Goal: Task Accomplishment & Management: Use online tool/utility

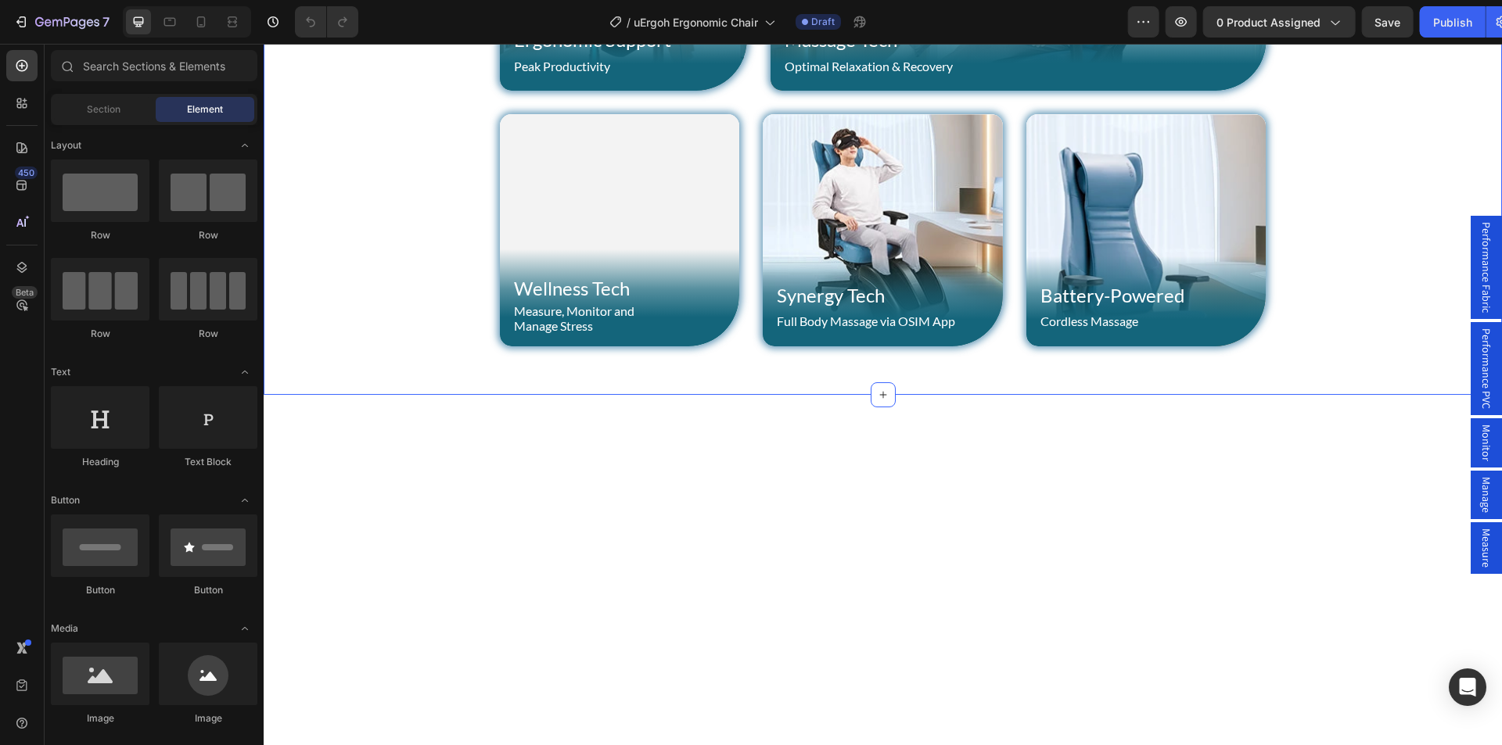
scroll to position [939, 0]
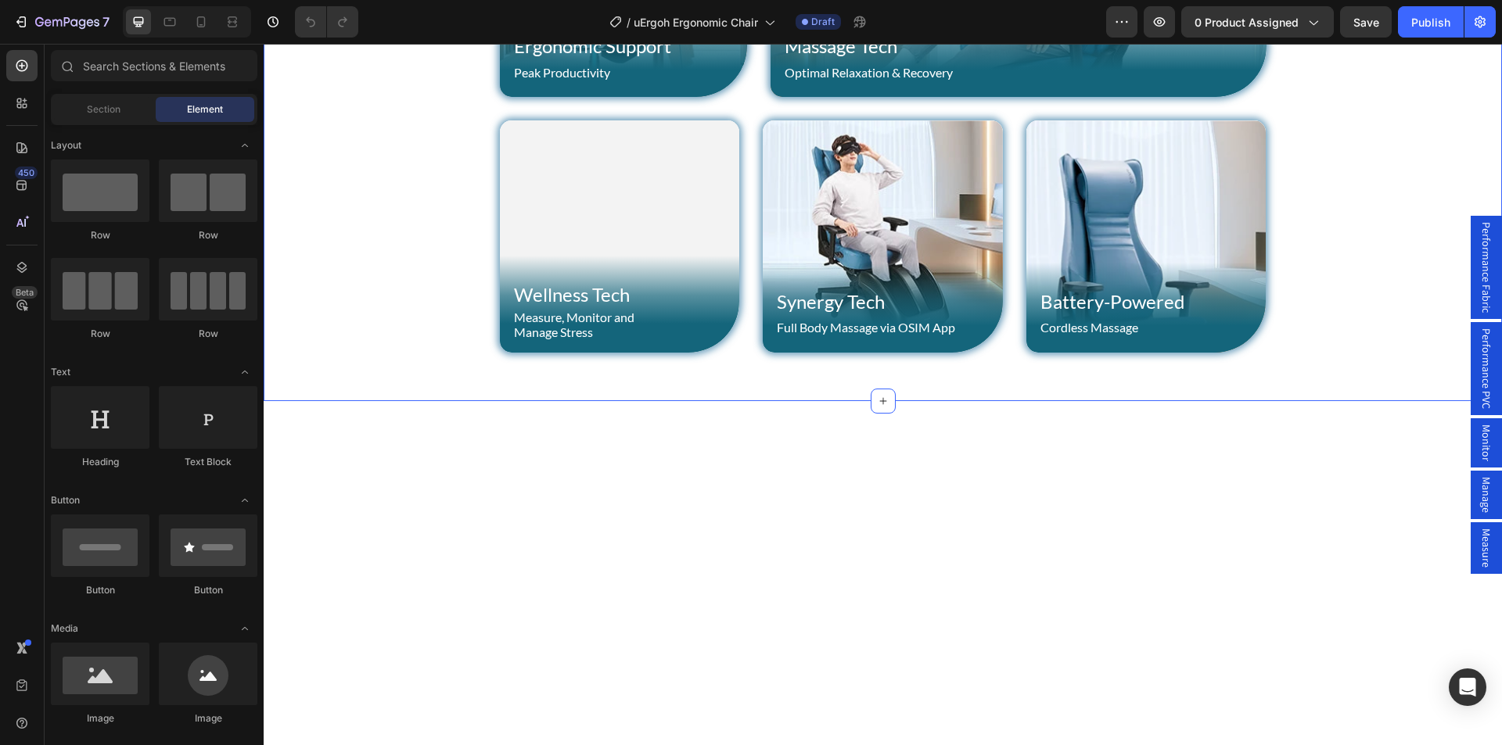
click at [468, 253] on div "World's 1st Ergonomic Chair with Massage Text Block OSIM uErgoh Heading Row Erg…" at bounding box center [883, 50] width 1238 height 702
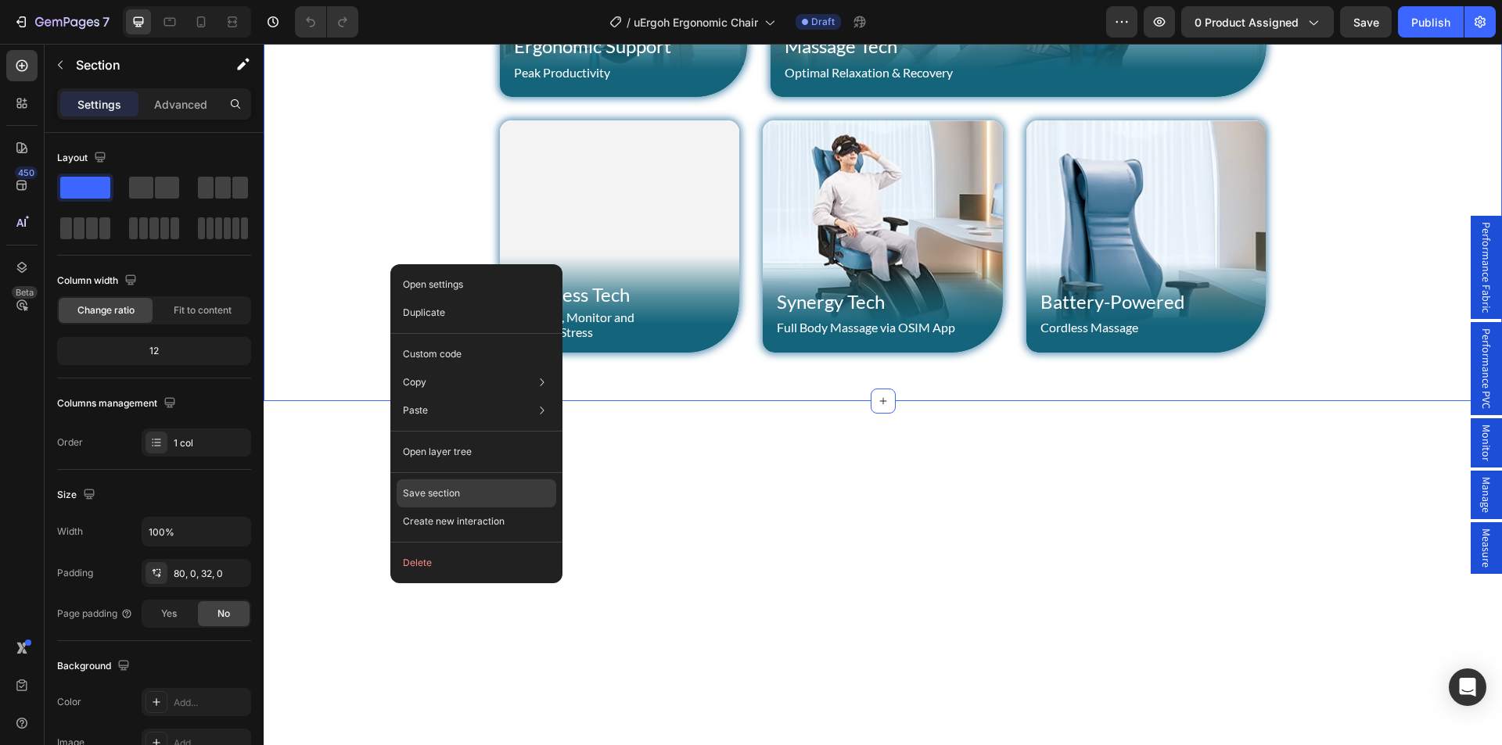
click at [436, 488] on p "Save section" at bounding box center [431, 493] width 57 height 14
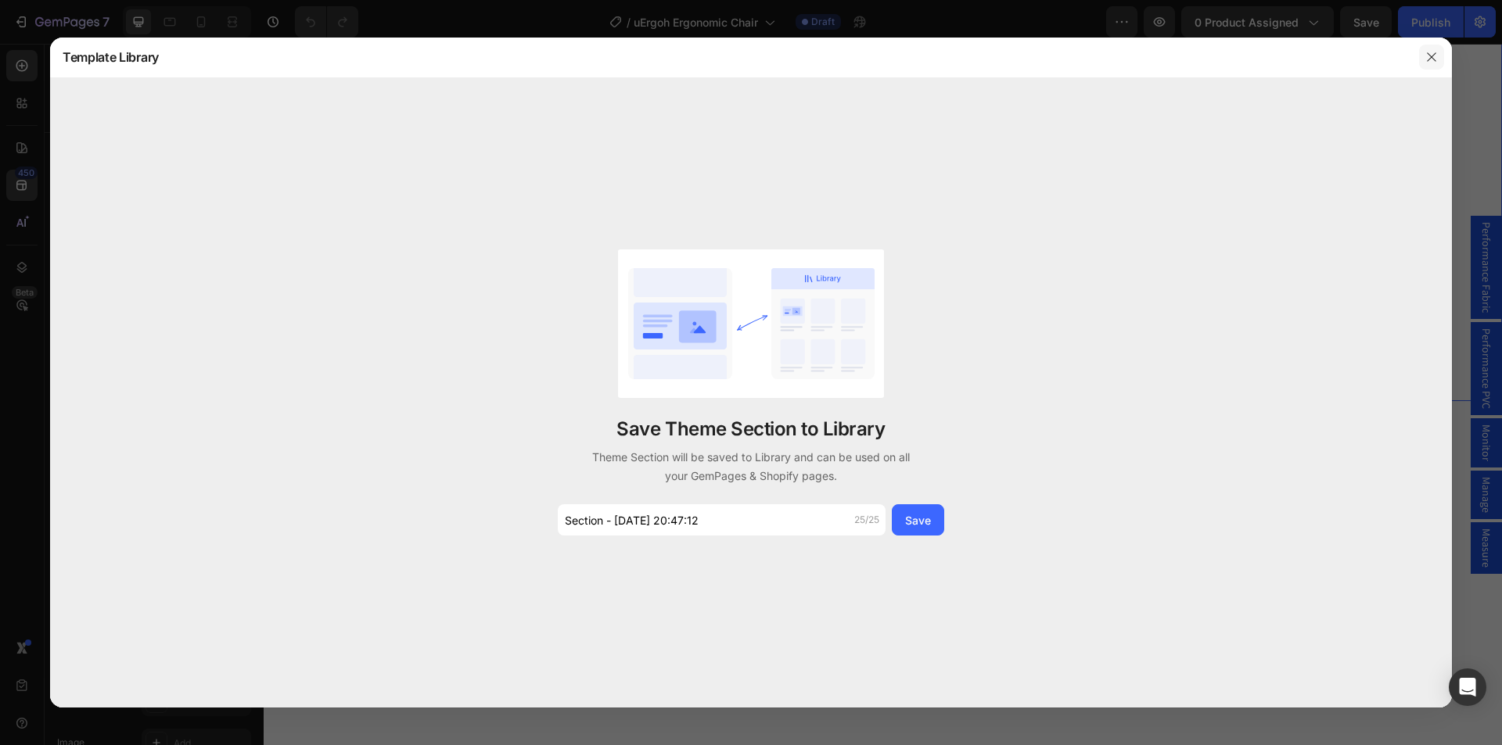
click at [1427, 54] on icon "button" at bounding box center [1431, 57] width 13 height 13
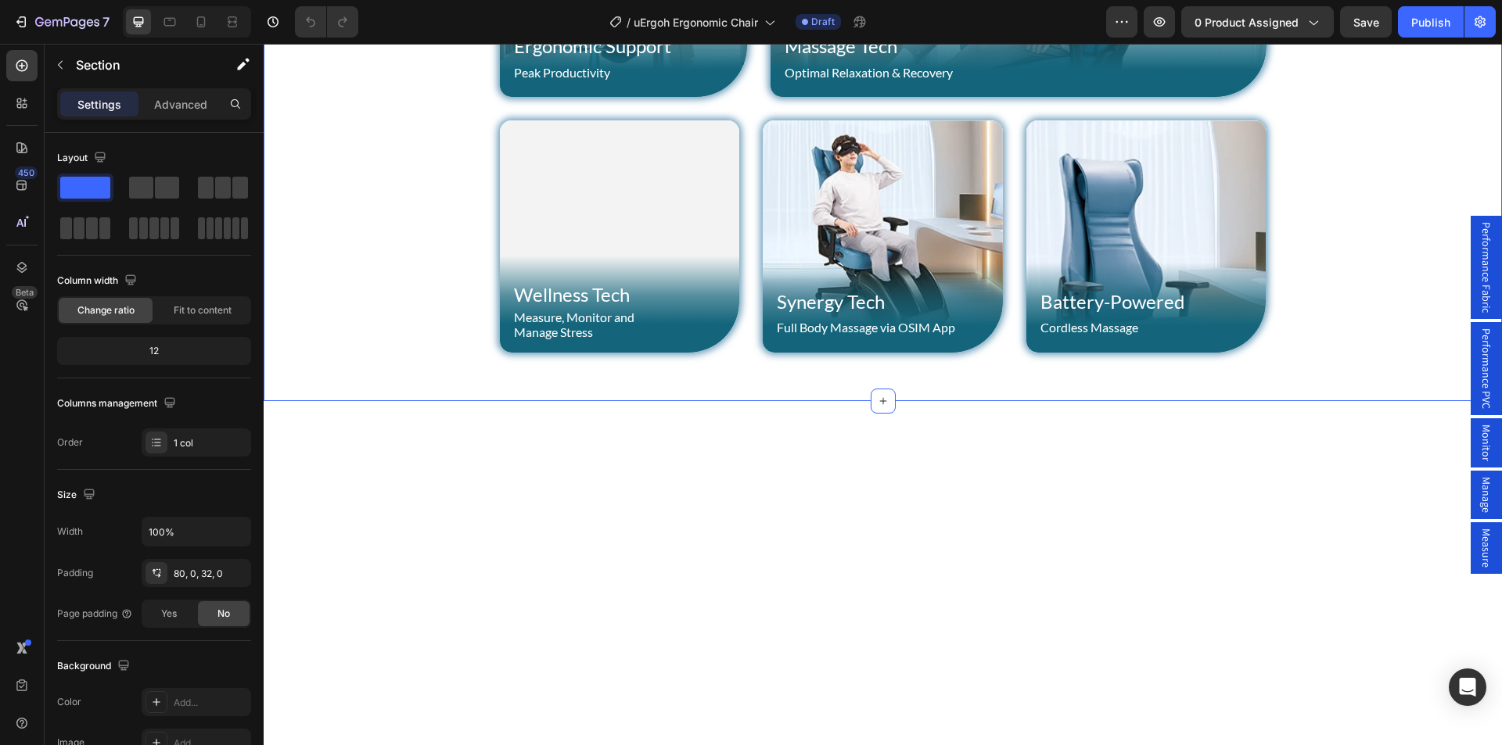
click at [309, 318] on div "World's 1st Ergonomic Chair with Massage Text Block OSIM uErgoh Heading Row Erg…" at bounding box center [883, 68] width 1238 height 615
click at [917, 263] on div "World's 1st Ergonomic Chair with Massage Text Block OSIM uErgoh Heading Row Erg…" at bounding box center [883, 50] width 1238 height 702
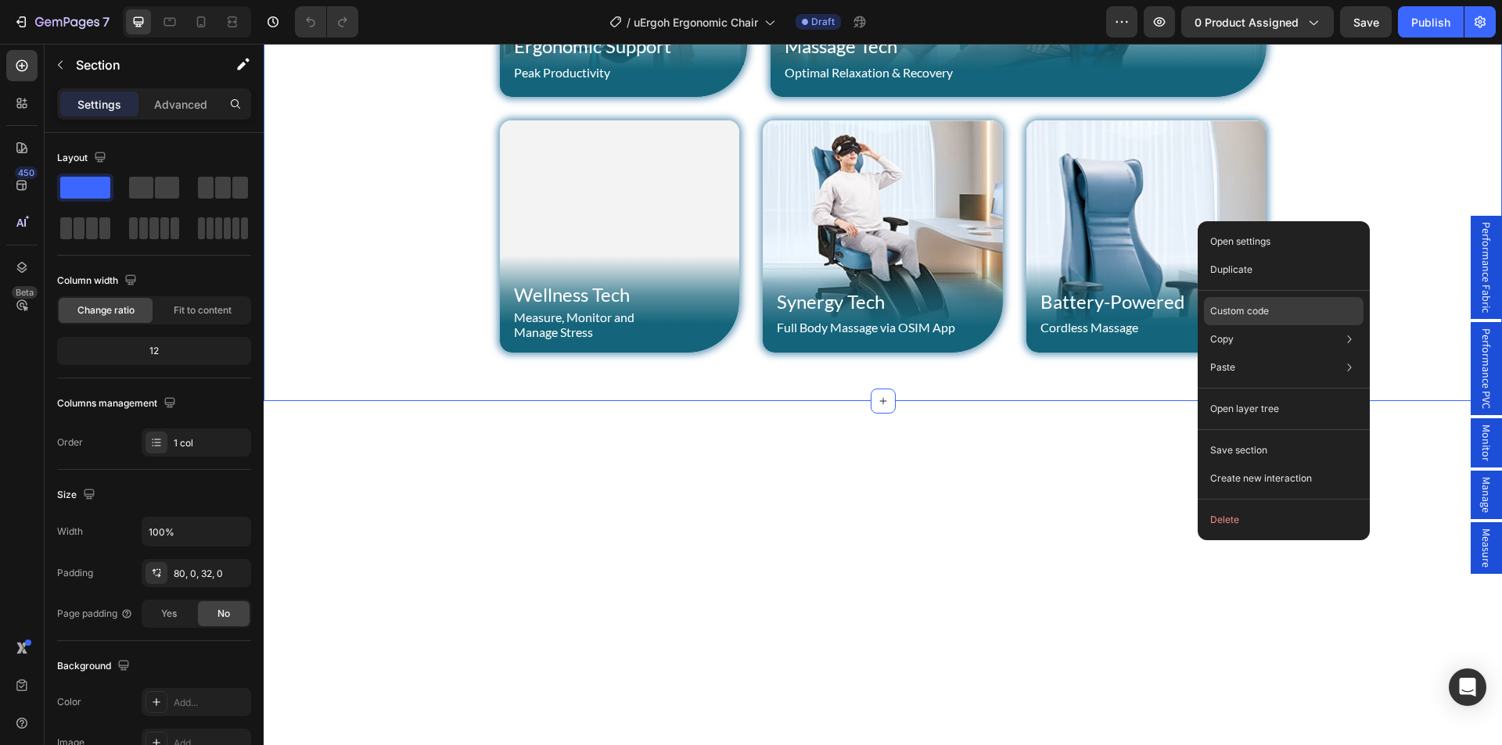
click at [1244, 310] on p "Custom code" at bounding box center [1239, 311] width 59 height 14
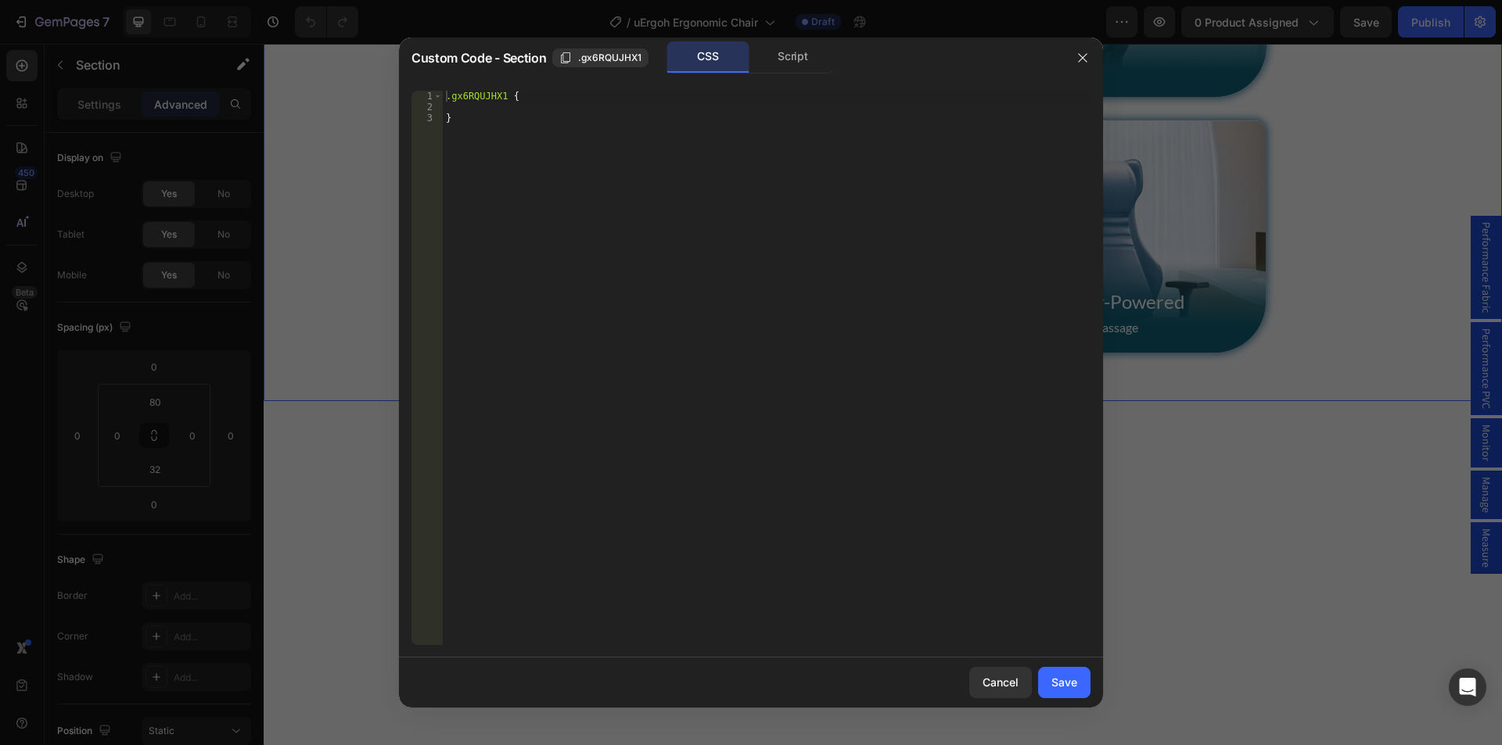
click at [499, 107] on div ".gx6RQUJHX1 { }" at bounding box center [767, 379] width 648 height 576
paste textarea "background-image: radial-gradient(circle, #b9feff, #006a88);"
type textarea "background-image: radial-gradient(circle, #b9feff, #006a88);"
click at [1084, 688] on button "Save" at bounding box center [1064, 682] width 52 height 31
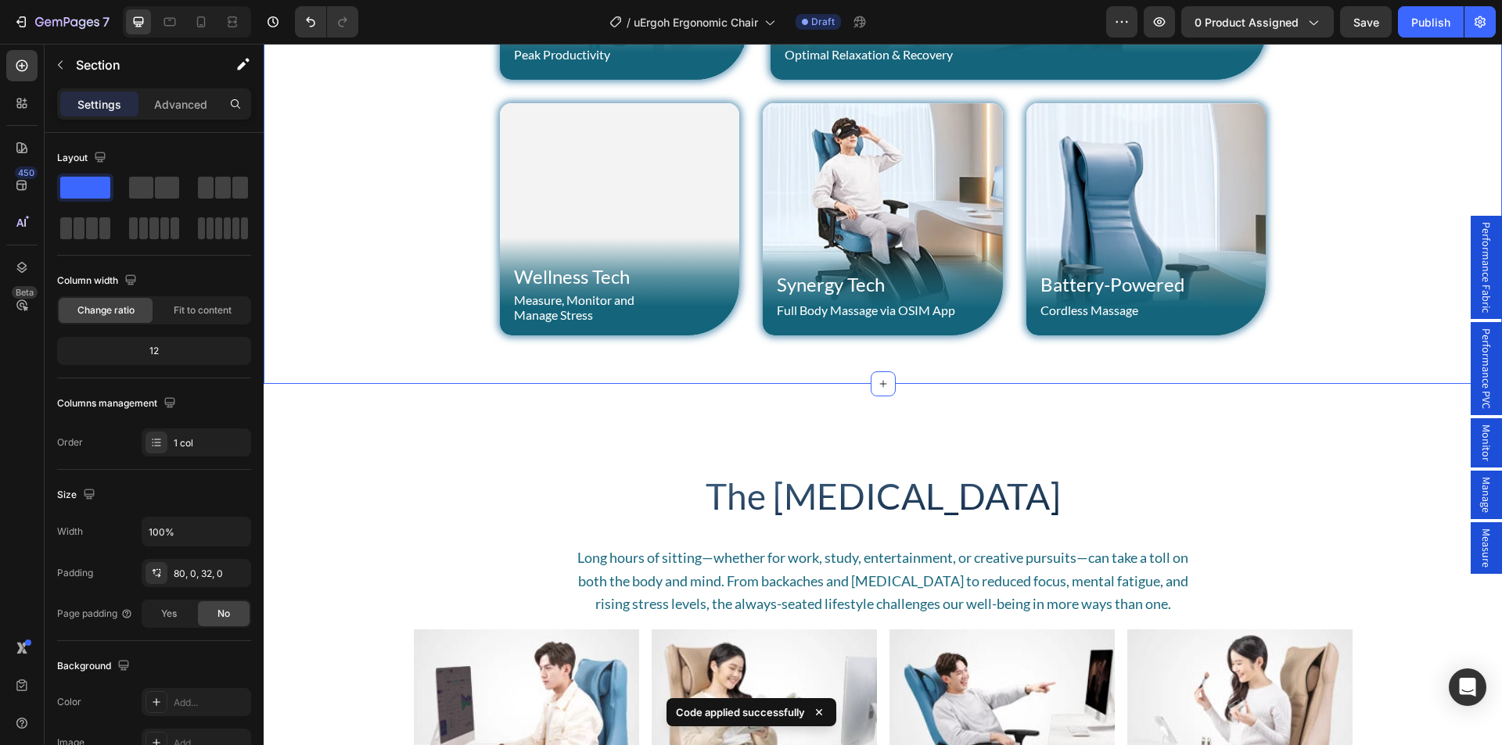
scroll to position [1408, 0]
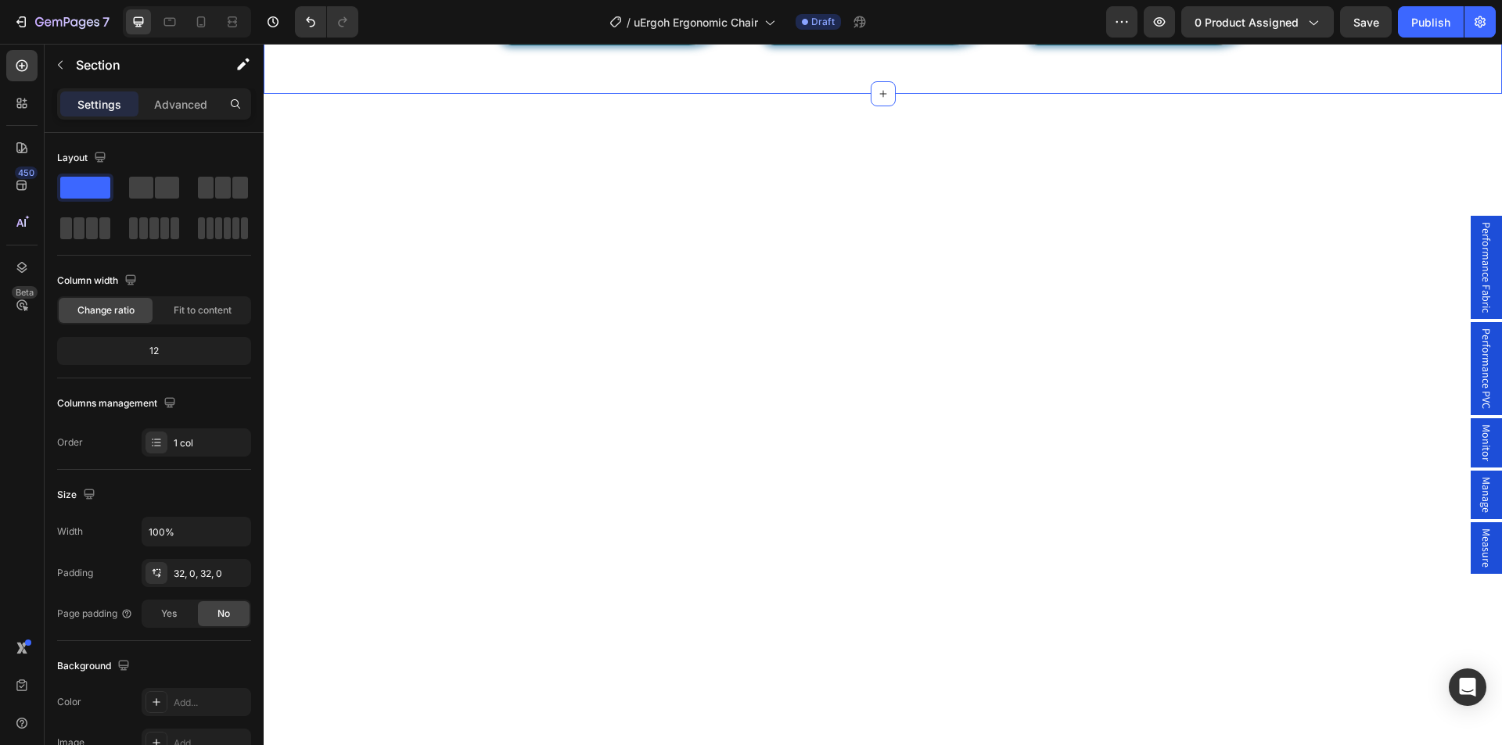
scroll to position [1095, 0]
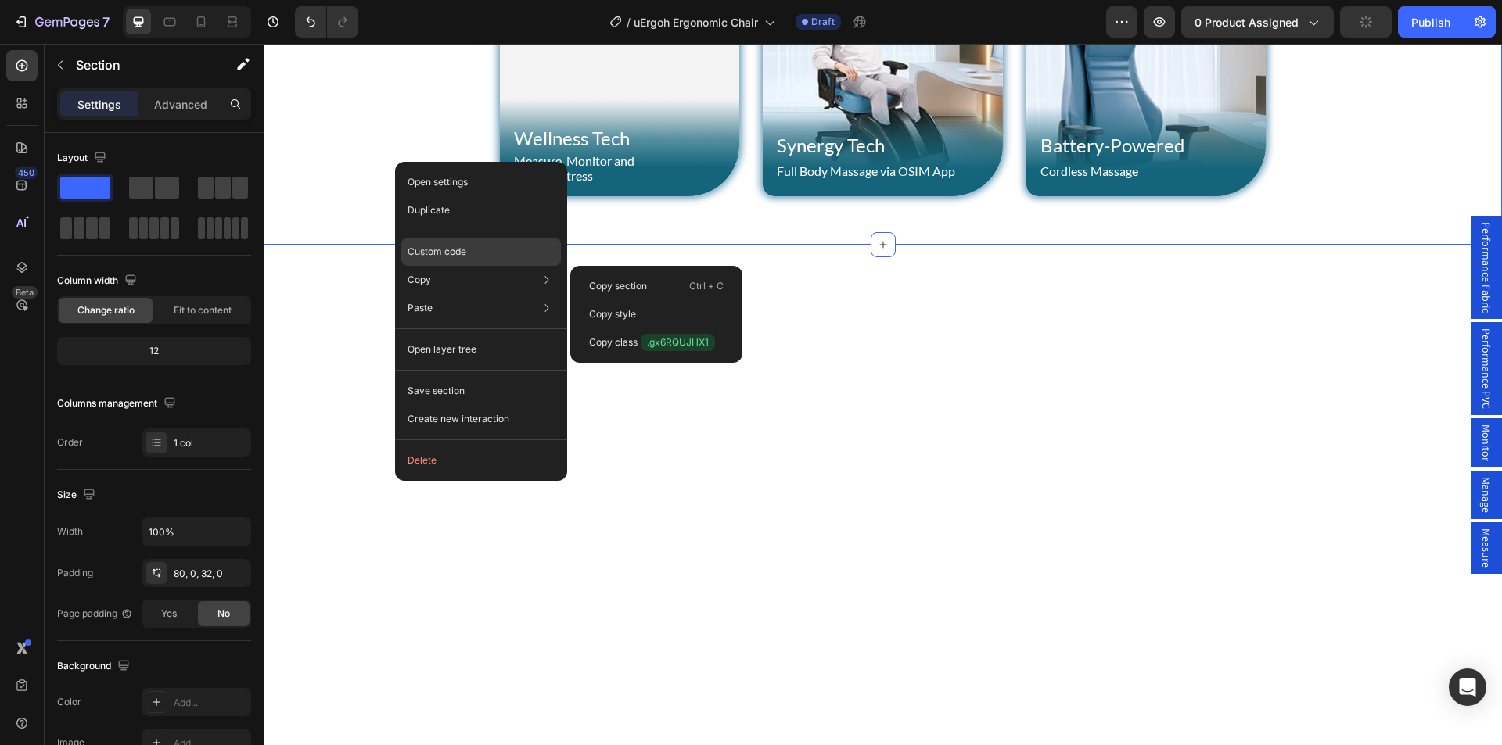
click at [459, 250] on p "Custom code" at bounding box center [436, 252] width 59 height 14
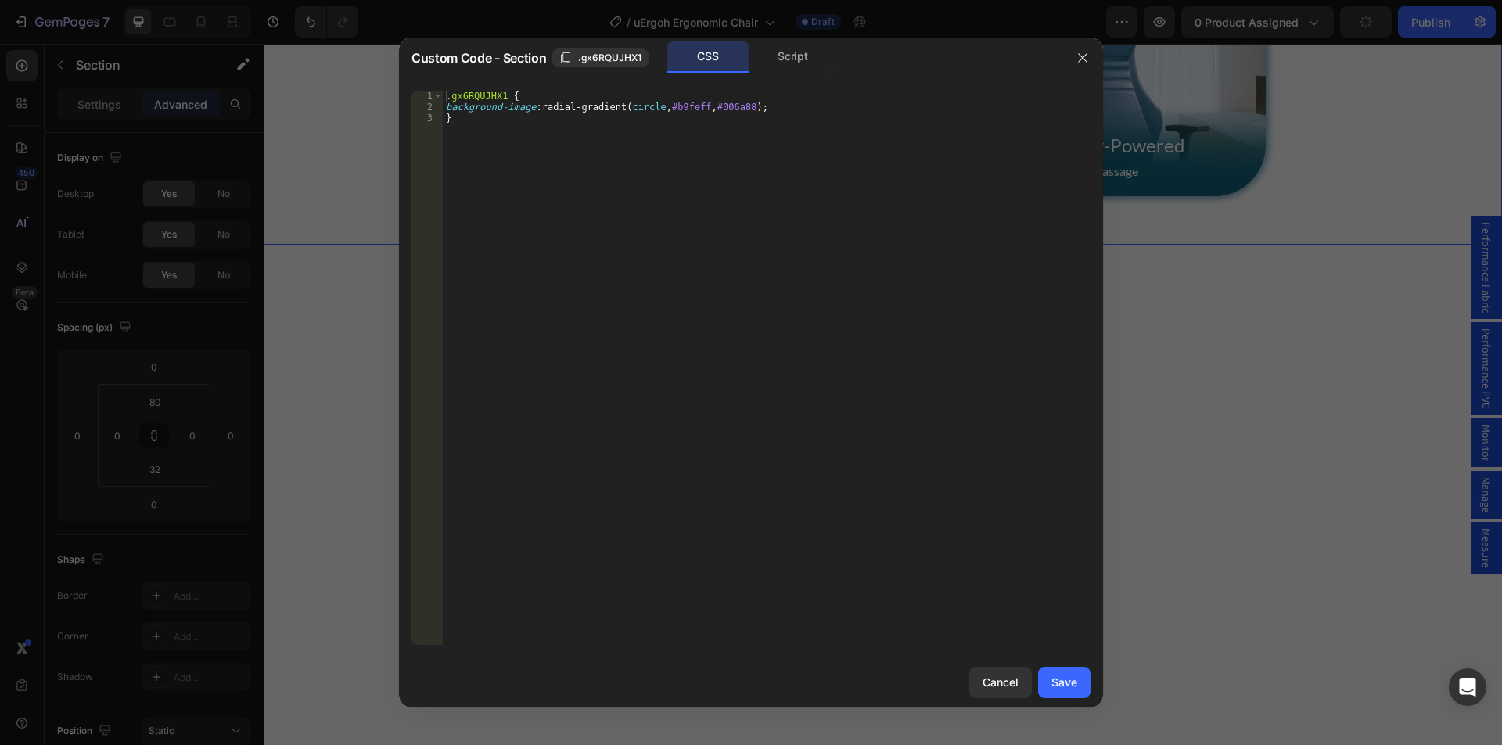
click at [447, 105] on div ".gx6RQUJHX1 { background-image : radial-gradient( circle , #b9feff , #006a88 ) …" at bounding box center [767, 379] width 648 height 576
type textarea "background-image: radial-gradient(circle, #b9feff, #006a88);"
click at [1065, 686] on div "Save" at bounding box center [1064, 682] width 26 height 16
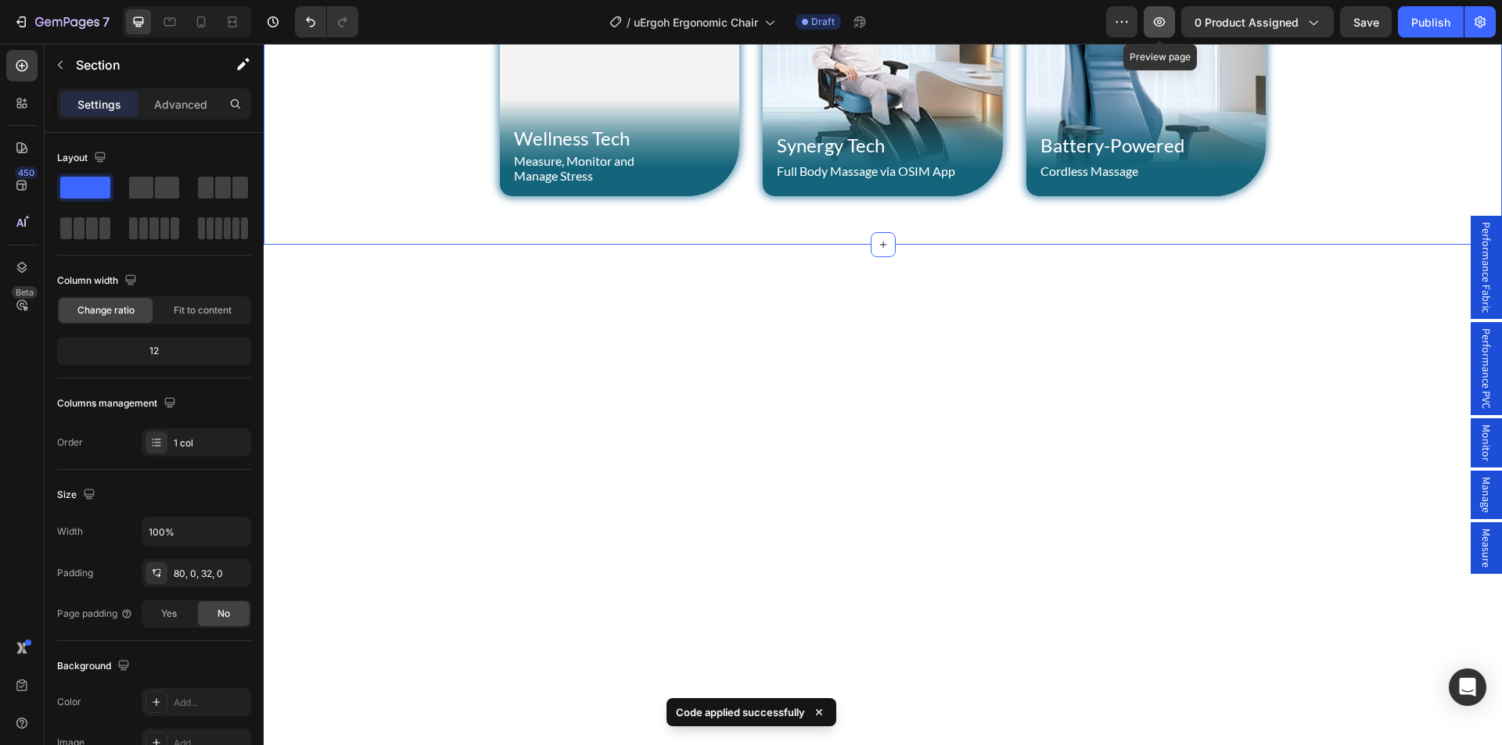
click at [1164, 31] on button "button" at bounding box center [1158, 21] width 31 height 31
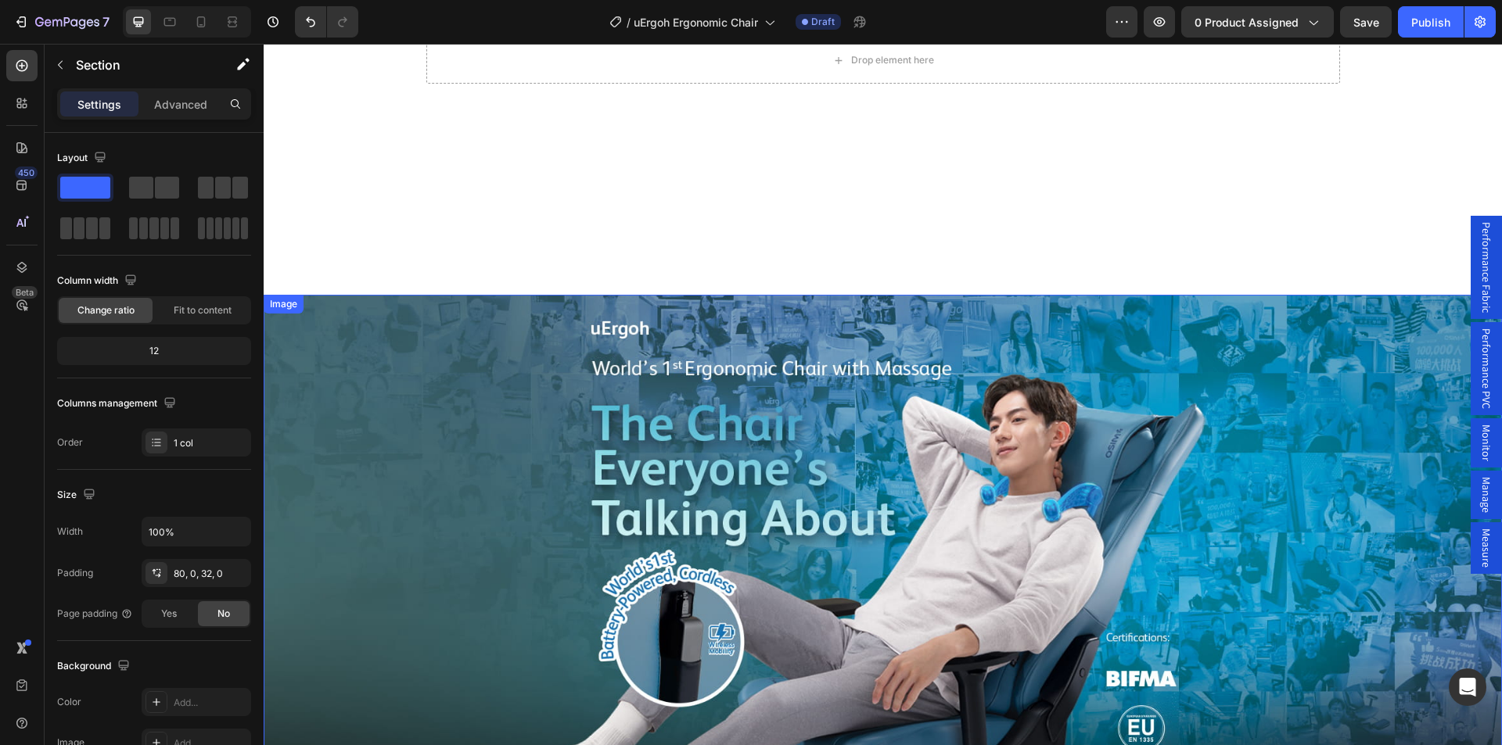
scroll to position [0, 0]
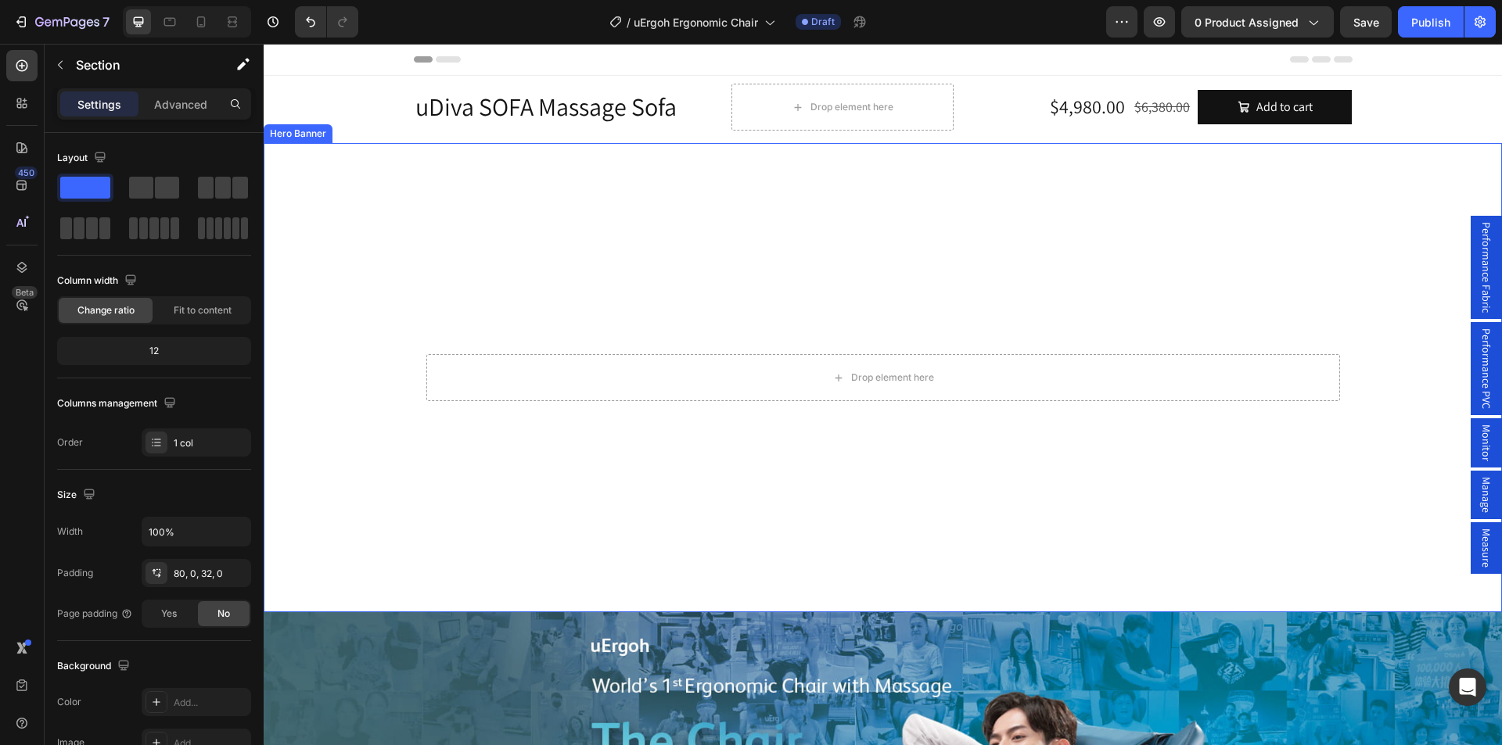
click at [310, 145] on video "Background Image" at bounding box center [883, 408] width 1238 height 530
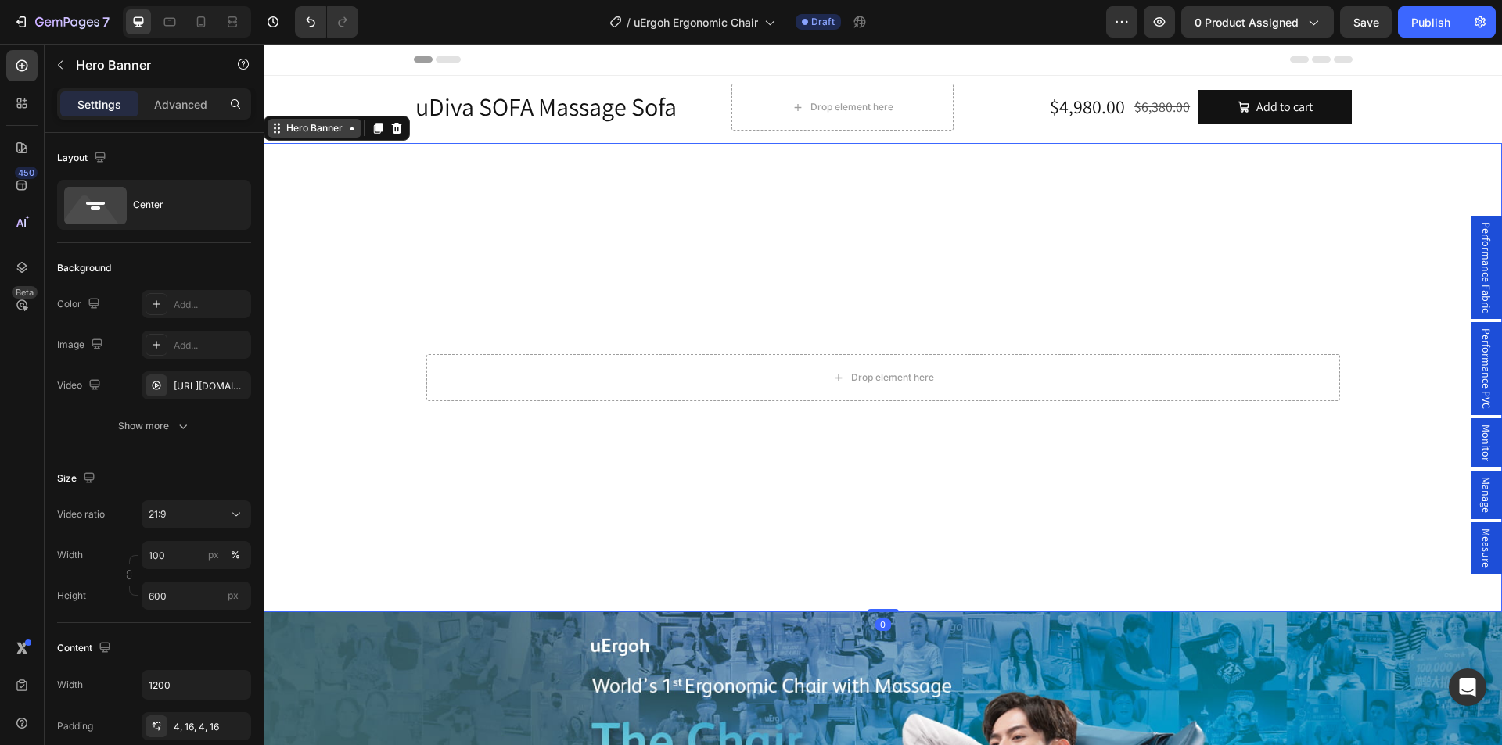
click at [301, 135] on div "Hero Banner" at bounding box center [314, 128] width 94 height 19
click at [160, 695] on input "1200" at bounding box center [196, 685] width 108 height 28
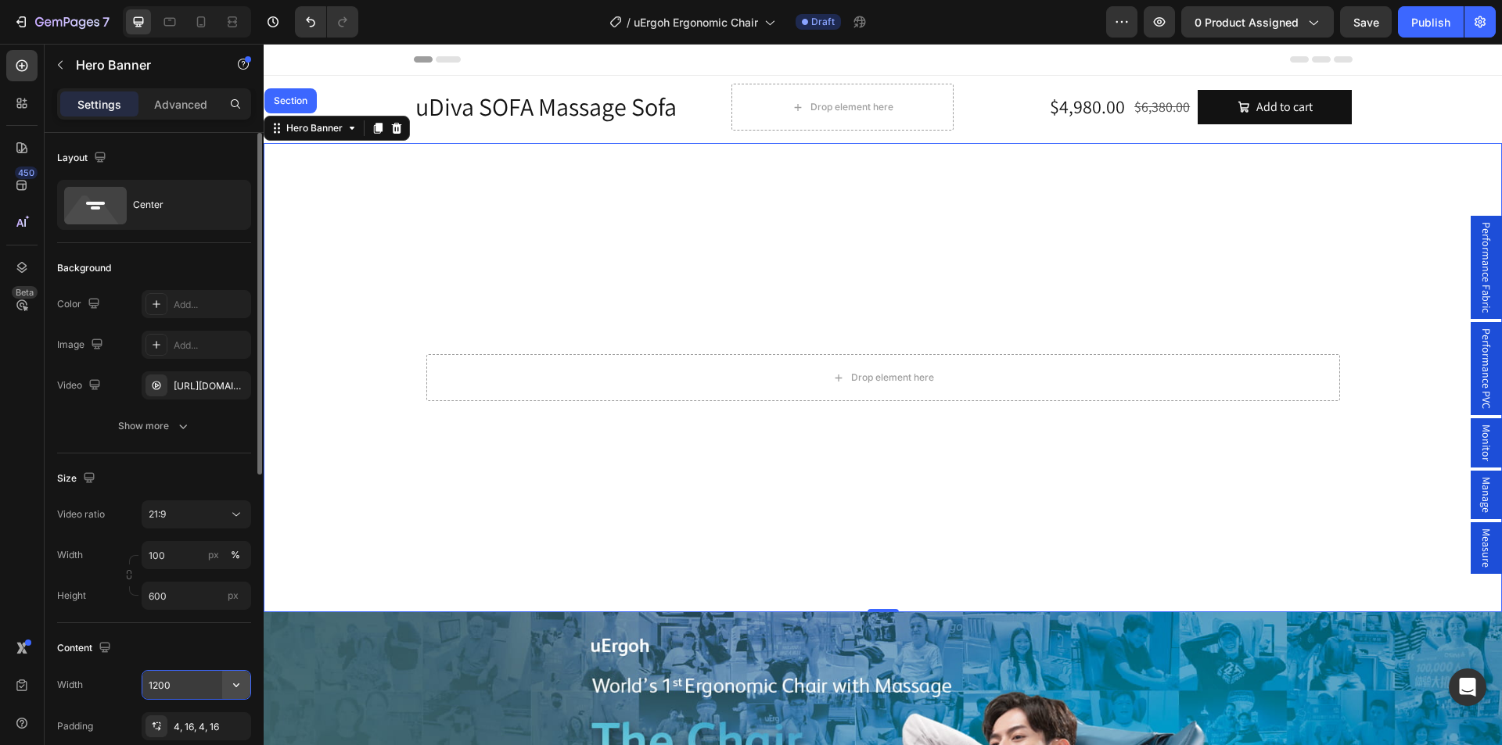
click at [235, 691] on icon "button" at bounding box center [236, 685] width 16 height 16
click at [184, 587] on p "Full 100%" at bounding box center [192, 583] width 89 height 14
type input "100%"
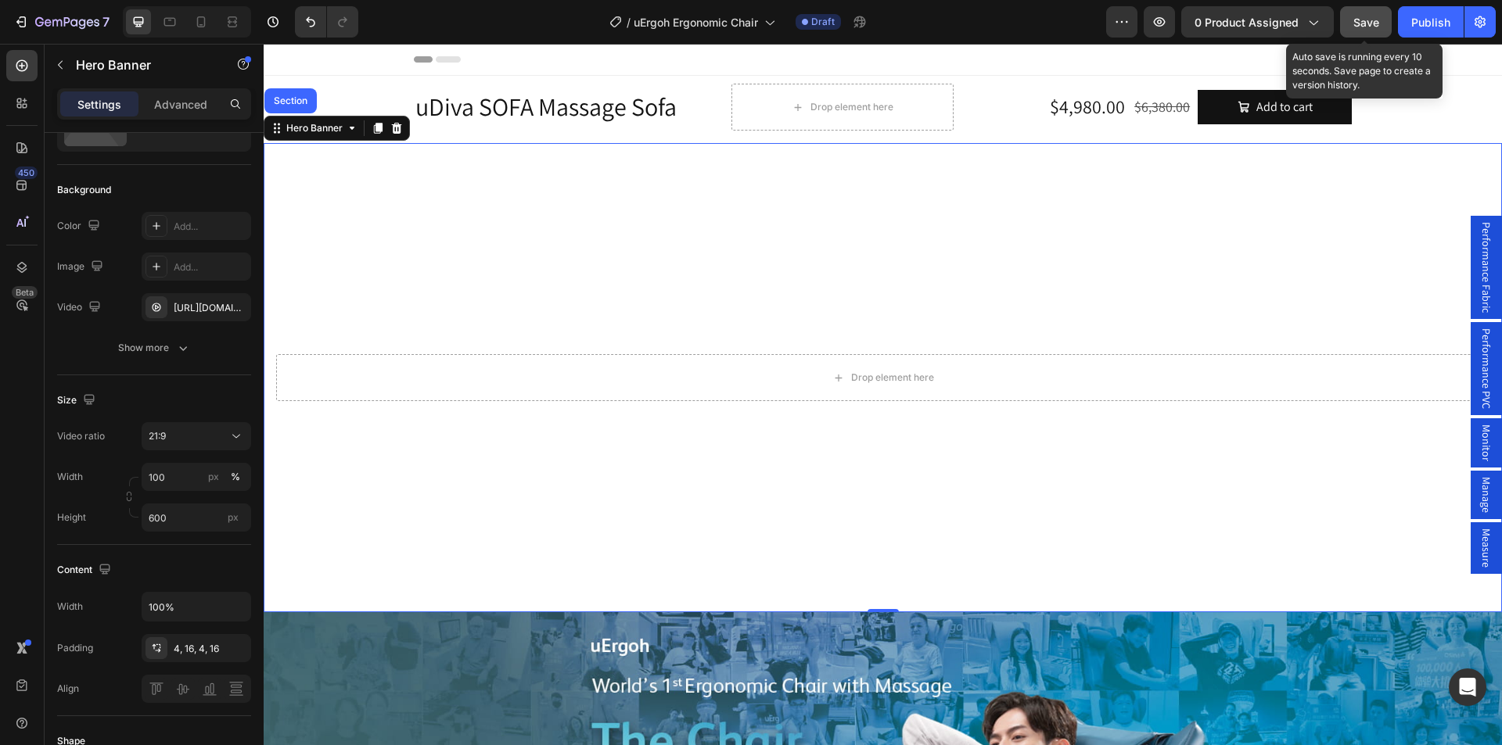
click at [1386, 7] on button "Save" at bounding box center [1366, 21] width 52 height 31
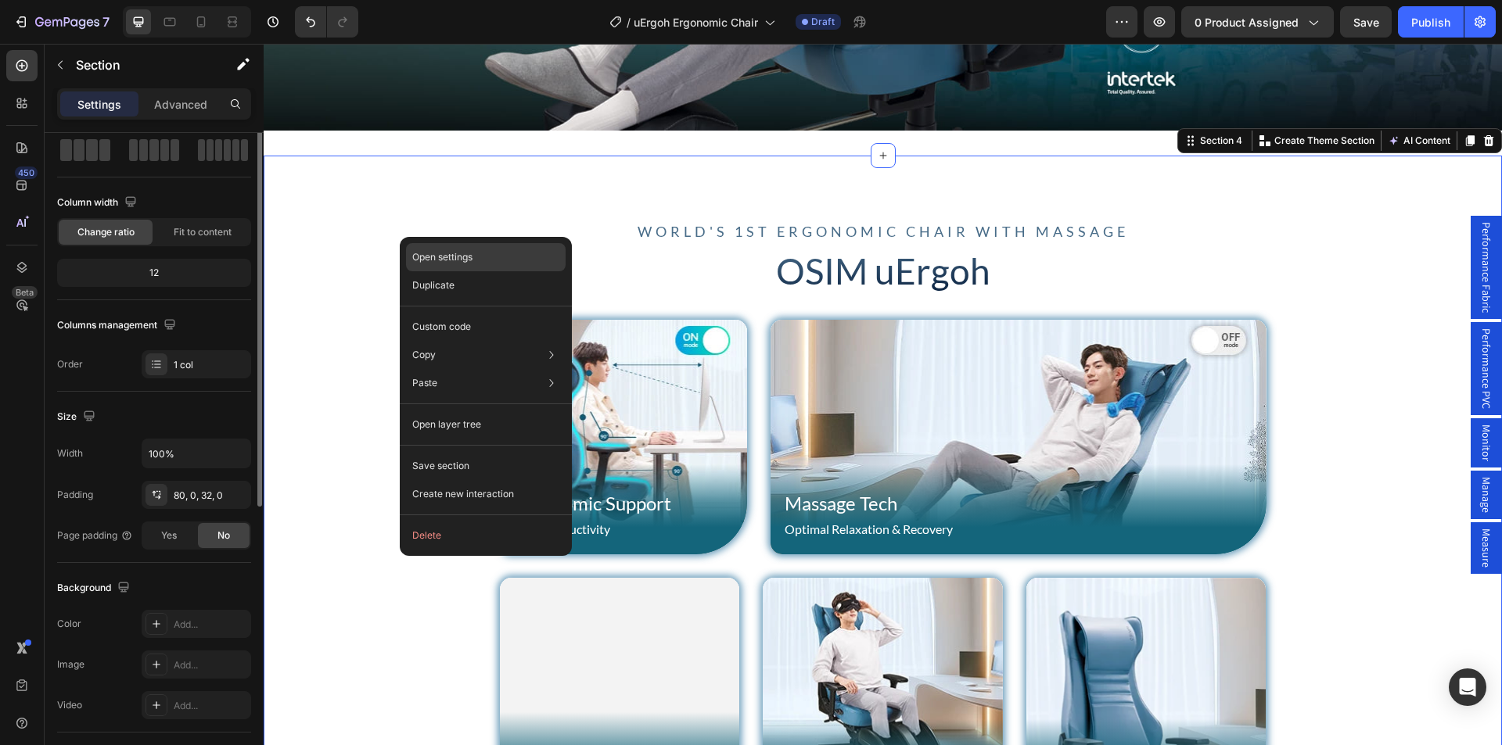
scroll to position [0, 0]
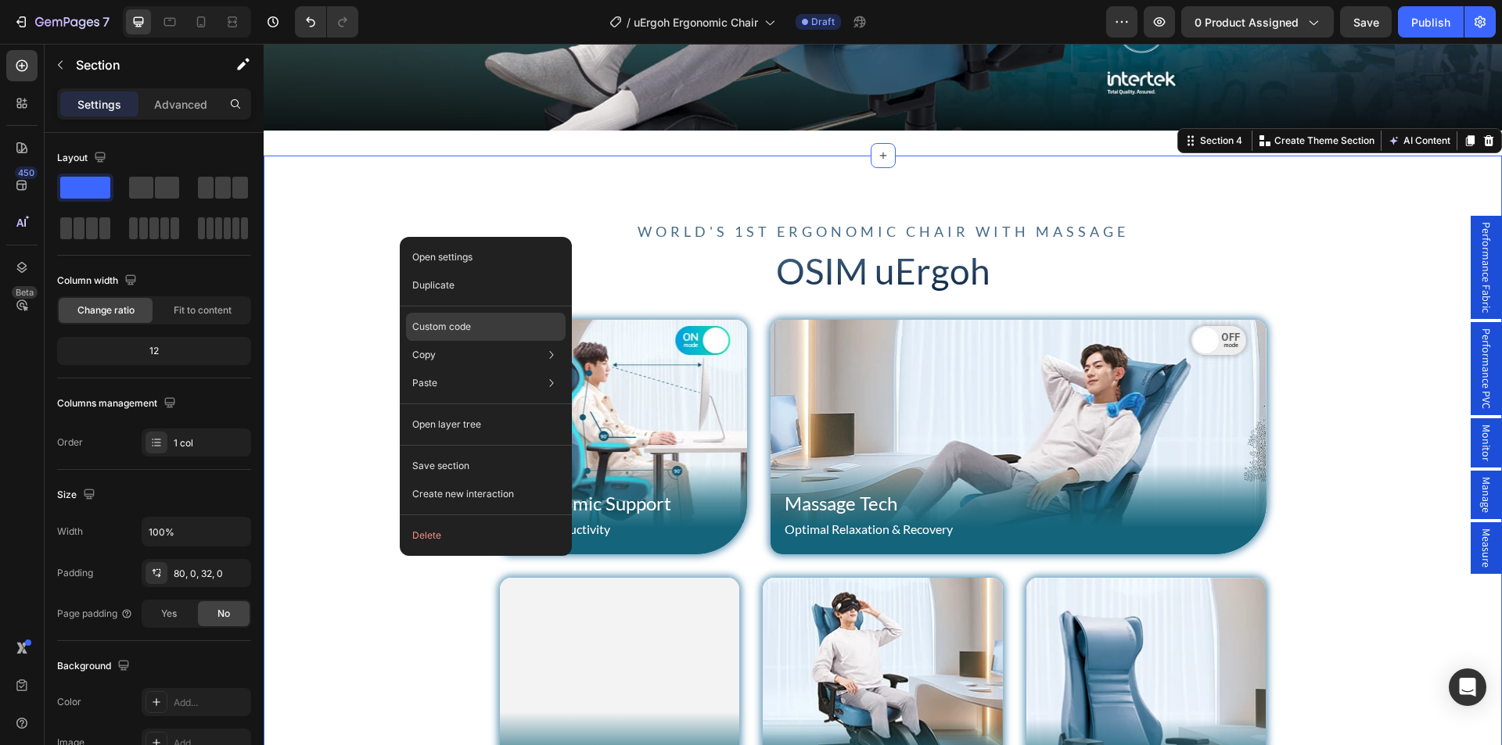
click at [442, 324] on p "Custom code" at bounding box center [441, 327] width 59 height 14
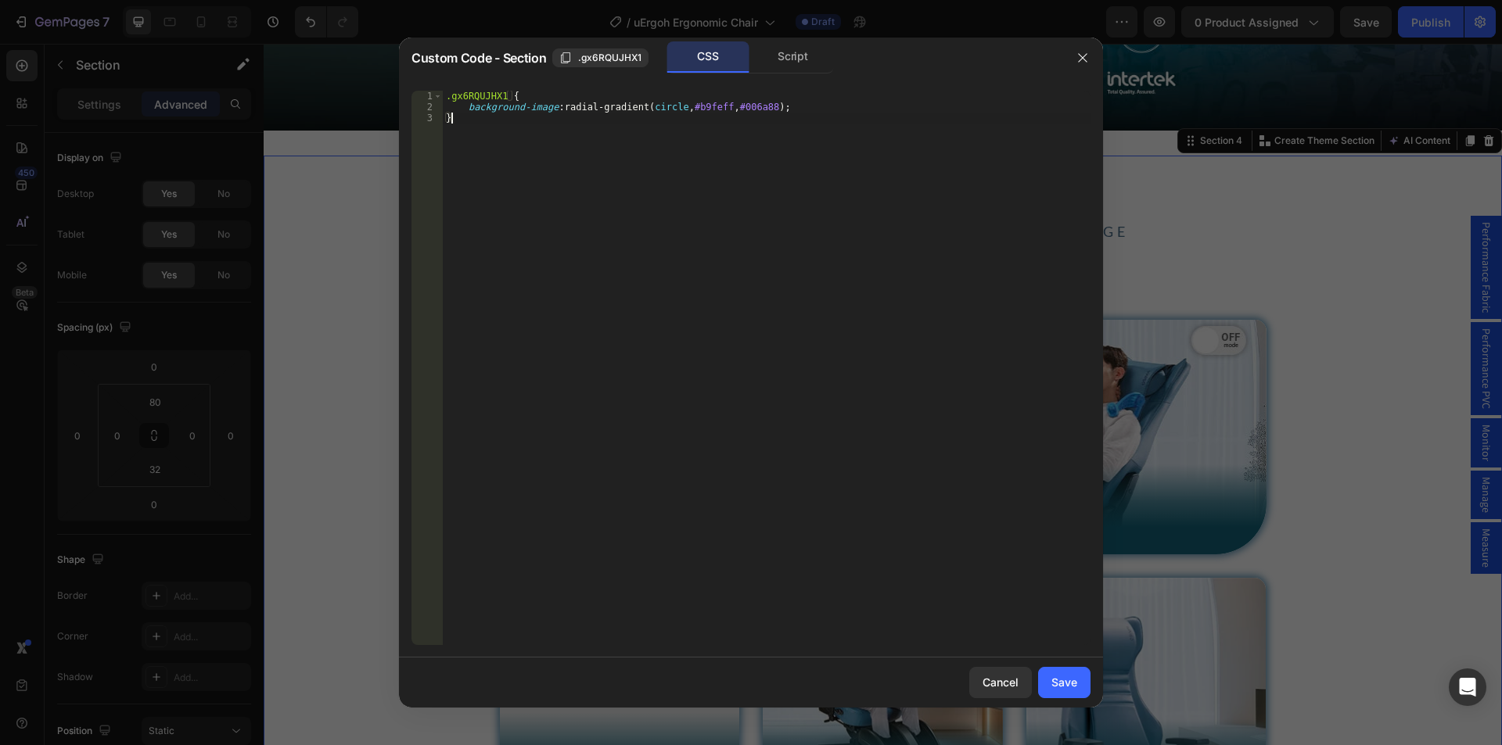
click at [503, 170] on div ".gx6RQUJHX1 { background-image : radial-gradient( circle , #b9feff , #006a88 ) …" at bounding box center [767, 379] width 648 height 576
paste textarea "gx6RQUJHX1"
drag, startPoint x: 470, startPoint y: 105, endPoint x: 820, endPoint y: 112, distance: 349.7
click at [820, 112] on div ".gx6RQUJHX1 { background-image : radial-gradient( circle , #b9feff , #006a88 ) …" at bounding box center [767, 379] width 648 height 576
click at [587, 131] on div ".gx6RQUJHX1 { background-image : radial-gradient( circle , #b9feff , #006a88 ) …" at bounding box center [767, 379] width 648 height 576
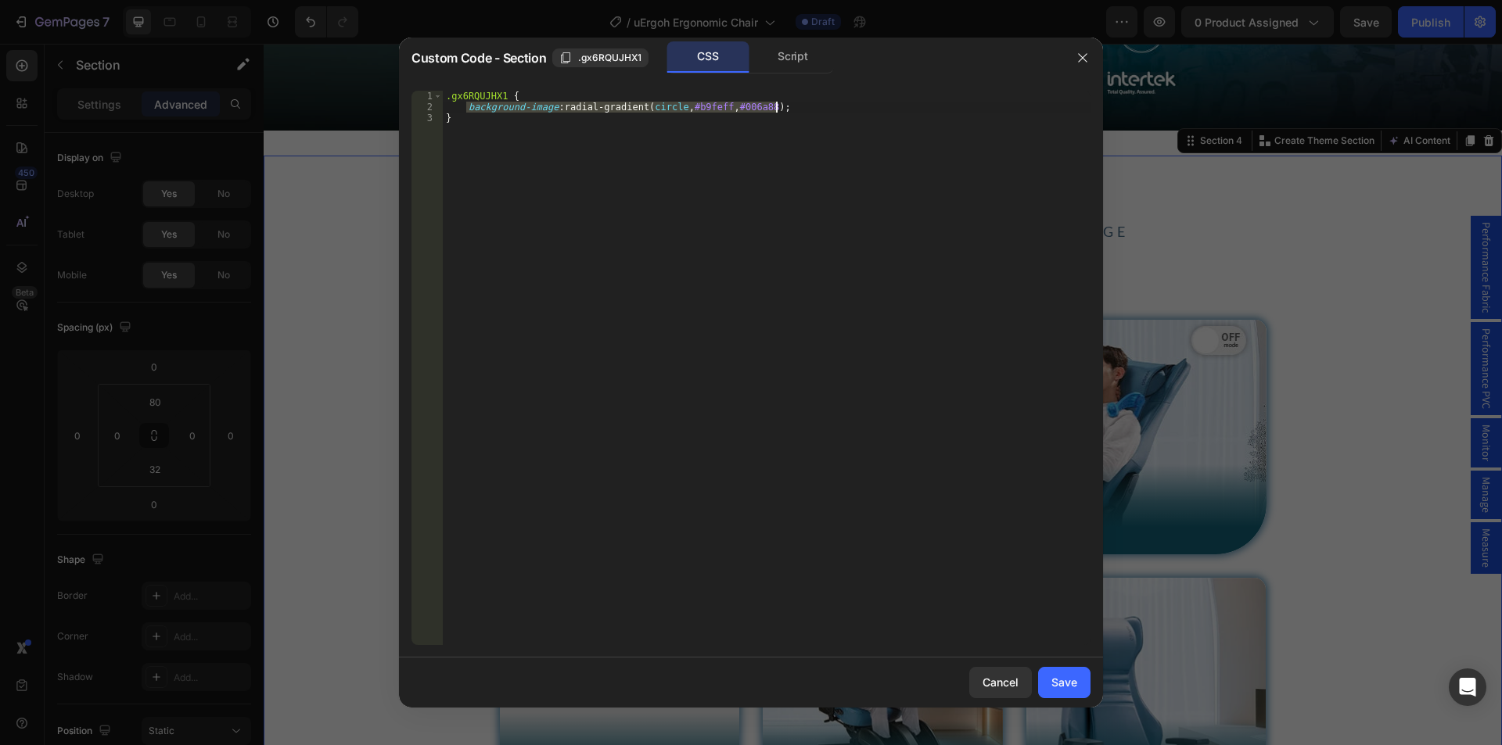
drag, startPoint x: 467, startPoint y: 104, endPoint x: 834, endPoint y: 109, distance: 366.8
click at [834, 109] on div ".gx6RQUJHX1 { background-image : radial-gradient( circle , #b9feff , #006a88 ) …" at bounding box center [767, 379] width 648 height 576
type textarea "background-image: radial-gradient(circle, #b9feff, #006a88);"
click at [1020, 693] on button "Cancel" at bounding box center [1000, 682] width 63 height 31
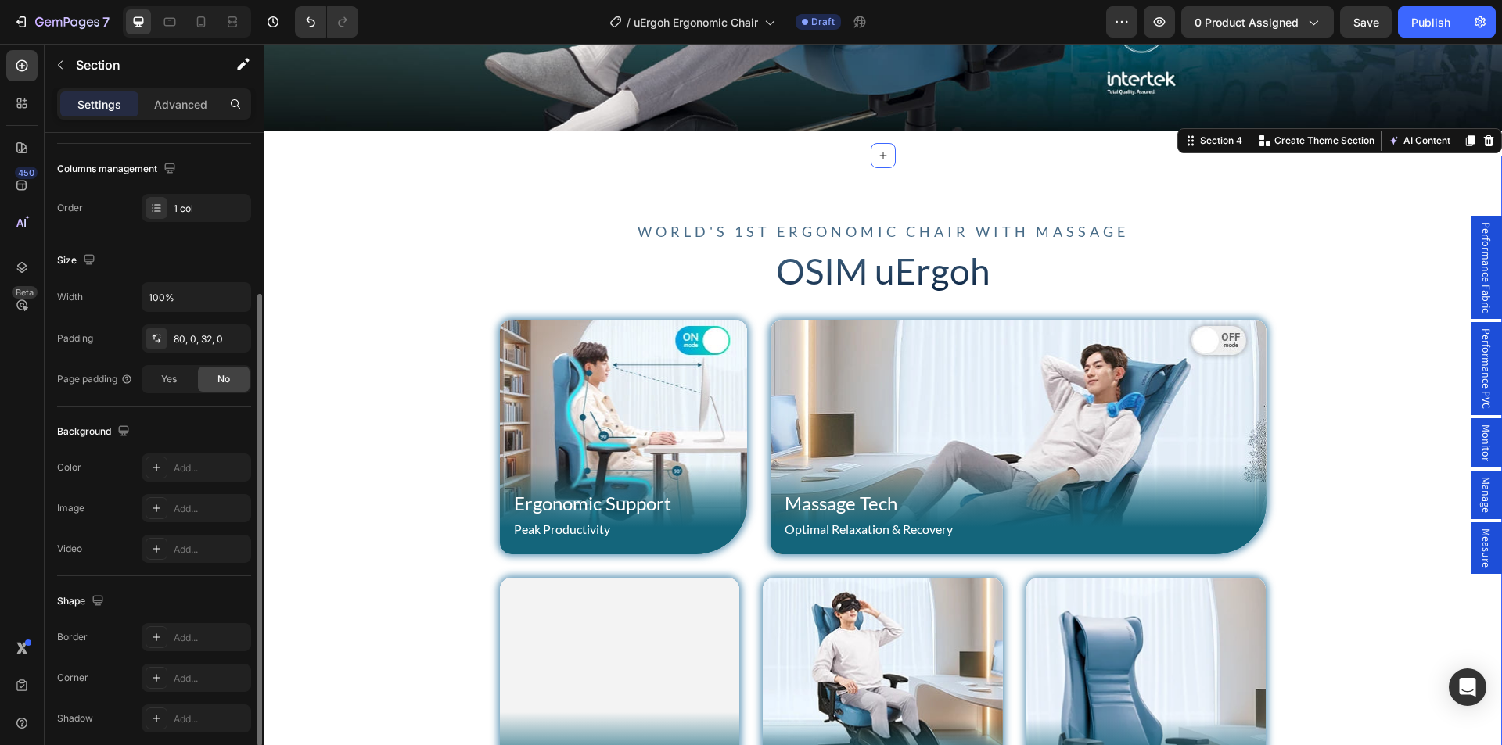
scroll to position [297, 0]
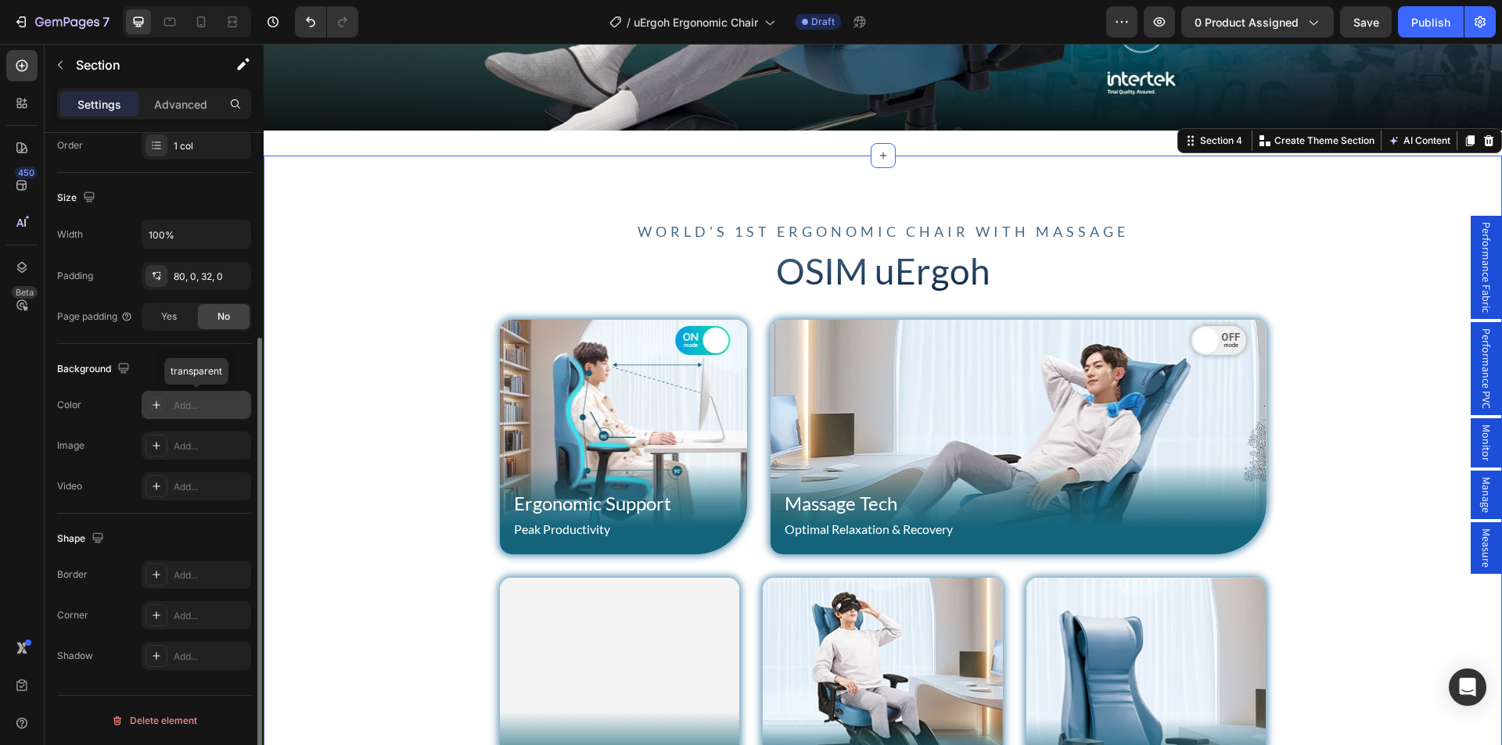
click at [183, 404] on div "Add..." at bounding box center [211, 406] width 74 height 14
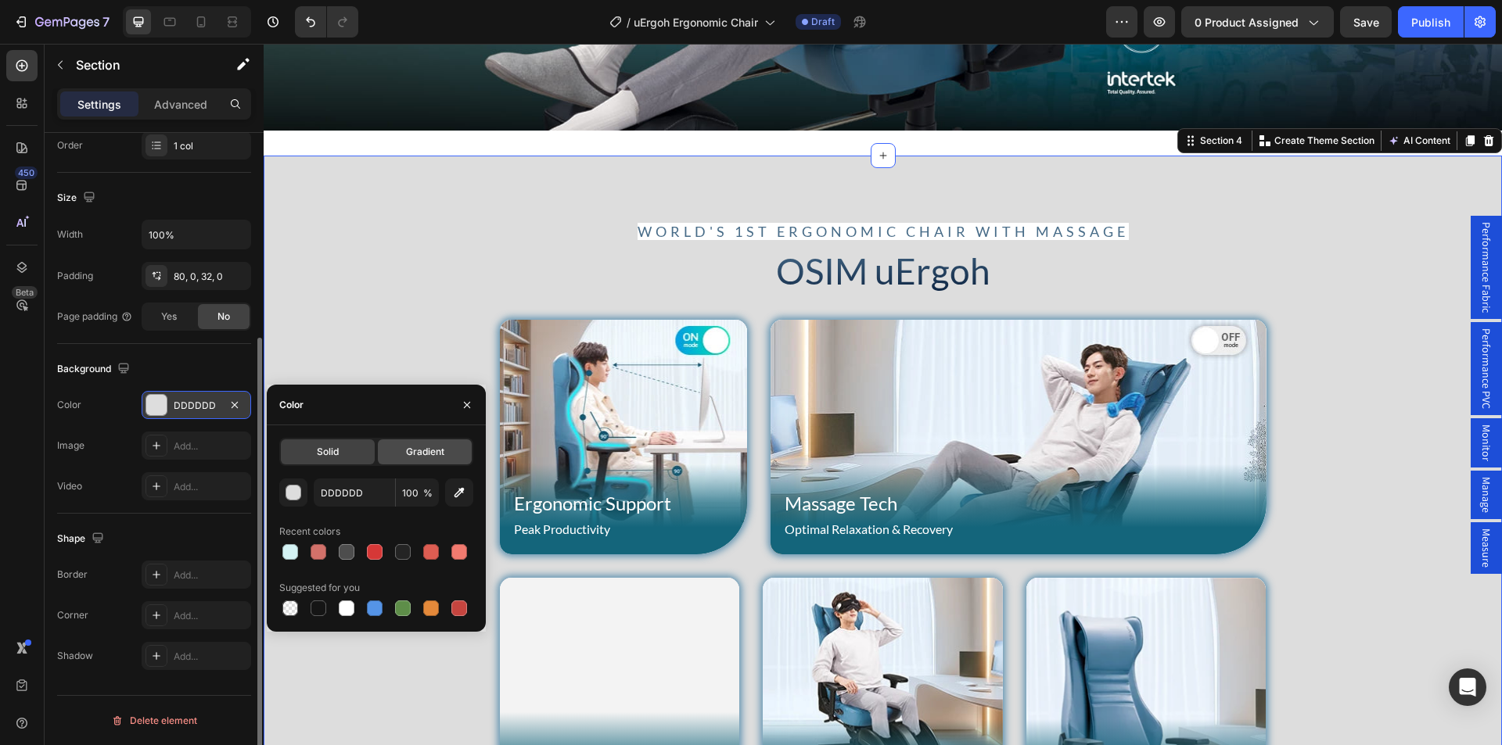
click at [398, 446] on div "Gradient" at bounding box center [425, 452] width 94 height 25
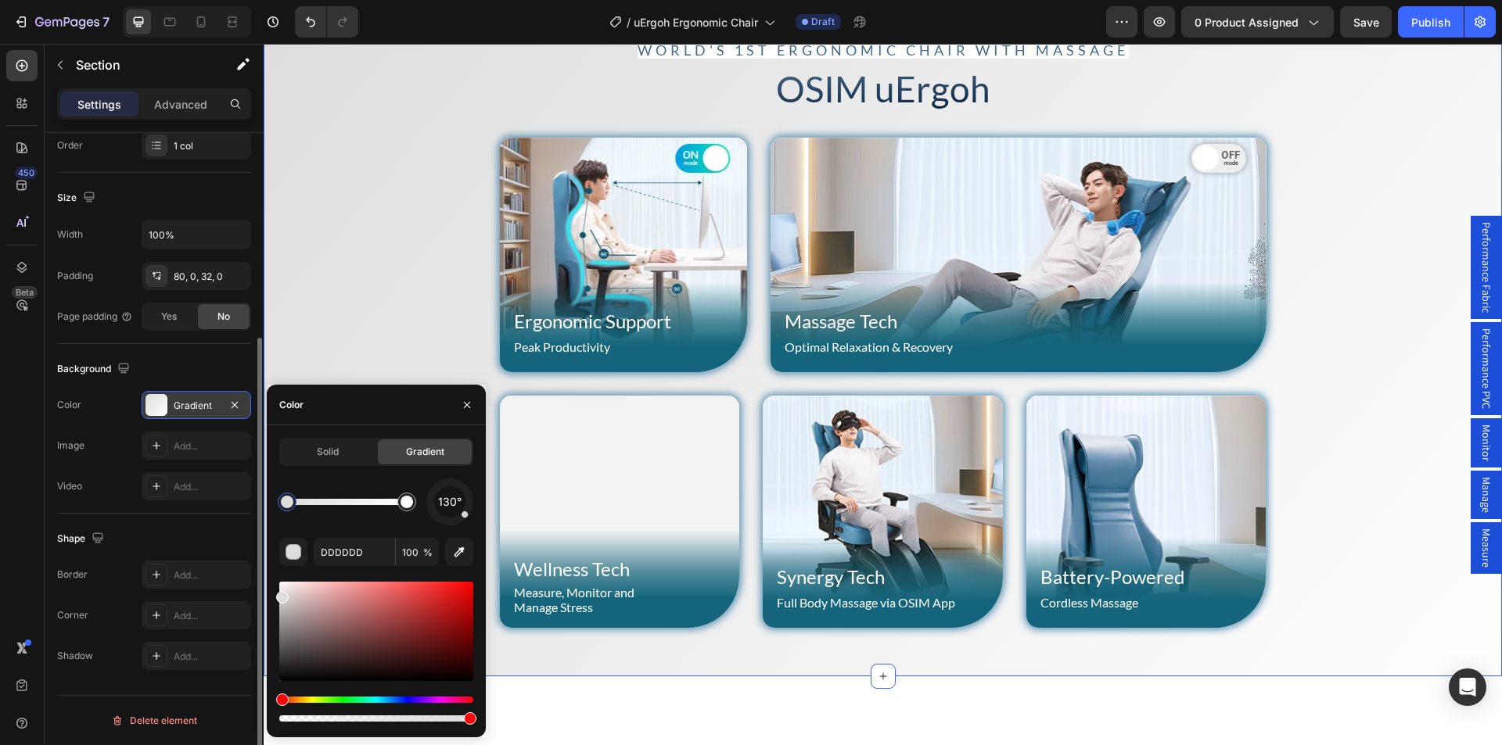
scroll to position [1095, 0]
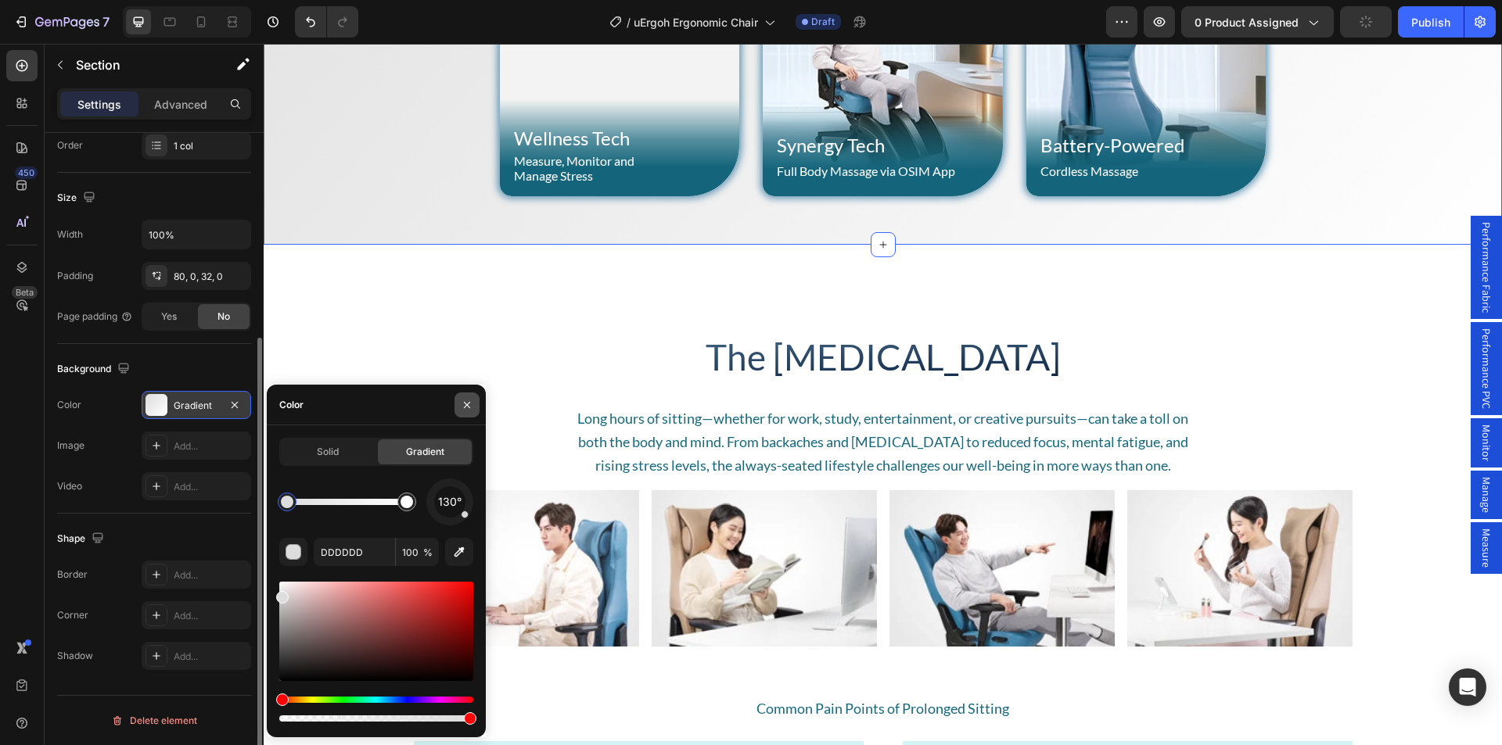
click at [468, 400] on icon "button" at bounding box center [467, 405] width 13 height 13
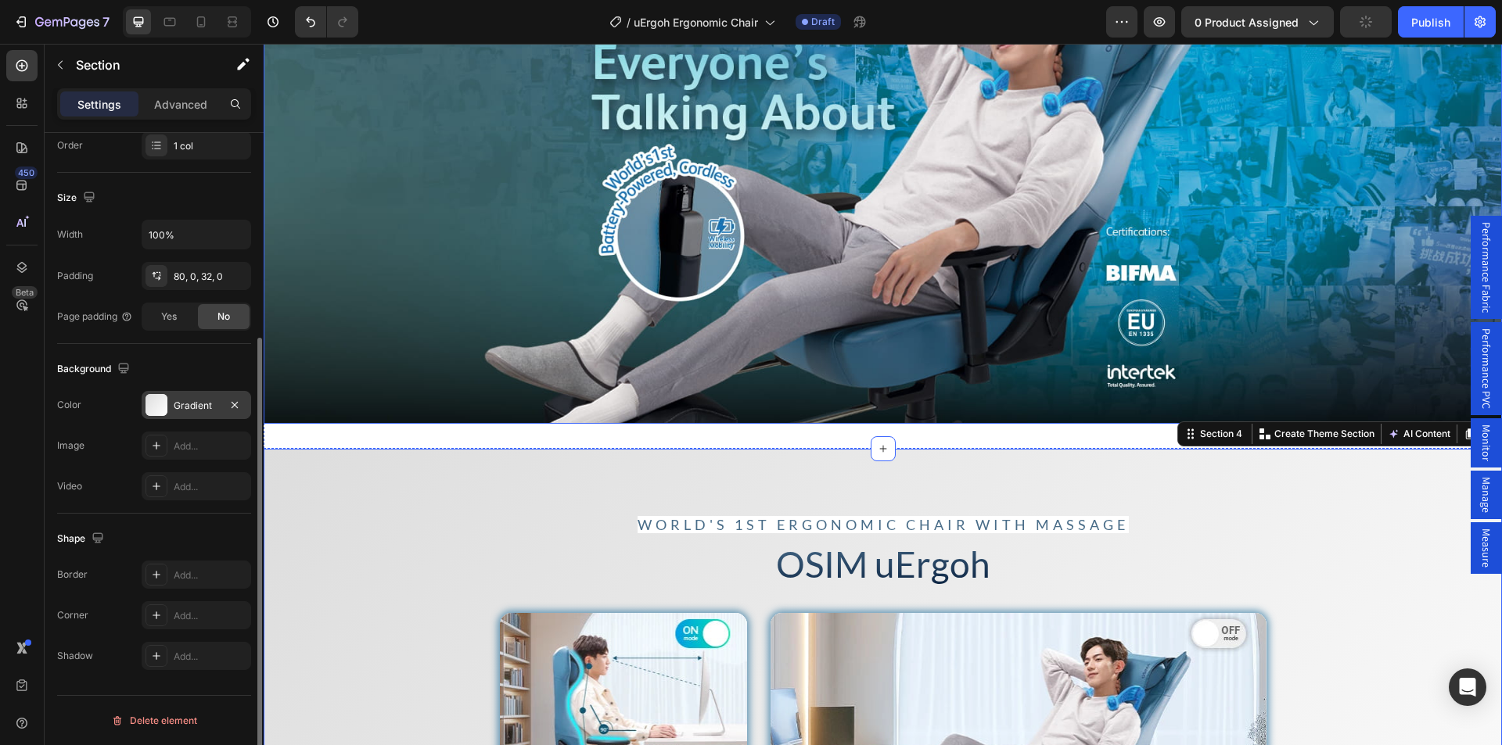
scroll to position [782, 0]
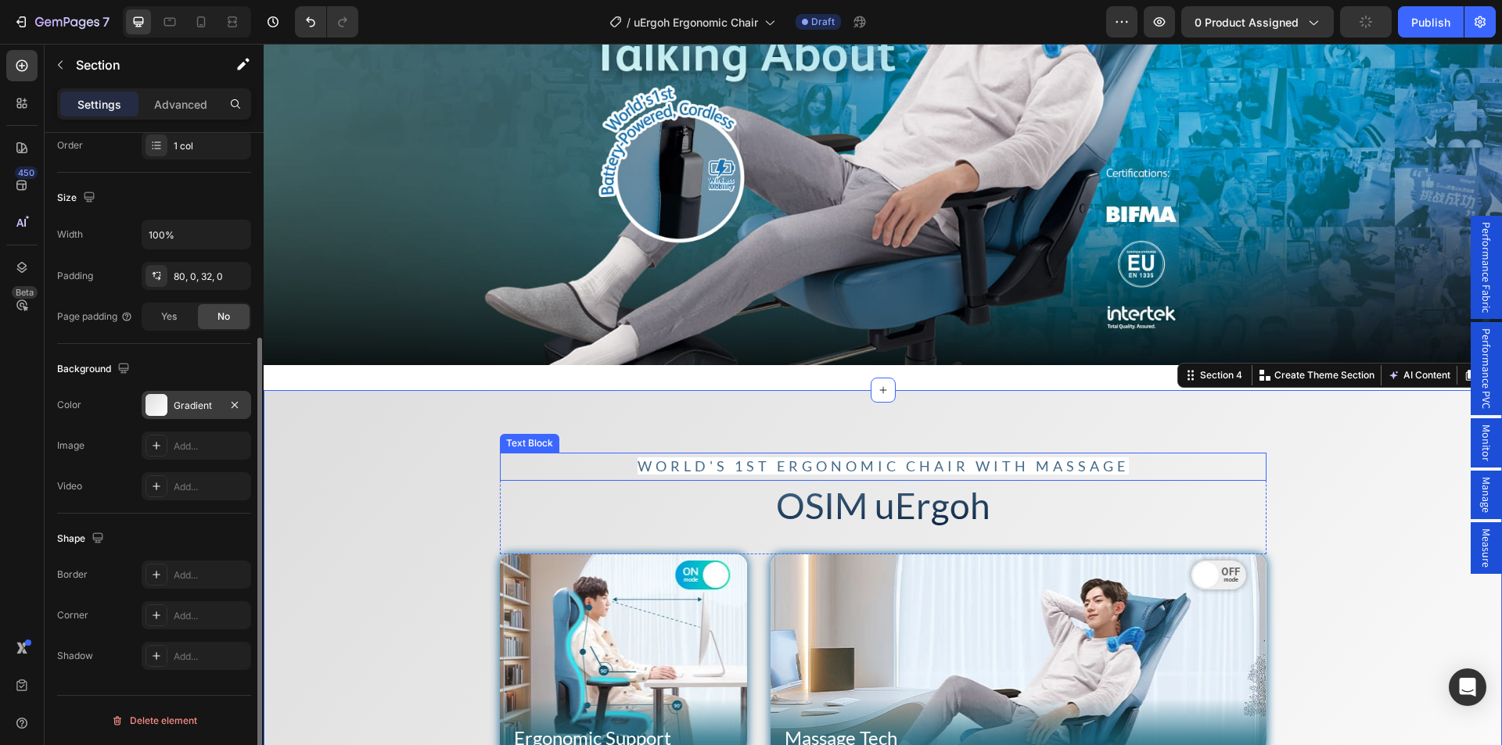
click at [732, 465] on span "World's 1st Ergonomic Chair with Massage" at bounding box center [882, 466] width 491 height 17
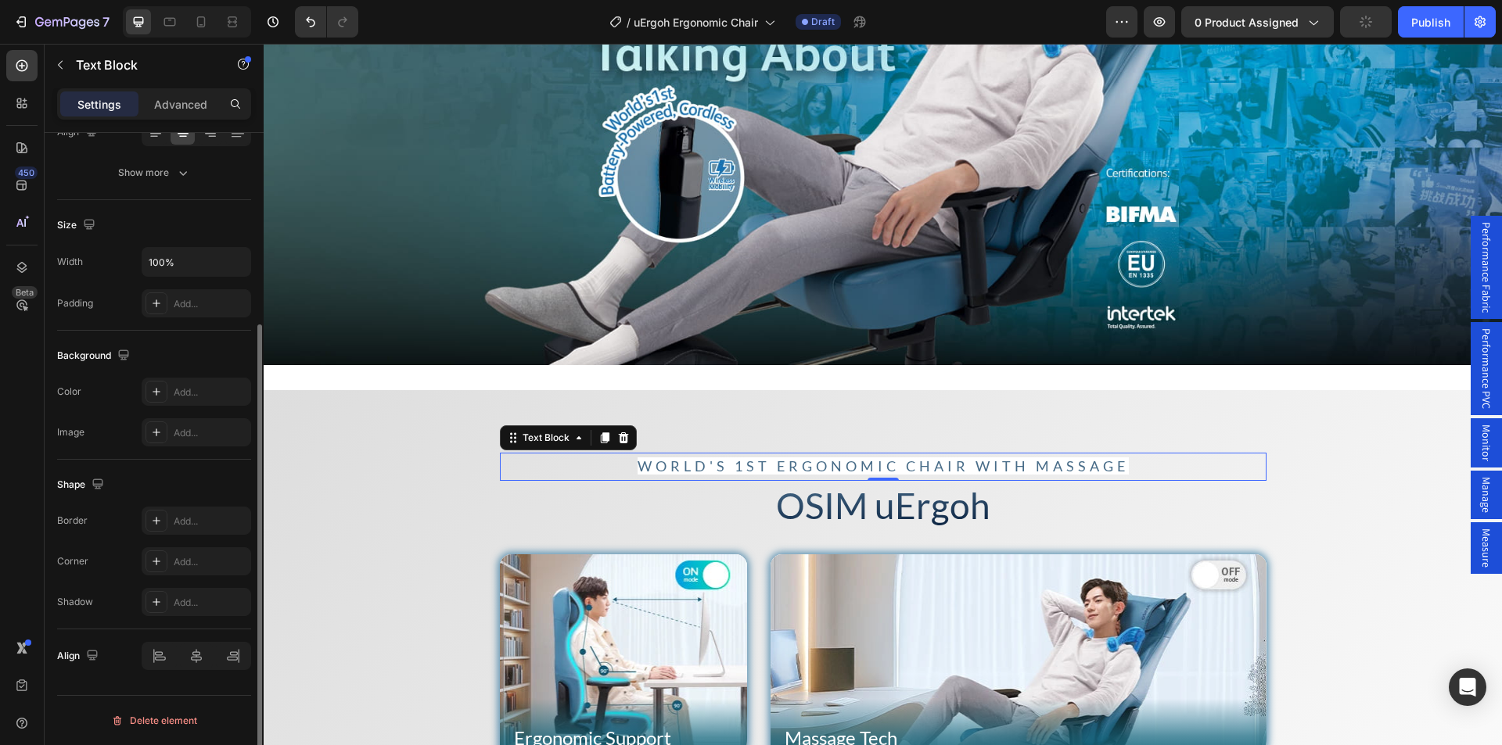
scroll to position [0, 0]
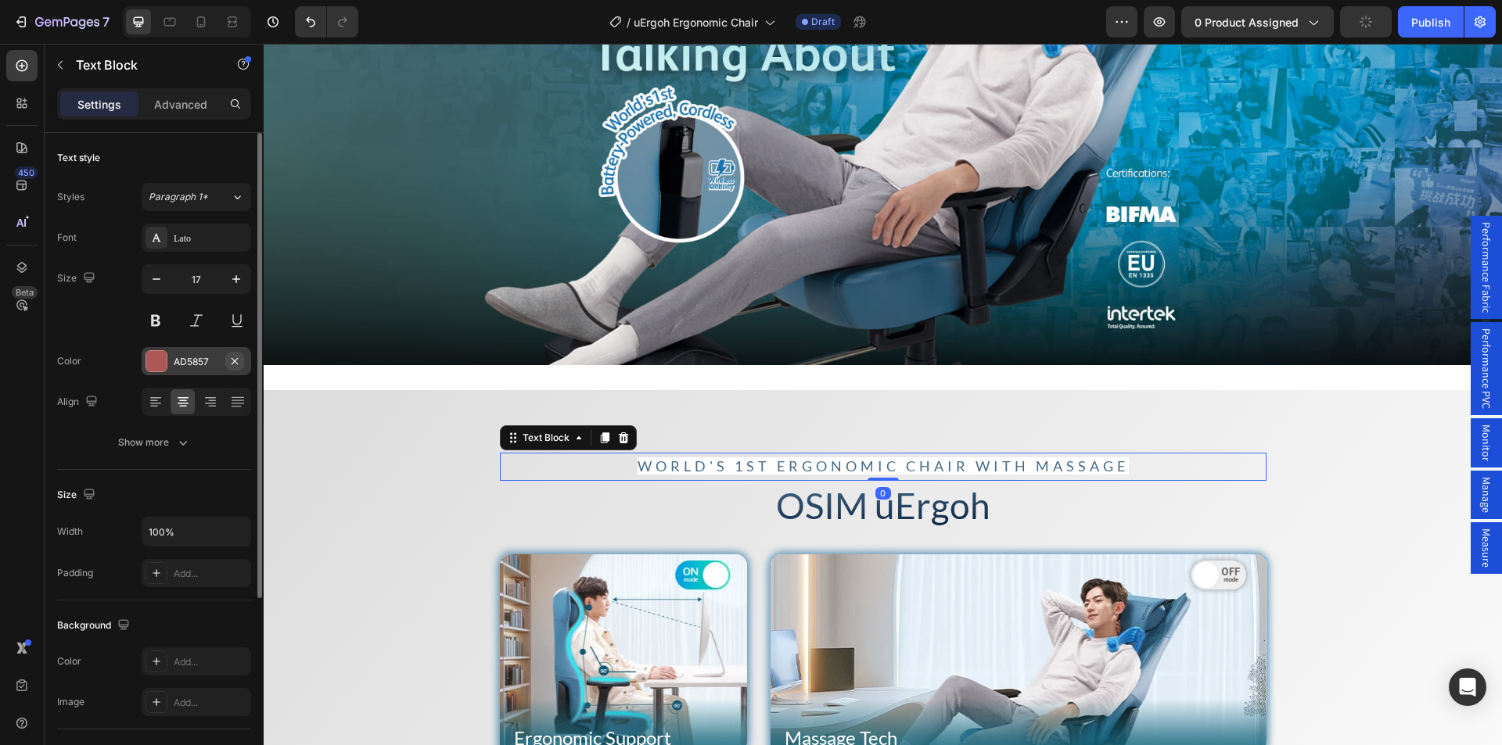
click at [238, 362] on icon "button" at bounding box center [234, 361] width 13 height 13
click at [232, 659] on div "Add..." at bounding box center [211, 662] width 74 height 14
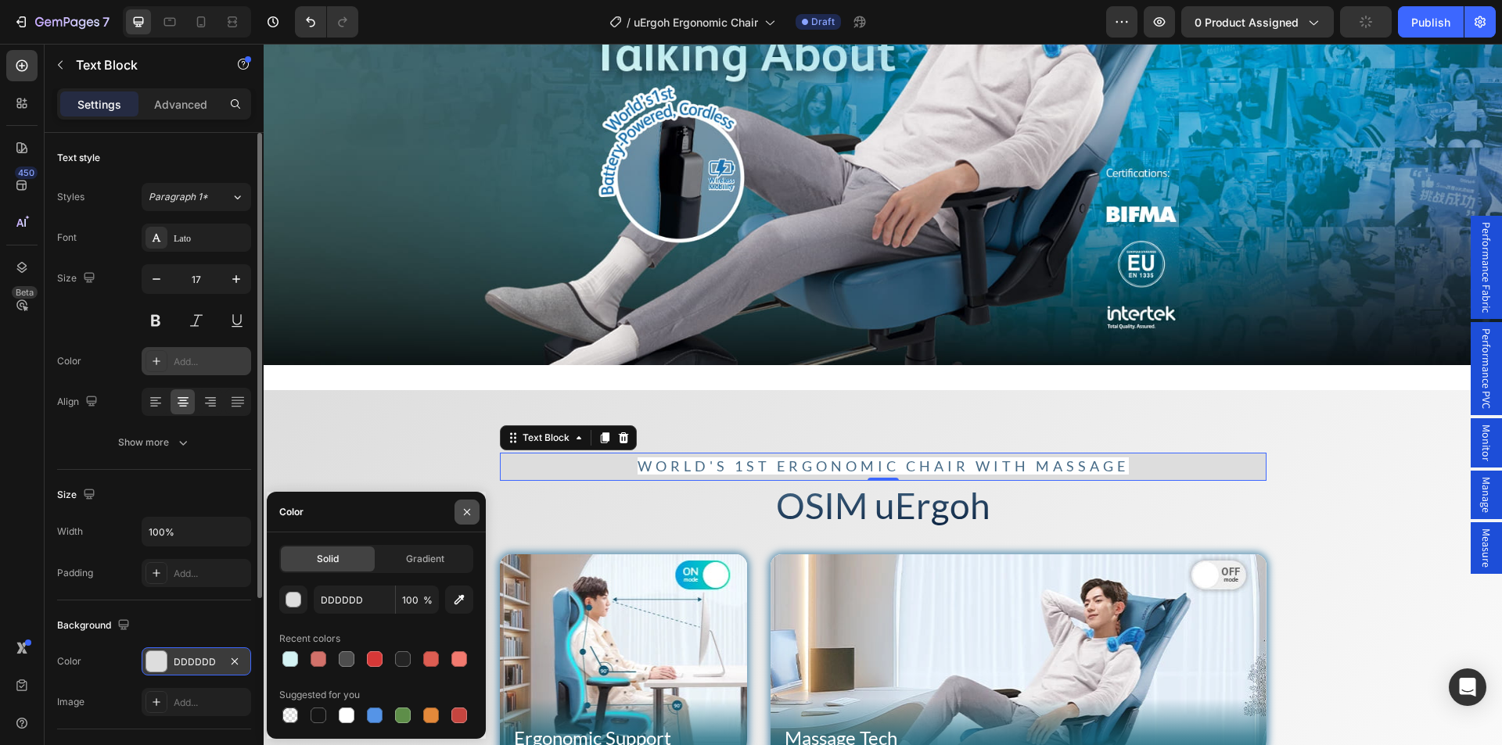
click at [467, 515] on icon "button" at bounding box center [467, 512] width 13 height 13
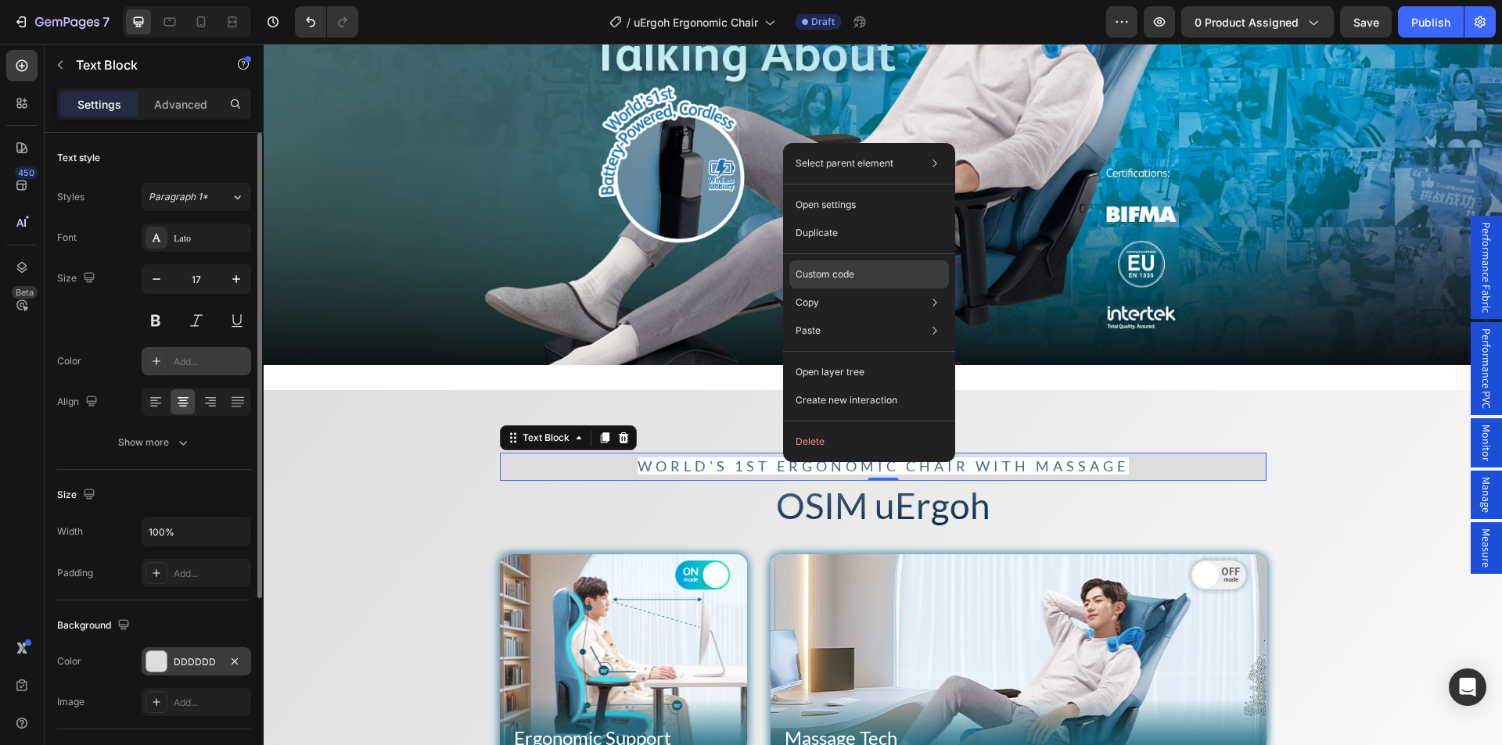
click at [825, 279] on p "Custom code" at bounding box center [824, 274] width 59 height 14
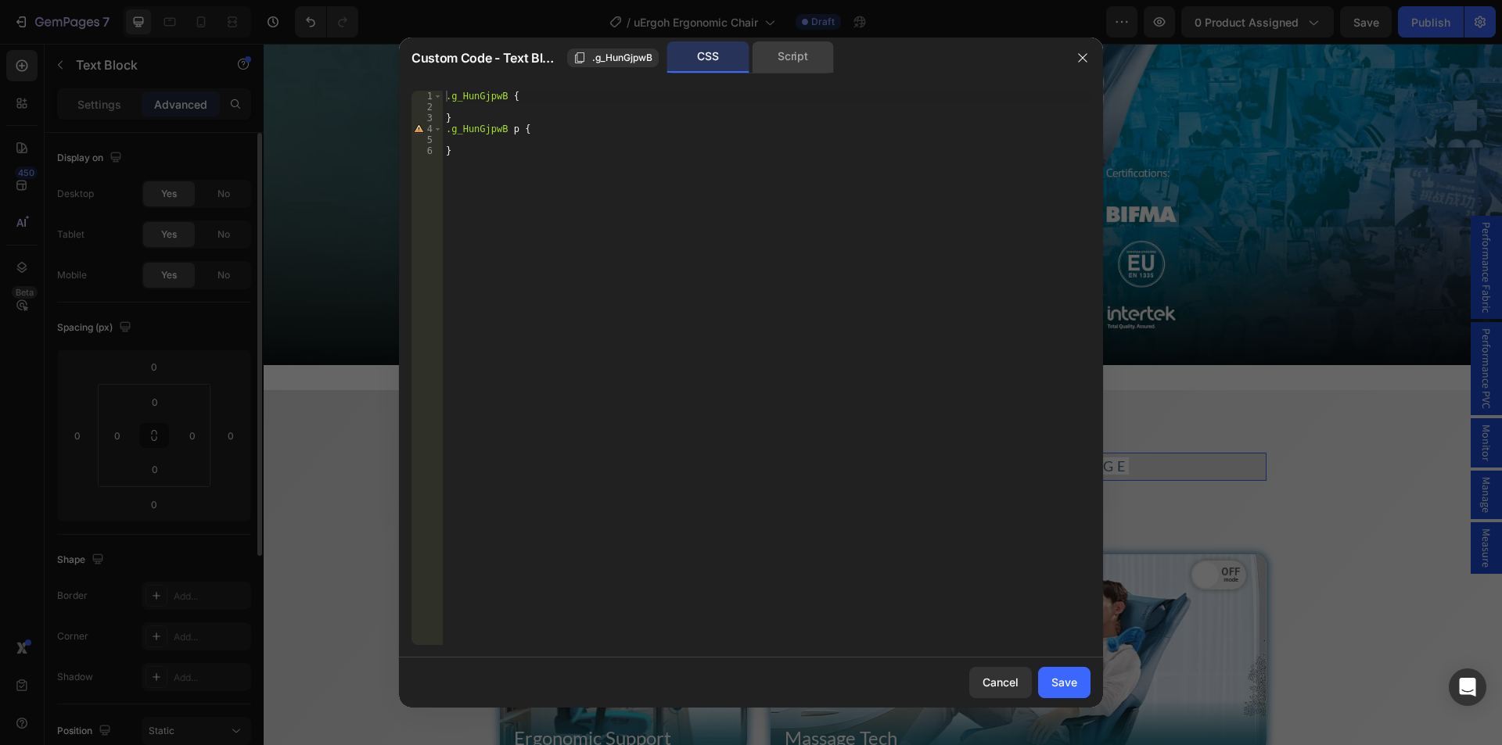
click at [782, 60] on div "Script" at bounding box center [793, 56] width 82 height 31
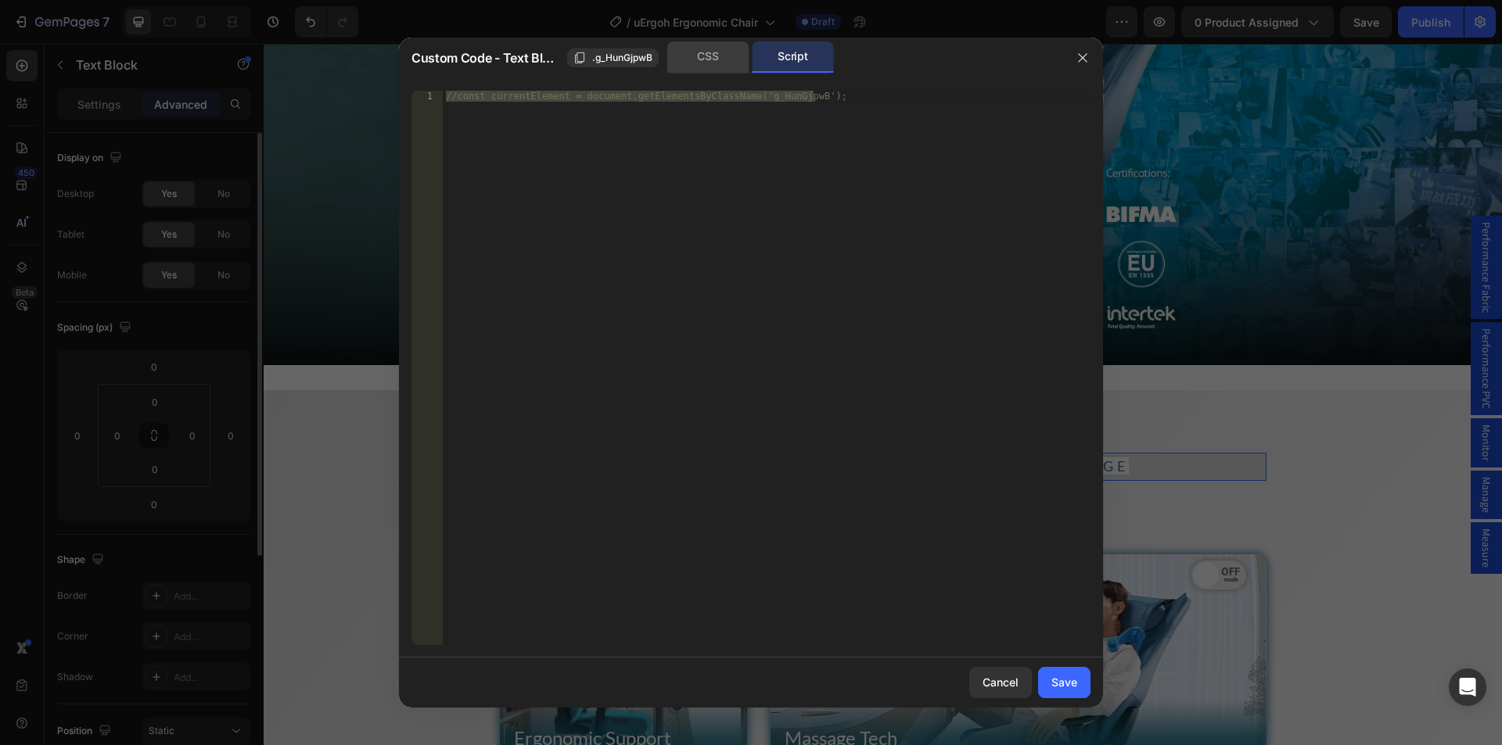
click at [720, 56] on div "CSS" at bounding box center [708, 56] width 82 height 31
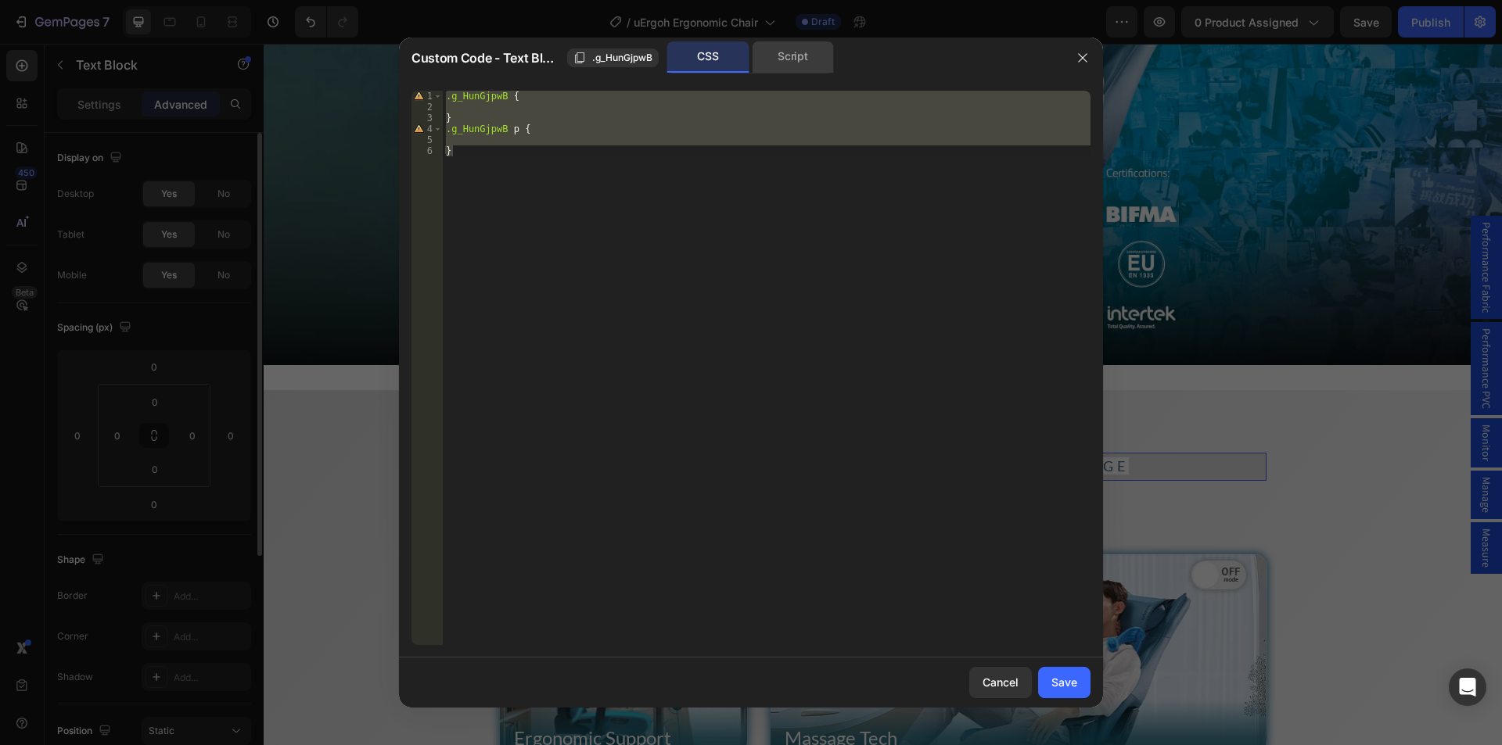
click at [758, 58] on div "Script" at bounding box center [793, 56] width 82 height 31
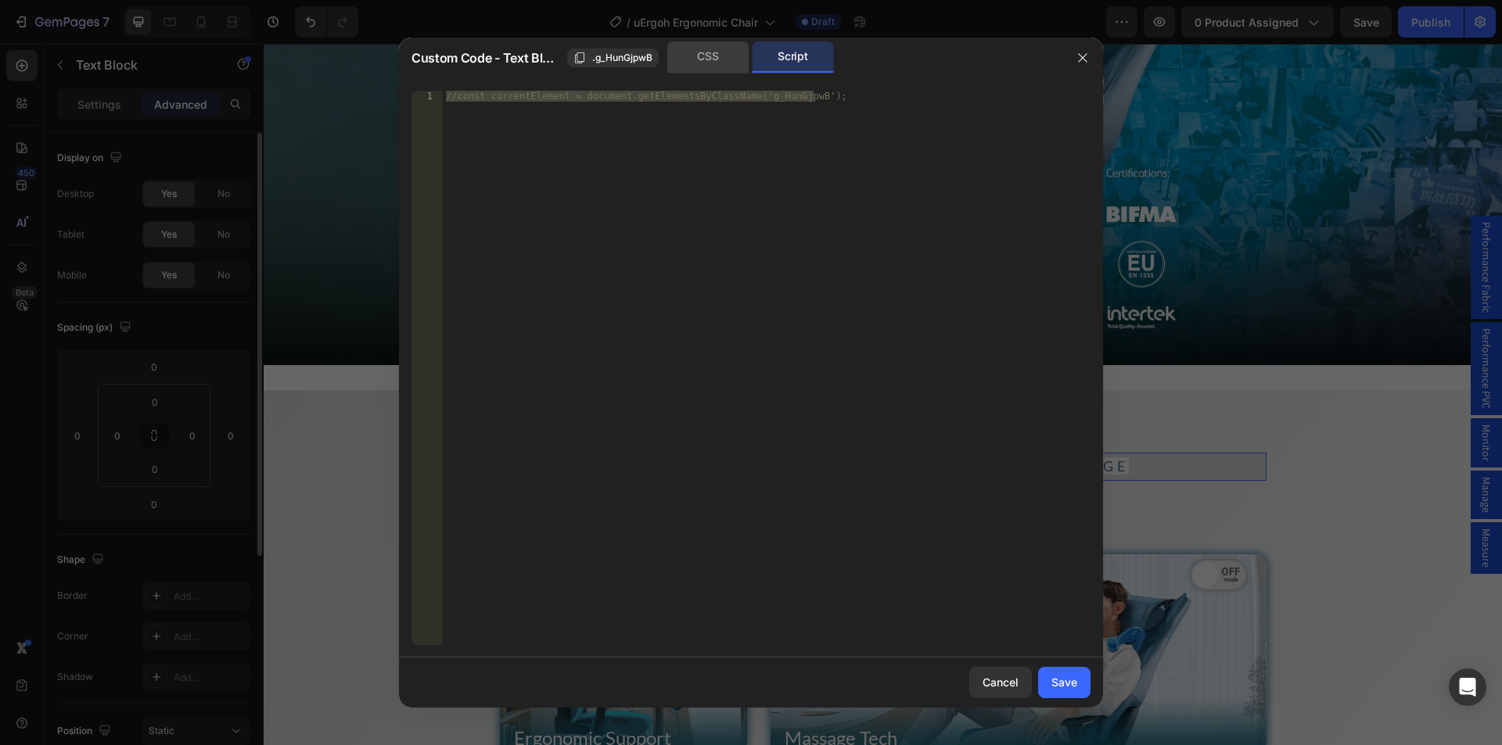
click at [712, 53] on div "CSS" at bounding box center [708, 56] width 82 height 31
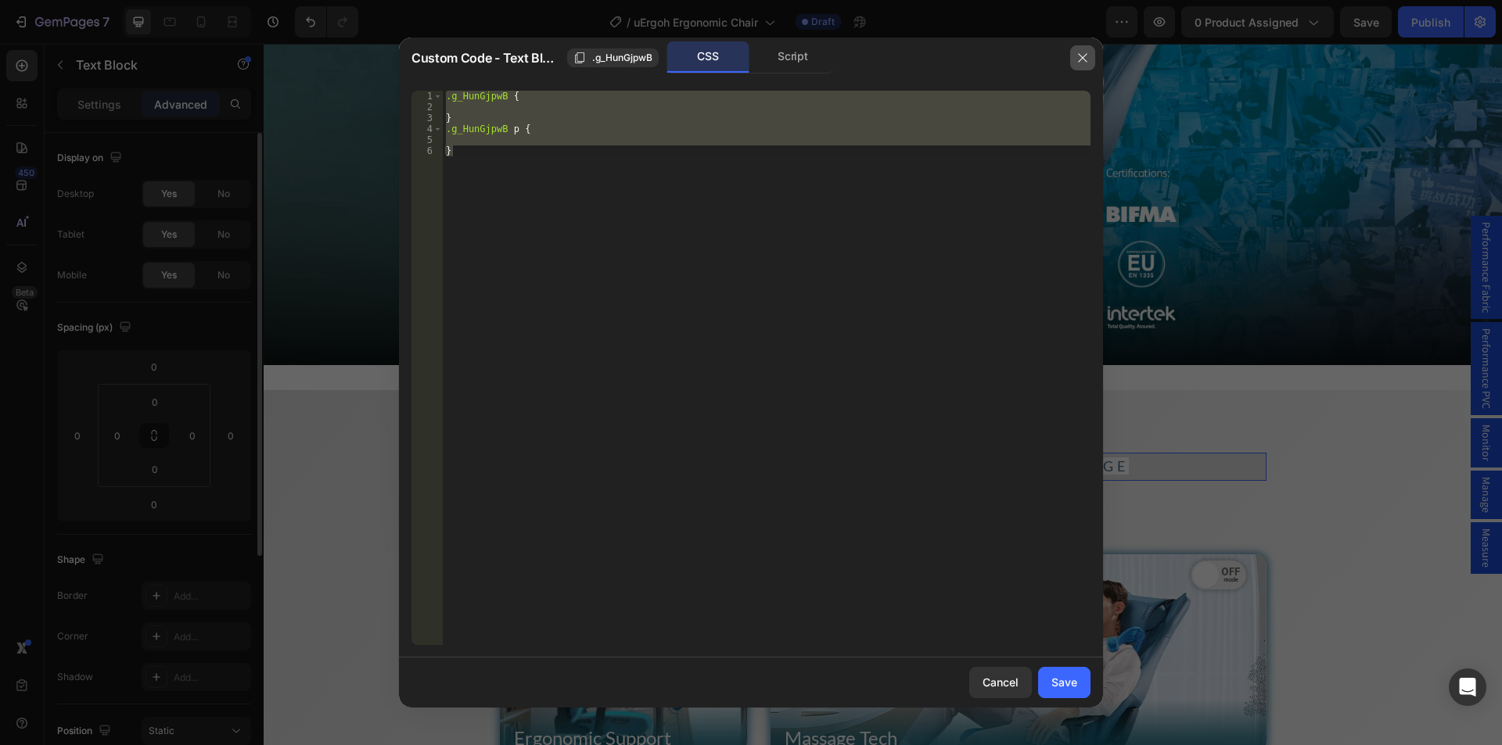
click at [1082, 52] on icon "button" at bounding box center [1082, 58] width 13 height 13
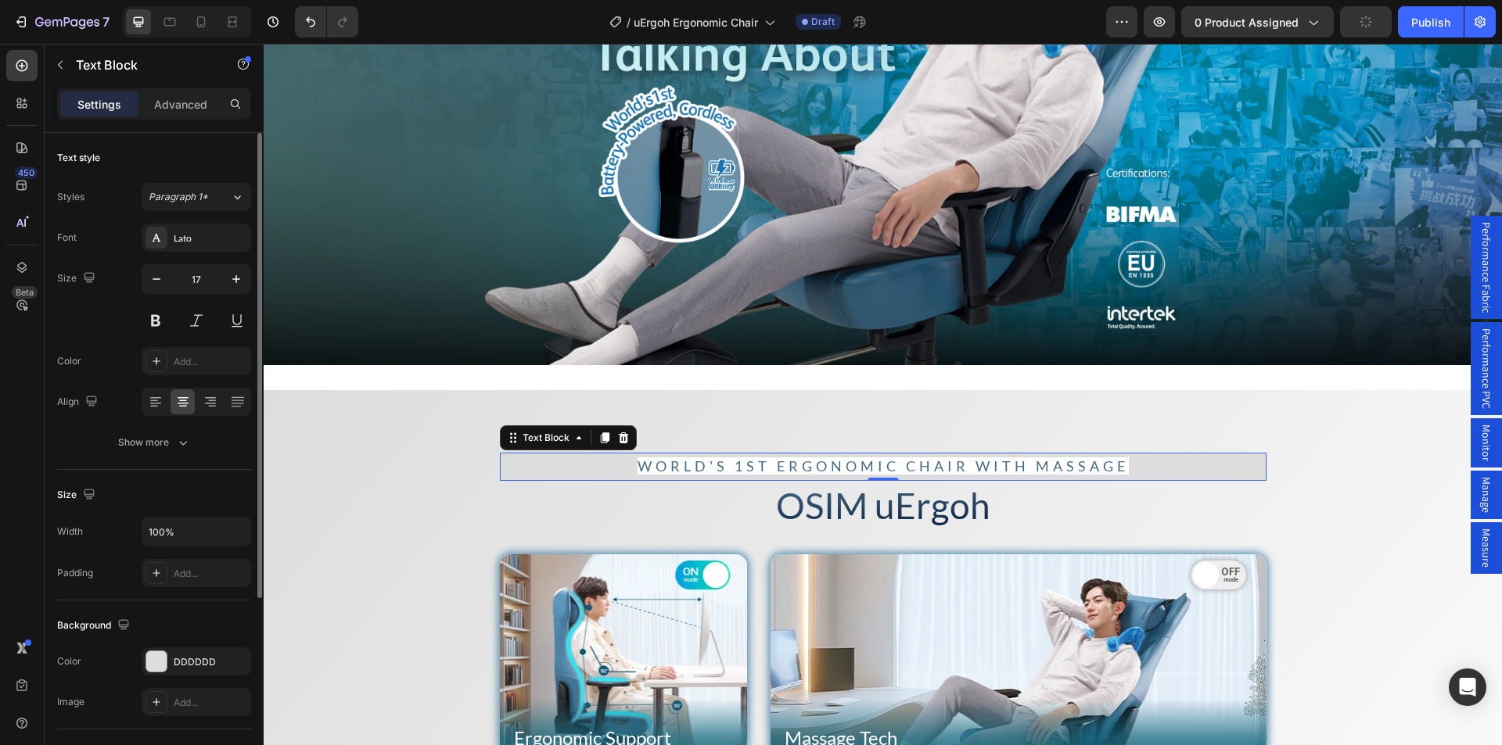
click at [782, 459] on span "World's 1st Ergonomic Chair with Massage" at bounding box center [882, 466] width 491 height 17
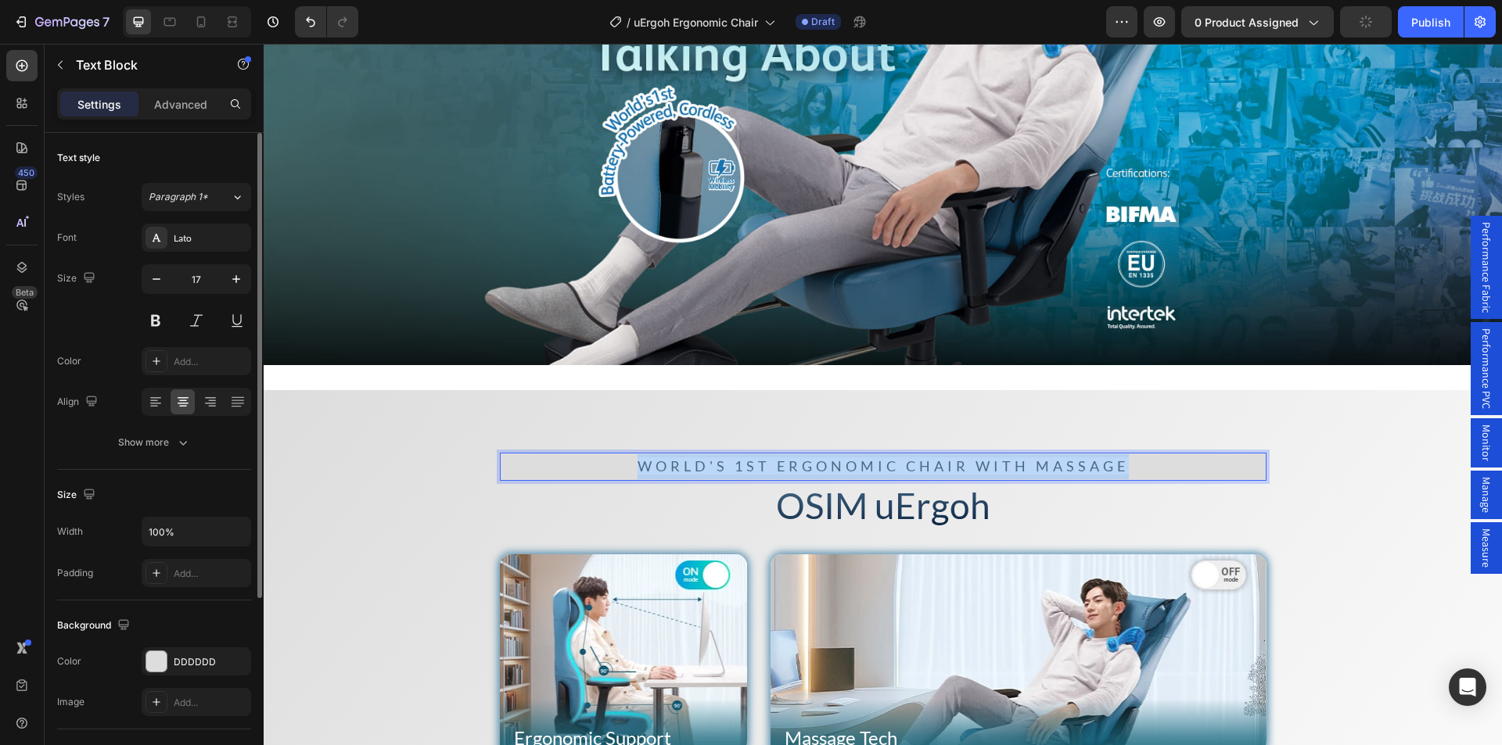
drag, startPoint x: 629, startPoint y: 458, endPoint x: 1118, endPoint y: 460, distance: 488.8
click at [1118, 460] on p "World's 1st Ergonomic Chair with Massage" at bounding box center [882, 466] width 763 height 25
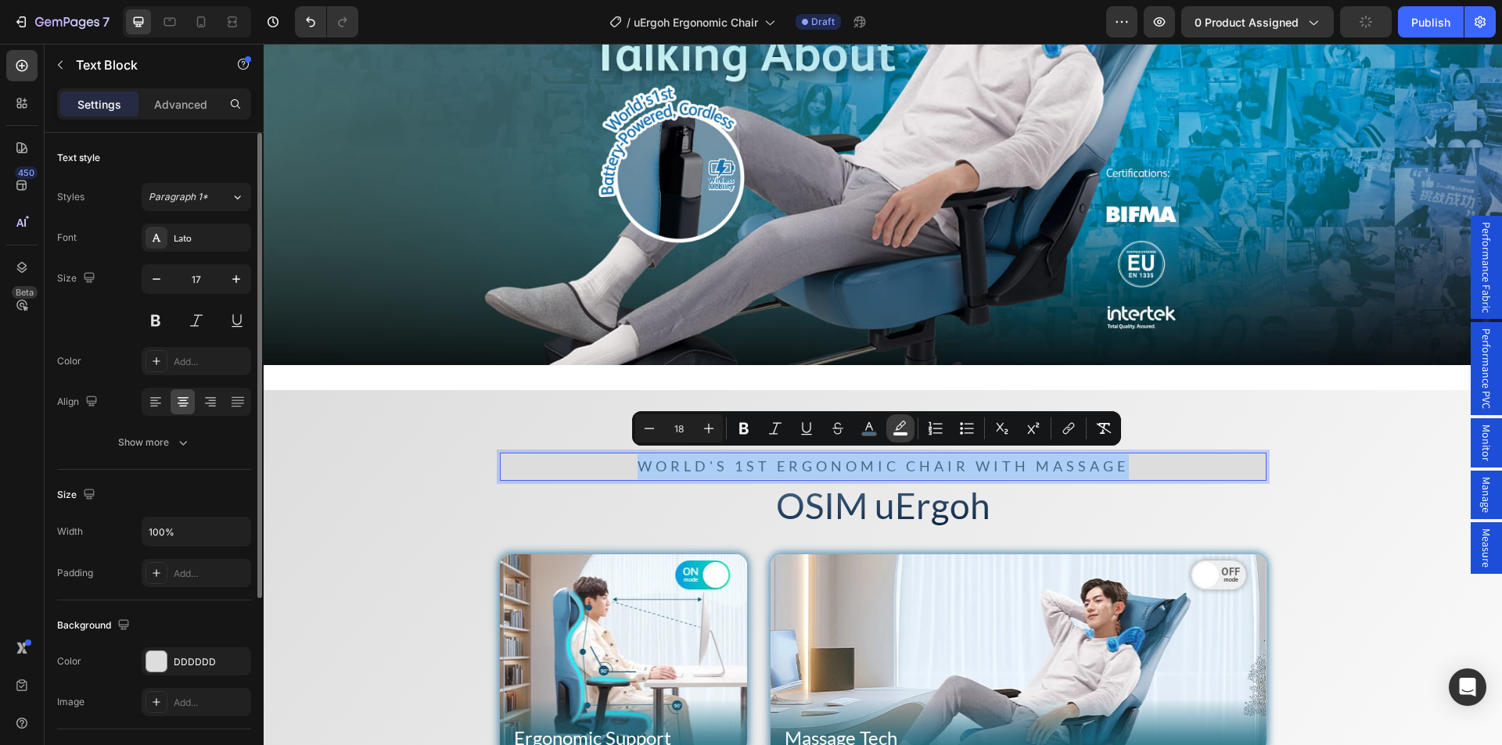
click at [896, 436] on rect "Editor contextual toolbar" at bounding box center [900, 435] width 15 height 4
type input "FFFFFF"
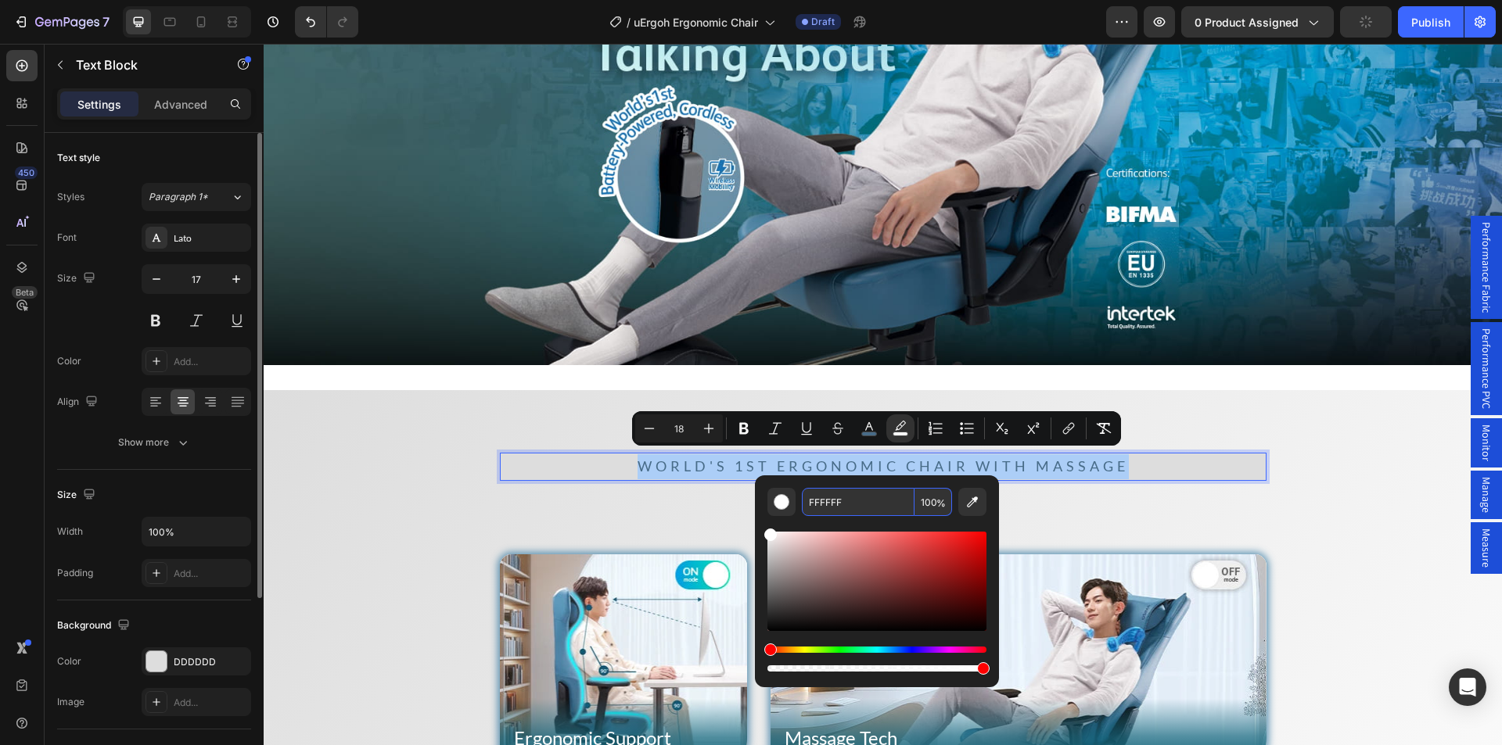
click at [863, 500] on input "FFFFFF" at bounding box center [858, 502] width 113 height 28
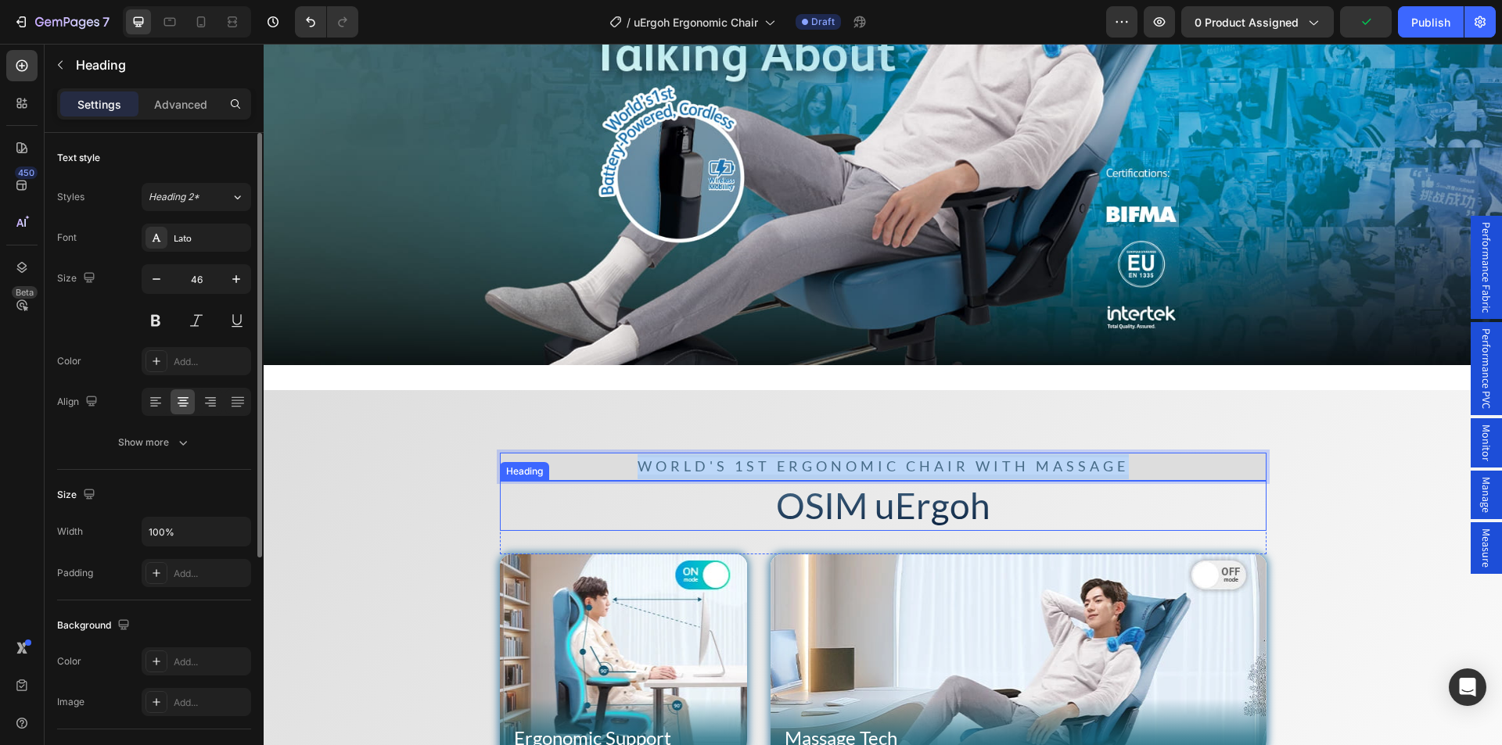
click at [1015, 511] on h2 "OSIM uErgoh" at bounding box center [883, 506] width 766 height 50
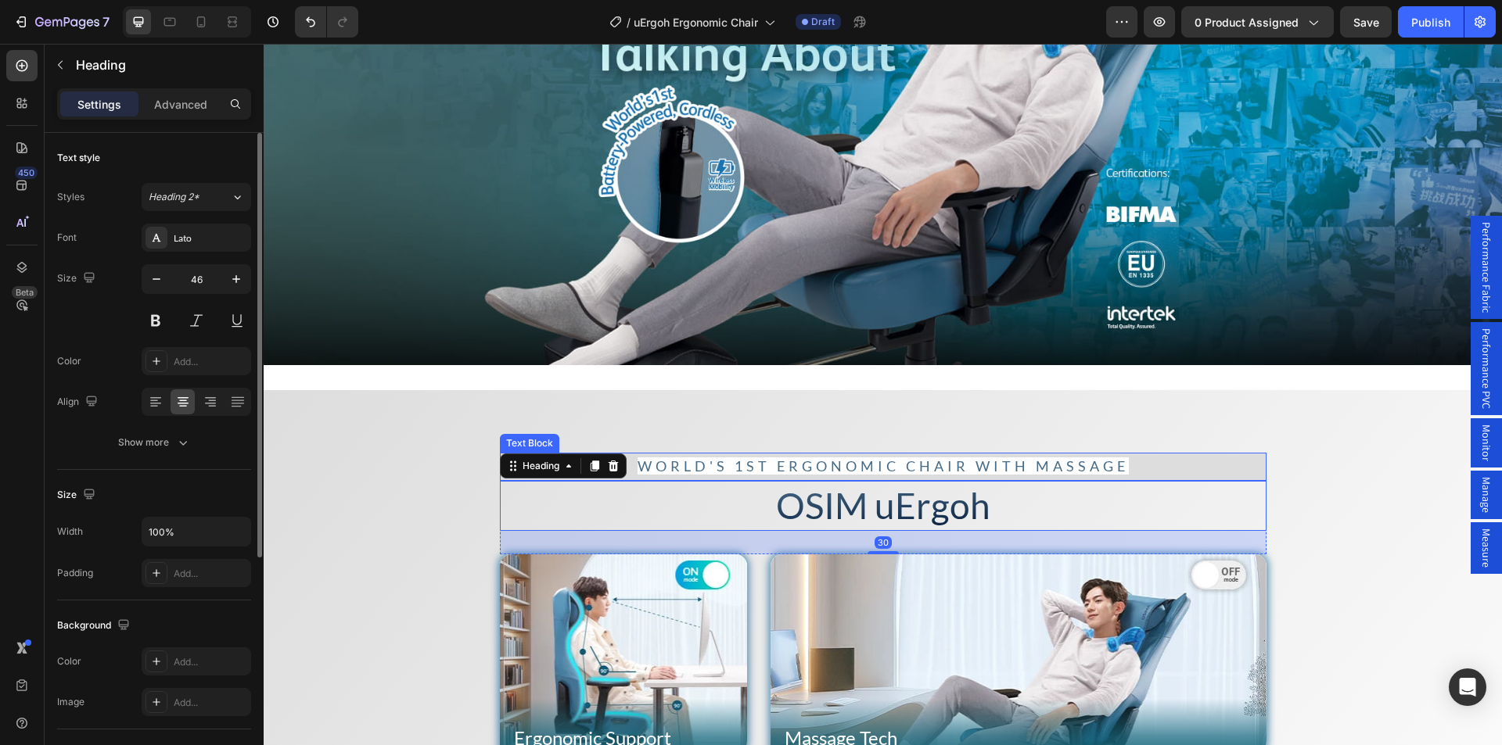
click at [1005, 458] on span "World's 1st Ergonomic Chair with Massage" at bounding box center [882, 466] width 491 height 17
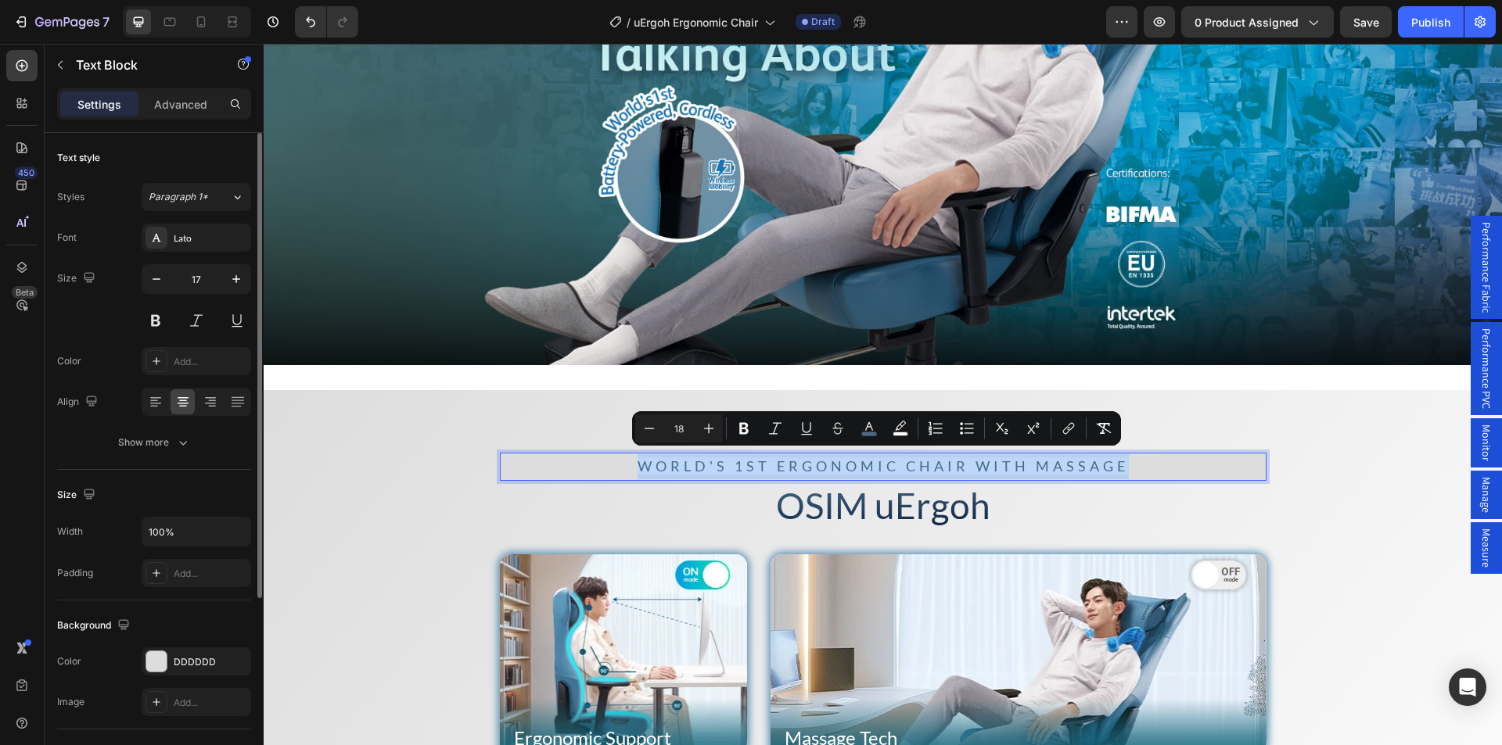
drag, startPoint x: 634, startPoint y: 461, endPoint x: 1085, endPoint y: 464, distance: 451.3
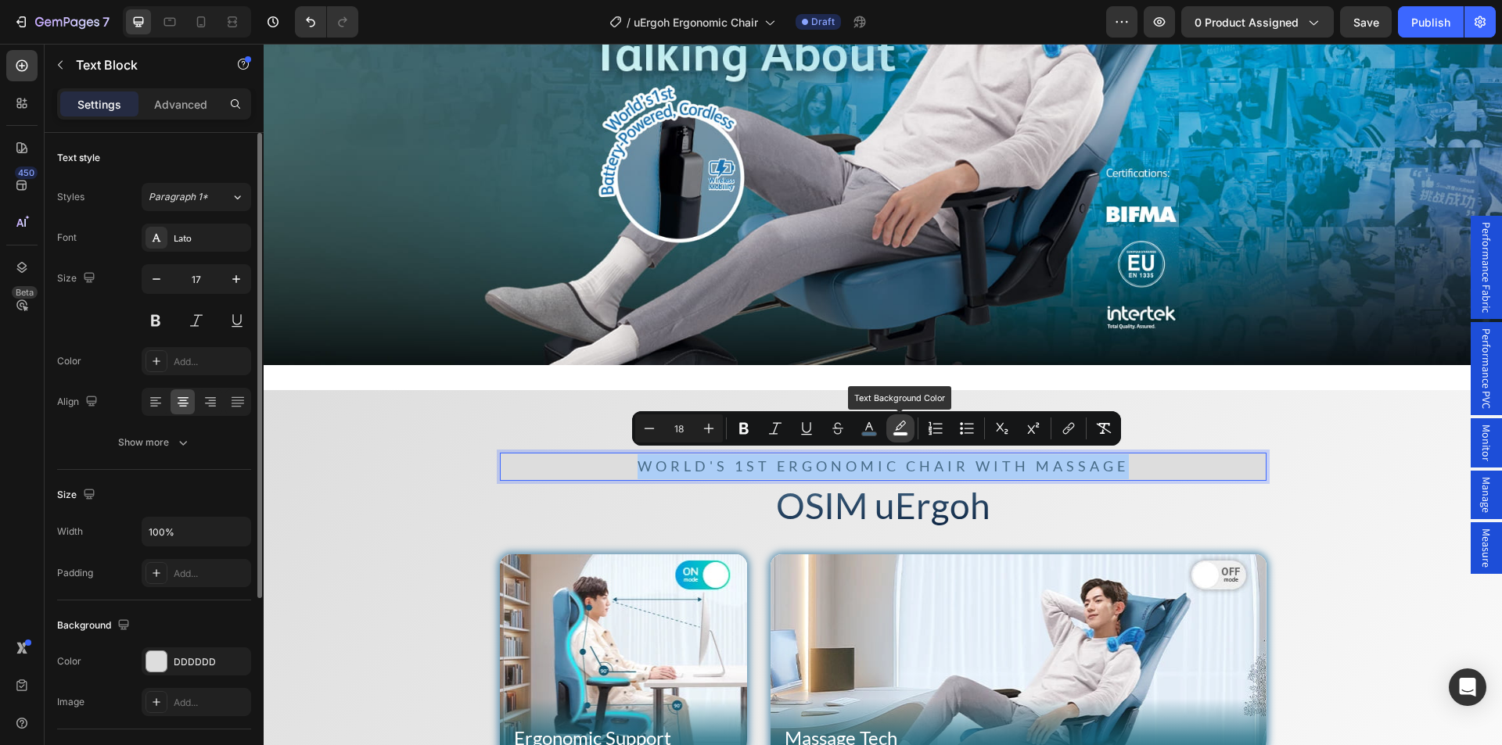
click at [896, 427] on icon "Editor contextual toolbar" at bounding box center [900, 429] width 16 height 16
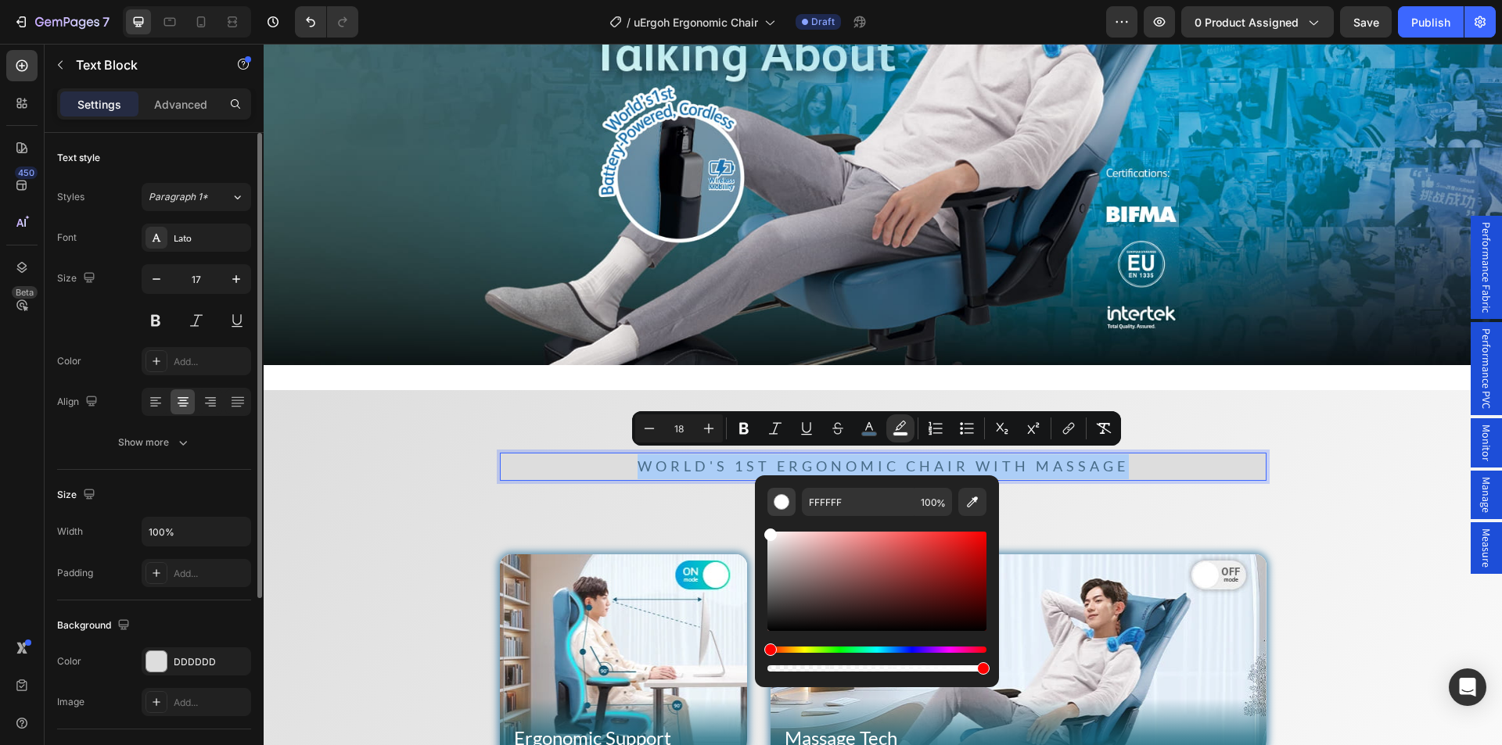
click at [774, 501] on div "Editor contextual toolbar" at bounding box center [782, 502] width 16 height 16
click at [780, 503] on div "Editor contextual toolbar" at bounding box center [782, 502] width 16 height 16
type input "0"
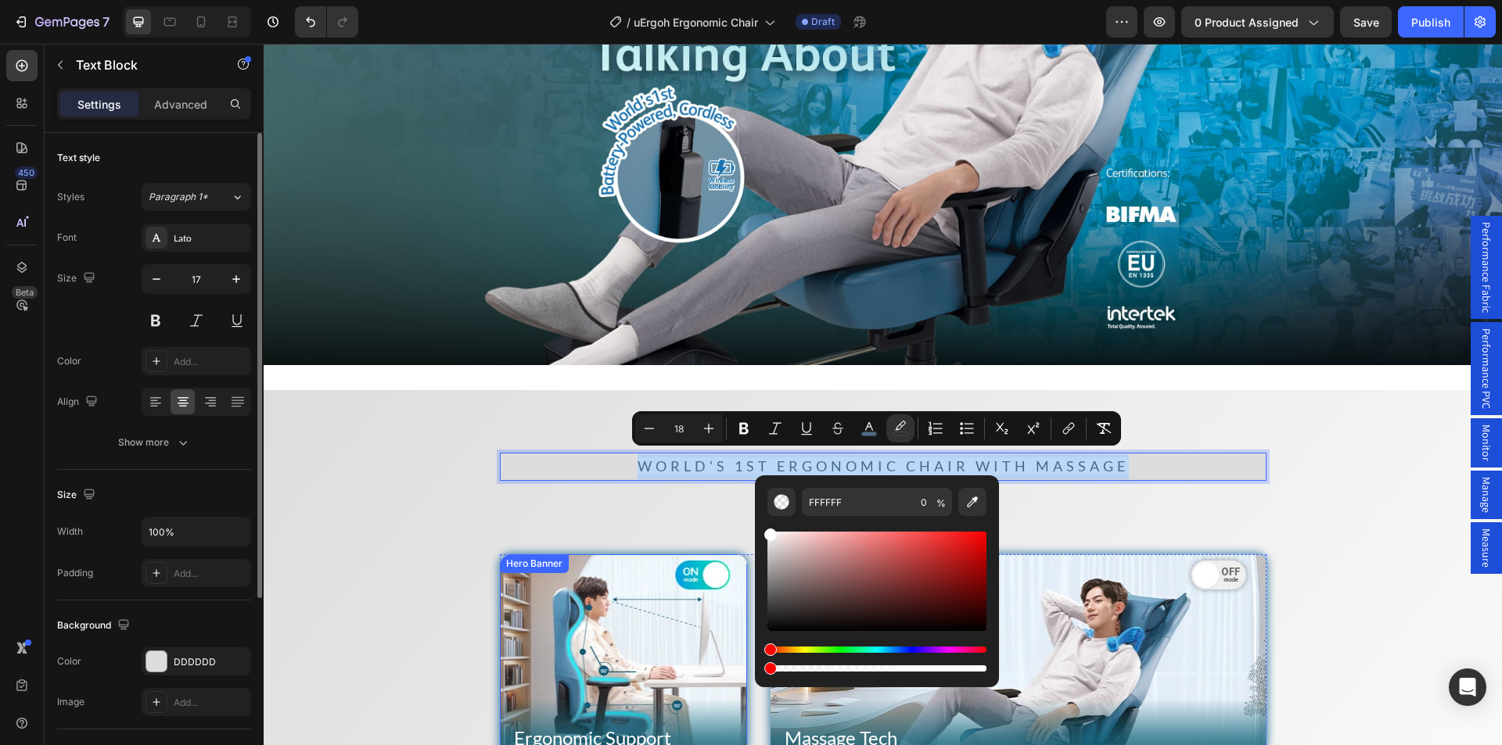
drag, startPoint x: 1247, startPoint y: 710, endPoint x: 608, endPoint y: 658, distance: 641.1
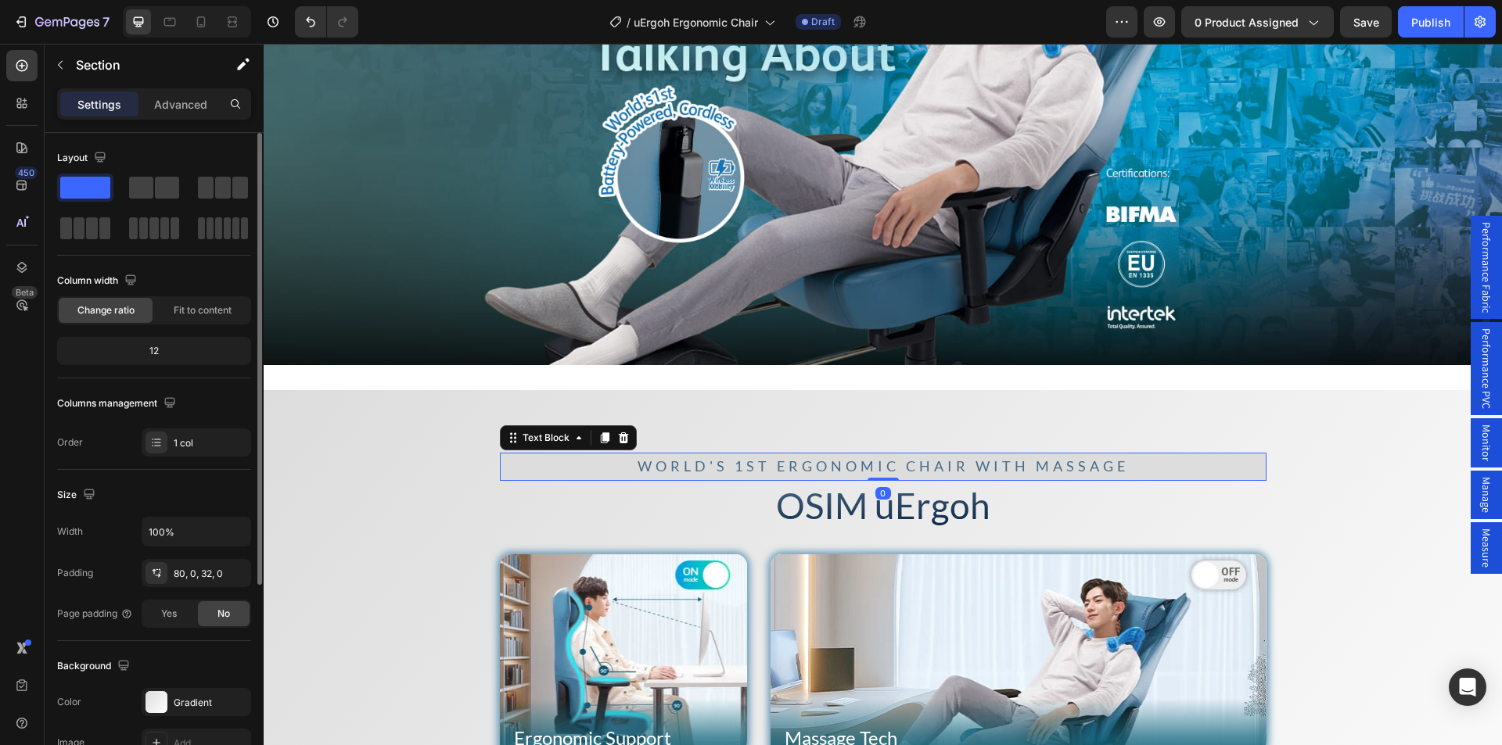
click at [901, 461] on span "World's 1st Ergonomic Chair with Massage" at bounding box center [882, 466] width 491 height 17
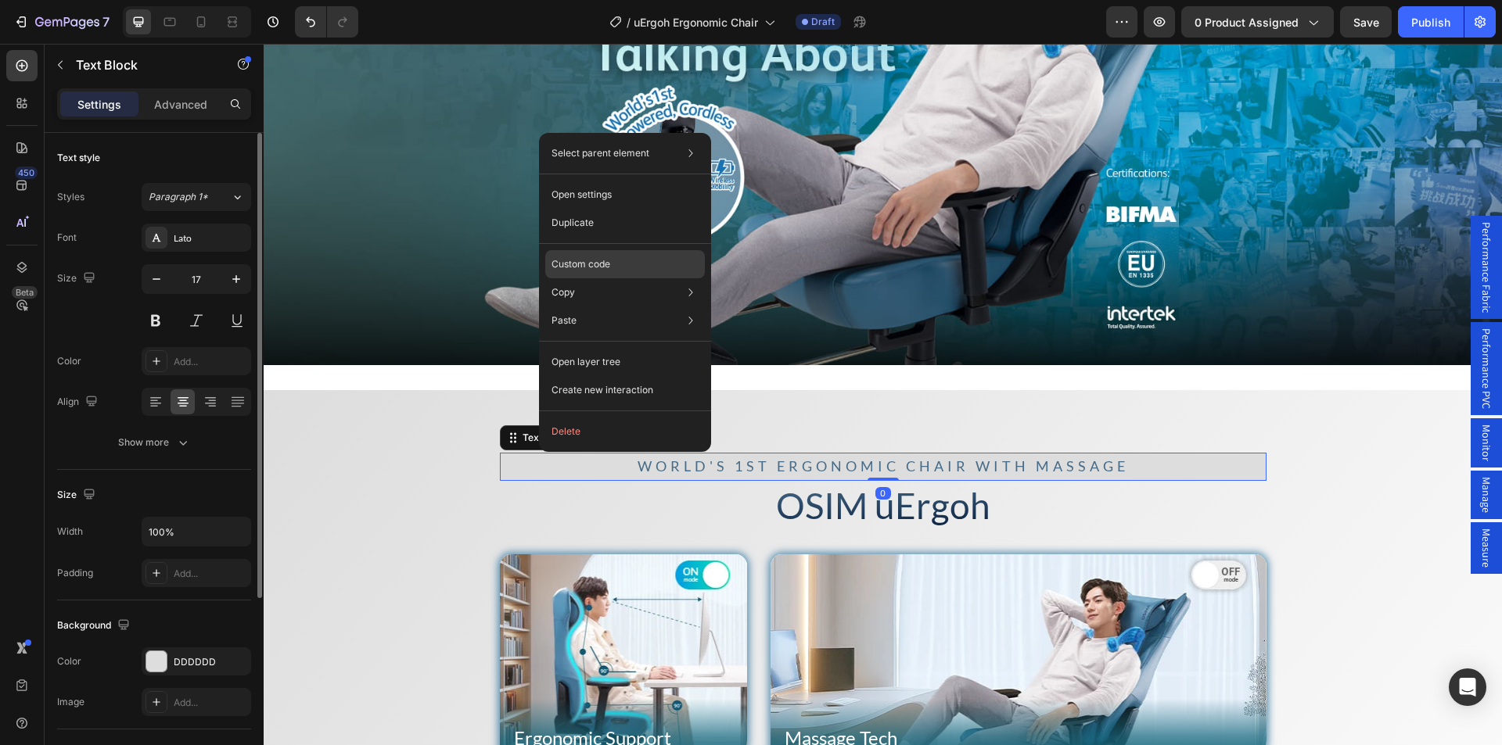
click at [589, 265] on p "Custom code" at bounding box center [580, 264] width 59 height 14
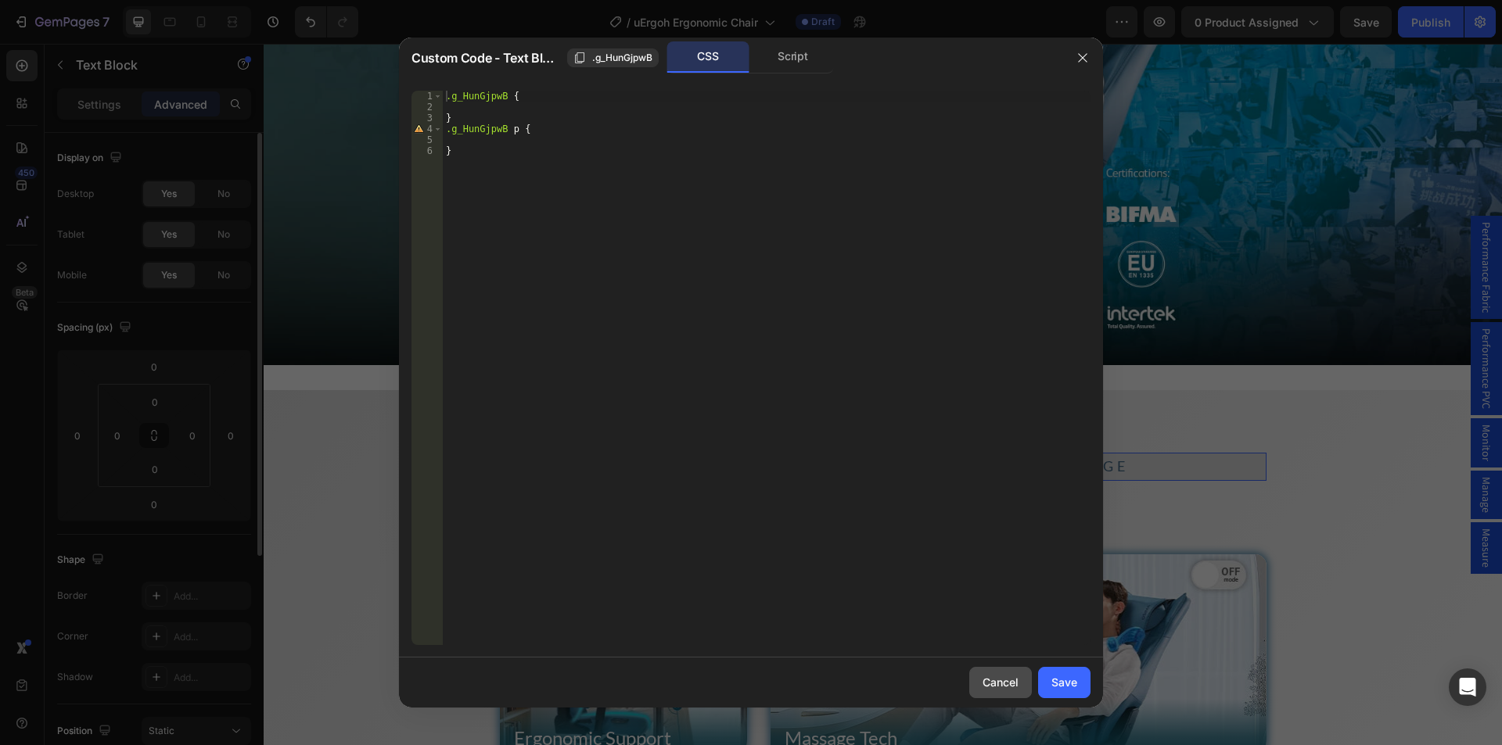
drag, startPoint x: 1003, startPoint y: 677, endPoint x: 587, endPoint y: 590, distance: 425.8
click at [1003, 677] on div "Cancel" at bounding box center [1000, 682] width 36 height 16
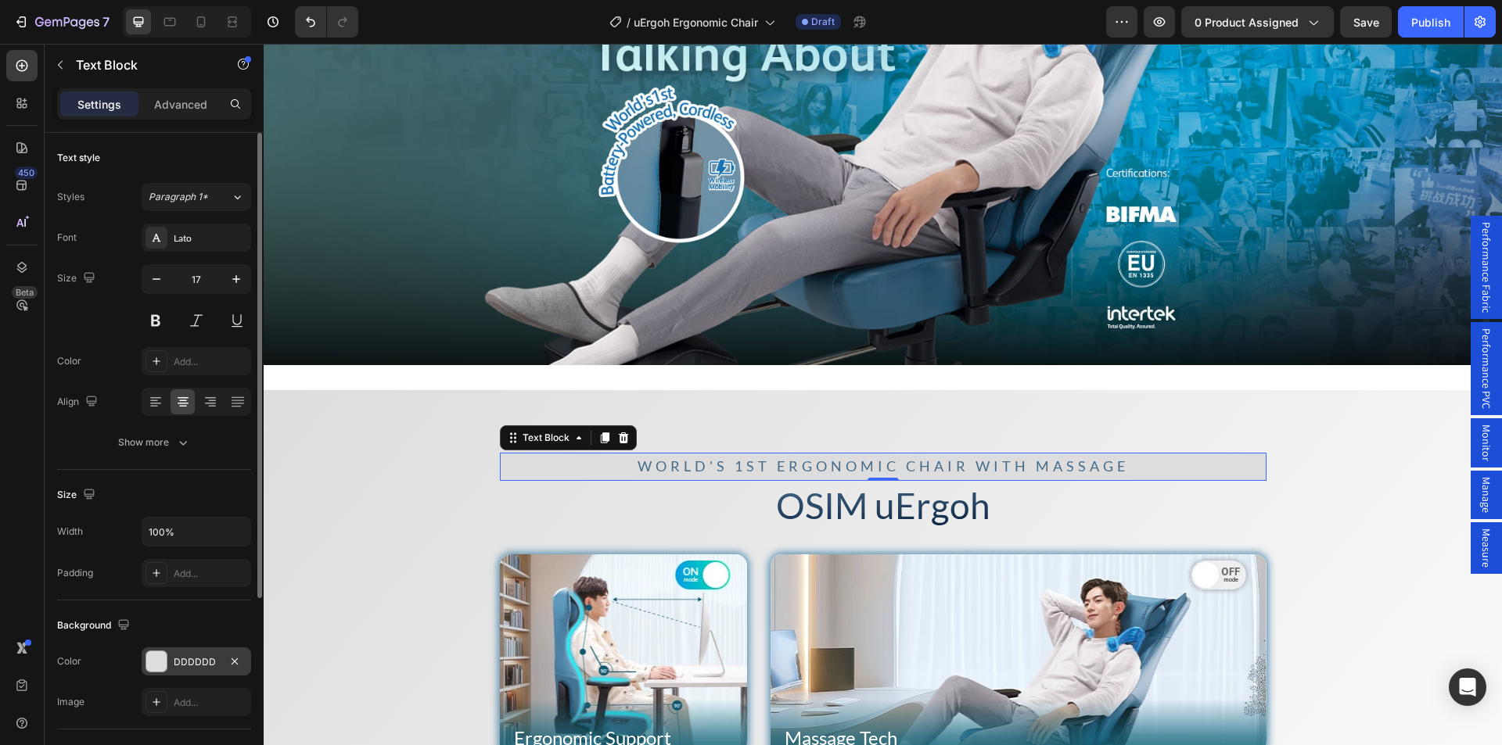
scroll to position [156, 0]
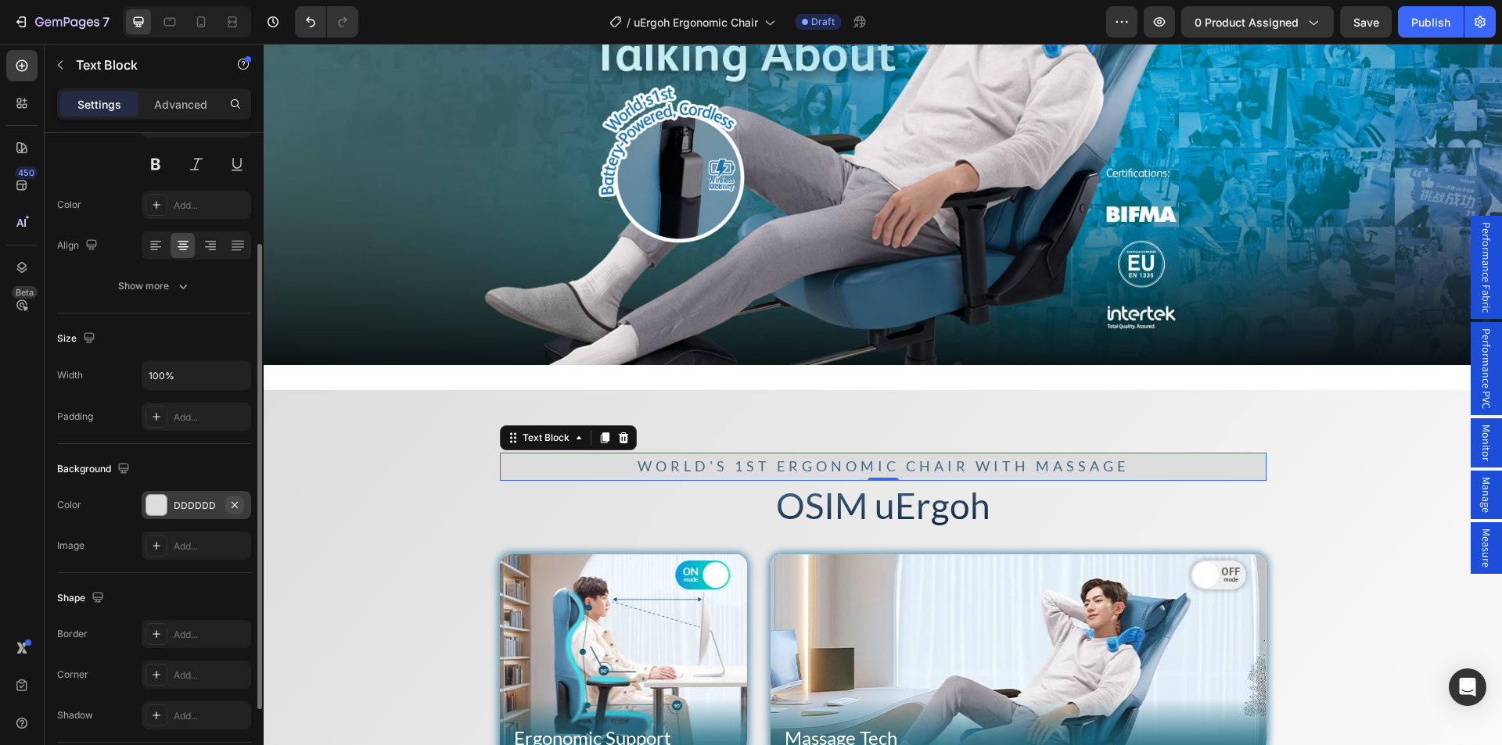
click at [236, 503] on icon "button" at bounding box center [235, 504] width 6 height 6
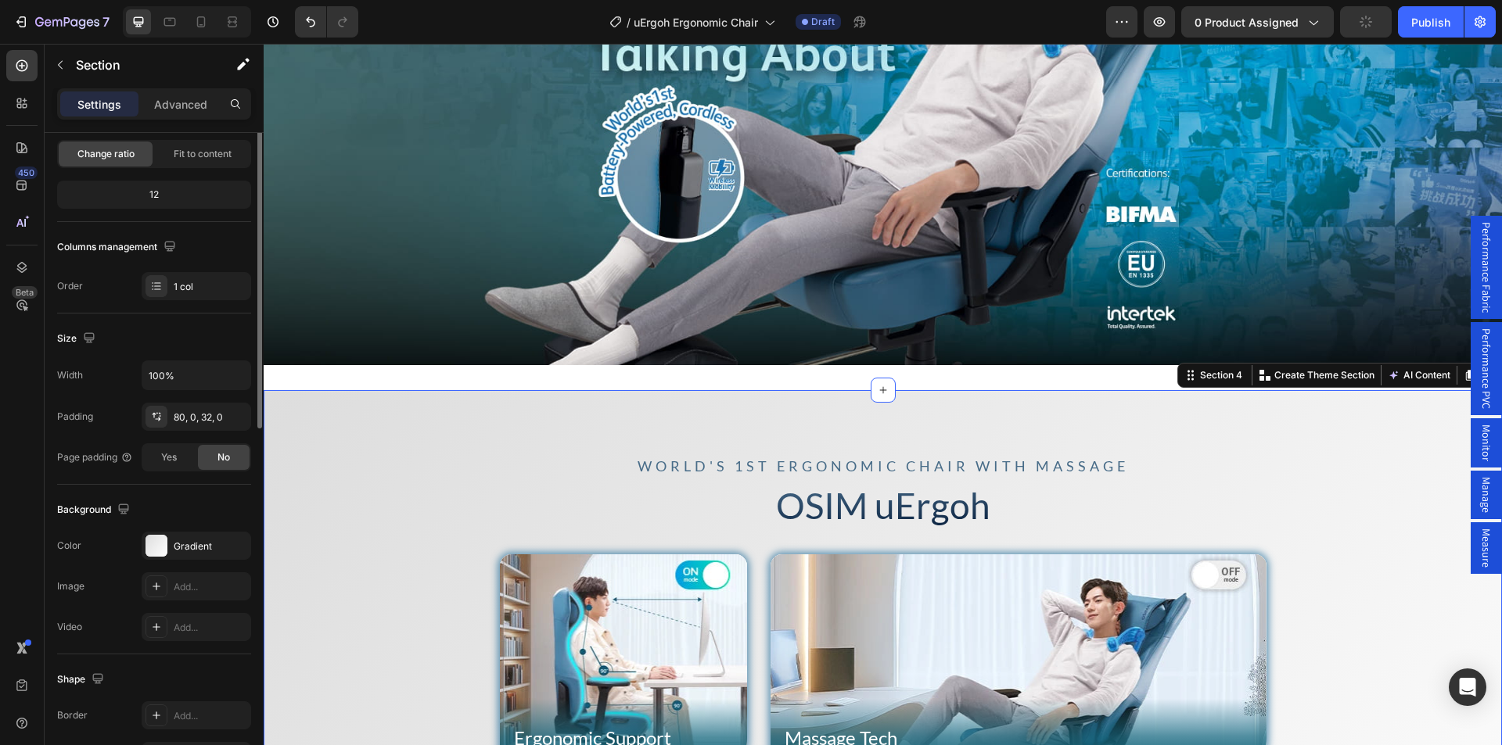
scroll to position [0, 0]
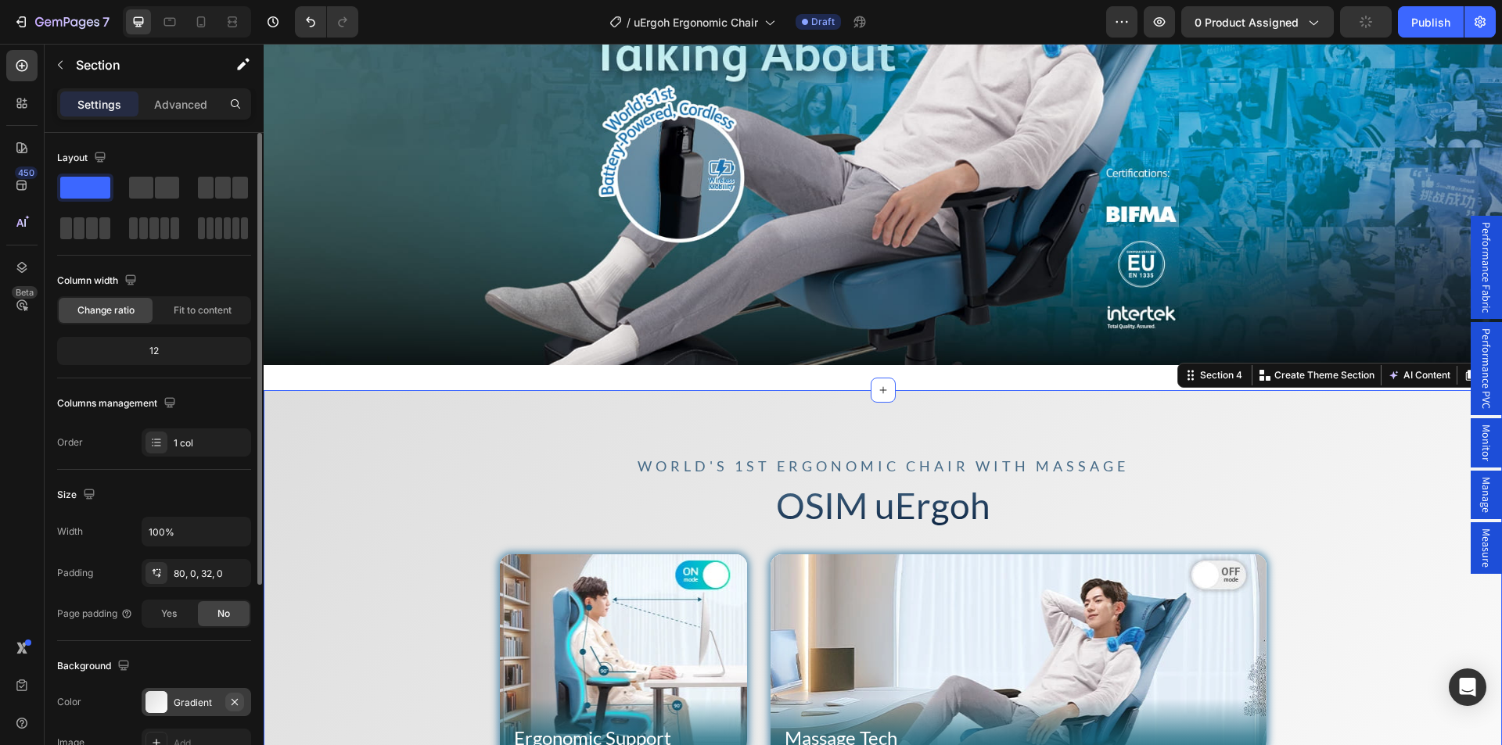
drag, startPoint x: 236, startPoint y: 701, endPoint x: 131, endPoint y: 473, distance: 250.9
click at [236, 701] on icon "button" at bounding box center [235, 701] width 6 height 6
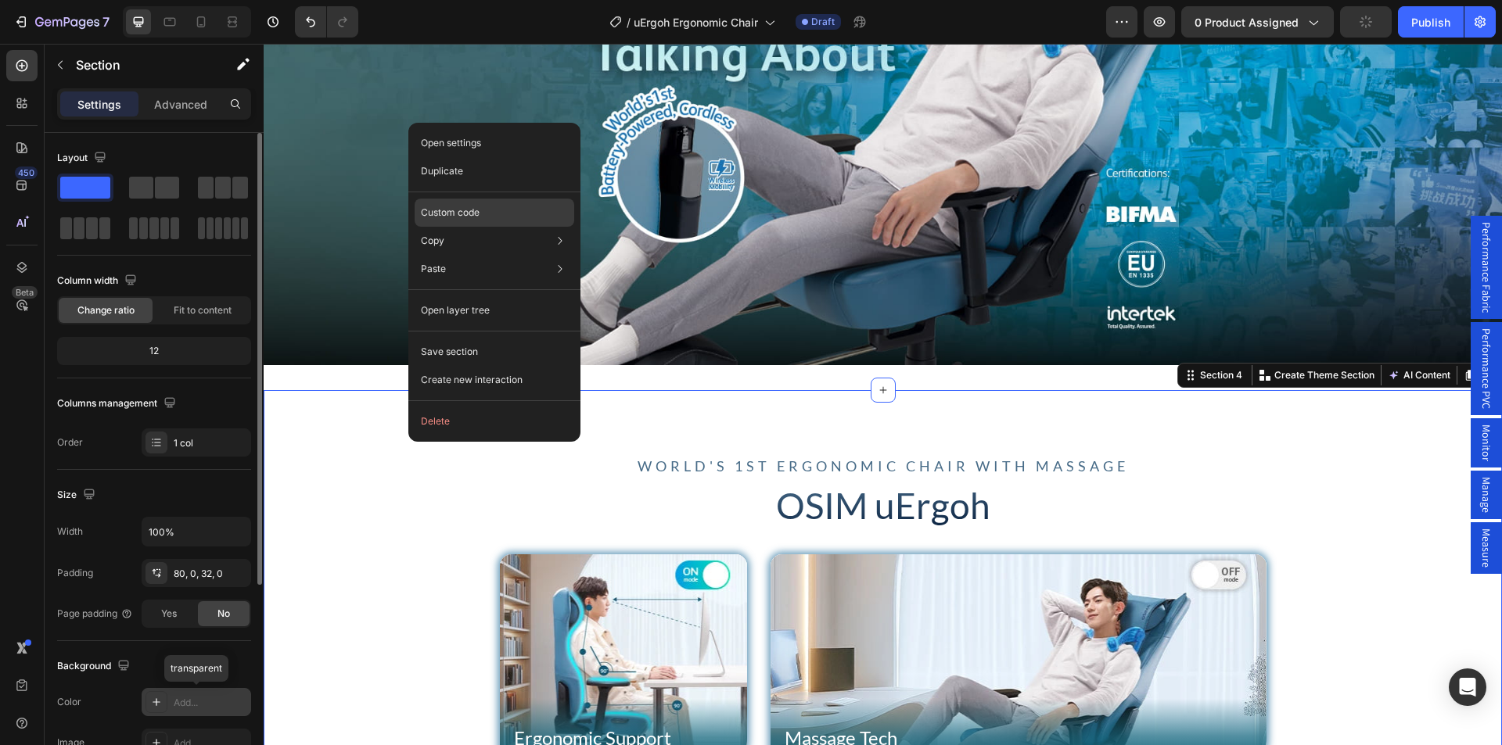
click at [468, 214] on p "Custom code" at bounding box center [450, 213] width 59 height 14
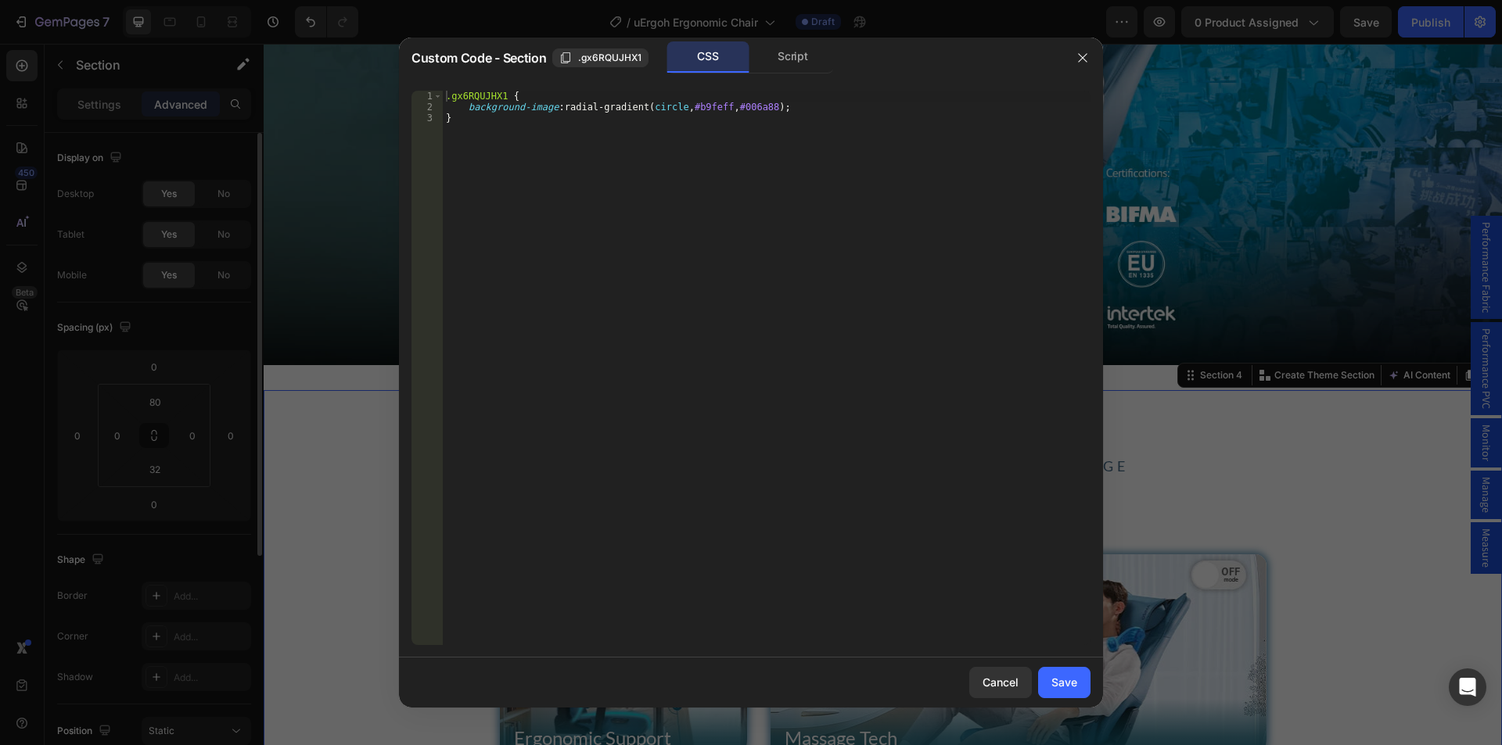
click at [536, 103] on div ".gx6RQUJHX1 { background-image : radial-gradient( circle , #b9feff , #006a88 ) …" at bounding box center [767, 379] width 648 height 576
type textarea "background: radial-gradient(circle, #b9feff, #006a88);"
drag, startPoint x: 1066, startPoint y: 682, endPoint x: 800, endPoint y: 638, distance: 269.5
click at [1066, 682] on div "Save" at bounding box center [1064, 682] width 26 height 16
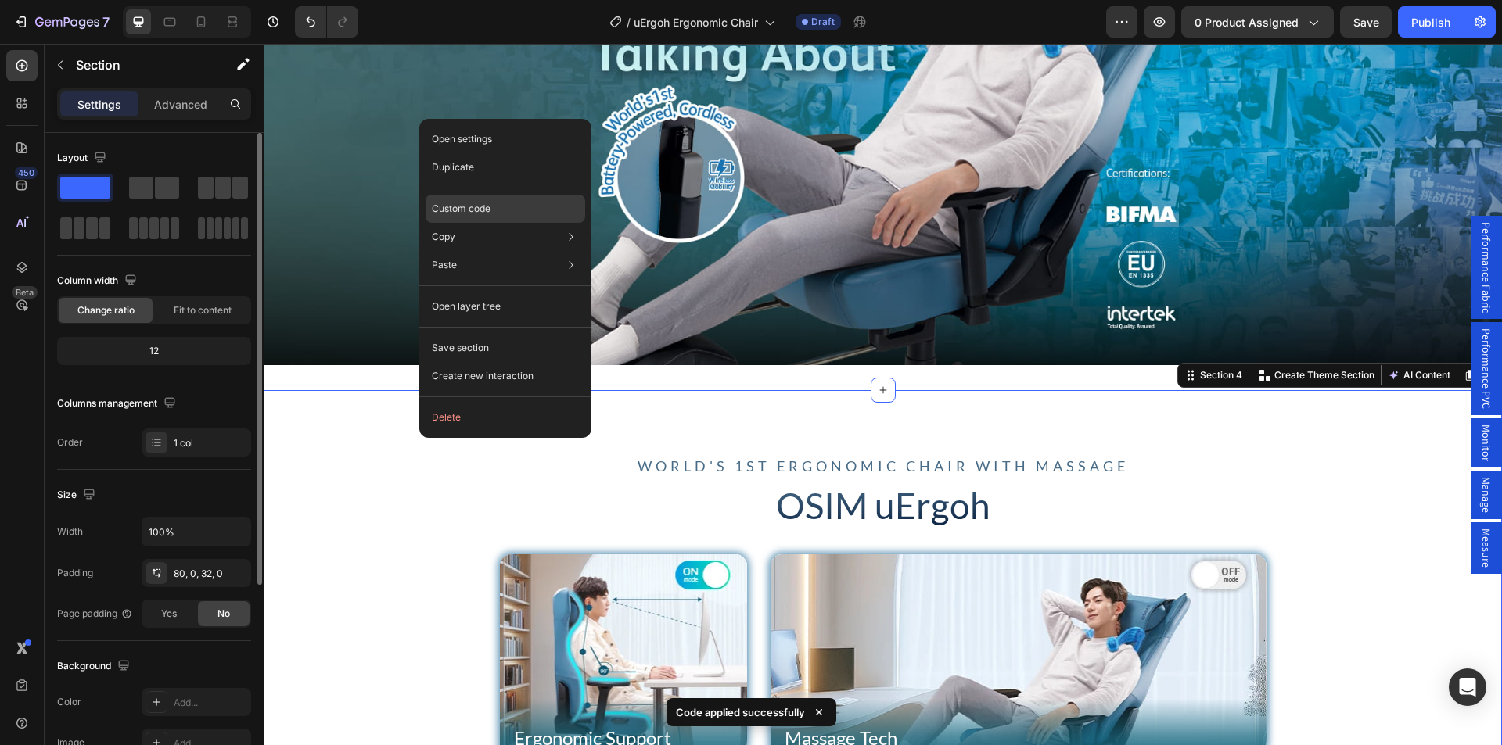
click at [489, 213] on p "Custom code" at bounding box center [461, 209] width 59 height 14
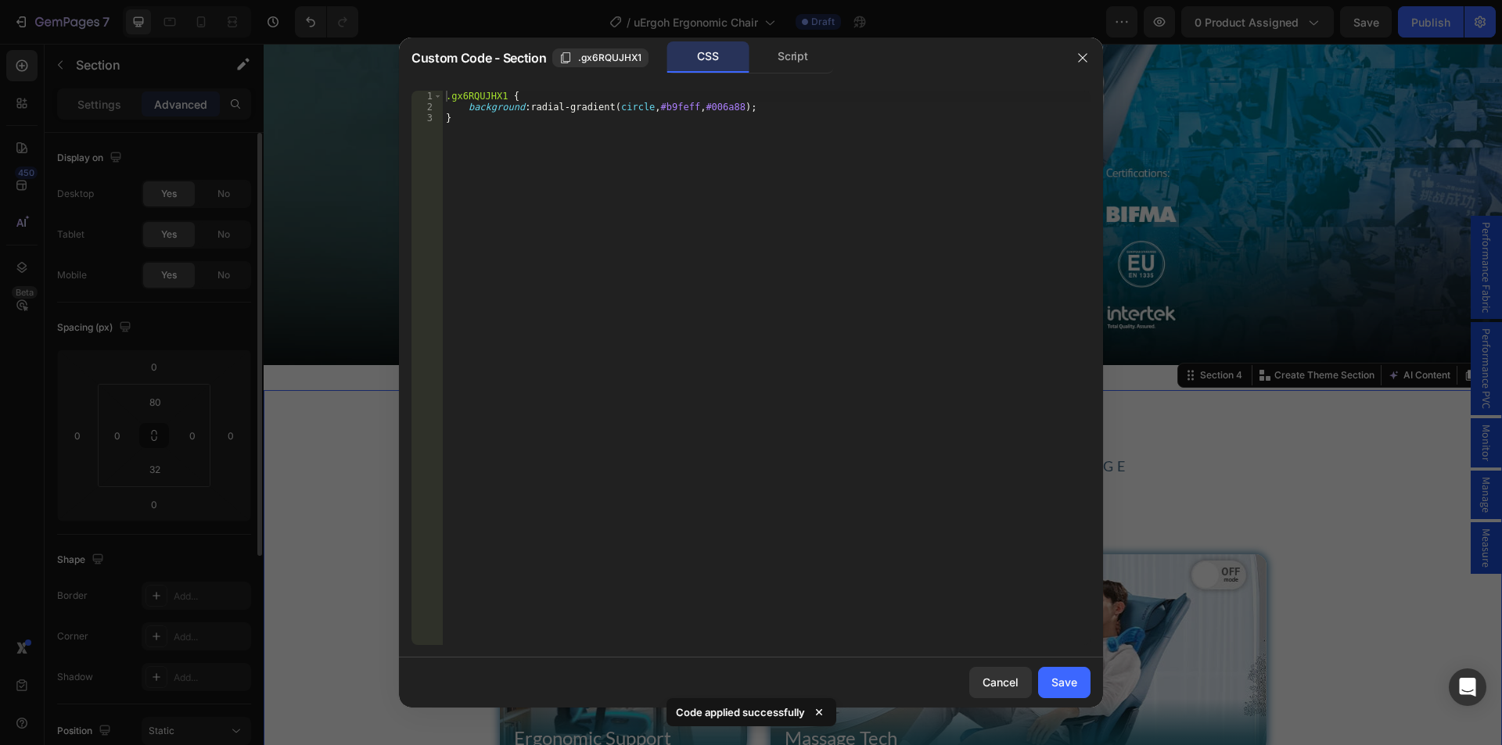
click at [740, 112] on div ".gx6RQUJHX1 { background : radial-gradient( circle , #b9feff , #006a88 ) ; }" at bounding box center [767, 379] width 648 height 576
drag, startPoint x: 515, startPoint y: 105, endPoint x: 528, endPoint y: 193, distance: 89.3
click at [516, 106] on div ".gx6RQUJHX1 { background : radial-gradient( circle , #b9feff , #006a88 ) !impor…" at bounding box center [767, 379] width 648 height 576
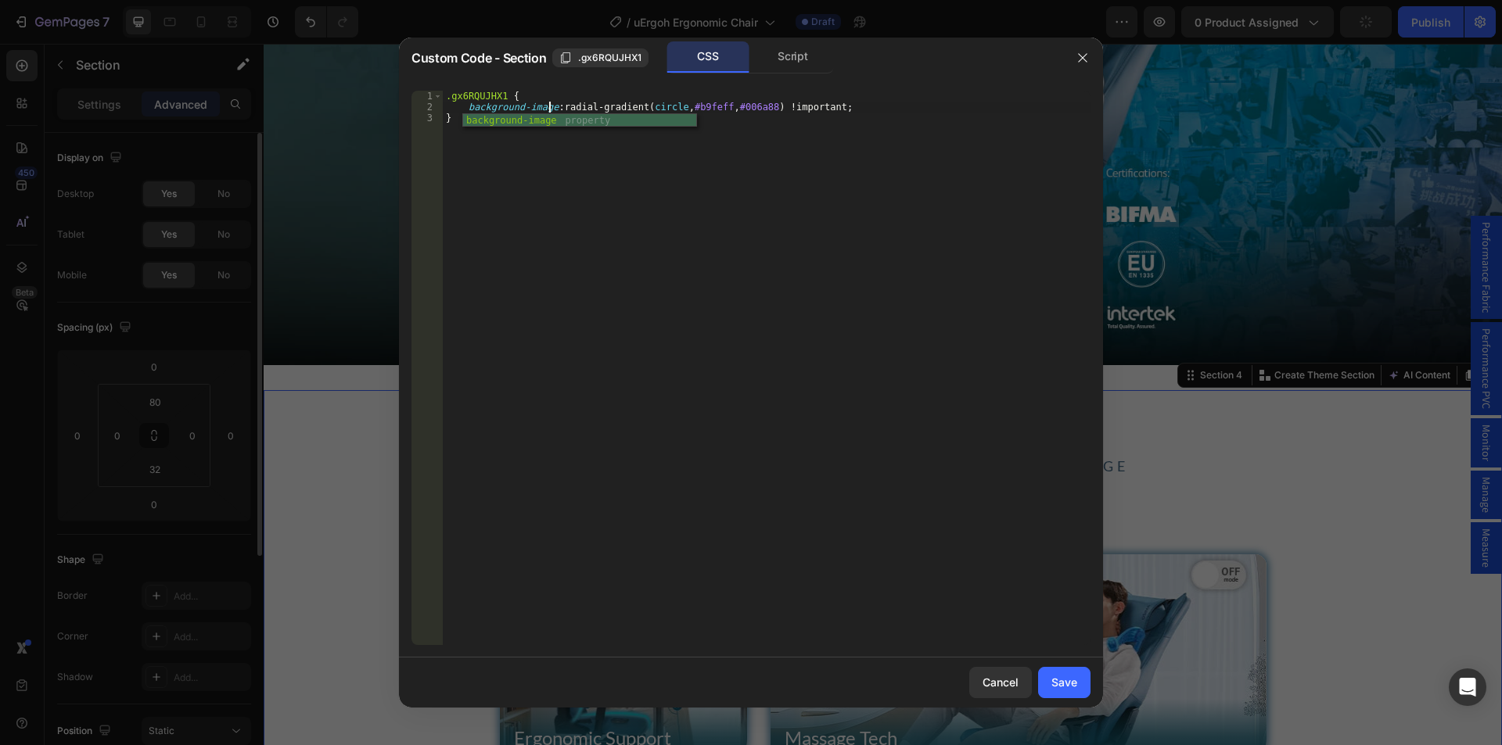
click at [816, 397] on div ".gx6RQUJHX1 { background-image : radial-gradient( circle , #b9feff , #006a88 ) …" at bounding box center [767, 379] width 648 height 576
type textarea "}"
drag, startPoint x: 1076, startPoint y: 684, endPoint x: 811, endPoint y: 640, distance: 268.7
click at [1076, 684] on div "Save" at bounding box center [1064, 682] width 26 height 16
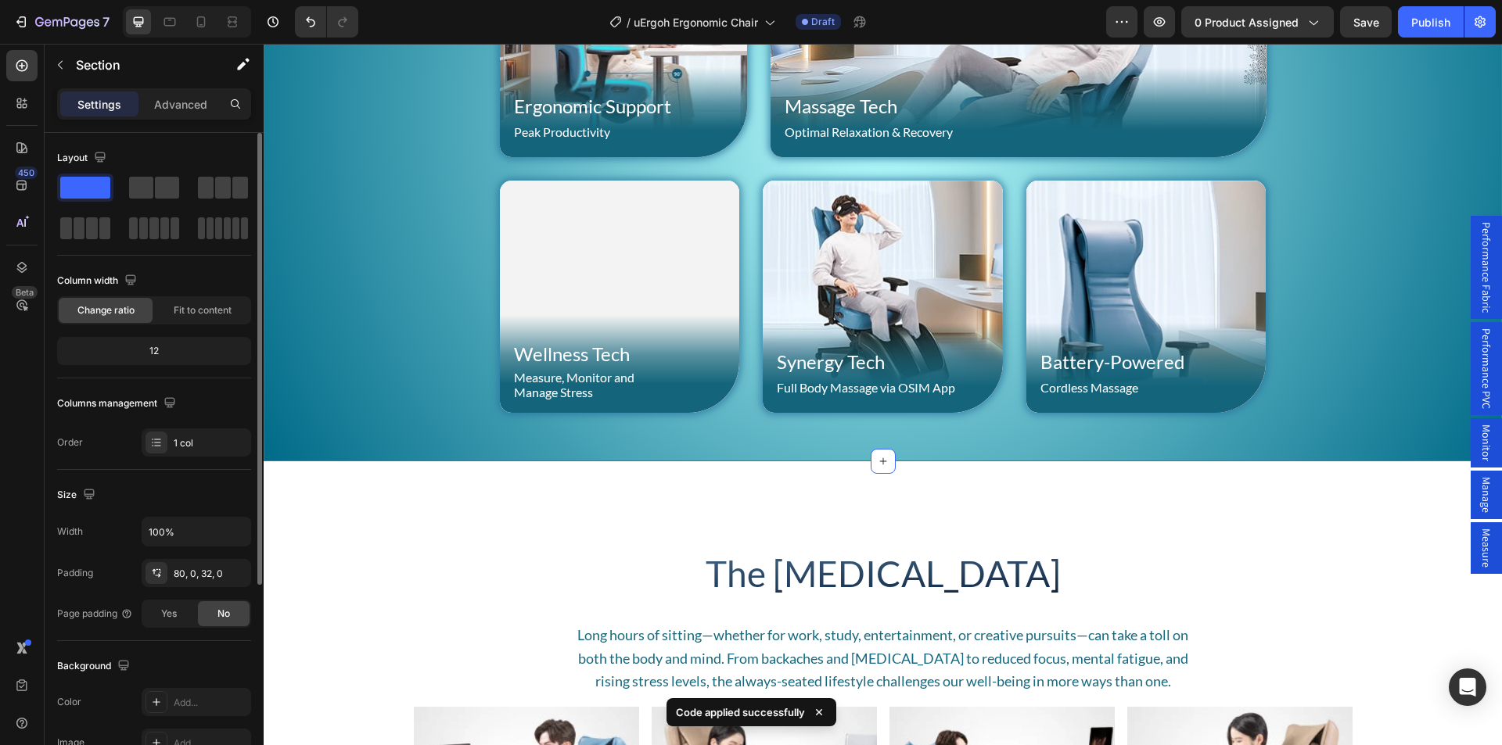
scroll to position [1486, 0]
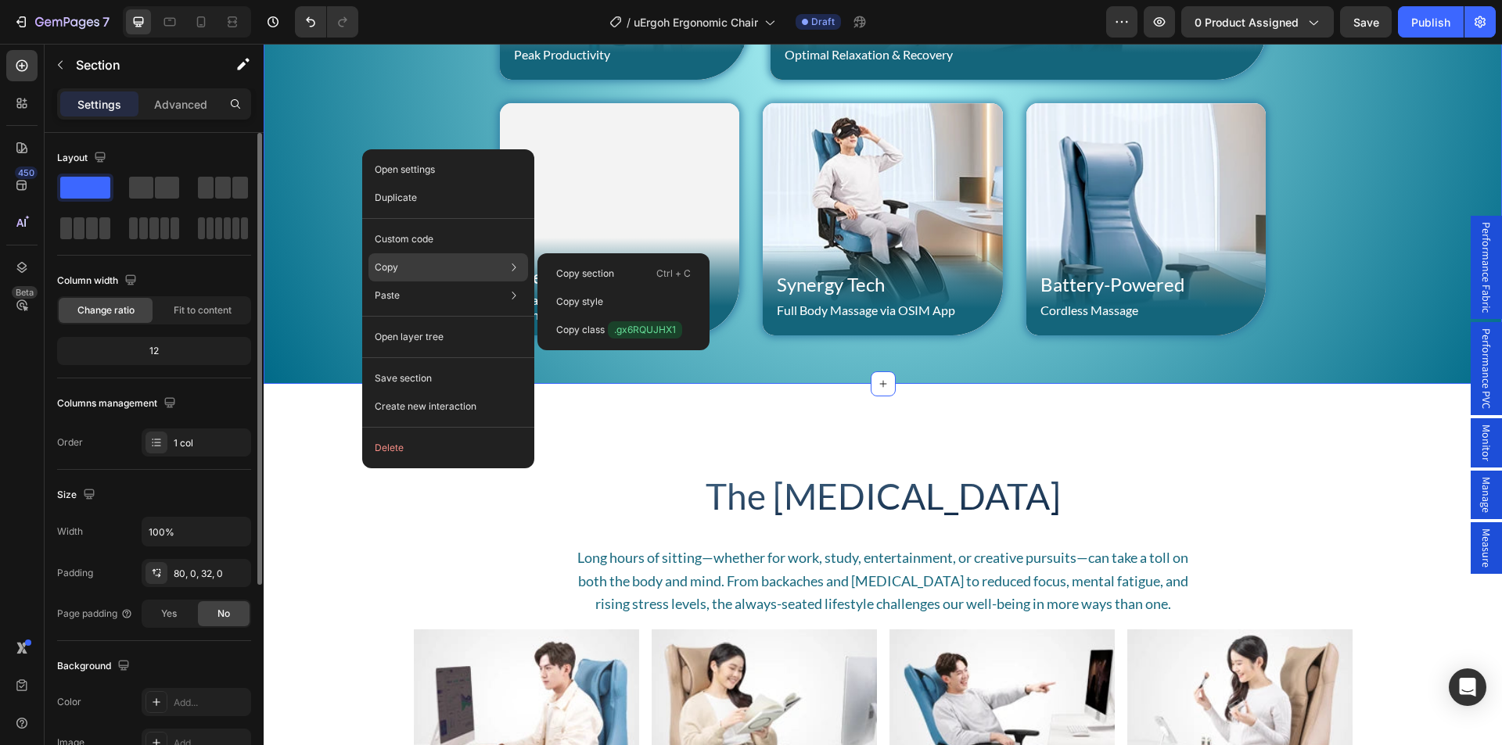
click at [413, 266] on div "Copy Copy section Ctrl + C Copy style Copy class .gx6RQUJHX1" at bounding box center [448, 267] width 160 height 28
click at [590, 298] on p "Copy style" at bounding box center [579, 302] width 47 height 14
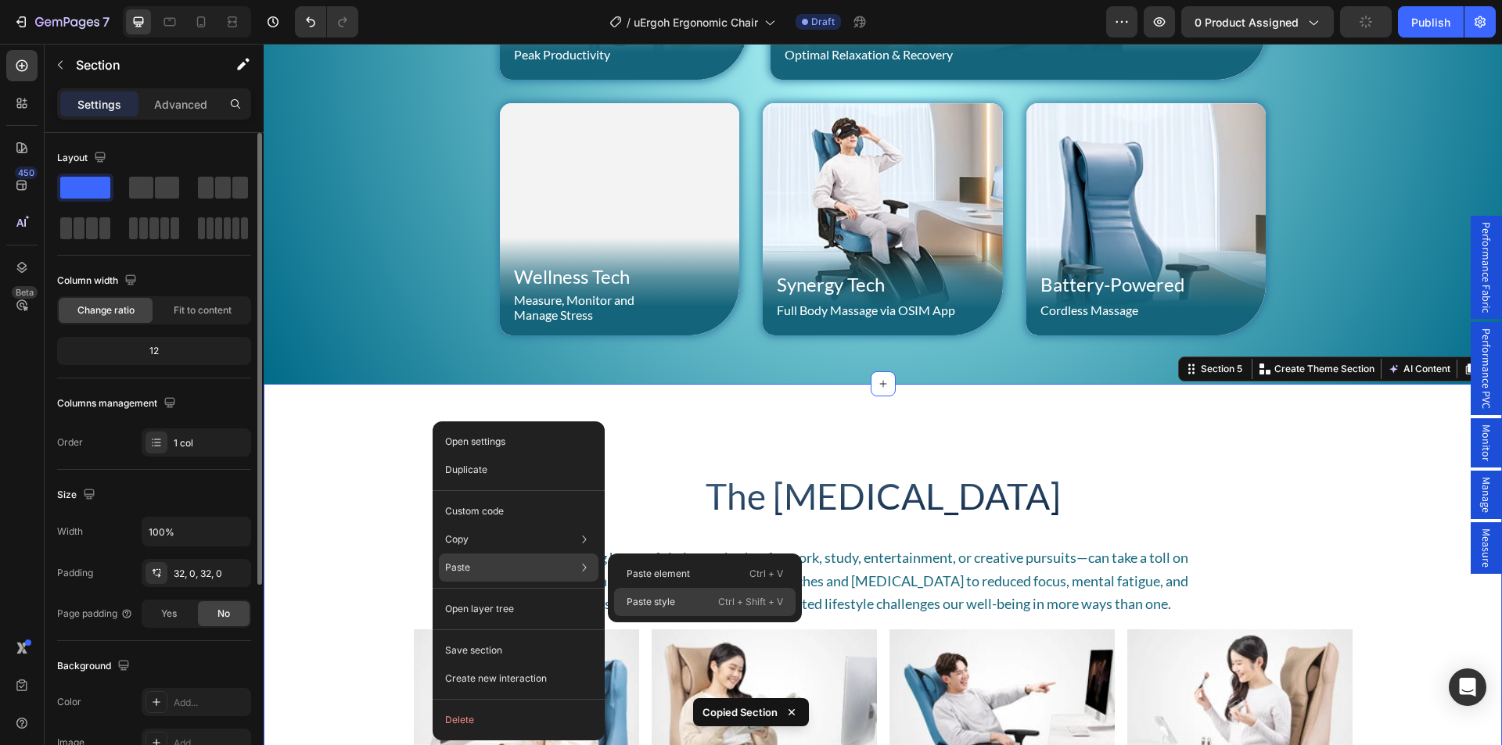
click at [684, 609] on div "Paste style Ctrl + Shift + V" at bounding box center [704, 602] width 181 height 28
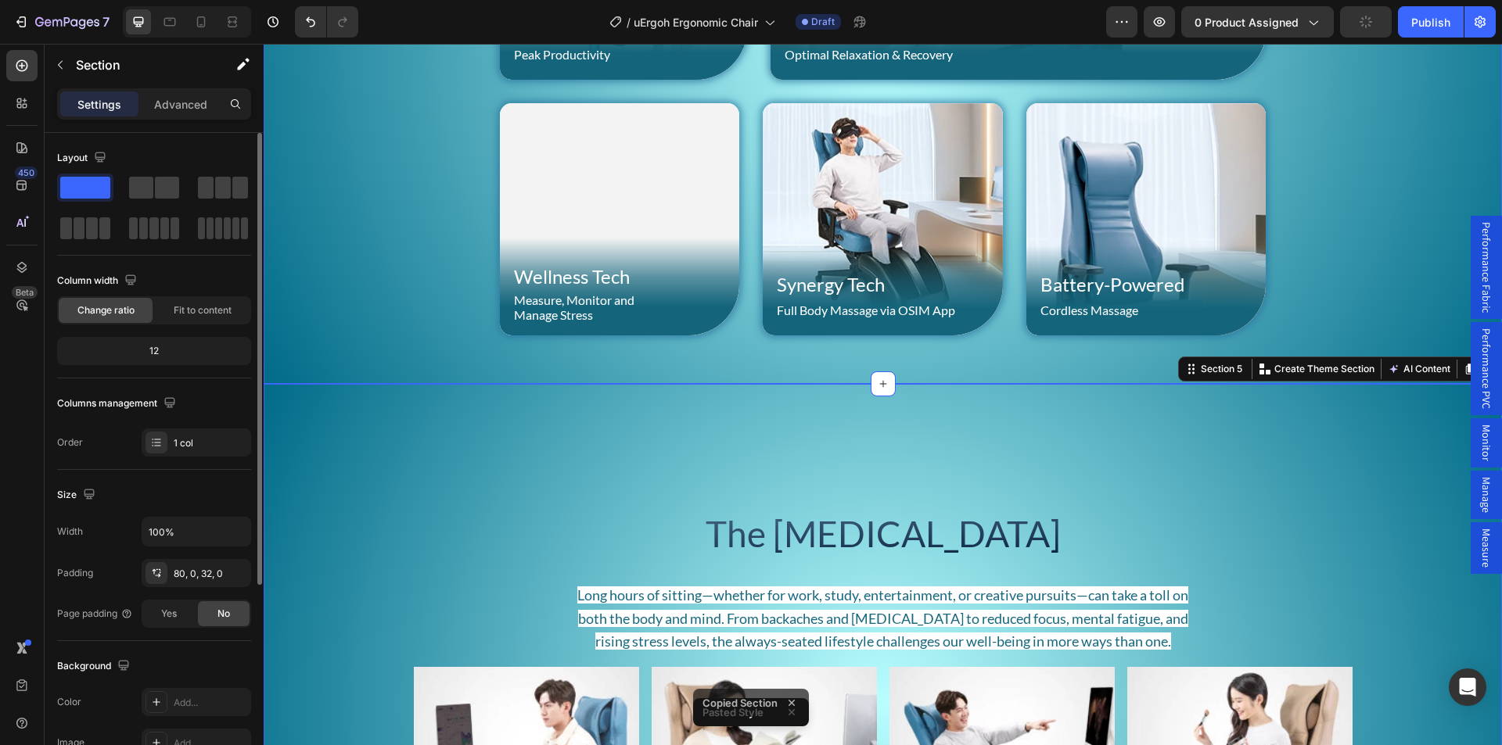
click at [364, 362] on div "World's 1st Ergonomic Chair with Massage Text Block OSIM uErgoh Heading Row Erg…" at bounding box center [883, 33] width 1238 height 702
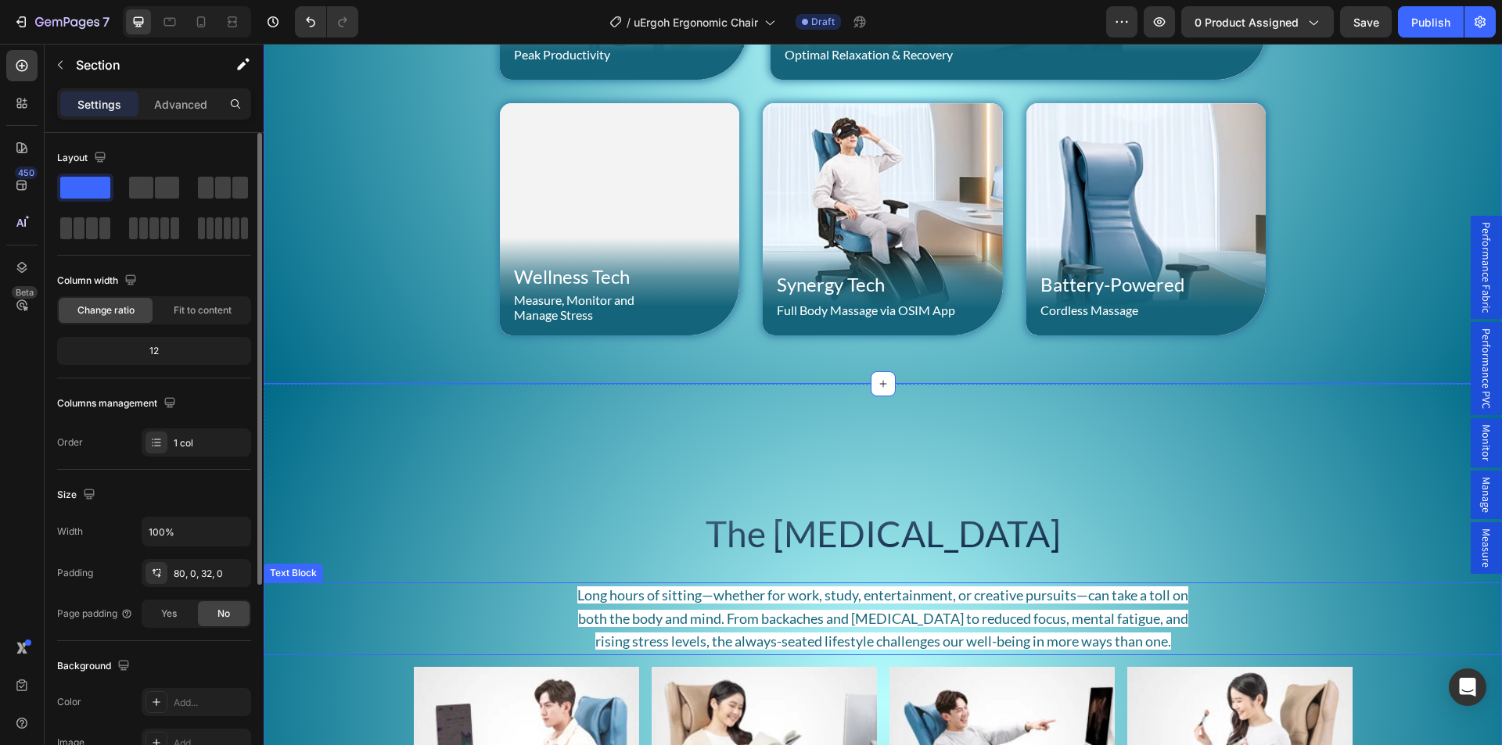
click at [917, 593] on span "Long hours of sitting—whether for work, study, entertainment, or creative pursu…" at bounding box center [882, 619] width 611 height 64
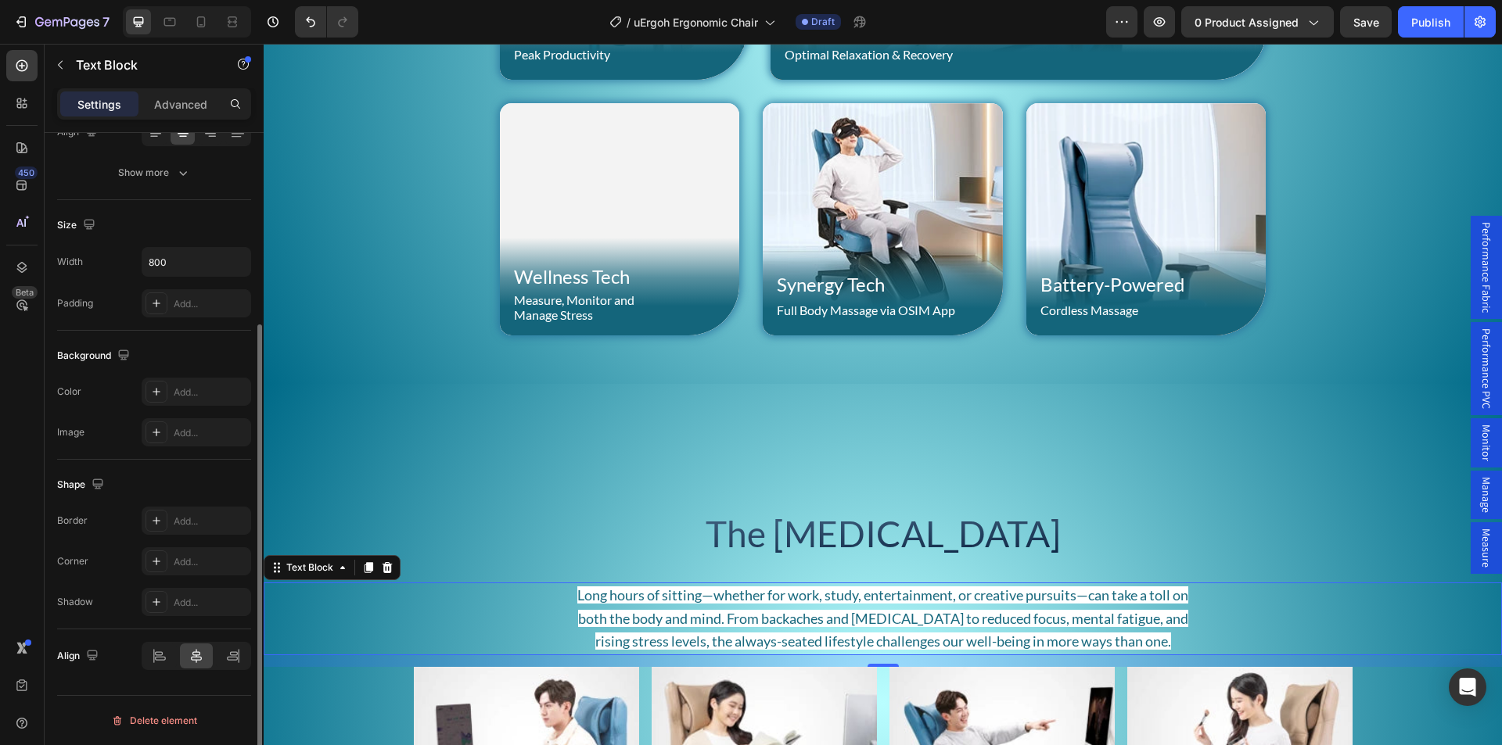
scroll to position [0, 0]
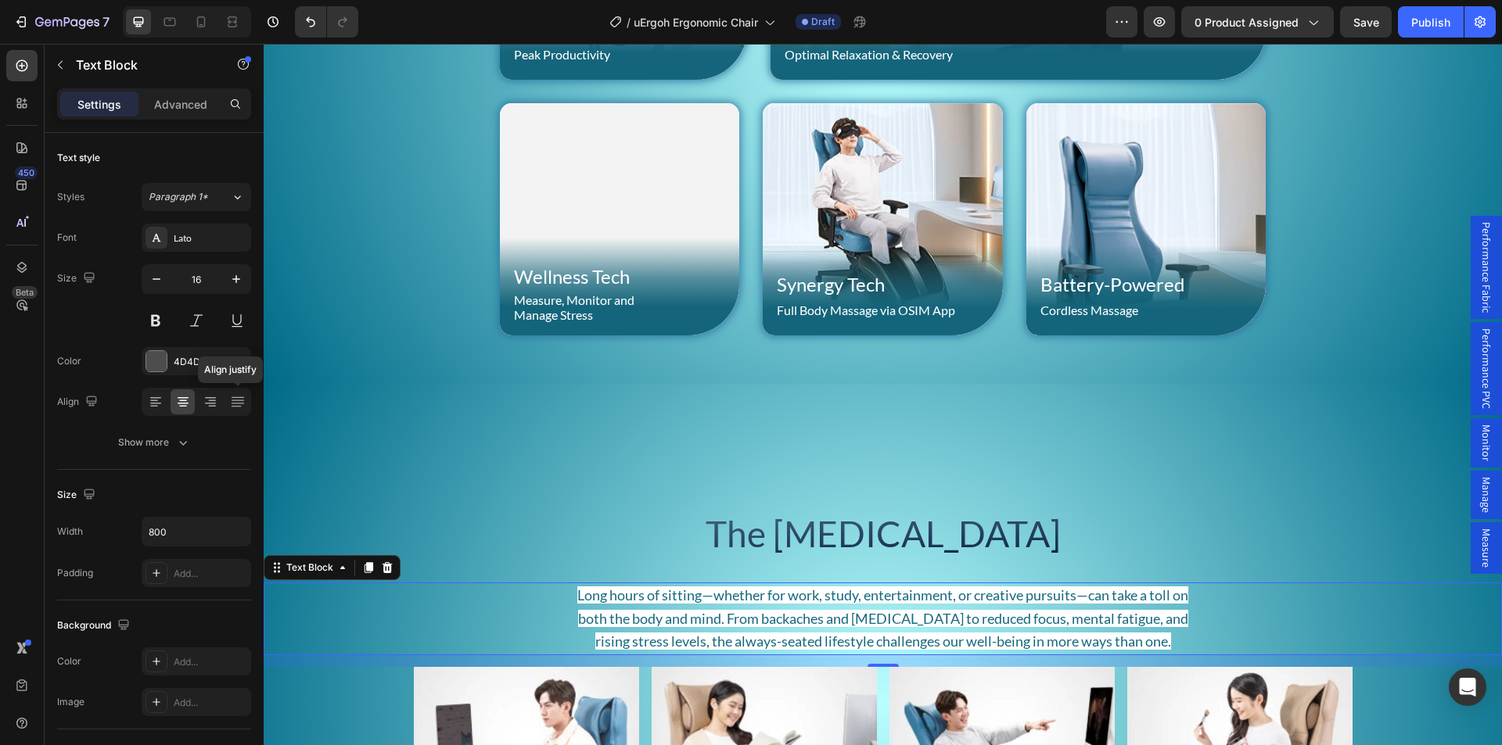
click at [808, 600] on span "Long hours of sitting—whether for work, study, entertainment, or creative pursu…" at bounding box center [882, 619] width 611 height 64
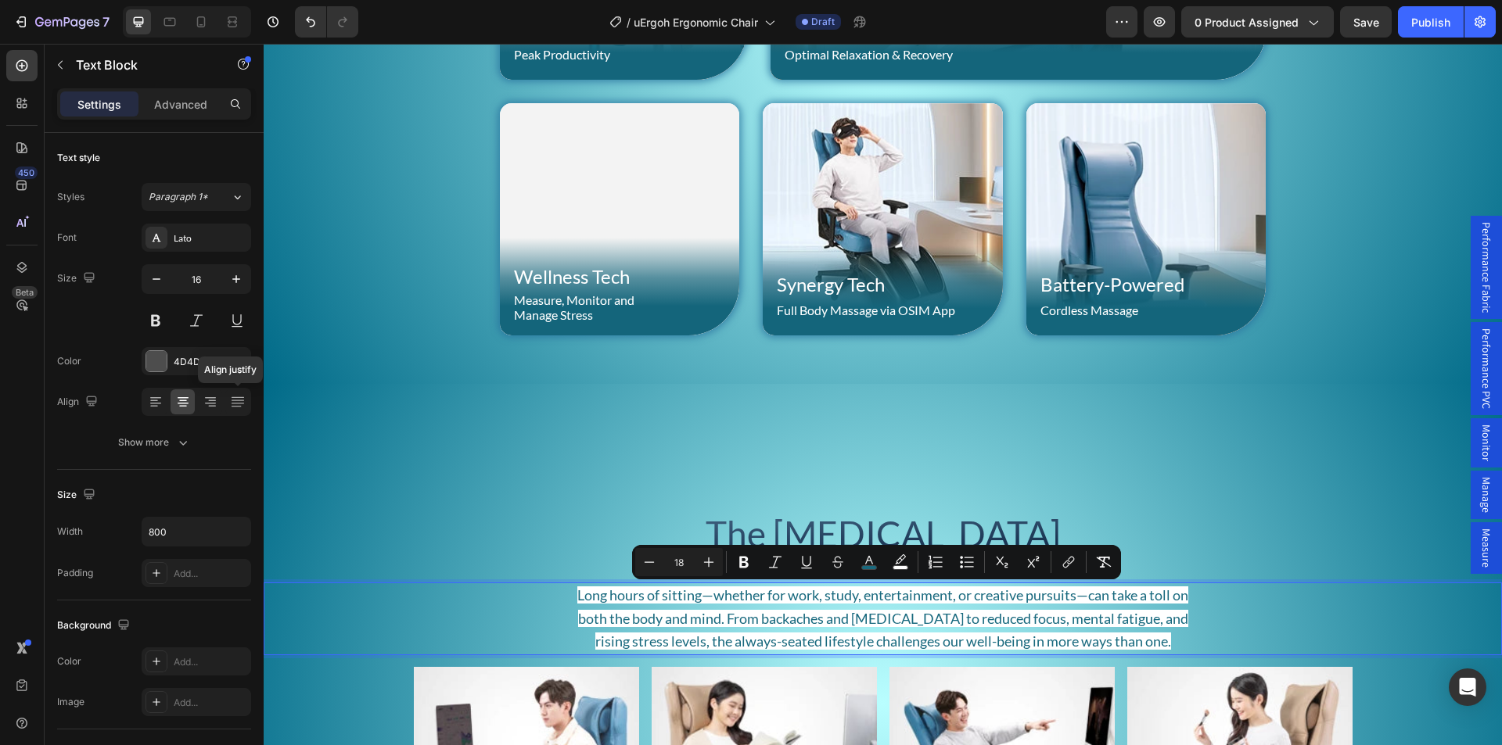
drag, startPoint x: 771, startPoint y: 597, endPoint x: 720, endPoint y: 621, distance: 57.0
drag, startPoint x: 456, startPoint y: 577, endPoint x: 648, endPoint y: 554, distance: 193.8
click at [648, 554] on button "Minus" at bounding box center [649, 562] width 28 height 28
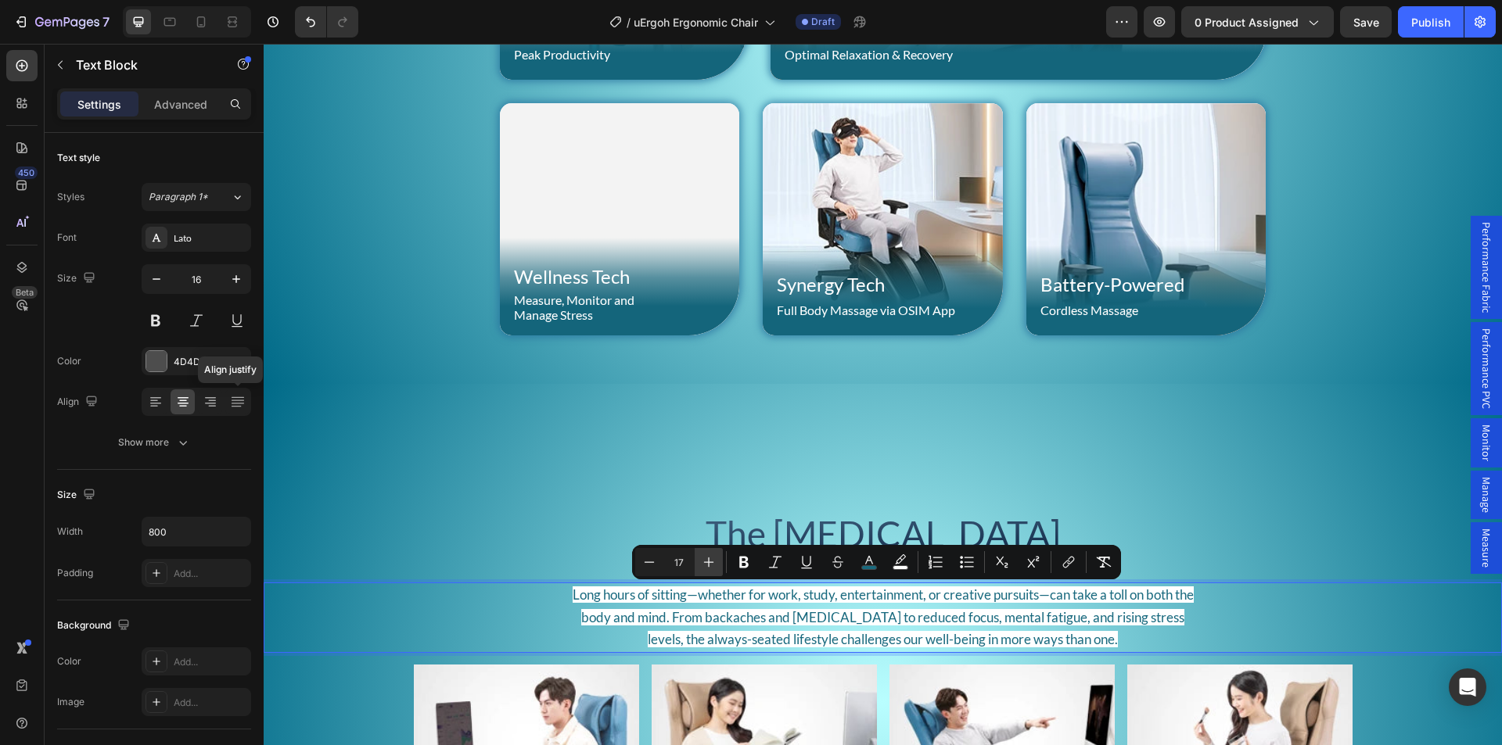
click at [709, 564] on icon "Editor contextual toolbar" at bounding box center [709, 563] width 16 height 16
type input "18"
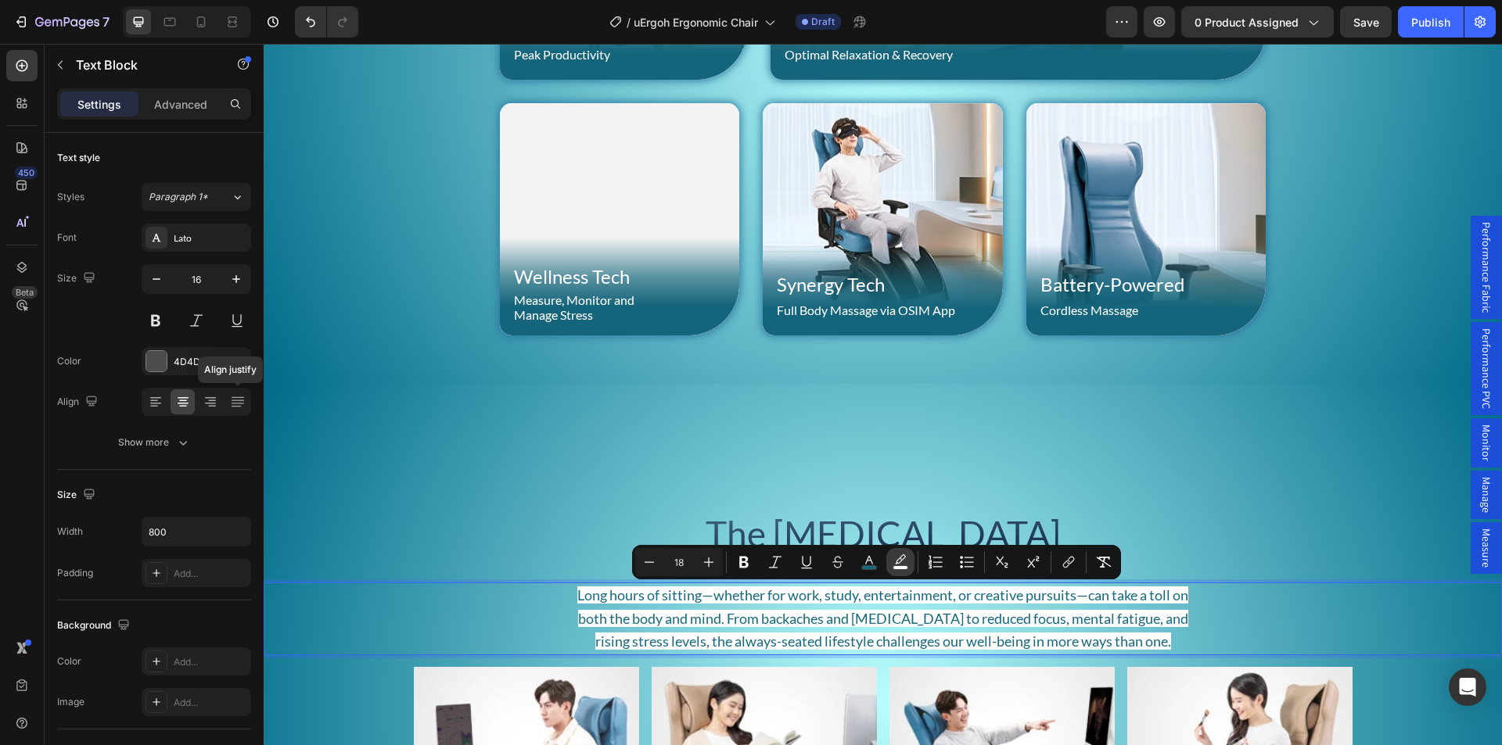
click at [902, 560] on icon "Editor contextual toolbar" at bounding box center [900, 559] width 11 height 9
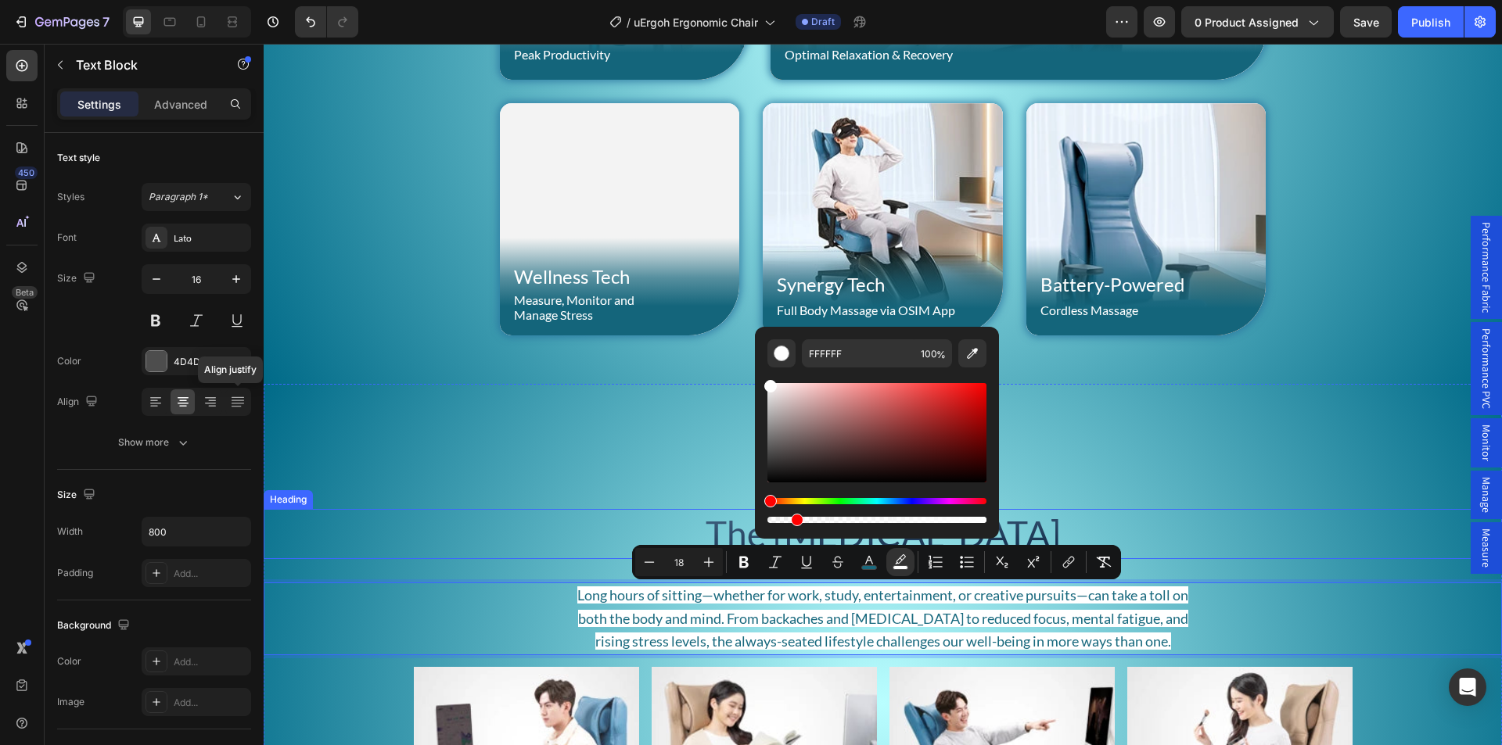
drag, startPoint x: 1243, startPoint y: 561, endPoint x: 580, endPoint y: 515, distance: 664.8
type input "12"
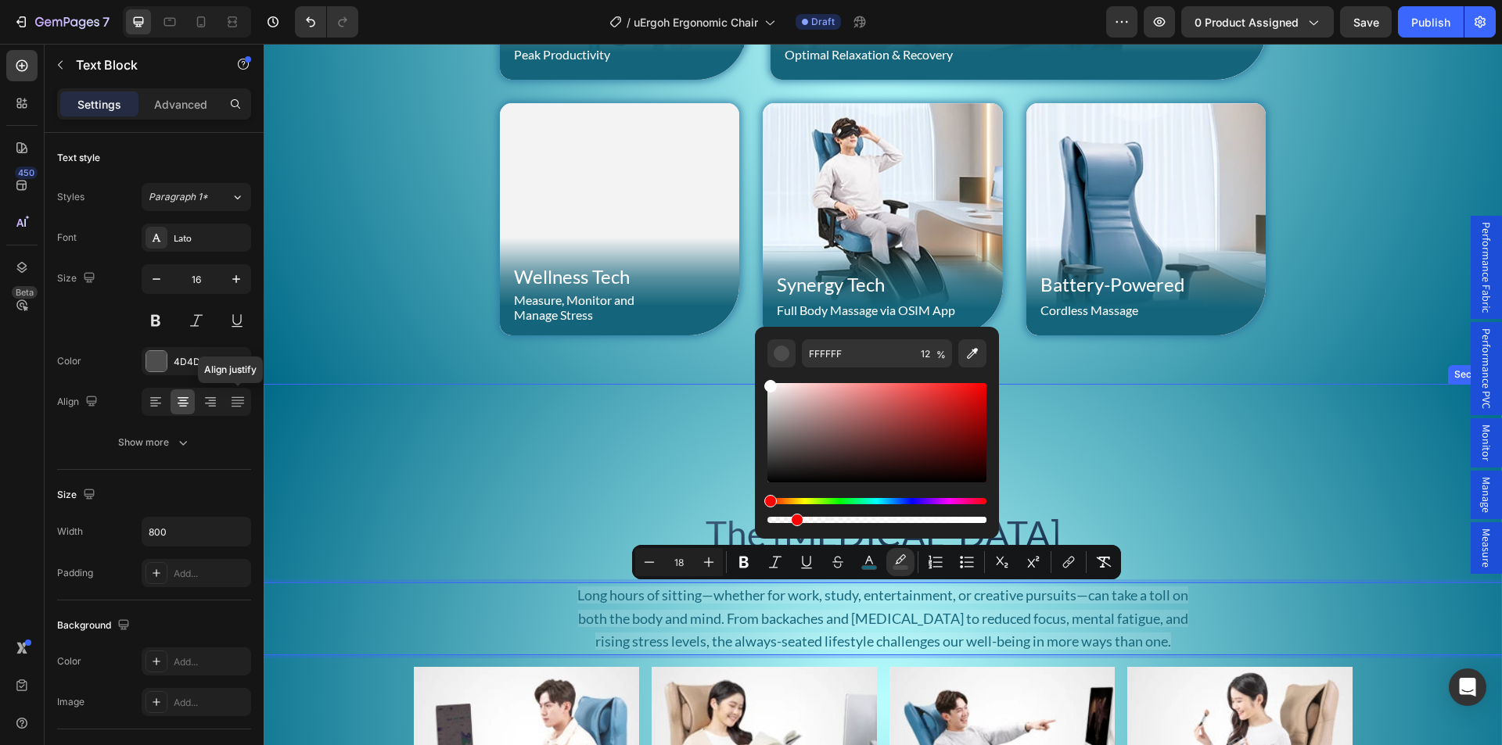
click at [560, 502] on div "The Sedentary Lifestyle Heading Long hours of sitting—whether for work, study, …" at bounding box center [883, 722] width 1238 height 551
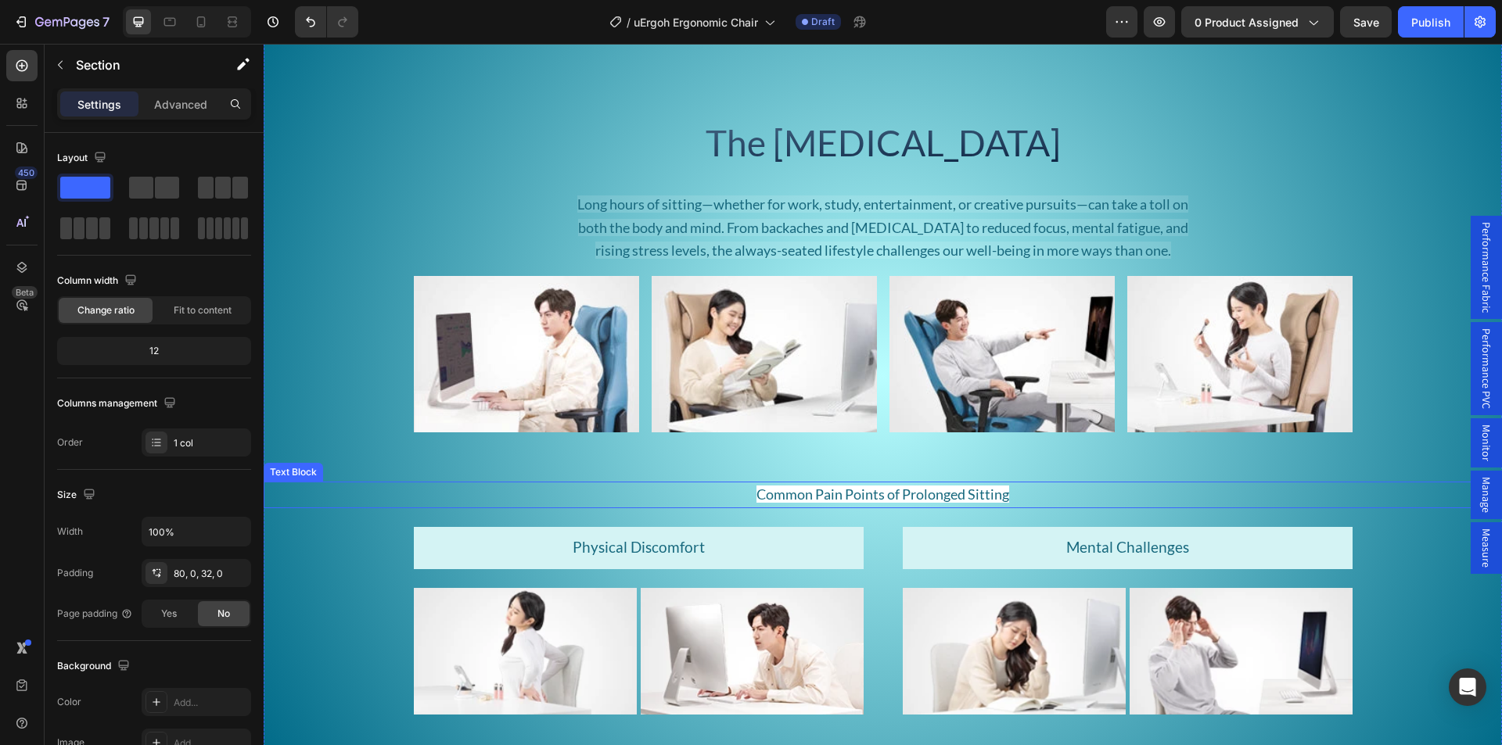
scroll to position [2190, 0]
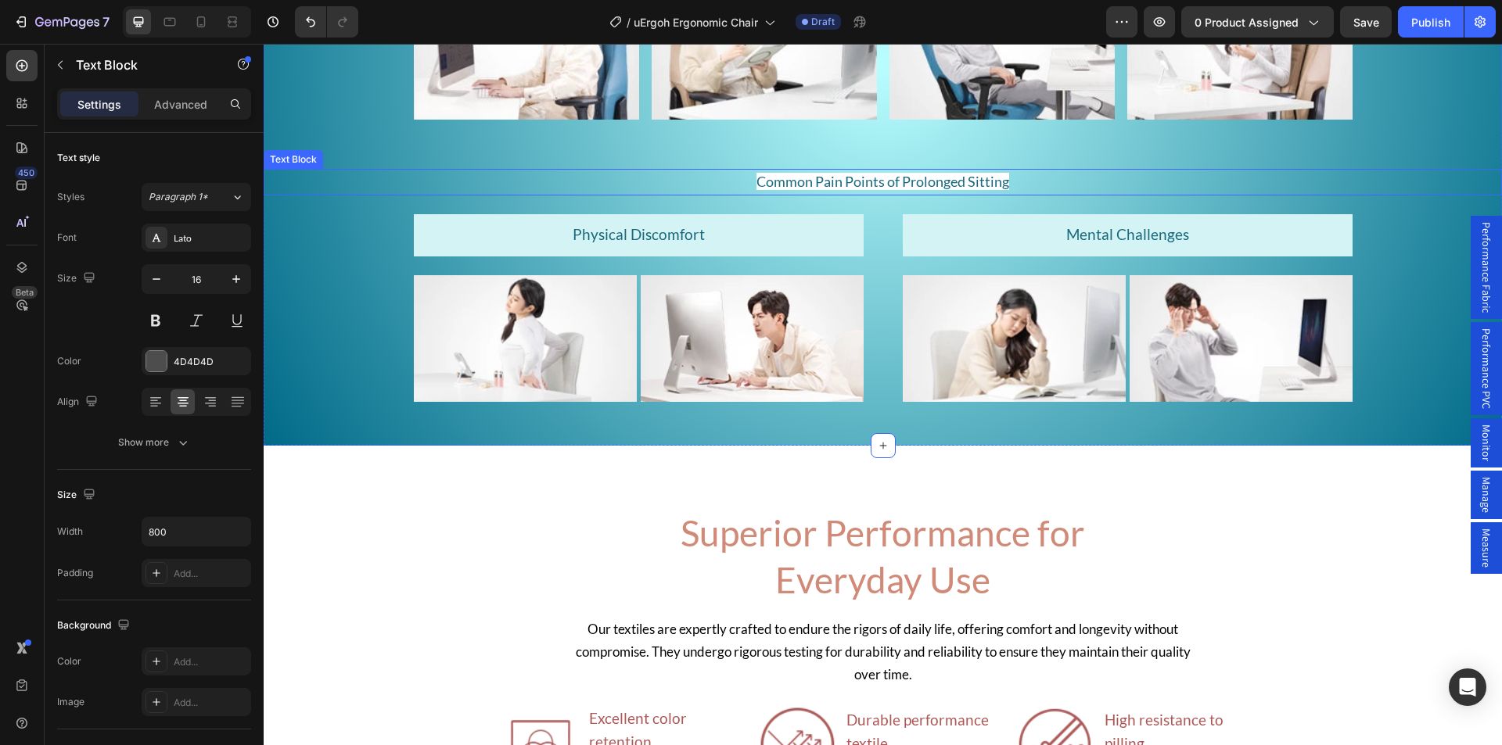
click at [848, 181] on span "Common Pain Points of Prolonged Sitting" at bounding box center [882, 181] width 253 height 17
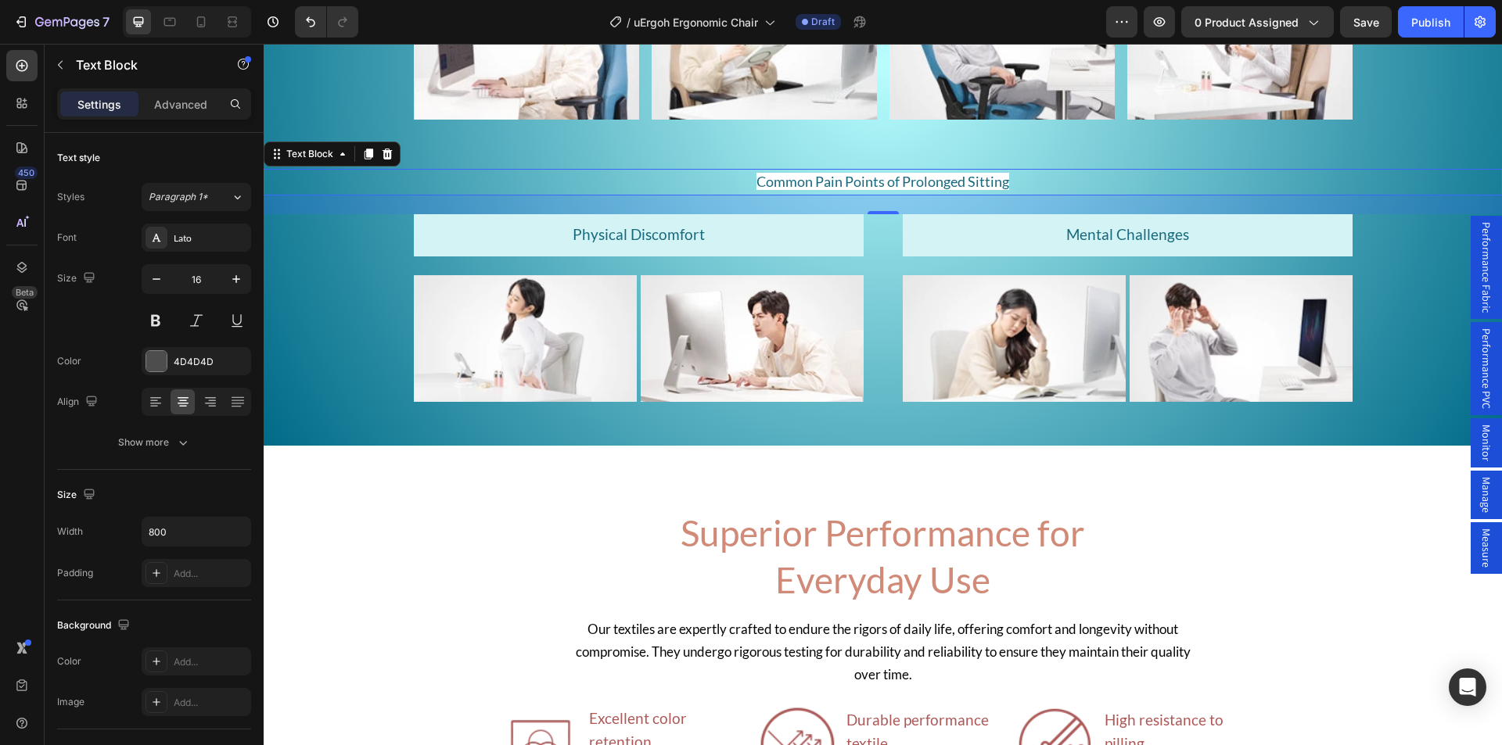
click at [820, 175] on span "Common Pain Points of Prolonged Sitting" at bounding box center [882, 181] width 253 height 17
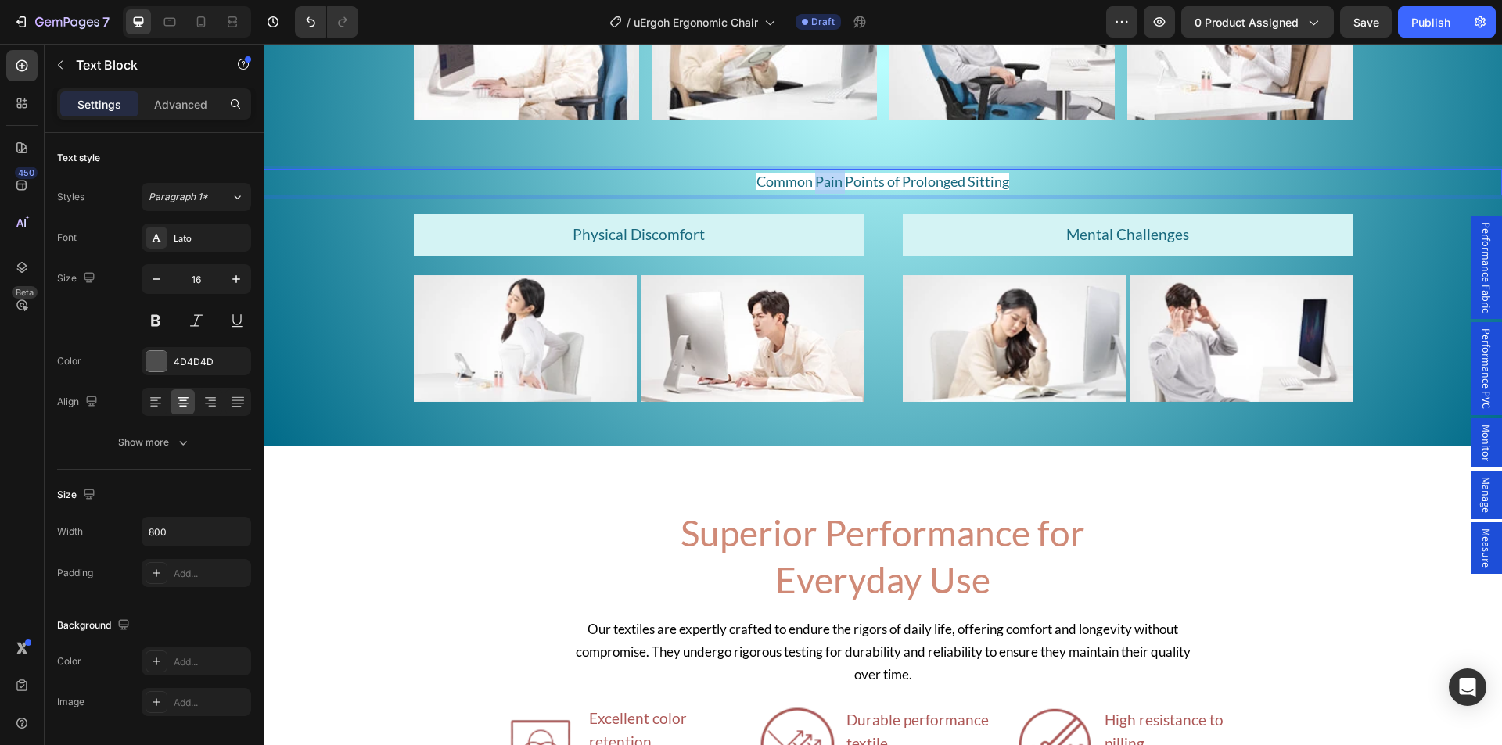
click at [820, 175] on span "Common Pain Points of Prolonged Sitting" at bounding box center [882, 181] width 253 height 17
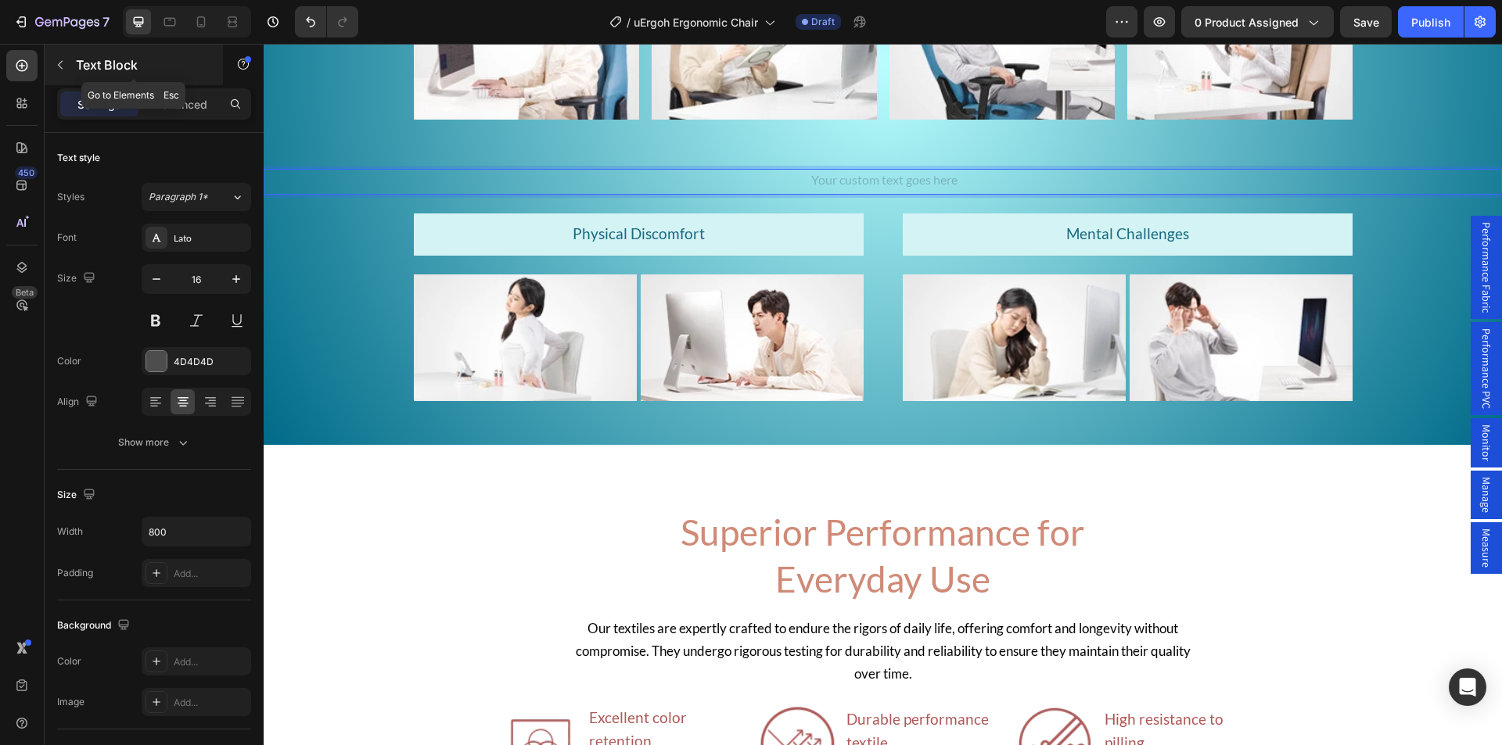
click at [67, 62] on button "button" at bounding box center [60, 64] width 25 height 25
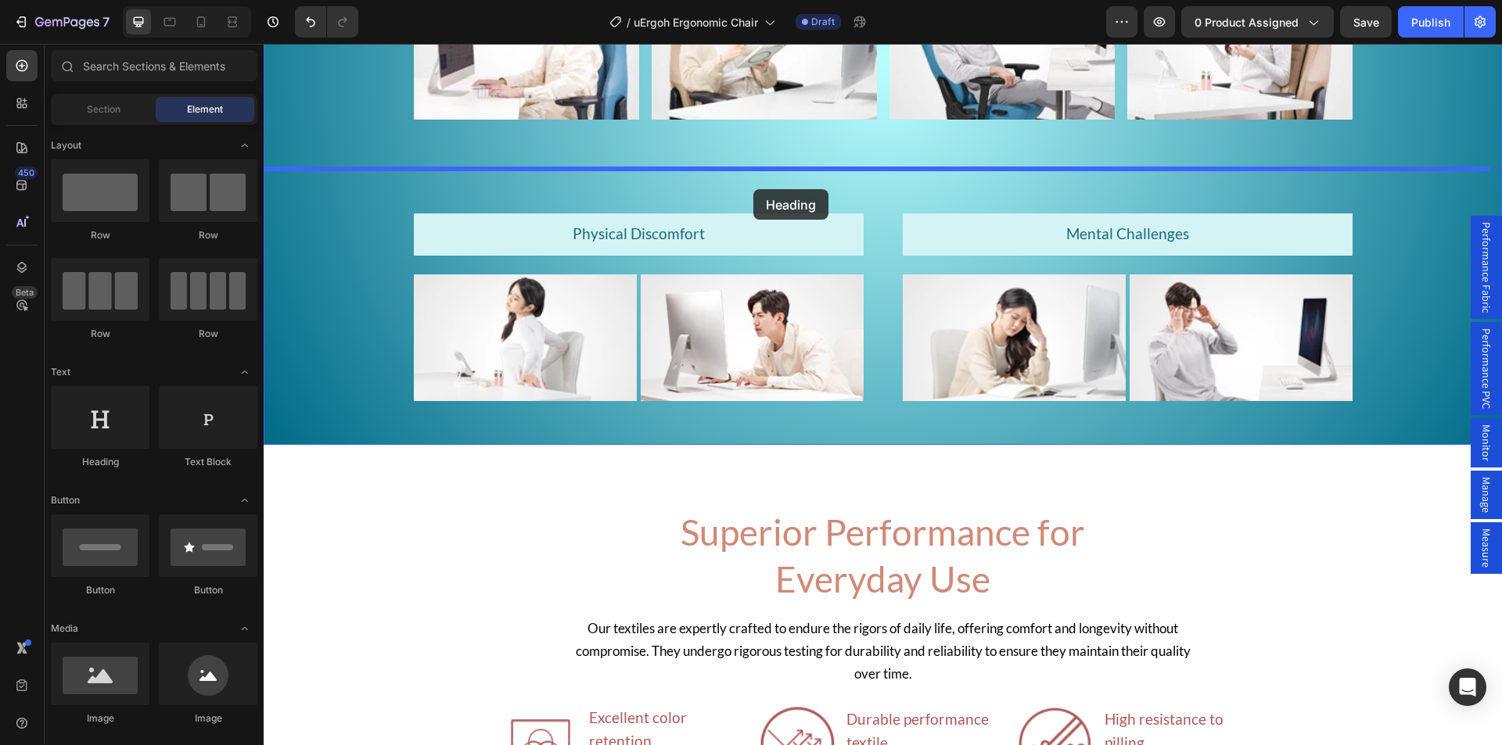
drag, startPoint x: 395, startPoint y: 462, endPoint x: 753, endPoint y: 189, distance: 450.3
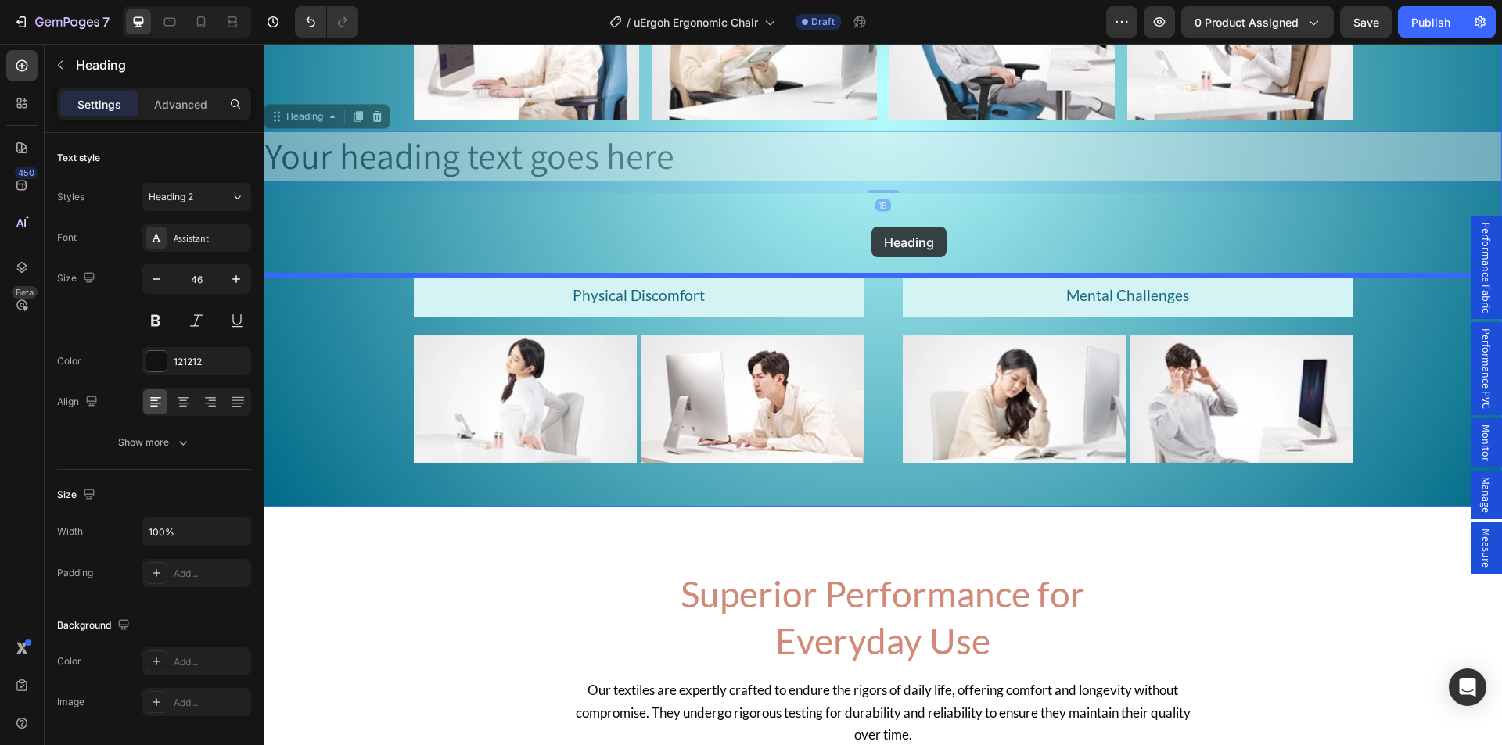
drag, startPoint x: 305, startPoint y: 124, endPoint x: 862, endPoint y: 228, distance: 566.3
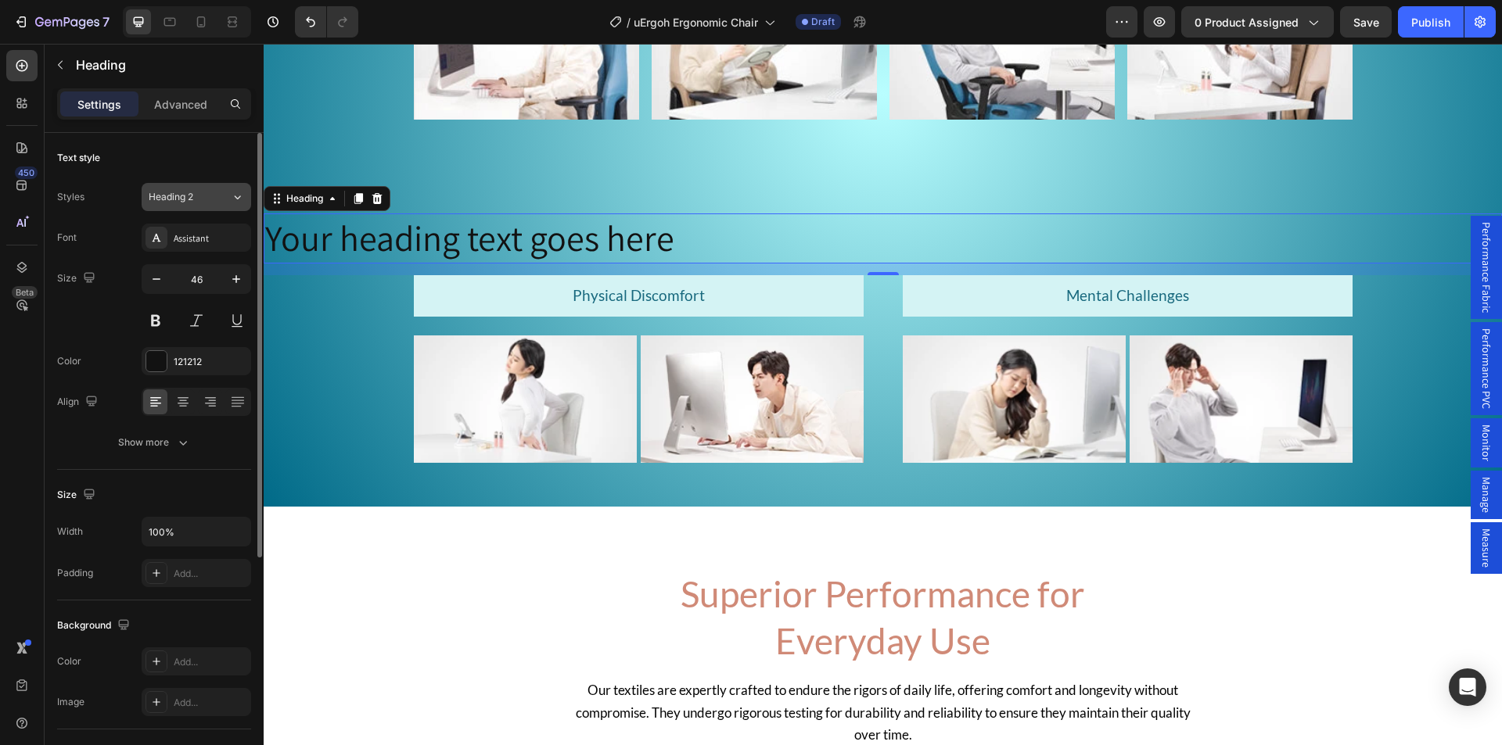
click at [199, 196] on div "Heading 2" at bounding box center [180, 197] width 63 height 14
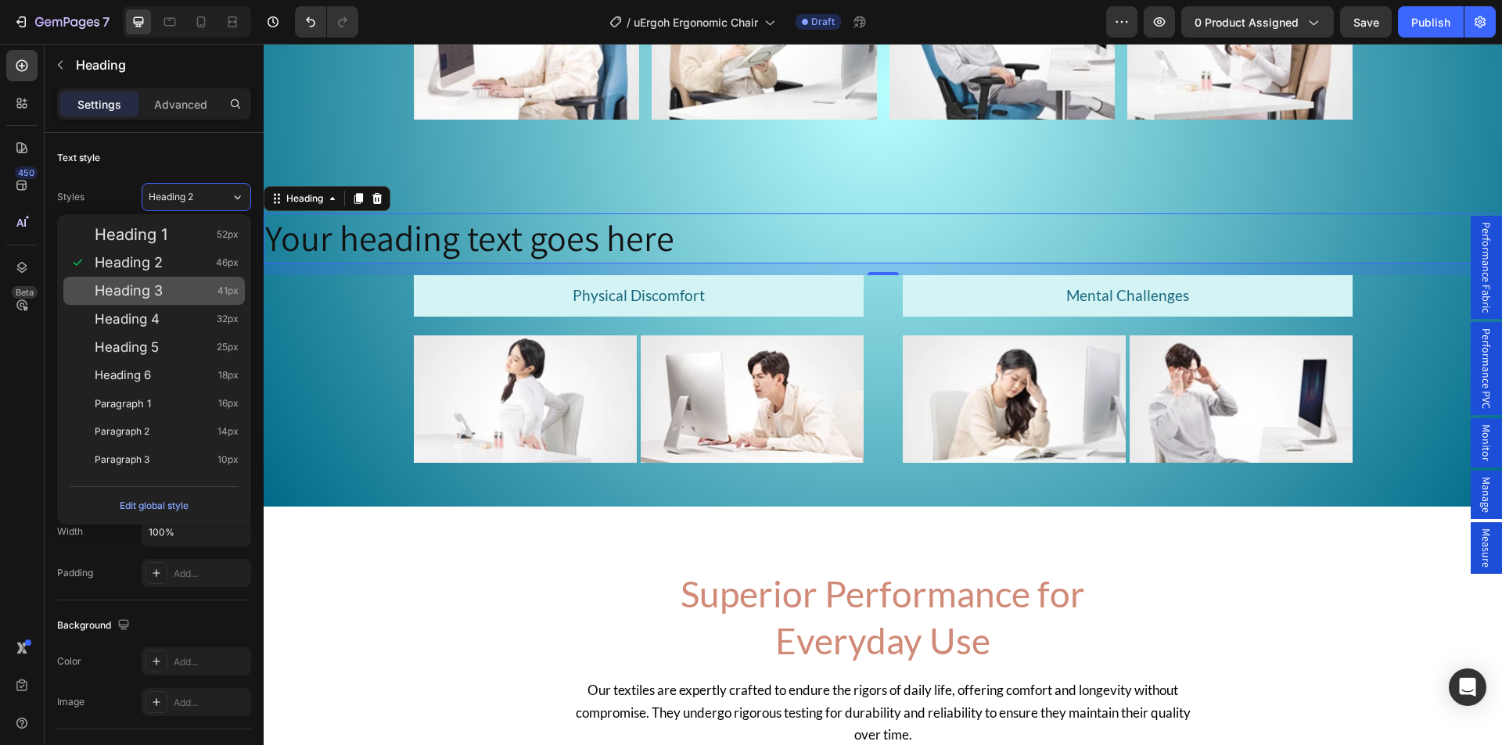
click at [167, 289] on div "Heading 3 41px" at bounding box center [167, 291] width 144 height 16
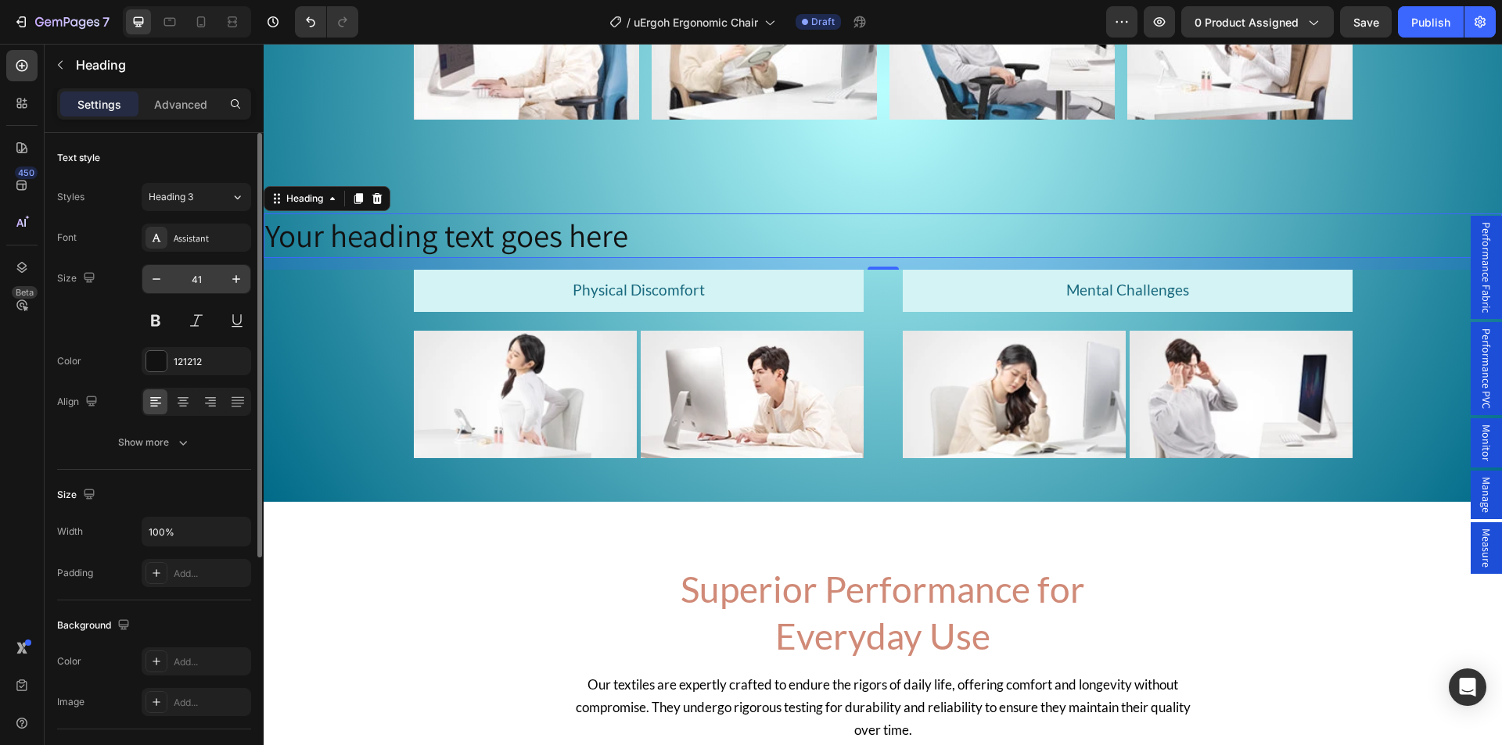
click at [194, 281] on input "41" at bounding box center [196, 279] width 52 height 28
click at [200, 278] on input "41" at bounding box center [196, 279] width 52 height 28
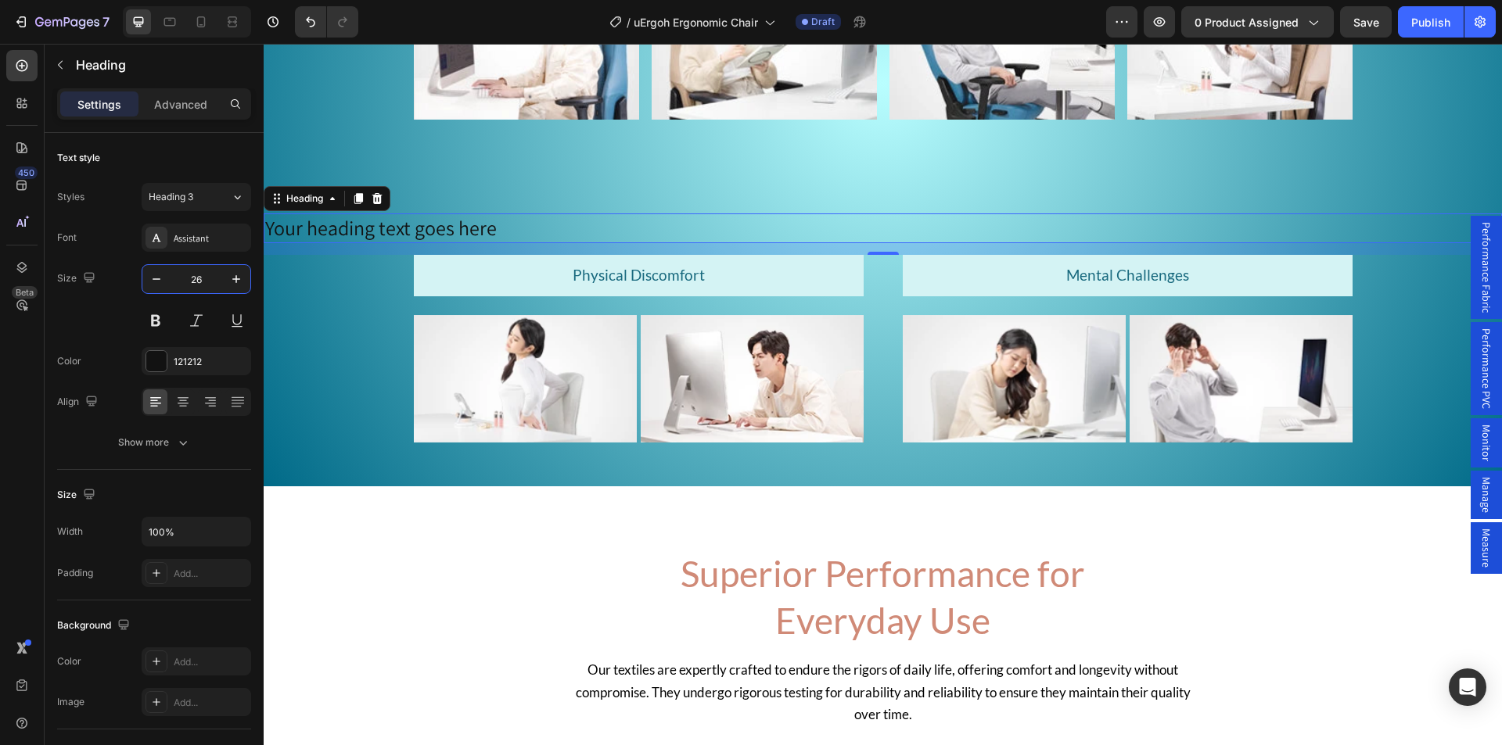
type input "26"
click at [445, 218] on h2 "Your heading text goes here" at bounding box center [883, 229] width 1238 height 30
click at [445, 218] on p "Your heading text goes here" at bounding box center [882, 228] width 1235 height 27
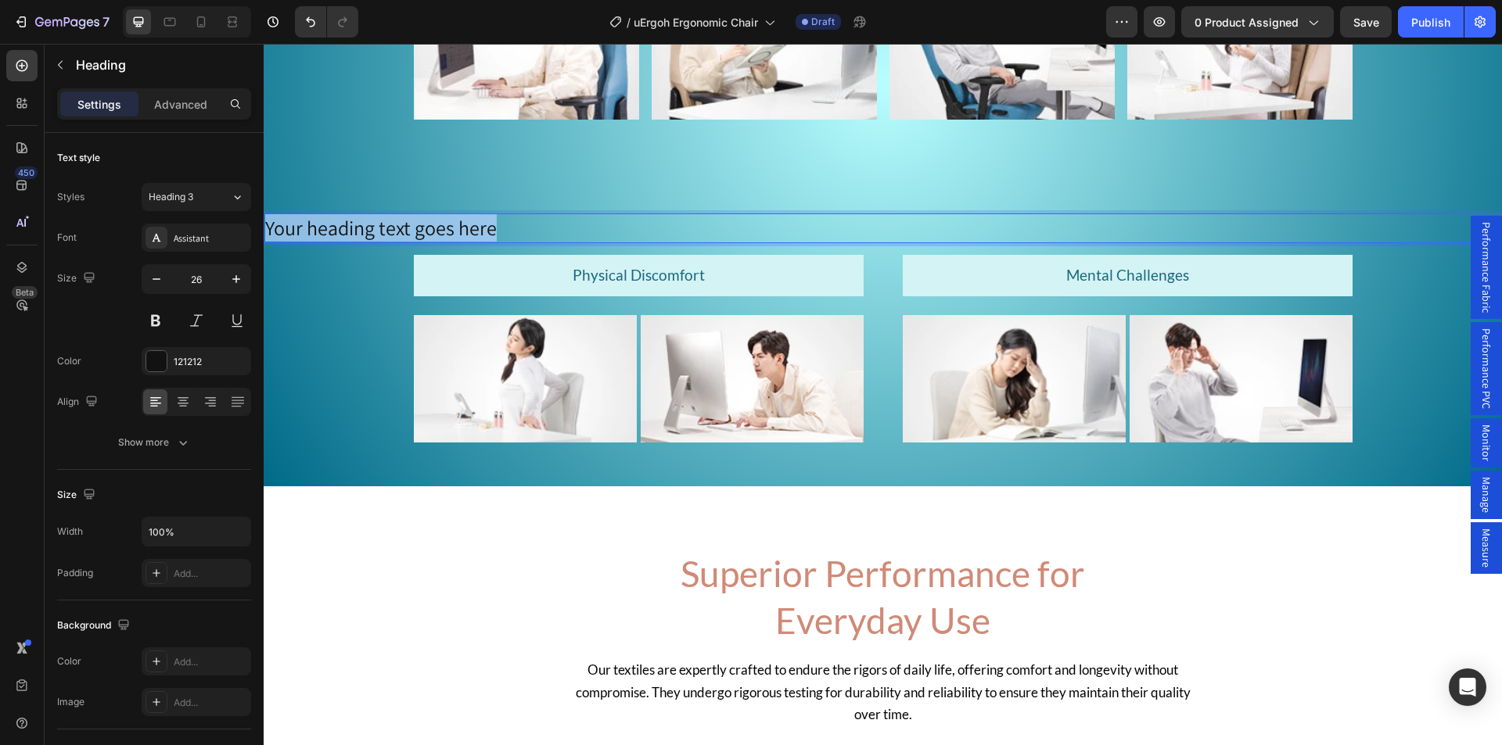
click at [386, 232] on p "Your heading text goes here" at bounding box center [882, 228] width 1235 height 27
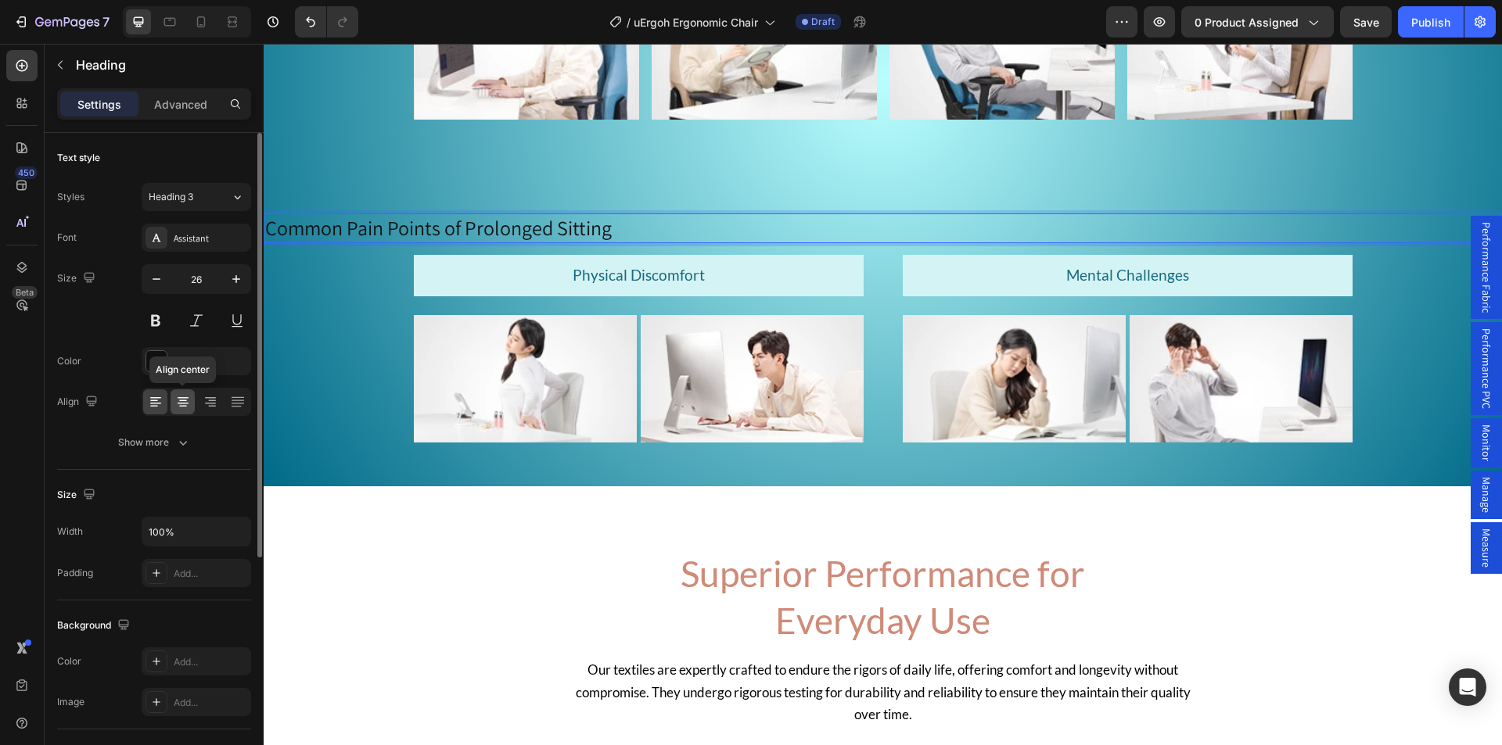
click at [180, 397] on icon at bounding box center [183, 402] width 16 height 16
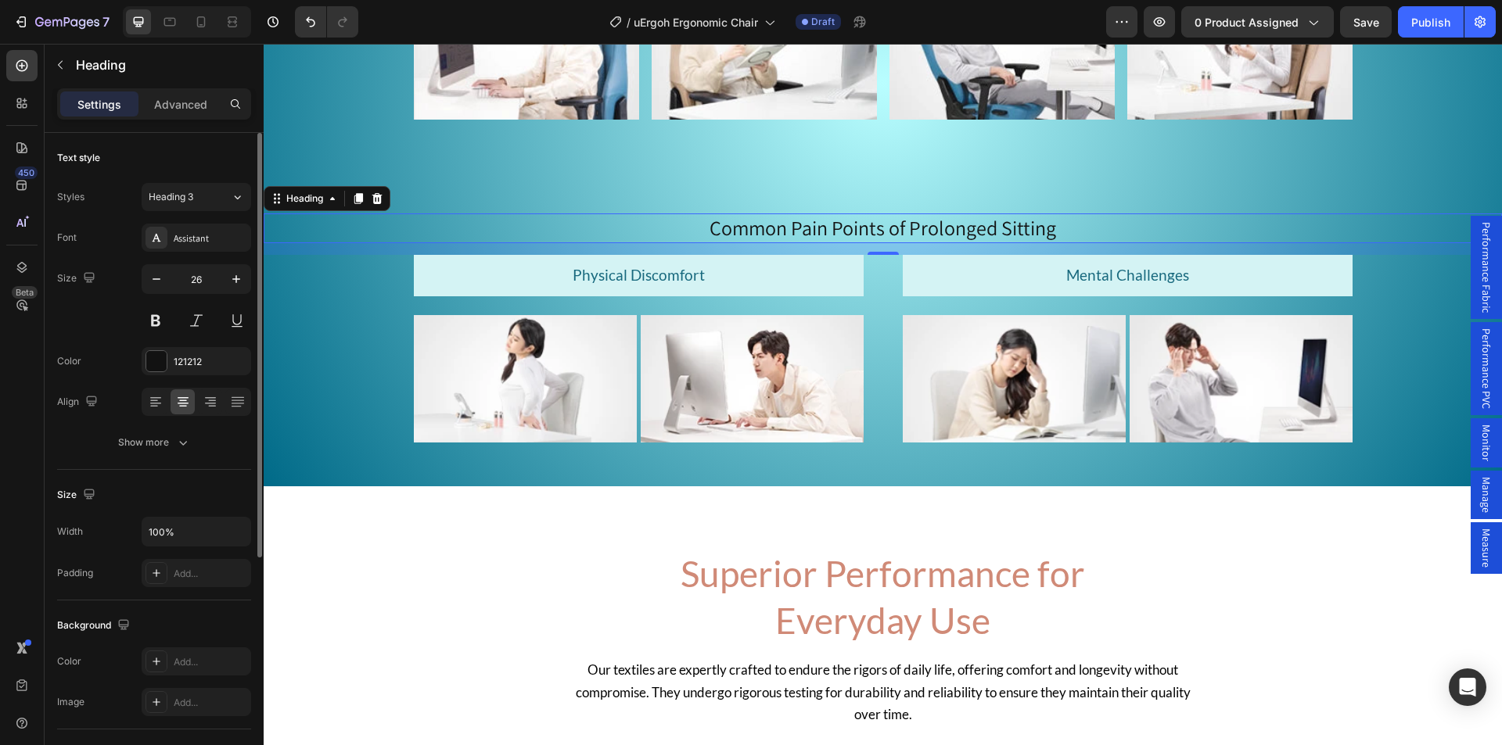
click at [186, 96] on p "Advanced" at bounding box center [180, 104] width 53 height 16
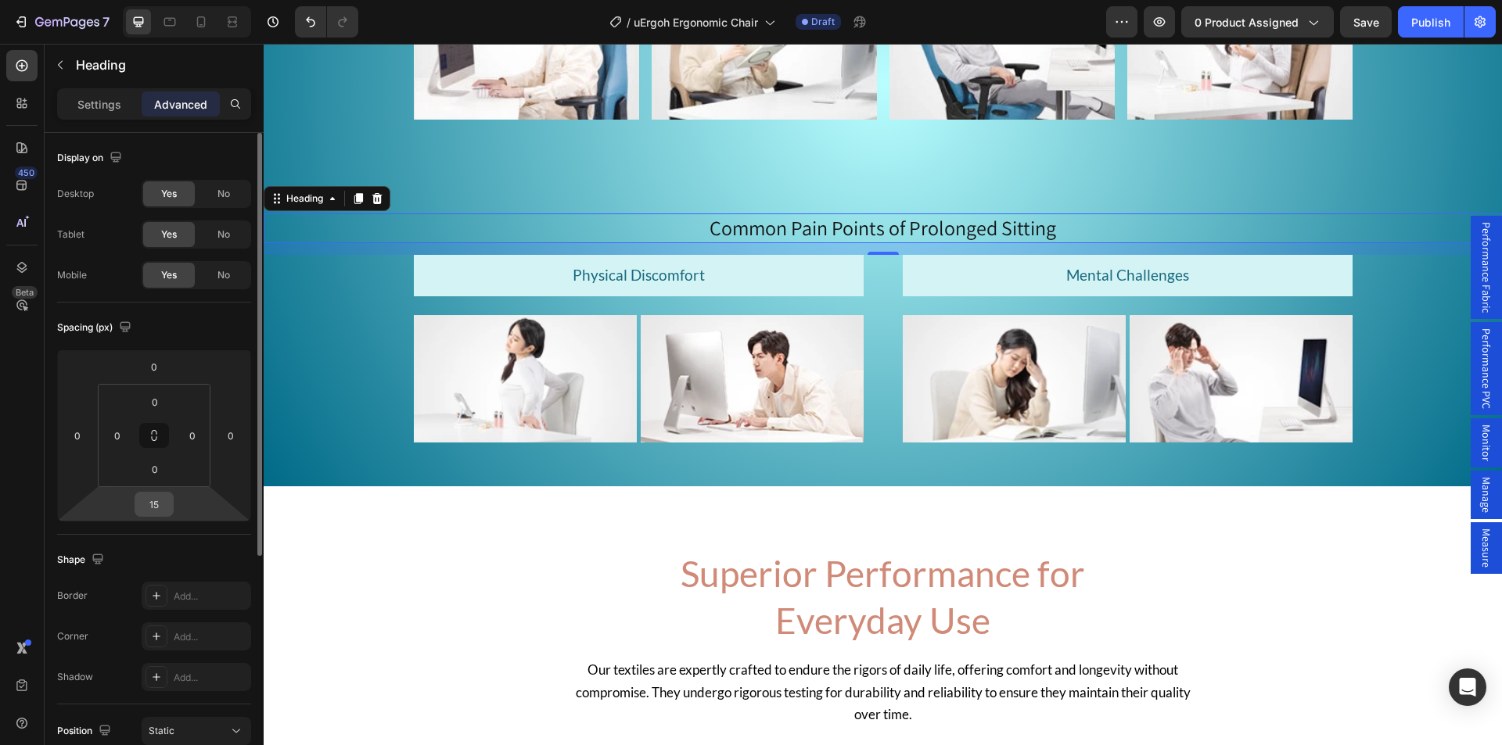
click at [153, 502] on input "15" at bounding box center [153, 504] width 31 height 23
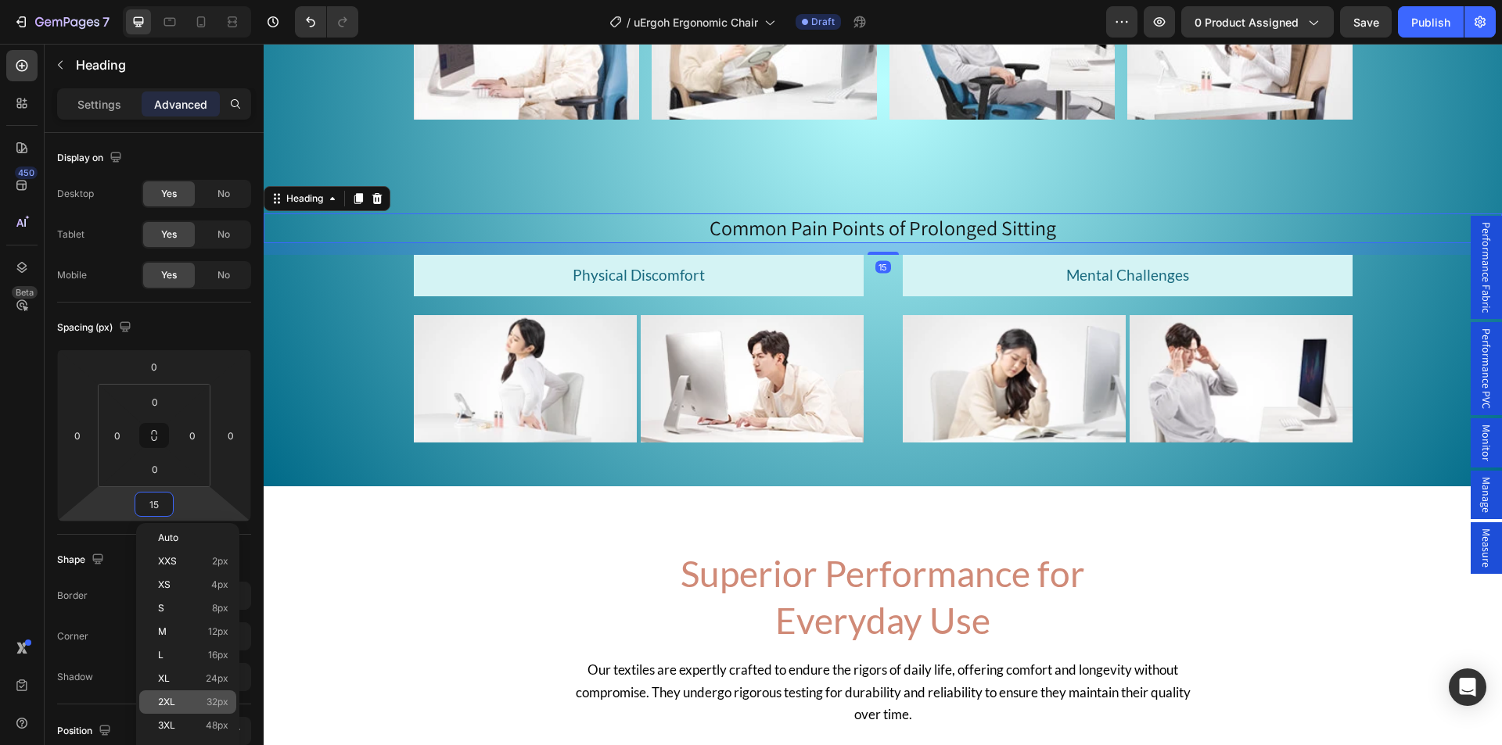
click at [171, 695] on div "2XL 32px" at bounding box center [187, 702] width 97 height 23
type input "32"
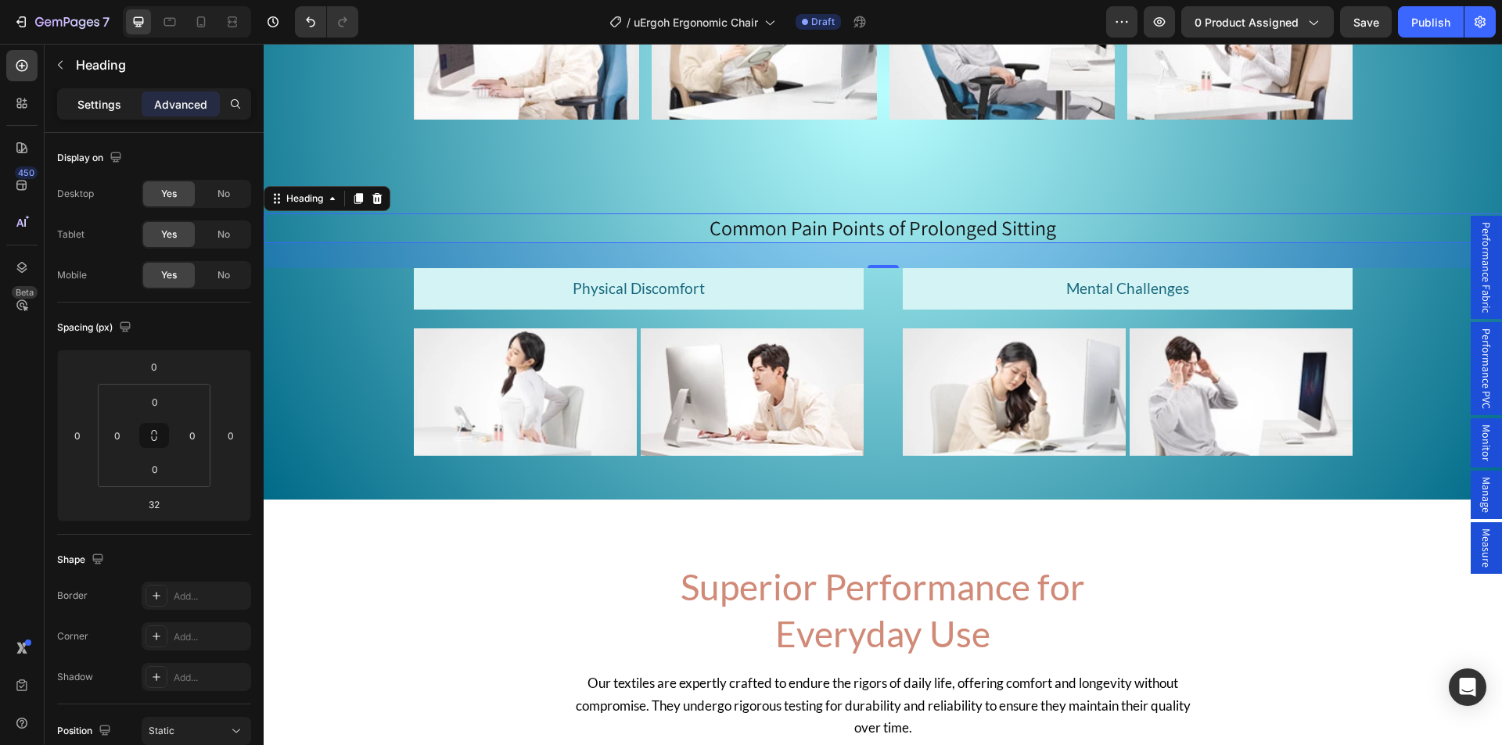
click at [73, 98] on div "Settings" at bounding box center [99, 104] width 78 height 25
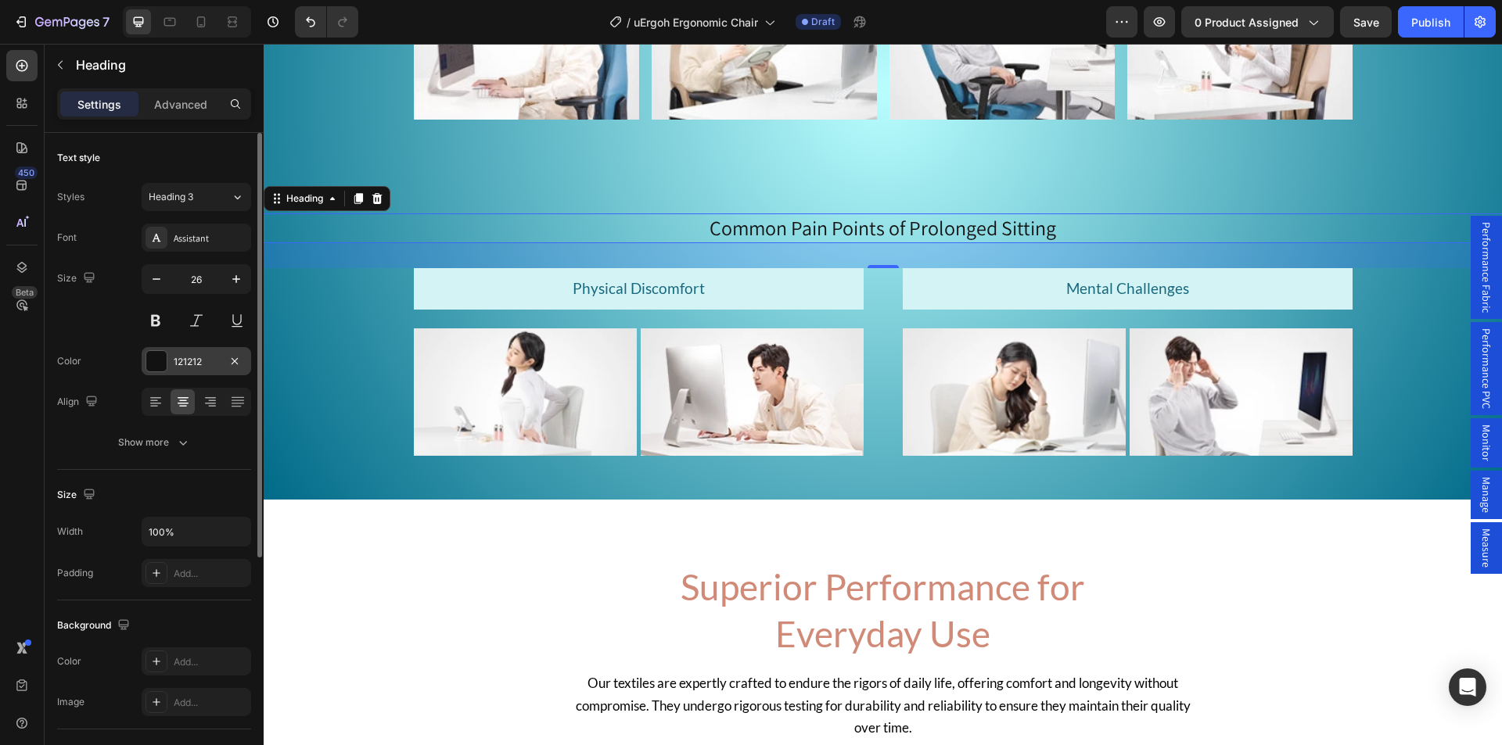
click at [188, 363] on div "121212" at bounding box center [196, 362] width 45 height 14
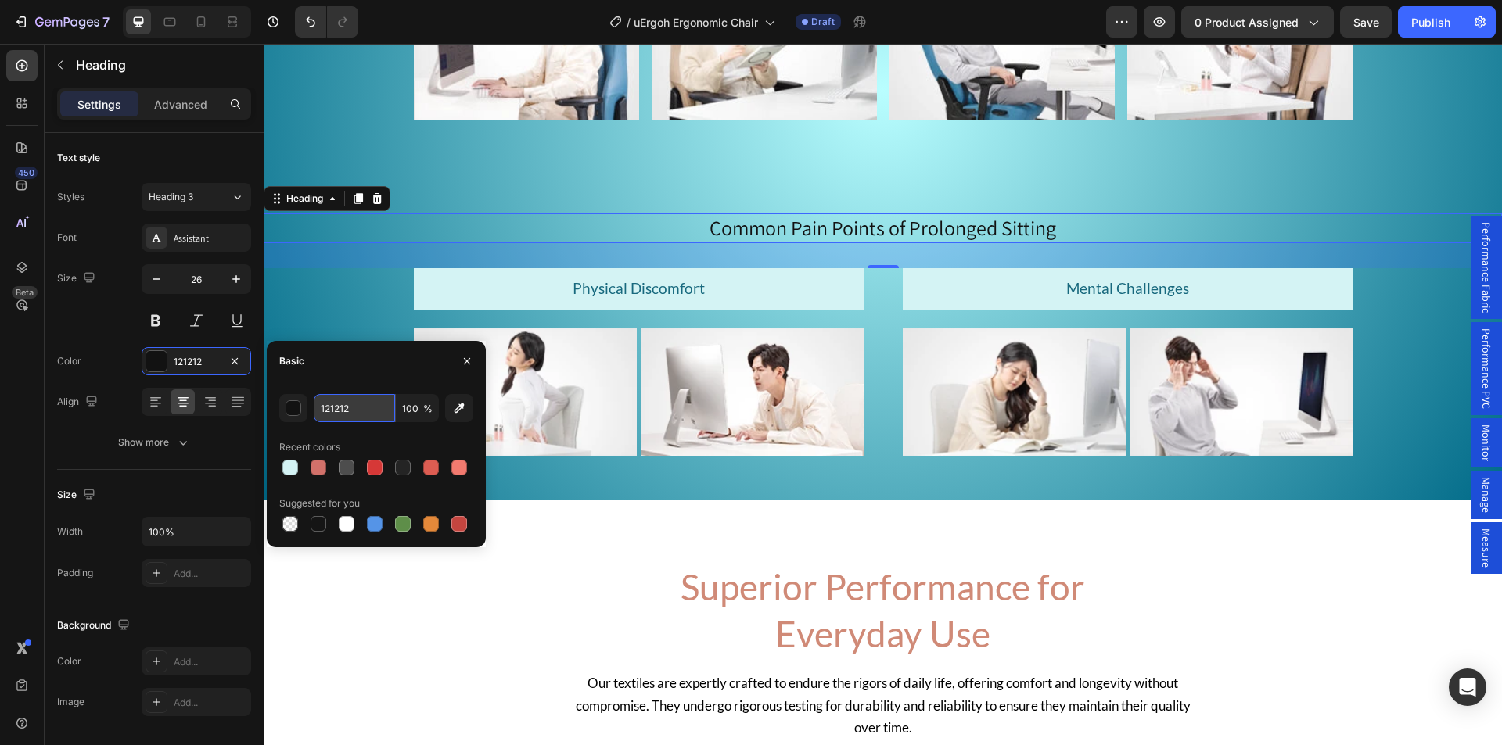
click at [346, 415] on input "121212" at bounding box center [354, 408] width 81 height 28
paste input "2a2a2a"
type input "2a2a2a"
click at [117, 329] on div "Size 26" at bounding box center [154, 299] width 194 height 70
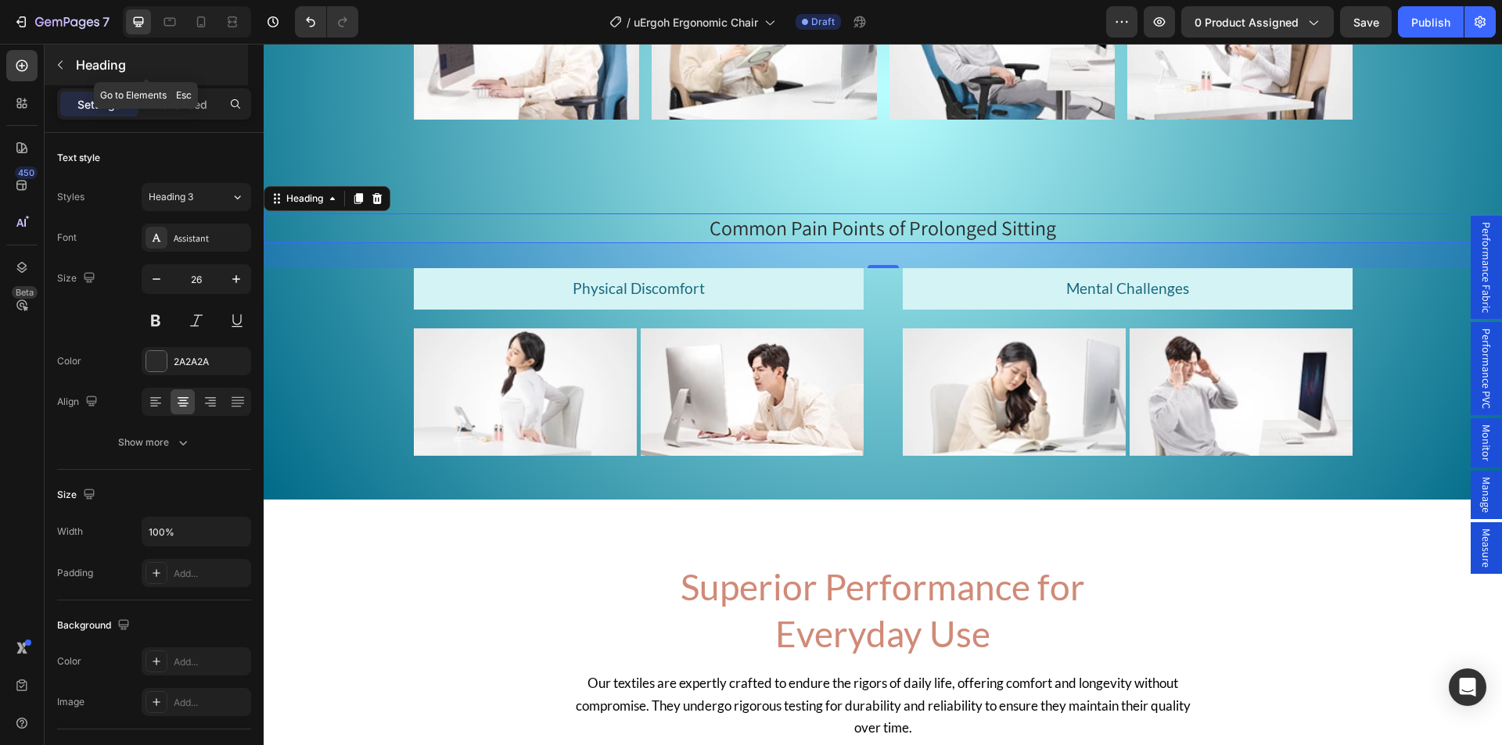
click at [59, 70] on icon "button" at bounding box center [60, 65] width 13 height 13
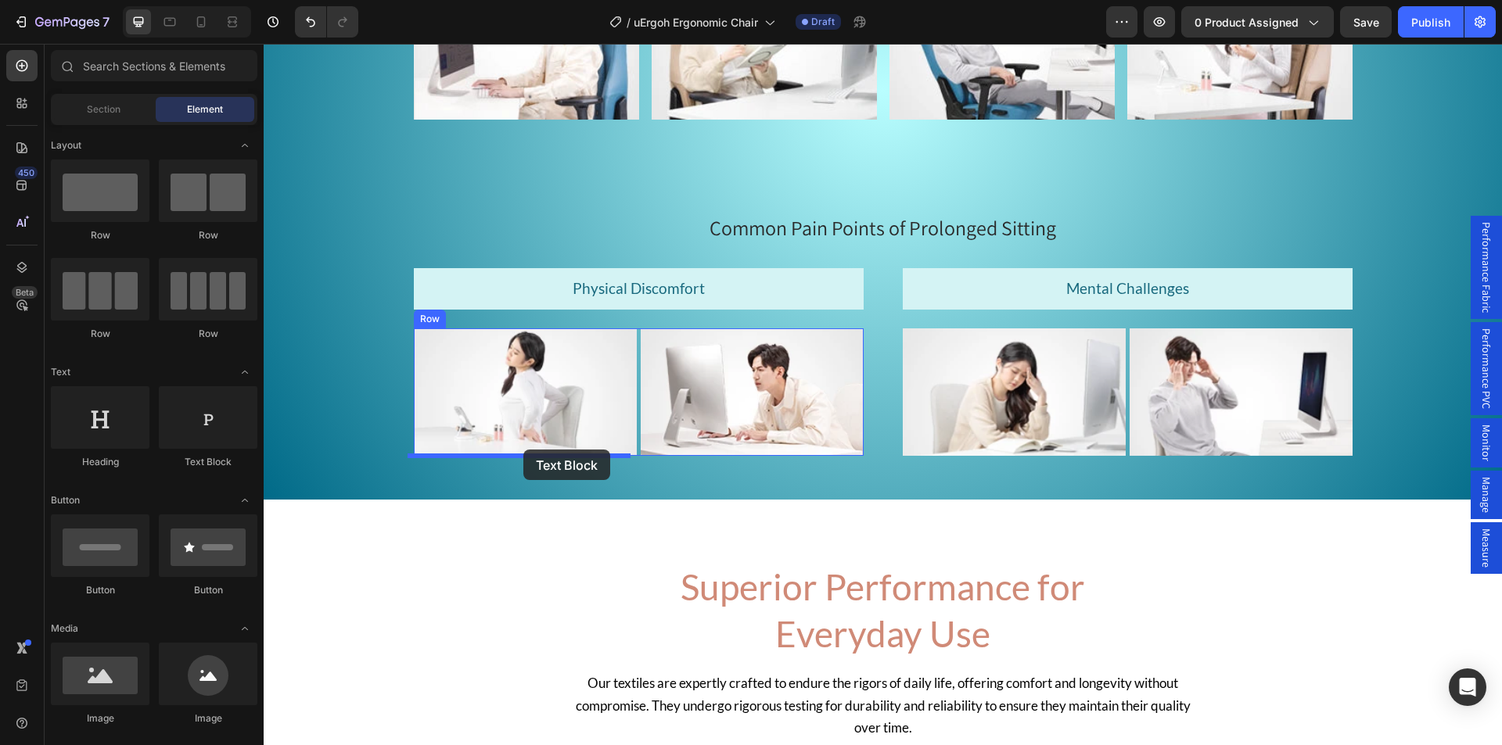
drag, startPoint x: 502, startPoint y: 501, endPoint x: 523, endPoint y: 450, distance: 55.0
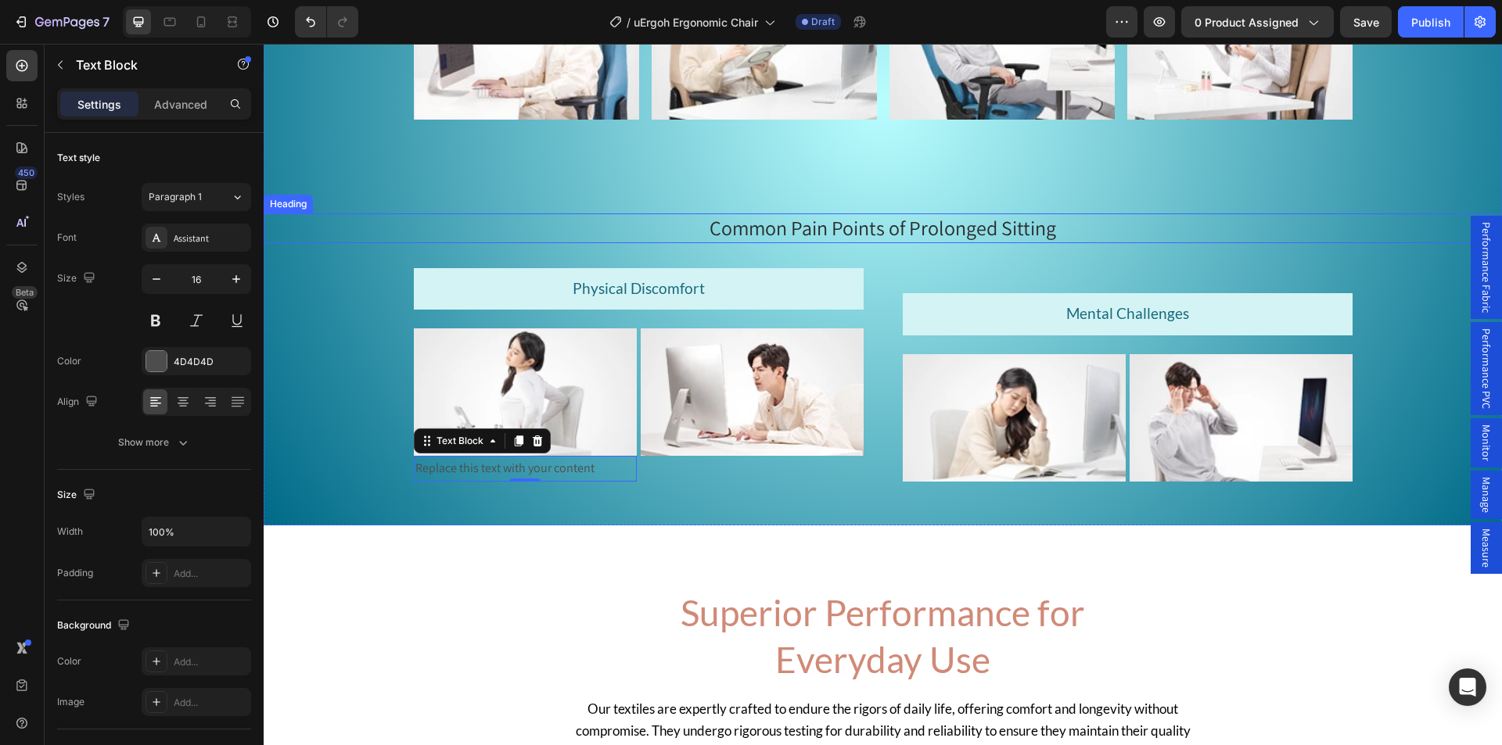
scroll to position [1955, 0]
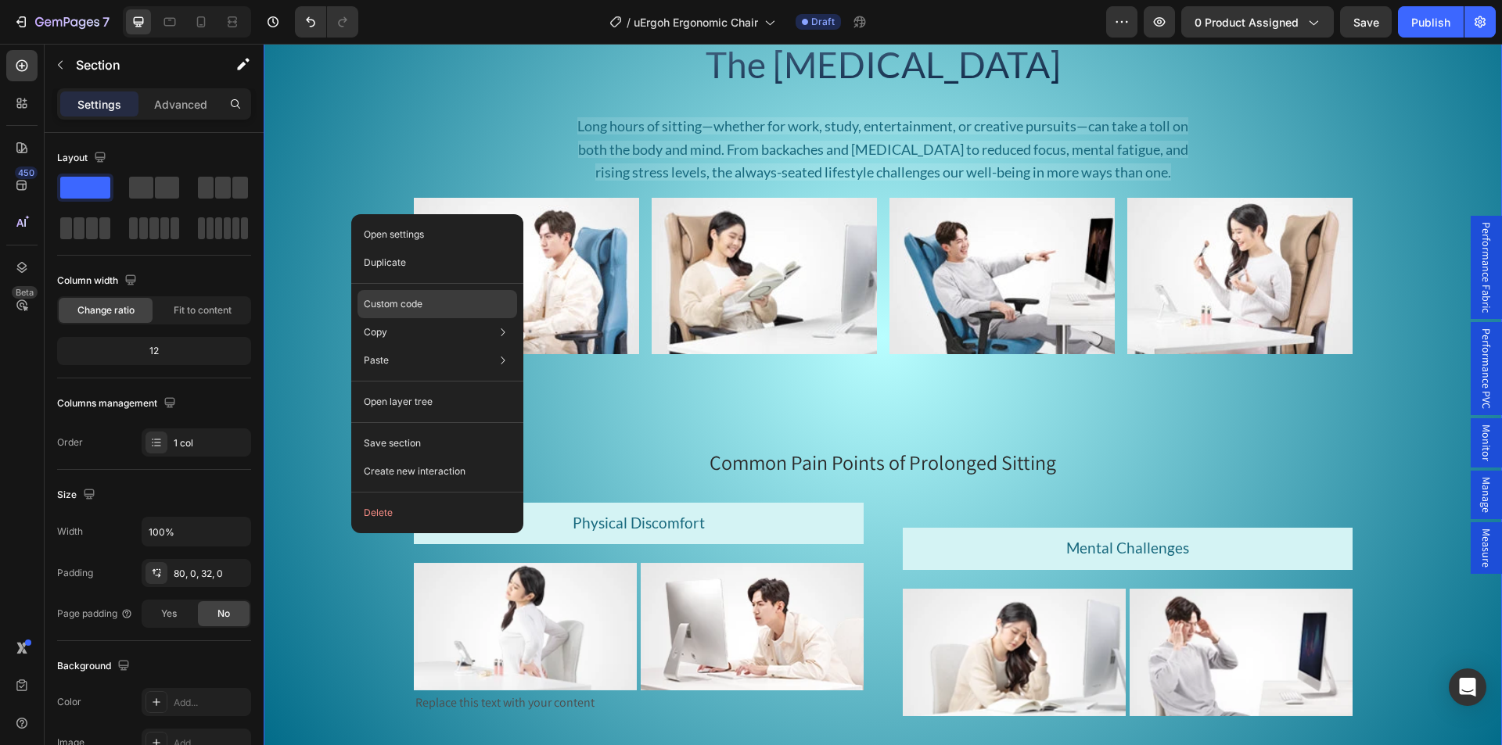
click at [400, 303] on p "Custom code" at bounding box center [393, 304] width 59 height 14
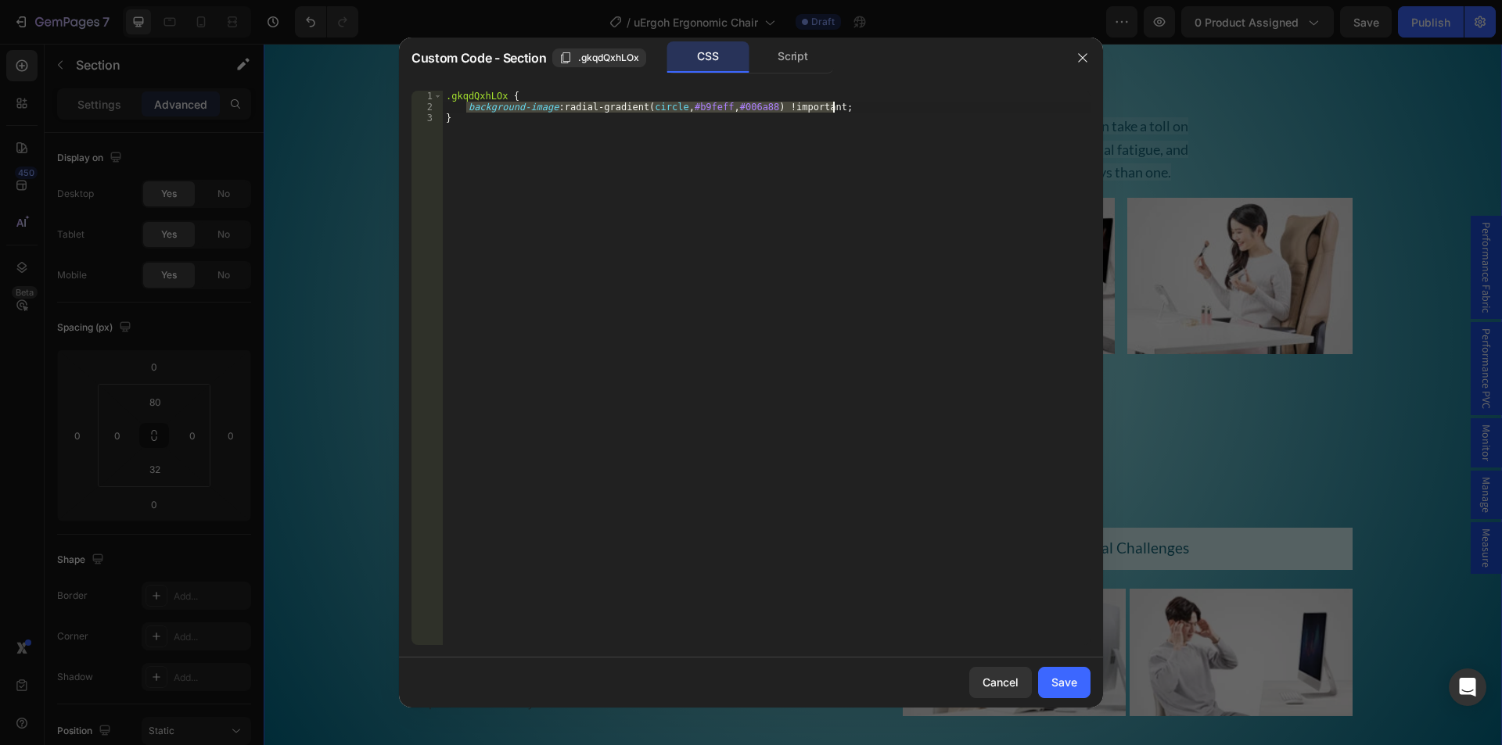
drag, startPoint x: 467, startPoint y: 106, endPoint x: 864, endPoint y: 110, distance: 397.3
click at [864, 110] on div ".gkqdQxhLOx { background-image : radial-gradient( circle , #b9feff , #006a88 ) …" at bounding box center [767, 379] width 648 height 576
paste textarea
type textarea "background-image: radial-gradient(circle, #b9feff, #006a88) !important;"
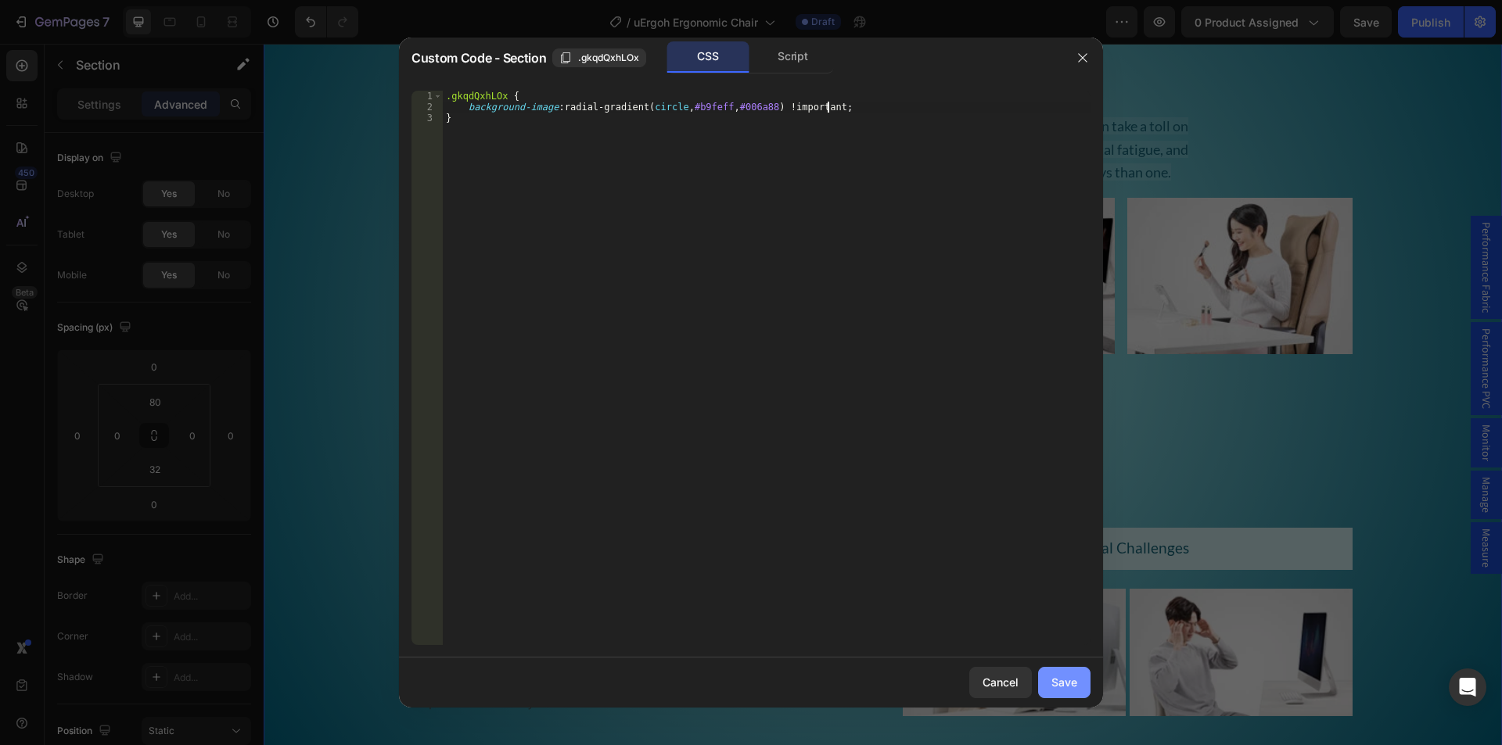
drag, startPoint x: 1066, startPoint y: 687, endPoint x: 802, endPoint y: 643, distance: 268.0
click at [1066, 687] on div "Save" at bounding box center [1064, 682] width 26 height 16
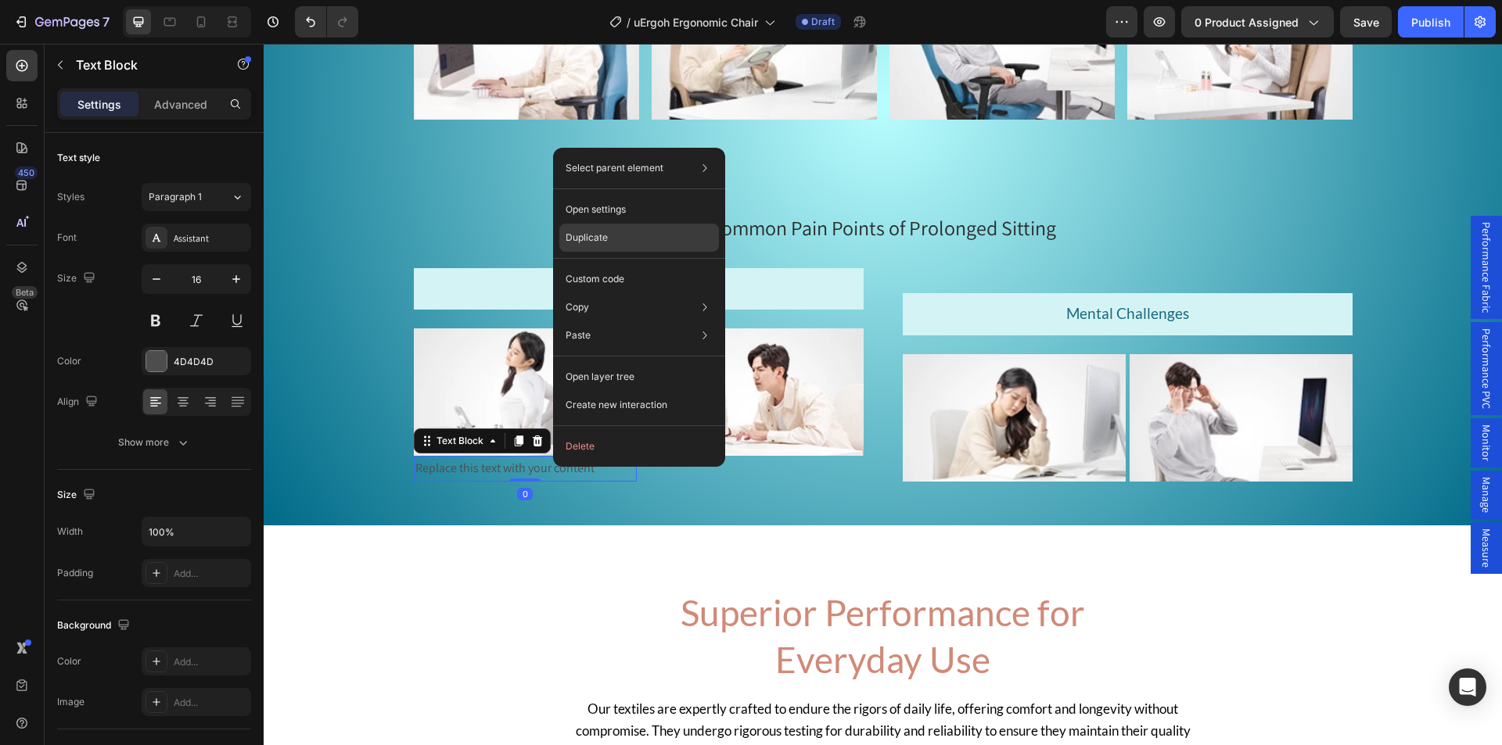
click at [612, 265] on div "Duplicate" at bounding box center [639, 279] width 160 height 28
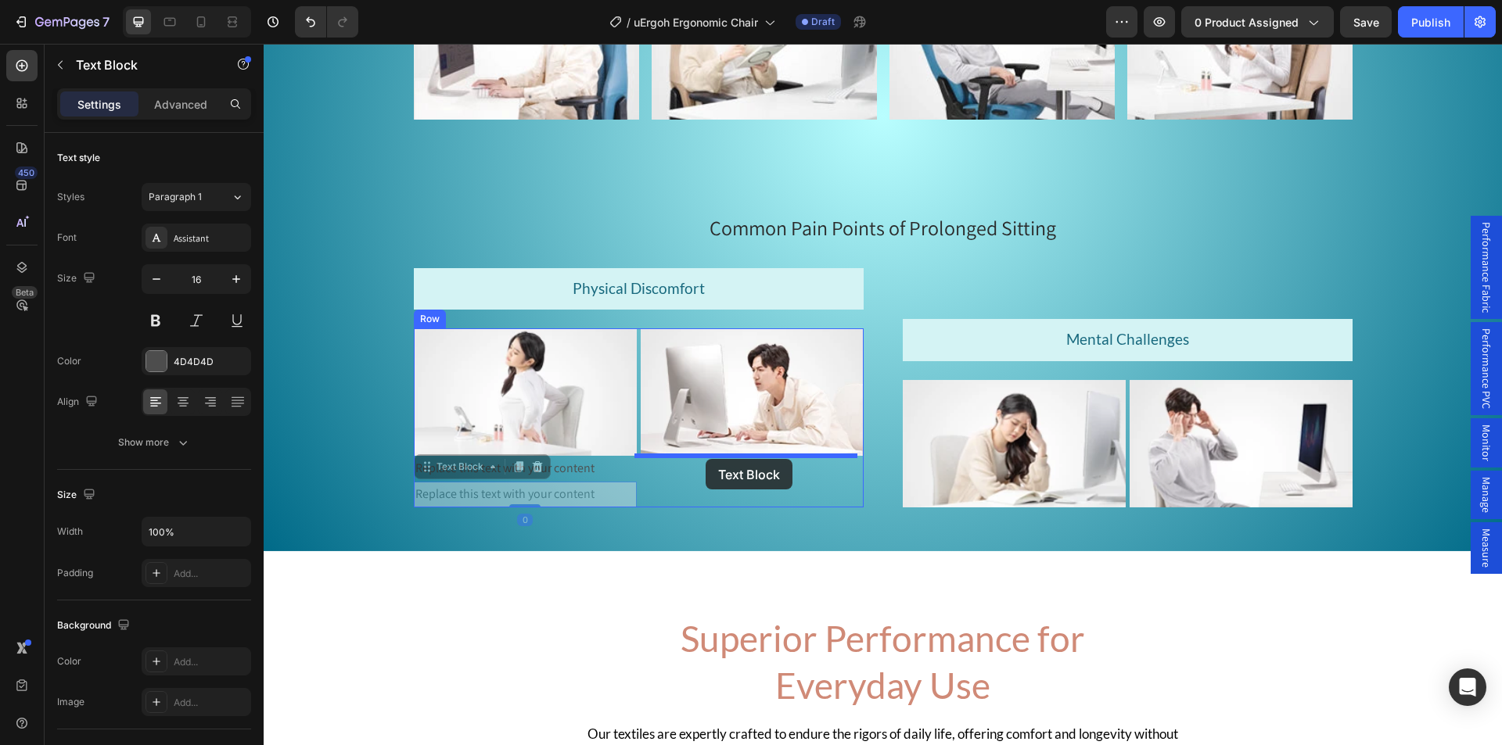
drag, startPoint x: 496, startPoint y: 494, endPoint x: 705, endPoint y: 459, distance: 212.4
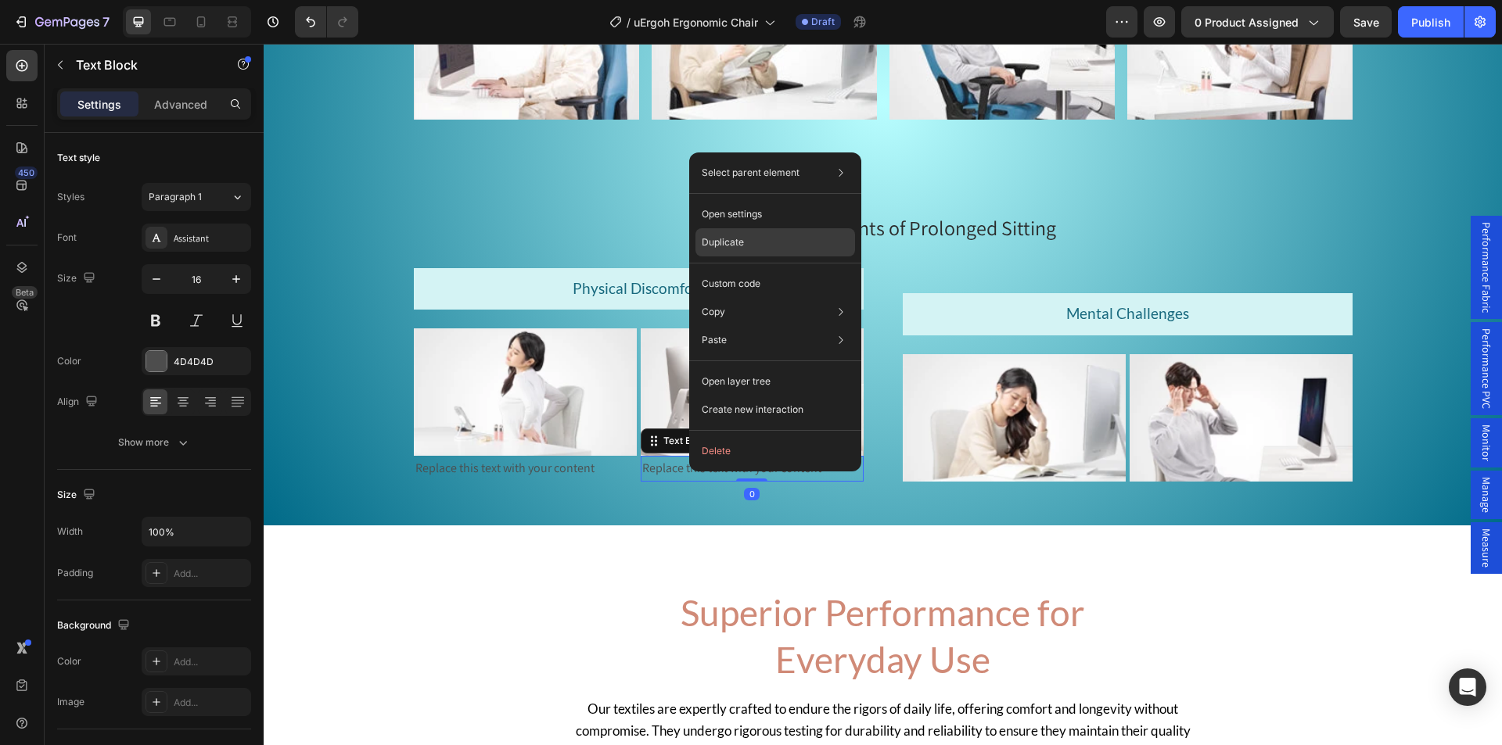
drag, startPoint x: 743, startPoint y: 246, endPoint x: 432, endPoint y: 416, distance: 354.9
click at [743, 246] on p "Duplicate" at bounding box center [723, 242] width 42 height 14
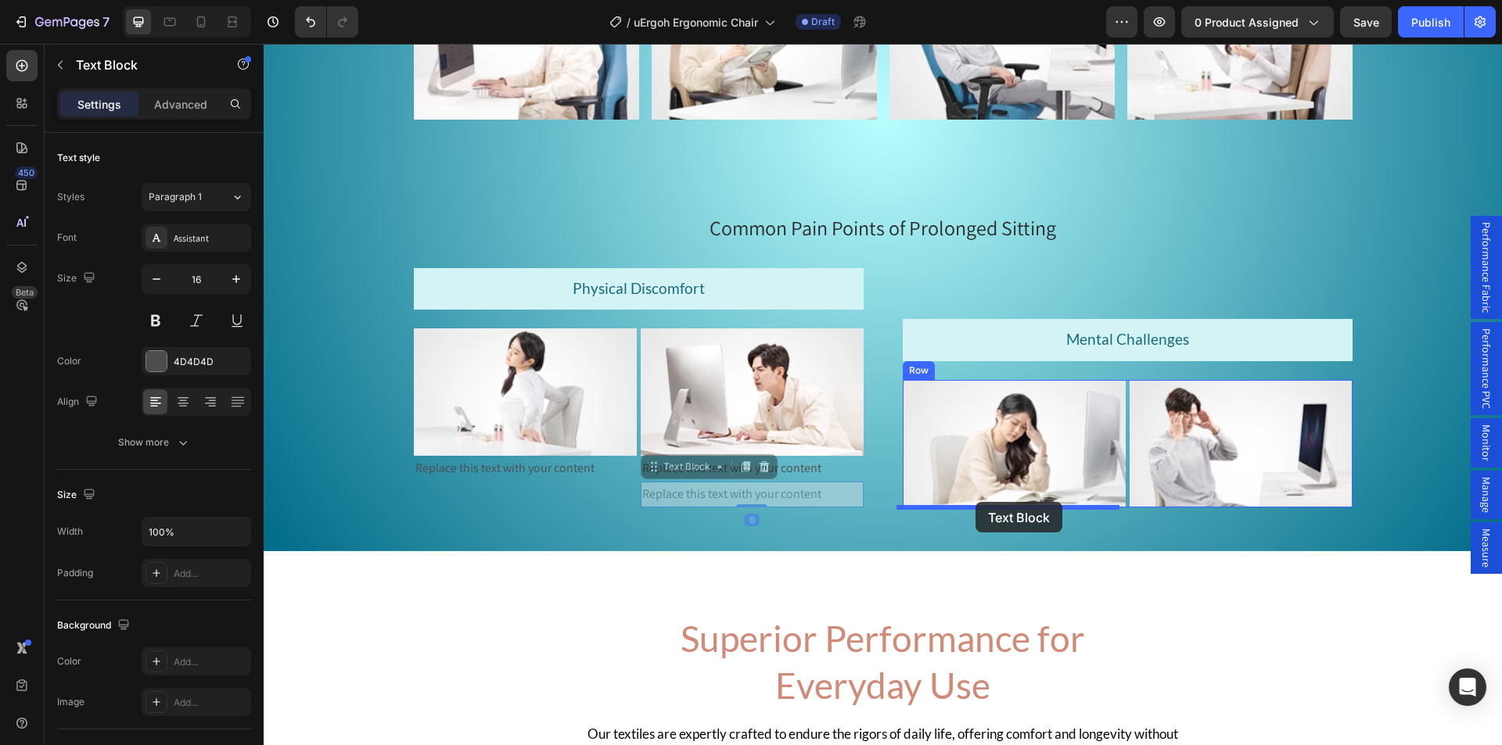
drag, startPoint x: 679, startPoint y: 497, endPoint x: 975, endPoint y: 502, distance: 296.5
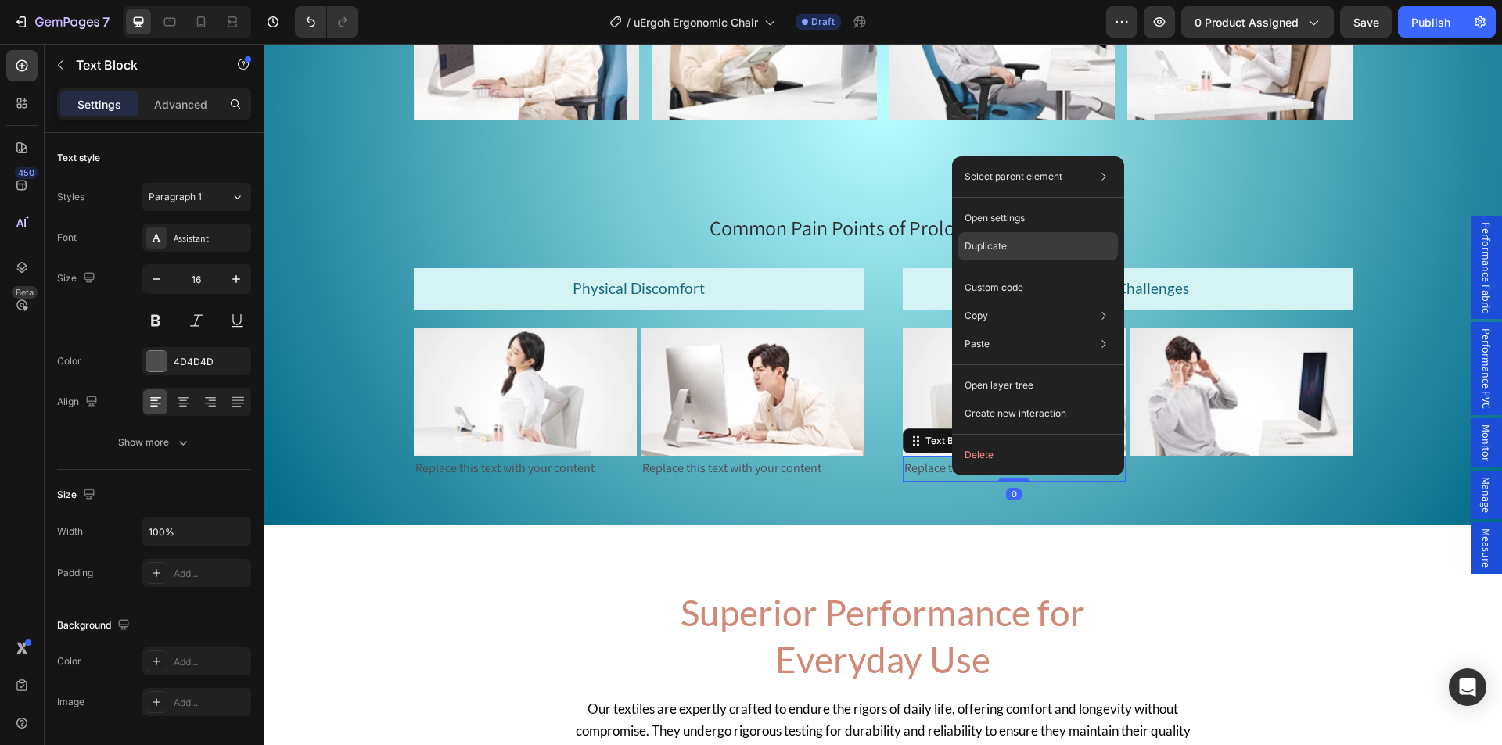
click at [1007, 274] on div "Duplicate" at bounding box center [1038, 288] width 160 height 28
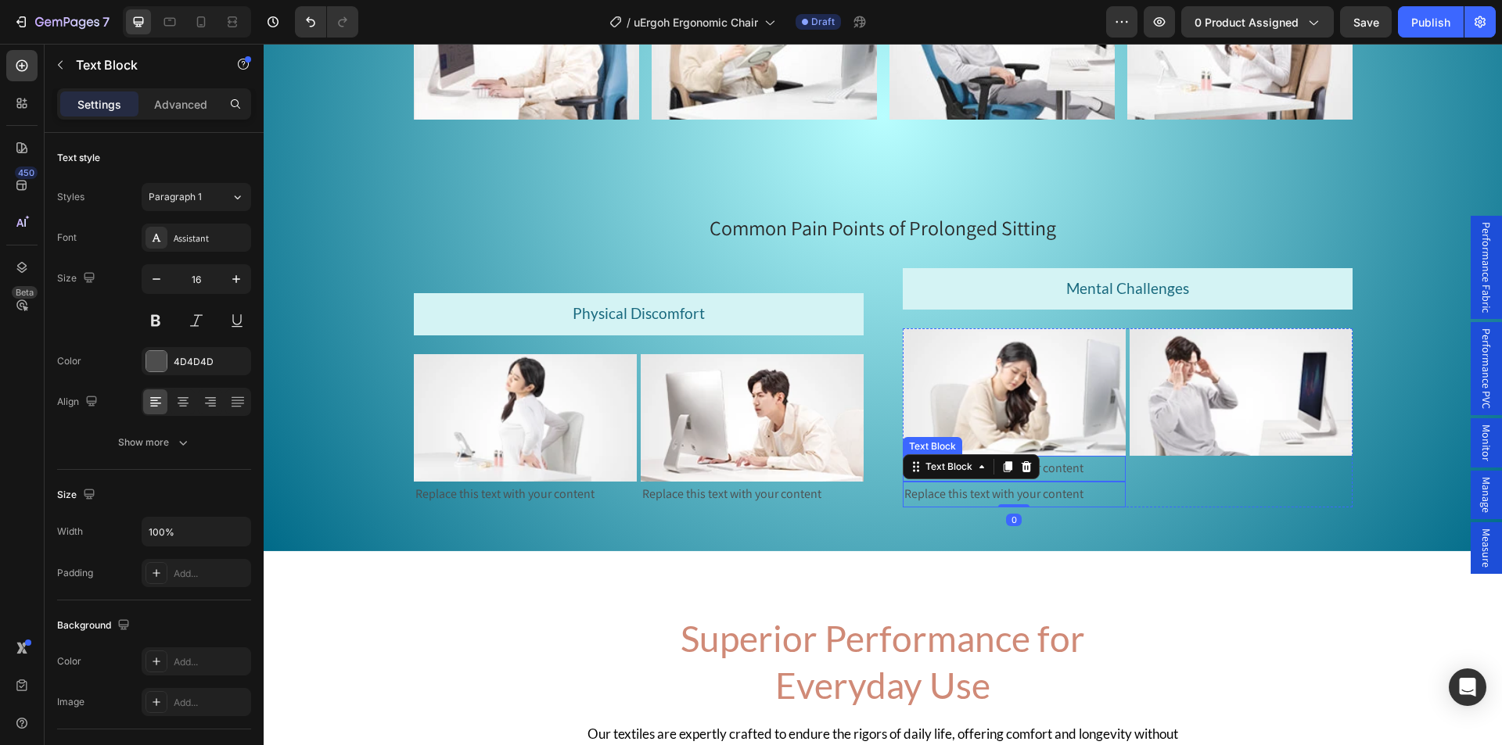
drag, startPoint x: 946, startPoint y: 497, endPoint x: 1120, endPoint y: 476, distance: 175.7
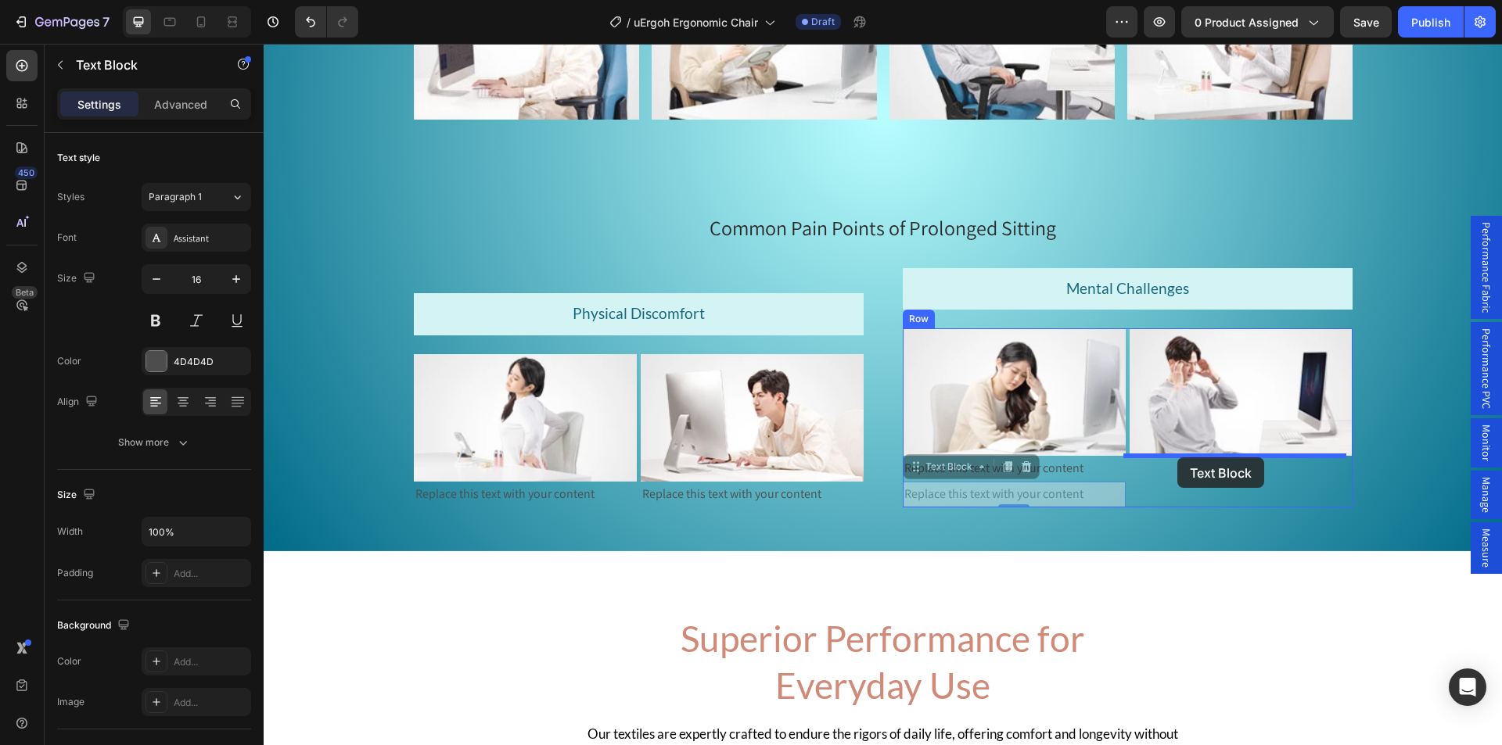
drag, startPoint x: 997, startPoint y: 490, endPoint x: 1177, endPoint y: 458, distance: 182.9
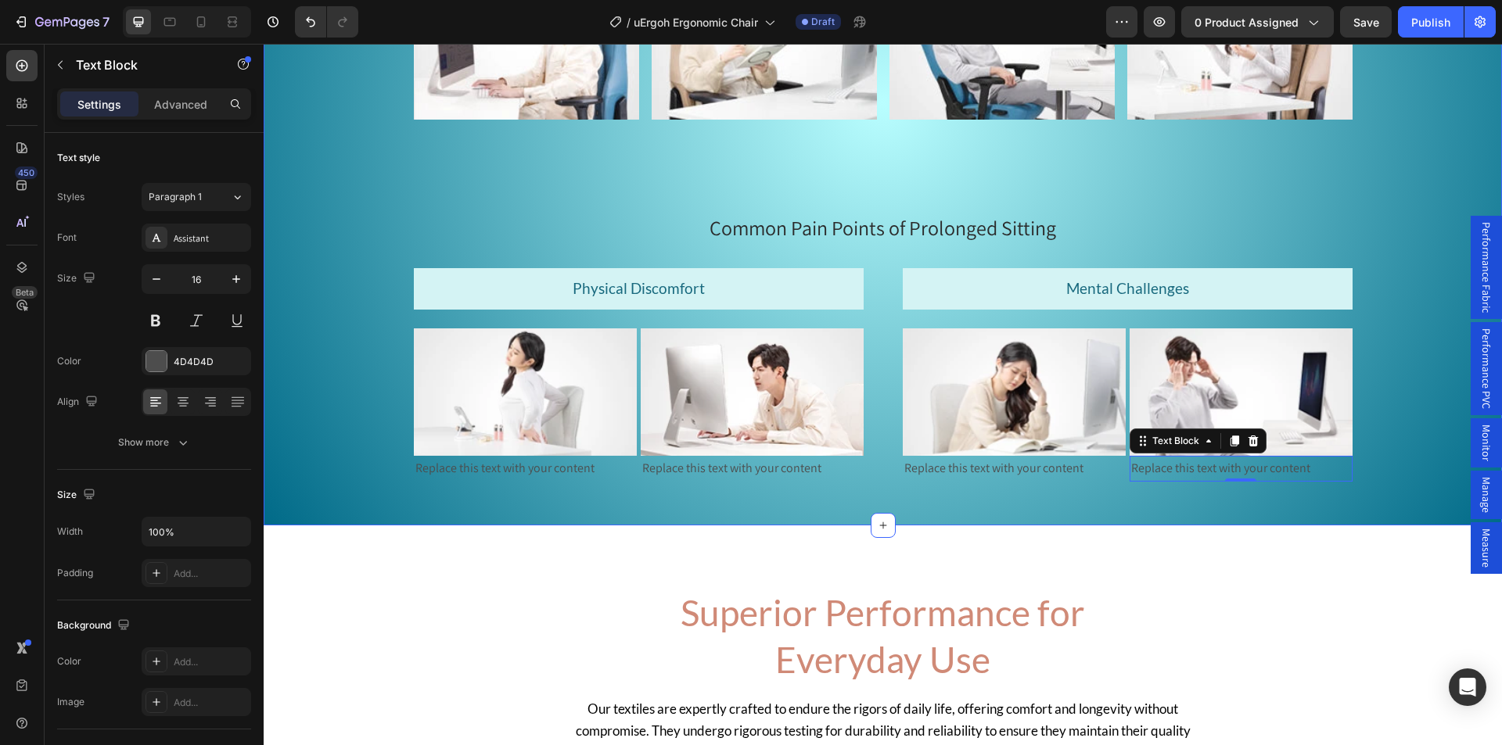
click at [486, 457] on div "Replace this text with your content" at bounding box center [525, 469] width 223 height 26
click at [498, 474] on div "Replace this text with your content" at bounding box center [525, 469] width 223 height 26
click at [498, 474] on p "Replace this text with your content" at bounding box center [525, 469] width 220 height 23
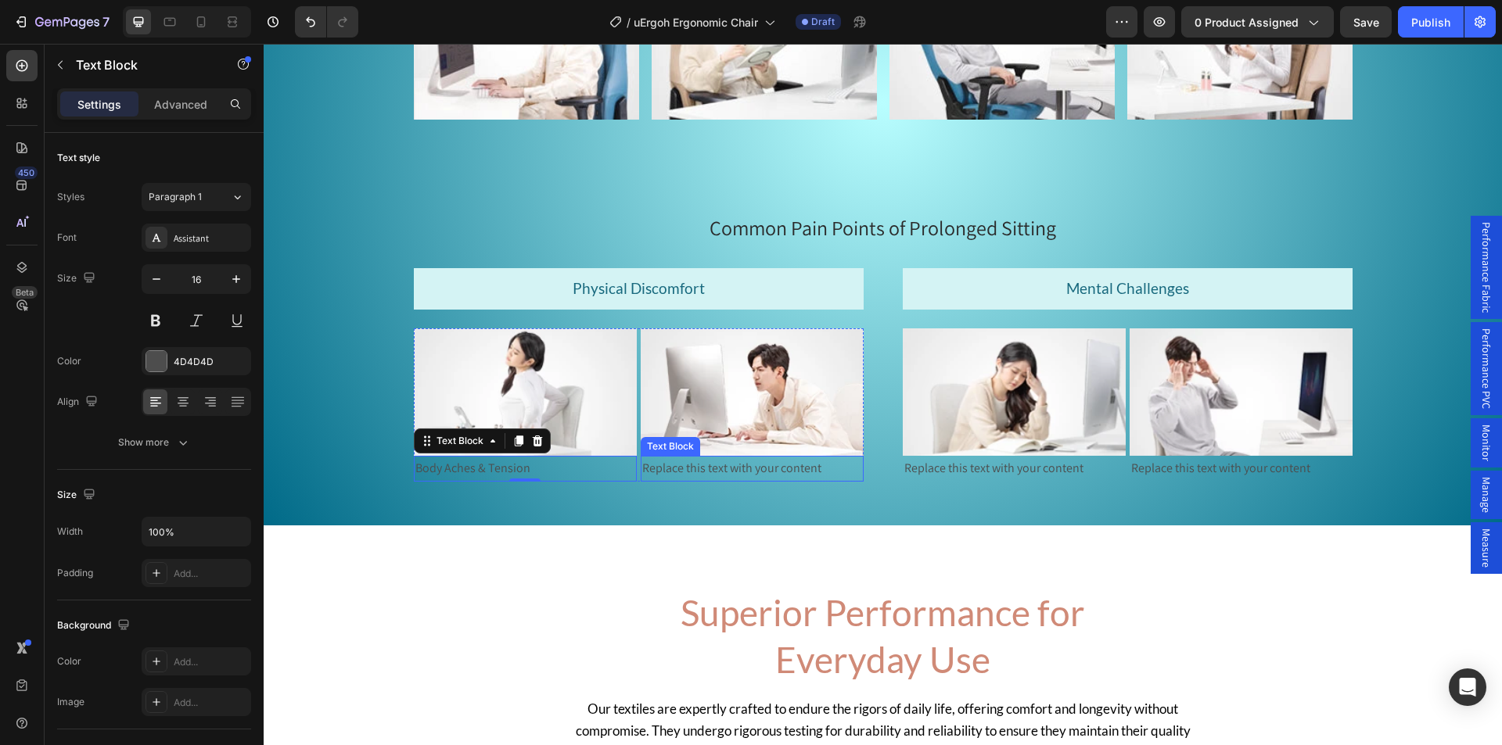
click at [689, 474] on div "Replace this text with your content" at bounding box center [752, 469] width 223 height 26
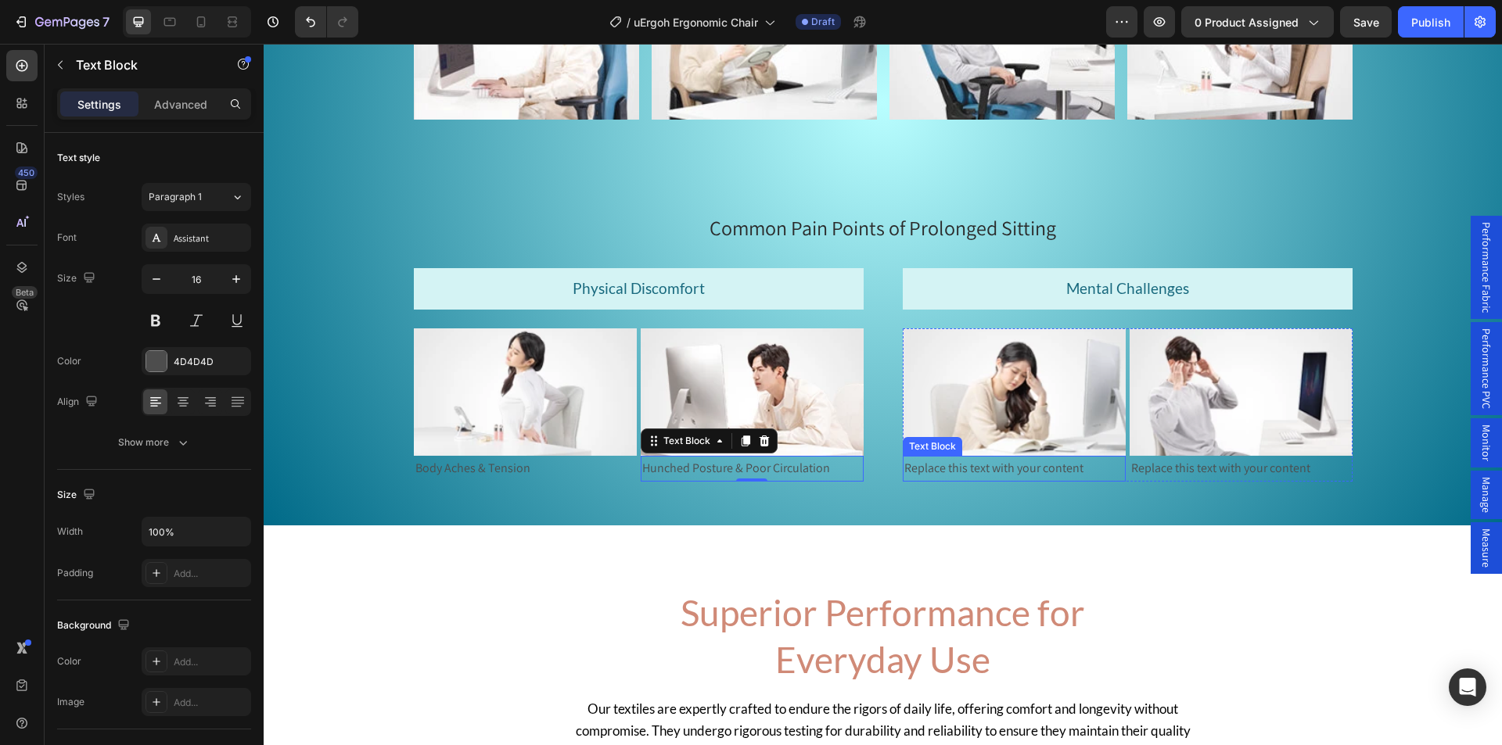
click at [983, 468] on div "Replace this text with your content" at bounding box center [1014, 469] width 223 height 26
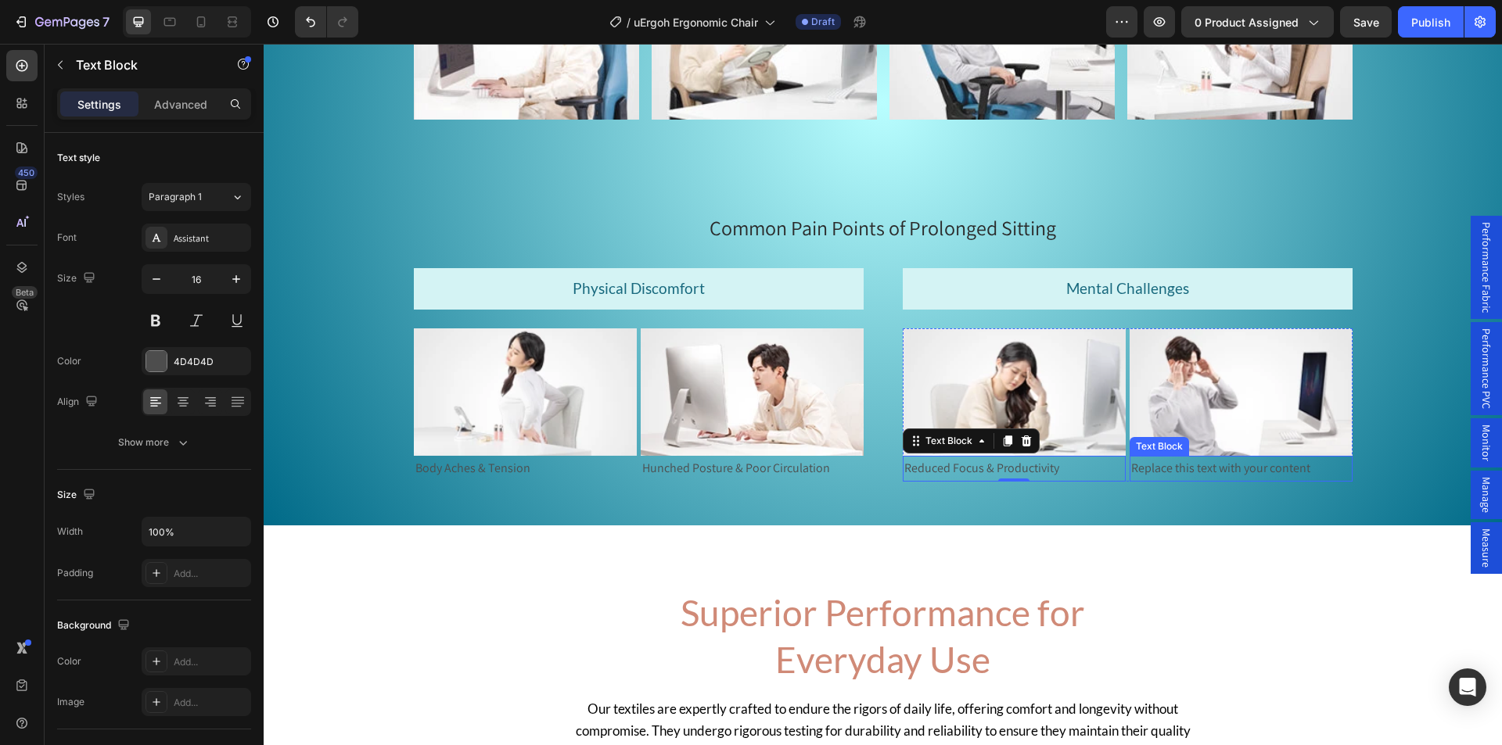
click at [1218, 464] on div "Replace this text with your content" at bounding box center [1240, 469] width 223 height 26
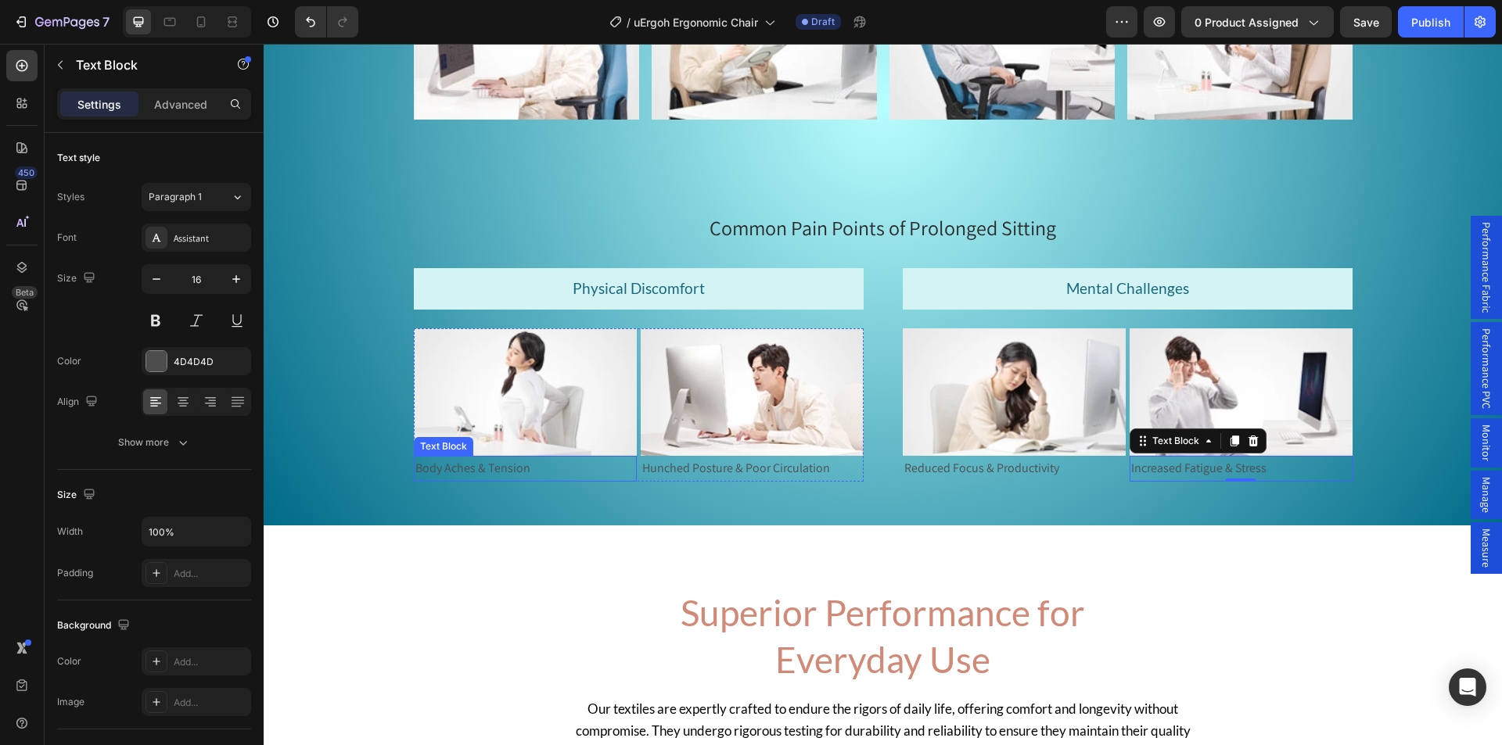
click at [488, 477] on p "Body Aches & Tension" at bounding box center [525, 469] width 220 height 23
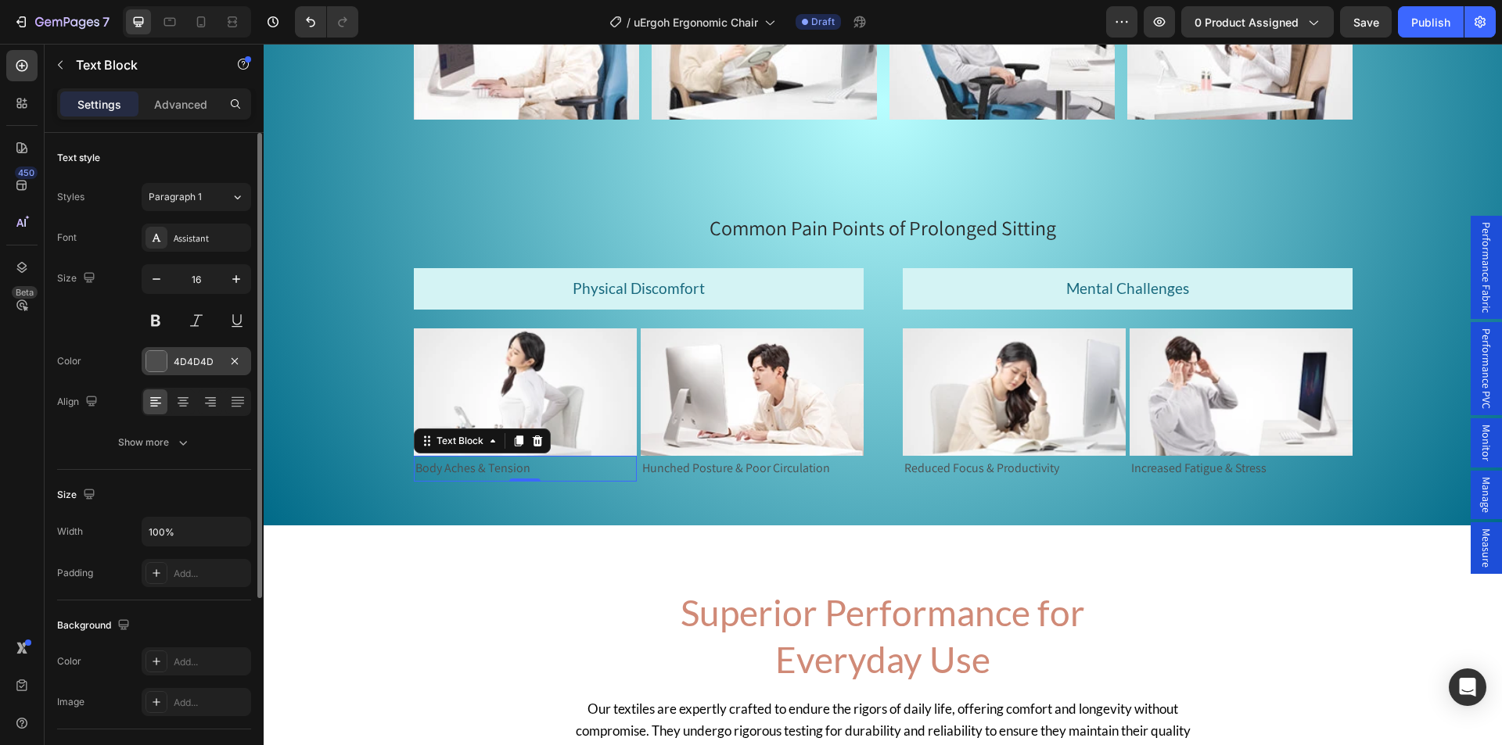
click at [193, 360] on div "4D4D4D" at bounding box center [196, 362] width 45 height 14
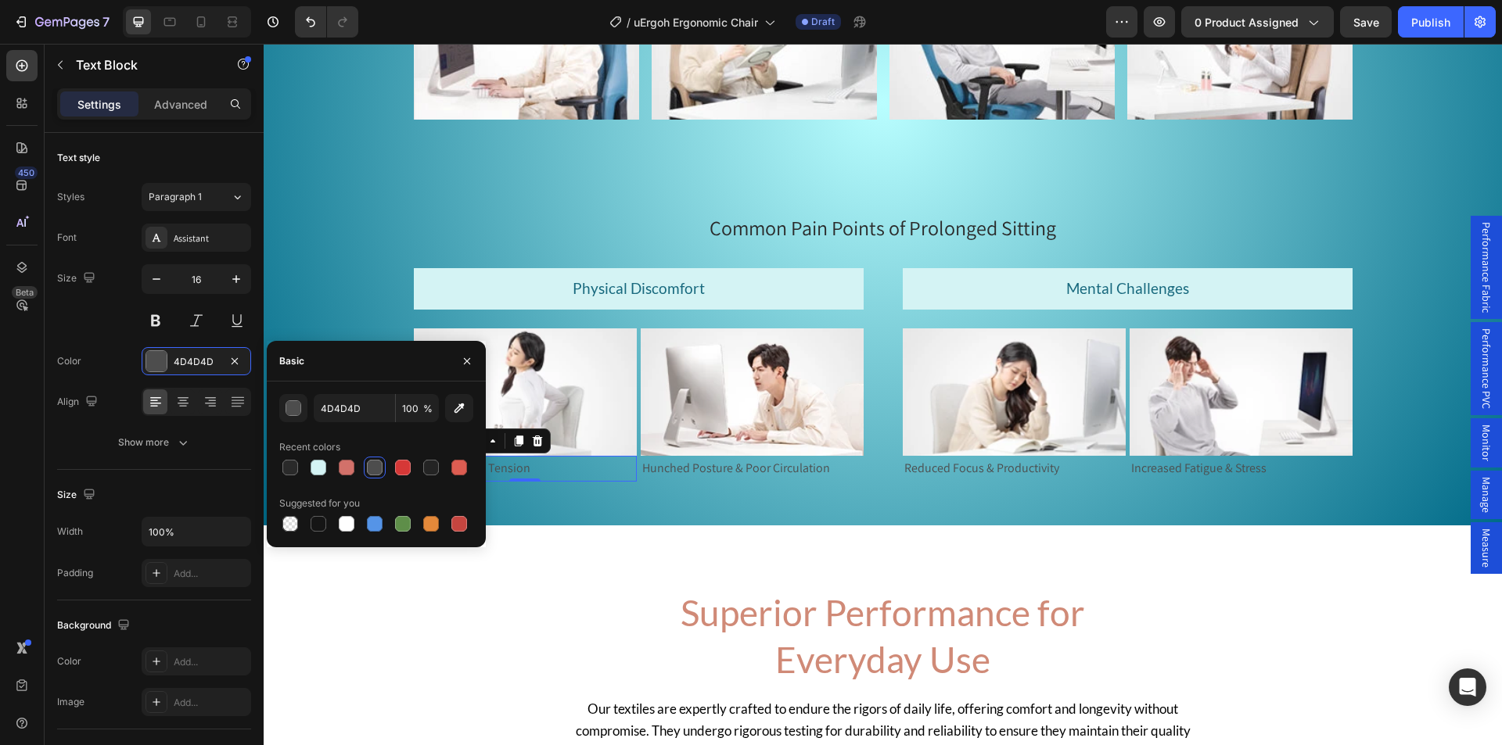
click at [321, 369] on div "Basic" at bounding box center [376, 361] width 219 height 41
click at [336, 408] on input "4D4D4D" at bounding box center [354, 408] width 81 height 28
paste input "18697e"
type input "18697e"
click at [181, 413] on div at bounding box center [182, 401] width 24 height 25
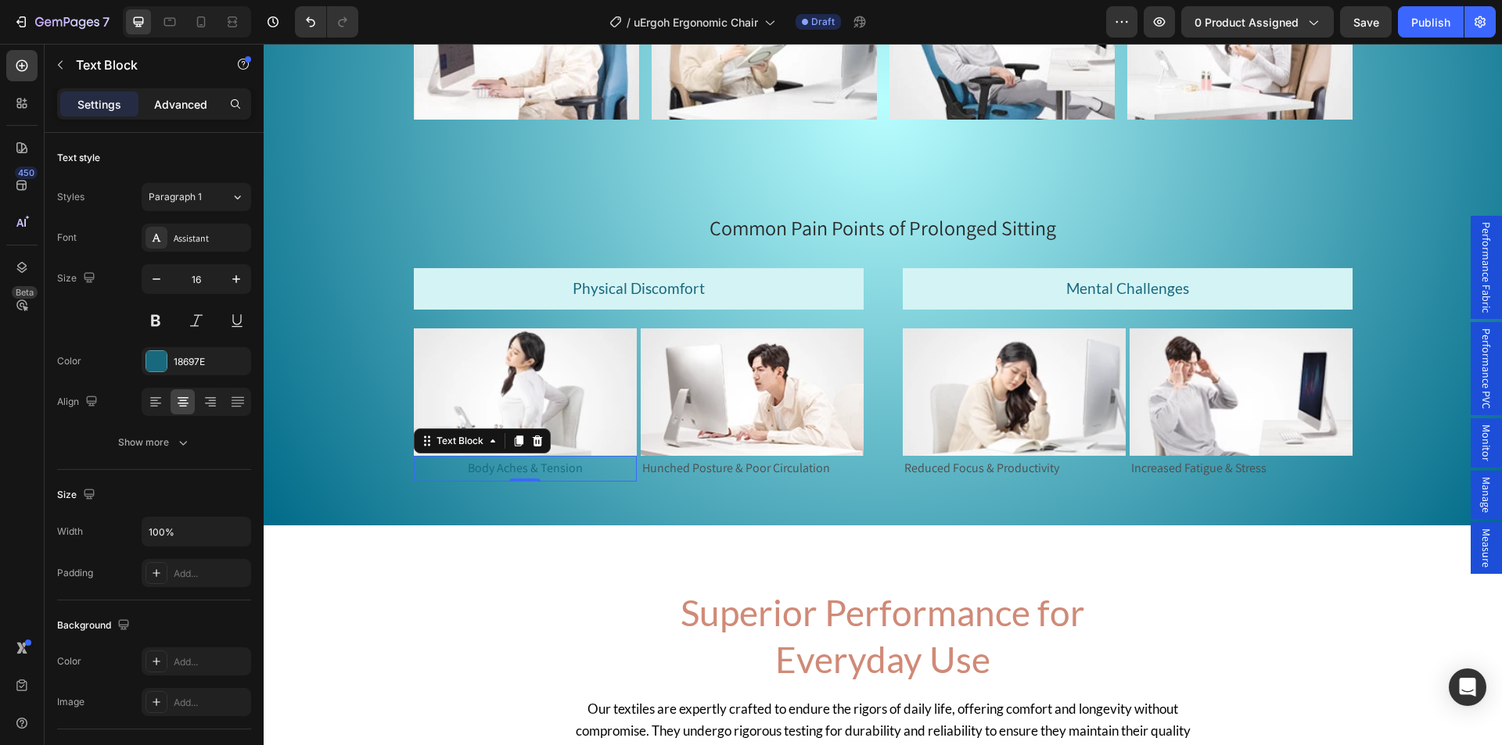
click at [180, 104] on p "Advanced" at bounding box center [180, 104] width 53 height 16
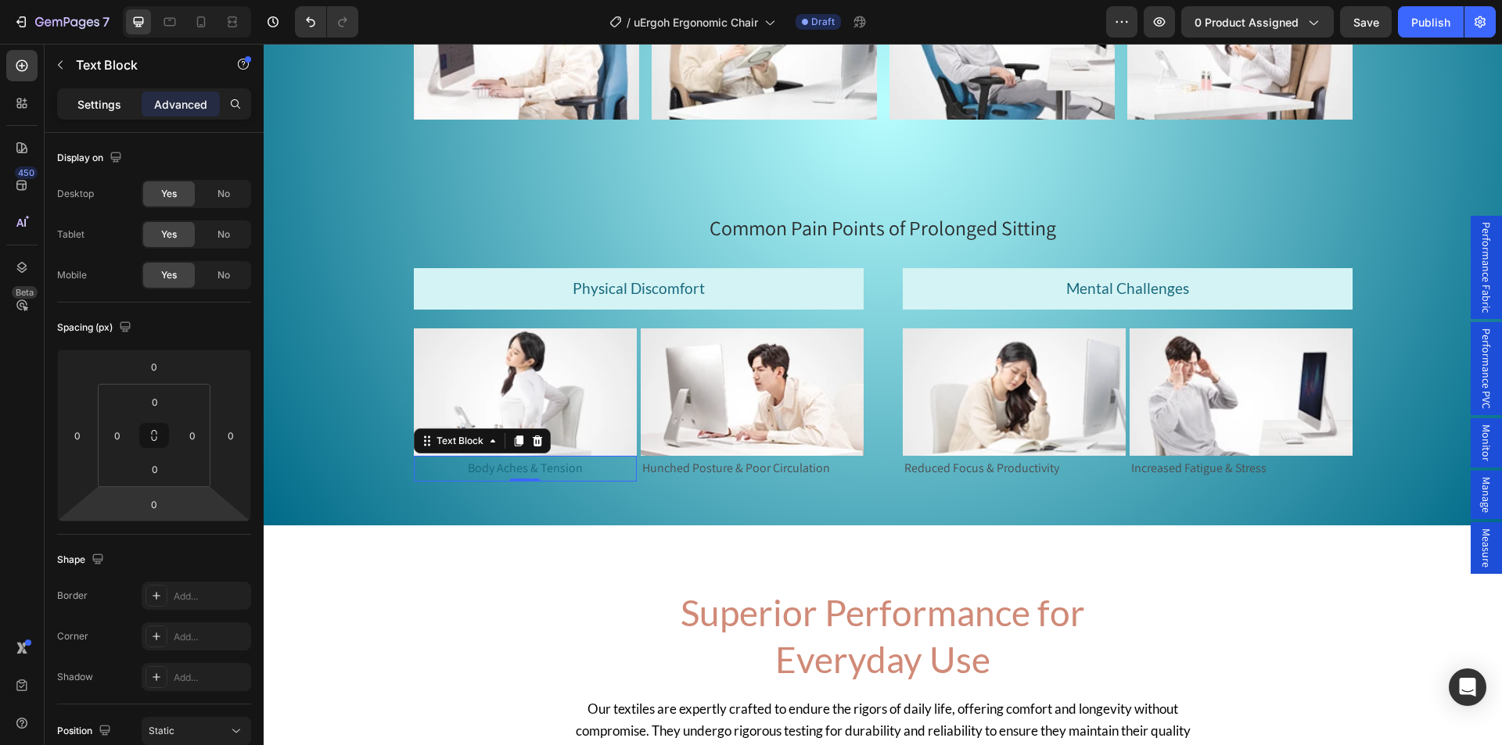
click at [83, 102] on p "Settings" at bounding box center [99, 104] width 44 height 16
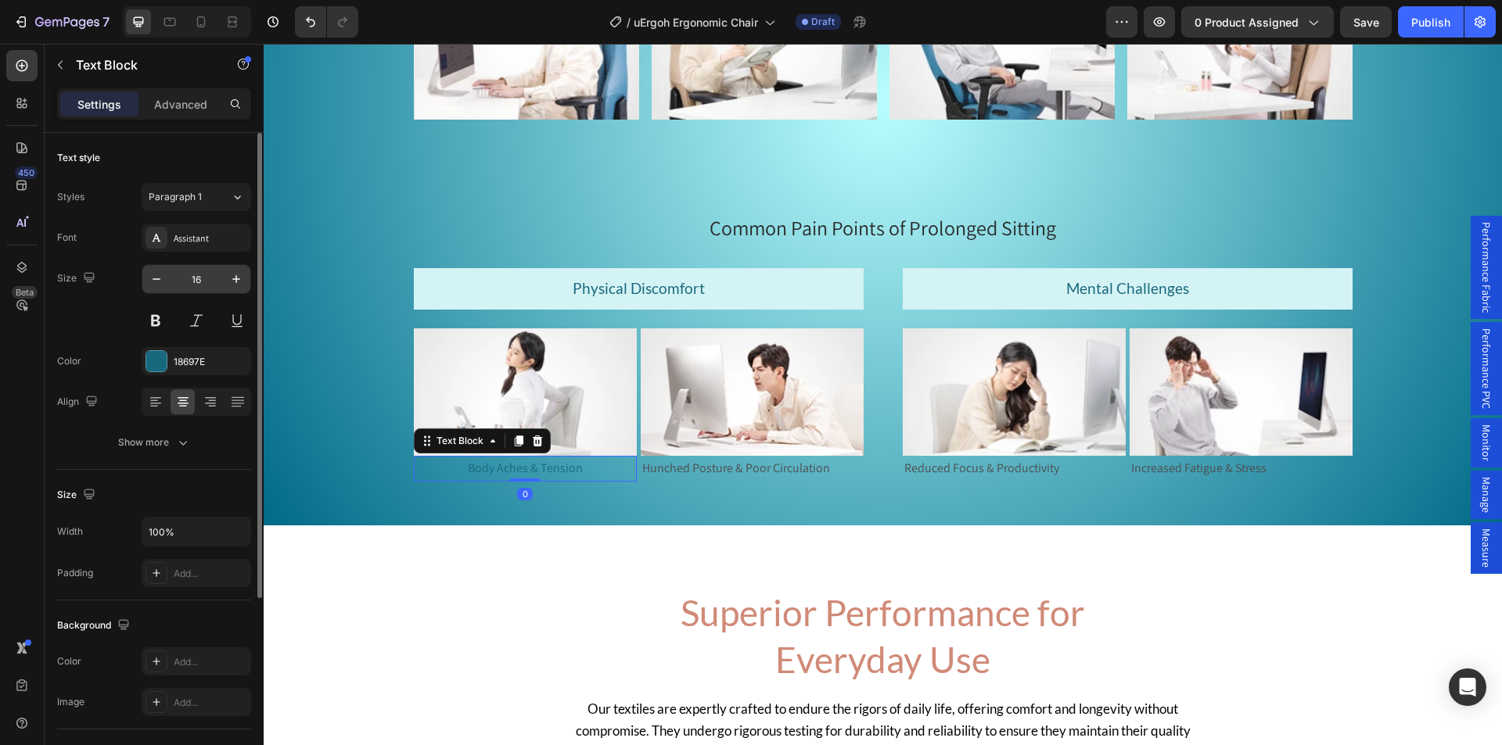
click at [194, 275] on input "16" at bounding box center [196, 279] width 52 height 28
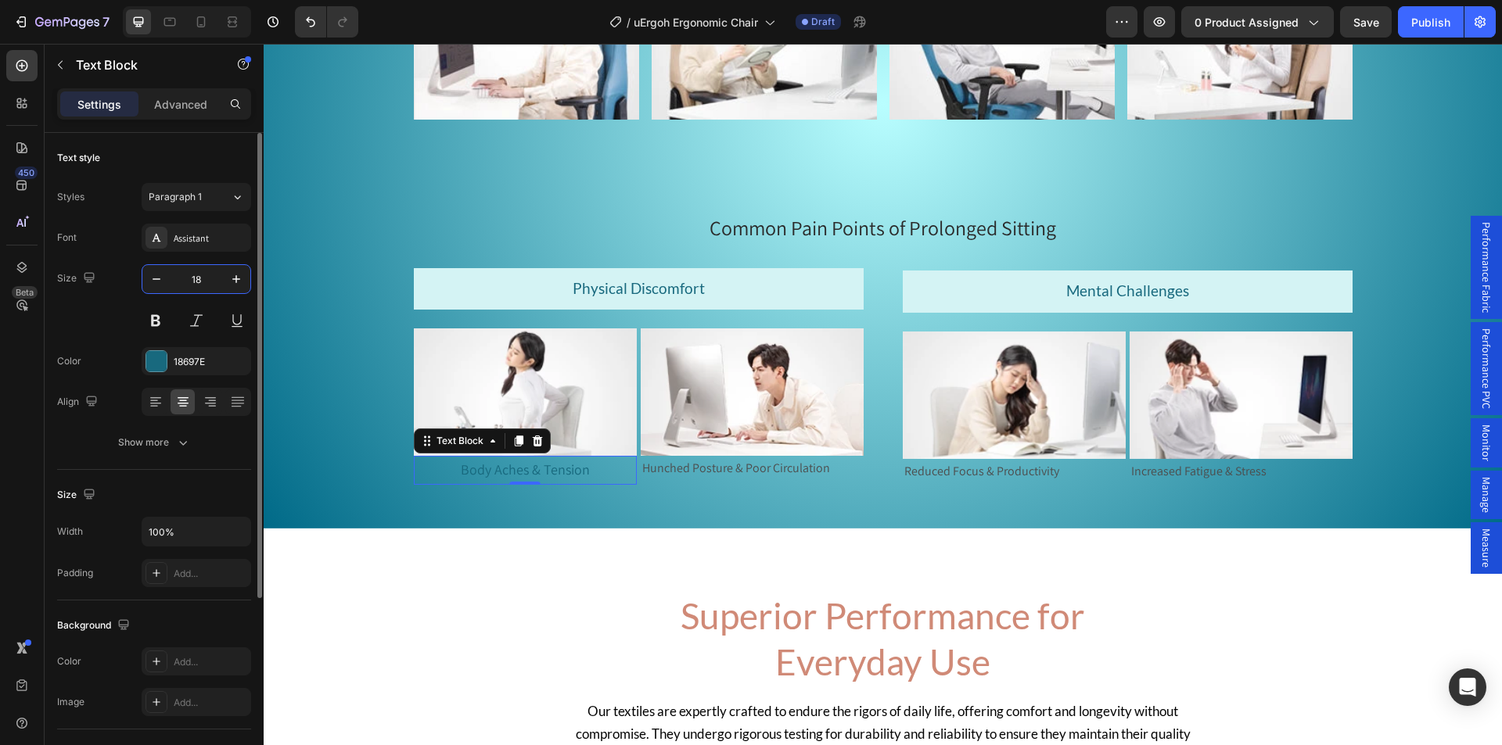
type input "18"
click at [189, 118] on div "Settings Advanced" at bounding box center [154, 103] width 194 height 31
click at [188, 102] on p "Advanced" at bounding box center [180, 104] width 53 height 16
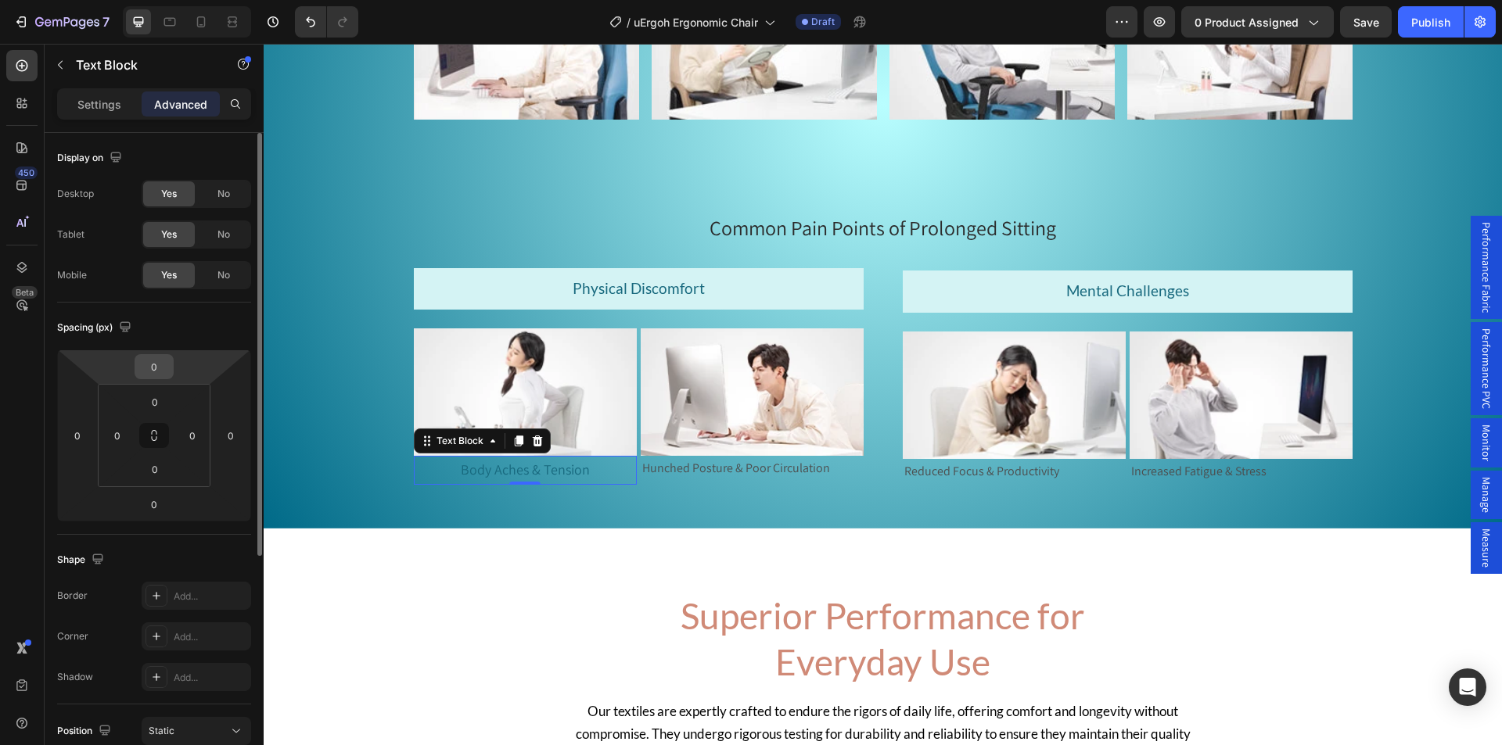
click at [149, 368] on input "0" at bounding box center [153, 366] width 31 height 23
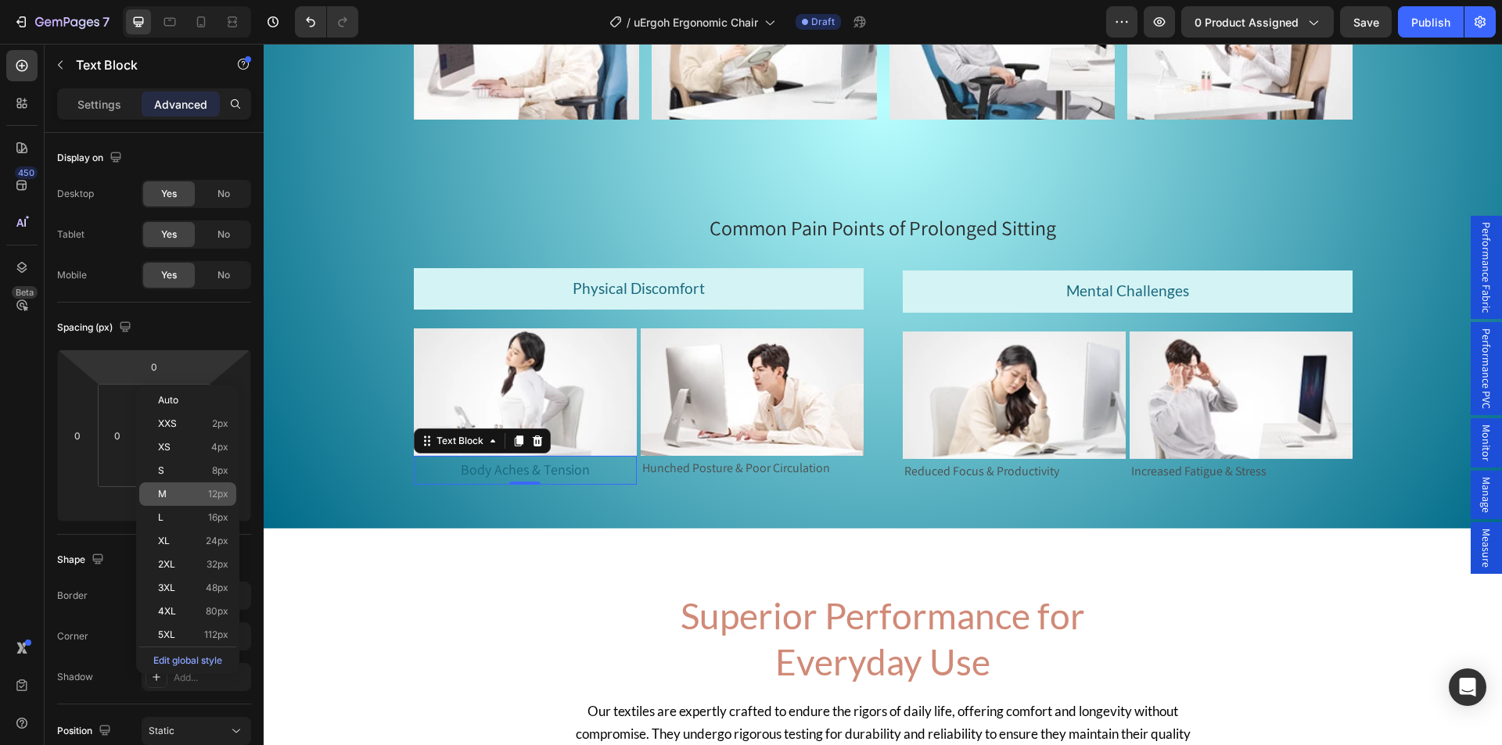
click at [169, 494] on p "M 12px" at bounding box center [193, 494] width 70 height 11
type input "12"
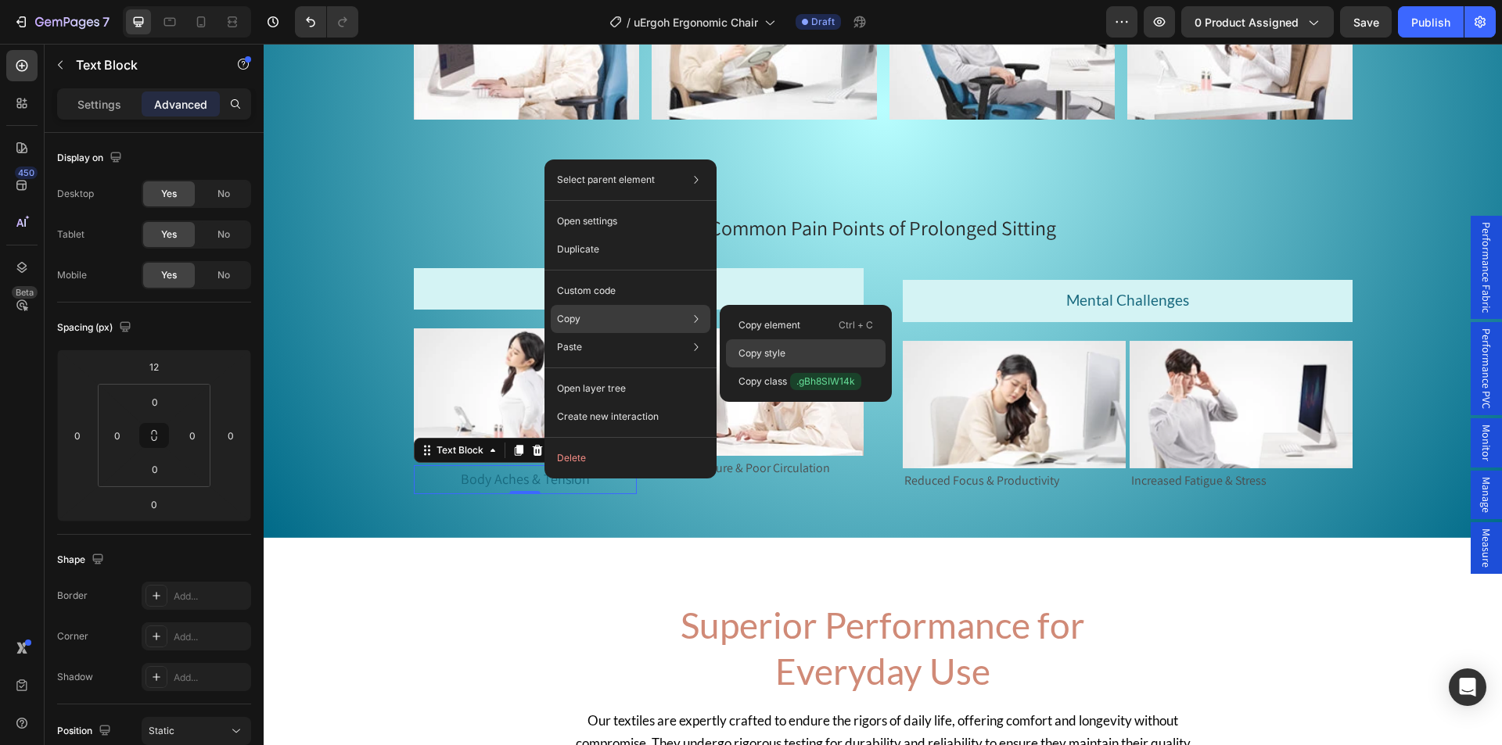
click at [784, 346] on p "Copy style" at bounding box center [761, 353] width 47 height 14
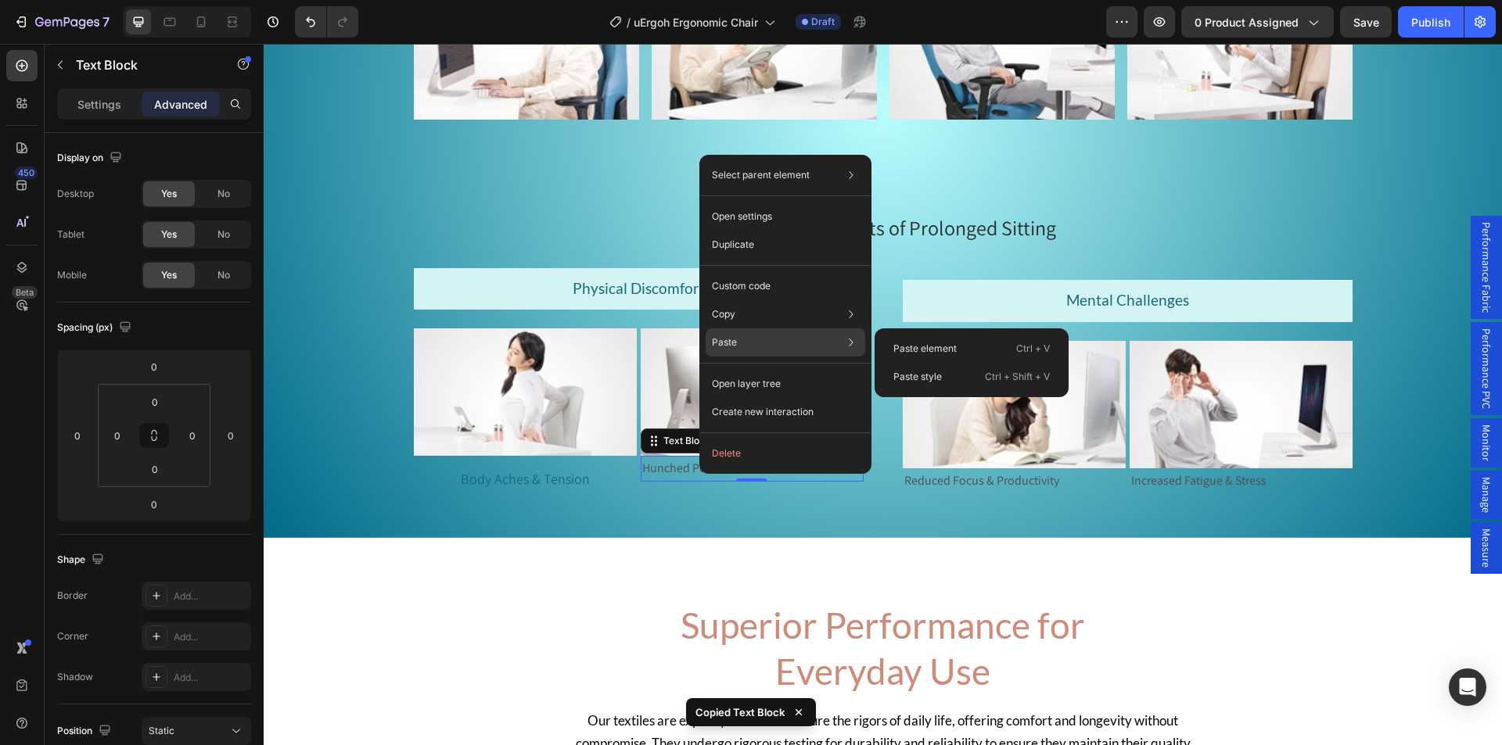
type input "12"
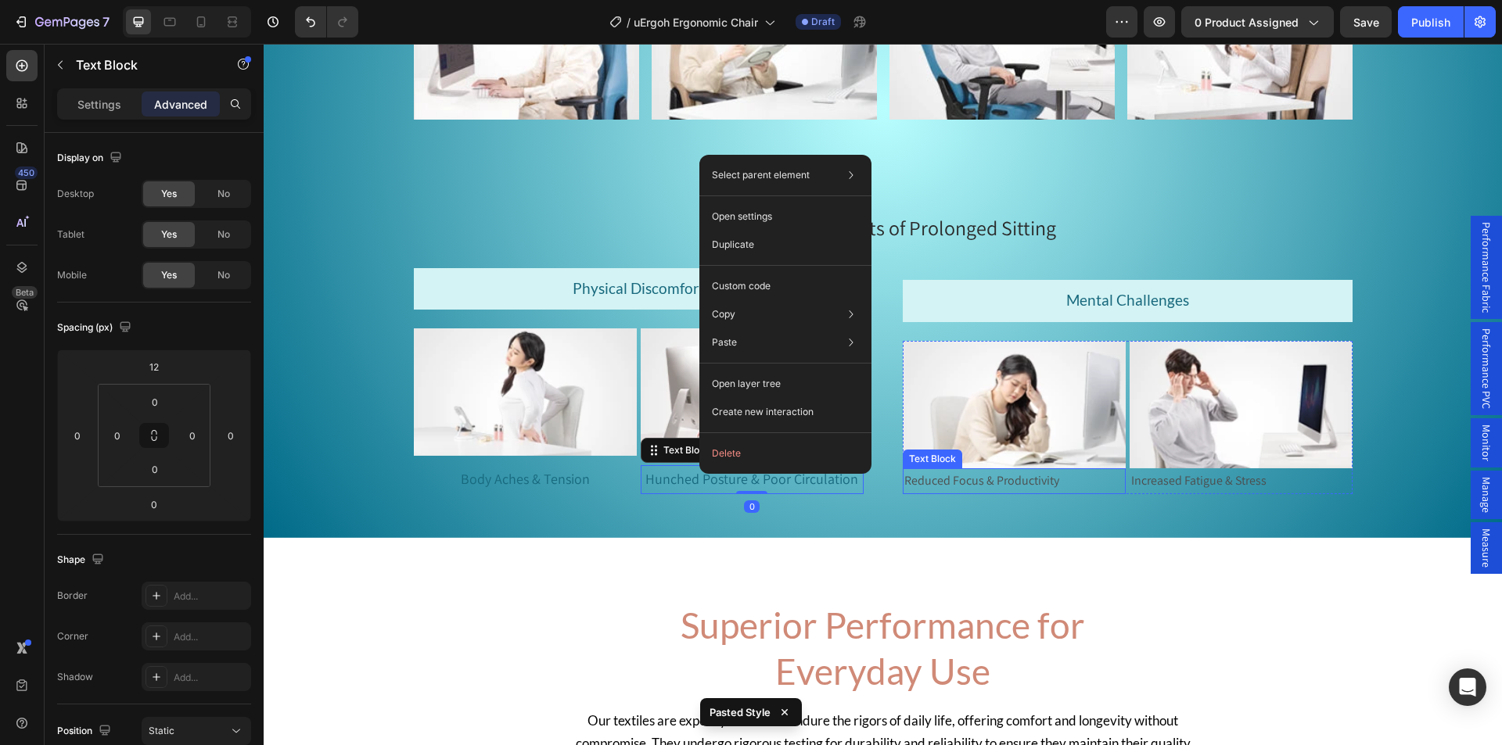
click at [921, 484] on p "Reduced Focus & Productivity" at bounding box center [1014, 481] width 220 height 23
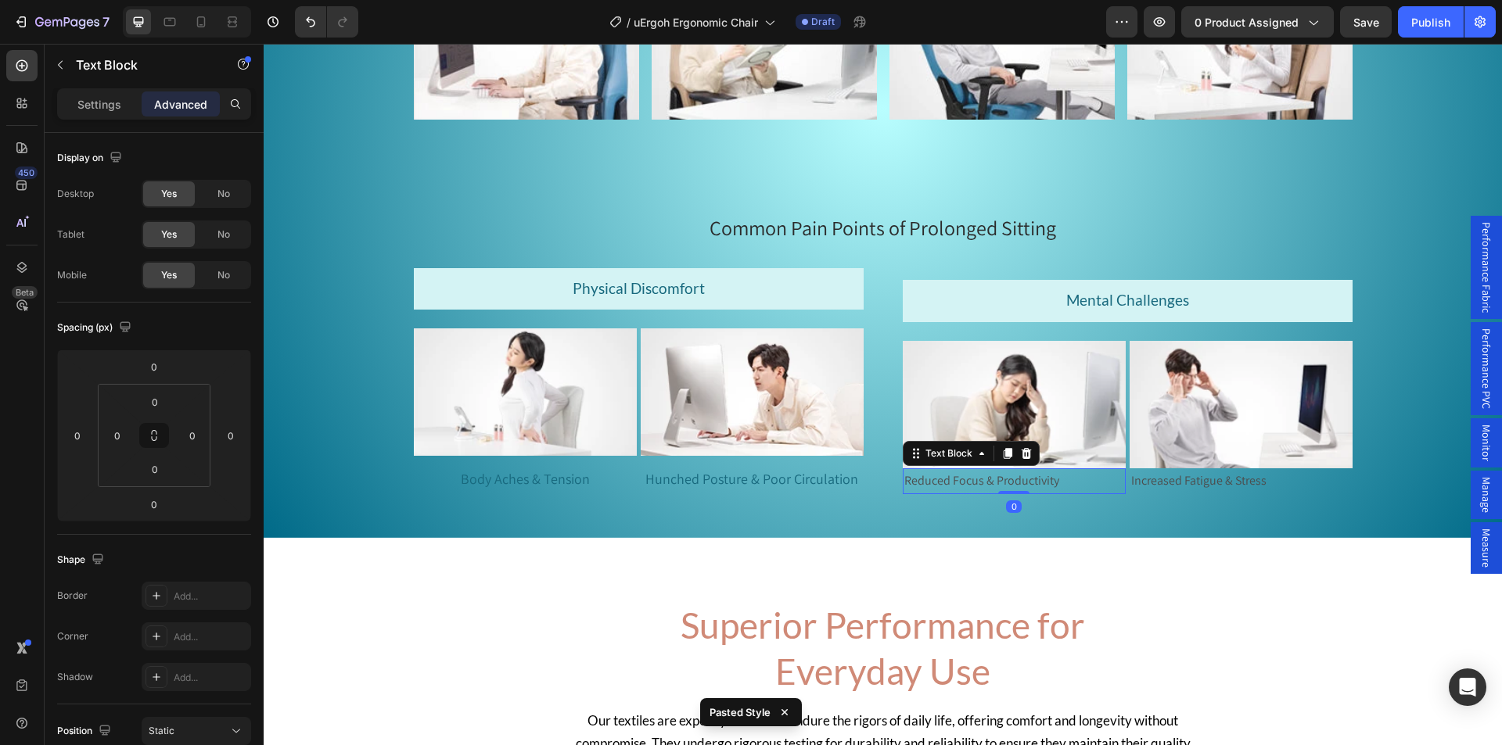
type input "12"
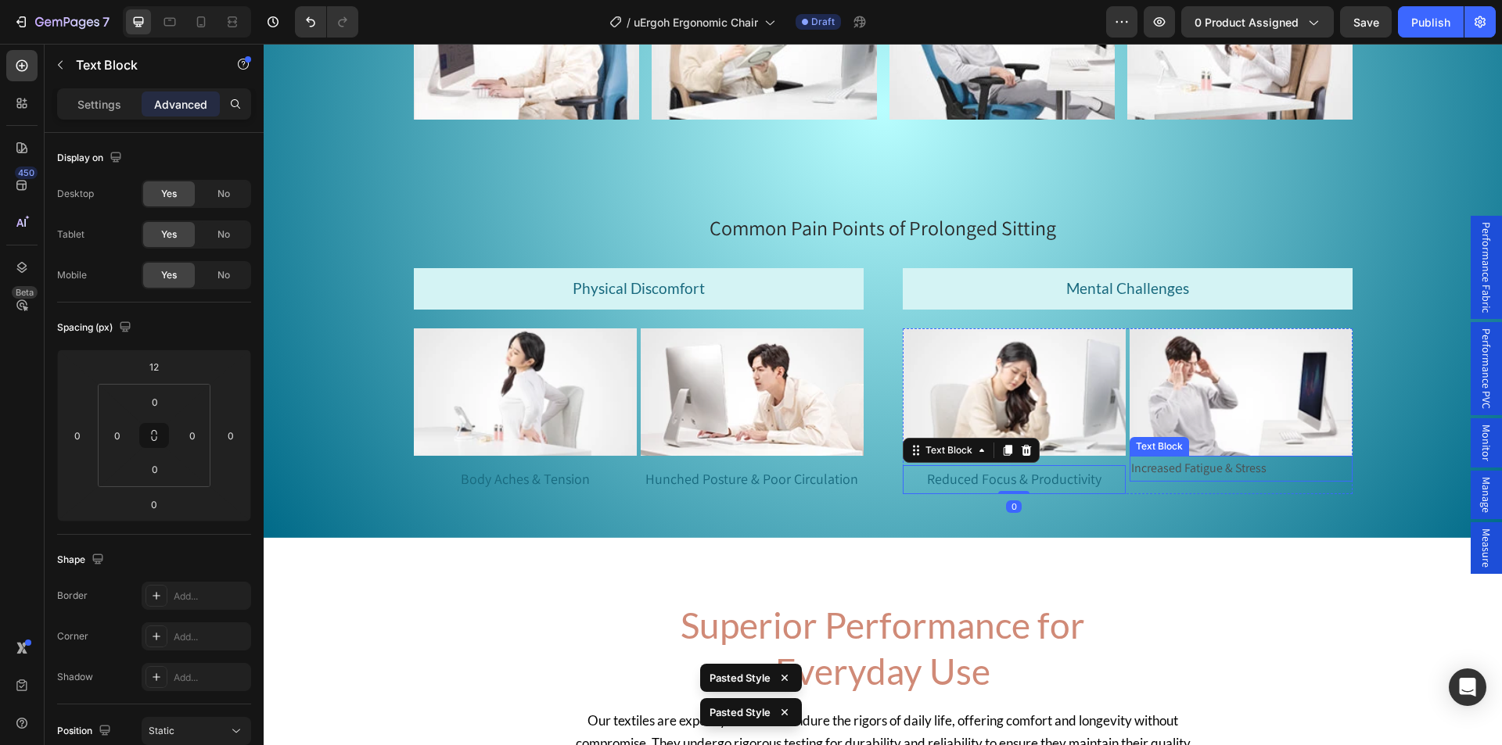
click at [1204, 471] on p "Increased Fatigue & Stress" at bounding box center [1241, 469] width 220 height 23
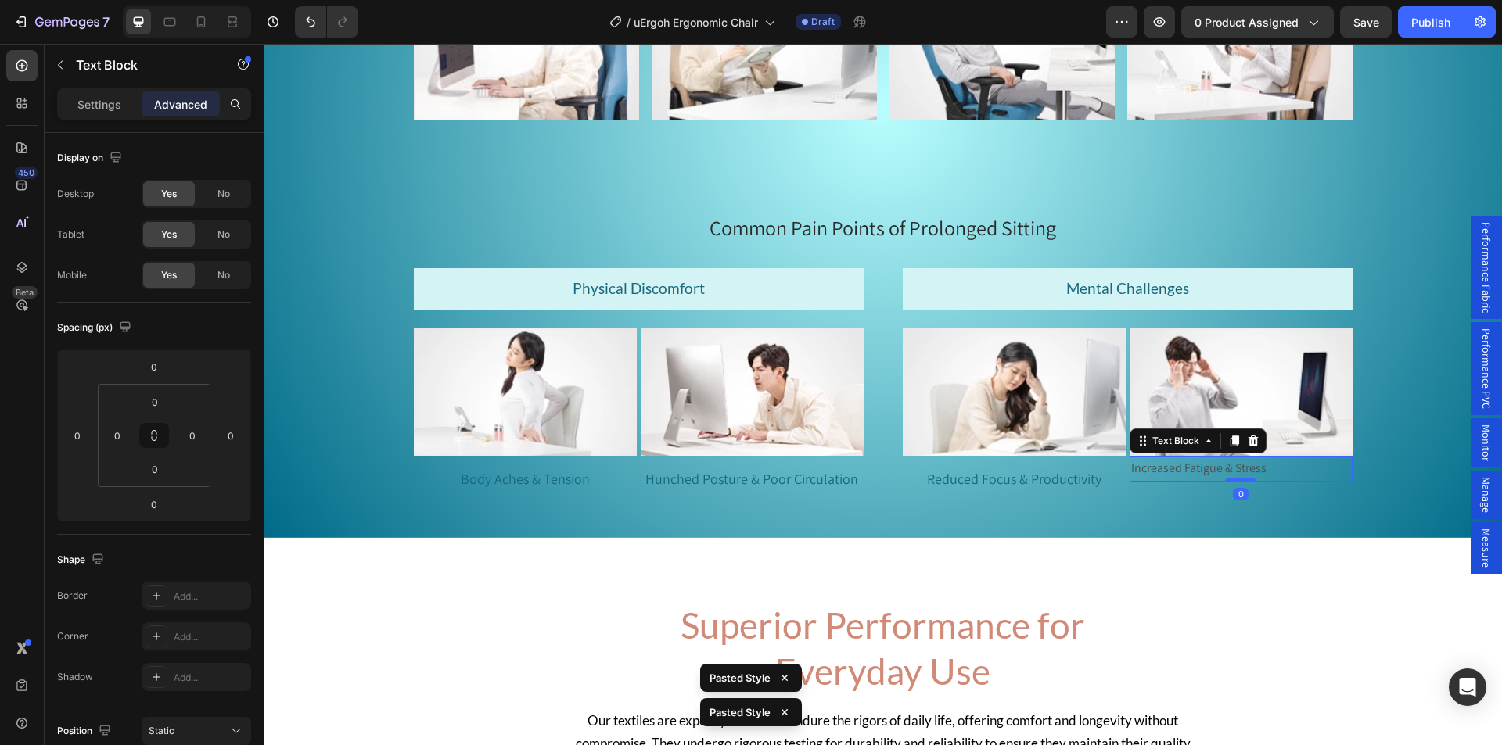
type input "12"
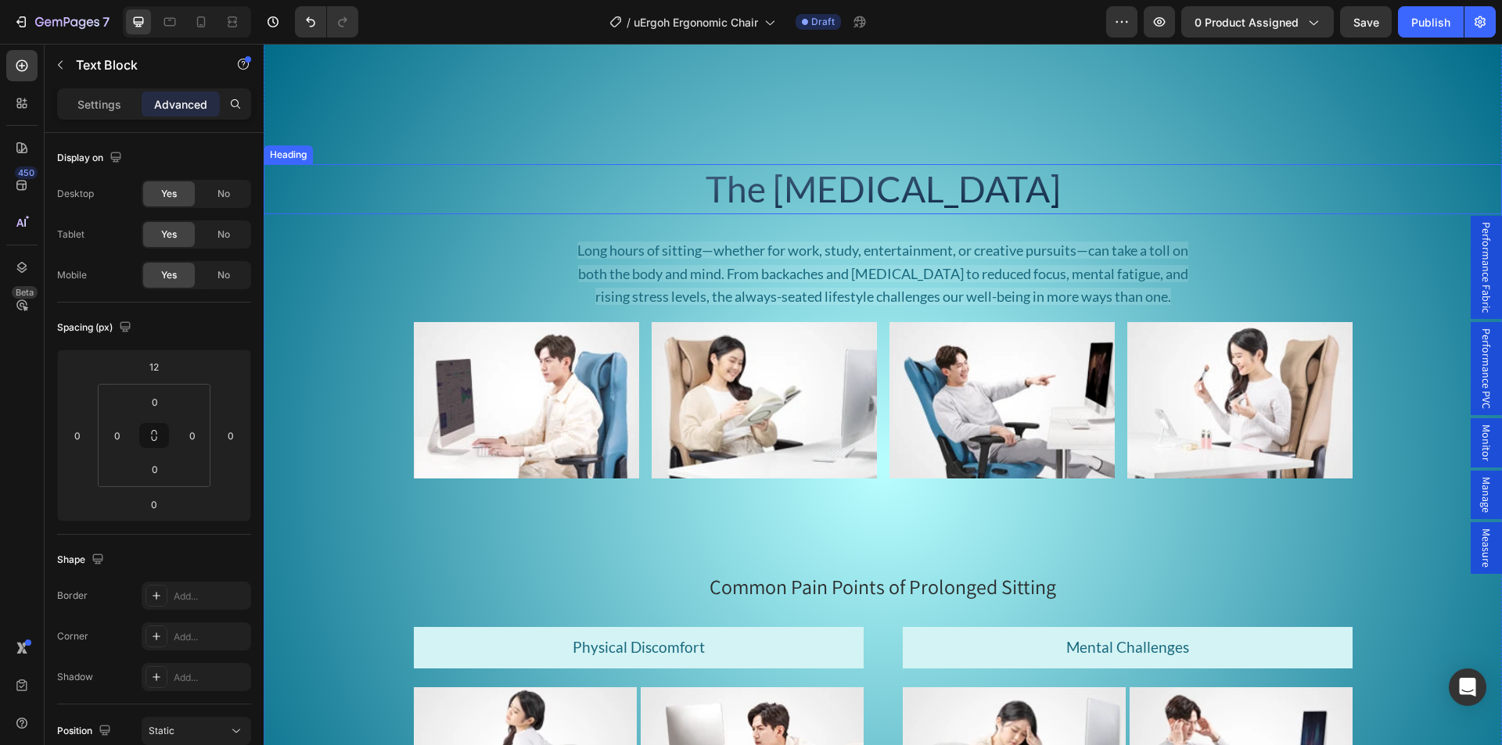
scroll to position [1799, 0]
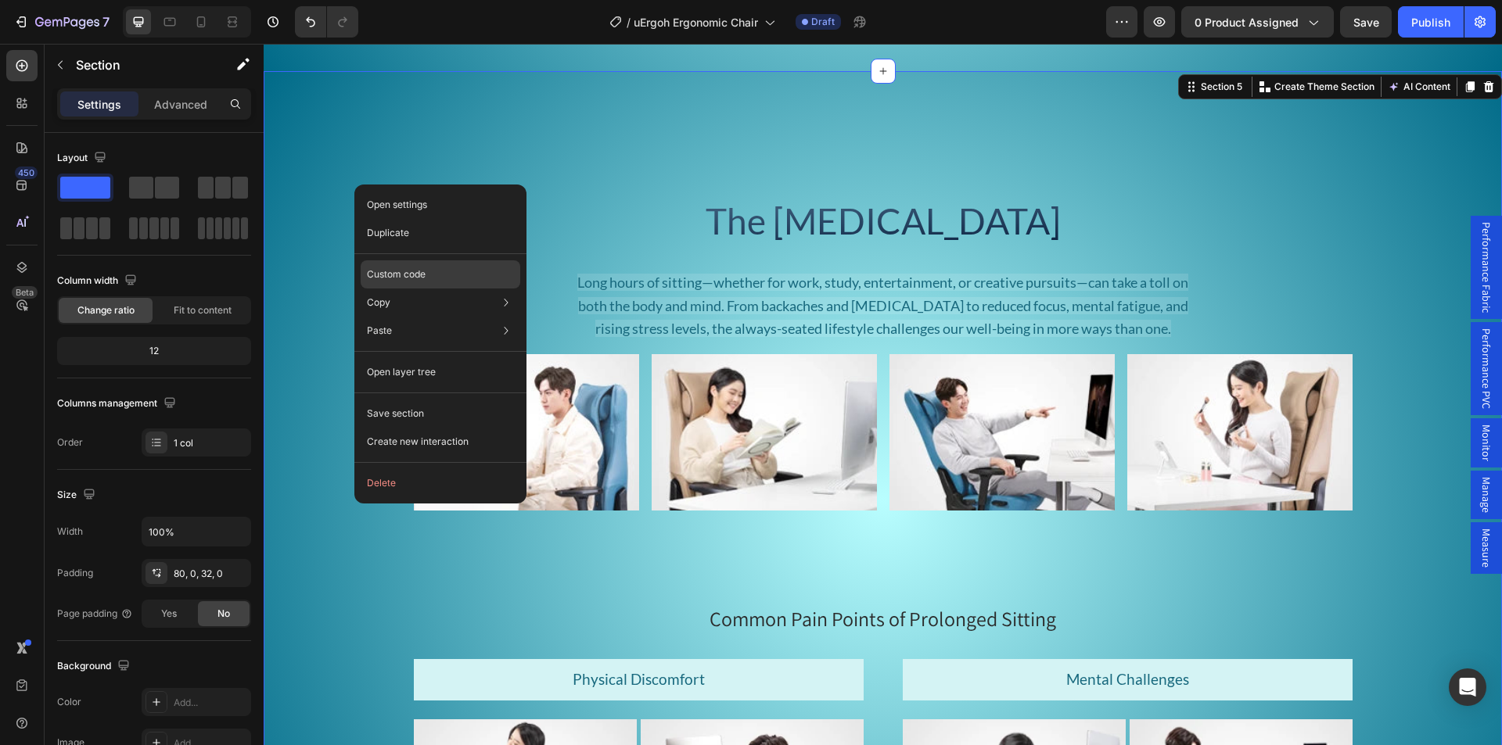
click at [407, 275] on p "Custom code" at bounding box center [396, 274] width 59 height 14
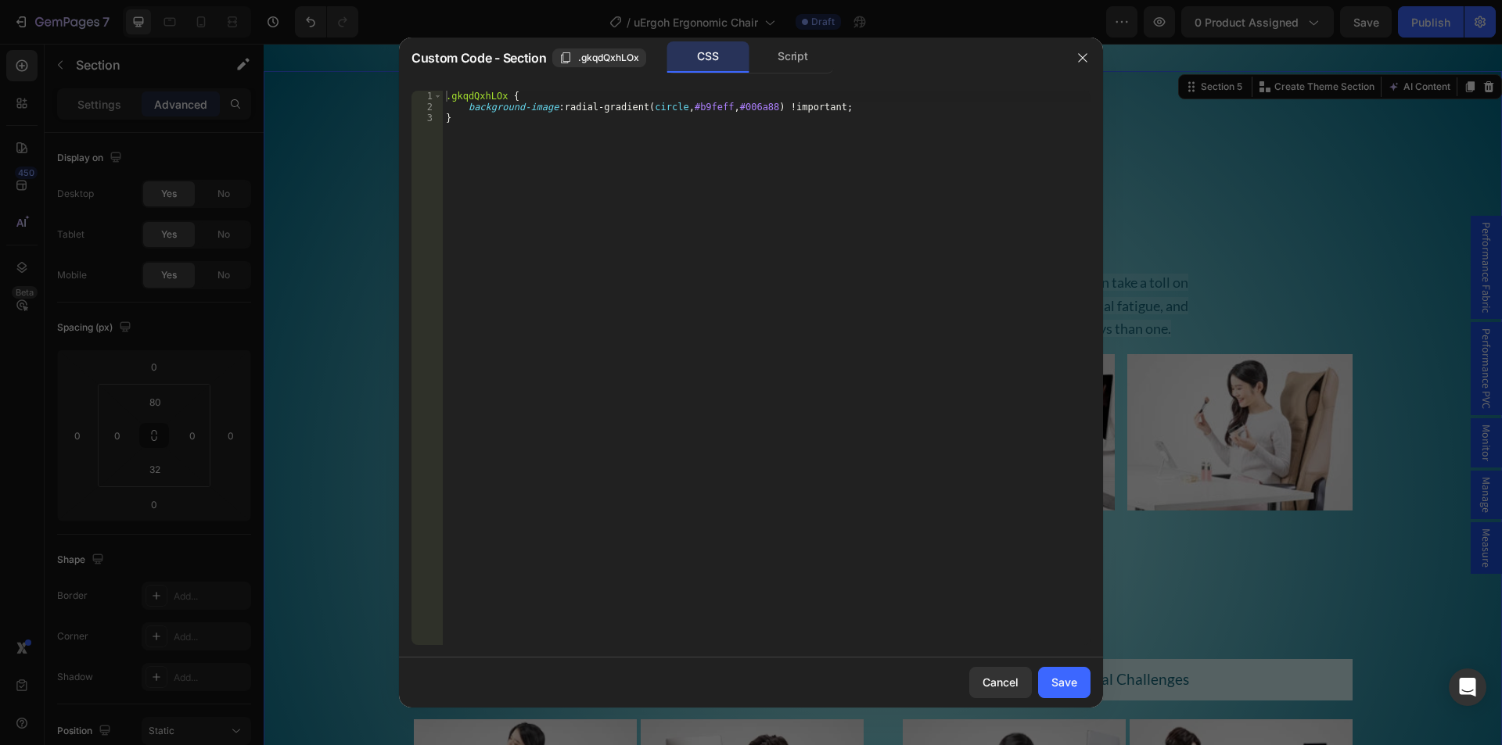
type textarea "}"
click at [534, 142] on div ".gkqdQxhLOx { background-image : radial-gradient( circle , #b9feff , #006a88 ) …" at bounding box center [767, 379] width 648 height 576
paste textarea "linear-gradient(0deg, white 10%,transparent 70%)"
type textarea "linear-gradient(0deg, white 10%,transparent 70%)"
type textarea "{"
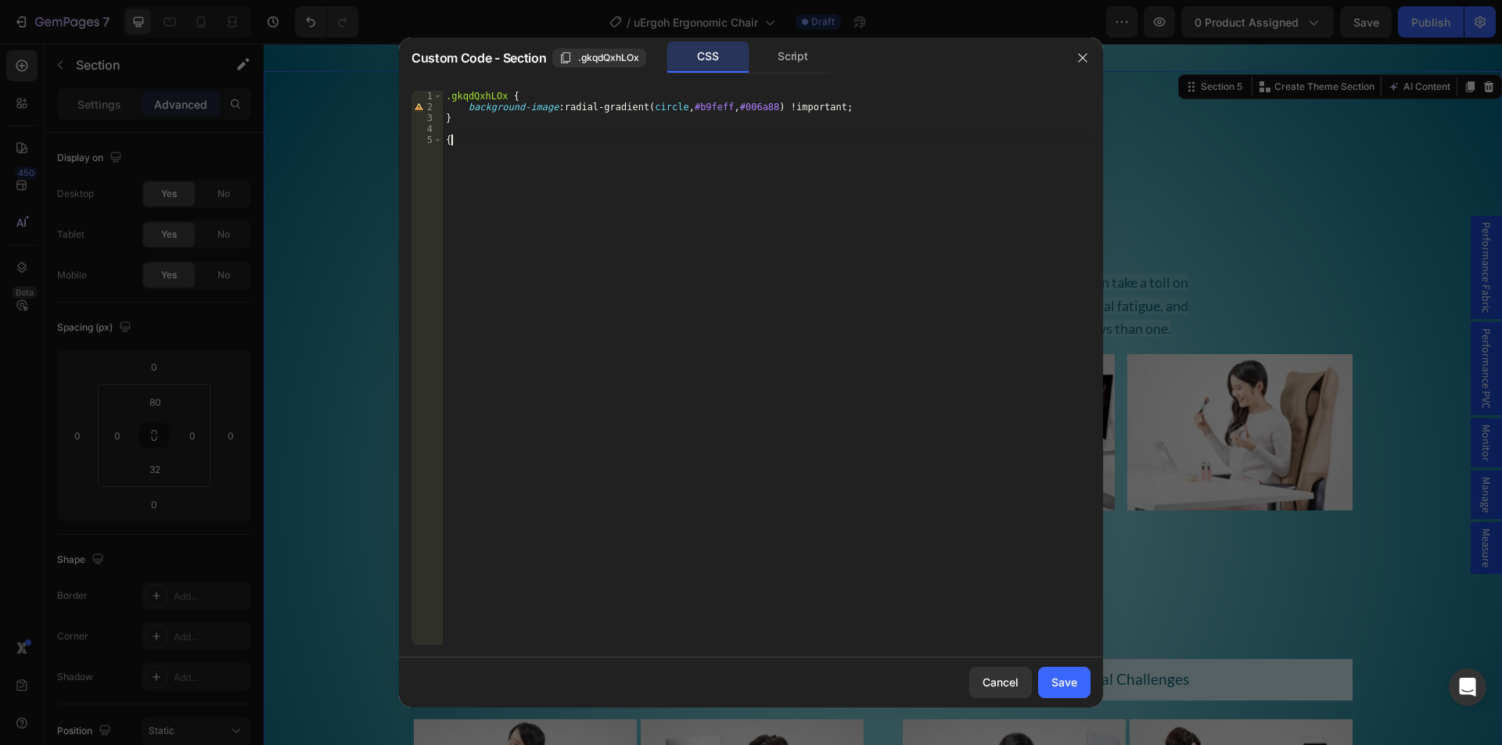
scroll to position [0, 1]
paste textarea "linear-gradient(0deg, white 10%,transparent 70%)"
drag, startPoint x: 508, startPoint y: 92, endPoint x: 442, endPoint y: 91, distance: 65.7
click at [442, 91] on div "linear-gradient(0deg, white 10%,transparent 70%) 1 2 3 4 5 6 7 .gkqdQxhLOx { ba…" at bounding box center [750, 368] width 679 height 555
click at [447, 142] on div ".gkqdQxhLOx { background-image : radial-gradient( circle , #b9feff , #006a88 ) …" at bounding box center [767, 379] width 648 height 576
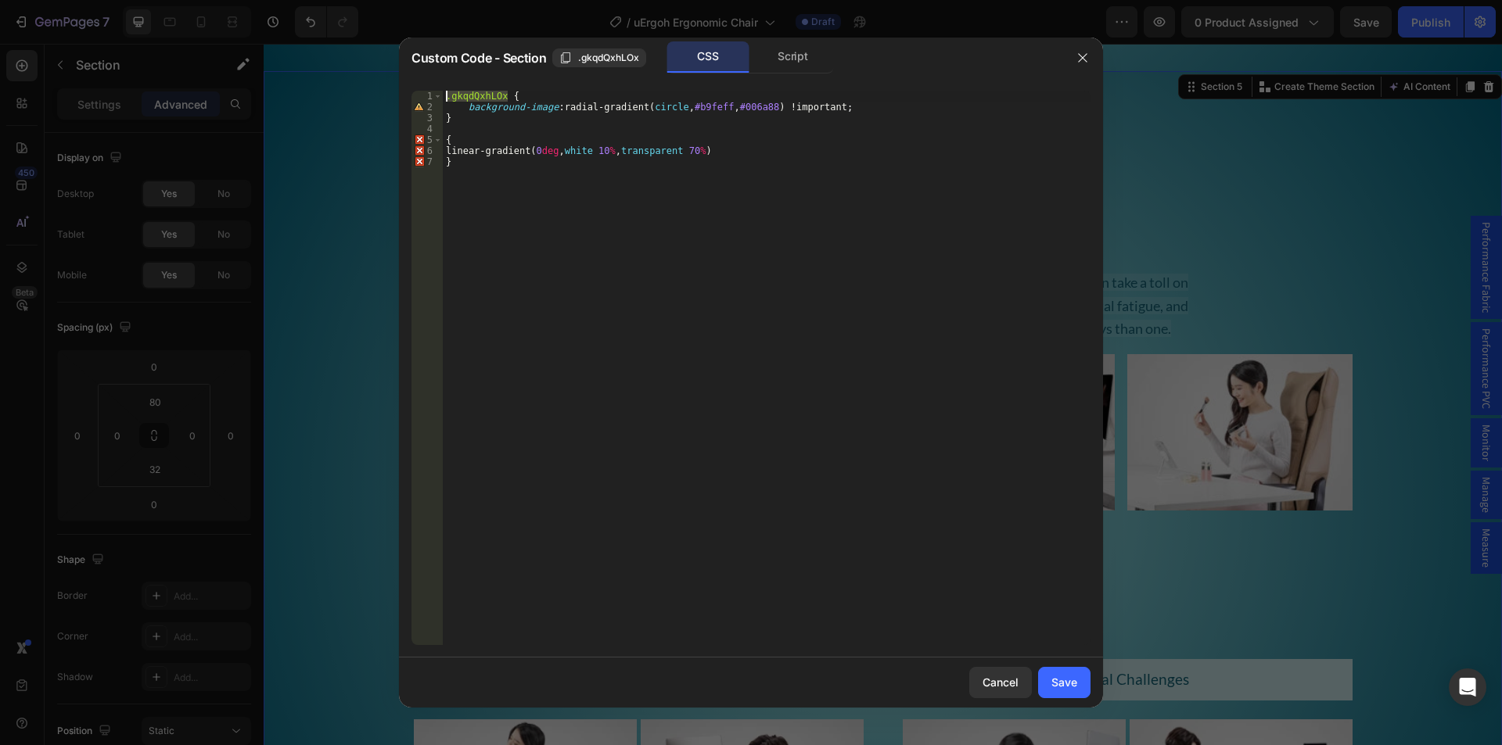
scroll to position [0, 0]
paste textarea ".gkqdQxhLOx"
type textarea ".gkqdQxhLOx::after{"
click at [562, 135] on div ".gkqdQxhLOx { background-image : radial-gradient( circle , #b9feff , #006a88 ) …" at bounding box center [767, 379] width 648 height 576
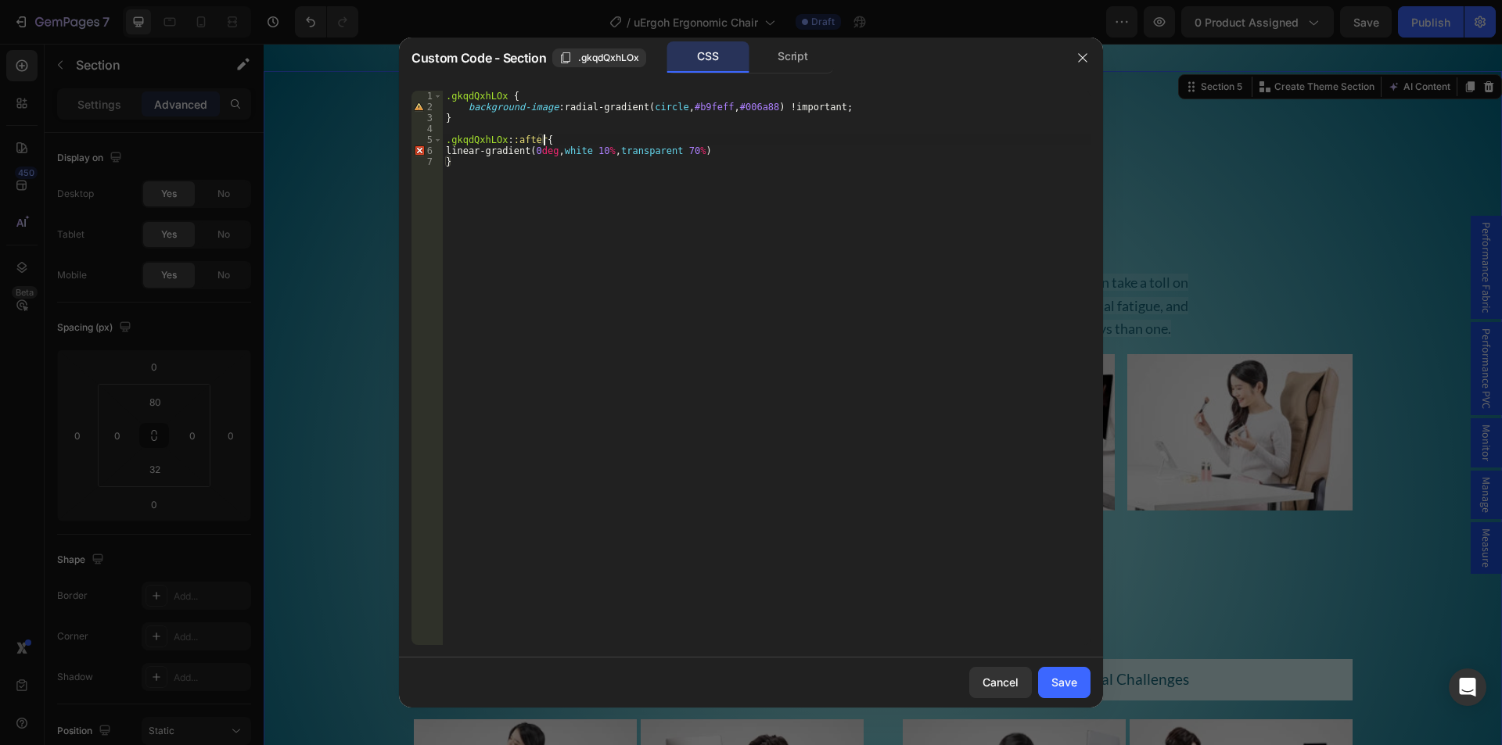
scroll to position [0, 1]
paste textarea "background: linear-gradient(0deg, white 10%, transparent 70%);"
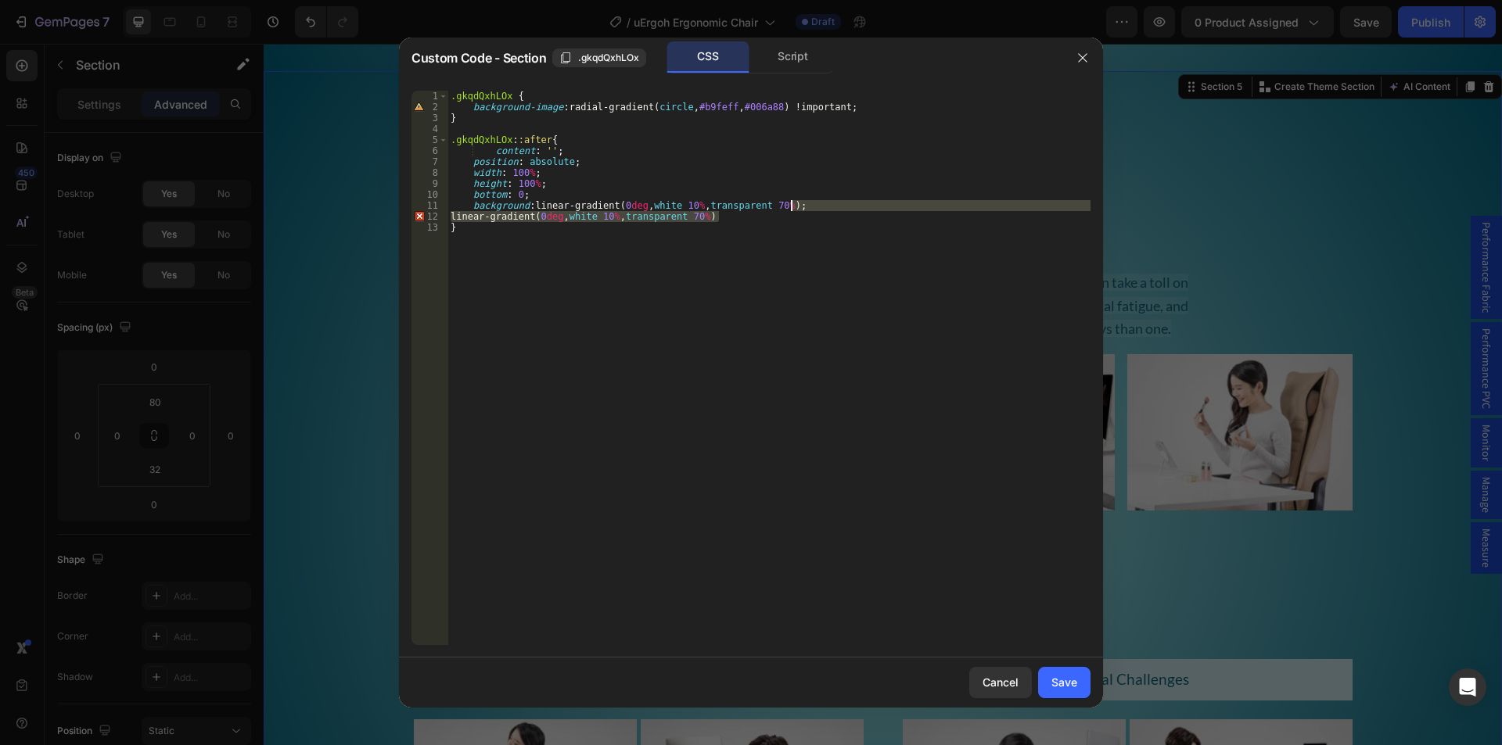
drag, startPoint x: 756, startPoint y: 220, endPoint x: 839, endPoint y: 204, distance: 84.4
click at [839, 204] on div ".gkqdQxhLOx { background-image : radial-gradient( circle , #b9feff , #006a88 ) …" at bounding box center [768, 379] width 643 height 576
click at [490, 152] on div ".gkqdQxhLOx { background-image : radial-gradient( circle , #b9feff , #006a88 ) …" at bounding box center [768, 379] width 643 height 576
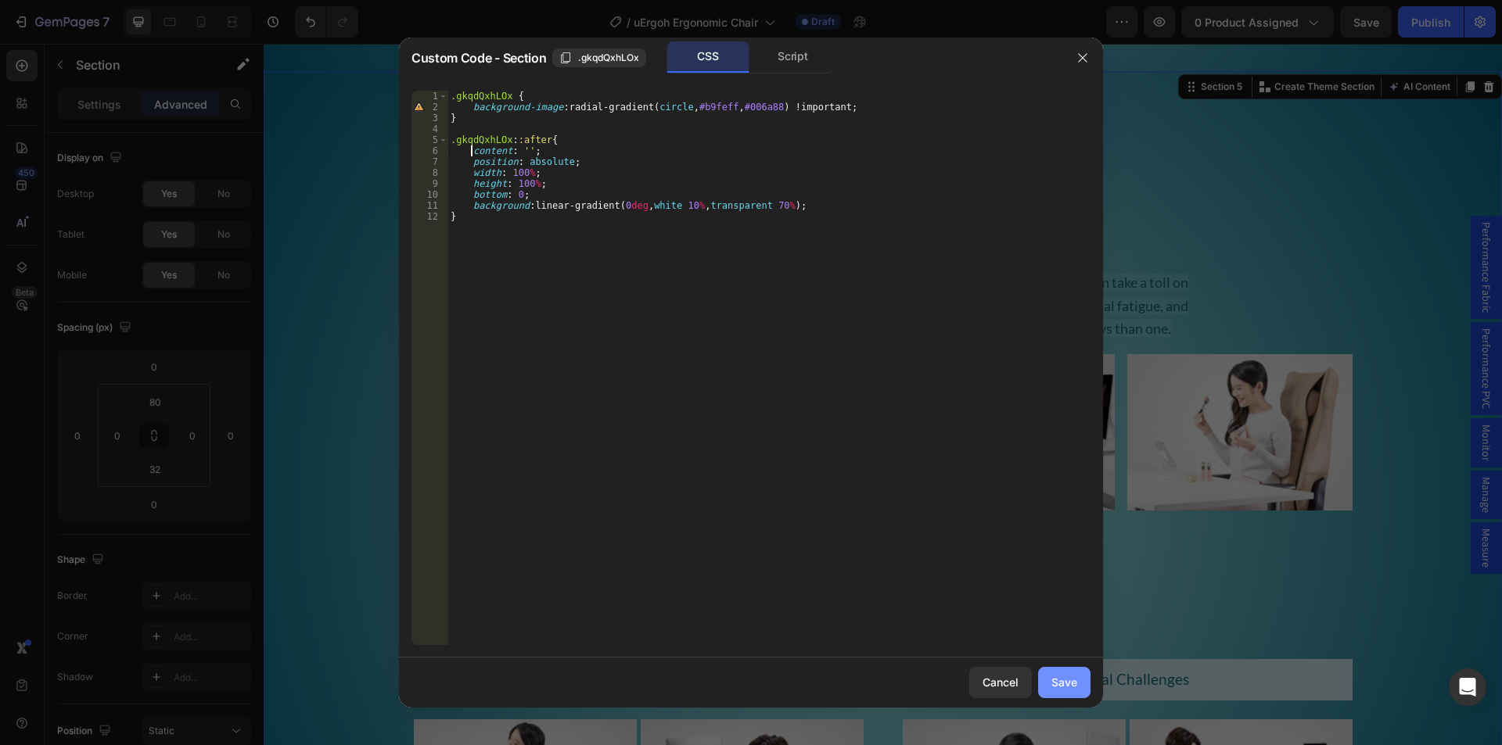
type textarea "content: '';"
drag, startPoint x: 1058, startPoint y: 679, endPoint x: 561, endPoint y: 471, distance: 539.2
click at [1058, 679] on div "Save" at bounding box center [1064, 682] width 26 height 16
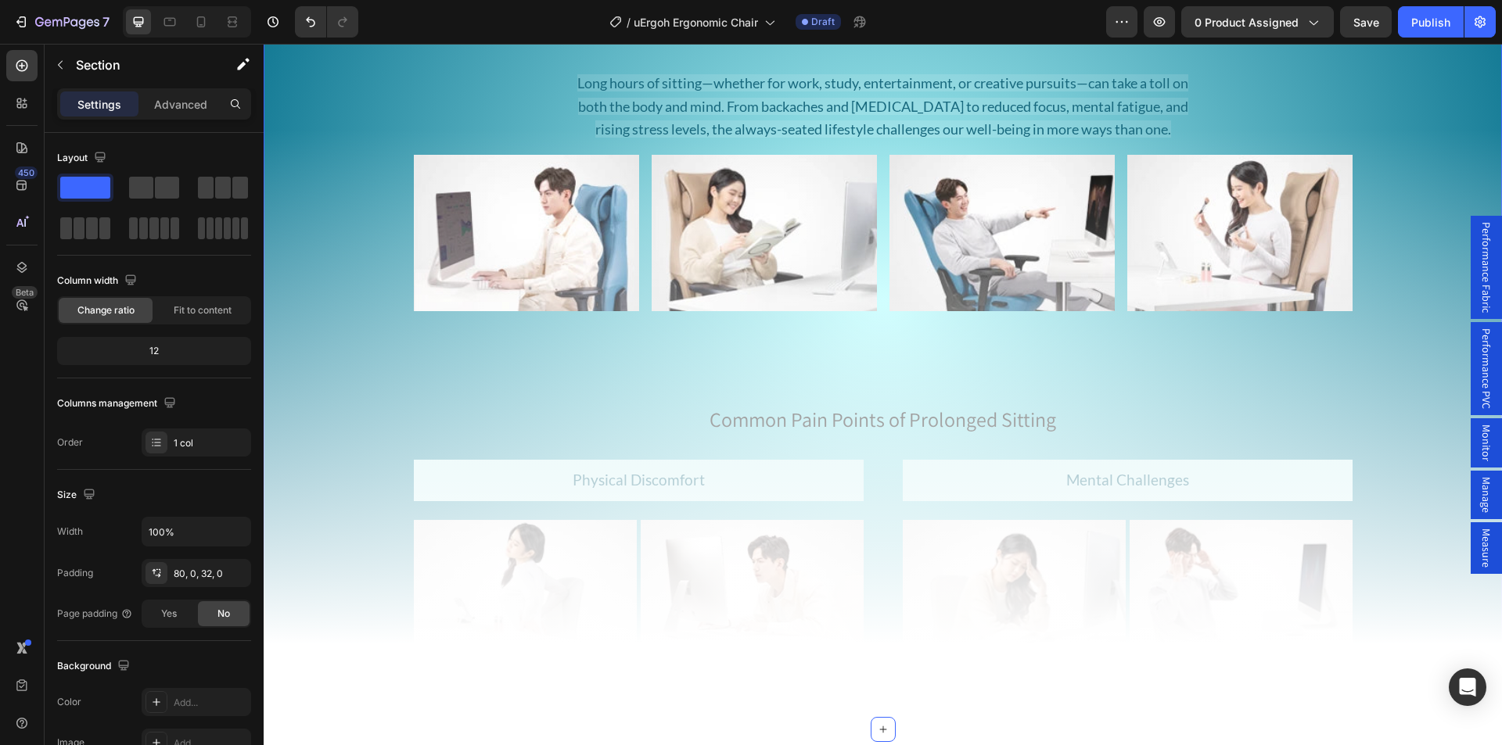
scroll to position [2112, 0]
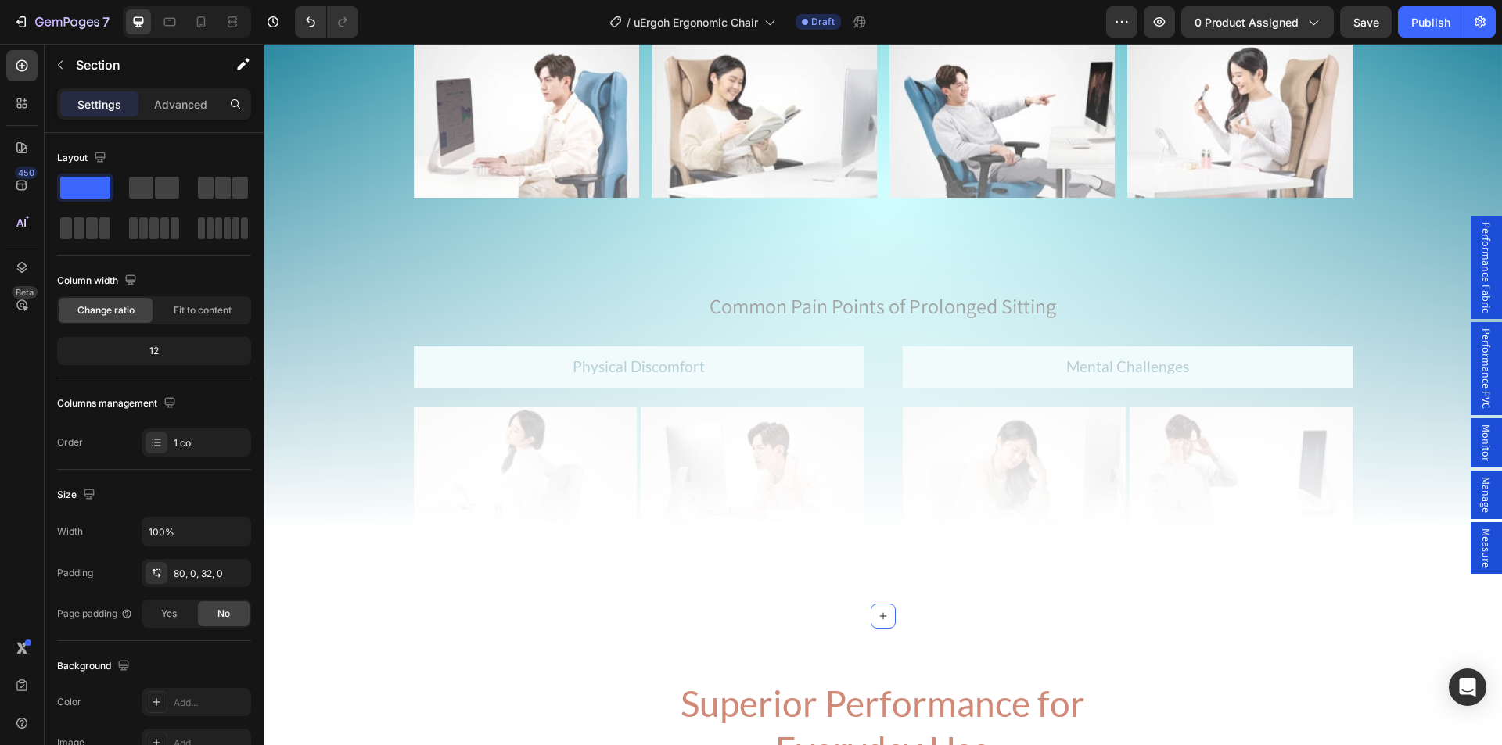
click at [348, 286] on div "The Sedentary Lifestyle Heading Long hours of sitting—whether for work, study, …" at bounding box center [883, 187] width 1238 height 858
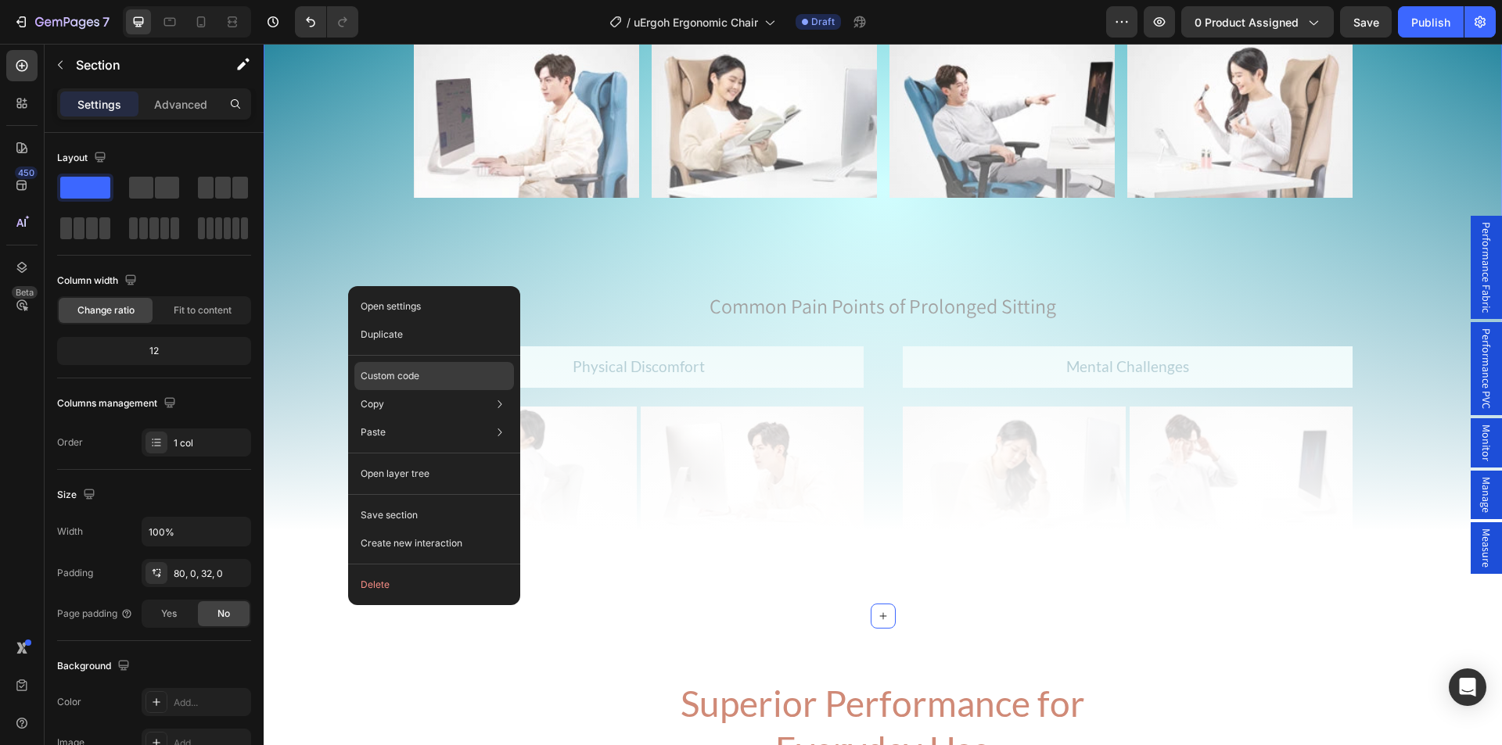
click at [404, 379] on p "Custom code" at bounding box center [390, 376] width 59 height 14
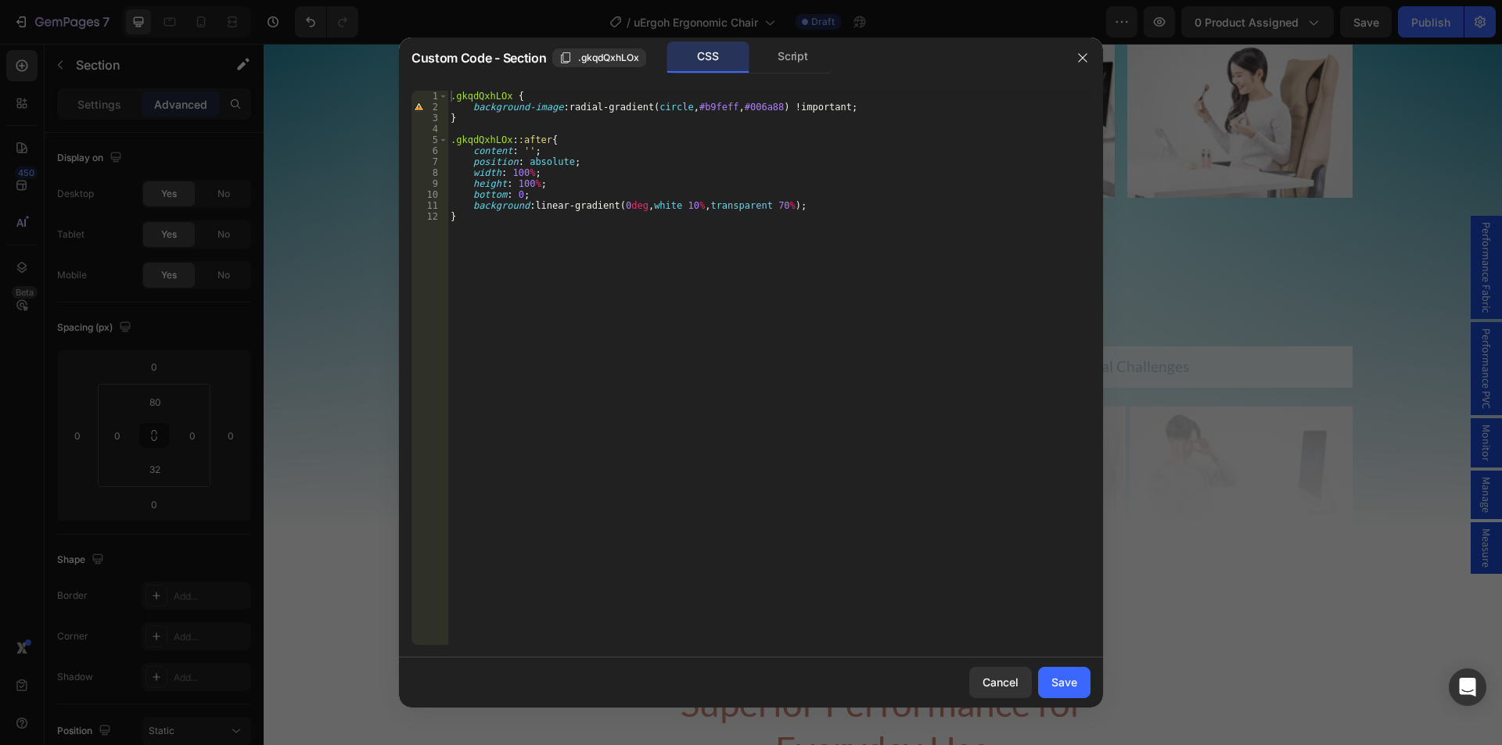
type textarea "background: linear-gradient(0deg, white 10%, transparent 70%);"
click at [831, 210] on div ".gkqdQxhLOx { background-image : radial-gradient( circle , #b9feff , #006a88 ) …" at bounding box center [768, 379] width 643 height 576
type textarea "z-index: 0;;"
drag, startPoint x: 1054, startPoint y: 682, endPoint x: 790, endPoint y: 639, distance: 267.8
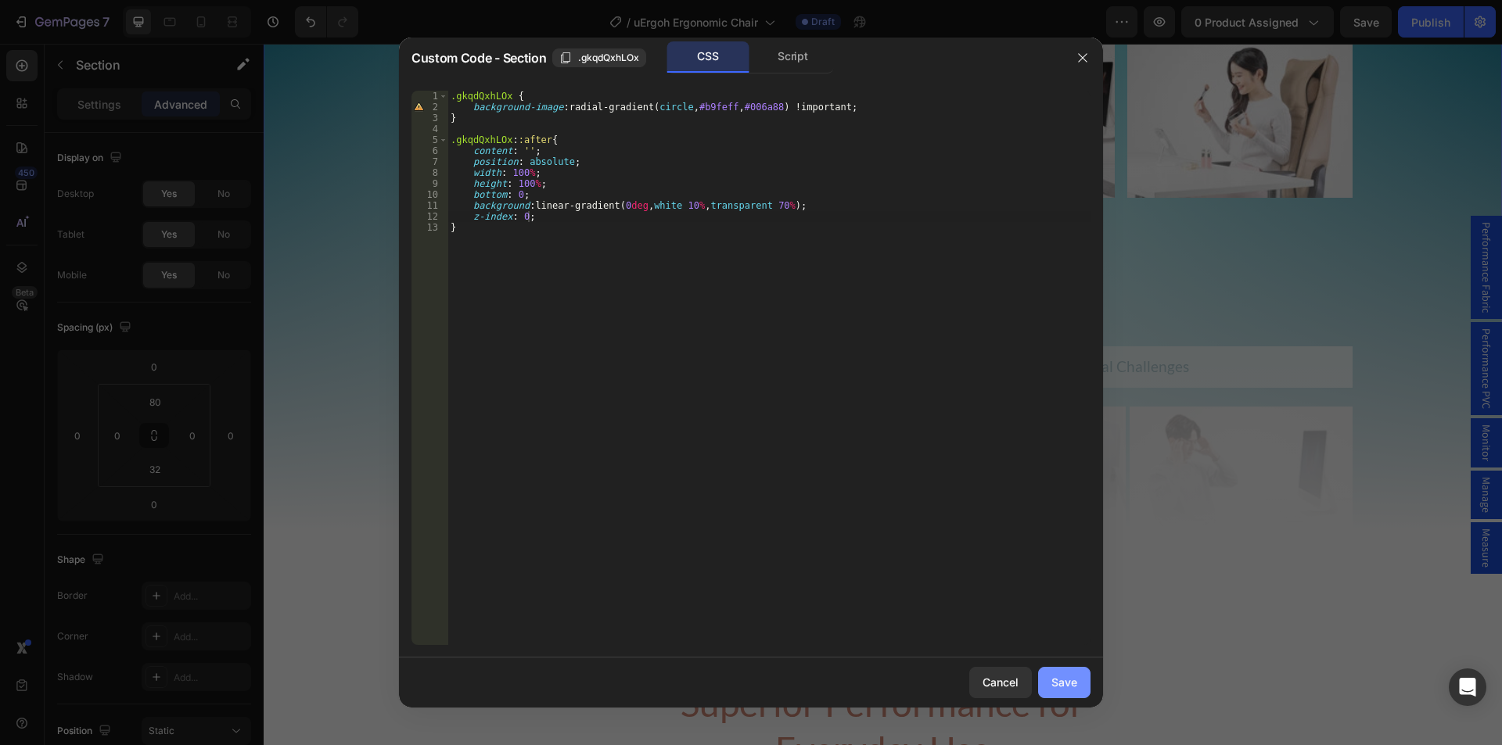
click at [1054, 682] on div "Save" at bounding box center [1064, 682] width 26 height 16
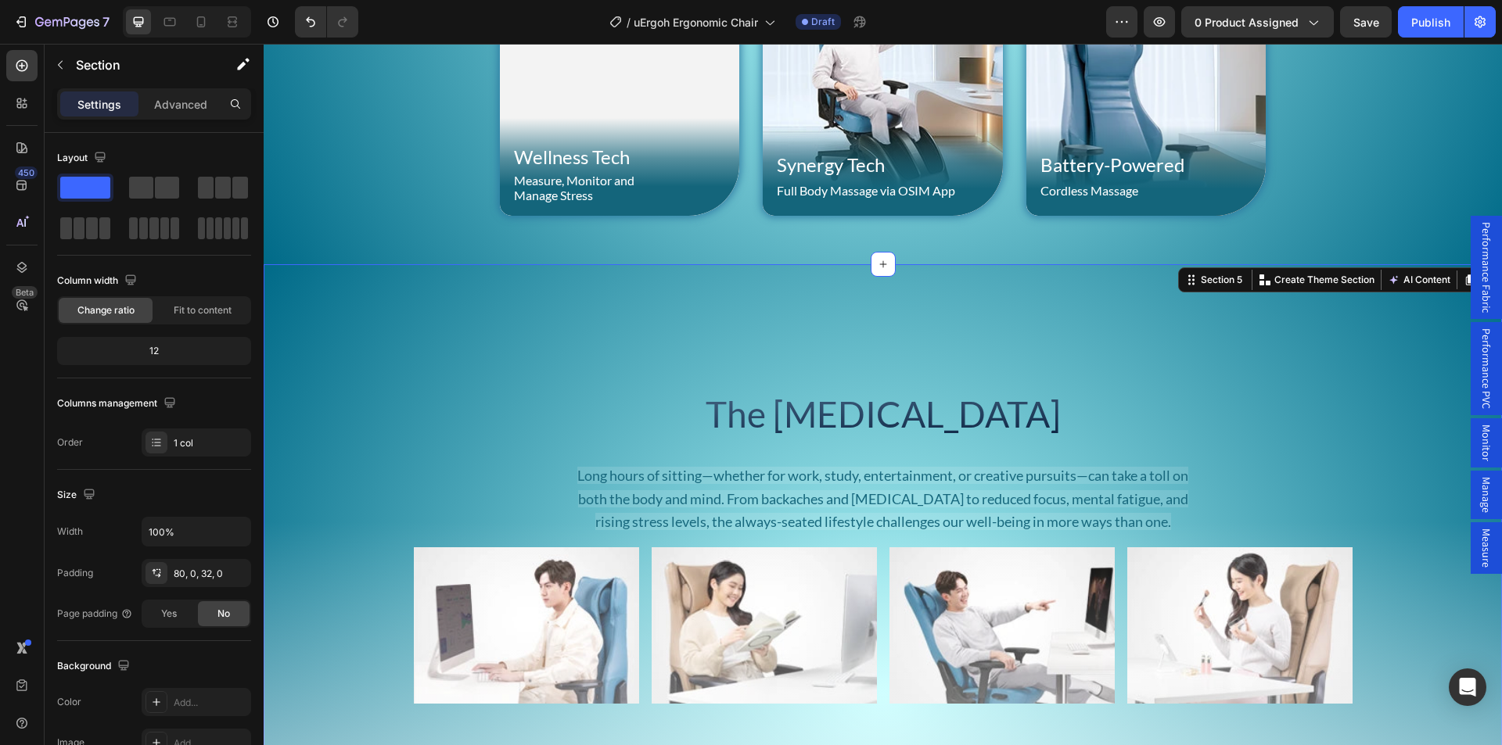
scroll to position [1642, 0]
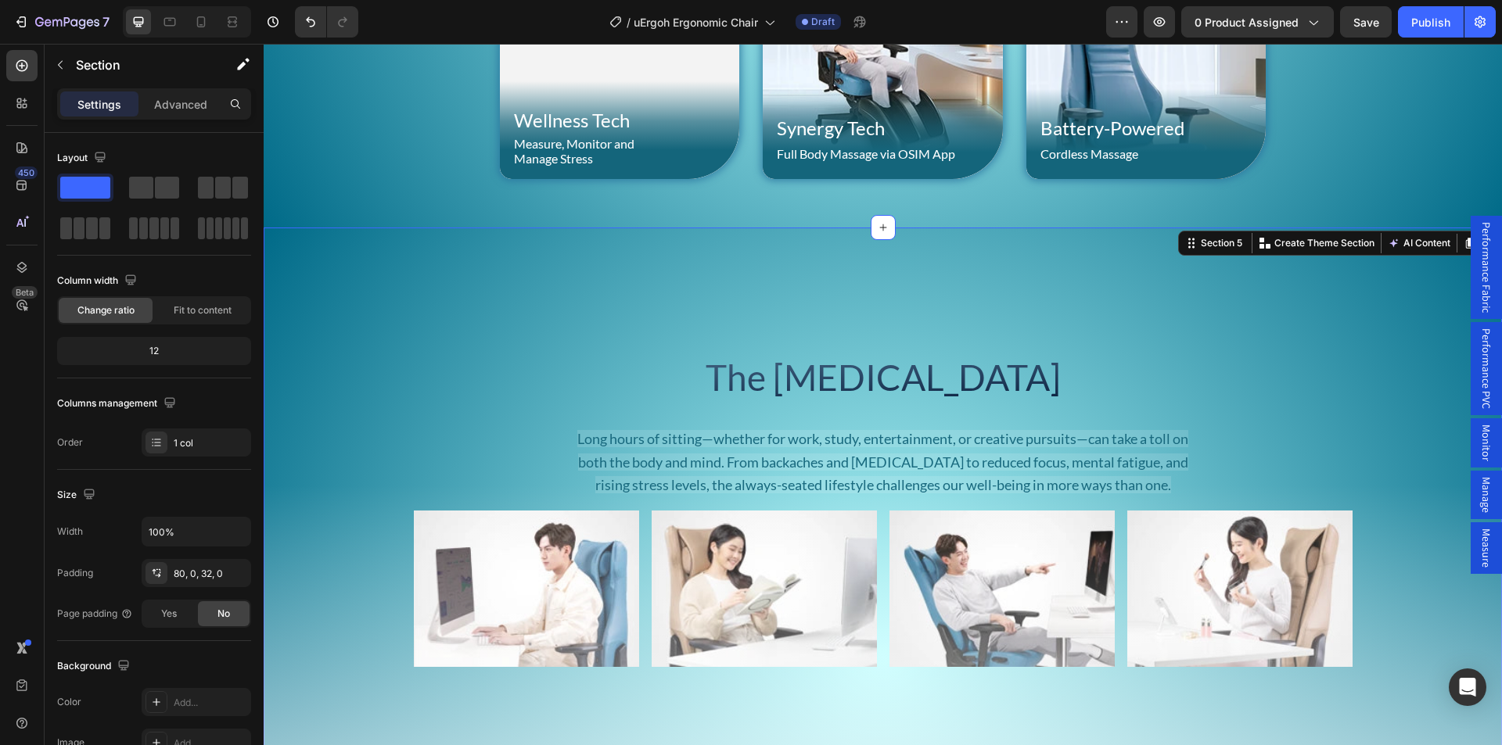
click at [693, 446] on div "The Sedentary Lifestyle Heading Long hours of sitting—whether for work, study, …" at bounding box center [883, 657] width 1238 height 858
click at [635, 435] on div "The Sedentary Lifestyle Heading Long hours of sitting—whether for work, study, …" at bounding box center [883, 657] width 1238 height 858
click at [635, 434] on div "The Sedentary Lifestyle Heading Long hours of sitting—whether for work, study, …" at bounding box center [883, 657] width 1238 height 858
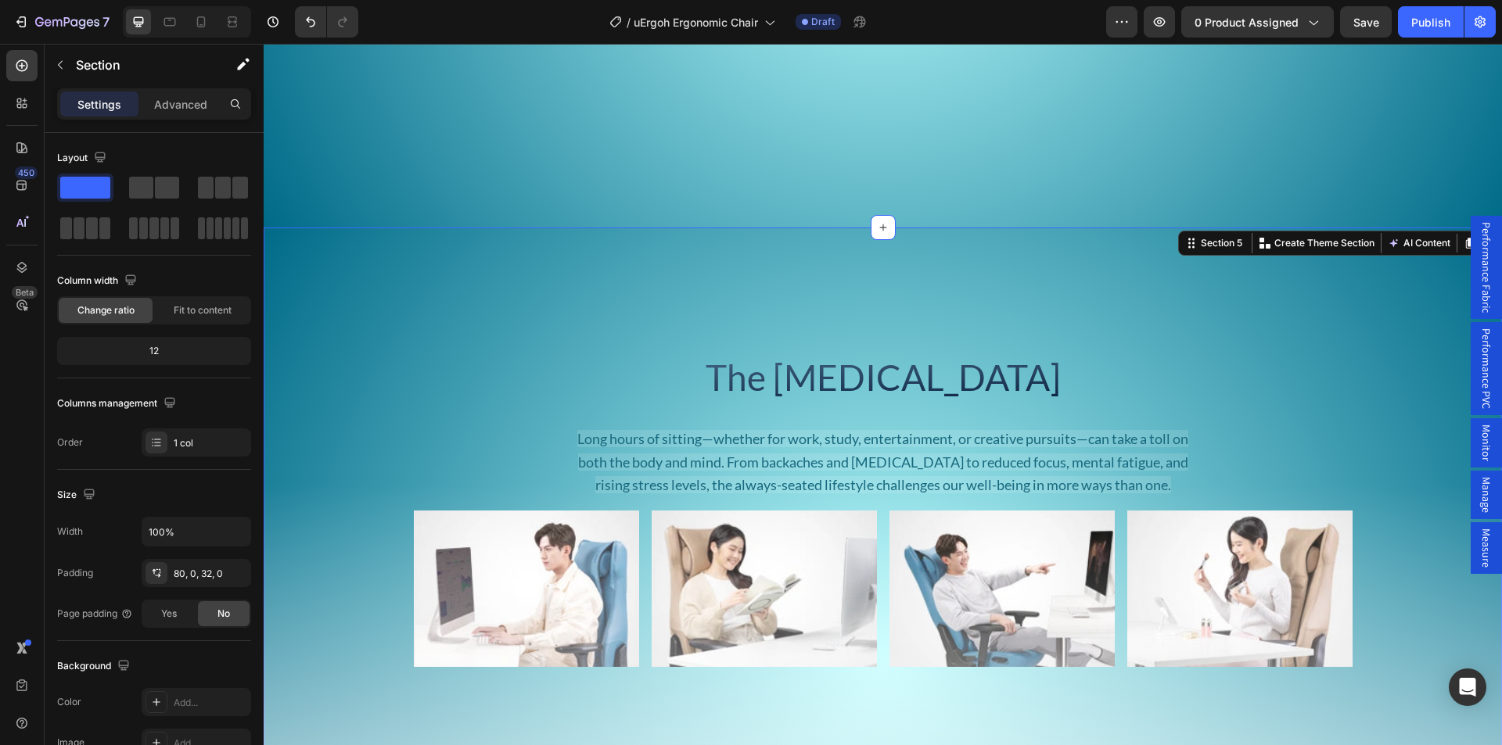
scroll to position [2112, 0]
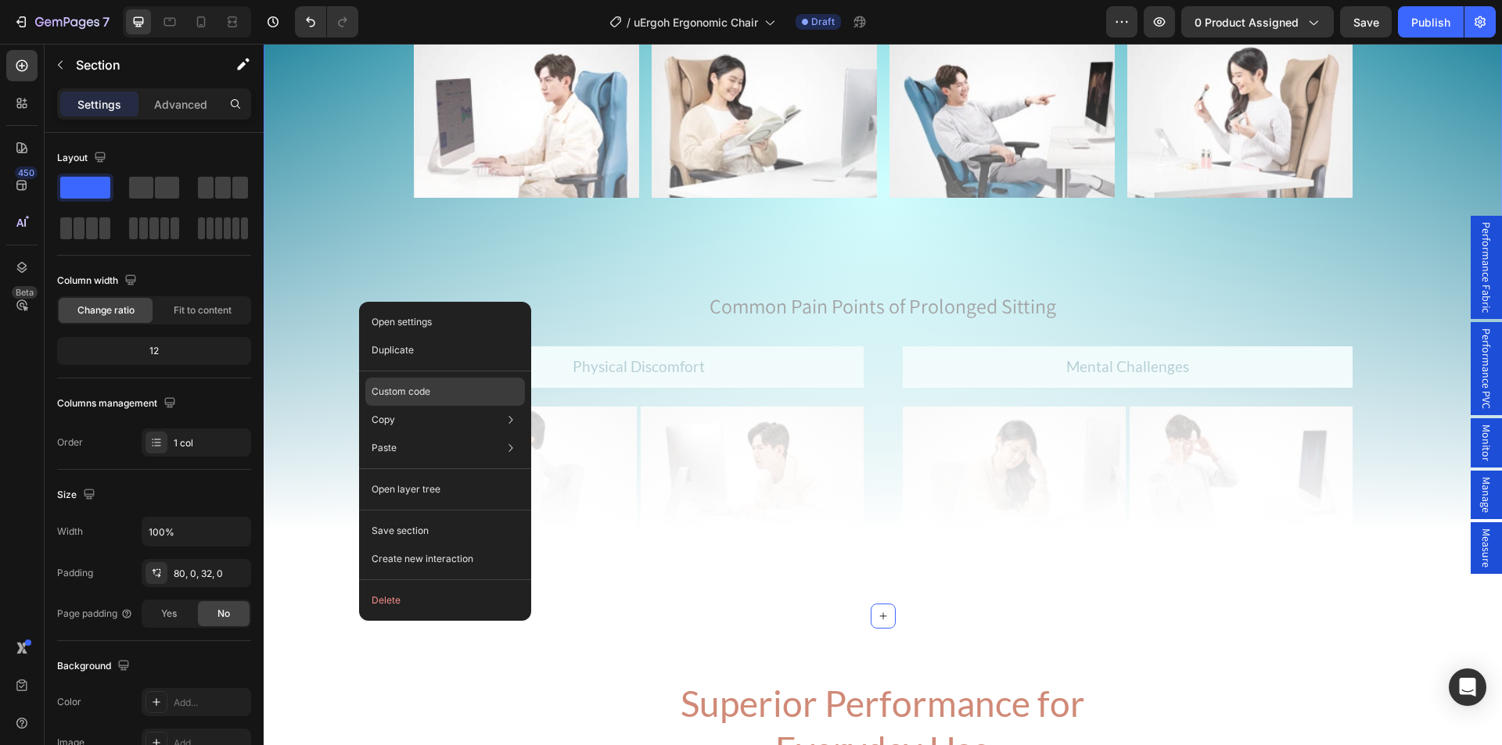
click at [403, 389] on p "Custom code" at bounding box center [400, 392] width 59 height 14
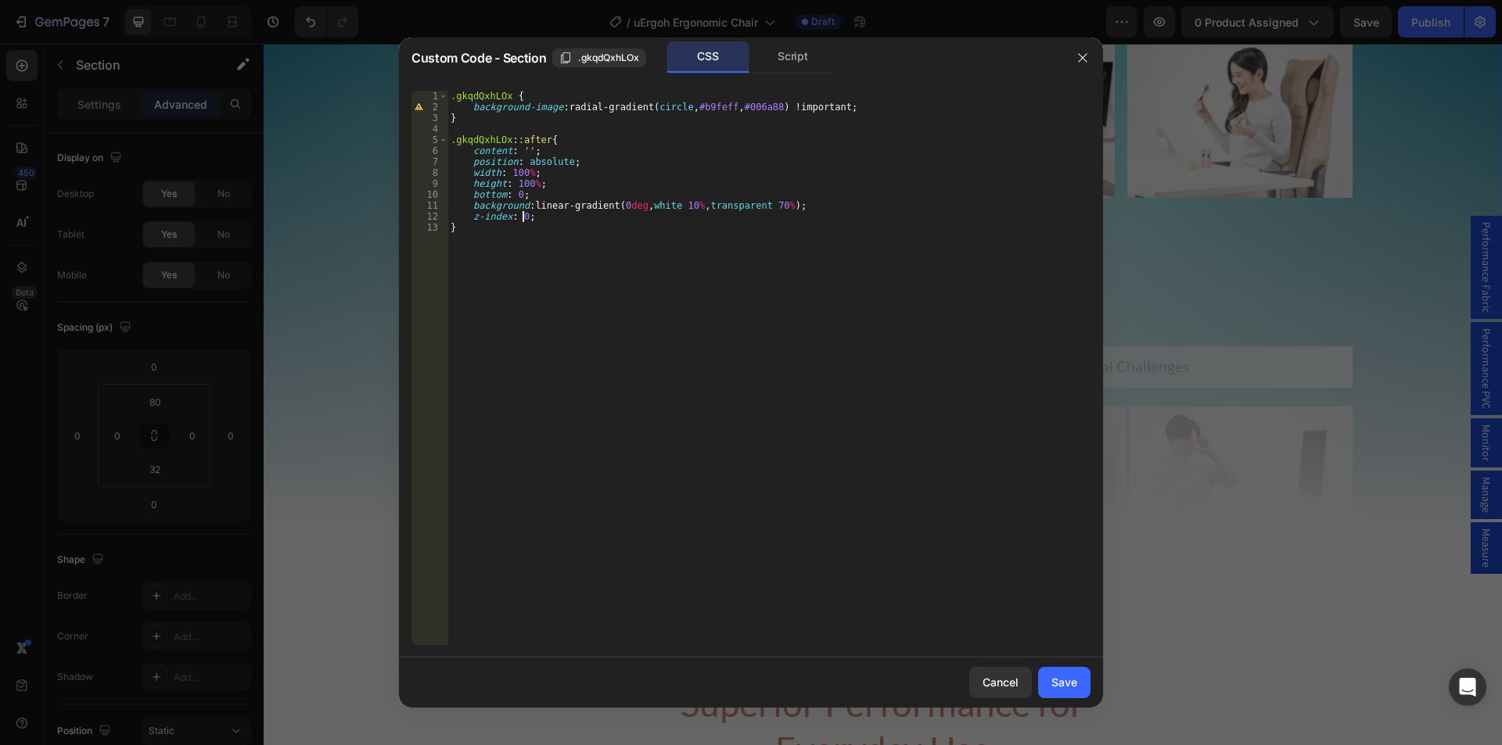
drag, startPoint x: 525, startPoint y: 219, endPoint x: 515, endPoint y: 219, distance: 10.2
click at [515, 219] on div ".gkqdQxhLOx { background-image : radial-gradient( circle , #b9feff , #006a88 ) …" at bounding box center [768, 379] width 643 height 576
click at [514, 275] on div ".gkqdQxhLOx { background-image : radial-gradient( circle , #b9feff , #006a88 ) …" at bounding box center [768, 379] width 643 height 576
click at [523, 220] on div ".gkqdQxhLOx { background-image : radial-gradient( circle , #b9feff , #006a88 ) …" at bounding box center [768, 379] width 643 height 576
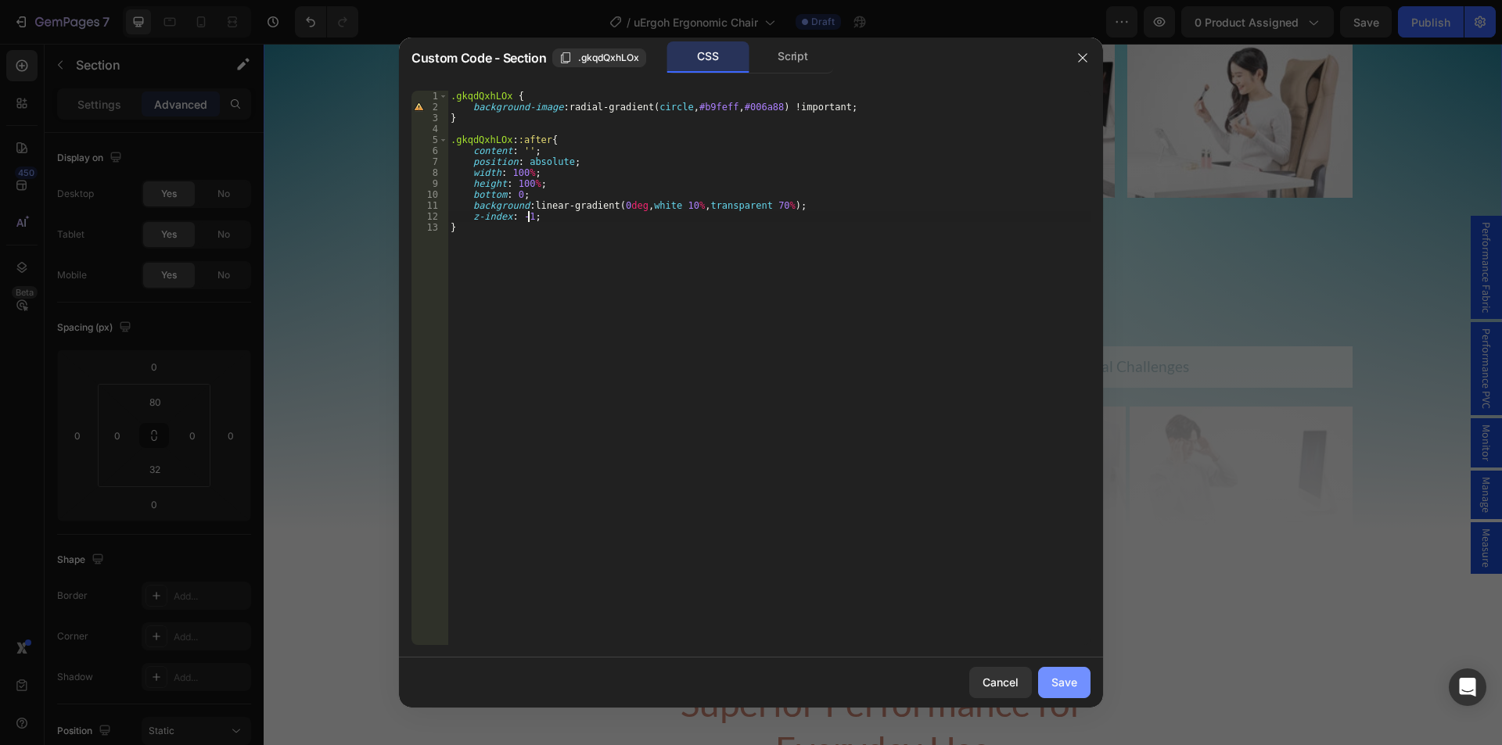
type textarea "z-index: -1;"
drag, startPoint x: 1044, startPoint y: 691, endPoint x: 780, endPoint y: 648, distance: 268.0
click at [1044, 691] on button "Save" at bounding box center [1064, 682] width 52 height 31
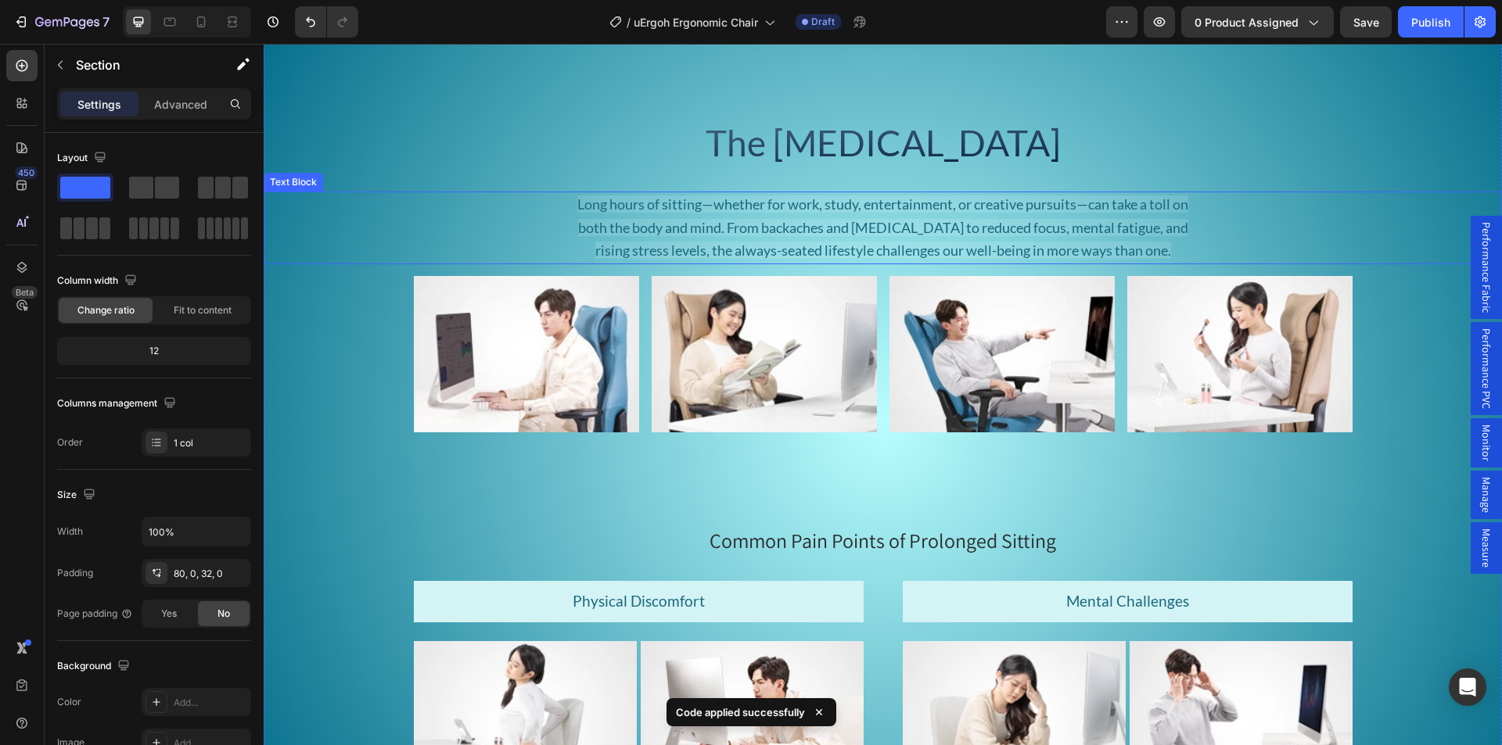
scroll to position [1799, 0]
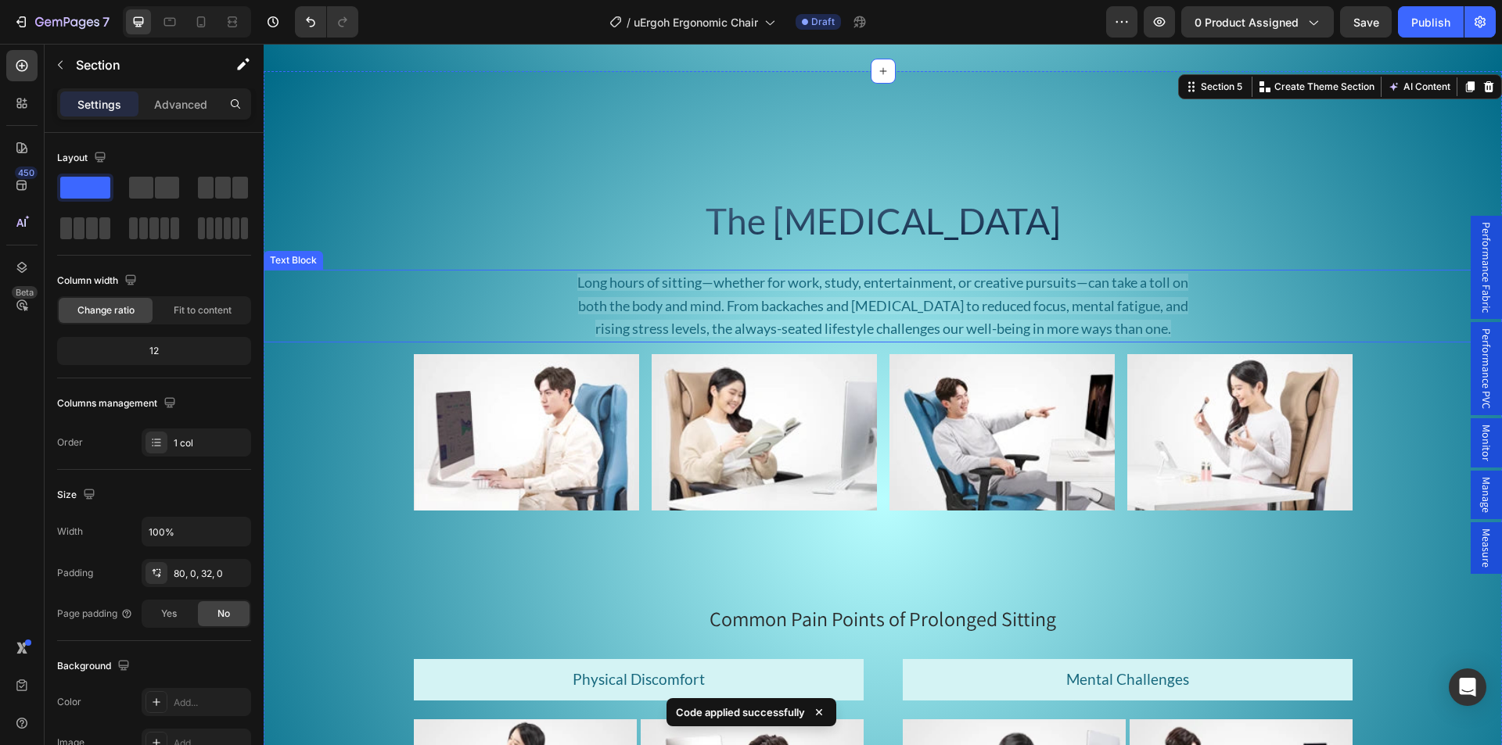
click at [704, 292] on p "Long hours of sitting—whether for work, study, entertainment, or creative pursu…" at bounding box center [883, 306] width 623 height 70
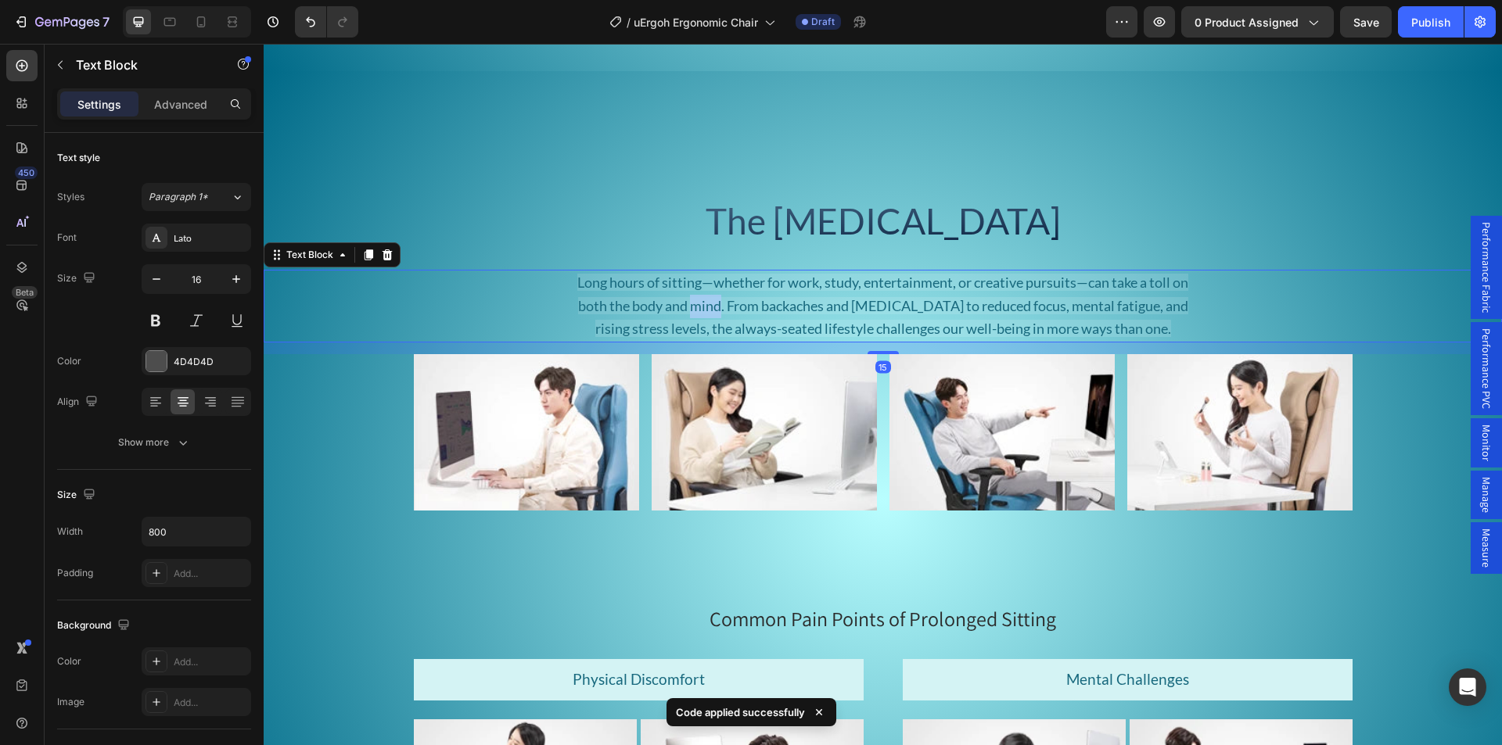
click at [691, 305] on span "Long hours of sitting—whether for work, study, entertainment, or creative pursu…" at bounding box center [882, 306] width 611 height 64
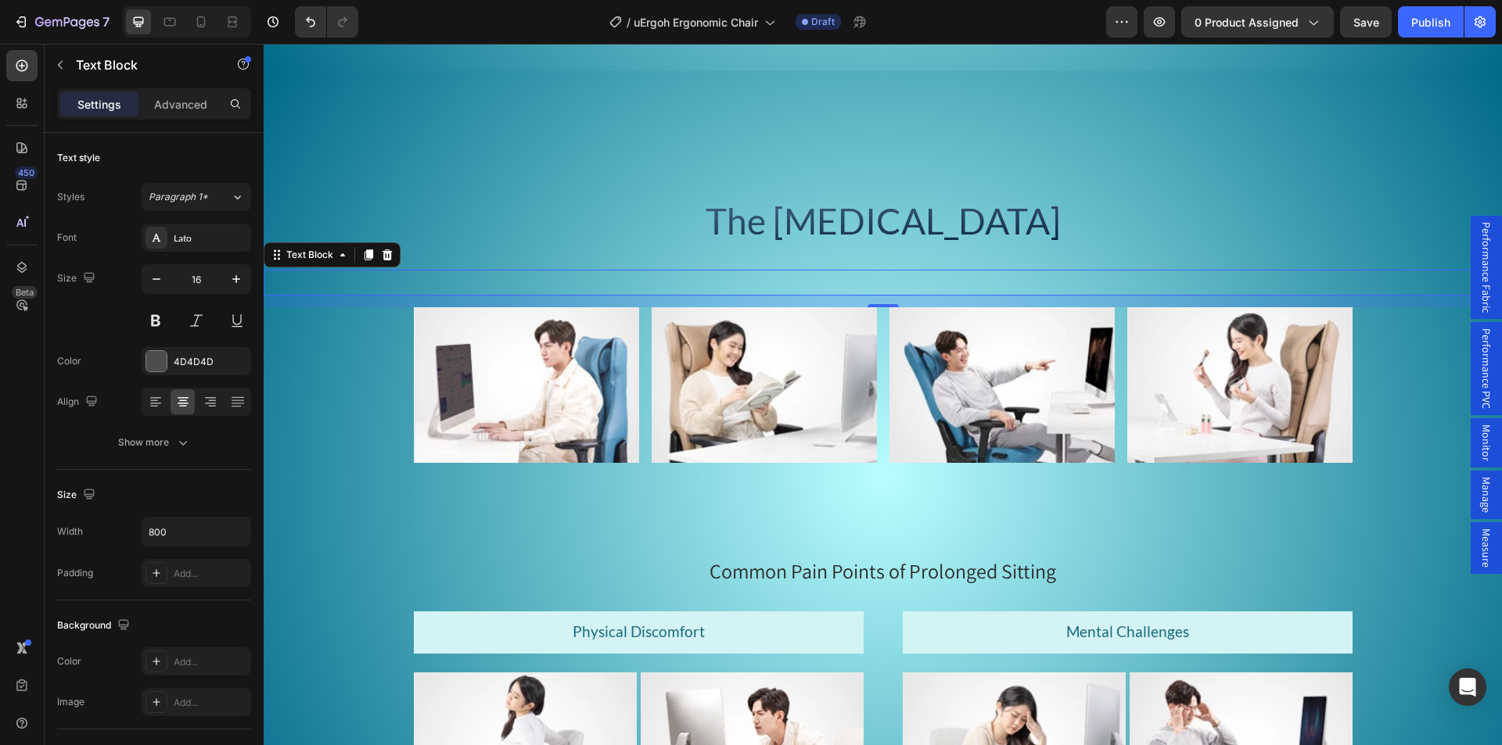
click at [832, 285] on div "Rich Text Editor. Editing area: main" at bounding box center [883, 283] width 626 height 26
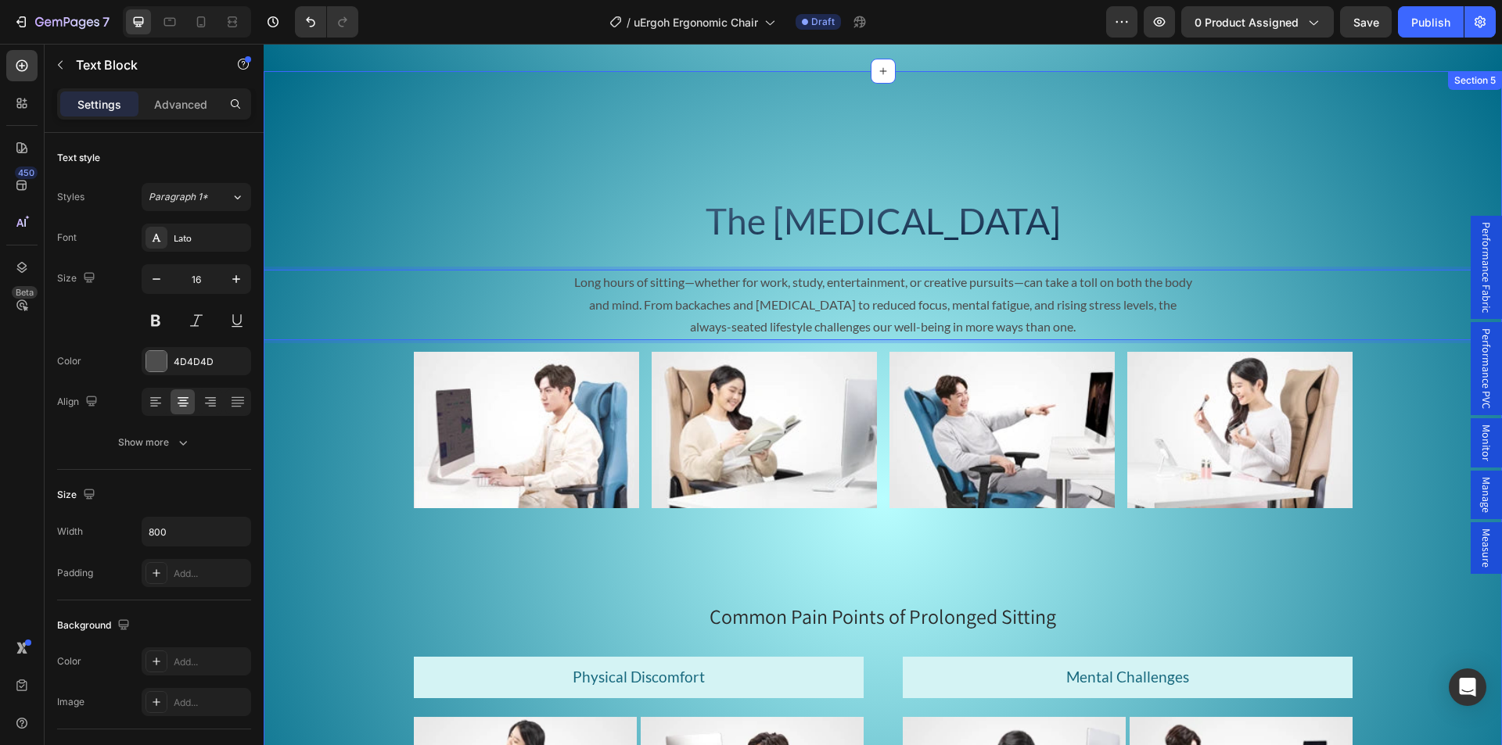
click at [345, 428] on div "The Sedentary Lifestyle Heading Long hours of sitting—whether for work, study, …" at bounding box center [883, 518] width 1238 height 768
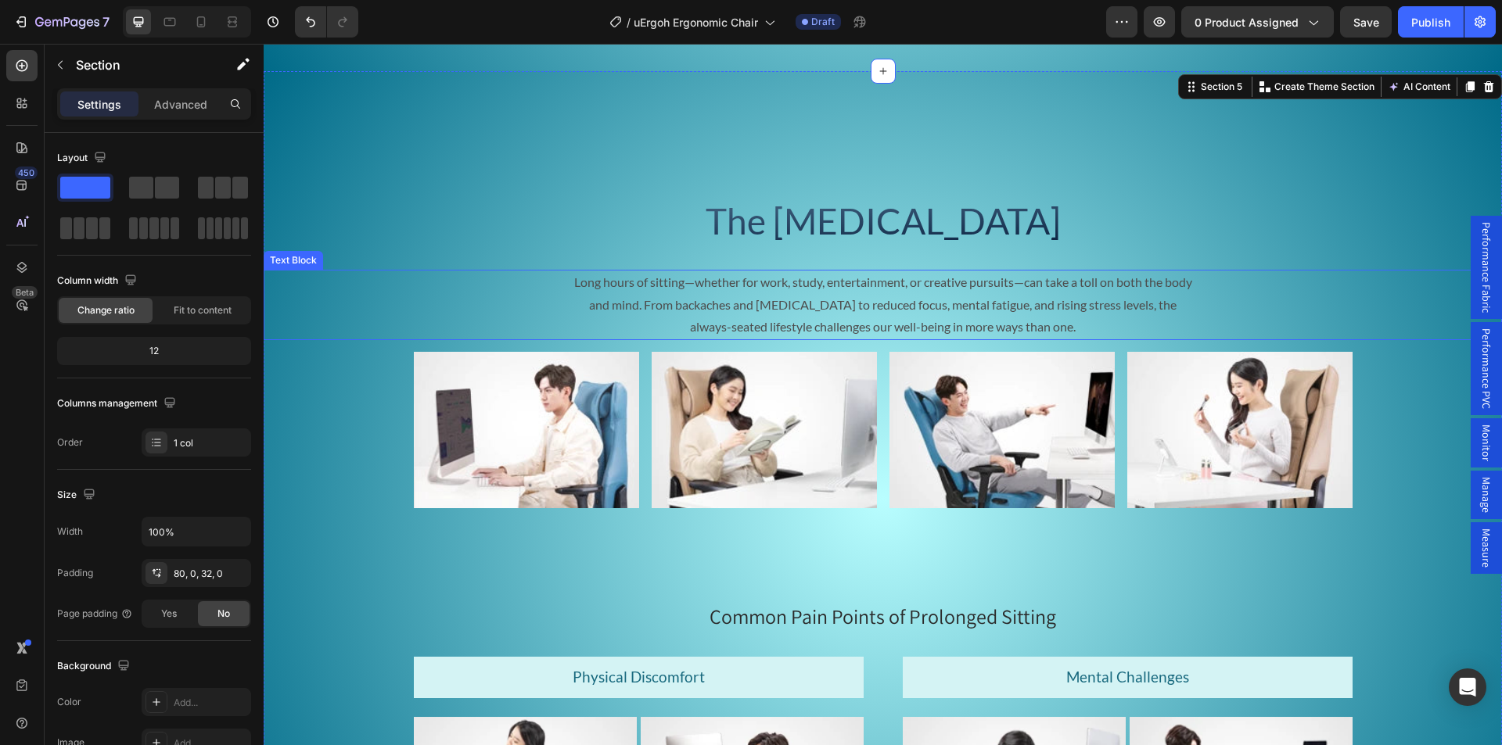
click at [896, 332] on p "Long hours of sitting—whether for work, study, entertainment, or creative pursu…" at bounding box center [883, 304] width 623 height 67
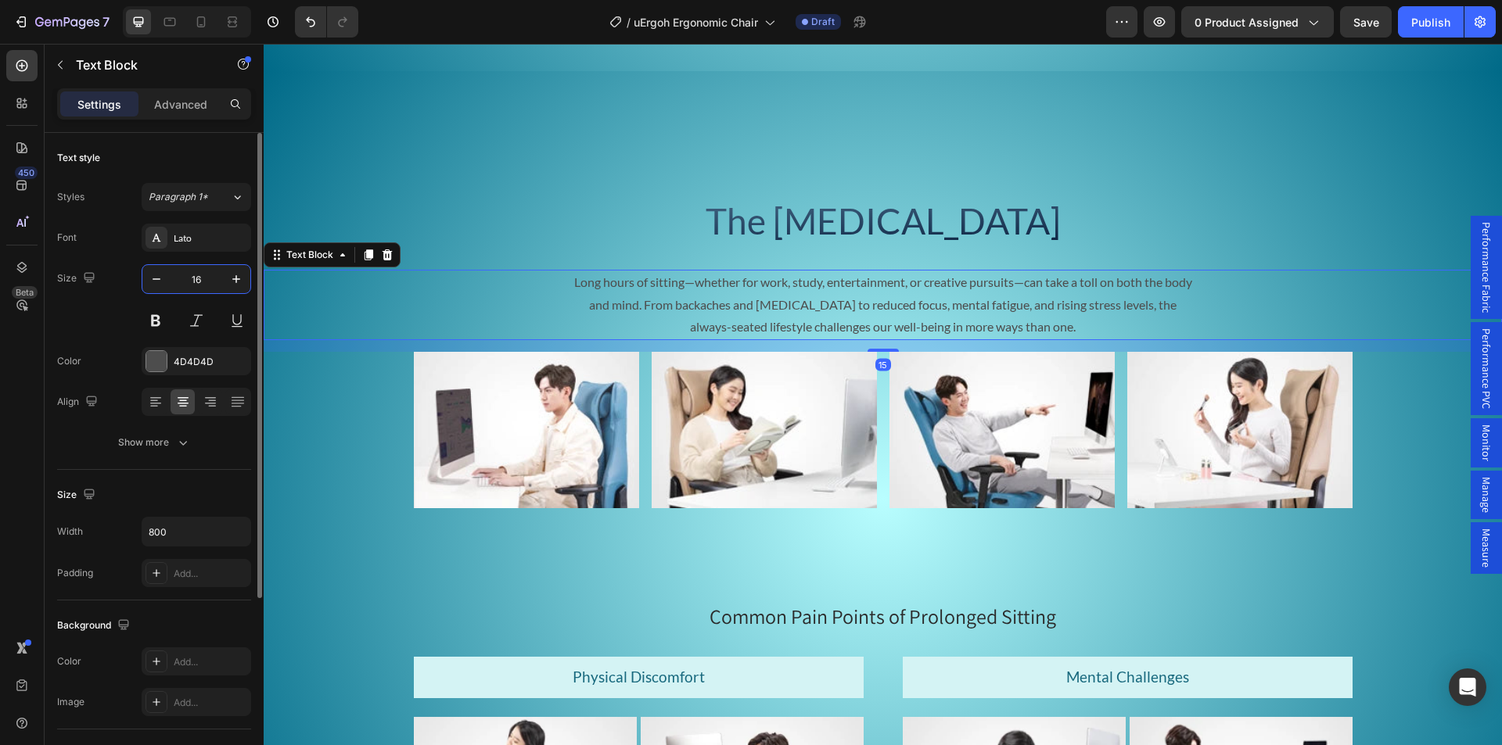
click at [190, 275] on input "16" at bounding box center [196, 279] width 52 height 28
type input "18"
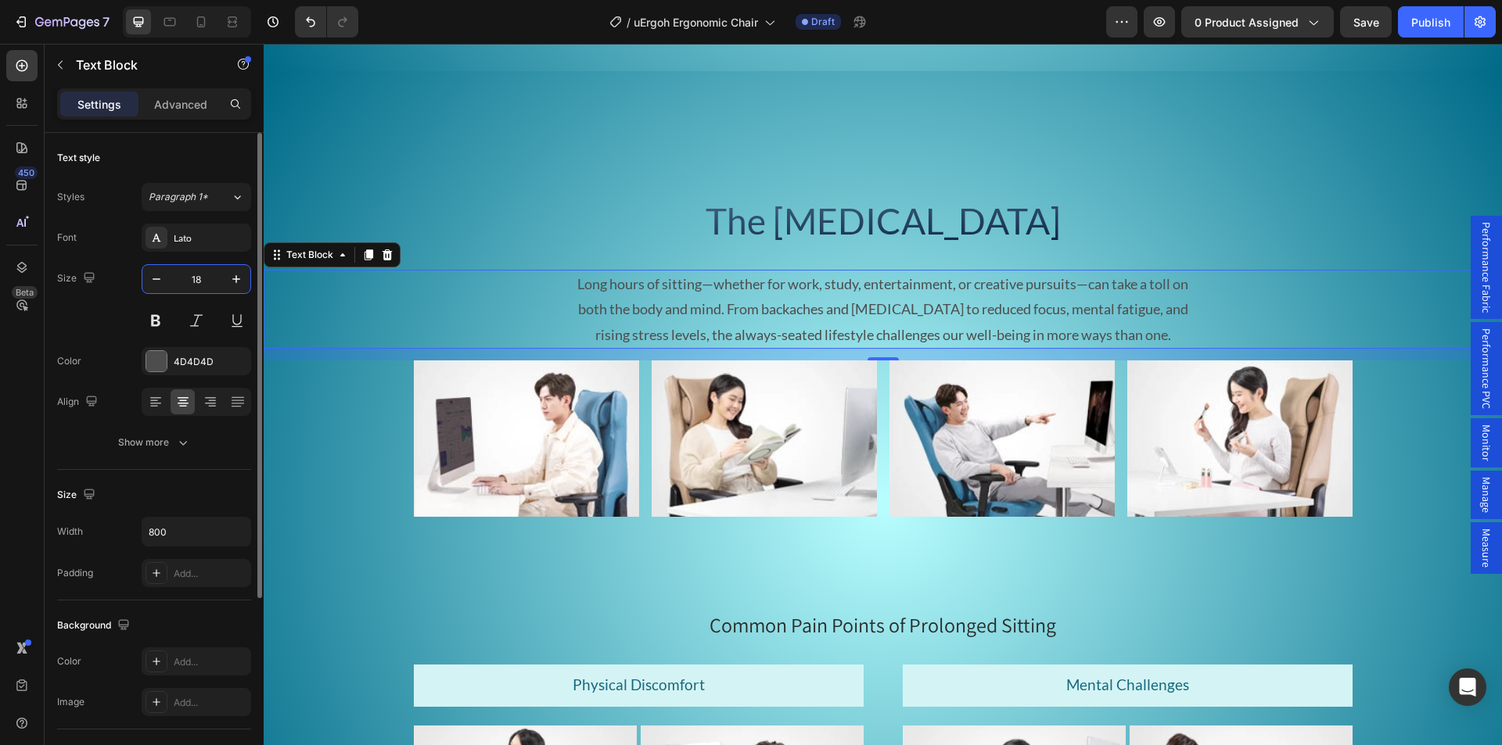
click at [181, 100] on p "Advanced" at bounding box center [180, 104] width 53 height 16
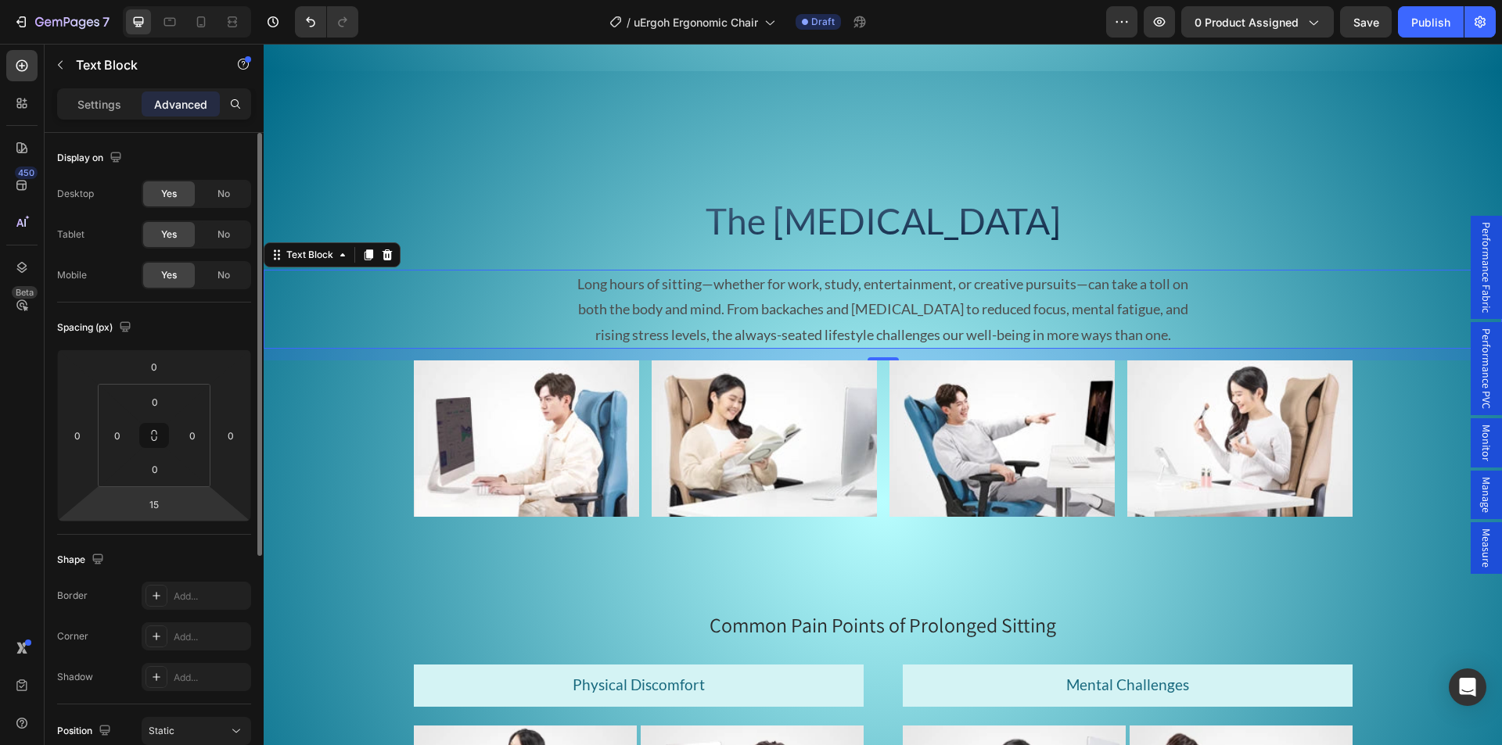
click at [156, 504] on input "15" at bounding box center [153, 504] width 31 height 23
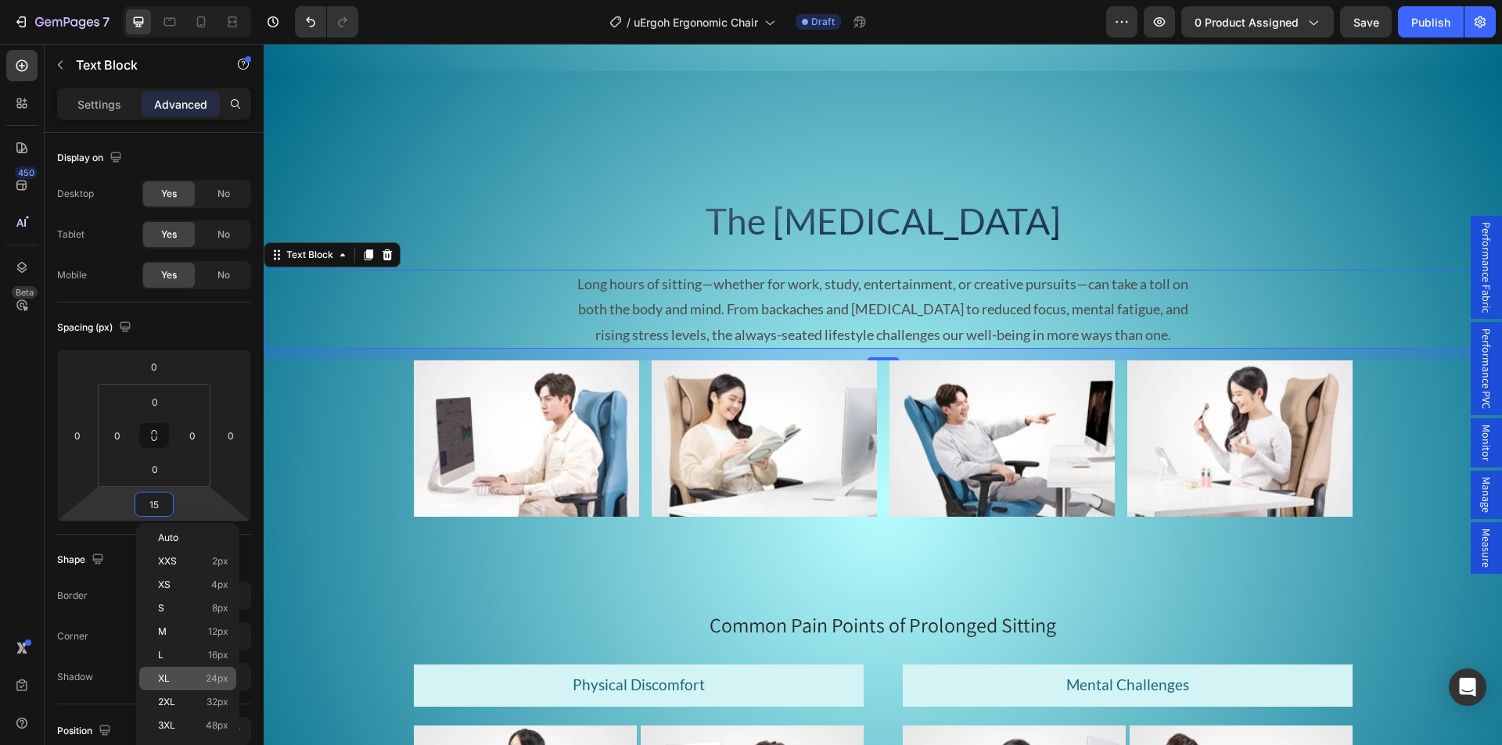
click at [180, 669] on div "XL 24px" at bounding box center [187, 678] width 97 height 23
type input "24"
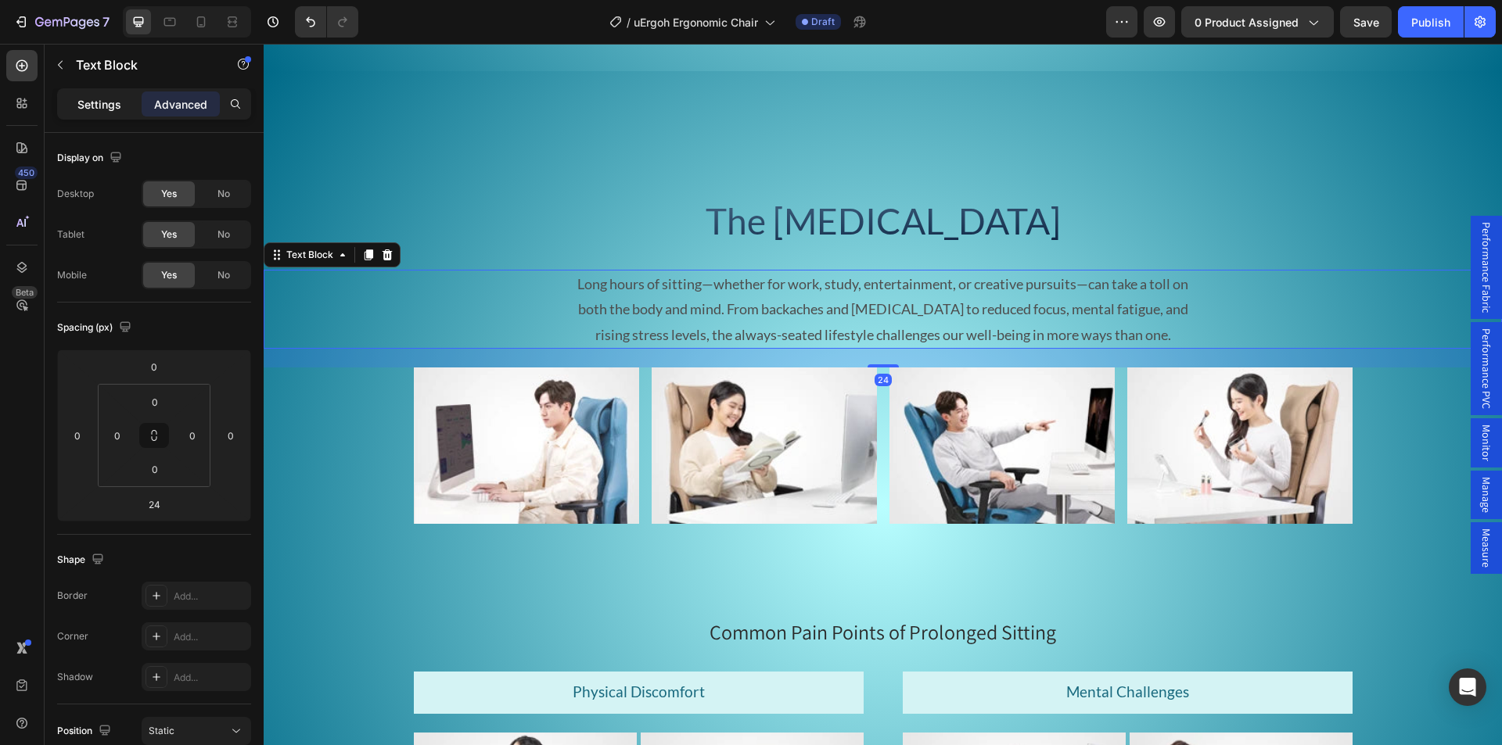
click at [93, 103] on p "Settings" at bounding box center [99, 104] width 44 height 16
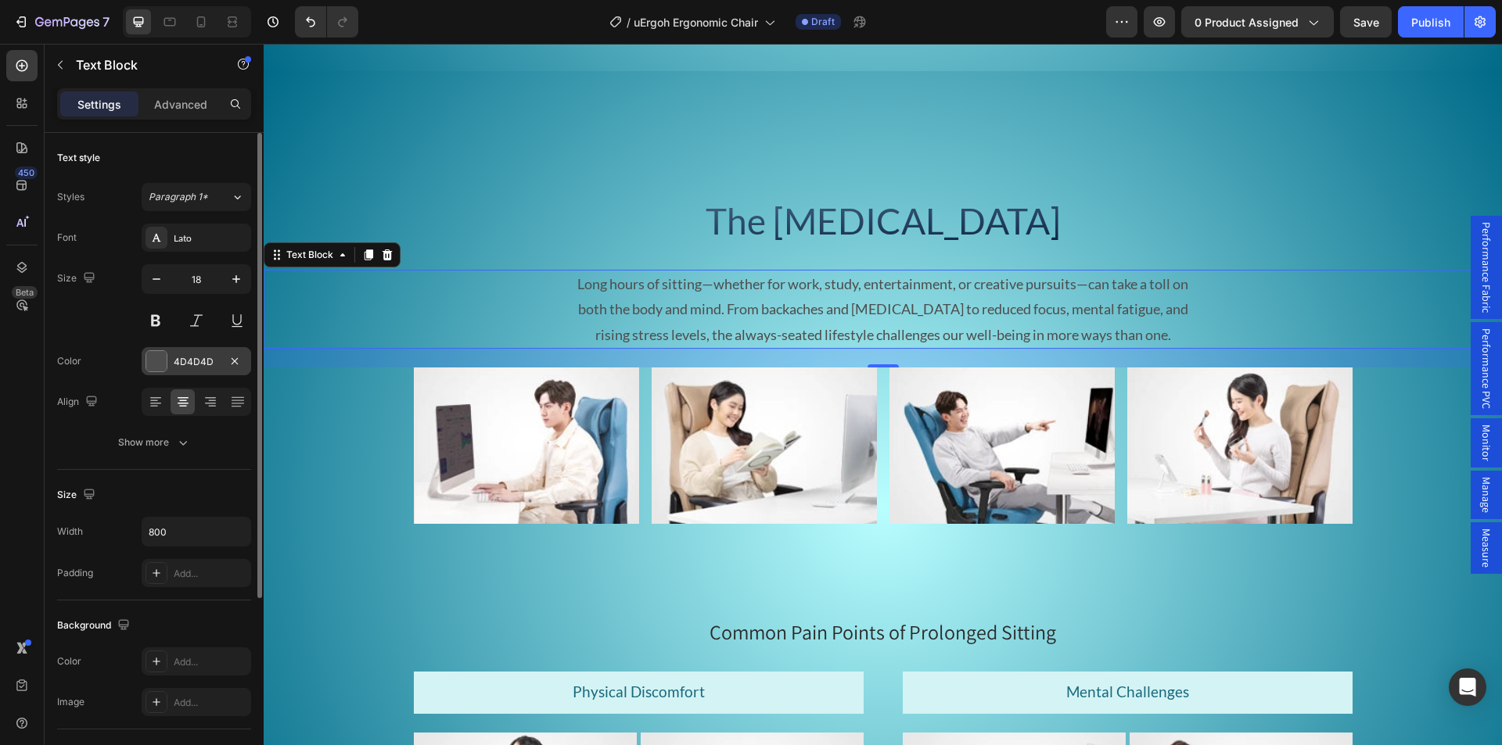
click at [189, 362] on div "4D4D4D" at bounding box center [196, 362] width 45 height 14
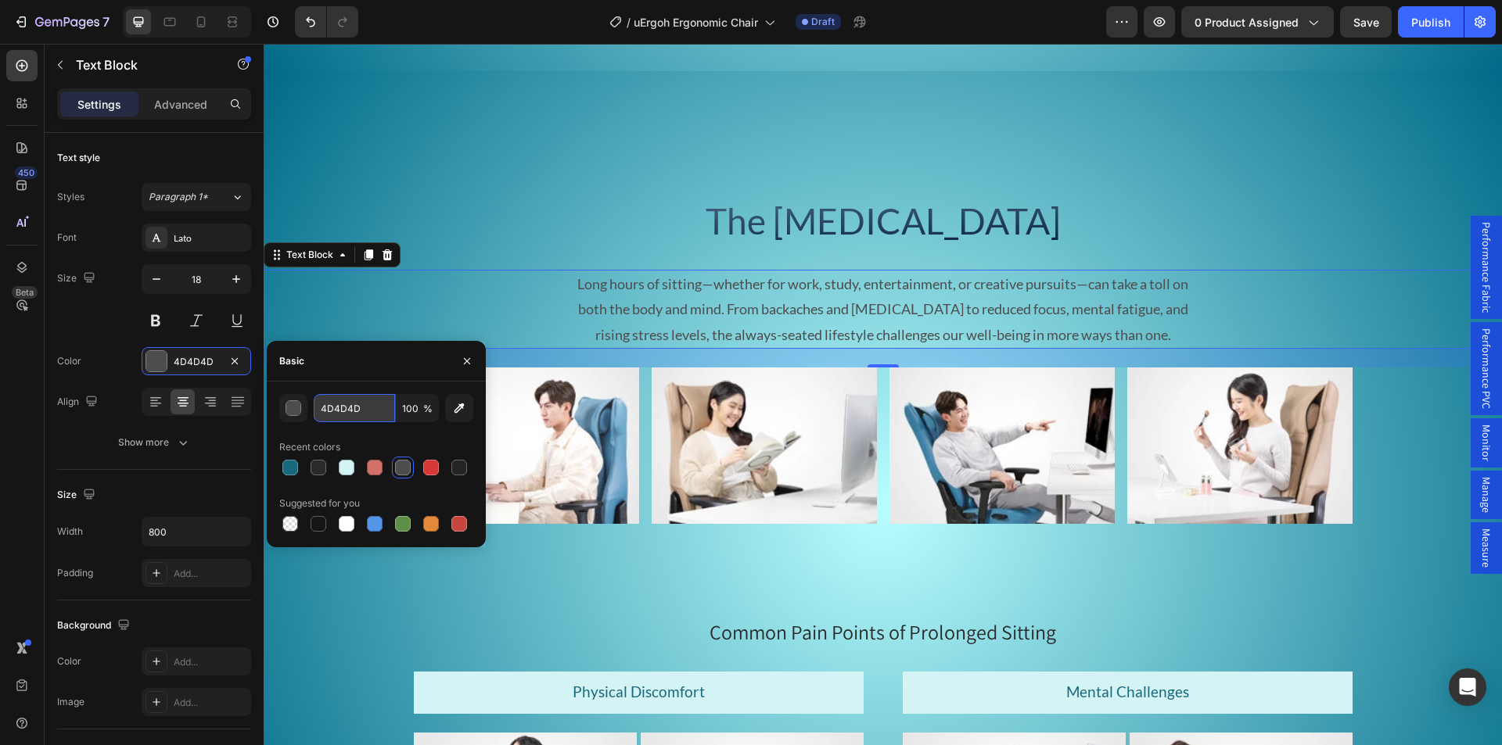
click at [346, 412] on input "4D4D4D" at bounding box center [354, 408] width 81 height 28
paste input "18697e"
click at [365, 374] on div "Basic" at bounding box center [376, 361] width 219 height 41
type input "18697E"
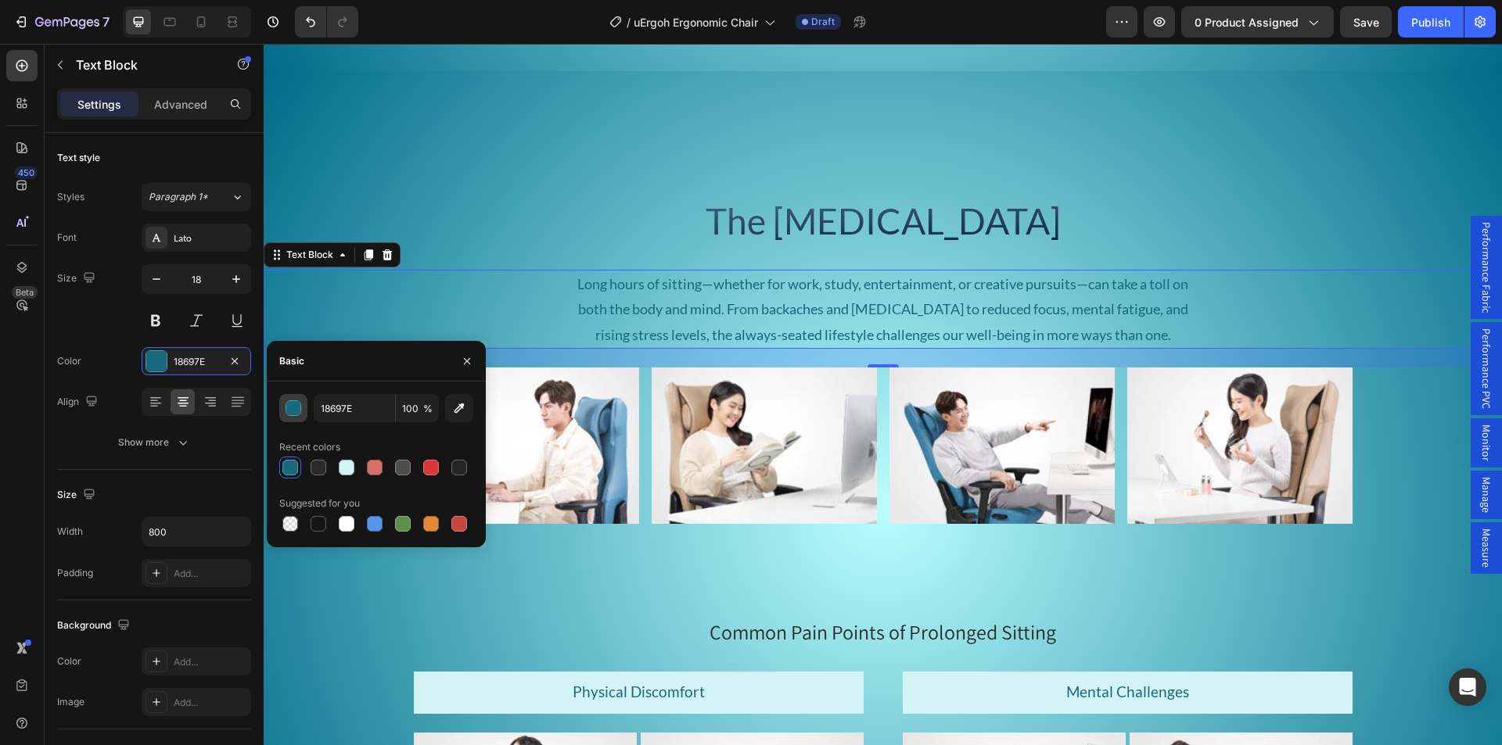
drag, startPoint x: 289, startPoint y: 422, endPoint x: 294, endPoint y: 412, distance: 11.2
click at [289, 422] on div "18697E 100 % Recent colors Suggested for you" at bounding box center [376, 464] width 194 height 141
click at [295, 409] on div "button" at bounding box center [294, 409] width 16 height 16
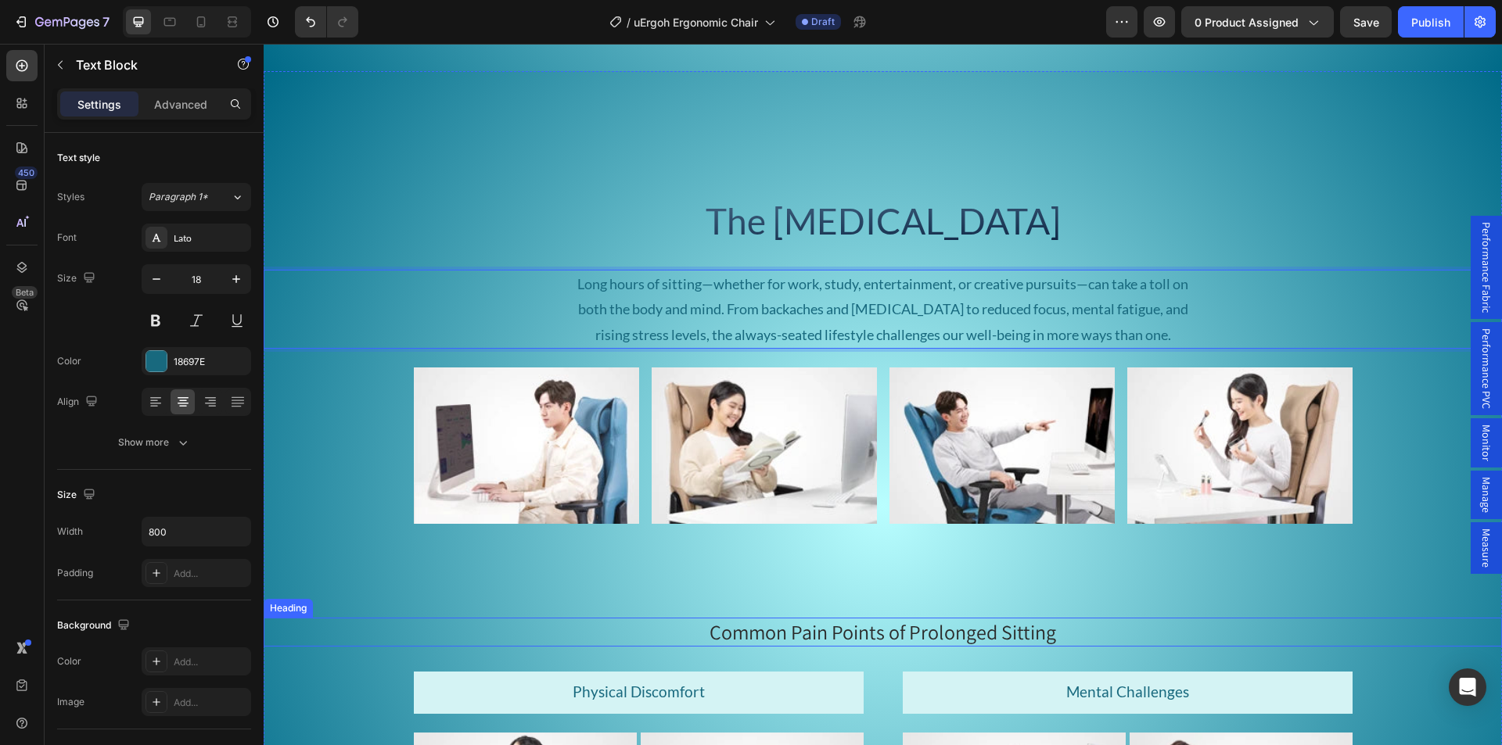
scroll to position [2112, 0]
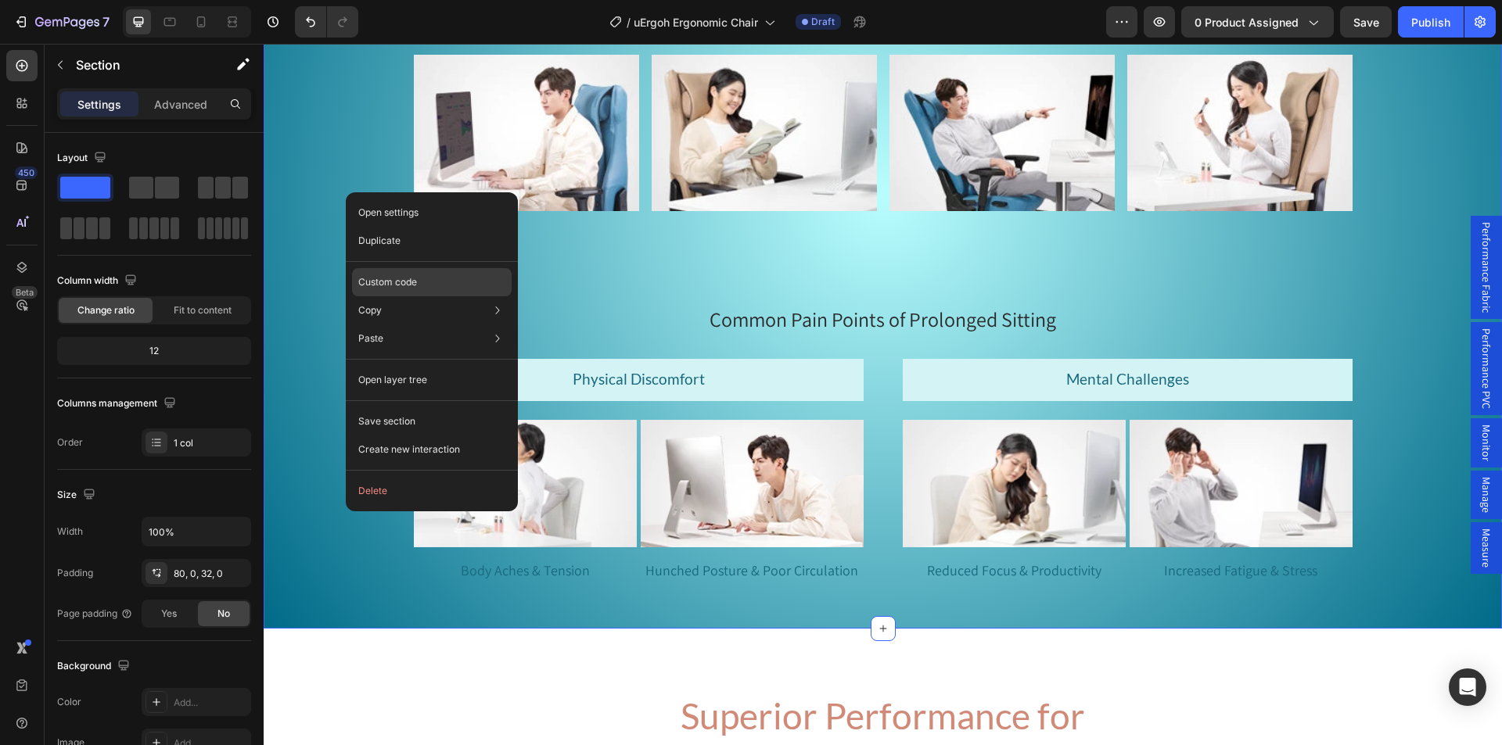
click at [388, 281] on p "Custom code" at bounding box center [387, 282] width 59 height 14
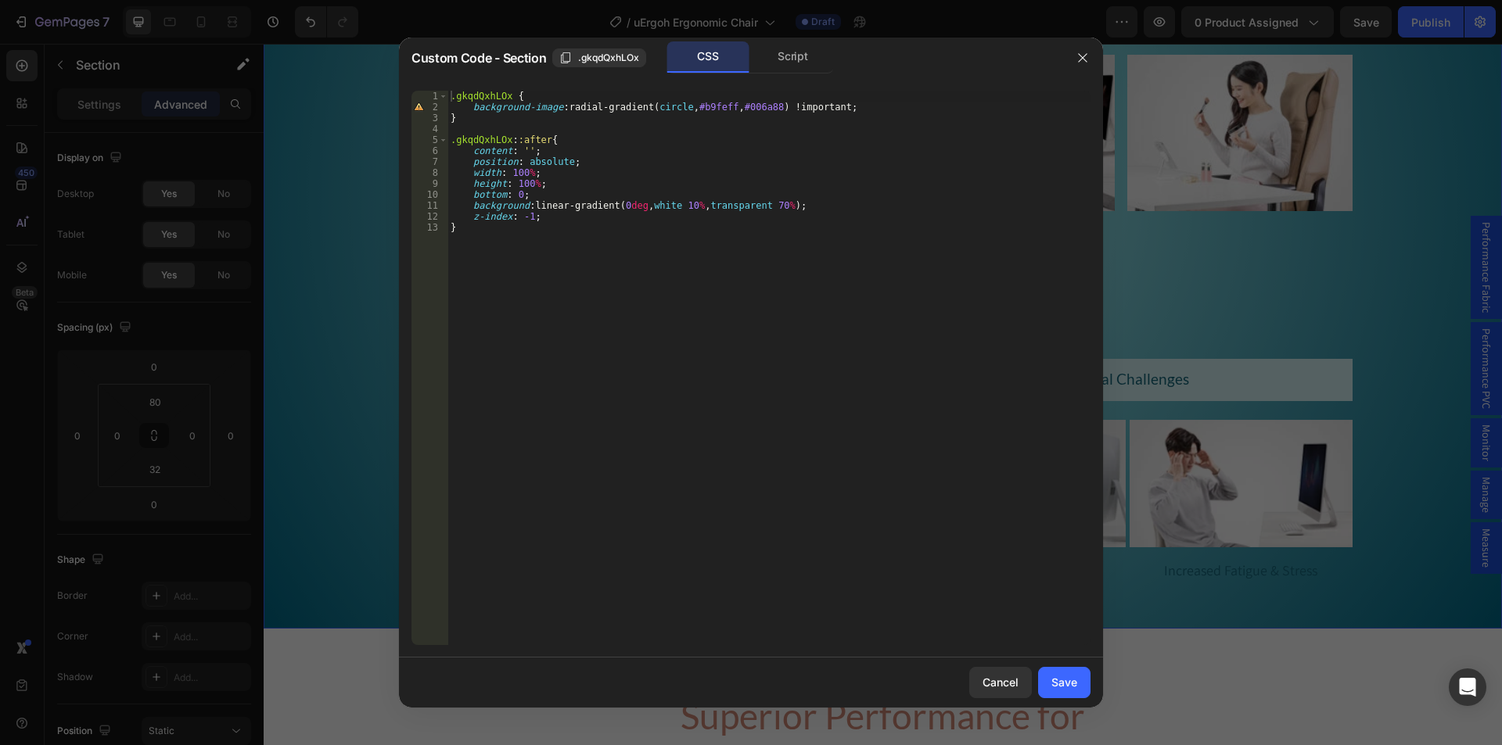
type textarea "z-index: -1;"
drag, startPoint x: 536, startPoint y: 216, endPoint x: 440, endPoint y: 217, distance: 96.2
click at [440, 217] on div "z-index: -1; 1 2 3 4 5 6 7 8 9 10 11 12 13 .gkqdQxhLOx { background-image : rad…" at bounding box center [750, 368] width 679 height 555
type textarea "background: linear-gradient(0deg, white 10%, transparent 70%);"
click at [1061, 676] on div "Save" at bounding box center [1064, 682] width 26 height 16
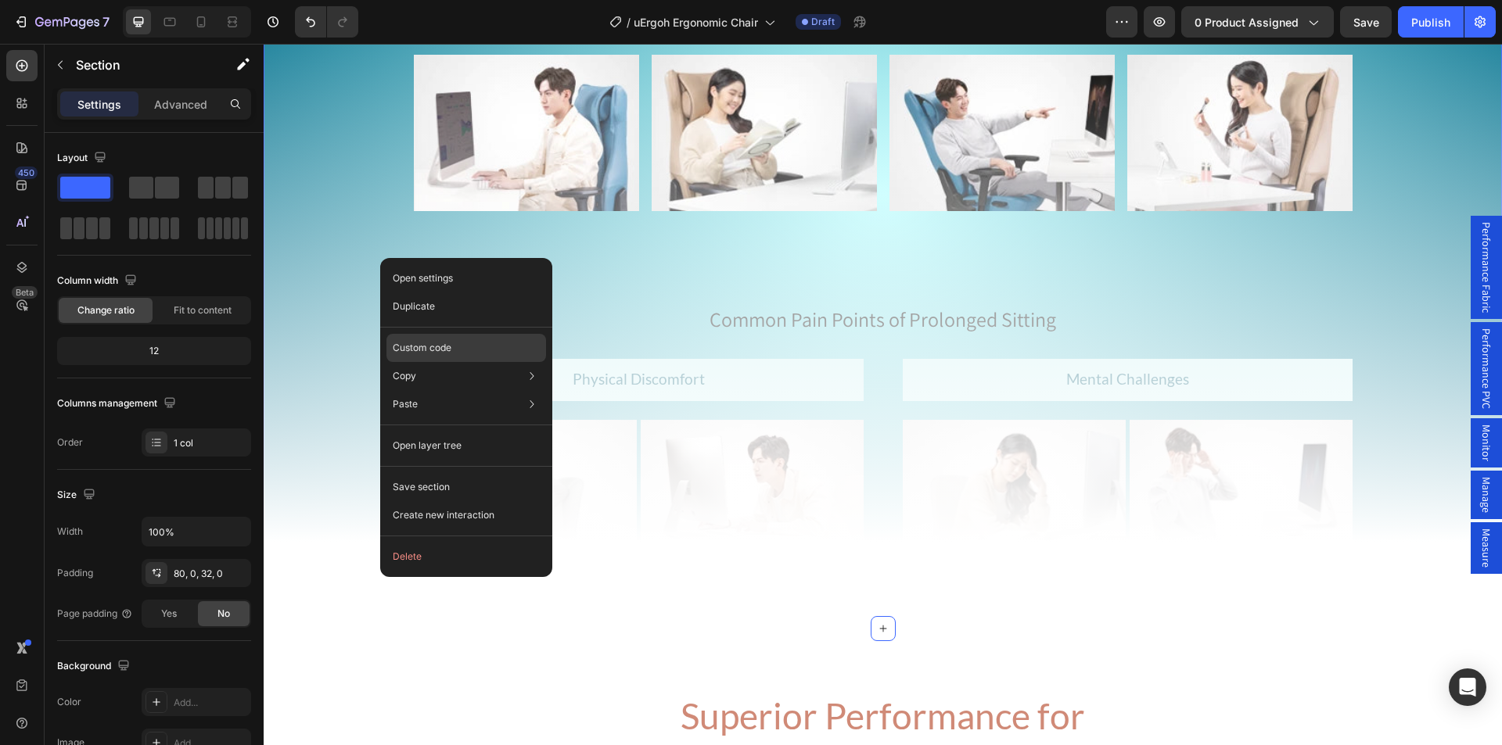
click at [432, 346] on p "Custom code" at bounding box center [422, 348] width 59 height 14
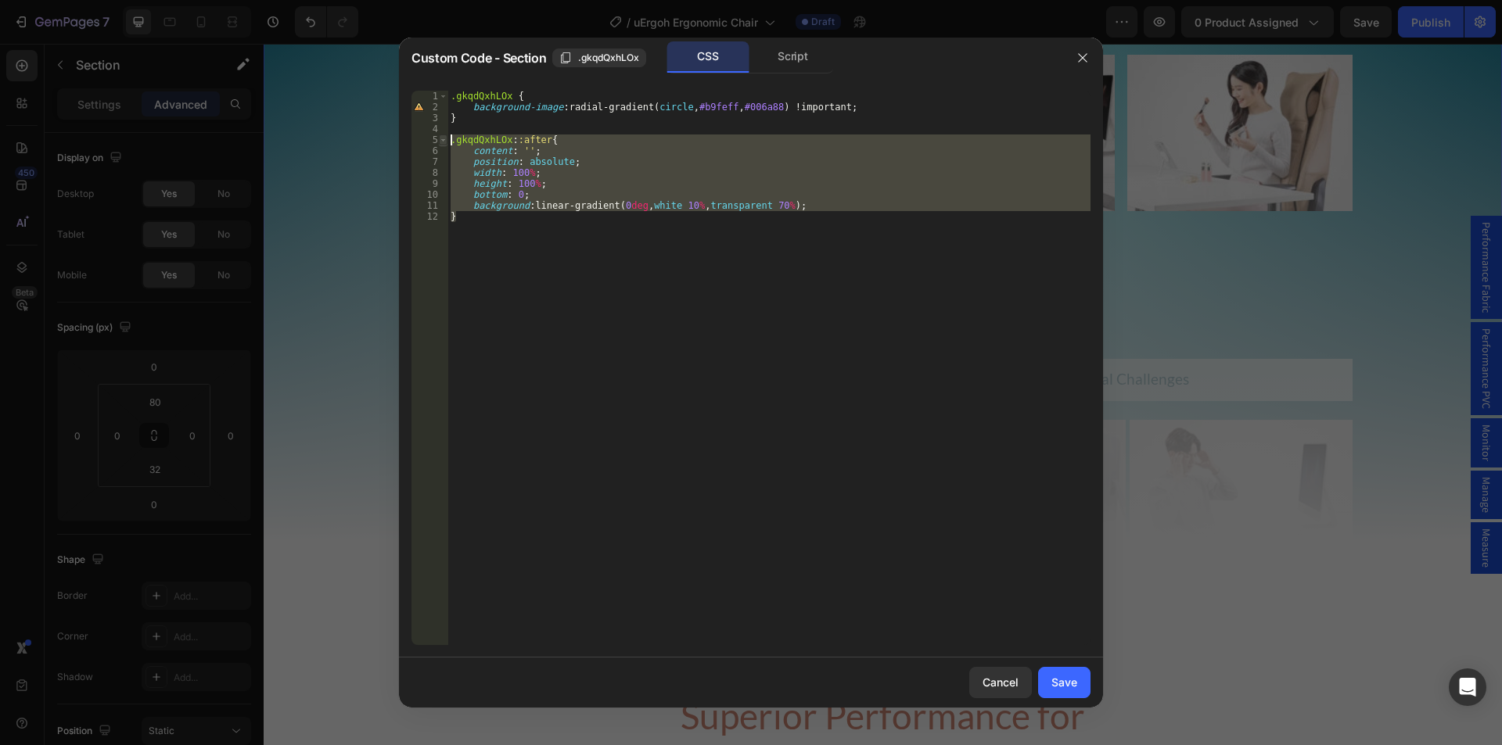
drag, startPoint x: 490, startPoint y: 224, endPoint x: 439, endPoint y: 139, distance: 99.7
click at [439, 139] on div "} 1 2 3 4 5 6 7 8 9 10 11 12 .gkqdQxhLOx { background-image : radial-gradient( …" at bounding box center [750, 368] width 679 height 555
type textarea ".gkqdQxhLOx::after{ content: '';"
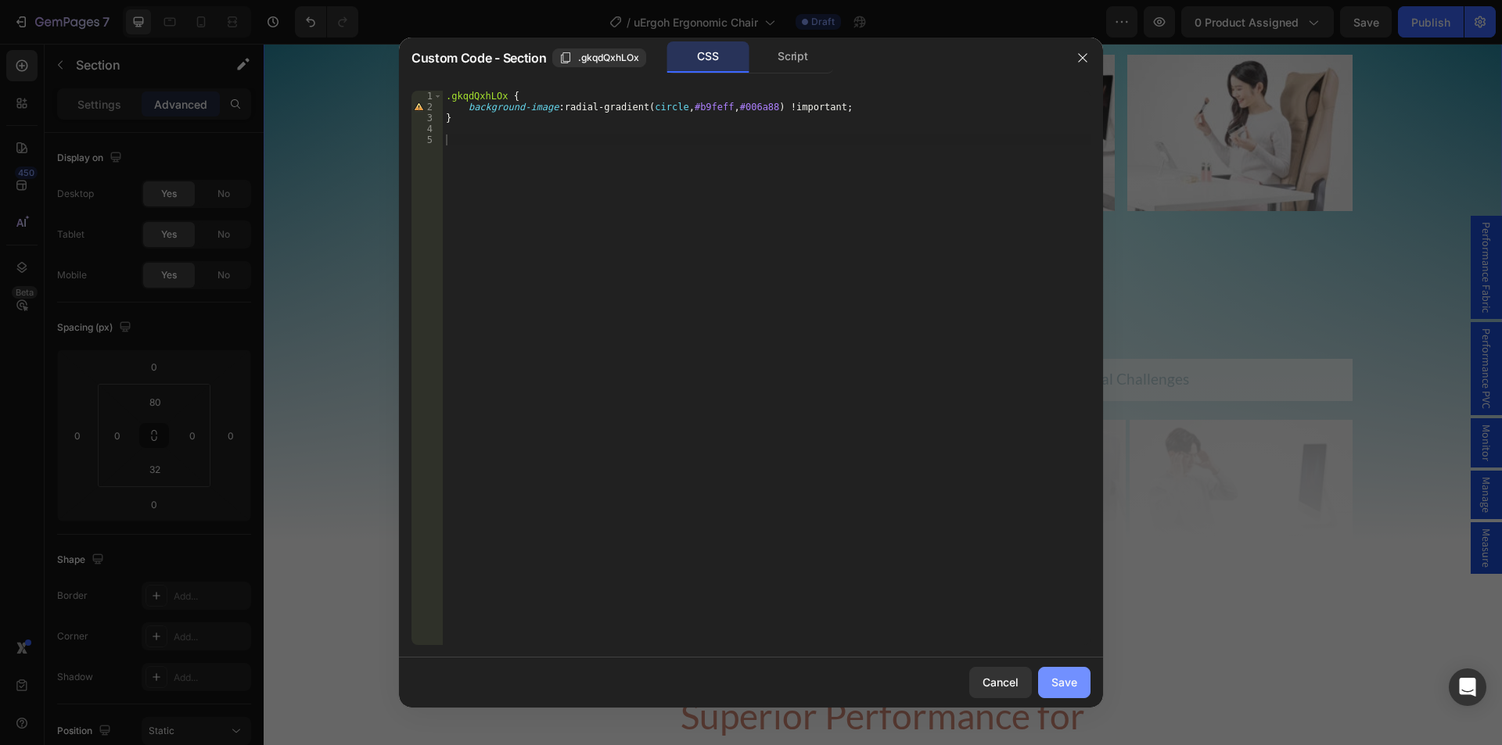
drag, startPoint x: 1075, startPoint y: 674, endPoint x: 807, endPoint y: 628, distance: 271.4
click at [1075, 674] on div "Save" at bounding box center [1064, 682] width 26 height 16
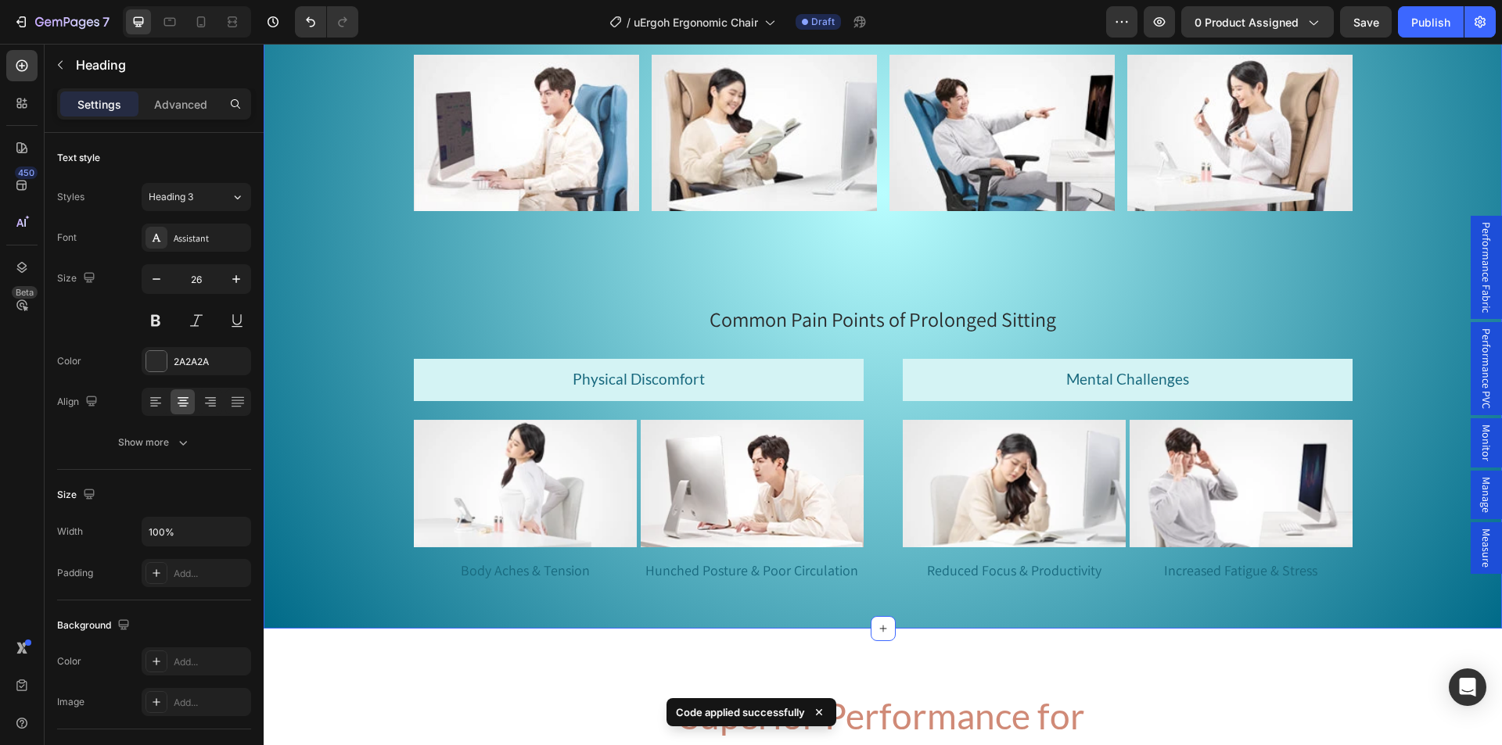
click at [648, 332] on p "Common Pain Points of Prolonged Sitting" at bounding box center [882, 320] width 1235 height 27
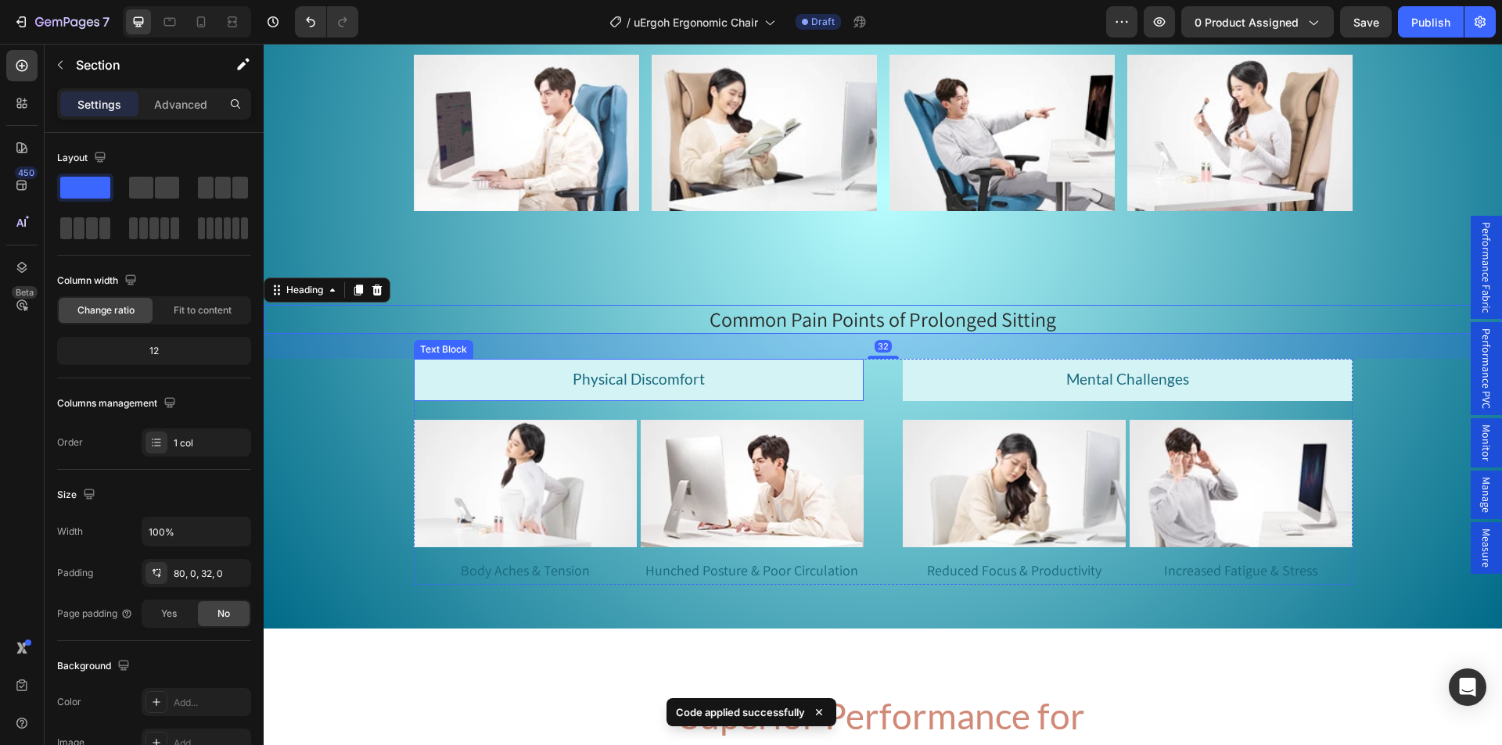
click at [407, 379] on div "The Sedentary Lifestyle Heading Long hours of sitting—whether for work, study, …" at bounding box center [883, 212] width 1238 height 783
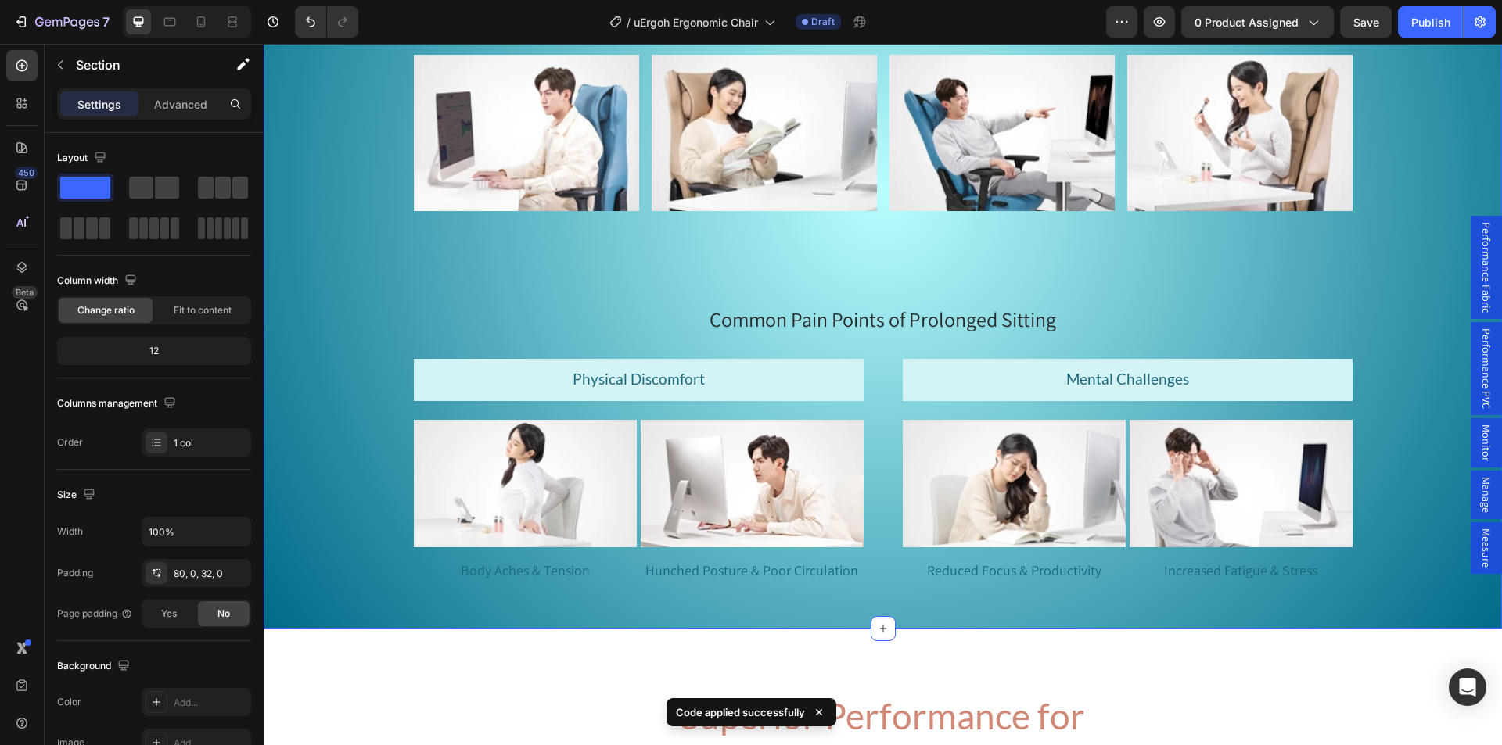
click at [892, 361] on div "Physical Discomfort Text Block Image Body Aches & Tension Text Block Image Hunc…" at bounding box center [883, 472] width 939 height 226
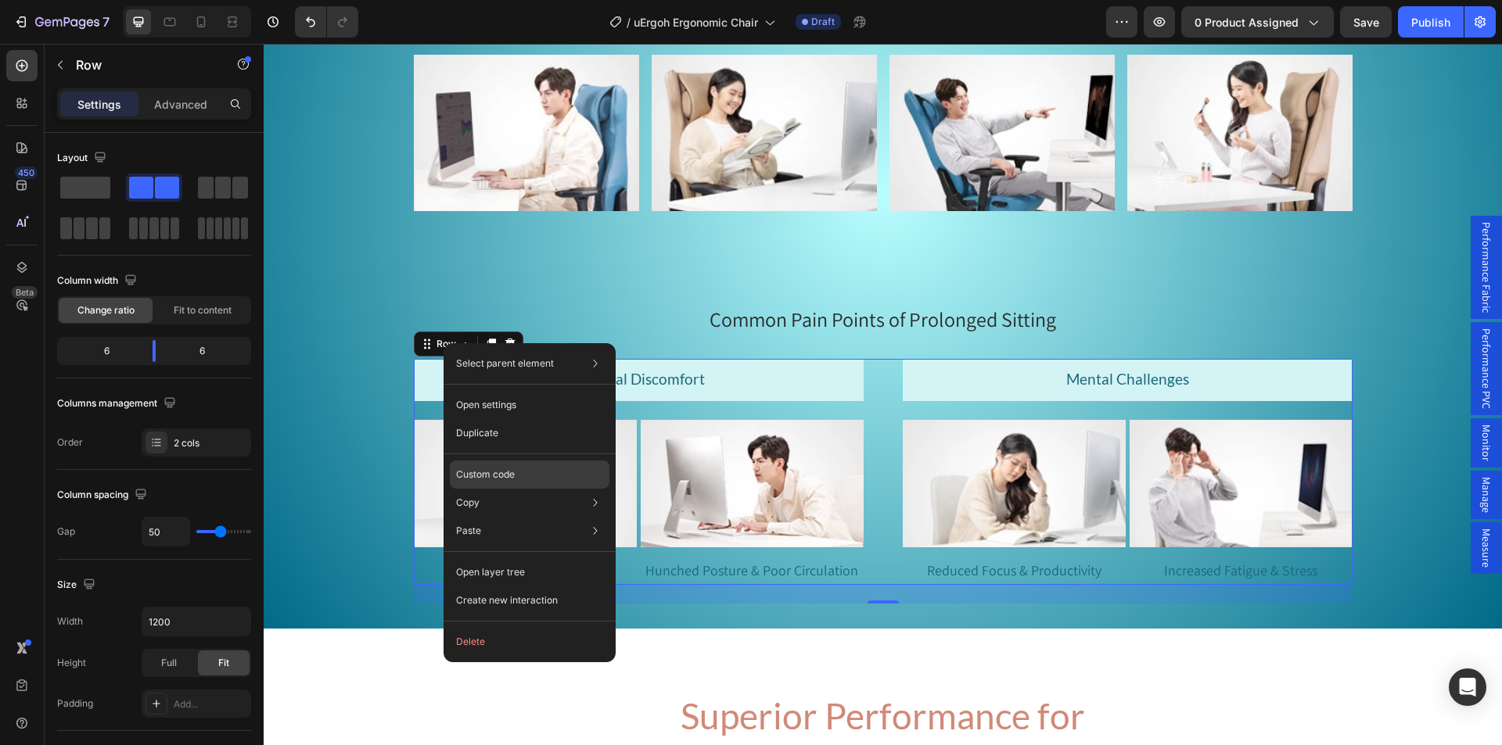
click at [519, 517] on div "Custom code" at bounding box center [530, 531] width 160 height 28
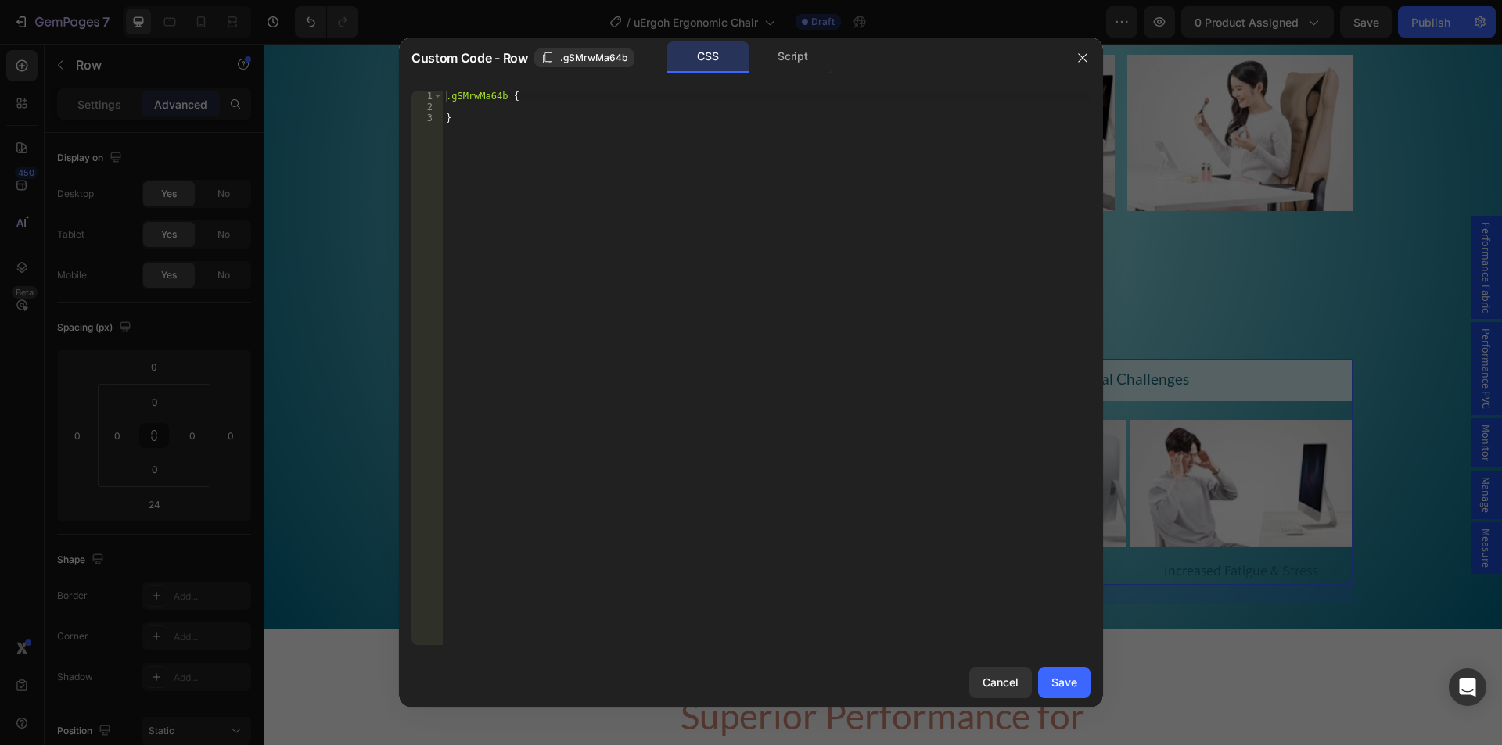
drag, startPoint x: 495, startPoint y: 106, endPoint x: 561, endPoint y: 117, distance: 66.6
click at [495, 105] on div ".gSMrwMa64b { }" at bounding box center [767, 379] width 648 height 576
click at [476, 112] on div ".gSMrwMa64b { }" at bounding box center [767, 379] width 648 height 576
type textarea "z-index: 1;;"
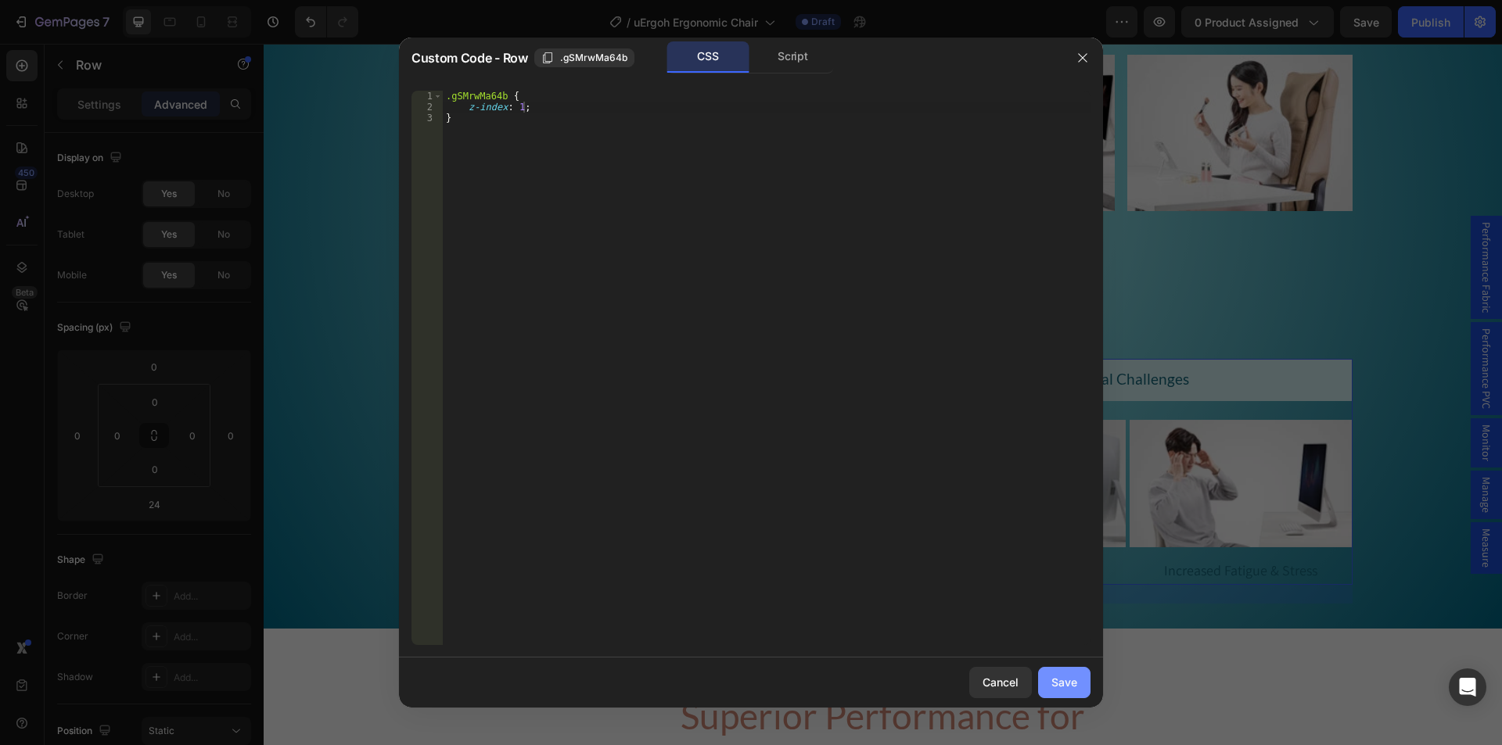
drag, startPoint x: 1072, startPoint y: 678, endPoint x: 765, endPoint y: 605, distance: 316.0
click at [1072, 678] on div "Save" at bounding box center [1064, 682] width 26 height 16
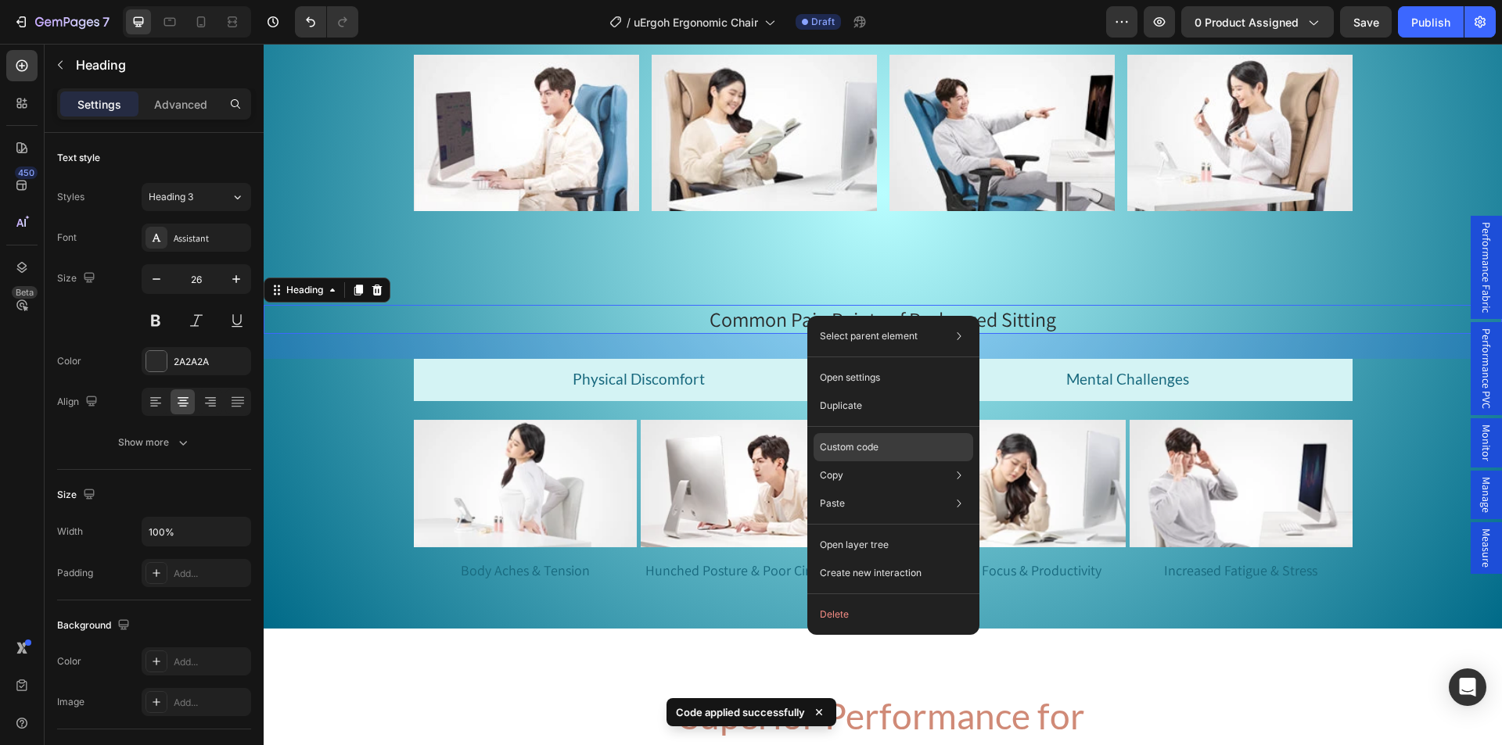
click at [849, 450] on p "Custom code" at bounding box center [849, 447] width 59 height 14
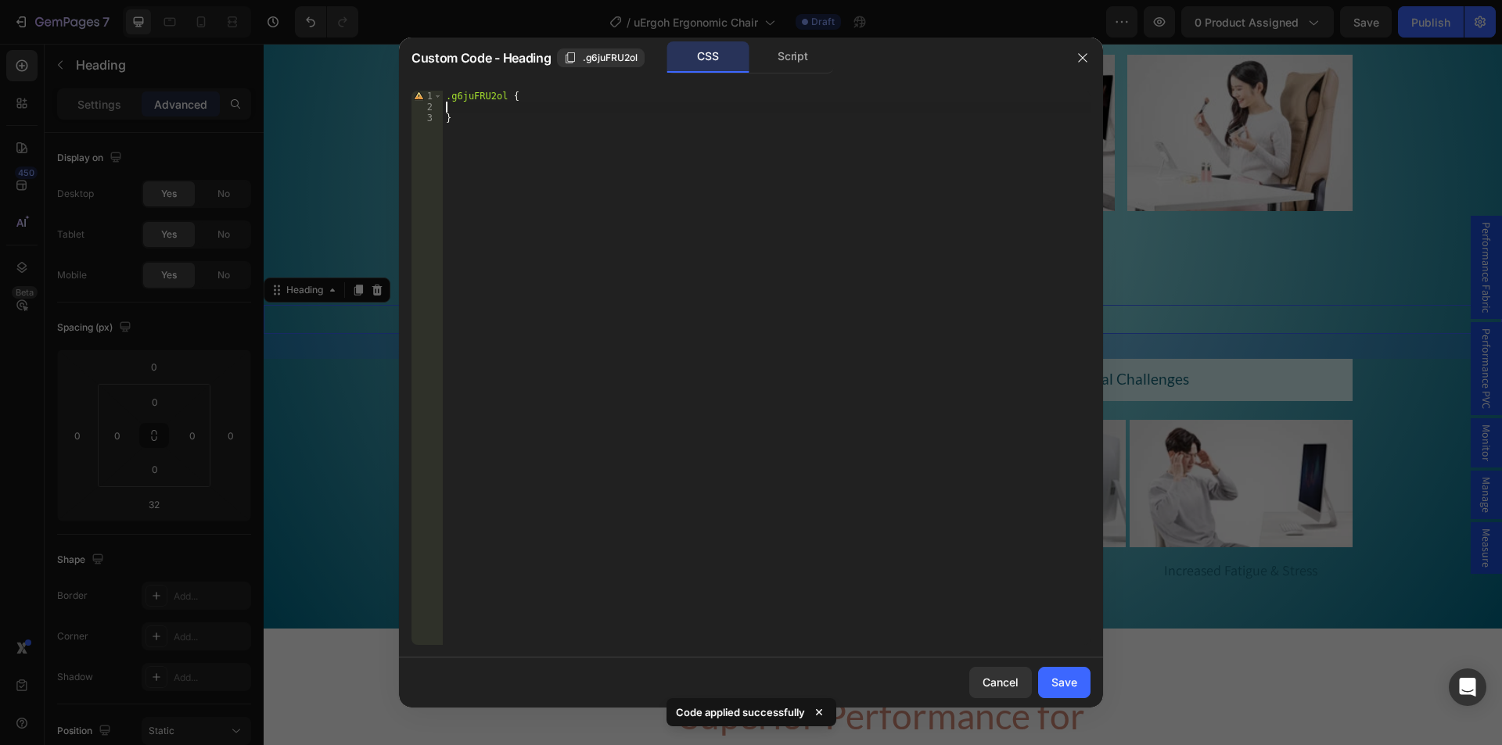
click at [544, 110] on div ".g6juFRU2ol { }" at bounding box center [767, 379] width 648 height 576
type textarea "z-index: 1;"
click at [1069, 677] on div "Save" at bounding box center [1064, 682] width 26 height 16
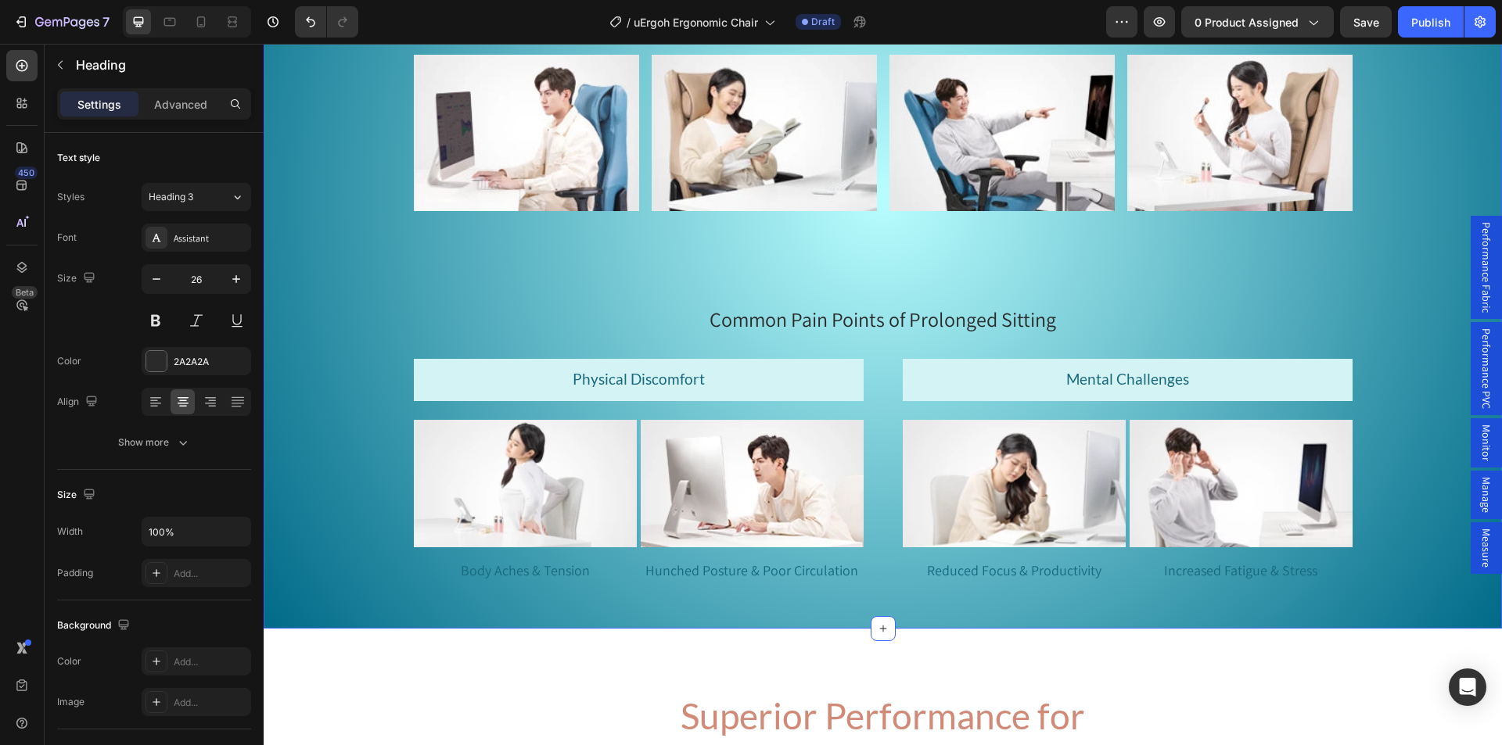
click at [357, 217] on div "The Sedentary Lifestyle Heading Long hours of sitting—whether for work, study, …" at bounding box center [883, 212] width 1238 height 783
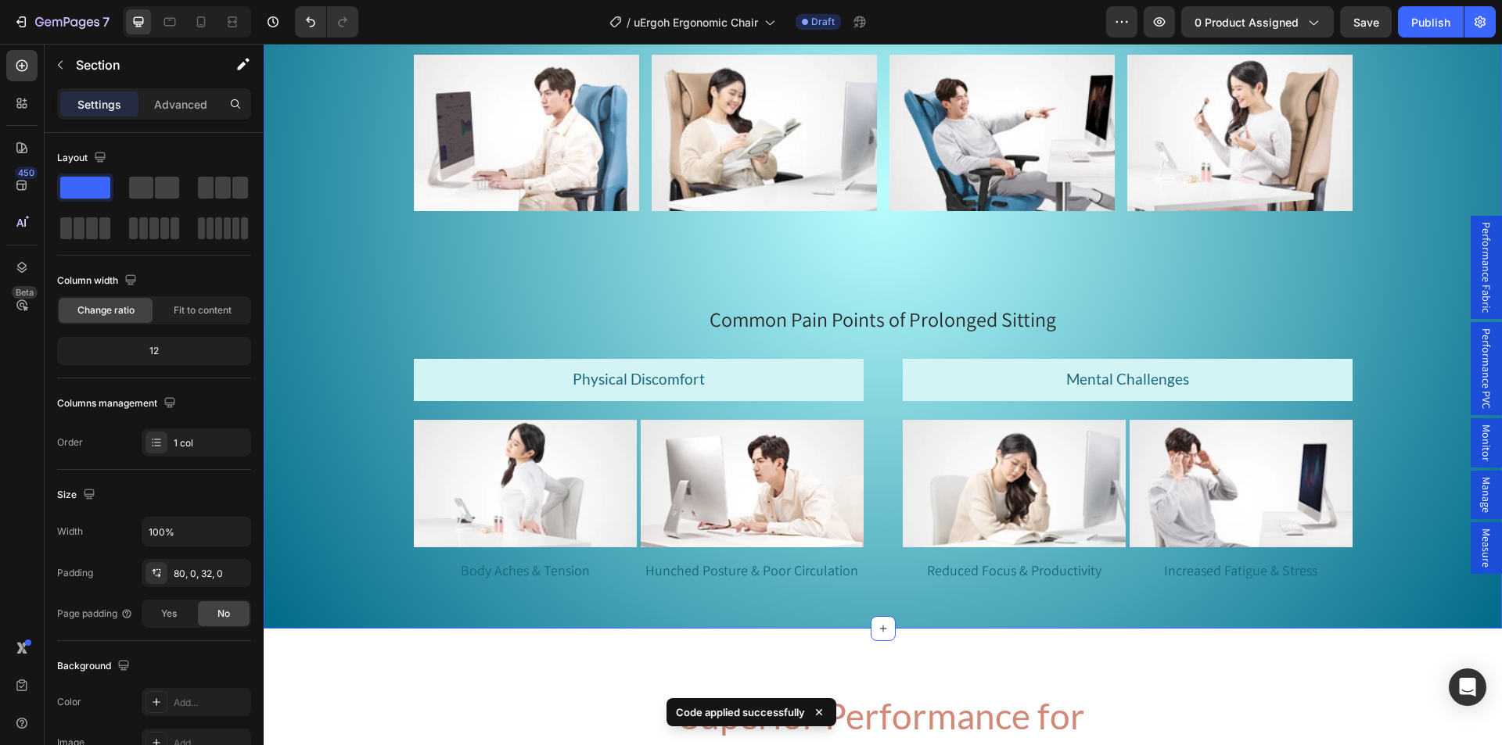
click at [364, 292] on div "The Sedentary Lifestyle Heading Long hours of sitting—whether for work, study, …" at bounding box center [883, 212] width 1238 height 783
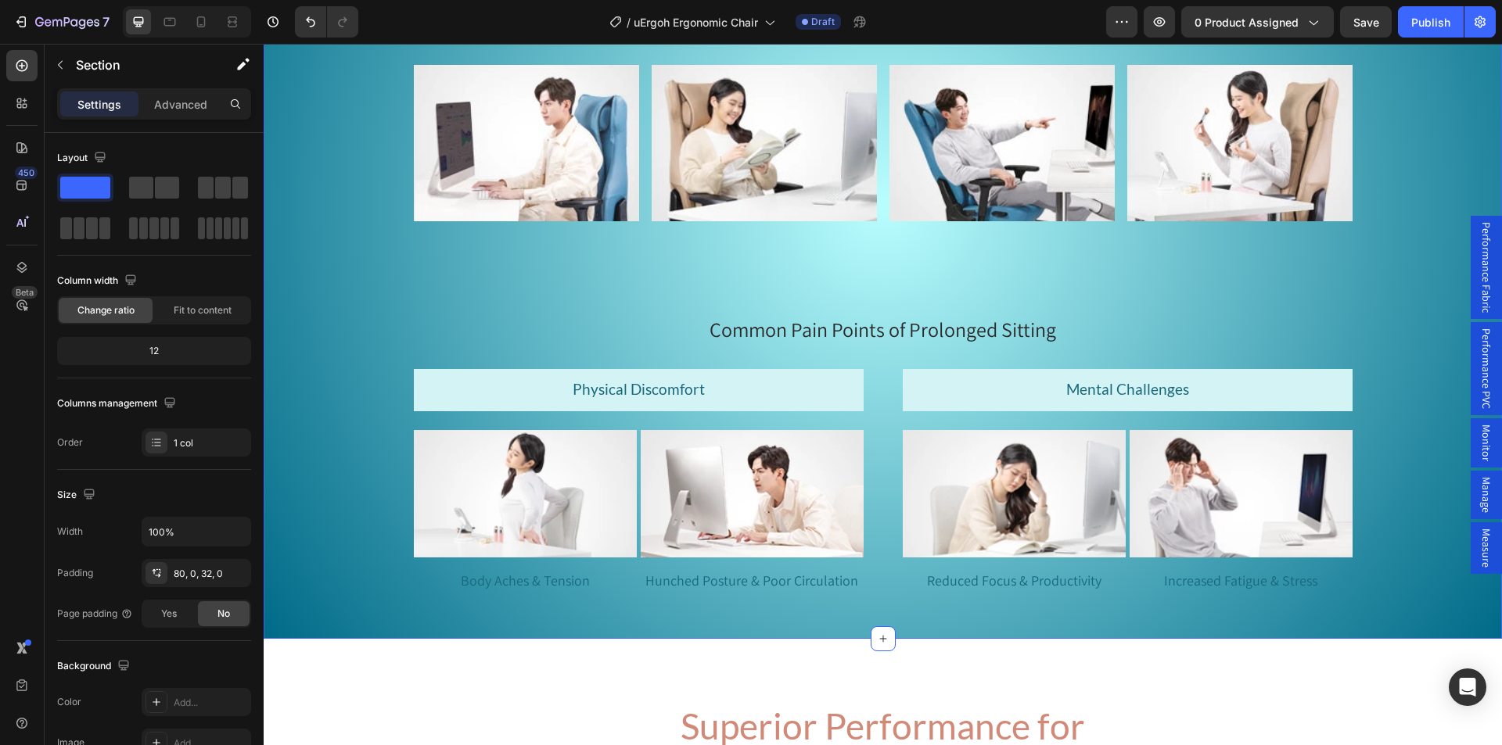
scroll to position [2112, 0]
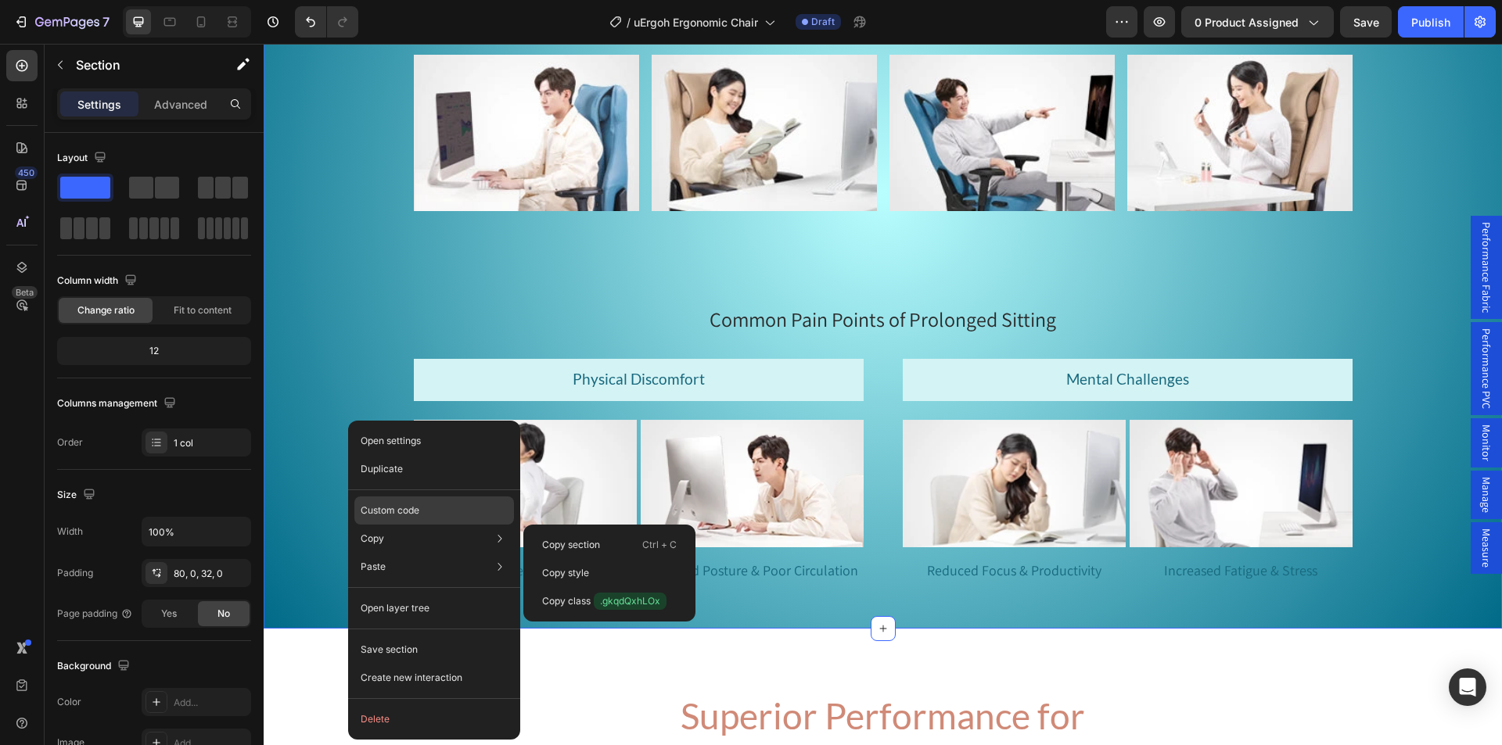
click at [404, 511] on p "Custom code" at bounding box center [390, 511] width 59 height 14
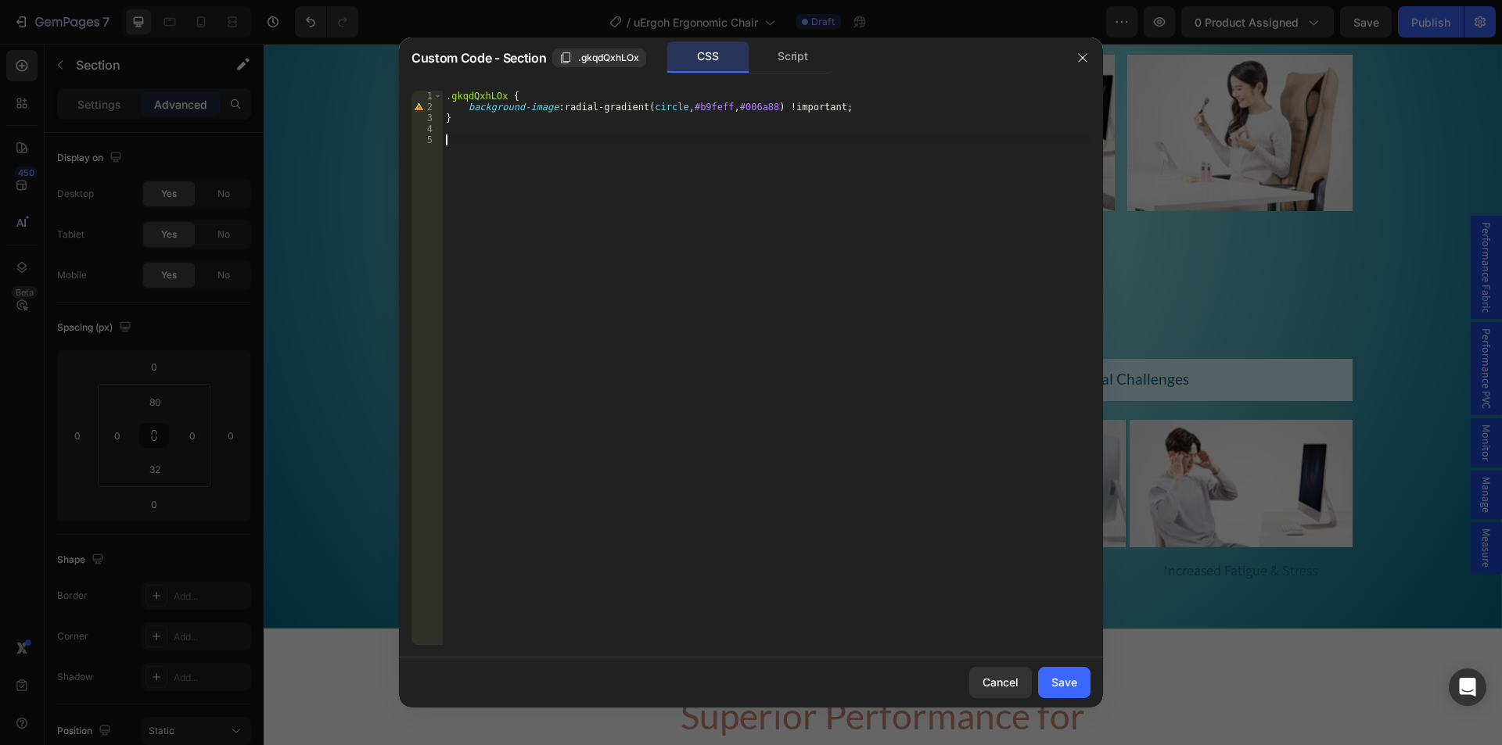
click at [482, 151] on div ".gkqdQxhLOx { background-image : radial-gradient( circle , #b9feff , #006a88 ) …" at bounding box center [767, 379] width 648 height 576
paste textarea "}"
type textarea "}"
drag, startPoint x: 1063, startPoint y: 686, endPoint x: 691, endPoint y: 600, distance: 382.1
click at [1063, 686] on div "Save" at bounding box center [1064, 682] width 26 height 16
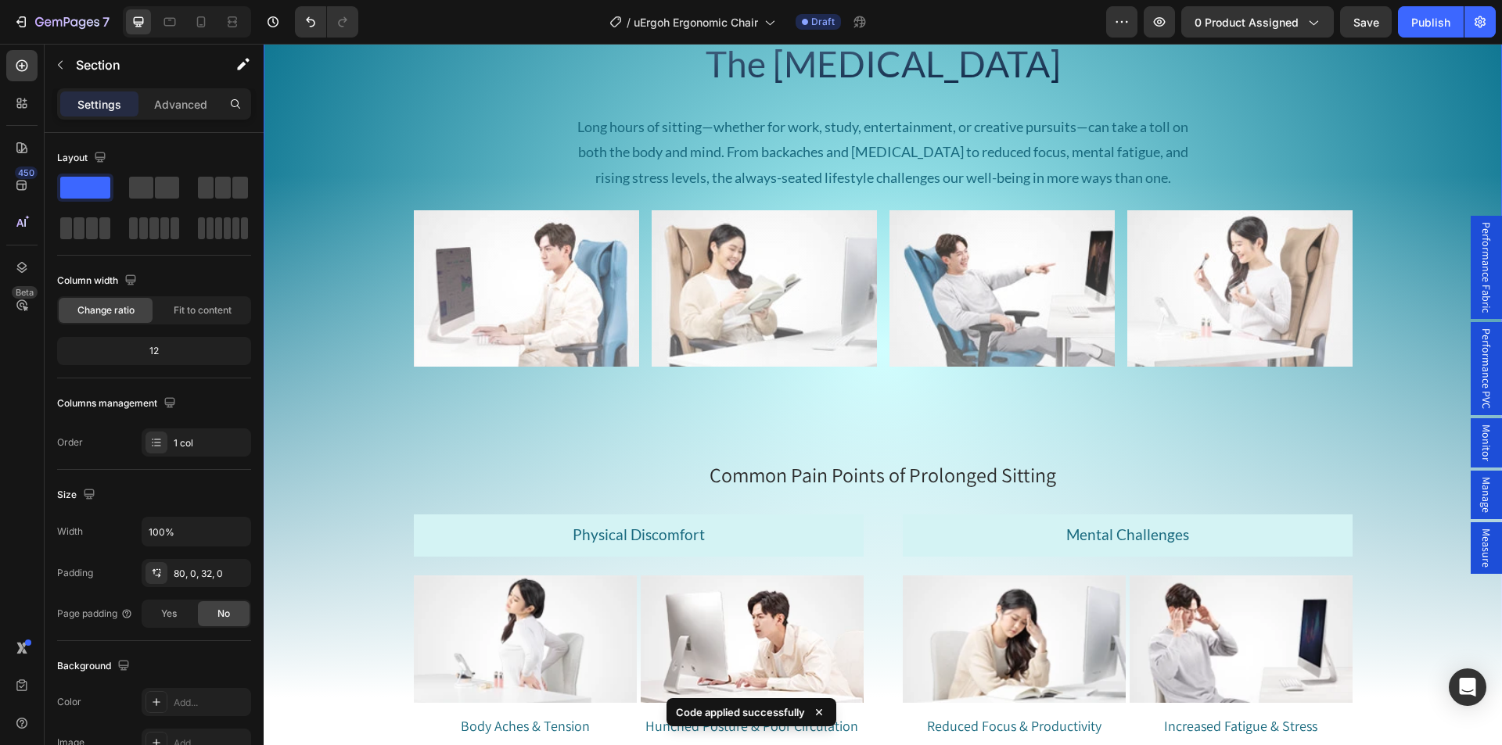
scroll to position [1955, 0]
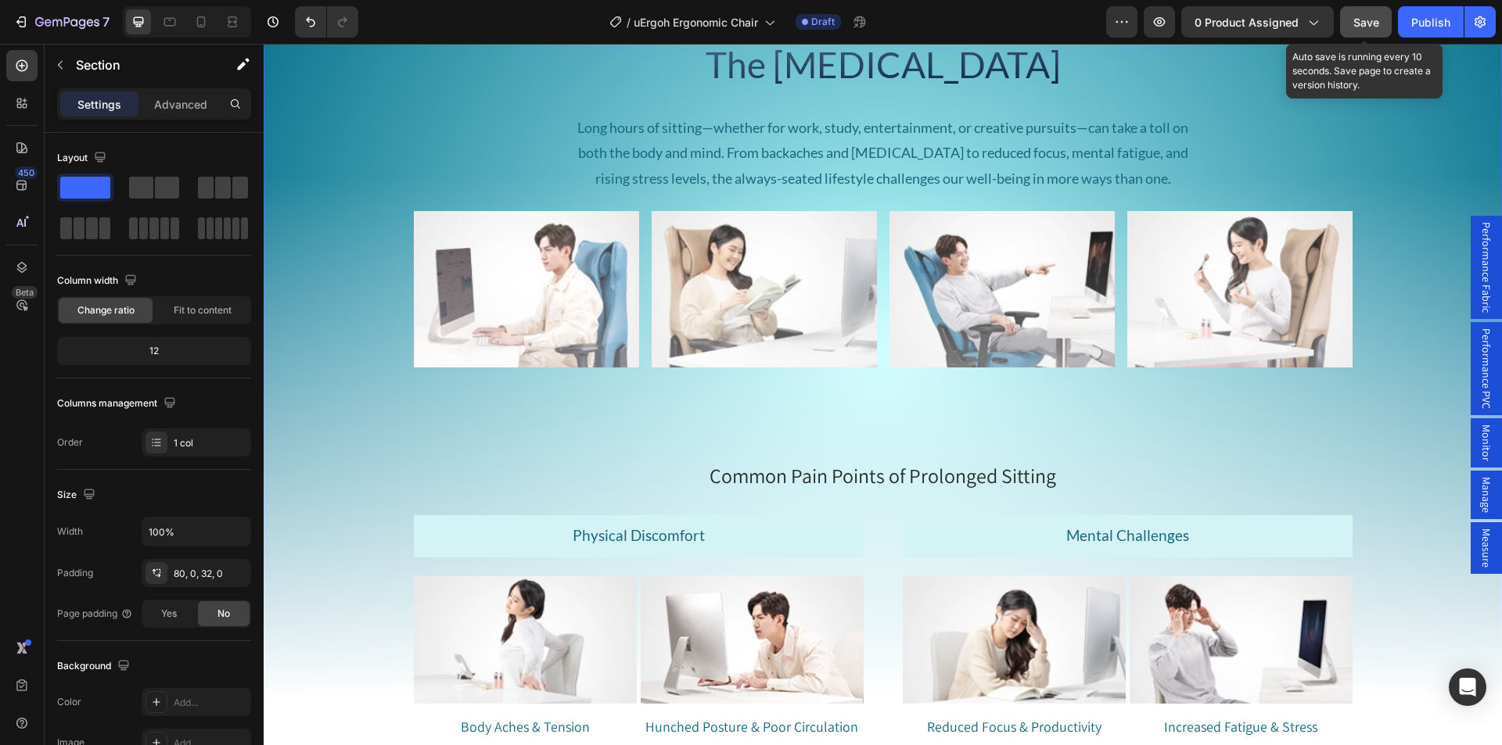
click at [1359, 16] on span "Save" at bounding box center [1366, 22] width 26 height 13
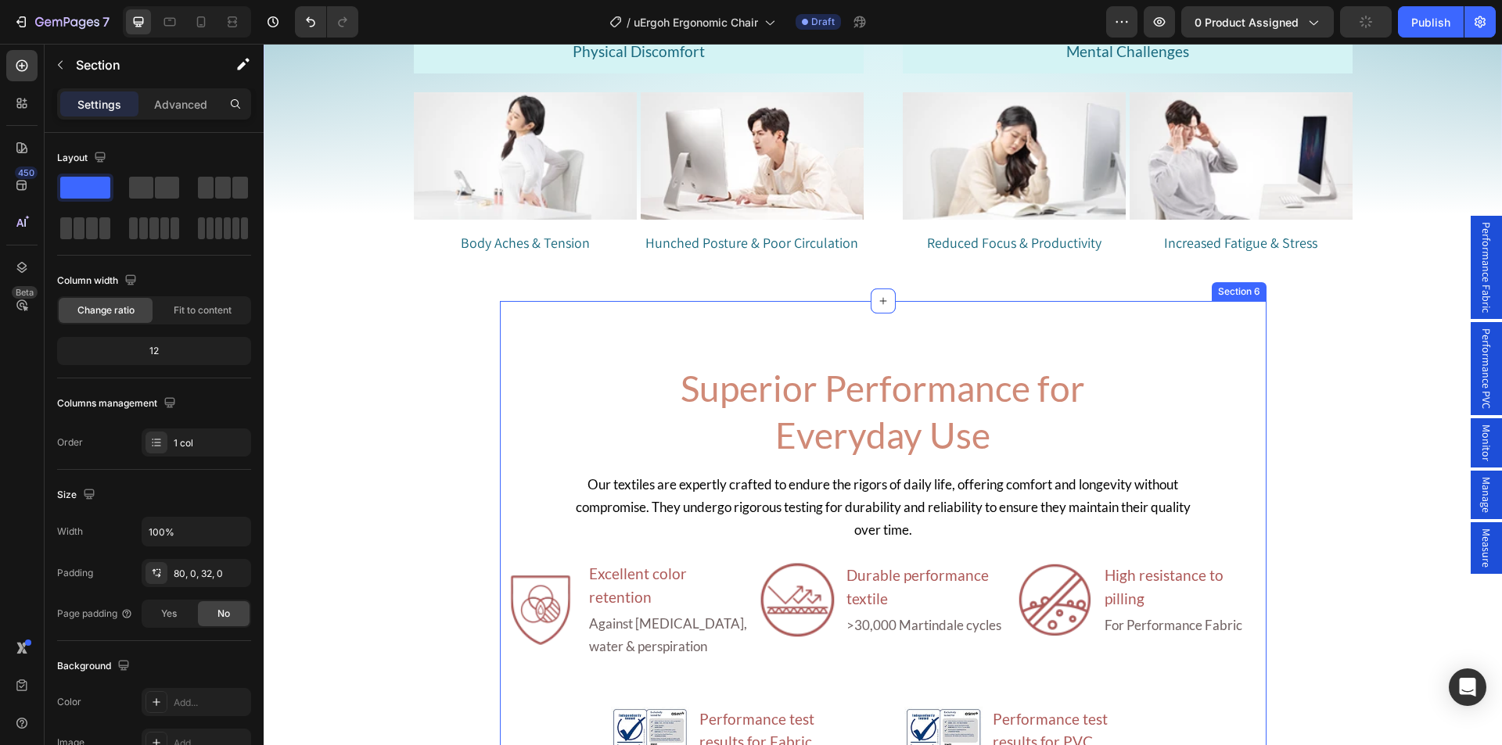
scroll to position [2581, 0]
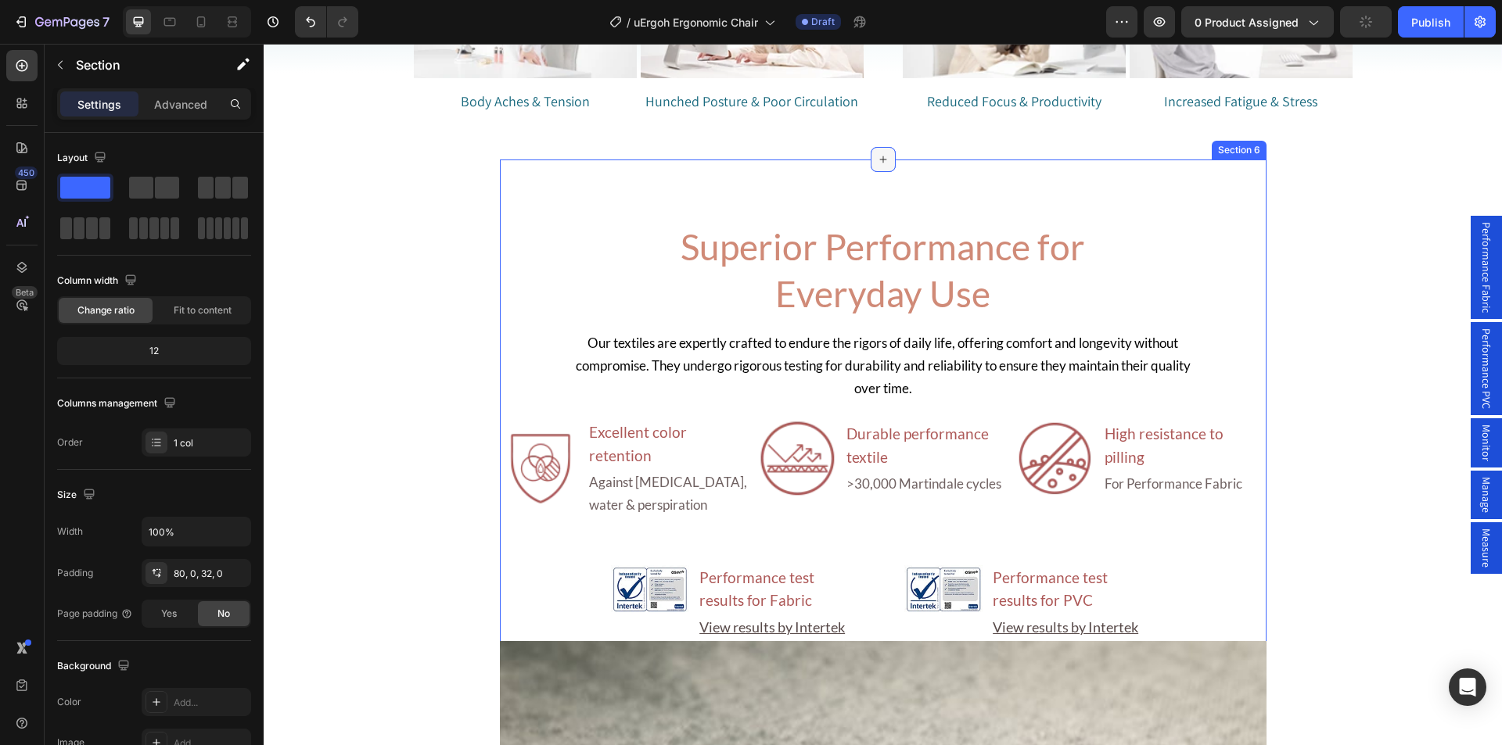
click at [877, 154] on icon at bounding box center [883, 159] width 13 height 13
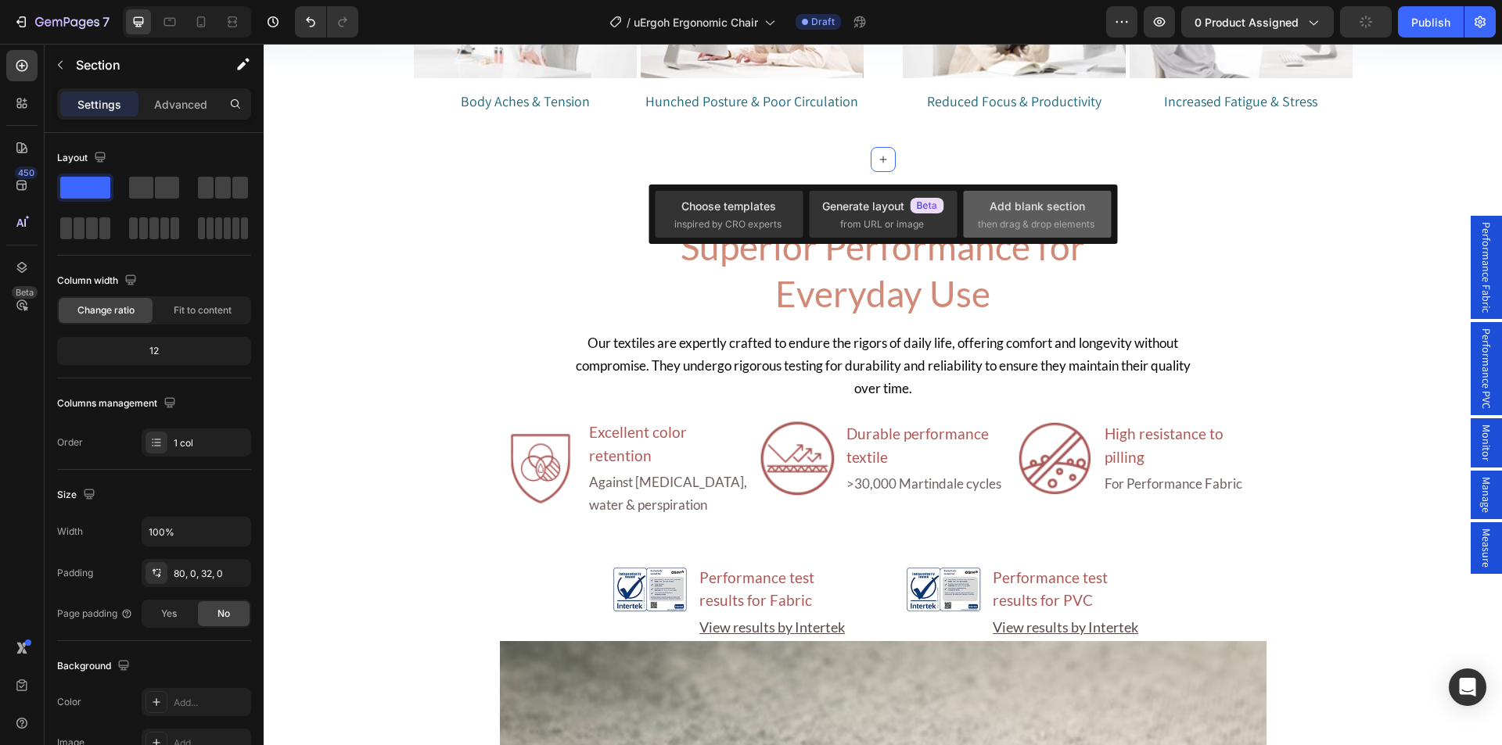
click at [1075, 227] on span "then drag & drop elements" at bounding box center [1036, 224] width 117 height 14
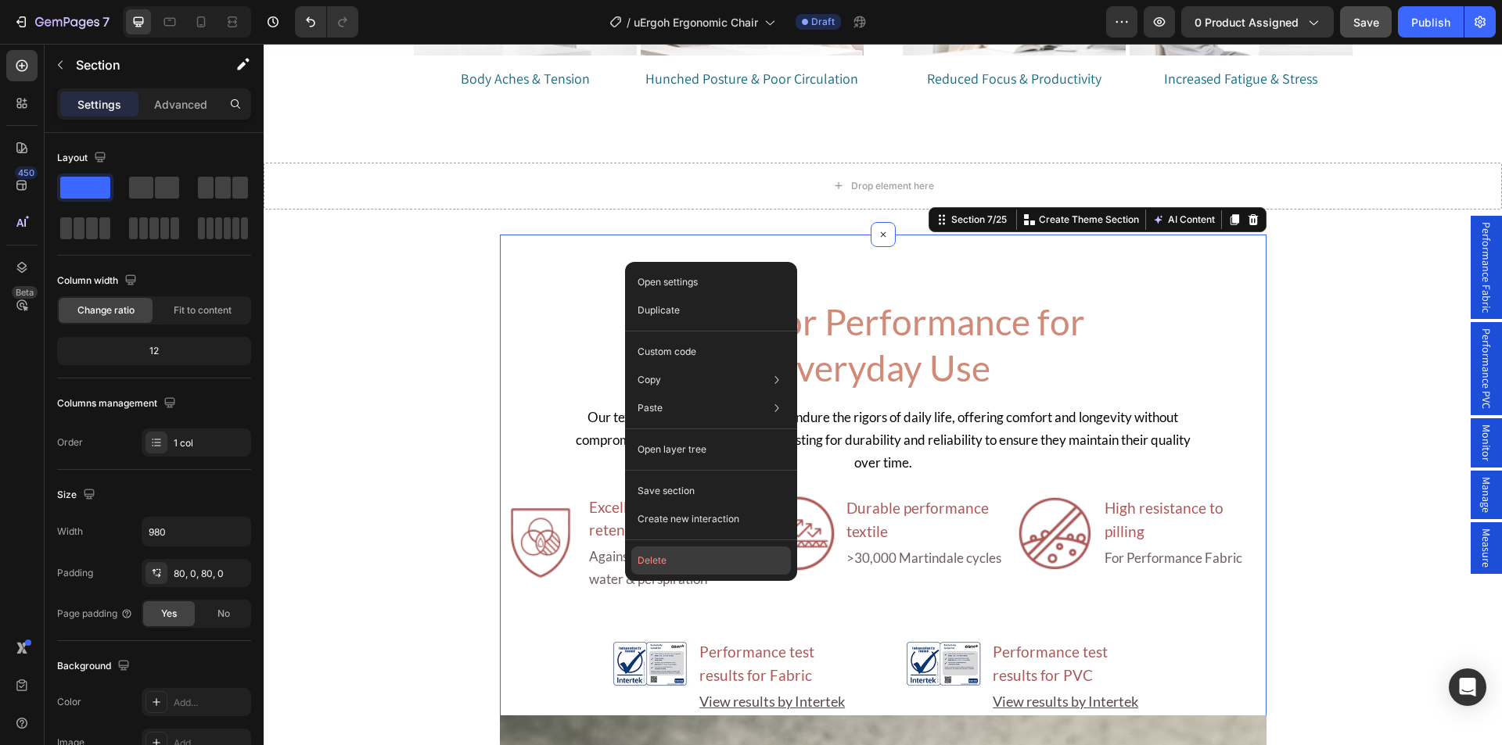
click at [661, 564] on button "Delete" at bounding box center [711, 561] width 160 height 28
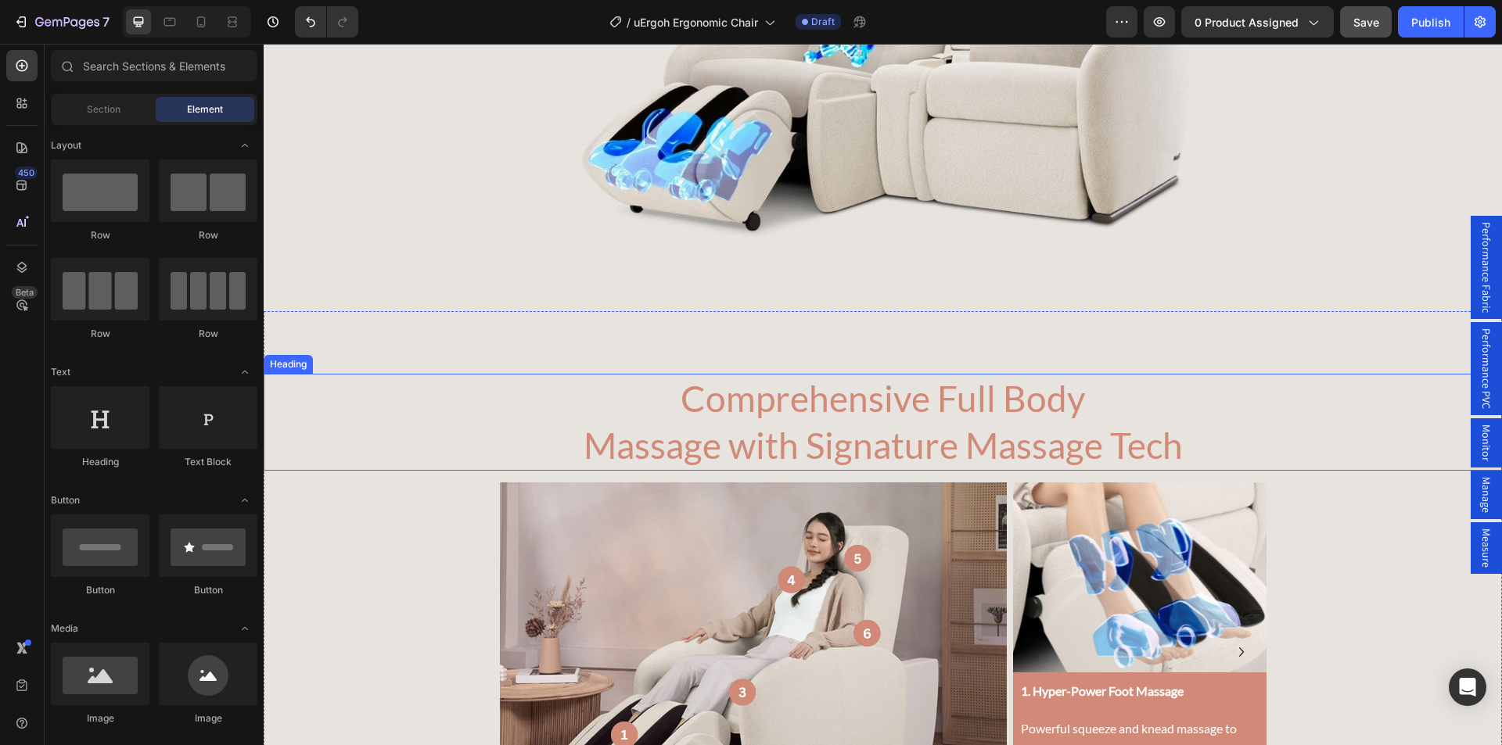
scroll to position [3285, 0]
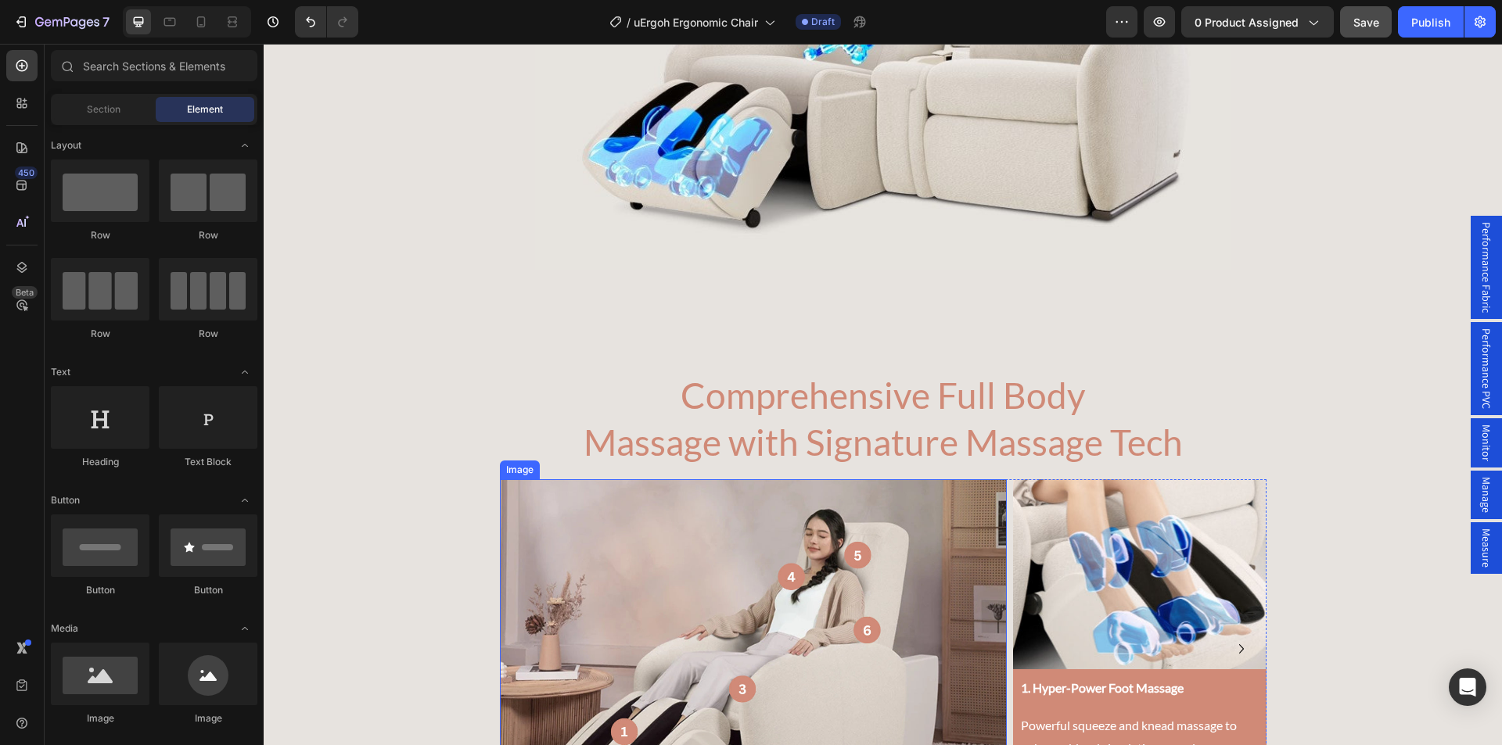
click at [892, 439] on h2 "Comprehensive Full Body Massage with Signature Massage Tech" at bounding box center [883, 419] width 602 height 97
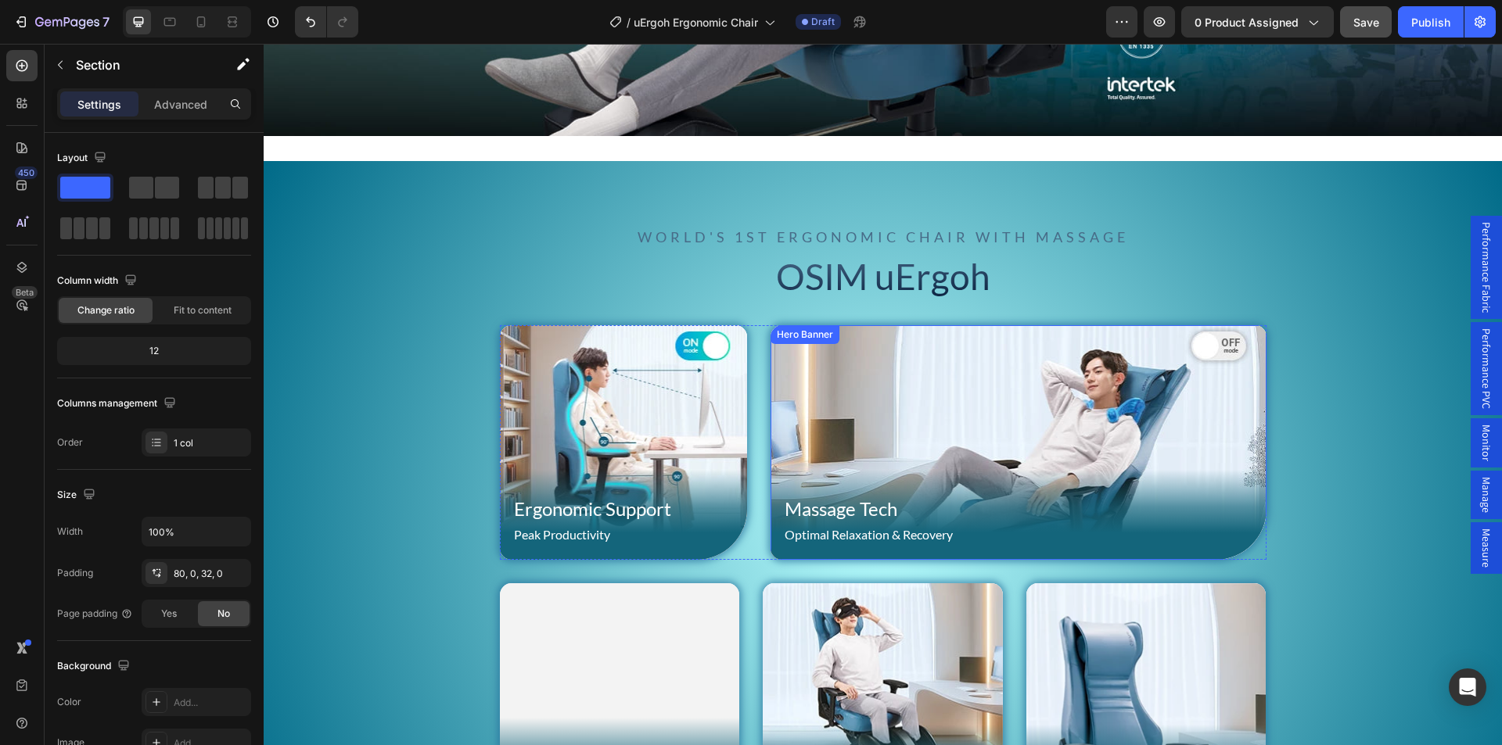
scroll to position [921, 0]
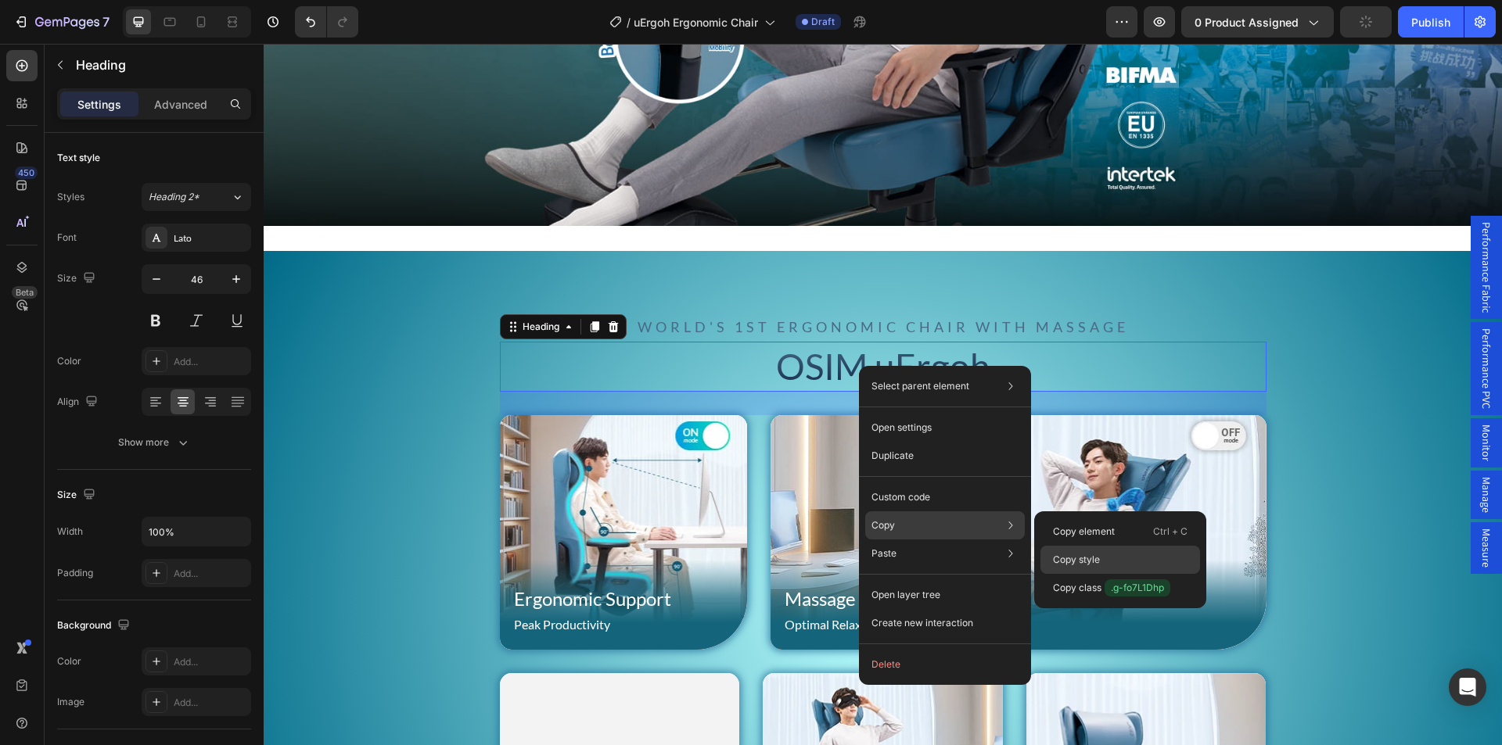
drag, startPoint x: 1132, startPoint y: 566, endPoint x: 616, endPoint y: 493, distance: 522.2
click at [1132, 574] on div "Copy style" at bounding box center [1120, 588] width 160 height 28
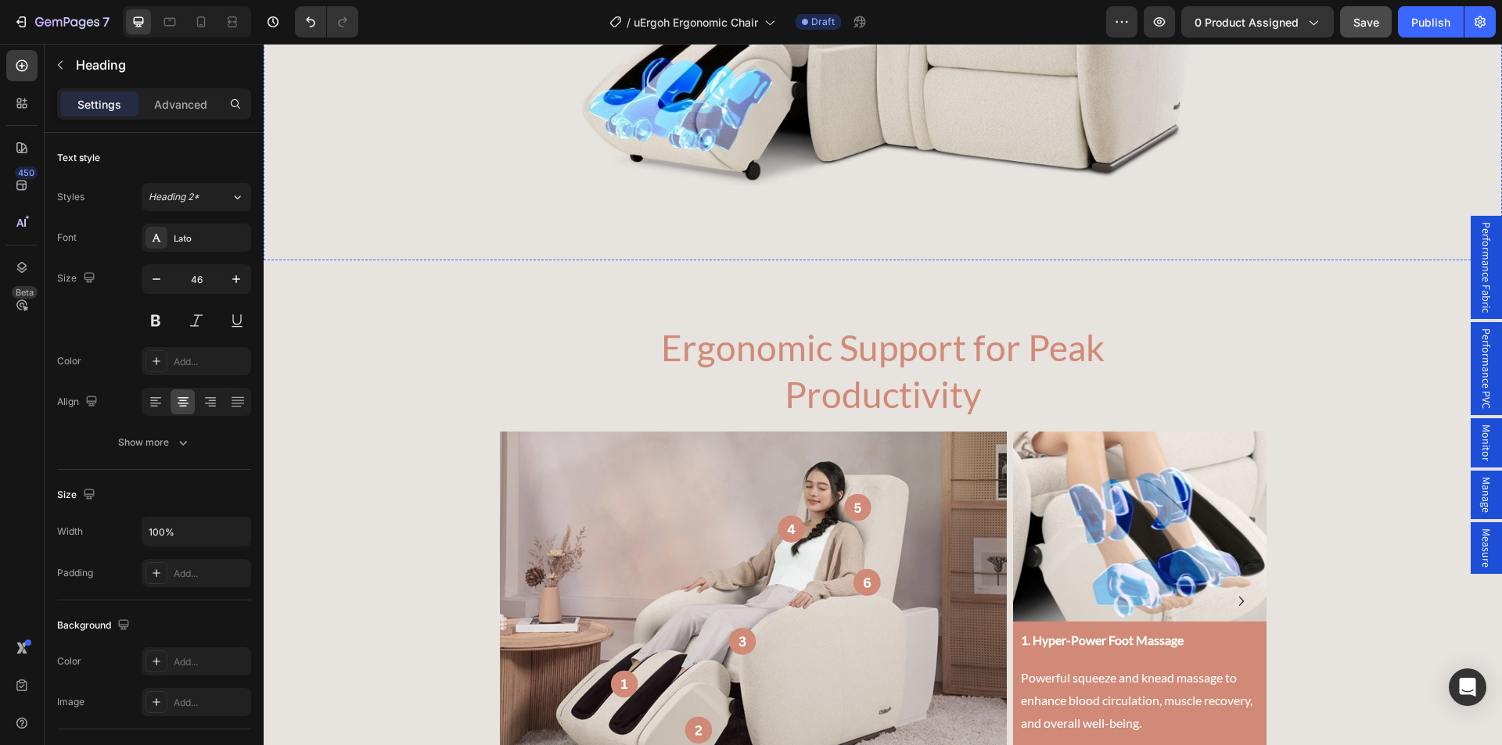
scroll to position [3489, 0]
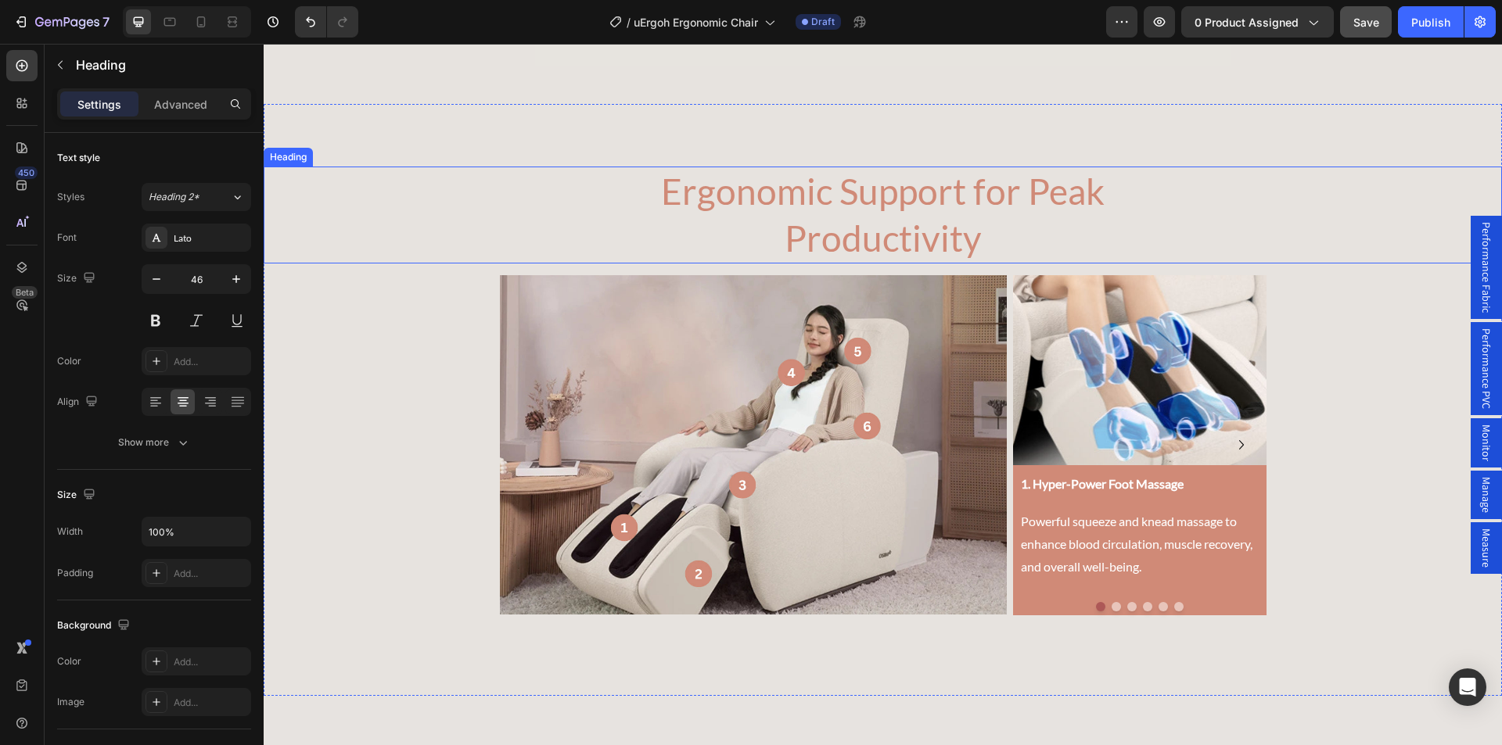
click at [858, 193] on h2 "Ergonomic Support for Peak Productivity" at bounding box center [883, 215] width 602 height 97
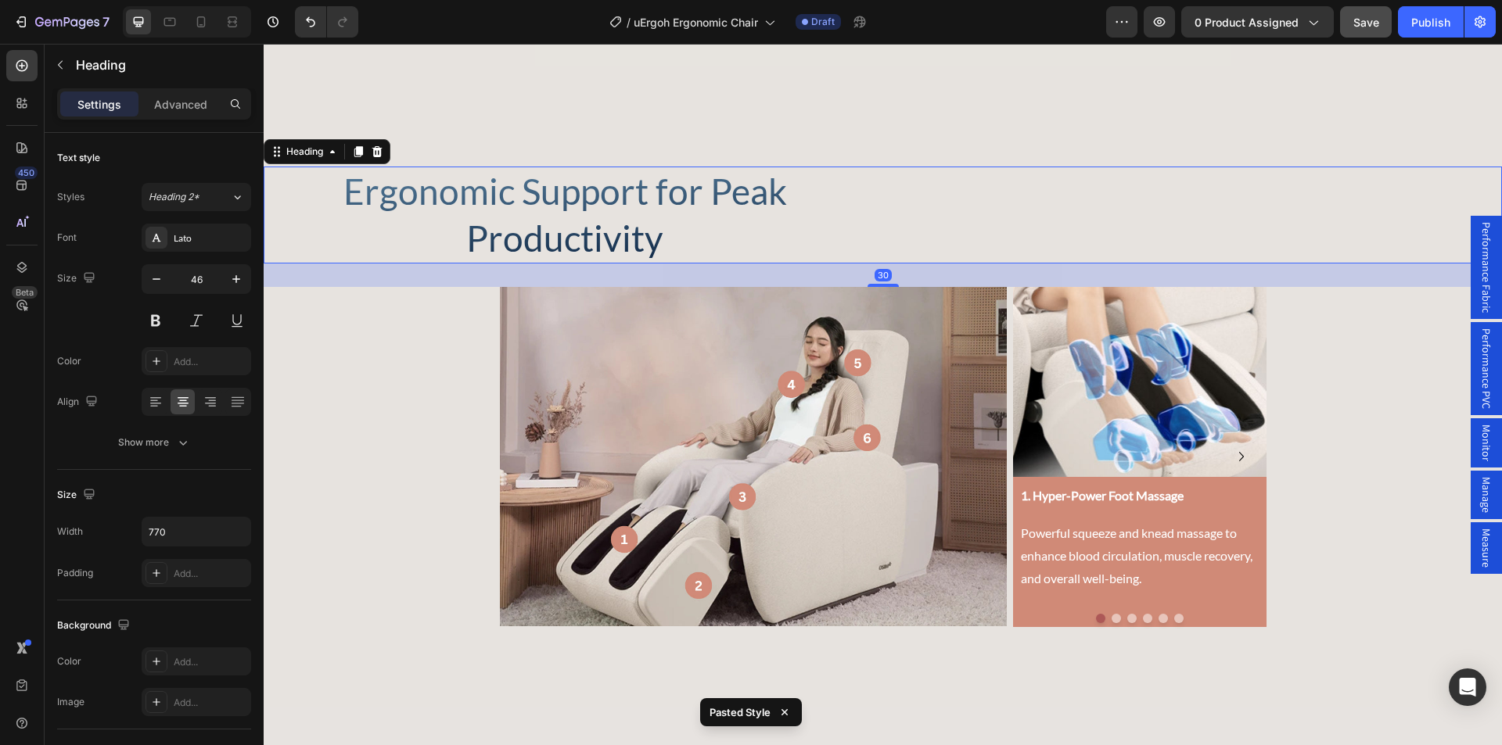
click at [557, 201] on h2 "Ergonomic Support for Peak Productivity" at bounding box center [565, 215] width 602 height 97
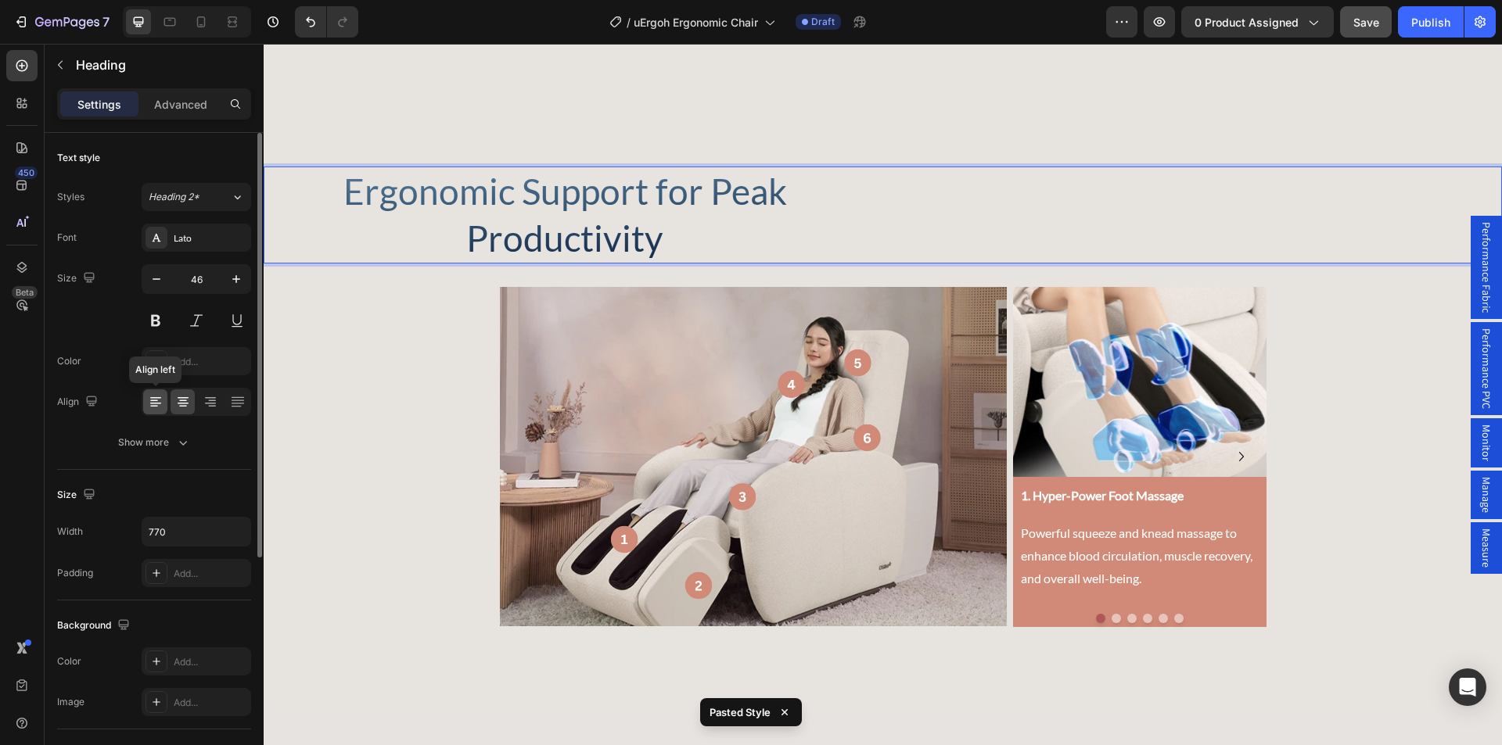
click at [160, 404] on icon at bounding box center [155, 404] width 11 height 2
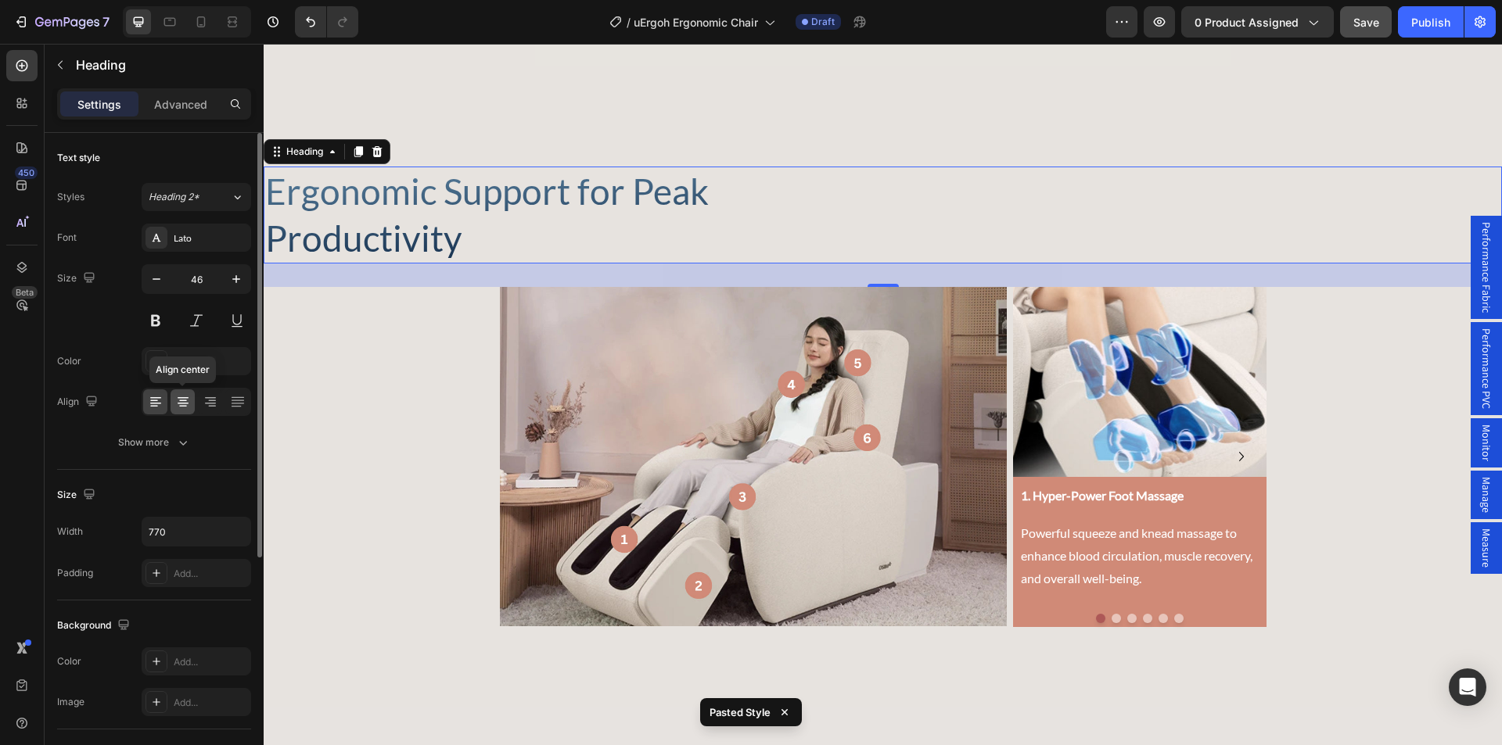
drag, startPoint x: 182, startPoint y: 405, endPoint x: 111, endPoint y: 252, distance: 169.0
click at [182, 405] on icon at bounding box center [183, 402] width 16 height 16
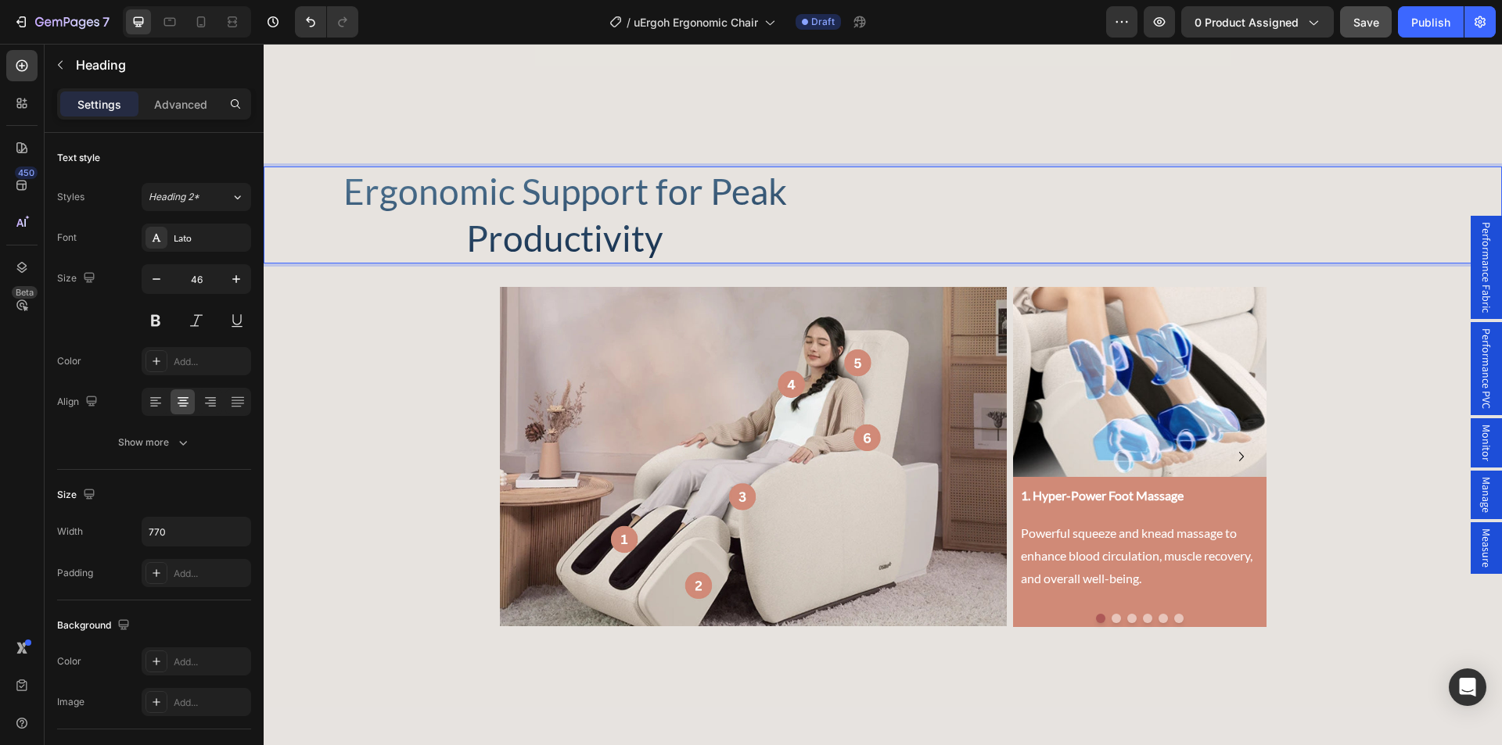
drag, startPoint x: 536, startPoint y: 214, endPoint x: 425, endPoint y: 188, distance: 113.1
drag, startPoint x: 425, startPoint y: 188, endPoint x: 368, endPoint y: 207, distance: 60.8
click at [368, 207] on p "Ergonomic Support for Peak Productivity" at bounding box center [564, 215] width 599 height 94
click at [624, 226] on p "Ergonomic Support for Peak Productivity" at bounding box center [564, 215] width 599 height 94
drag, startPoint x: 1700, startPoint y: 74, endPoint x: 355, endPoint y: 346, distance: 1372.6
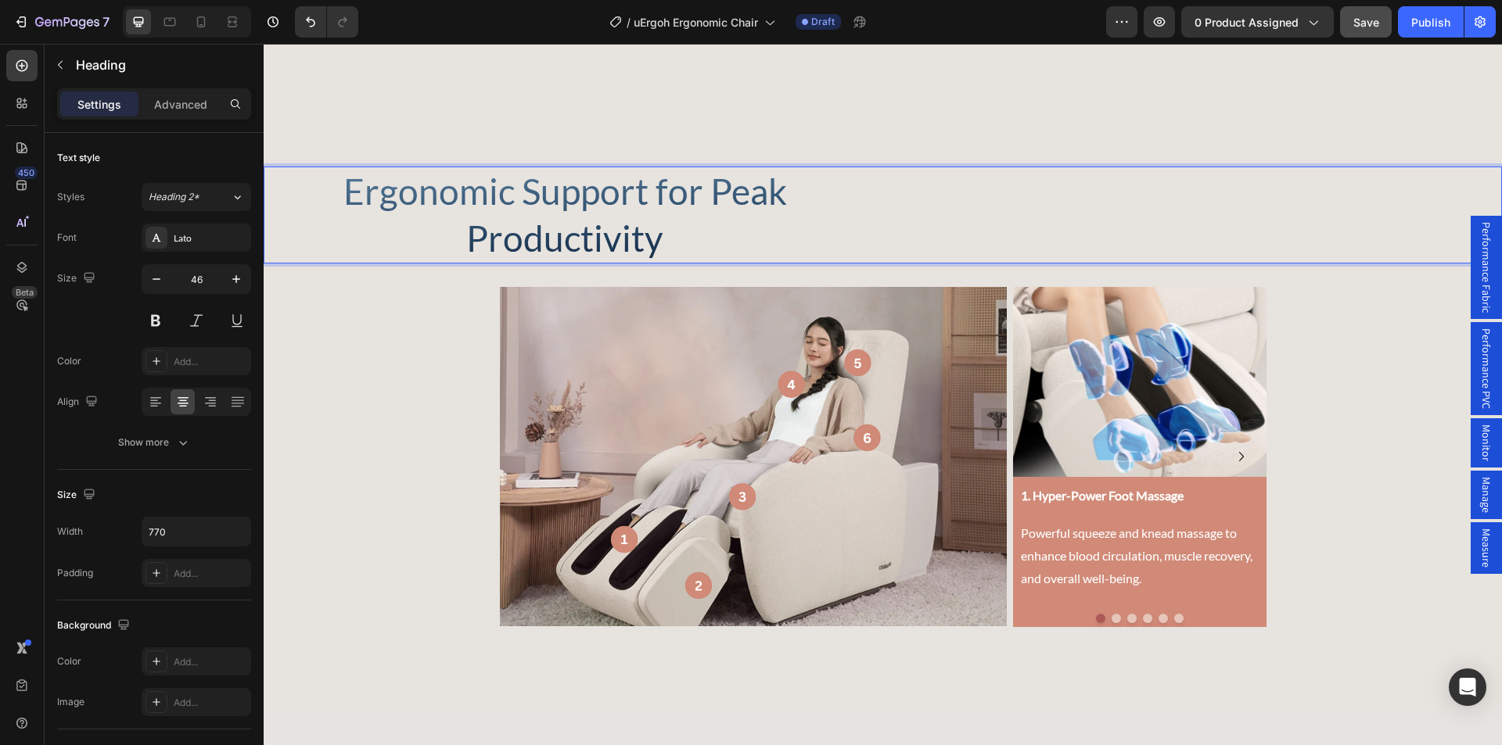
click at [355, 346] on div "Ergonomic Support for Peak Productivity Heading 30 Image Video 1. Hyper-Power F…" at bounding box center [883, 406] width 1238 height 479
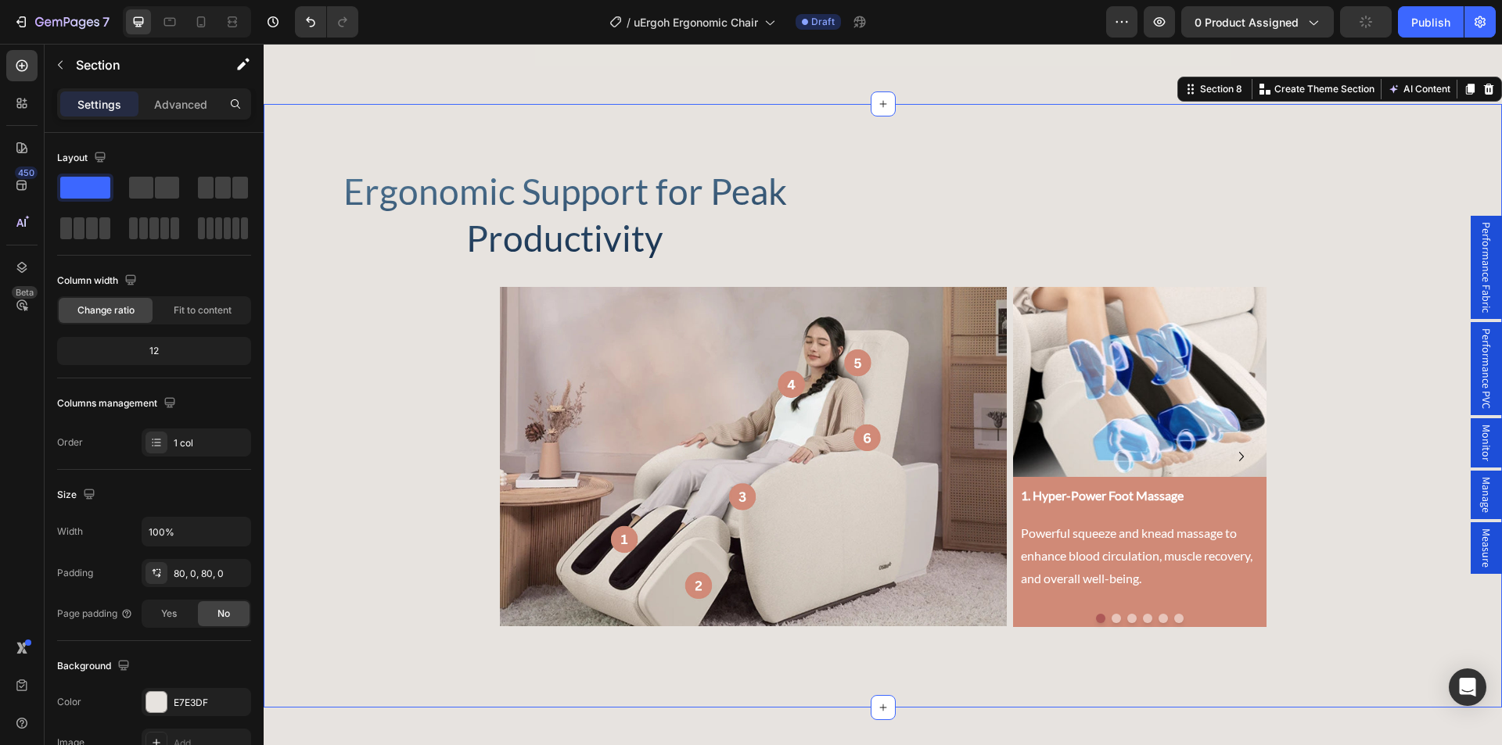
click at [1361, 21] on icon "button" at bounding box center [1365, 21] width 16 height 16
click at [728, 393] on img at bounding box center [753, 456] width 507 height 339
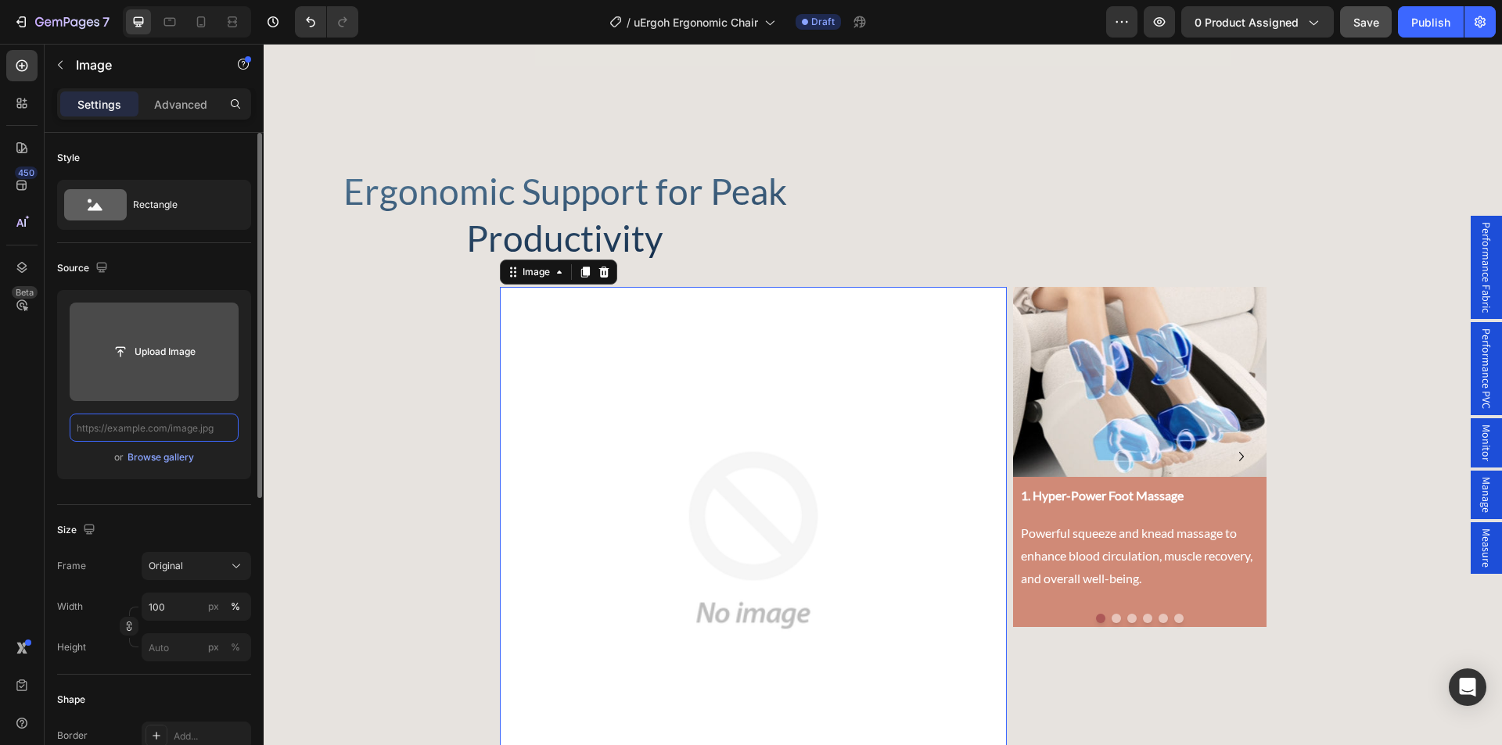
scroll to position [0, 0]
click at [156, 355] on input "file" at bounding box center [154, 352] width 108 height 27
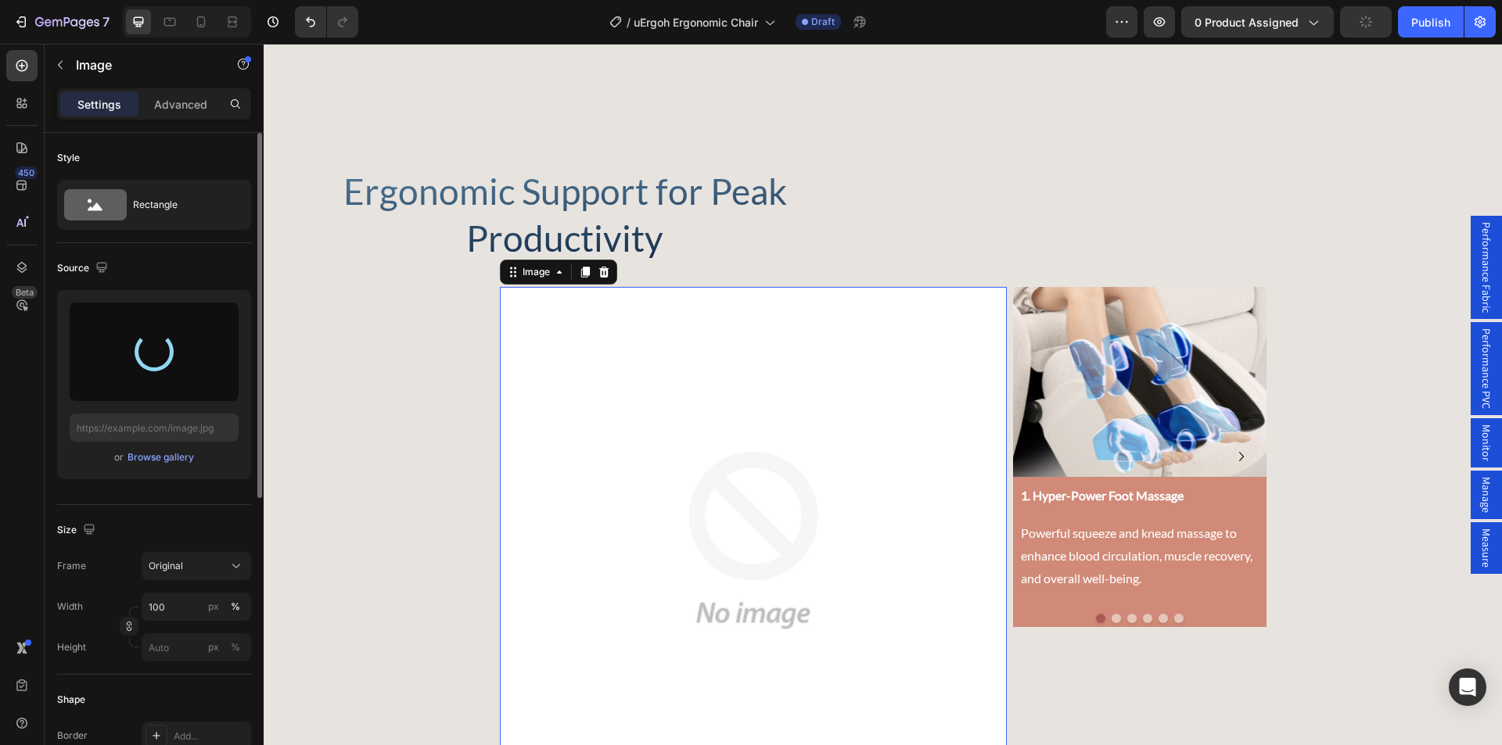
type input "https://cdn.shopify.com/s/files/1/0361/5362/2663/files/gempages_490524180744242…"
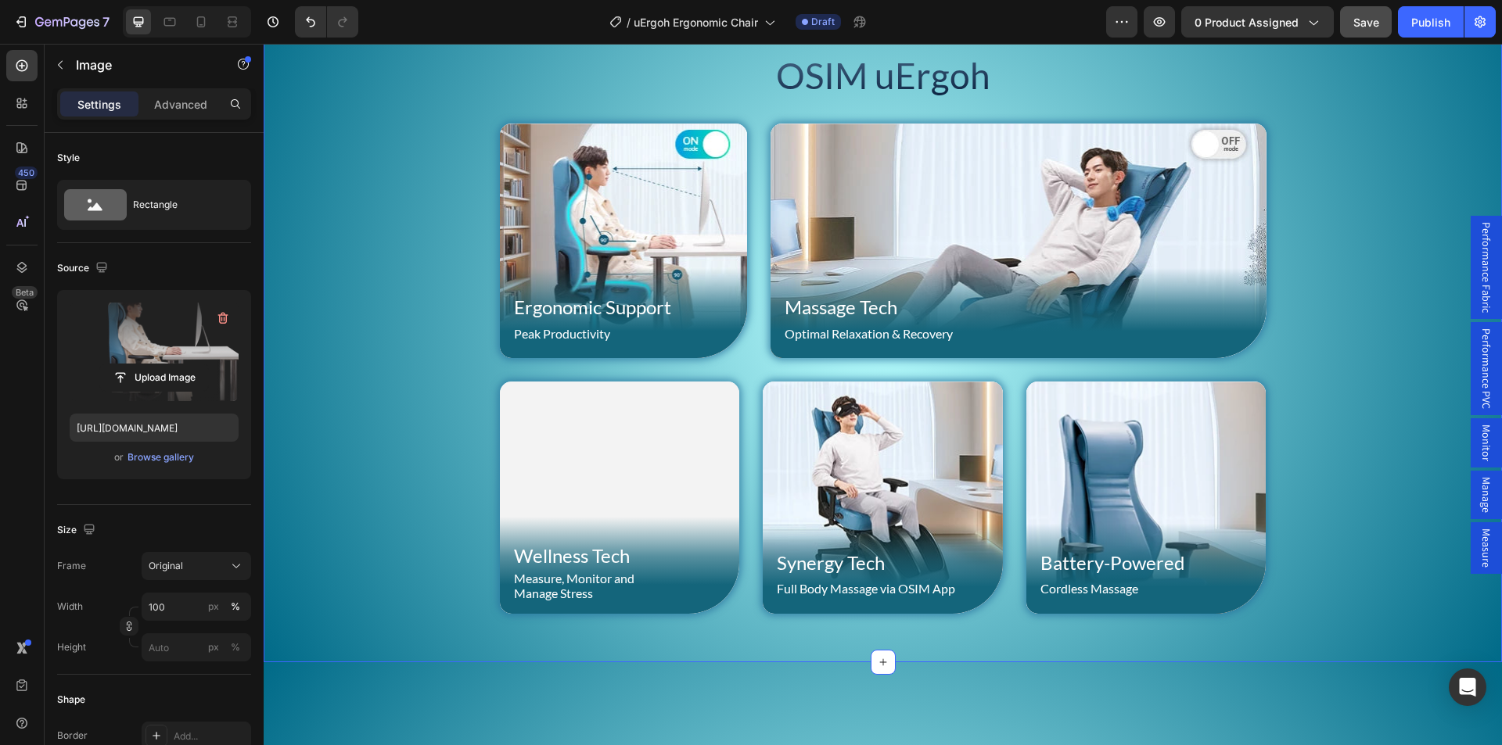
scroll to position [673, 0]
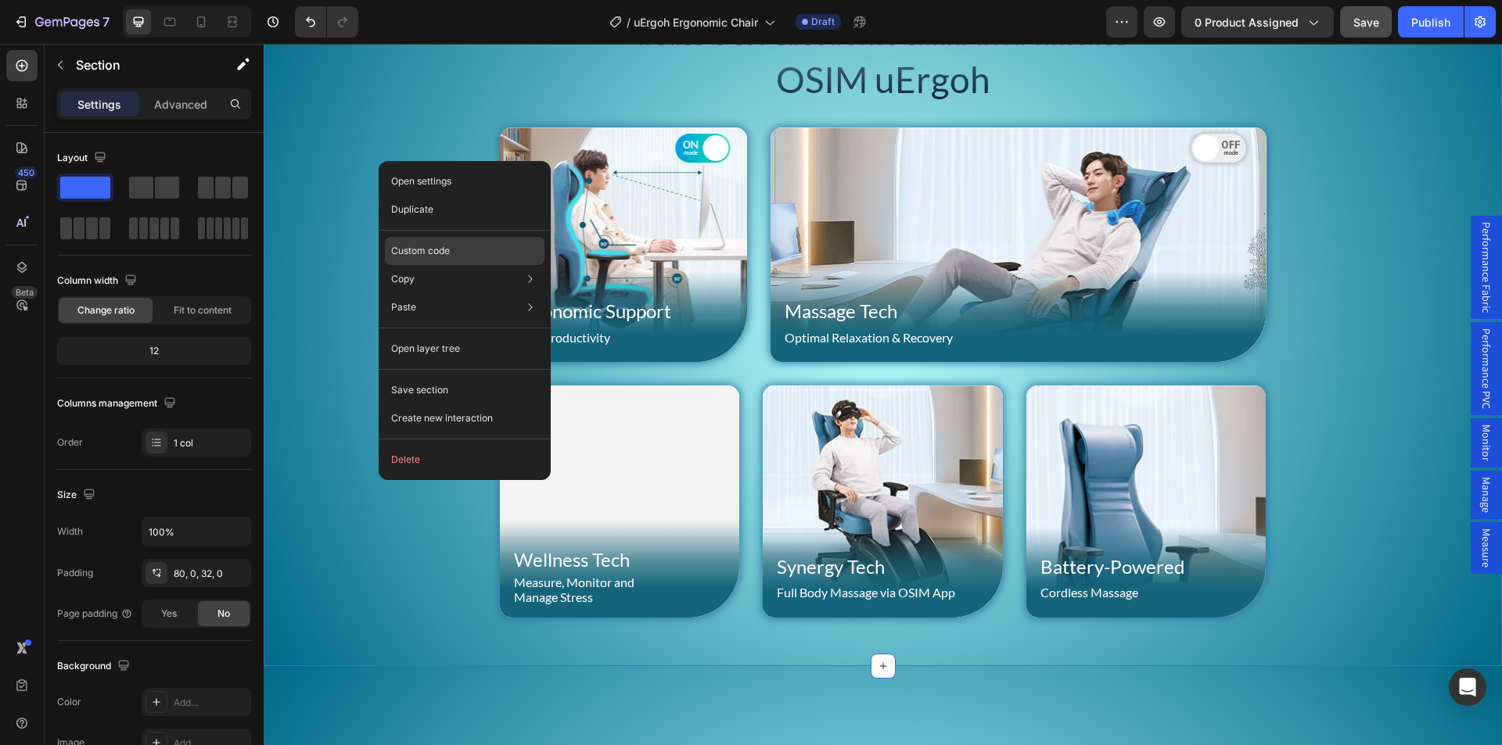
click at [433, 257] on p "Custom code" at bounding box center [420, 251] width 59 height 14
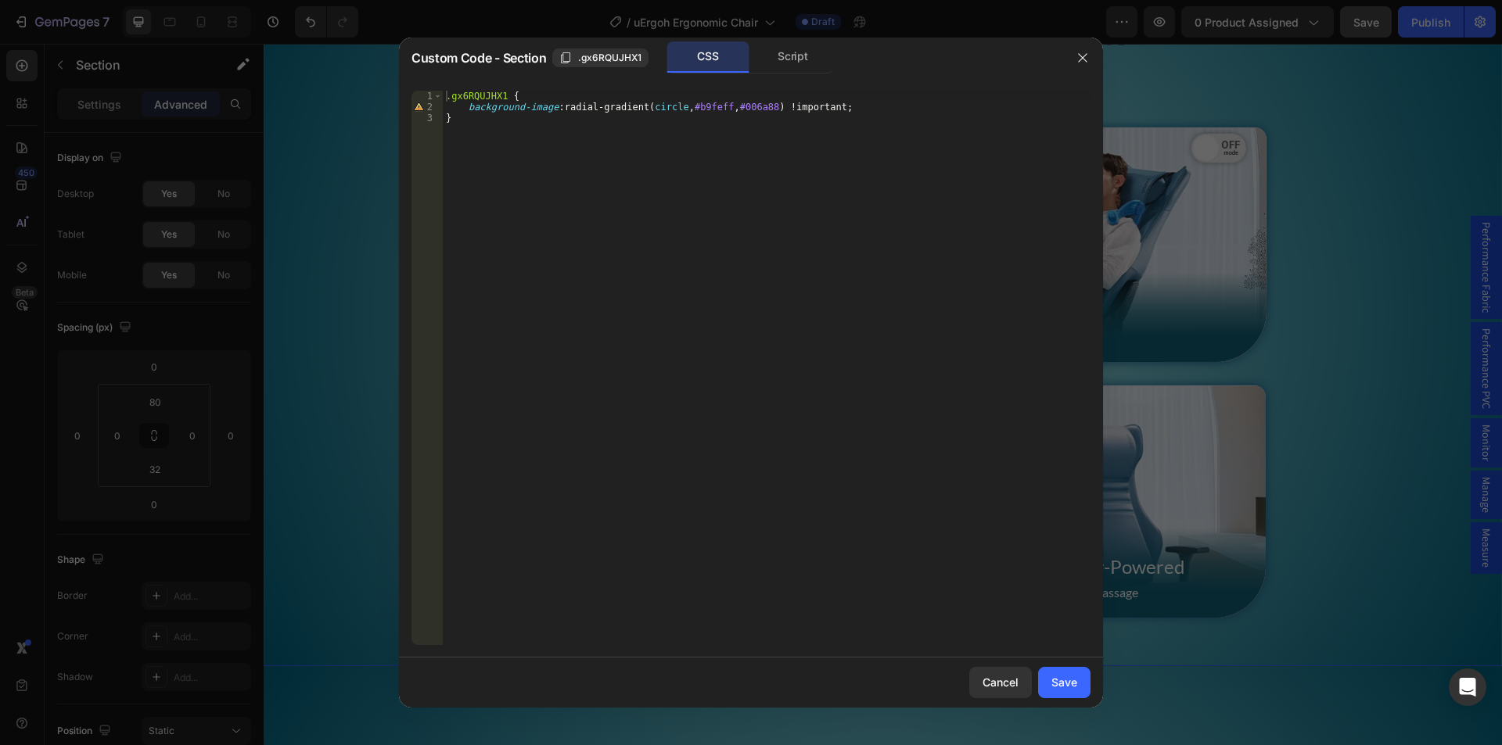
type textarea "background-image: radial-gradient(circle, #b9feff, #006a88) !important;"
drag, startPoint x: 462, startPoint y: 106, endPoint x: 883, endPoint y: 109, distance: 420.8
click at [883, 109] on div ".gx6RQUJHX1 { background-image : radial-gradient( circle , #b9feff , #006a88 ) …" at bounding box center [767, 379] width 648 height 576
drag, startPoint x: 1010, startPoint y: 691, endPoint x: 588, endPoint y: 551, distance: 444.7
click at [1010, 691] on div "Cancel" at bounding box center [1000, 682] width 36 height 16
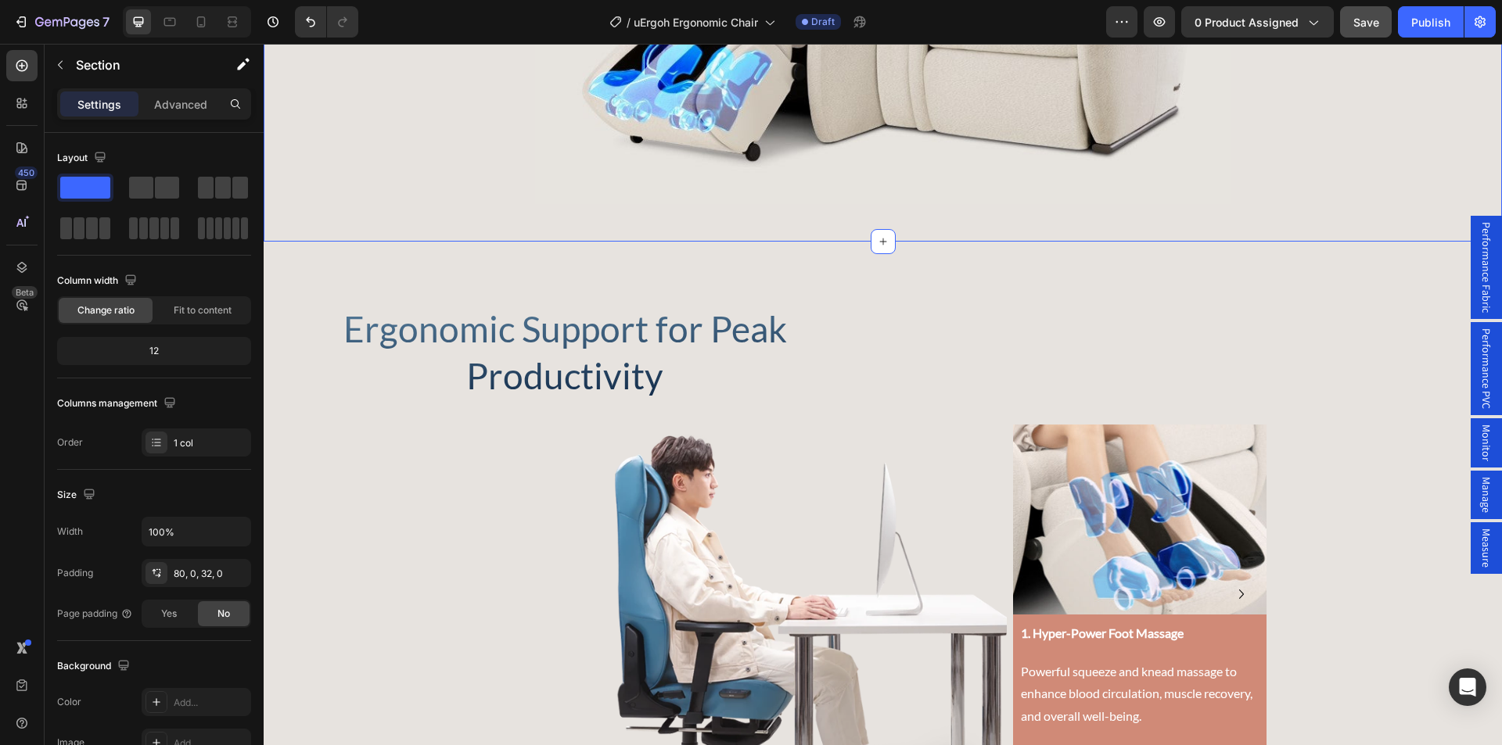
scroll to position [2785, 0]
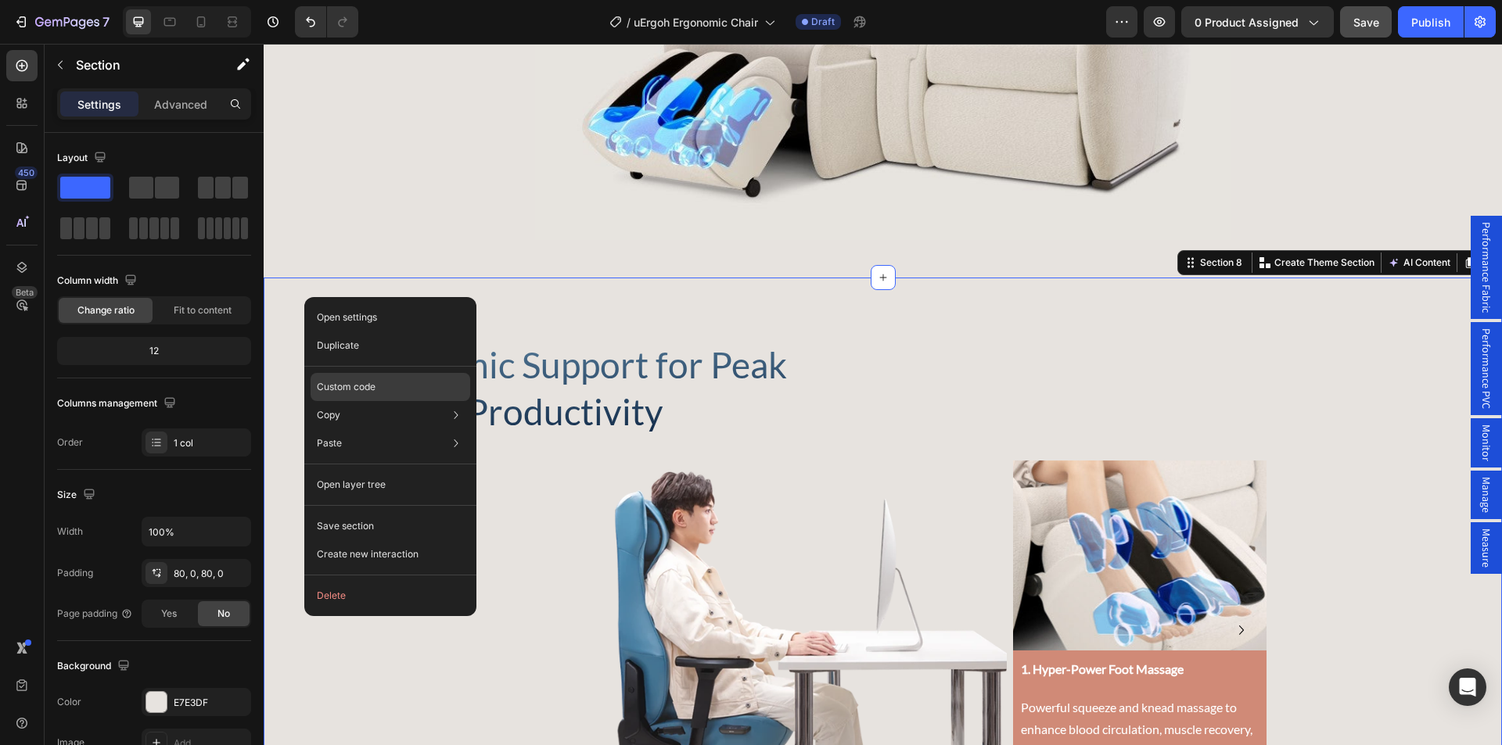
click at [370, 392] on p "Custom code" at bounding box center [346, 387] width 59 height 14
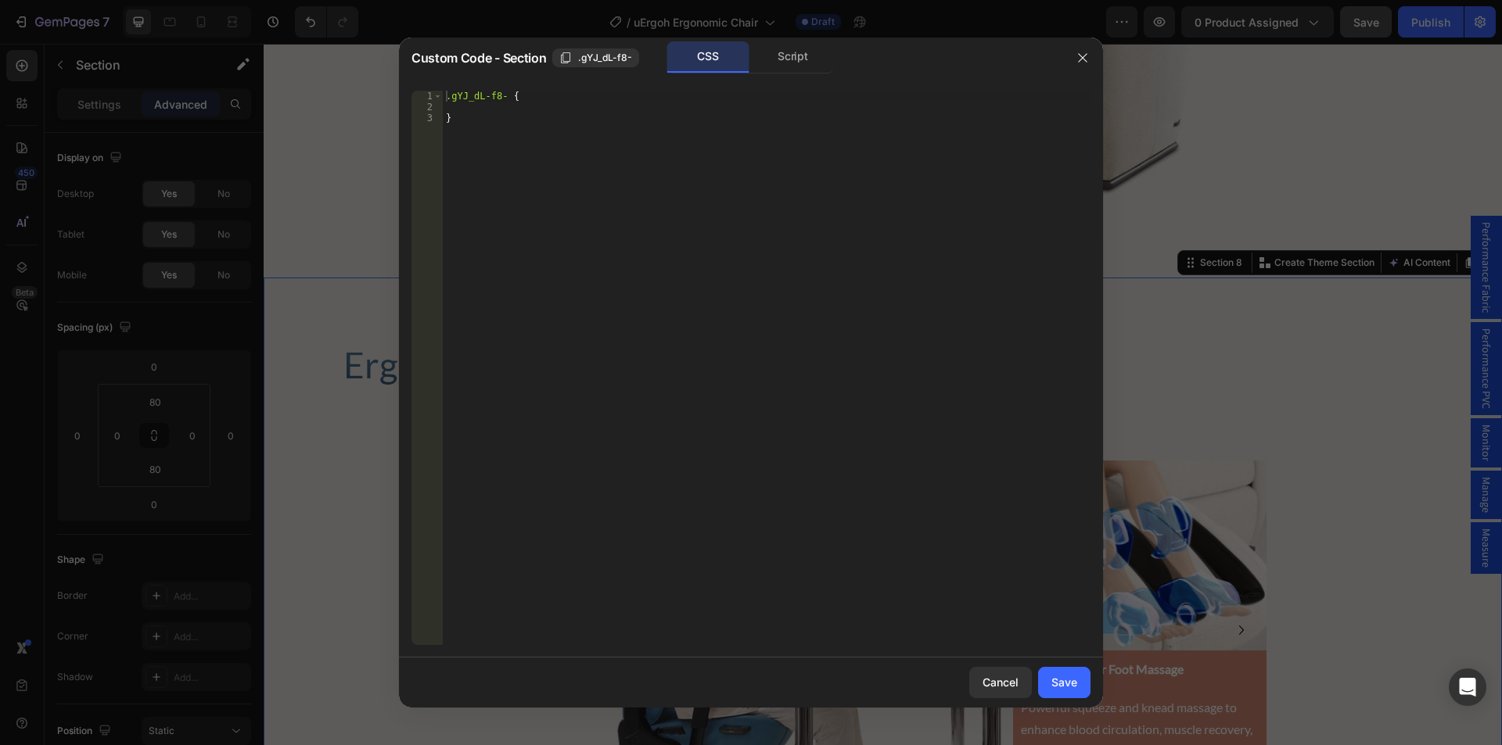
click at [492, 106] on div ".gYJ_dL-f8- { }" at bounding box center [767, 379] width 648 height 576
paste textarea "background-image: radial-gradient(circle, #b9feff, #006a88) !important;"
type textarea "background-image: radial-gradient(circle, #b9feff, #006a88) !important;"
click at [1054, 684] on div "Save" at bounding box center [1064, 682] width 26 height 16
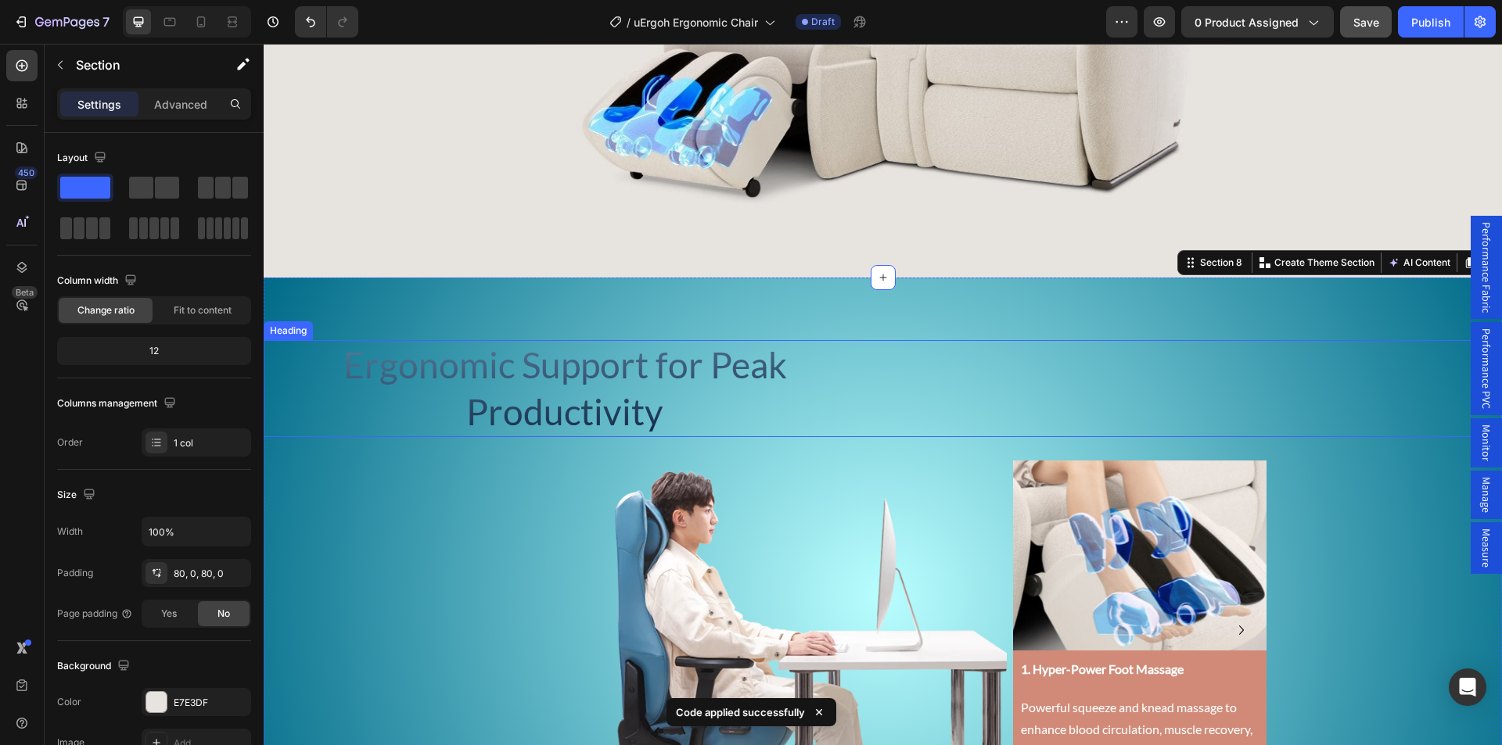
click at [587, 370] on h2 "Ergonomic Support for Peak Productivity" at bounding box center [565, 388] width 602 height 97
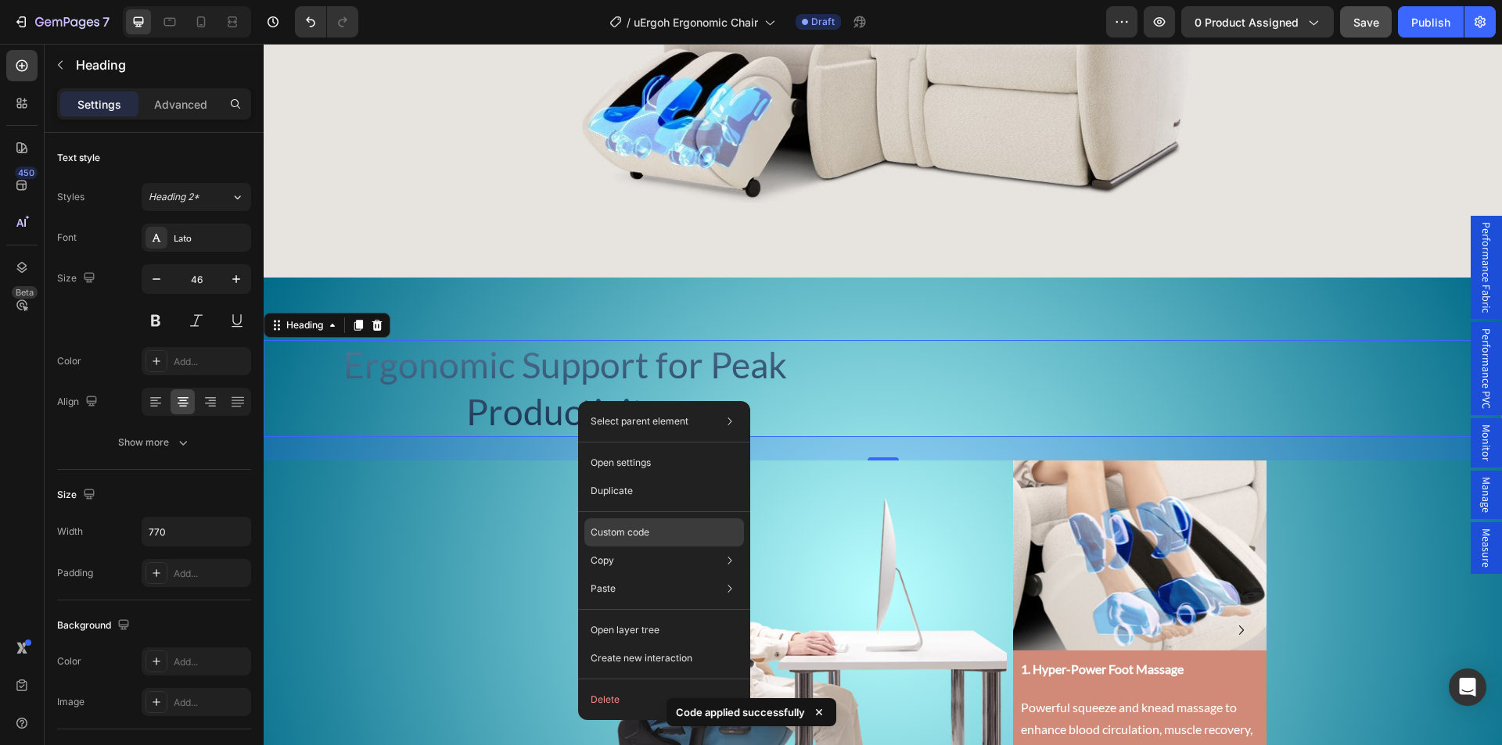
click at [633, 575] on div "Custom code" at bounding box center [664, 589] width 160 height 28
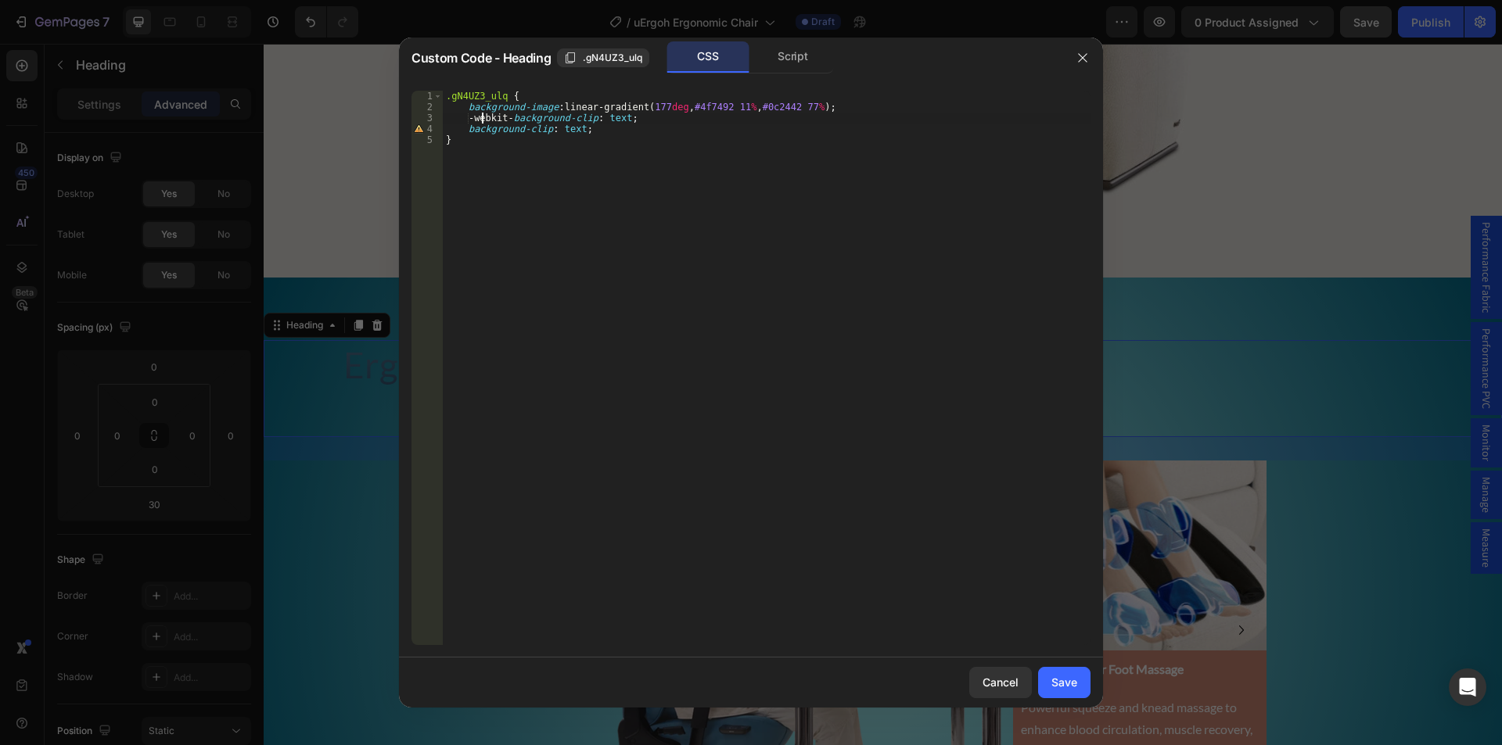
click at [483, 115] on div ".gN4UZ3_ulq { background-image : linear-gradient( 177 deg , #4f7492 11 % , #0c2…" at bounding box center [767, 379] width 648 height 576
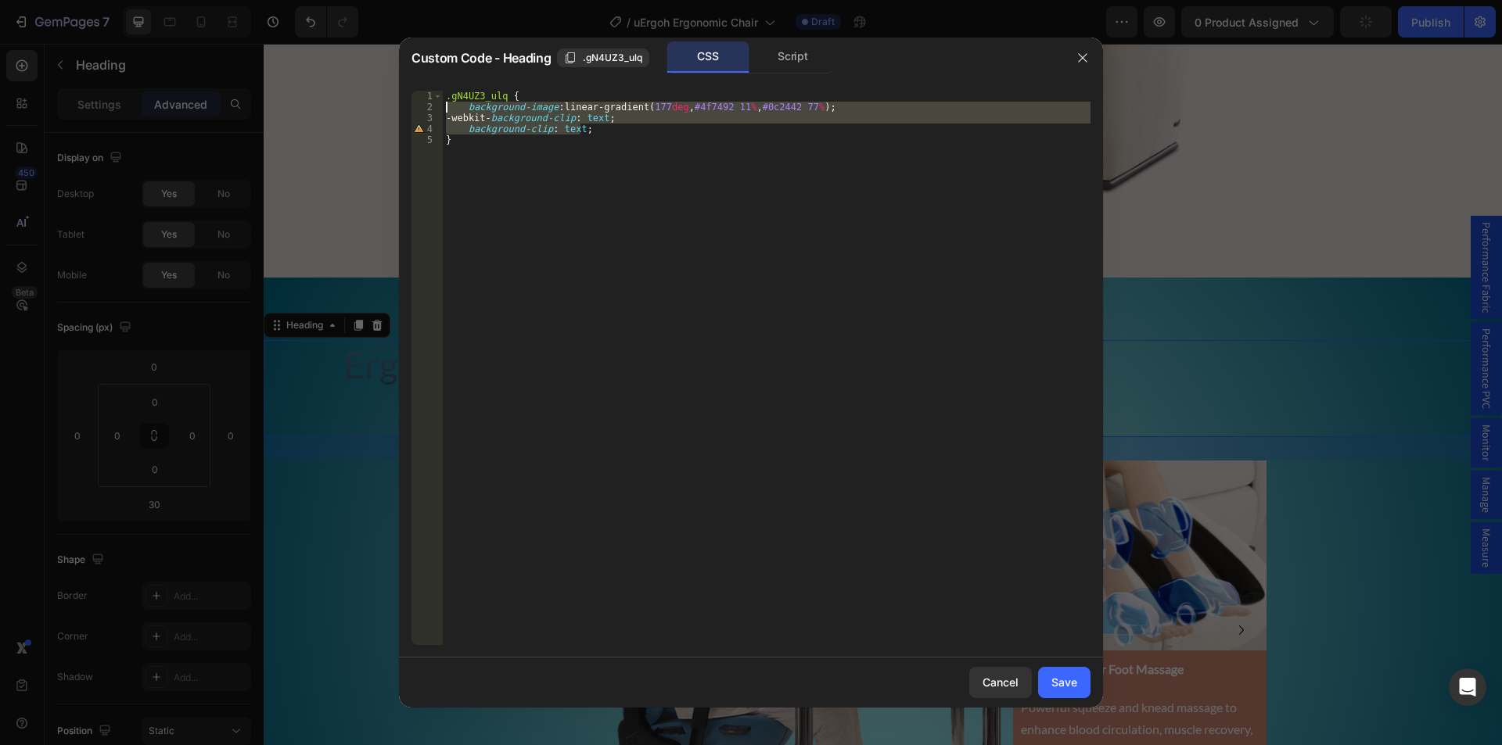
drag, startPoint x: 604, startPoint y: 131, endPoint x: 433, endPoint y: 106, distance: 173.1
click at [433, 106] on div "-webkit-background-clip: text; 1 2 3 4 5 .gN4UZ3_ulq { background-image : linea…" at bounding box center [750, 368] width 679 height 555
type textarea "background-image: linear-gradient(177deg, #4f7492 11%, #0c2442 77%); -webkit-ba…"
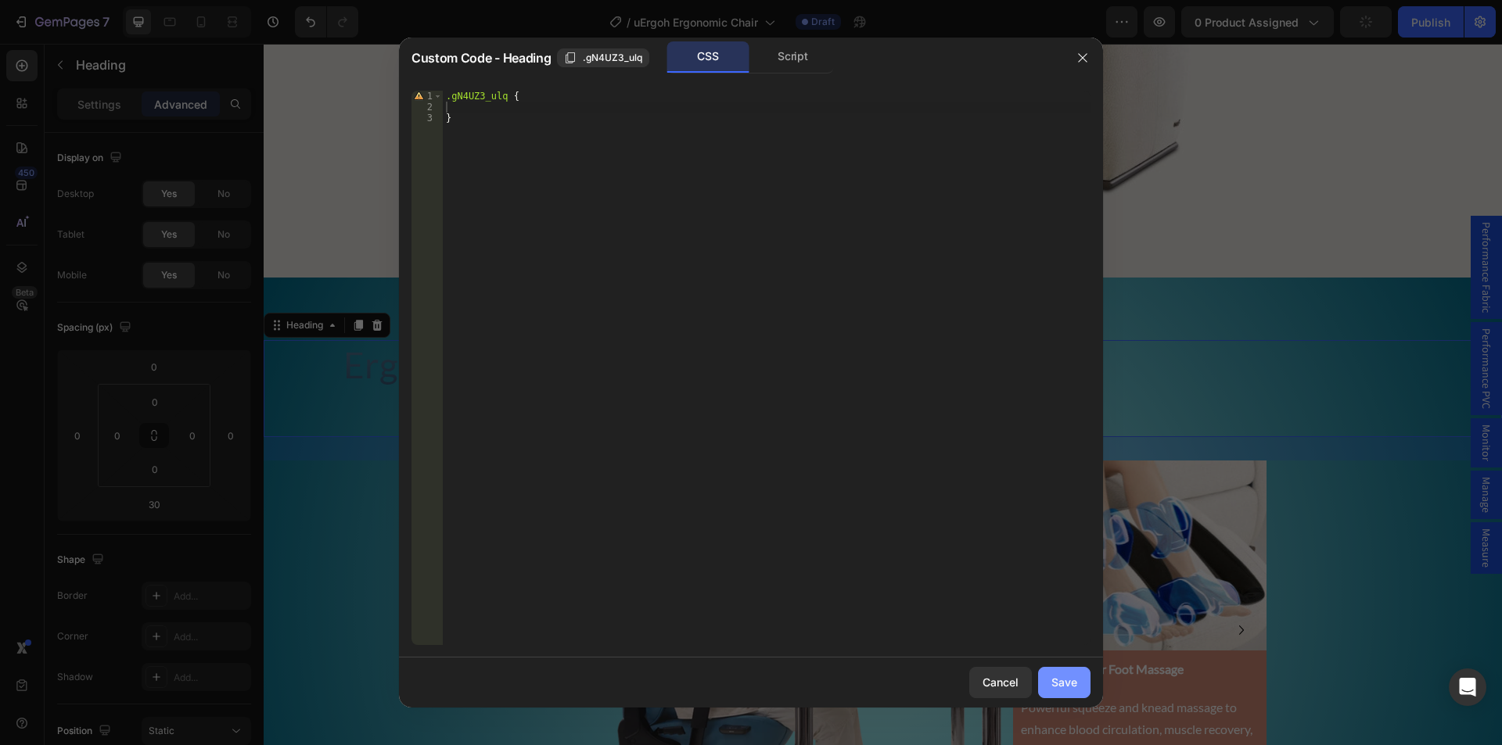
drag, startPoint x: 1062, startPoint y: 683, endPoint x: 762, endPoint y: 615, distance: 307.9
click at [1062, 683] on div "Save" at bounding box center [1064, 682] width 26 height 16
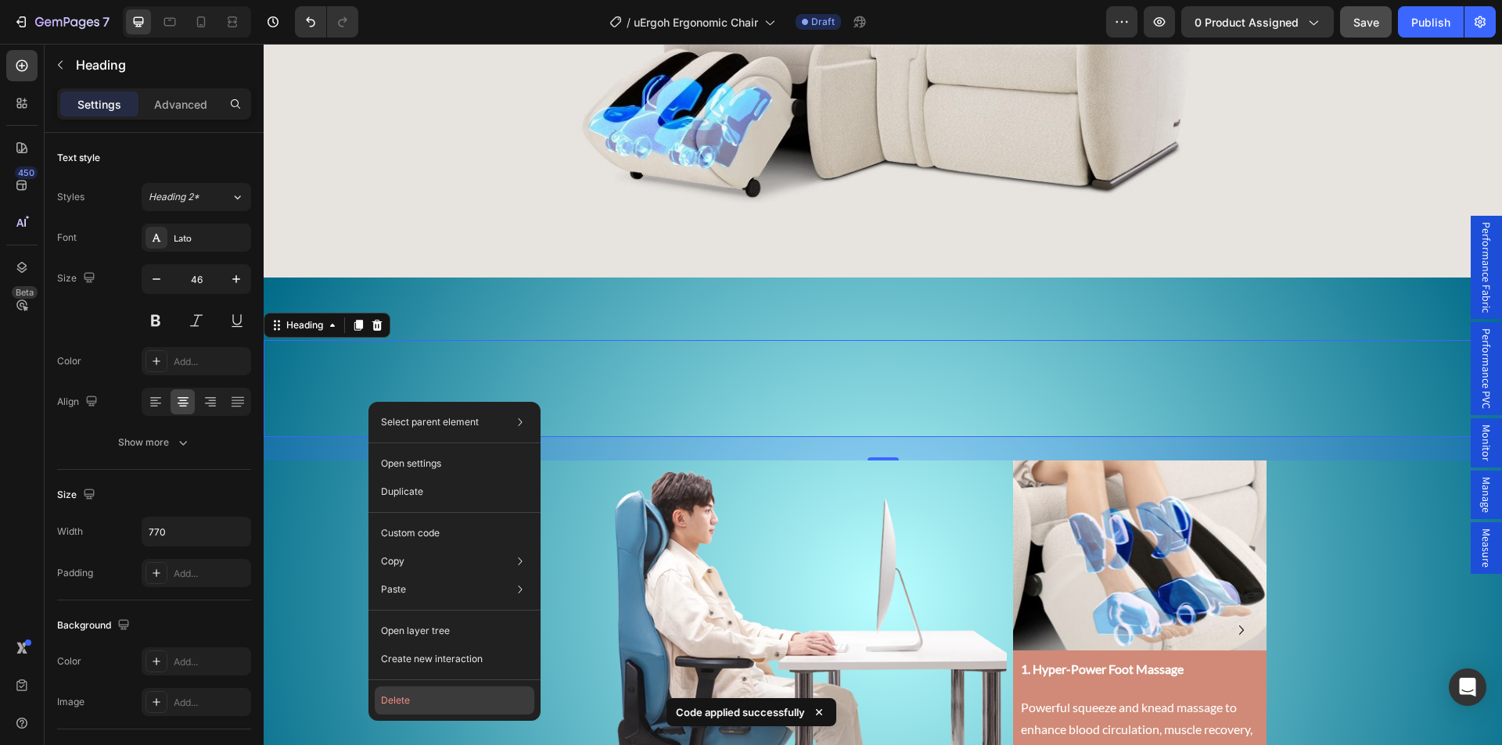
click at [415, 695] on button "Delete" at bounding box center [455, 701] width 160 height 28
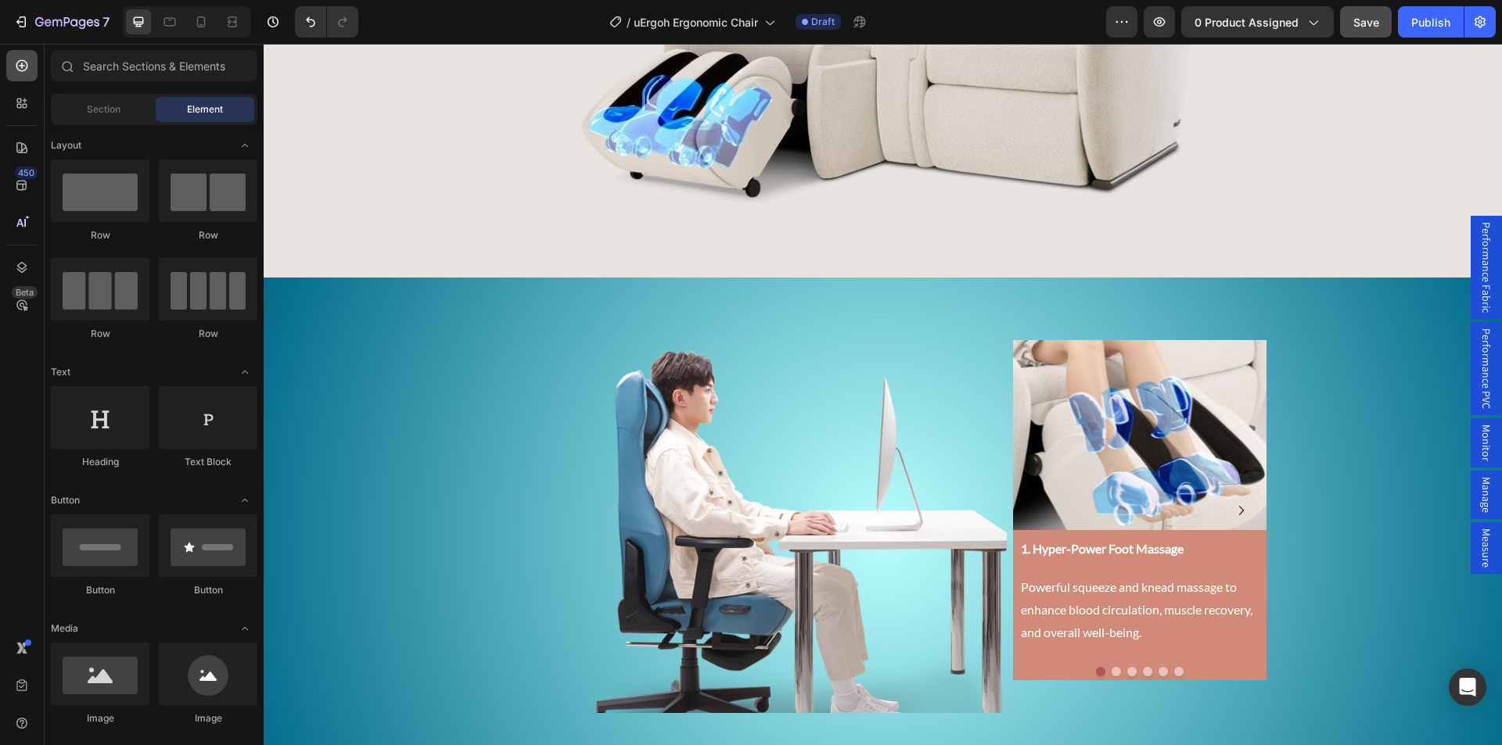
click at [26, 63] on icon at bounding box center [22, 66] width 16 height 16
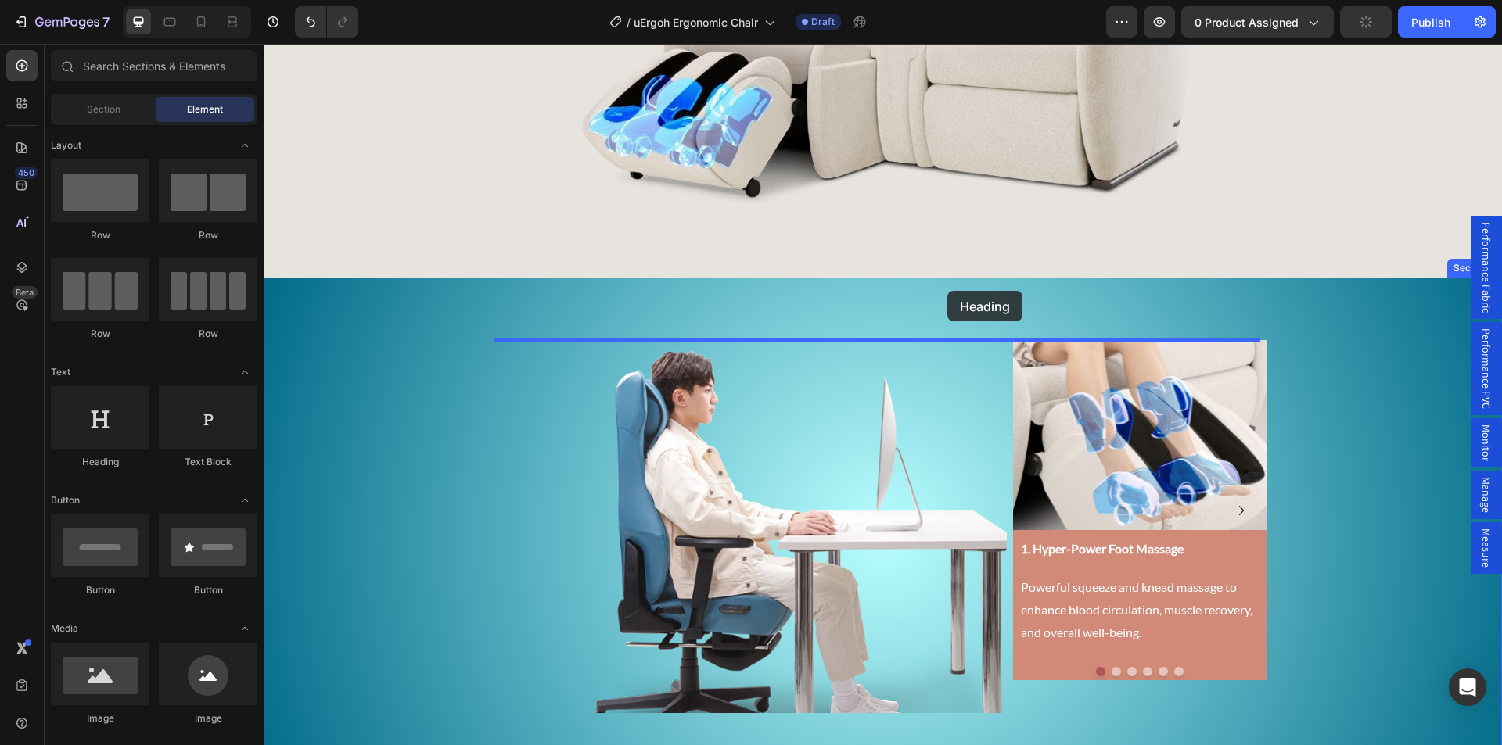
drag, startPoint x: 384, startPoint y: 448, endPoint x: 947, endPoint y: 291, distance: 584.6
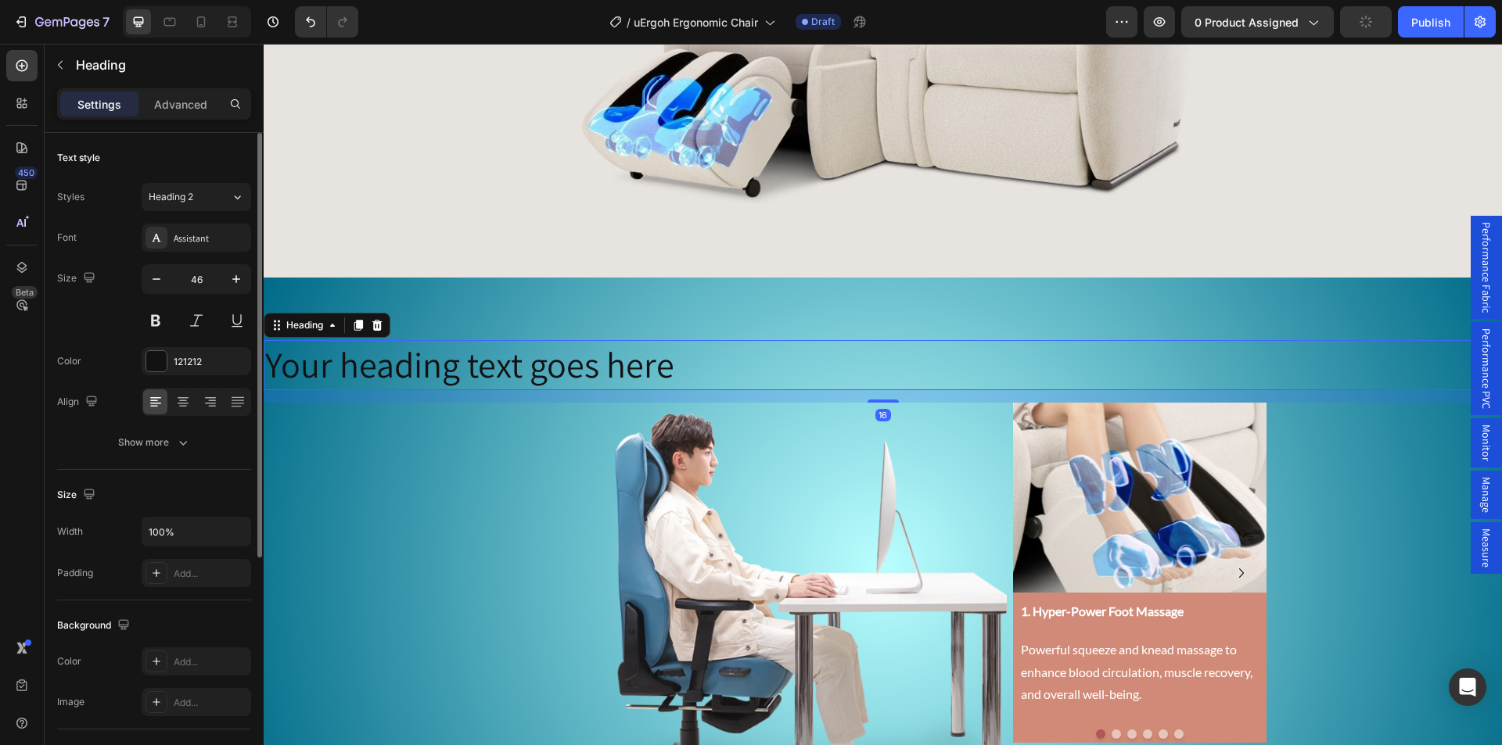
click at [195, 400] on div at bounding box center [196, 402] width 109 height 28
click at [180, 404] on icon at bounding box center [183, 402] width 16 height 16
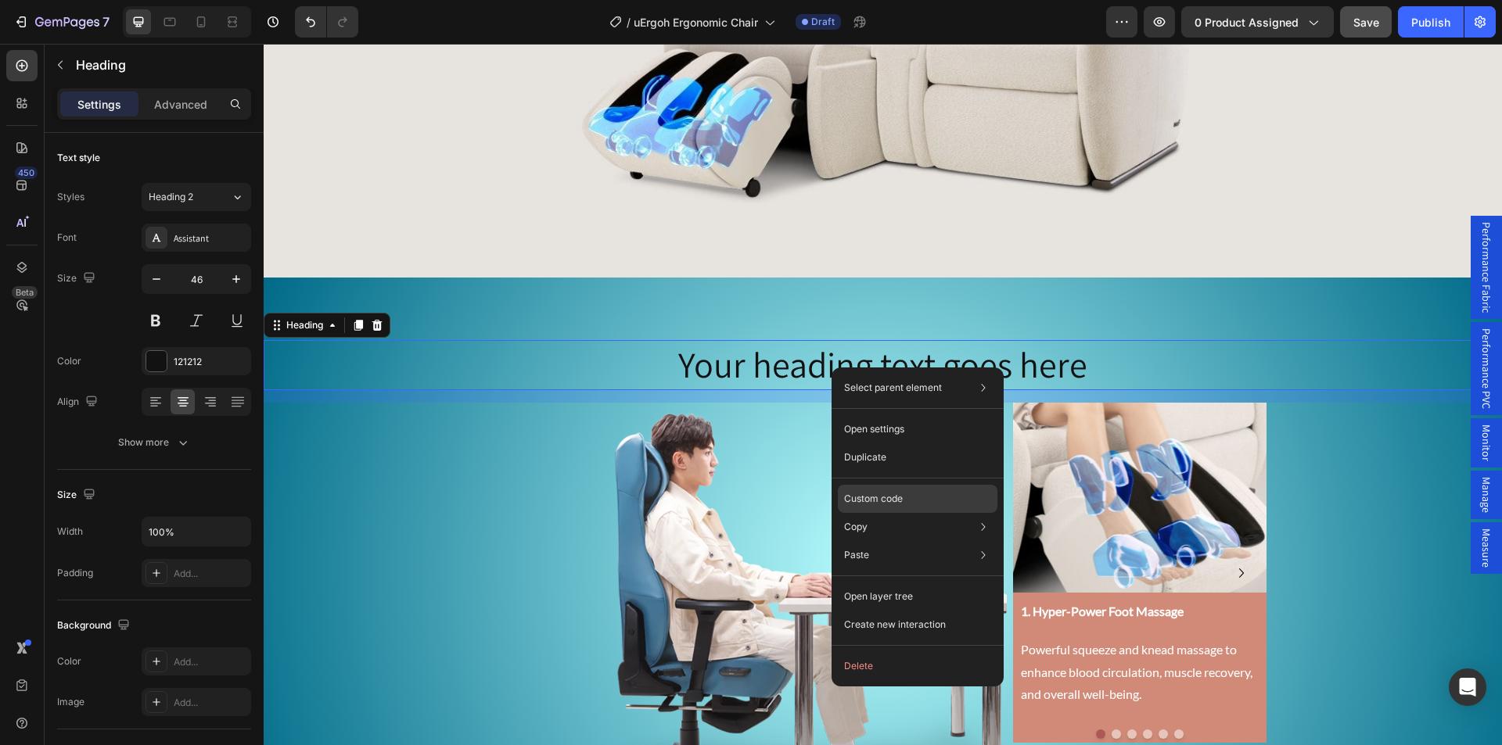
click at [885, 497] on p "Custom code" at bounding box center [873, 499] width 59 height 14
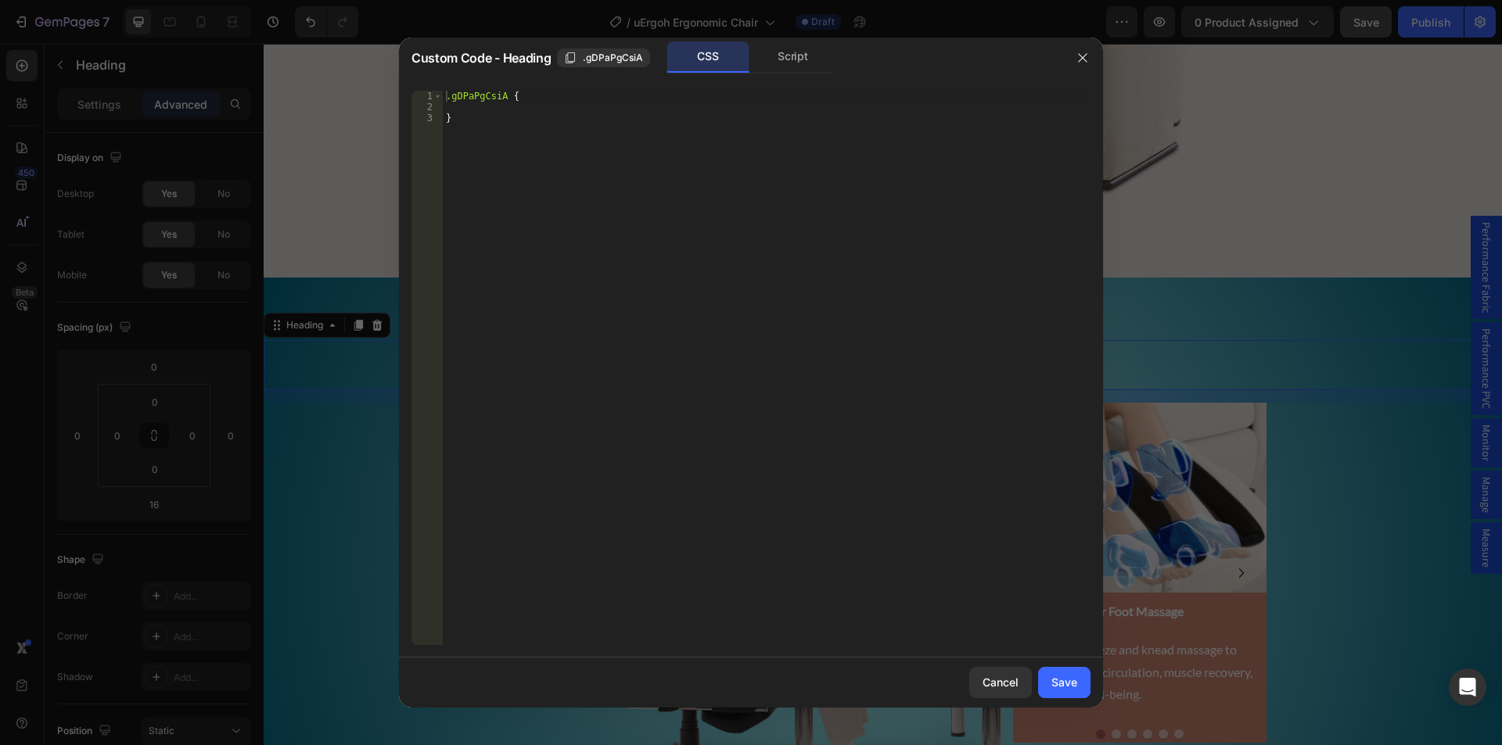
click at [490, 106] on div ".gDPaPgCsiA { }" at bounding box center [767, 379] width 648 height 576
paste textarea "background-clip: text;"
type textarea "background-clip: text;"
click at [1056, 688] on div "Save" at bounding box center [1064, 682] width 26 height 16
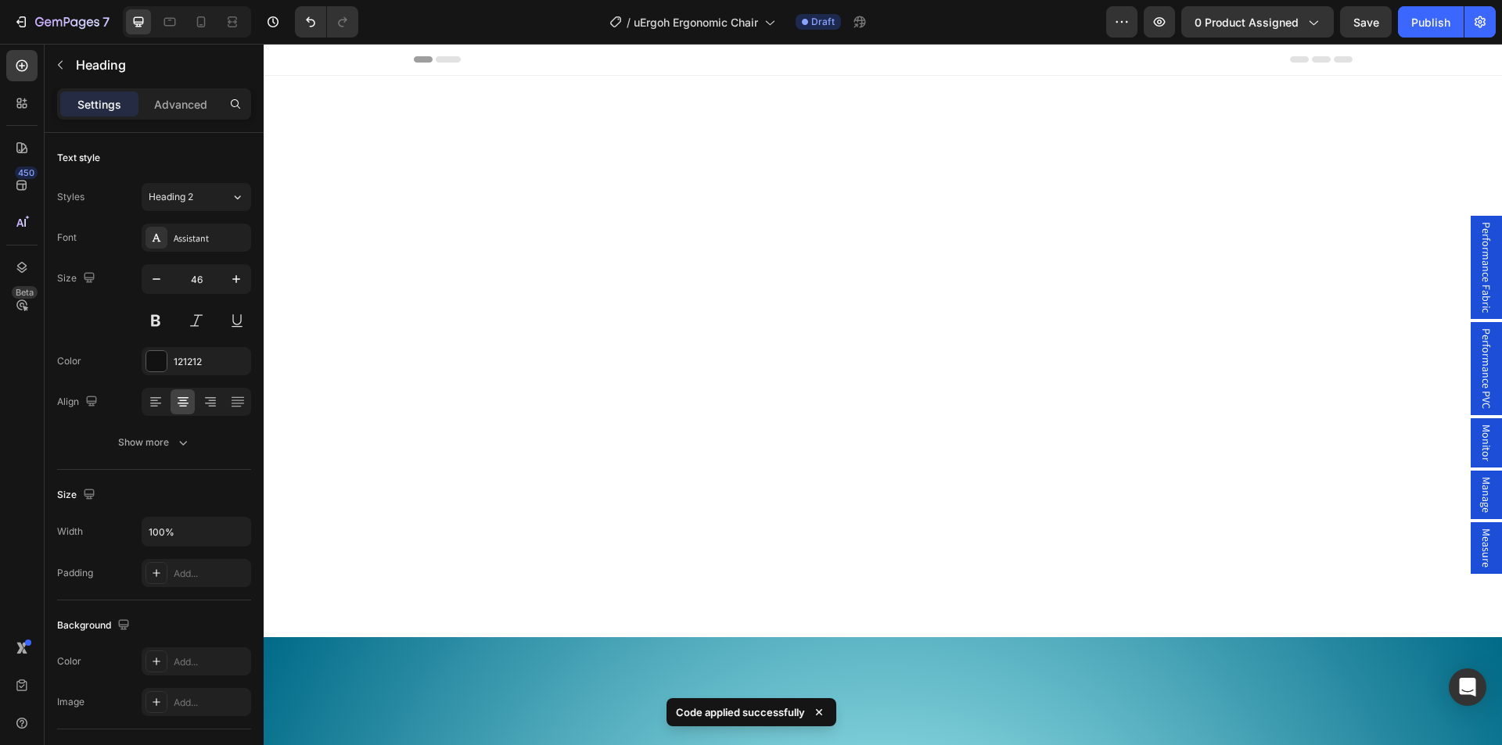
scroll to position [2785, 0]
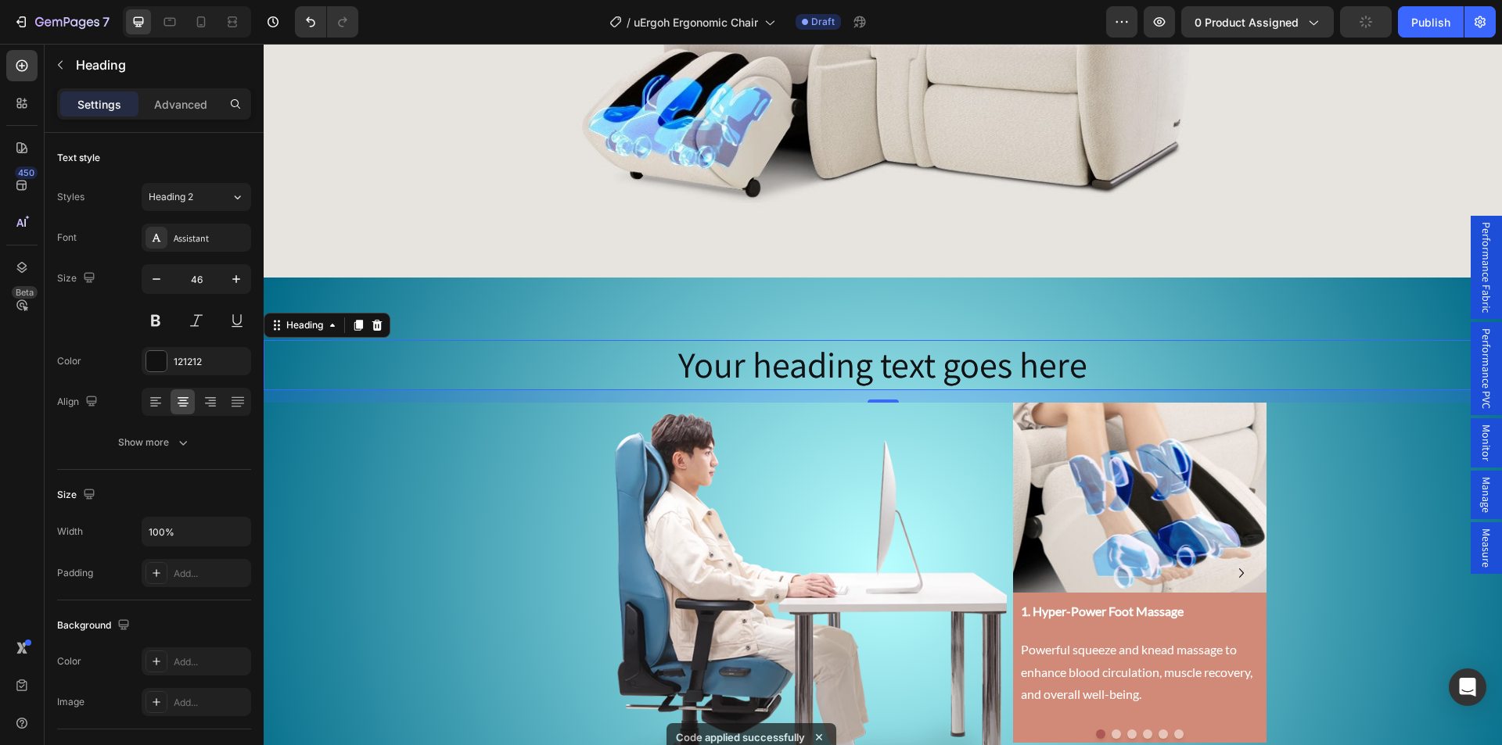
click at [841, 356] on h2 "Your heading text goes here" at bounding box center [883, 365] width 1238 height 50
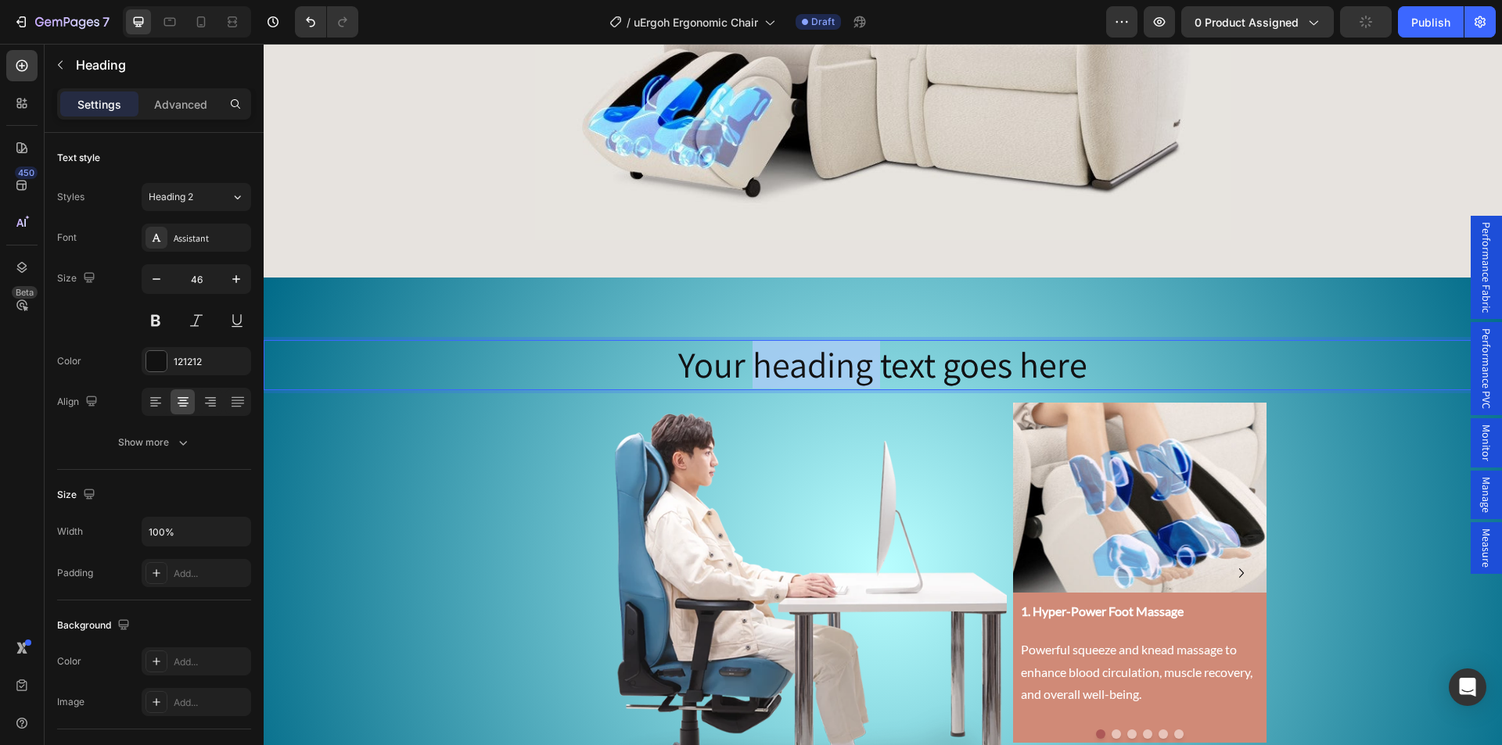
click at [841, 356] on p "Your heading text goes here" at bounding box center [882, 365] width 1235 height 47
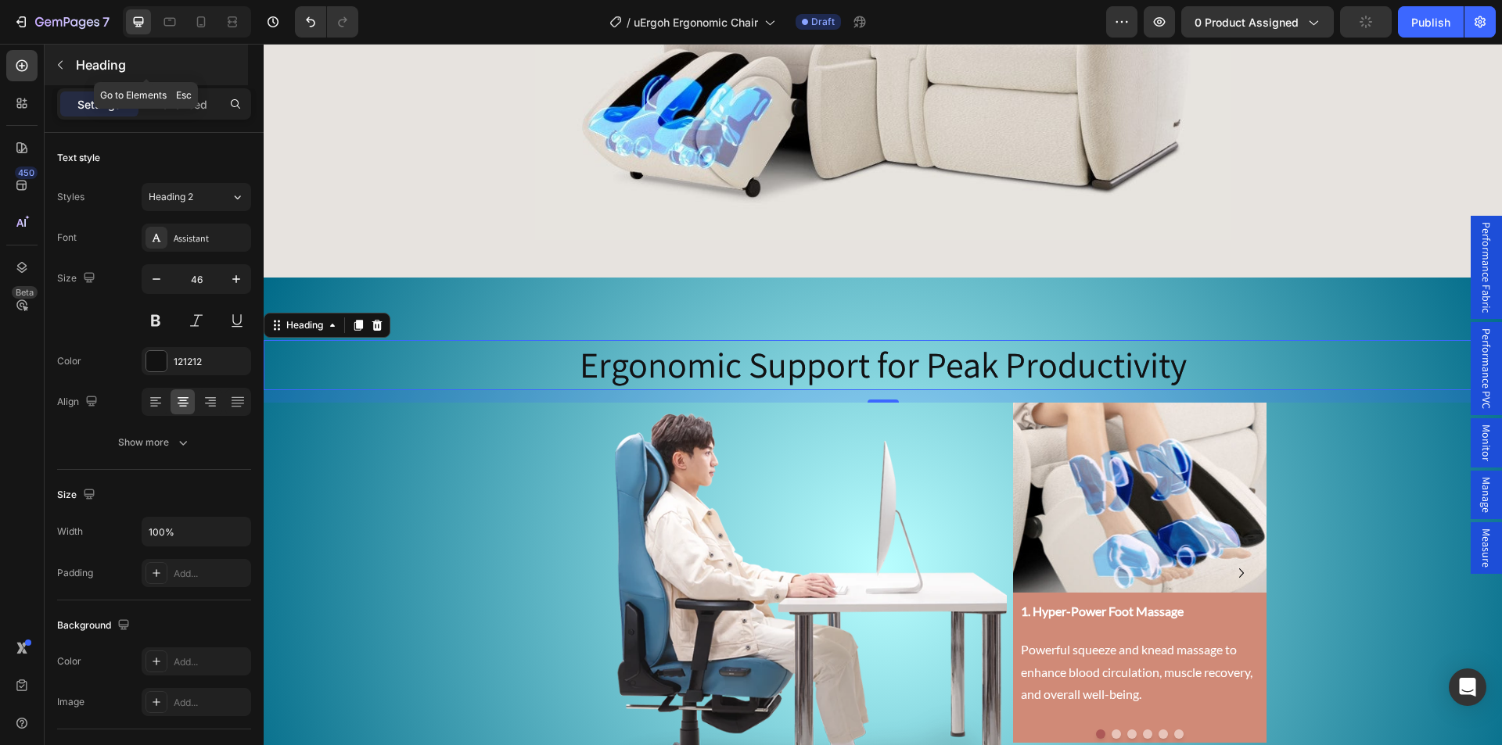
click at [69, 62] on button "button" at bounding box center [60, 64] width 25 height 25
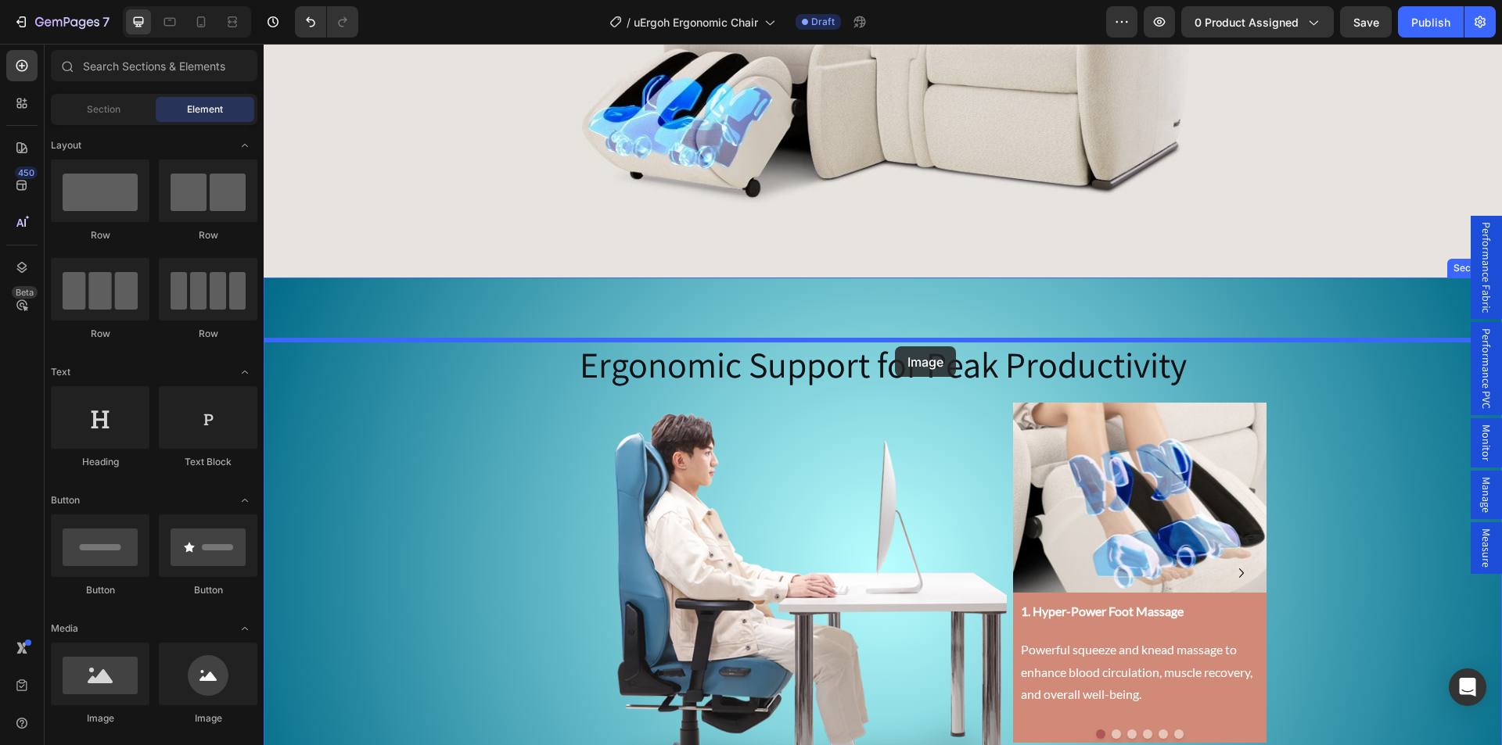
drag, startPoint x: 804, startPoint y: 443, endPoint x: 895, endPoint y: 346, distance: 132.2
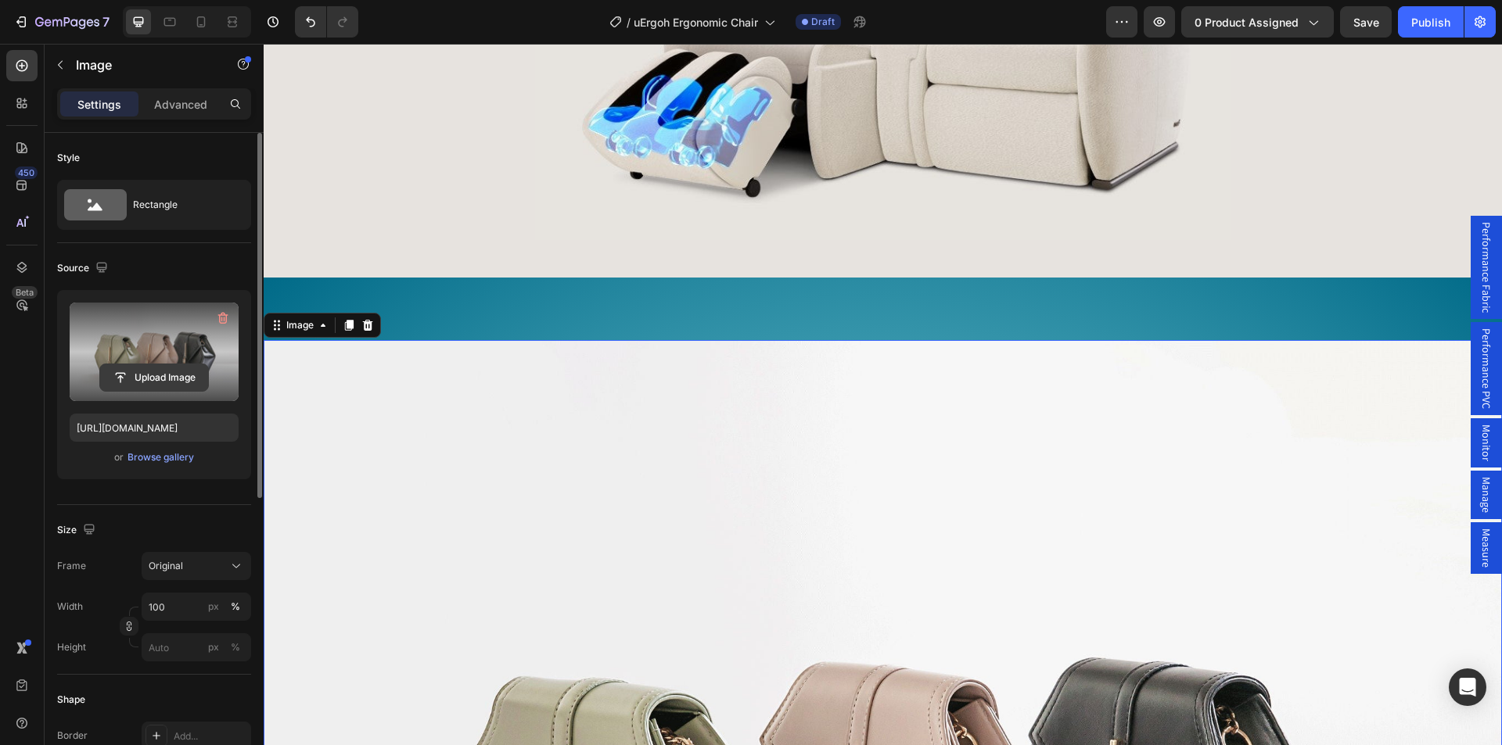
click at [150, 371] on input "file" at bounding box center [154, 377] width 108 height 27
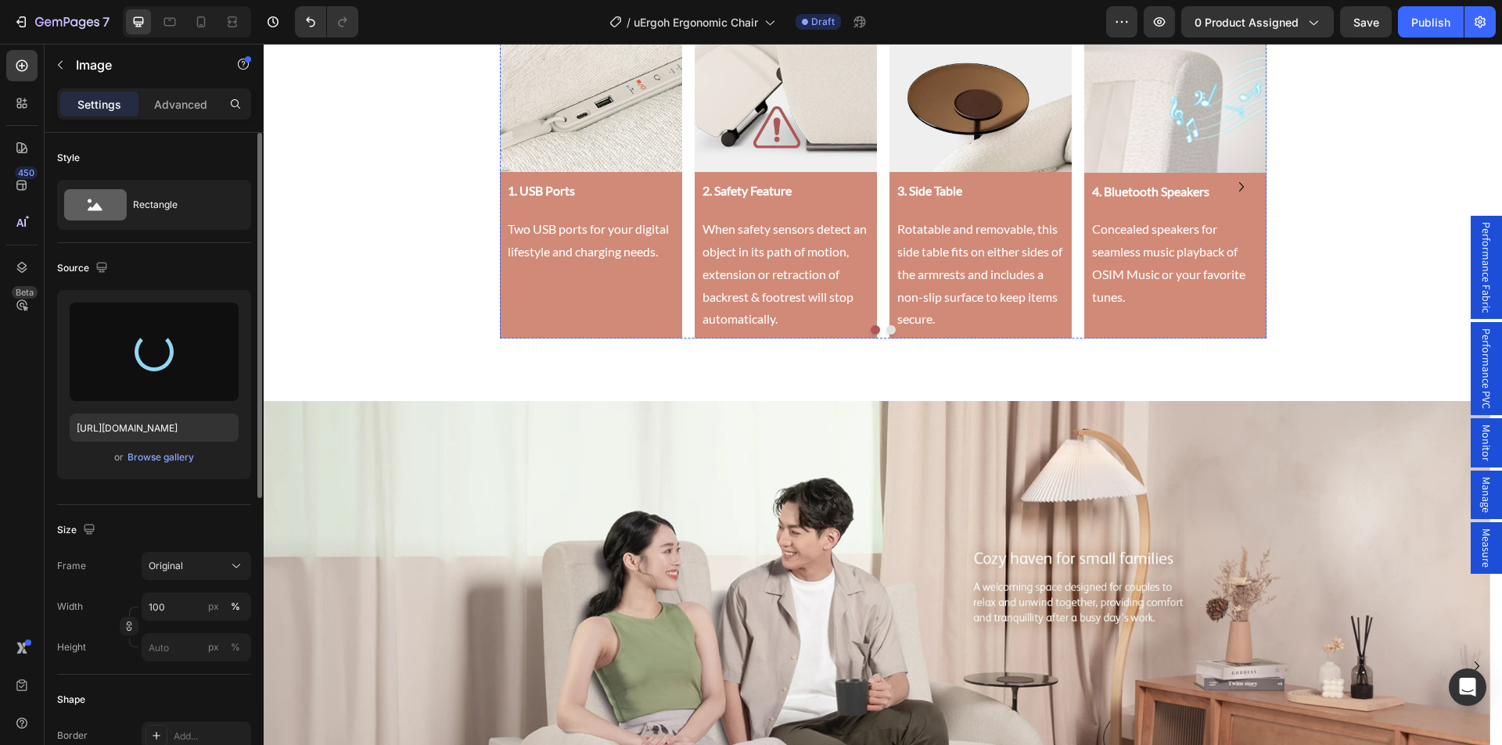
scroll to position [7087, 0]
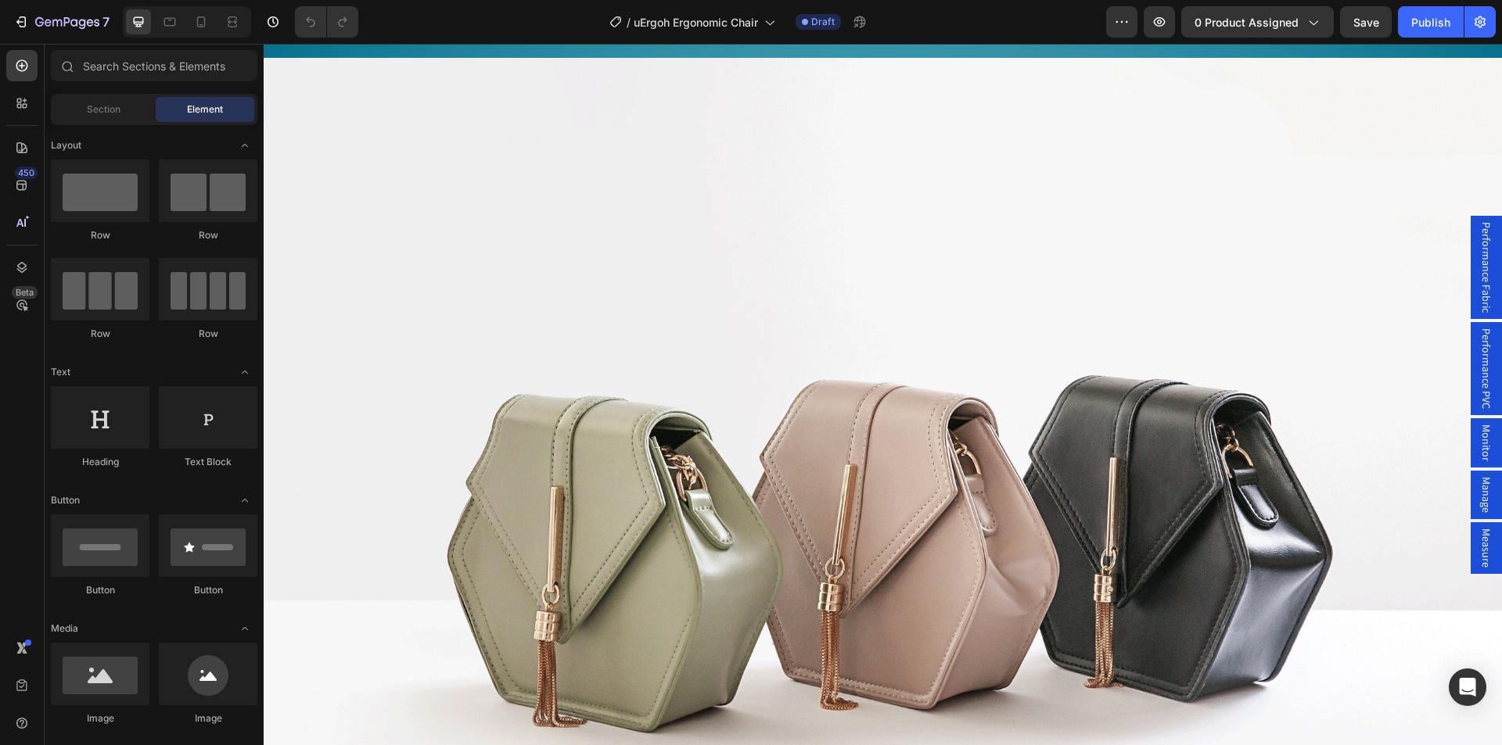
scroll to position [3207, 0]
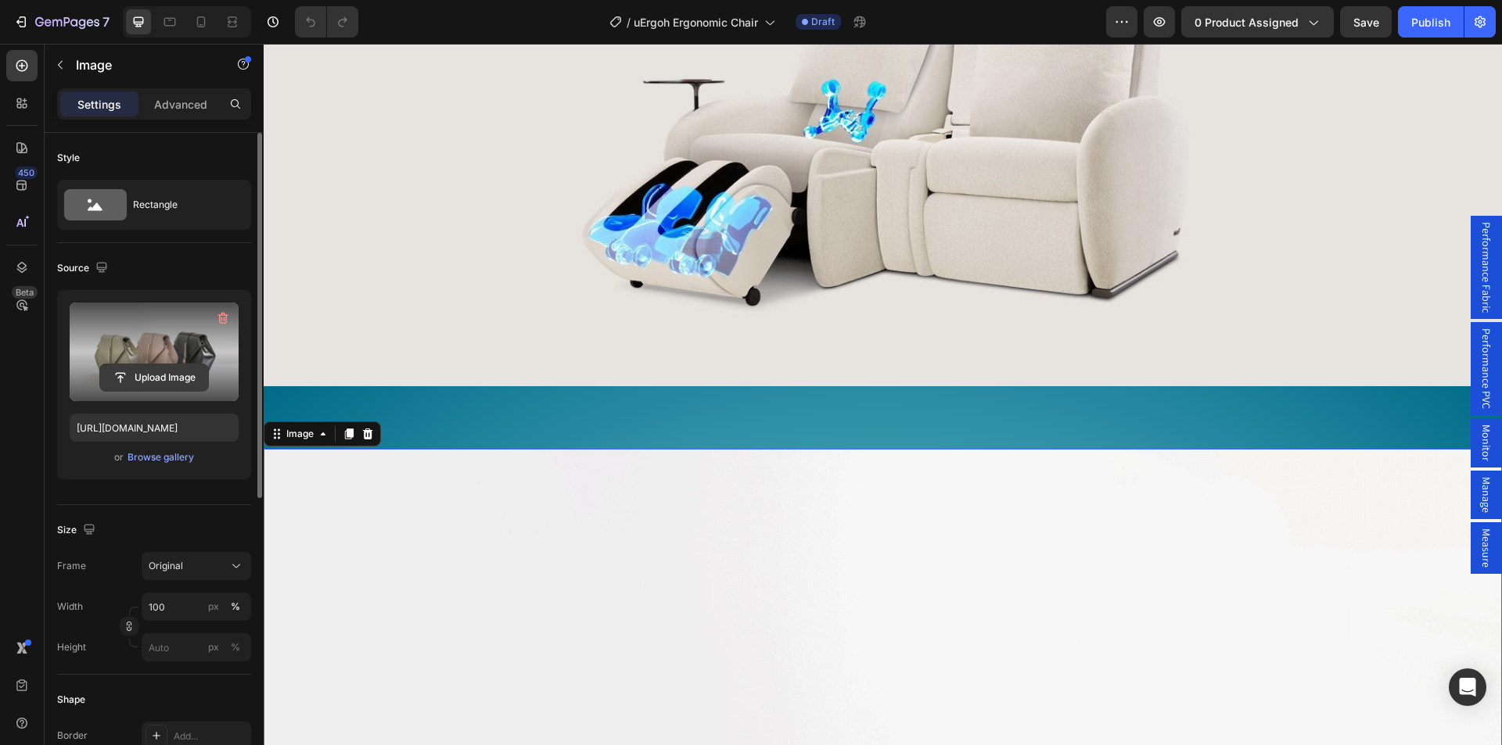
click at [156, 372] on input "file" at bounding box center [154, 377] width 108 height 27
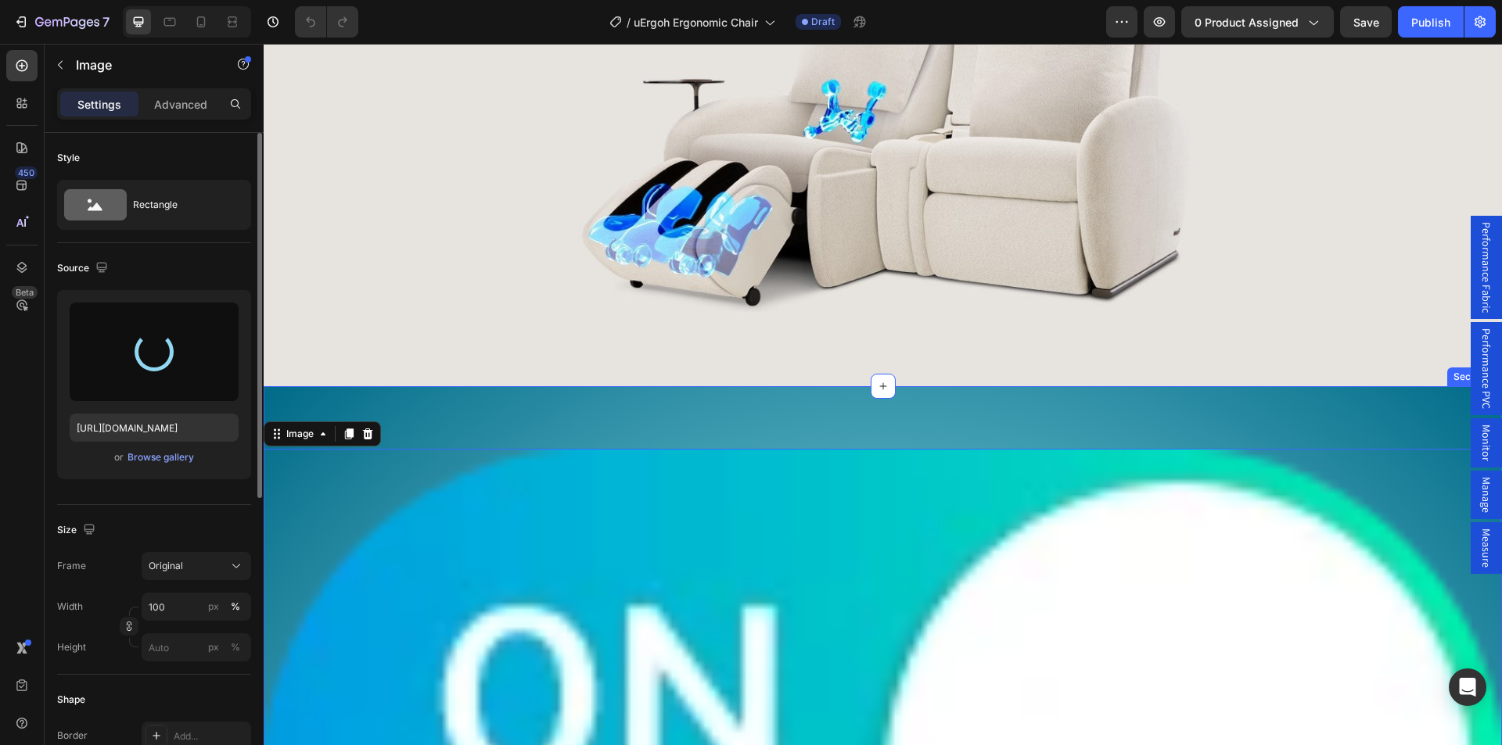
type input "https://cdn.shopify.com/s/files/1/0361/5362/2663/files/gempages_490524180744242…"
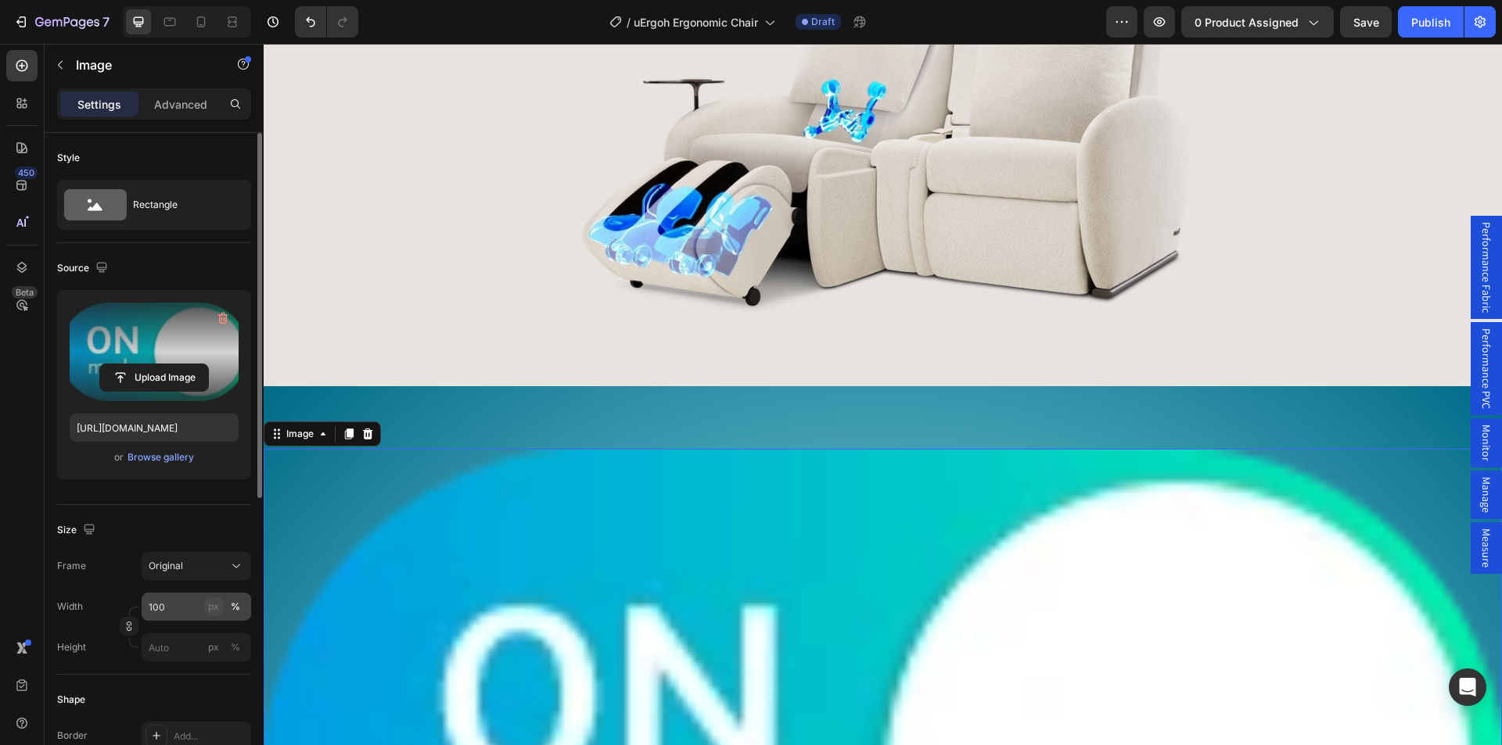
click at [213, 611] on div "px" at bounding box center [213, 607] width 11 height 14
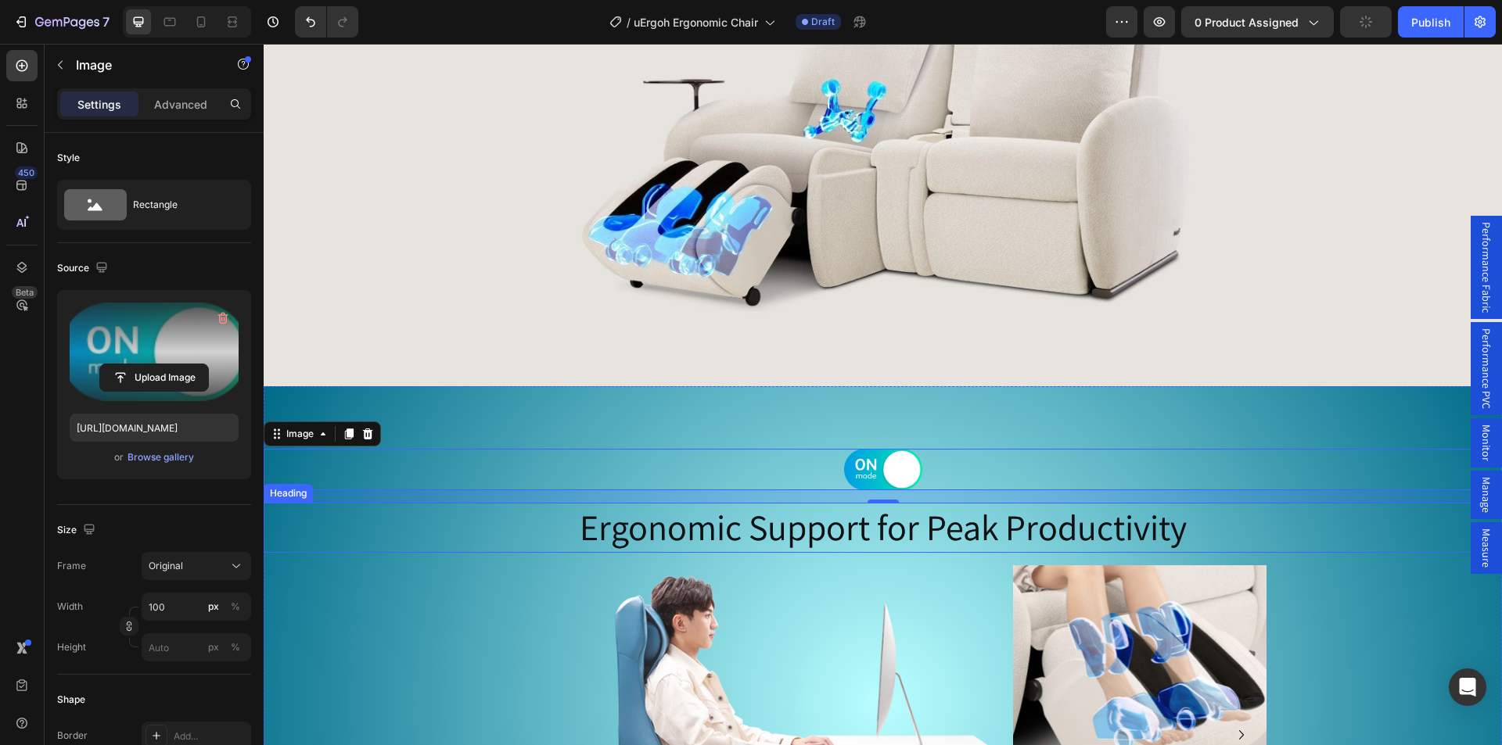
click at [864, 543] on h2 "Ergonomic Support for Peak Productivity" at bounding box center [883, 528] width 1238 height 50
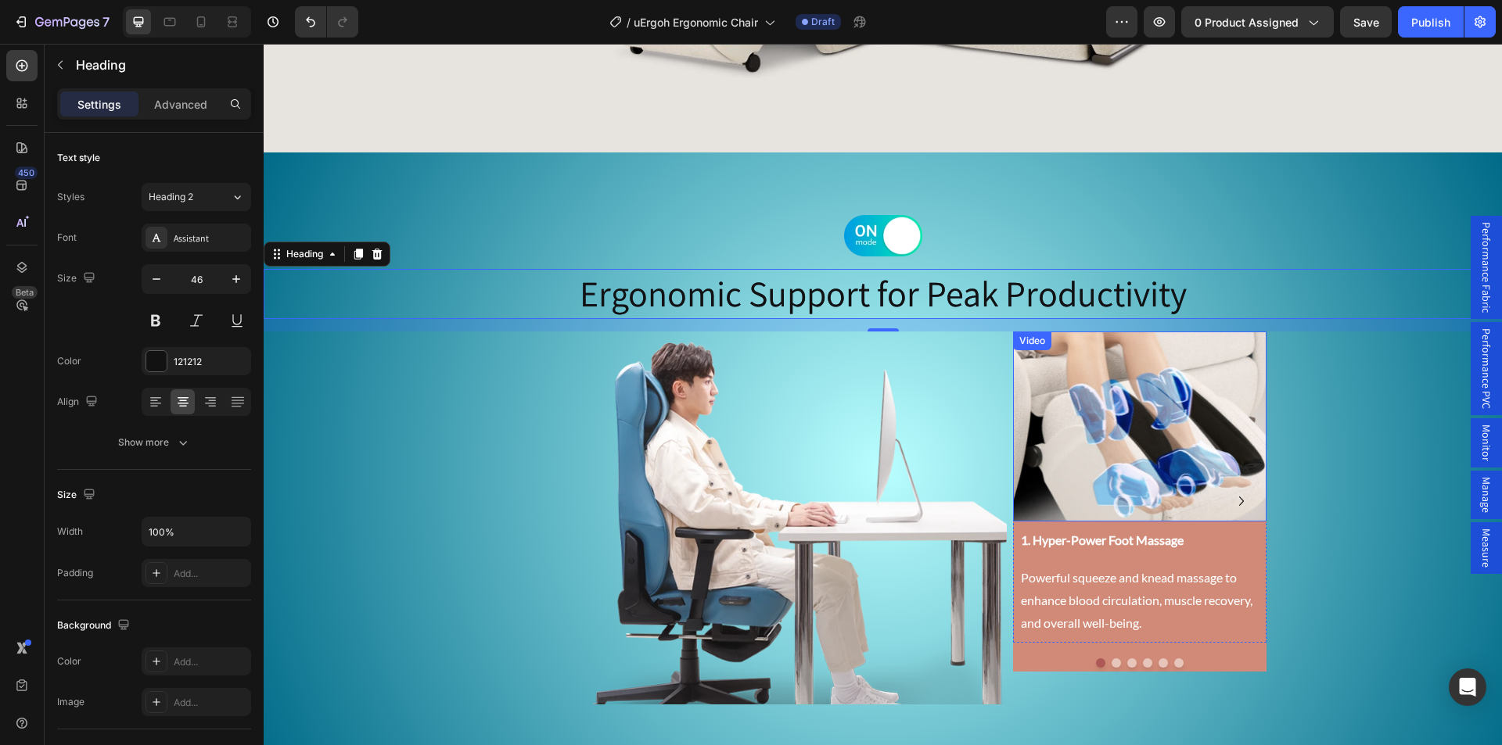
scroll to position [3441, 0]
click at [1100, 414] on video at bounding box center [1139, 426] width 253 height 190
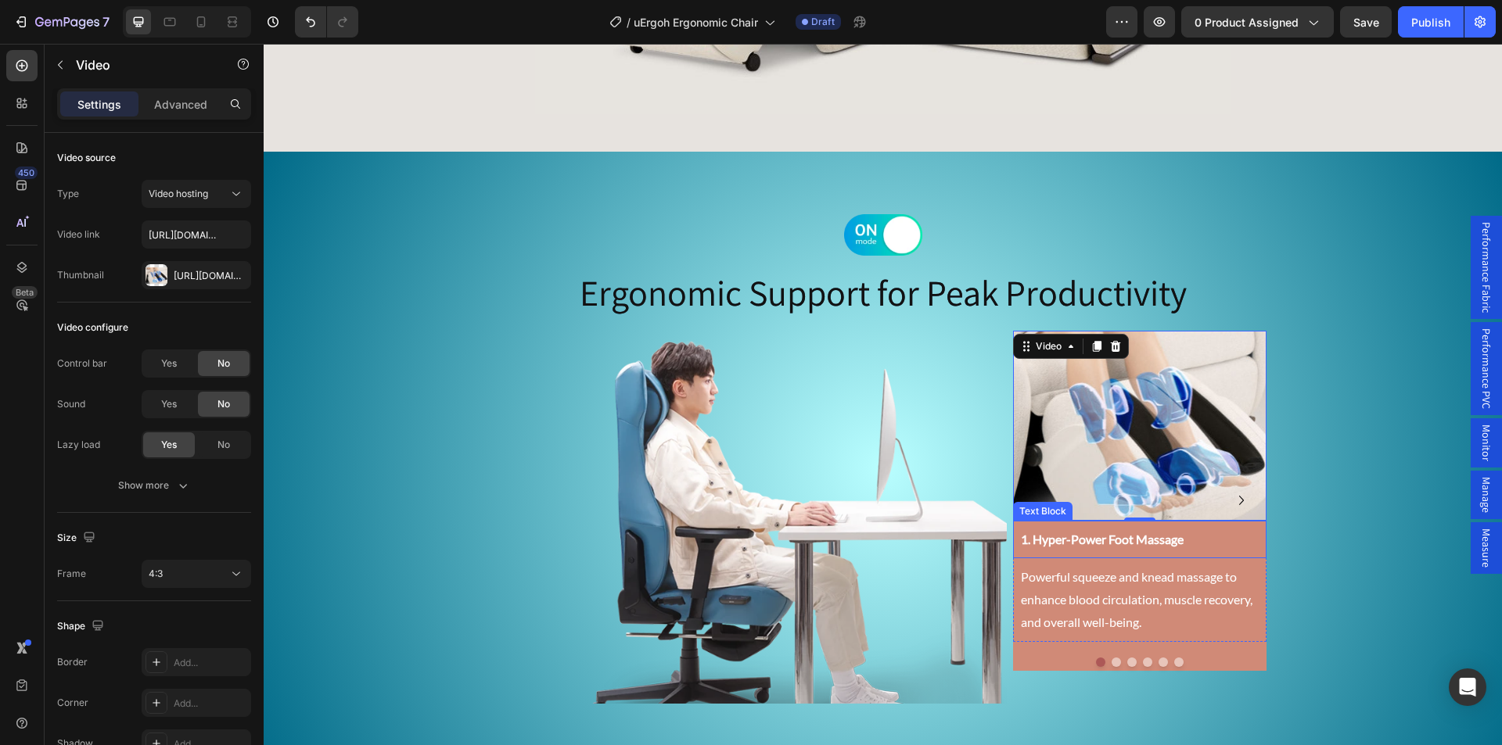
click at [1064, 541] on p "1. Hyper-Power Foot Massage" at bounding box center [1140, 540] width 238 height 23
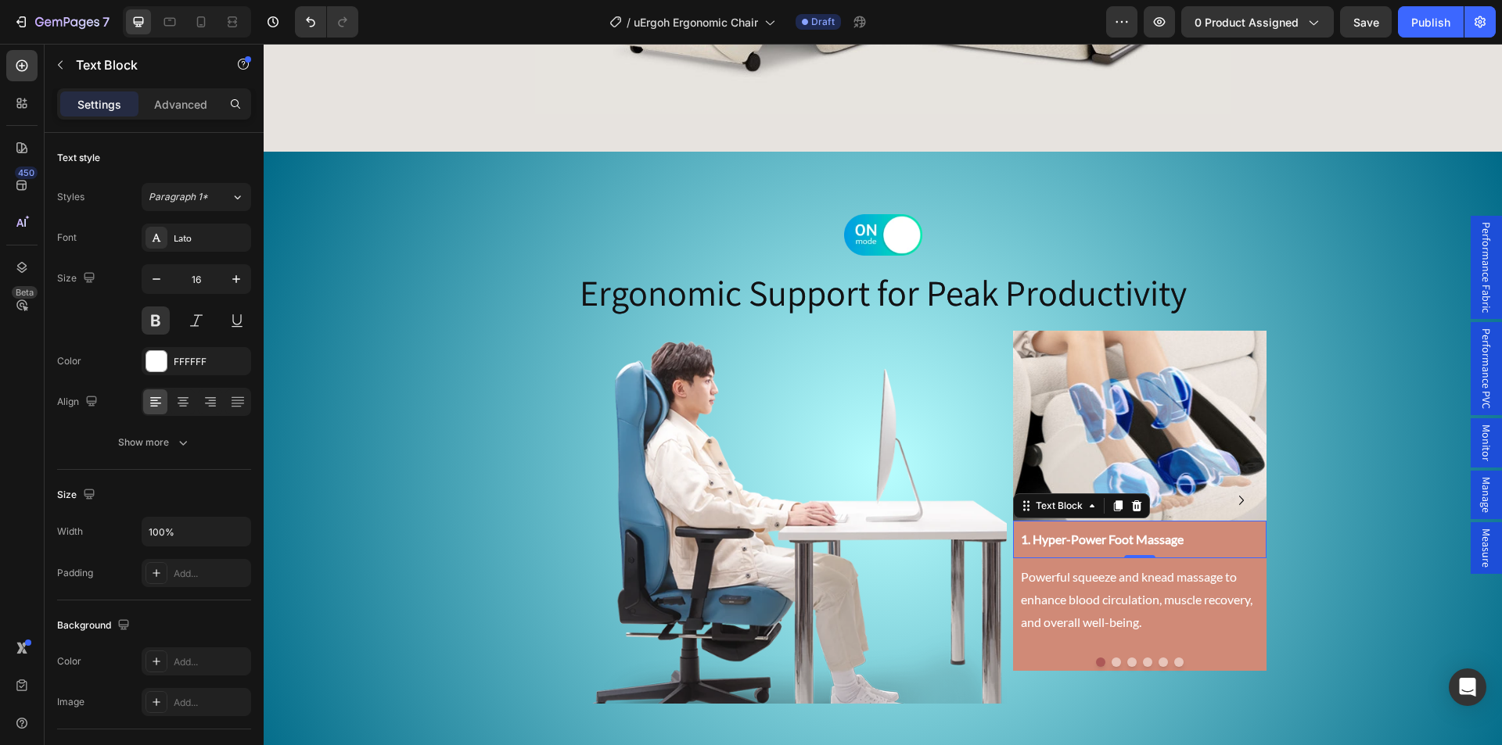
click at [1083, 540] on p "1. Hyper-Power Foot Massage" at bounding box center [1140, 540] width 238 height 23
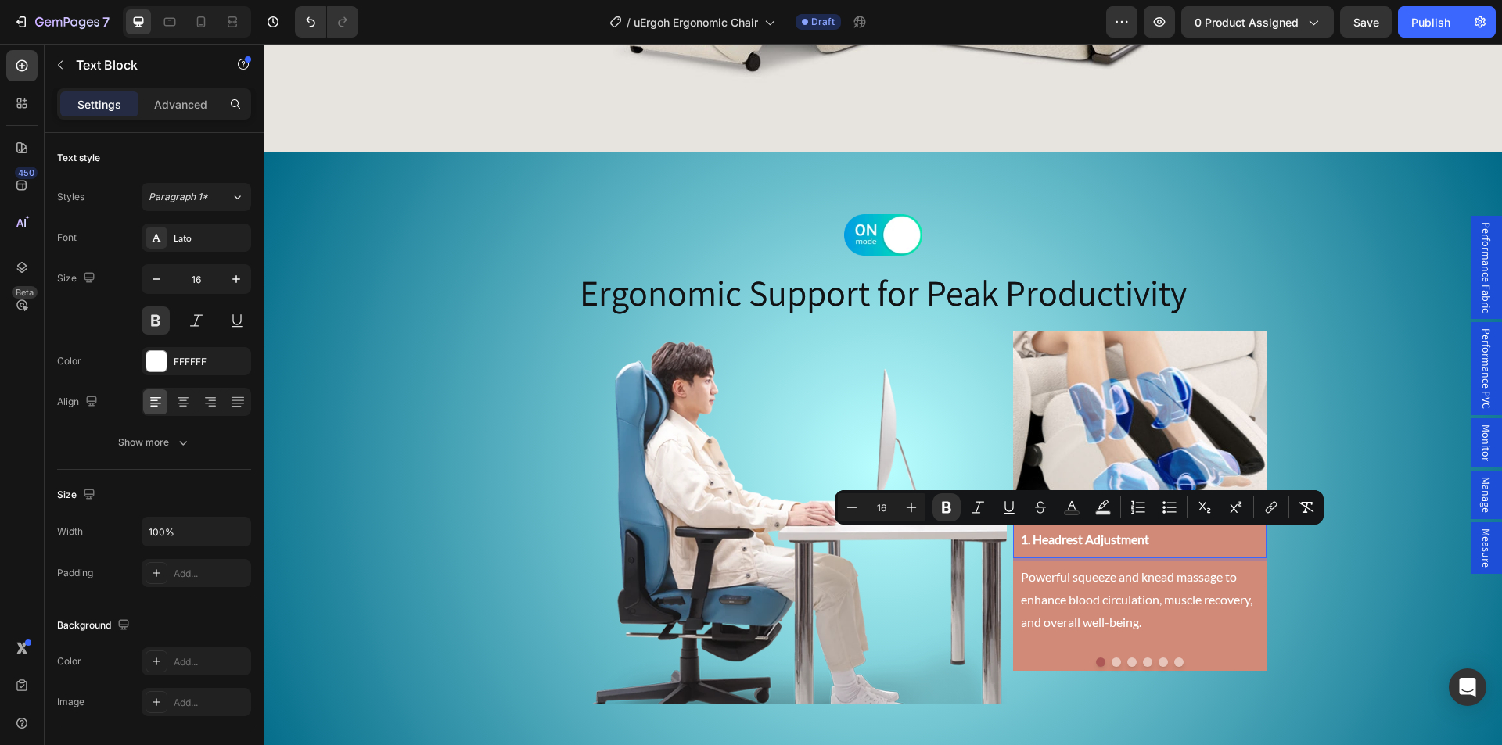
click at [1115, 543] on strong "1. Headrest Adjustment" at bounding box center [1085, 539] width 128 height 15
click at [187, 196] on span "Paragraph 1*" at bounding box center [178, 197] width 59 height 14
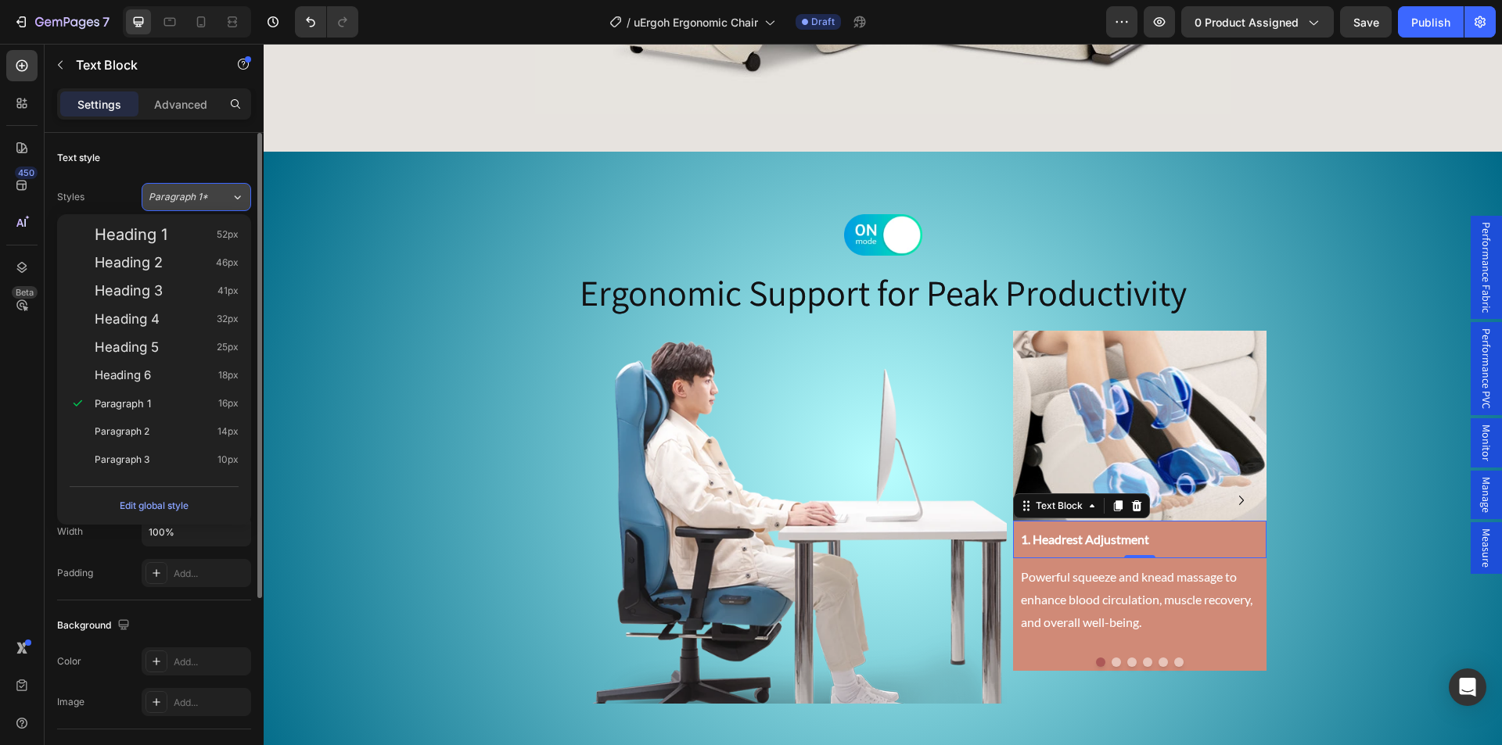
click at [187, 196] on span "Paragraph 1*" at bounding box center [178, 197] width 59 height 14
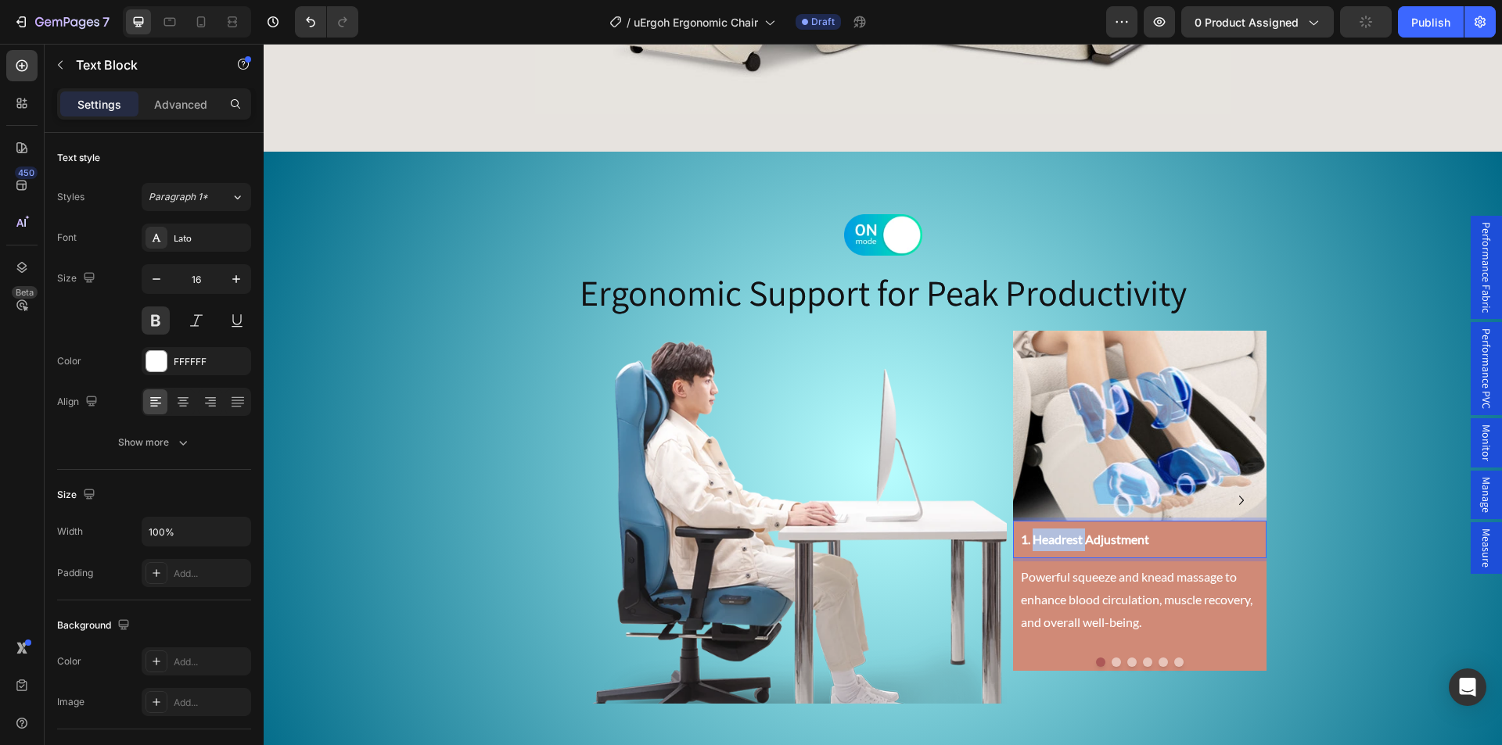
click at [1057, 543] on p "1. Headrest Adjustment" at bounding box center [1140, 540] width 238 height 23
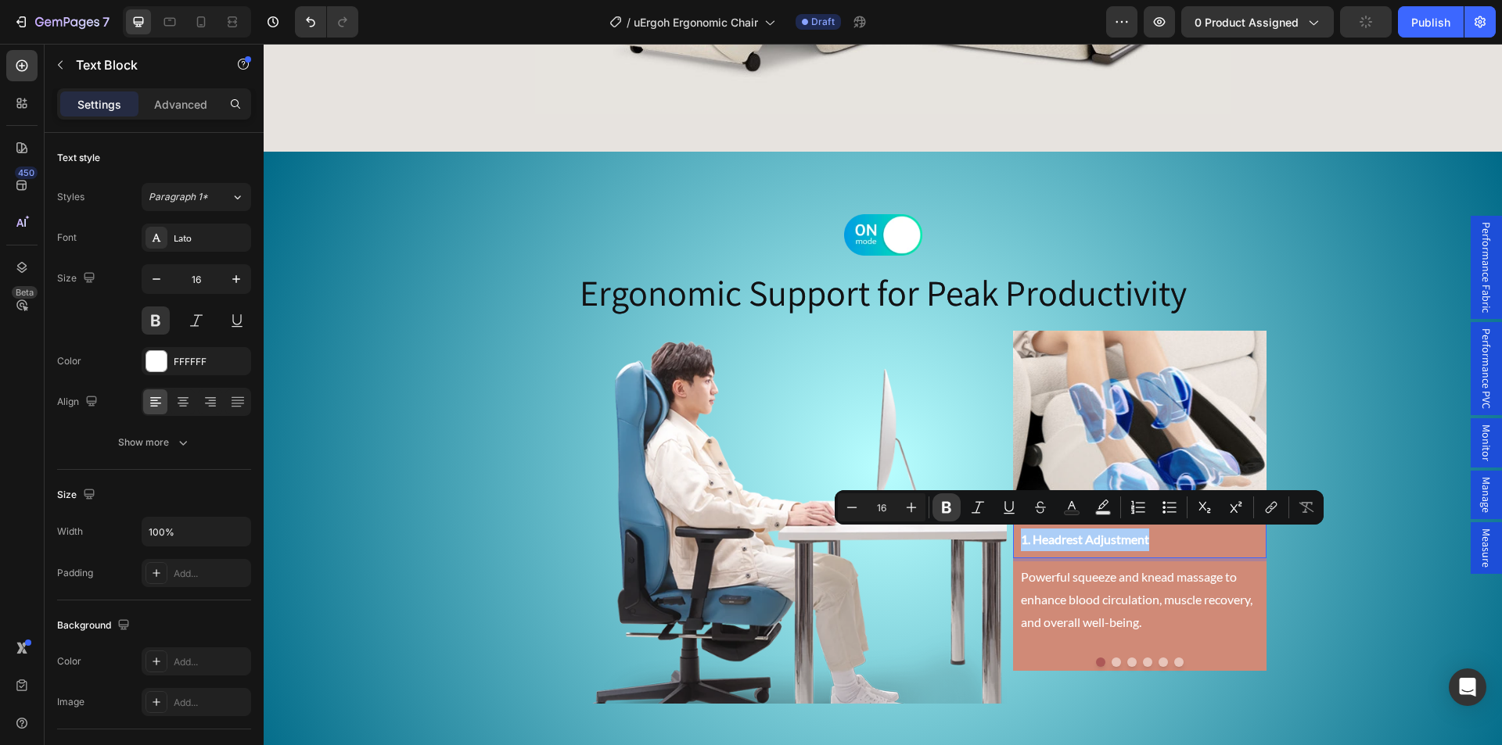
click at [952, 508] on icon "Editor contextual toolbar" at bounding box center [947, 508] width 16 height 16
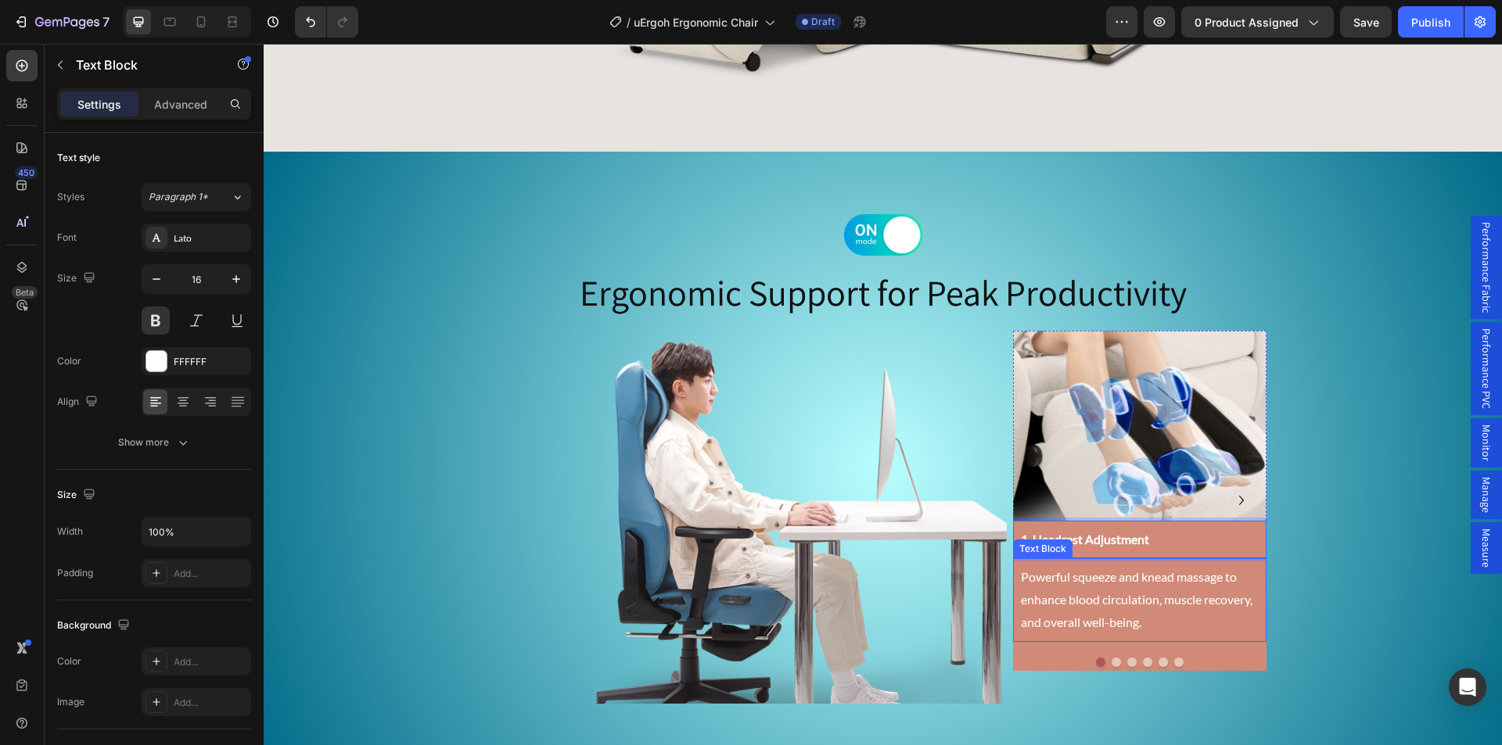
click at [1084, 593] on p "Powerful squeeze and knead massage to enhance blood circulation, muscle recover…" at bounding box center [1140, 599] width 238 height 67
click at [1173, 543] on p "1. Headrest Adjustment" at bounding box center [1140, 540] width 238 height 23
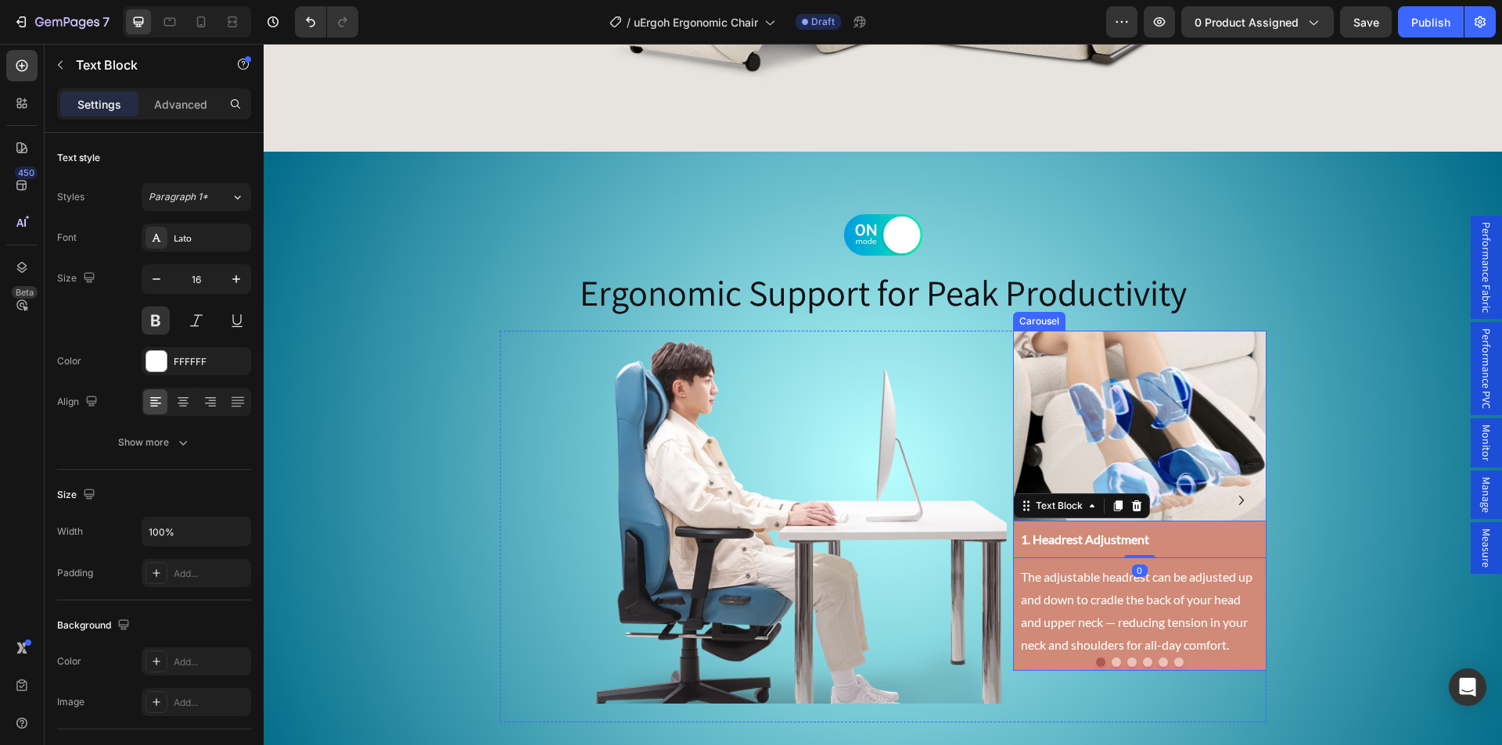
click at [1111, 663] on button "Dot" at bounding box center [1115, 662] width 9 height 9
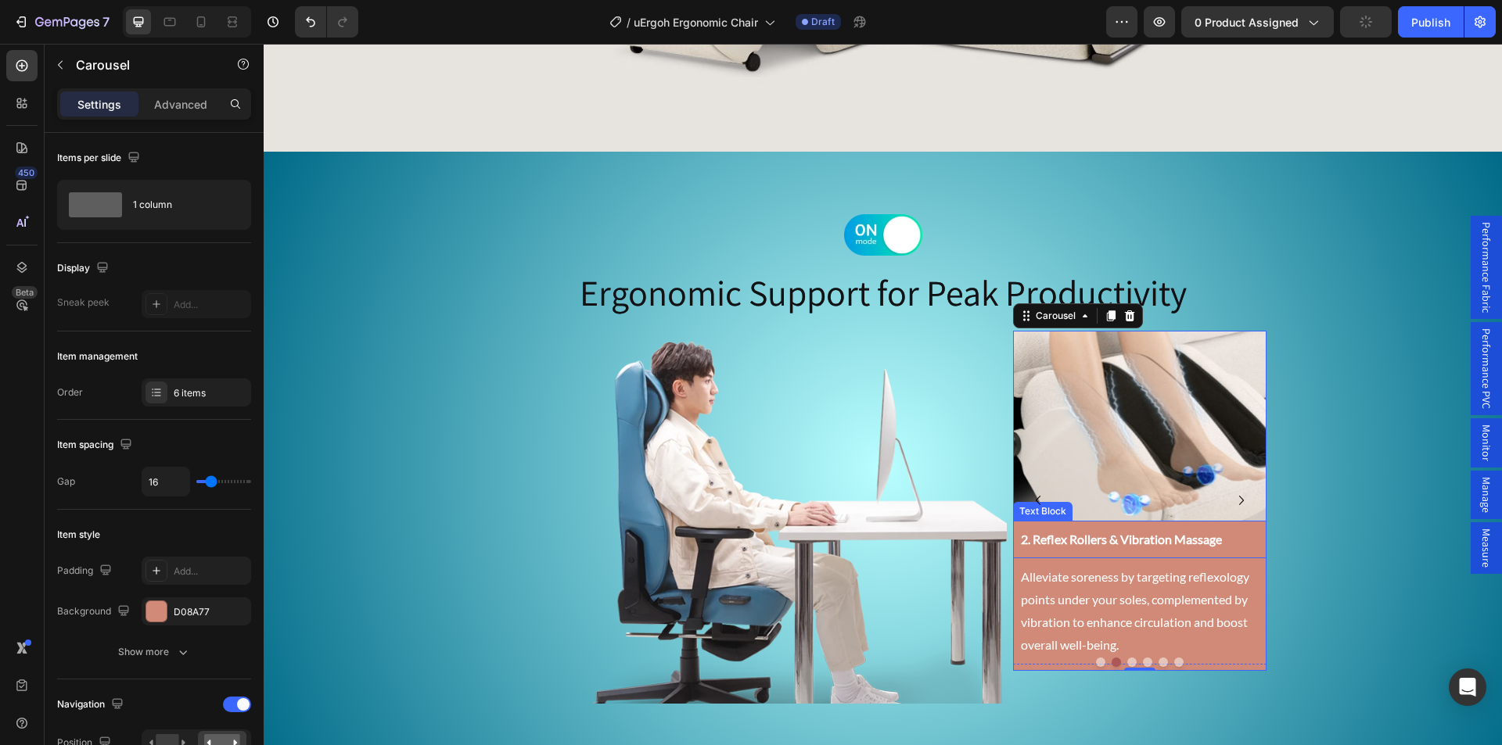
click at [1053, 537] on p "2. Reflex Rollers & Vibration Massage" at bounding box center [1140, 540] width 238 height 23
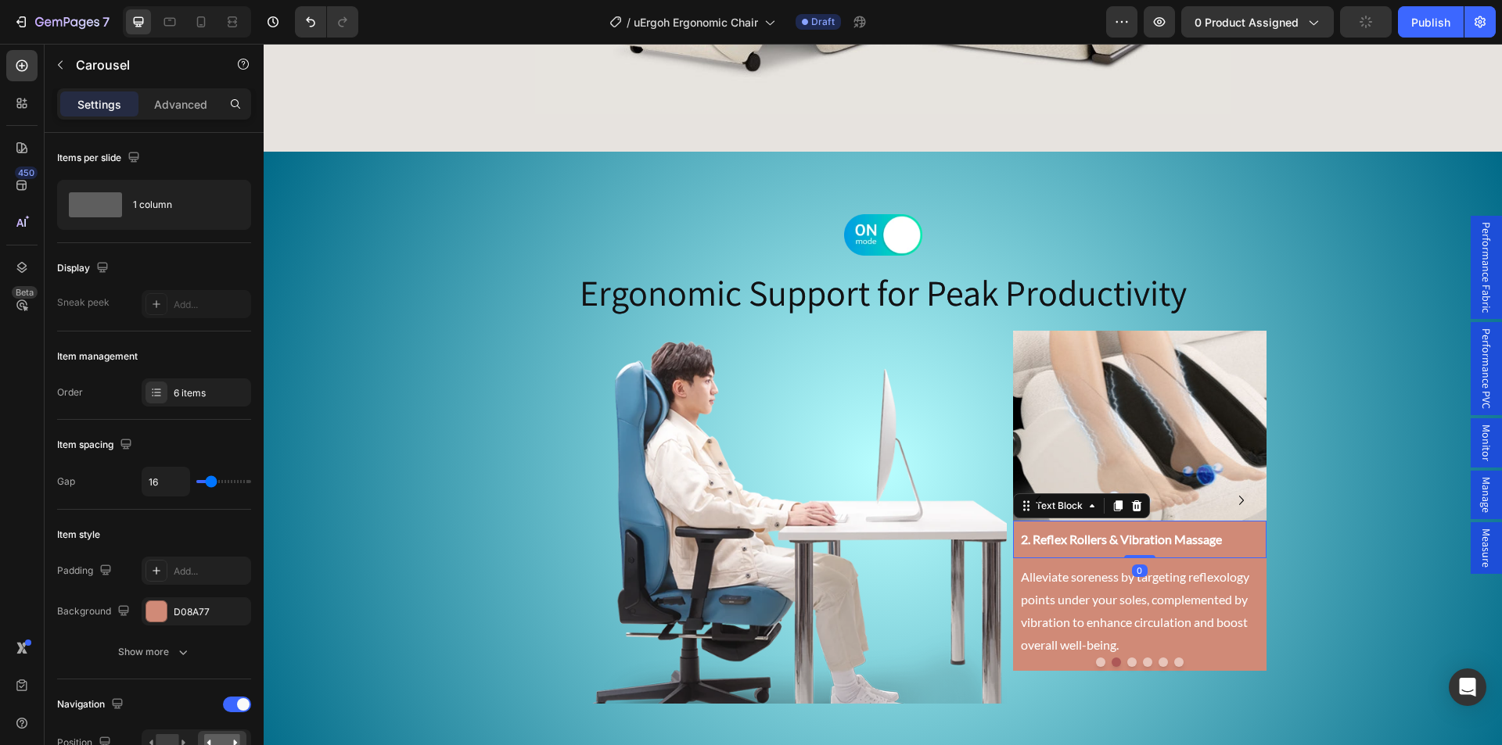
click at [1053, 537] on p "2. Reflex Rollers & Vibration Massage" at bounding box center [1140, 540] width 238 height 23
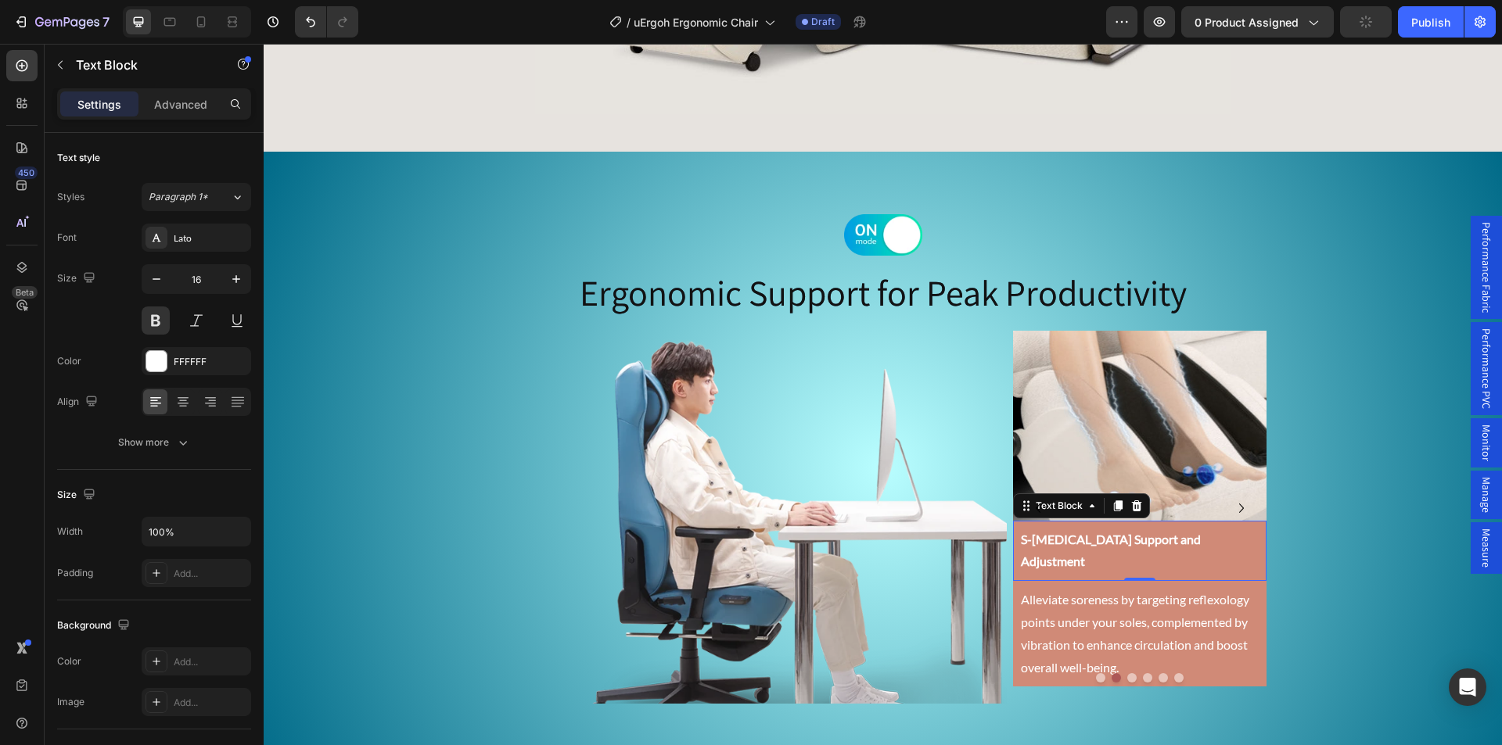
click at [1035, 594] on p "Alleviate soreness by targeting reflexology points under your soles, complement…" at bounding box center [1140, 634] width 238 height 90
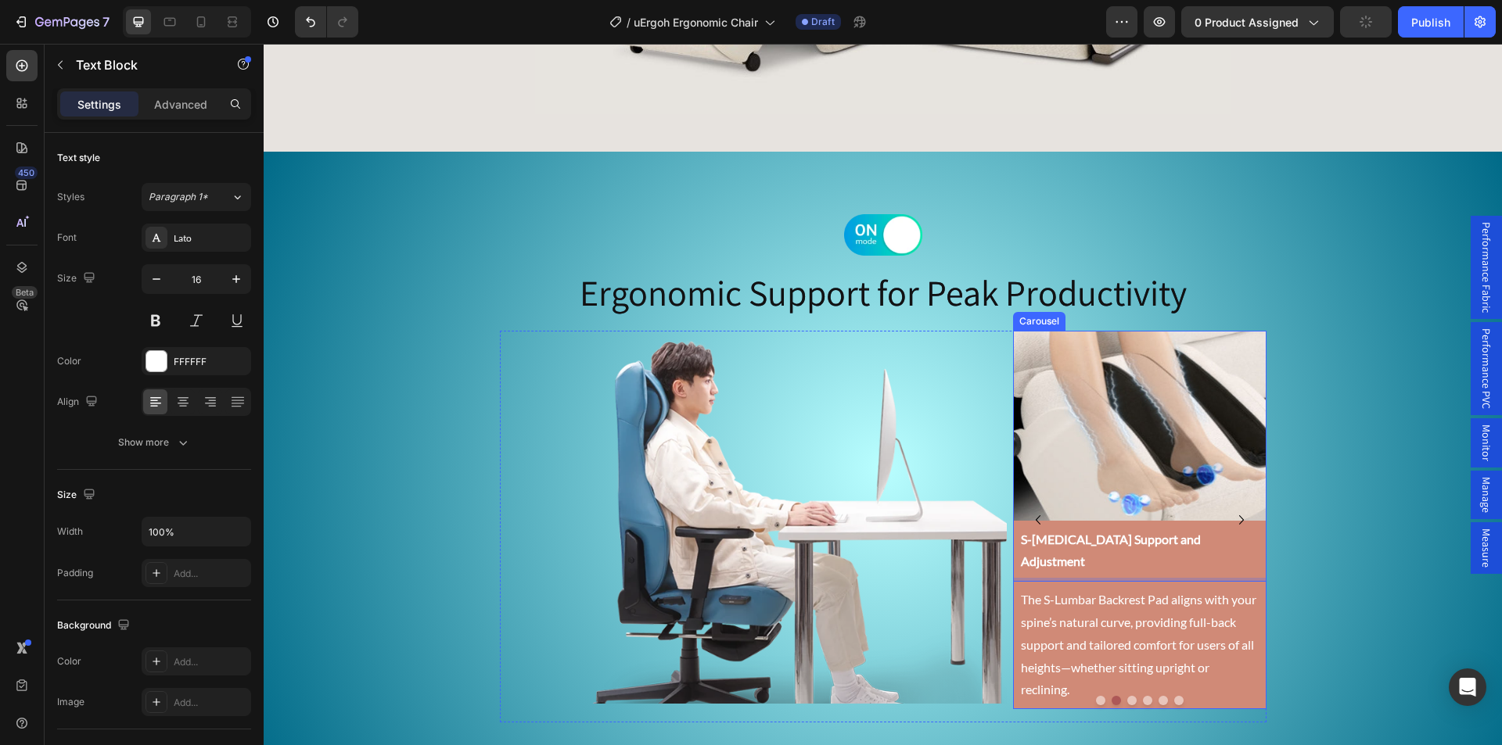
click at [1127, 696] on button "Dot" at bounding box center [1131, 700] width 9 height 9
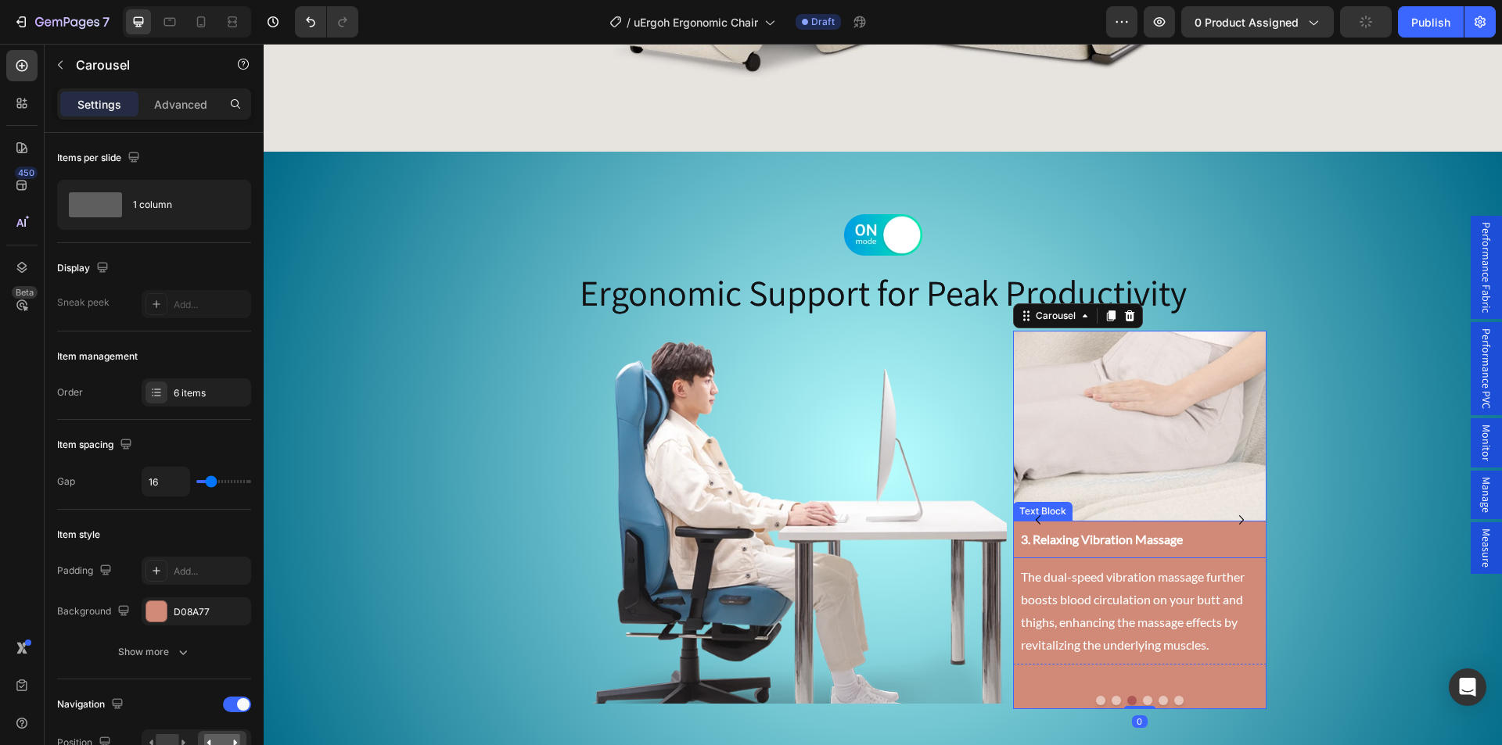
click at [1068, 547] on p "3. Relaxing Vibration Massage" at bounding box center [1140, 540] width 238 height 23
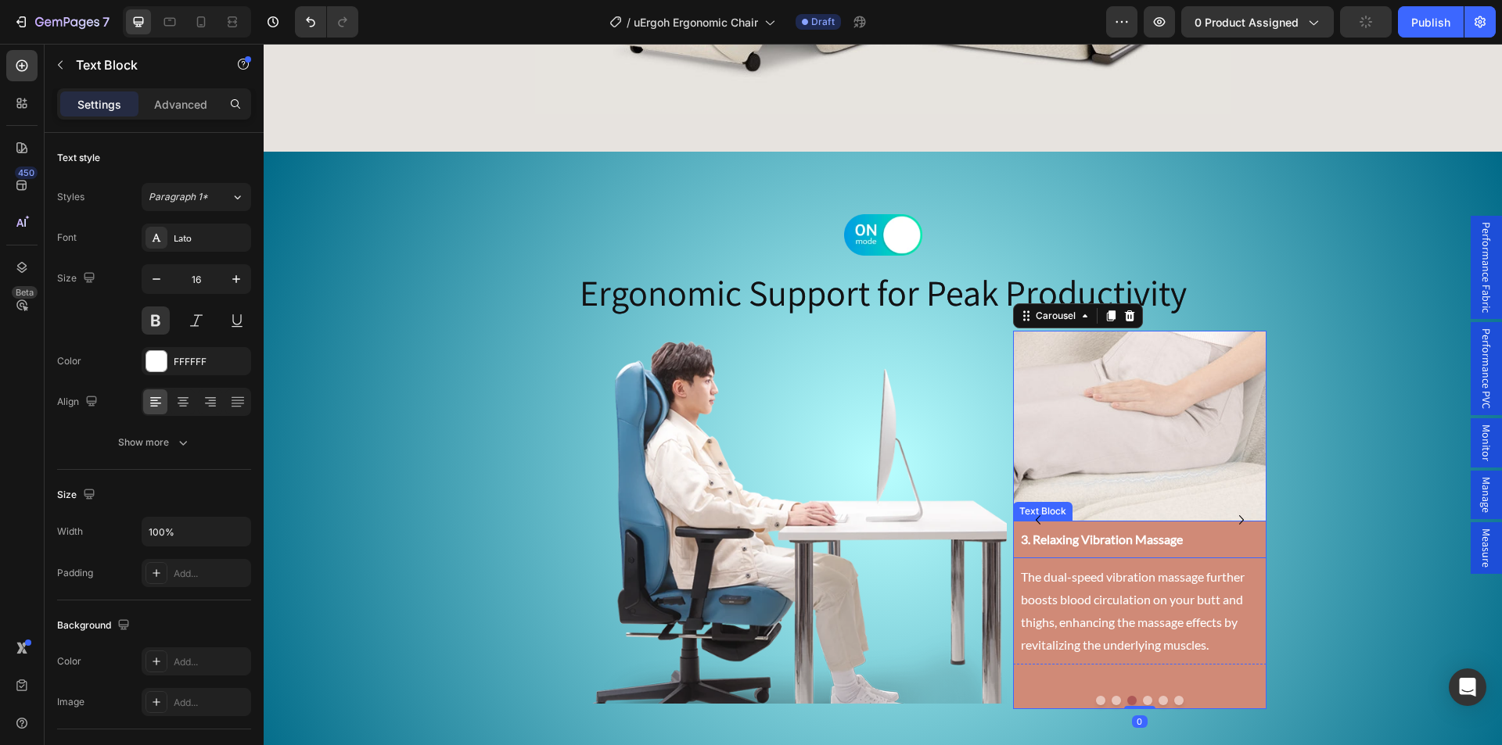
click at [1068, 547] on p "3. Relaxing Vibration Massage" at bounding box center [1140, 540] width 238 height 23
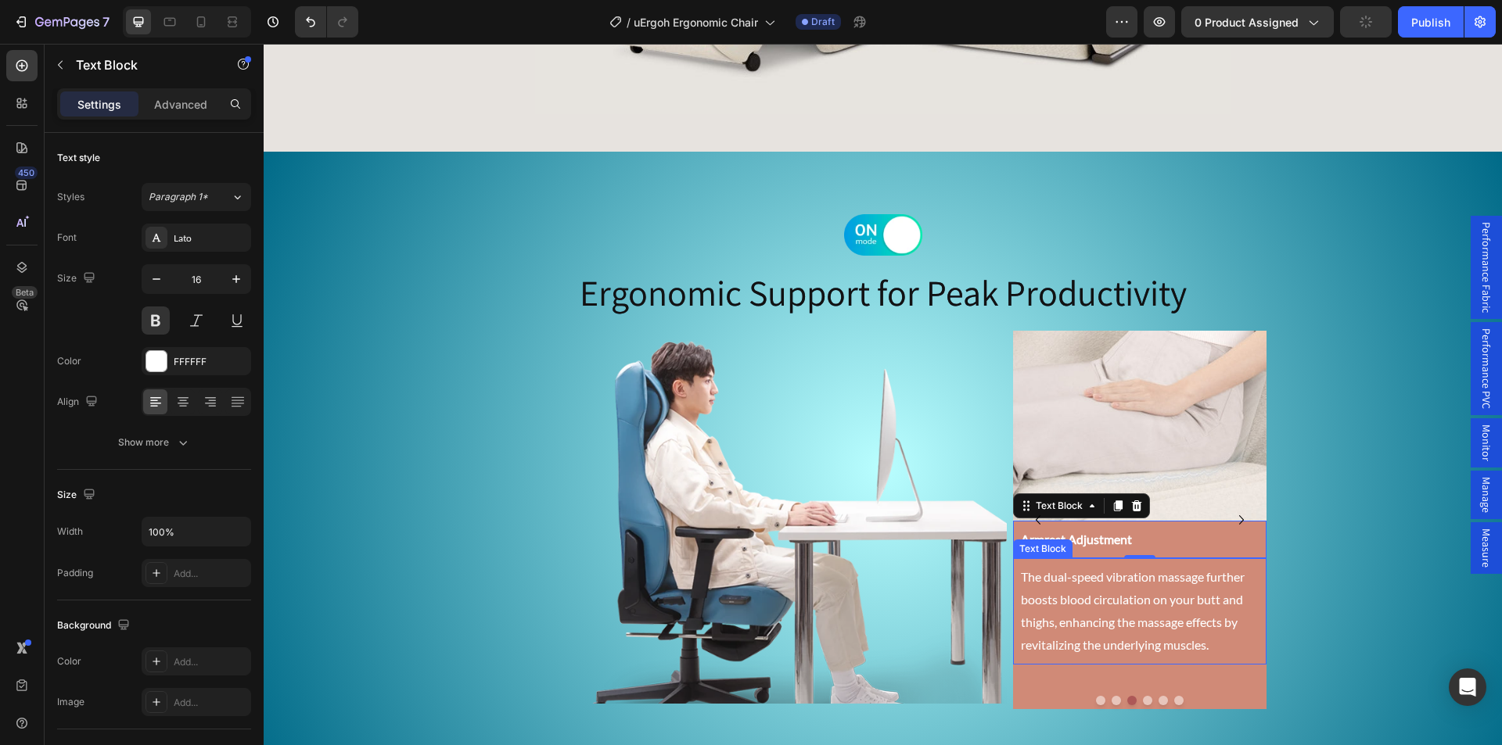
click at [1067, 605] on p "The dual-speed vibration massage further boosts blood circulation on your butt …" at bounding box center [1140, 611] width 238 height 90
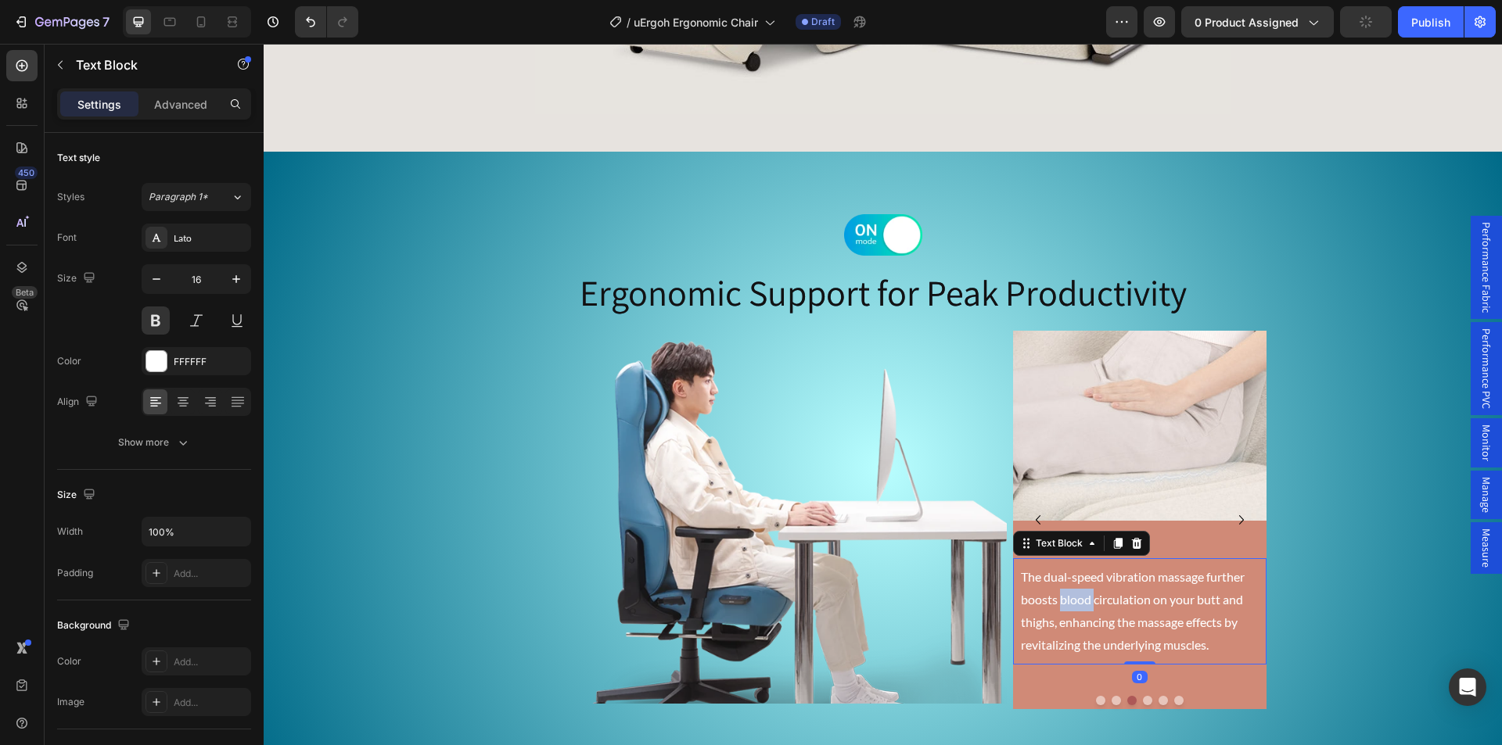
click at [1067, 605] on p "The dual-speed vibration massage further boosts blood circulation on your butt …" at bounding box center [1140, 611] width 238 height 90
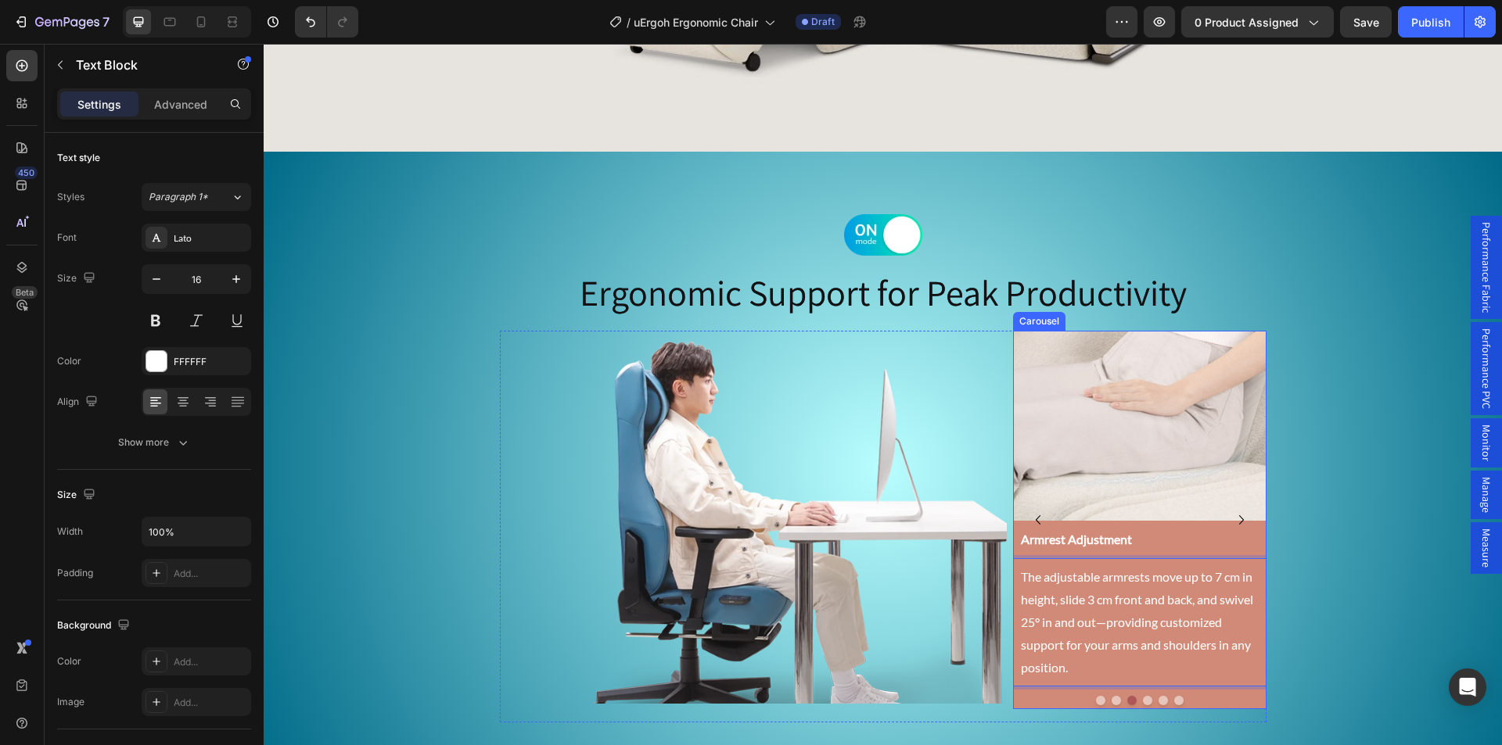
click at [1143, 696] on button "Dot" at bounding box center [1147, 700] width 9 height 9
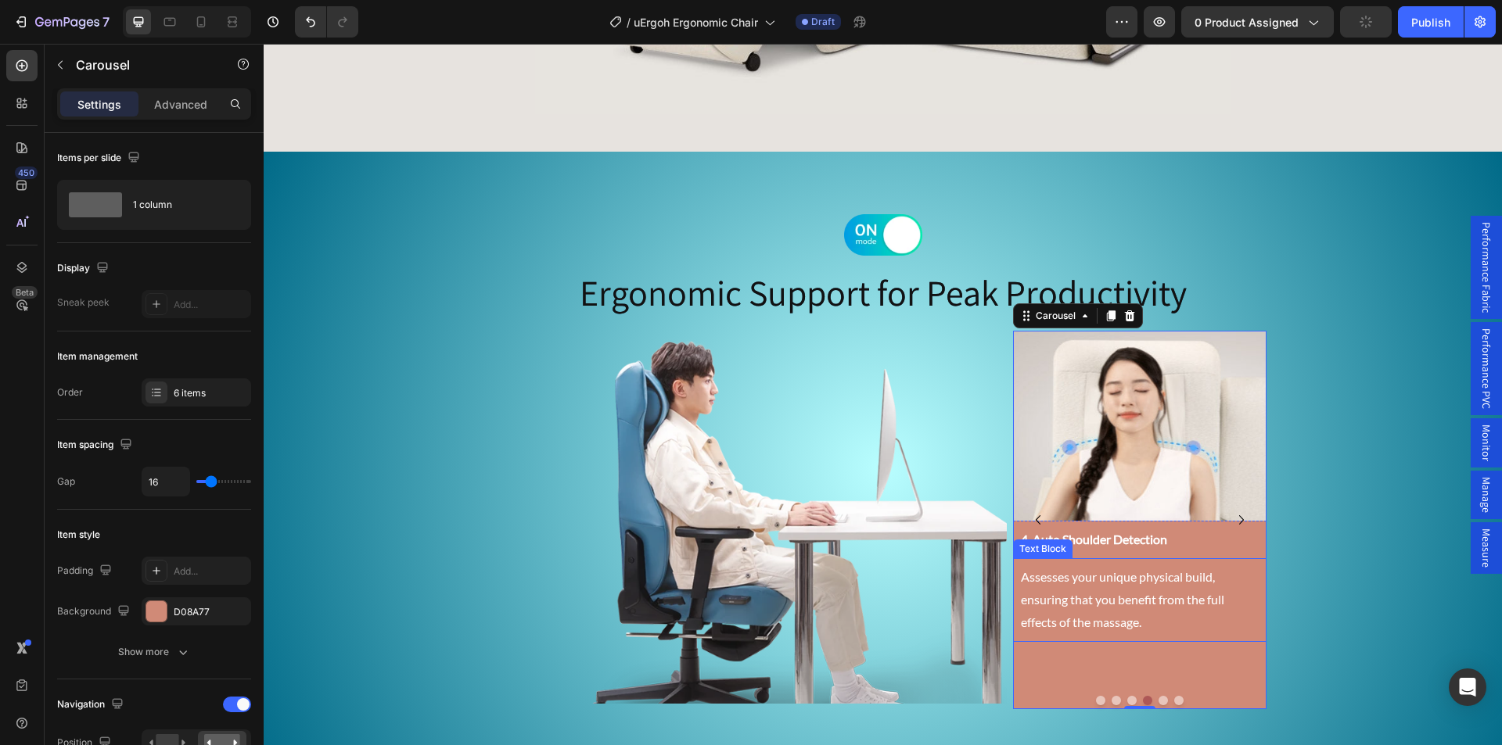
click at [1101, 540] on p "4. Auto Shoulder Detection" at bounding box center [1140, 540] width 238 height 23
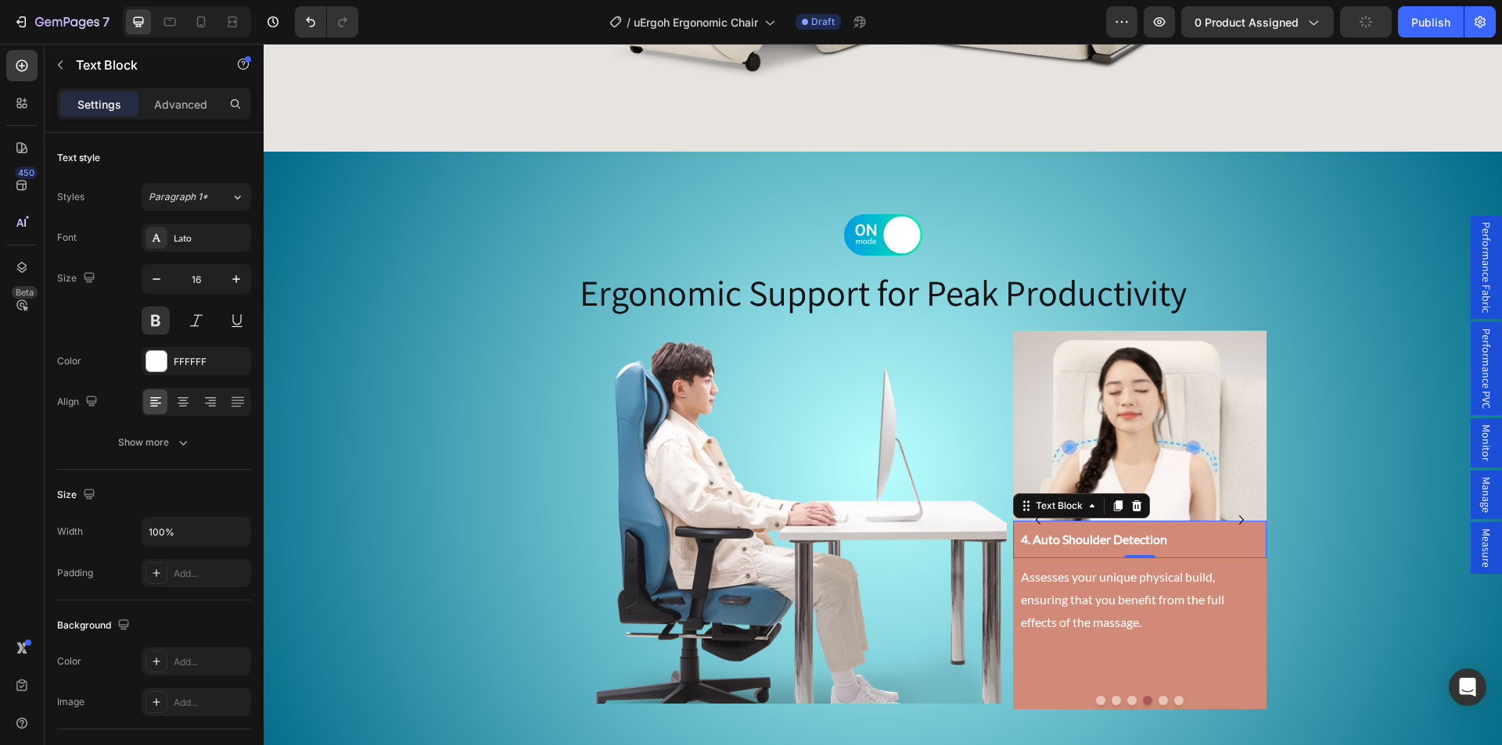
click at [1101, 540] on p "4. Auto Shoulder Detection" at bounding box center [1140, 540] width 238 height 23
click at [1115, 624] on p "Assesses your unique physical build, ensuring that you benefit from the full ef…" at bounding box center [1140, 622] width 238 height 67
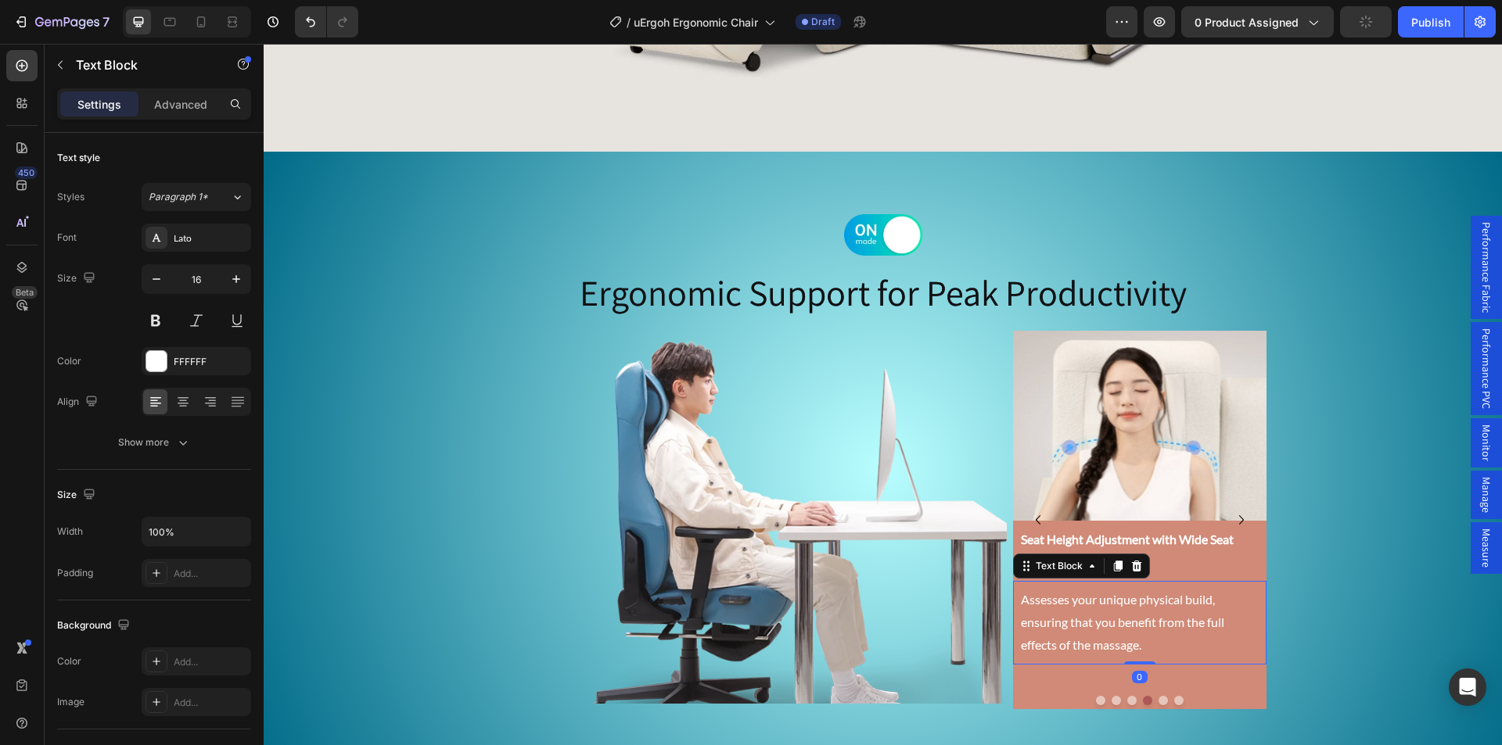
click at [1115, 624] on p "Assesses your unique physical build, ensuring that you benefit from the full ef…" at bounding box center [1140, 622] width 238 height 67
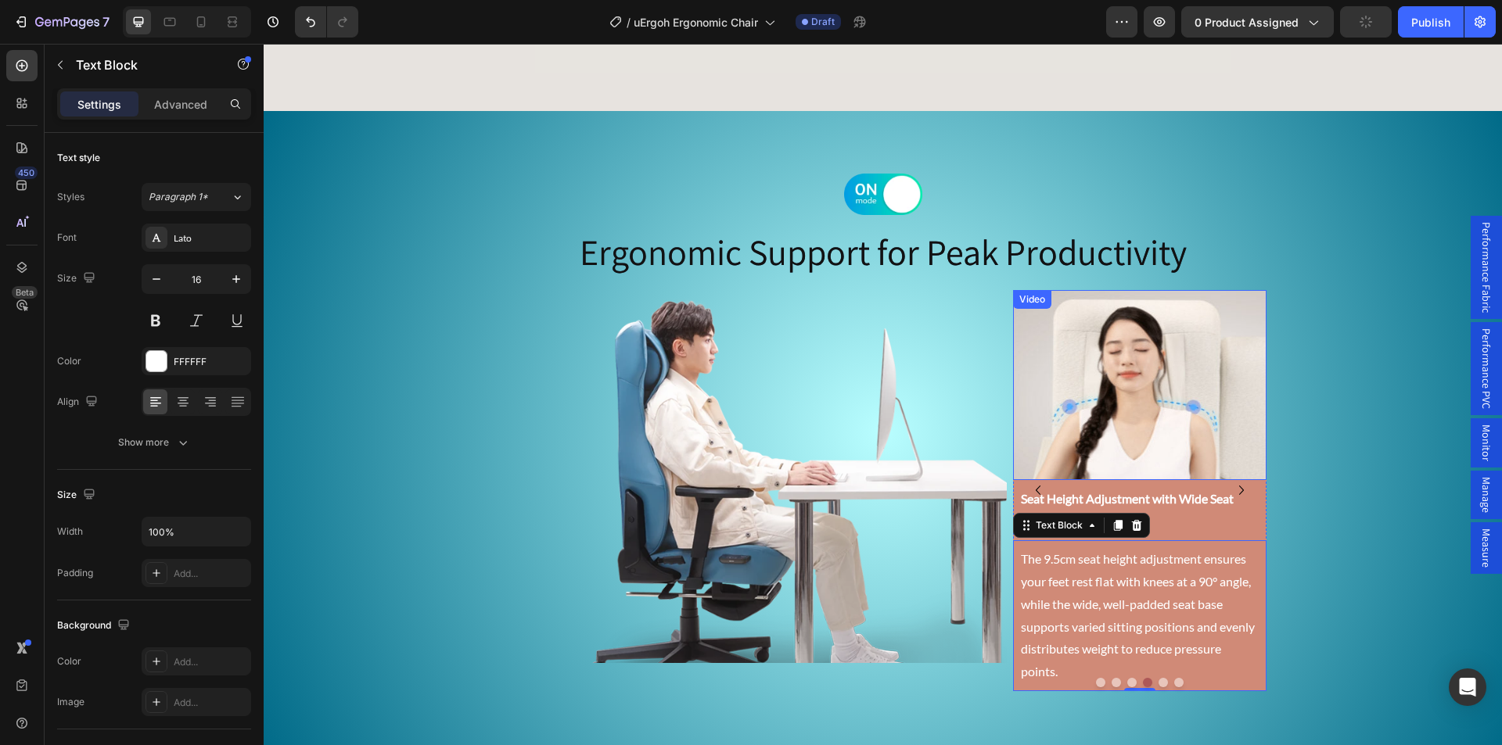
scroll to position [3519, 0]
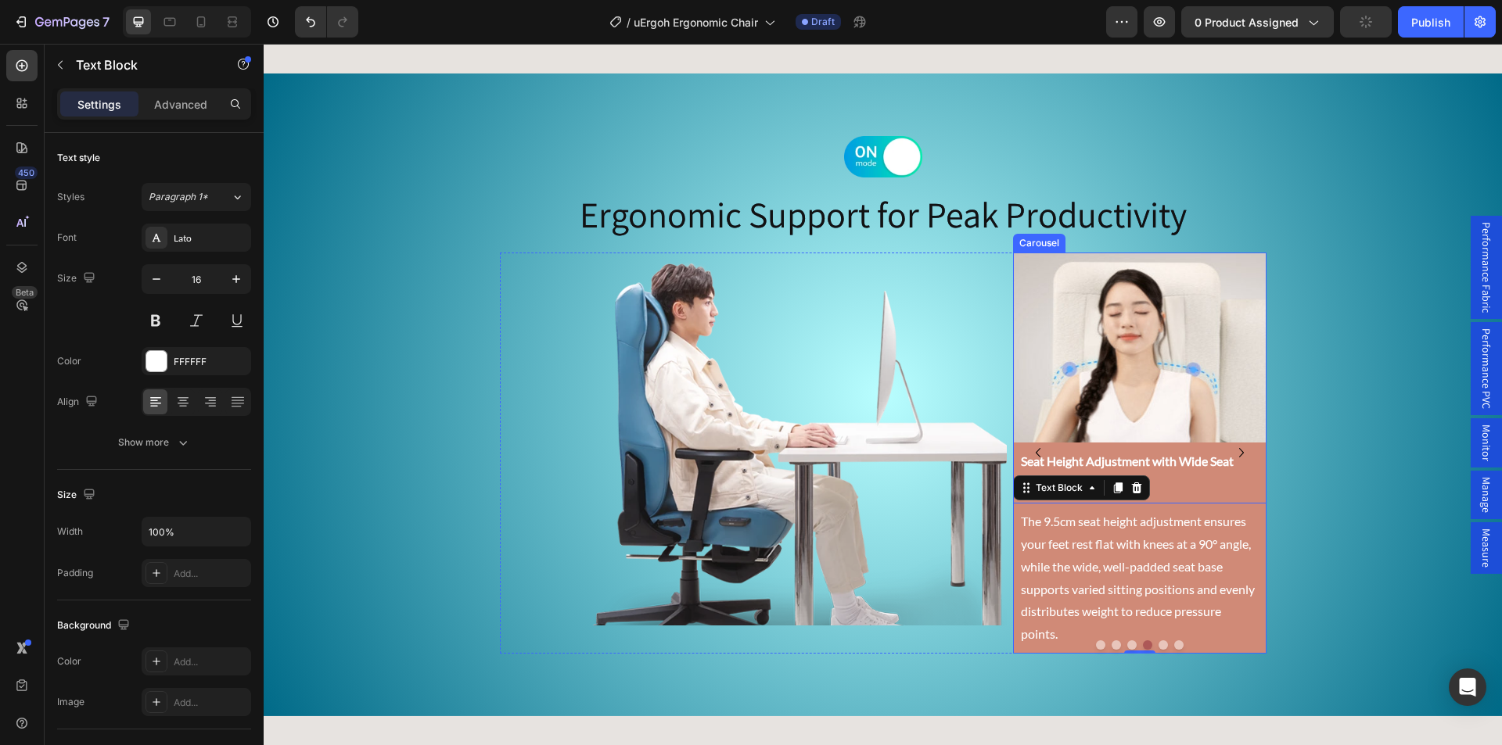
click at [1158, 642] on button "Dot" at bounding box center [1162, 645] width 9 height 9
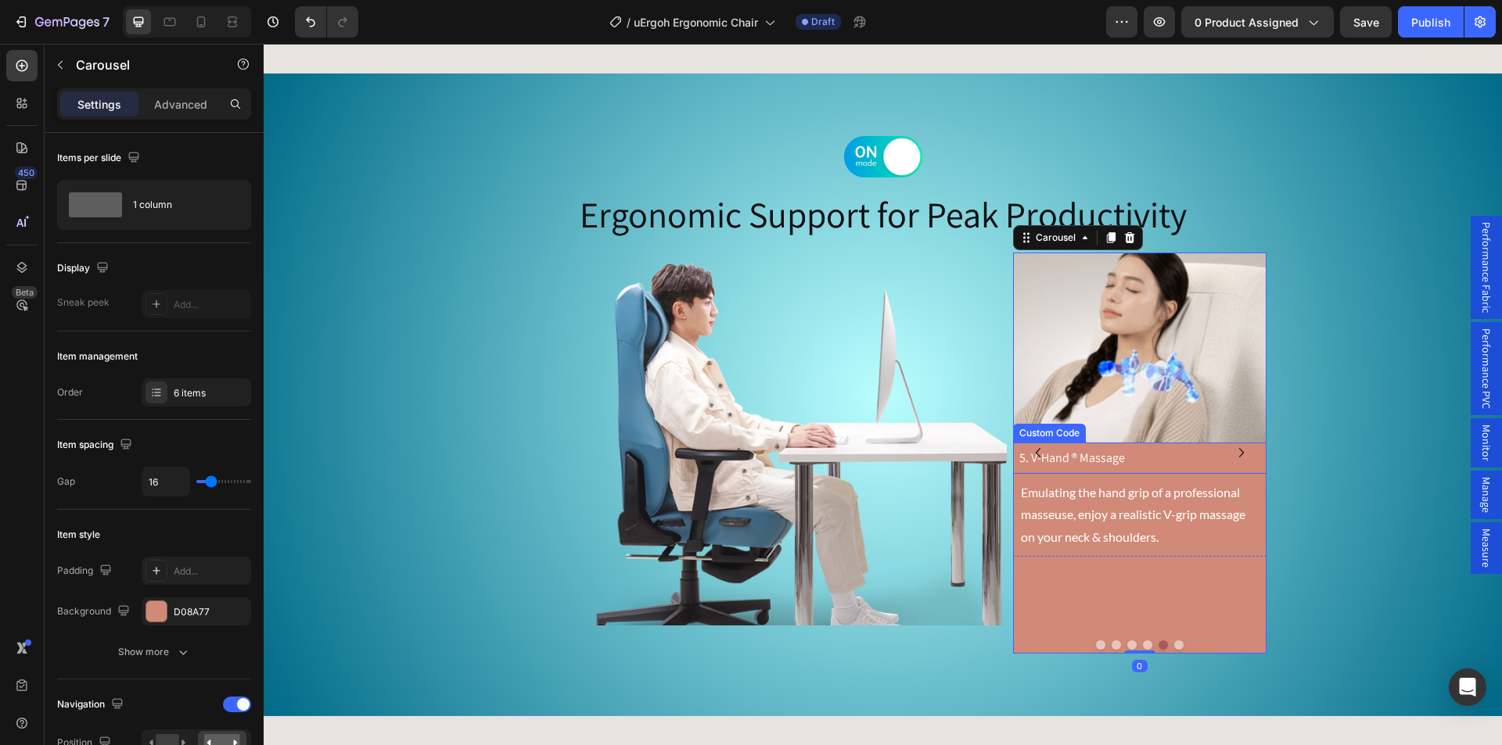
click at [1080, 458] on p "5. V-Hand ® Massage" at bounding box center [1139, 458] width 241 height 19
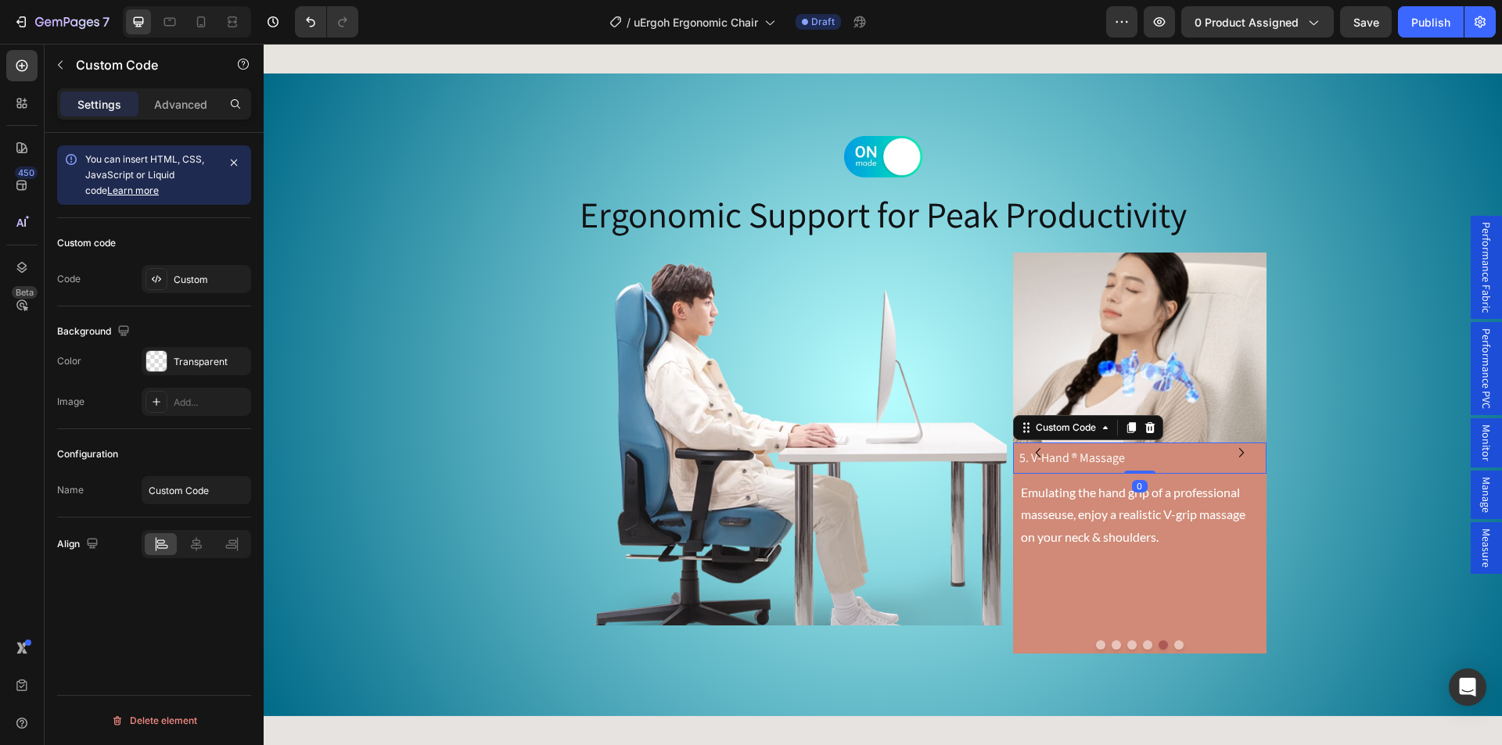
click at [1080, 458] on p "5. V-Hand ® Massage" at bounding box center [1139, 458] width 241 height 19
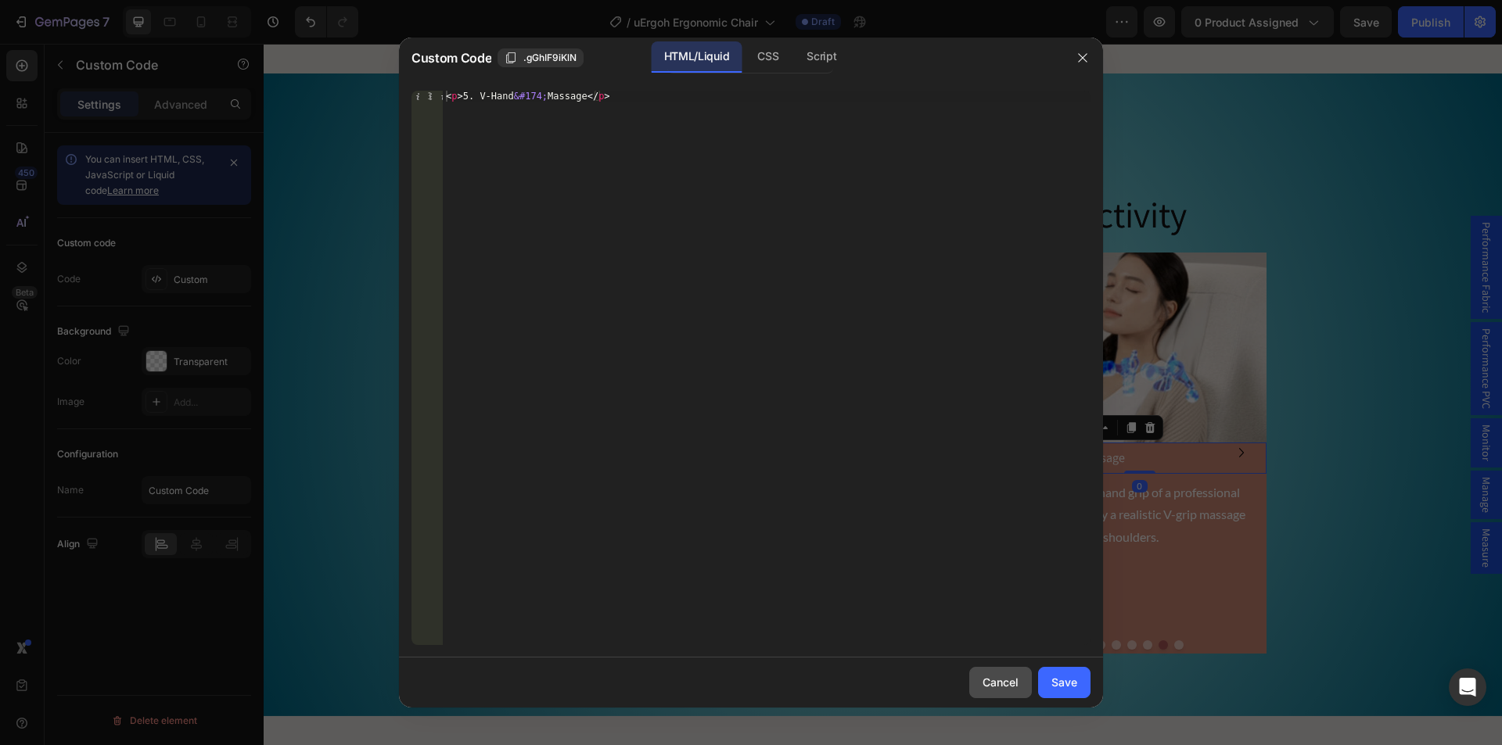
click at [1000, 682] on div "Cancel" at bounding box center [1000, 682] width 36 height 16
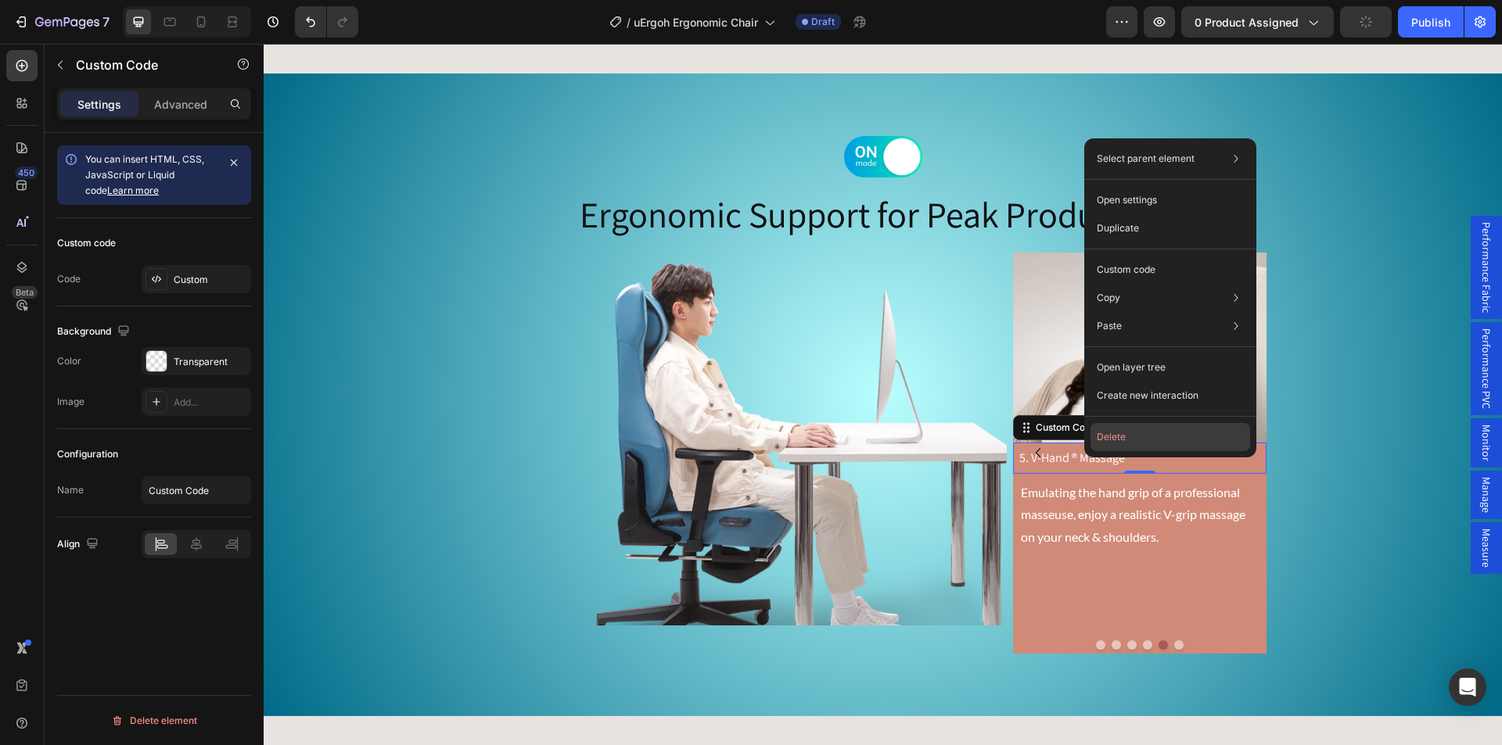
drag, startPoint x: 1131, startPoint y: 436, endPoint x: 877, endPoint y: 395, distance: 257.4
click at [1131, 436] on button "Delete" at bounding box center [1170, 437] width 160 height 28
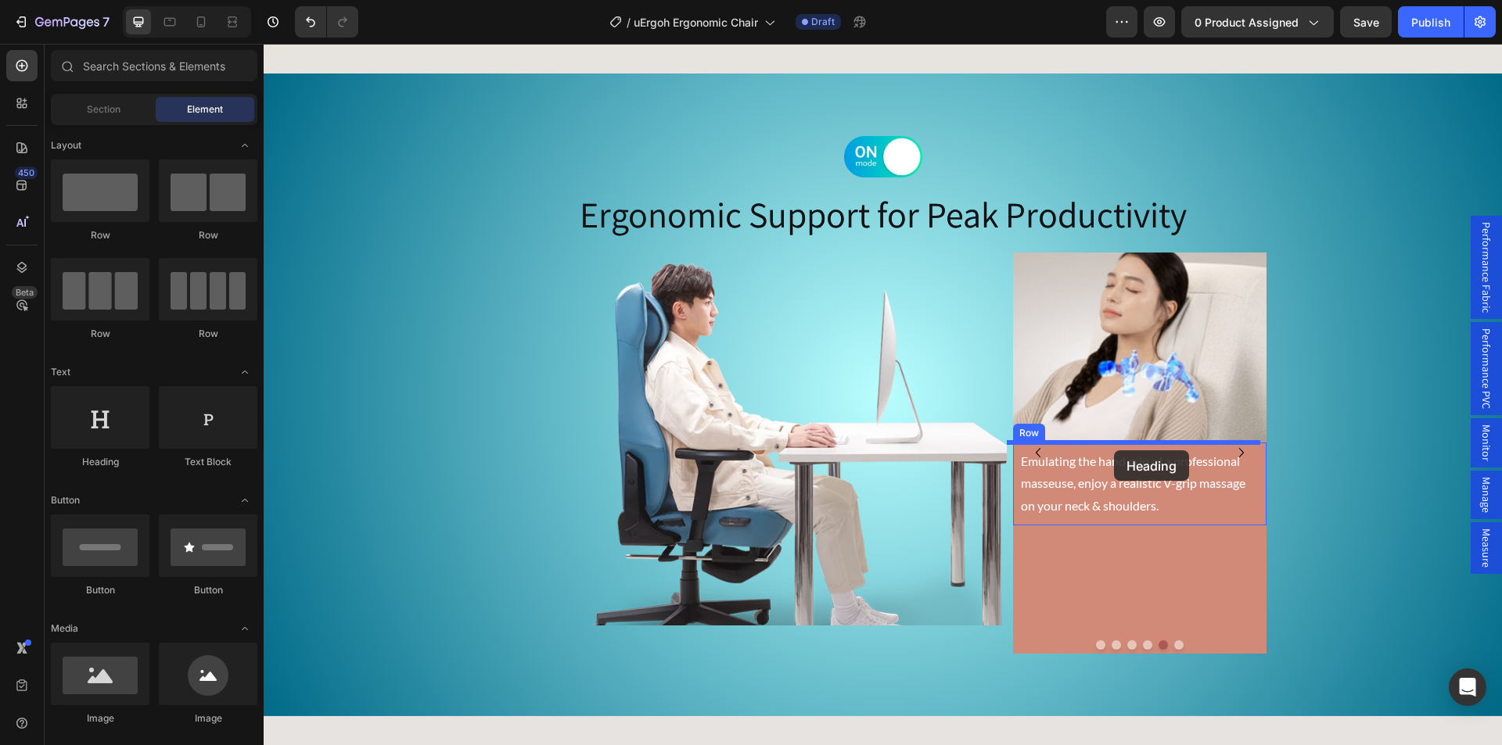
drag, startPoint x: 390, startPoint y: 454, endPoint x: 1113, endPoint y: 450, distance: 722.7
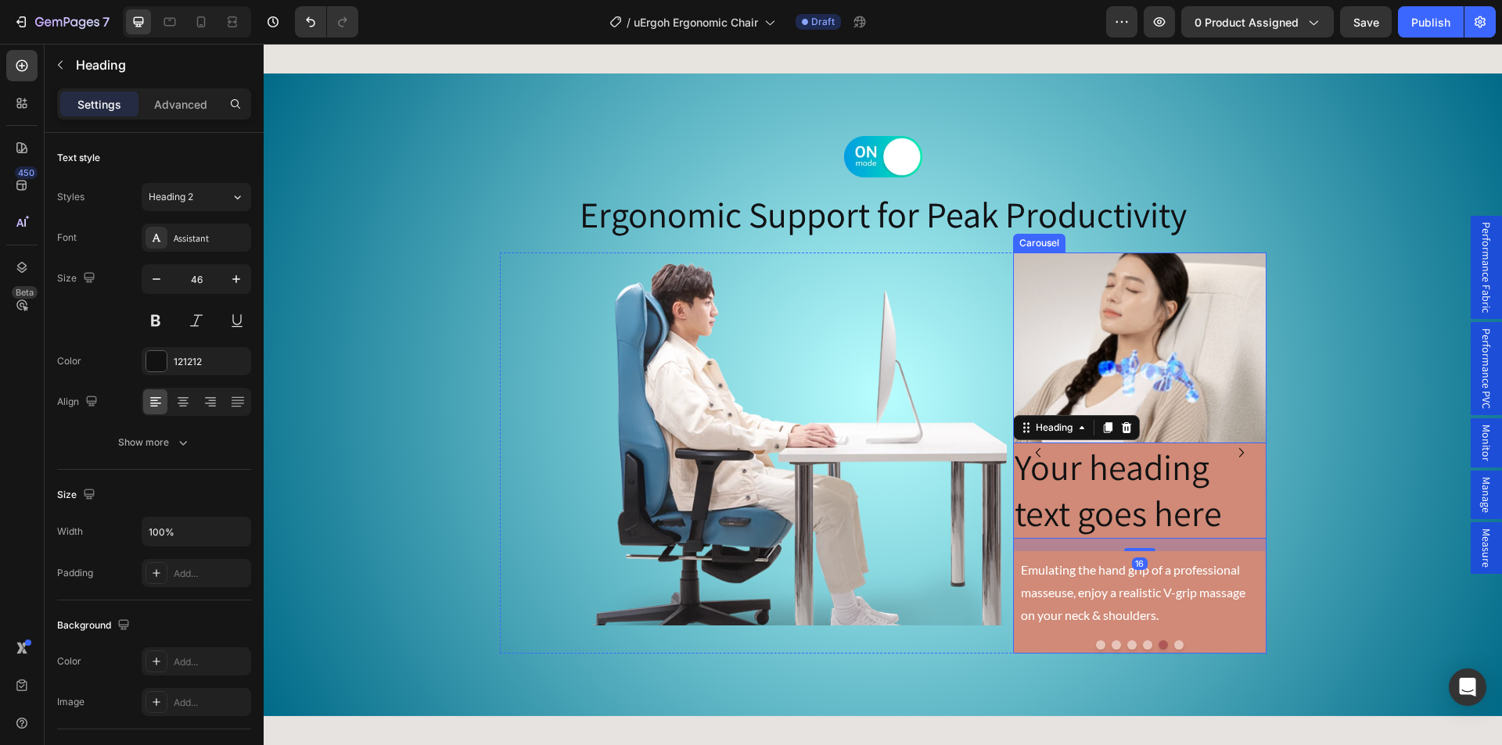
click at [1127, 641] on button "Dot" at bounding box center [1131, 645] width 9 height 9
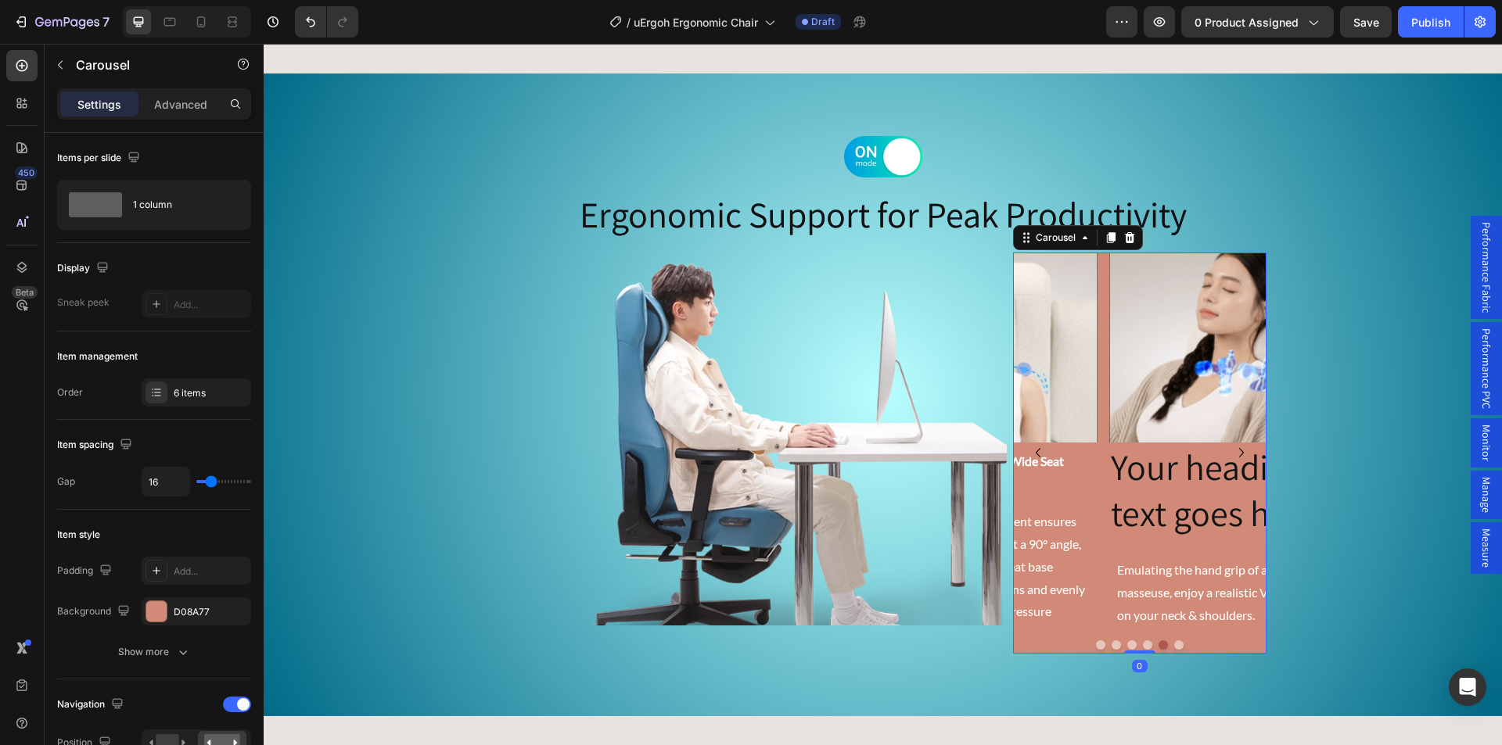
click at [1143, 643] on button "Dot" at bounding box center [1147, 645] width 9 height 9
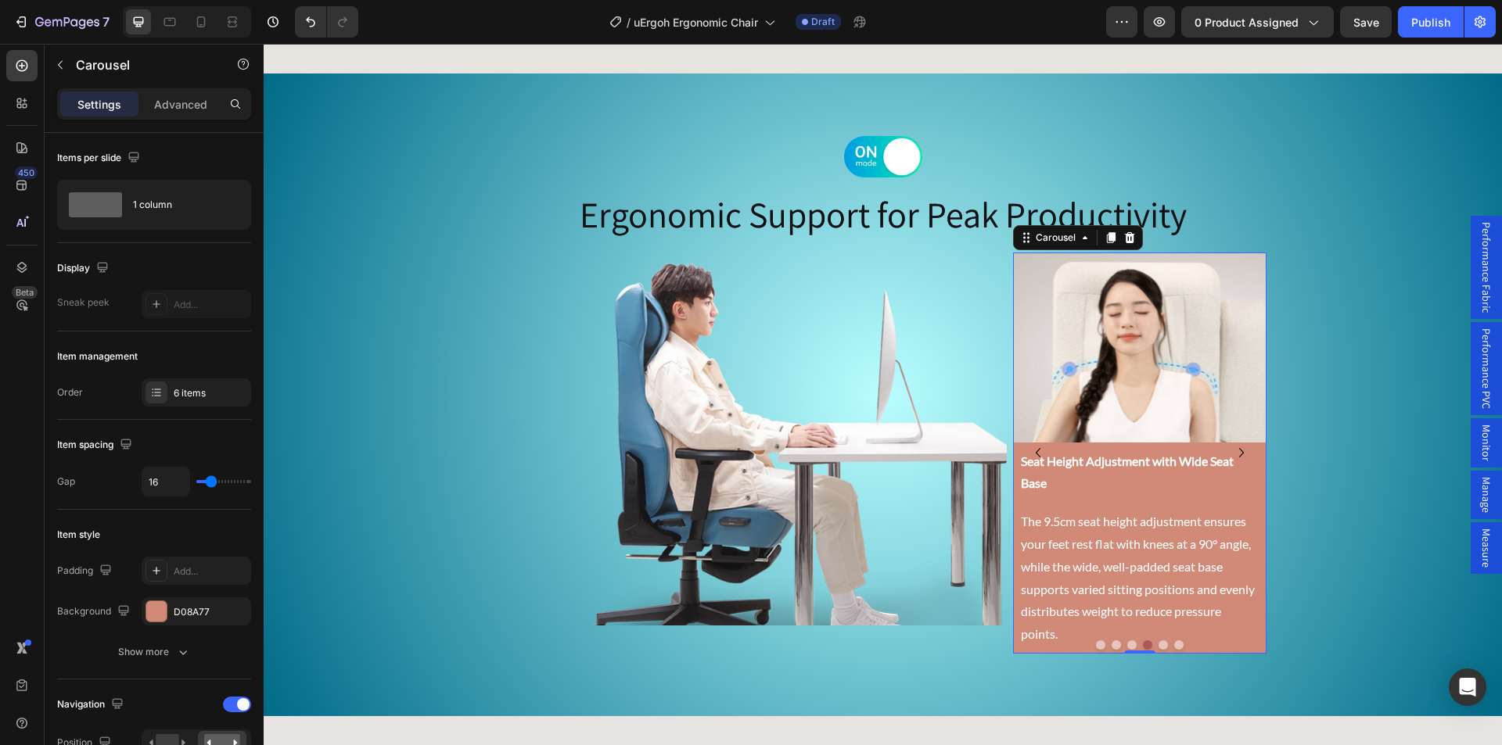
click at [1158, 645] on button "Dot" at bounding box center [1162, 645] width 9 height 9
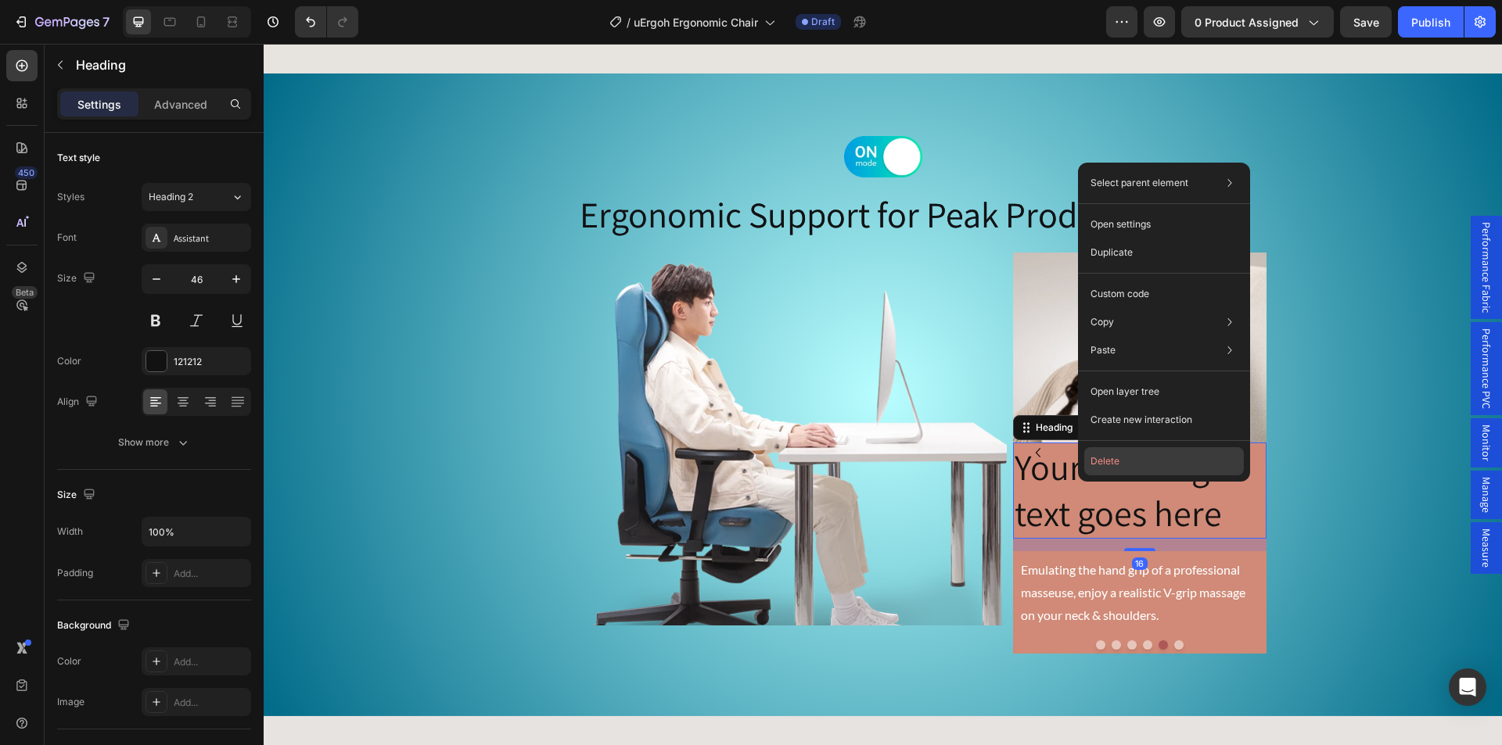
click at [1122, 458] on button "Delete" at bounding box center [1164, 461] width 160 height 28
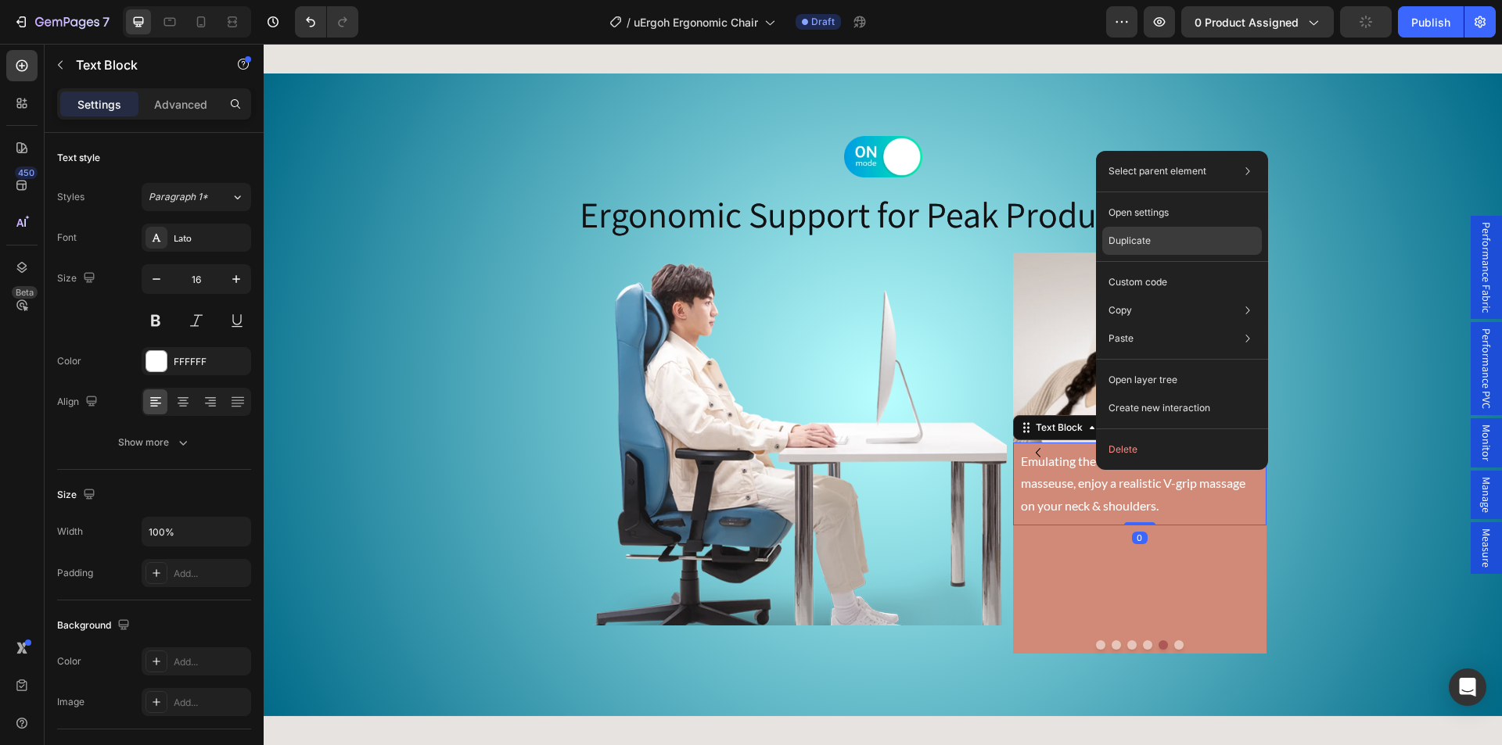
drag, startPoint x: 1160, startPoint y: 240, endPoint x: 874, endPoint y: 347, distance: 304.9
click at [1160, 268] on div "Duplicate" at bounding box center [1182, 282] width 160 height 28
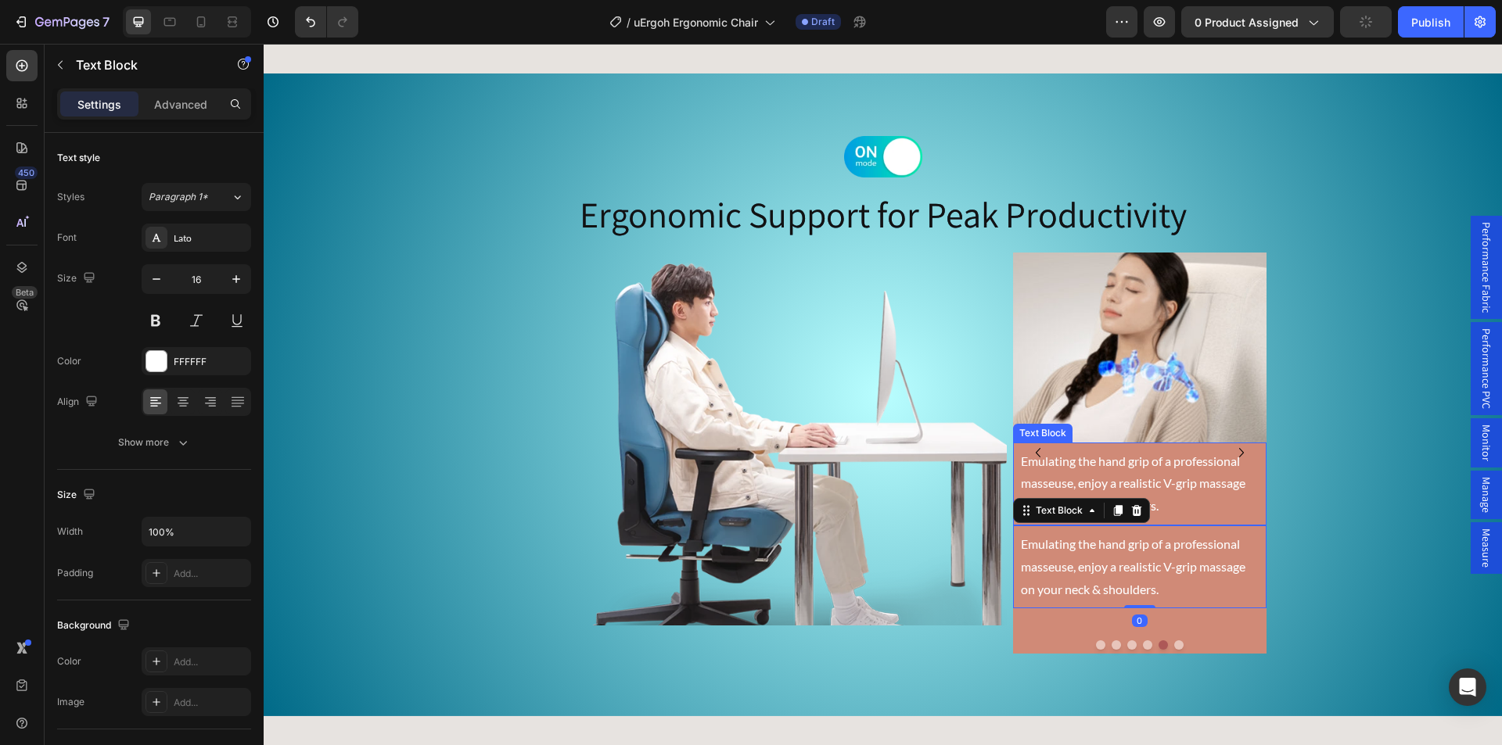
click at [1111, 477] on p "Emulating the hand grip of a professional masseuse, enjoy a realistic V-grip ma…" at bounding box center [1140, 483] width 238 height 67
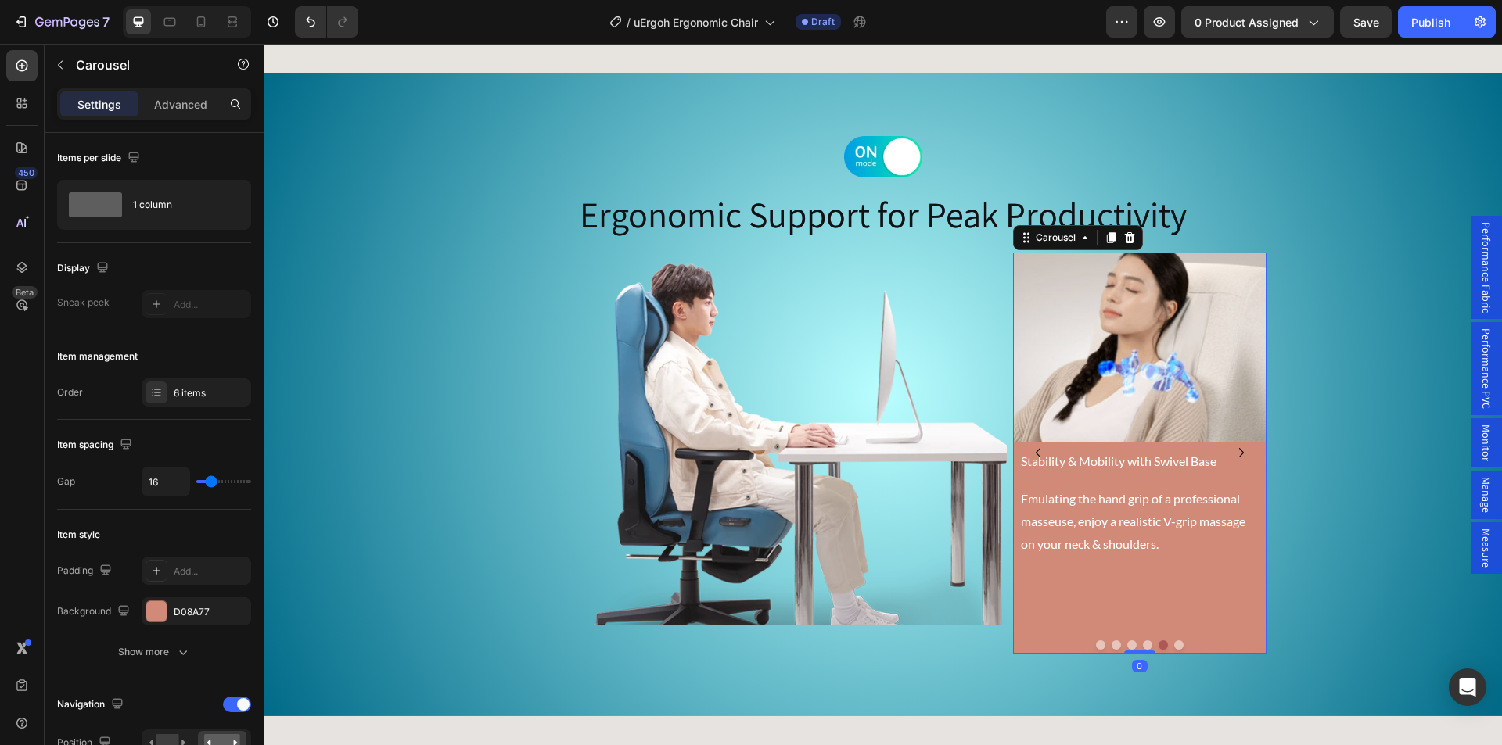
click at [1143, 642] on button "Dot" at bounding box center [1147, 645] width 9 height 9
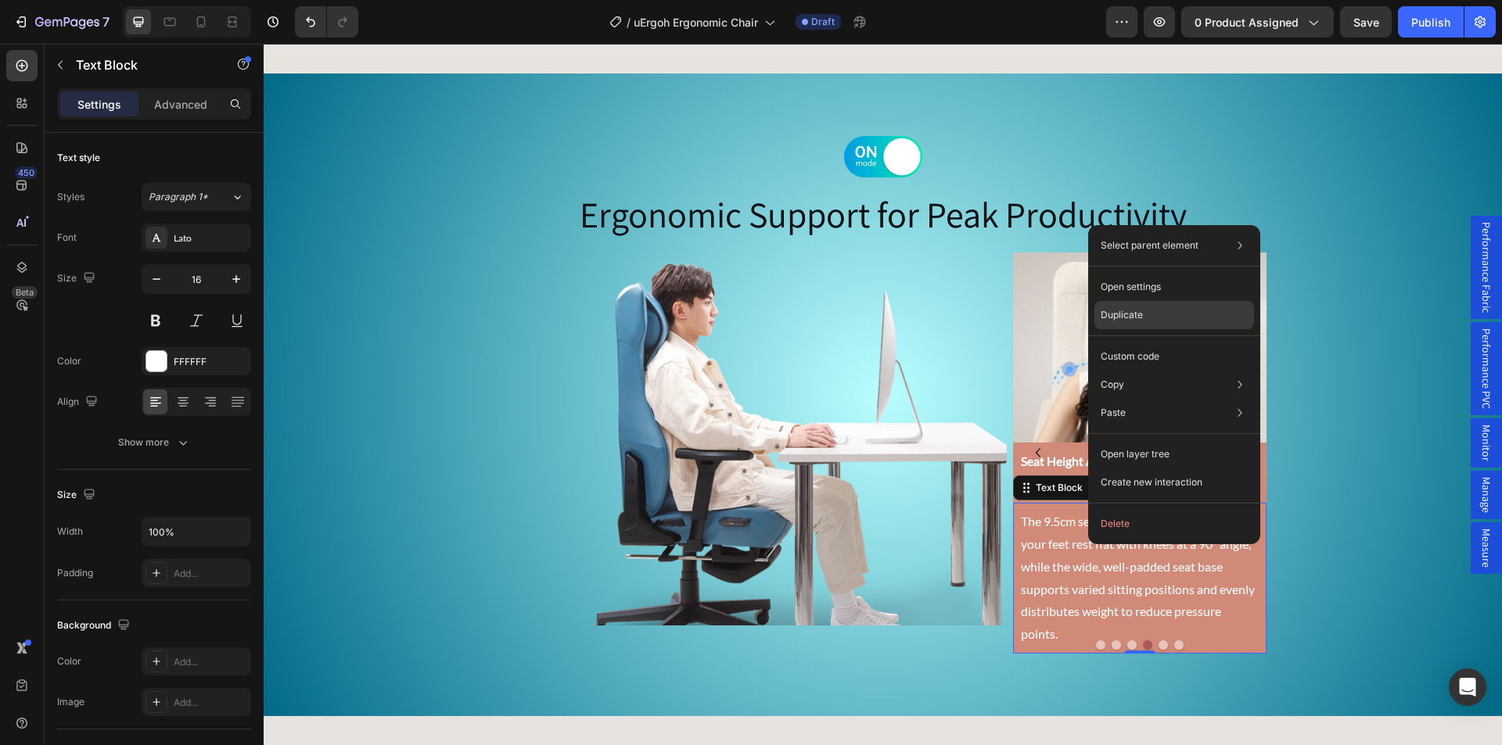
click at [1147, 343] on div "Duplicate" at bounding box center [1174, 357] width 160 height 28
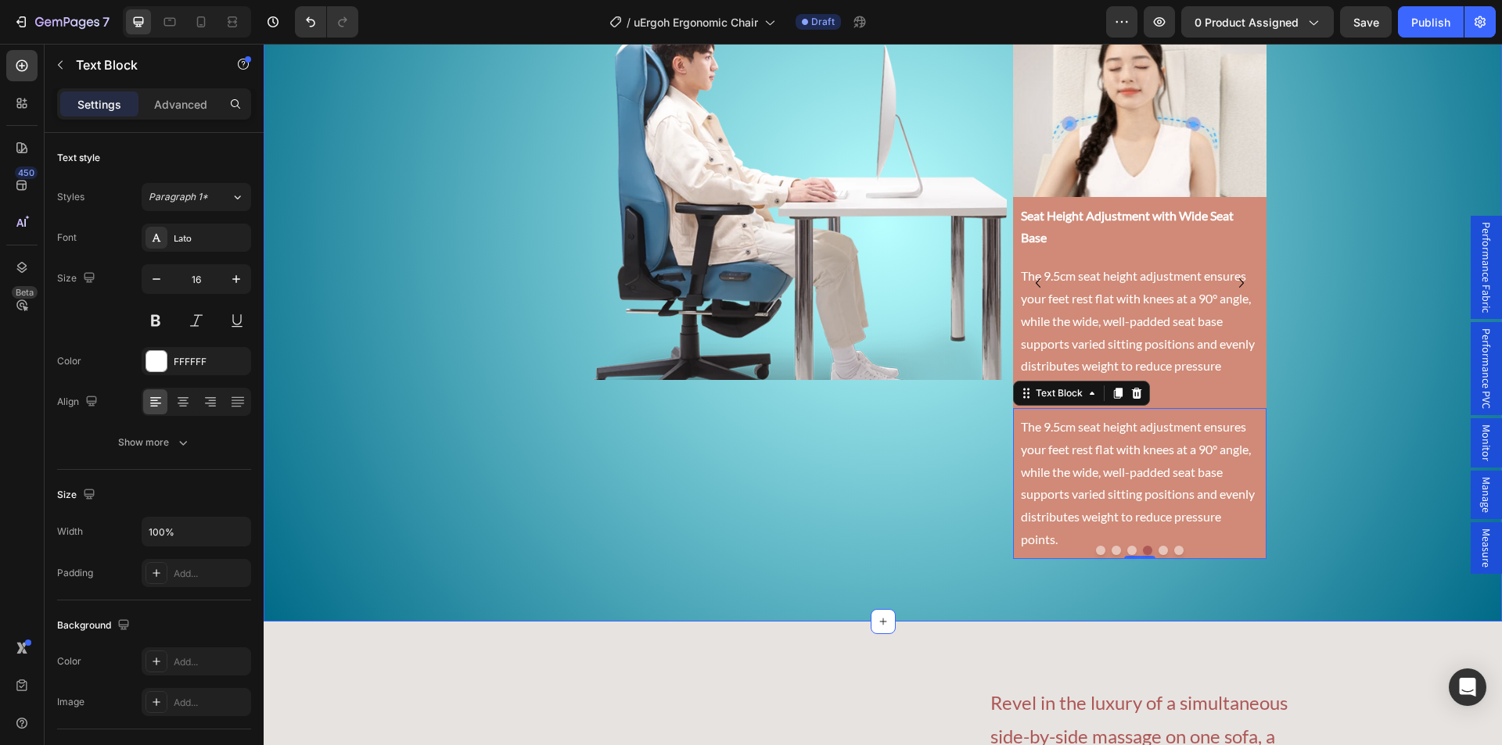
scroll to position [3762, 0]
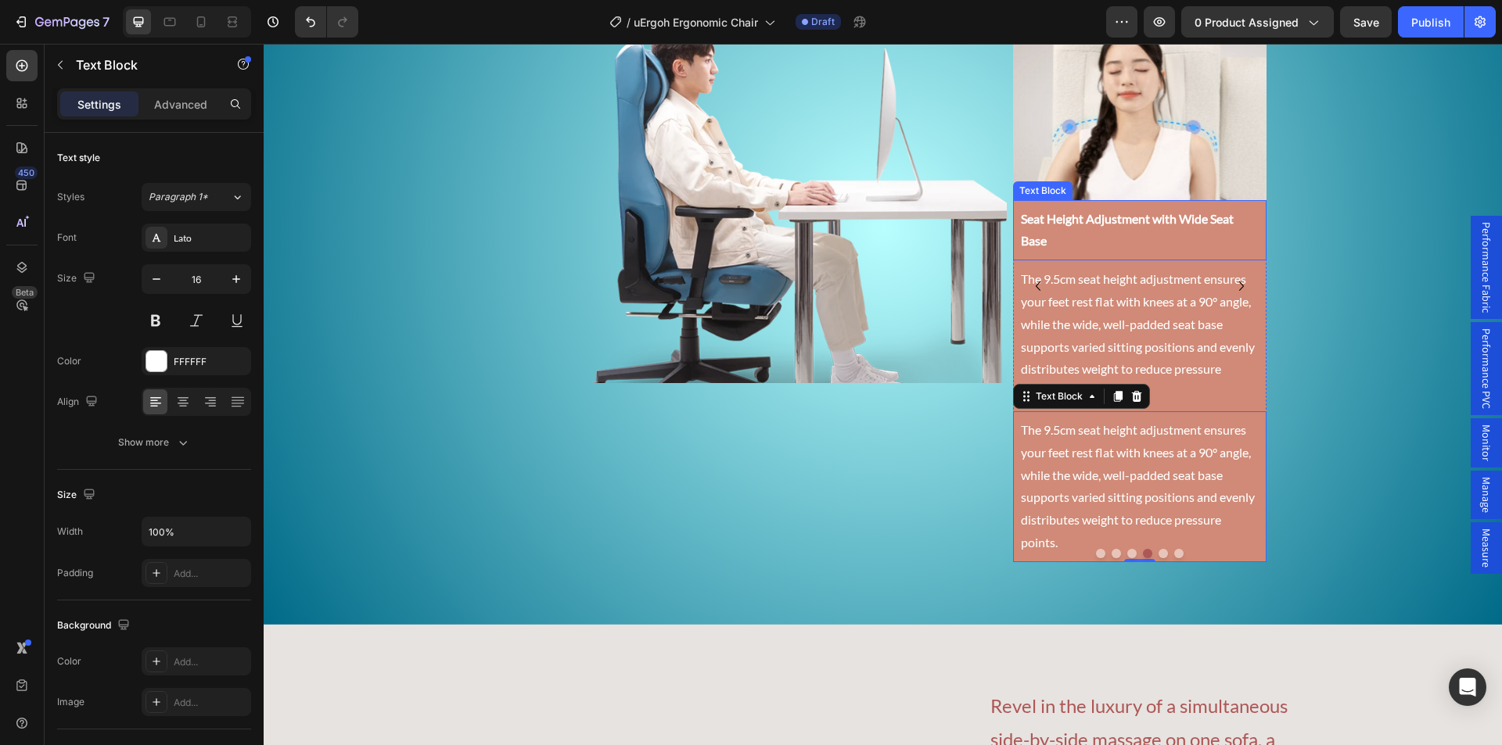
click at [1097, 227] on p "Seat Height Adjustment with Wide Seat Base" at bounding box center [1140, 230] width 238 height 45
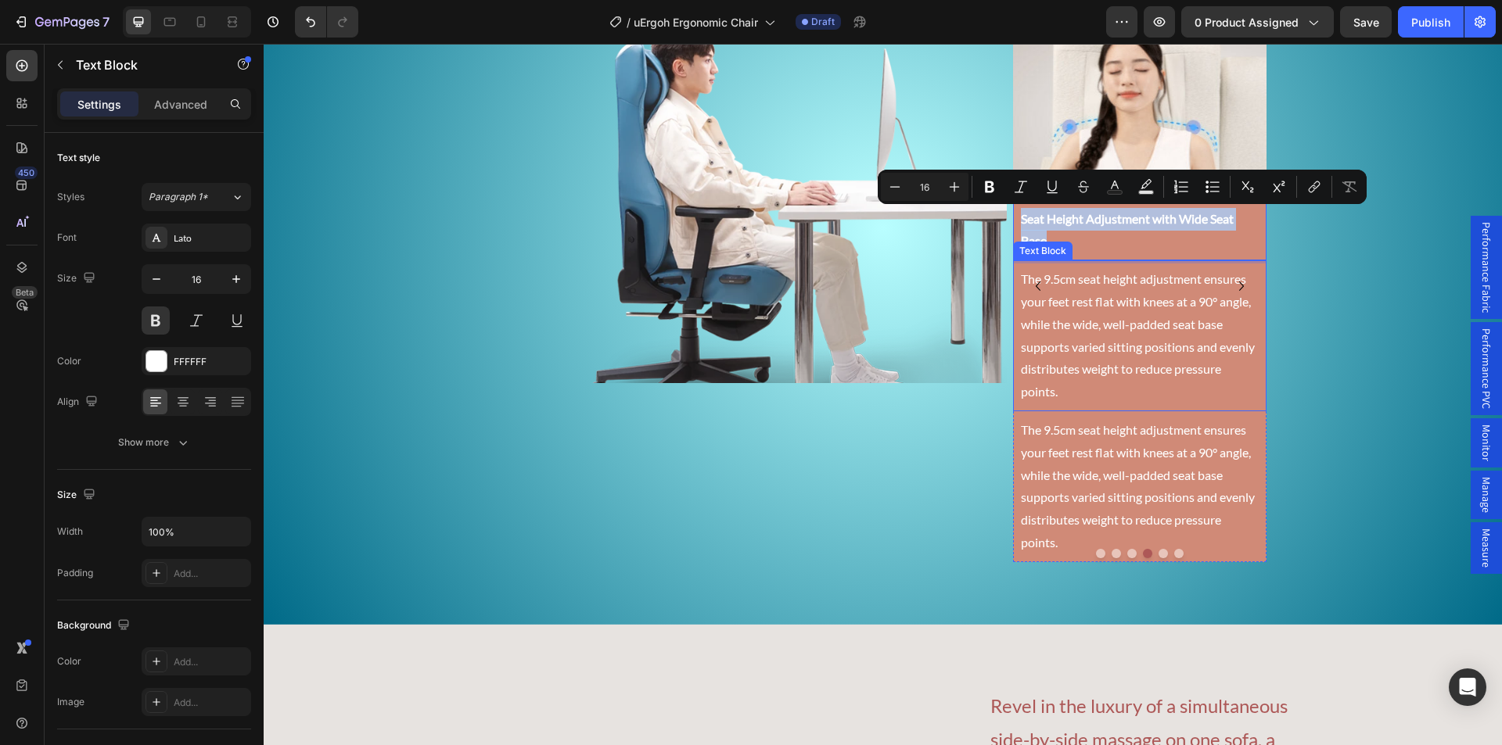
click at [1068, 320] on p "The 9.5cm seat height adjustment ensures your feet rest flat with knees at a 90…" at bounding box center [1140, 335] width 238 height 135
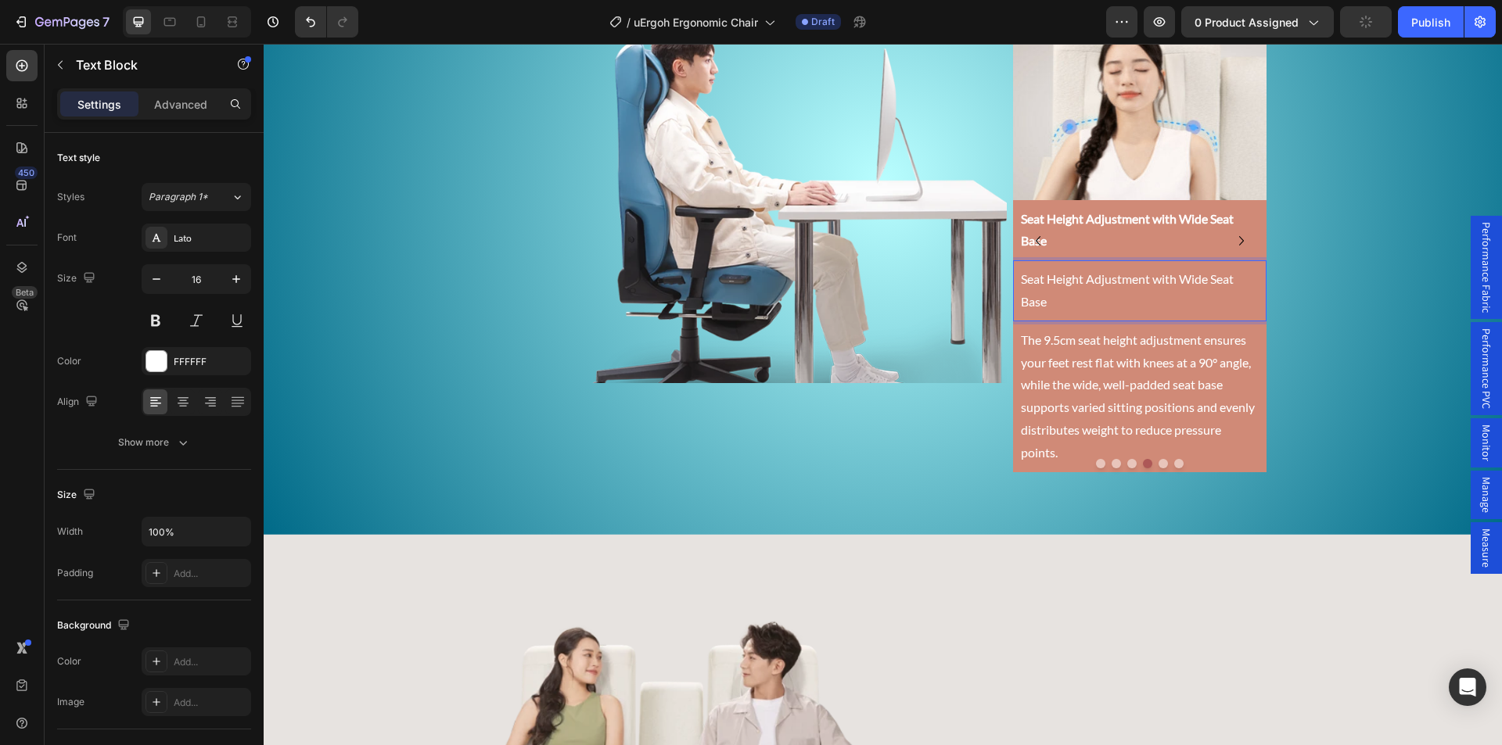
click at [1092, 228] on p "Seat Height Adjustment with Wide Seat Base" at bounding box center [1140, 230] width 238 height 45
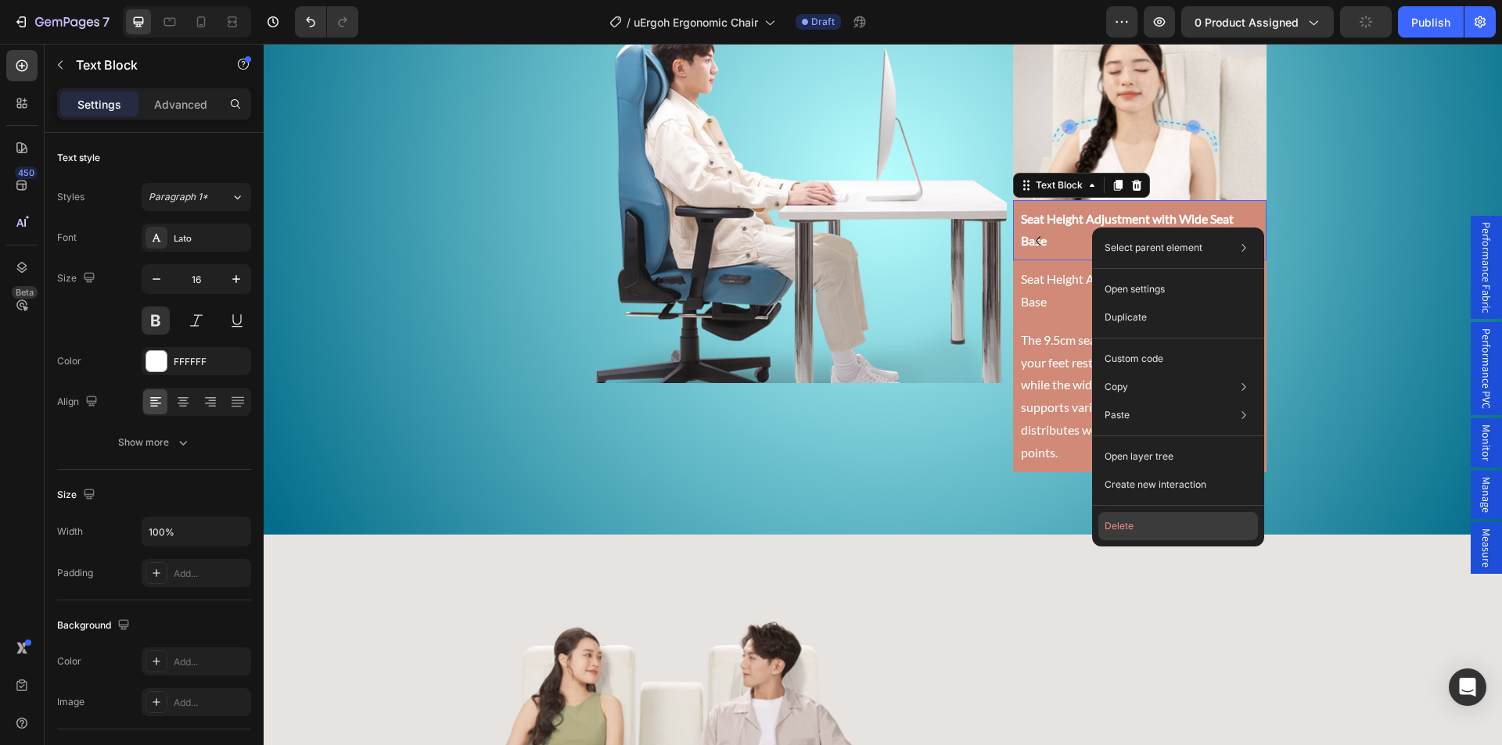
click at [1129, 516] on button "Delete" at bounding box center [1178, 526] width 160 height 28
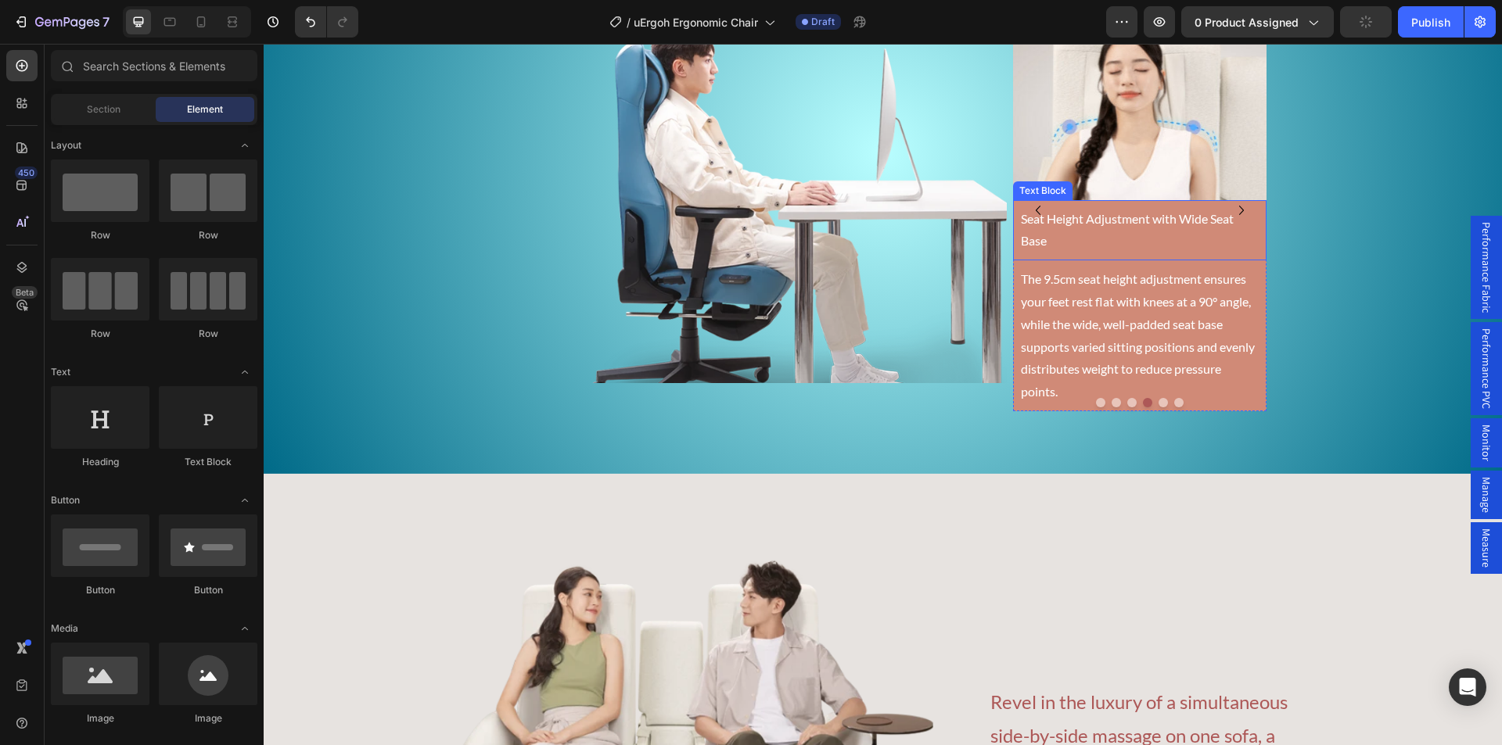
click at [1075, 226] on p "Seat Height Adjustment with Wide Seat Base" at bounding box center [1140, 230] width 238 height 45
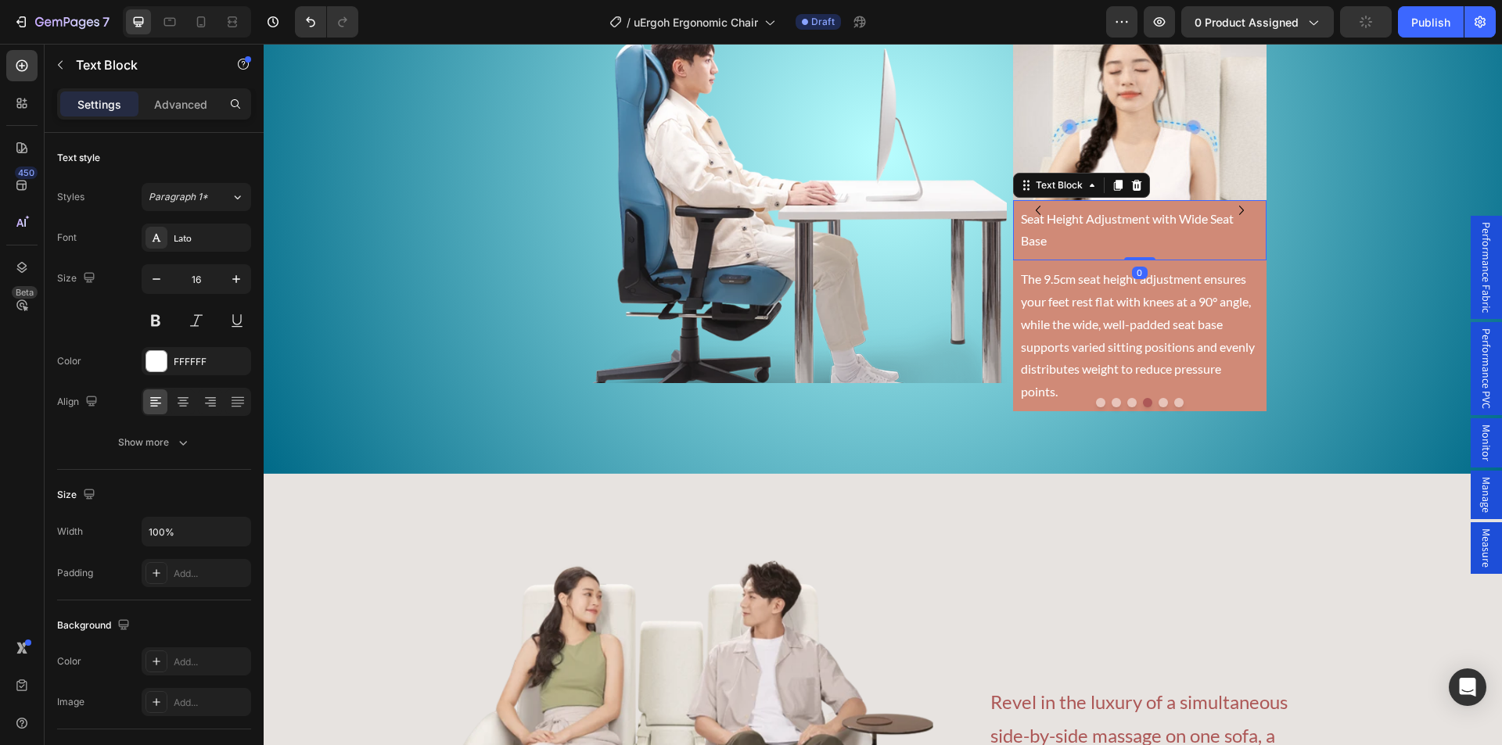
click at [1073, 238] on p "Seat Height Adjustment with Wide Seat Base" at bounding box center [1140, 230] width 238 height 45
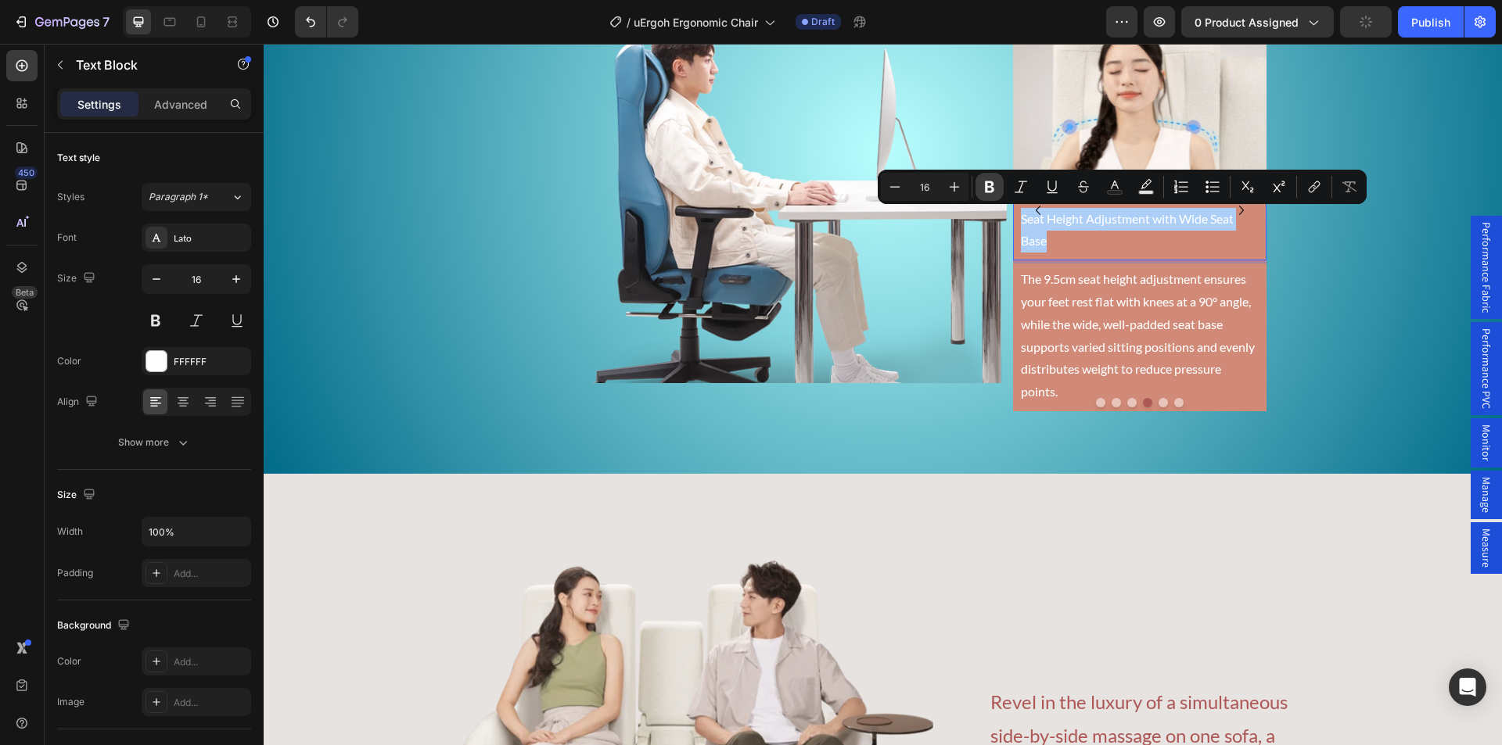
click at [993, 186] on icon "Editor contextual toolbar" at bounding box center [990, 187] width 16 height 16
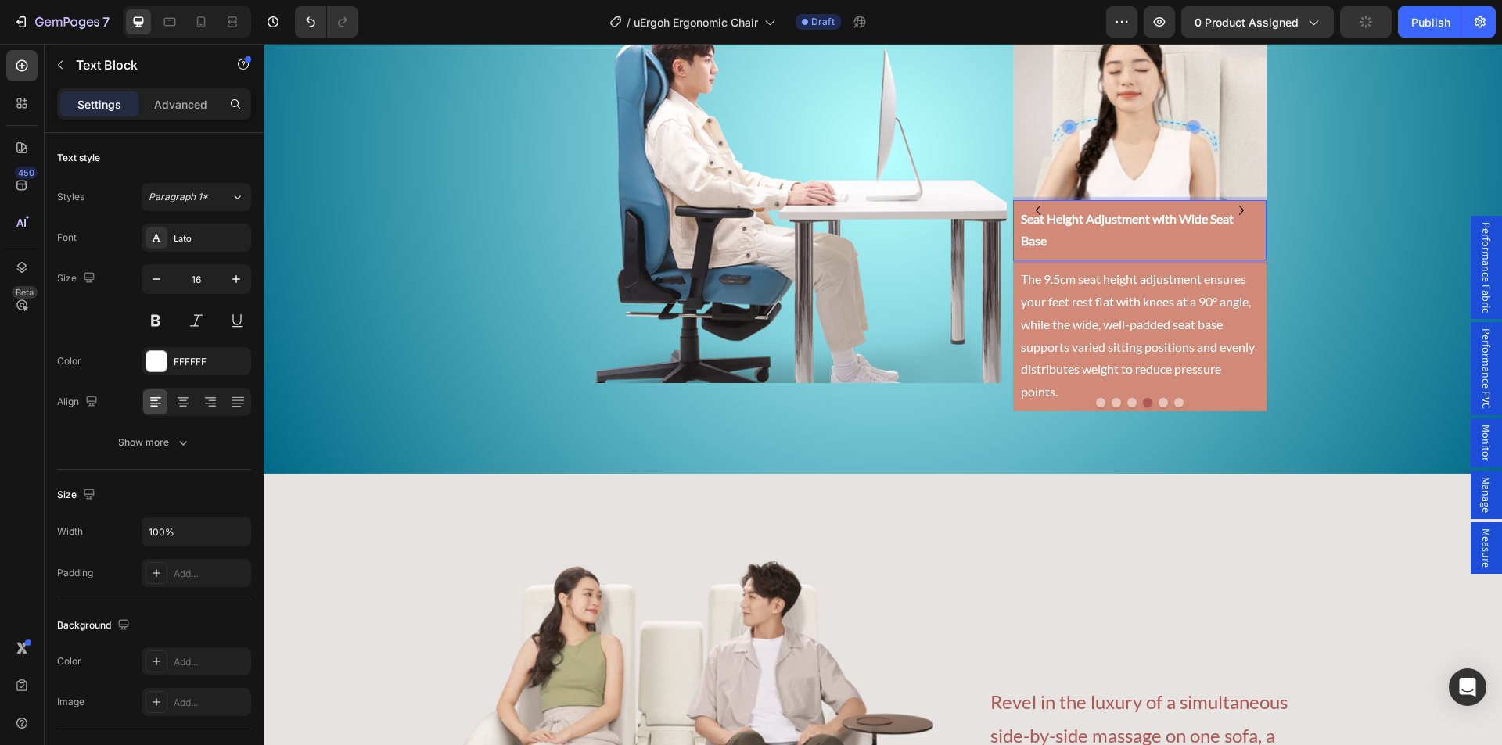
click at [993, 186] on img at bounding box center [753, 196] width 507 height 373
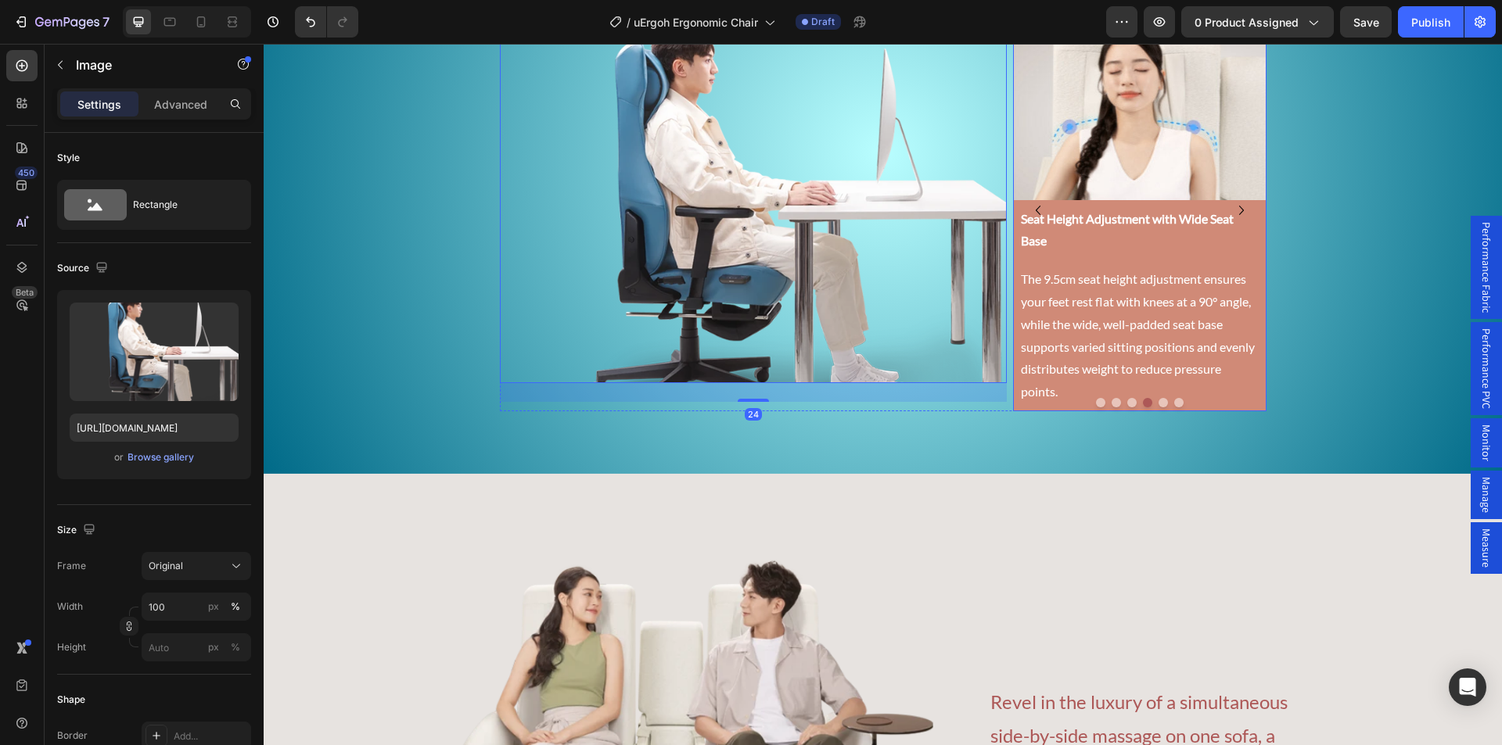
click at [1158, 403] on button "Dot" at bounding box center [1162, 402] width 9 height 9
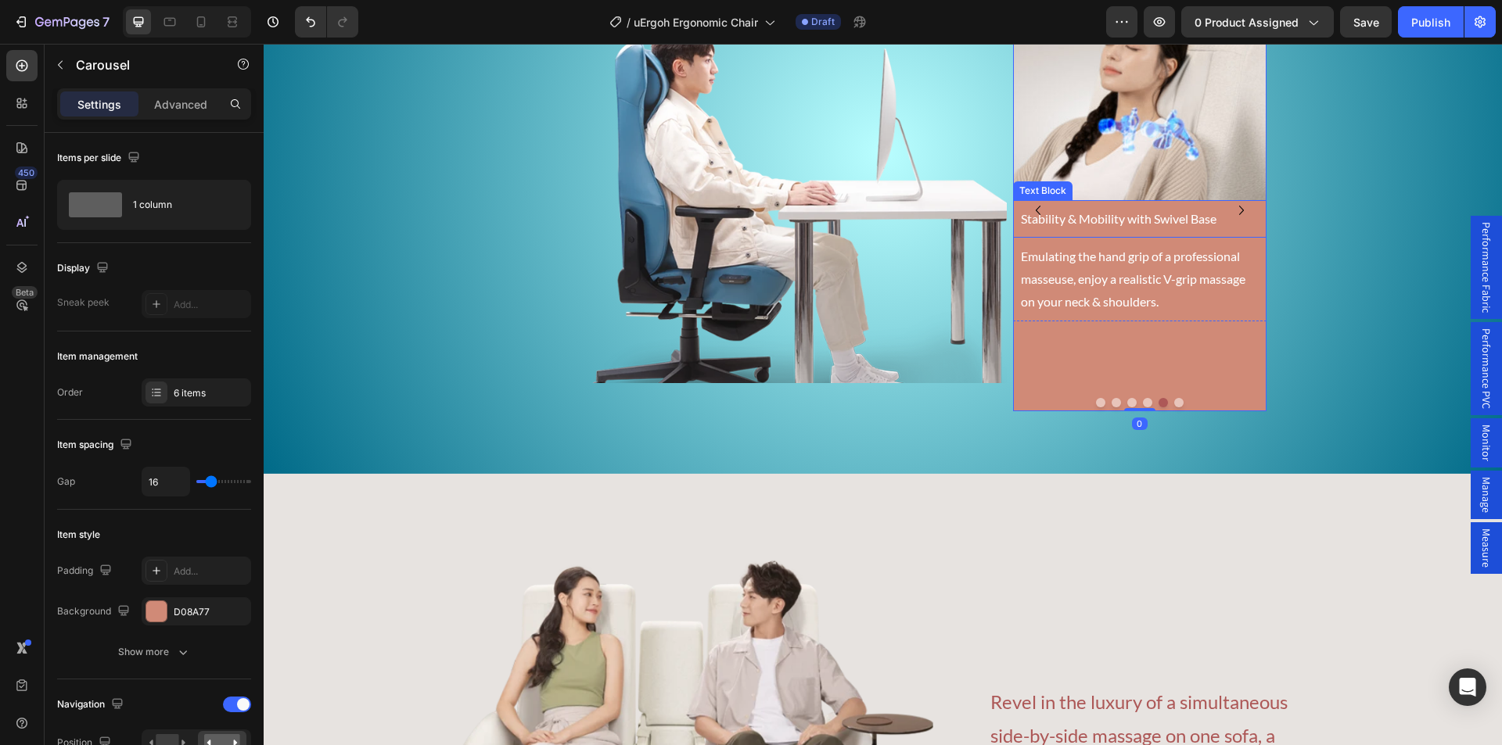
click at [1104, 221] on p "Stability & Mobility with Swivel Base" at bounding box center [1140, 219] width 238 height 23
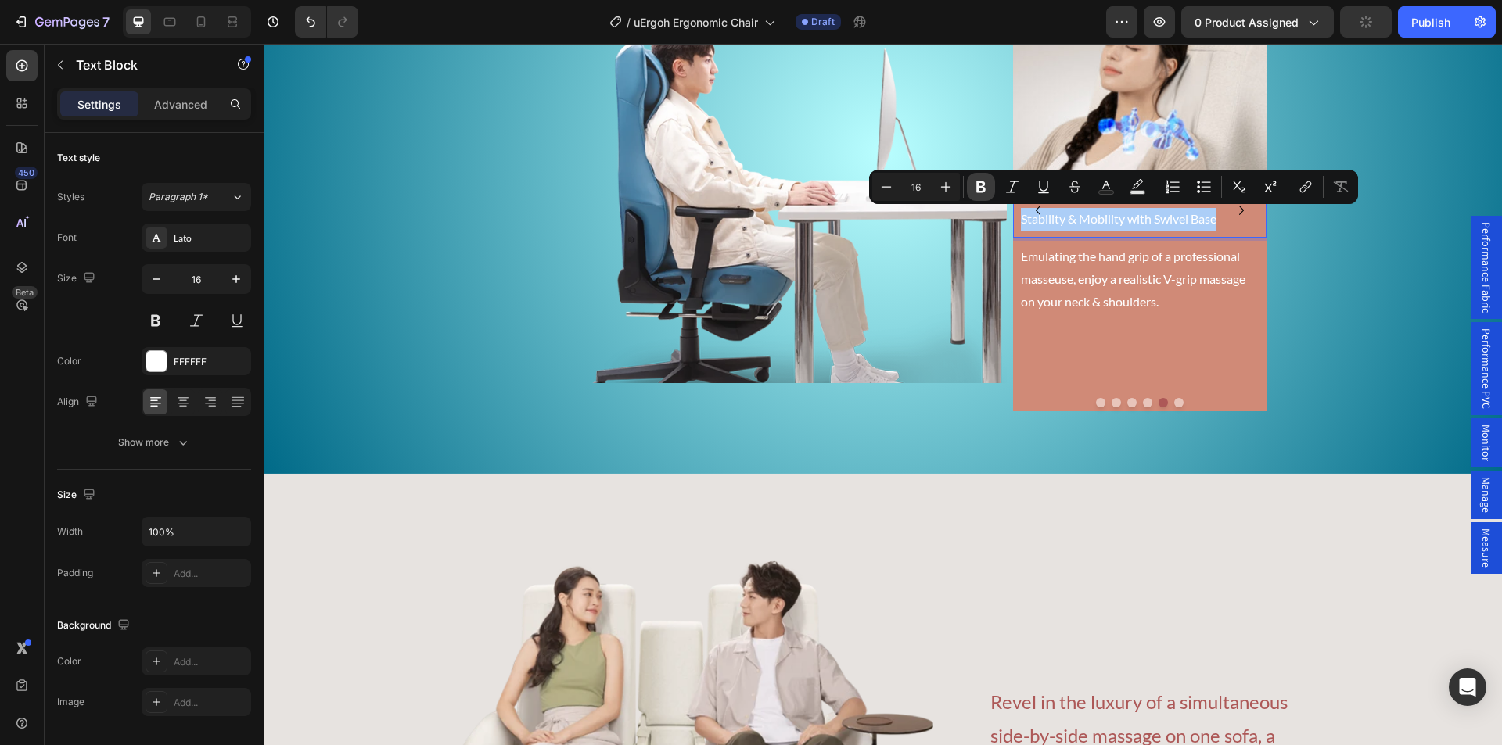
click at [981, 186] on icon "Editor contextual toolbar" at bounding box center [980, 187] width 9 height 12
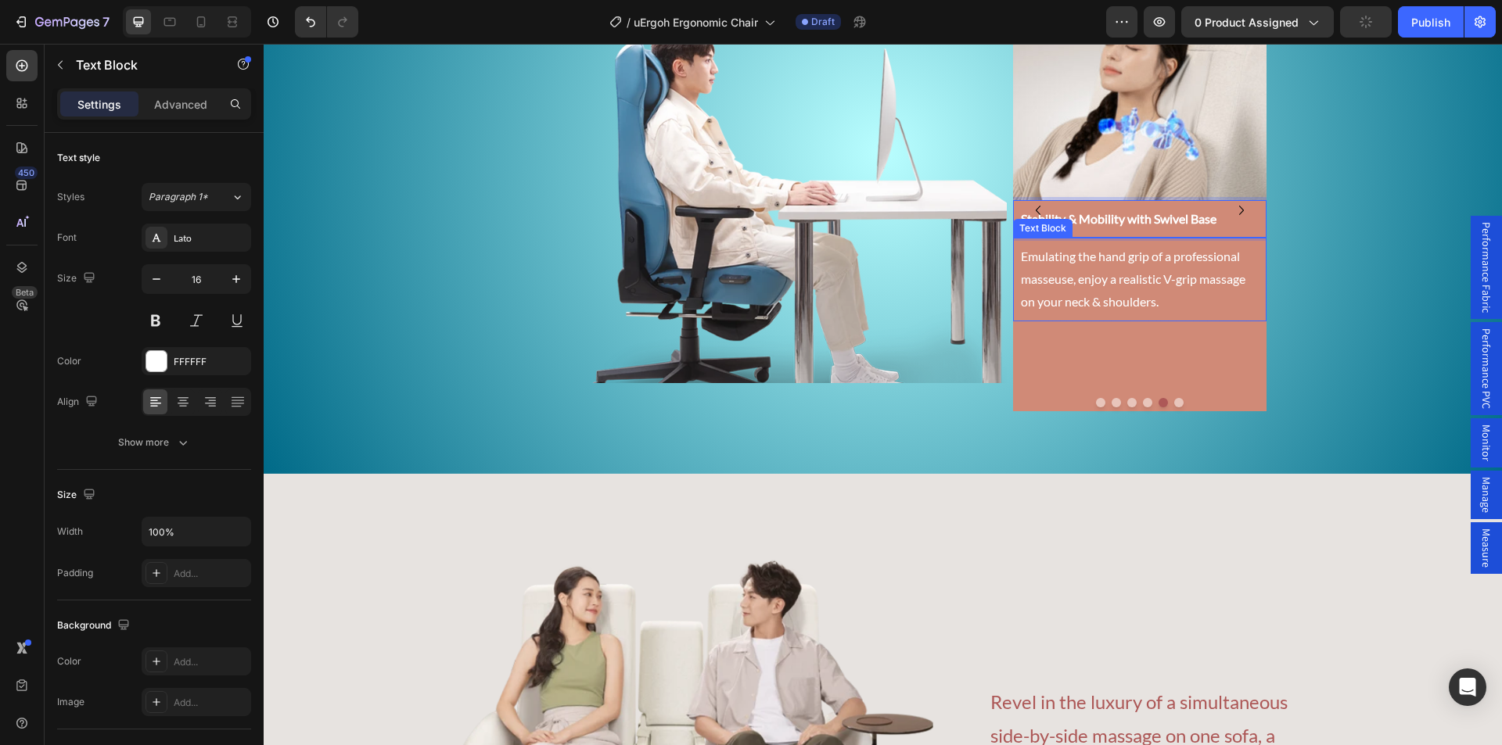
click at [1114, 275] on p "Emulating the hand grip of a professional masseuse, enjoy a realistic V-grip ma…" at bounding box center [1140, 279] width 238 height 67
click at [1174, 401] on button "Dot" at bounding box center [1178, 402] width 9 height 9
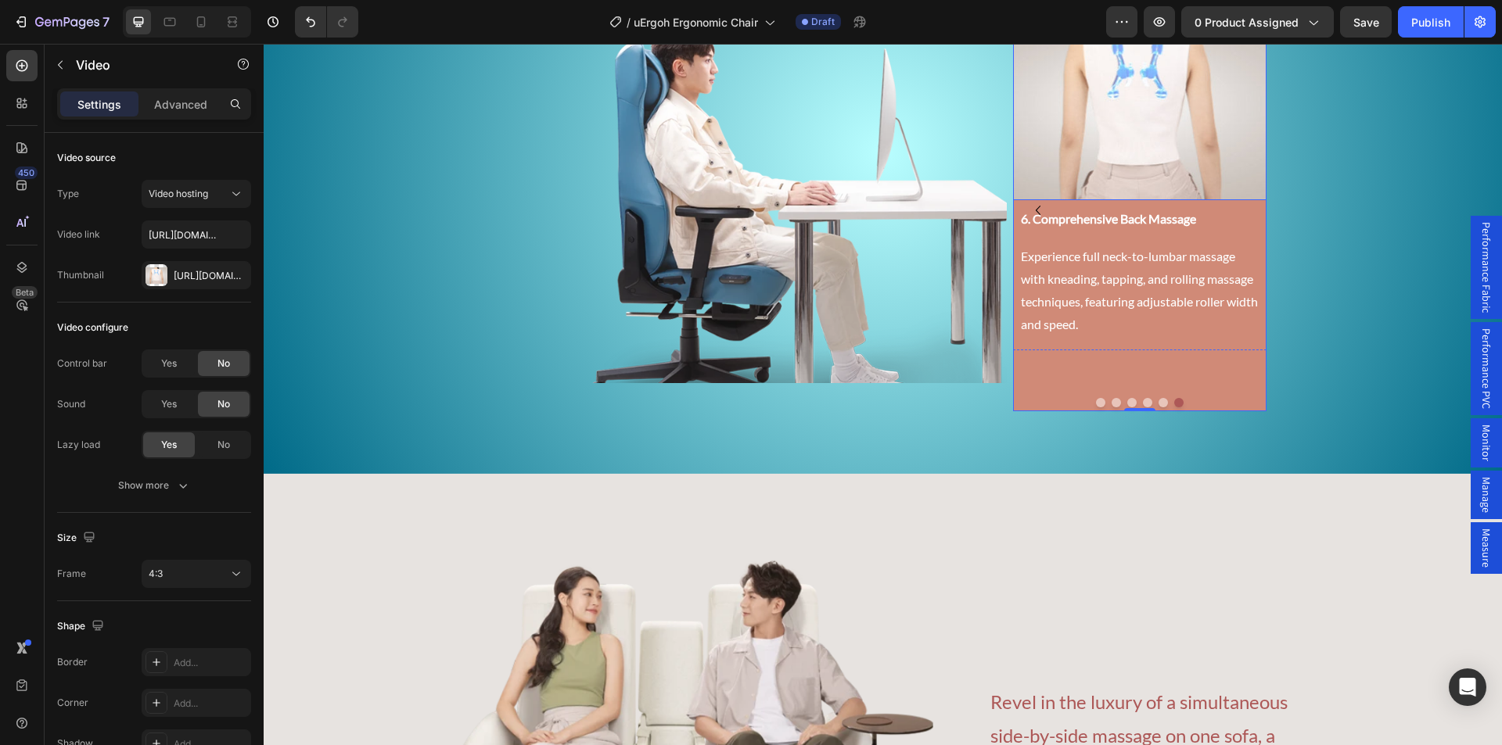
click at [1158, 102] on video at bounding box center [1139, 105] width 253 height 190
click at [28, 271] on icon at bounding box center [22, 268] width 16 height 16
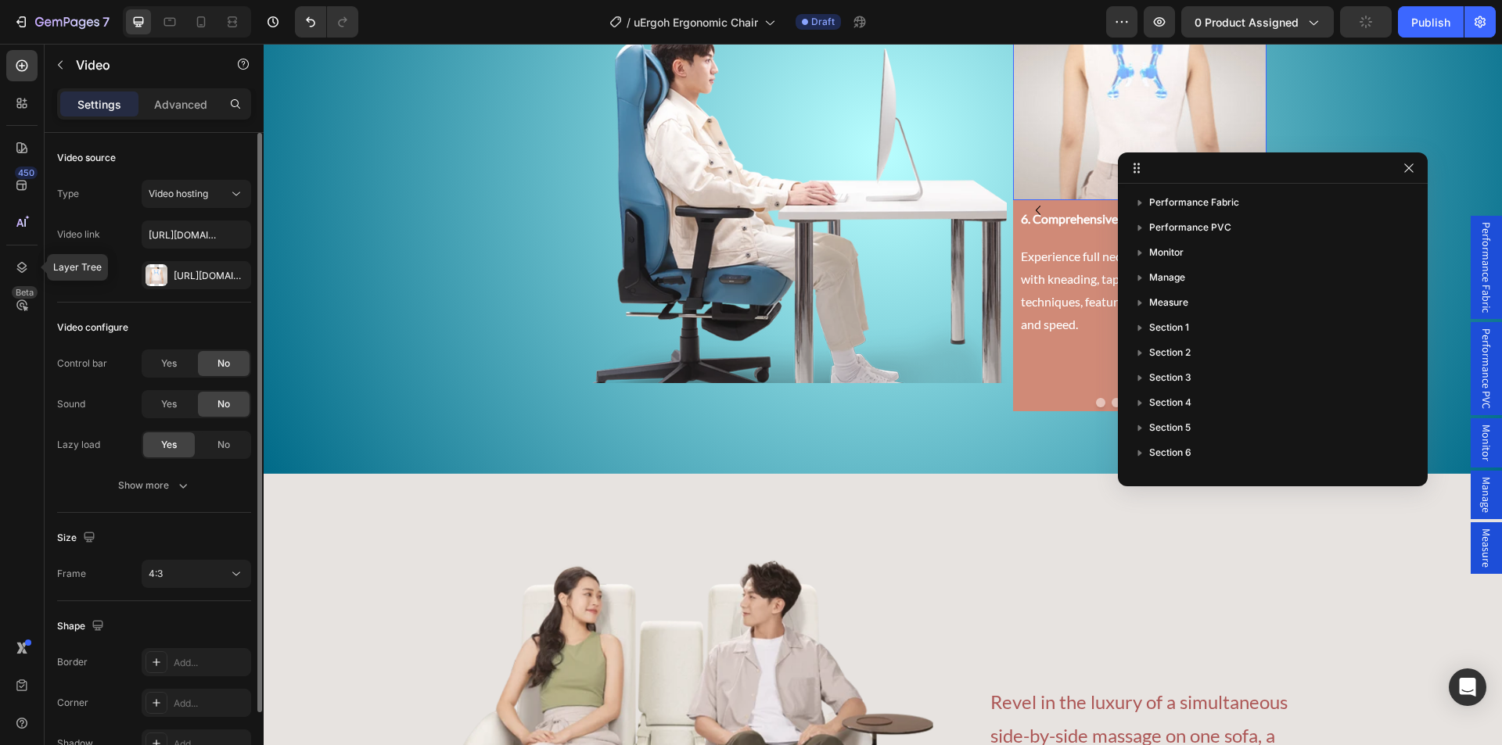
scroll to position [740, 0]
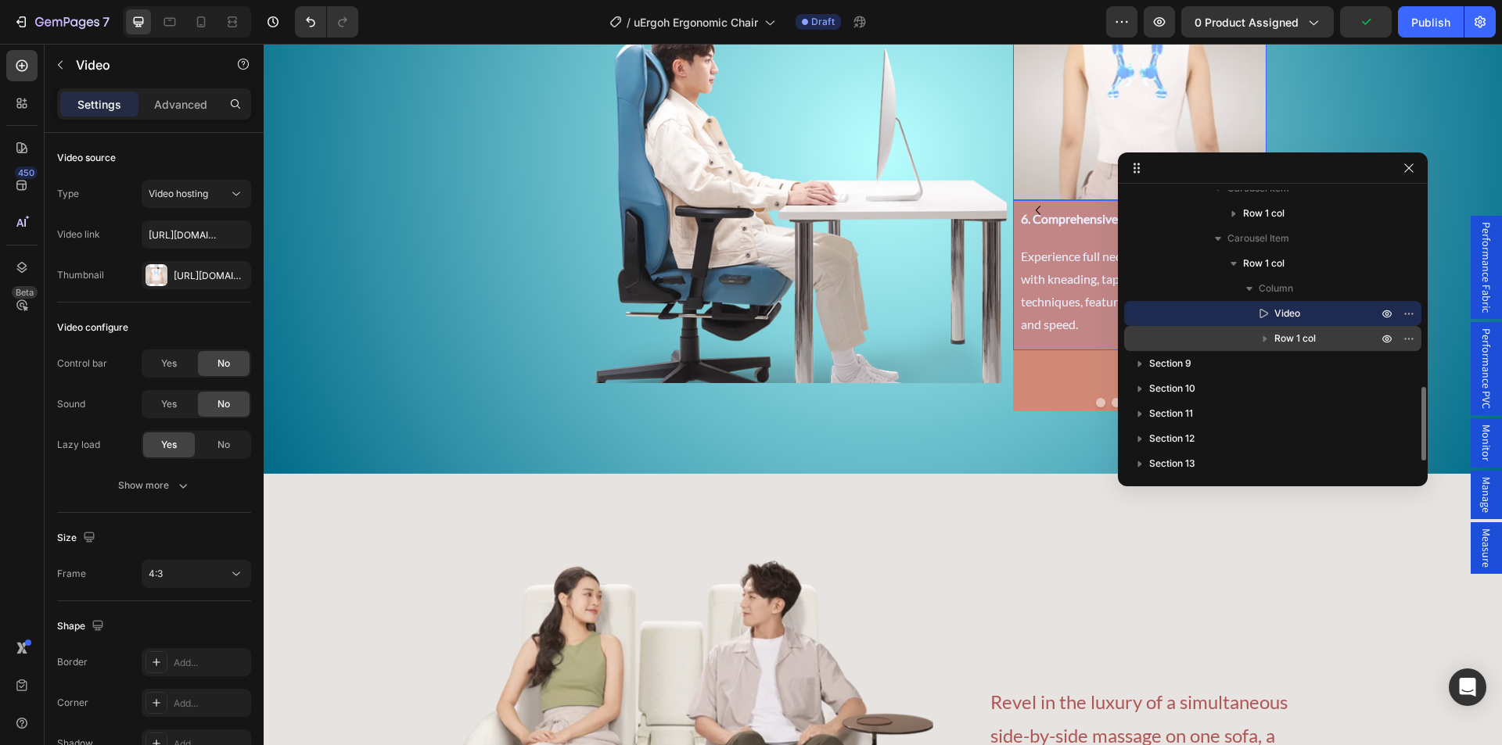
click at [1300, 339] on span "Row 1 col" at bounding box center [1294, 339] width 41 height 16
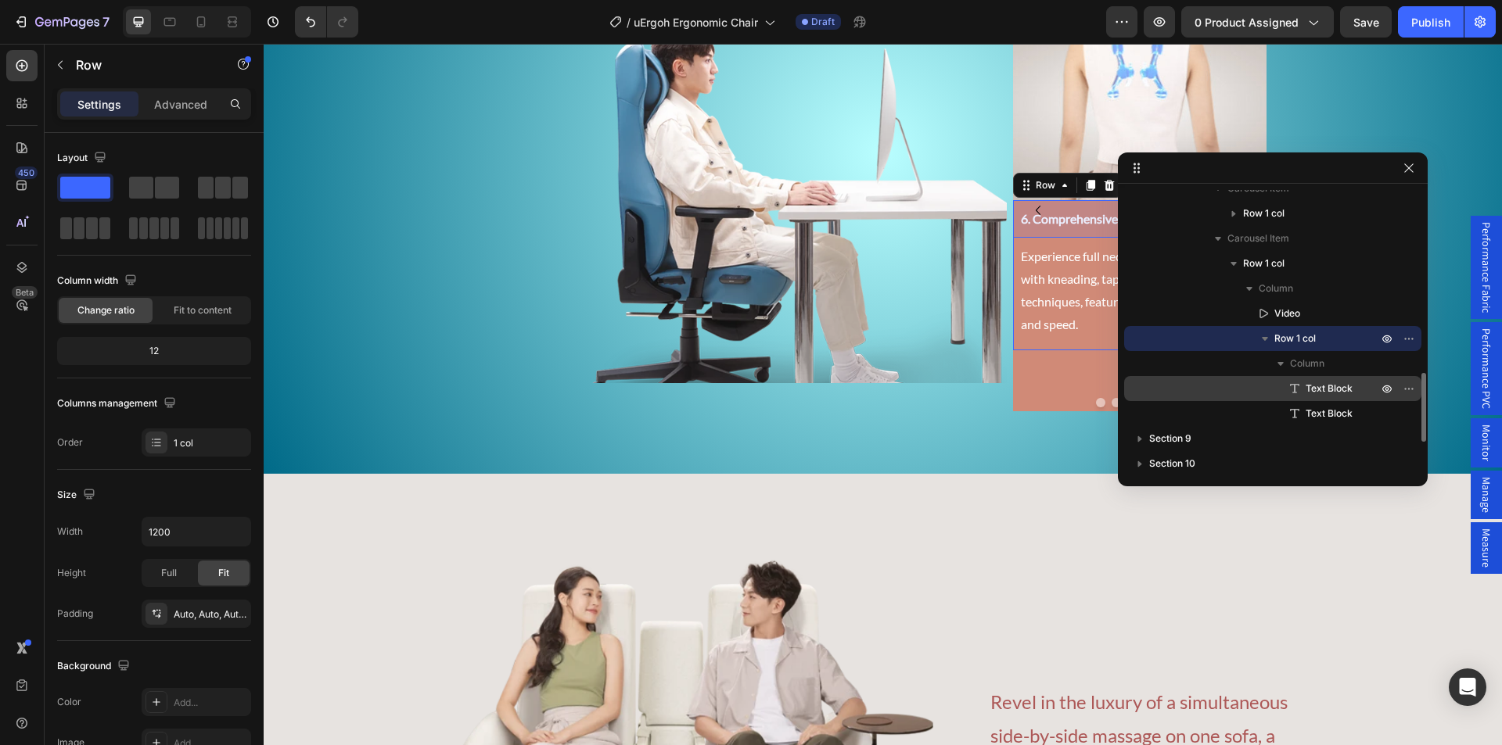
click at [1312, 393] on span "Text Block" at bounding box center [1328, 389] width 47 height 16
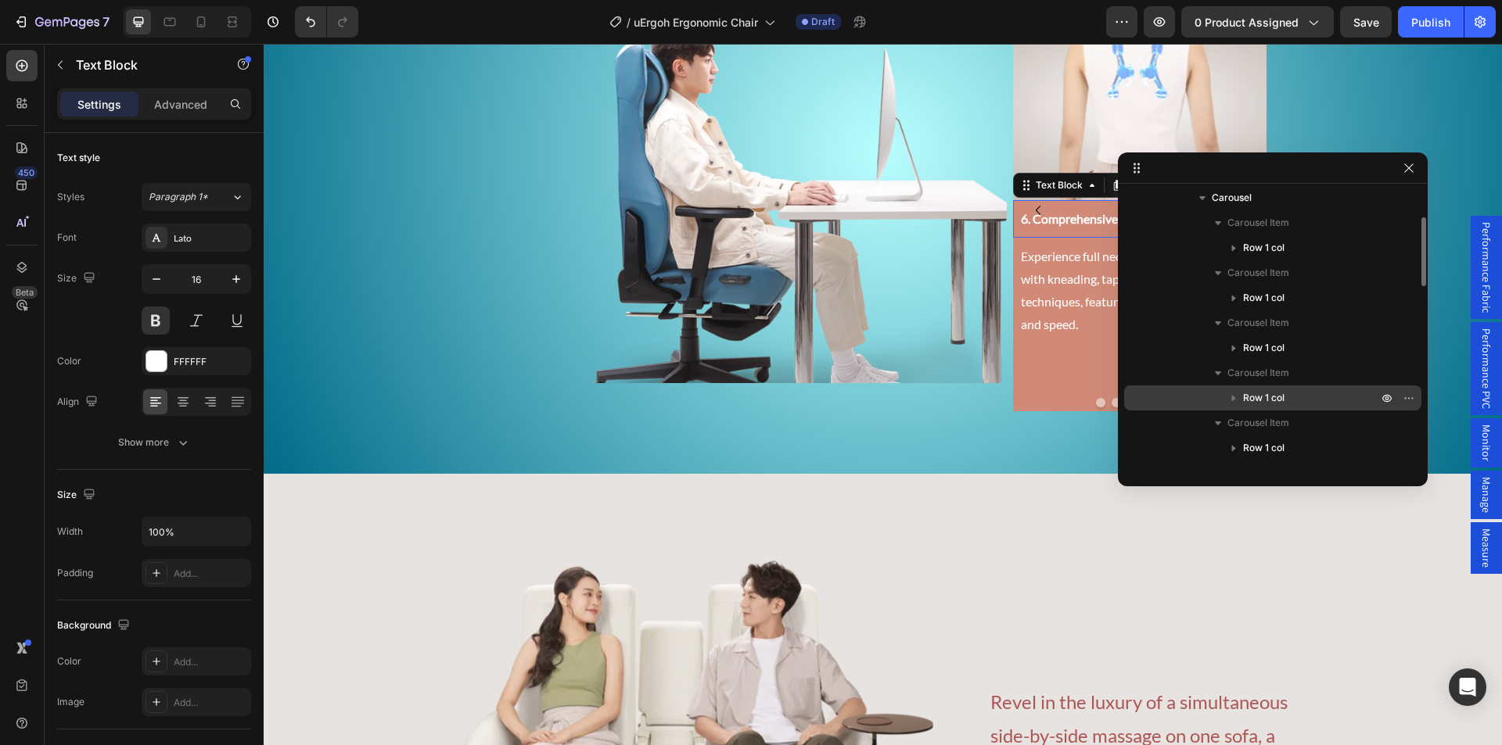
scroll to position [427, 0]
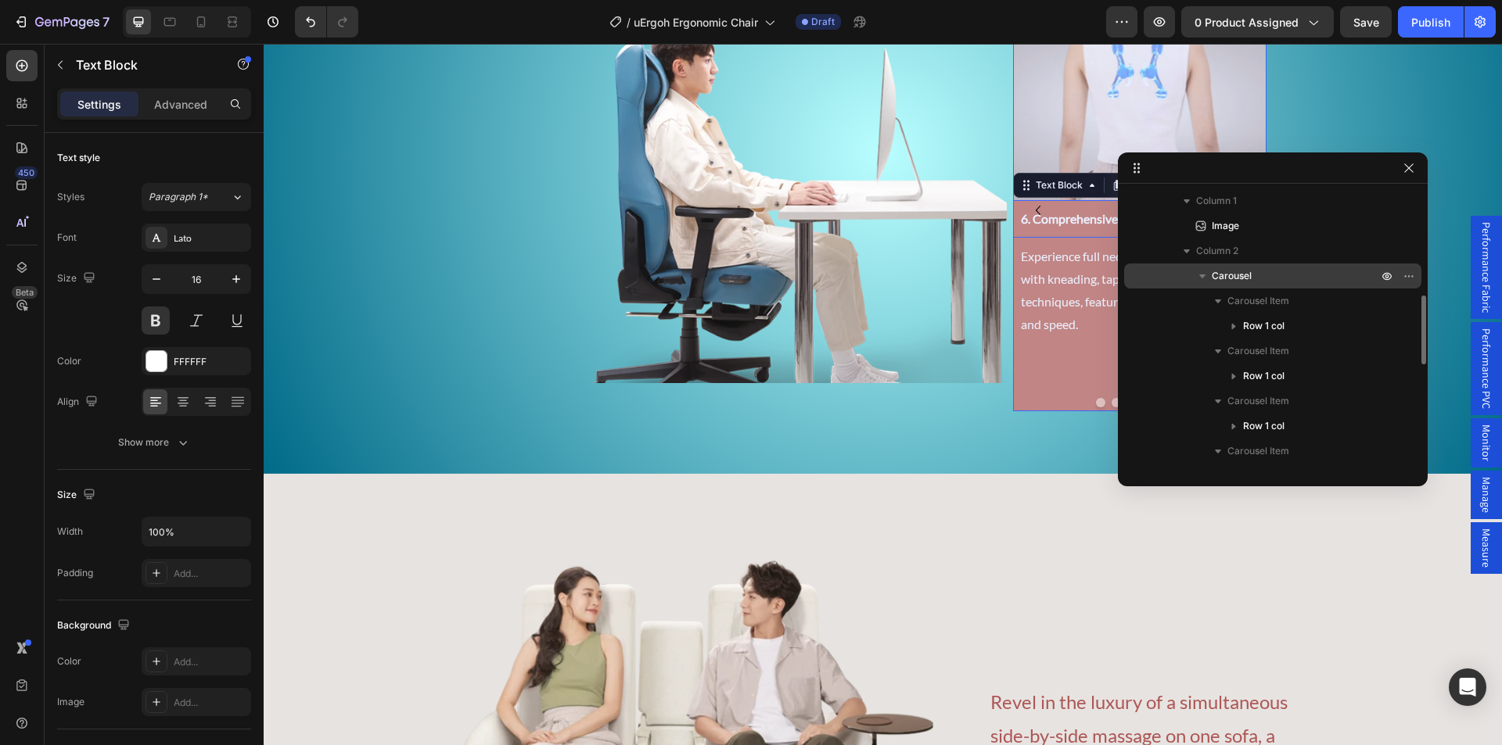
click at [1306, 280] on p "Carousel" at bounding box center [1295, 276] width 169 height 16
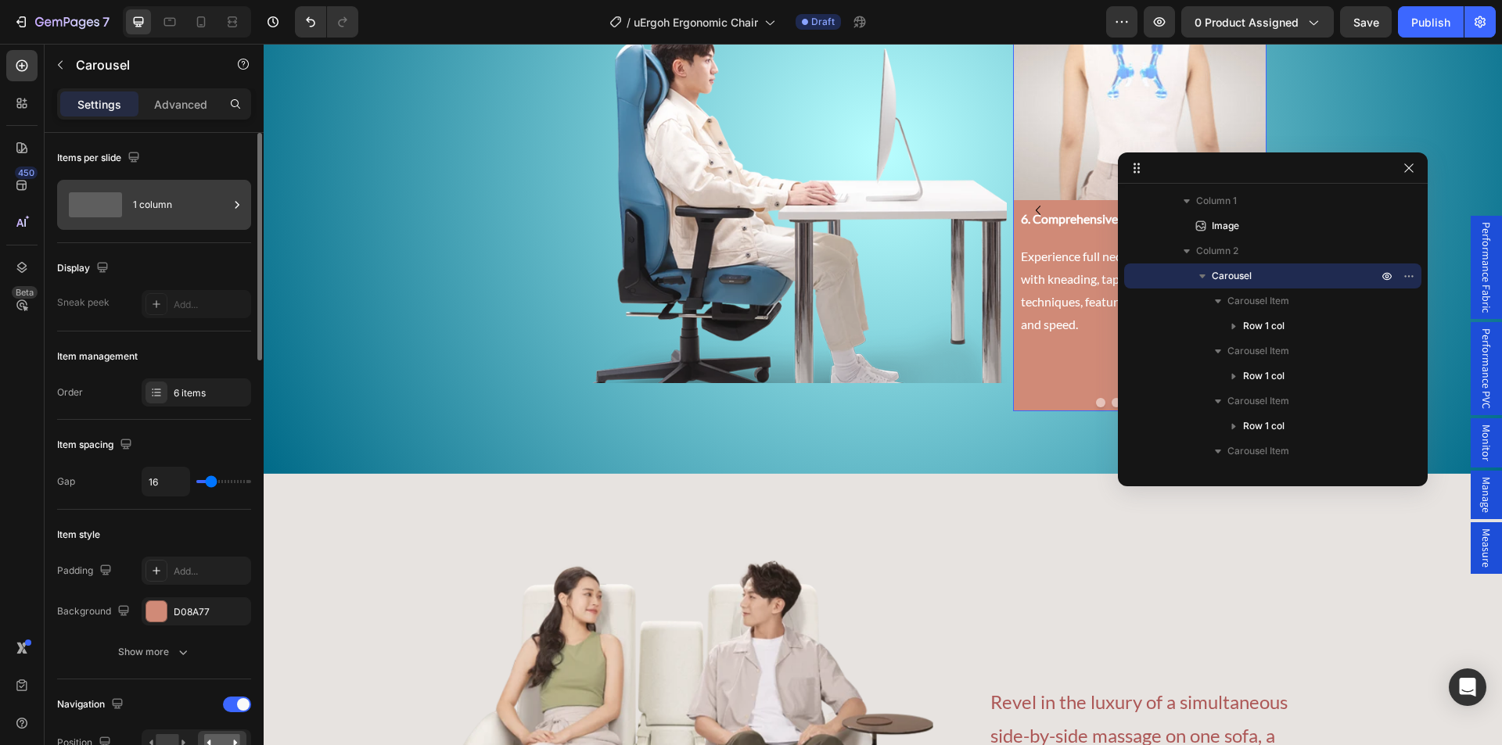
click at [196, 209] on div "1 column" at bounding box center [180, 205] width 95 height 36
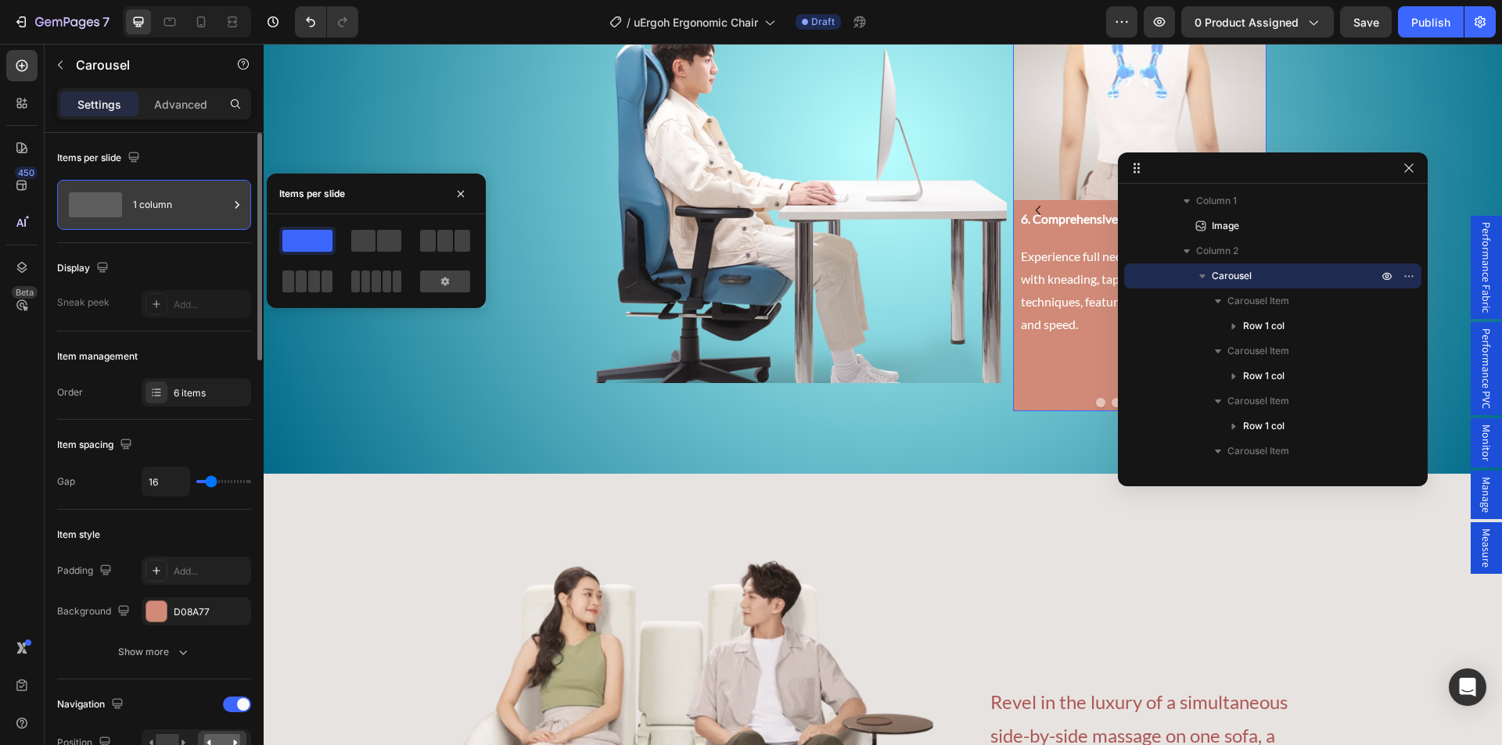
click at [196, 209] on div "1 column" at bounding box center [180, 205] width 95 height 36
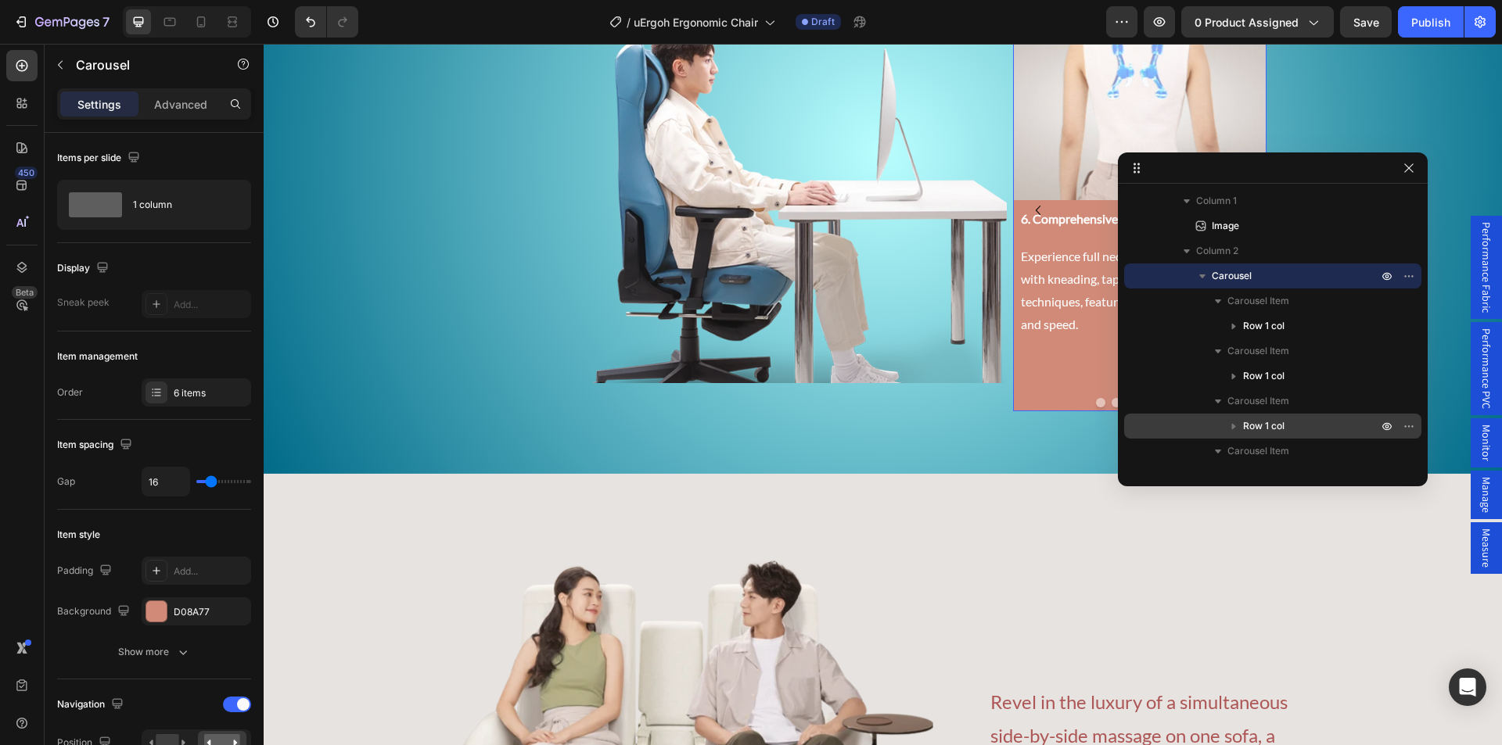
scroll to position [662, 0]
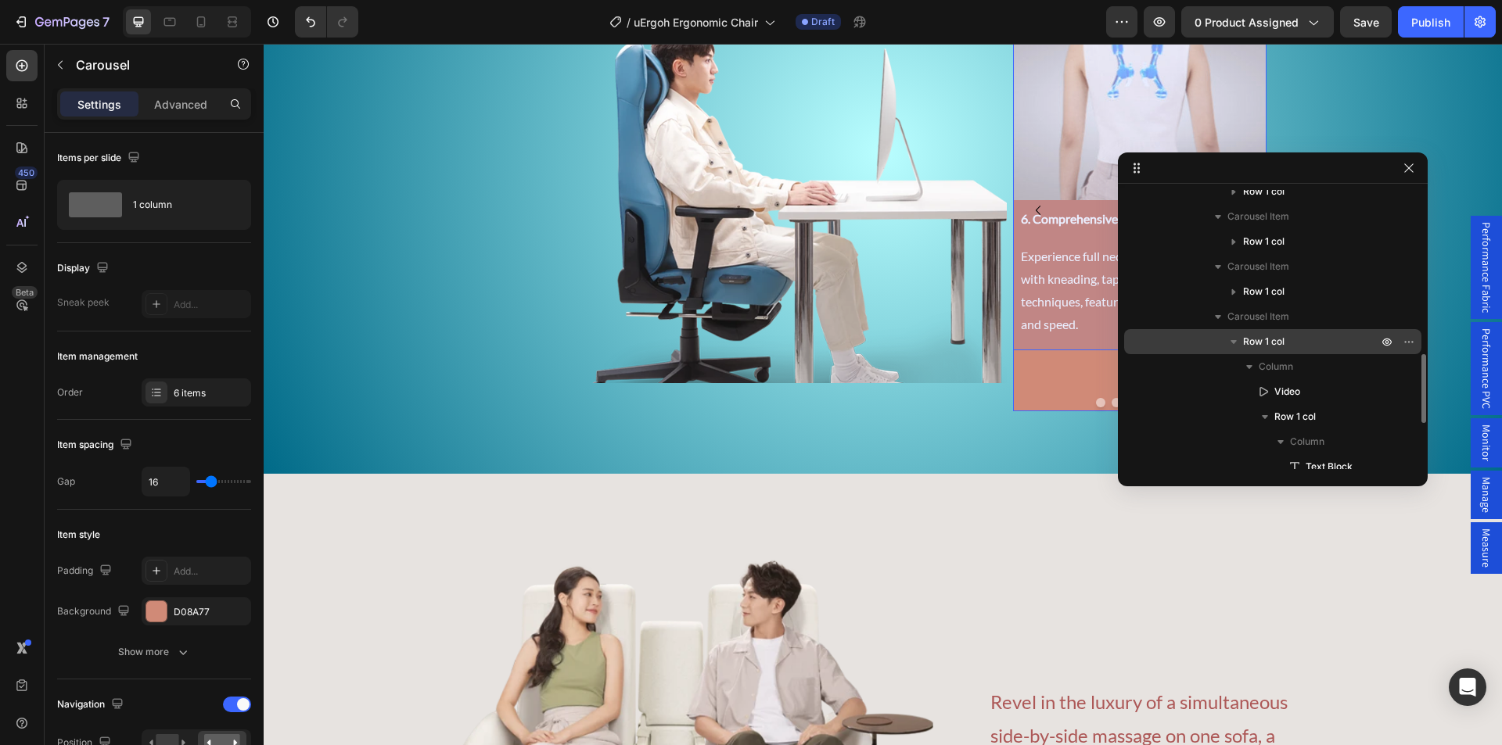
click at [1300, 332] on div "Row 1 col" at bounding box center [1272, 341] width 285 height 25
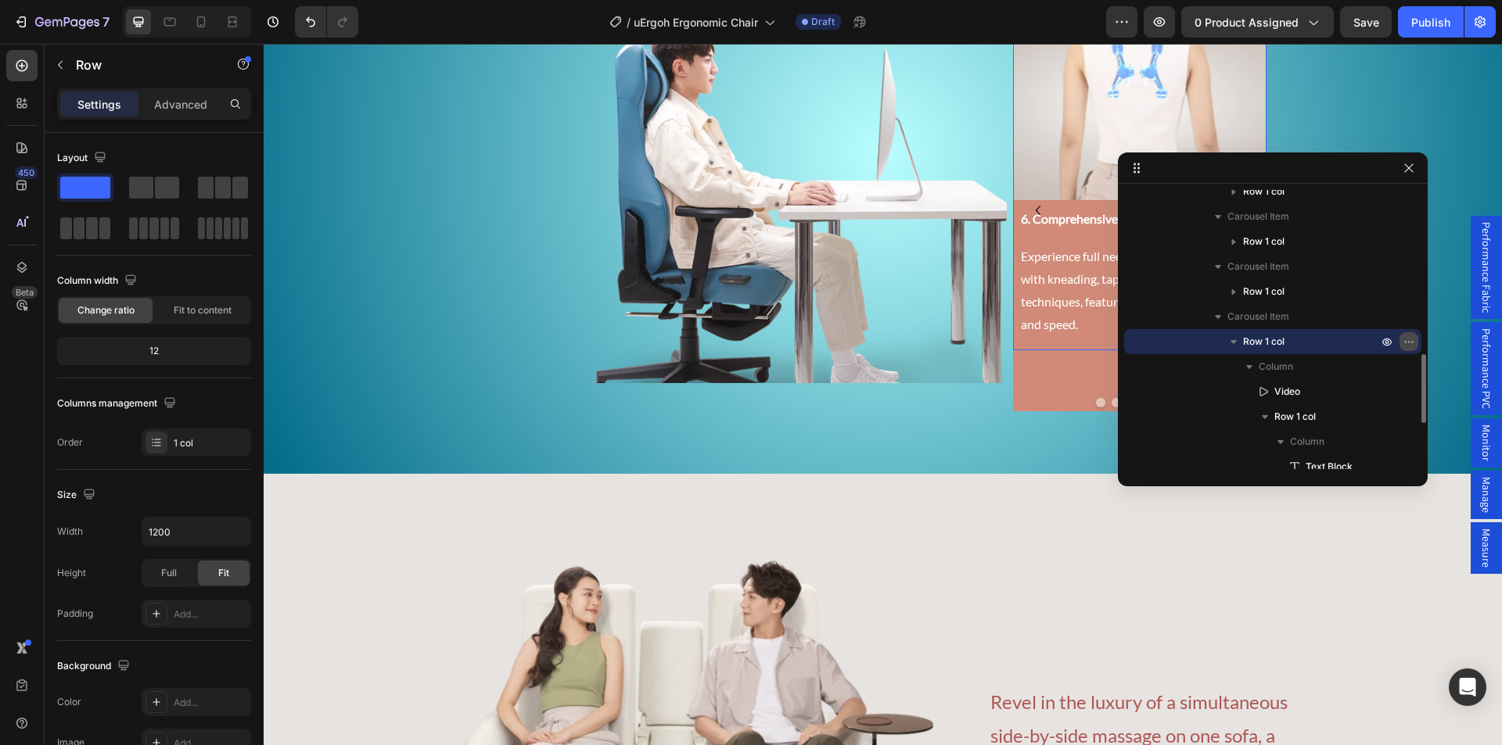
click at [1402, 346] on button "button" at bounding box center [1408, 341] width 19 height 19
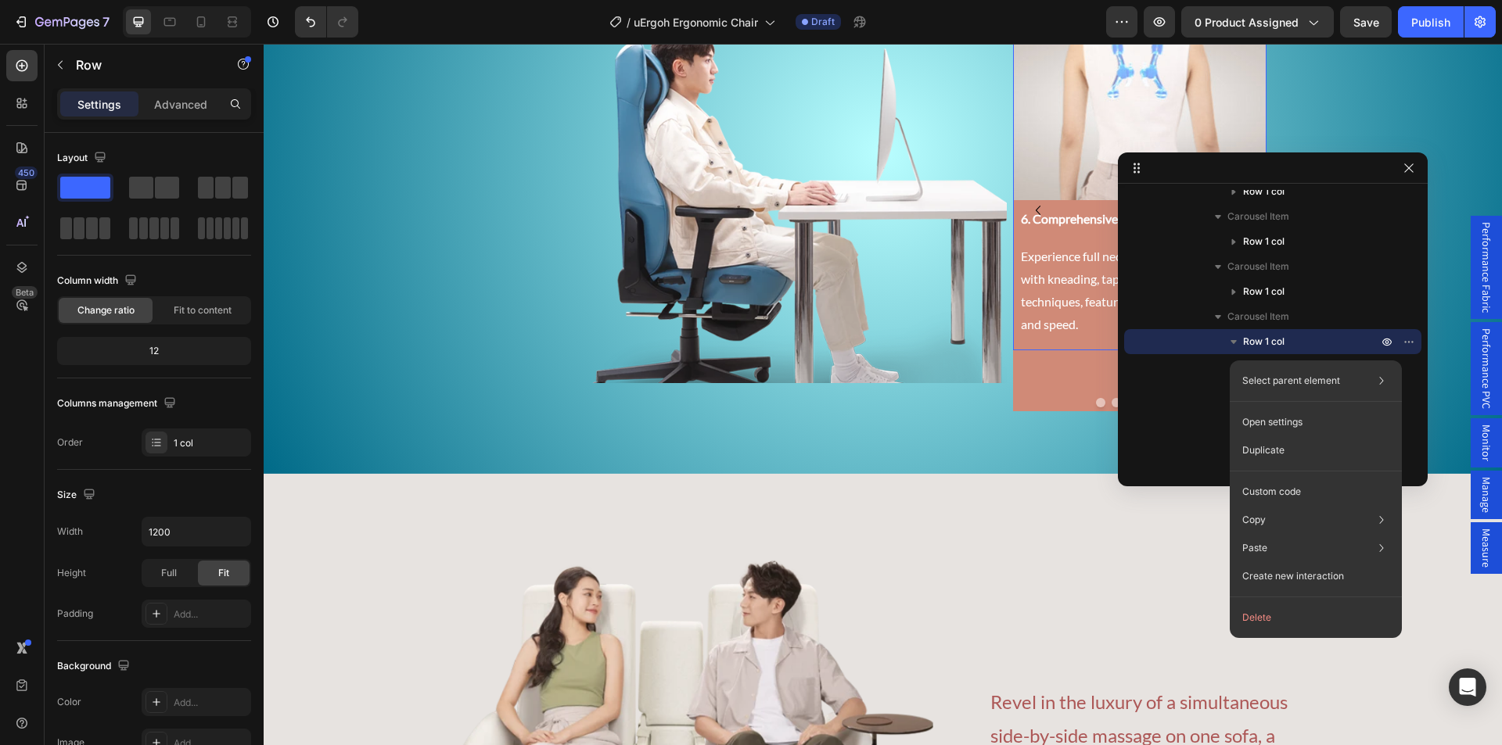
click at [1272, 622] on button "Delete" at bounding box center [1316, 618] width 160 height 28
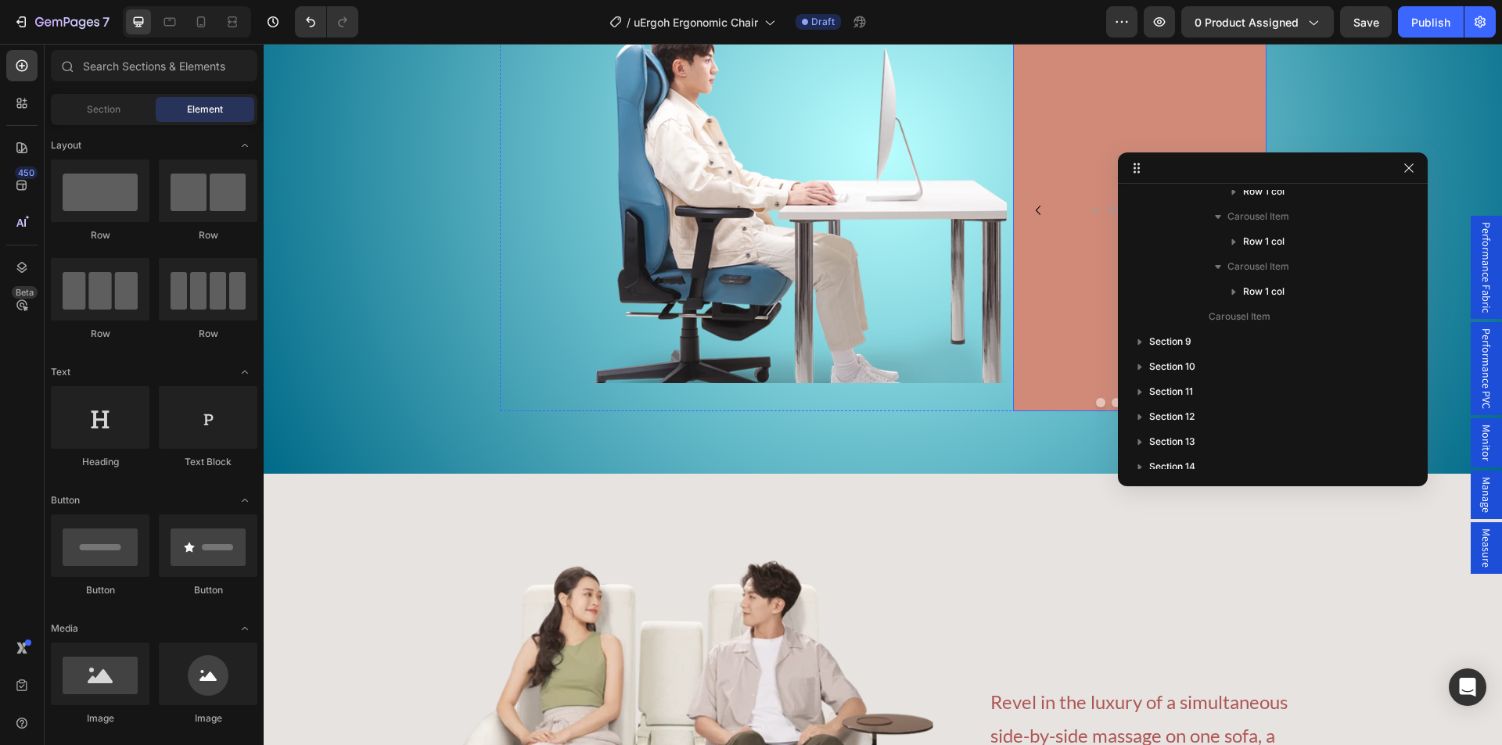
click at [1077, 389] on div "Drop element here" at bounding box center [1139, 210] width 253 height 401
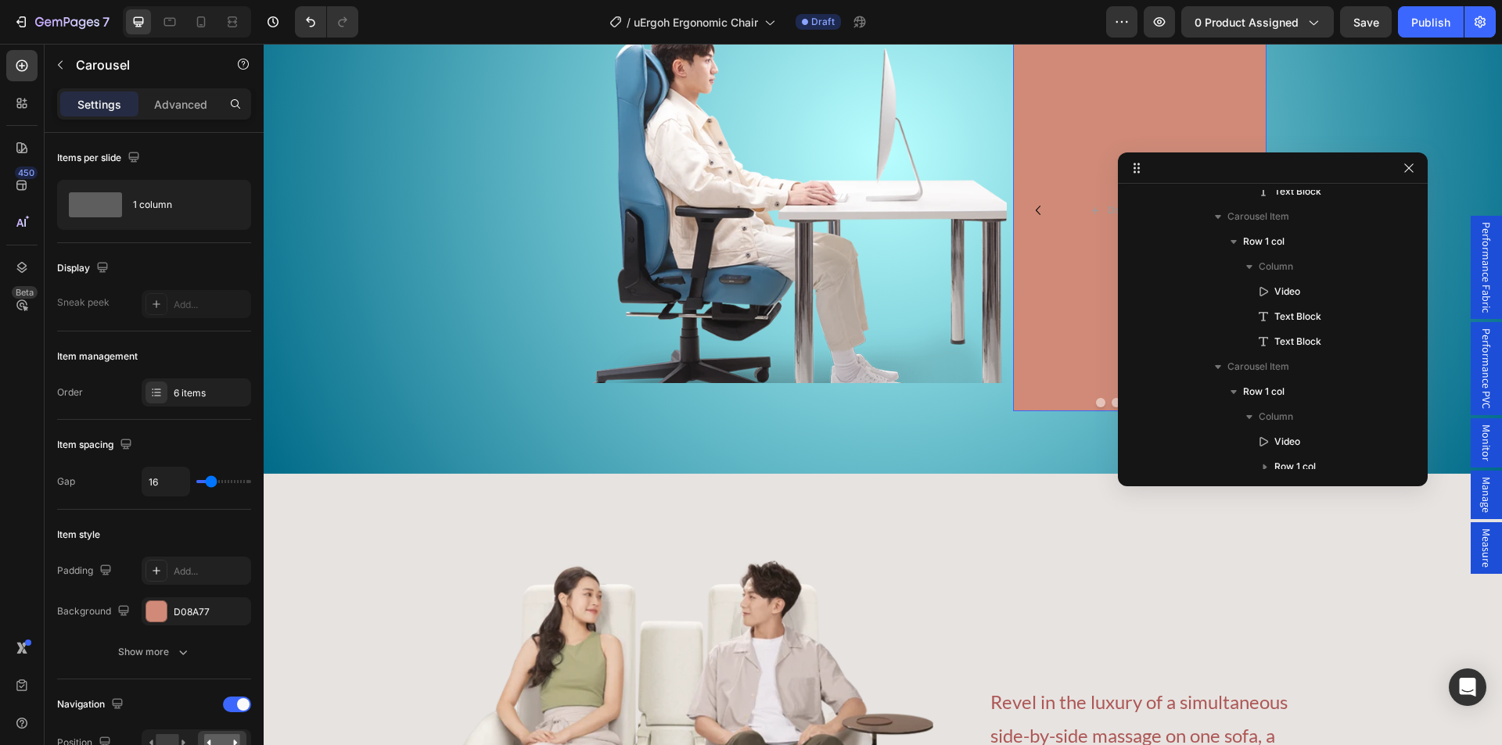
scroll to position [389, 0]
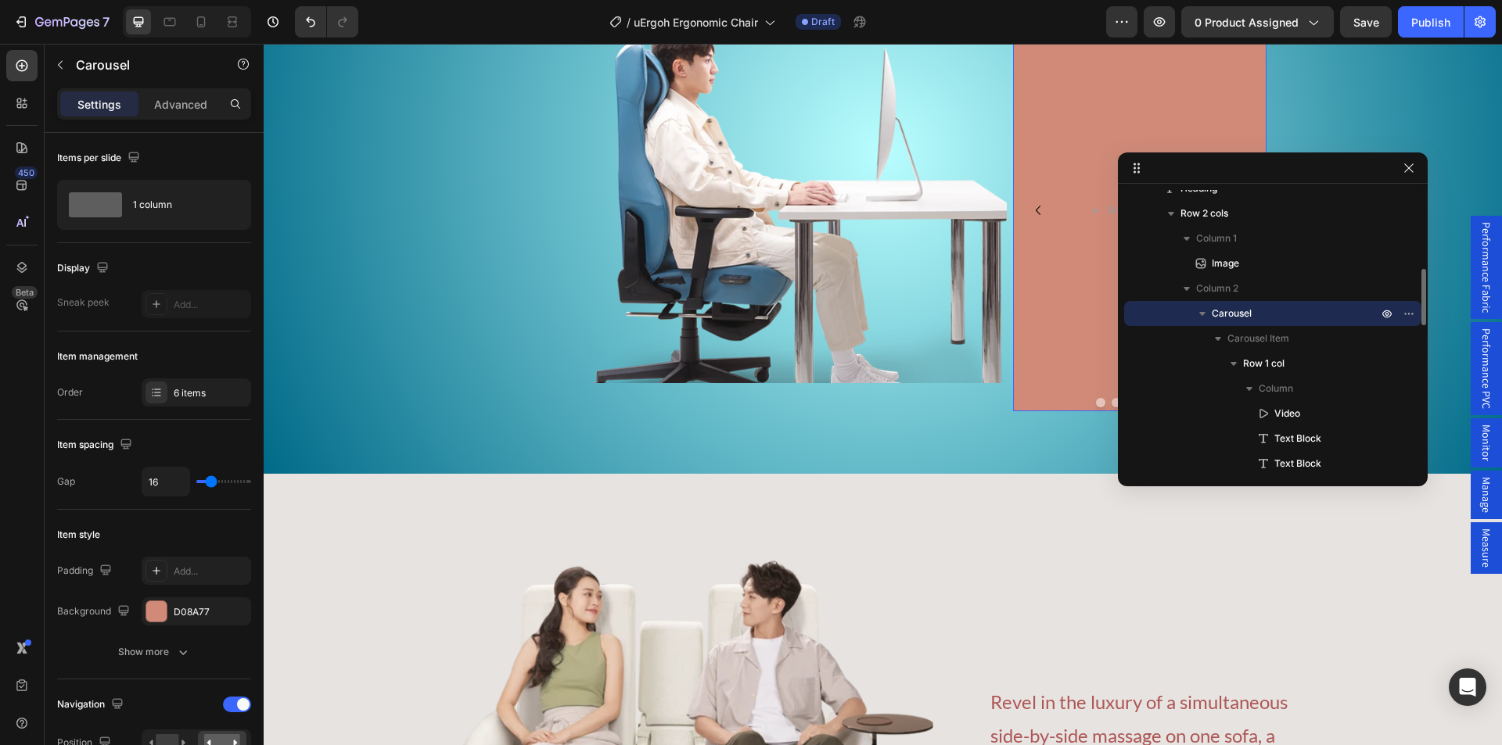
click at [1096, 404] on button "Dot" at bounding box center [1100, 402] width 9 height 9
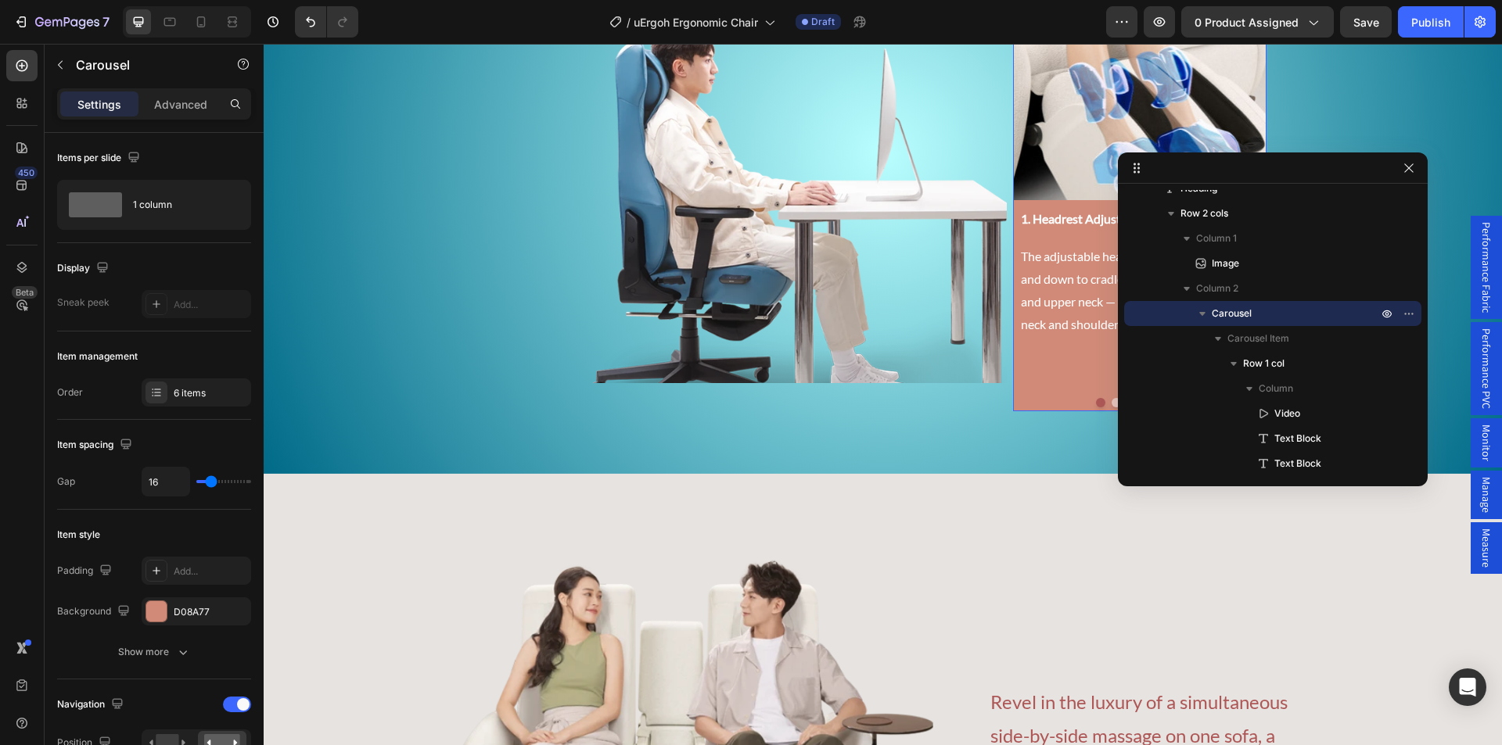
click at [1111, 401] on button "Dot" at bounding box center [1115, 402] width 9 height 9
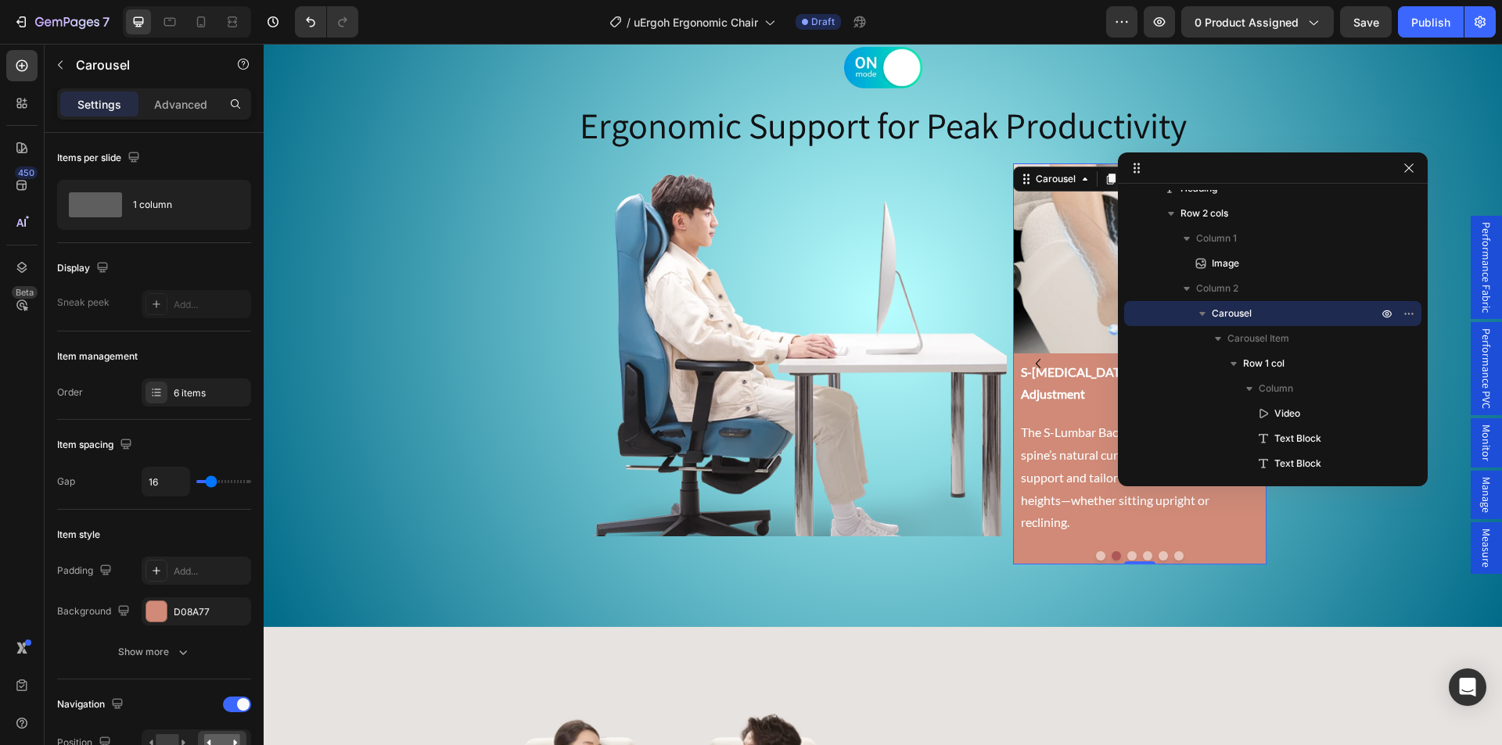
scroll to position [3605, 0]
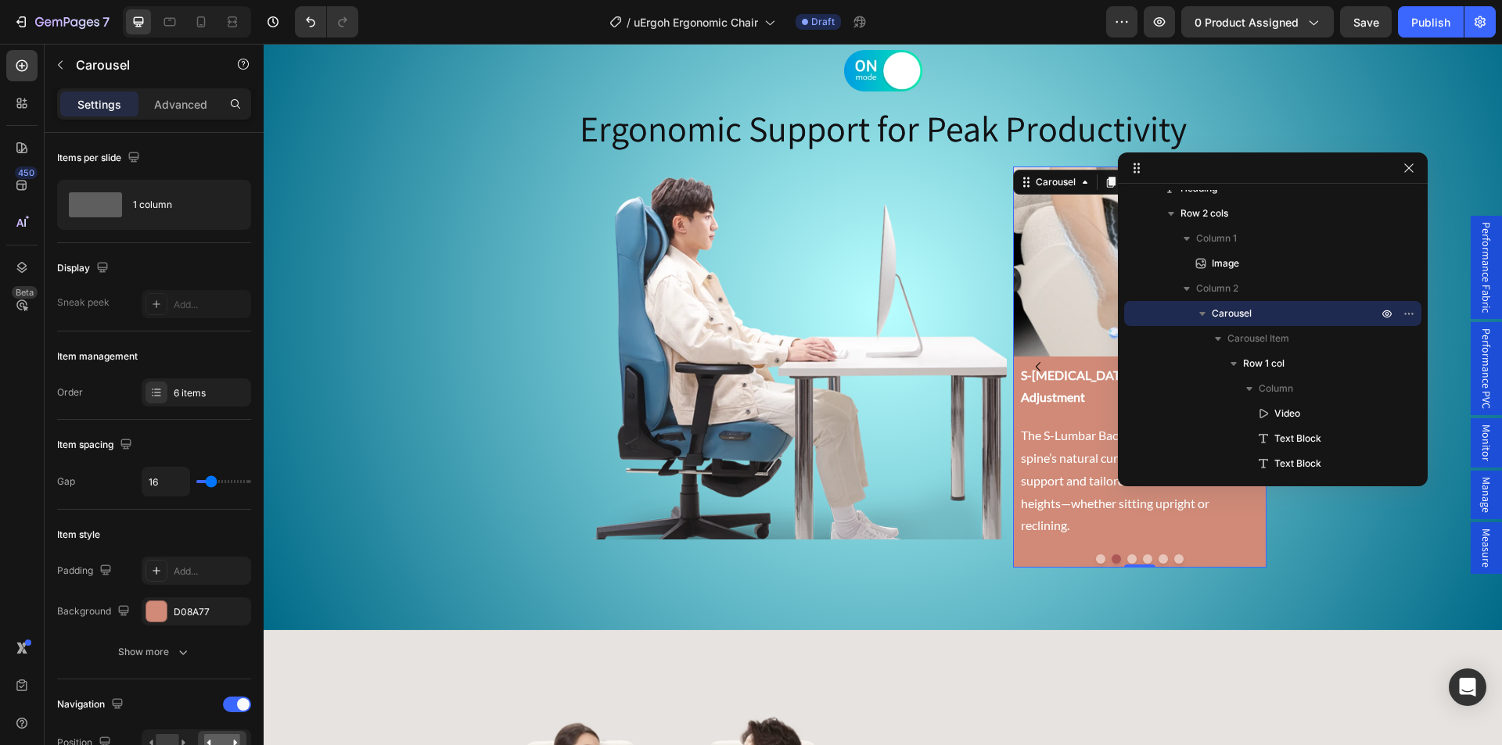
click at [1025, 378] on button "Carousel Back Arrow" at bounding box center [1037, 366] width 25 height 25
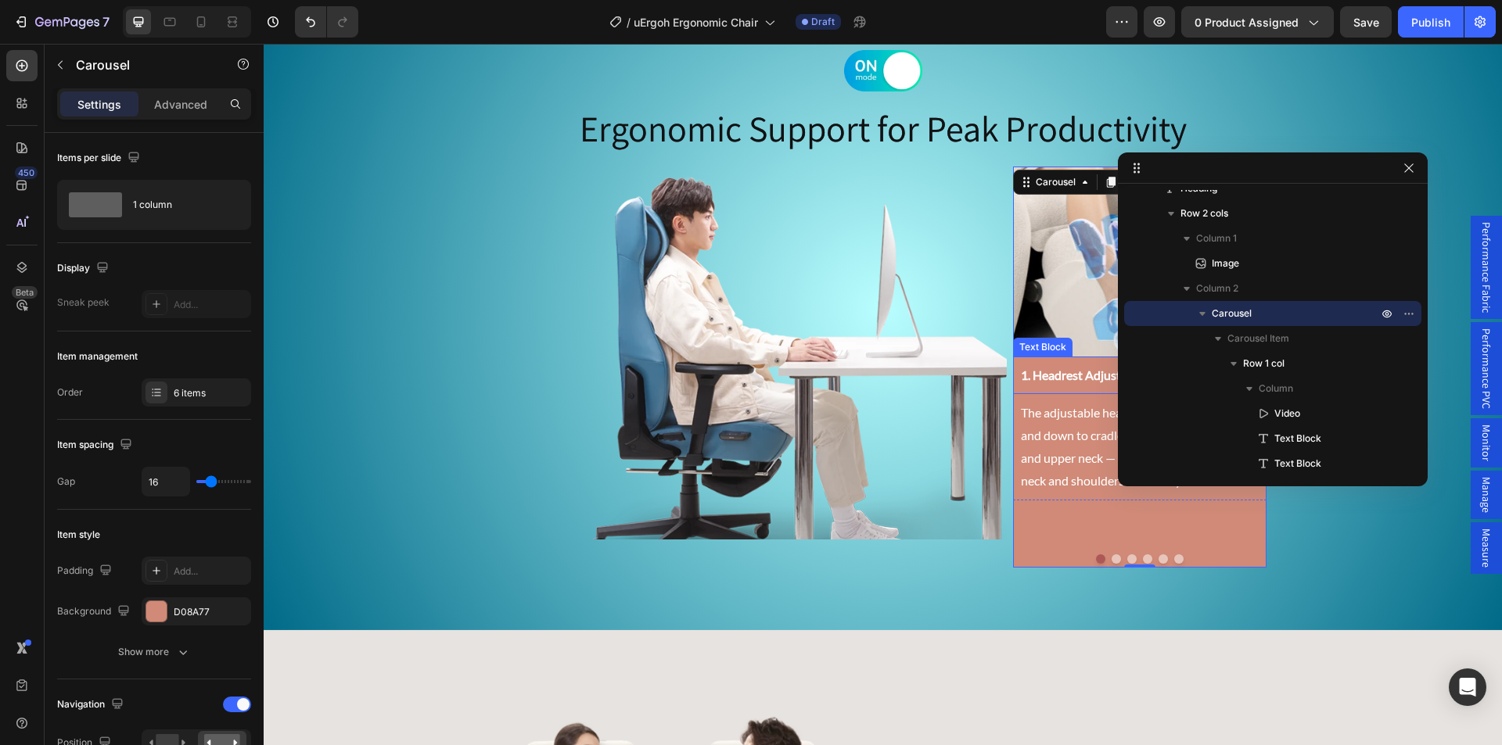
click at [1085, 373] on strong "1. Headrest Adjustment" at bounding box center [1085, 375] width 128 height 15
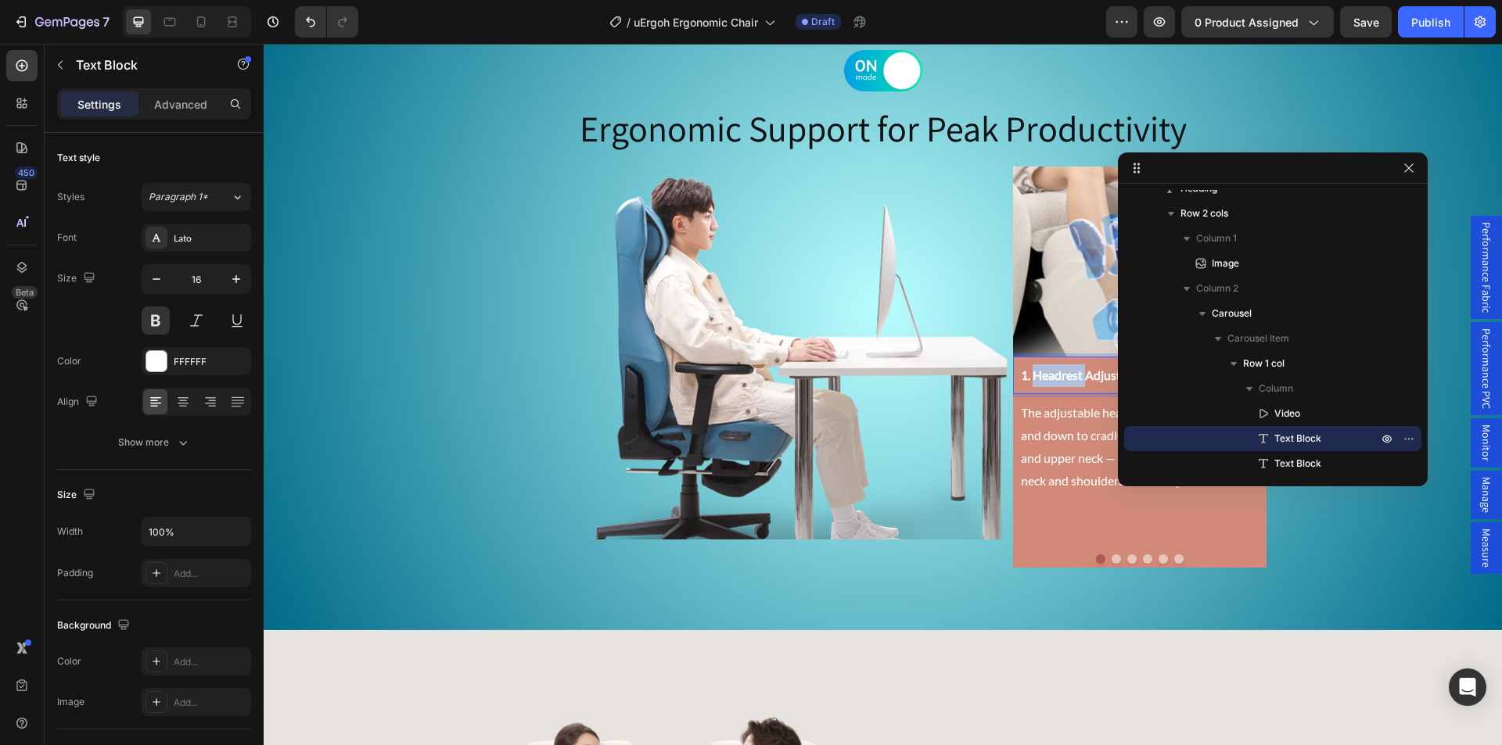
click at [1036, 376] on strong "1. Headrest Adjustment" at bounding box center [1085, 375] width 128 height 15
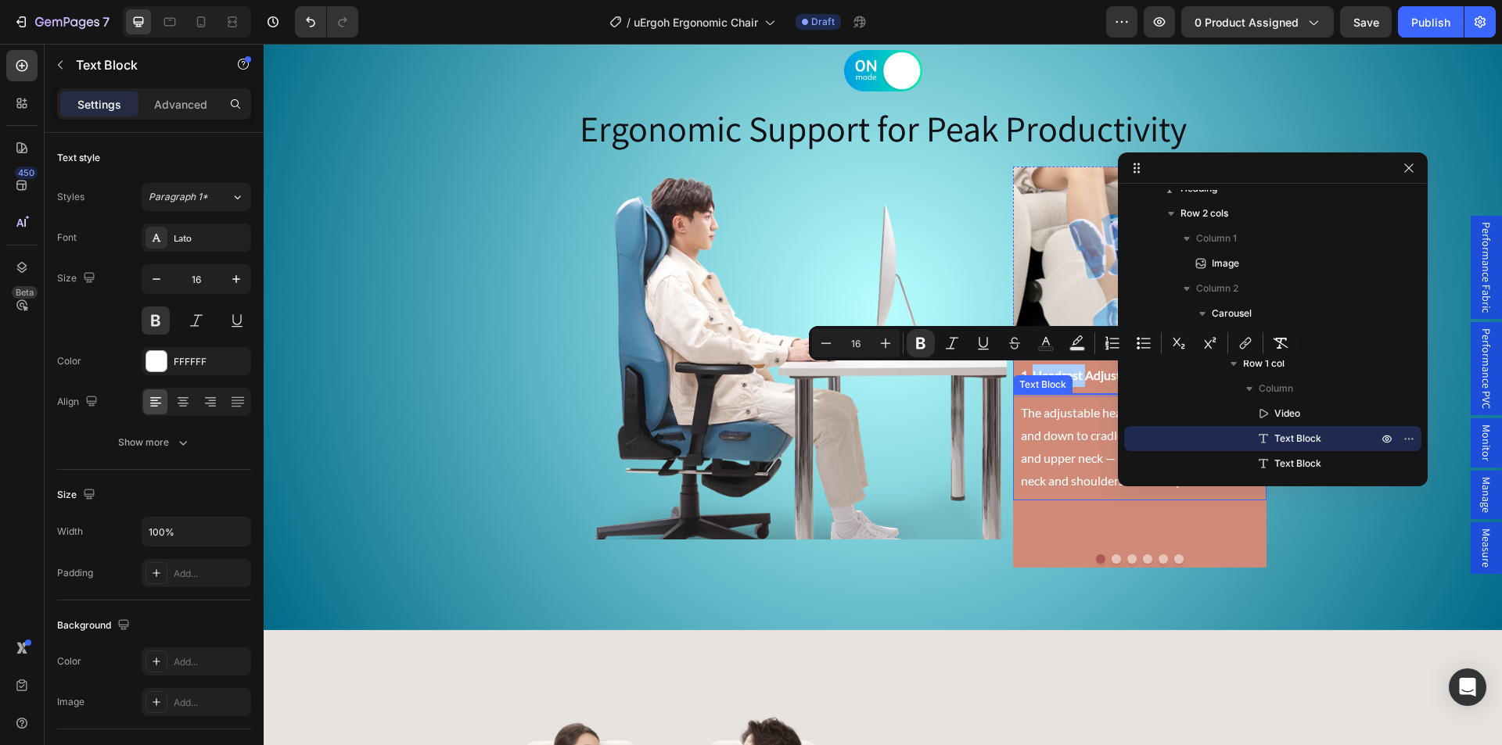
click at [1046, 461] on p "The adjustable headrest can be adjusted up and down to cradle the back of your …" at bounding box center [1140, 447] width 238 height 90
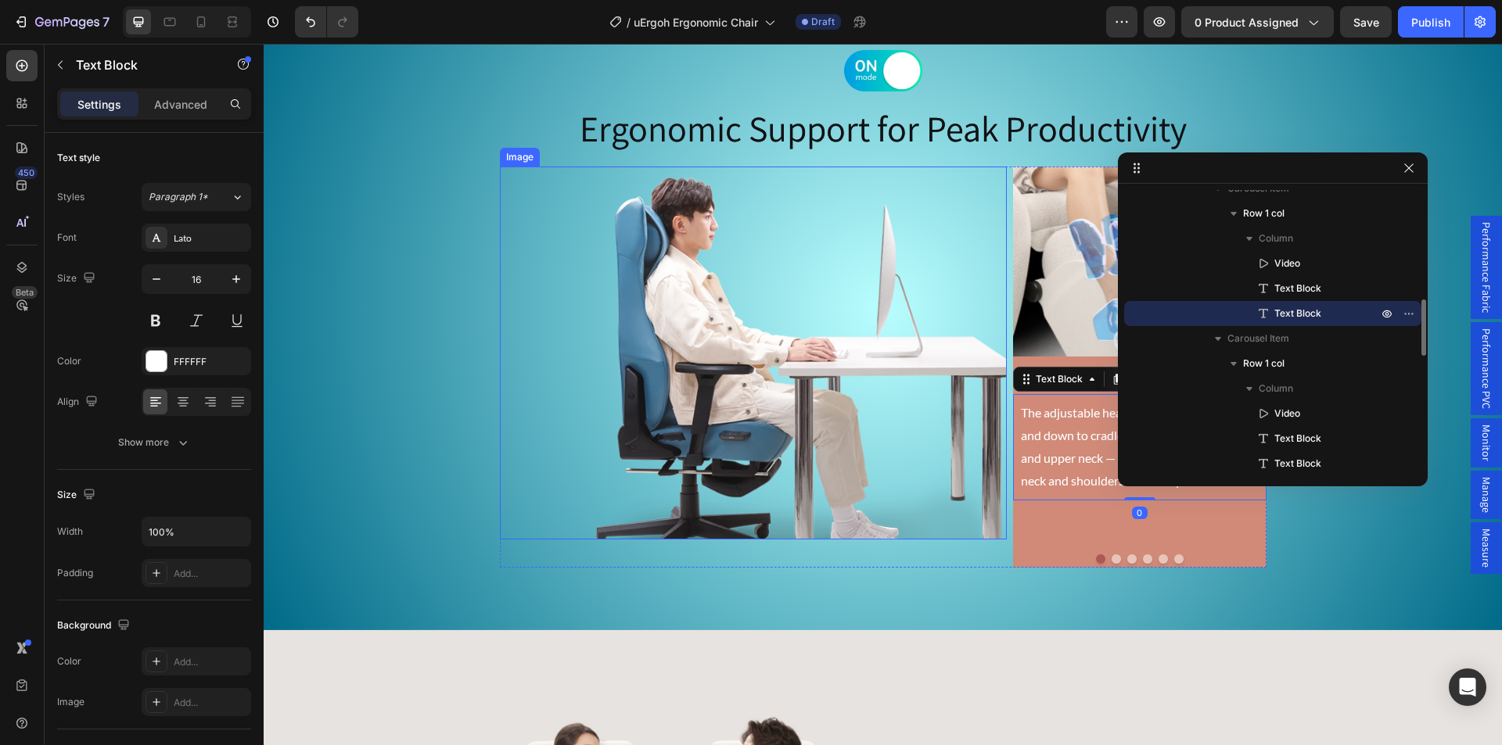
click at [883, 599] on div "Image Ergonomic Support for Peak Productivity Heading Image Video 1. Headrest A…" at bounding box center [883, 308] width 1238 height 643
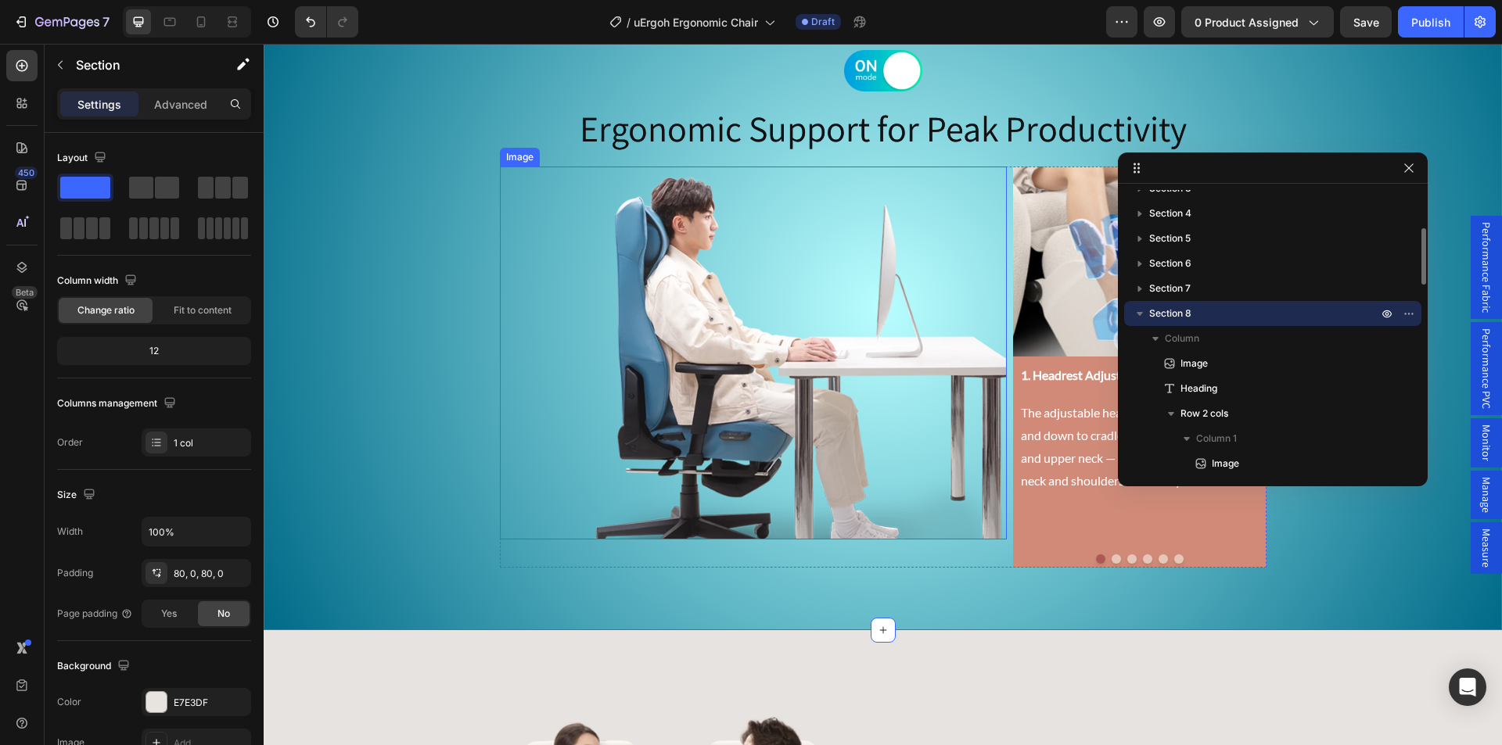
click at [894, 407] on img at bounding box center [753, 353] width 507 height 373
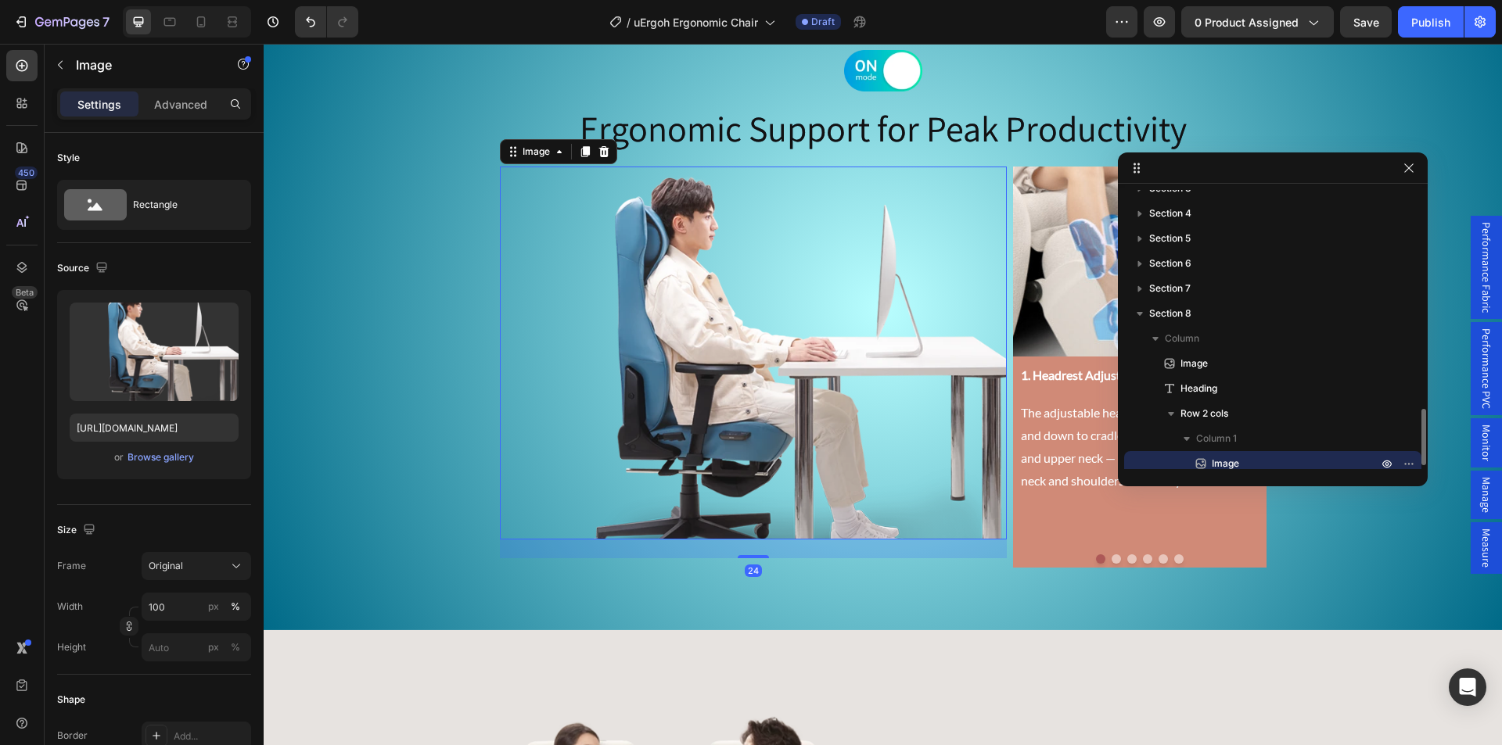
scroll to position [339, 0]
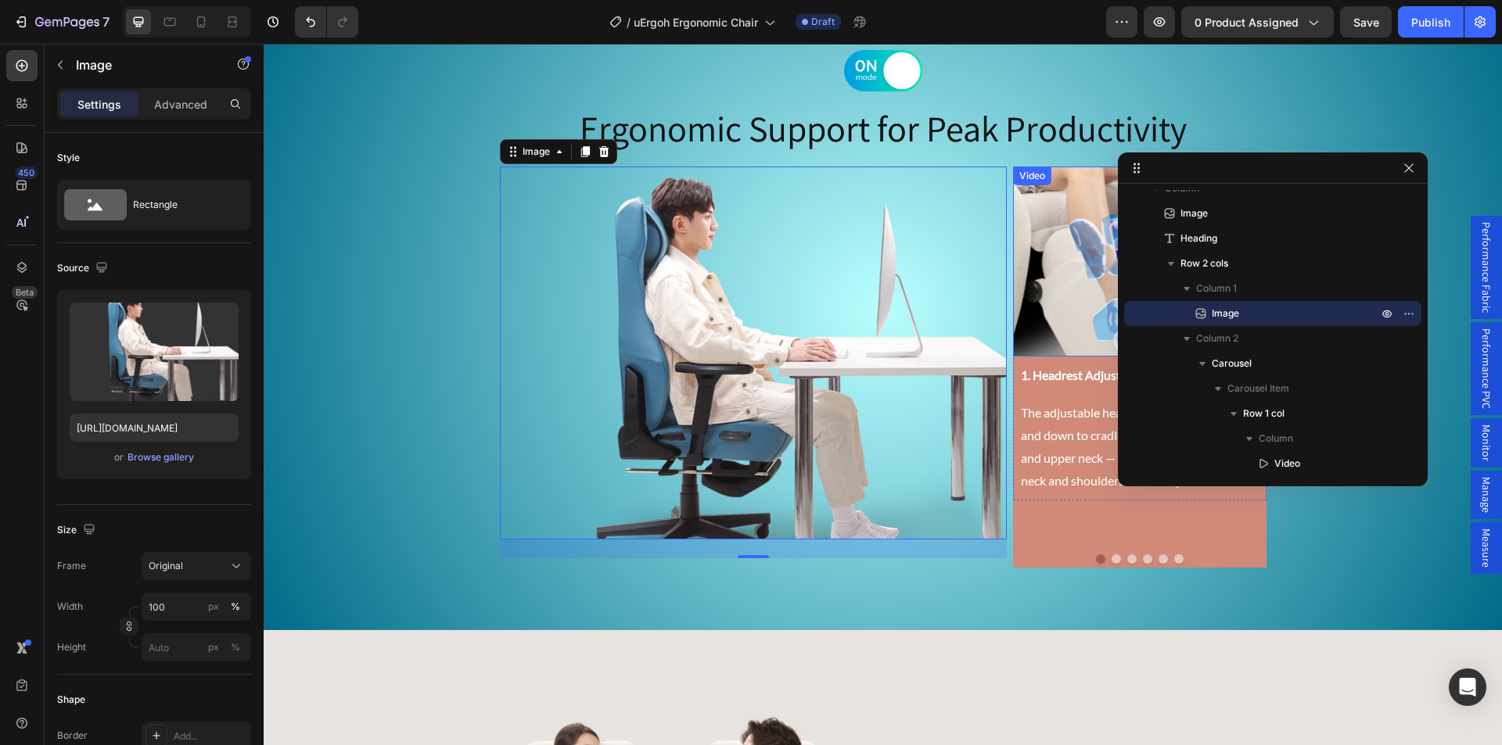
click at [1058, 245] on video at bounding box center [1139, 262] width 253 height 190
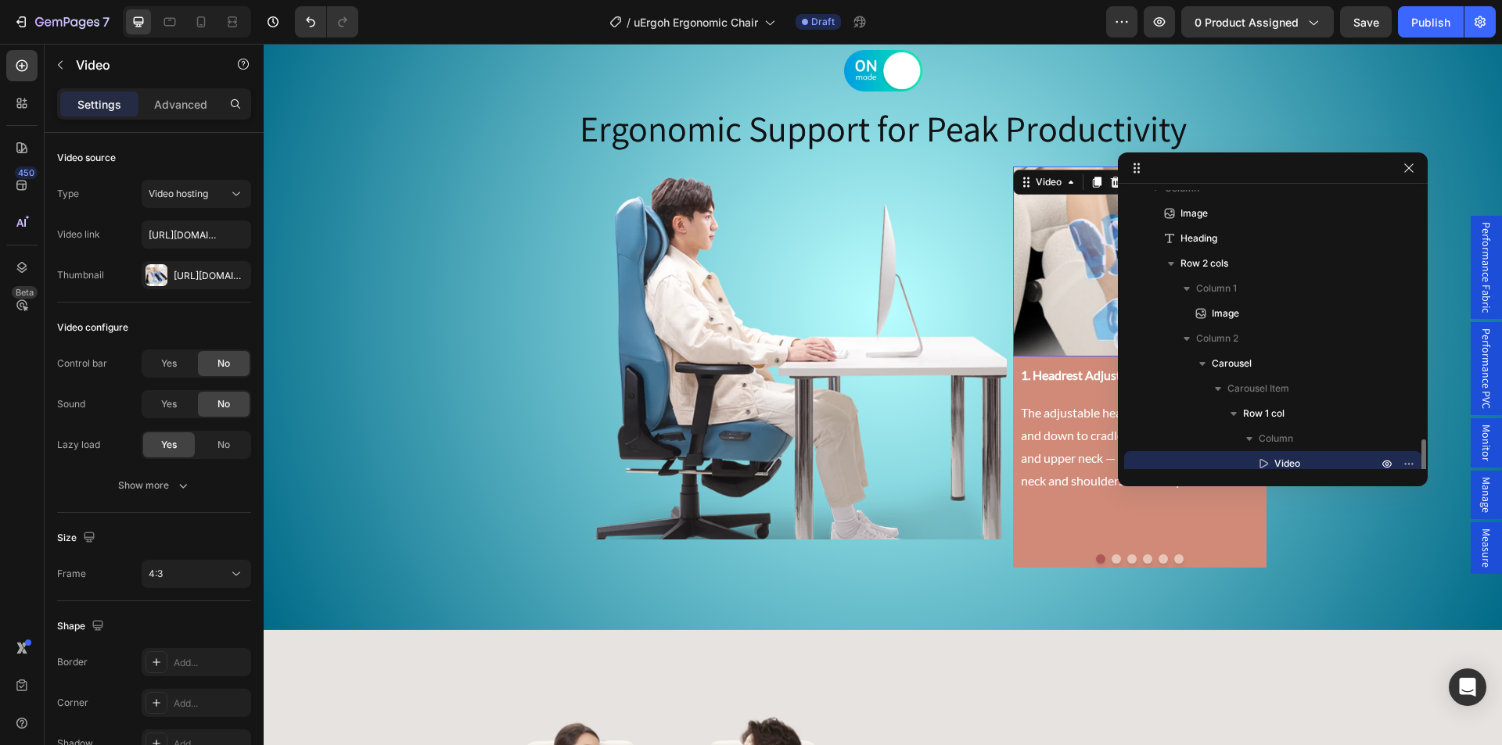
scroll to position [490, 0]
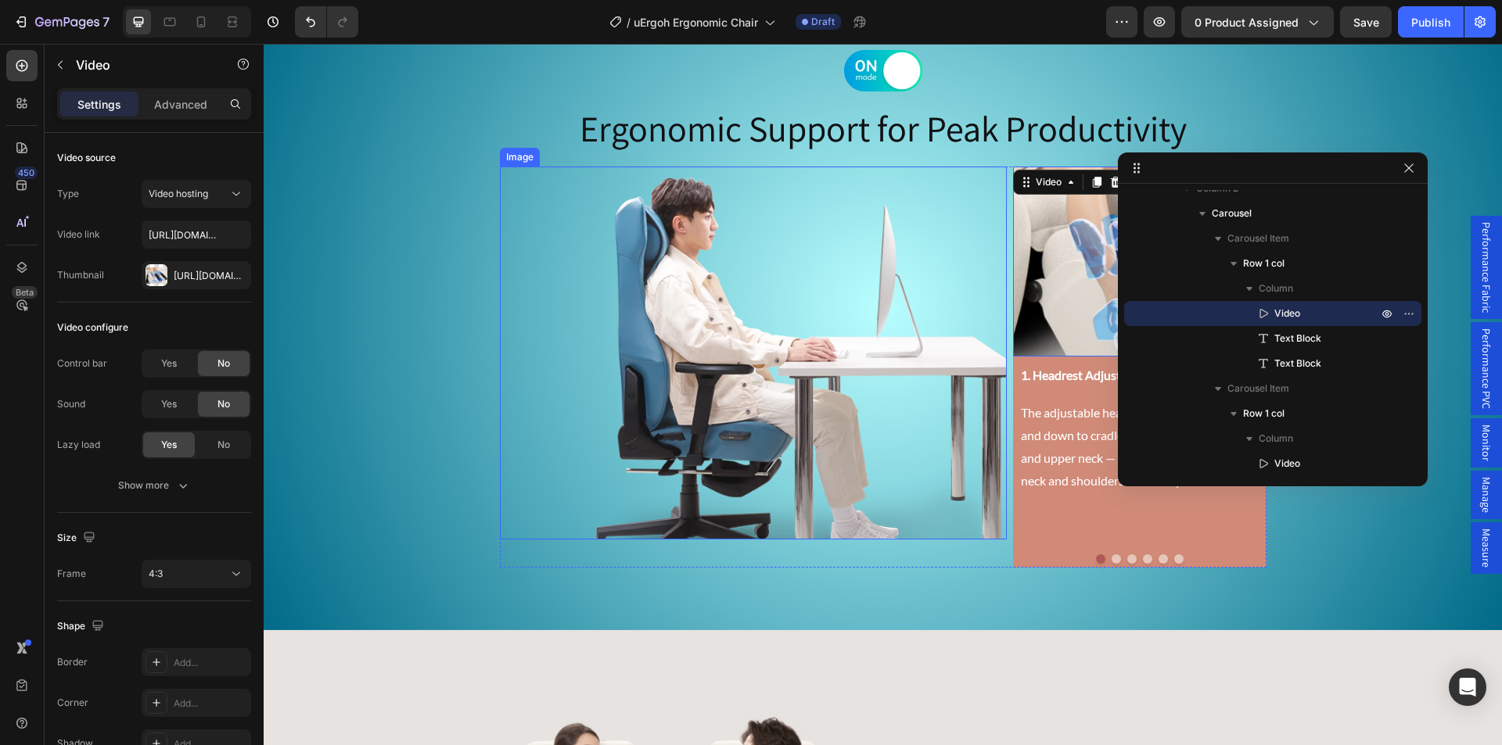
click at [649, 347] on img at bounding box center [753, 353] width 507 height 373
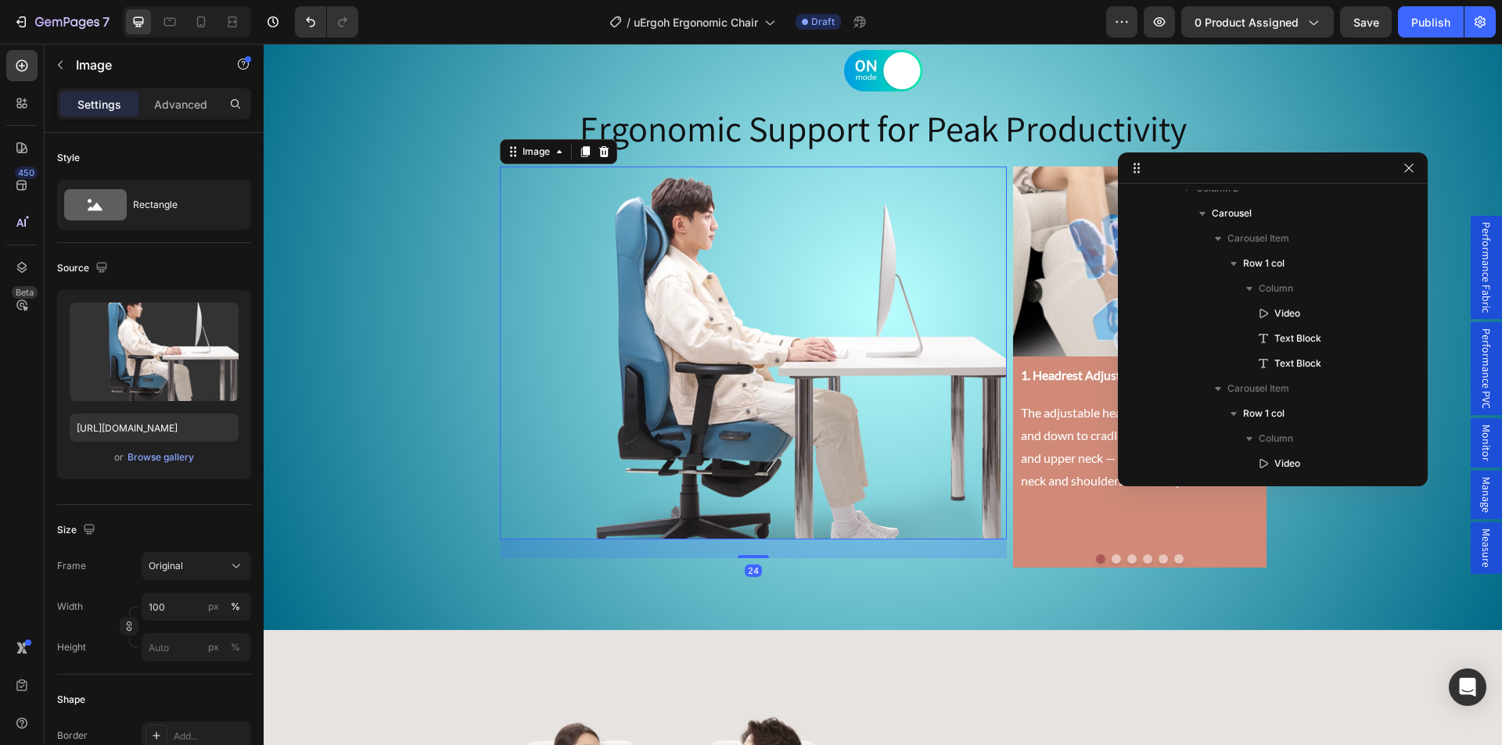
scroll to position [339, 0]
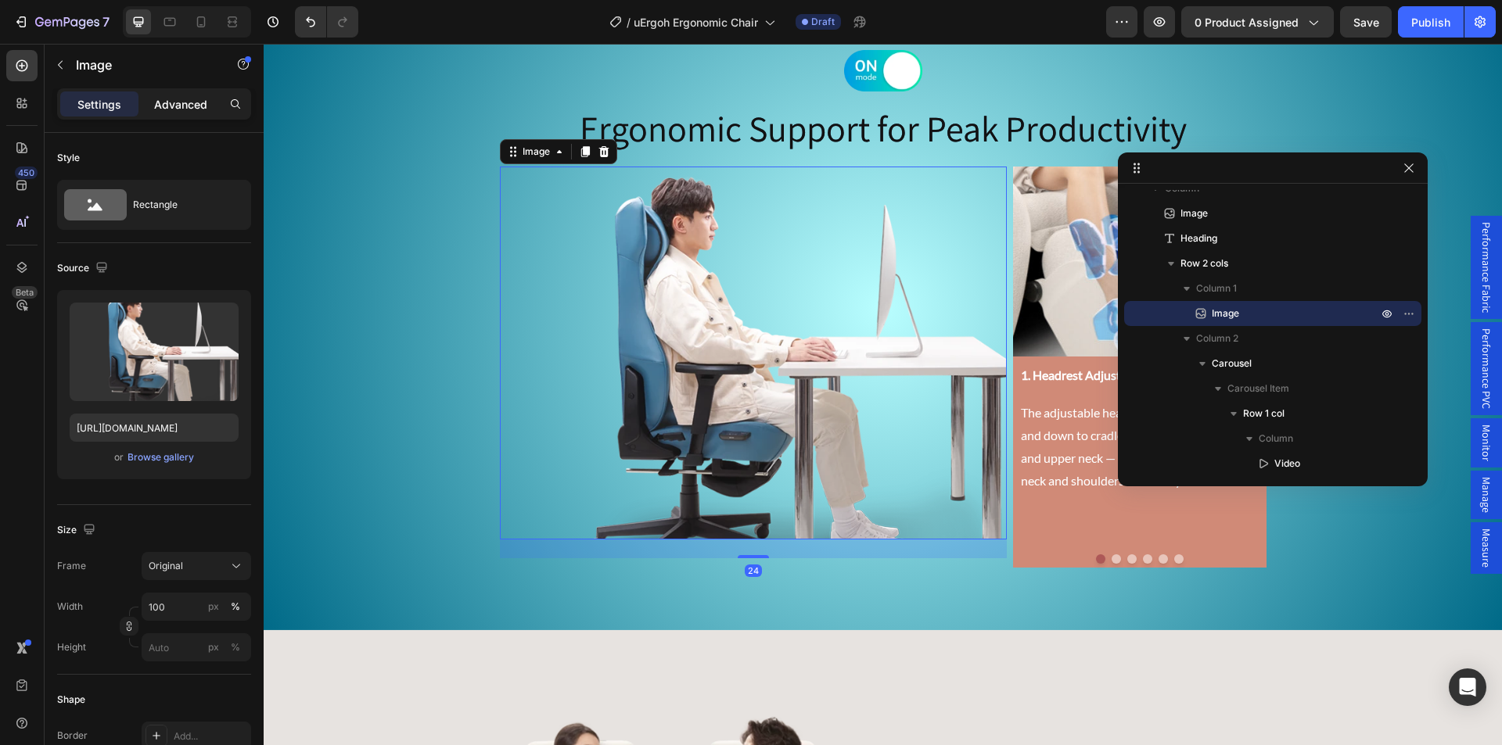
click at [181, 103] on p "Advanced" at bounding box center [180, 104] width 53 height 16
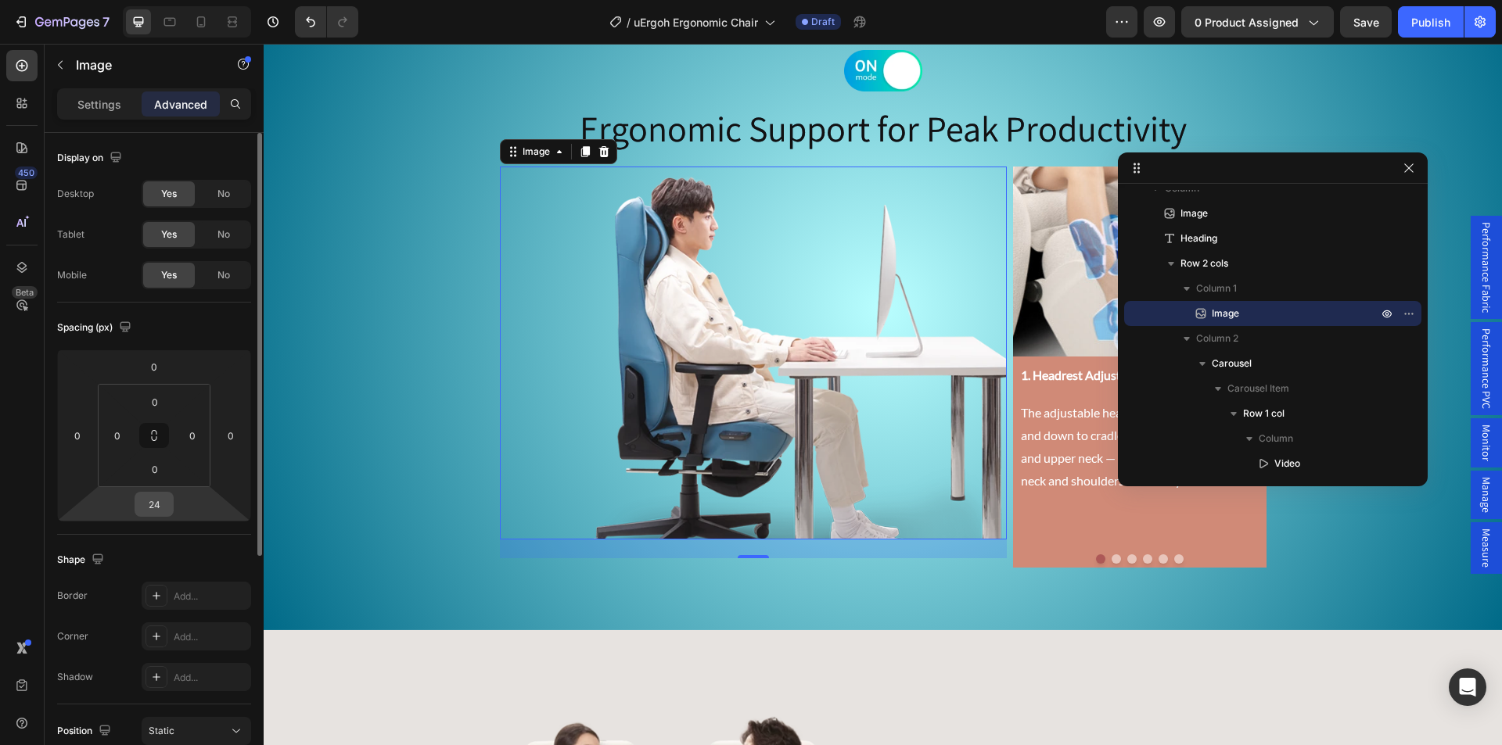
click at [156, 511] on input "24" at bounding box center [153, 504] width 31 height 23
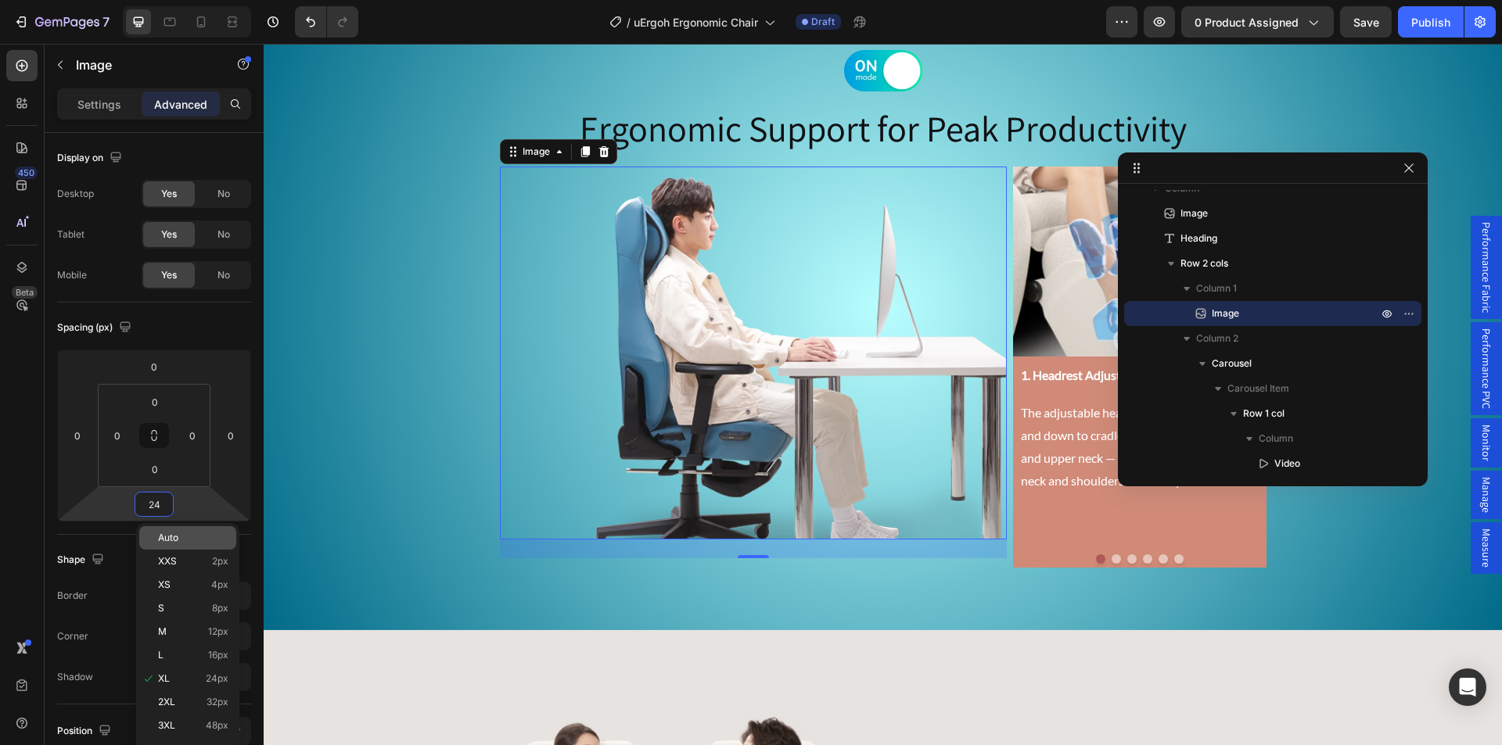
click at [179, 533] on p "Auto" at bounding box center [193, 538] width 70 height 11
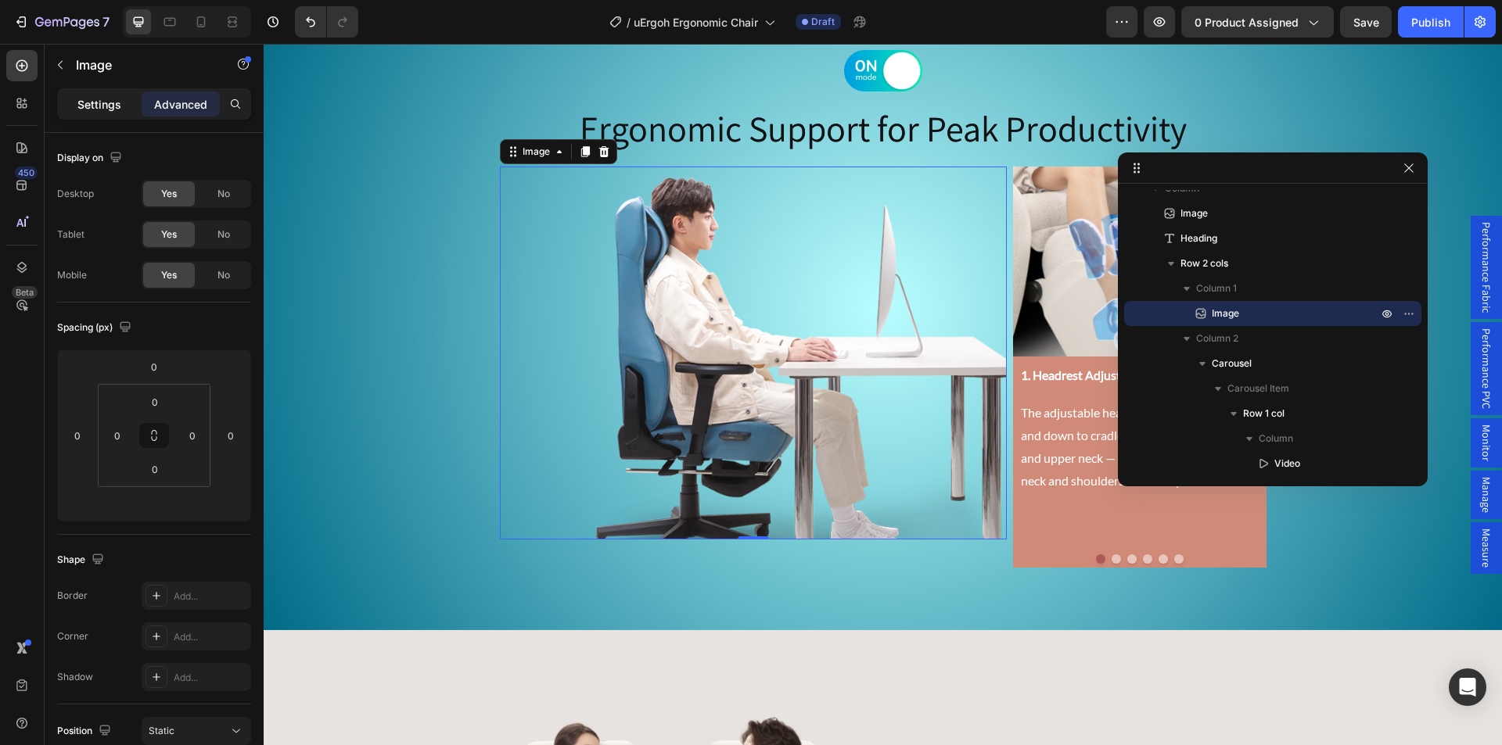
click at [82, 109] on p "Settings" at bounding box center [99, 104] width 44 height 16
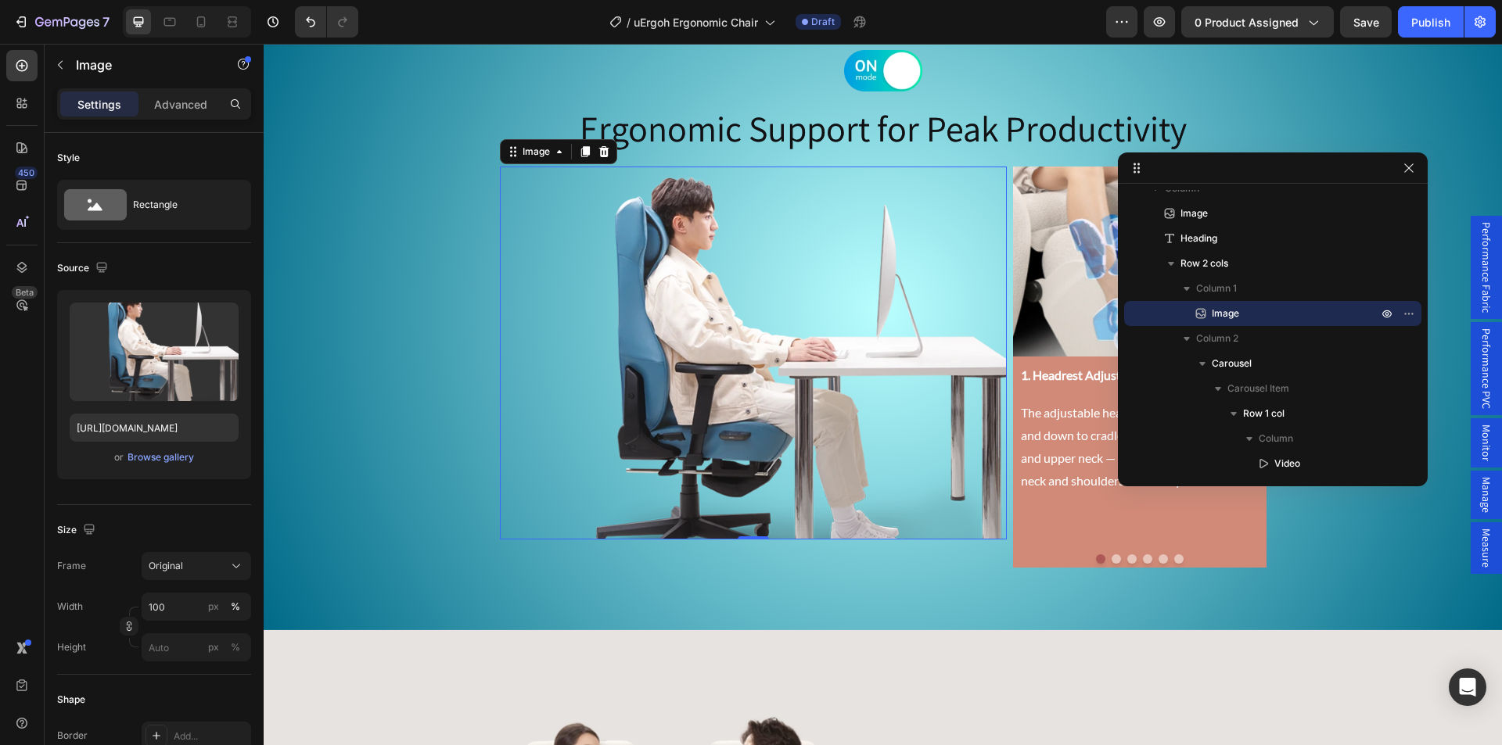
click at [666, 339] on img at bounding box center [753, 353] width 507 height 373
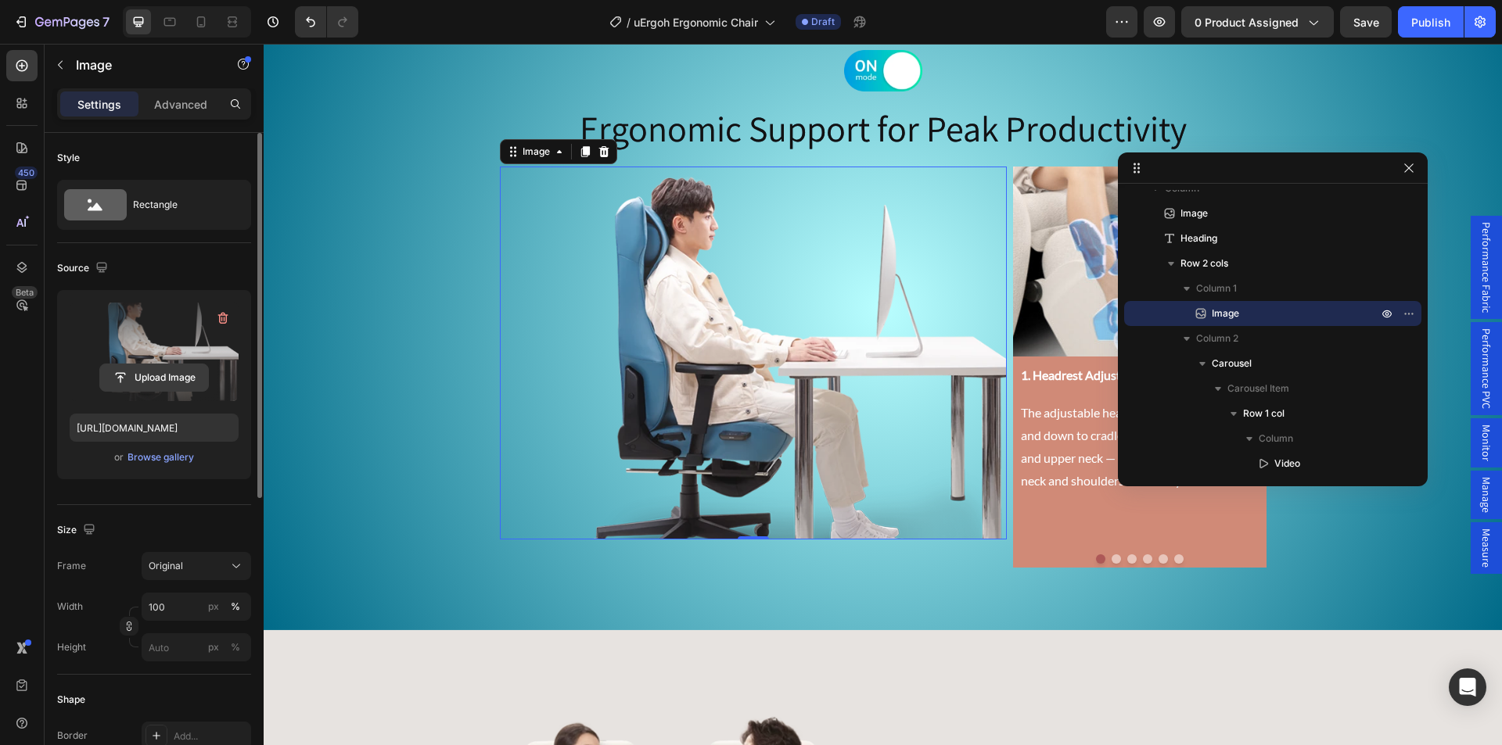
click at [144, 368] on input "file" at bounding box center [154, 377] width 108 height 27
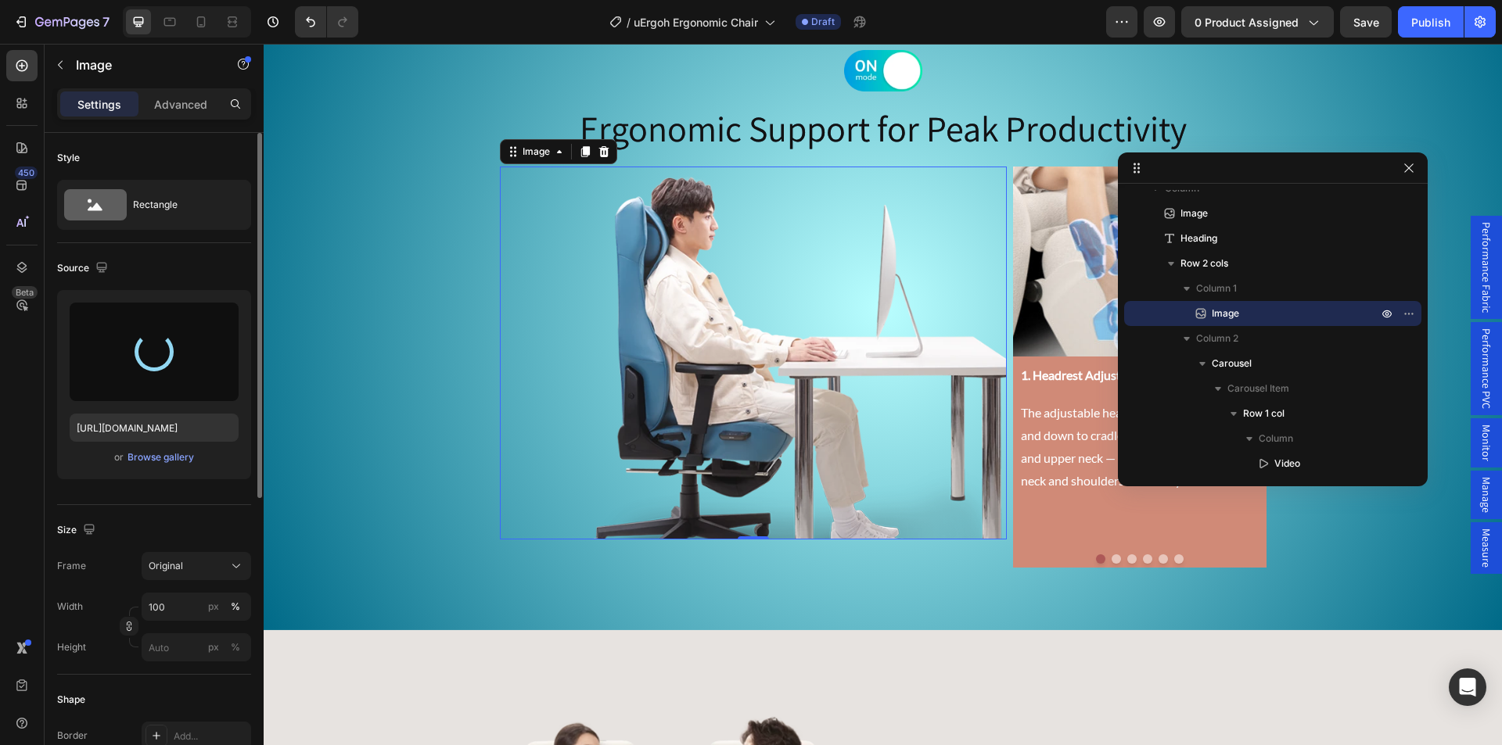
type input "[URL][DOMAIN_NAME]"
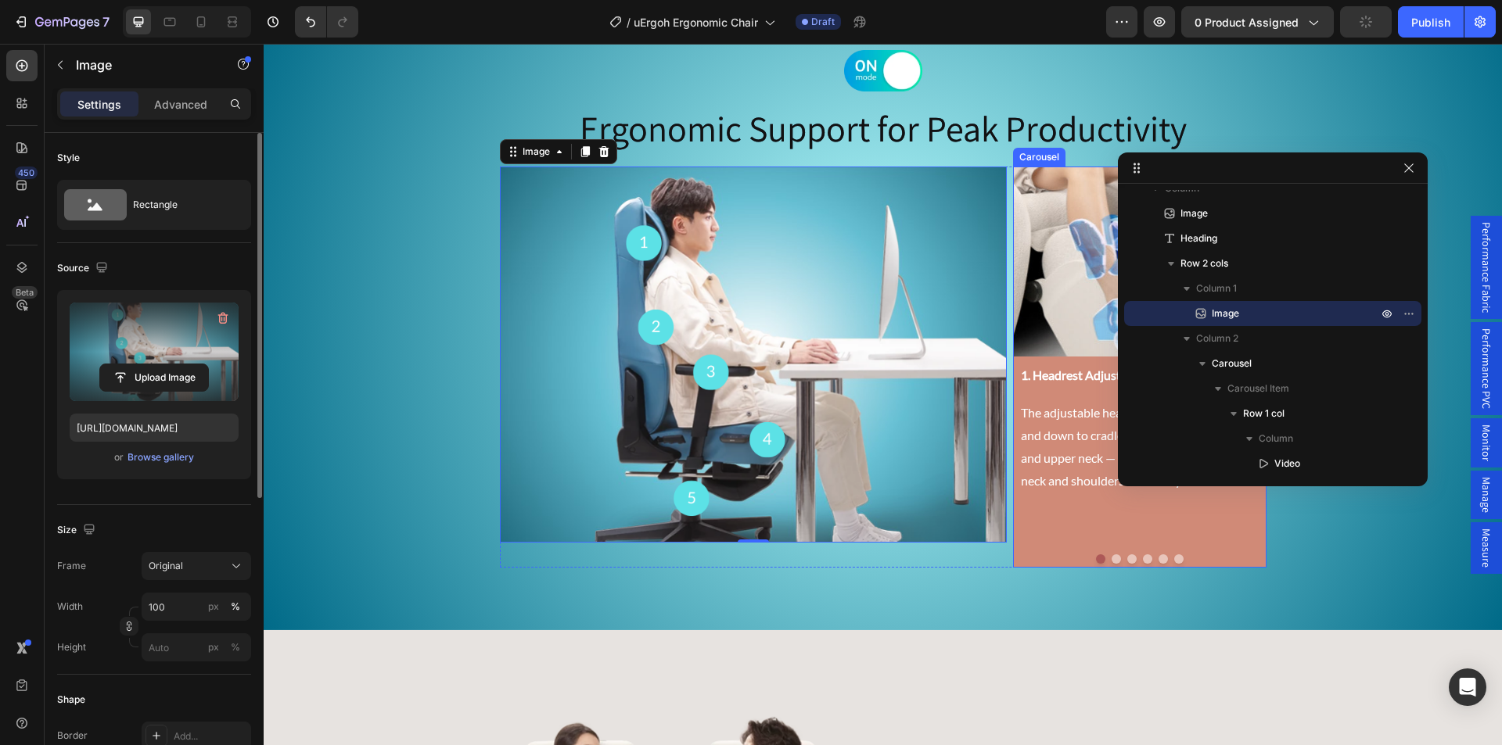
click at [1111, 558] on button "Dot" at bounding box center [1115, 559] width 9 height 9
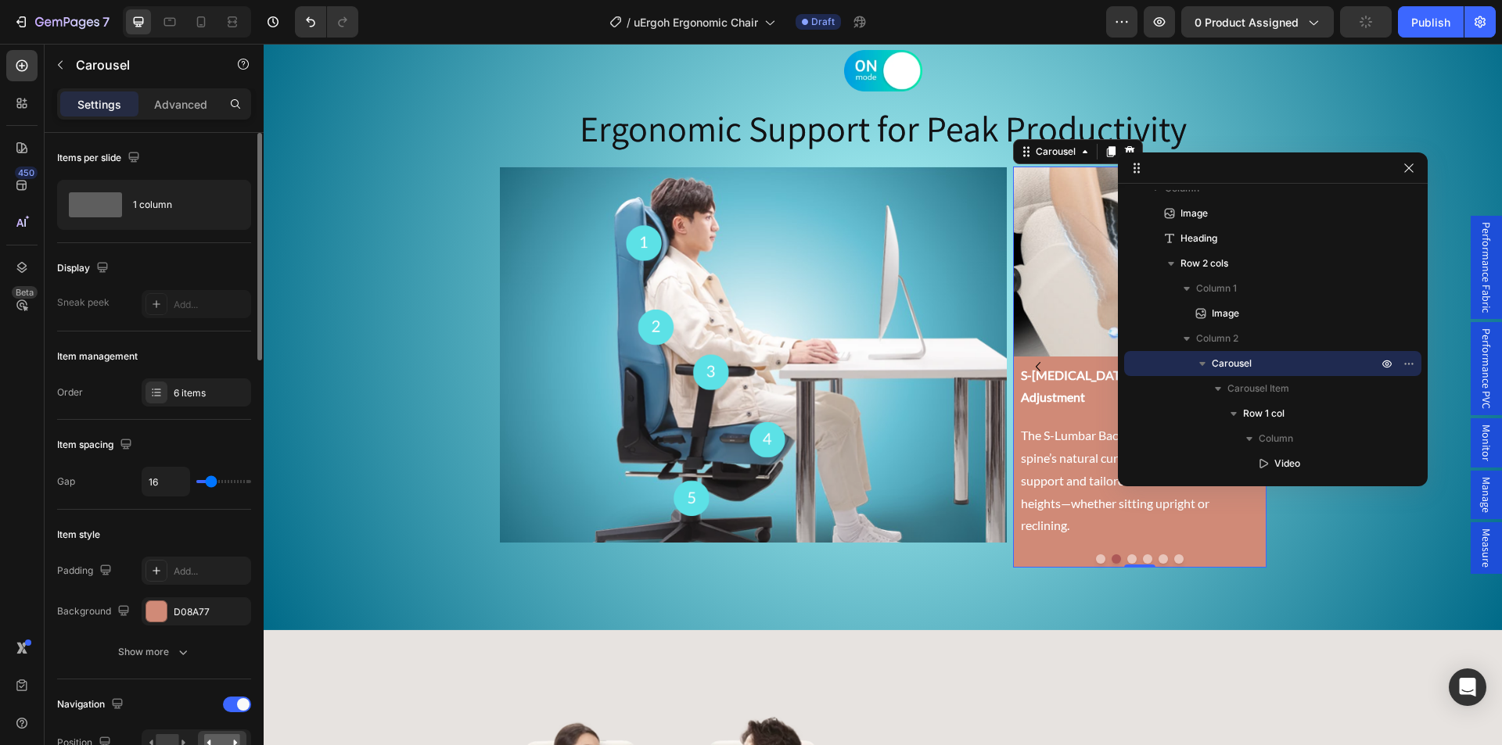
click at [1098, 555] on div at bounding box center [1139, 559] width 253 height 9
click at [1043, 379] on button "Carousel Back Arrow" at bounding box center [1037, 366] width 25 height 25
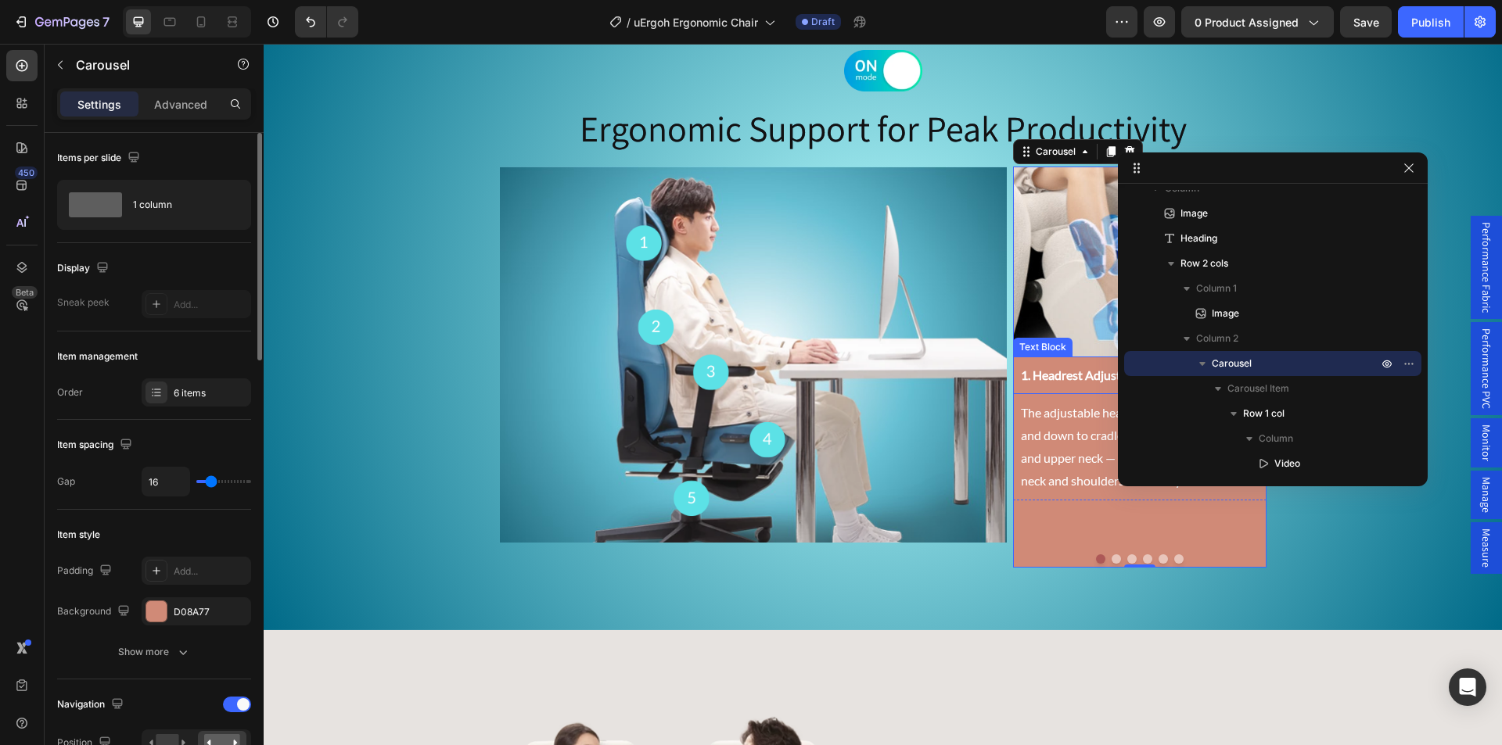
click at [1064, 372] on strong "1. Headrest Adjustment" at bounding box center [1085, 375] width 128 height 15
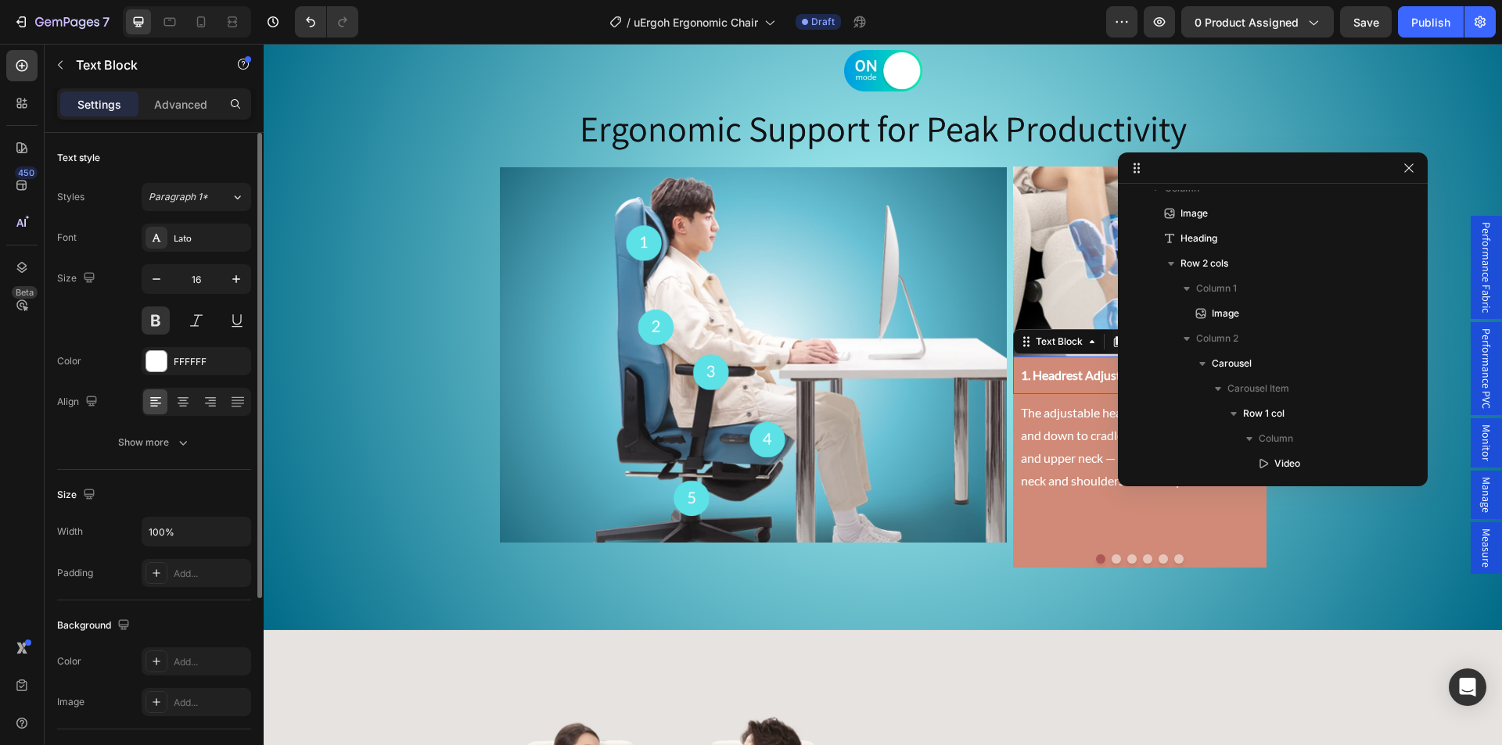
scroll to position [515, 0]
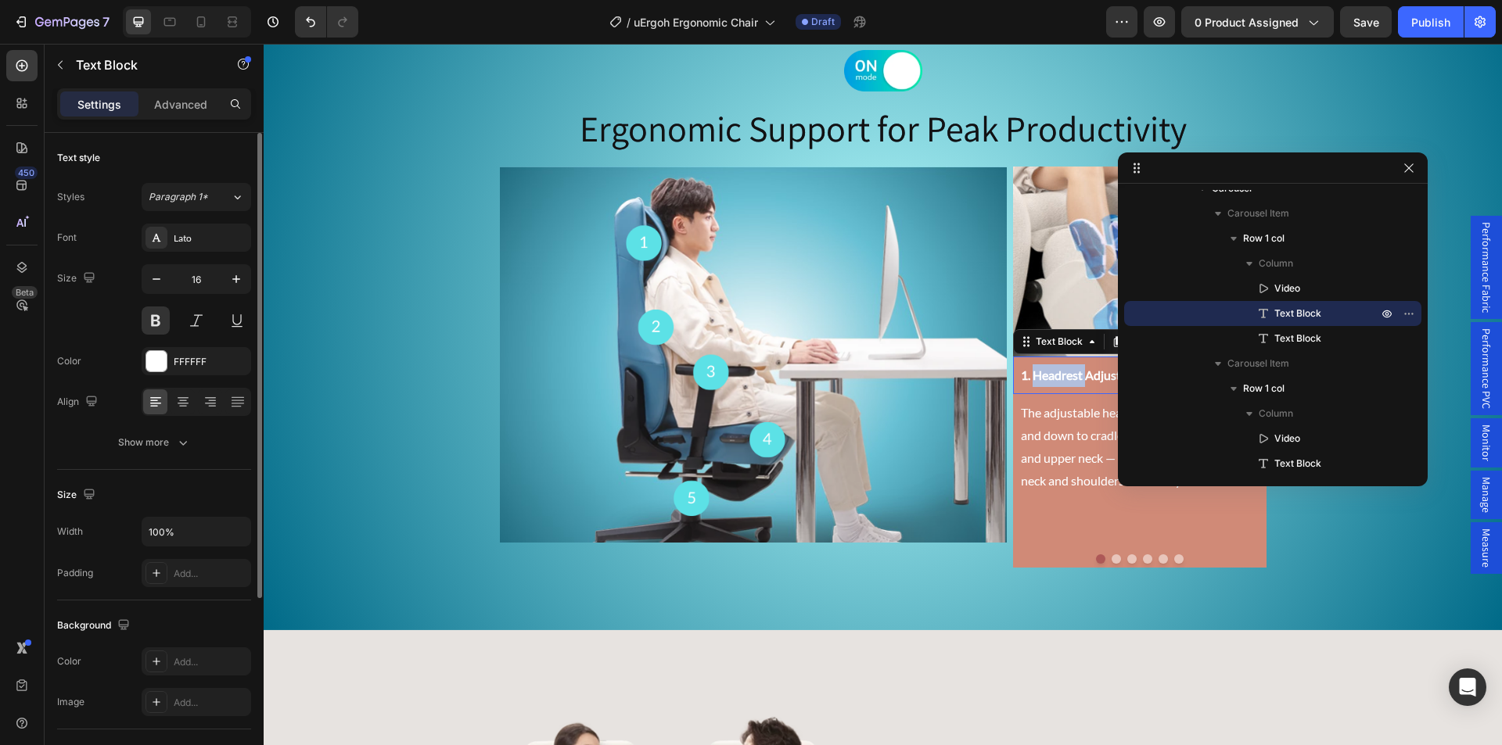
click at [1052, 376] on strong "1. Headrest Adjustment" at bounding box center [1085, 375] width 128 height 15
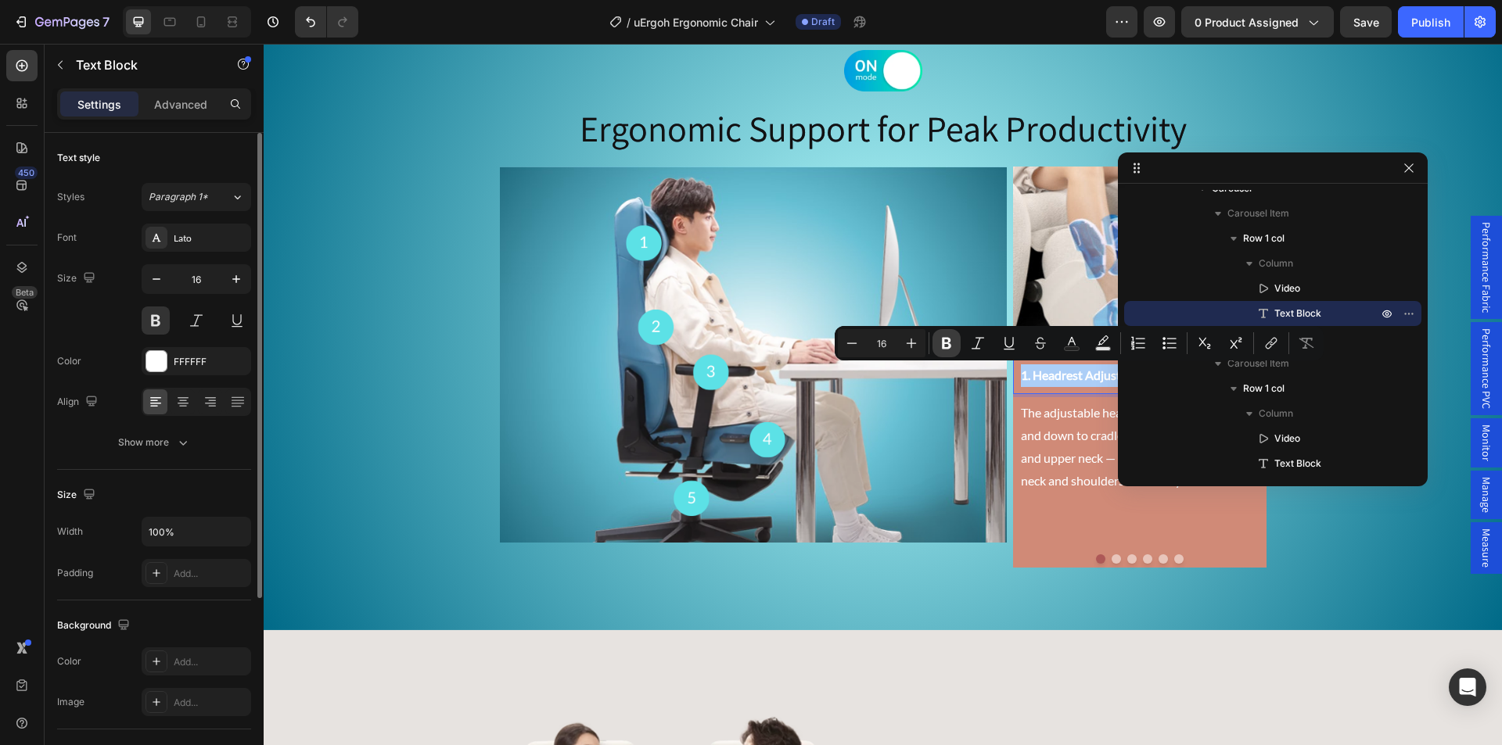
click at [943, 338] on icon "Editor contextual toolbar" at bounding box center [946, 344] width 9 height 12
drag, startPoint x: 943, startPoint y: 338, endPoint x: 957, endPoint y: 347, distance: 16.3
click at [943, 337] on icon "Editor contextual toolbar" at bounding box center [947, 344] width 16 height 16
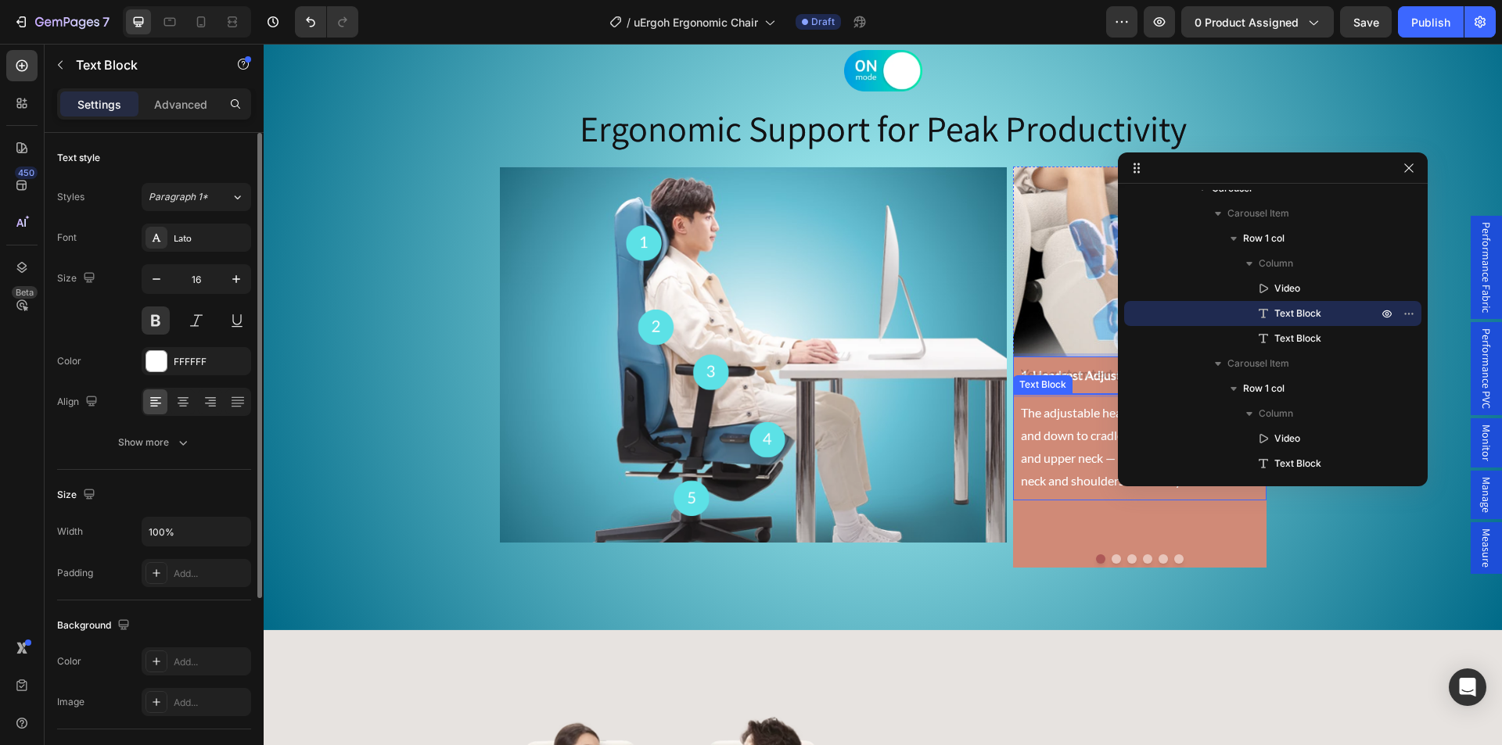
click at [1043, 425] on p "The adjustable headrest can be adjusted up and down to cradle the back of your …" at bounding box center [1140, 447] width 238 height 90
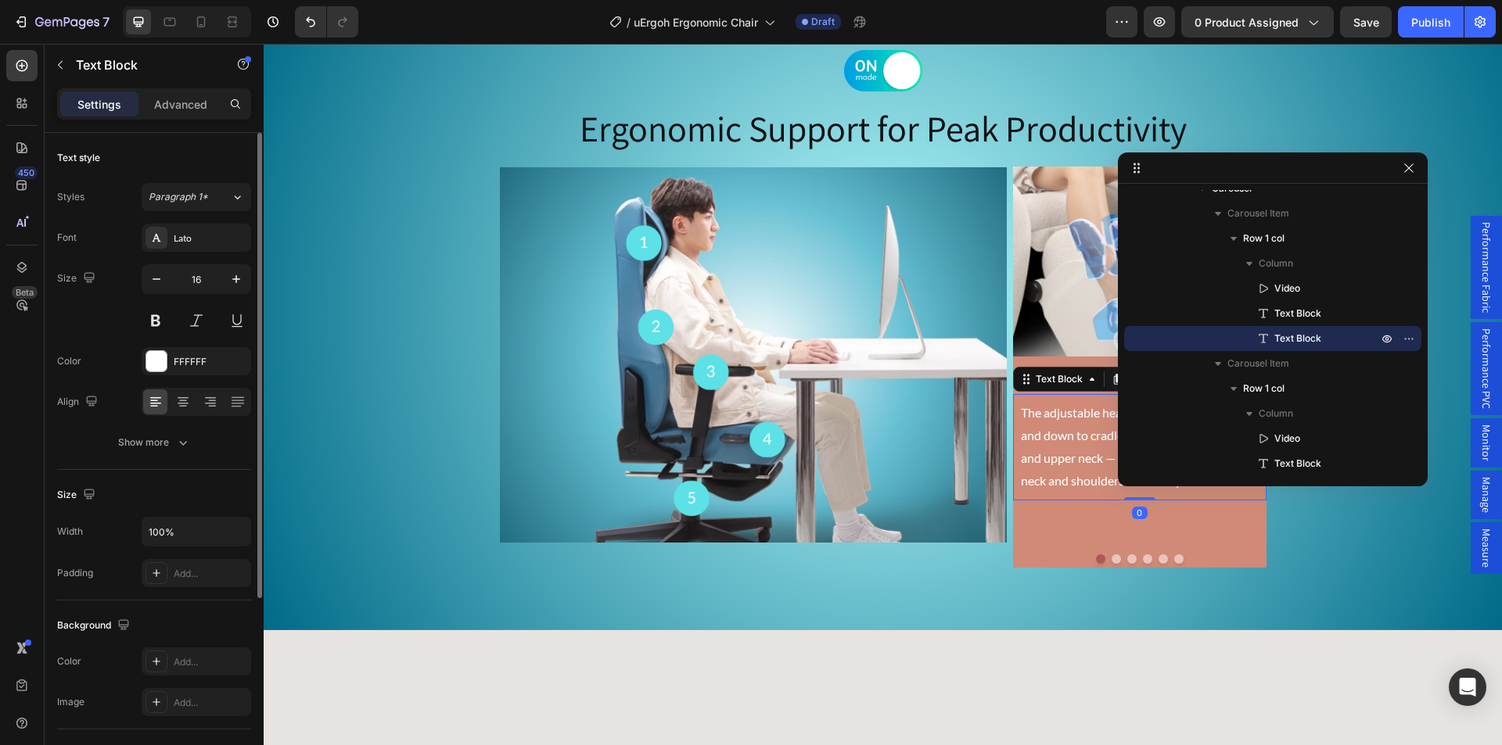
scroll to position [3449, 0]
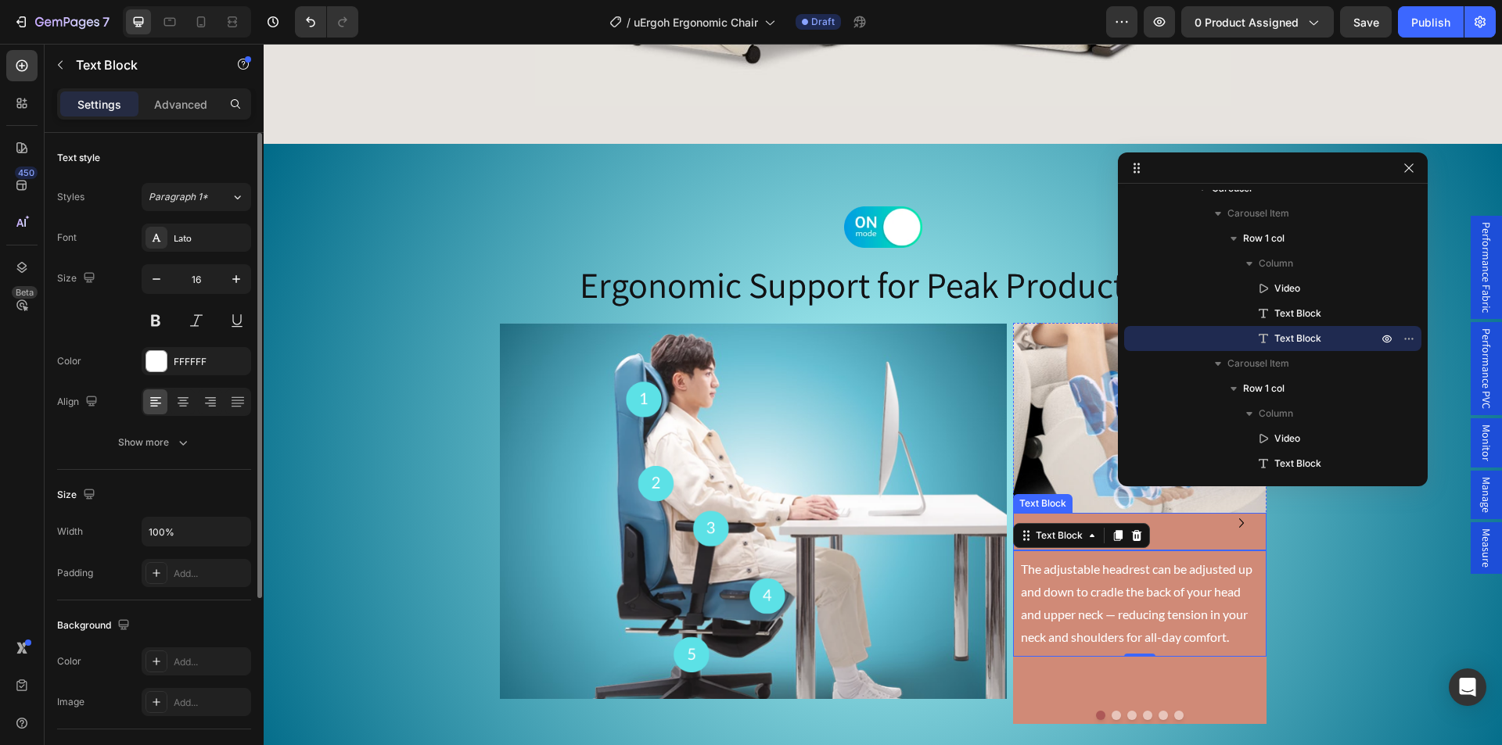
click at [1162, 531] on p "1. Headrest Adjustment" at bounding box center [1140, 532] width 238 height 23
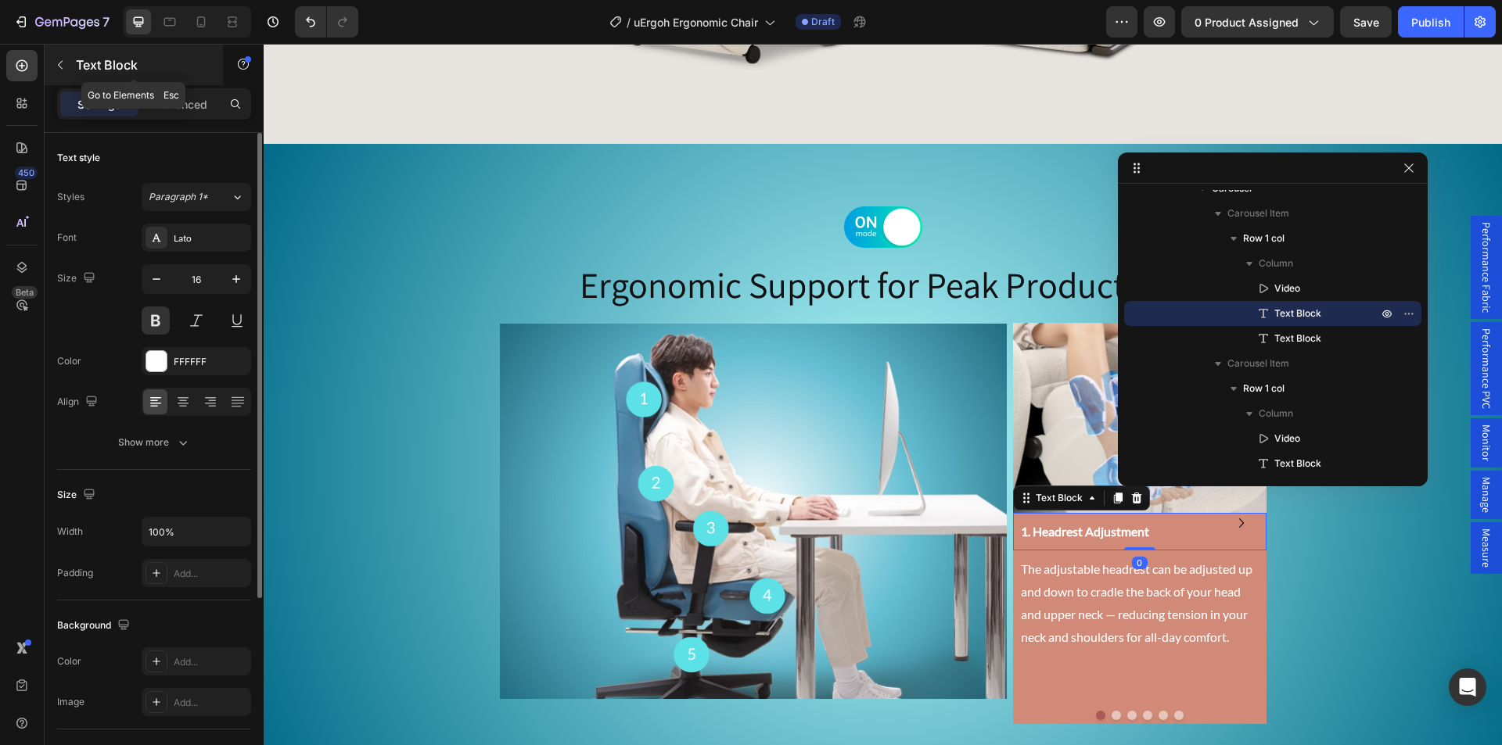
click at [76, 59] on p "Text Block" at bounding box center [142, 65] width 133 height 19
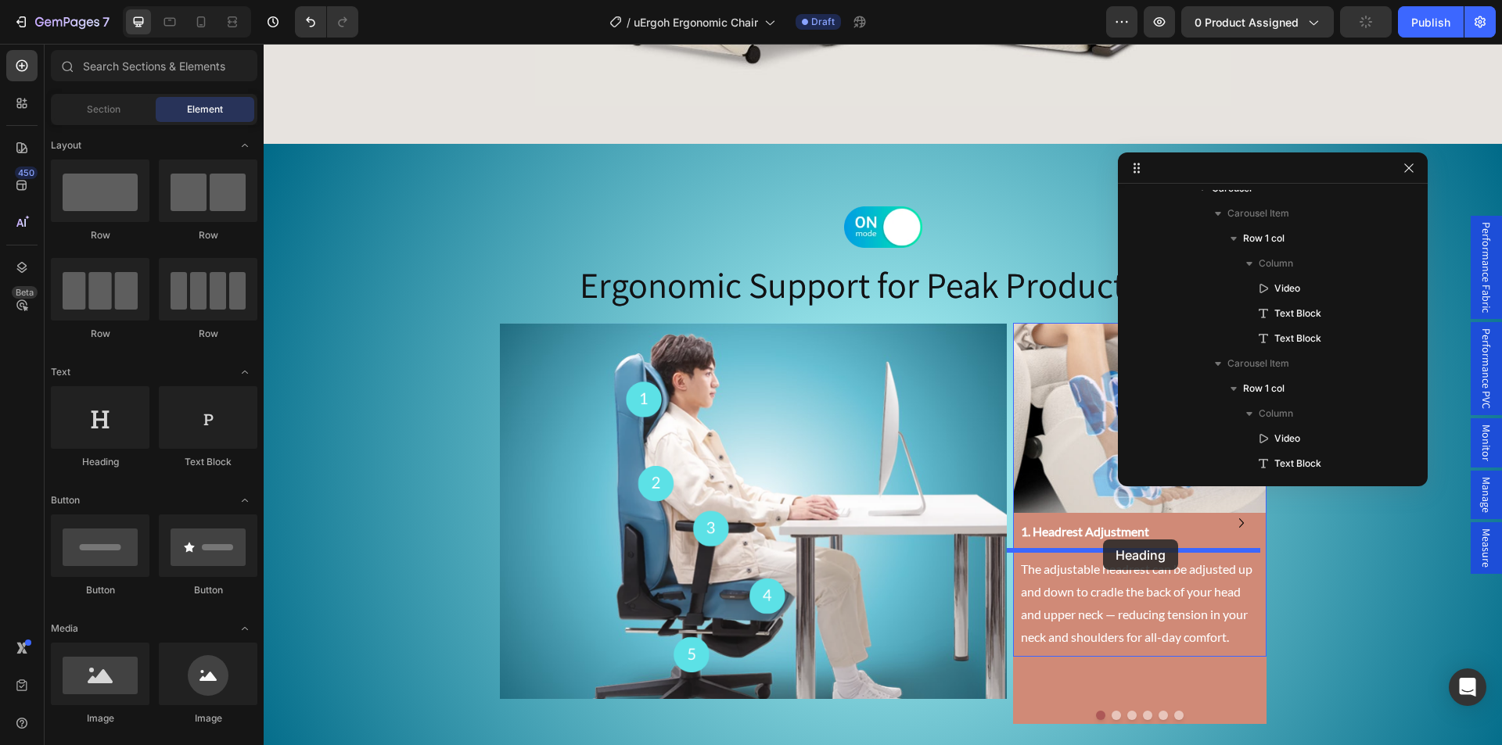
drag, startPoint x: 378, startPoint y: 472, endPoint x: 1103, endPoint y: 540, distance: 728.2
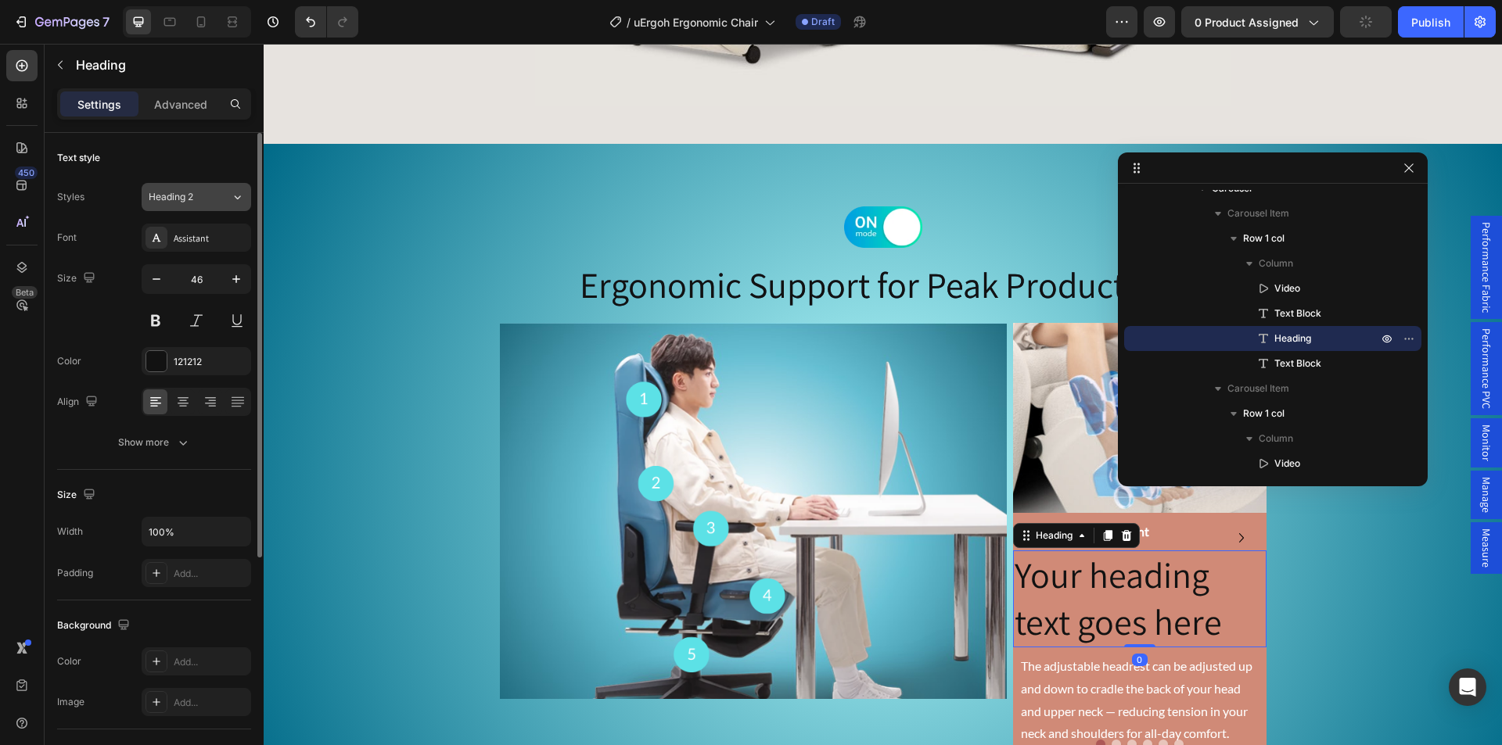
click at [192, 197] on span "Heading 2" at bounding box center [171, 197] width 45 height 14
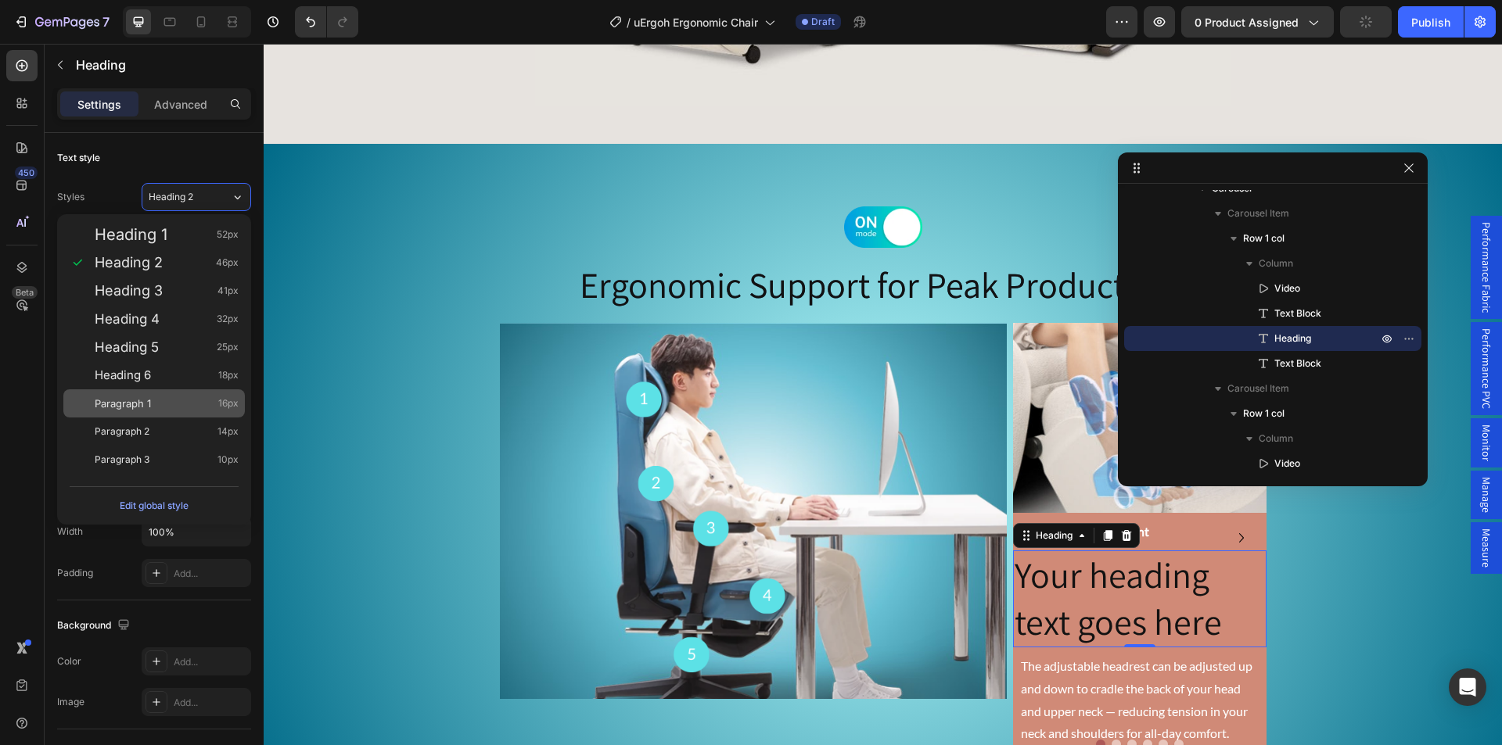
click at [155, 395] on div "Paragraph 1 16px" at bounding box center [153, 403] width 181 height 28
type input "16"
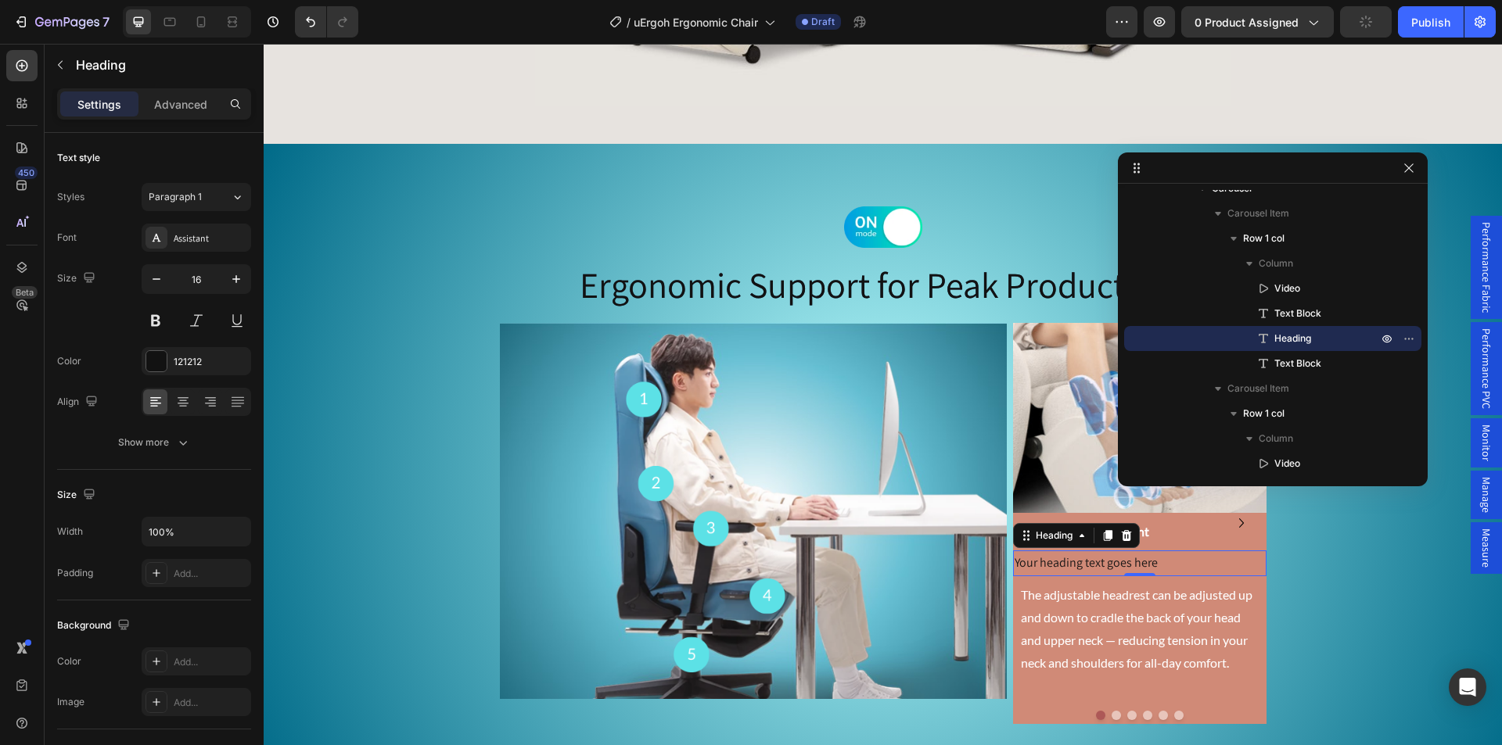
click at [1051, 564] on h2 "Your heading text goes here" at bounding box center [1139, 564] width 253 height 26
click at [1051, 564] on p "Your heading text goes here" at bounding box center [1139, 563] width 250 height 23
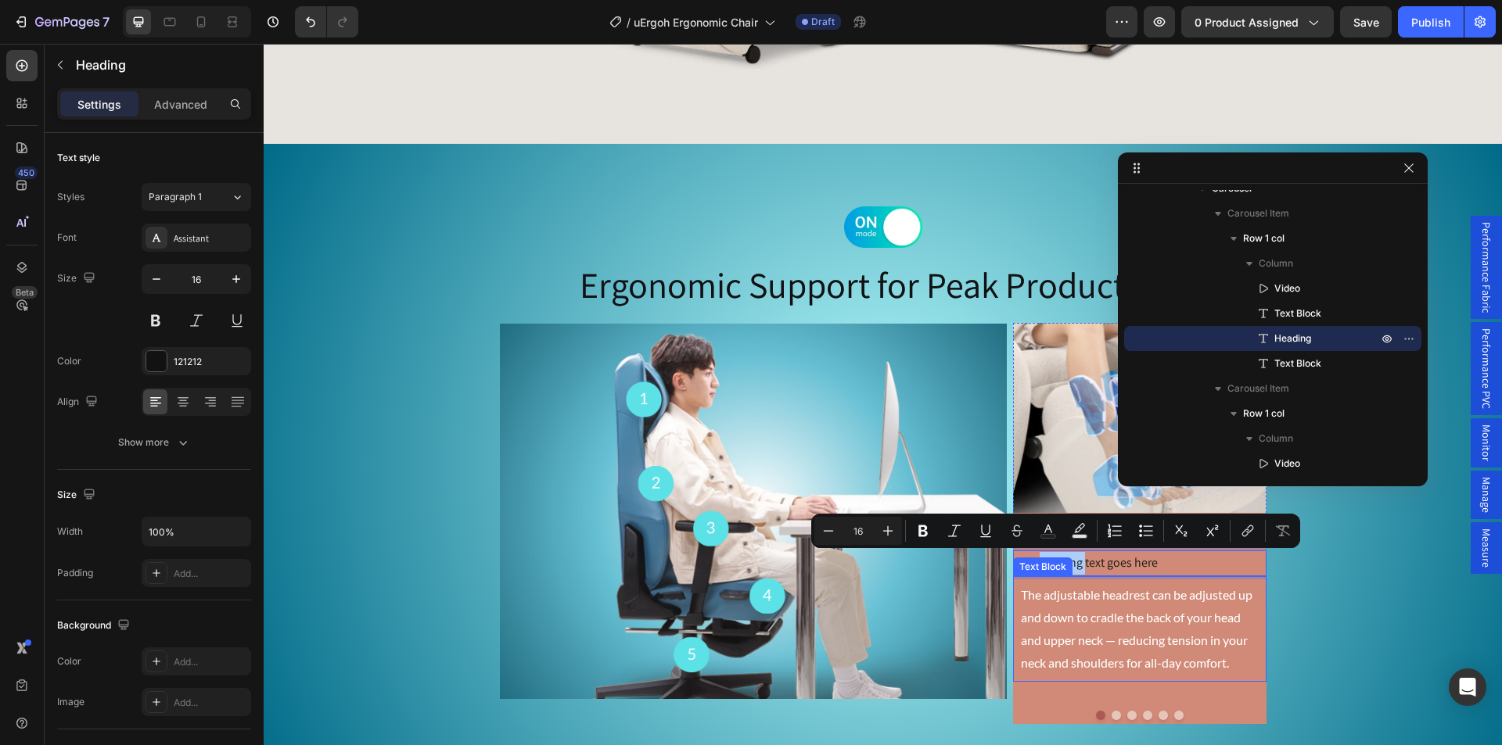
click at [1145, 619] on p "The adjustable headrest can be adjusted up and down to cradle the back of your …" at bounding box center [1140, 629] width 238 height 90
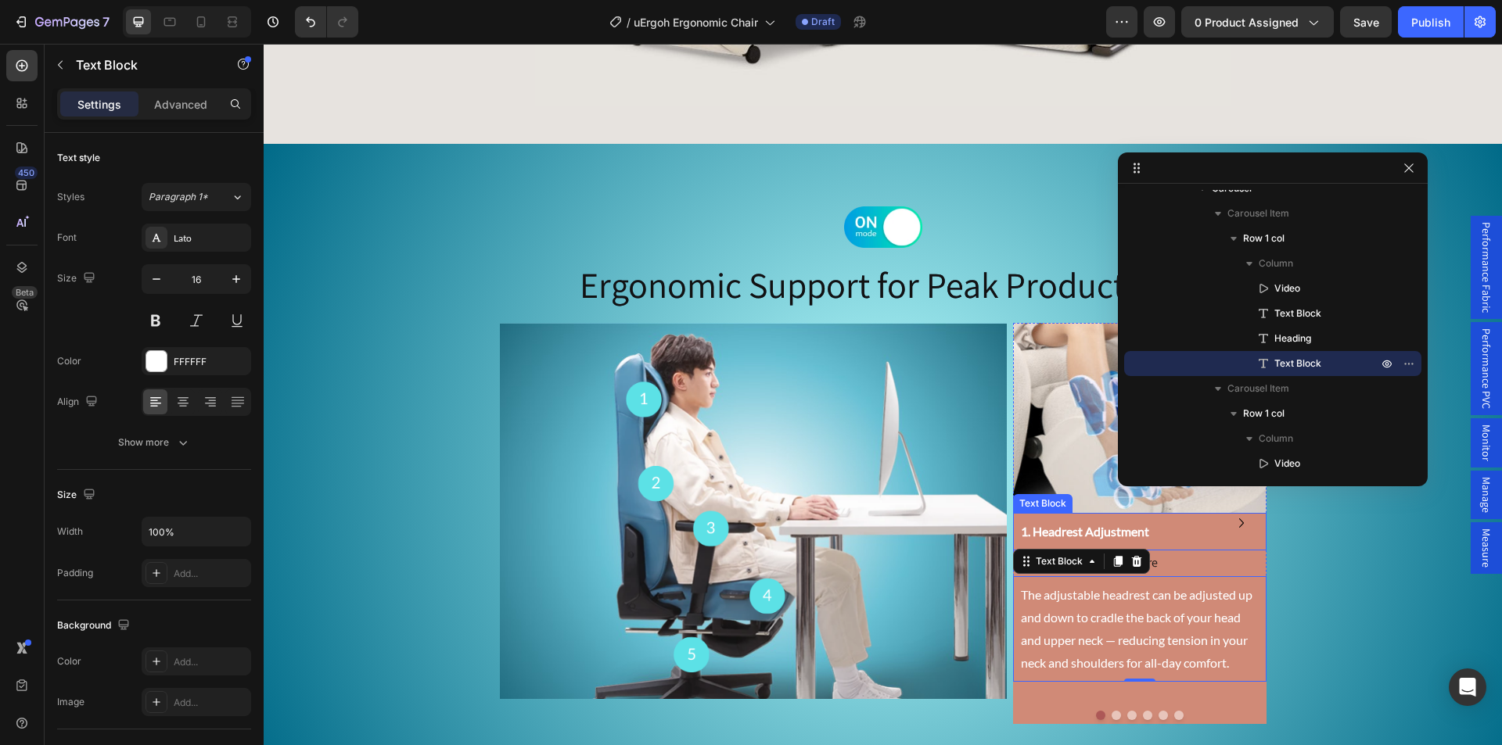
click at [1097, 532] on p "1. Headrest Adjustment" at bounding box center [1140, 532] width 238 height 23
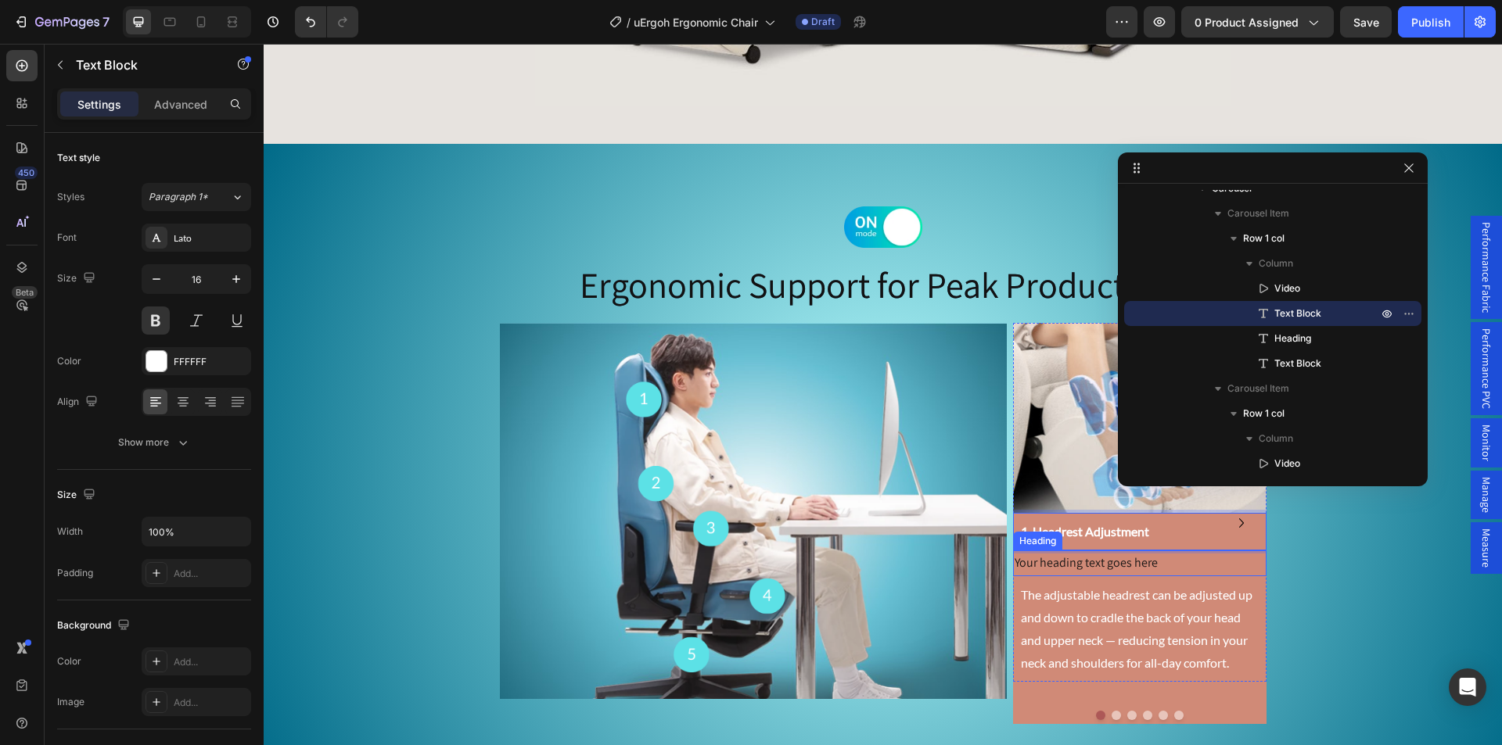
click at [1074, 563] on p "Your heading text goes here" at bounding box center [1139, 563] width 250 height 23
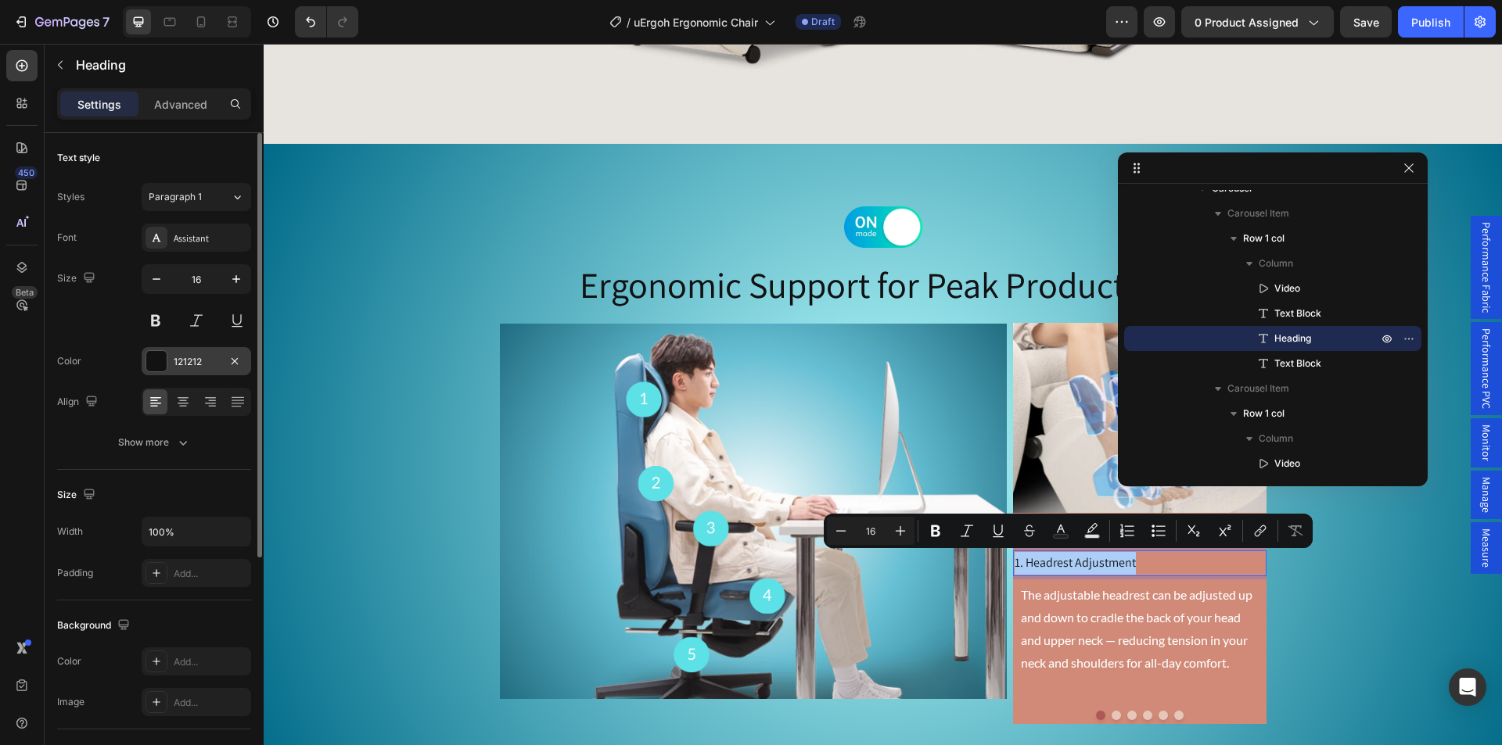
click at [157, 363] on div at bounding box center [156, 361] width 20 height 20
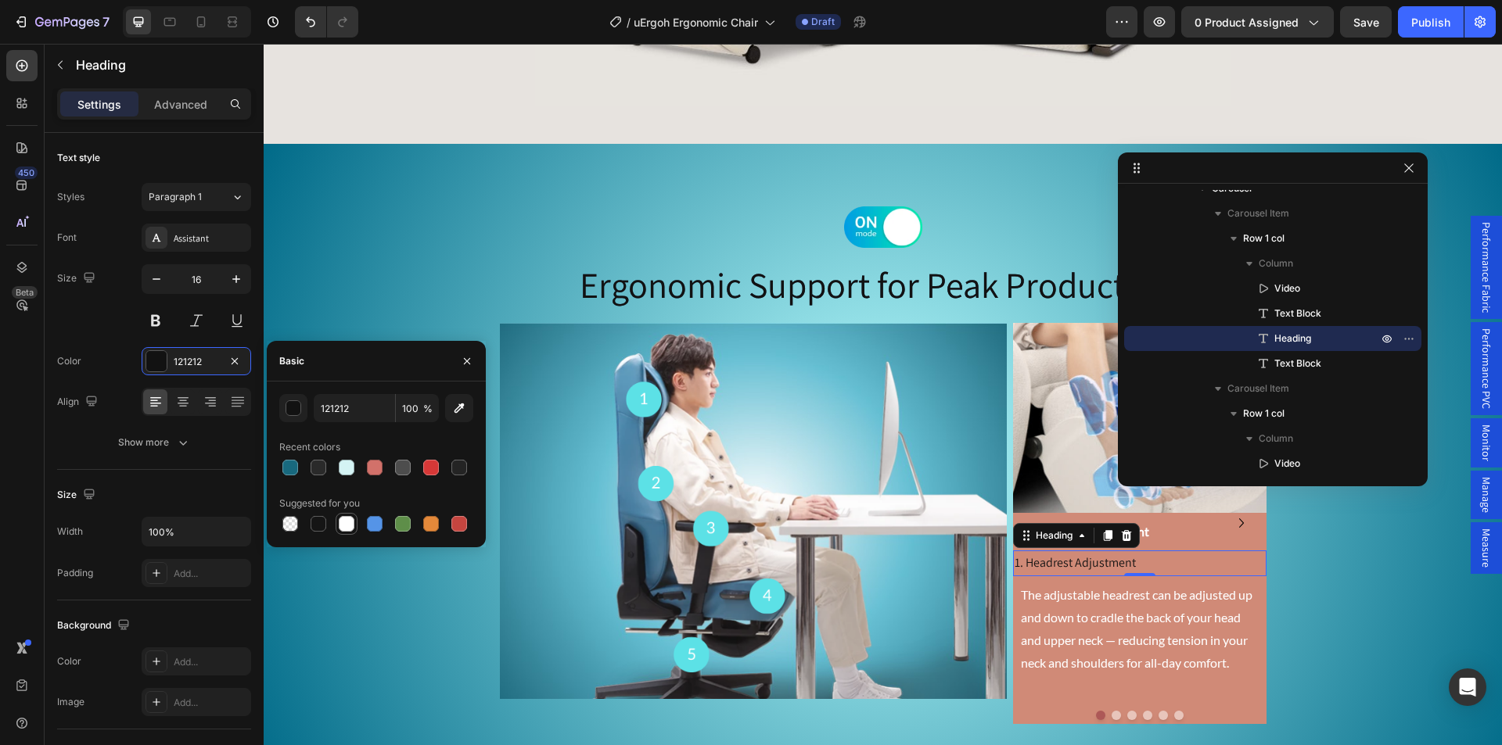
drag, startPoint x: 346, startPoint y: 528, endPoint x: 338, endPoint y: 524, distance: 9.5
click at [346, 529] on div at bounding box center [347, 524] width 16 height 16
type input "FFFFFF"
click at [196, 277] on input "16" at bounding box center [196, 279] width 52 height 28
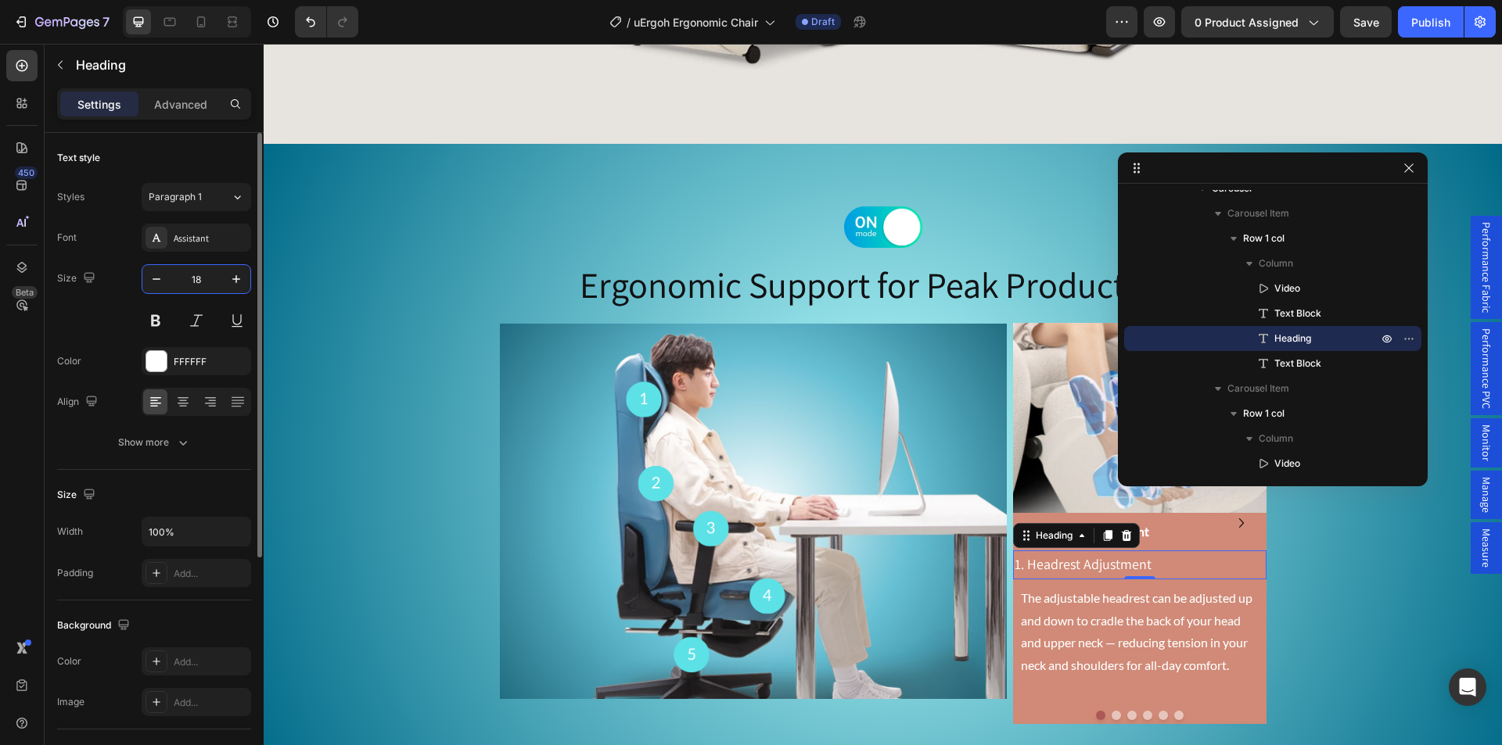
click at [203, 283] on input "18" at bounding box center [196, 279] width 52 height 28
type input "21"
click at [1053, 450] on video at bounding box center [1139, 418] width 253 height 190
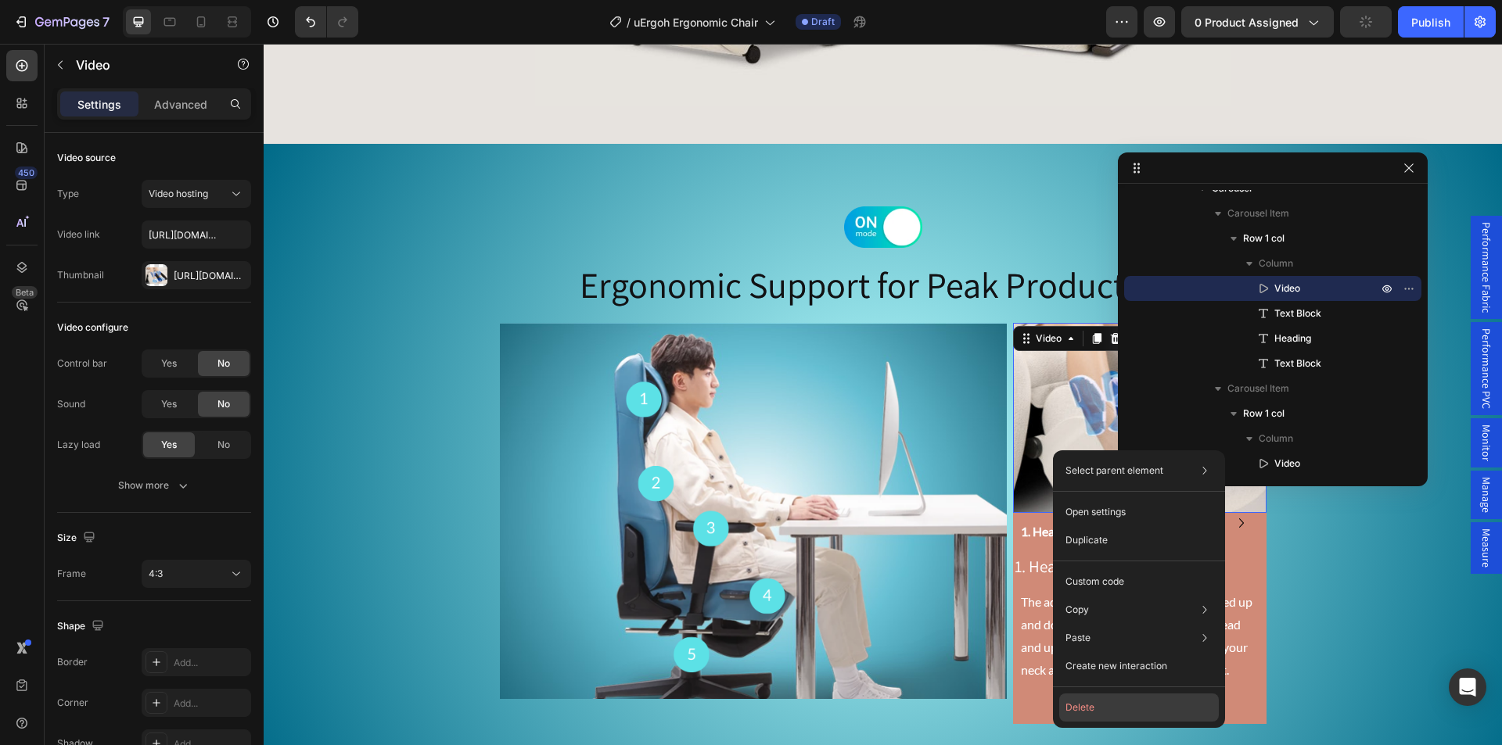
click at [1079, 712] on button "Delete" at bounding box center [1139, 708] width 160 height 28
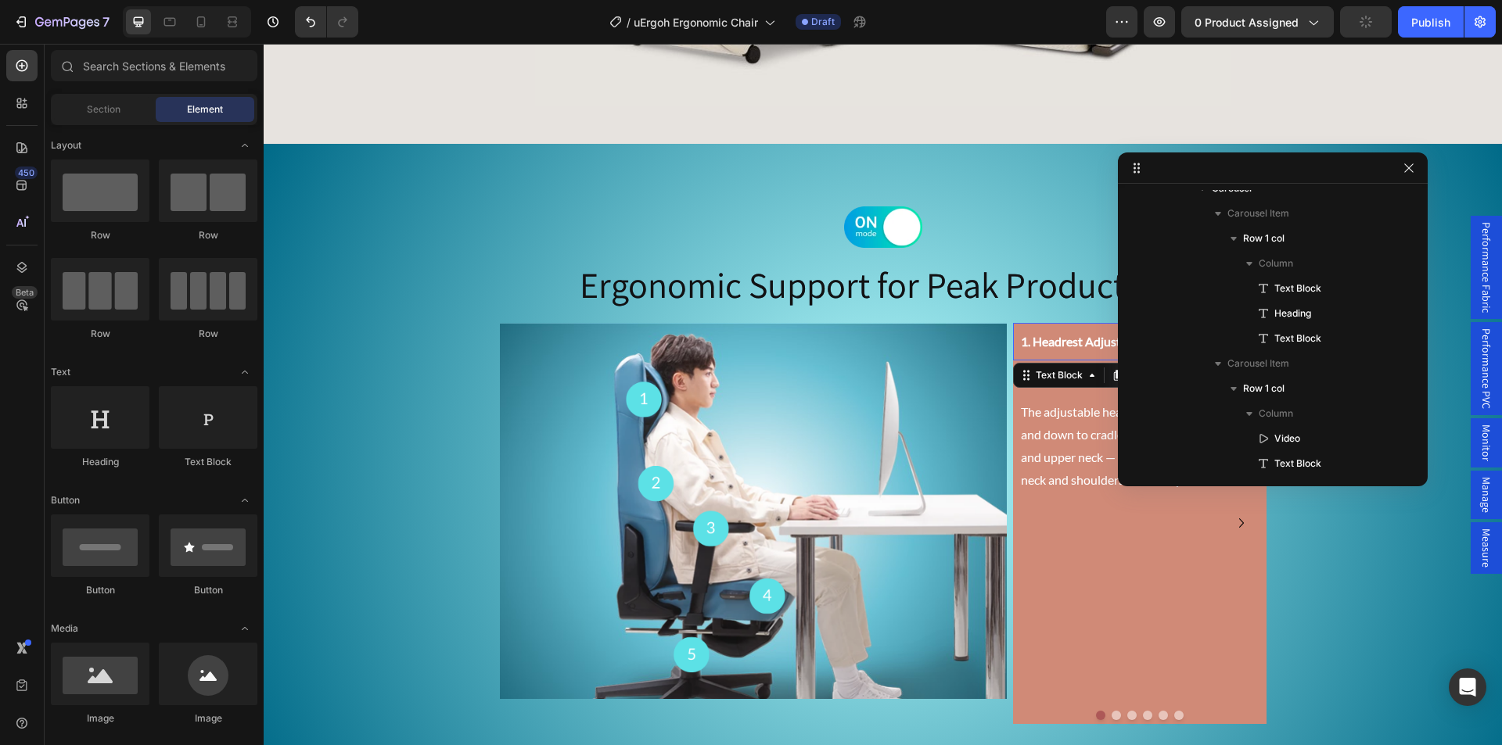
click at [1046, 336] on p "1. Headrest Adjustment" at bounding box center [1140, 342] width 238 height 23
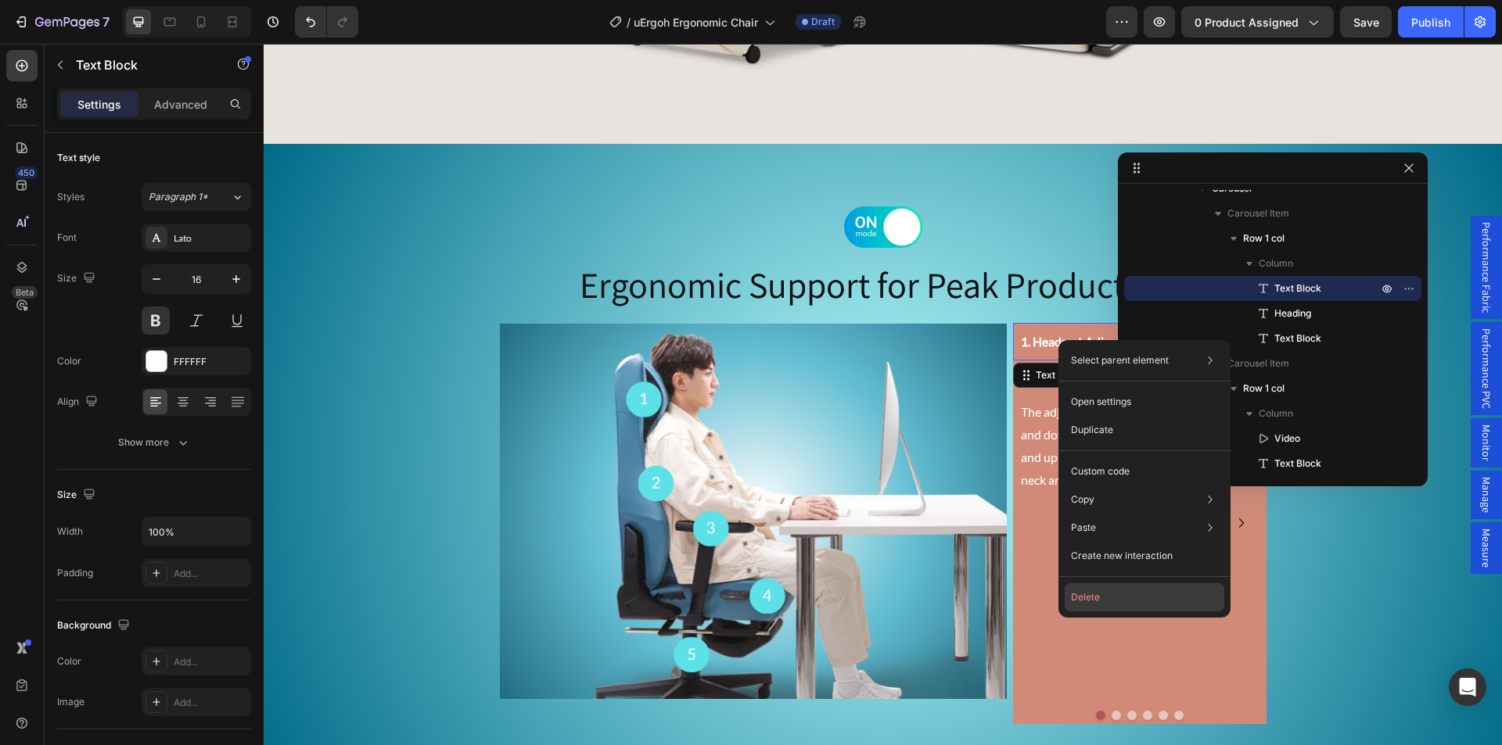
drag, startPoint x: 1100, startPoint y: 610, endPoint x: 835, endPoint y: 563, distance: 269.3
click at [1100, 610] on button "Delete" at bounding box center [1144, 597] width 160 height 28
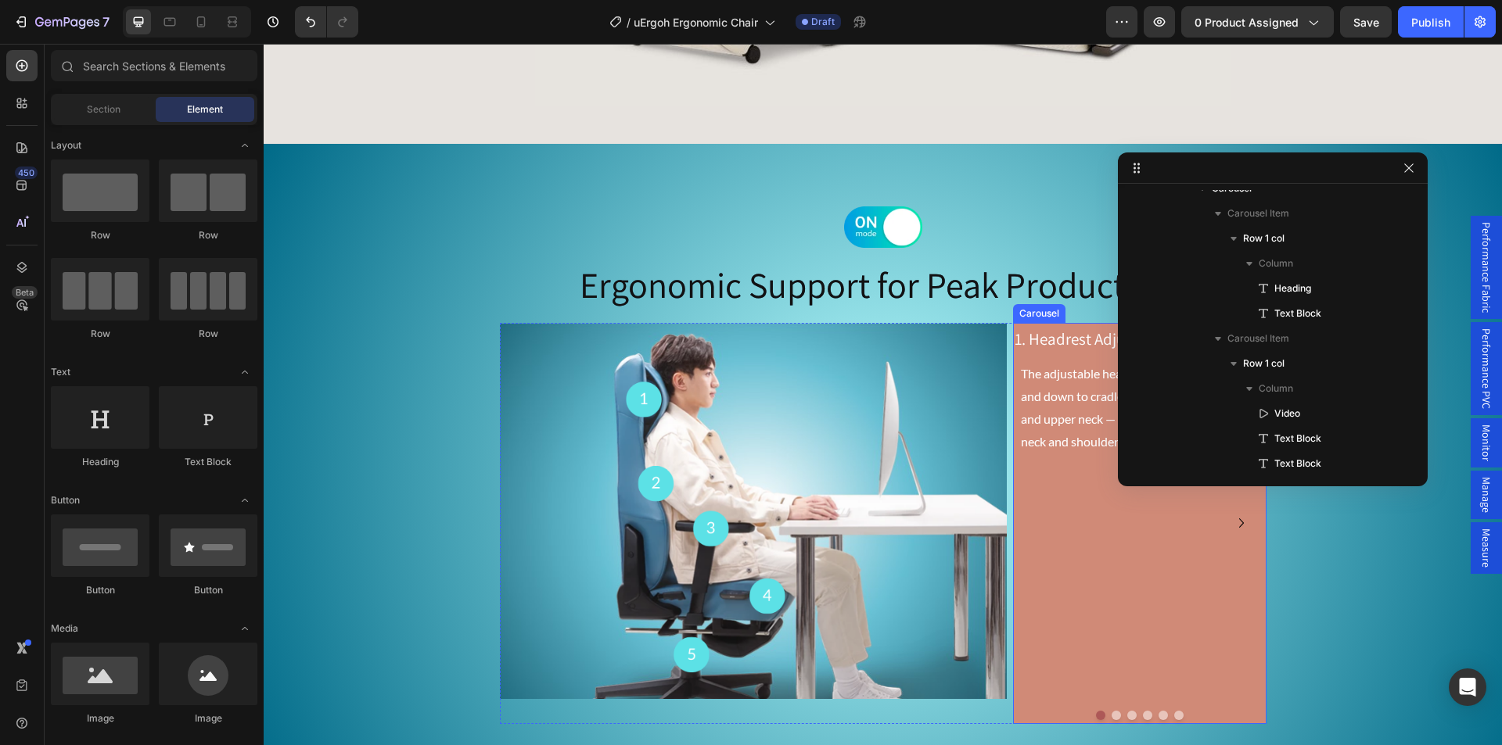
click at [1111, 711] on button "Dot" at bounding box center [1115, 715] width 9 height 9
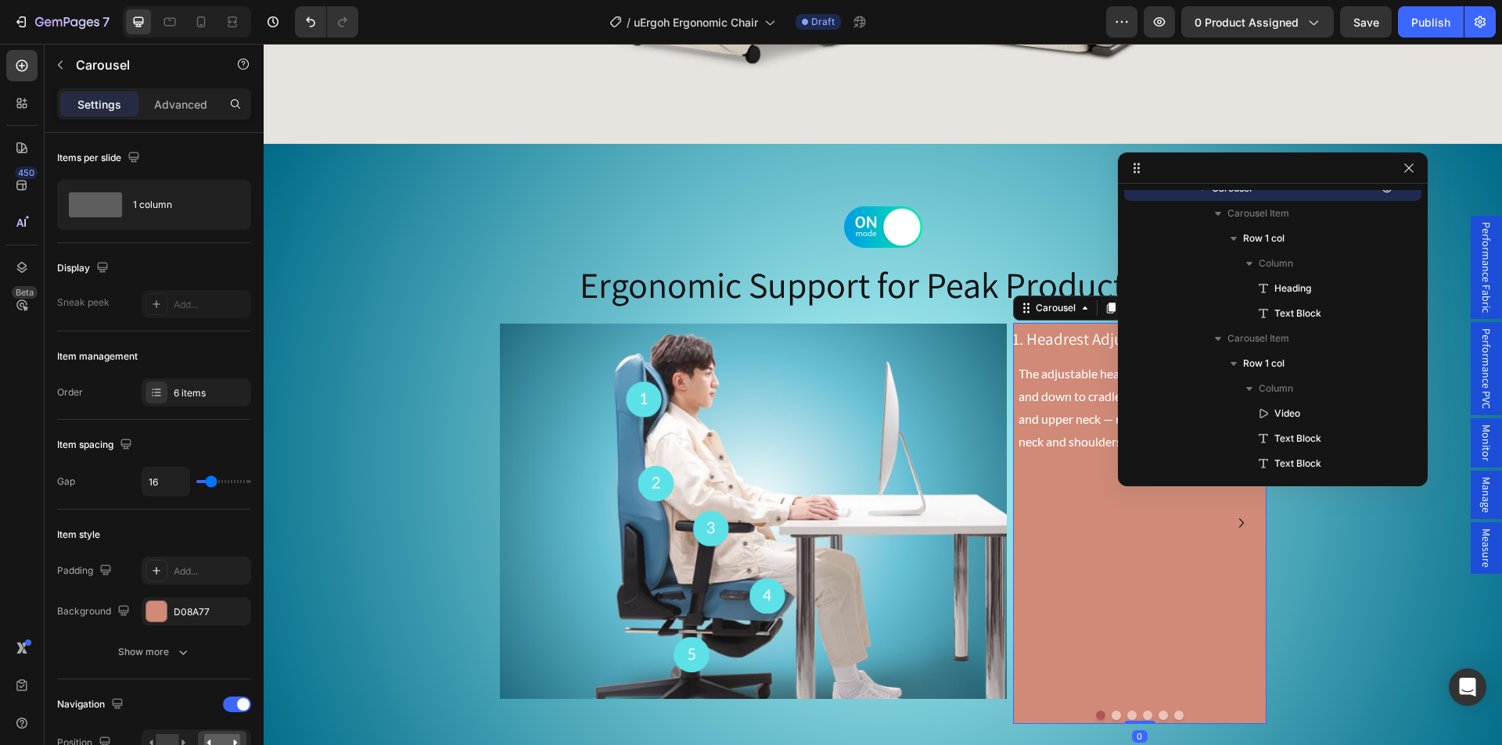
scroll to position [389, 0]
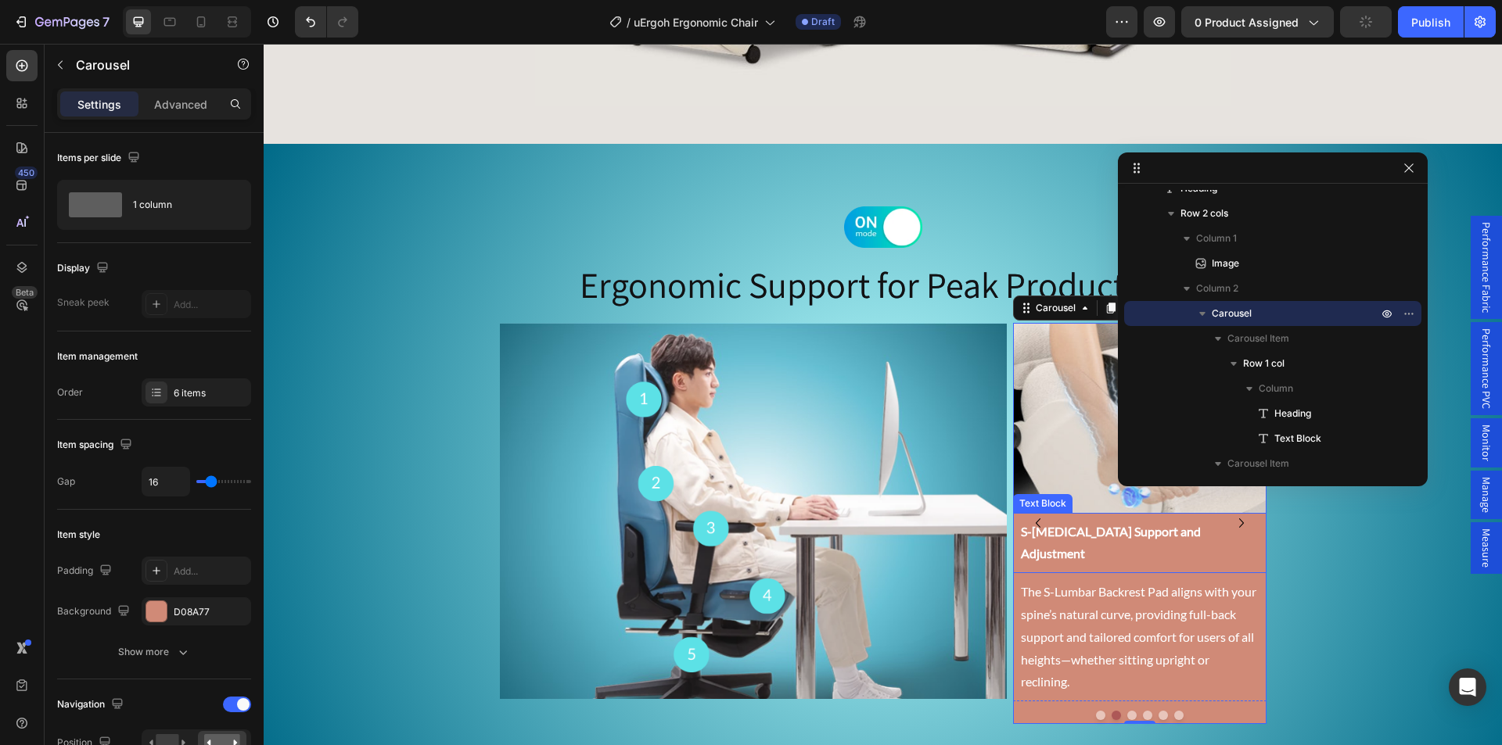
click at [1081, 533] on p "S-Lumbar Support and Adjustment" at bounding box center [1140, 543] width 238 height 45
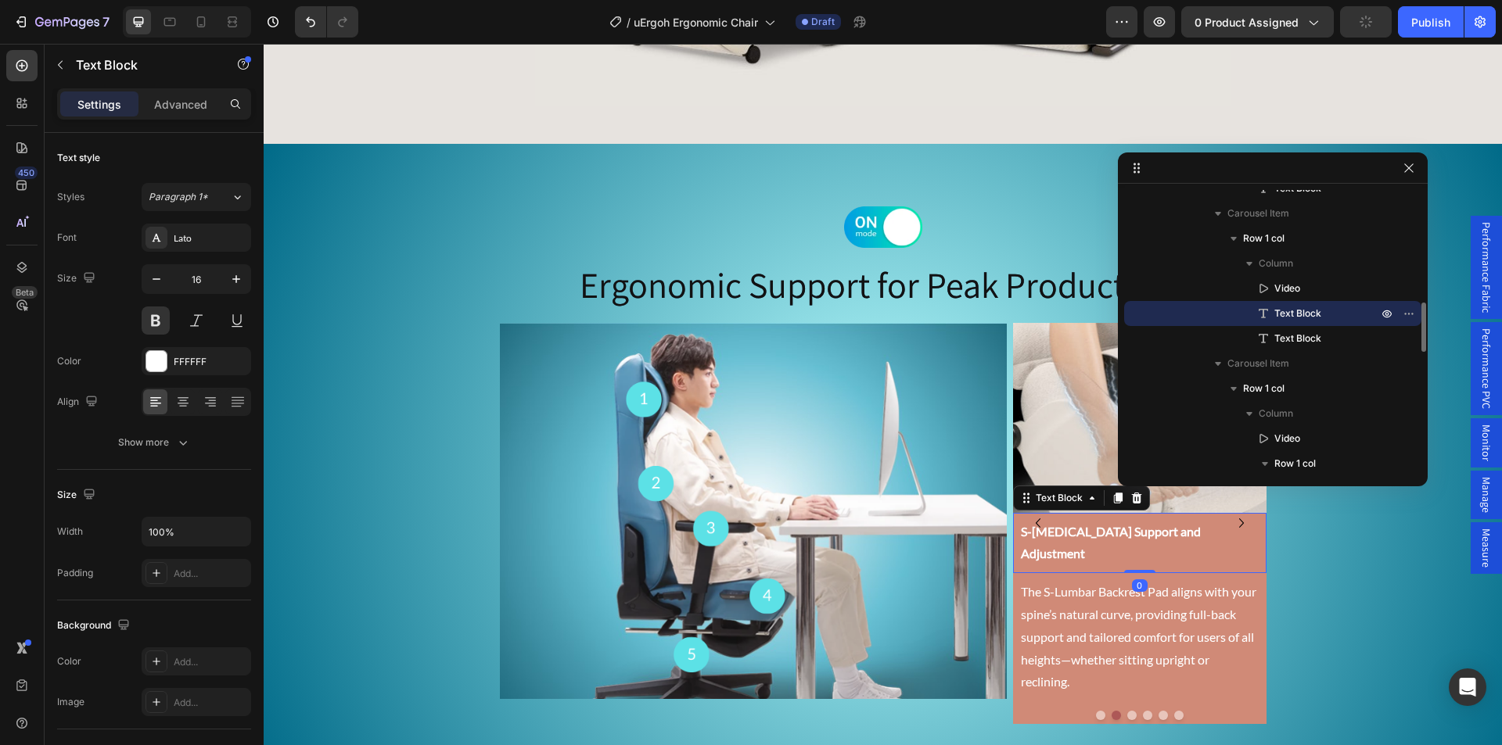
drag, startPoint x: 1081, startPoint y: 533, endPoint x: 1101, endPoint y: 533, distance: 20.3
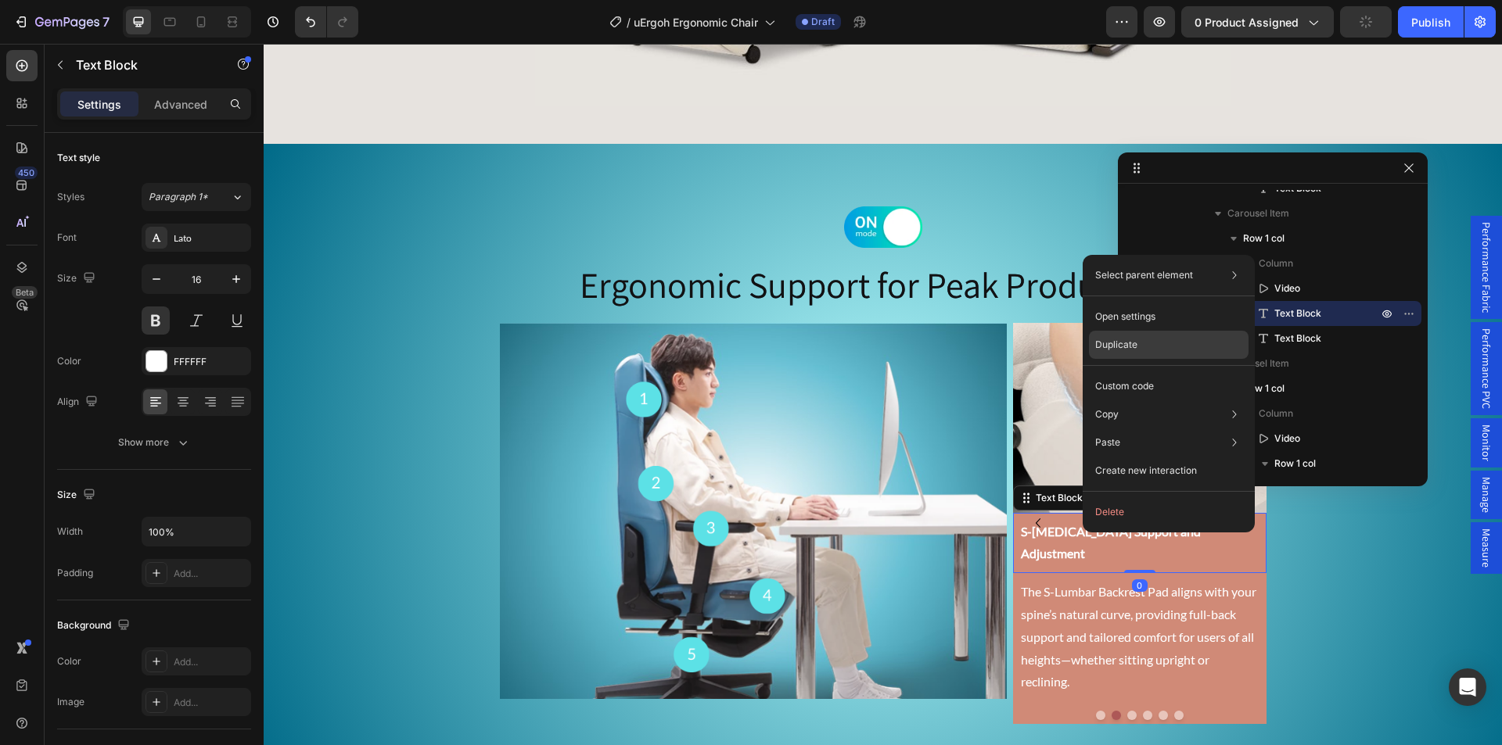
click at [1120, 345] on p "Duplicate" at bounding box center [1116, 345] width 42 height 14
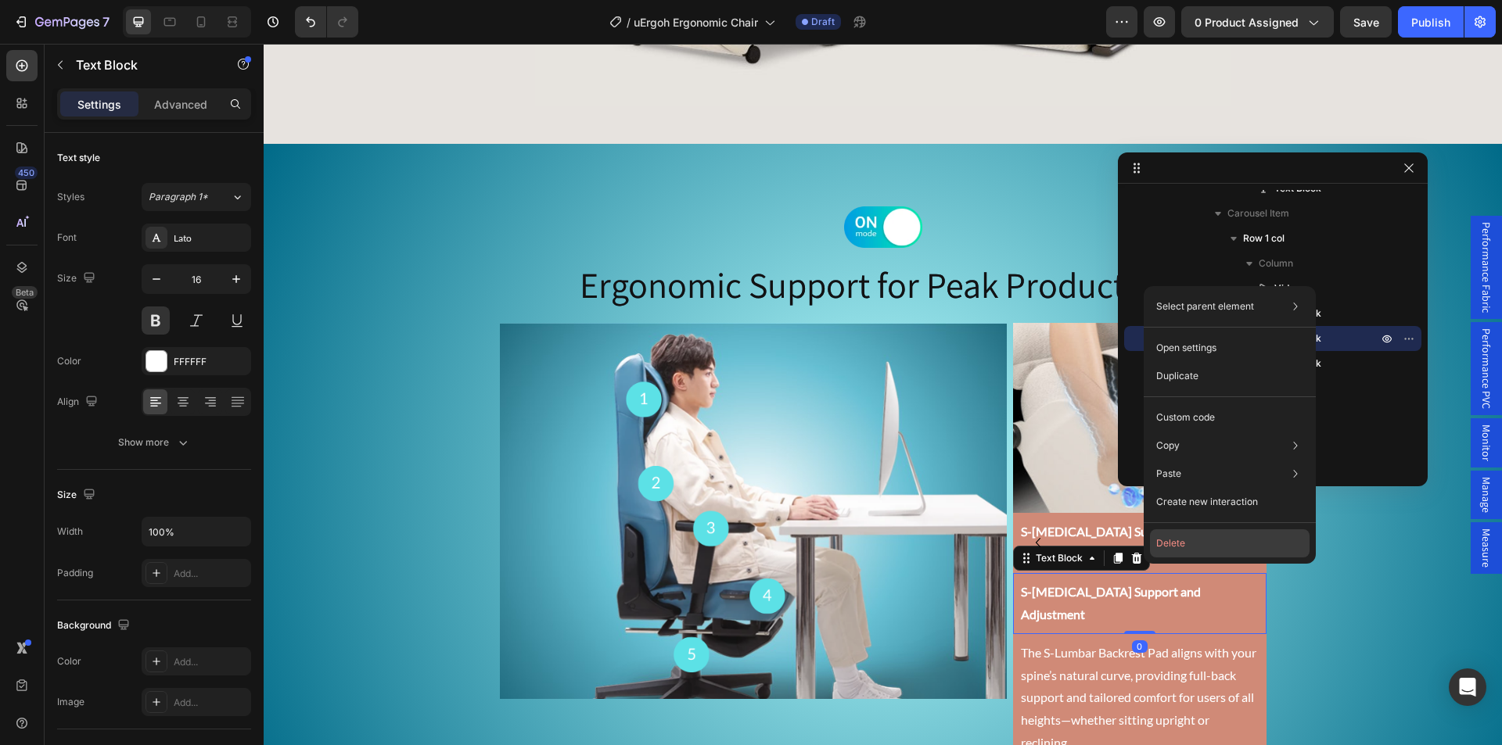
click at [1173, 547] on button "Delete" at bounding box center [1230, 543] width 160 height 28
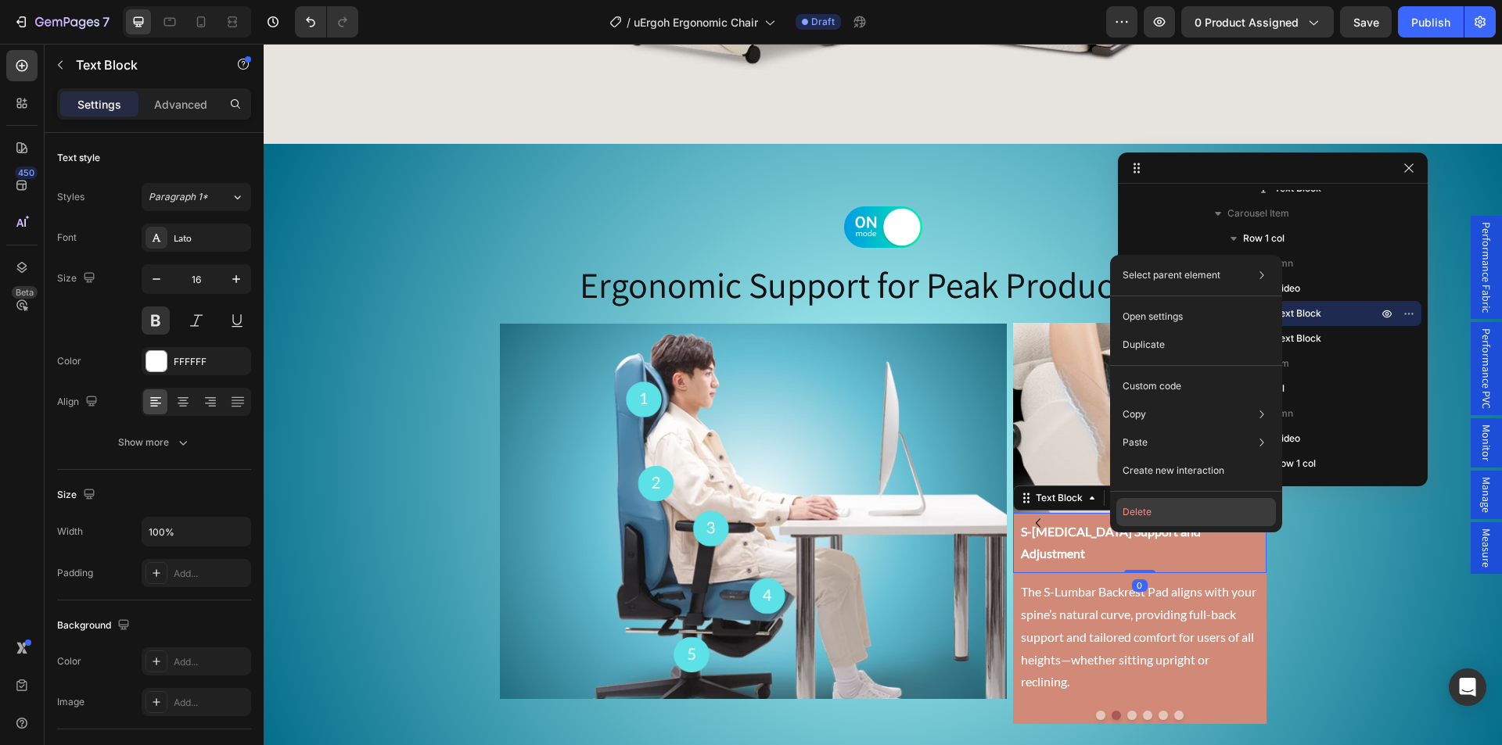
click at [1149, 519] on button "Delete" at bounding box center [1196, 512] width 160 height 28
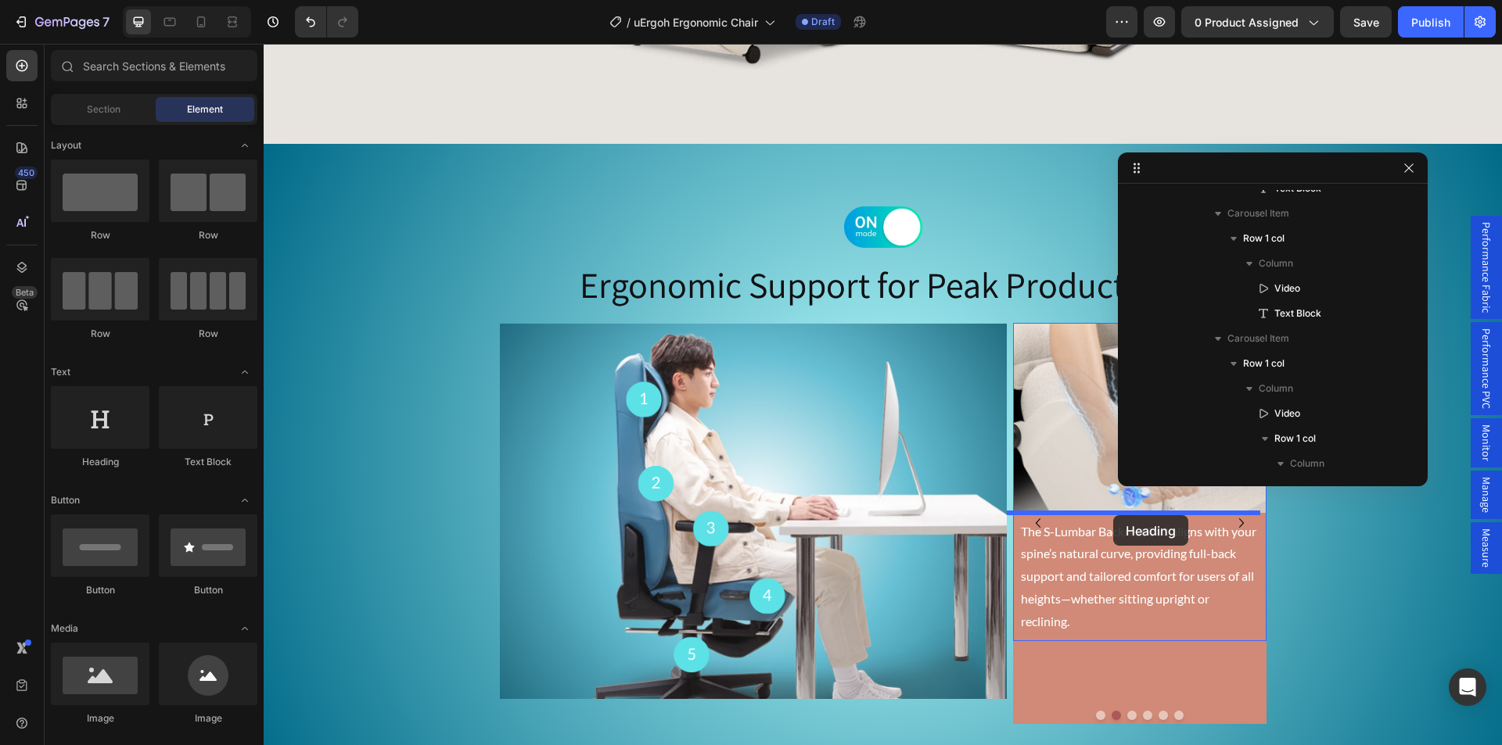
drag, startPoint x: 384, startPoint y: 461, endPoint x: 1113, endPoint y: 515, distance: 731.0
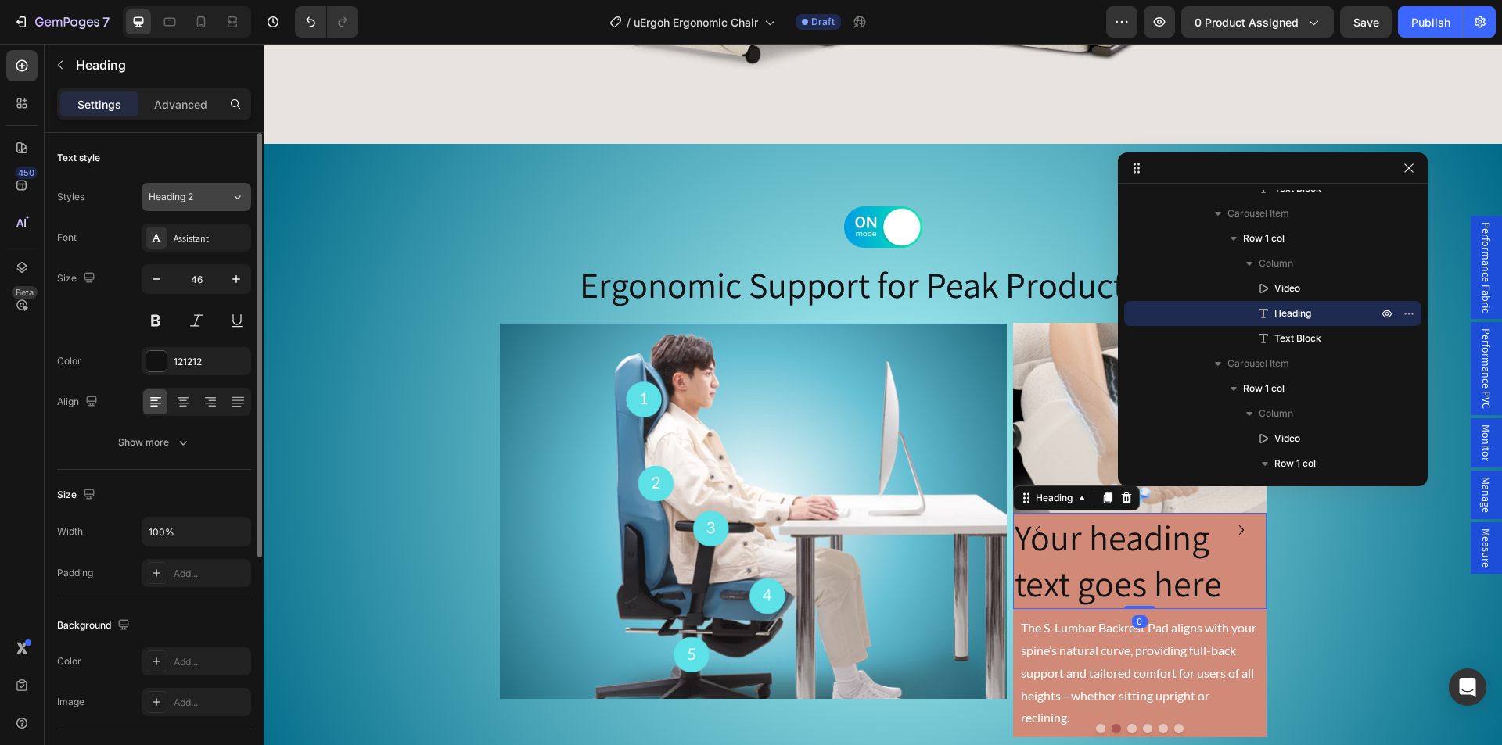
click at [188, 196] on span "Heading 2" at bounding box center [171, 197] width 45 height 14
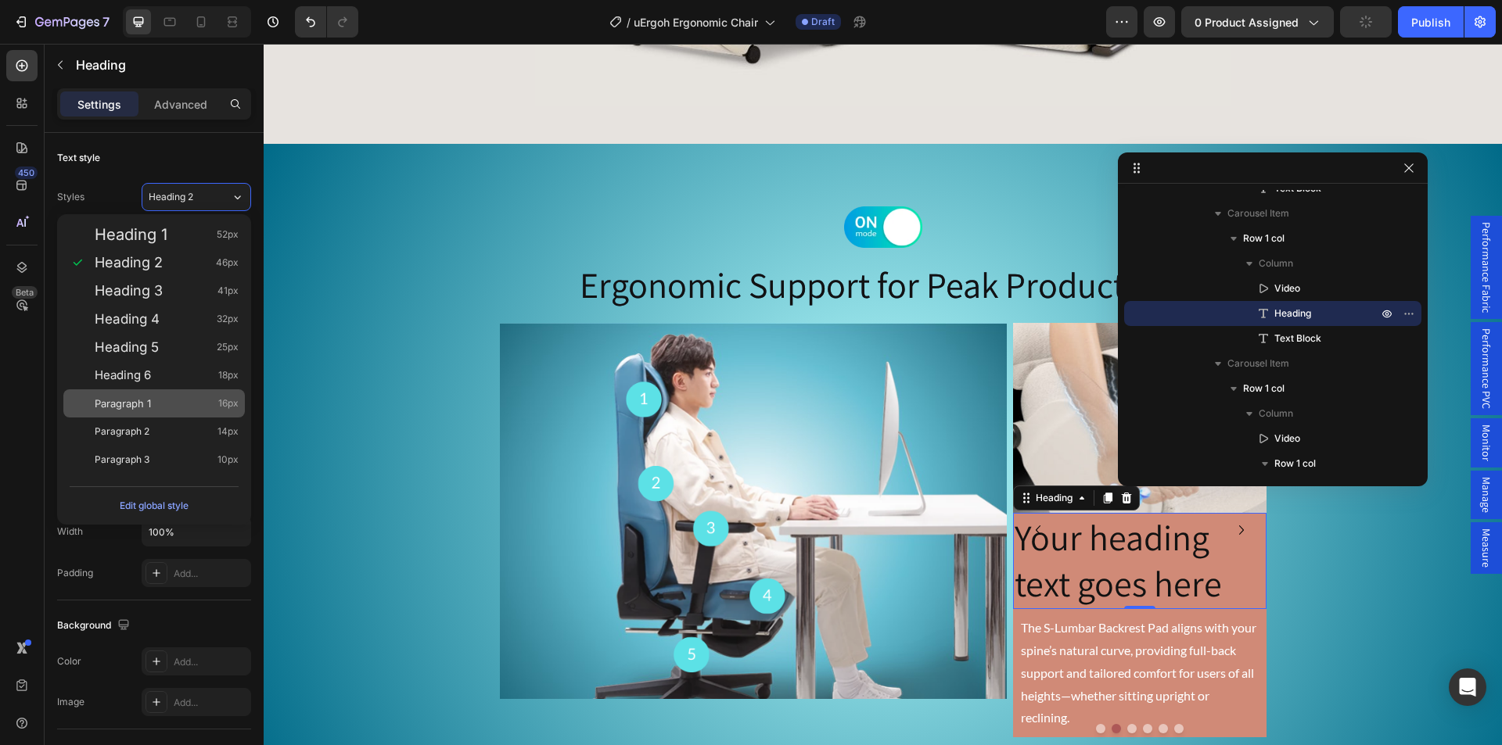
click at [170, 402] on div "Paragraph 1 16px" at bounding box center [167, 404] width 144 height 16
type input "16"
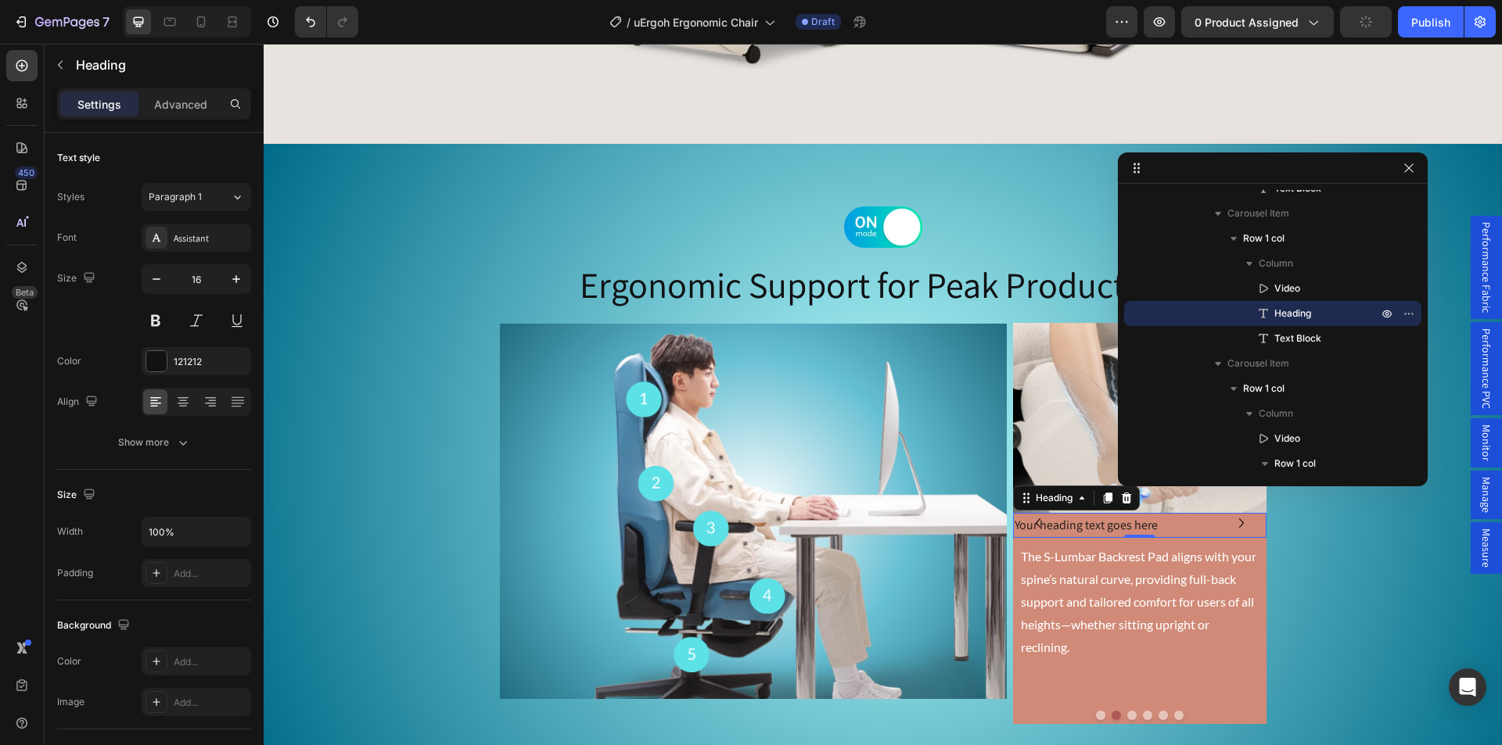
click at [1069, 528] on h2 "Your heading text goes here" at bounding box center [1139, 526] width 253 height 26
click at [1069, 528] on p "Your heading text goes here" at bounding box center [1139, 526] width 250 height 23
click at [1096, 716] on button "Dot" at bounding box center [1100, 715] width 9 height 9
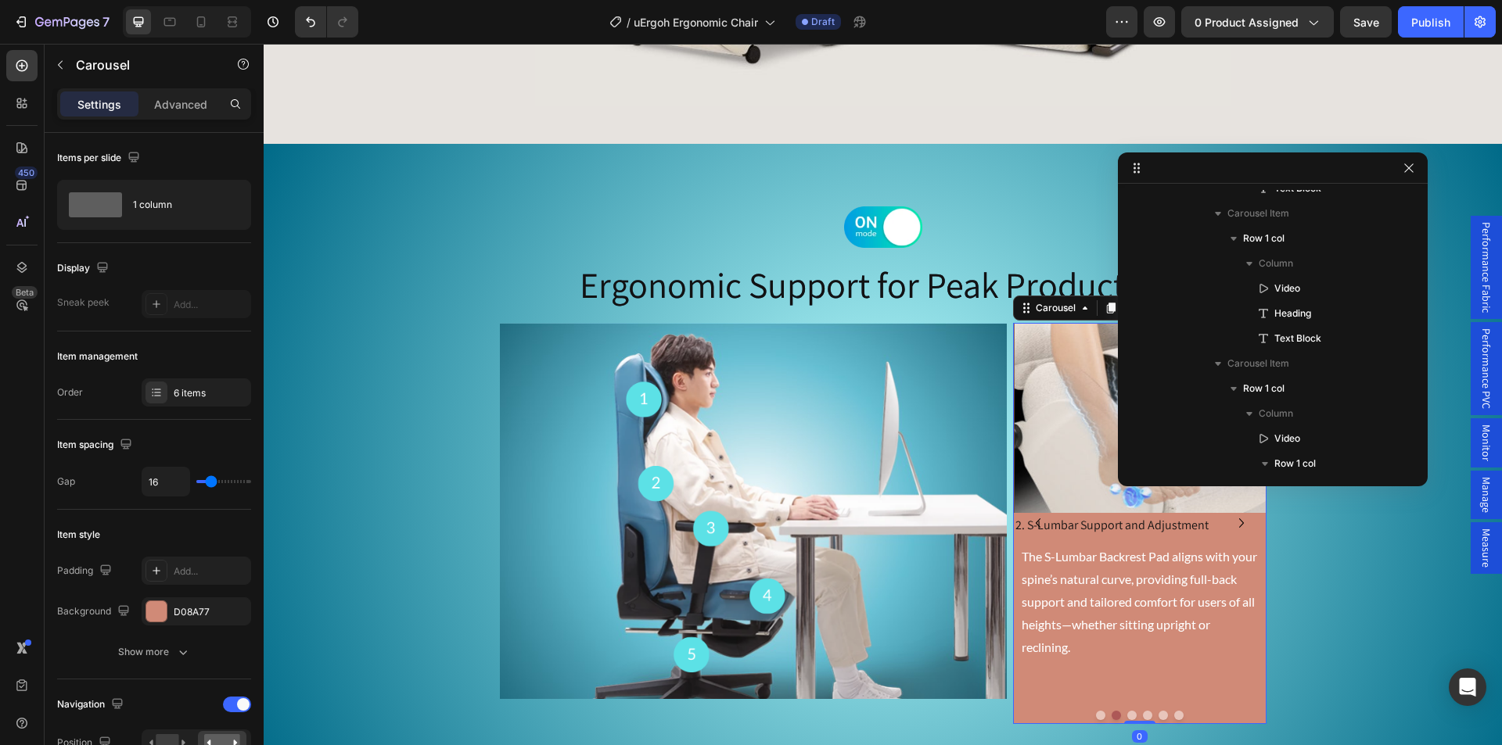
scroll to position [389, 0]
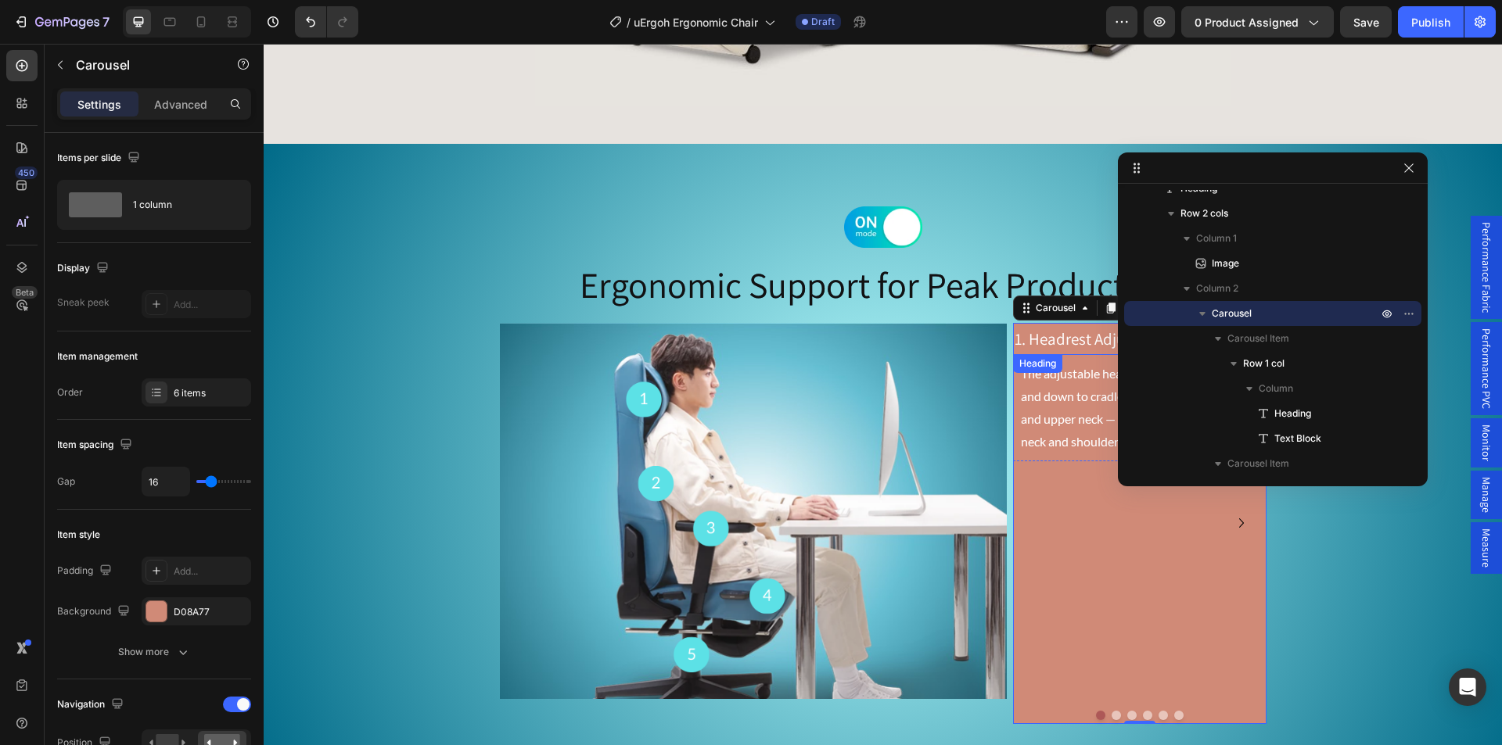
click at [1056, 337] on p "1. Headrest Adjustment" at bounding box center [1139, 340] width 250 height 30
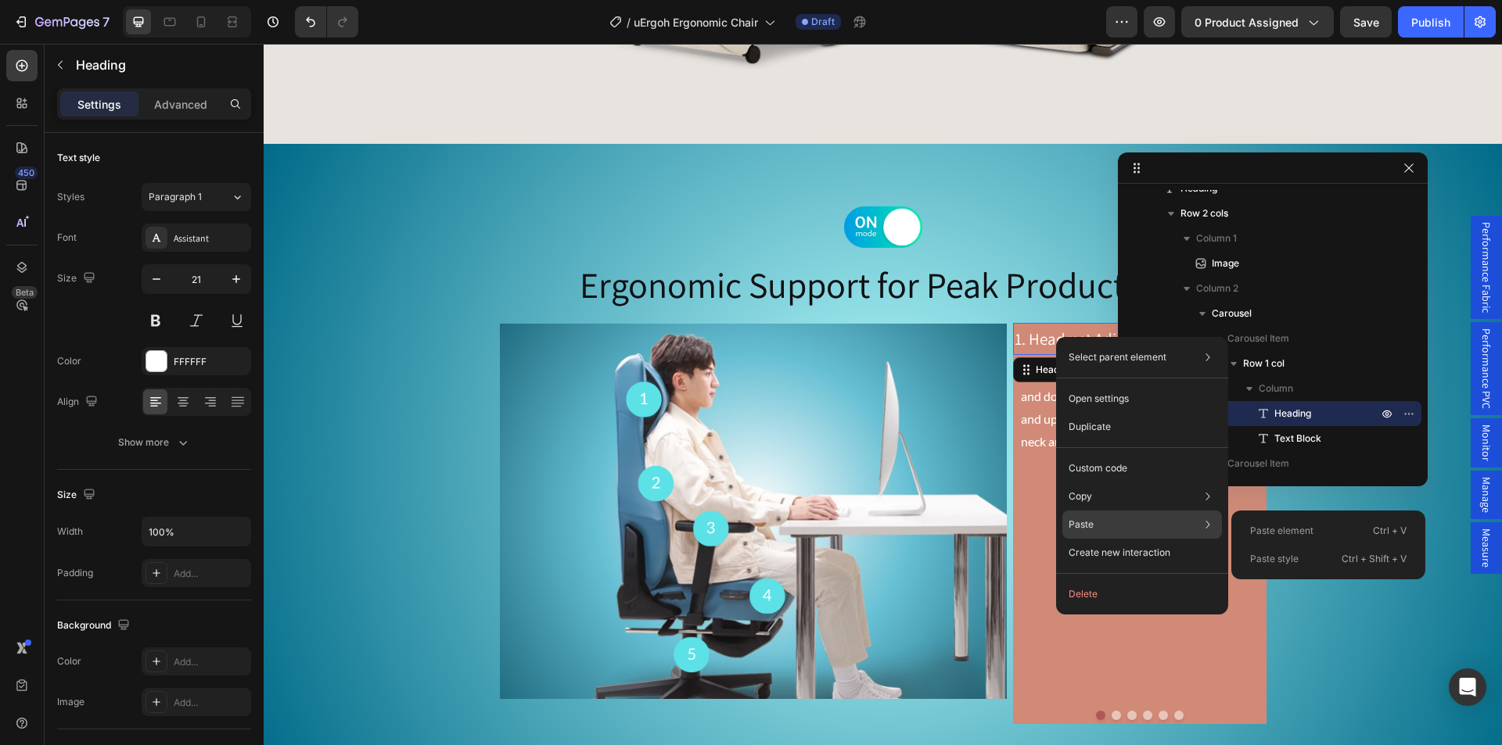
click at [1302, 531] on p "Paste element" at bounding box center [1281, 531] width 63 height 14
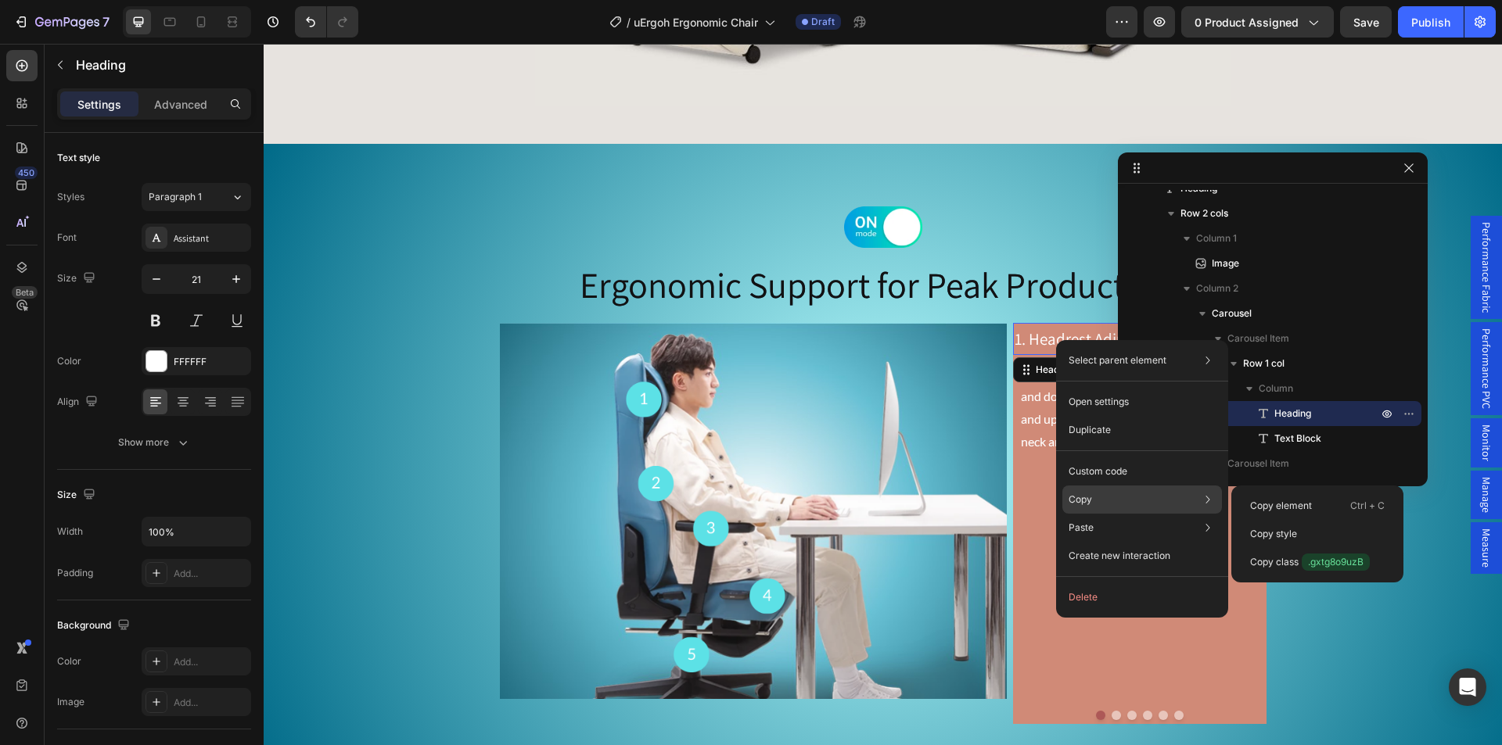
click at [1130, 542] on div "Copy Copy element Ctrl + C Copy style Copy class .gxtg8o9uzB" at bounding box center [1142, 556] width 160 height 28
drag, startPoint x: 1339, startPoint y: 544, endPoint x: 1055, endPoint y: 499, distance: 287.5
click at [1339, 548] on div "Copy style" at bounding box center [1317, 562] width 160 height 28
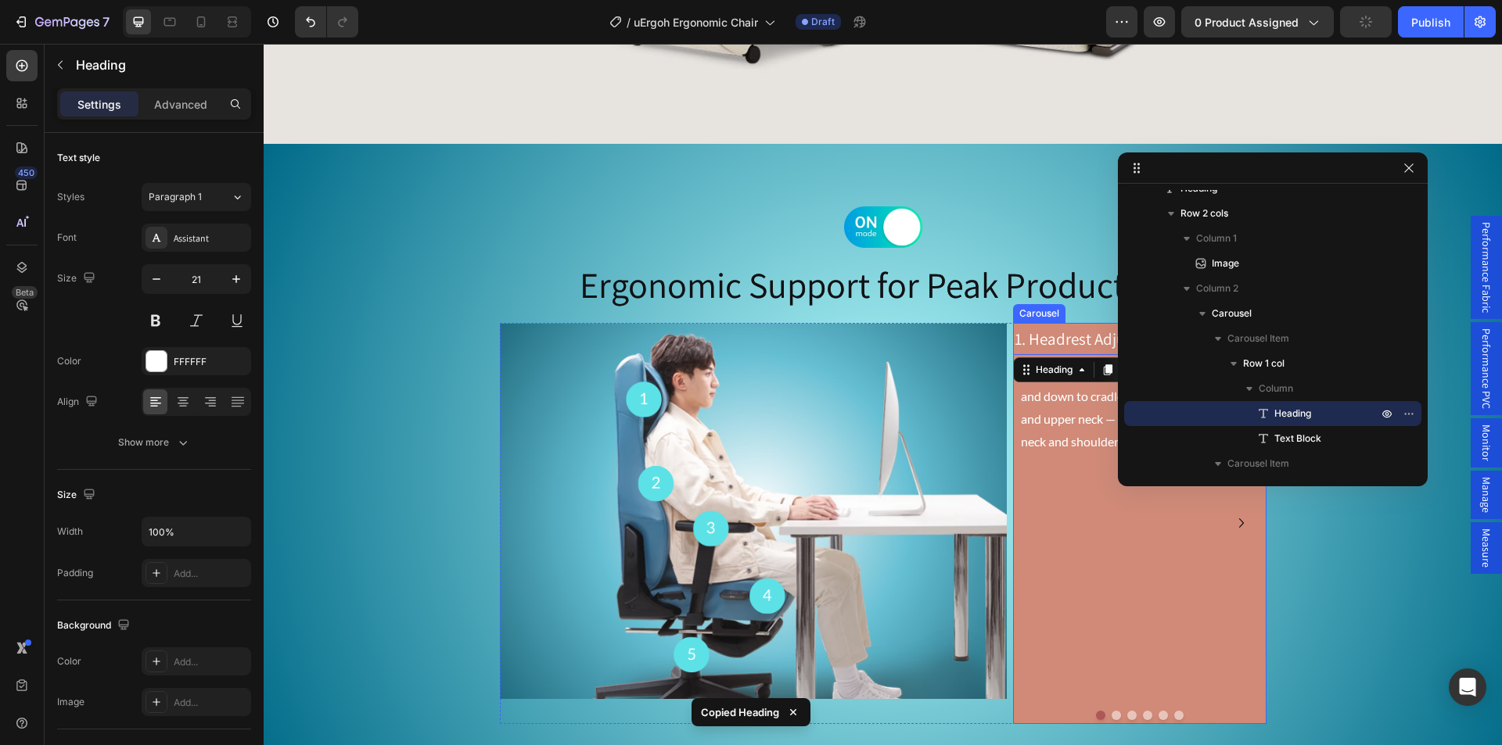
click at [1113, 711] on div at bounding box center [1139, 715] width 253 height 9
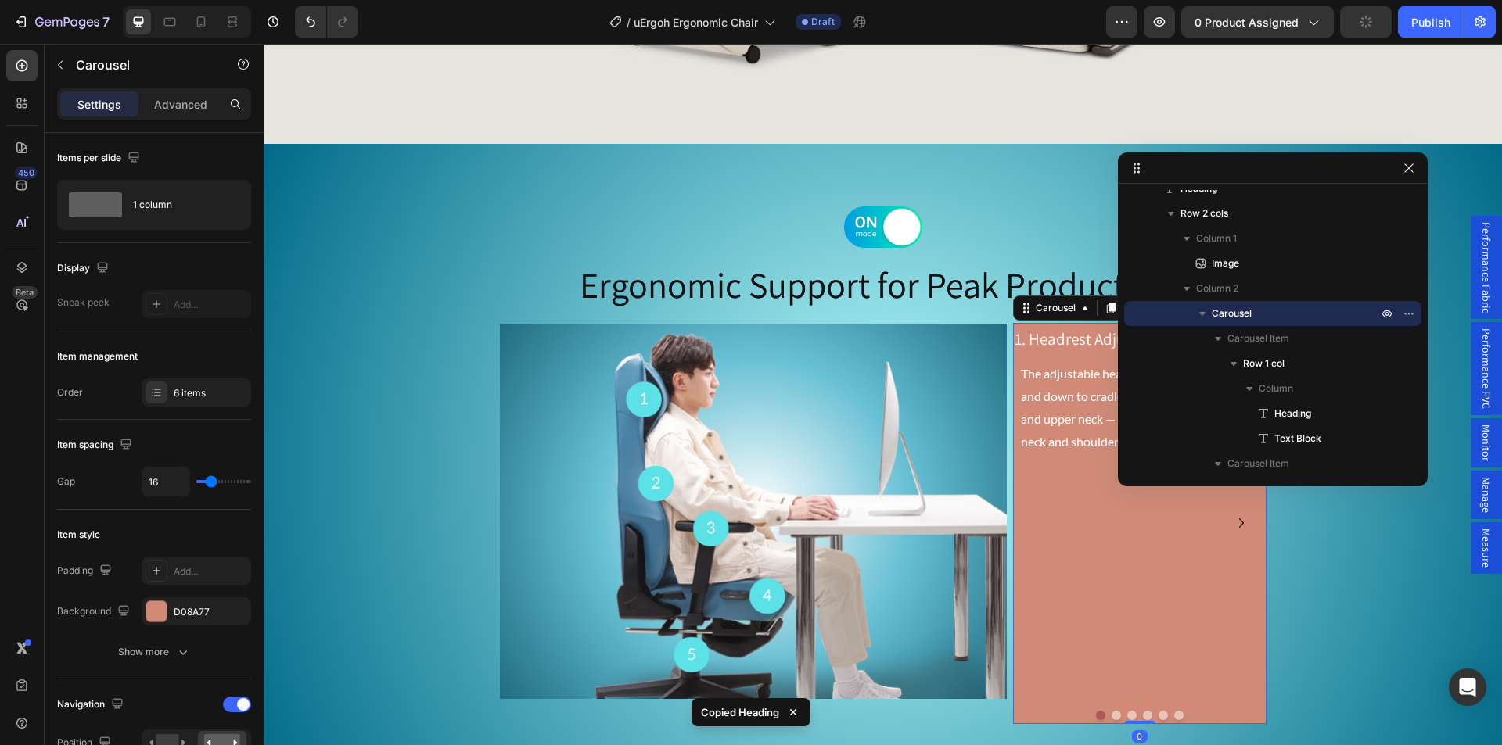
click at [1111, 714] on button "Dot" at bounding box center [1115, 715] width 9 height 9
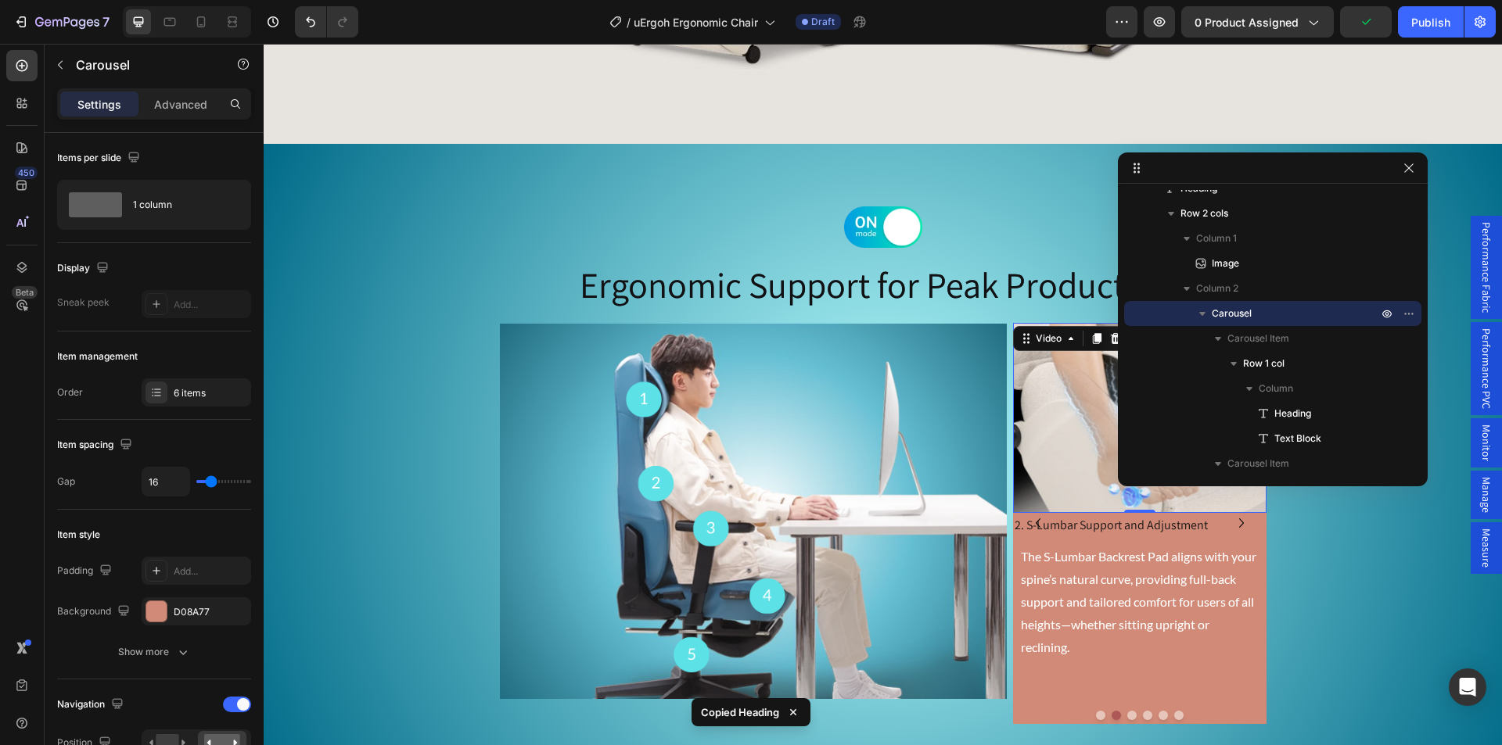
scroll to position [615, 0]
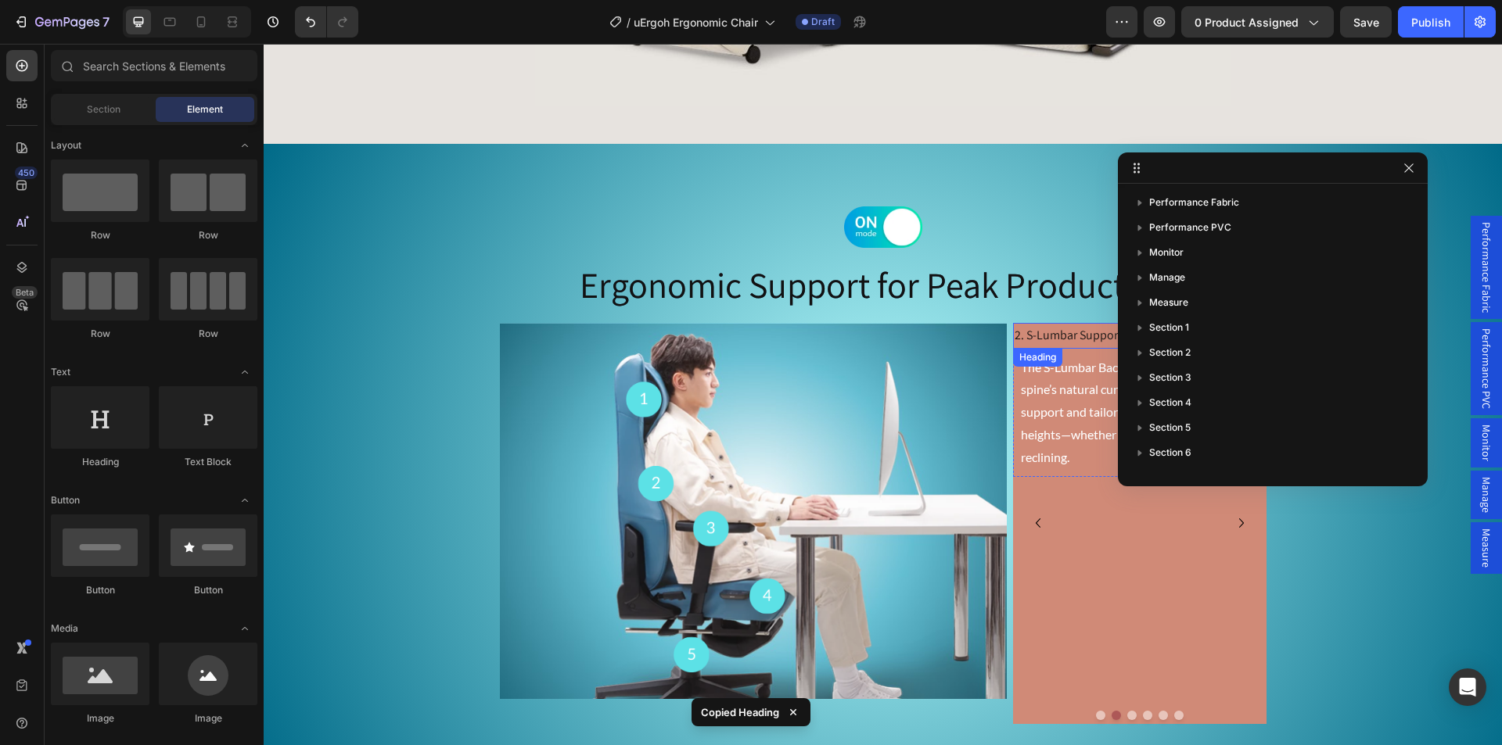
scroll to position [615, 0]
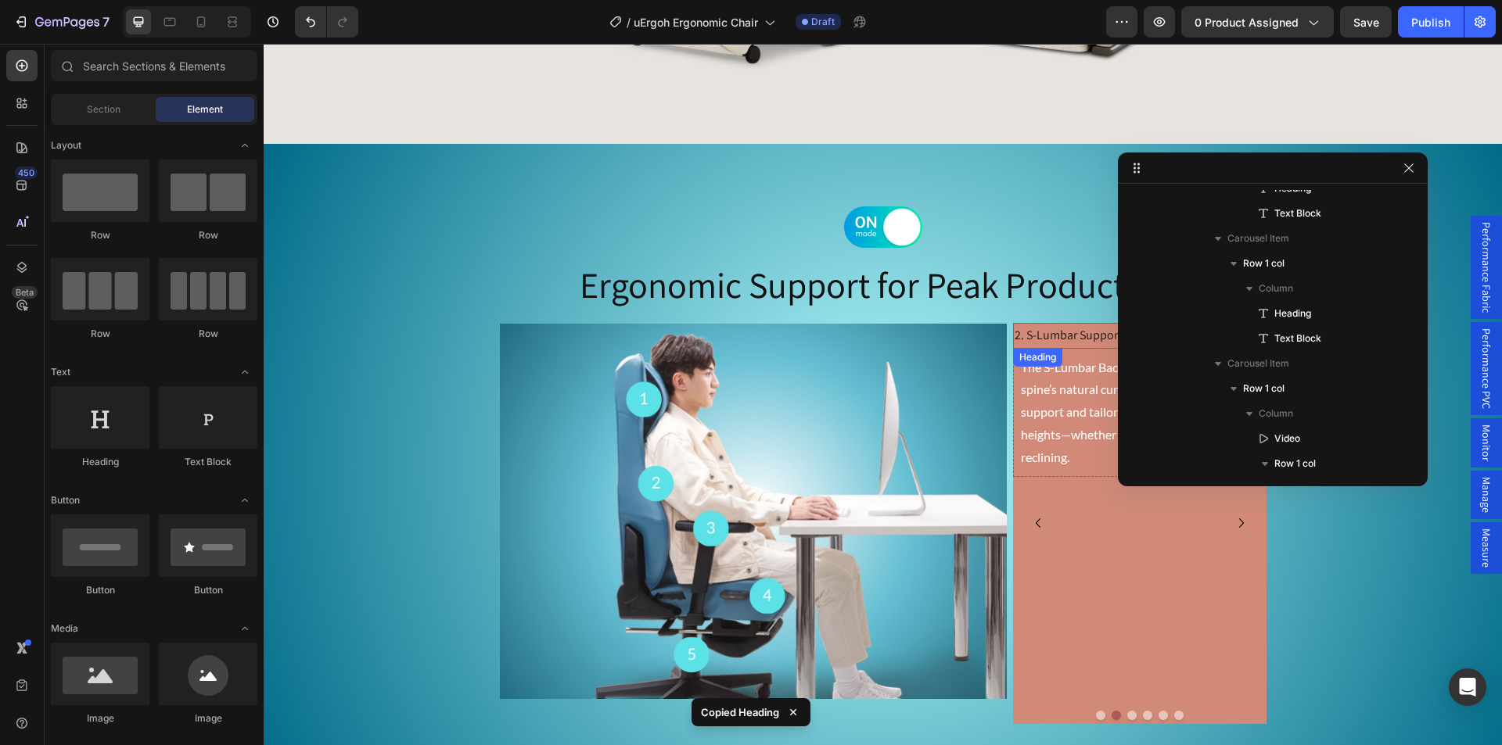
click at [1079, 339] on p "2. S-Lumbar Support and Adjustment" at bounding box center [1139, 336] width 250 height 23
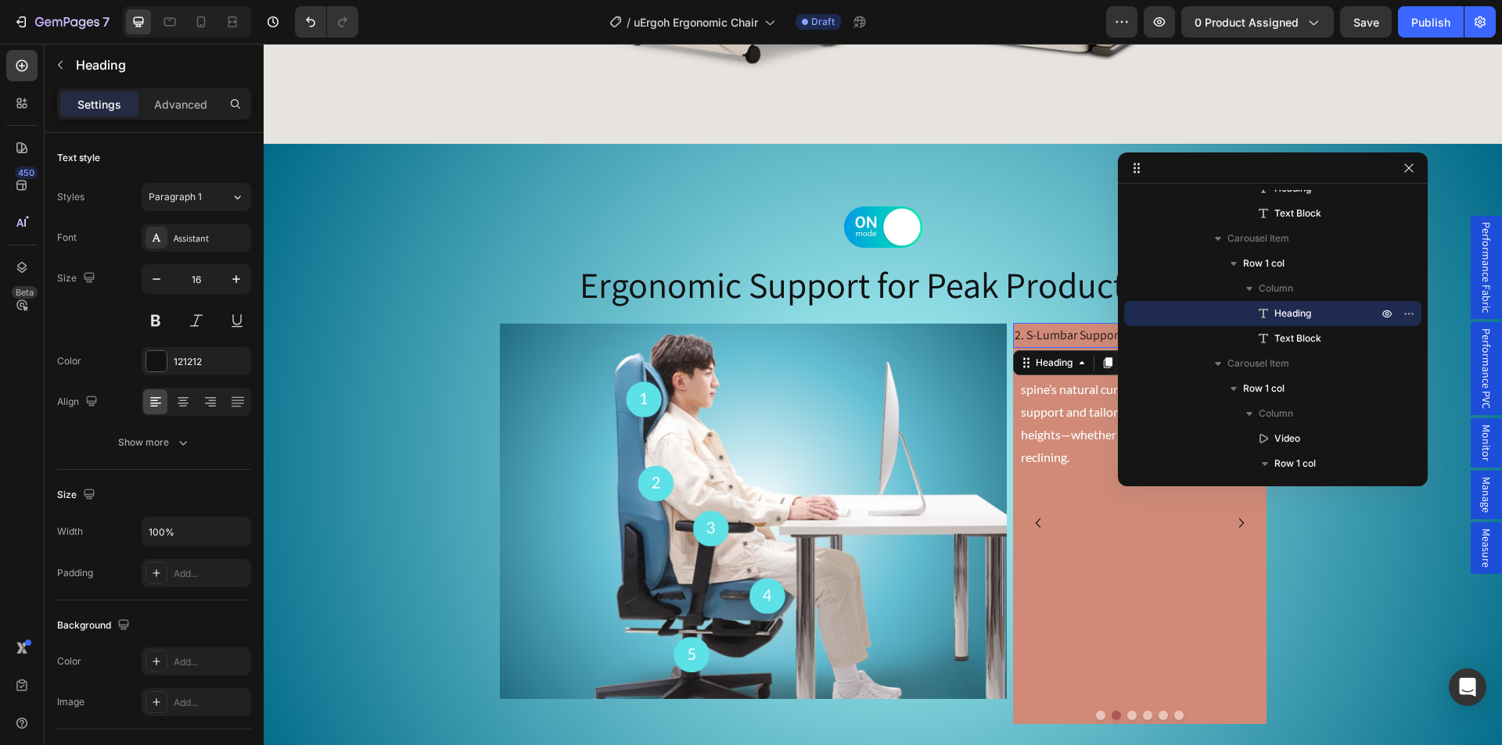
type input "21"
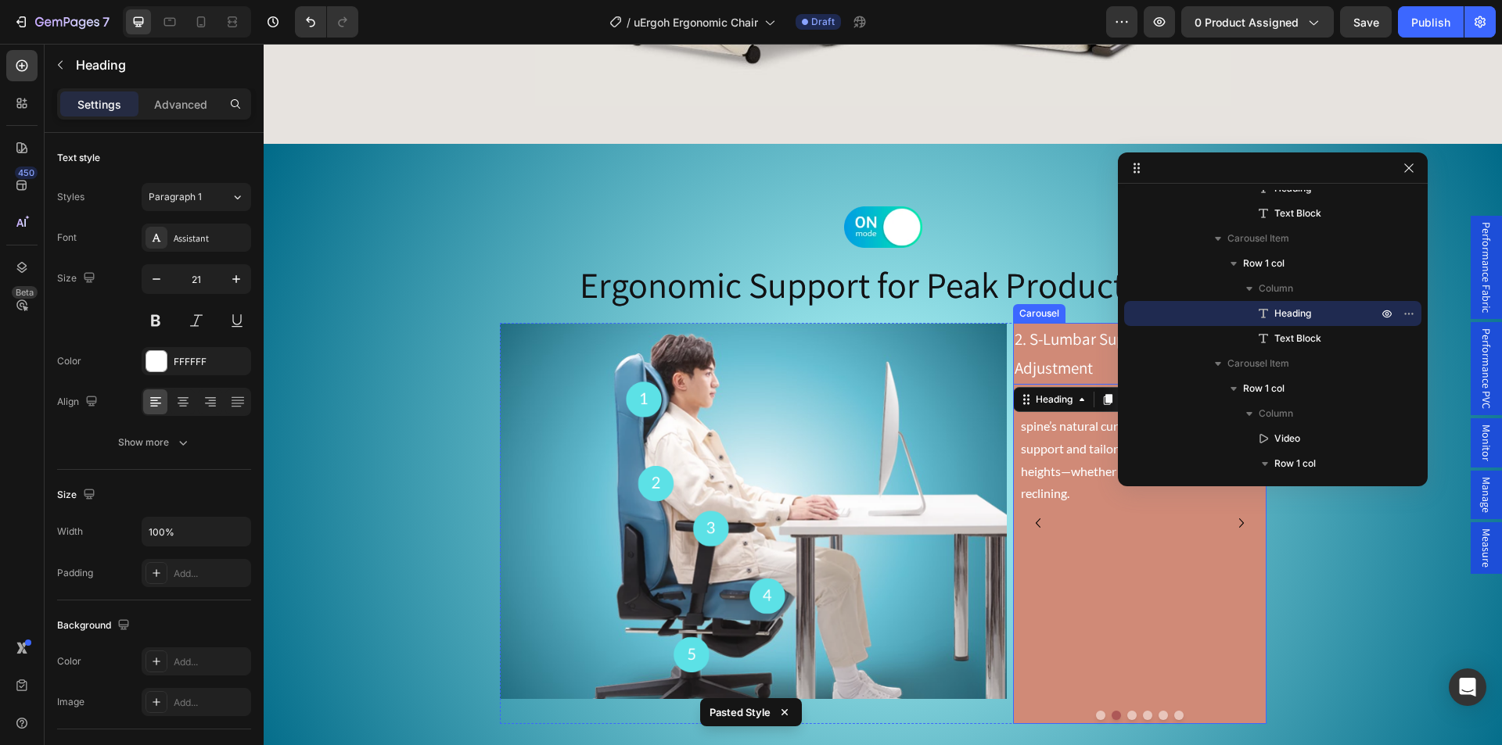
click at [1127, 716] on button "Dot" at bounding box center [1131, 715] width 9 height 9
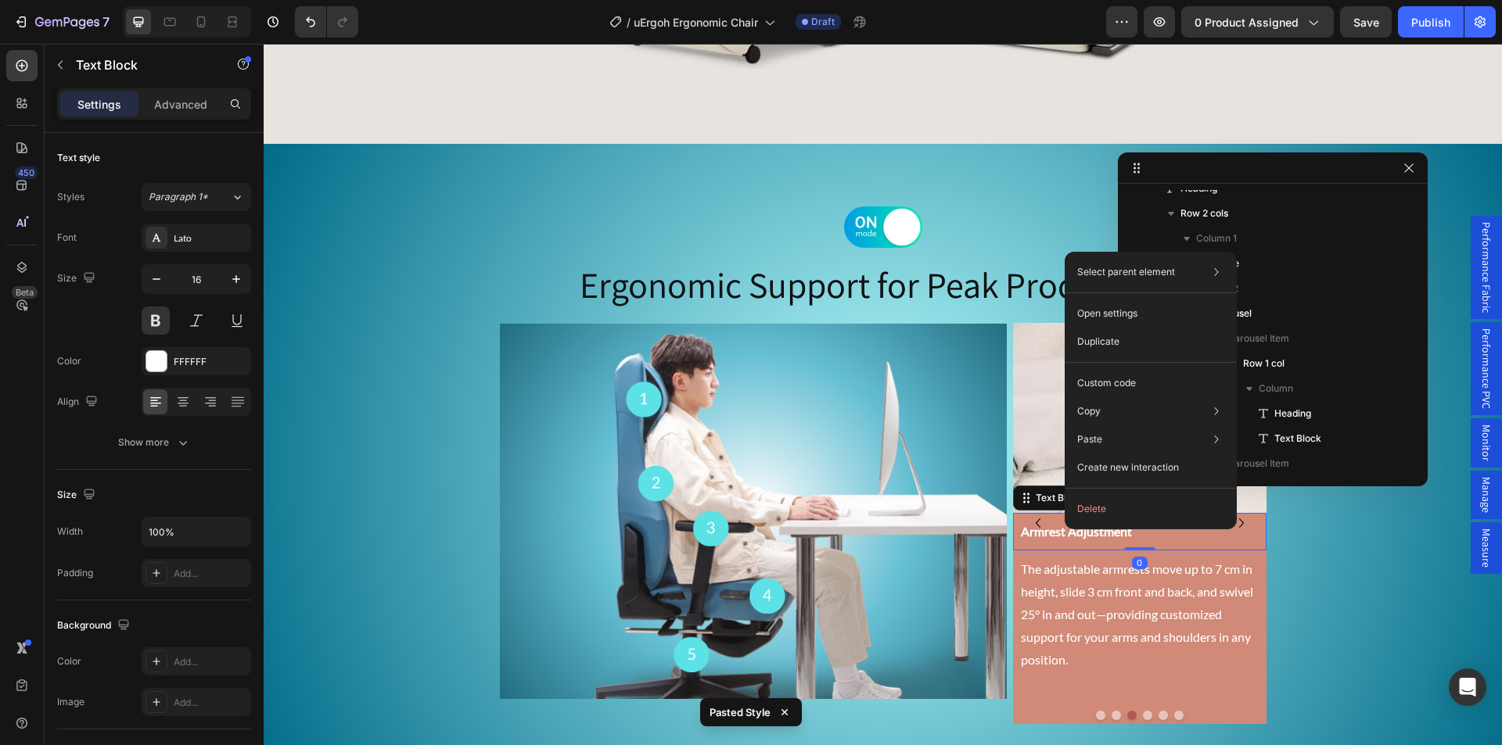
scroll to position [815, 0]
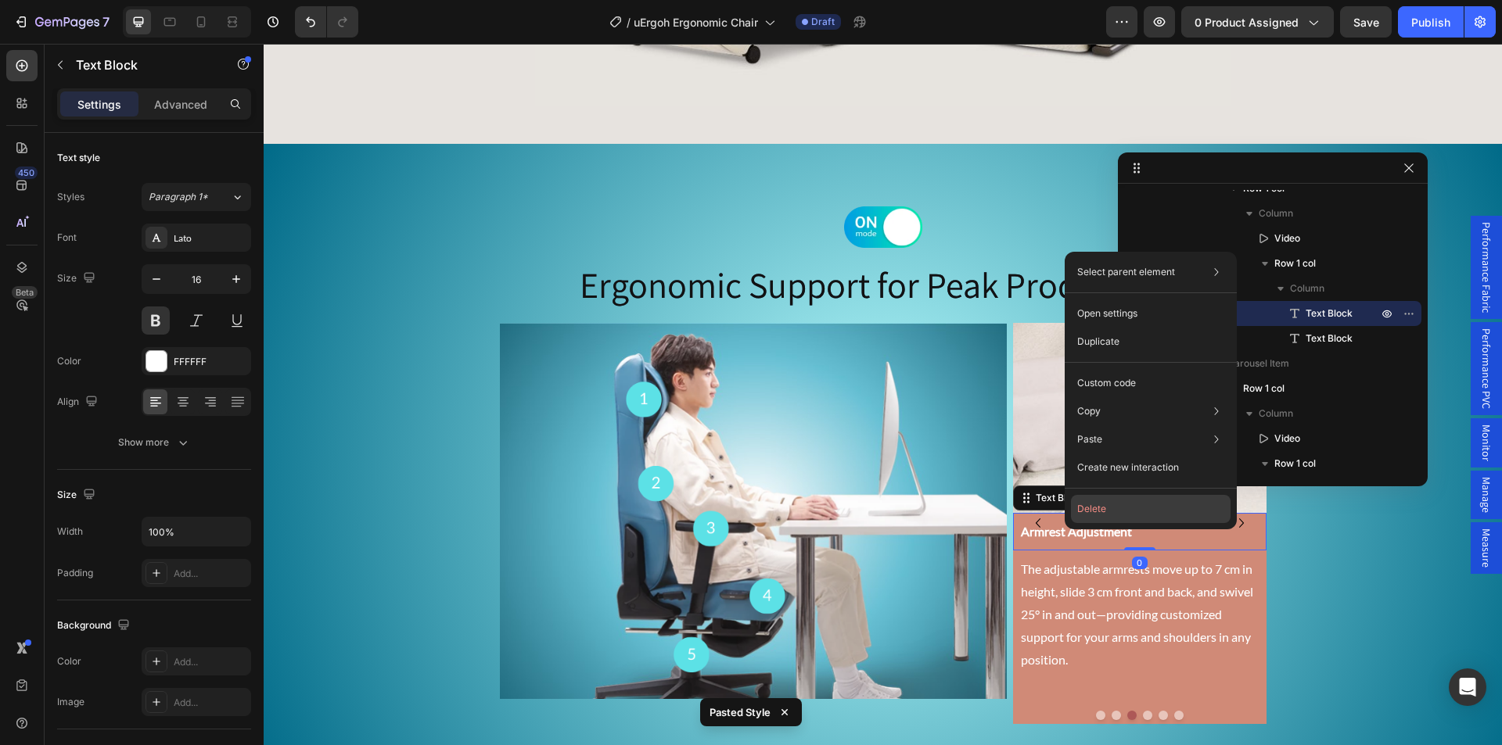
click at [1094, 511] on button "Delete" at bounding box center [1151, 509] width 160 height 28
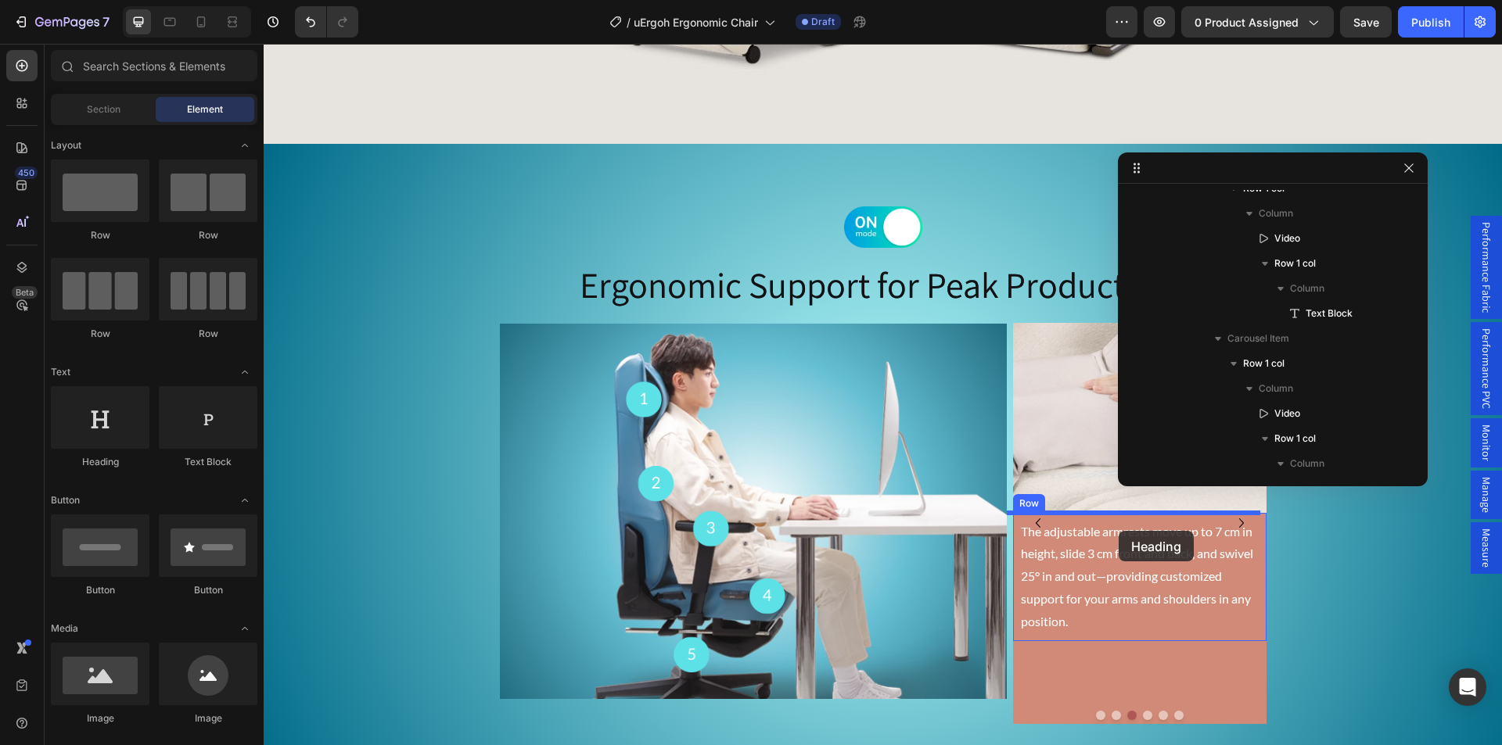
drag, startPoint x: 349, startPoint y: 471, endPoint x: 1118, endPoint y: 531, distance: 771.9
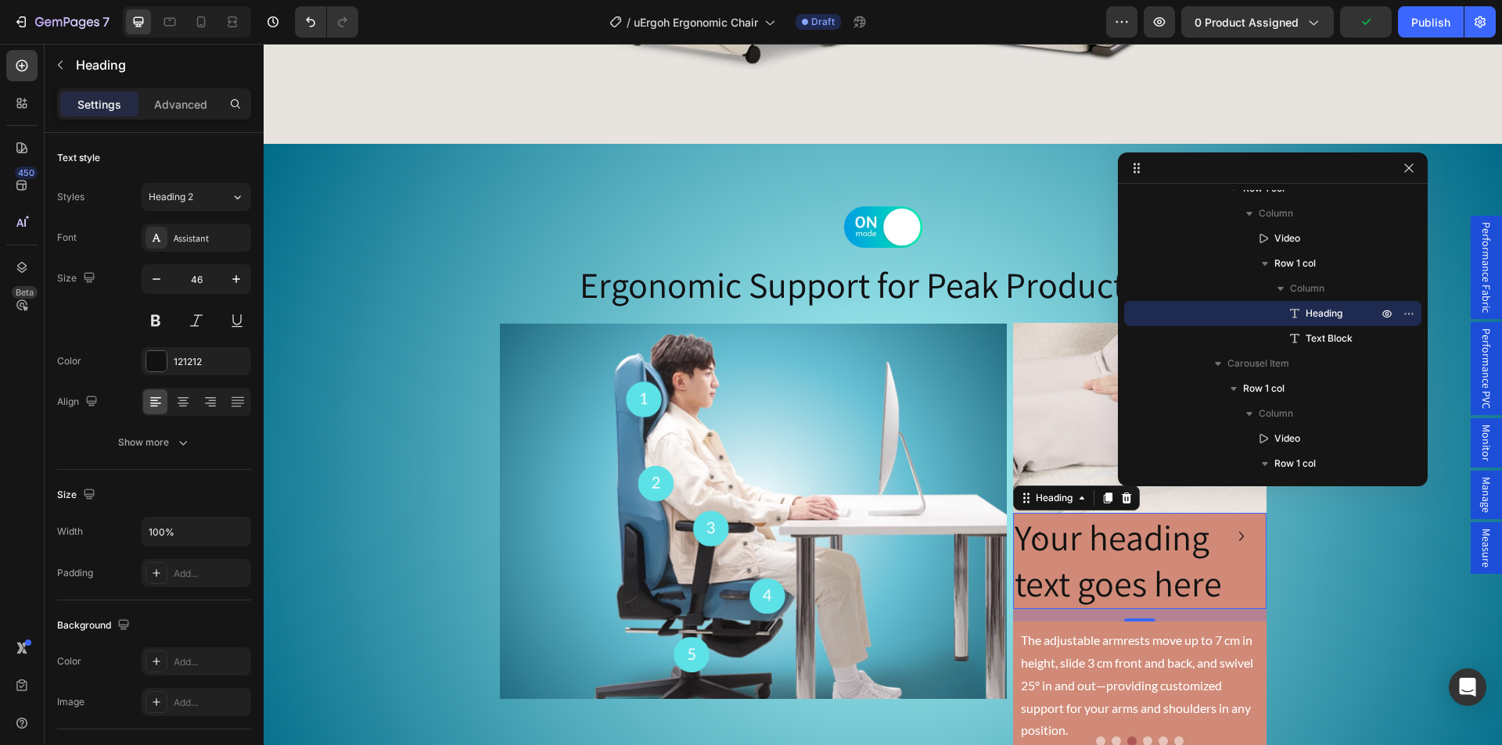
click at [1104, 558] on h2 "Your heading text goes here" at bounding box center [1139, 561] width 253 height 97
click at [1104, 558] on p "Your heading text goes here" at bounding box center [1139, 562] width 250 height 94
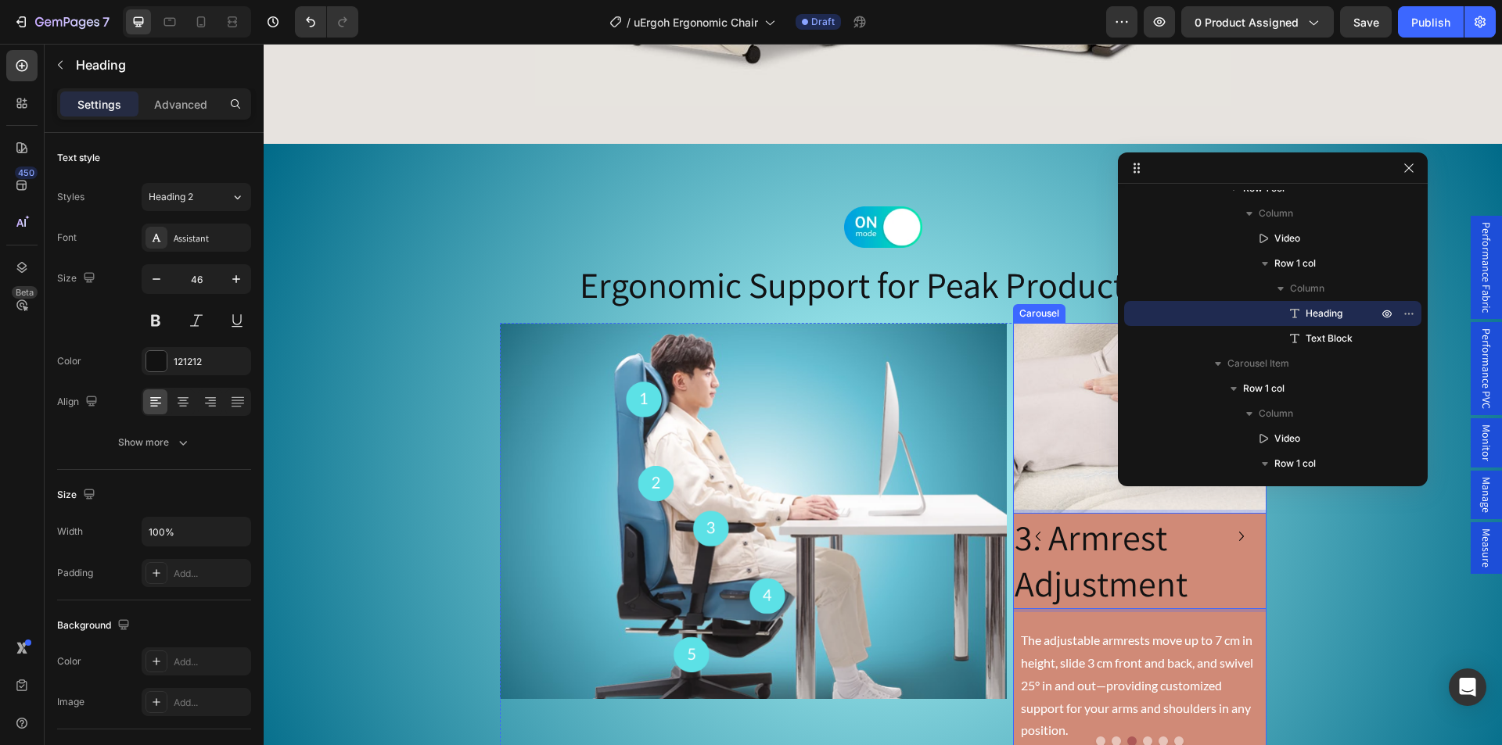
click at [1143, 741] on button "Dot" at bounding box center [1147, 741] width 9 height 9
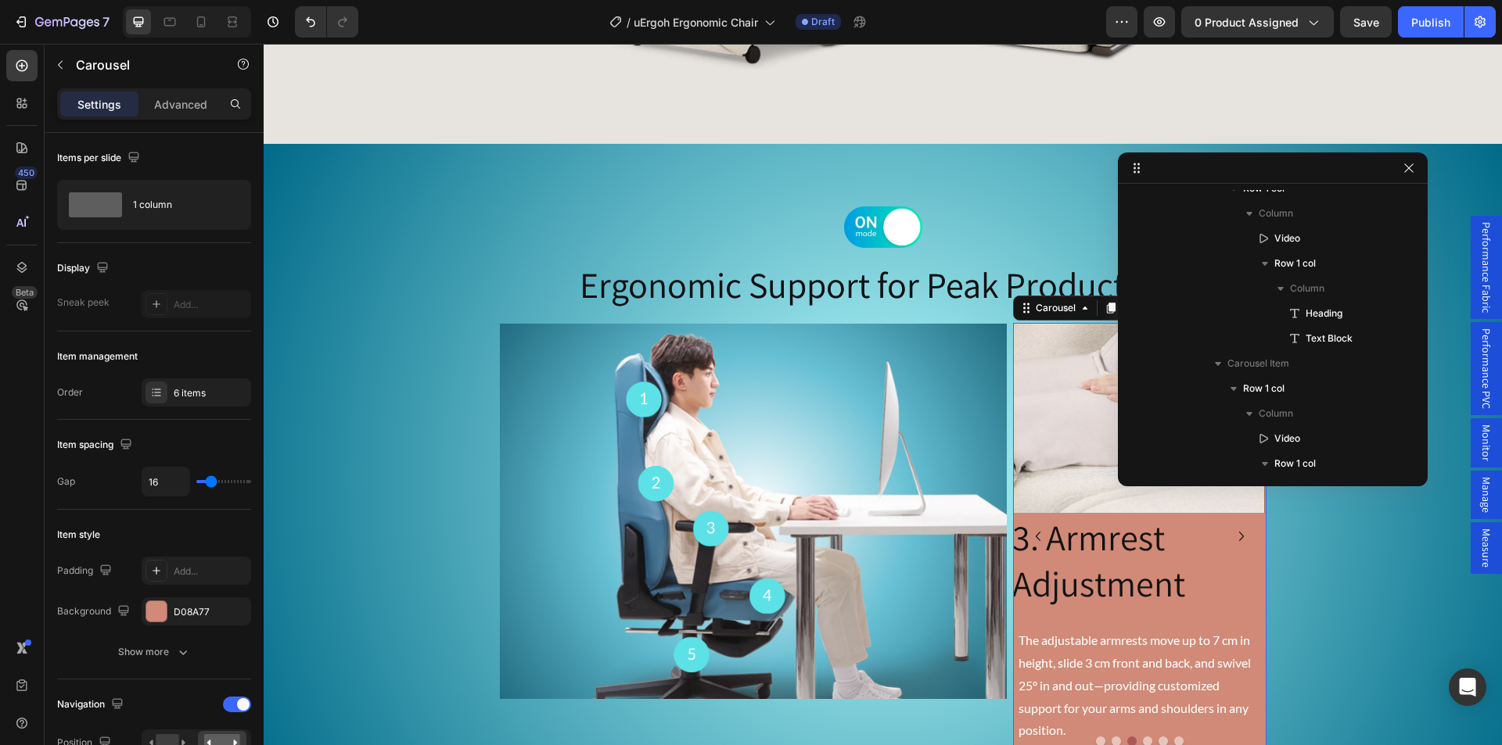
scroll to position [389, 0]
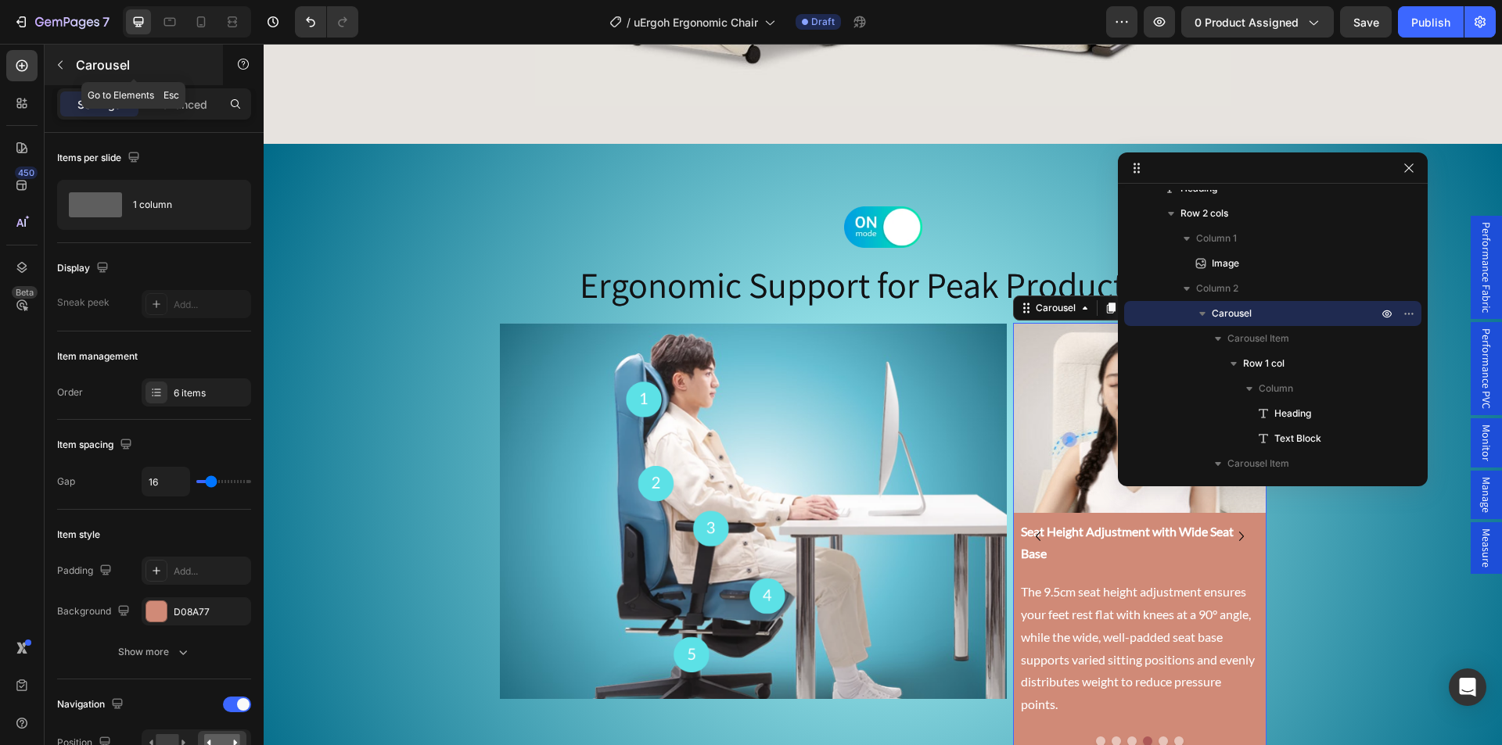
click at [69, 63] on button "button" at bounding box center [60, 64] width 25 height 25
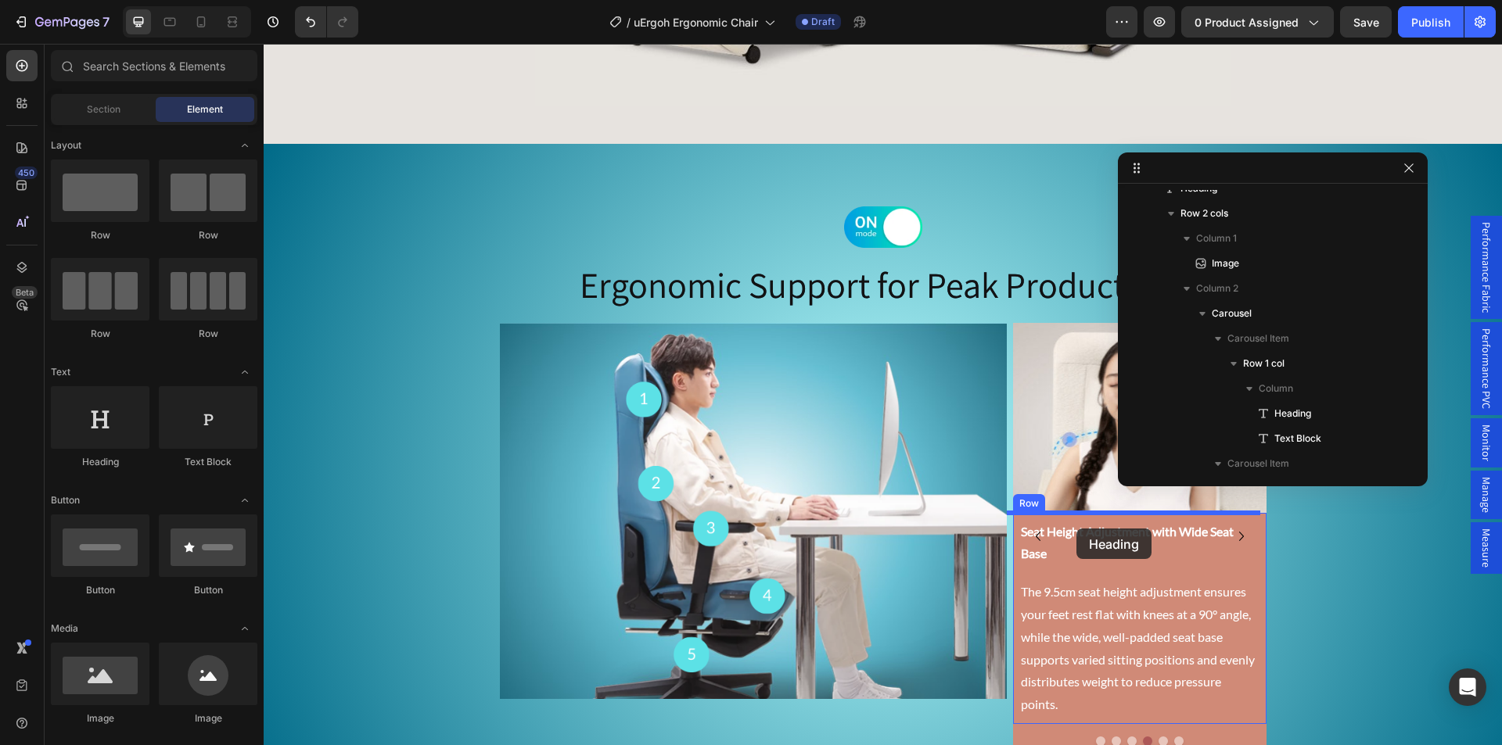
drag, startPoint x: 716, startPoint y: 495, endPoint x: 1076, endPoint y: 529, distance: 362.1
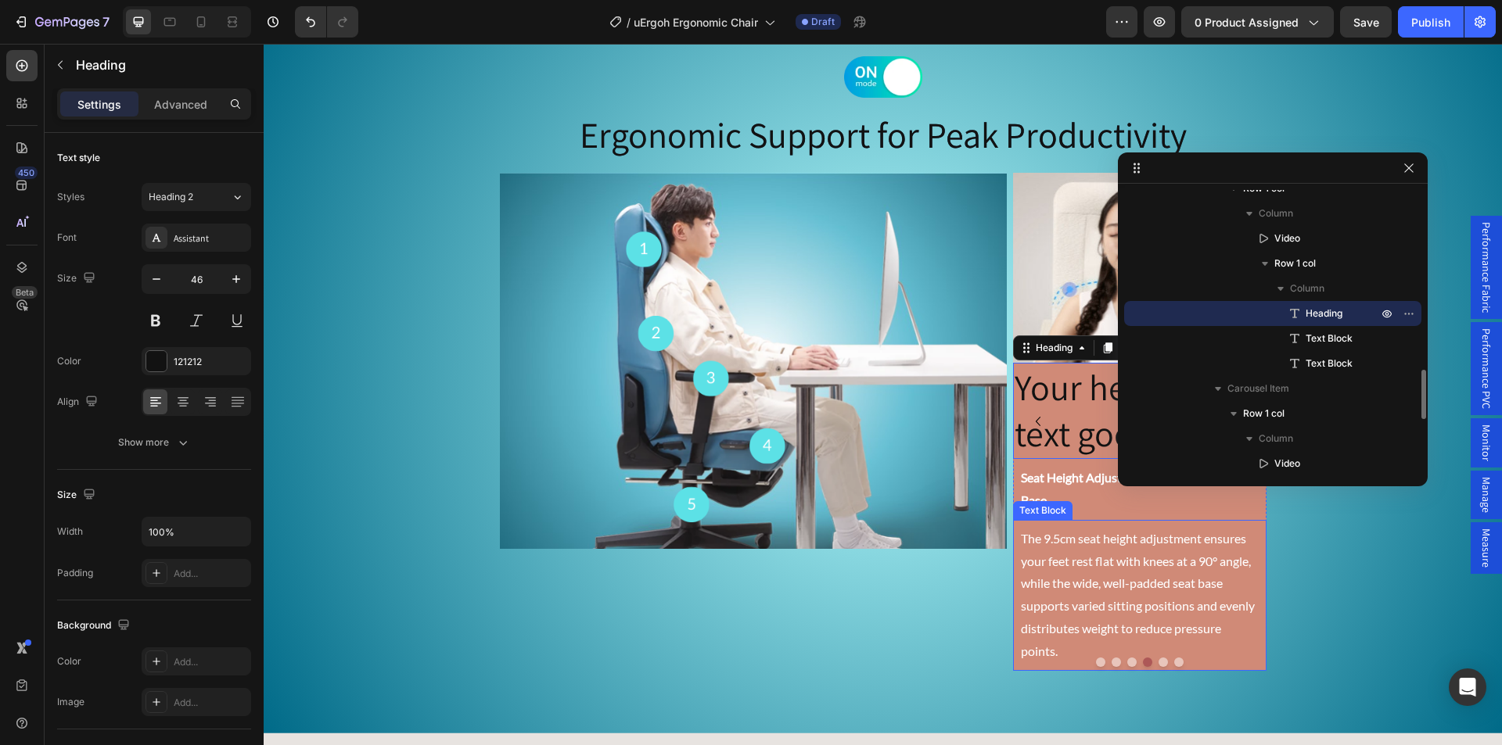
scroll to position [3605, 0]
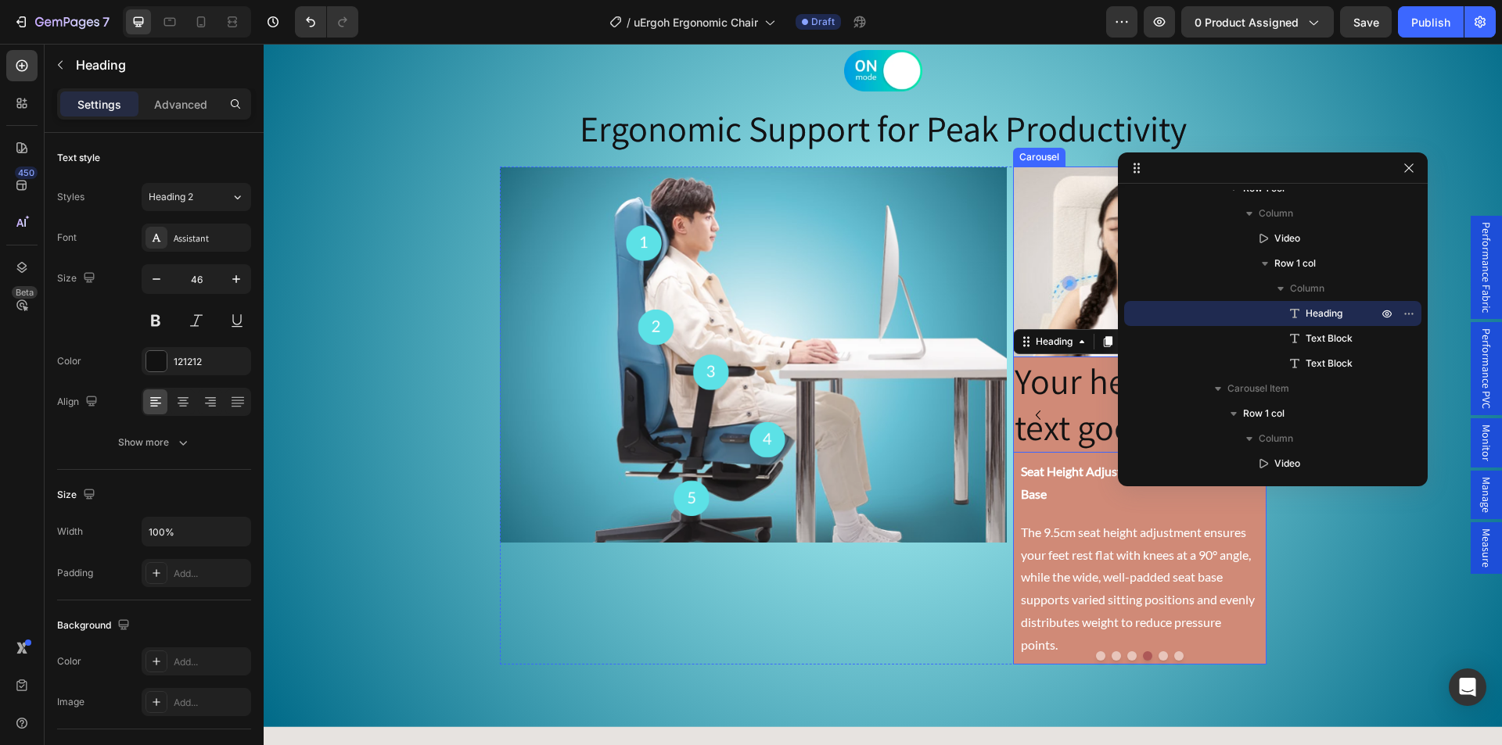
click at [1161, 659] on button "Dot" at bounding box center [1162, 655] width 9 height 9
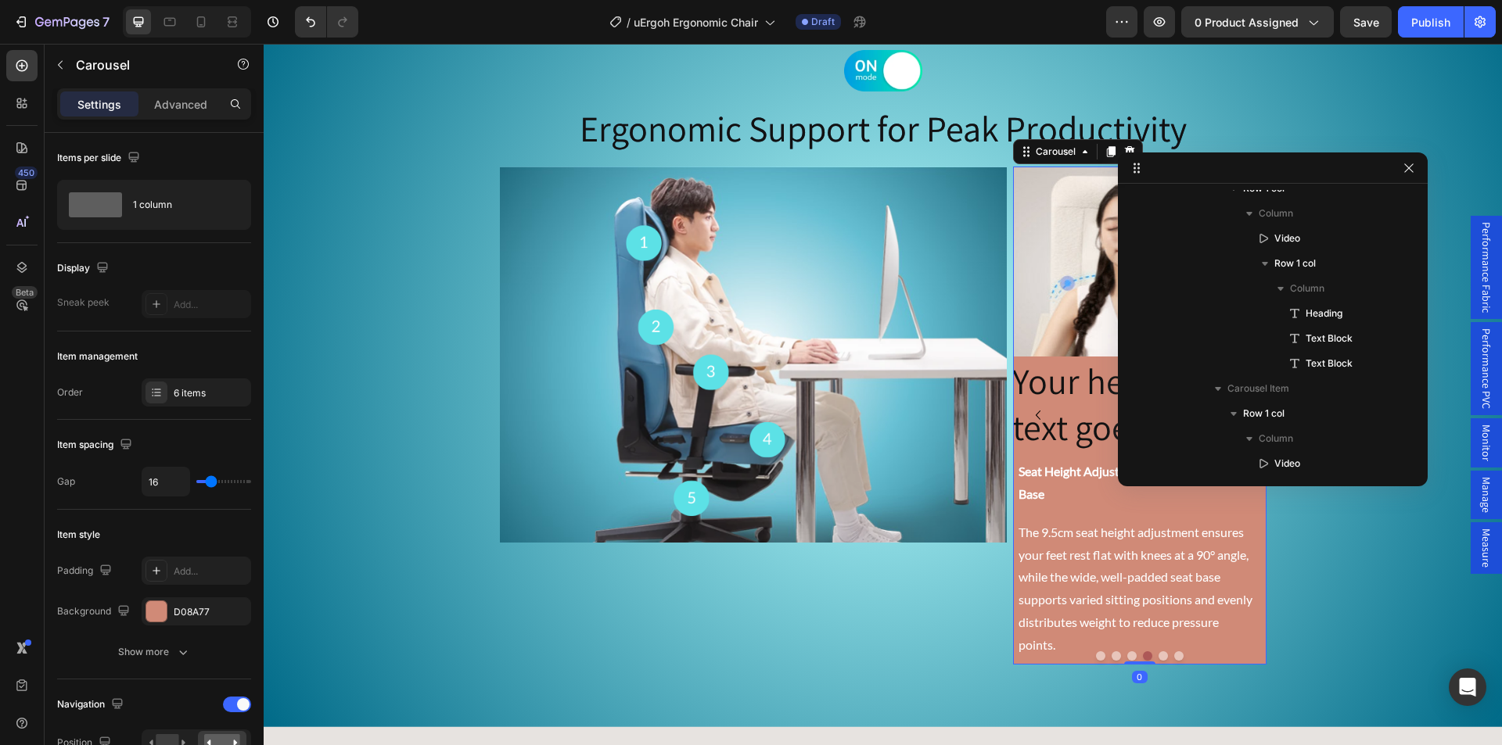
scroll to position [389, 0]
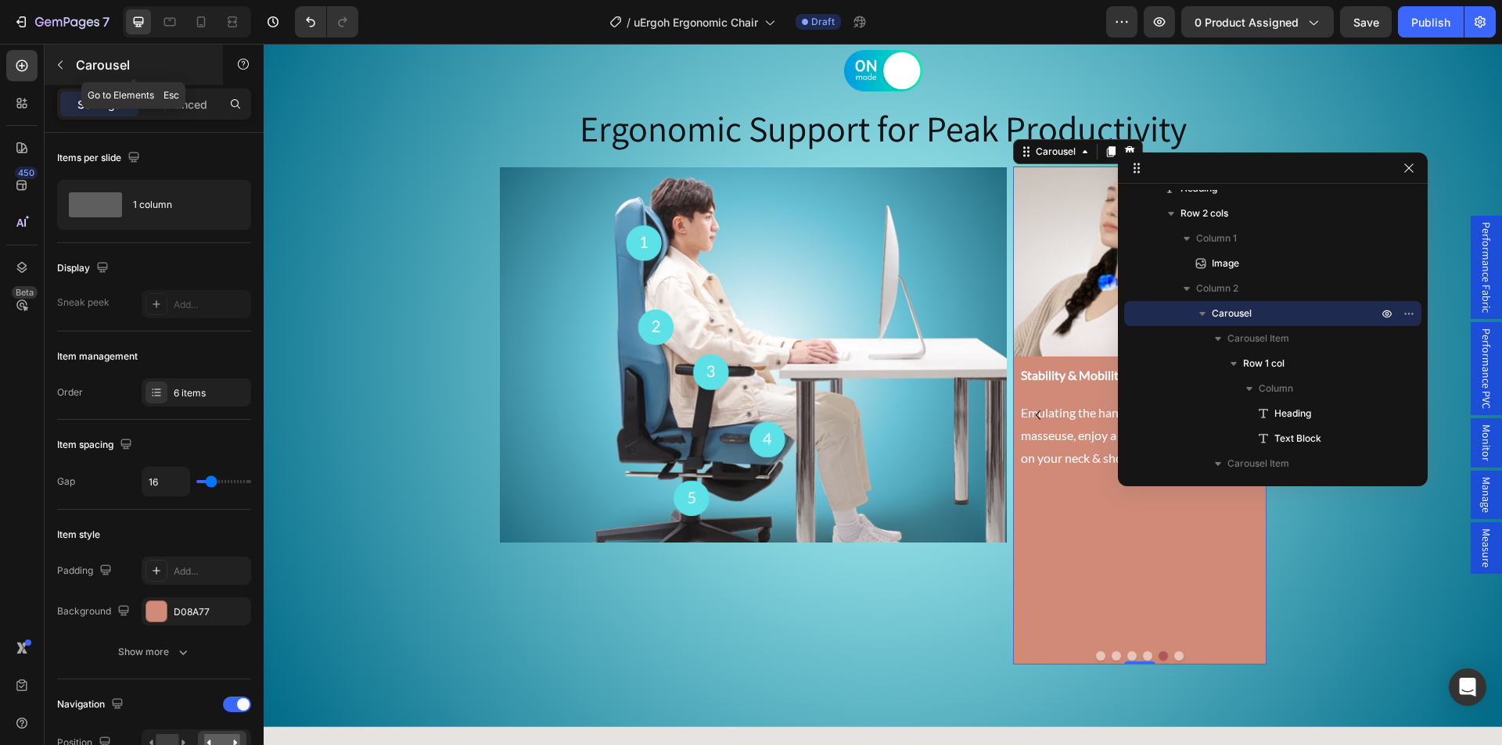
click at [61, 61] on icon "button" at bounding box center [60, 65] width 13 height 13
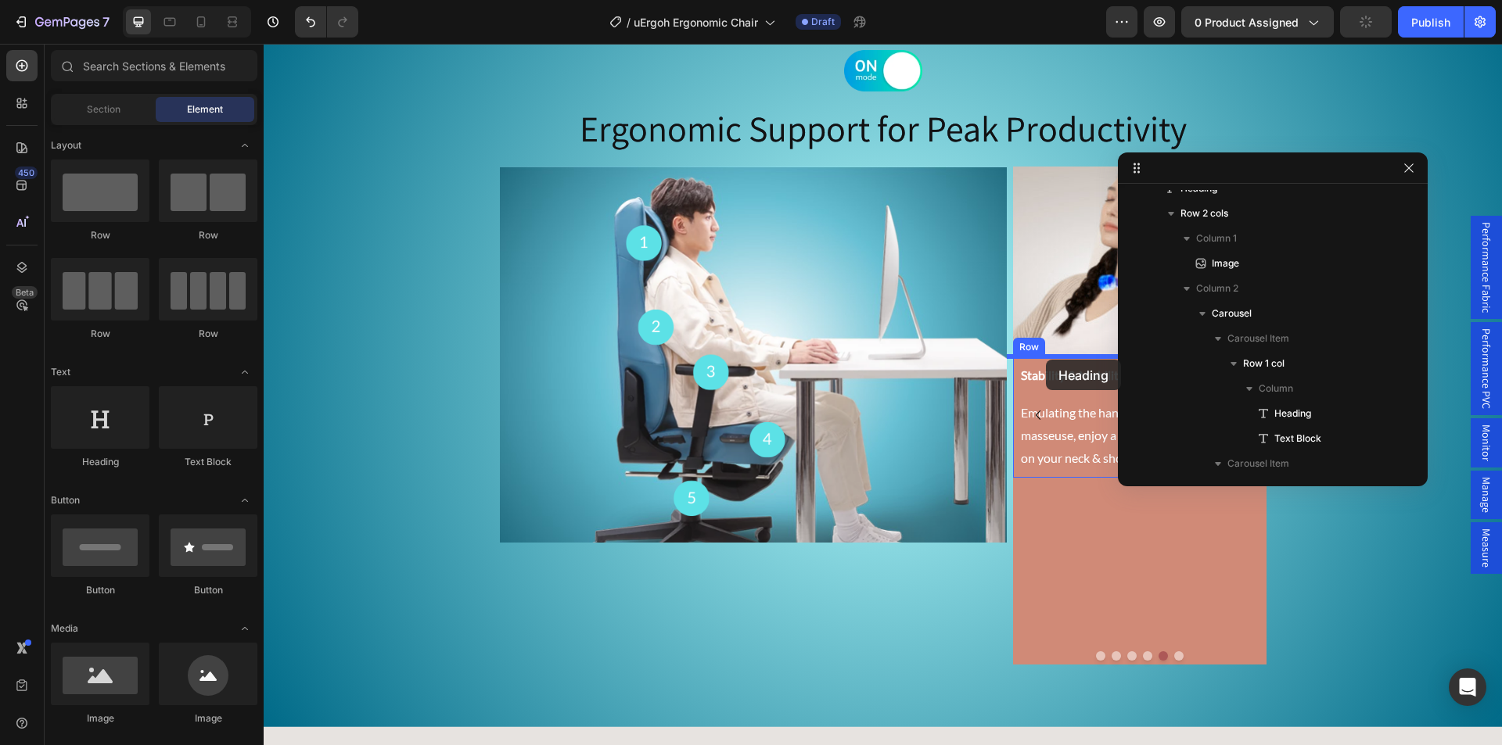
drag, startPoint x: 479, startPoint y: 464, endPoint x: 1046, endPoint y: 360, distance: 576.5
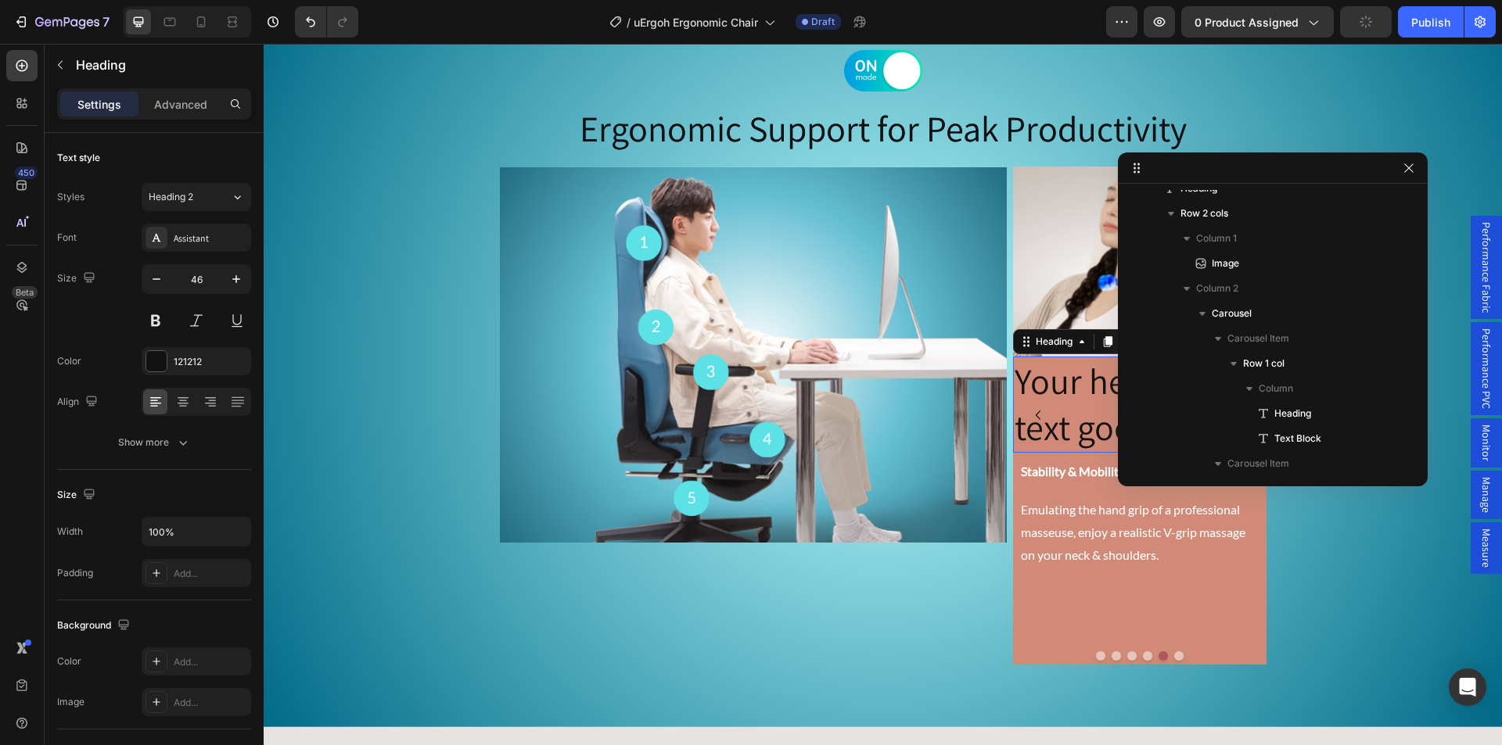
scroll to position [1240, 0]
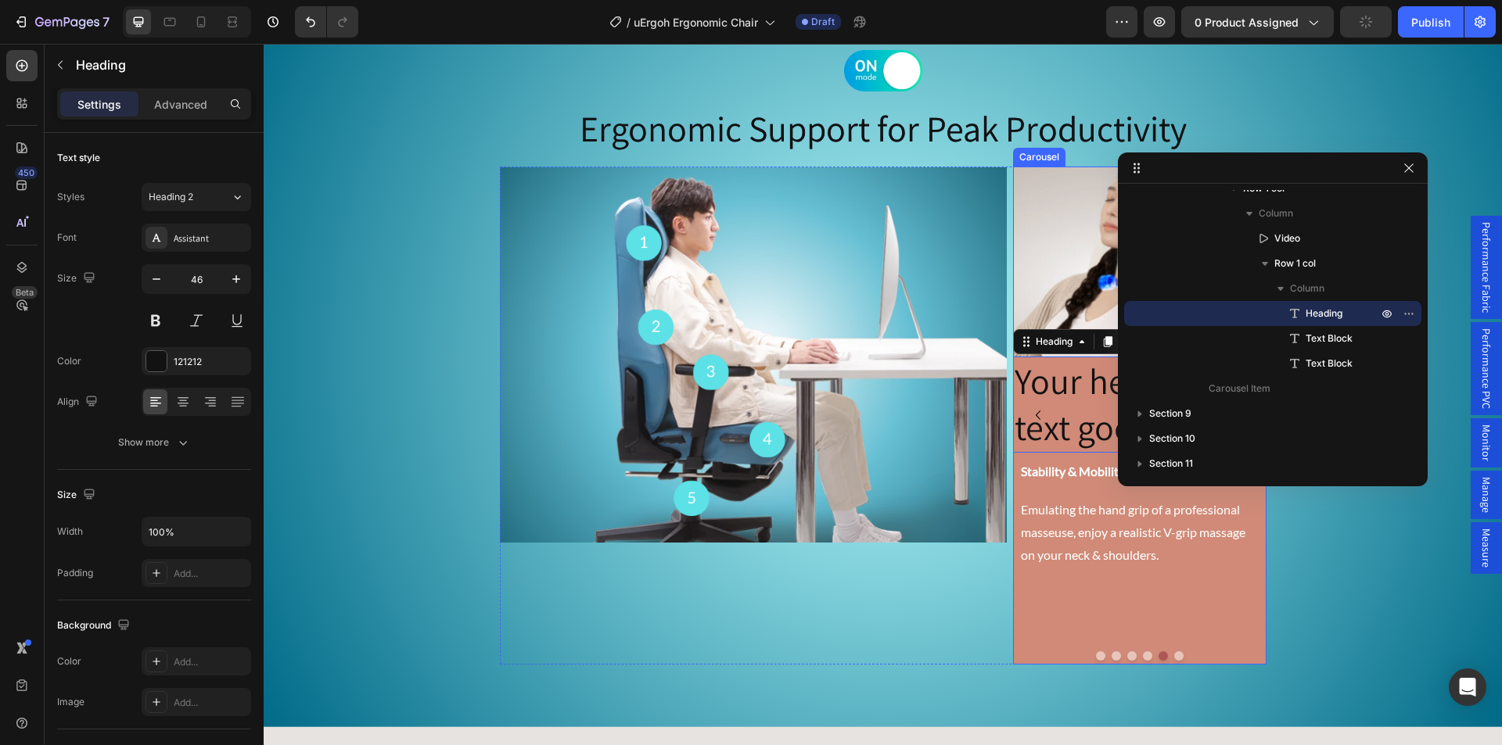
click at [1136, 655] on div at bounding box center [1139, 655] width 253 height 9
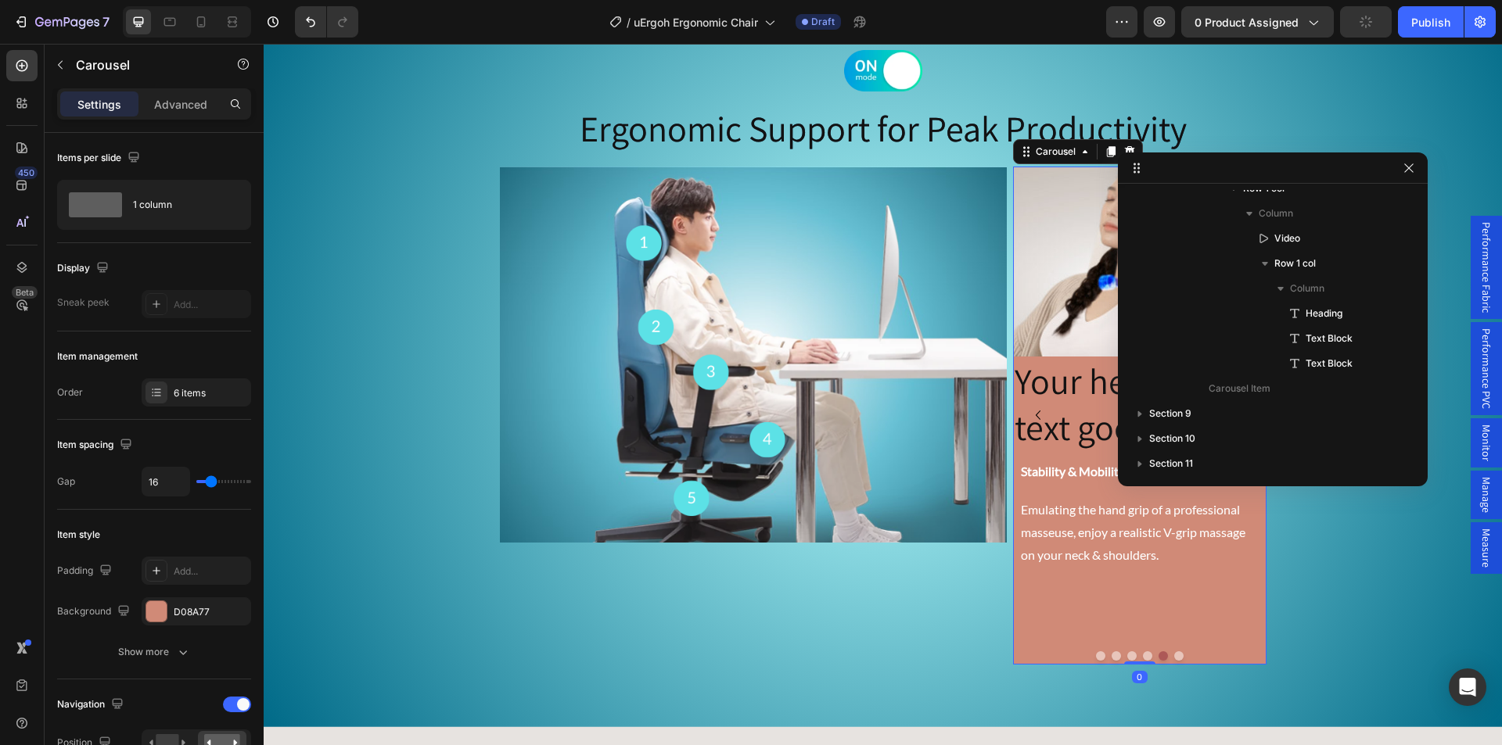
scroll to position [389, 0]
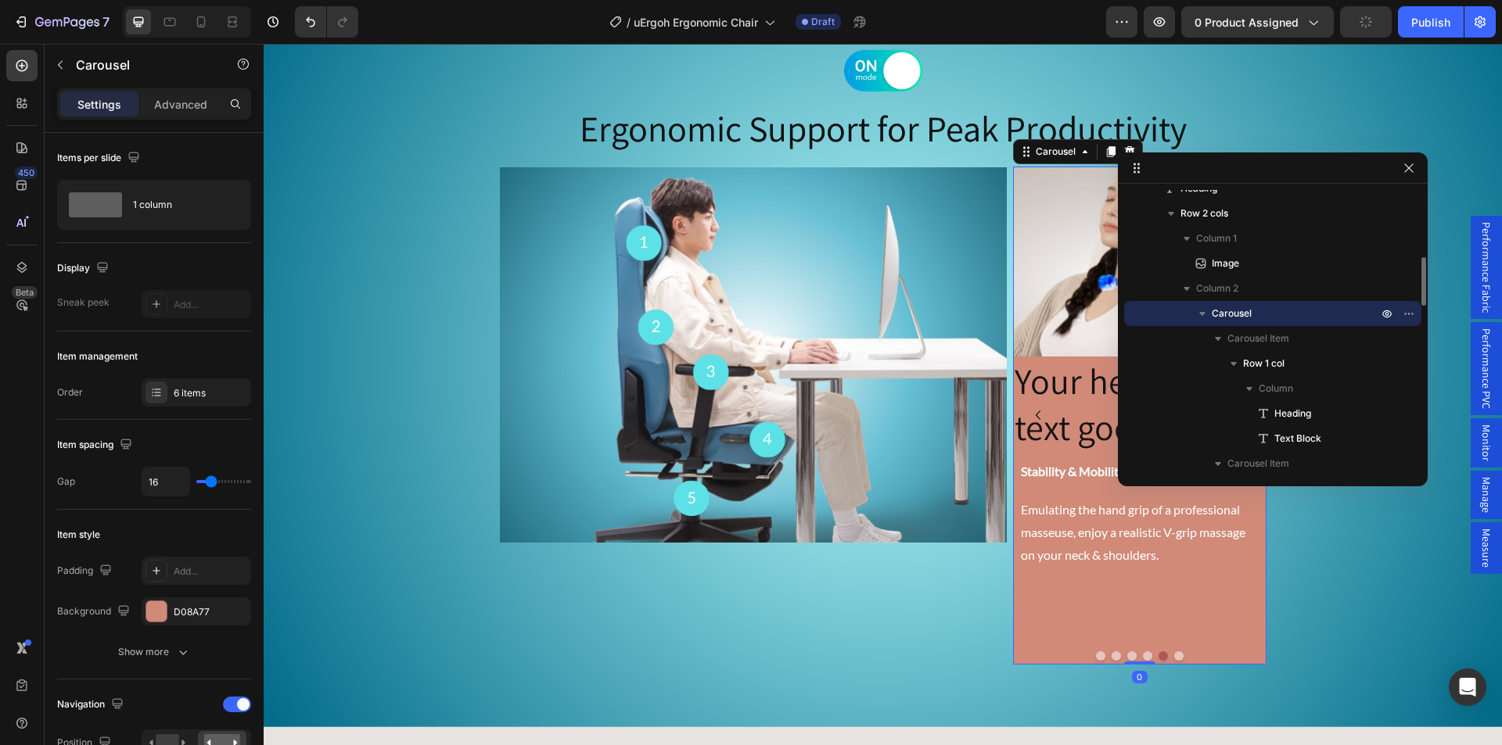
click at [1143, 655] on button "Dot" at bounding box center [1147, 655] width 9 height 9
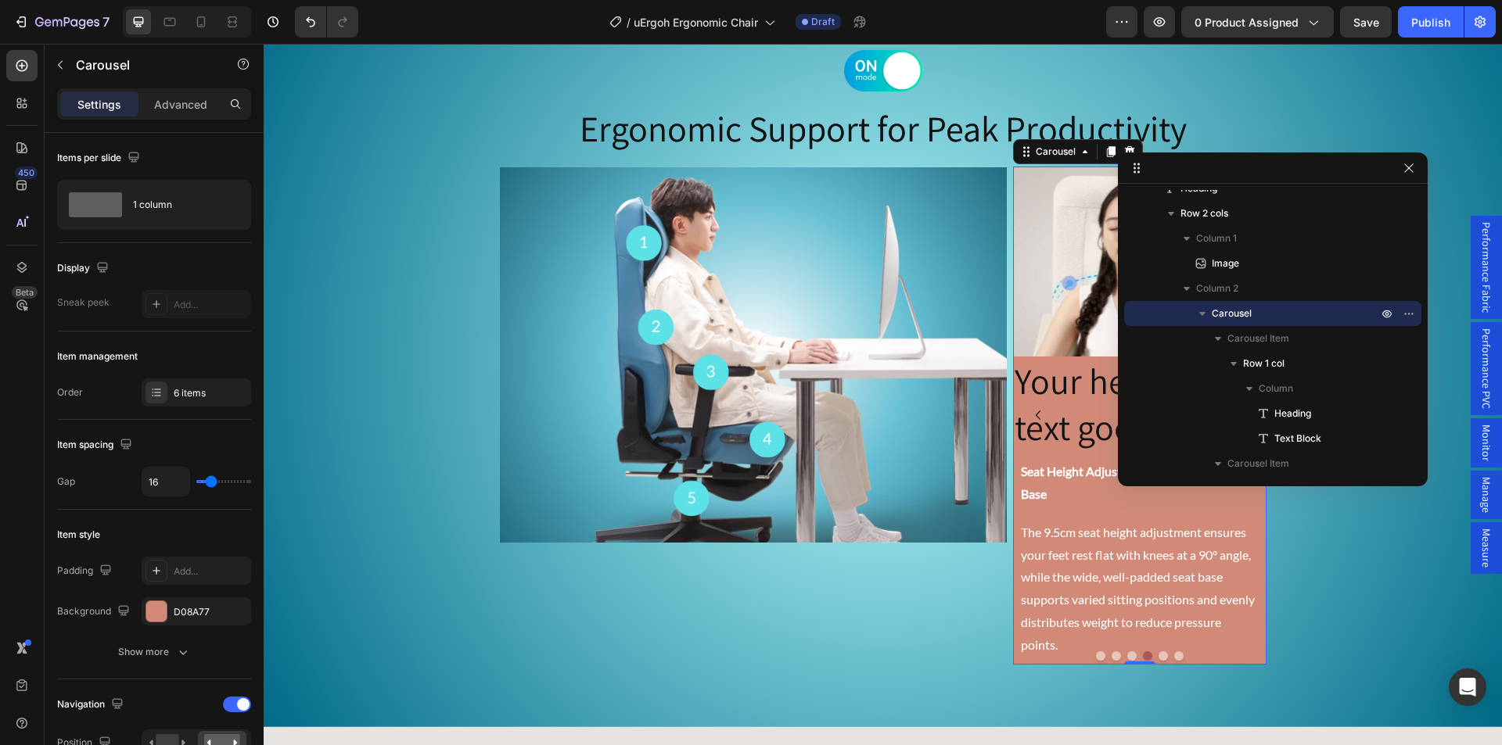
click at [1096, 655] on button "Dot" at bounding box center [1100, 655] width 9 height 9
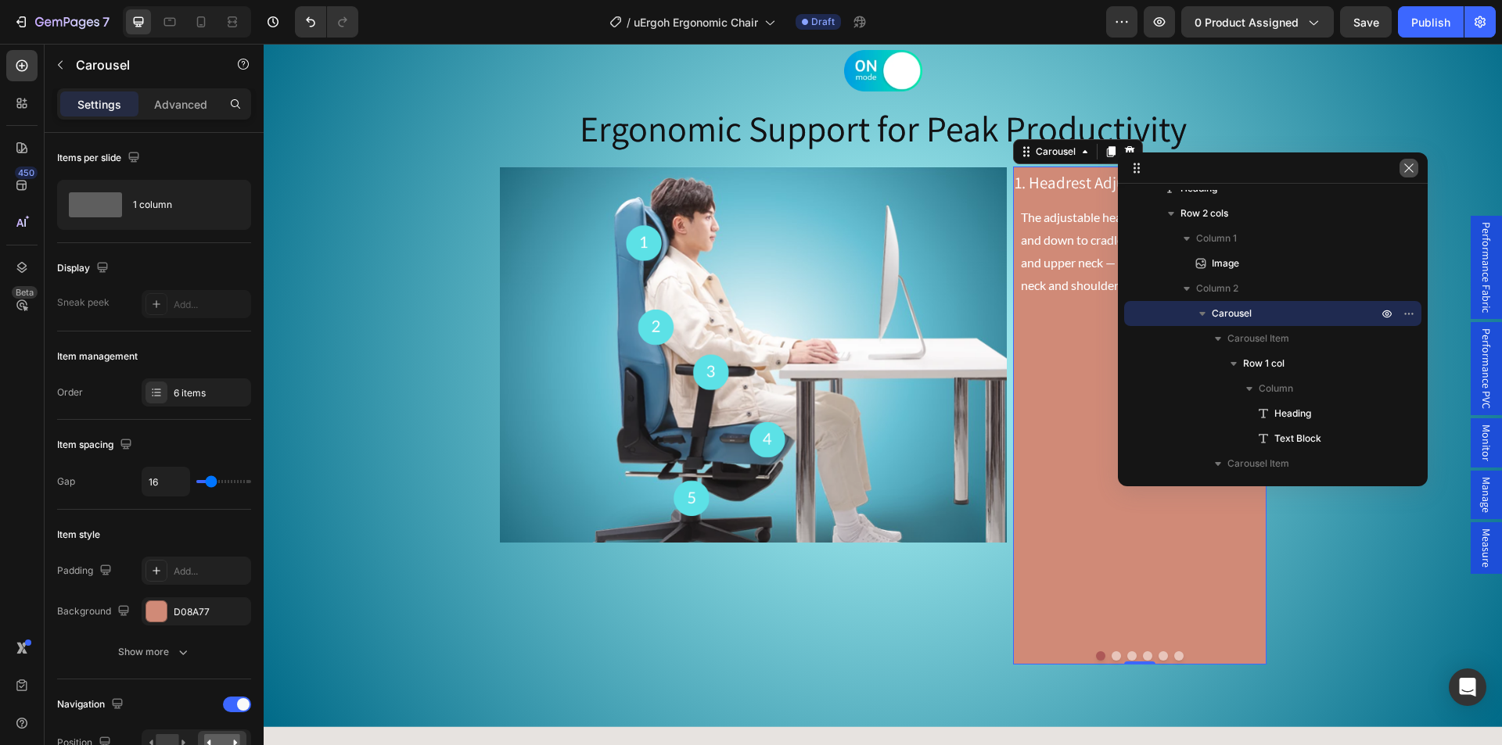
click at [1409, 168] on icon "button" at bounding box center [1408, 167] width 9 height 9
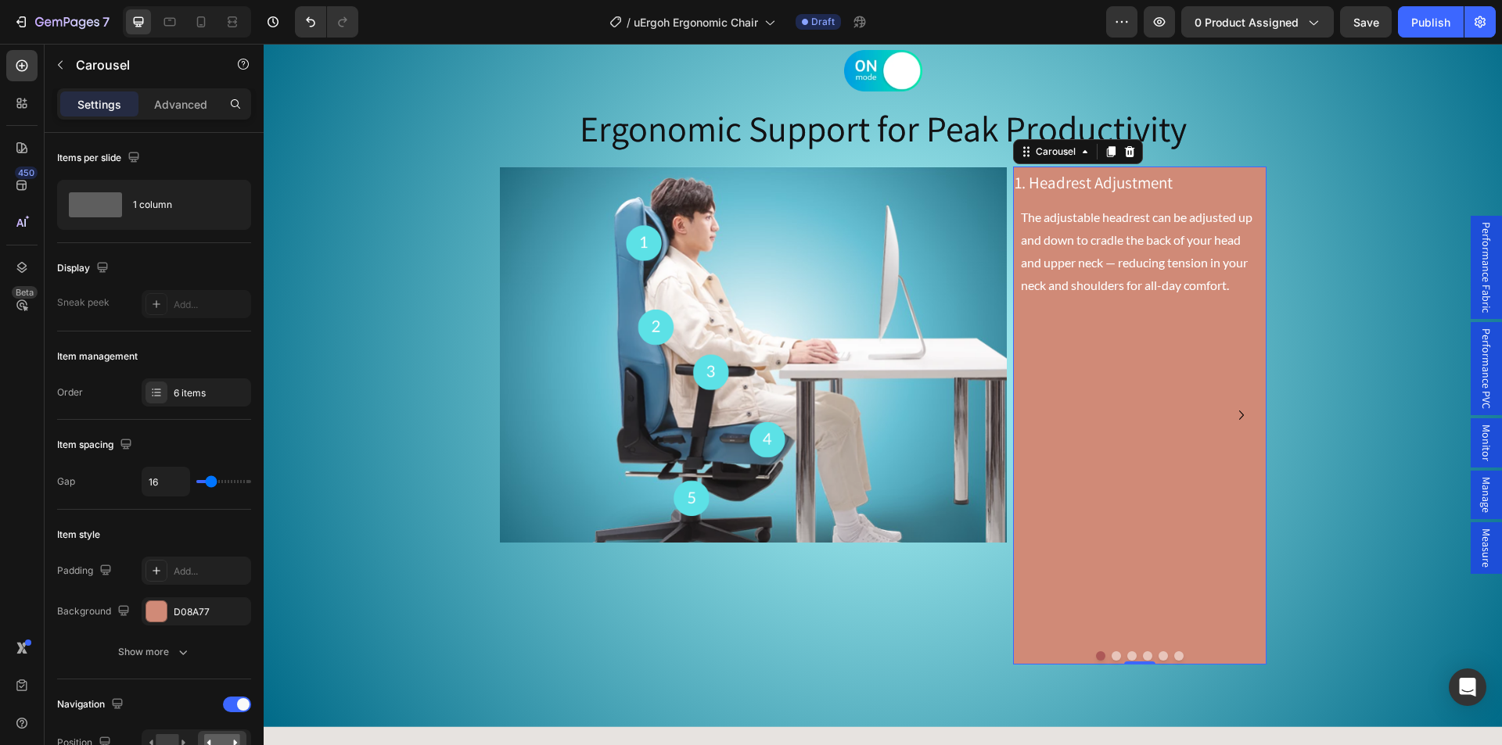
click at [1111, 655] on button "Dot" at bounding box center [1115, 655] width 9 height 9
click at [1127, 656] on button "Dot" at bounding box center [1131, 655] width 9 height 9
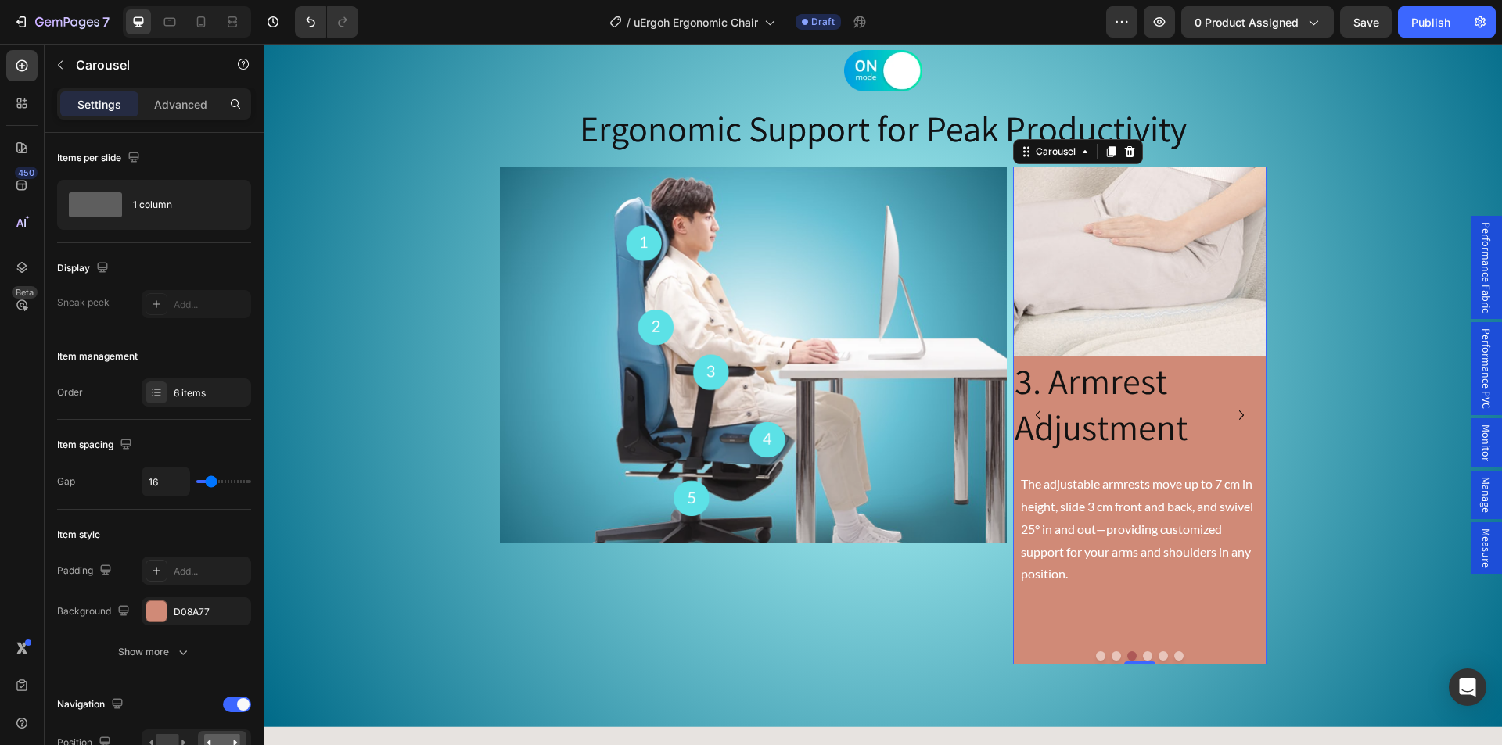
click at [1143, 656] on button "Dot" at bounding box center [1147, 655] width 9 height 9
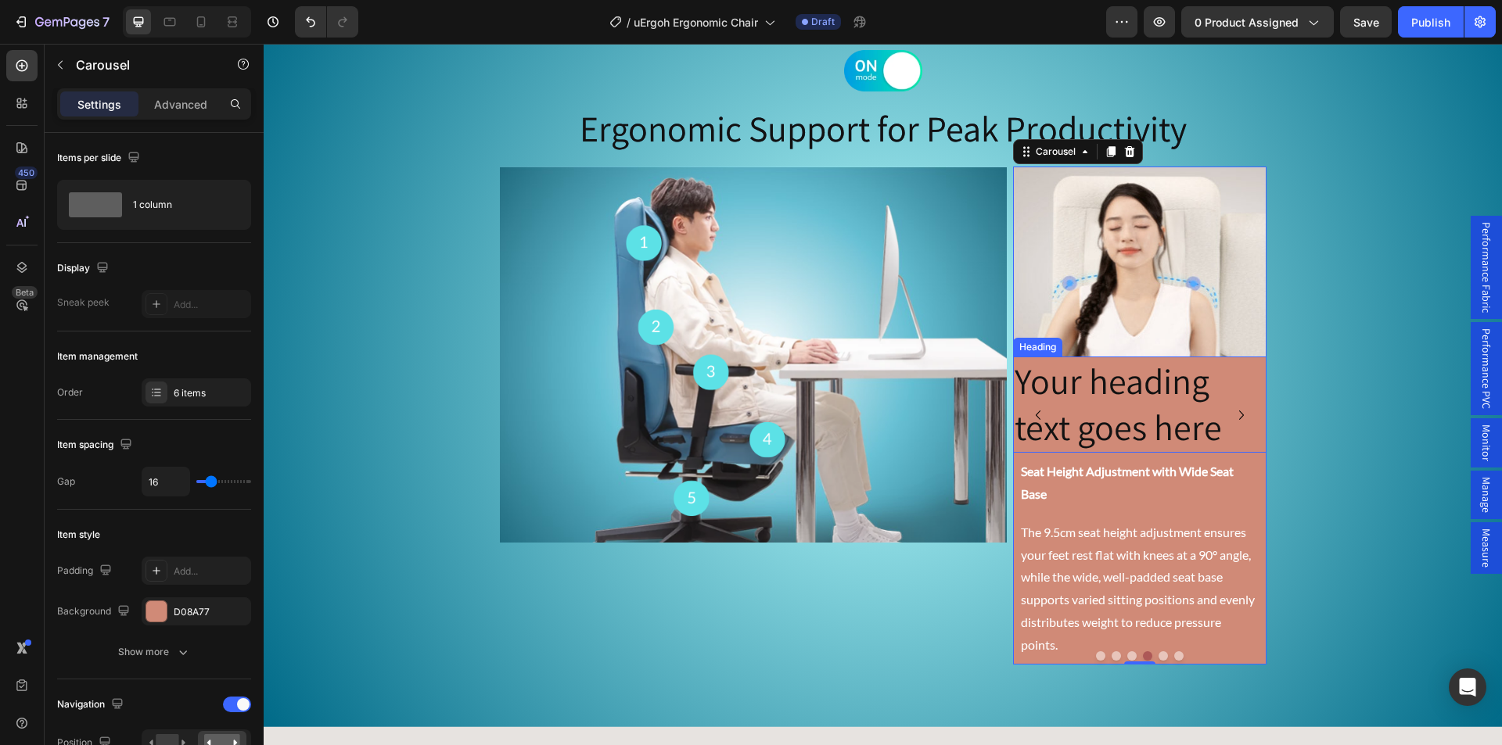
click at [1061, 412] on h2 "Your heading text goes here" at bounding box center [1139, 405] width 253 height 97
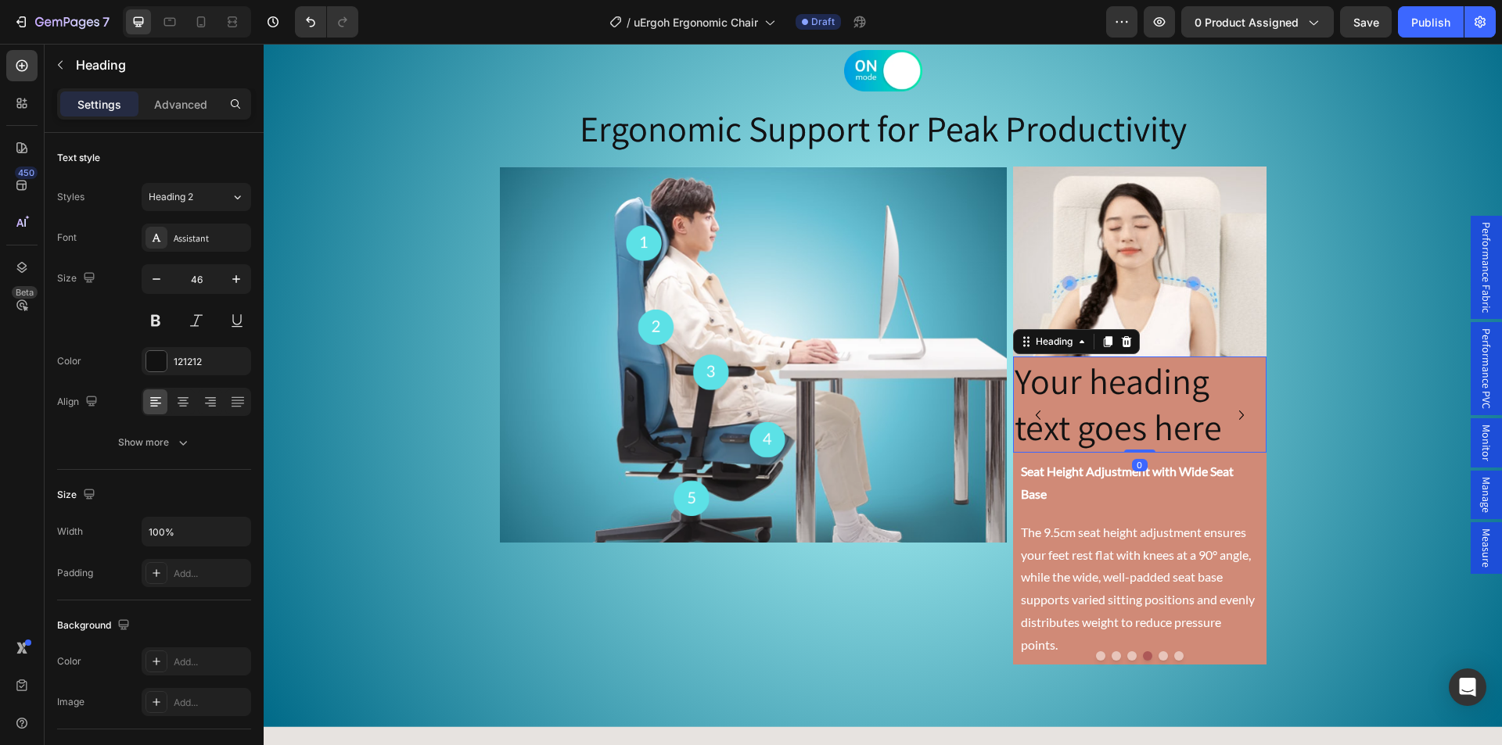
click at [1061, 412] on h2 "Your heading text goes here" at bounding box center [1139, 405] width 253 height 97
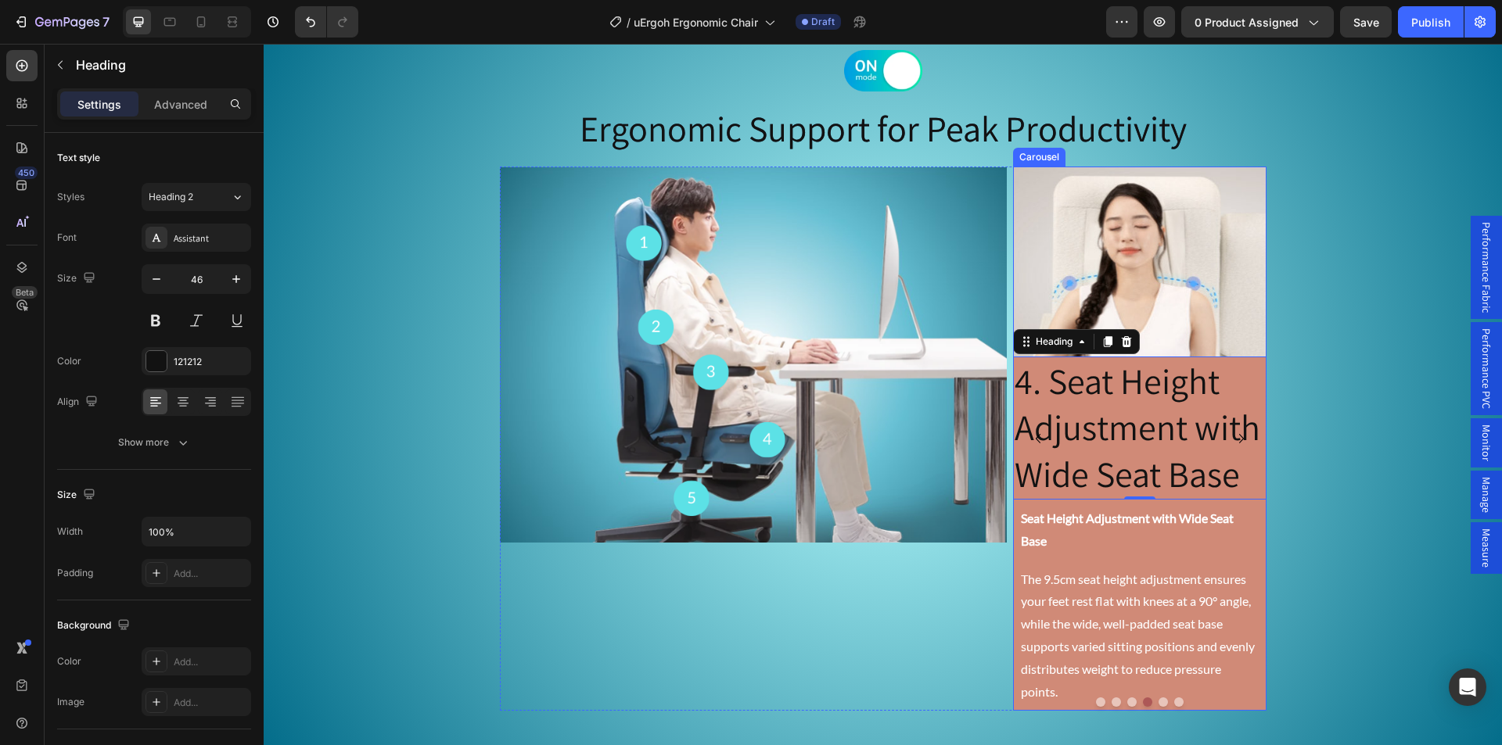
click at [1158, 702] on button "Dot" at bounding box center [1162, 702] width 9 height 9
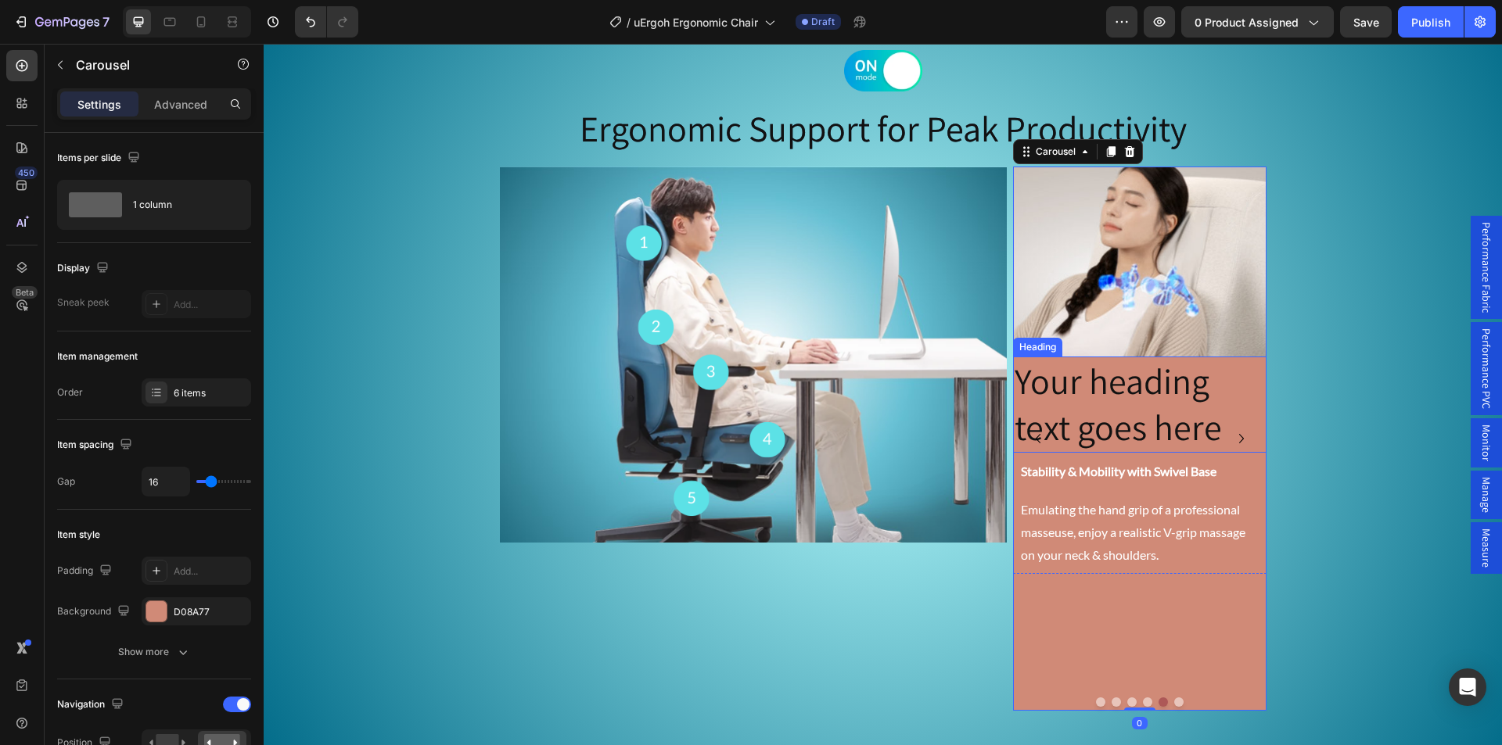
click at [1079, 399] on h2 "Your heading text goes here" at bounding box center [1139, 405] width 253 height 97
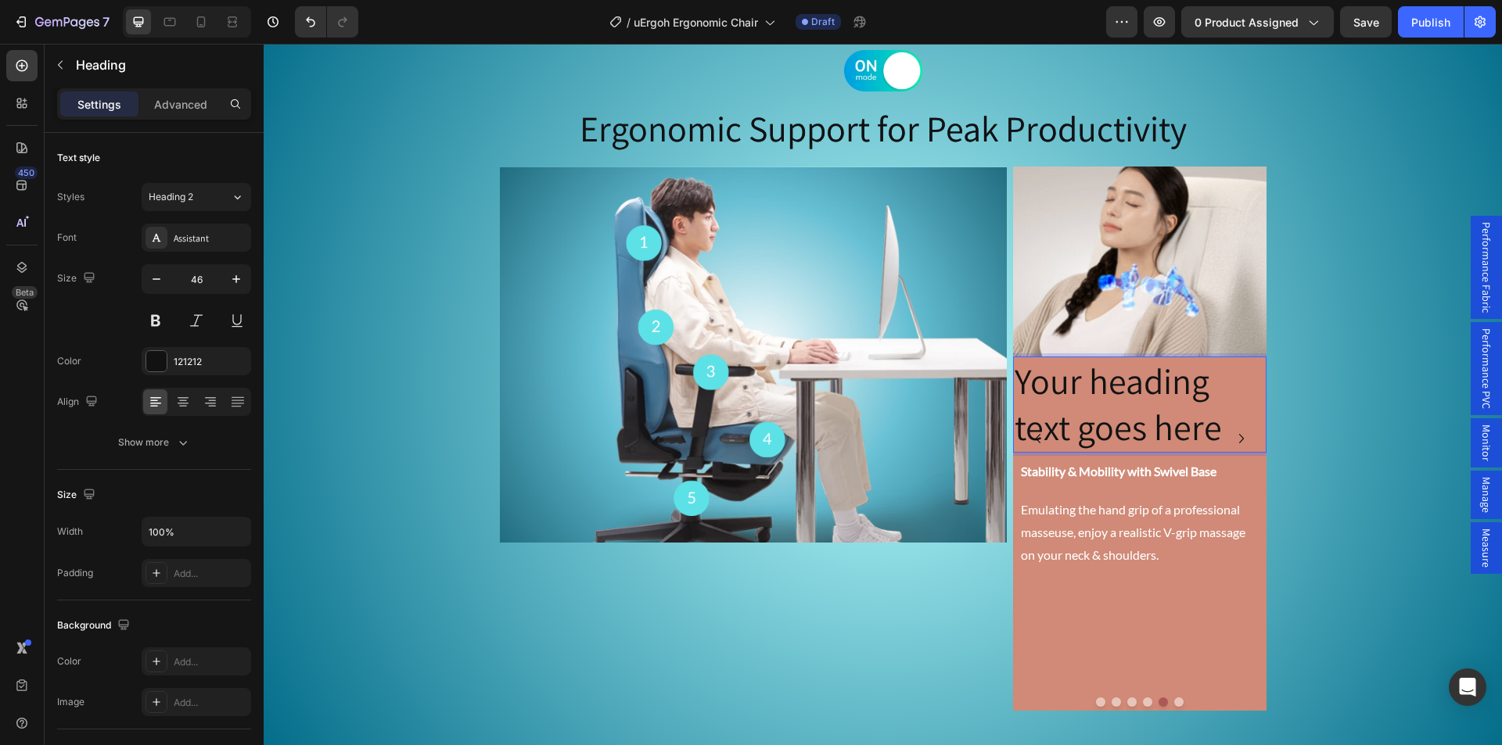
click at [1079, 399] on h2 "Your heading text goes here" at bounding box center [1139, 405] width 253 height 97
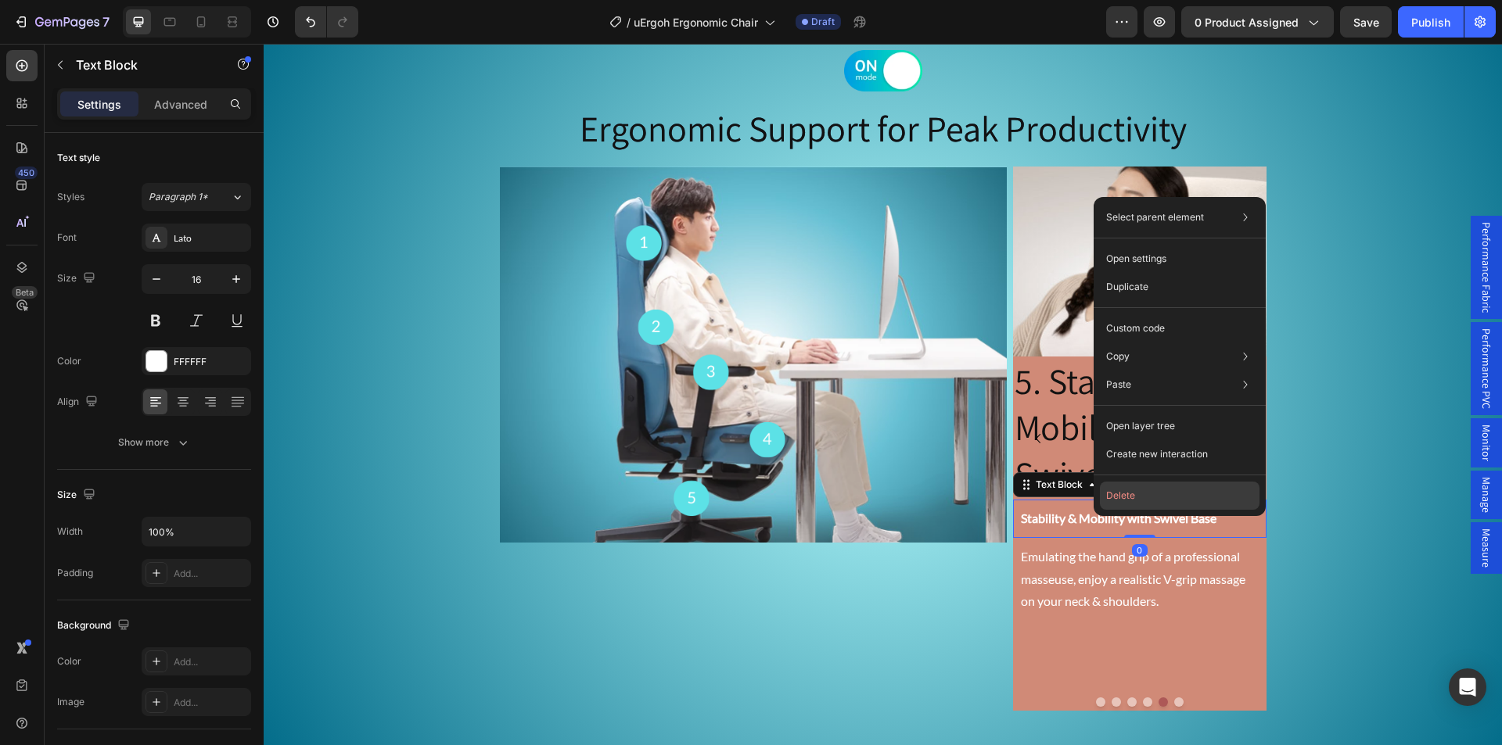
click at [1131, 491] on button "Delete" at bounding box center [1180, 496] width 160 height 28
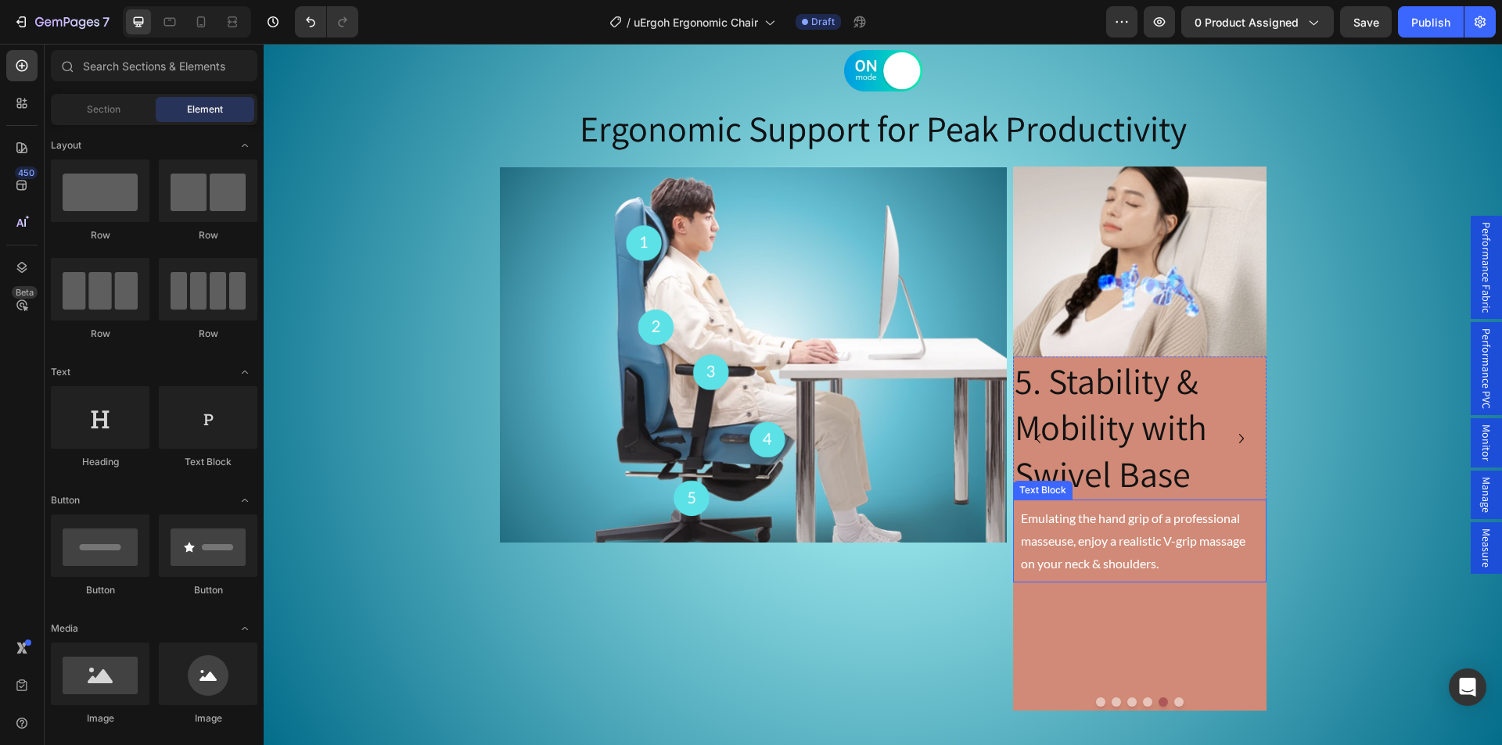
click at [1118, 532] on p "Emulating the hand grip of a professional masseuse, enjoy a realistic V-grip ma…" at bounding box center [1140, 541] width 238 height 67
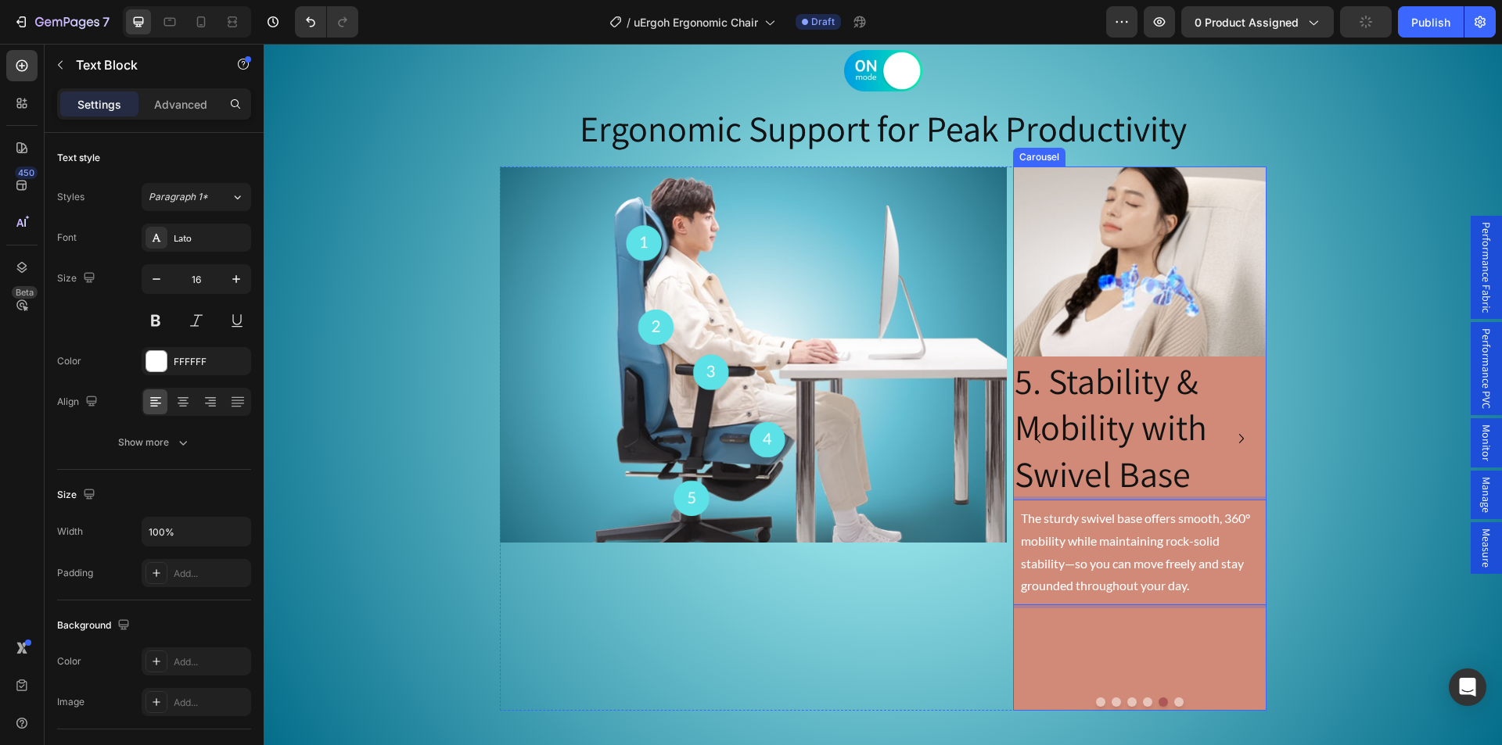
click at [1167, 702] on div at bounding box center [1139, 702] width 253 height 9
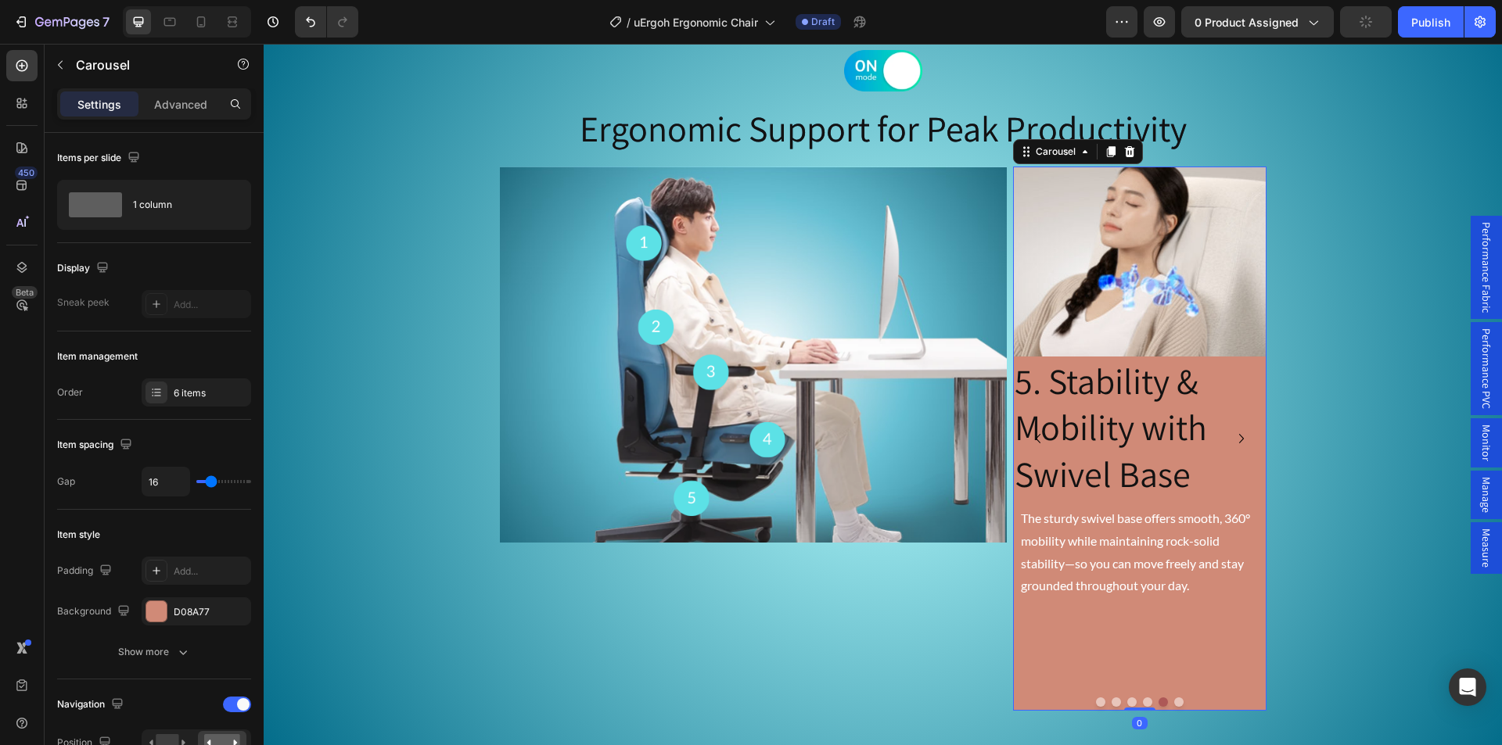
click at [1176, 705] on button "Dot" at bounding box center [1178, 702] width 9 height 9
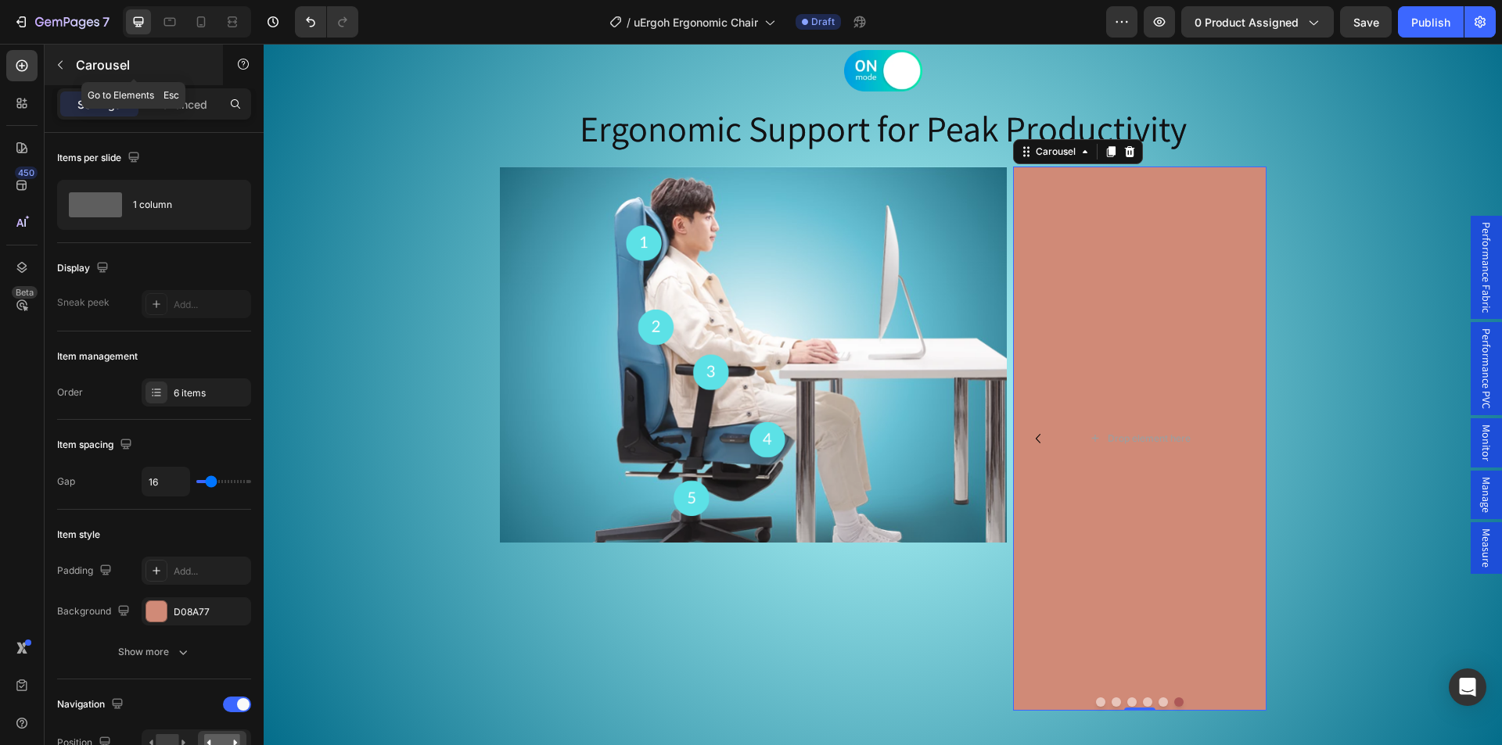
click at [74, 58] on div "Carousel" at bounding box center [134, 65] width 178 height 41
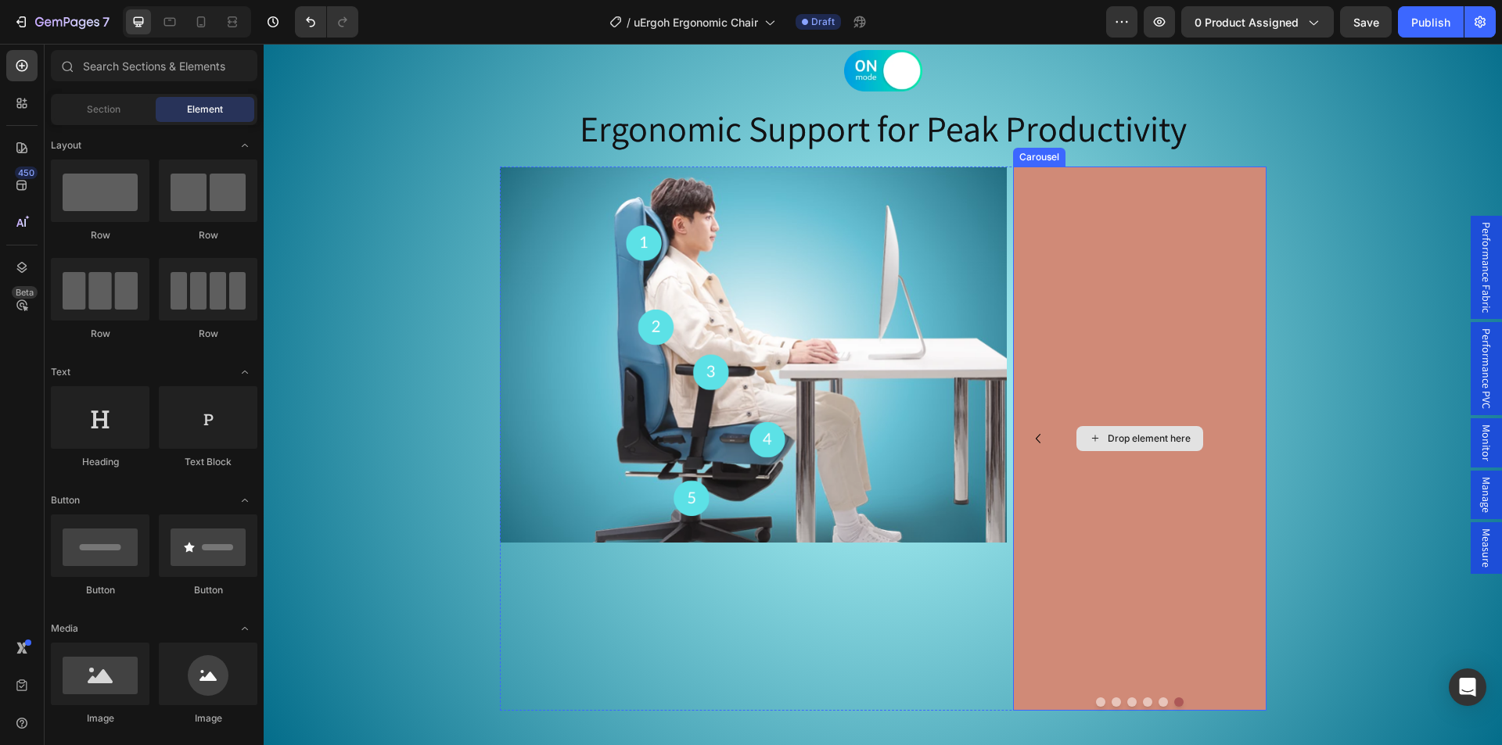
click at [1036, 167] on div "Drop element here" at bounding box center [1139, 439] width 253 height 545
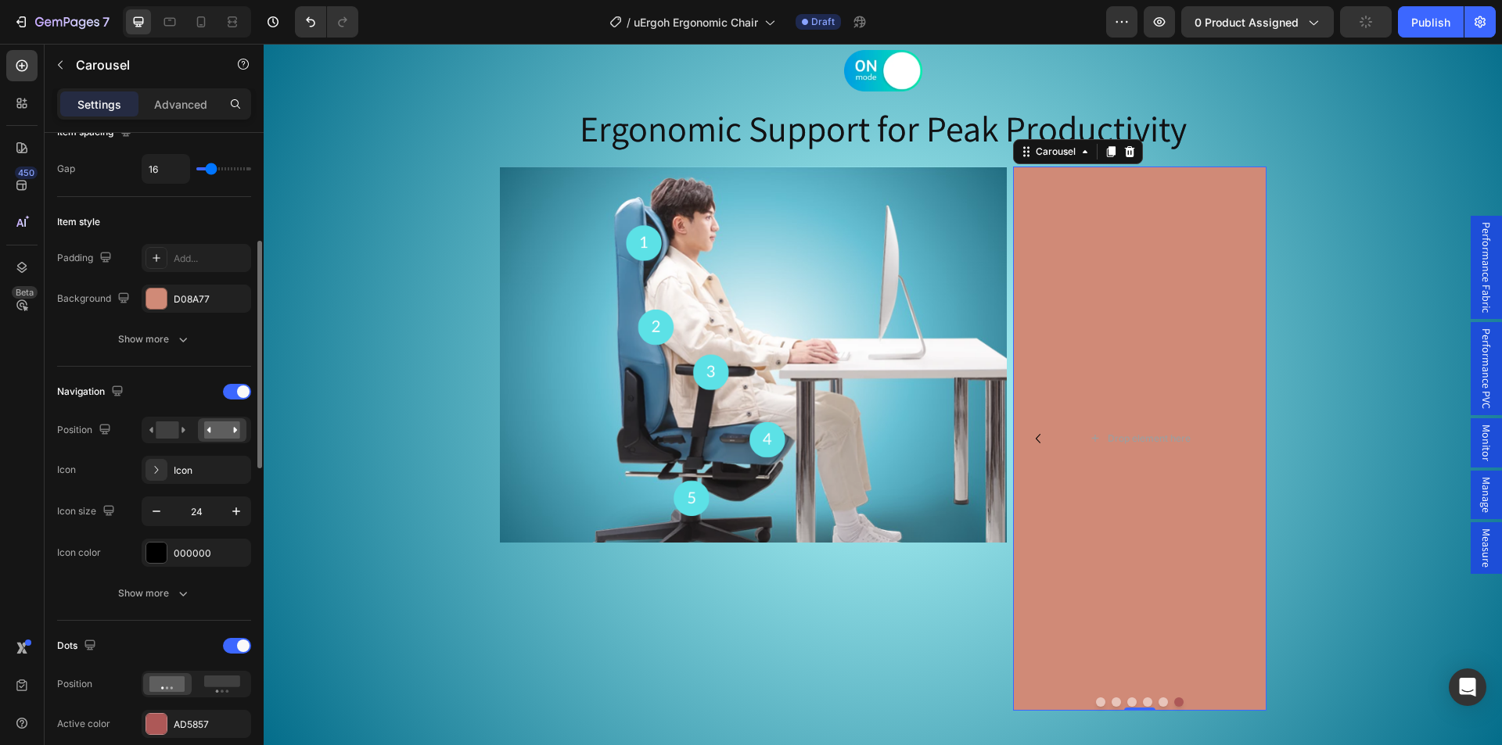
scroll to position [0, 0]
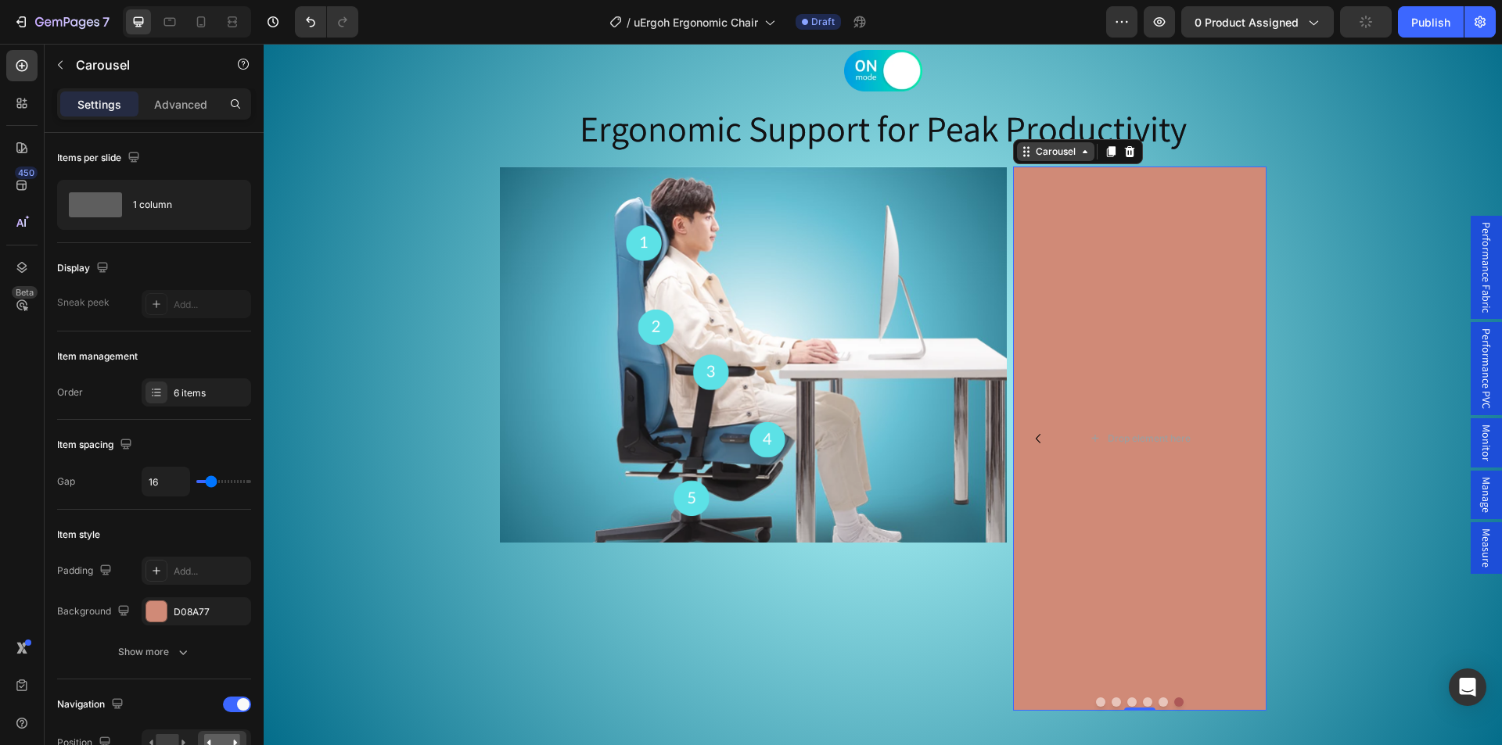
click at [1040, 158] on div "Carousel" at bounding box center [1055, 152] width 46 height 14
drag, startPoint x: 31, startPoint y: 269, endPoint x: 160, endPoint y: 222, distance: 136.6
click at [31, 269] on div at bounding box center [21, 267] width 31 height 31
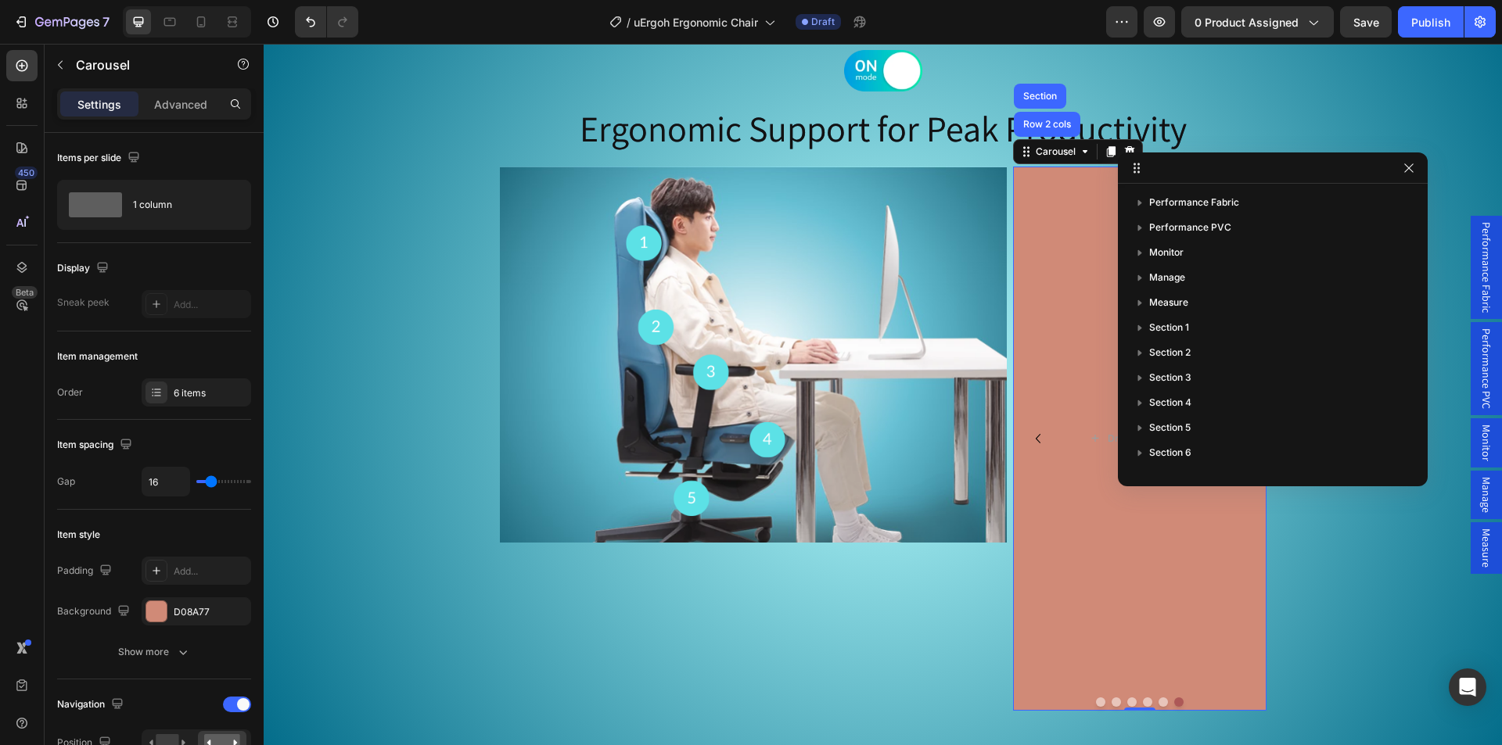
scroll to position [389, 0]
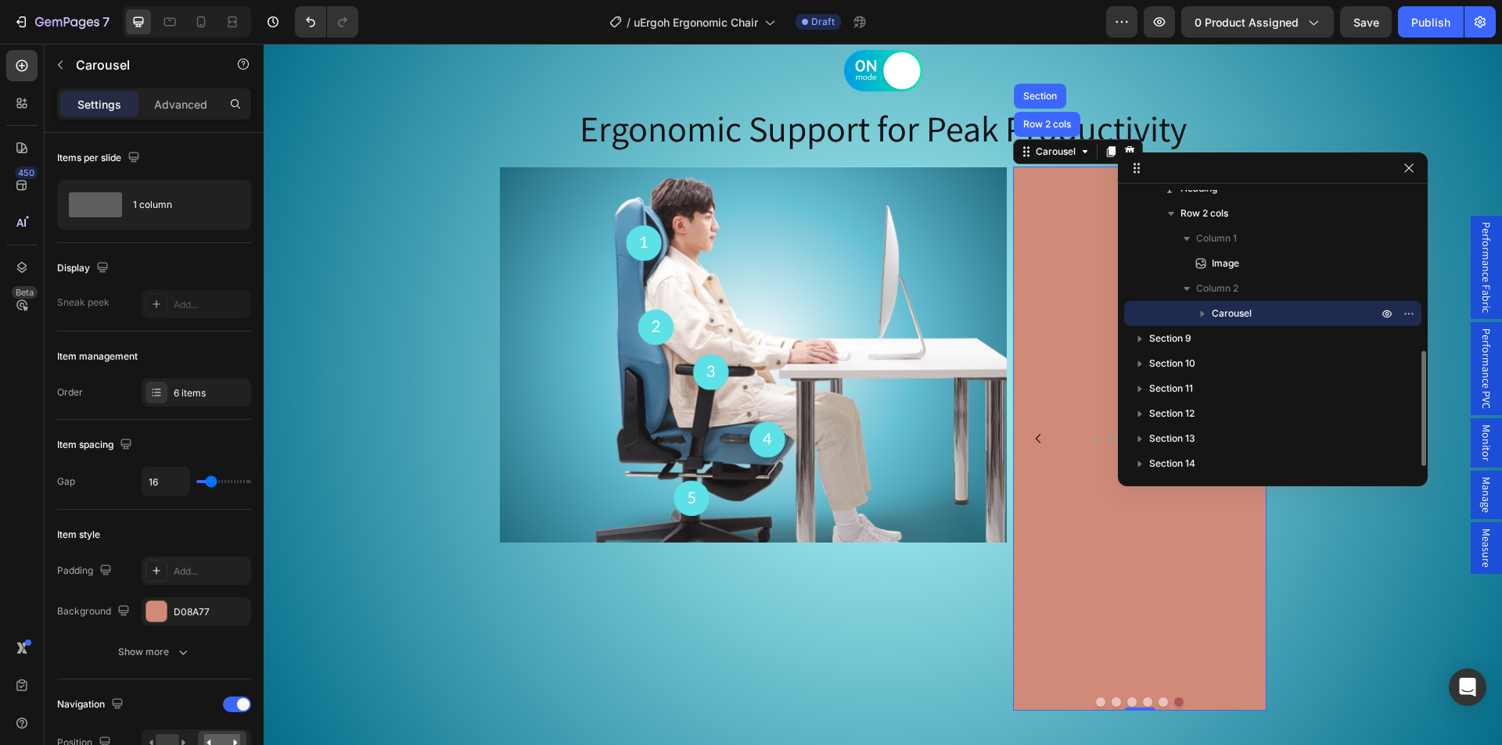
click at [1201, 314] on icon "button" at bounding box center [1203, 314] width 4 height 6
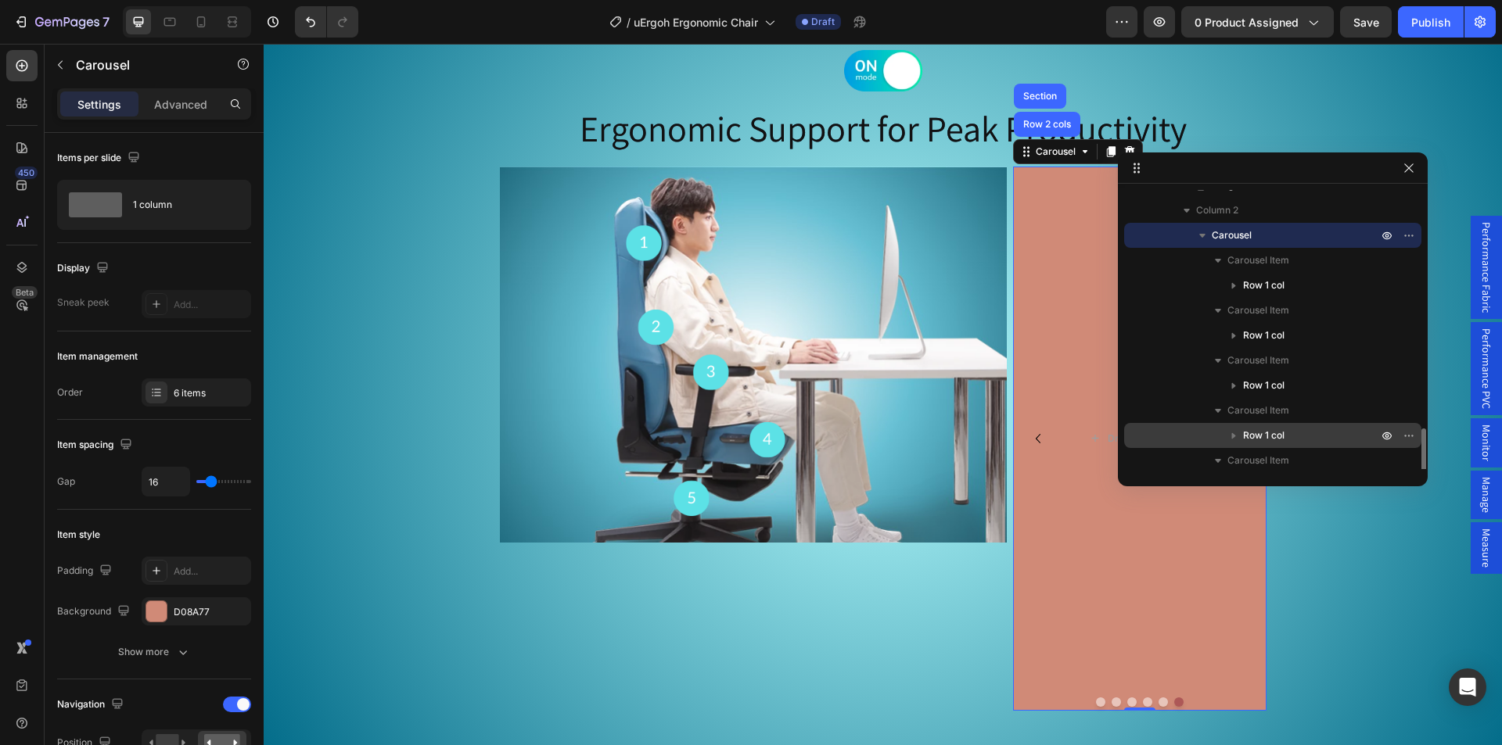
scroll to position [546, 0]
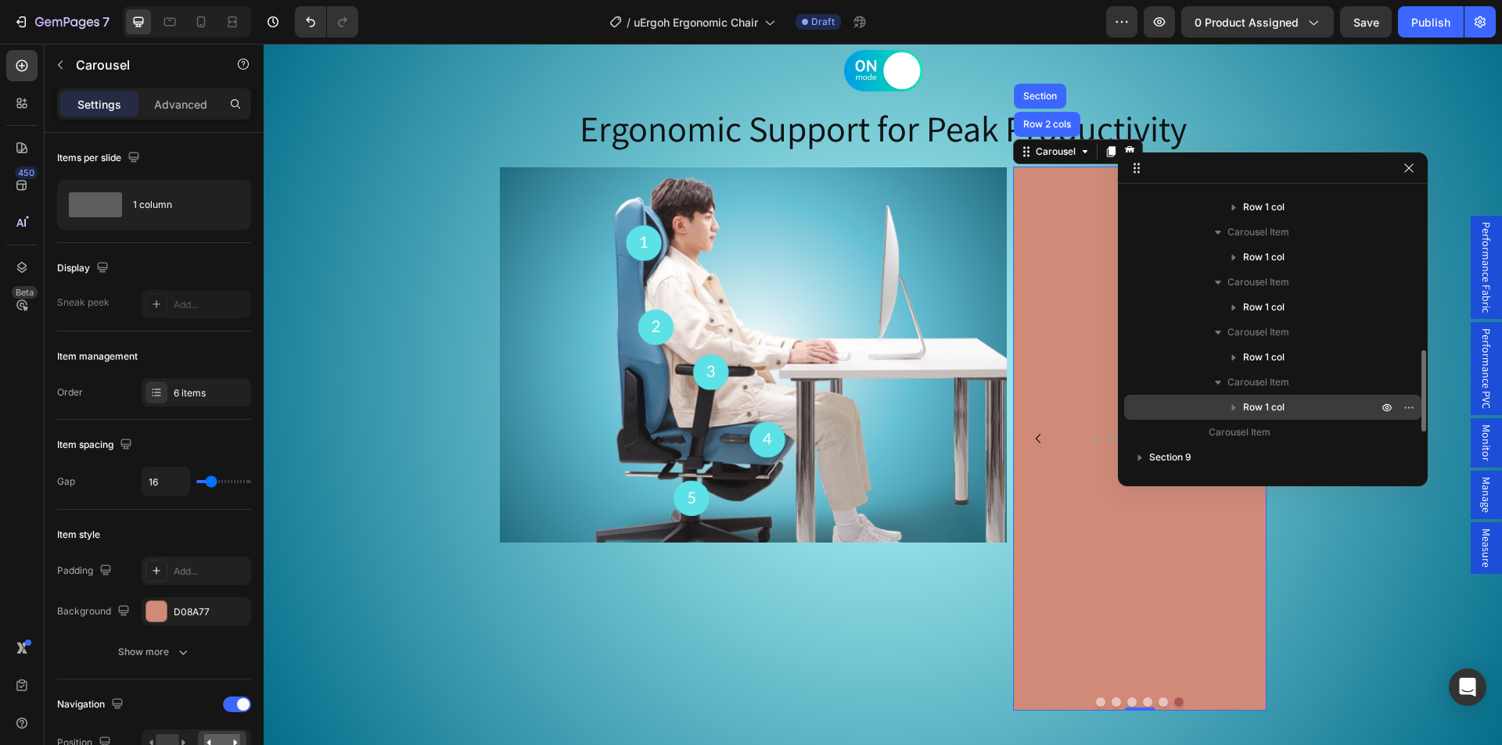
click at [1269, 409] on span "Row 1 col" at bounding box center [1263, 408] width 41 height 16
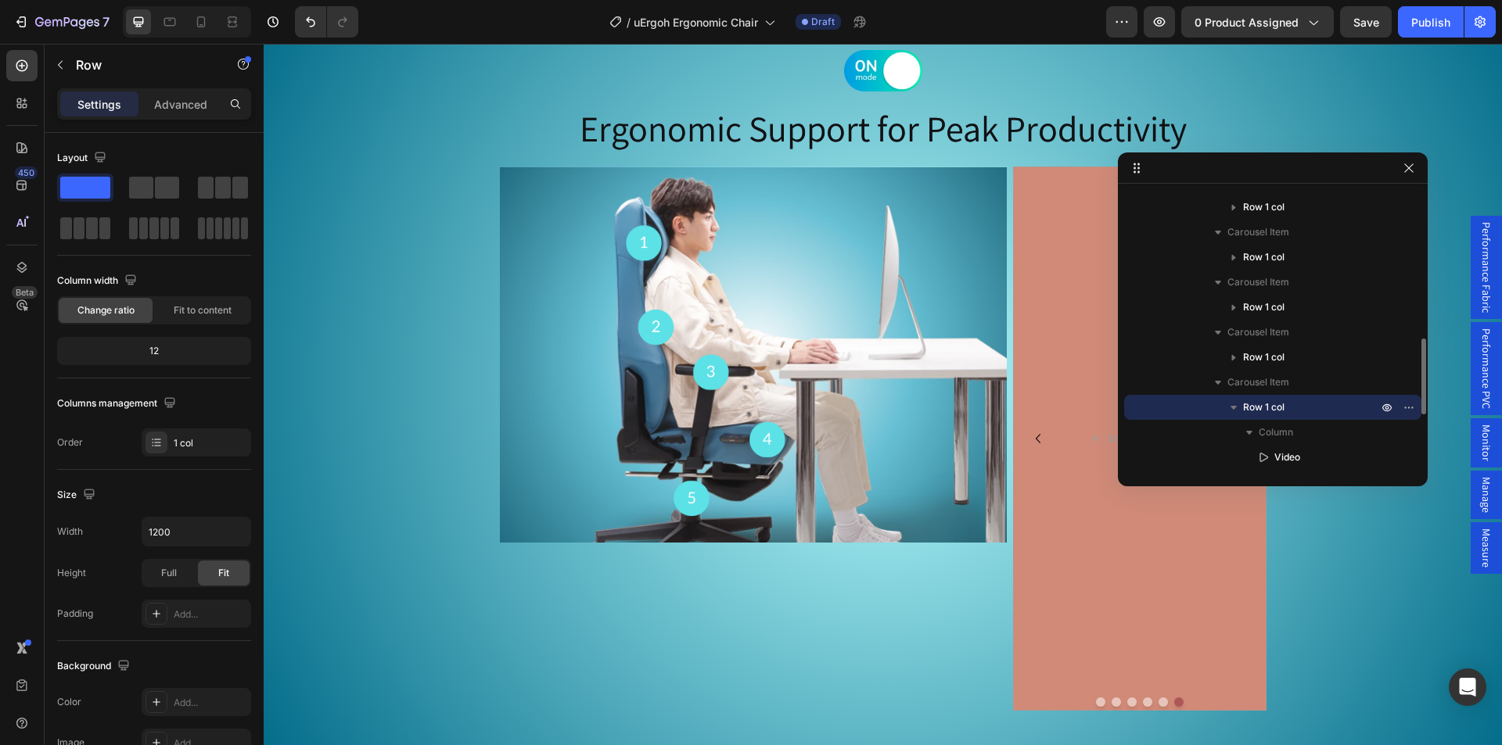
scroll to position [702, 0]
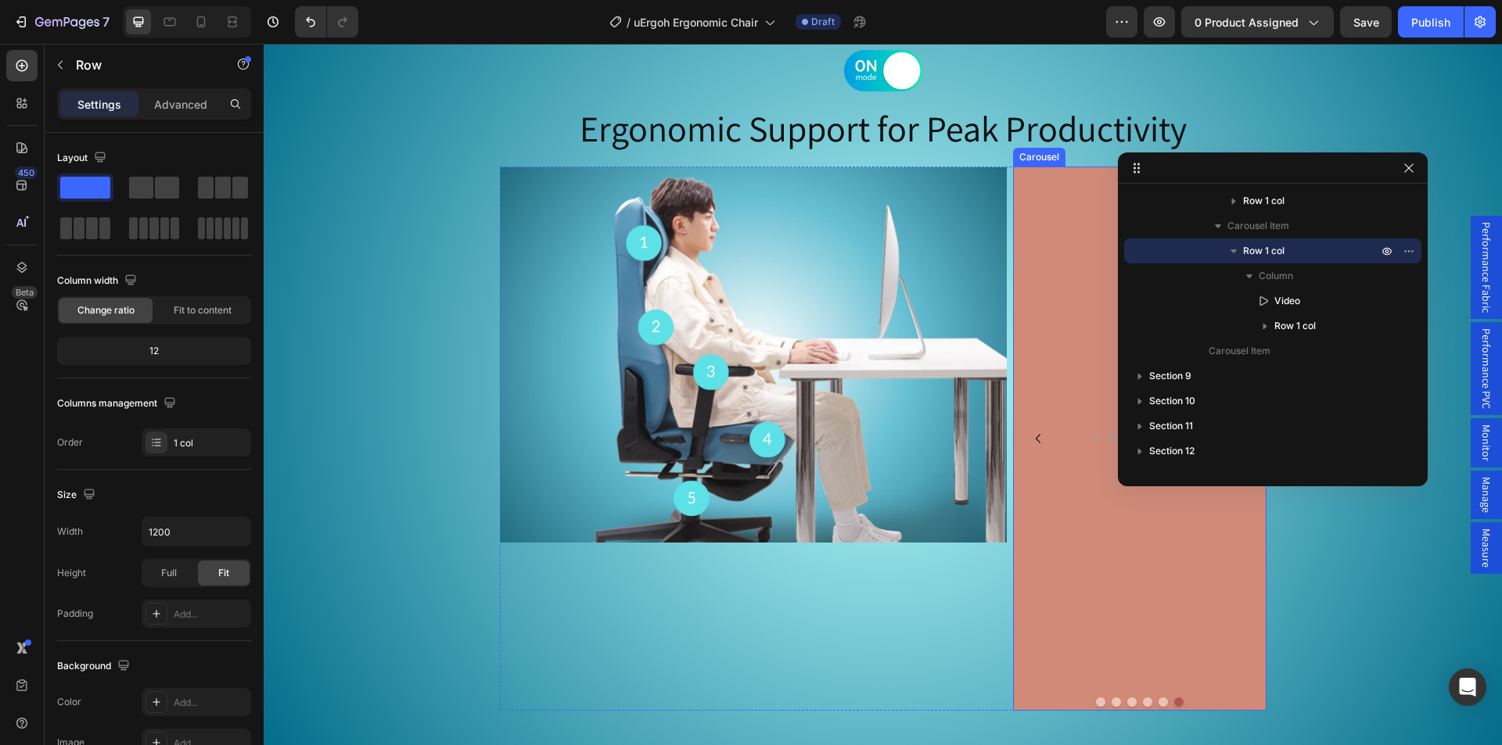
click at [1096, 698] on button "Dot" at bounding box center [1100, 702] width 9 height 9
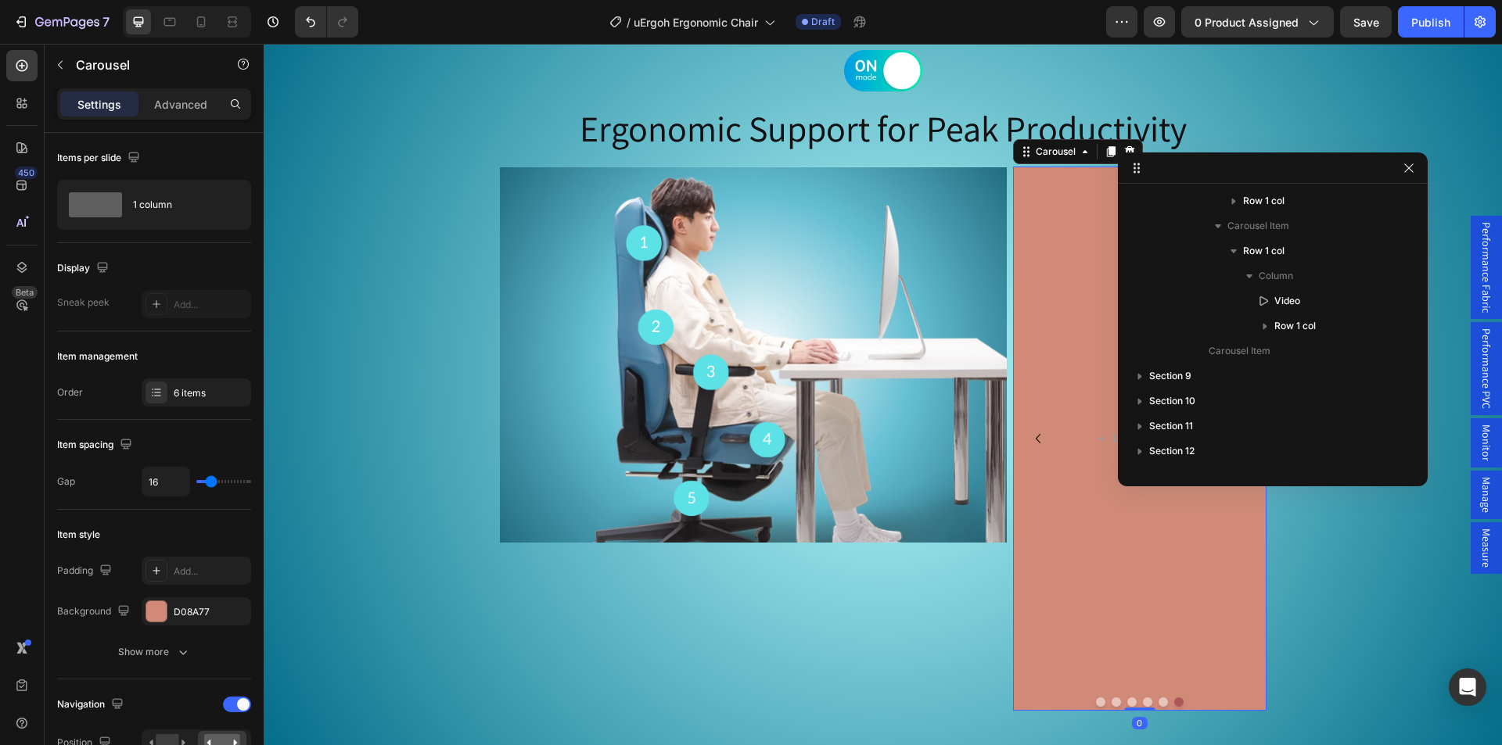
scroll to position [389, 0]
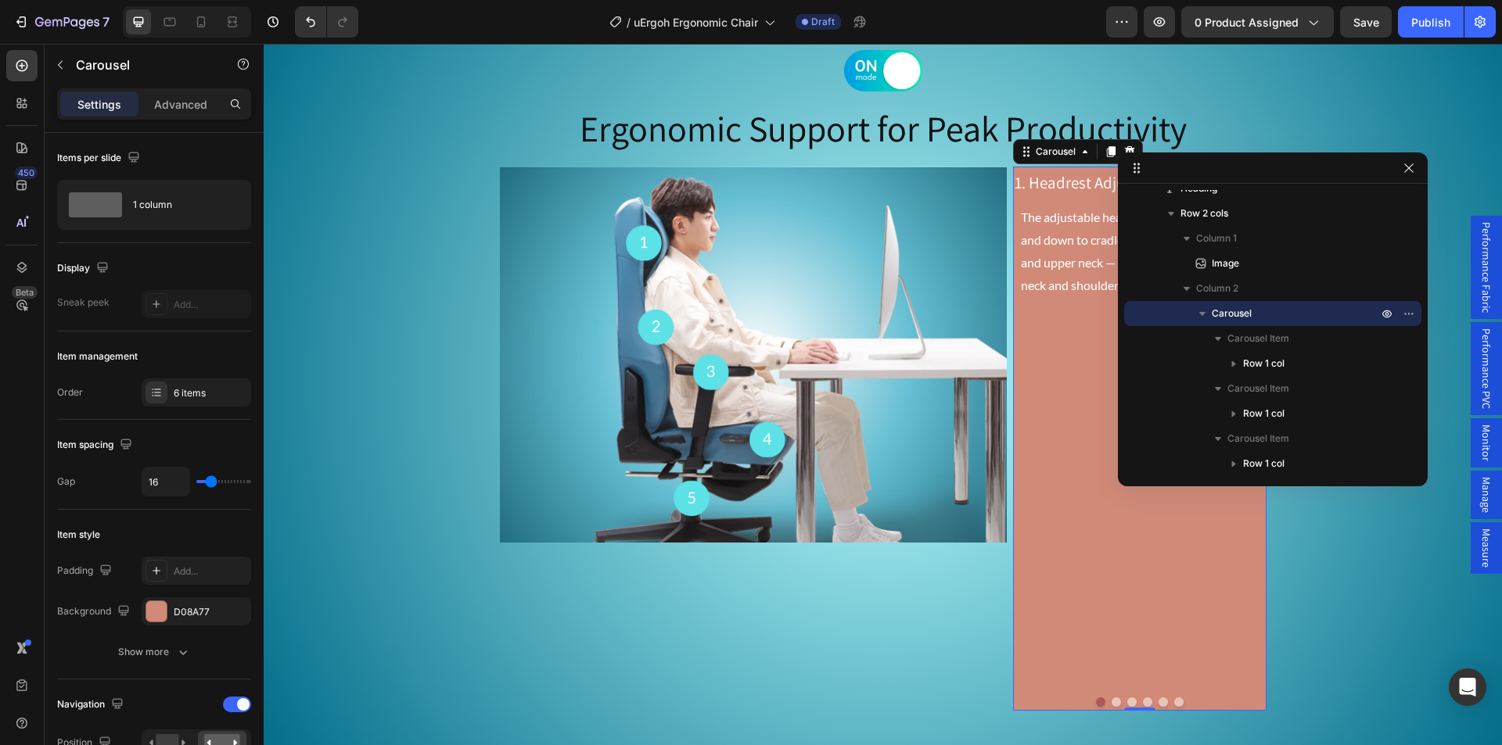
click at [1111, 702] on button "Dot" at bounding box center [1115, 702] width 9 height 9
click at [1127, 702] on button "Dot" at bounding box center [1131, 702] width 9 height 9
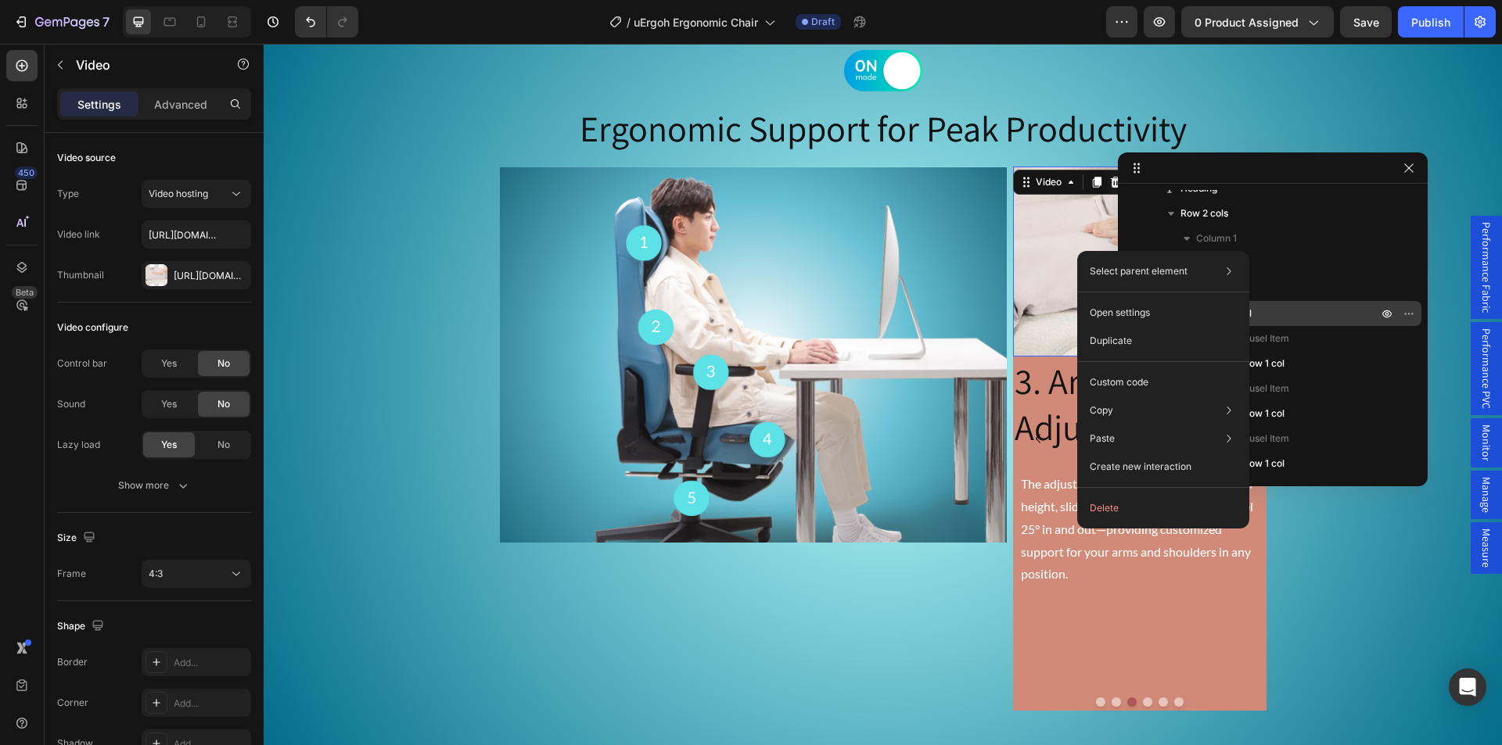
scroll to position [590, 0]
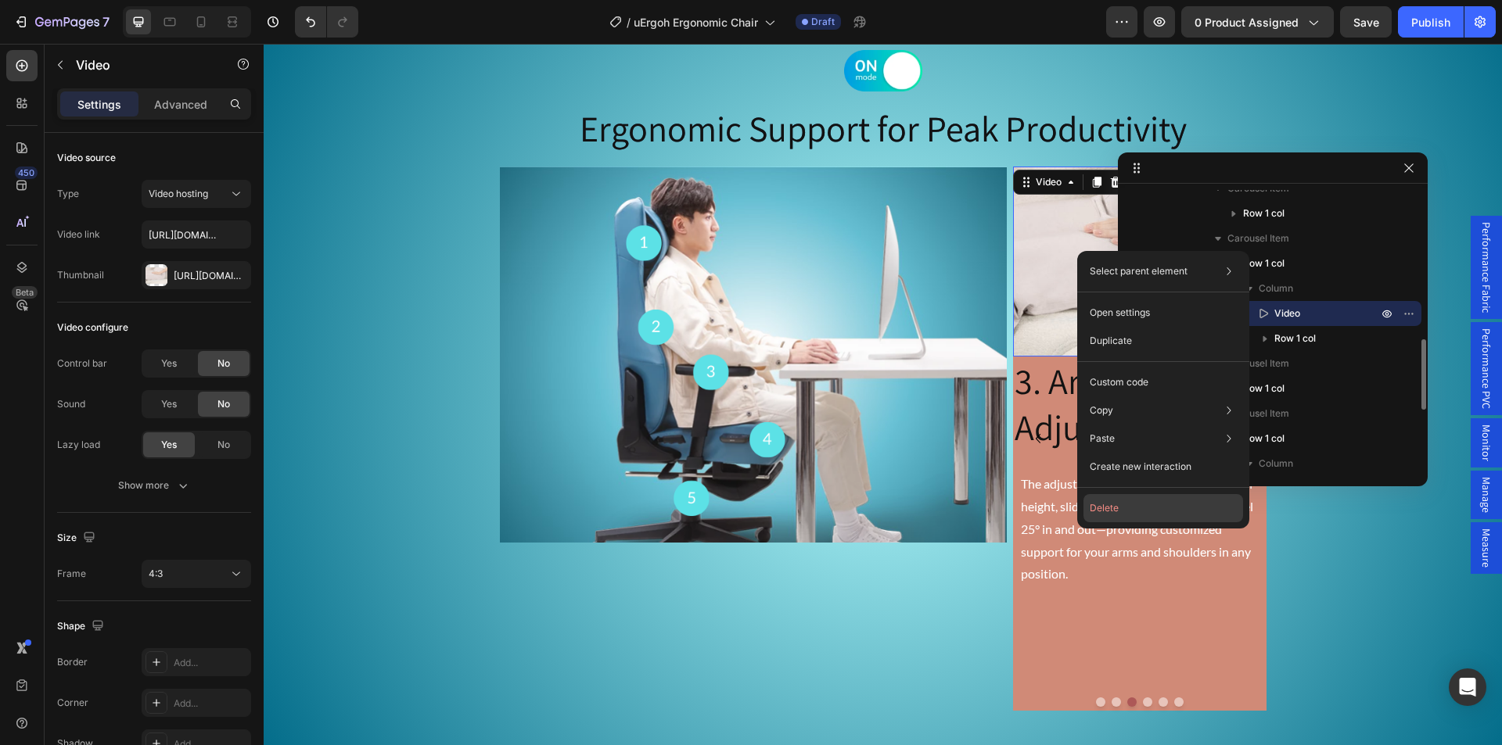
click at [1108, 519] on button "Delete" at bounding box center [1163, 508] width 160 height 28
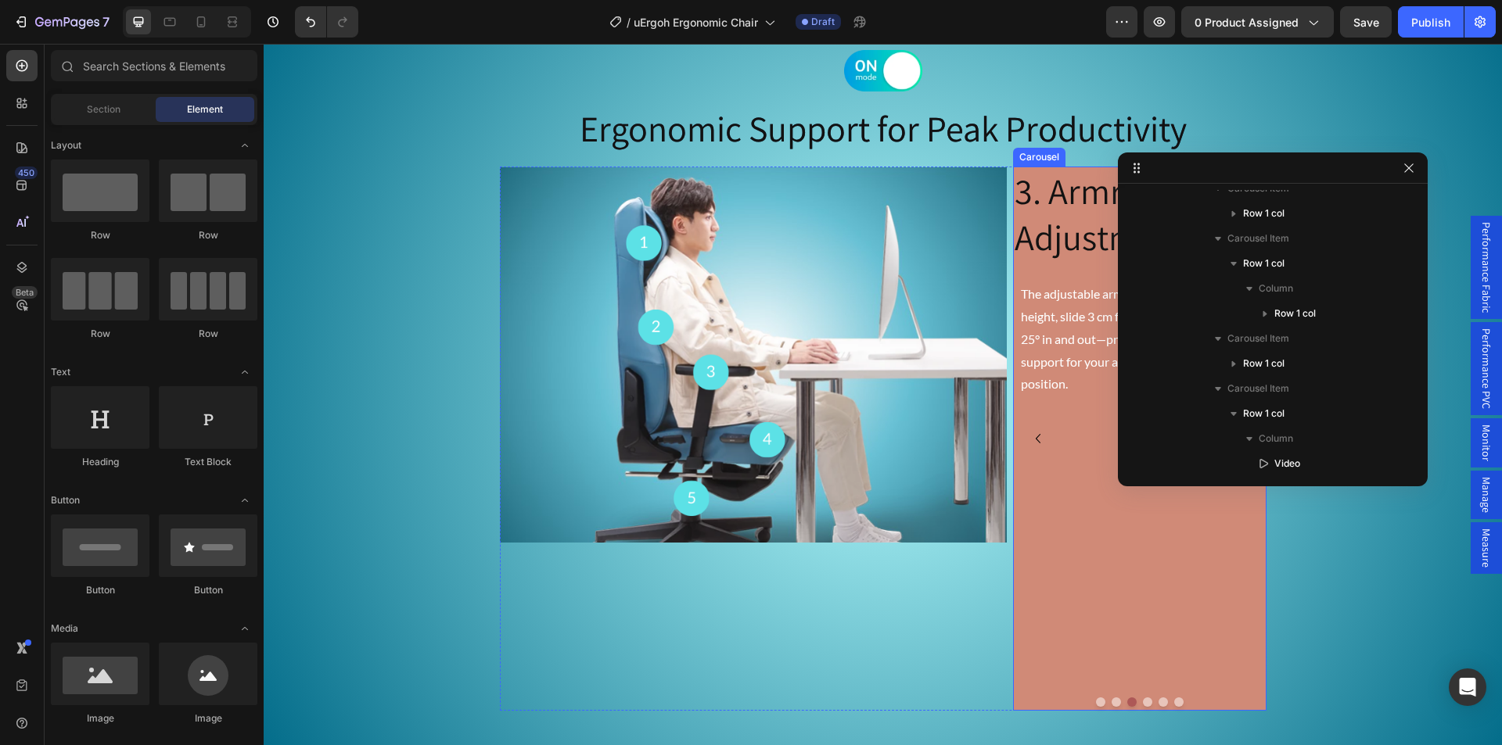
click at [1111, 701] on button "Dot" at bounding box center [1115, 702] width 9 height 9
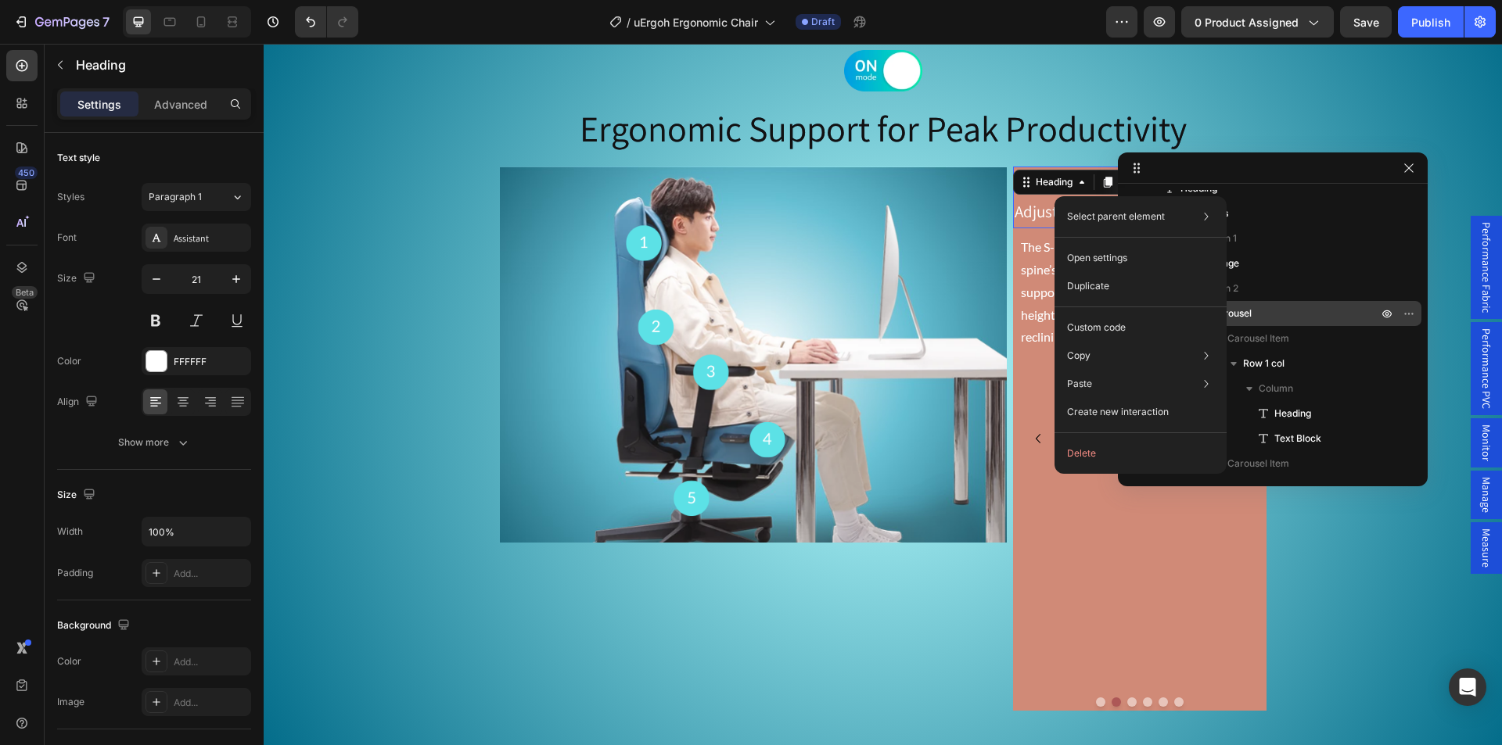
scroll to position [615, 0]
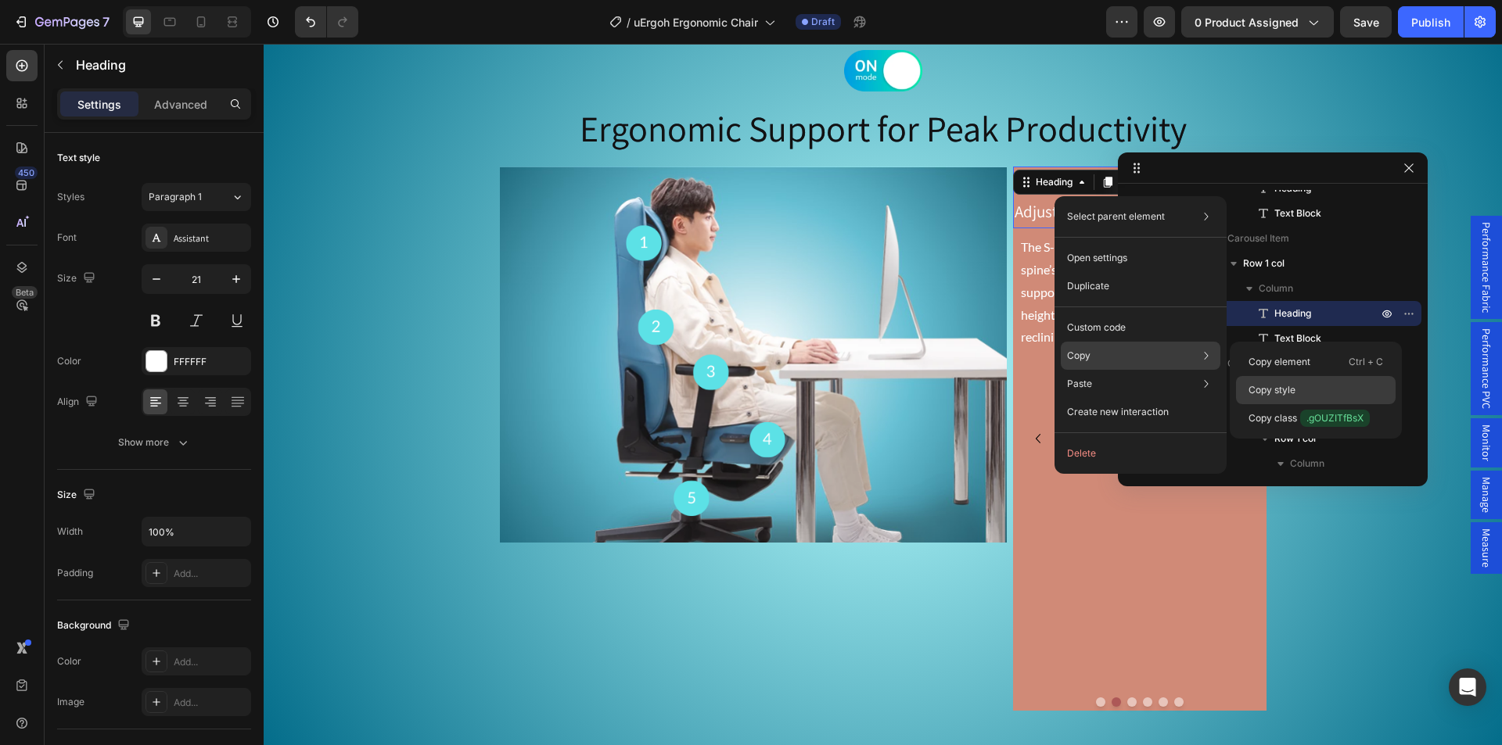
click at [1274, 388] on p "Copy style" at bounding box center [1271, 390] width 47 height 14
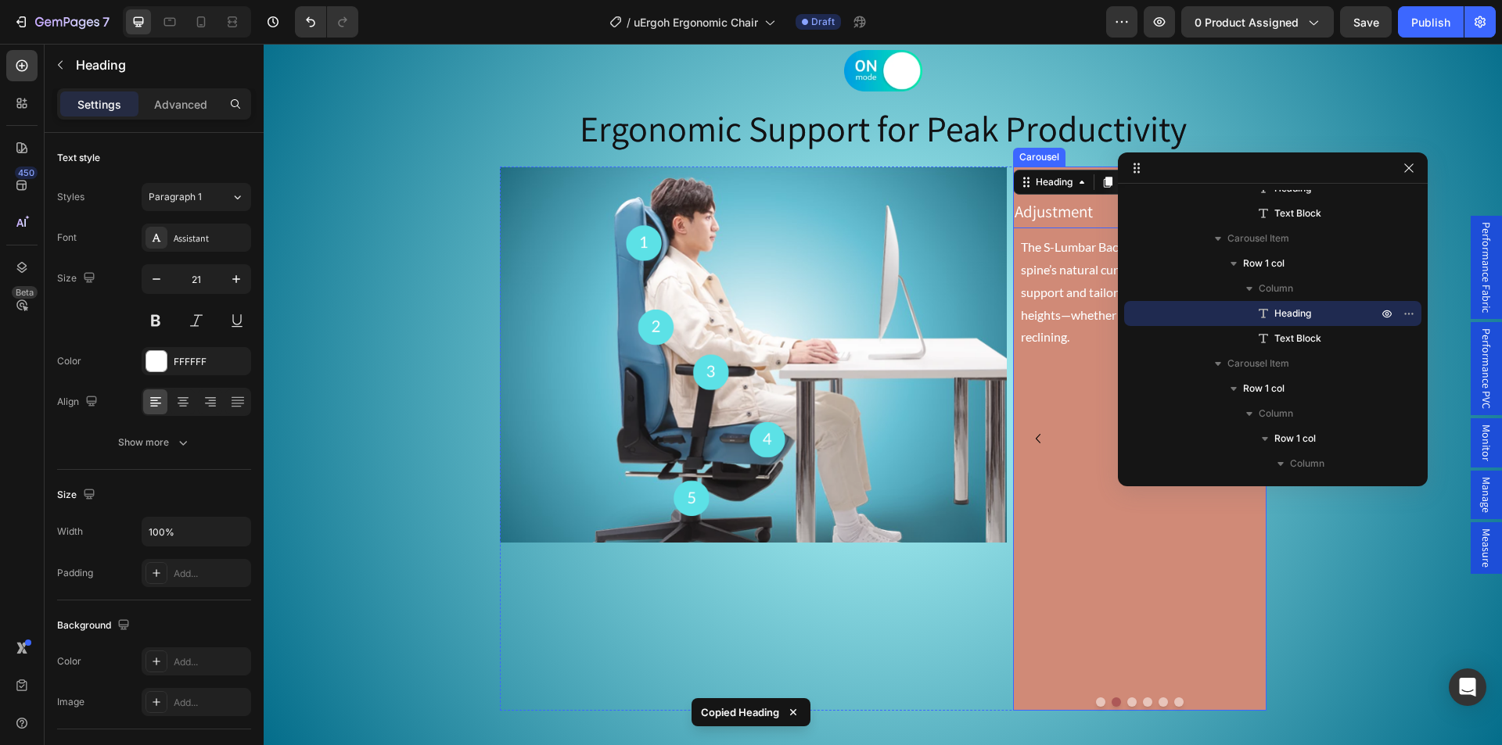
click at [1127, 707] on button "Dot" at bounding box center [1131, 702] width 9 height 9
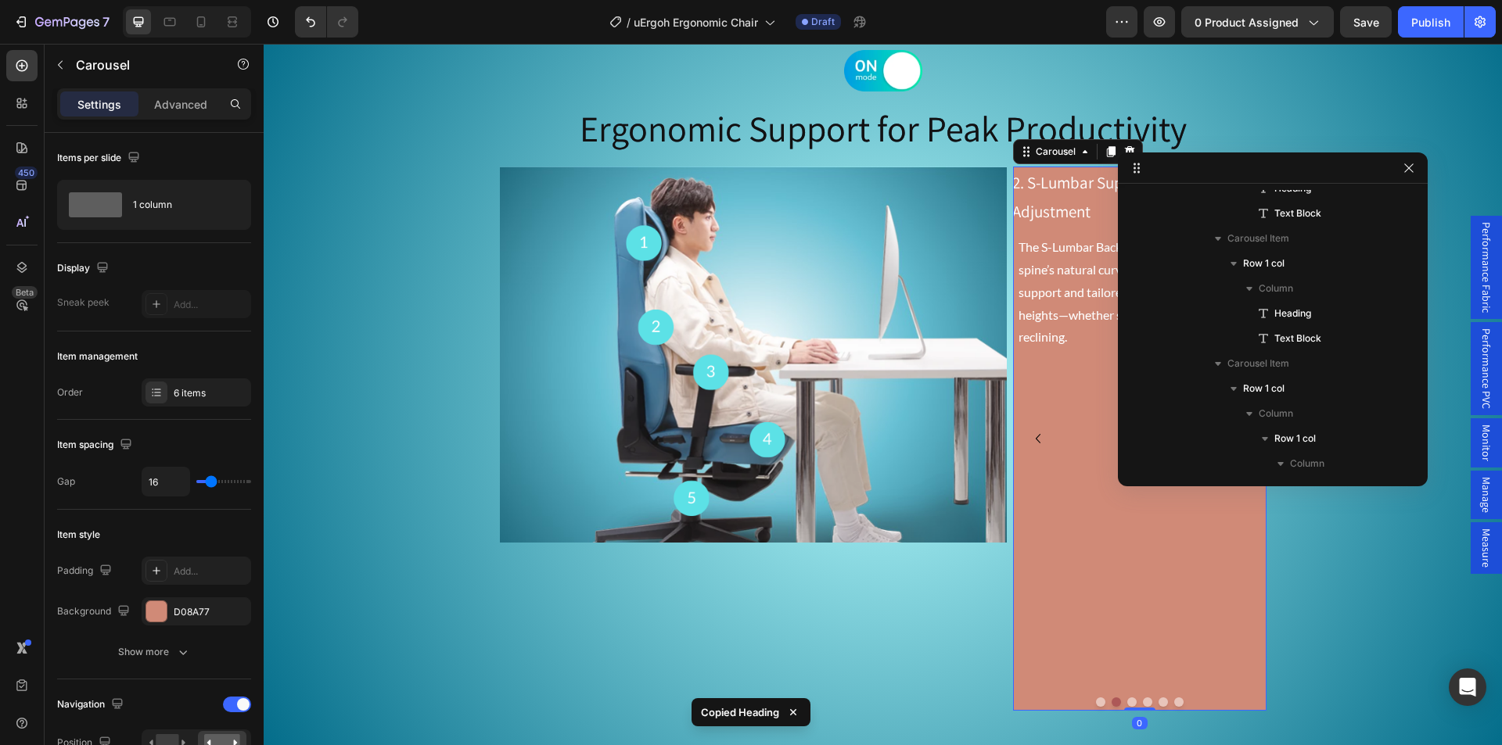
scroll to position [389, 0]
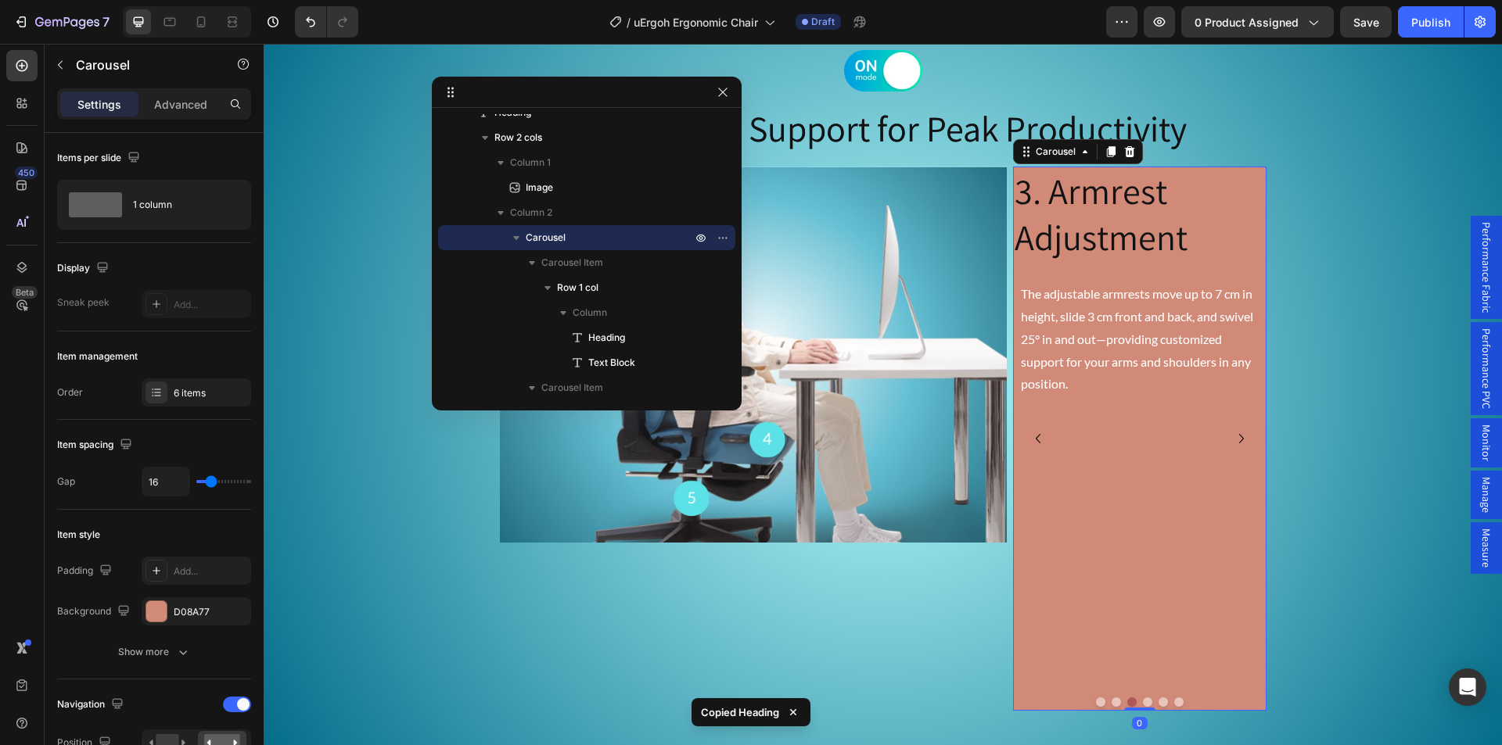
drag, startPoint x: 1261, startPoint y: 176, endPoint x: 637, endPoint y: 124, distance: 626.2
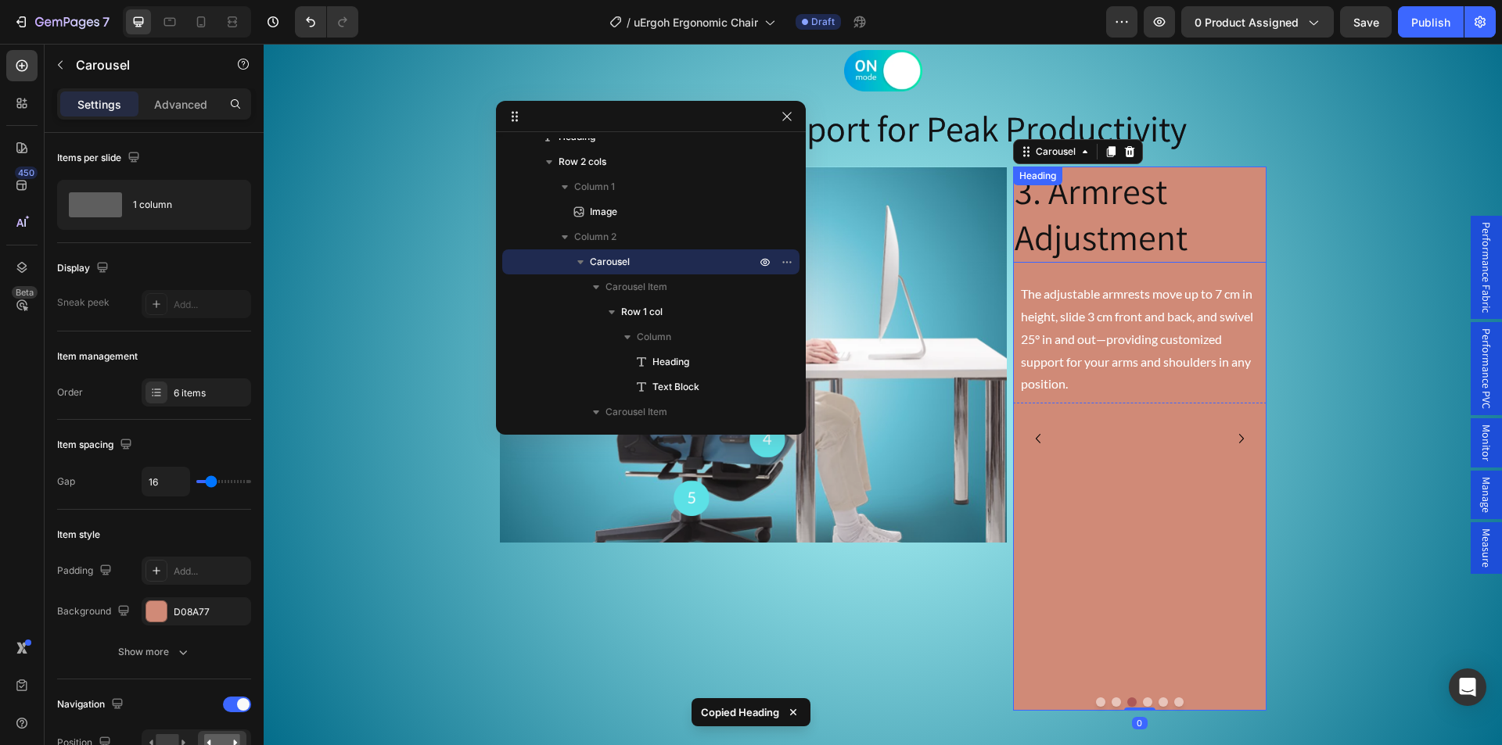
click at [1129, 210] on p "3. Armrest Adjustment" at bounding box center [1139, 215] width 250 height 94
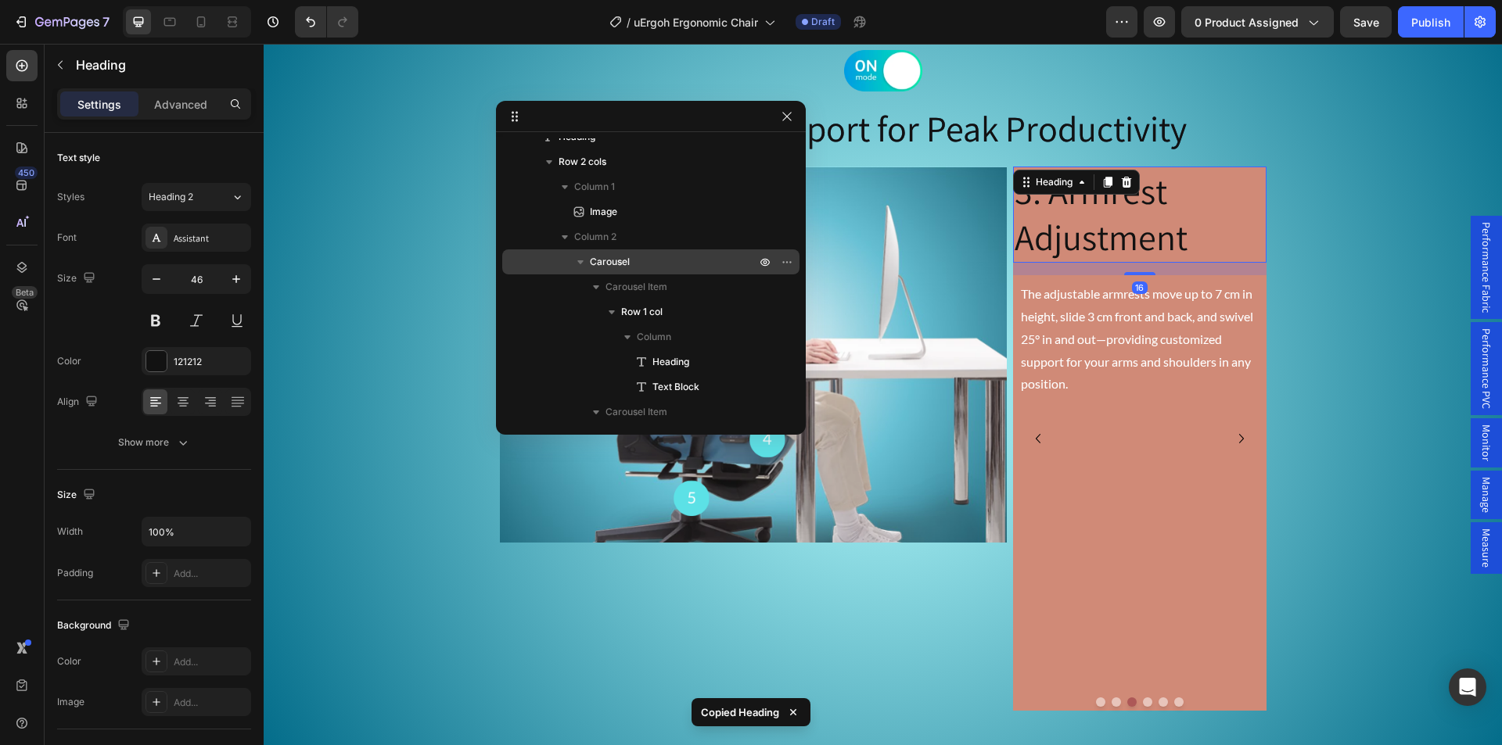
scroll to position [790, 0]
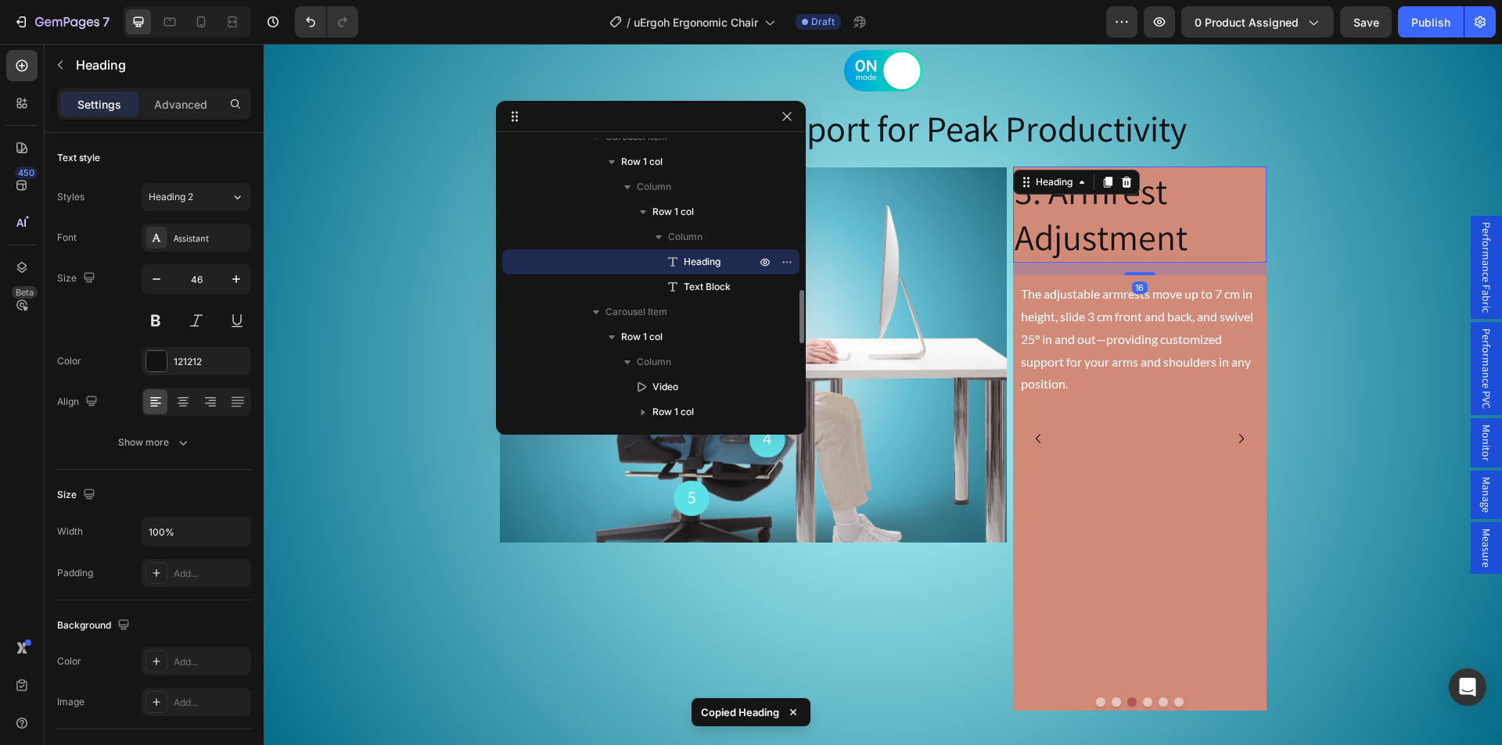
type input "21"
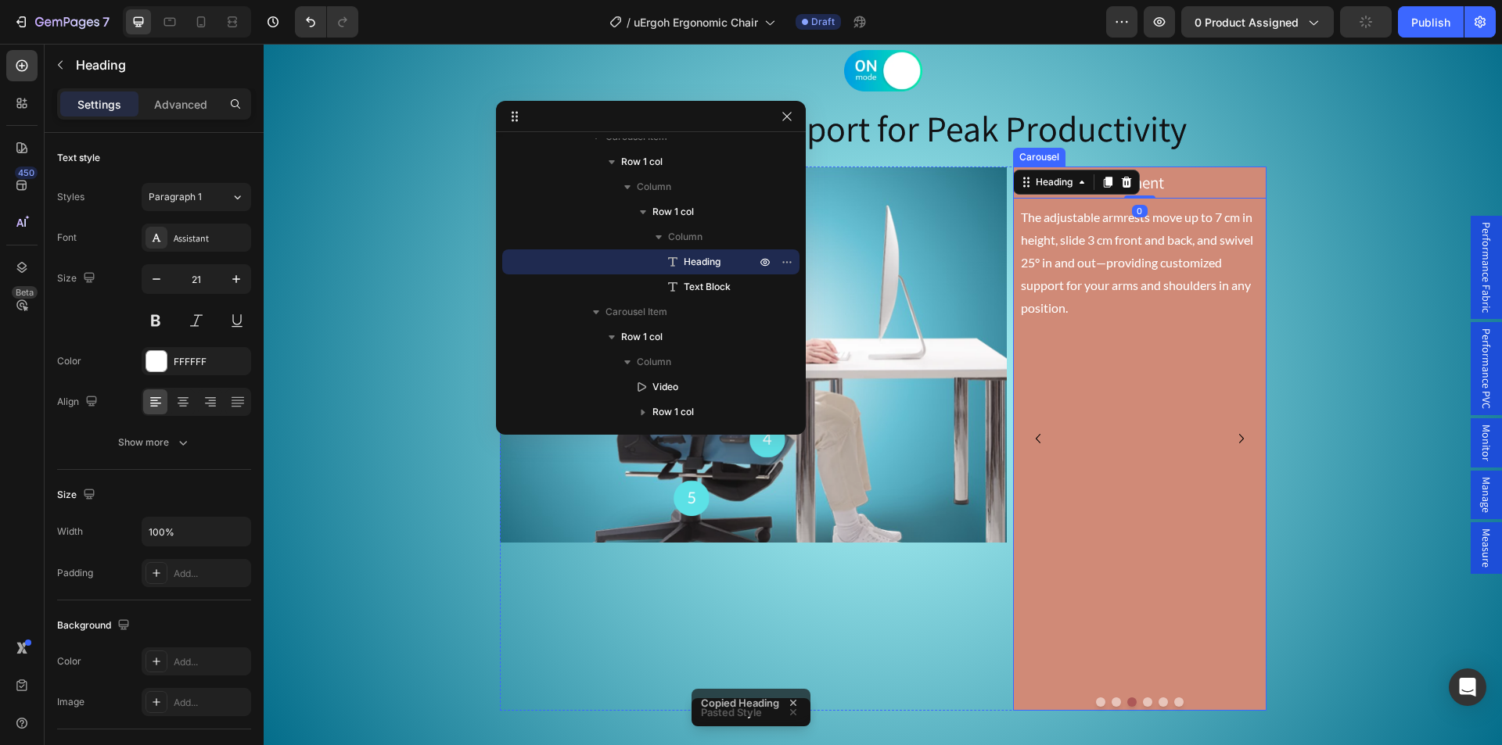
click at [1143, 702] on button "Dot" at bounding box center [1147, 702] width 9 height 9
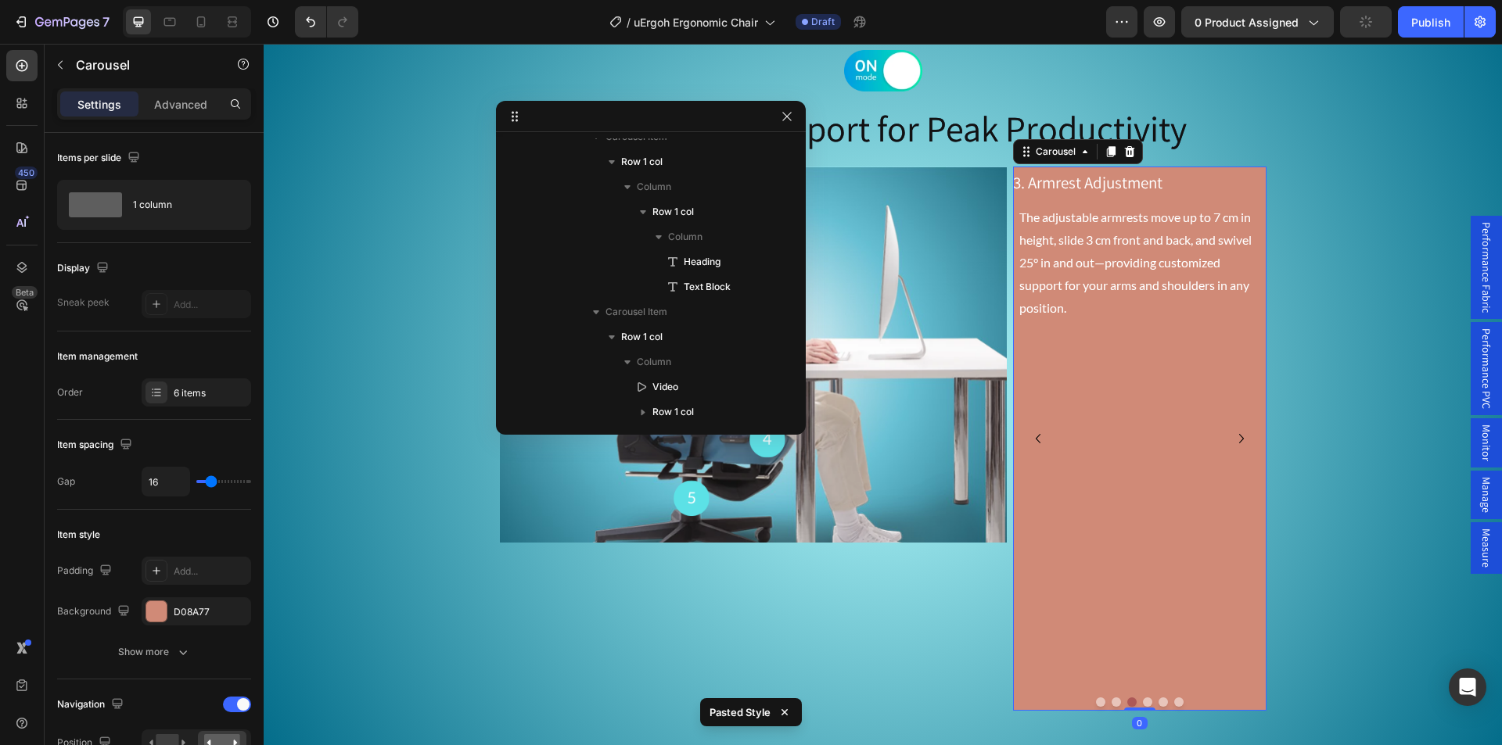
scroll to position [389, 0]
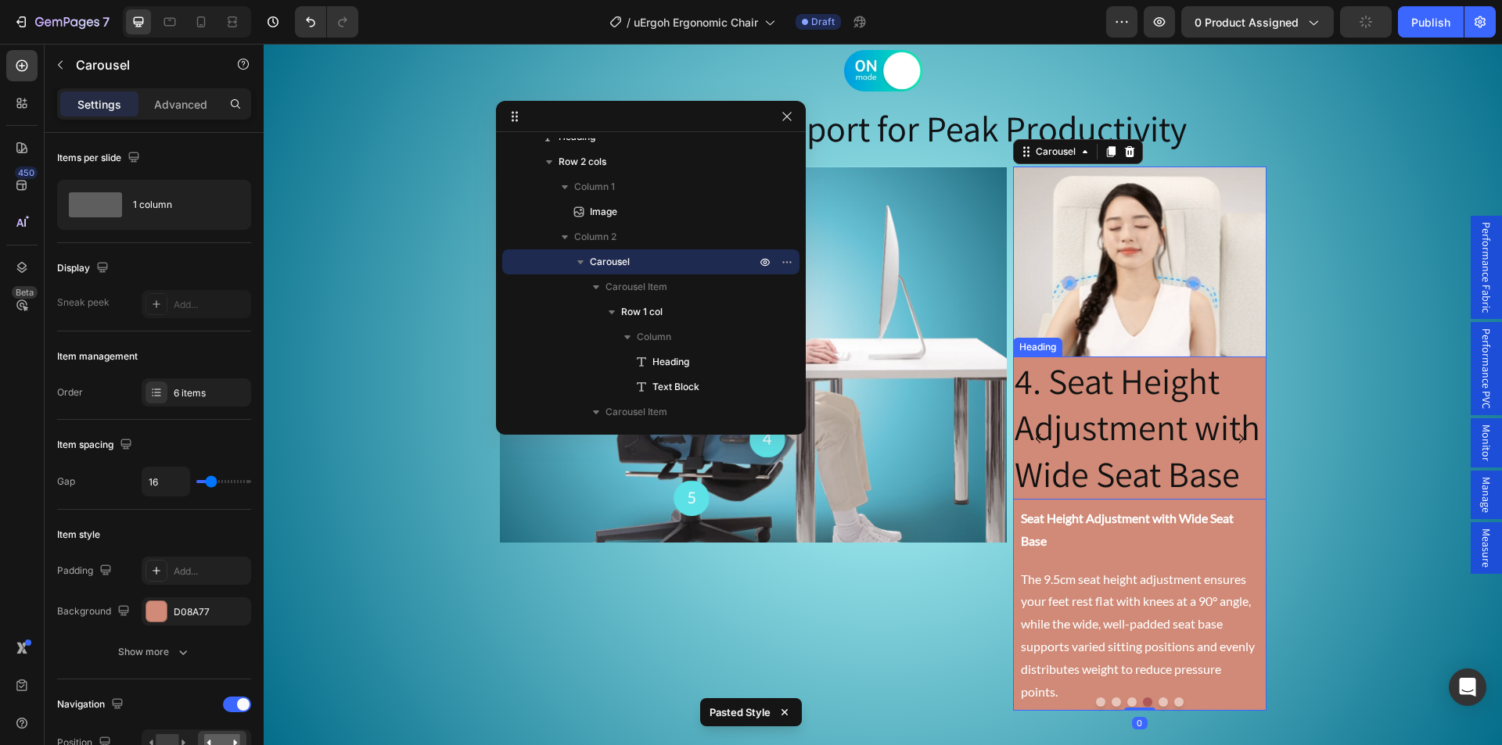
click at [1080, 418] on p "4. Seat Height Adjustment with Wide Seat Base" at bounding box center [1139, 428] width 250 height 140
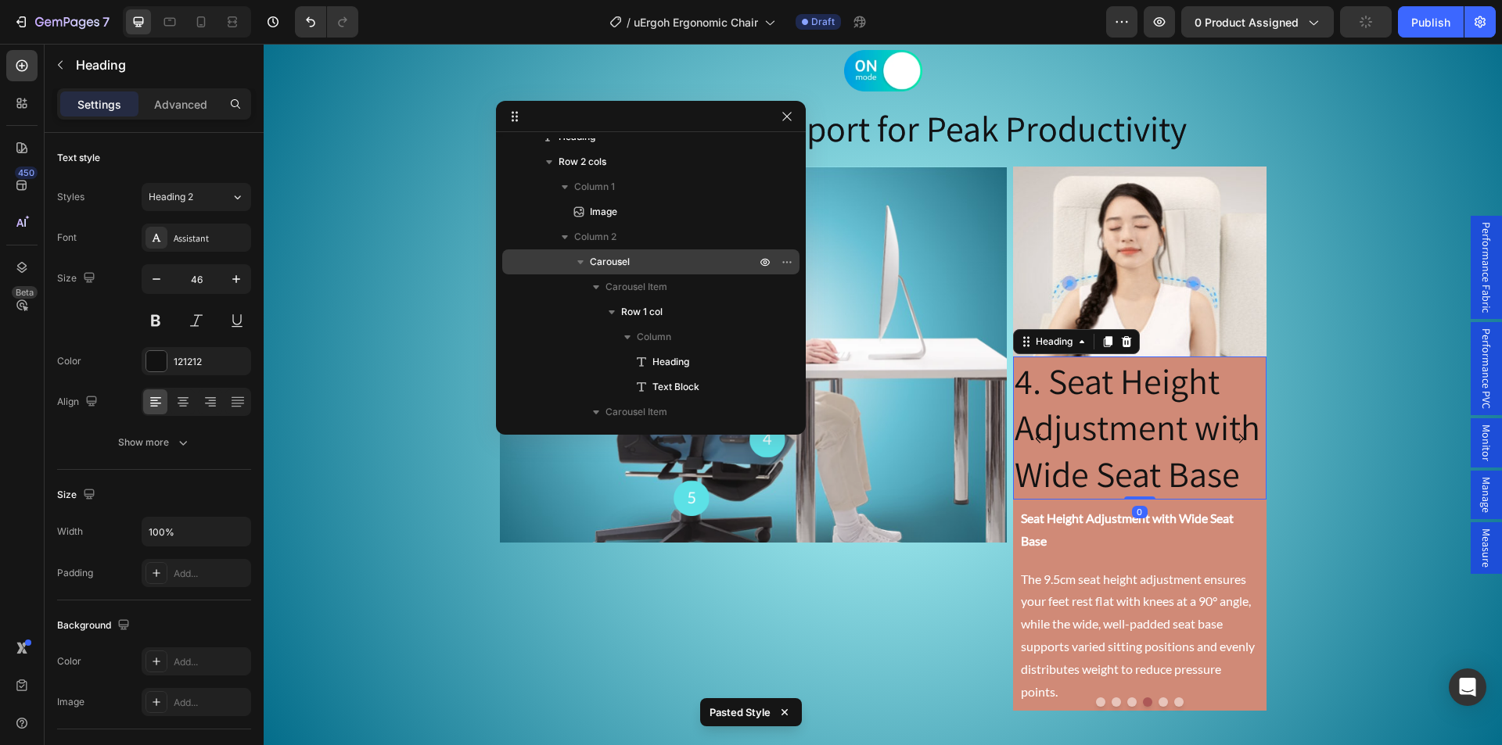
scroll to position [990, 0]
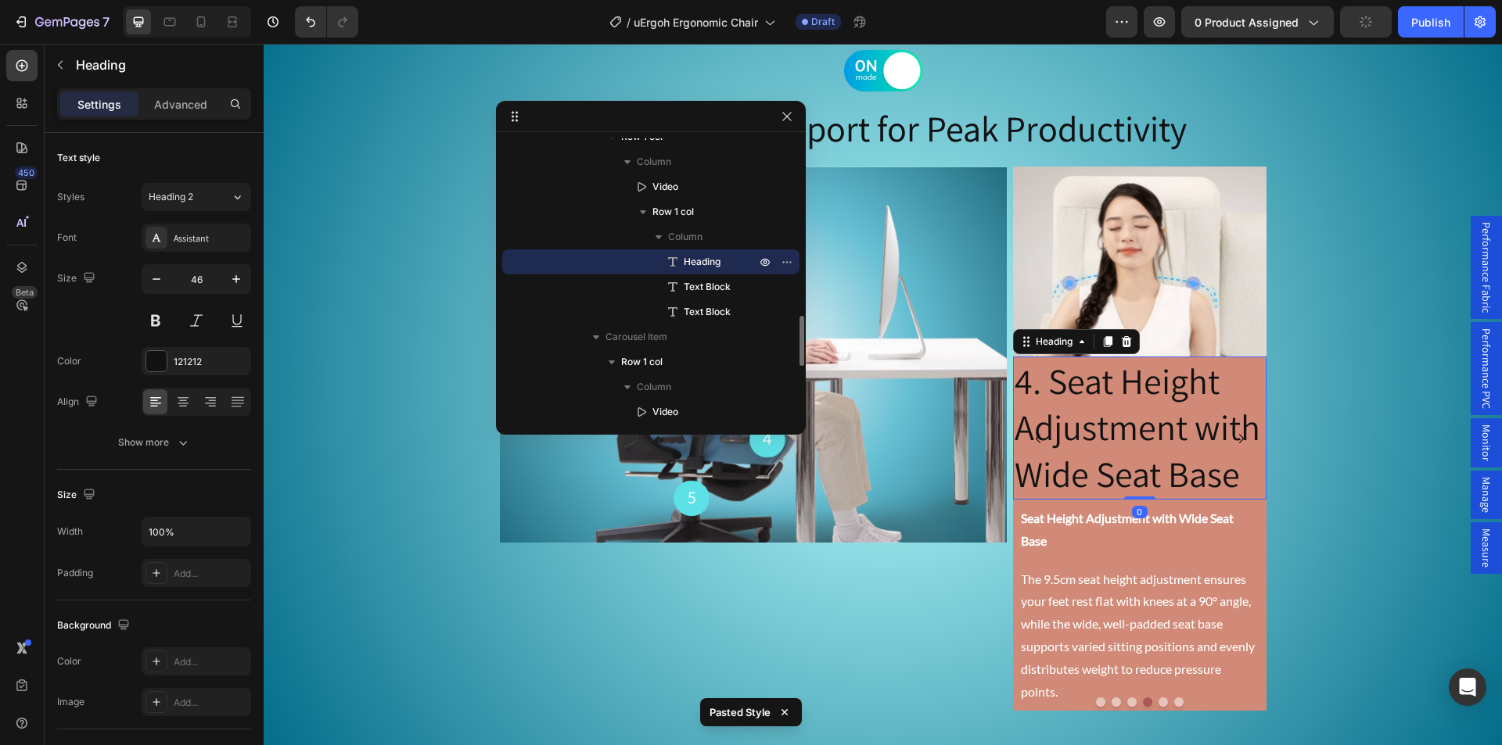
type input "21"
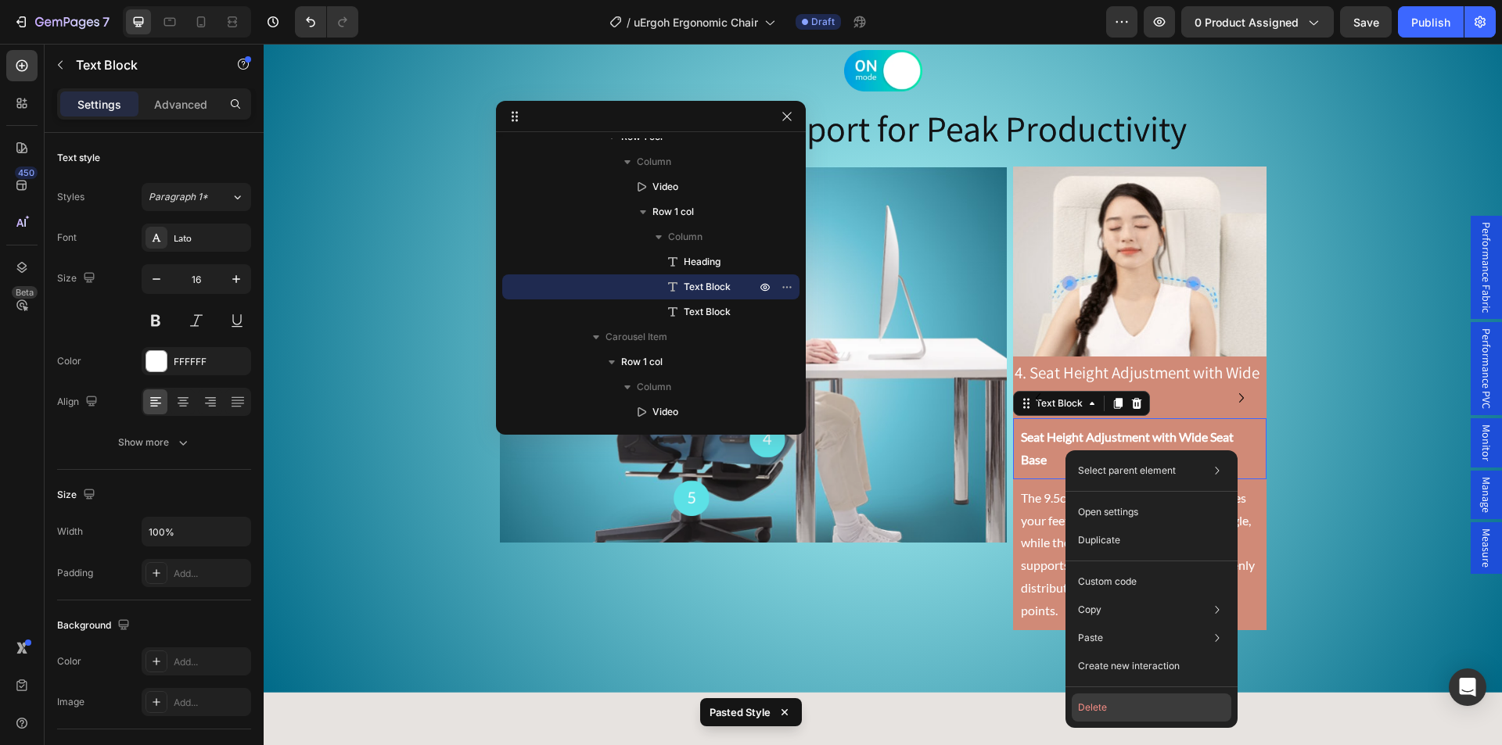
drag, startPoint x: 1102, startPoint y: 704, endPoint x: 841, endPoint y: 581, distance: 288.6
click at [1102, 704] on button "Delete" at bounding box center [1151, 708] width 160 height 28
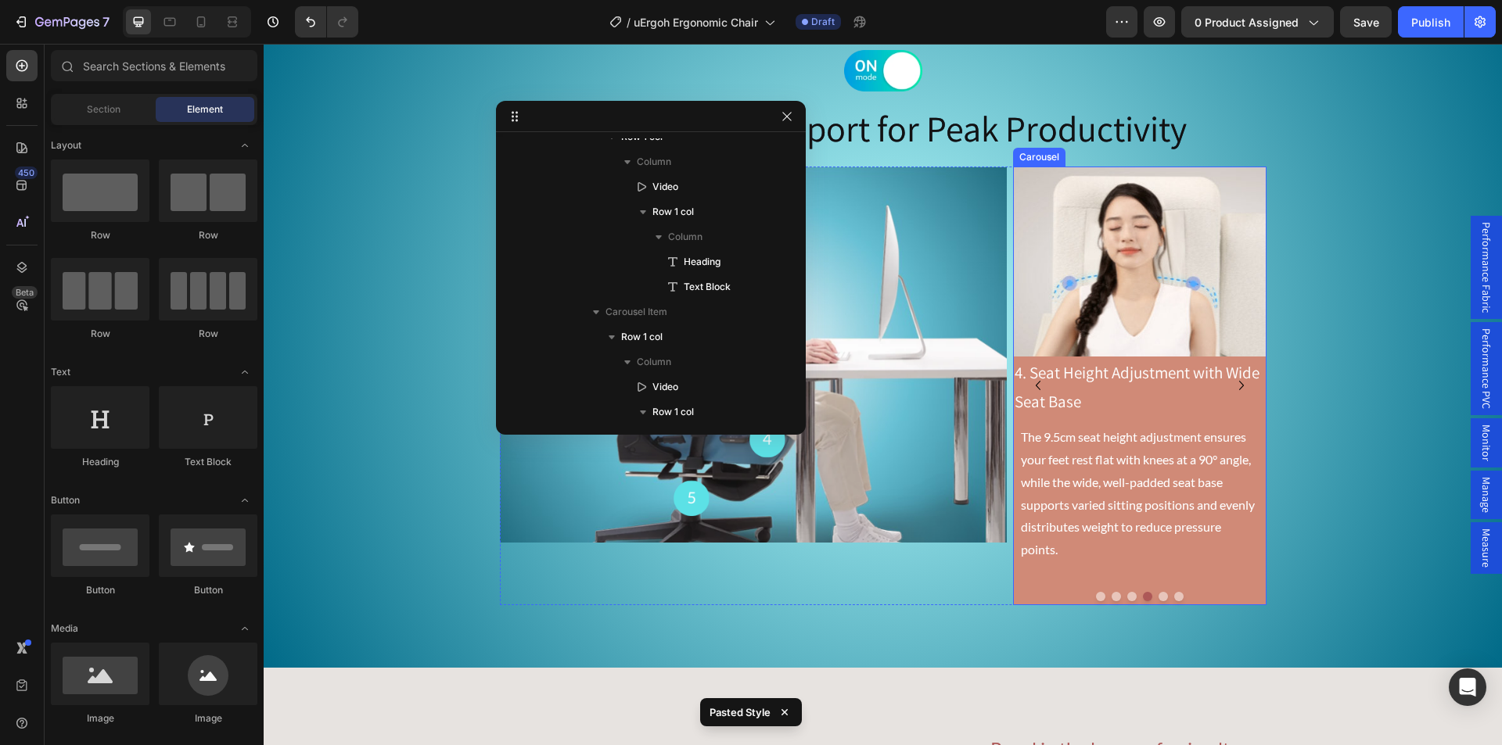
click at [1158, 596] on button "Dot" at bounding box center [1162, 596] width 9 height 9
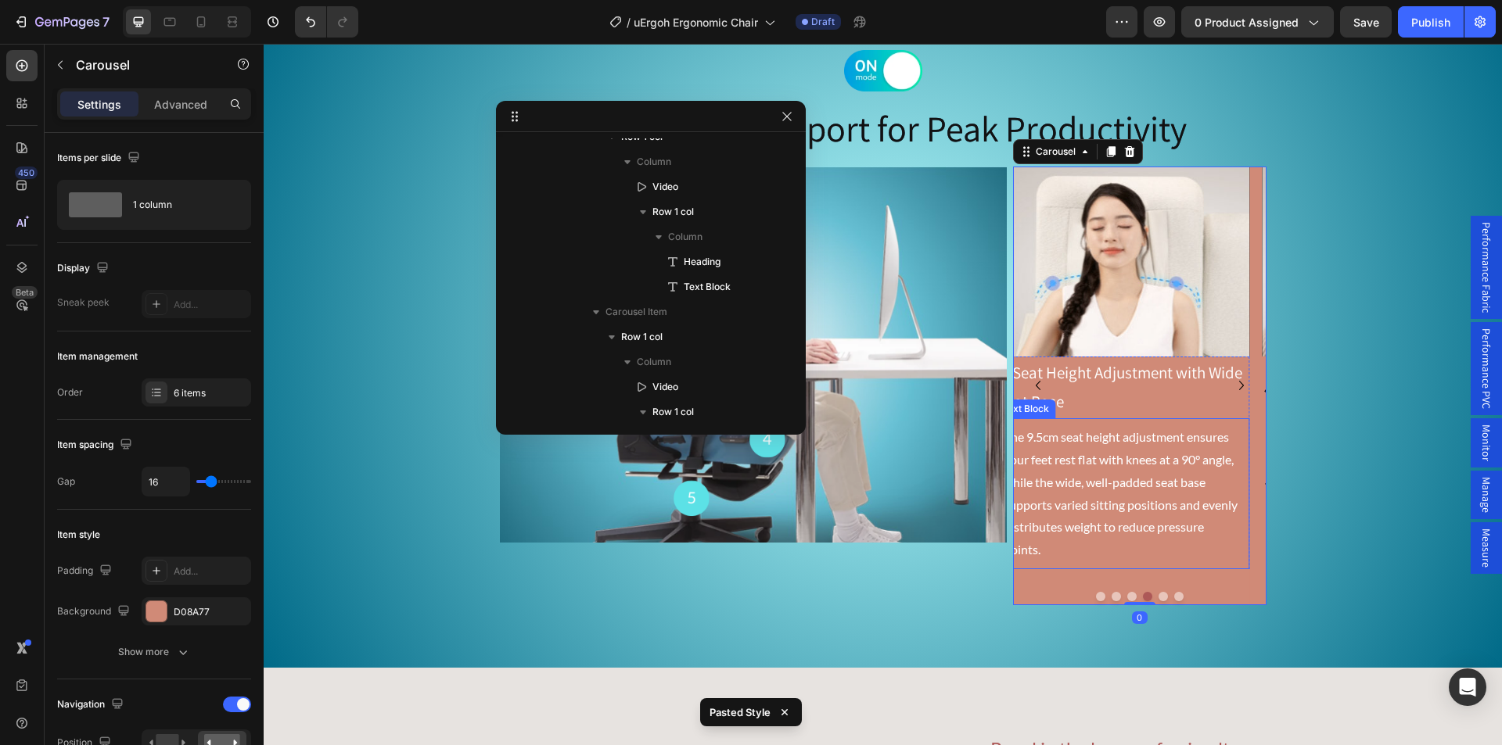
scroll to position [389, 0]
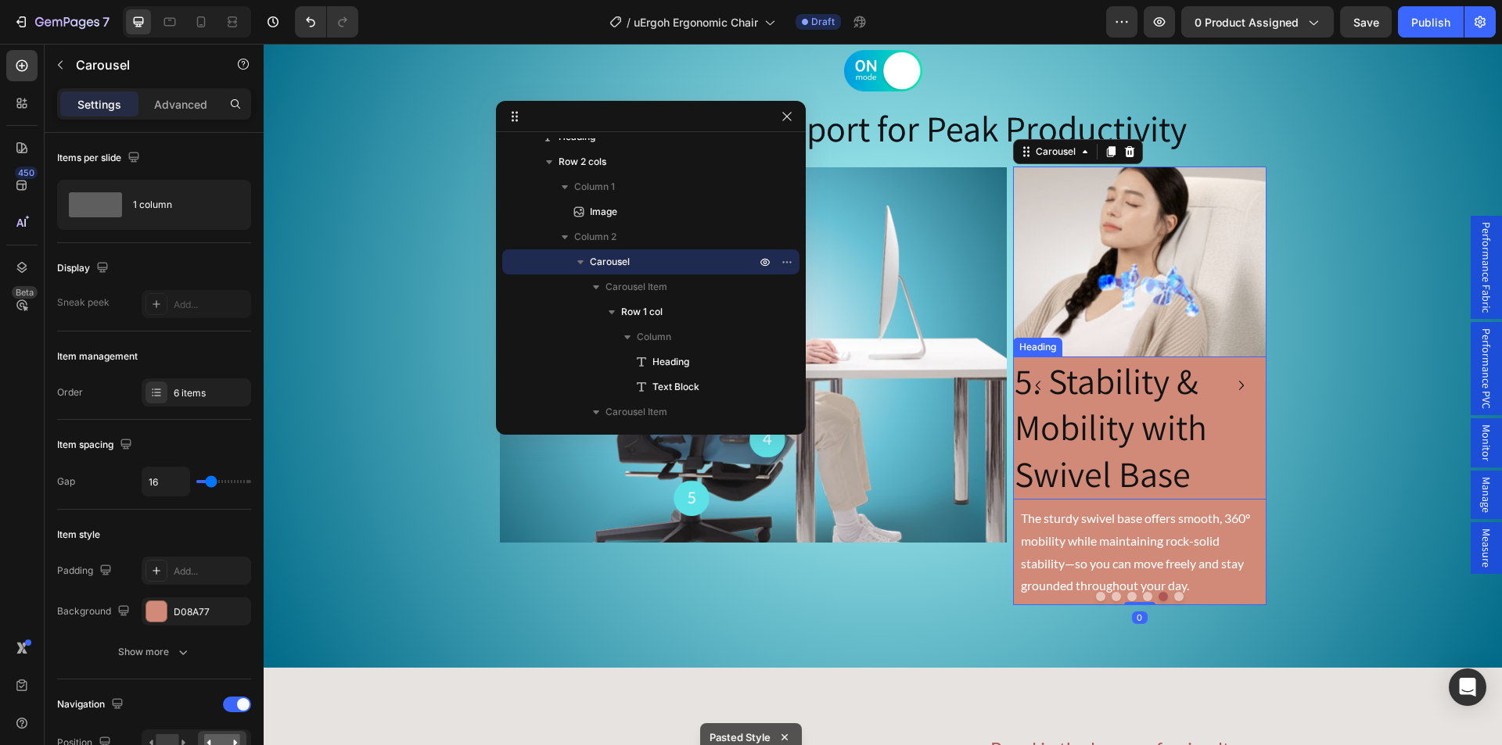
click at [1100, 408] on p "5. Stability & Mobility with Swivel Base" at bounding box center [1139, 428] width 250 height 140
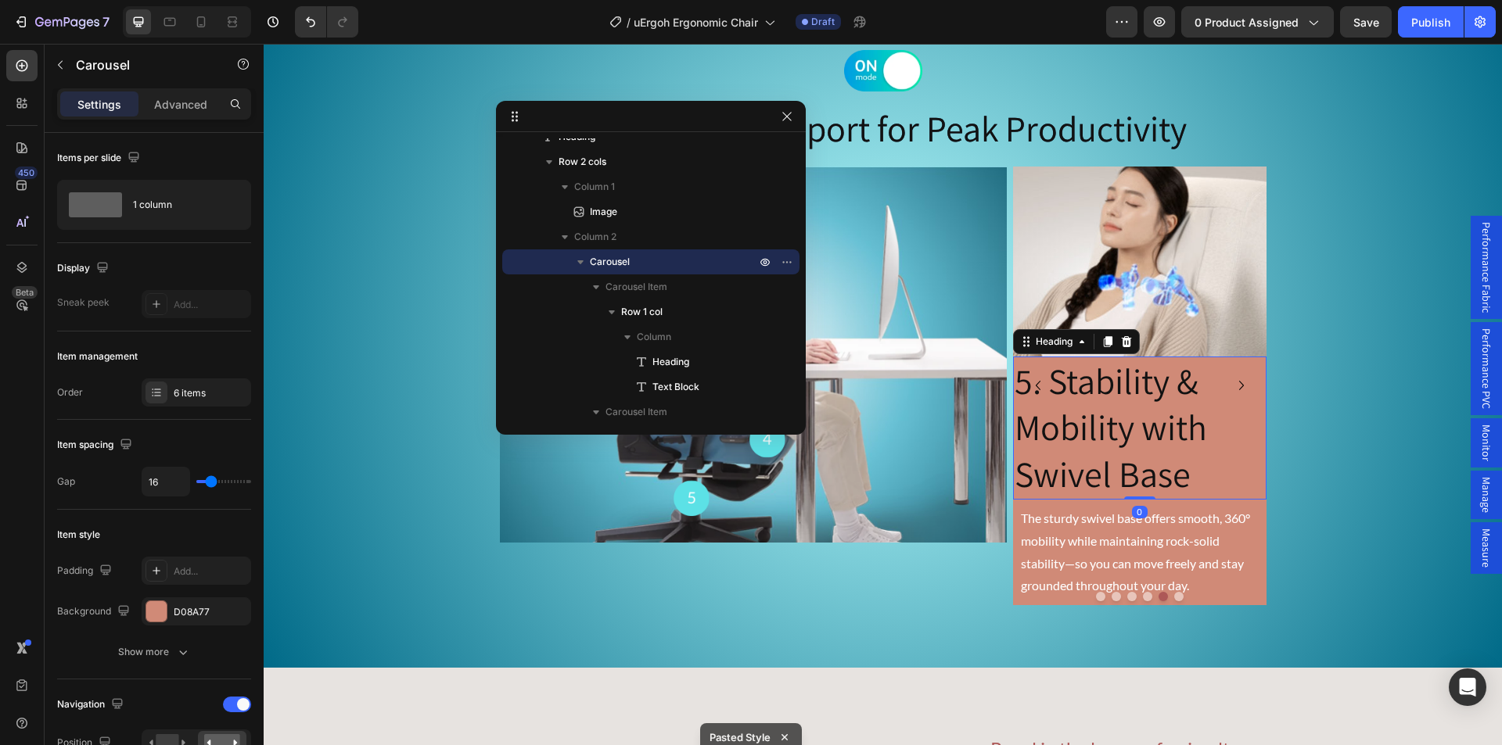
scroll to position [1190, 0]
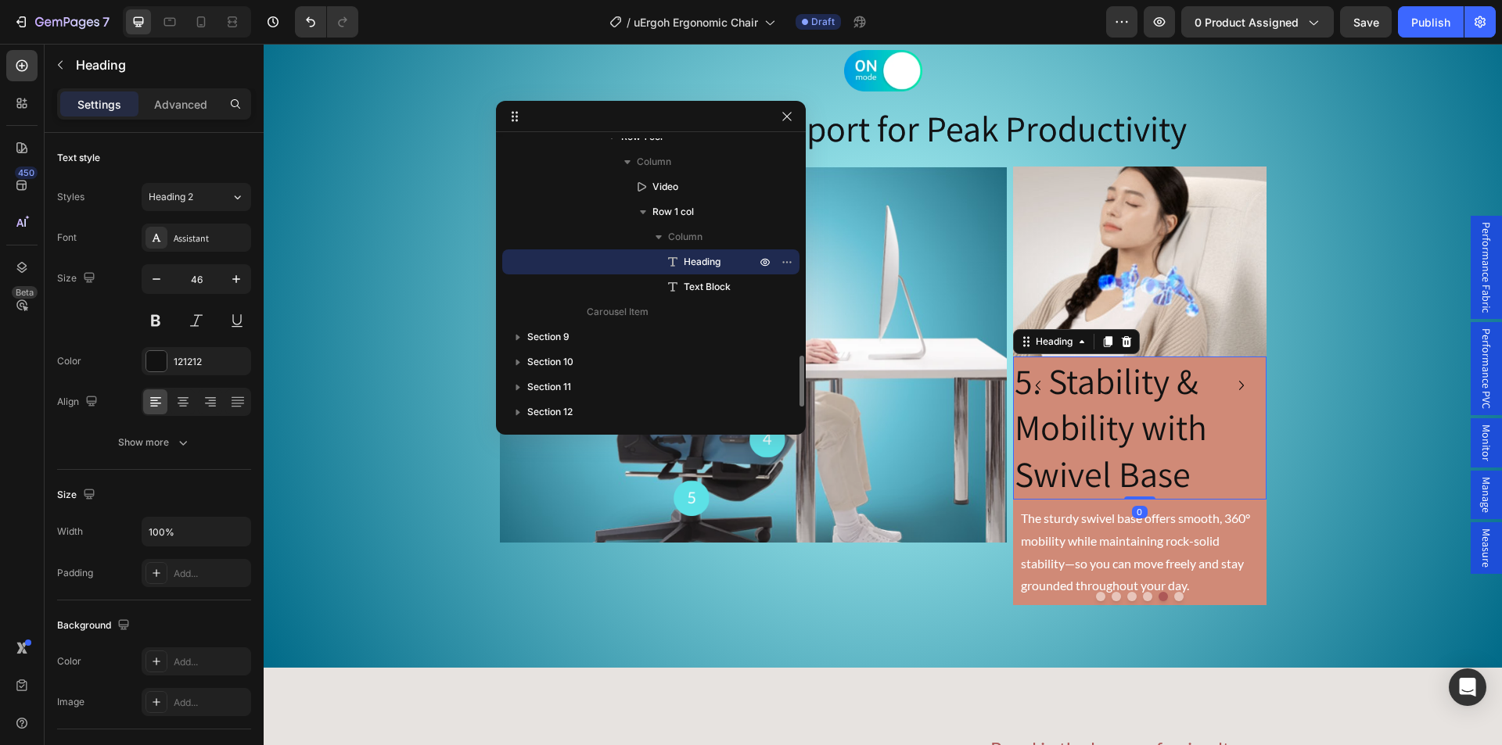
type input "21"
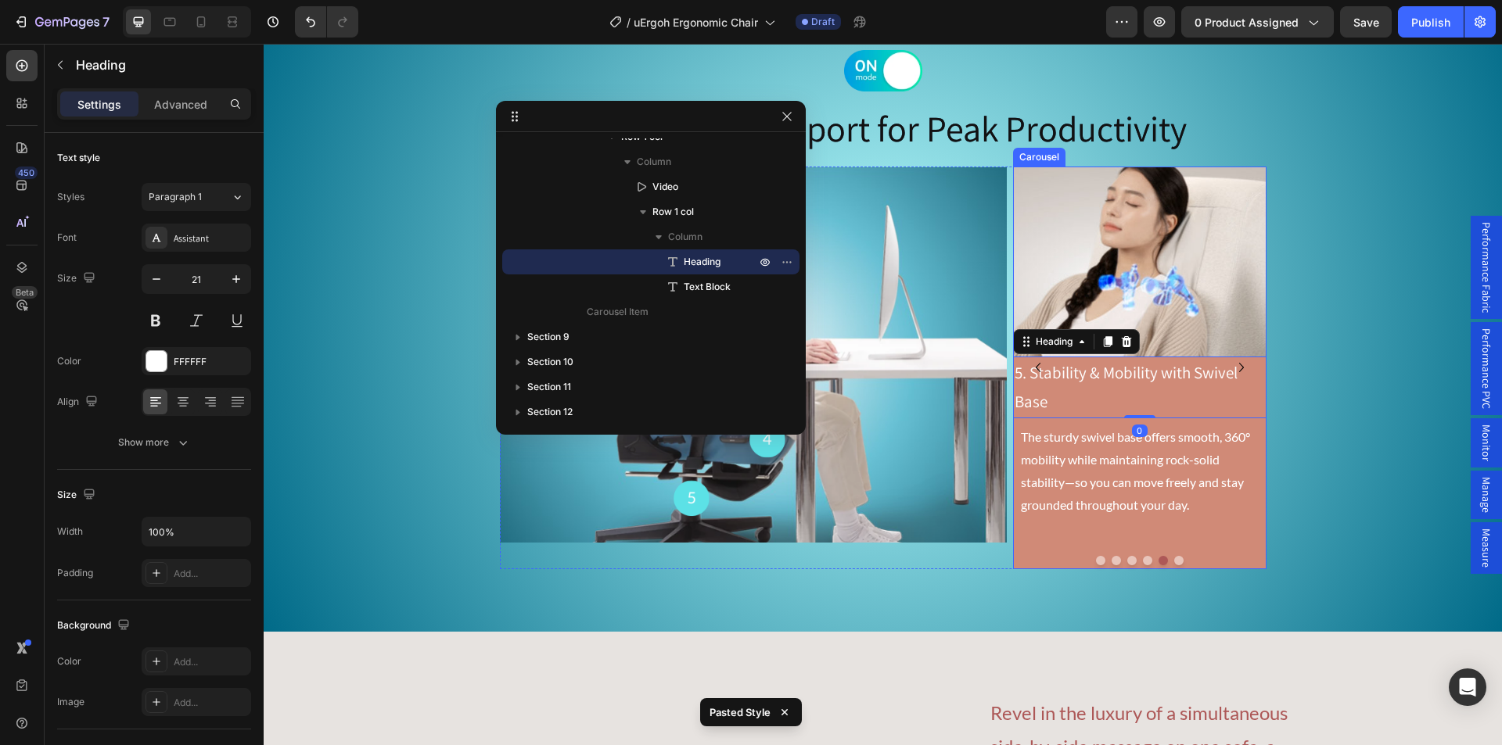
click at [1174, 562] on button "Dot" at bounding box center [1178, 560] width 9 height 9
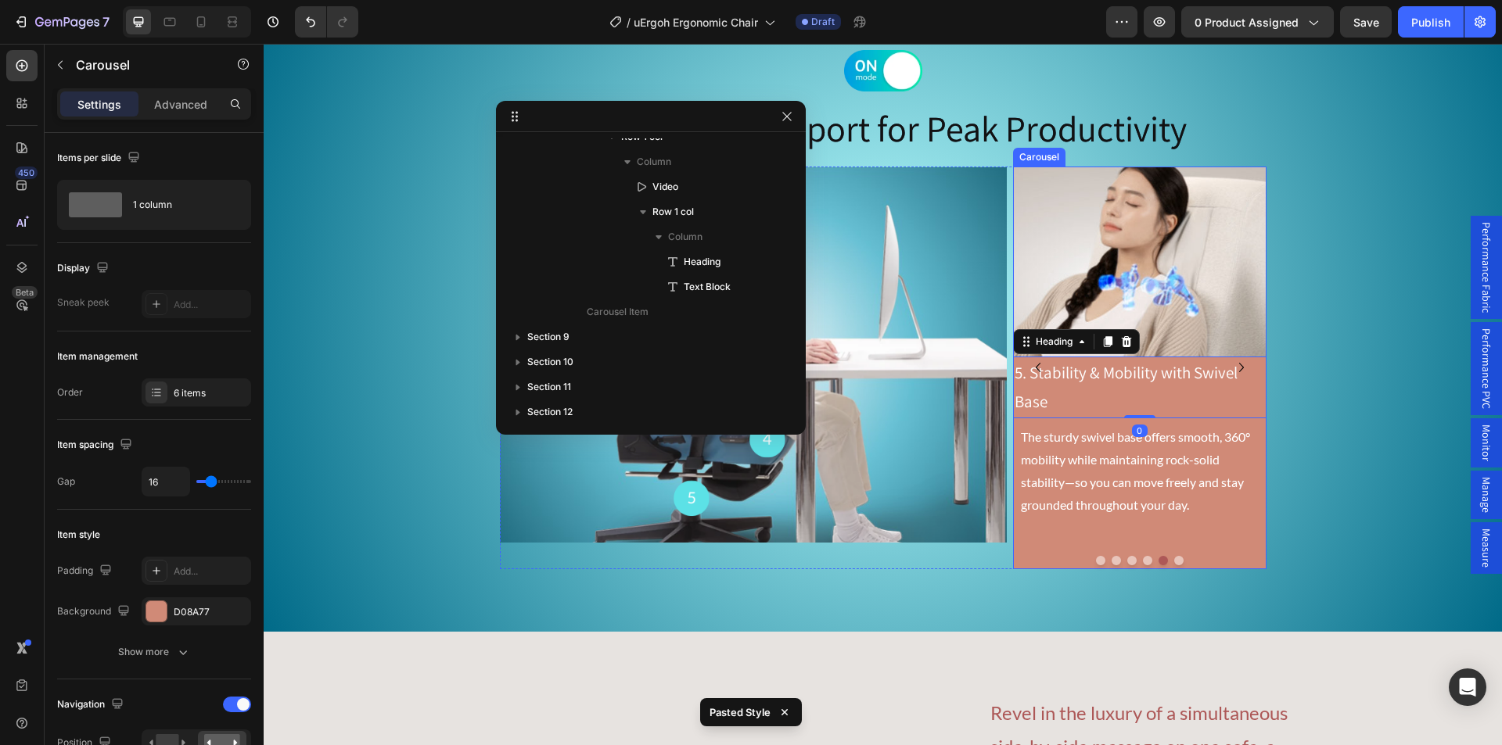
scroll to position [389, 0]
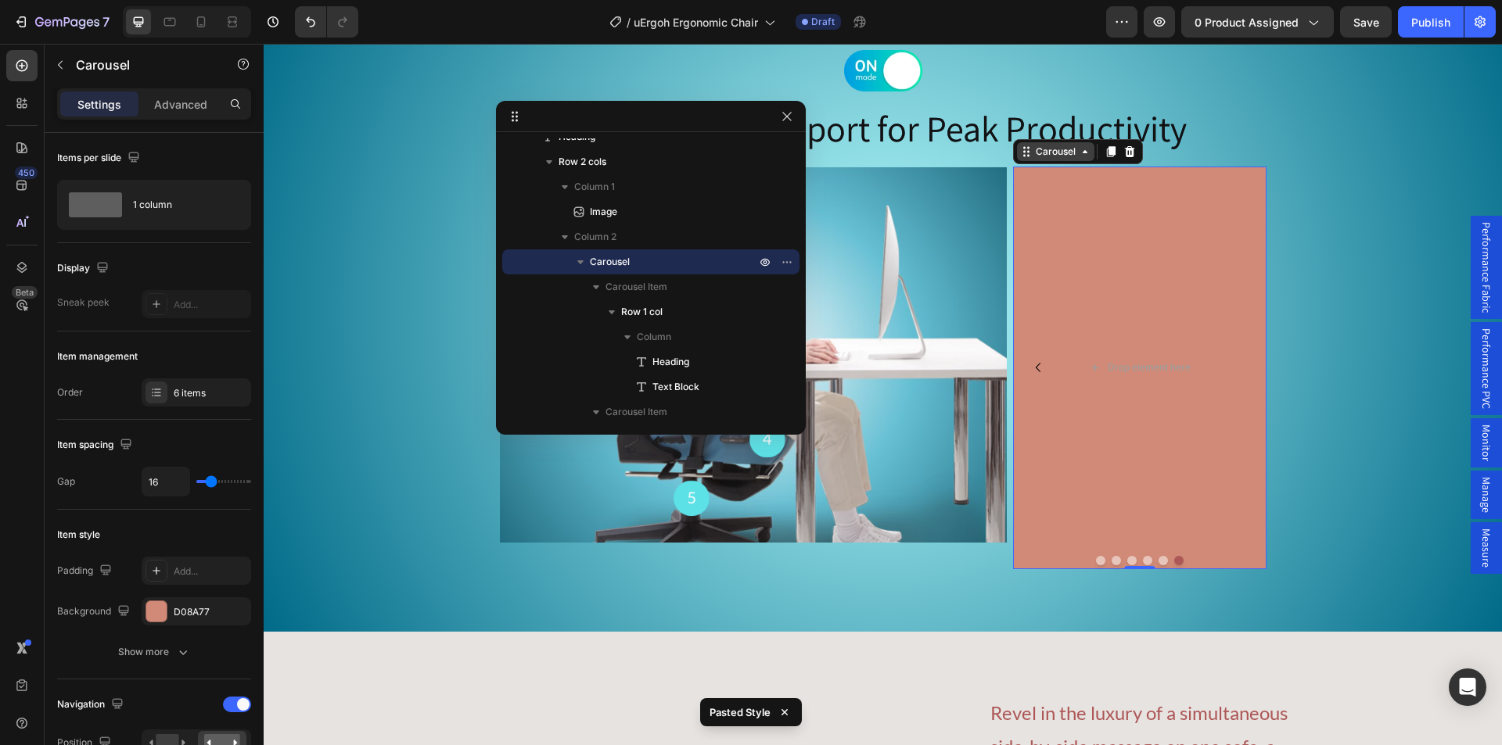
click at [1080, 157] on icon at bounding box center [1085, 151] width 13 height 13
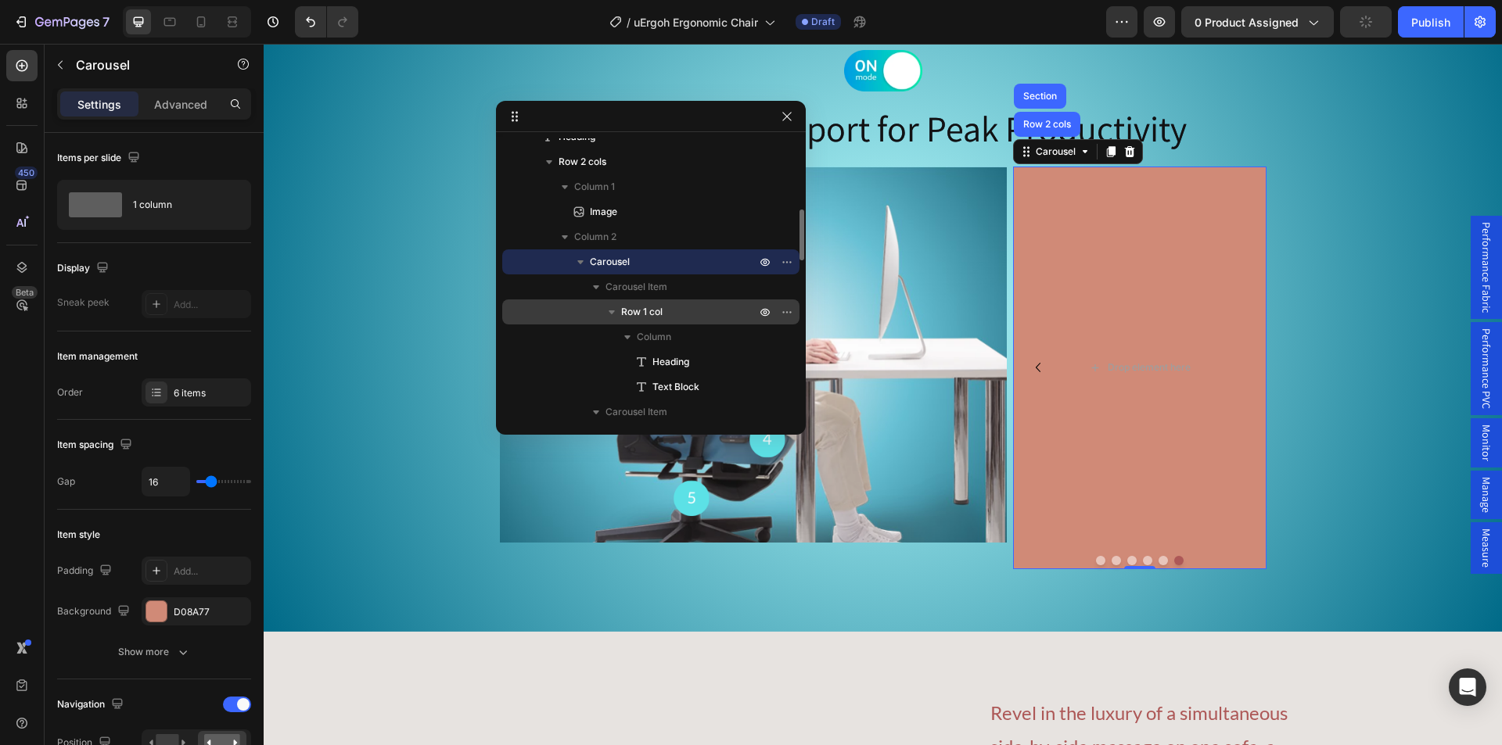
click at [686, 305] on p "Row 1 col" at bounding box center [690, 312] width 138 height 16
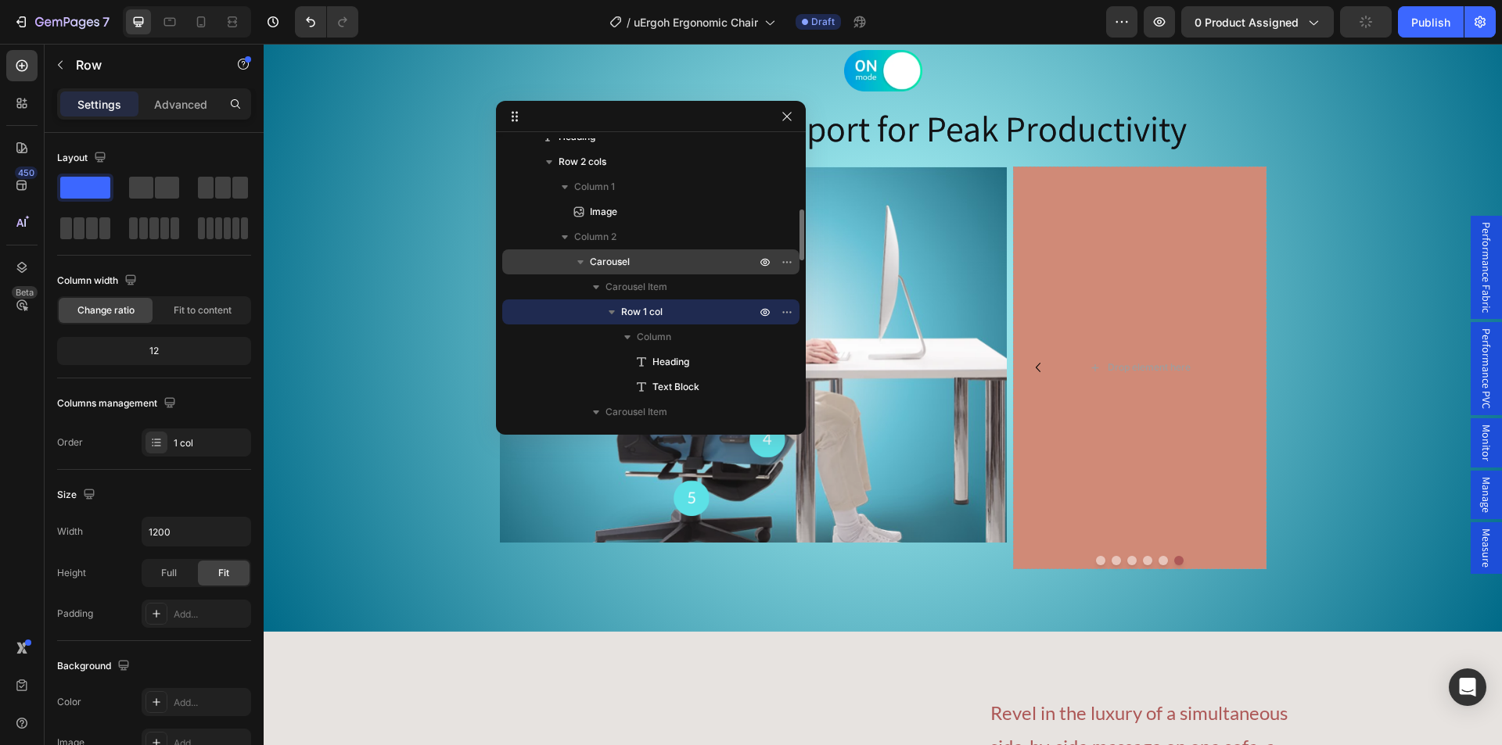
click at [614, 313] on icon "button" at bounding box center [612, 312] width 16 height 16
click at [612, 362] on icon "button" at bounding box center [611, 363] width 6 height 4
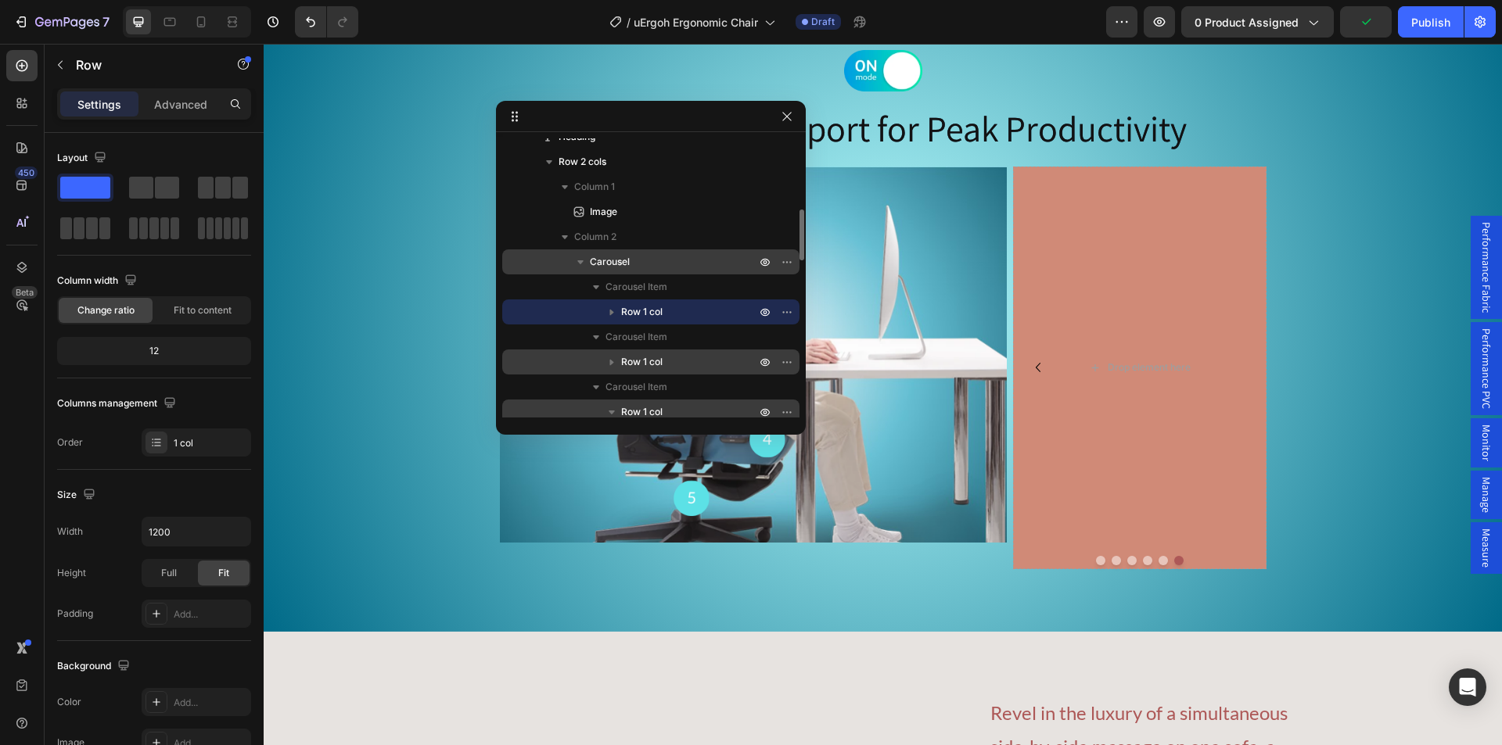
click at [614, 412] on icon "button" at bounding box center [612, 412] width 16 height 16
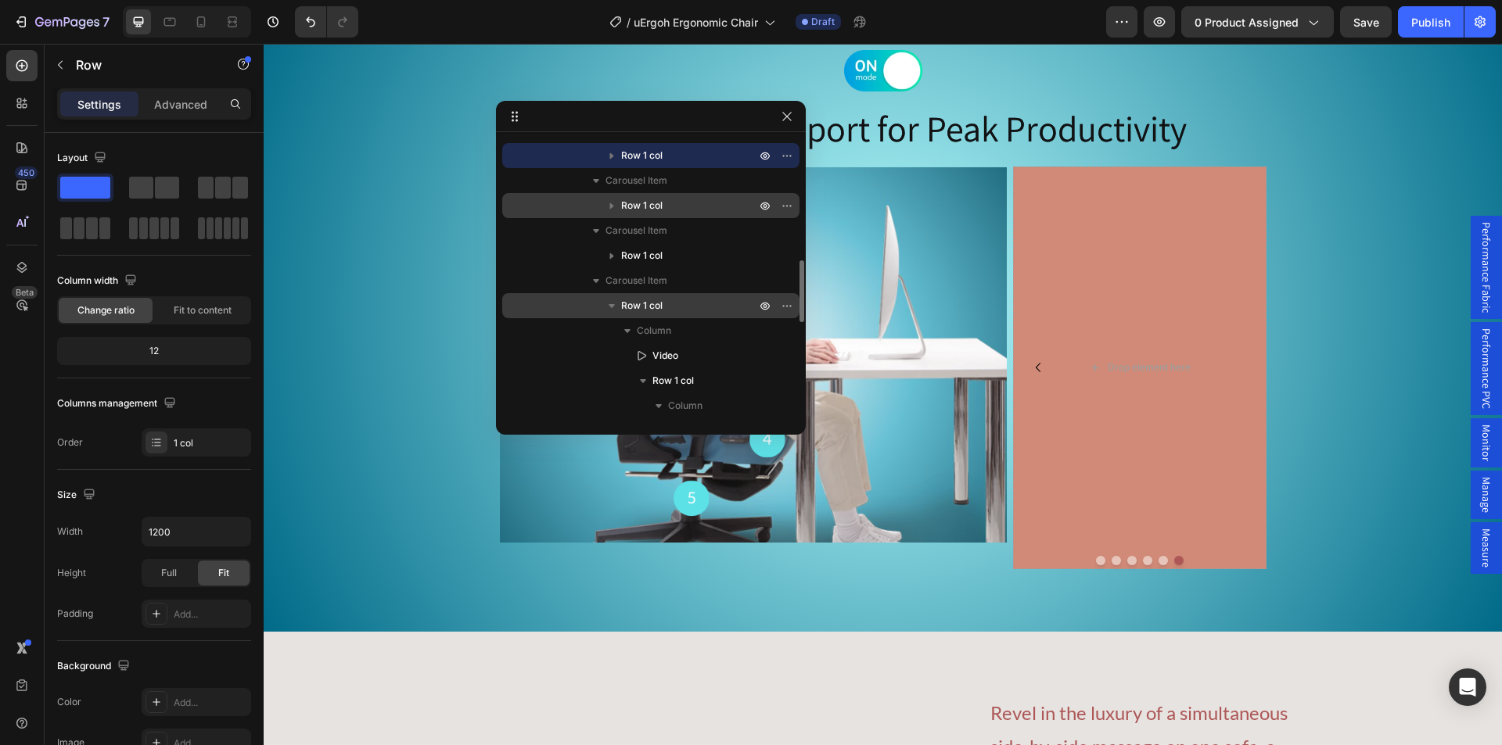
click at [611, 310] on icon "button" at bounding box center [612, 306] width 16 height 16
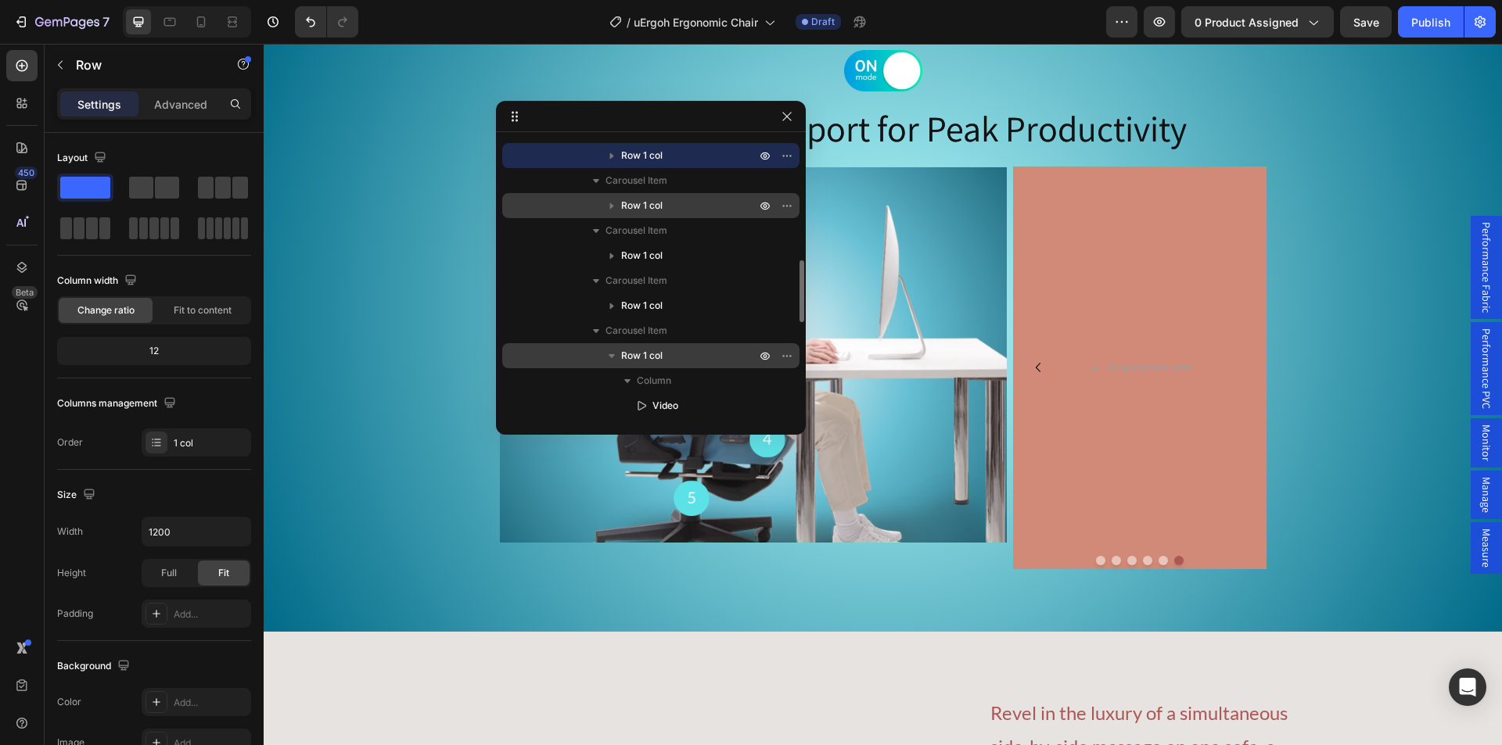
click at [607, 353] on icon "button" at bounding box center [612, 356] width 16 height 16
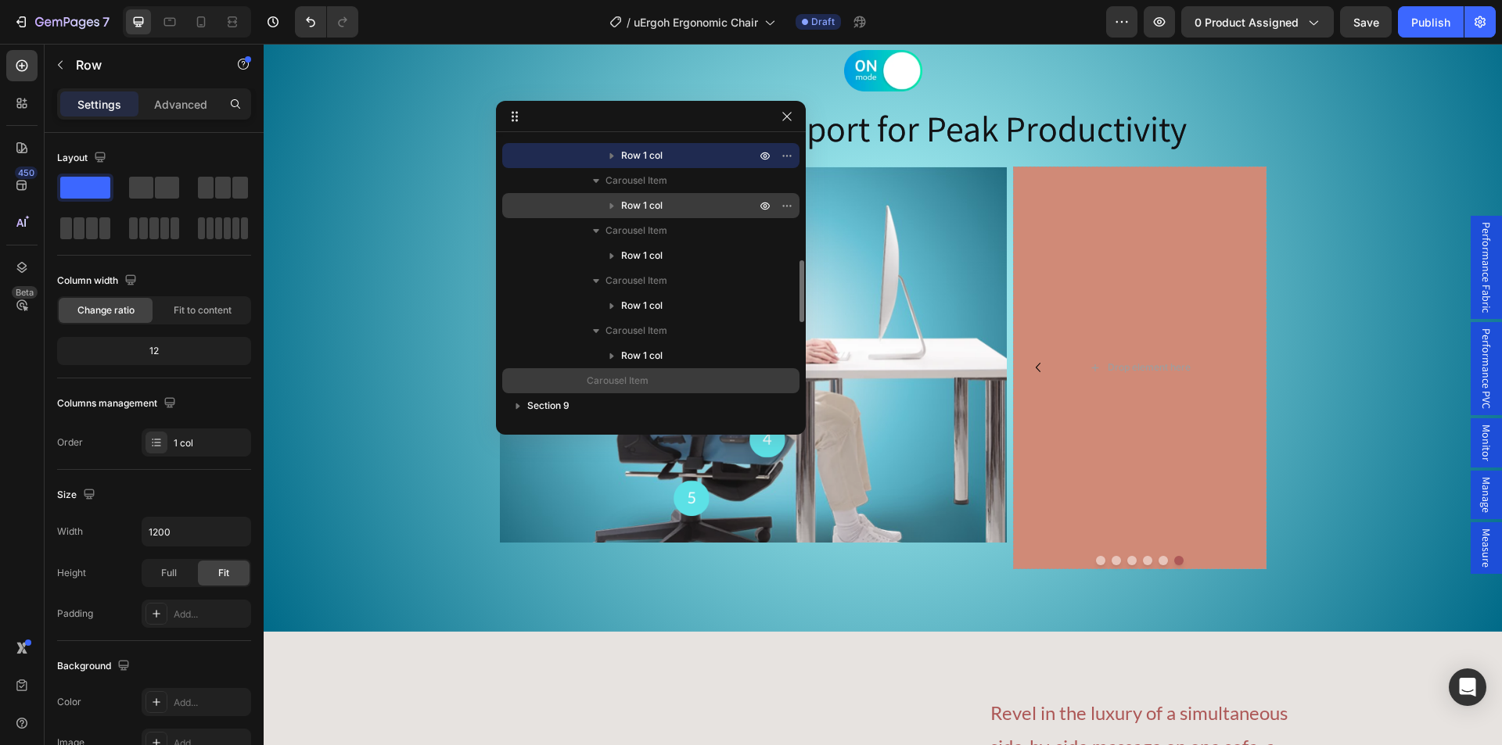
click at [620, 382] on span "Carousel Item" at bounding box center [618, 381] width 62 height 16
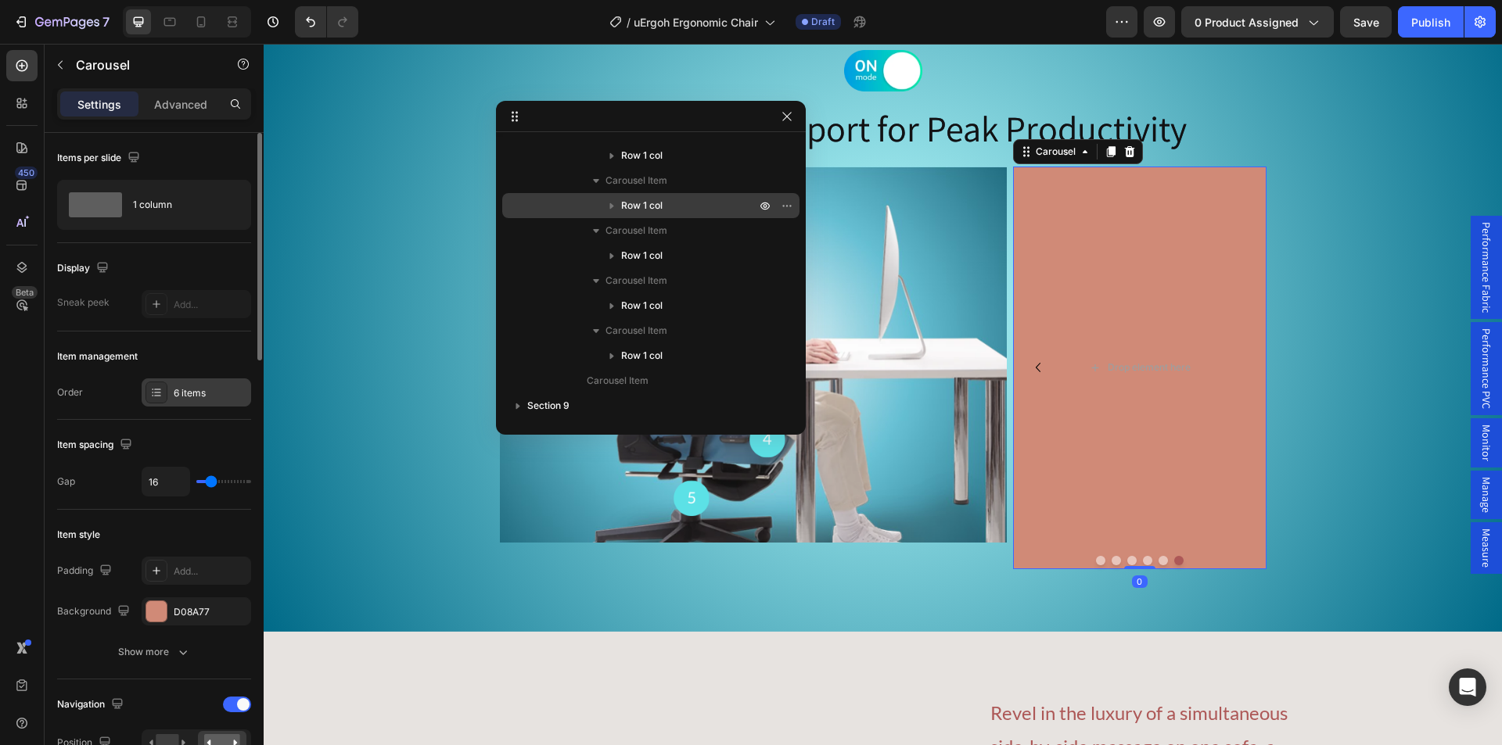
click at [204, 396] on div "6 items" at bounding box center [211, 393] width 74 height 14
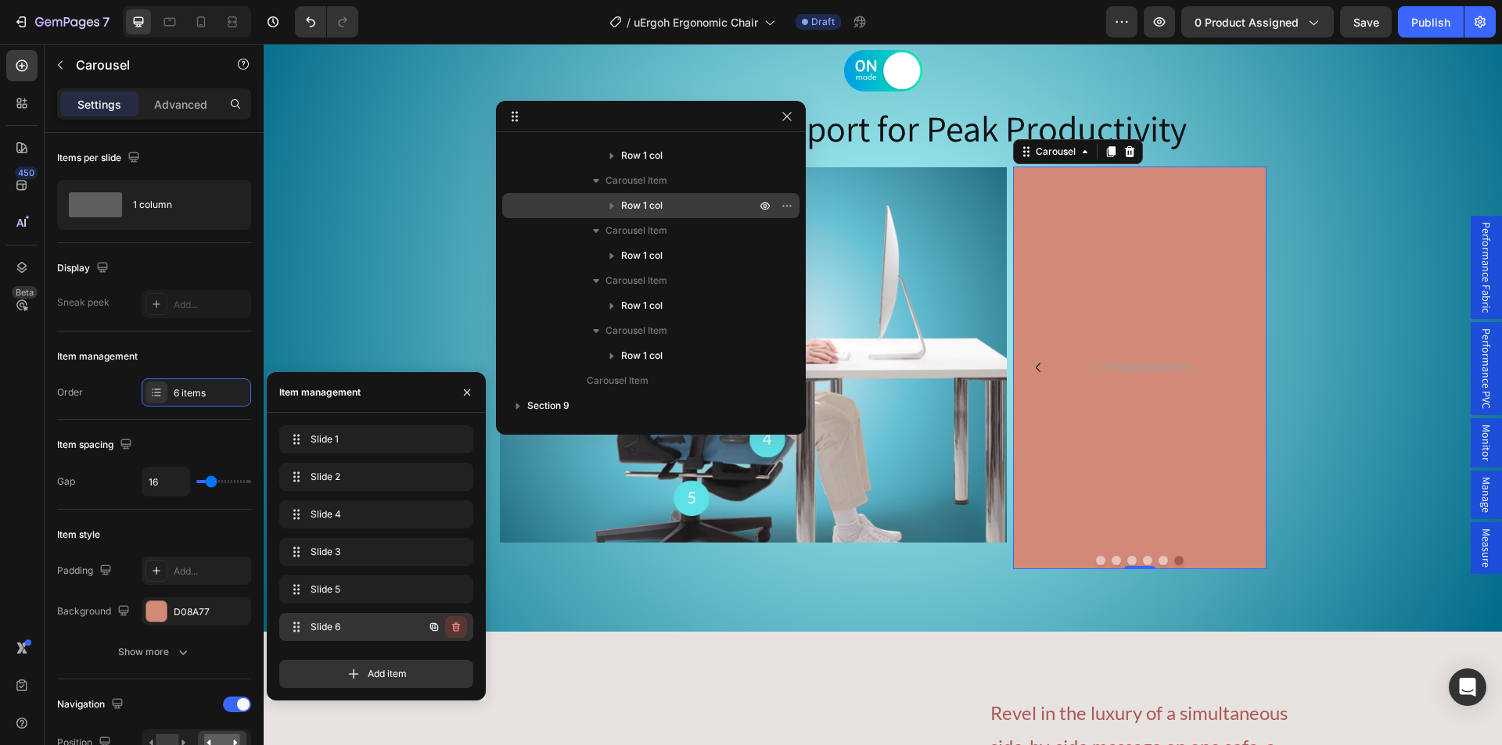
click at [459, 628] on icon "button" at bounding box center [456, 627] width 8 height 9
click at [457, 626] on div "Delete" at bounding box center [445, 627] width 29 height 14
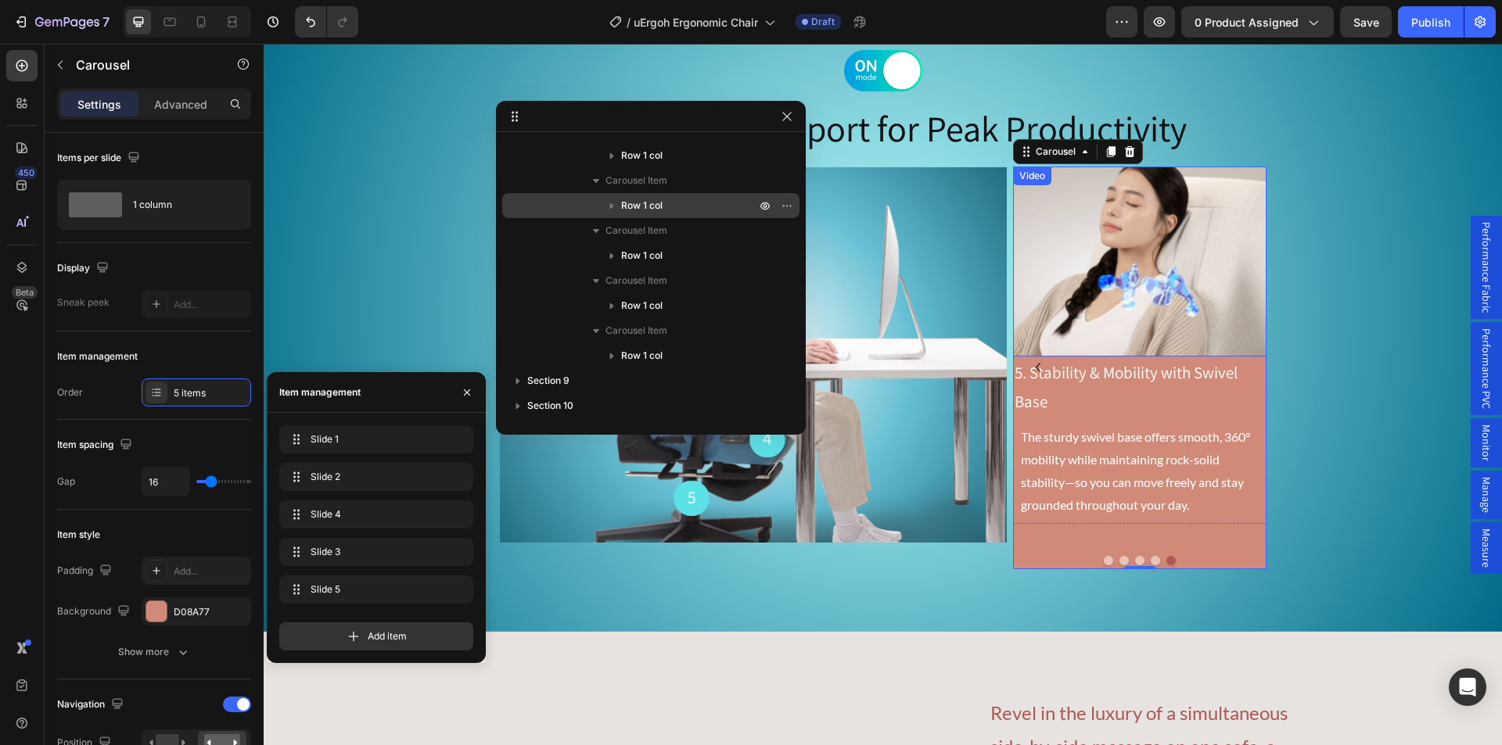
click at [1128, 228] on video at bounding box center [1139, 262] width 253 height 190
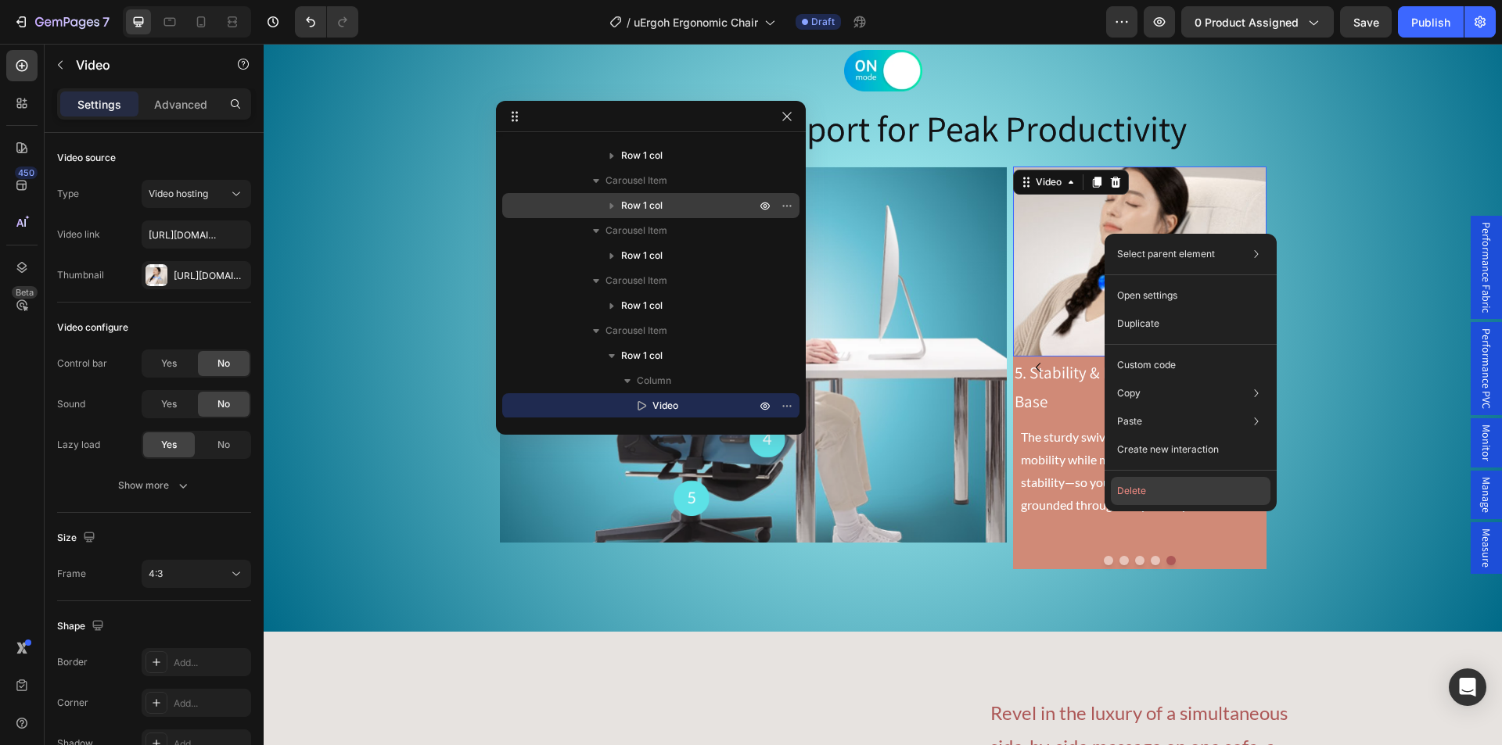
drag, startPoint x: 862, startPoint y: 436, endPoint x: 1136, endPoint y: 493, distance: 280.2
click at [1136, 493] on button "Delete" at bounding box center [1191, 491] width 160 height 28
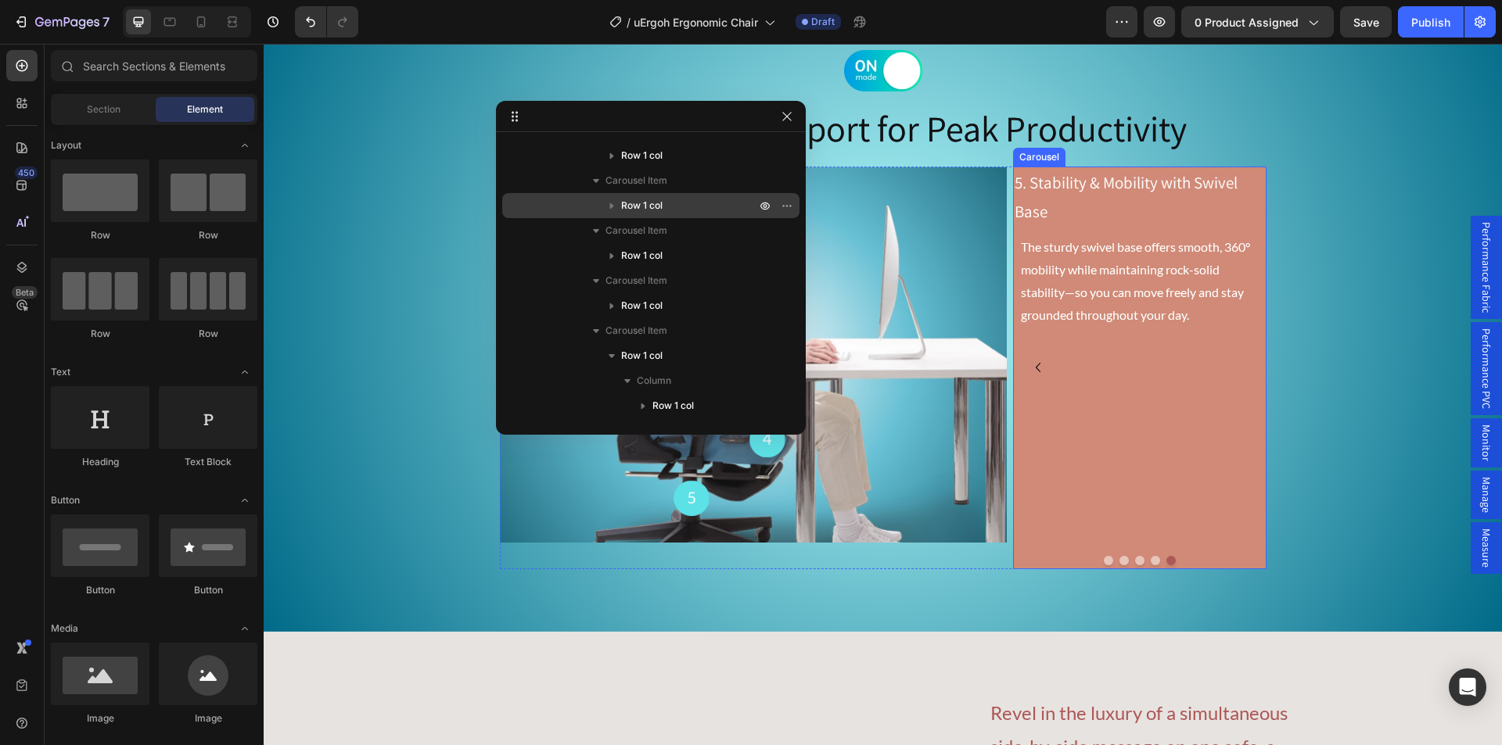
click at [1104, 557] on button "Dot" at bounding box center [1108, 560] width 9 height 9
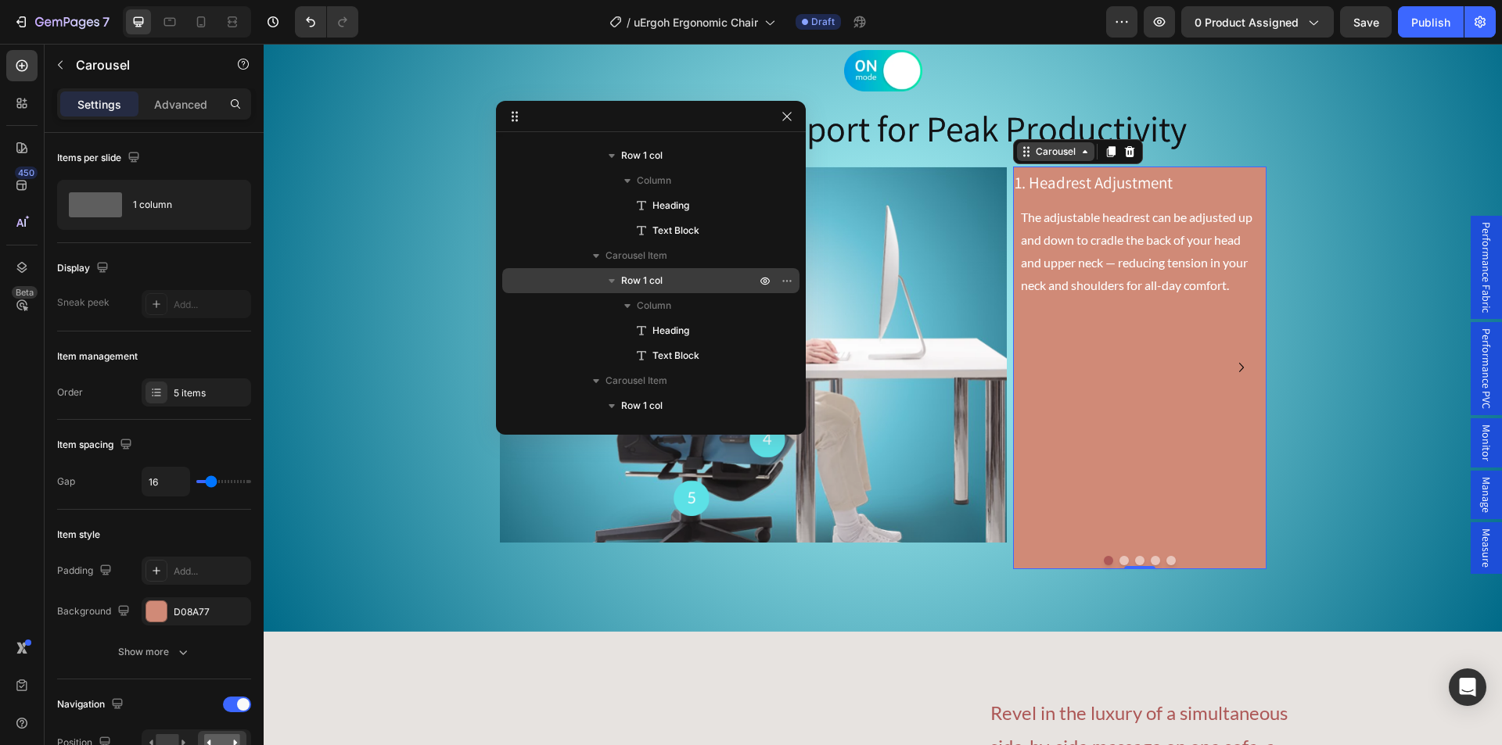
click at [1036, 148] on div "Carousel" at bounding box center [1055, 152] width 46 height 14
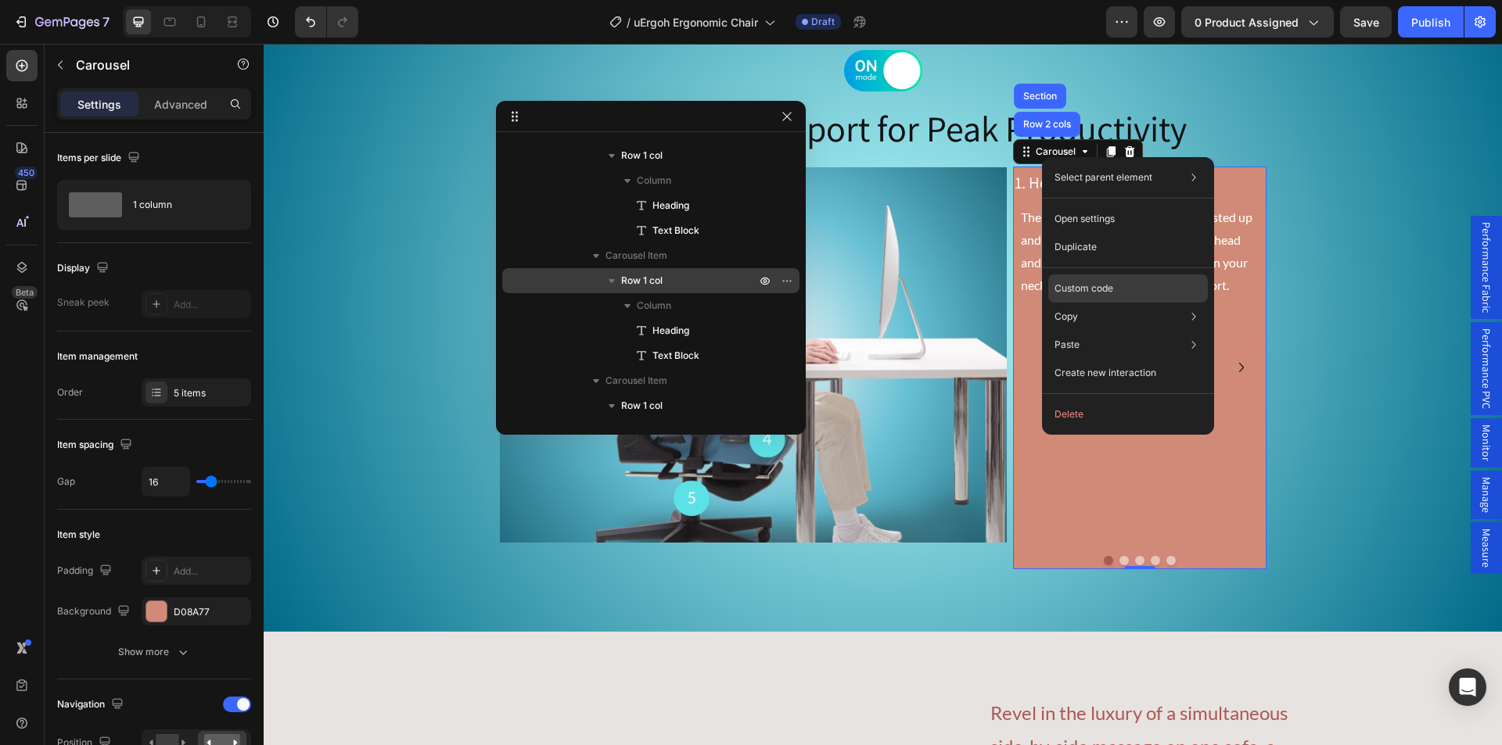
click at [1085, 291] on p "Custom code" at bounding box center [1083, 289] width 59 height 14
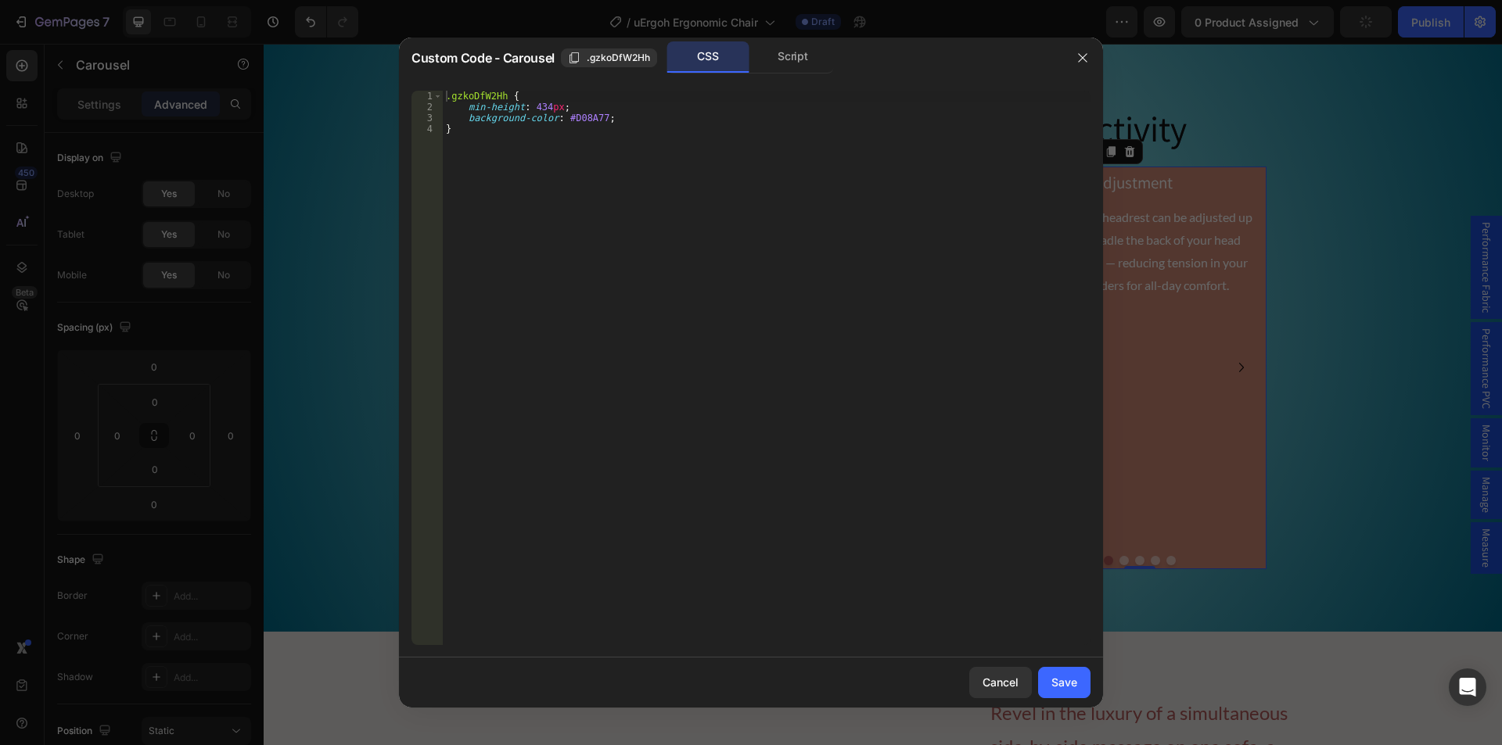
drag, startPoint x: 587, startPoint y: 104, endPoint x: 415, endPoint y: 109, distance: 172.1
click at [371, 103] on div "Custom Code - Carousel .gzkoDfW2Hh CSS Script 1 2 3 4 .gzkoDfW2Hh { min-height …" at bounding box center [751, 372] width 1502 height 745
type textarea "min-height: 434px;"
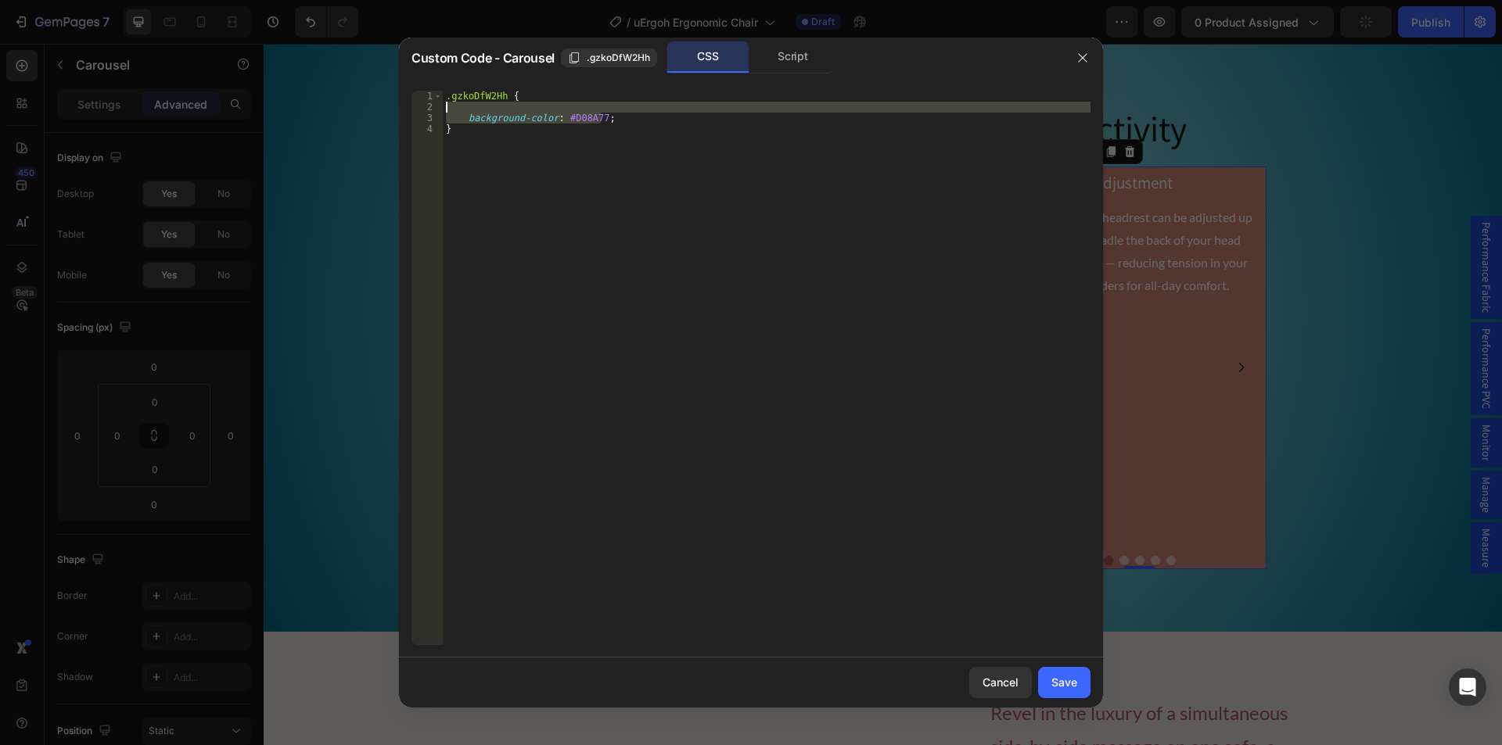
drag, startPoint x: 621, startPoint y: 120, endPoint x: 419, endPoint y: 109, distance: 202.1
click at [419, 109] on div "1 2 3 4 .gzkoDfW2Hh { background-color : #D08A77 ; } הההההההההההההההההההההההההה…" at bounding box center [750, 368] width 679 height 555
type textarea "background-color: #D08A77;"
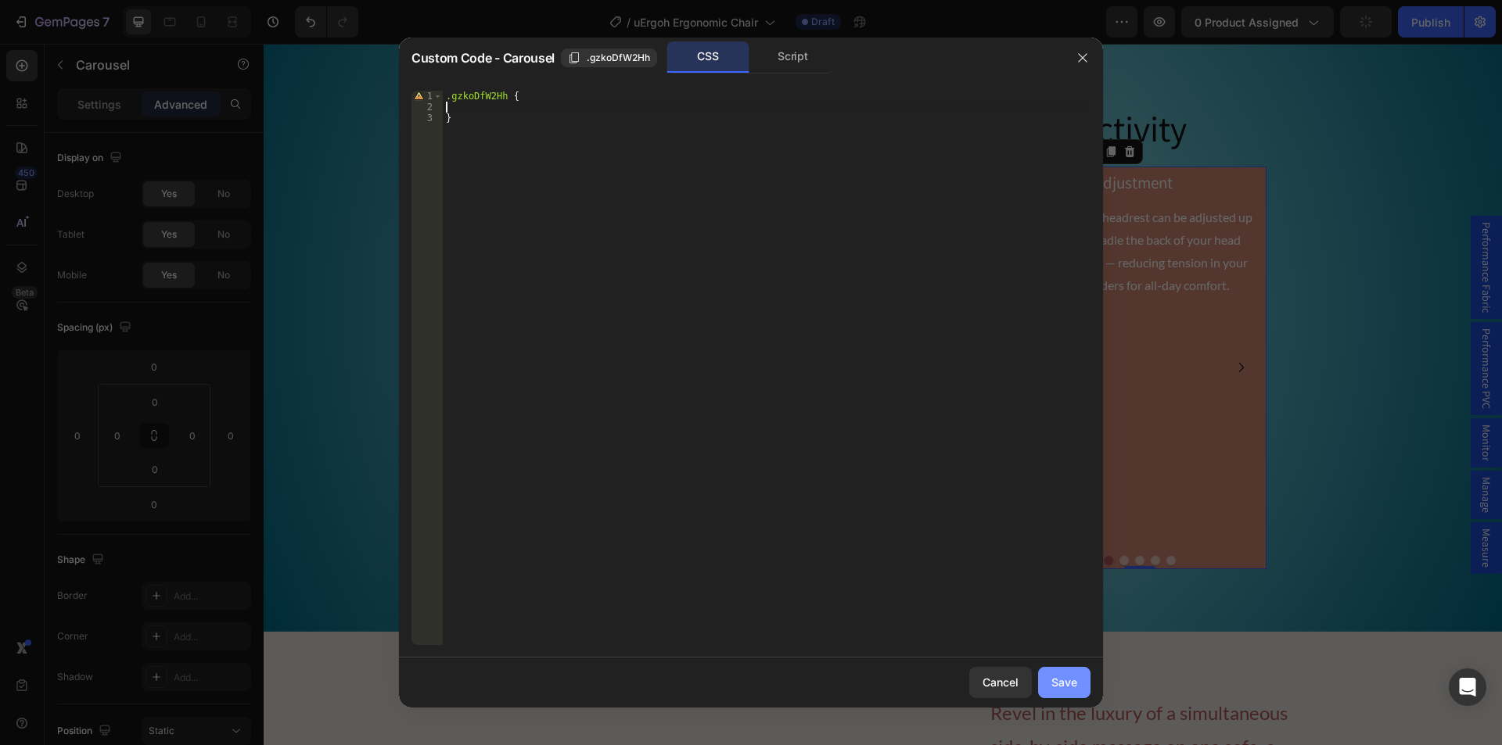
click at [1061, 675] on div "Save" at bounding box center [1064, 682] width 26 height 16
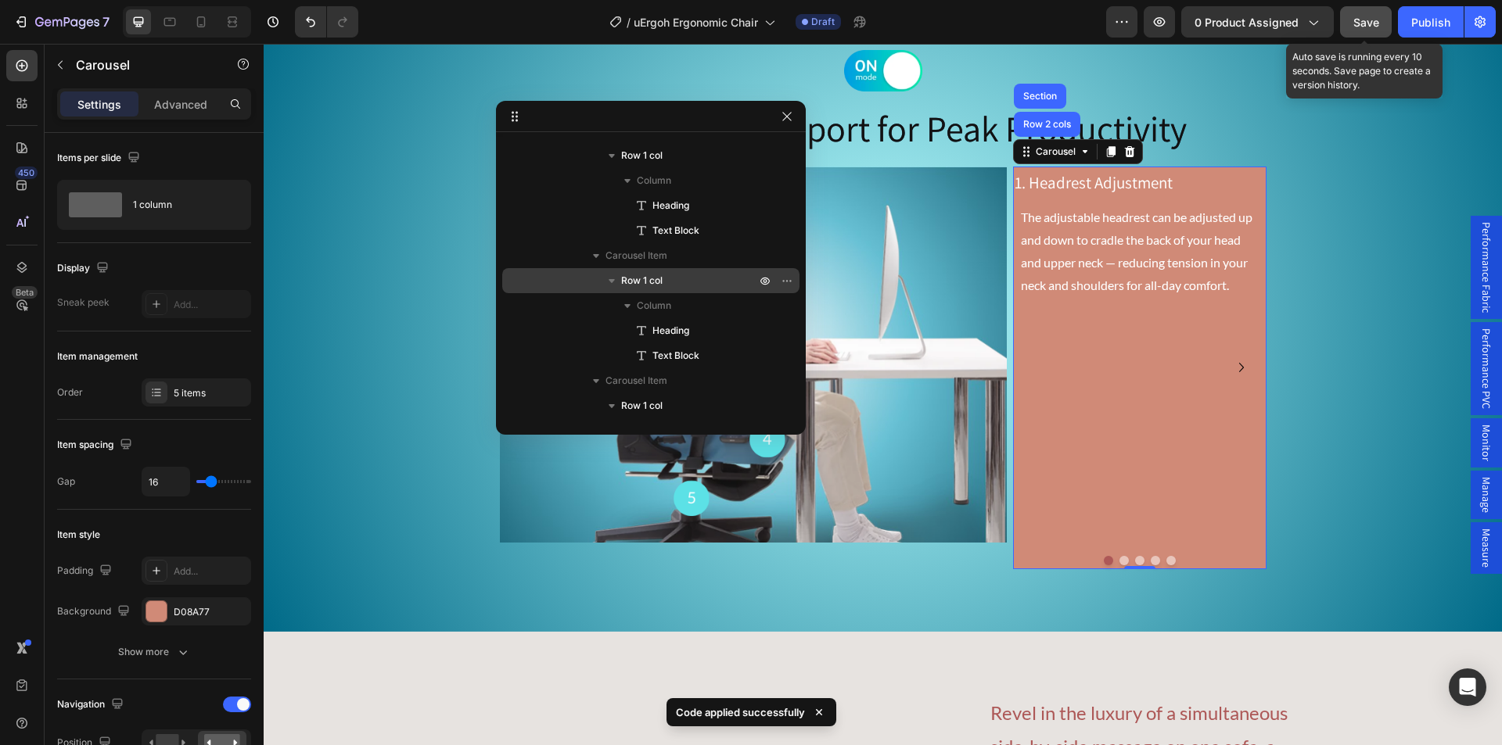
click at [1364, 31] on button "Save" at bounding box center [1366, 21] width 52 height 31
click at [1119, 560] on button "Dot" at bounding box center [1123, 560] width 9 height 9
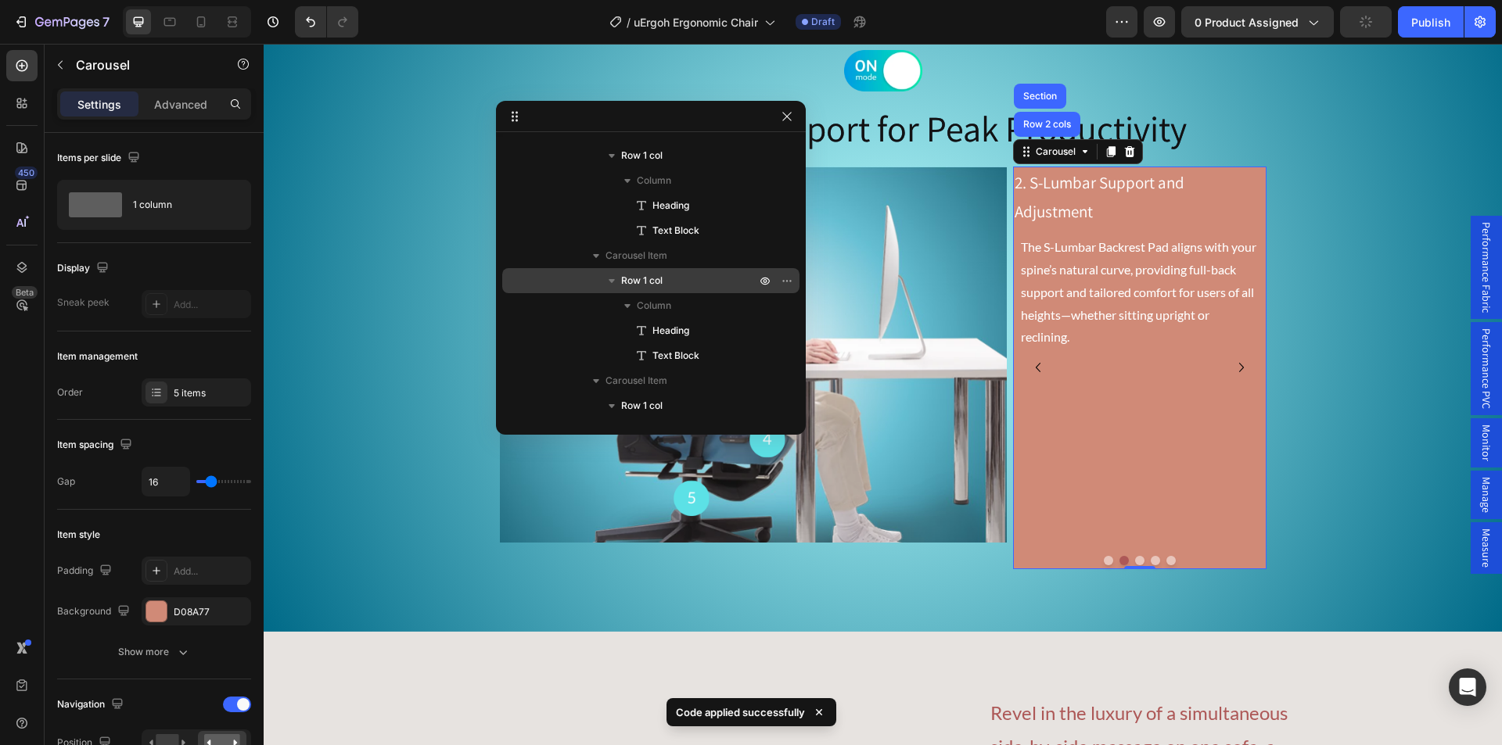
click at [1135, 557] on button "Dot" at bounding box center [1139, 560] width 9 height 9
click at [1150, 559] on button "Dot" at bounding box center [1154, 560] width 9 height 9
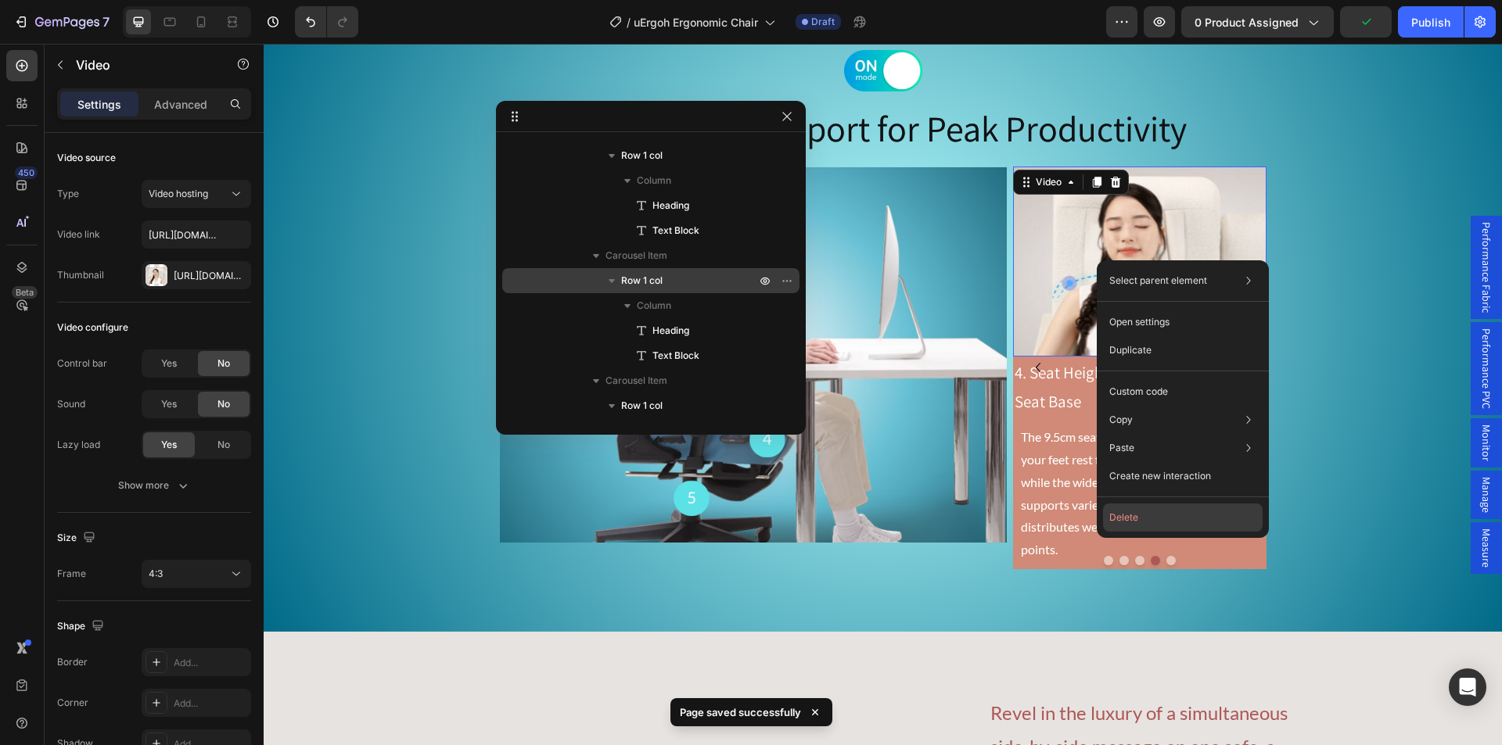
drag, startPoint x: 1144, startPoint y: 527, endPoint x: 881, endPoint y: 483, distance: 267.3
click at [1144, 526] on button "Delete" at bounding box center [1183, 518] width 160 height 28
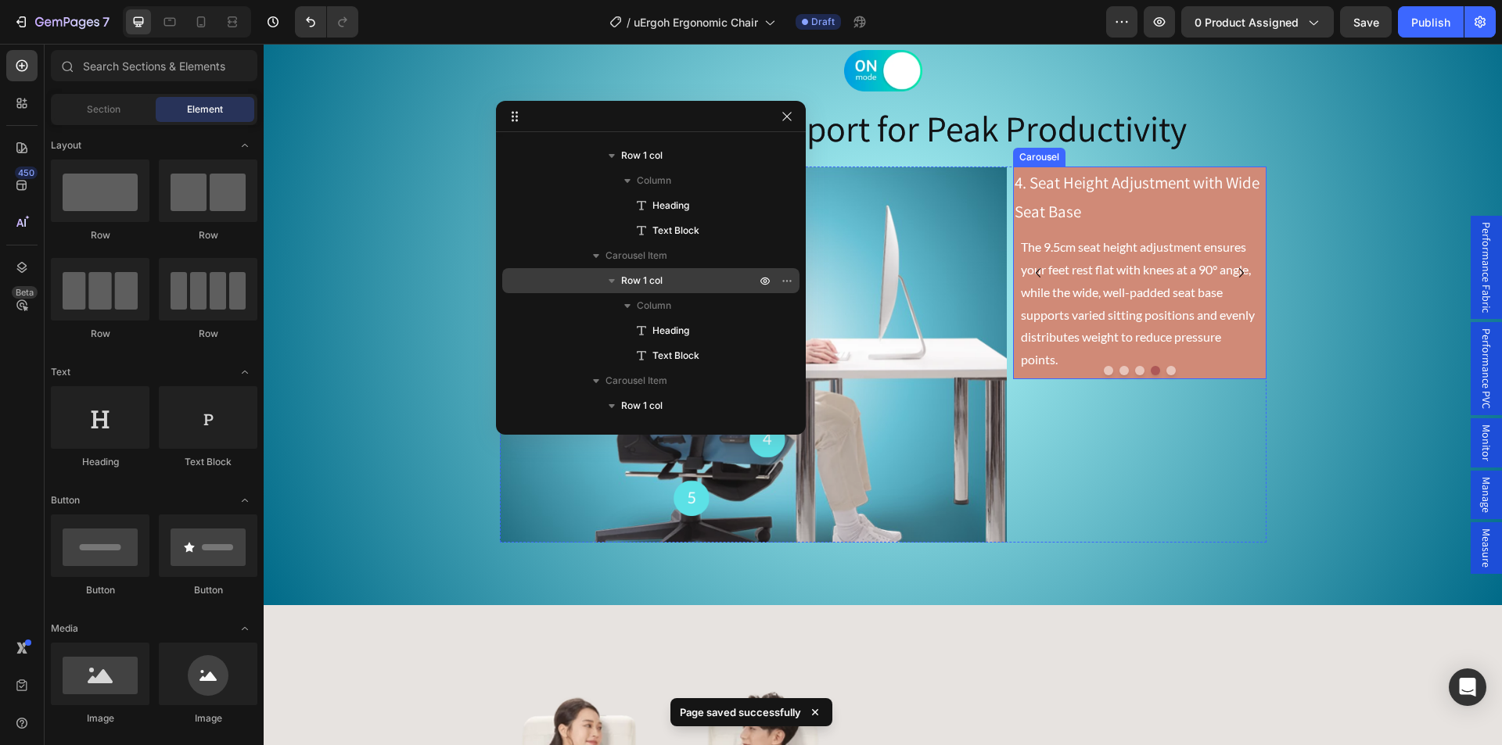
click at [1104, 368] on button "Dot" at bounding box center [1108, 370] width 9 height 9
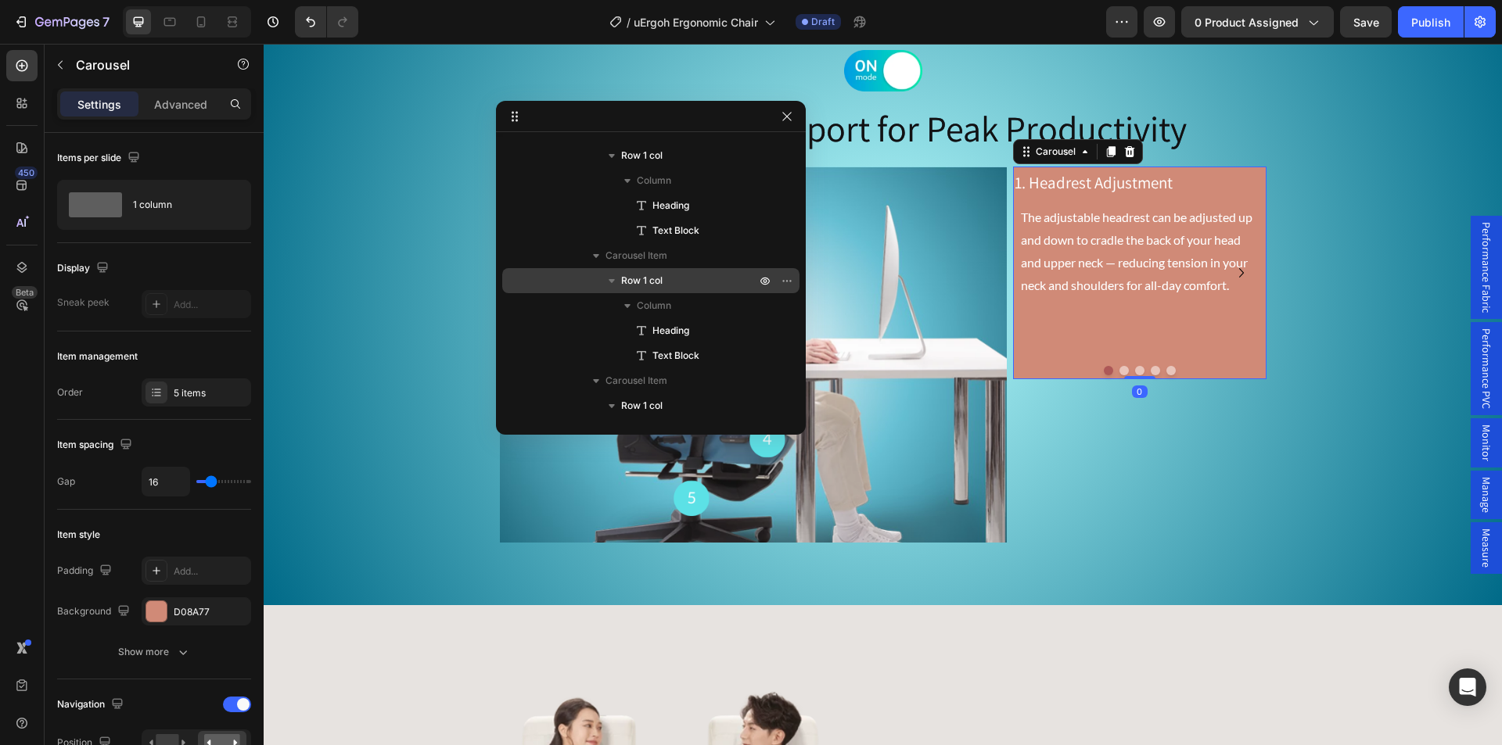
click at [1119, 370] on button "Dot" at bounding box center [1123, 370] width 9 height 9
click at [1135, 368] on button "Dot" at bounding box center [1139, 370] width 9 height 9
click at [1150, 369] on button "Dot" at bounding box center [1154, 370] width 9 height 9
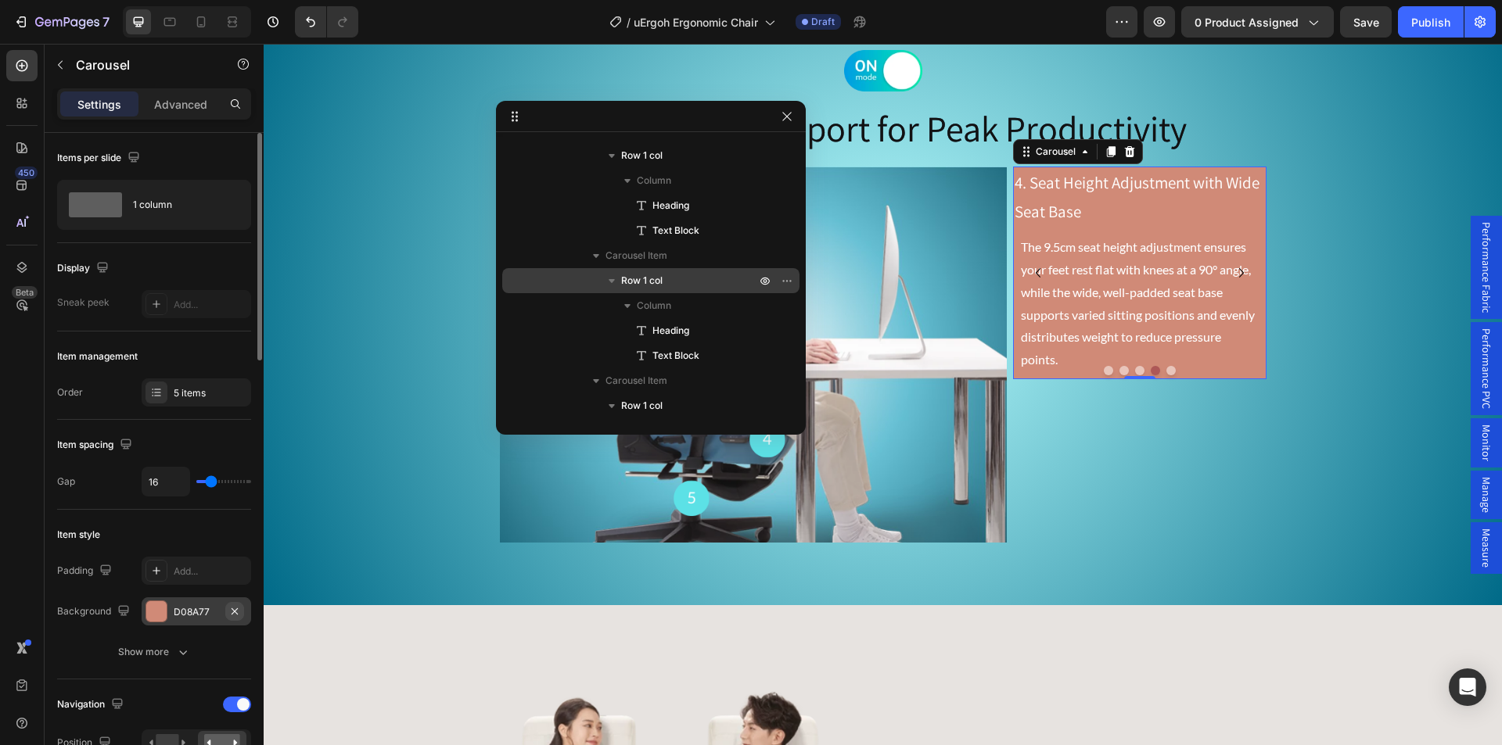
click at [235, 606] on icon "button" at bounding box center [234, 611] width 13 height 13
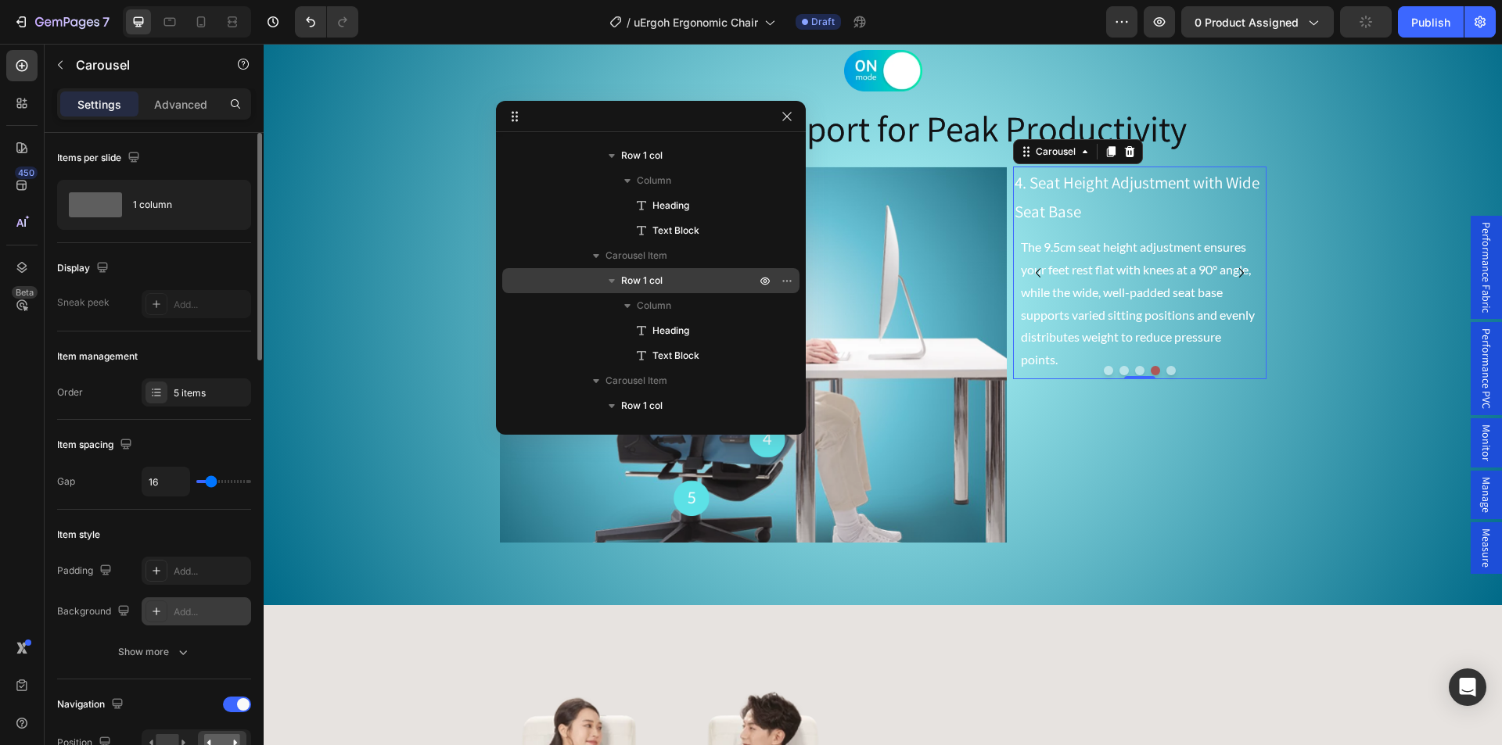
click at [1104, 368] on button "Dot" at bounding box center [1108, 370] width 9 height 9
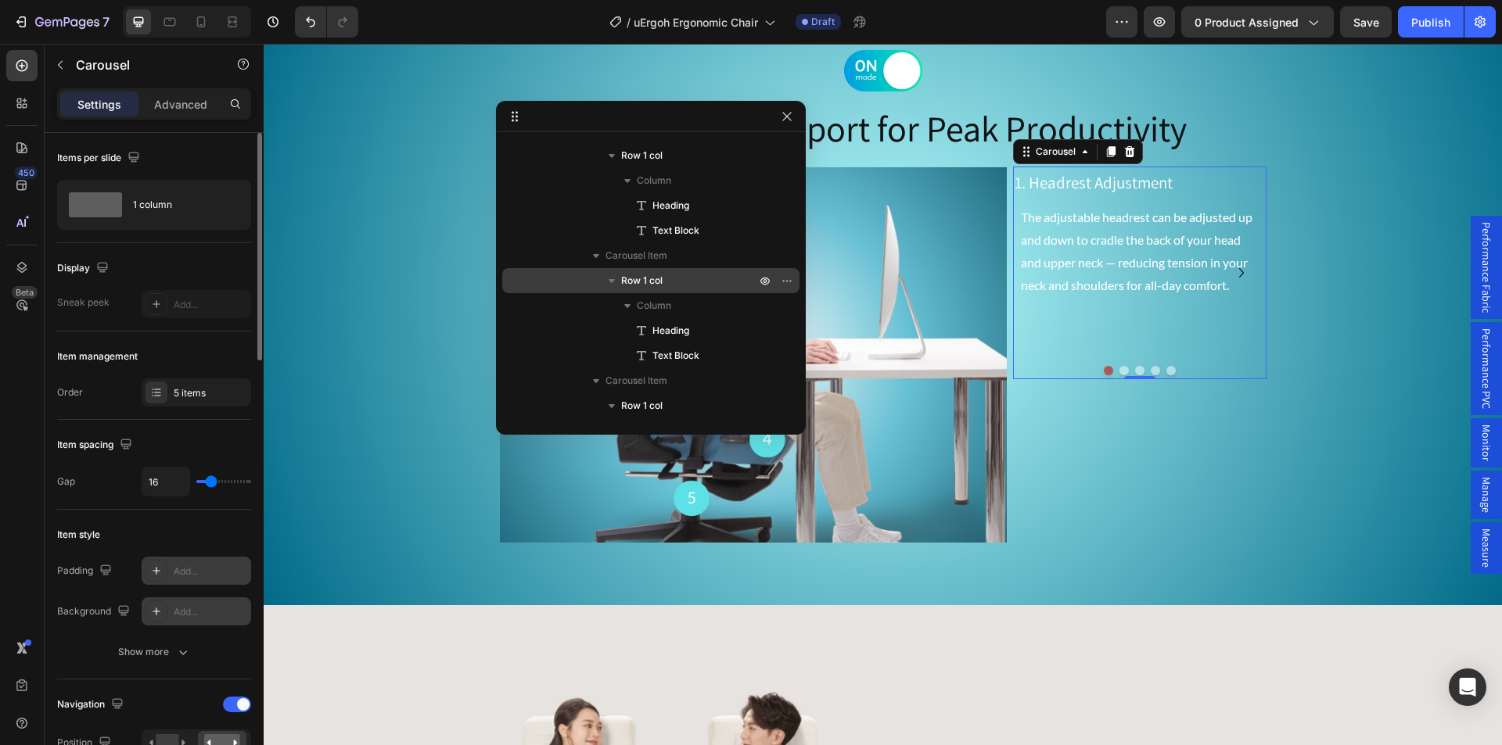
click at [188, 566] on div "Add..." at bounding box center [211, 572] width 74 height 14
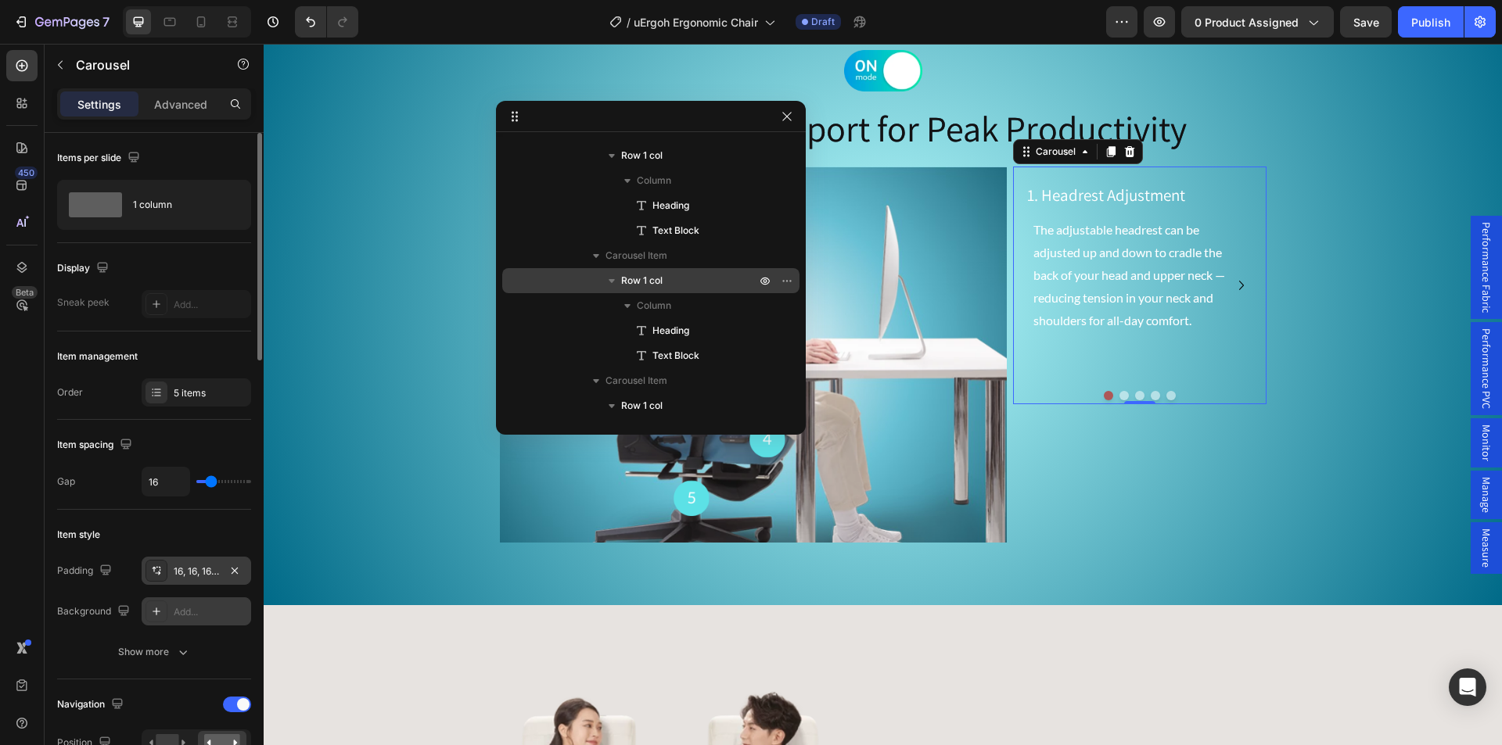
click at [193, 605] on div "Add..." at bounding box center [211, 612] width 74 height 14
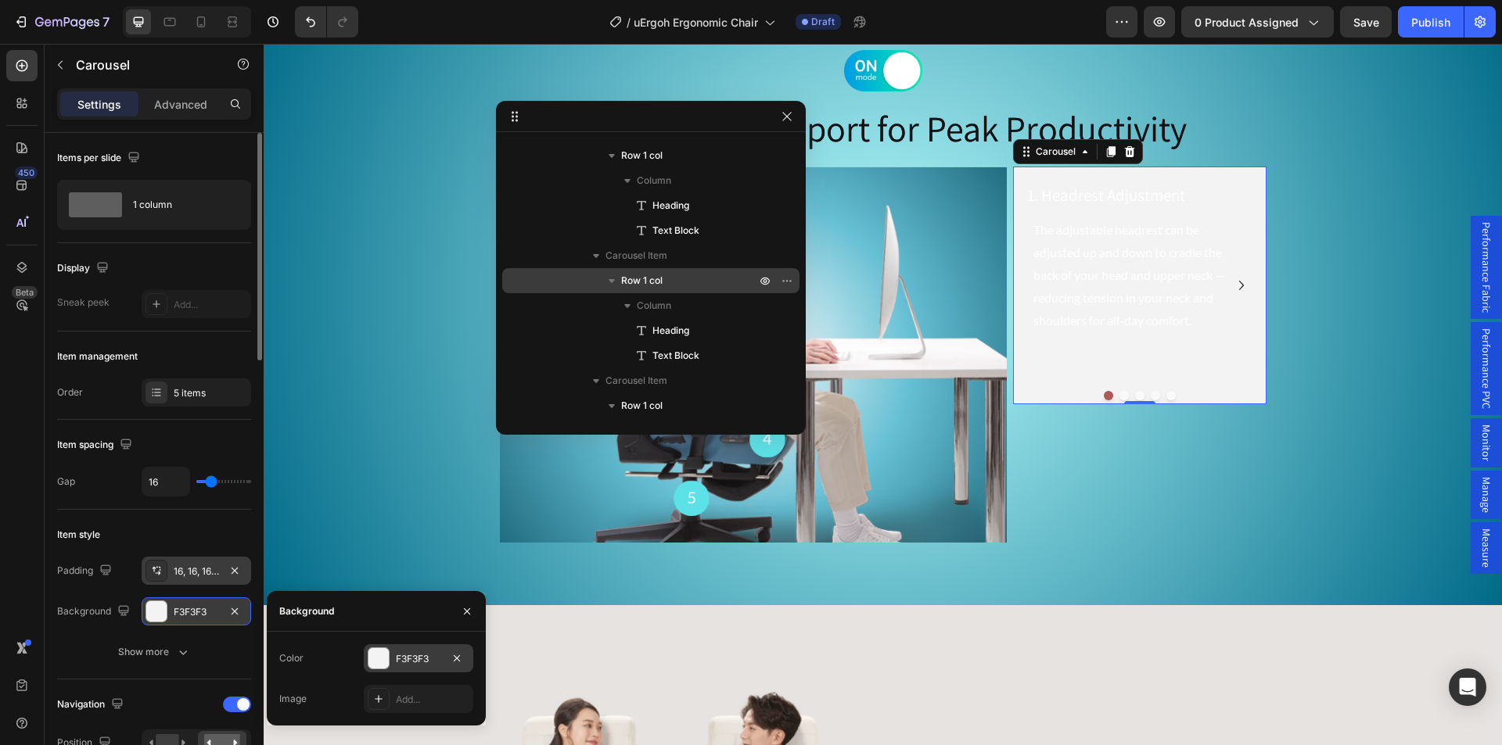
click at [418, 665] on div "F3F3F3" at bounding box center [418, 659] width 45 height 14
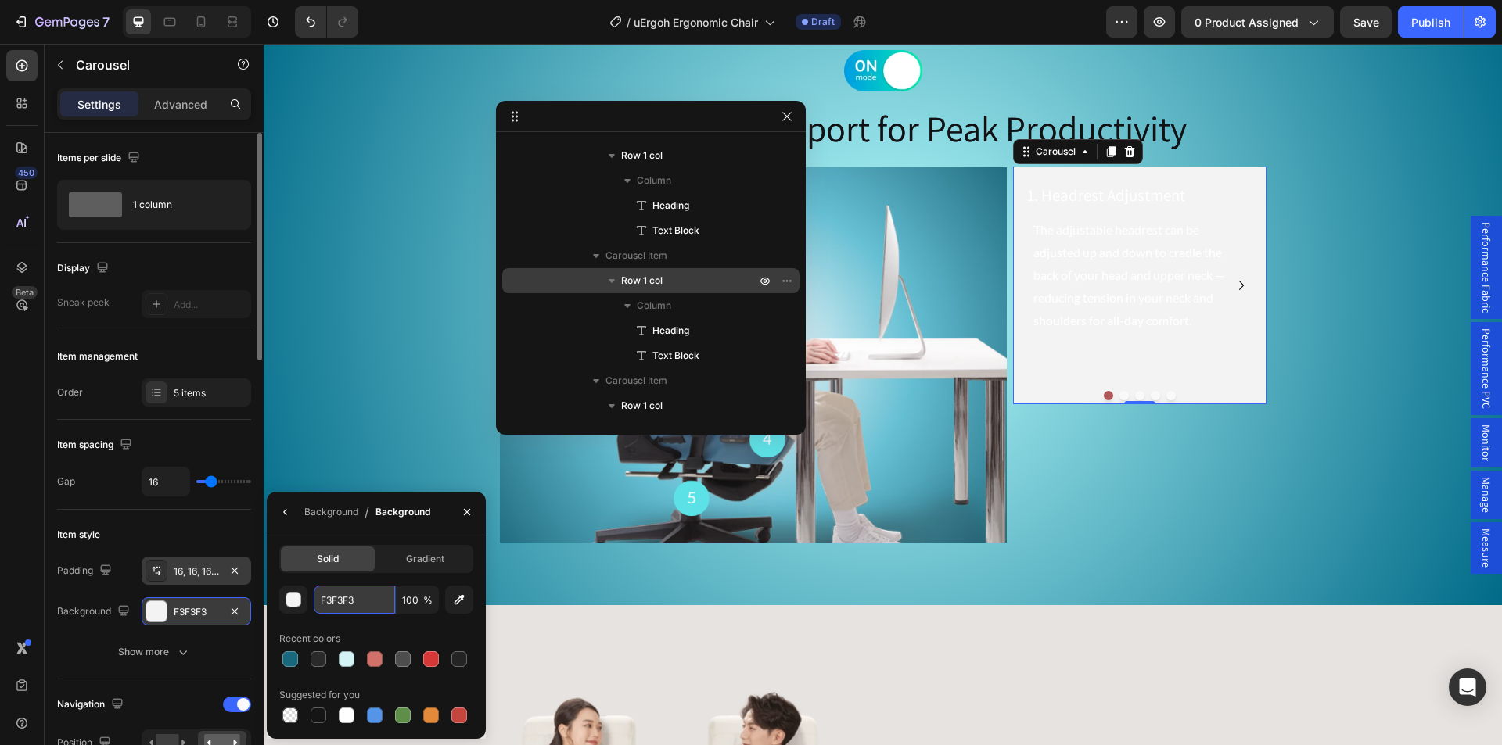
click at [338, 603] on input "F3F3F3" at bounding box center [354, 600] width 81 height 28
paste input "a3d9dc"
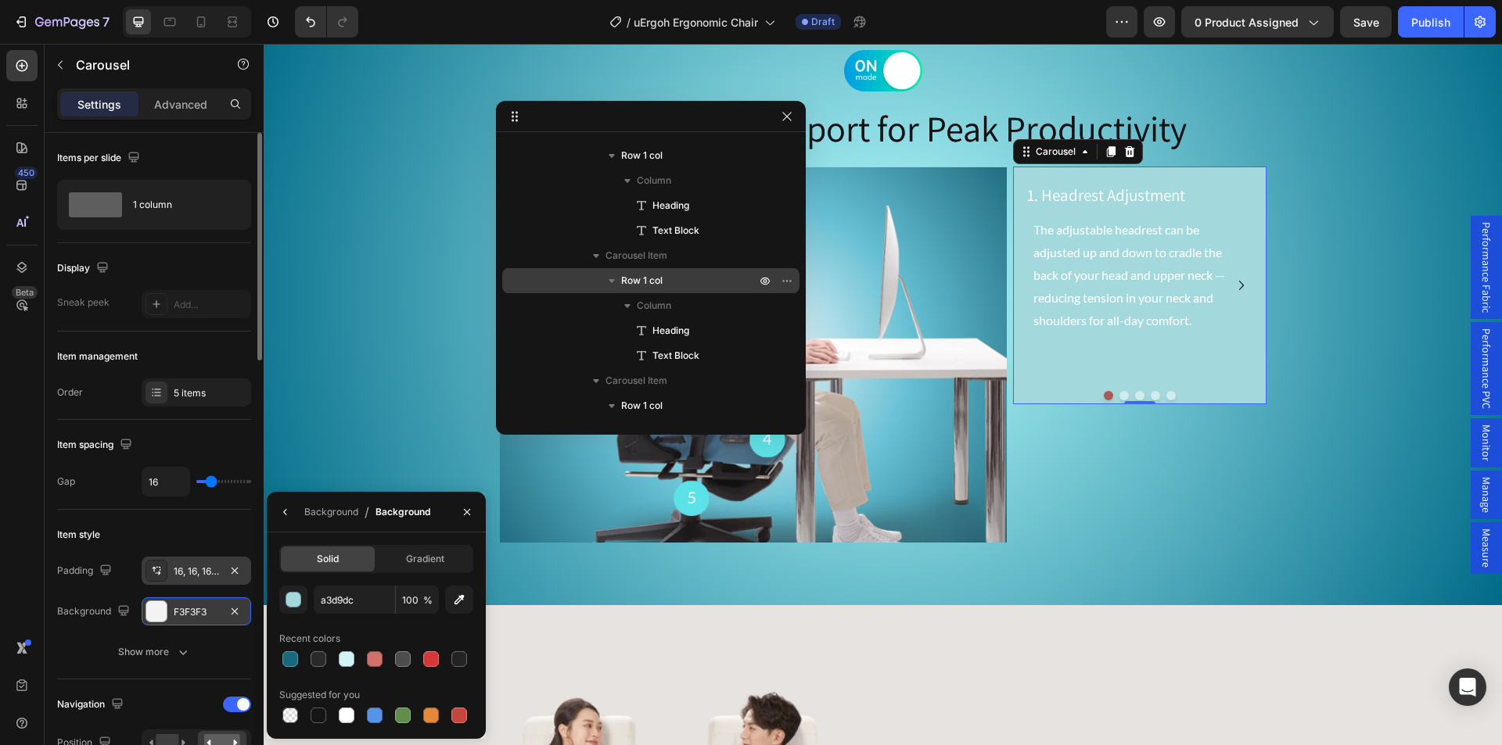
type input "A3D9DC"
click at [1071, 187] on p "1. Headrest Adjustment" at bounding box center [1139, 196] width 225 height 30
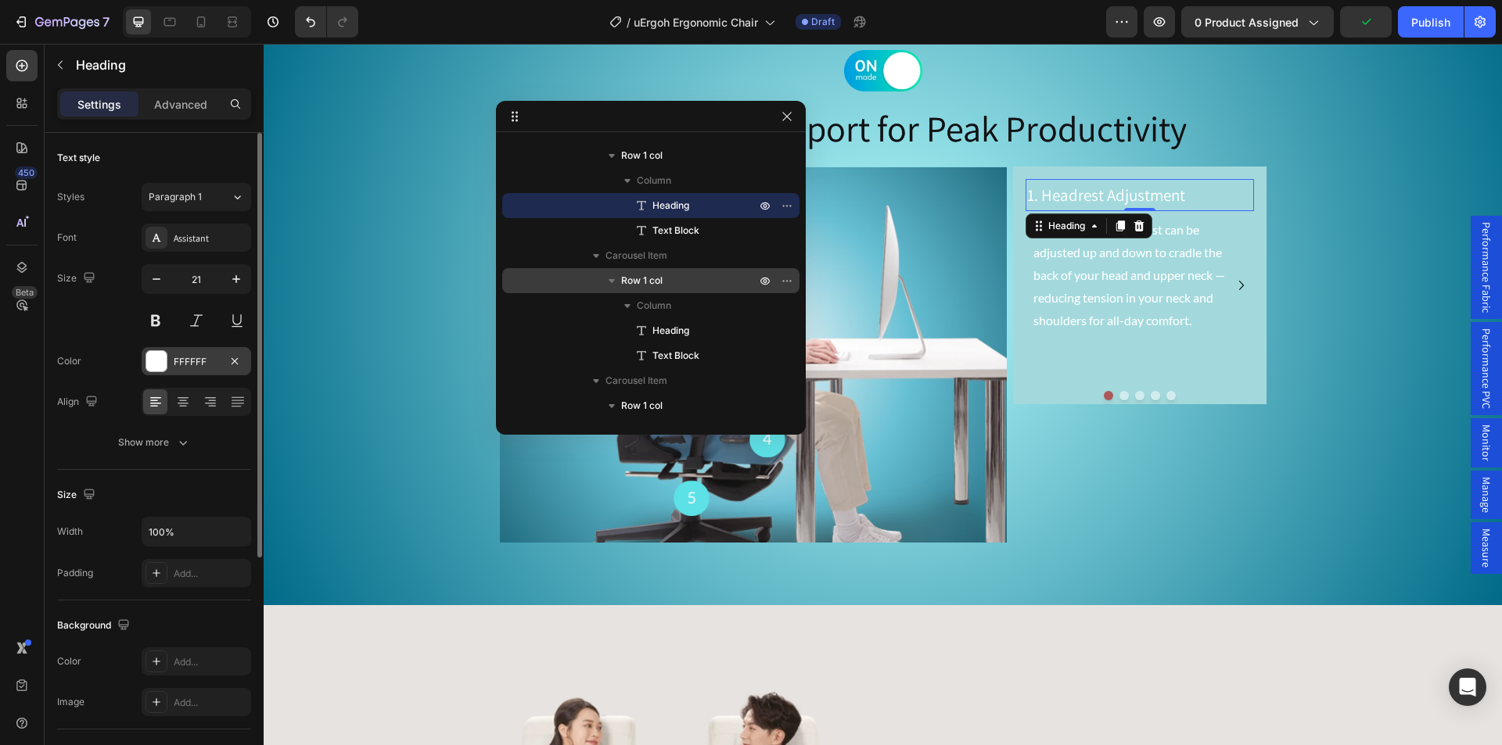
click at [183, 358] on div "FFFFFF" at bounding box center [196, 362] width 45 height 14
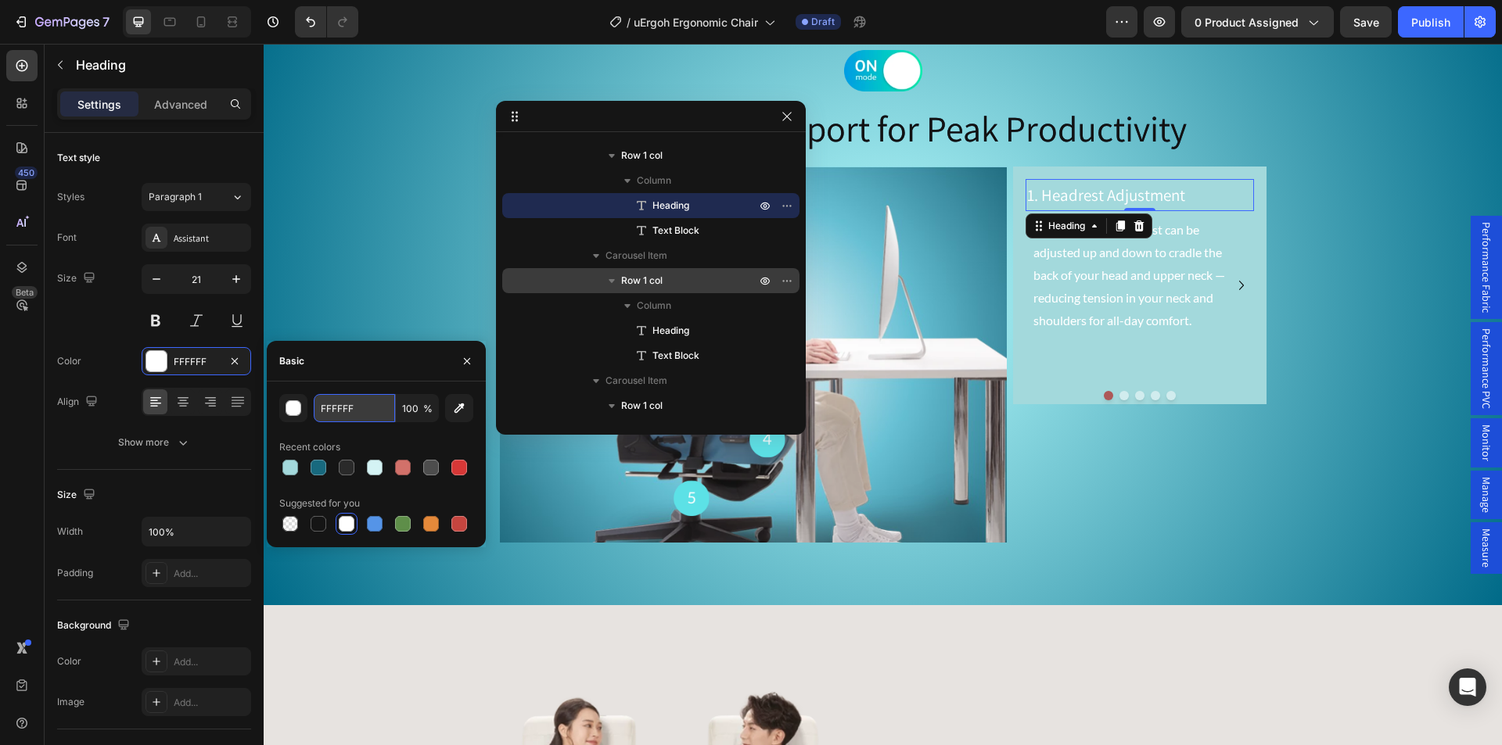
click at [346, 409] on input "FFFFFF" at bounding box center [354, 408] width 81 height 28
paste input "152f4e"
type input "152f4e"
click at [1114, 278] on p "The adjustable headrest can be adjusted up and down to cradle the back of your …" at bounding box center [1139, 275] width 213 height 113
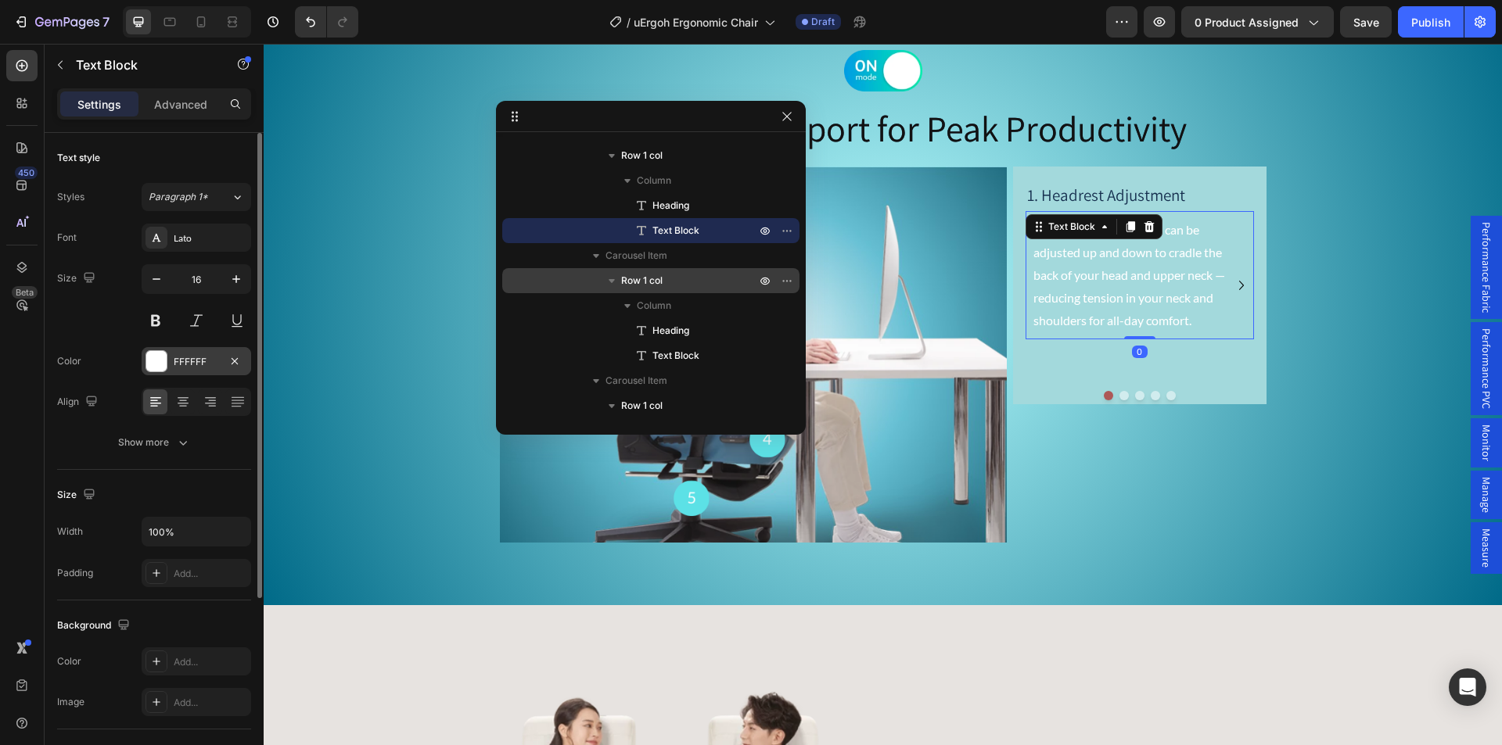
click at [189, 360] on div "FFFFFF" at bounding box center [196, 362] width 45 height 14
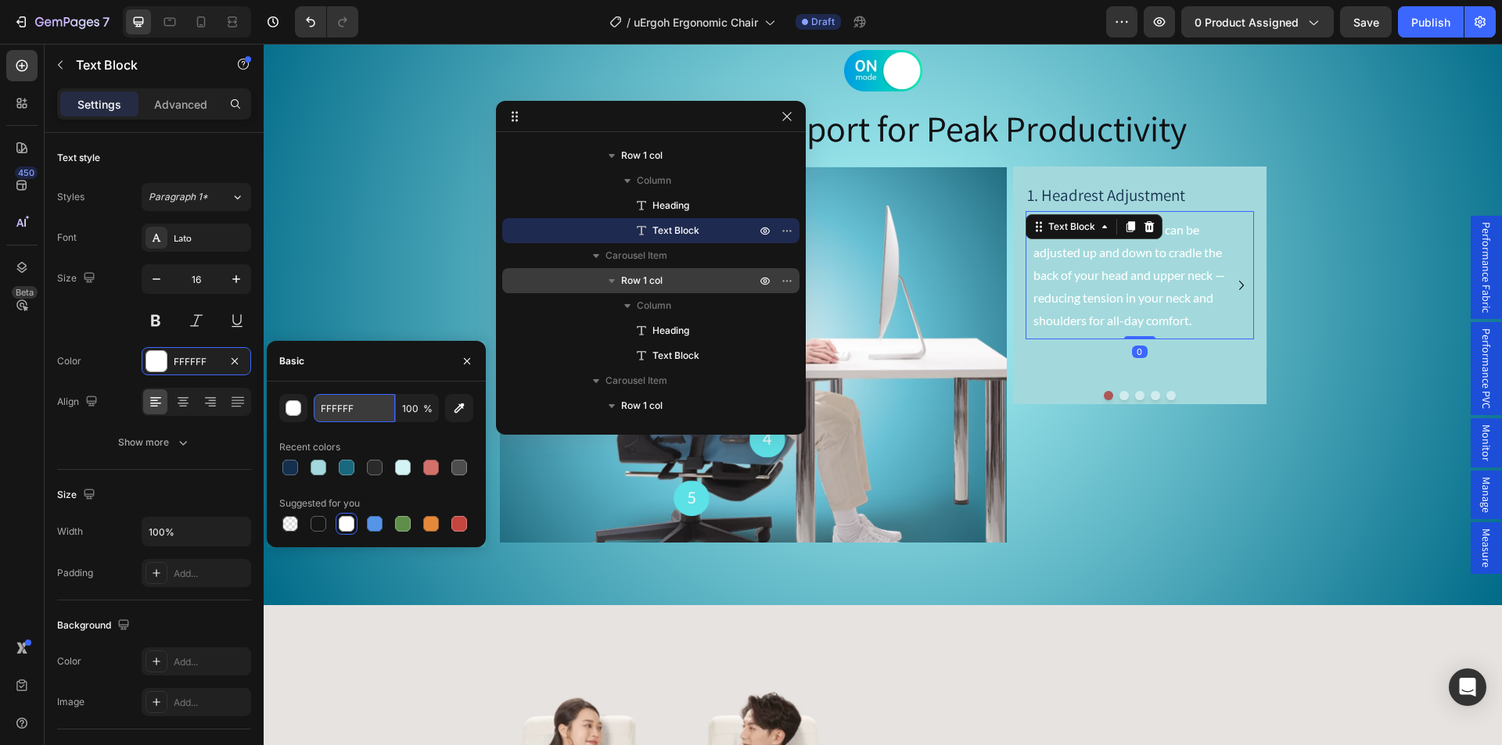
click at [328, 409] on input "FFFFFF" at bounding box center [354, 408] width 81 height 28
paste input "152f4e"
type input "152f4e"
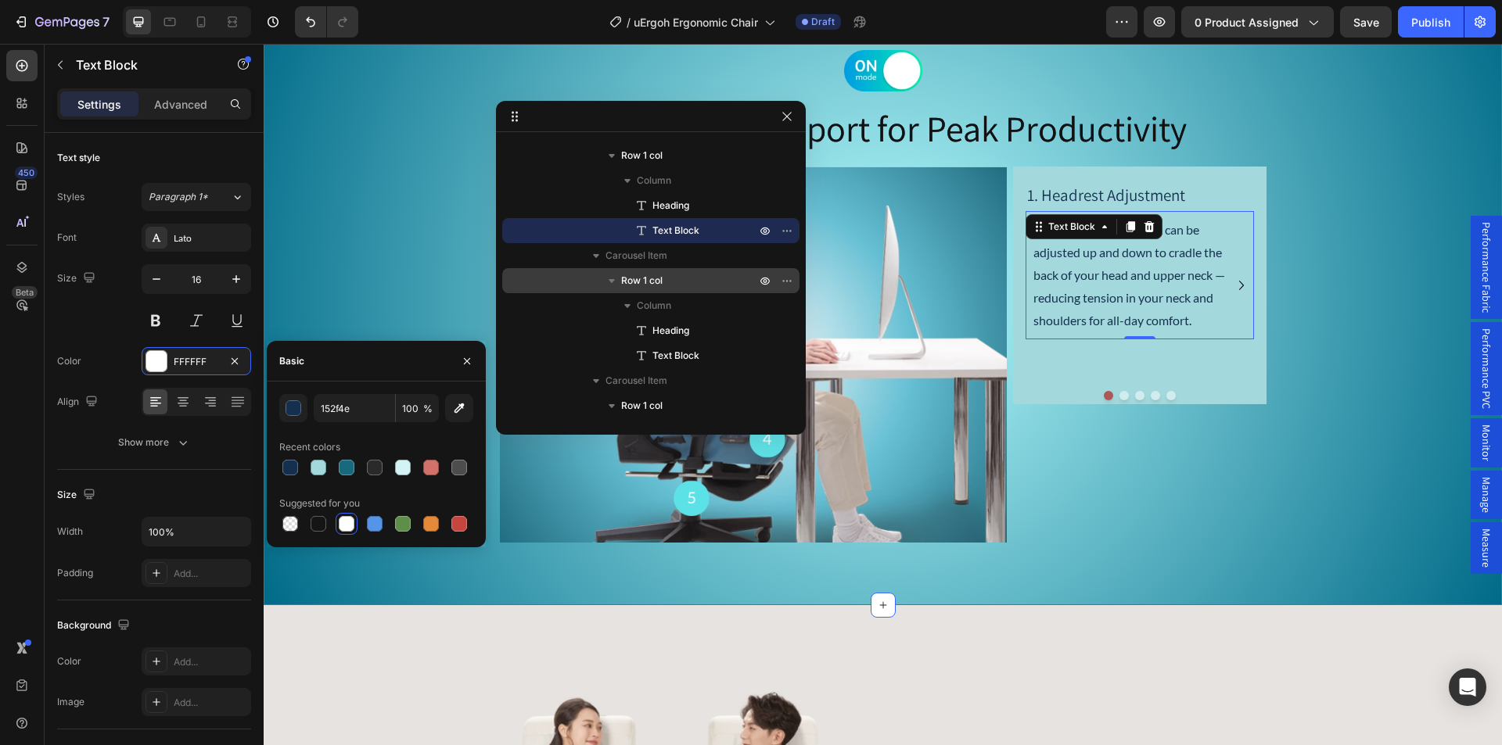
click at [1329, 273] on div "Image Ergonomic Support for Peak Productivity Heading Image 1. Headrest Adjustm…" at bounding box center [883, 296] width 1238 height 493
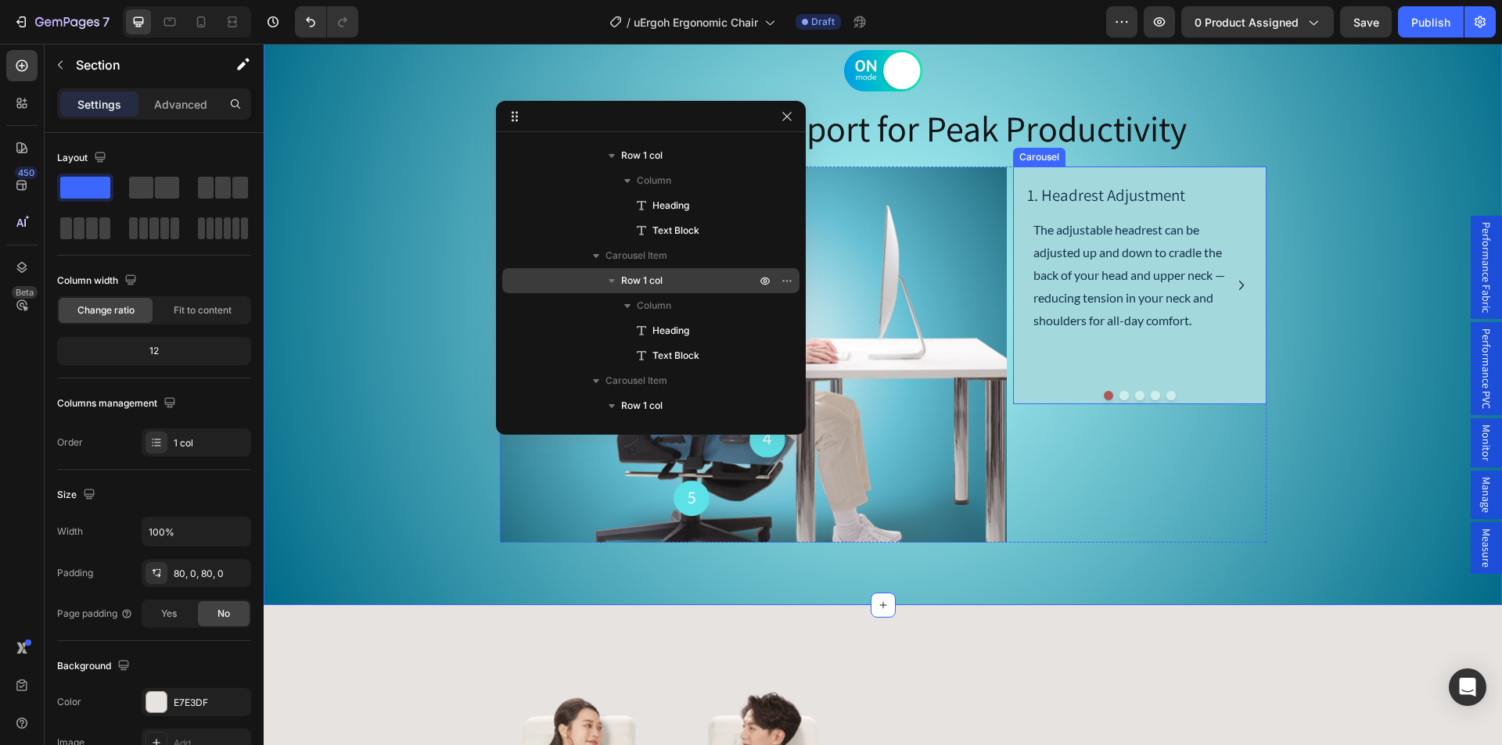
click at [1119, 395] on button "Dot" at bounding box center [1123, 395] width 9 height 9
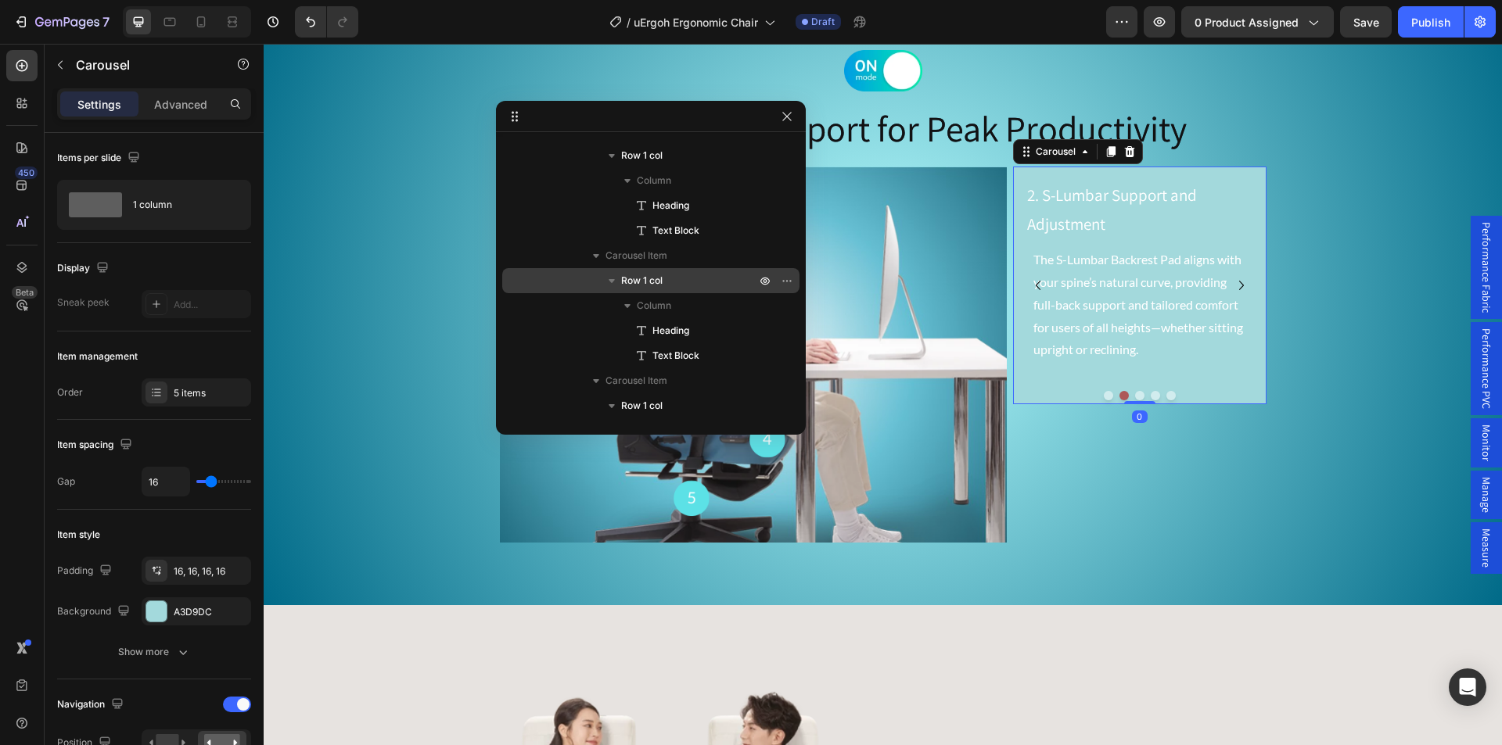
click at [1104, 397] on button "Dot" at bounding box center [1108, 395] width 9 height 9
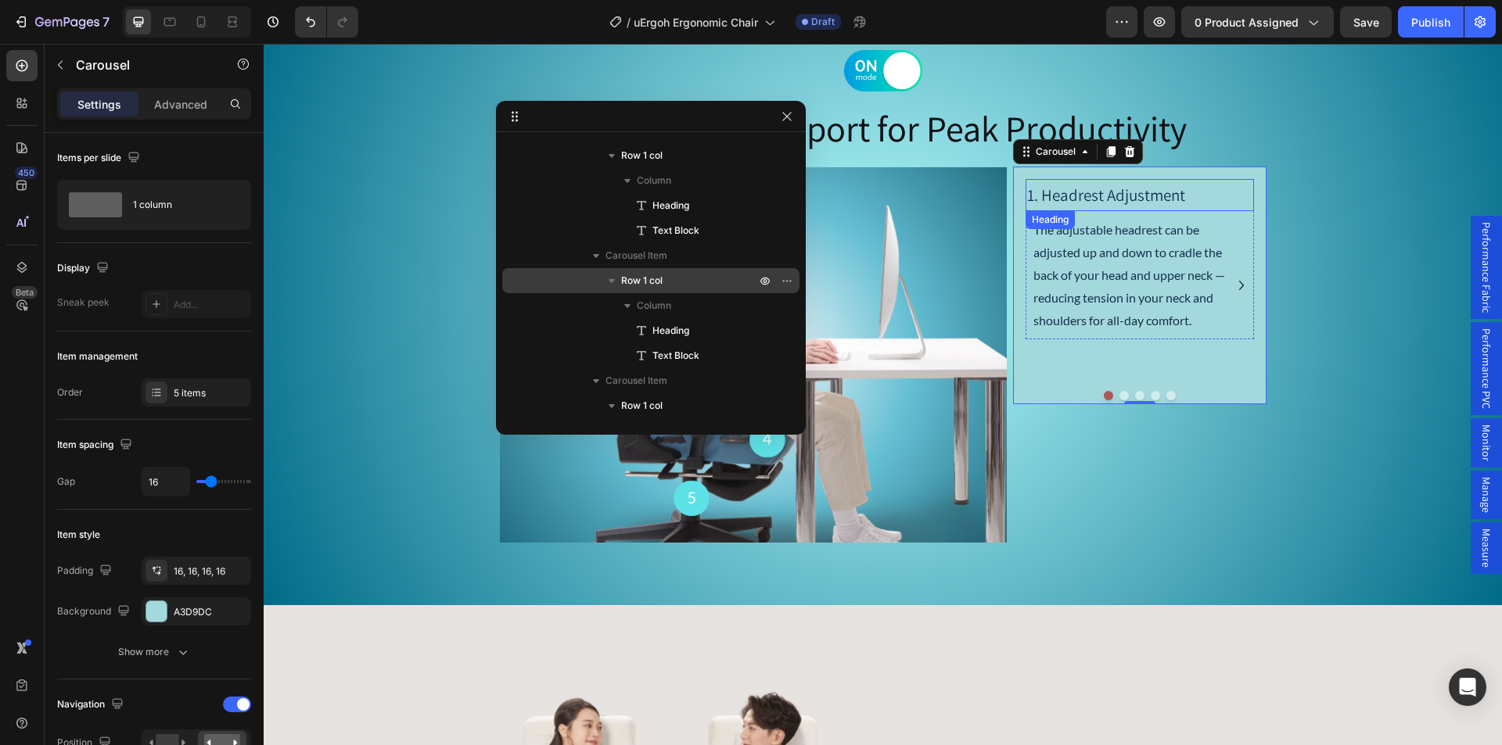
click at [1075, 199] on p "1. Headrest Adjustment" at bounding box center [1139, 196] width 225 height 30
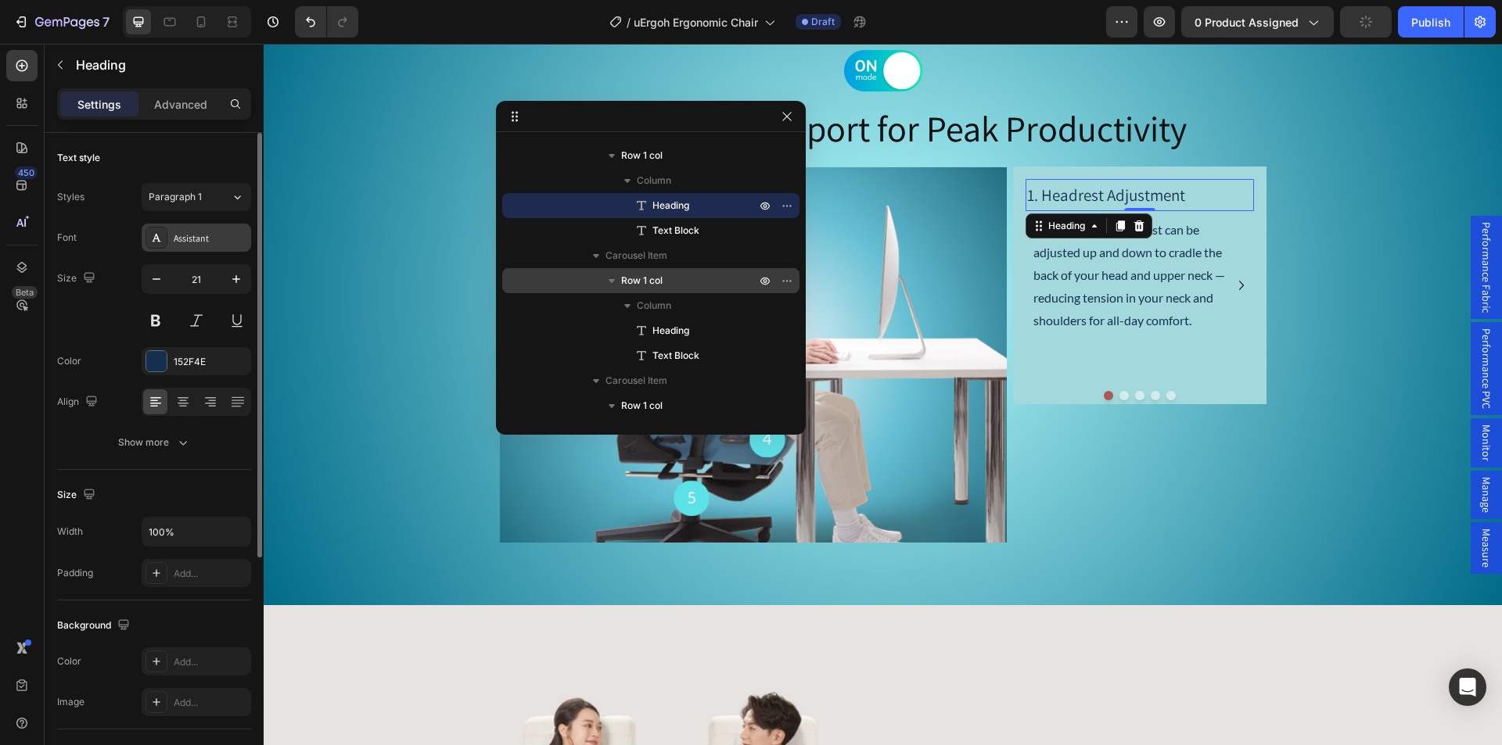
click at [199, 238] on div "Assistant" at bounding box center [211, 239] width 74 height 14
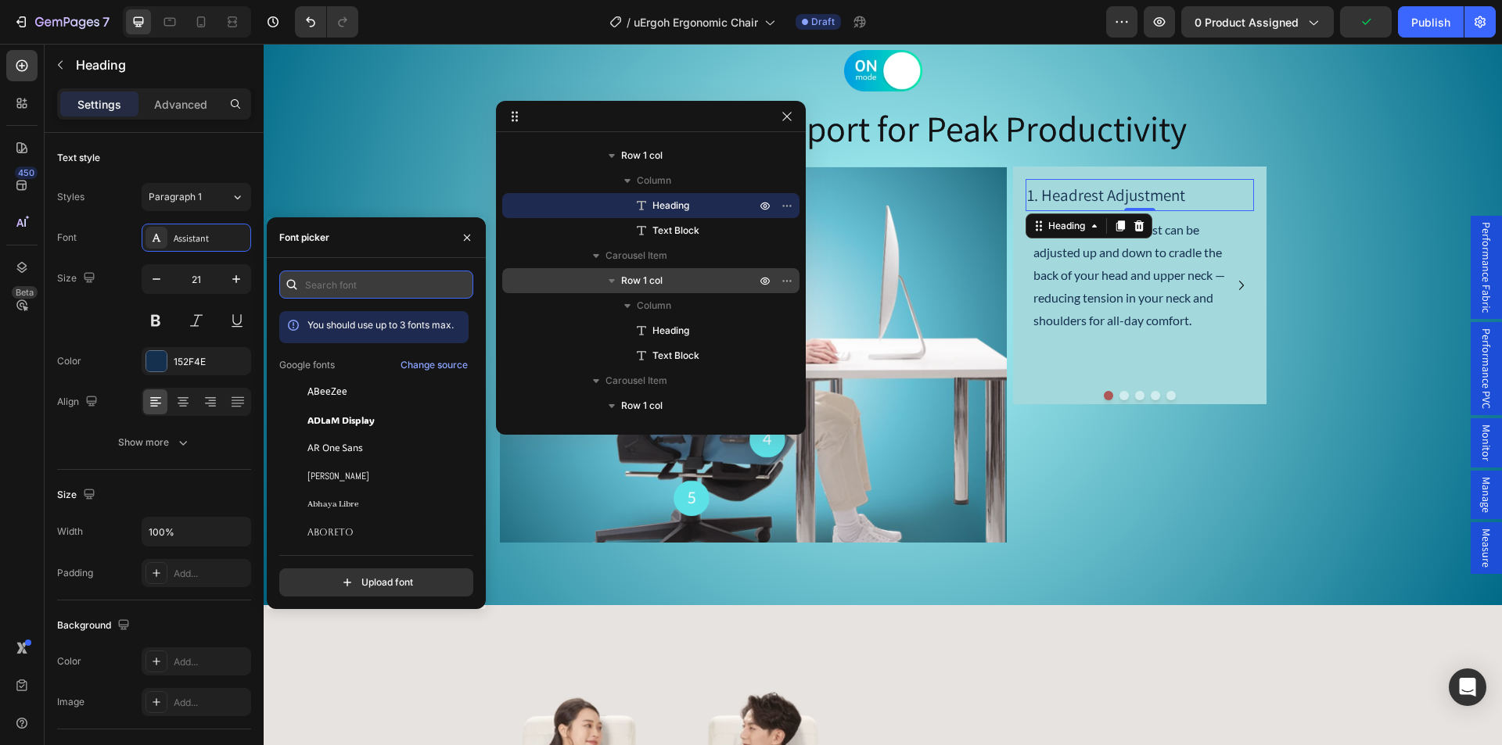
click at [343, 281] on input "text" at bounding box center [376, 285] width 194 height 28
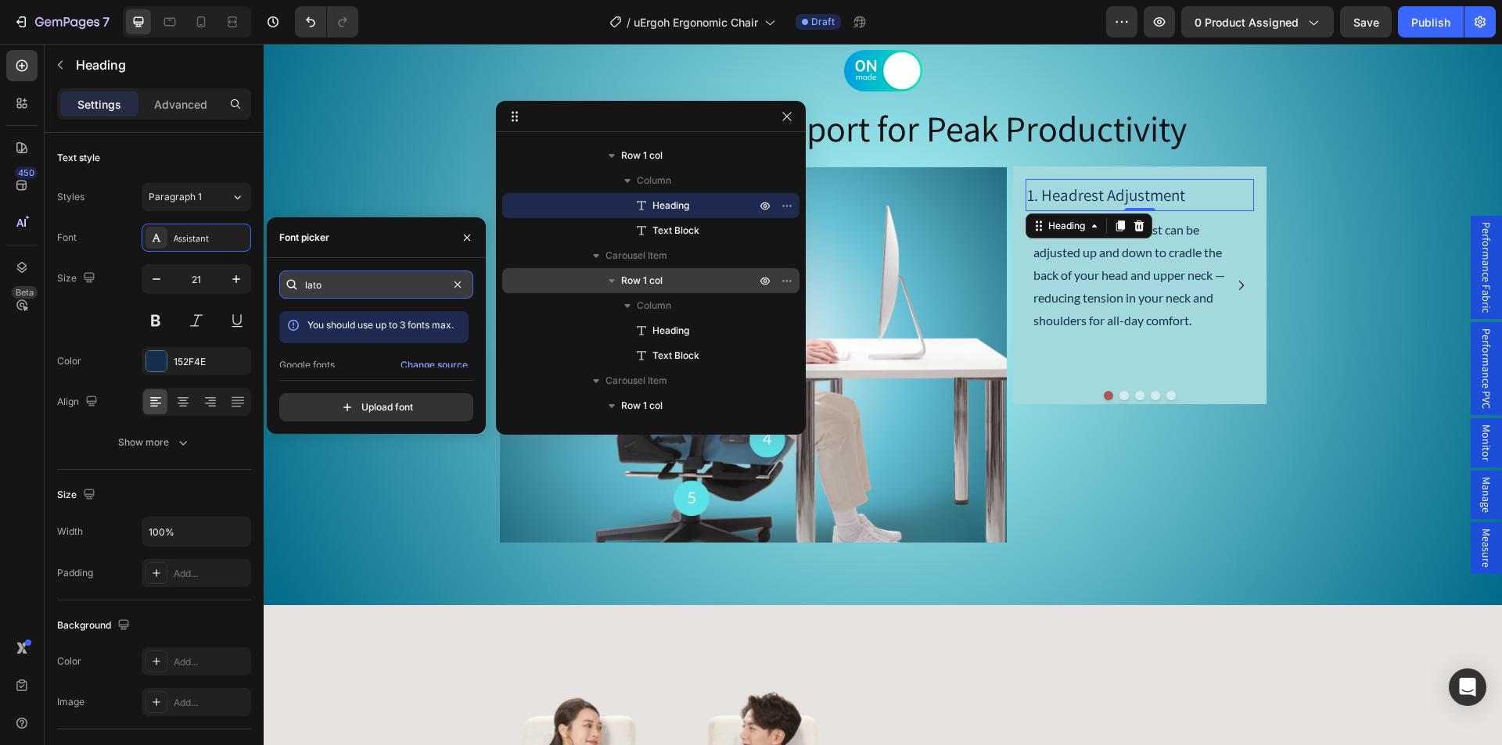
type input "lato"
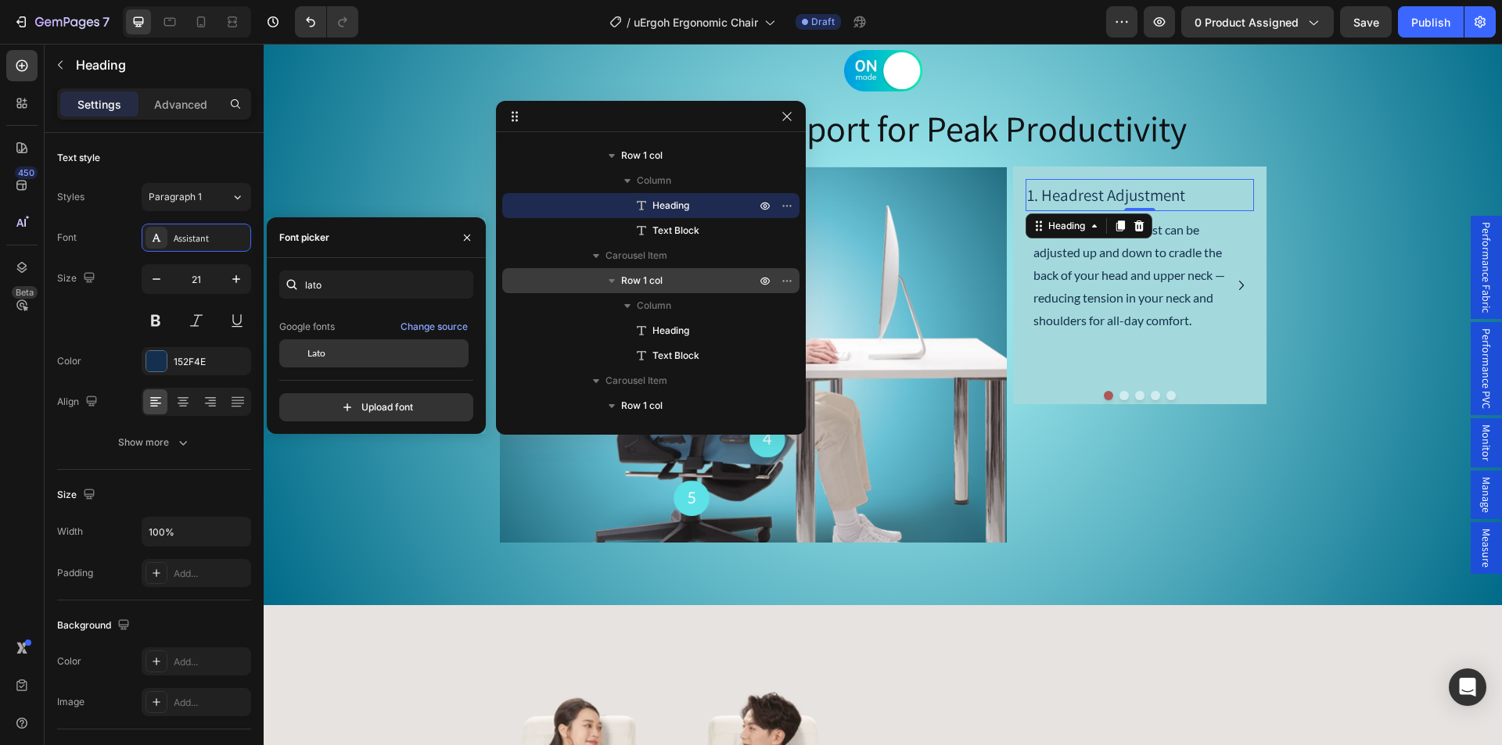
click at [325, 358] on span "Lato" at bounding box center [316, 353] width 18 height 14
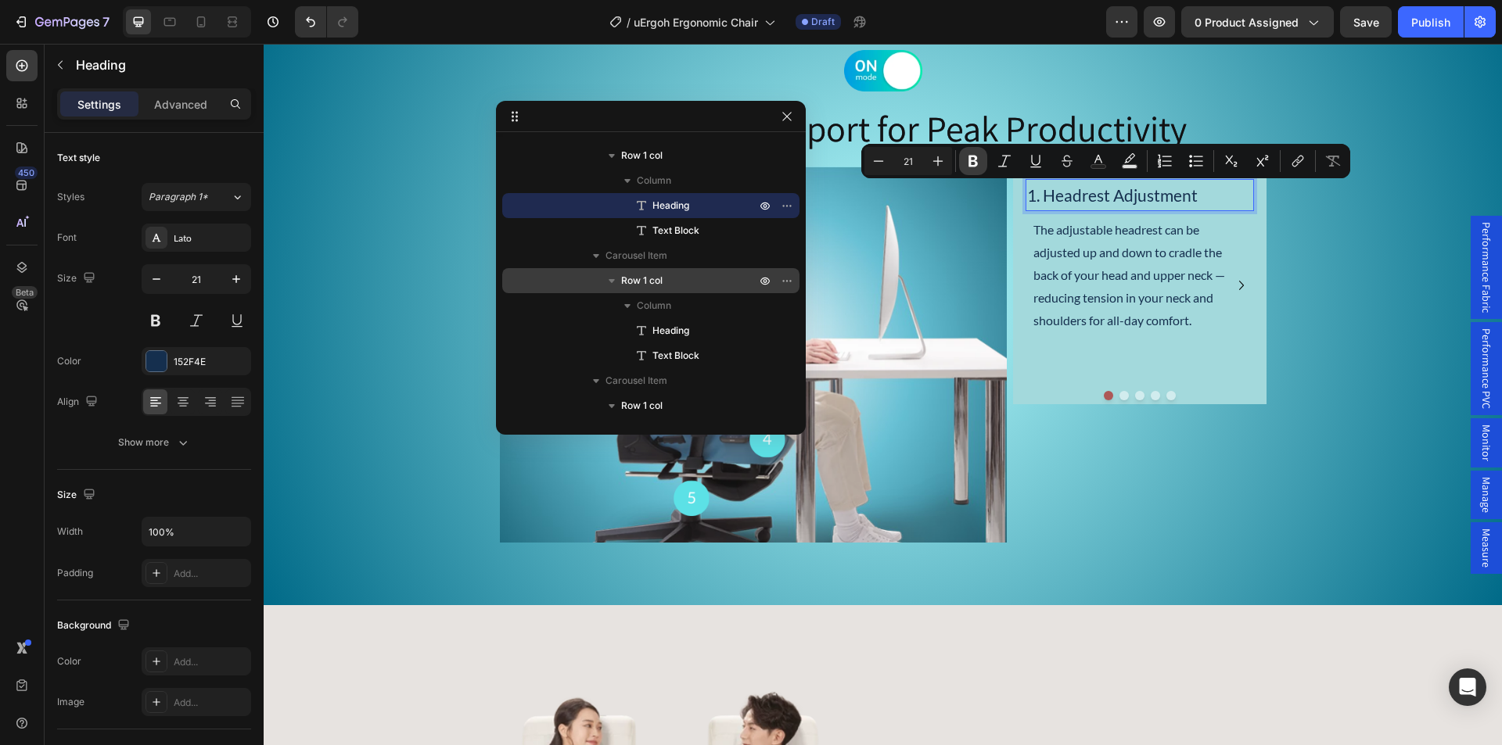
click at [971, 166] on icon "Editor contextual toolbar" at bounding box center [972, 162] width 9 height 12
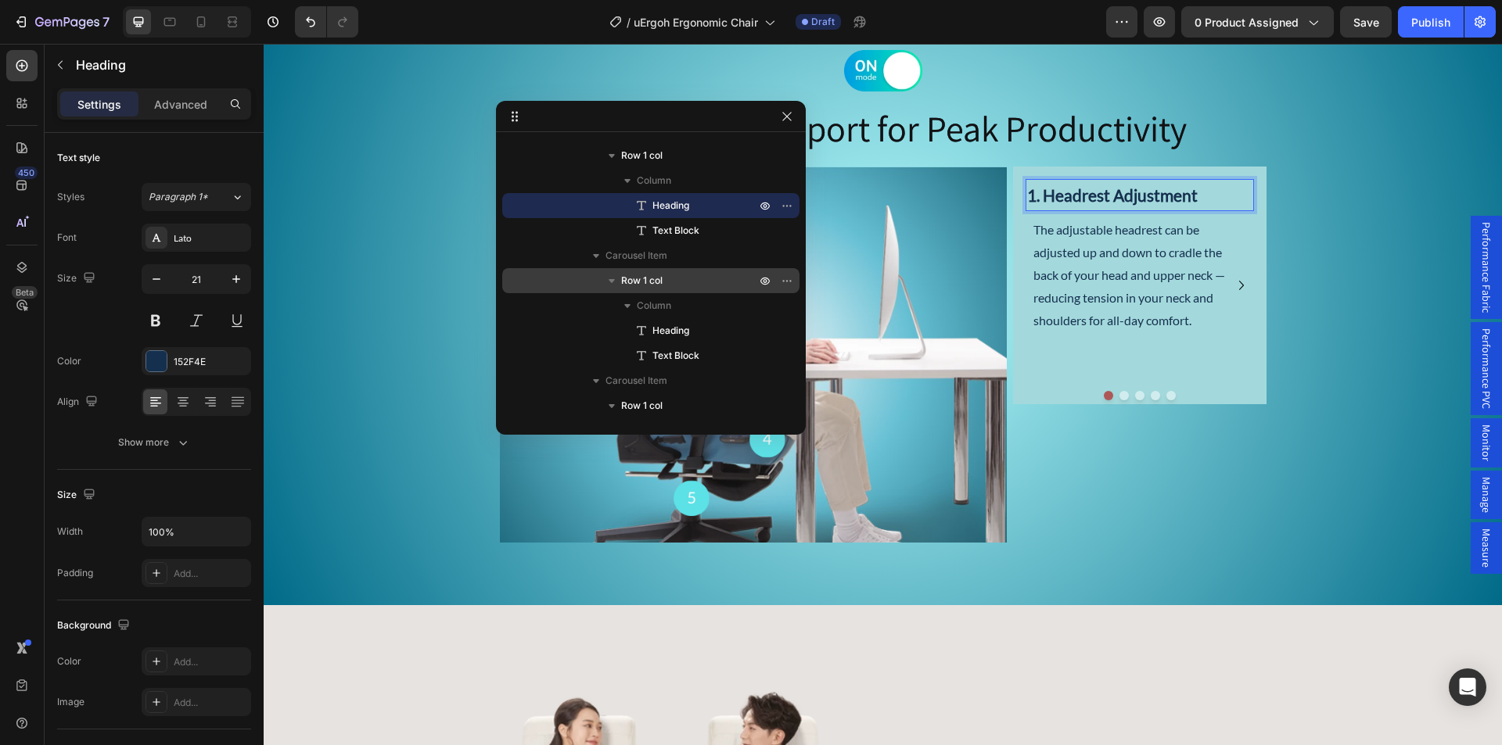
click at [971, 167] on img at bounding box center [753, 355] width 507 height 377
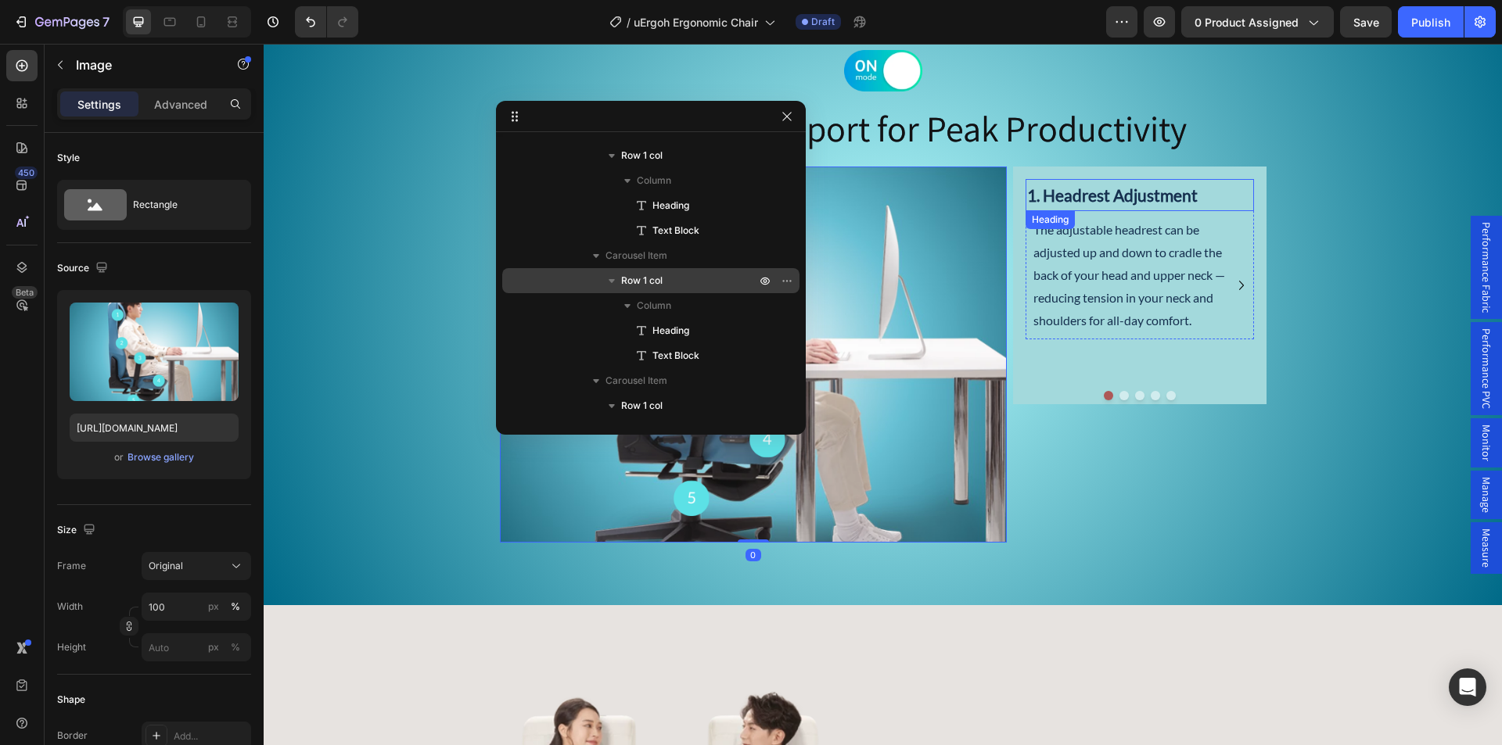
click at [1081, 192] on strong "1. Headrest Adjustment" at bounding box center [1112, 195] width 170 height 20
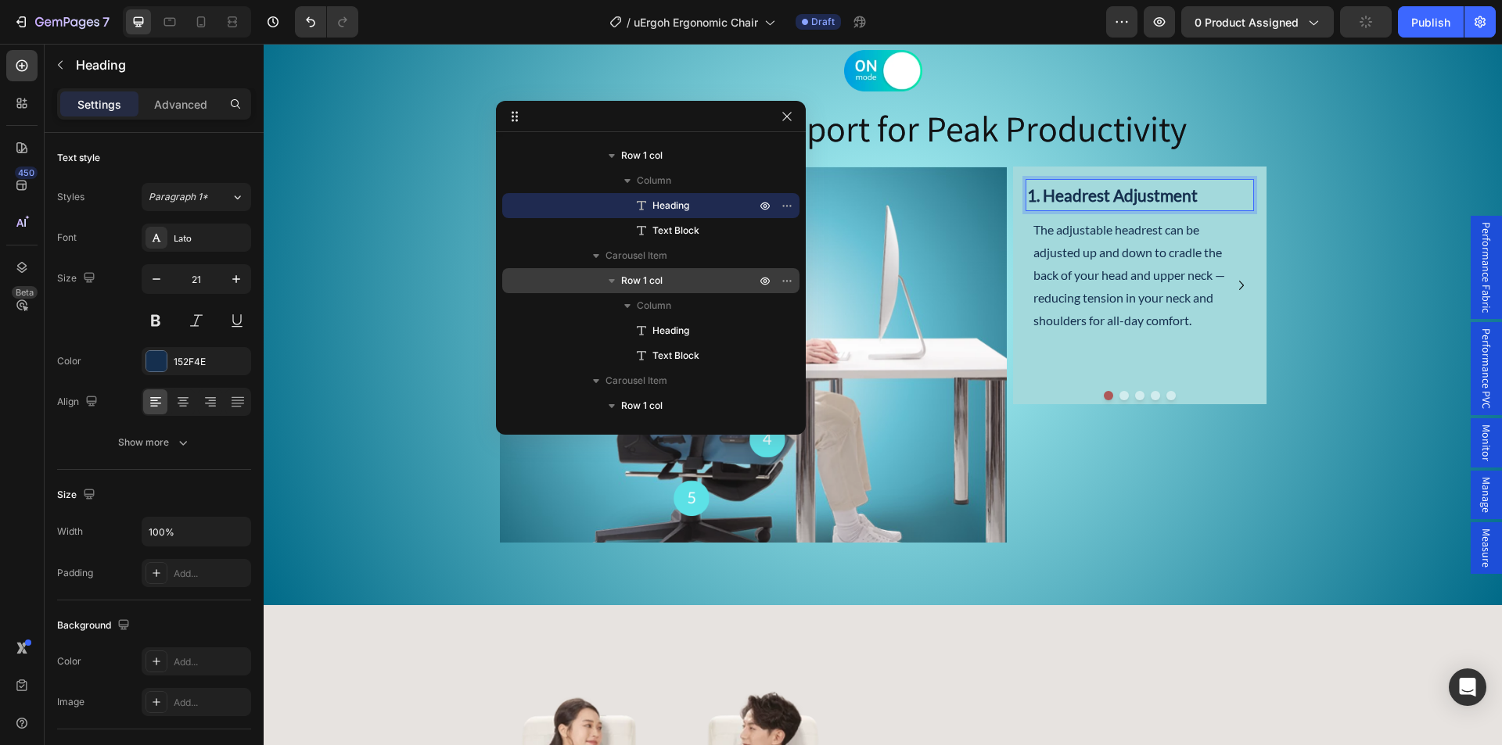
drag, startPoint x: 1071, startPoint y: 195, endPoint x: 1044, endPoint y: 199, distance: 27.7
click at [1044, 199] on strong "1. Headrest Adjustment" at bounding box center [1112, 195] width 170 height 20
click at [1408, 239] on div "Image Ergonomic Support for Peak Productivity Heading Image 1. Headrest Adjustm…" at bounding box center [883, 296] width 1238 height 493
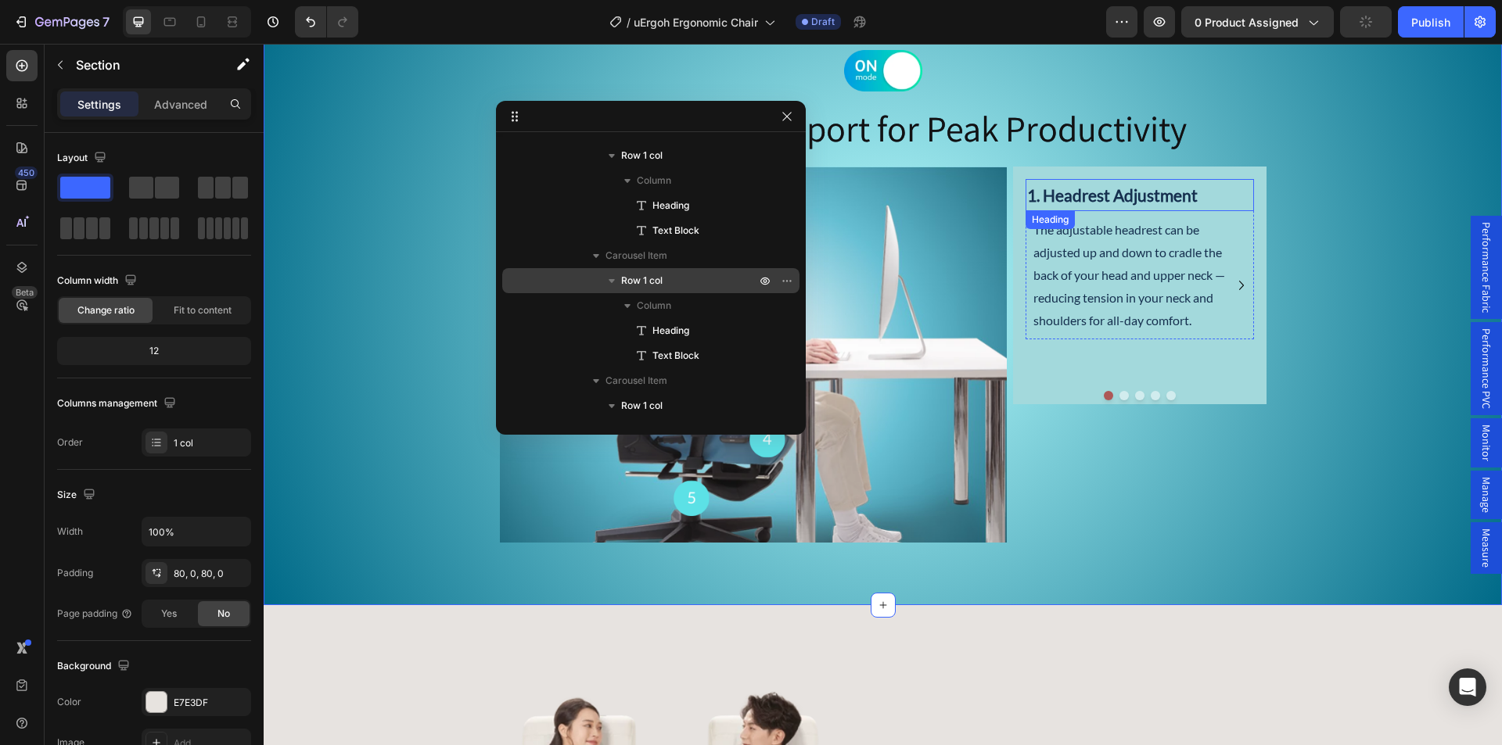
click at [1111, 198] on strong "1. Headrest Adjustment" at bounding box center [1112, 195] width 170 height 20
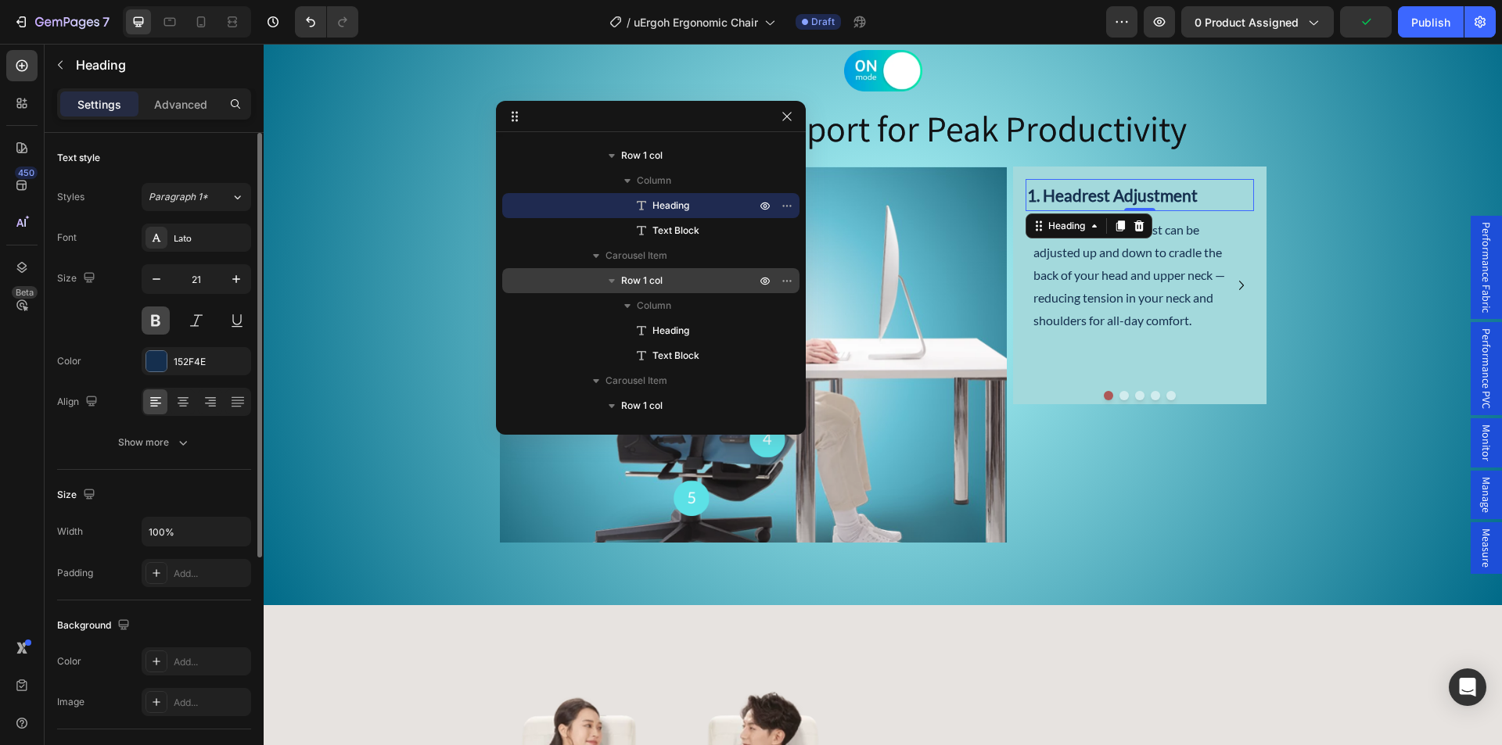
click at [159, 323] on button at bounding box center [156, 321] width 28 height 28
drag, startPoint x: 159, startPoint y: 323, endPoint x: 637, endPoint y: 200, distance: 493.4
click at [159, 323] on button at bounding box center [156, 321] width 28 height 28
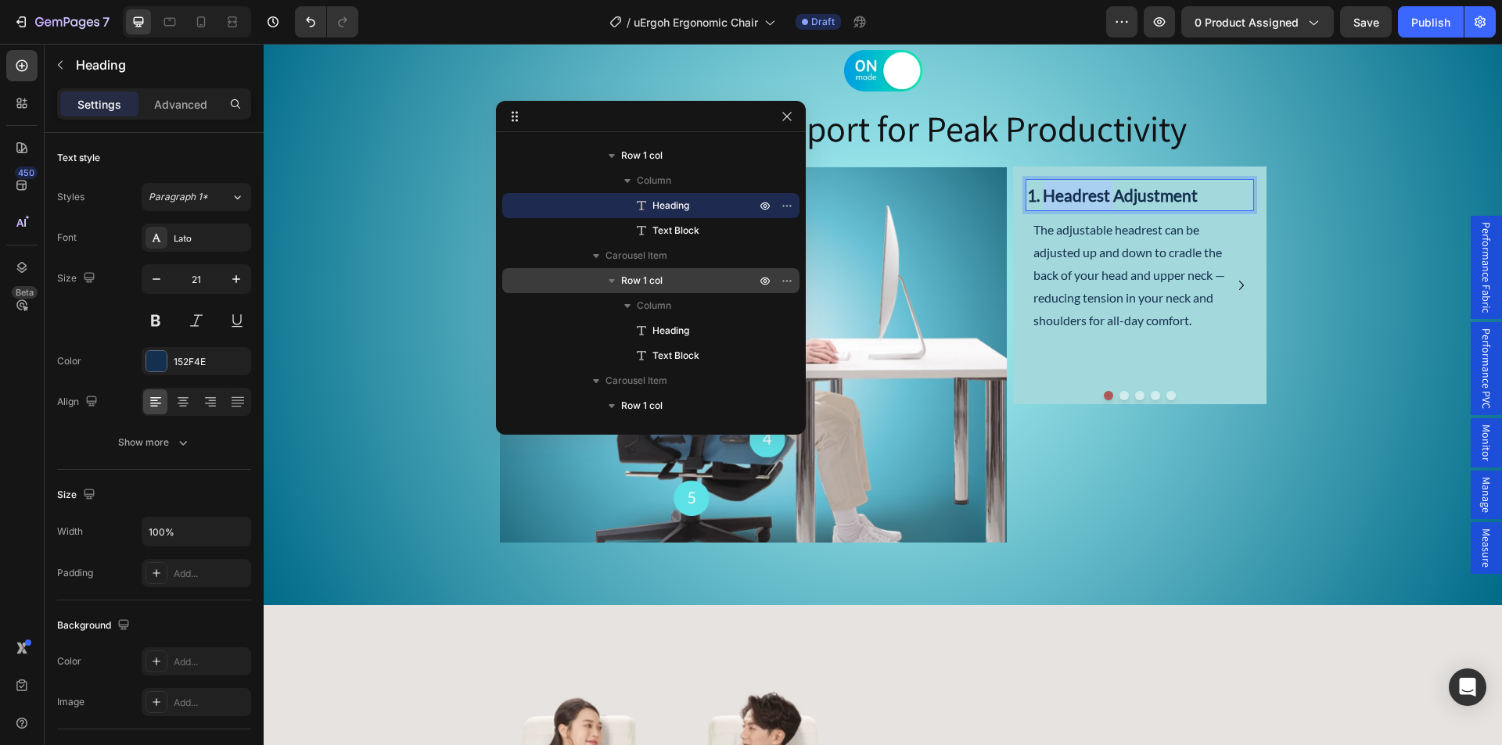
click at [1074, 197] on strong "1. Headrest Adjustment" at bounding box center [1112, 195] width 170 height 20
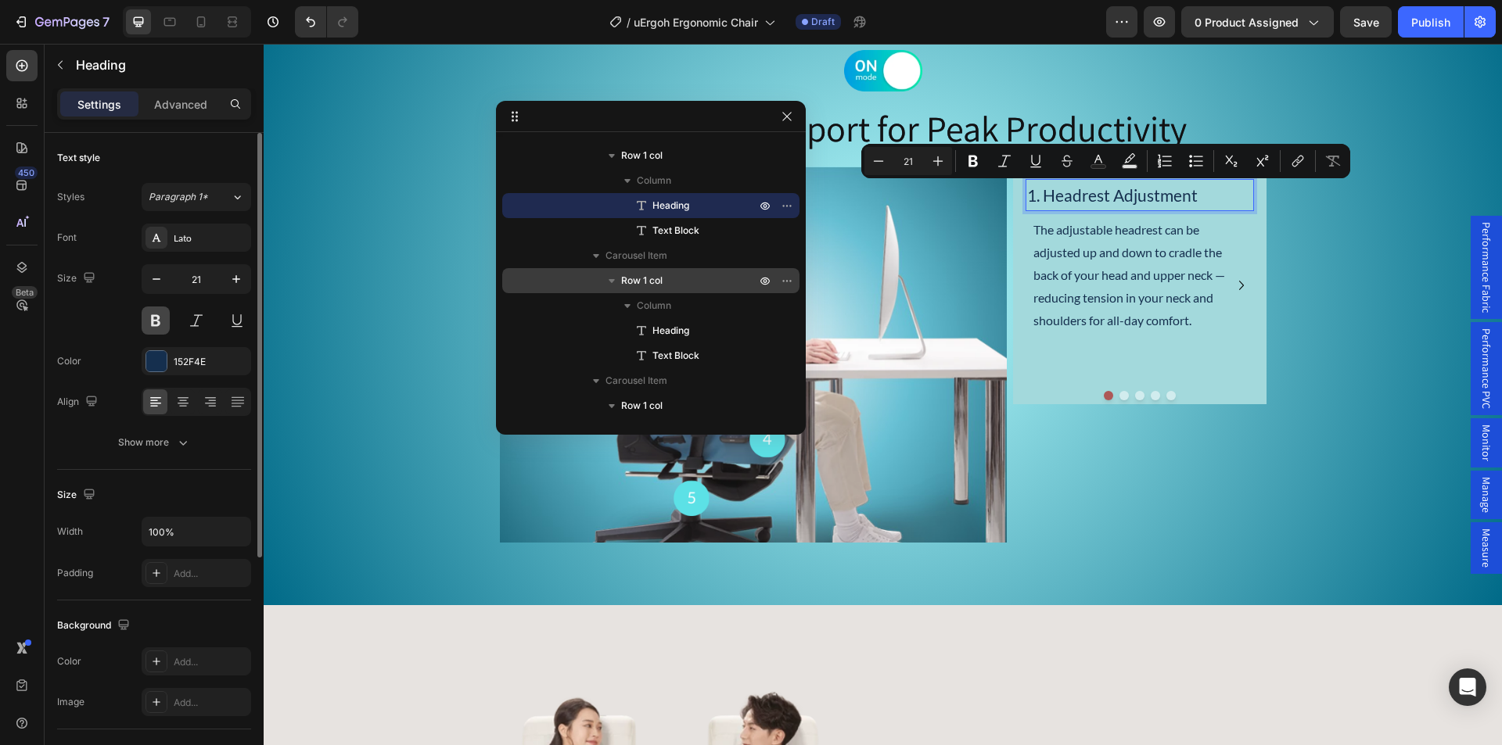
click at [143, 321] on button at bounding box center [156, 321] width 28 height 28
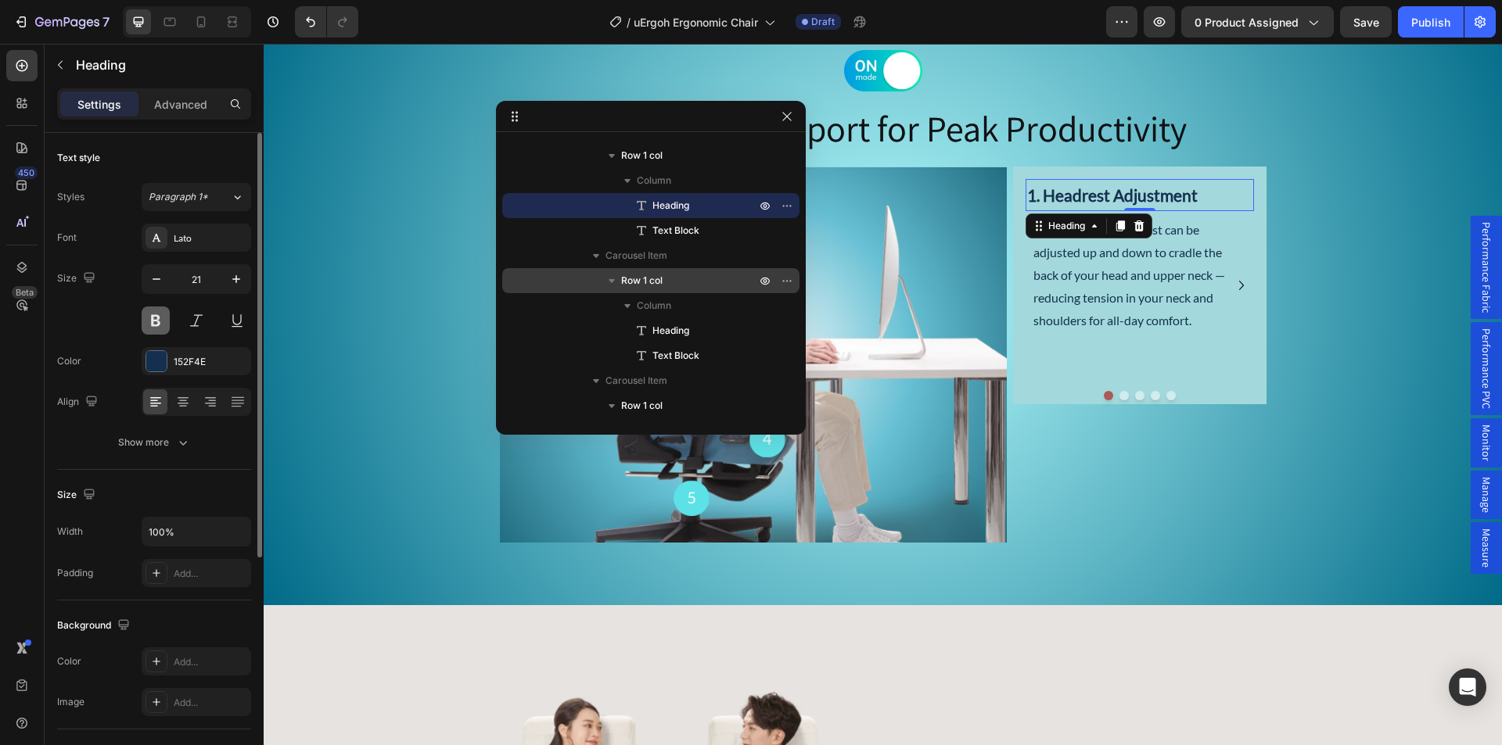
drag, startPoint x: 155, startPoint y: 325, endPoint x: 199, endPoint y: 210, distance: 123.0
click at [155, 325] on button at bounding box center [156, 321] width 28 height 28
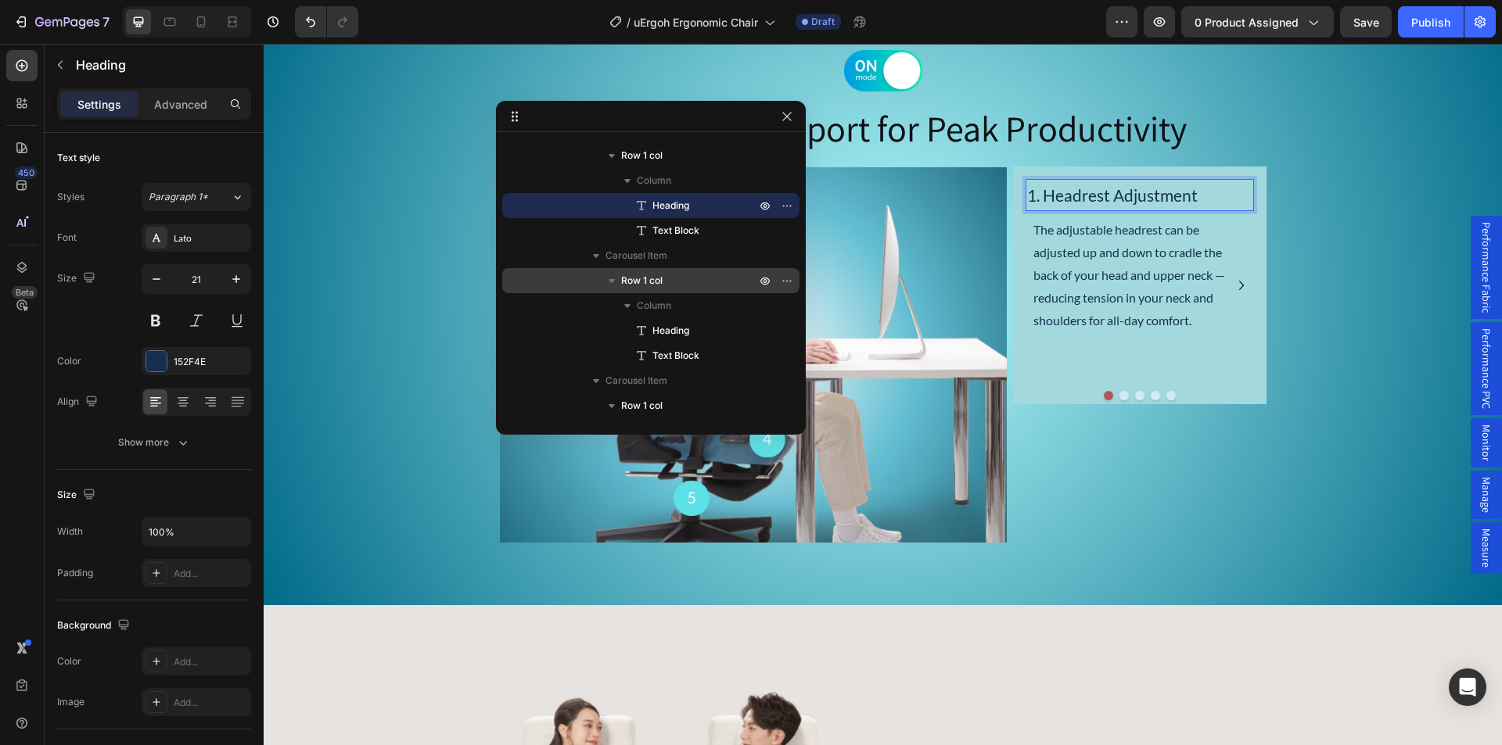
drag, startPoint x: 1130, startPoint y: 196, endPoint x: 1061, endPoint y: 205, distance: 70.1
click at [1061, 205] on p "1. Headrest Adjustment" at bounding box center [1139, 196] width 225 height 30
click at [1344, 277] on div "Image Ergonomic Support for Peak Productivity Heading Image 1. Headrest Adjustm…" at bounding box center [883, 296] width 1238 height 493
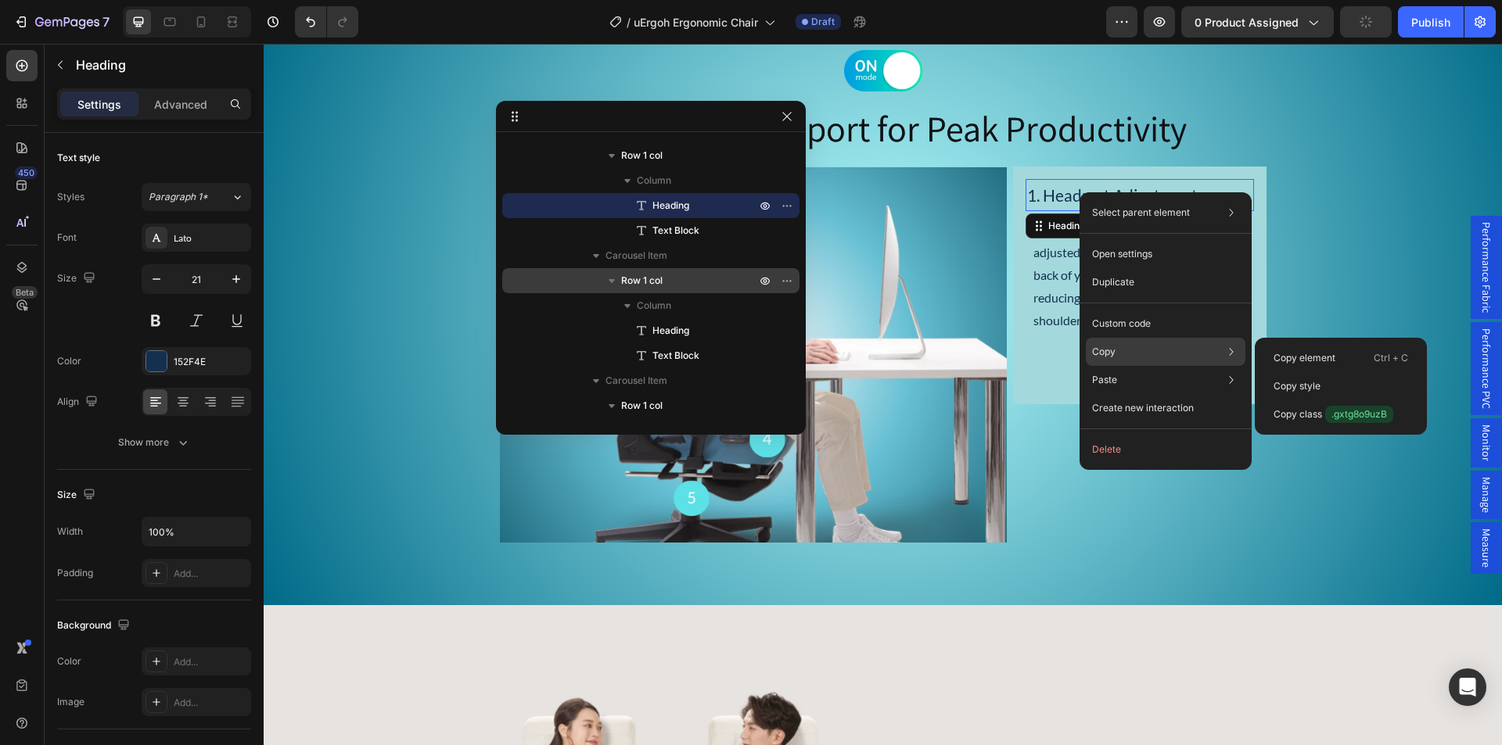
click at [1139, 394] on div "Copy Copy element Ctrl + C Copy style Copy class .gxtg8o9uzB" at bounding box center [1166, 408] width 160 height 28
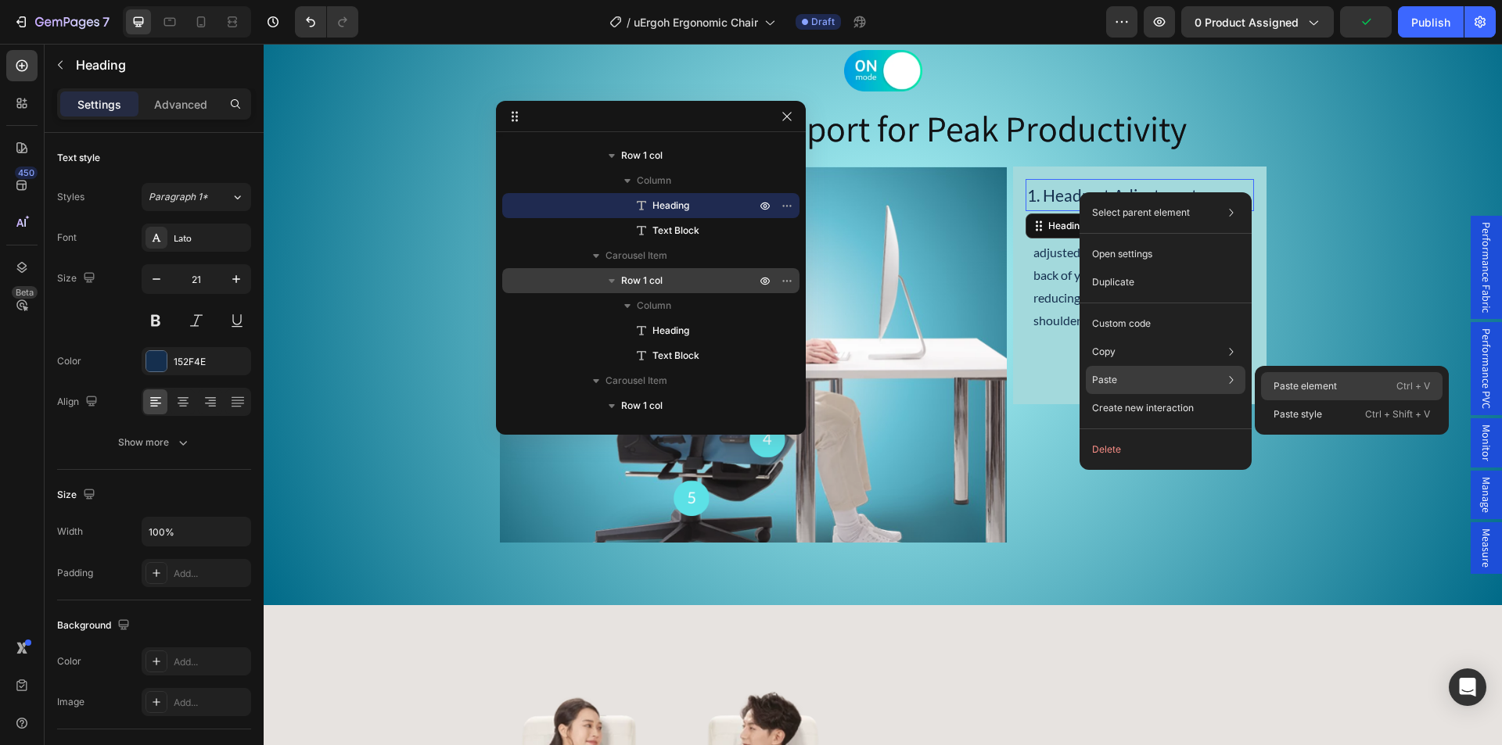
click at [1286, 379] on p "Paste element" at bounding box center [1304, 386] width 63 height 14
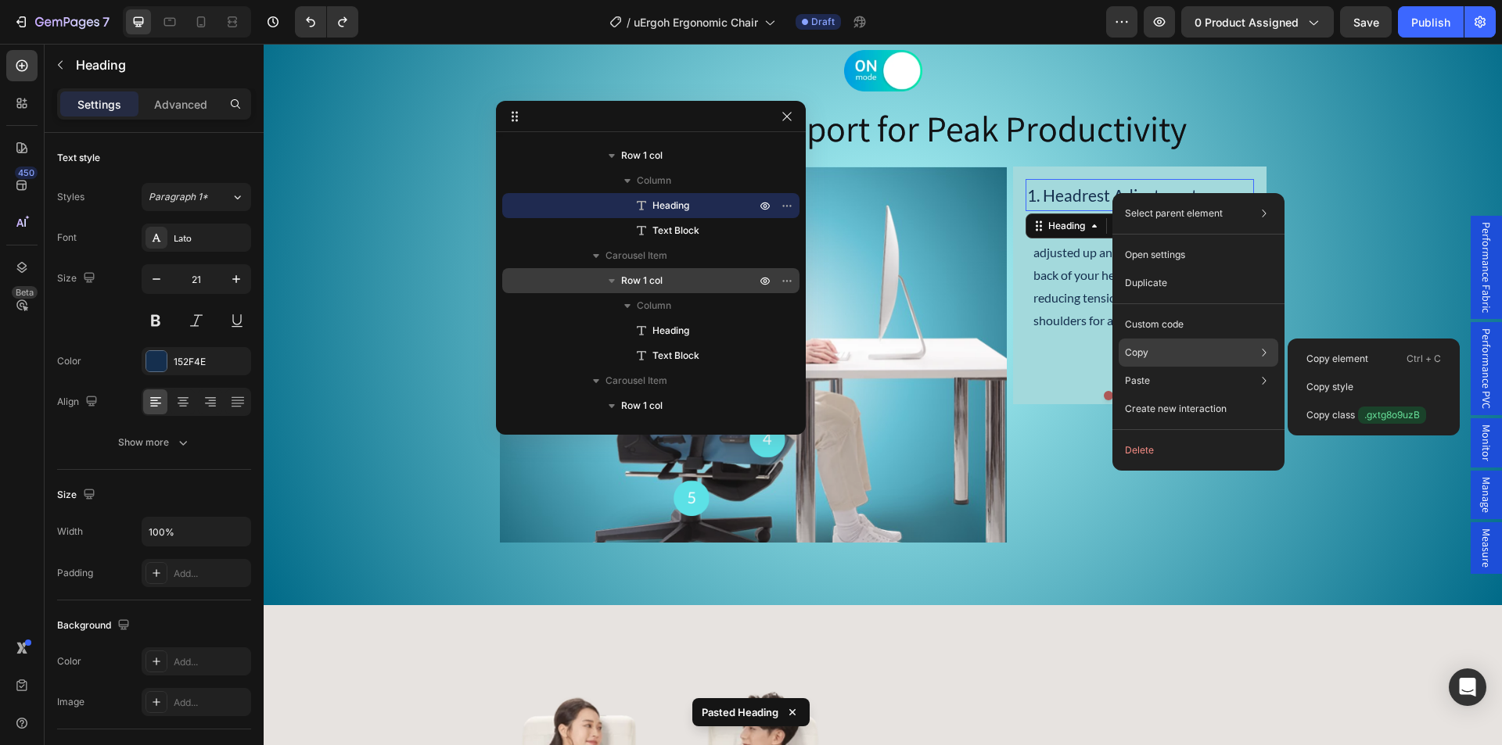
click at [1171, 395] on div "Copy Copy element Ctrl + C Copy style Copy class .gxtg8o9uzB" at bounding box center [1198, 409] width 160 height 28
click at [1313, 382] on p "Copy style" at bounding box center [1329, 387] width 47 height 14
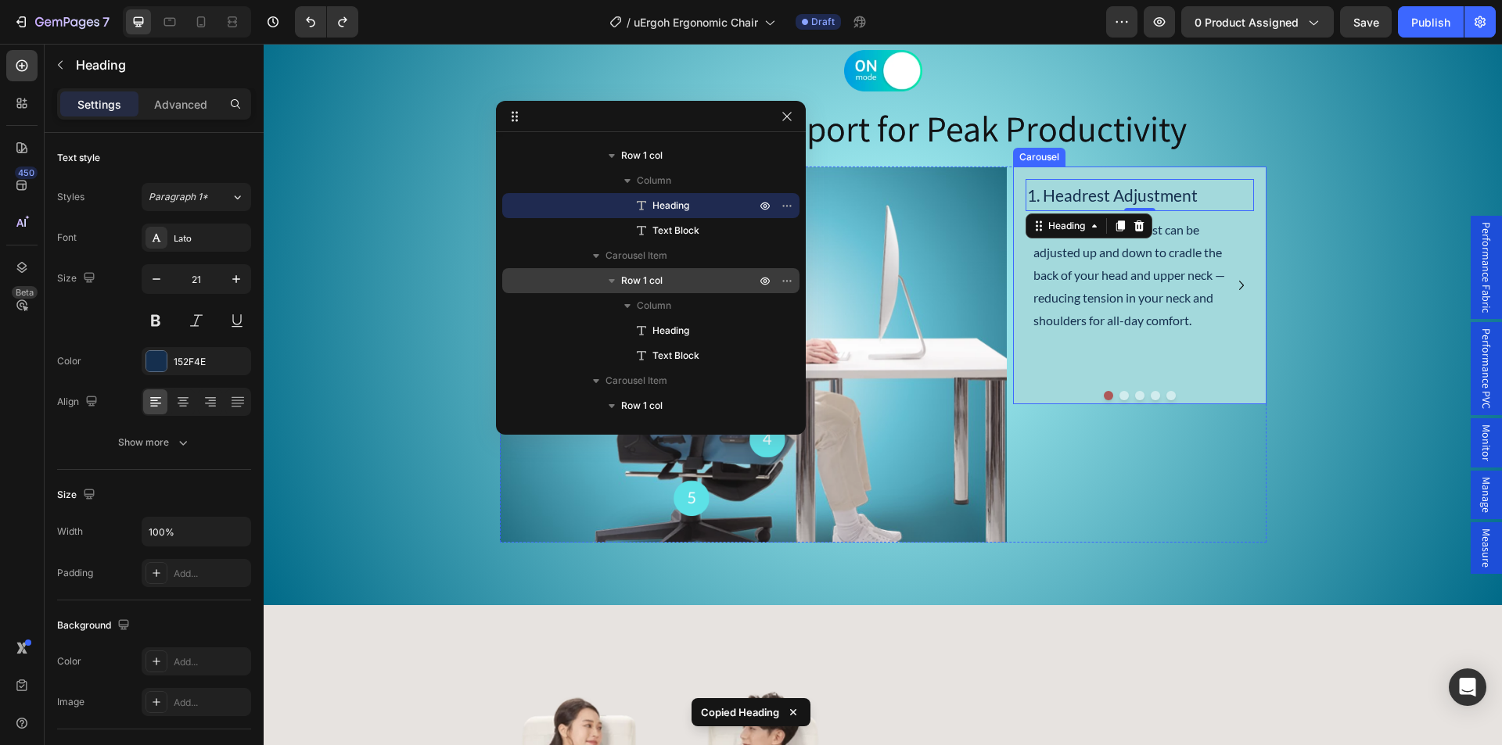
click at [1238, 283] on icon "Carousel Next Arrow" at bounding box center [1241, 285] width 19 height 19
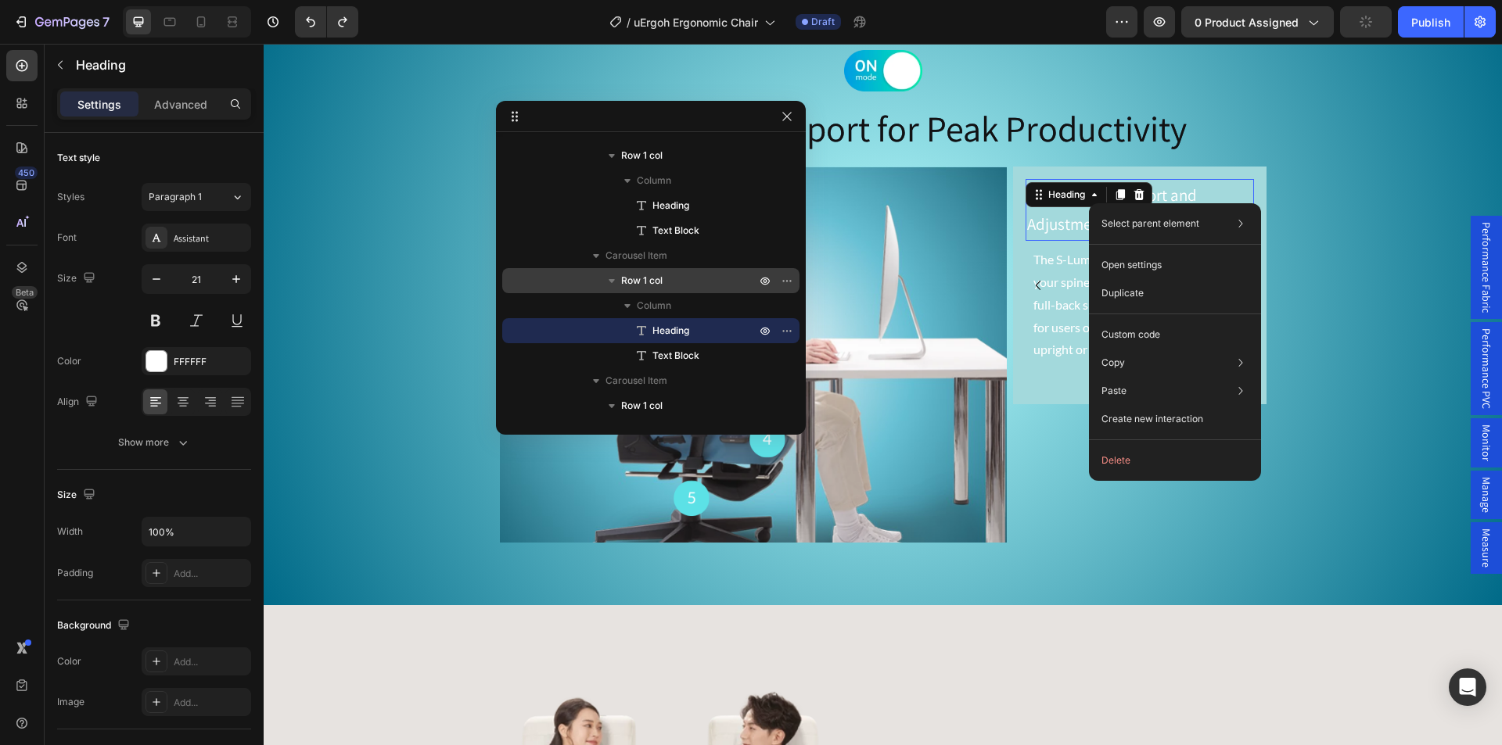
click at [1355, 199] on div "Image Ergonomic Support for Peak Productivity Heading Image 1. Headrest Adjustm…" at bounding box center [883, 296] width 1238 height 493
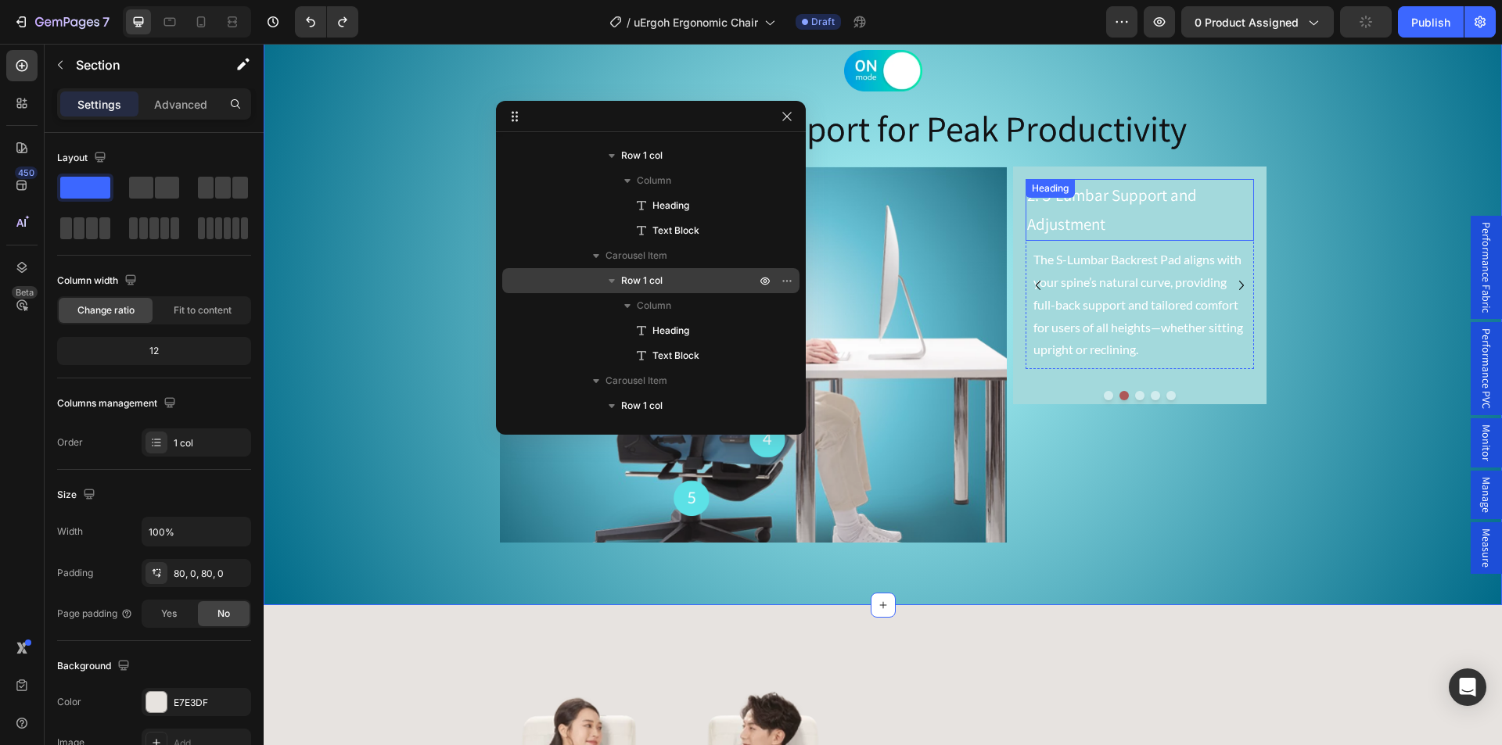
click at [1172, 218] on p "2. S-Lumbar Support and Adjustment" at bounding box center [1139, 210] width 225 height 59
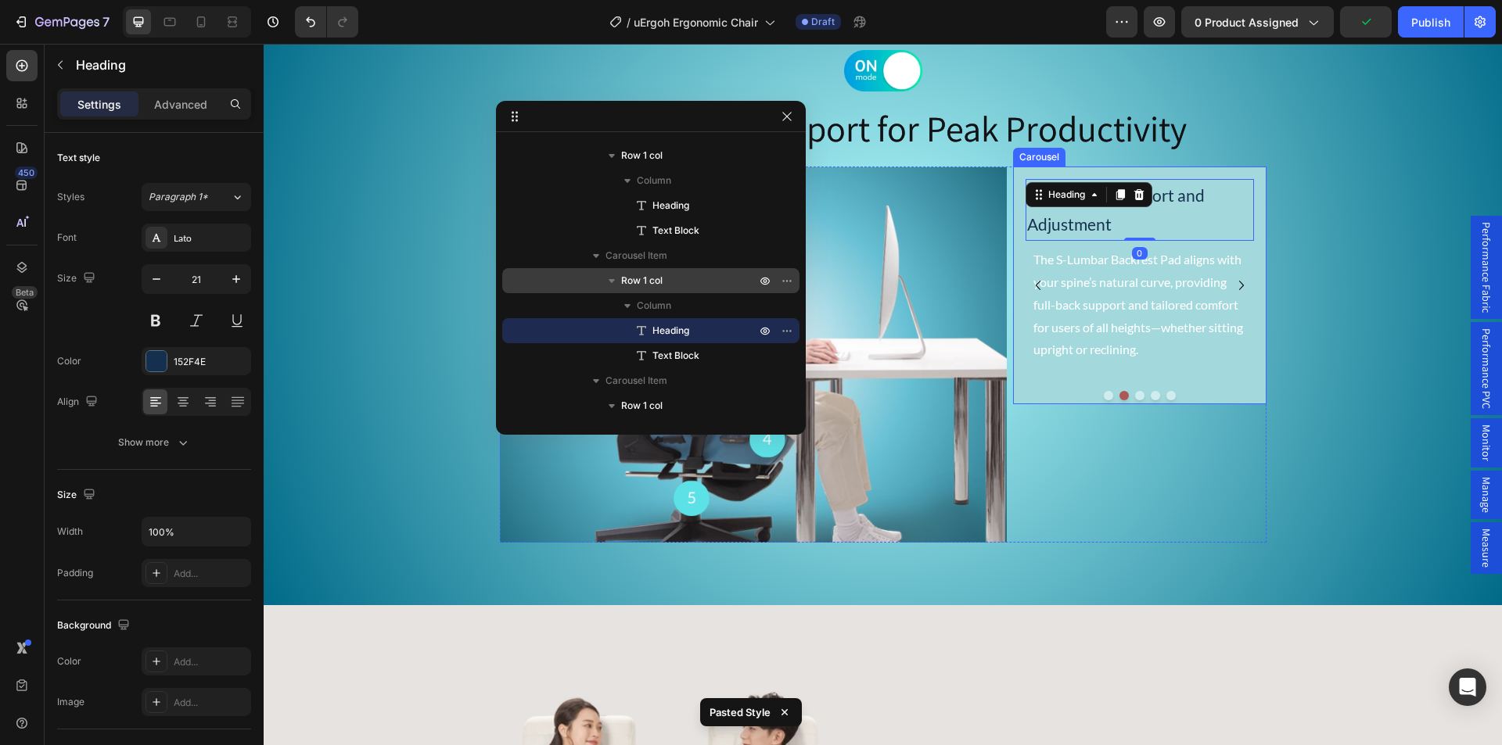
click at [1237, 288] on icon "Carousel Next Arrow" at bounding box center [1241, 285] width 19 height 19
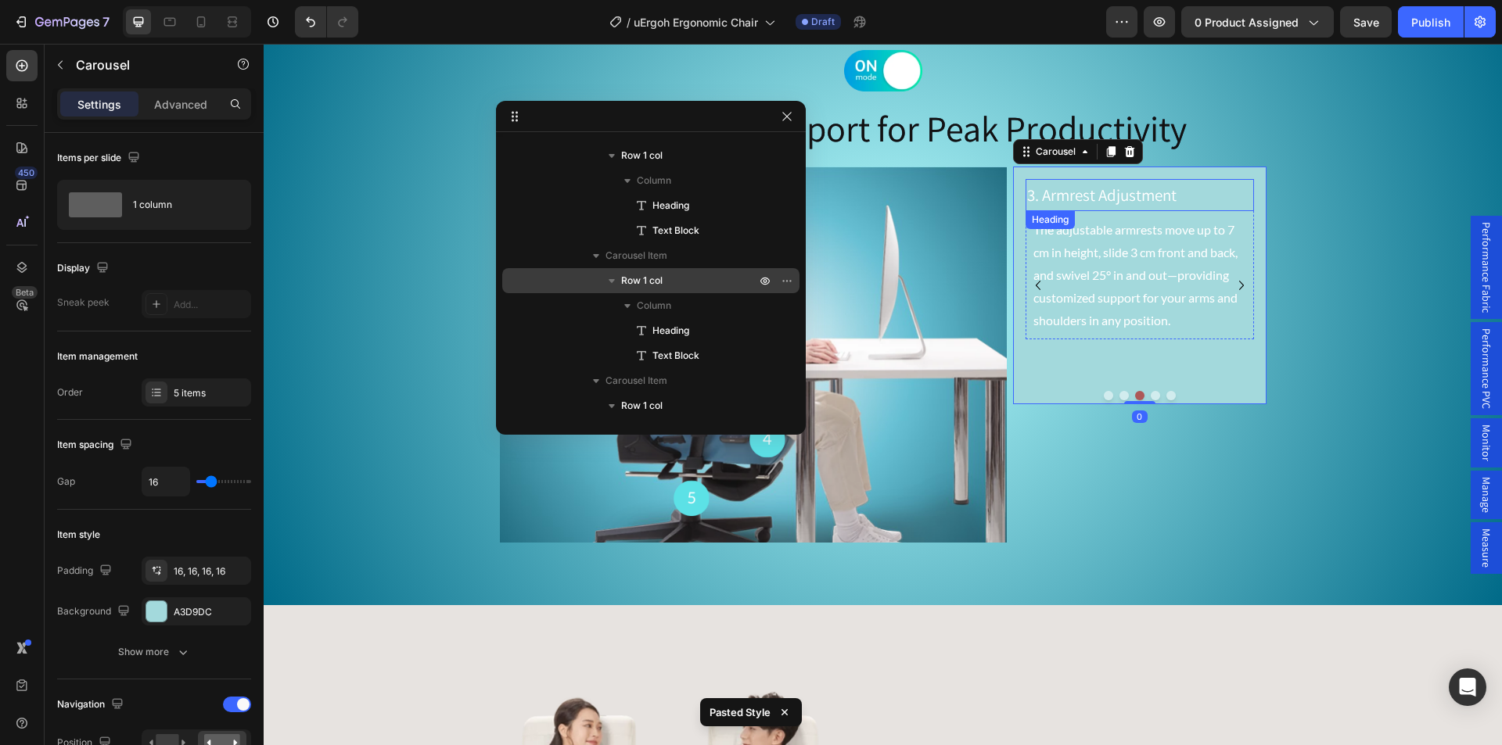
click at [1187, 194] on p "3. Armrest Adjustment" at bounding box center [1139, 196] width 225 height 30
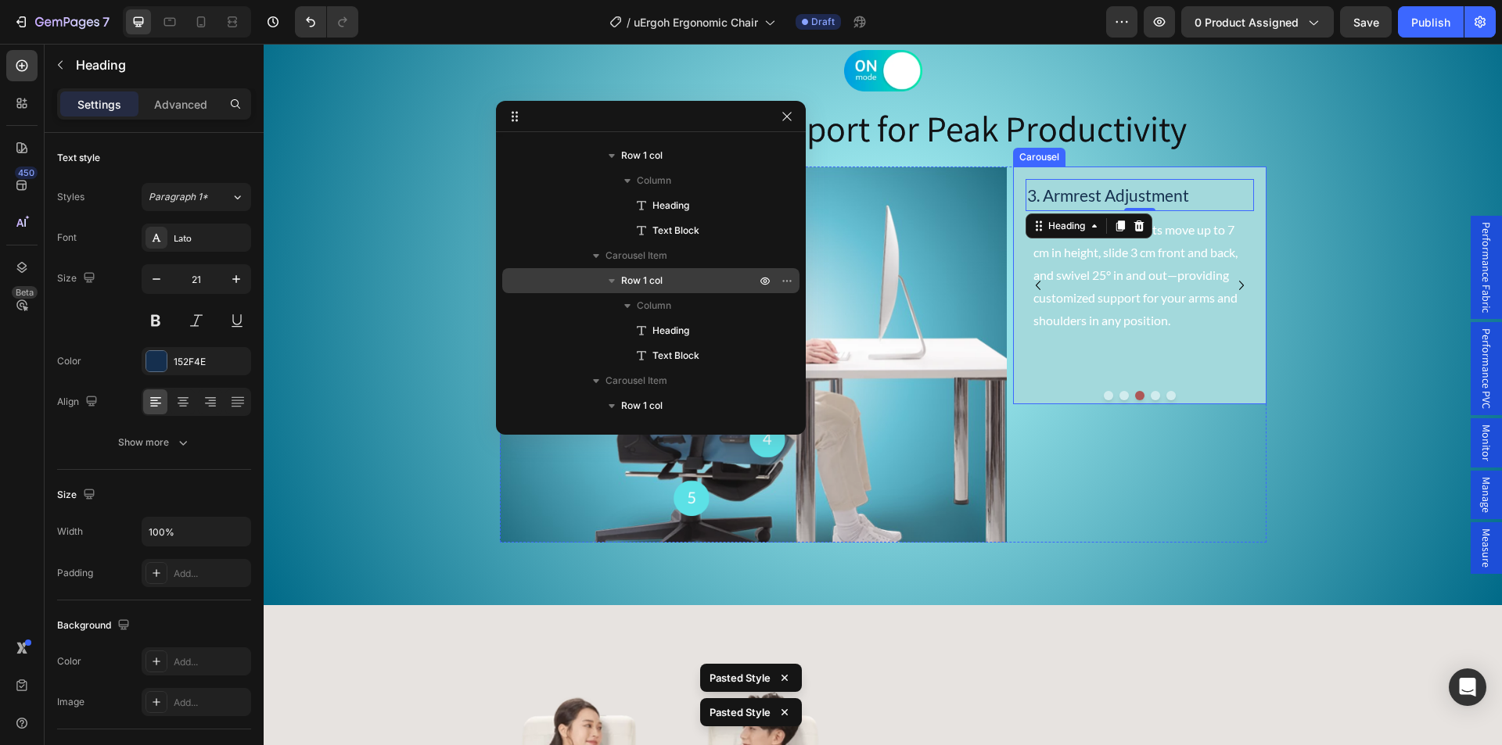
click at [1239, 285] on icon "Carousel Next Arrow" at bounding box center [1241, 285] width 5 height 9
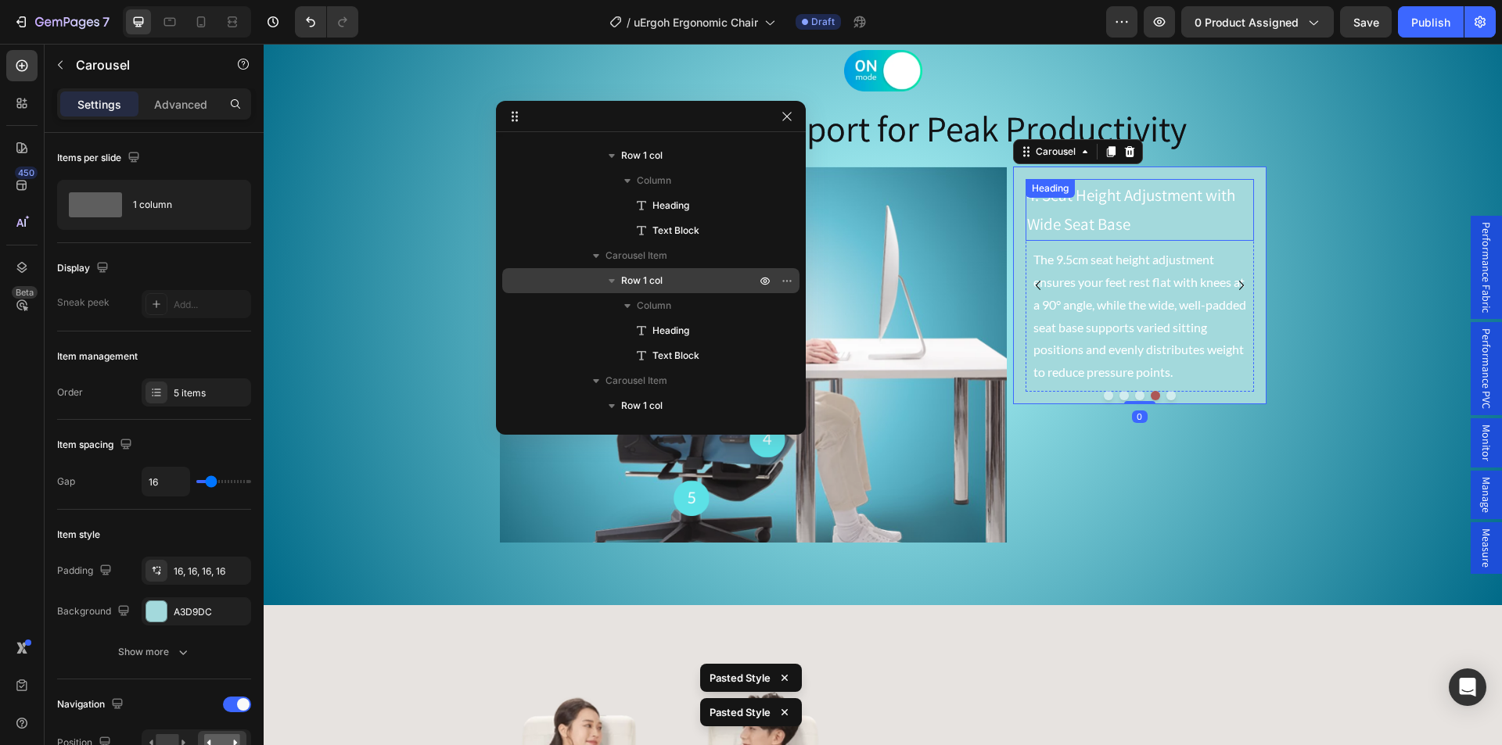
click at [1184, 196] on p "4. Seat Height Adjustment with Wide Seat Base" at bounding box center [1139, 210] width 225 height 59
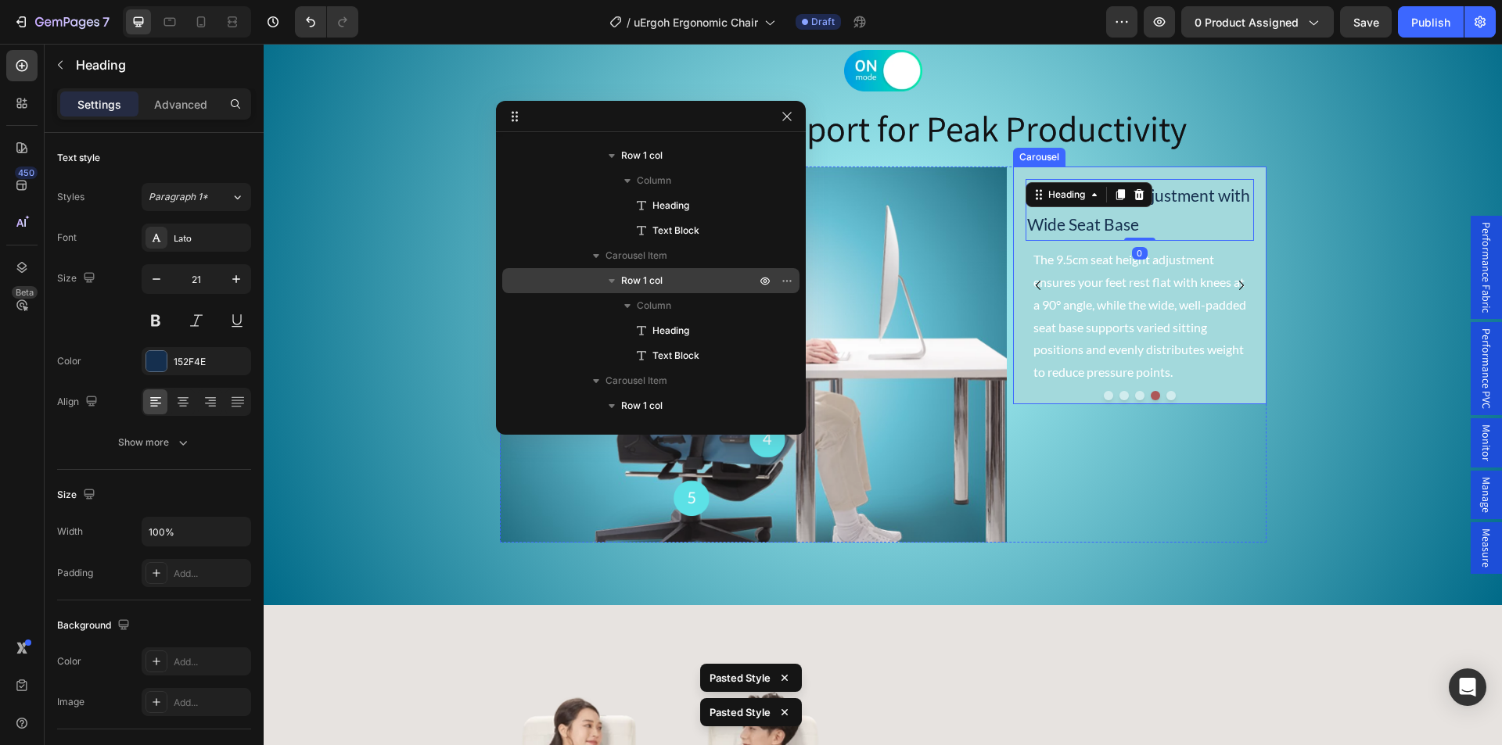
click at [1233, 286] on icon "Carousel Next Arrow" at bounding box center [1241, 285] width 19 height 19
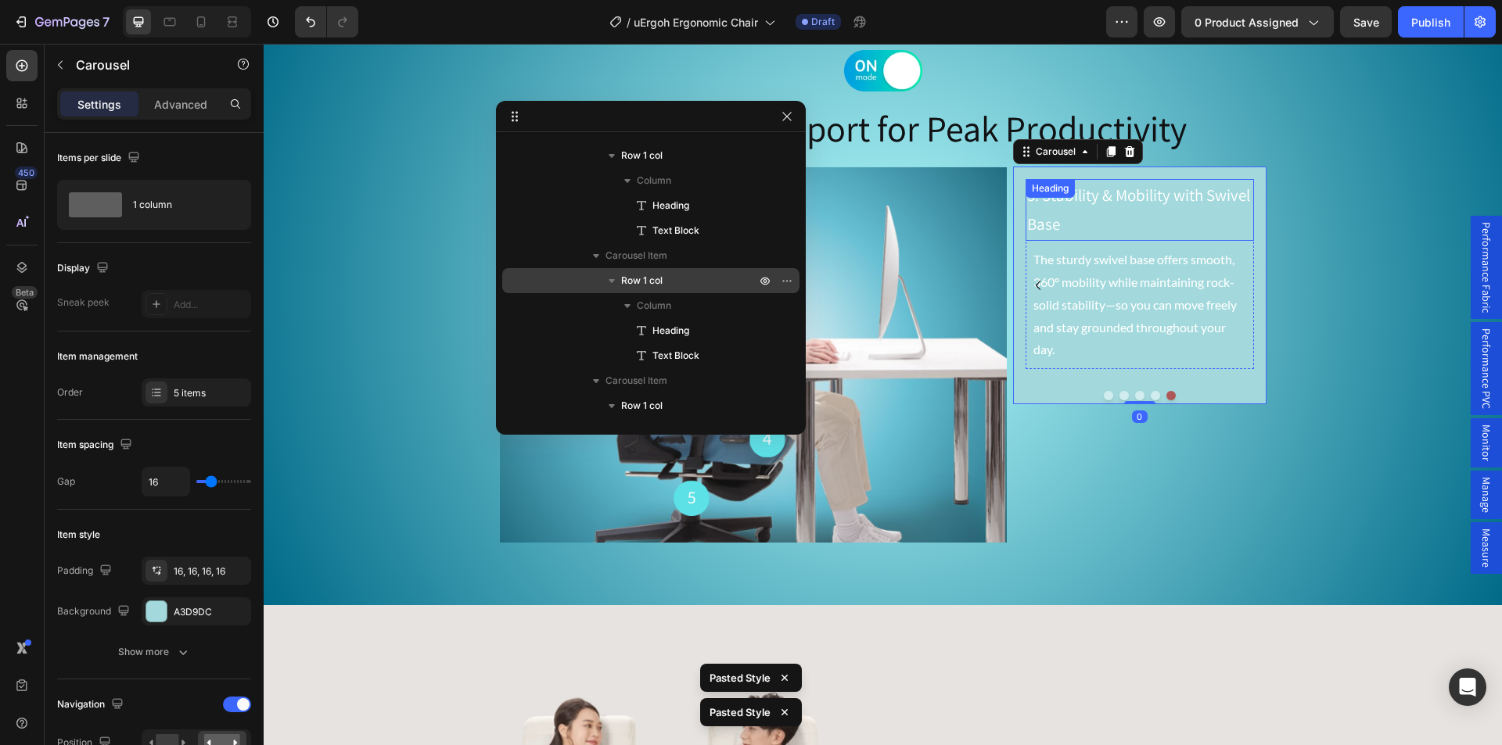
click at [1155, 214] on p "5. Stability & Mobility with Swivel Base" at bounding box center [1139, 210] width 225 height 59
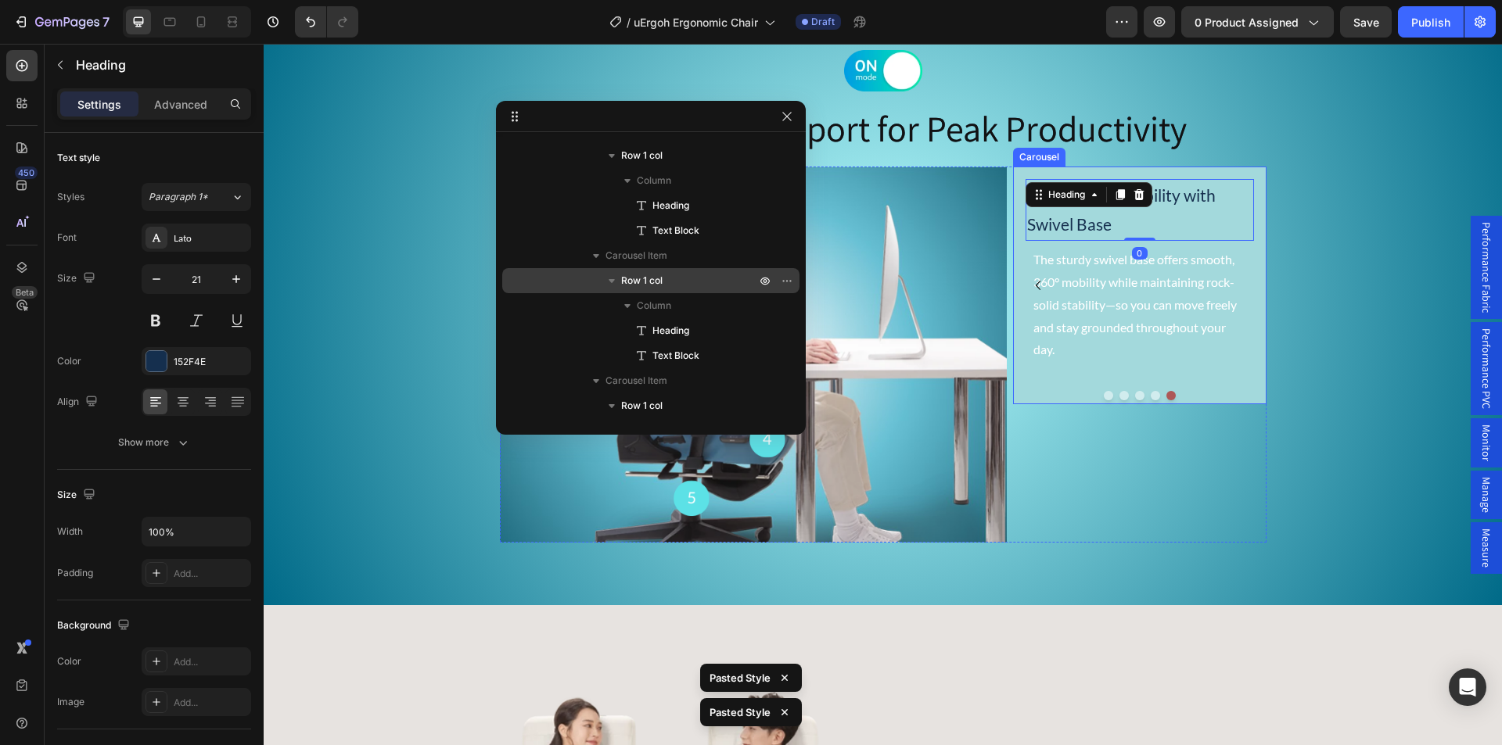
click at [1104, 396] on button "Dot" at bounding box center [1108, 395] width 9 height 9
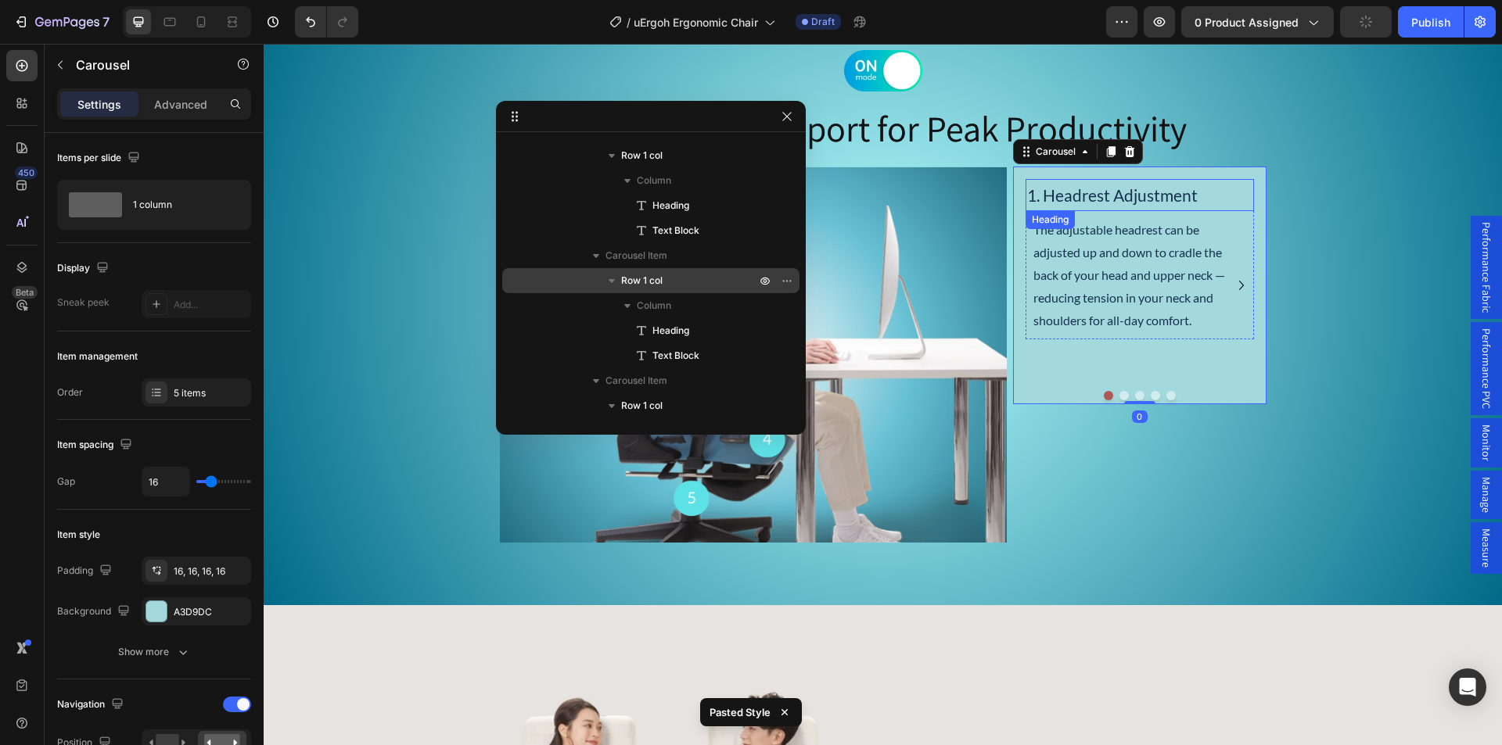
click at [1146, 188] on p "1. Headrest Adjustment" at bounding box center [1139, 196] width 225 height 30
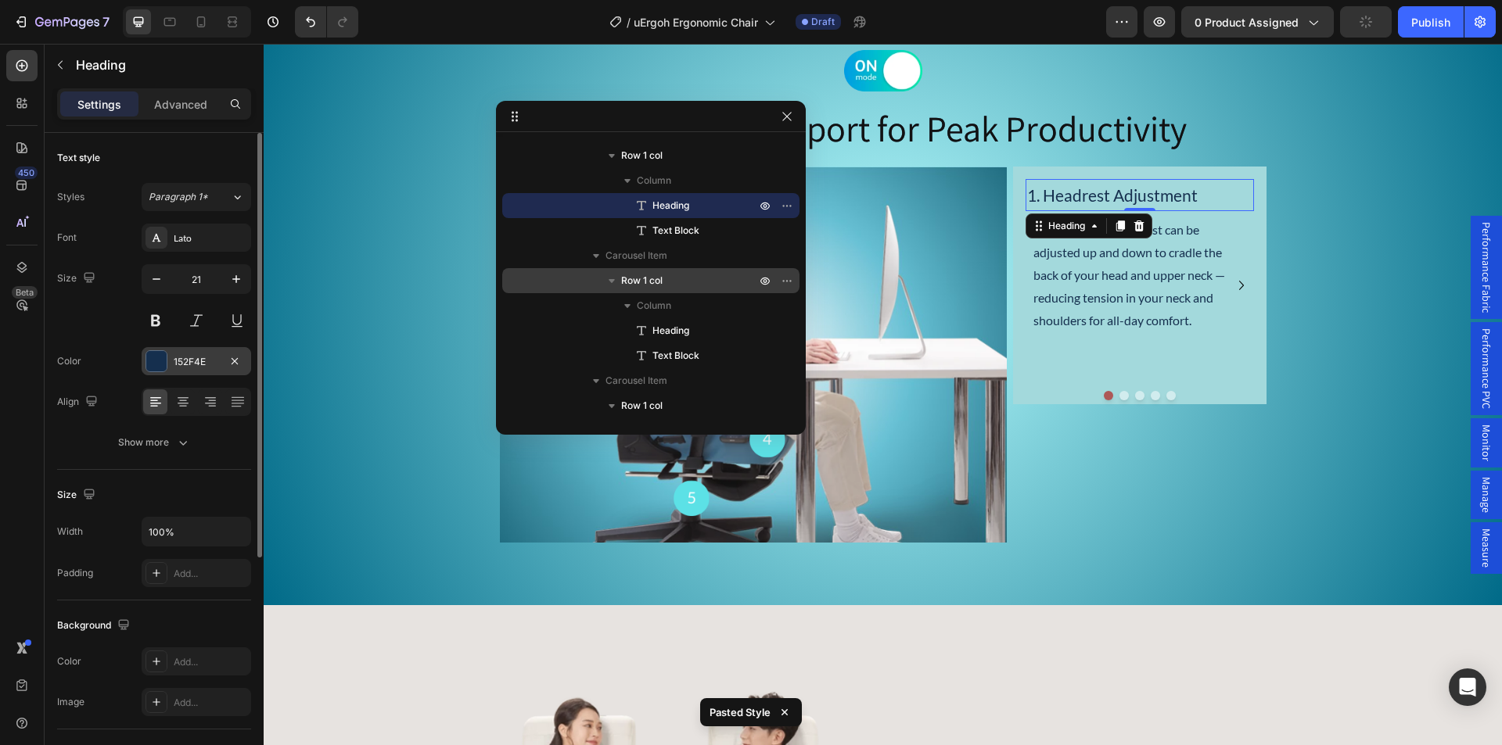
click at [177, 364] on div "152F4E" at bounding box center [196, 362] width 45 height 14
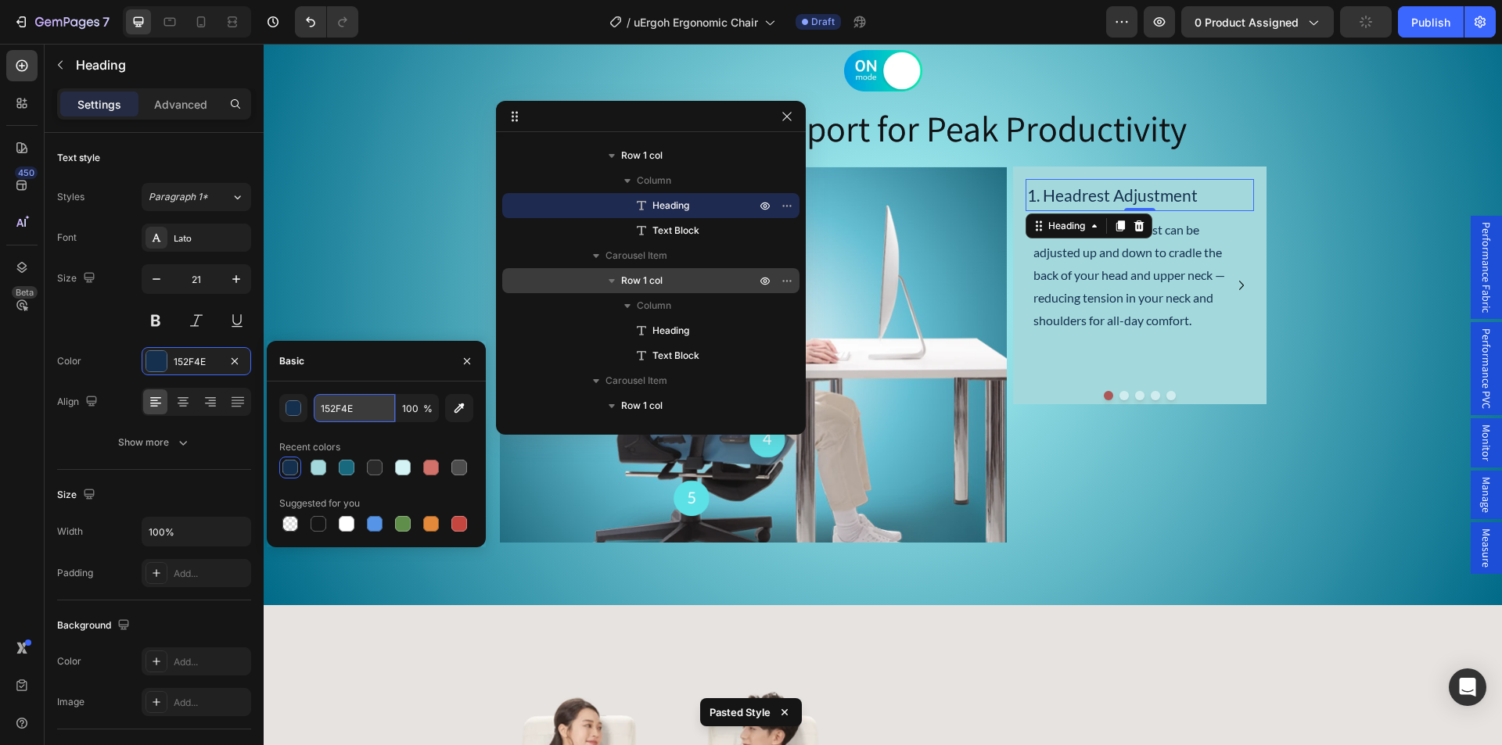
click at [343, 402] on input "152F4E" at bounding box center [354, 408] width 81 height 28
click at [1136, 277] on p "The adjustable headrest can be adjusted up and down to cradle the back of your …" at bounding box center [1139, 275] width 213 height 113
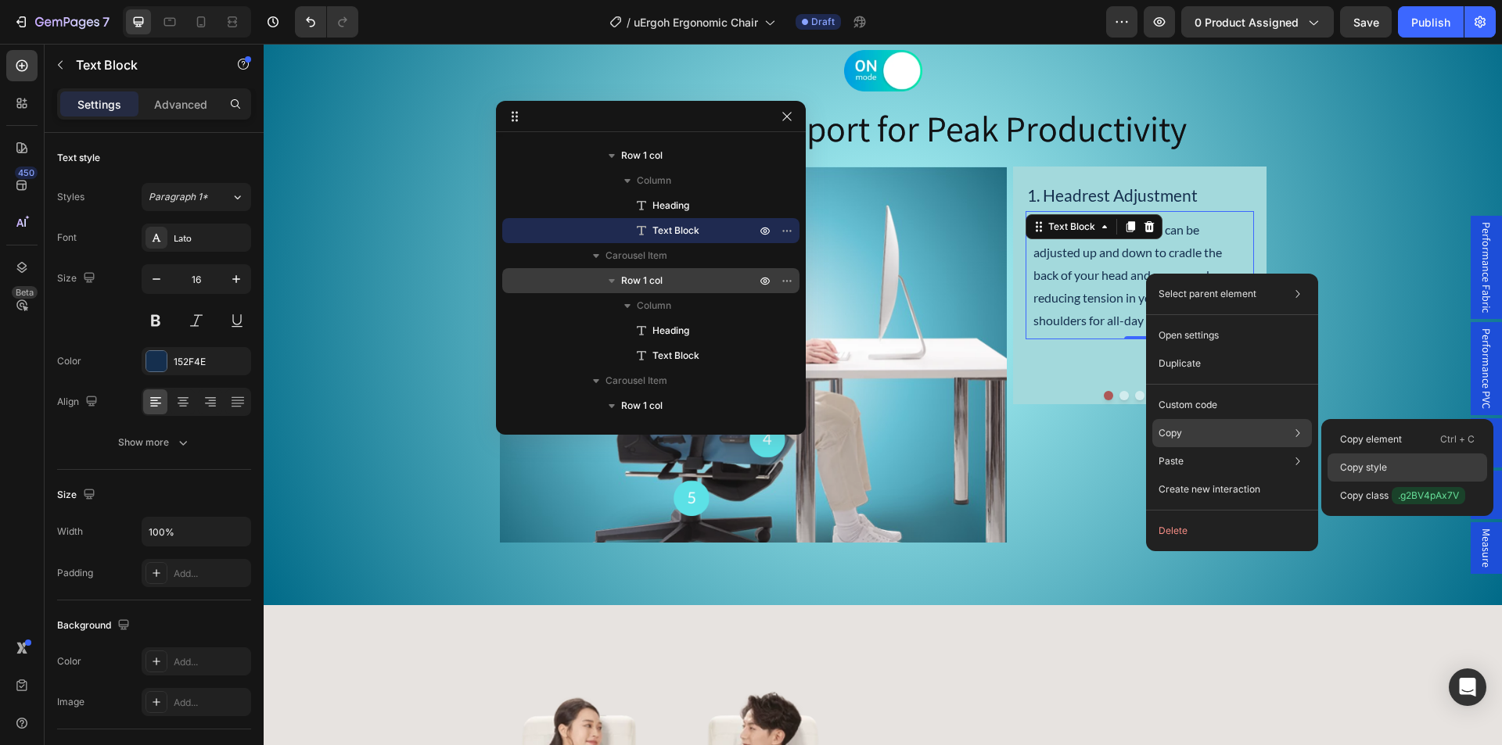
drag, startPoint x: 1368, startPoint y: 468, endPoint x: 1038, endPoint y: 385, distance: 340.3
click at [1368, 468] on p "Copy style" at bounding box center [1363, 468] width 47 height 14
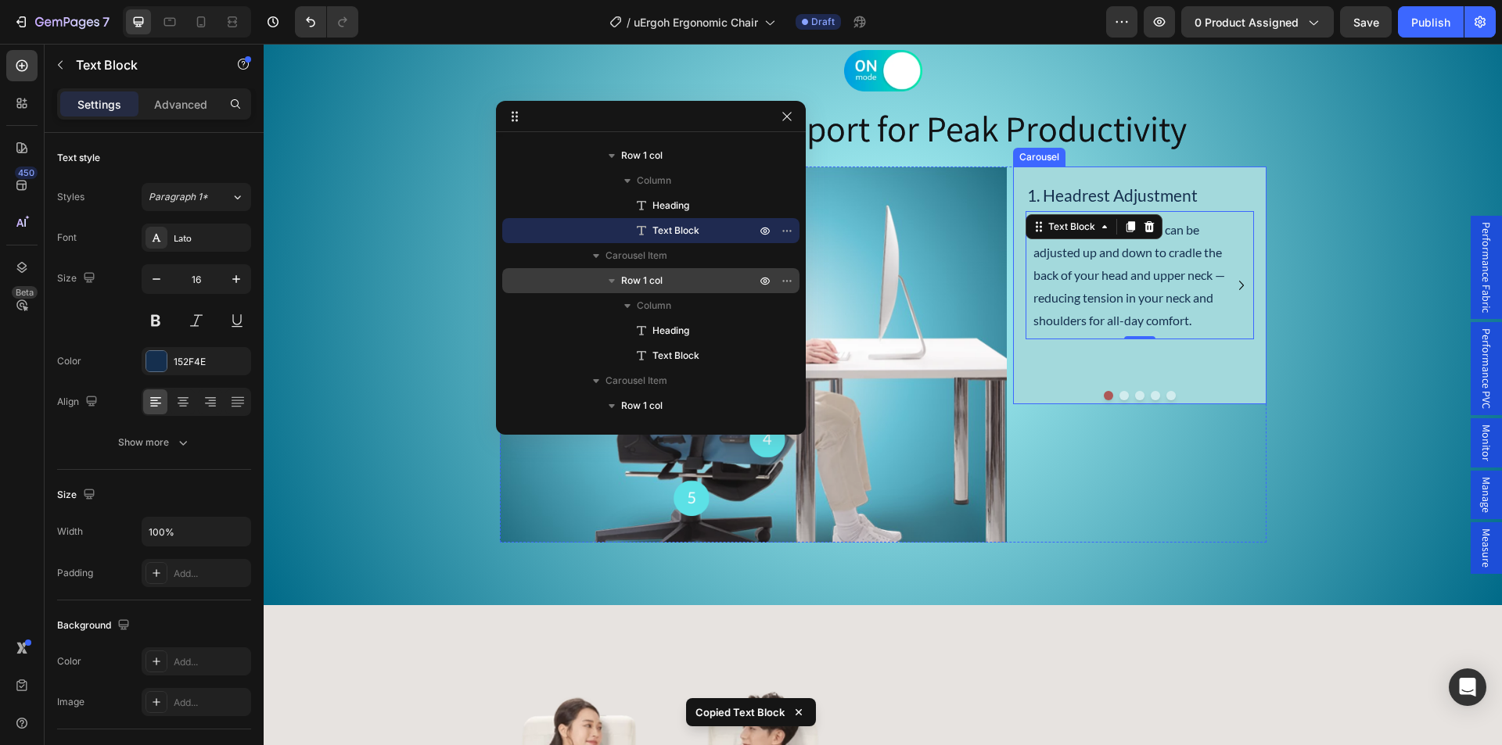
click at [1234, 285] on icon "Carousel Next Arrow" at bounding box center [1241, 285] width 19 height 19
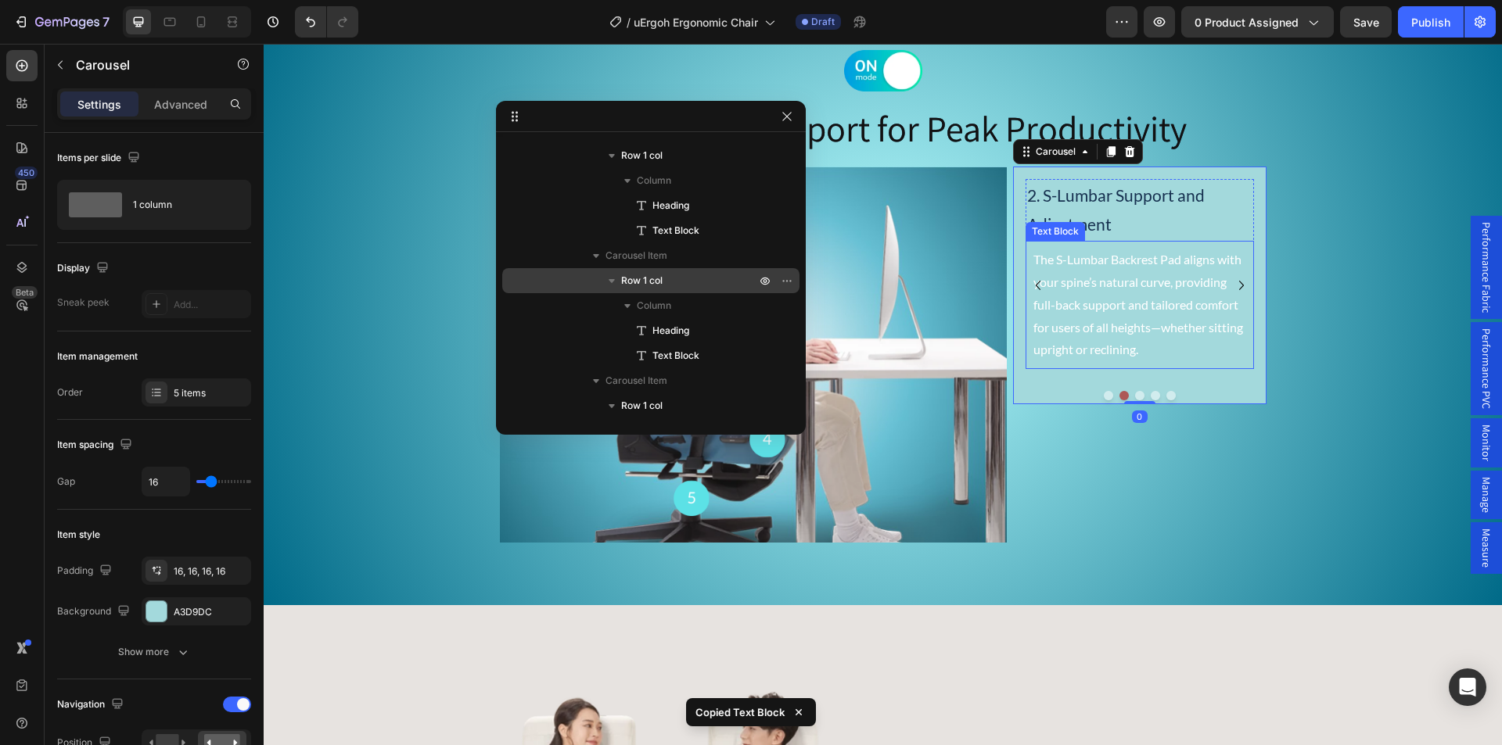
click at [1103, 285] on p "The S-Lumbar Backrest Pad aligns with your spine’s natural curve, providing ful…" at bounding box center [1139, 305] width 213 height 113
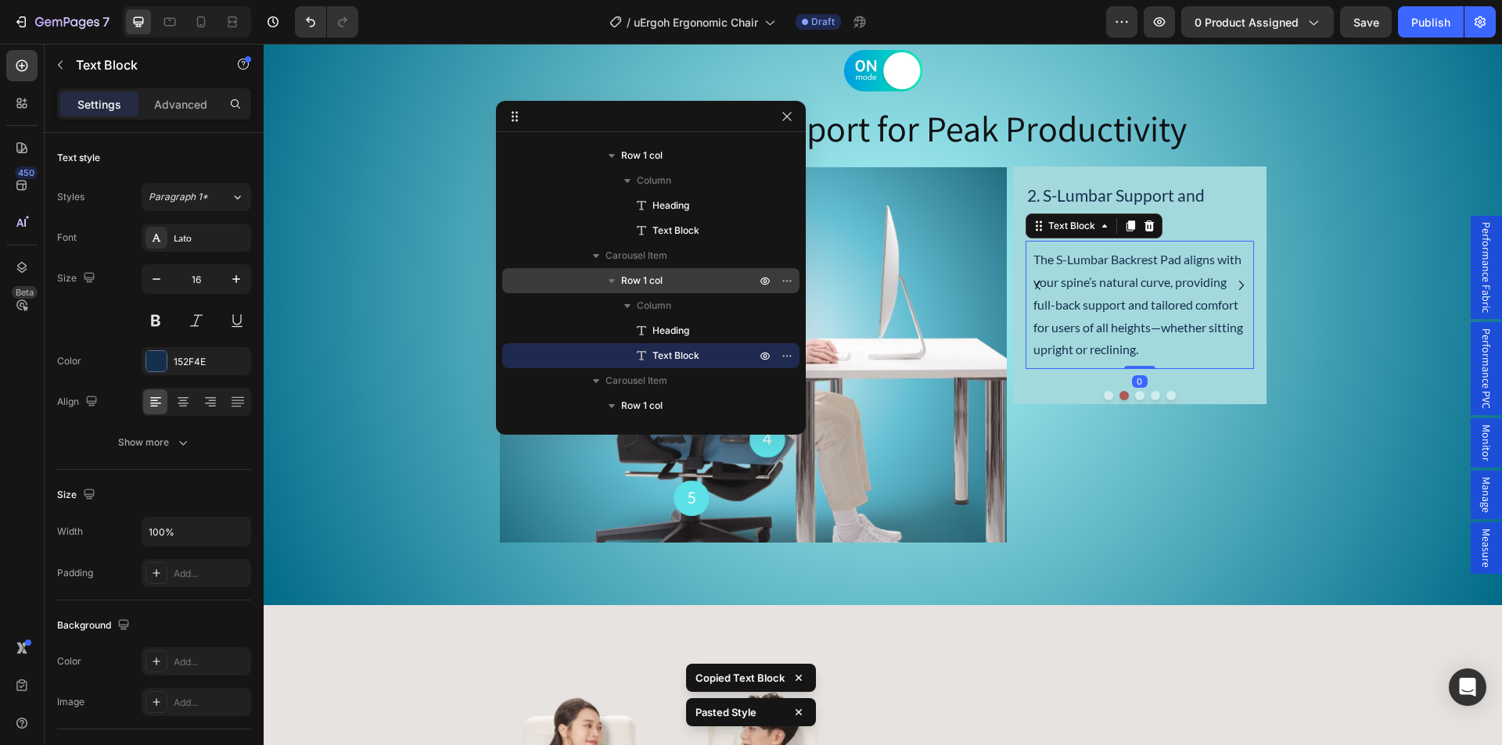
click at [1240, 289] on icon "Carousel Next Arrow" at bounding box center [1241, 285] width 19 height 19
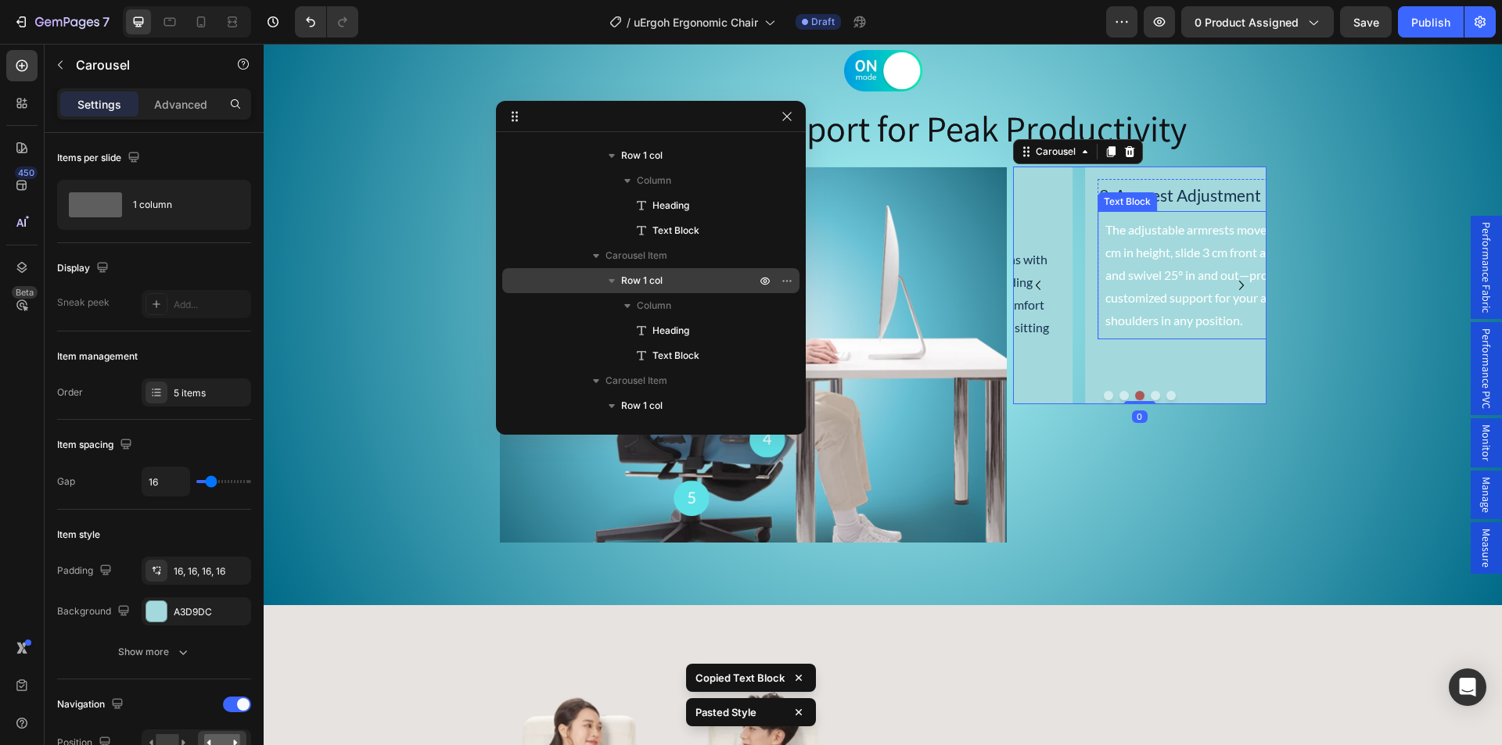
click at [1132, 296] on p "The adjustable armrests move up to 7 cm in height, slide 3 cm front and back, a…" at bounding box center [1211, 275] width 213 height 113
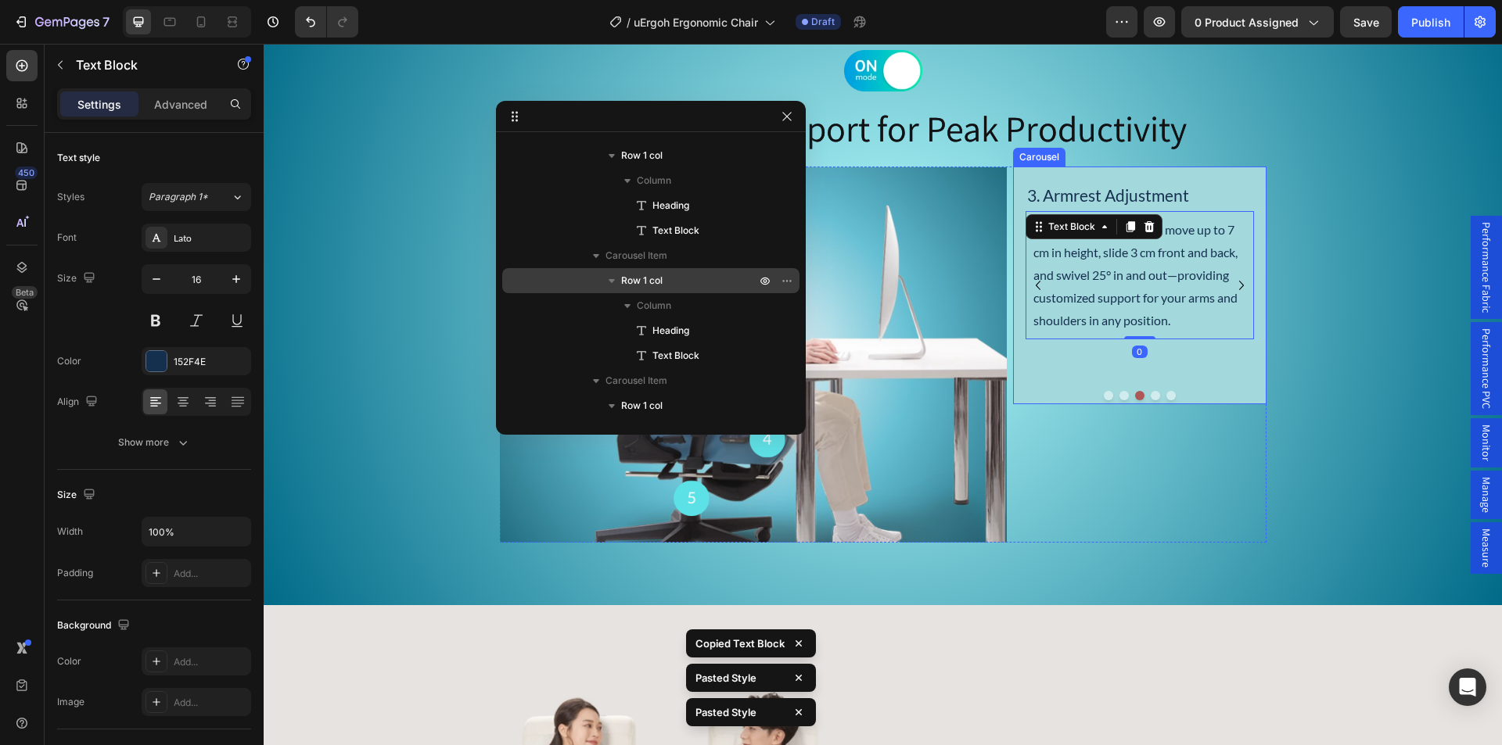
click at [1240, 286] on icon "Carousel Next Arrow" at bounding box center [1241, 285] width 19 height 19
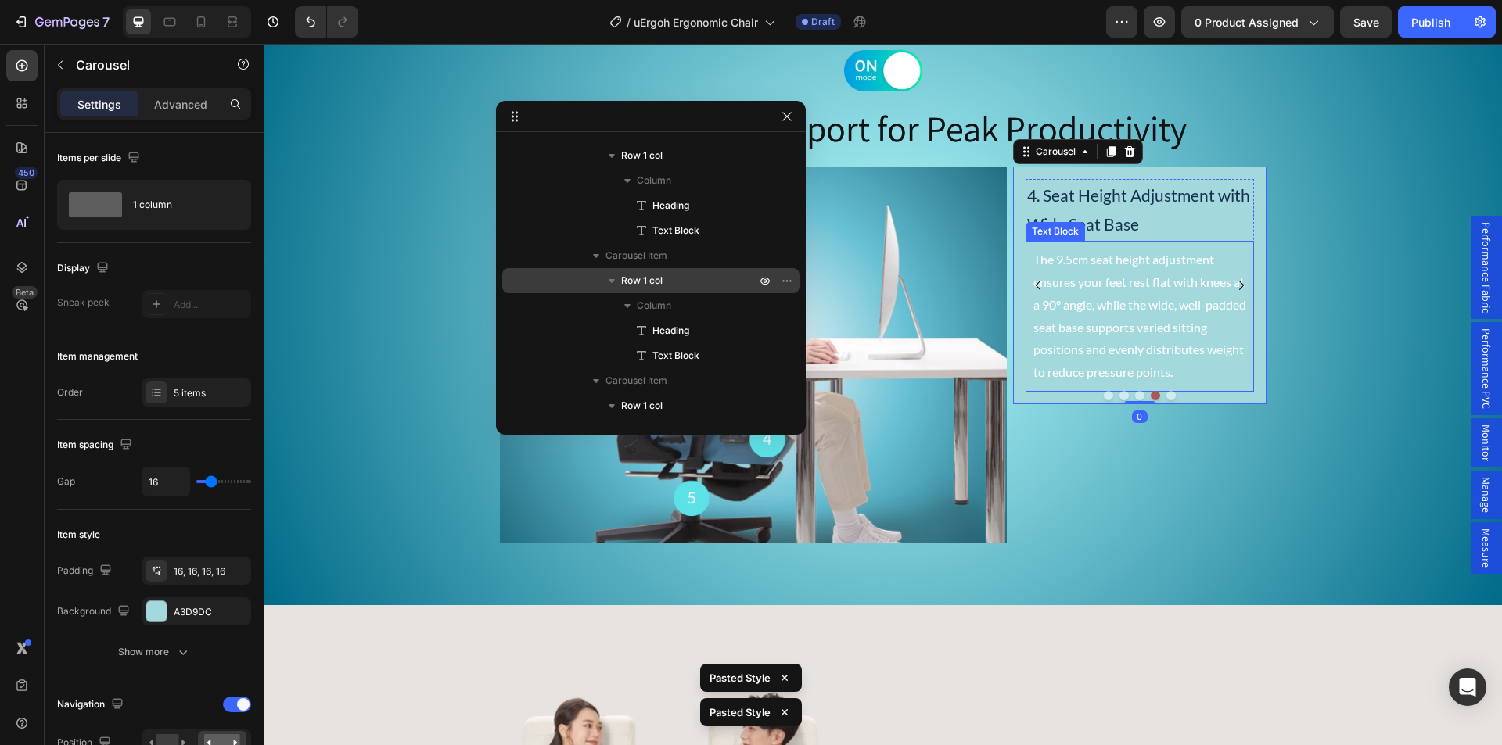
click at [1146, 285] on p "The 9.5cm seat height adjustment ensures your feet rest flat with knees at a 90…" at bounding box center [1139, 316] width 213 height 135
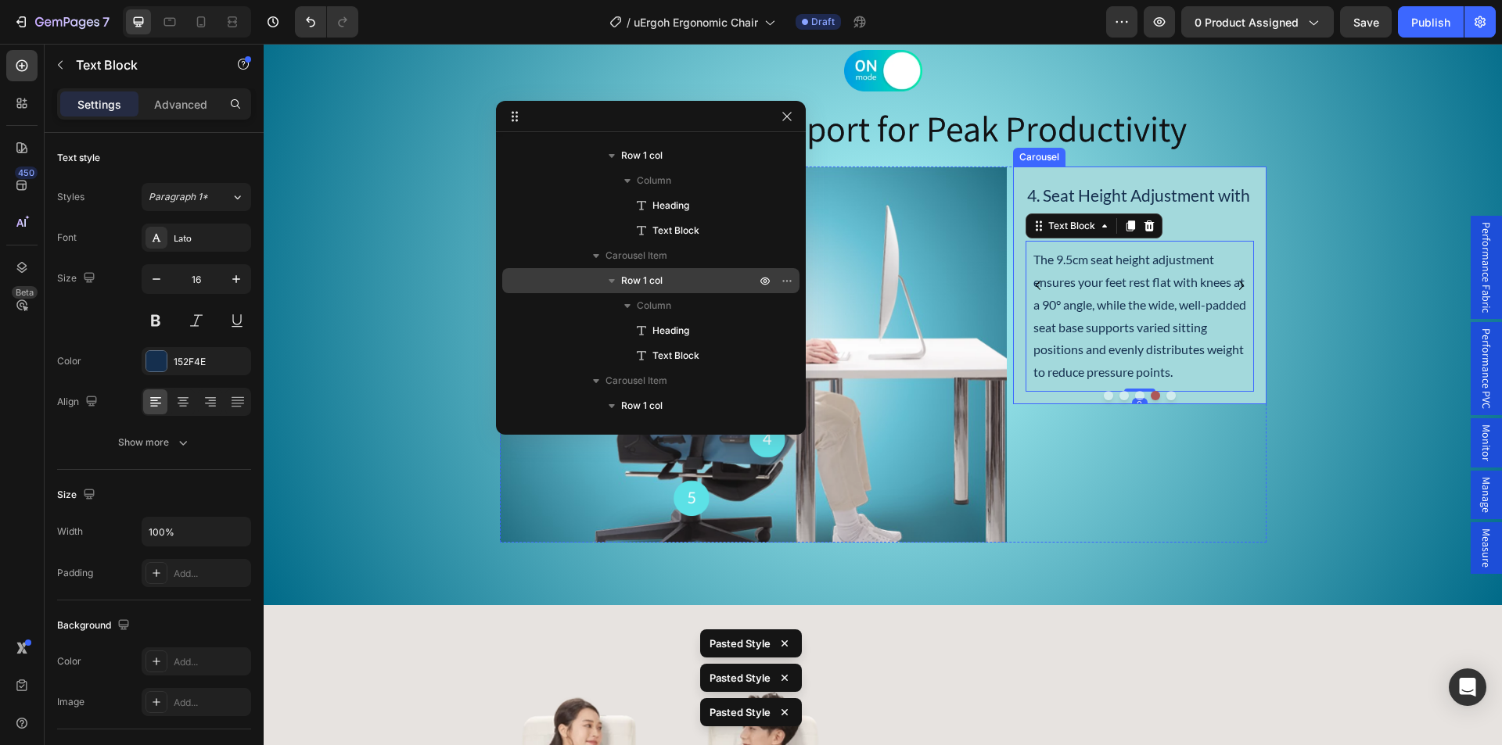
click at [1237, 284] on icon "Carousel Next Arrow" at bounding box center [1241, 285] width 19 height 19
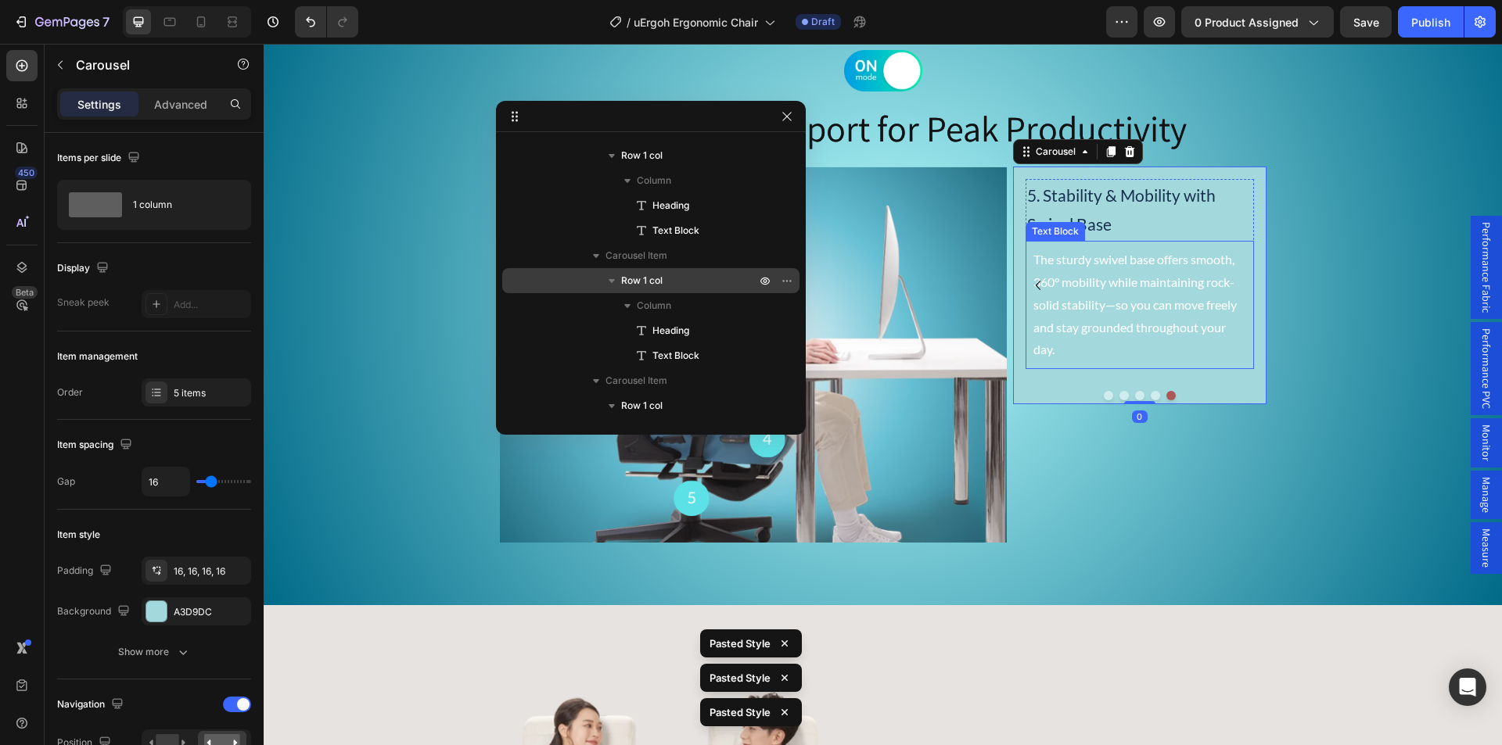
click at [1122, 284] on p "The sturdy swivel base offers smooth, 360° mobility while maintaining rock-soli…" at bounding box center [1139, 305] width 213 height 113
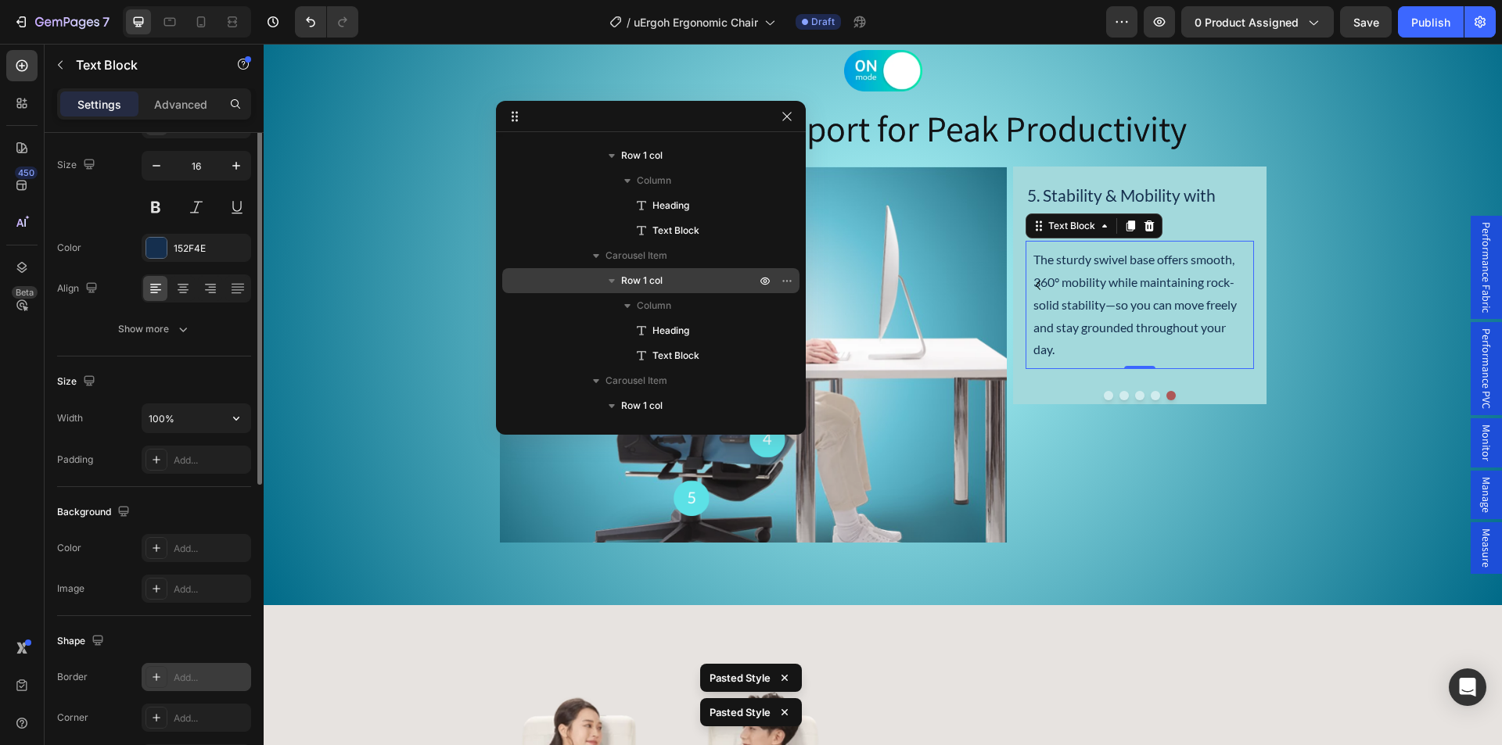
scroll to position [0, 0]
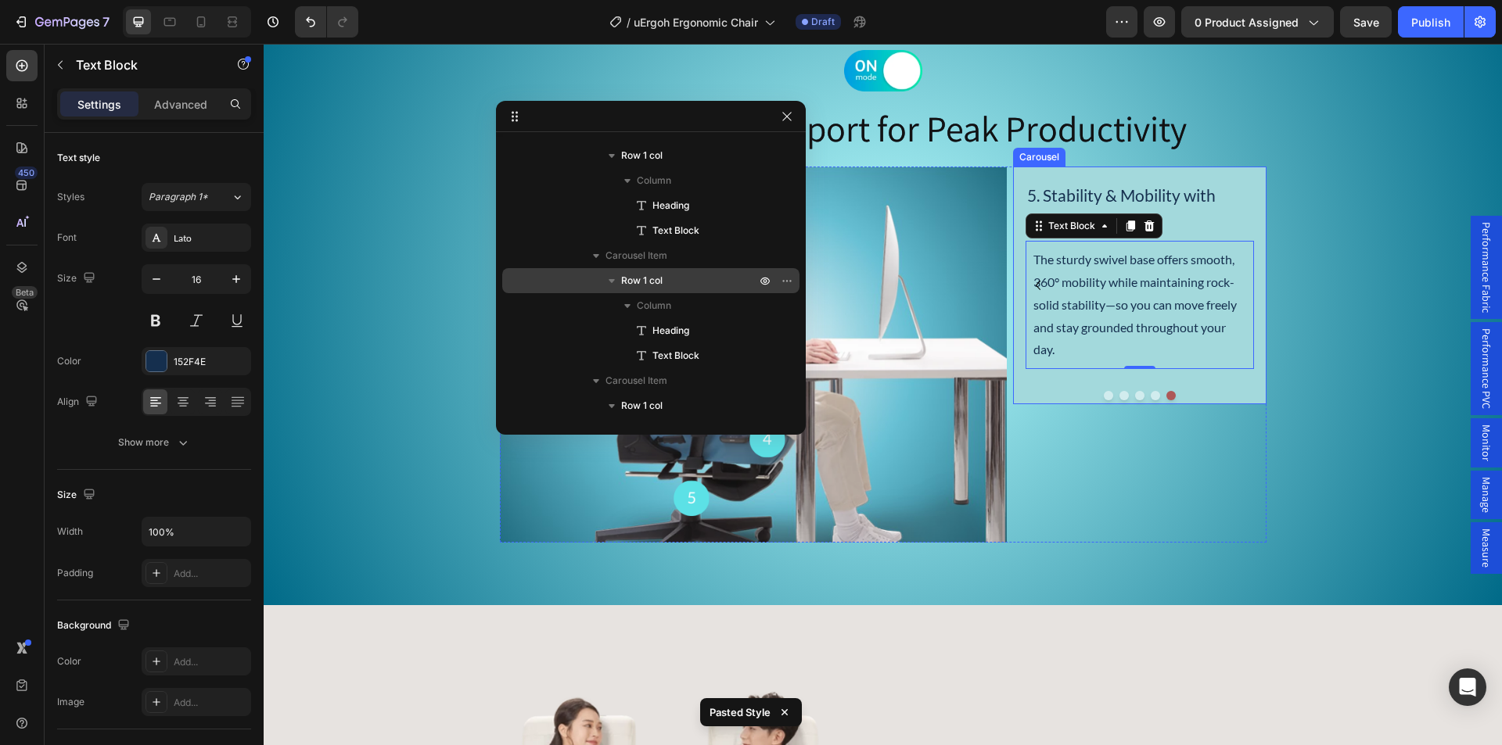
click at [1030, 157] on div "Carousel" at bounding box center [1039, 157] width 46 height 14
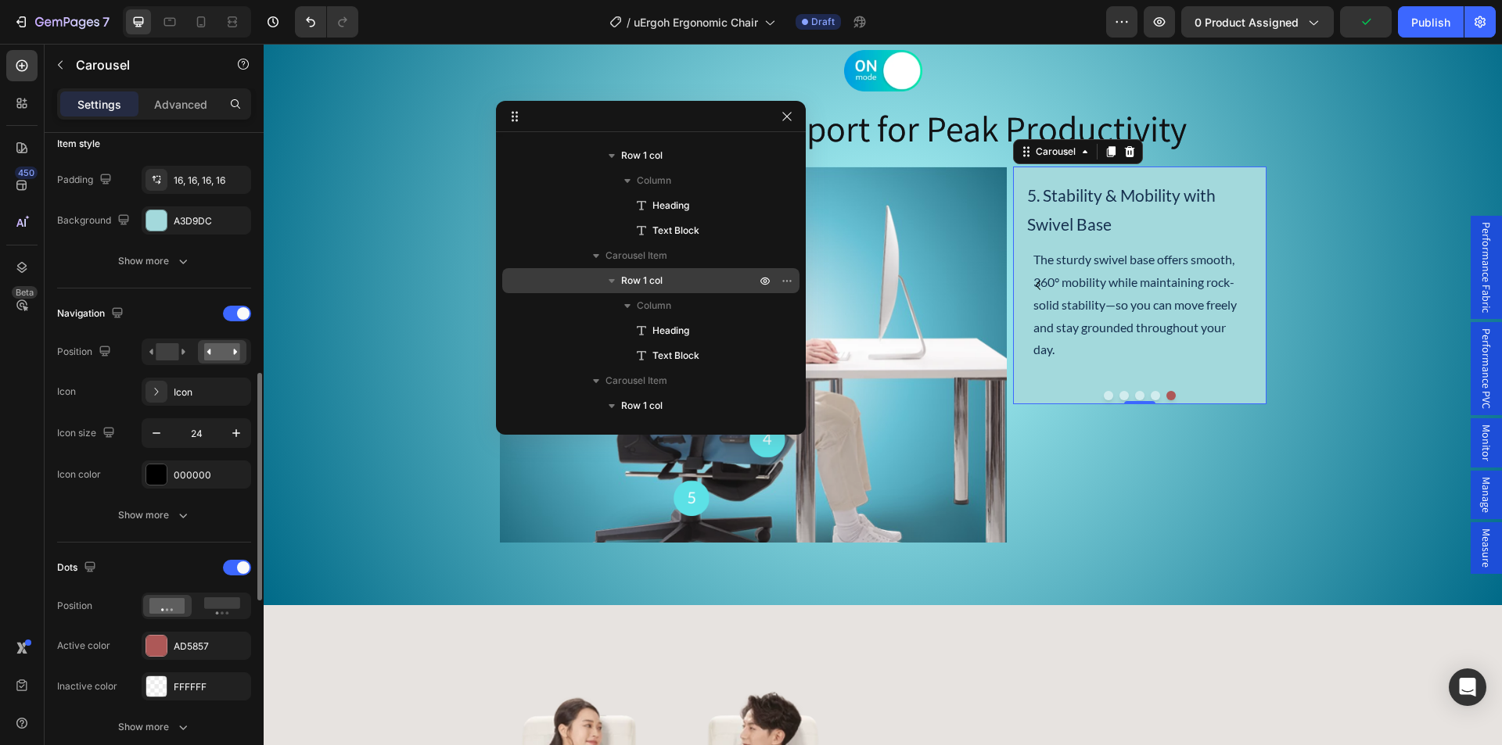
scroll to position [469, 0]
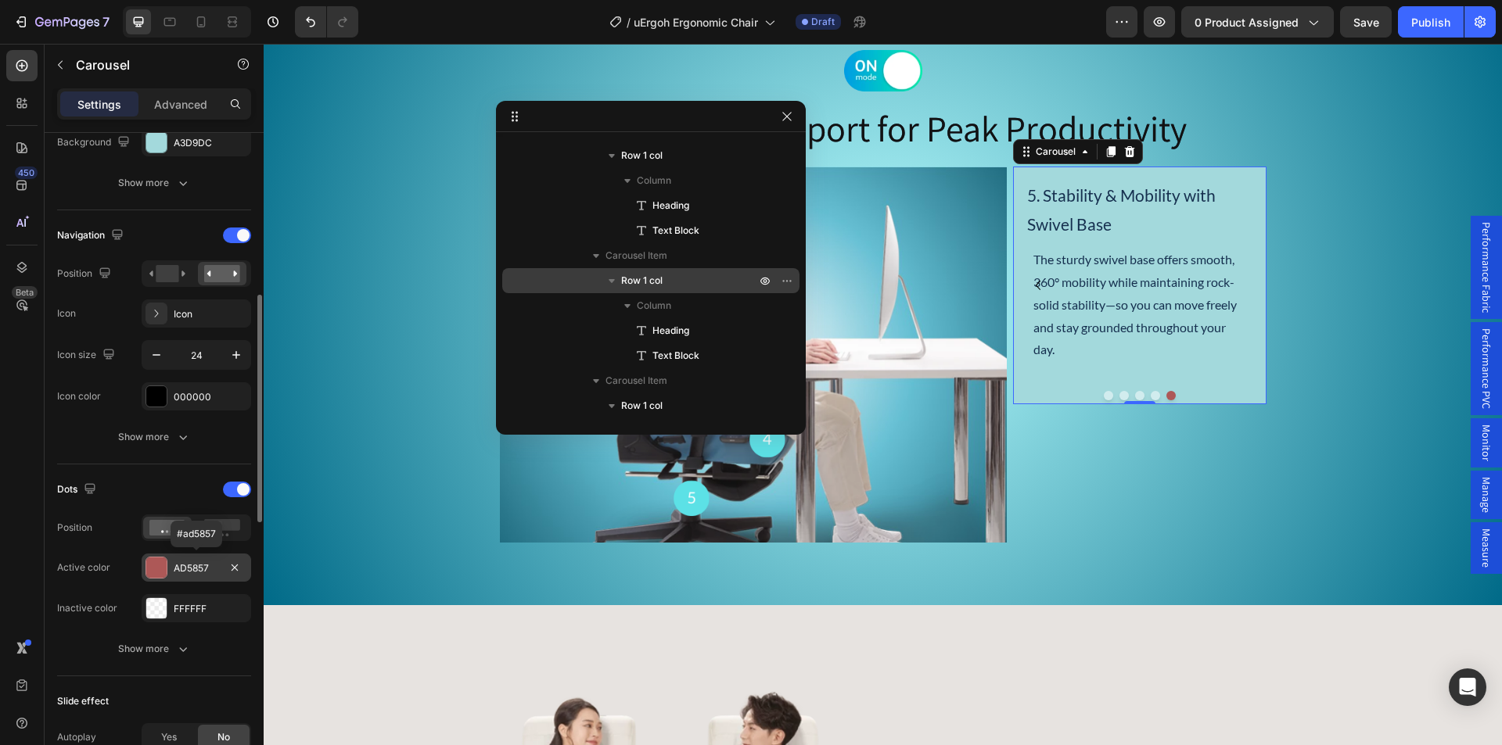
click at [191, 562] on div "AD5857" at bounding box center [196, 569] width 45 height 14
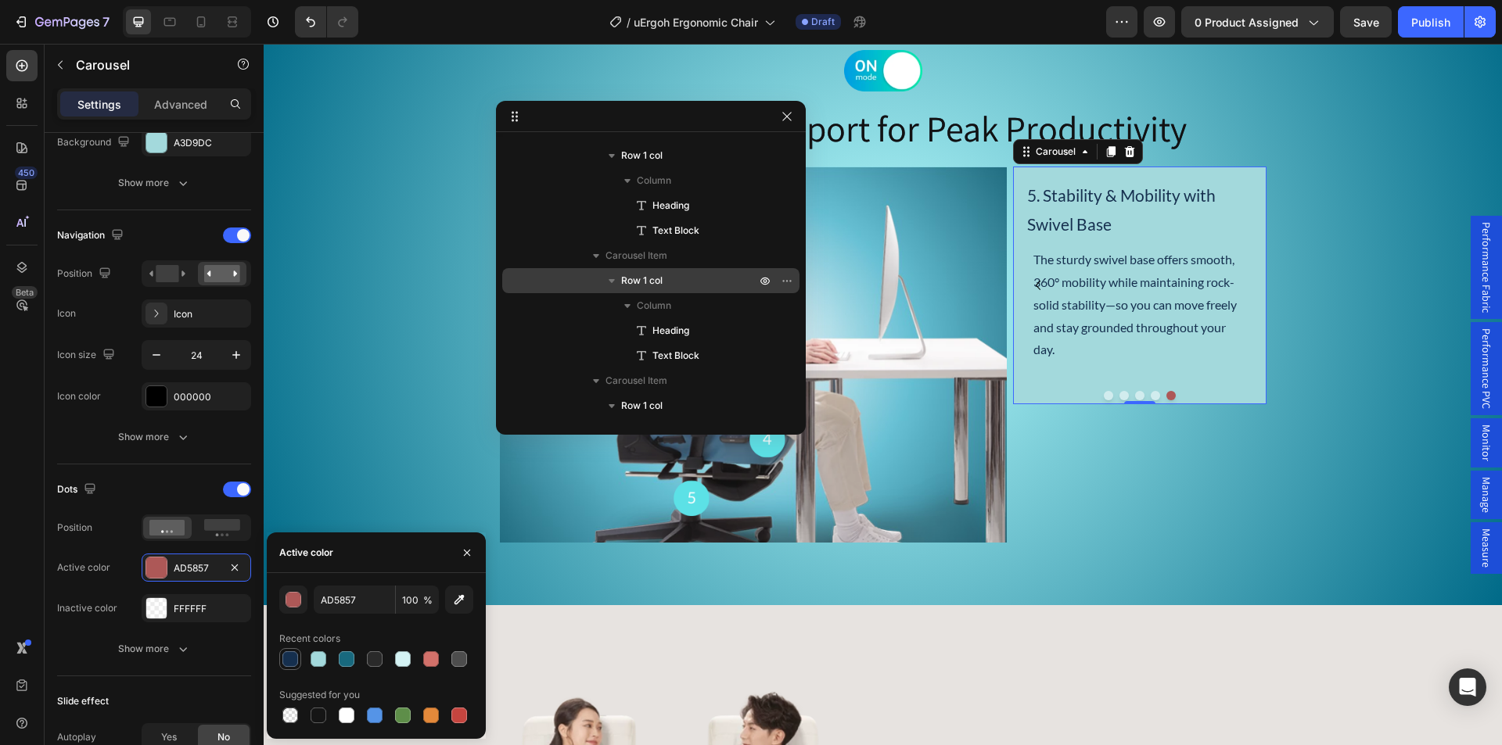
click at [288, 662] on div at bounding box center [290, 659] width 16 height 16
click at [350, 659] on div at bounding box center [347, 659] width 16 height 16
type input "18697E"
click at [1104, 394] on button "Dot" at bounding box center [1108, 395] width 9 height 9
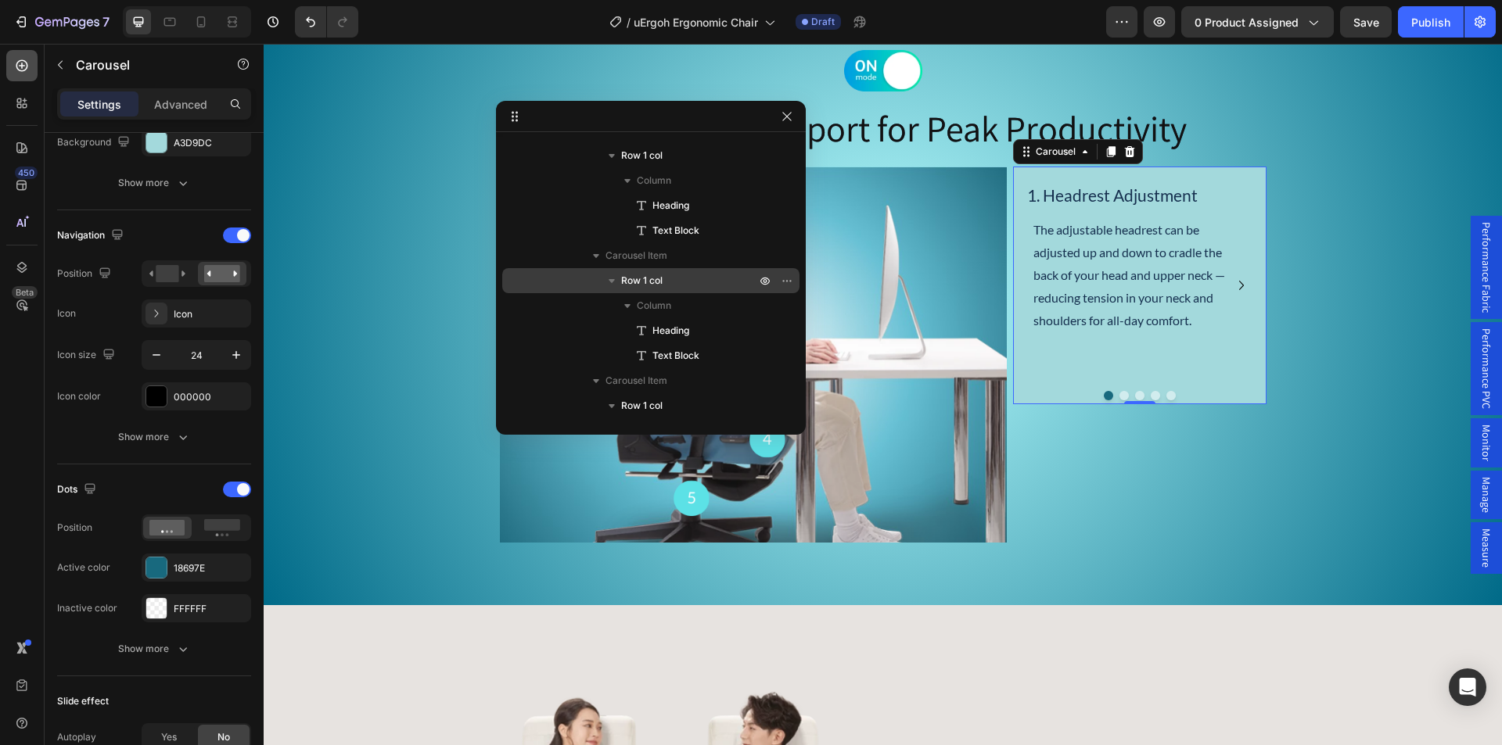
click at [24, 69] on icon at bounding box center [22, 66] width 16 height 16
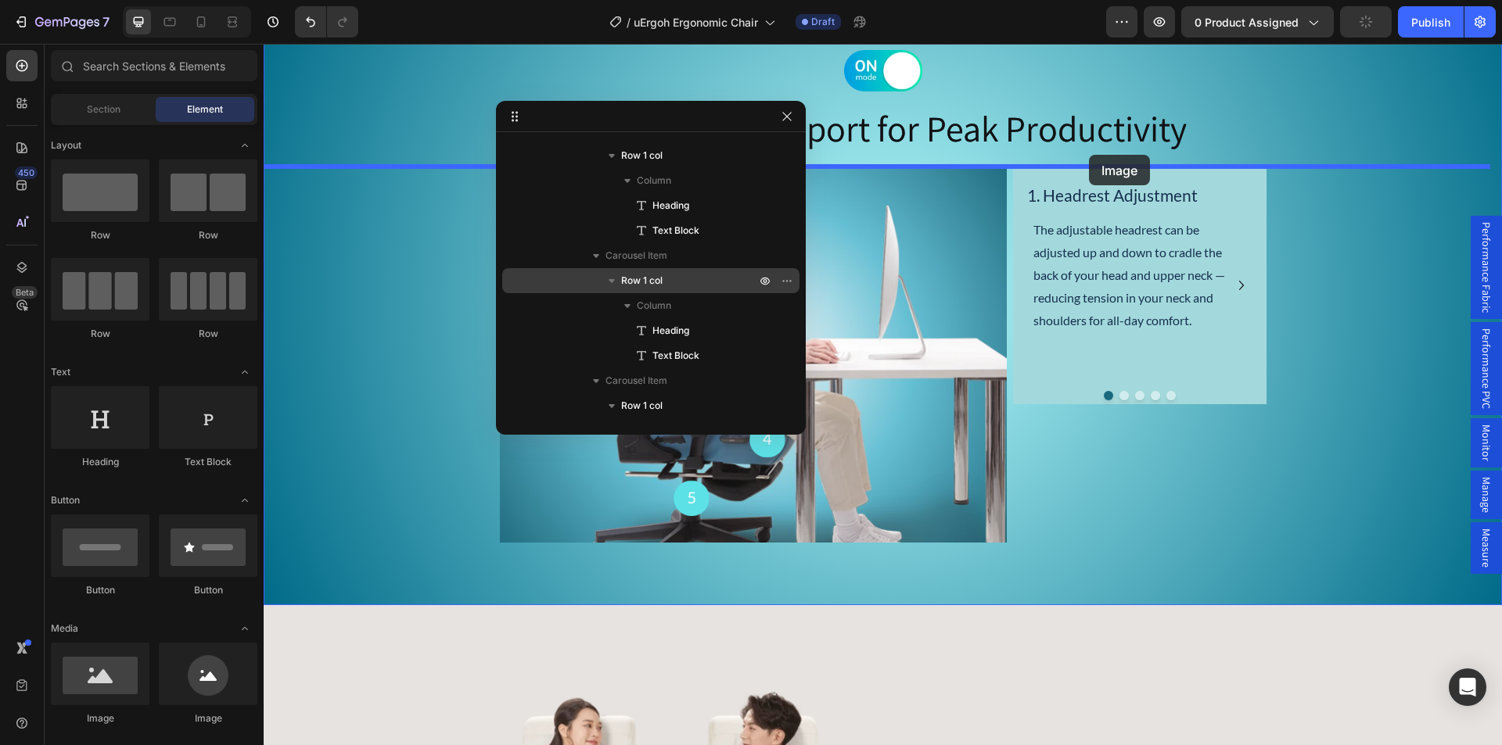
drag, startPoint x: 515, startPoint y: 666, endPoint x: 1089, endPoint y: 155, distance: 767.8
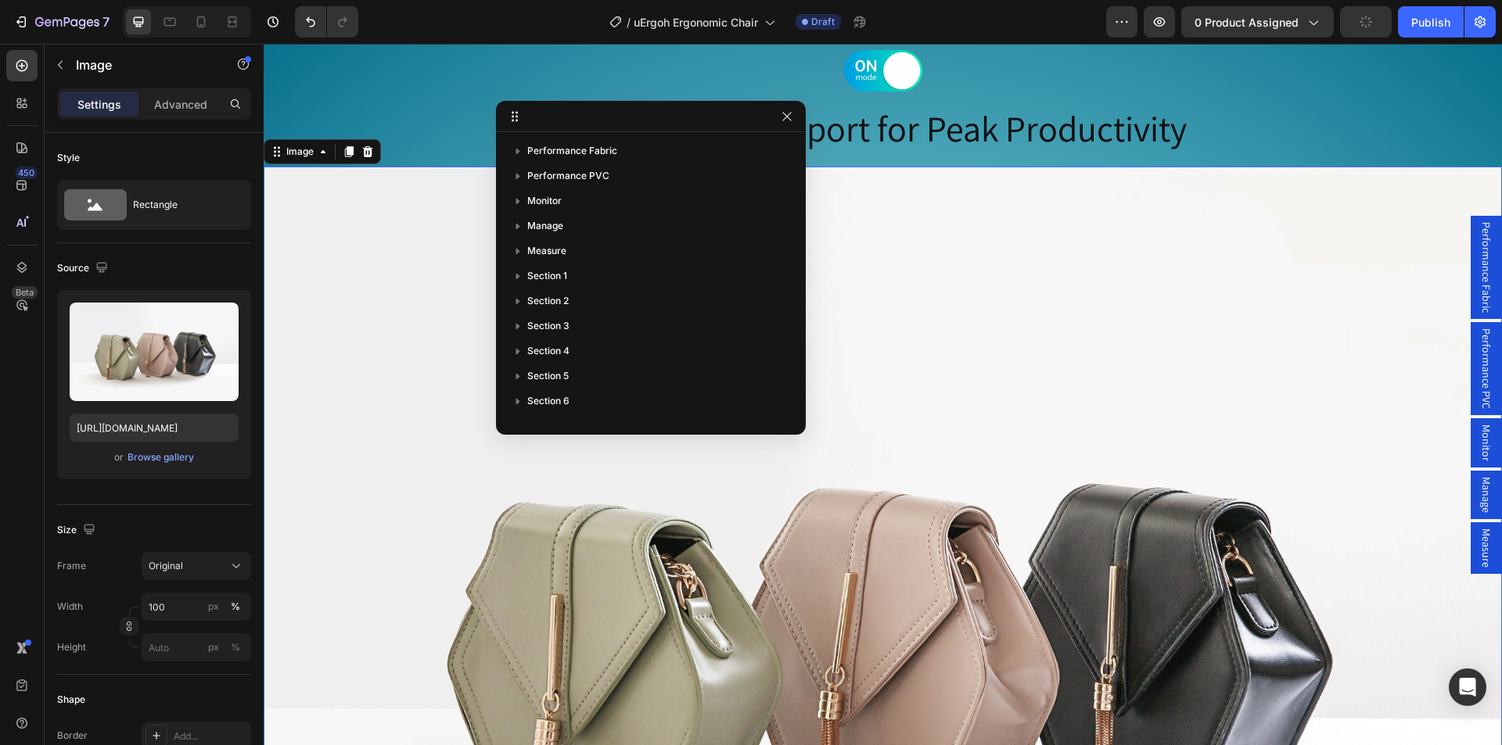
scroll to position [546, 0]
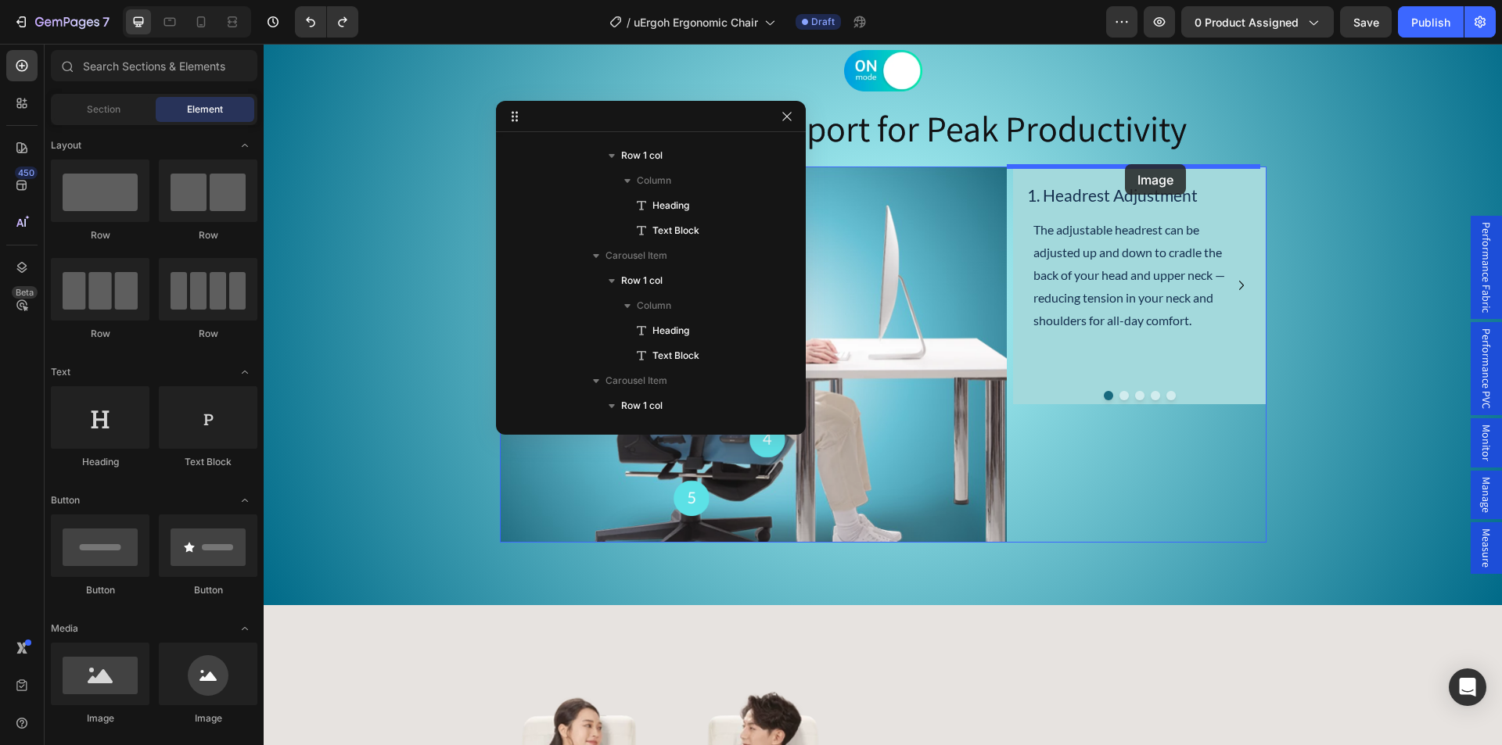
drag, startPoint x: 362, startPoint y: 714, endPoint x: 1125, endPoint y: 164, distance: 940.1
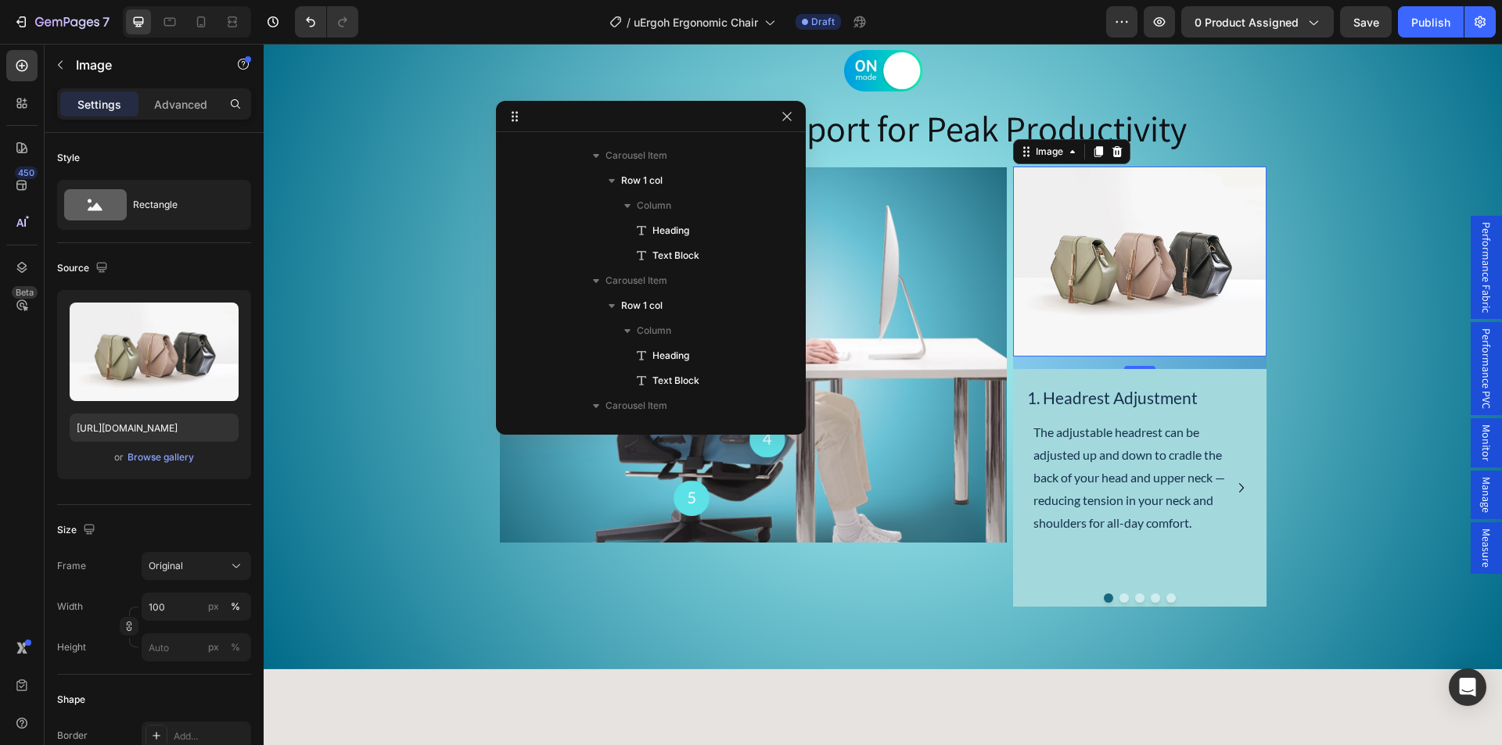
click at [1061, 276] on img at bounding box center [1139, 262] width 253 height 190
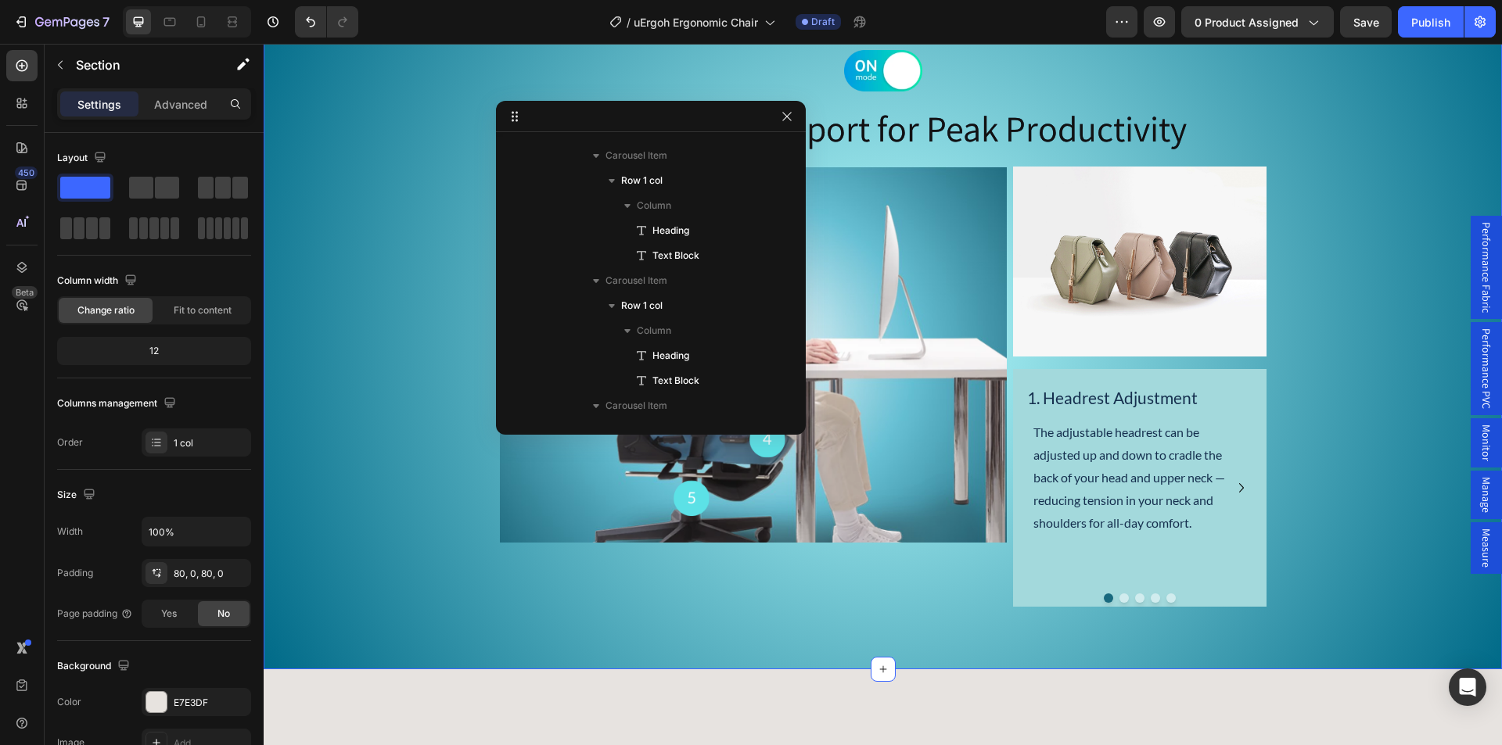
click at [1367, 459] on div "Image Ergonomic Support for Peak Productivity Heading Image Image 1. Headrest A…" at bounding box center [883, 328] width 1238 height 557
click at [1119, 596] on button "Dot" at bounding box center [1123, 598] width 9 height 9
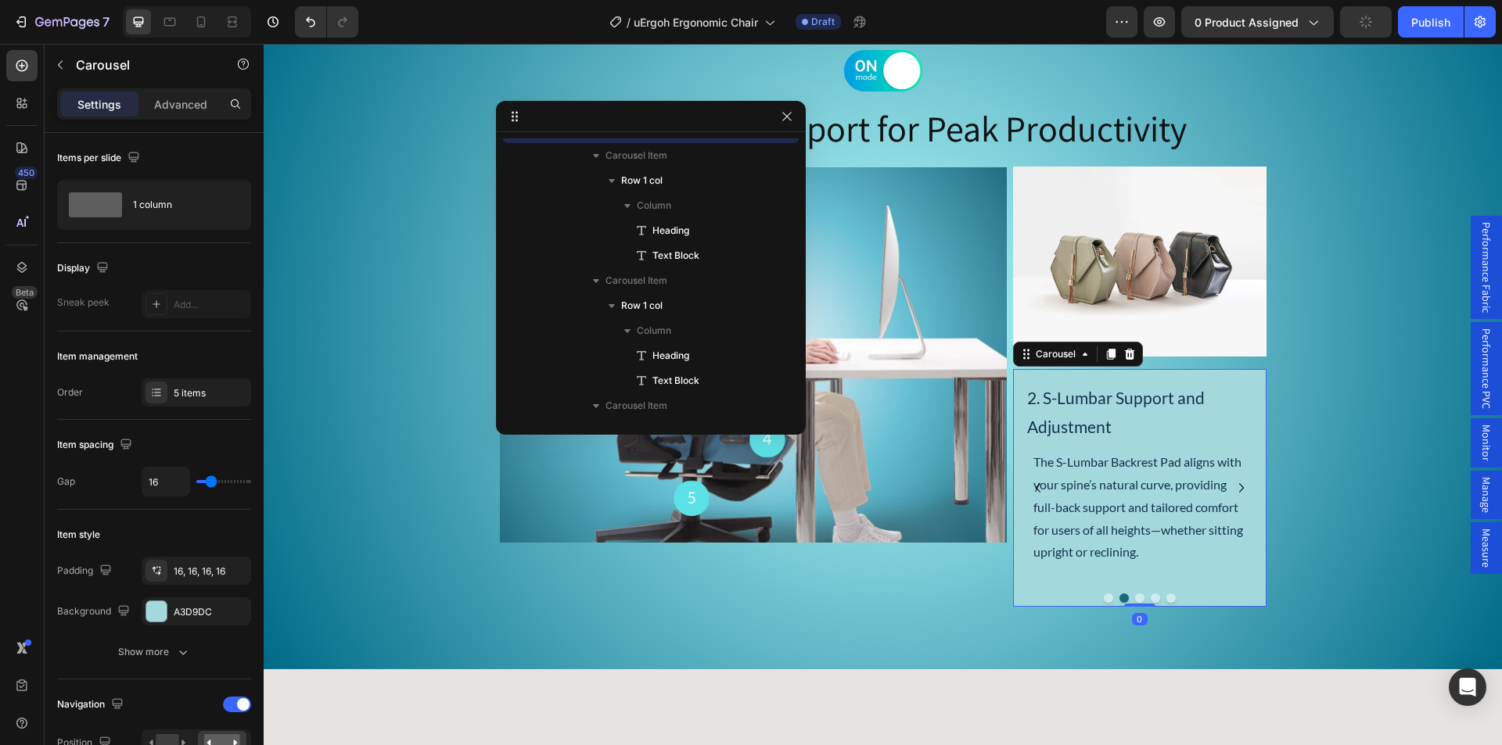
click at [1104, 598] on button "Dot" at bounding box center [1108, 598] width 9 height 9
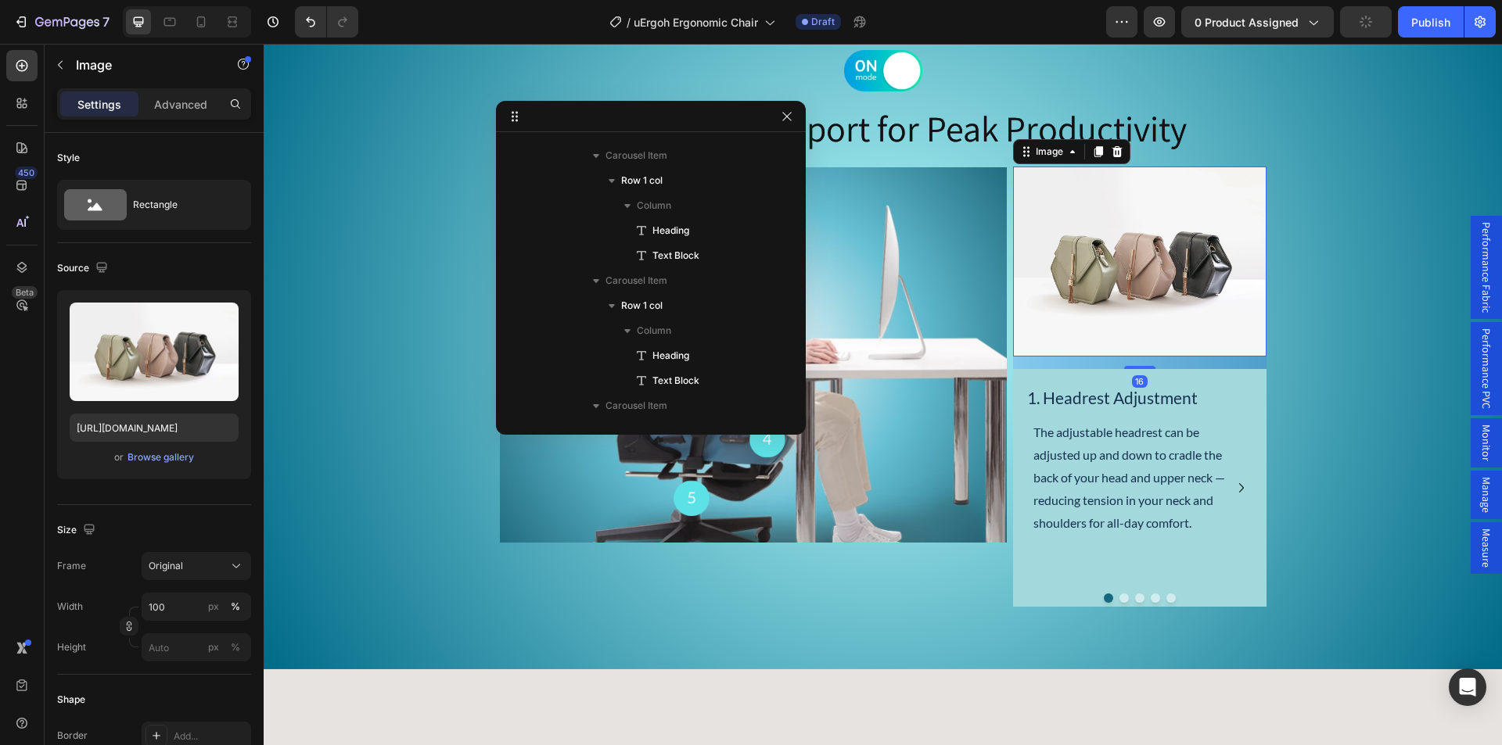
click at [1126, 268] on img at bounding box center [1139, 262] width 253 height 190
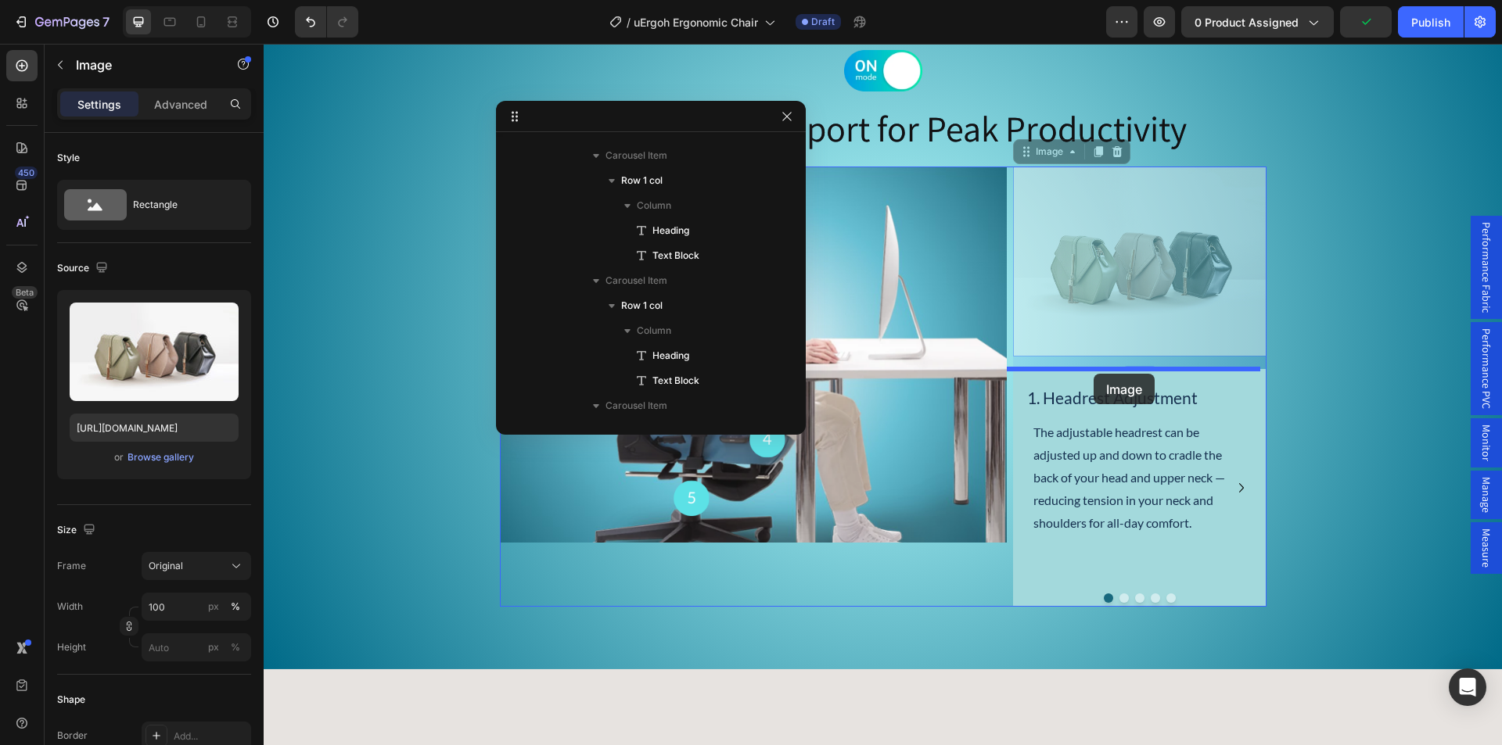
drag, startPoint x: 1105, startPoint y: 263, endPoint x: 1093, endPoint y: 374, distance: 111.7
drag, startPoint x: 1108, startPoint y: 310, endPoint x: 1107, endPoint y: 382, distance: 72.0
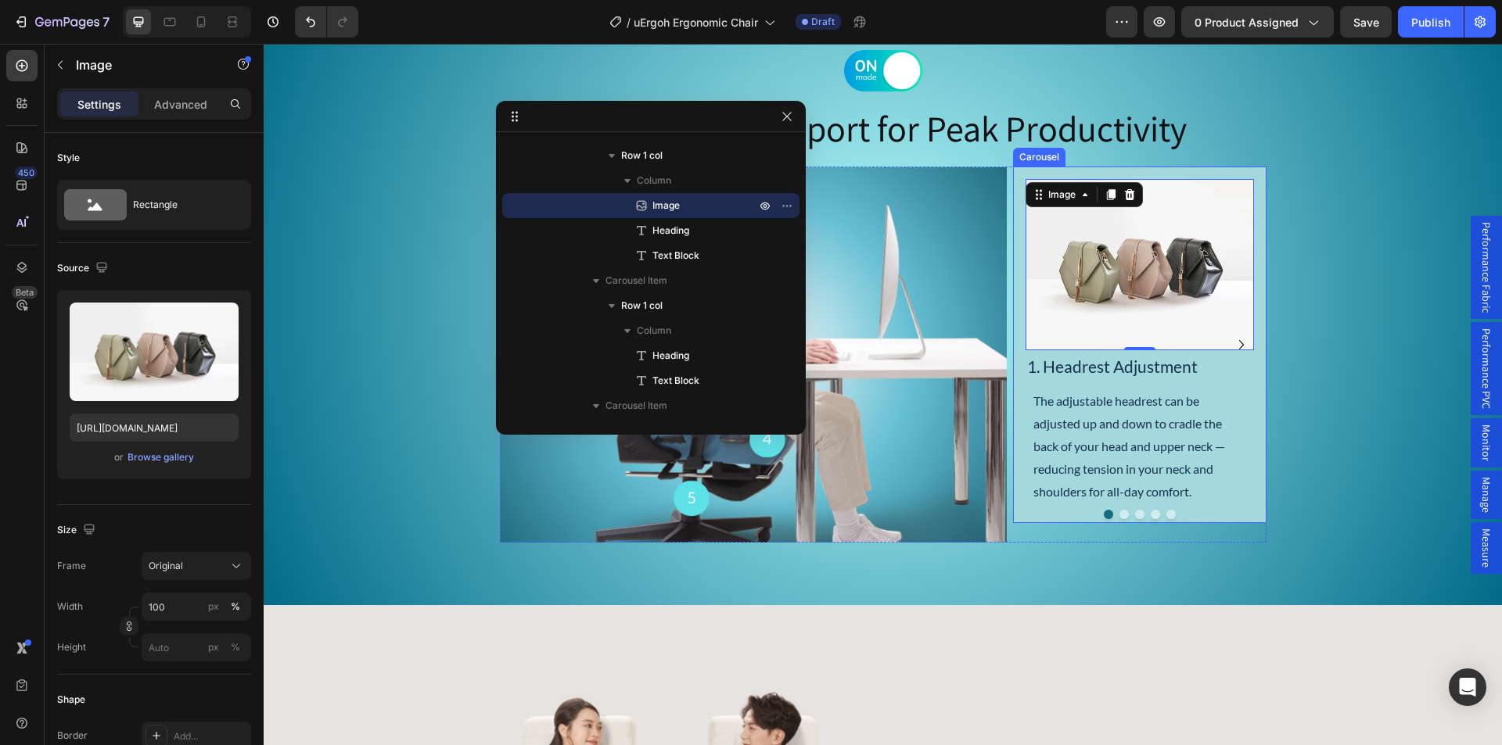
click at [1013, 181] on div "Image 0 1. Headrest Adjustment Heading The adjustable headrest can be adjusted …" at bounding box center [1139, 345] width 253 height 357
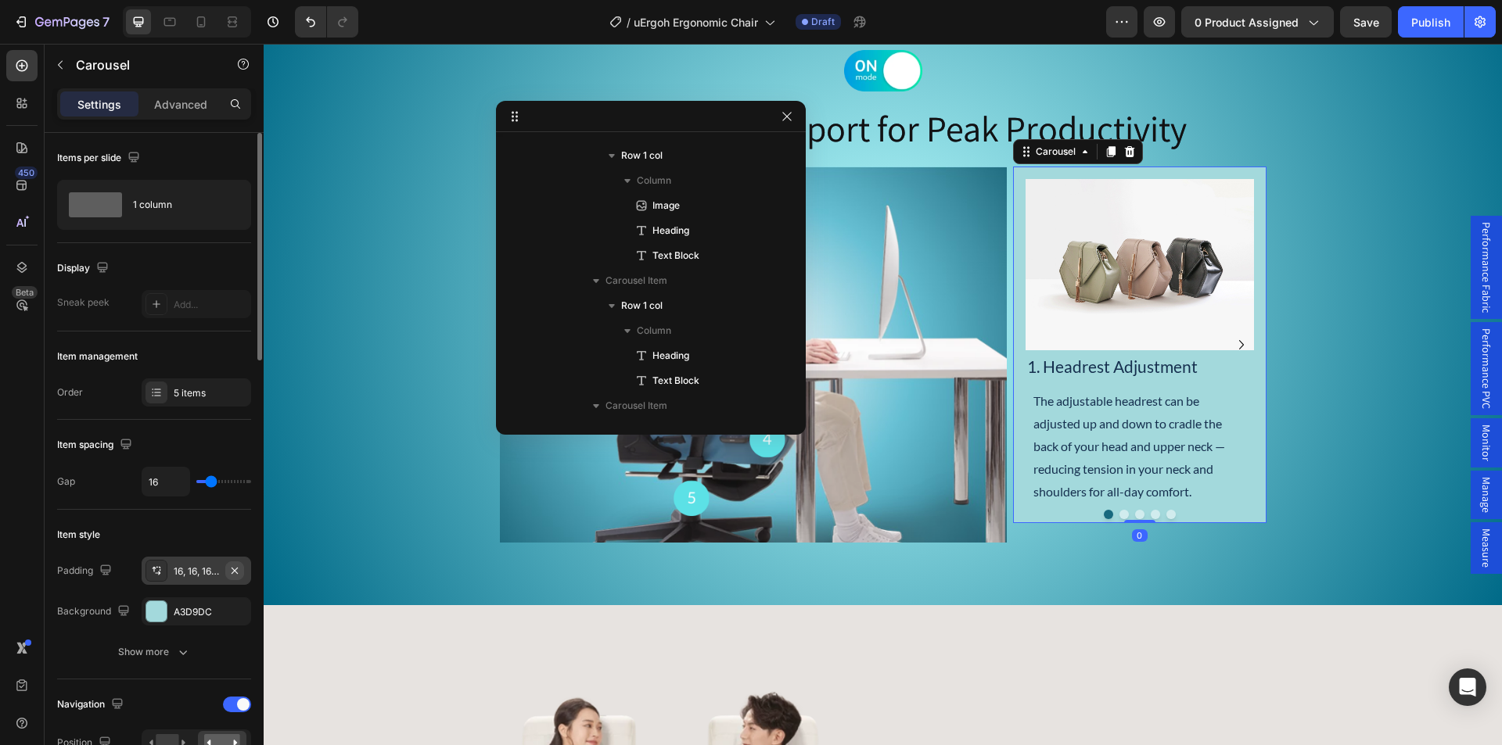
click at [237, 570] on icon "button" at bounding box center [234, 571] width 13 height 13
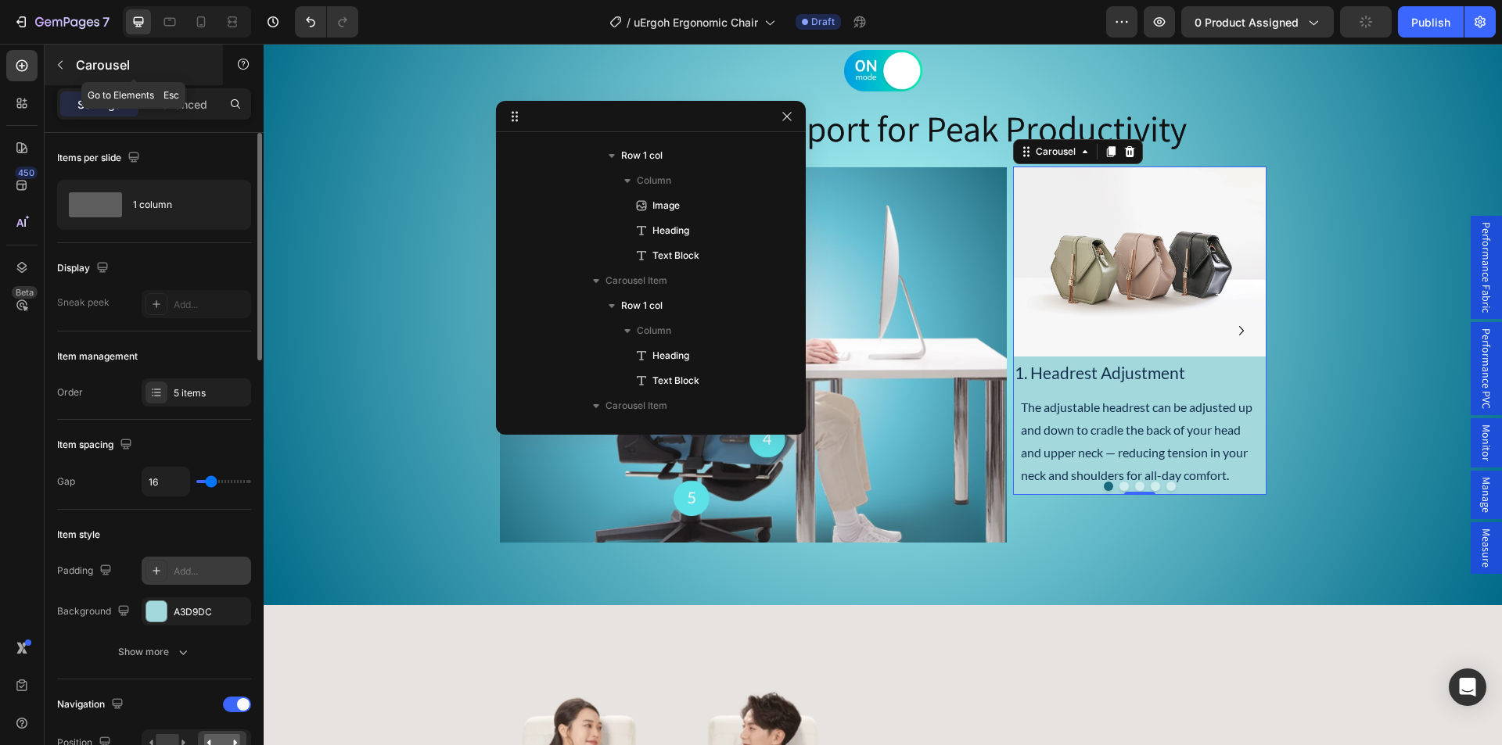
click at [65, 62] on icon "button" at bounding box center [60, 65] width 13 height 13
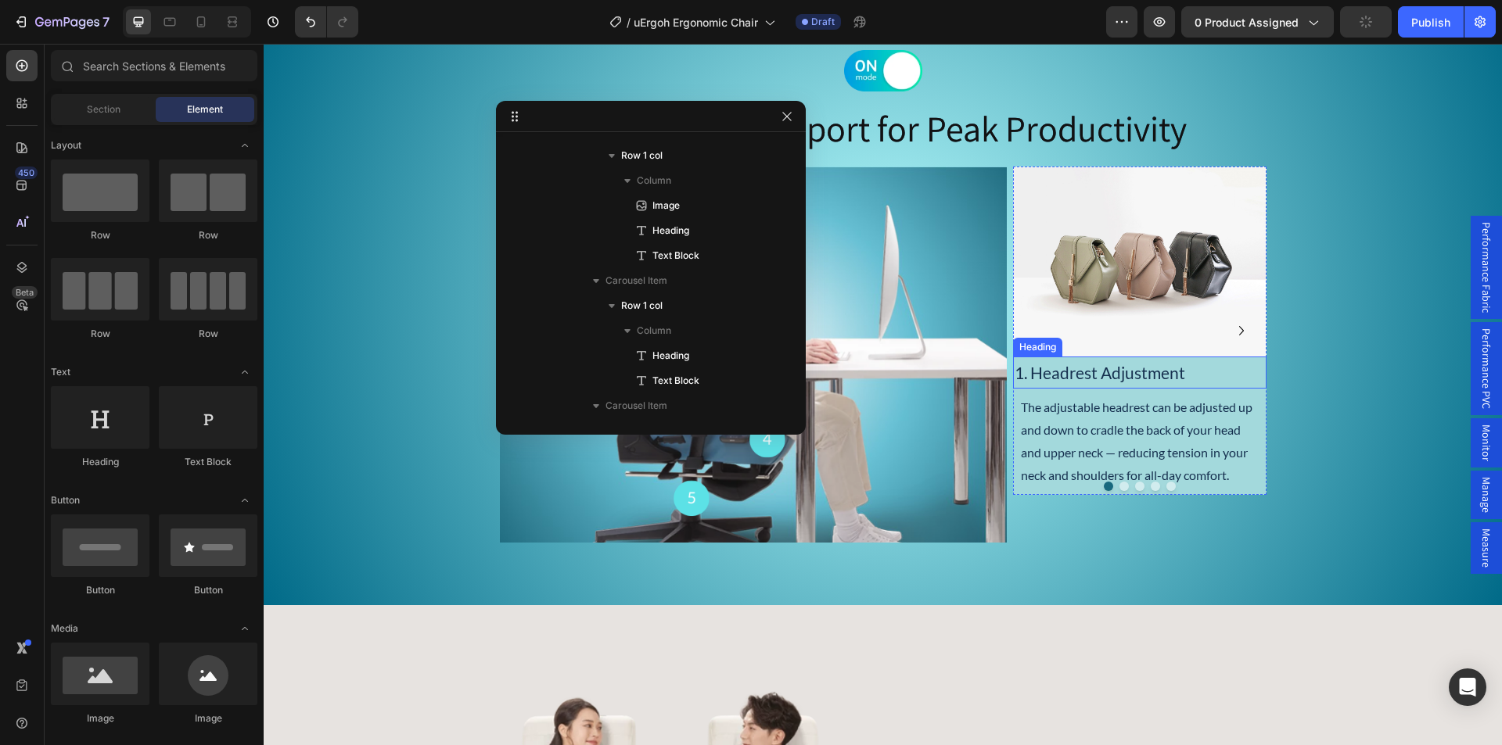
drag, startPoint x: 1116, startPoint y: 375, endPoint x: 921, endPoint y: 356, distance: 196.5
click at [1115, 375] on p "1. Headrest Adjustment" at bounding box center [1139, 373] width 250 height 30
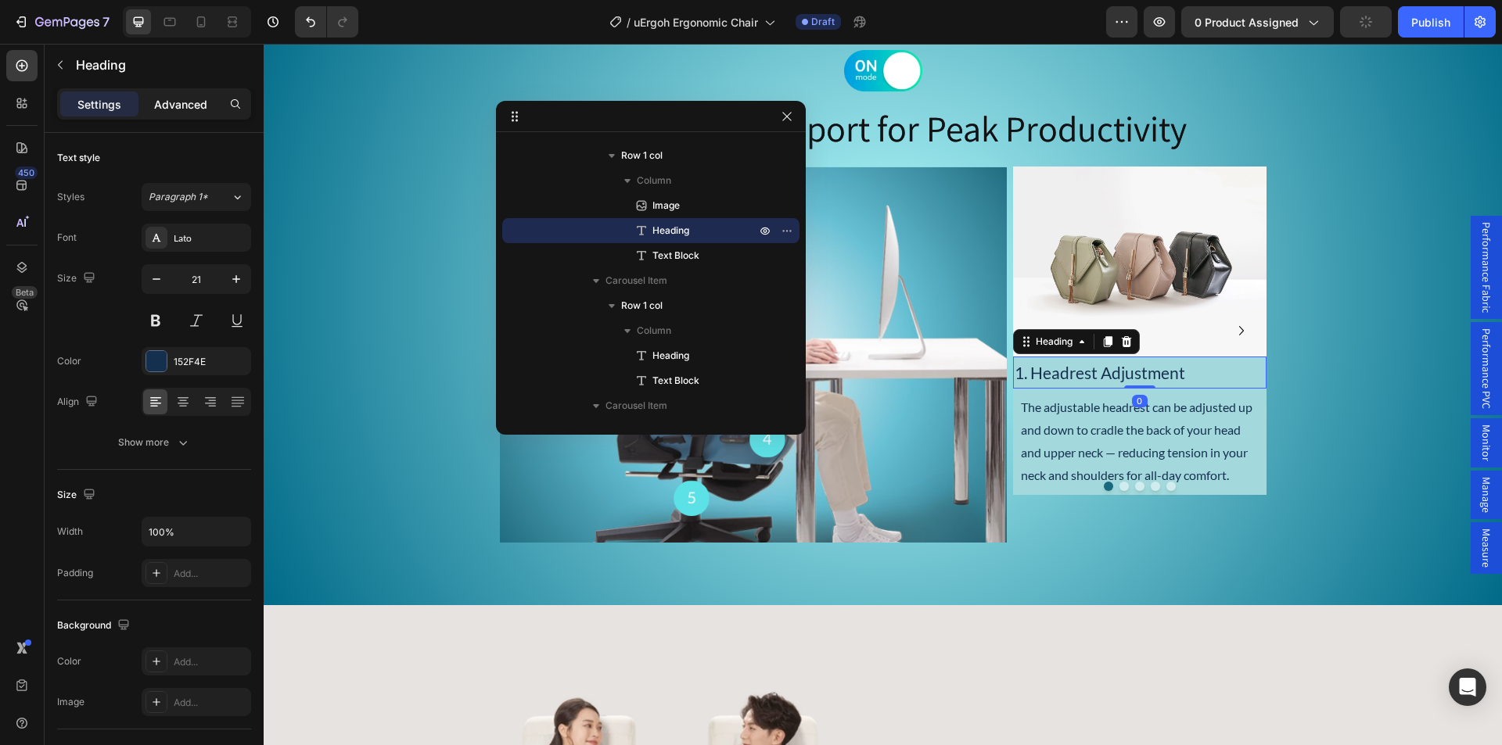
click at [192, 106] on p "Advanced" at bounding box center [180, 104] width 53 height 16
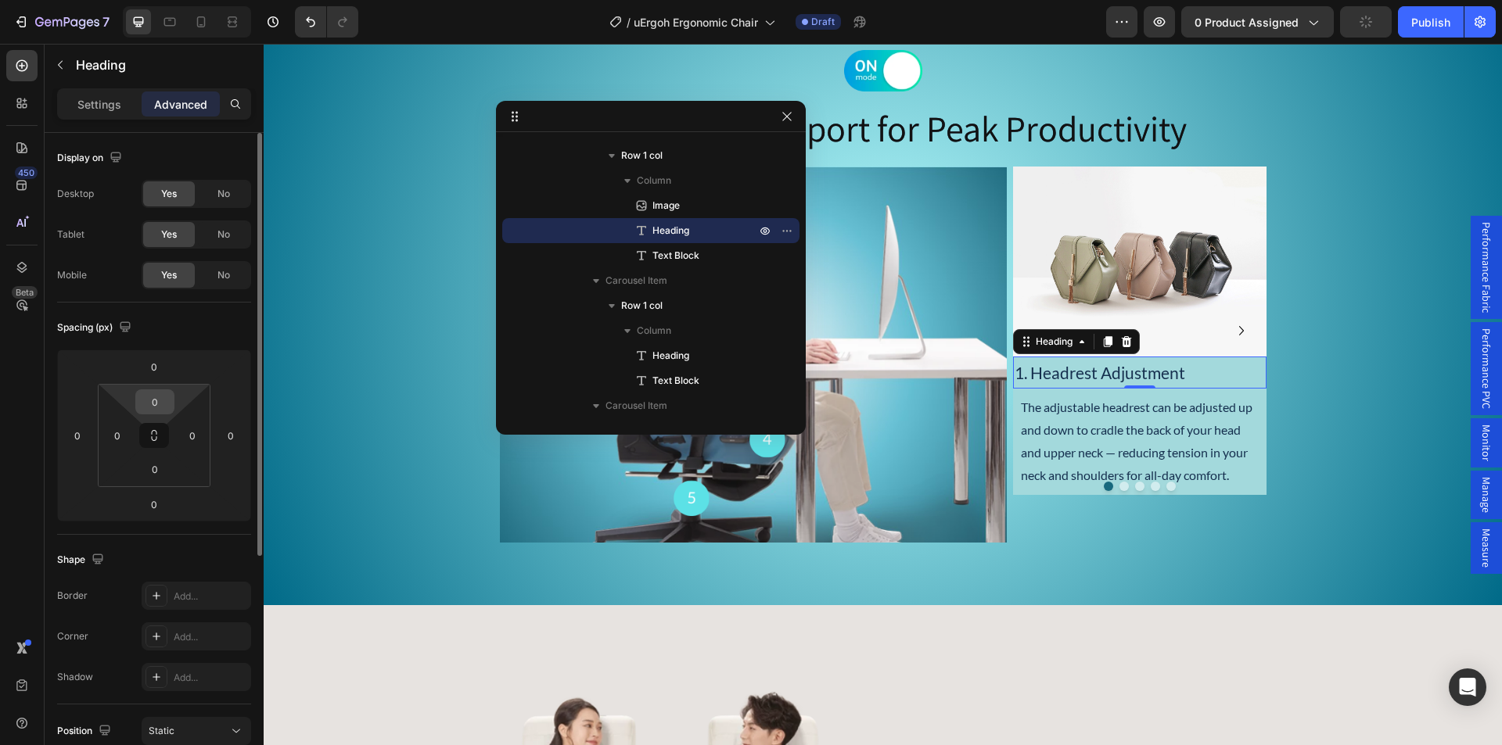
click at [155, 404] on input "0" at bounding box center [154, 401] width 31 height 23
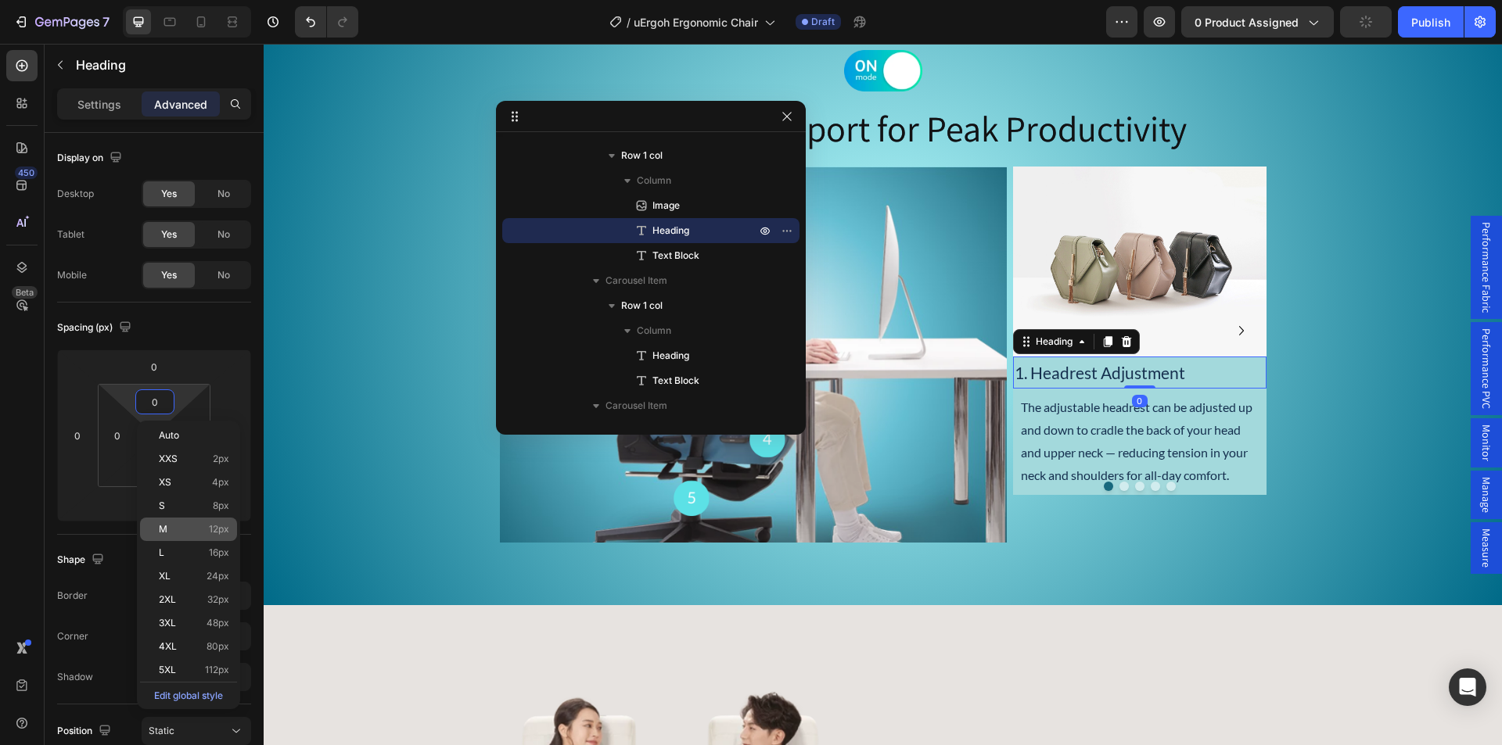
click at [187, 525] on p "M 12px" at bounding box center [194, 529] width 70 height 11
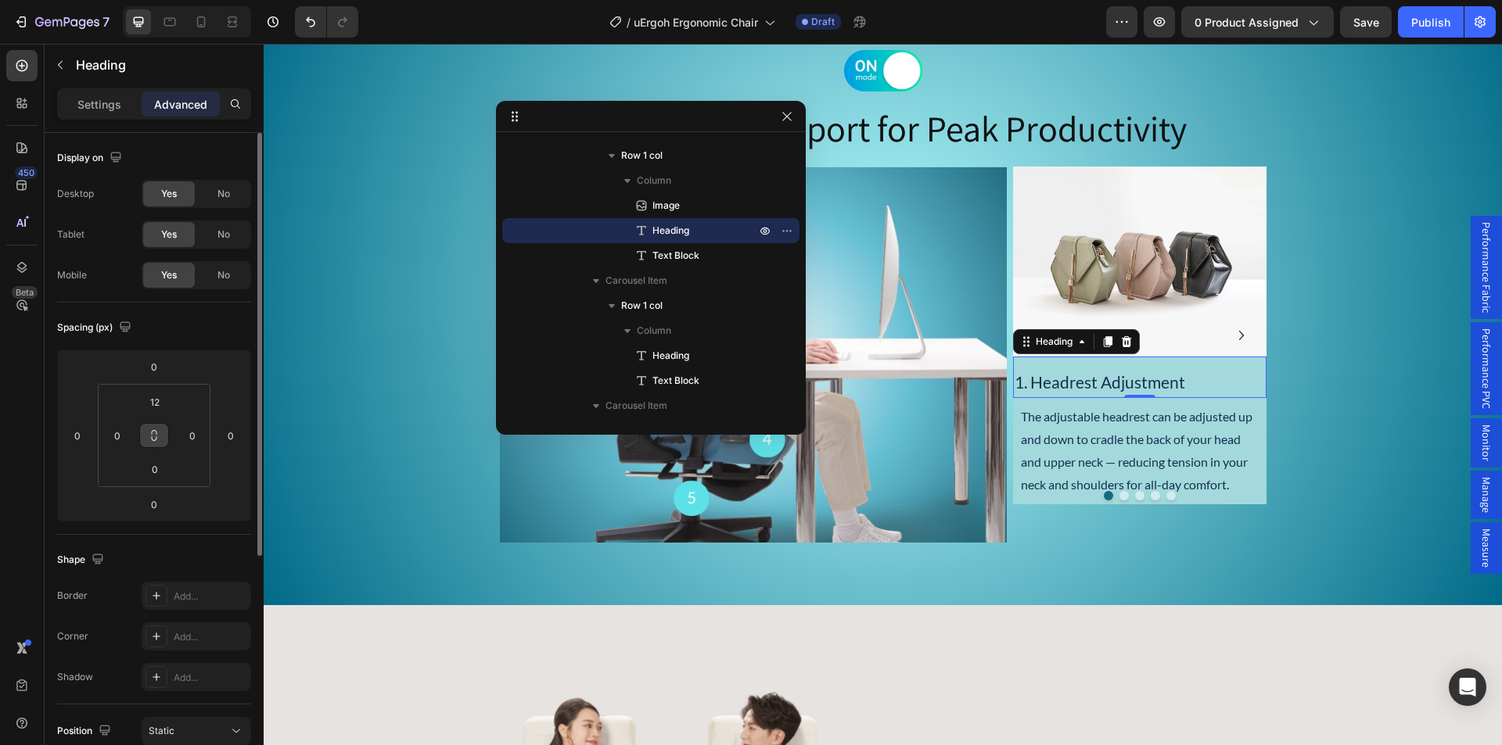
click at [158, 436] on icon at bounding box center [154, 435] width 13 height 13
click at [152, 436] on icon at bounding box center [154, 438] width 5 height 5
click at [155, 400] on input "12" at bounding box center [154, 401] width 31 height 23
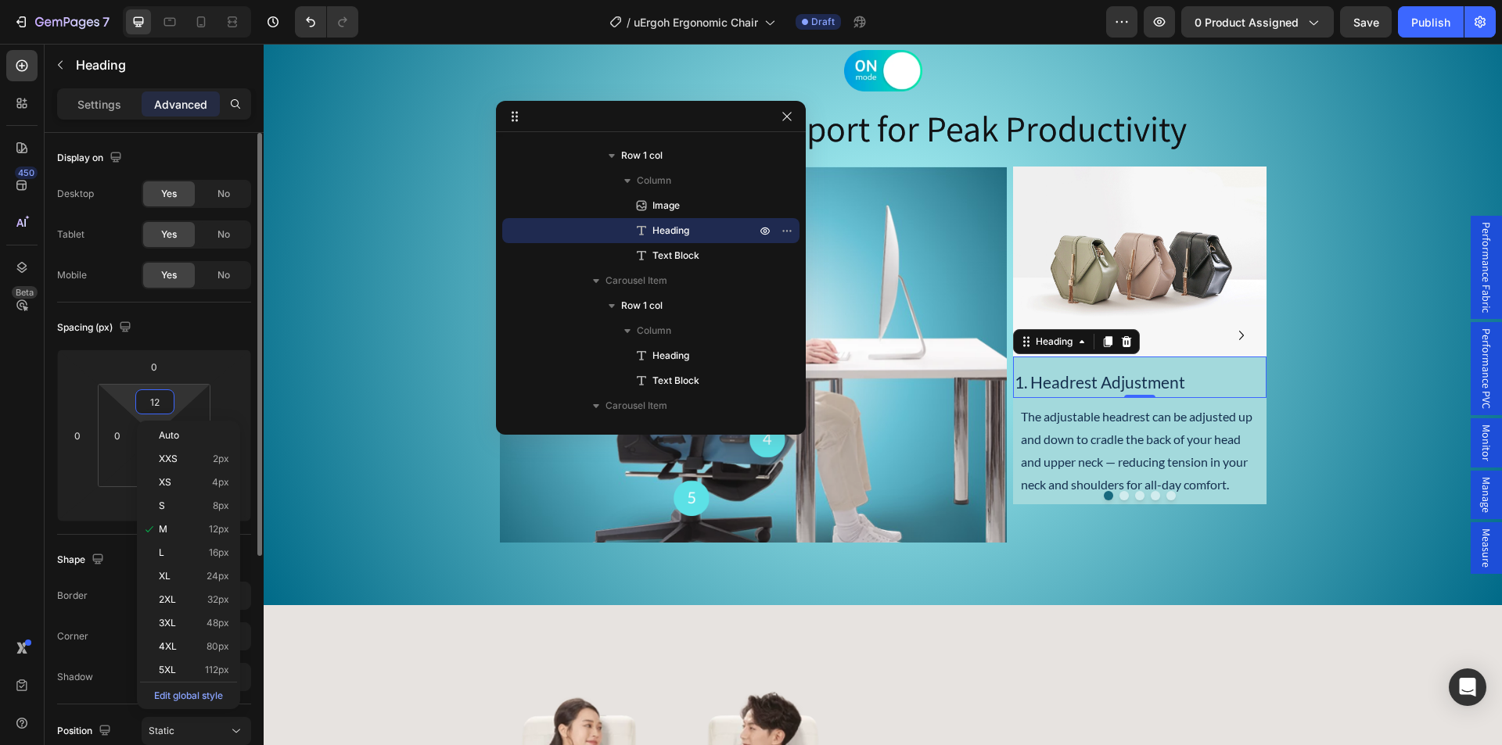
click at [155, 400] on input "12" at bounding box center [154, 401] width 31 height 23
click at [153, 437] on div "Auto" at bounding box center [188, 435] width 97 height 23
type input "Auto"
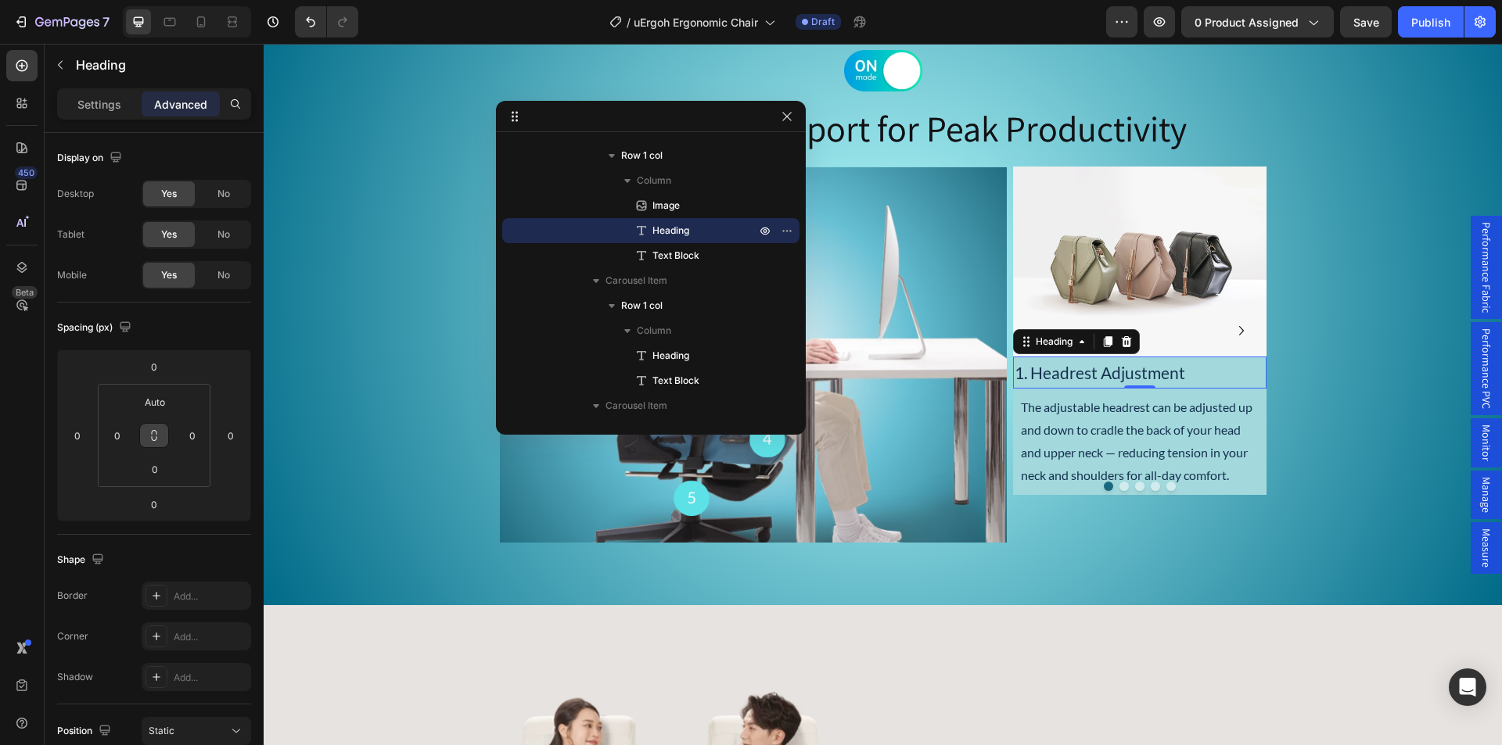
click at [151, 434] on icon at bounding box center [154, 435] width 13 height 13
click at [150, 404] on input "Auto" at bounding box center [154, 401] width 31 height 23
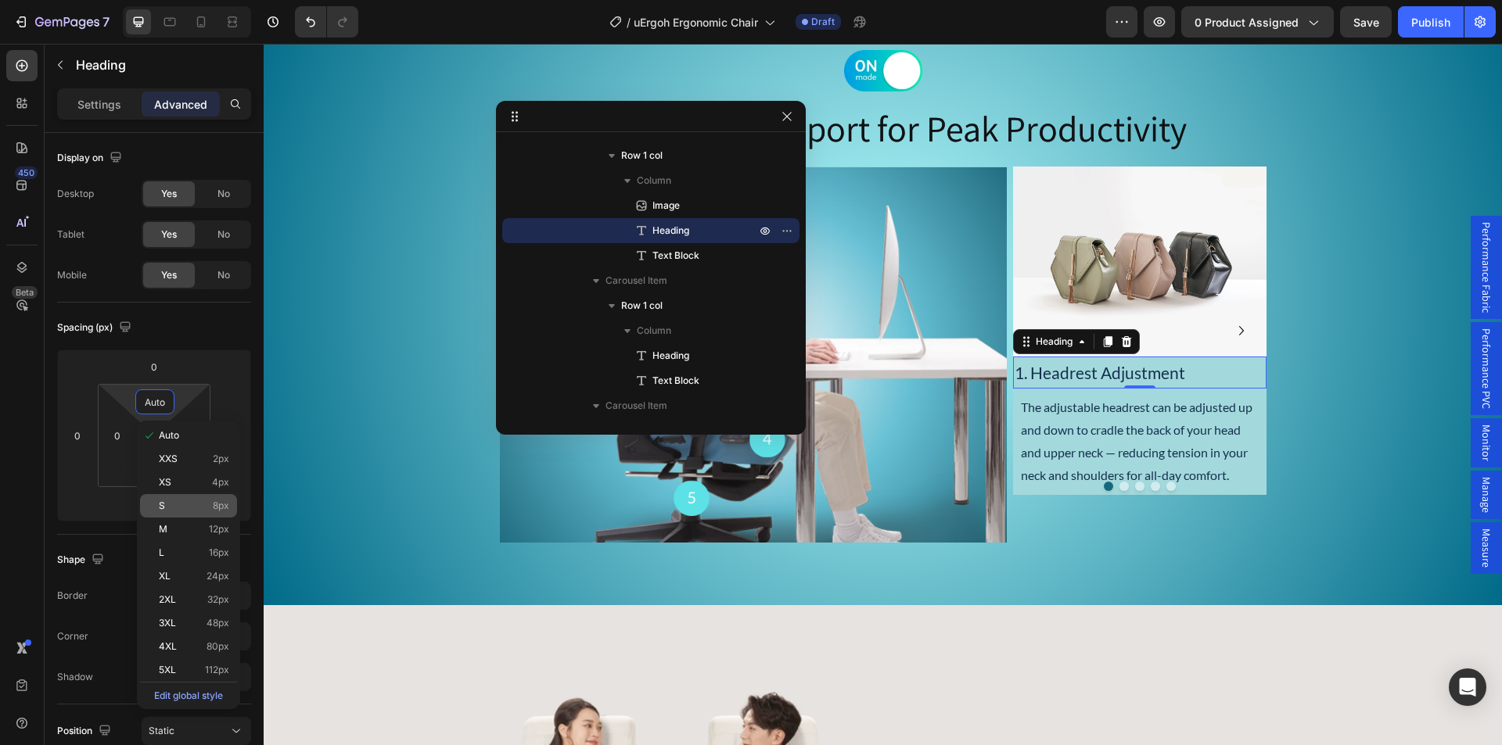
type input "Auto"
click at [173, 512] on div "S 8px" at bounding box center [188, 505] width 97 height 23
type input "8"
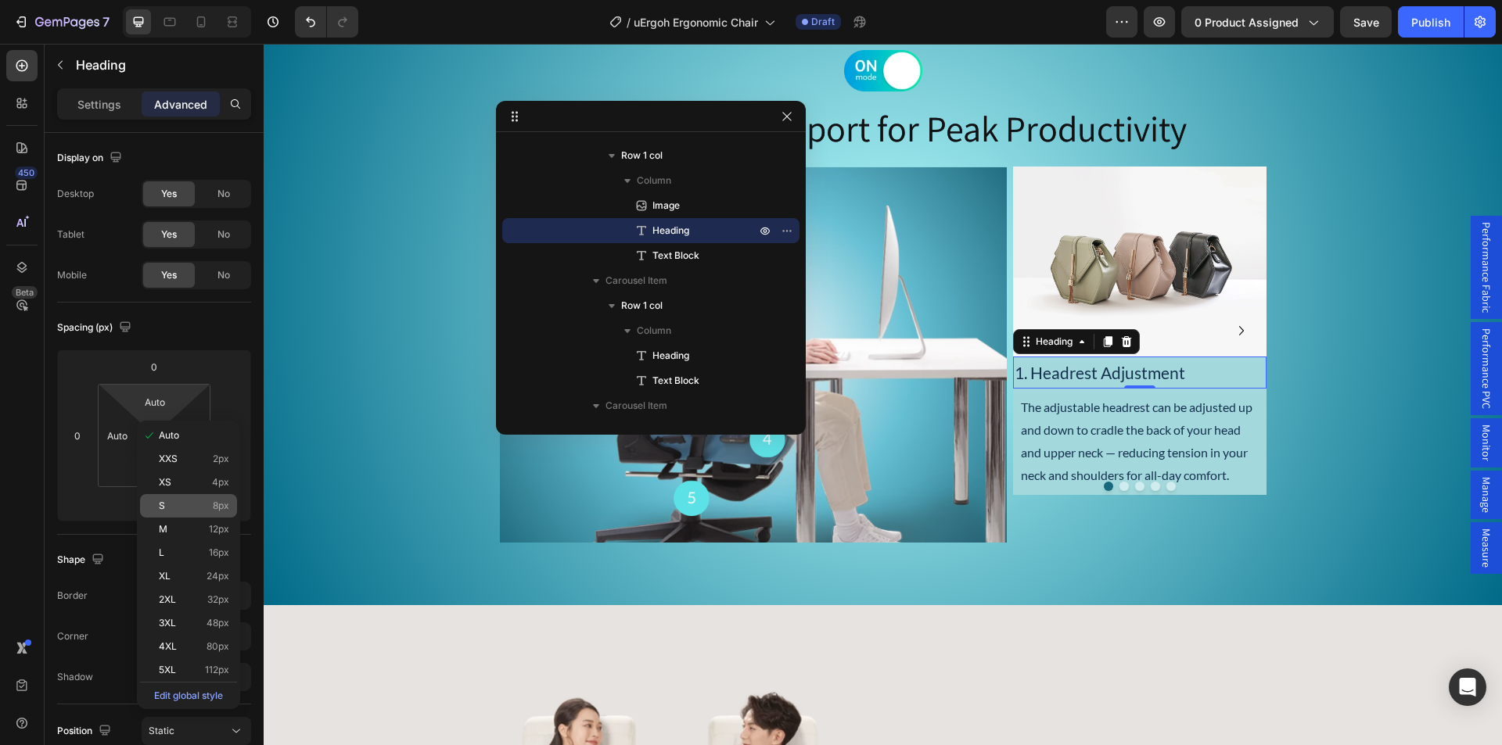
type input "8"
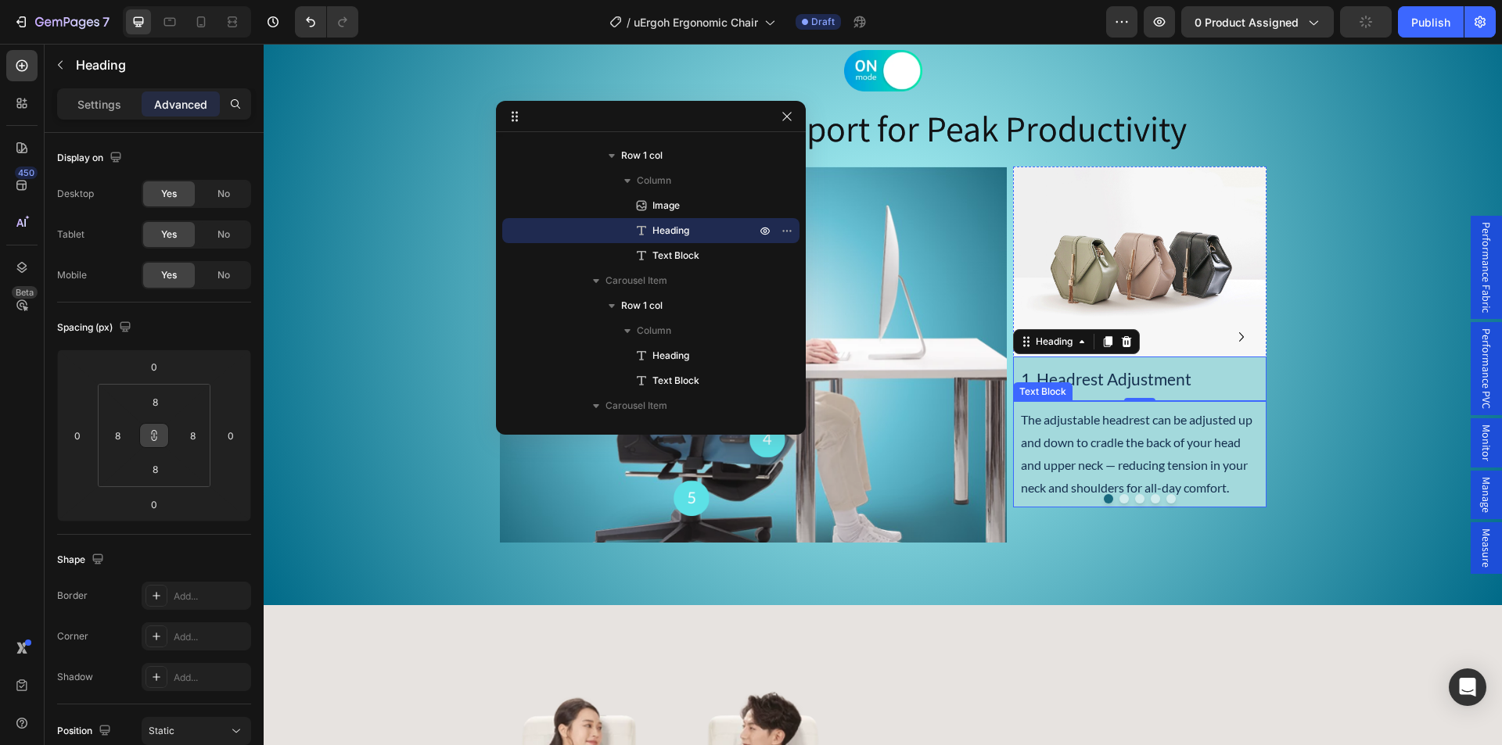
click at [1096, 435] on p "The adjustable headrest can be adjusted up and down to cradle the back of your …" at bounding box center [1140, 454] width 238 height 90
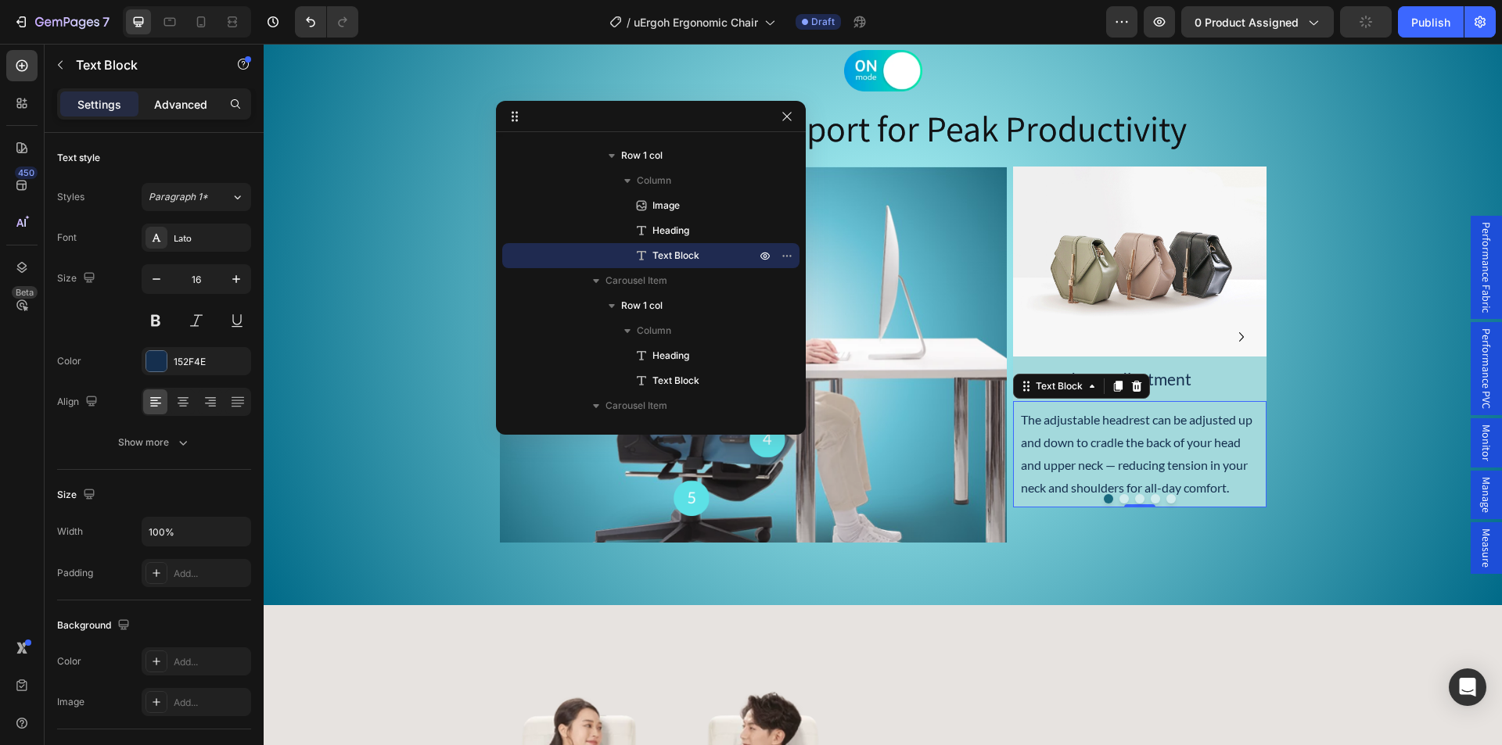
click at [153, 105] on div "Advanced" at bounding box center [181, 104] width 78 height 25
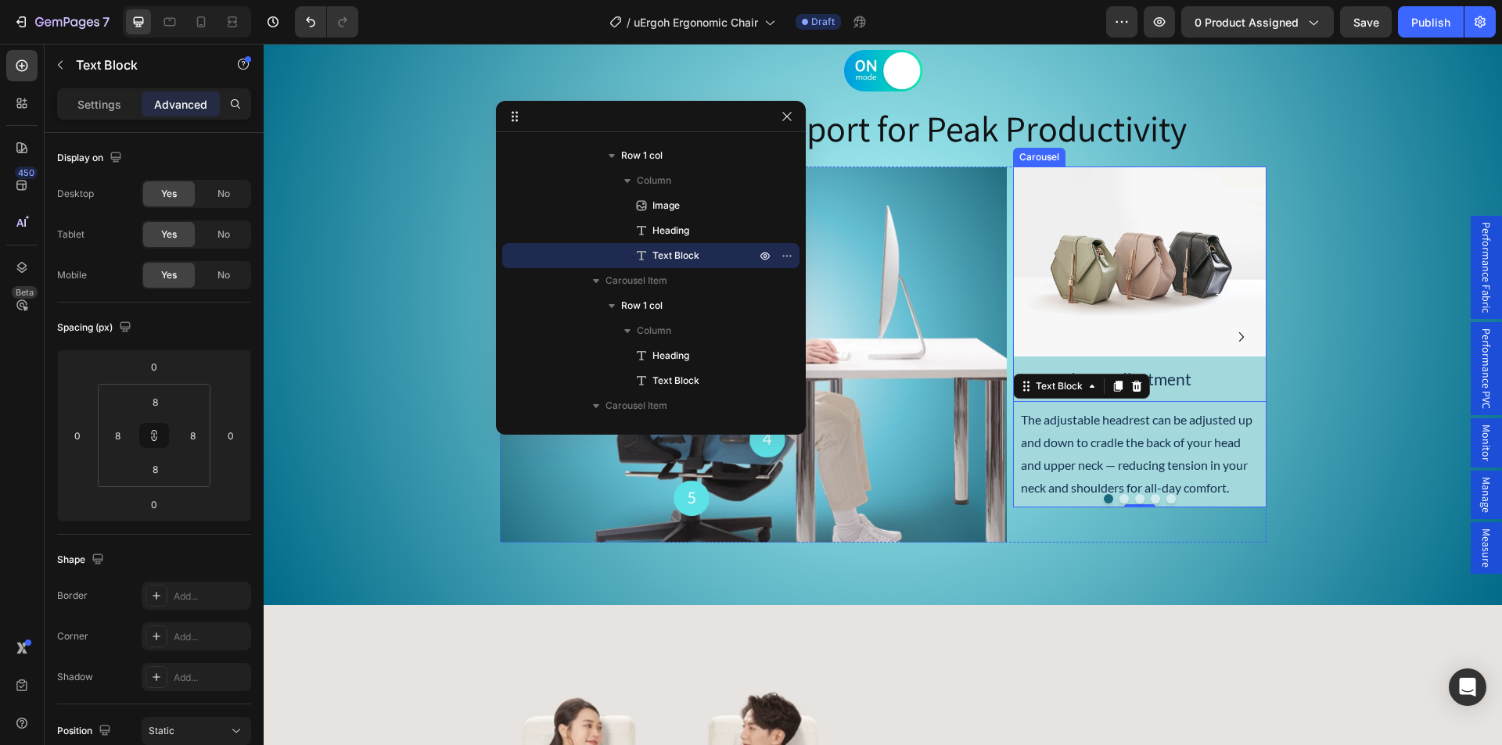
click at [1232, 339] on icon "Carousel Next Arrow" at bounding box center [1241, 337] width 19 height 19
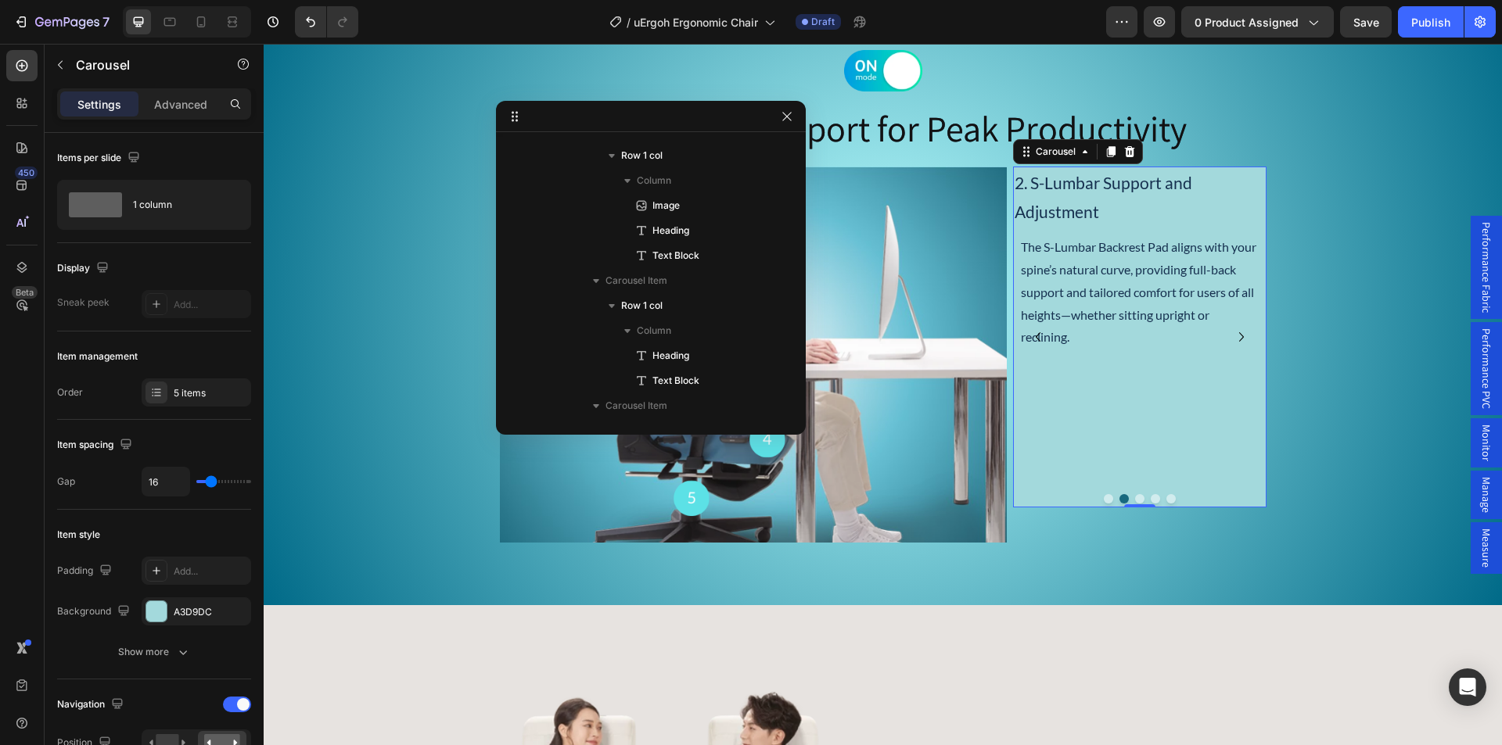
click at [1032, 337] on icon "Carousel Back Arrow" at bounding box center [1037, 337] width 19 height 19
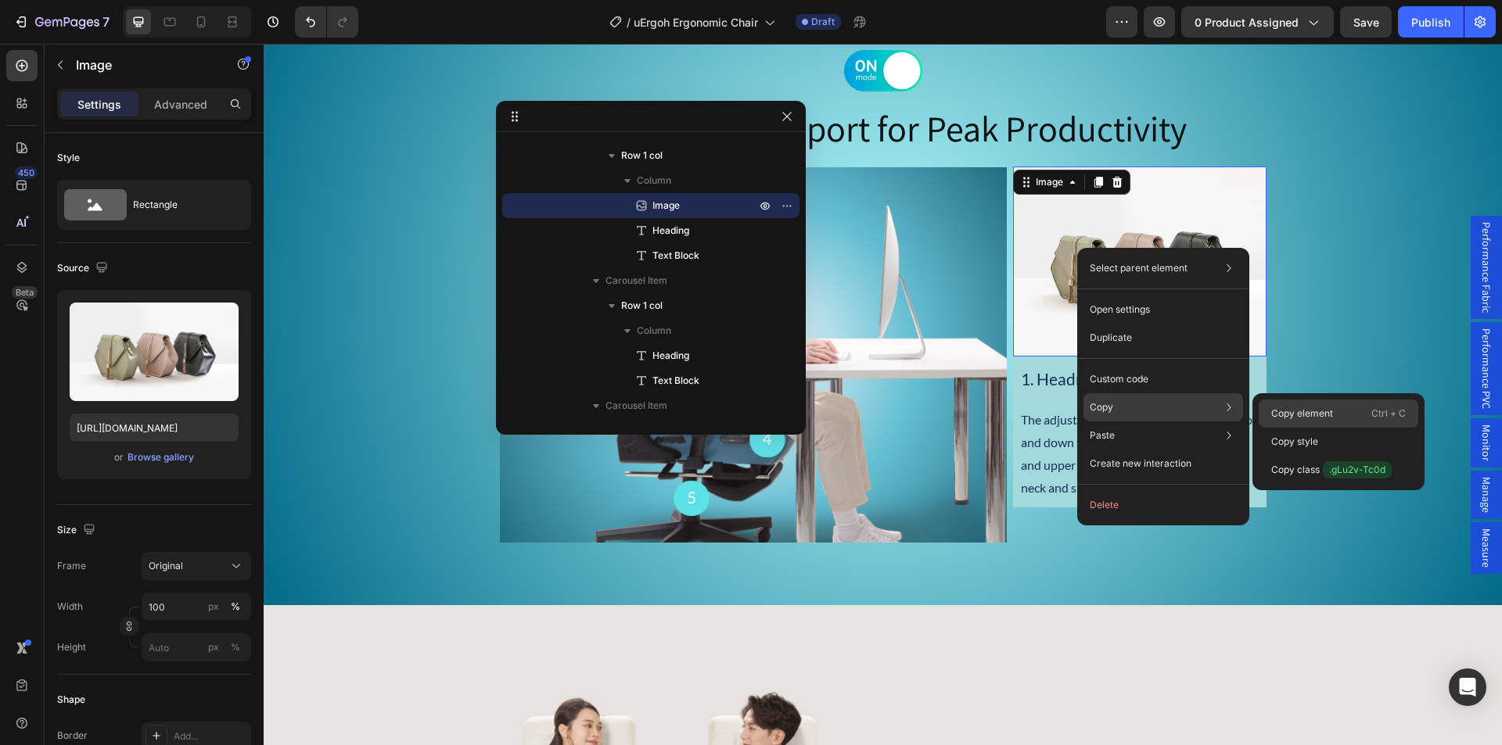
click at [1351, 428] on div "Copy element Ctrl + C" at bounding box center [1338, 442] width 160 height 28
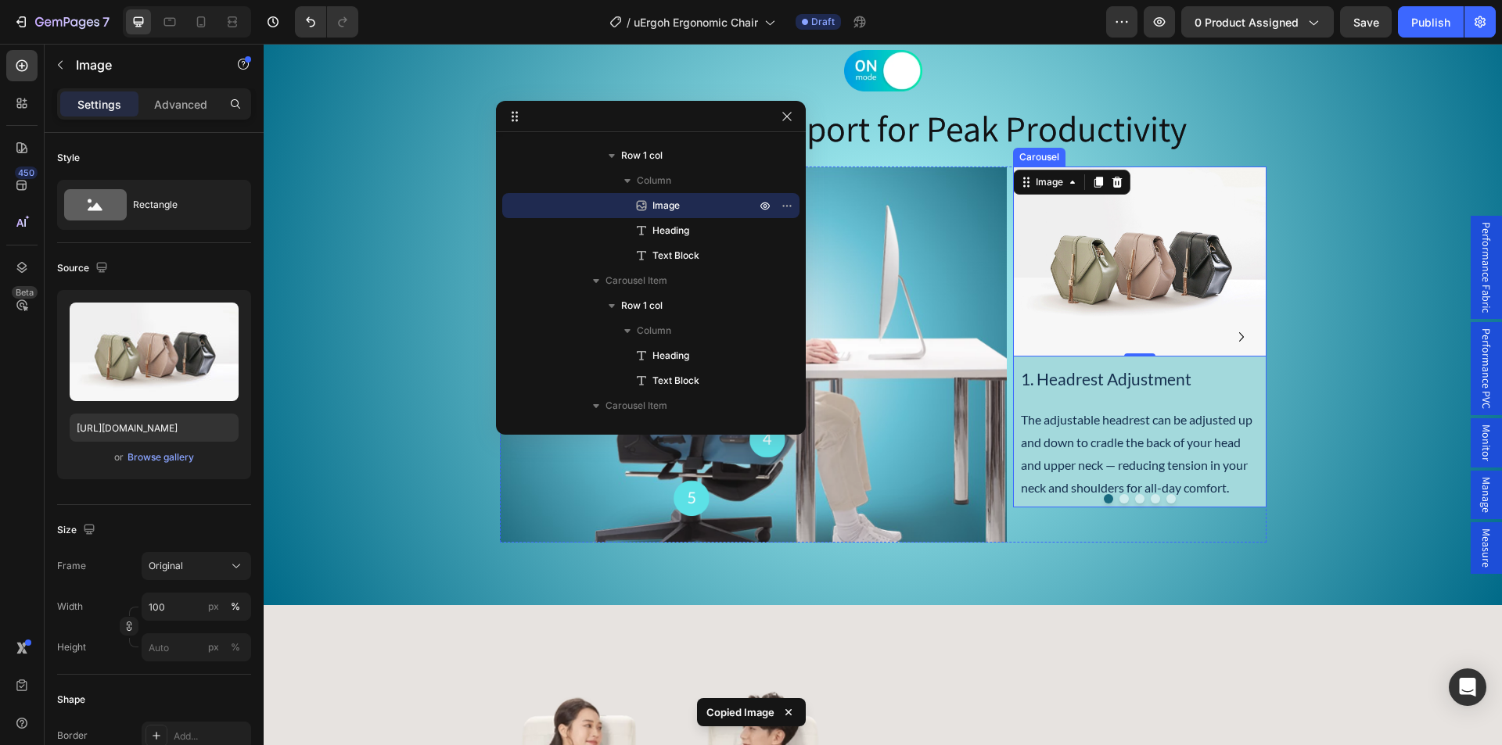
click at [1233, 337] on icon "Carousel Next Arrow" at bounding box center [1241, 337] width 19 height 19
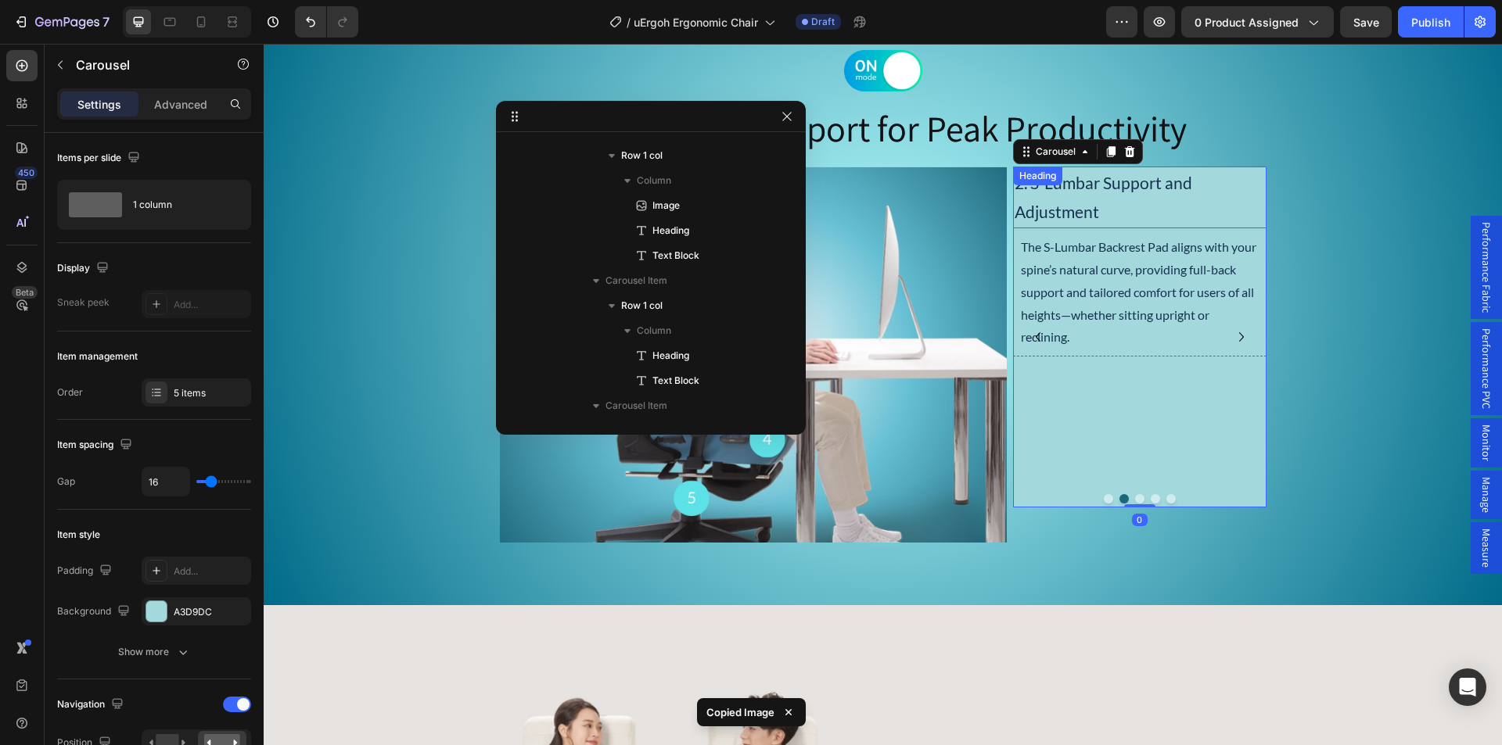
click at [1087, 193] on div "2. S-[MEDICAL_DATA] Support and Adjustment Heading" at bounding box center [1139, 198] width 253 height 63
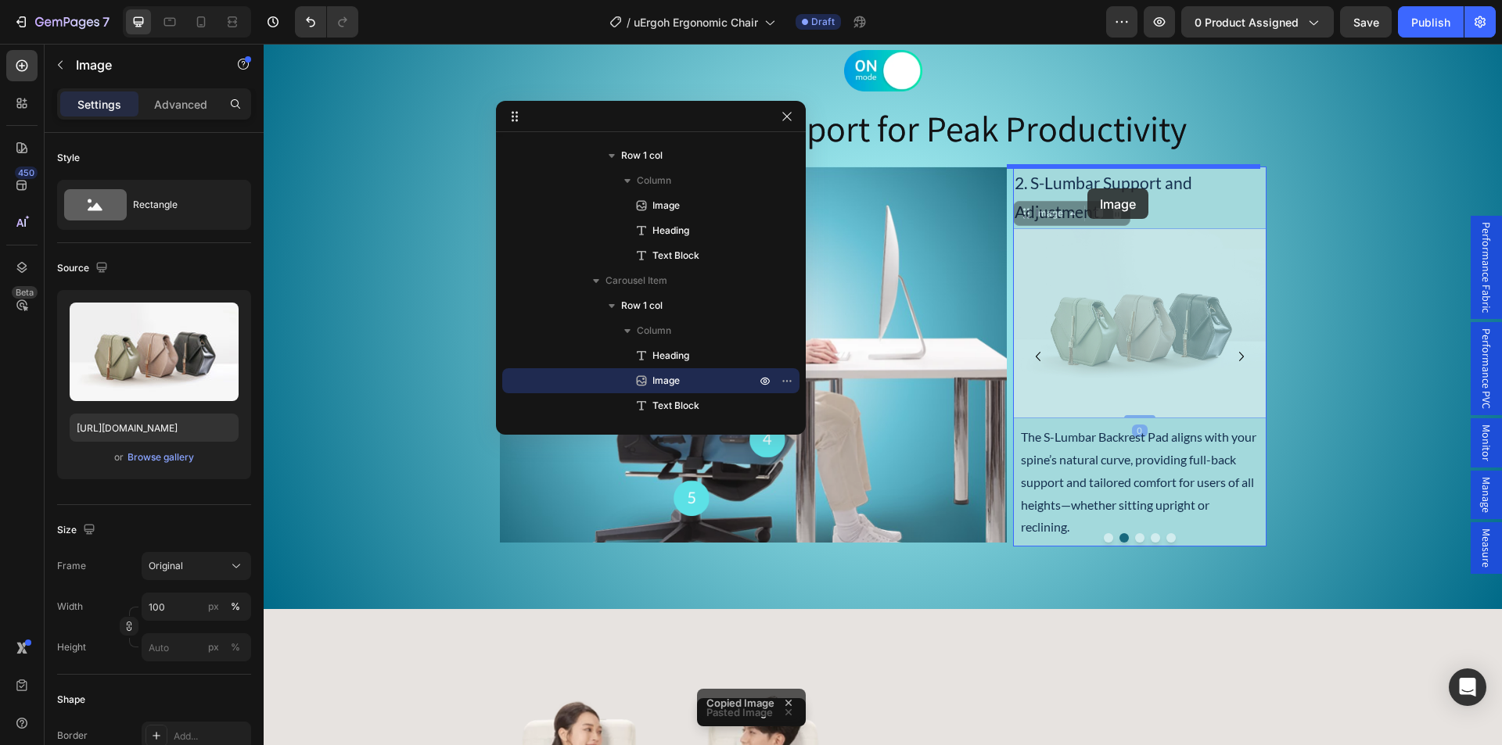
drag, startPoint x: 1085, startPoint y: 297, endPoint x: 1087, endPoint y: 188, distance: 108.7
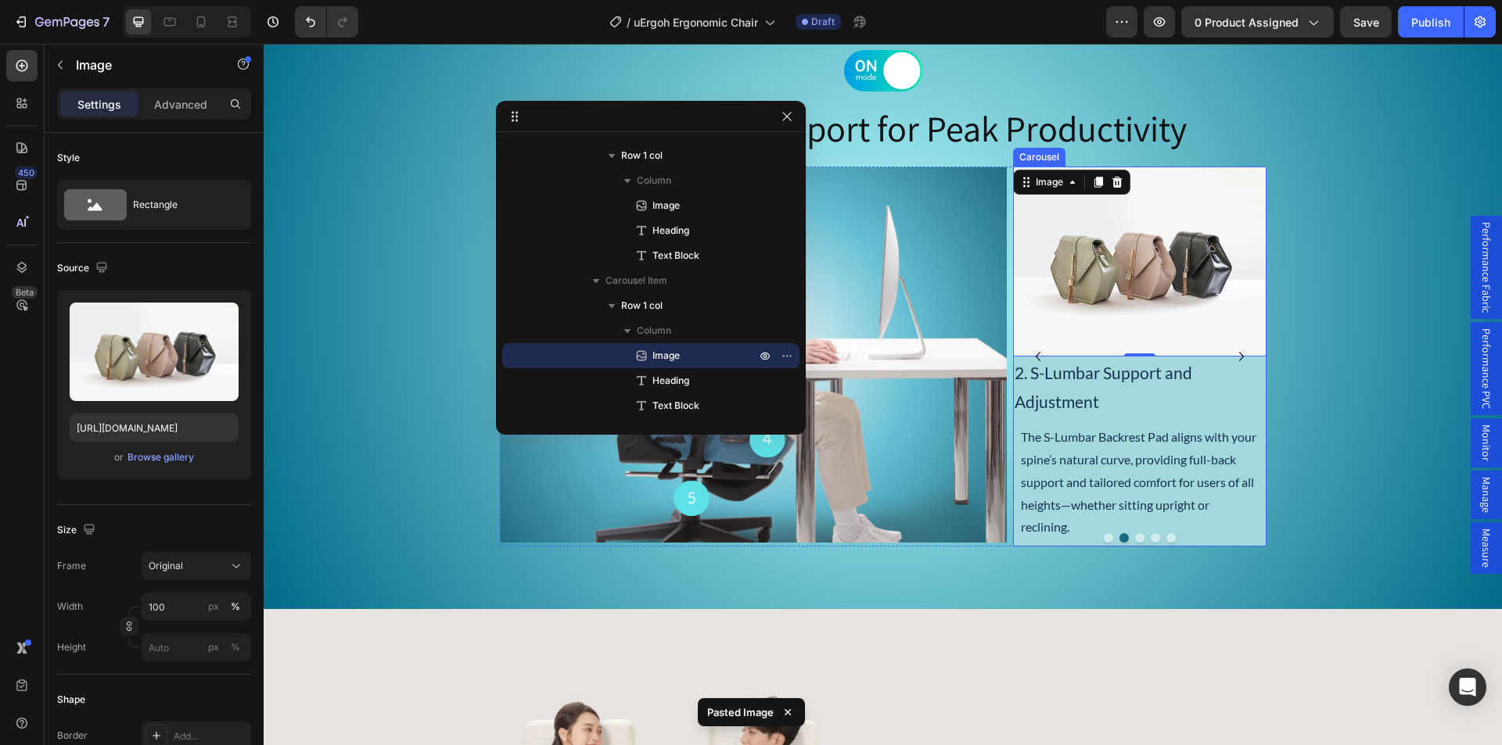
click at [1239, 358] on icon "Carousel Next Arrow" at bounding box center [1241, 356] width 5 height 9
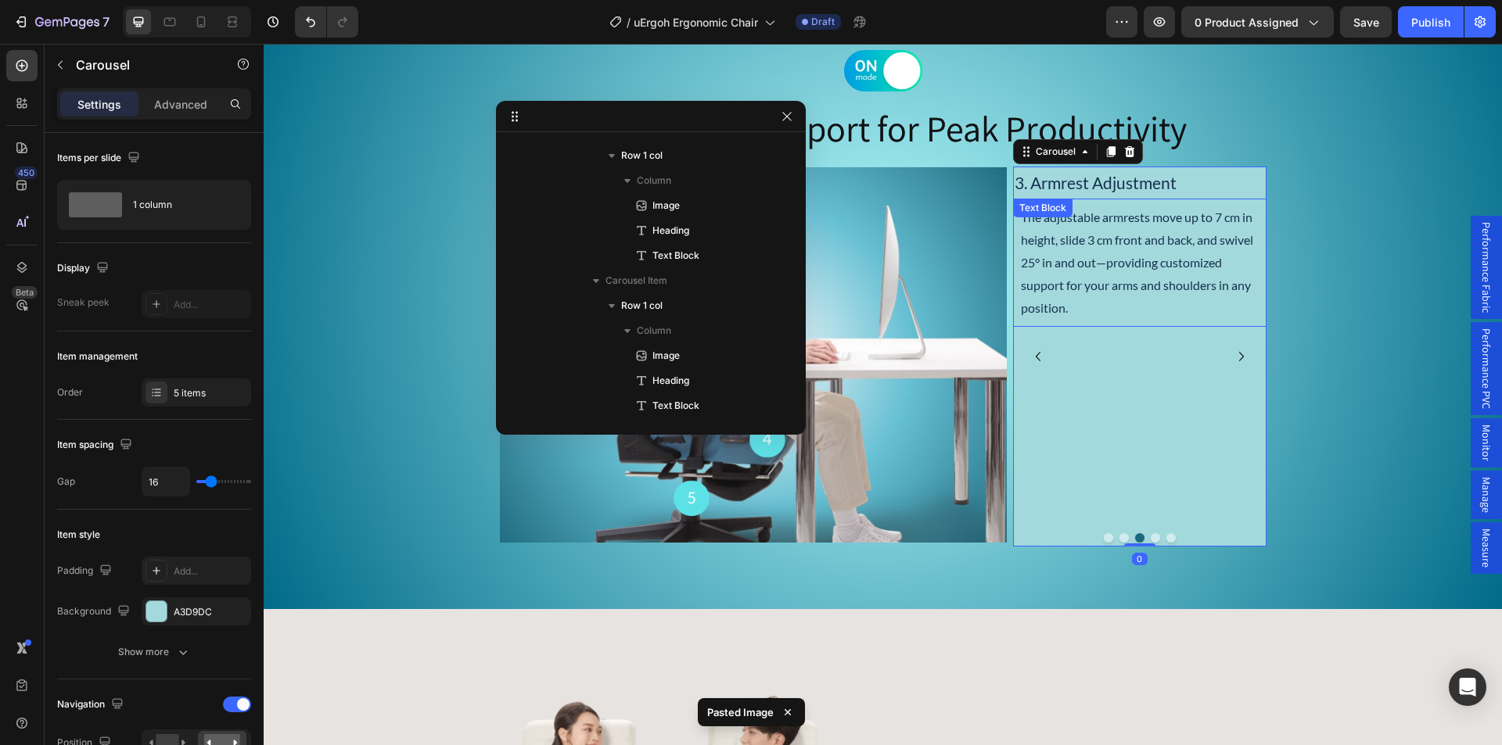
click at [1107, 292] on p "The adjustable armrests move up to 7 cm in height, slide 3 cm front and back, a…" at bounding box center [1140, 262] width 238 height 113
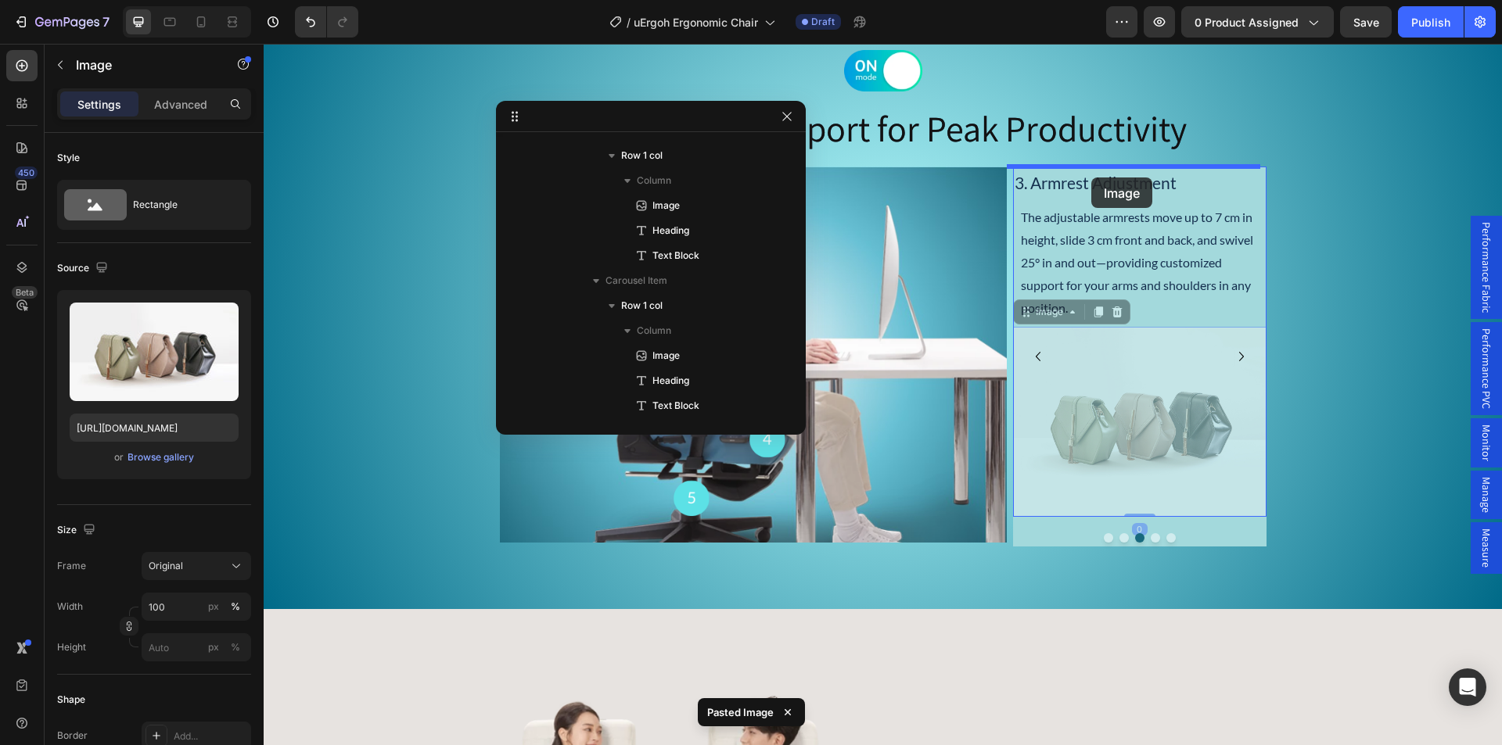
drag, startPoint x: 1090, startPoint y: 395, endPoint x: 1091, endPoint y: 178, distance: 217.4
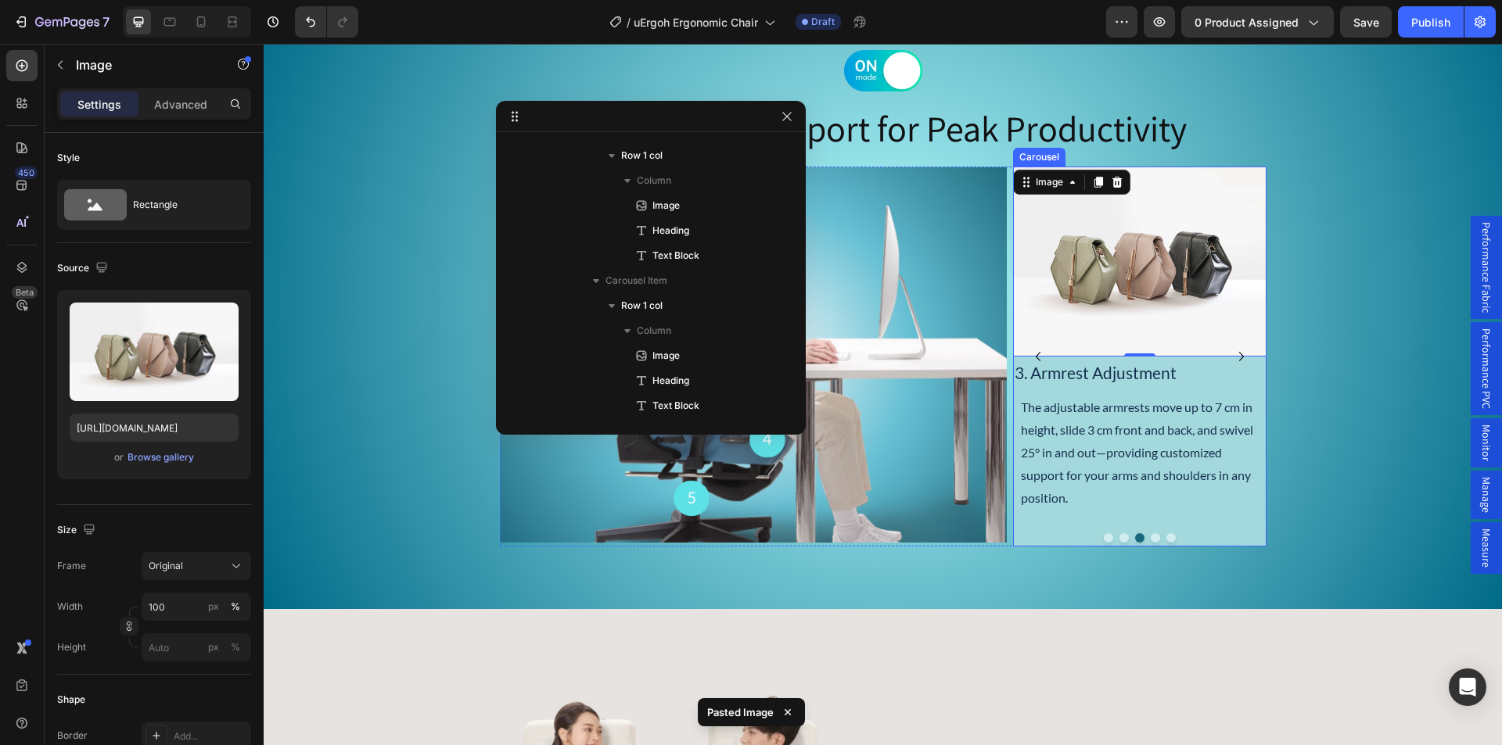
click at [1232, 354] on icon "Carousel Next Arrow" at bounding box center [1241, 356] width 19 height 19
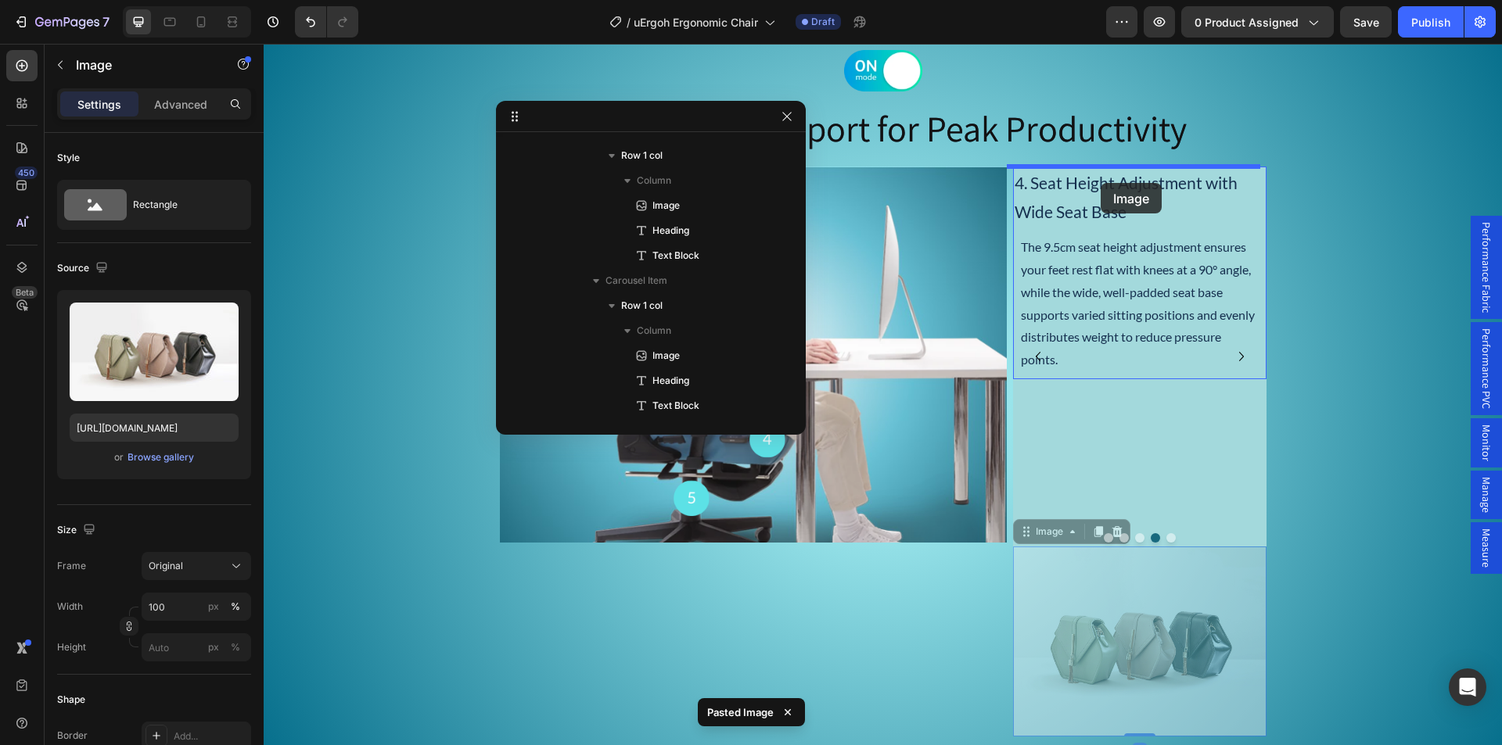
drag, startPoint x: 1092, startPoint y: 585, endPoint x: 1100, endPoint y: 182, distance: 402.9
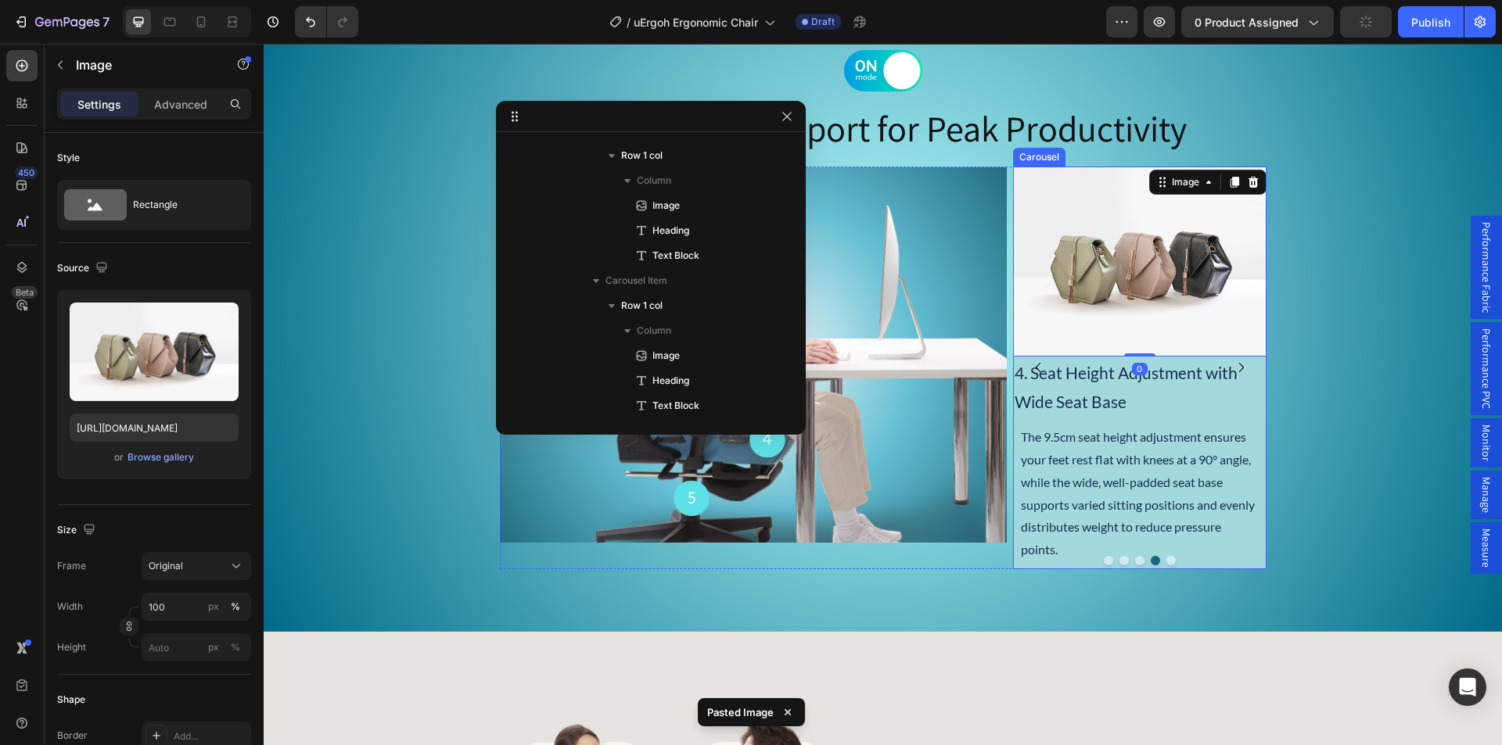
click at [1237, 368] on icon "Carousel Next Arrow" at bounding box center [1241, 367] width 19 height 19
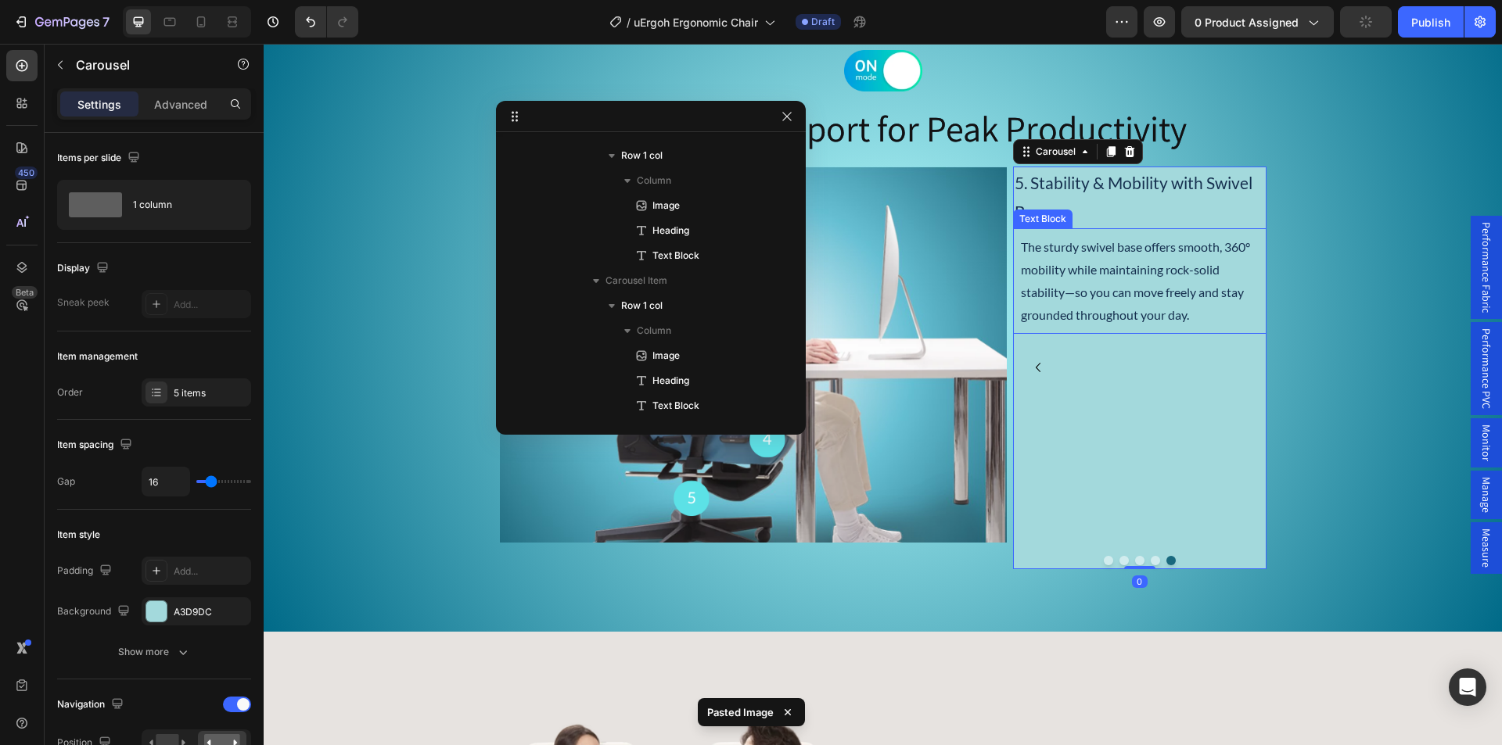
click at [1086, 307] on p "The sturdy swivel base offers smooth, 360° mobility while maintaining rock-soli…" at bounding box center [1140, 281] width 238 height 90
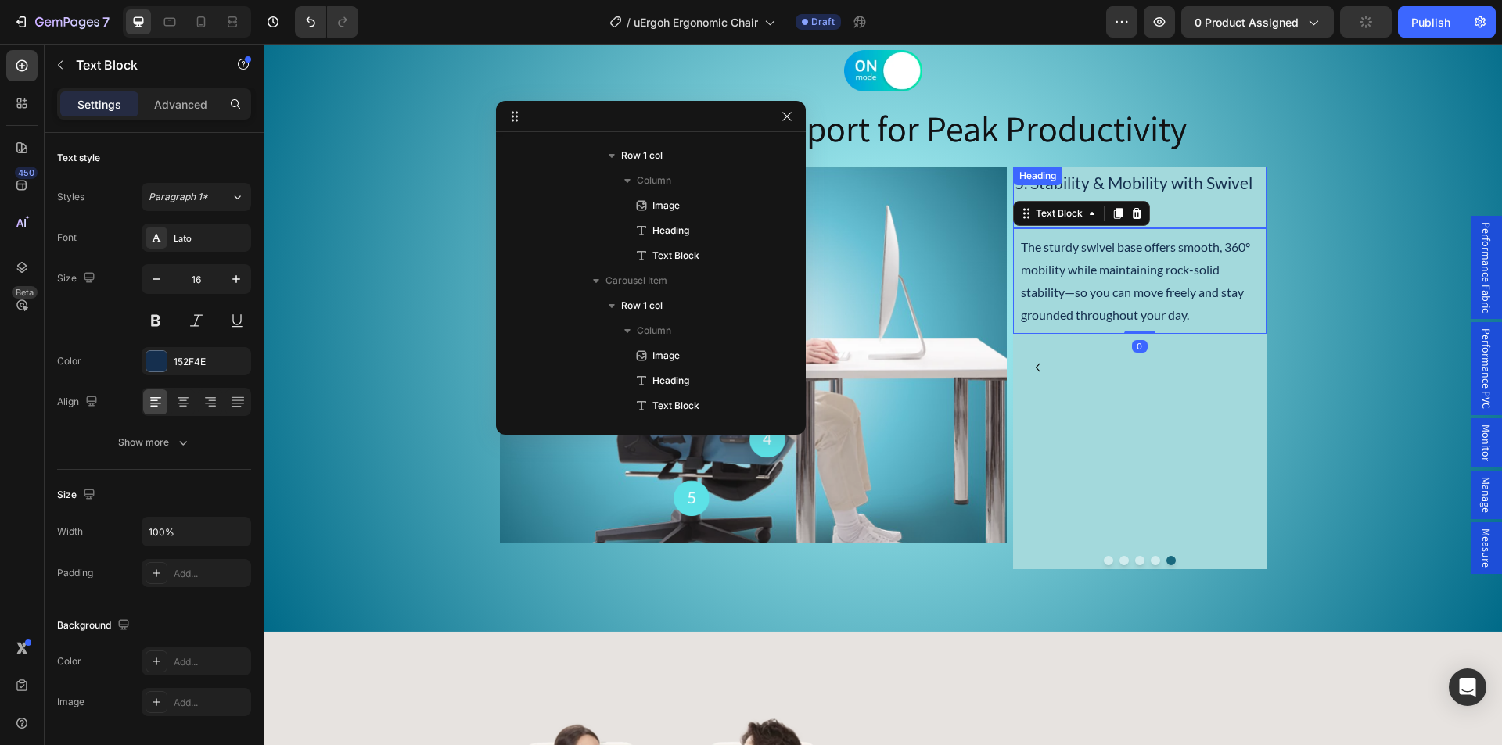
click at [1086, 181] on p "5. Stability & Mobility with Swivel Base" at bounding box center [1139, 197] width 250 height 59
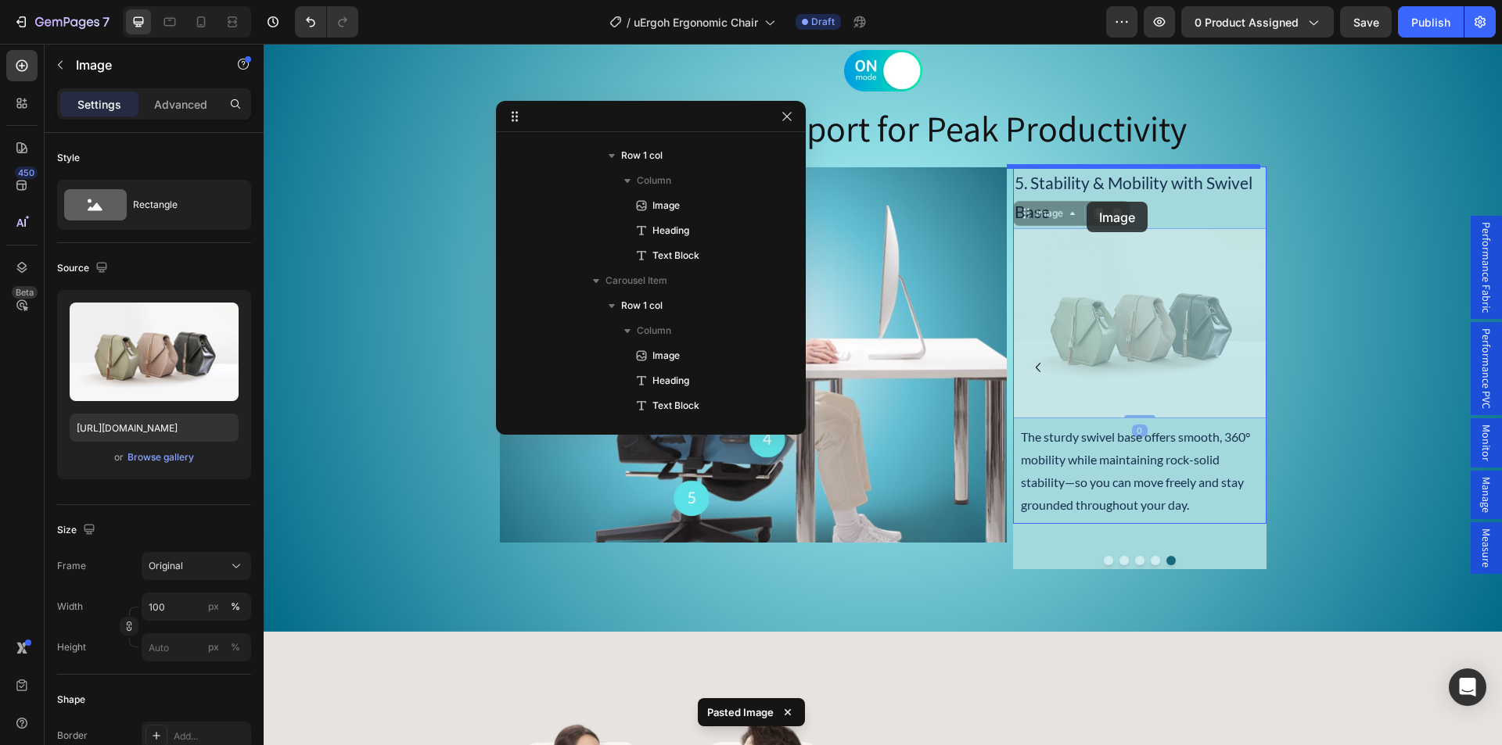
drag, startPoint x: 1093, startPoint y: 346, endPoint x: 1086, endPoint y: 202, distance: 144.9
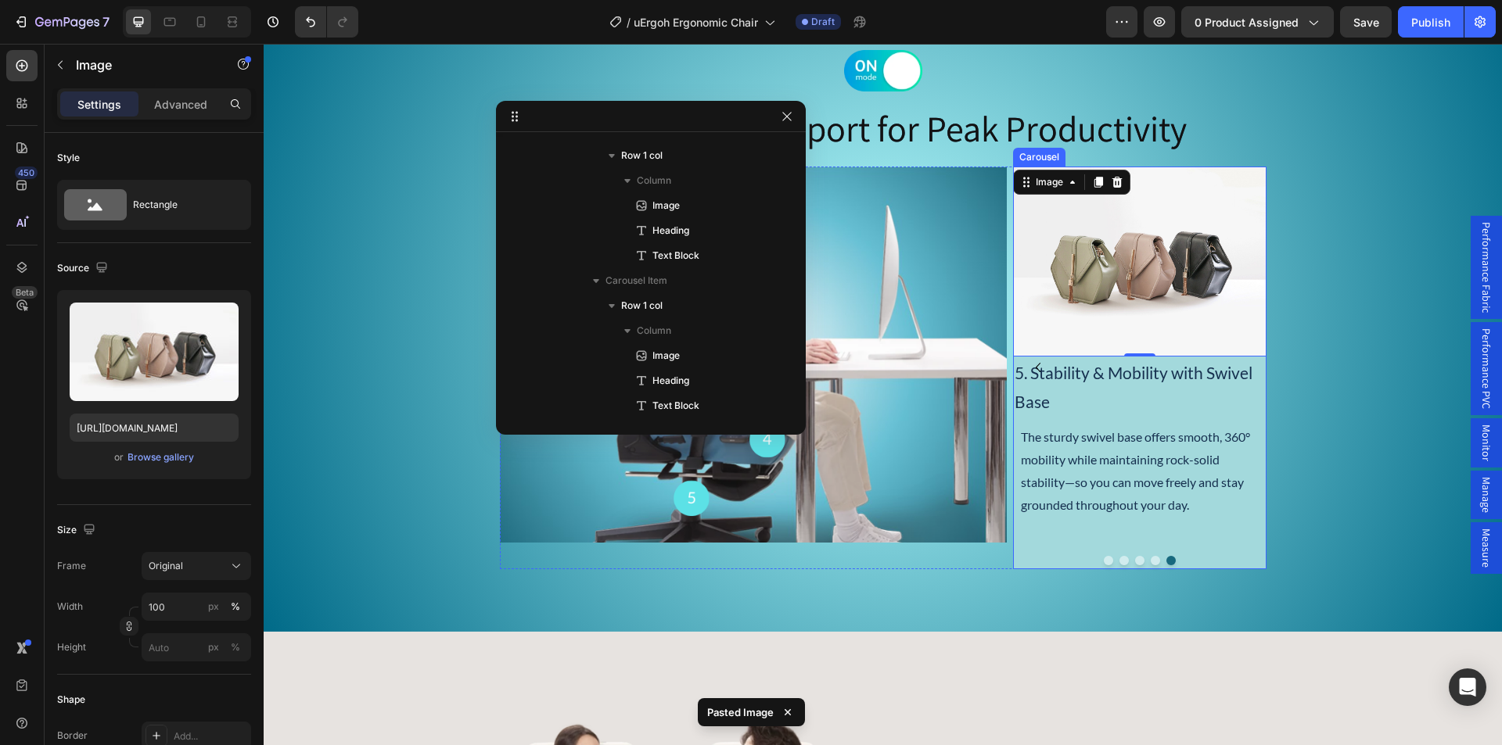
click at [1031, 371] on icon "Carousel Back Arrow" at bounding box center [1037, 367] width 19 height 19
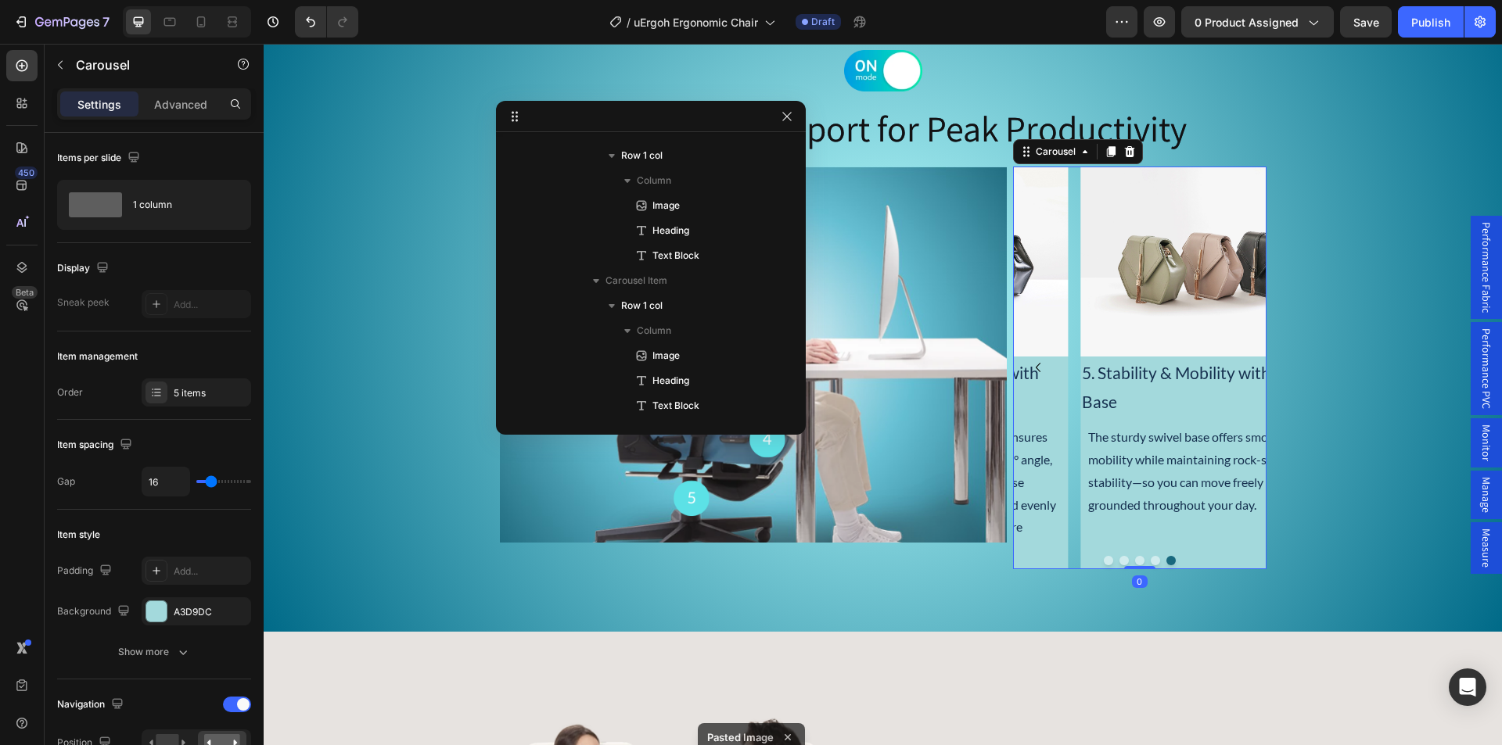
click at [1031, 371] on icon "Carousel Back Arrow" at bounding box center [1037, 367] width 19 height 19
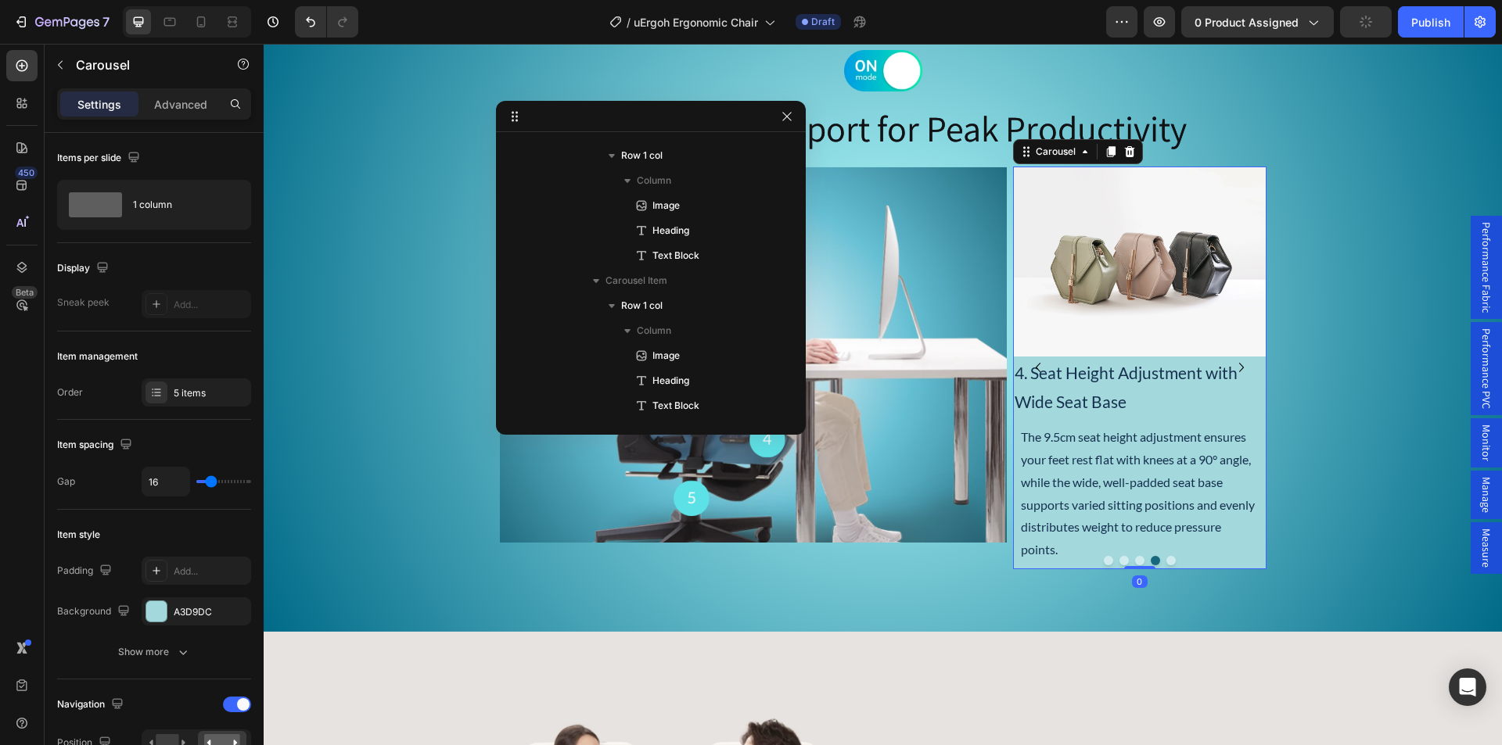
click at [1031, 371] on icon "Carousel Back Arrow" at bounding box center [1037, 367] width 19 height 19
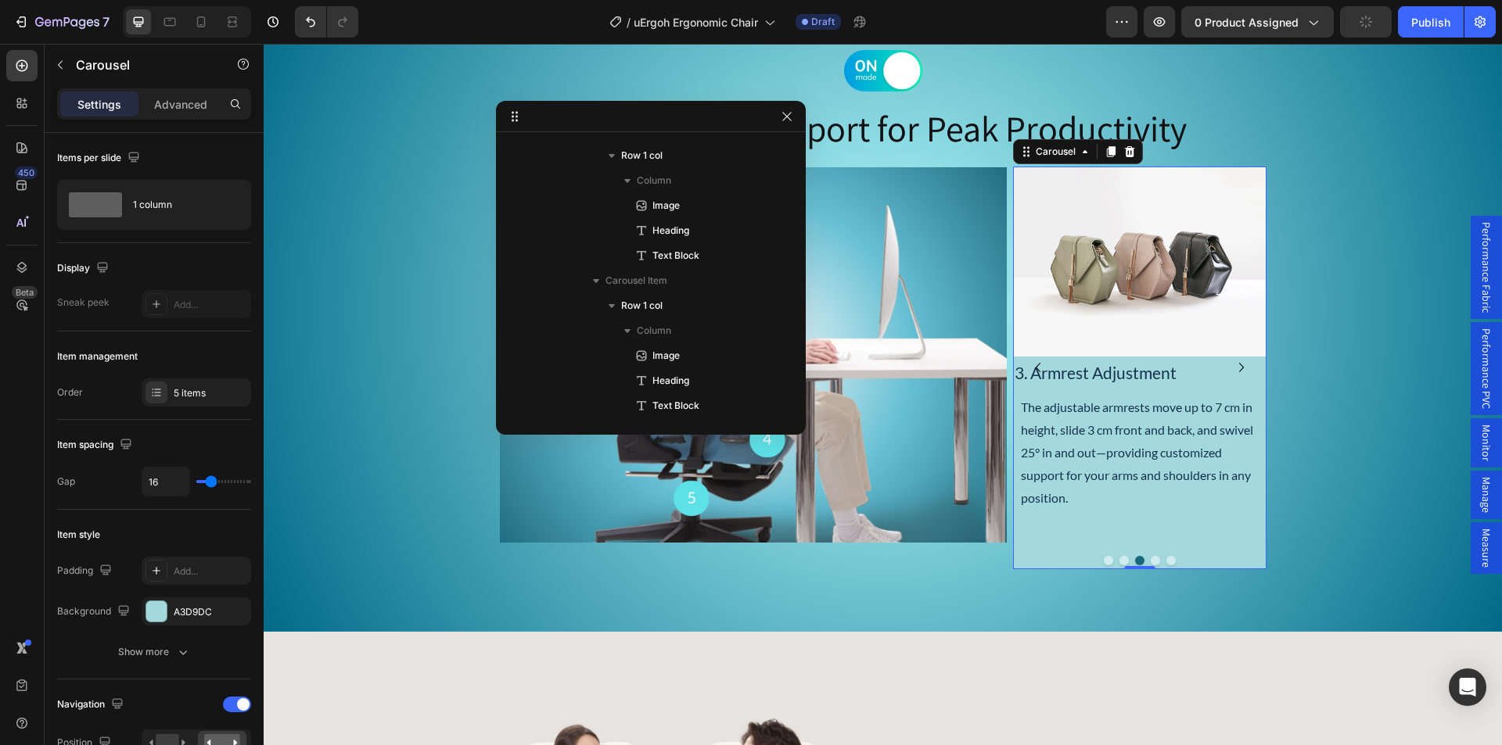
click at [1031, 371] on icon "Carousel Back Arrow" at bounding box center [1037, 367] width 19 height 19
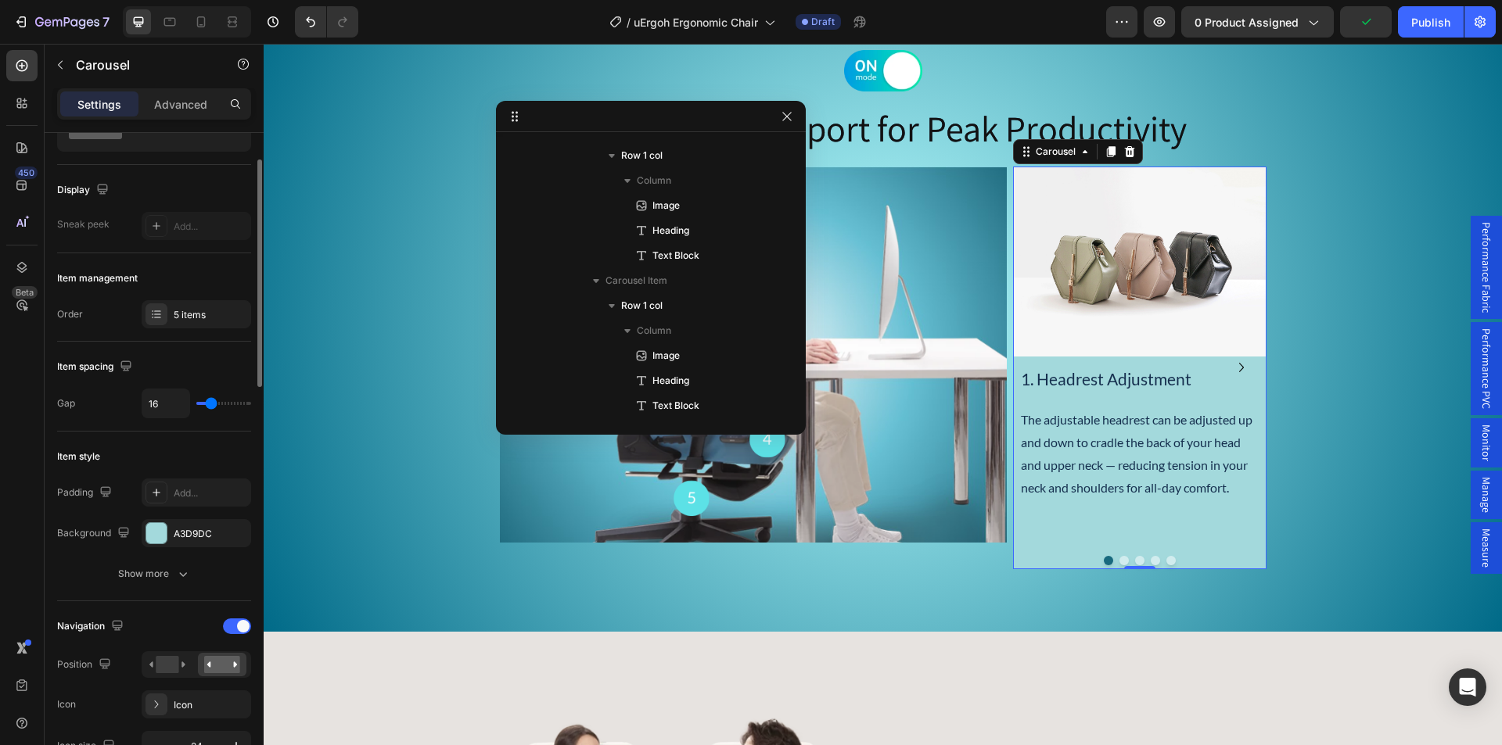
scroll to position [156, 0]
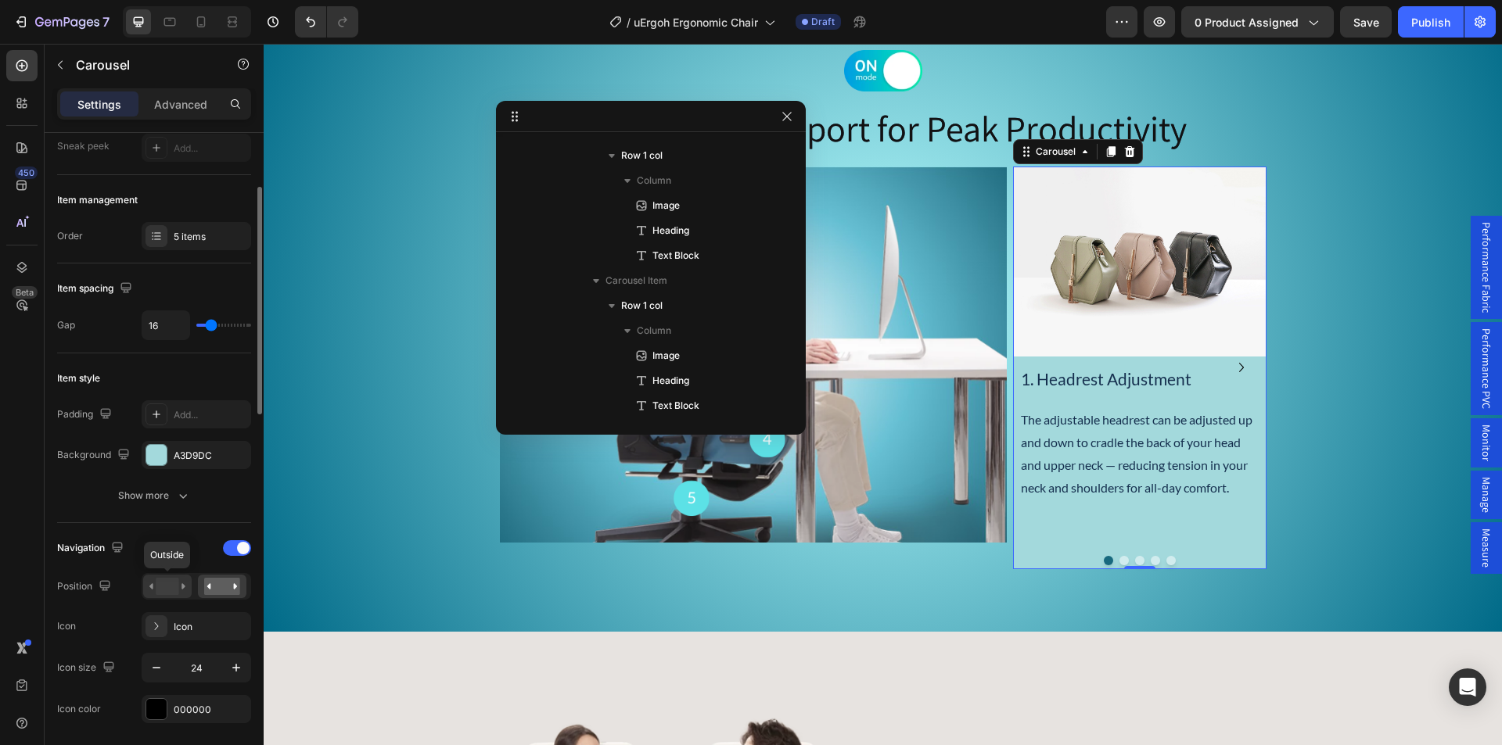
click at [163, 580] on rect at bounding box center [167, 586] width 23 height 17
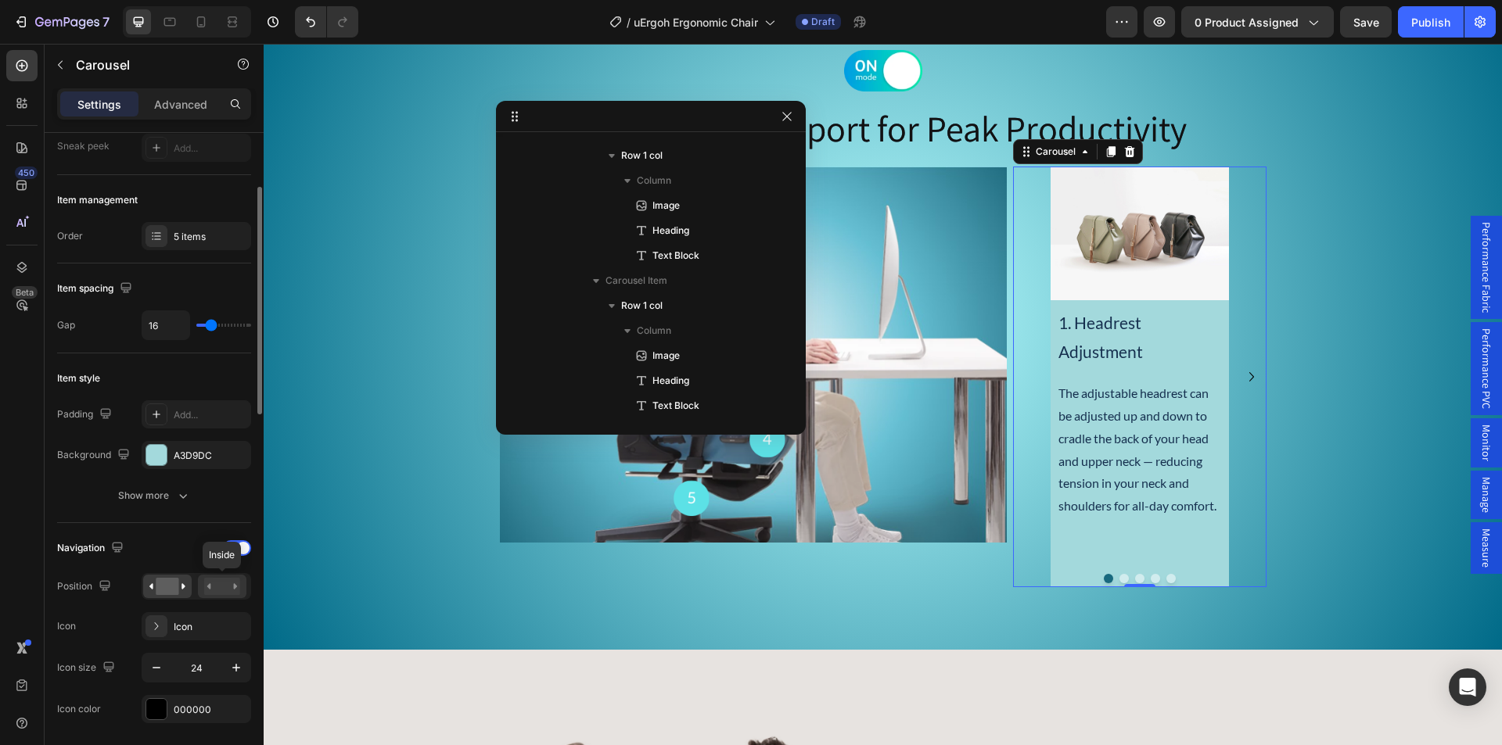
click at [224, 589] on rect at bounding box center [222, 586] width 36 height 17
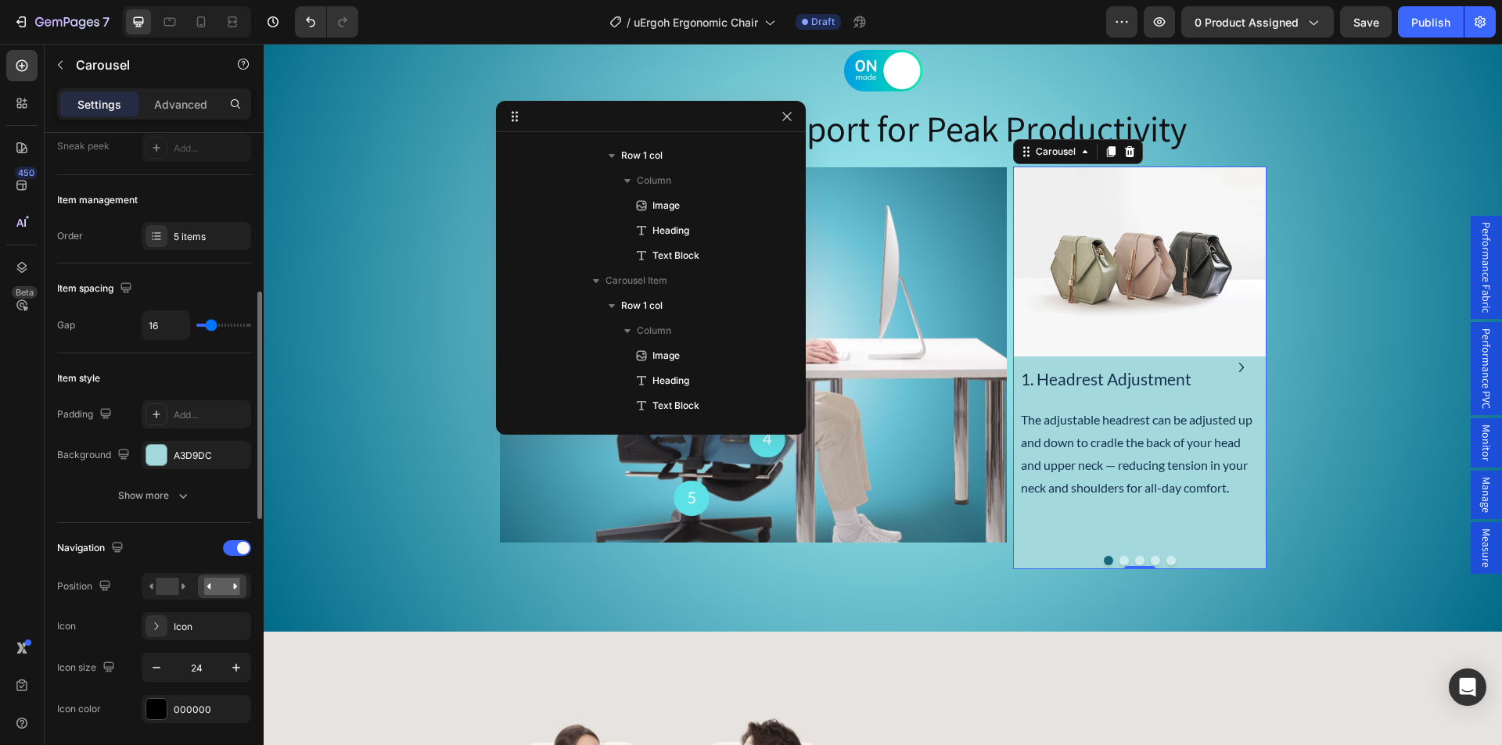
scroll to position [235, 0]
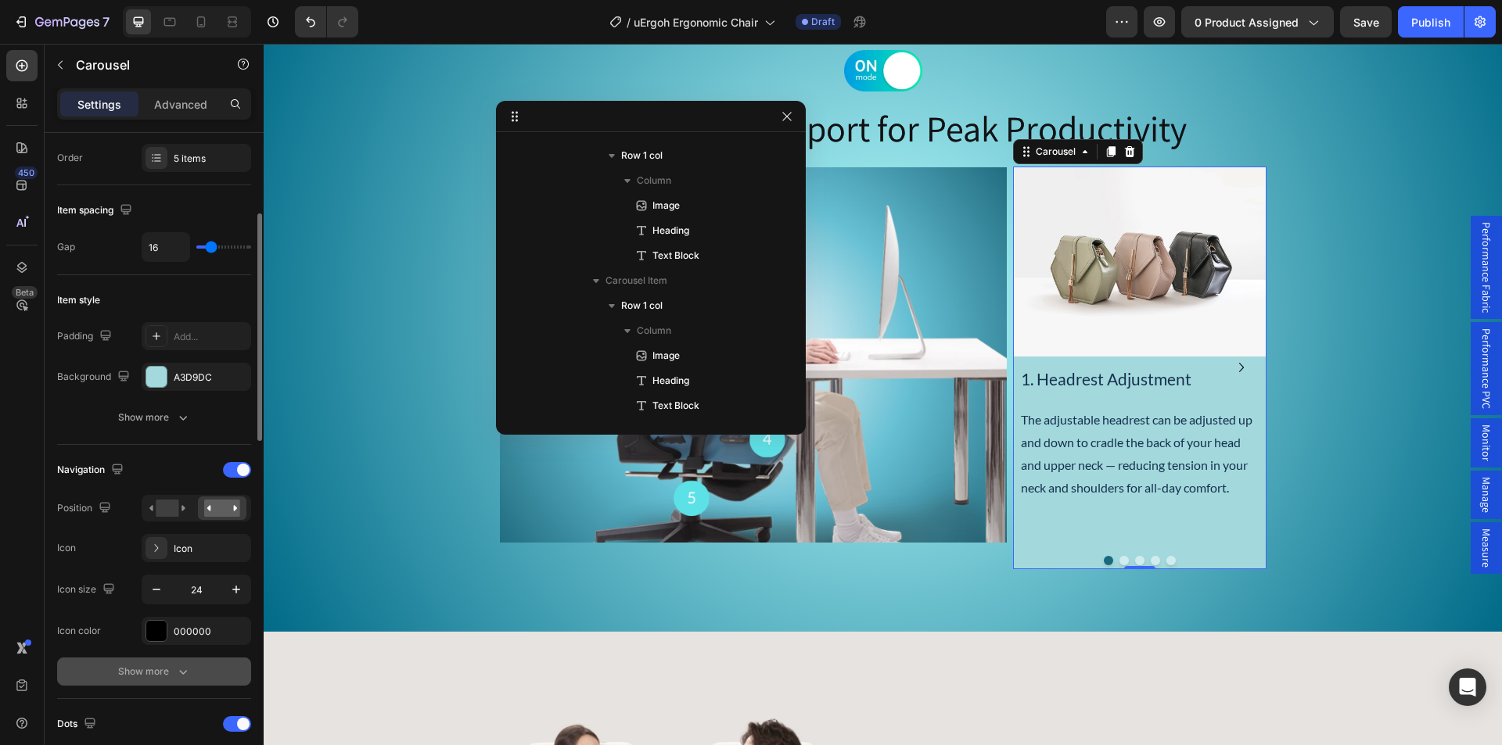
click at [175, 672] on icon "button" at bounding box center [183, 672] width 16 height 16
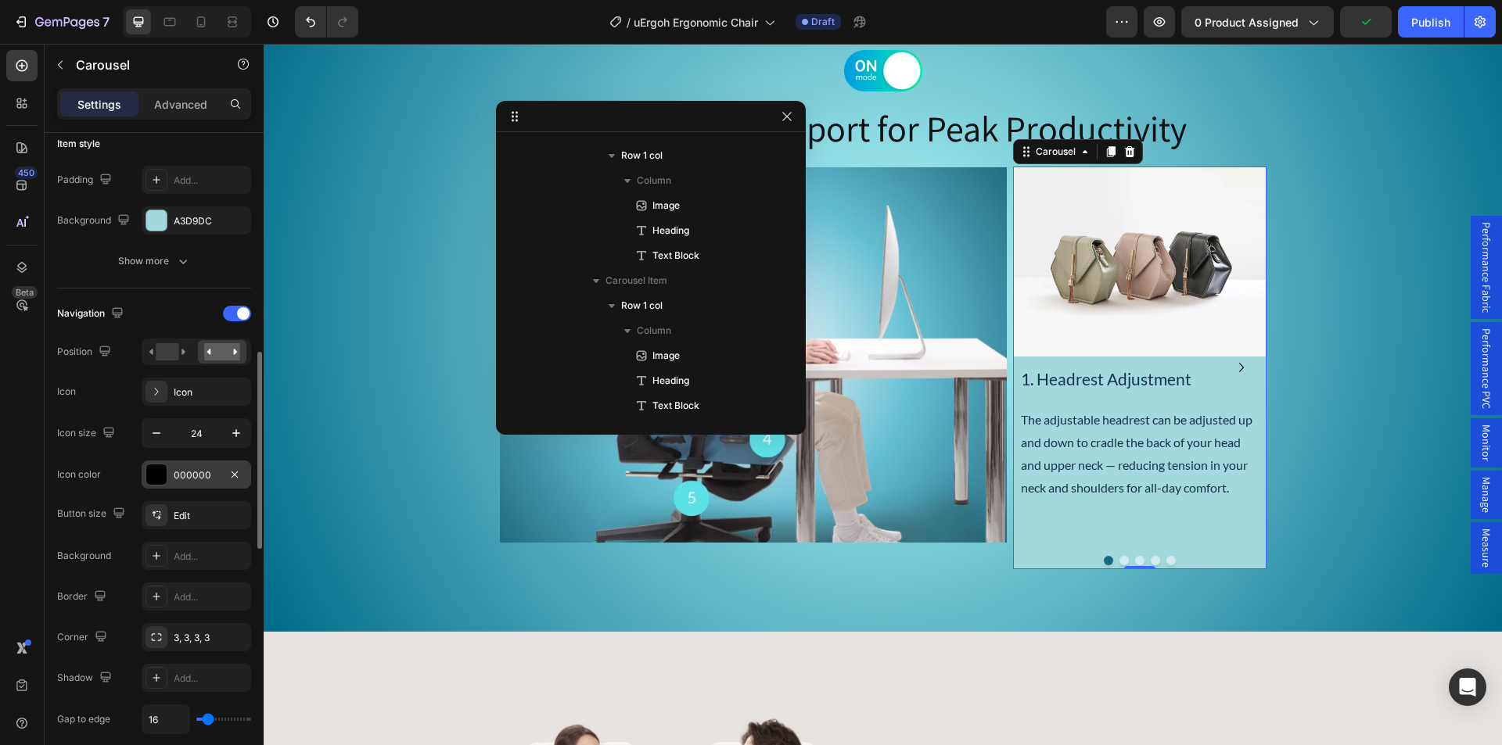
scroll to position [469, 0]
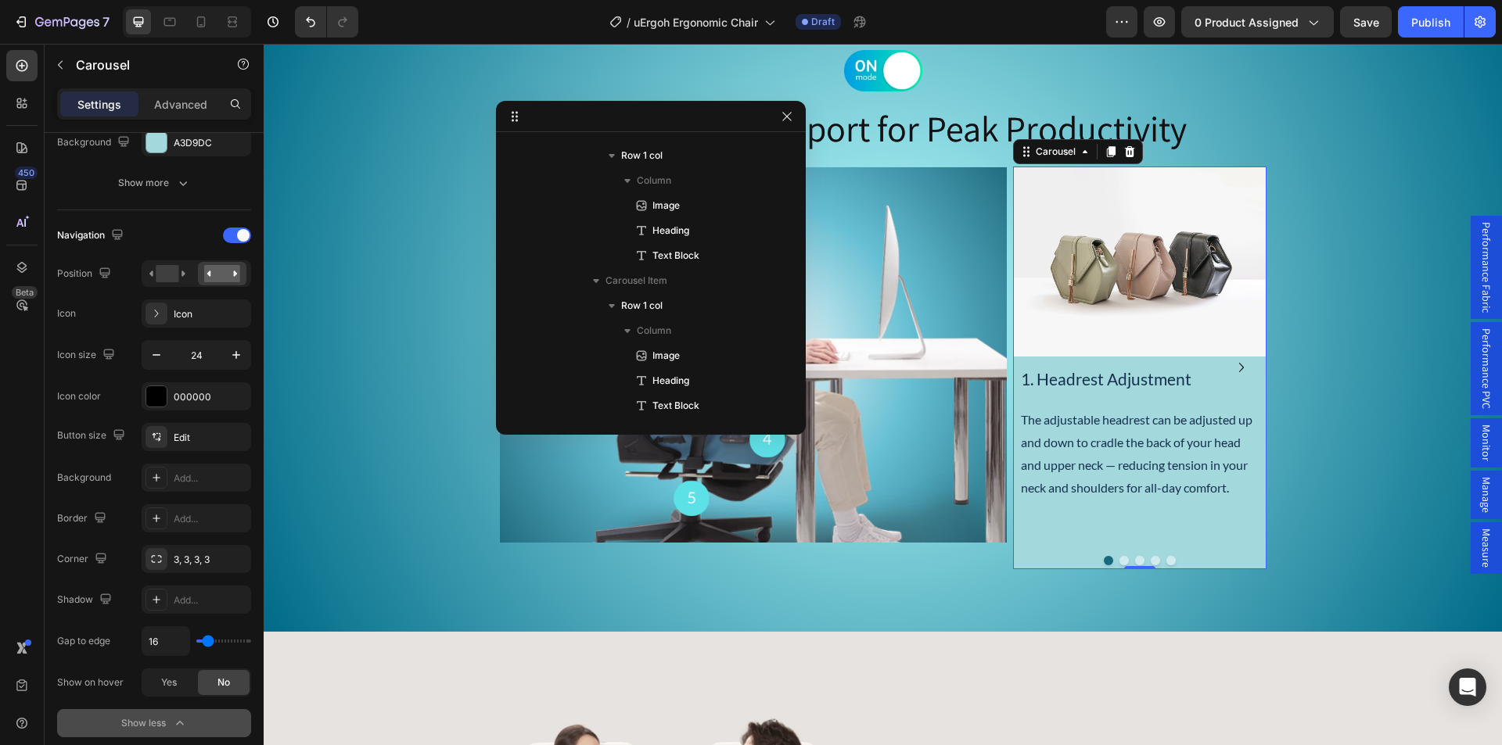
type input "0"
drag, startPoint x: 202, startPoint y: 642, endPoint x: 193, endPoint y: 641, distance: 8.6
type input "0"
click at [196, 641] on input "range" at bounding box center [223, 641] width 55 height 3
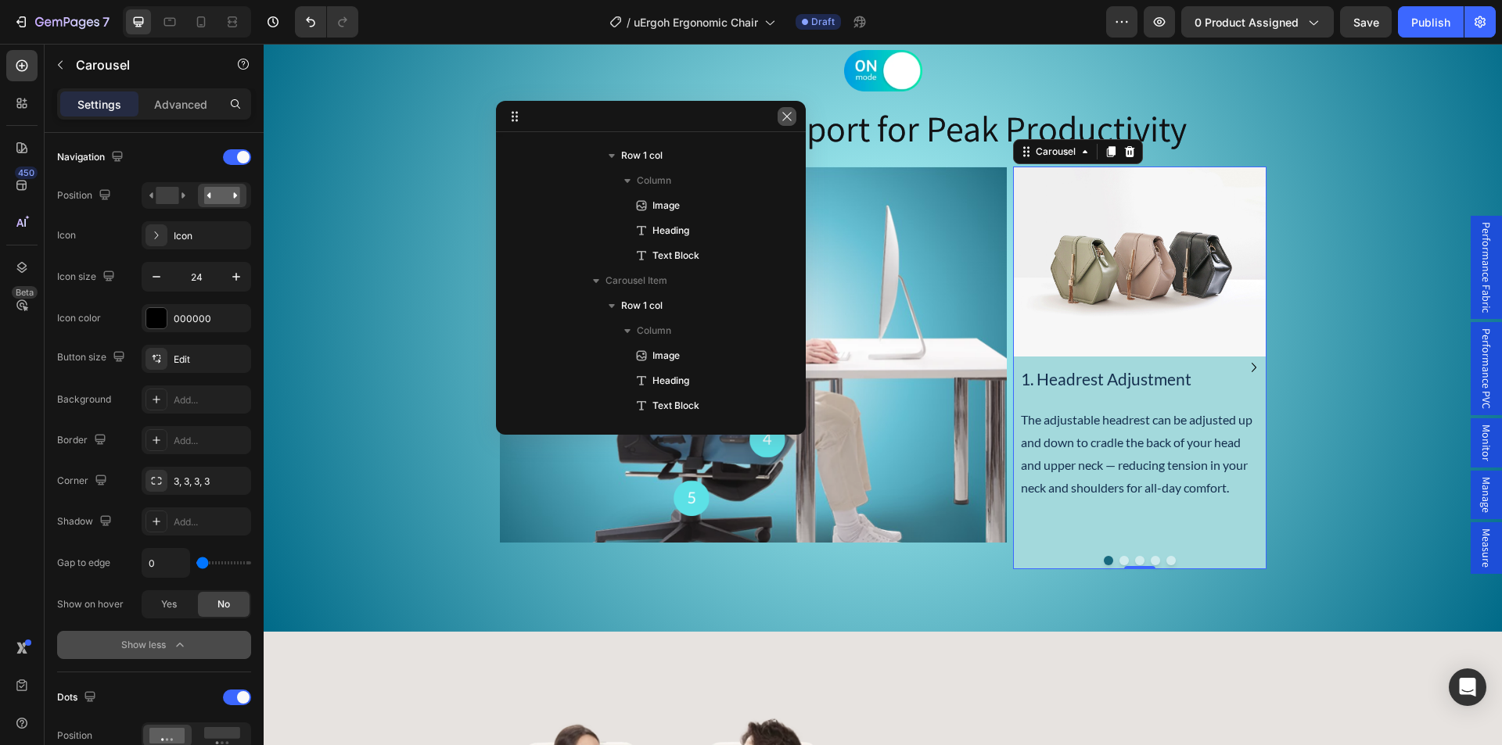
click at [783, 120] on icon "button" at bounding box center [787, 116] width 13 height 13
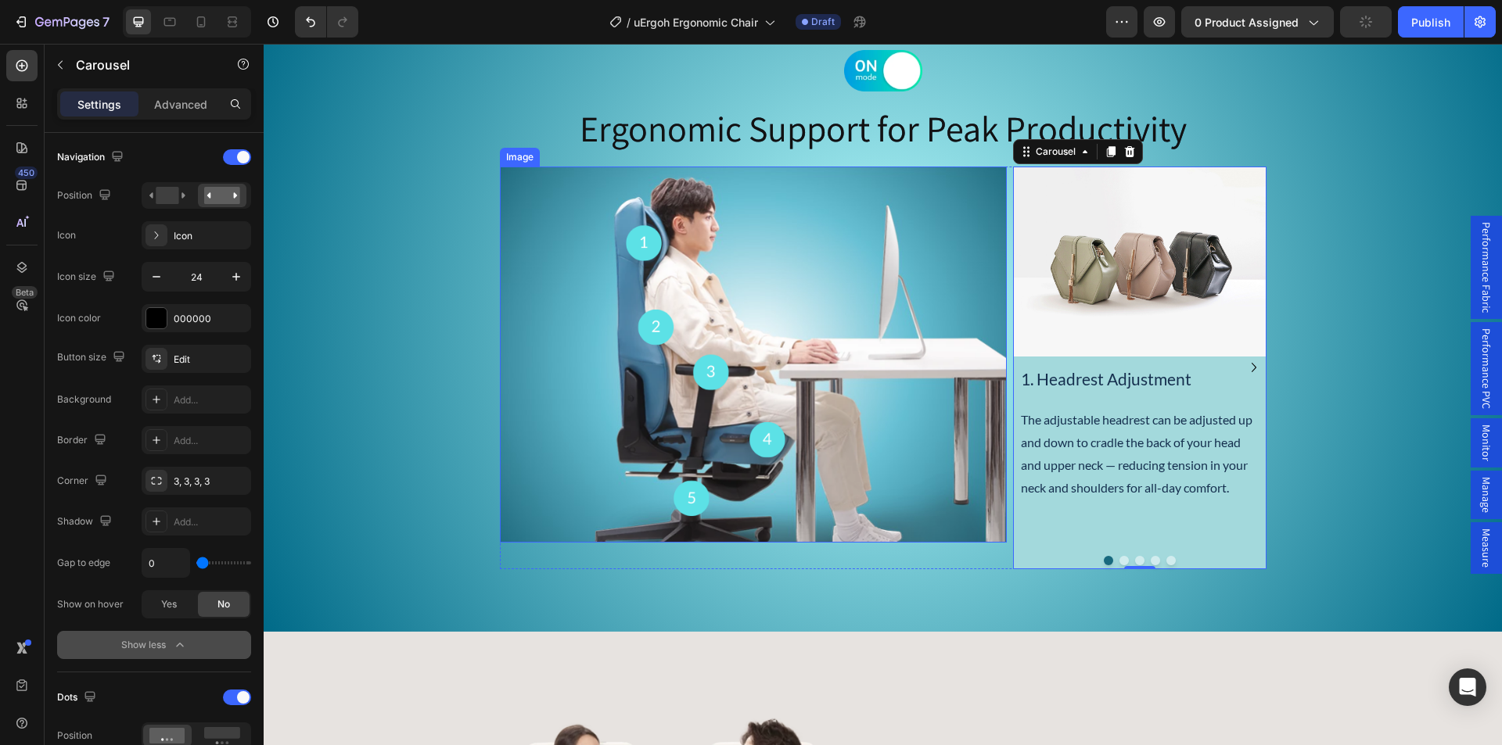
click at [516, 156] on div "Image" at bounding box center [520, 157] width 34 height 14
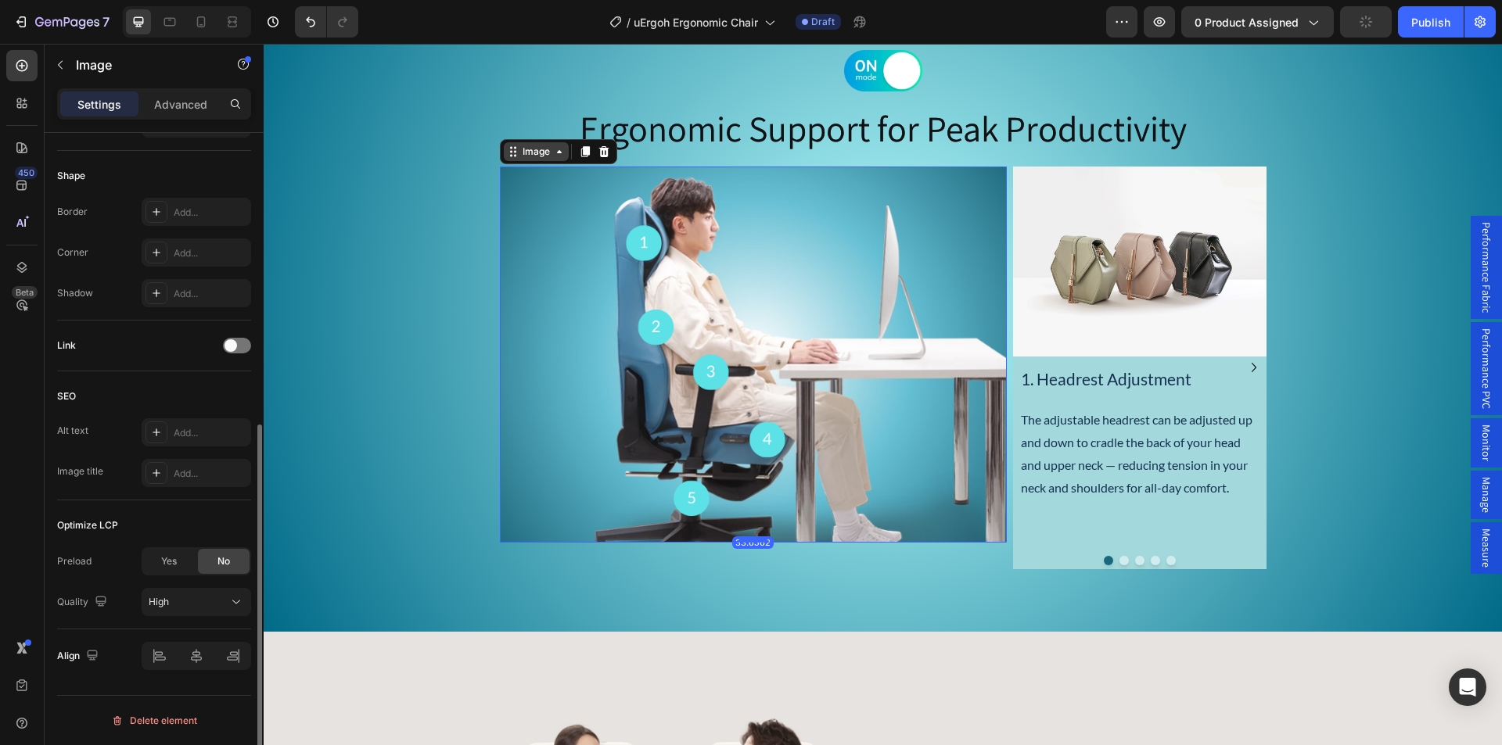
scroll to position [0, 0]
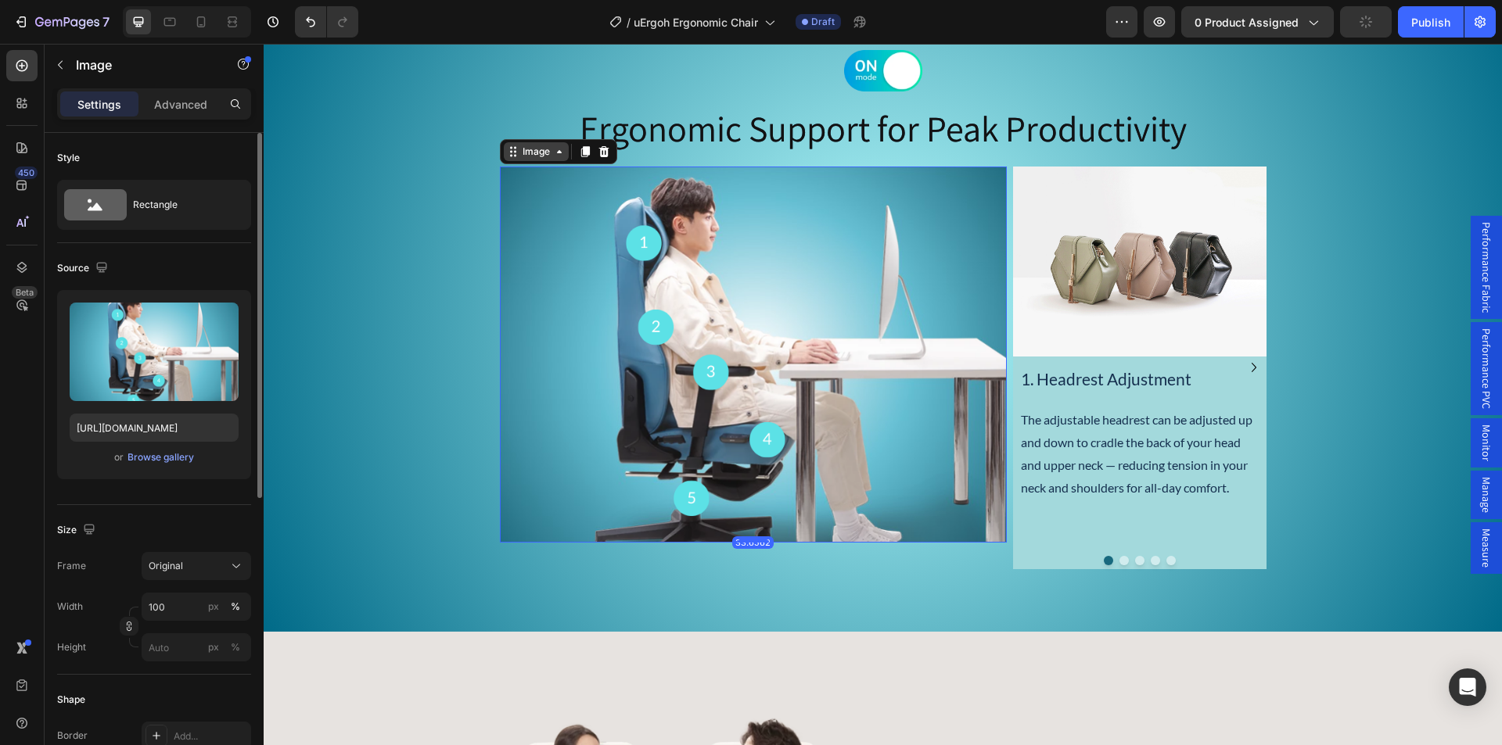
click at [553, 157] on icon at bounding box center [559, 151] width 13 height 13
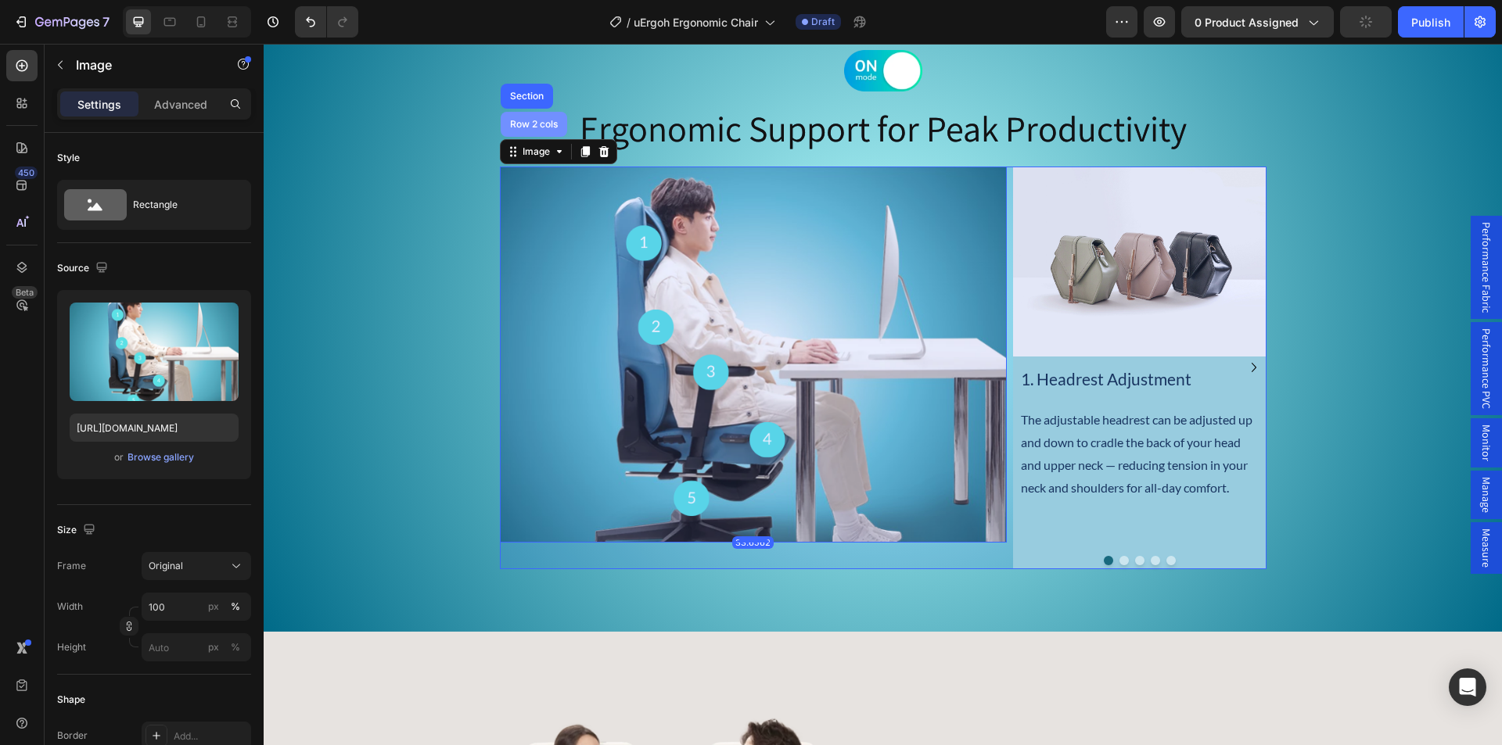
click at [540, 124] on div "Row 2 cols" at bounding box center [534, 124] width 54 height 9
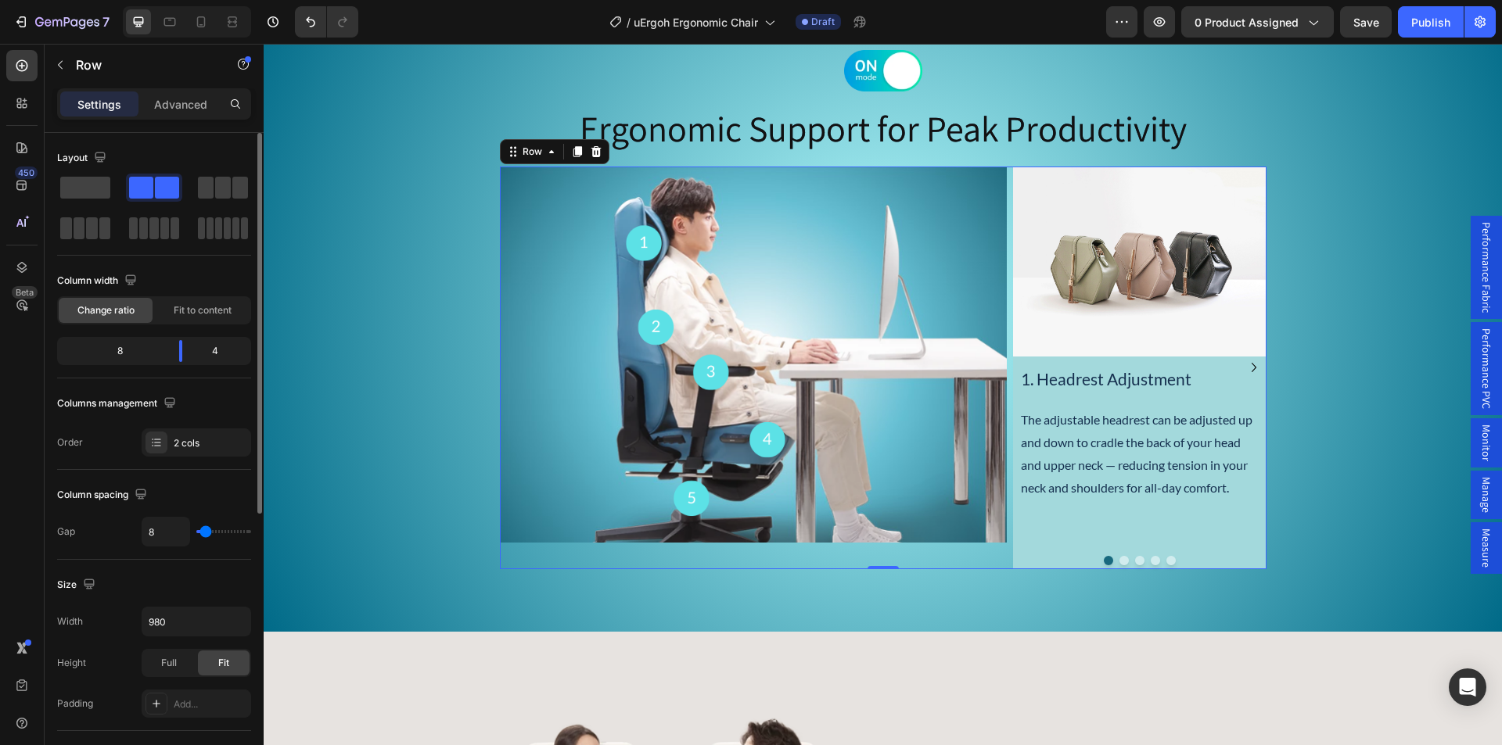
type input "0"
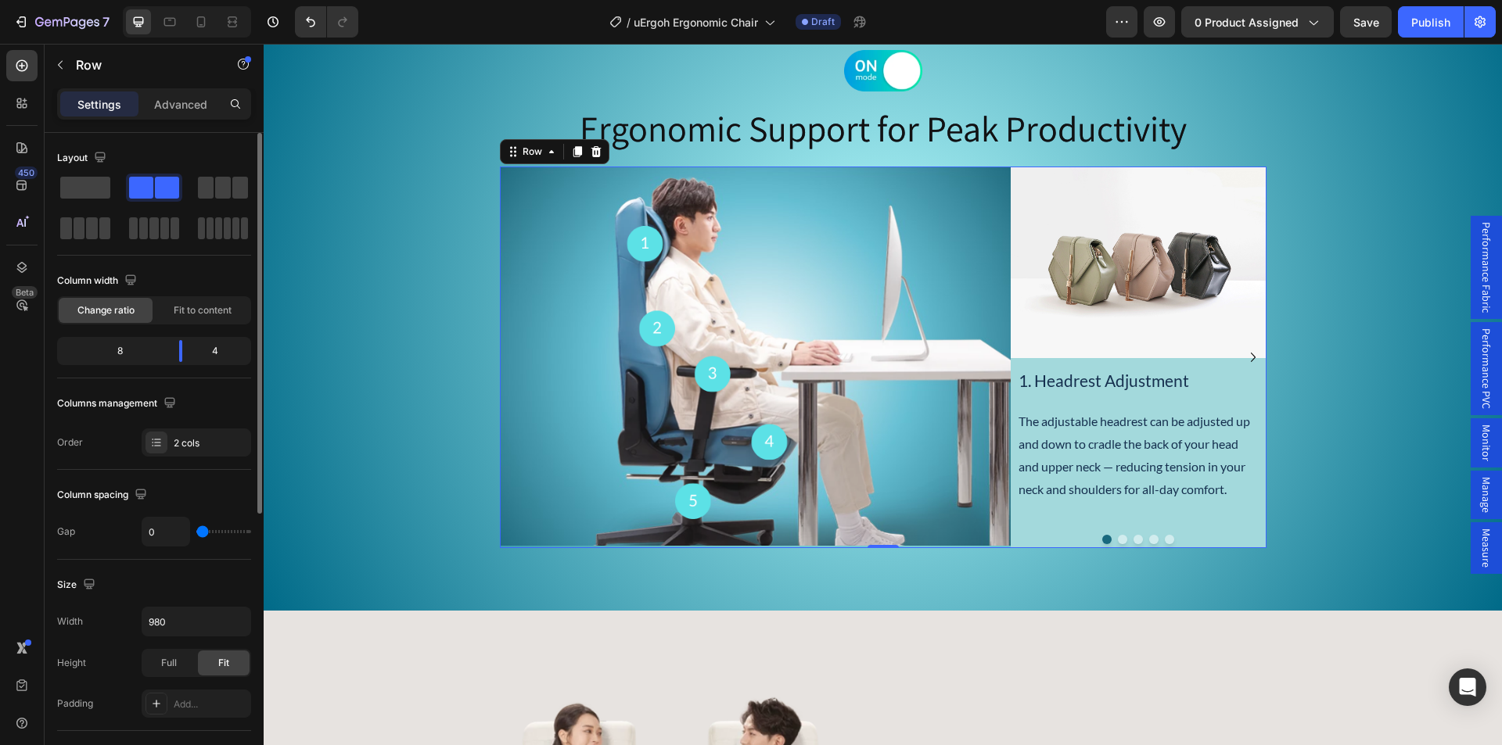
drag, startPoint x: 203, startPoint y: 535, endPoint x: 170, endPoint y: 537, distance: 32.9
type input "0"
click at [196, 533] on input "range" at bounding box center [223, 531] width 55 height 3
click at [395, 232] on div "Image Ergonomic Support for Peak Productivity Heading Image Image 1. Headrest A…" at bounding box center [883, 299] width 1238 height 498
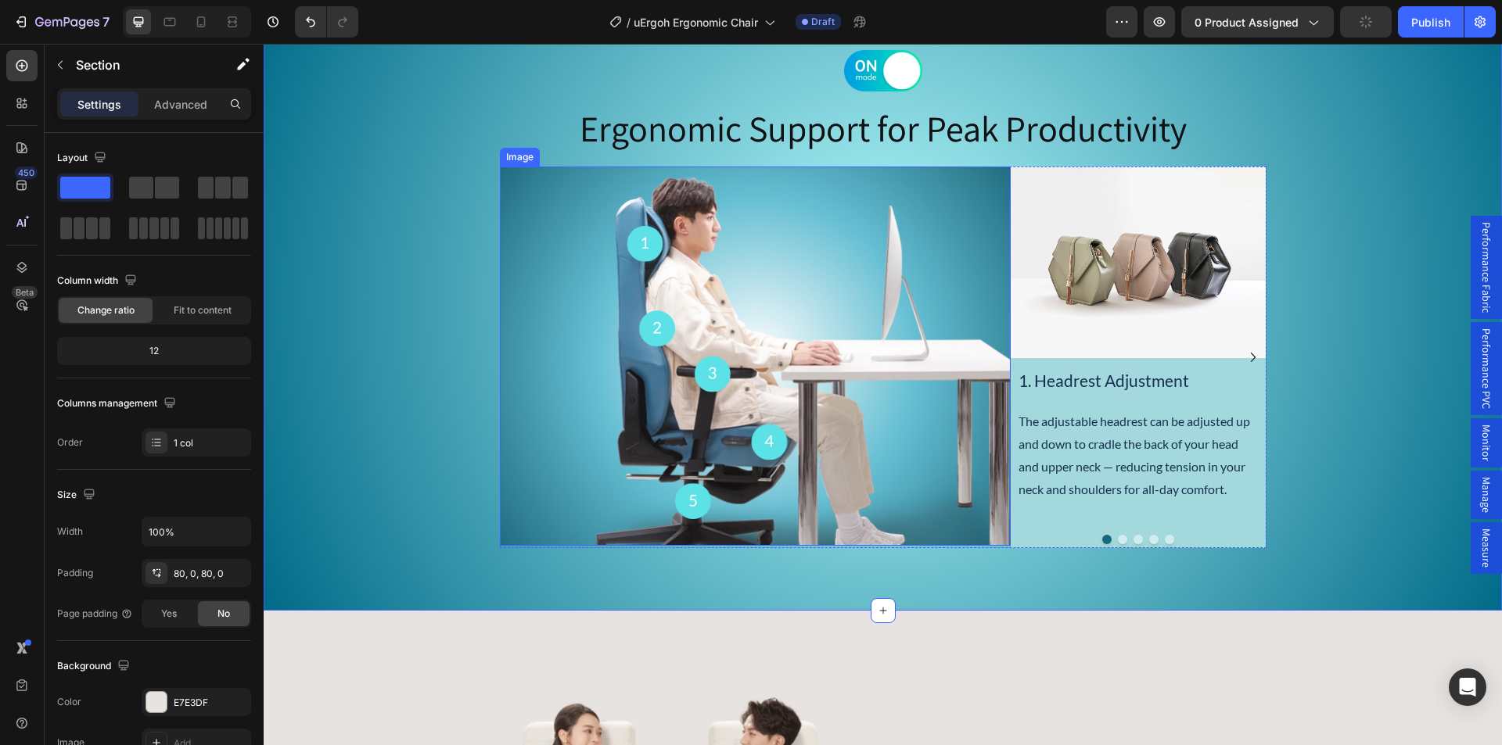
scroll to position [3371, 0]
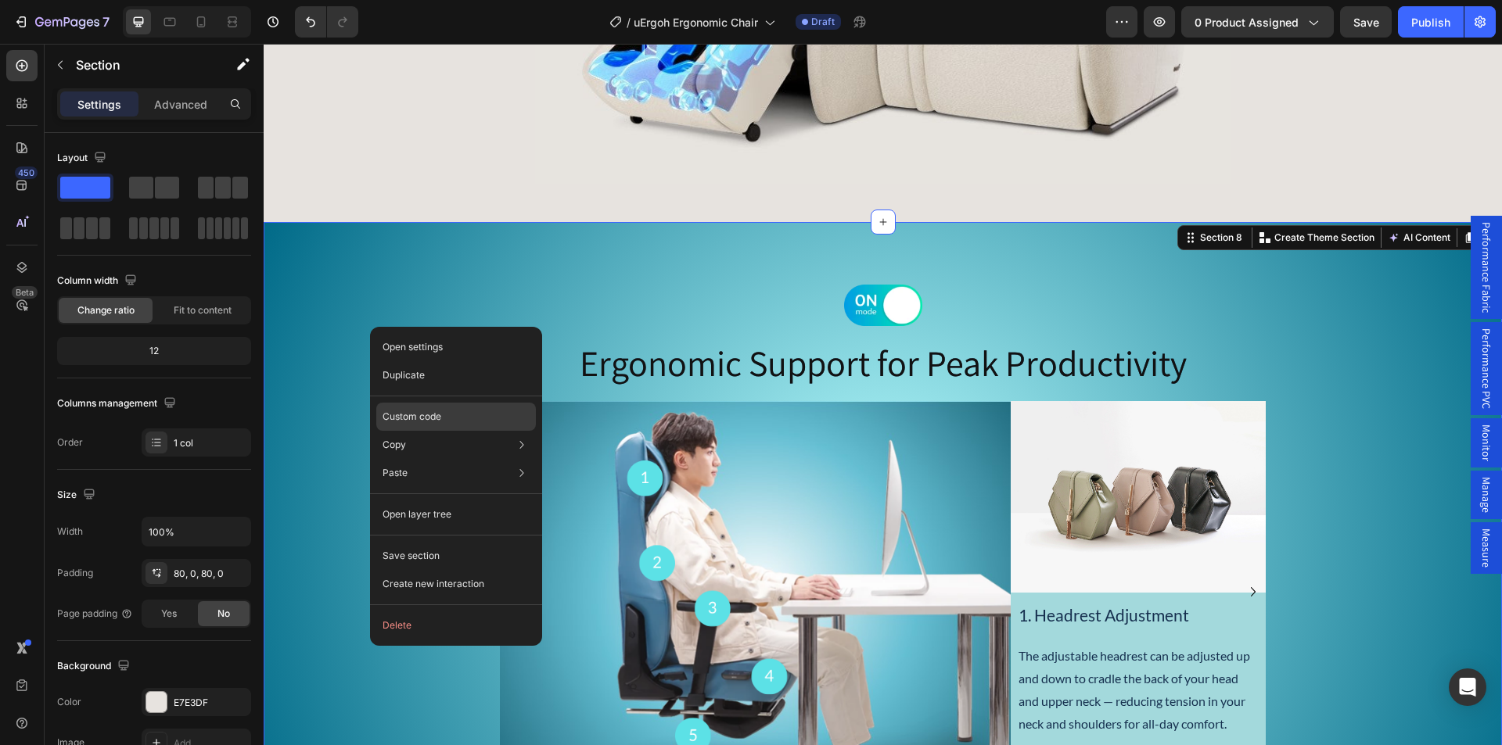
click at [397, 422] on p "Custom code" at bounding box center [411, 417] width 59 height 14
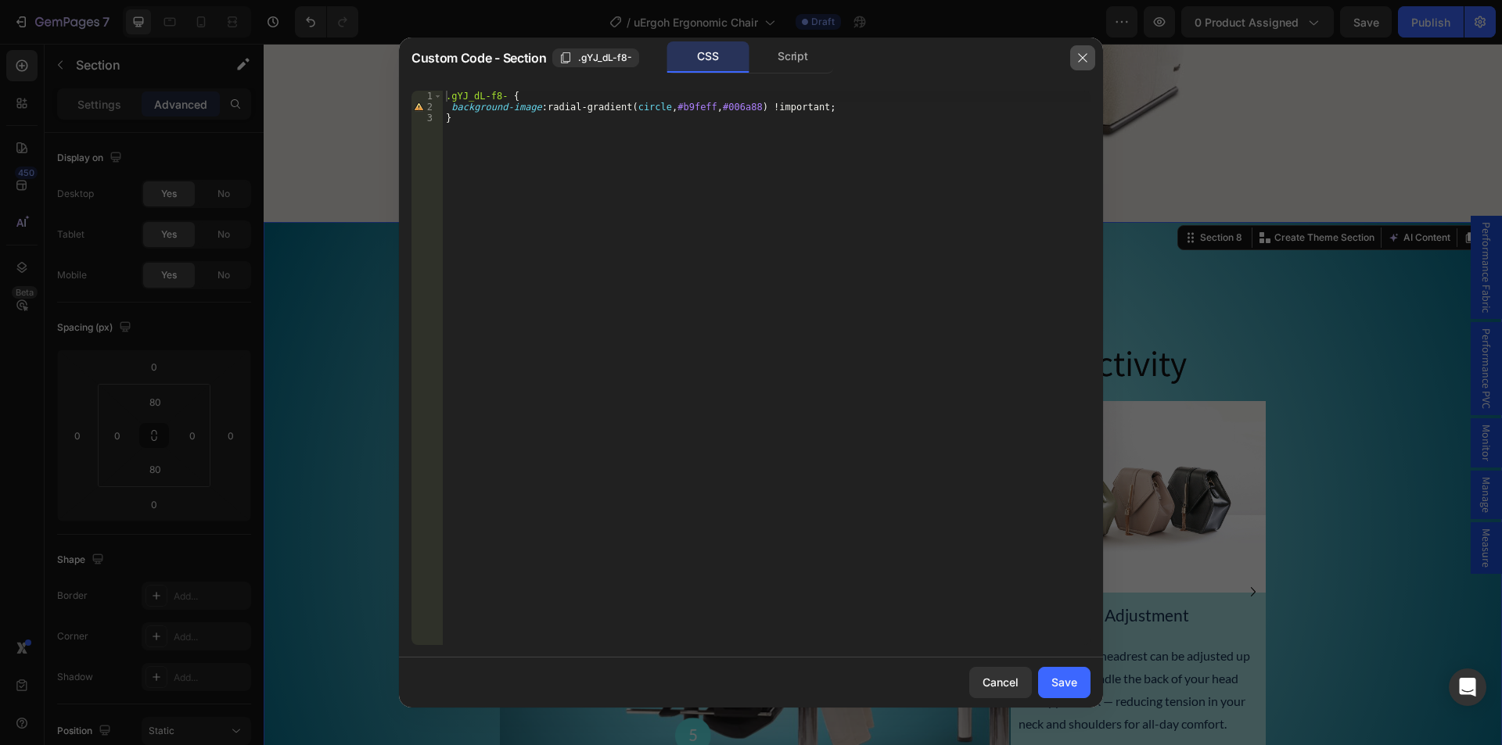
click at [1083, 62] on icon "button" at bounding box center [1082, 58] width 13 height 13
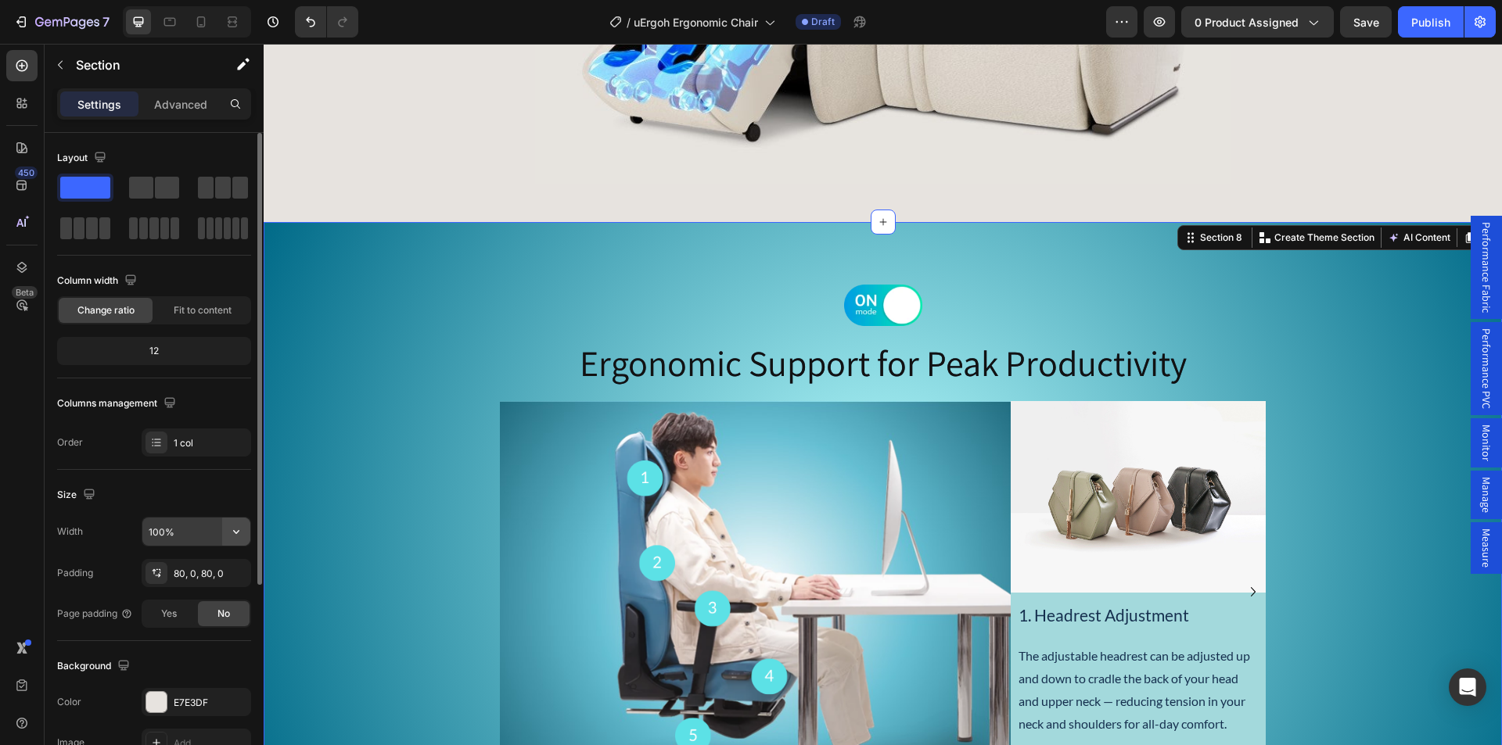
click at [239, 529] on icon "button" at bounding box center [236, 532] width 16 height 16
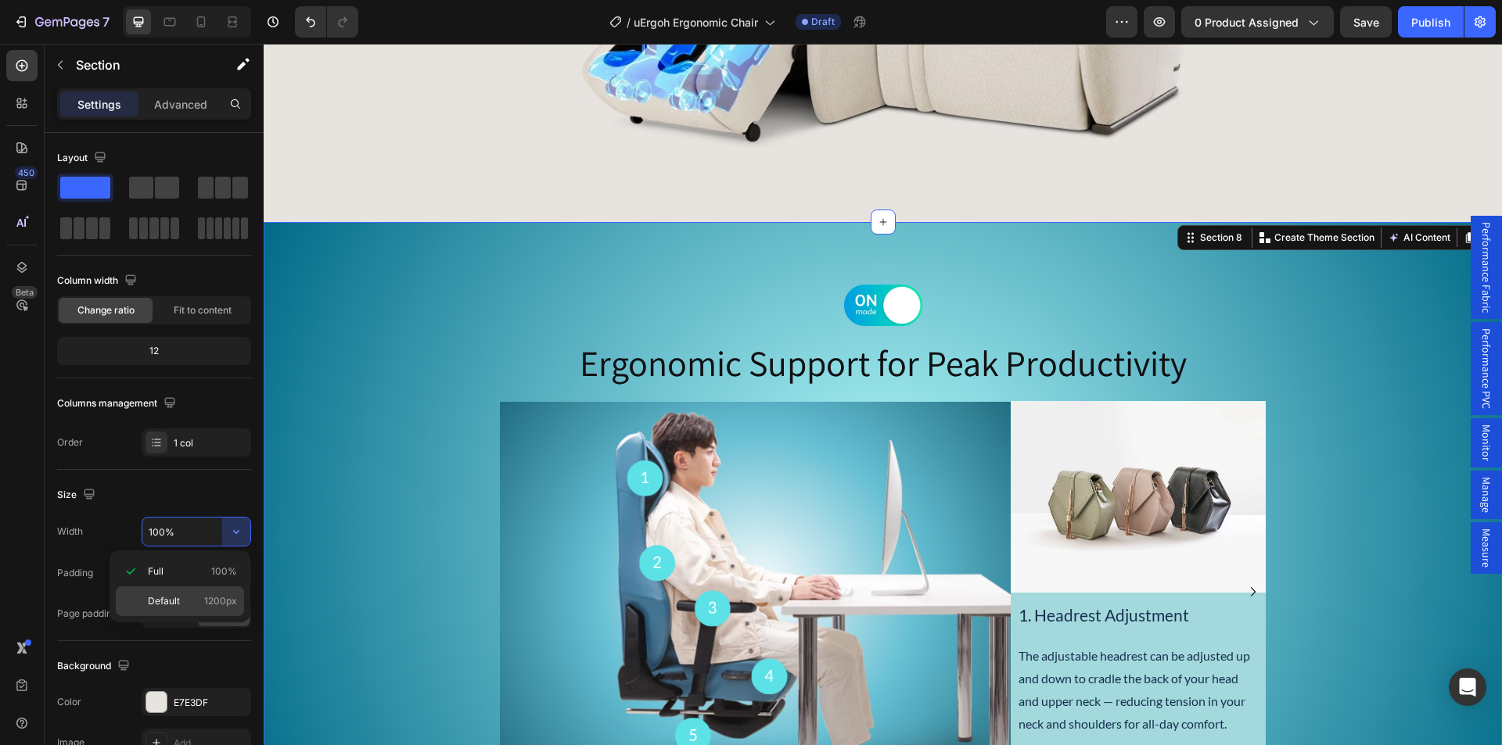
click at [193, 600] on p "Default 1200px" at bounding box center [192, 601] width 89 height 14
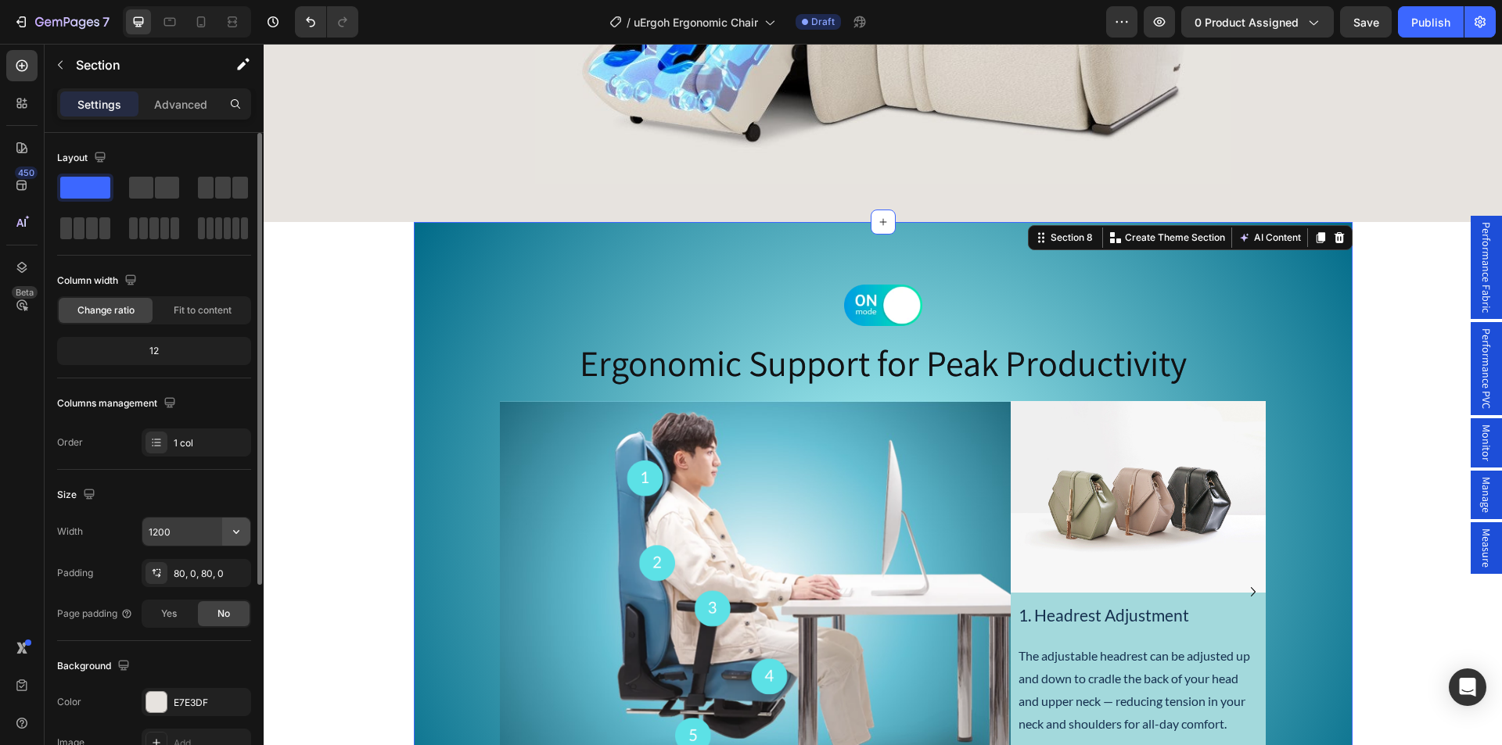
click at [240, 534] on icon "button" at bounding box center [236, 532] width 16 height 16
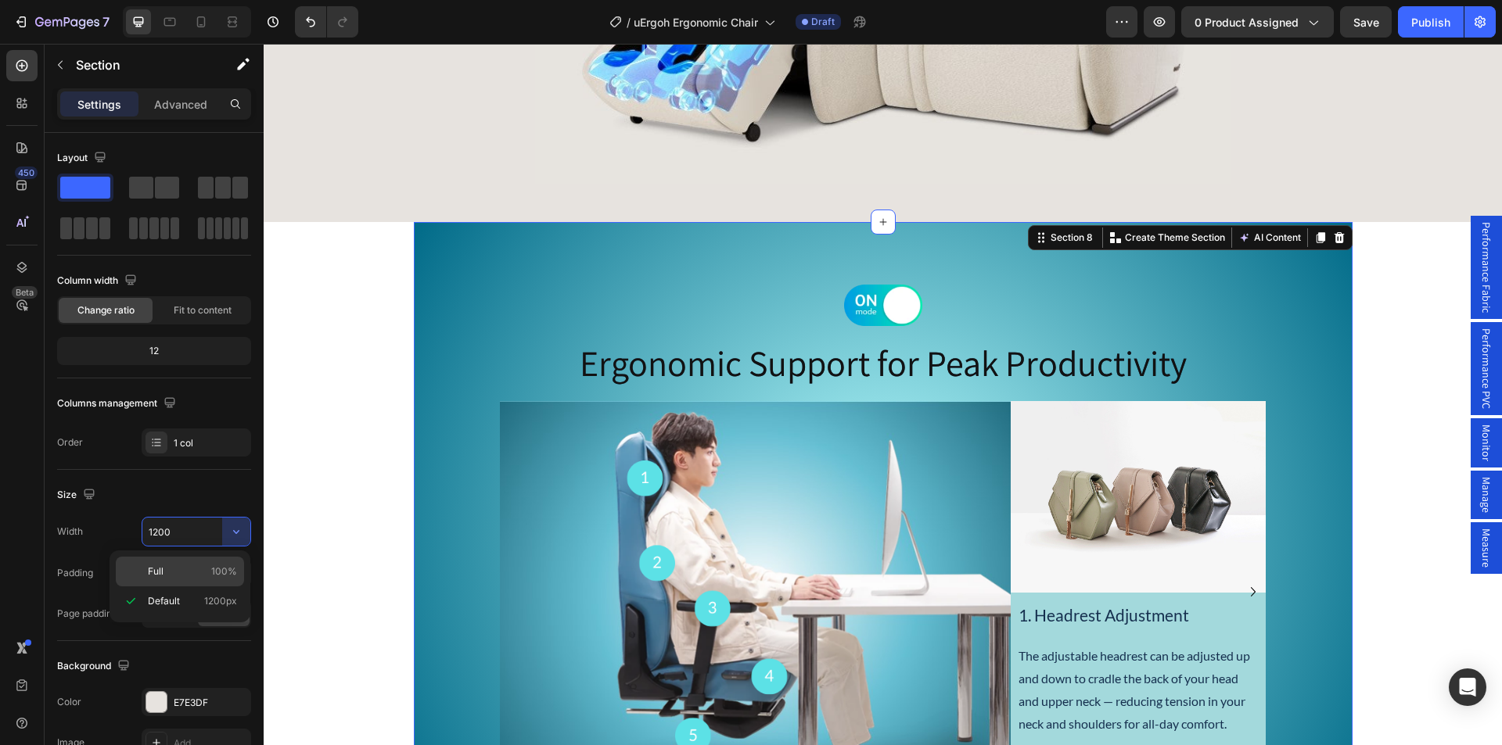
click at [192, 569] on p "Full 100%" at bounding box center [192, 572] width 89 height 14
type input "100%"
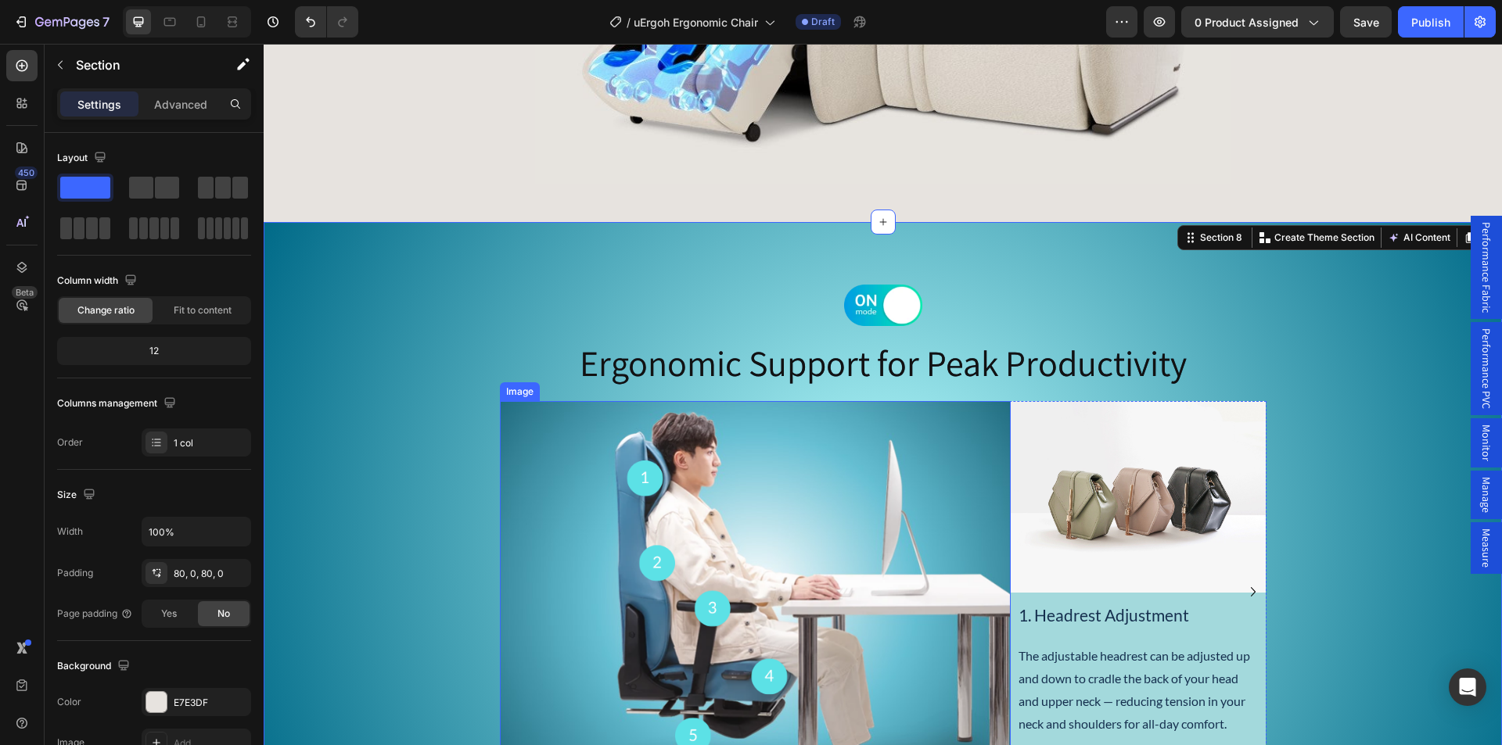
click at [512, 392] on div "Image" at bounding box center [520, 392] width 34 height 14
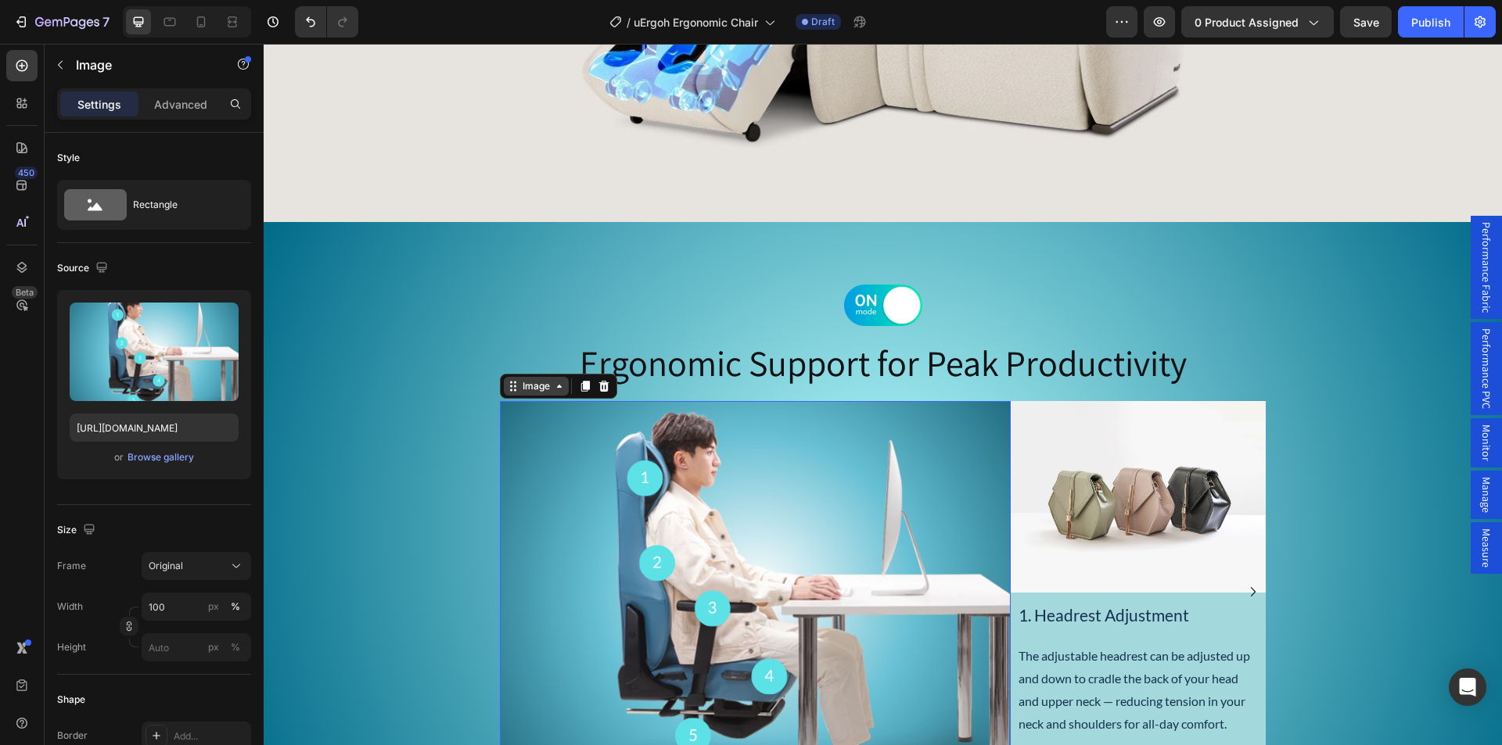
click at [536, 395] on div "Image" at bounding box center [536, 386] width 65 height 19
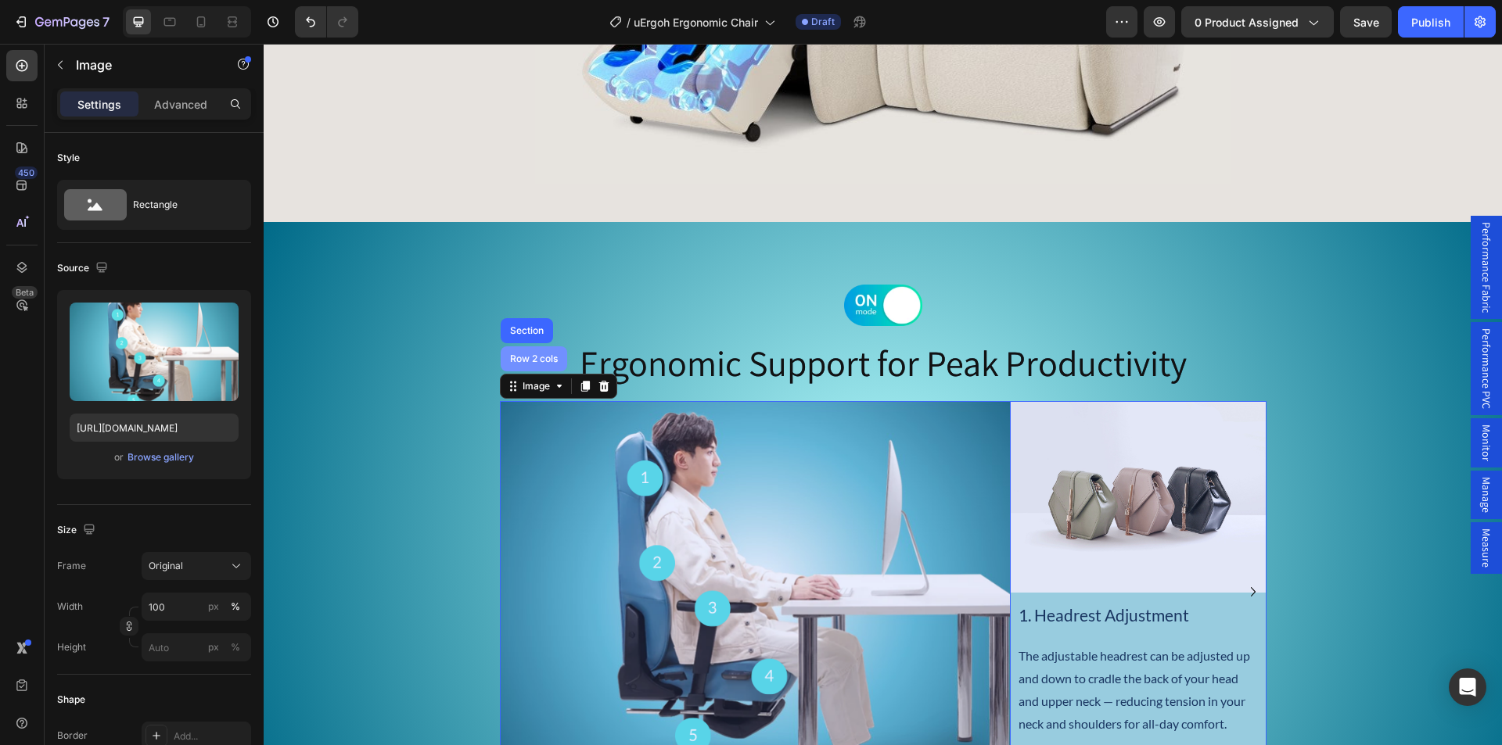
click at [529, 370] on div "Row 2 cols" at bounding box center [534, 358] width 66 height 25
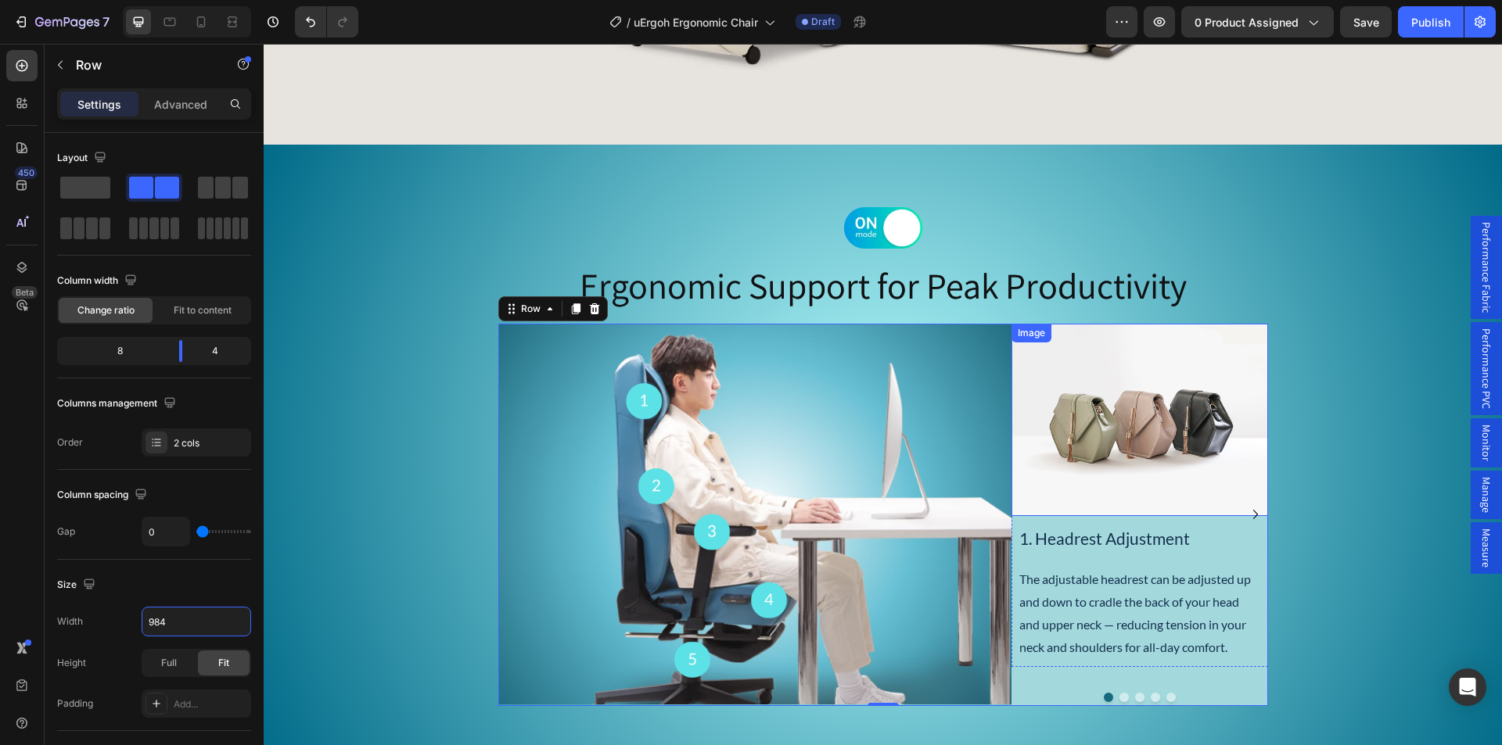
scroll to position [3684, 0]
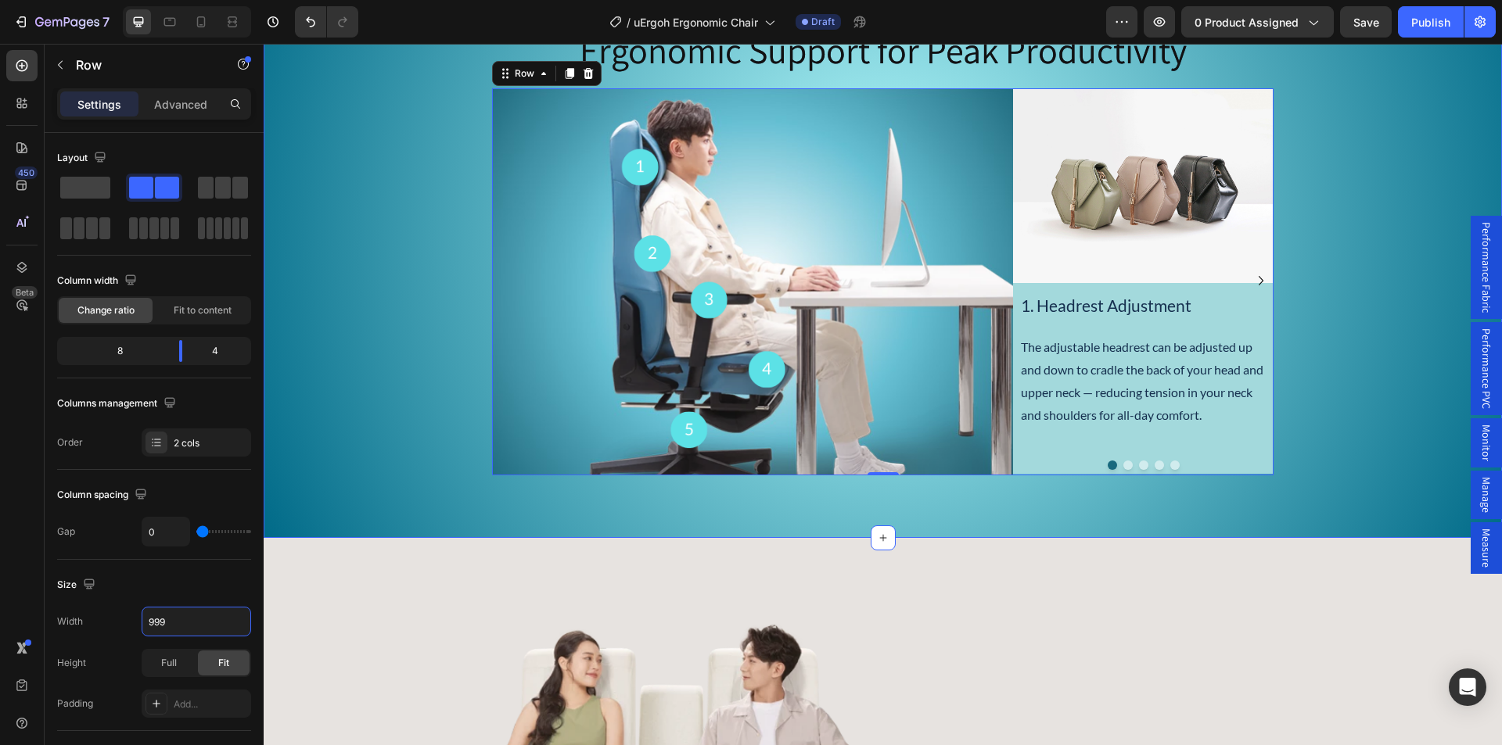
type input "1000"
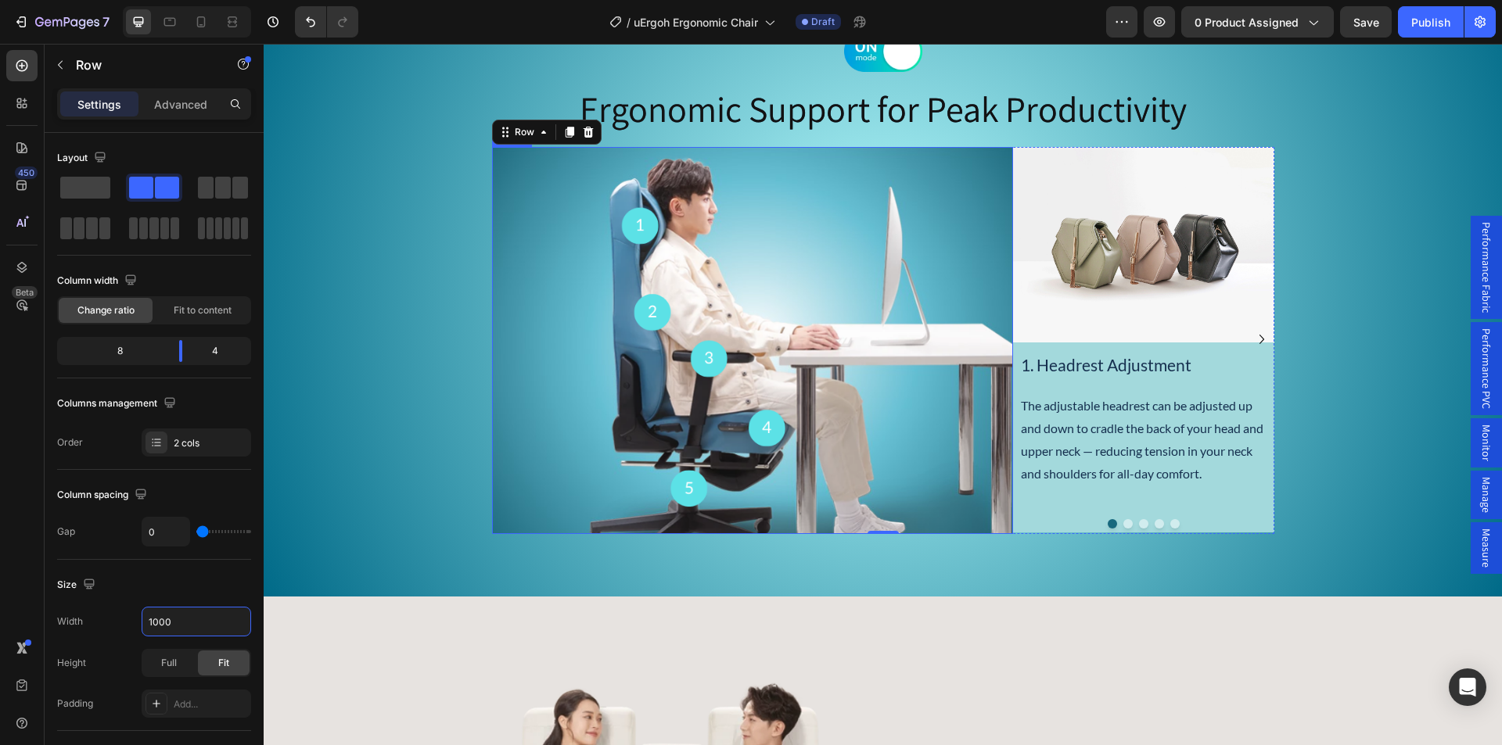
scroll to position [3527, 0]
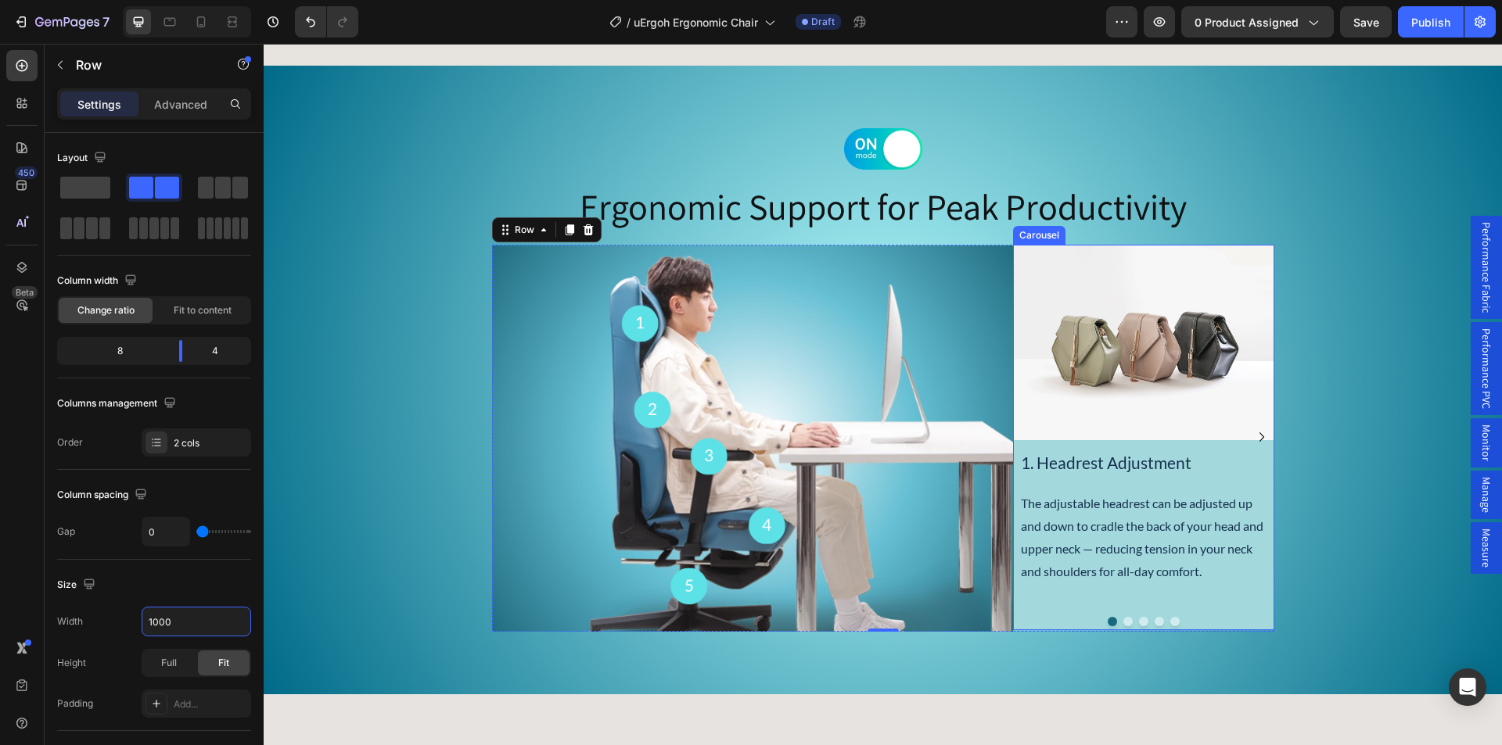
click at [1253, 436] on icon "Carousel Next Arrow" at bounding box center [1261, 437] width 19 height 19
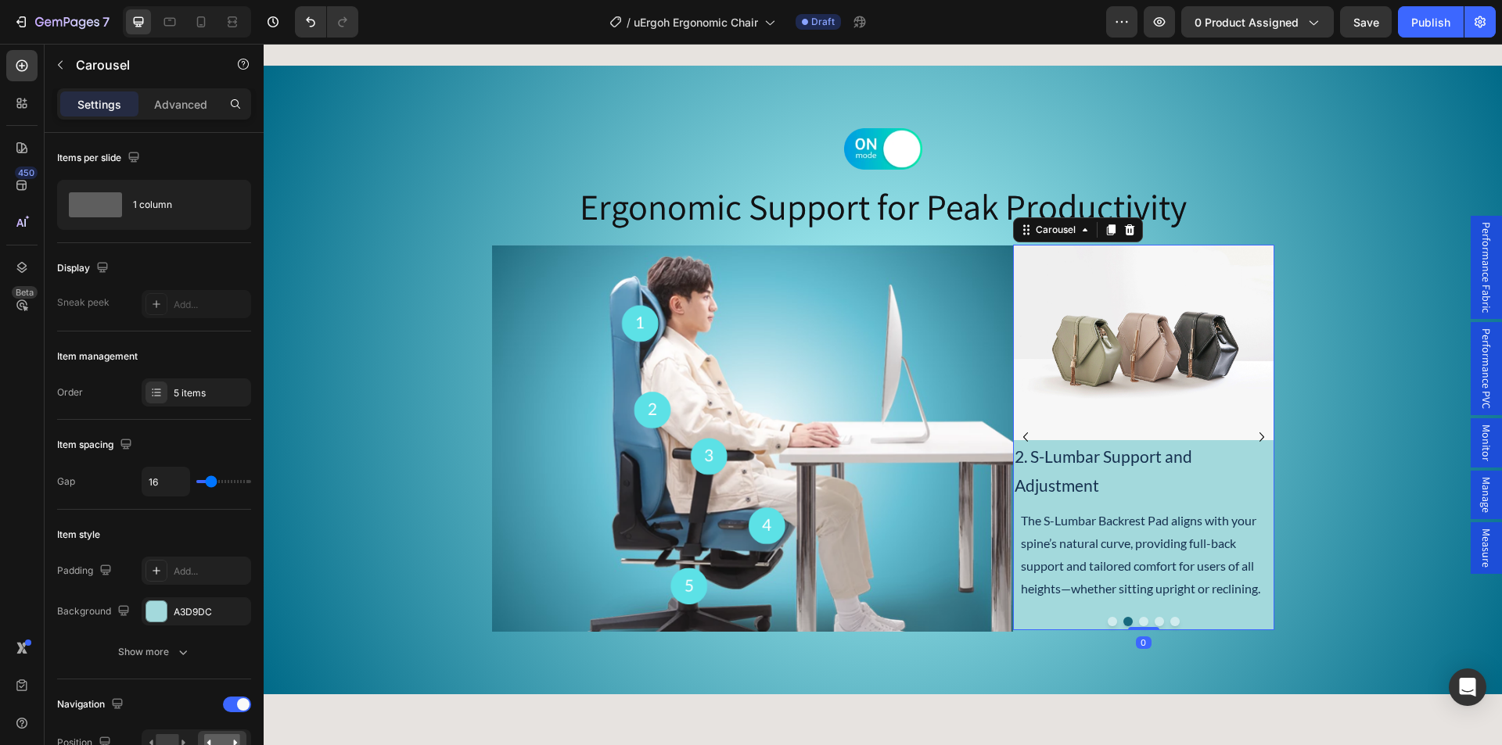
click at [1253, 436] on icon "Carousel Next Arrow" at bounding box center [1261, 437] width 19 height 19
click at [511, 236] on div "Image" at bounding box center [512, 235] width 34 height 14
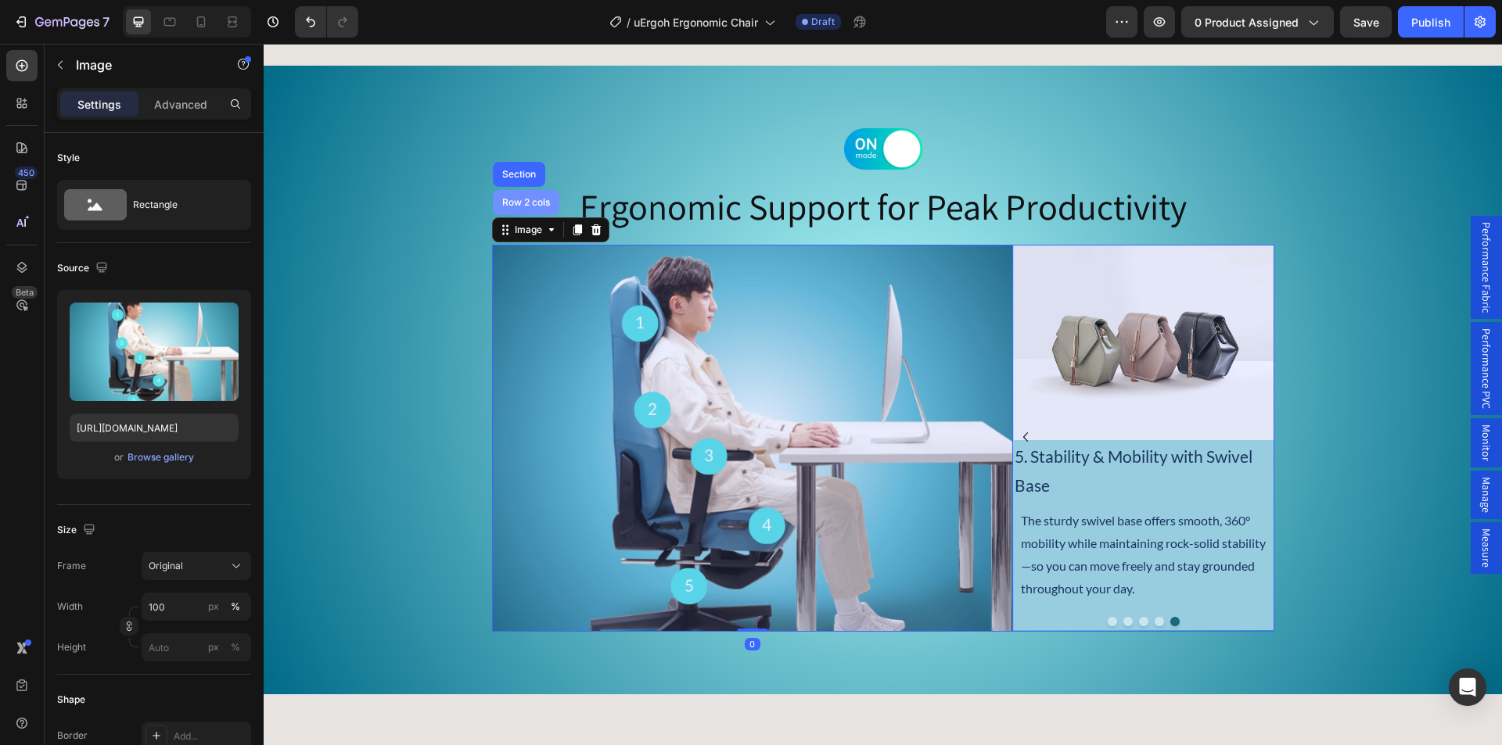
click at [519, 205] on div "Row 2 cols" at bounding box center [526, 202] width 54 height 9
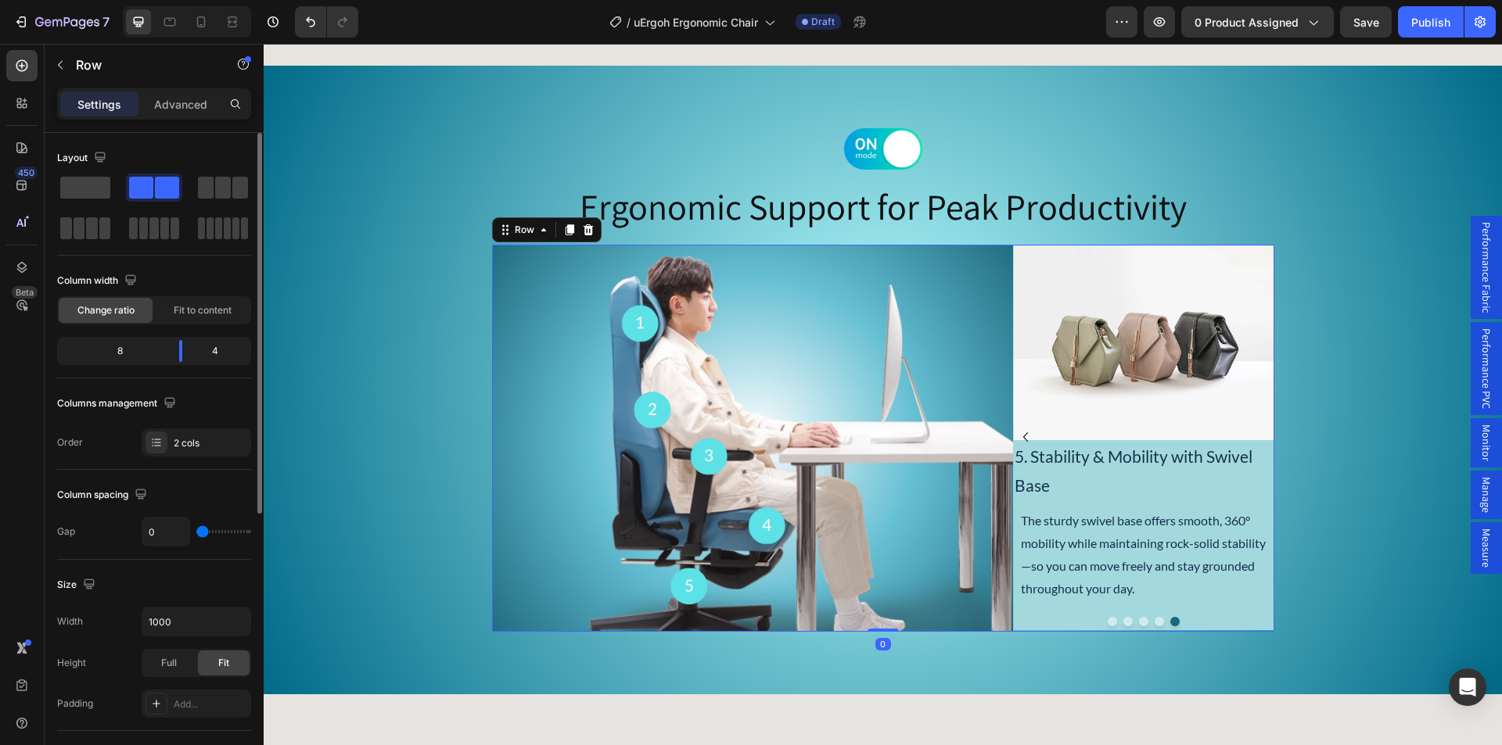
scroll to position [156, 0]
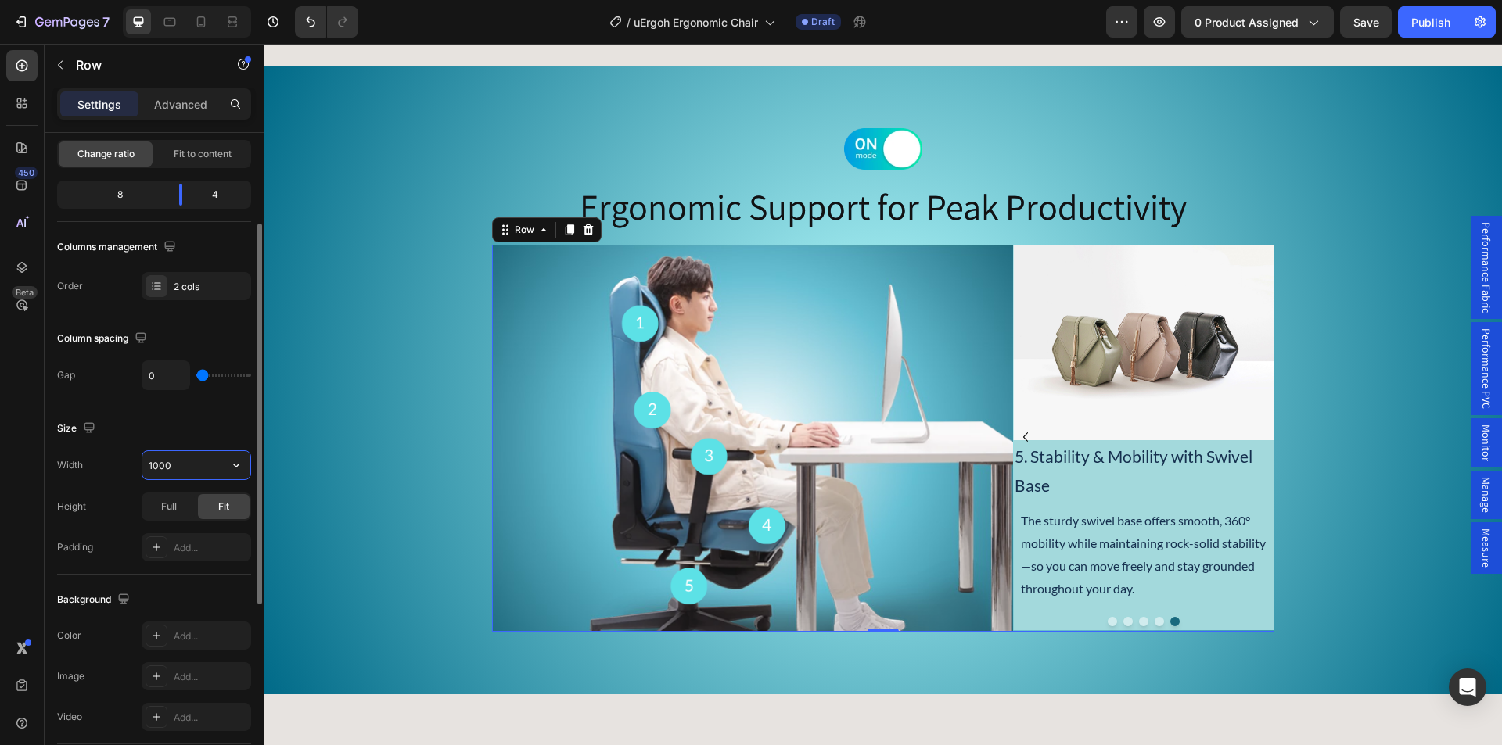
click at [156, 461] on input "1000" at bounding box center [196, 465] width 108 height 28
click at [169, 466] on input "1000" at bounding box center [196, 465] width 108 height 28
drag, startPoint x: 160, startPoint y: 463, endPoint x: 192, endPoint y: 468, distance: 32.4
click at [160, 462] on input "1000" at bounding box center [196, 465] width 108 height 28
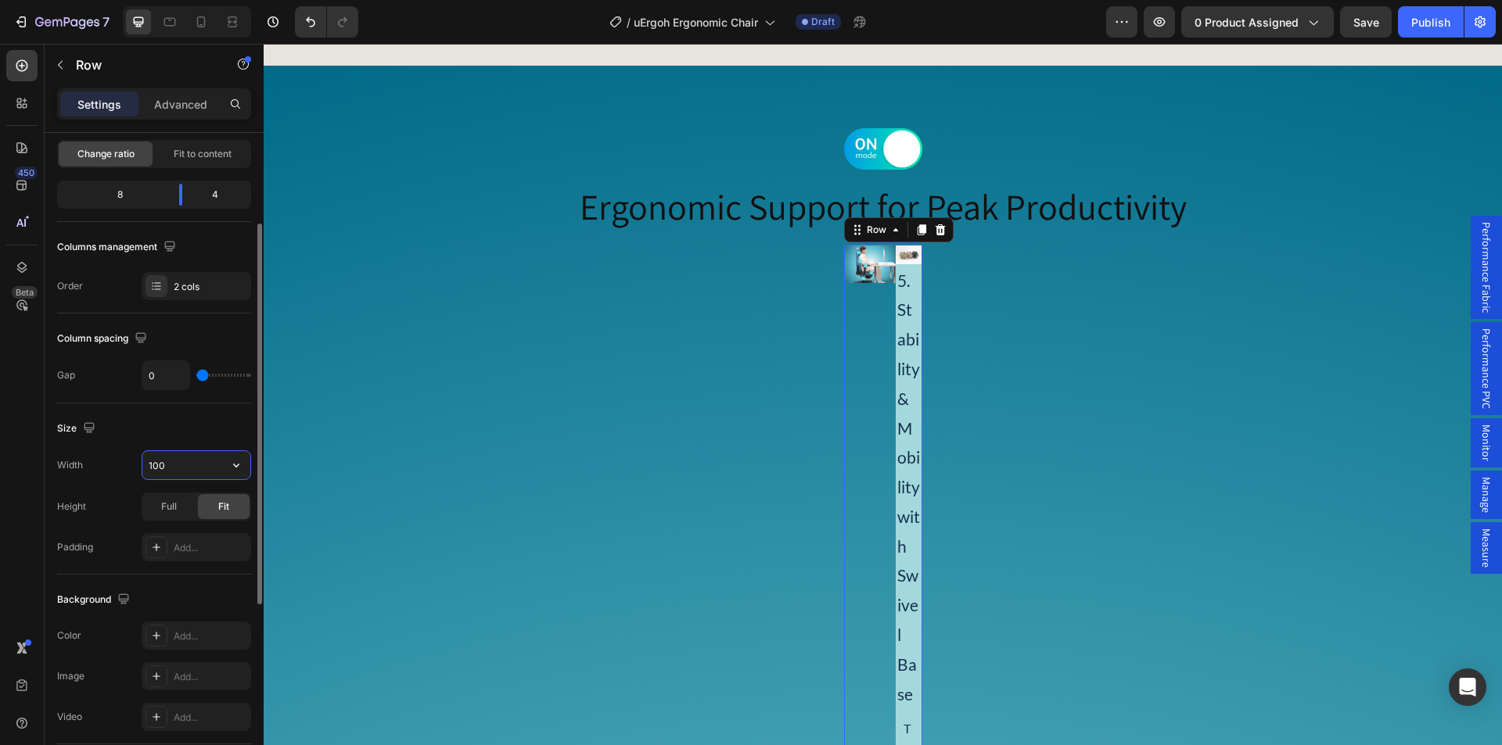
type input "1000"
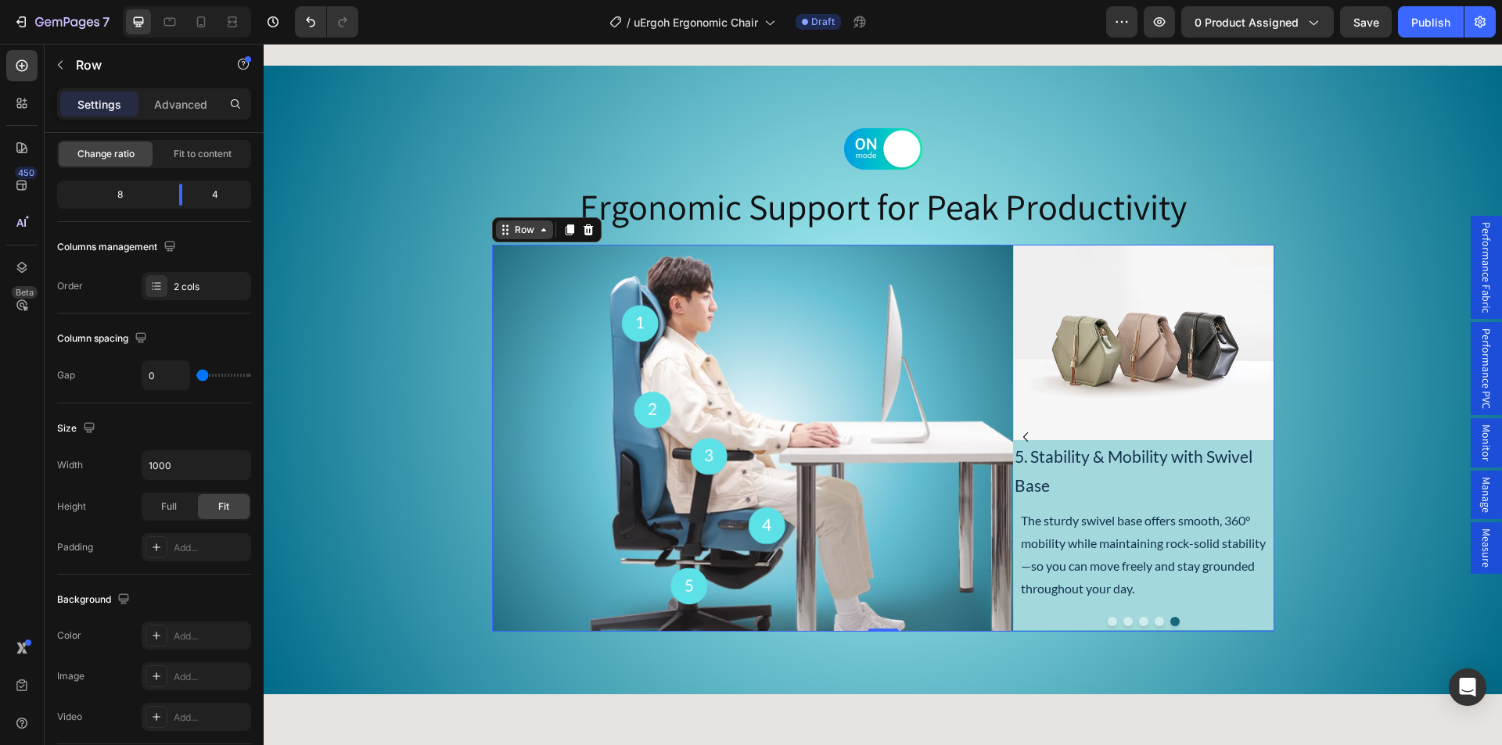
click at [519, 231] on div "Row" at bounding box center [524, 230] width 26 height 14
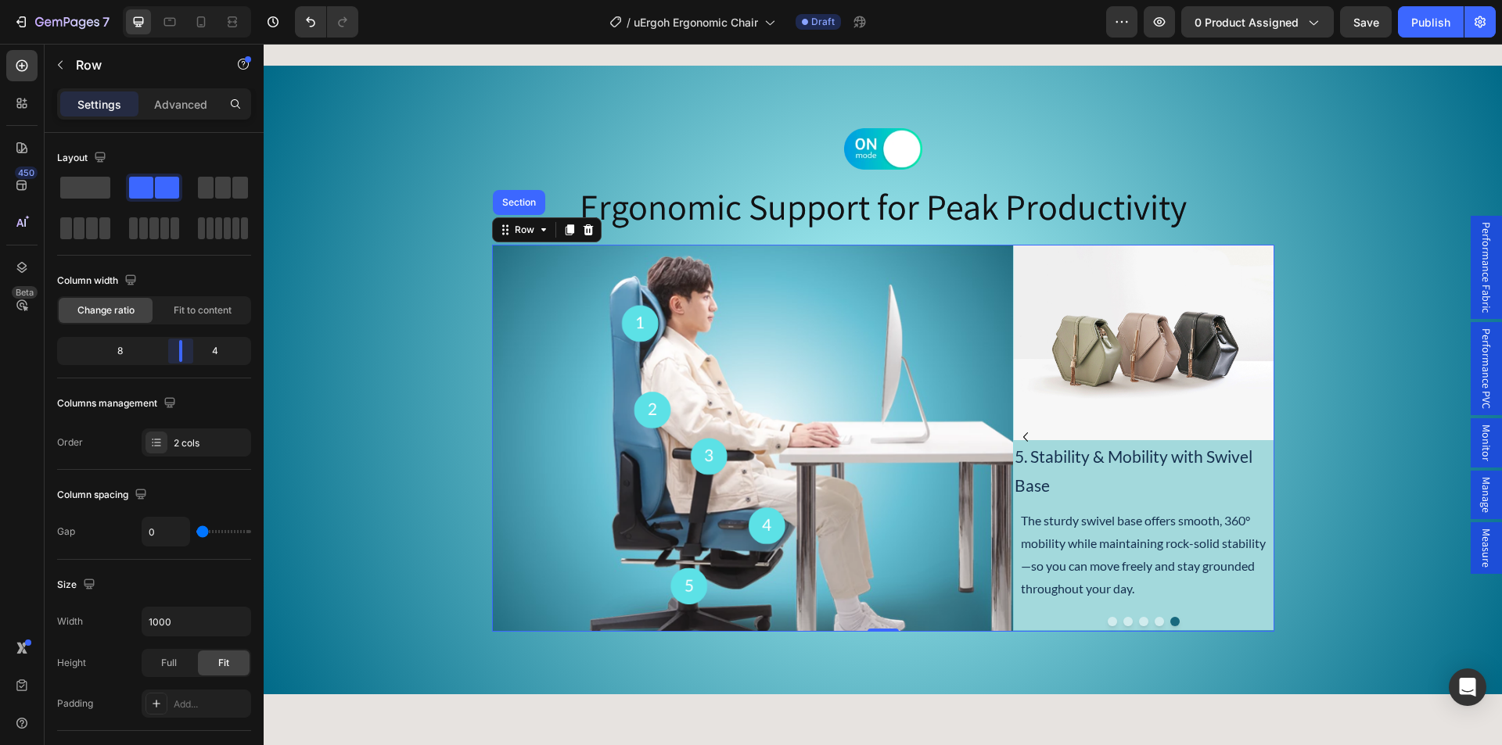
drag, startPoint x: 181, startPoint y: 356, endPoint x: 188, endPoint y: 349, distance: 10.0
click at [188, 117] on body "7 Version history / uErgoh Ergonomic Chair Draft Preview 0 product assigned Sav…" at bounding box center [751, 58] width 1502 height 117
click at [181, 313] on span "Fit to content" at bounding box center [203, 310] width 58 height 14
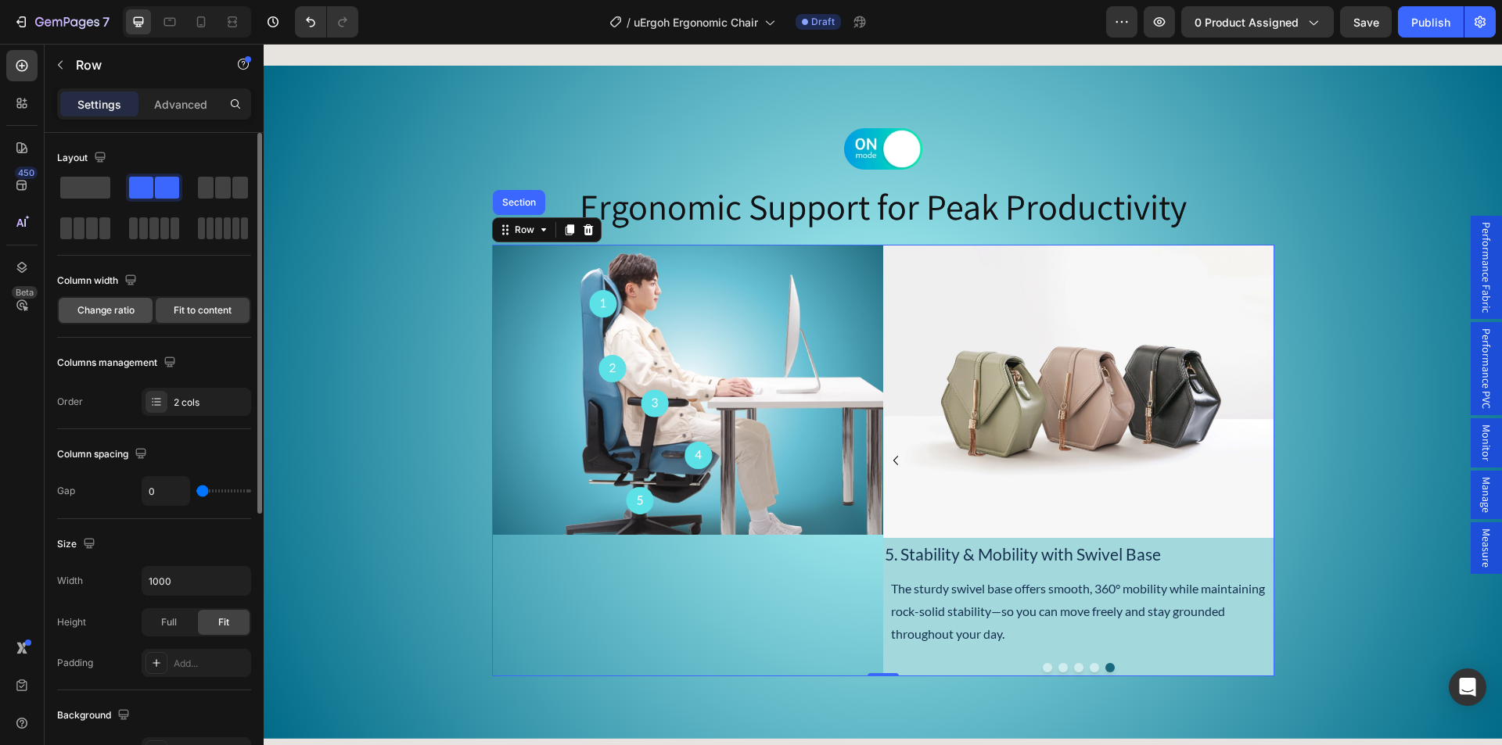
click at [108, 312] on span "Change ratio" at bounding box center [105, 310] width 57 height 14
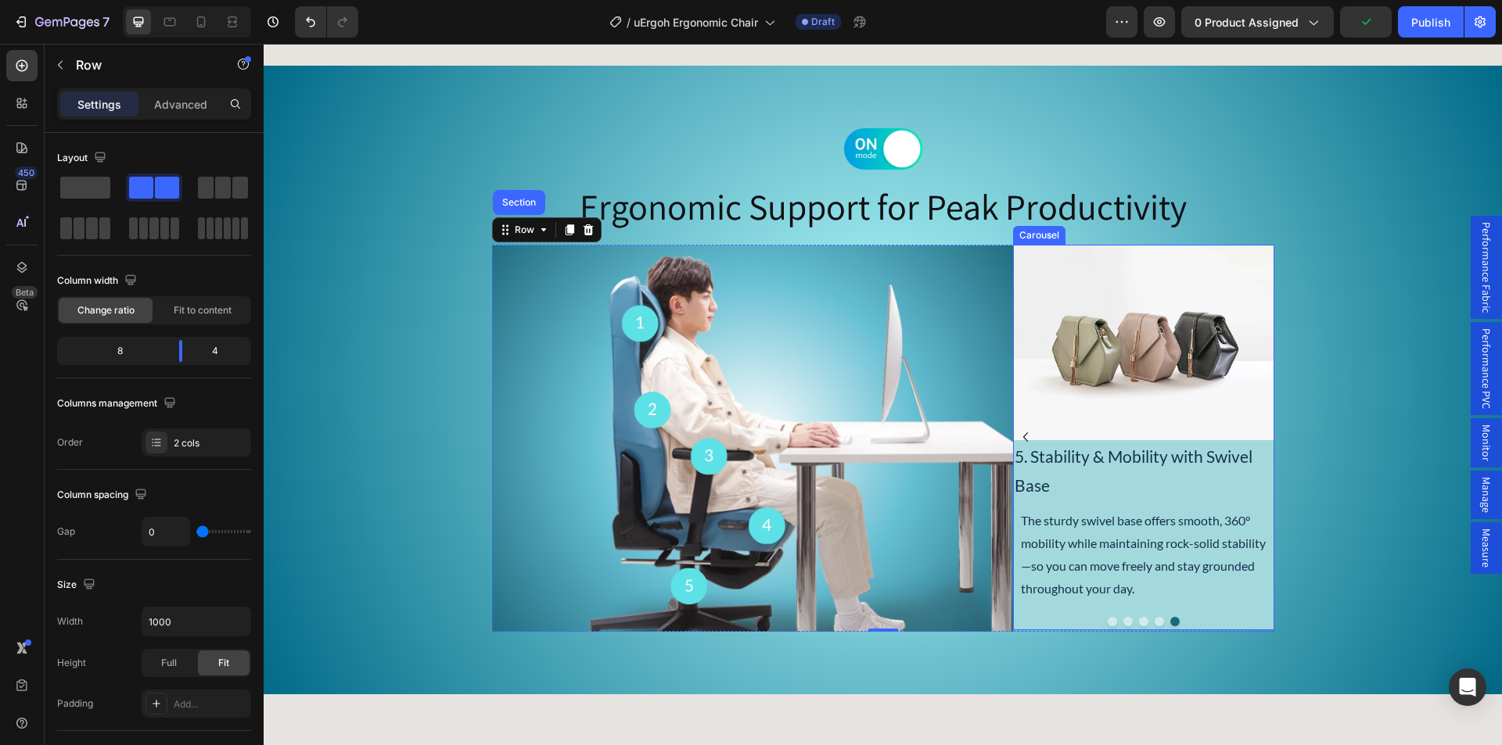
click at [1154, 620] on button "Dot" at bounding box center [1158, 621] width 9 height 9
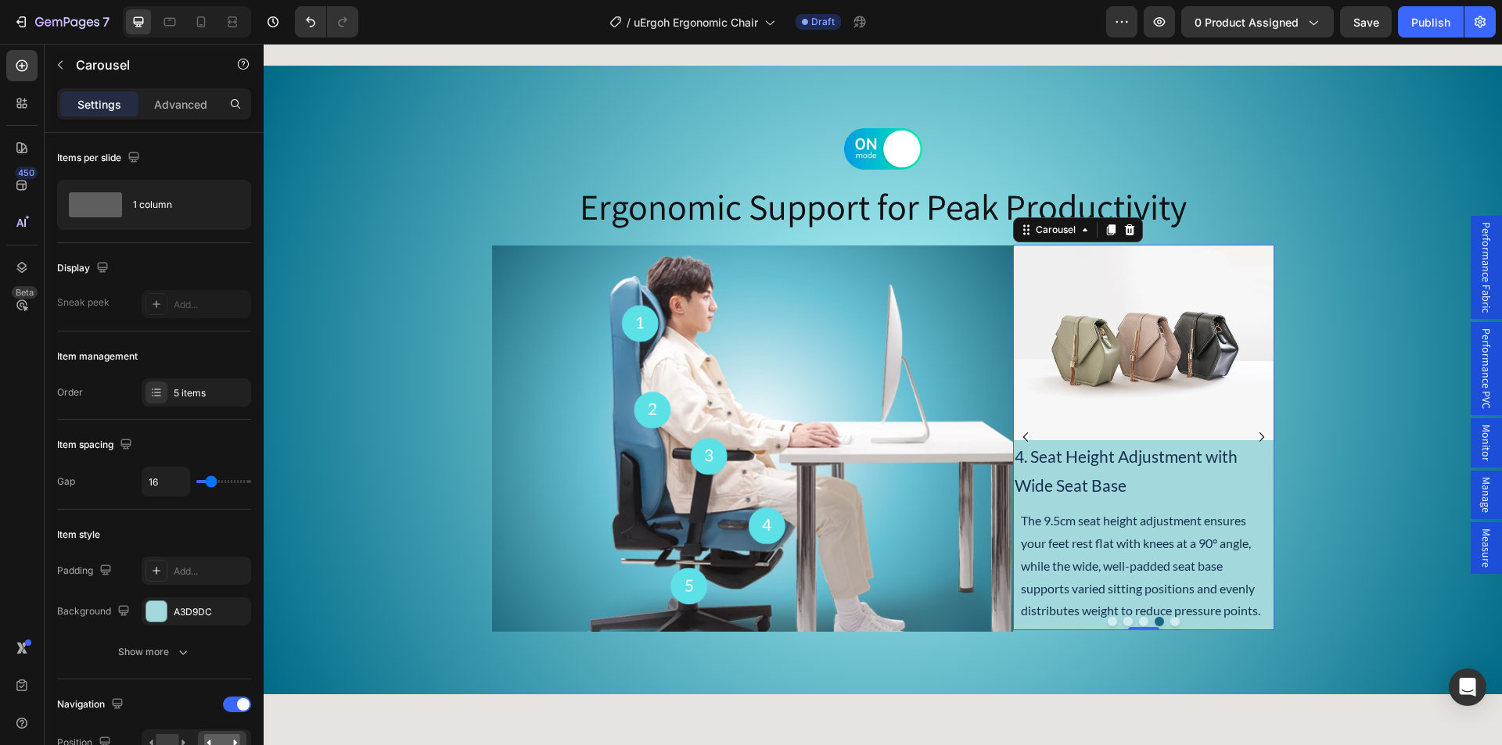
click at [1139, 622] on button "Dot" at bounding box center [1143, 621] width 9 height 9
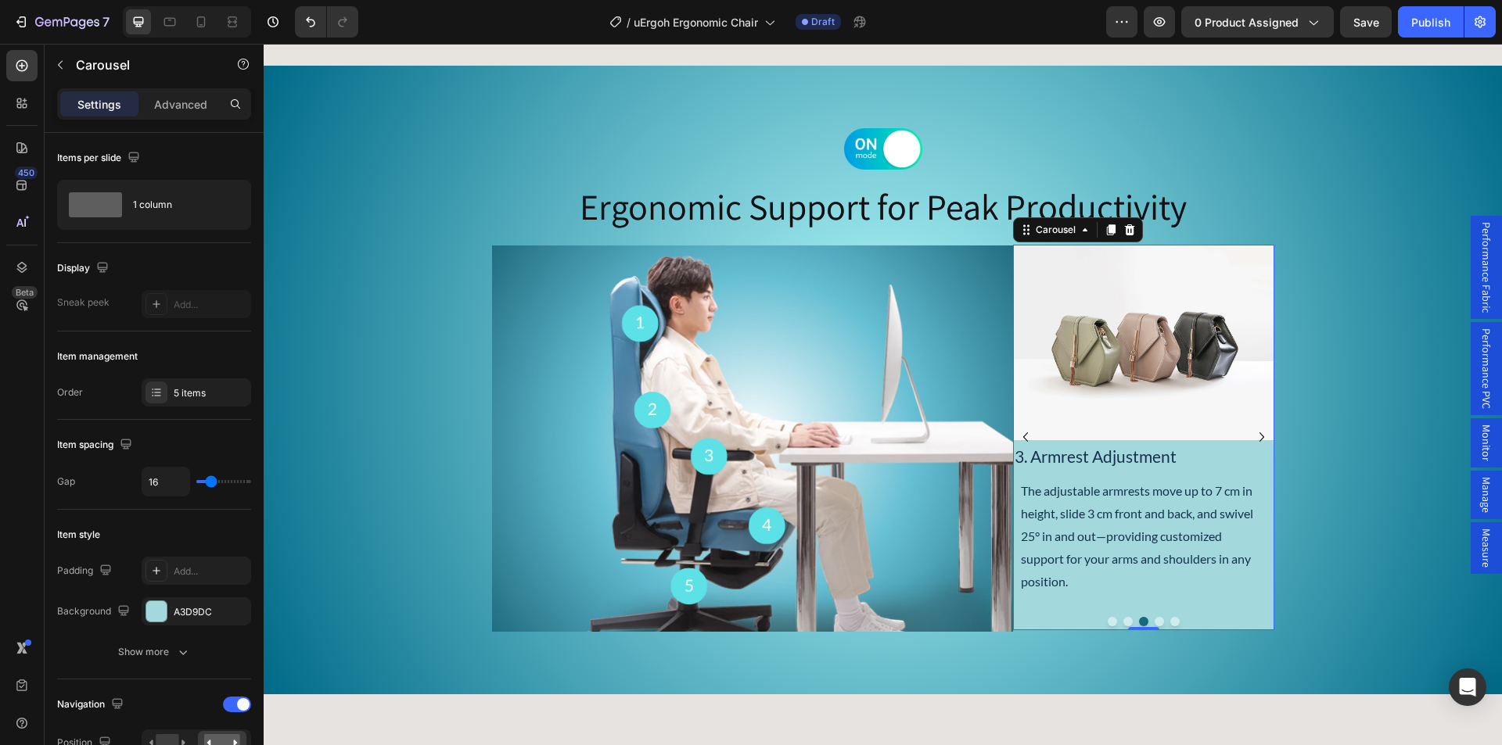
click at [1123, 623] on button "Dot" at bounding box center [1127, 621] width 9 height 9
click at [1107, 622] on button "Dot" at bounding box center [1111, 621] width 9 height 9
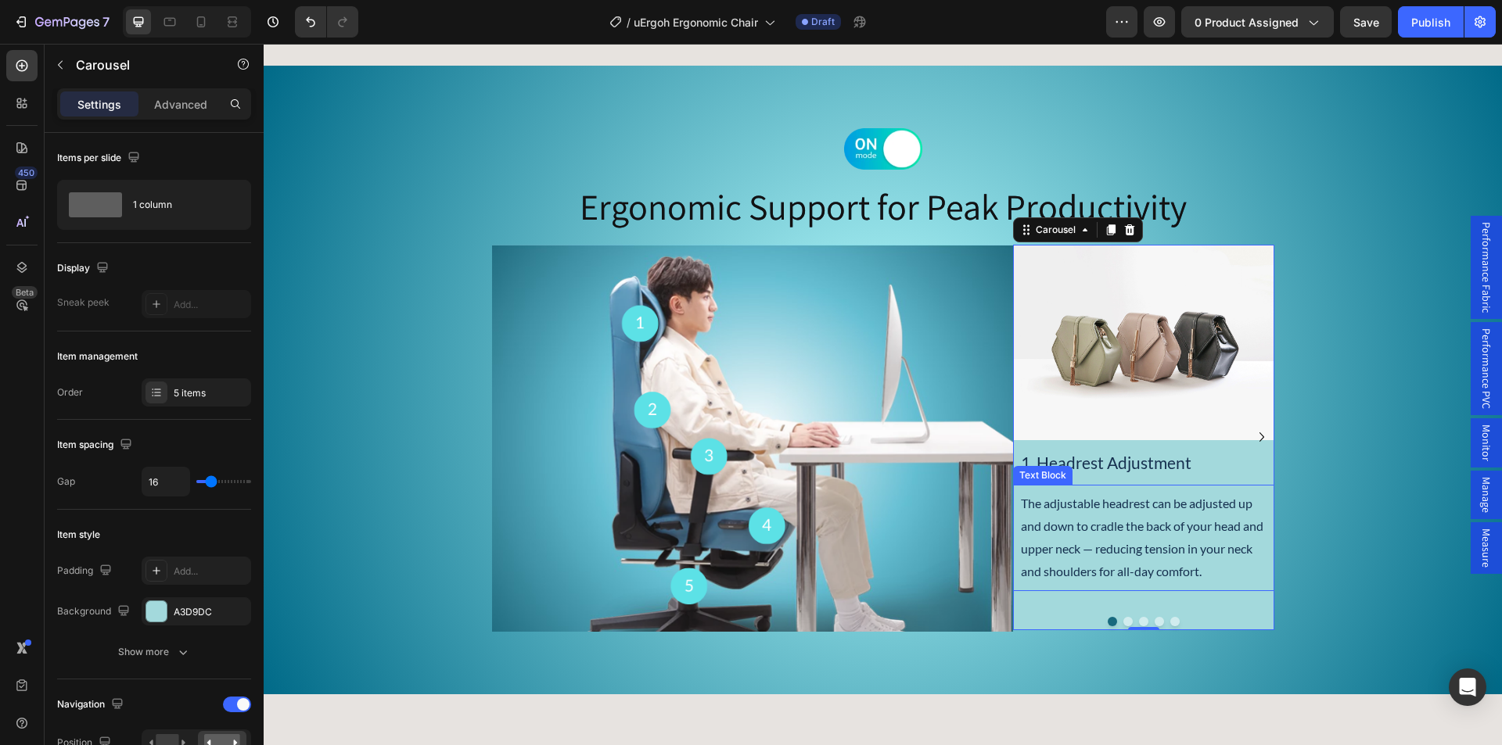
click at [1055, 501] on p "The adjustable headrest can be adjusted up and down to cradle the back of your …" at bounding box center [1143, 538] width 245 height 90
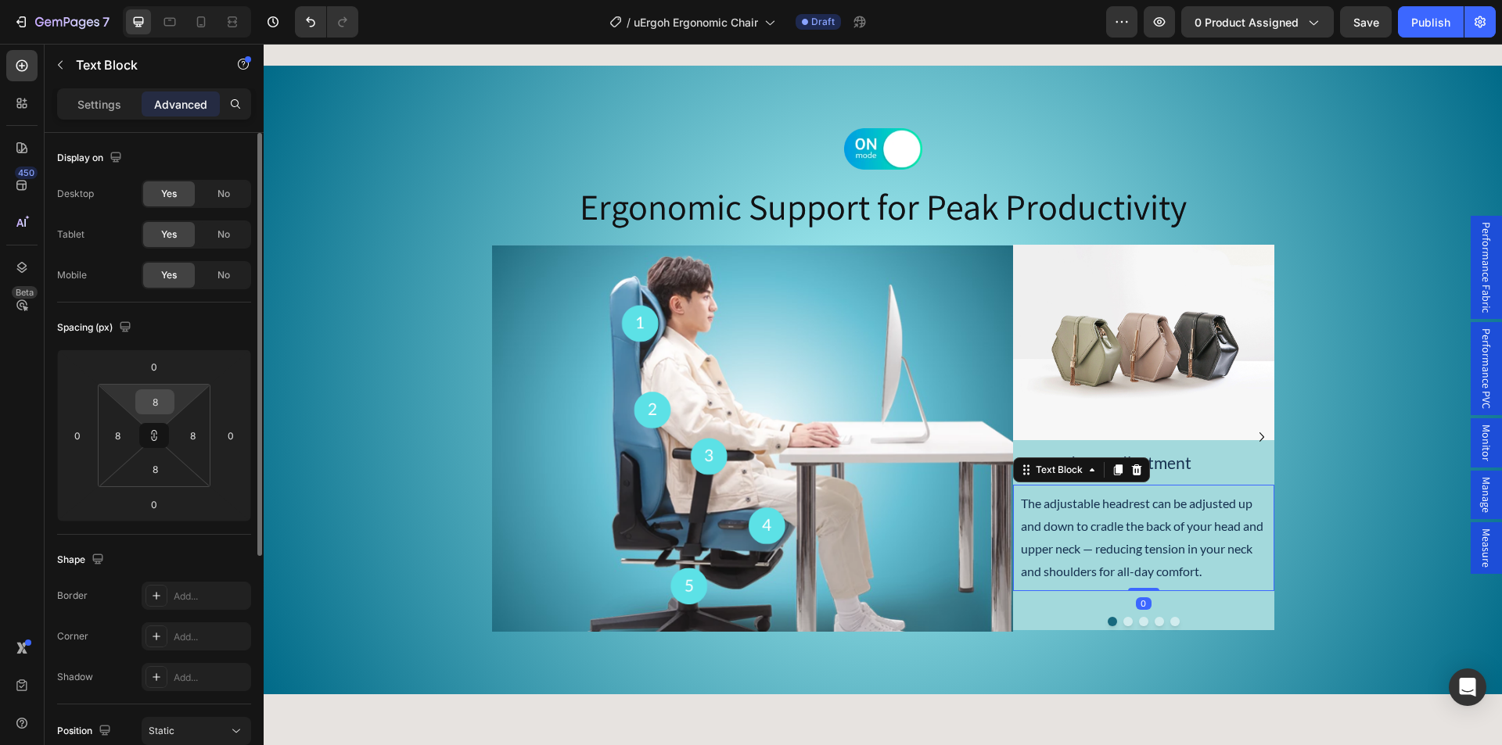
click at [156, 396] on input "8" at bounding box center [154, 401] width 31 height 23
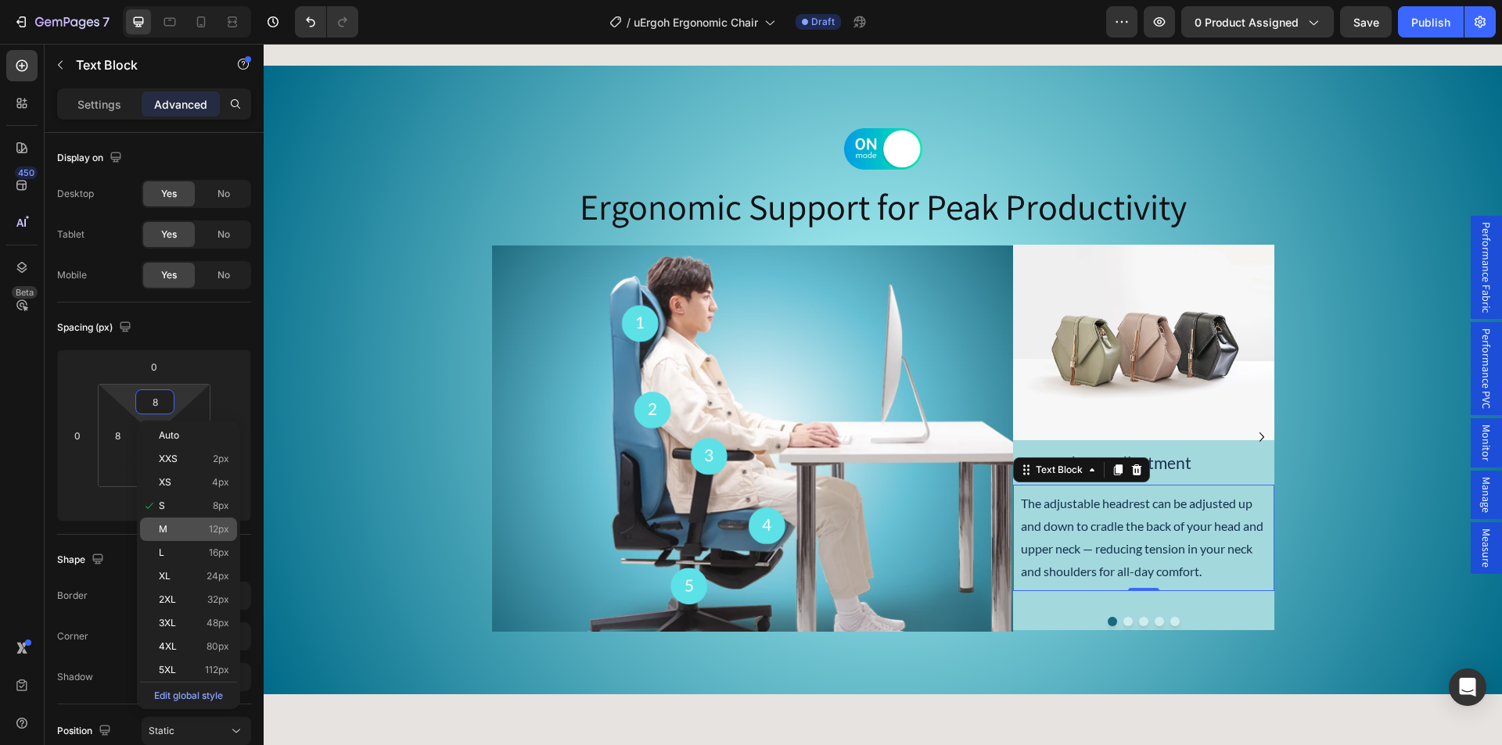
click at [185, 523] on div "M 12px" at bounding box center [188, 529] width 97 height 23
type input "12"
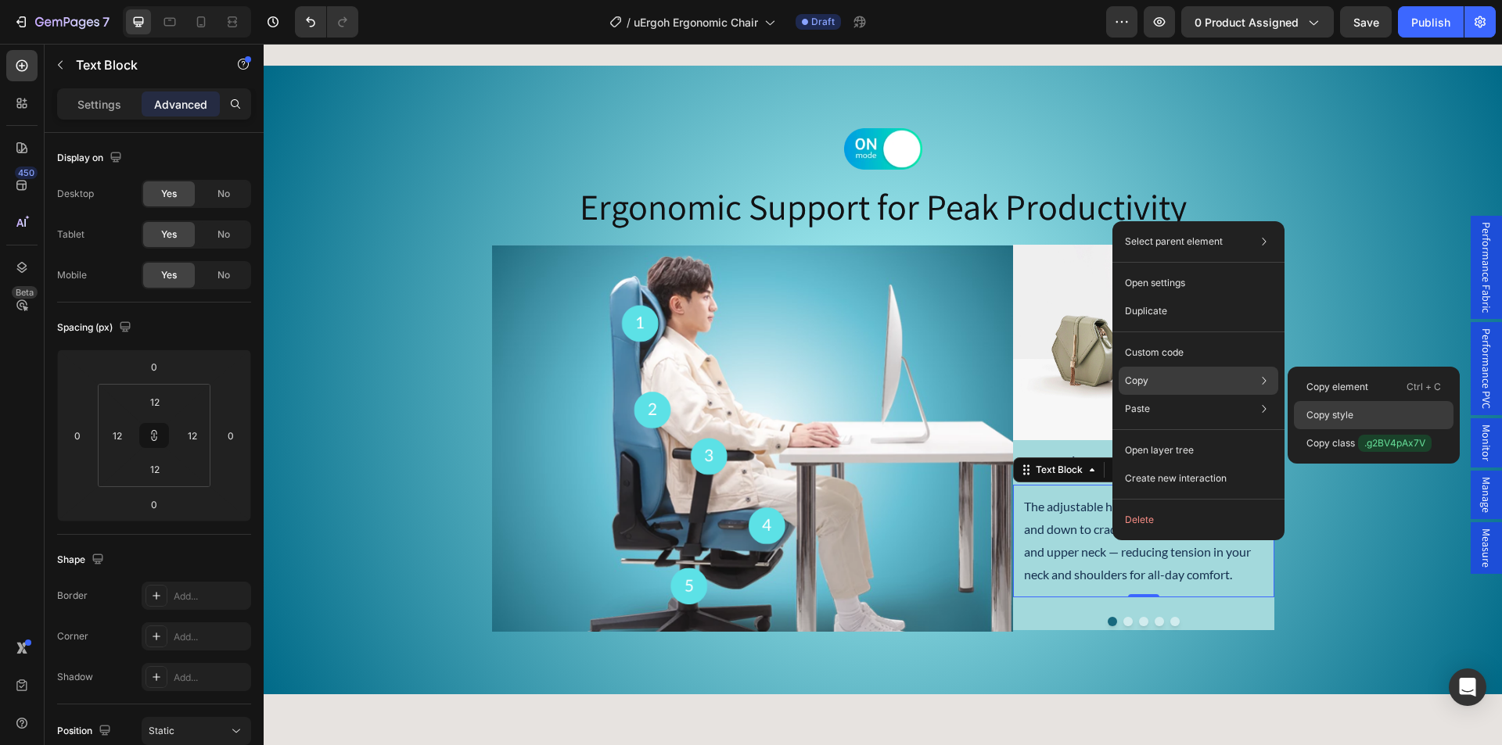
click at [1335, 410] on p "Copy style" at bounding box center [1329, 415] width 47 height 14
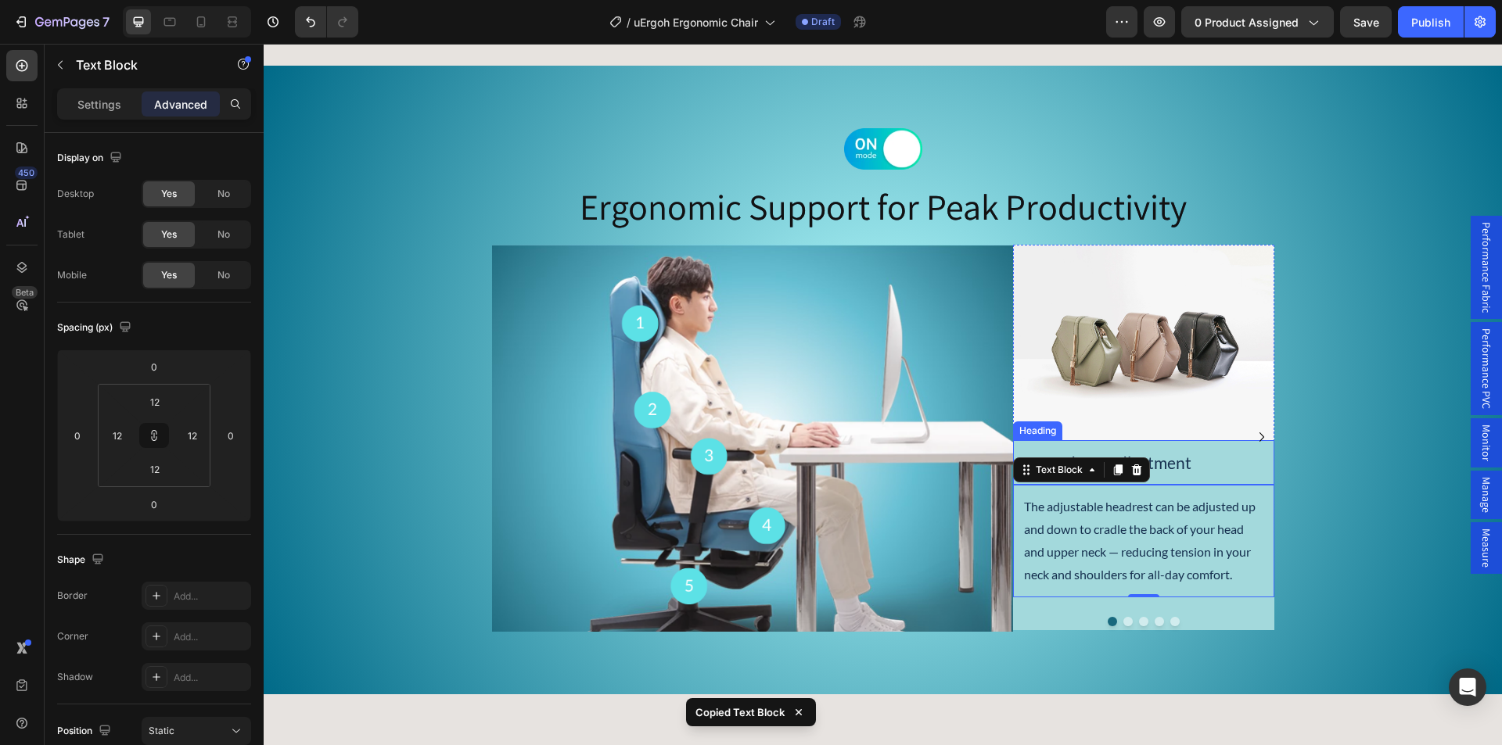
click at [1255, 433] on icon "Carousel Next Arrow" at bounding box center [1261, 437] width 19 height 19
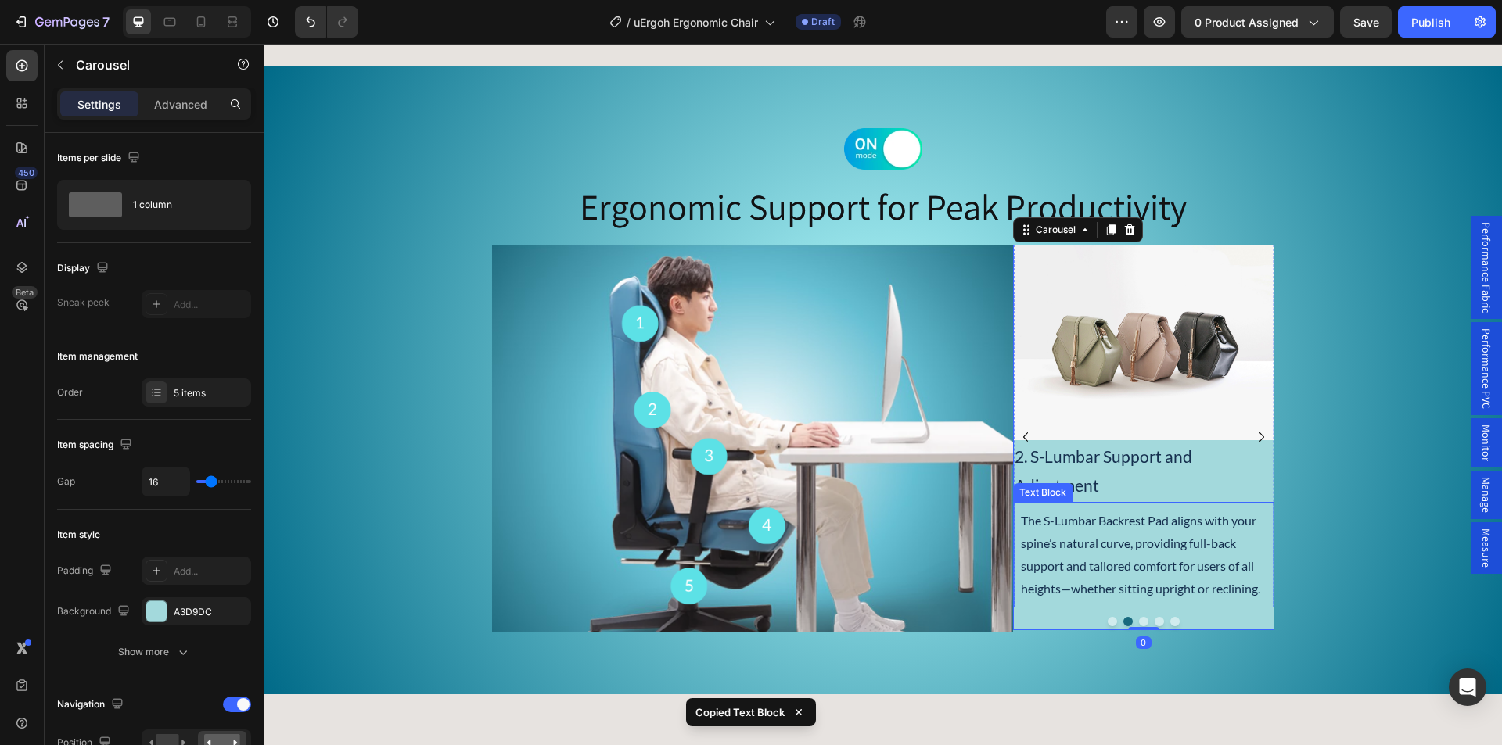
click at [1129, 536] on p "The S-Lumbar Backrest Pad aligns with your spine’s natural curve, providing ful…" at bounding box center [1143, 555] width 245 height 90
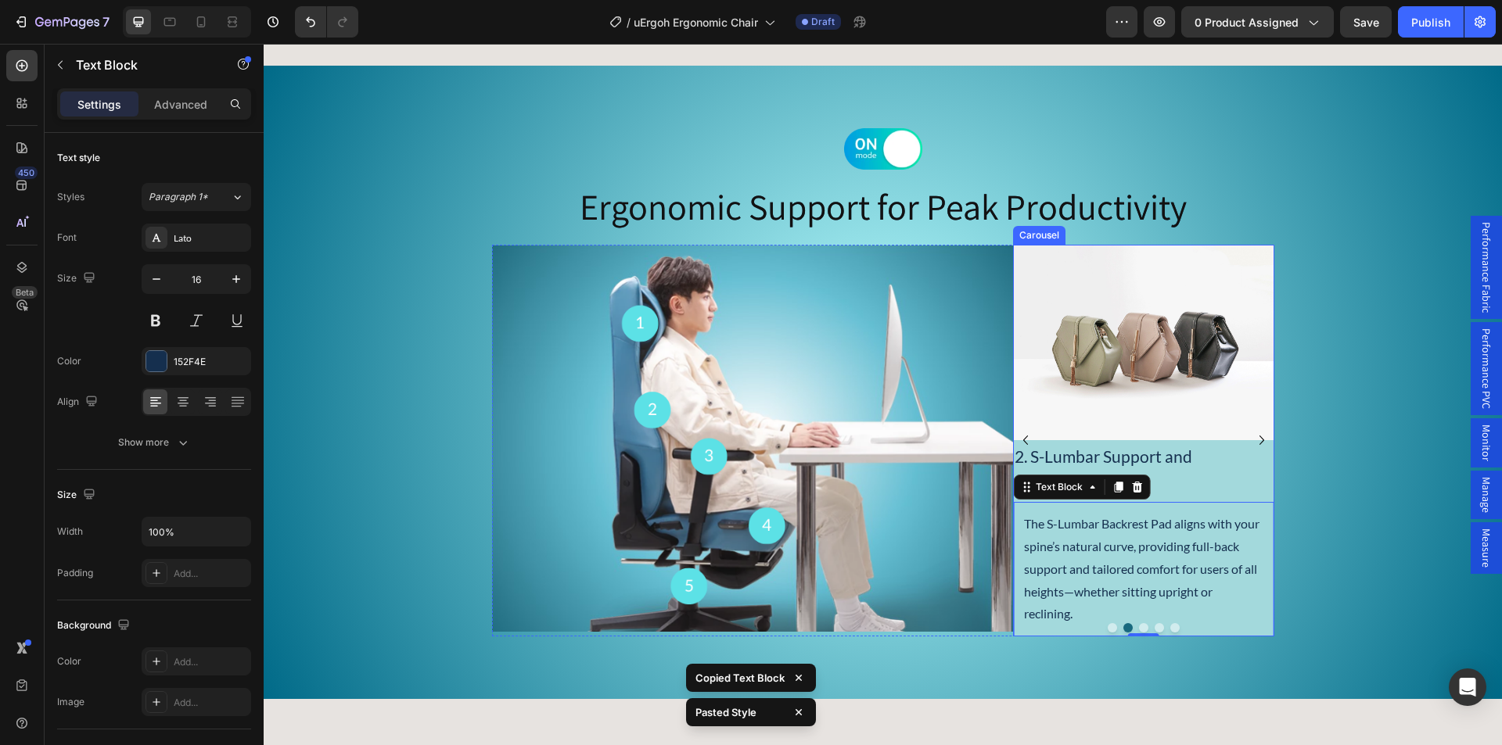
click at [1256, 435] on icon "Carousel Next Arrow" at bounding box center [1261, 440] width 19 height 19
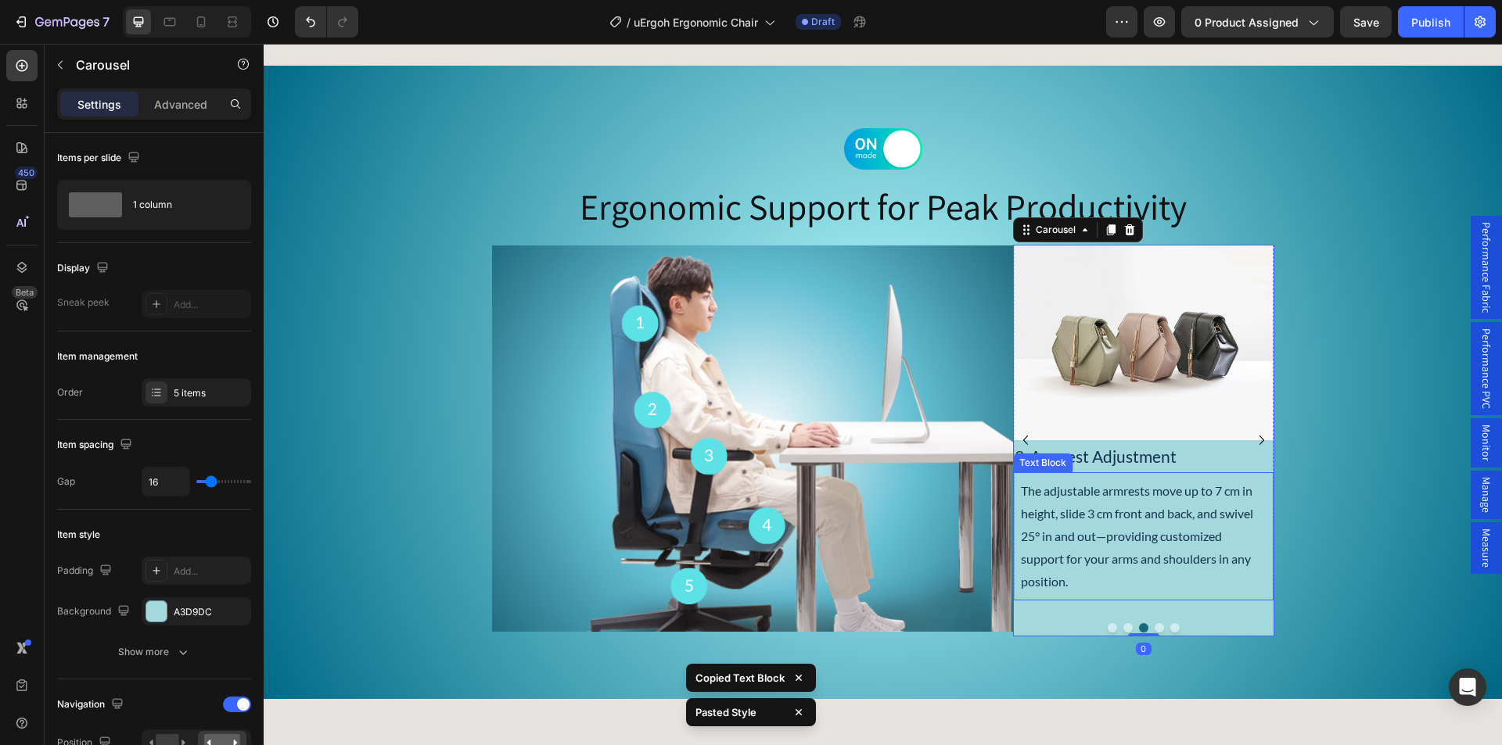
click at [1104, 547] on p "The adjustable armrests move up to 7 cm in height, slide 3 cm front and back, a…" at bounding box center [1143, 536] width 245 height 113
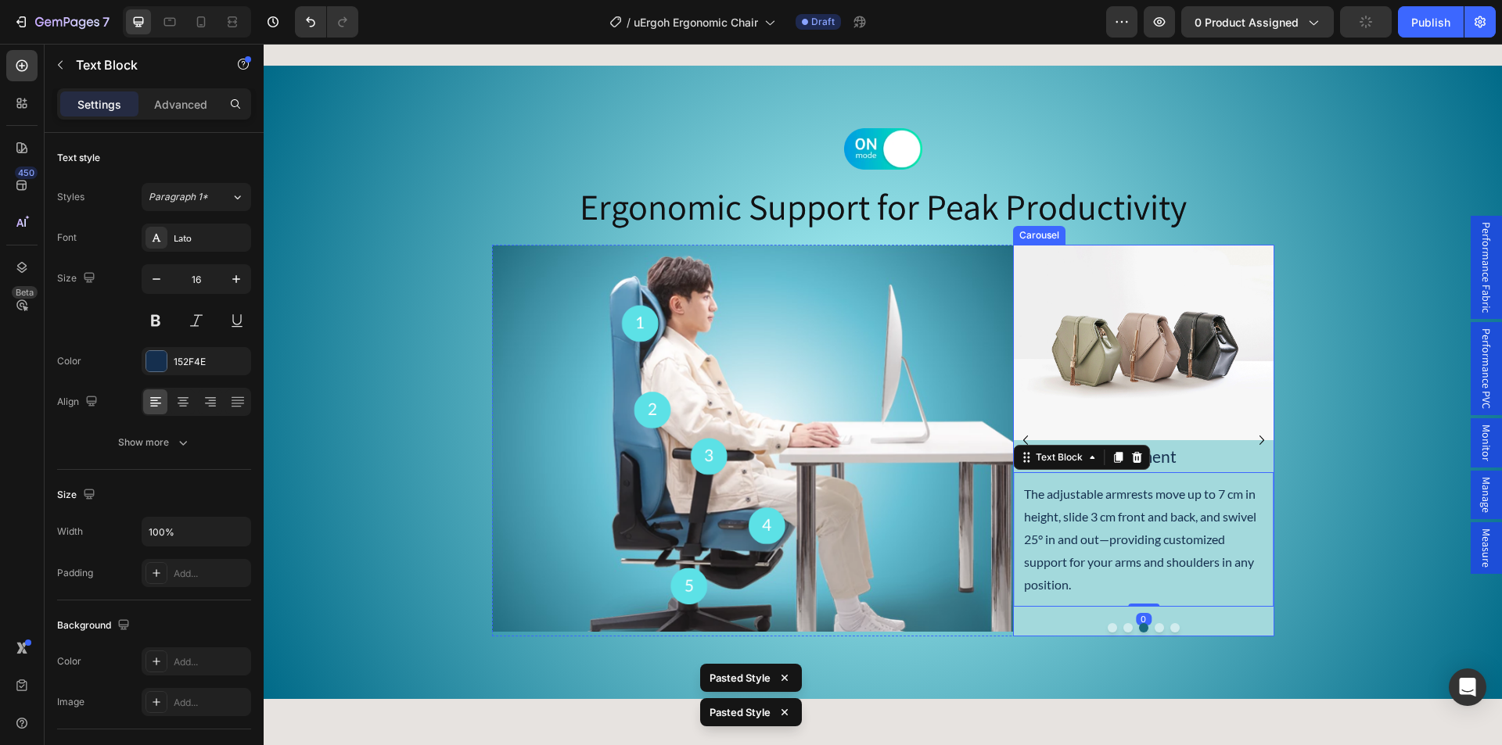
click at [1257, 432] on icon "Carousel Next Arrow" at bounding box center [1261, 440] width 19 height 19
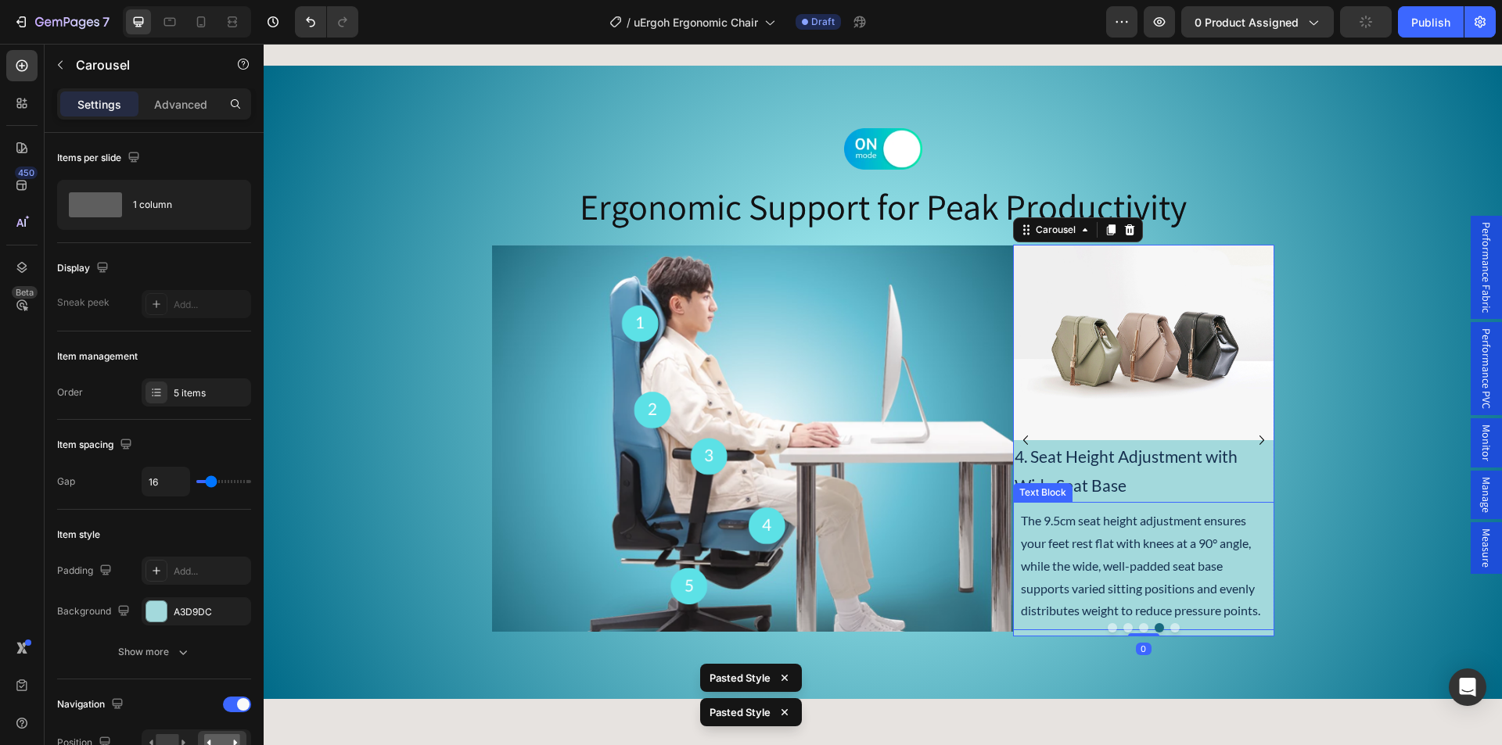
click at [1136, 526] on p "The 9.5cm seat height adjustment ensures your feet rest flat with knees at a 90…" at bounding box center [1143, 566] width 245 height 113
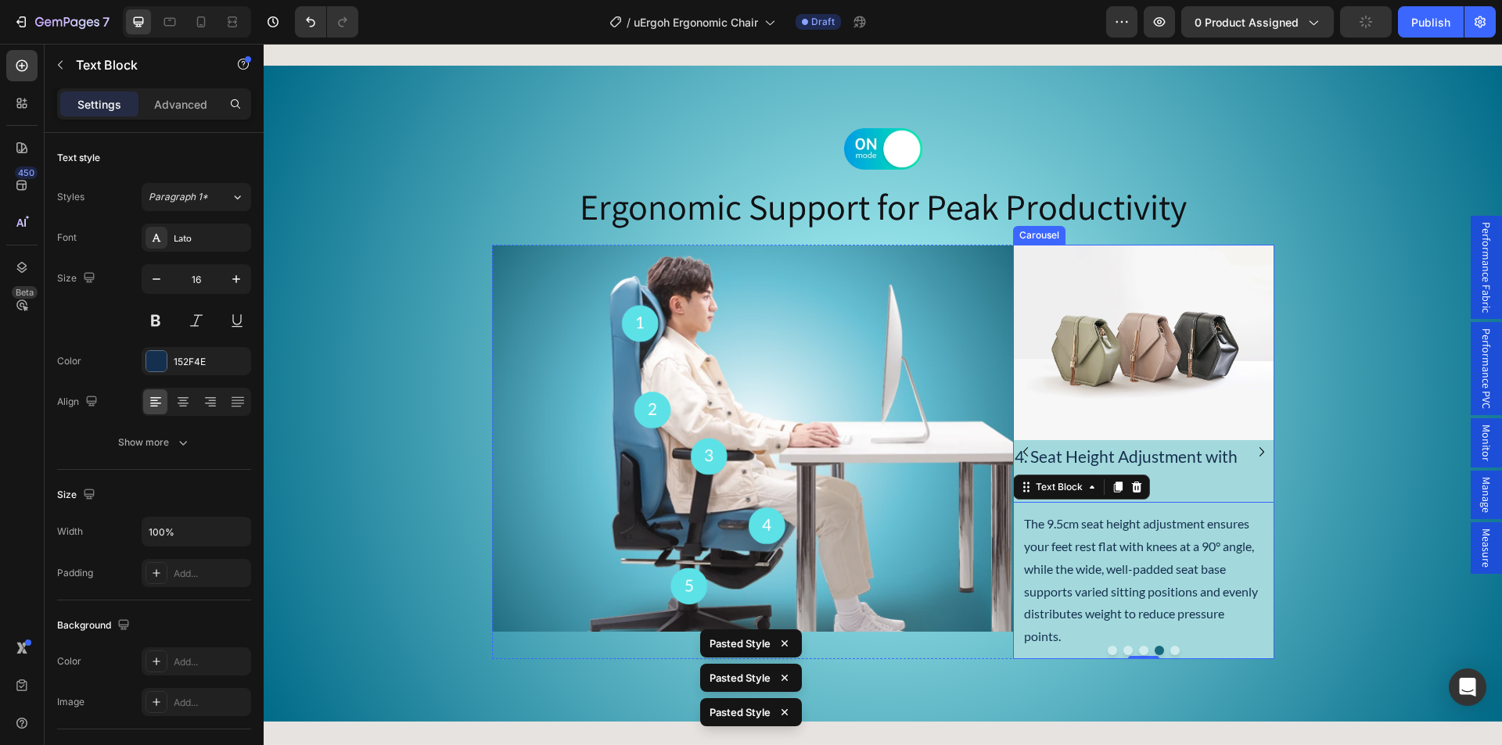
click at [1254, 440] on button "Carousel Next Arrow" at bounding box center [1261, 452] width 25 height 25
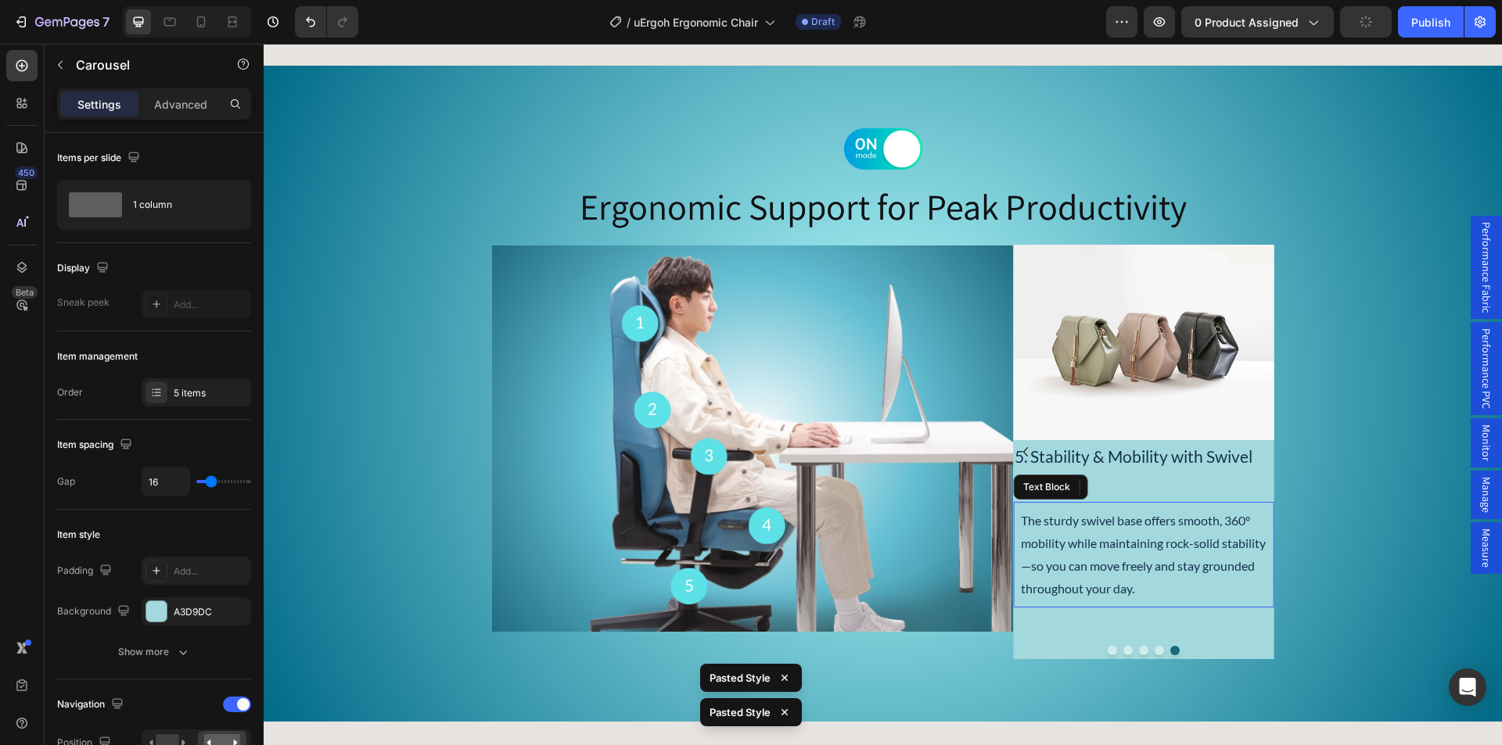
click at [1150, 548] on p "The sturdy swivel base offers smooth, 360° mobility while maintaining rock-soli…" at bounding box center [1143, 555] width 245 height 90
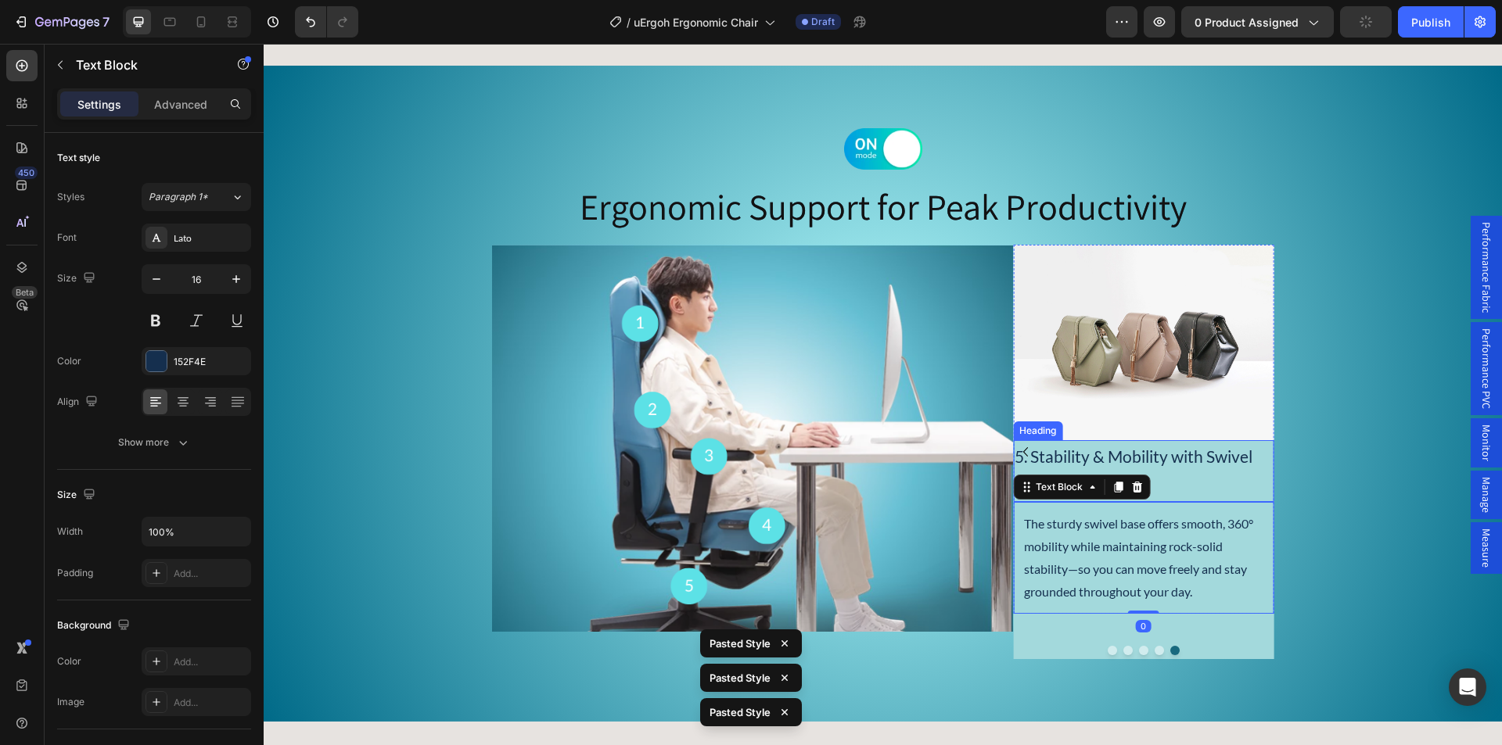
click at [1157, 458] on p "5. Stability & Mobility with Swivel Base" at bounding box center [1142, 471] width 257 height 59
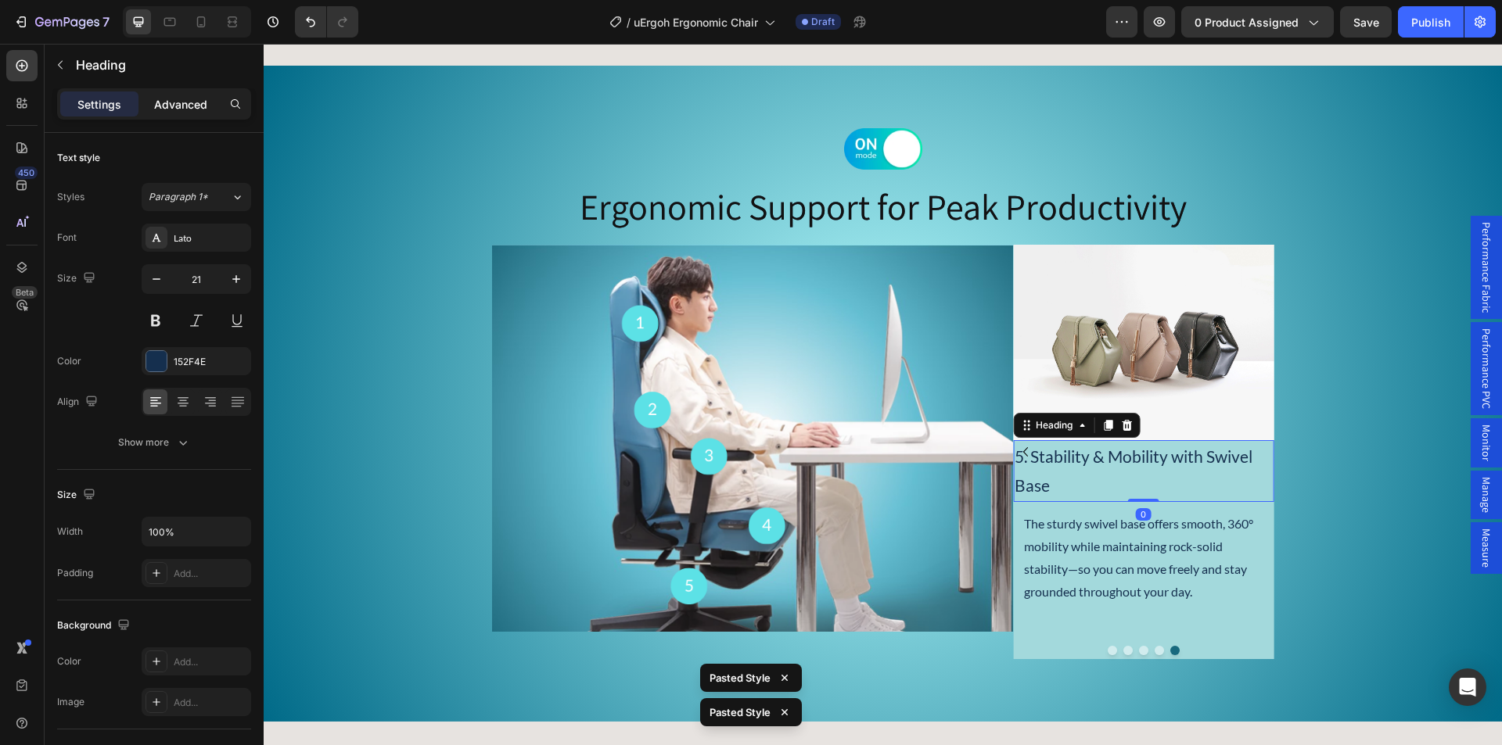
click at [178, 111] on p "Advanced" at bounding box center [180, 104] width 53 height 16
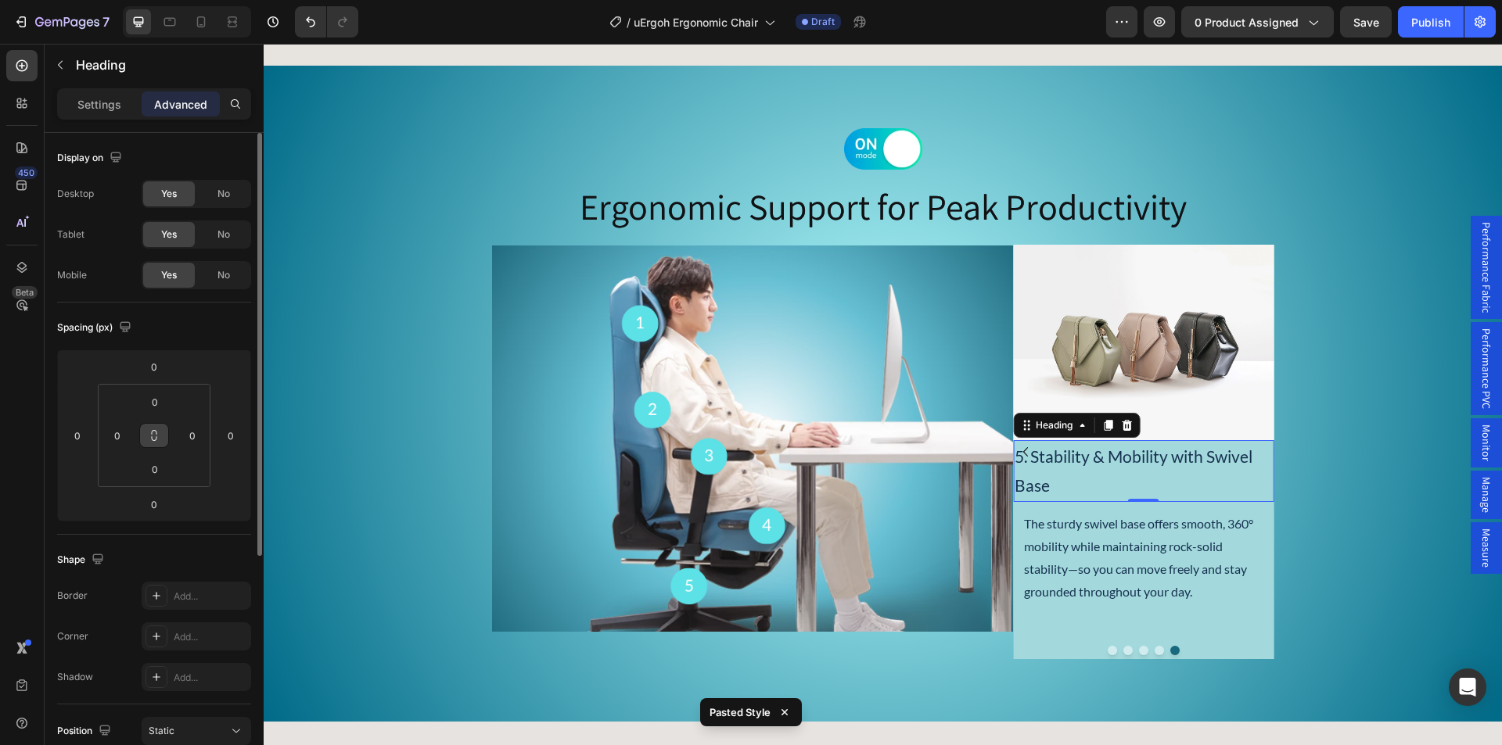
click at [156, 440] on icon at bounding box center [154, 438] width 5 height 5
click at [152, 406] on input "0" at bounding box center [154, 401] width 31 height 23
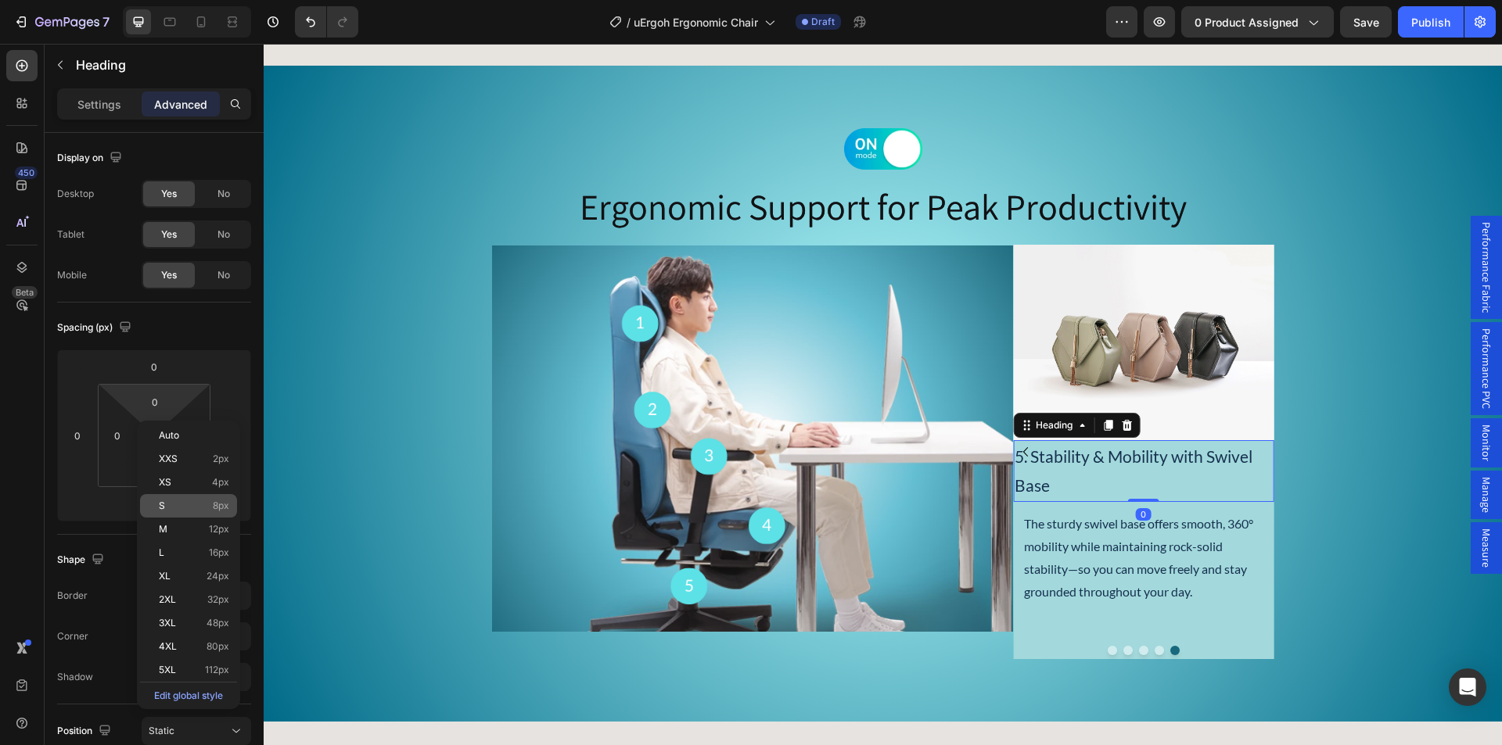
click at [196, 516] on div "S 8px" at bounding box center [188, 505] width 97 height 23
type input "8"
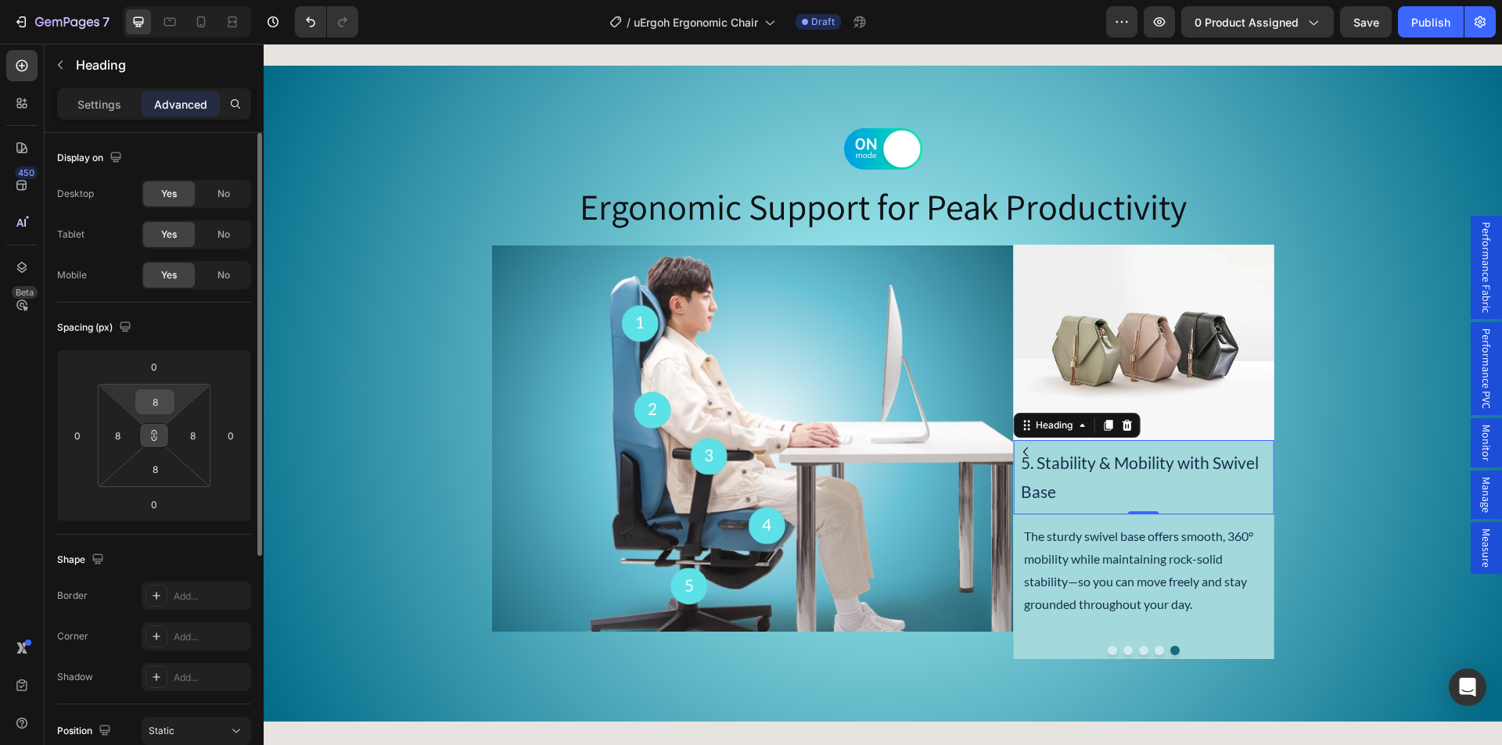
click at [153, 393] on input "8" at bounding box center [154, 401] width 31 height 23
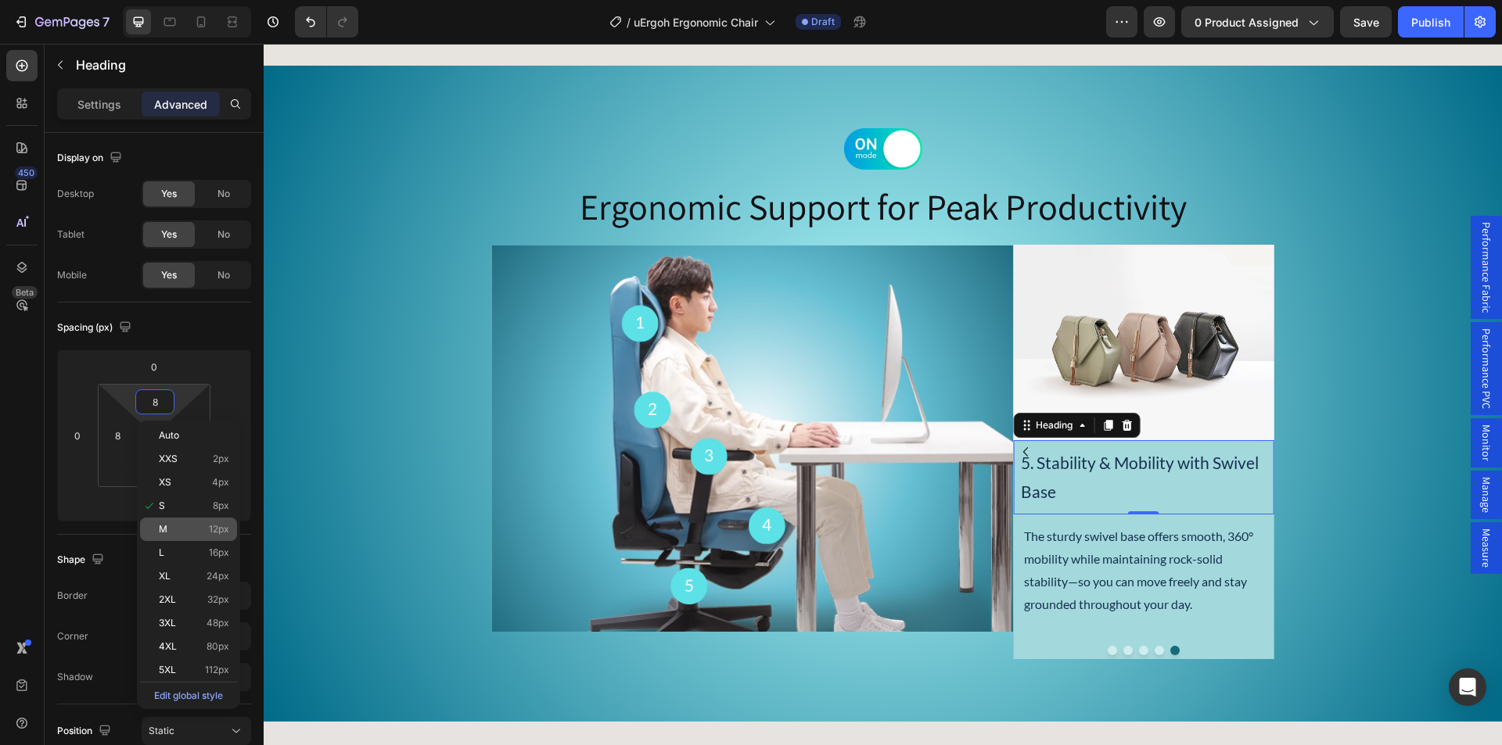
click at [188, 533] on p "M 12px" at bounding box center [194, 529] width 70 height 11
type input "12"
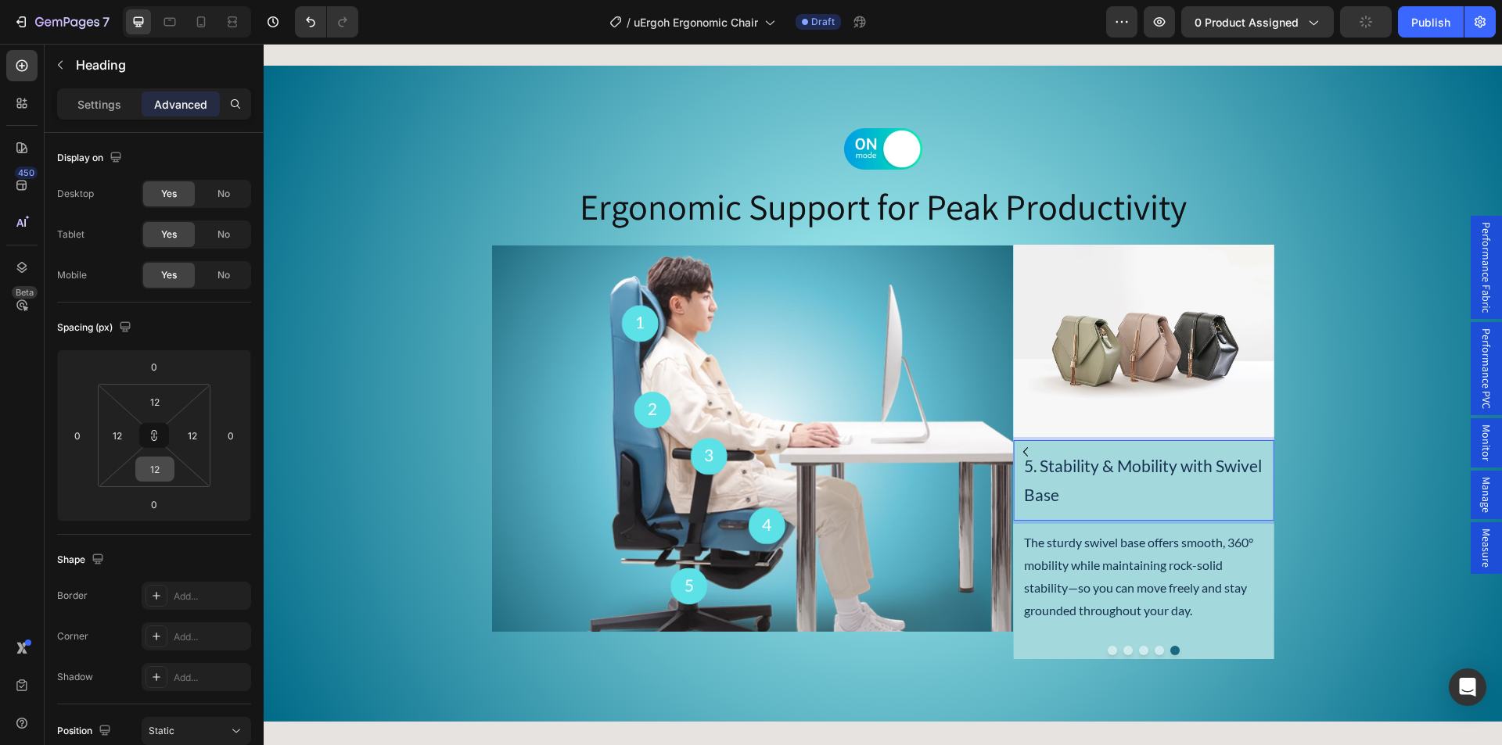
drag, startPoint x: 153, startPoint y: 436, endPoint x: 156, endPoint y: 467, distance: 31.4
click at [153, 435] on icon at bounding box center [154, 435] width 13 height 13
click at [156, 469] on input "12" at bounding box center [154, 469] width 31 height 23
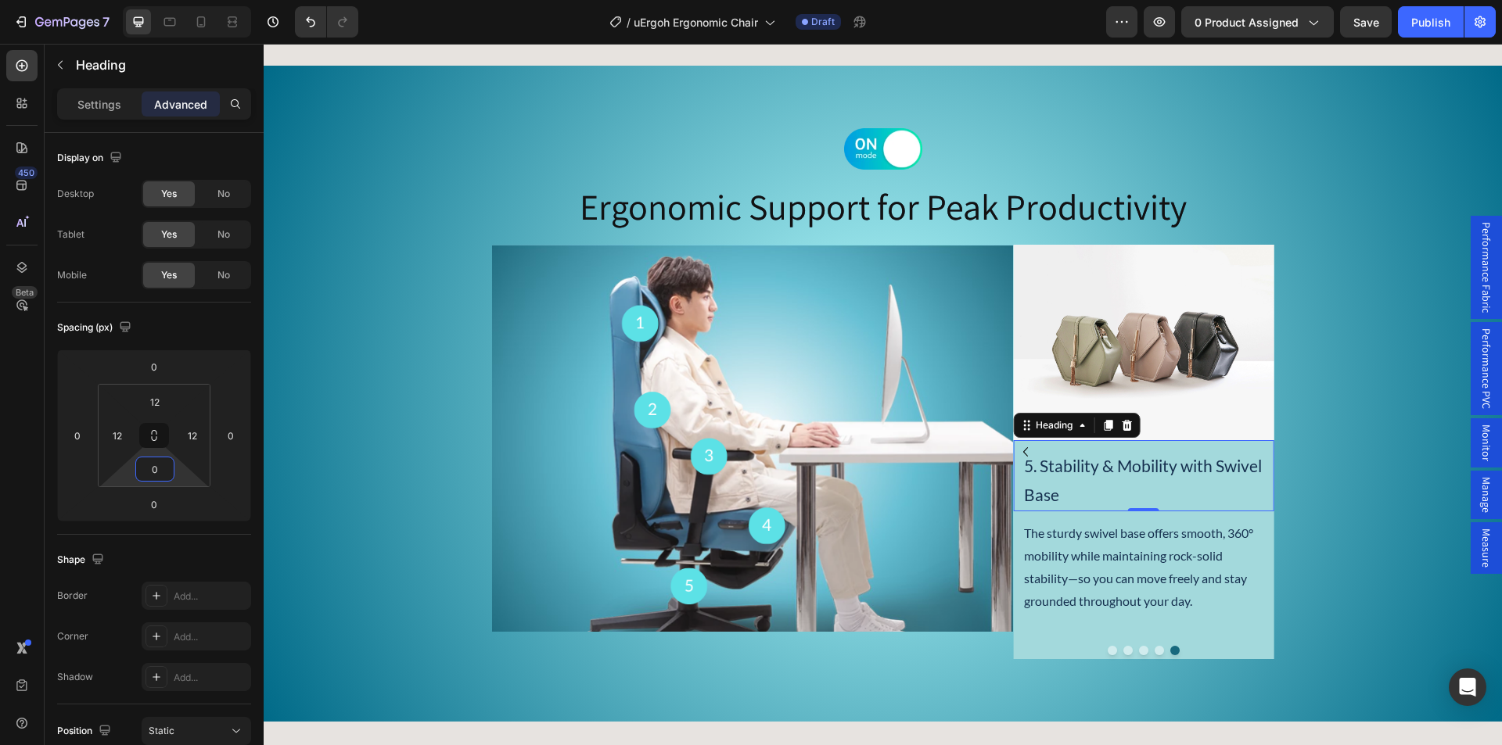
type input "0"
click at [79, 103] on p "Settings" at bounding box center [99, 104] width 44 height 16
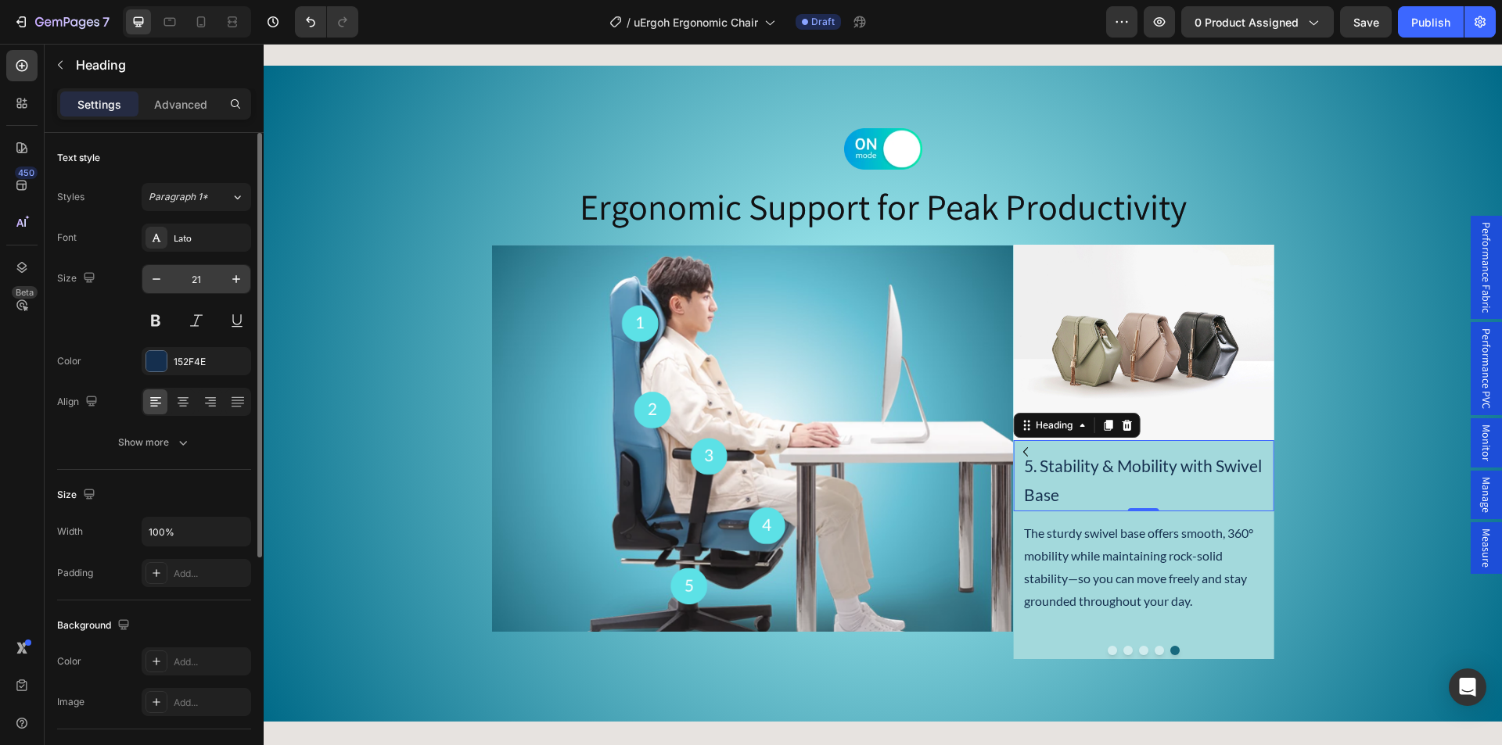
click at [195, 275] on input "21" at bounding box center [196, 279] width 52 height 28
click at [197, 282] on input "18" at bounding box center [196, 279] width 52 height 28
drag, startPoint x: 200, startPoint y: 280, endPoint x: 168, endPoint y: 275, distance: 32.4
click at [172, 278] on input "18" at bounding box center [196, 279] width 52 height 28
type input "21"
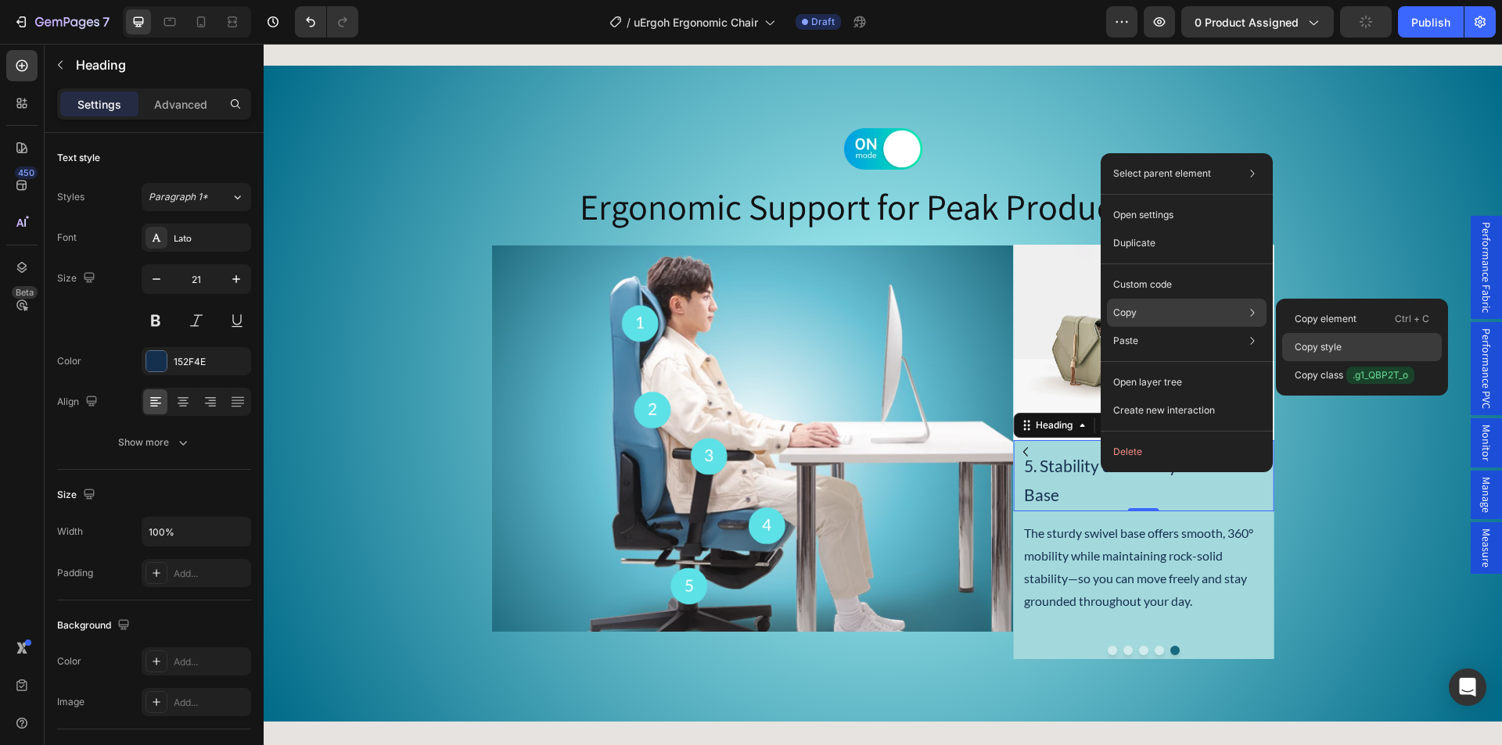
click at [1338, 347] on p "Copy style" at bounding box center [1317, 347] width 47 height 14
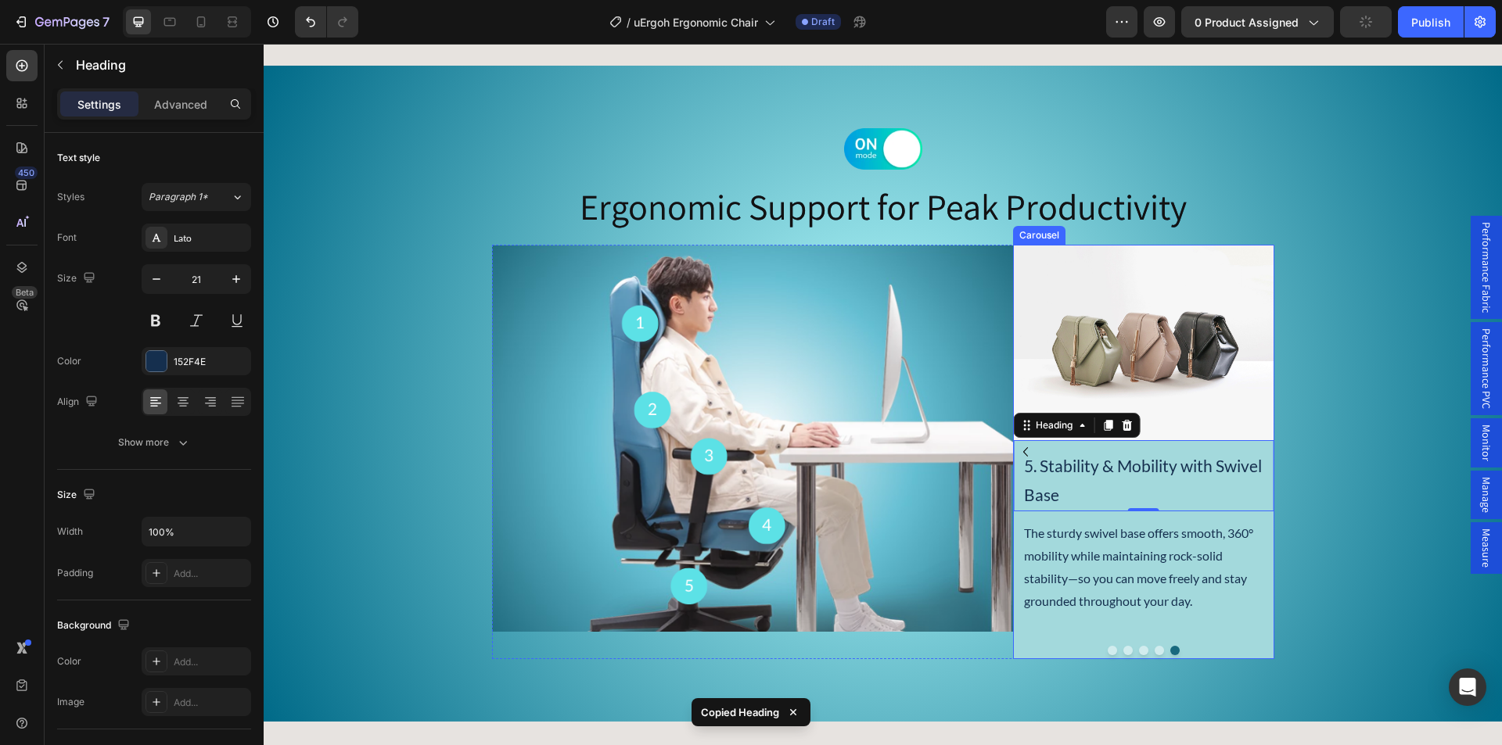
click at [1020, 449] on icon "Carousel Back Arrow" at bounding box center [1025, 452] width 19 height 19
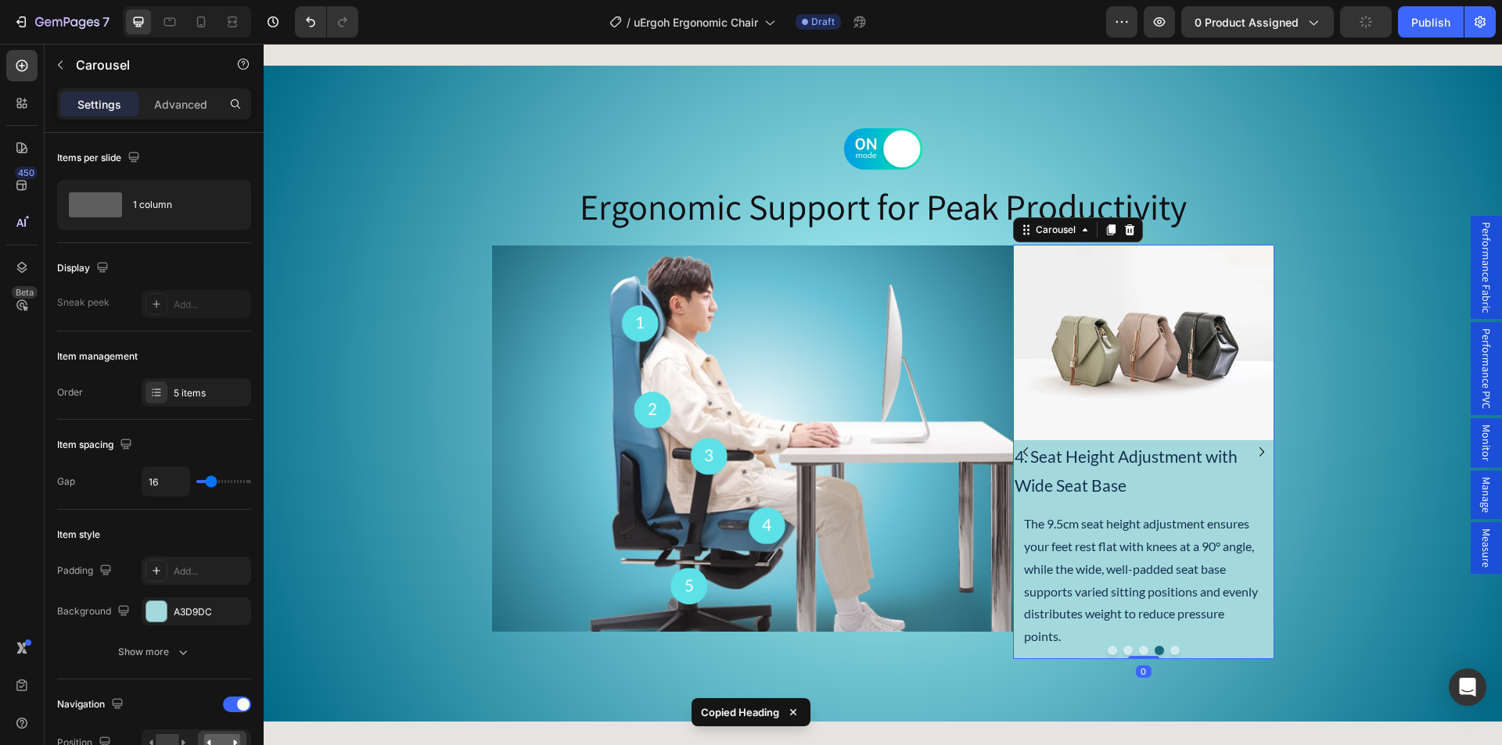
click at [1063, 472] on p "4. Seat Height Adjustment with Wide Seat Base" at bounding box center [1142, 471] width 257 height 59
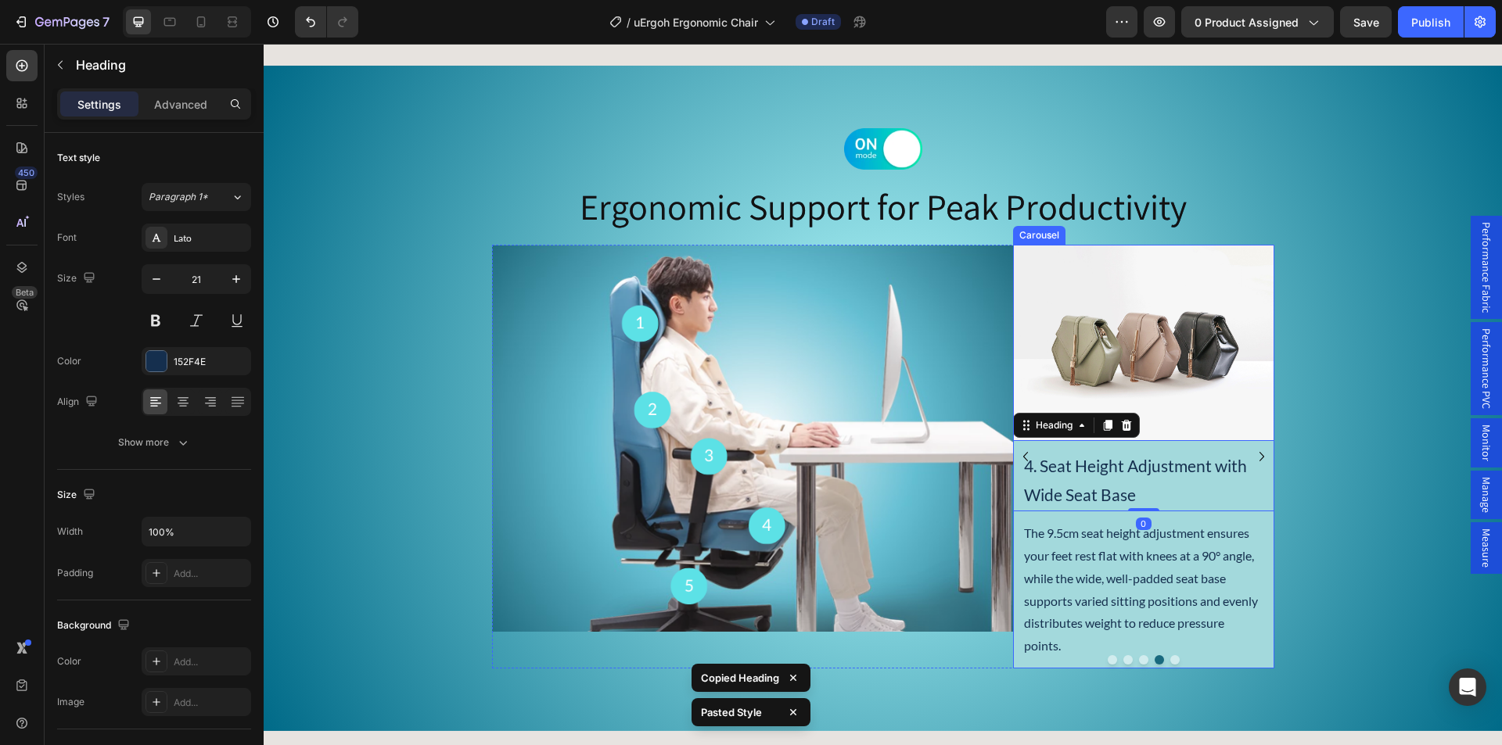
click at [1018, 451] on icon "Carousel Back Arrow" at bounding box center [1025, 456] width 19 height 19
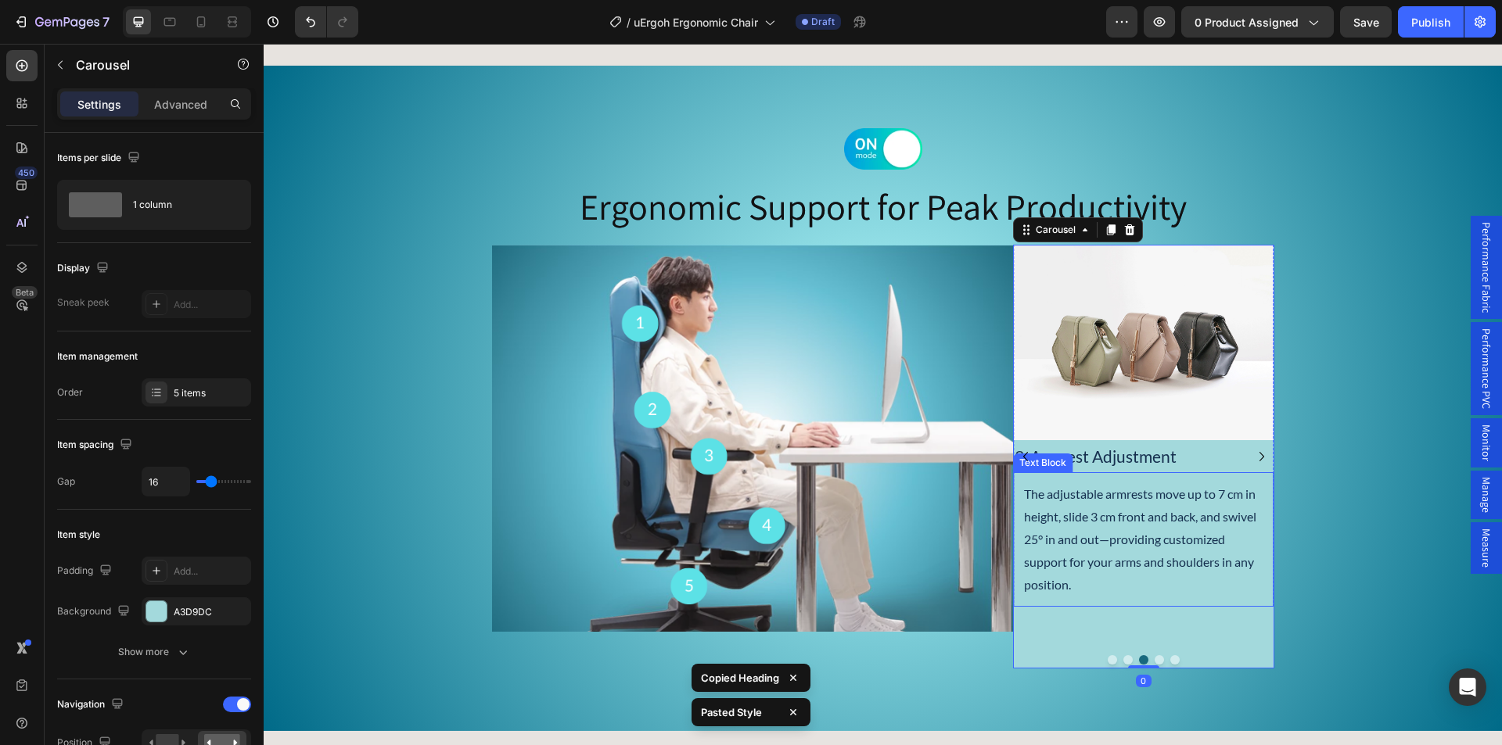
click at [1075, 479] on div "The adjustable armrests move up to 7 cm in height, slide 3 cm front and back, a…" at bounding box center [1143, 539] width 260 height 135
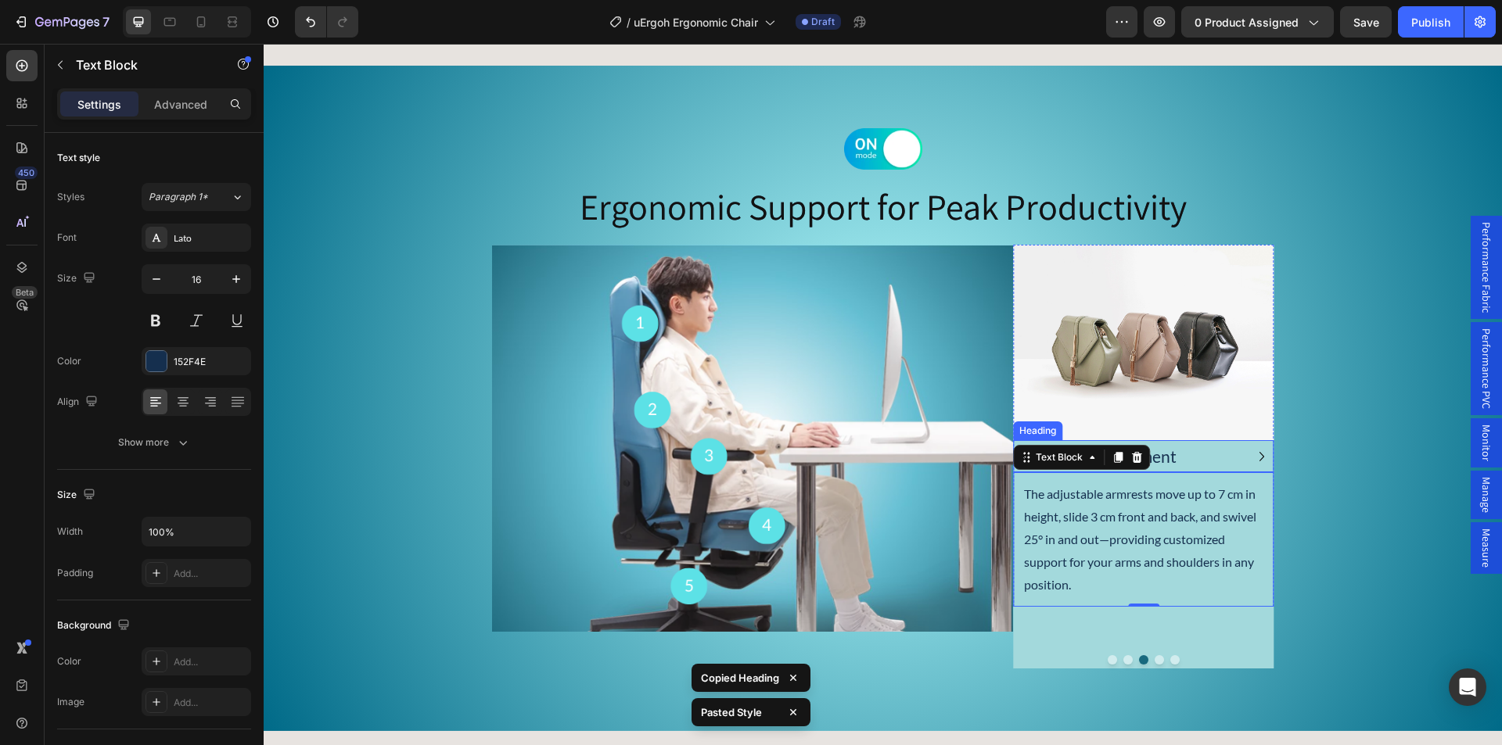
click at [1197, 447] on p "3. Armrest Adjustment" at bounding box center [1142, 457] width 257 height 30
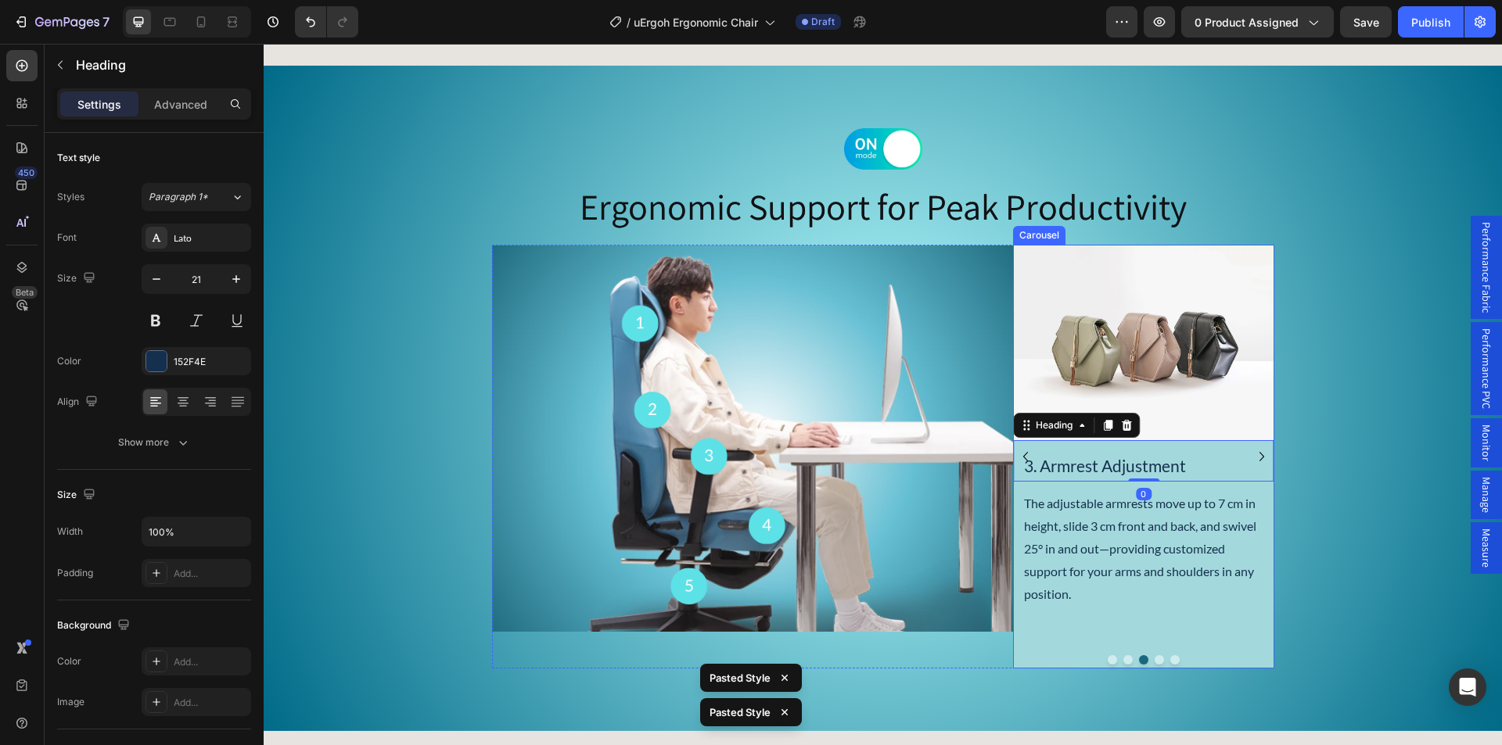
click at [1018, 451] on icon "Carousel Back Arrow" at bounding box center [1025, 456] width 19 height 19
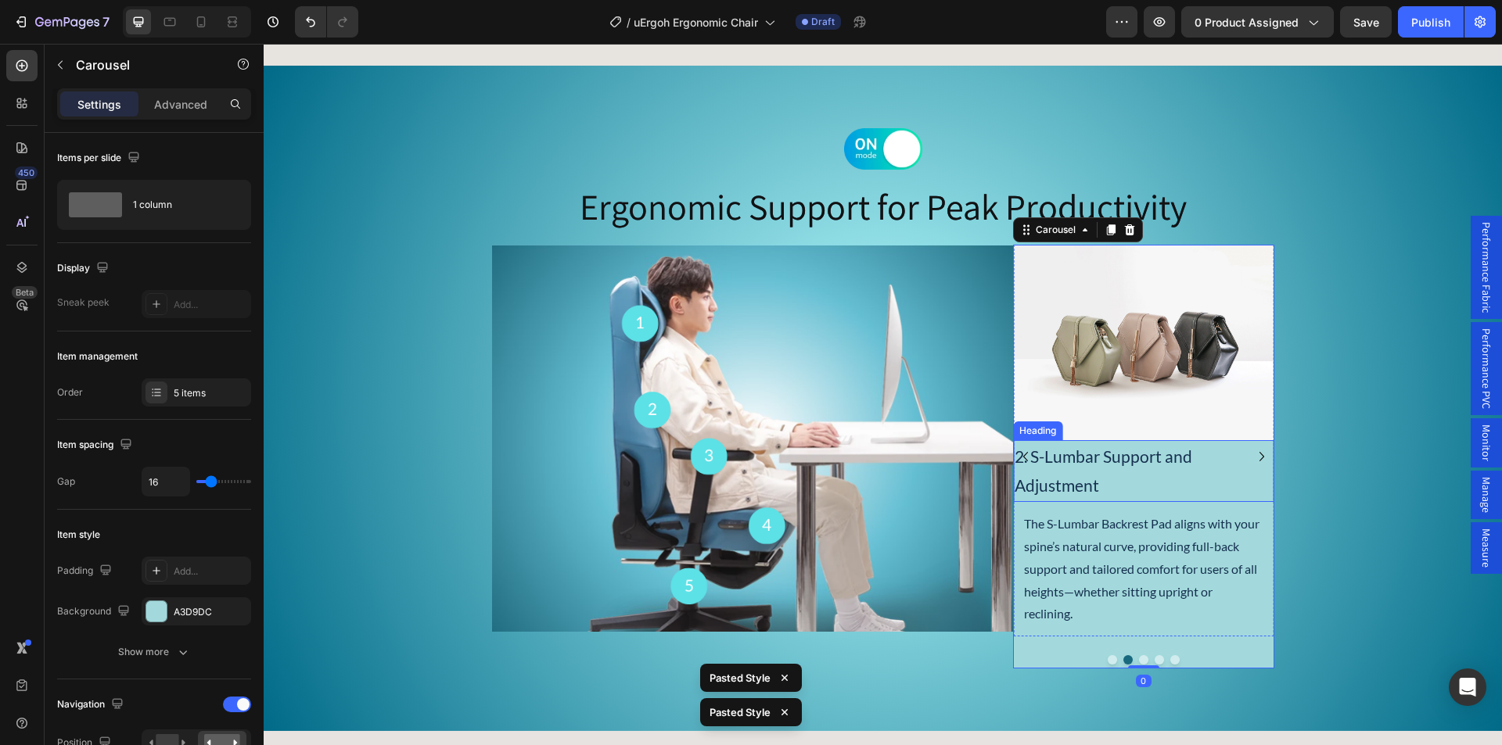
click at [1102, 470] on p "2. S-Lumbar Support and Adjustment" at bounding box center [1142, 471] width 257 height 59
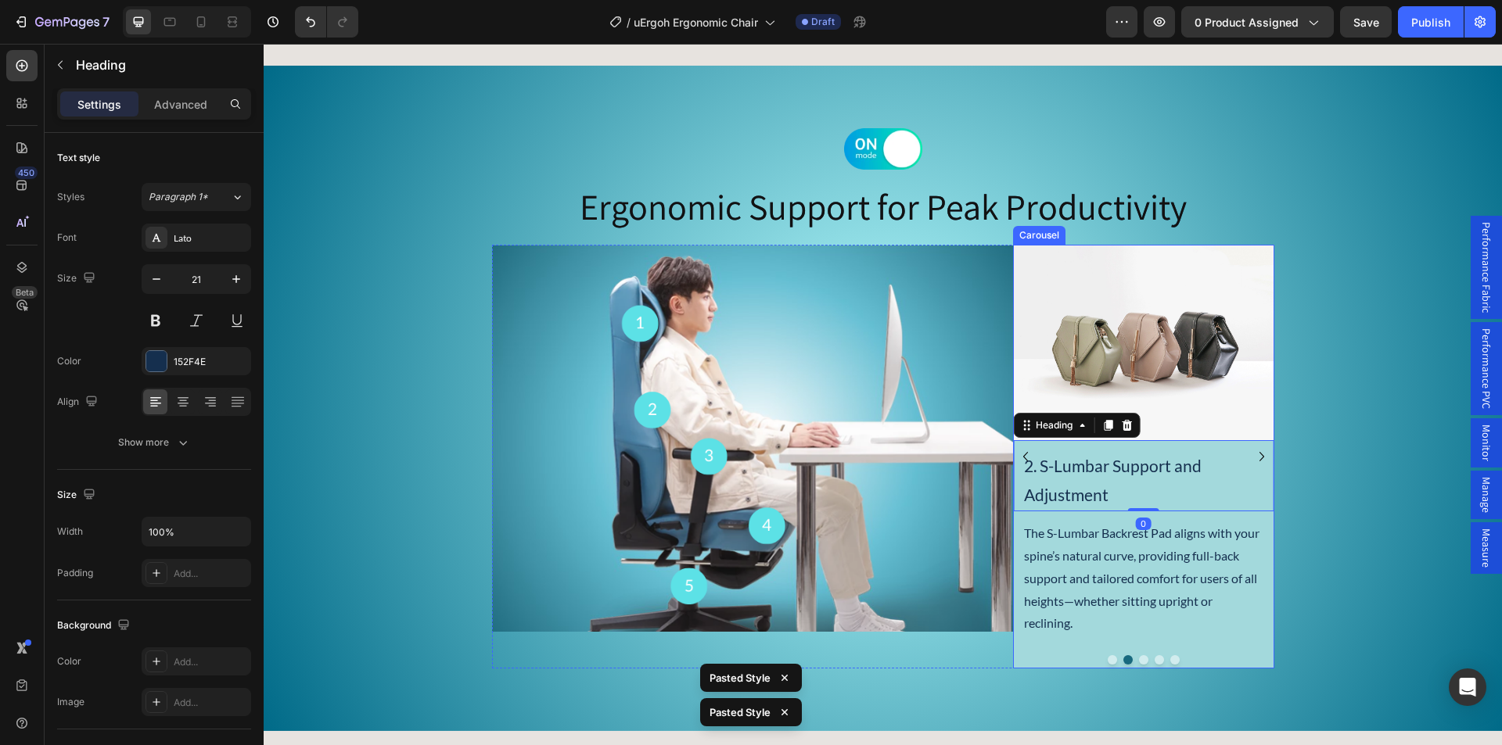
click at [1016, 451] on icon "Carousel Back Arrow" at bounding box center [1025, 456] width 19 height 19
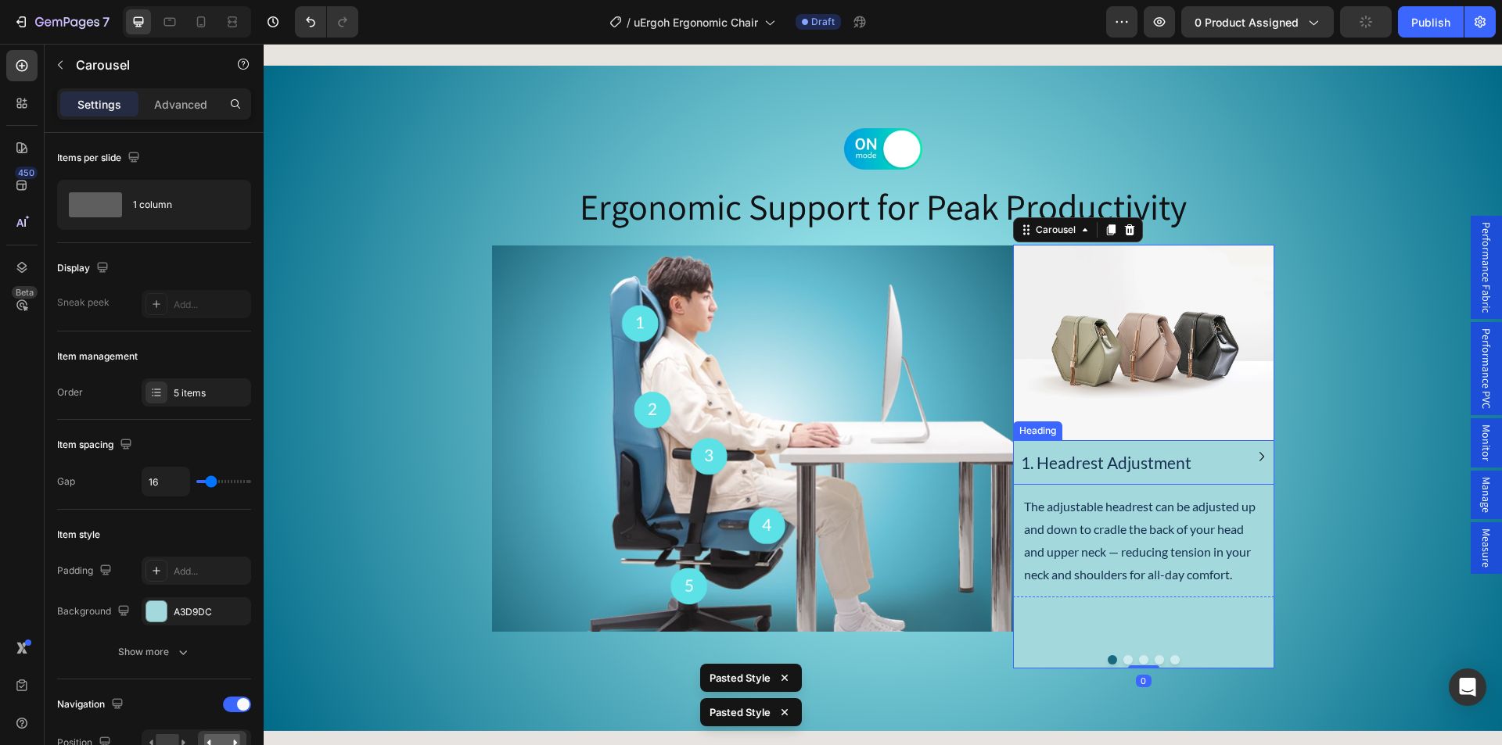
click at [1092, 466] on p "1. Headrest Adjustment" at bounding box center [1143, 463] width 245 height 30
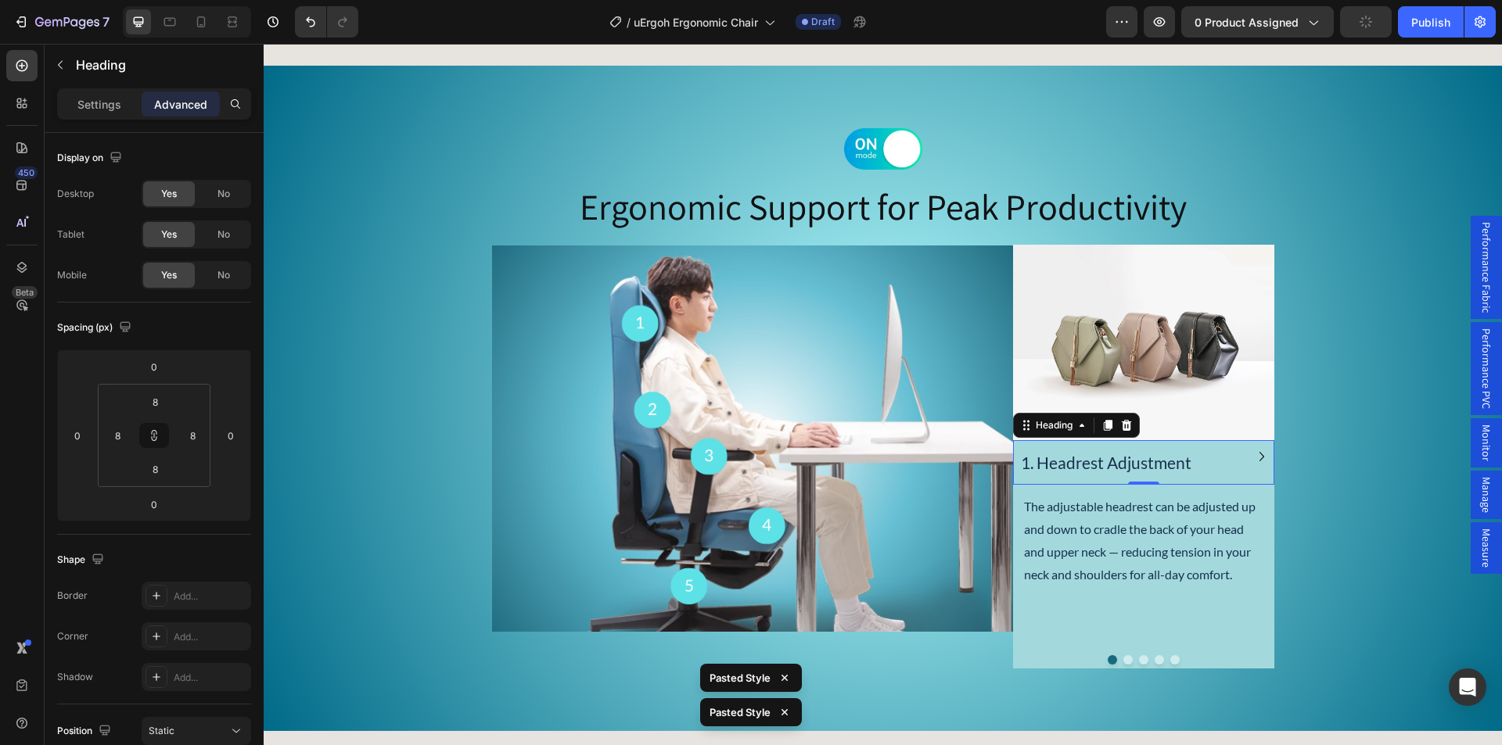
type input "12"
type input "0"
type input "12"
click at [1122, 534] on p "The adjustable headrest can be adjusted up and down to cradle the back of your …" at bounding box center [1143, 538] width 239 height 90
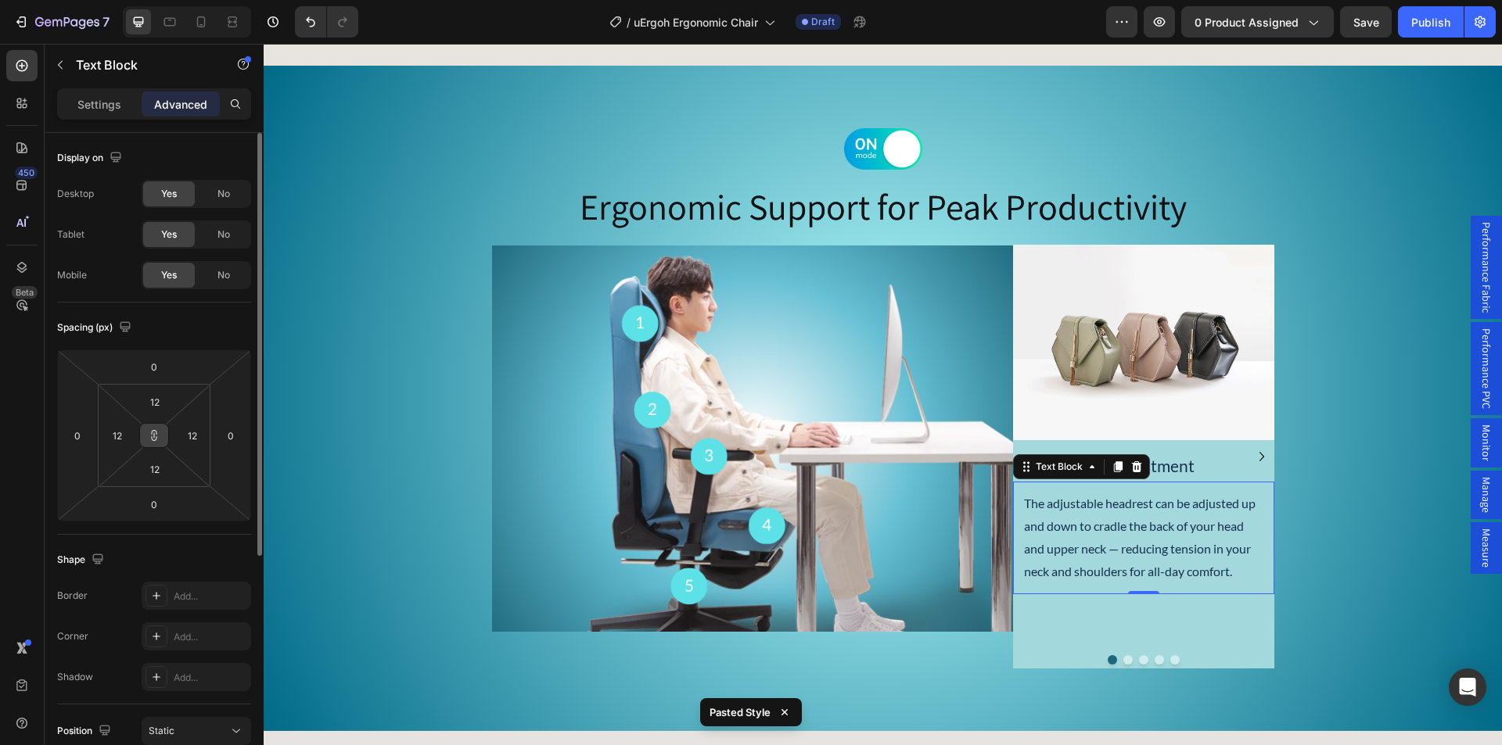
click at [156, 439] on icon at bounding box center [154, 435] width 13 height 13
click at [155, 400] on input "12" at bounding box center [154, 401] width 31 height 23
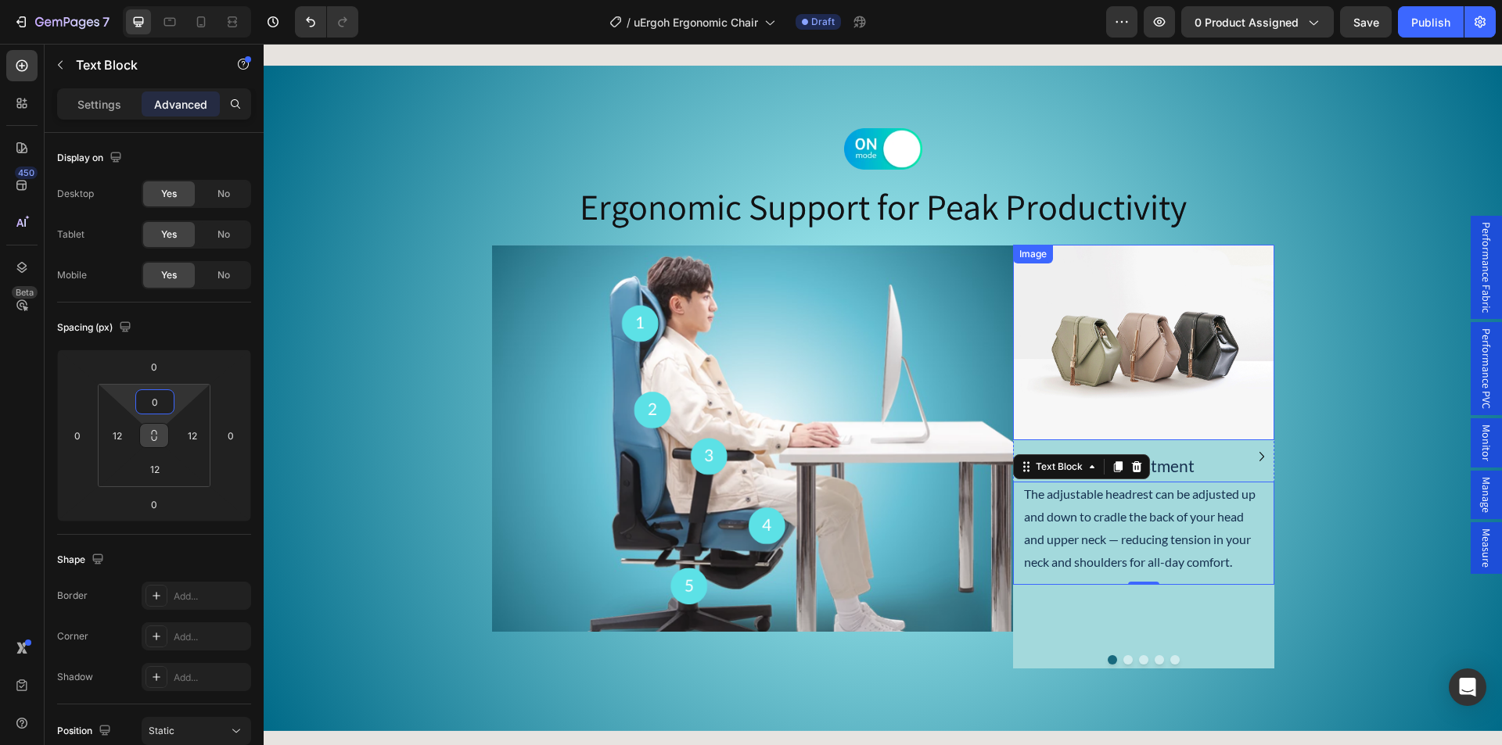
type input "0"
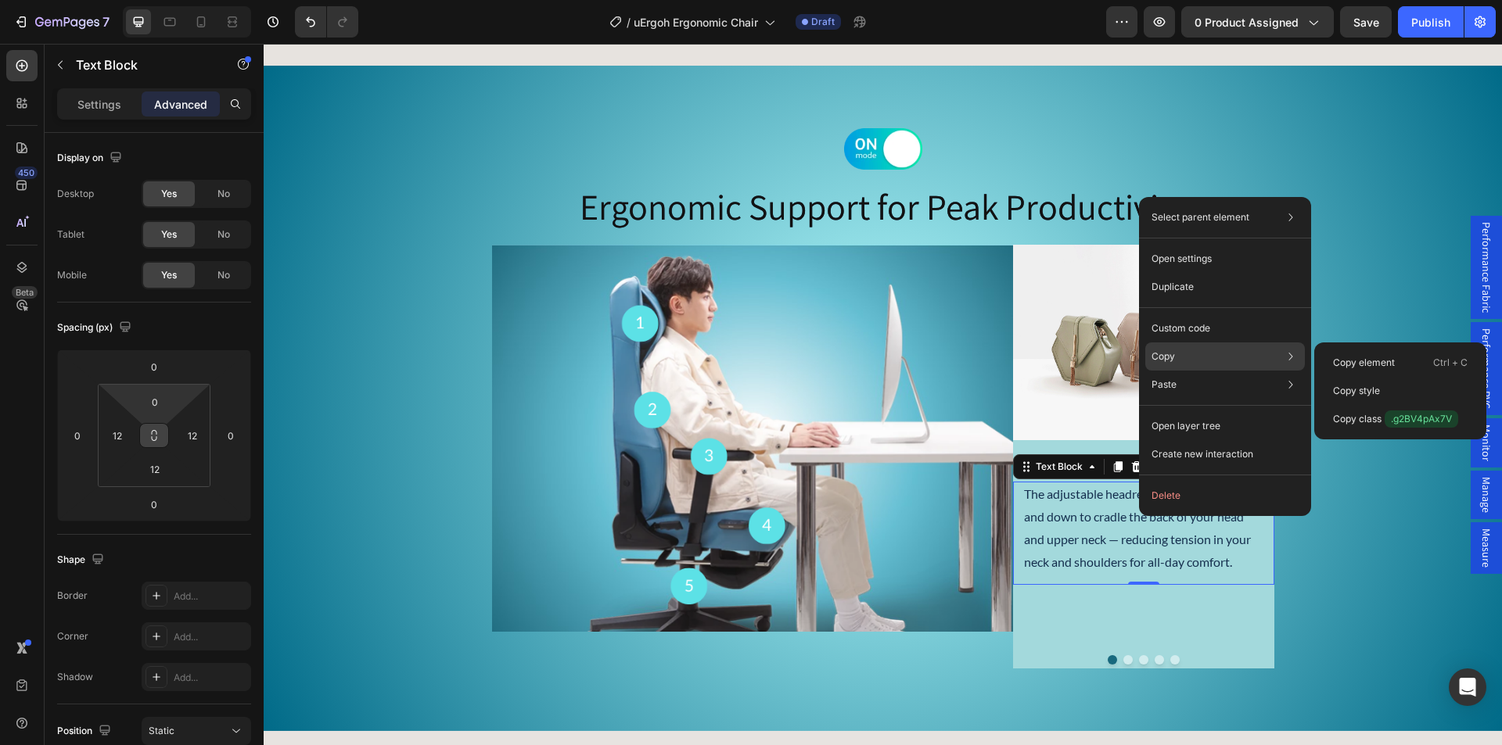
click at [1221, 367] on div "Copy Copy element Ctrl + C Copy style Copy class .g2BV4pAx7V" at bounding box center [1225, 357] width 160 height 28
click at [1236, 357] on div "Copy Copy element Ctrl + C Copy style Copy class .g2BV4pAx7V" at bounding box center [1225, 357] width 160 height 28
drag, startPoint x: 1359, startPoint y: 390, endPoint x: 975, endPoint y: 386, distance: 384.8
click at [1359, 390] on p "Copy style" at bounding box center [1356, 391] width 47 height 14
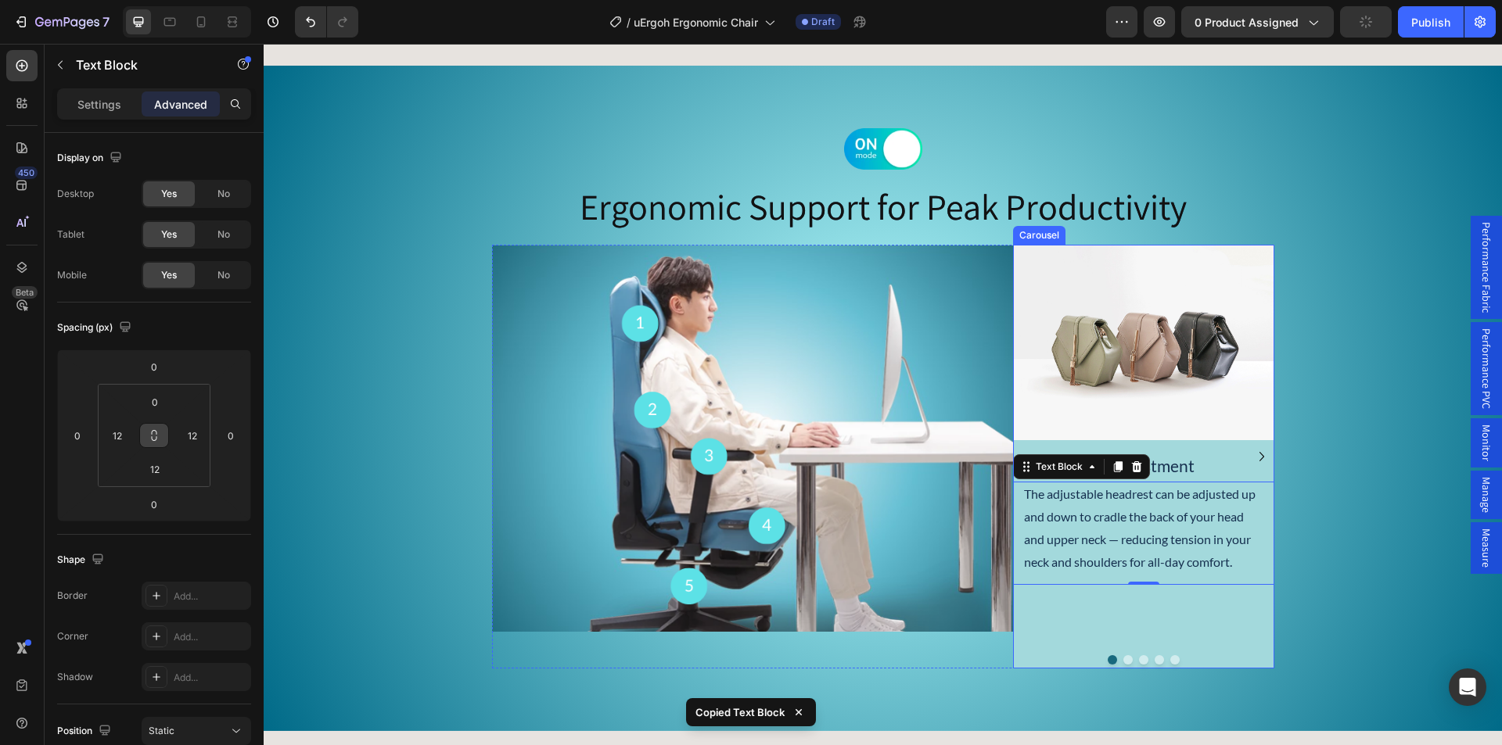
drag, startPoint x: 1254, startPoint y: 449, endPoint x: 1237, endPoint y: 463, distance: 22.8
click at [1254, 448] on icon "Carousel Next Arrow" at bounding box center [1261, 456] width 19 height 19
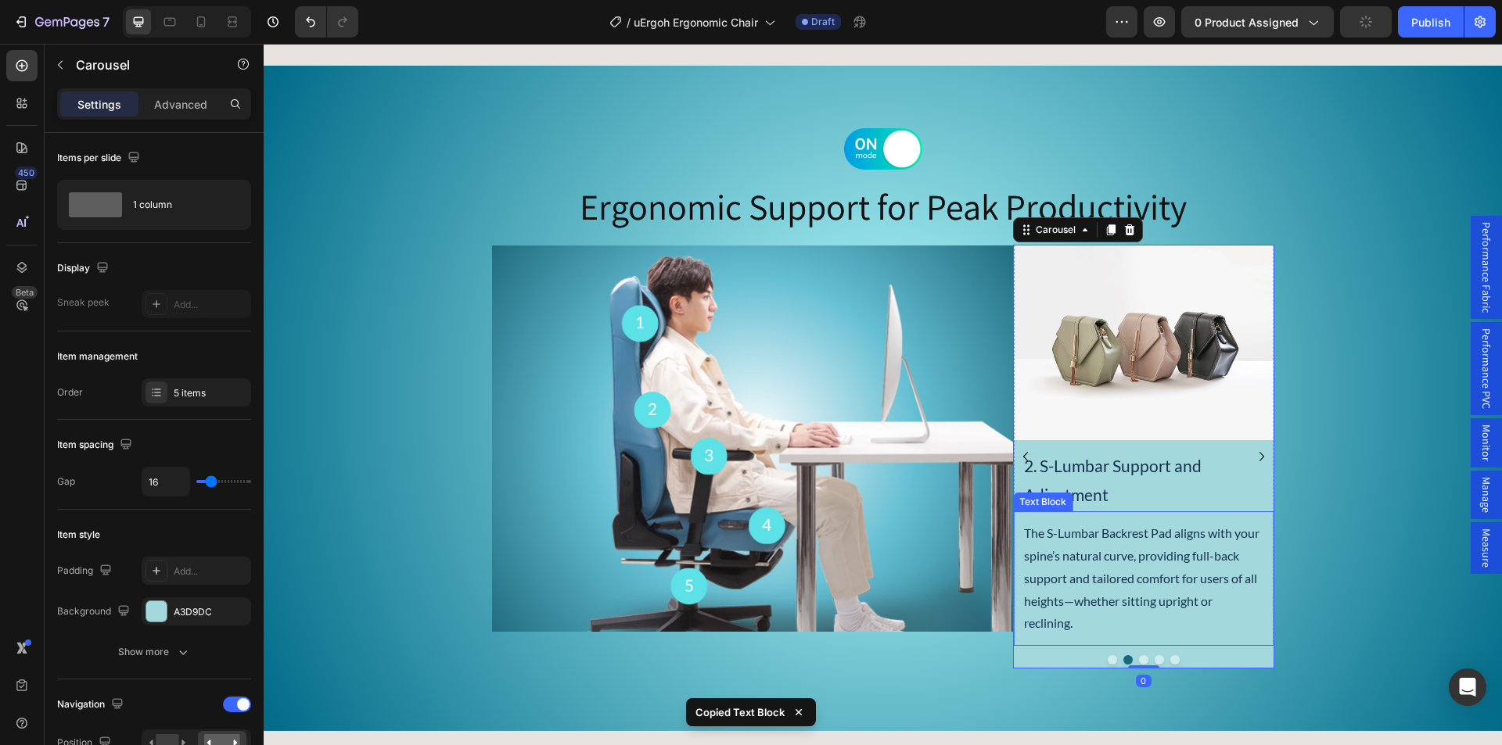
click at [1104, 550] on p "The S-Lumbar Backrest Pad aligns with your spine’s natural curve, providing ful…" at bounding box center [1143, 578] width 239 height 113
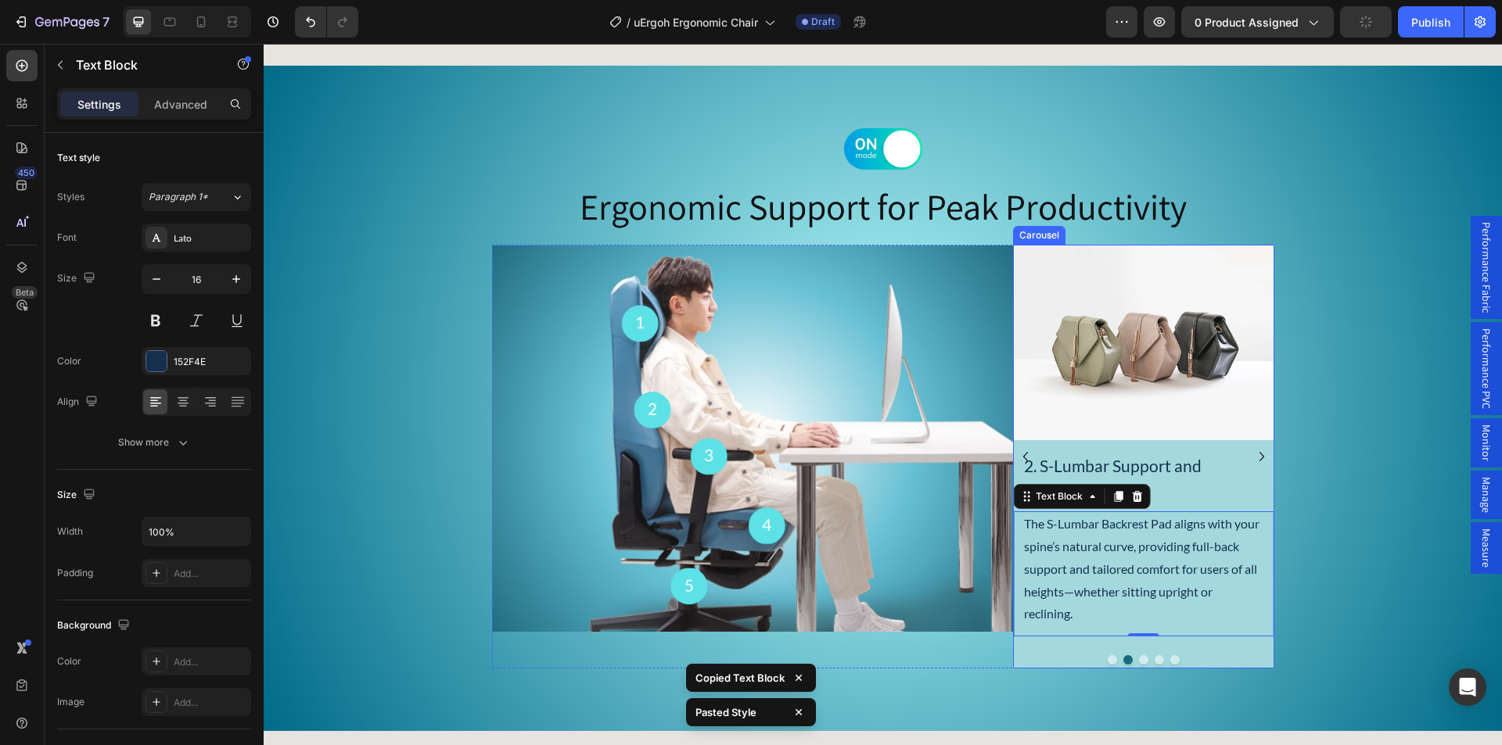
click at [1252, 453] on icon "Carousel Next Arrow" at bounding box center [1261, 456] width 19 height 19
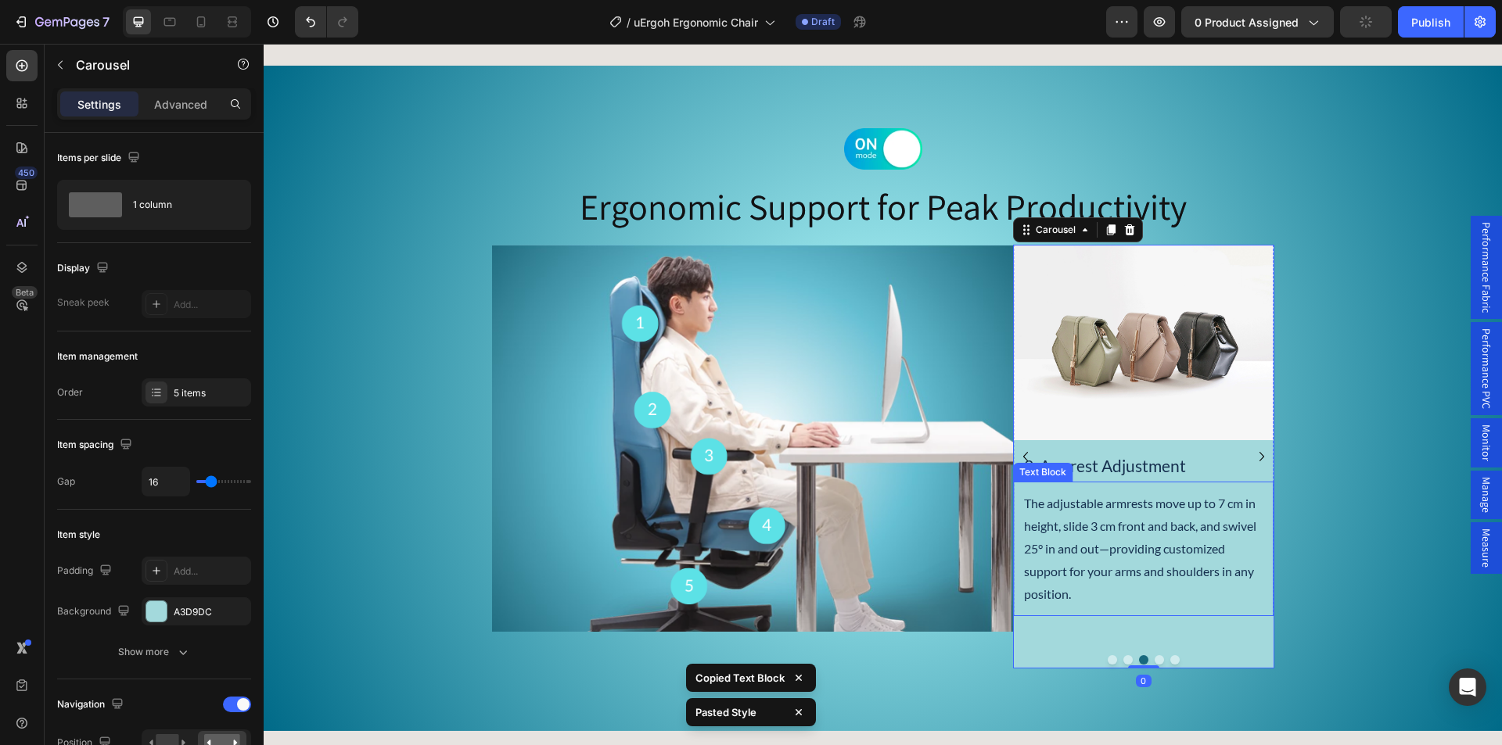
click at [1124, 536] on p "The adjustable armrests move up to 7 cm in height, slide 3 cm front and back, a…" at bounding box center [1143, 549] width 239 height 113
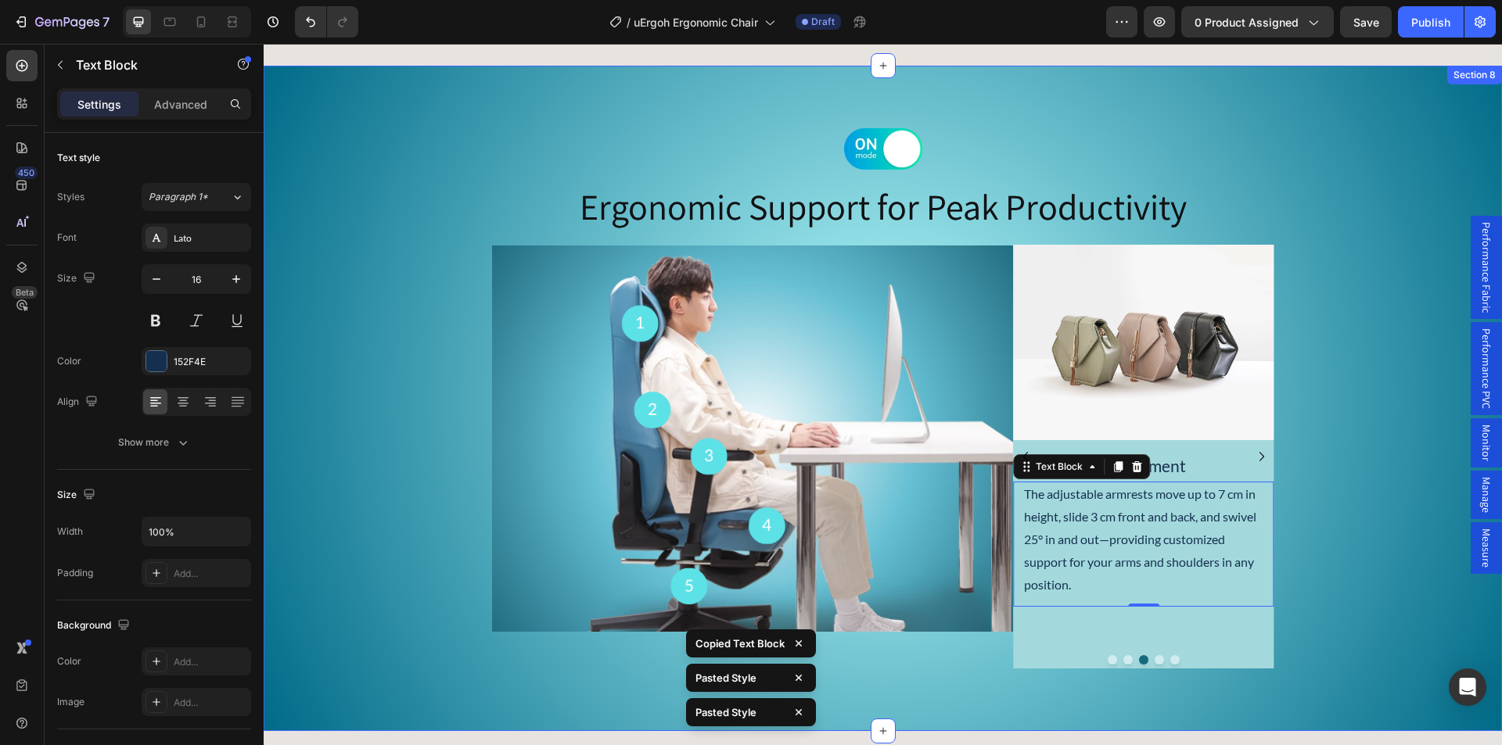
click at [1259, 458] on icon "Carousel Next Arrow" at bounding box center [1261, 456] width 5 height 9
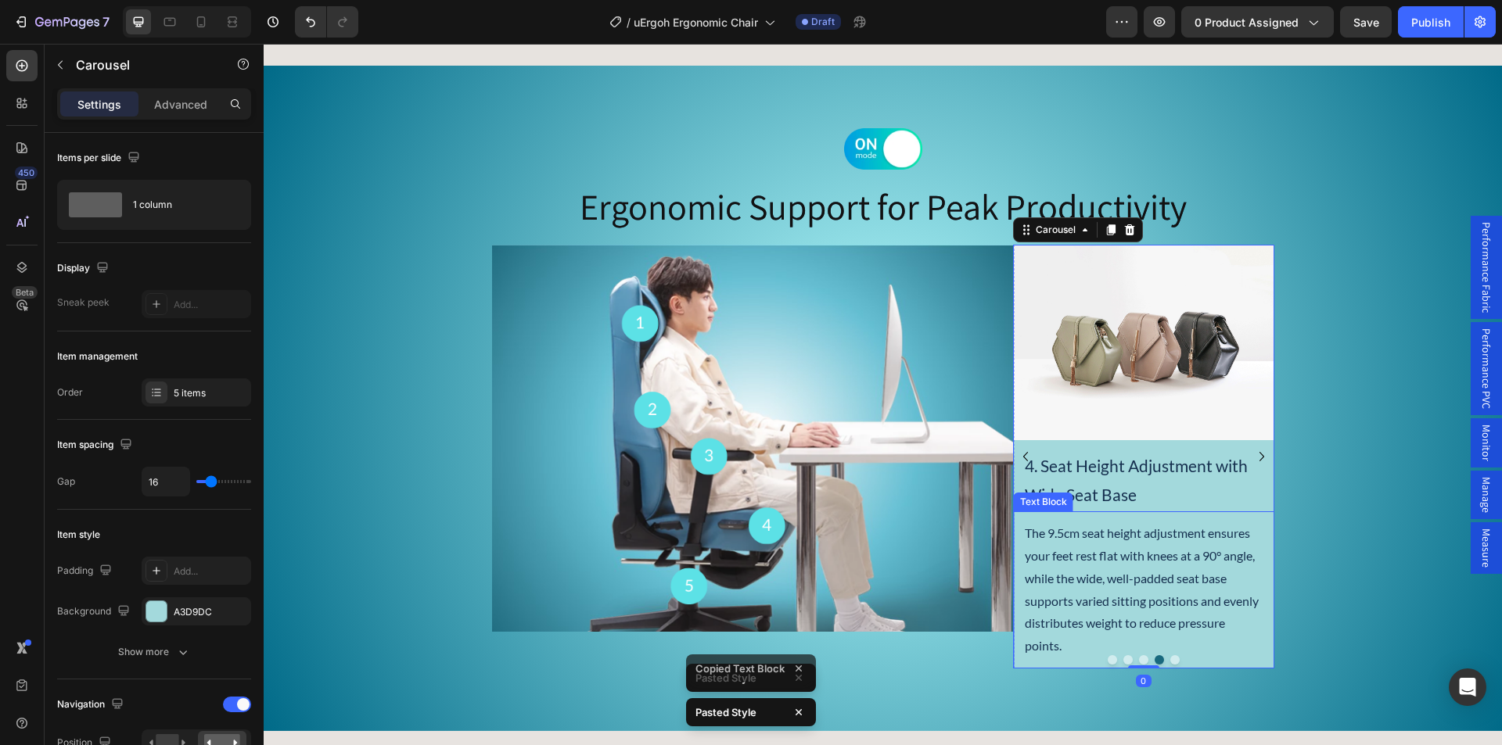
click at [1143, 538] on p "The 9.5cm seat height adjustment ensures your feet rest flat with knees at a 90…" at bounding box center [1144, 589] width 239 height 135
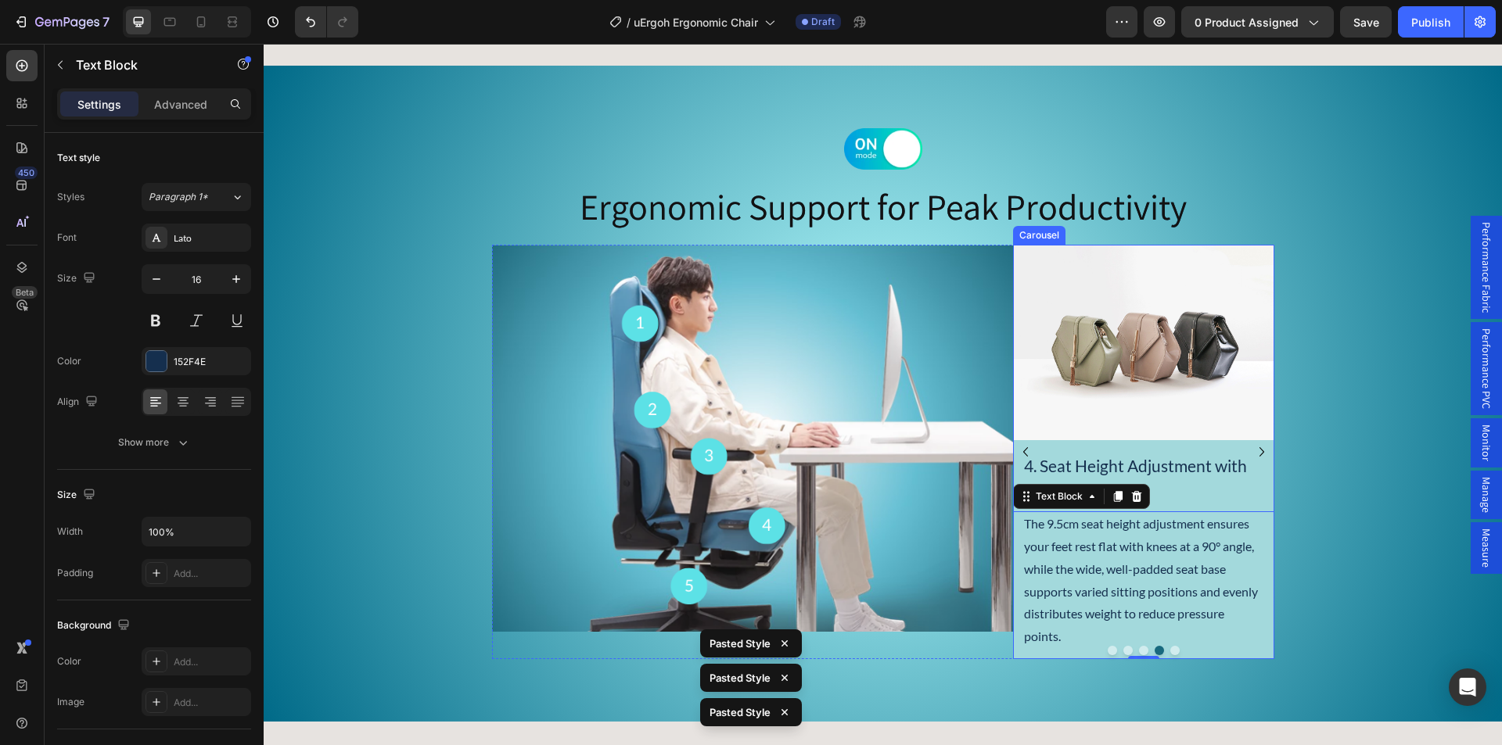
click at [1252, 453] on icon "Carousel Next Arrow" at bounding box center [1261, 452] width 19 height 19
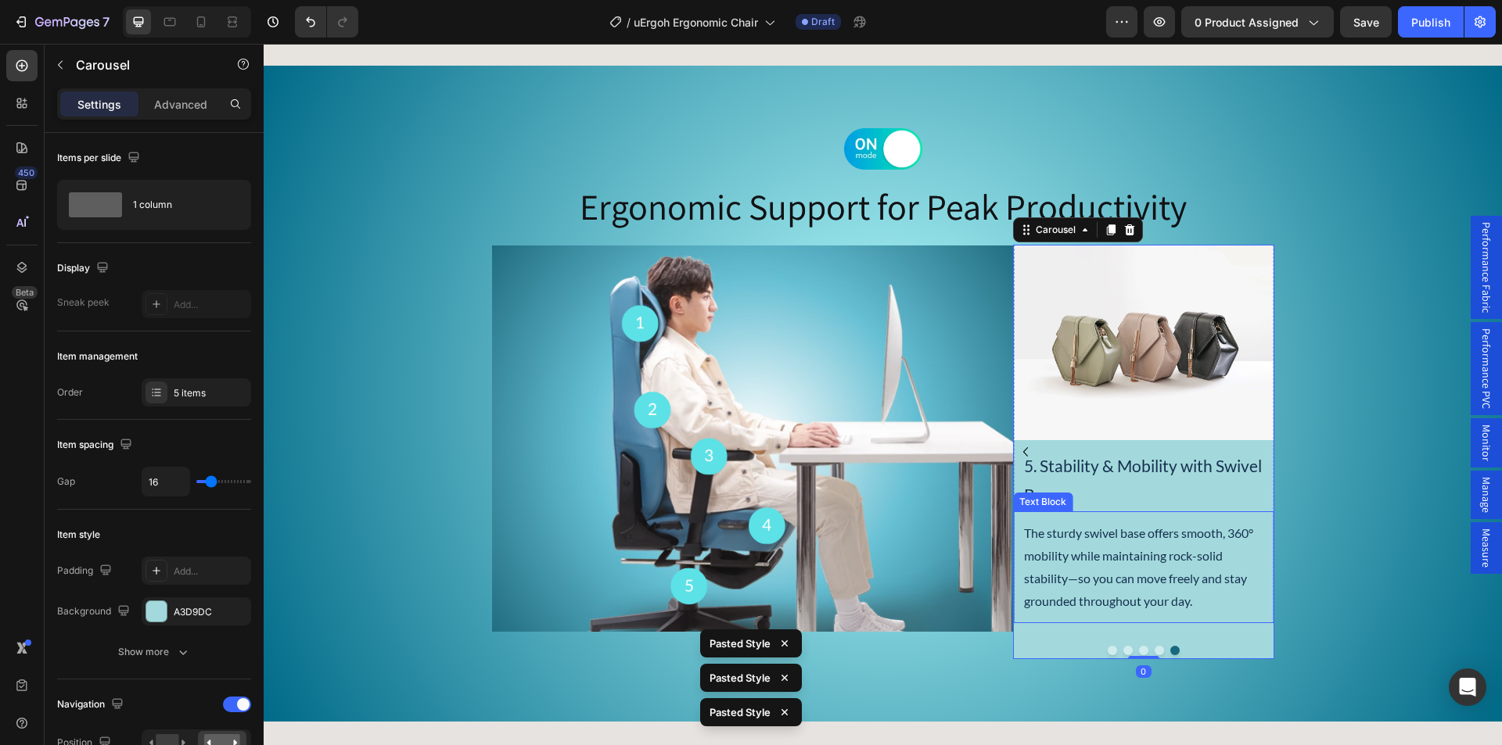
click at [1098, 545] on p "The sturdy swivel base offers smooth, 360° mobility while maintaining rock-soli…" at bounding box center [1143, 567] width 239 height 90
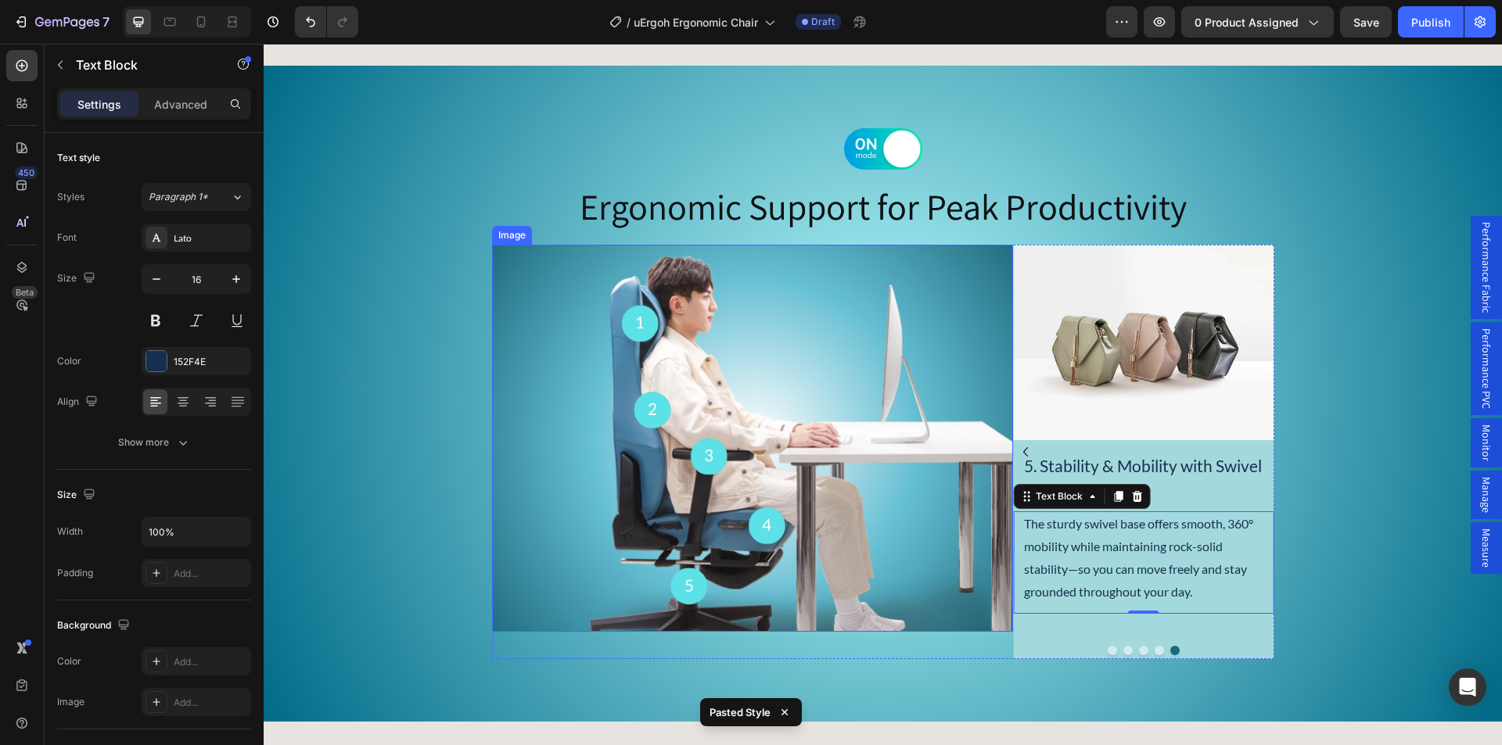
click at [503, 235] on div "Image" at bounding box center [512, 235] width 34 height 14
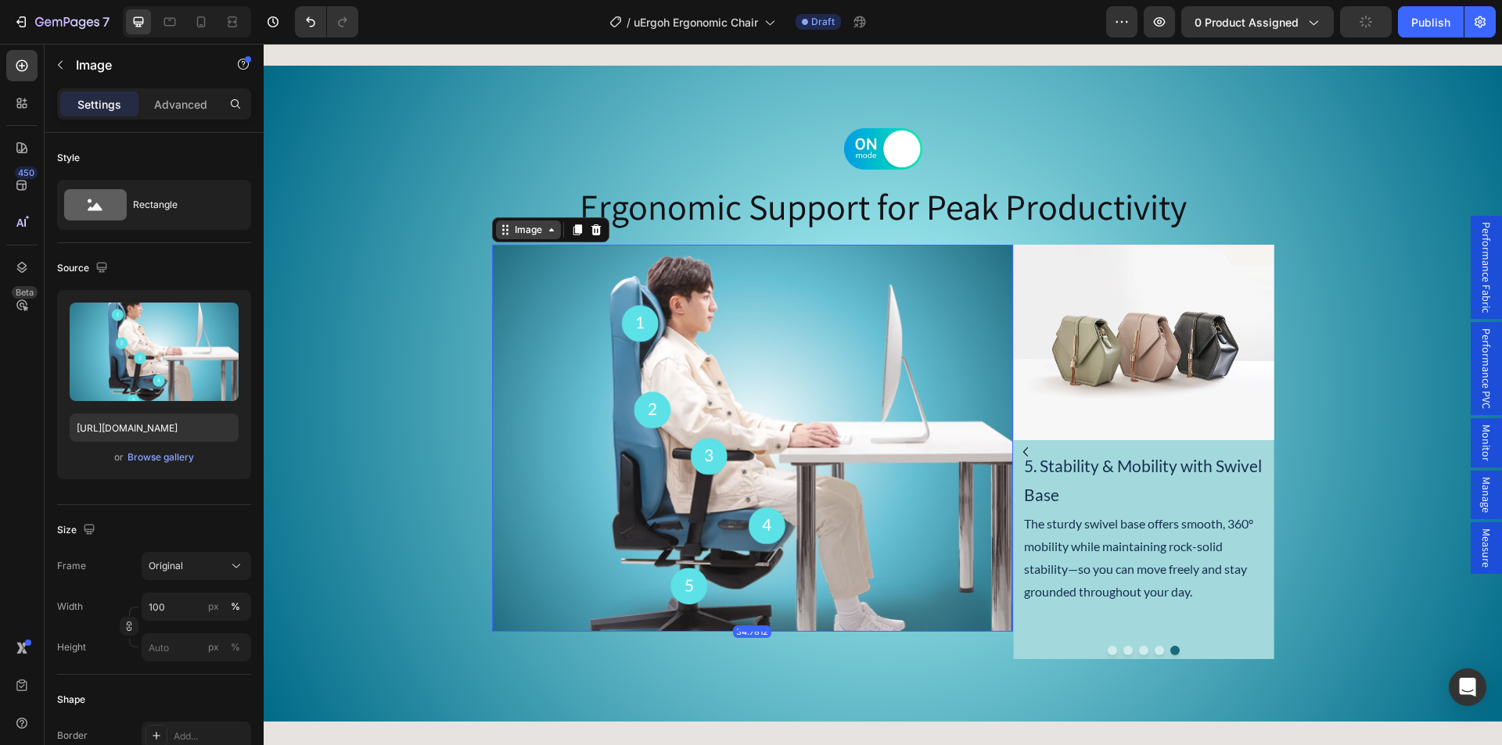
click at [513, 228] on div "Image" at bounding box center [528, 230] width 34 height 14
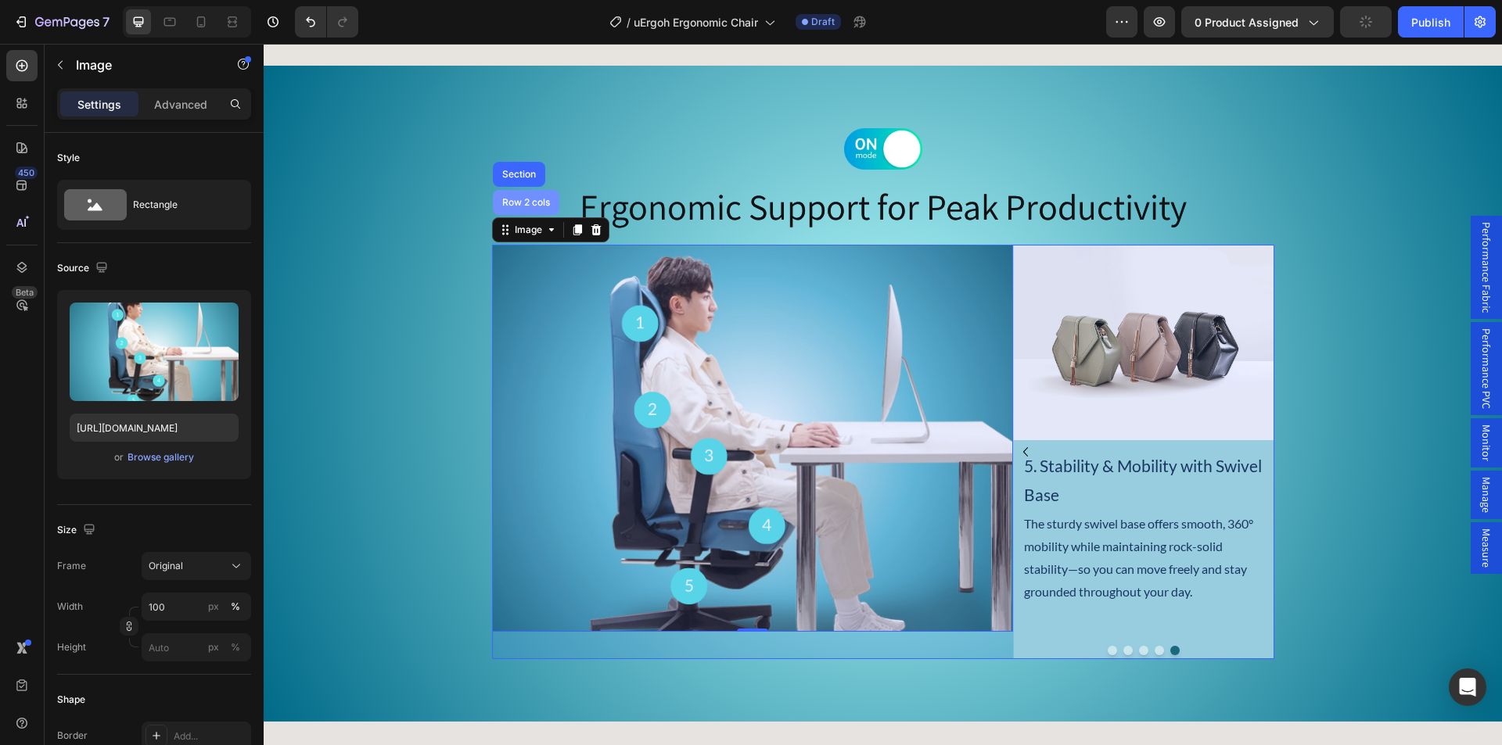
click at [514, 201] on div "Row 2 cols" at bounding box center [526, 202] width 54 height 9
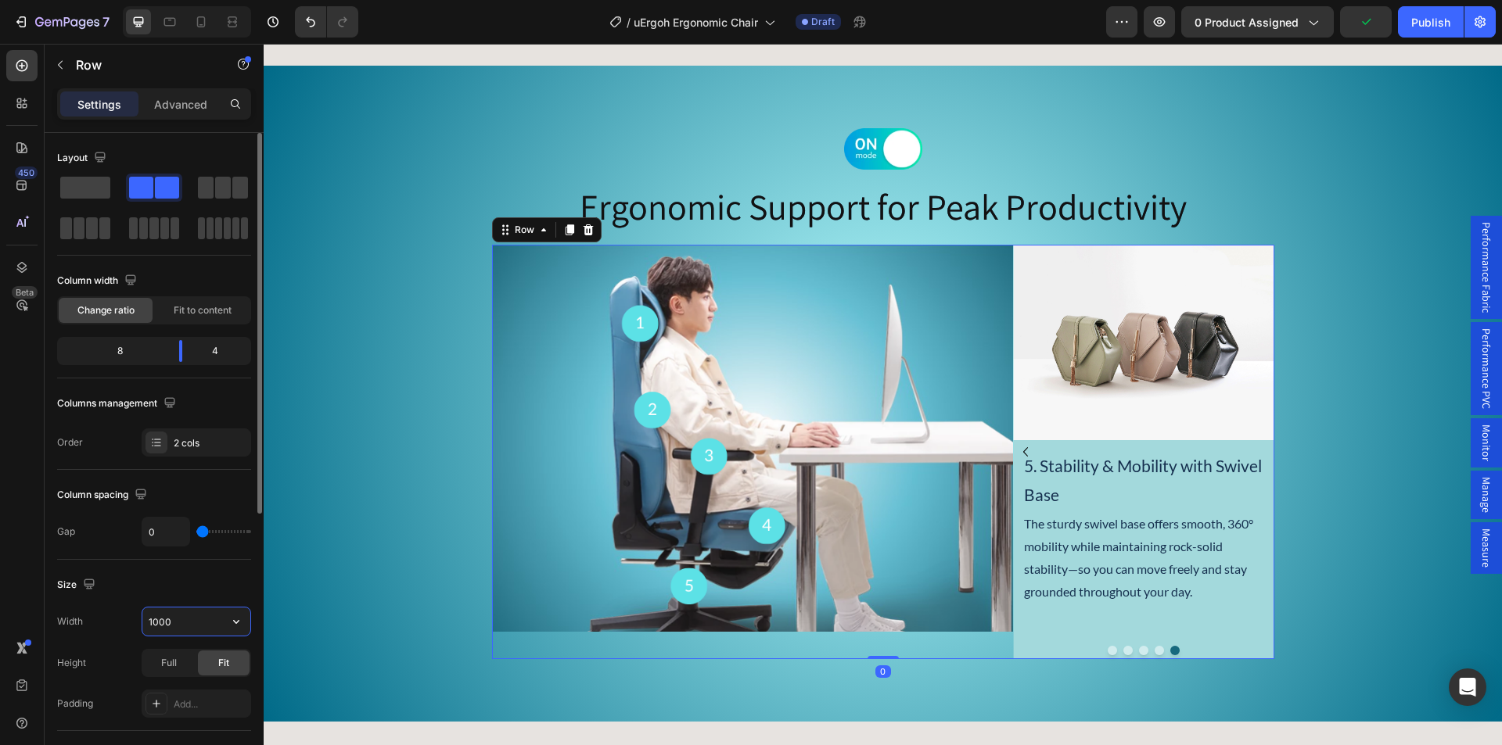
click at [159, 623] on input "1000" at bounding box center [196, 622] width 108 height 28
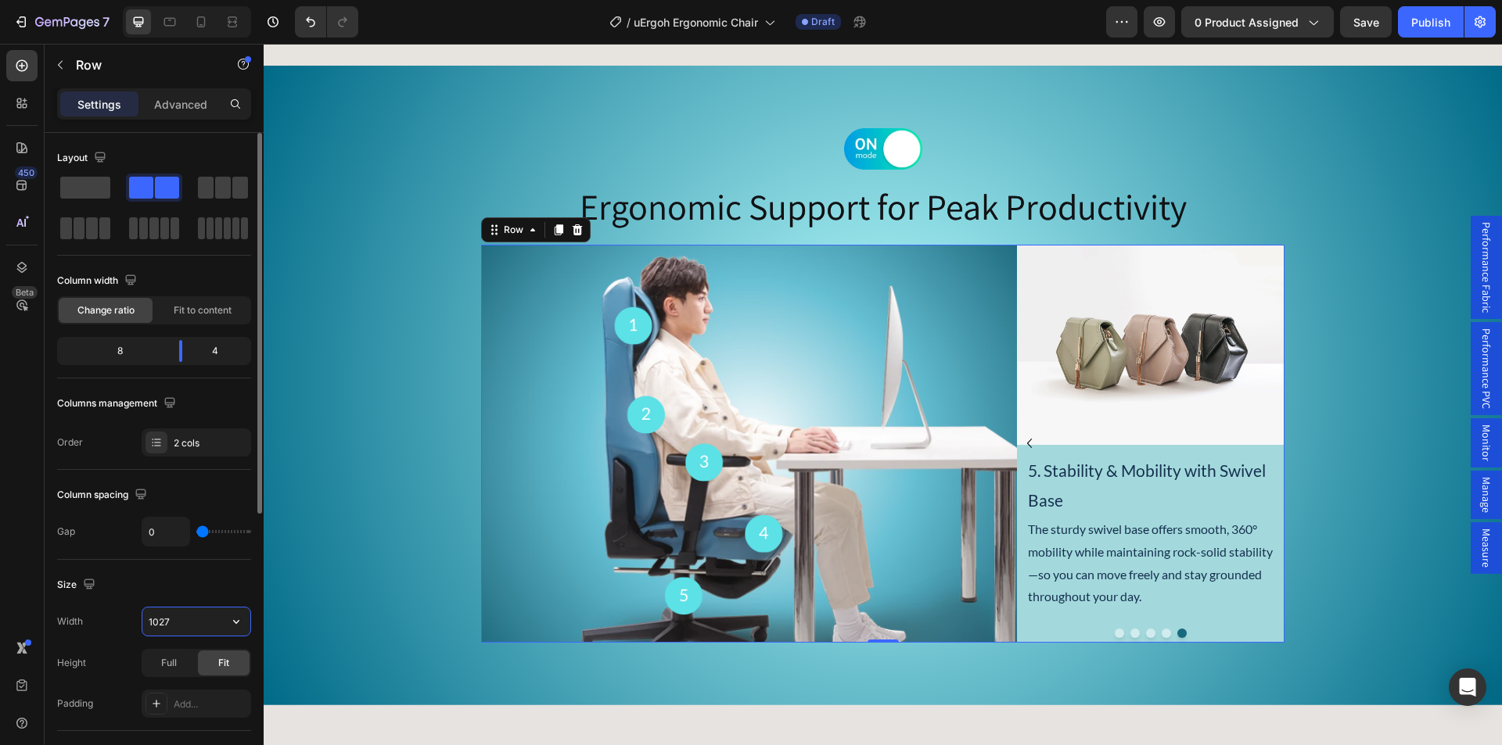
drag, startPoint x: 161, startPoint y: 619, endPoint x: 200, endPoint y: 617, distance: 39.1
click at [196, 616] on input "1027" at bounding box center [196, 622] width 108 height 28
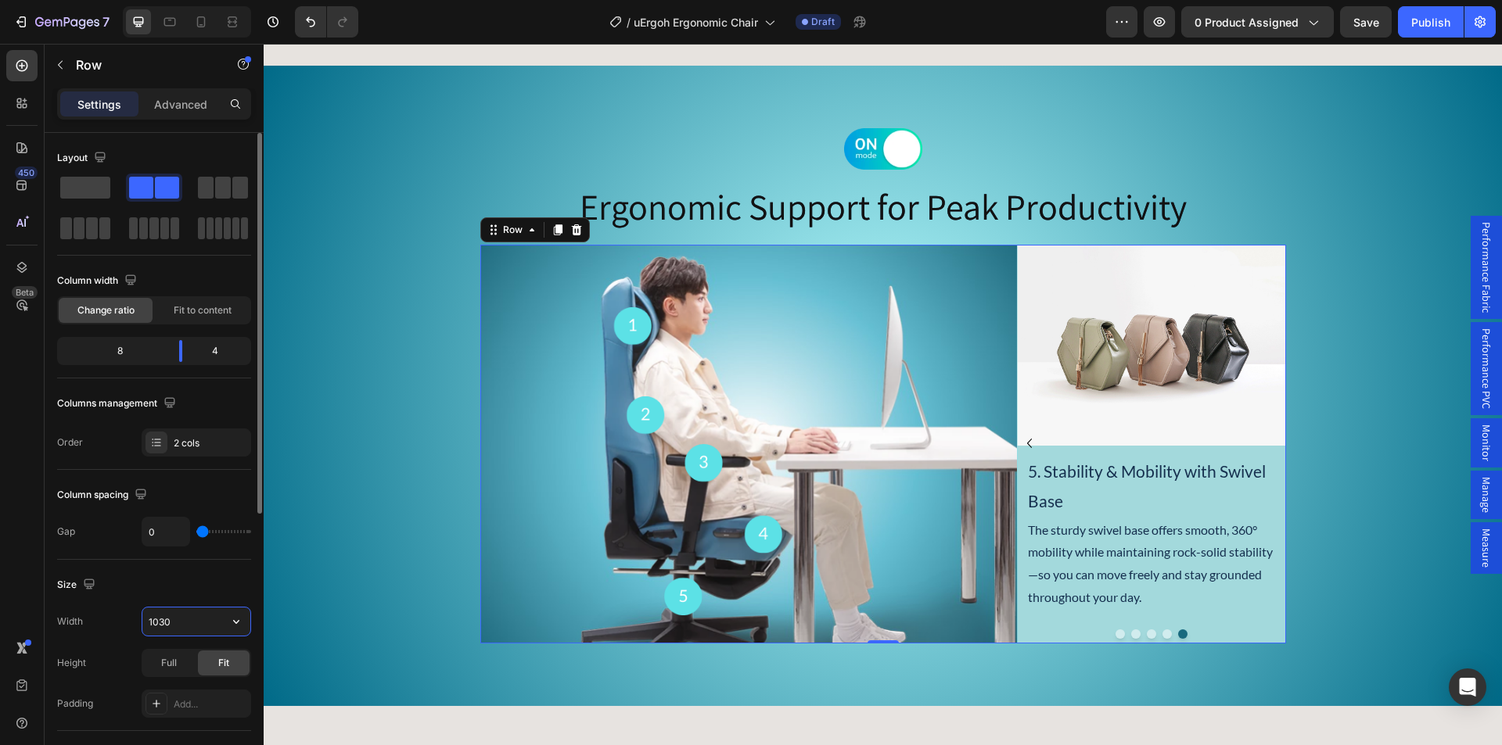
type input "1030"
click at [1024, 443] on icon "Carousel Back Arrow" at bounding box center [1029, 443] width 19 height 19
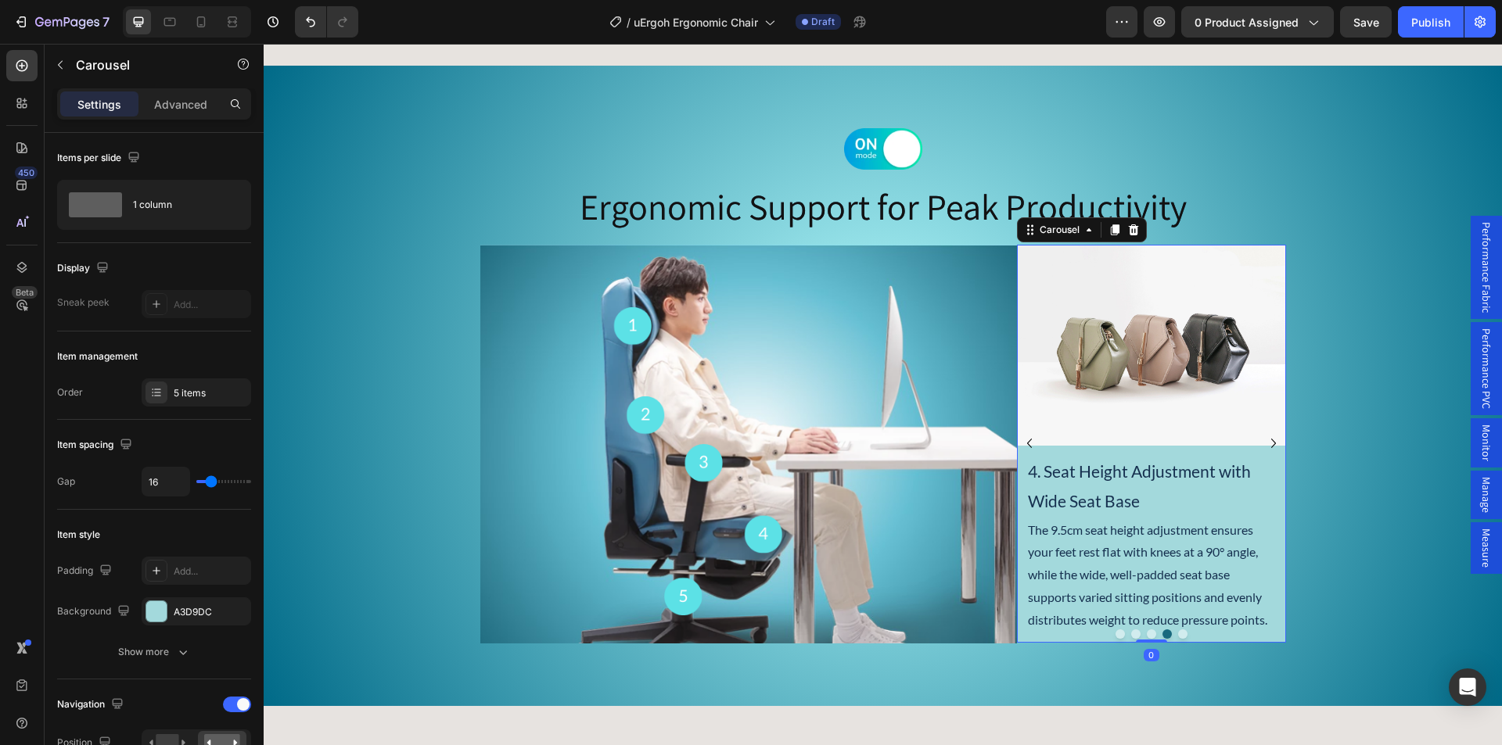
click at [1024, 443] on icon "Carousel Back Arrow" at bounding box center [1029, 443] width 19 height 19
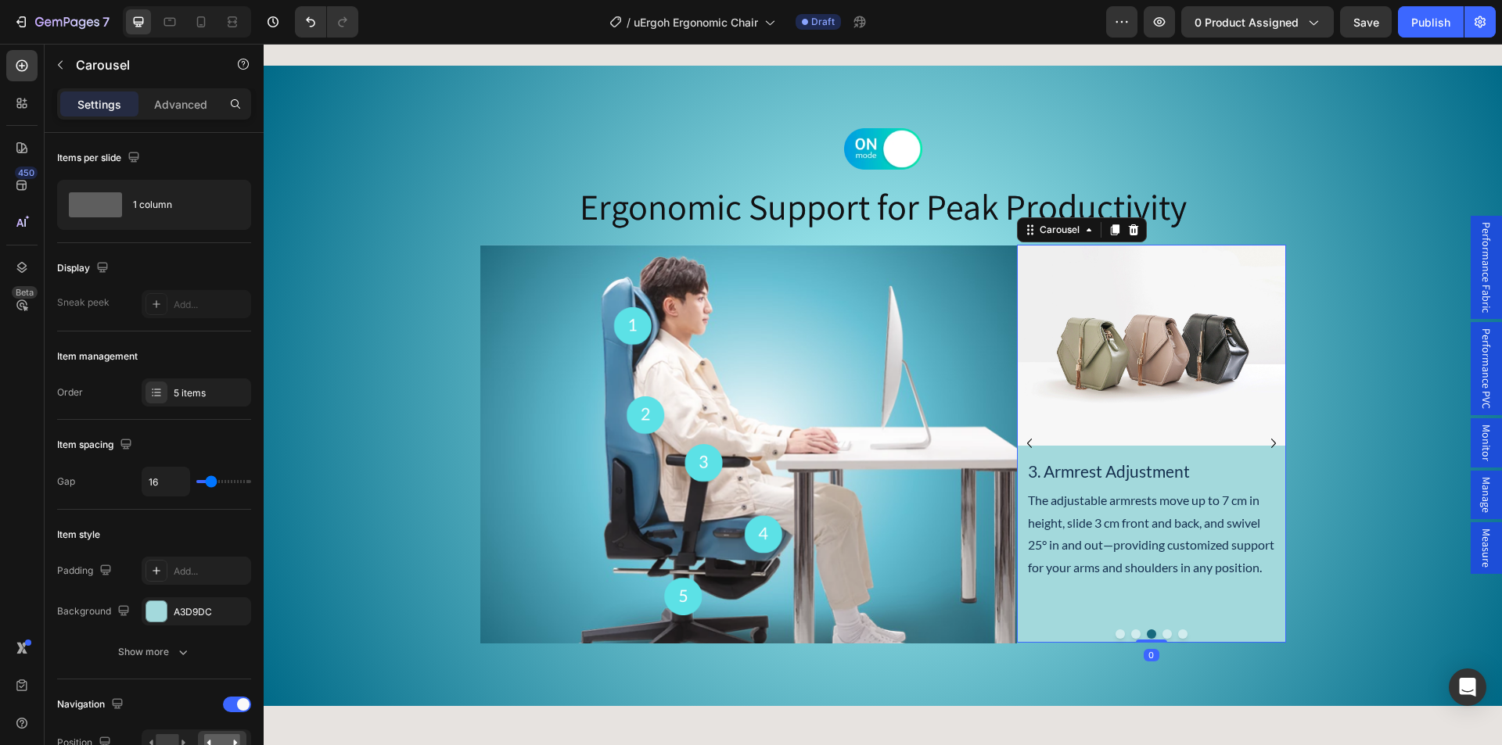
click at [1024, 443] on icon "Carousel Back Arrow" at bounding box center [1029, 443] width 19 height 19
click at [1128, 335] on img at bounding box center [1151, 346] width 268 height 202
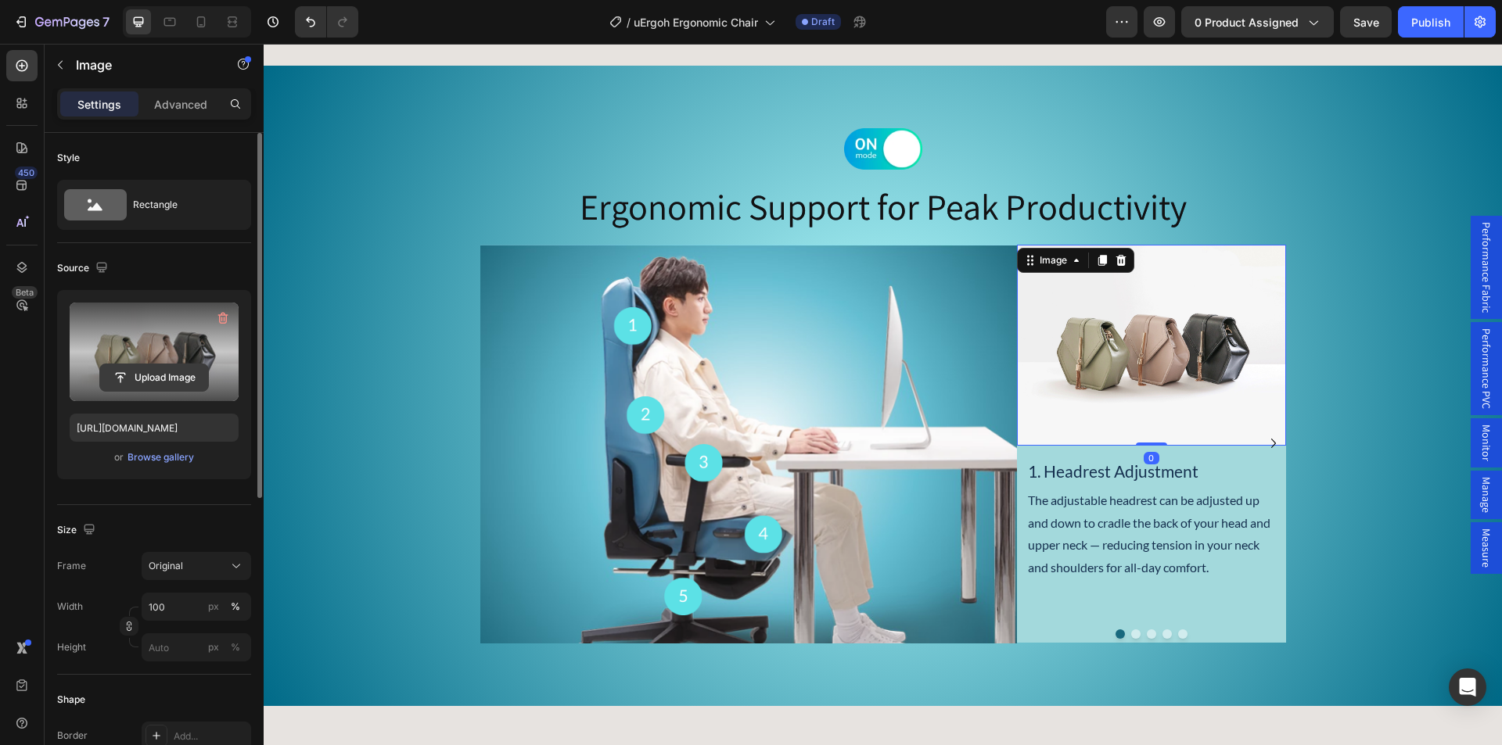
click at [142, 381] on input "file" at bounding box center [154, 377] width 108 height 27
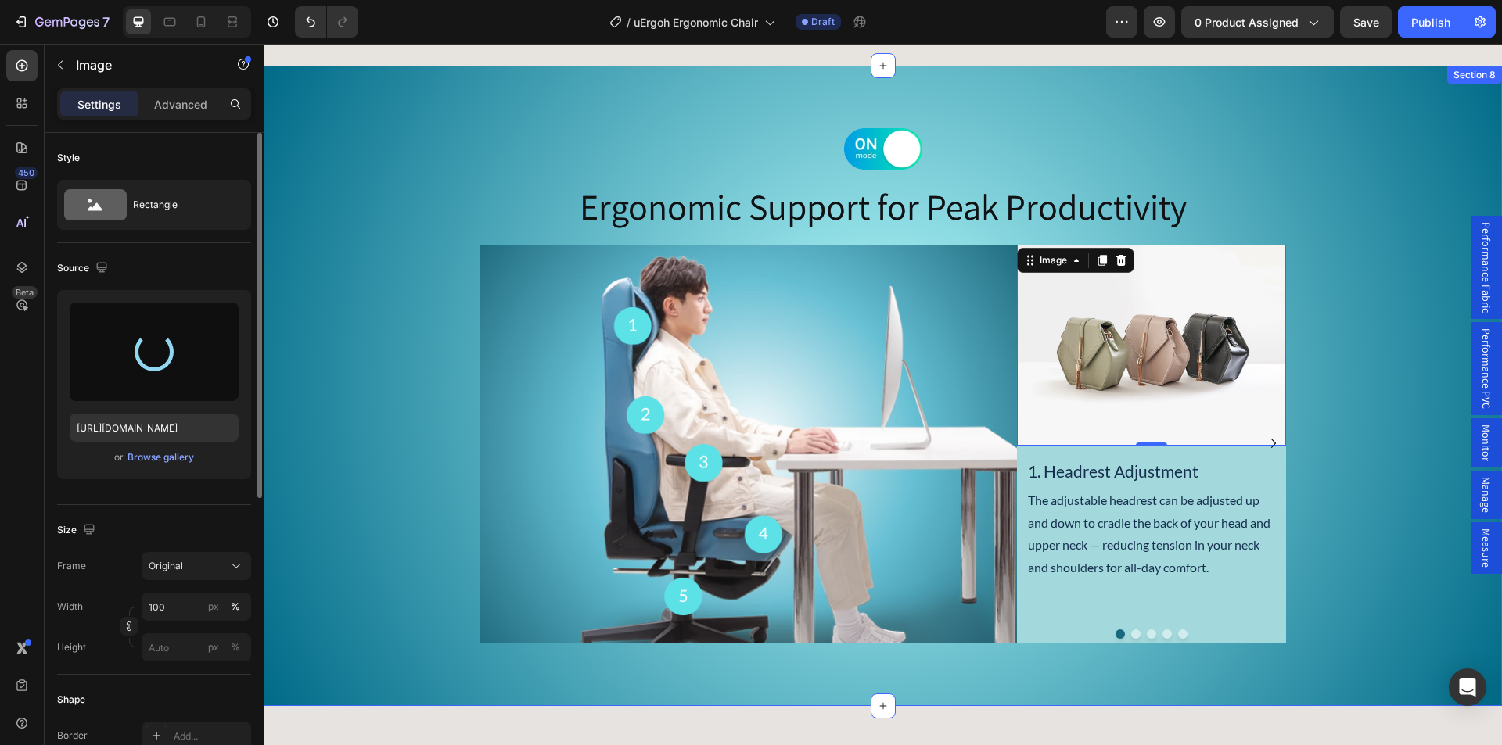
type input "https://cdn.shopify.com/s/files/1/0361/5362/2663/files/gempages_490524180744242…"
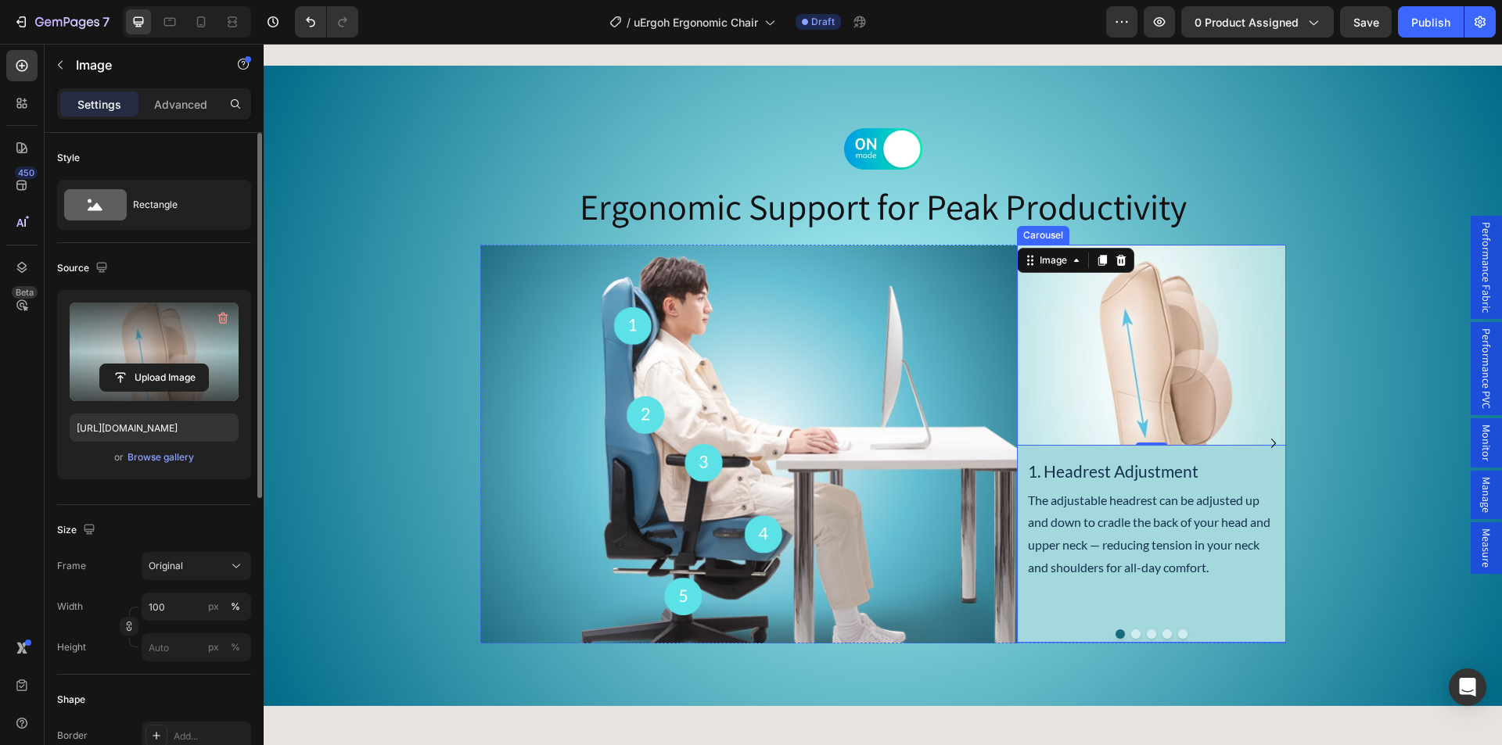
click at [1131, 633] on button "Dot" at bounding box center [1135, 634] width 9 height 9
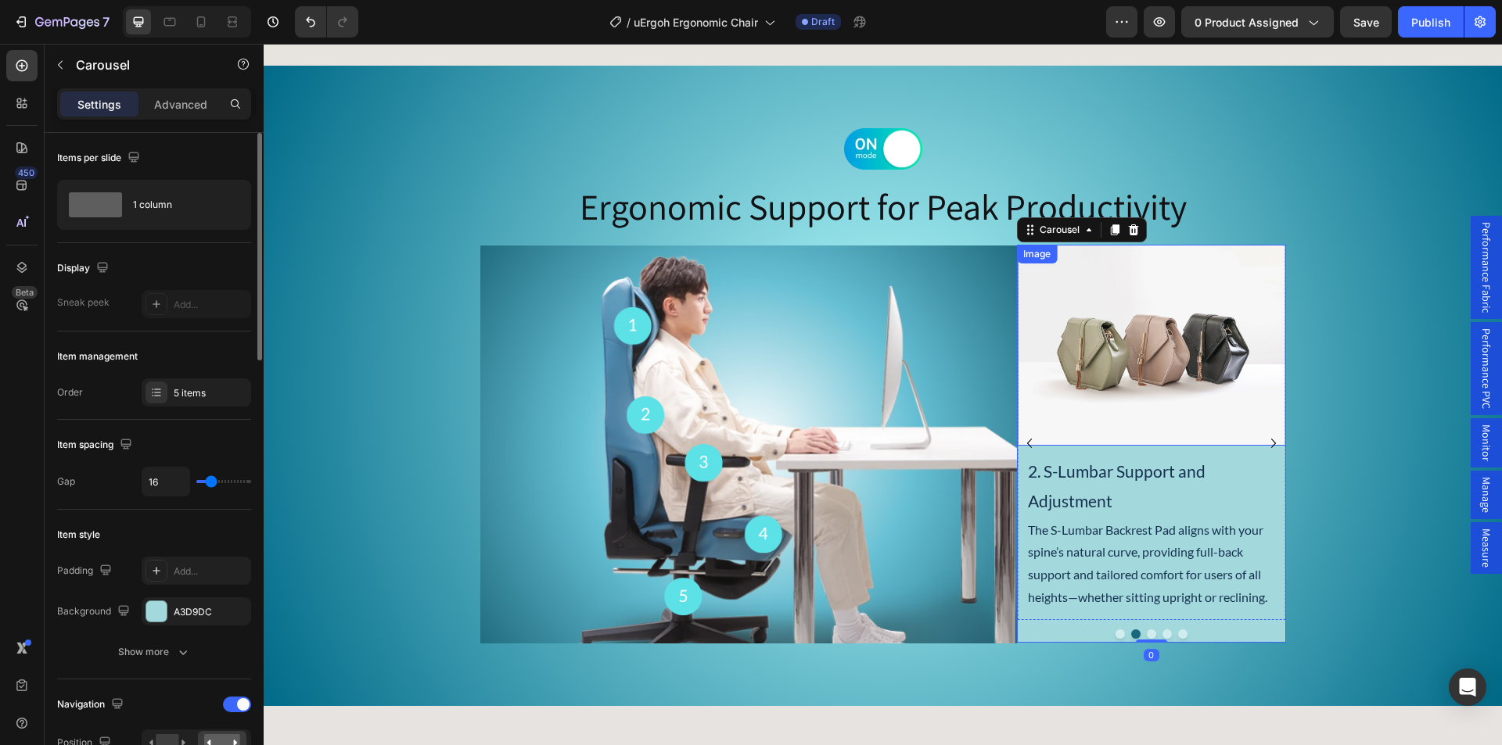
click at [1120, 347] on img at bounding box center [1151, 346] width 268 height 202
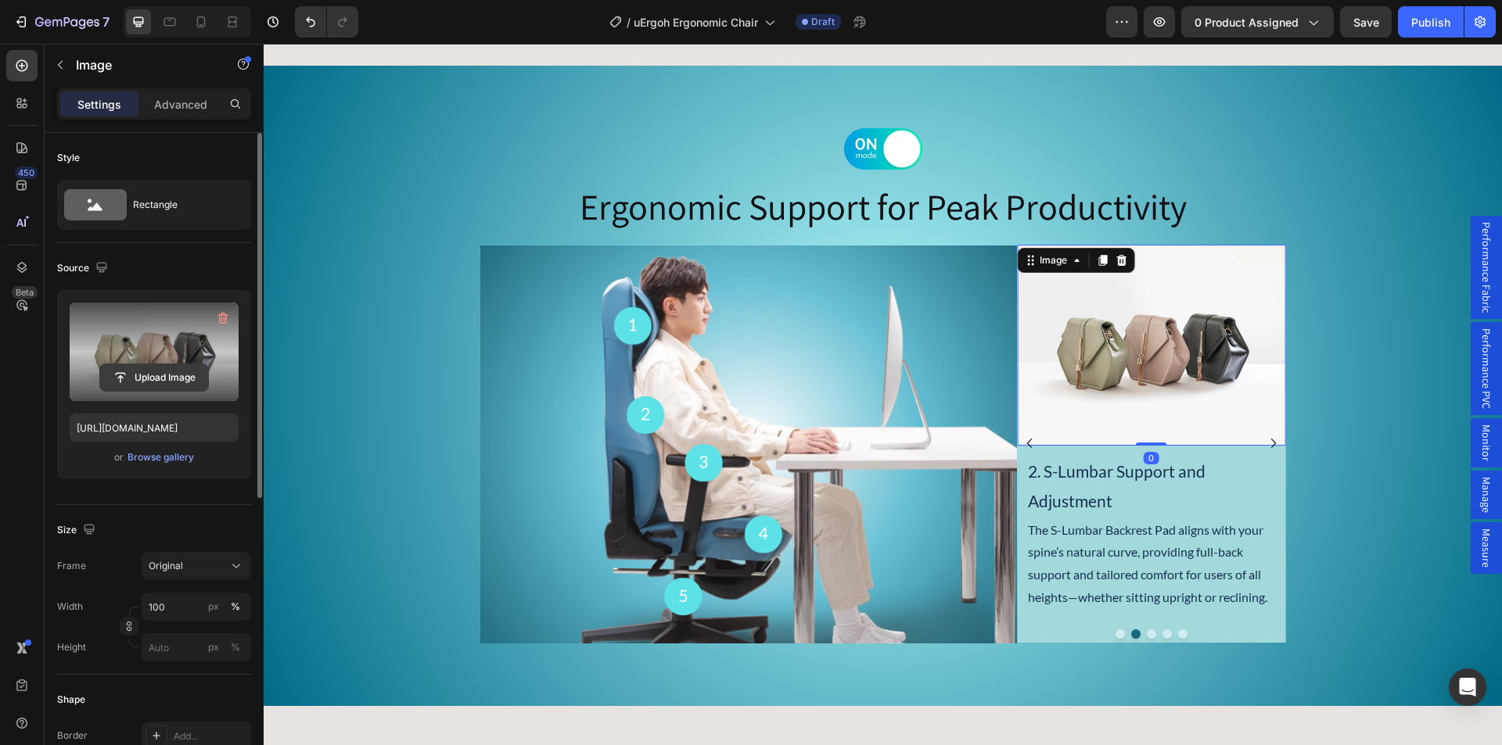
click at [136, 369] on input "file" at bounding box center [154, 377] width 108 height 27
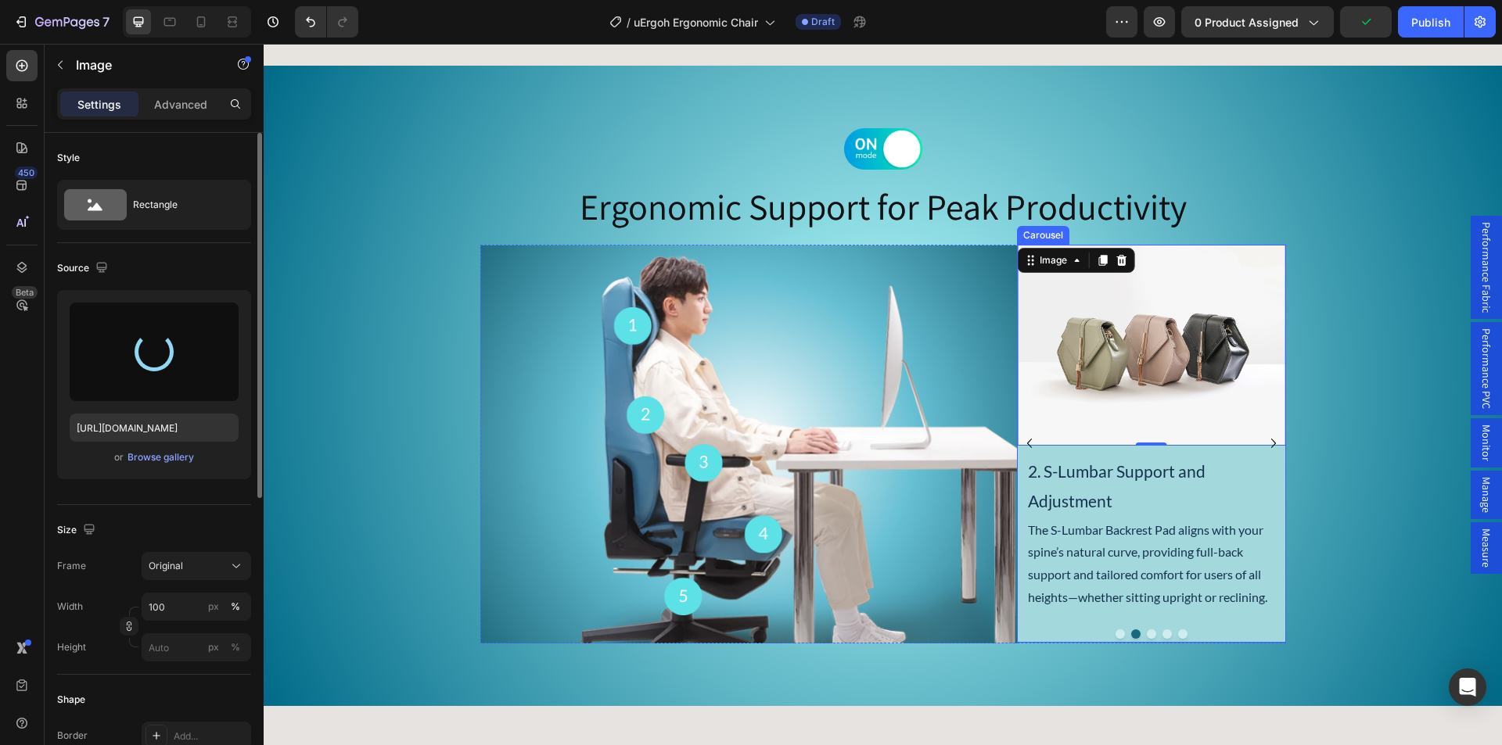
type input "https://cdn.shopify.com/s/files/1/0361/5362/2663/files/gempages_490524180744242…"
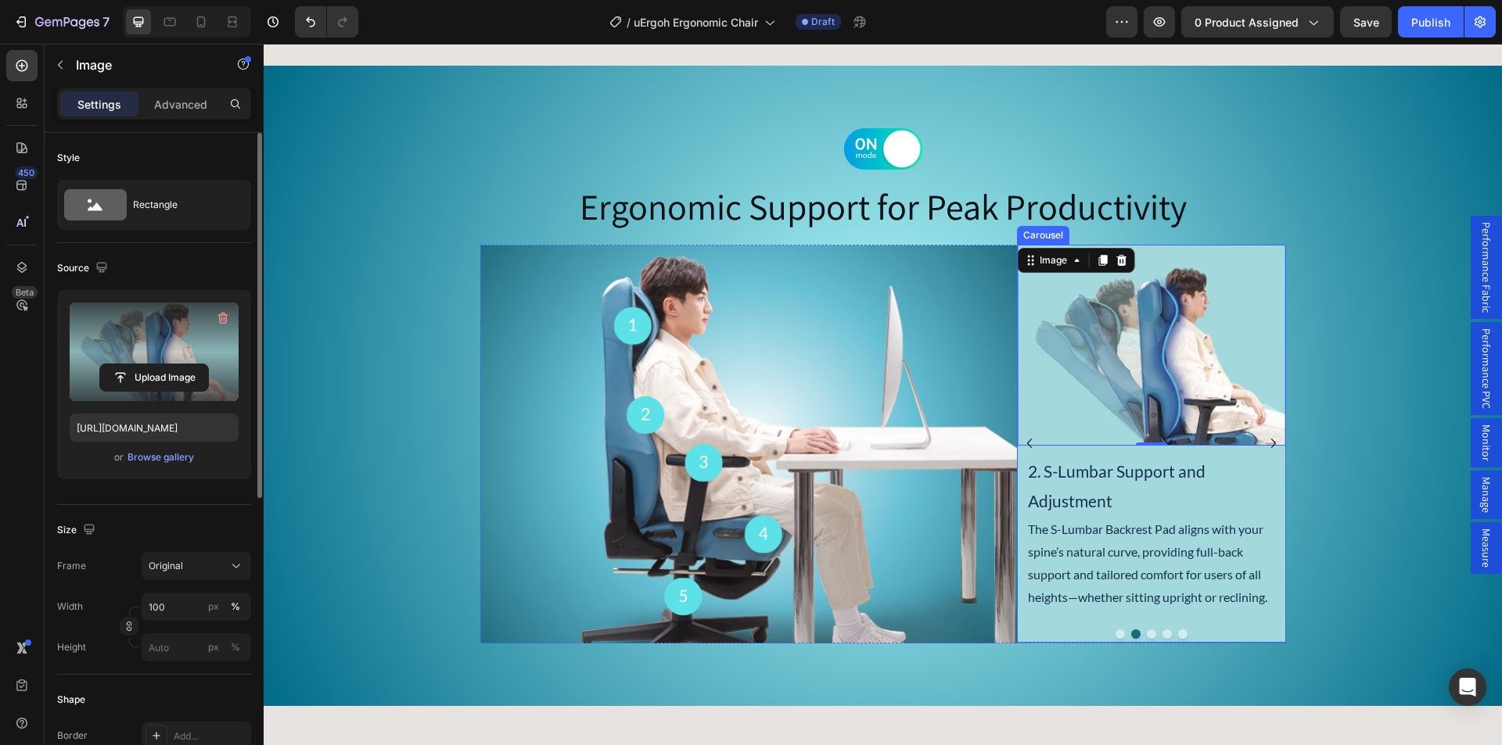
click at [1271, 444] on icon "Carousel Next Arrow" at bounding box center [1273, 443] width 5 height 9
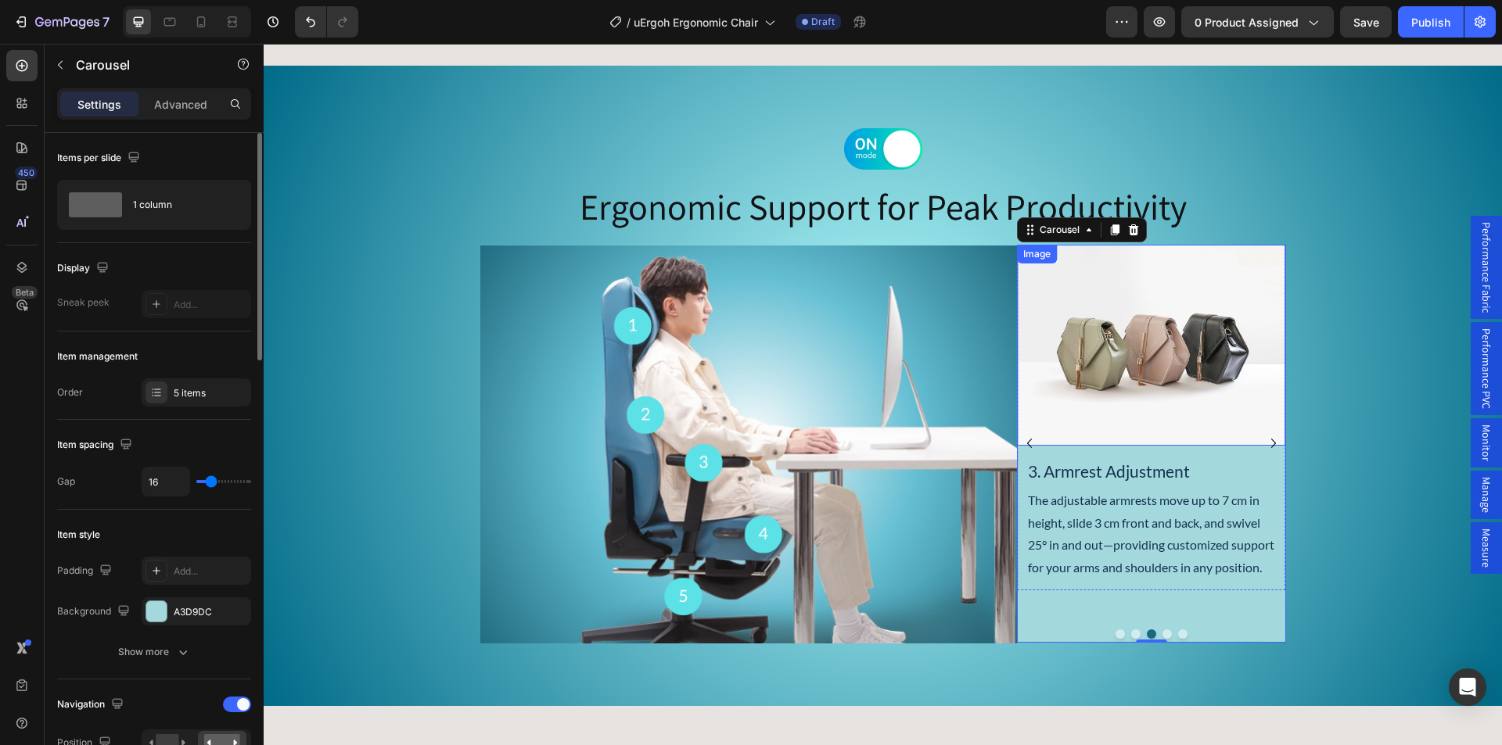
drag, startPoint x: 1064, startPoint y: 351, endPoint x: 1071, endPoint y: 352, distance: 7.9
click at [1064, 351] on img at bounding box center [1151, 346] width 268 height 202
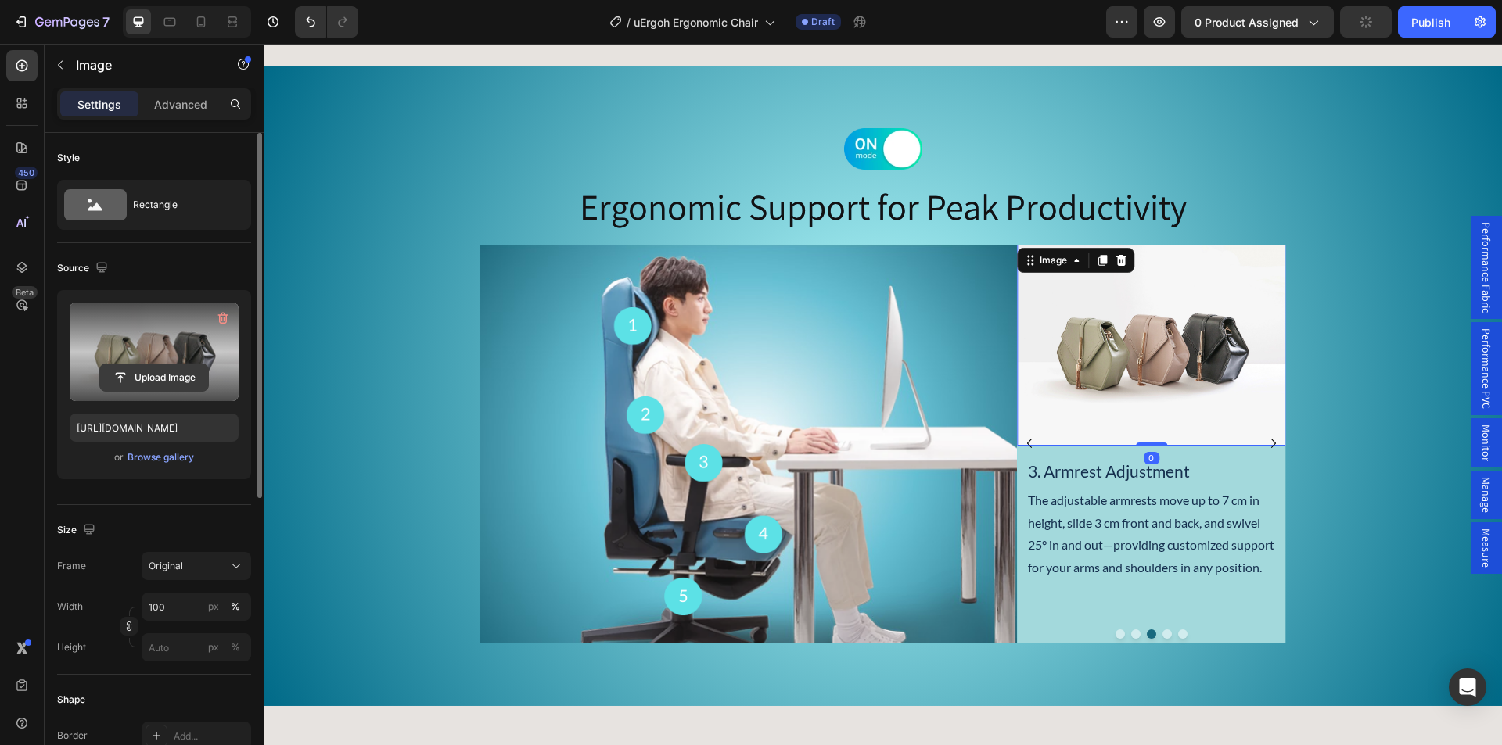
click at [135, 368] on input "file" at bounding box center [154, 377] width 108 height 27
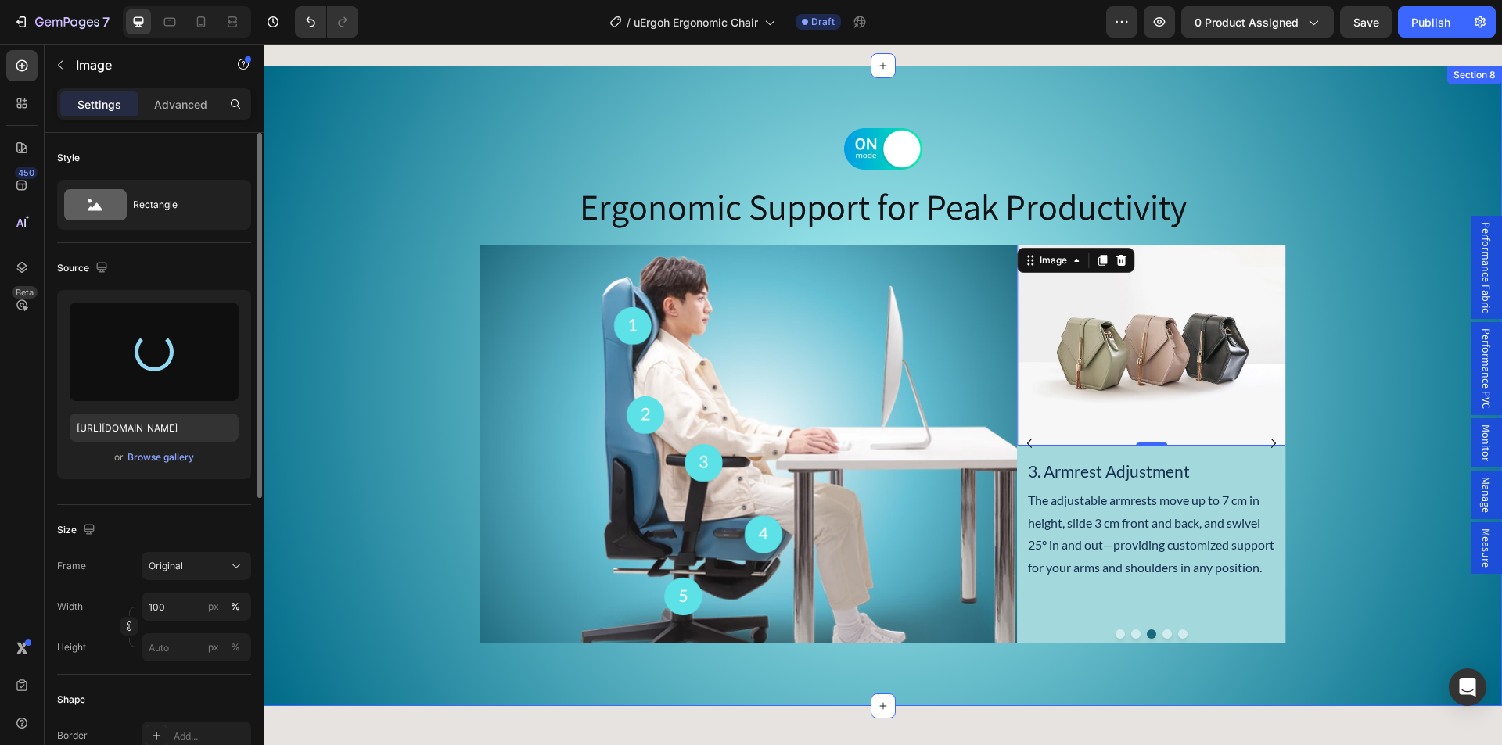
type input "https://cdn.shopify.com/s/files/1/0361/5362/2663/files/gempages_490524180744242…"
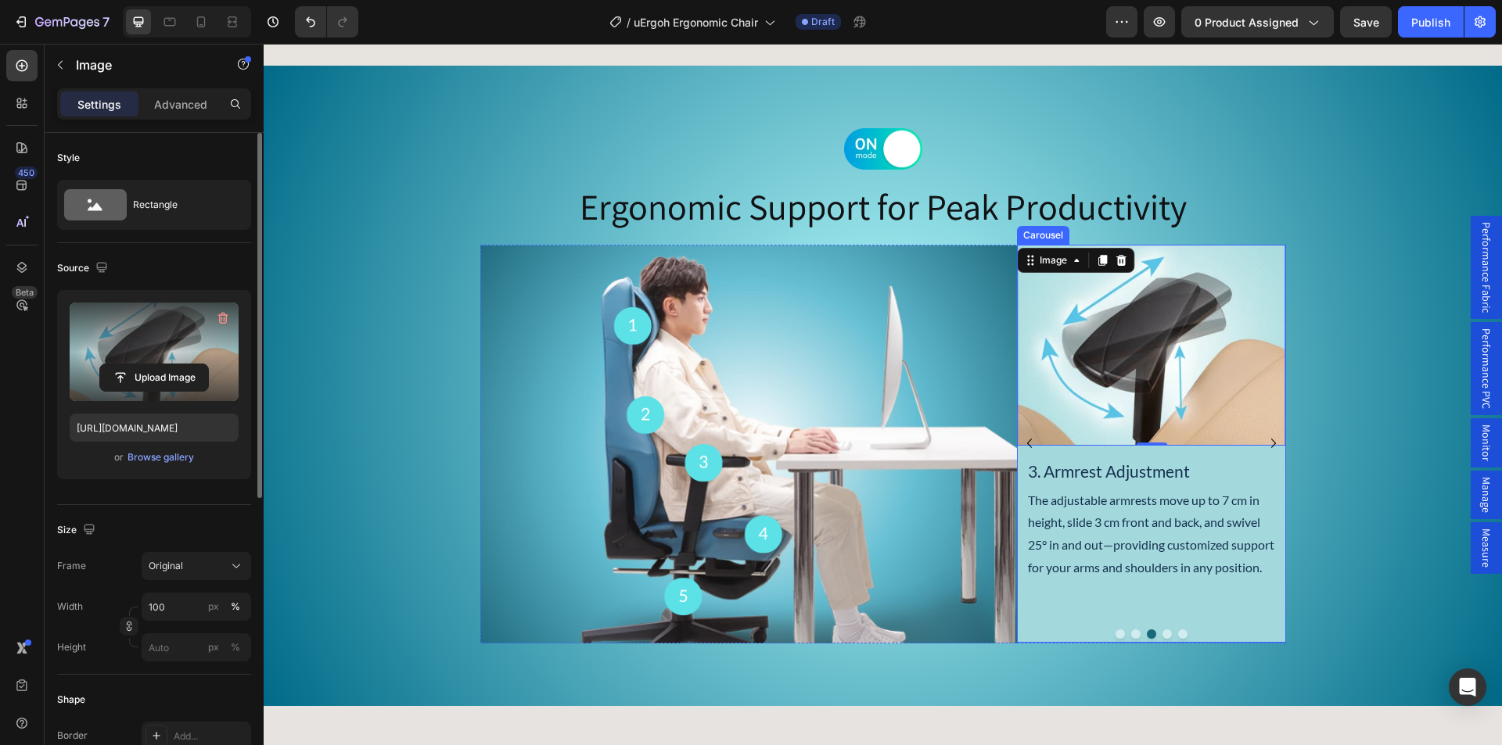
click at [1265, 442] on icon "Carousel Next Arrow" at bounding box center [1273, 443] width 19 height 19
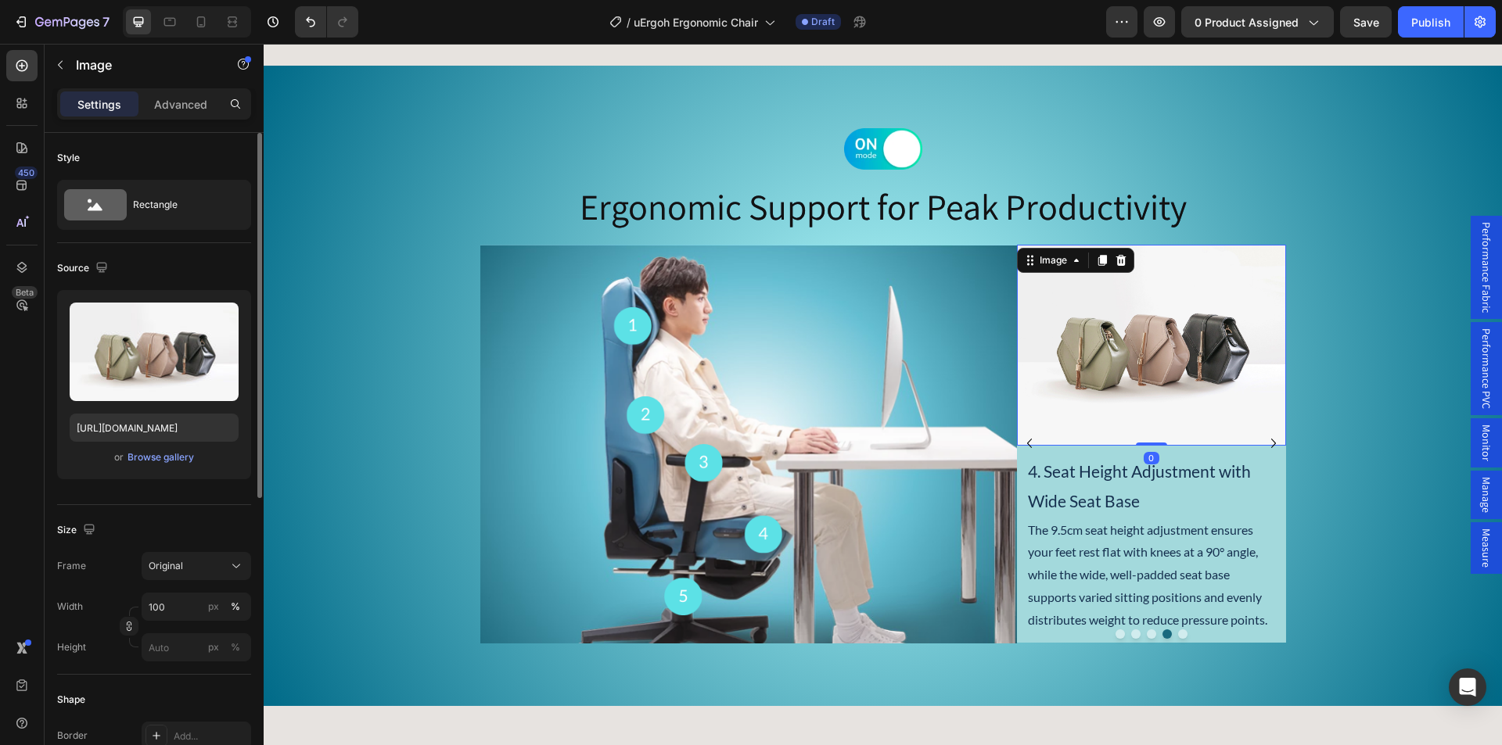
click at [1127, 352] on img at bounding box center [1151, 346] width 268 height 202
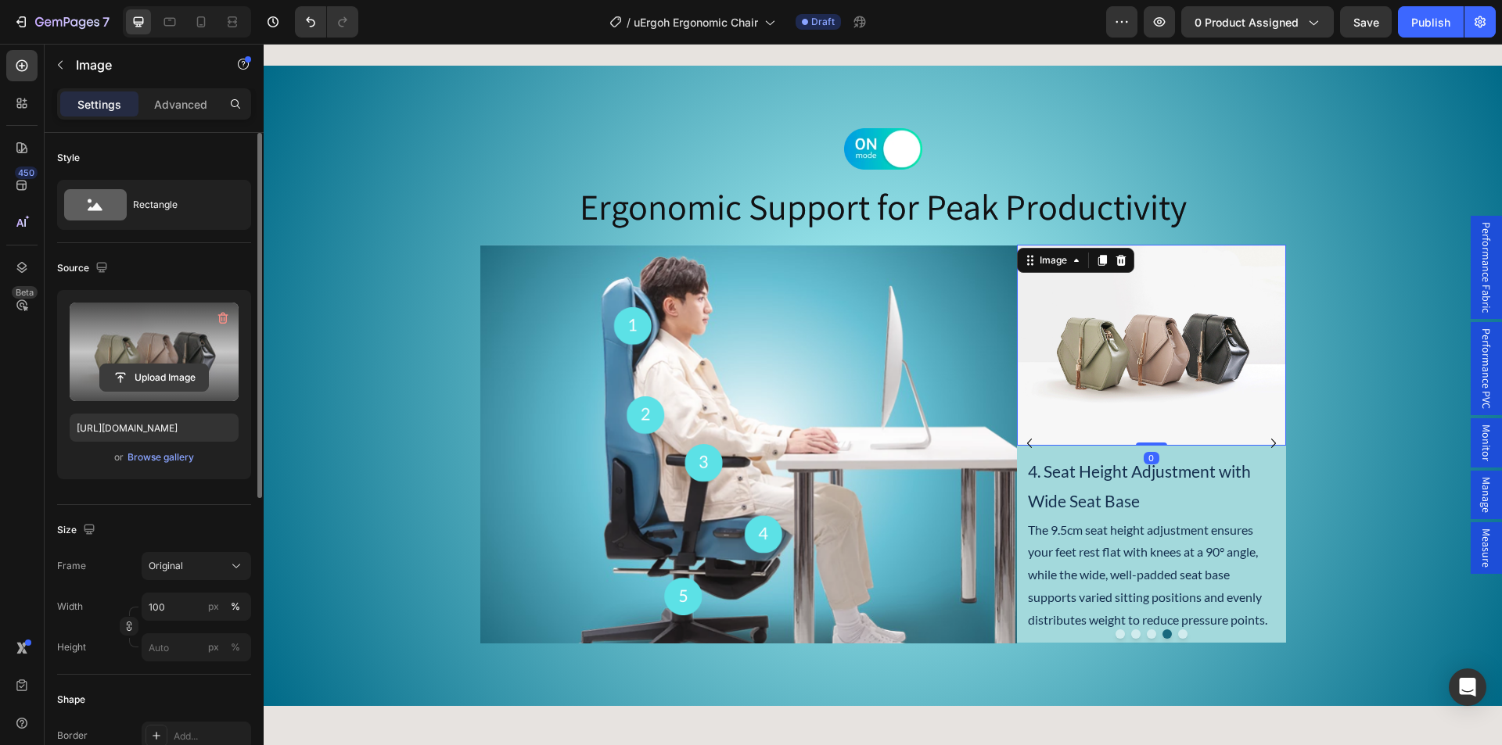
click at [141, 375] on input "file" at bounding box center [154, 377] width 108 height 27
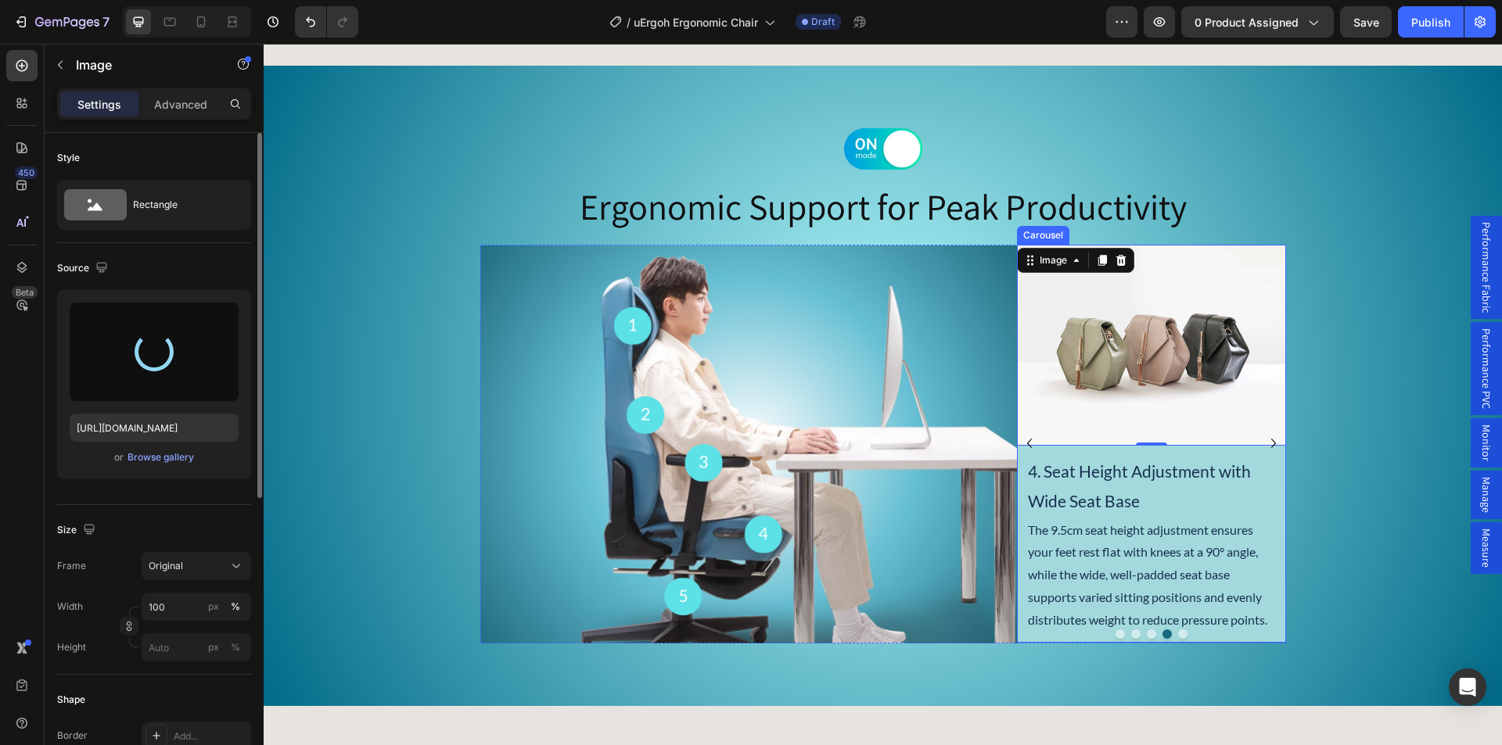
type input "https://cdn.shopify.com/s/files/1/0361/5362/2663/files/gempages_490524180744242…"
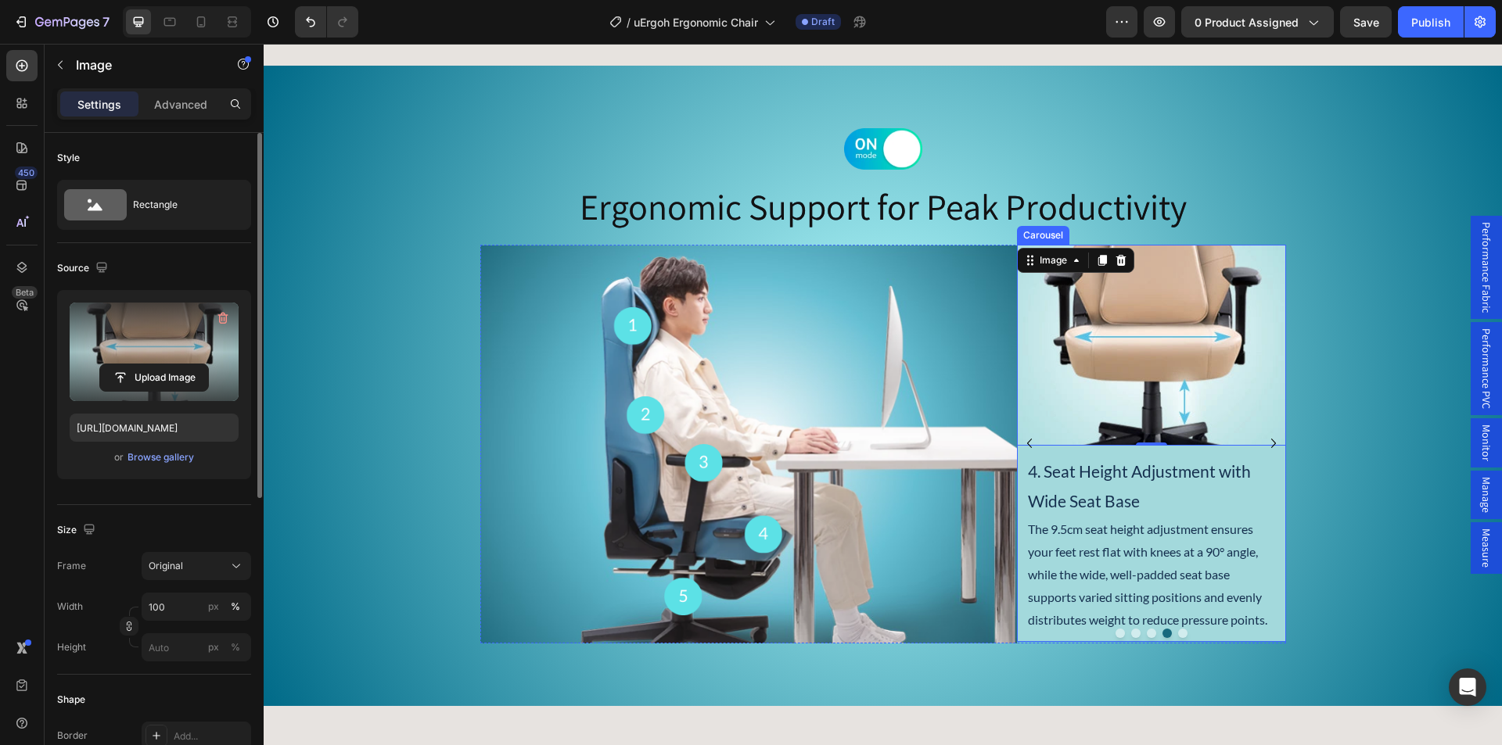
click at [1268, 440] on icon "Carousel Next Arrow" at bounding box center [1273, 443] width 19 height 19
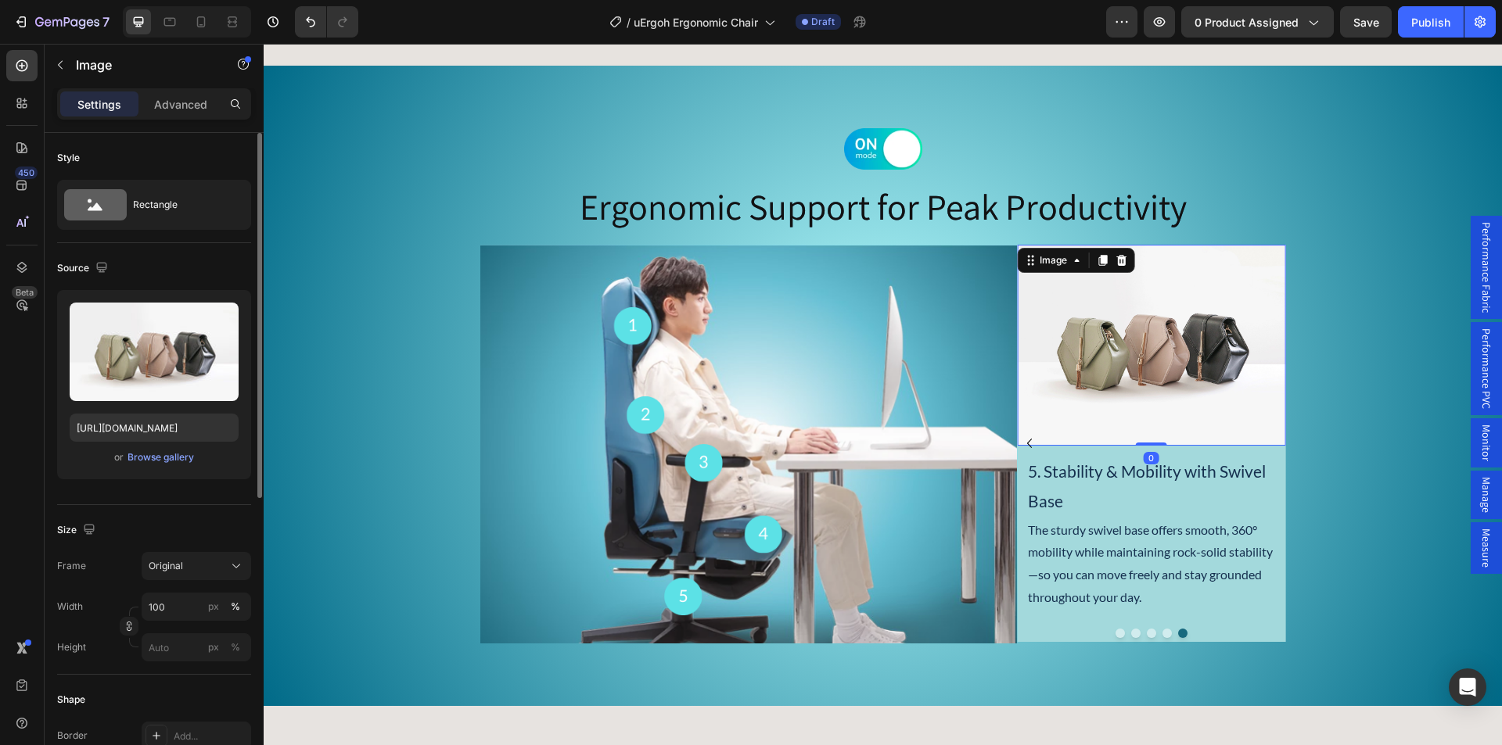
click at [1111, 354] on img at bounding box center [1151, 346] width 268 height 202
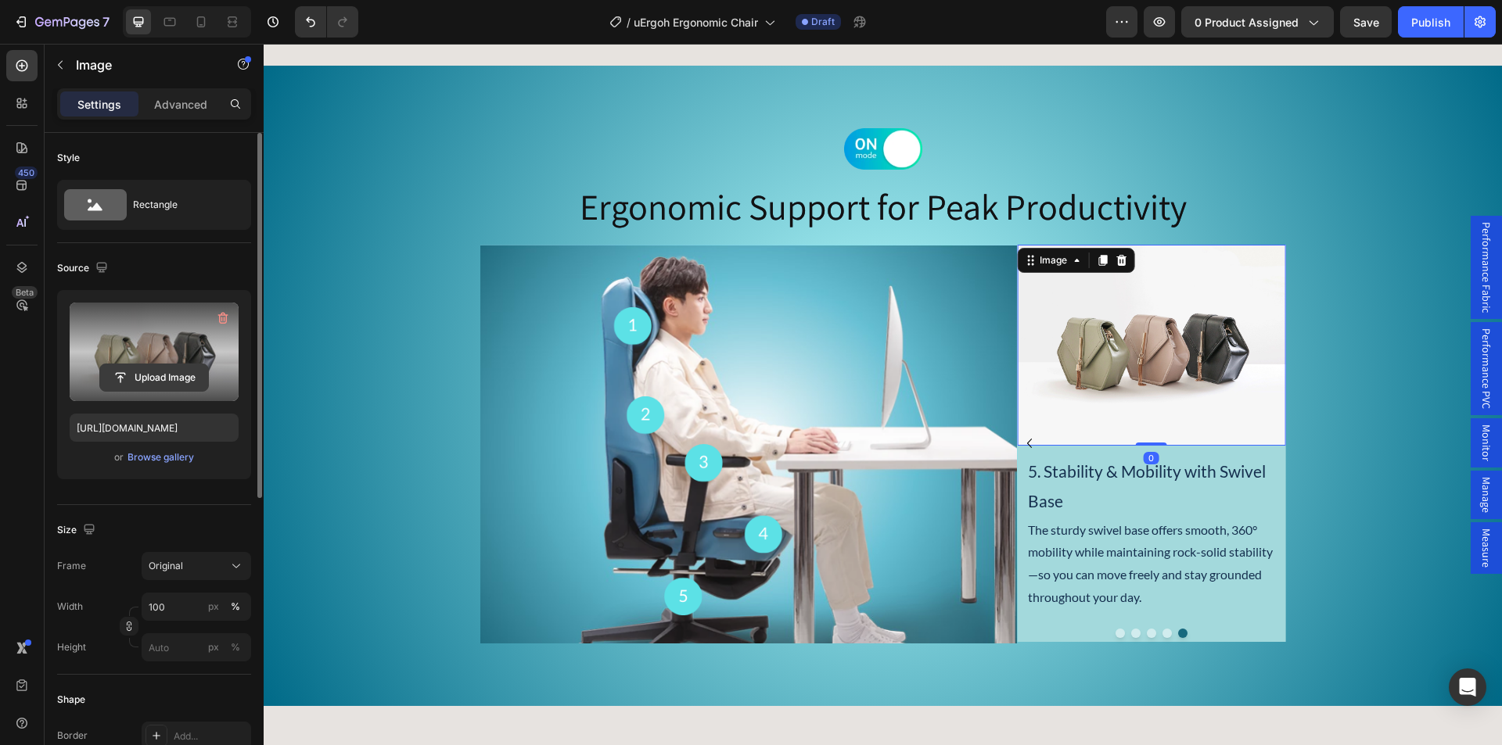
click at [172, 374] on input "file" at bounding box center [154, 377] width 108 height 27
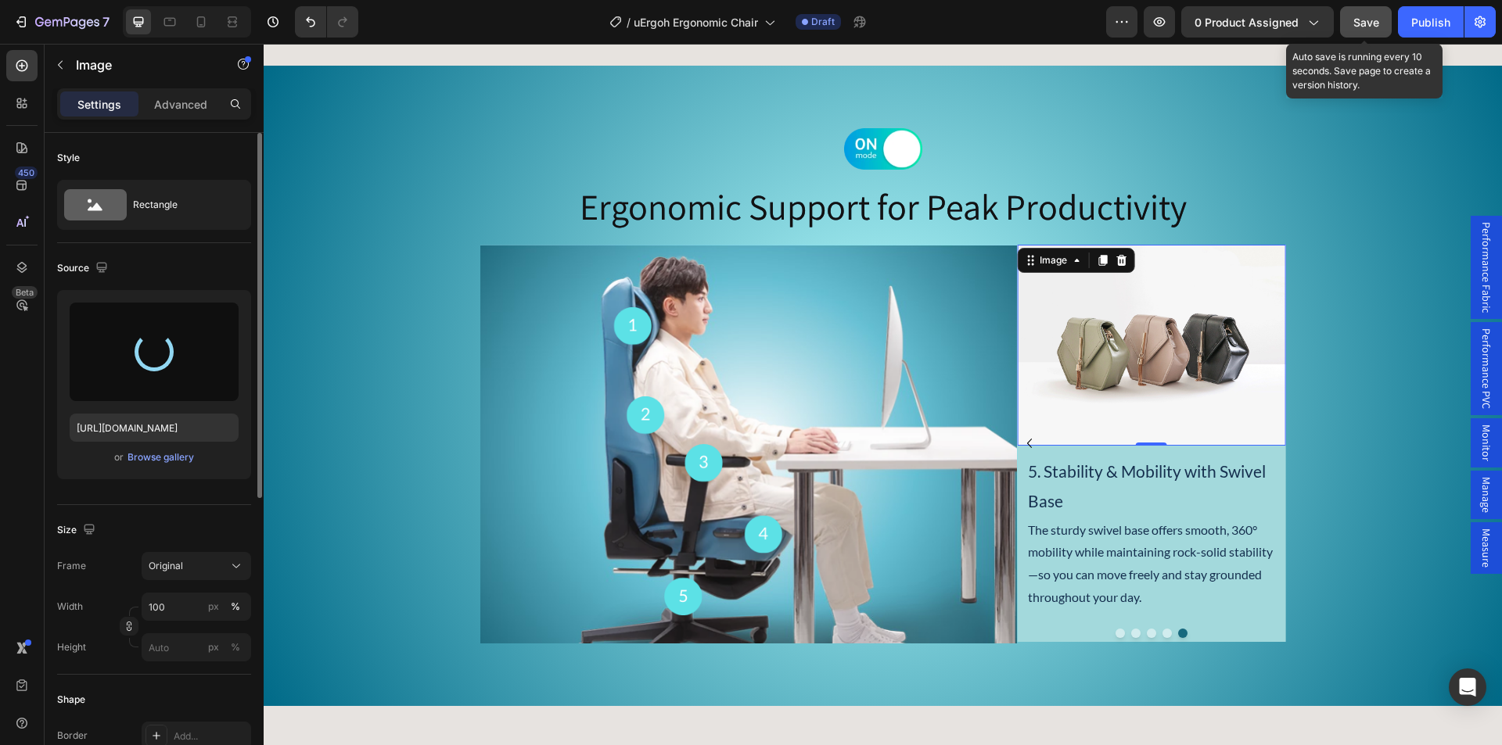
type input "https://cdn.shopify.com/s/files/1/0361/5362/2663/files/gempages_490524180744242…"
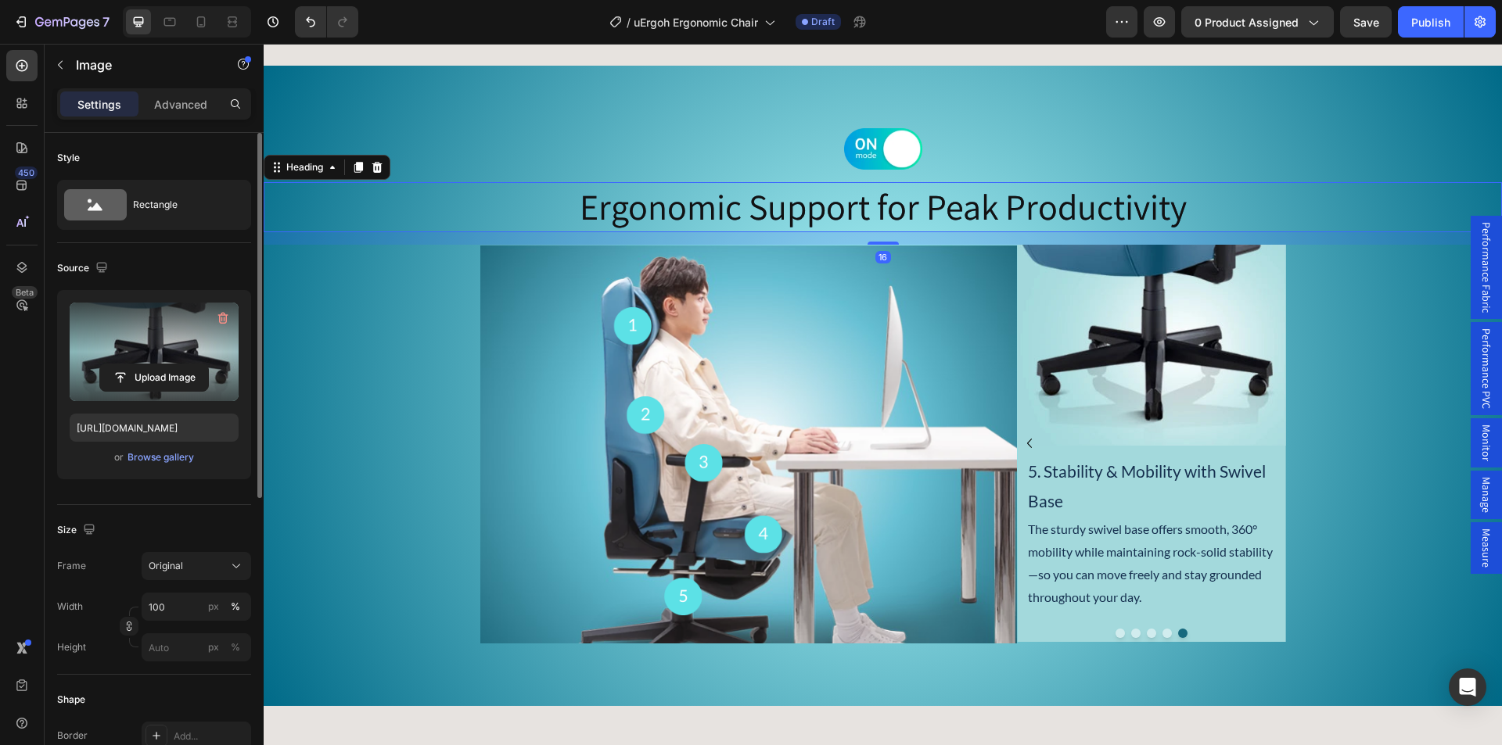
click at [818, 218] on h2 "Ergonomic Support for Peak Productivity" at bounding box center [883, 207] width 1238 height 50
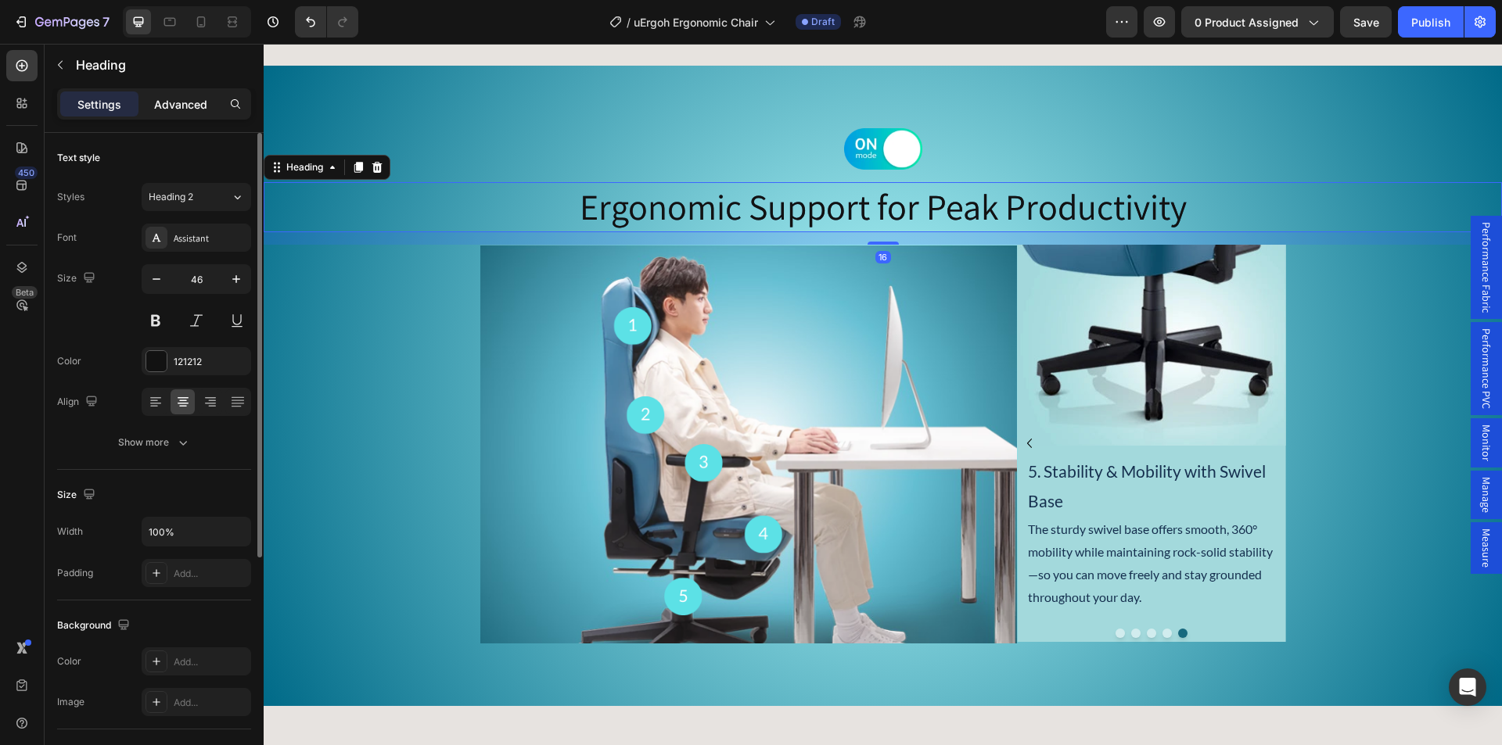
click at [188, 110] on p "Advanced" at bounding box center [180, 104] width 53 height 16
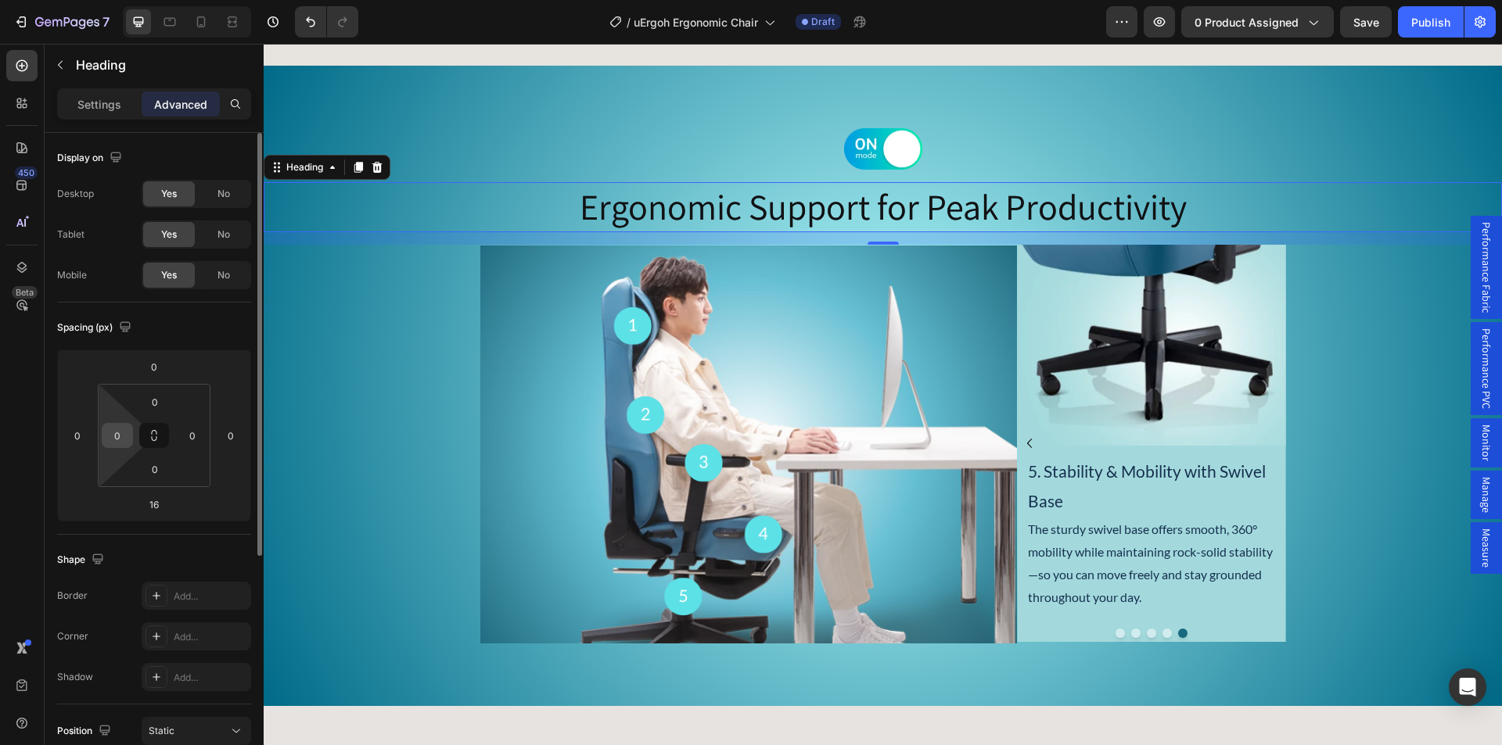
click at [116, 433] on input "0" at bounding box center [117, 435] width 23 height 23
click at [146, 438] on button at bounding box center [154, 435] width 30 height 25
click at [113, 436] on input "0" at bounding box center [117, 435] width 23 height 23
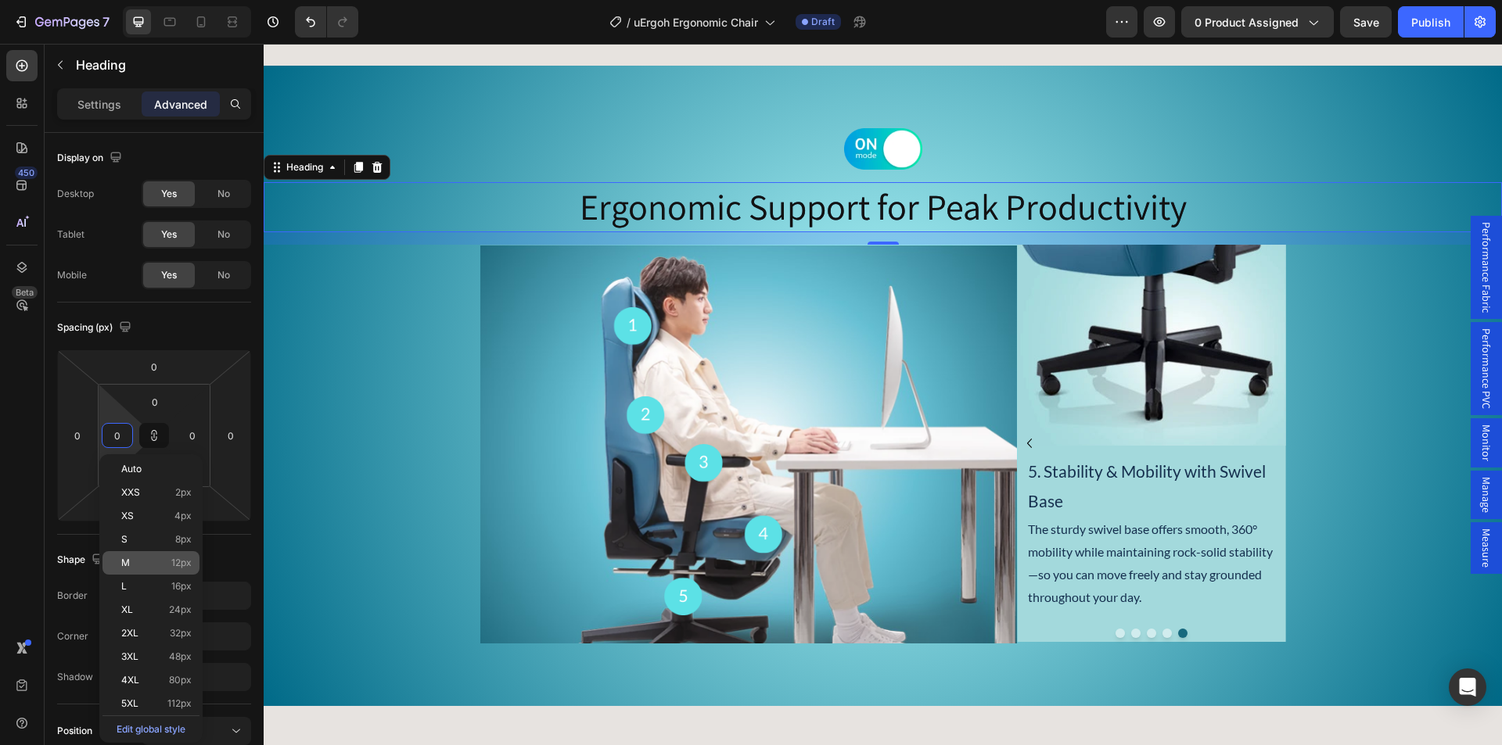
click at [135, 563] on p "M 12px" at bounding box center [156, 563] width 70 height 11
type input "12"
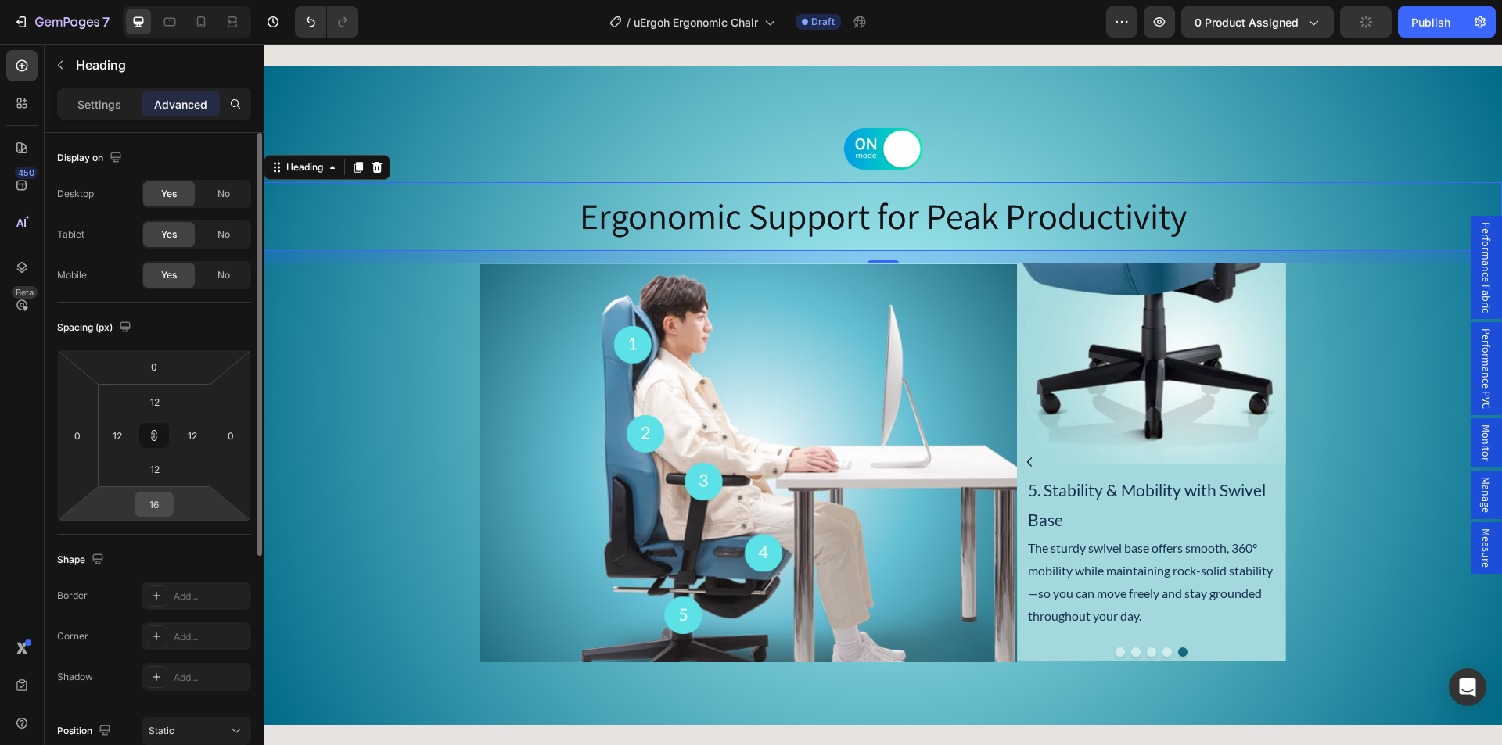
click at [153, 514] on input "16" at bounding box center [153, 504] width 31 height 23
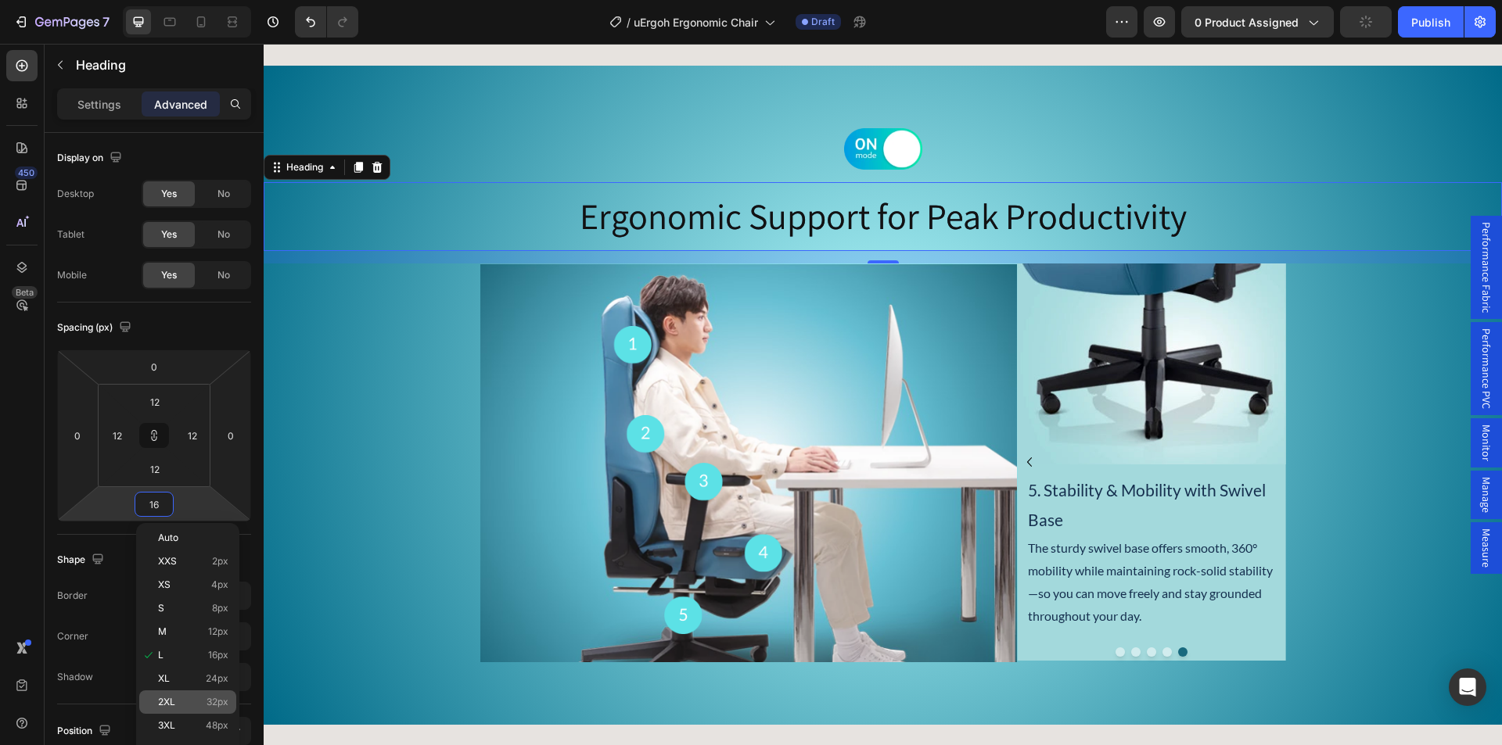
click at [181, 698] on p "2XL 32px" at bounding box center [193, 702] width 70 height 11
type input "32"
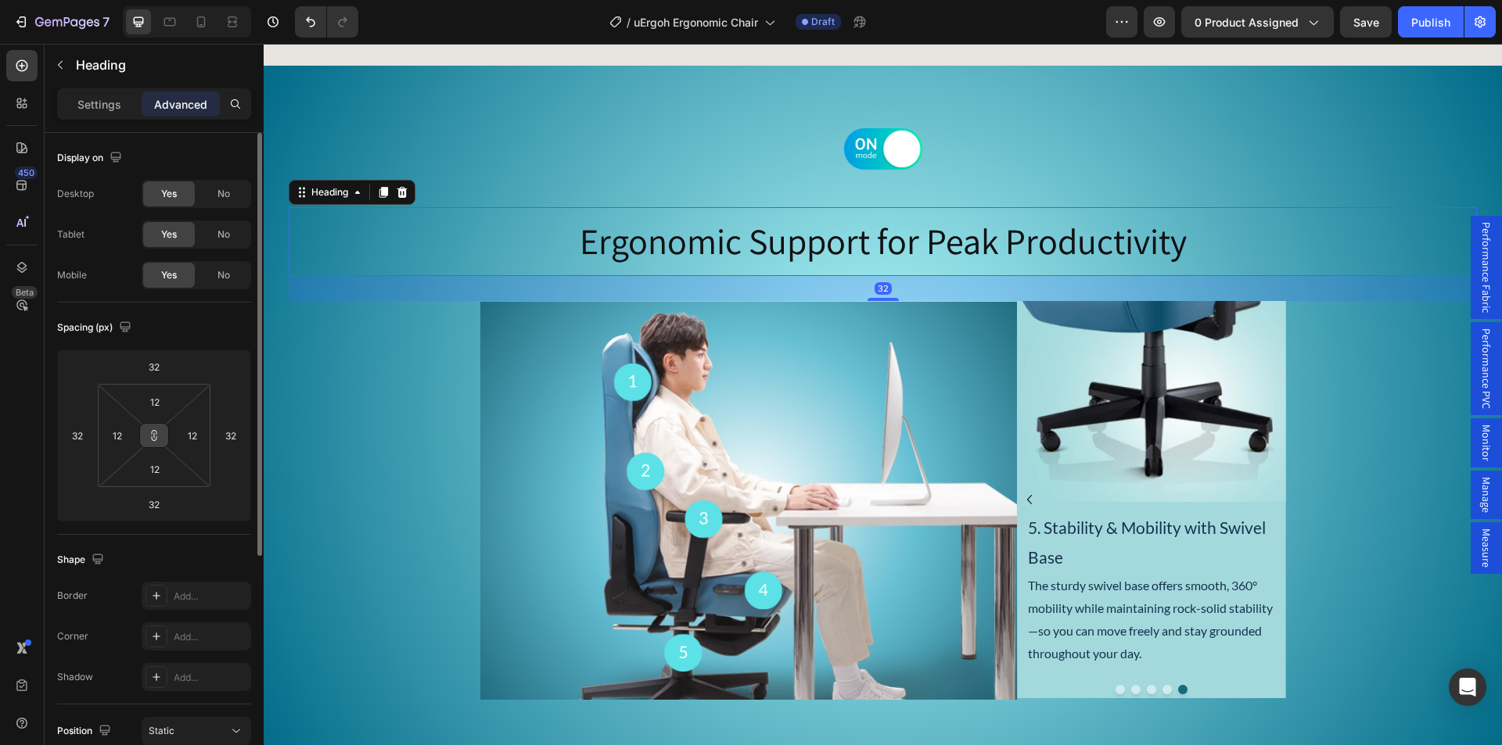
click at [156, 436] on icon at bounding box center [154, 435] width 13 height 13
click at [153, 370] on input "32" at bounding box center [153, 366] width 31 height 23
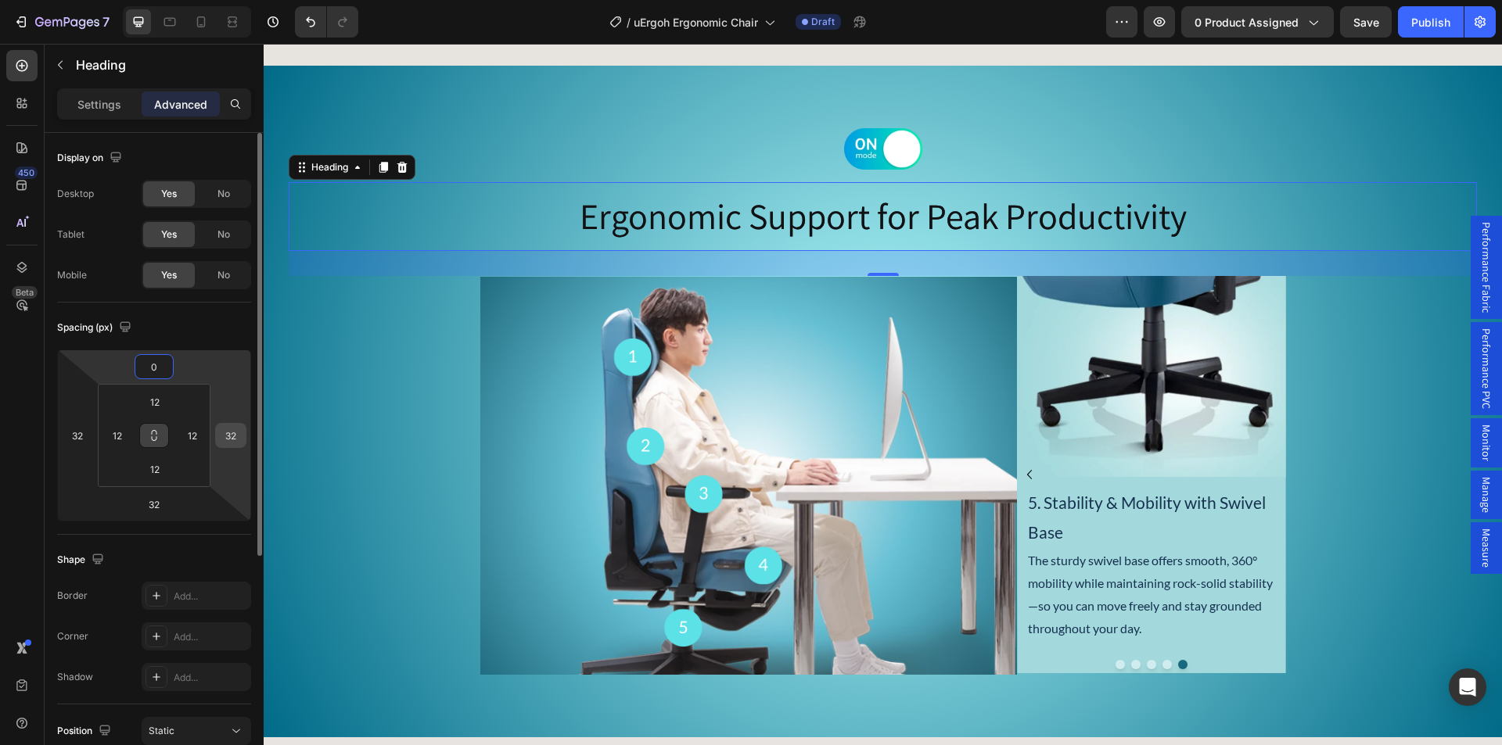
type input "0"
click at [234, 439] on input "32" at bounding box center [230, 435] width 23 height 23
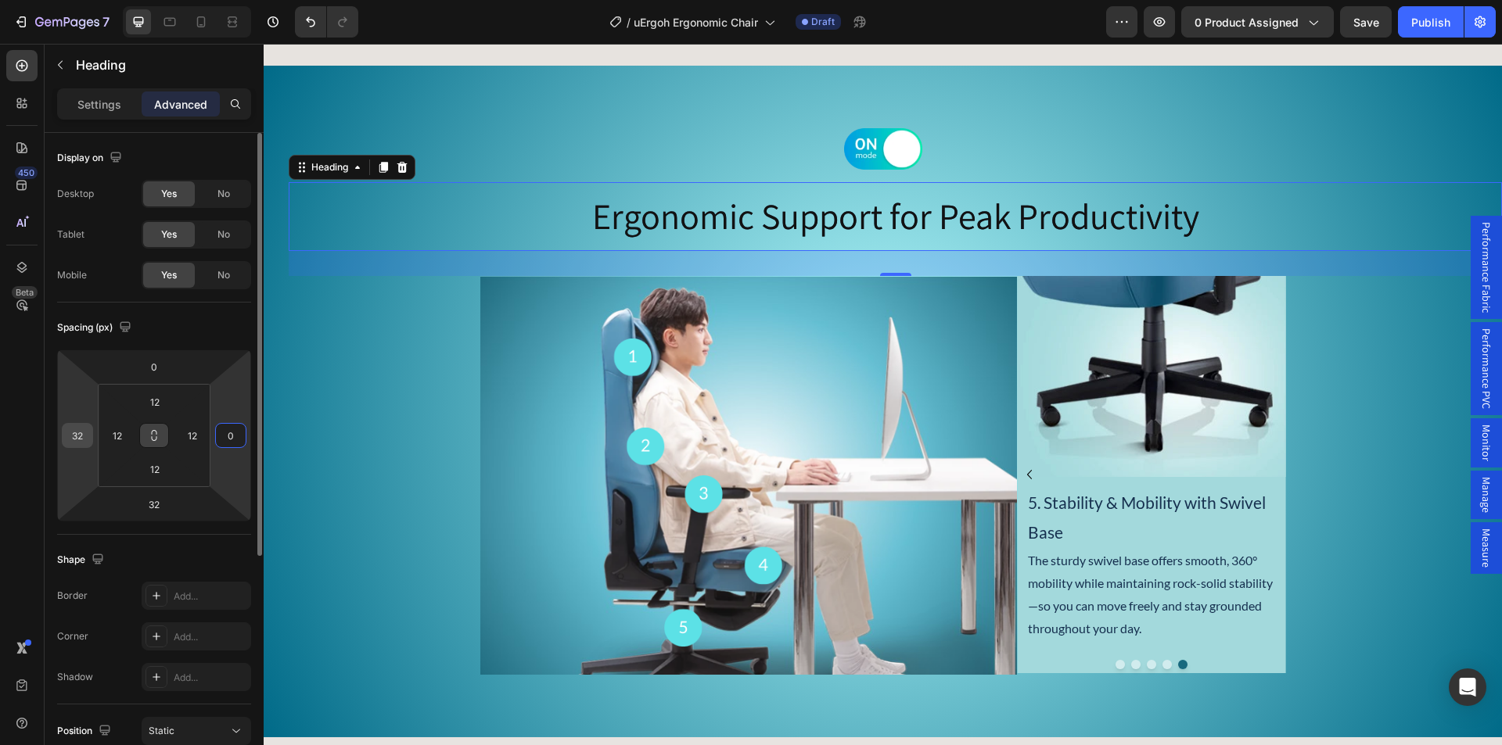
type input "0"
click at [79, 440] on input "32" at bounding box center [77, 435] width 23 height 23
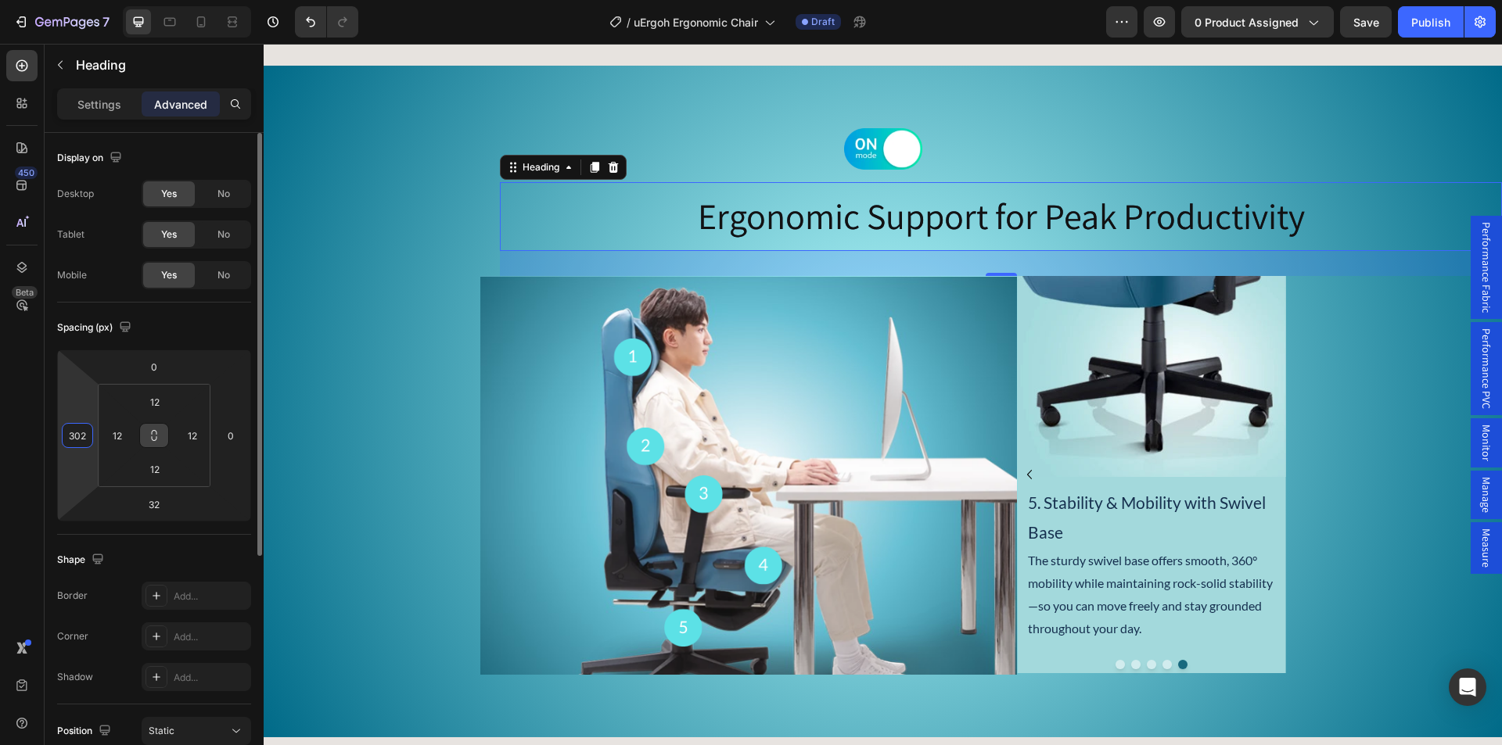
click at [82, 436] on input "302" at bounding box center [77, 435] width 23 height 23
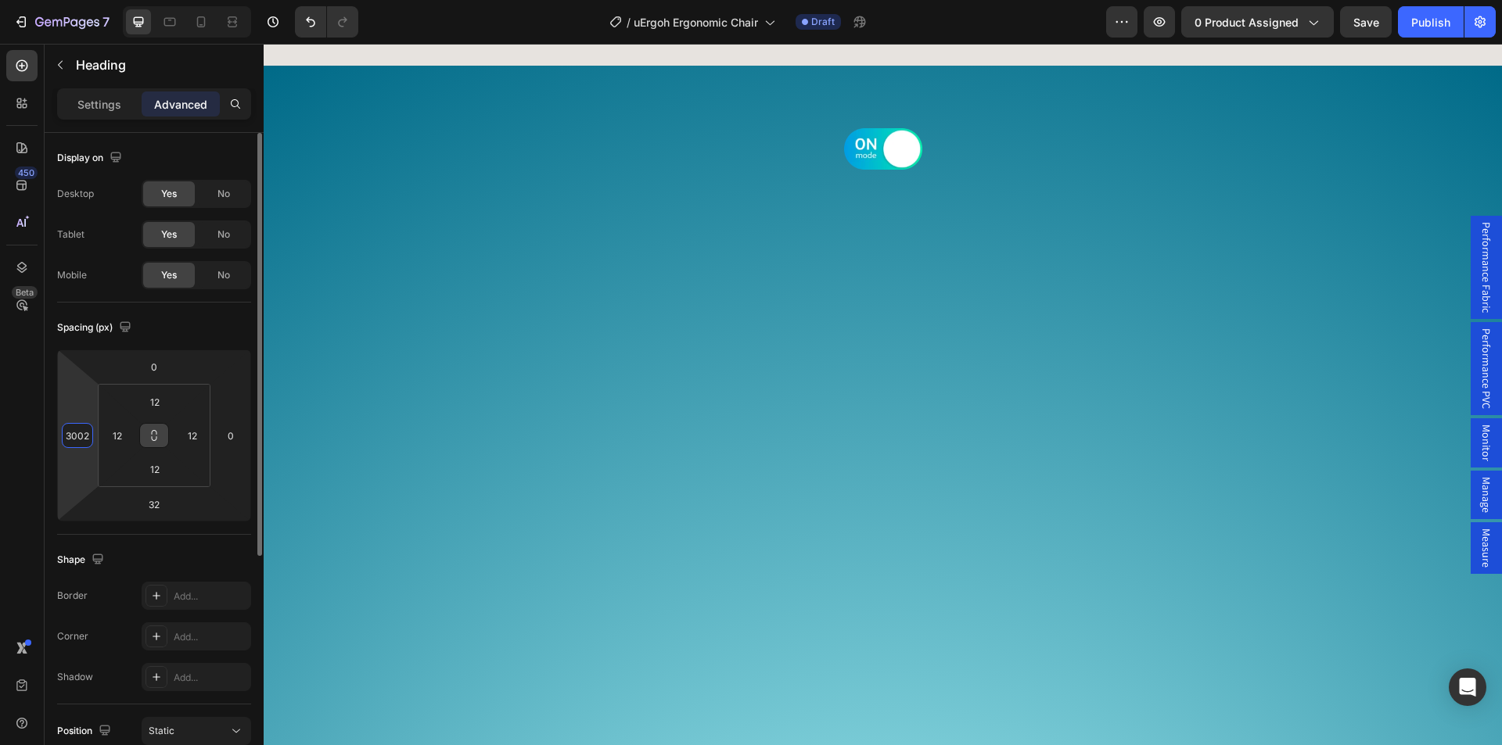
click at [78, 437] on input "3002" at bounding box center [77, 435] width 23 height 23
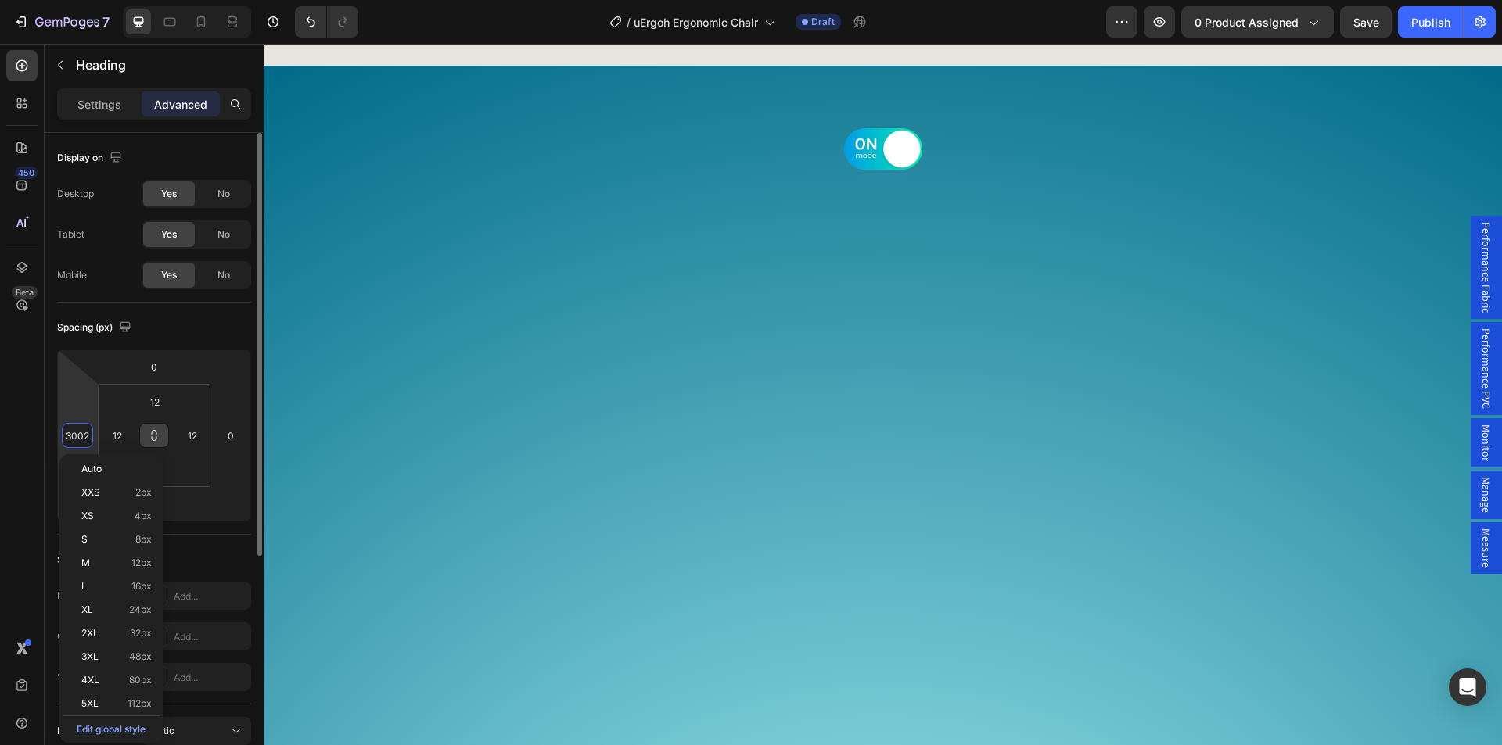
click at [78, 437] on input "3002" at bounding box center [77, 435] width 23 height 23
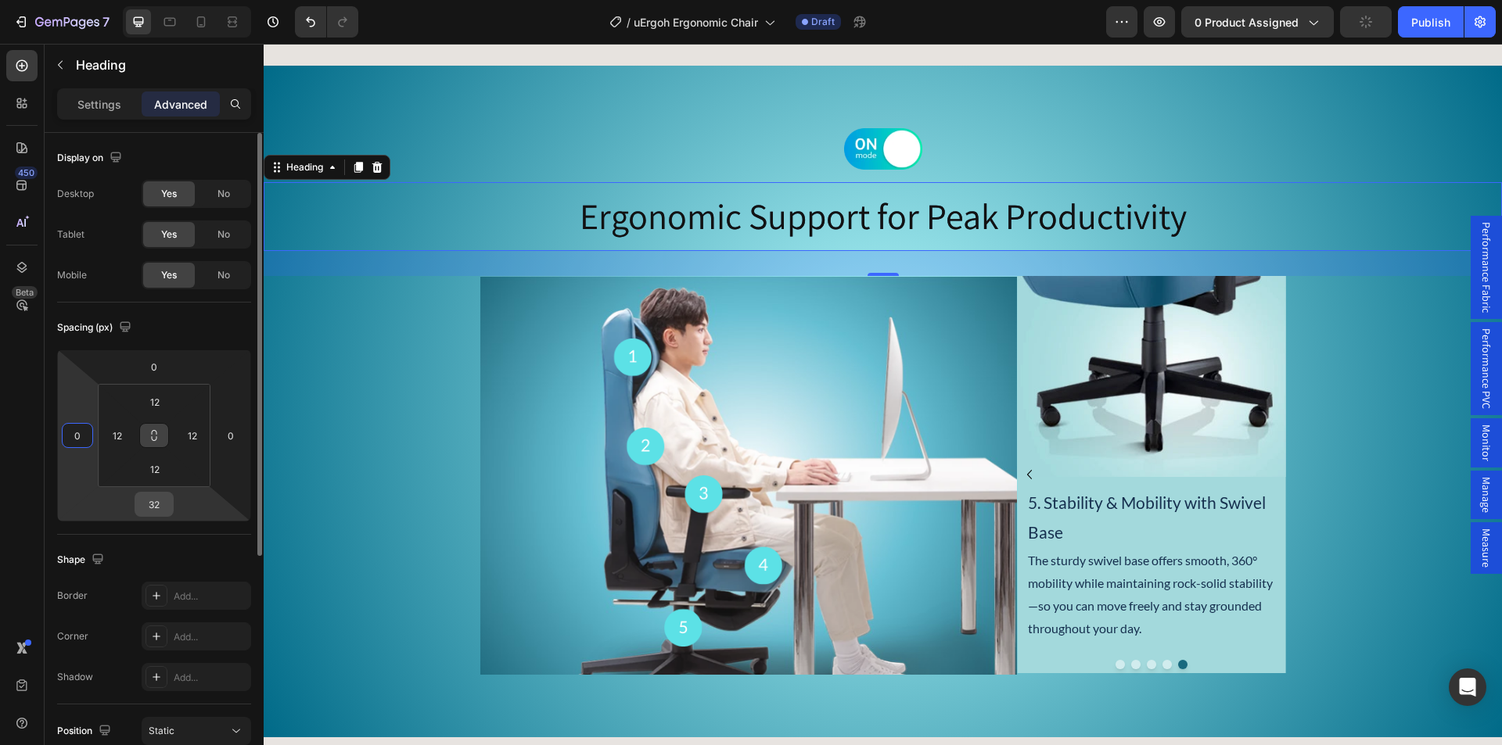
type input "0"
click at [153, 512] on input "32" at bounding box center [153, 504] width 31 height 23
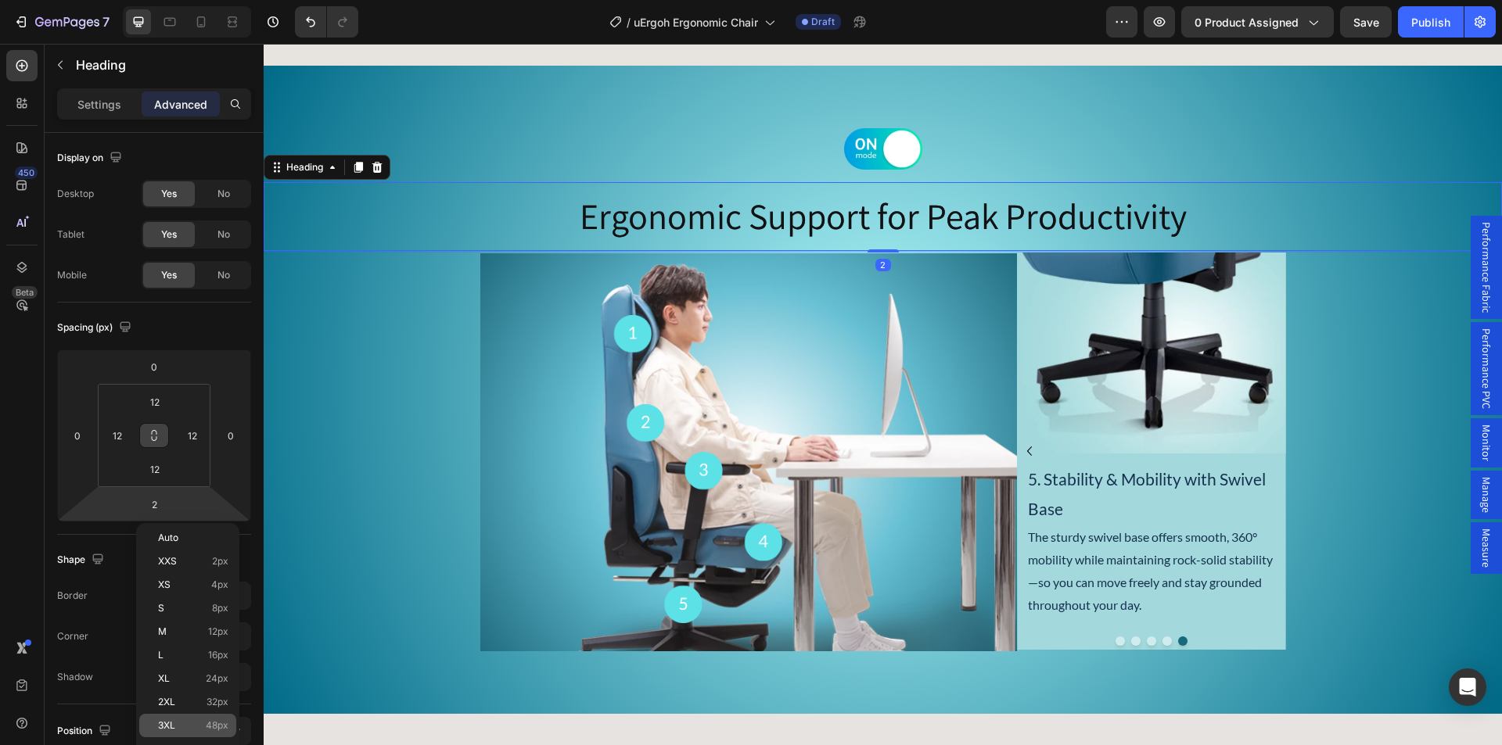
click at [159, 730] on span "3XL" at bounding box center [166, 725] width 17 height 11
type input "48"
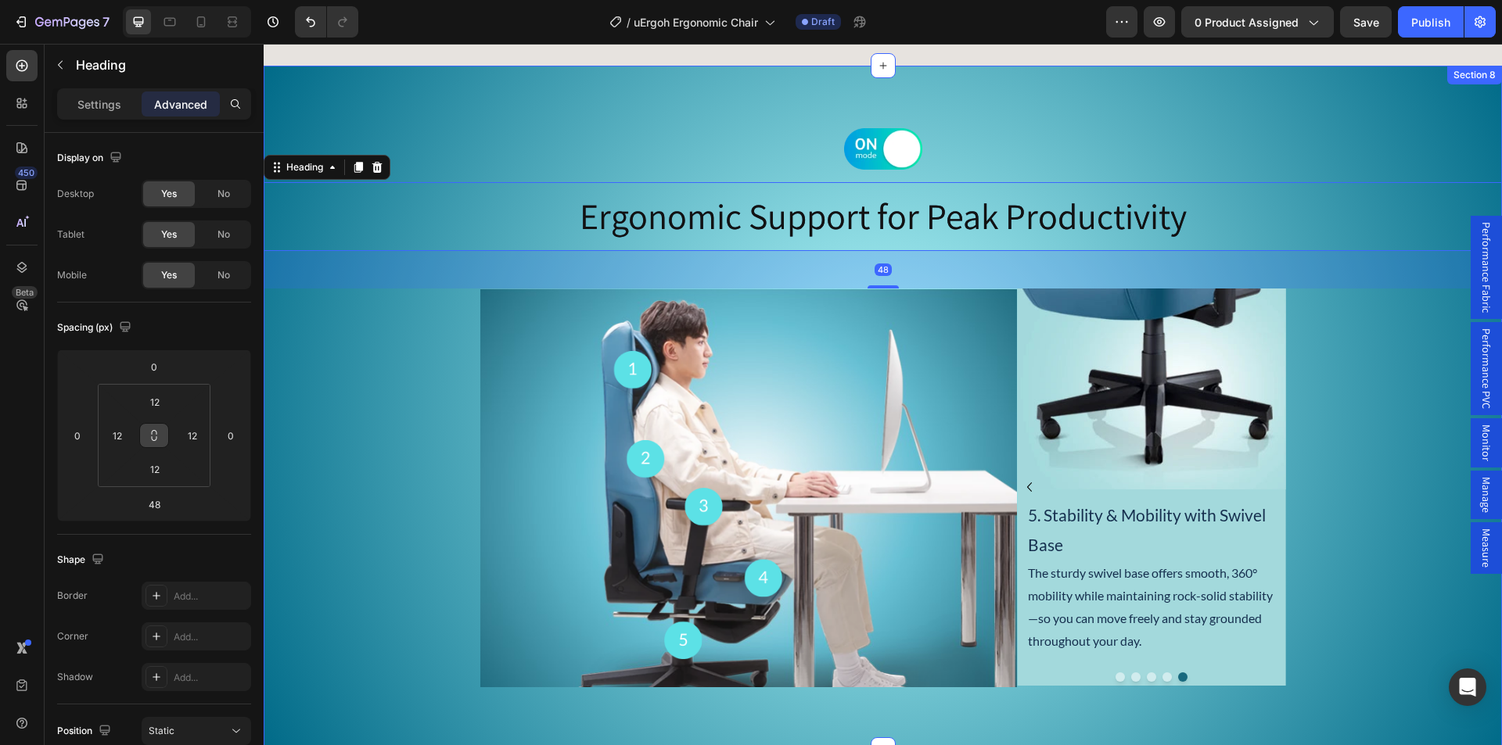
click at [718, 111] on div "Image Ergonomic Support for Peak Productivity Heading 48 Image Image 1. Headres…" at bounding box center [883, 408] width 1238 height 684
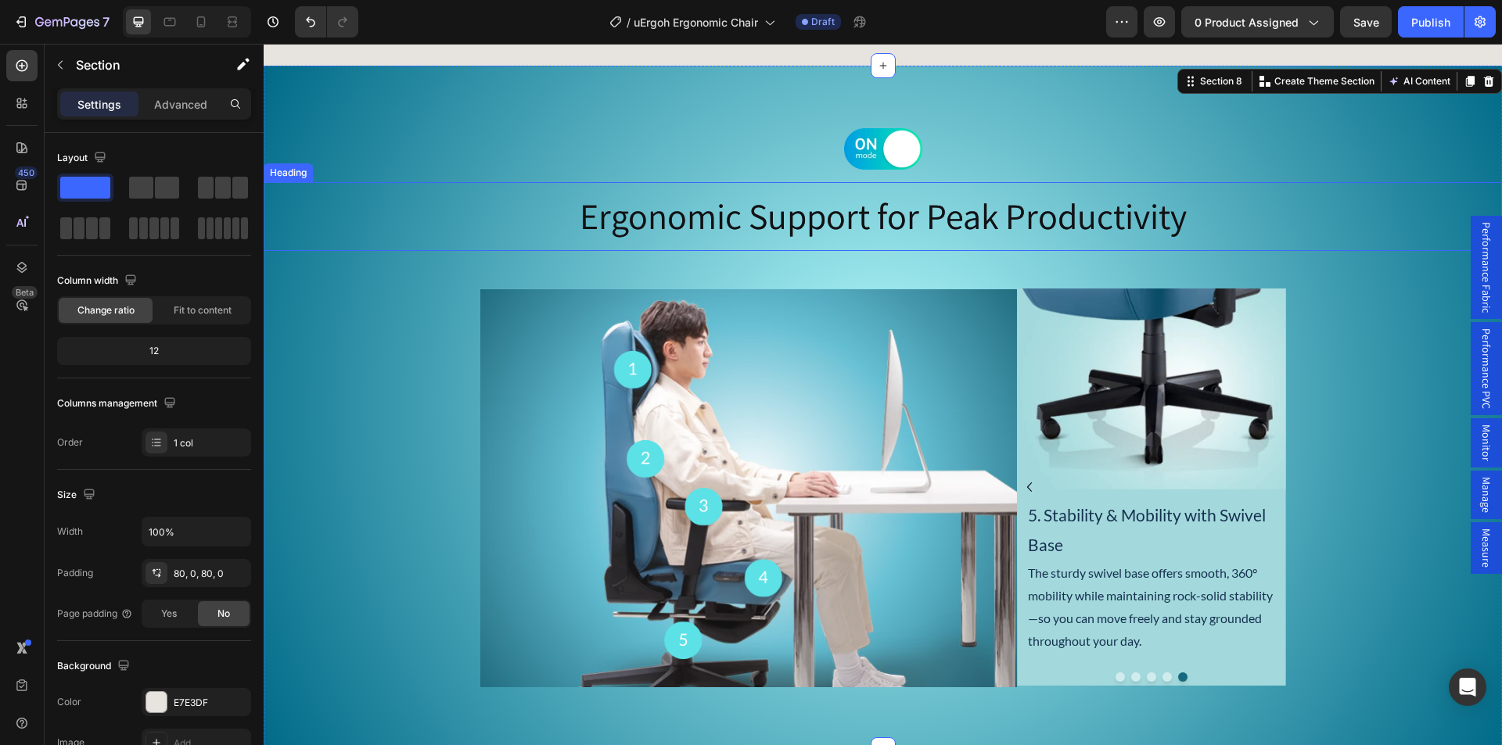
click at [759, 218] on h2 "Ergonomic Support for Peak Productivity" at bounding box center [882, 217] width 1219 height 50
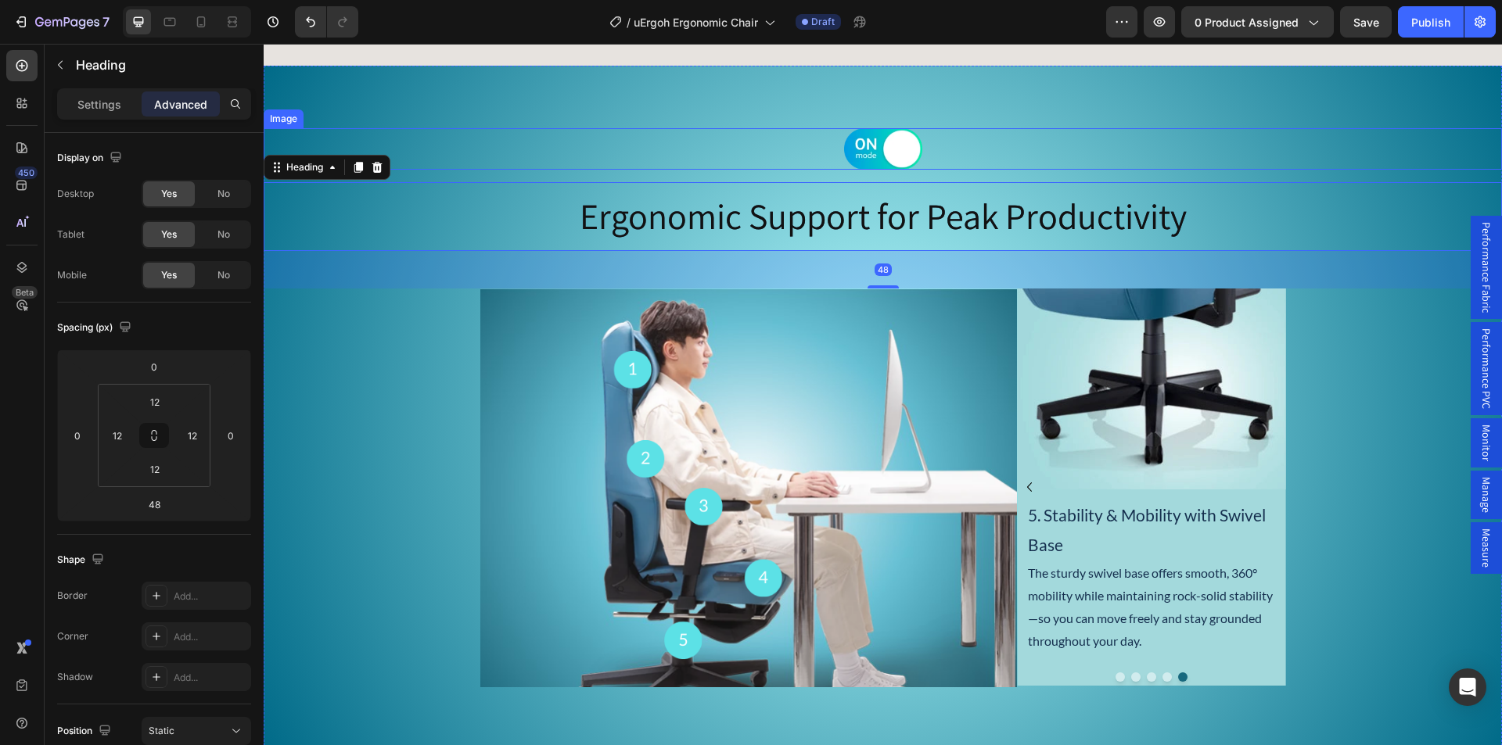
click at [1210, 120] on div "Image Ergonomic Support for Peak Productivity Heading 48 Image Image 1. Headres…" at bounding box center [883, 408] width 1238 height 684
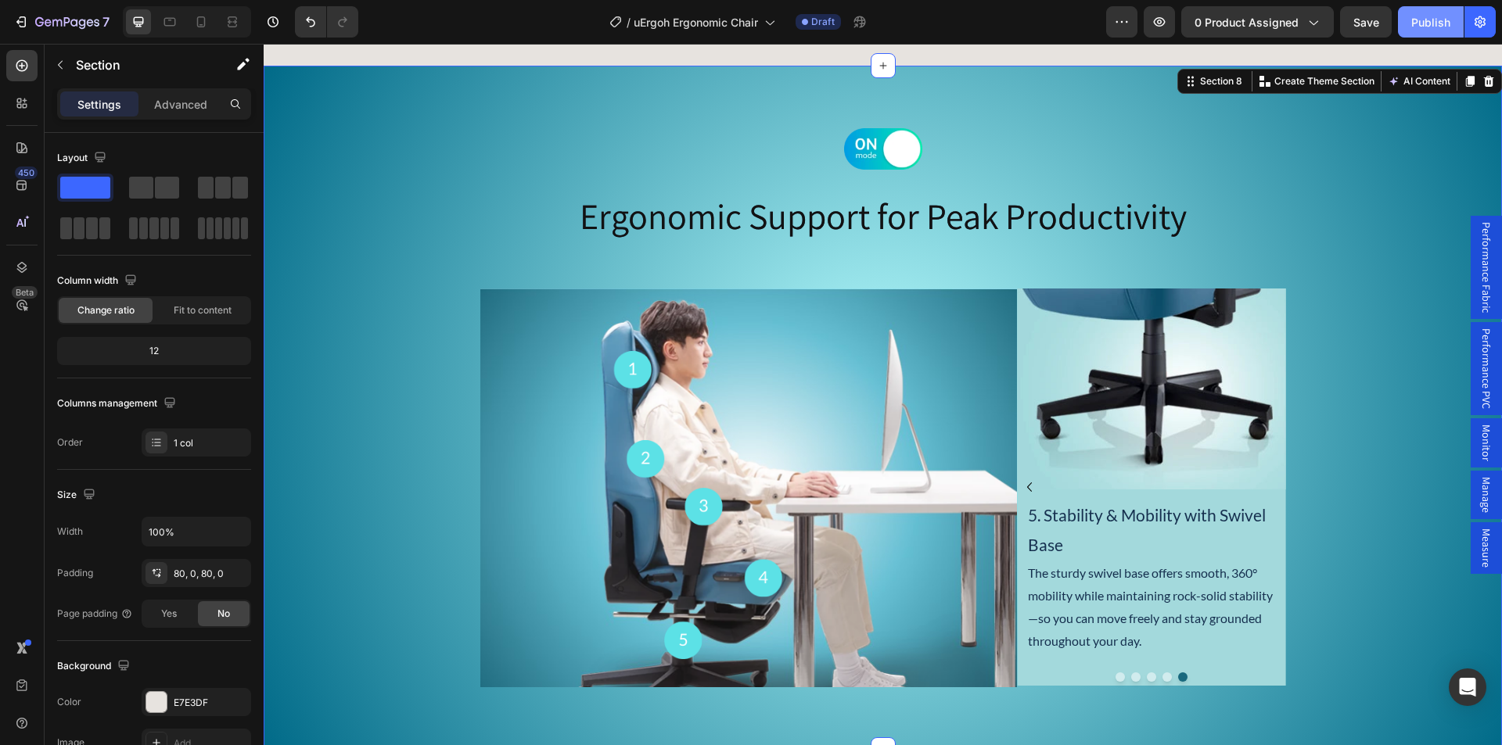
click at [1423, 12] on button "Publish" at bounding box center [1431, 21] width 66 height 31
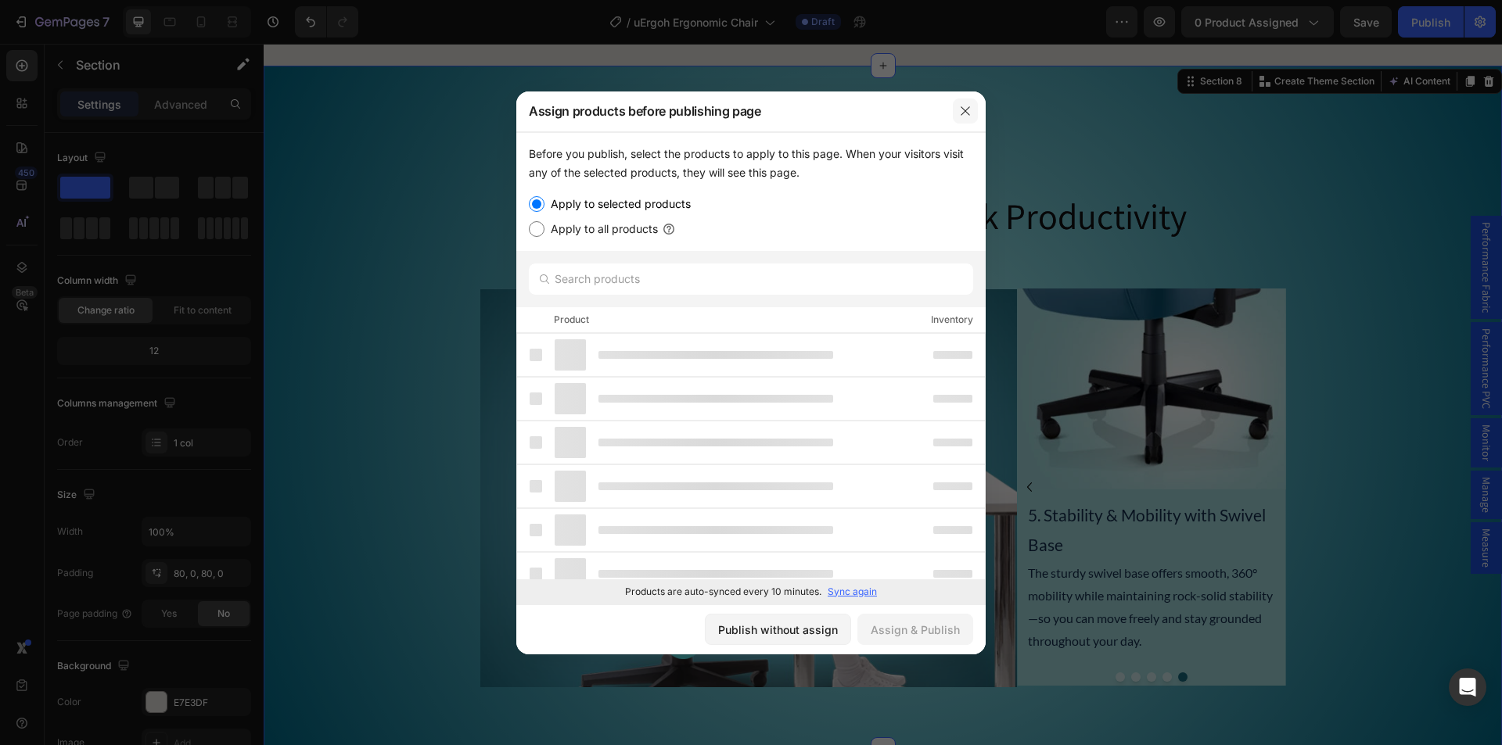
click at [957, 109] on button "button" at bounding box center [965, 111] width 25 height 25
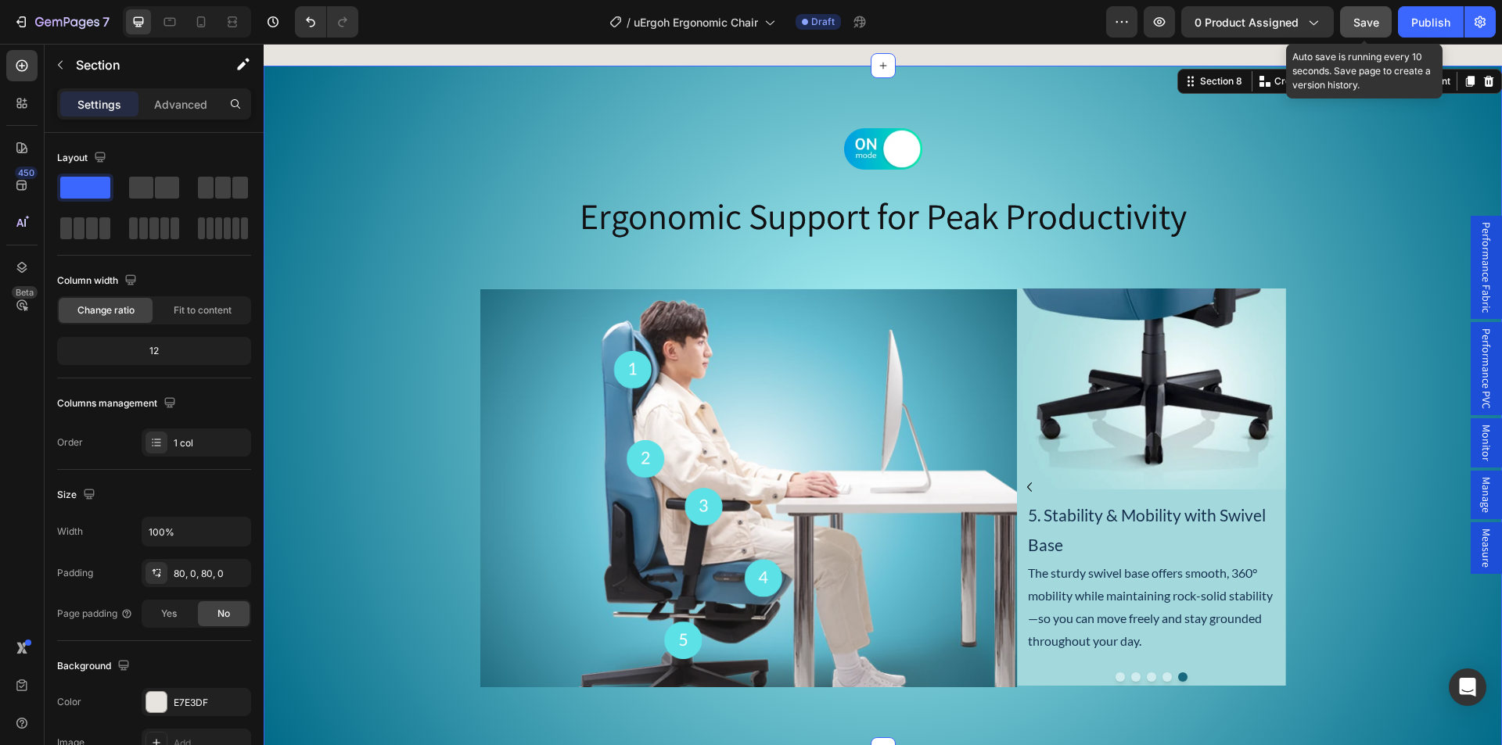
drag, startPoint x: 1365, startPoint y: 23, endPoint x: 799, endPoint y: 128, distance: 575.2
click at [1365, 23] on span "Save" at bounding box center [1366, 22] width 26 height 13
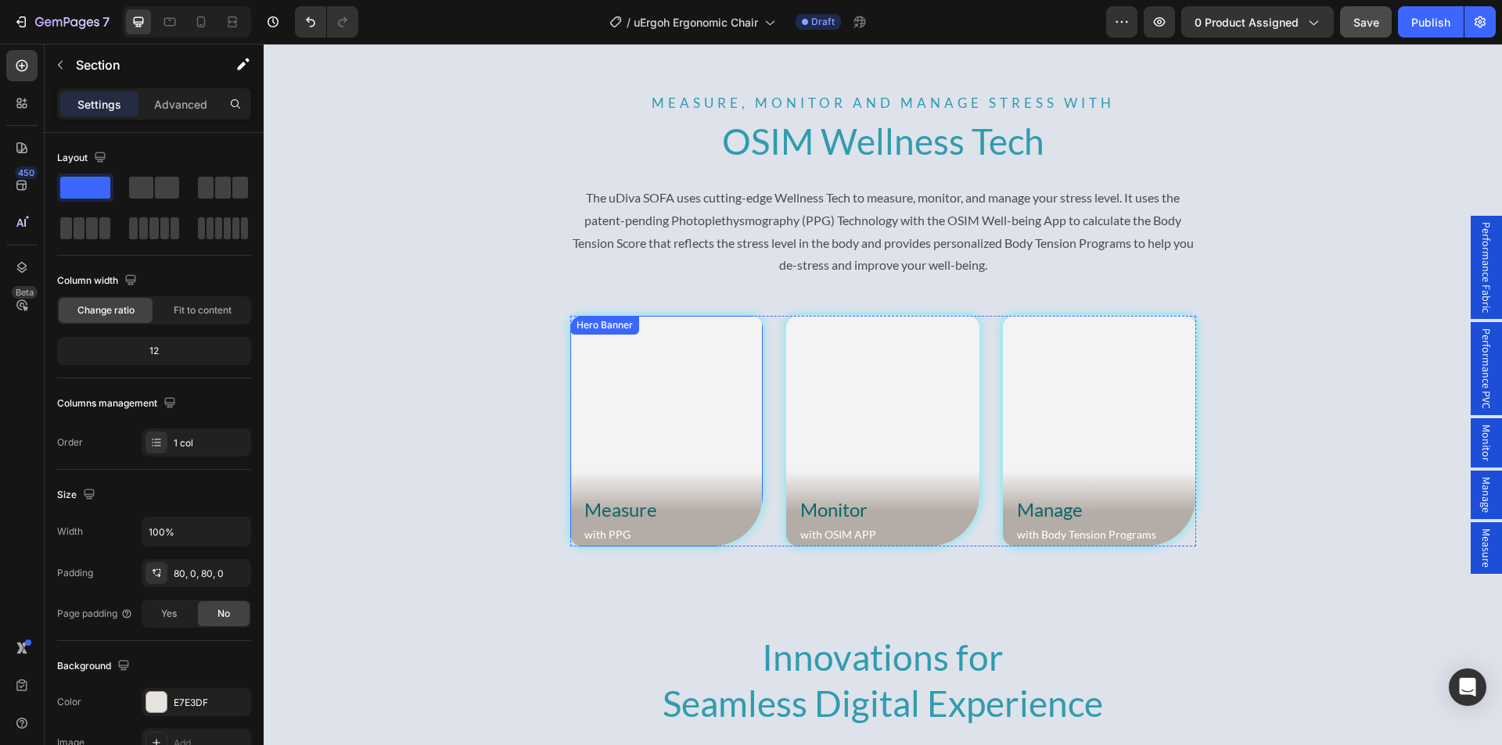
scroll to position [5483, 0]
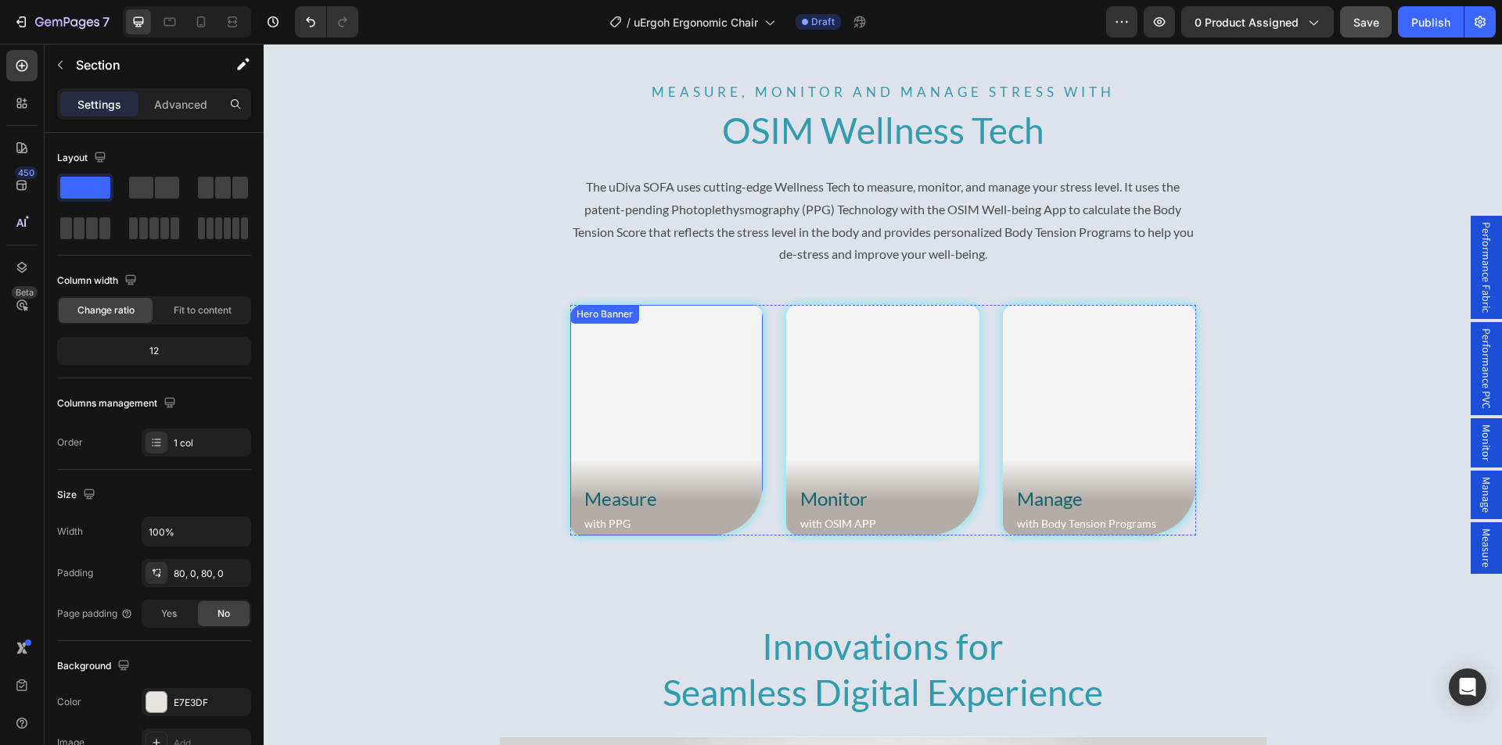
click at [626, 364] on video "Background Image" at bounding box center [666, 420] width 193 height 230
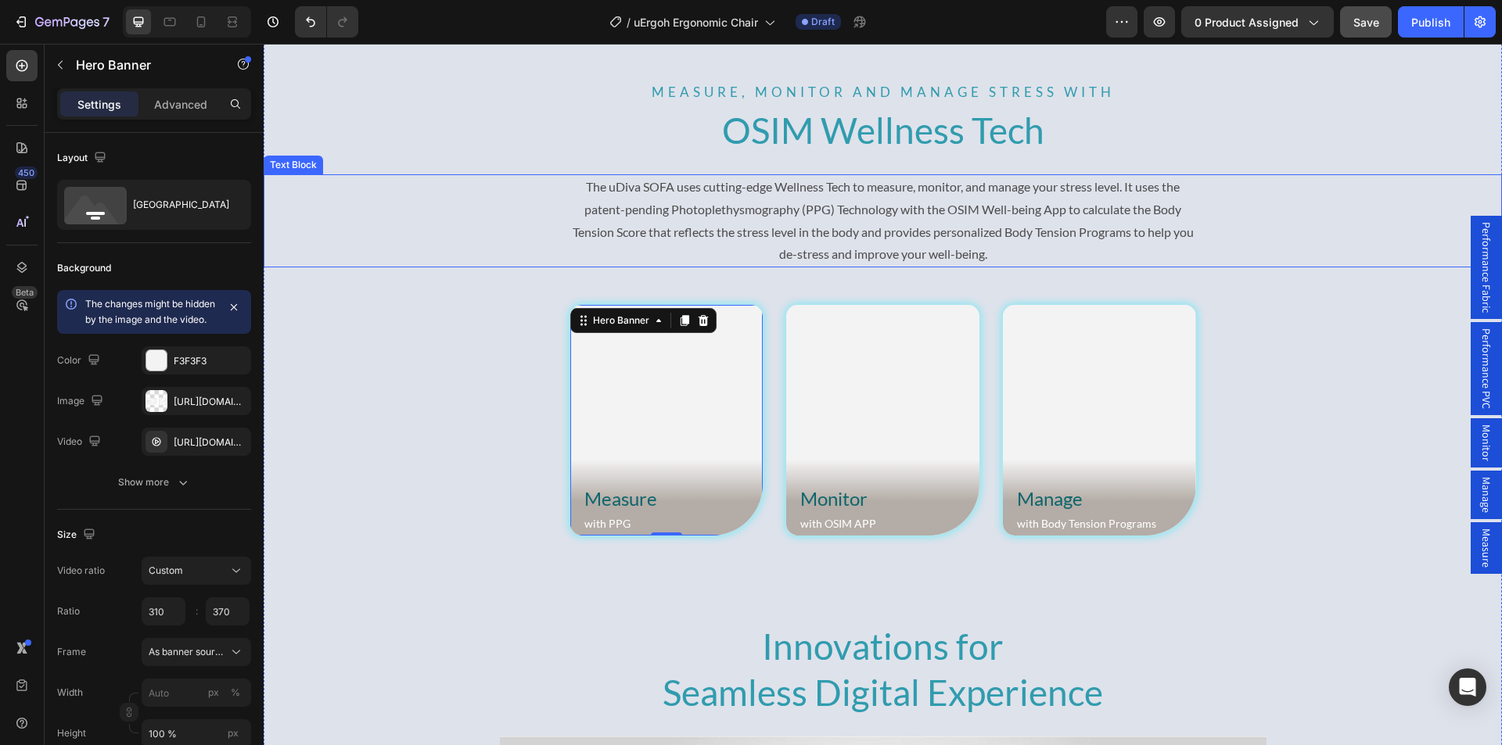
click at [817, 220] on p "The uDiva SOFA uses cutting-edge Wellness Tech to measure, monitor, and manage …" at bounding box center [883, 221] width 623 height 90
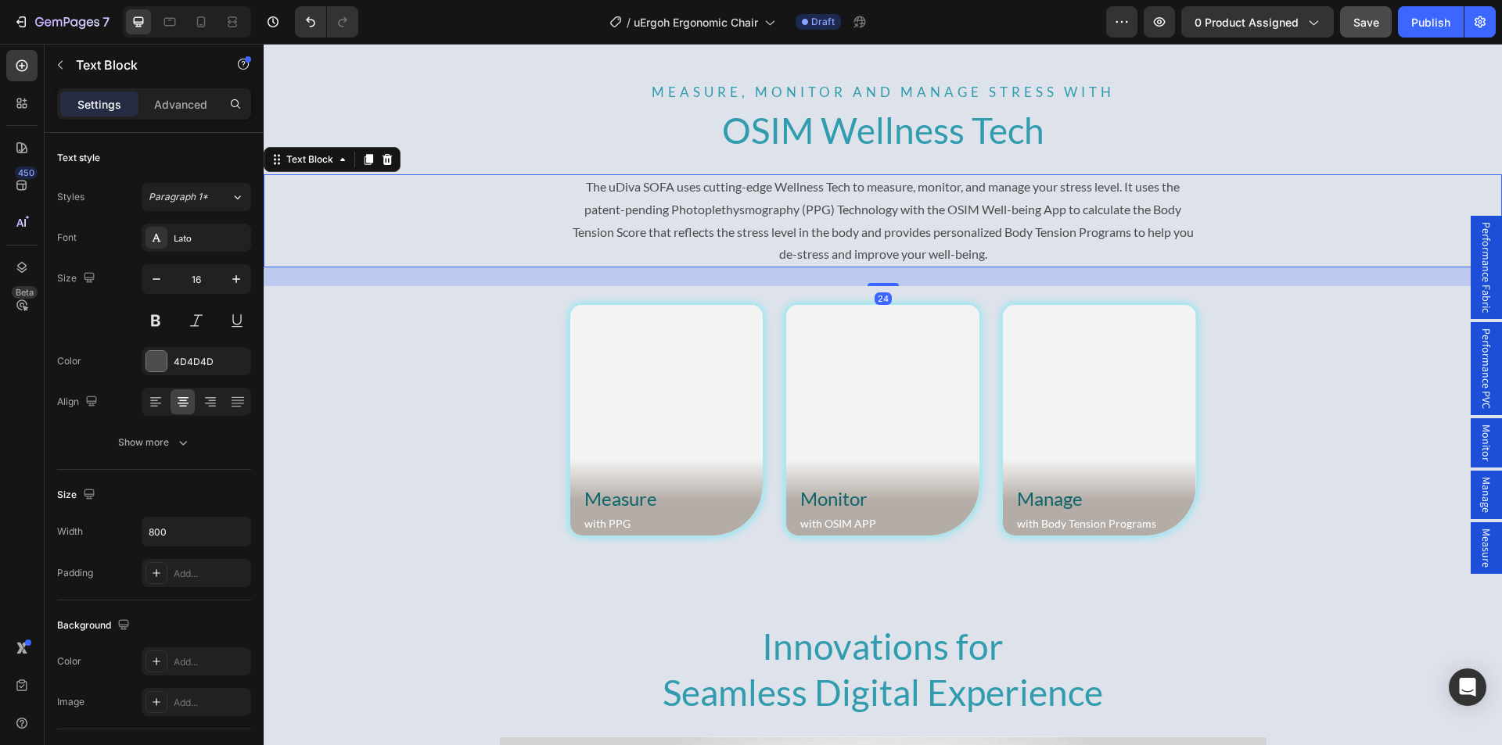
click at [671, 224] on p "The uDiva SOFA uses cutting-edge Wellness Tech to measure, monitor, and manage …" at bounding box center [883, 221] width 623 height 90
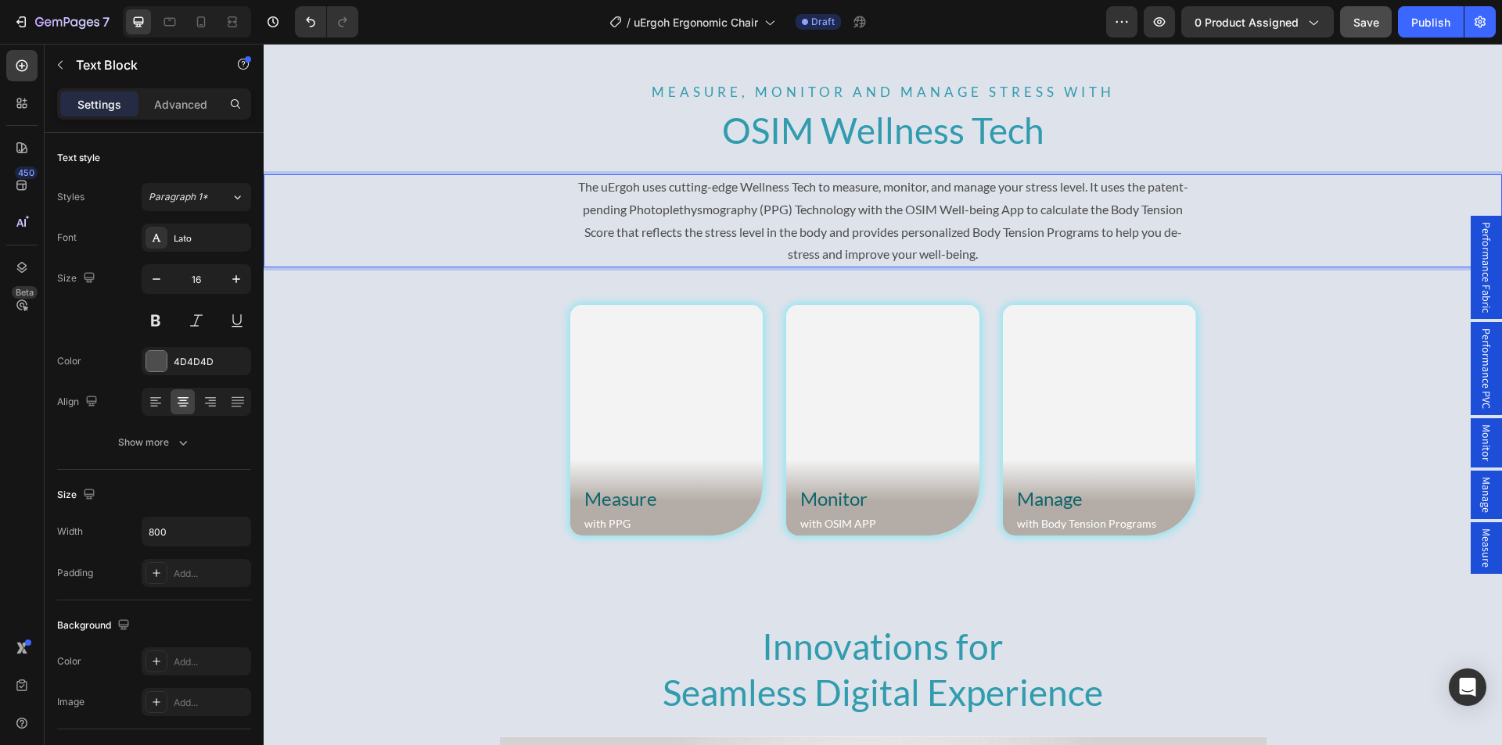
click at [471, 163] on div "Measure, Monitor and Manage Stress with Text Block OSIM Wellness Tech Heading T…" at bounding box center [883, 611] width 1238 height 1065
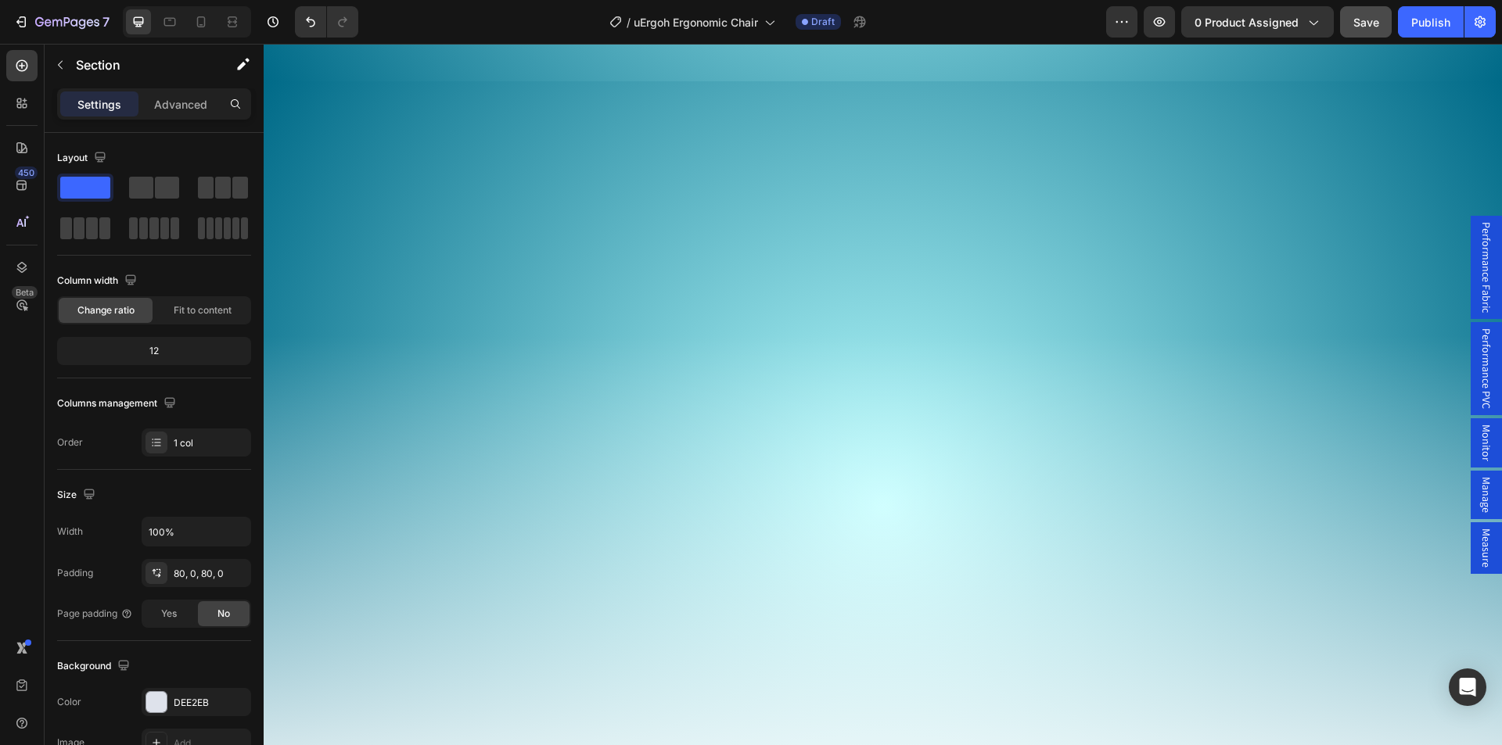
scroll to position [946, 0]
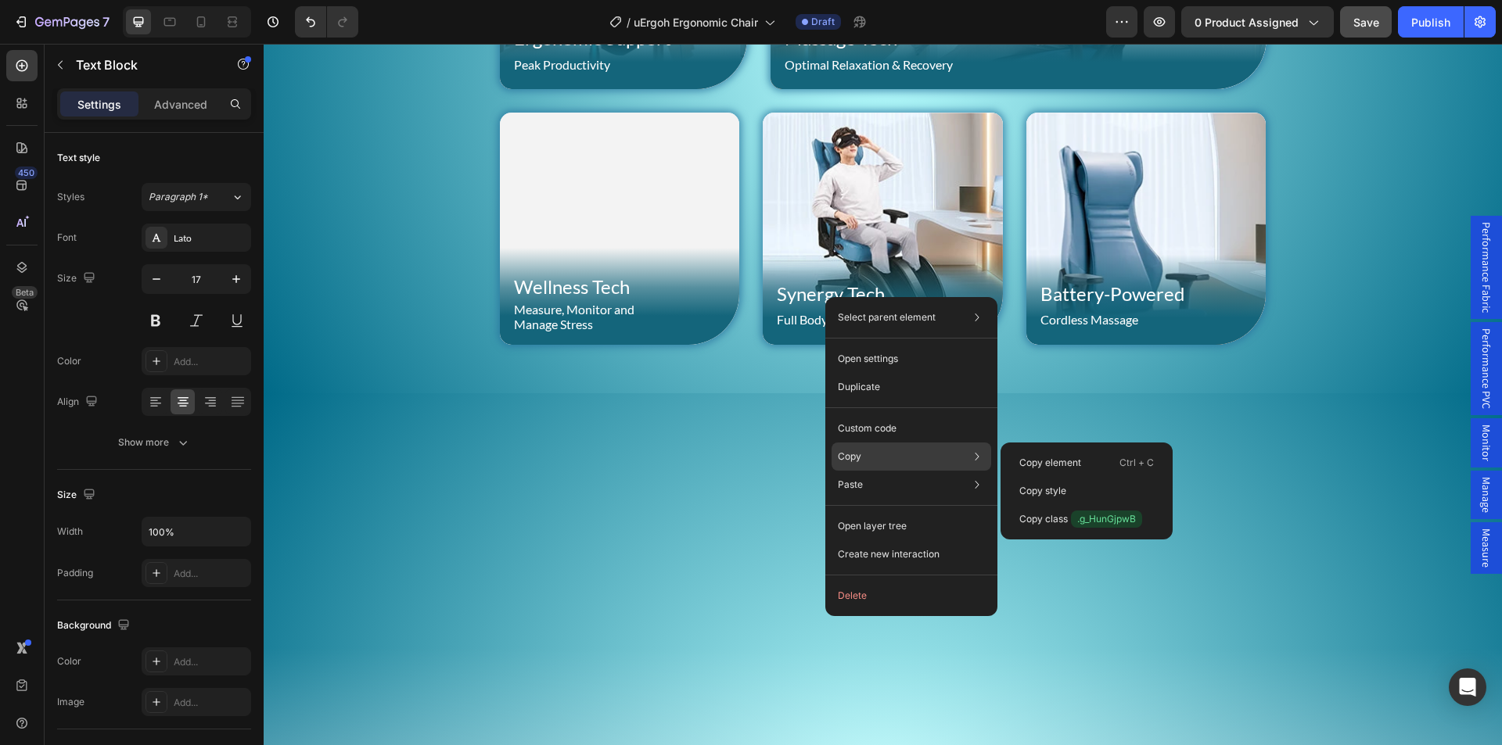
click at [873, 451] on div "Copy Copy element Ctrl + C Copy style Copy class .g_HunGjpwB" at bounding box center [911, 457] width 160 height 28
click at [1075, 505] on div "Copy style" at bounding box center [1087, 519] width 160 height 28
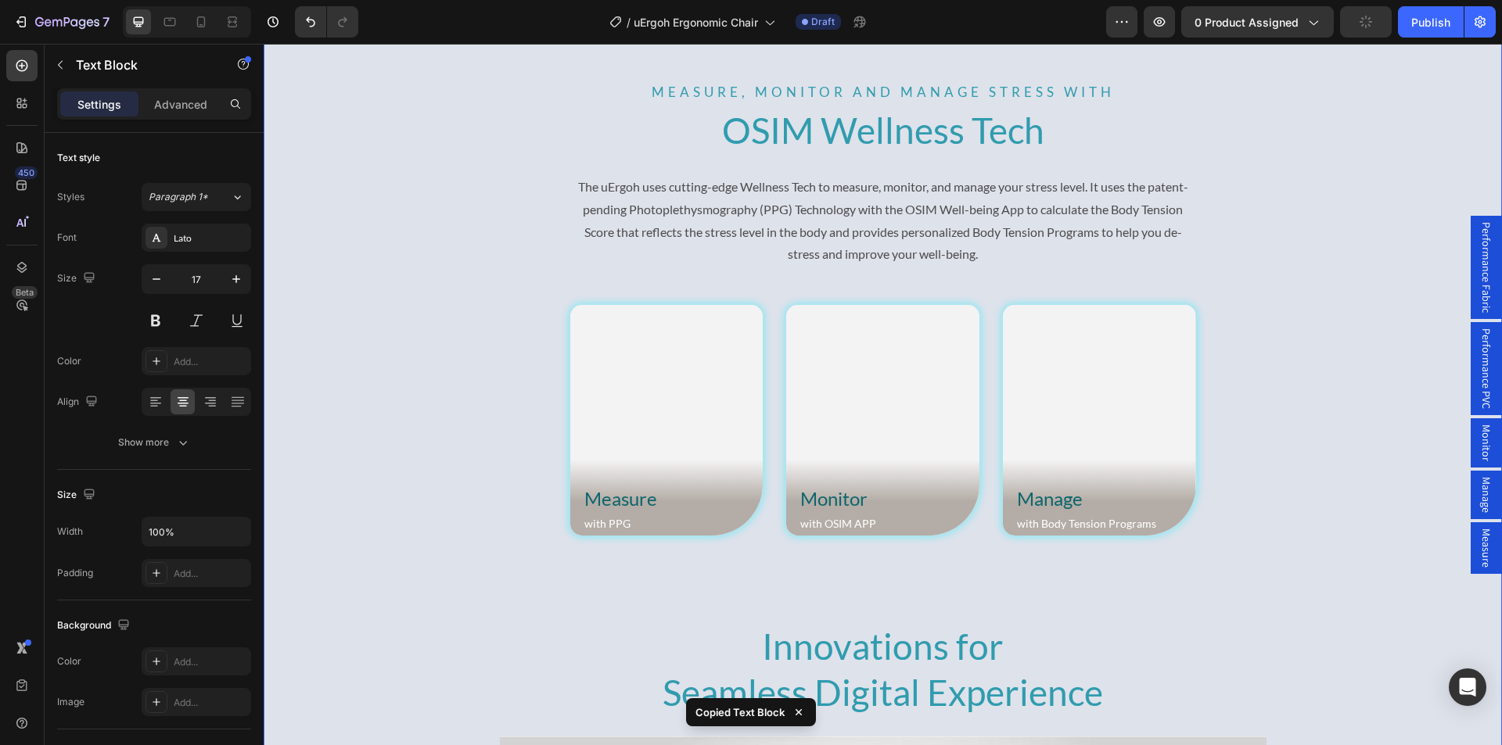
scroll to position [5248, 0]
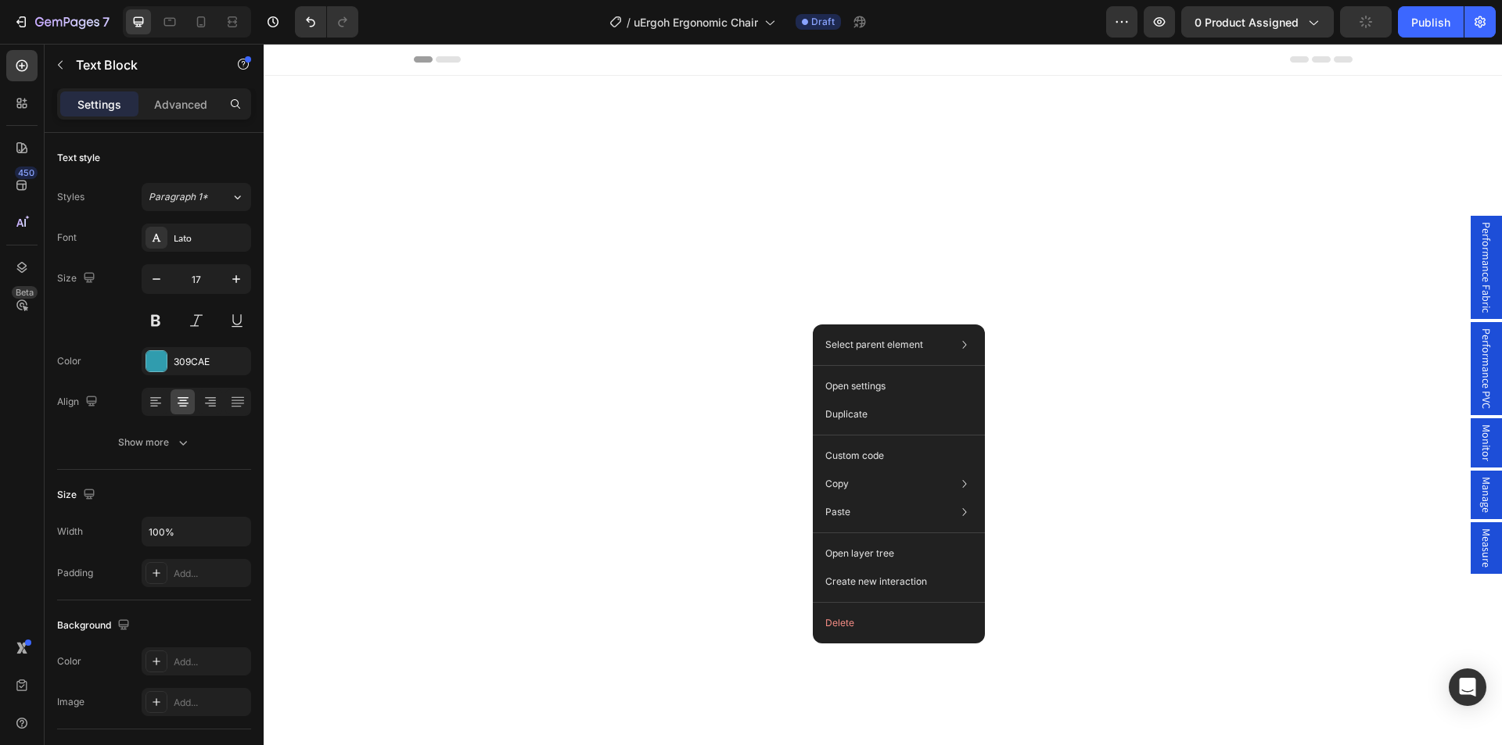
scroll to position [5248, 0]
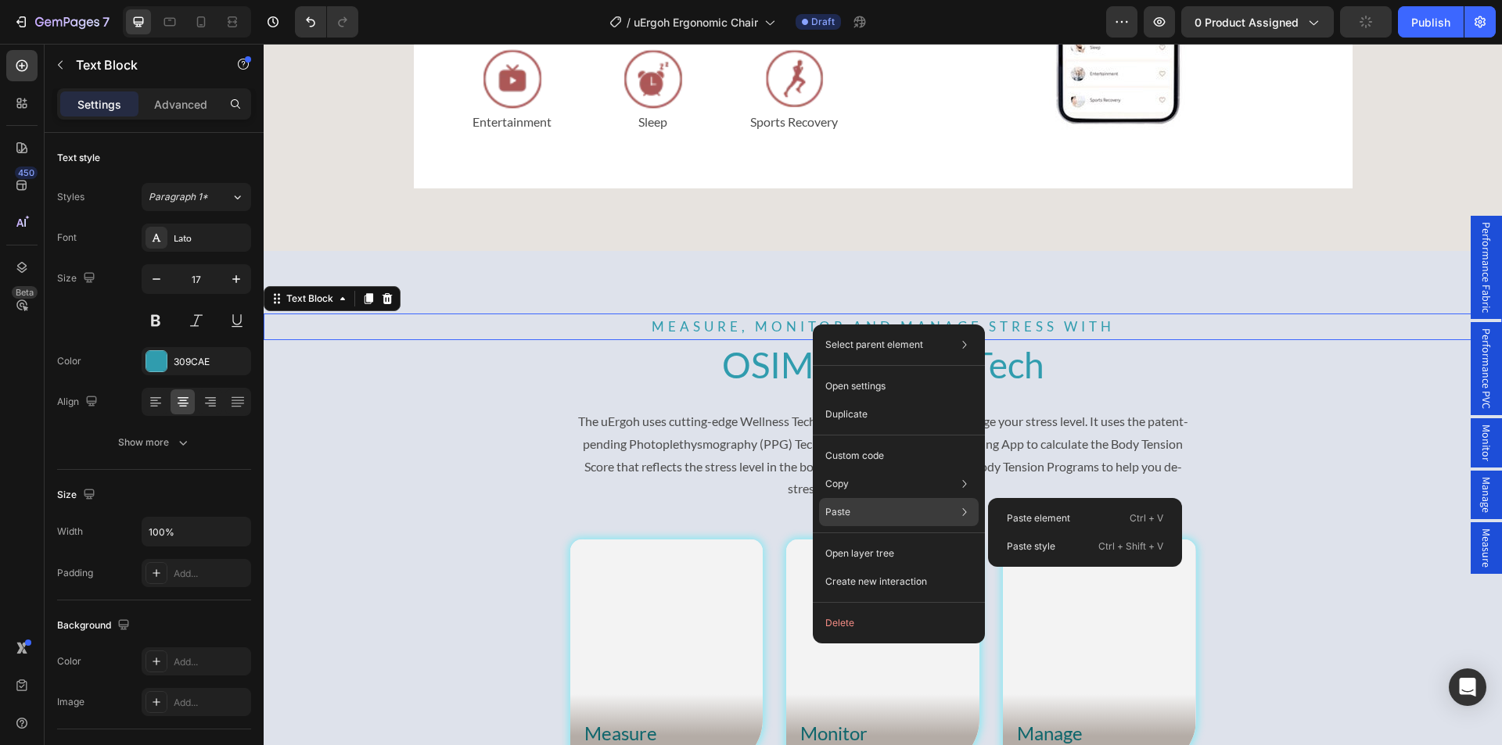
click at [867, 540] on div "Paste Paste element Ctrl + V Paste style Ctrl + Shift + V" at bounding box center [899, 554] width 160 height 28
click at [1045, 543] on p "Paste style" at bounding box center [1031, 547] width 48 height 14
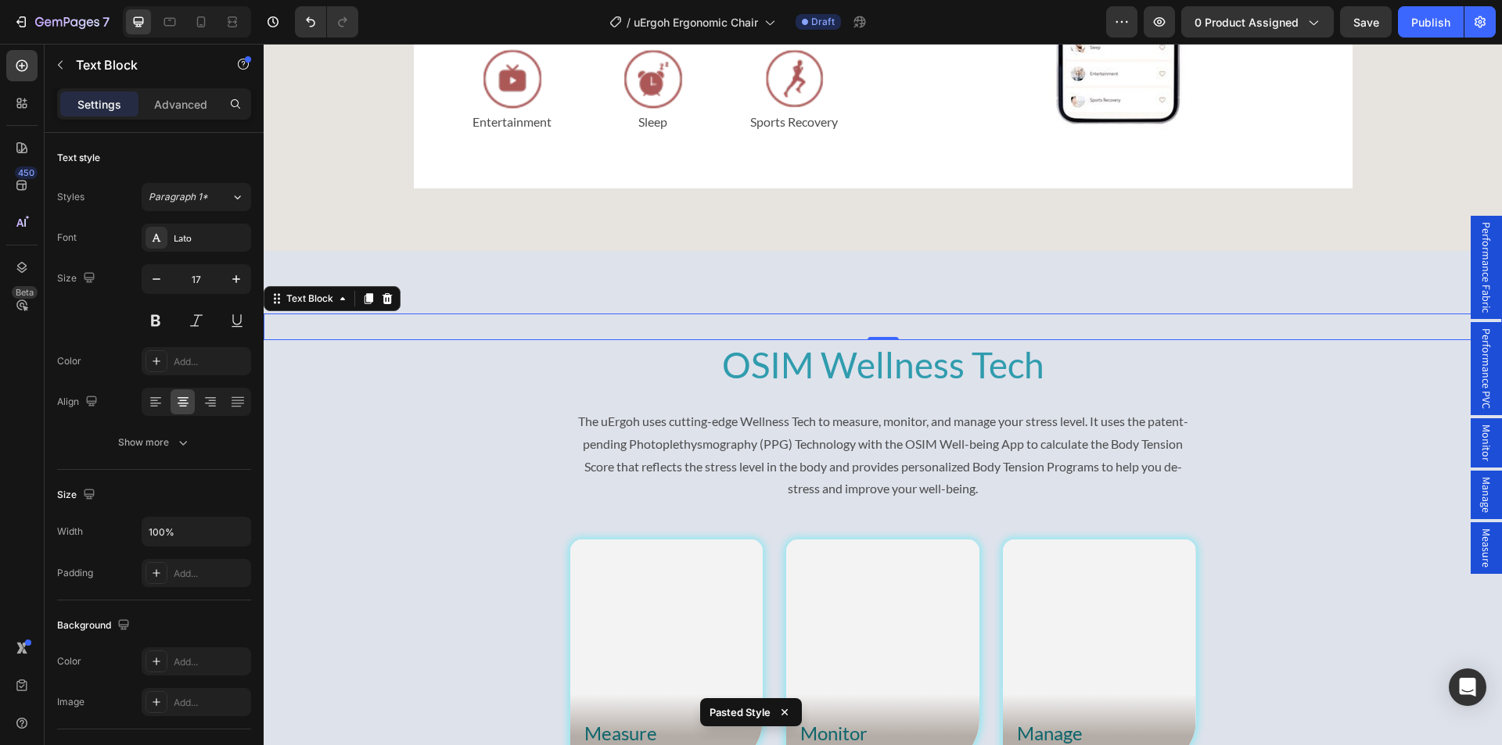
click at [770, 328] on p "Measure, Monitor and Manage Stress with" at bounding box center [882, 327] width 1235 height 24
drag, startPoint x: 742, startPoint y: 339, endPoint x: 753, endPoint y: 368, distance: 30.2
click at [755, 376] on h2 "OSIM Wellness Tech" at bounding box center [883, 365] width 1238 height 50
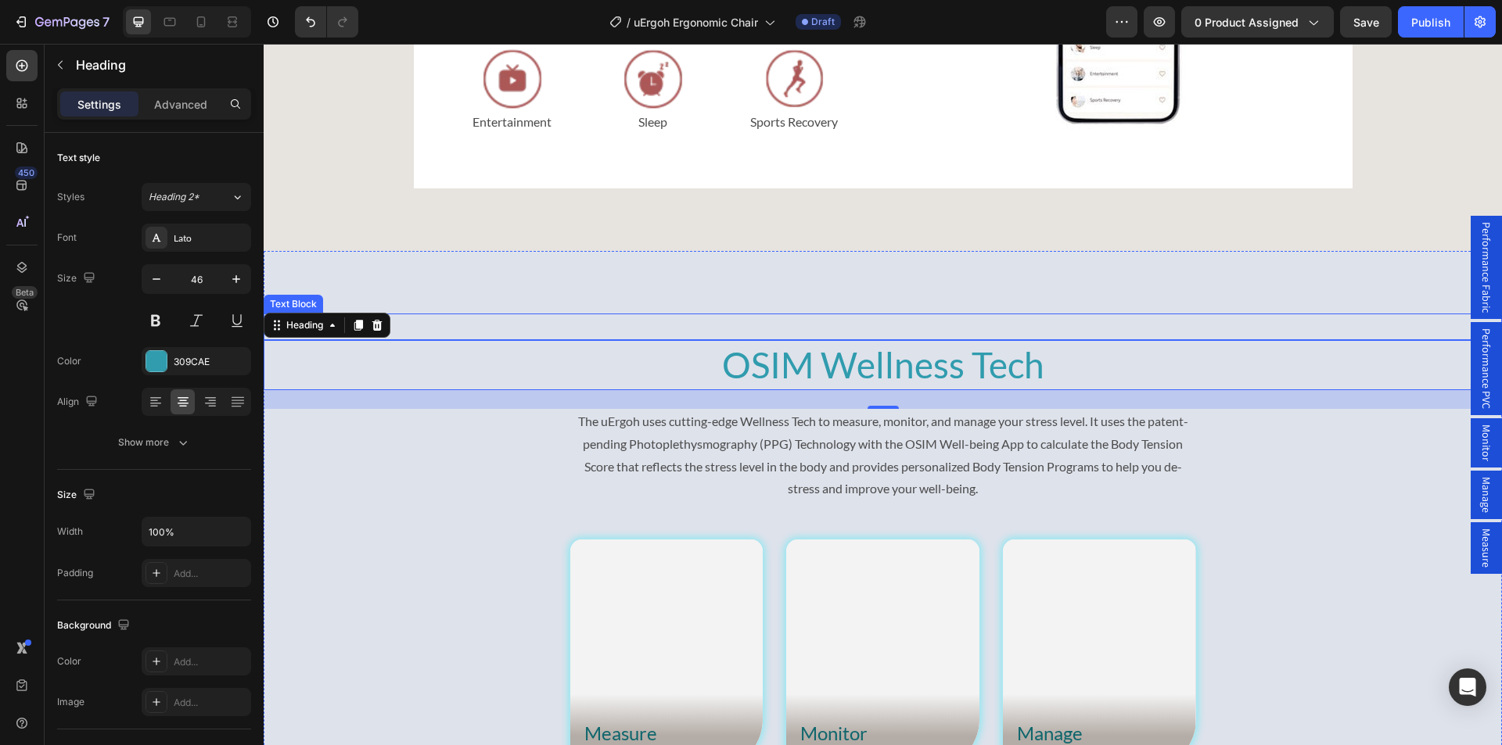
click at [811, 333] on p "Measure, Monitor and Manage Stress with" at bounding box center [882, 327] width 1235 height 24
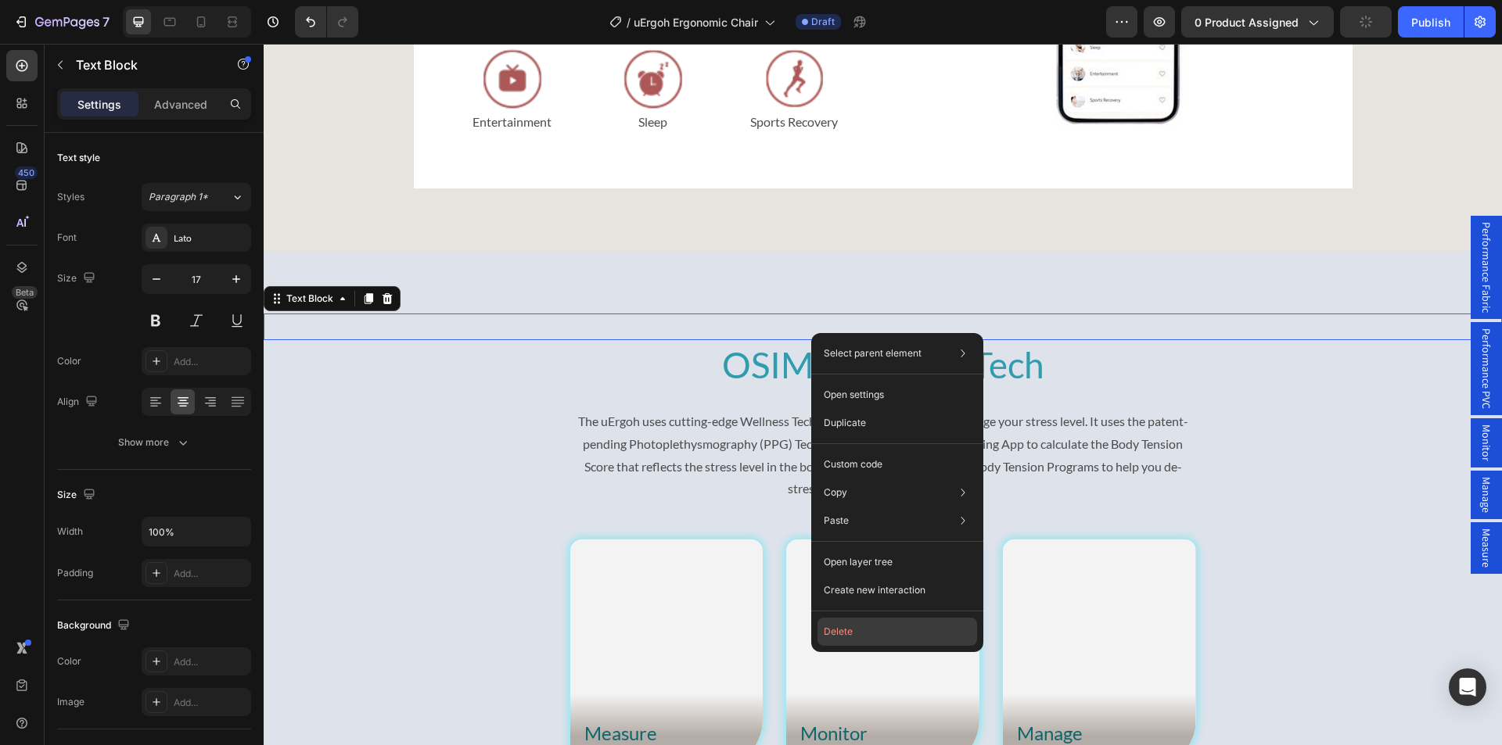
click at [835, 634] on button "Delete" at bounding box center [897, 632] width 160 height 28
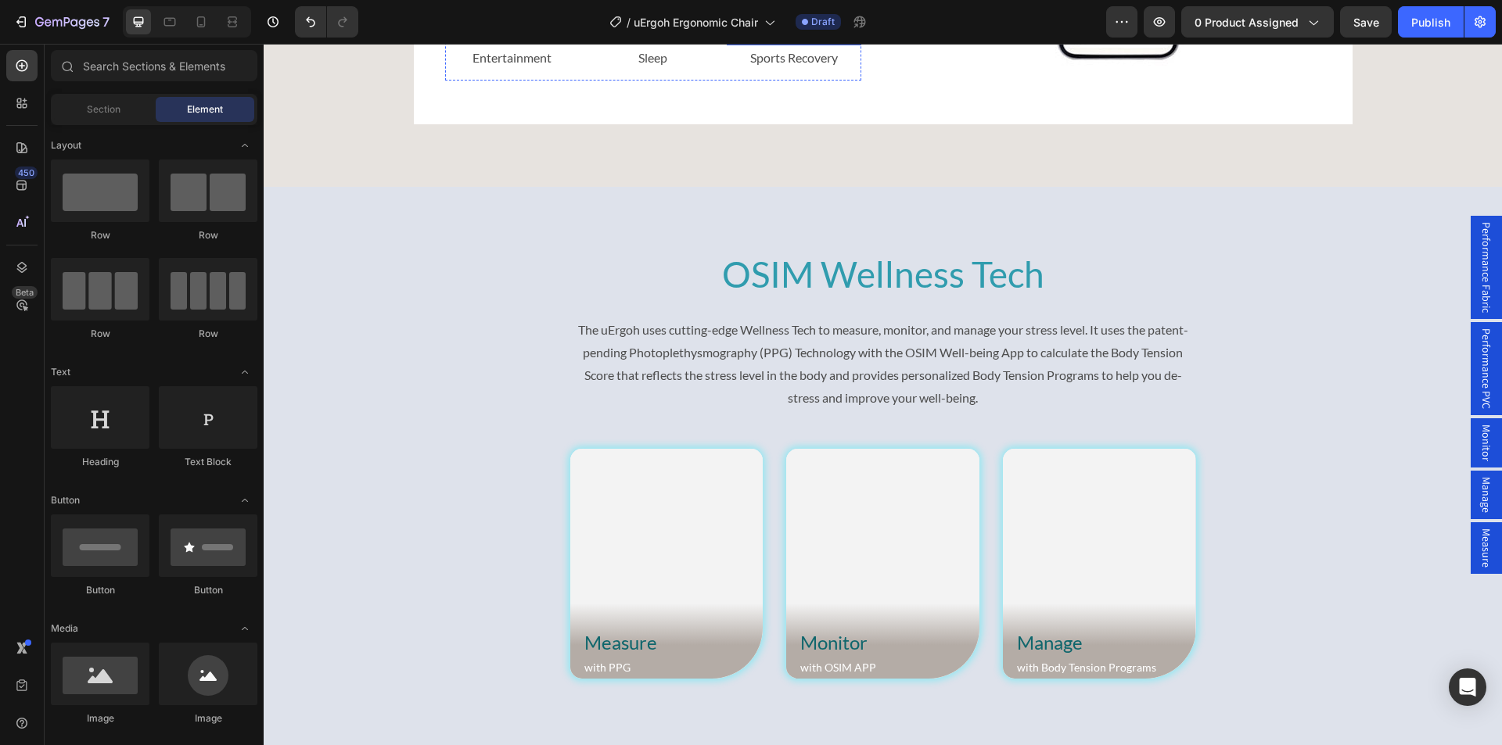
scroll to position [4700, 0]
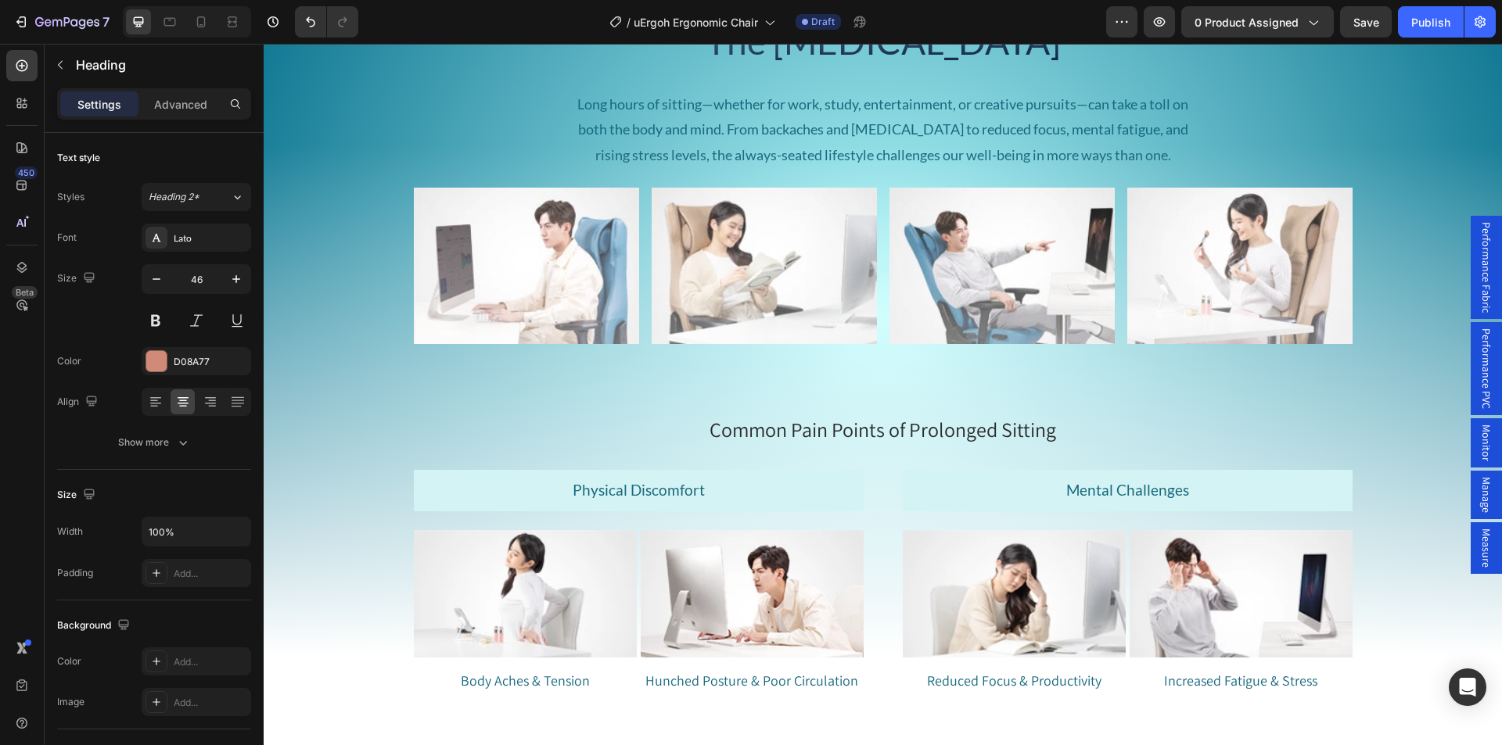
scroll to position [1588, 0]
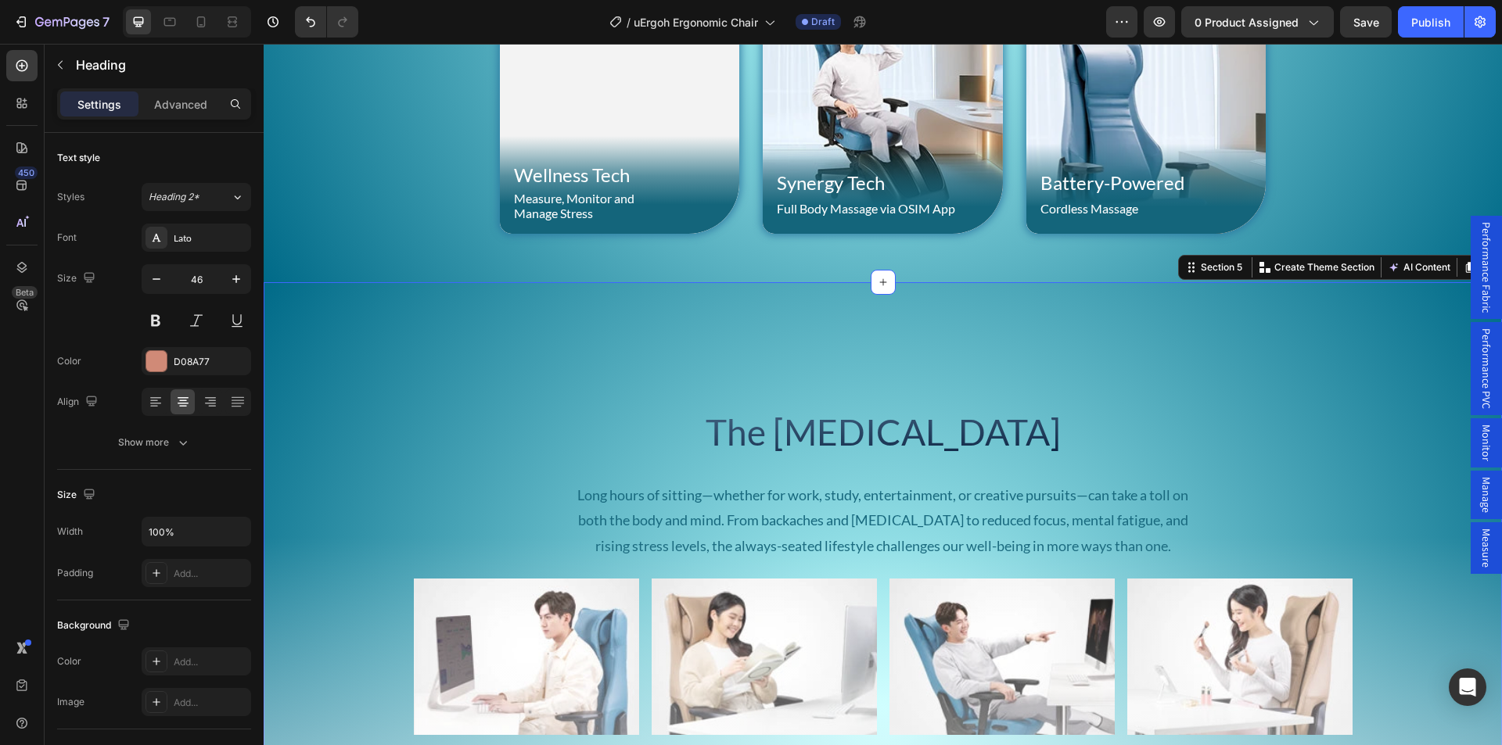
click at [852, 428] on div "The [MEDICAL_DATA] Heading Long hours of sitting—whether for work, study, enter…" at bounding box center [883, 706] width 1238 height 849
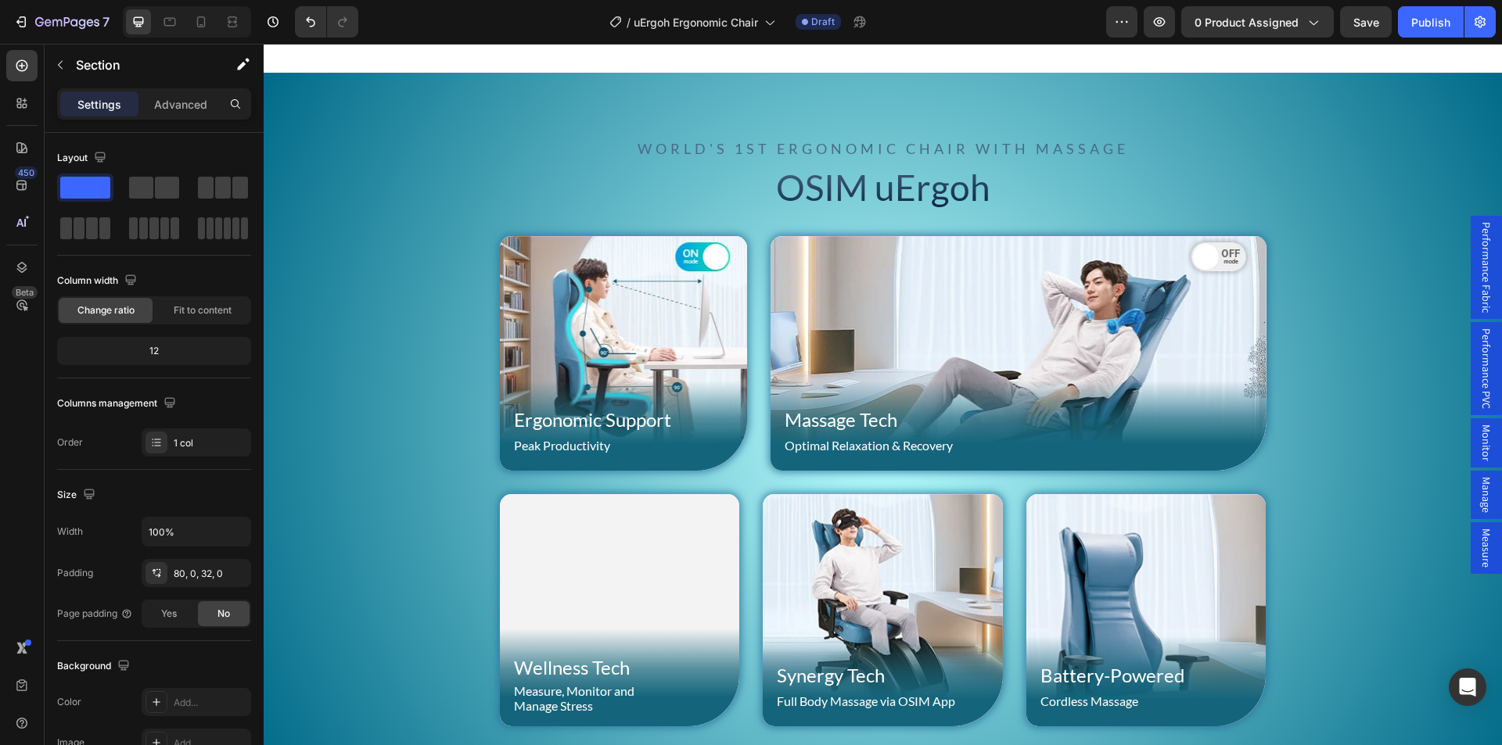
scroll to position [962, 0]
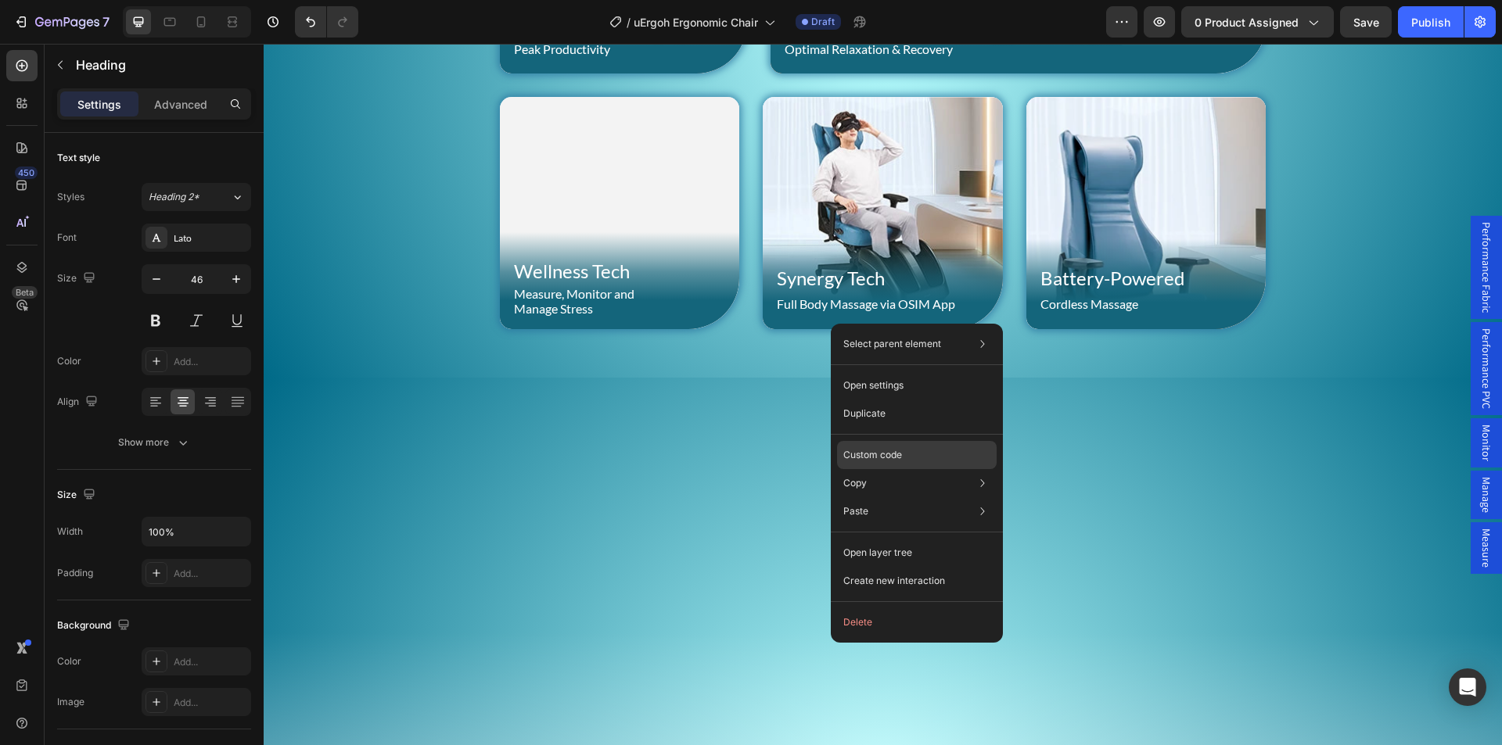
click at [885, 458] on p "Custom code" at bounding box center [872, 455] width 59 height 14
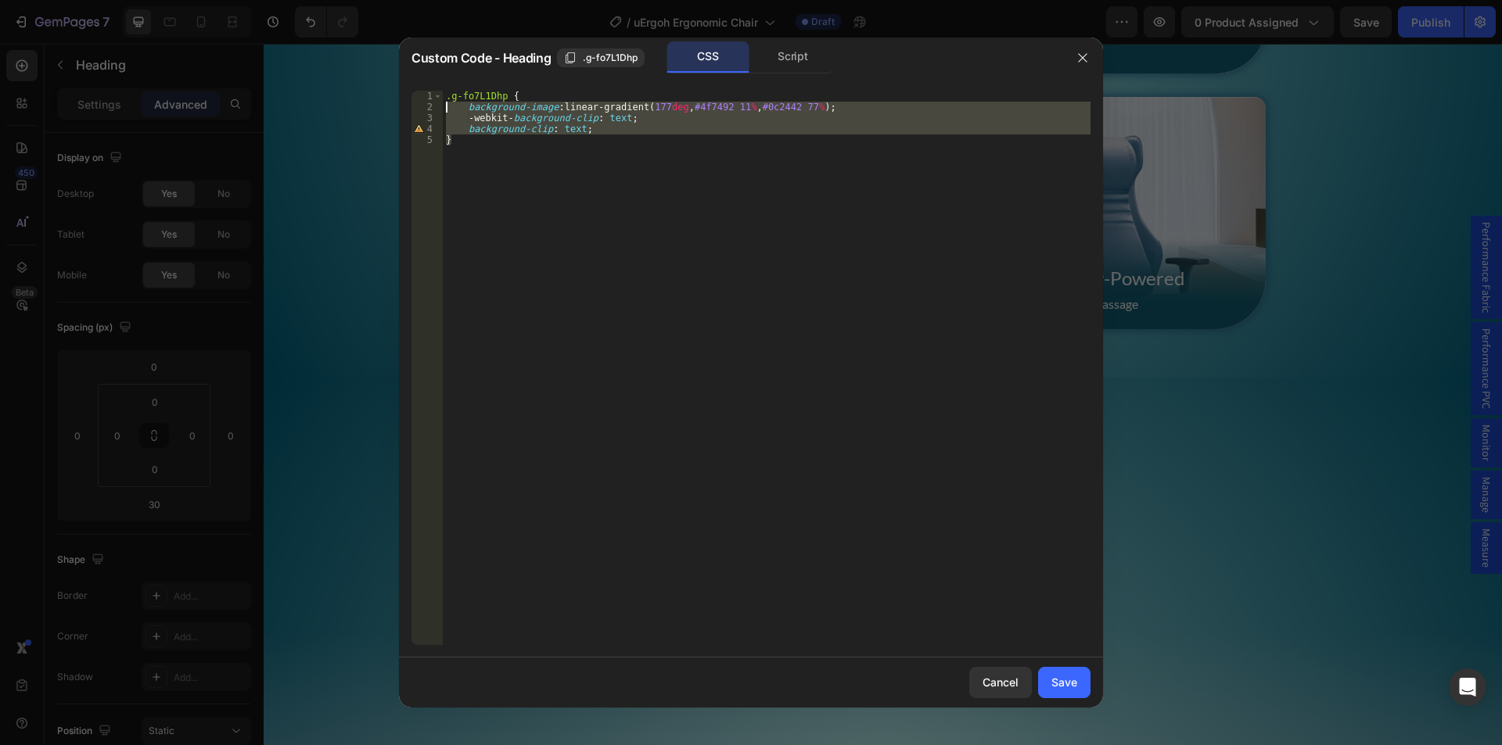
drag, startPoint x: 592, startPoint y: 137, endPoint x: 447, endPoint y: 108, distance: 148.3
click at [447, 108] on div ".g-fo7L1Dhp { background-image : linear-gradient( 177 deg , #4f7492 11 % , #0c2…" at bounding box center [767, 379] width 648 height 576
type textarea "background-image: linear-gradient(177deg, #4f7492 11%, #0c2442 77%); -webkit-ba…"
click at [985, 691] on button "Cancel" at bounding box center [1000, 682] width 63 height 31
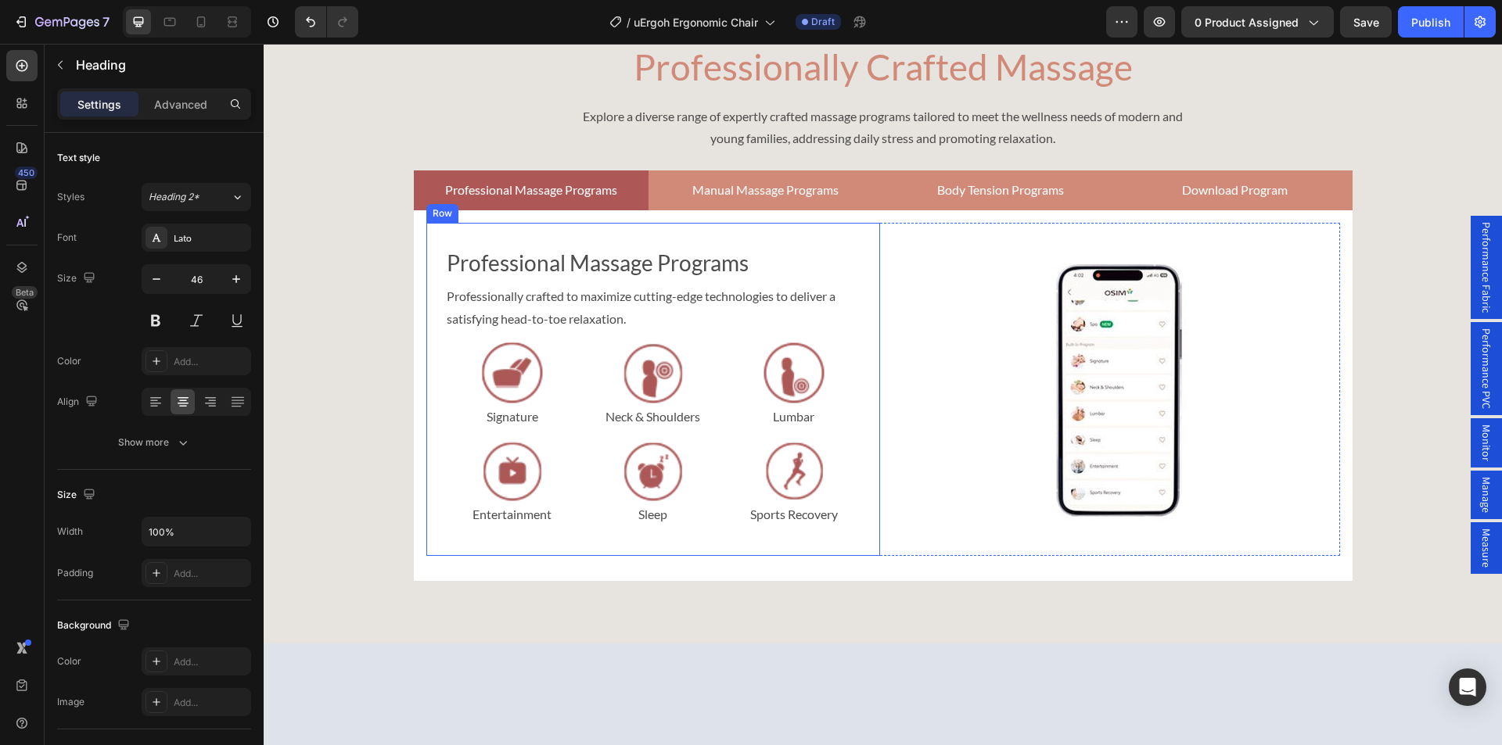
scroll to position [4403, 0]
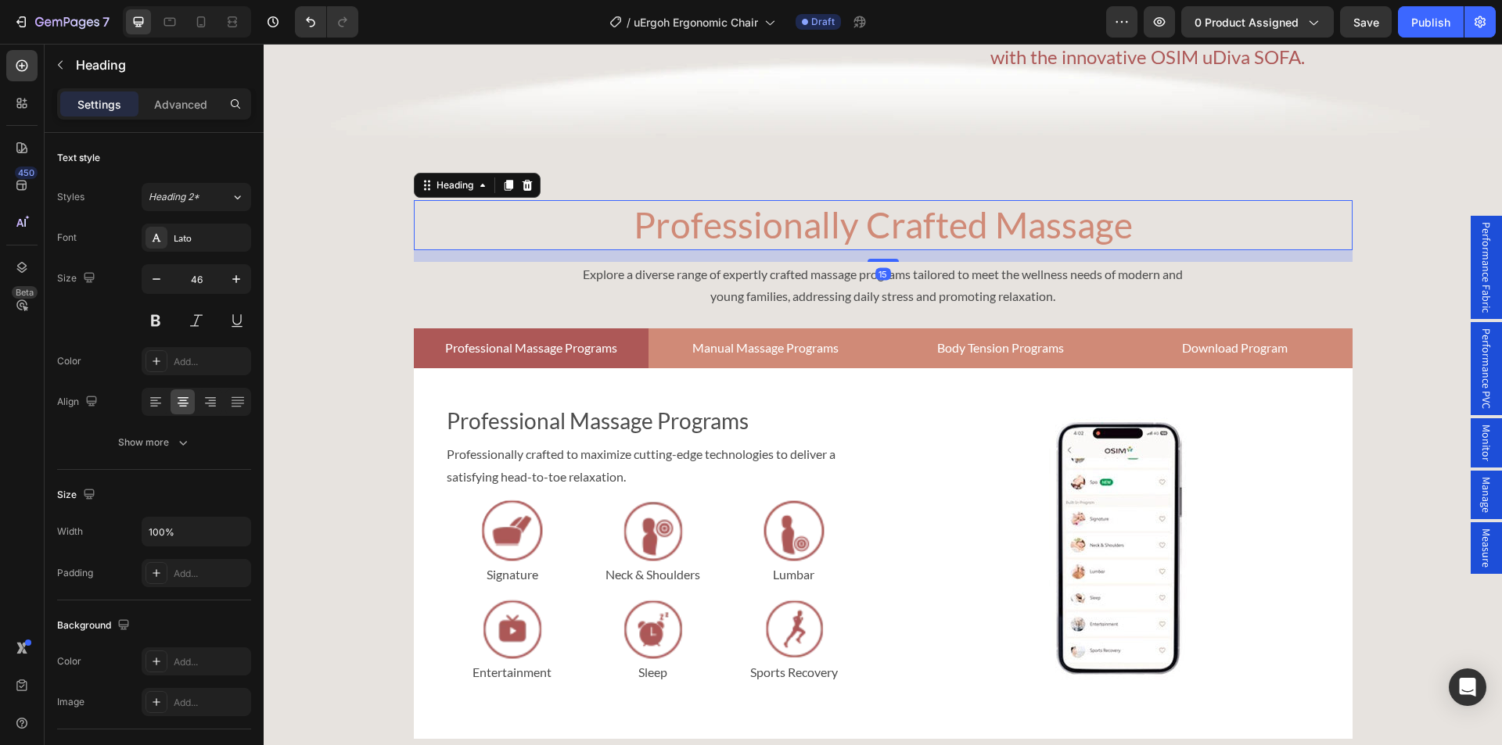
click at [806, 250] on h2 "Professionally Crafted Massage" at bounding box center [883, 225] width 939 height 50
click at [237, 360] on icon "button" at bounding box center [234, 361] width 13 height 13
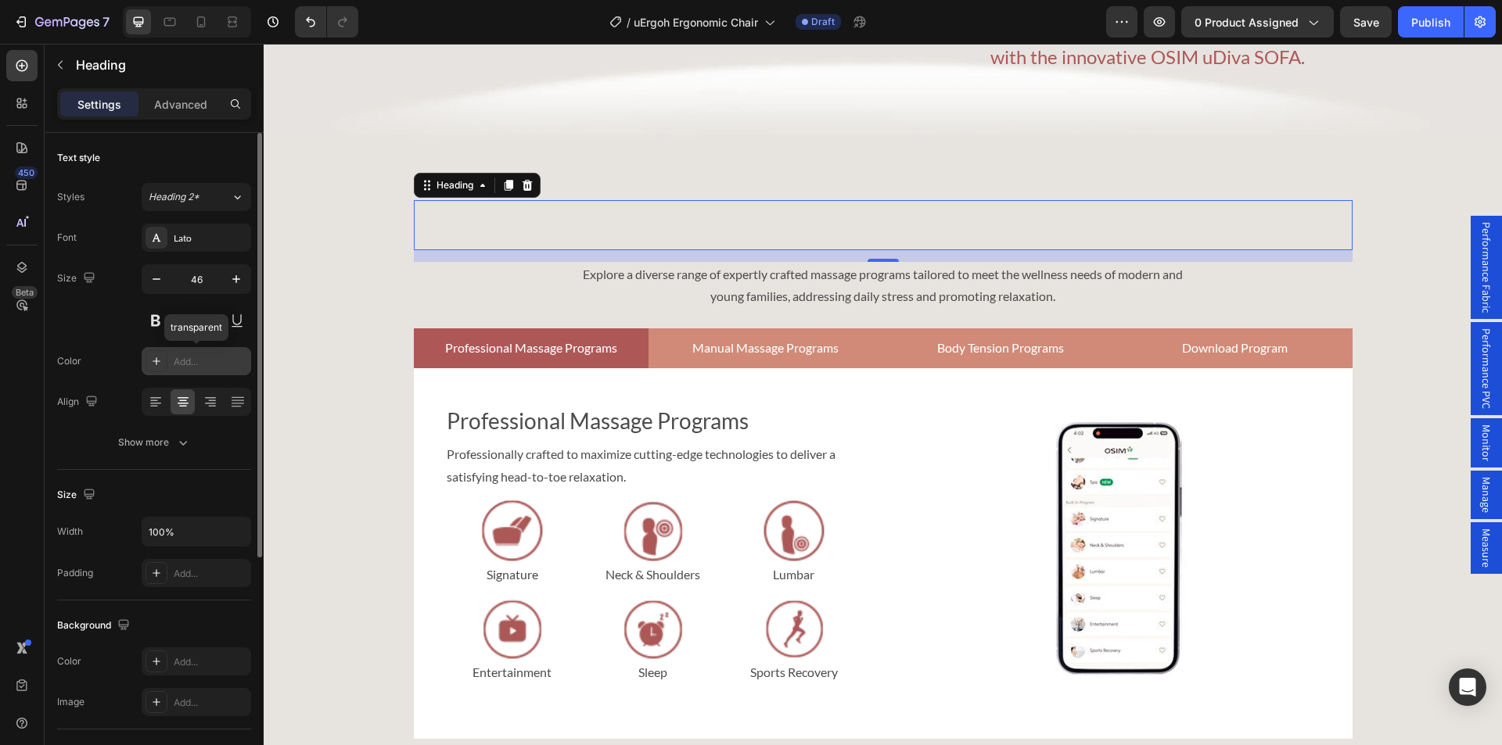
click at [159, 355] on icon at bounding box center [156, 361] width 13 height 13
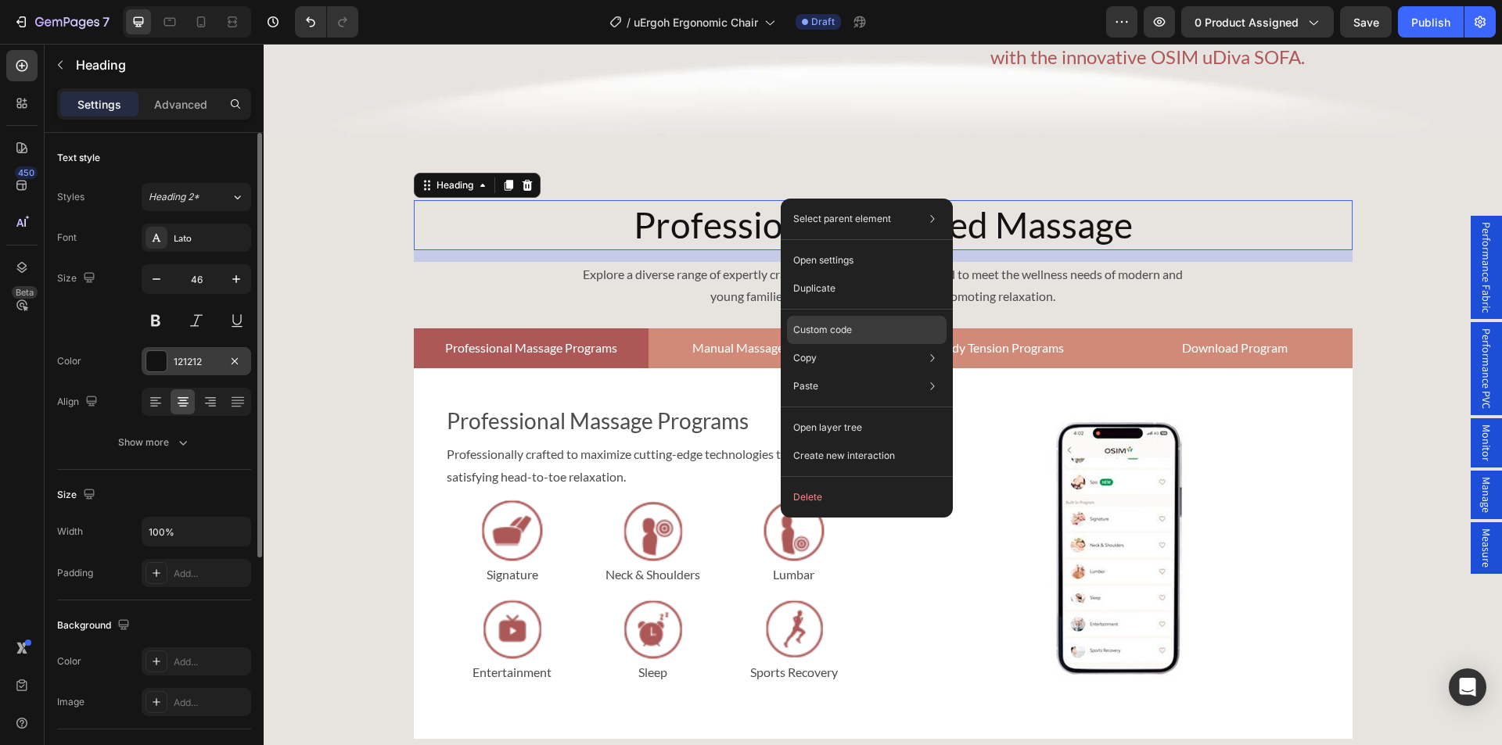
click at [845, 372] on div "Custom code" at bounding box center [867, 386] width 160 height 28
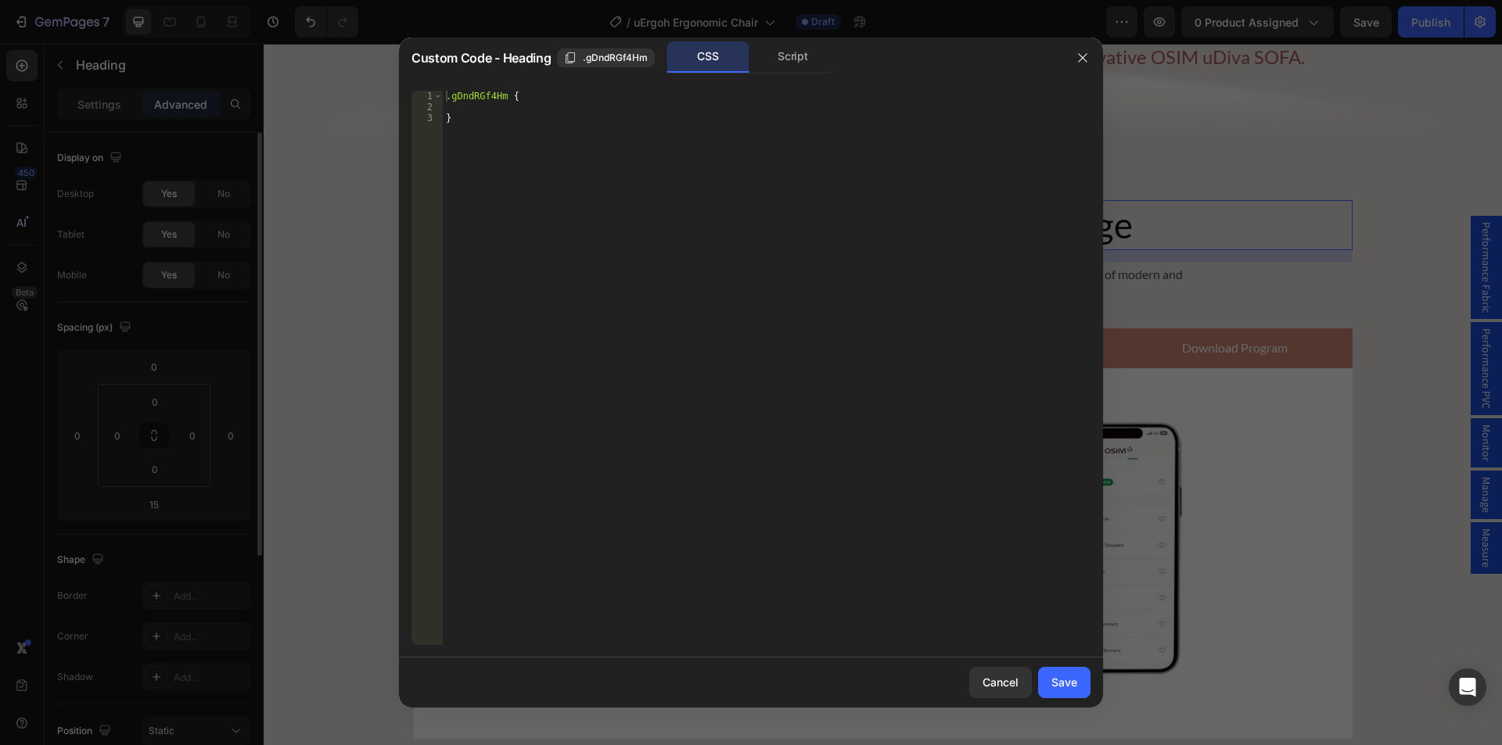
click at [676, 213] on div ".gDndRGf4Hm { }" at bounding box center [767, 379] width 648 height 576
type textarea "}"
click at [464, 106] on div ".gDndRGf4Hm { }" at bounding box center [767, 379] width 648 height 576
paste textarea "}"
type textarea "}"
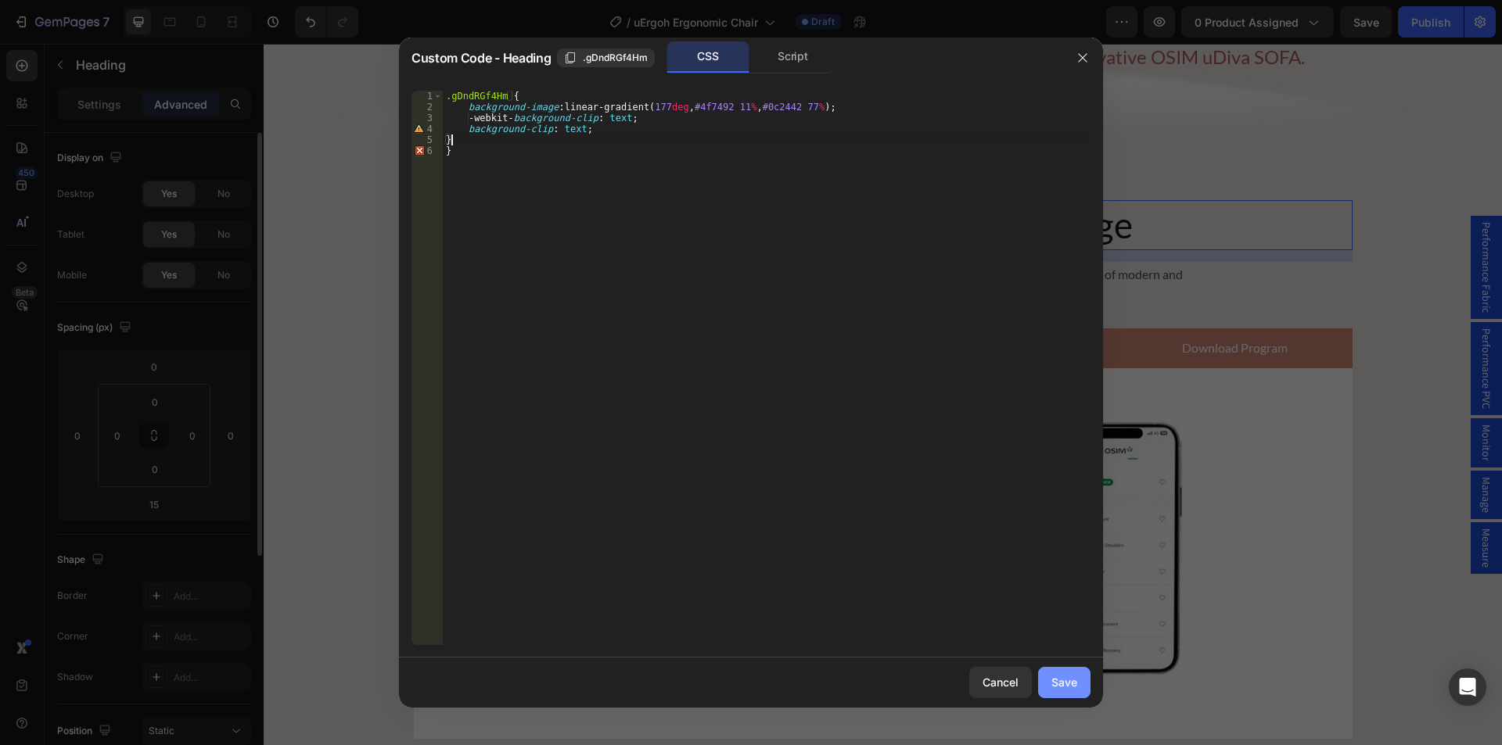
click at [1054, 679] on div "Save" at bounding box center [1064, 682] width 26 height 16
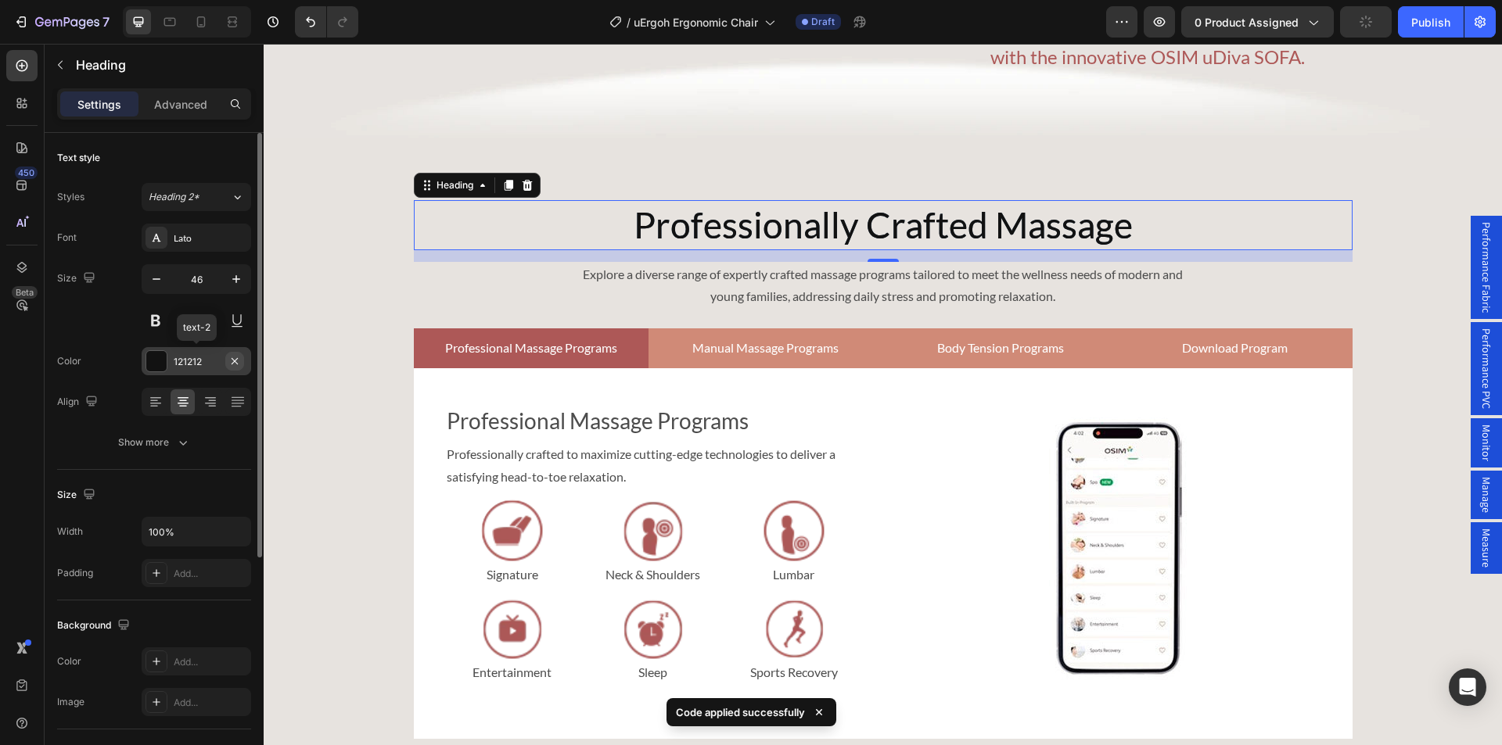
click at [241, 361] on button "button" at bounding box center [234, 361] width 19 height 19
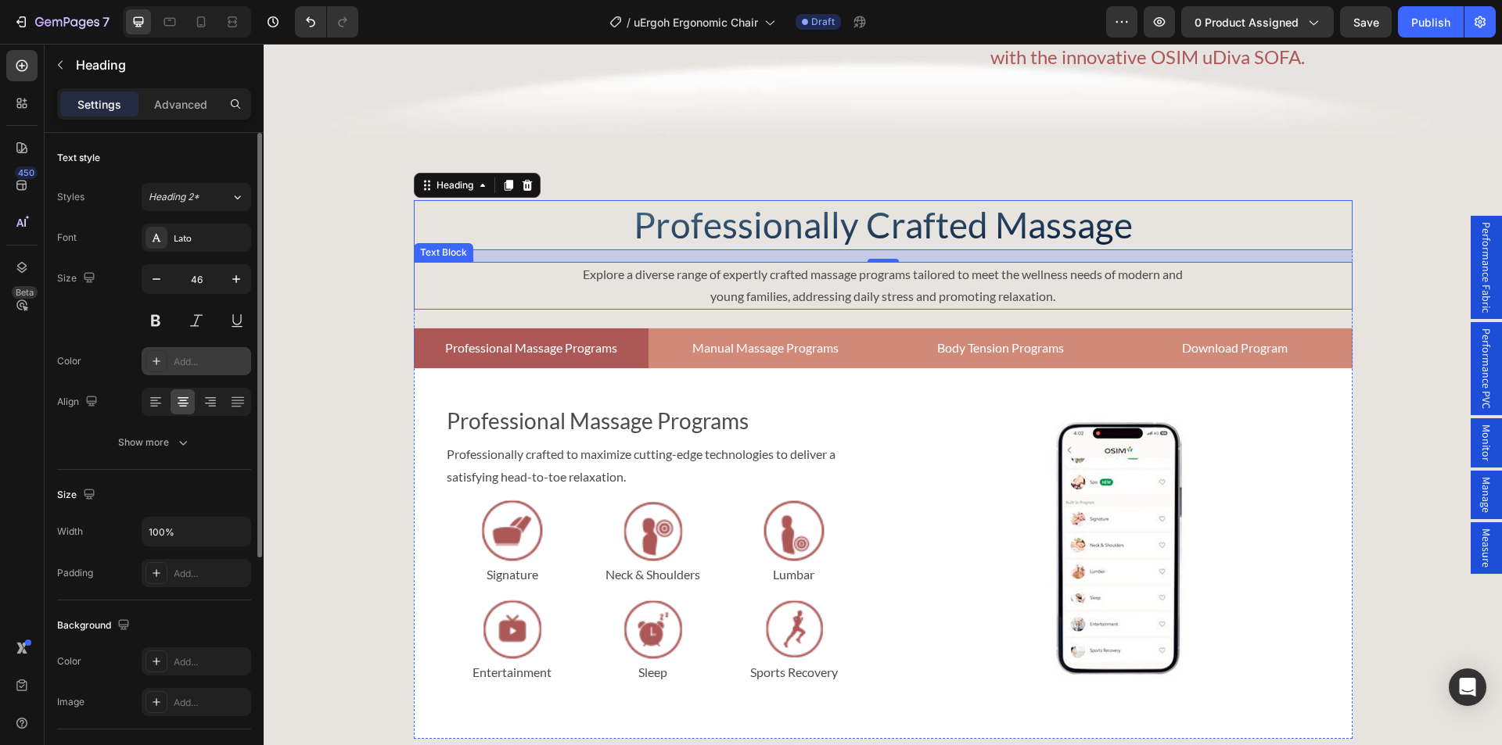
click at [746, 309] on p "Explore a diverse range of expertly crafted massage programs tailored to meet t…" at bounding box center [883, 286] width 623 height 45
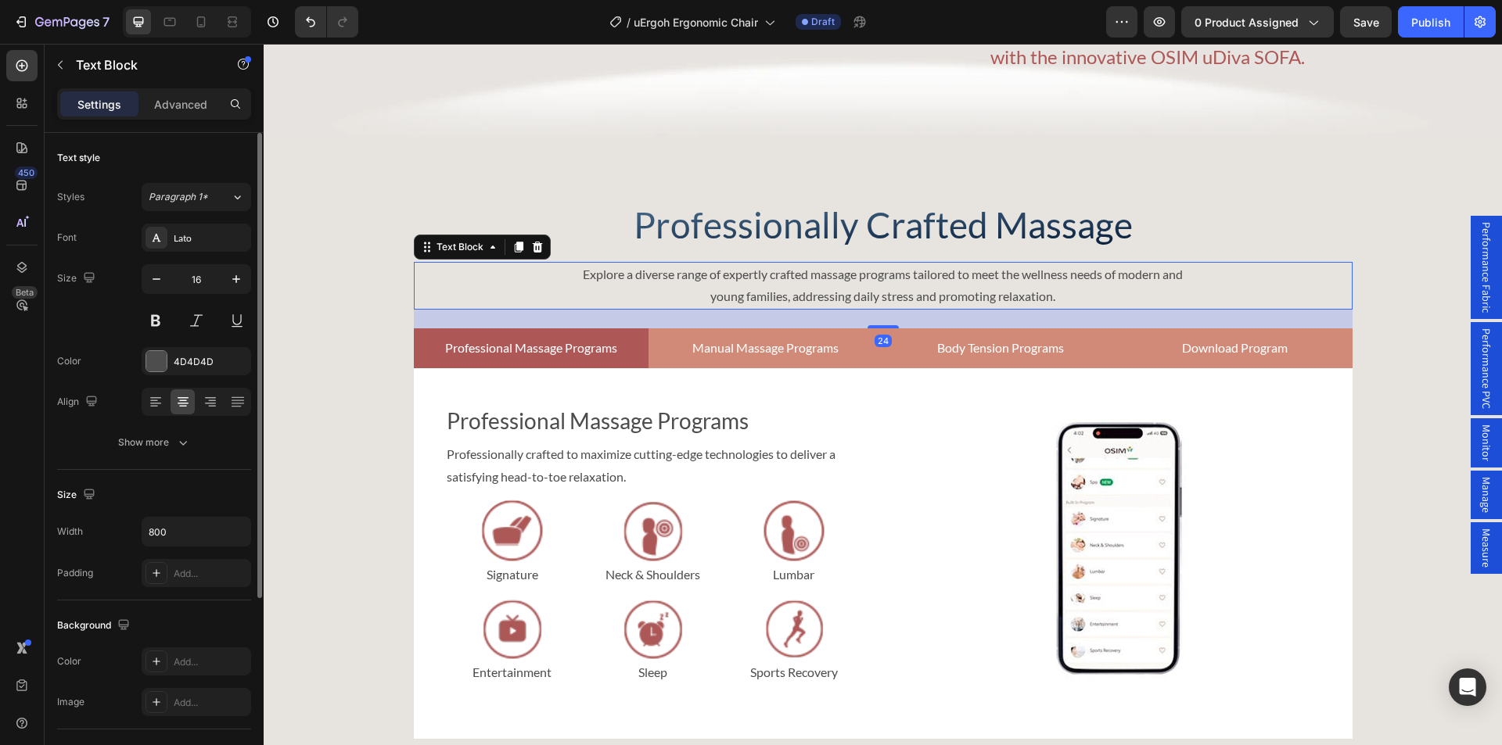
click at [818, 309] on p "Explore a diverse range of expertly crafted massage programs tailored to meet t…" at bounding box center [883, 286] width 623 height 45
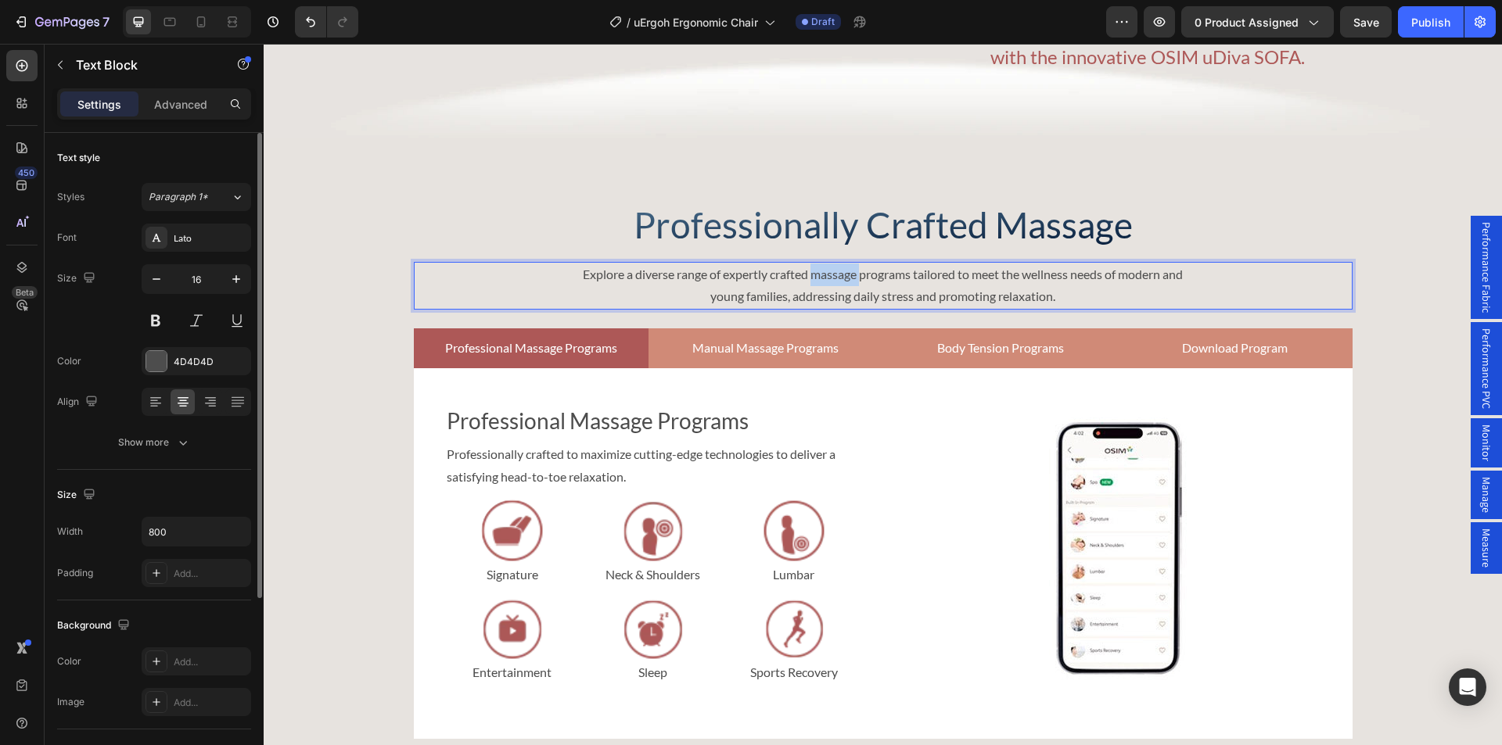
click at [818, 309] on p "Explore a diverse range of expertly crafted massage programs tailored to meet t…" at bounding box center [883, 286] width 623 height 45
click at [1240, 250] on h2 "Professionally Crafted Massage" at bounding box center [883, 225] width 939 height 50
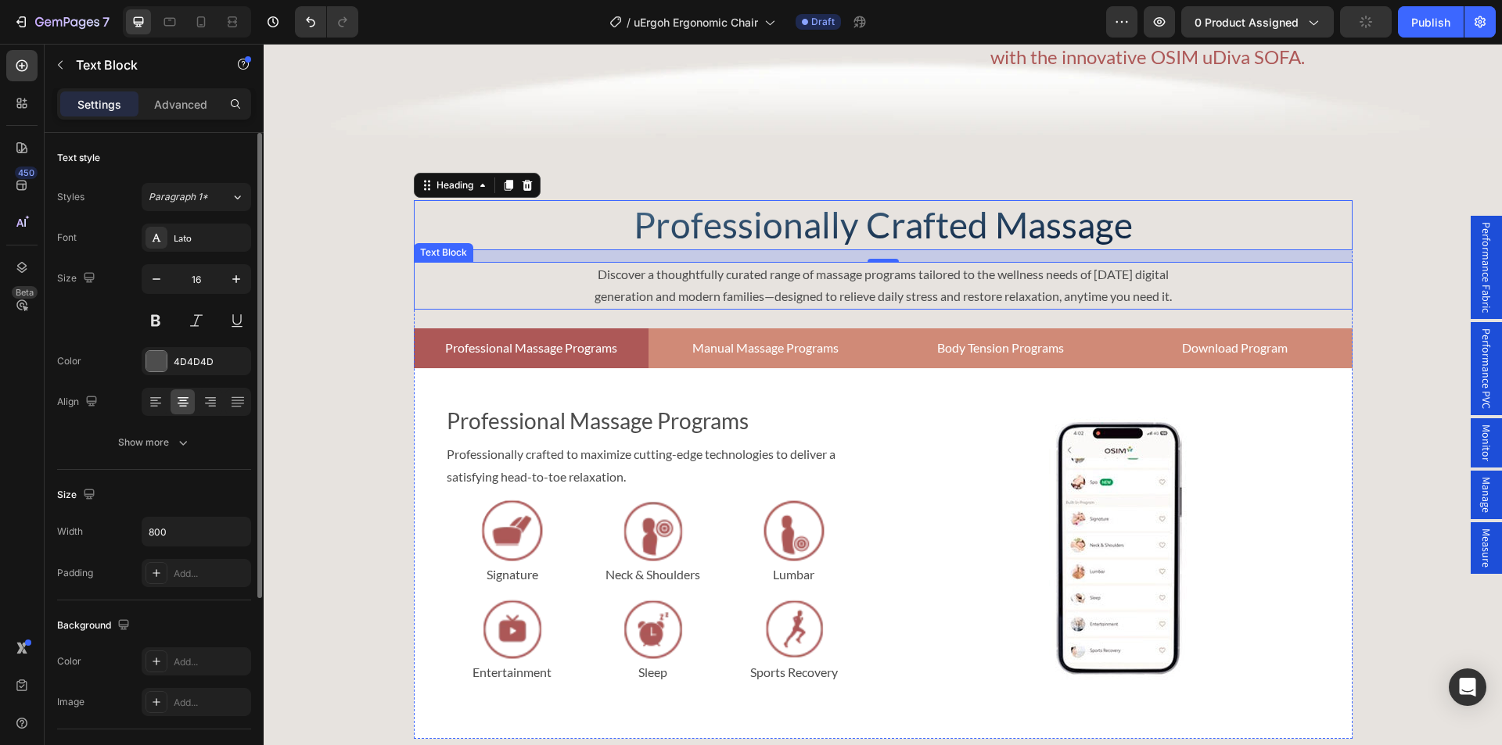
click at [964, 309] on p "Discover a thoughtfully curated range of massage programs tailored to the welln…" at bounding box center [883, 286] width 623 height 45
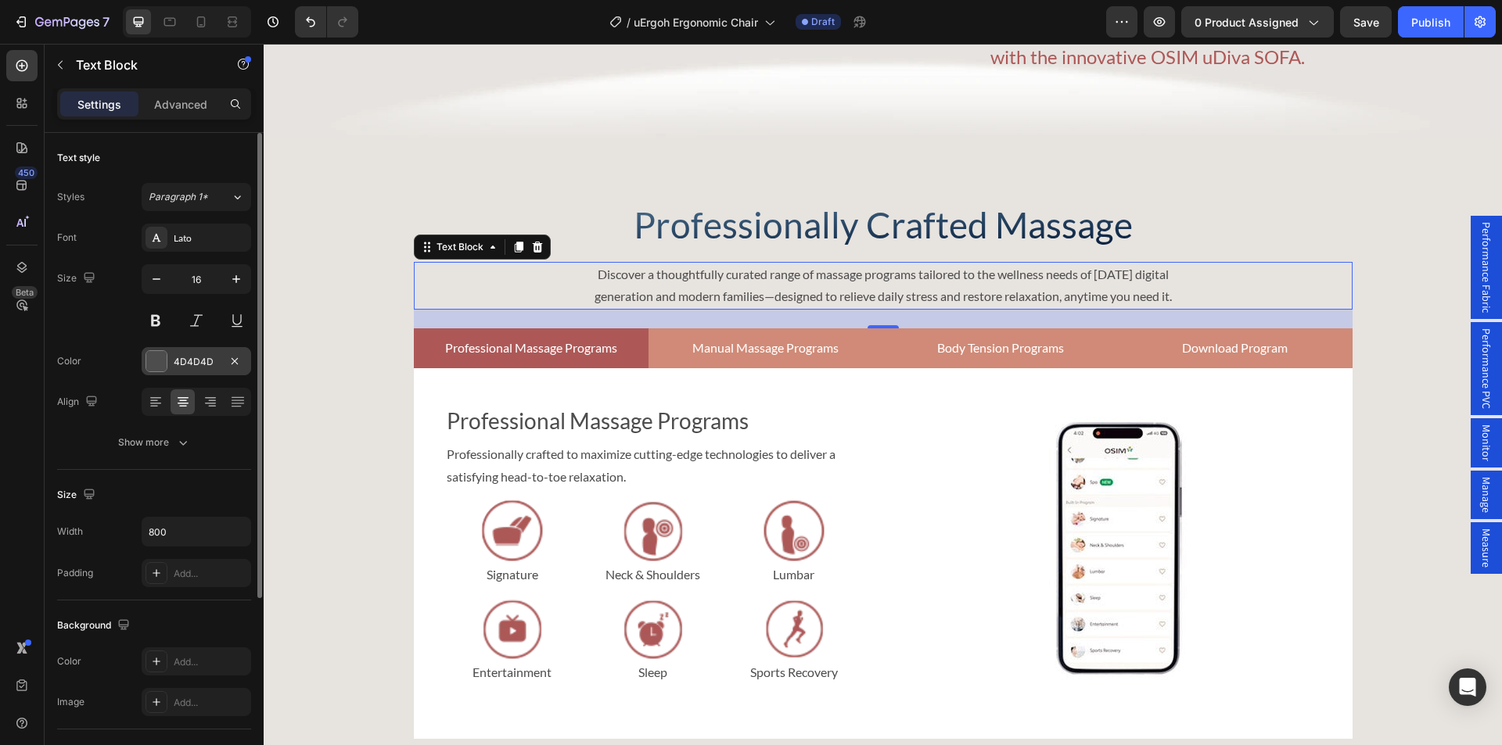
click at [185, 354] on div "4D4D4D" at bounding box center [196, 361] width 109 height 28
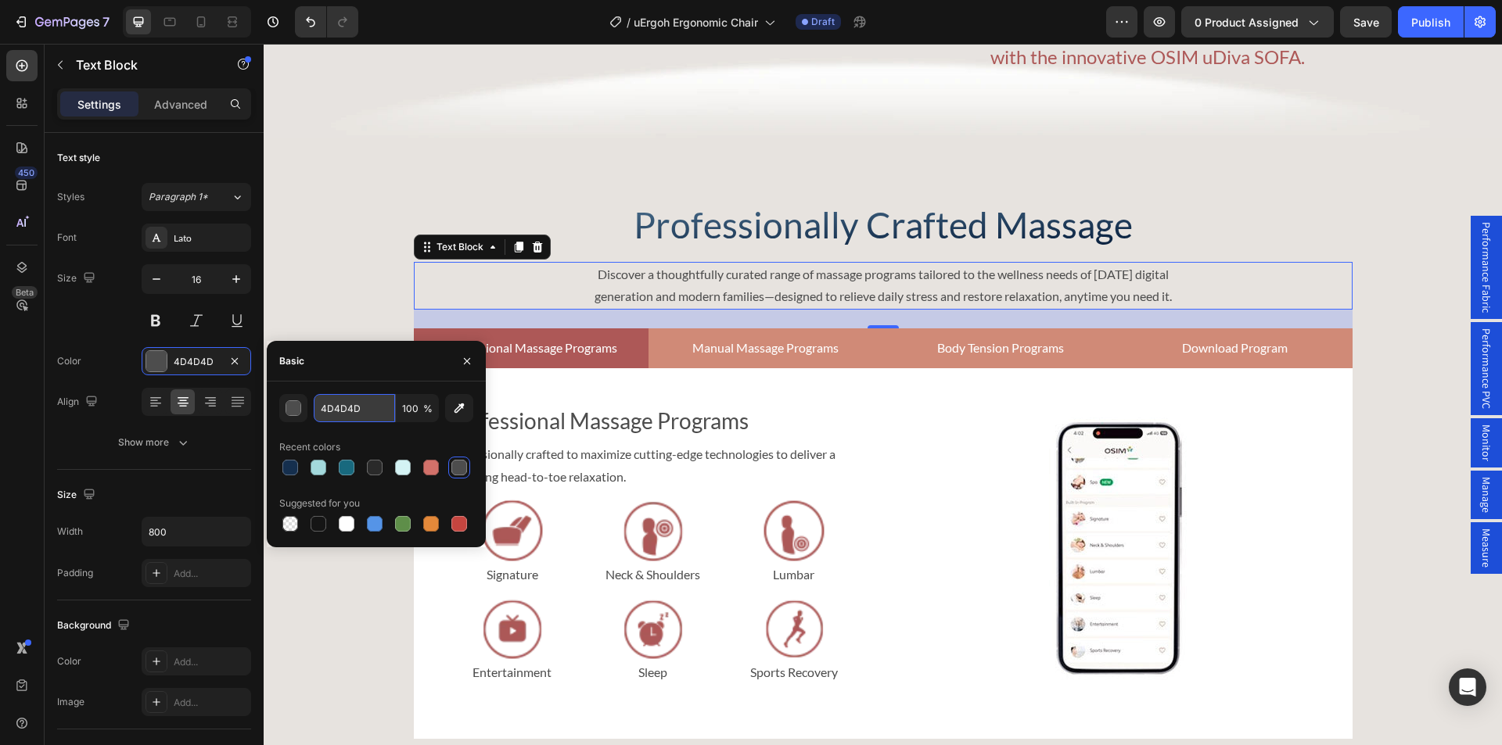
click at [345, 401] on input "4D4D4D" at bounding box center [354, 408] width 81 height 28
paste input "#18697e"
click at [324, 406] on input "#18697e" at bounding box center [354, 408] width 81 height 28
click at [362, 382] on div "18697e 100 % Recent colors Suggested for you" at bounding box center [376, 465] width 219 height 166
type input "18697E"
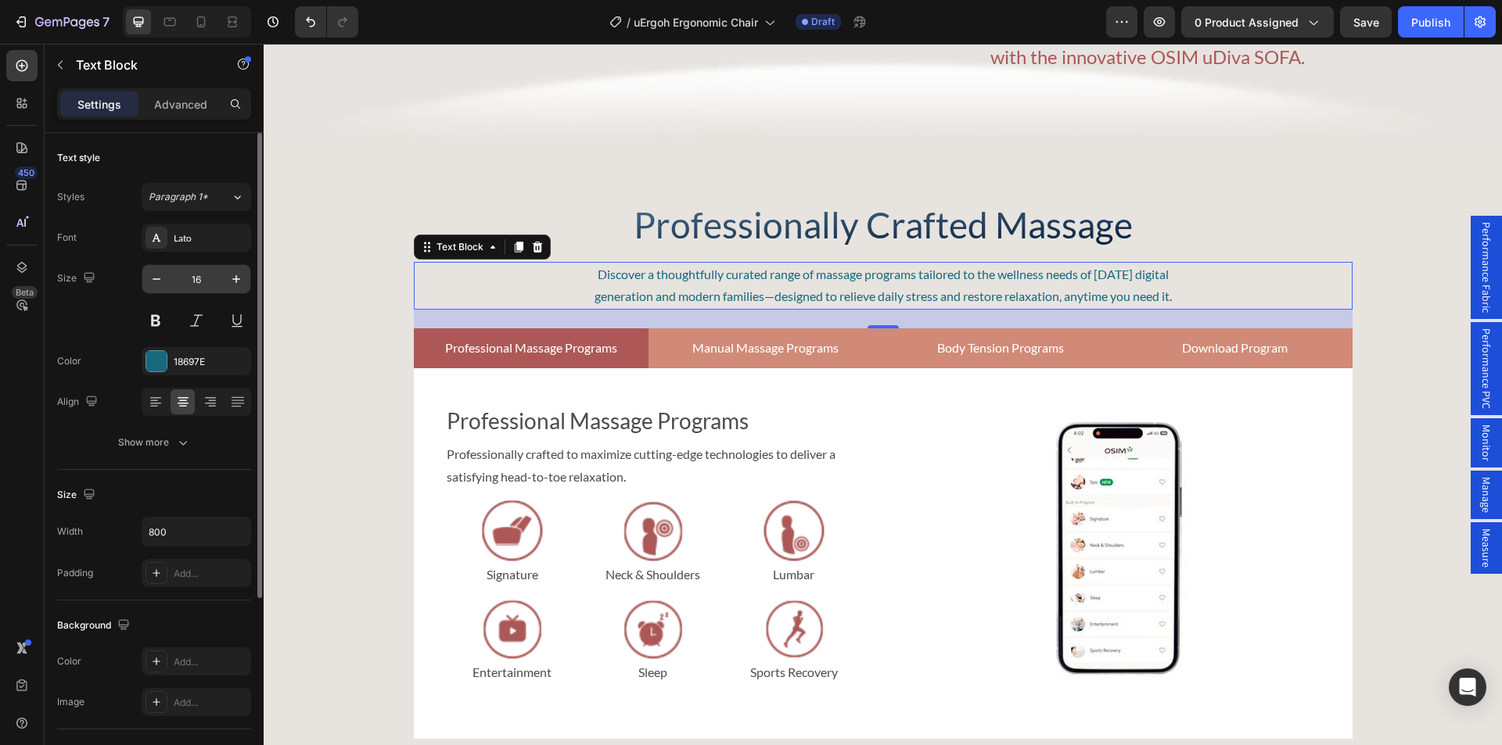
click at [188, 278] on input "16" at bounding box center [196, 279] width 52 height 28
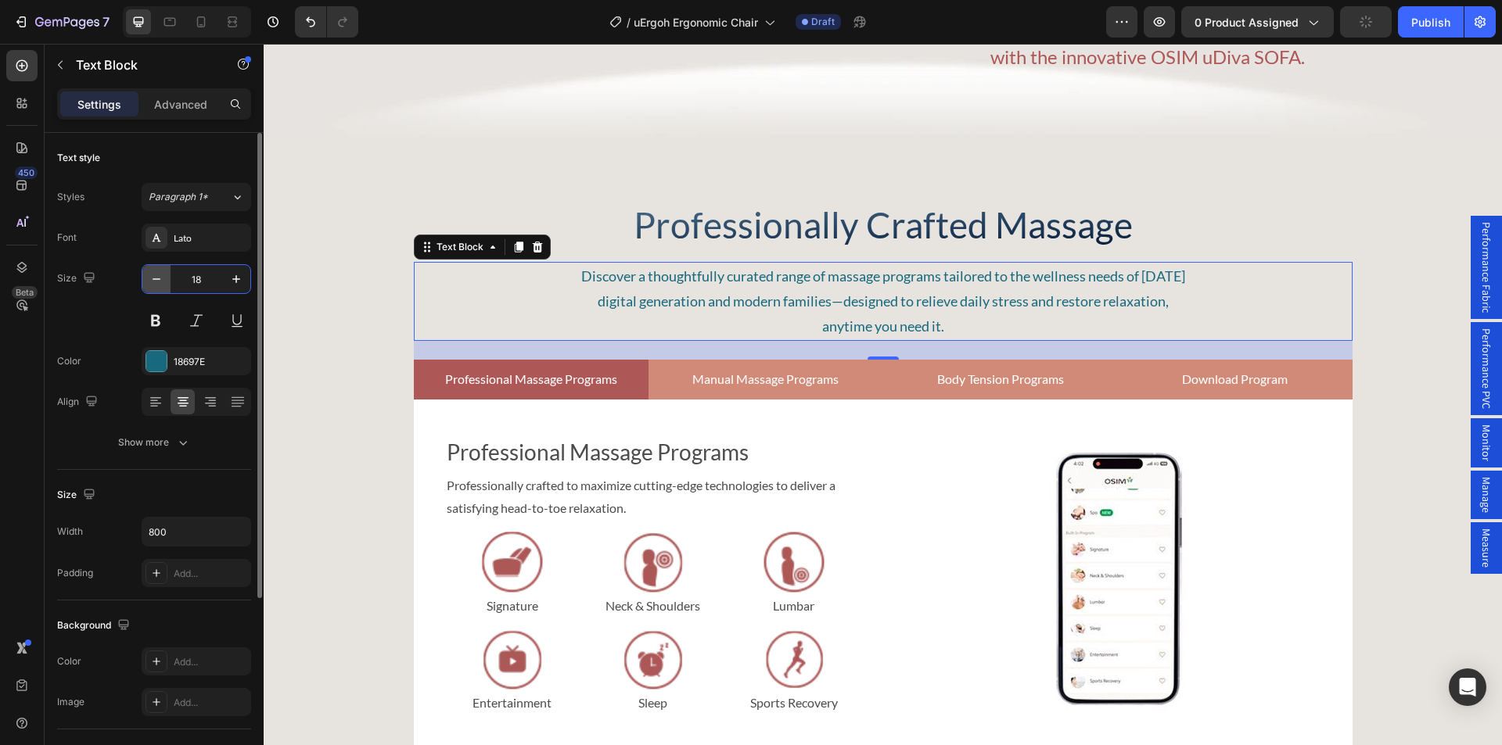
type input "18"
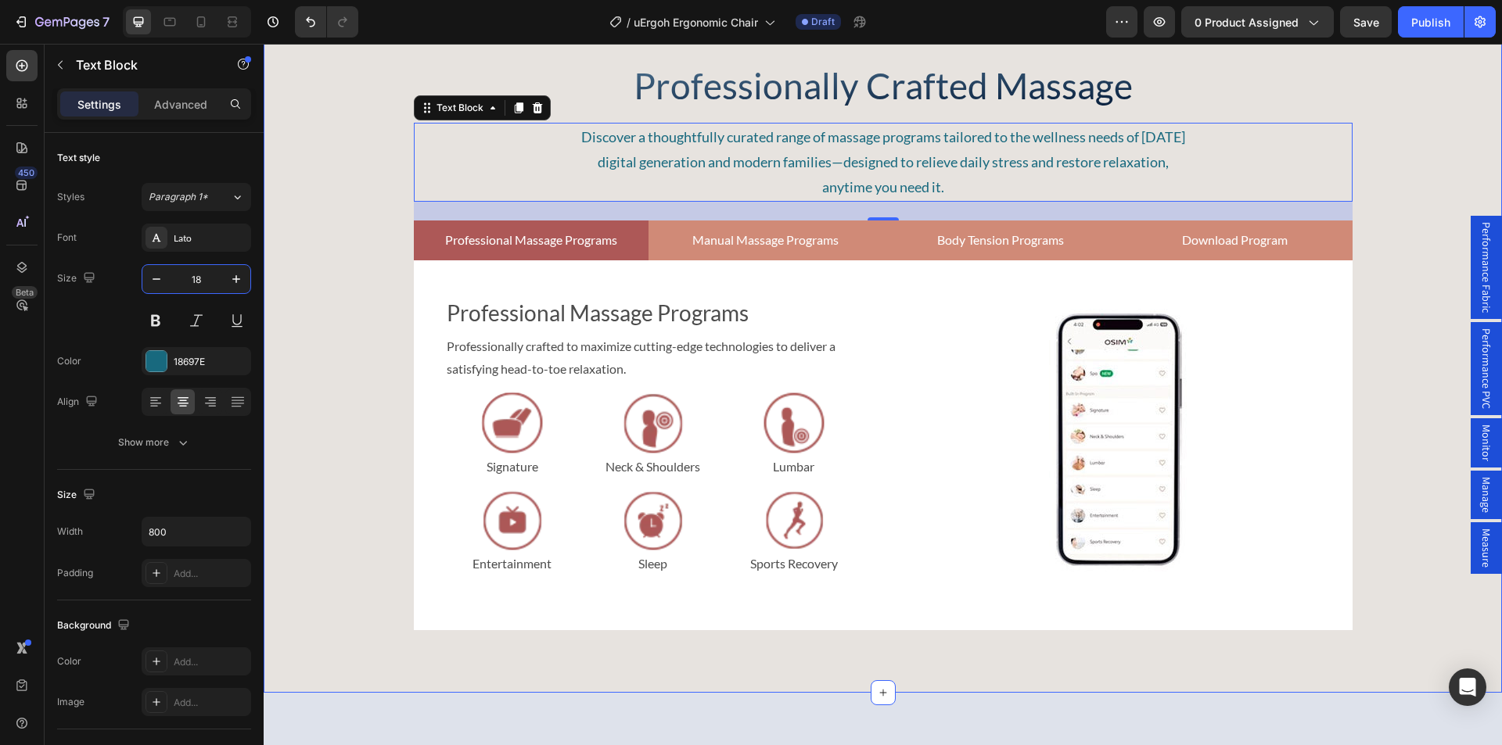
scroll to position [4560, 0]
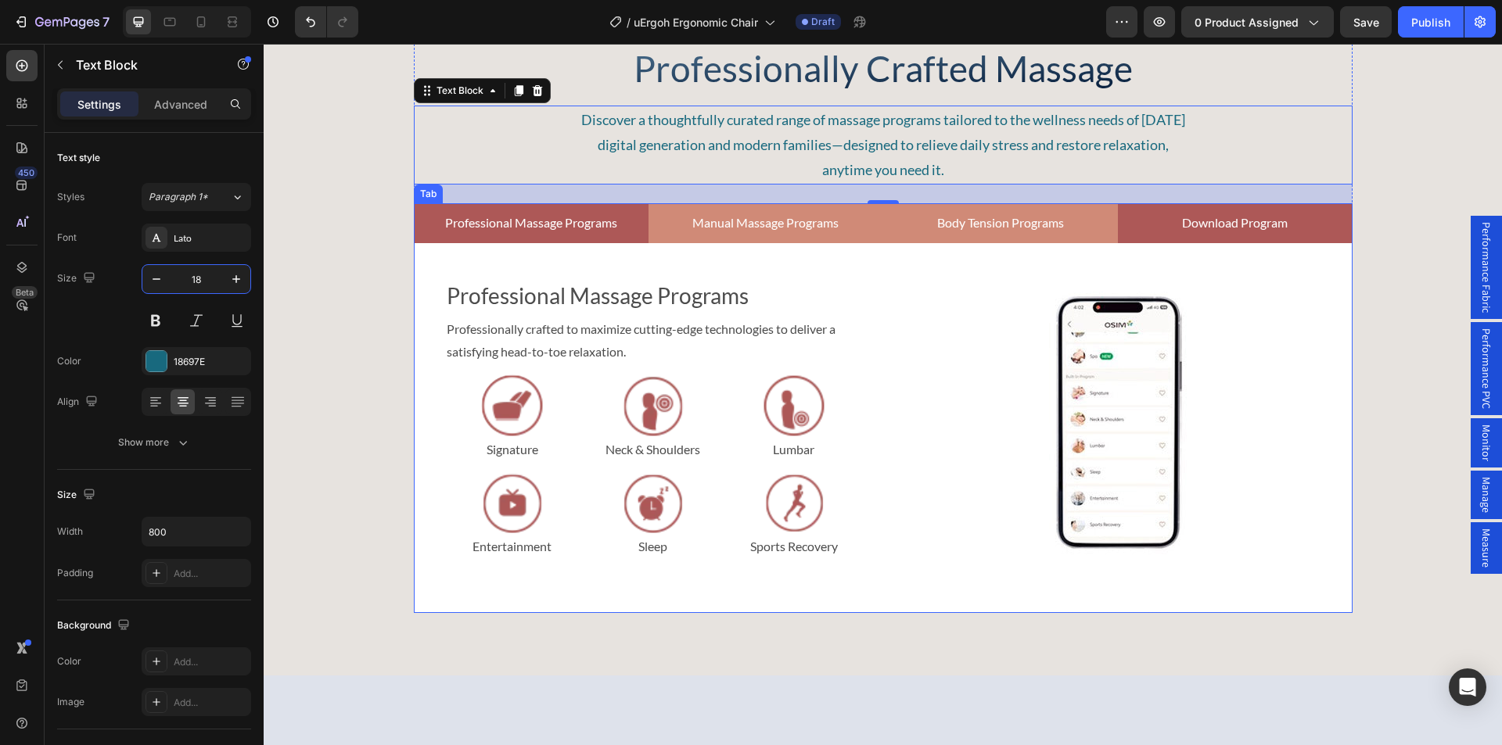
click at [1338, 243] on li "Download Program" at bounding box center [1235, 223] width 235 height 40
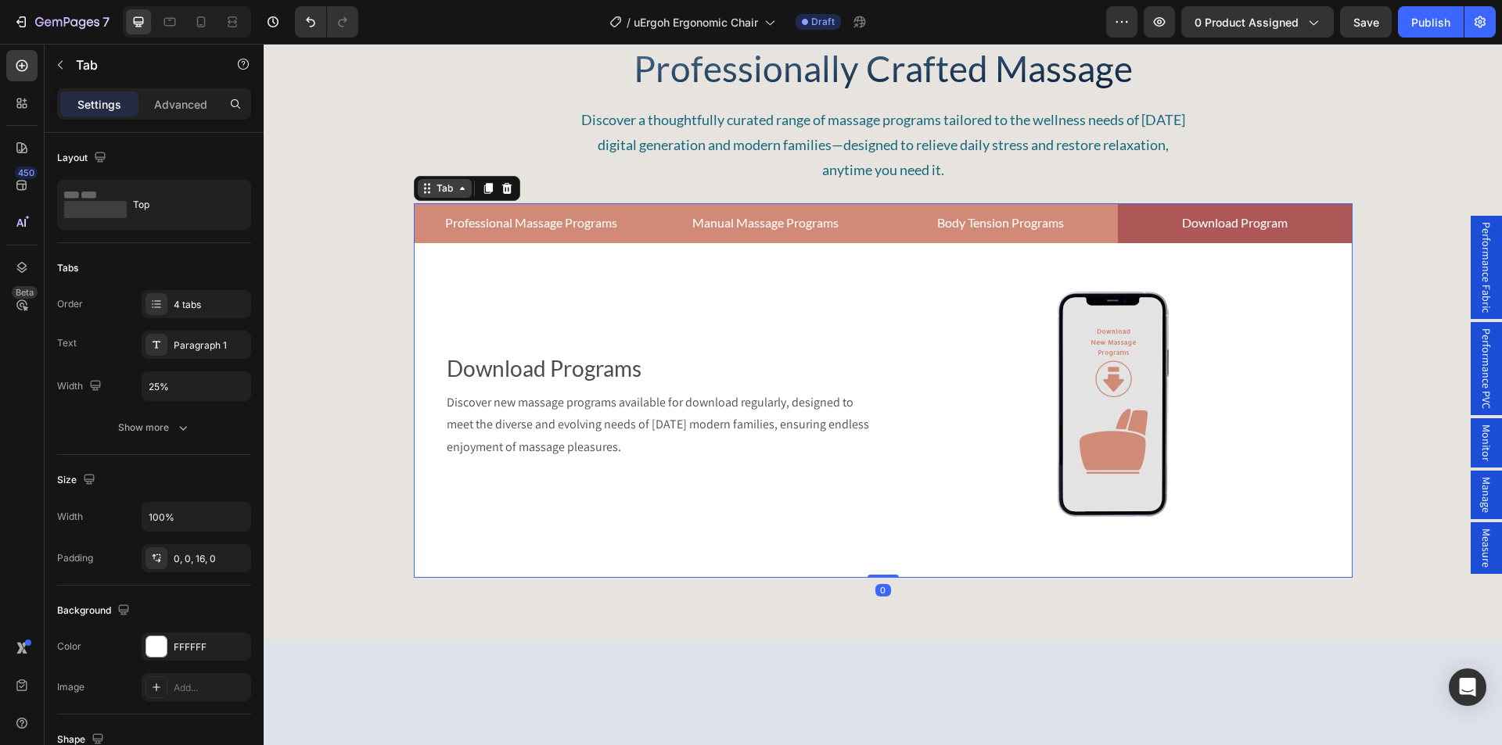
click at [443, 196] on div "Tab" at bounding box center [444, 188] width 23 height 14
click at [426, 198] on div "Tab" at bounding box center [445, 188] width 54 height 19
click at [204, 306] on div "4 tabs" at bounding box center [211, 305] width 74 height 14
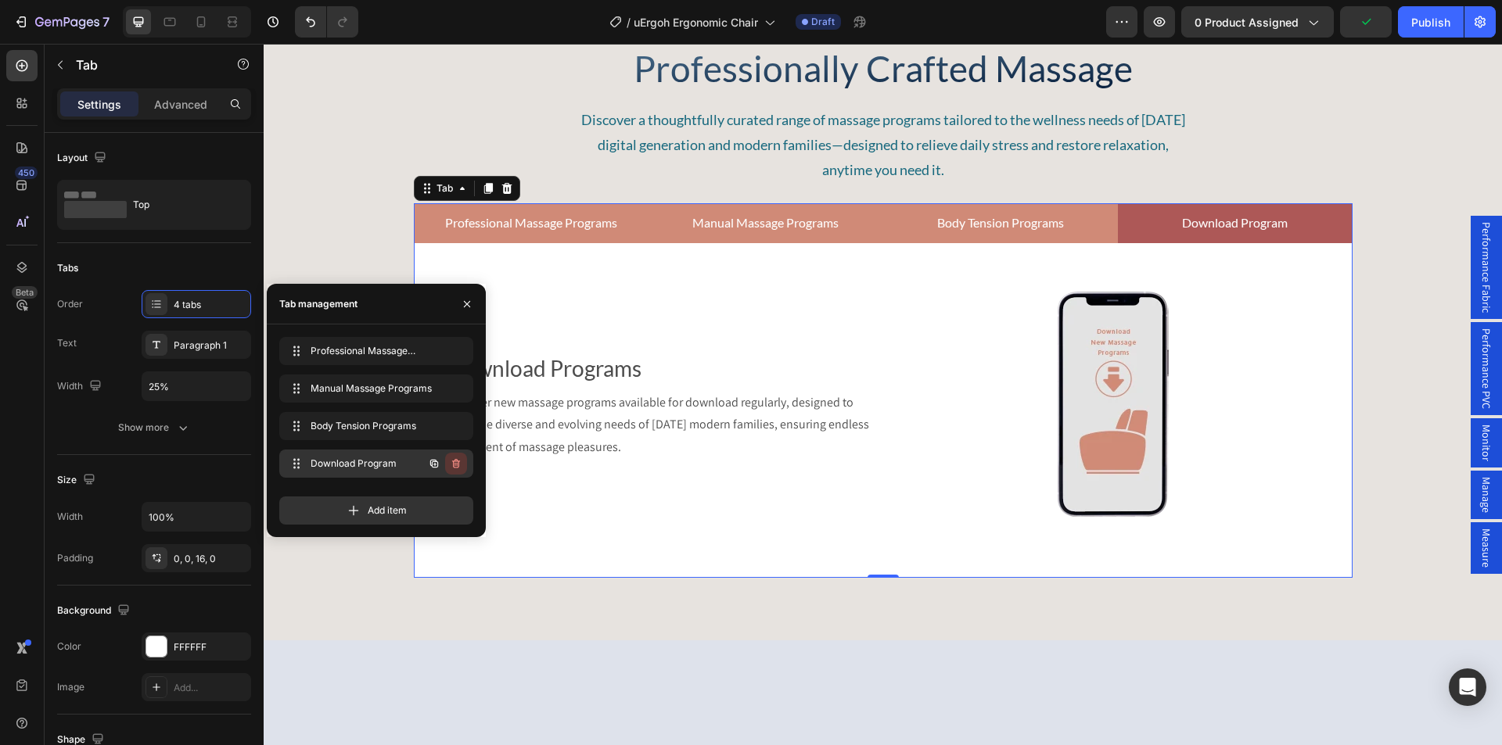
click at [455, 462] on icon "button" at bounding box center [456, 464] width 13 height 13
click at [438, 459] on div "Delete" at bounding box center [445, 464] width 29 height 14
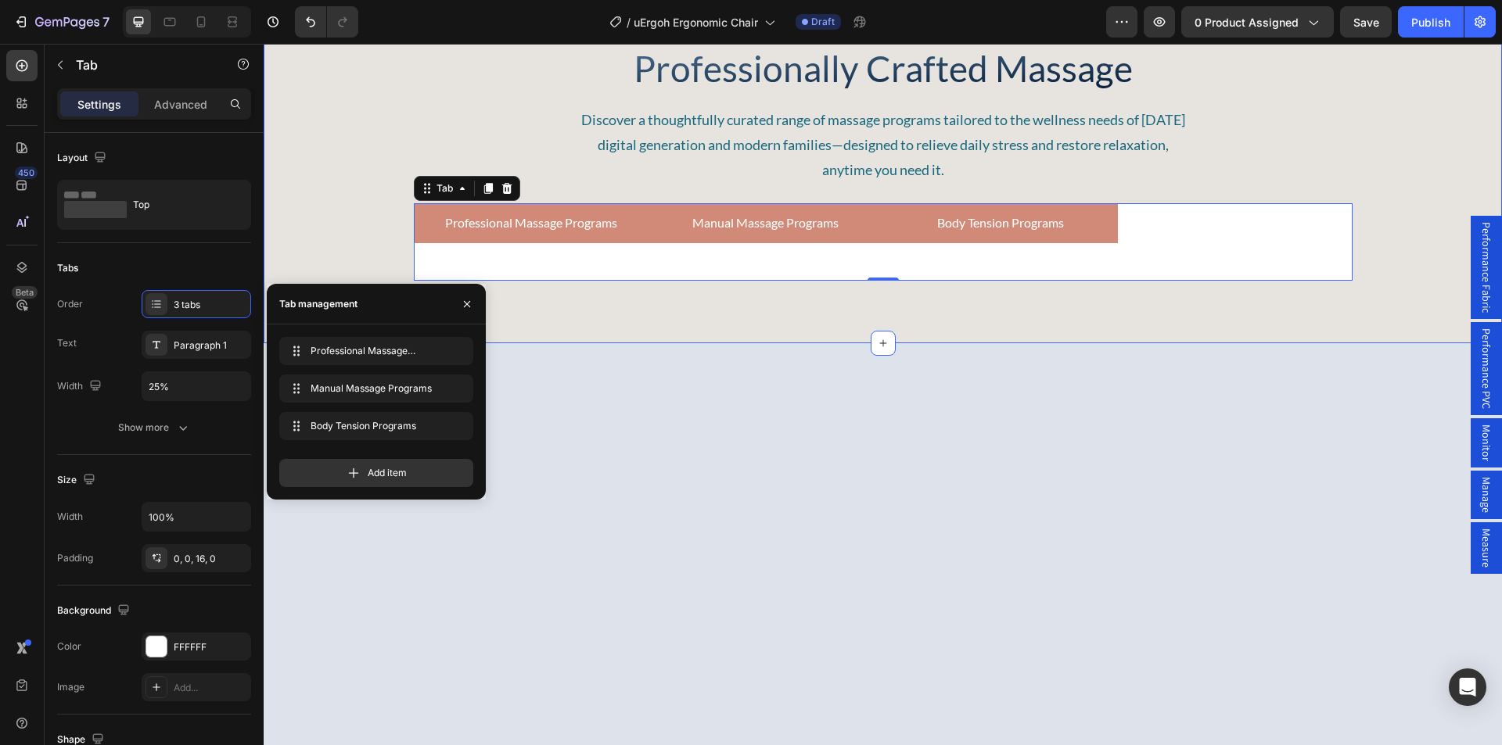
click at [347, 281] on div "Professionally Crafted Massage Heading Discover a thoughtfully curated range of…" at bounding box center [883, 162] width 1238 height 237
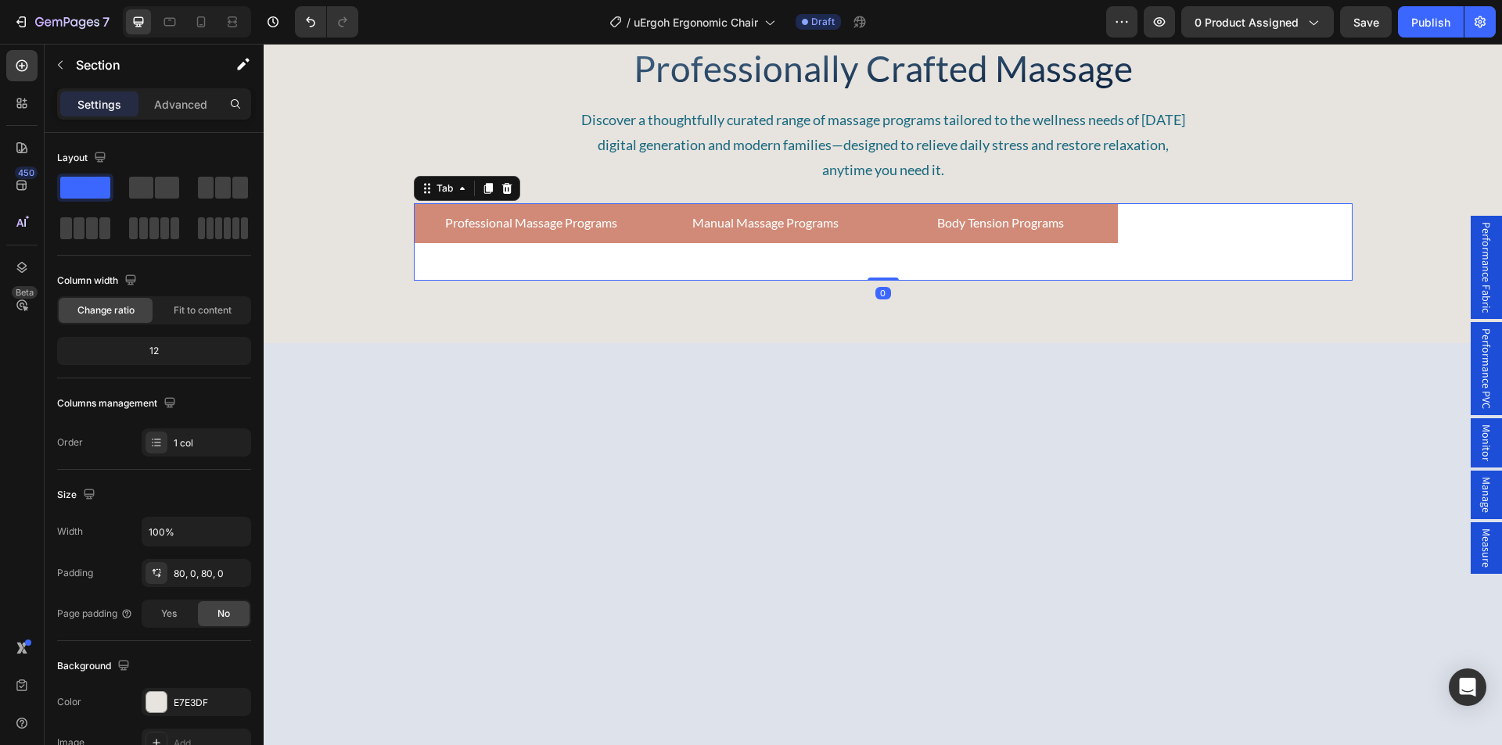
click at [1158, 268] on div "Professional Massage Programs Text Block Professionally crafted to maximize cut…" at bounding box center [883, 255] width 939 height 25
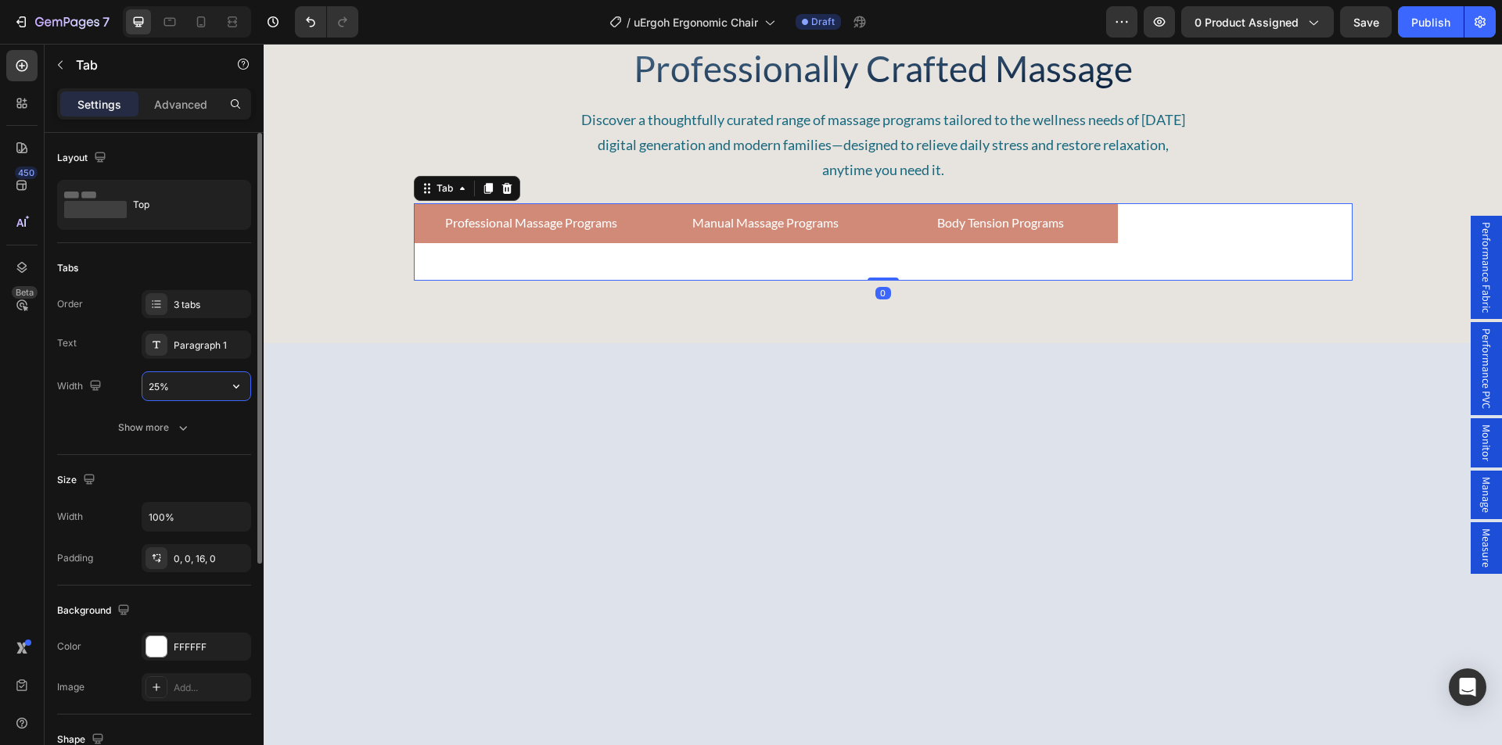
click at [183, 389] on input "25%" at bounding box center [196, 386] width 108 height 28
click at [232, 385] on icon "button" at bounding box center [236, 387] width 16 height 16
click at [235, 381] on icon "button" at bounding box center [236, 387] width 16 height 16
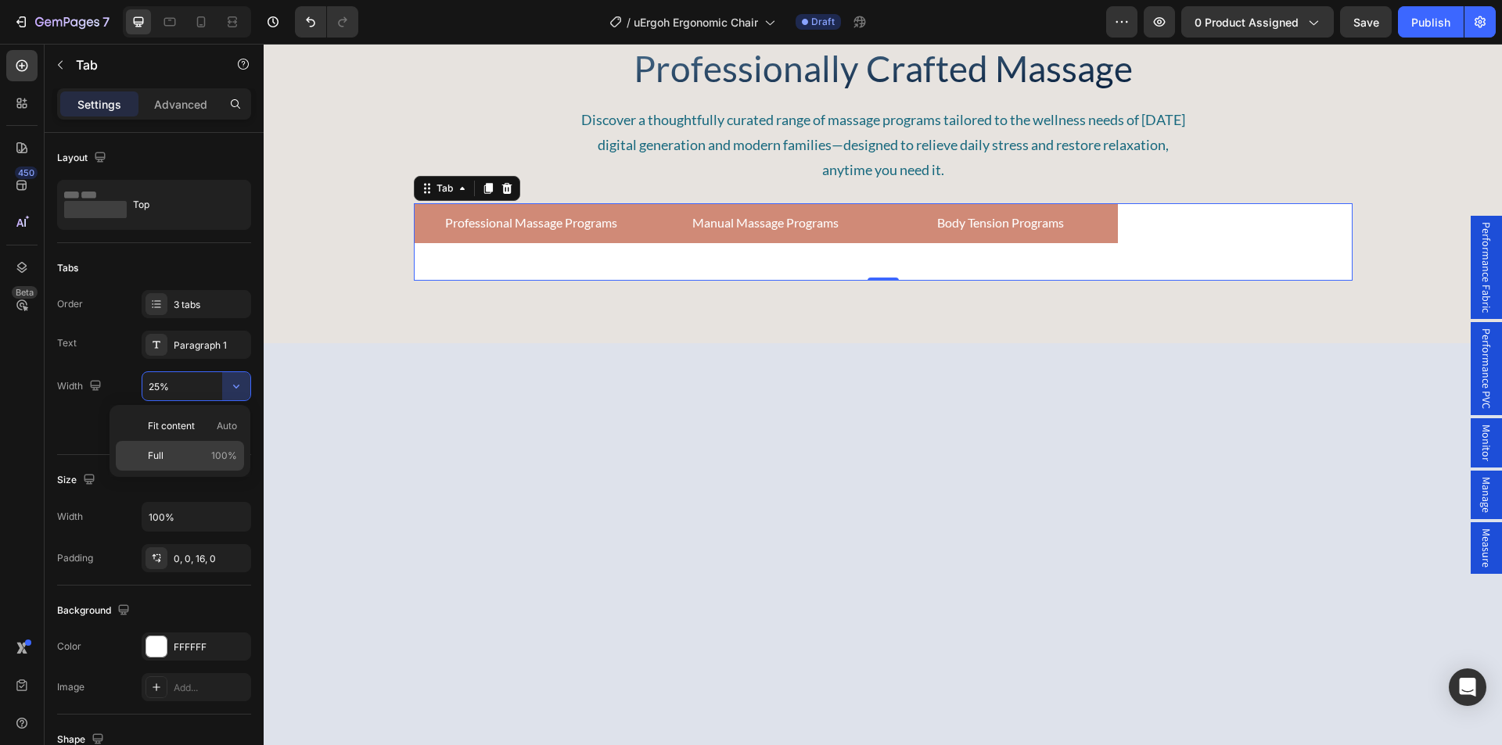
click at [177, 458] on p "Full 100%" at bounding box center [192, 456] width 89 height 14
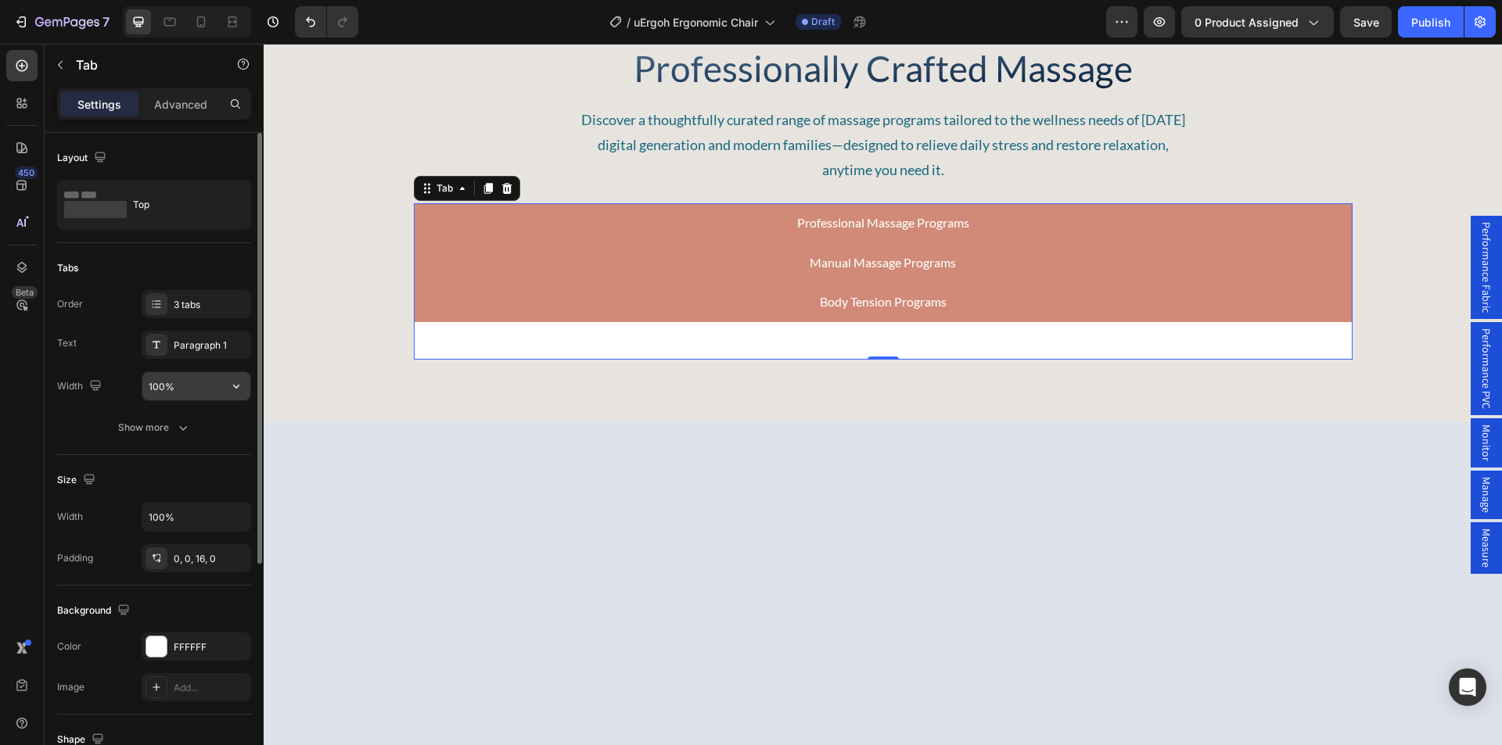
click at [188, 386] on input "100%" at bounding box center [196, 386] width 108 height 28
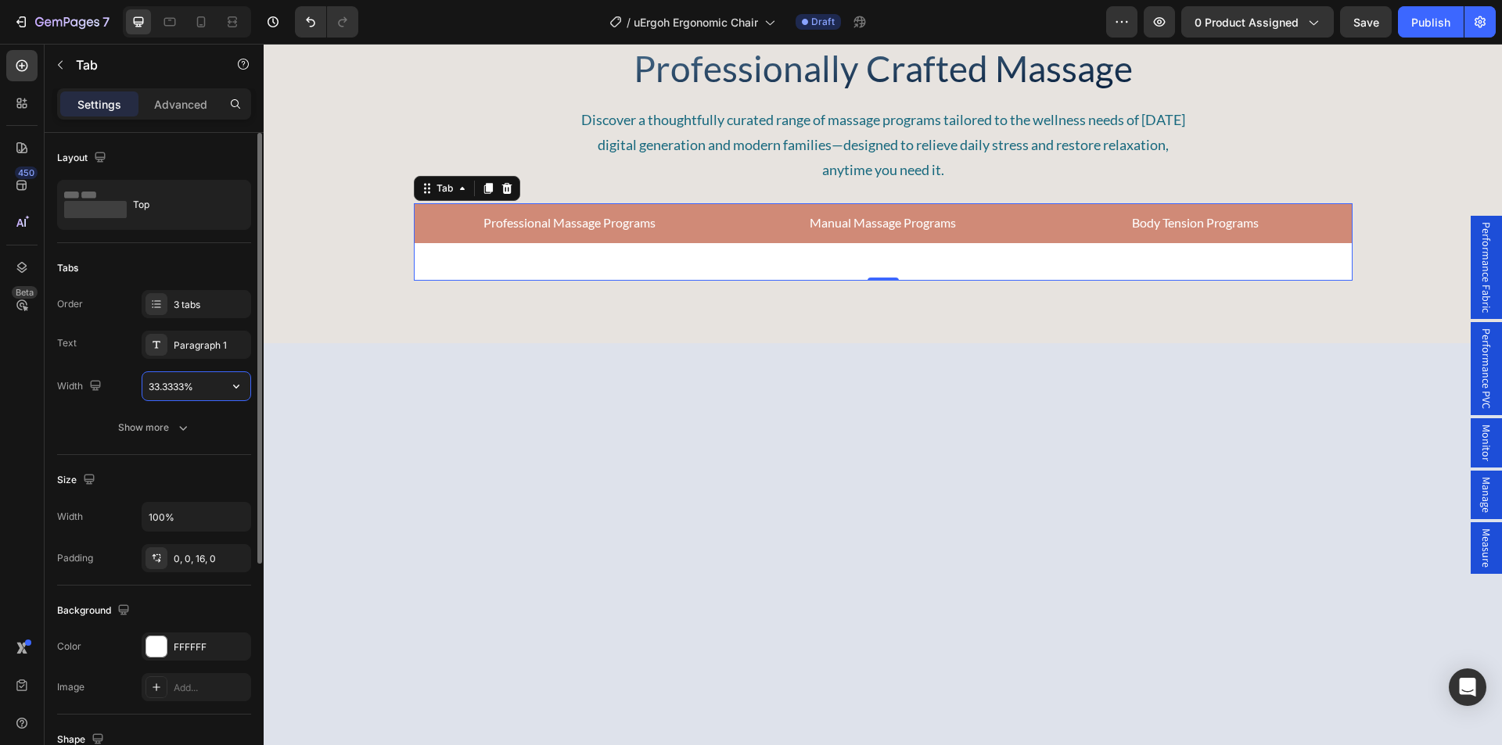
type input "33.33333%"
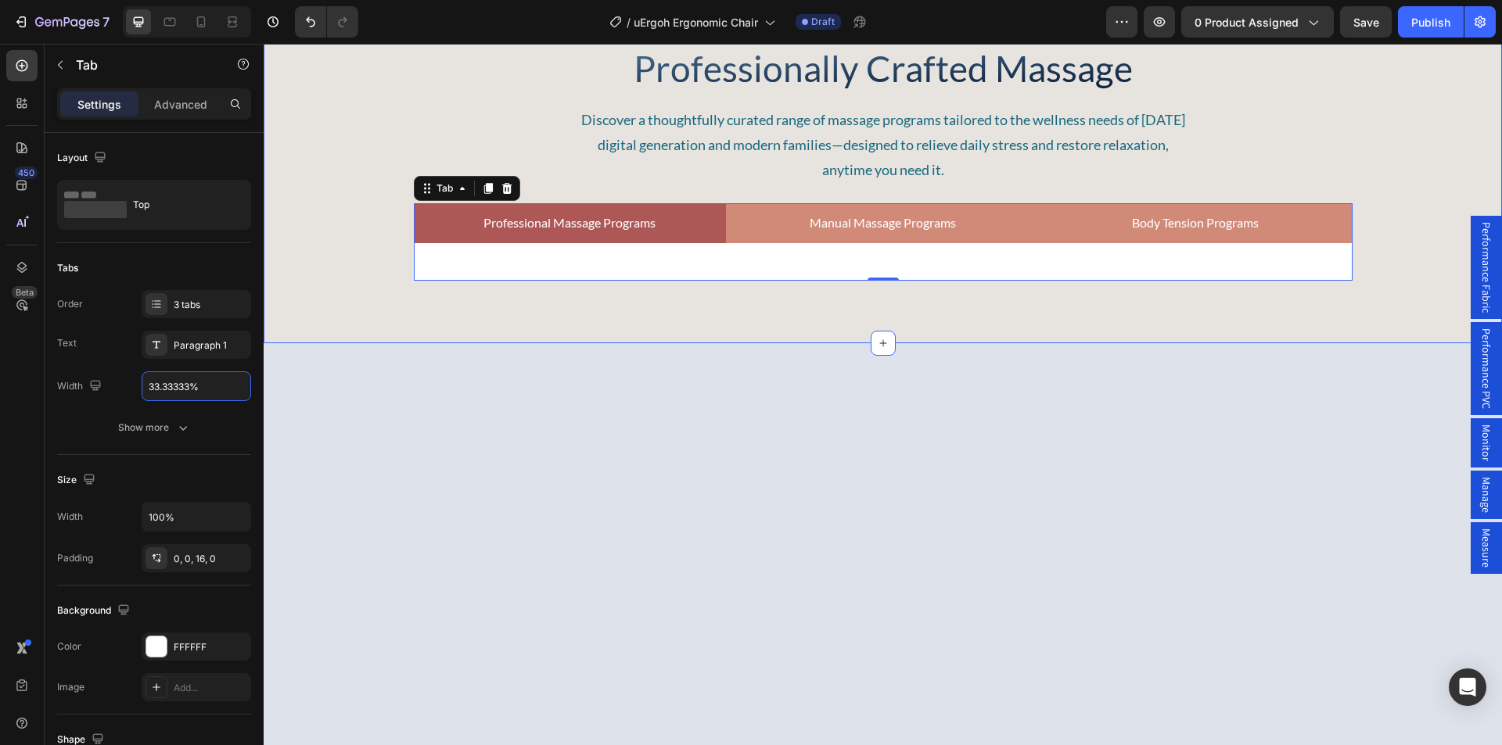
click at [350, 281] on div "Professionally Crafted Massage Heading Discover a thoughtfully curated range of…" at bounding box center [883, 162] width 1238 height 237
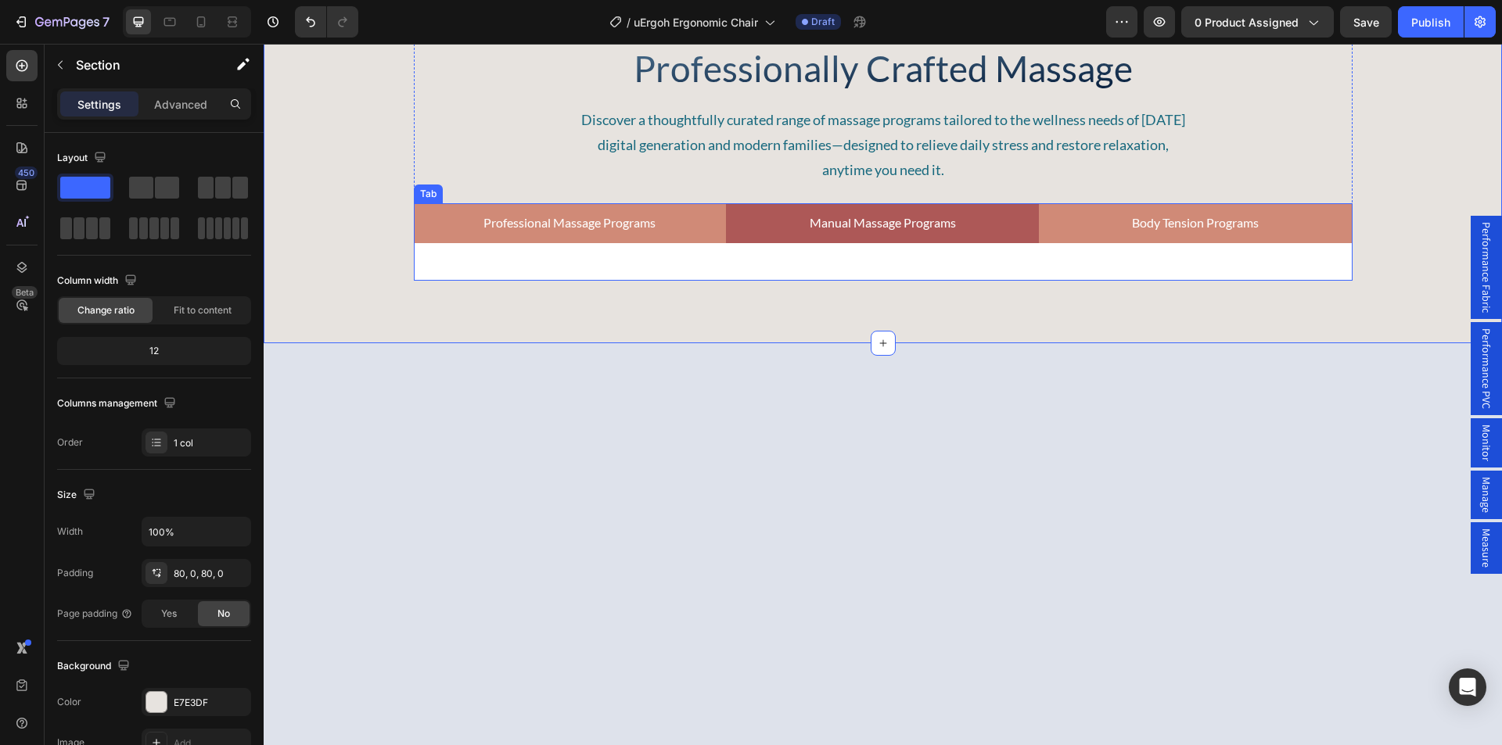
click at [910, 235] on p "Manual Massage Programs" at bounding box center [882, 223] width 146 height 23
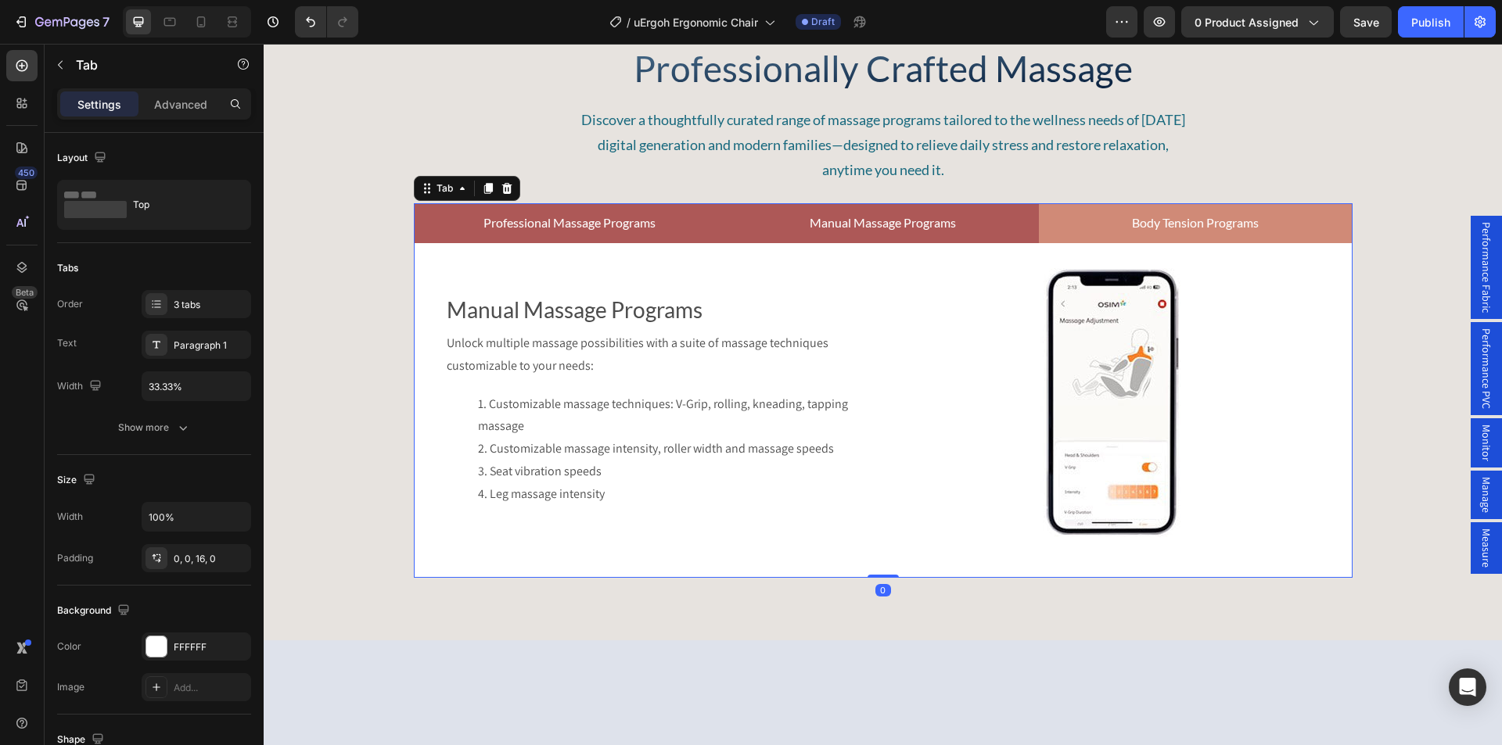
click at [615, 235] on p "Professional Massage Programs" at bounding box center [569, 223] width 172 height 23
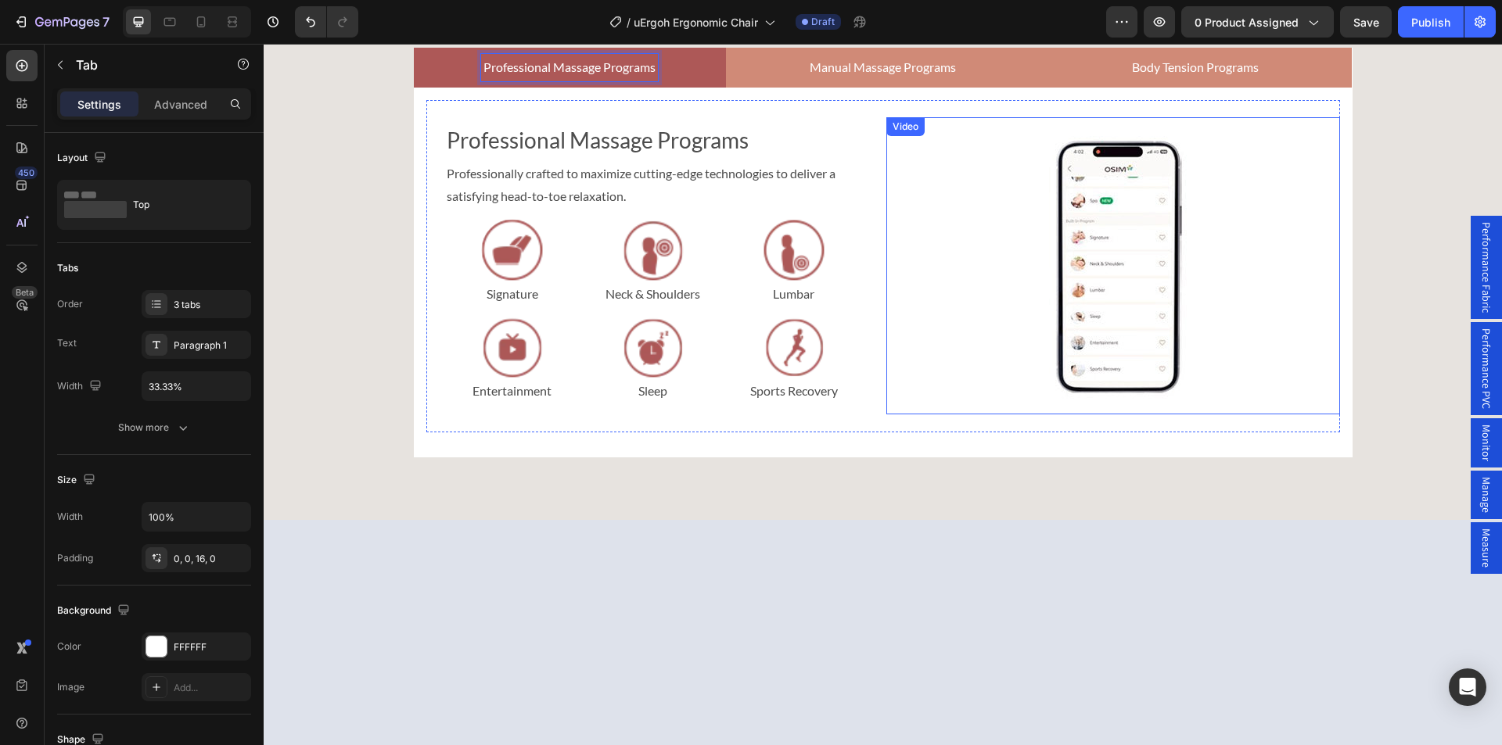
scroll to position [4716, 0]
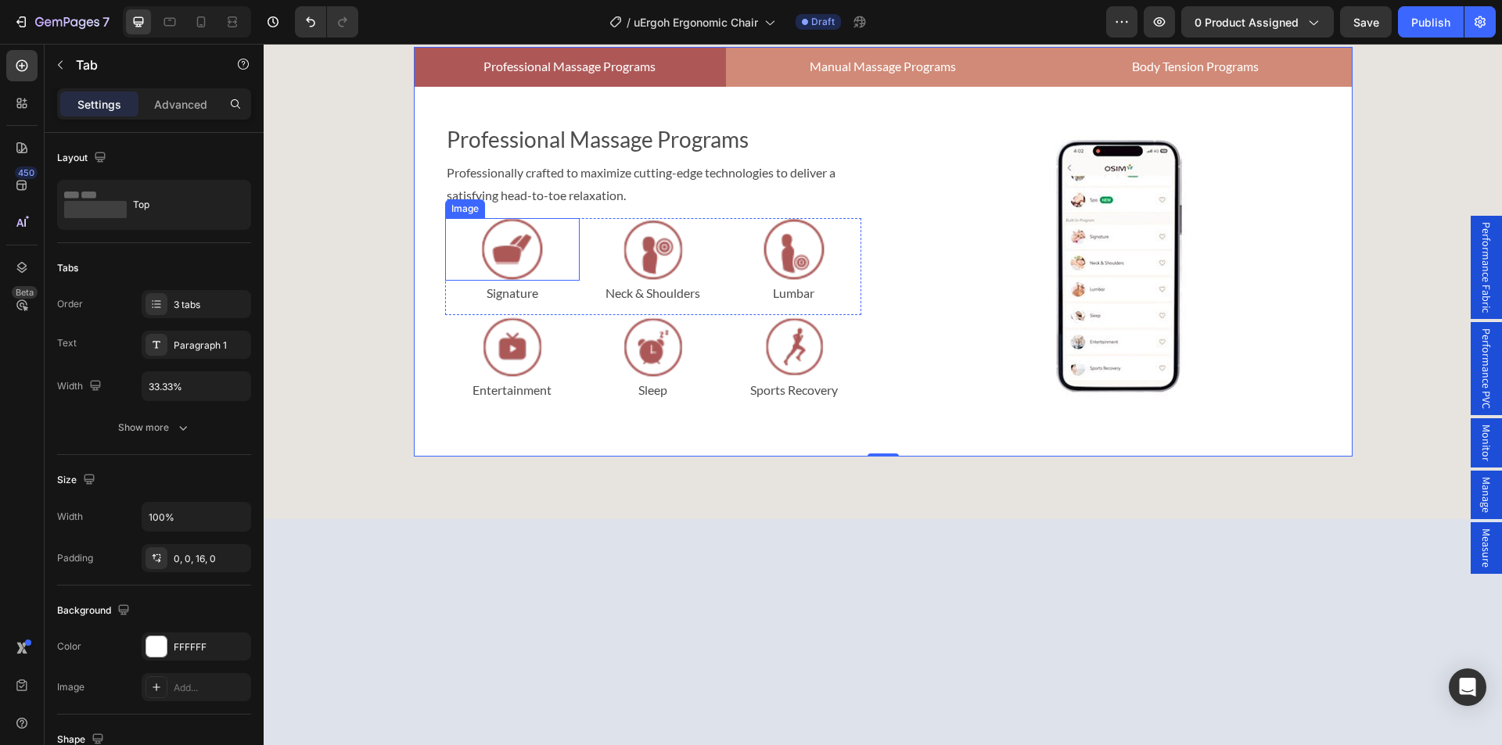
click at [612, 281] on div at bounding box center [653, 249] width 135 height 63
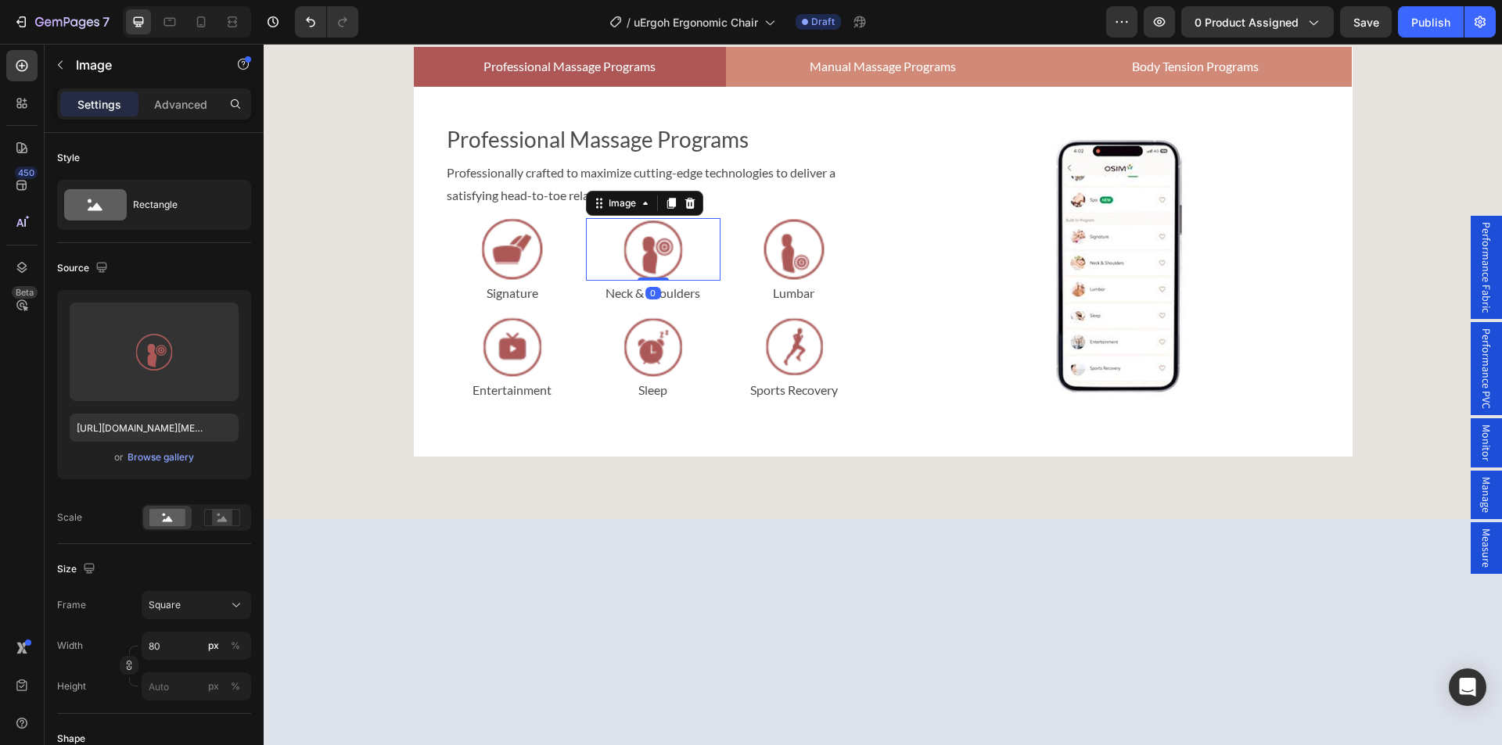
click at [453, 281] on div at bounding box center [512, 249] width 135 height 63
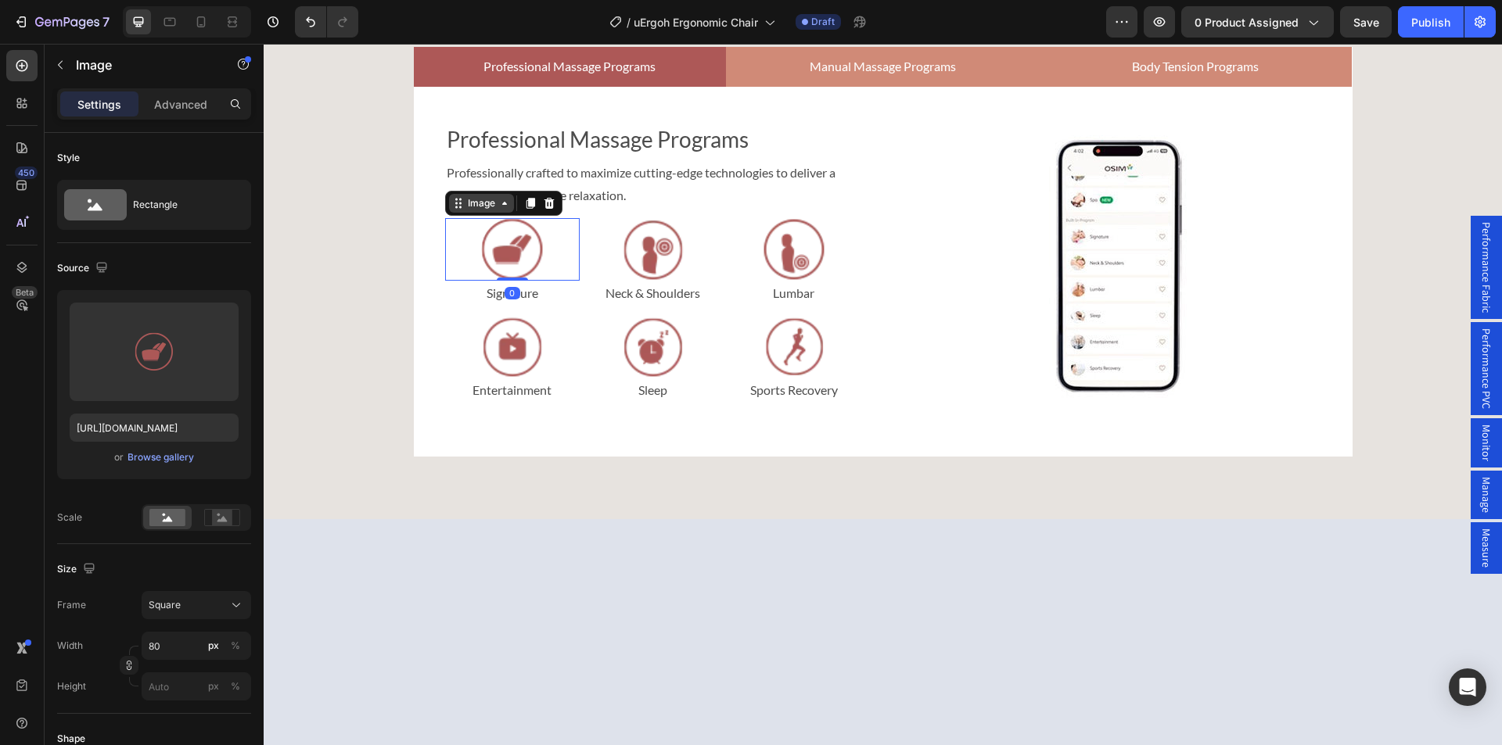
click at [470, 210] on div "Image" at bounding box center [482, 203] width 34 height 14
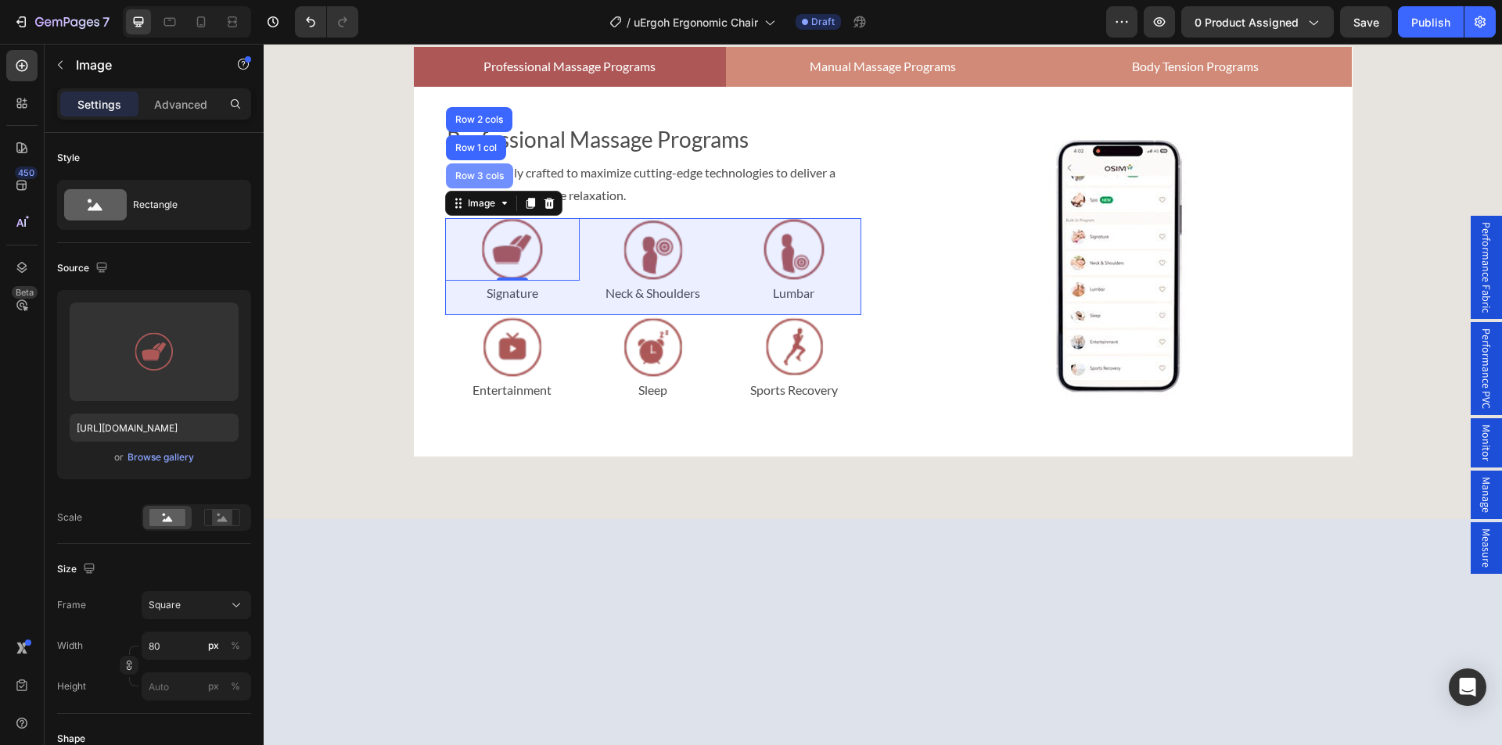
click at [479, 188] on div "Row 3 cols" at bounding box center [479, 175] width 67 height 25
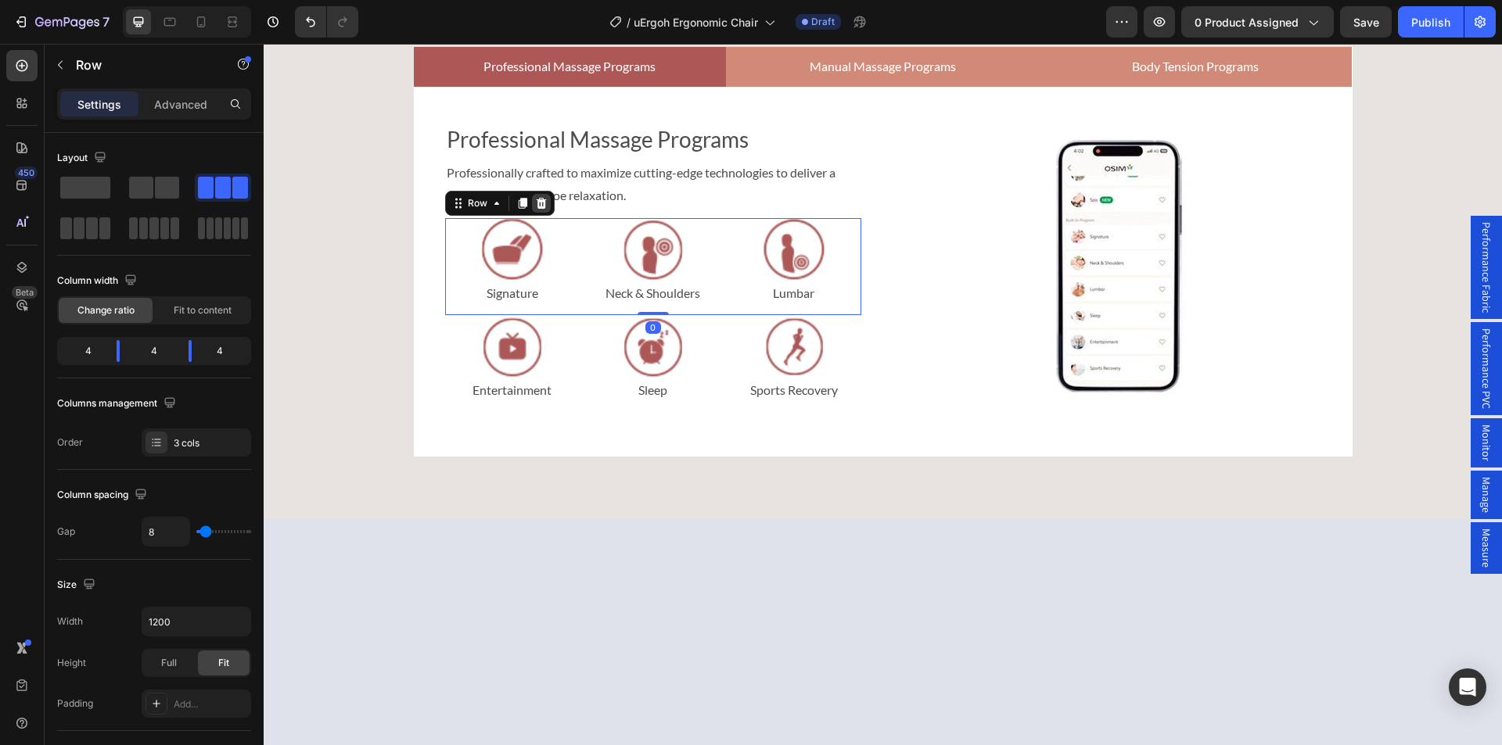
click at [539, 210] on icon at bounding box center [541, 203] width 13 height 13
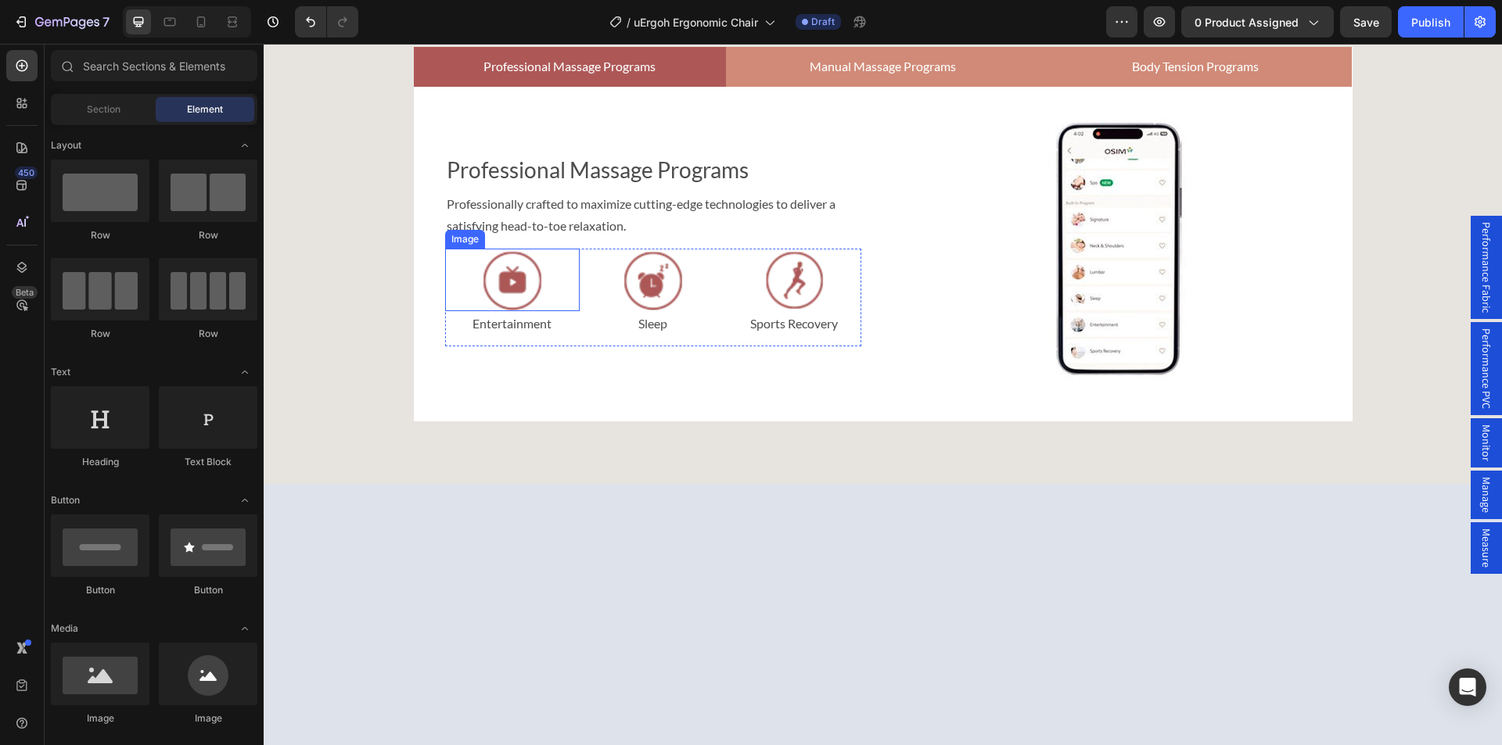
click at [461, 246] on div "Image" at bounding box center [465, 239] width 34 height 14
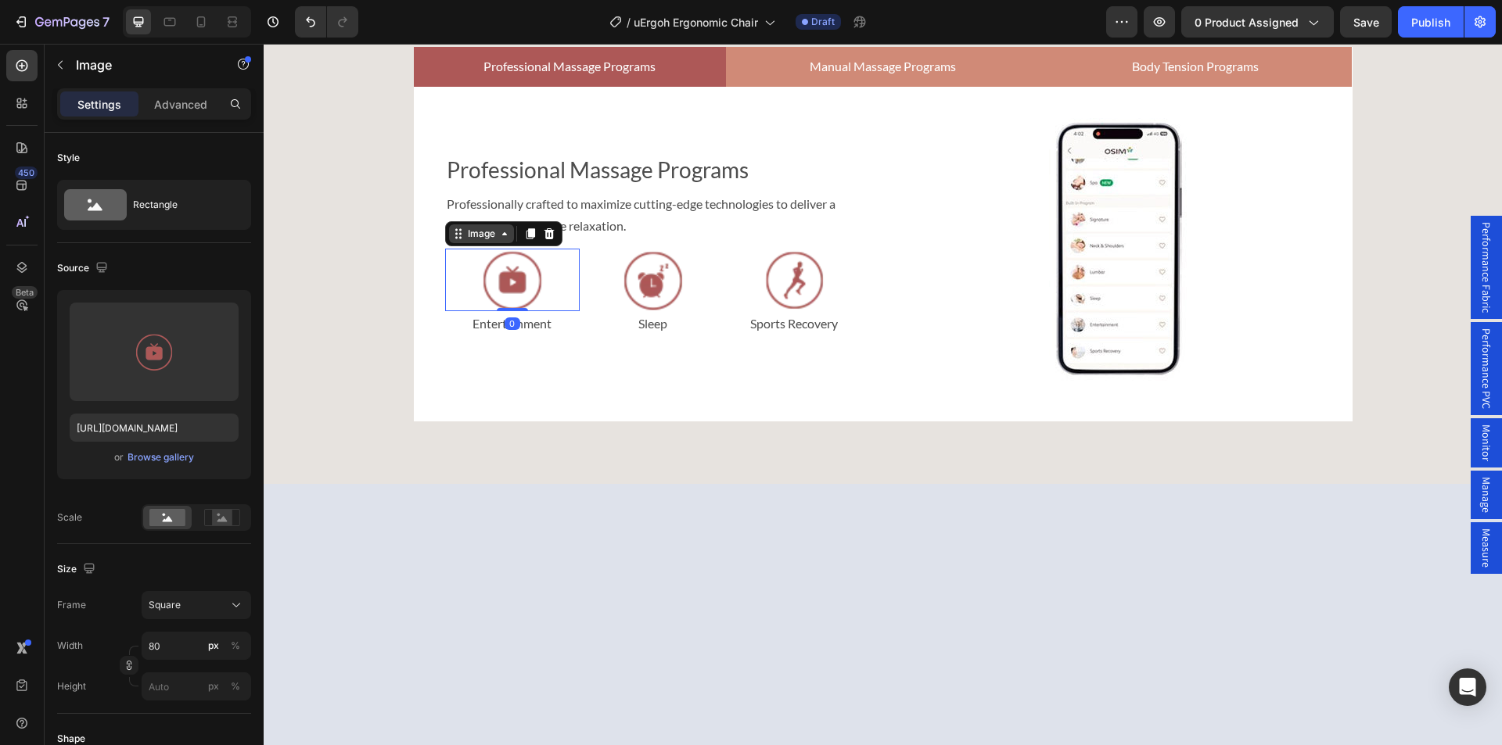
click at [486, 243] on div "Image" at bounding box center [481, 233] width 65 height 19
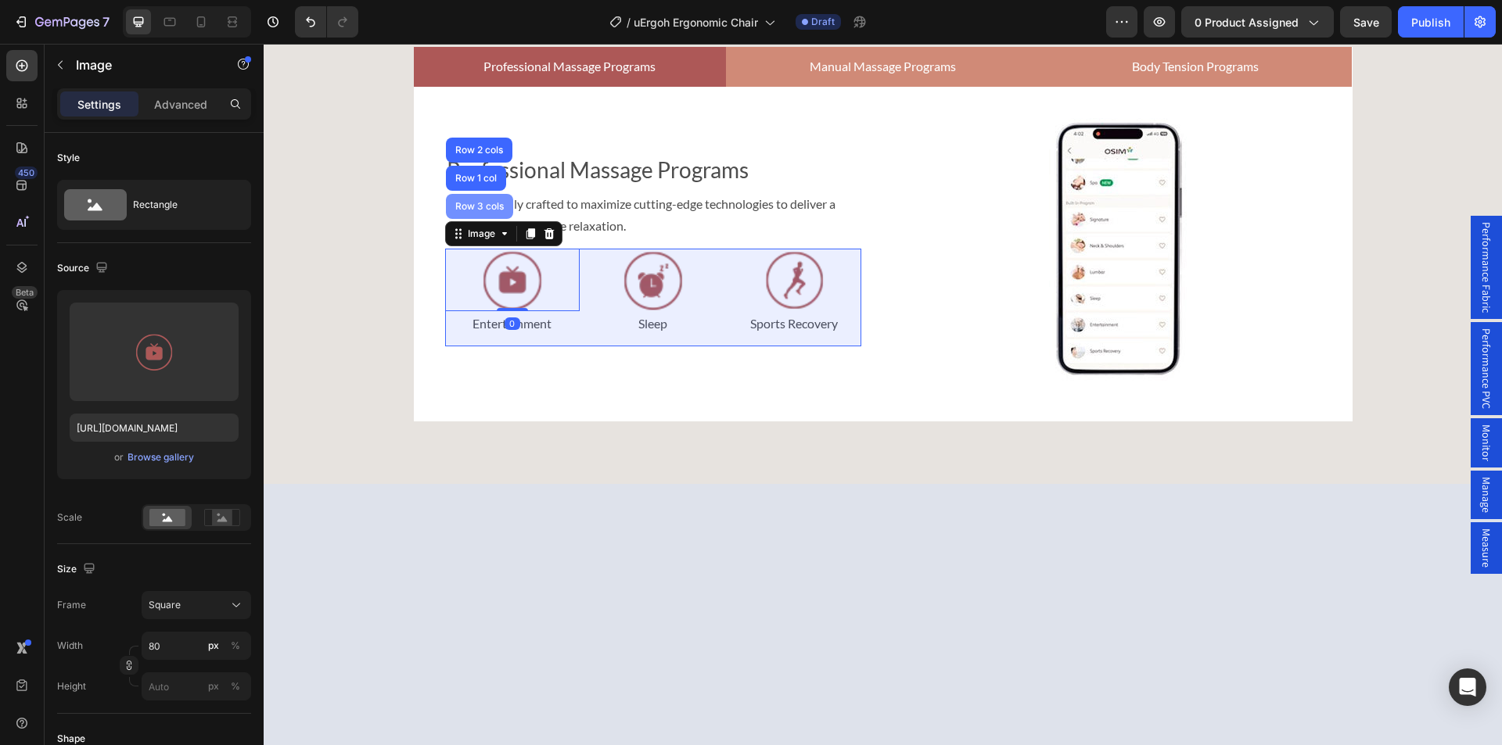
click at [483, 219] on div "Row 3 cols" at bounding box center [479, 206] width 67 height 25
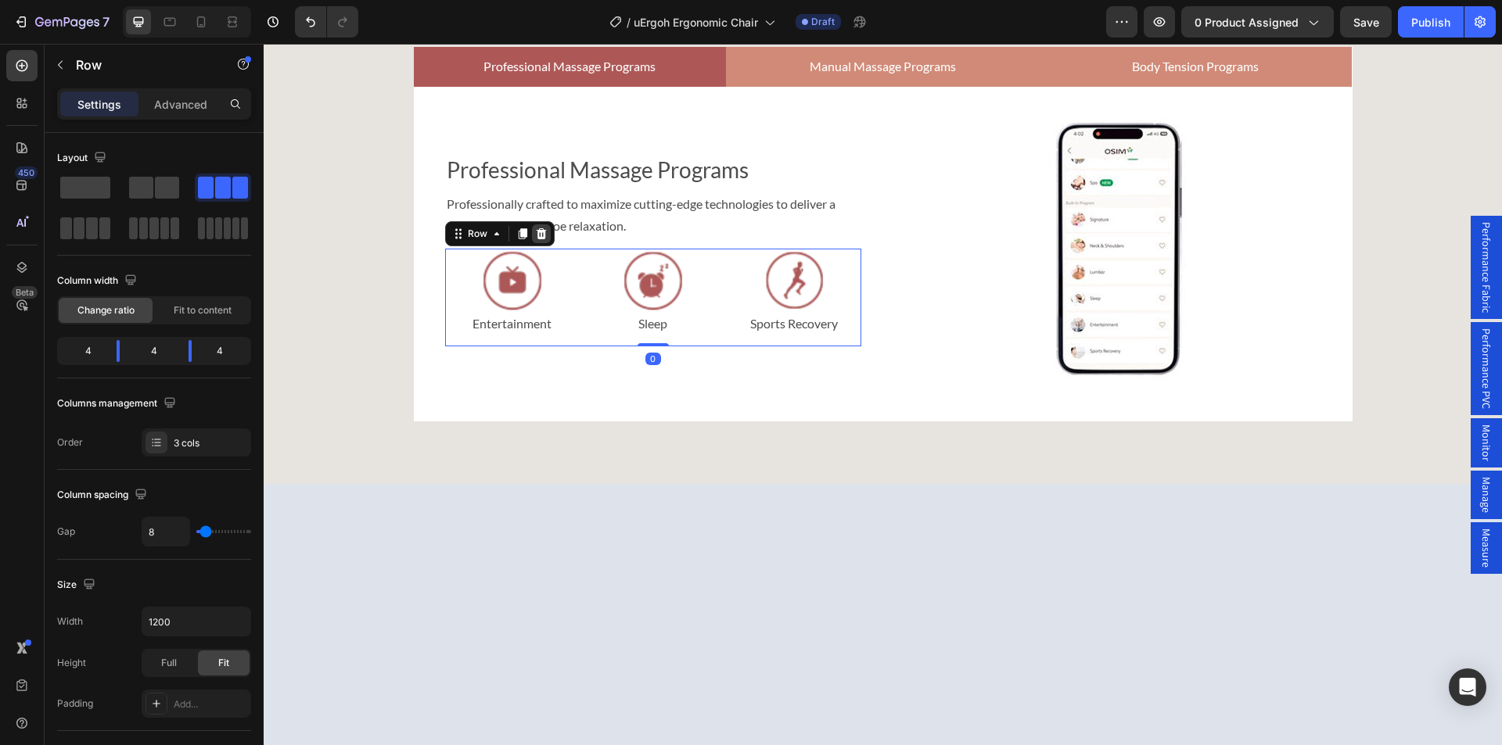
click at [536, 239] on icon at bounding box center [541, 233] width 10 height 11
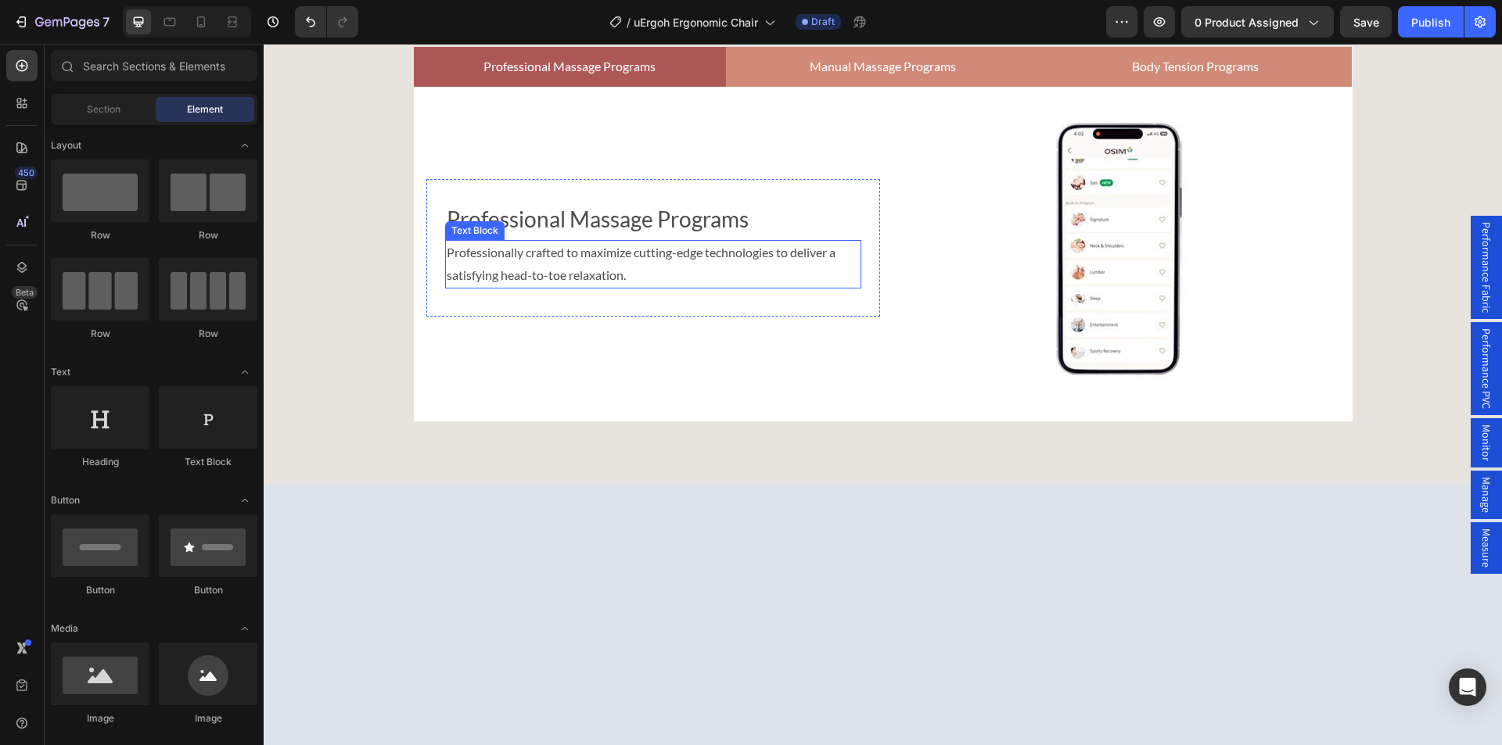
click at [646, 287] on p "Professionally crafted to maximize cutting-edge technologies to deliver a satis…" at bounding box center [653, 264] width 413 height 45
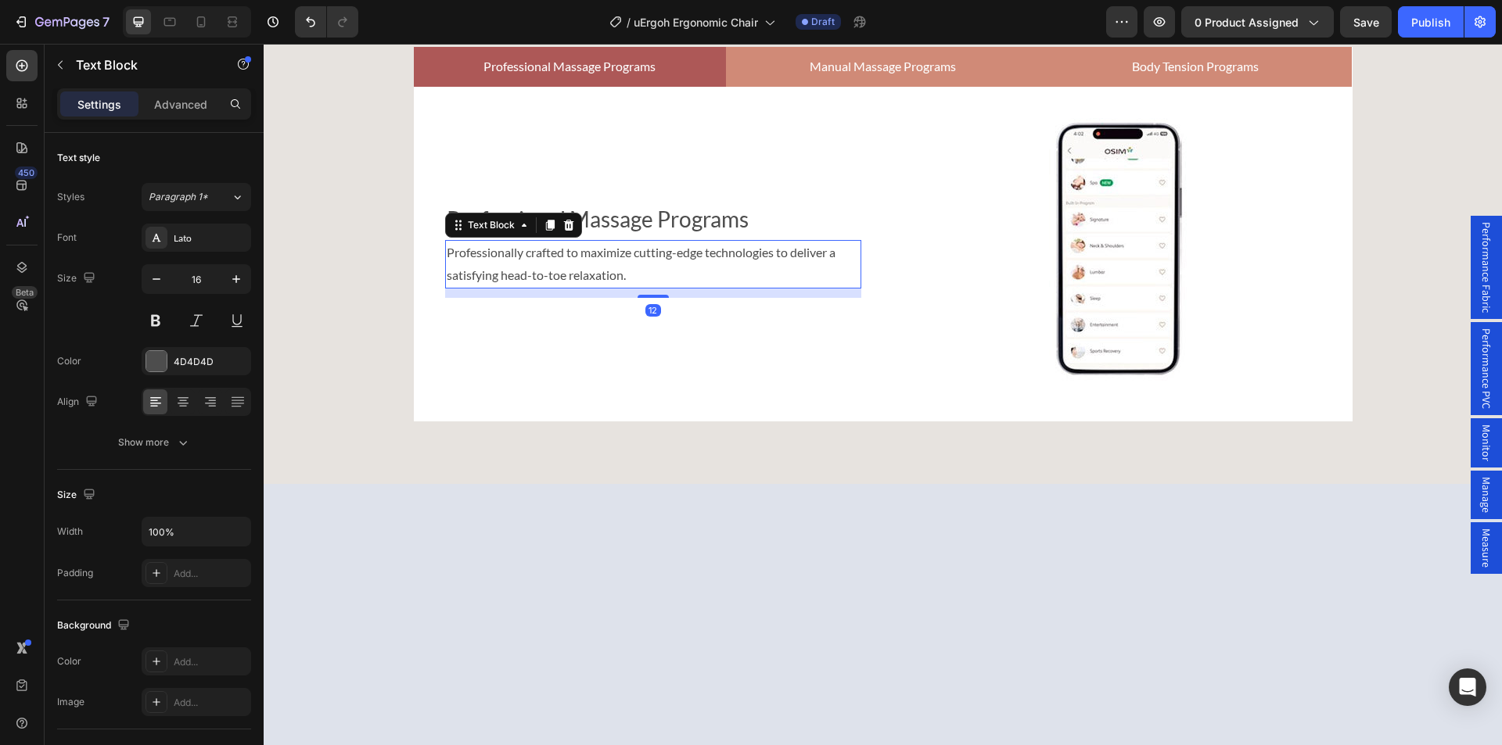
click at [641, 287] on p "Professionally crafted to maximize cutting-edge technologies to deliver a satis…" at bounding box center [653, 264] width 413 height 45
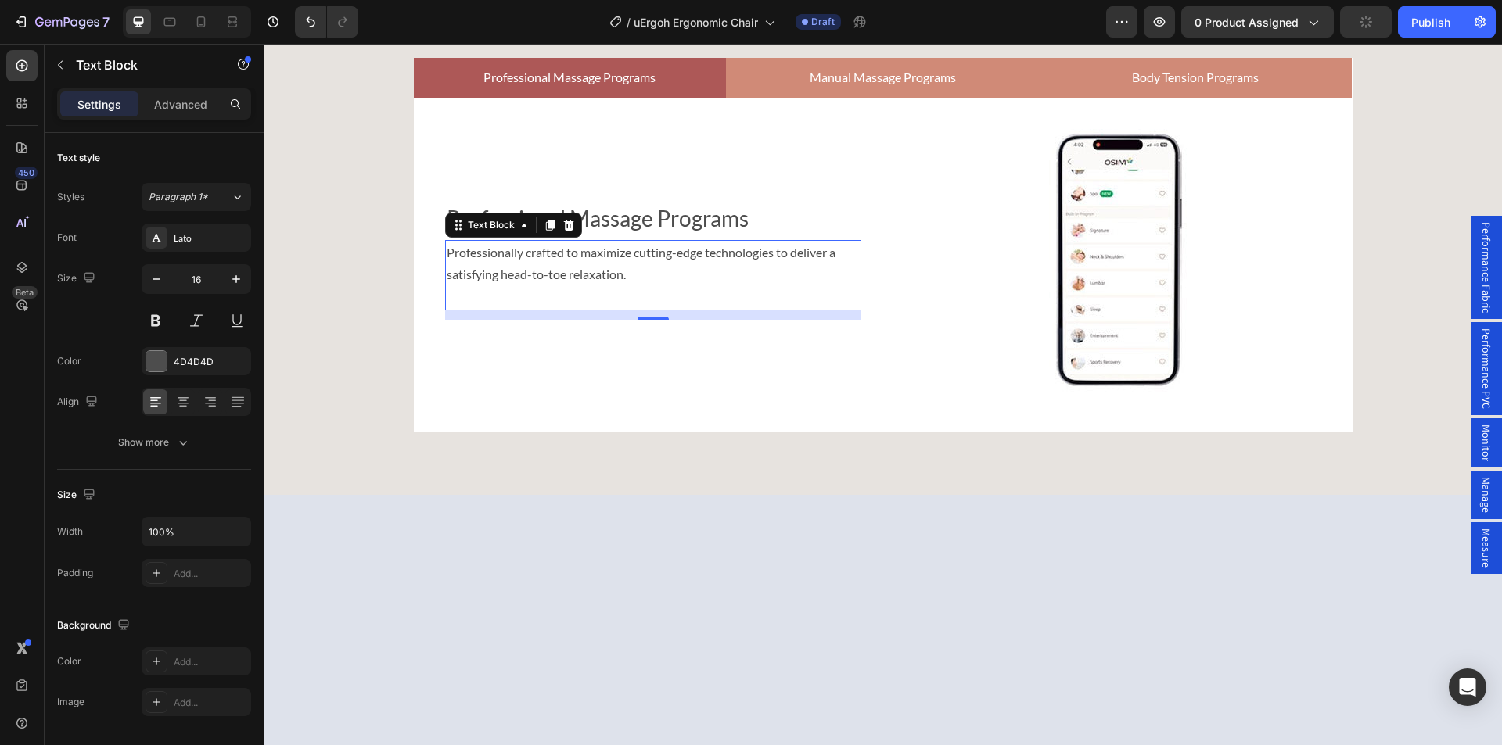
click at [457, 309] on p "Rich Text Editor. Editing area: main" at bounding box center [653, 297] width 413 height 23
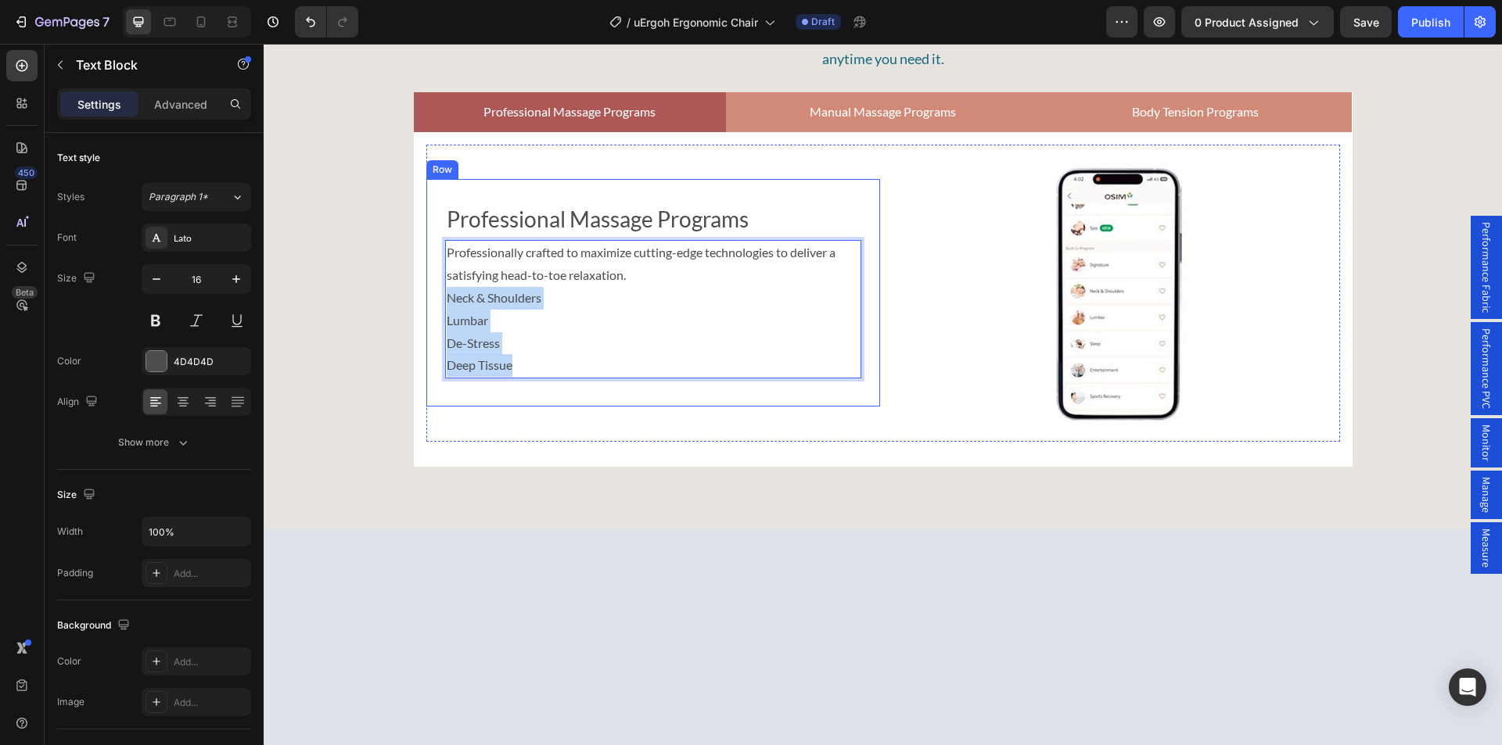
drag, startPoint x: 514, startPoint y: 658, endPoint x: 436, endPoint y: 590, distance: 103.7
click at [436, 407] on div "Professional Massage Programs Text Block Professionally crafted to maximize cut…" at bounding box center [653, 293] width 454 height 228
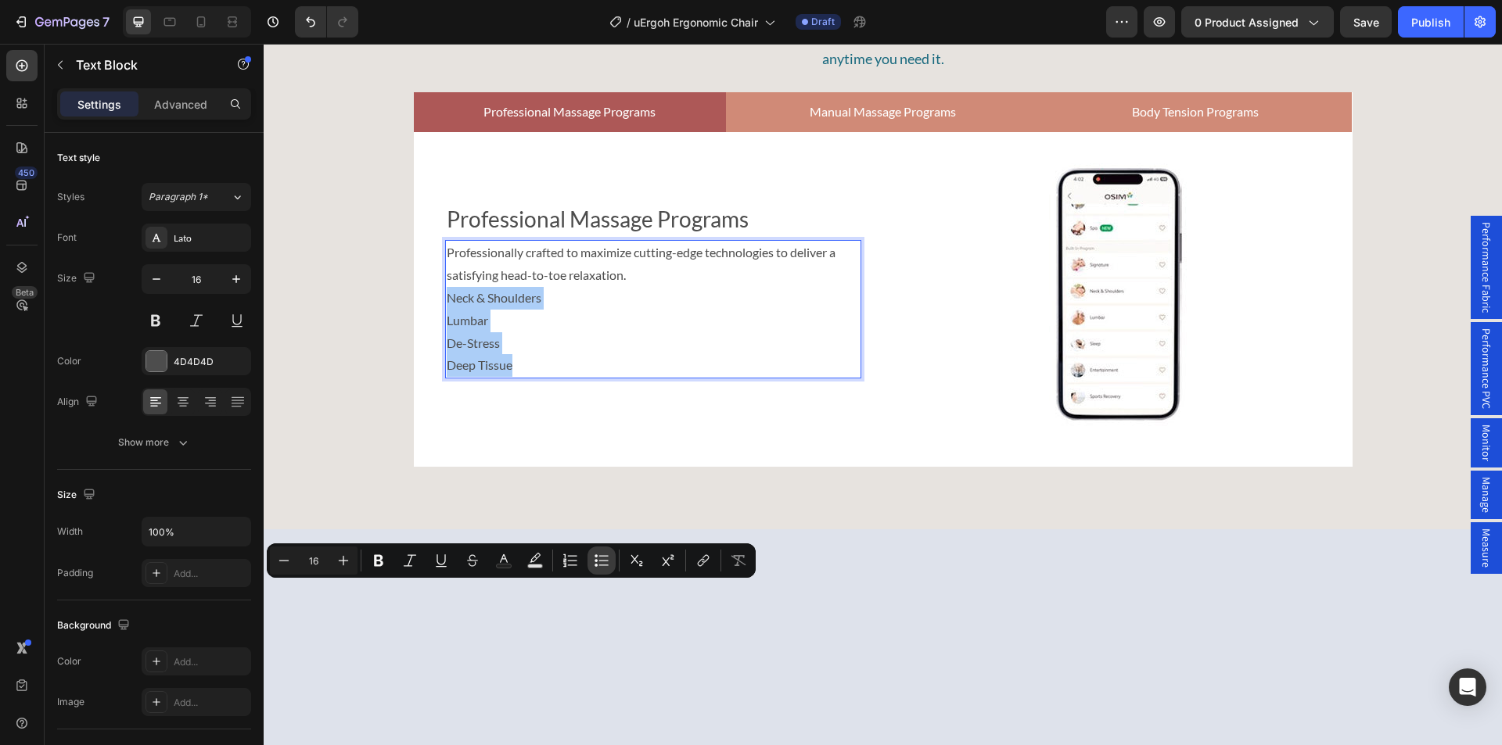
click at [593, 560] on button "Bulleted List" at bounding box center [601, 561] width 28 height 28
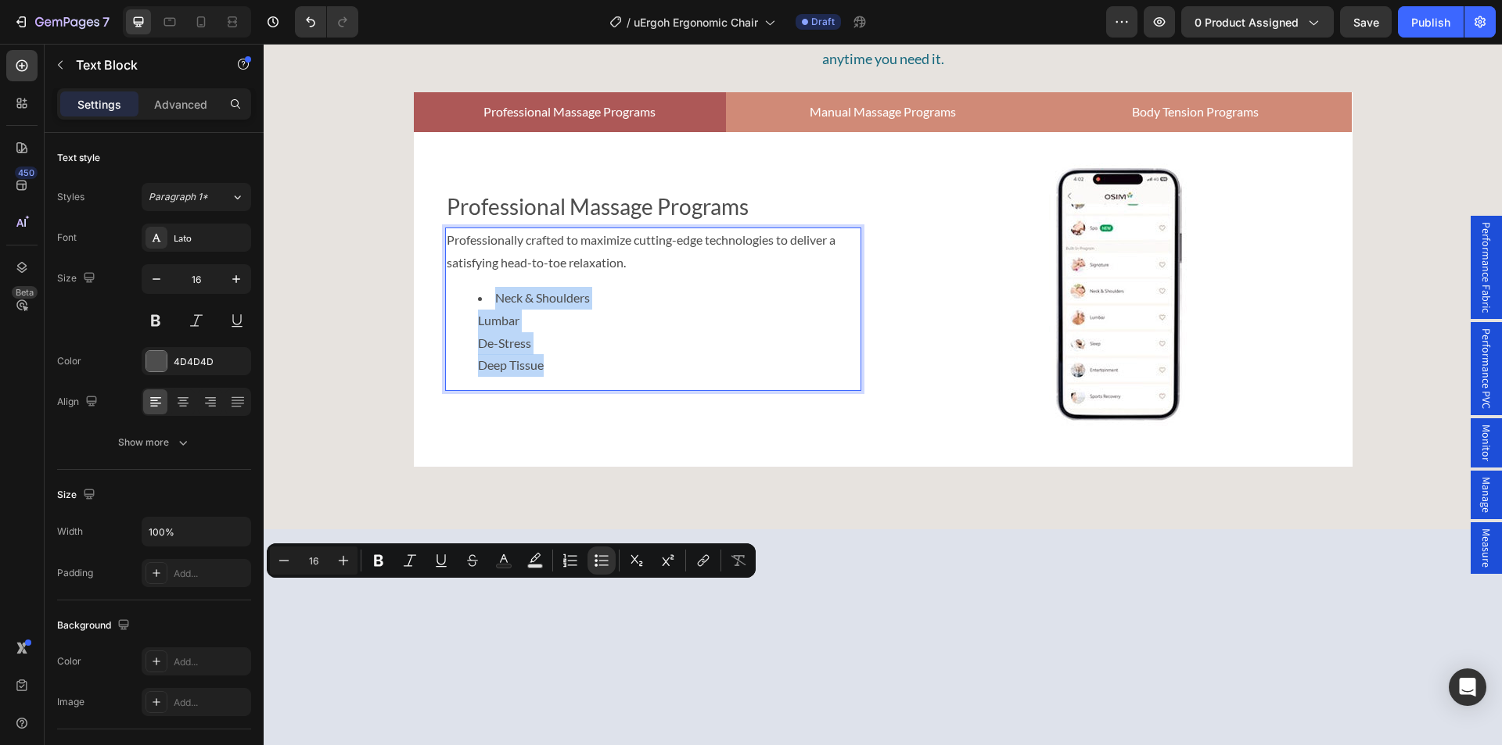
click at [488, 377] on li "Neck & Shoulders [MEDICAL_DATA] De-Stress Deep Tissue" at bounding box center [669, 332] width 382 height 90
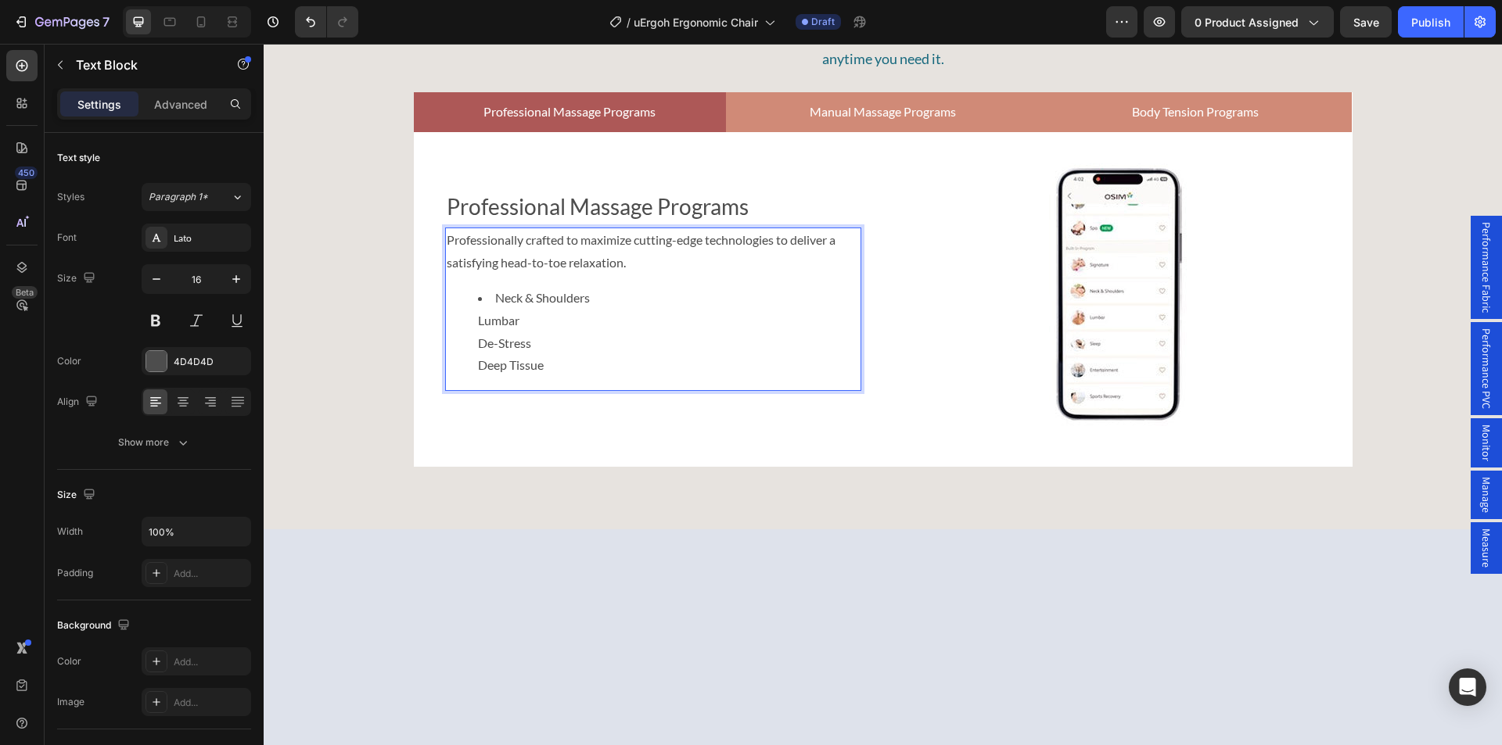
click at [467, 377] on ul "Neck & Shoulders [MEDICAL_DATA] De-Stress Deep Tissue" at bounding box center [653, 332] width 413 height 90
click at [468, 377] on ul "Neck & Shoulders [MEDICAL_DATA] De-Stress Deep Tissue" at bounding box center [653, 332] width 413 height 90
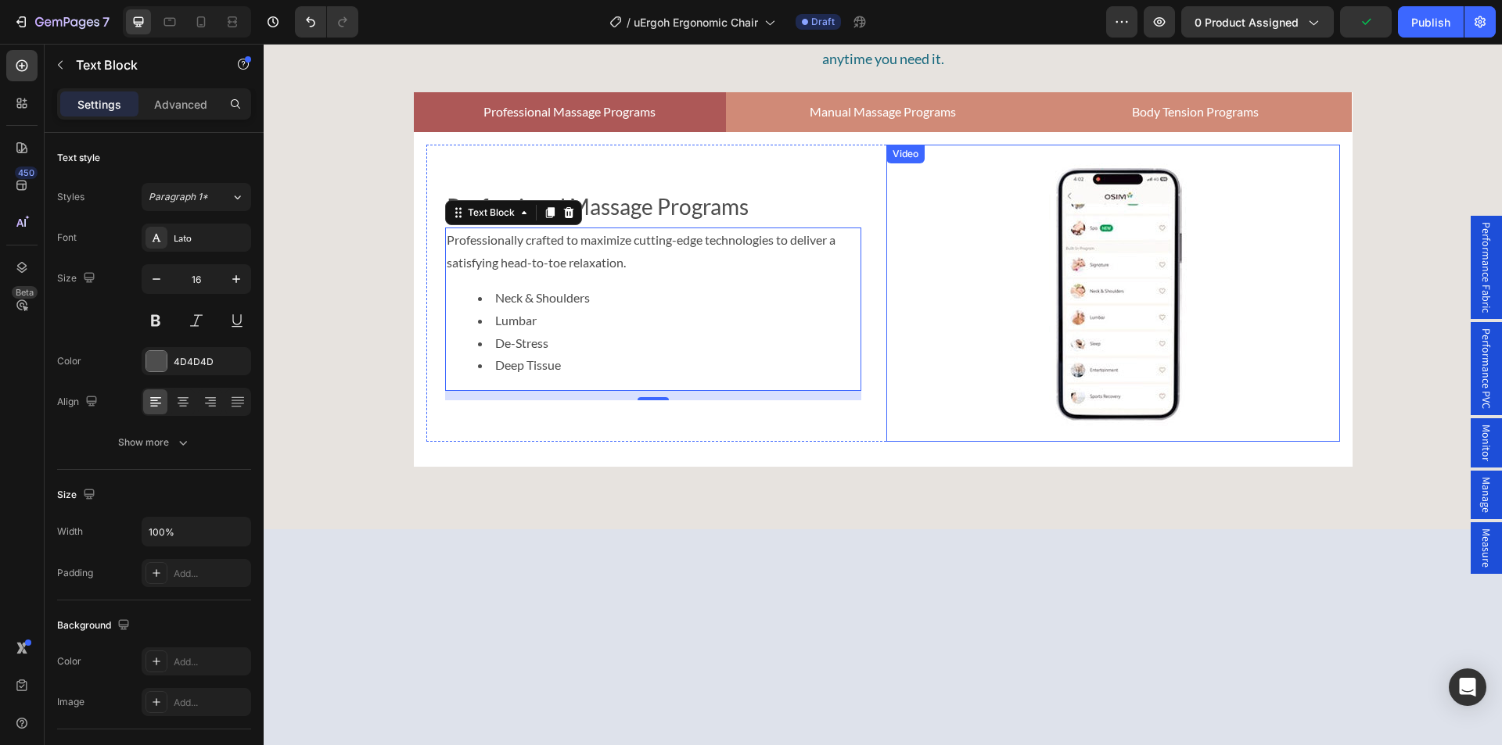
click at [1129, 442] on video at bounding box center [1113, 293] width 454 height 297
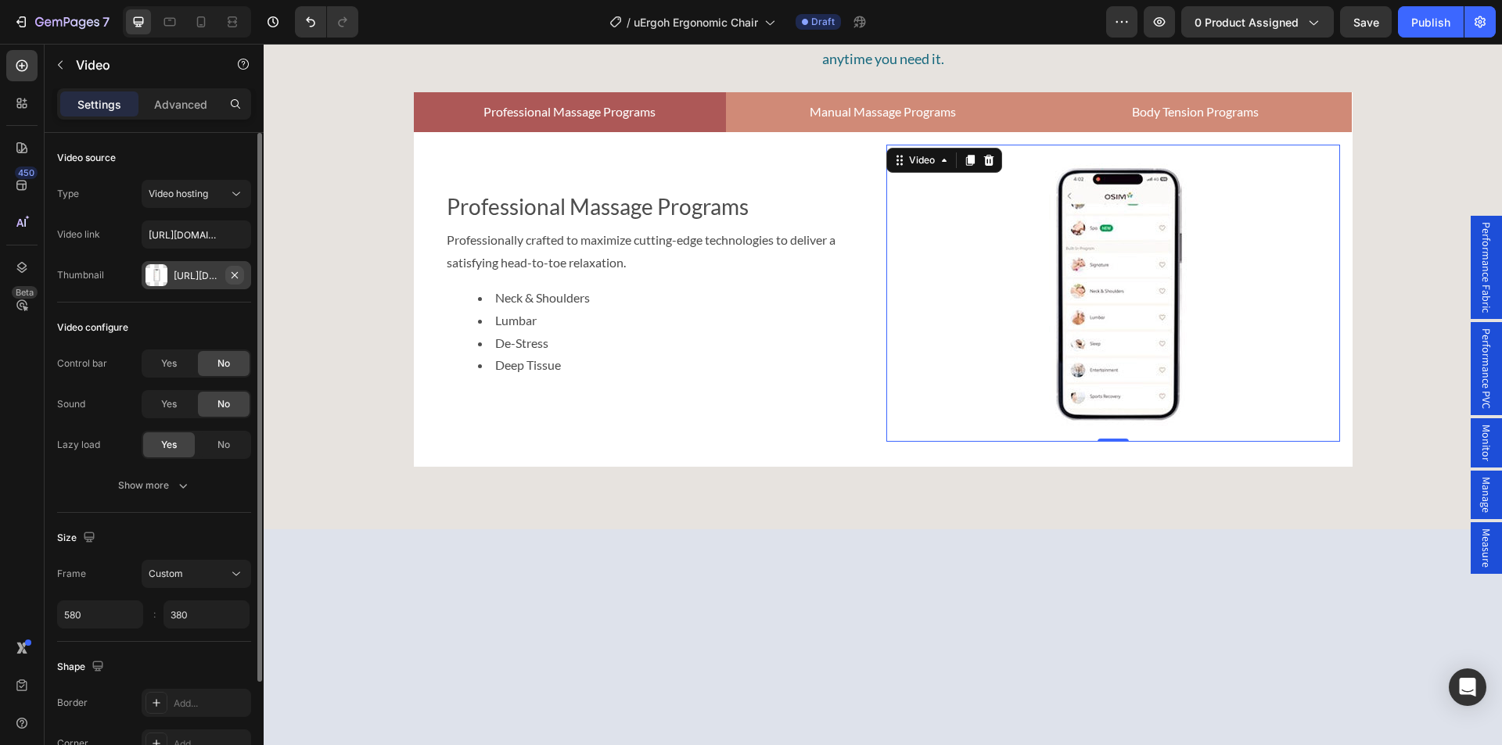
click at [239, 275] on icon "button" at bounding box center [234, 275] width 13 height 13
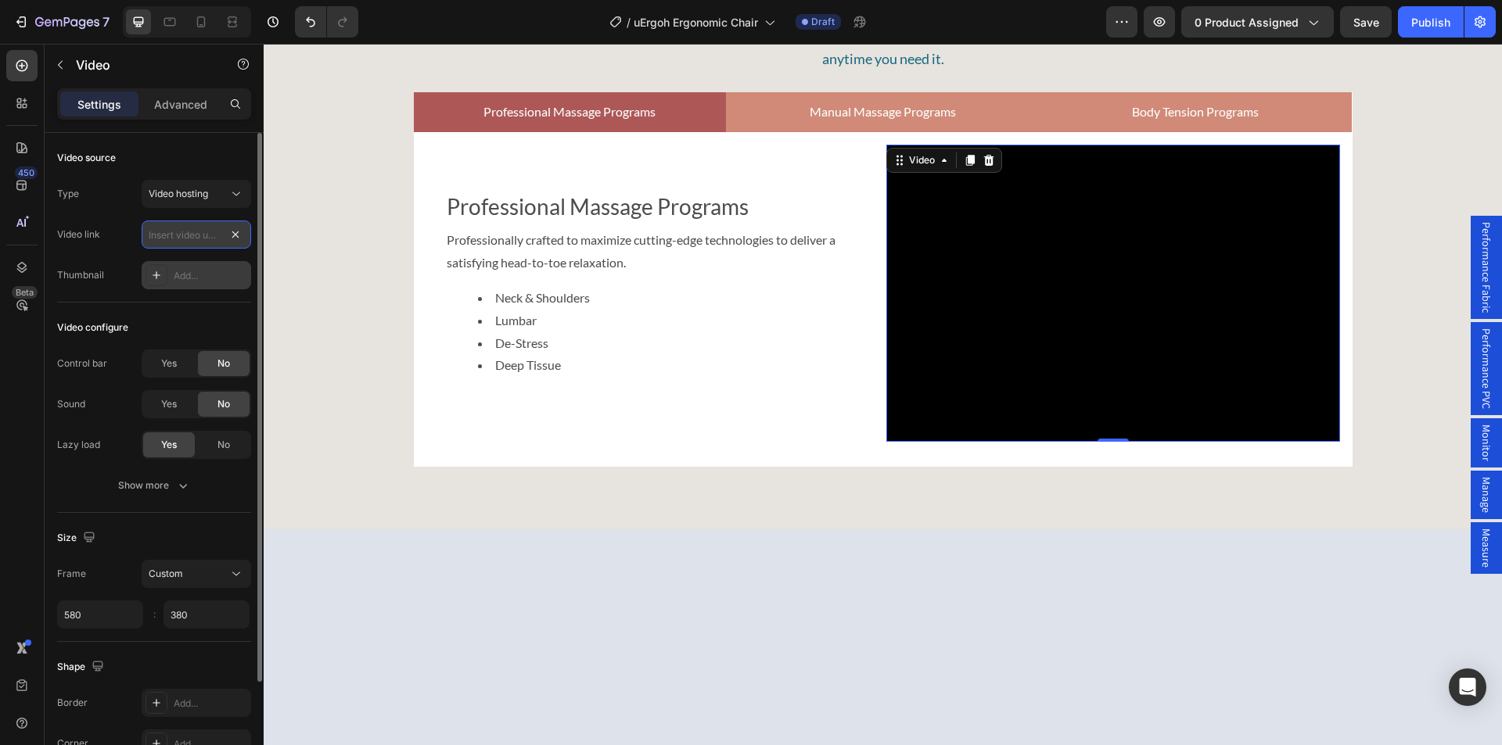
scroll to position [0, 0]
click at [235, 188] on icon at bounding box center [236, 194] width 16 height 16
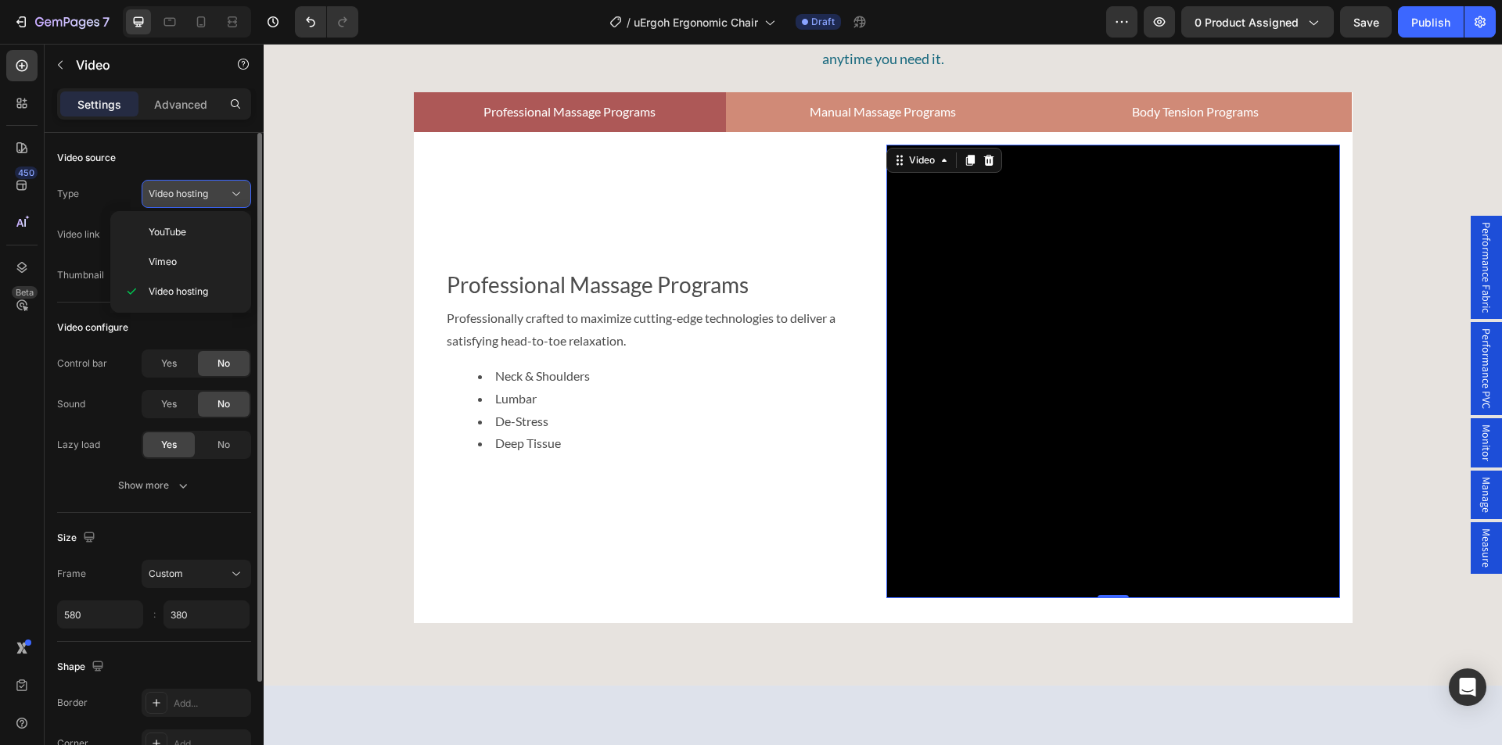
click at [191, 193] on span "Video hosting" at bounding box center [178, 194] width 59 height 12
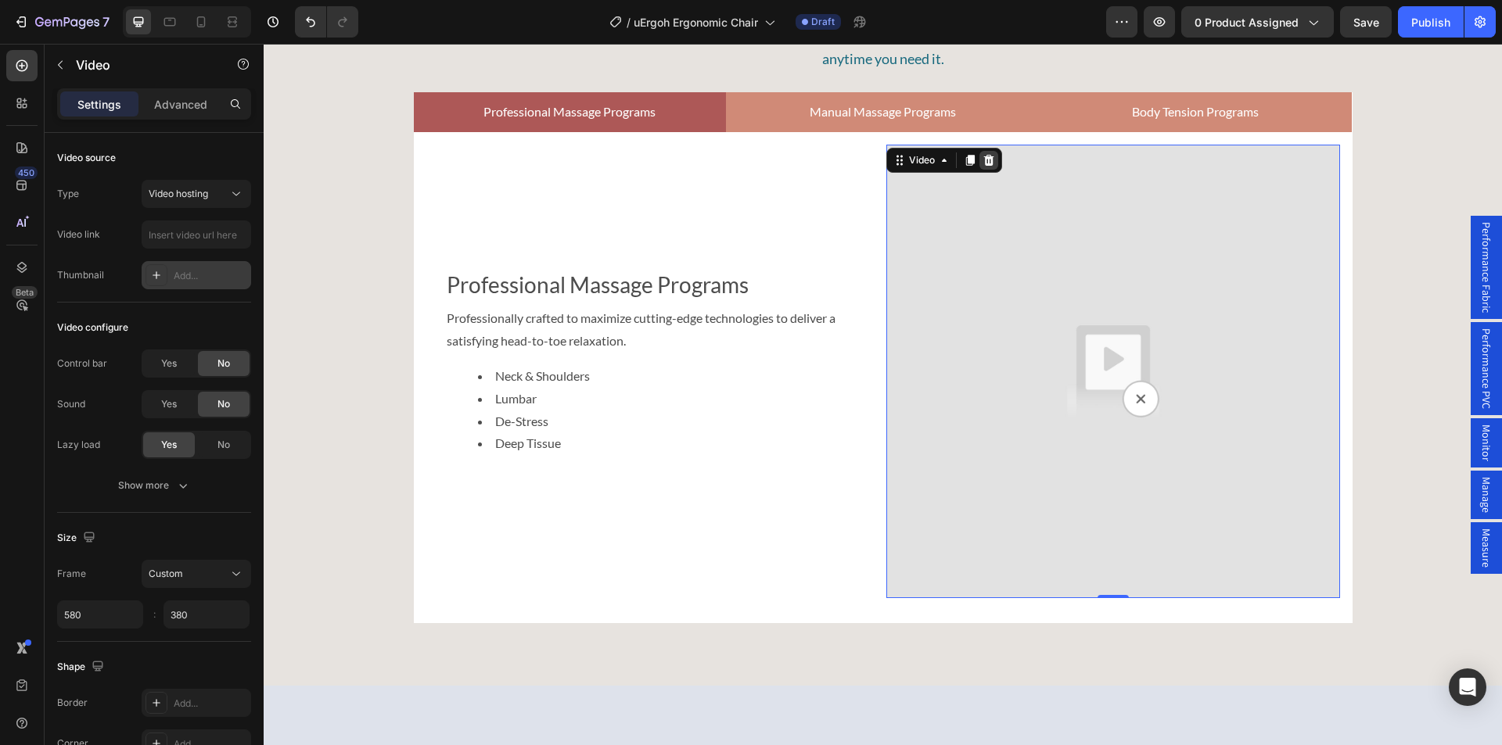
click at [987, 166] on icon at bounding box center [988, 160] width 10 height 11
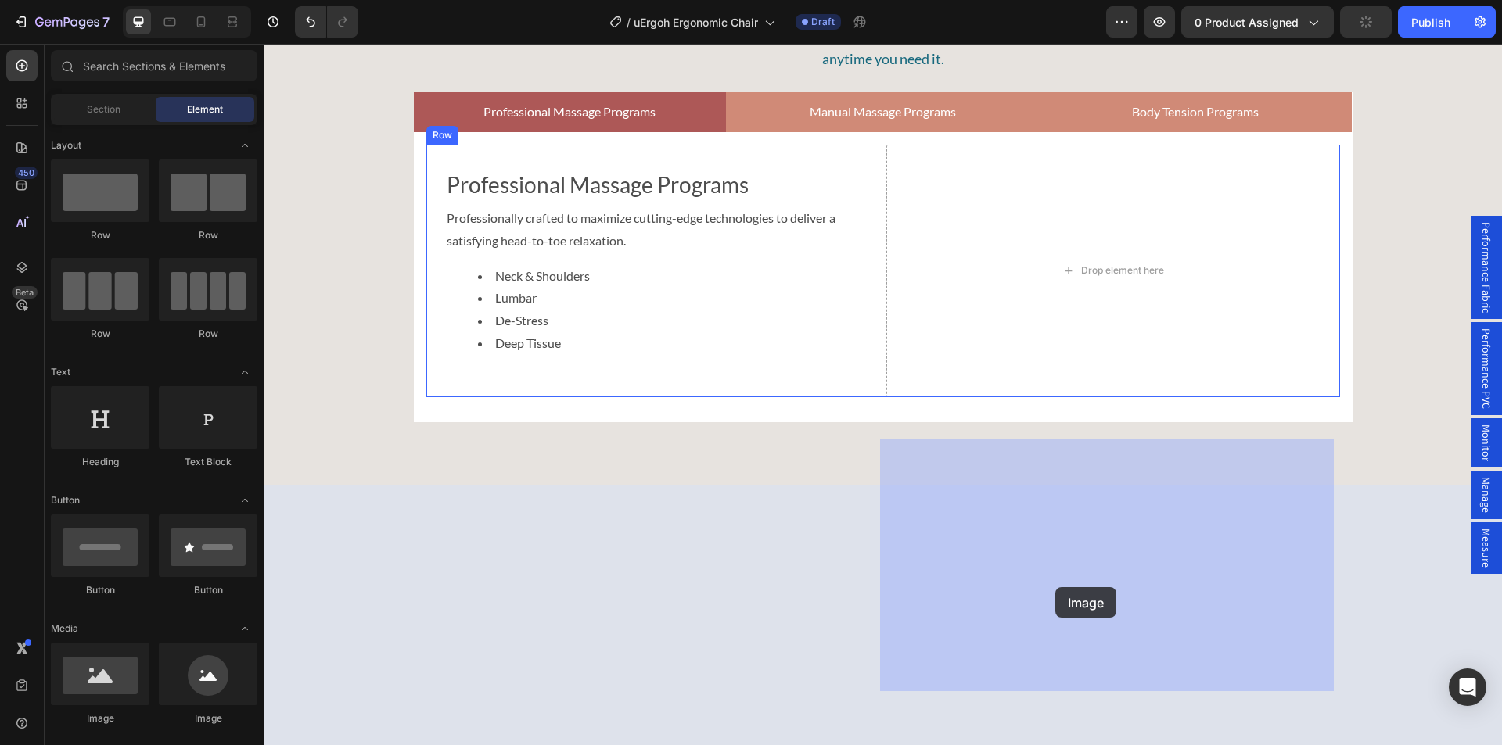
drag, startPoint x: 376, startPoint y: 733, endPoint x: 1084, endPoint y: 575, distance: 725.2
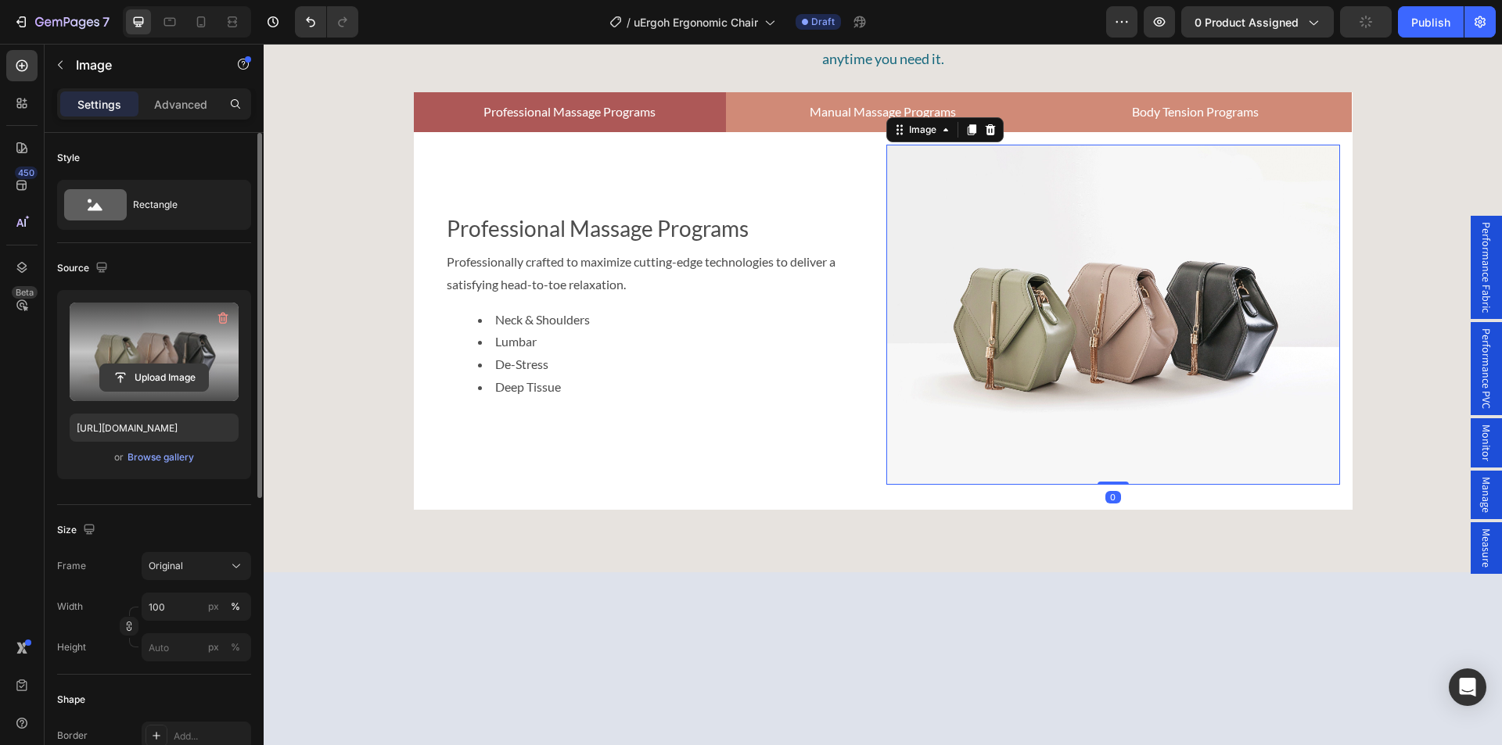
click at [136, 379] on input "file" at bounding box center [154, 377] width 108 height 27
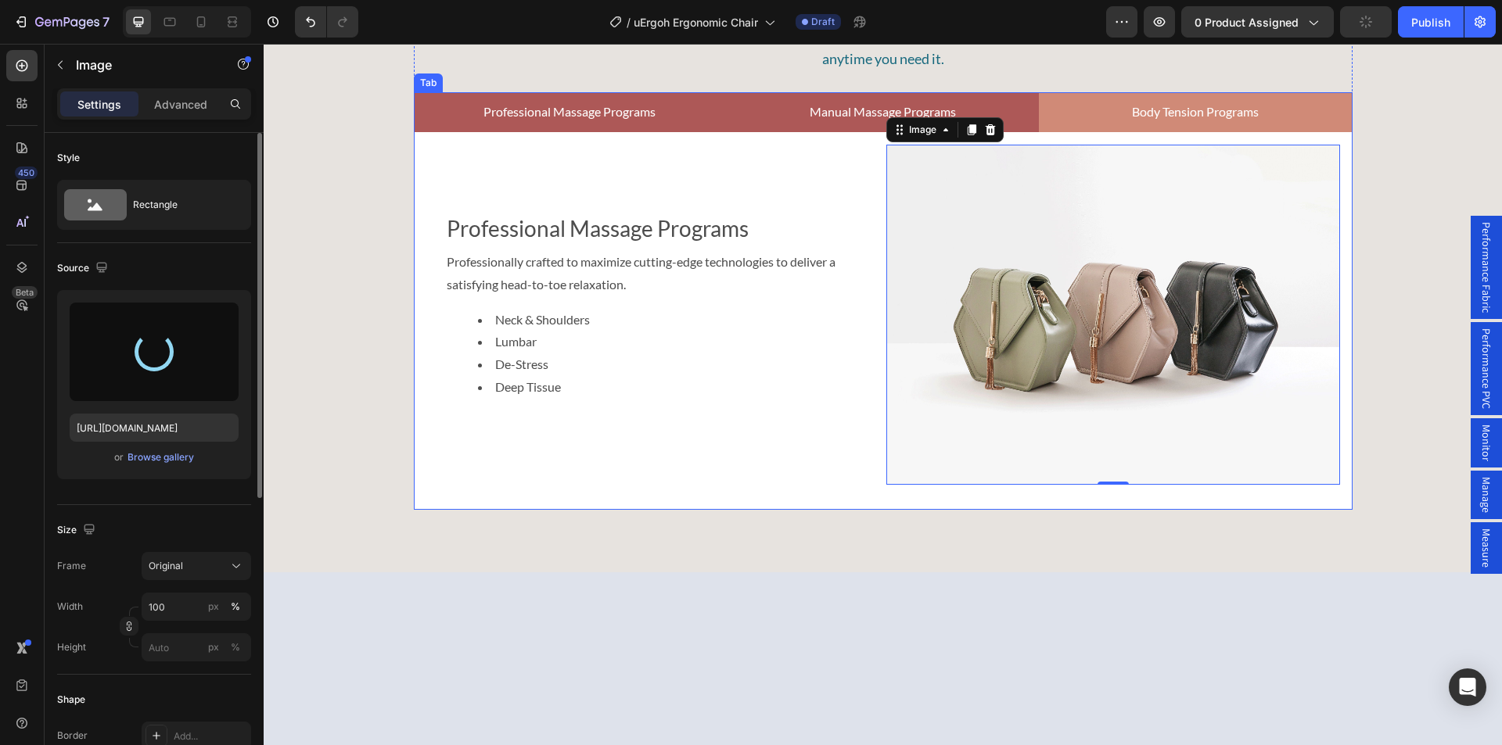
type input "[URL][DOMAIN_NAME]"
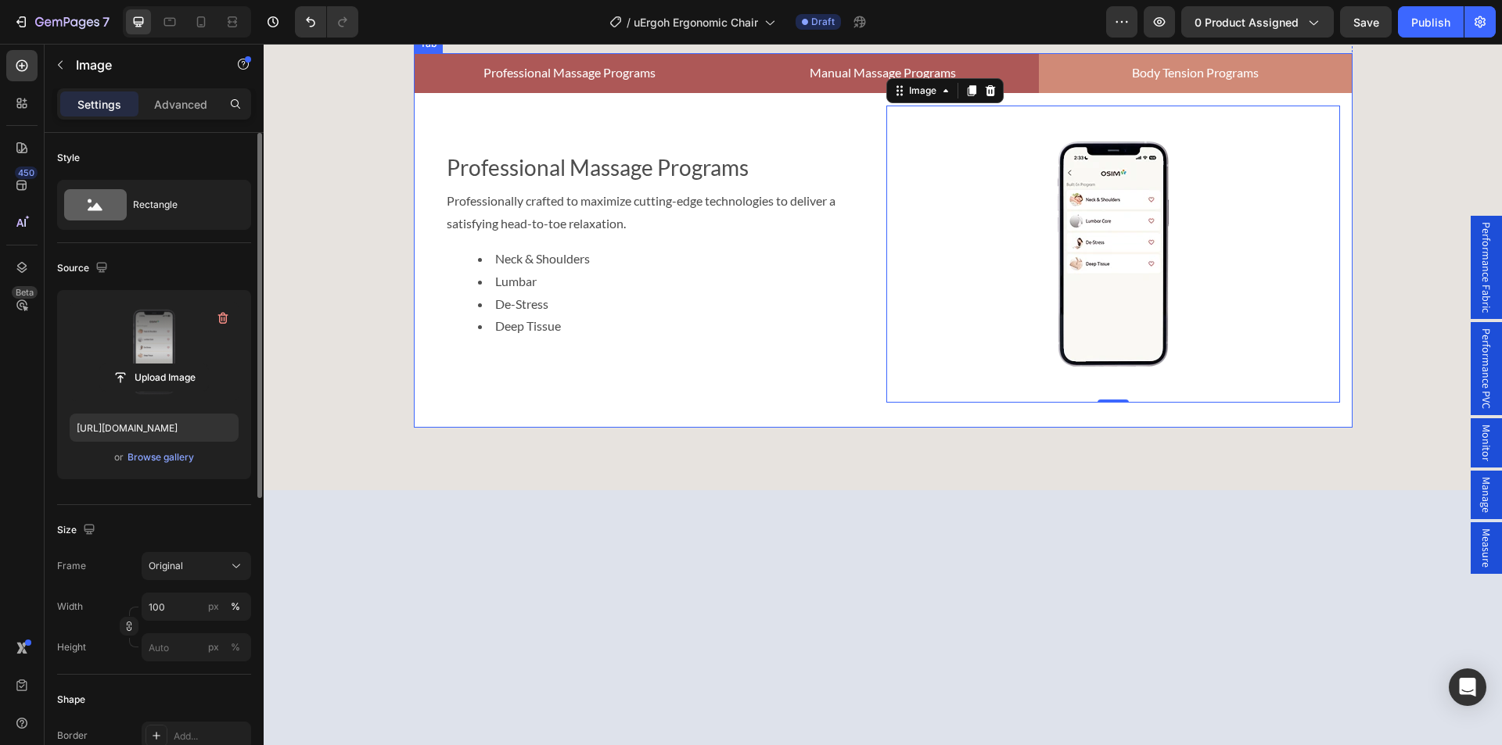
scroll to position [4749, 0]
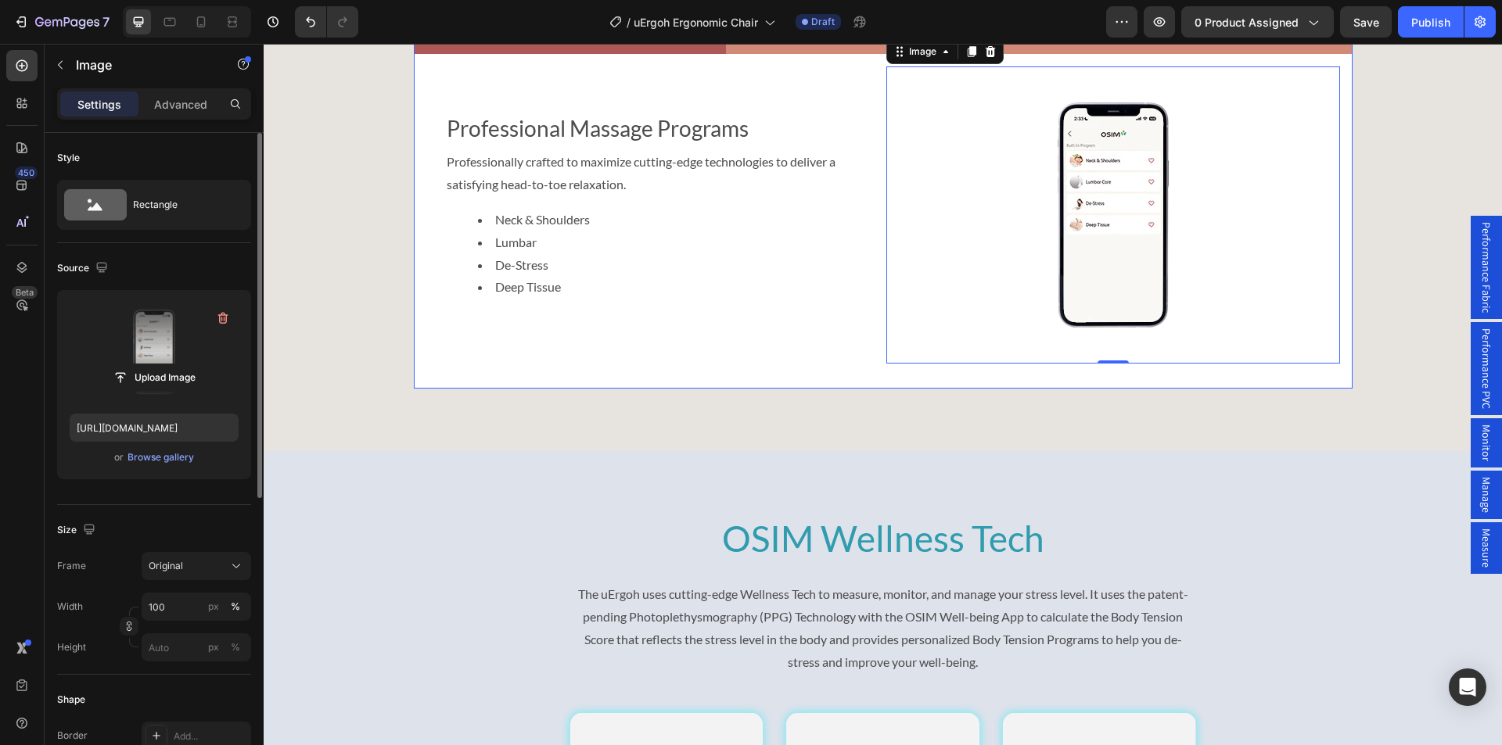
click at [820, 45] on p "Manual Massage Programs" at bounding box center [882, 34] width 146 height 23
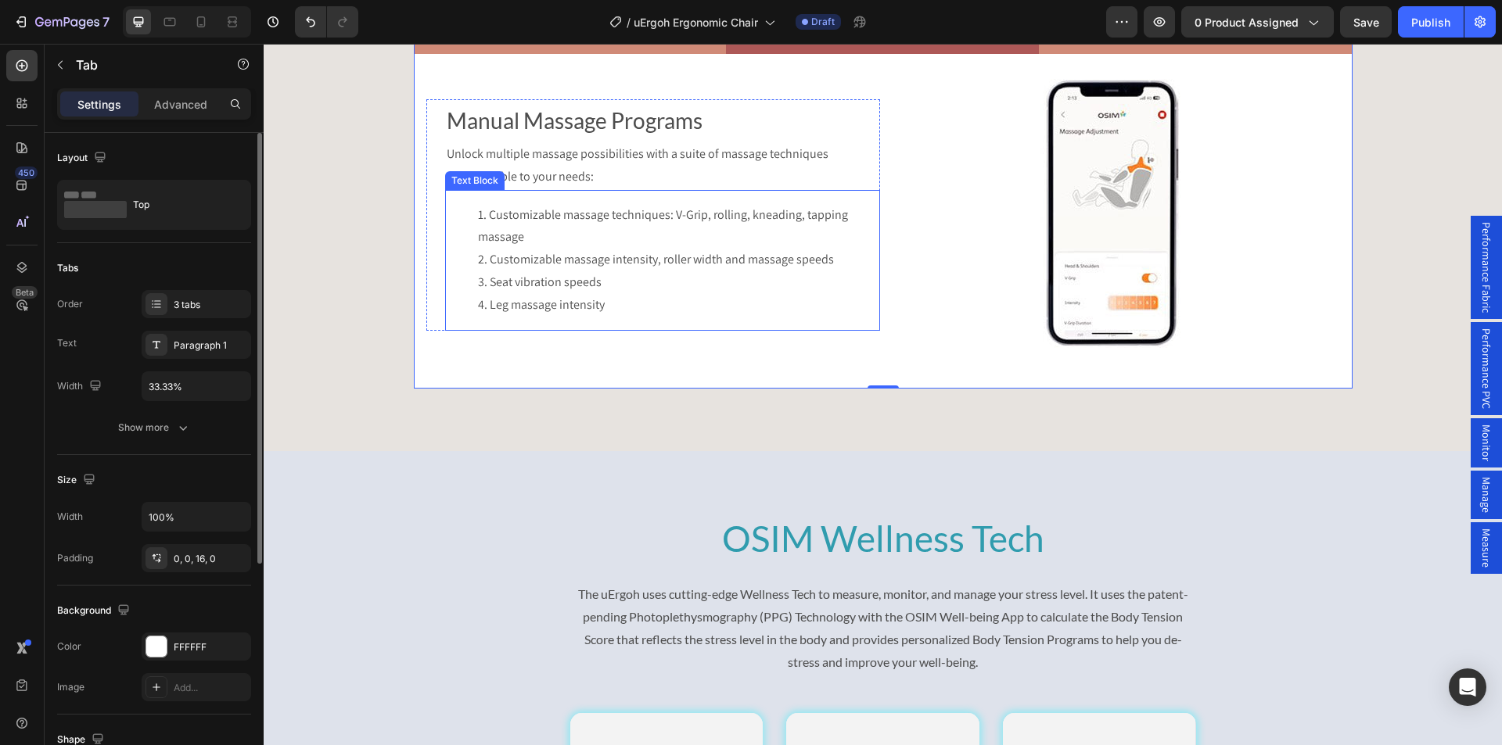
click at [488, 249] on li "Customizable massage techniques: V-Grip, rolling, kneading, tapping massage" at bounding box center [678, 226] width 400 height 45
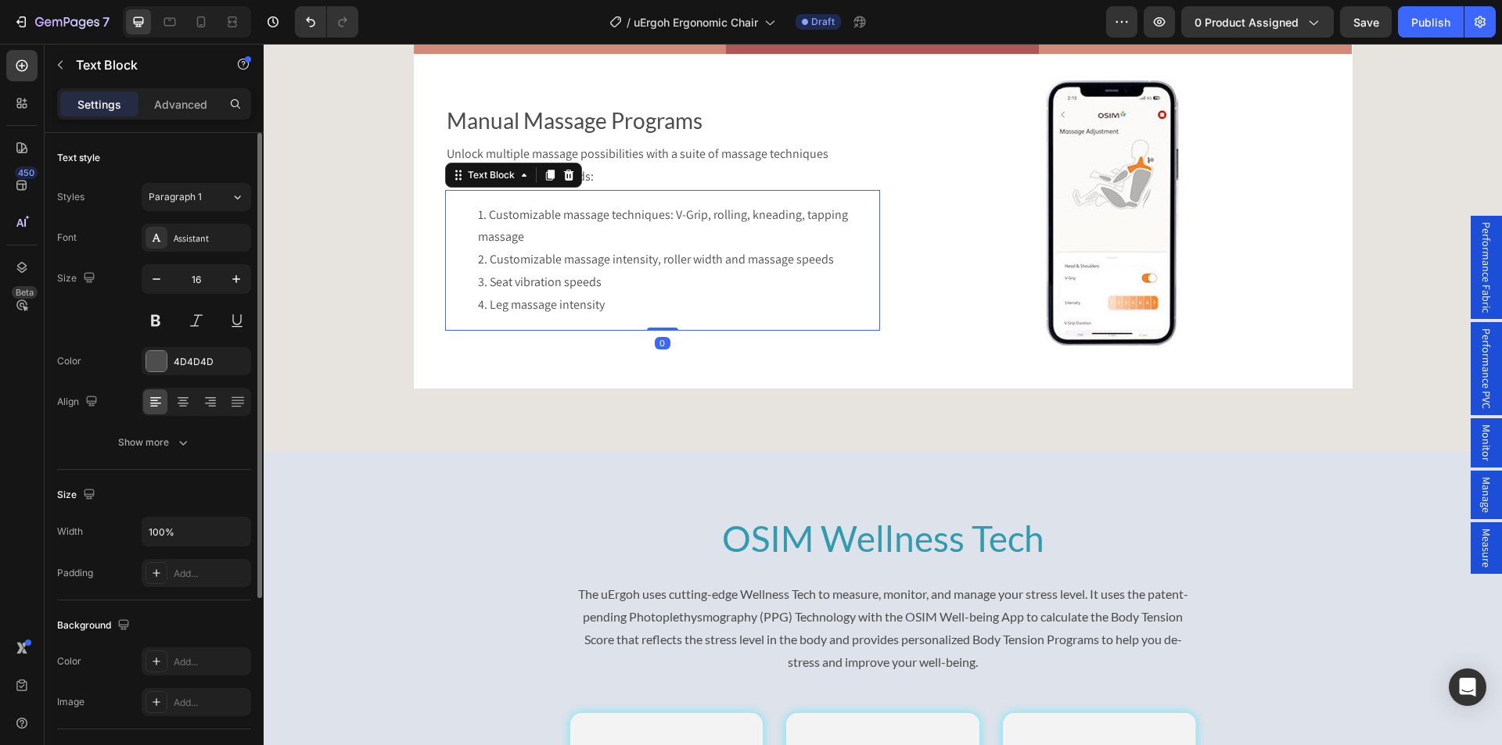
click at [526, 249] on li "Customizable massage techniques: V-Grip, rolling, kneading, tapping massage" at bounding box center [678, 226] width 400 height 45
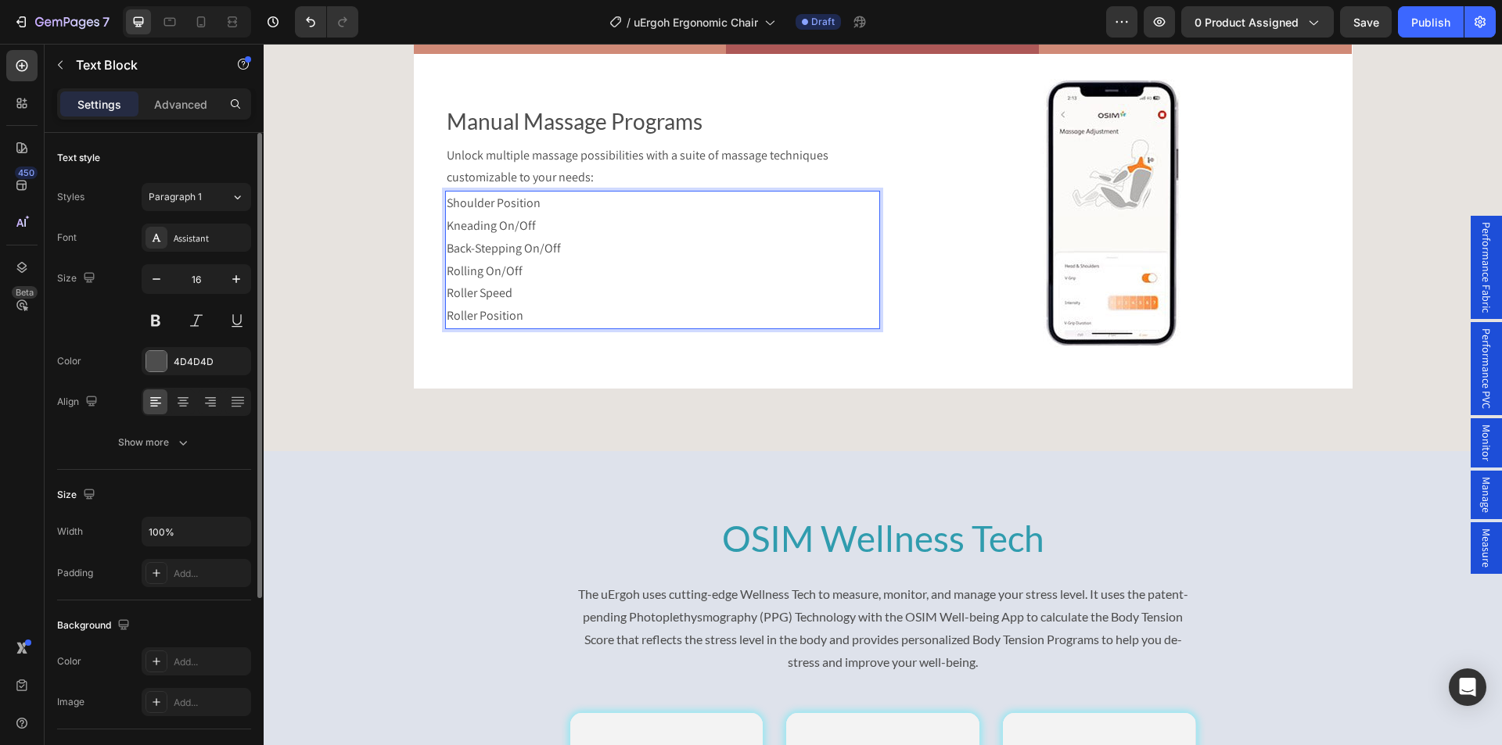
scroll to position [4750, 0]
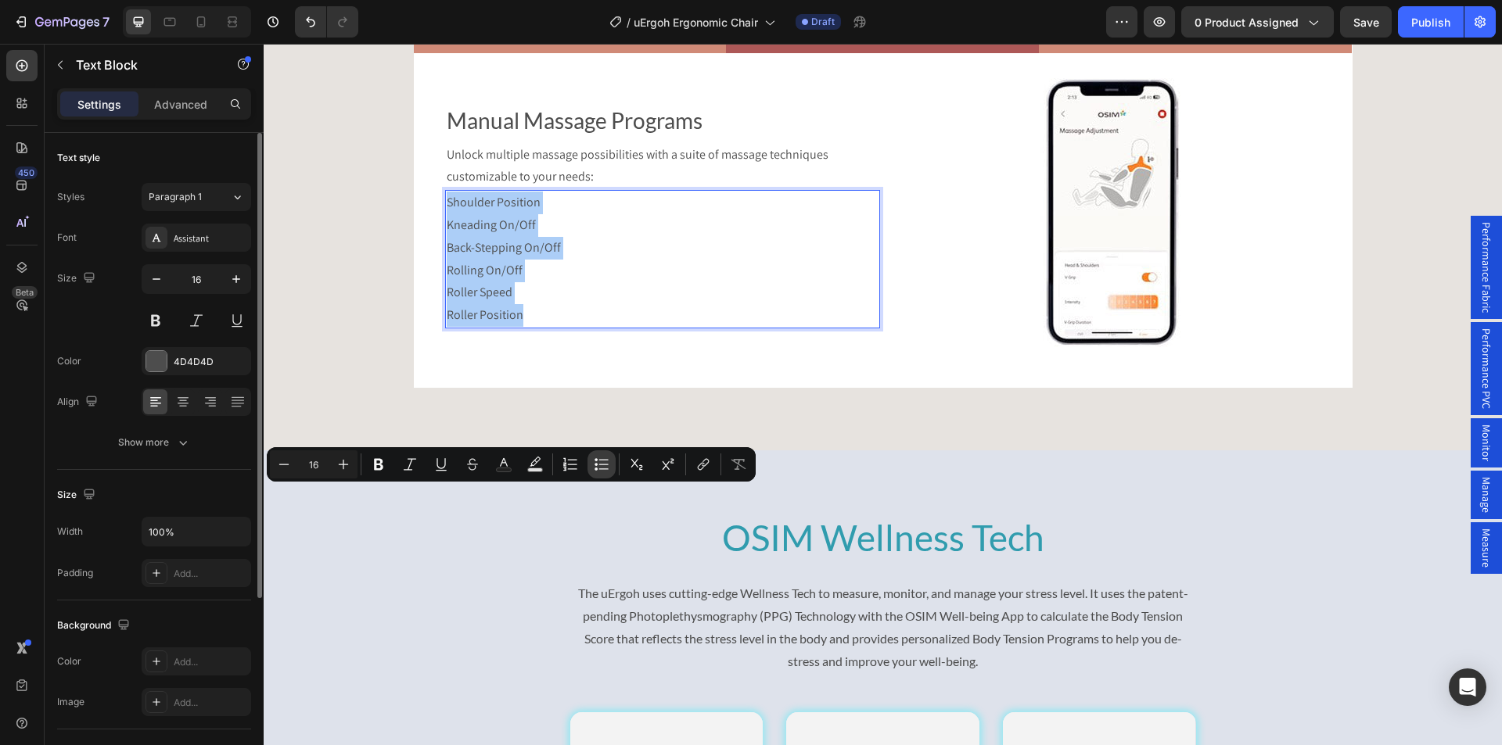
click at [594, 464] on icon "Editor contextual toolbar" at bounding box center [602, 465] width 16 height 16
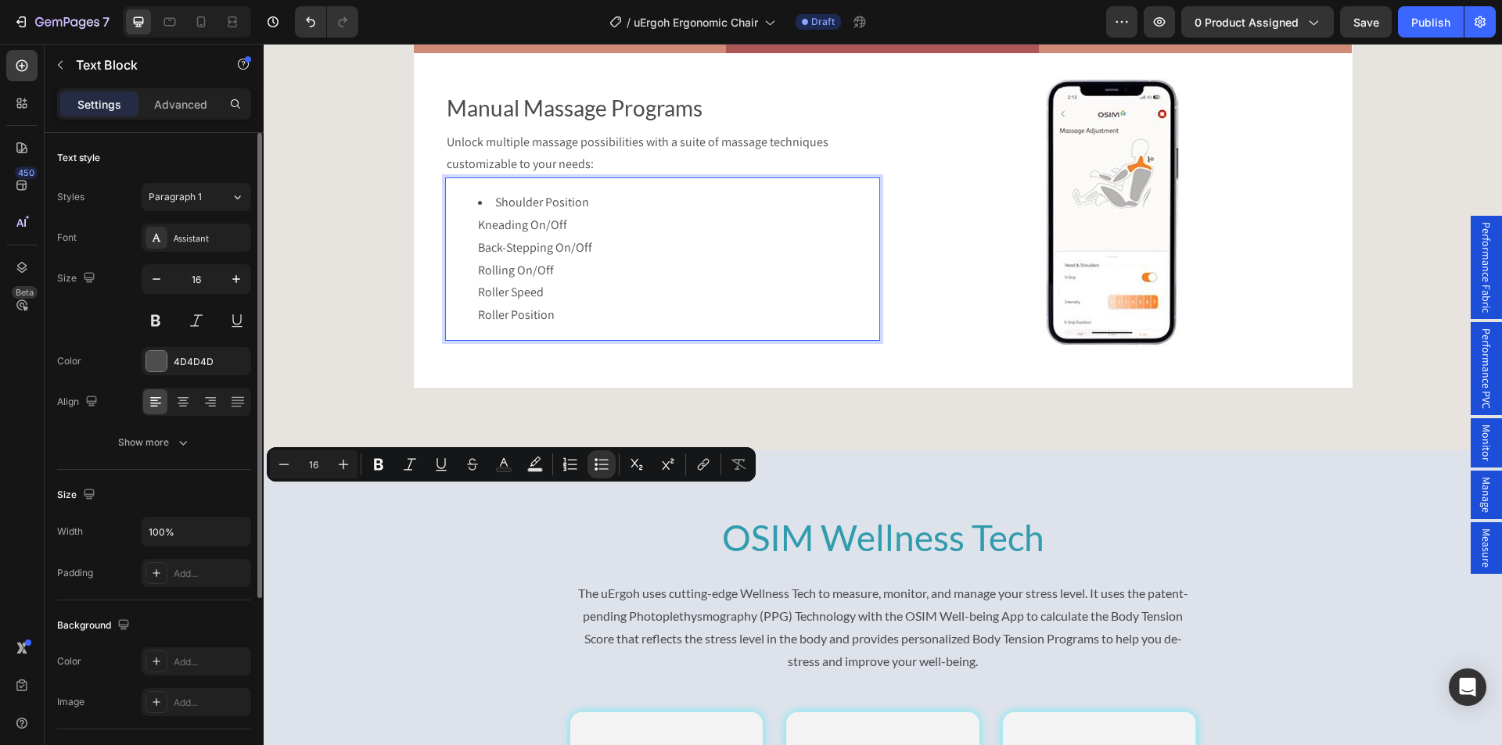
click at [494, 327] on li "Shoulder Position Kneading On/Off Back-Stepping On/Off Rolling On/Off Roller Sp…" at bounding box center [678, 259] width 400 height 135
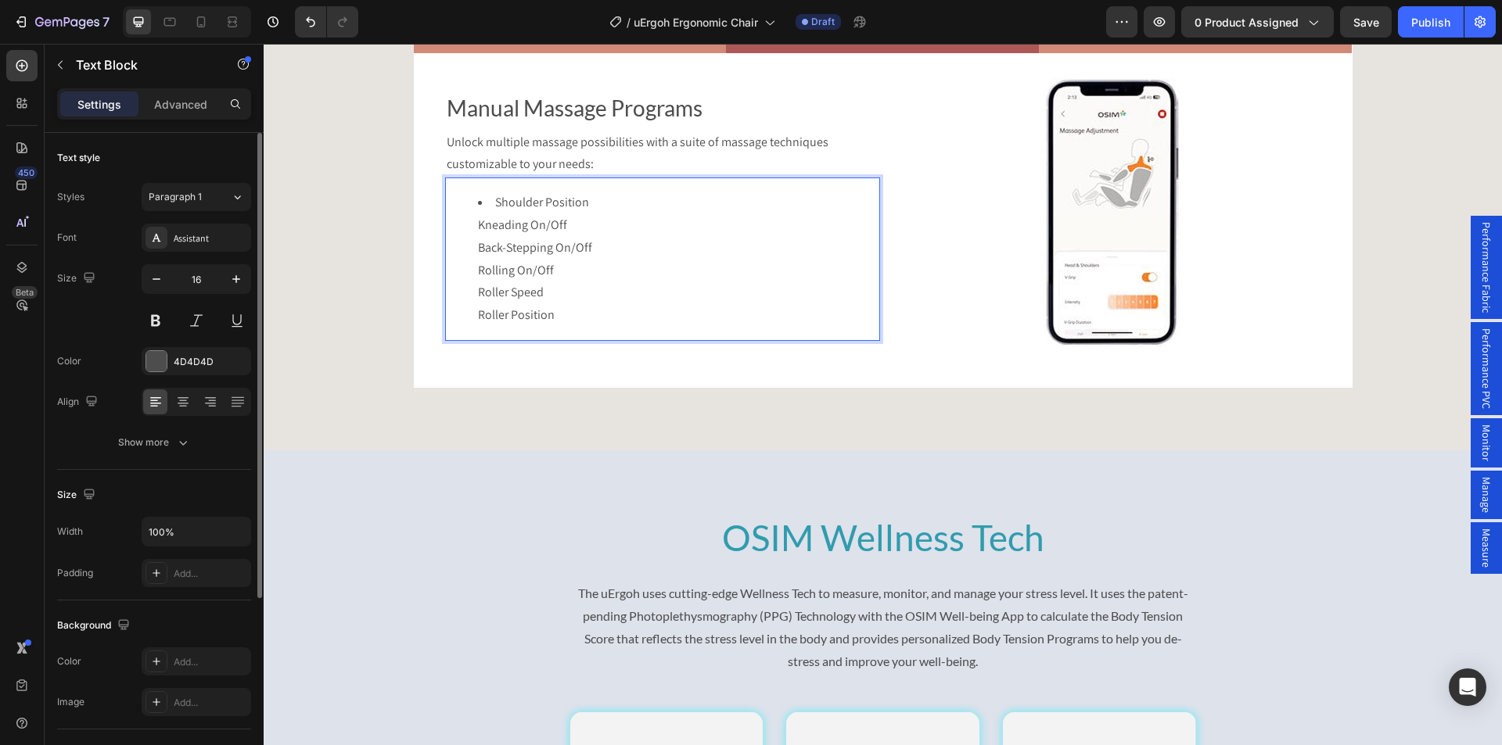
click at [470, 327] on ul "Shoulder Position Kneading On/Off Back-Stepping On/Off Rolling On/Off Roller Sp…" at bounding box center [663, 259] width 432 height 135
click at [465, 327] on ul "Shoulder Position Kneading On/Off Back-Stepping On/Off Rolling On/Off Roller Sp…" at bounding box center [663, 259] width 432 height 135
click at [467, 327] on ul "Shoulder Position Kneading On/Off Back-Stepping On/Off Rolling On/Off Roller Sp…" at bounding box center [663, 259] width 432 height 135
click at [468, 327] on ul "Shoulder Position Kneading On/Off Back-Stepping On/Off Rolling On/Off Roller Sp…" at bounding box center [663, 259] width 432 height 135
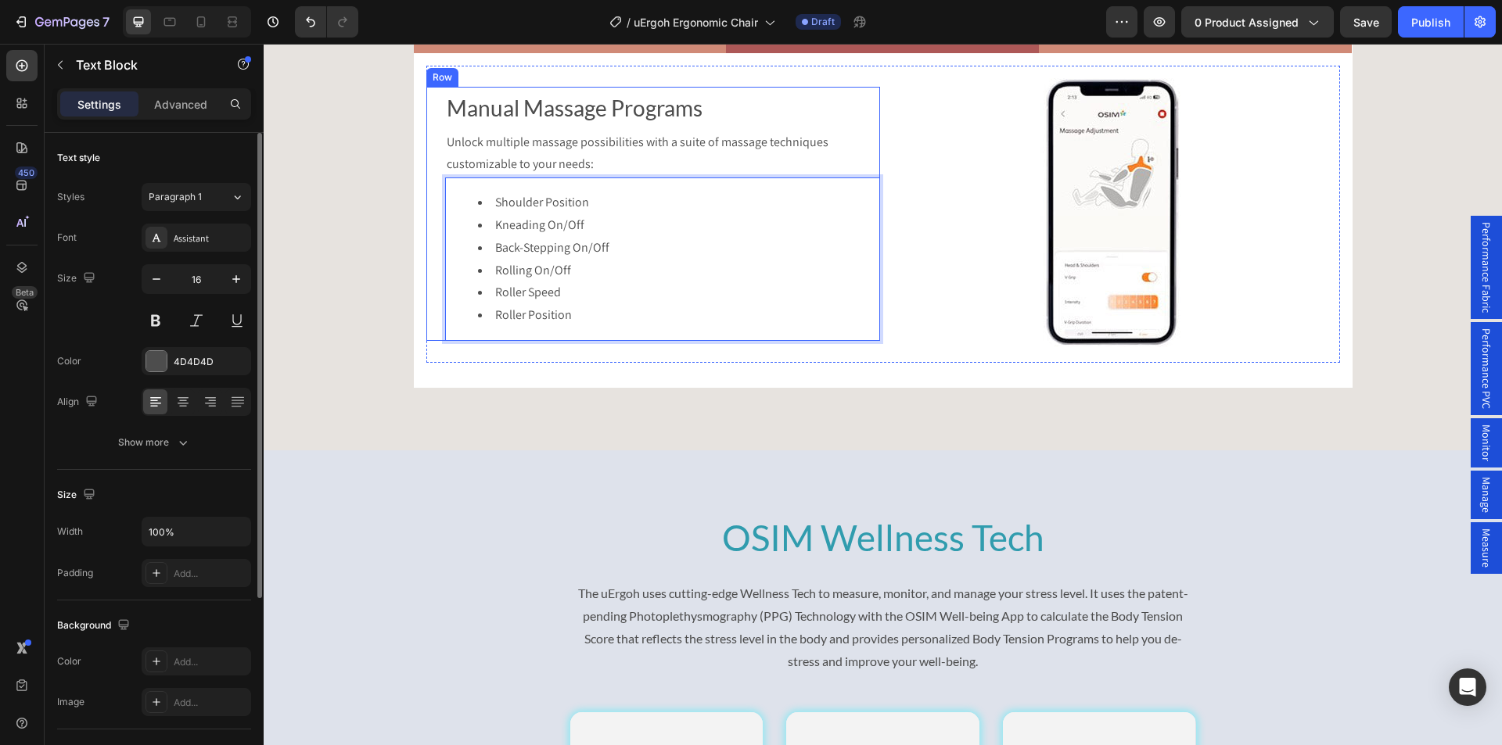
click at [987, 363] on video at bounding box center [1113, 214] width 454 height 297
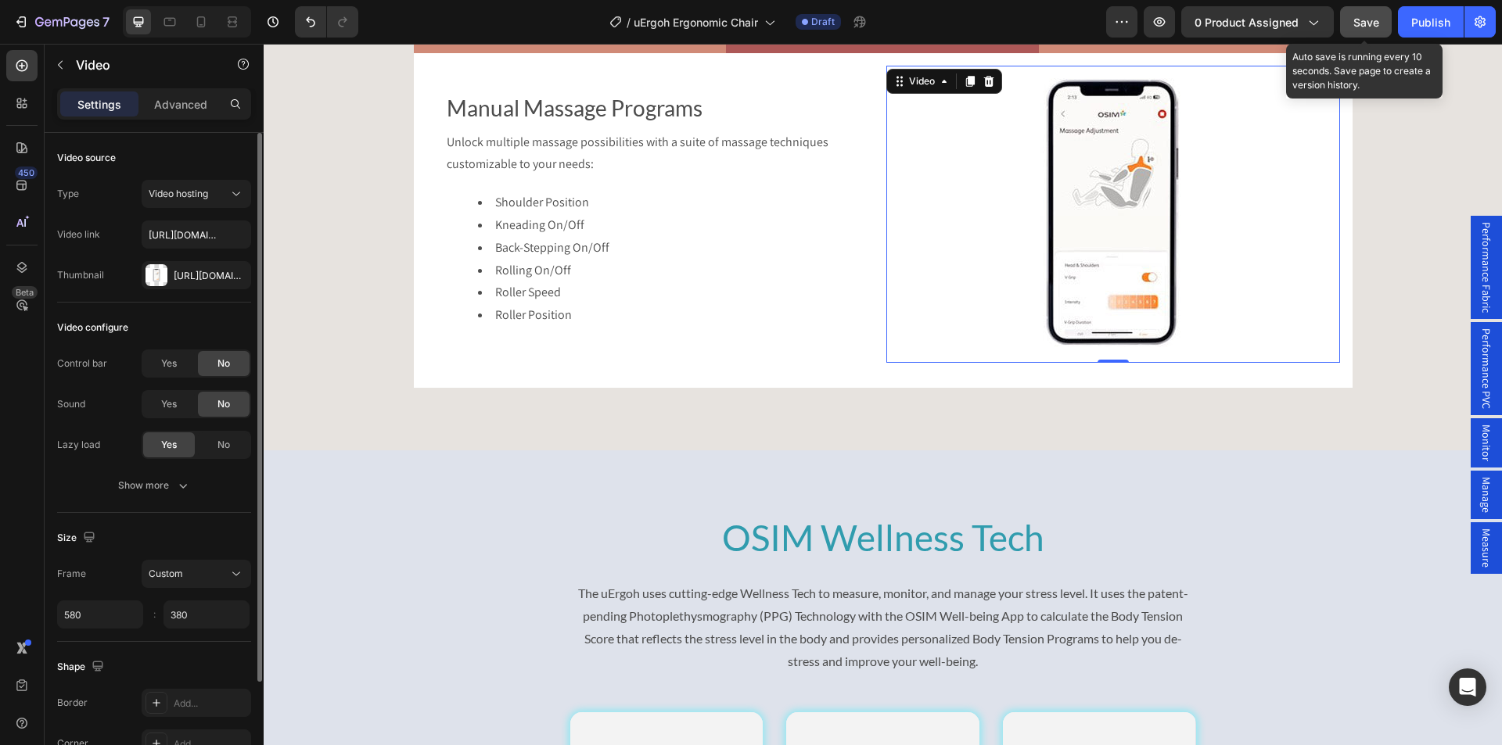
click at [1348, 17] on button "Save" at bounding box center [1366, 21] width 52 height 31
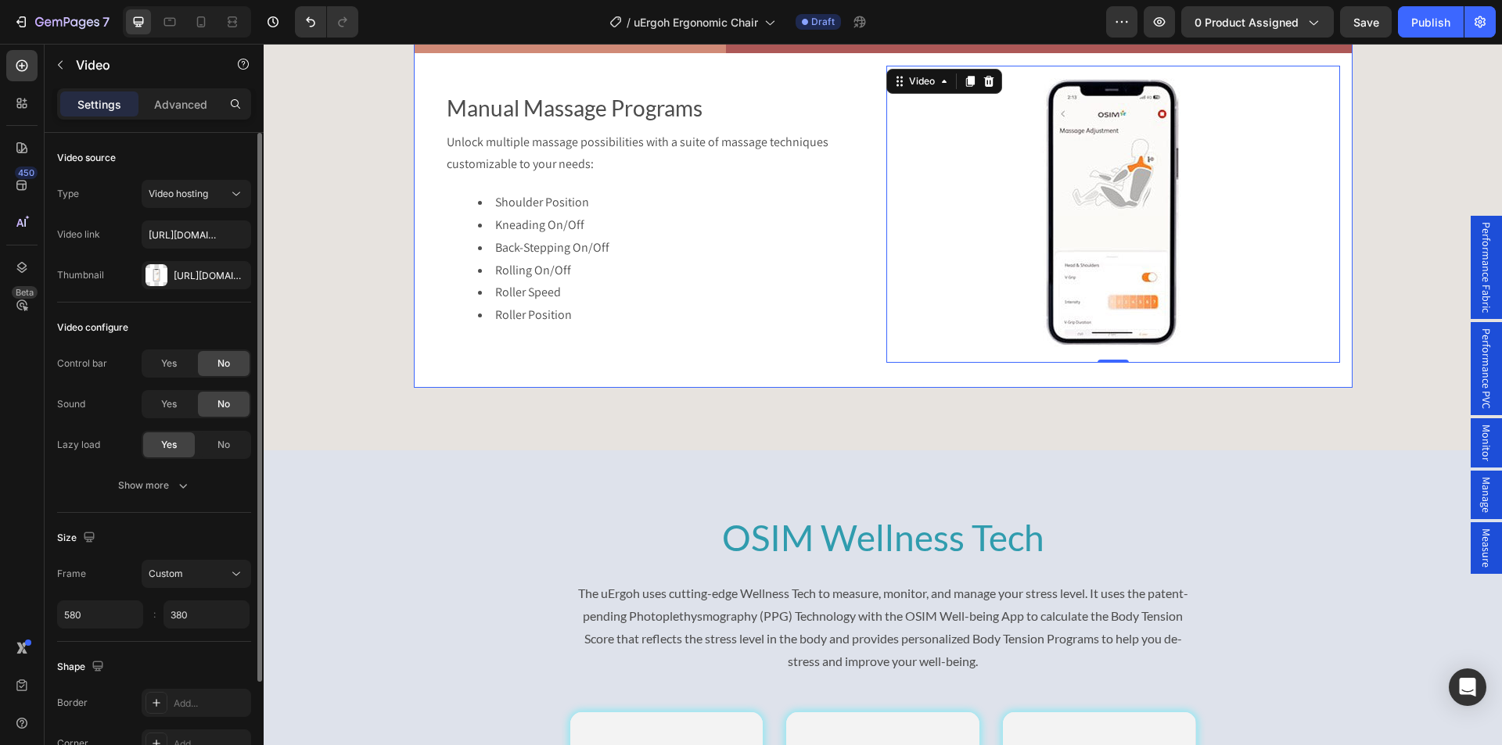
click at [1300, 53] on li "Body Tension Programs" at bounding box center [1195, 33] width 313 height 40
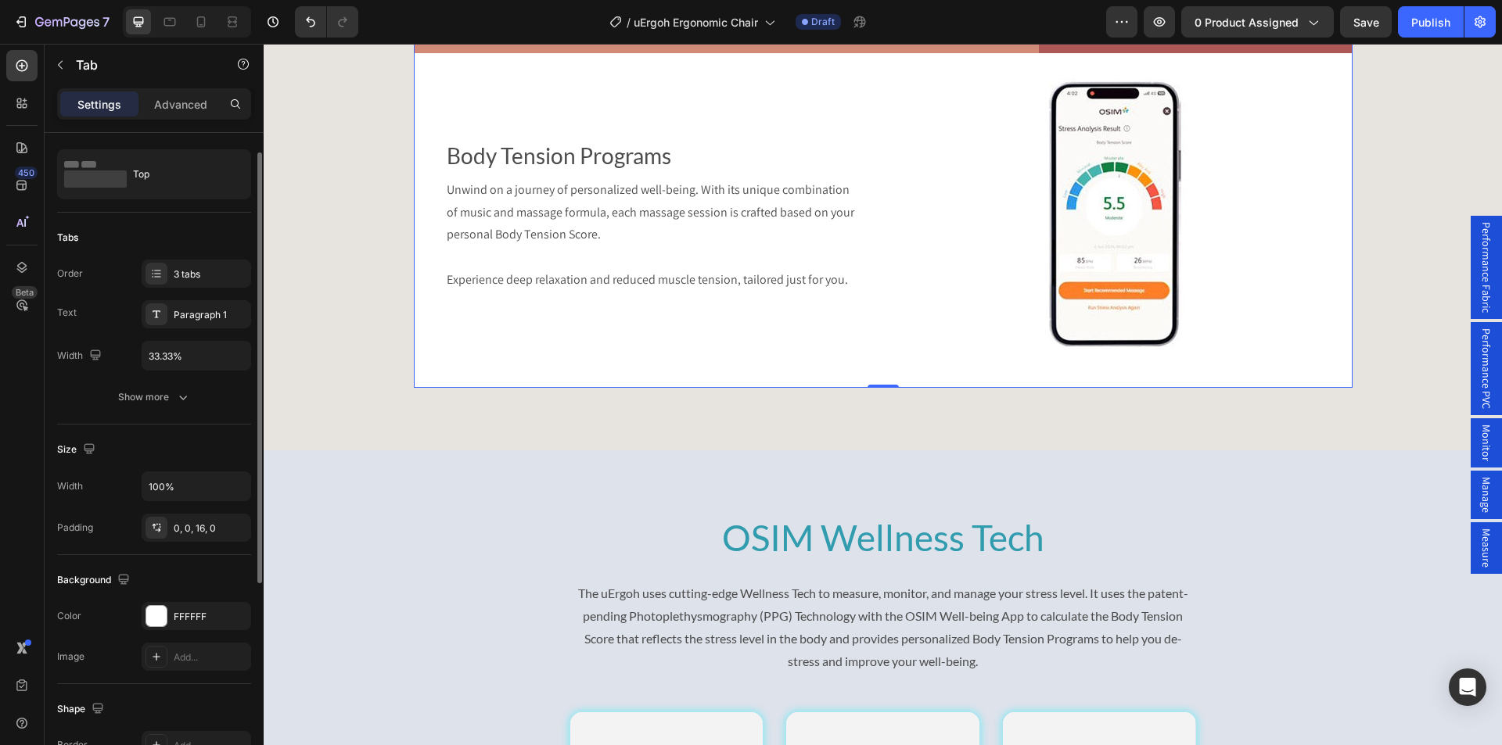
scroll to position [0, 0]
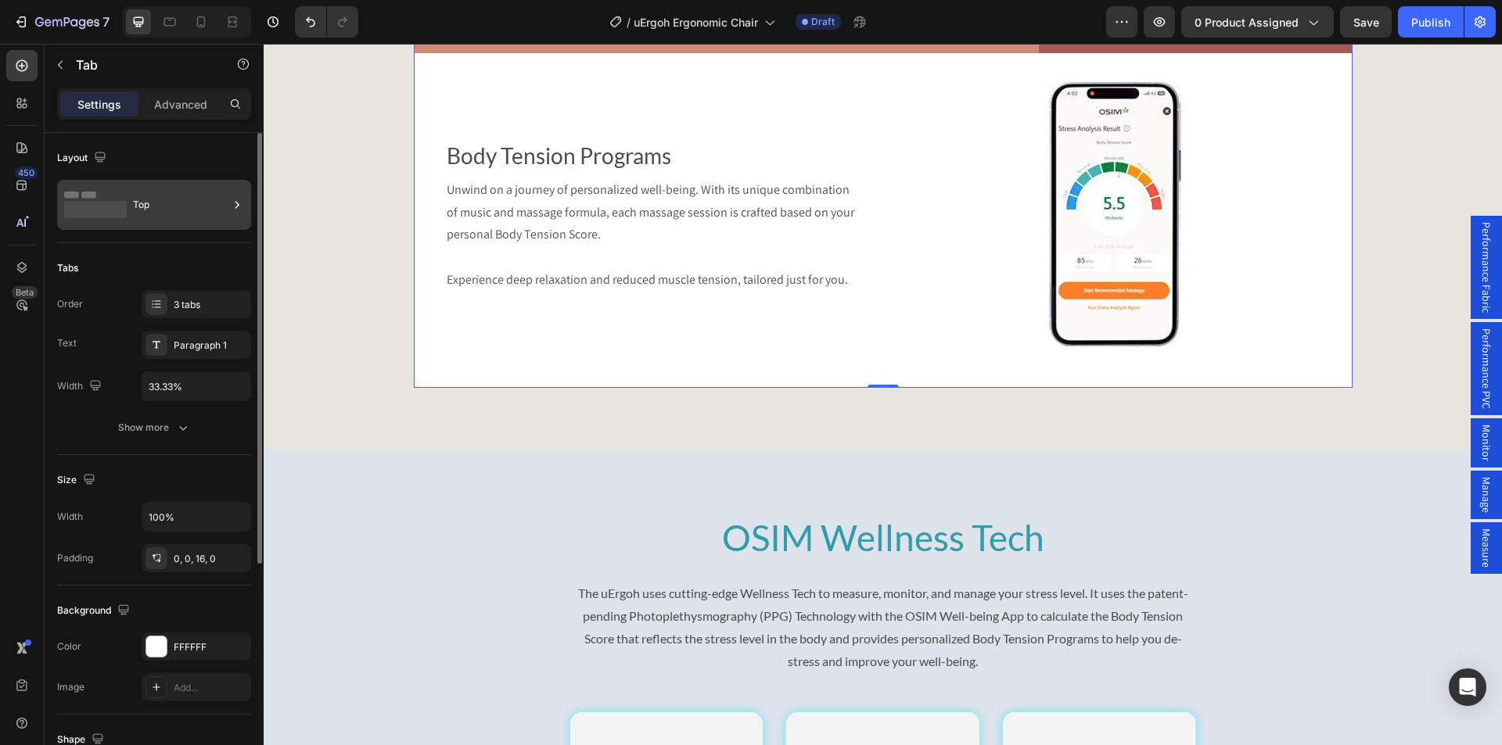
click at [179, 217] on div "Top" at bounding box center [180, 205] width 95 height 36
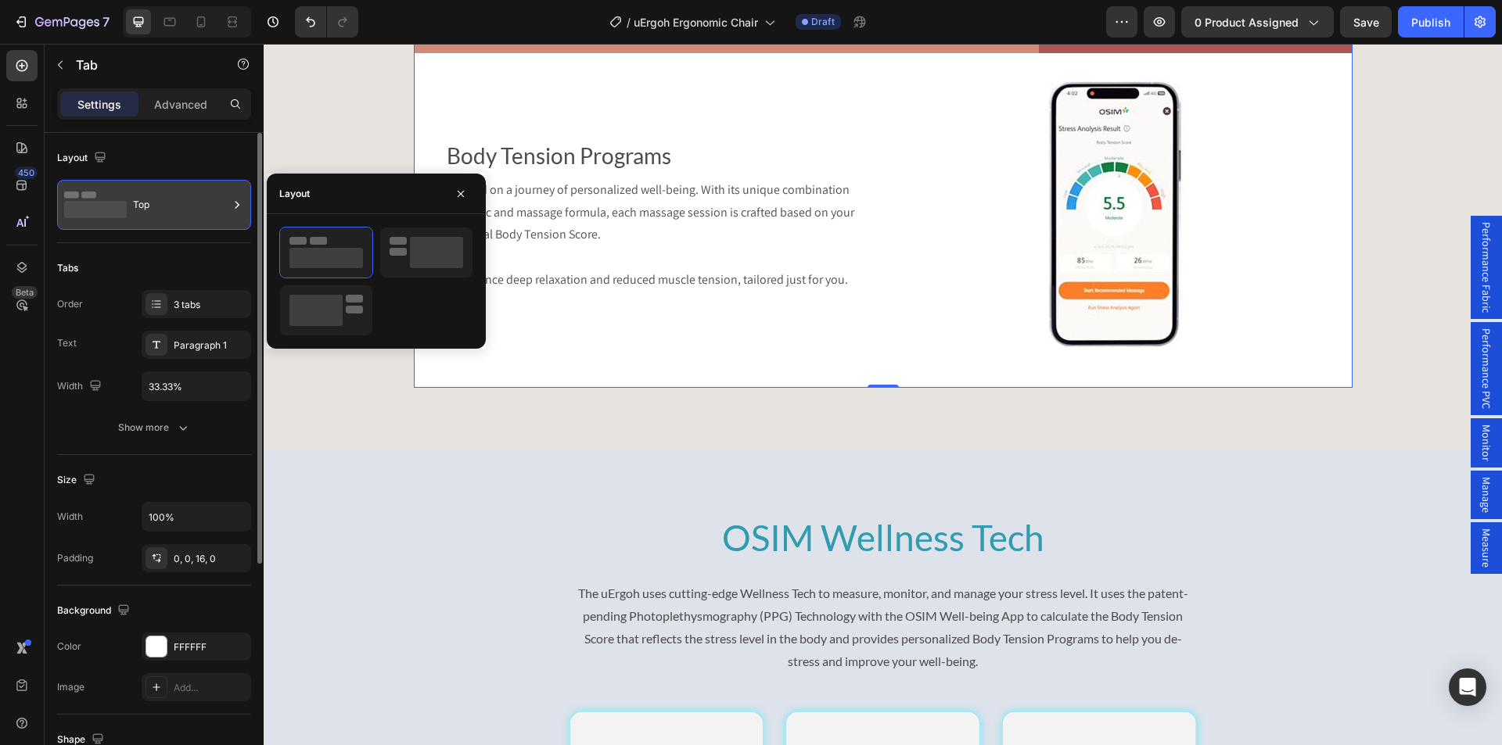
click at [179, 217] on div "Top" at bounding box center [180, 205] width 95 height 36
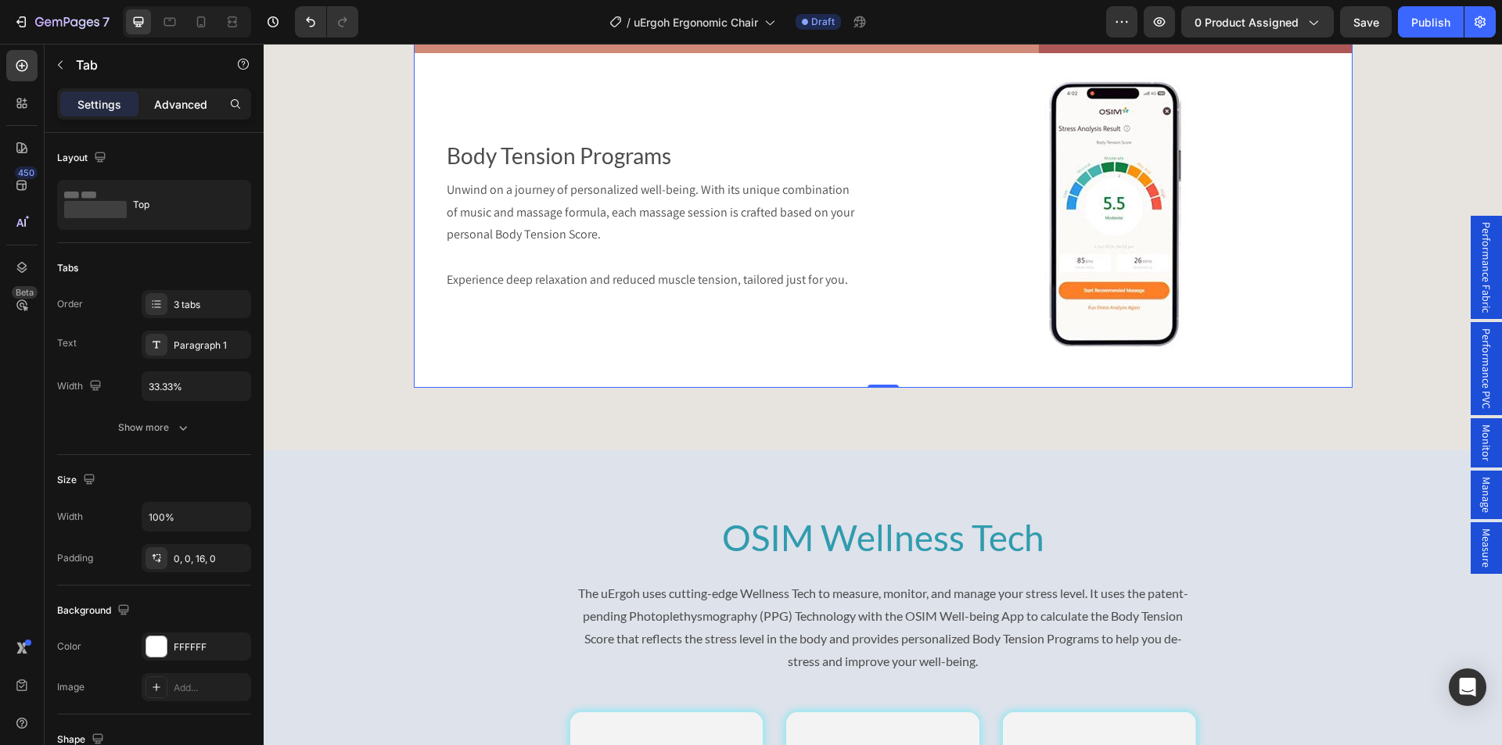
click at [168, 95] on div "Advanced" at bounding box center [181, 104] width 78 height 25
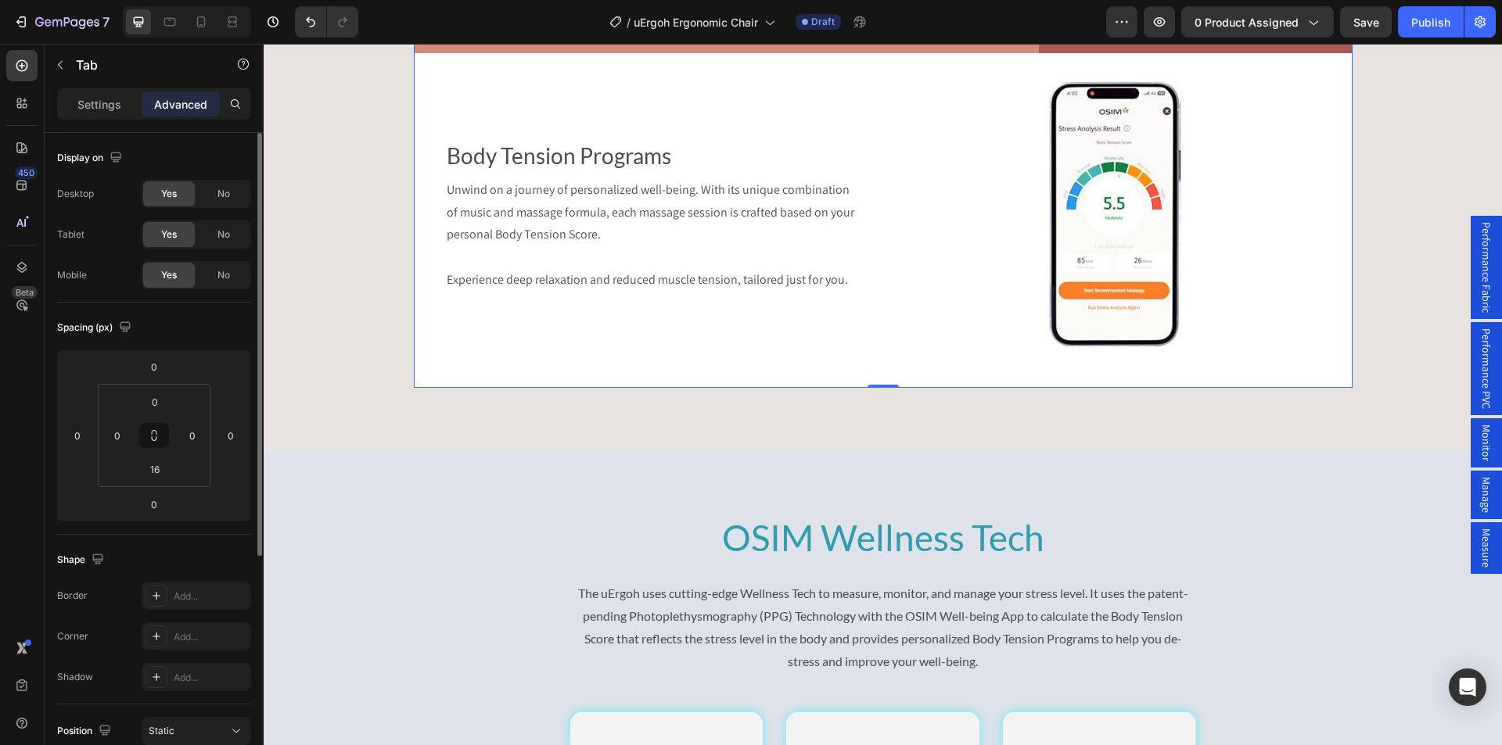
click at [94, 96] on p "Settings" at bounding box center [99, 104] width 44 height 16
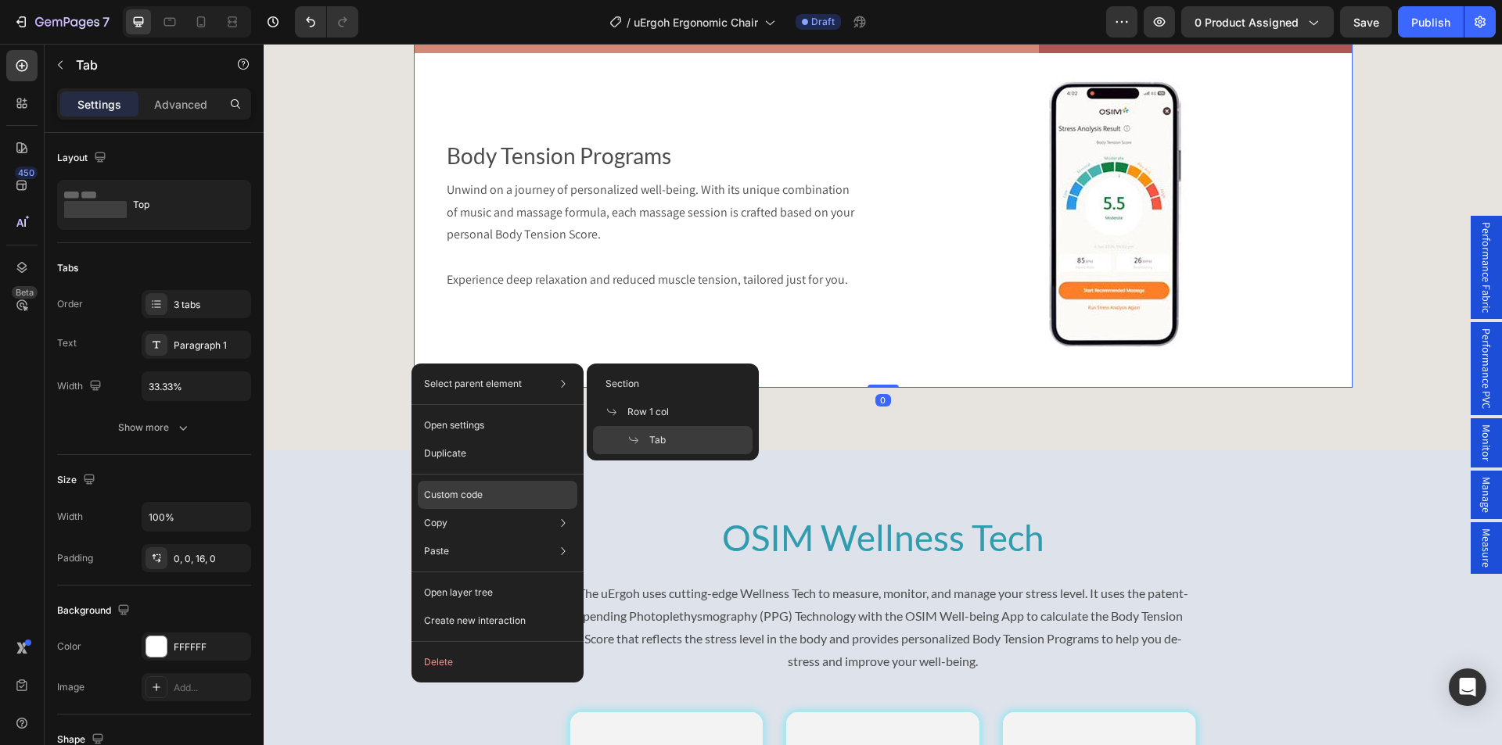
click at [461, 537] on div "Custom code" at bounding box center [498, 551] width 160 height 28
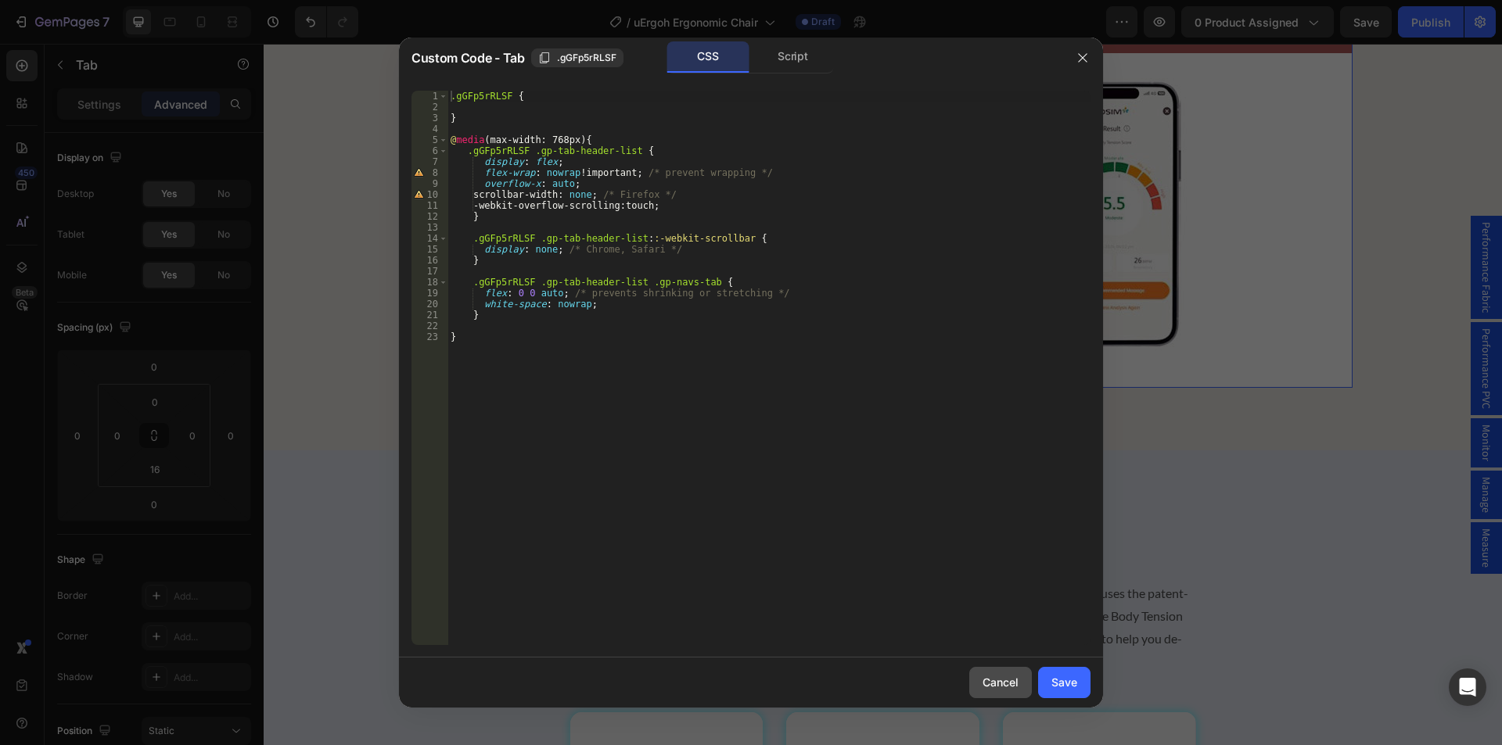
click at [996, 685] on div "Cancel" at bounding box center [1000, 682] width 36 height 16
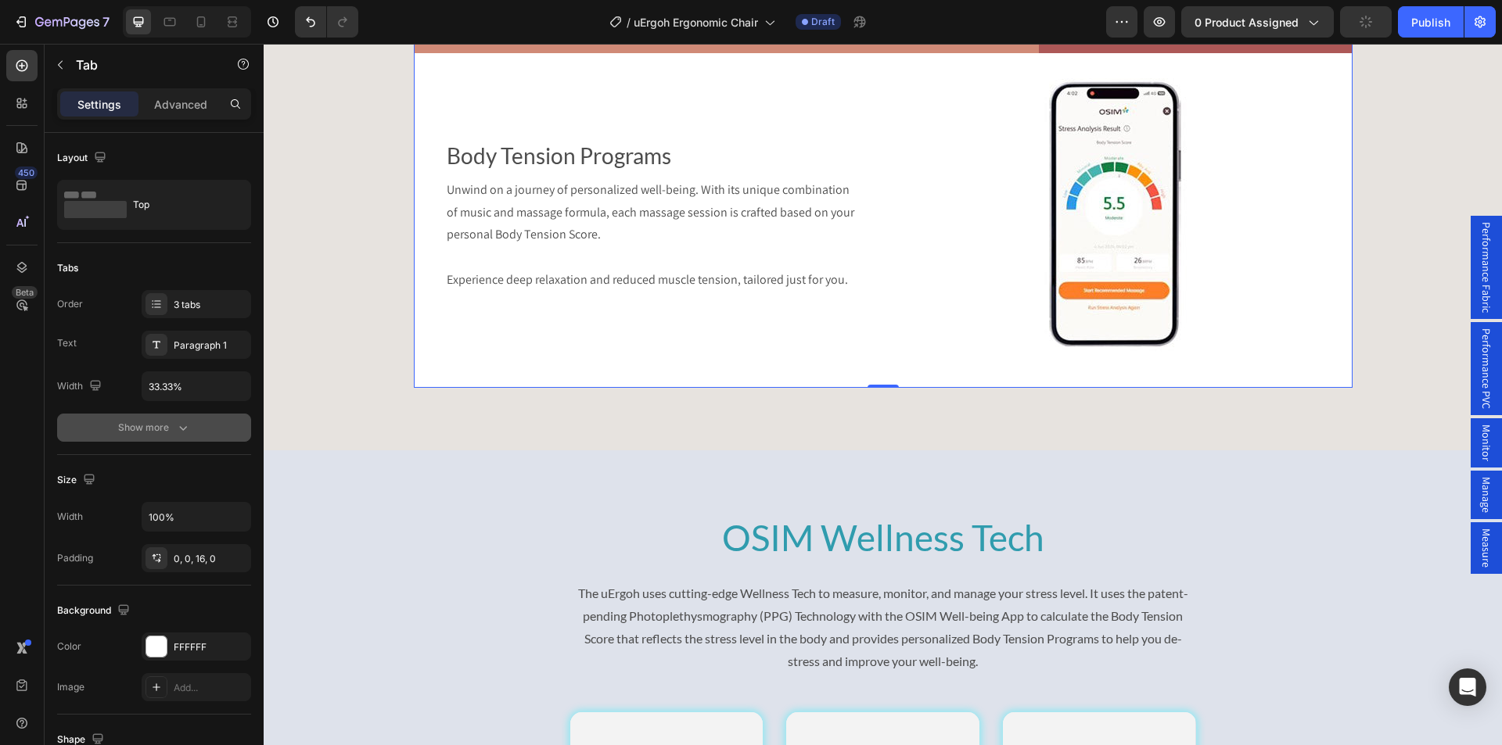
click at [163, 436] on button "Show more" at bounding box center [154, 428] width 194 height 28
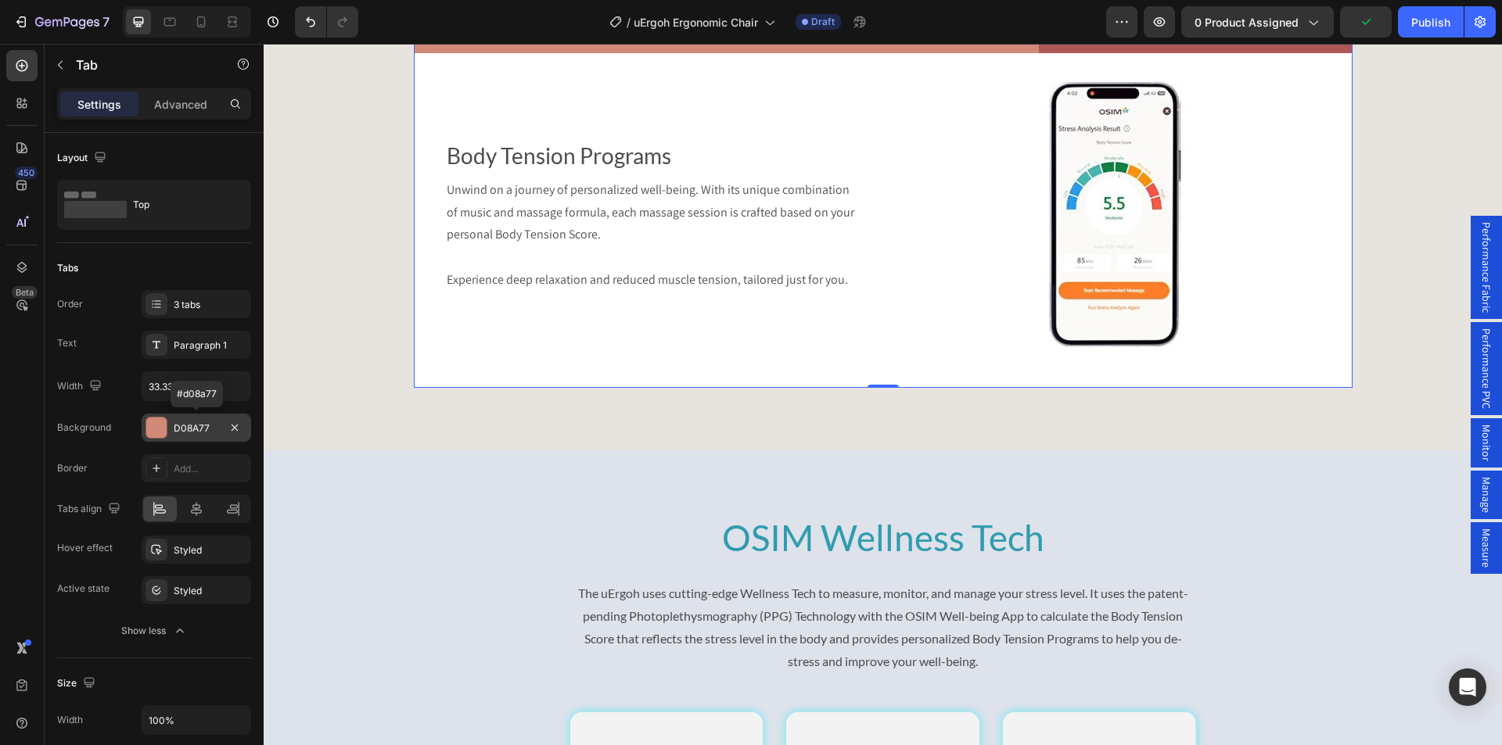
click at [193, 427] on div "D08A77" at bounding box center [196, 429] width 45 height 14
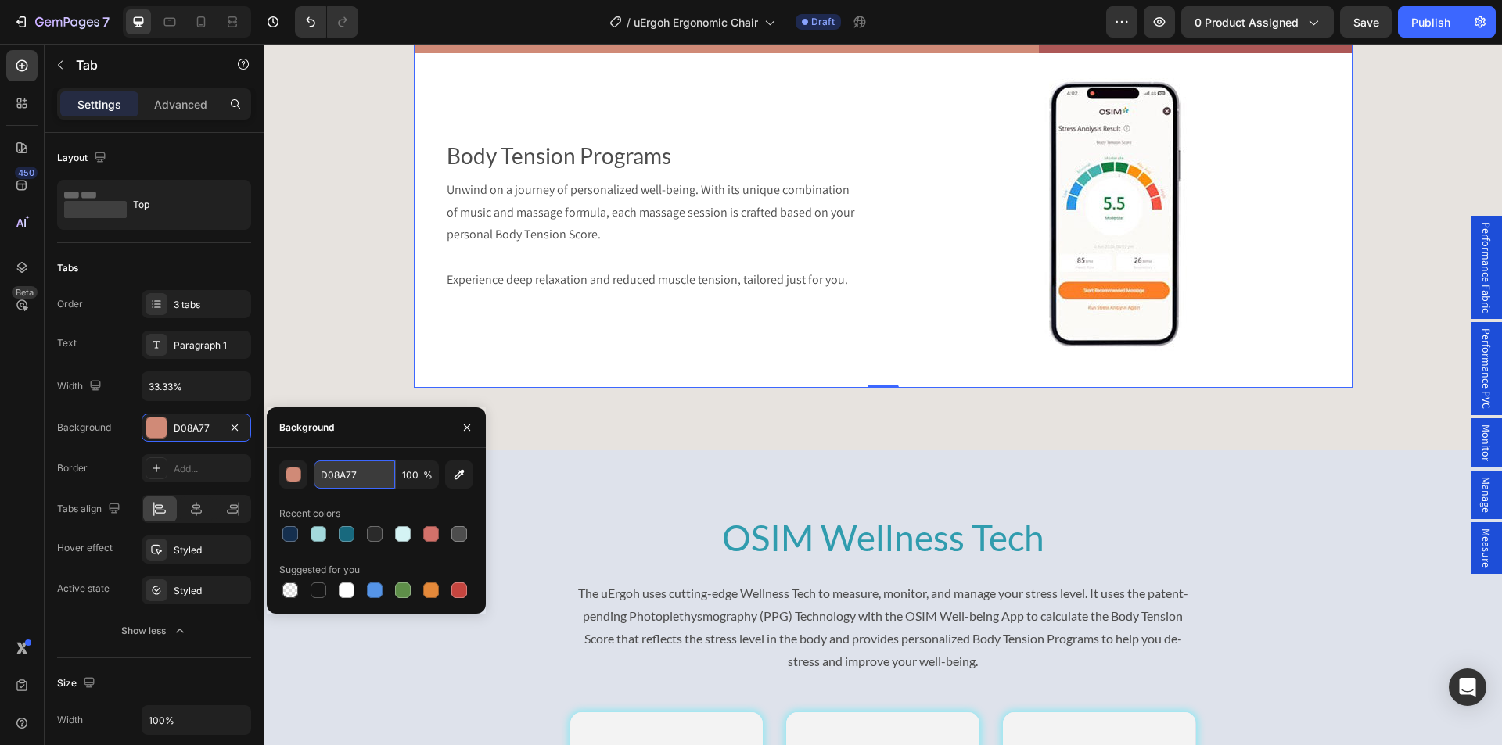
click at [342, 467] on input "D08A77" at bounding box center [354, 475] width 81 height 28
paste input "8ed2da"
type input "8ed2da"
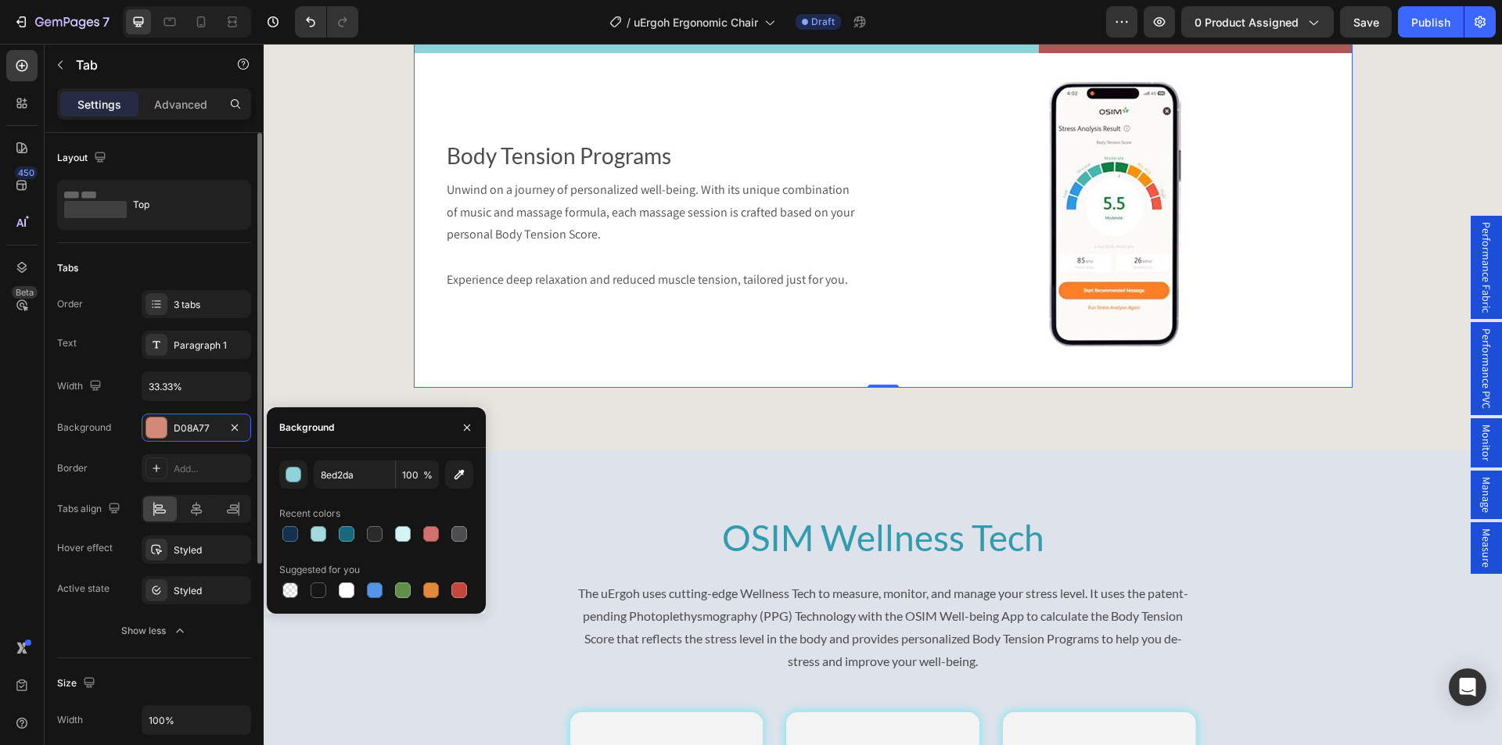
click at [114, 467] on div "Border Add..." at bounding box center [154, 468] width 194 height 28
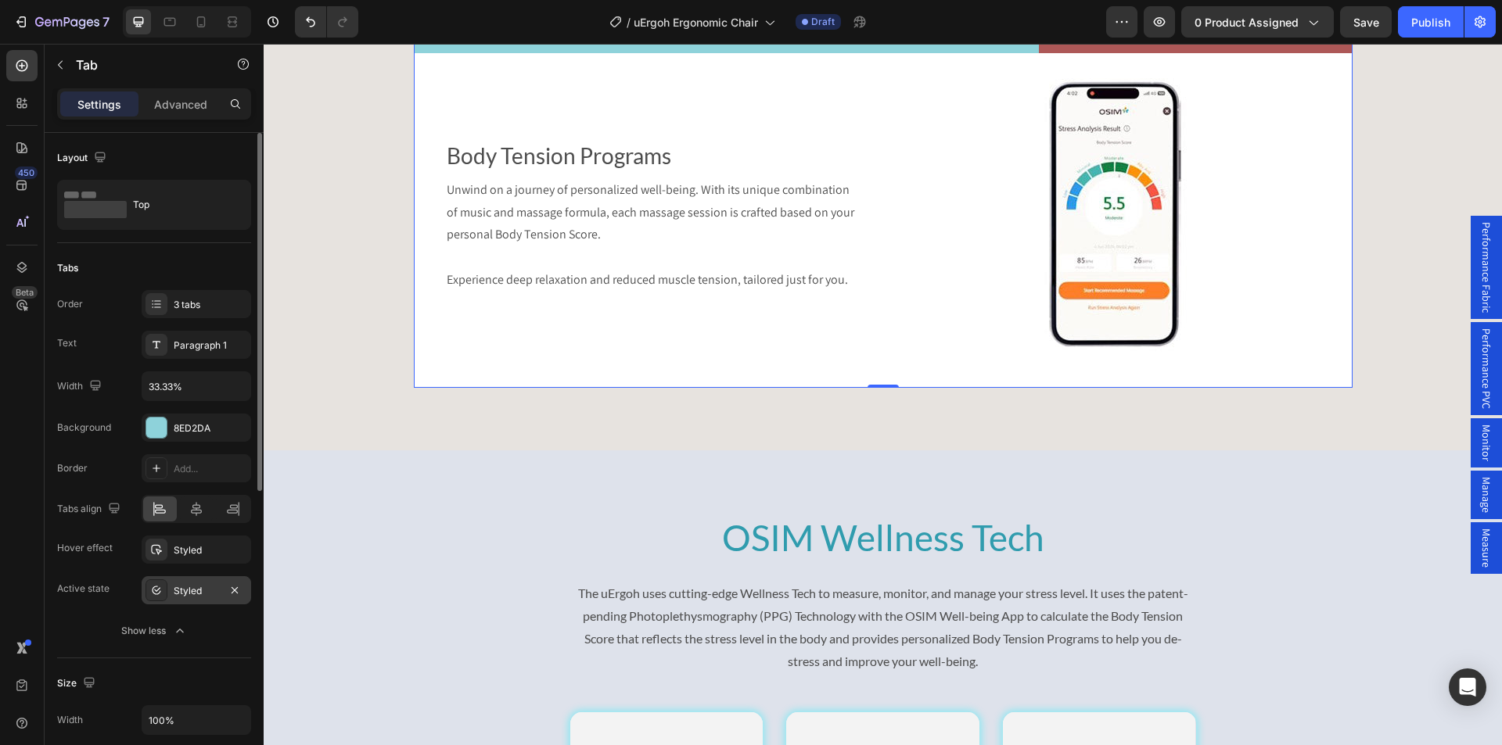
click at [183, 594] on div "Styled" at bounding box center [196, 591] width 45 height 14
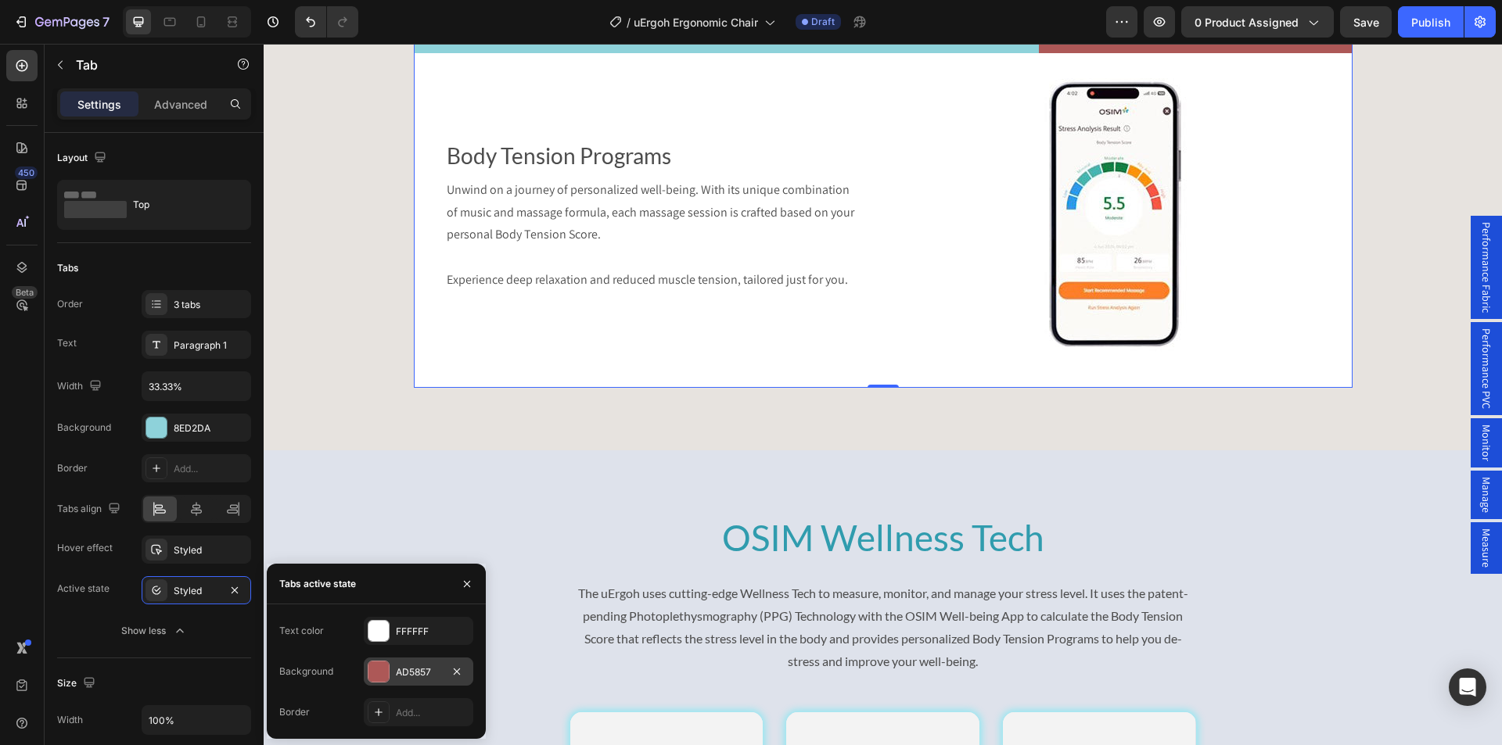
click at [423, 666] on div "AD5857" at bounding box center [418, 673] width 45 height 14
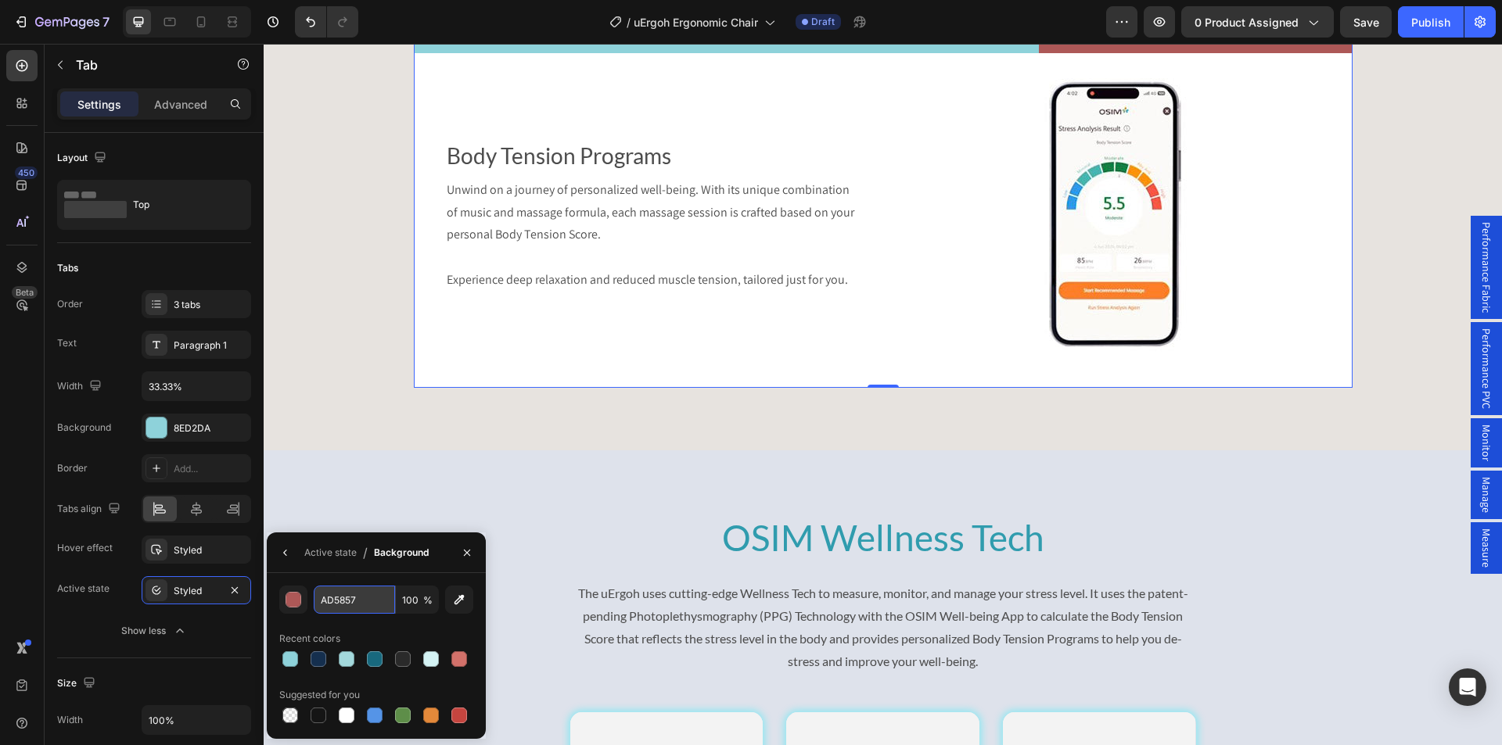
click at [0, 0] on input "AD5857" at bounding box center [0, 0] width 0 height 0
paste input "18697e"
type input "18697e"
click at [184, 555] on div "Styled" at bounding box center [211, 551] width 74 height 14
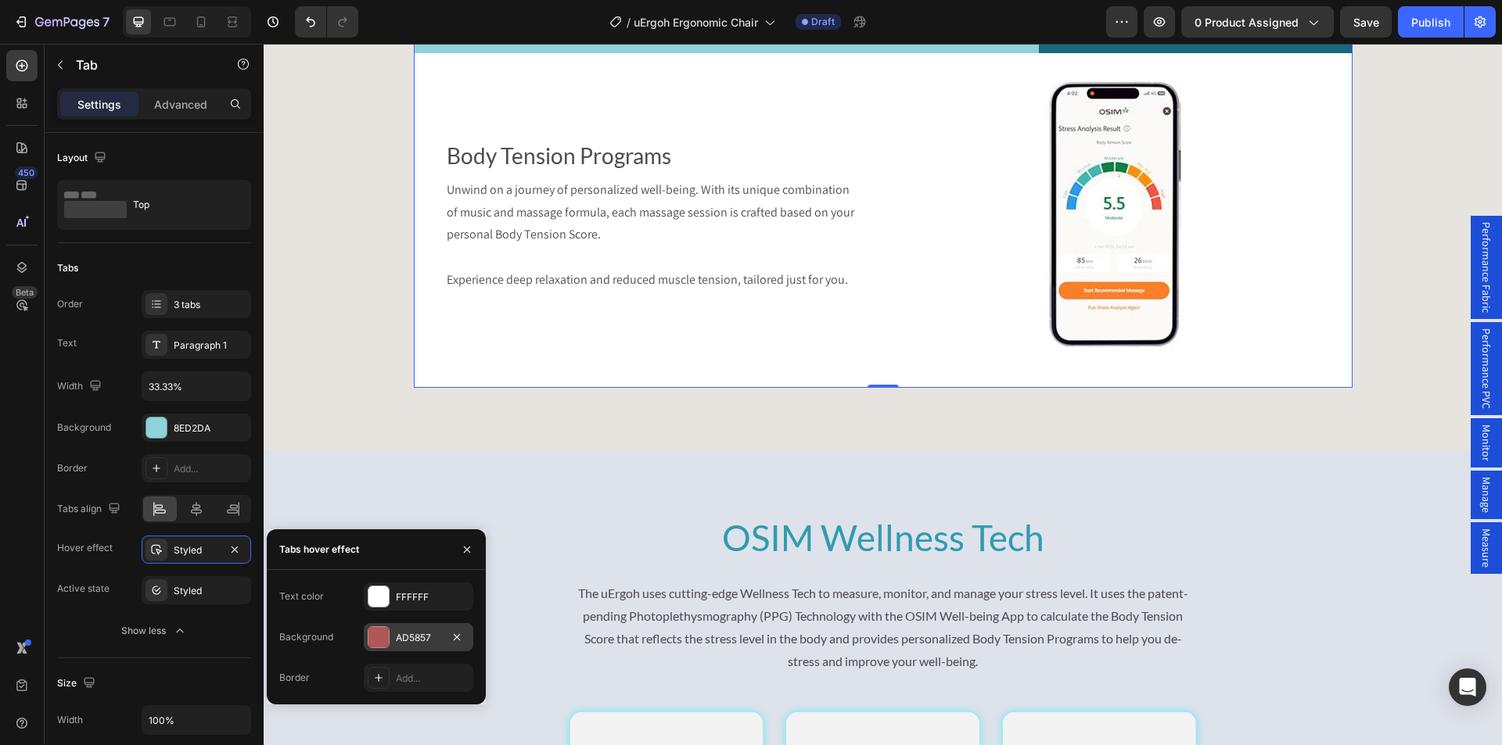
click at [417, 637] on div "AD5857" at bounding box center [418, 638] width 45 height 14
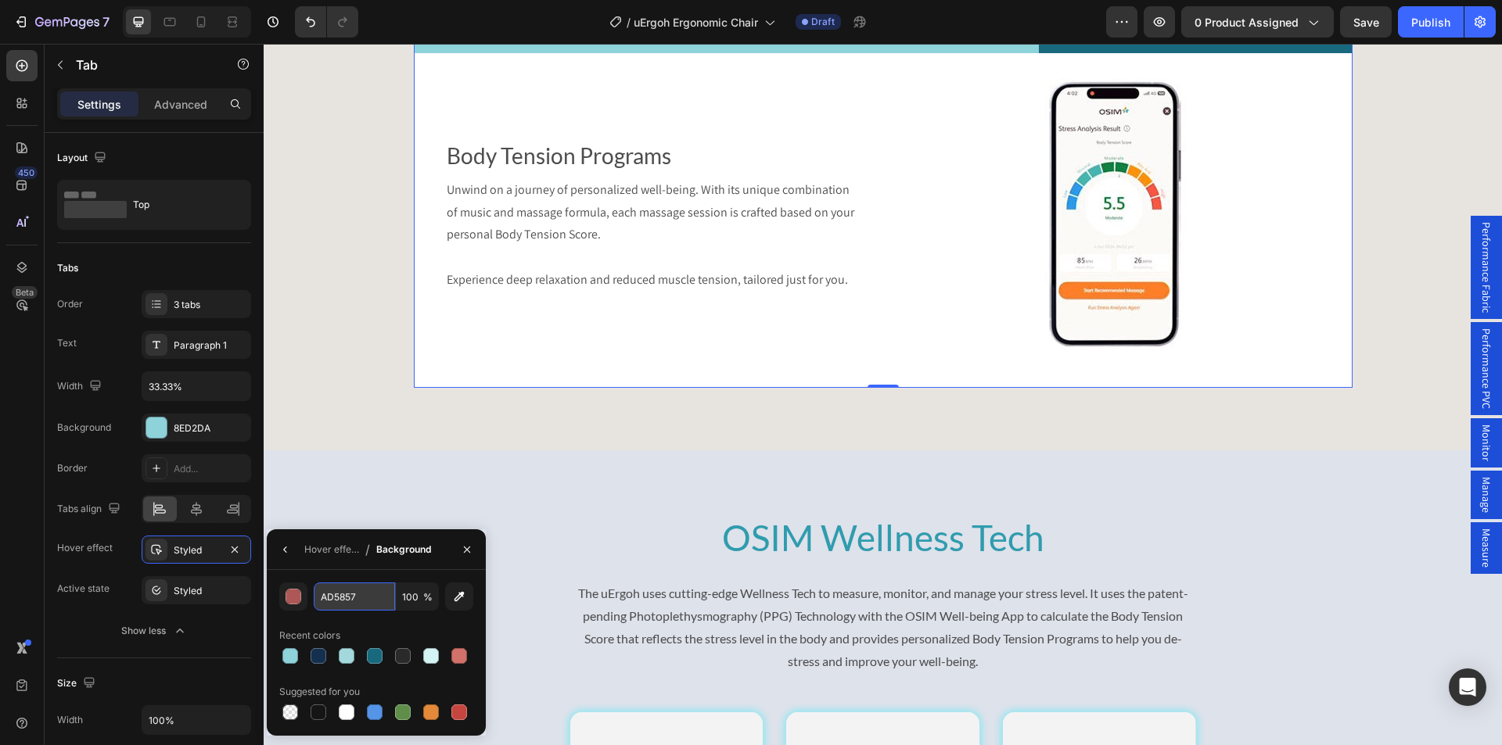
click at [0, 0] on input "AD5857" at bounding box center [0, 0] width 0 height 0
paste input "18697e"
click at [371, 576] on div "18697e 100 % Recent colors Suggested for you" at bounding box center [376, 653] width 219 height 166
type input "18697E"
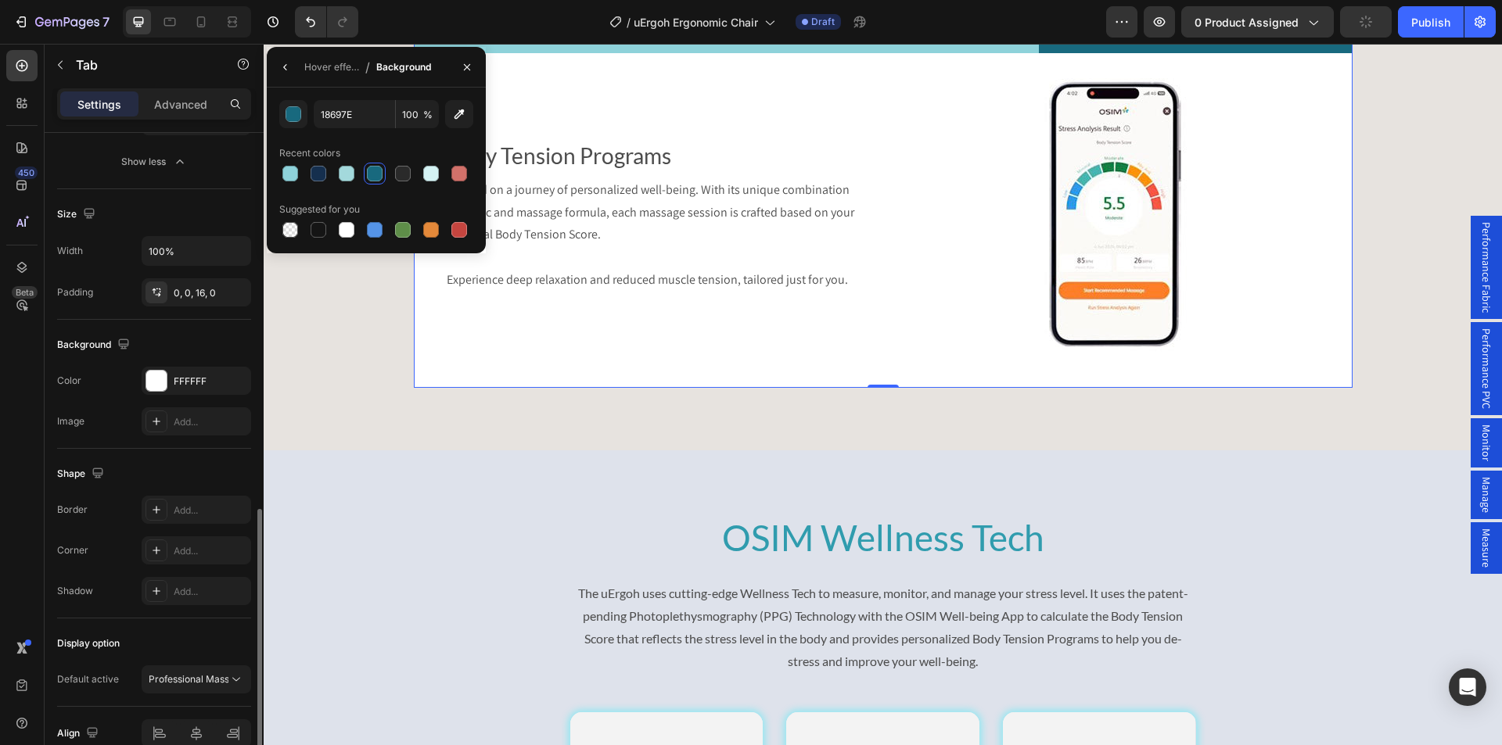
scroll to position [547, 0]
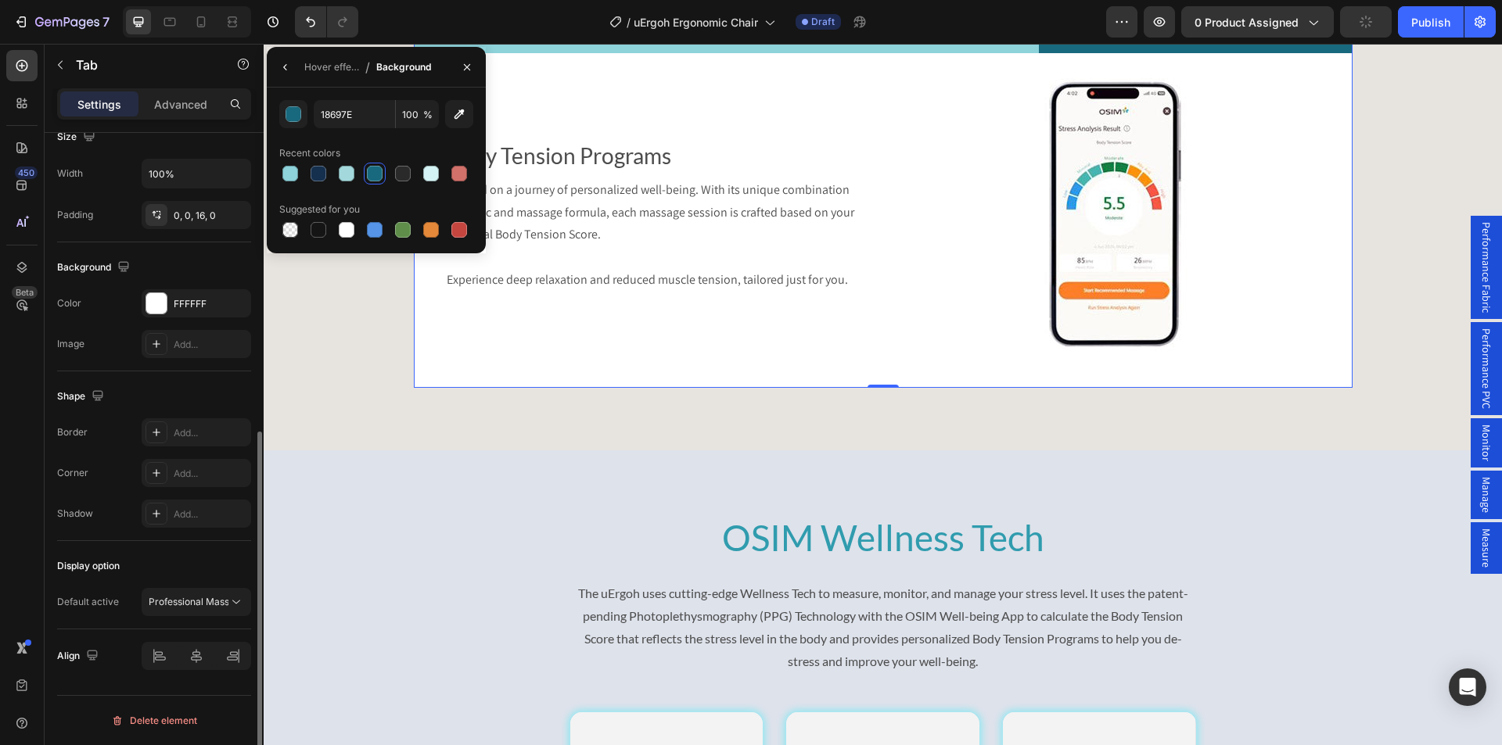
click at [100, 497] on div "Border Add... Corner Add... Shadow Add..." at bounding box center [154, 472] width 194 height 109
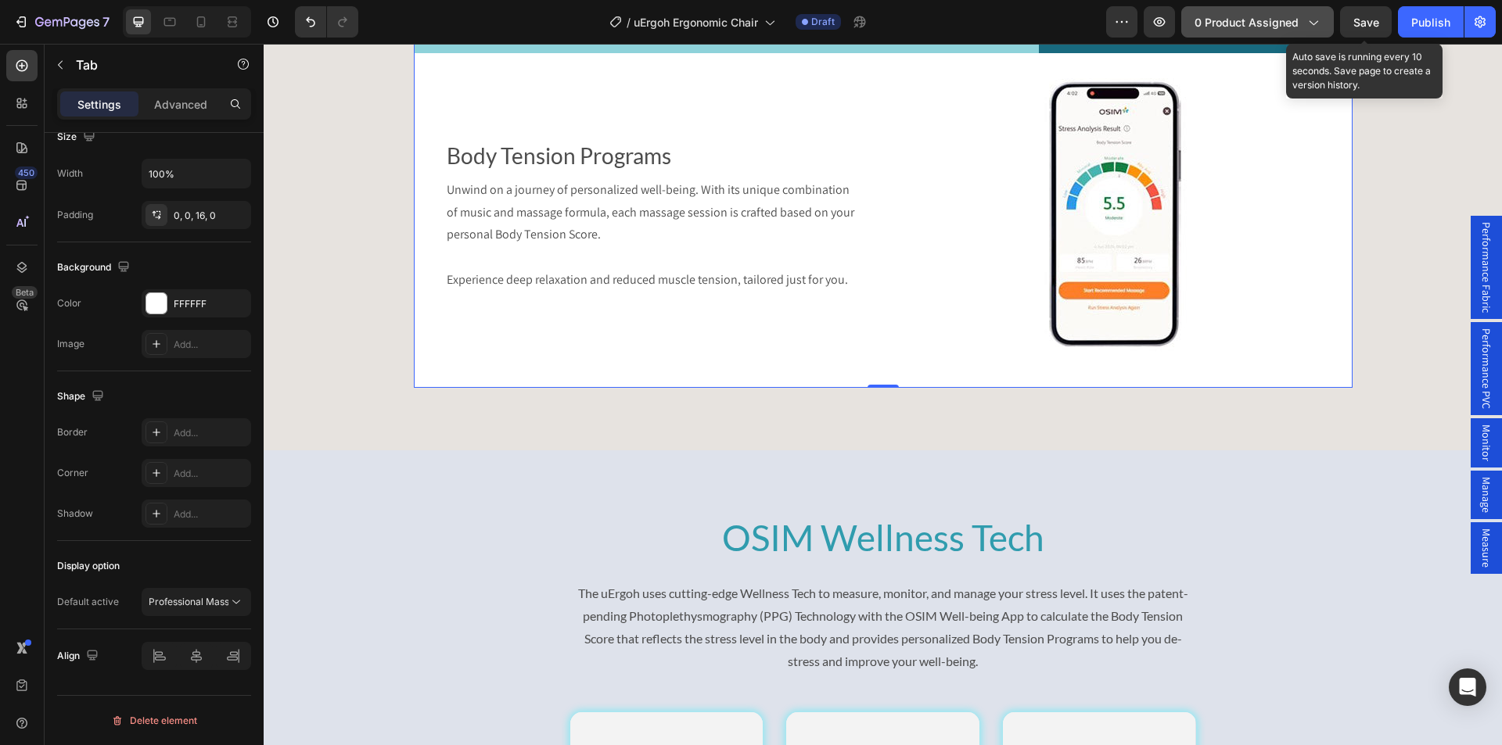
drag, startPoint x: 1354, startPoint y: 17, endPoint x: 1192, endPoint y: 32, distance: 162.6
click at [1354, 16] on span "Save" at bounding box center [1366, 22] width 26 height 13
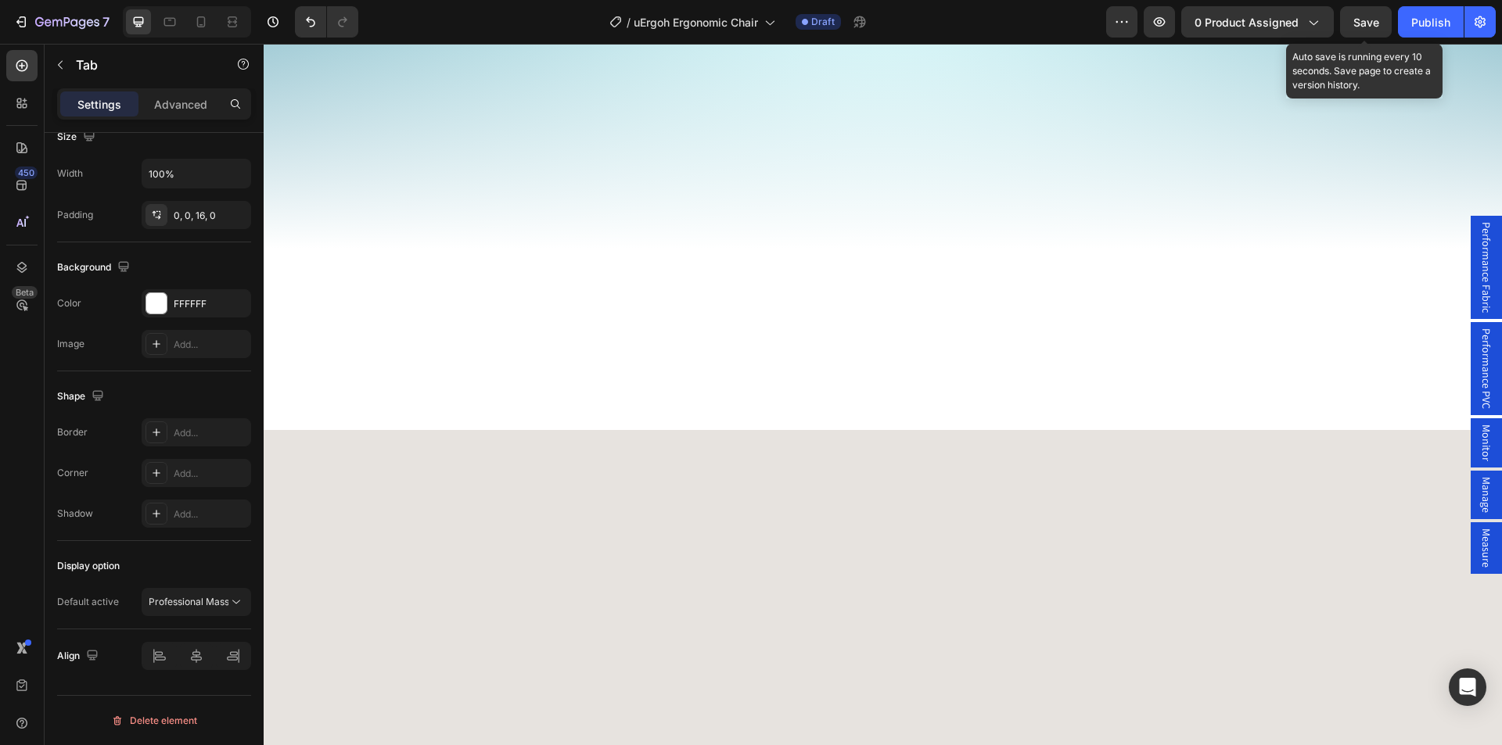
scroll to position [0, 0]
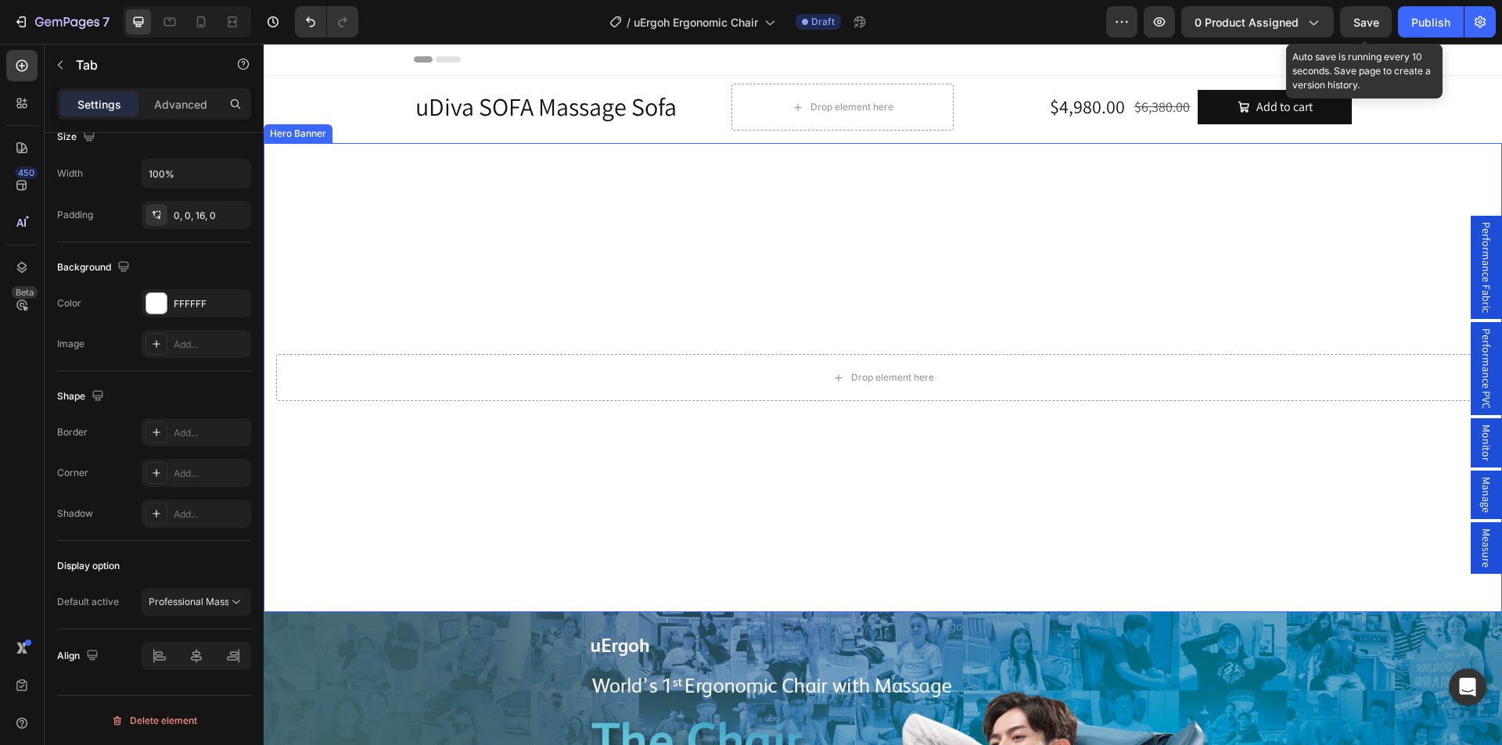
click at [393, 221] on video "Background Image" at bounding box center [883, 408] width 1238 height 530
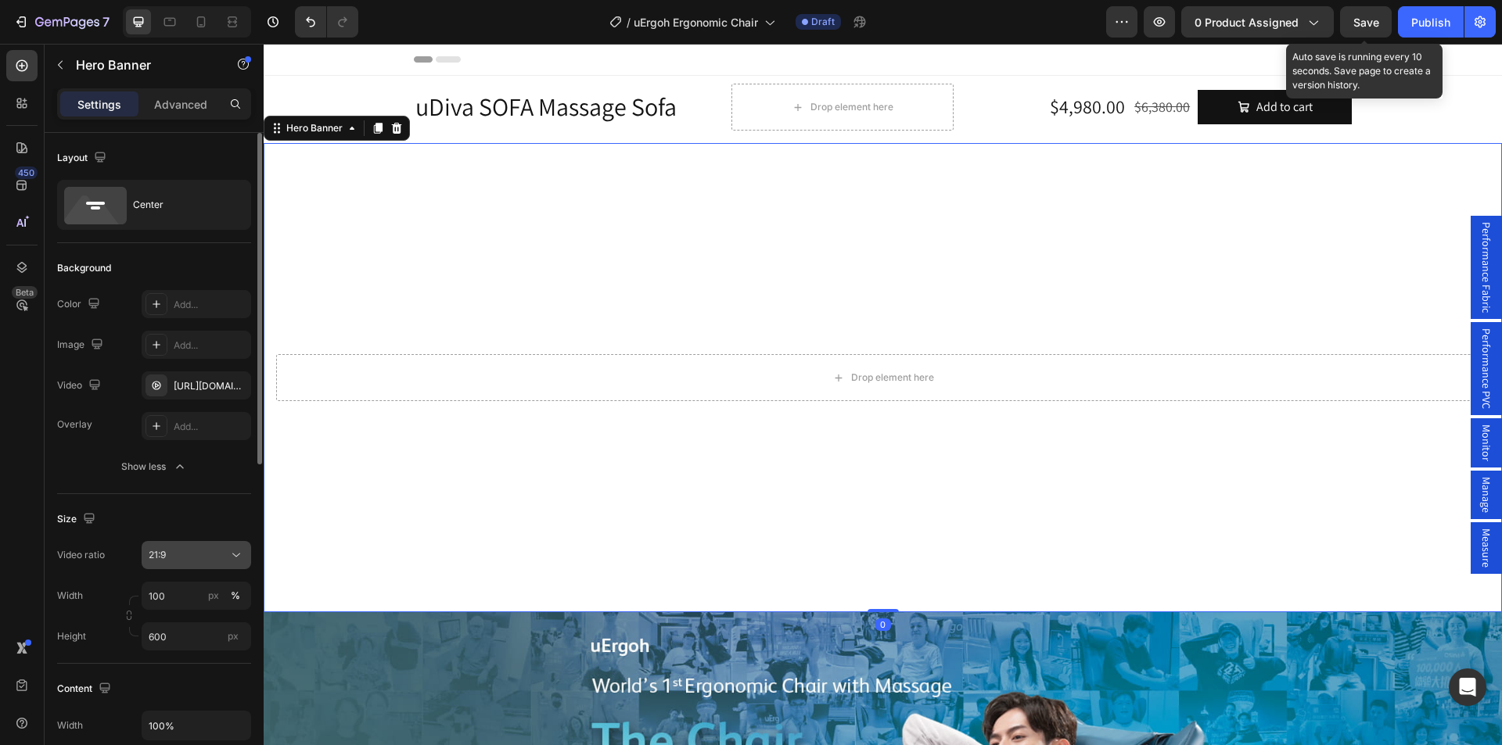
click at [195, 554] on div "21:9" at bounding box center [189, 555] width 80 height 14
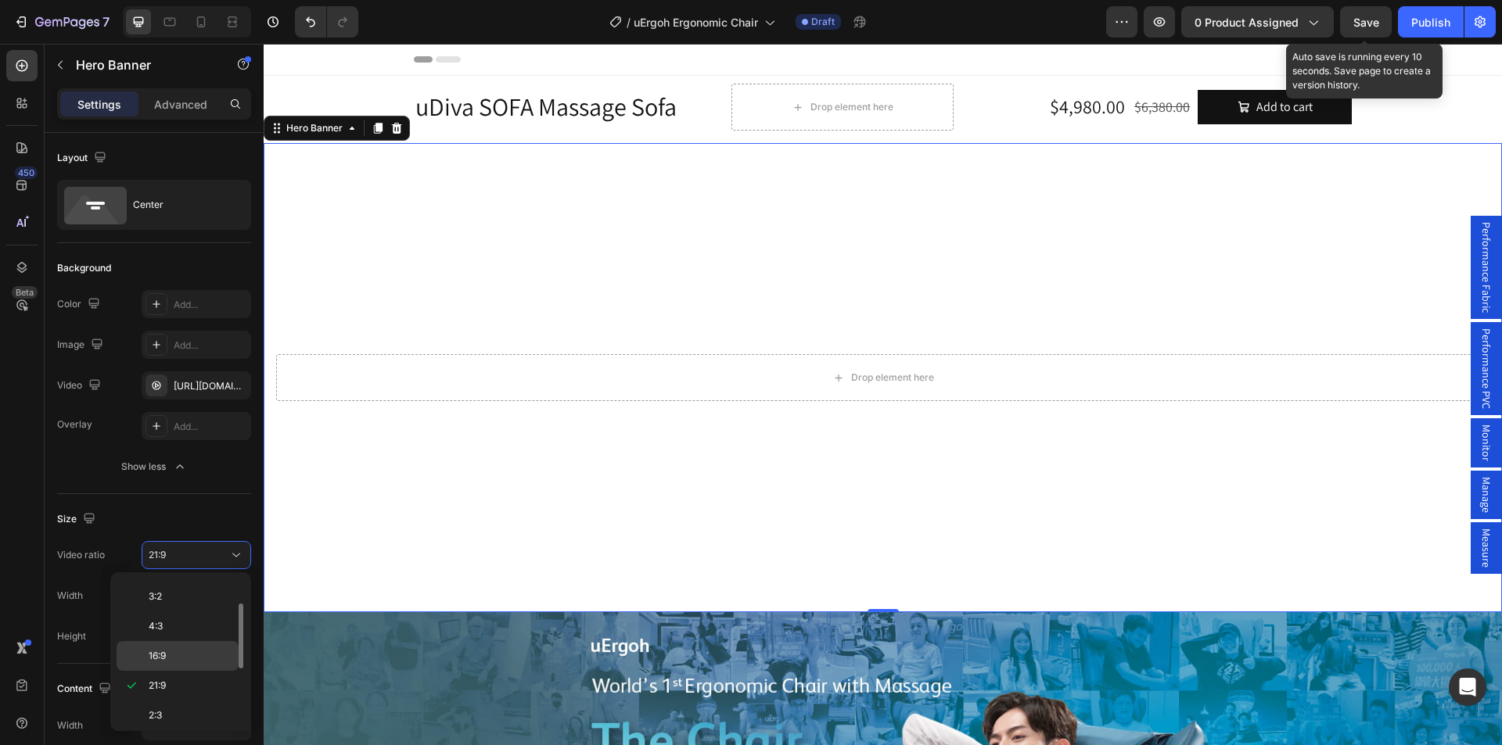
click at [174, 653] on p "16:9" at bounding box center [190, 656] width 83 height 14
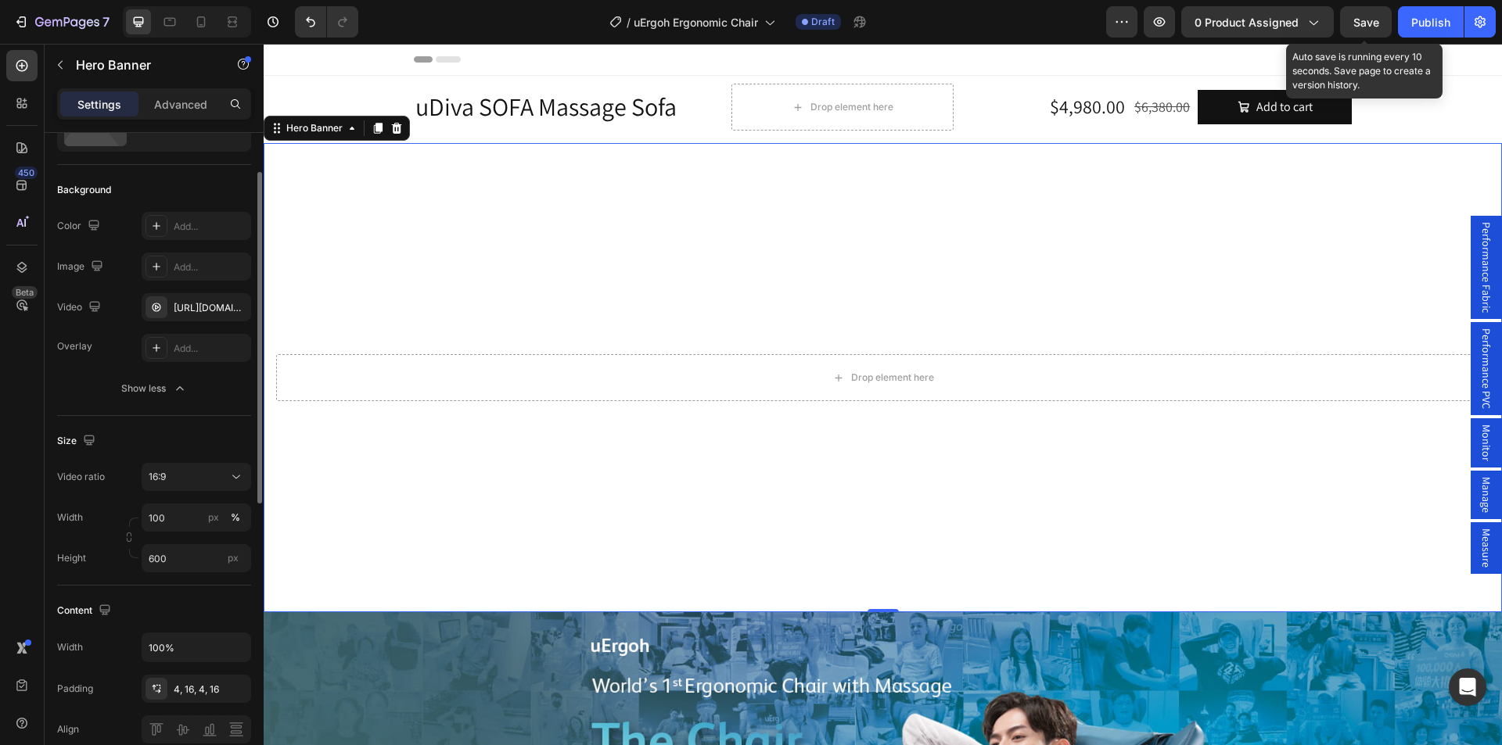
scroll to position [156, 0]
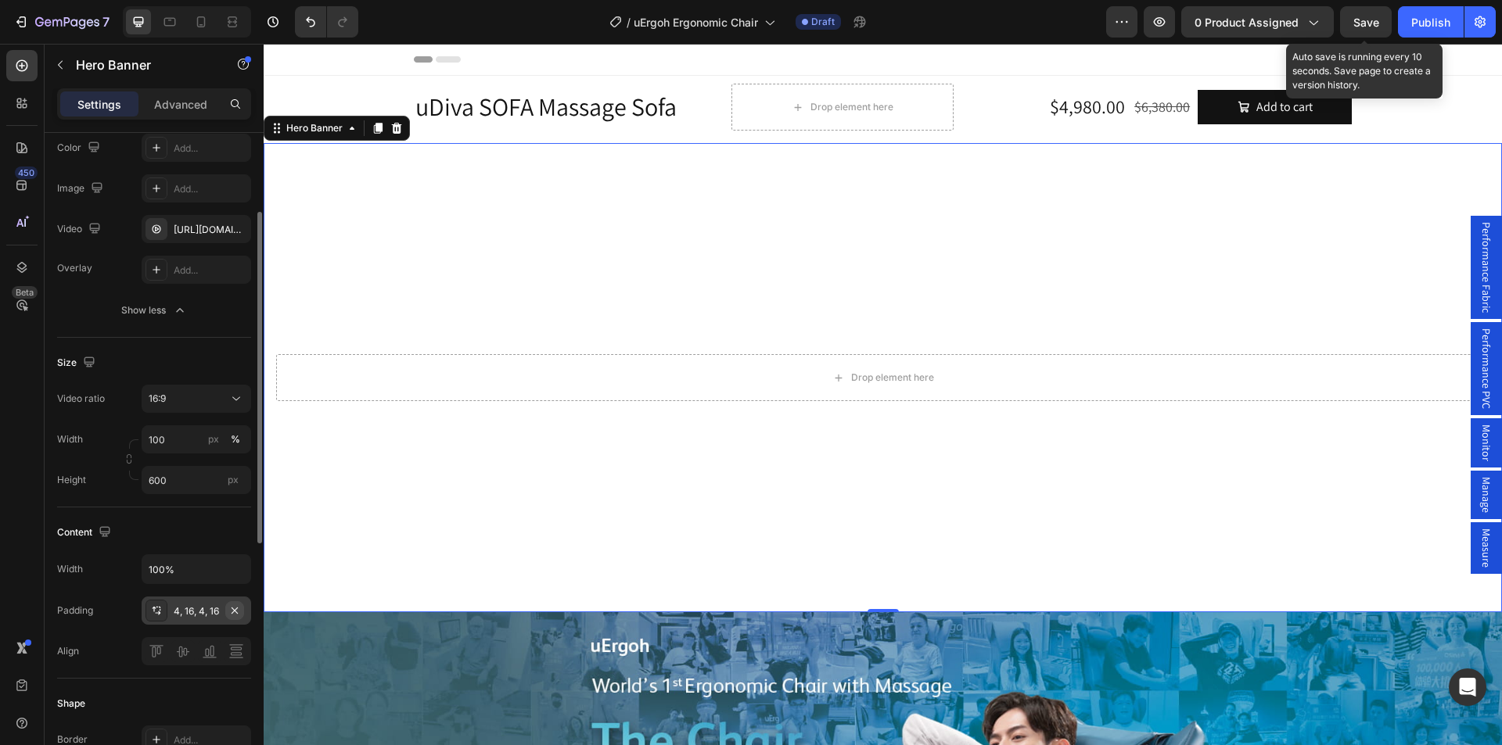
click at [242, 608] on button "button" at bounding box center [234, 610] width 19 height 19
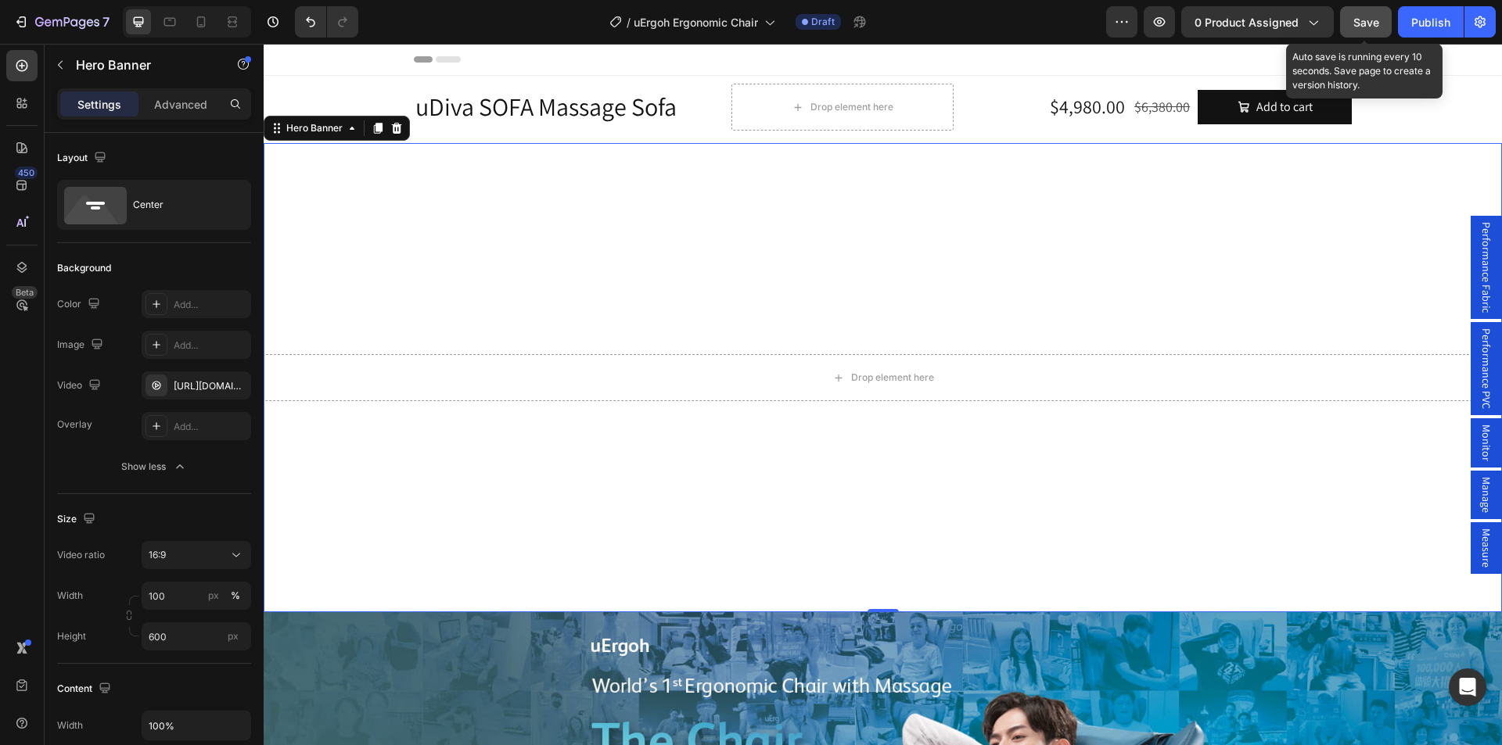
click at [1369, 23] on span "Save" at bounding box center [1366, 22] width 26 height 13
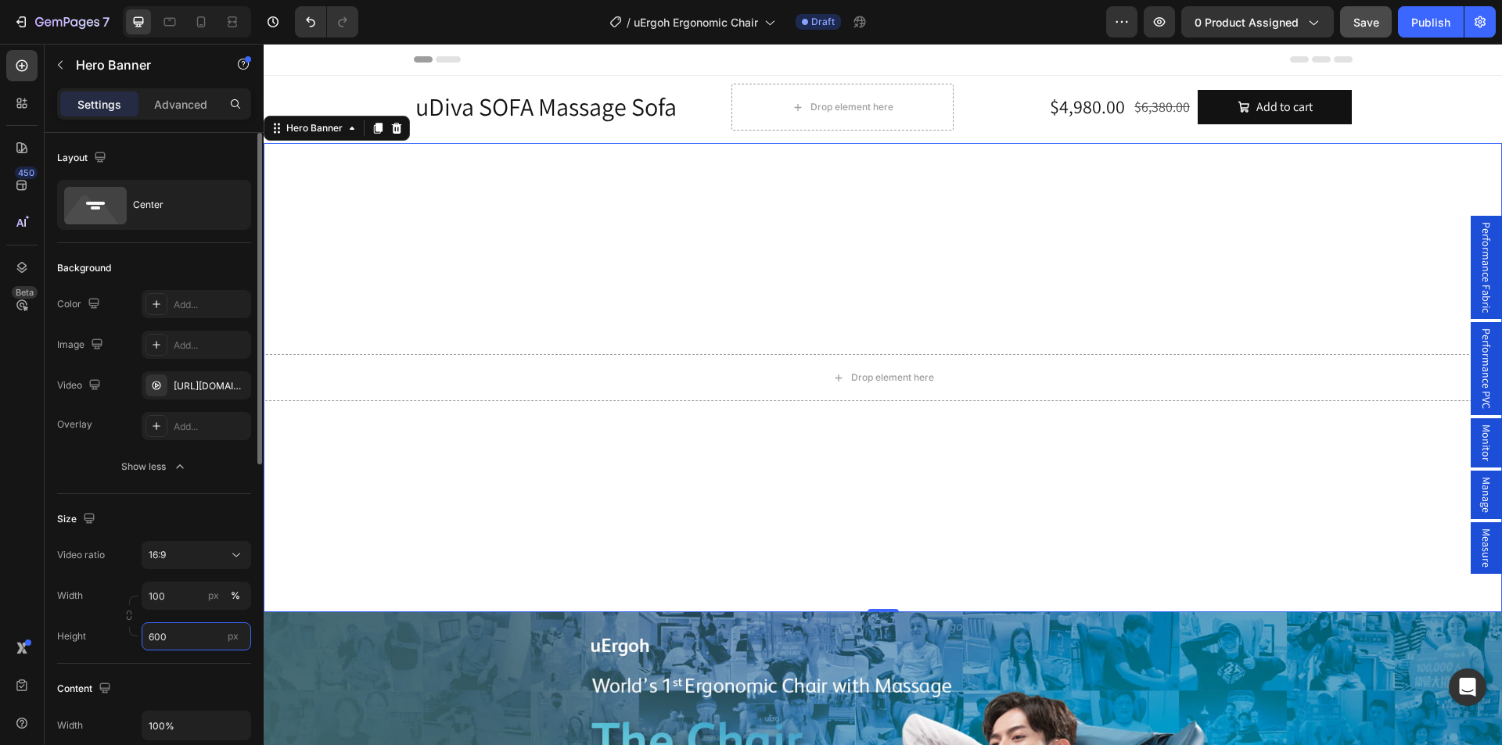
click at [156, 639] on input "600" at bounding box center [196, 637] width 109 height 28
click at [152, 643] on input "600" at bounding box center [196, 637] width 109 height 28
click at [143, 634] on input "600" at bounding box center [196, 637] width 109 height 28
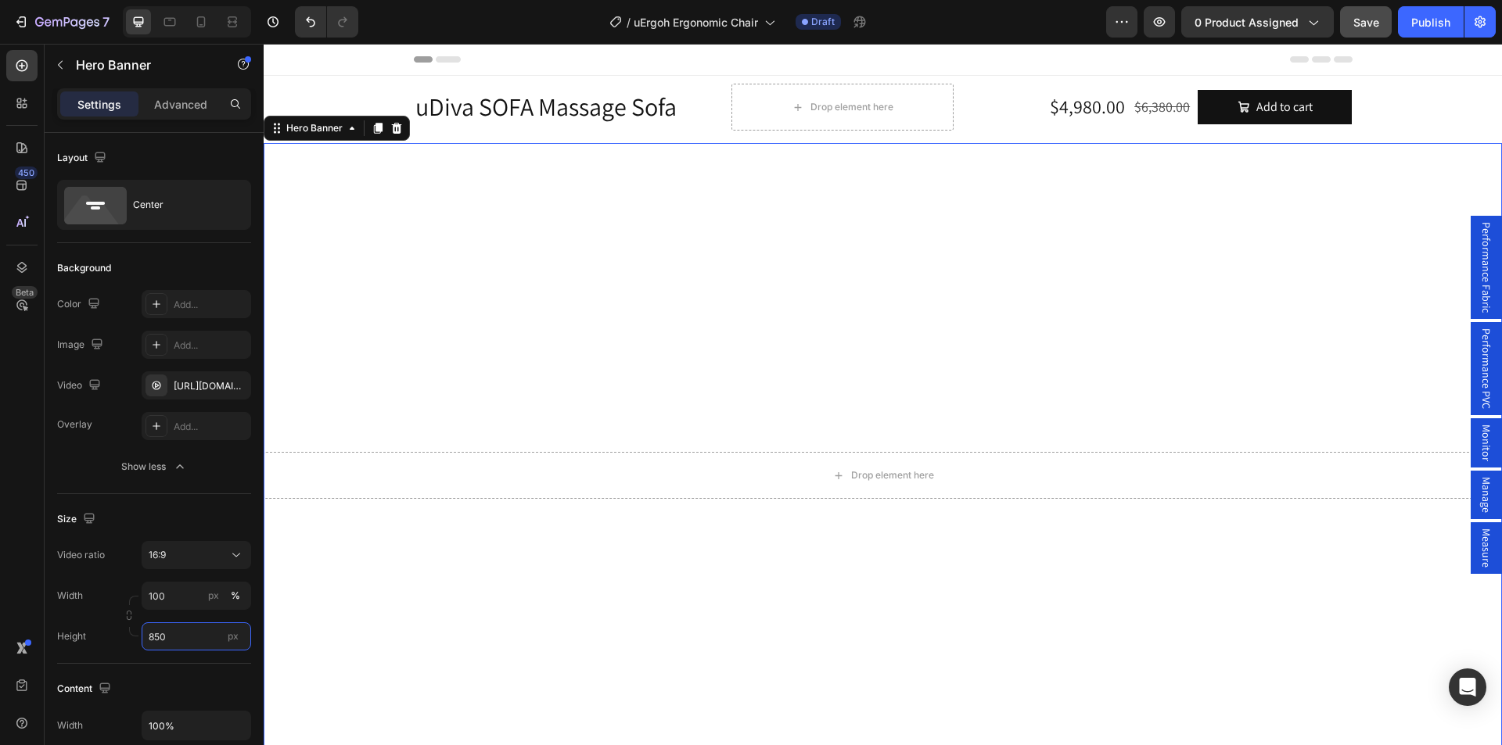
type input "850"
click at [1360, 17] on span "Save" at bounding box center [1366, 22] width 26 height 13
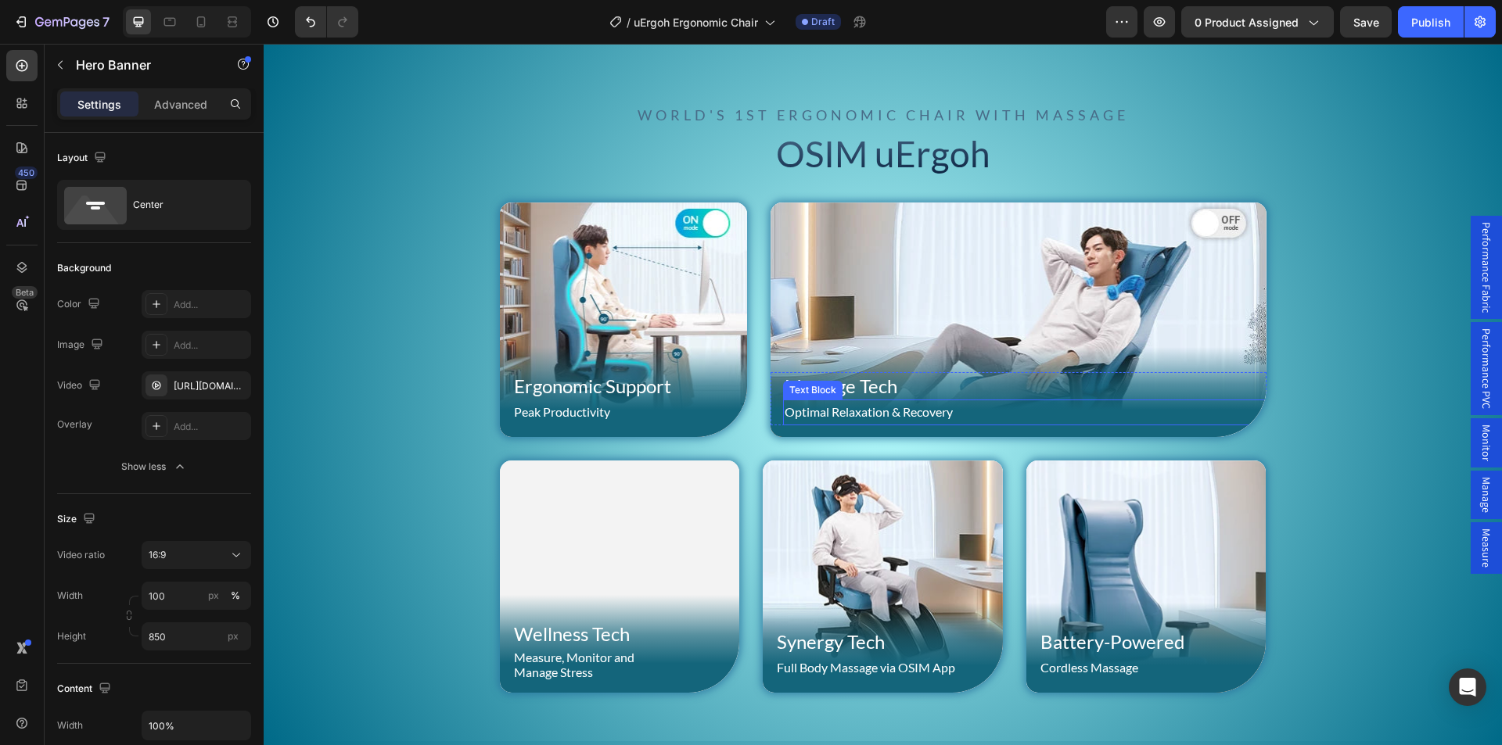
scroll to position [1095, 0]
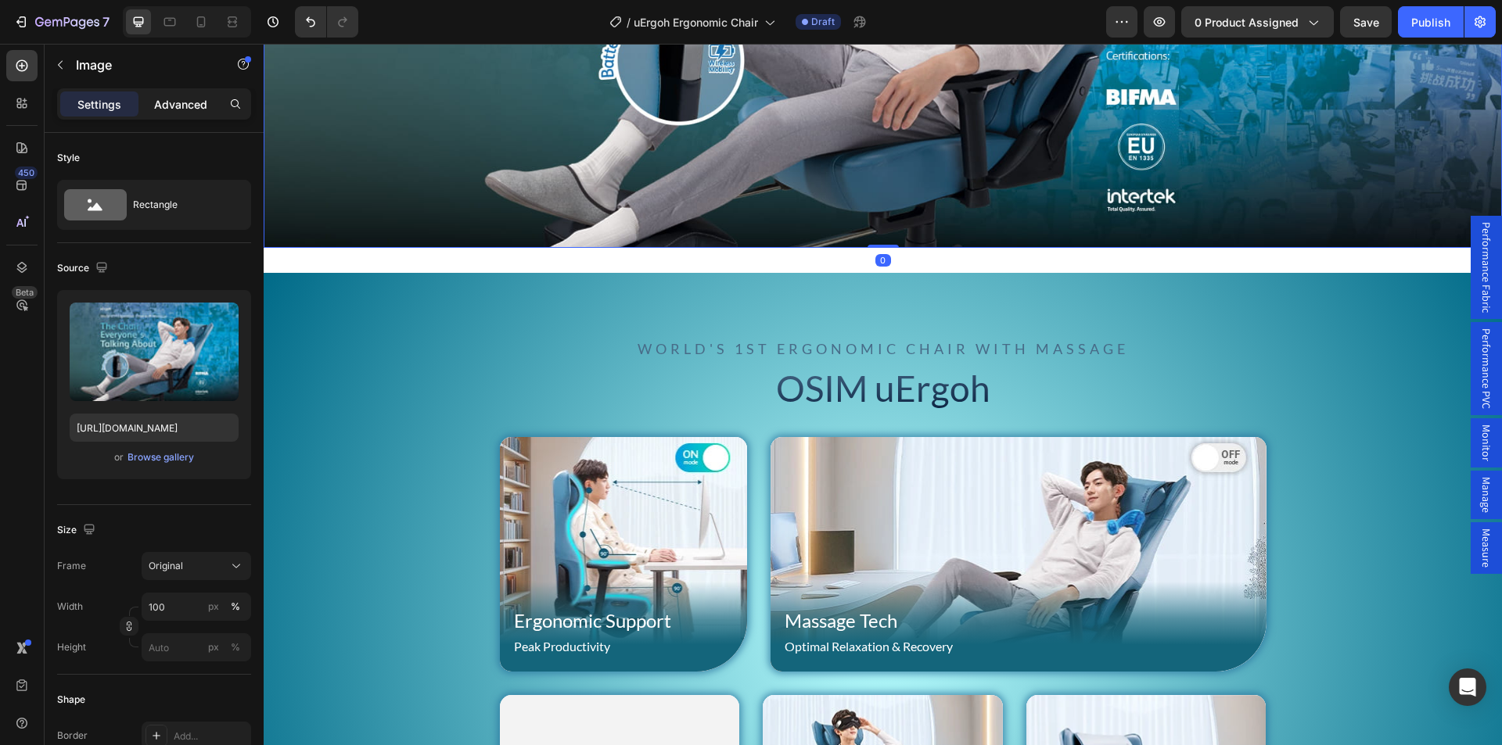
click at [192, 106] on p "Advanced" at bounding box center [180, 104] width 53 height 16
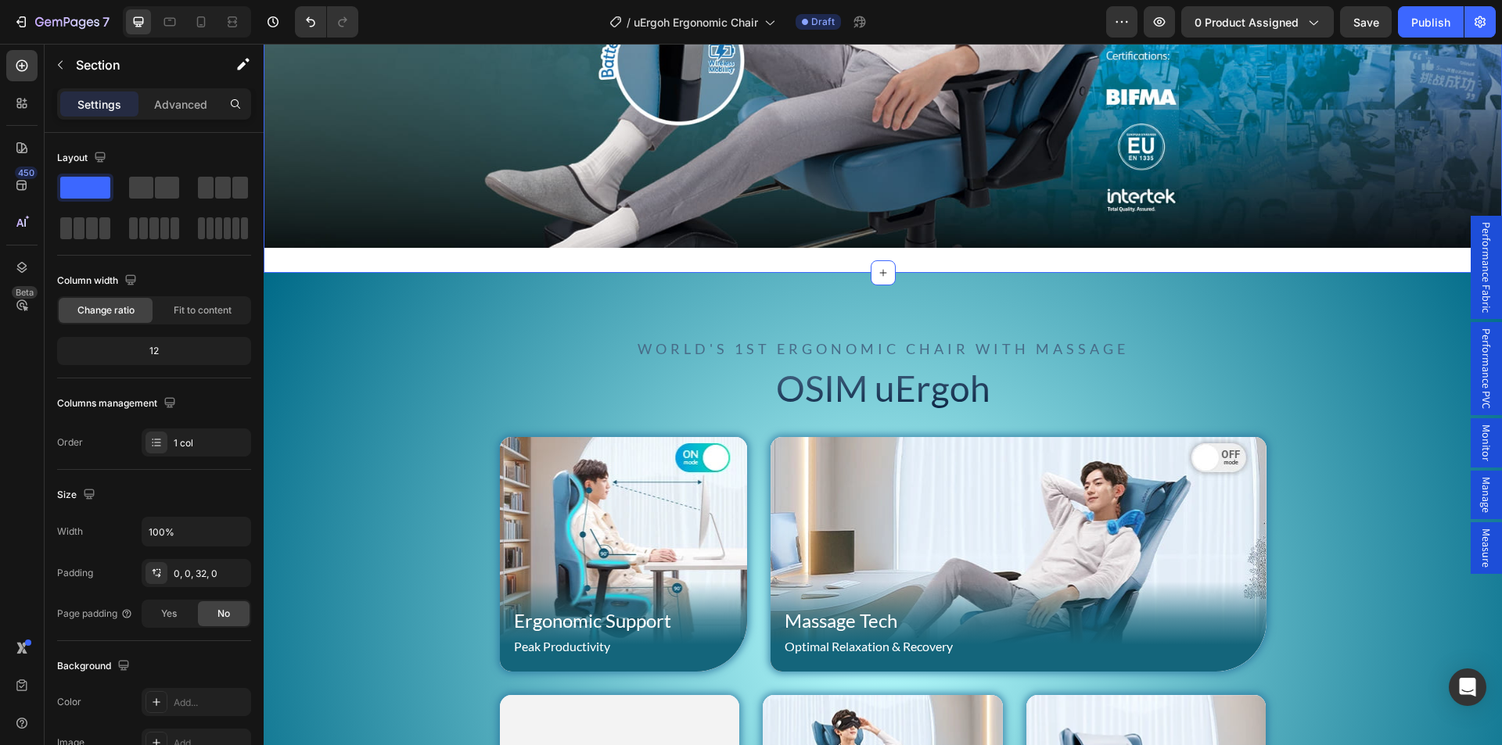
click at [181, 104] on p "Advanced" at bounding box center [180, 104] width 53 height 16
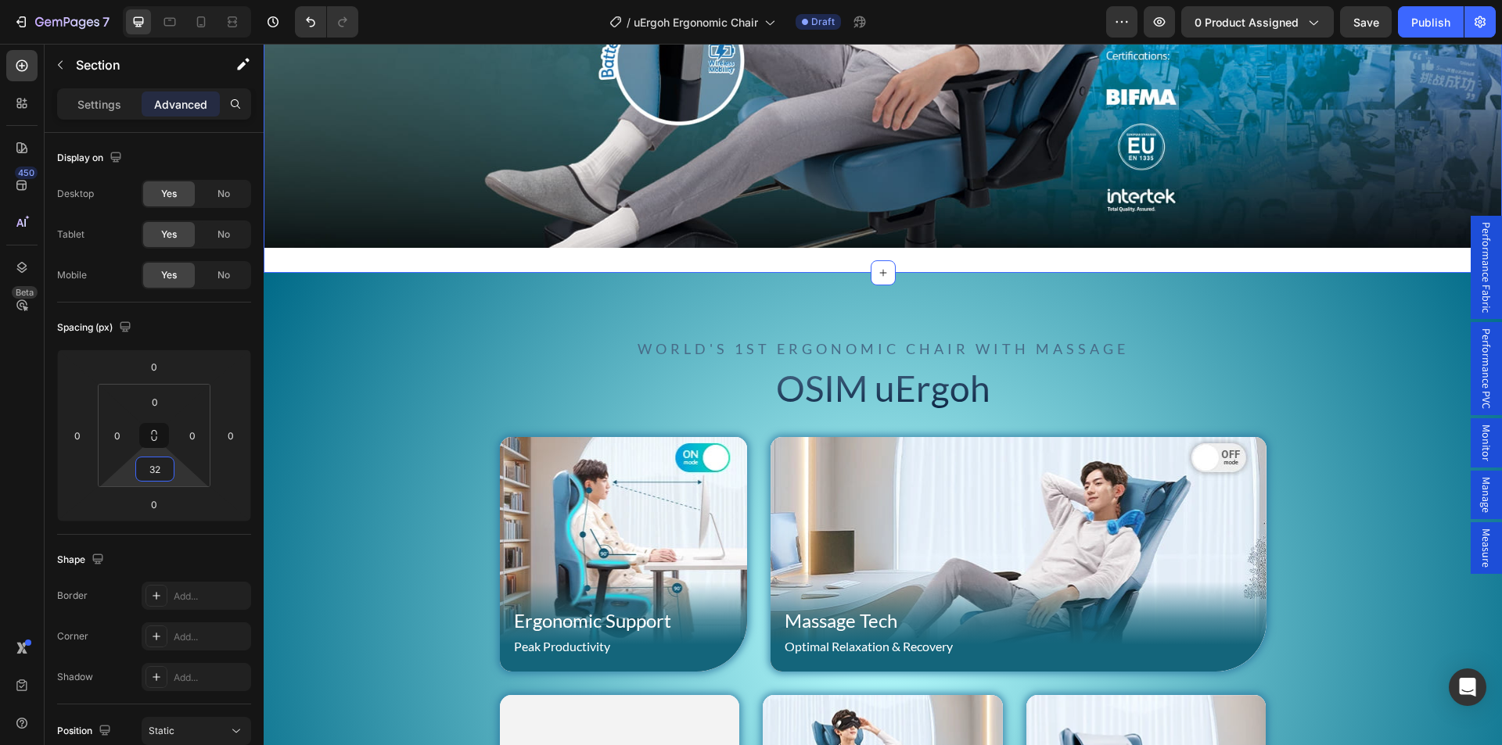
click at [148, 465] on input "32" at bounding box center [154, 469] width 31 height 23
click at [176, 502] on span "Auto" at bounding box center [169, 502] width 20 height 11
type input "Auto"
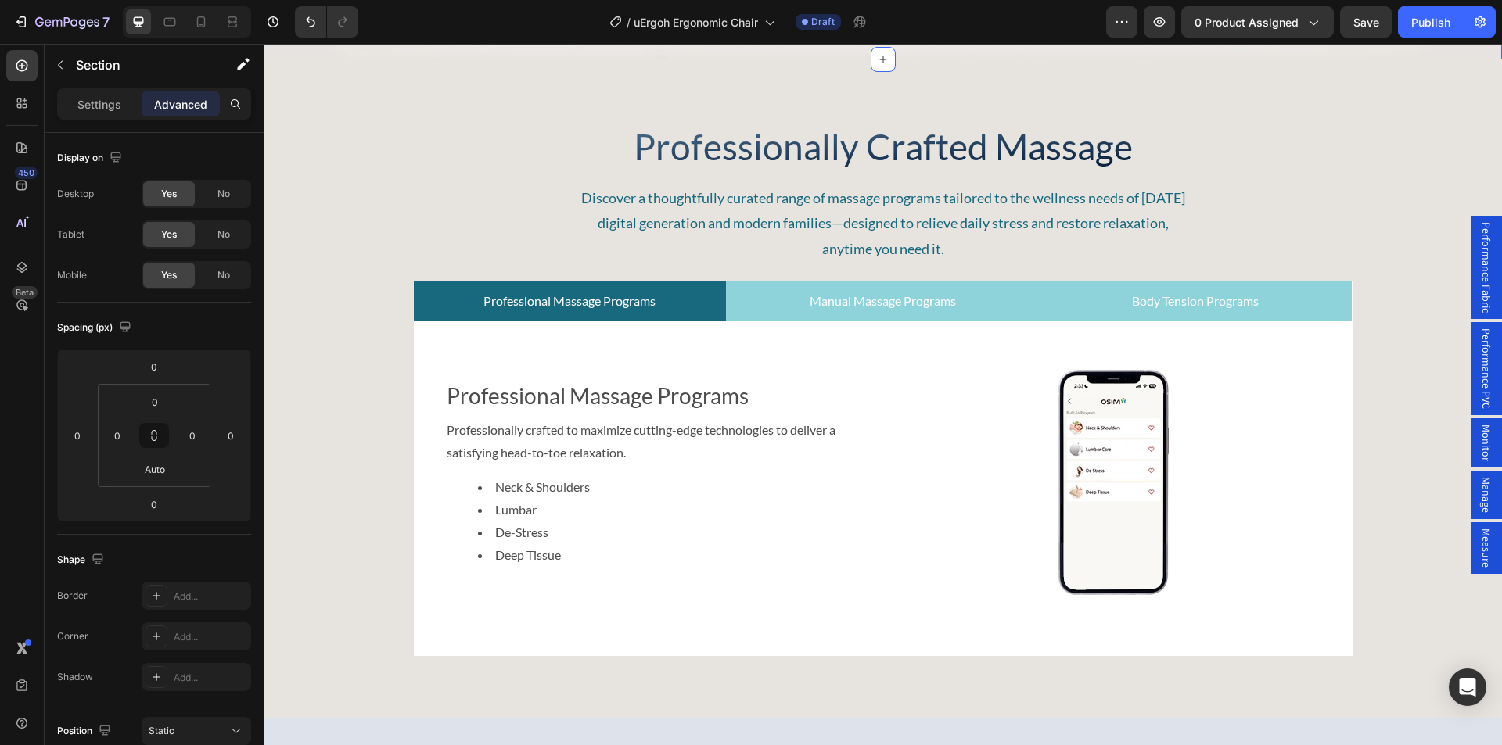
scroll to position [4380, 0]
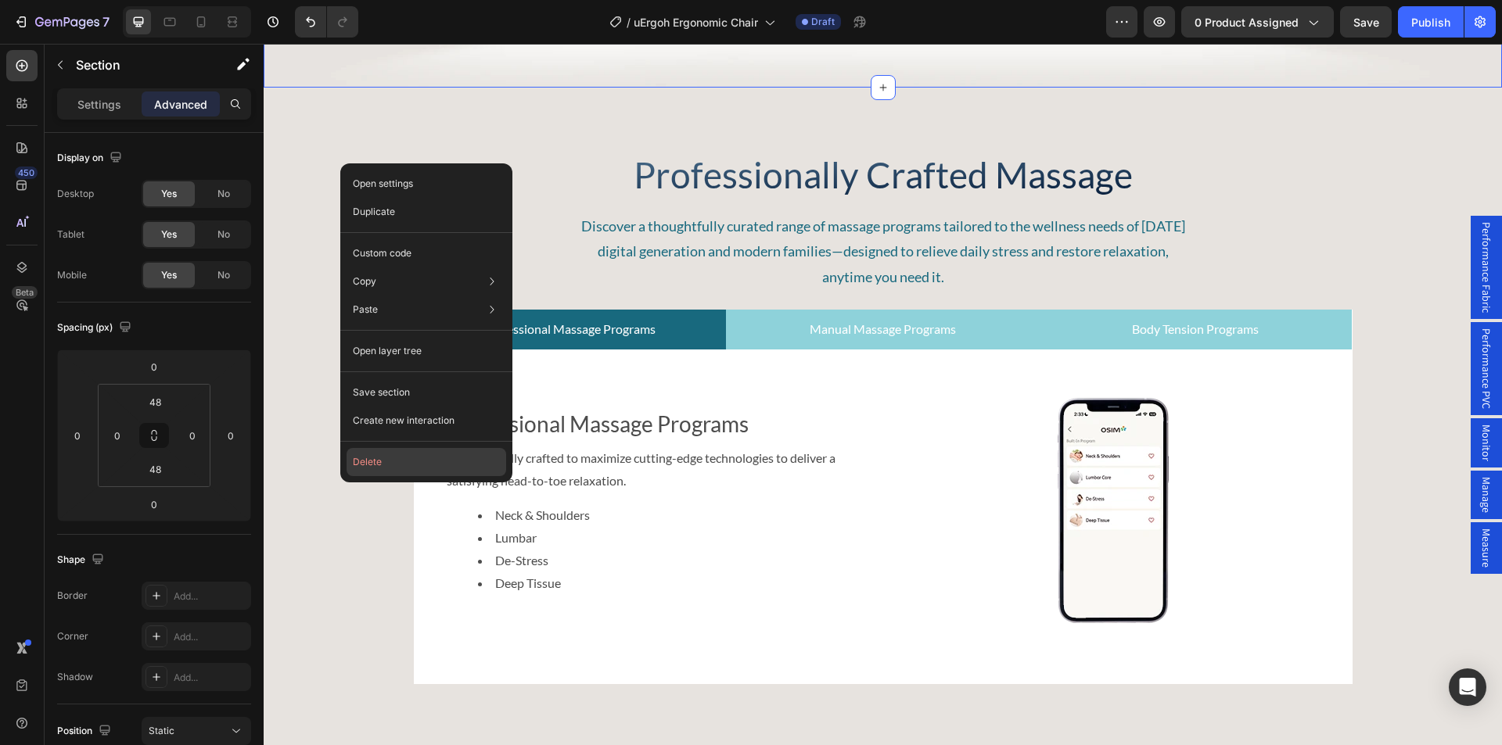
click at [371, 461] on button "Delete" at bounding box center [426, 462] width 160 height 28
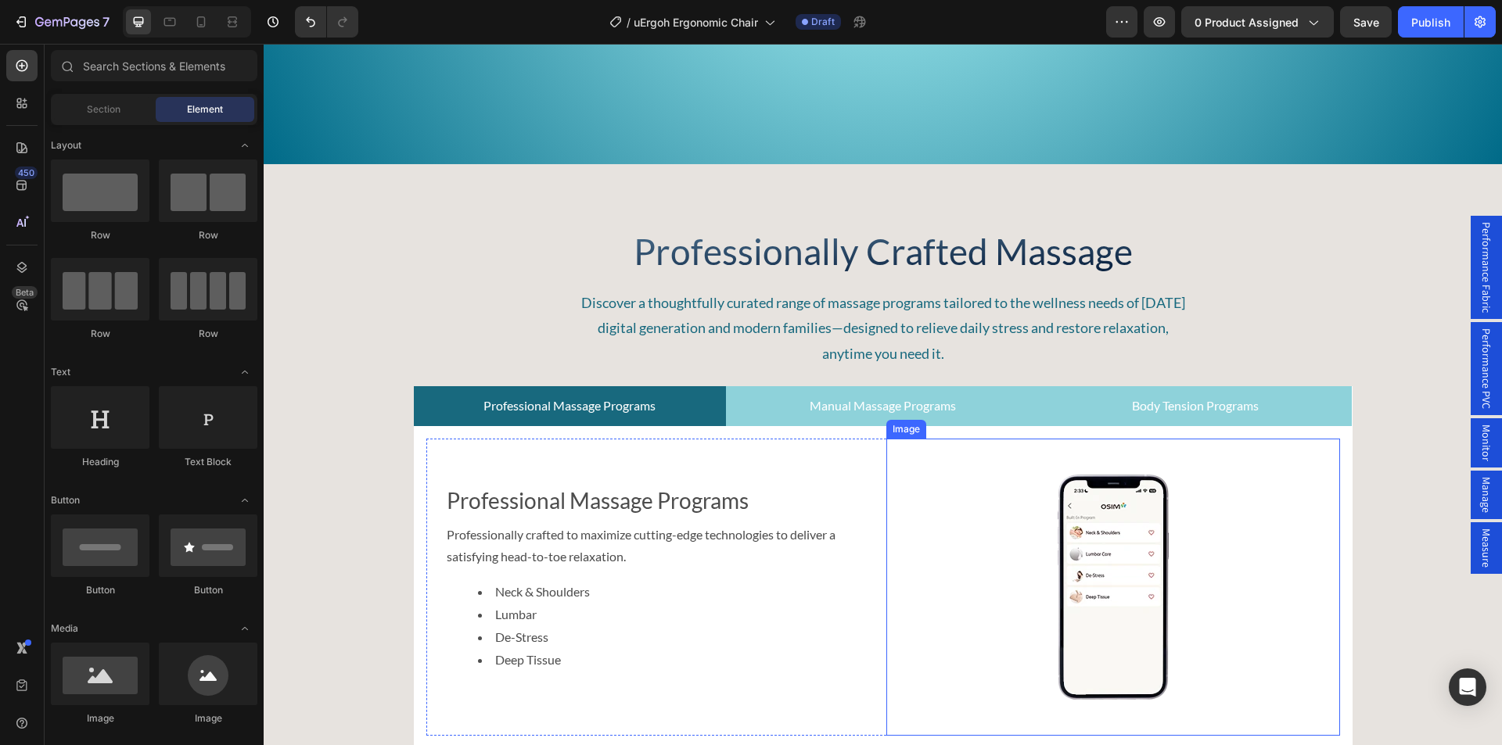
scroll to position [4849, 0]
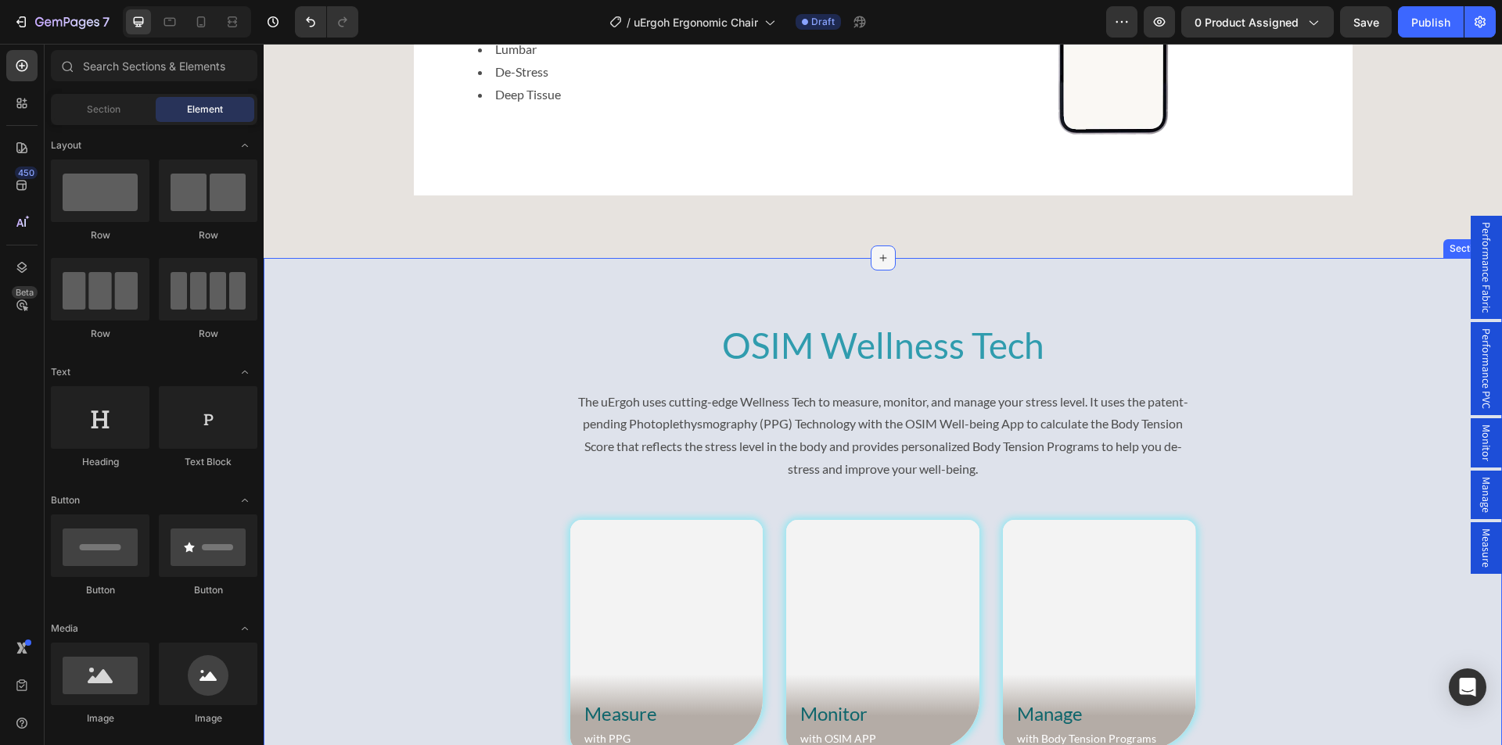
click at [877, 262] on icon at bounding box center [883, 258] width 13 height 13
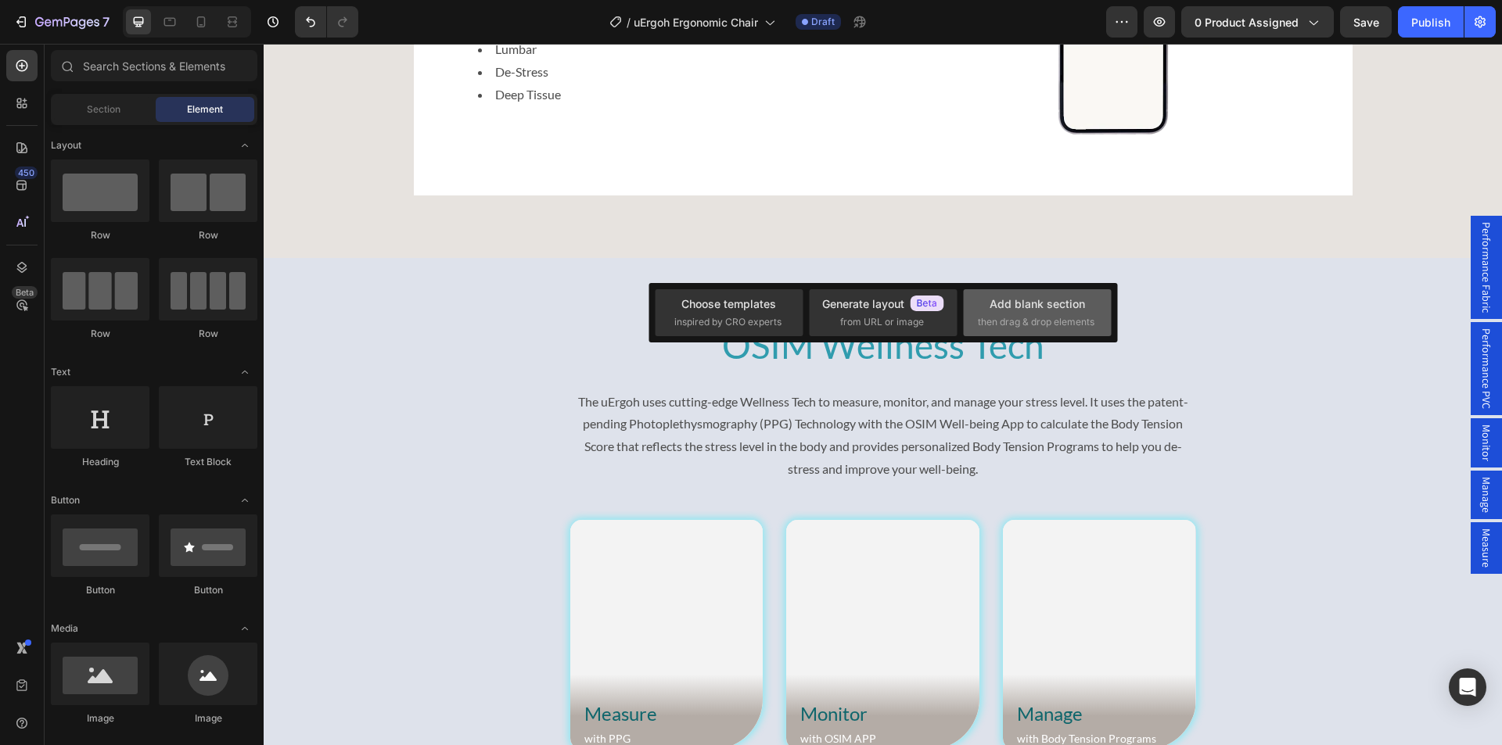
click at [1032, 321] on span "then drag & drop elements" at bounding box center [1036, 322] width 117 height 14
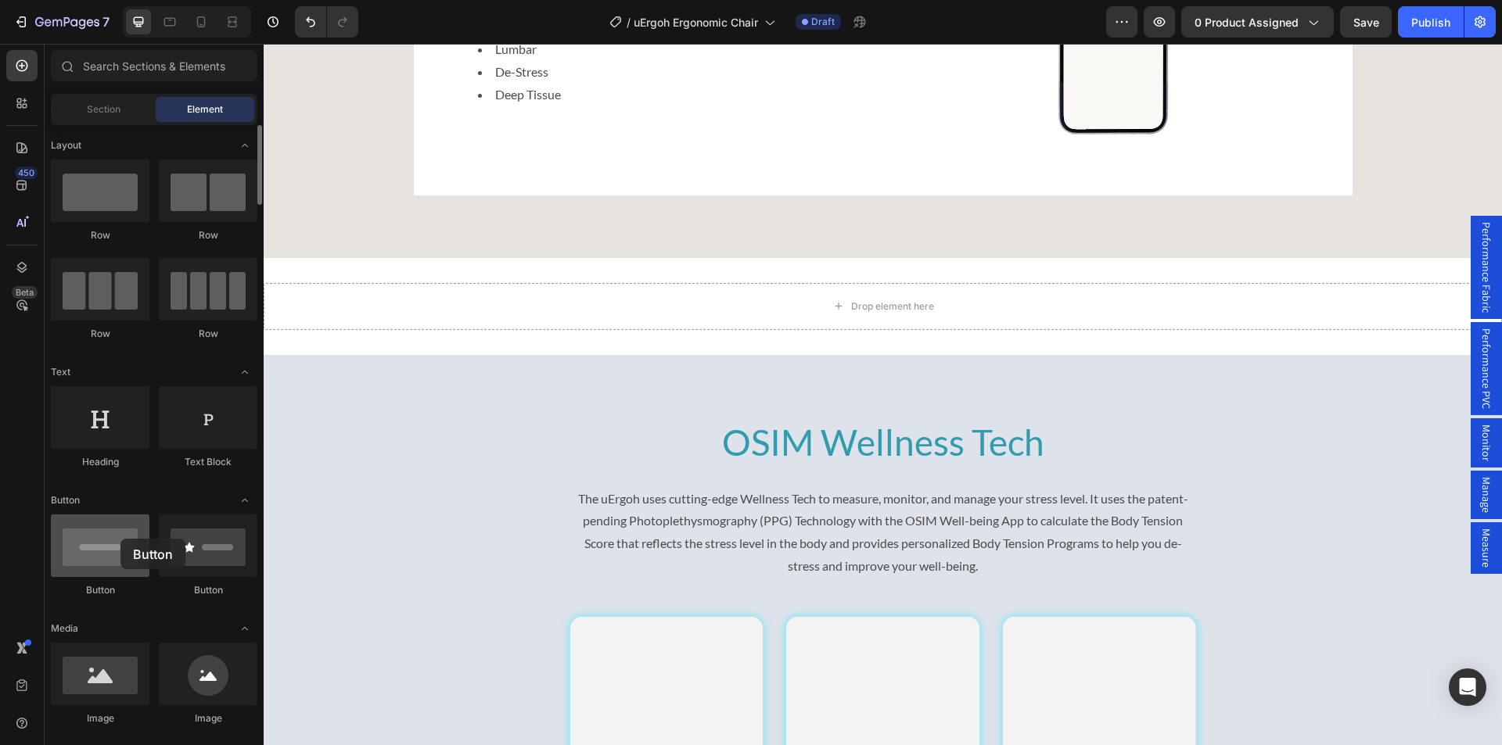
drag, startPoint x: 102, startPoint y: 538, endPoint x: 120, endPoint y: 539, distance: 18.0
click at [120, 539] on div at bounding box center [100, 546] width 99 height 63
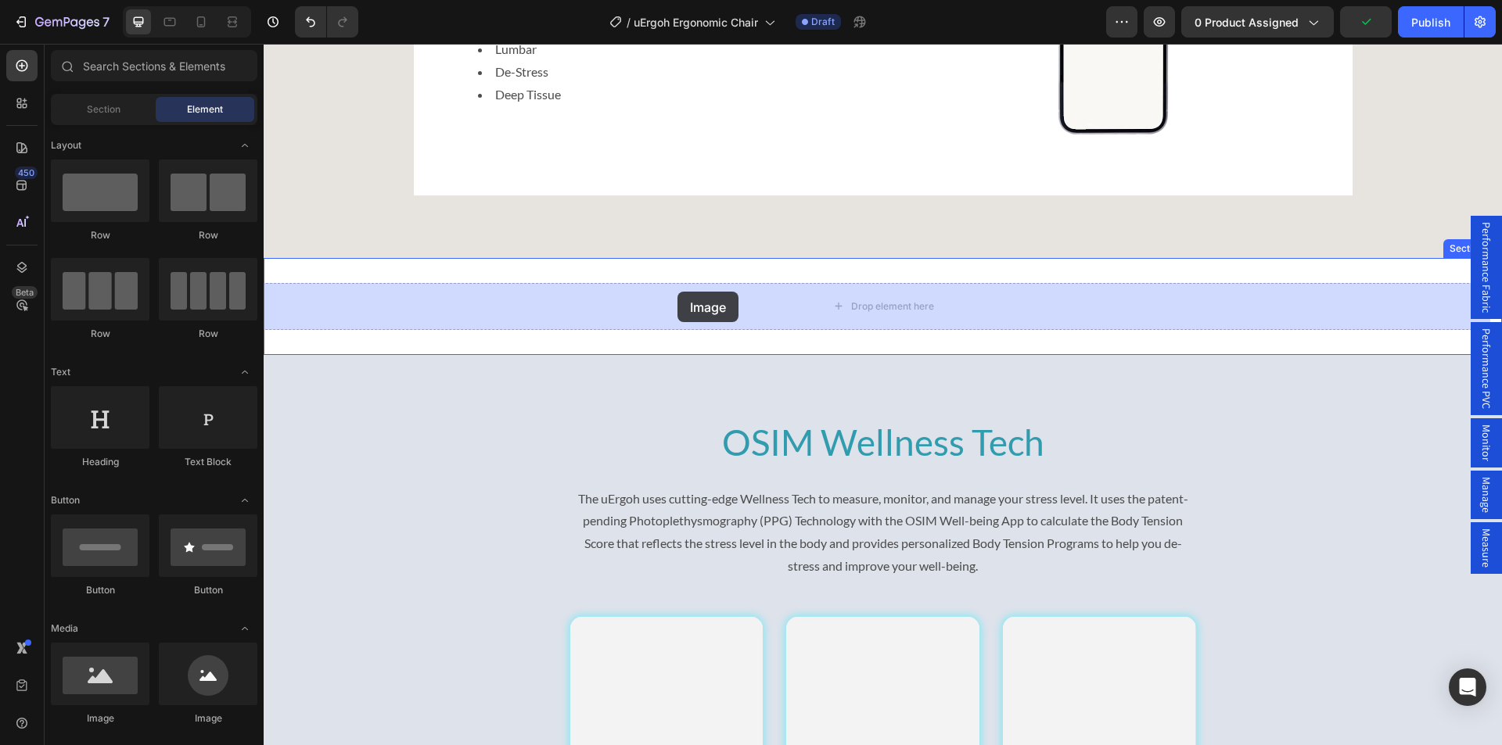
drag, startPoint x: 356, startPoint y: 736, endPoint x: 677, endPoint y: 292, distance: 548.3
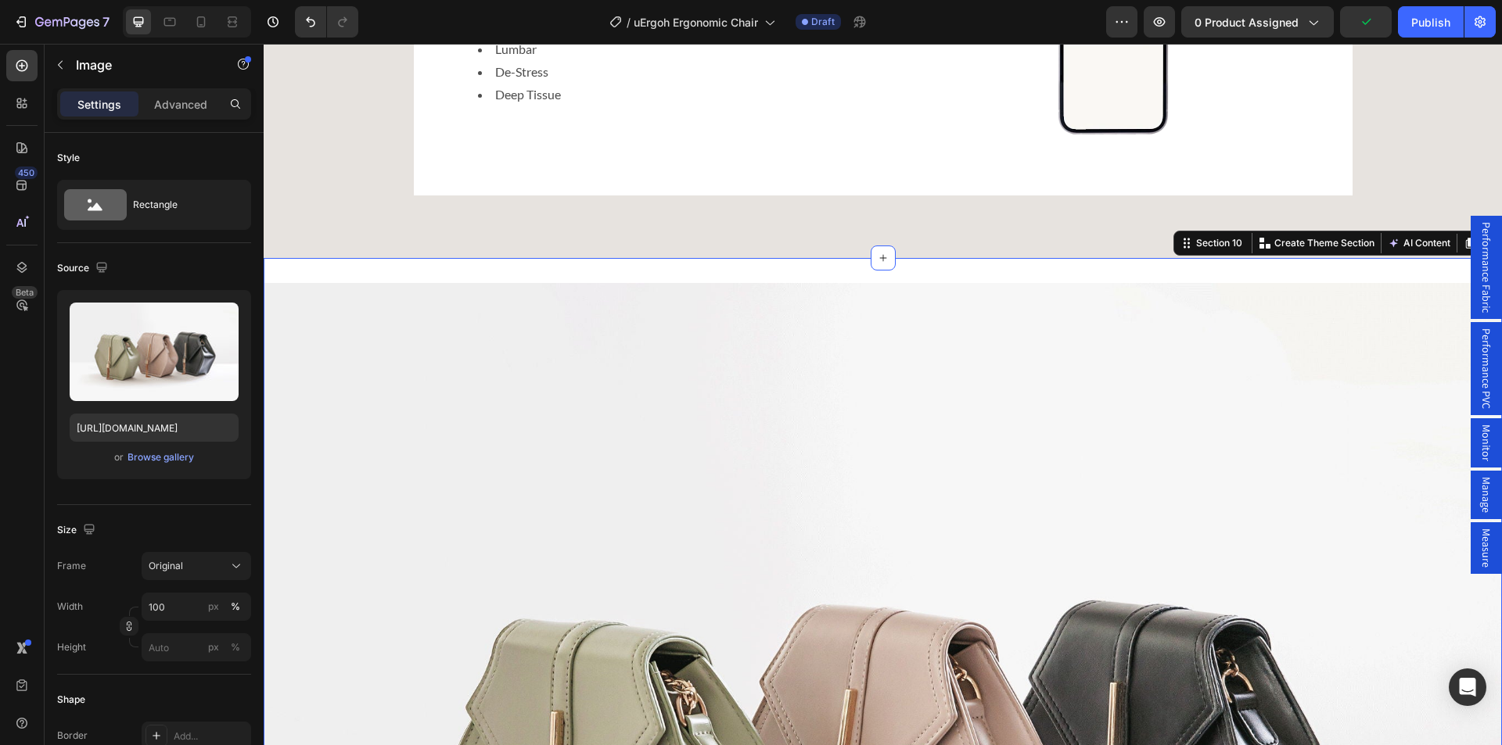
click at [617, 267] on div "Image Section 10 You can create reusable sections Create Theme Section AI Conte…" at bounding box center [883, 747] width 1238 height 978
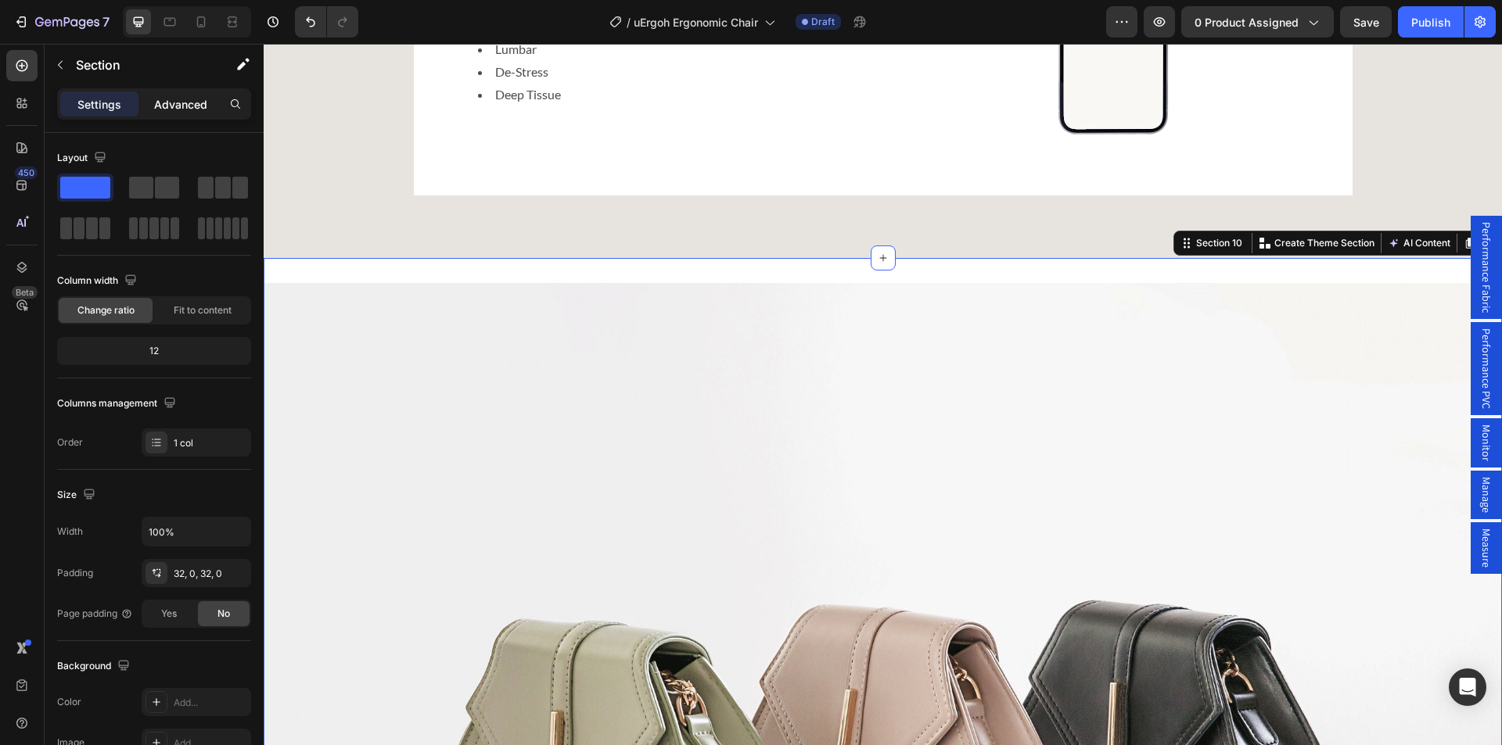
click at [188, 100] on p "Advanced" at bounding box center [180, 104] width 53 height 16
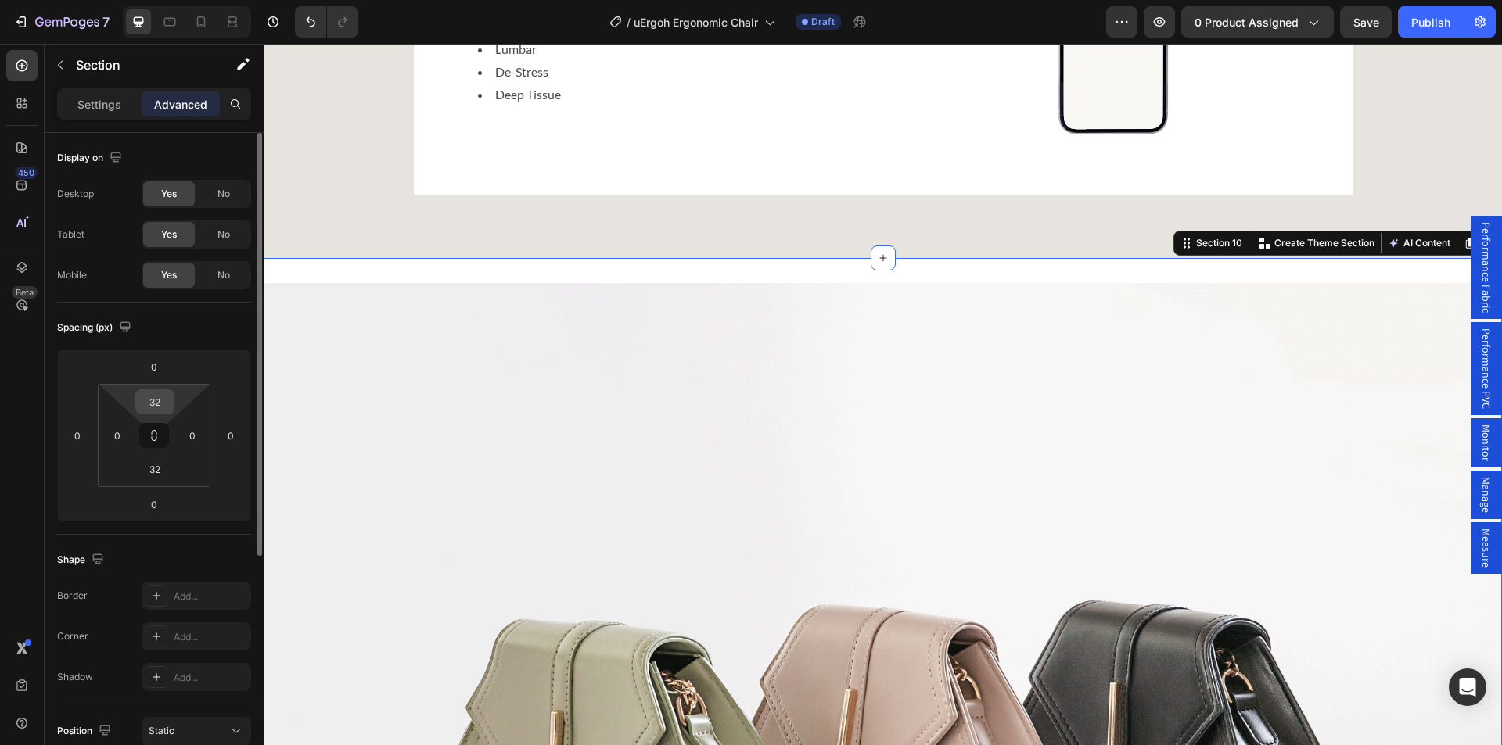
click at [150, 405] on input "32" at bounding box center [154, 401] width 31 height 23
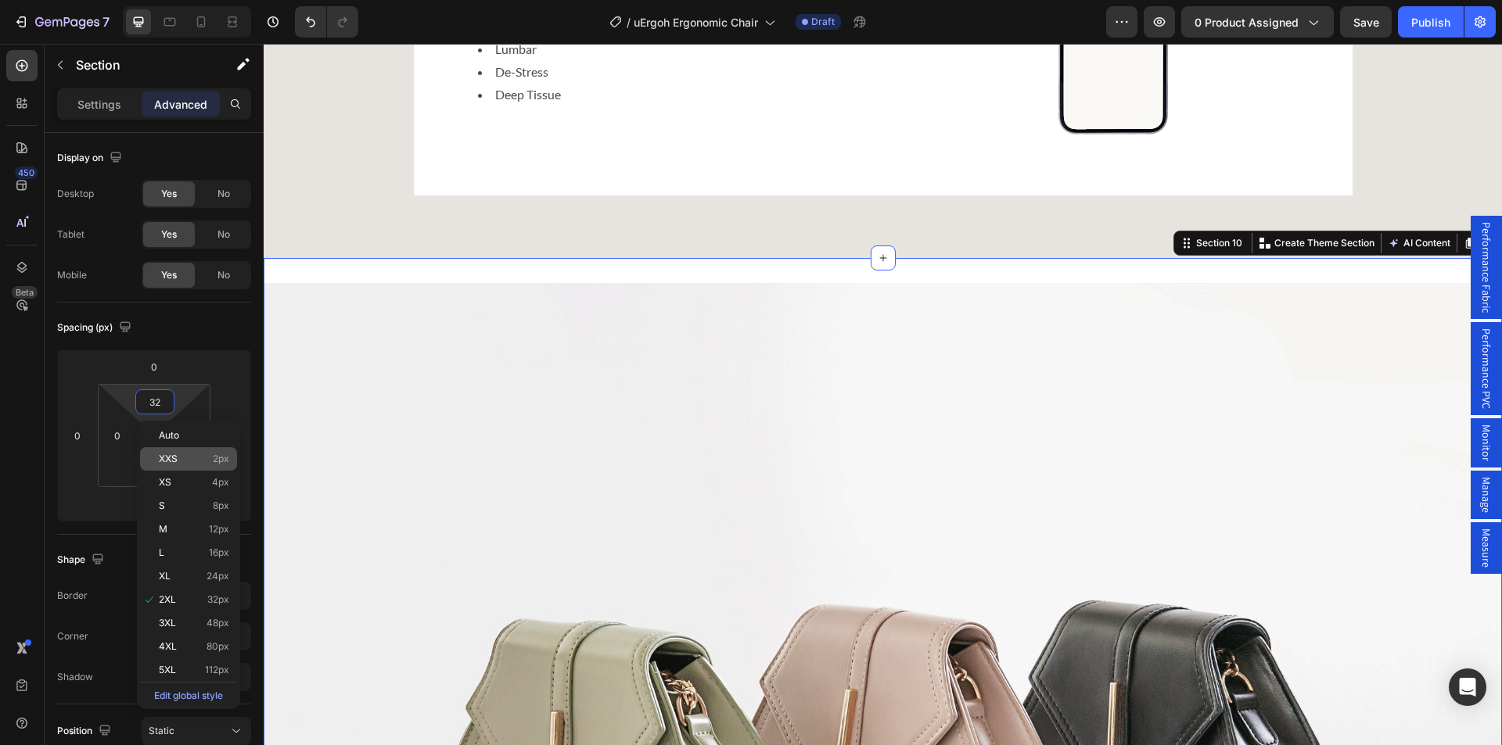
click at [163, 449] on div "XXS 2px" at bounding box center [188, 458] width 97 height 23
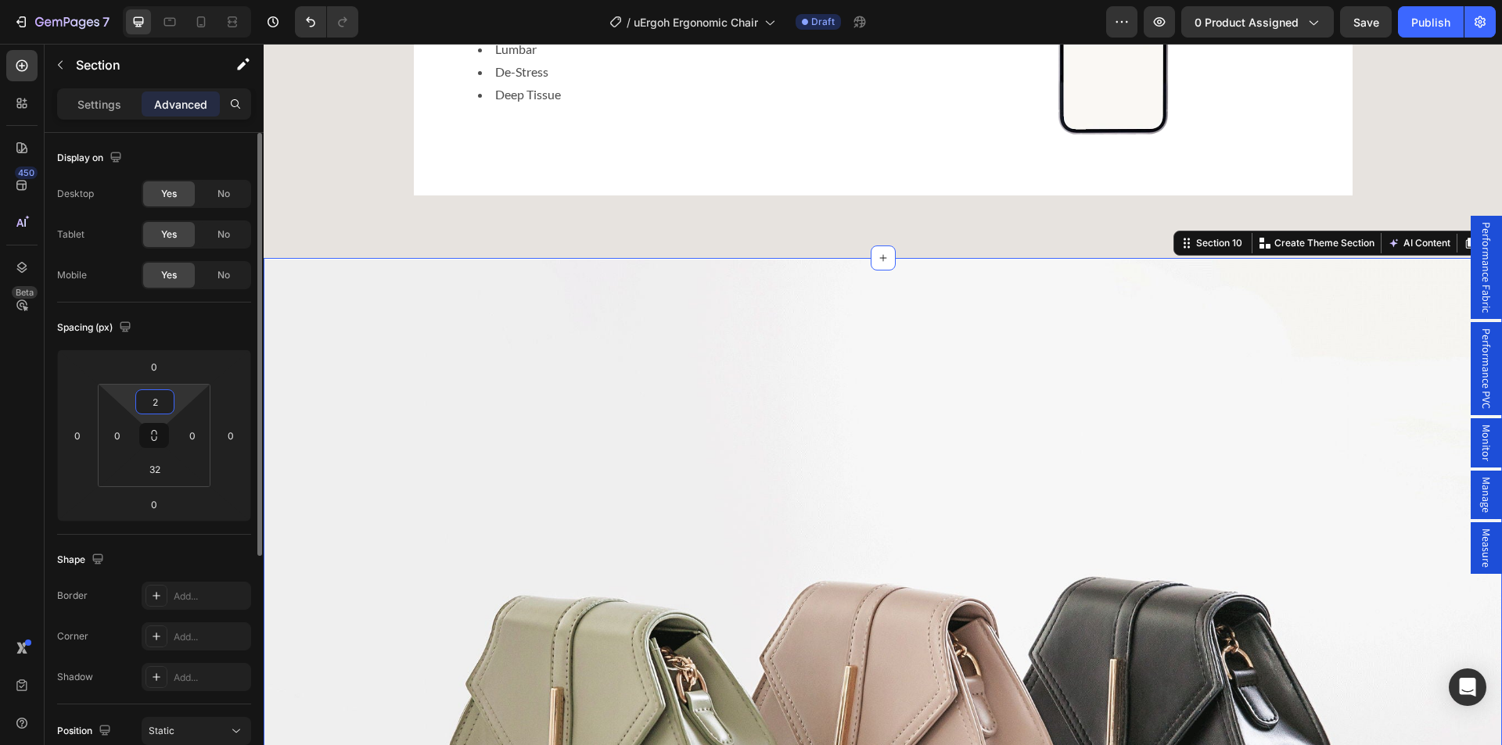
click at [150, 395] on input "2" at bounding box center [154, 401] width 31 height 23
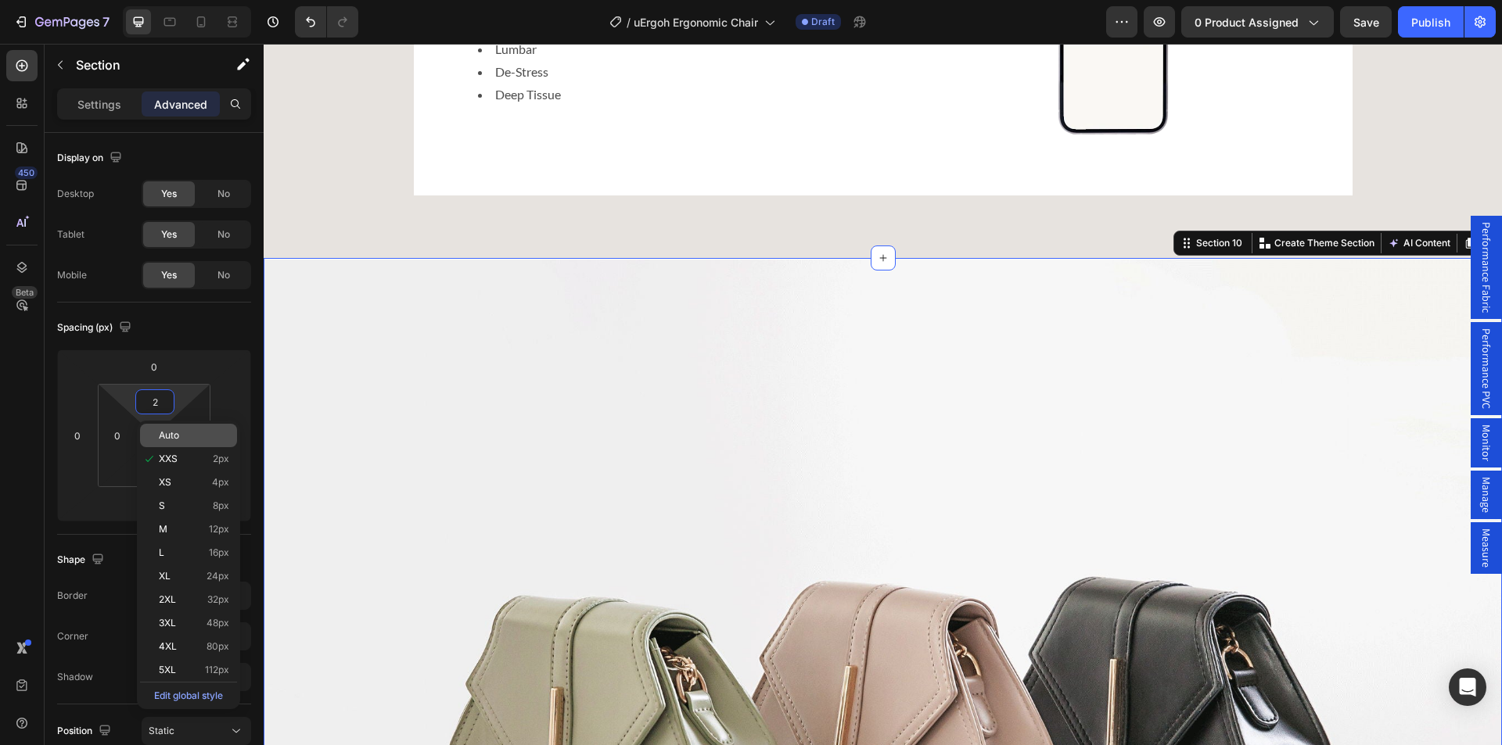
click at [170, 434] on span "Auto" at bounding box center [169, 435] width 20 height 11
type input "Auto"
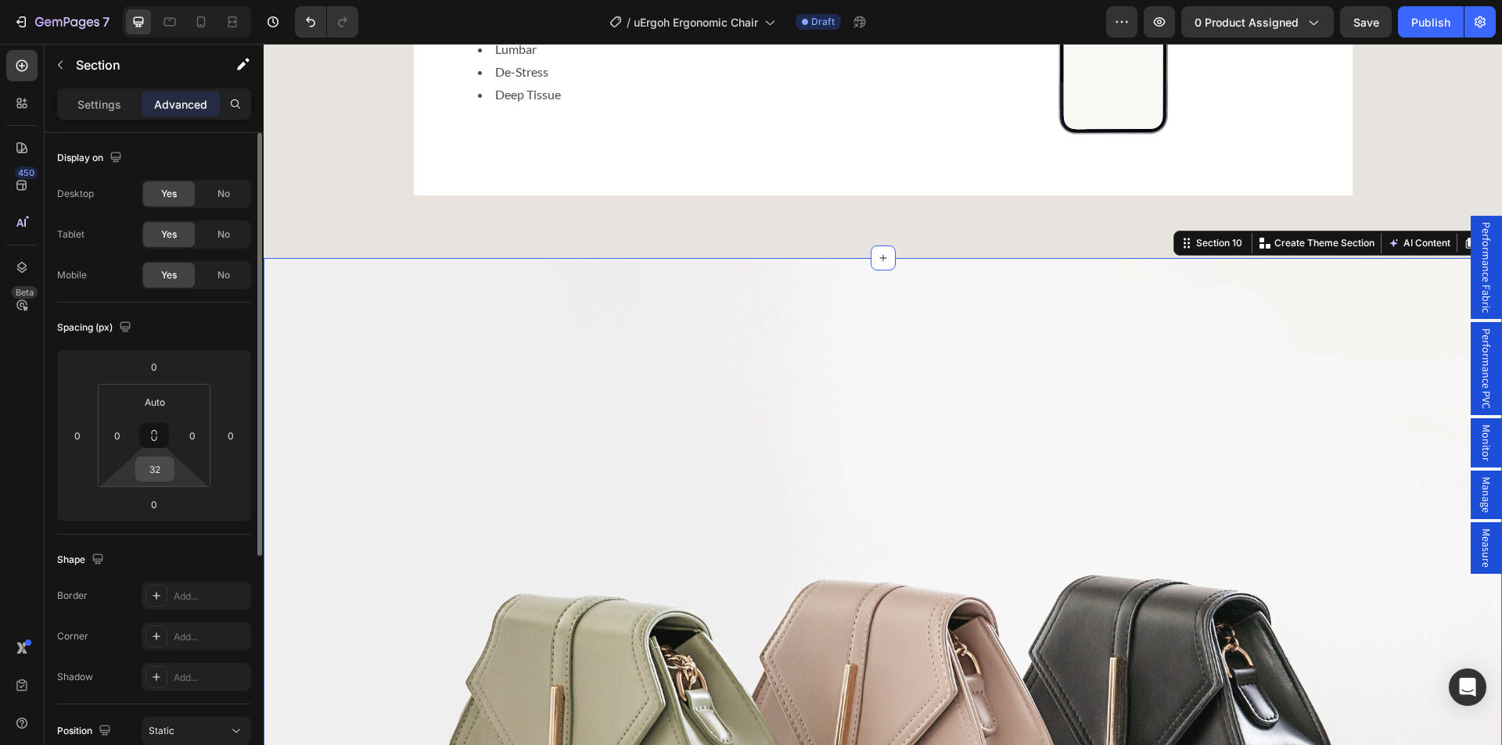
click at [154, 474] on input "32" at bounding box center [154, 469] width 31 height 23
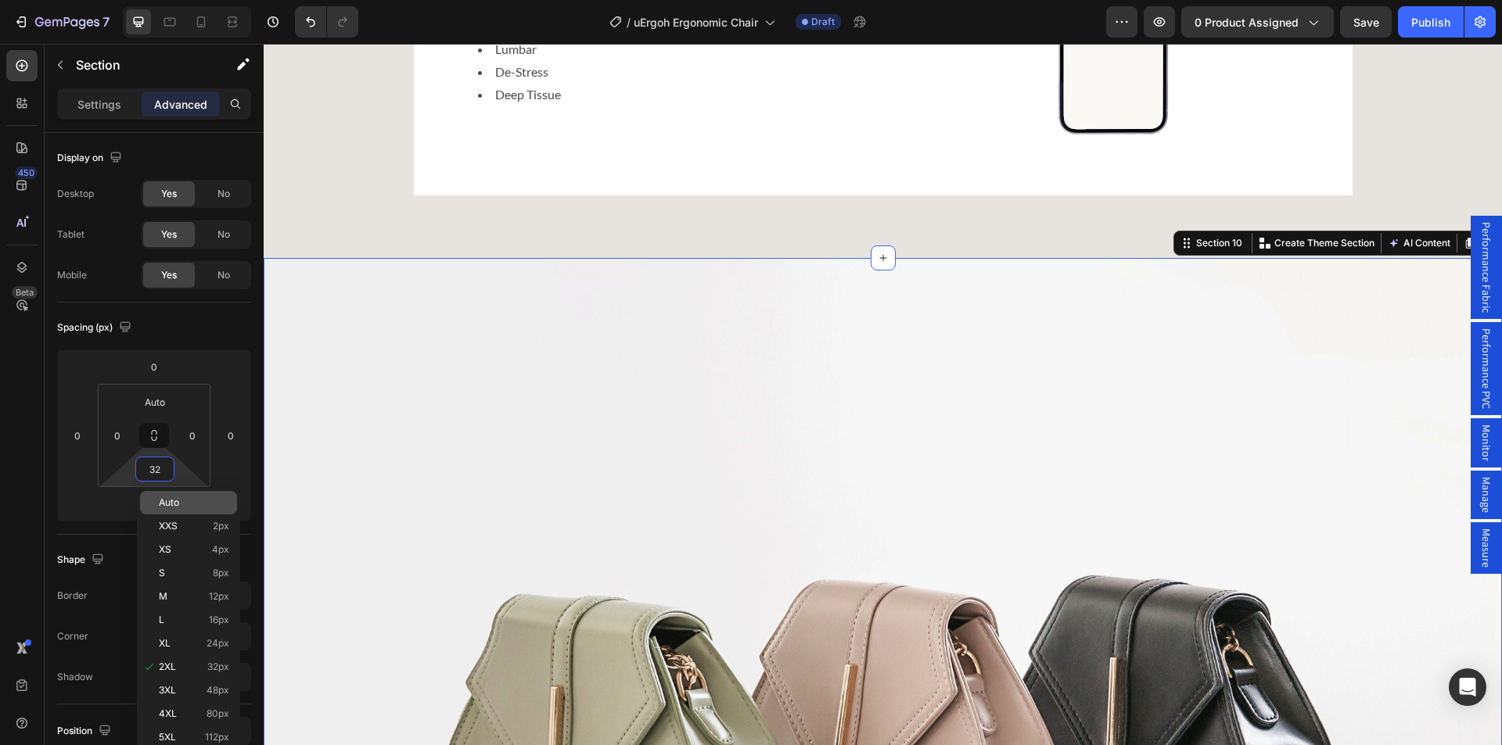
click at [169, 498] on span "Auto" at bounding box center [169, 502] width 20 height 11
type input "Auto"
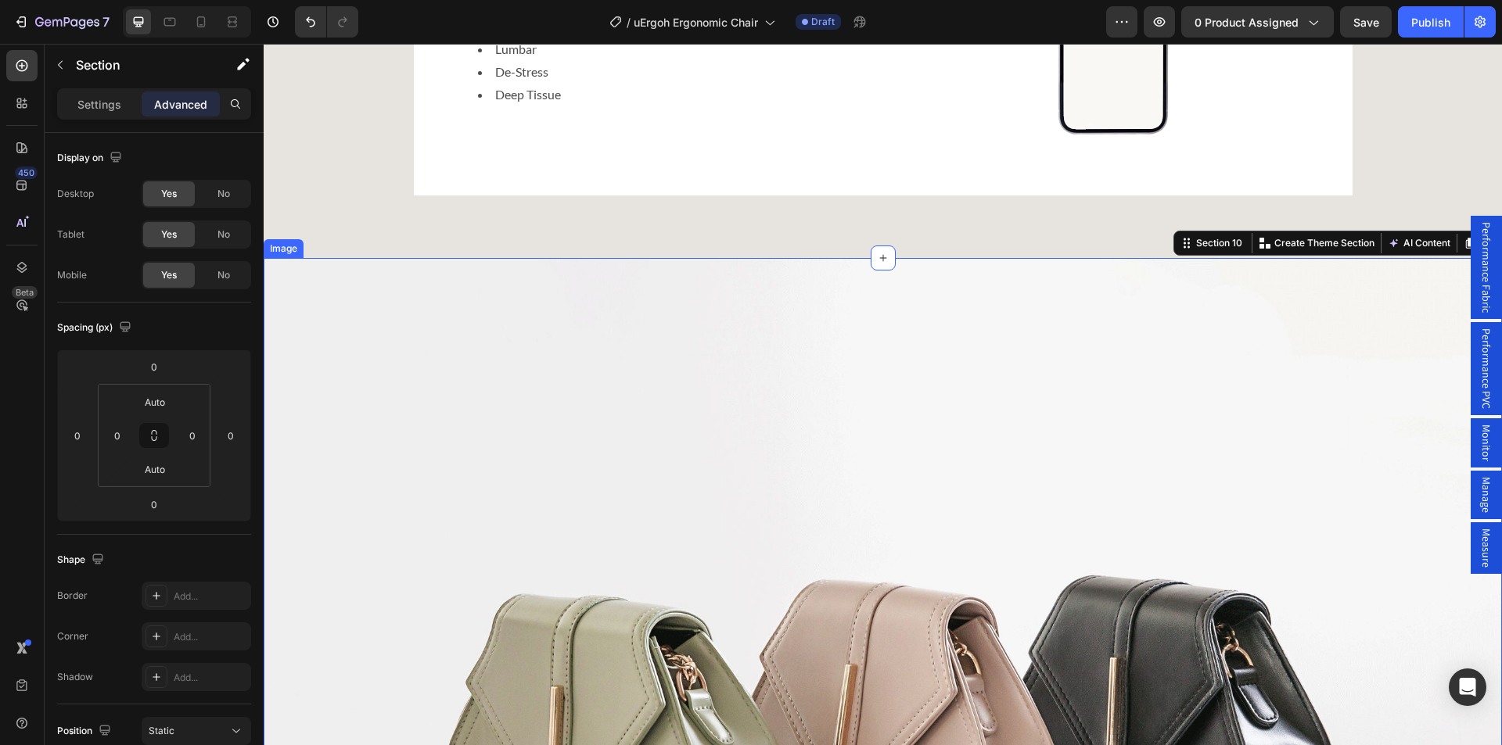
click at [656, 336] on img at bounding box center [883, 722] width 1238 height 928
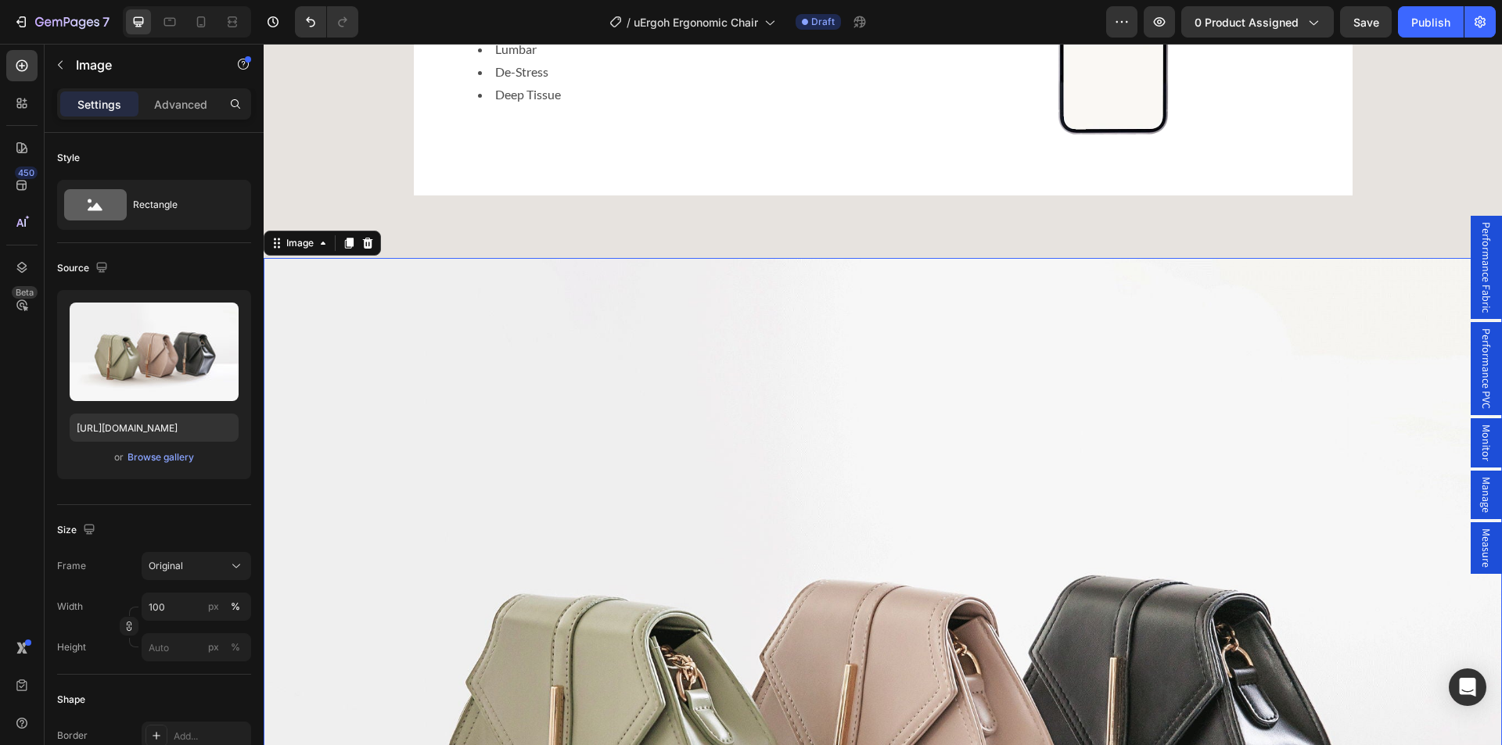
click at [508, 304] on img at bounding box center [883, 722] width 1238 height 928
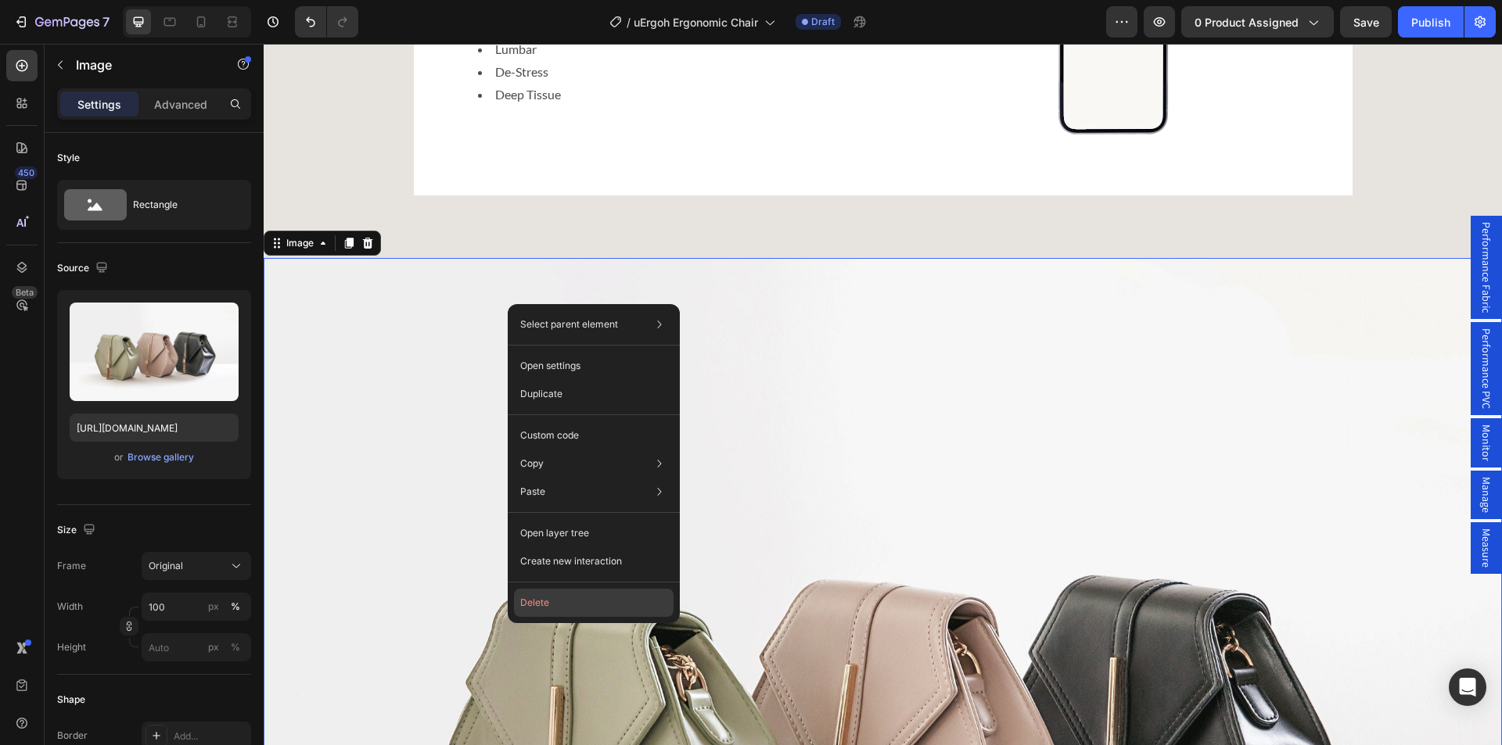
click at [542, 598] on button "Delete" at bounding box center [594, 603] width 160 height 28
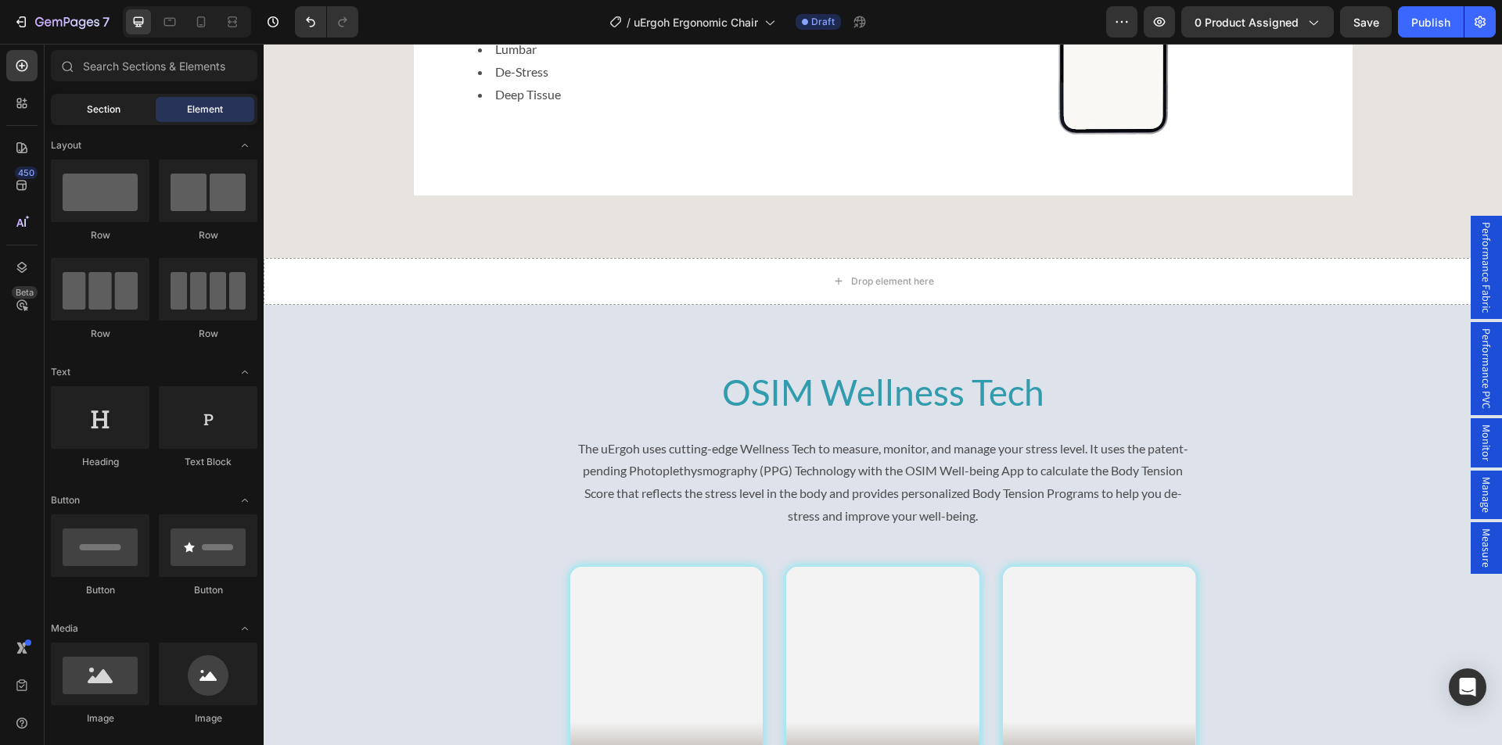
click at [115, 114] on span "Section" at bounding box center [104, 109] width 34 height 14
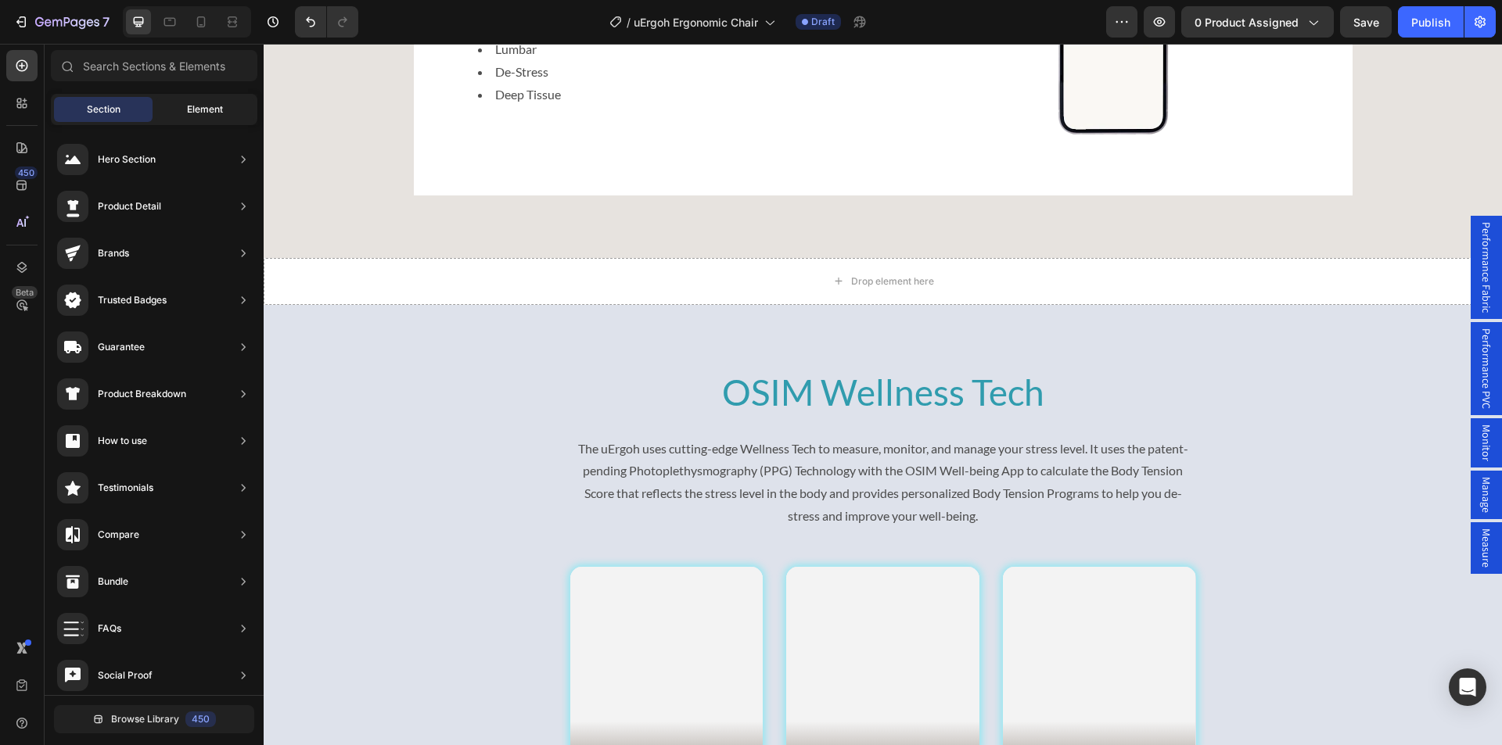
click at [213, 109] on span "Element" at bounding box center [205, 109] width 36 height 14
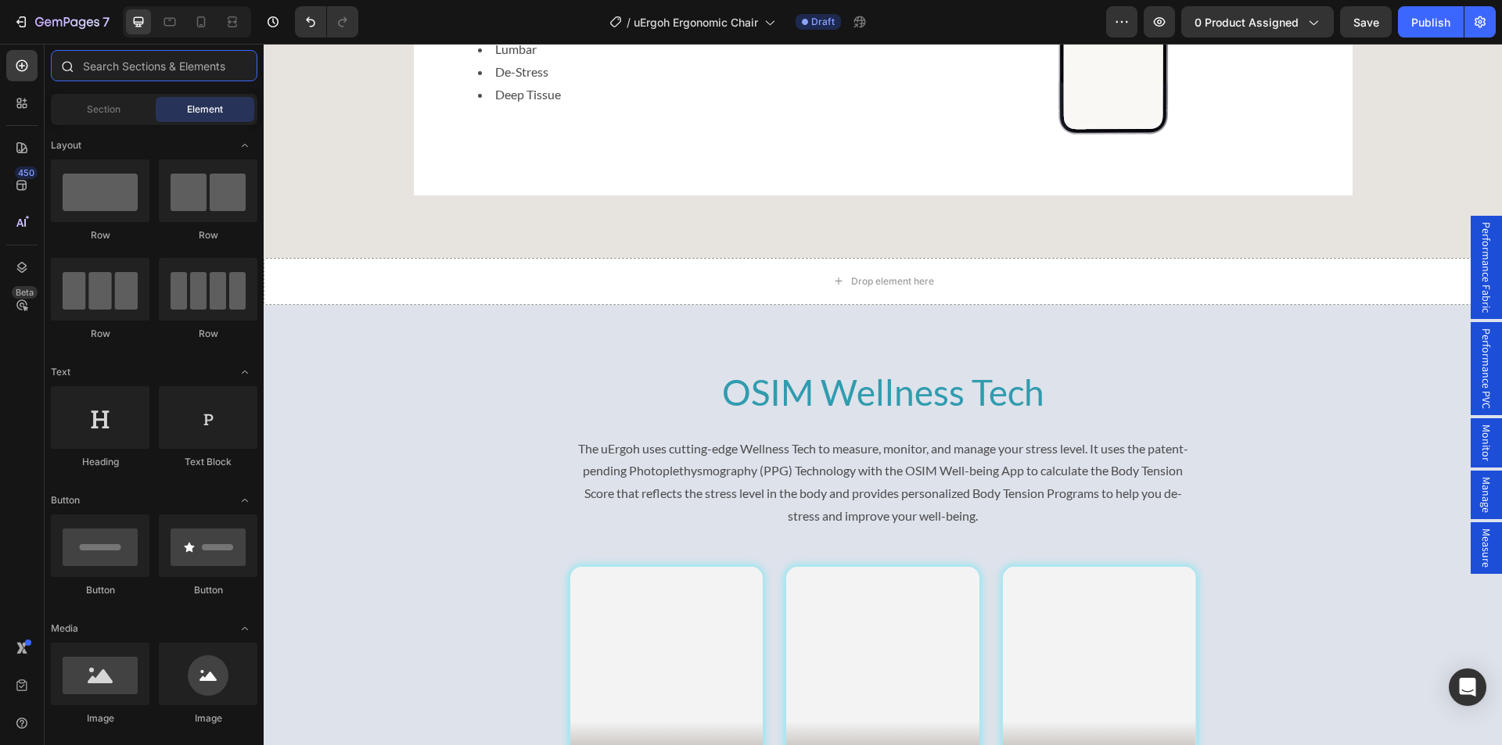
click at [136, 59] on input "text" at bounding box center [154, 65] width 206 height 31
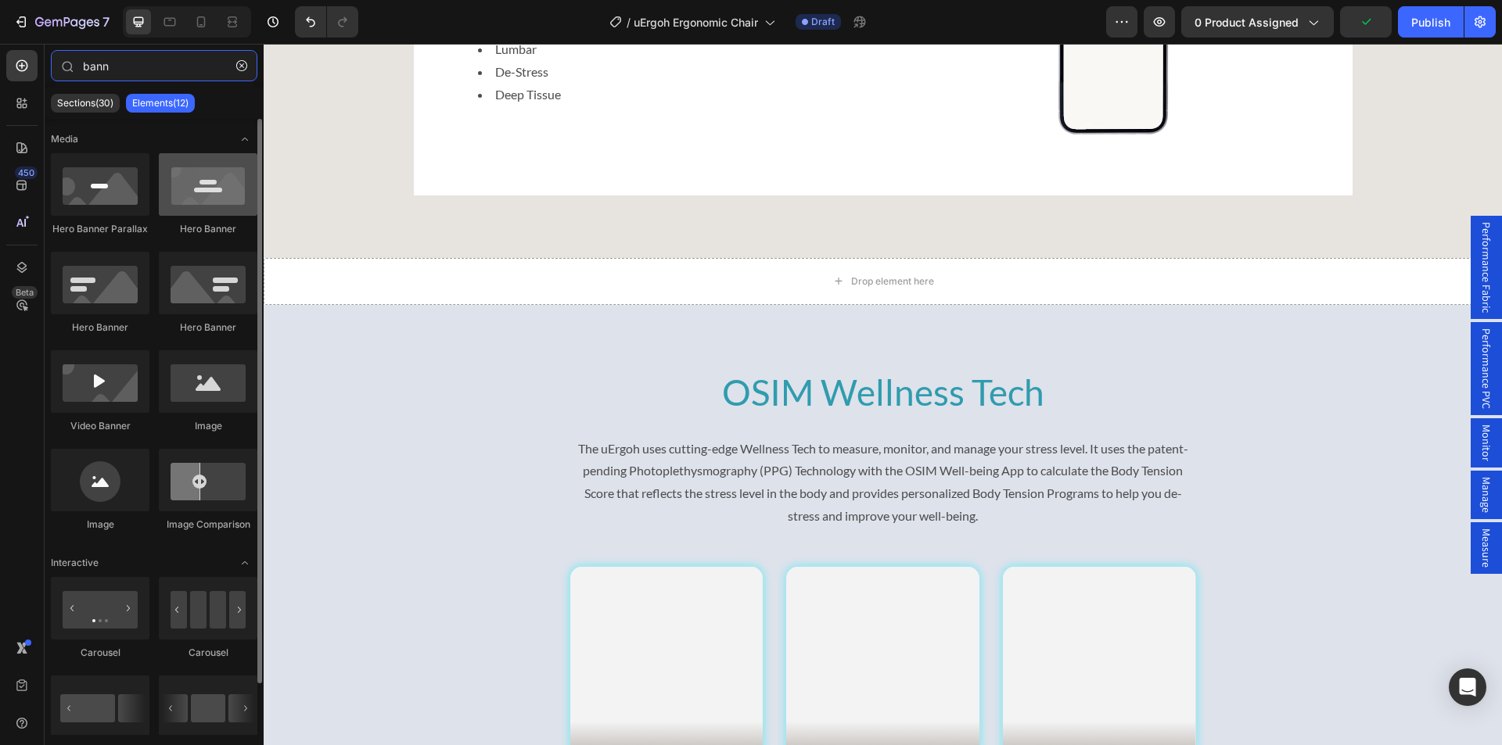
type input "bann"
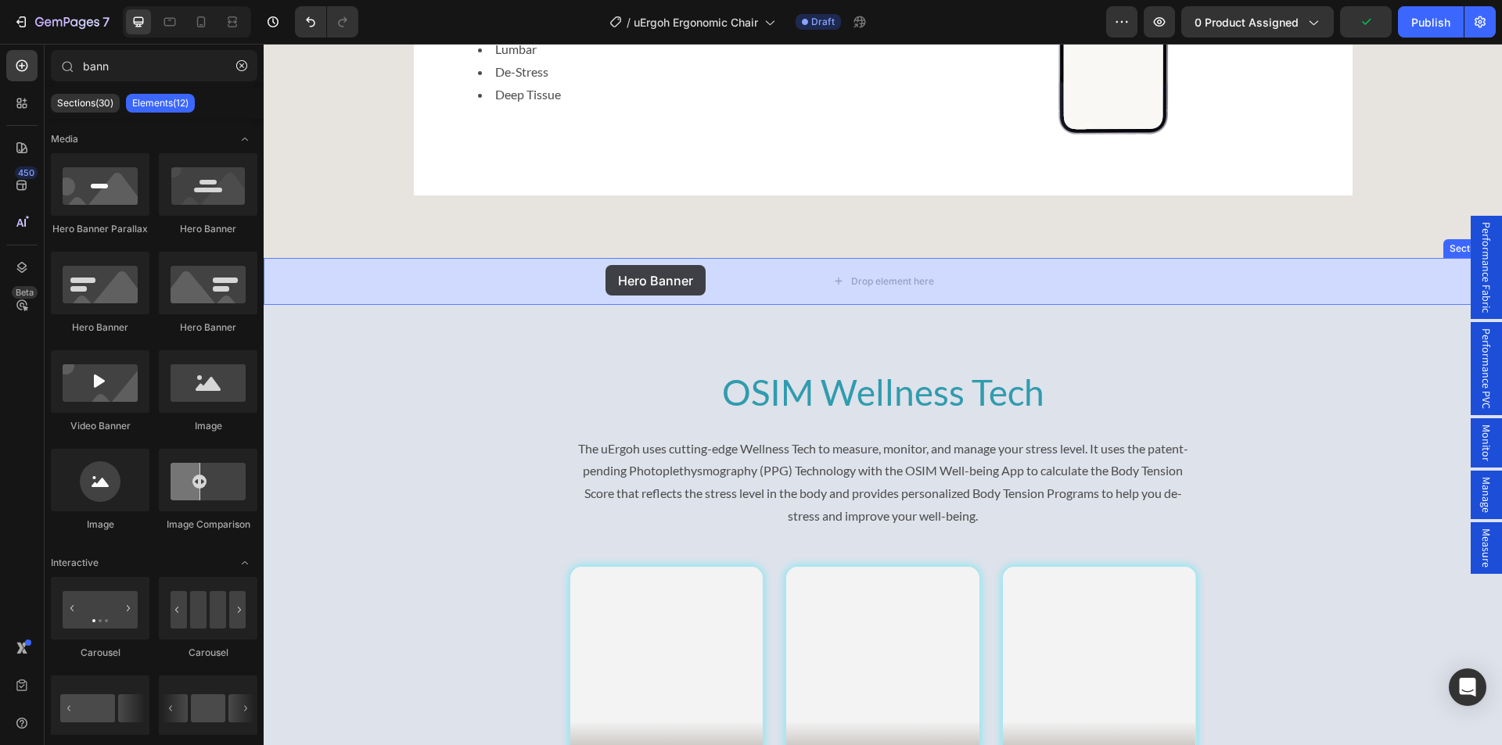
drag, startPoint x: 458, startPoint y: 233, endPoint x: 603, endPoint y: 263, distance: 147.7
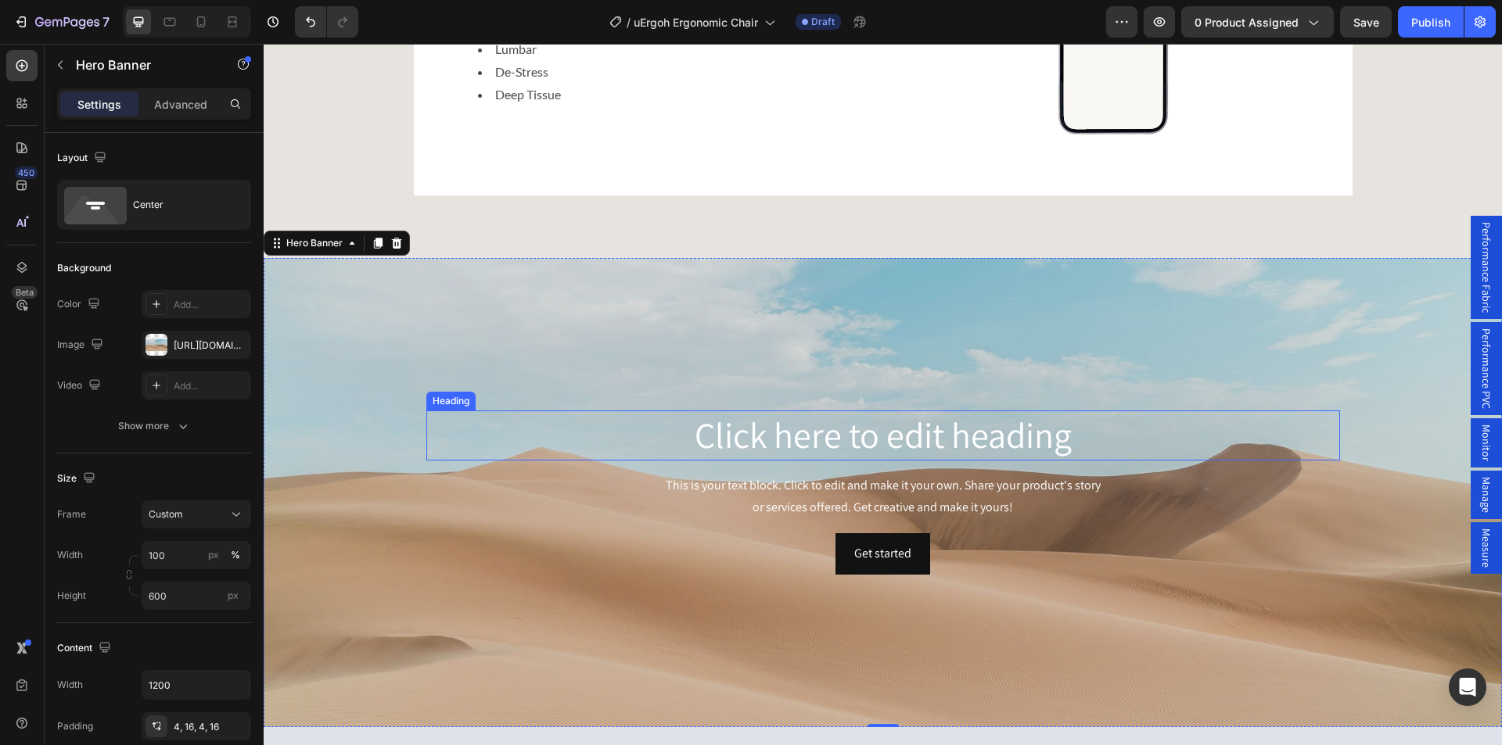
click at [834, 436] on h2 "Click here to edit heading" at bounding box center [882, 436] width 913 height 50
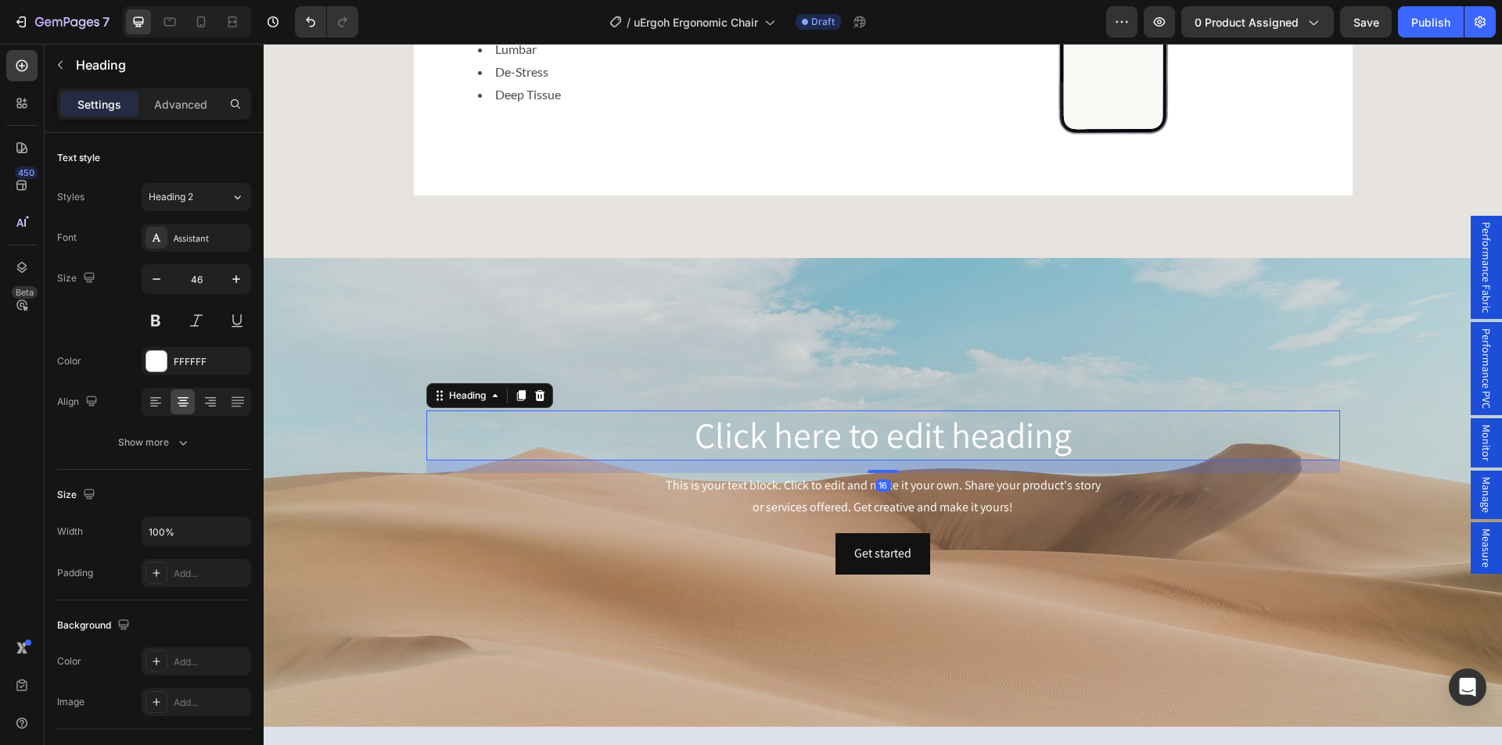
click at [786, 442] on h2 "Click here to edit heading" at bounding box center [882, 436] width 913 height 50
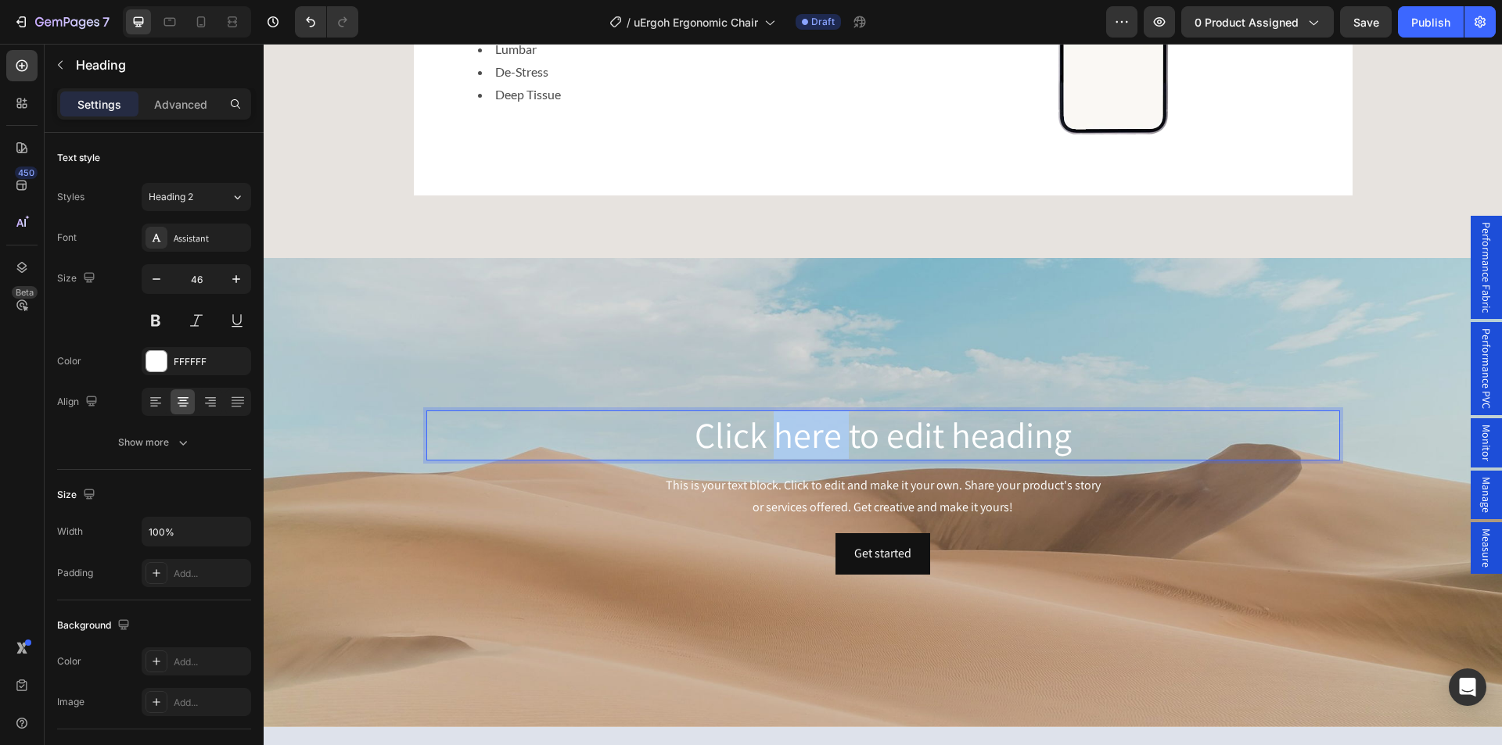
click at [786, 442] on p "Click here to edit heading" at bounding box center [883, 435] width 910 height 47
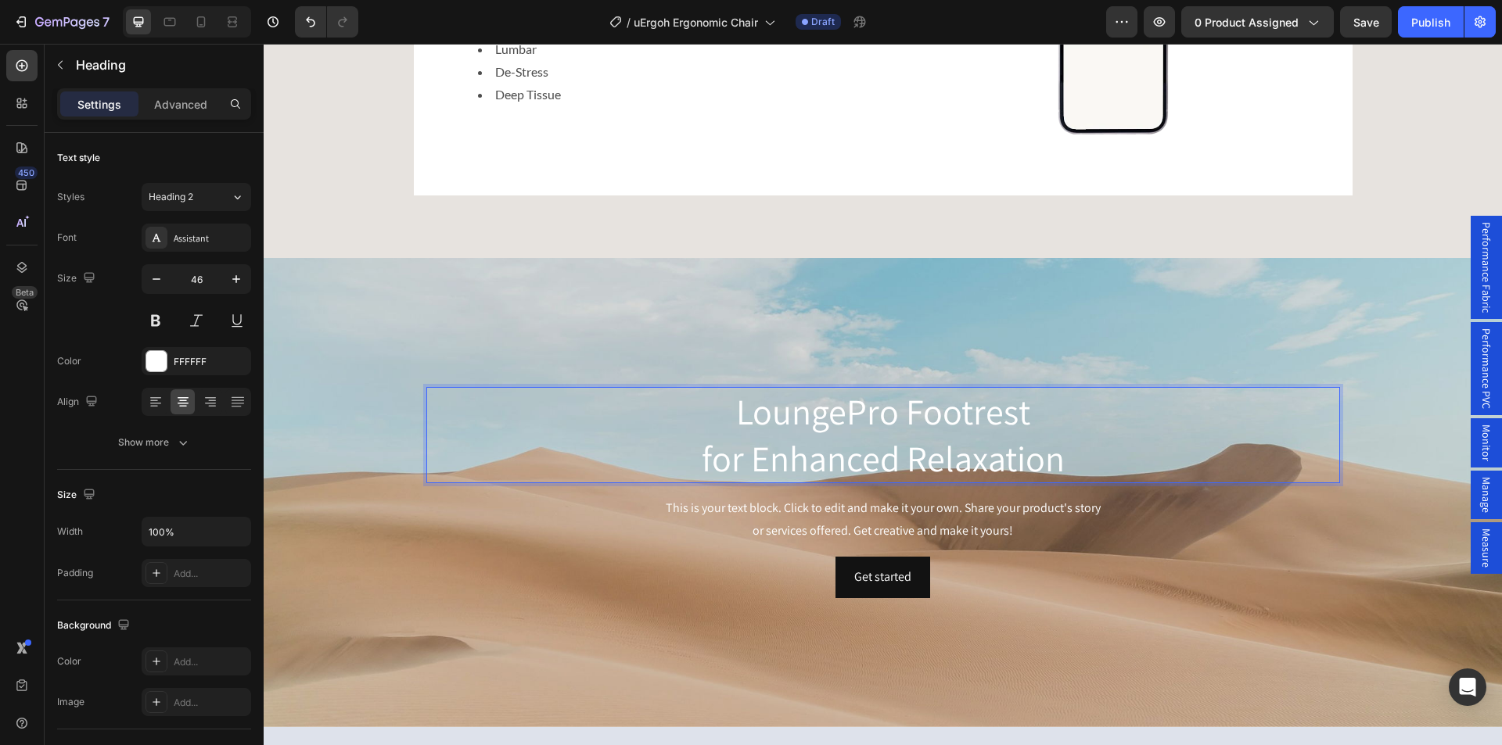
scroll to position [4826, 0]
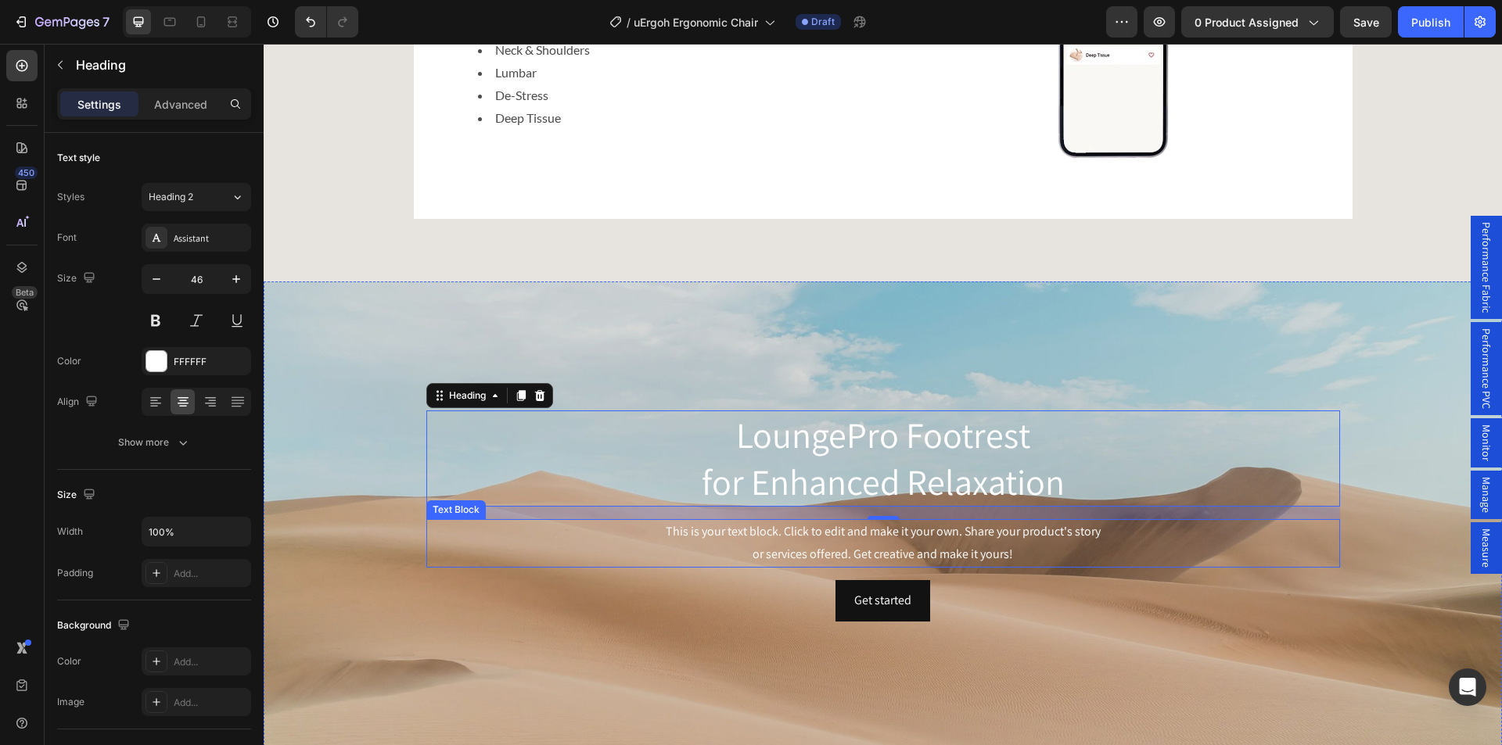
click at [828, 548] on div "This is your text block. Click to edit and make it your own. Share your product…" at bounding box center [882, 543] width 913 height 48
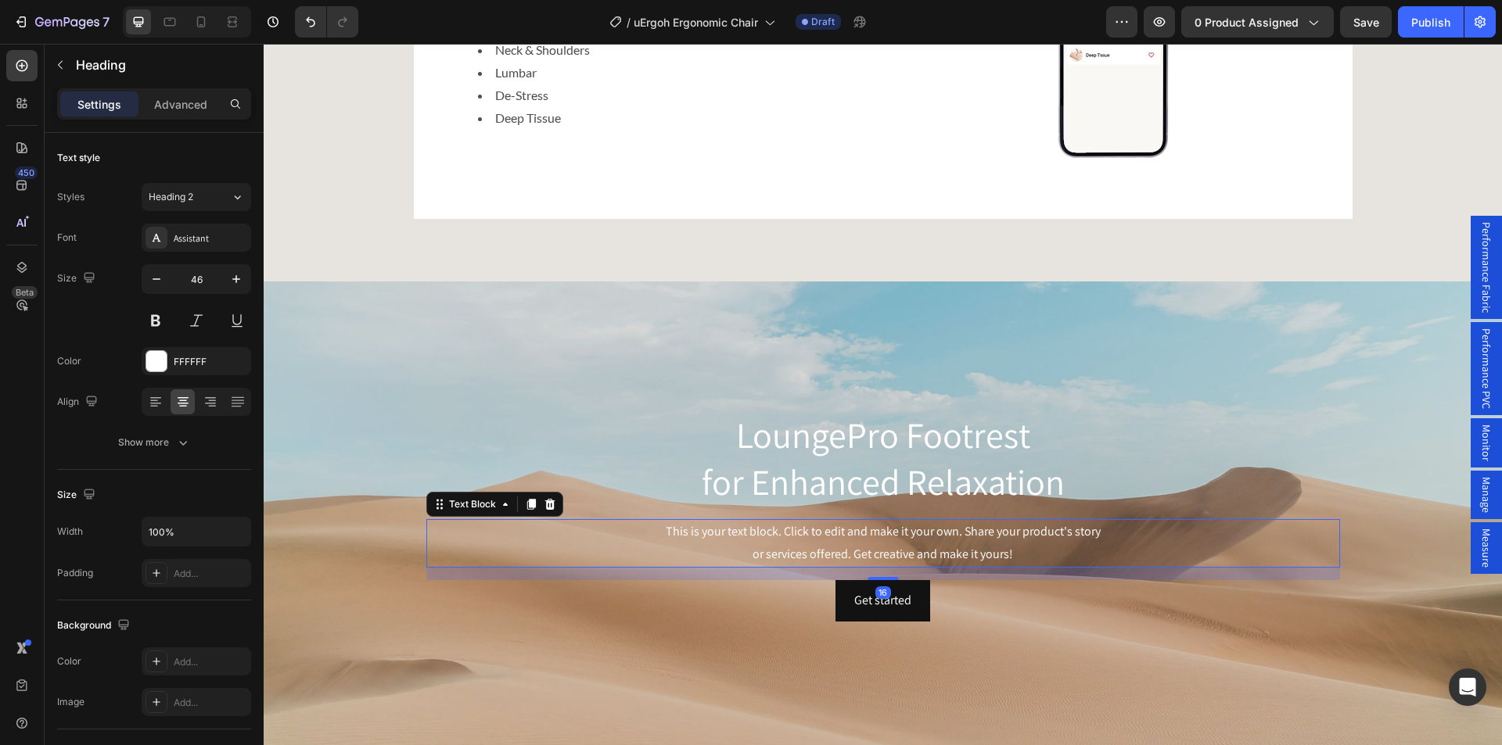
click at [828, 548] on div "This is your text block. Click to edit and make it your own. Share your product…" at bounding box center [882, 543] width 913 height 48
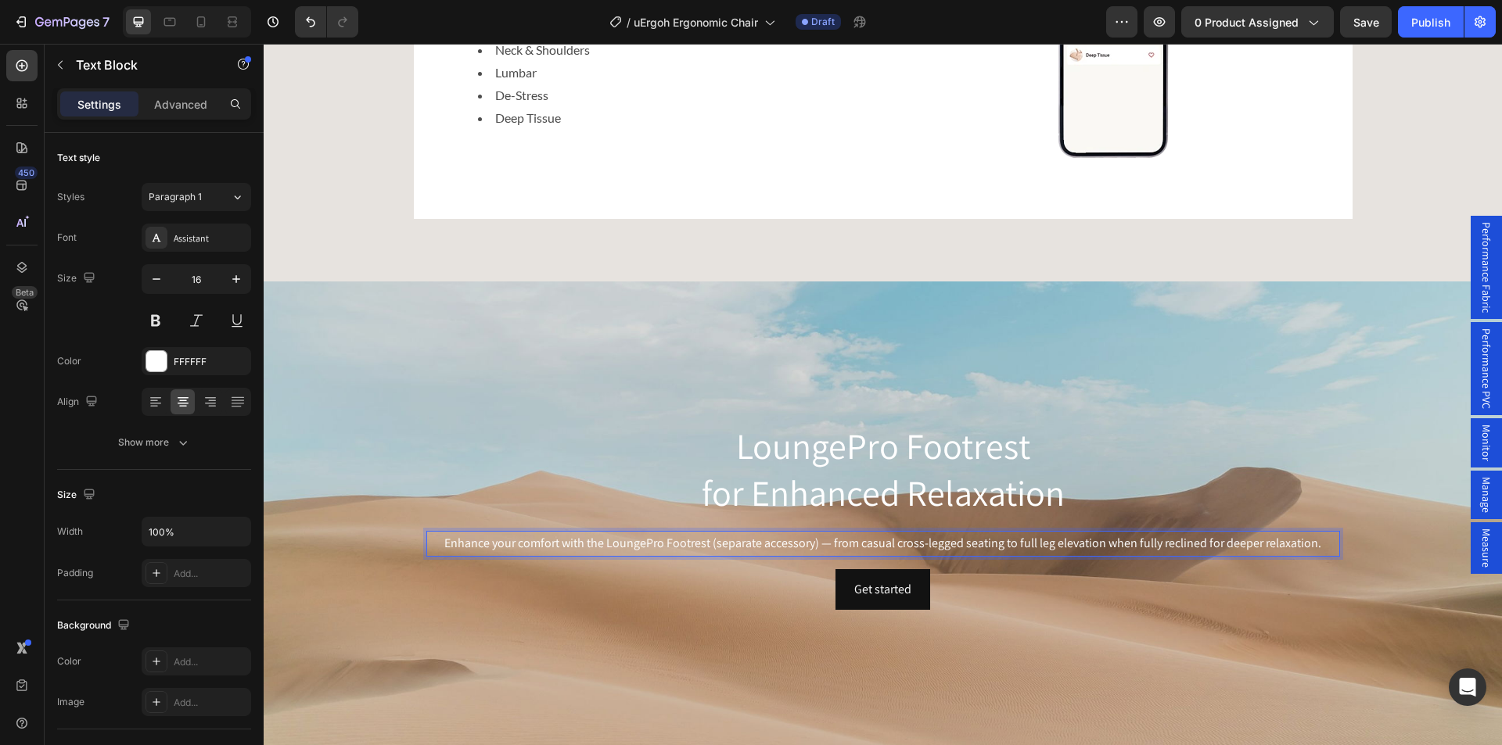
scroll to position [4837, 0]
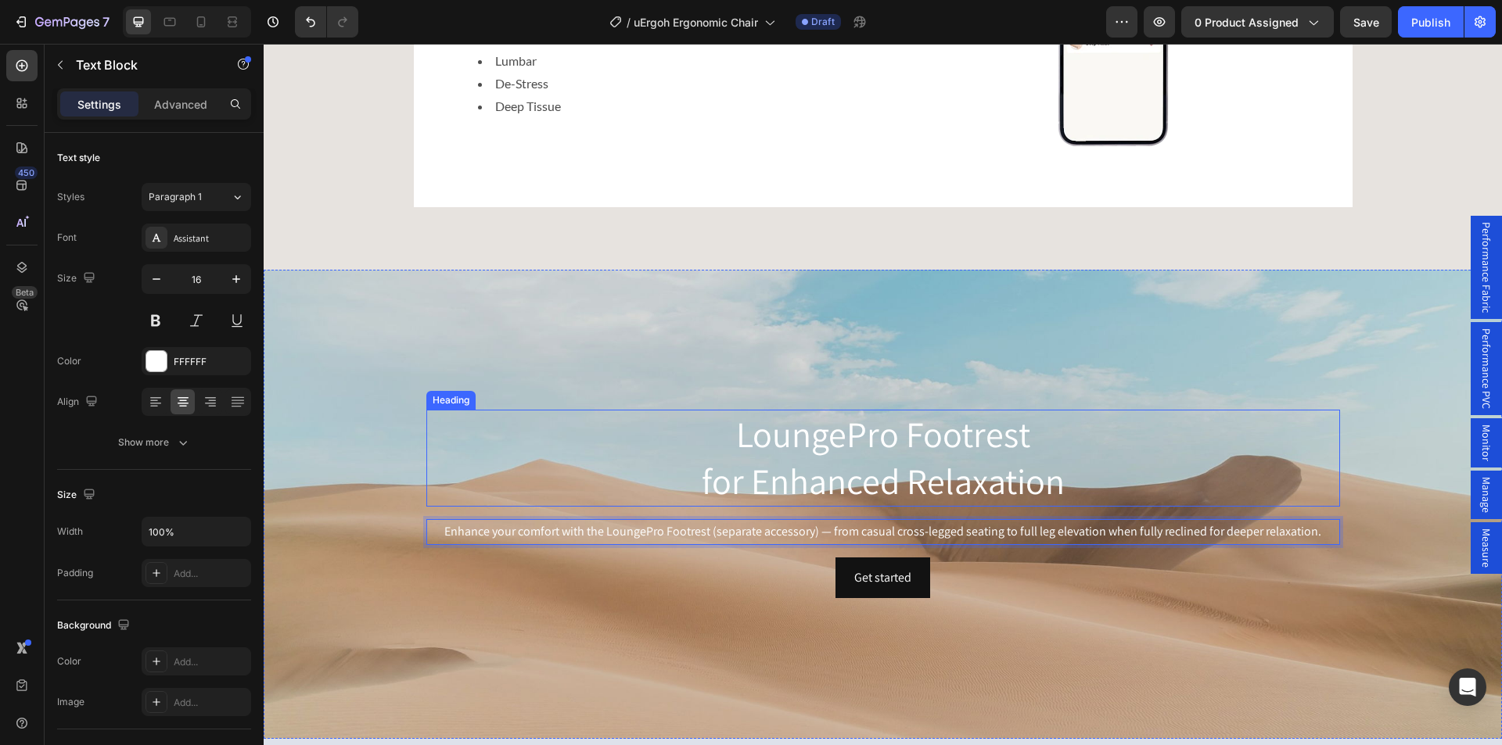
click at [440, 432] on p "LoungePro Footrest for Enhanced Relaxation" at bounding box center [883, 458] width 910 height 94
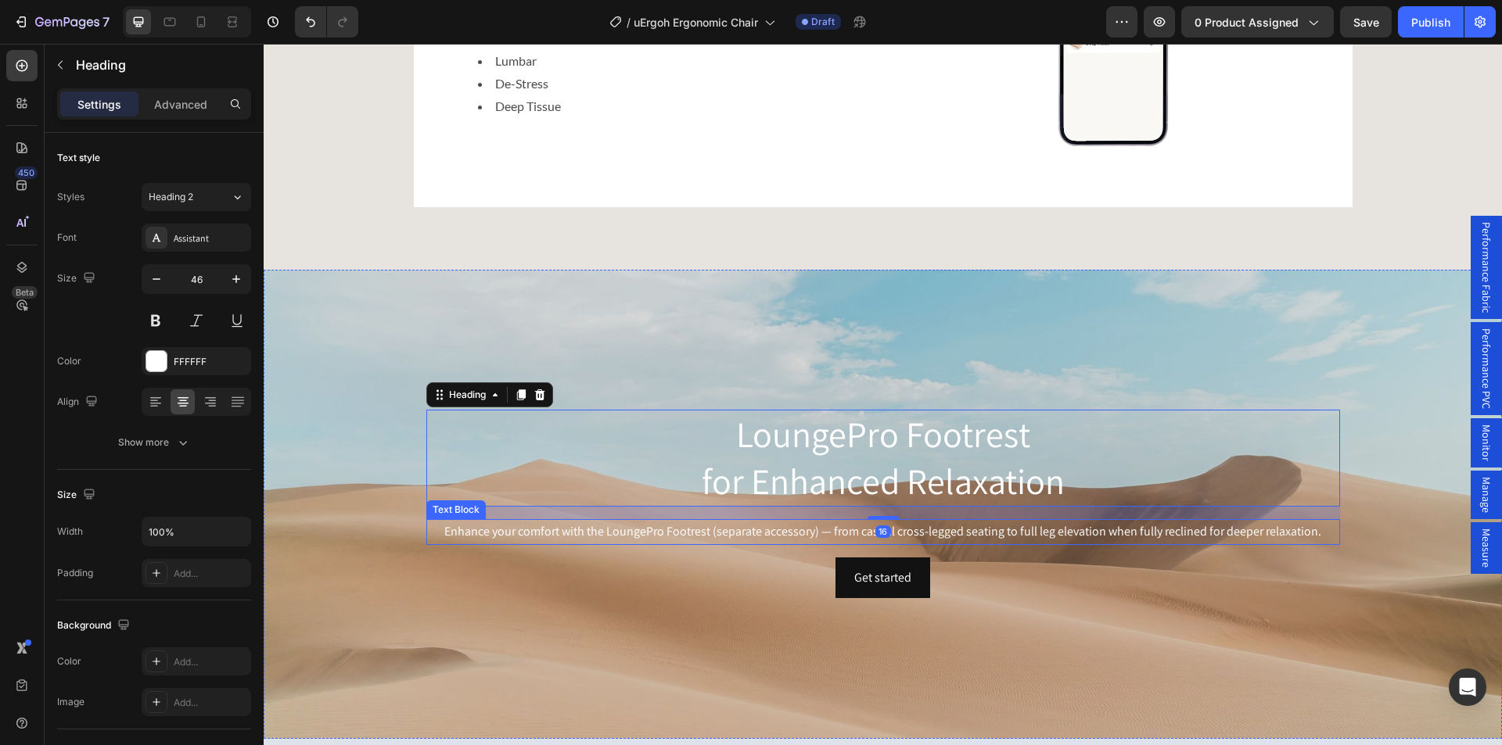
click at [685, 531] on p "Enhance your comfort with the LoungePro Footrest (separate accessory) — from ca…" at bounding box center [883, 532] width 910 height 23
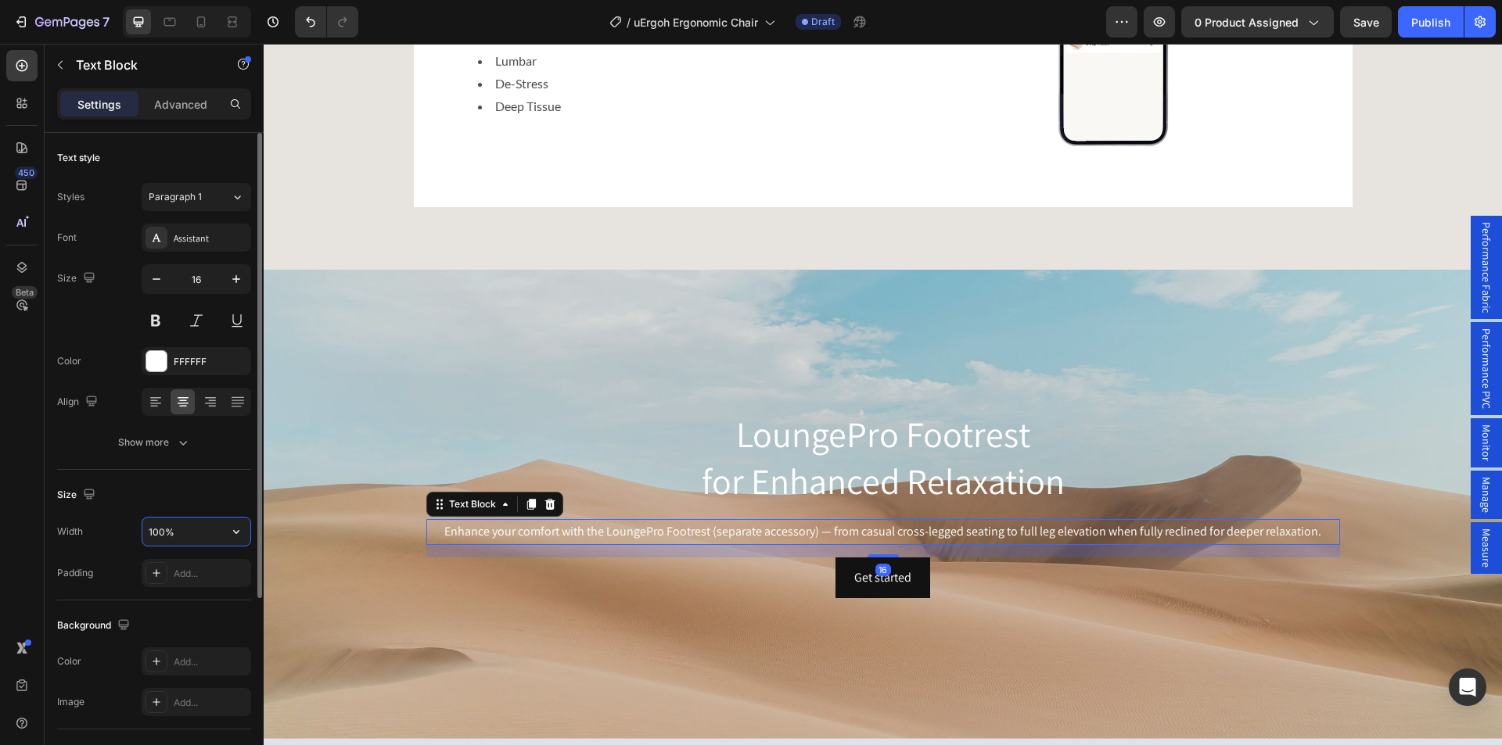
click at [192, 527] on input "100%" at bounding box center [196, 532] width 108 height 28
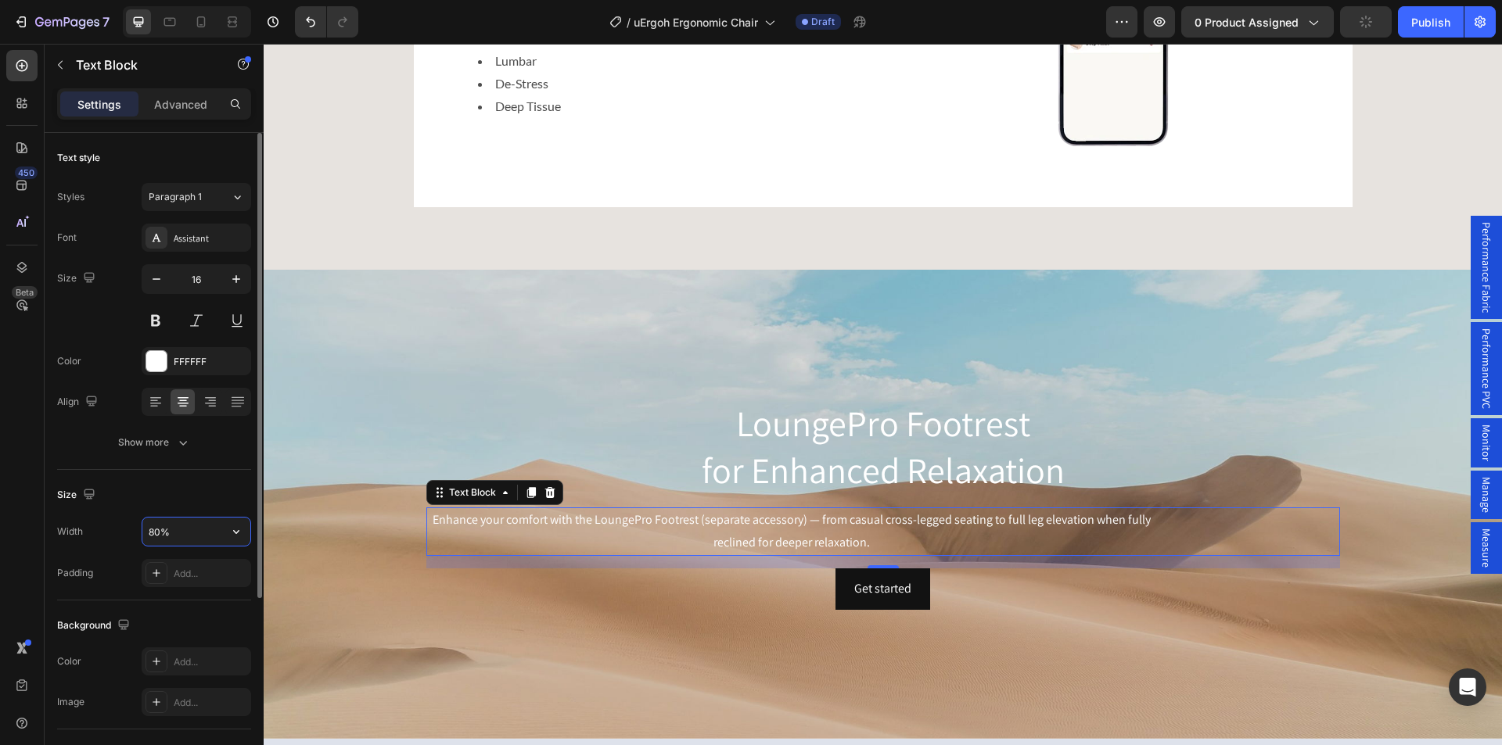
drag, startPoint x: 183, startPoint y: 531, endPoint x: 103, endPoint y: 526, distance: 79.9
click at [105, 526] on div "Width 80%" at bounding box center [154, 532] width 194 height 30
click at [232, 531] on icon "button" at bounding box center [236, 532] width 16 height 16
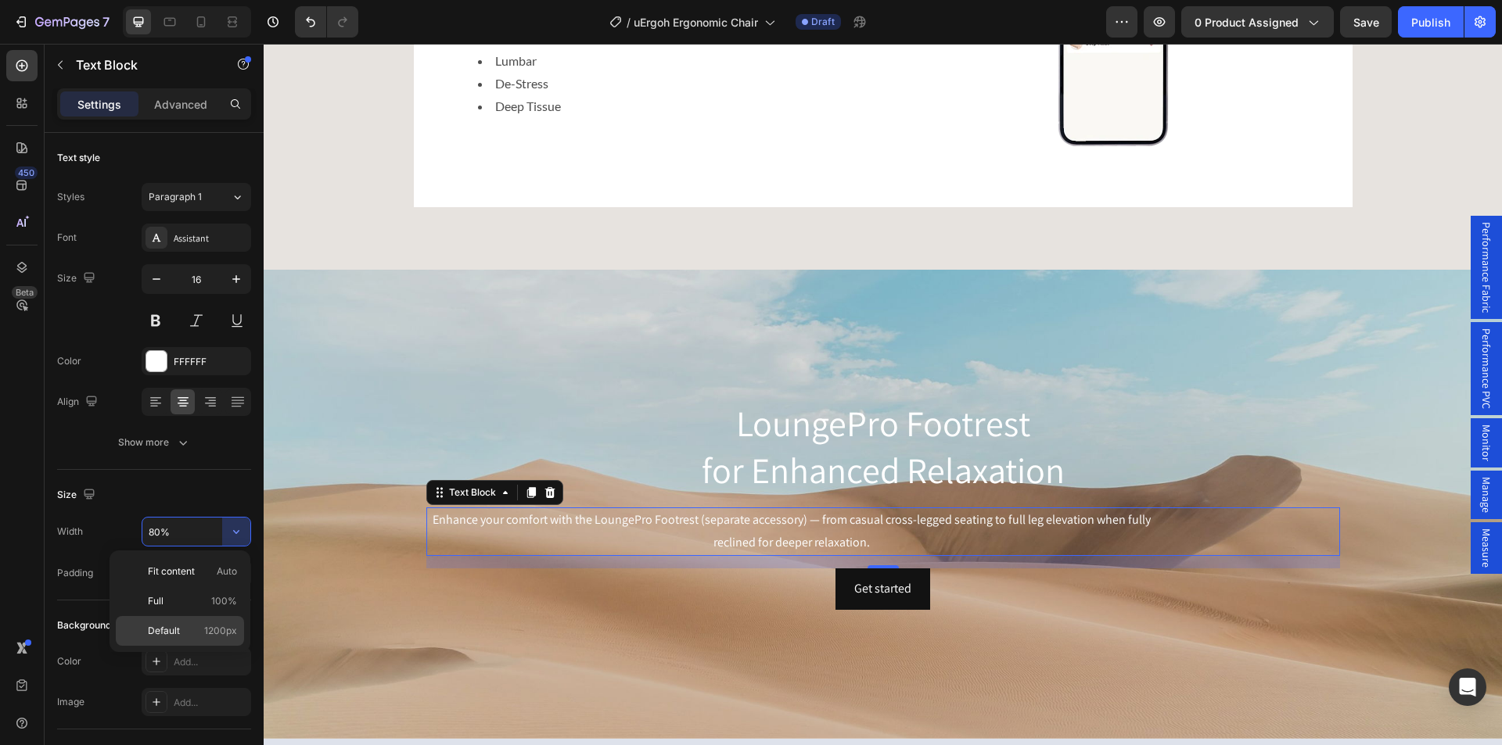
click at [191, 630] on p "Default 1200px" at bounding box center [192, 631] width 89 height 14
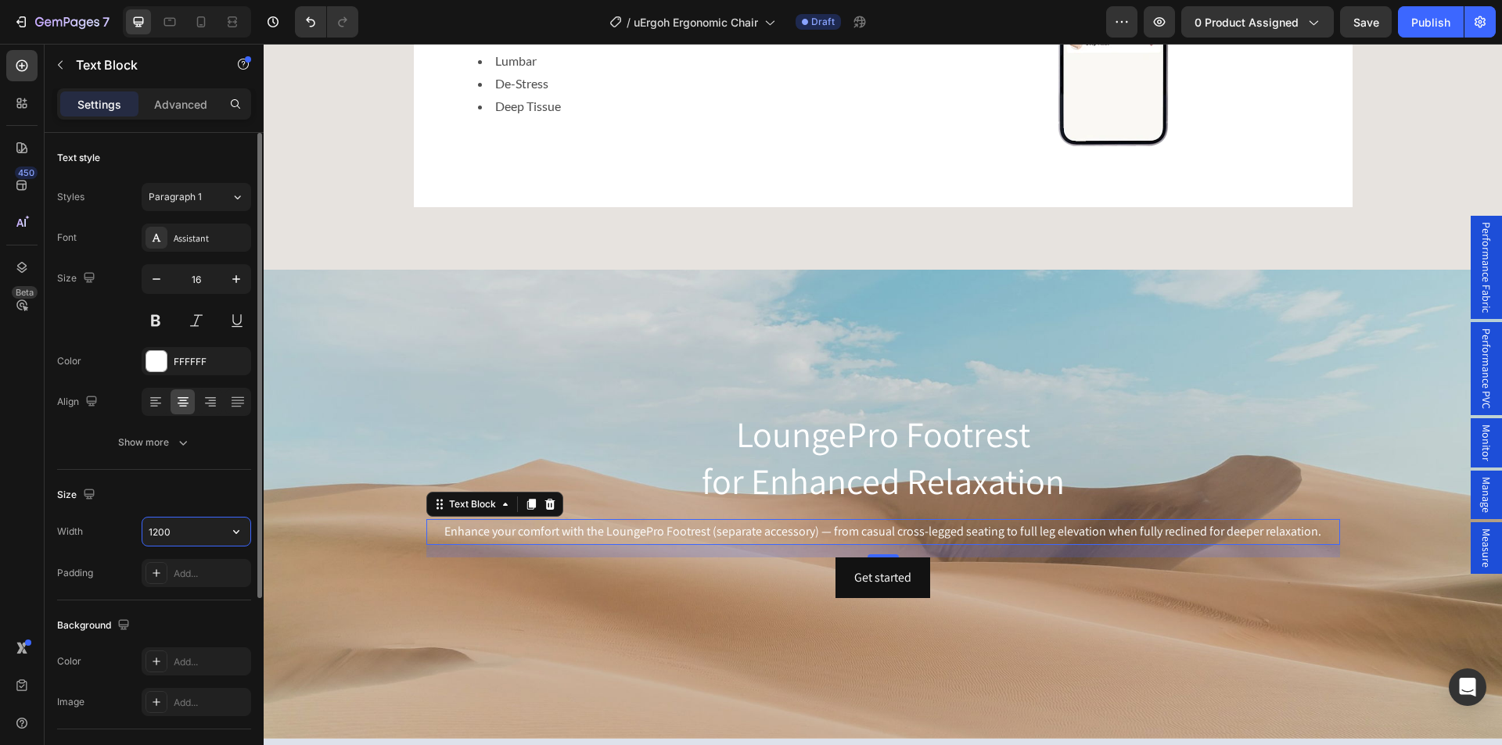
click at [203, 535] on input "1200" at bounding box center [196, 532] width 108 height 28
click at [244, 534] on button "button" at bounding box center [236, 532] width 28 height 28
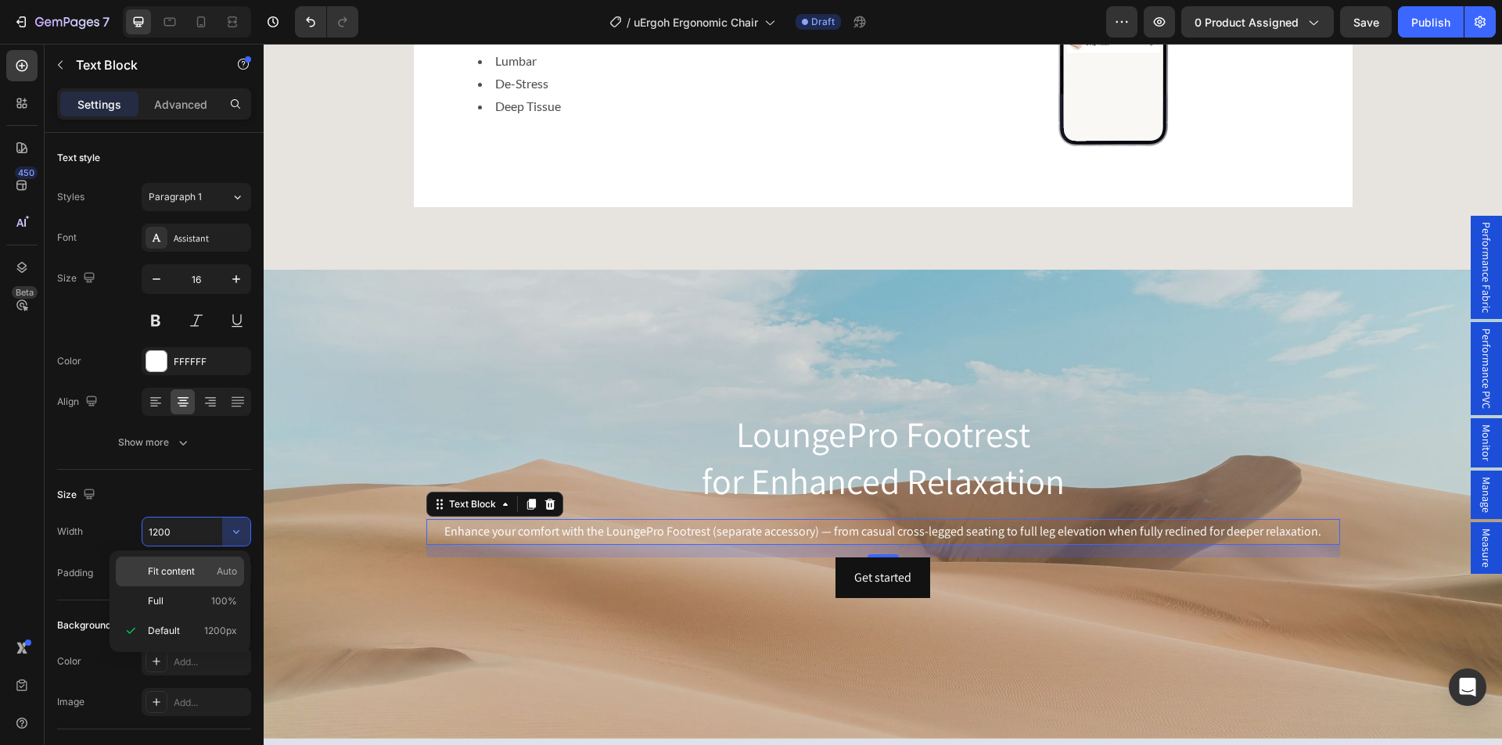
click at [199, 587] on div "Fit content Auto" at bounding box center [180, 602] width 128 height 30
type input "Auto"
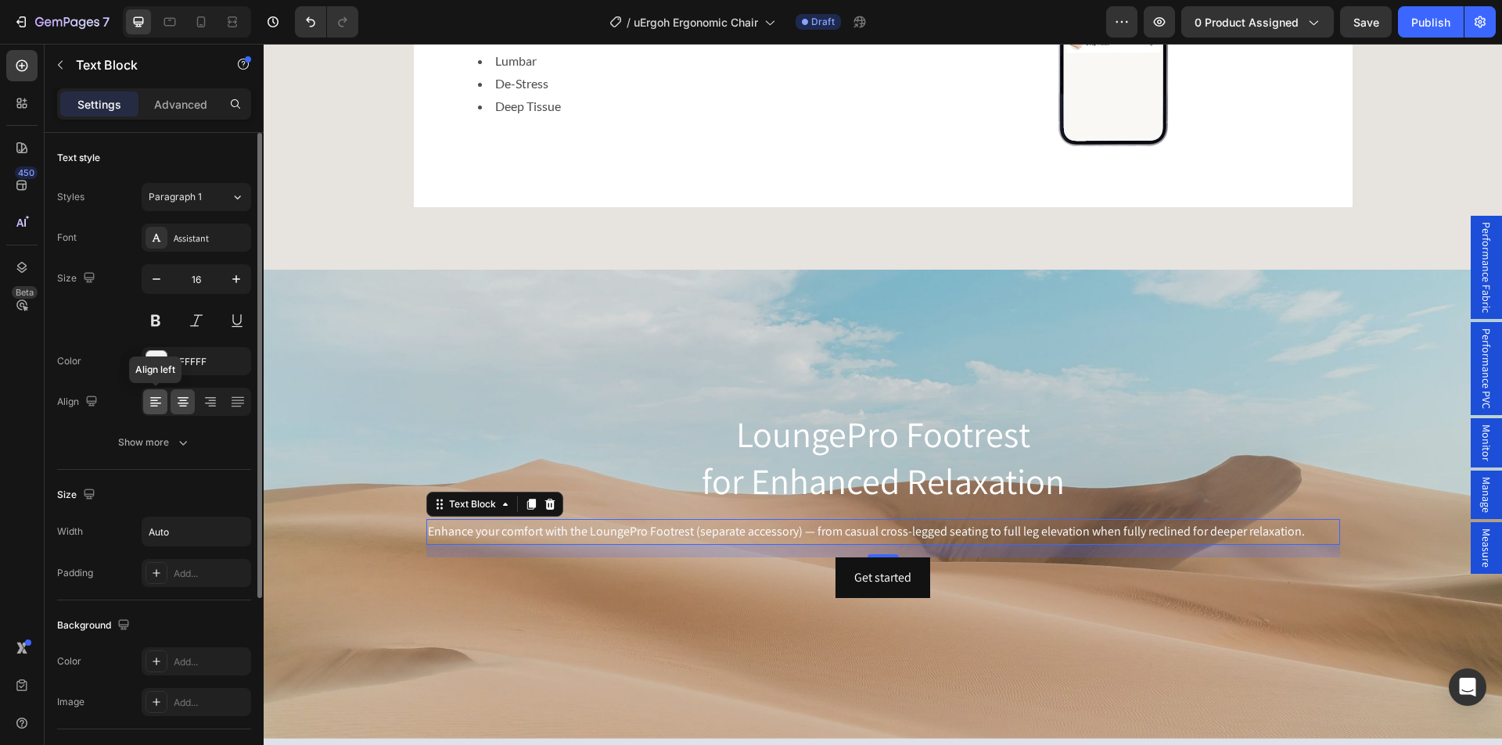
click at [163, 394] on icon at bounding box center [156, 402] width 16 height 16
click at [182, 404] on icon at bounding box center [183, 402] width 16 height 16
click at [209, 404] on icon at bounding box center [211, 402] width 16 height 16
click at [181, 400] on icon at bounding box center [183, 402] width 16 height 16
click at [174, 443] on div "Show more" at bounding box center [154, 443] width 73 height 16
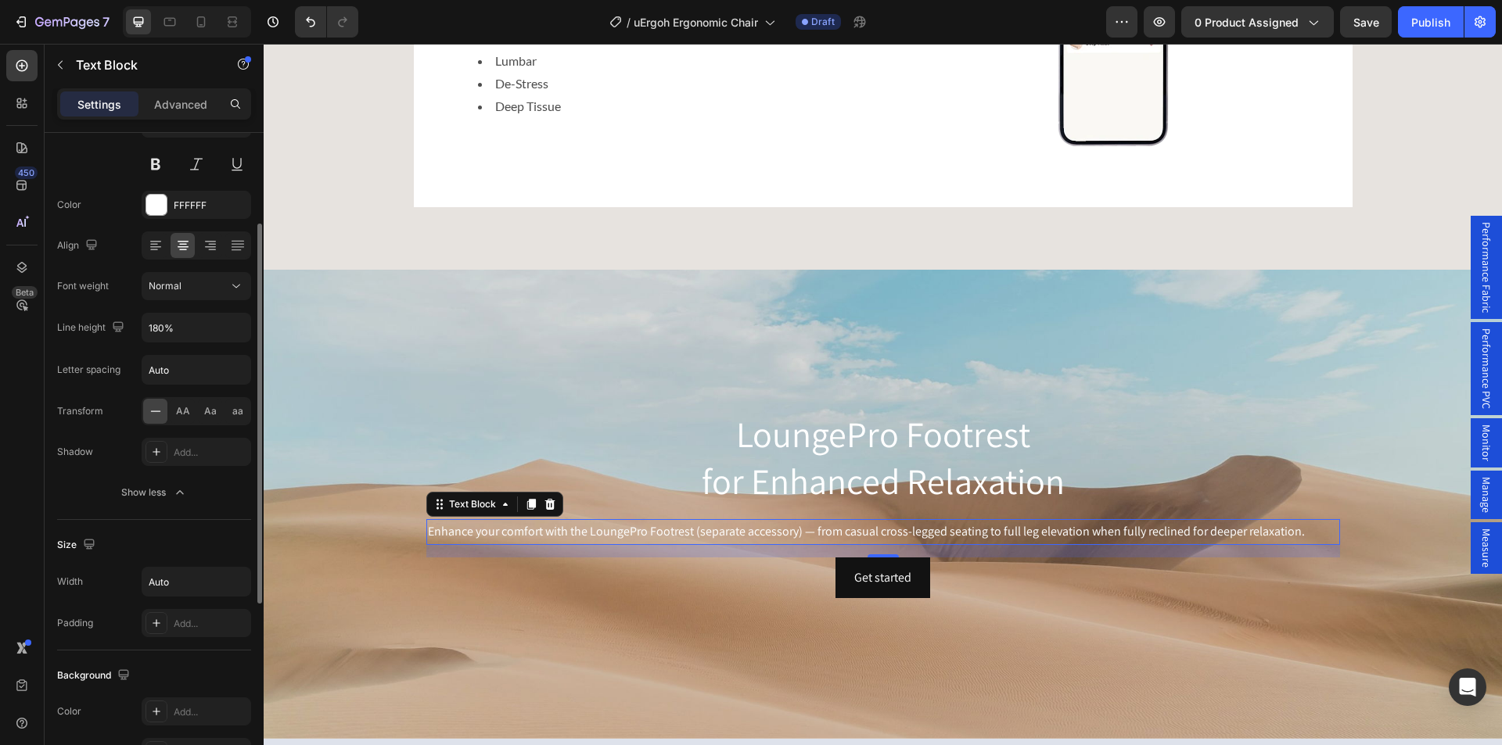
scroll to position [313, 0]
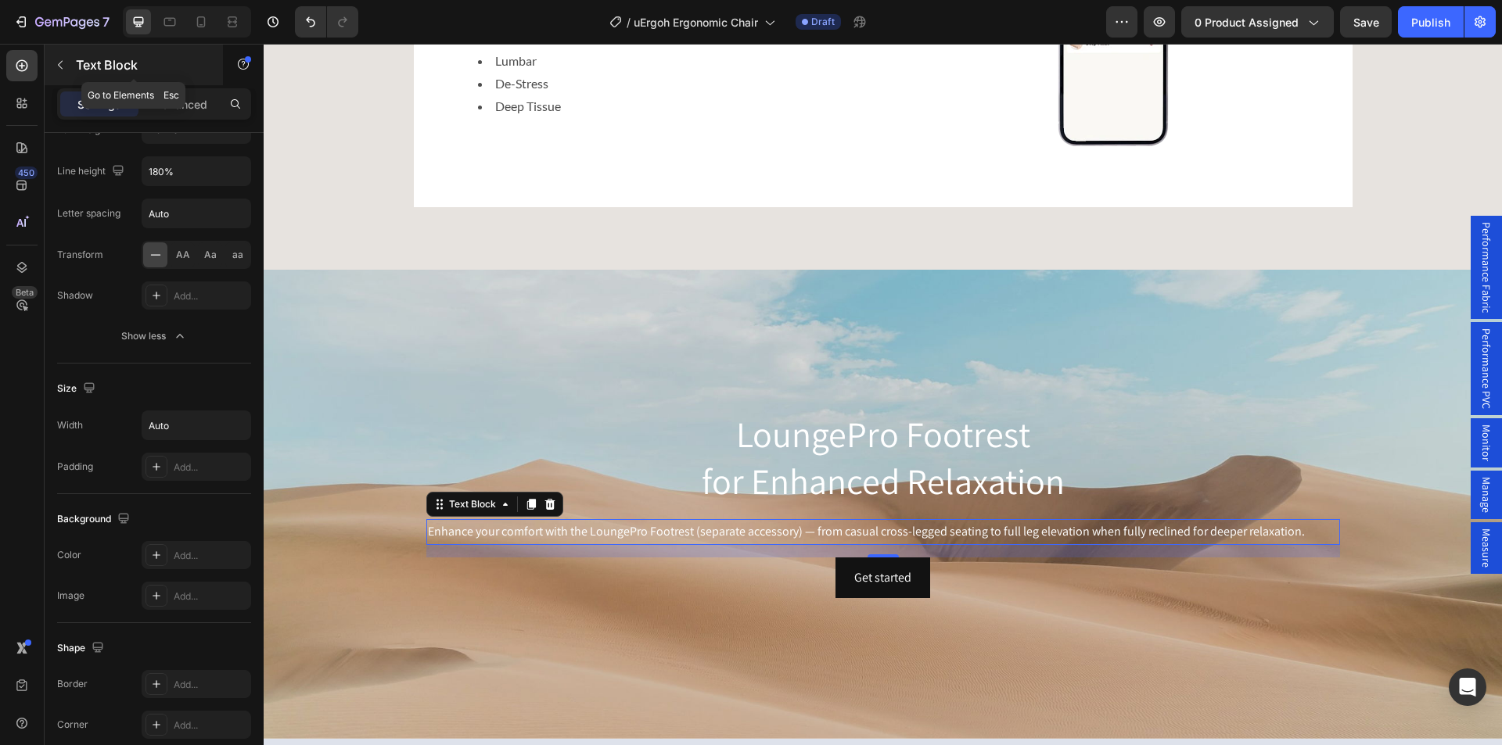
click at [64, 60] on icon "button" at bounding box center [60, 65] width 13 height 13
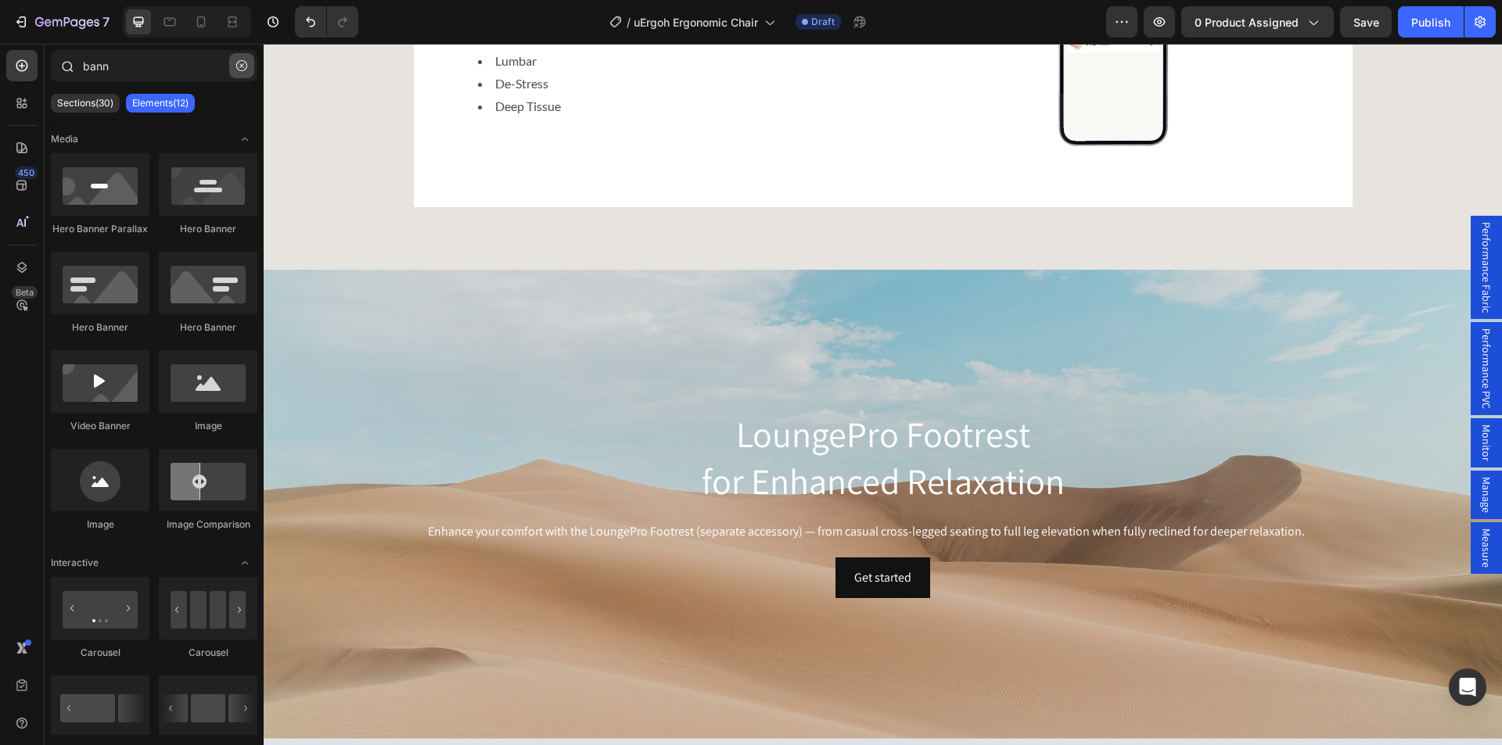
click at [238, 63] on icon "button" at bounding box center [241, 65] width 11 height 11
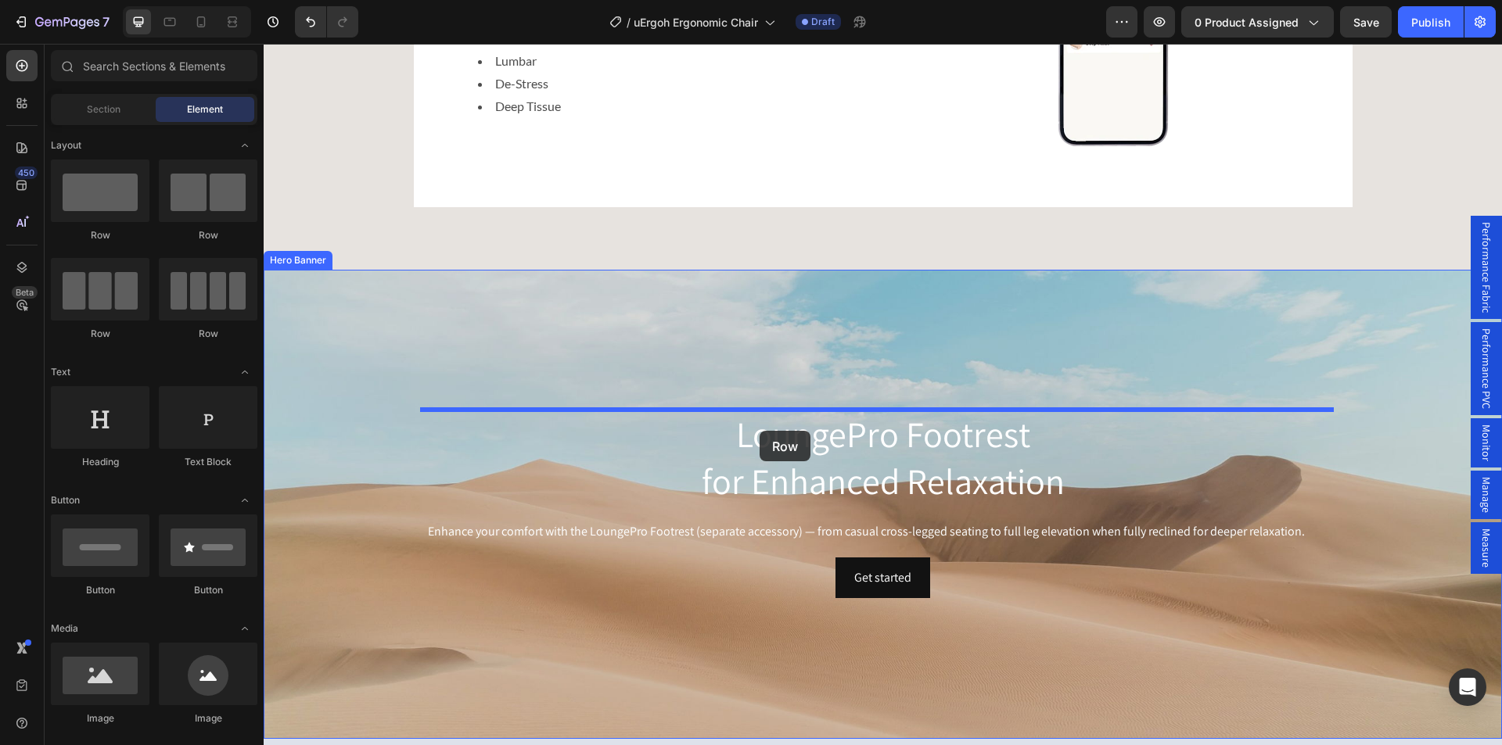
drag, startPoint x: 729, startPoint y: 397, endPoint x: 759, endPoint y: 431, distance: 46.0
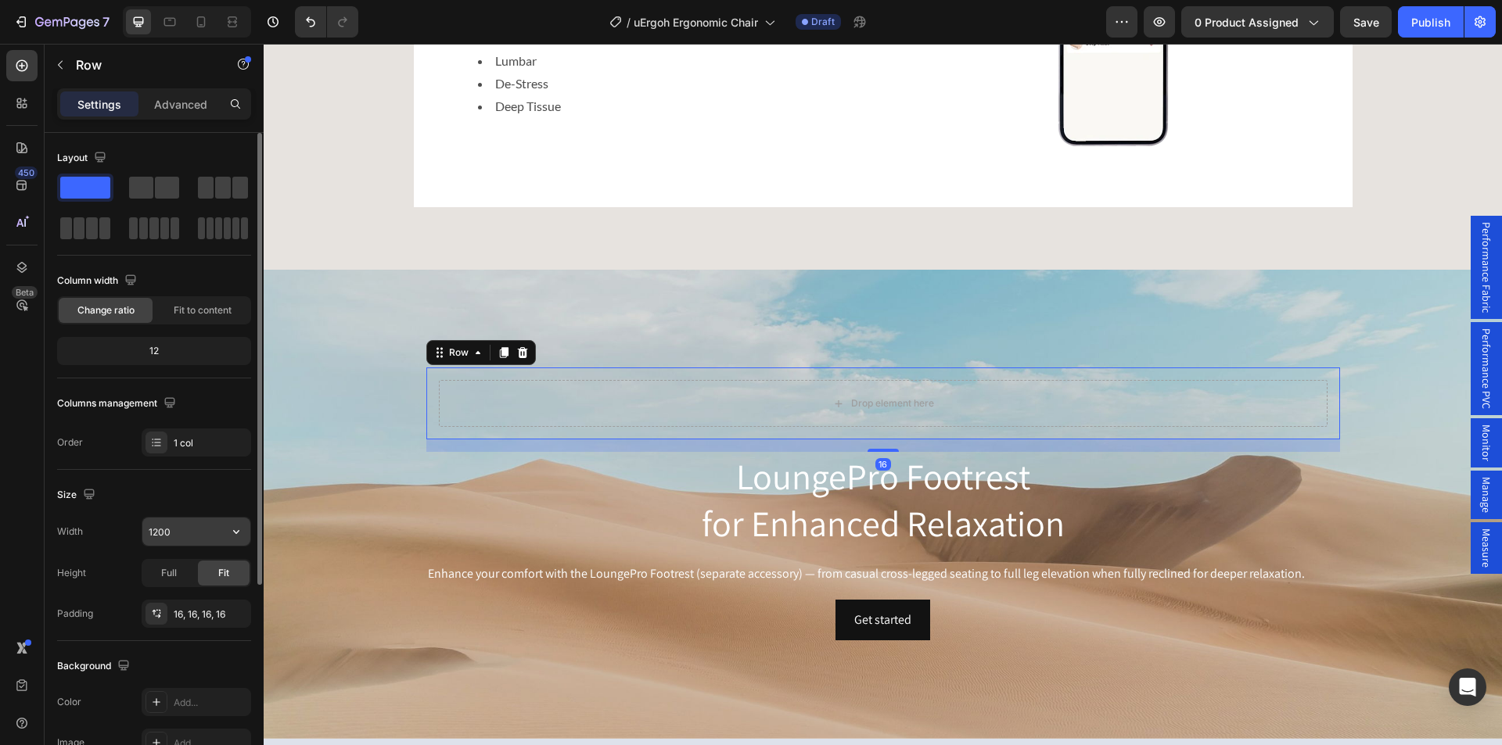
click at [173, 531] on input "1200" at bounding box center [196, 532] width 108 height 28
click at [242, 533] on icon "button" at bounding box center [236, 532] width 16 height 16
click at [161, 530] on input "1200" at bounding box center [196, 532] width 108 height 28
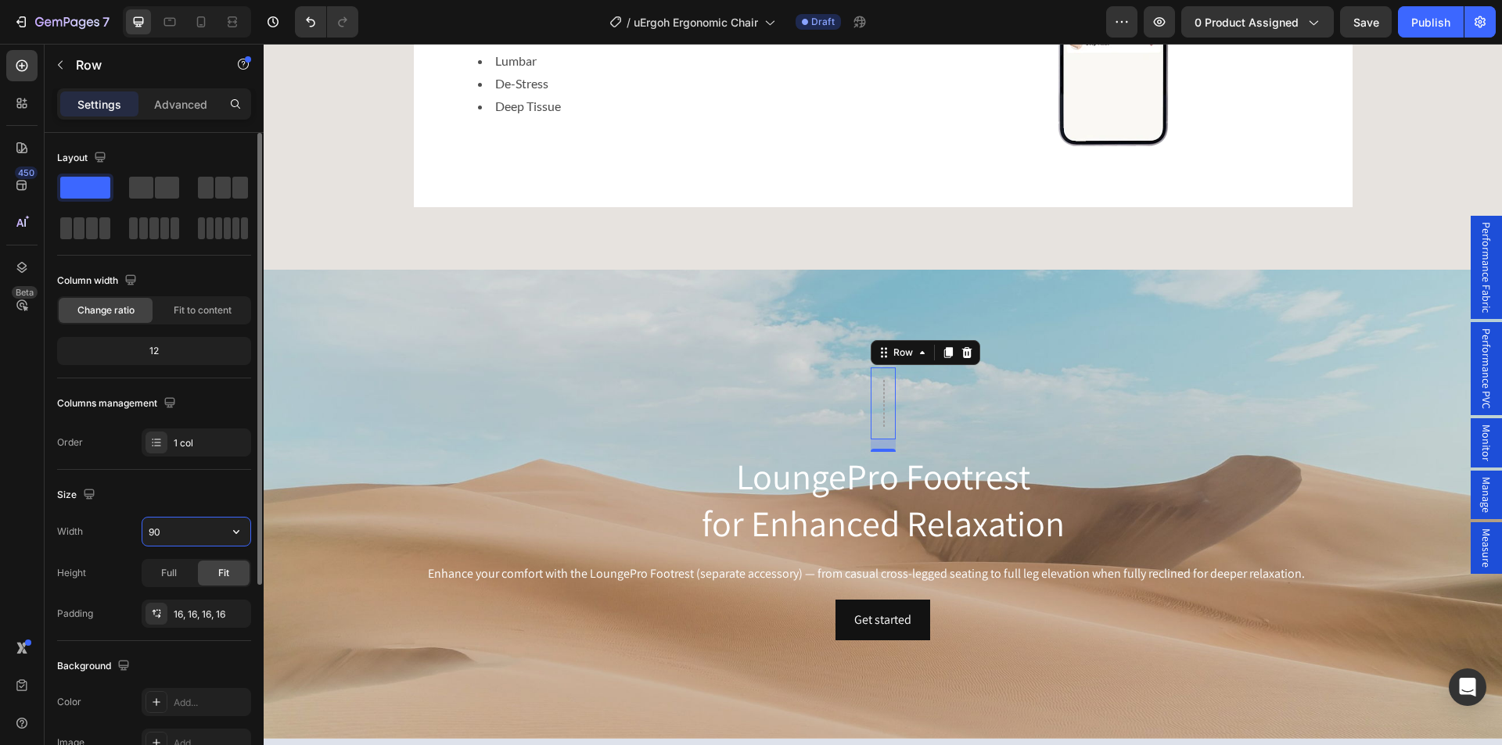
type input "900"
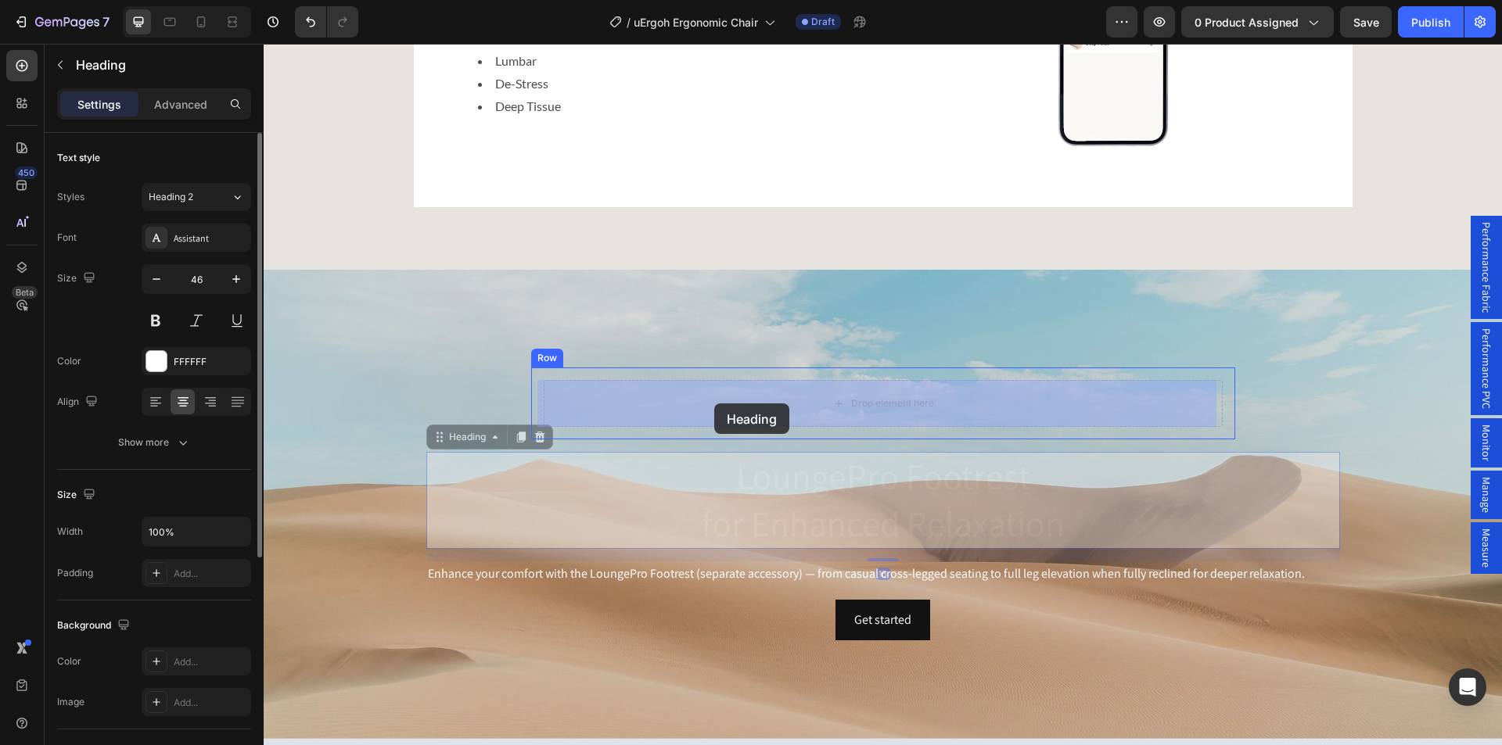
drag, startPoint x: 705, startPoint y: 407, endPoint x: 714, endPoint y: 404, distance: 9.9
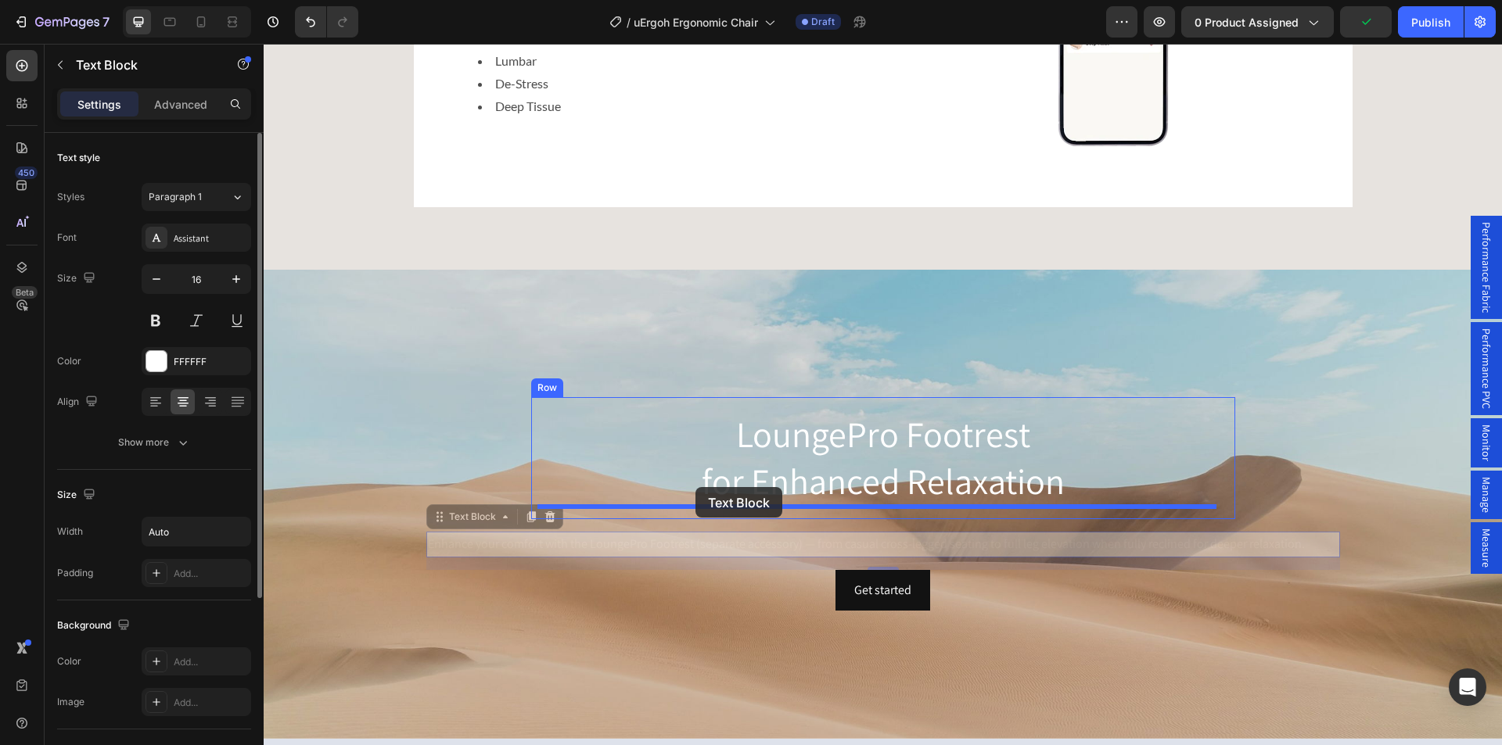
drag, startPoint x: 446, startPoint y: 527, endPoint x: 695, endPoint y: 487, distance: 252.7
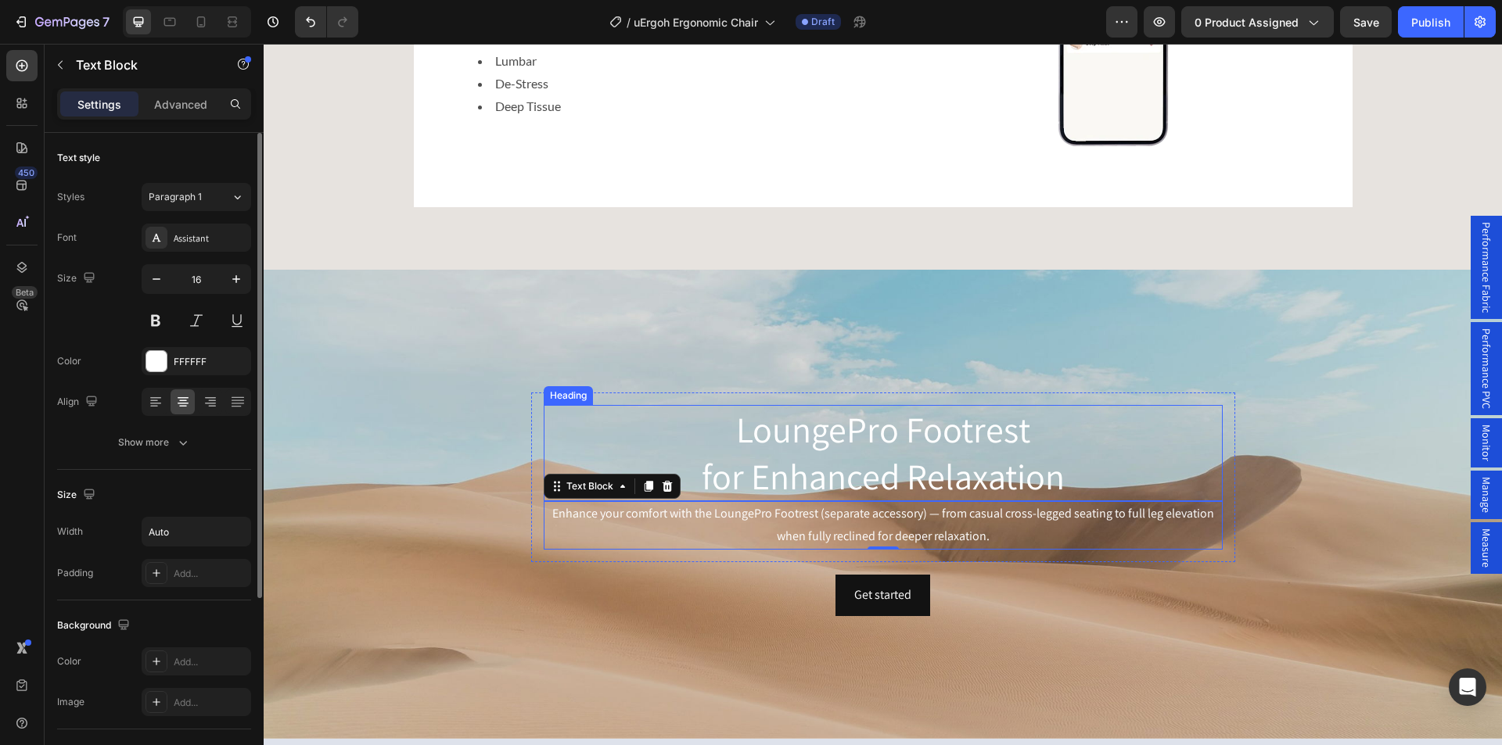
click at [556, 395] on div "Heading" at bounding box center [568, 396] width 43 height 14
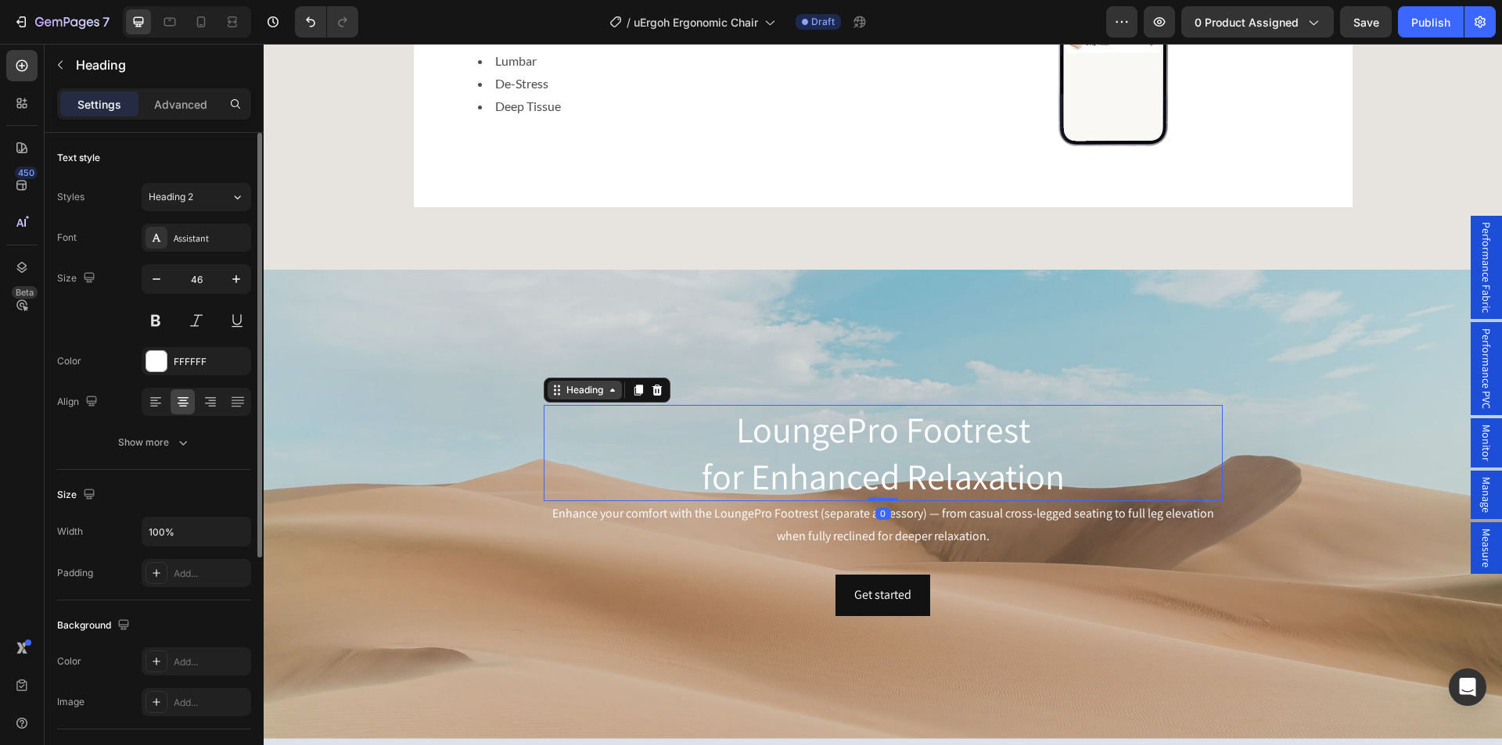
click at [606, 388] on icon at bounding box center [612, 390] width 13 height 13
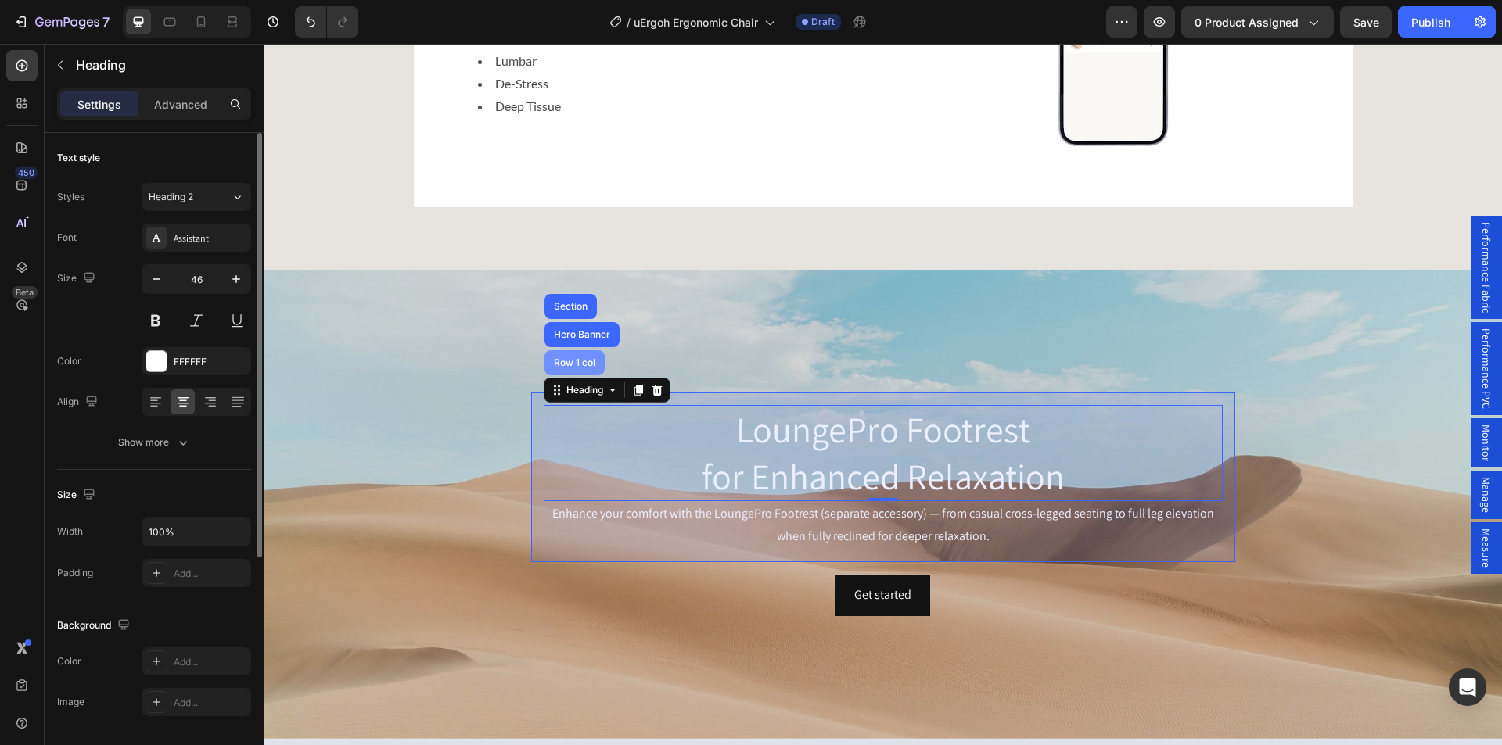
click at [567, 364] on div "Row 1 col" at bounding box center [575, 362] width 48 height 9
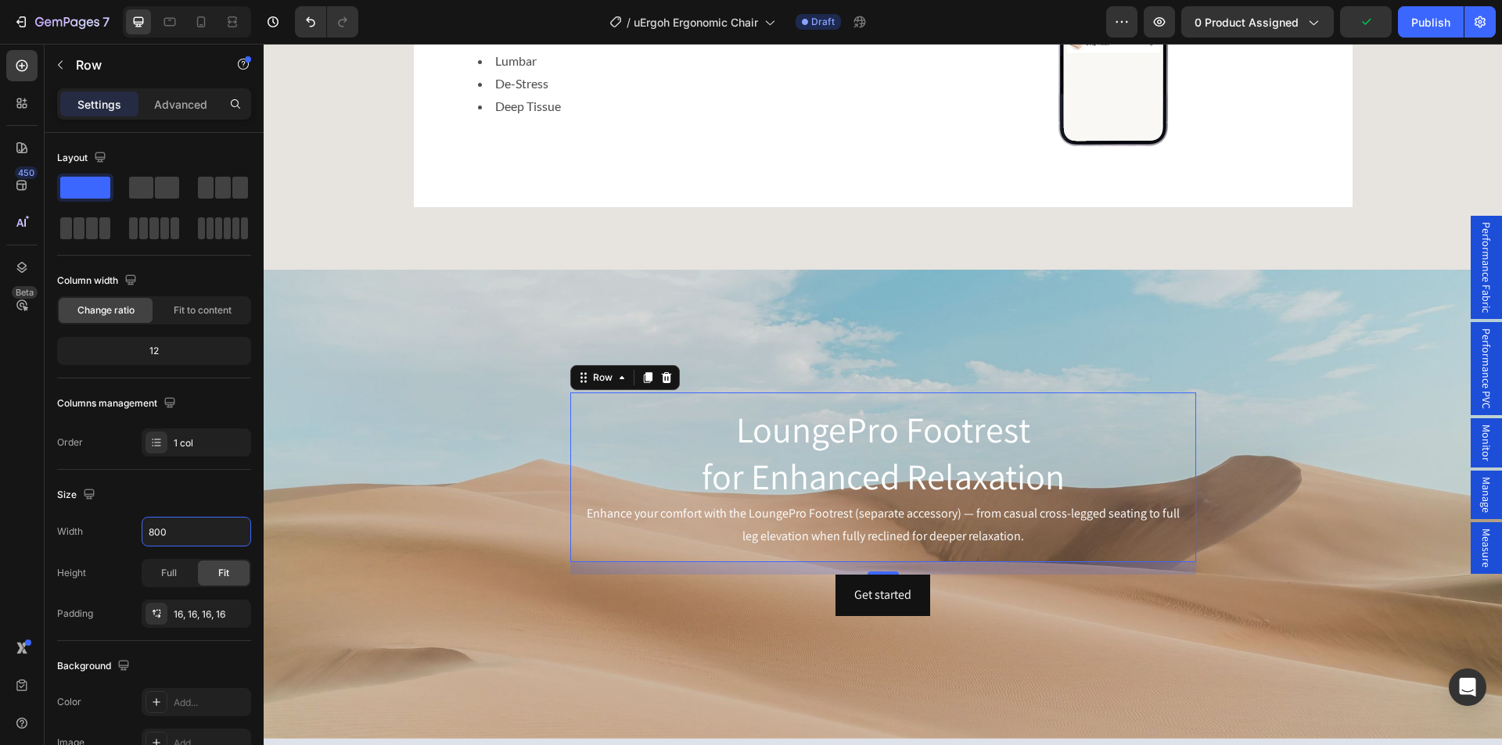
type input "800"
click at [463, 318] on div "Background Image" at bounding box center [883, 504] width 1238 height 469
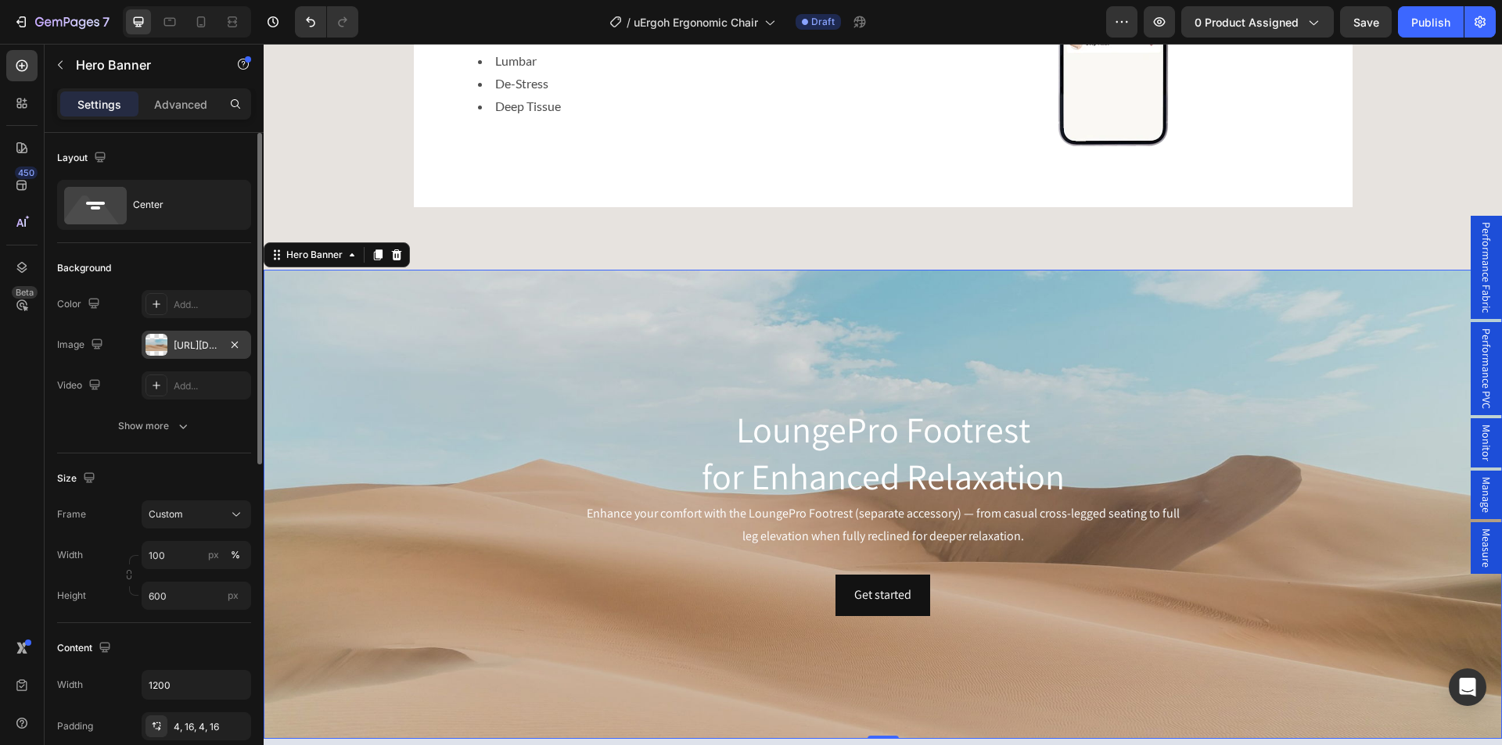
click at [196, 350] on div "https://cdn.shopify.com/s/files/1/2005/9307/files/background_settings.jpg" at bounding box center [196, 346] width 45 height 14
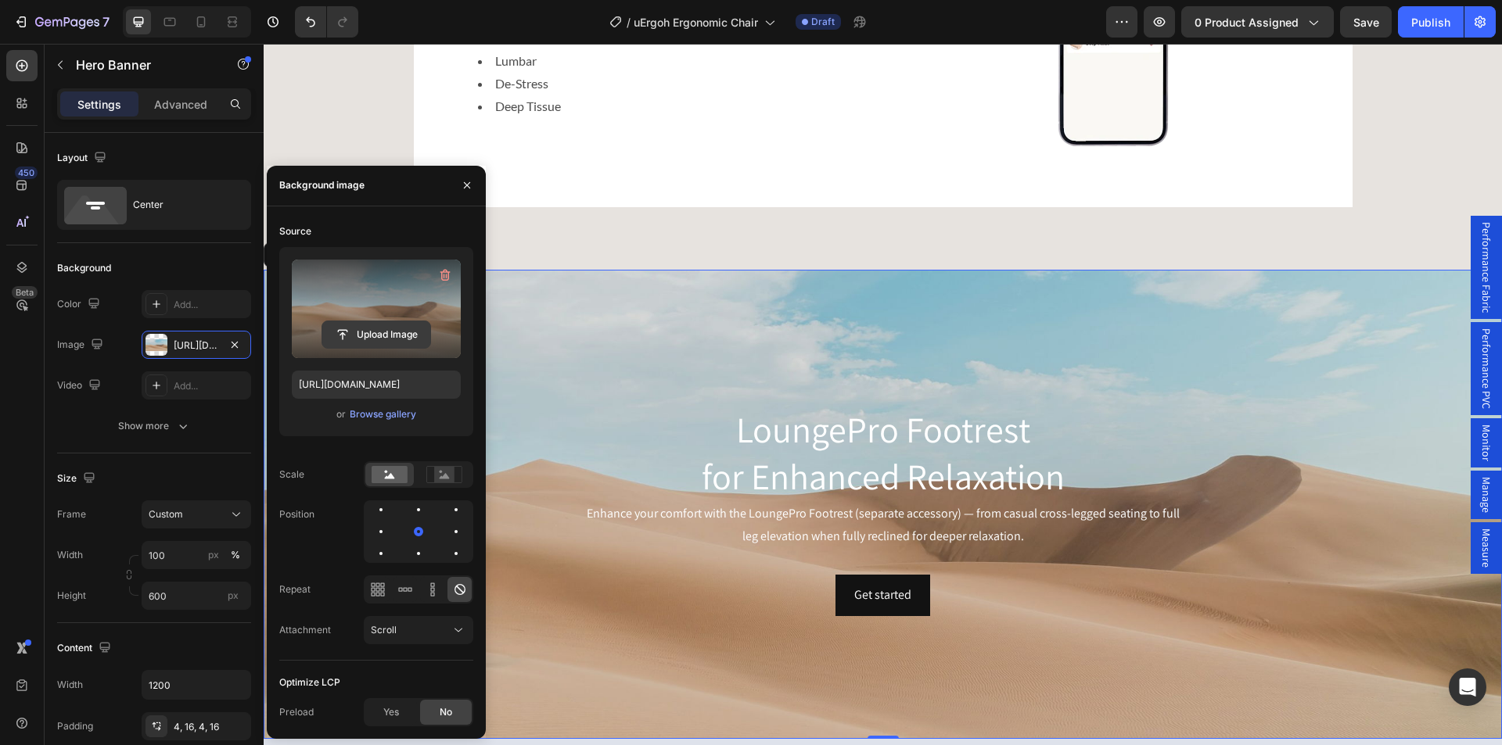
click at [366, 326] on input "file" at bounding box center [376, 334] width 108 height 27
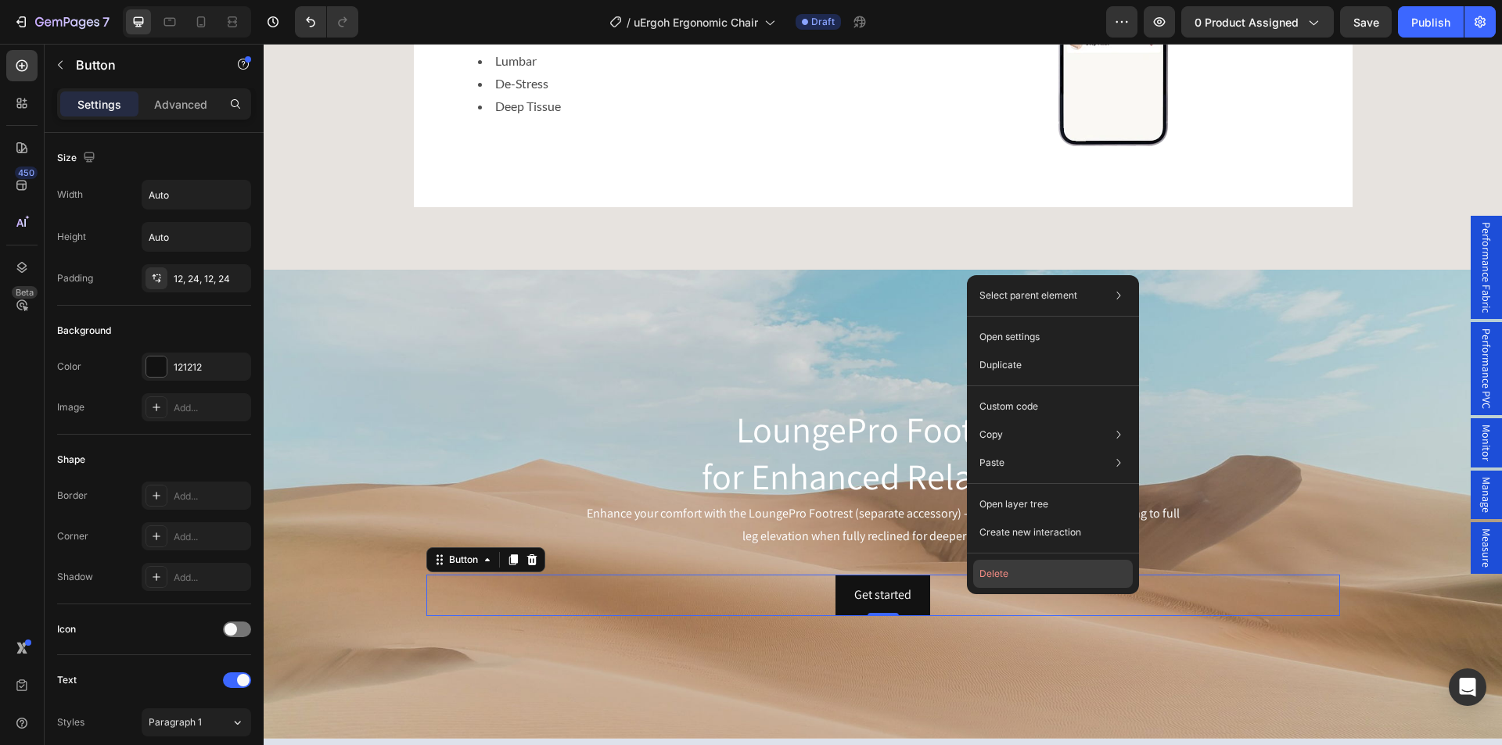
click at [1002, 574] on button "Delete" at bounding box center [1053, 574] width 160 height 28
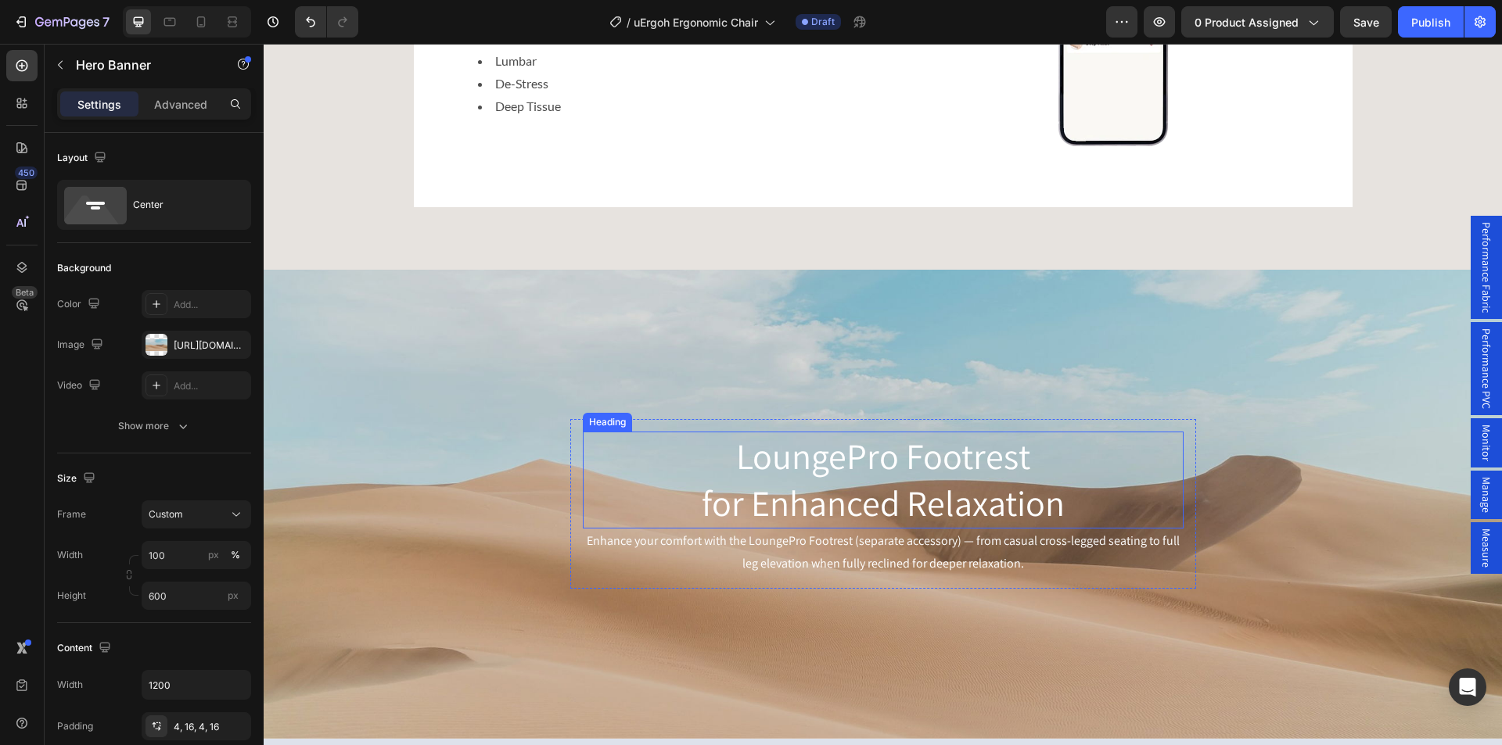
click at [536, 339] on div "Background Image" at bounding box center [883, 504] width 1238 height 469
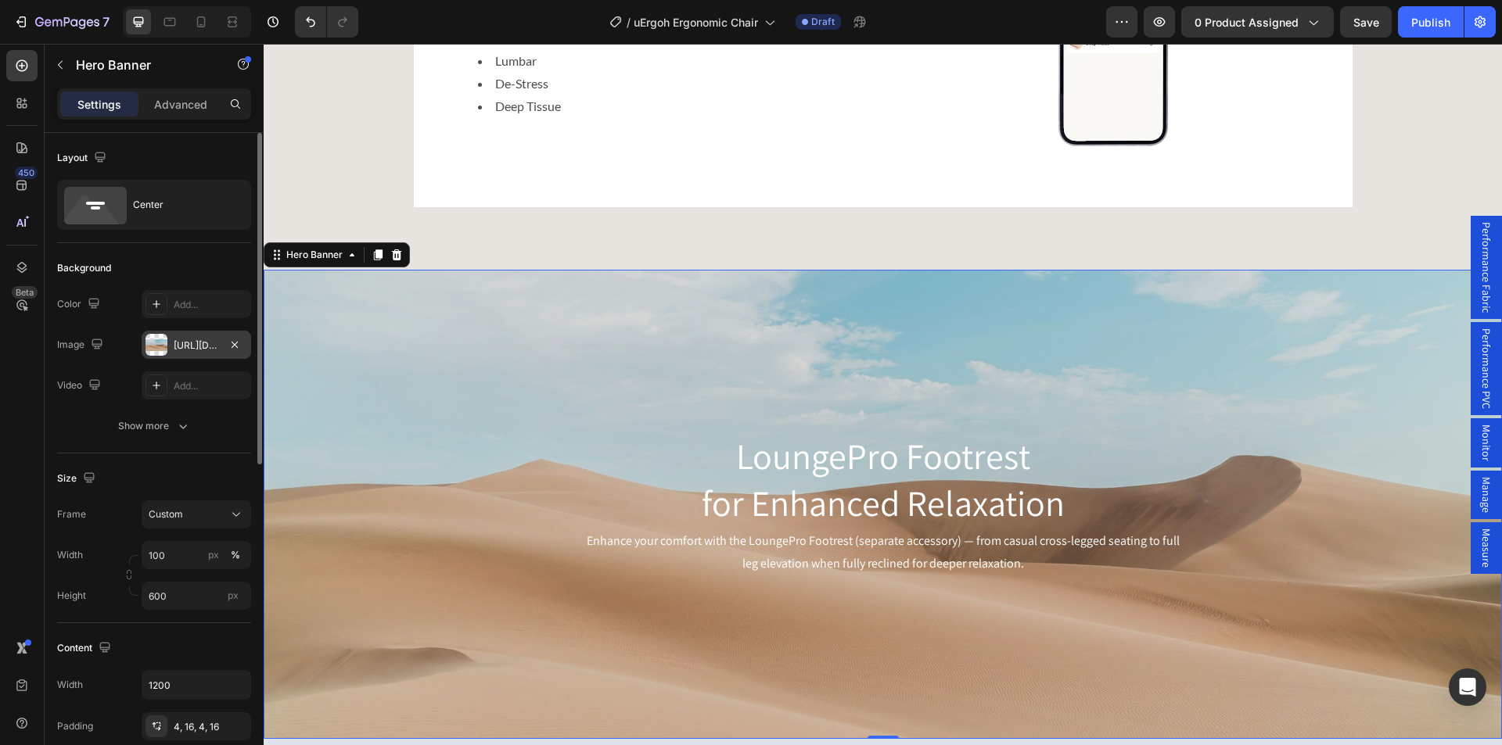
click at [188, 349] on div "https://cdn.shopify.com/s/files/1/2005/9307/files/background_settings.jpg" at bounding box center [196, 346] width 45 height 14
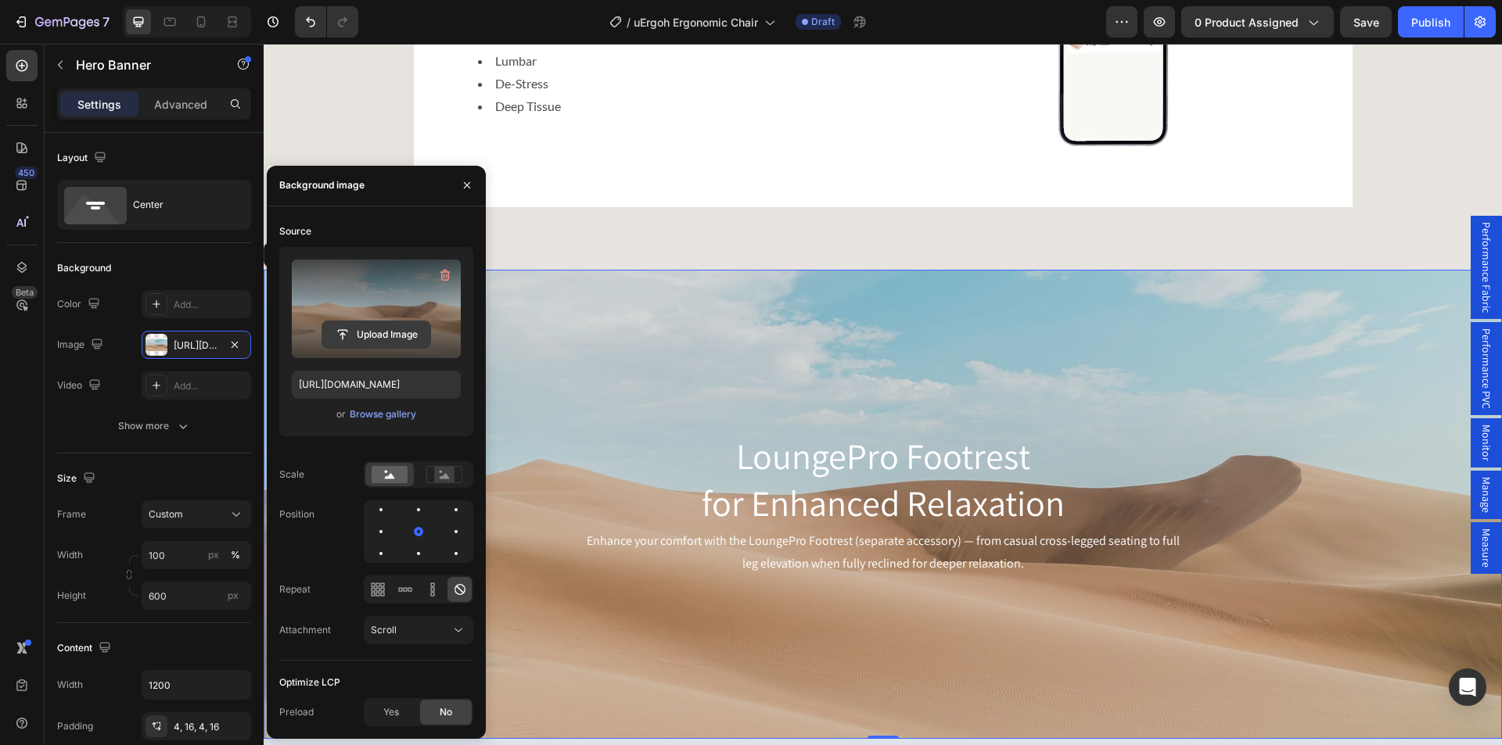
click at [366, 336] on input "file" at bounding box center [376, 334] width 108 height 27
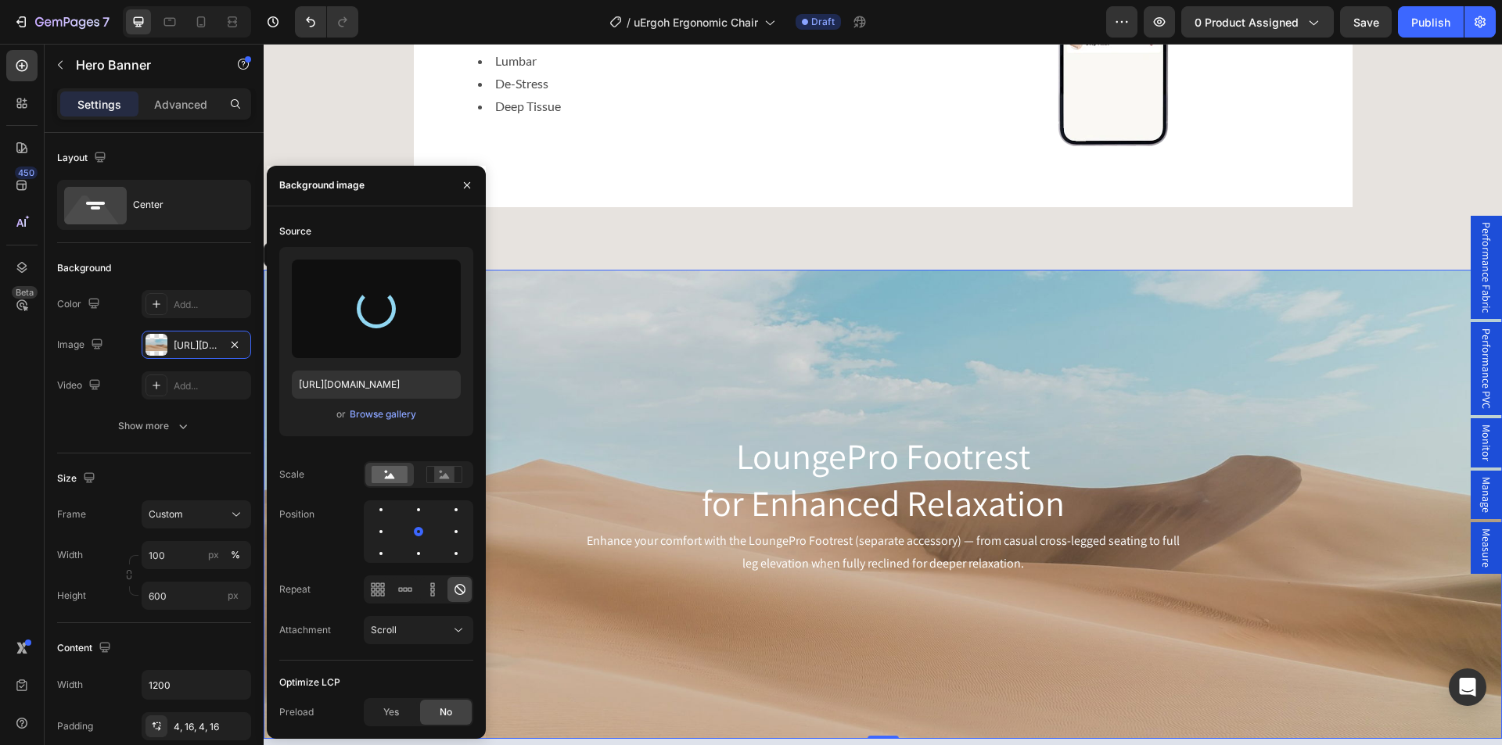
type input "https://cdn.shopify.com/s/files/1/0361/5362/2663/files/gempages_490524180744242…"
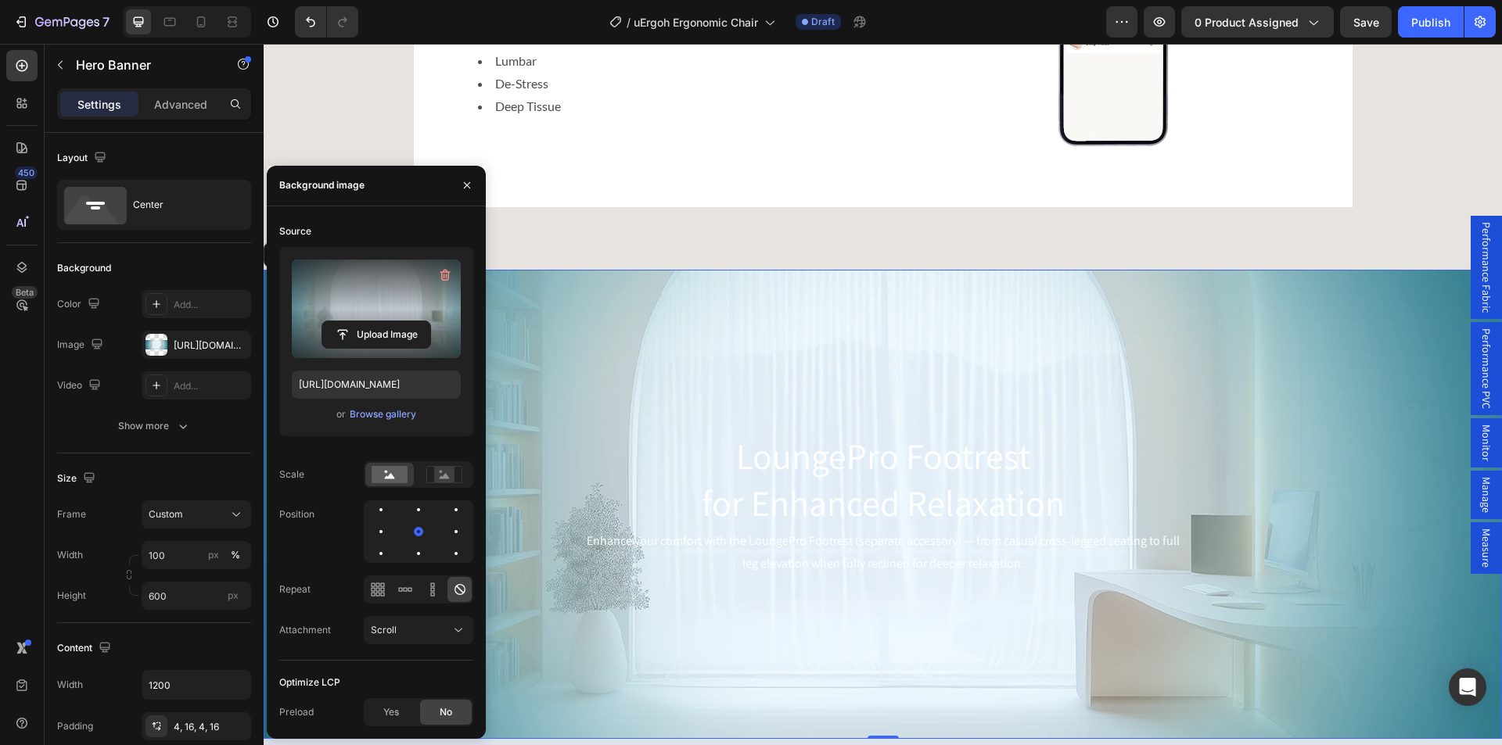
click at [790, 384] on div "Background Image" at bounding box center [883, 504] width 1238 height 469
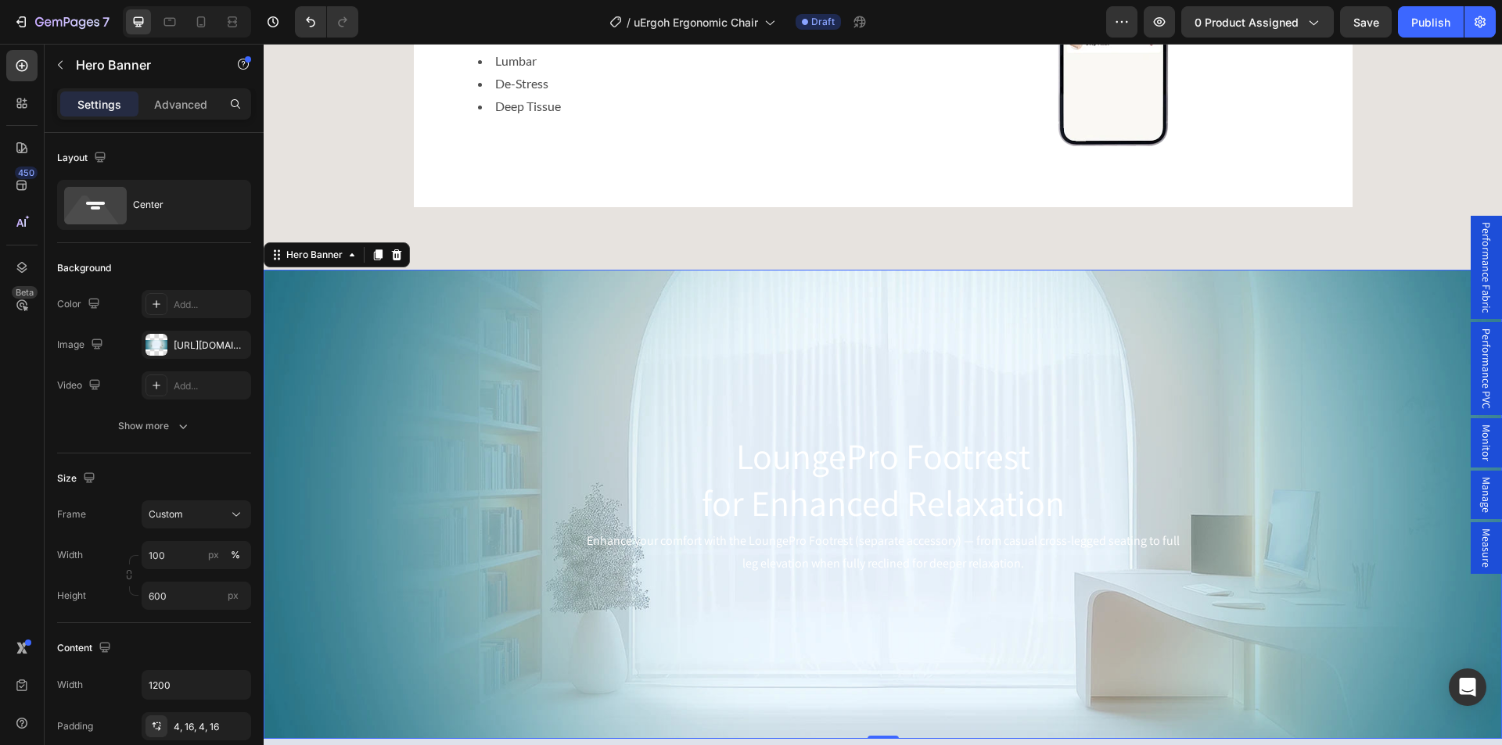
click at [509, 350] on div "Background Image" at bounding box center [883, 504] width 1238 height 469
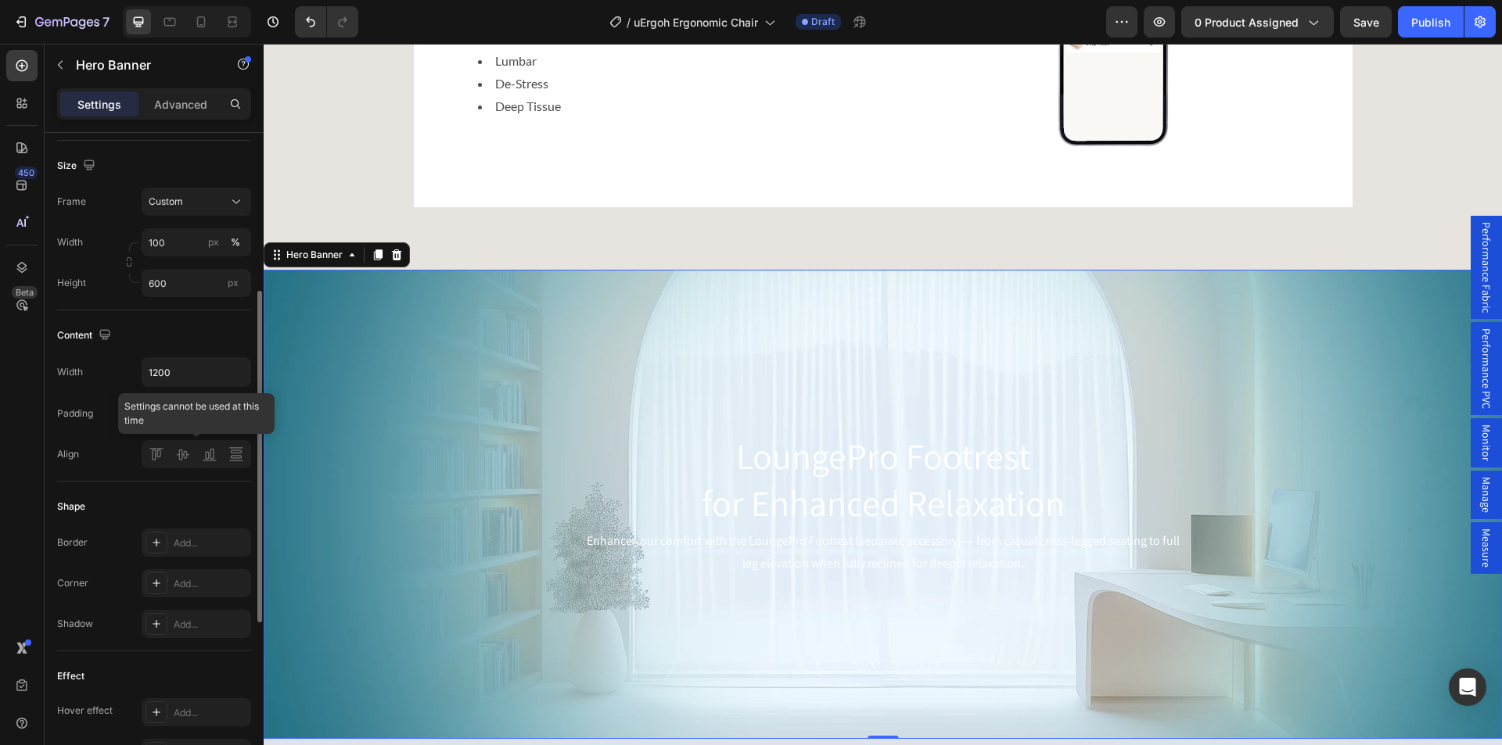
click at [151, 456] on div at bounding box center [196, 454] width 109 height 28
click at [153, 452] on div at bounding box center [196, 454] width 109 height 28
click at [188, 417] on div "4, 16, 4, 16" at bounding box center [196, 414] width 45 height 14
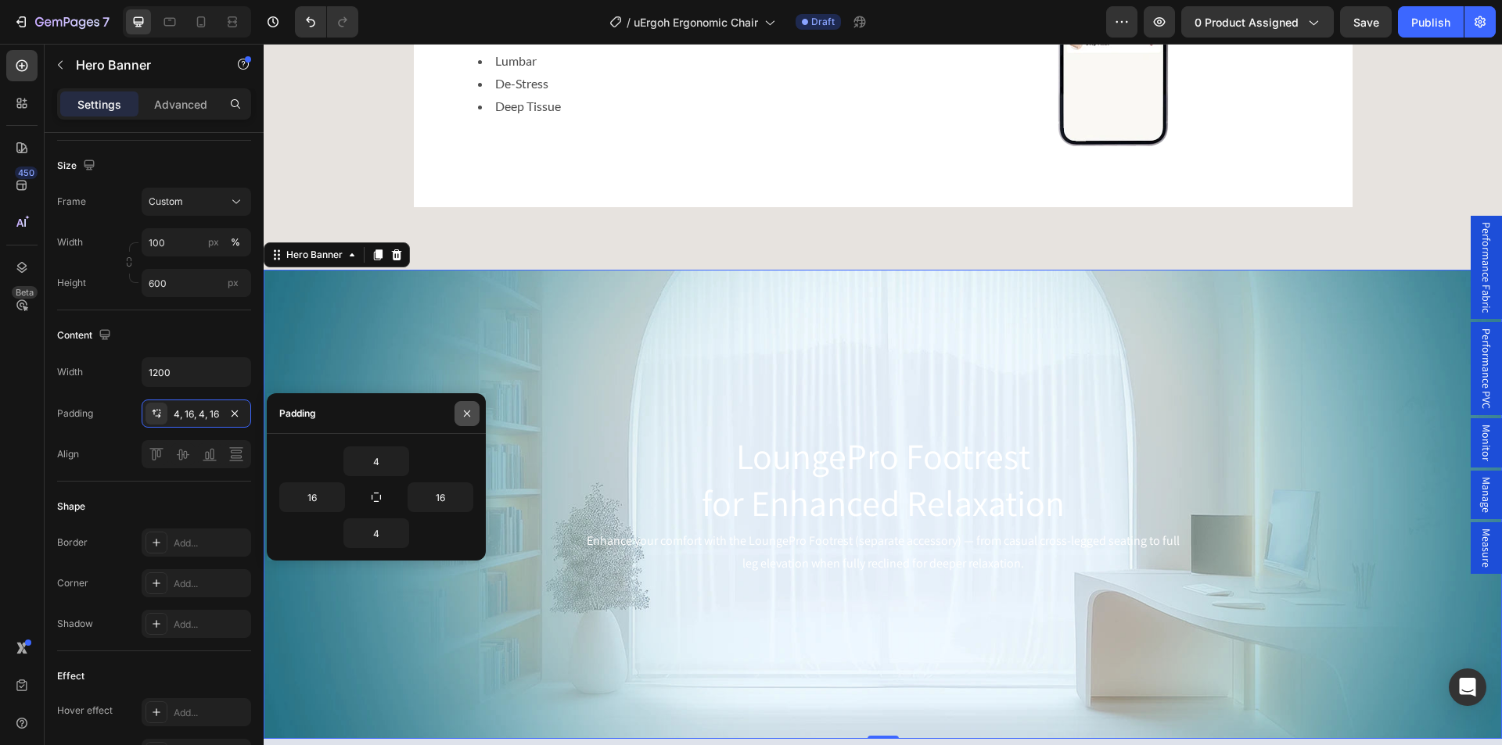
drag, startPoint x: 472, startPoint y: 415, endPoint x: 392, endPoint y: 407, distance: 80.1
click at [472, 415] on icon "button" at bounding box center [467, 413] width 13 height 13
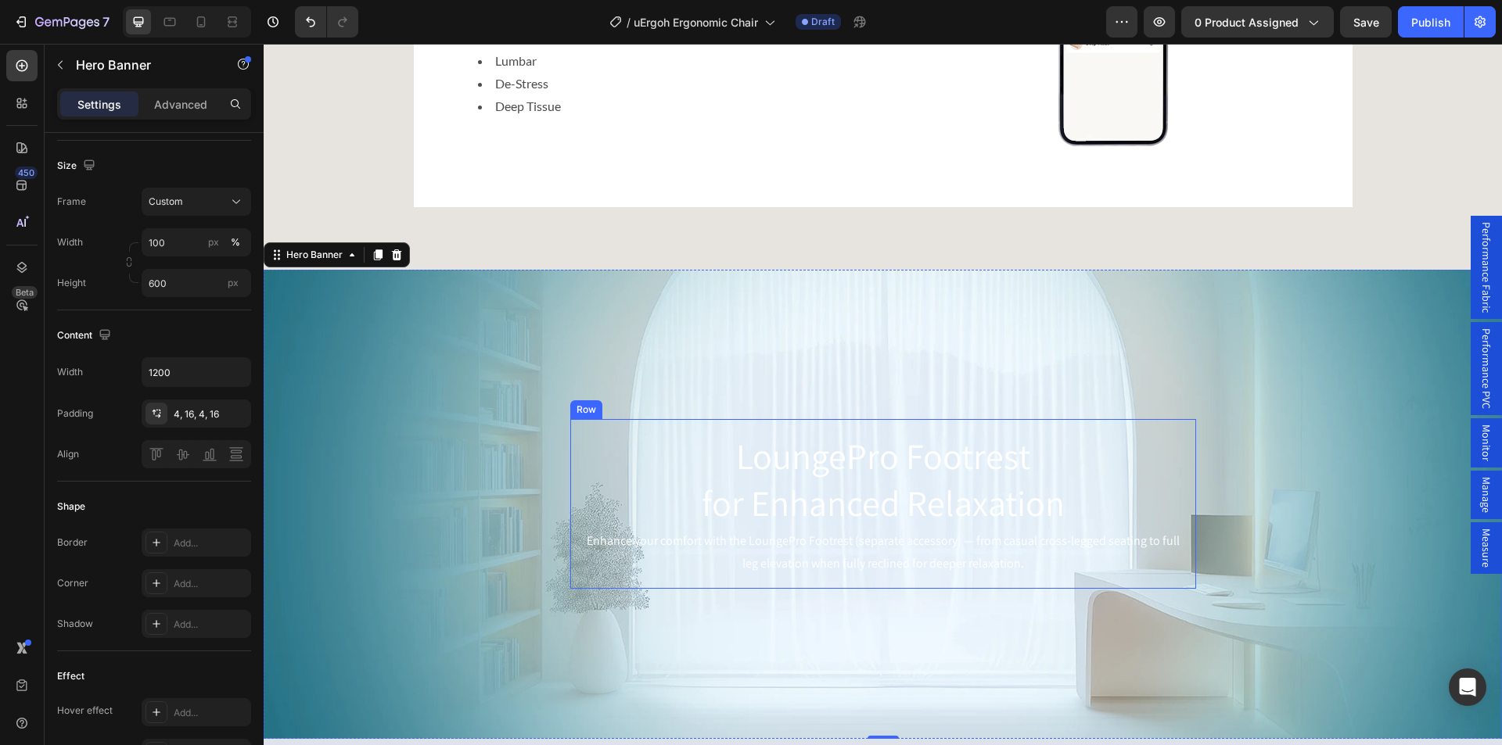
click at [570, 431] on div "LoungePro Footrest for Enhanced Relaxation Heading Enhance your comfort with th…" at bounding box center [883, 504] width 626 height 170
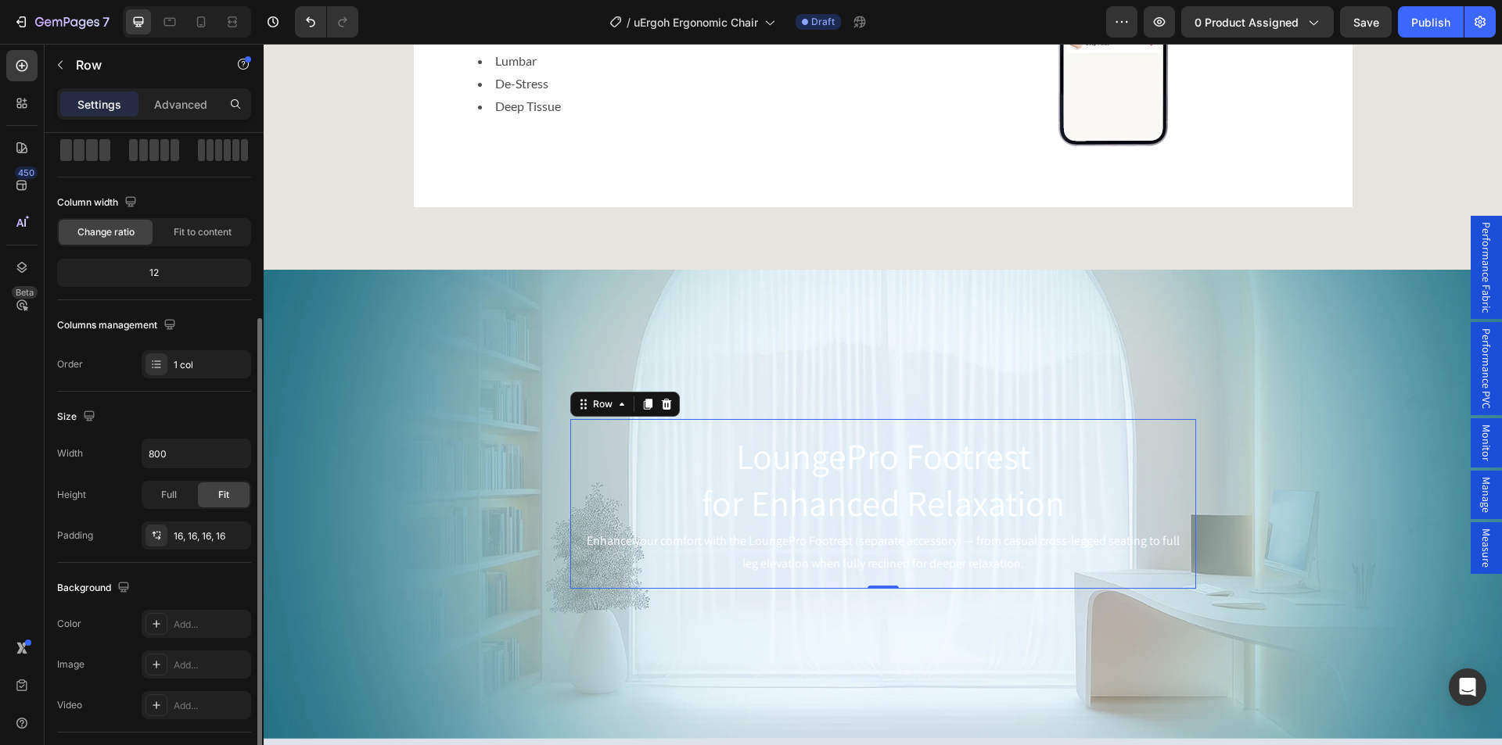
scroll to position [156, 0]
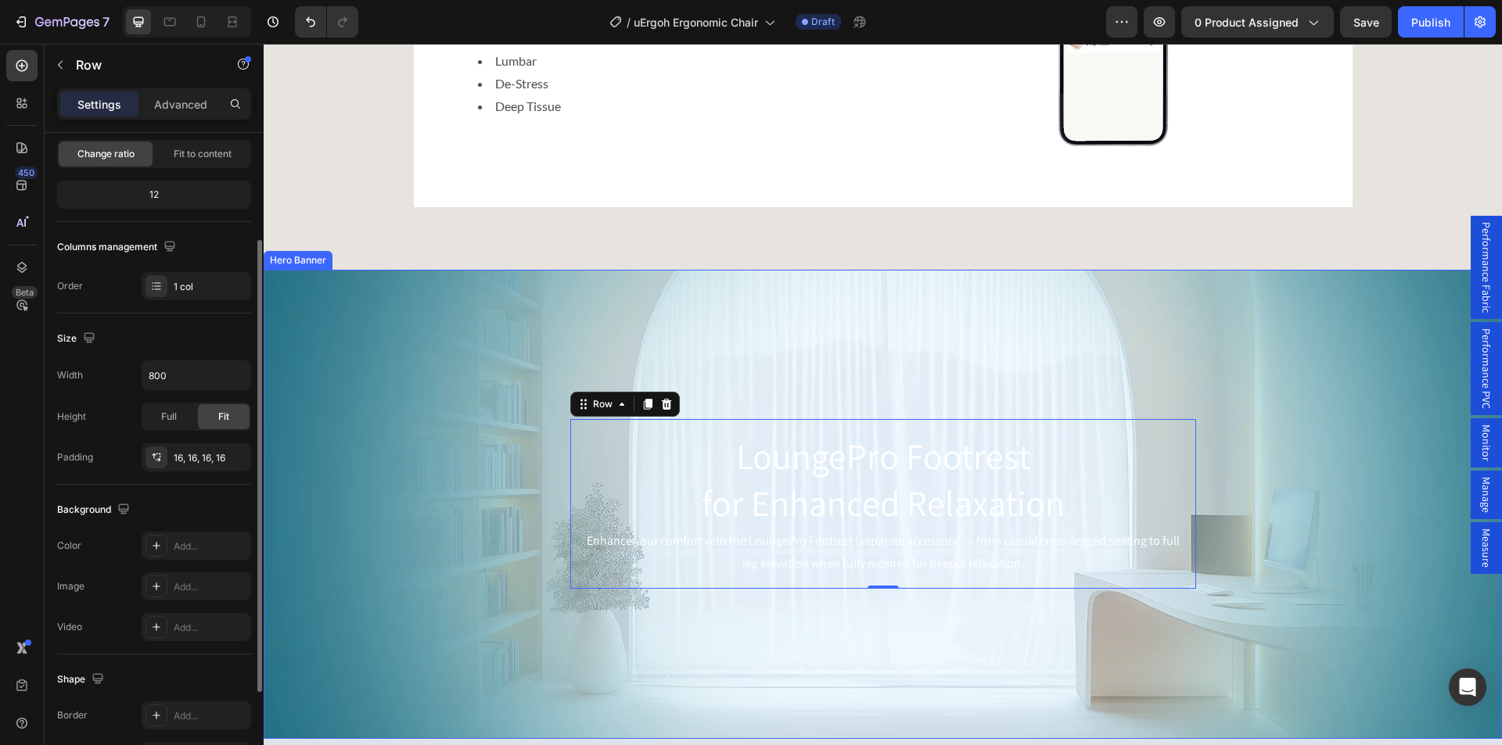
click at [521, 365] on div "Background Image" at bounding box center [883, 504] width 1238 height 469
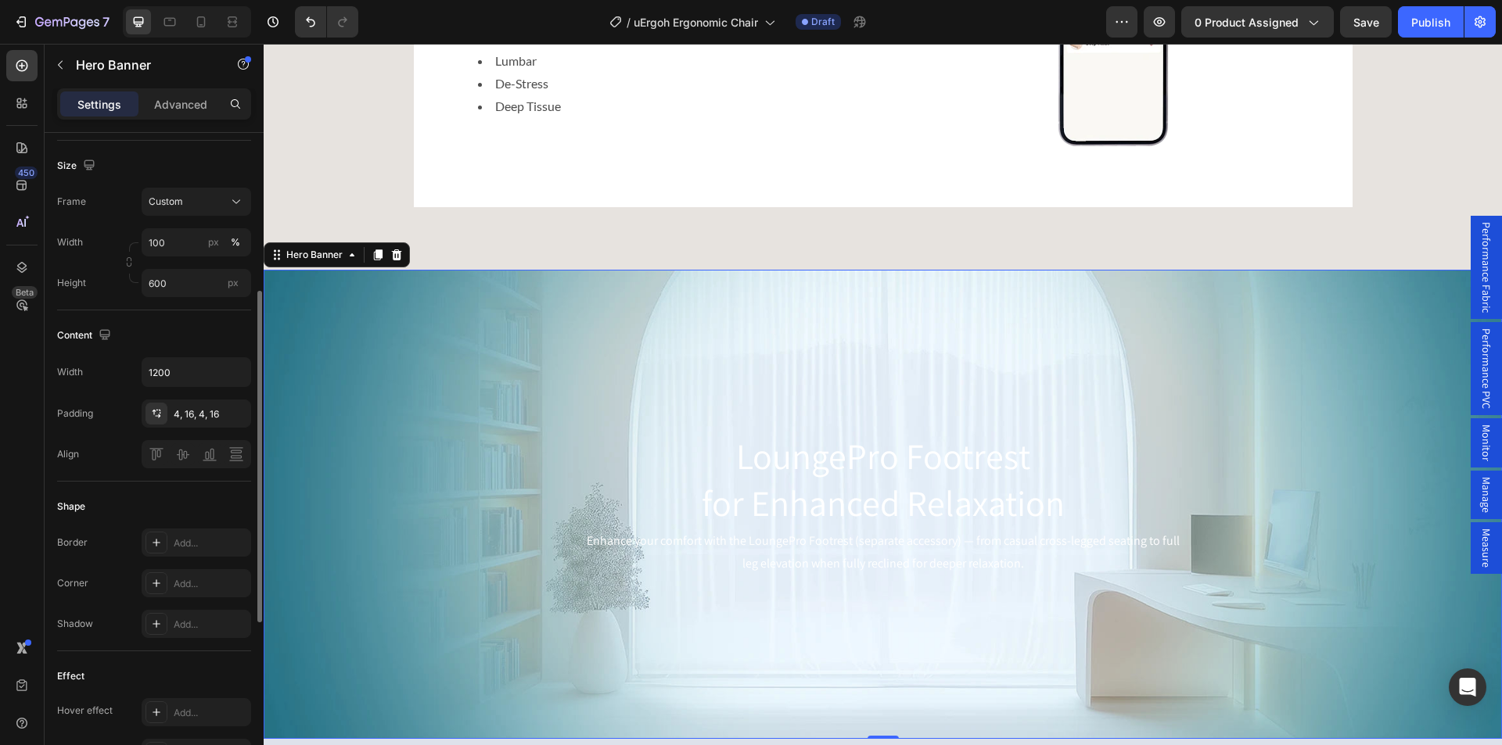
scroll to position [235, 0]
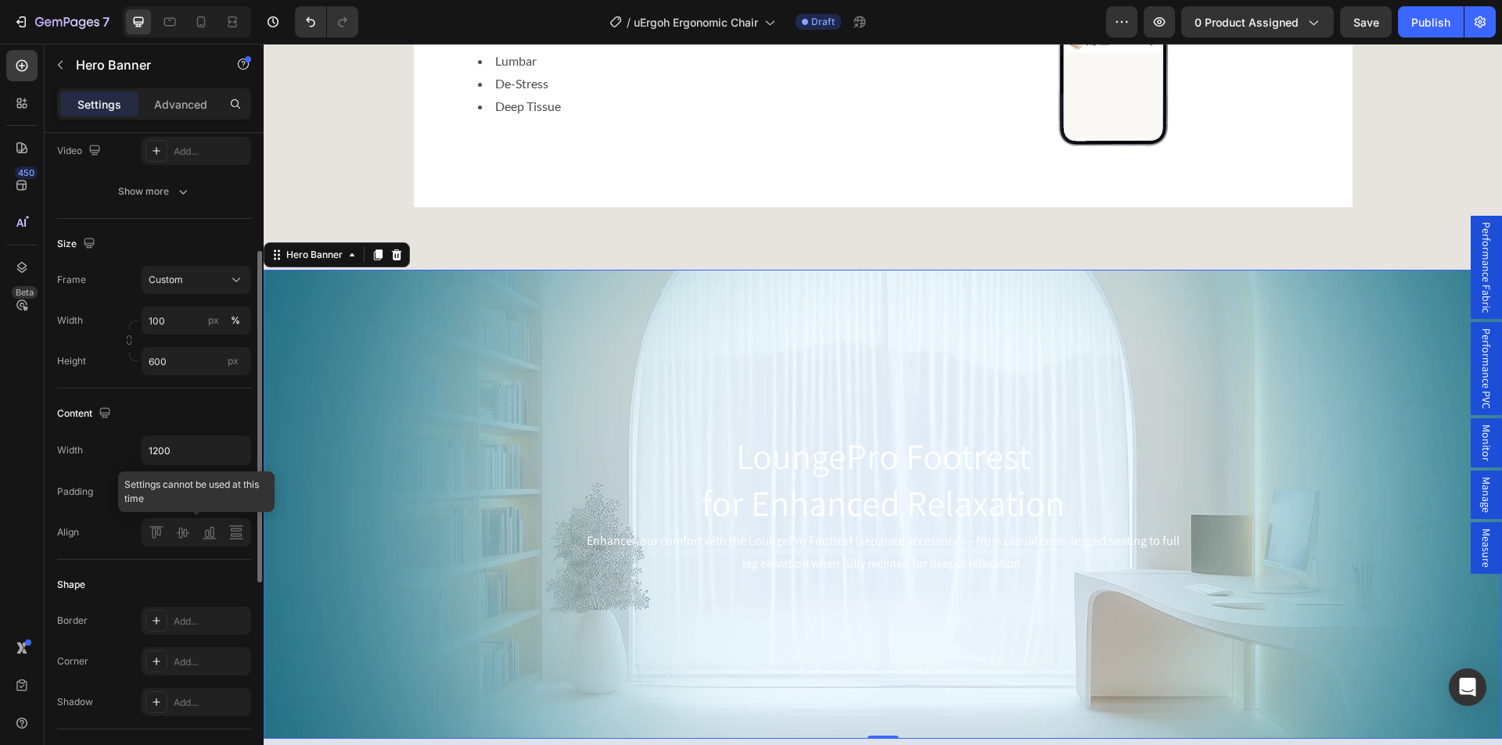
click at [187, 535] on div at bounding box center [196, 533] width 109 height 28
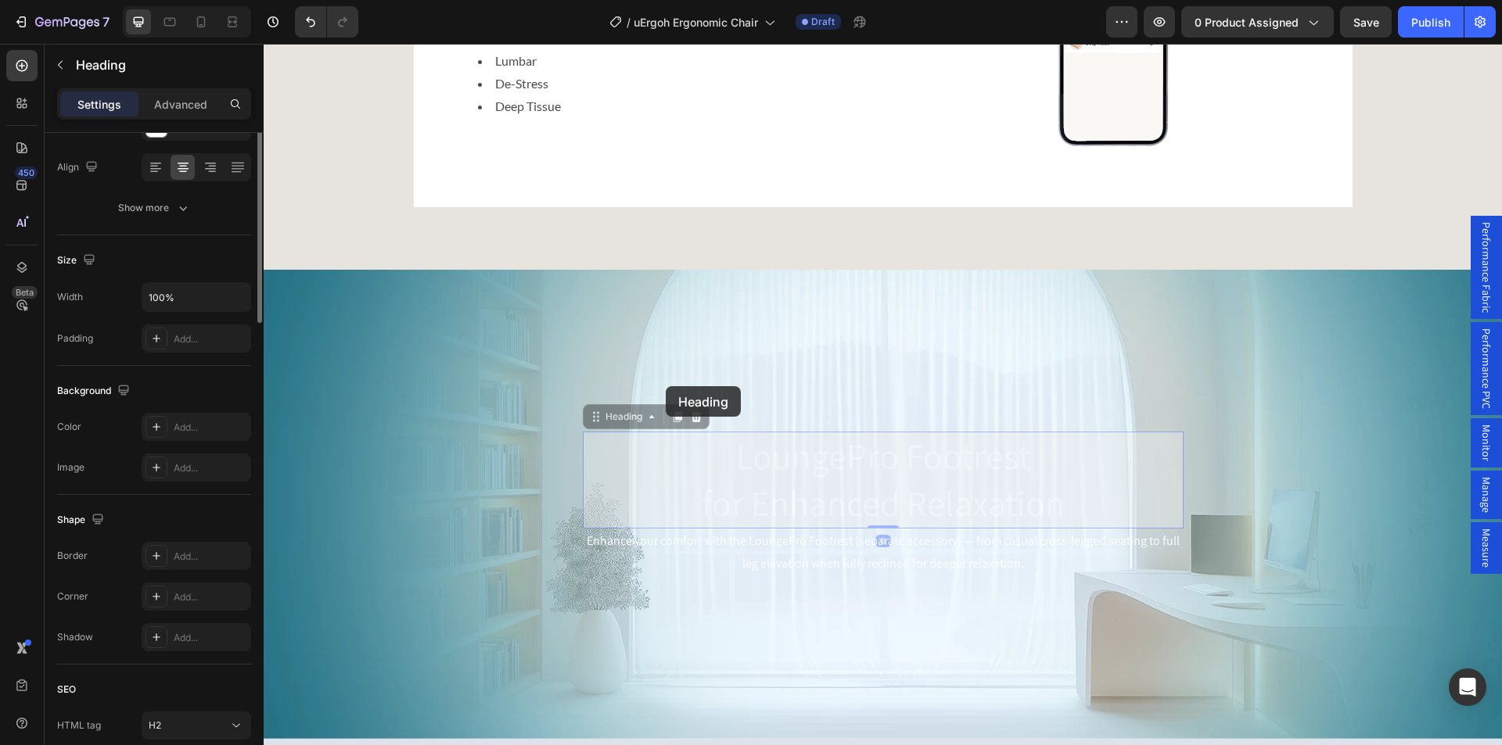
scroll to position [0, 0]
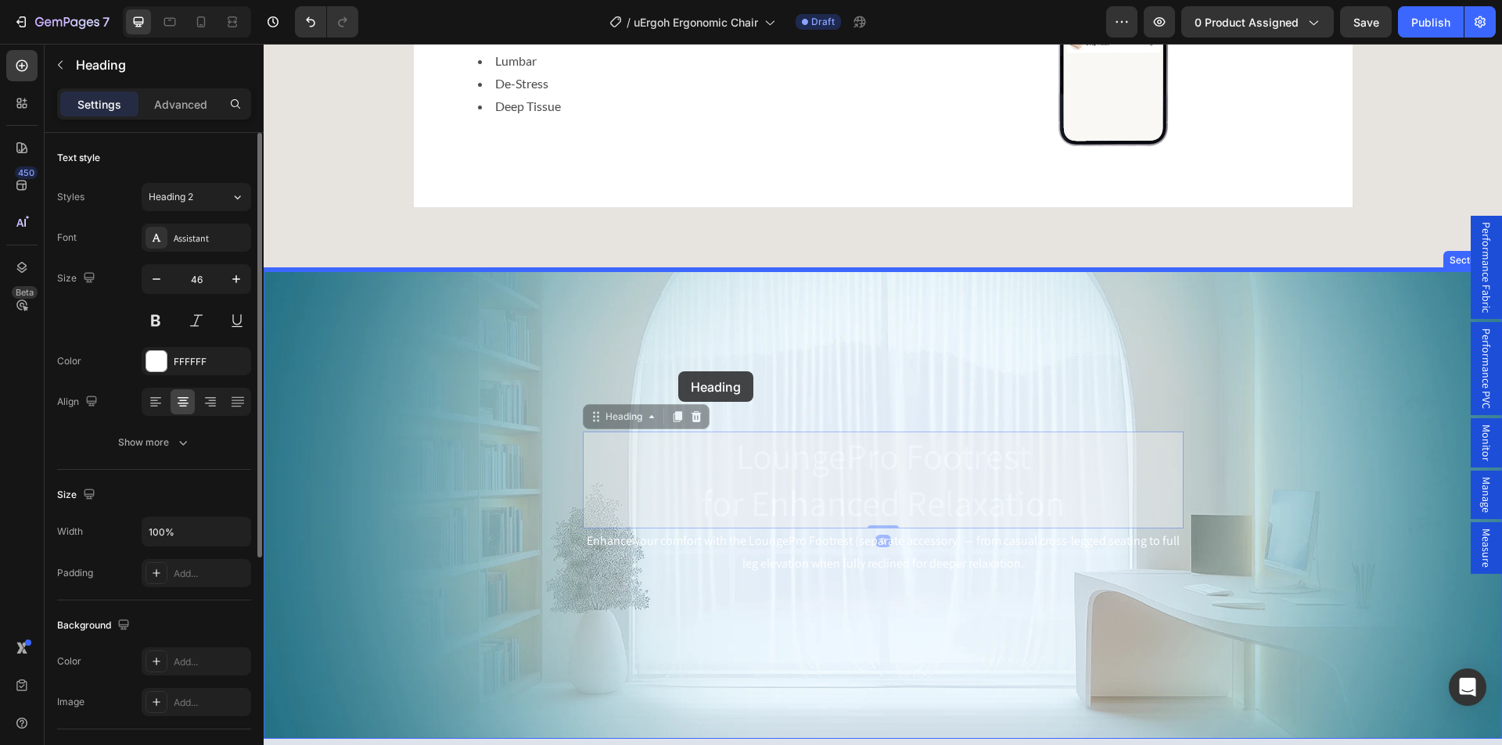
drag, startPoint x: 602, startPoint y: 428, endPoint x: 678, endPoint y: 371, distance: 94.5
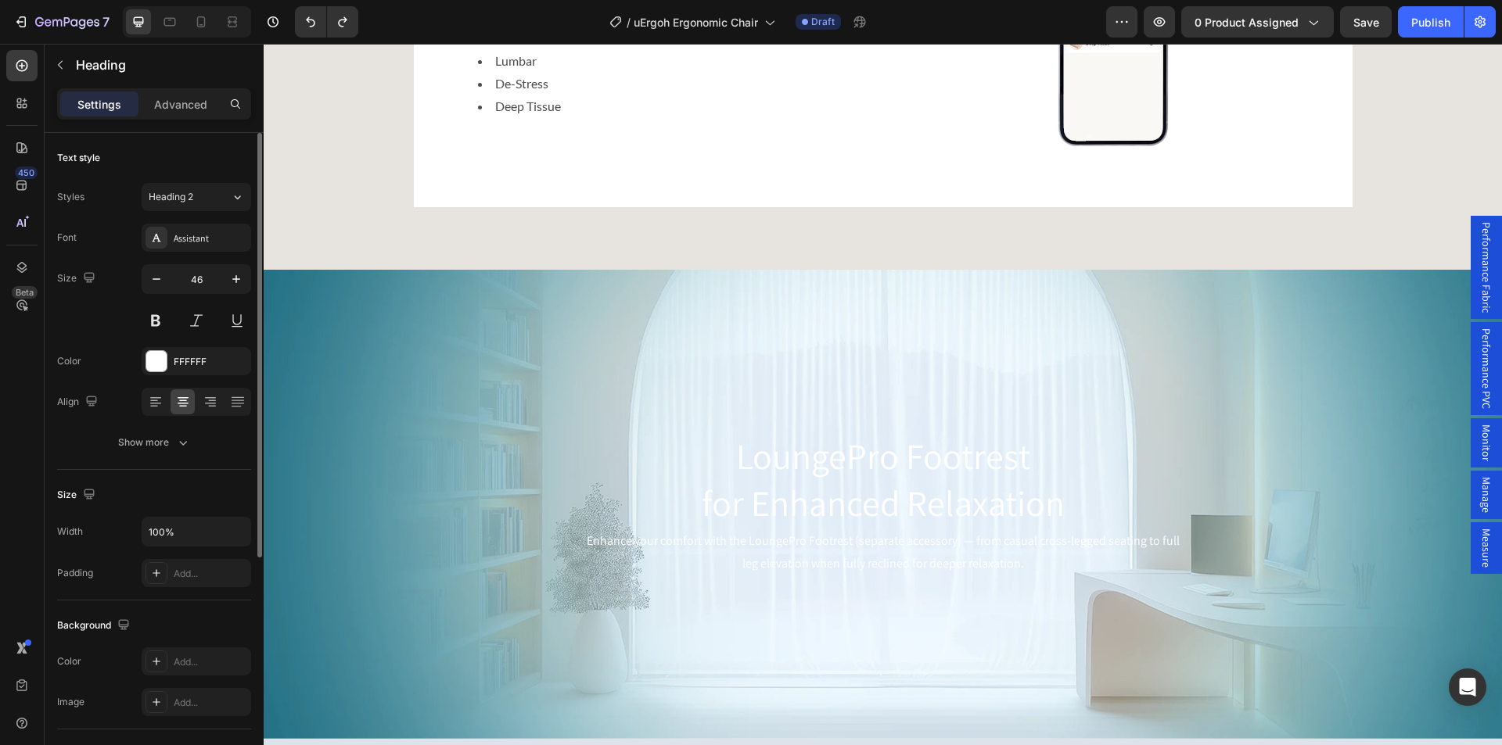
click at [747, 479] on h2 "LoungePro Footrest for Enhanced Relaxation" at bounding box center [883, 480] width 601 height 97
click at [544, 435] on div "LoungePro Footrest for Enhanced Relaxation Heading Enhance your comfort with th…" at bounding box center [882, 504] width 913 height 170
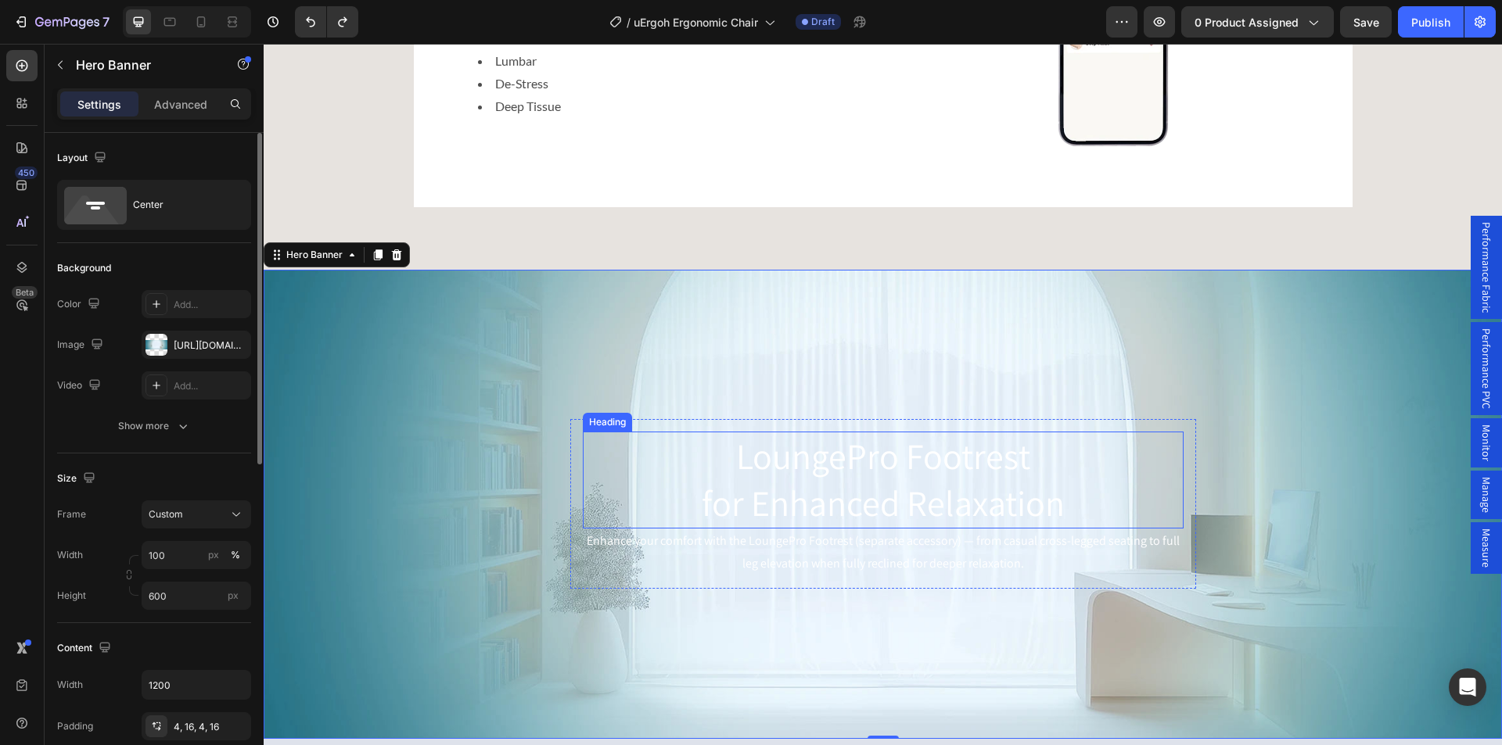
click at [693, 483] on p "LoungePro Footrest for Enhanced Relaxation" at bounding box center [883, 480] width 598 height 94
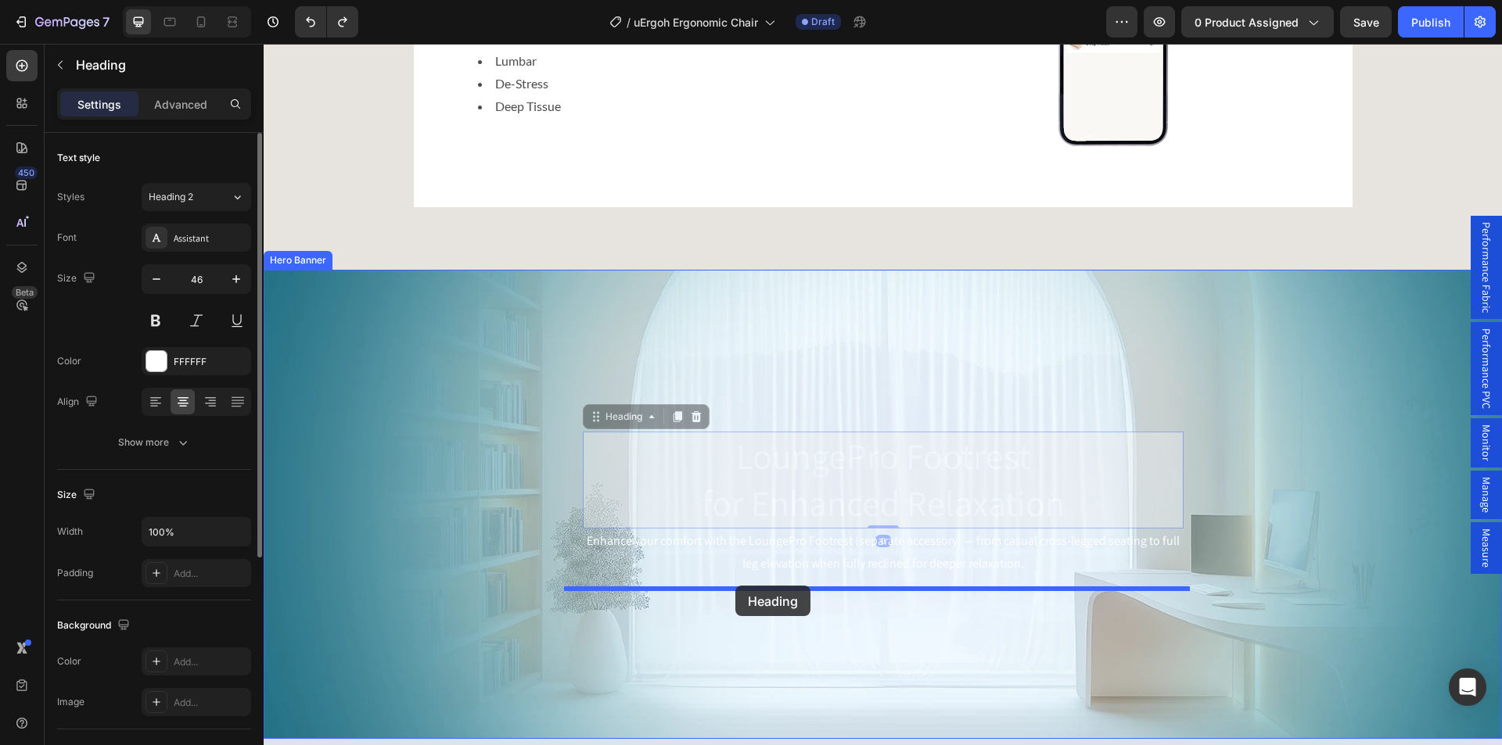
drag, startPoint x: 608, startPoint y: 419, endPoint x: 735, endPoint y: 586, distance: 209.3
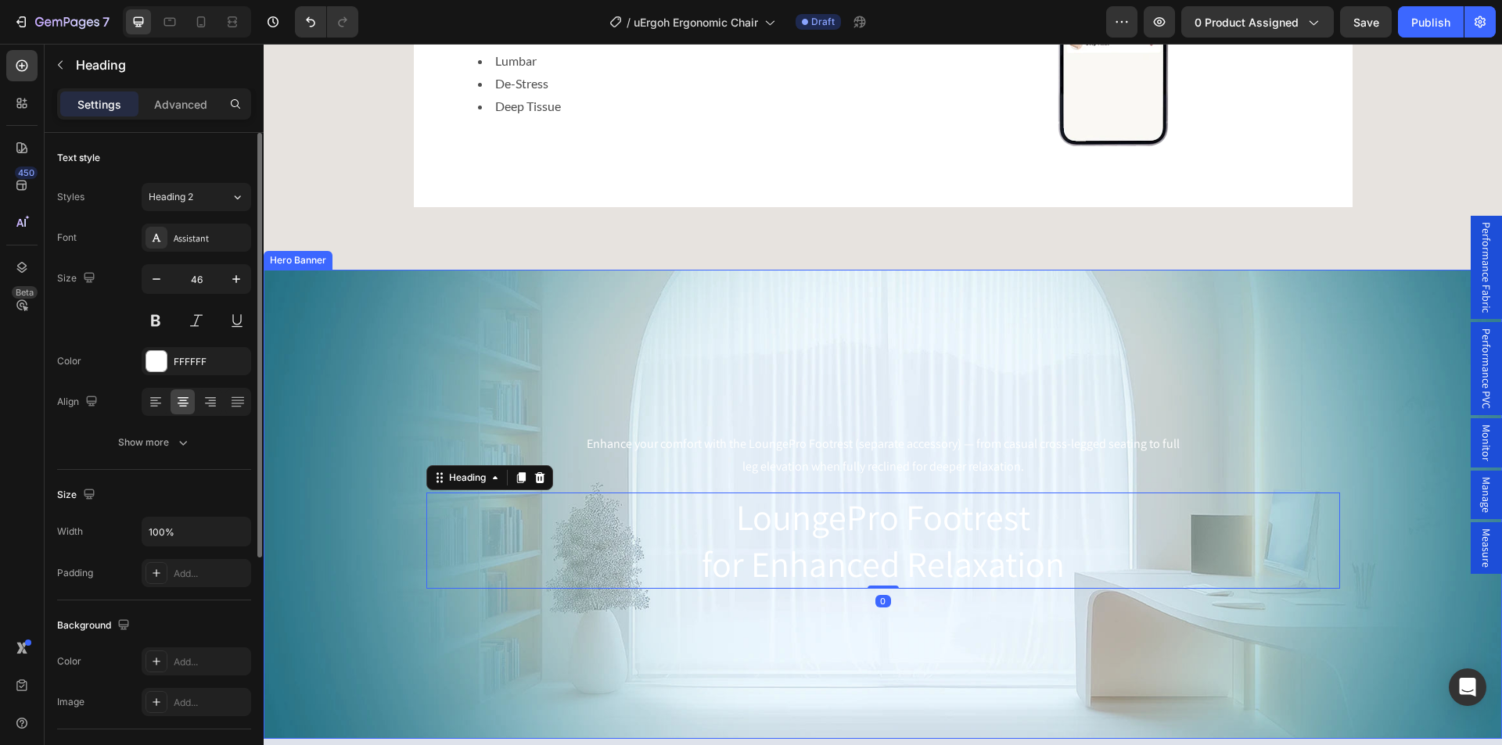
click at [407, 354] on div "Background Image" at bounding box center [883, 504] width 1238 height 469
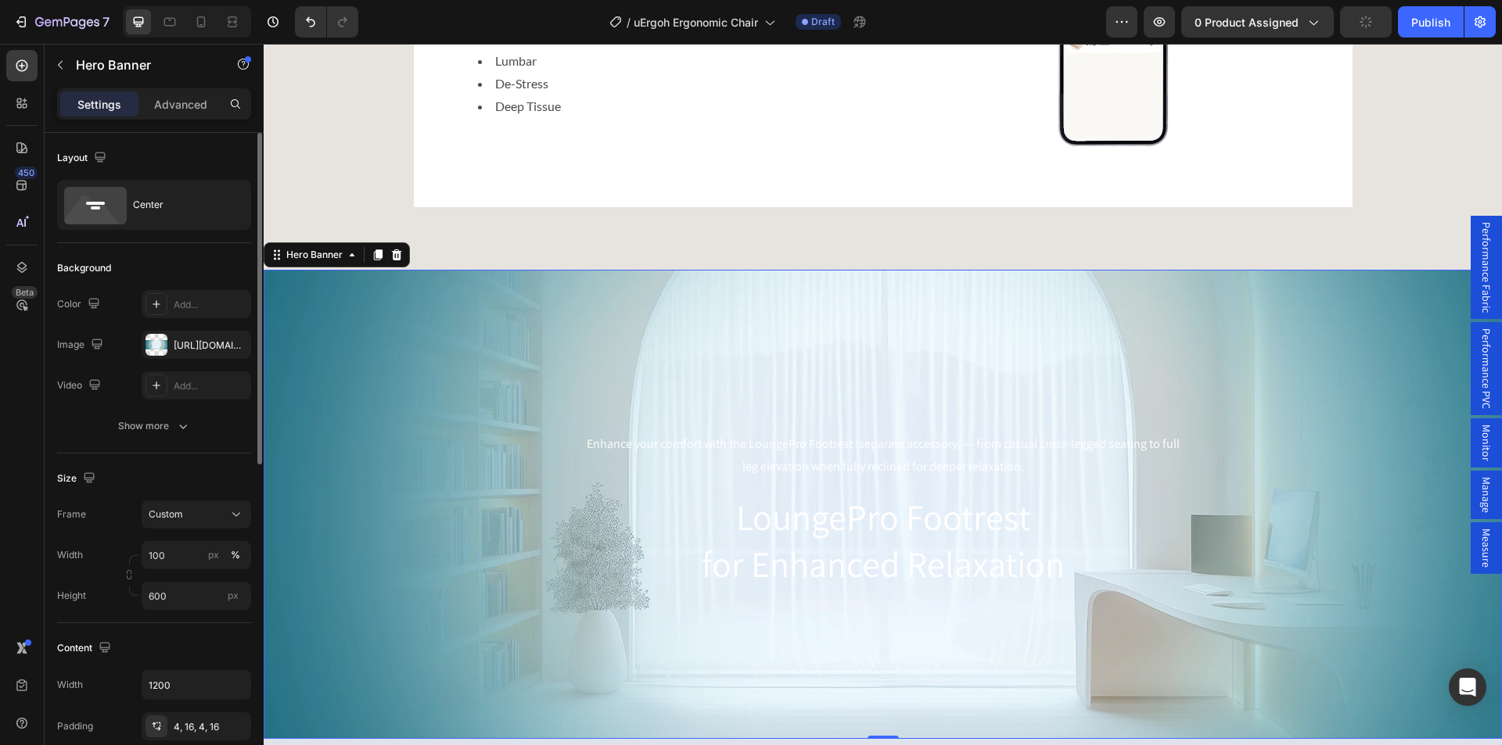
click at [436, 447] on div "Enhance your comfort with the LoungePro Footrest (separate accessory) — from ca…" at bounding box center [882, 504] width 913 height 170
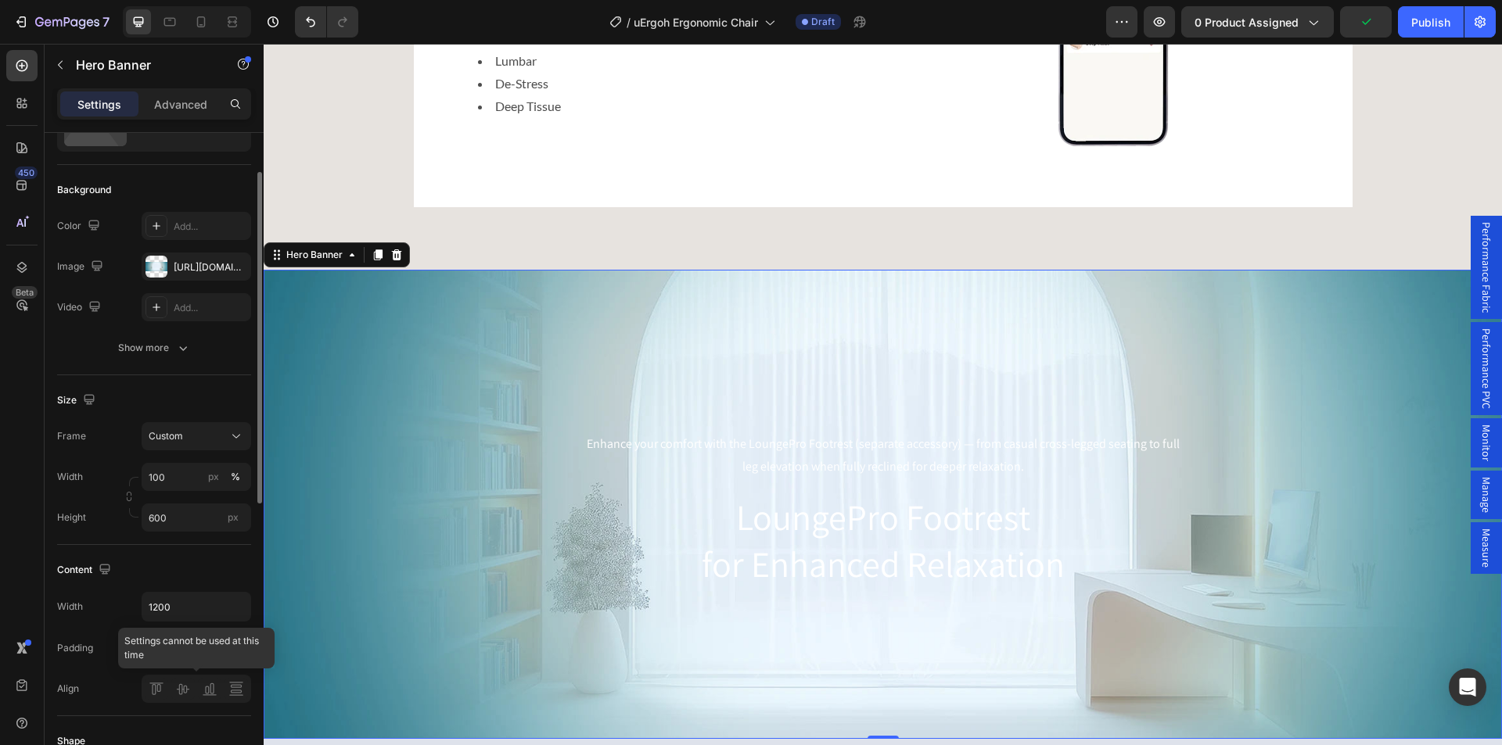
click at [161, 688] on div at bounding box center [196, 689] width 109 height 28
click at [669, 372] on div "Background Image" at bounding box center [883, 504] width 1238 height 469
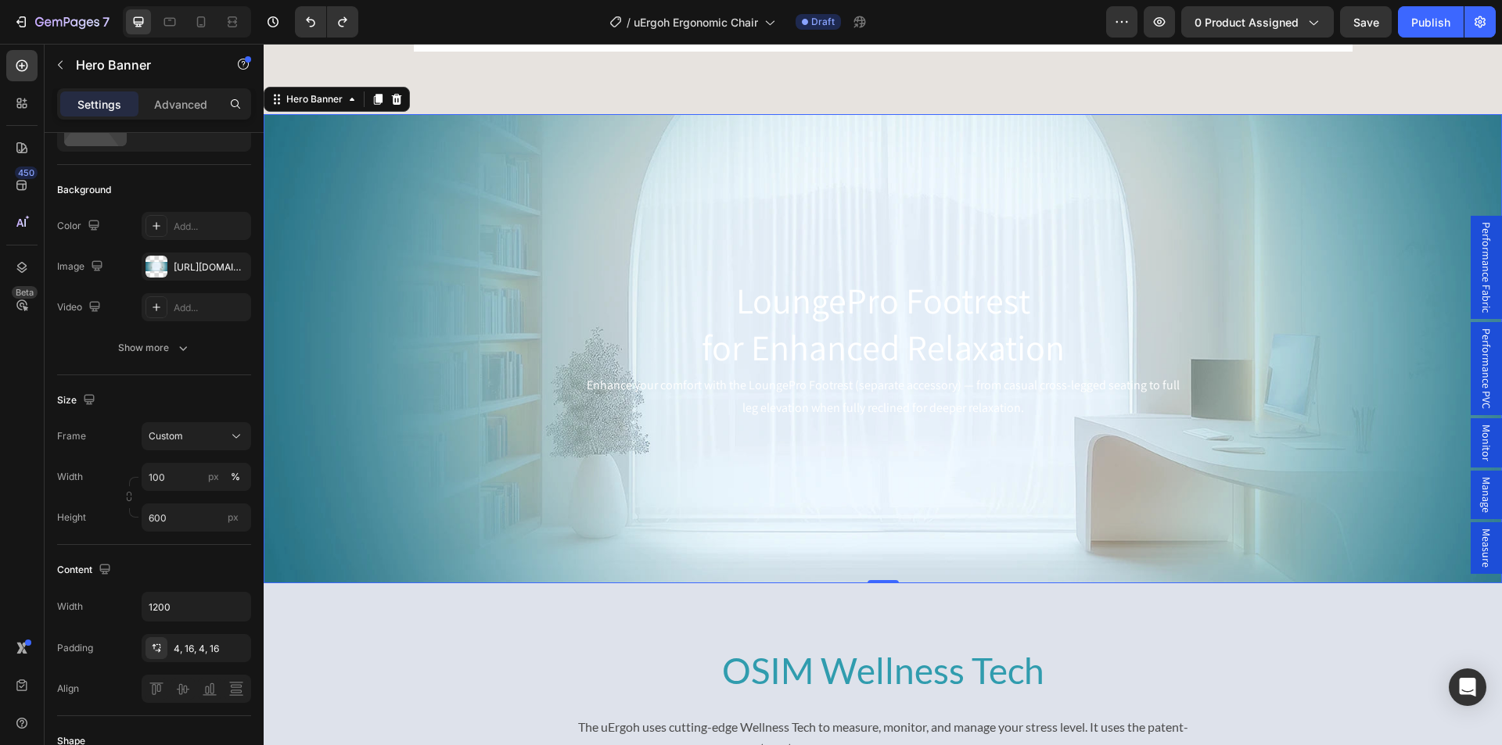
scroll to position [4994, 0]
click at [489, 249] on div "Background Image" at bounding box center [883, 347] width 1238 height 469
click at [59, 57] on button "button" at bounding box center [60, 64] width 25 height 25
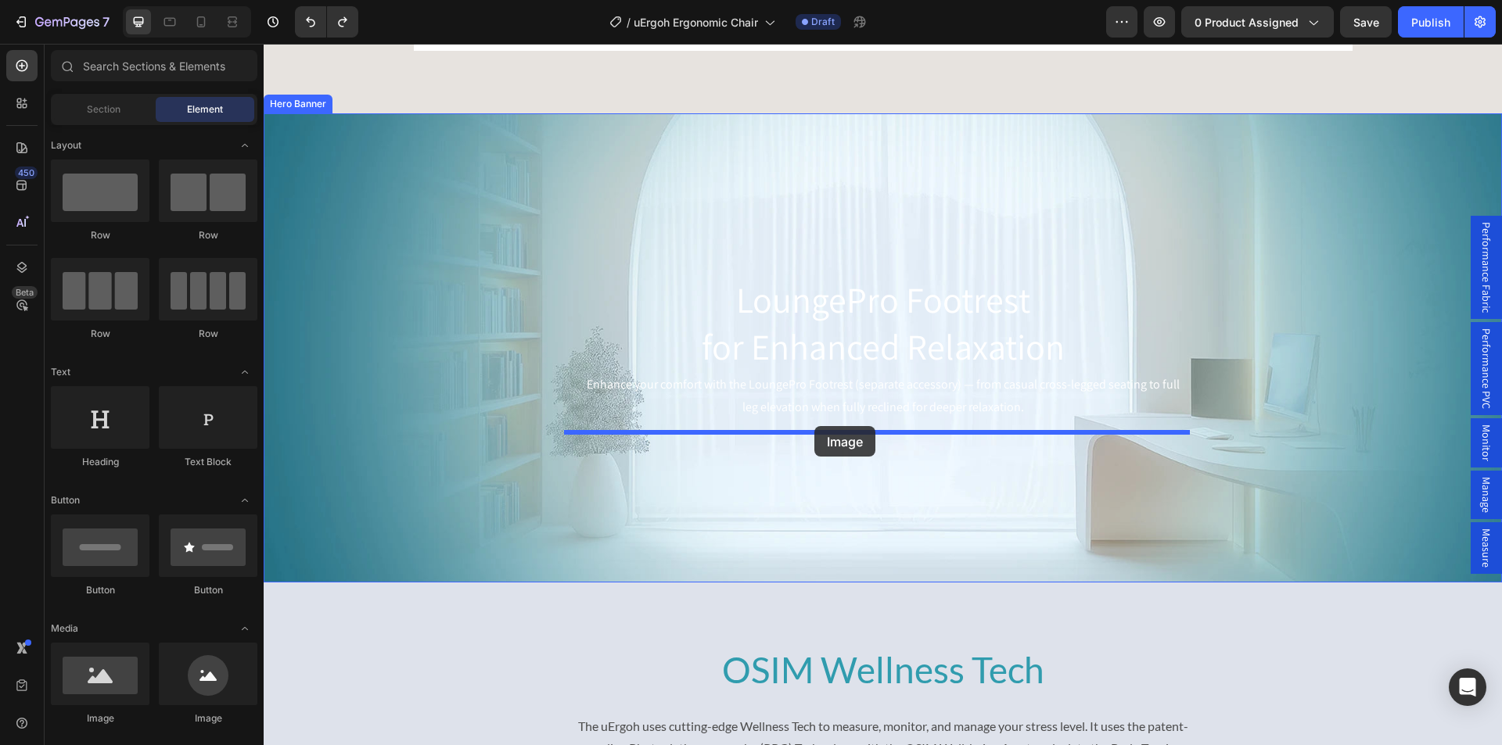
drag, startPoint x: 393, startPoint y: 713, endPoint x: 814, endPoint y: 426, distance: 510.0
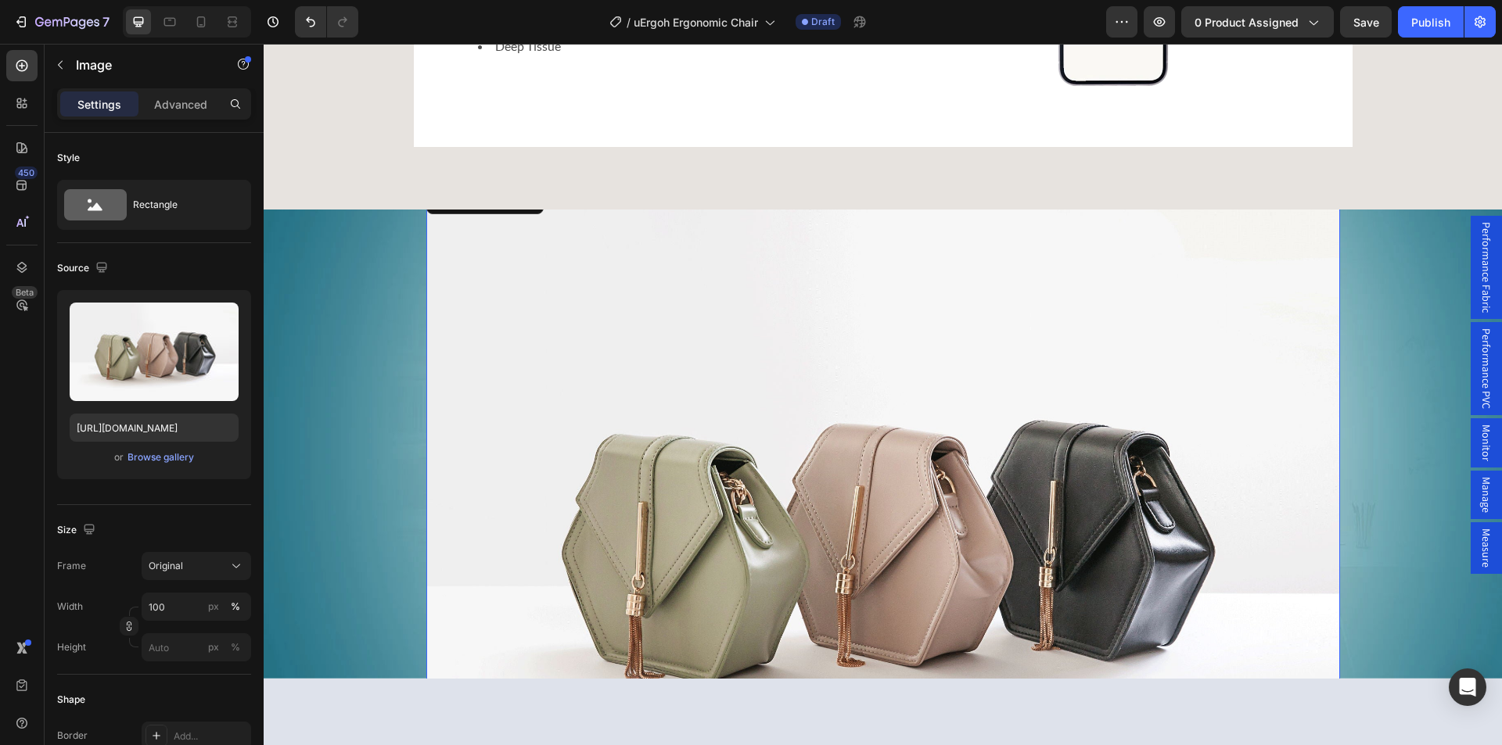
scroll to position [4837, 0]
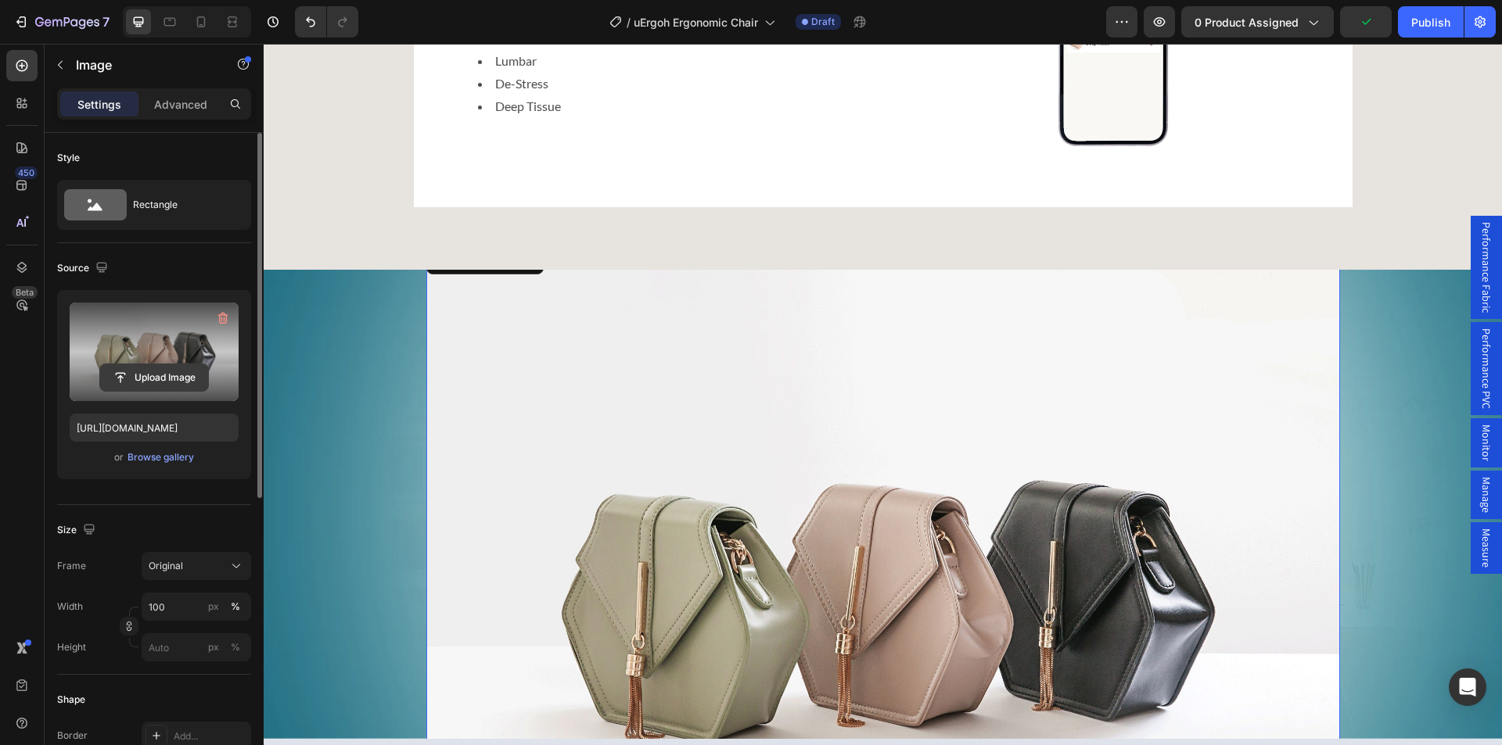
click at [132, 377] on input "file" at bounding box center [154, 377] width 108 height 27
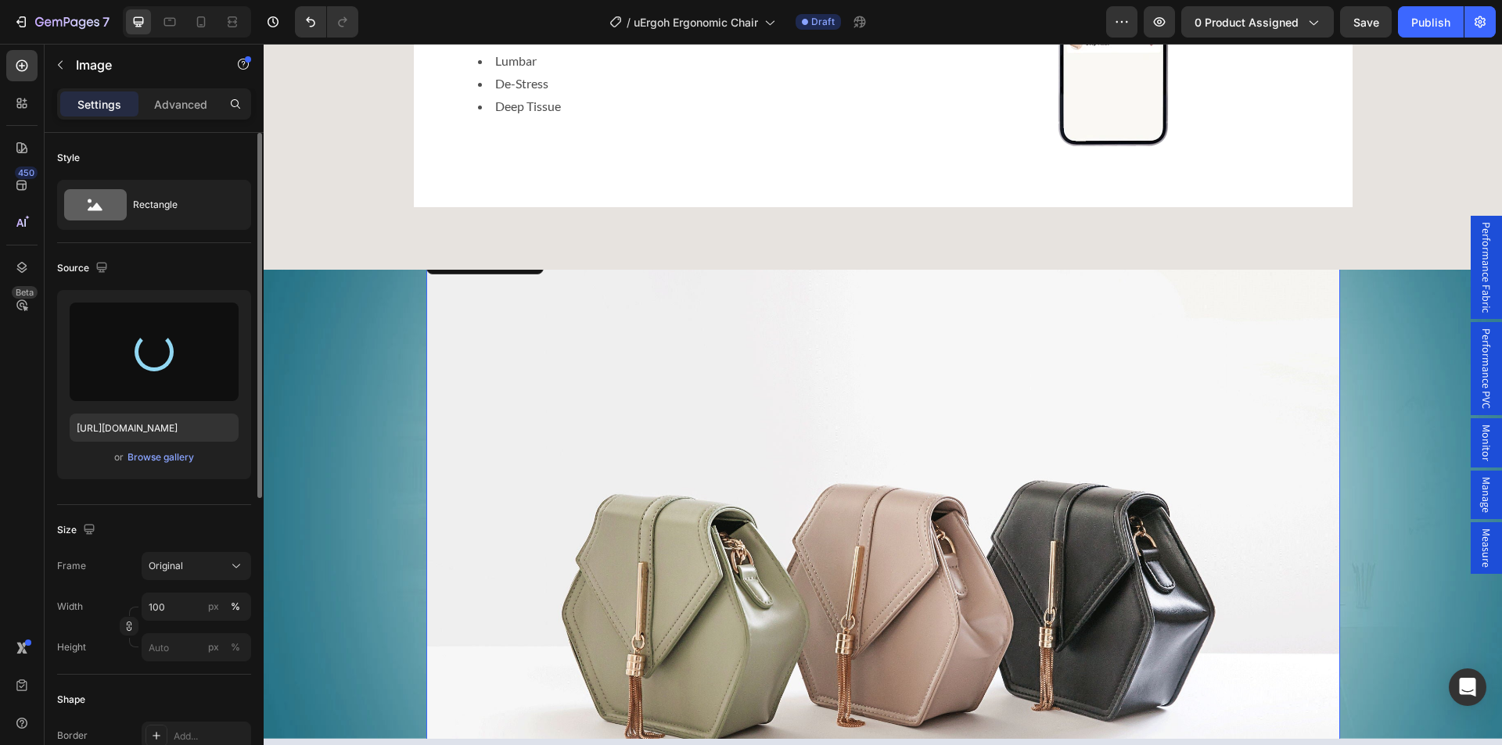
type input "https://cdn.shopify.com/s/files/1/0361/5362/2663/files/gempages_490524180744242…"
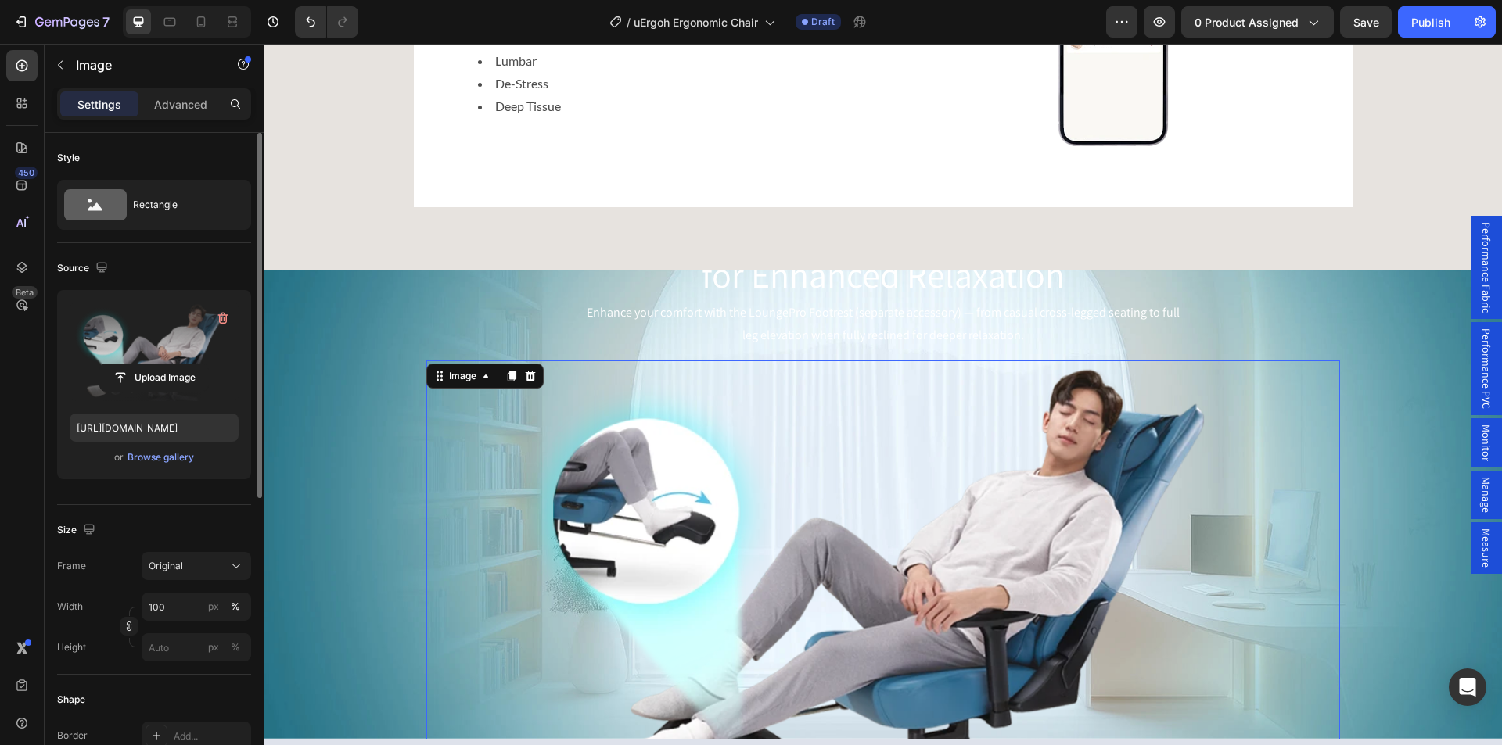
scroll to position [4994, 0]
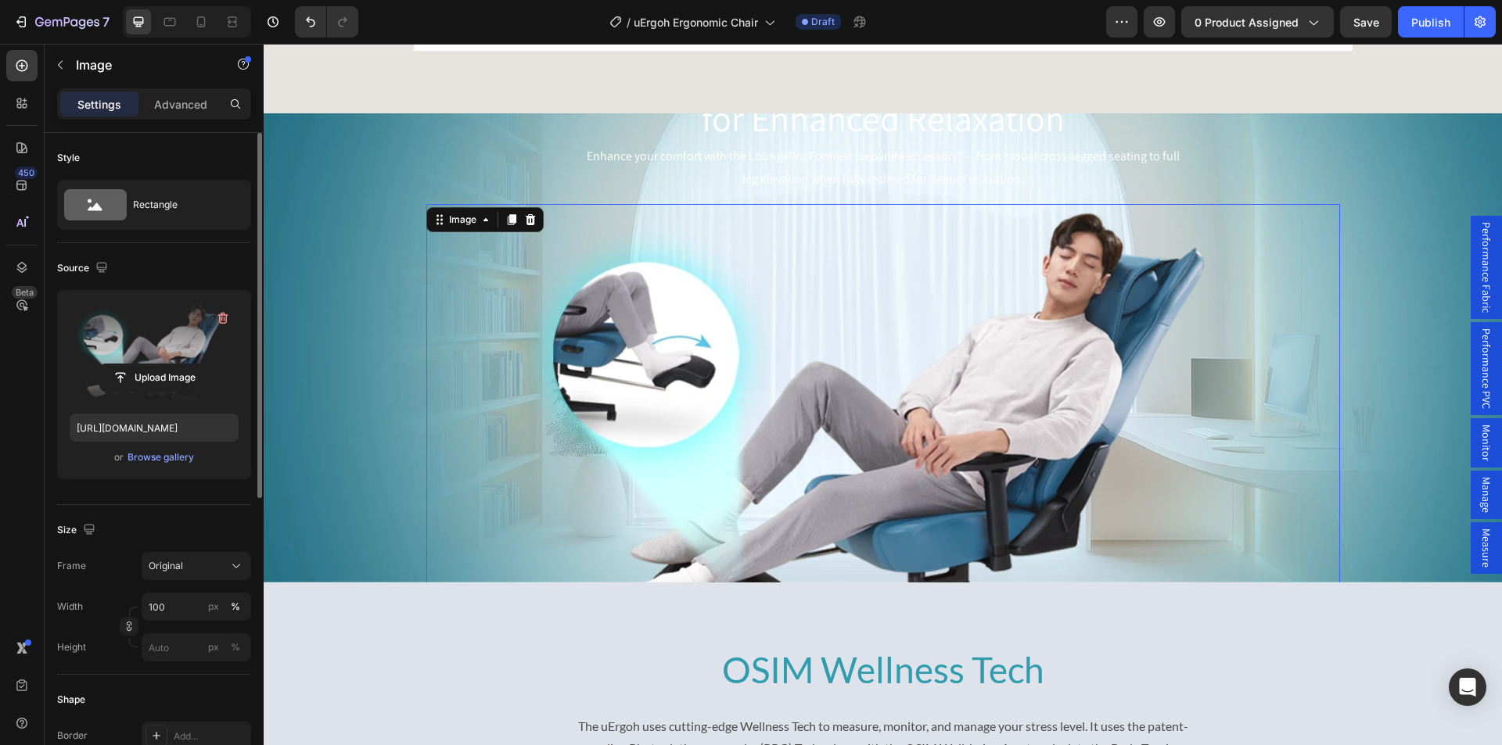
click at [691, 392] on img at bounding box center [882, 432] width 913 height 457
click at [217, 607] on div "px" at bounding box center [213, 607] width 11 height 14
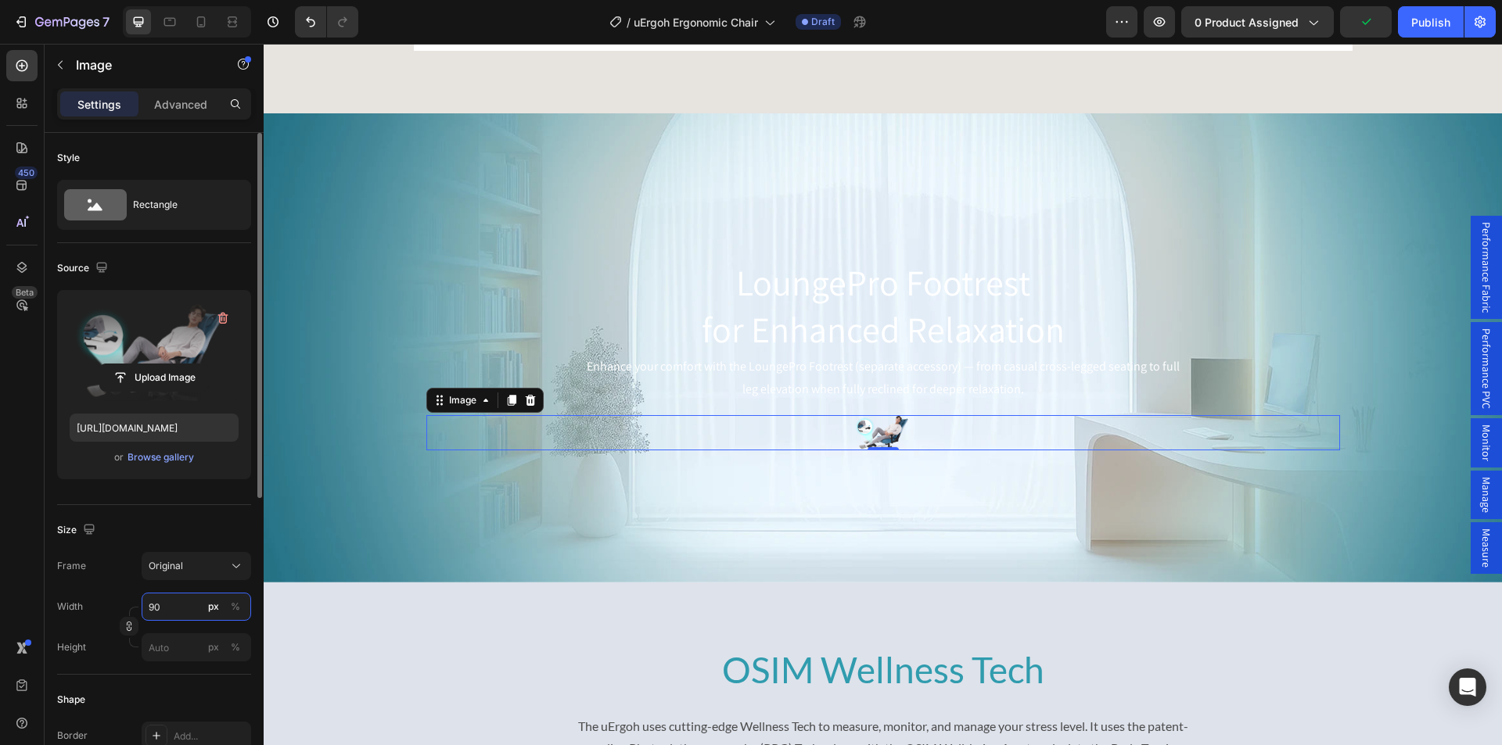
type input "900"
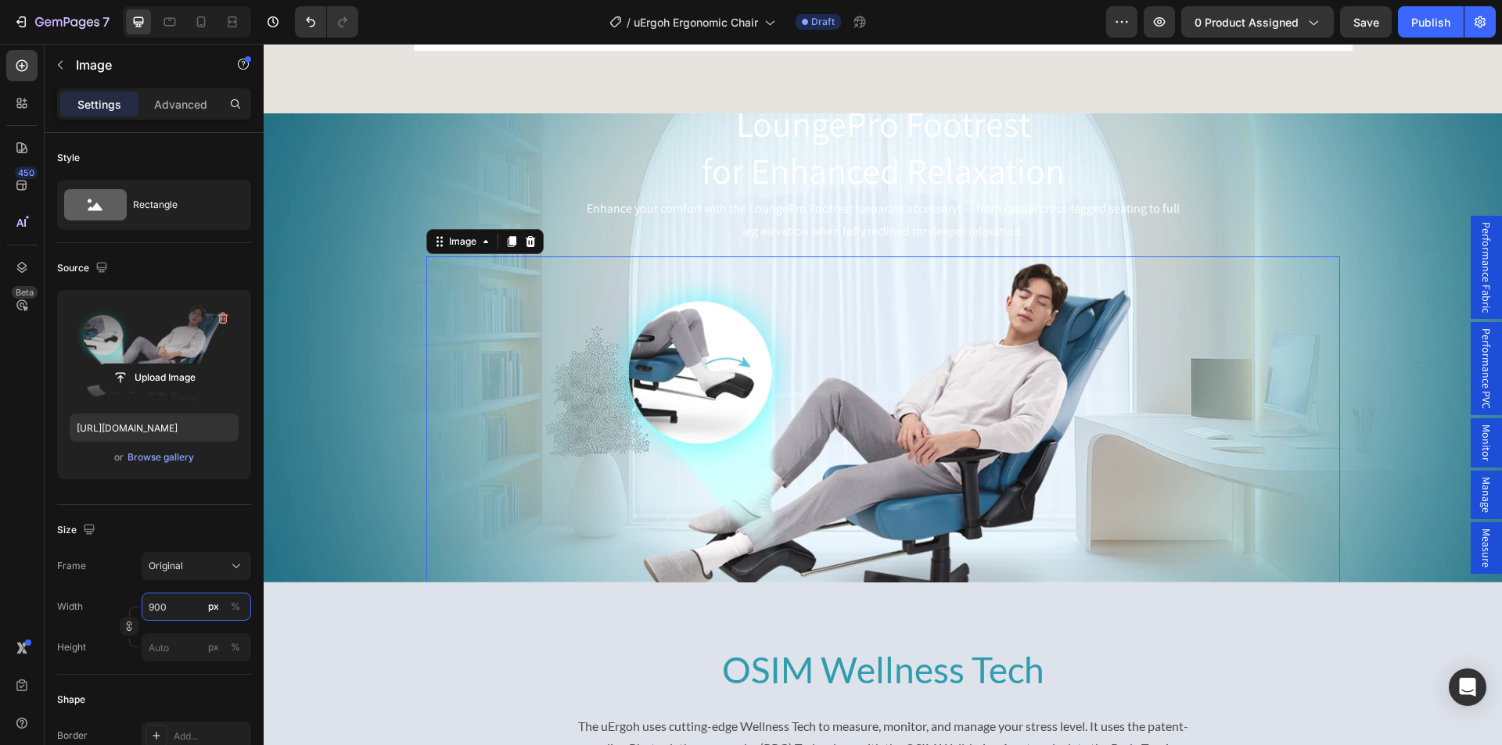
scroll to position [4916, 0]
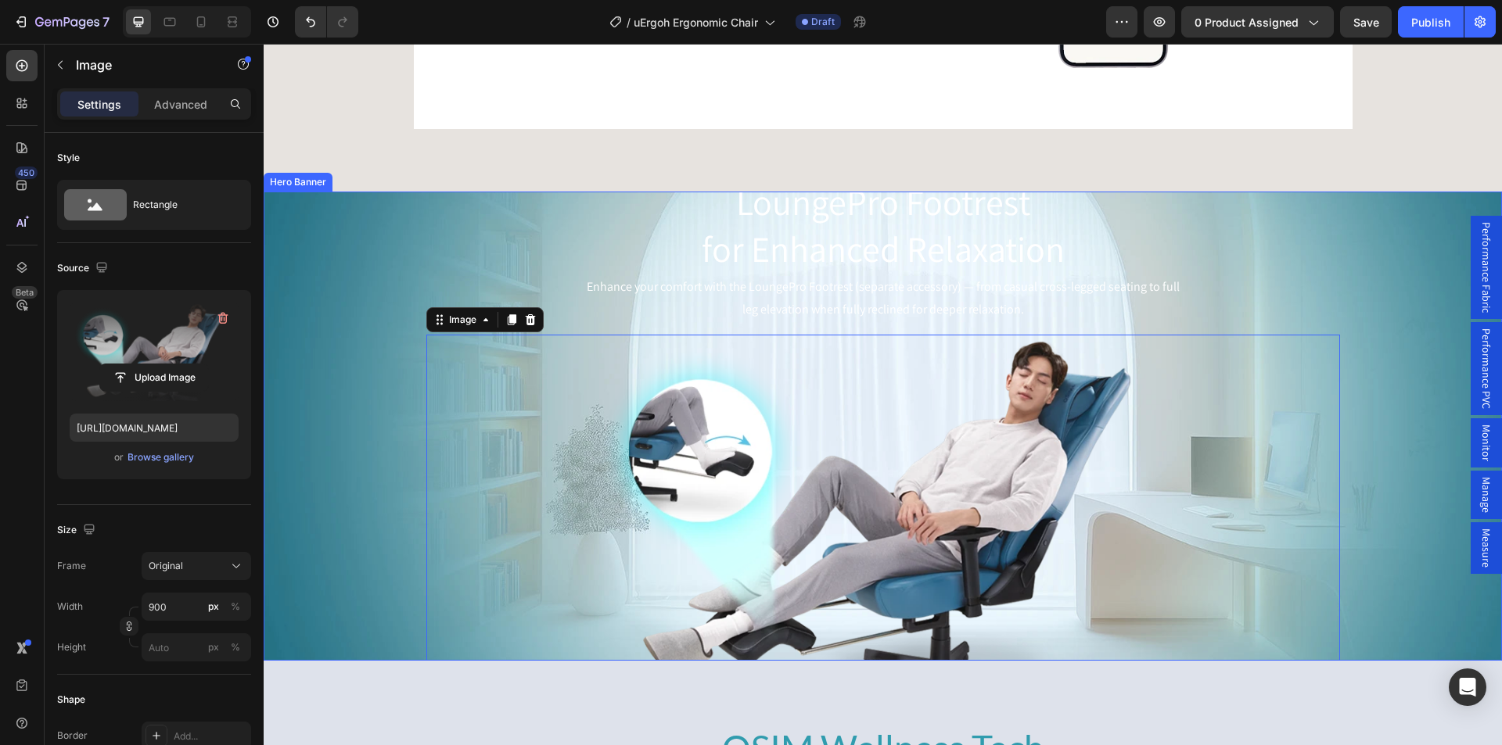
click at [365, 255] on div "Background Image" at bounding box center [883, 426] width 1238 height 469
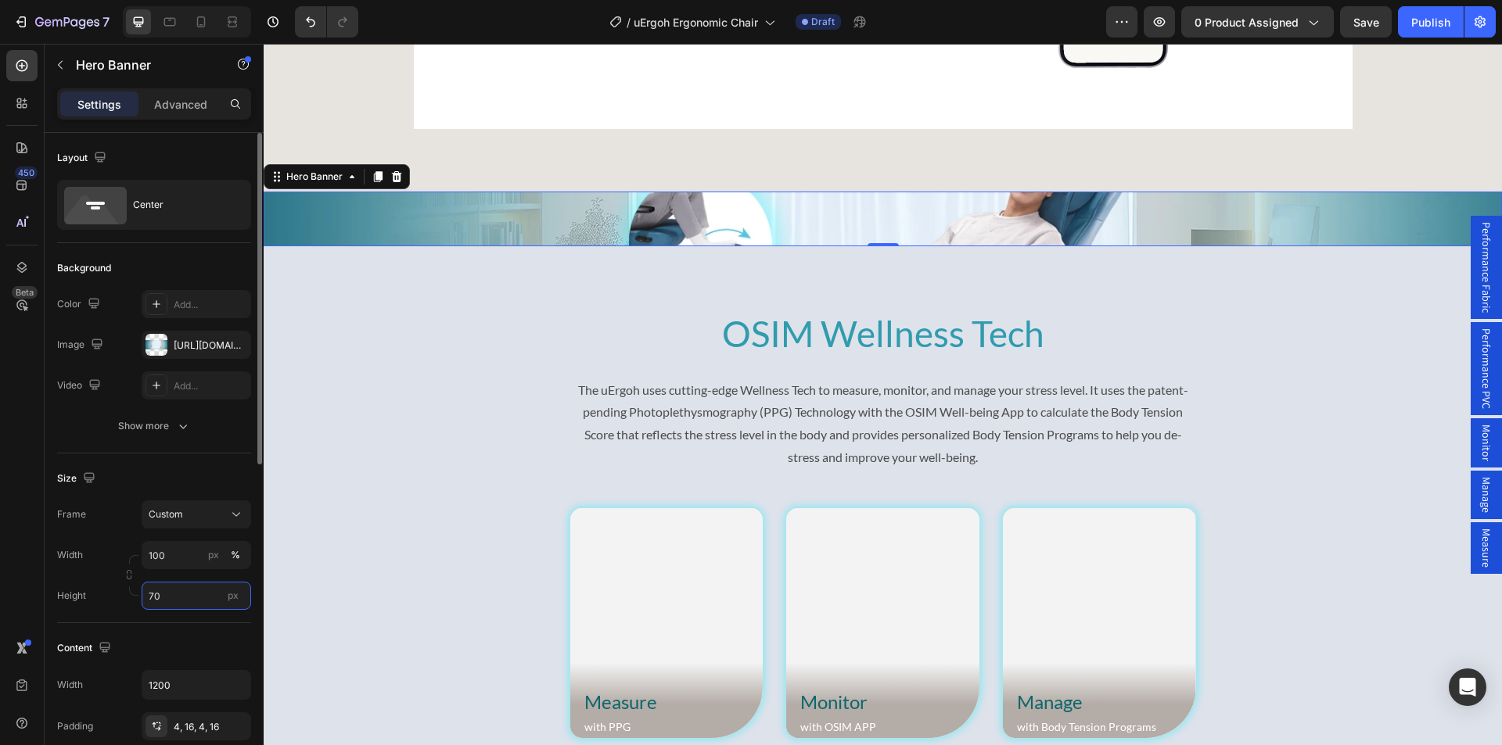
type input "700"
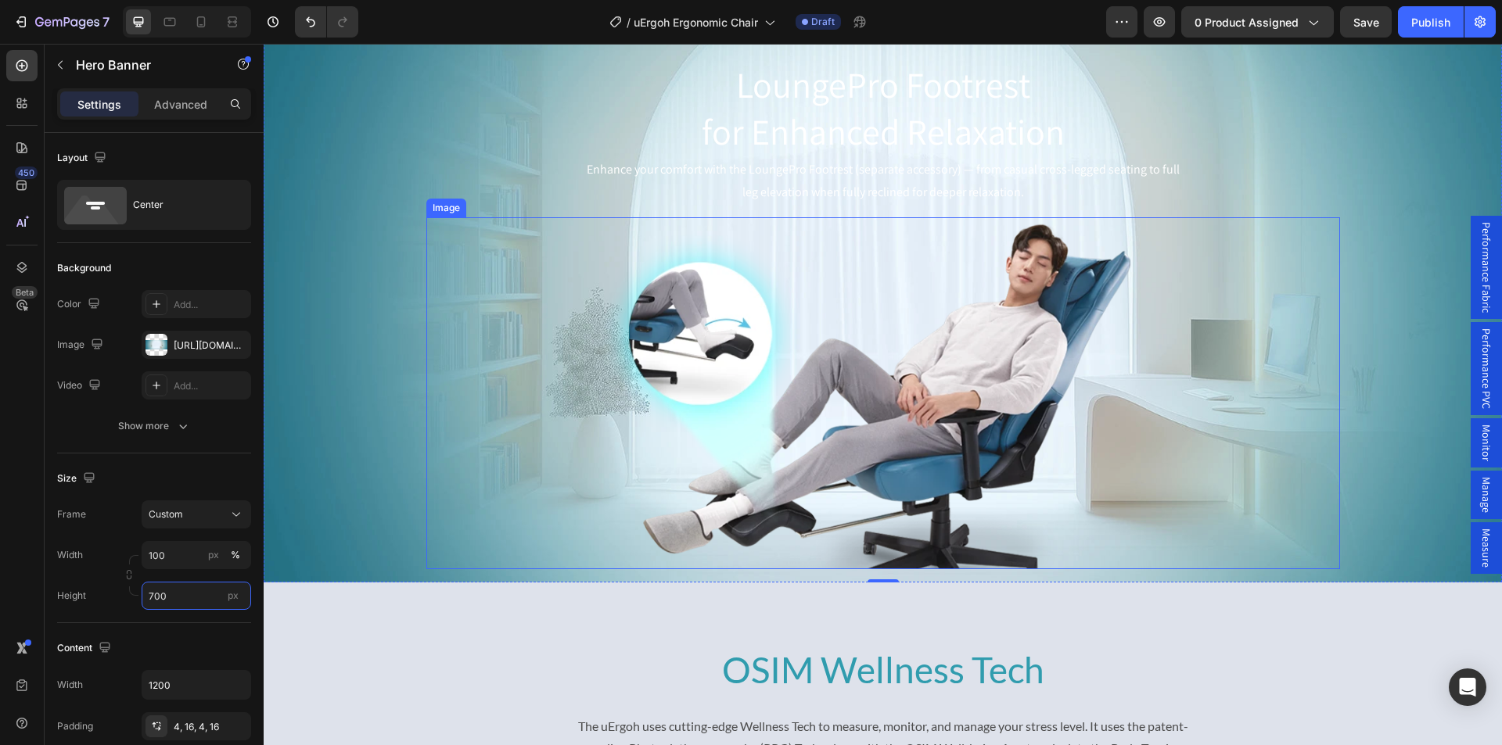
scroll to position [4994, 0]
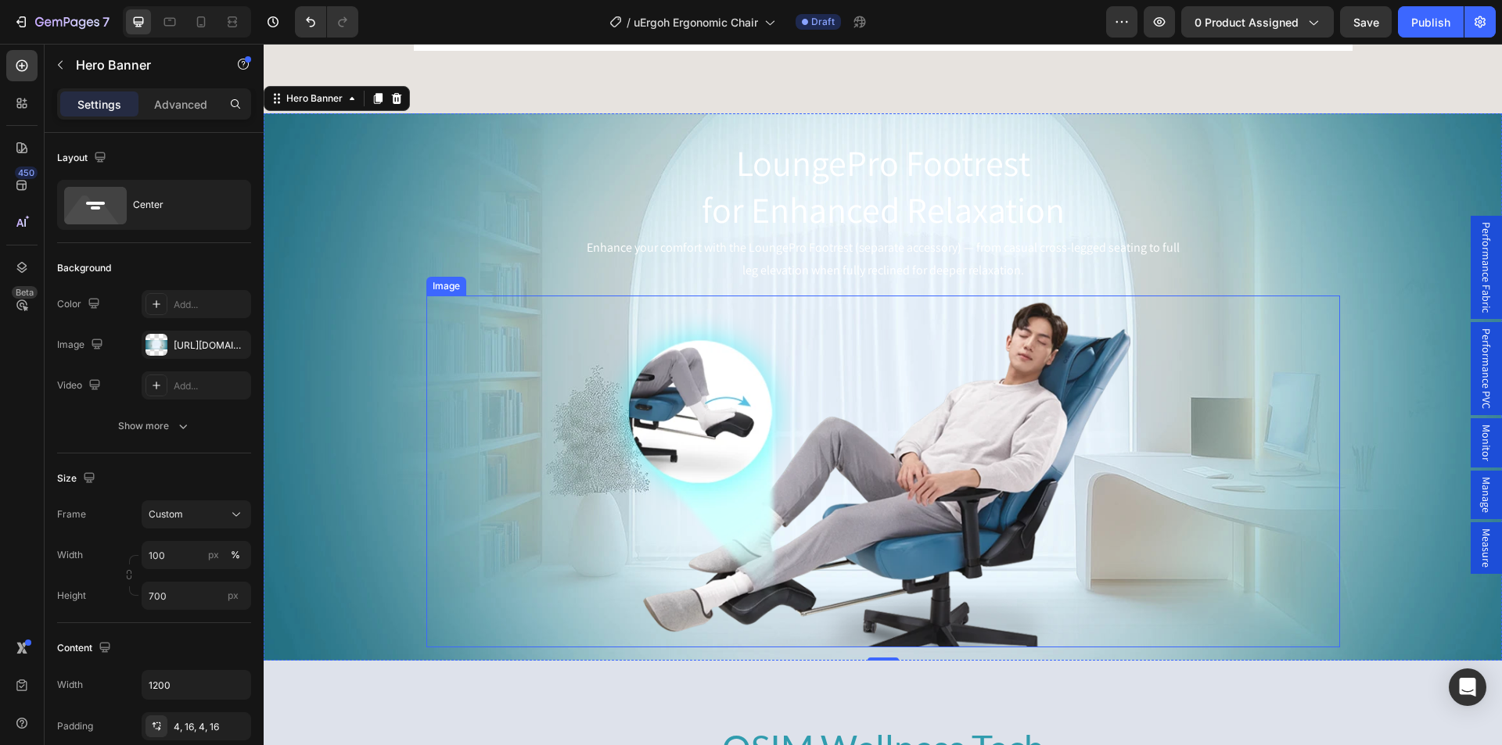
click at [806, 396] on img at bounding box center [883, 472] width 704 height 352
click at [343, 128] on div "Background Image" at bounding box center [883, 386] width 1238 height 547
click at [181, 103] on p "Advanced" at bounding box center [180, 104] width 53 height 16
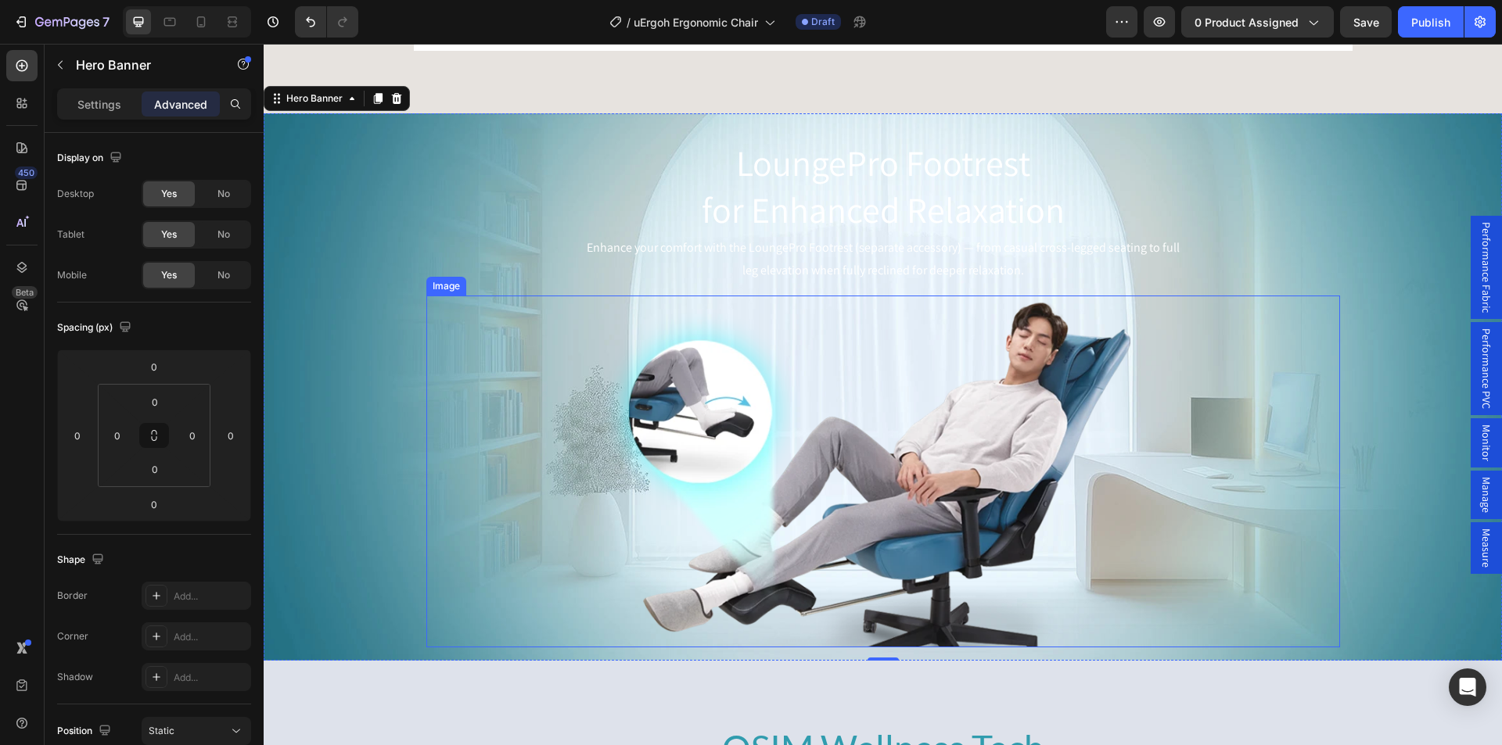
click at [867, 602] on img at bounding box center [883, 472] width 704 height 352
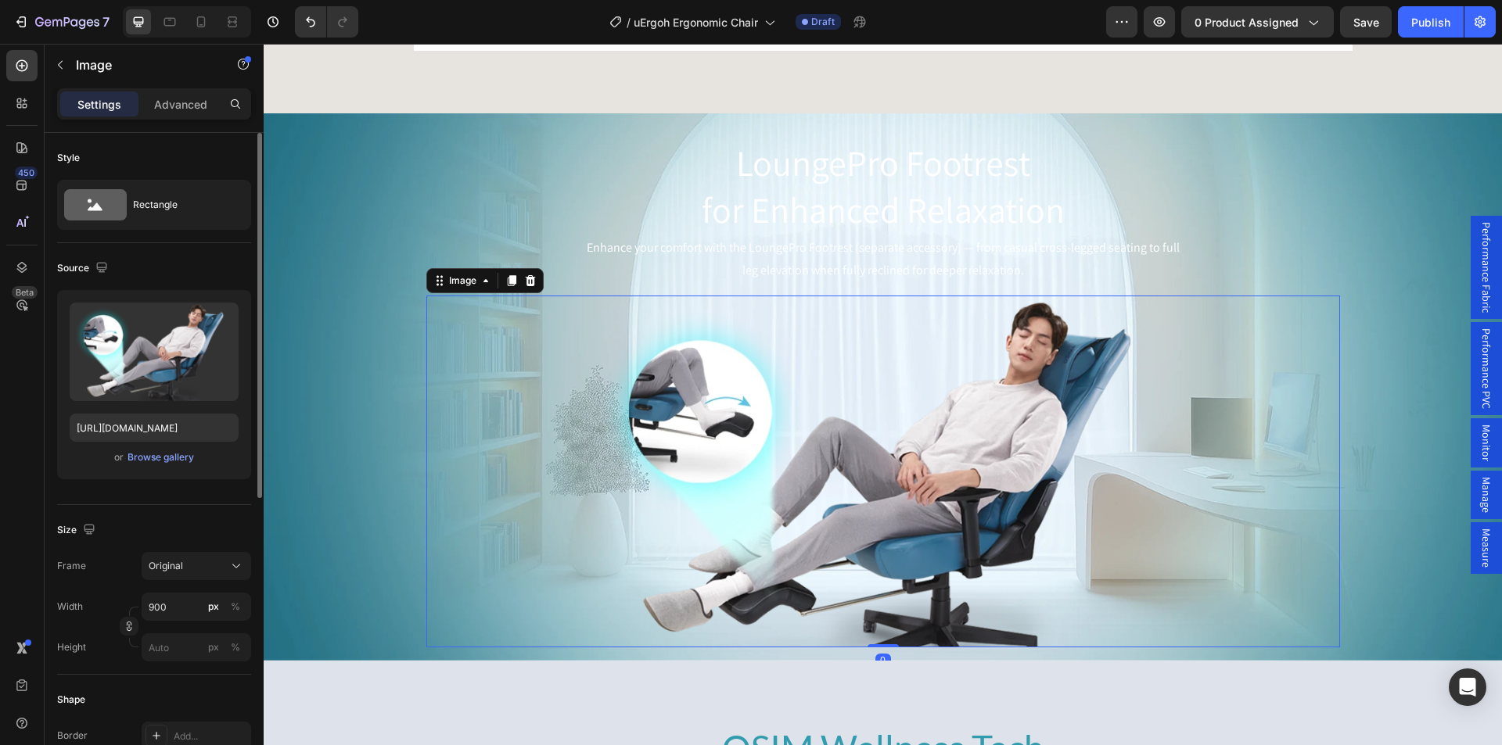
scroll to position [156, 0]
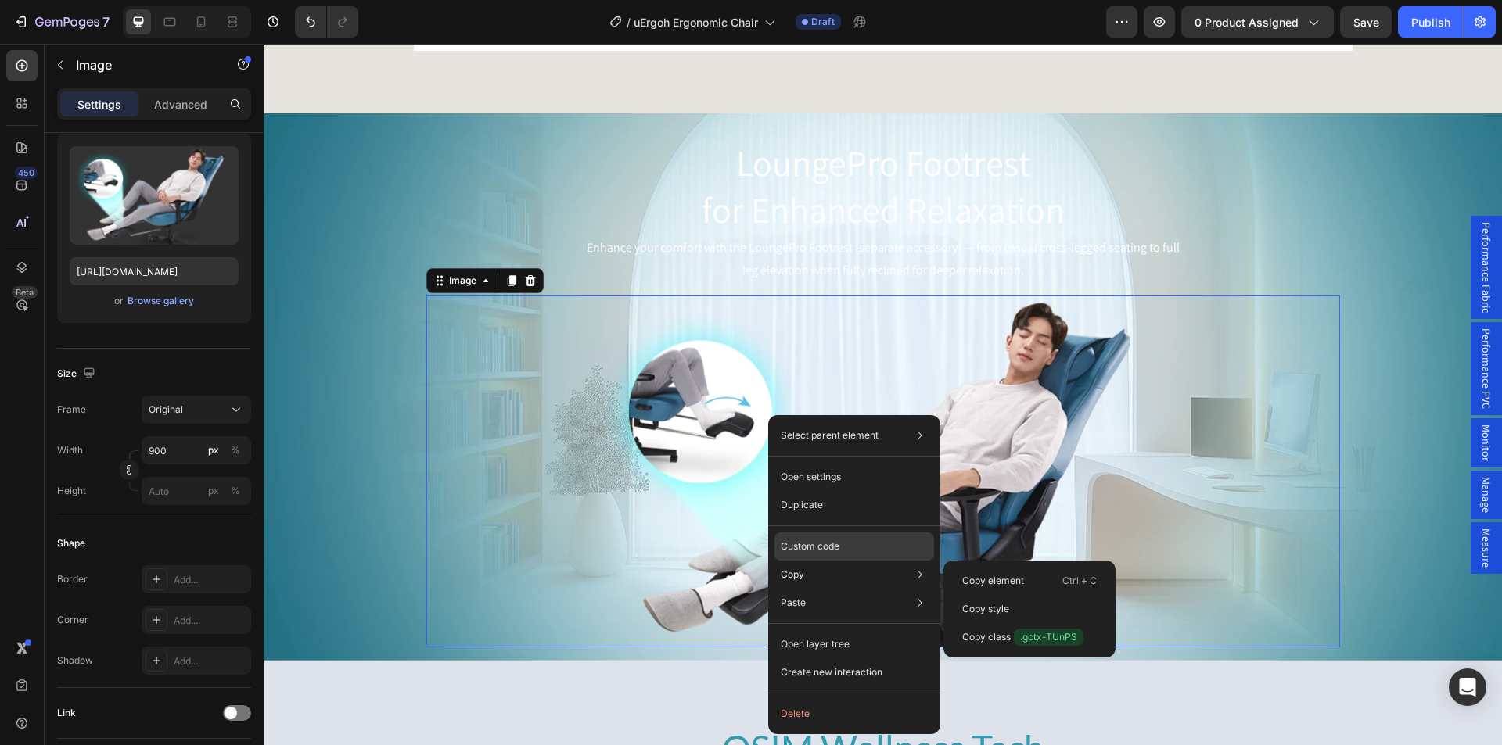
click at [823, 547] on p "Custom code" at bounding box center [810, 547] width 59 height 14
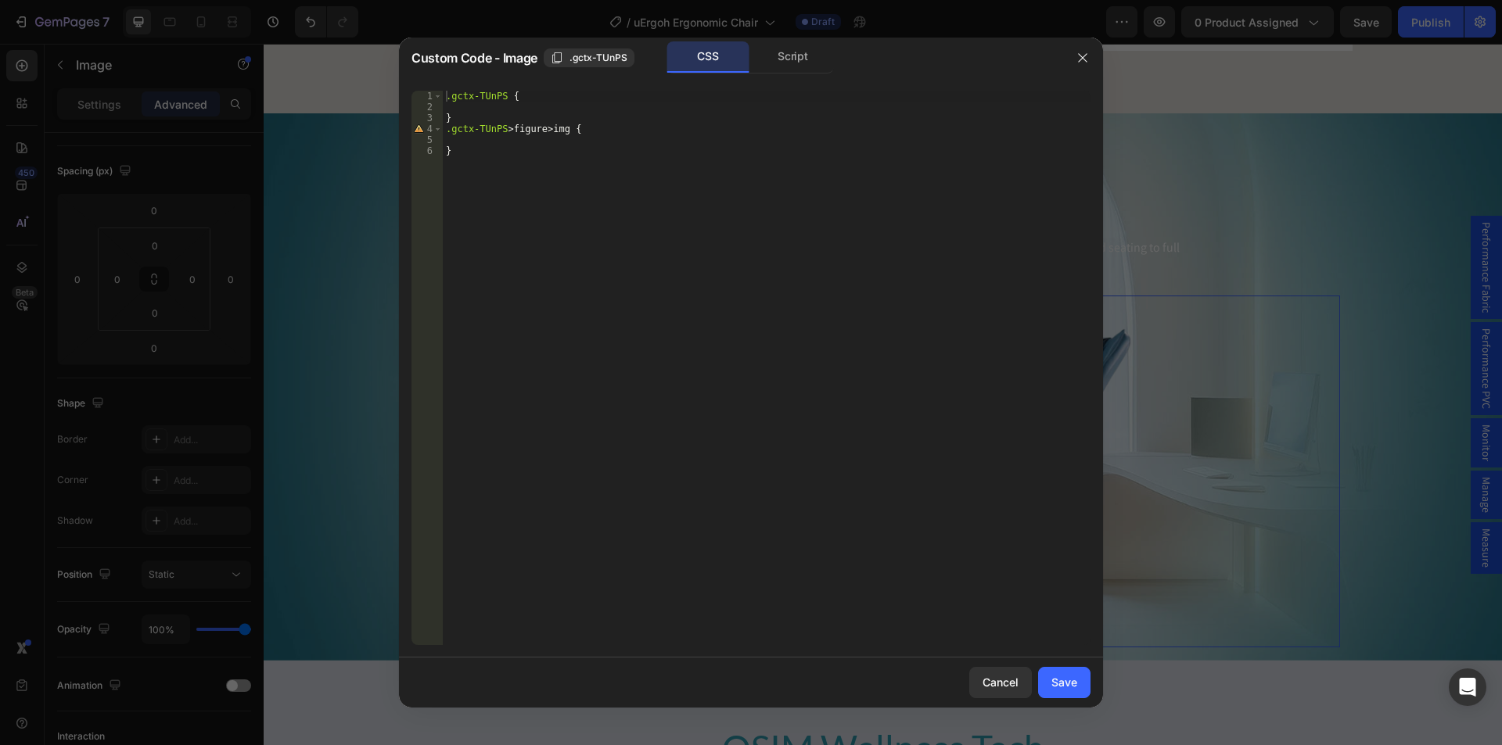
click at [548, 107] on div ".gctx-TUnPS { } .gctx-TUnPS > figure > img { }" at bounding box center [767, 379] width 648 height 576
click at [490, 148] on div ".gctx-TUnPS { } .gctx-TUnPS > figure > img { }" at bounding box center [767, 379] width 648 height 576
type textarea "}"
click at [504, 141] on div ".gctx-TUnPS { } .gctx-TUnPS > figure > img { }" at bounding box center [767, 379] width 648 height 576
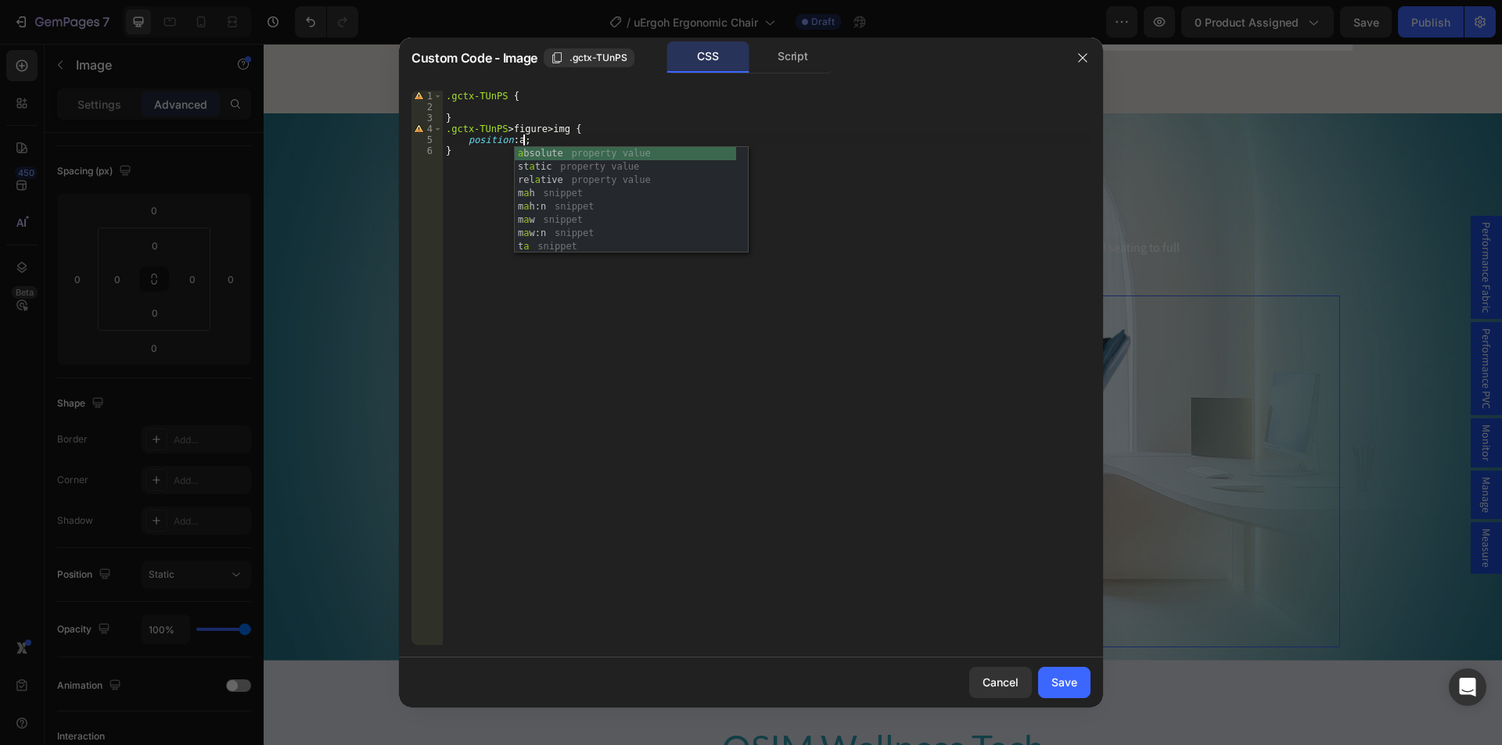
scroll to position [0, 6]
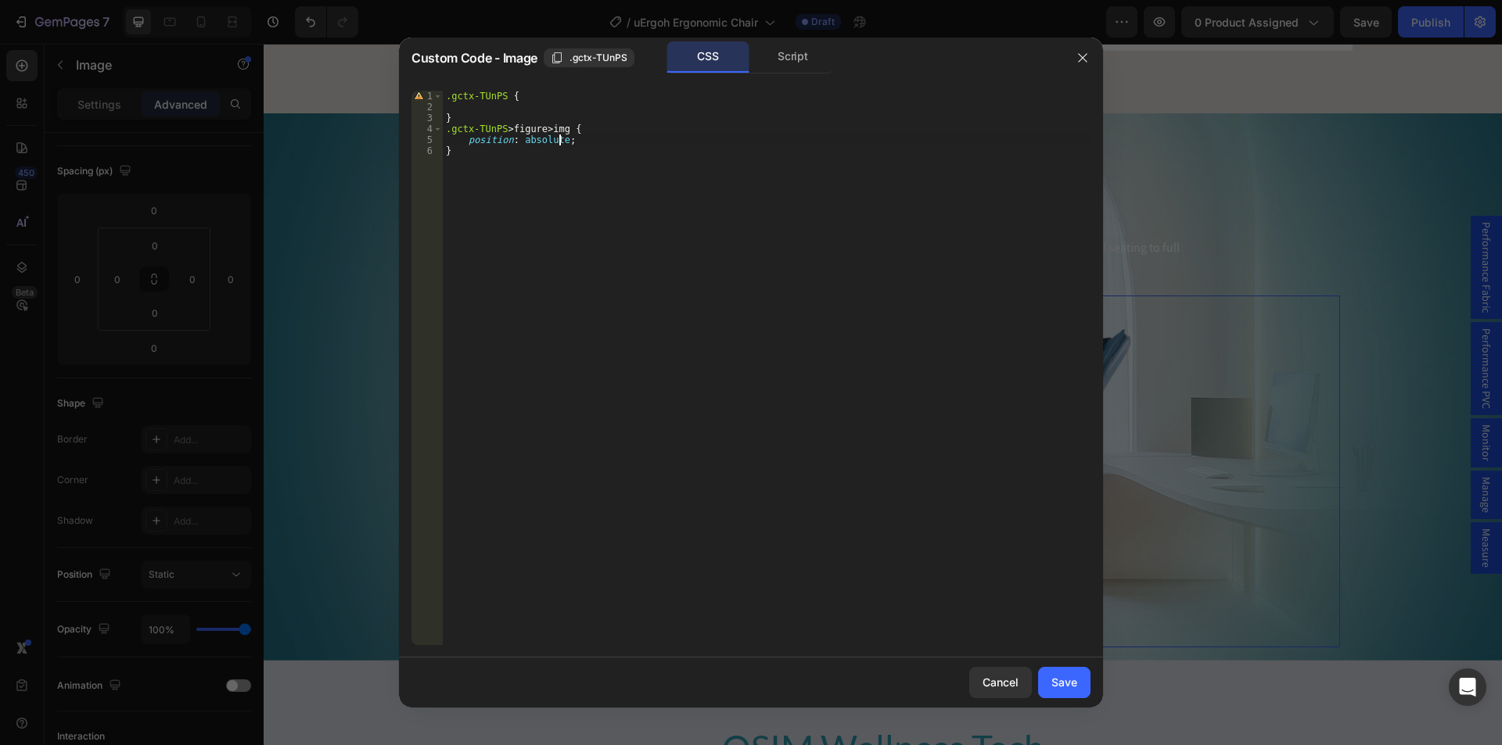
drag, startPoint x: 504, startPoint y: 141, endPoint x: 824, endPoint y: 315, distance: 364.3
click at [518, 149] on div ".gctx-TUnPS { } .gctx-TUnPS > figure > img { position : absolute ; }" at bounding box center [767, 379] width 648 height 576
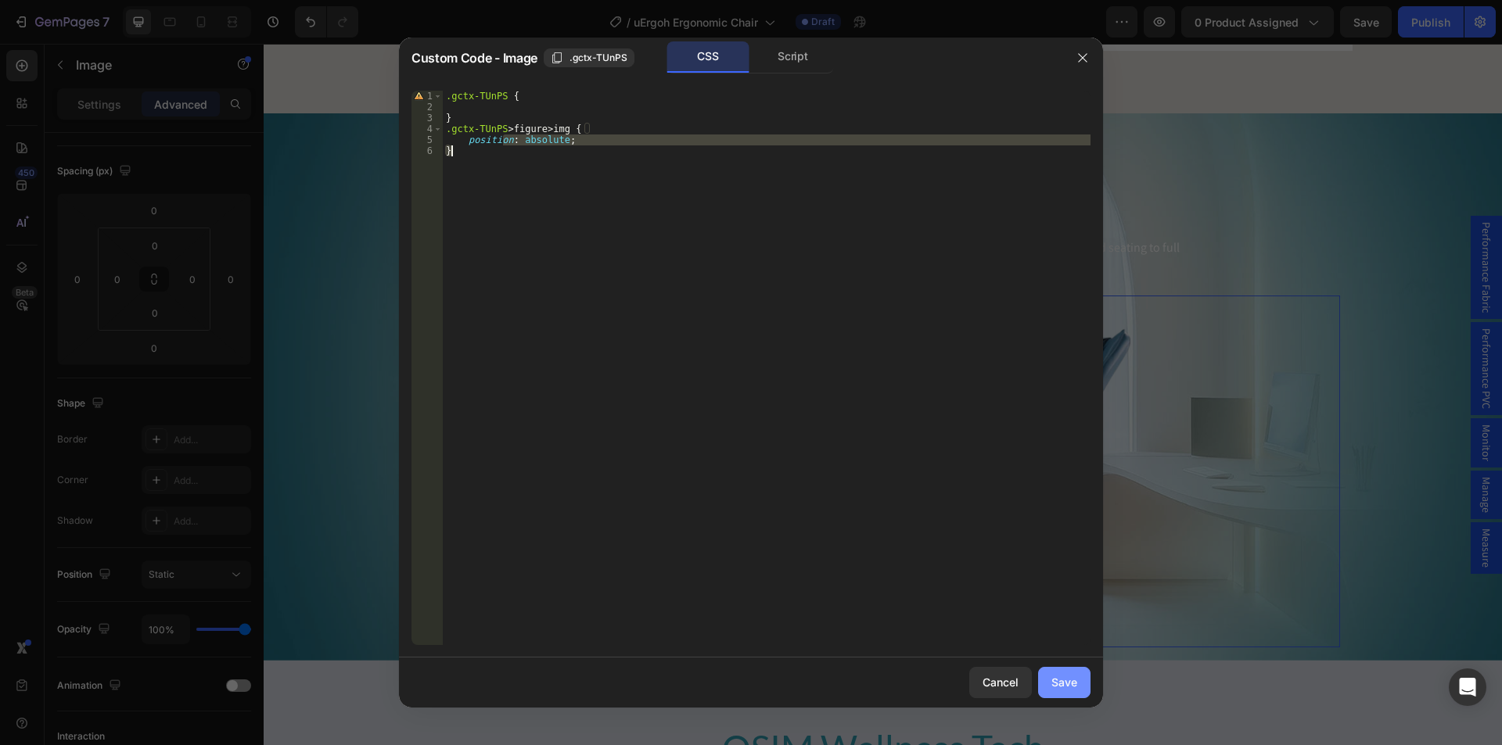
type textarea "position: absolute; }"
click at [1053, 684] on div "Save" at bounding box center [1064, 682] width 26 height 16
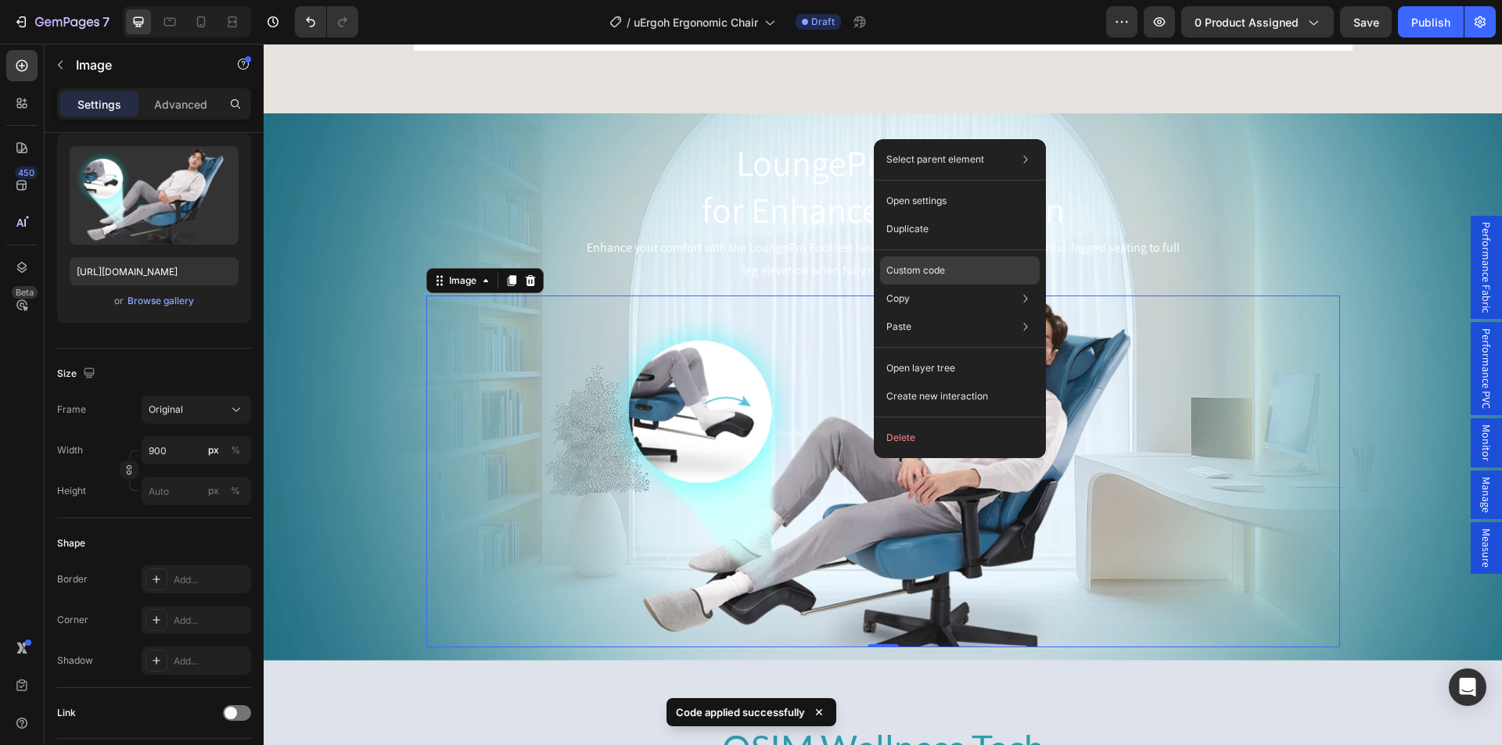
click at [930, 270] on p "Custom code" at bounding box center [915, 271] width 59 height 14
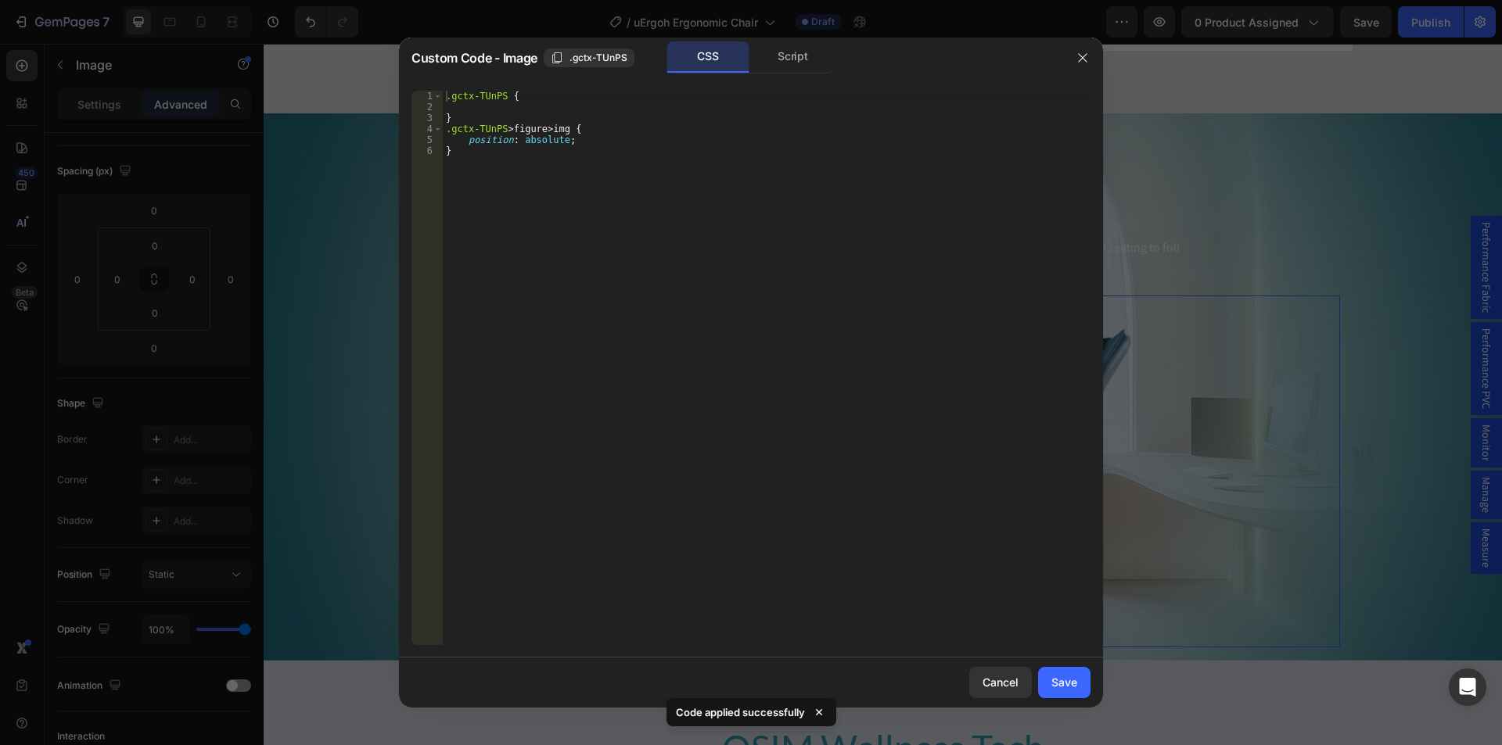
type textarea "position: absolute;"
click at [629, 141] on div ".gctx-TUnPS { } .gctx-TUnPS > figure > img { position : absolute ; }" at bounding box center [767, 379] width 648 height 576
type textarea "bottom: 0;;"
click at [1063, 685] on div "Save" at bounding box center [1064, 682] width 26 height 16
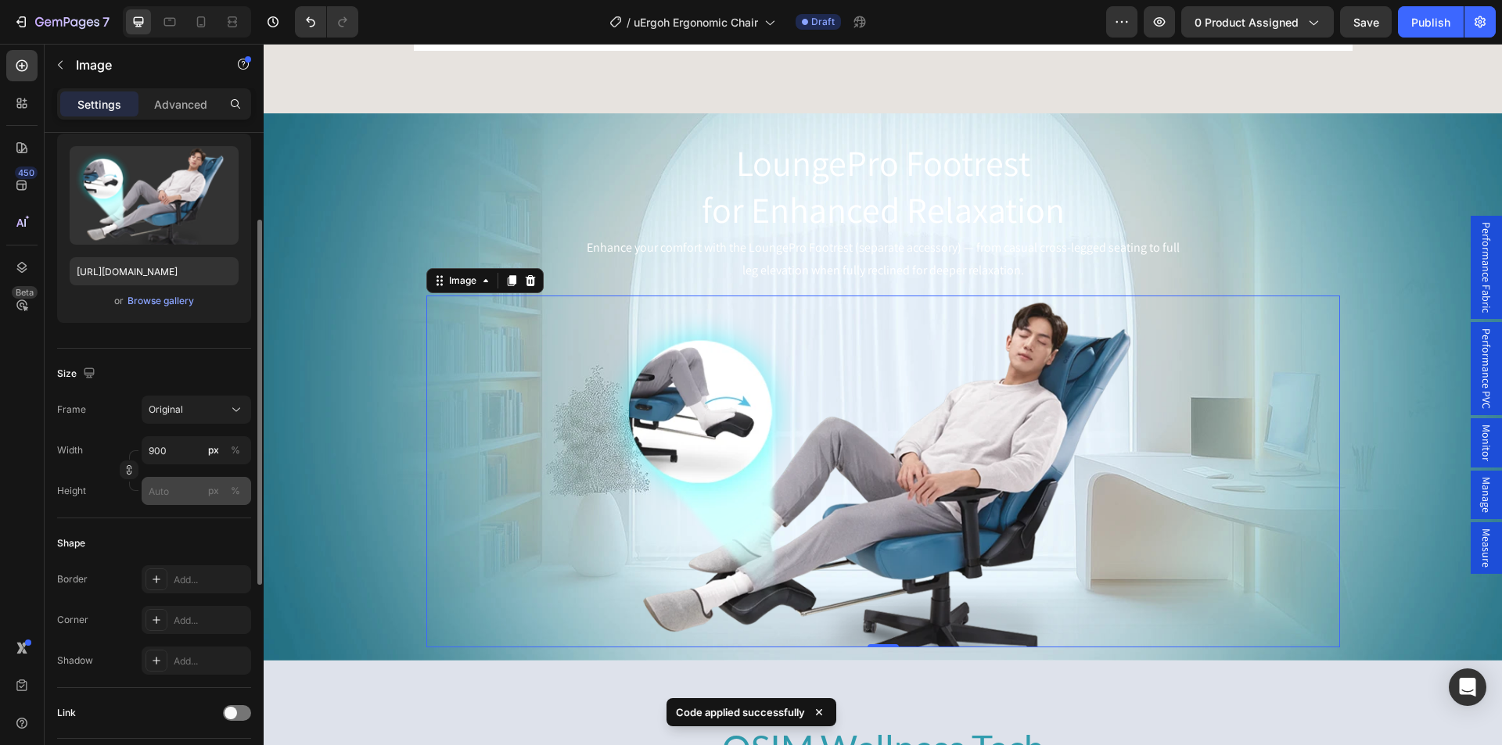
scroll to position [313, 0]
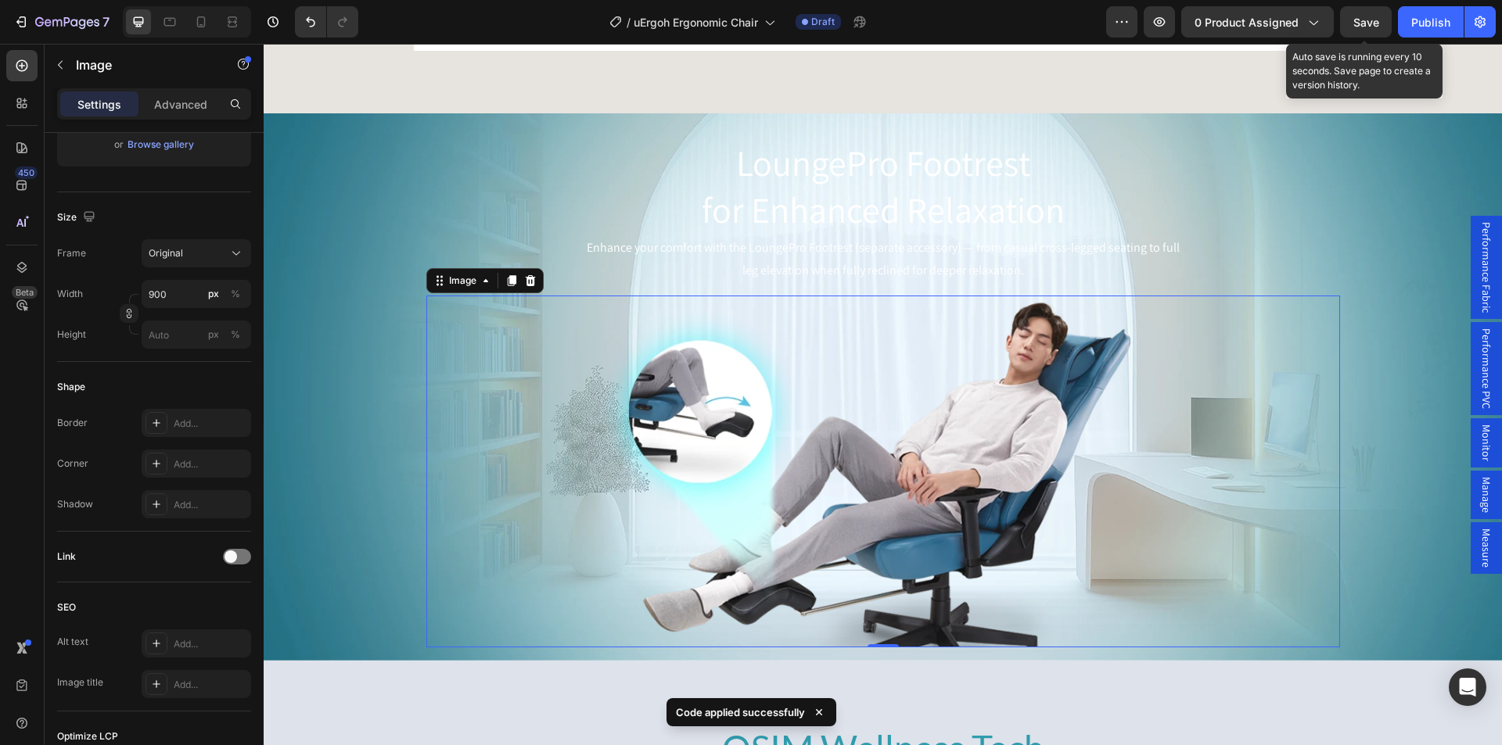
click at [1366, 14] on div "Save" at bounding box center [1366, 22] width 26 height 16
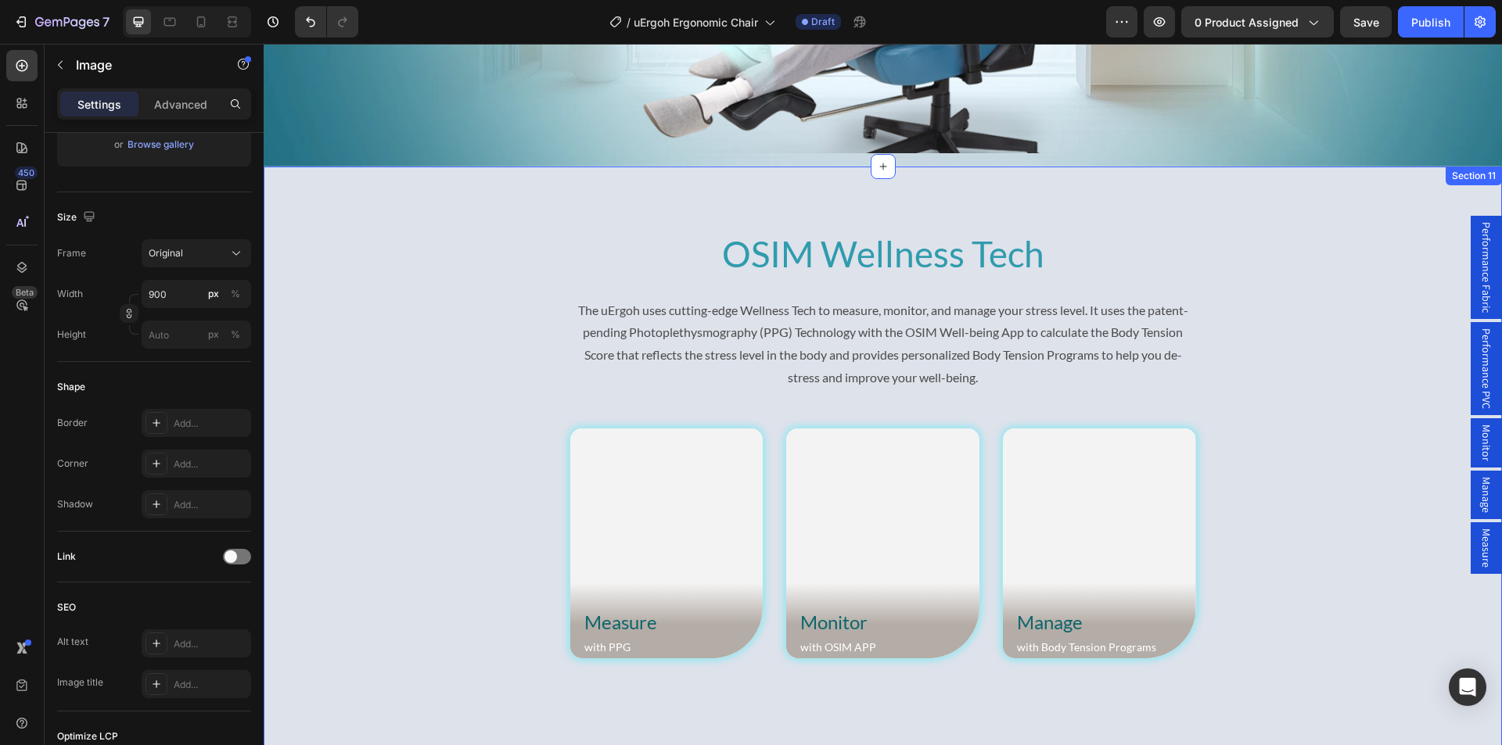
scroll to position [5619, 0]
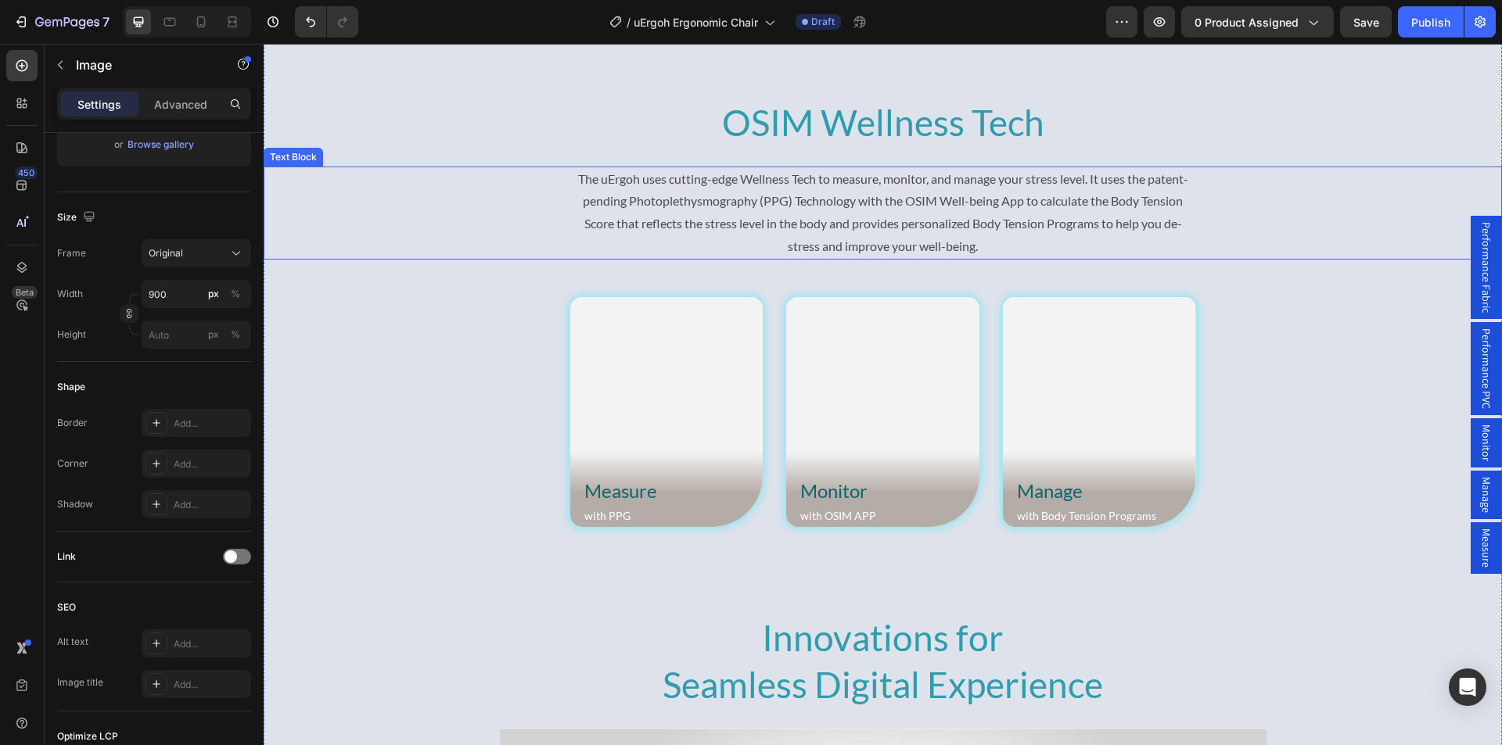
click at [405, 201] on div "The uErgoh uses cutting-edge Wellness Tech to measure, monitor, and manage your…" at bounding box center [883, 213] width 1238 height 93
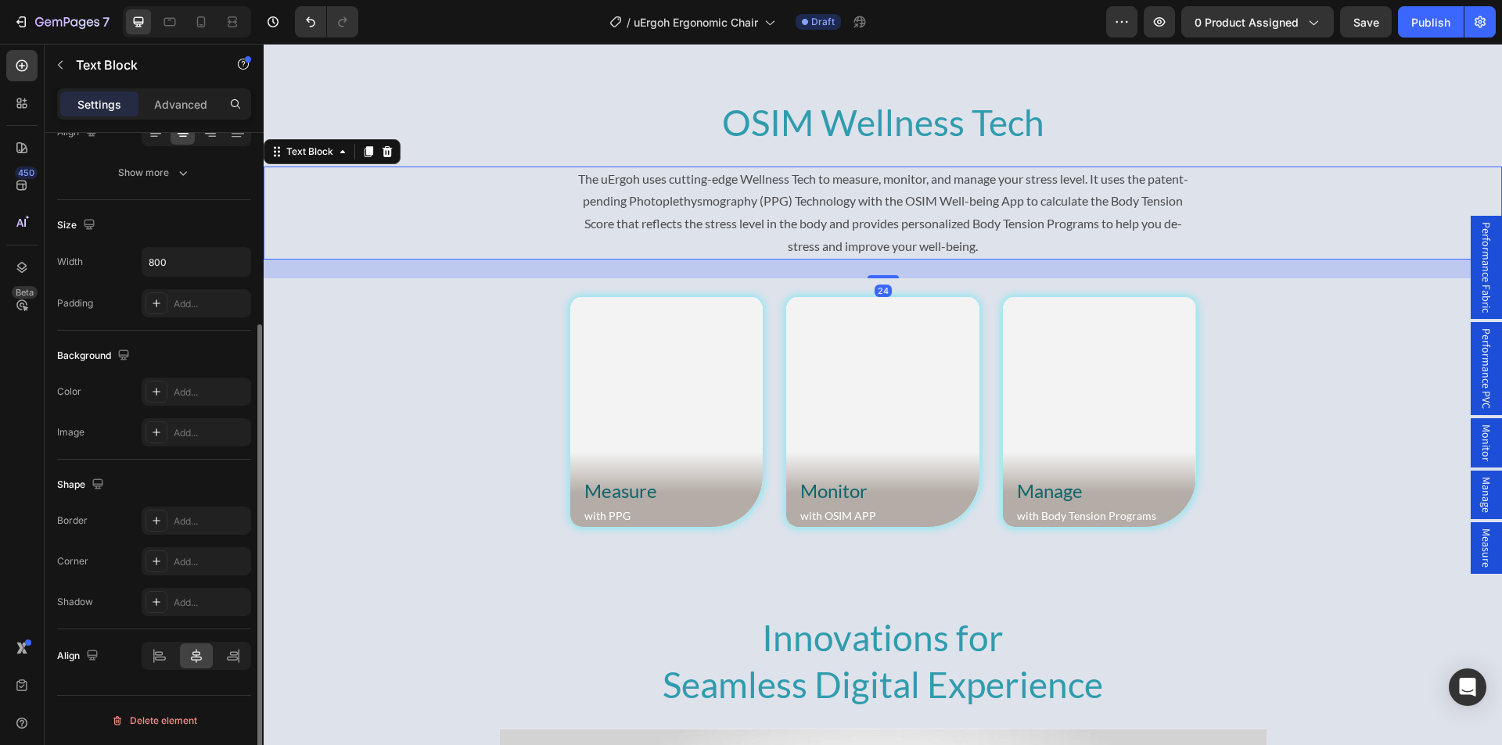
scroll to position [0, 0]
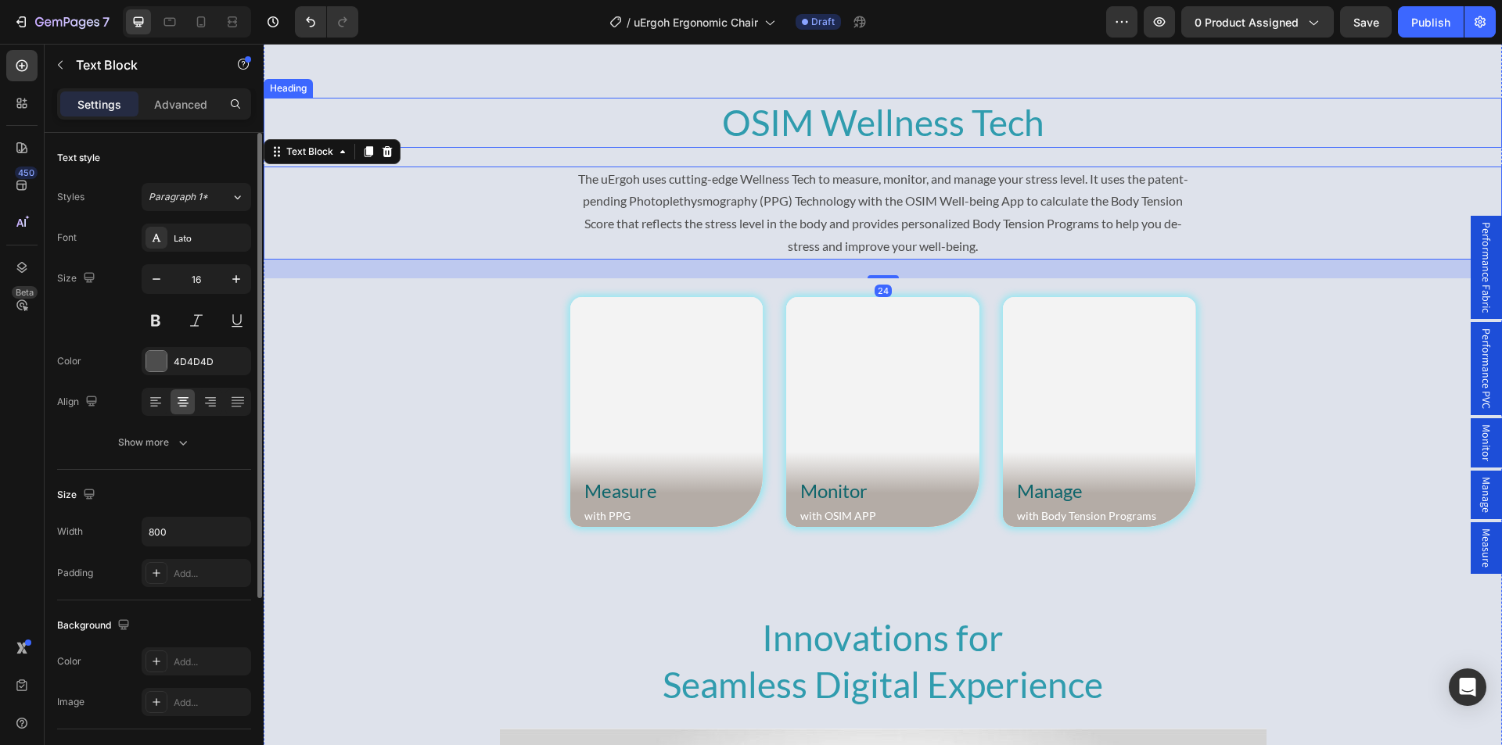
click at [374, 99] on h2 "OSIM Wellness Tech" at bounding box center [883, 123] width 1238 height 50
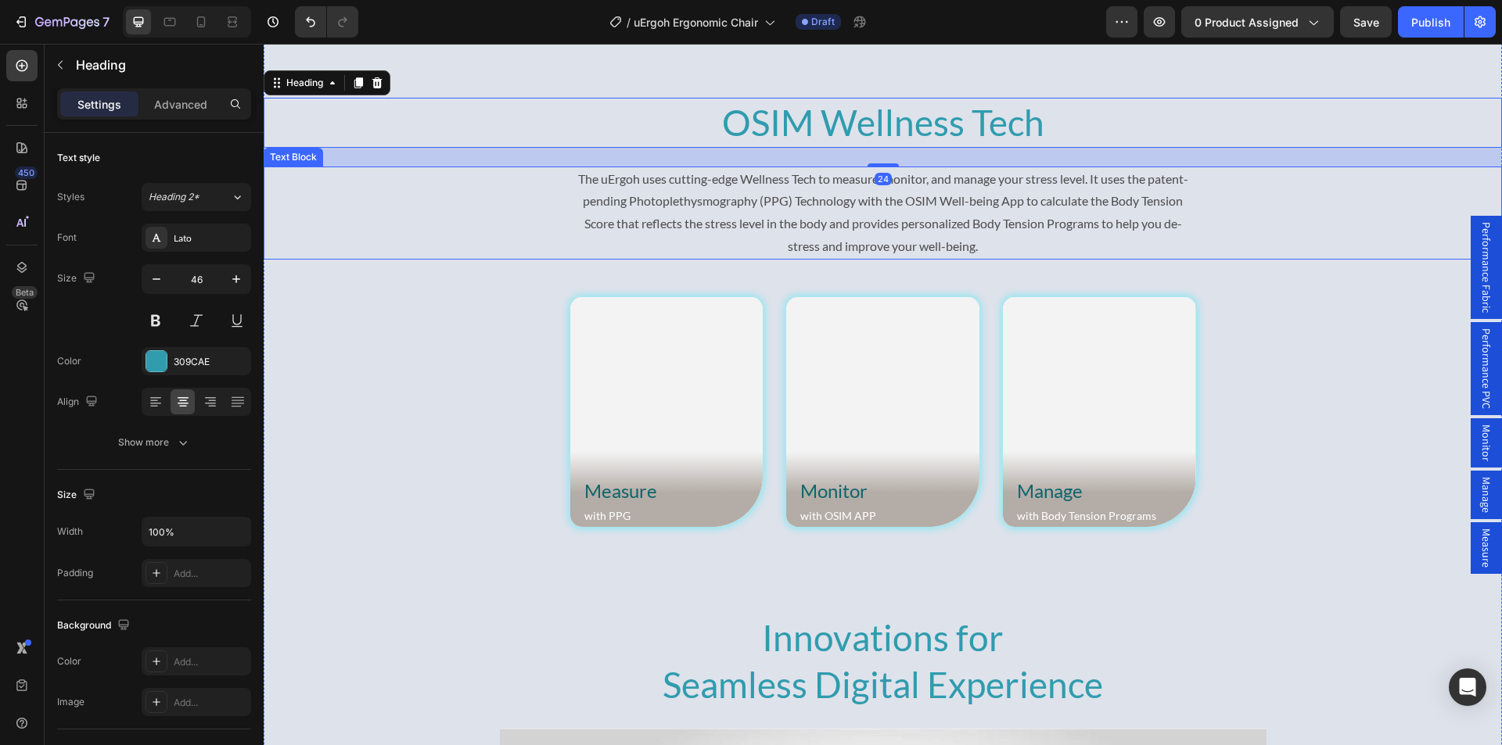
scroll to position [5463, 0]
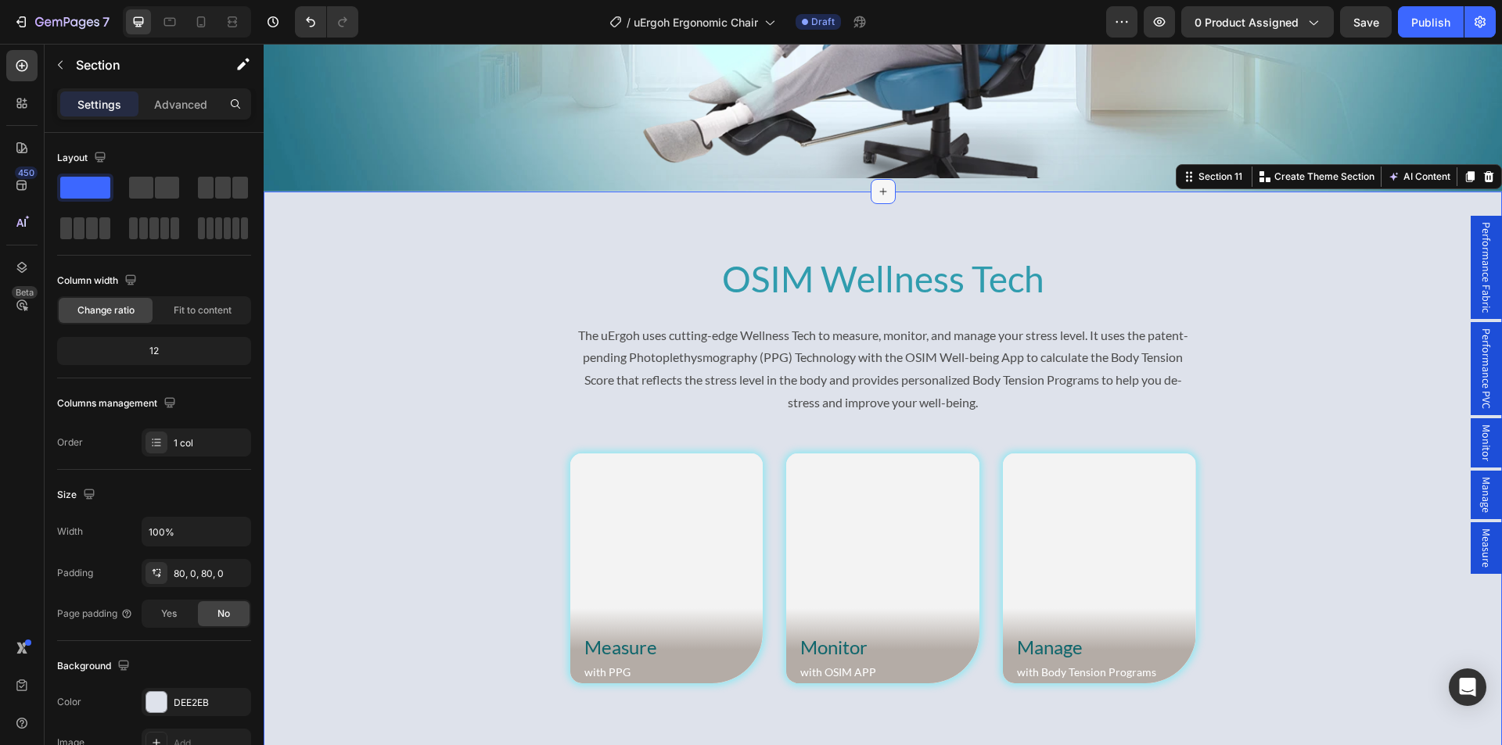
click at [877, 193] on icon at bounding box center [883, 191] width 13 height 13
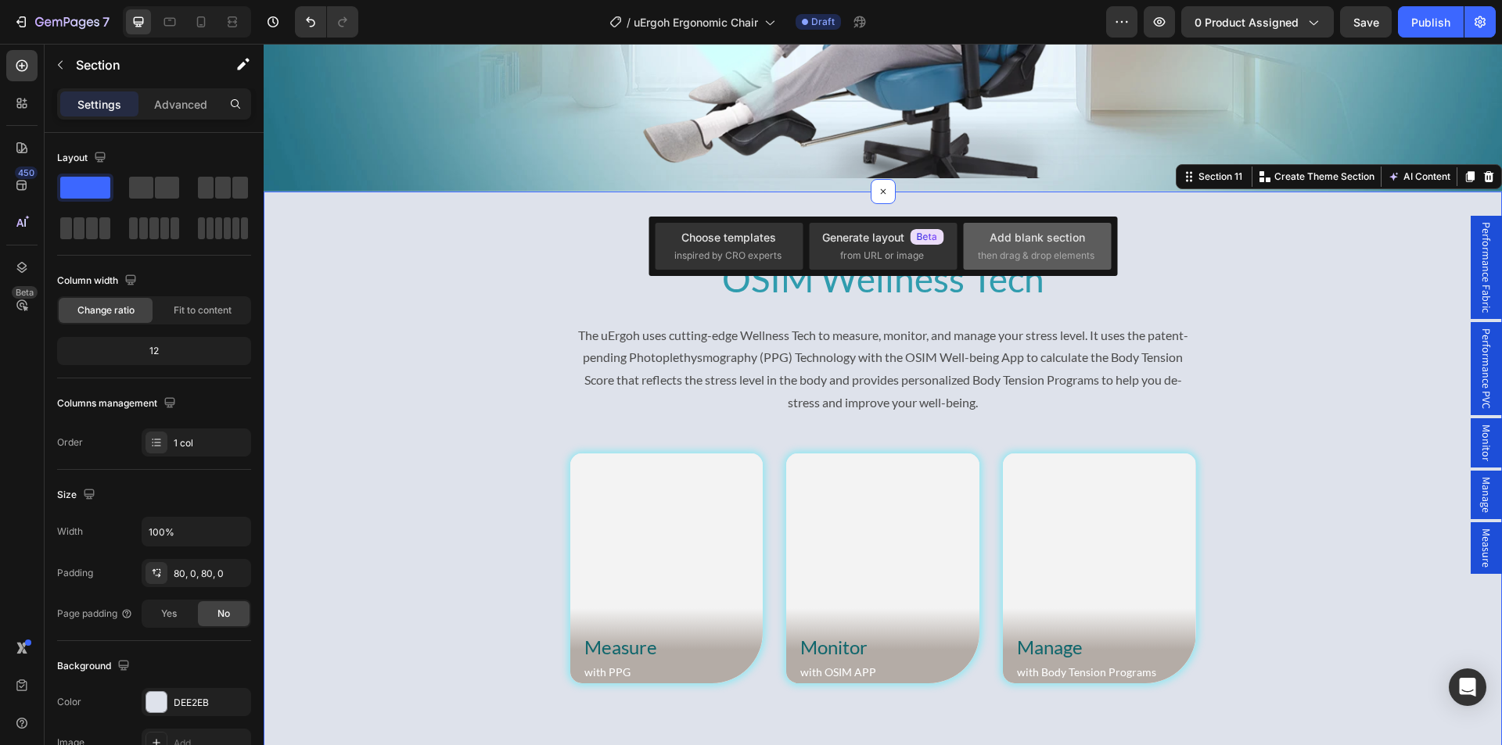
click at [1036, 249] on span "then drag & drop elements" at bounding box center [1036, 256] width 117 height 14
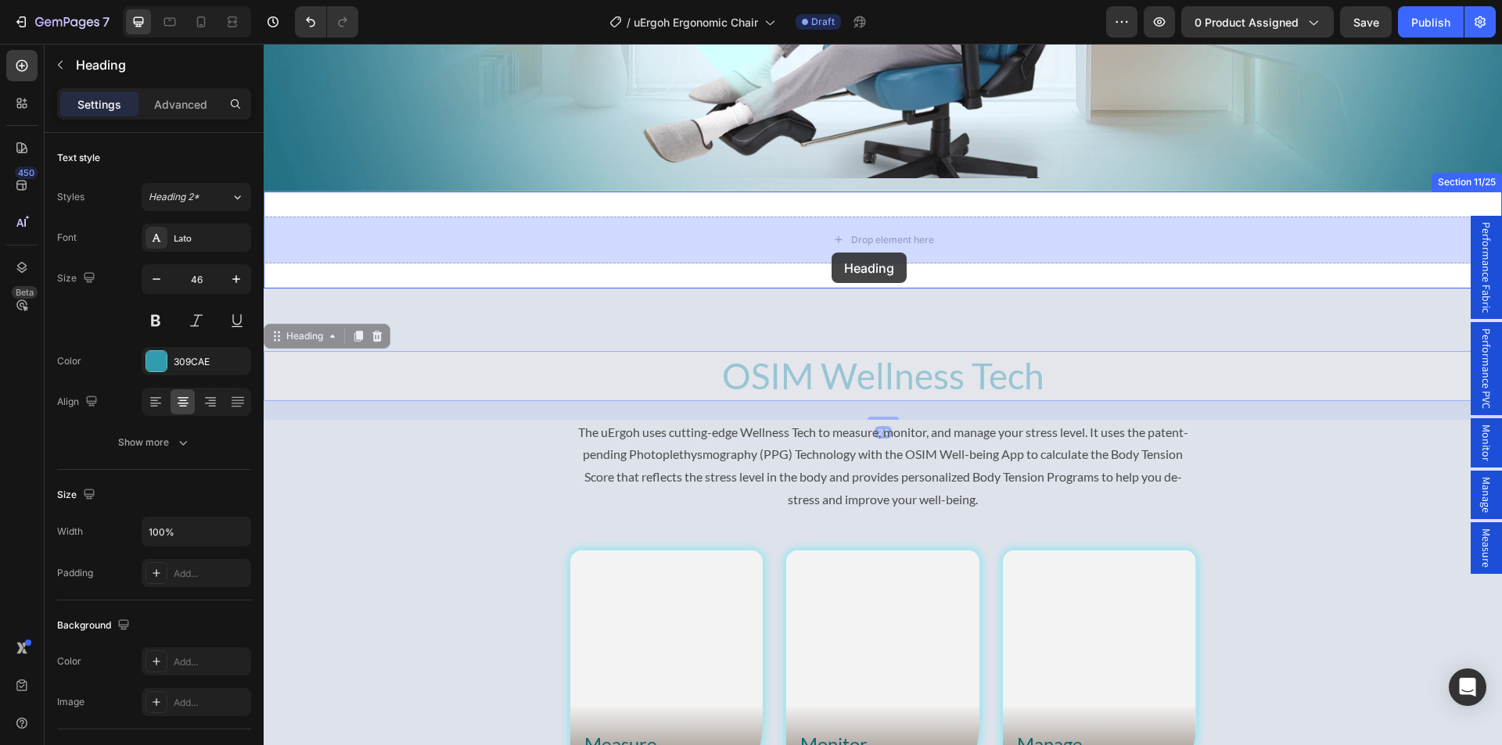
drag, startPoint x: 769, startPoint y: 371, endPoint x: 831, endPoint y: 253, distance: 134.3
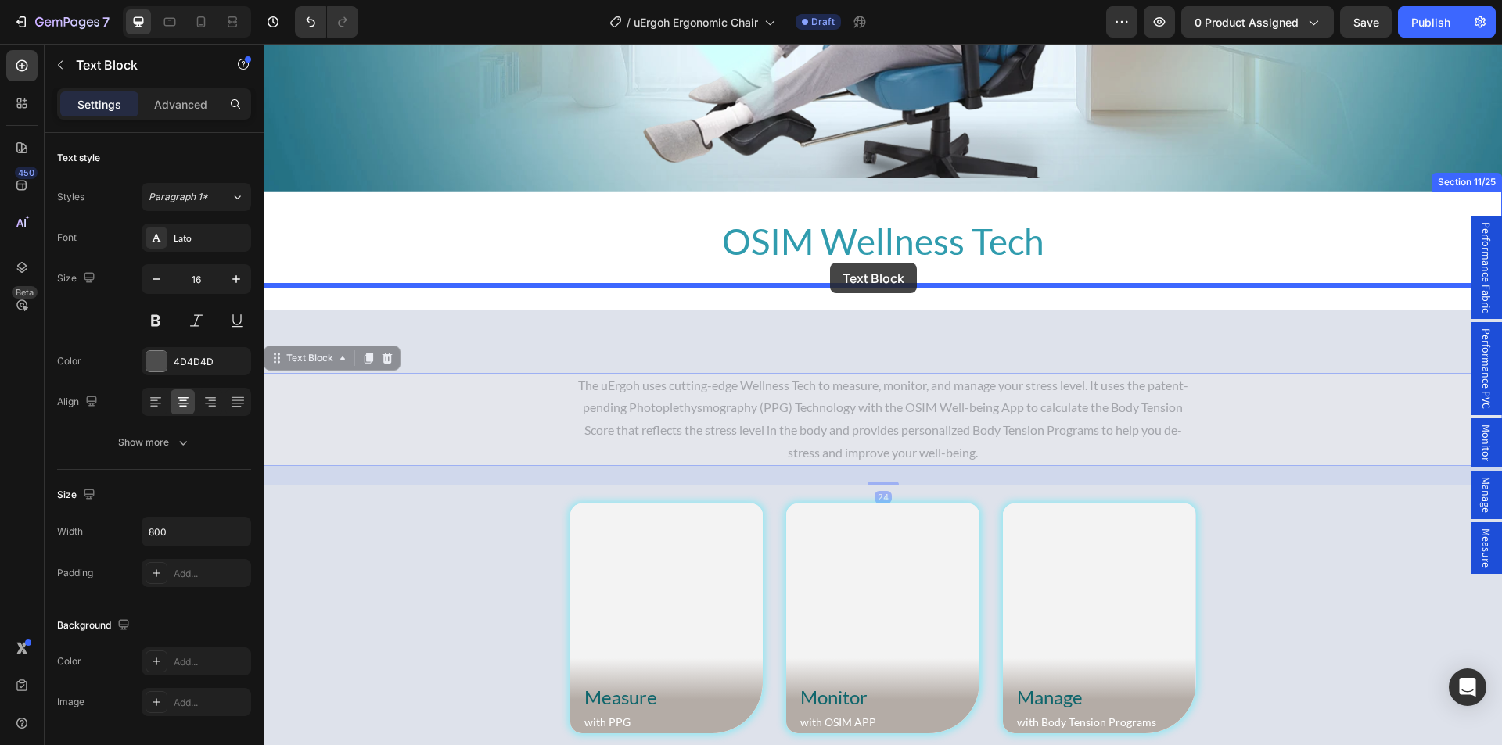
drag, startPoint x: 761, startPoint y: 421, endPoint x: 830, endPoint y: 263, distance: 172.3
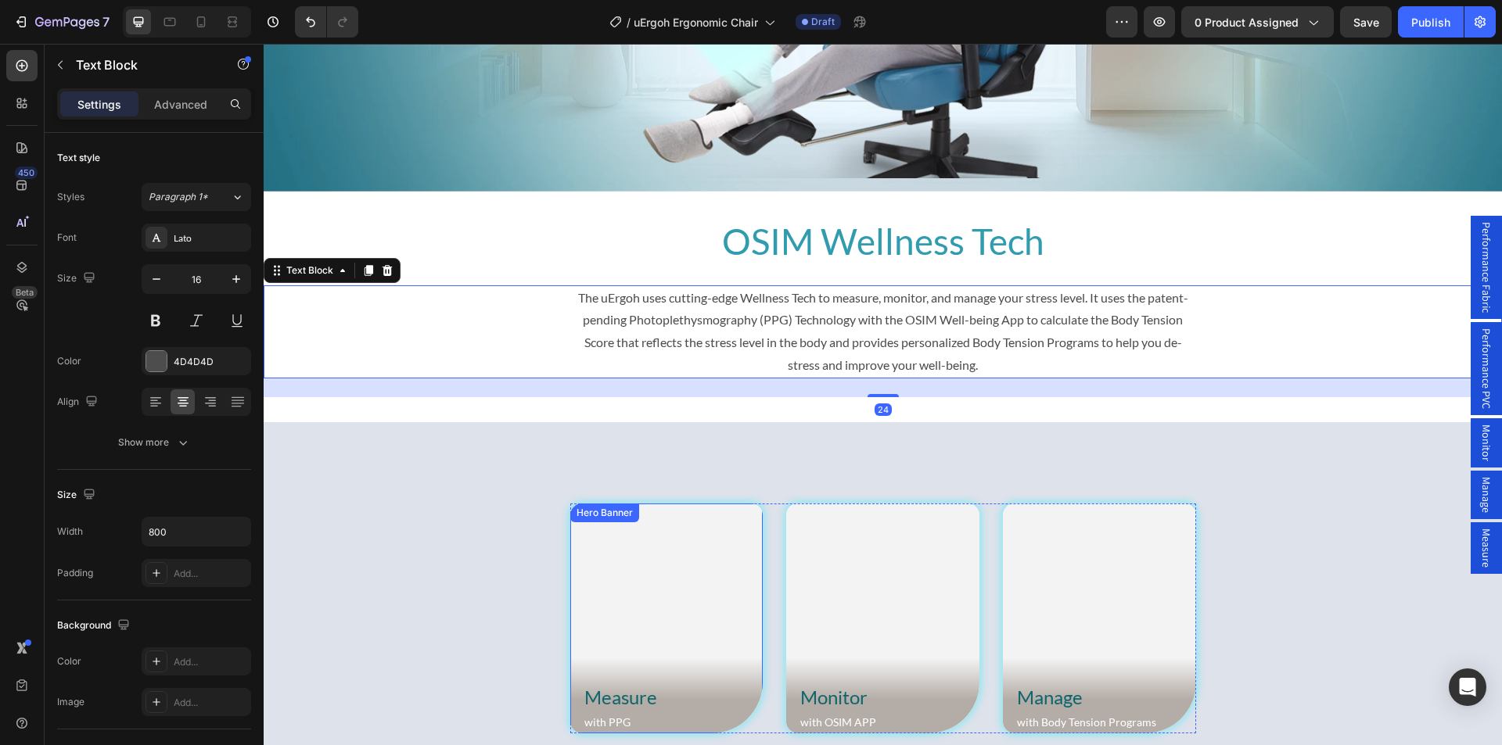
click at [592, 520] on div "Hero Banner" at bounding box center [604, 513] width 69 height 19
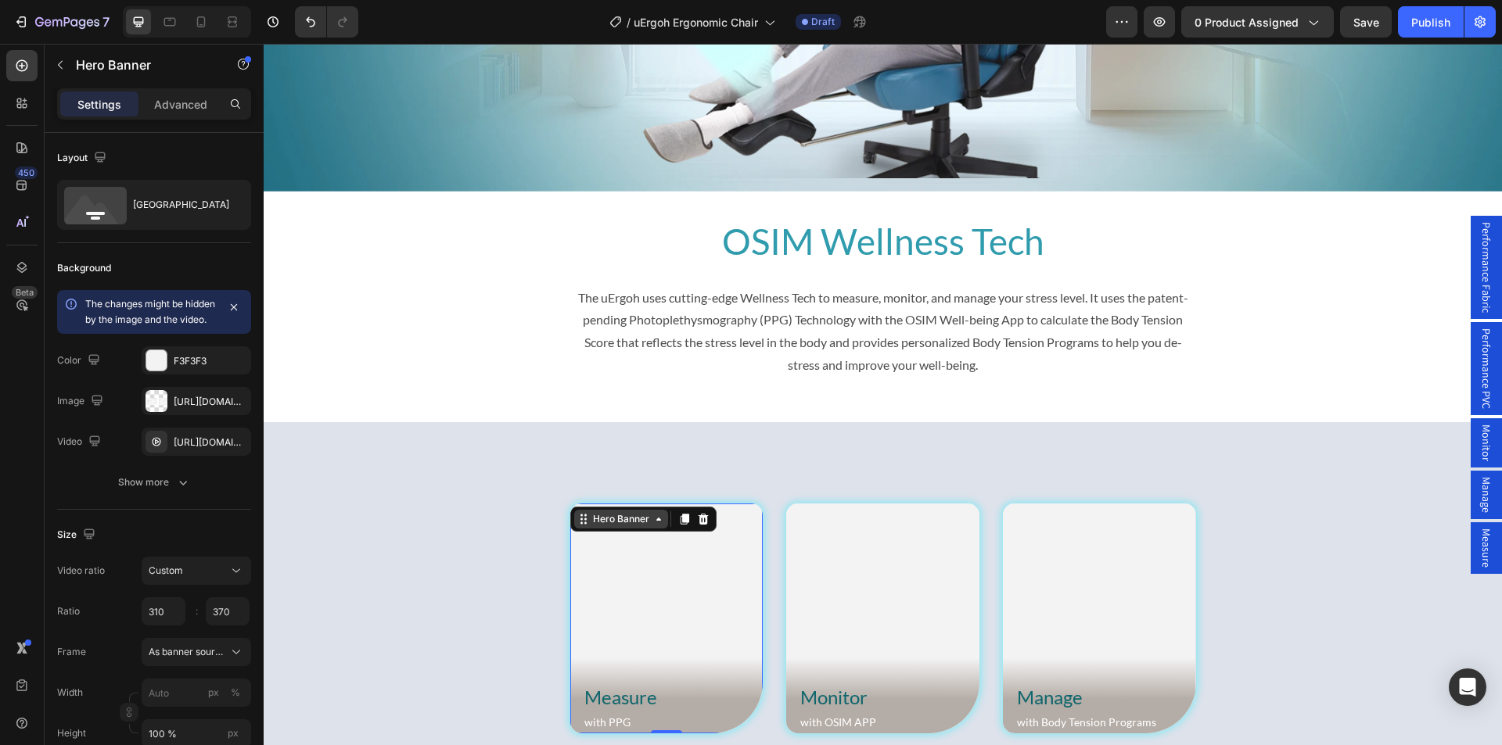
click at [604, 527] on div "Hero Banner" at bounding box center [621, 519] width 94 height 19
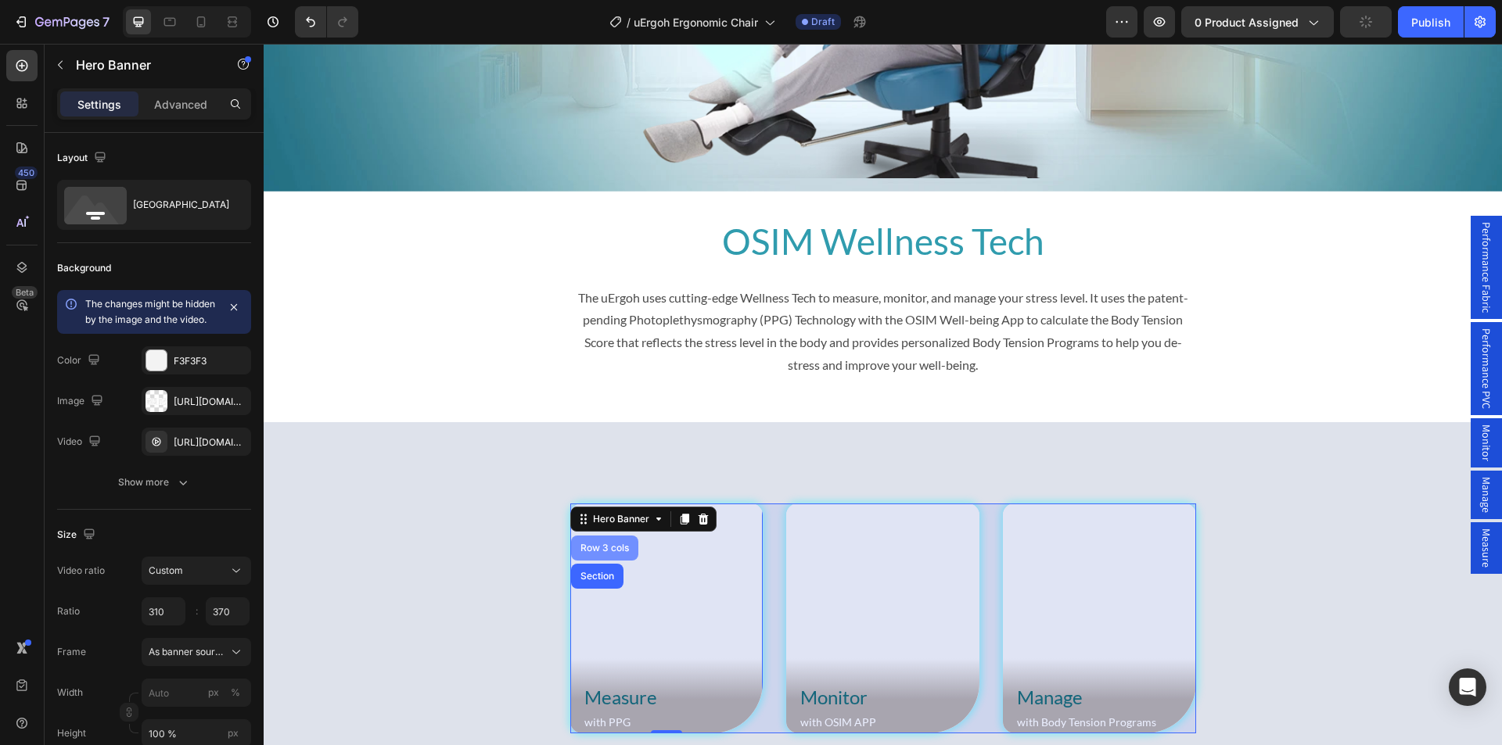
click at [598, 551] on div "Row 3 cols" at bounding box center [604, 548] width 55 height 9
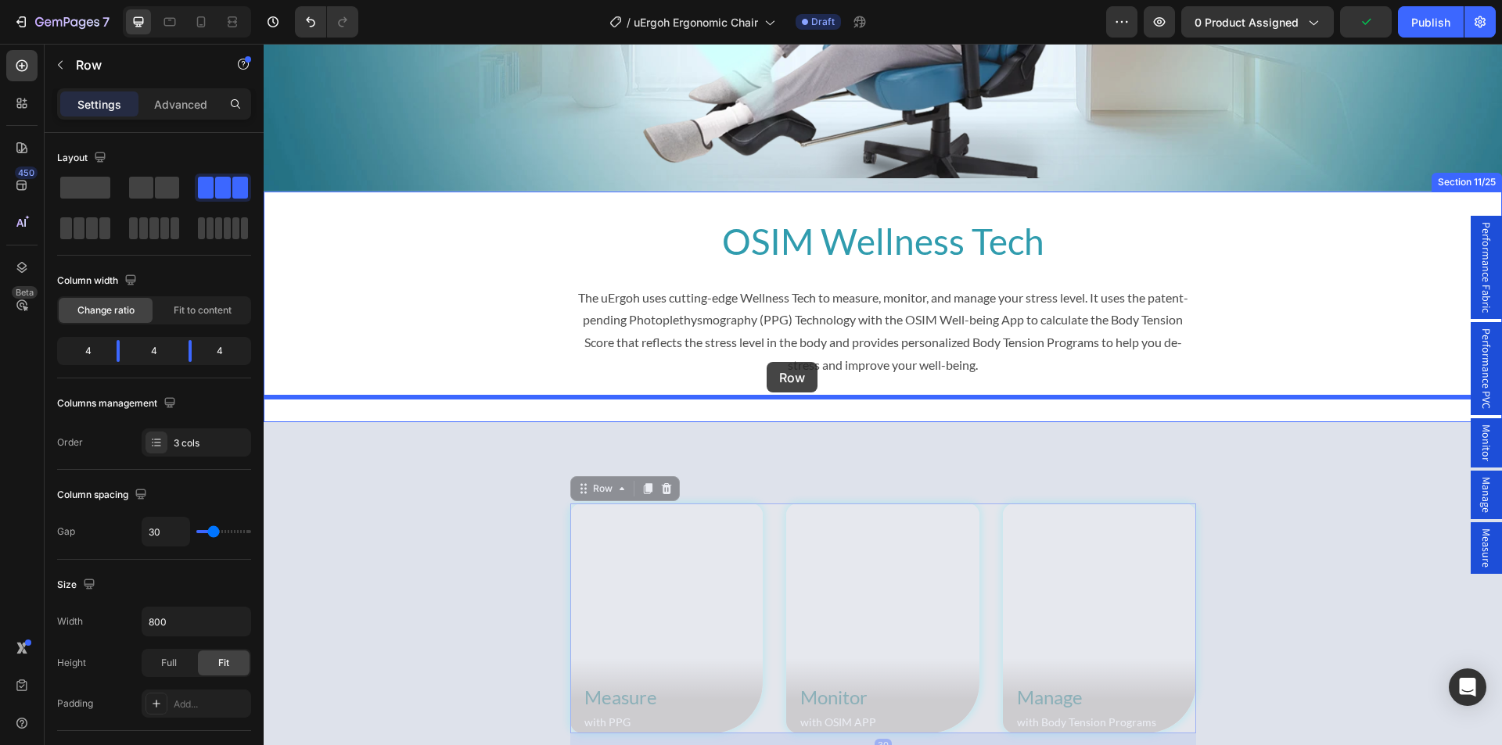
drag, startPoint x: 591, startPoint y: 494, endPoint x: 766, endPoint y: 362, distance: 219.0
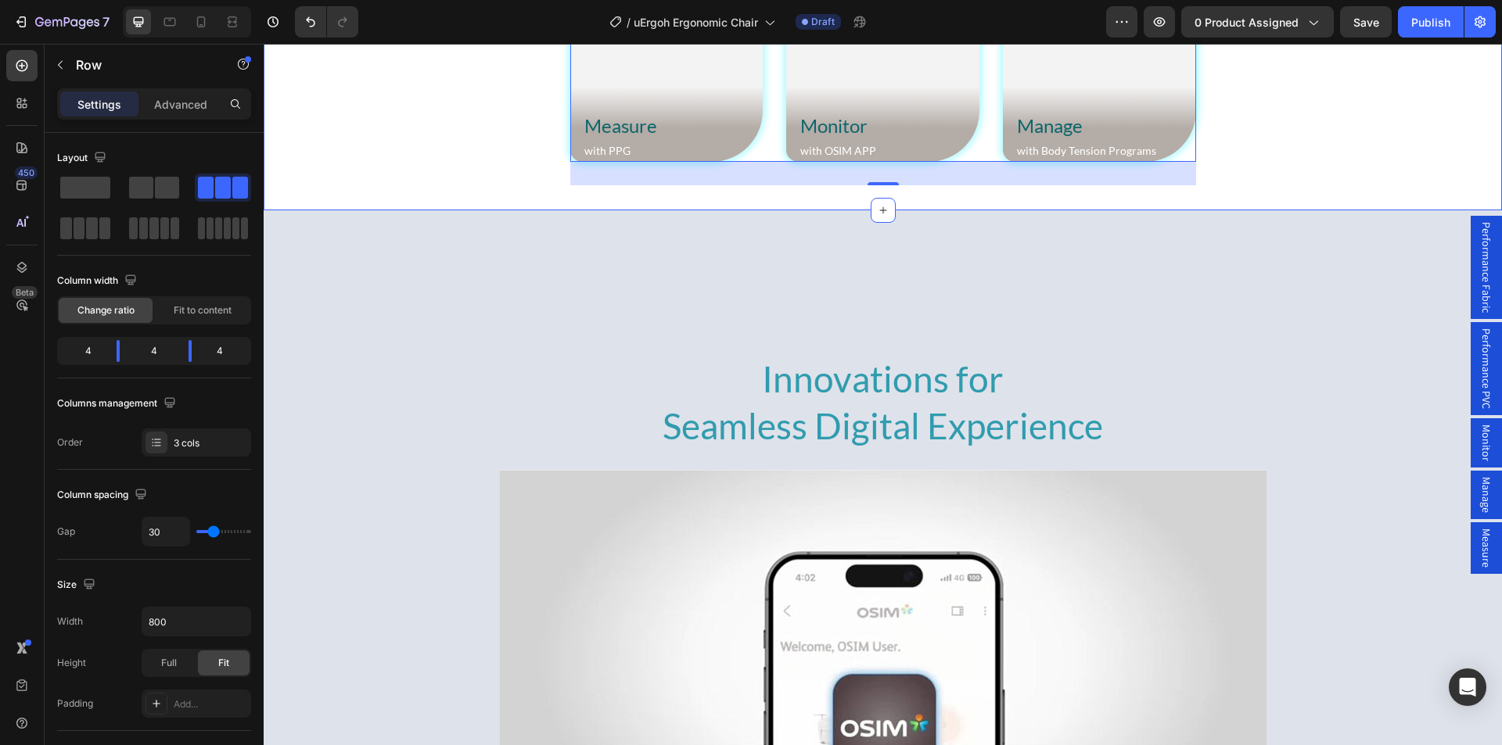
scroll to position [5932, 0]
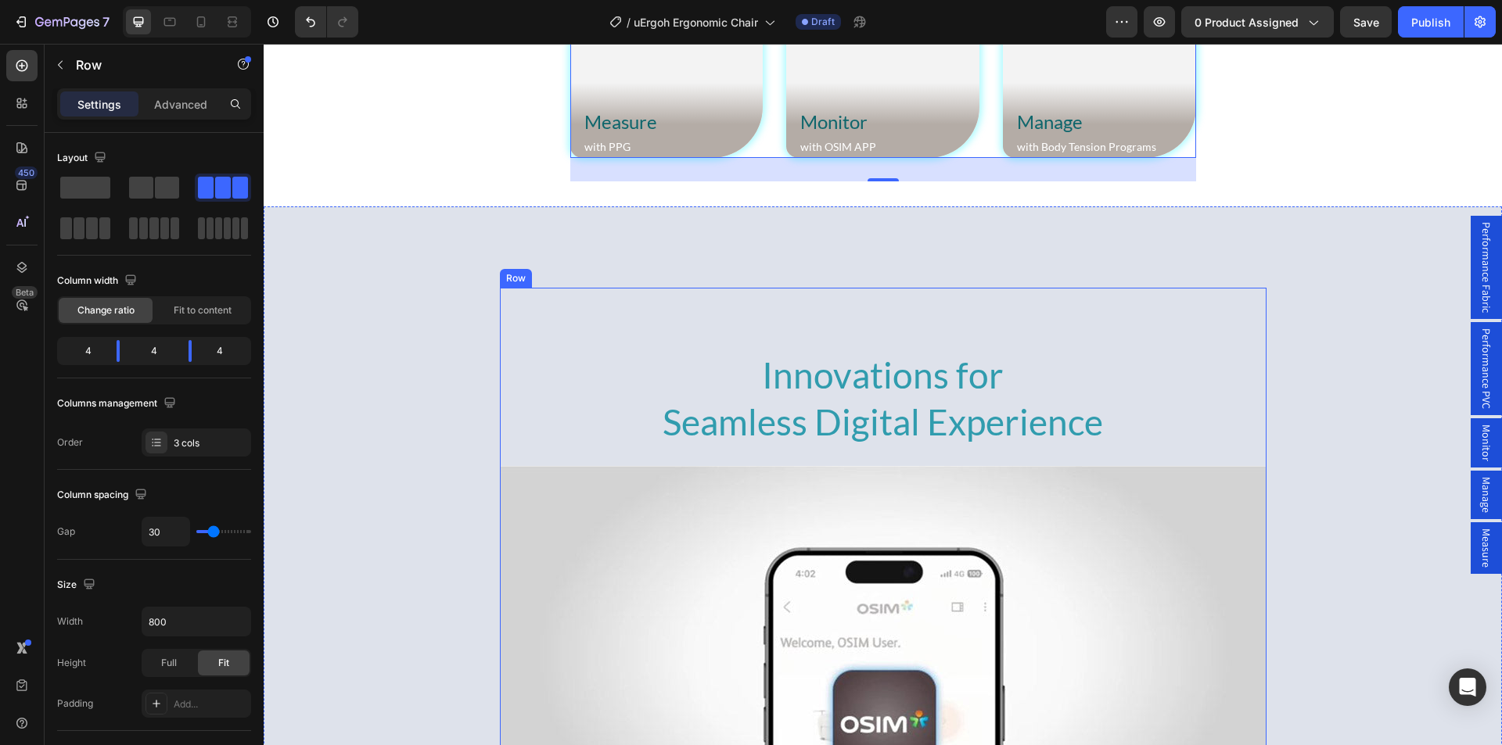
click at [510, 282] on div "Row" at bounding box center [516, 278] width 26 height 14
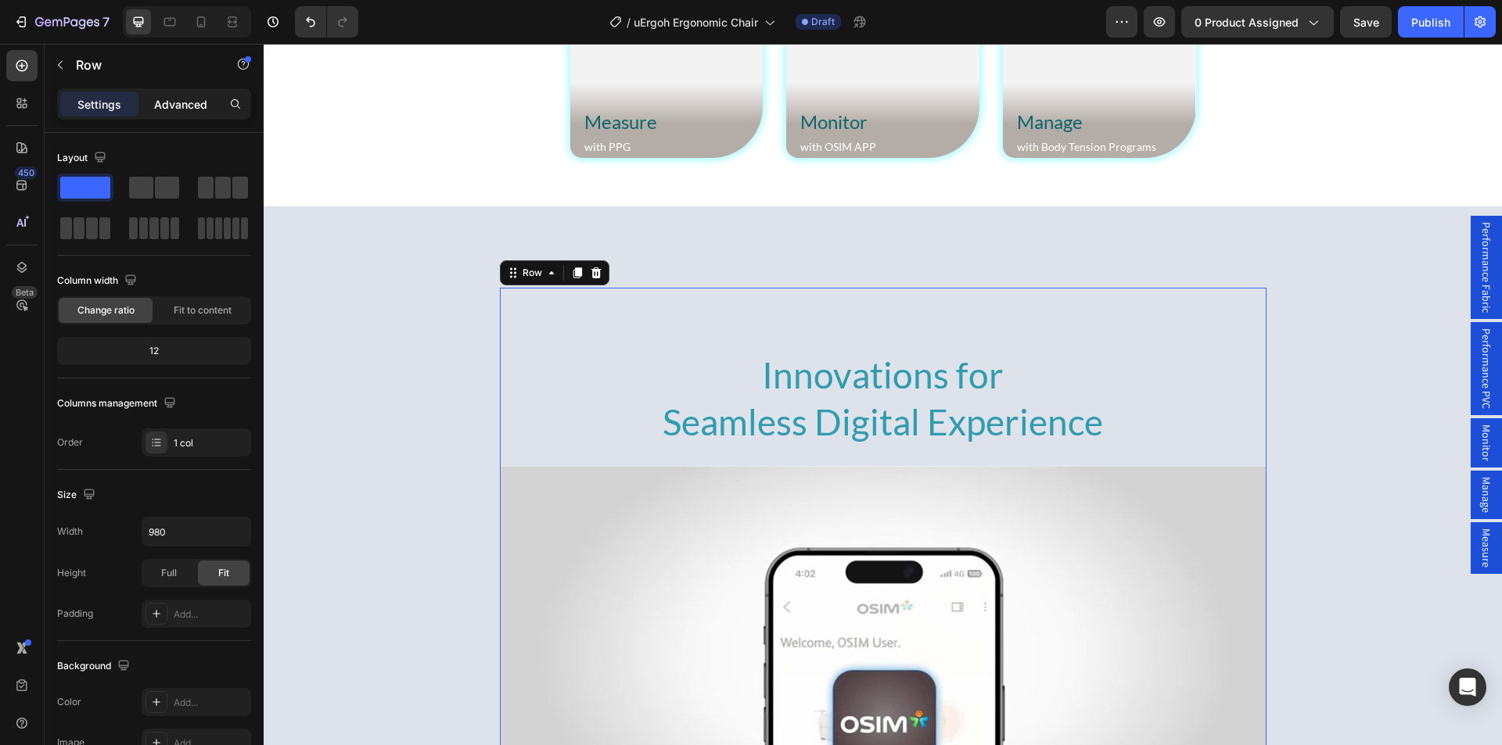
click at [188, 103] on p "Advanced" at bounding box center [180, 104] width 53 height 16
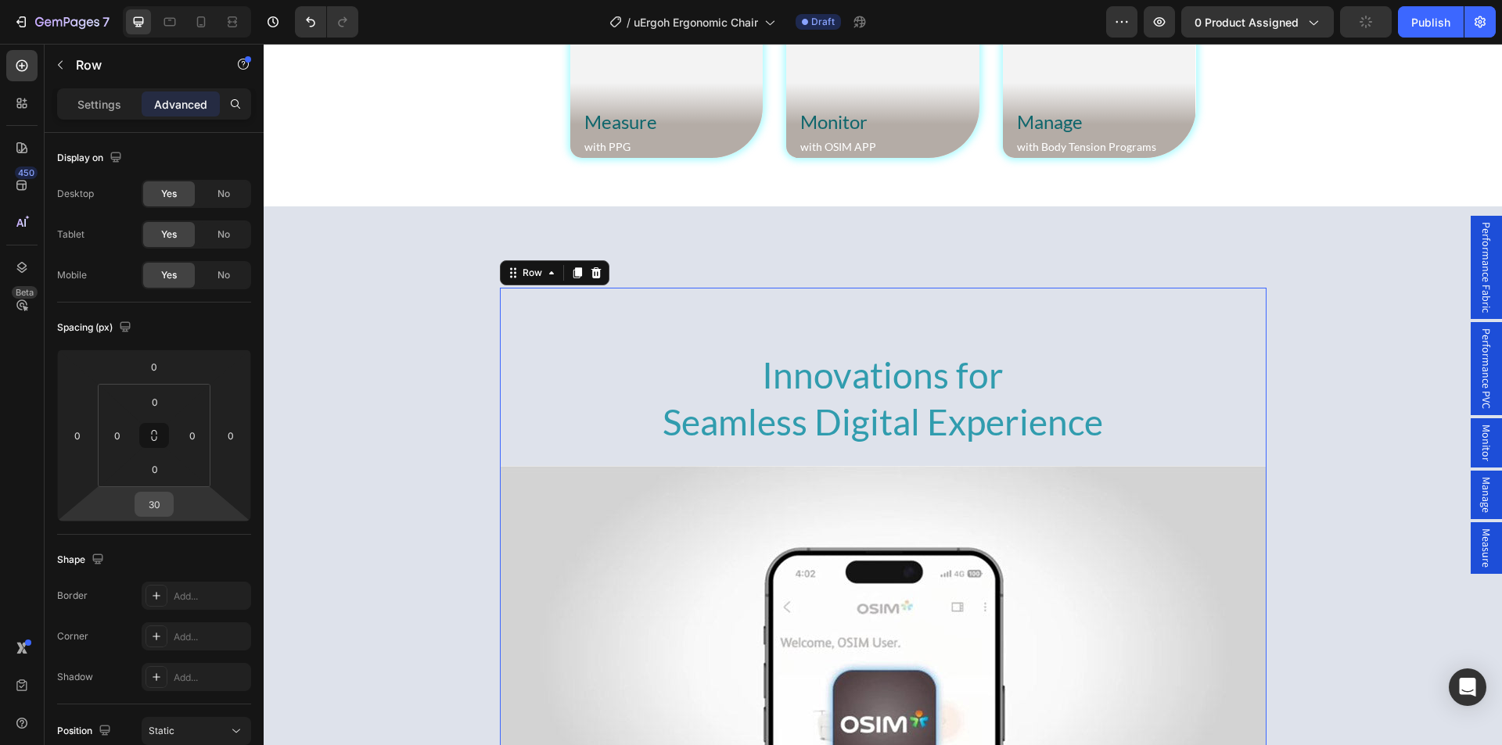
click at [160, 504] on input "30" at bounding box center [153, 504] width 31 height 23
click at [622, 389] on h2 "Innovations for Seamless Digital Experience" at bounding box center [883, 398] width 766 height 97
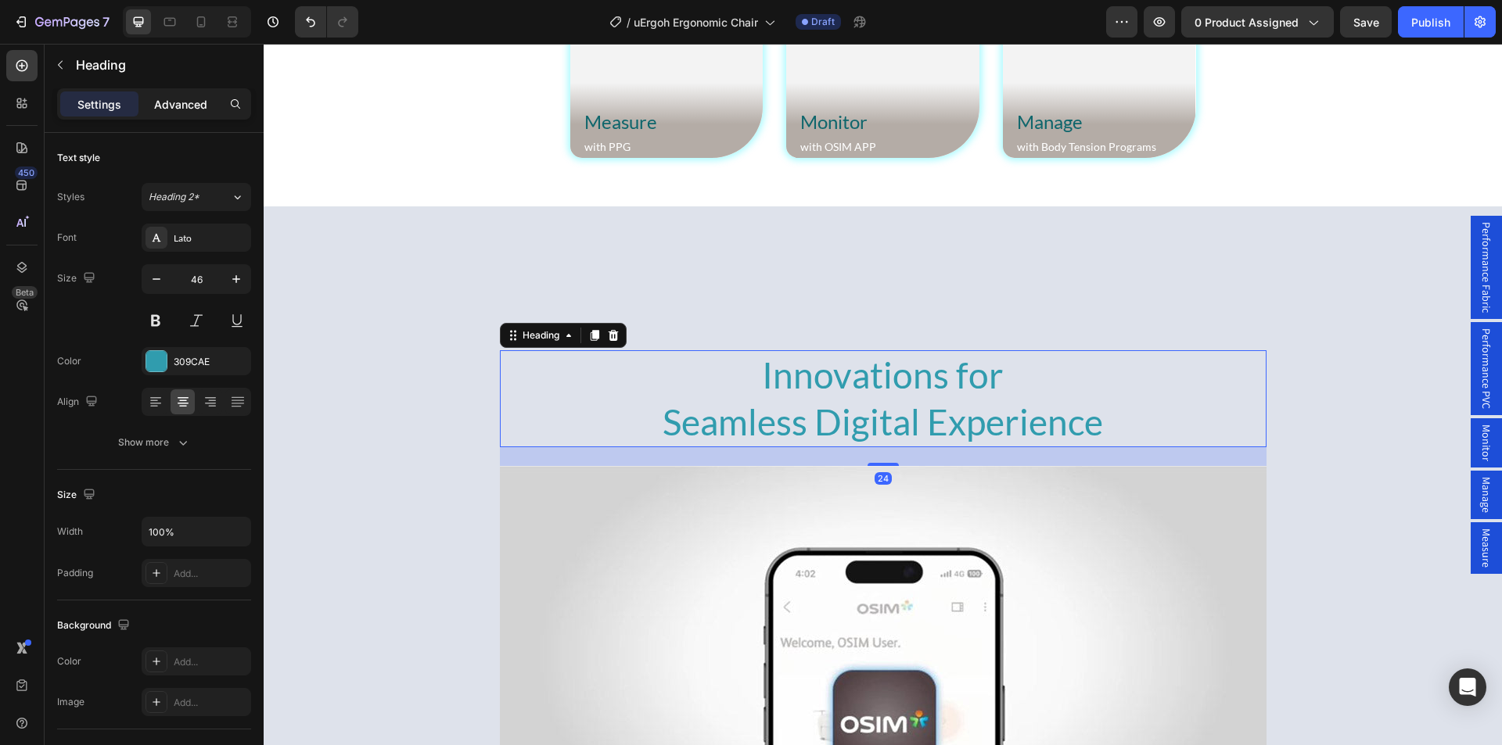
click at [187, 109] on p "Advanced" at bounding box center [180, 104] width 53 height 16
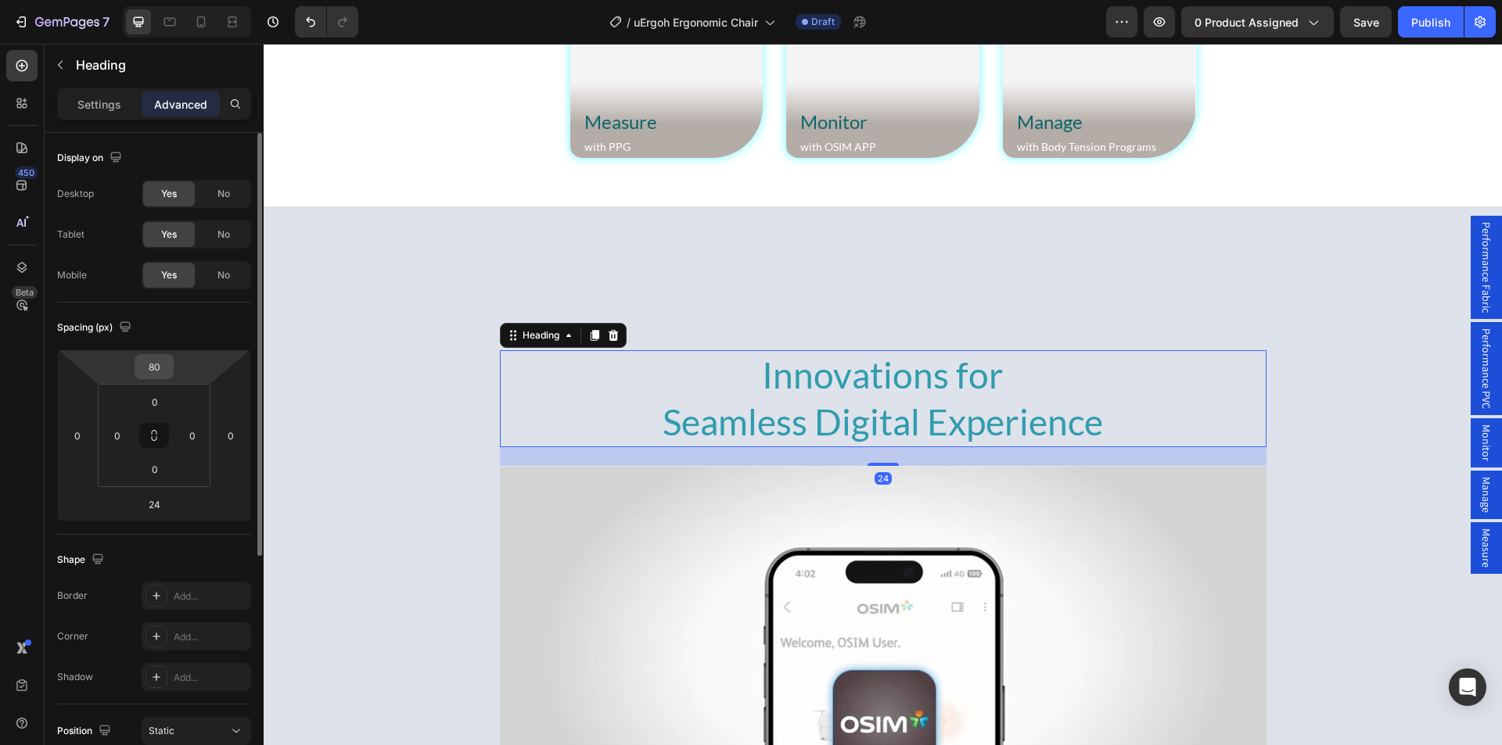
click at [147, 365] on input "80" at bounding box center [153, 366] width 31 height 23
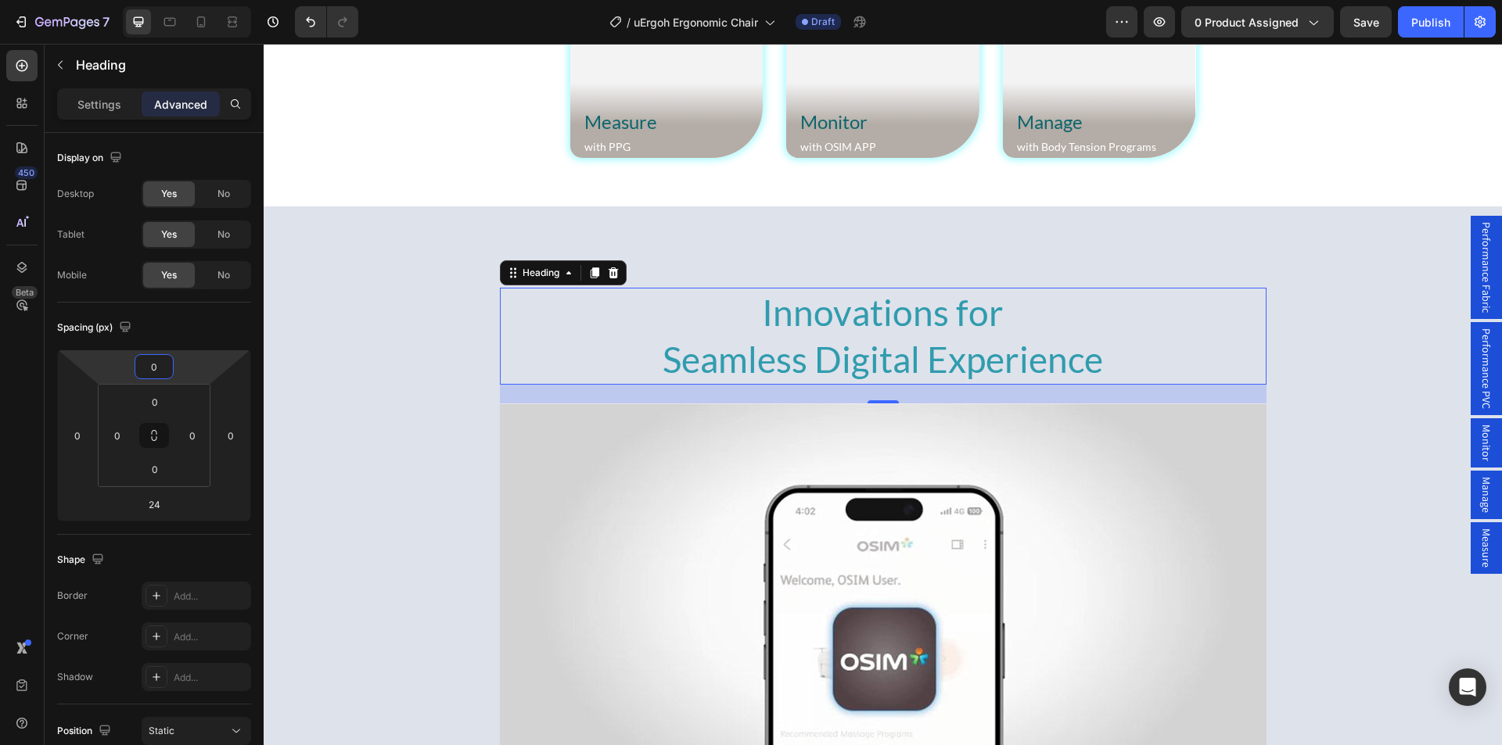
type input "0"
click at [829, 334] on h2 "Innovations for Seamless Digital Experience" at bounding box center [883, 336] width 766 height 97
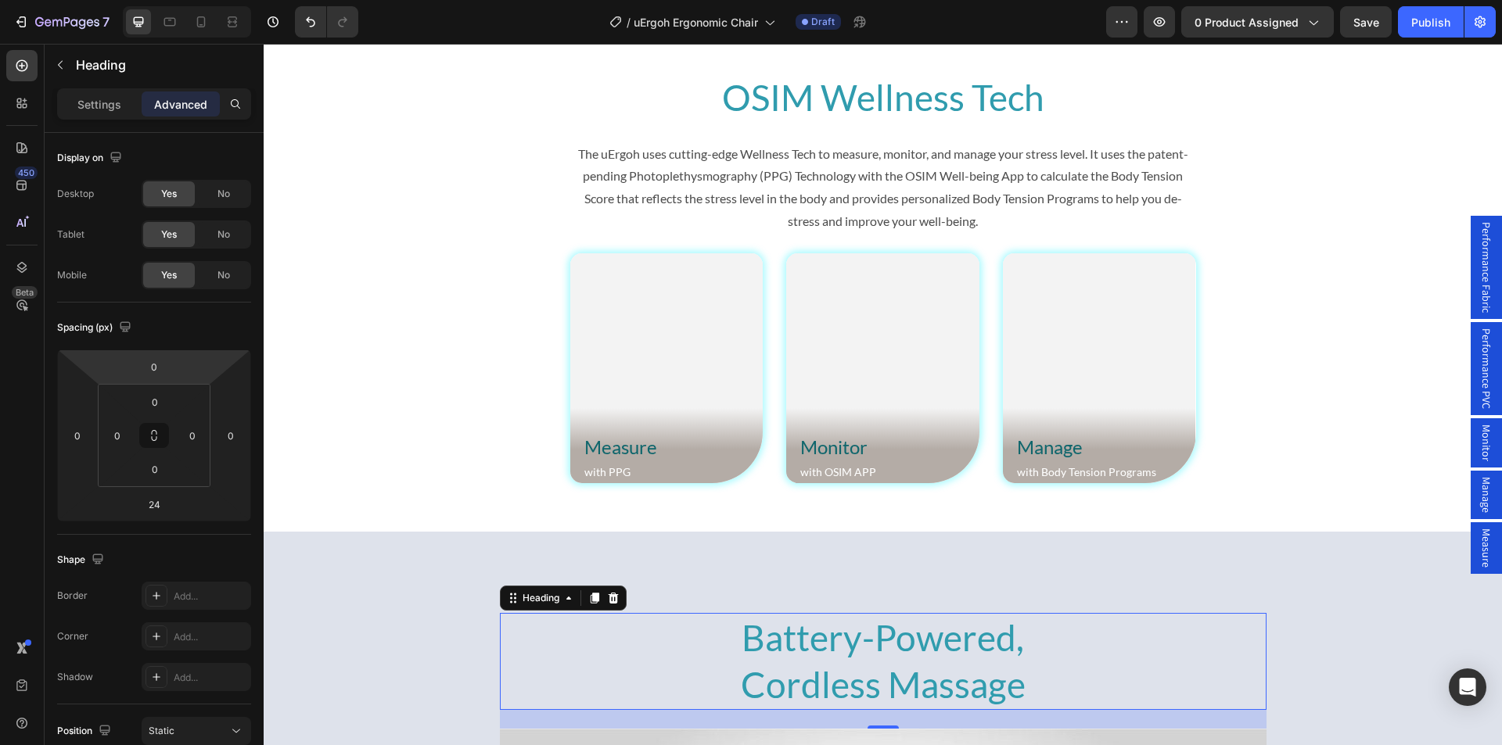
scroll to position [5385, 0]
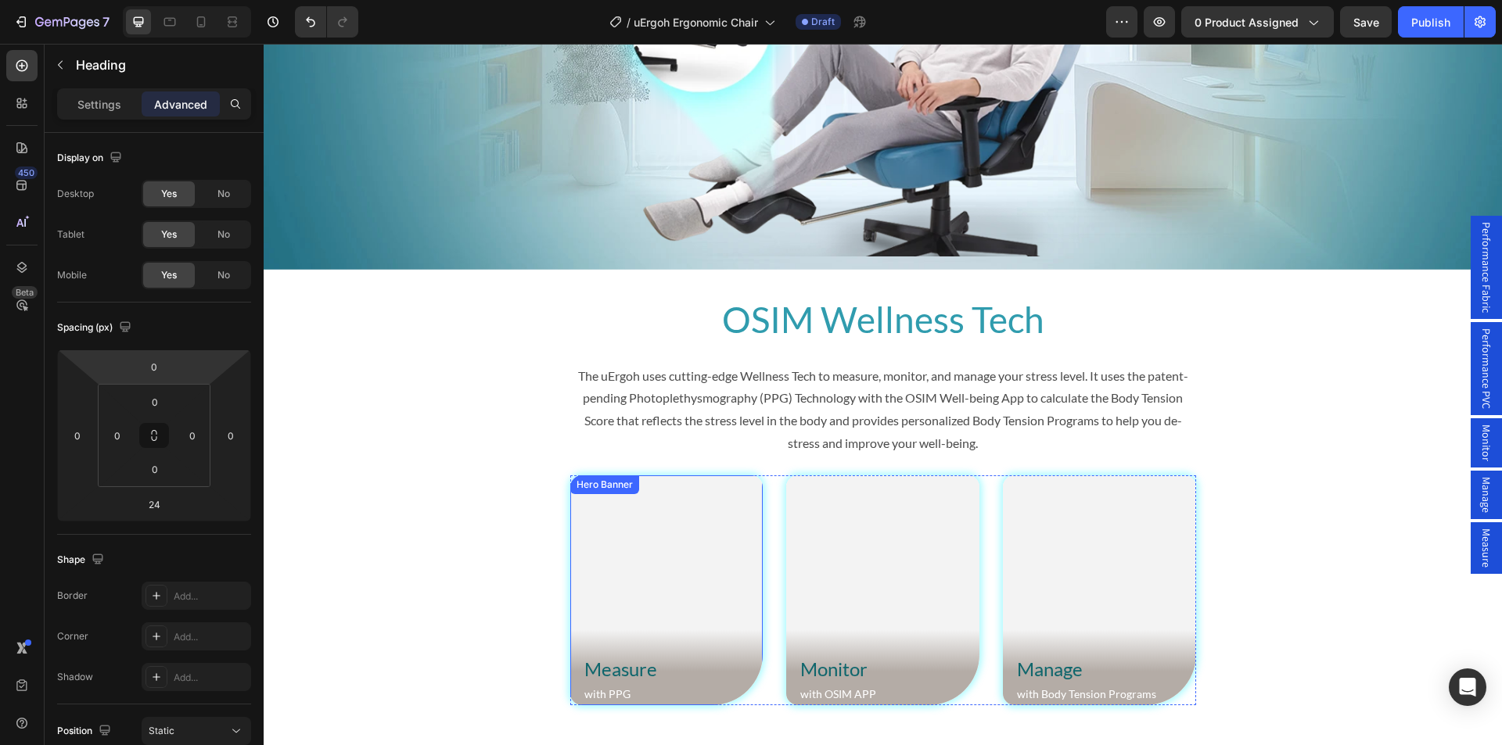
click at [603, 541] on video "Background Image" at bounding box center [666, 591] width 193 height 230
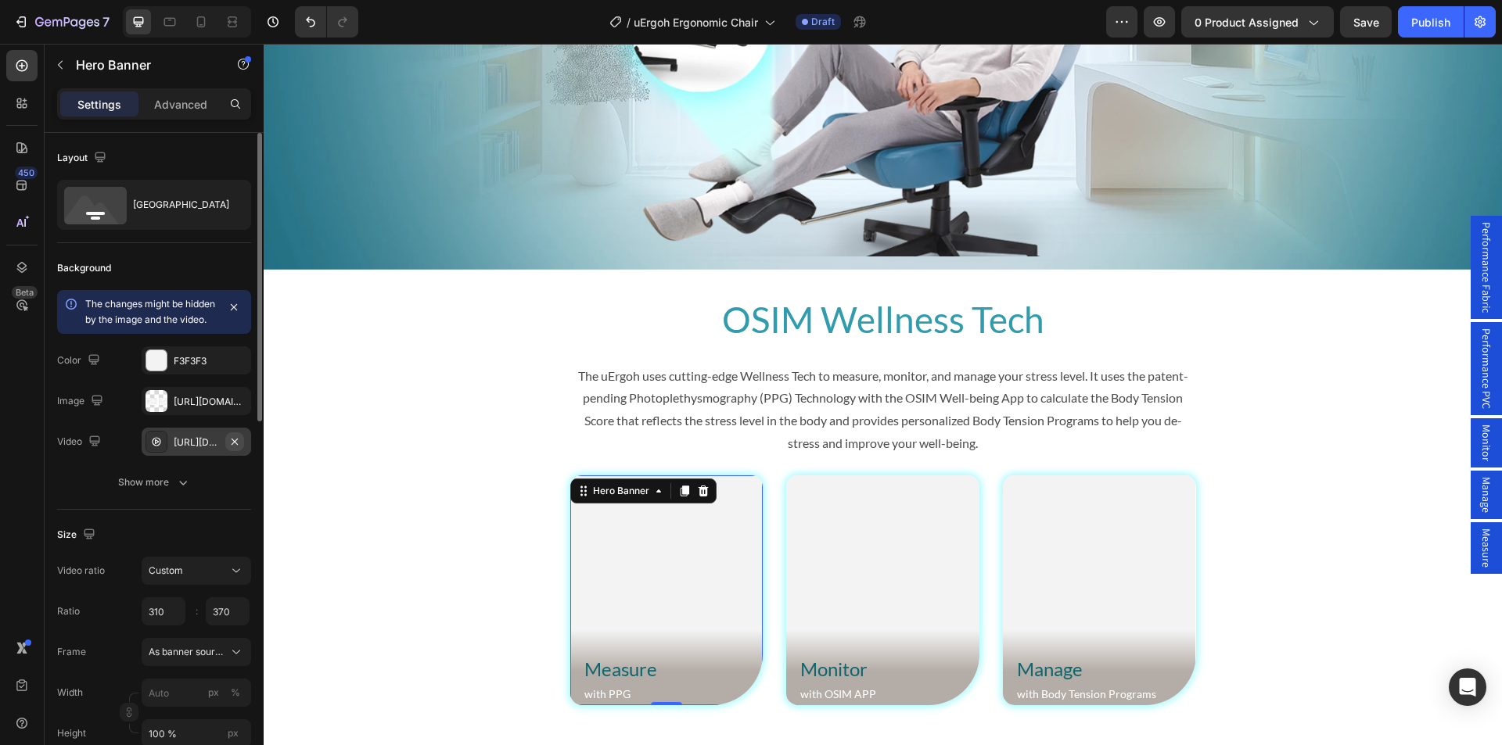
click at [242, 451] on button "button" at bounding box center [234, 442] width 19 height 19
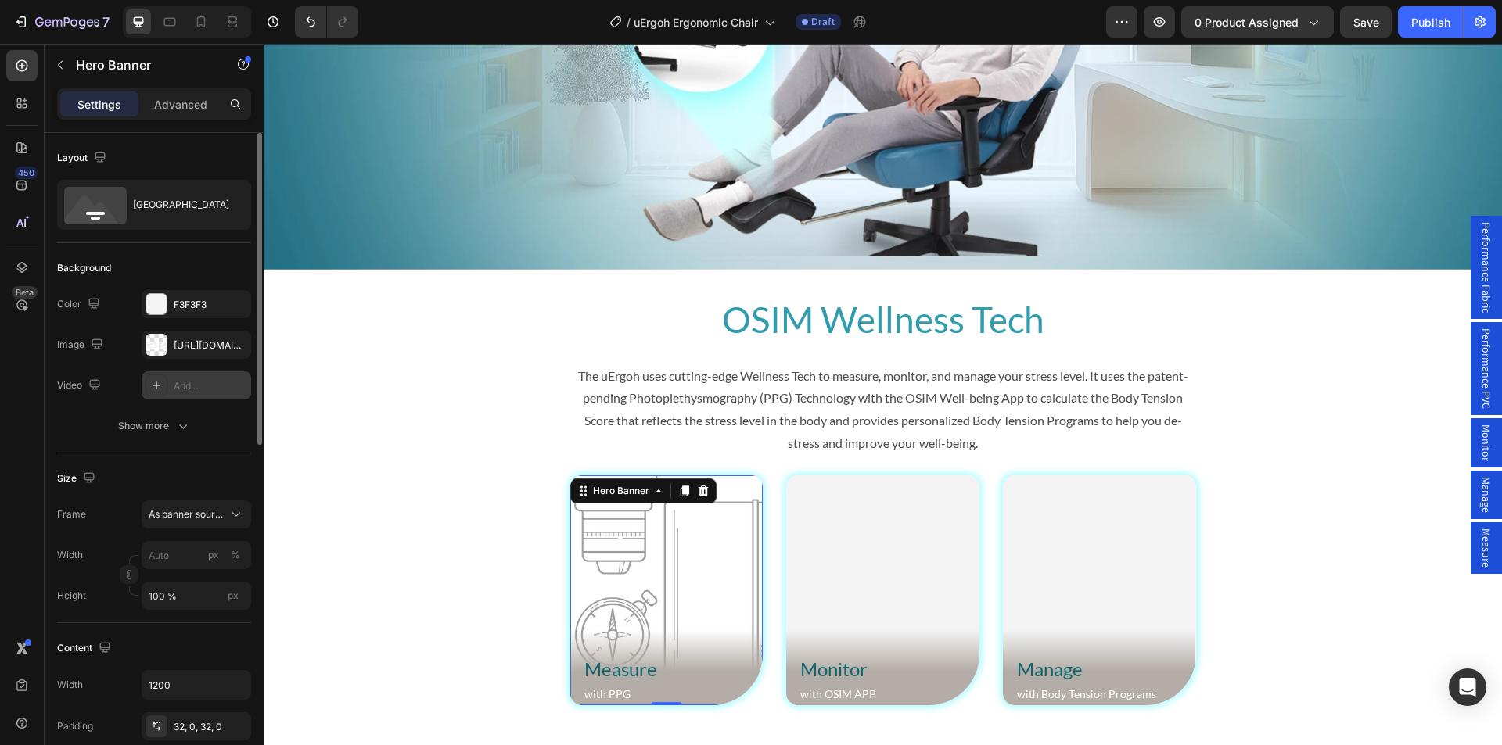
click at [153, 390] on icon at bounding box center [156, 385] width 13 height 13
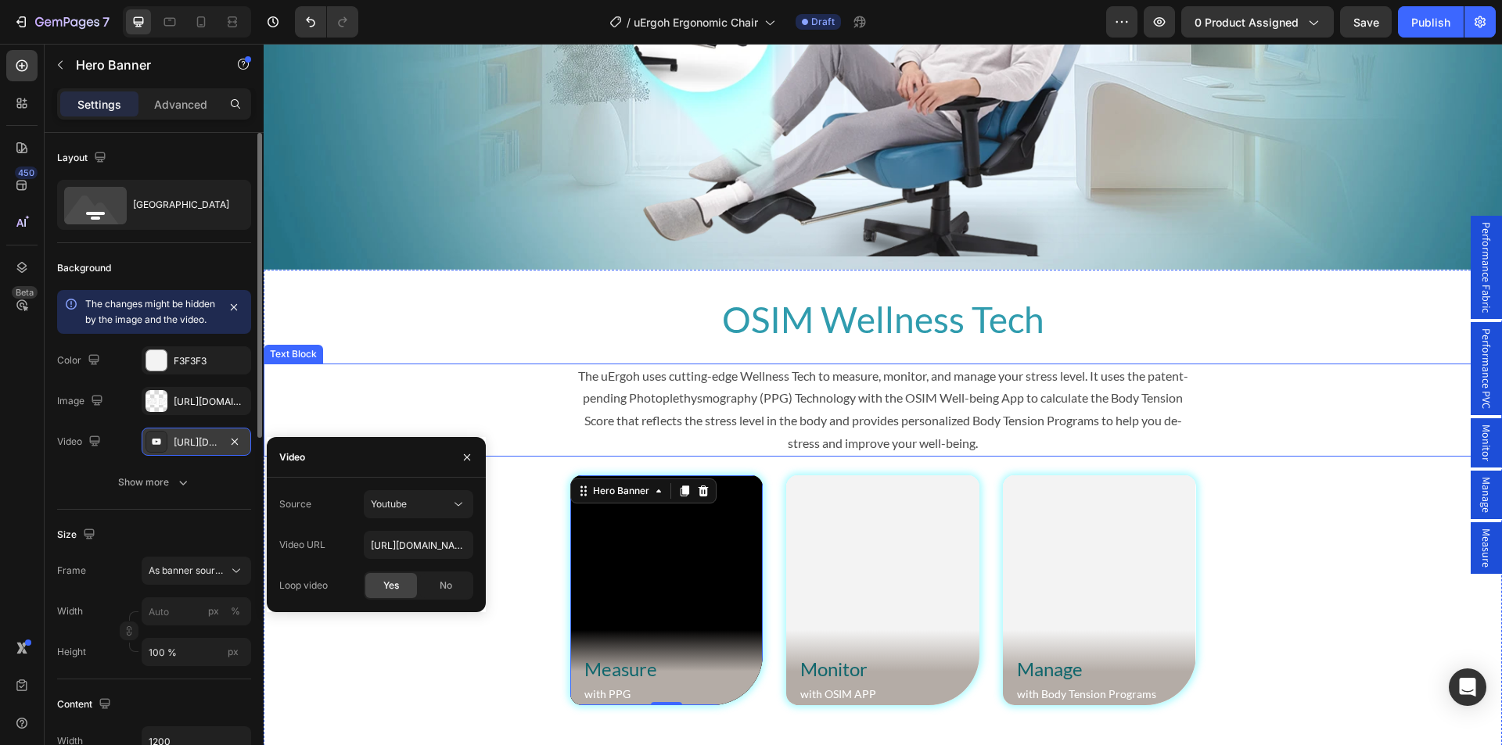
click at [475, 386] on div "The uErgoh uses cutting-edge Wellness Tech to measure, monitor, and manage your…" at bounding box center [883, 410] width 1238 height 93
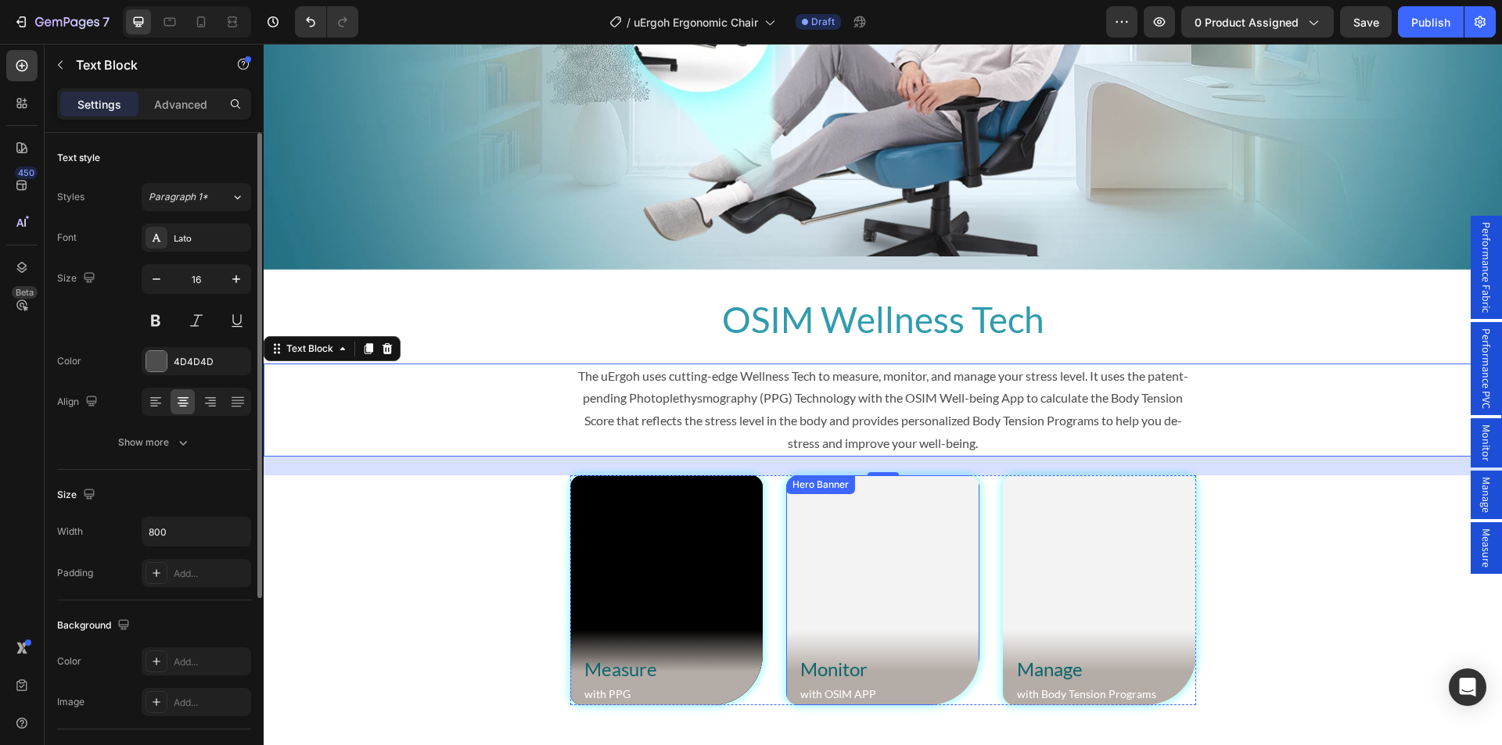
click at [823, 554] on video "Background Image" at bounding box center [882, 591] width 193 height 230
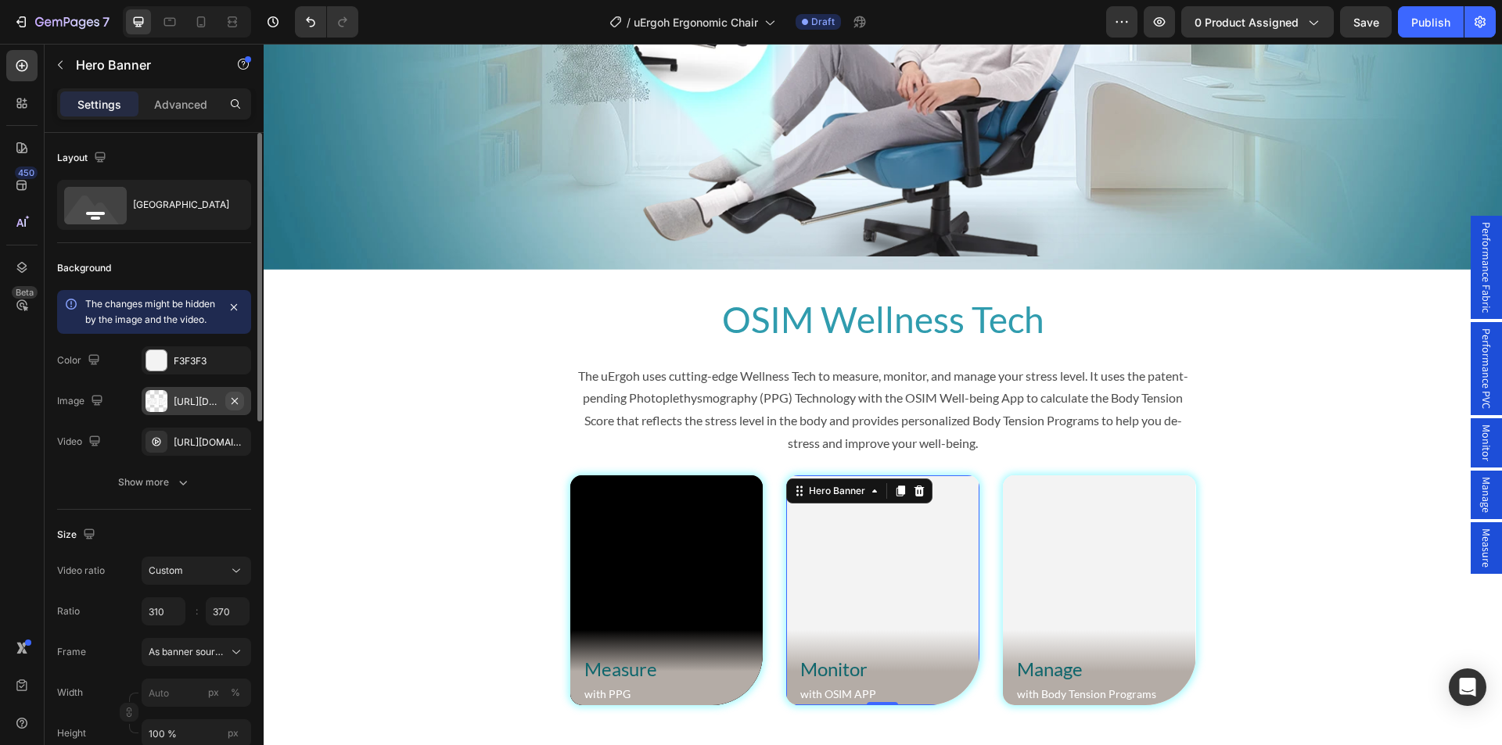
click at [237, 404] on icon "button" at bounding box center [235, 400] width 6 height 6
type input "100"
click at [235, 439] on icon "button" at bounding box center [234, 442] width 13 height 13
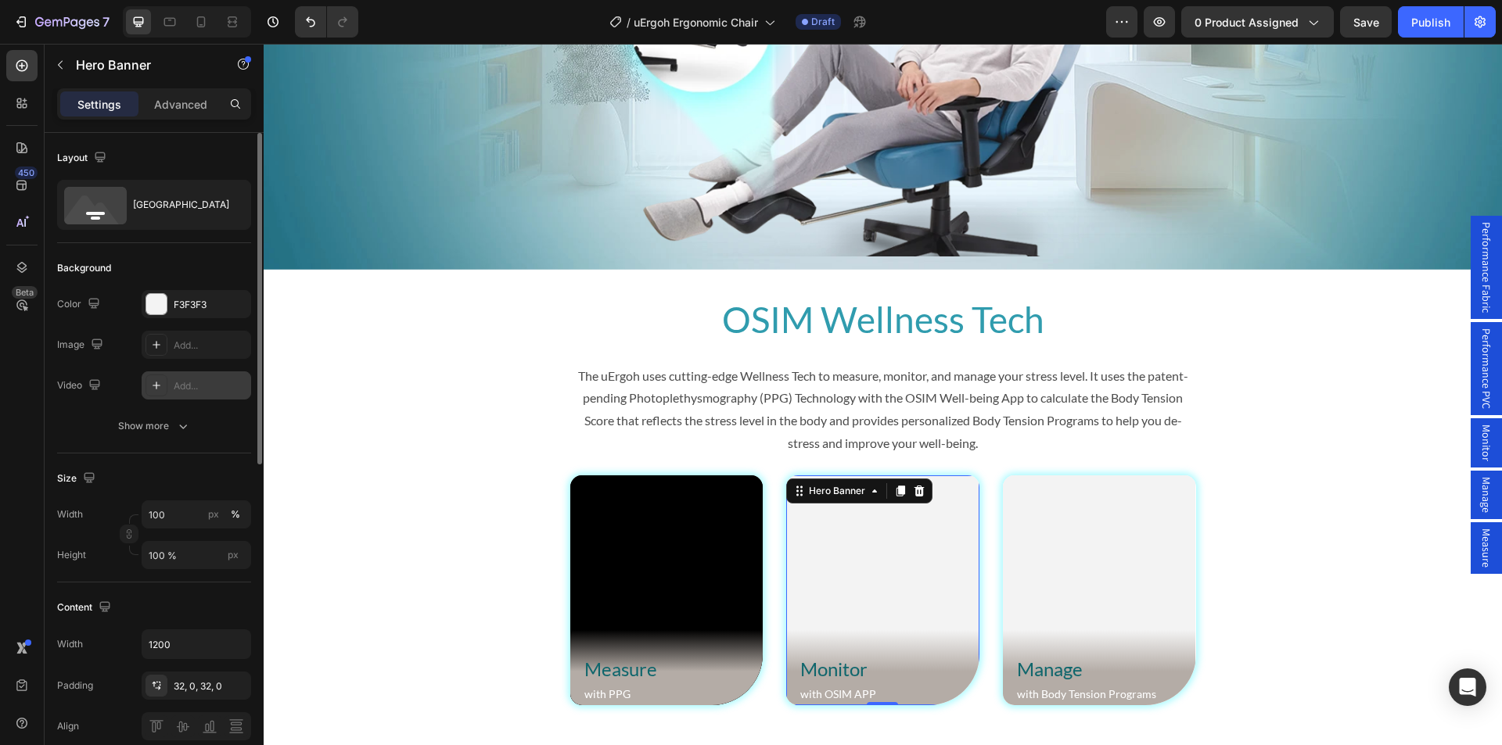
click at [163, 383] on div at bounding box center [156, 386] width 22 height 22
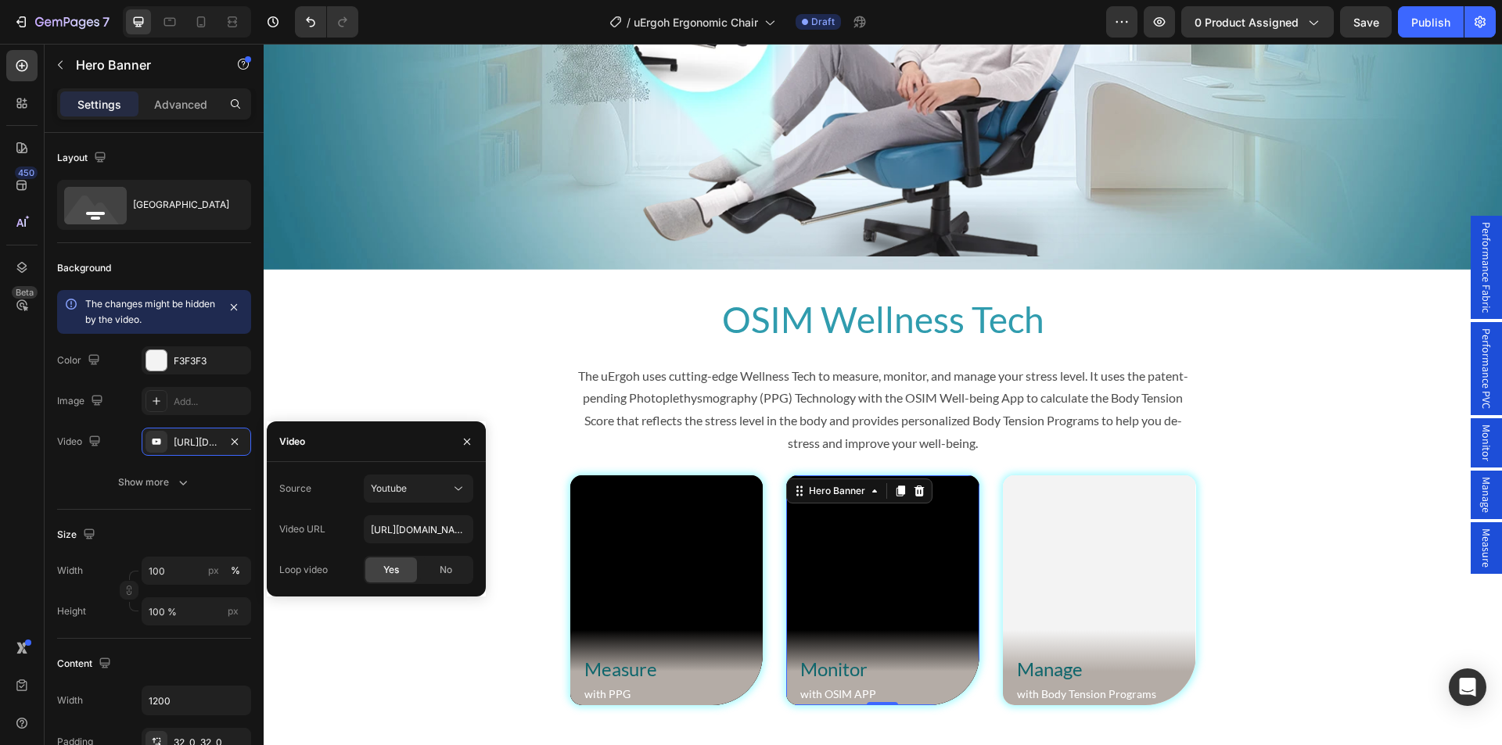
click at [472, 373] on div "The uErgoh uses cutting-edge Wellness Tech to measure, monitor, and manage your…" at bounding box center [883, 410] width 1238 height 93
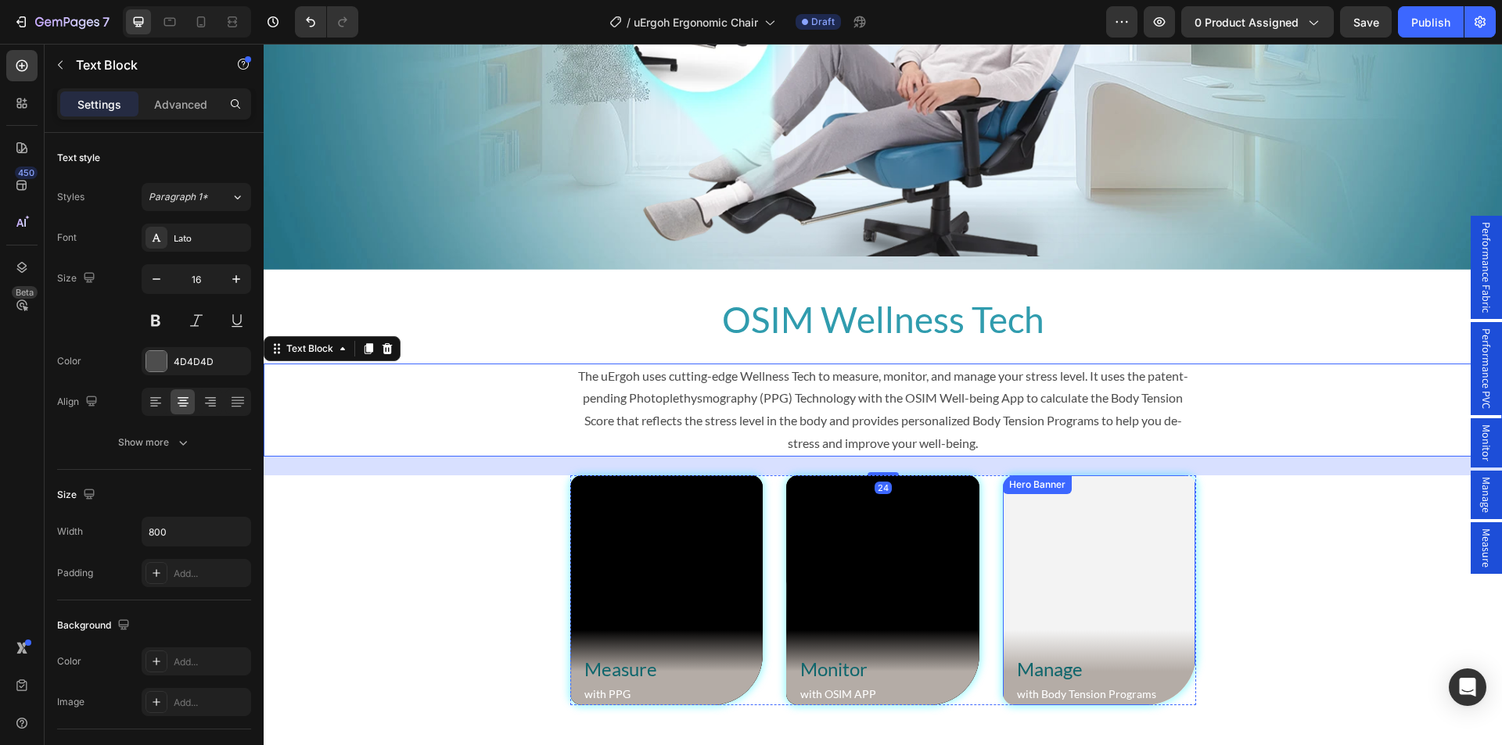
click at [1103, 580] on video "Background Image" at bounding box center [1099, 591] width 193 height 230
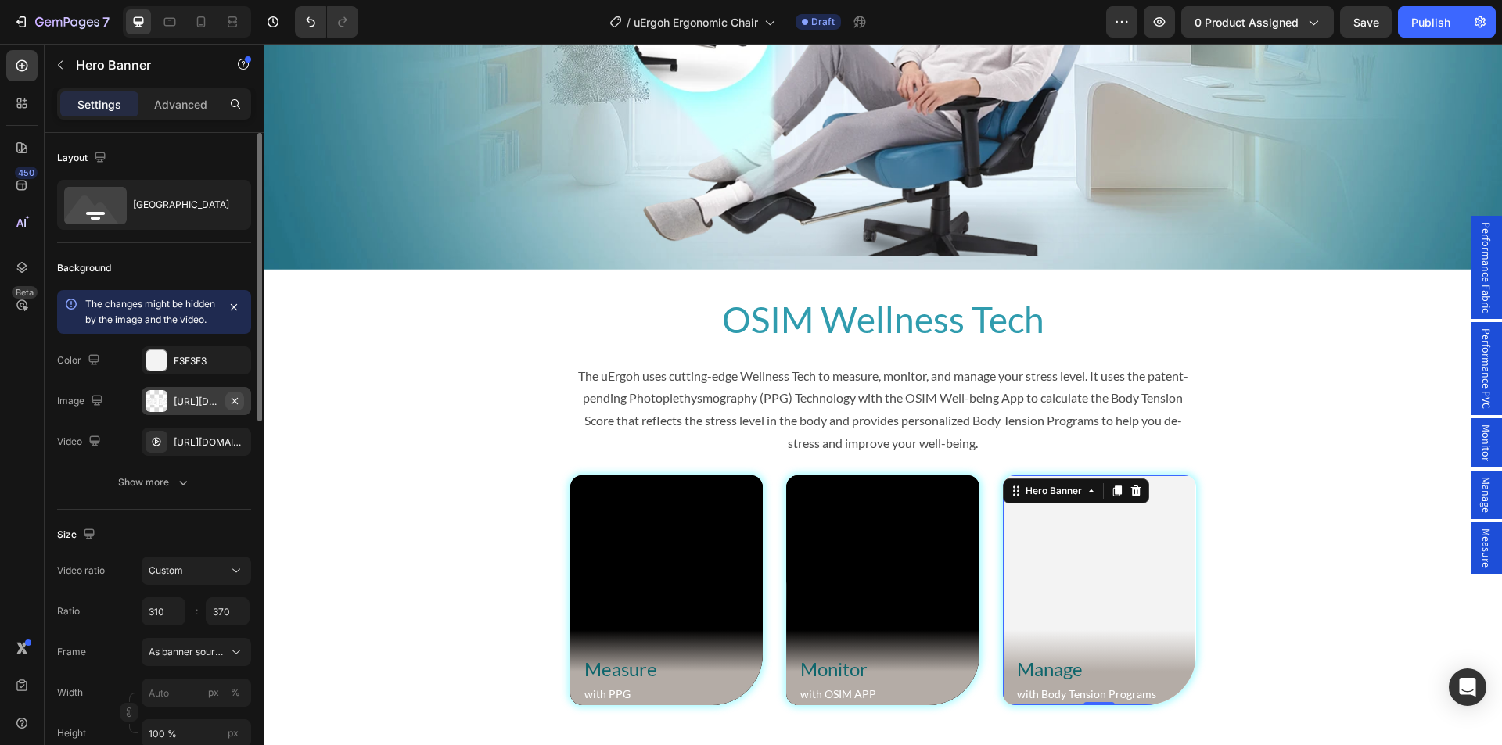
click at [234, 407] on icon "button" at bounding box center [234, 401] width 13 height 13
type input "100"
click at [0, 0] on icon "button" at bounding box center [0, 0] width 0 height 0
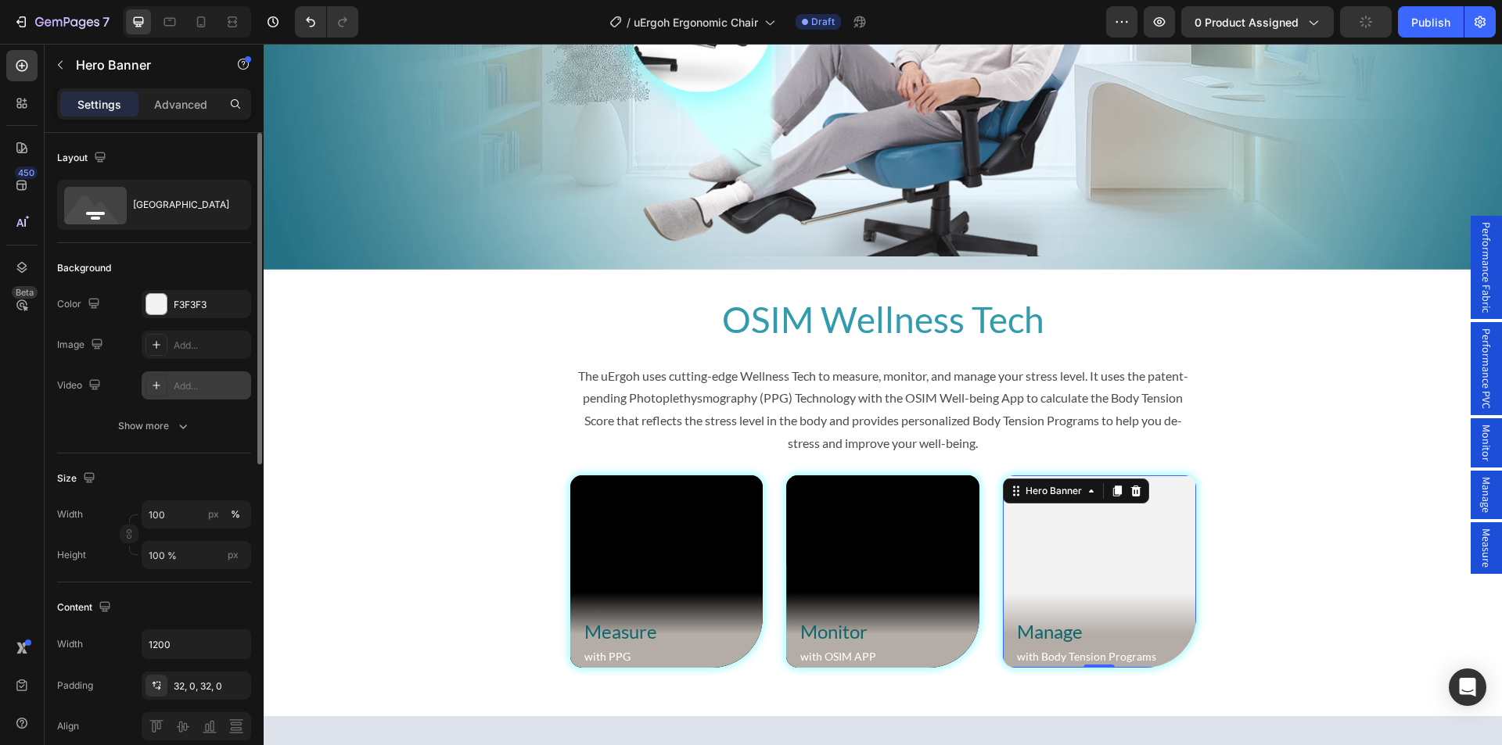
click at [155, 389] on icon at bounding box center [156, 385] width 13 height 13
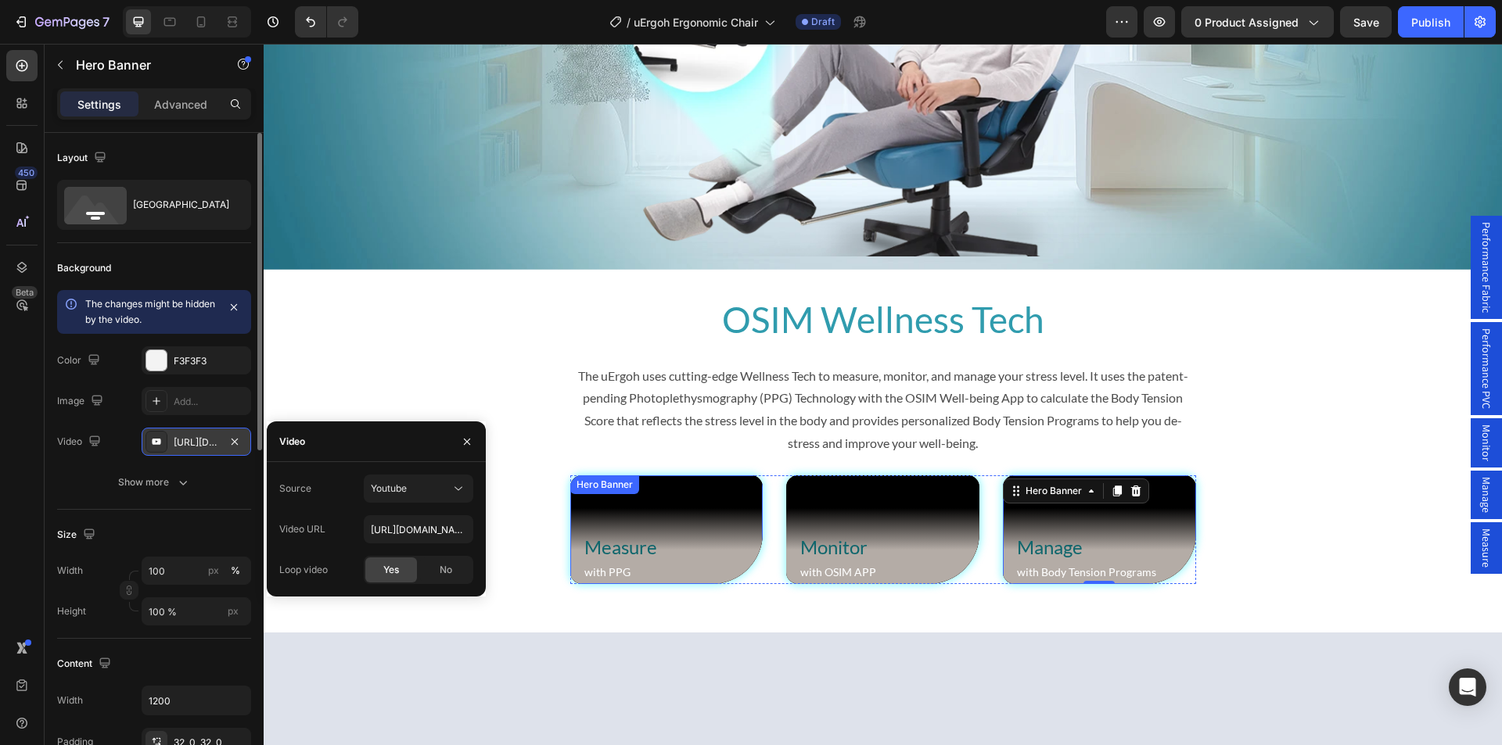
click at [651, 506] on div "Background Image" at bounding box center [666, 530] width 193 height 109
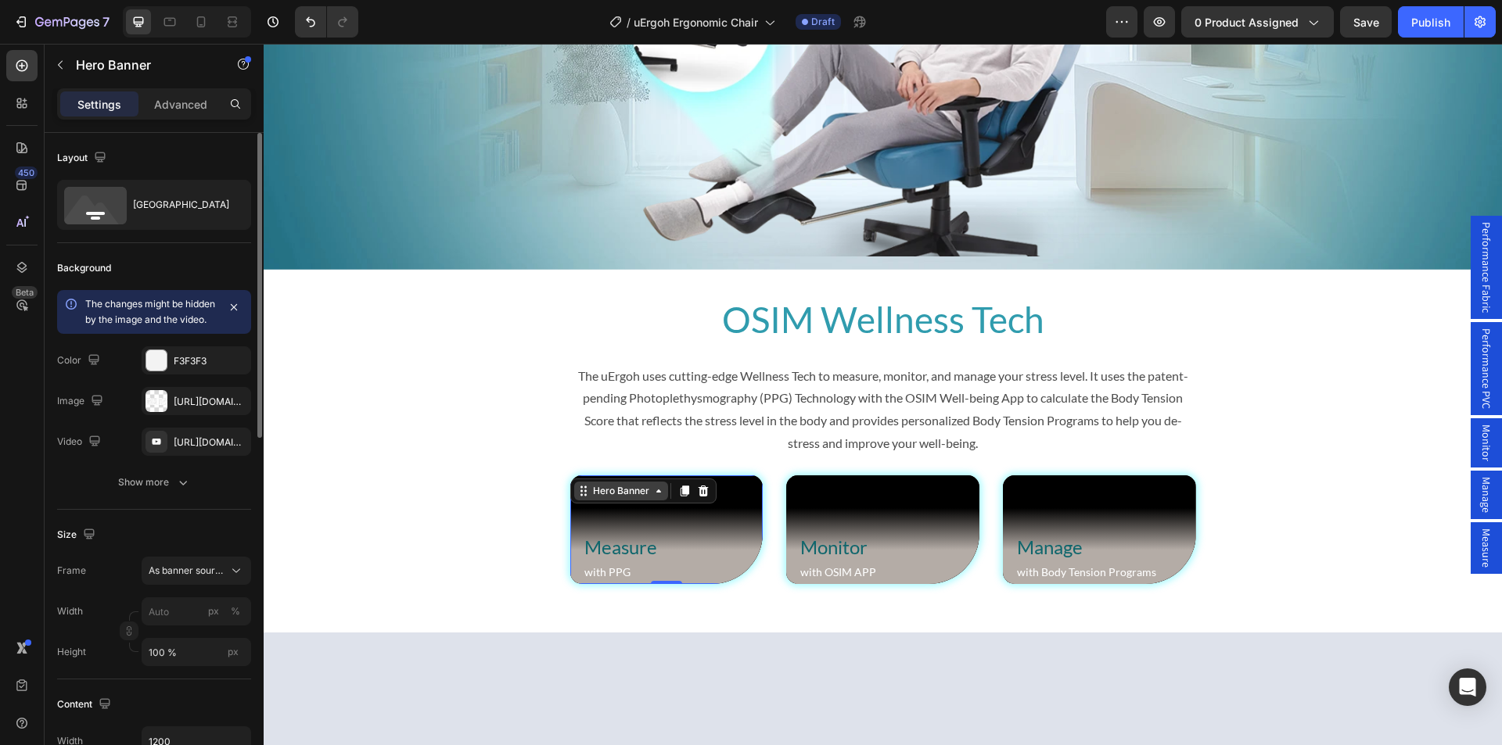
click at [609, 497] on div "Hero Banner" at bounding box center [621, 491] width 63 height 14
click at [198, 450] on div "https://youtu.be/KOxfzBp72uk" at bounding box center [196, 443] width 45 height 14
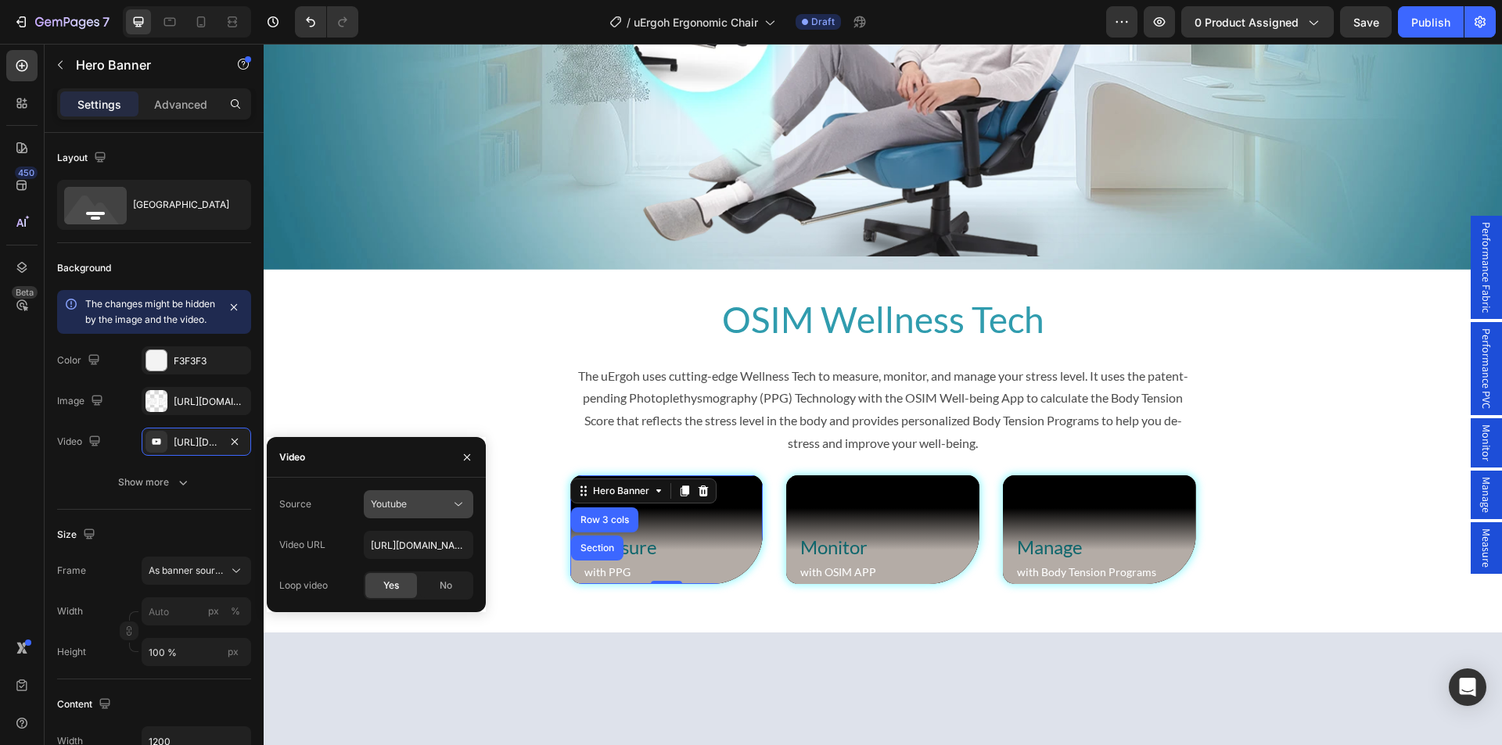
click at [393, 503] on span "Youtube" at bounding box center [389, 504] width 36 height 12
click at [407, 543] on span "Video hosting" at bounding box center [400, 543] width 59 height 14
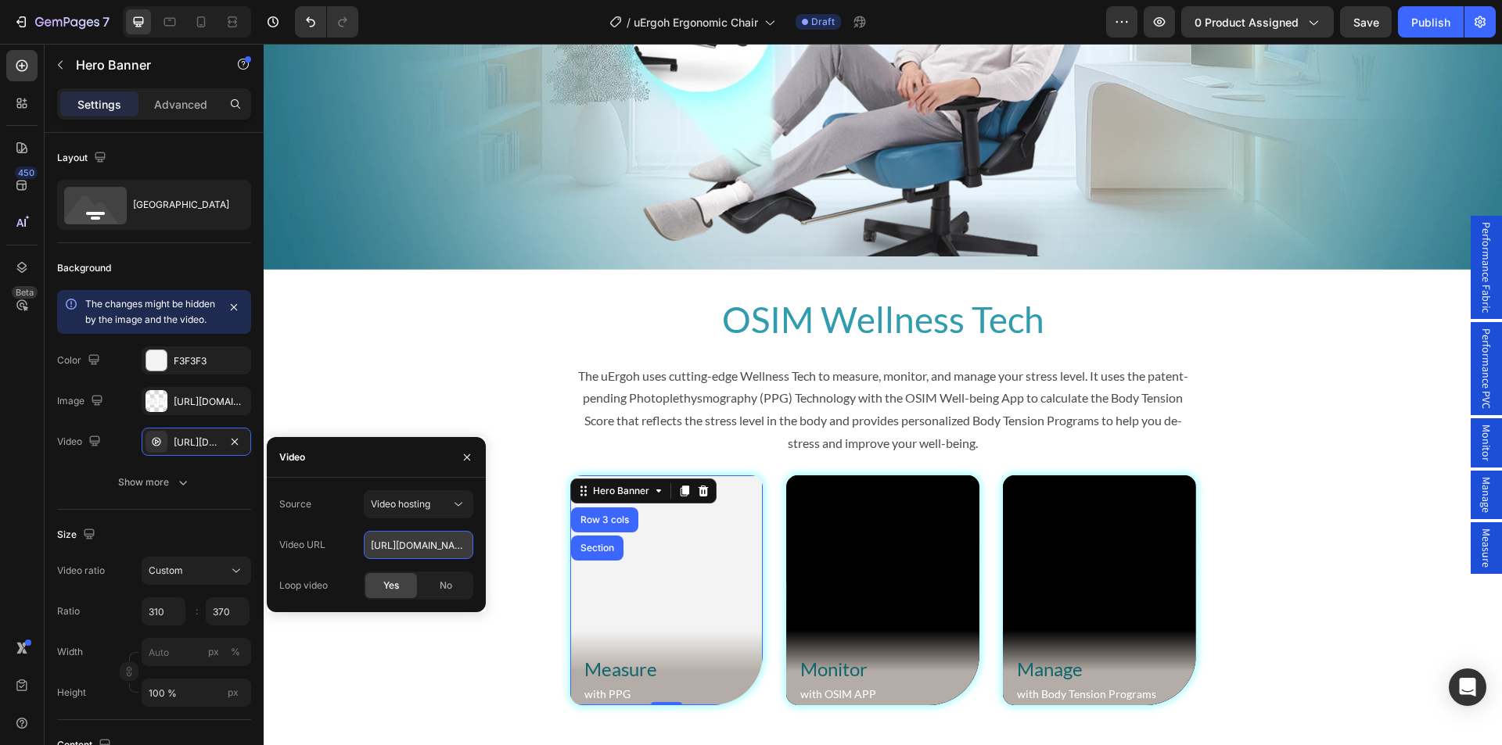
click at [402, 547] on input "https://cdn.shopify.com/videos/c/o/v/92a407d4e0c94a288eb54cac18c387dc.mp4" at bounding box center [418, 545] width 109 height 28
paste input "a8fff96b8f214c309dbc95a1d09d1f1d.webm"
type input "https://cdn.shopify.com/videos/c/o/v/a8fff96b8f214c309dbc95a1d09d1f1d.webm"
click at [344, 564] on div "Source Video hosting Video URL https://cdn.shopify.com/videos/c/o/v/a8fff96b8f2…" at bounding box center [376, 544] width 194 height 109
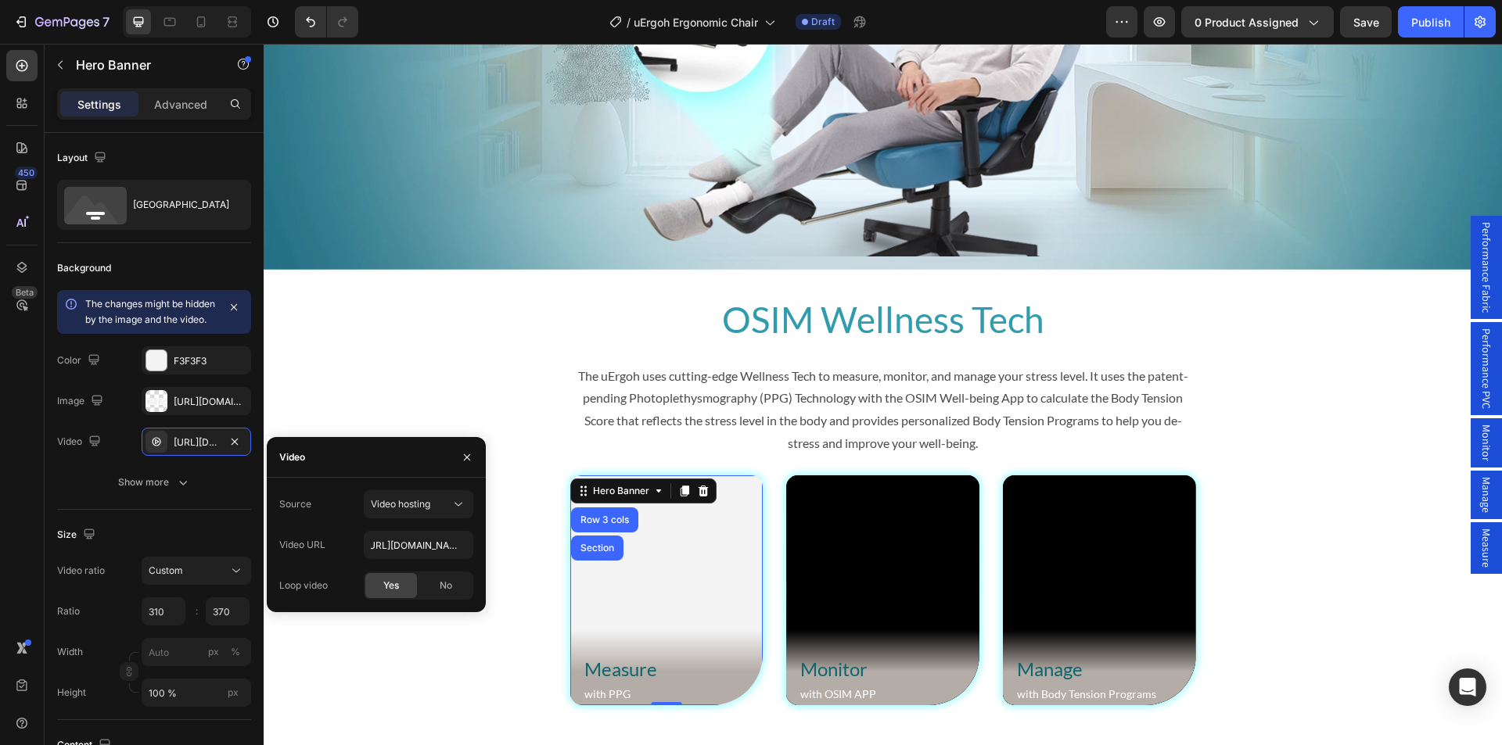
scroll to position [0, 0]
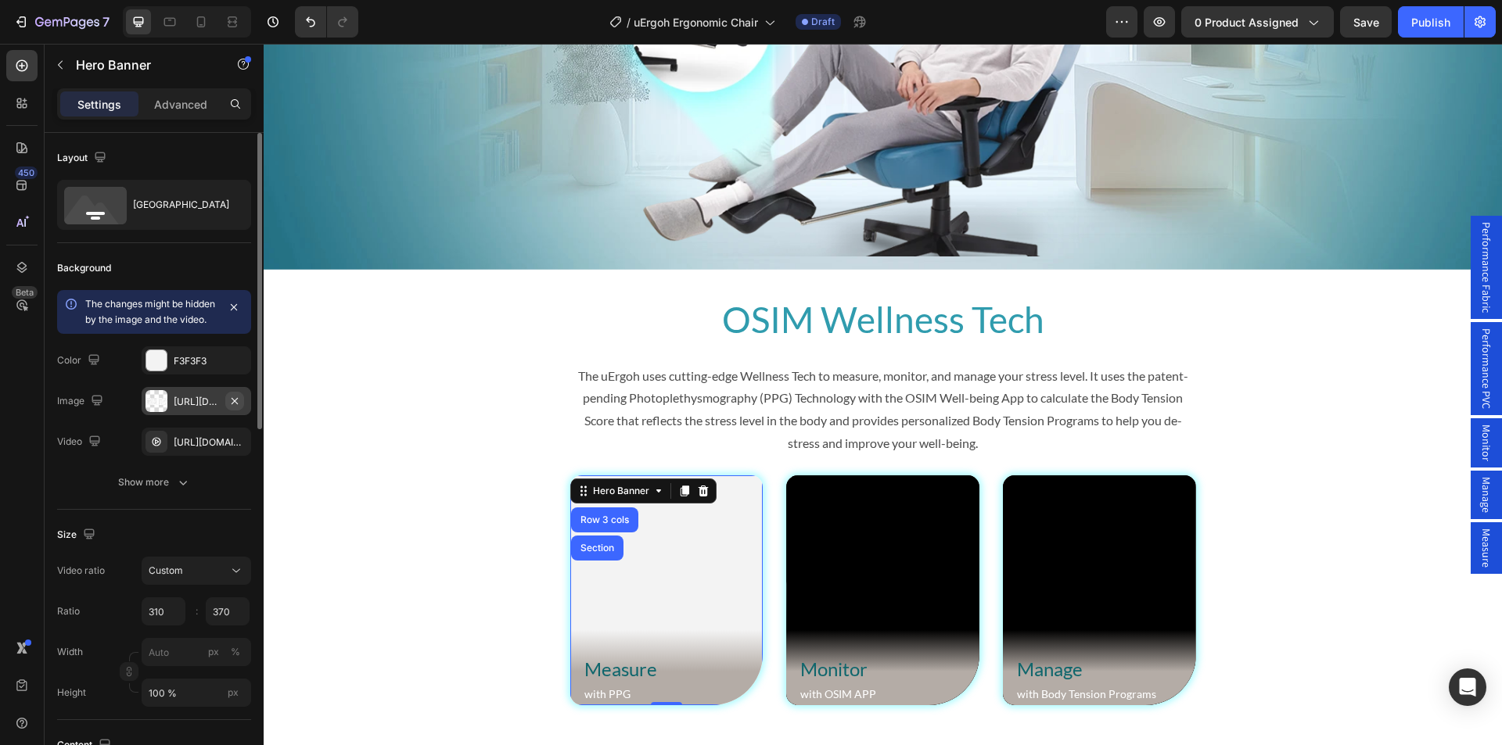
click at [235, 407] on icon "button" at bounding box center [234, 401] width 13 height 13
type input "100"
click at [235, 359] on icon "button" at bounding box center [234, 360] width 13 height 13
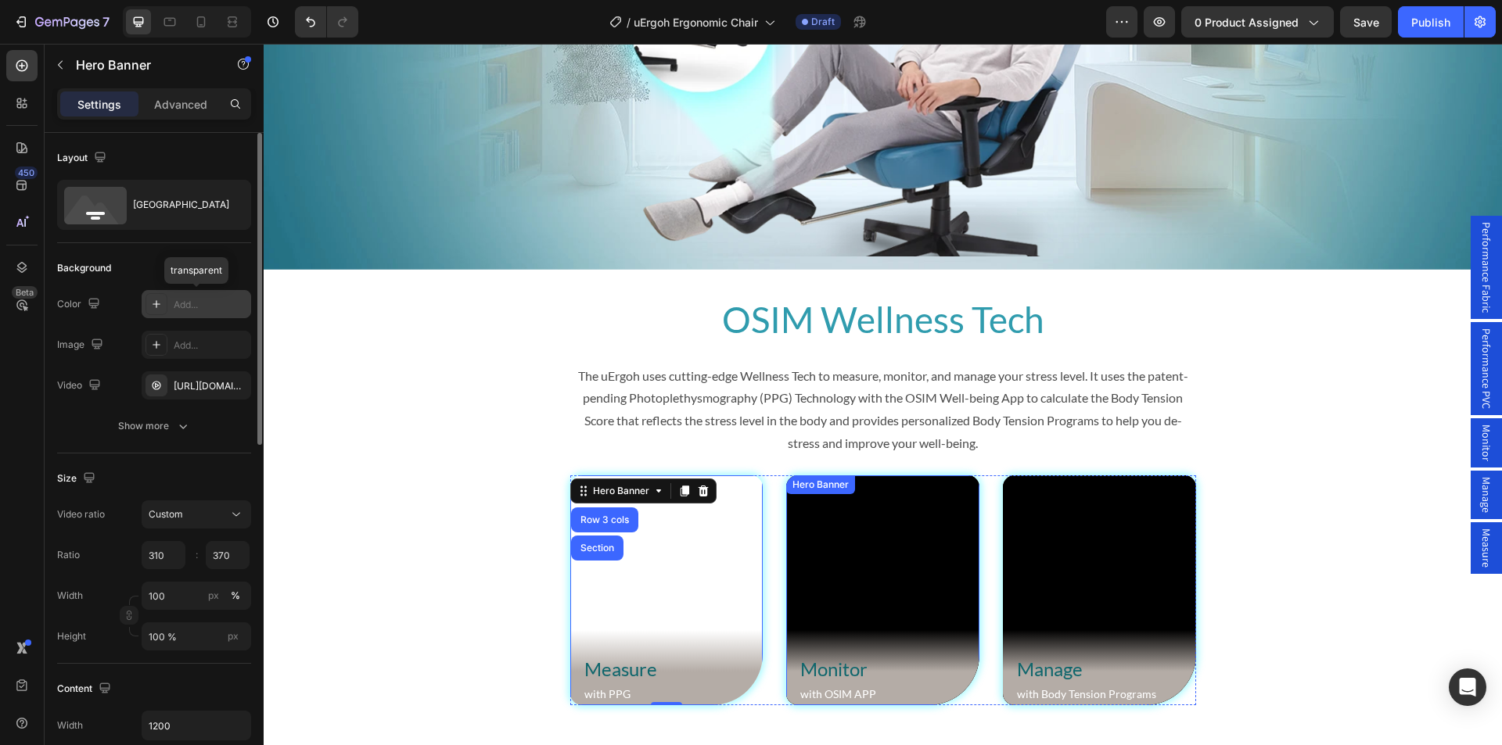
click at [828, 547] on div "Background Image" at bounding box center [882, 591] width 193 height 230
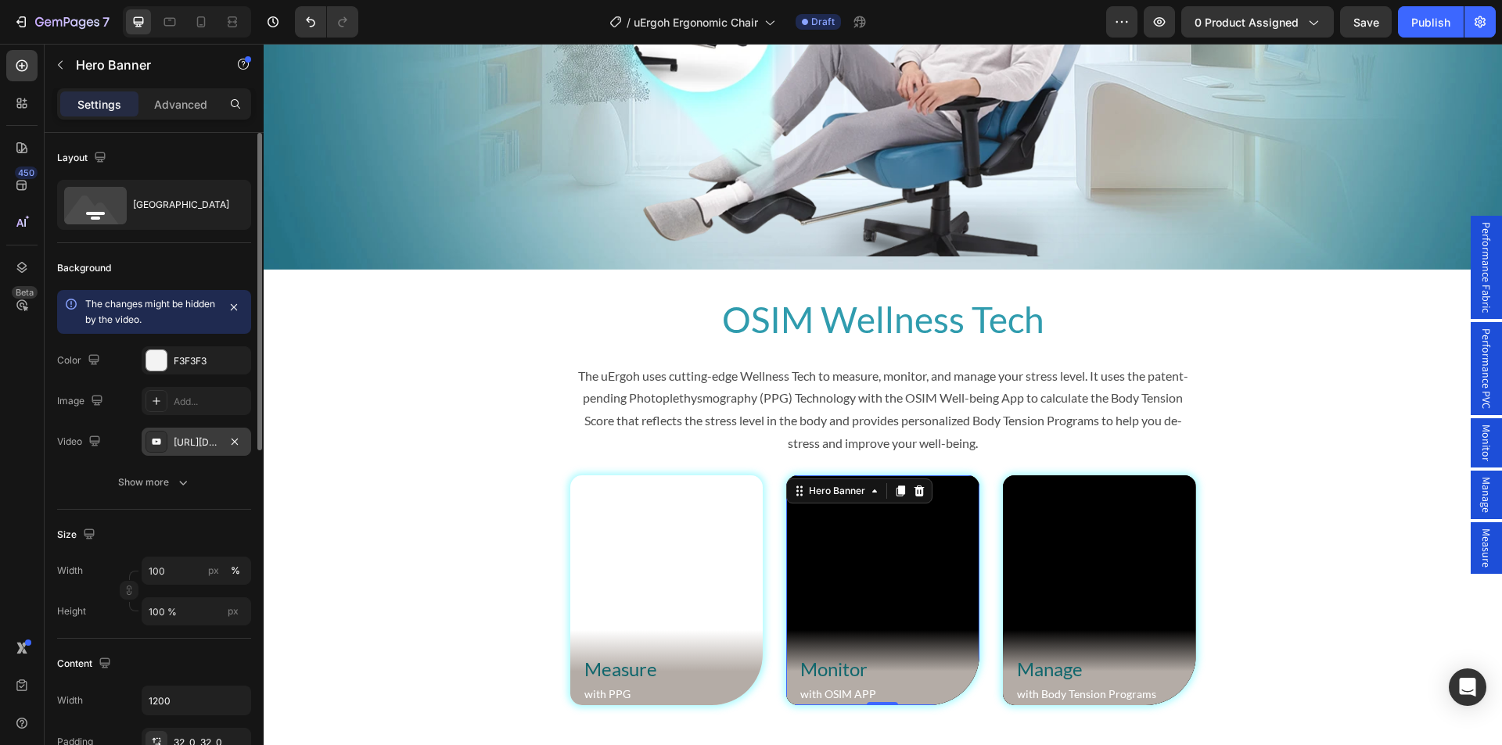
click at [183, 445] on div "https://youtu.be/KOxfzBp72uk" at bounding box center [196, 443] width 45 height 14
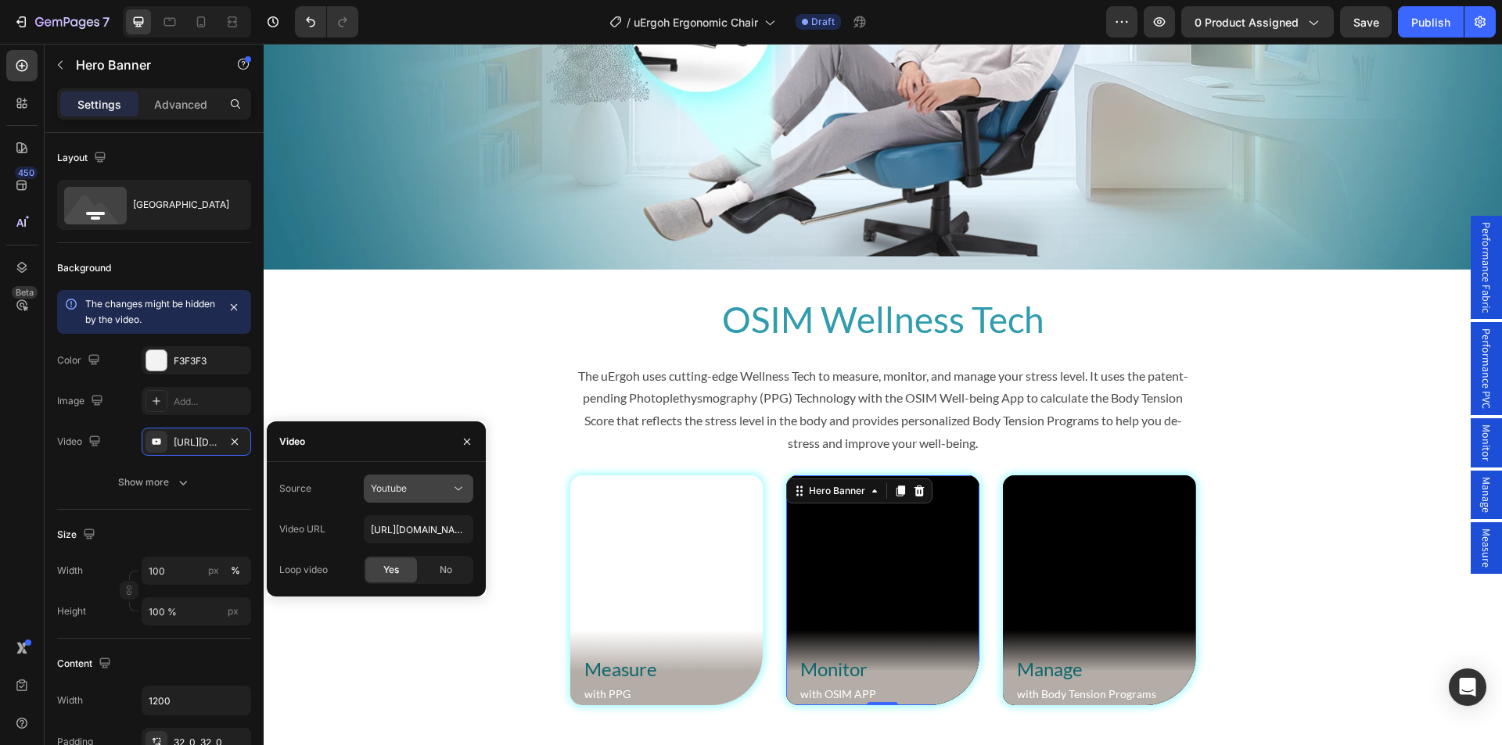
click at [422, 490] on div "Youtube" at bounding box center [411, 489] width 80 height 14
click at [396, 529] on span "Video hosting" at bounding box center [400, 527] width 59 height 14
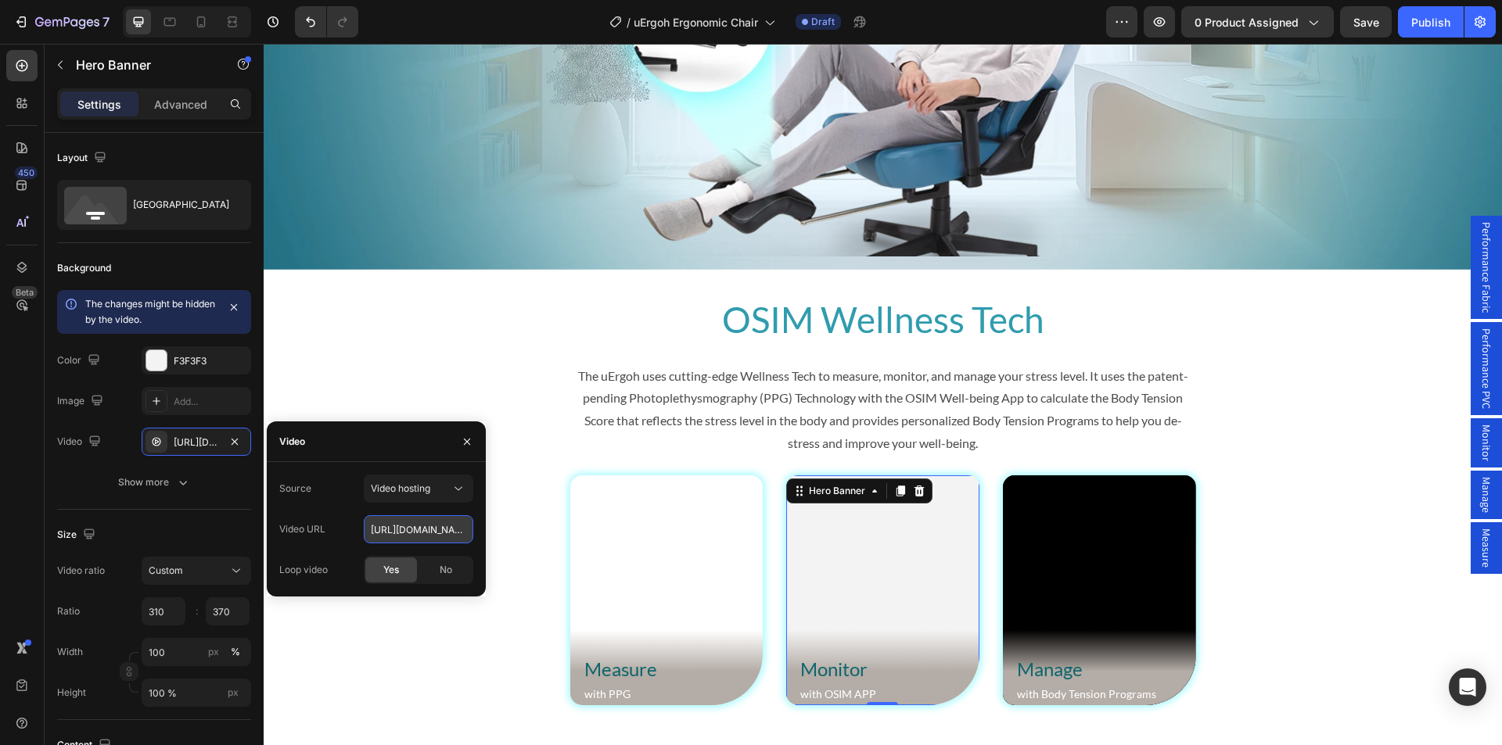
click at [403, 529] on input "https://cdn.shopify.com/videos/c/o/v/92a407d4e0c94a288eb54cac18c387dc.mp4" at bounding box center [418, 529] width 109 height 28
click at [413, 529] on input "https://cdn.shopify.com/videos/c/o/v/92a407d4e0c94a288eb54cac18c387dc.mp4" at bounding box center [418, 529] width 109 height 28
paste input "3113cb239ad74b3783459ace94d58a49.webm"
type input "https://cdn.shopify.com/videos/c/o/v/3113cb239ad74b3783459ace94d58a49.webm"
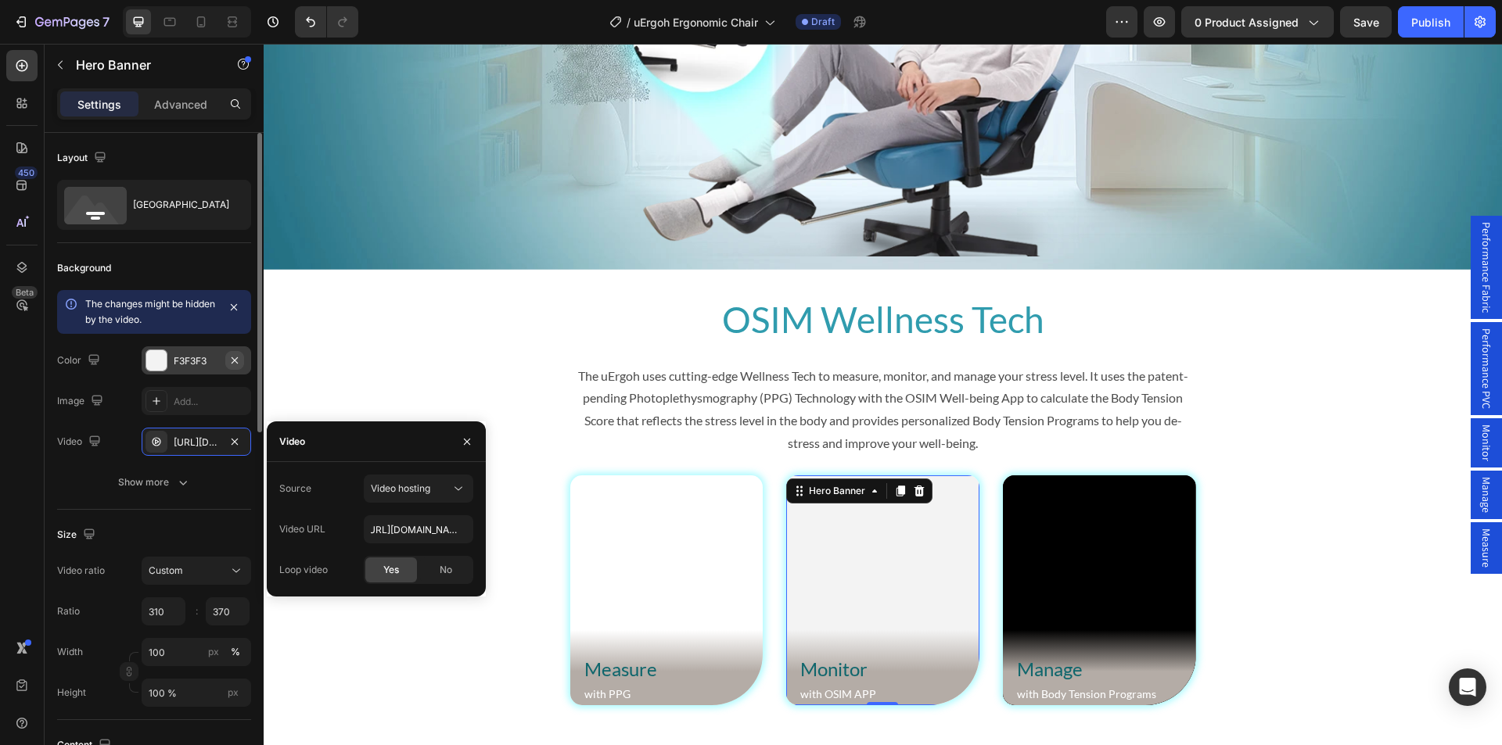
click at [235, 364] on icon "button" at bounding box center [234, 360] width 13 height 13
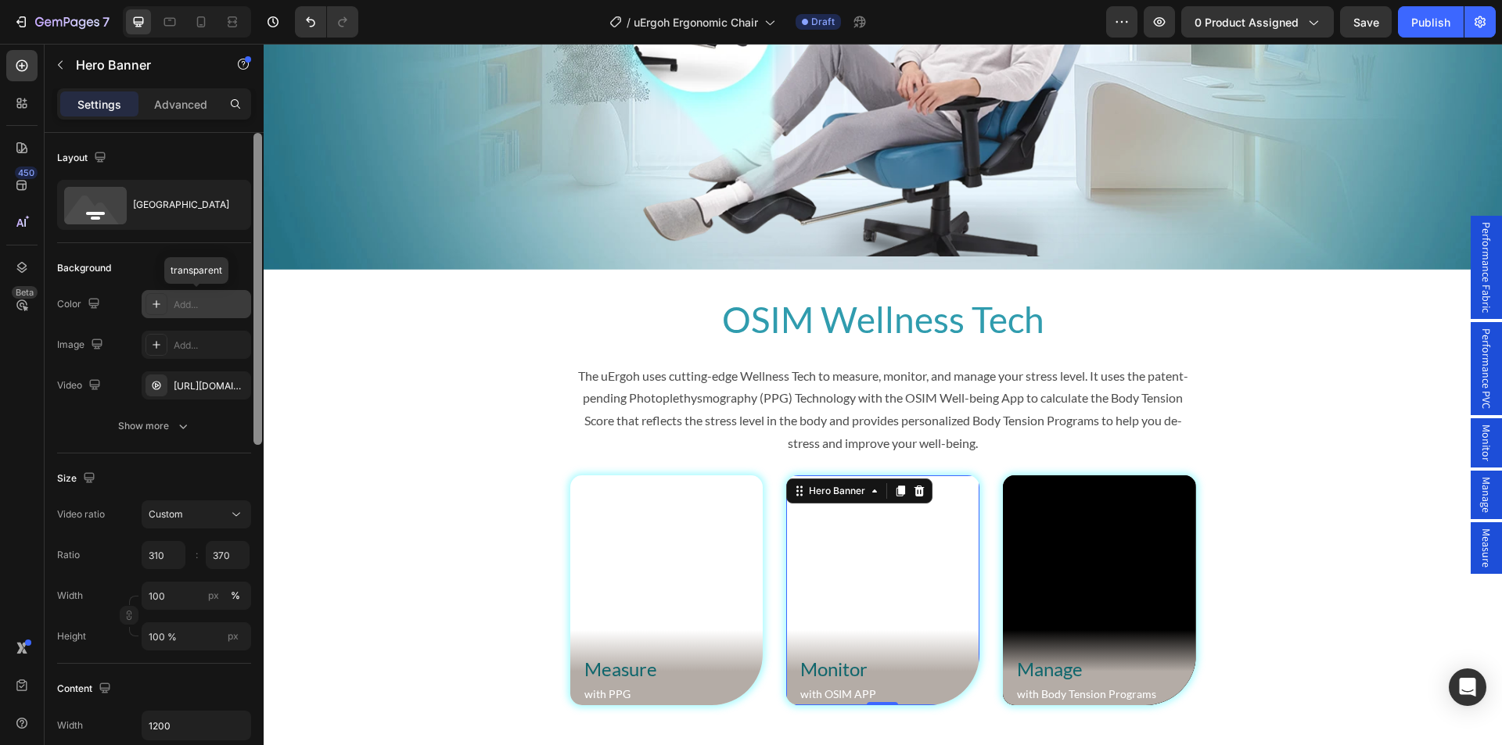
scroll to position [0, 0]
click at [206, 386] on div "https://cdn.shopify.com/videos/c/o/v/3113cb239ad74b3783459ace94d58a49.webm" at bounding box center [196, 386] width 45 height 14
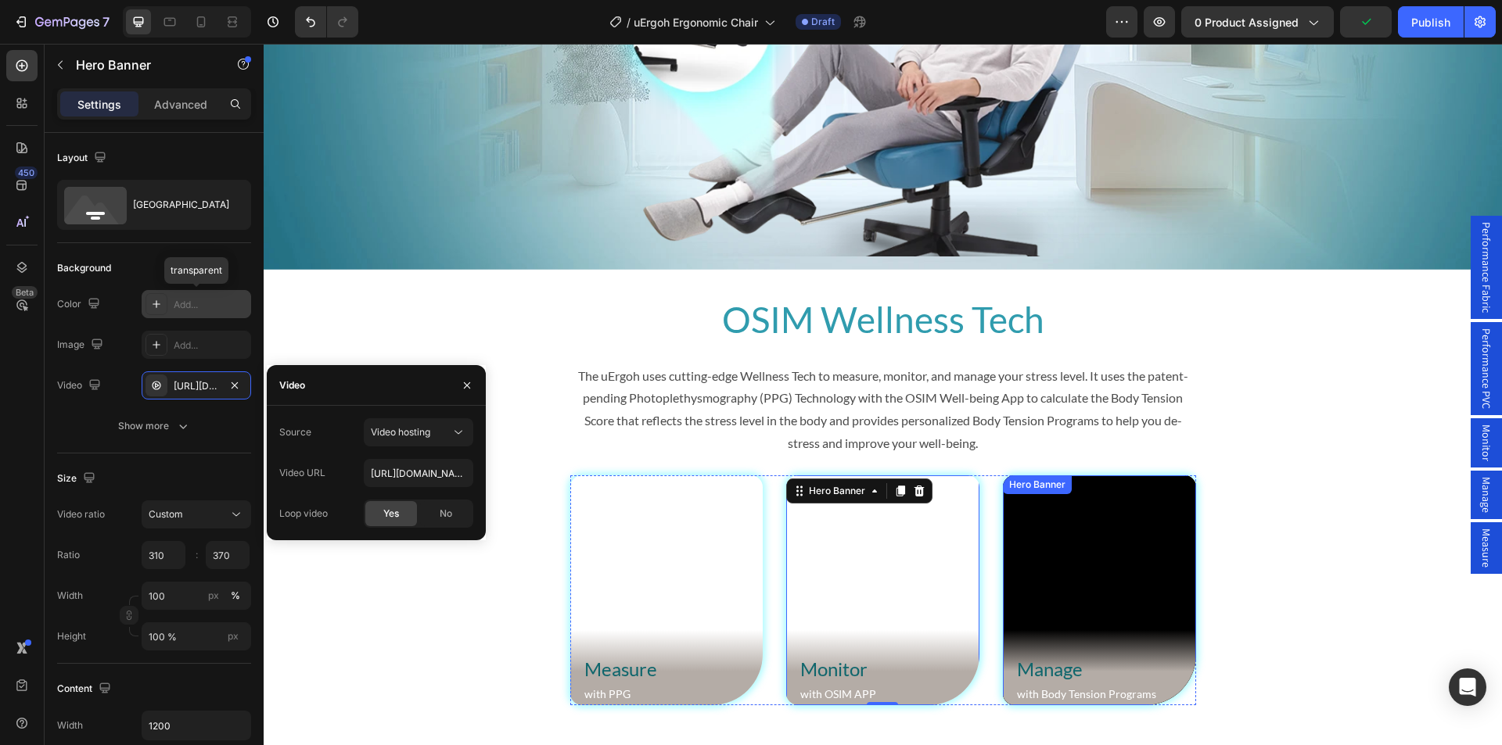
click at [1076, 534] on div "Background Image" at bounding box center [1099, 591] width 193 height 230
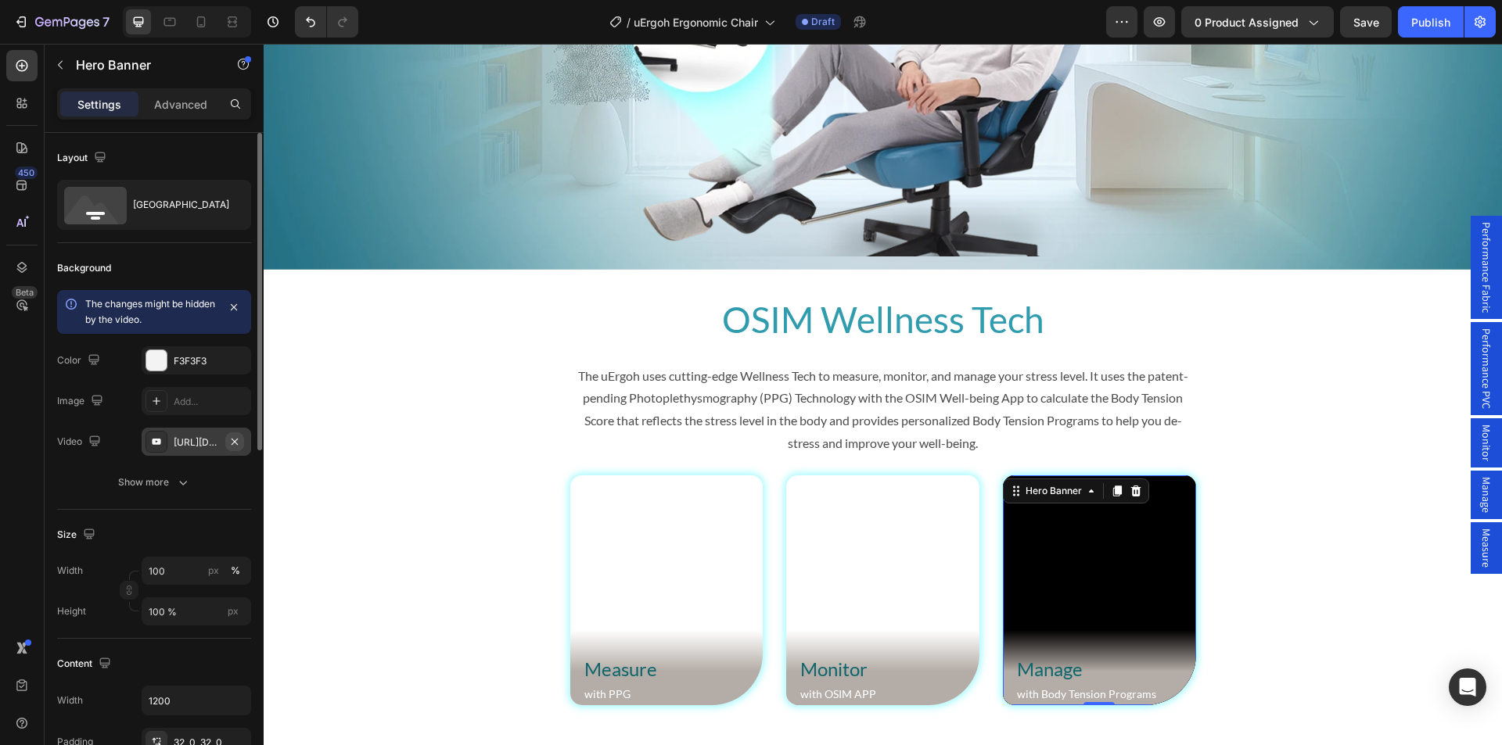
click at [234, 443] on icon "button" at bounding box center [234, 442] width 13 height 13
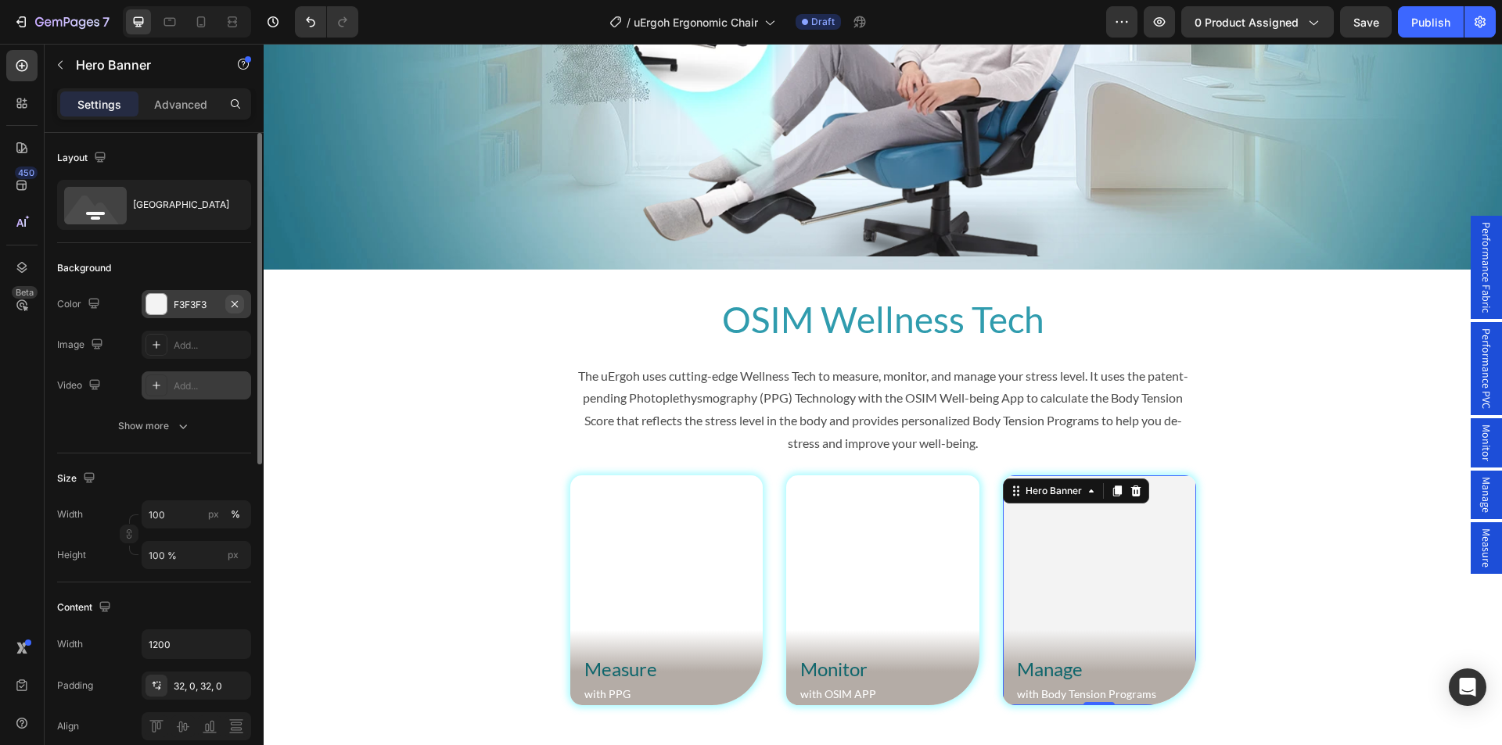
click at [237, 302] on icon "button" at bounding box center [235, 303] width 6 height 6
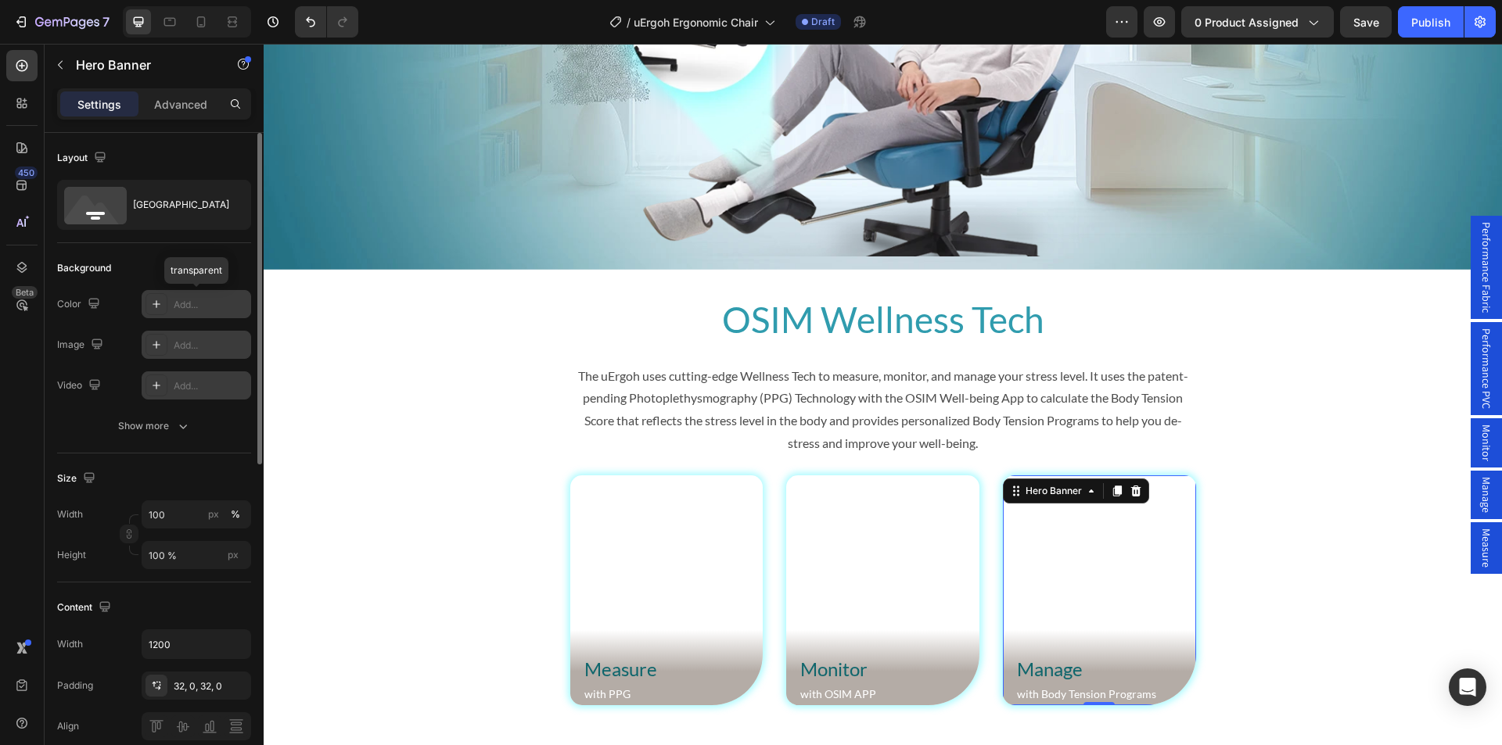
click at [157, 339] on icon at bounding box center [156, 345] width 13 height 13
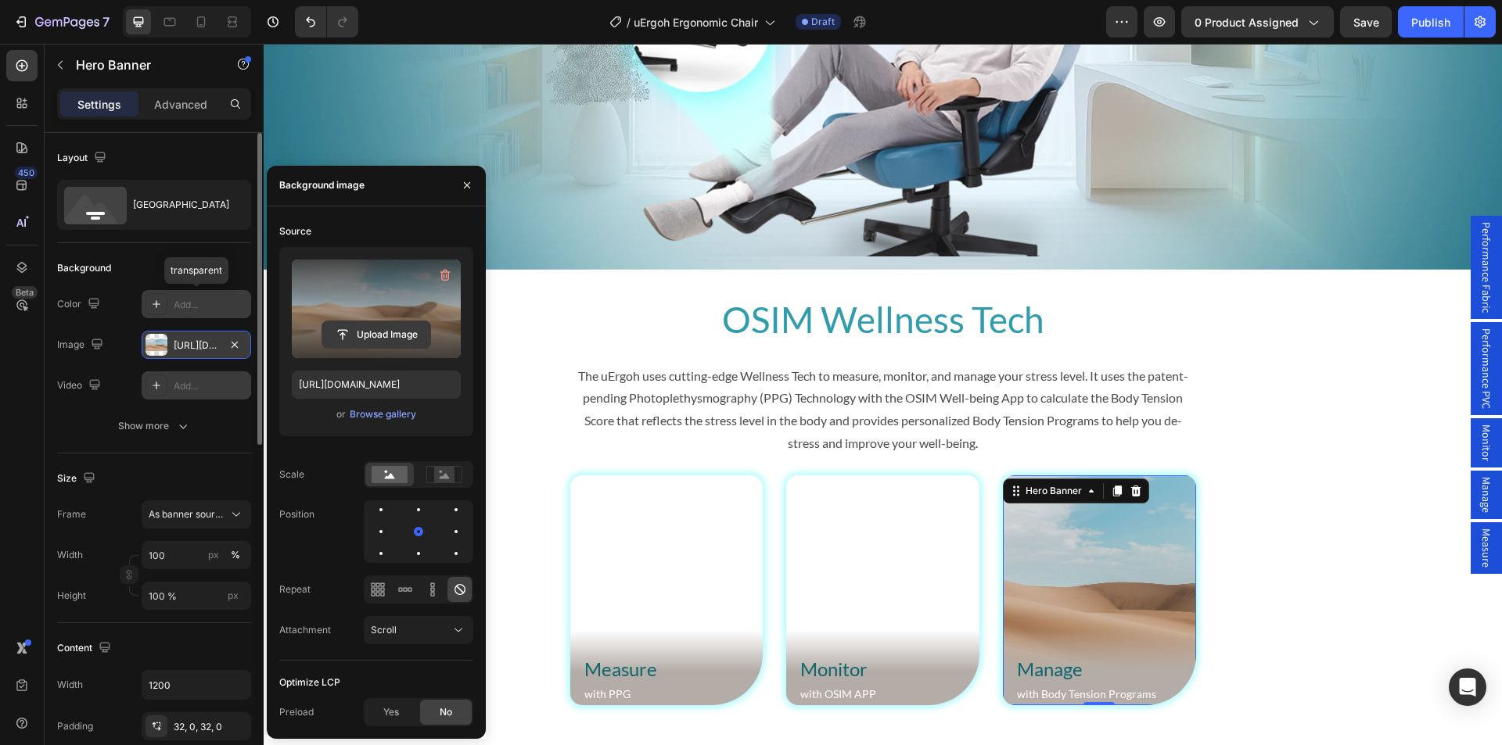
click at [373, 325] on input "file" at bounding box center [376, 334] width 108 height 27
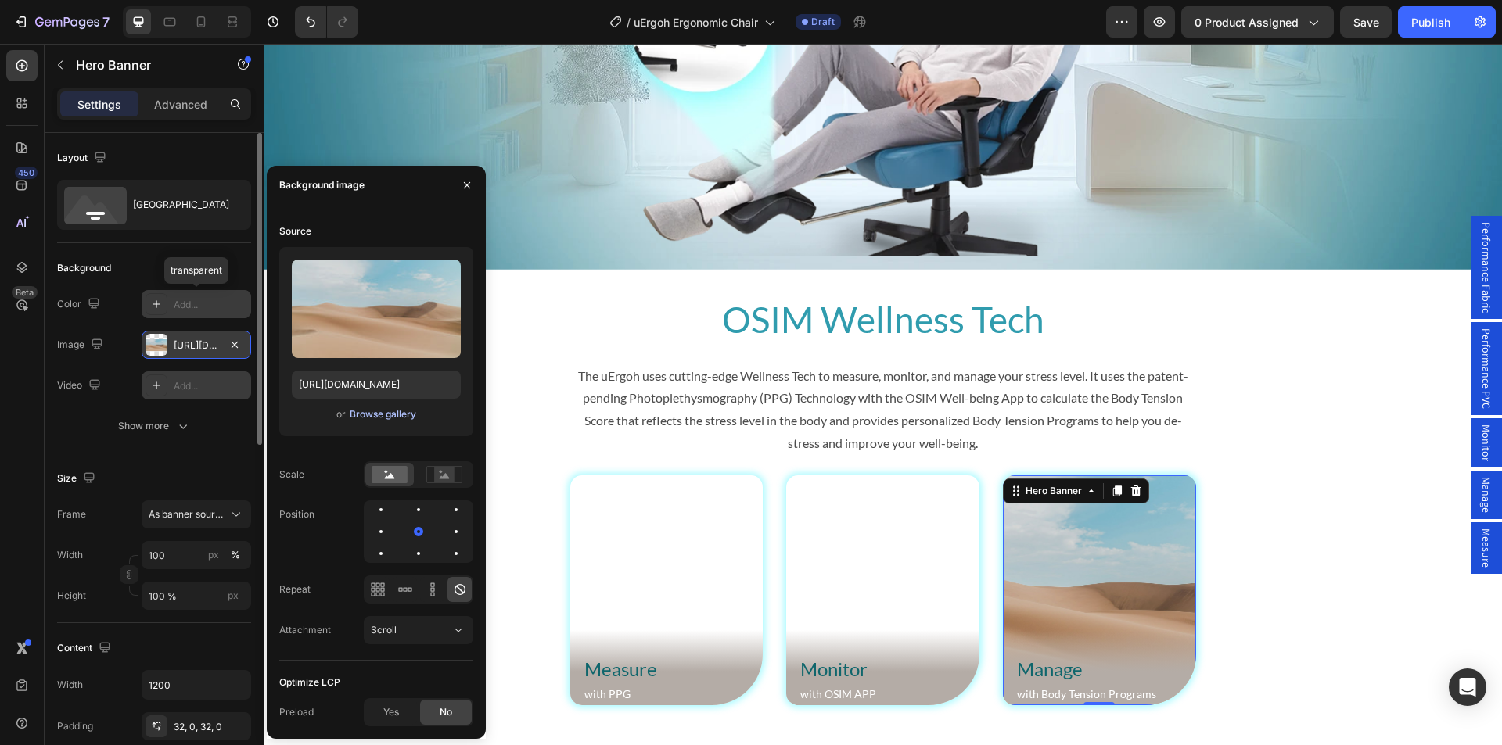
click at [369, 418] on div "Browse gallery" at bounding box center [383, 414] width 66 height 14
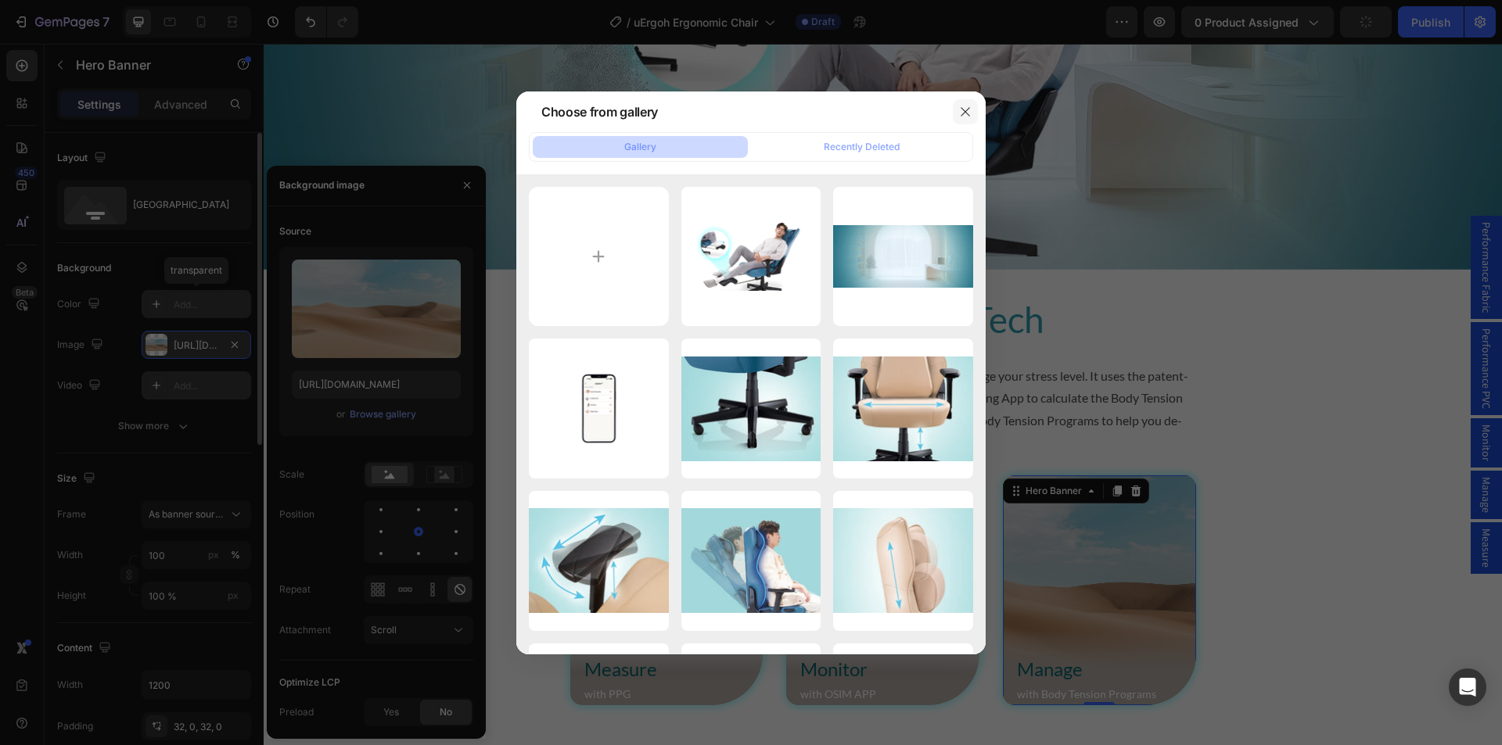
click at [968, 111] on icon "button" at bounding box center [965, 112] width 13 height 13
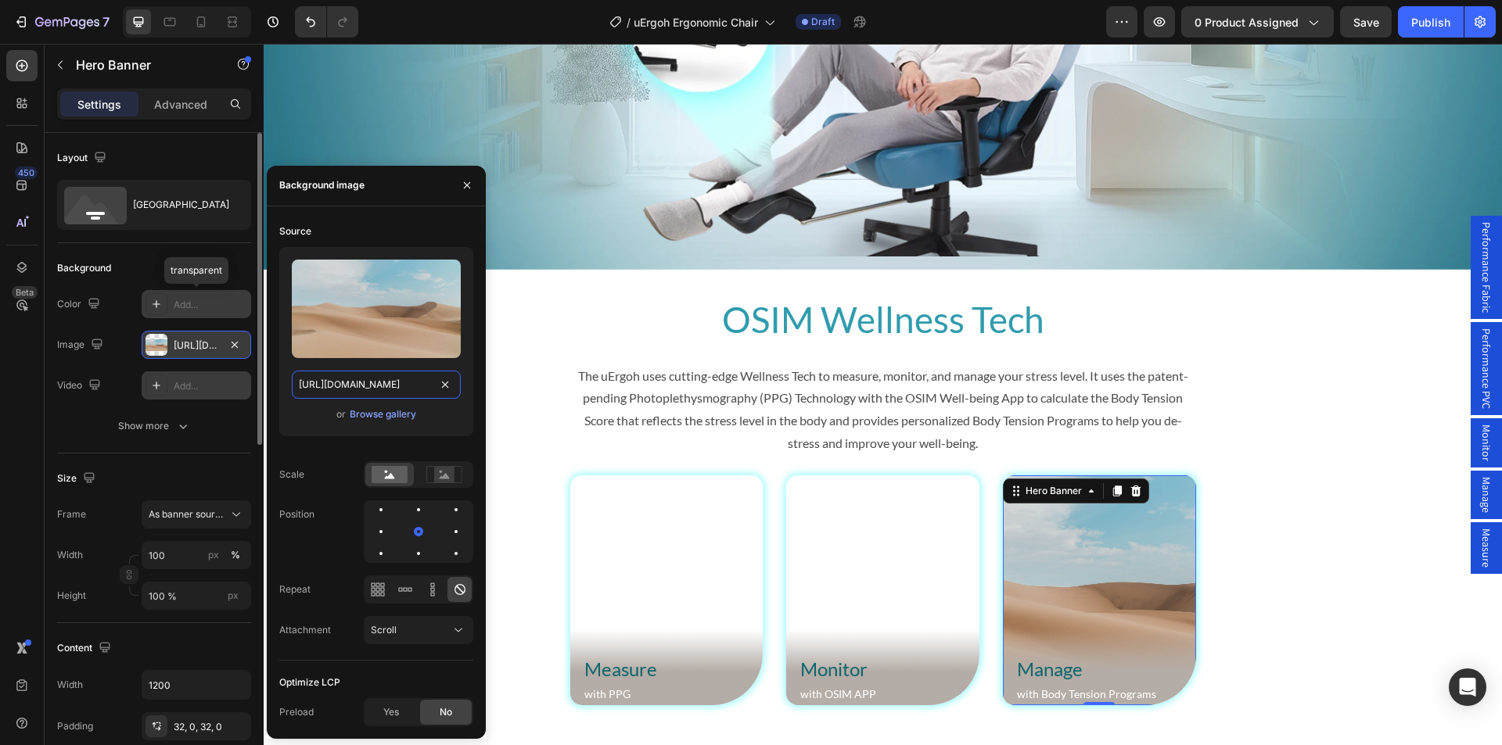
click at [361, 382] on input "https://cdn.shopify.com/s/files/1/2005/9307/files/background_settings.jpg" at bounding box center [376, 385] width 169 height 28
paste input "0361/5362/2663/files/uErgoh-Ergonomic-Chair-Wellness-Tech-Manage.webp?v=1756306…"
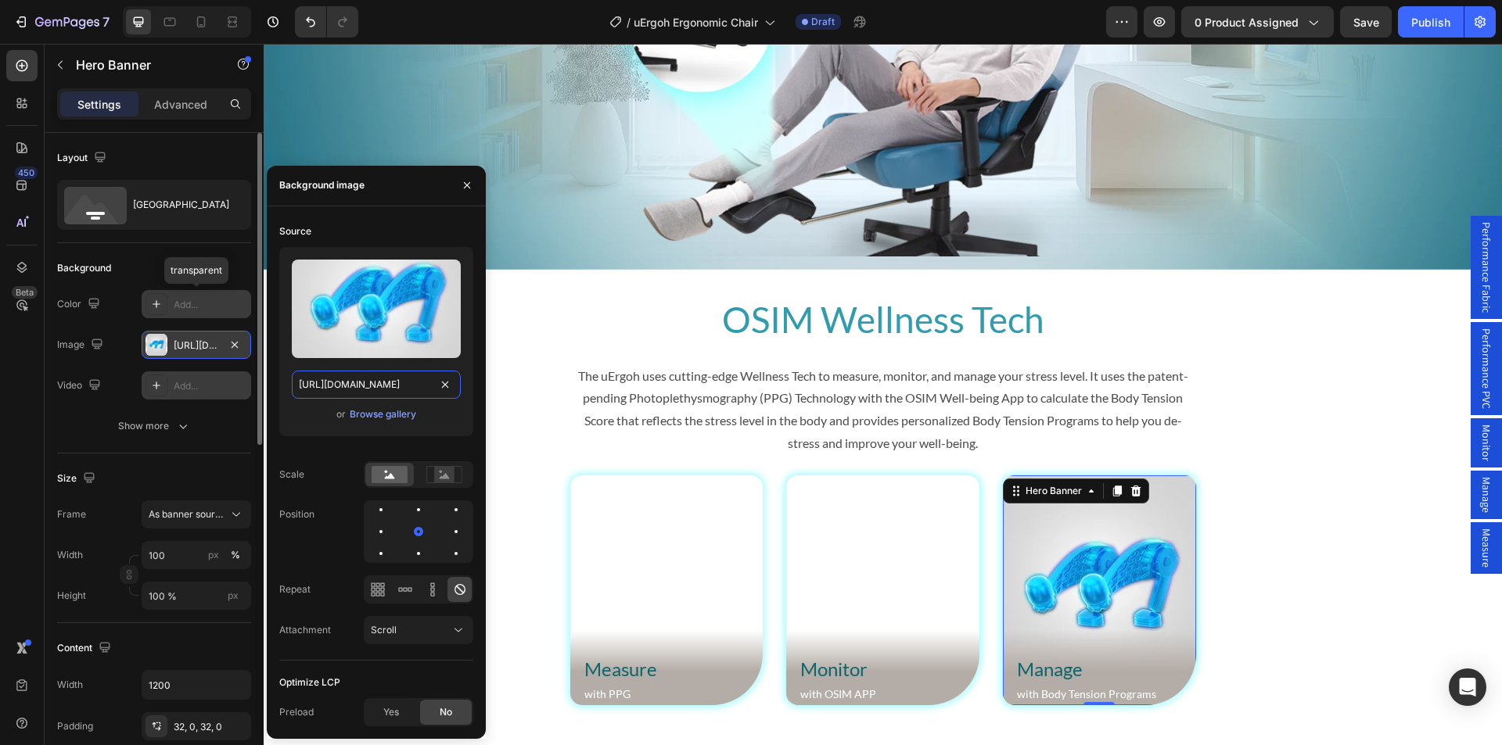
type input "https://cdn.shopify.com/s/files/1/0361/5362/2663/files/uErgoh-Ergonomic-Chair-W…"
click at [369, 667] on div "Source Upload Image https://cdn.shopify.com/s/files/1/0361/5362/2663/files/uErg…" at bounding box center [376, 473] width 194 height 508
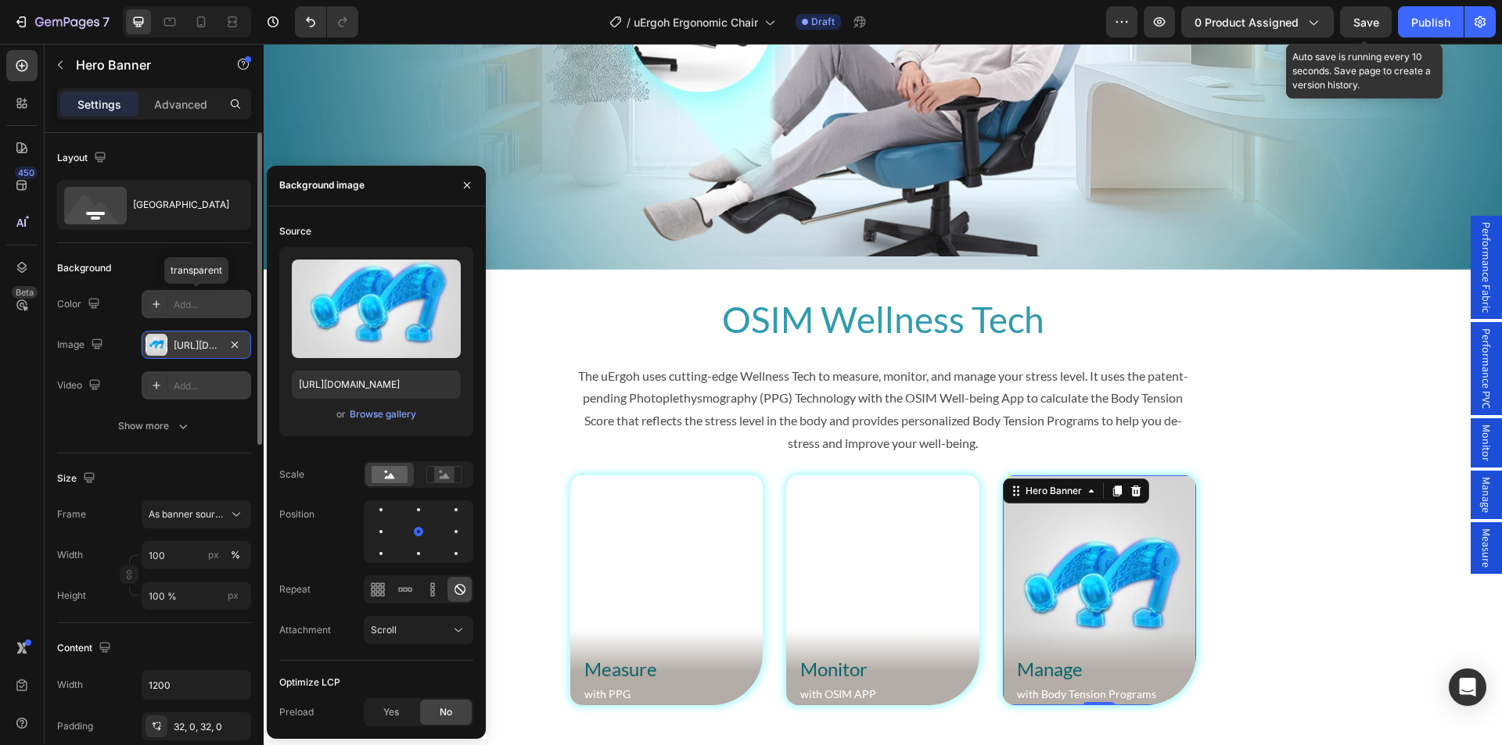
click at [1366, 29] on div "Save" at bounding box center [1366, 22] width 26 height 16
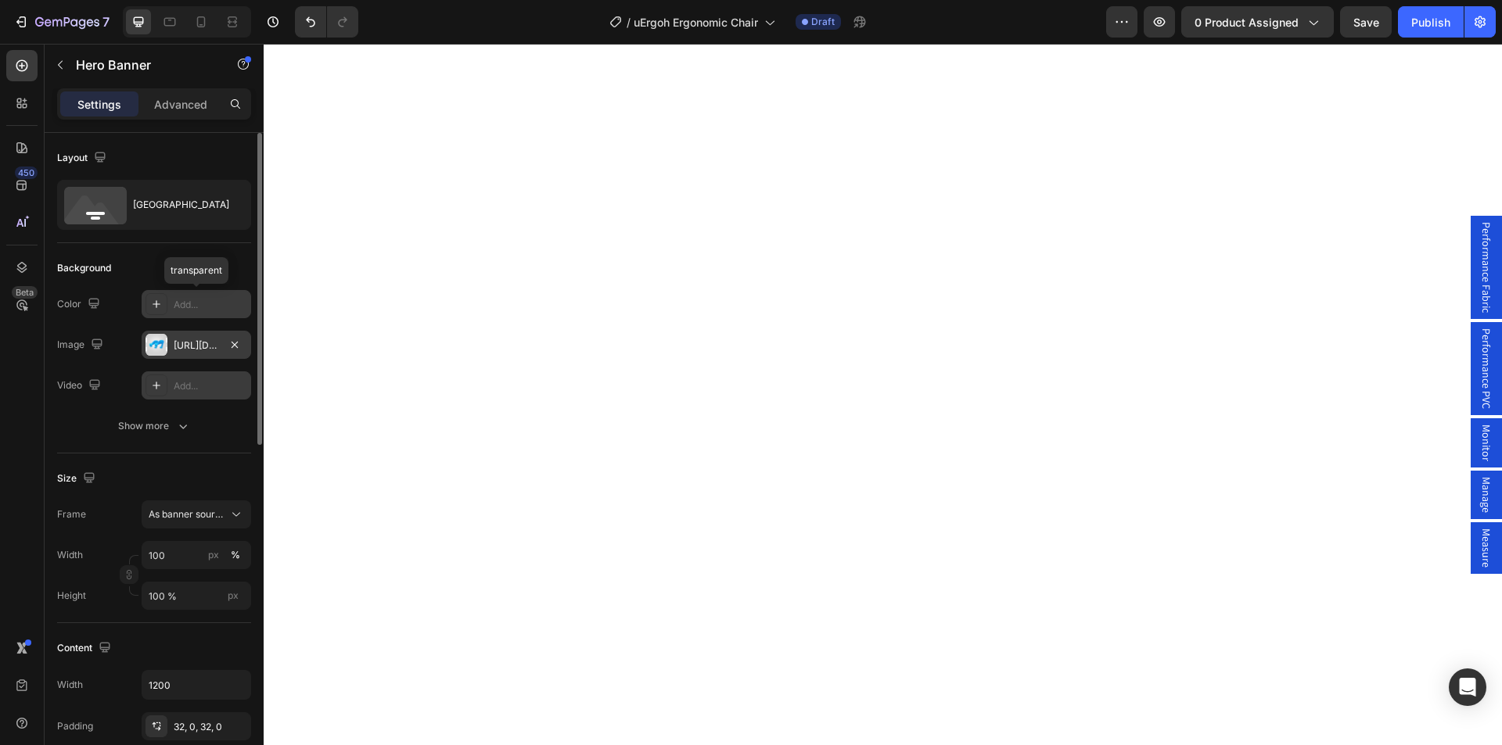
scroll to position [3821, 0]
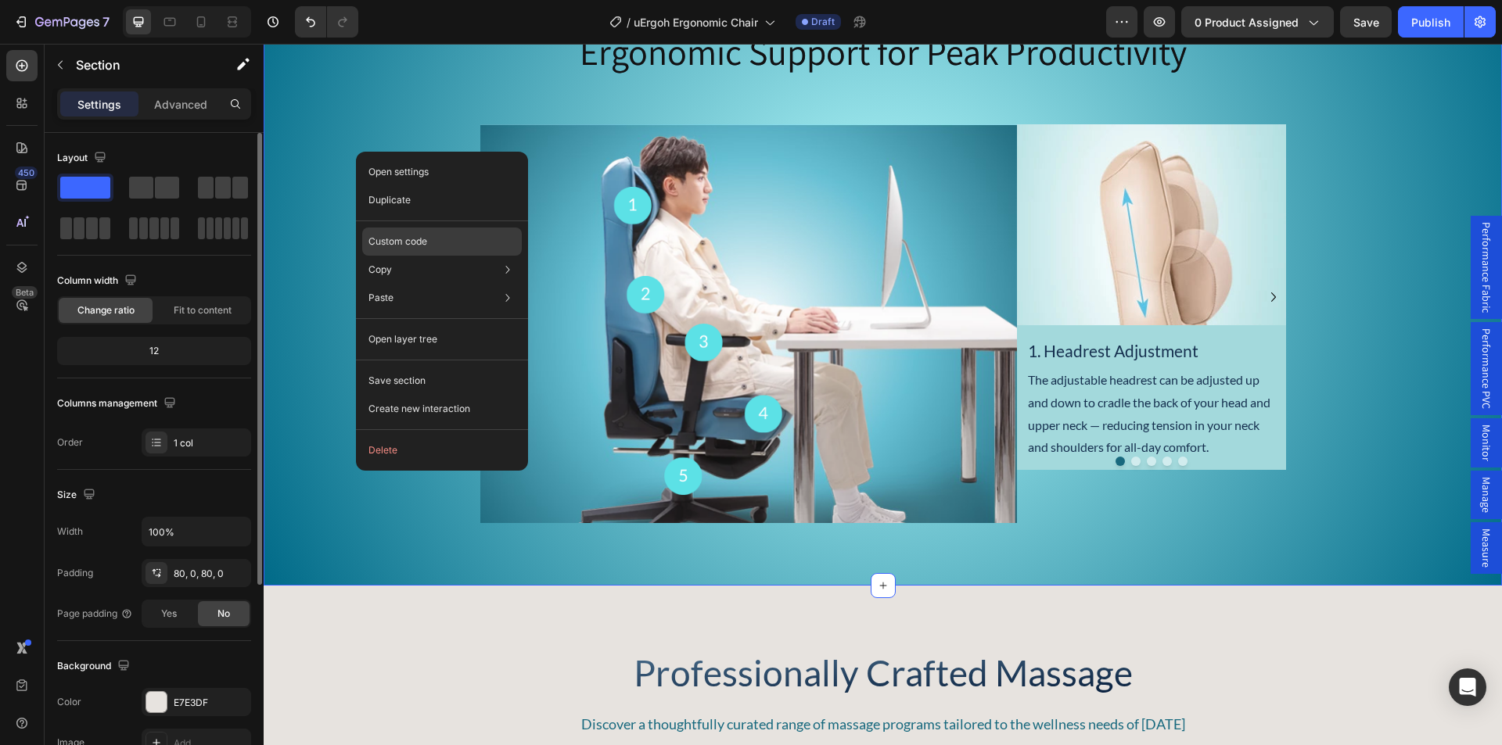
click at [412, 241] on p "Custom code" at bounding box center [397, 242] width 59 height 14
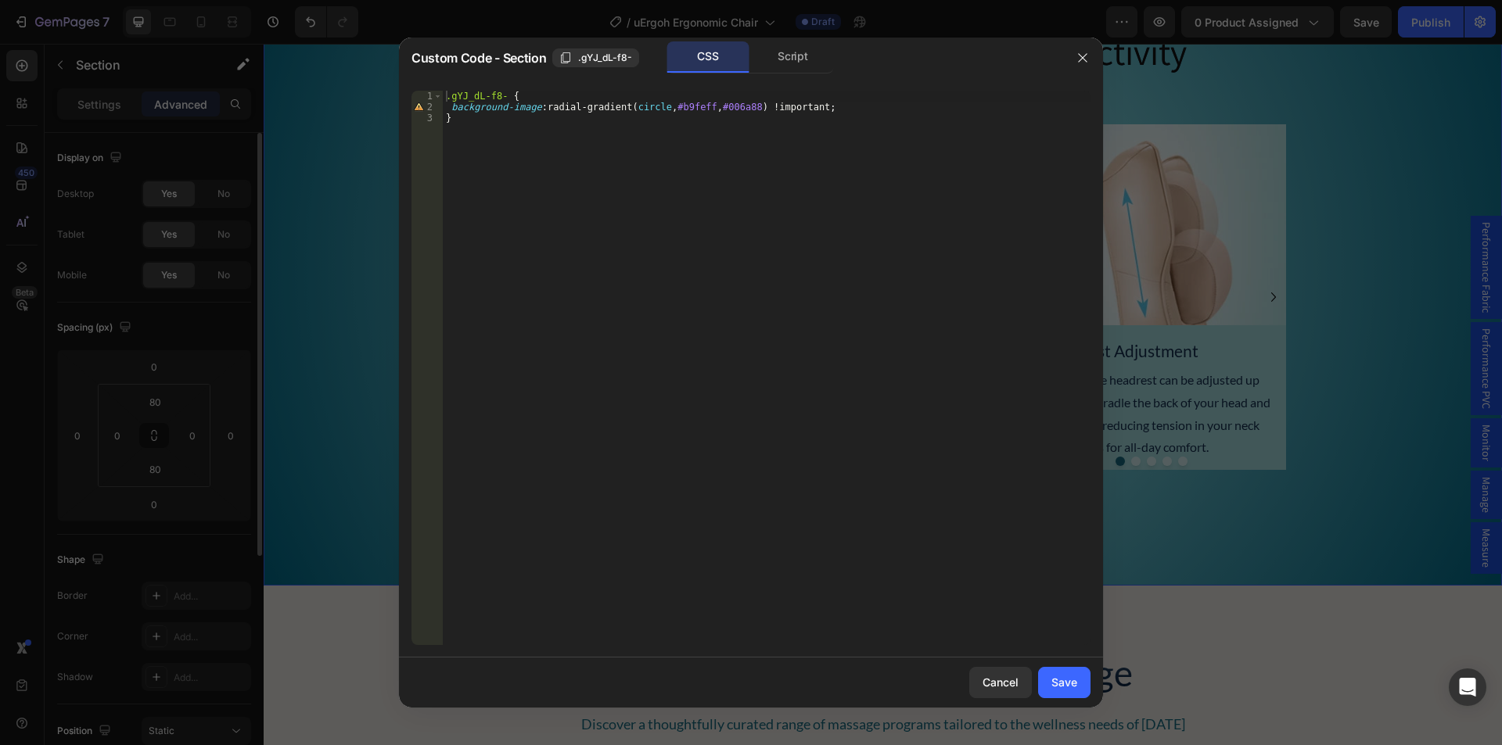
type textarea "background-image: radial-gradient(circle, #b9feff, #006a88) !important;"
drag, startPoint x: 843, startPoint y: 109, endPoint x: 407, endPoint y: 109, distance: 435.6
click at [407, 109] on div "background-image: radial-gradient(circle, #b9feff, #006a88) !important; 1 2 3 .…" at bounding box center [751, 368] width 704 height 580
click at [1082, 57] on icon "button" at bounding box center [1082, 57] width 9 height 9
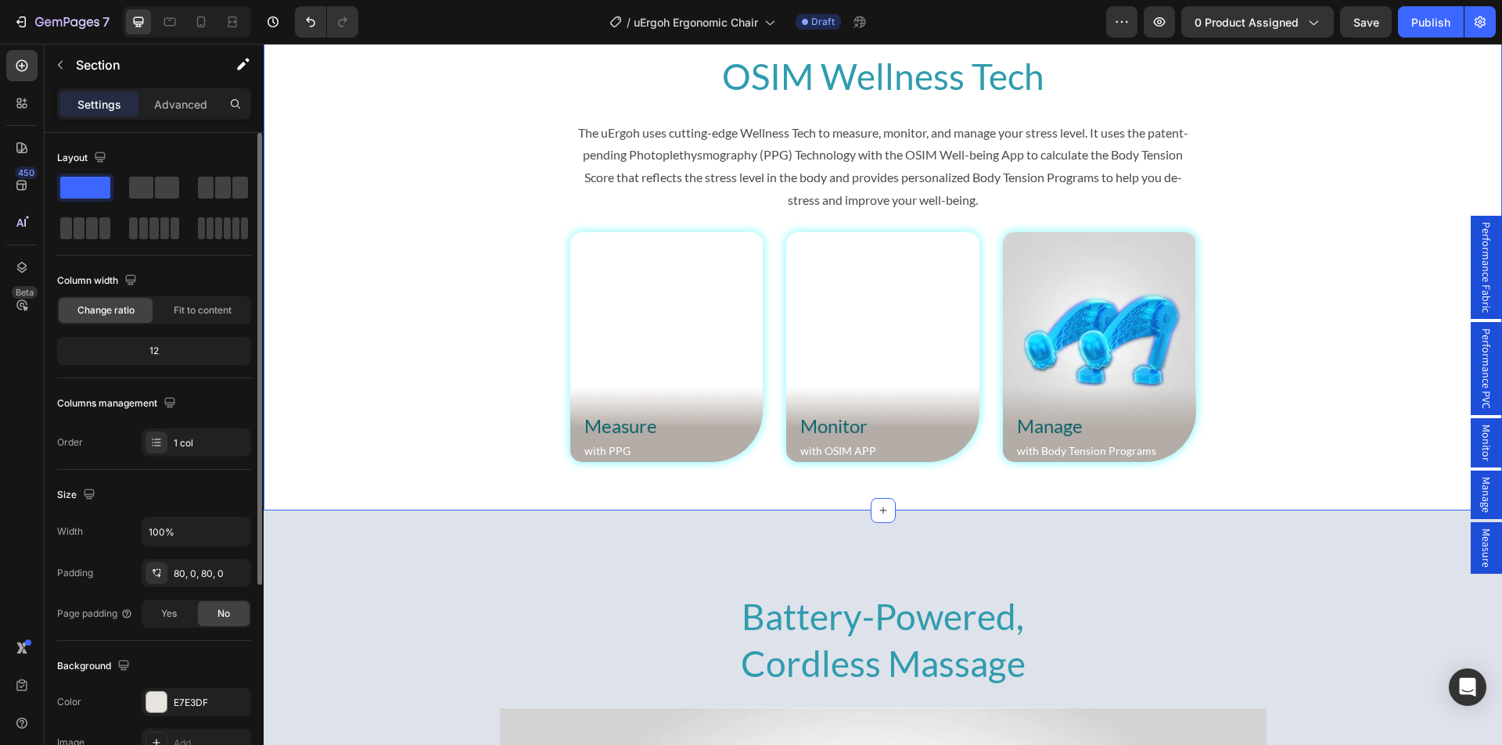
scroll to position [5541, 0]
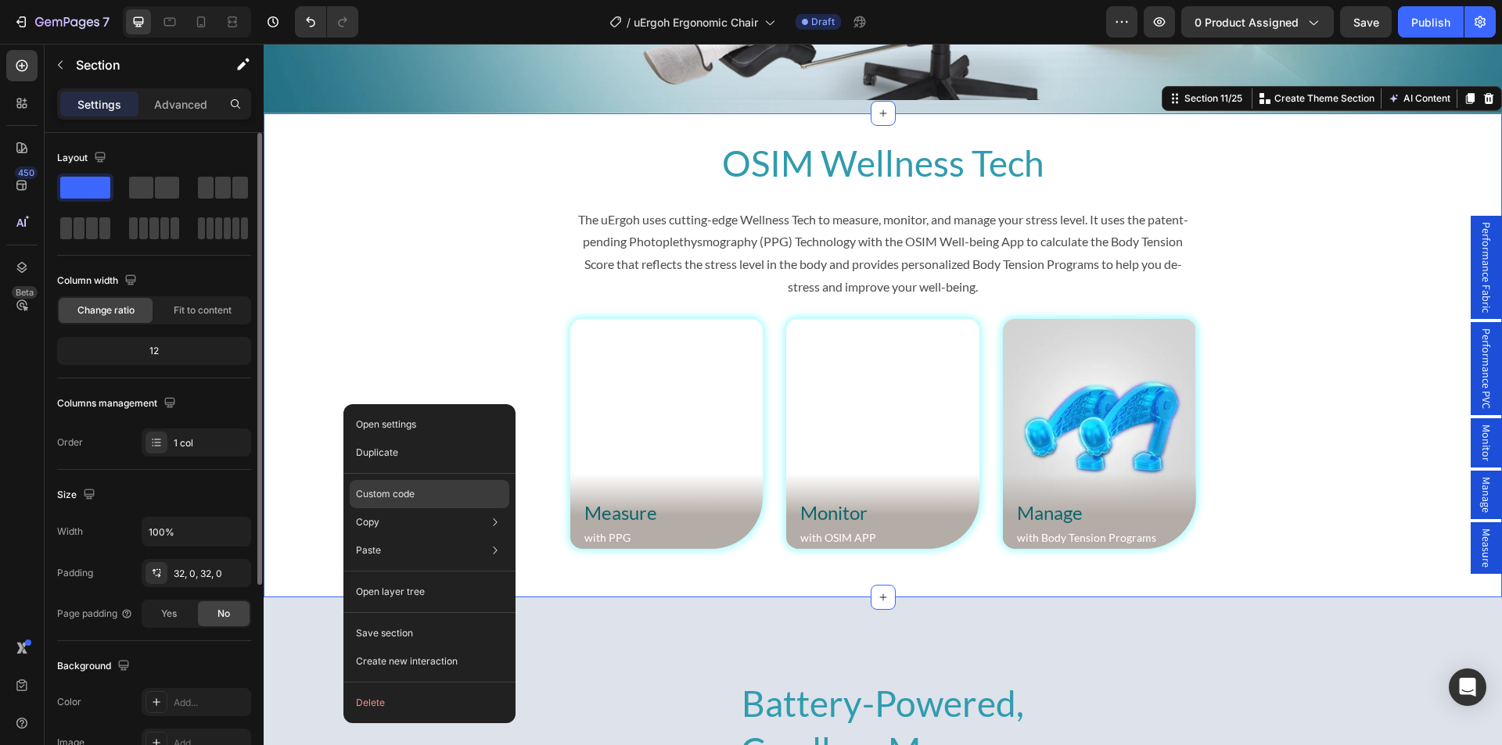
click at [397, 491] on p "Custom code" at bounding box center [385, 494] width 59 height 14
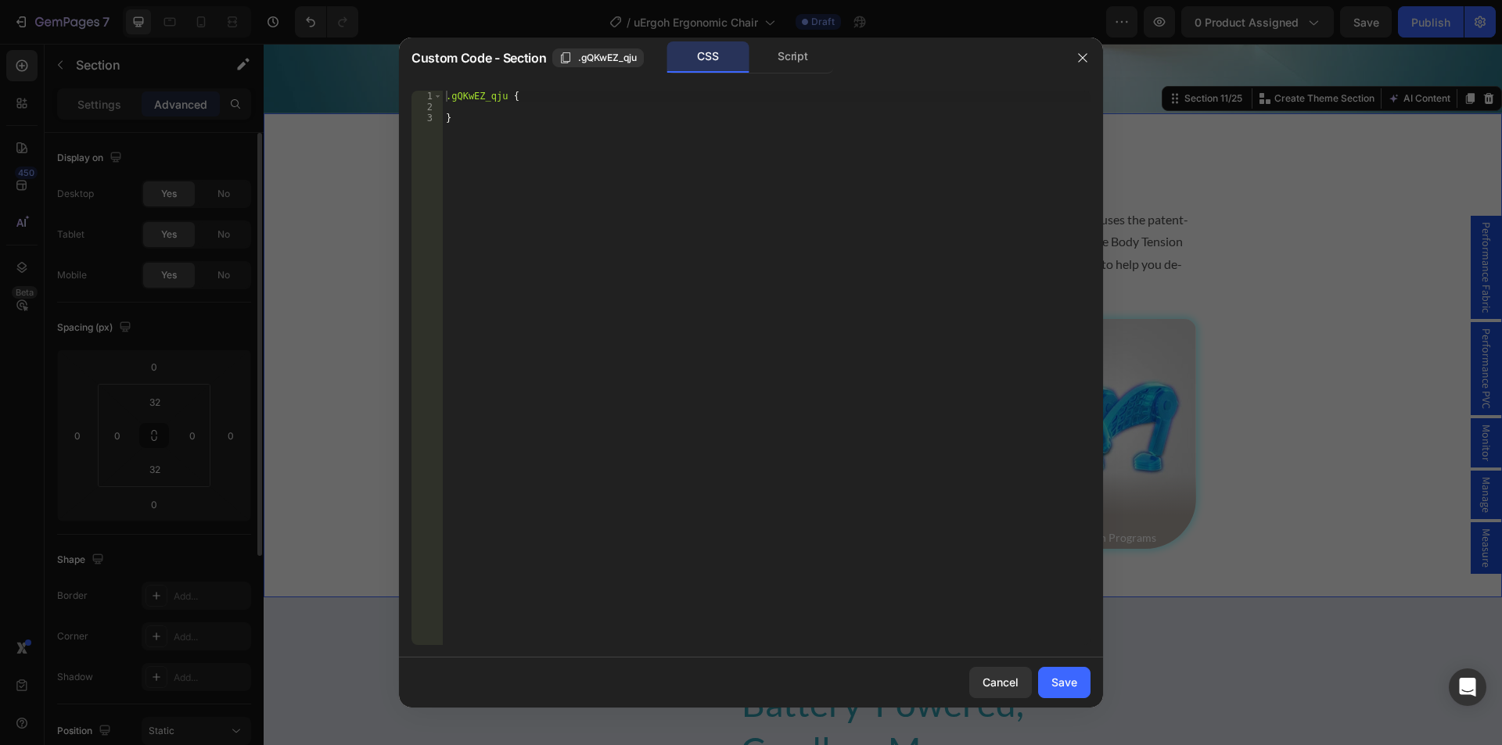
click at [476, 109] on div ".gQKwEZ_qju { }" at bounding box center [767, 379] width 648 height 576
paste textarea "background-image: radial-gradient(circle, #b9feff, #006a88) !important;"
type textarea "background-image: radial-gradient(circle, #b9feff, #006a88) !important;"
click at [1061, 687] on div "Save" at bounding box center [1064, 682] width 26 height 16
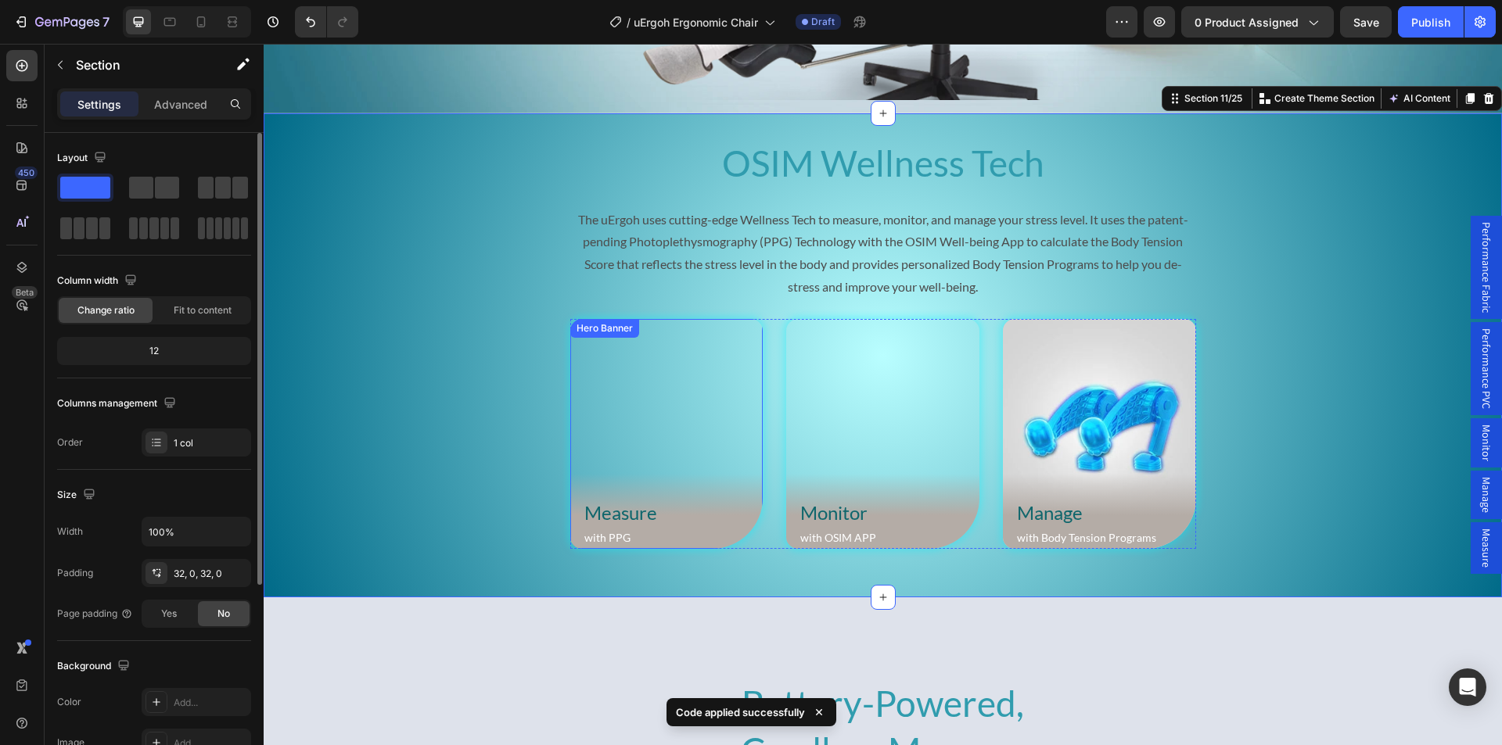
click at [609, 346] on div "Measure Heading with PPG Text Block Row Hero Banner" at bounding box center [666, 434] width 193 height 230
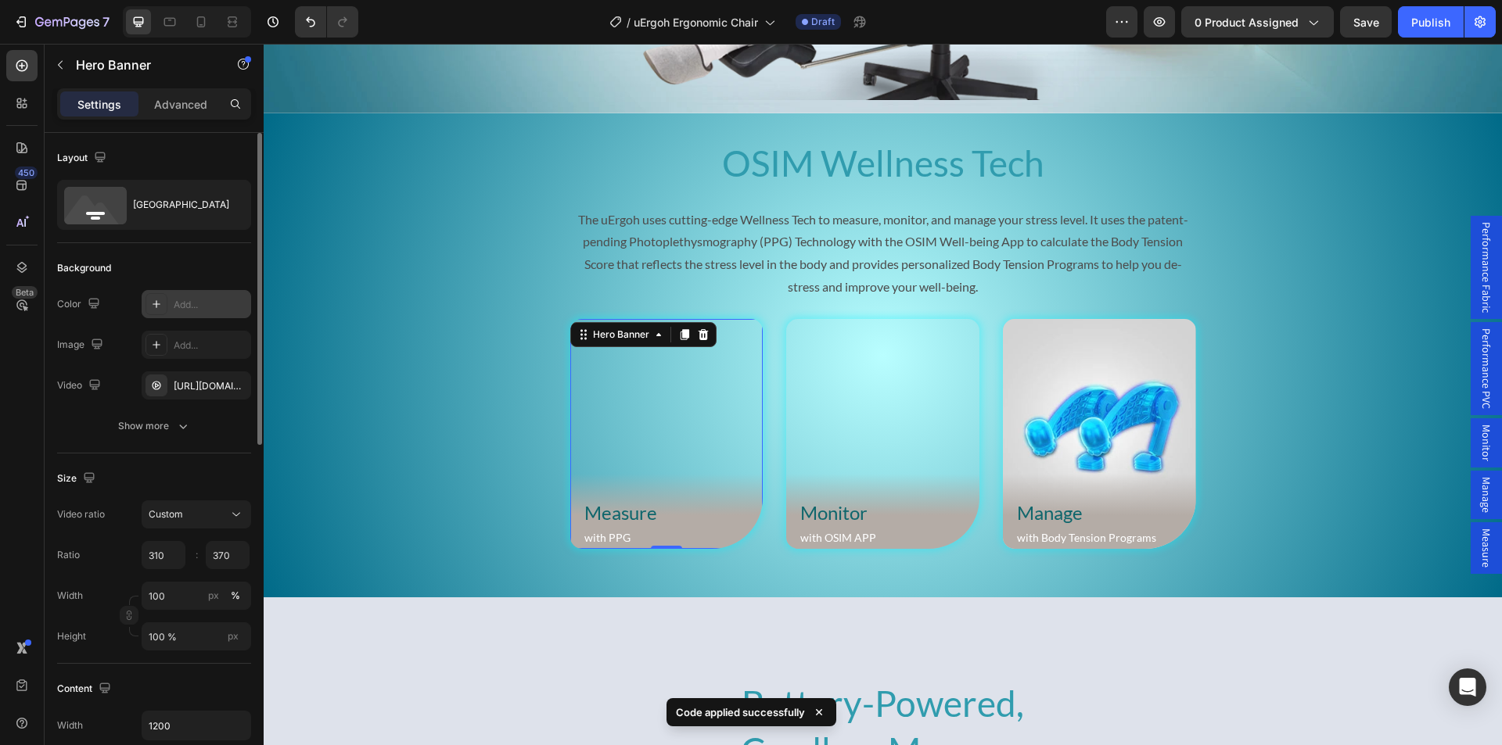
click at [156, 307] on icon at bounding box center [157, 304] width 8 height 8
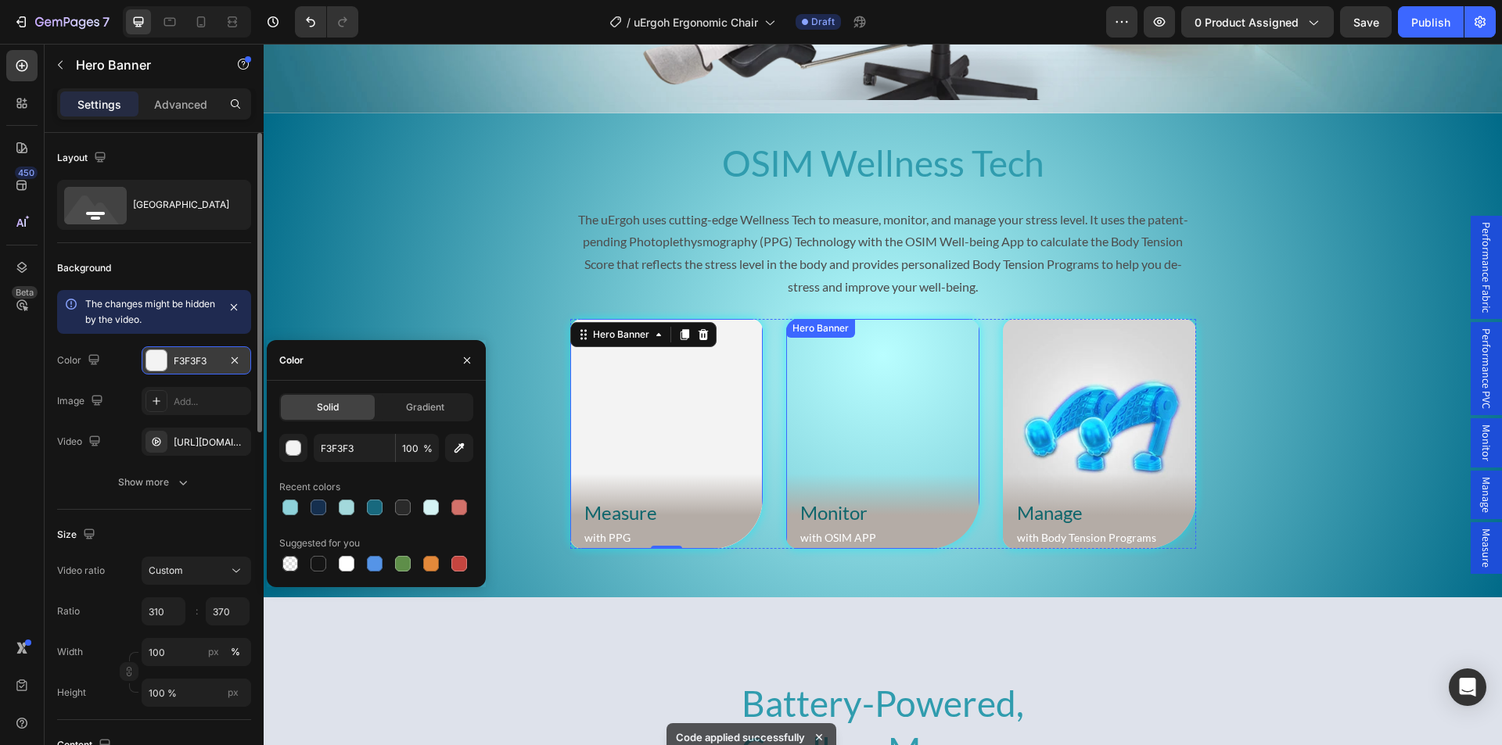
click at [807, 349] on video "Background Image" at bounding box center [882, 434] width 193 height 230
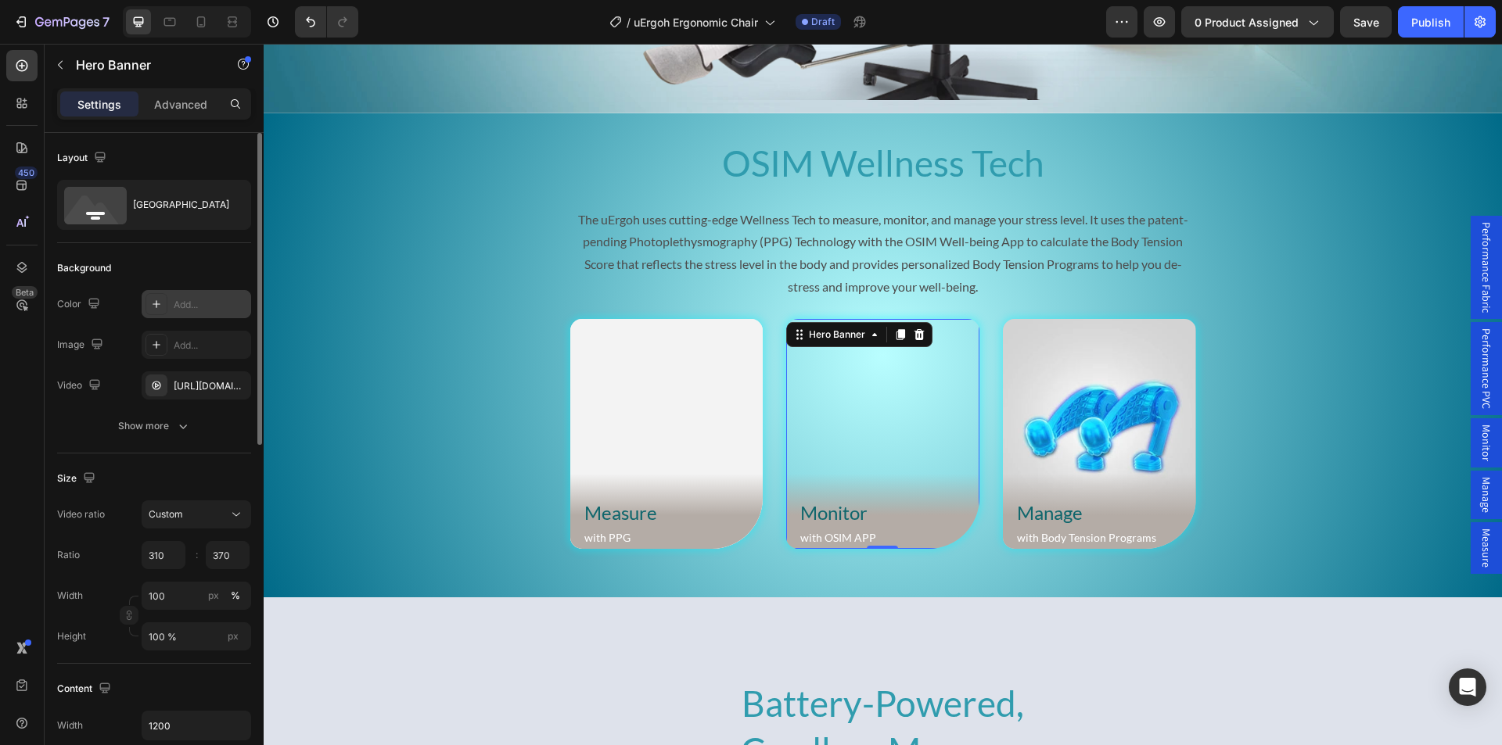
drag, startPoint x: 160, startPoint y: 304, endPoint x: 147, endPoint y: 254, distance: 51.8
click at [160, 304] on icon at bounding box center [156, 304] width 13 height 13
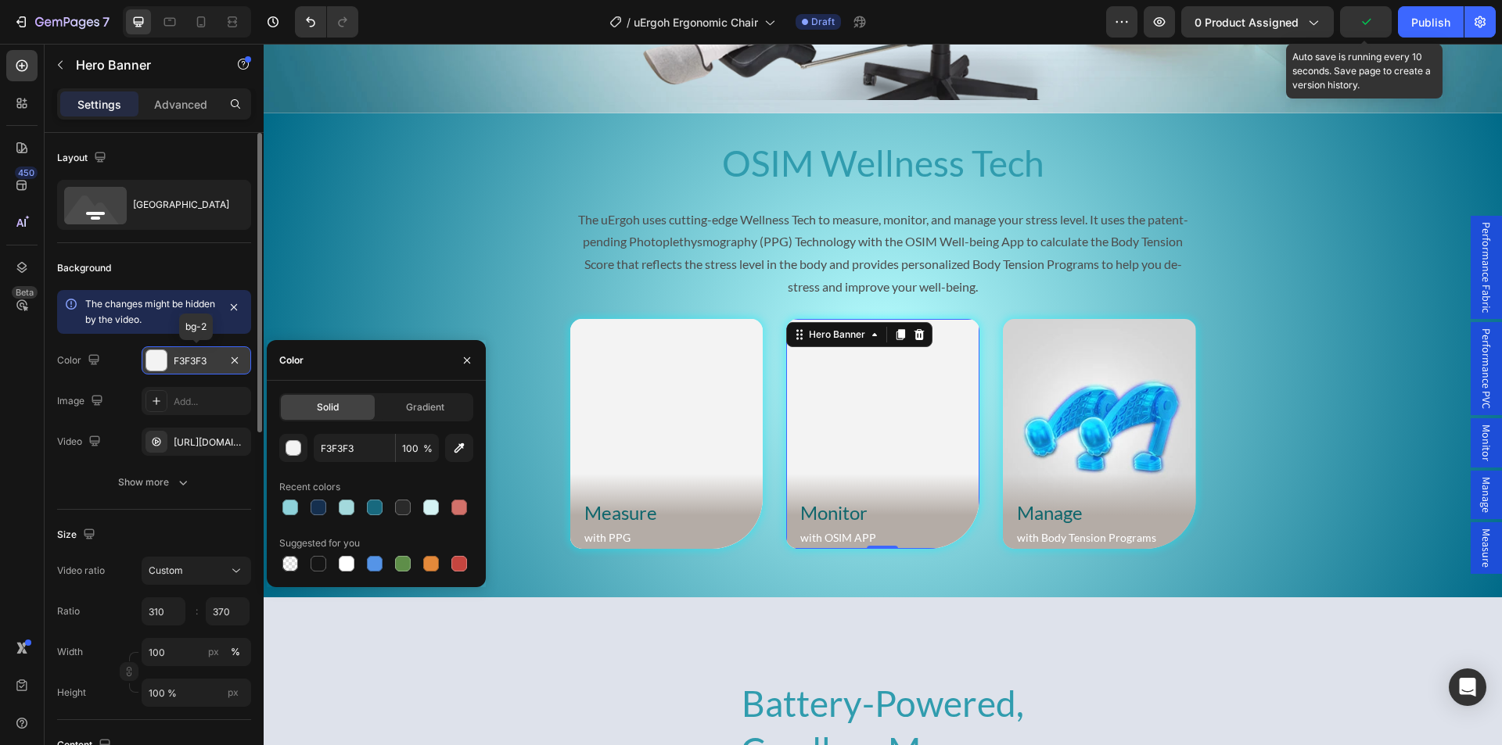
click at [1362, 22] on icon "button" at bounding box center [1366, 22] width 16 height 16
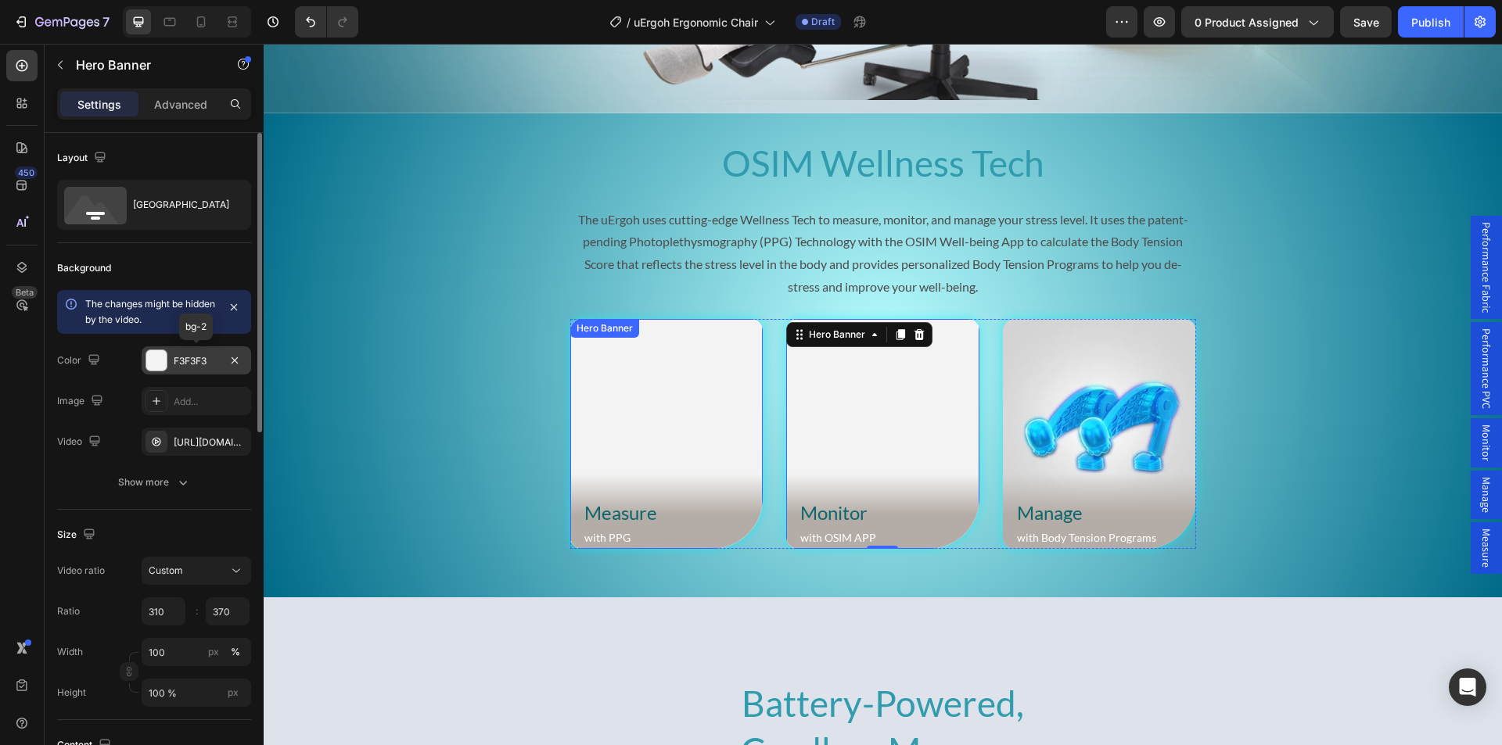
click at [597, 330] on div "Hero Banner" at bounding box center [604, 328] width 63 height 14
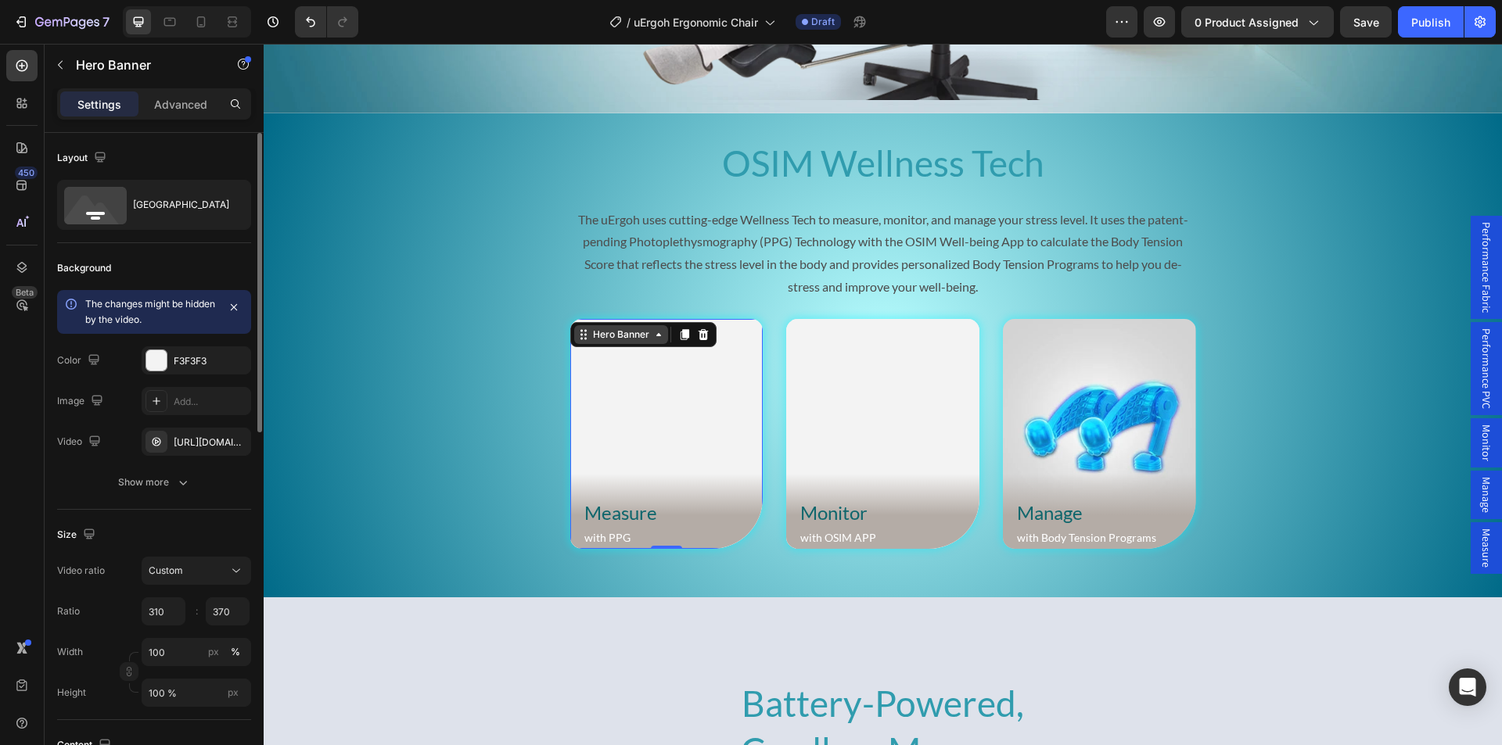
click at [608, 343] on div "Hero Banner" at bounding box center [621, 334] width 94 height 19
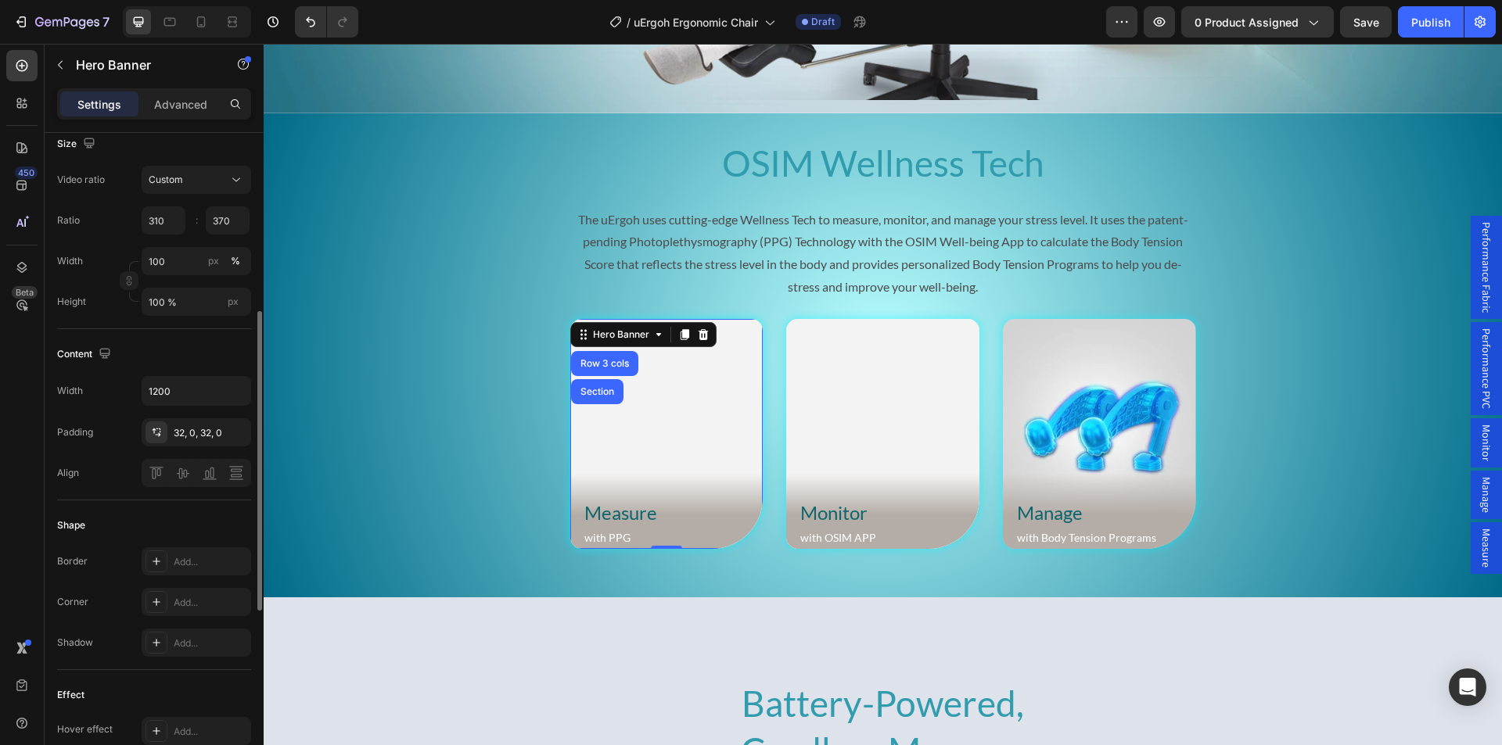
scroll to position [469, 0]
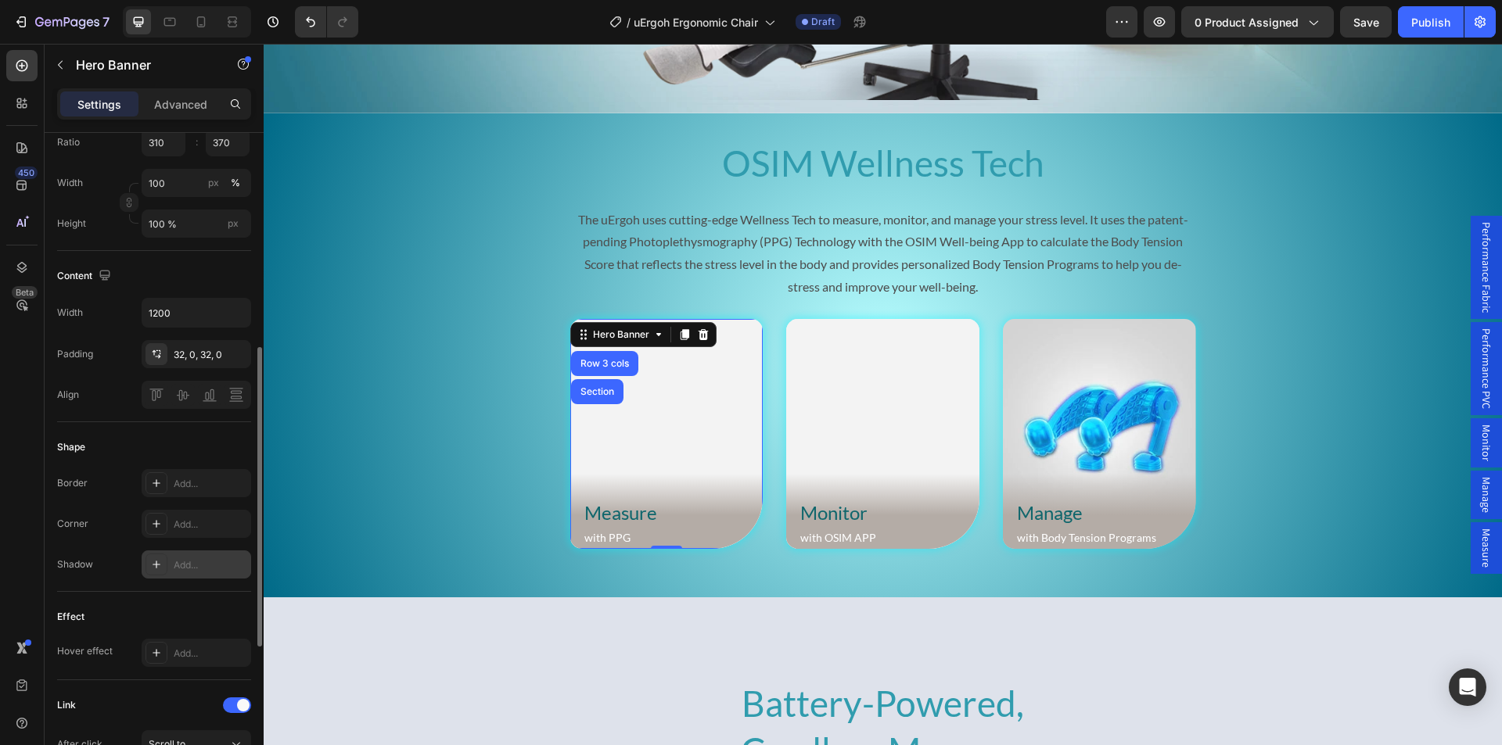
click at [160, 563] on icon at bounding box center [156, 564] width 13 height 13
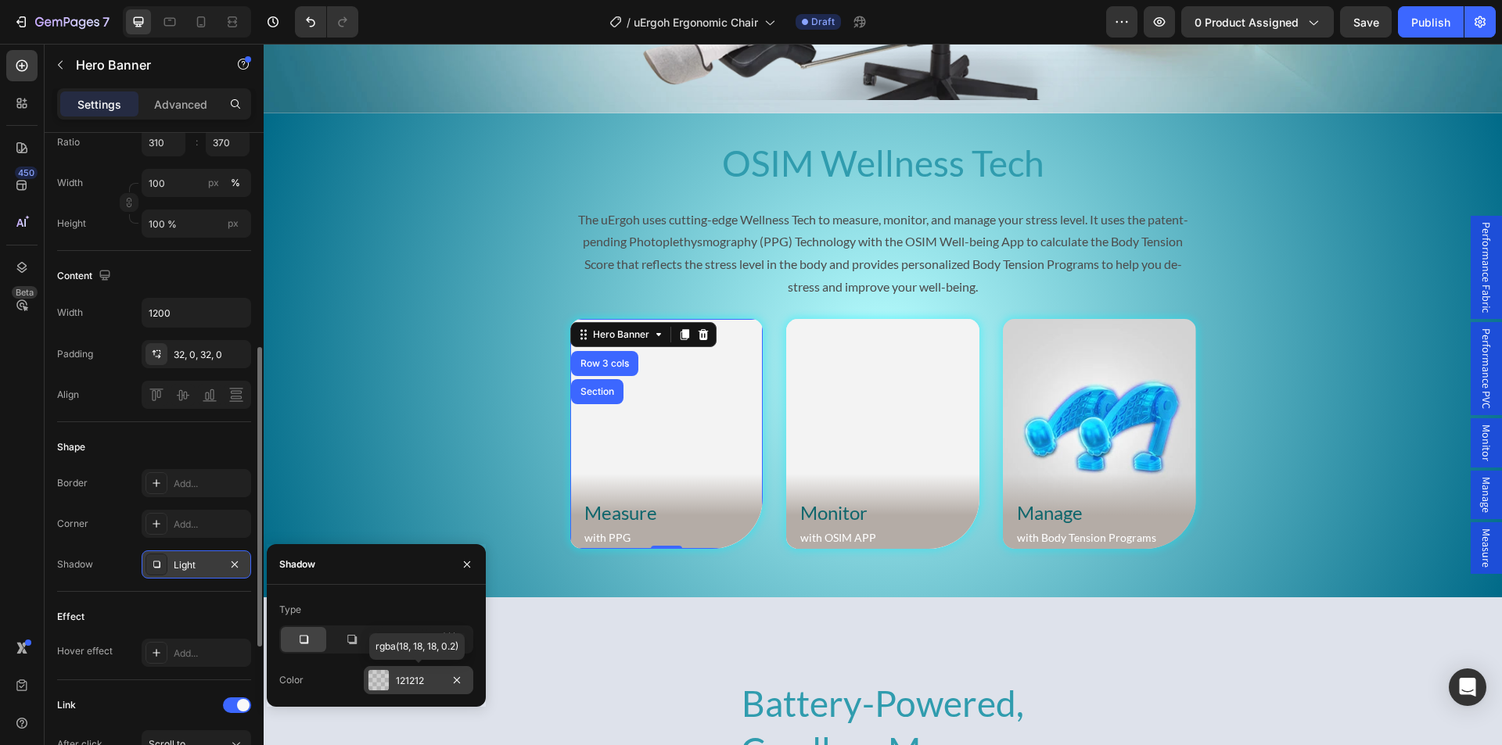
click at [379, 681] on div at bounding box center [378, 680] width 20 height 20
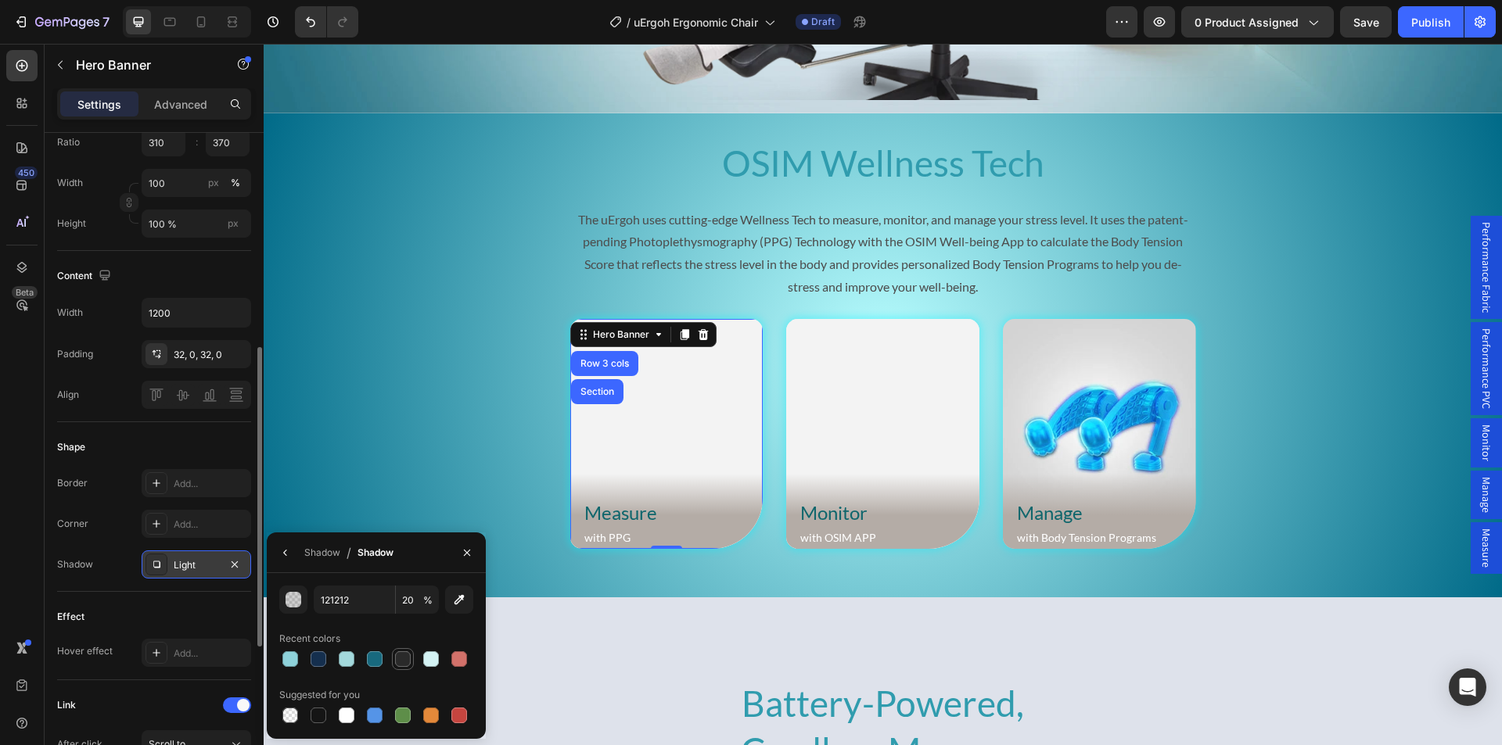
click at [399, 662] on div at bounding box center [403, 659] width 16 height 16
type input "2A2A2A"
type input "100"
click at [368, 624] on div "2A2A2A 100 % Recent colors Suggested for you" at bounding box center [376, 656] width 194 height 141
click at [326, 552] on div "Shadow" at bounding box center [322, 553] width 36 height 14
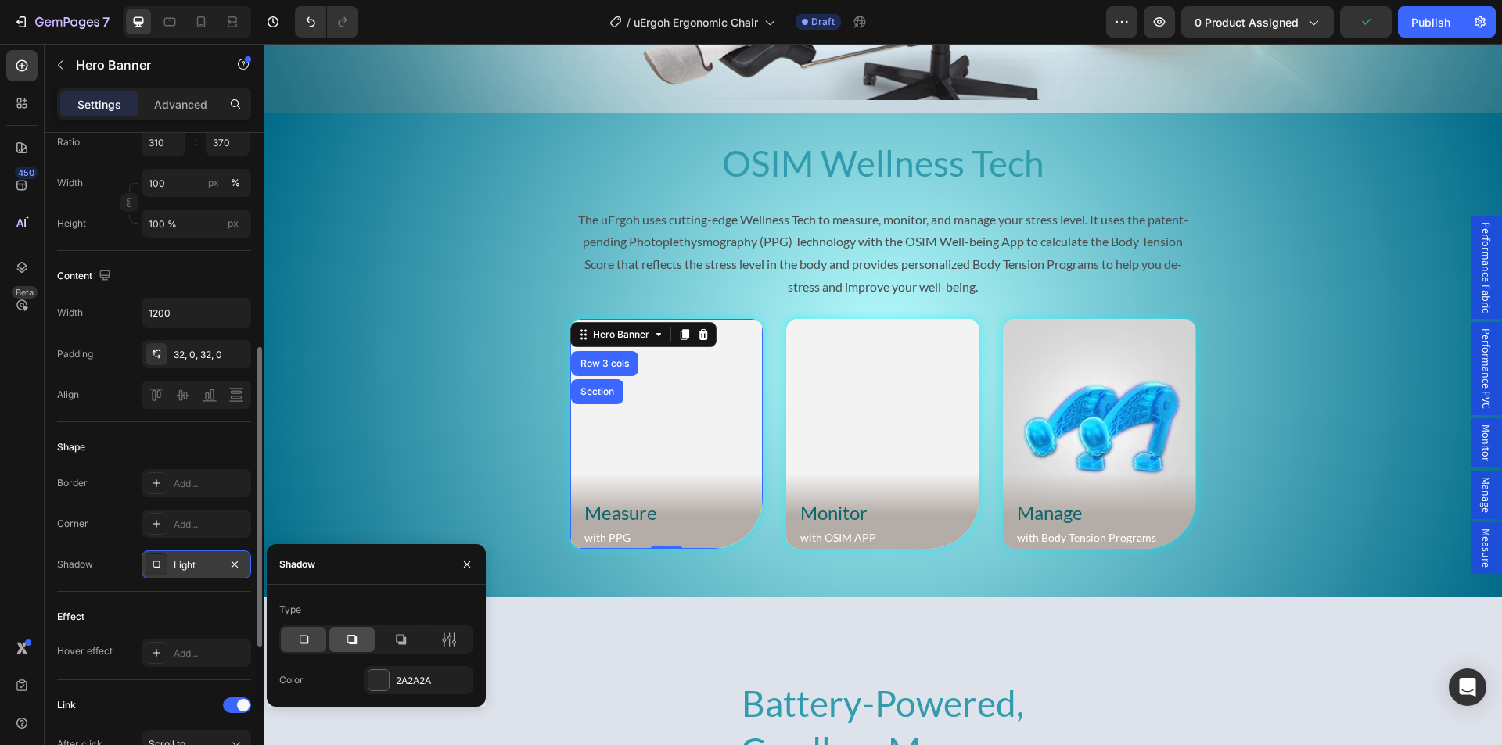
click at [350, 641] on icon at bounding box center [352, 640] width 16 height 16
click at [400, 641] on icon at bounding box center [401, 640] width 16 height 16
click at [450, 641] on icon at bounding box center [449, 640] width 16 height 16
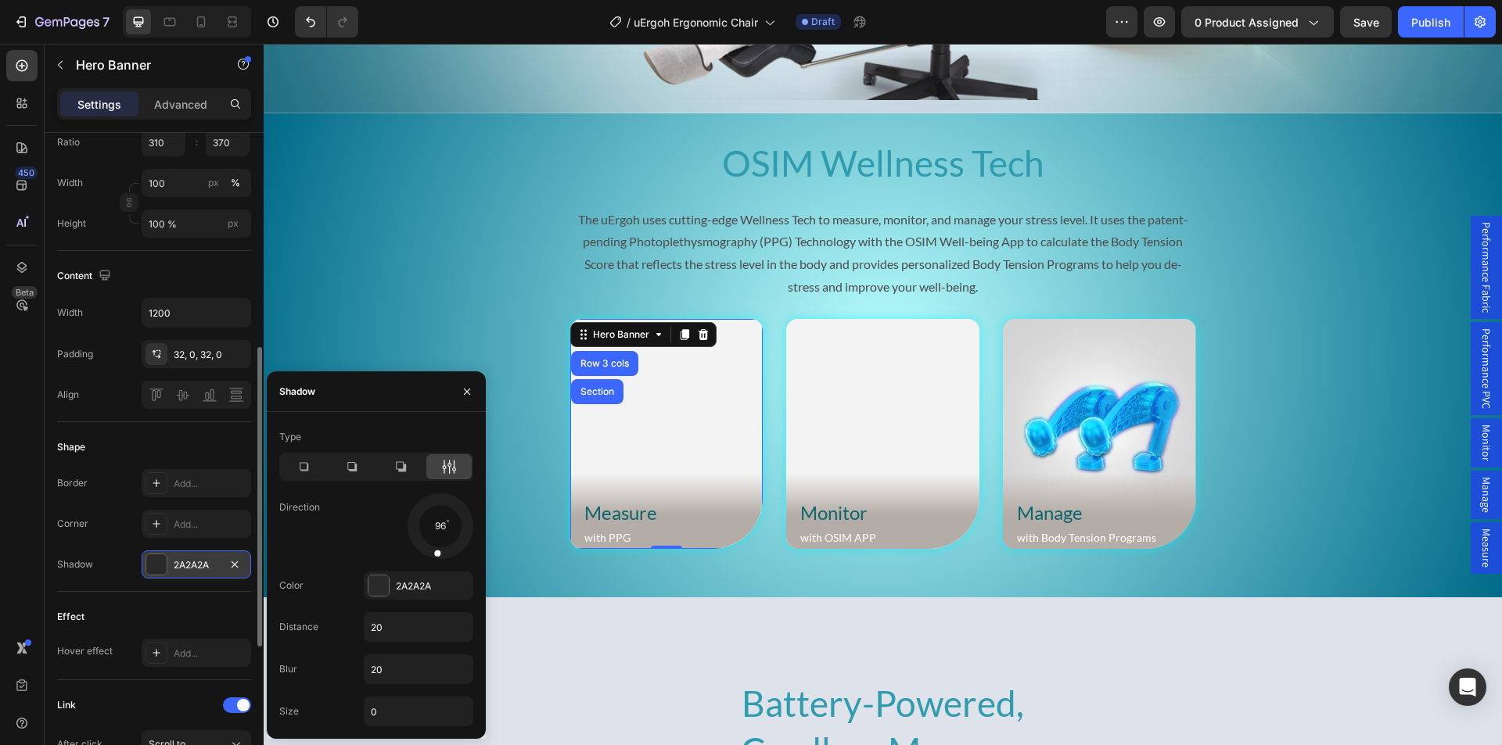
click at [437, 527] on div at bounding box center [440, 526] width 70 height 70
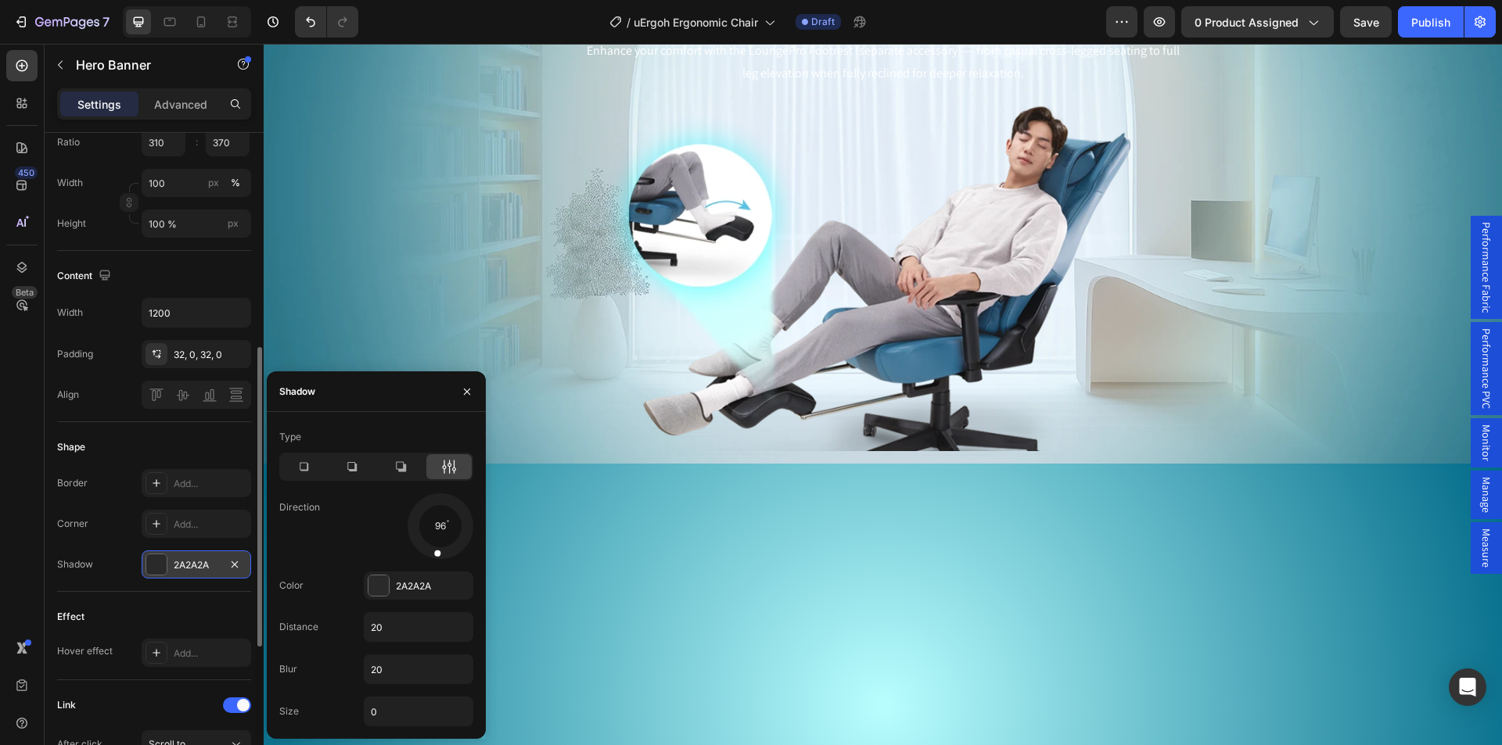
scroll to position [4368, 0]
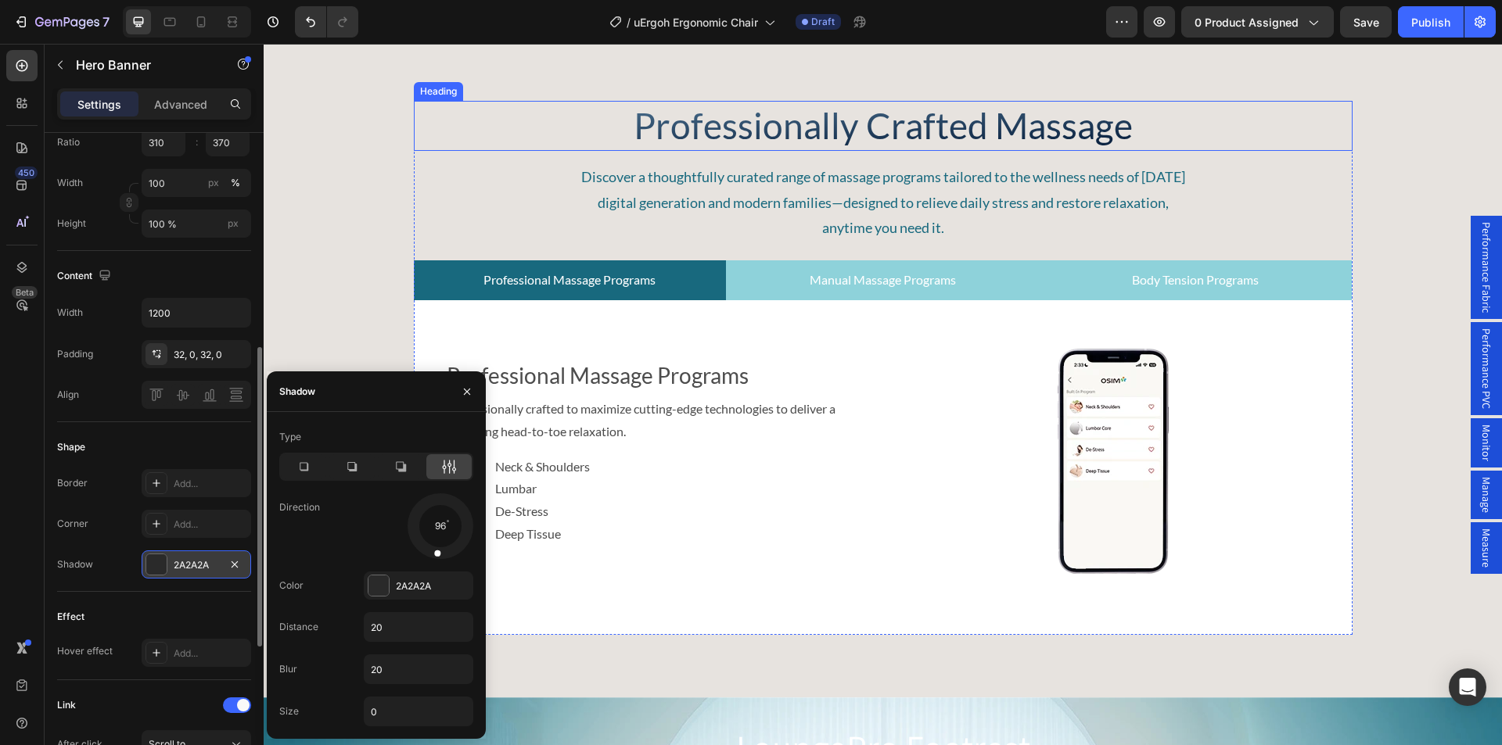
click at [824, 151] on h2 "Professionally Crafted Massage" at bounding box center [883, 126] width 939 height 50
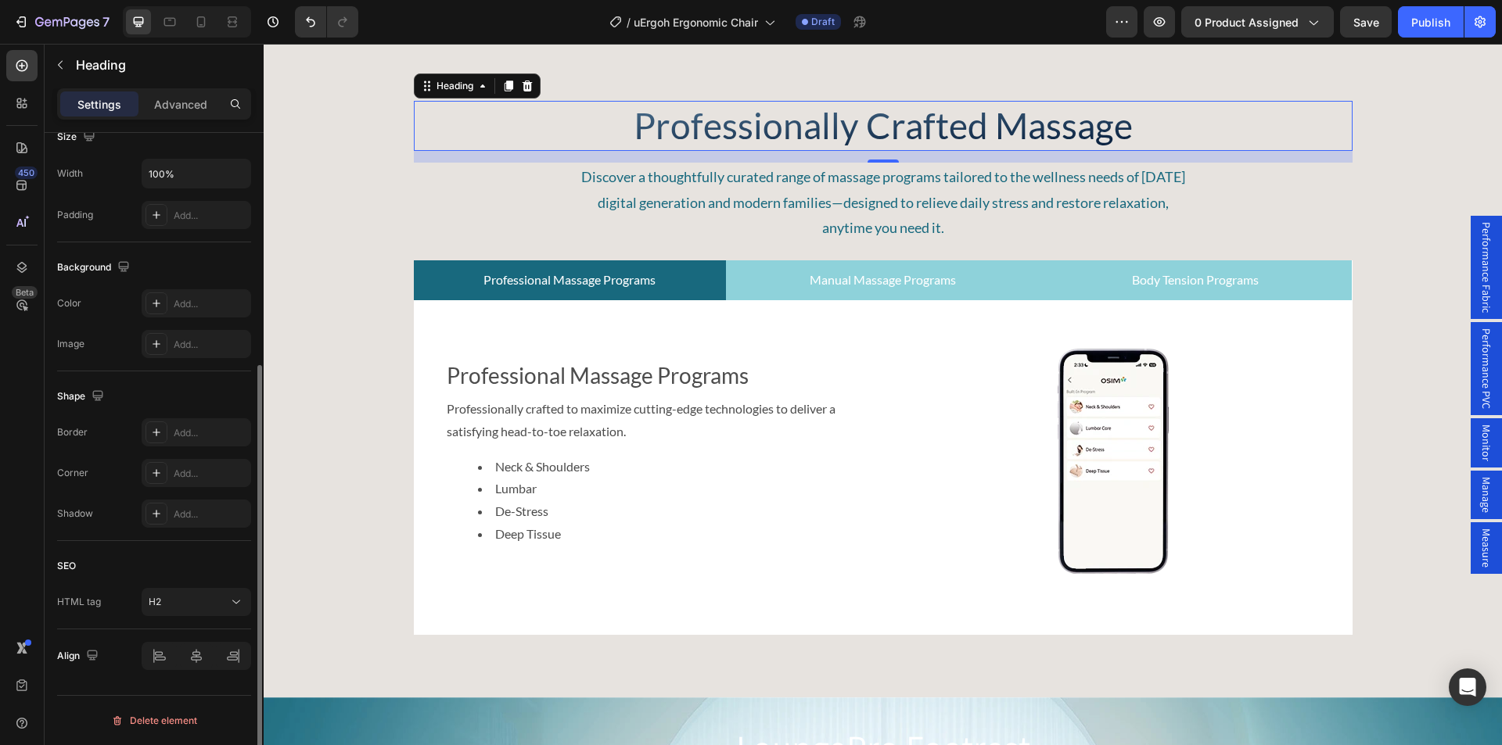
scroll to position [0, 0]
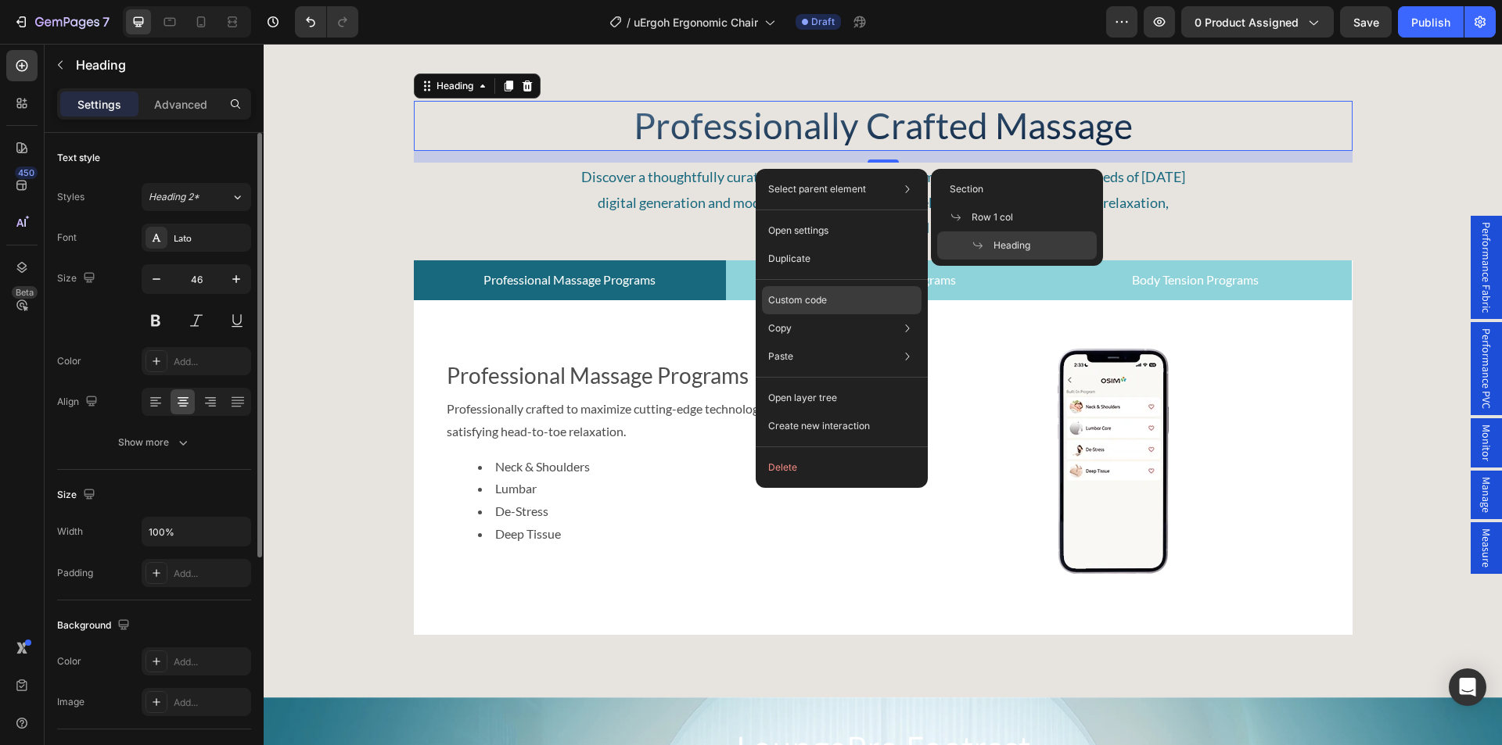
click at [797, 343] on div "Custom code" at bounding box center [842, 357] width 160 height 28
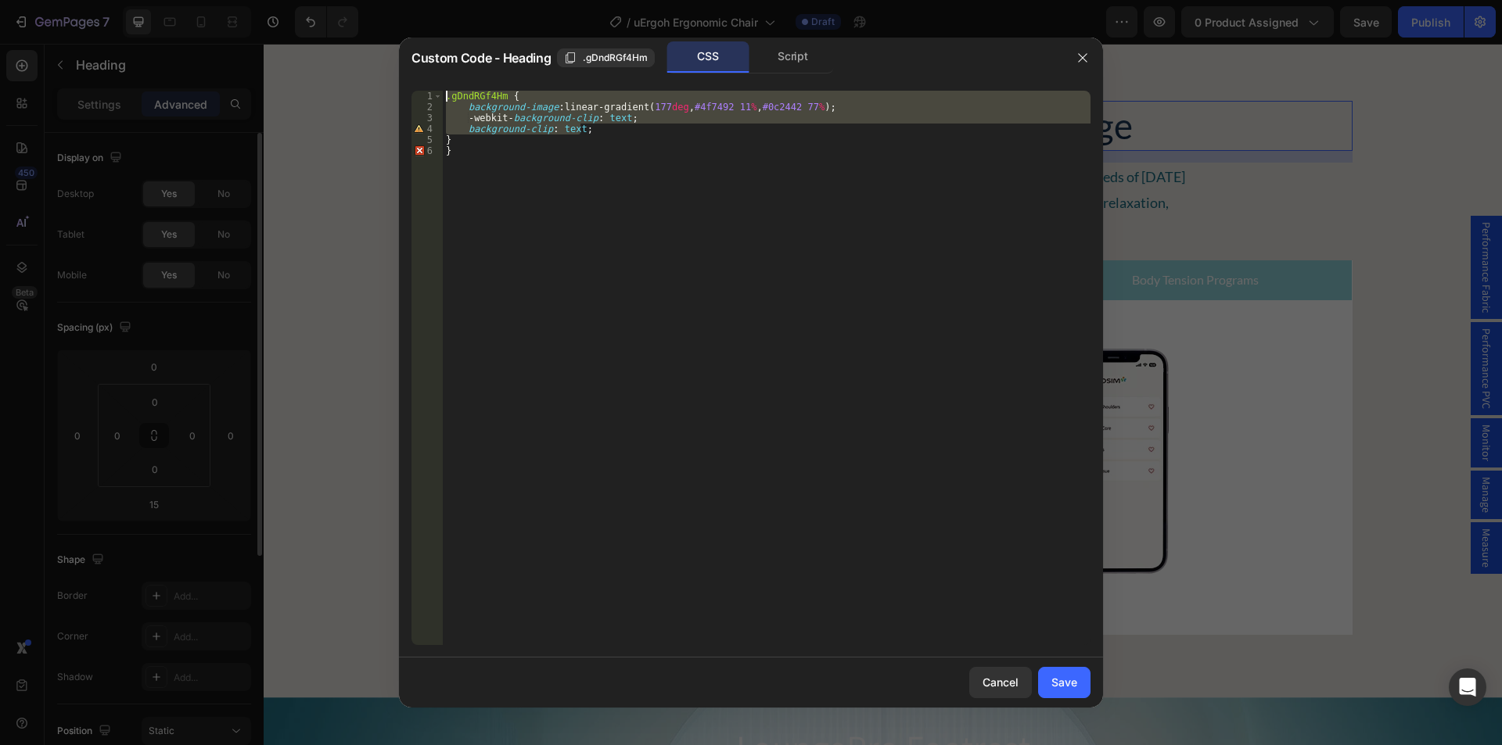
drag, startPoint x: 594, startPoint y: 130, endPoint x: 425, endPoint y: 101, distance: 171.4
click at [425, 101] on div "background-clip: text; 1 2 3 4 5 6 .gDndRGf4Hm { background-image : linear-grad…" at bounding box center [750, 368] width 679 height 555
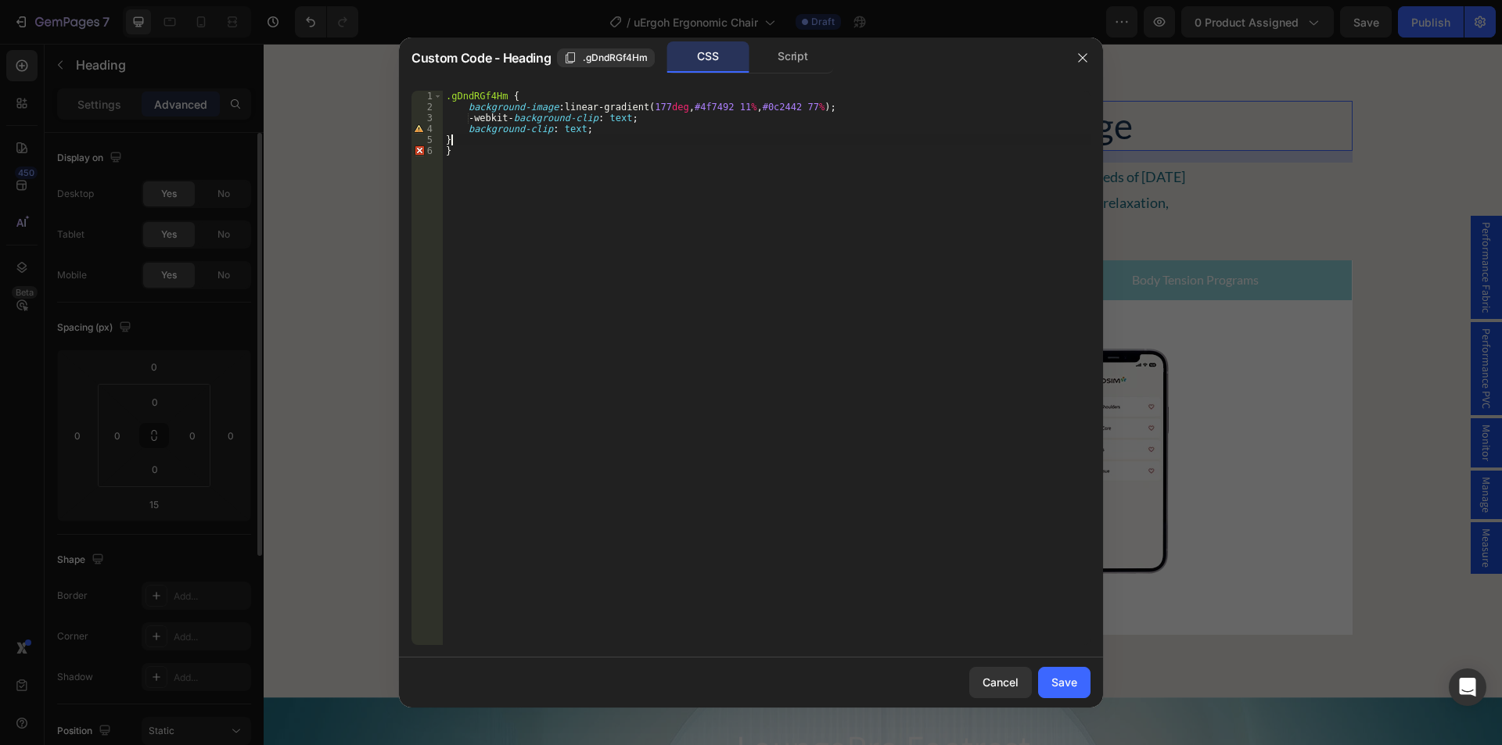
click at [509, 138] on div ".gDndRGf4Hm { background-image : linear-gradient( 177 deg , #4f7492 11 % , #0c2…" at bounding box center [767, 379] width 648 height 576
type textarea "}"
click at [476, 149] on div ".gDndRGf4Hm { background-image : linear-gradient( 177 deg , #4f7492 11 % , #0c2…" at bounding box center [767, 379] width 648 height 576
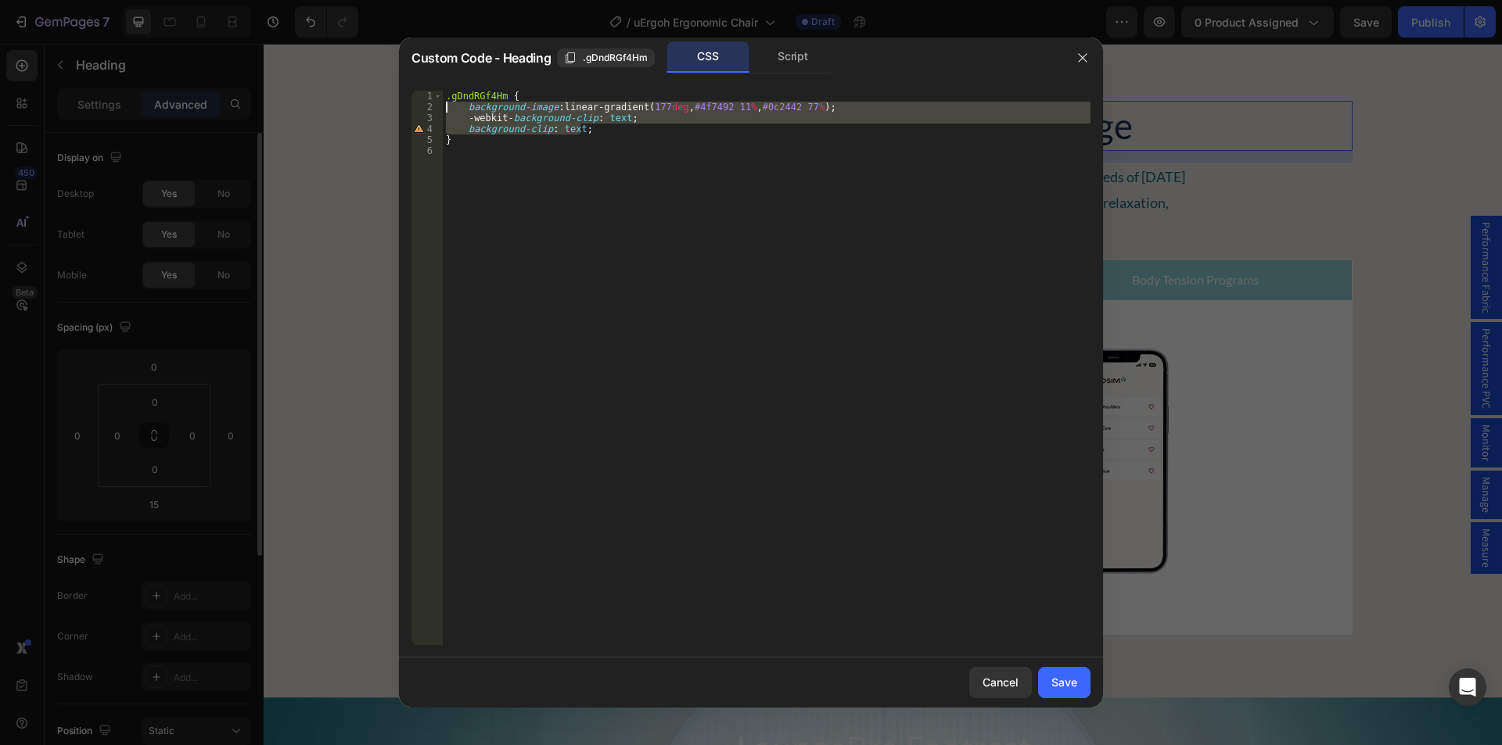
drag, startPoint x: 594, startPoint y: 132, endPoint x: 436, endPoint y: 110, distance: 160.3
click at [436, 110] on div "1 2 3 4 5 6 .gDndRGf4Hm { background-image : linear-gradient( 177 deg , #4f7492…" at bounding box center [750, 368] width 679 height 555
type textarea "background-image: linear-gradient(177deg, #4f7492 11%, #0c2442 77%); -webkit-ba…"
click at [994, 675] on div "Cancel" at bounding box center [1000, 682] width 36 height 16
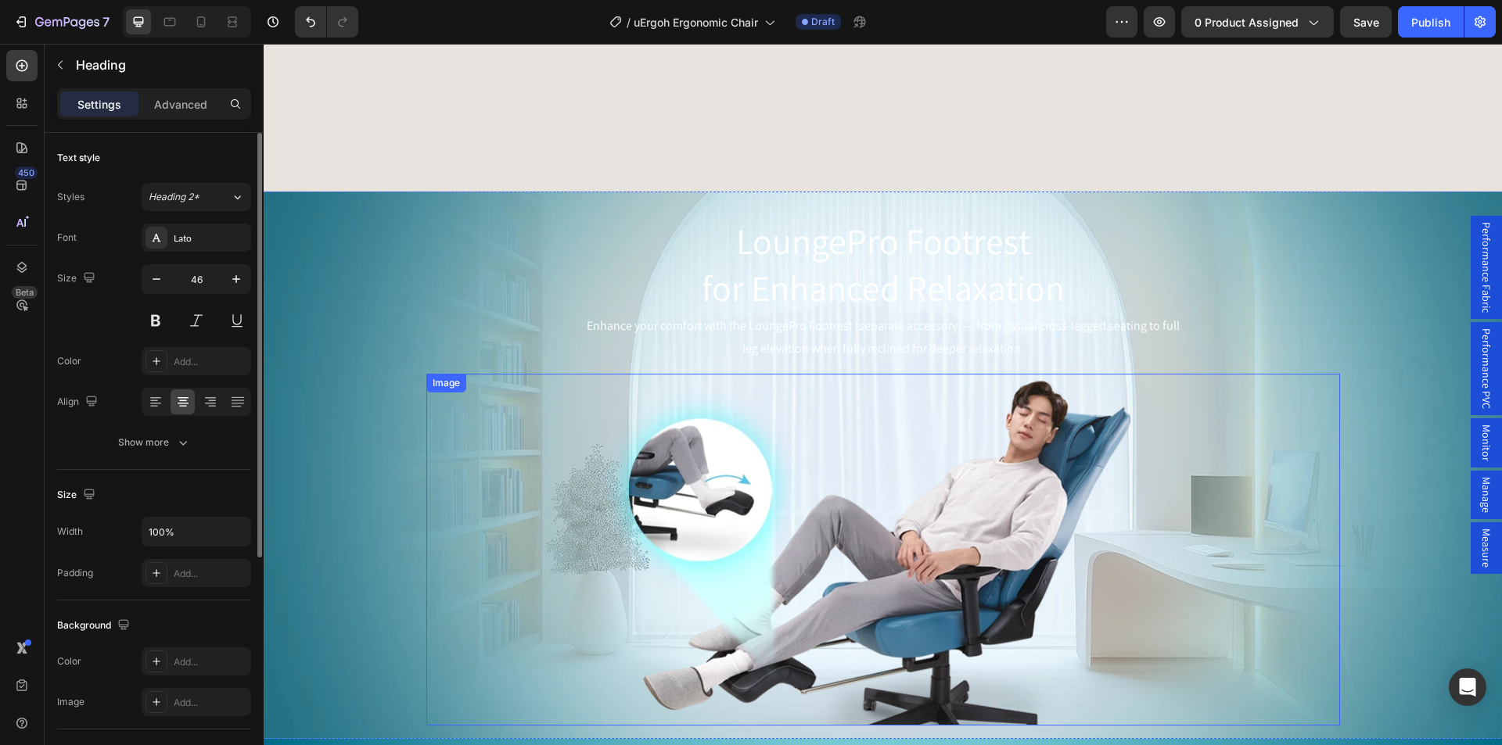
scroll to position [5307, 0]
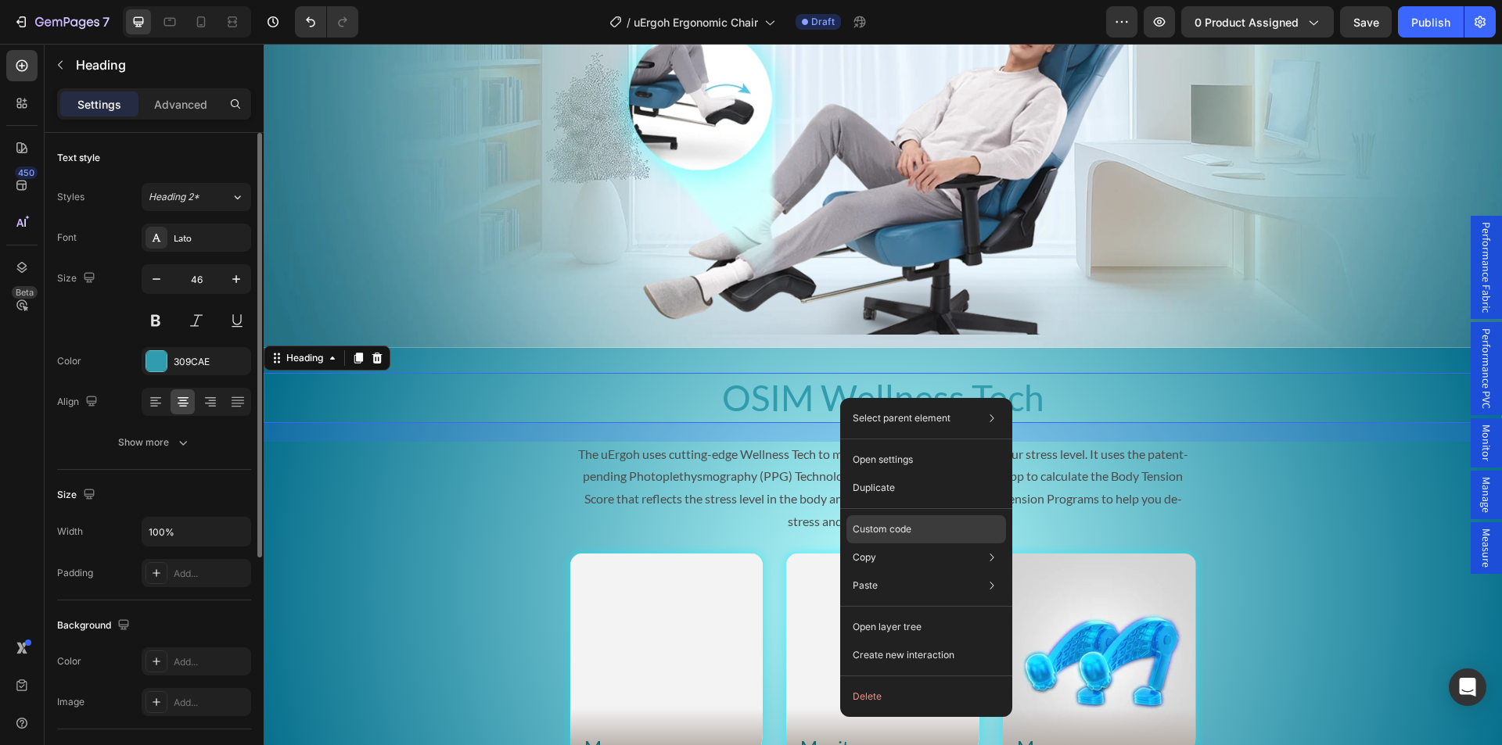
click at [882, 532] on p "Custom code" at bounding box center [881, 529] width 59 height 14
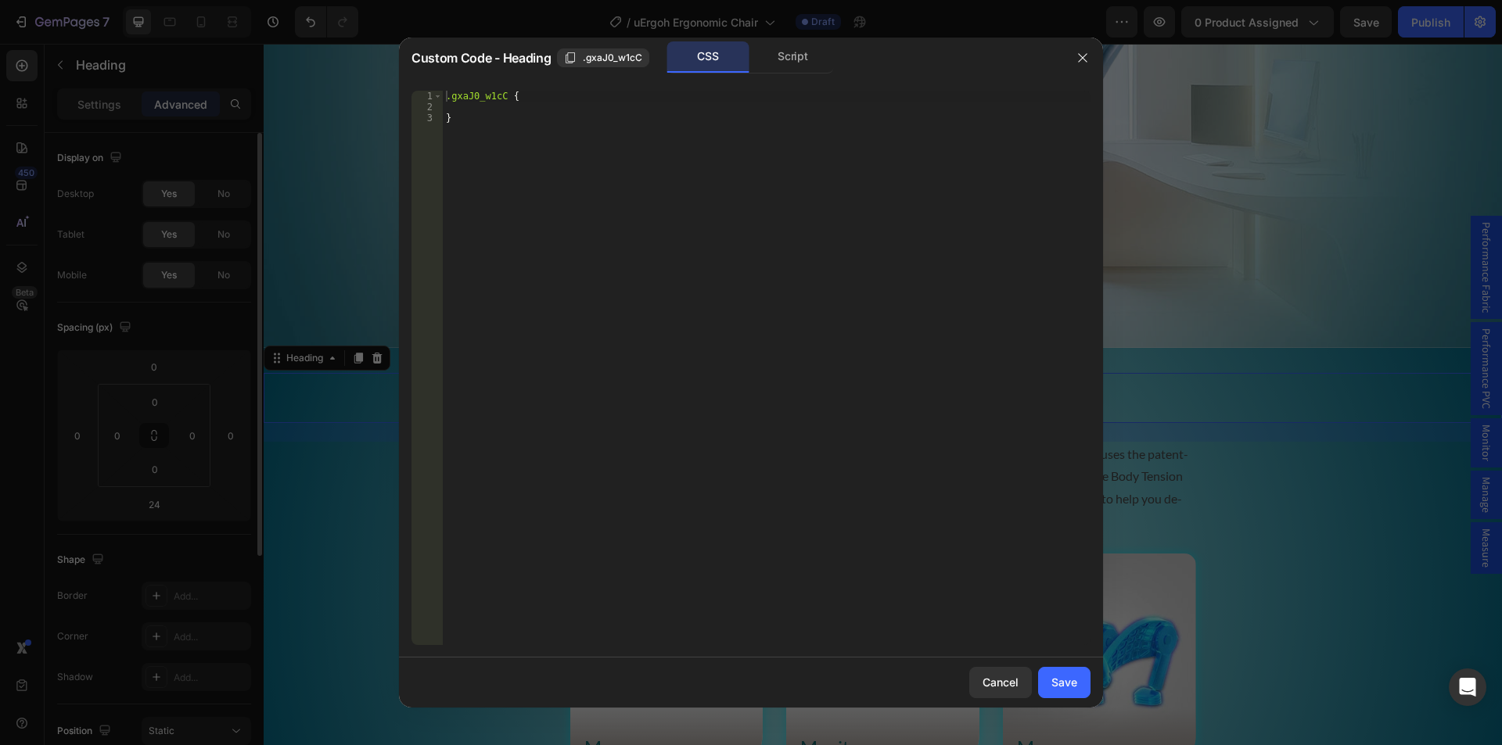
click at [472, 109] on div ".gxaJ0_w1cC { }" at bounding box center [767, 379] width 648 height 576
paste textarea "background-clip: text;"
type textarea "background-clip: text;"
drag, startPoint x: 1064, startPoint y: 682, endPoint x: 766, endPoint y: 576, distance: 315.7
click at [1064, 682] on div "Save" at bounding box center [1064, 682] width 26 height 16
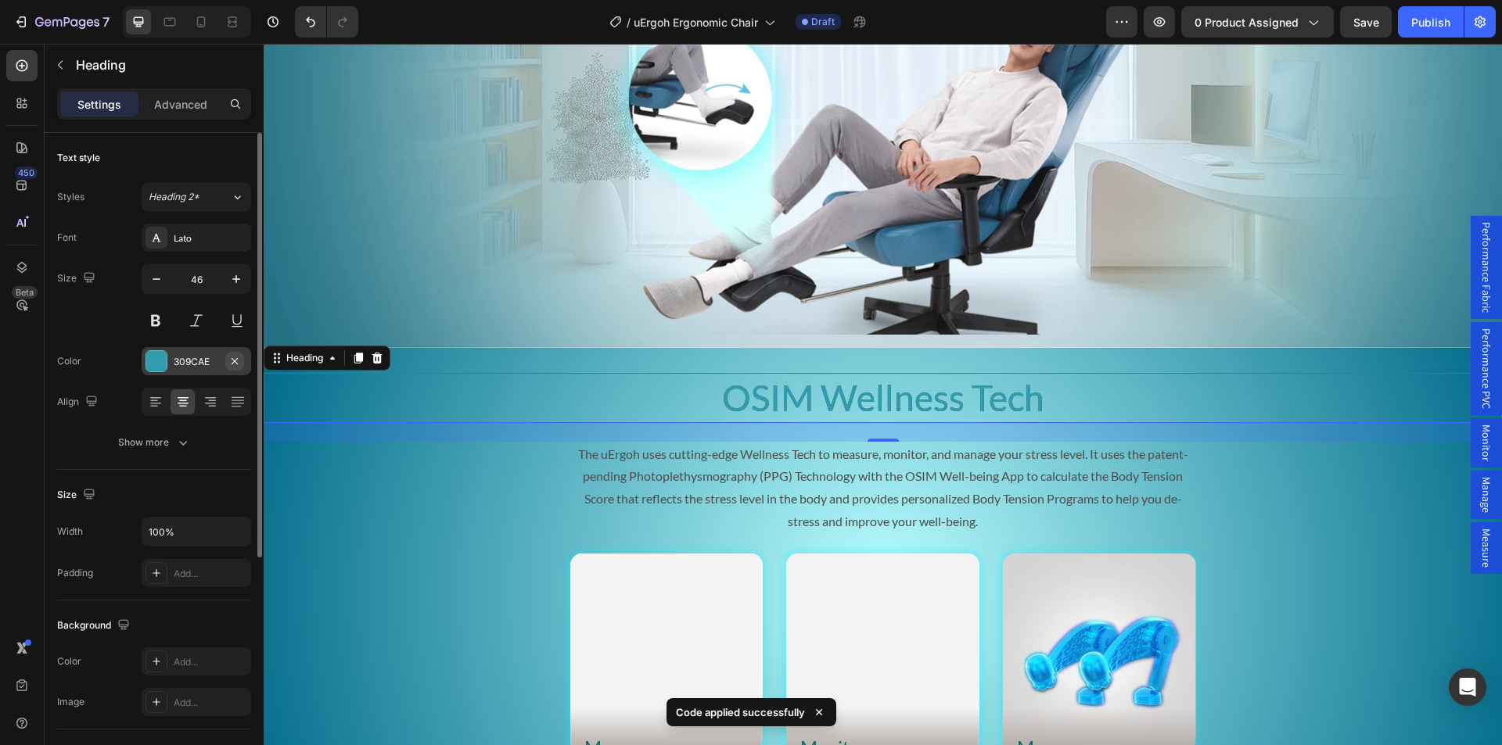
click at [238, 363] on icon "button" at bounding box center [234, 361] width 13 height 13
click at [831, 490] on p "The uErgoh uses cutting-edge Wellness Tech to measure, monitor, and manage your…" at bounding box center [883, 488] width 623 height 90
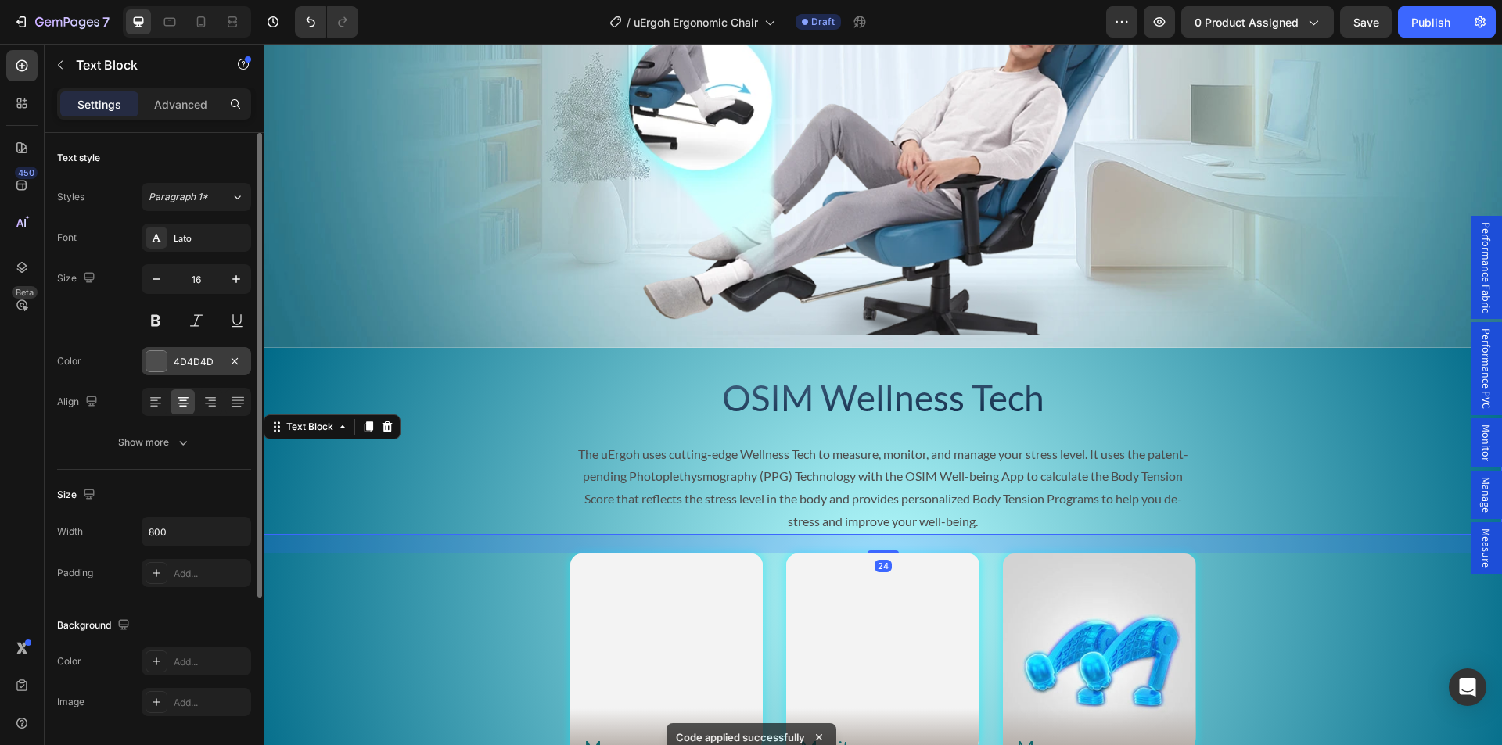
click at [146, 356] on div at bounding box center [156, 361] width 20 height 20
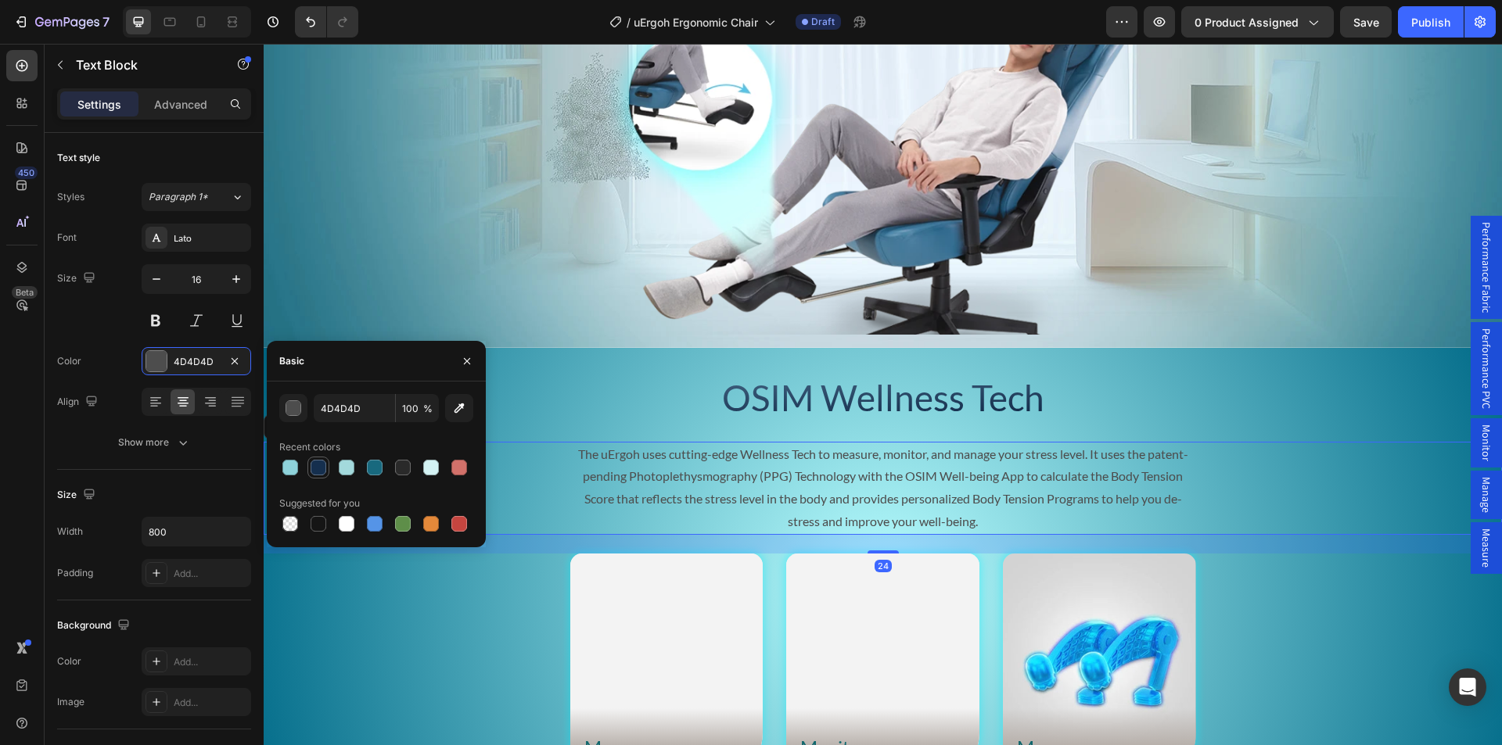
click at [311, 462] on div at bounding box center [318, 468] width 16 height 16
type input "152F4E"
click at [184, 115] on div "Advanced" at bounding box center [181, 104] width 78 height 25
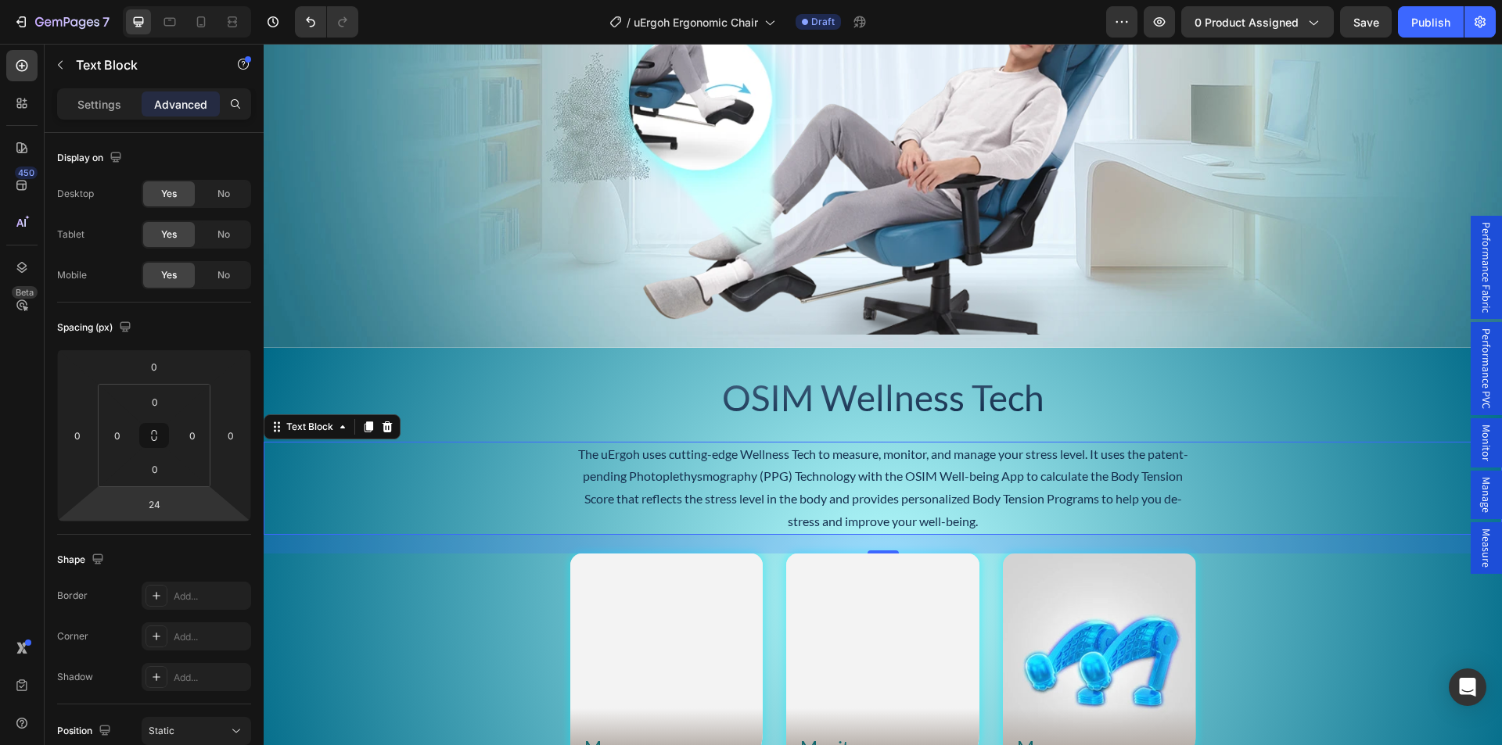
click at [154, 501] on input "24" at bounding box center [153, 504] width 31 height 23
click at [202, 694] on div "2XL 32px" at bounding box center [187, 702] width 97 height 23
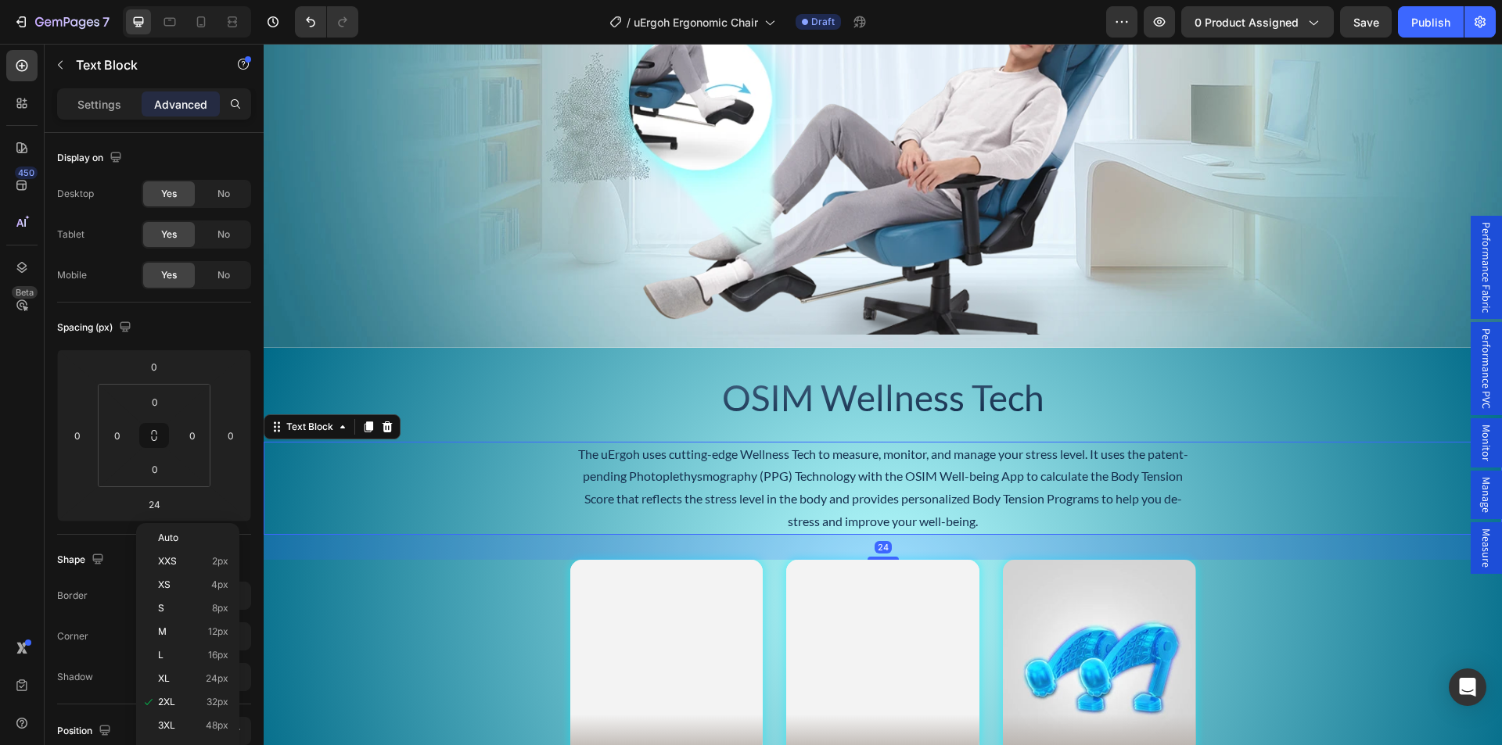
type input "32"
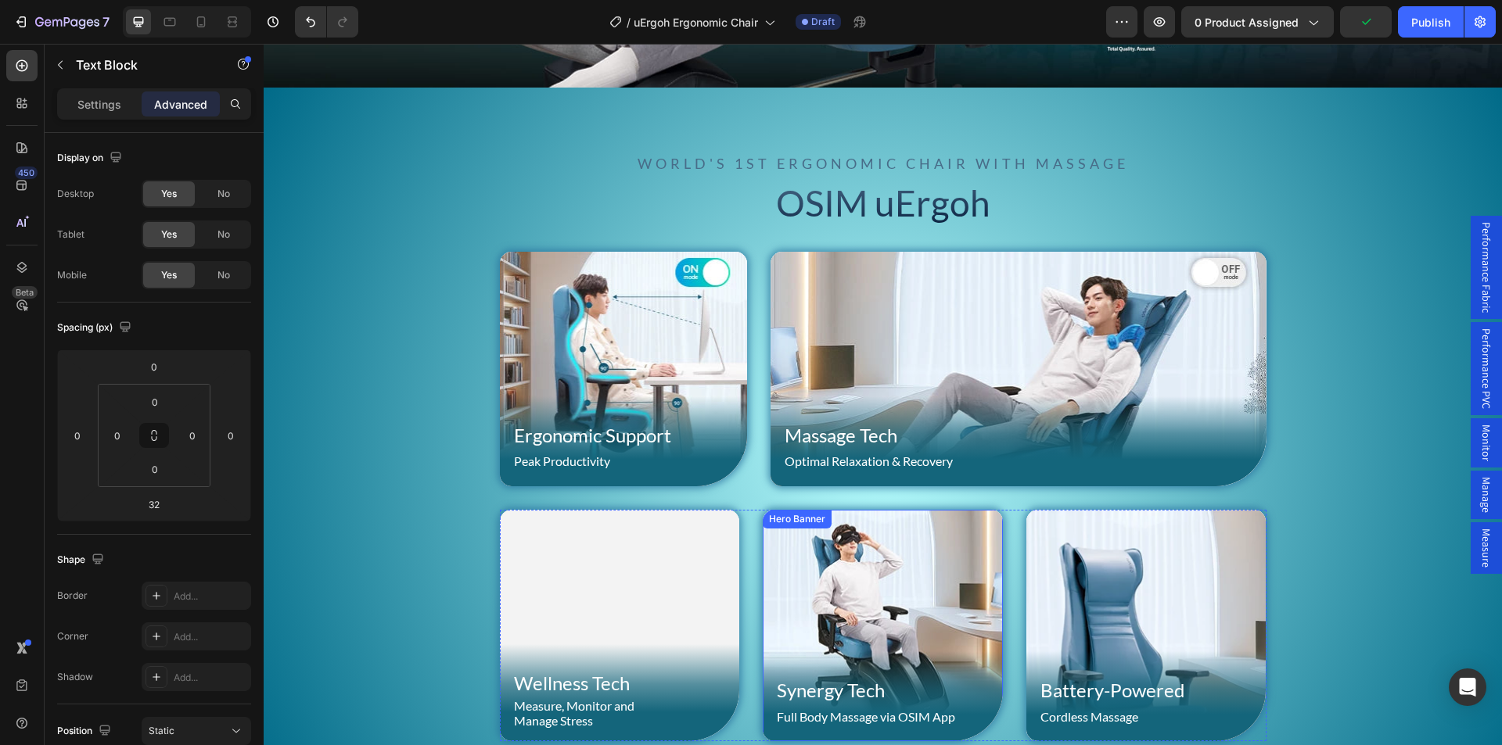
scroll to position [1099, 0]
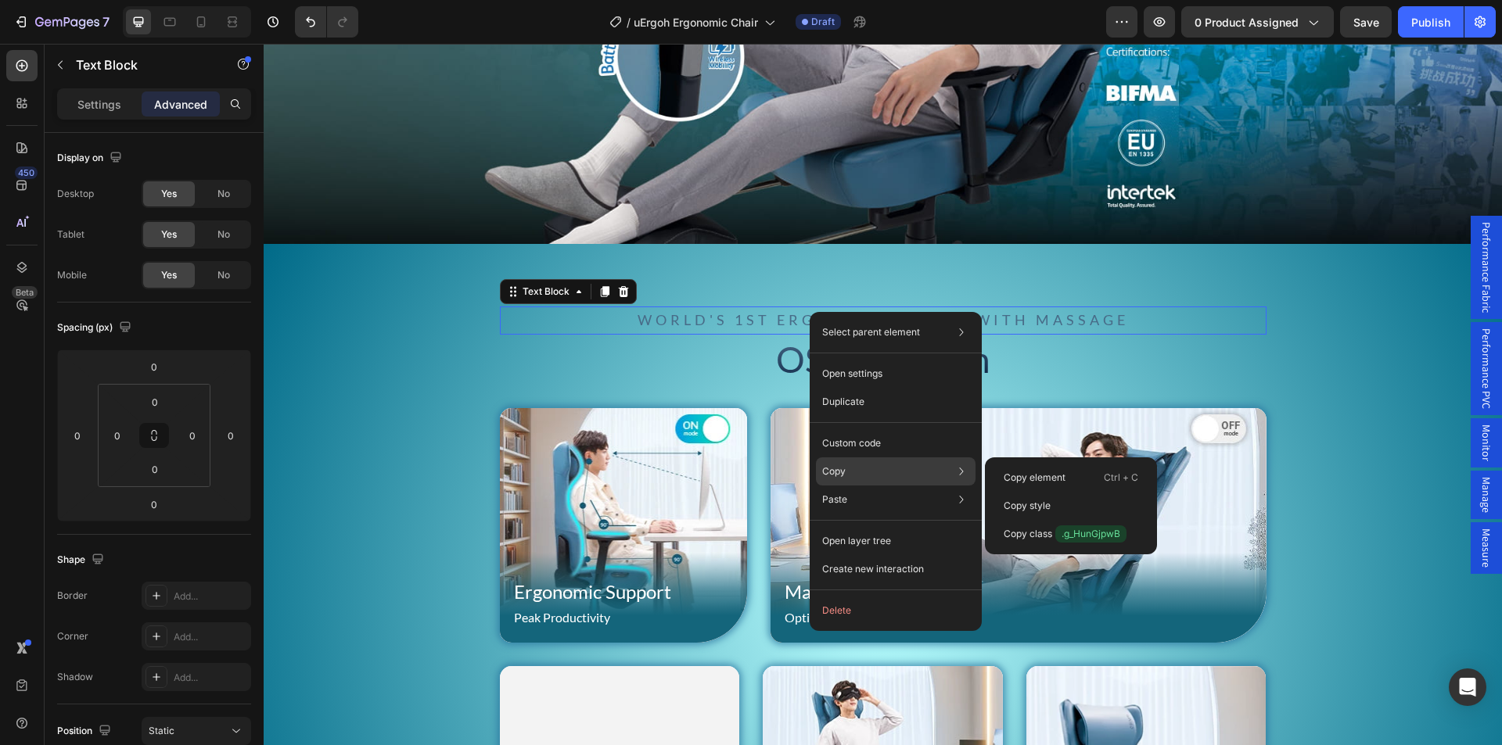
click at [842, 472] on p "Copy" at bounding box center [833, 472] width 23 height 14
click at [1039, 476] on p "Copy element" at bounding box center [1034, 478] width 62 height 14
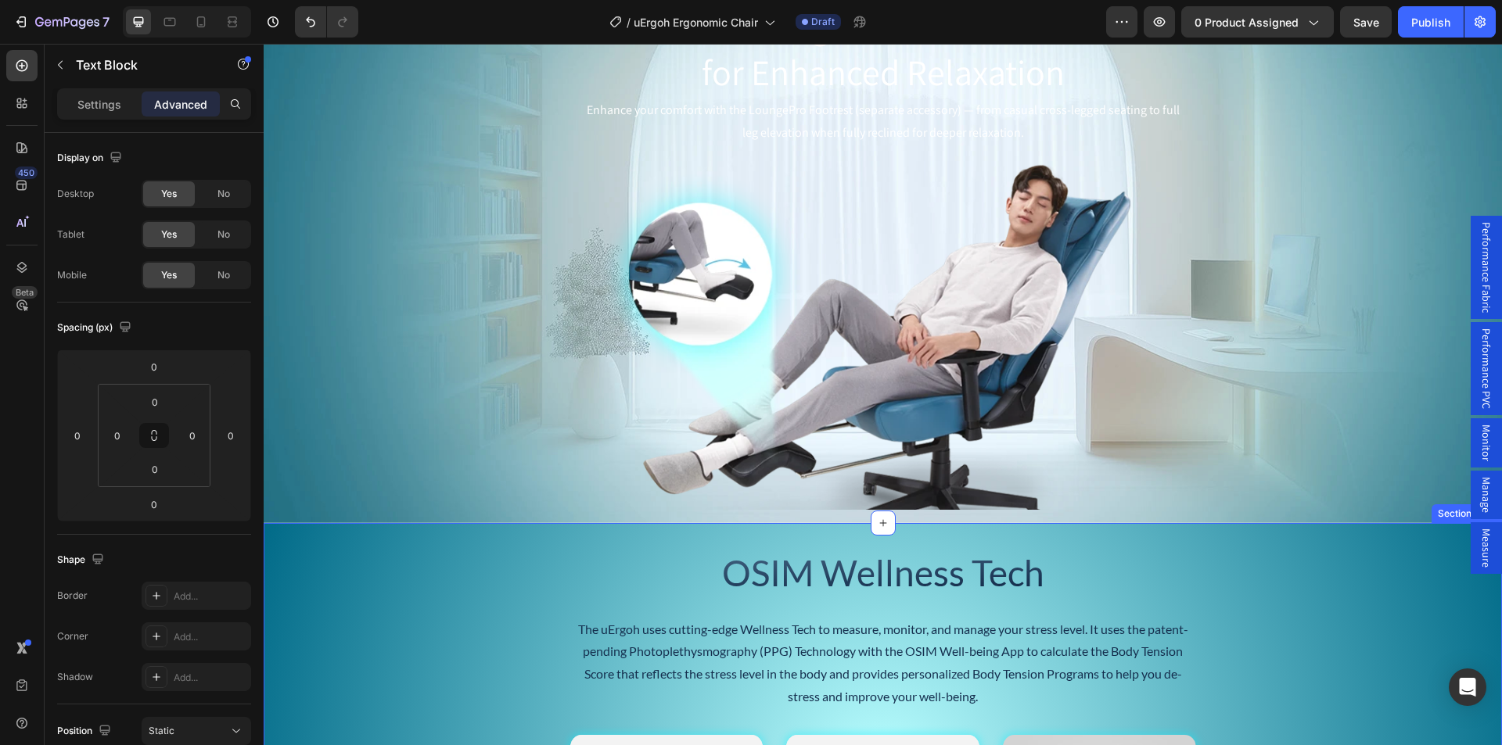
scroll to position [5166, 0]
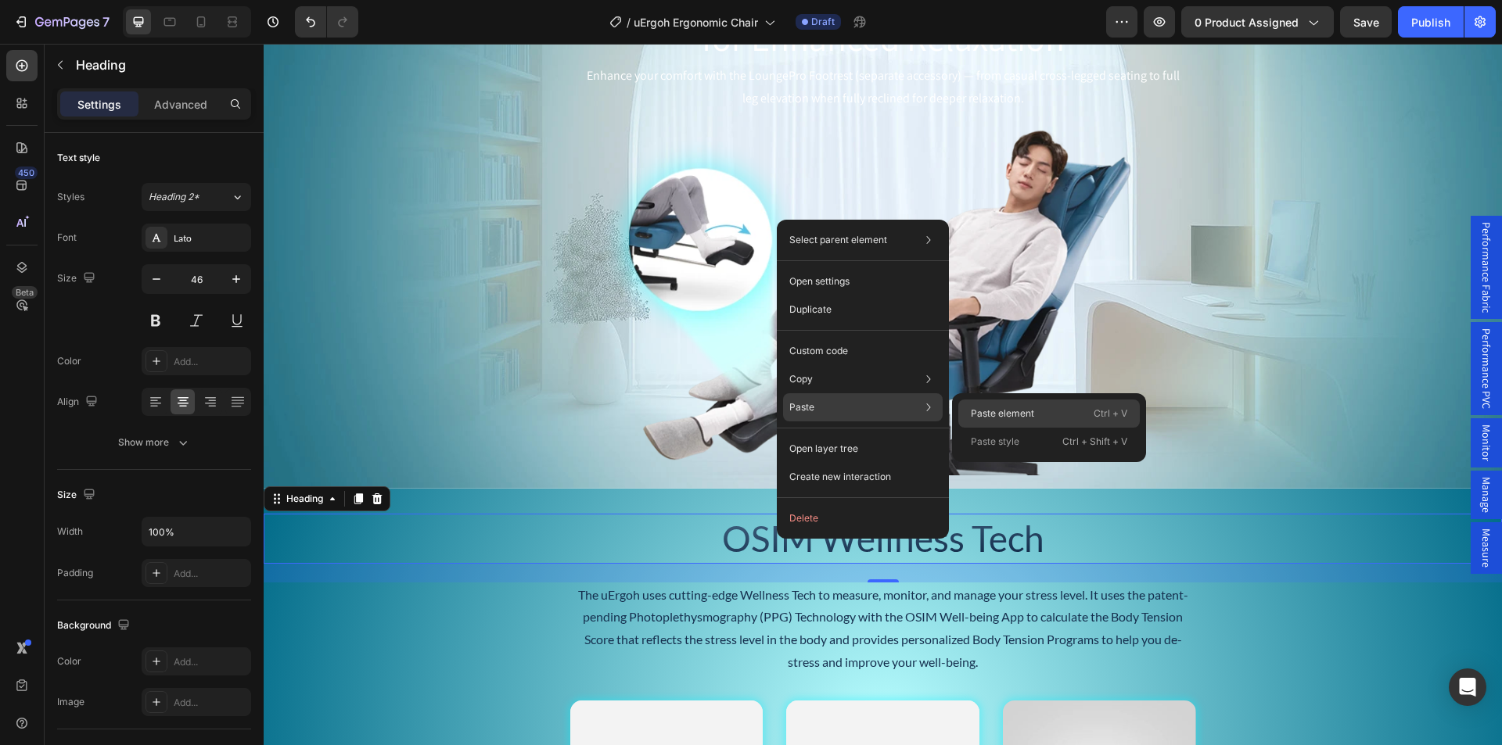
click at [994, 408] on p "Paste element" at bounding box center [1002, 414] width 63 height 14
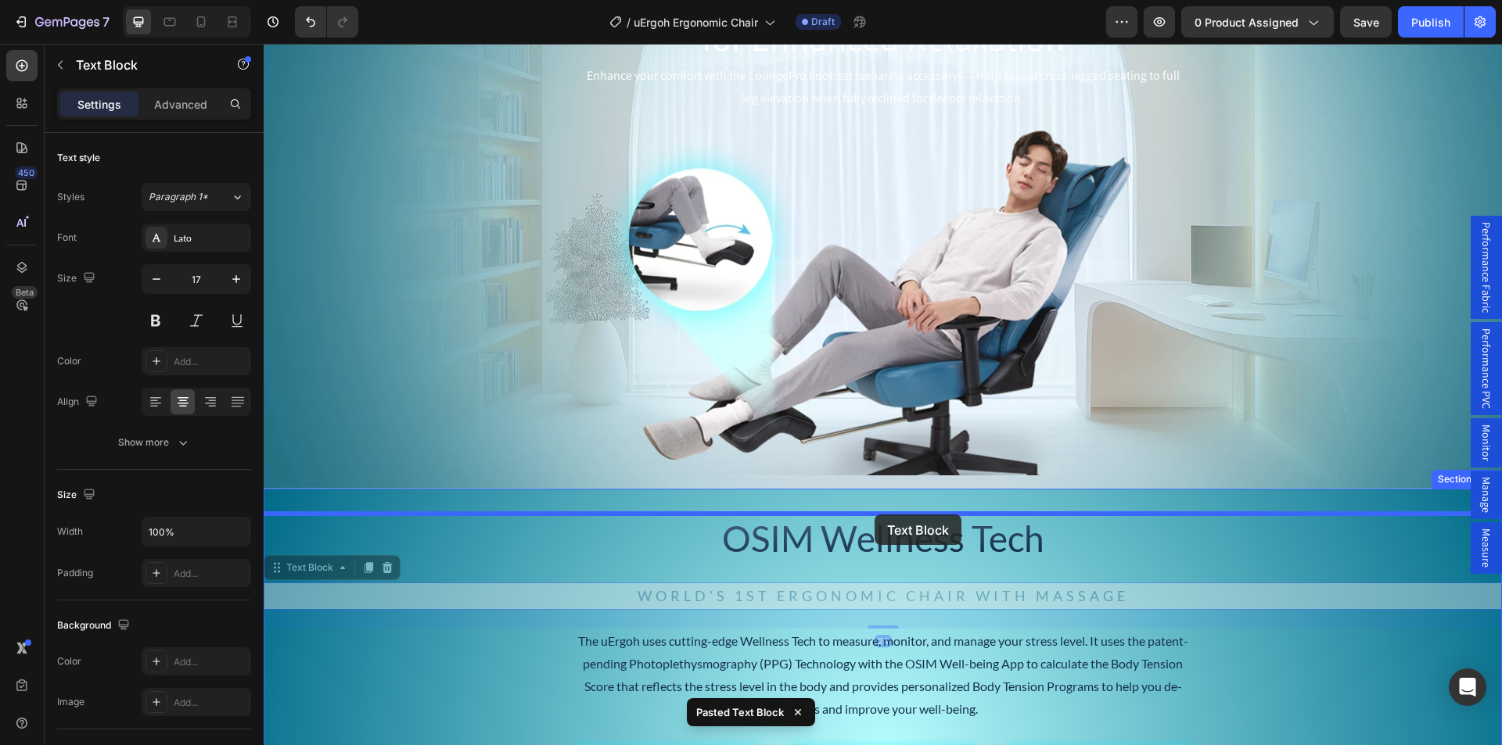
drag, startPoint x: 838, startPoint y: 596, endPoint x: 874, endPoint y: 515, distance: 88.9
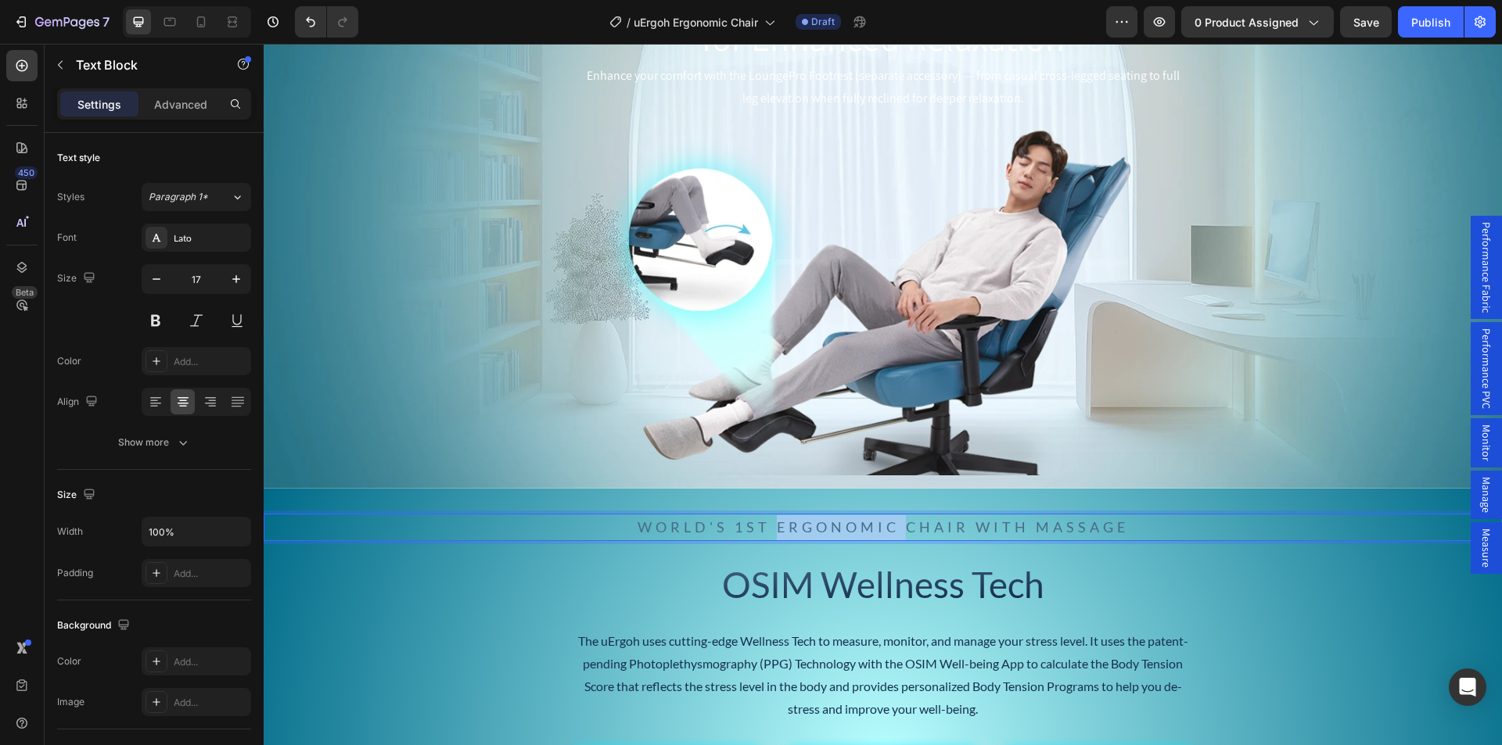
click at [820, 523] on span "World's 1st Ergonomic Chair with Massage" at bounding box center [882, 527] width 491 height 17
click at [579, 585] on h2 "OSIM Wellness Tech" at bounding box center [883, 585] width 1238 height 50
click at [827, 506] on div "Measure, Monitor and Manage Stress with Text Block OSIM Wellness Tech Heading 2…" at bounding box center [883, 757] width 1238 height 537
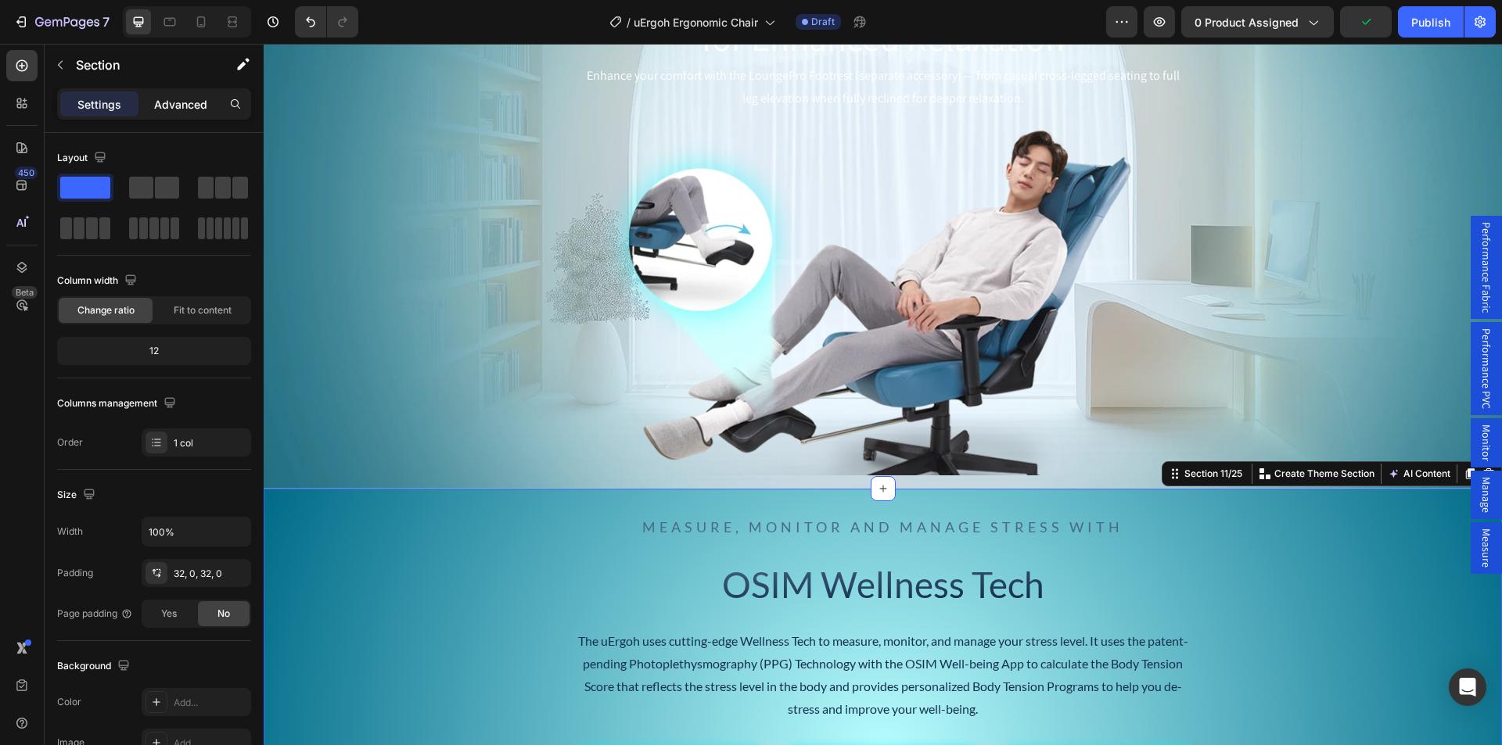
click at [188, 96] on p "Advanced" at bounding box center [180, 104] width 53 height 16
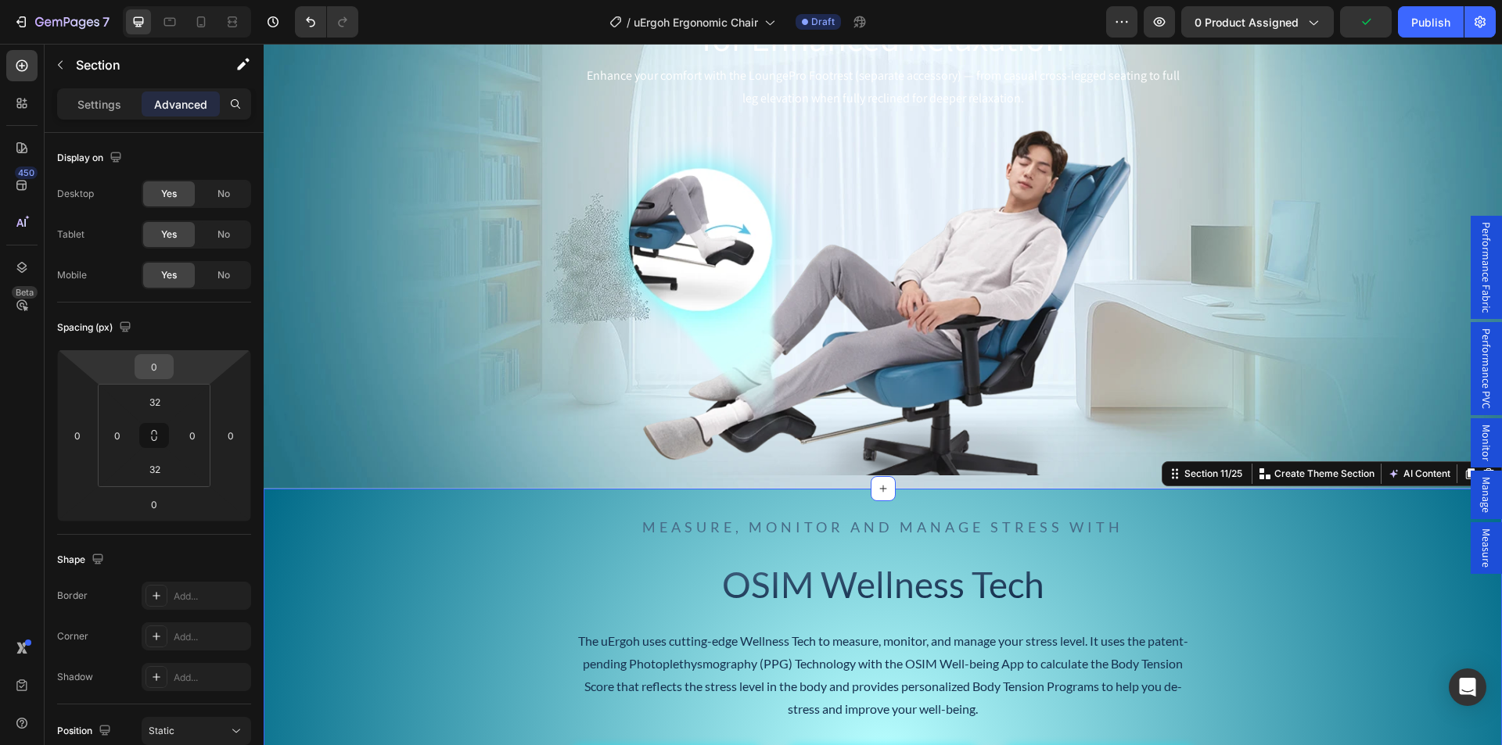
click at [160, 362] on input "0" at bounding box center [153, 366] width 31 height 23
click at [99, 117] on html "7 Version history / uErgoh Ergonomic Chair Draft Preview 0 product assigned Sav…" at bounding box center [751, 58] width 1502 height 117
click at [146, 404] on input "32" at bounding box center [154, 401] width 31 height 23
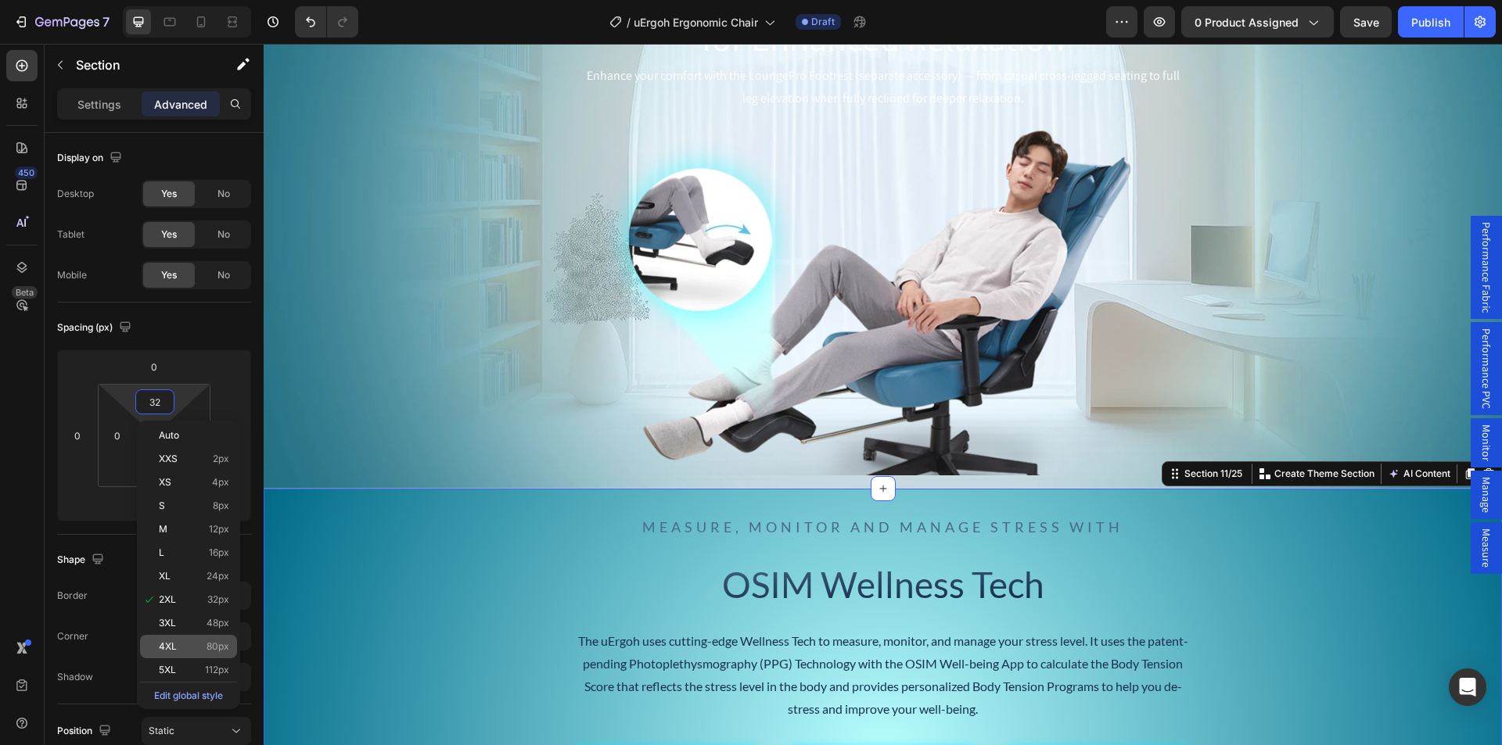
click at [183, 644] on p "4XL 80px" at bounding box center [194, 646] width 70 height 11
type input "80"
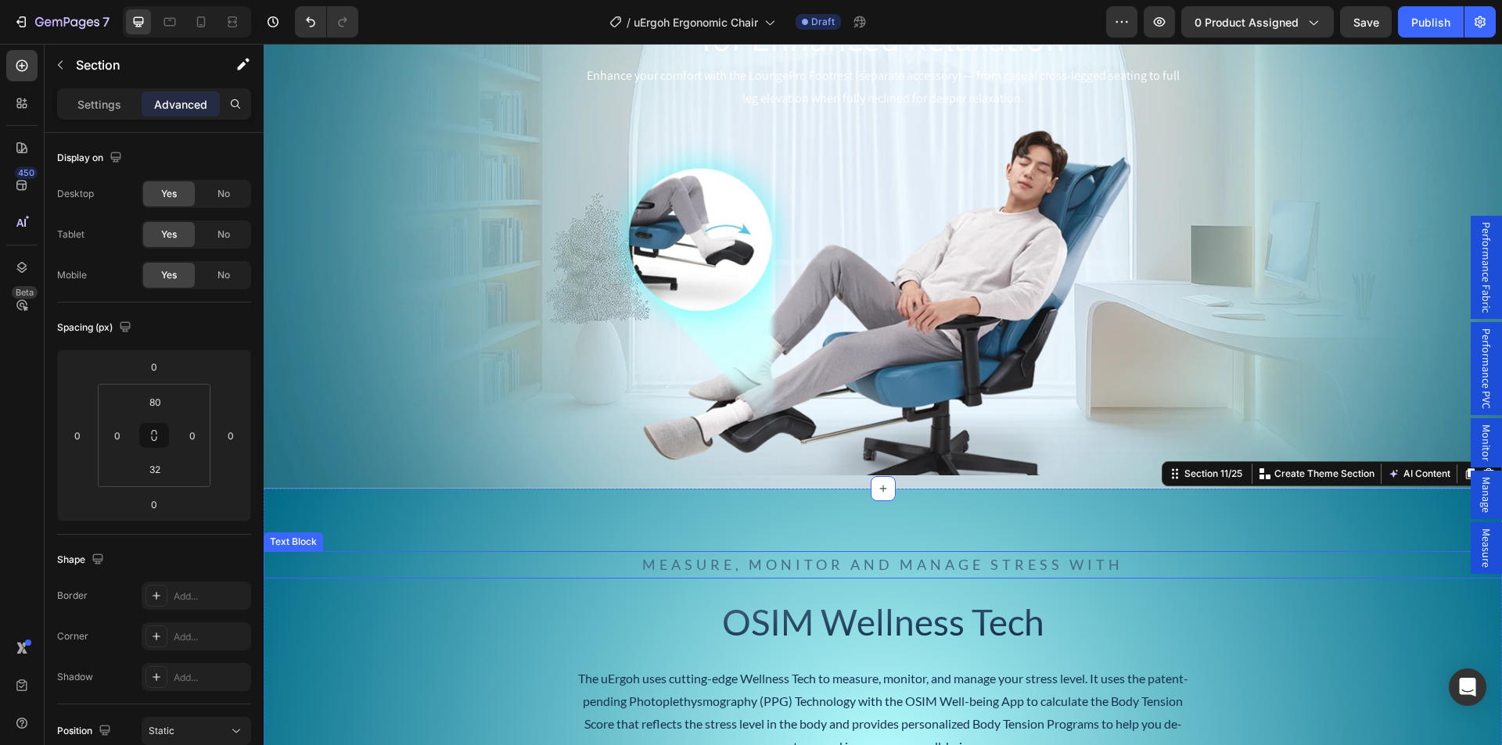
click at [702, 566] on span "Measure, Monitor and Manage Stress with" at bounding box center [882, 564] width 481 height 17
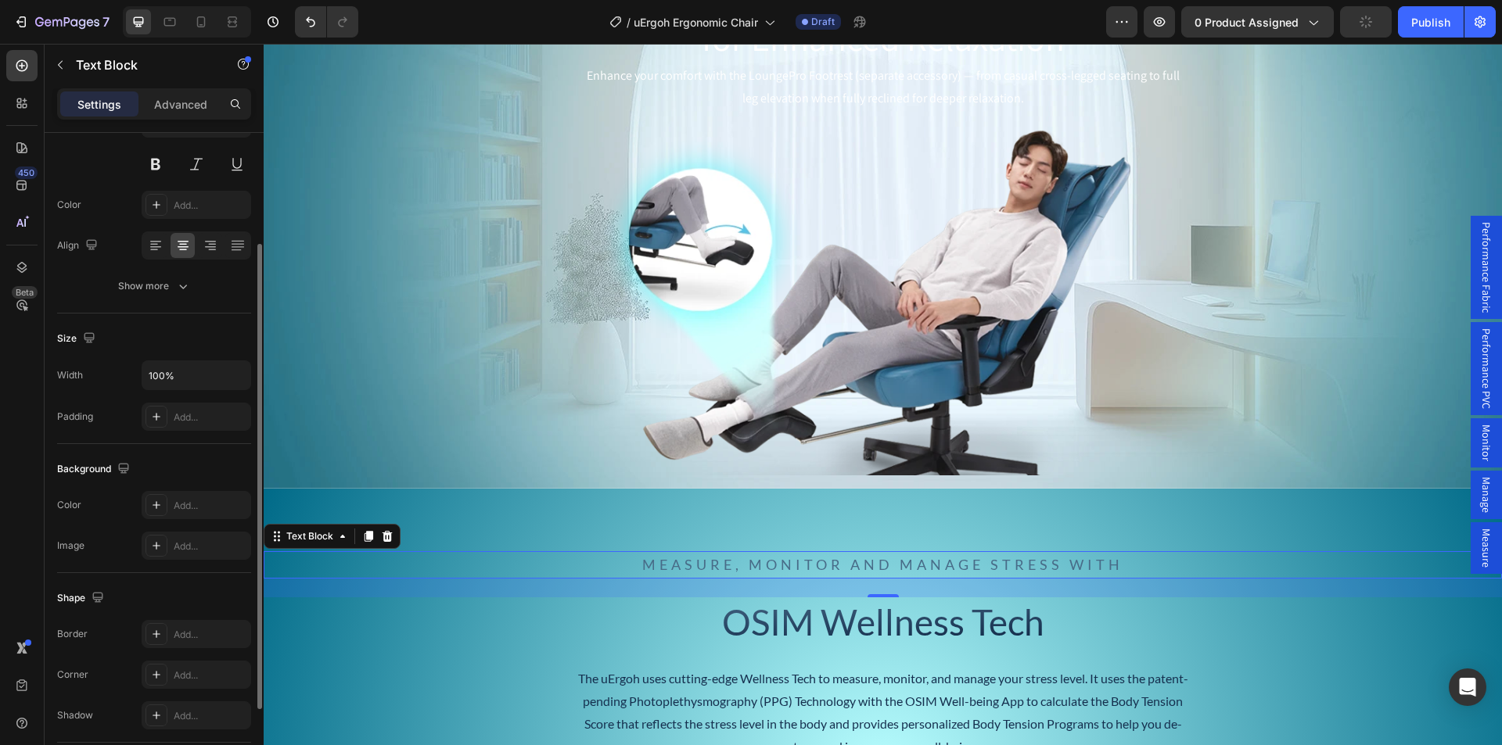
scroll to position [270, 0]
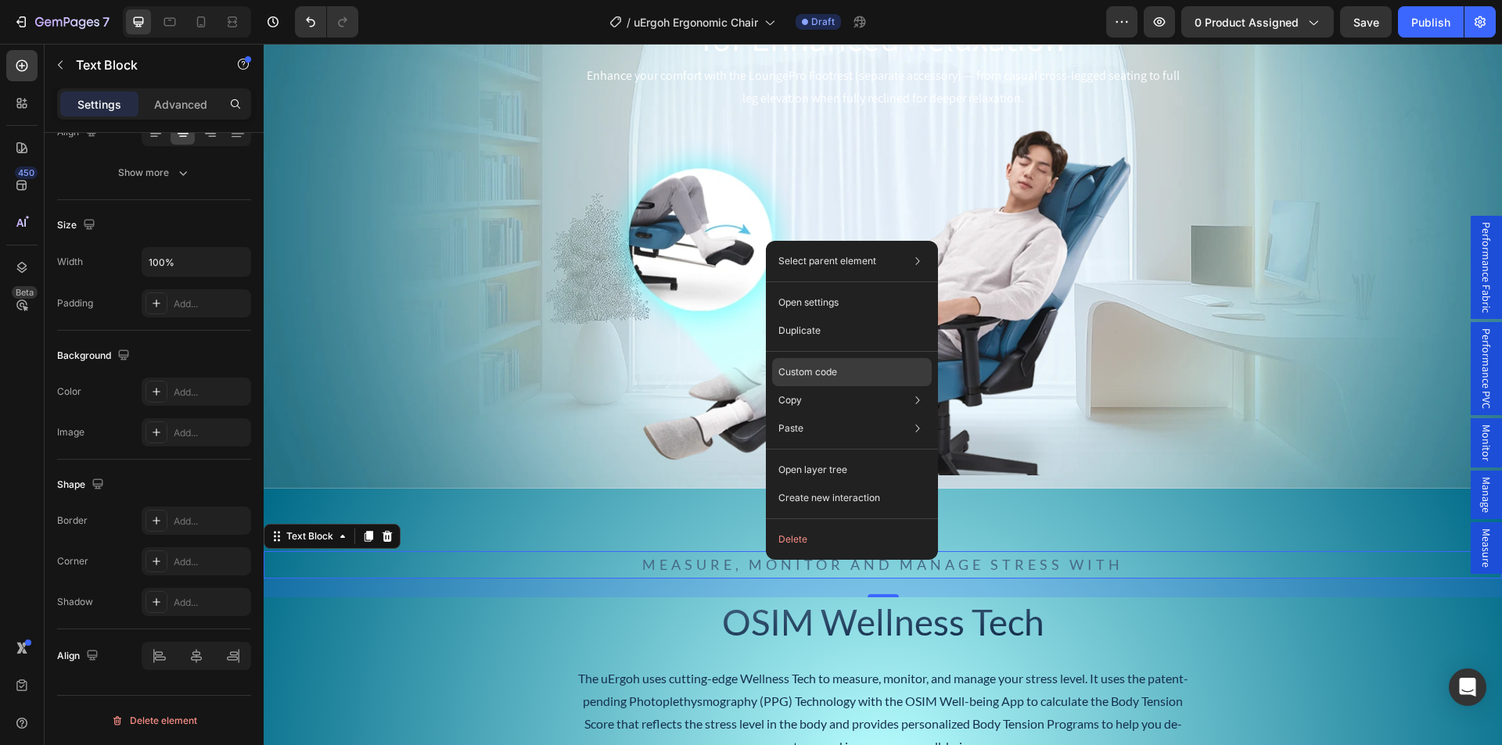
click at [812, 369] on p "Custom code" at bounding box center [807, 372] width 59 height 14
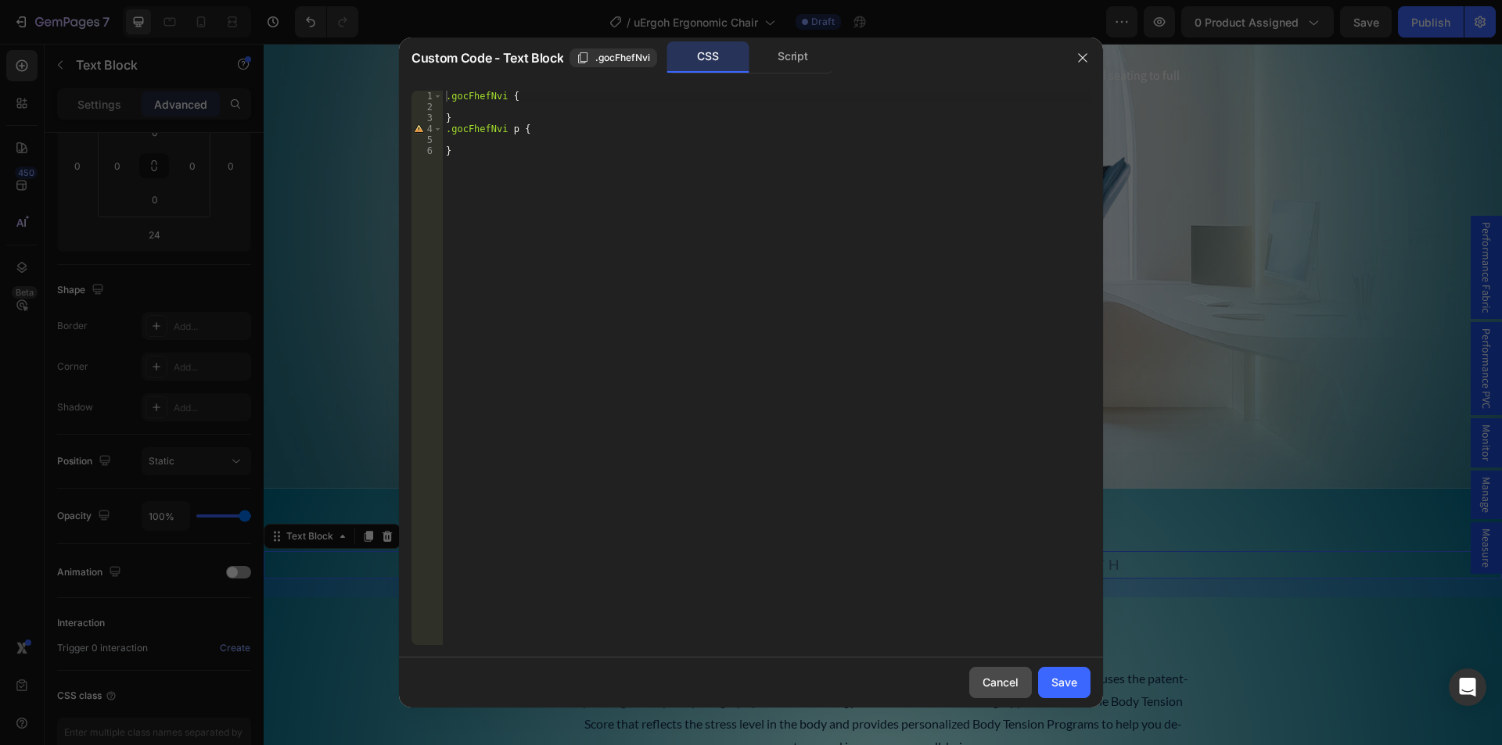
click at [995, 675] on div "Cancel" at bounding box center [1000, 682] width 36 height 16
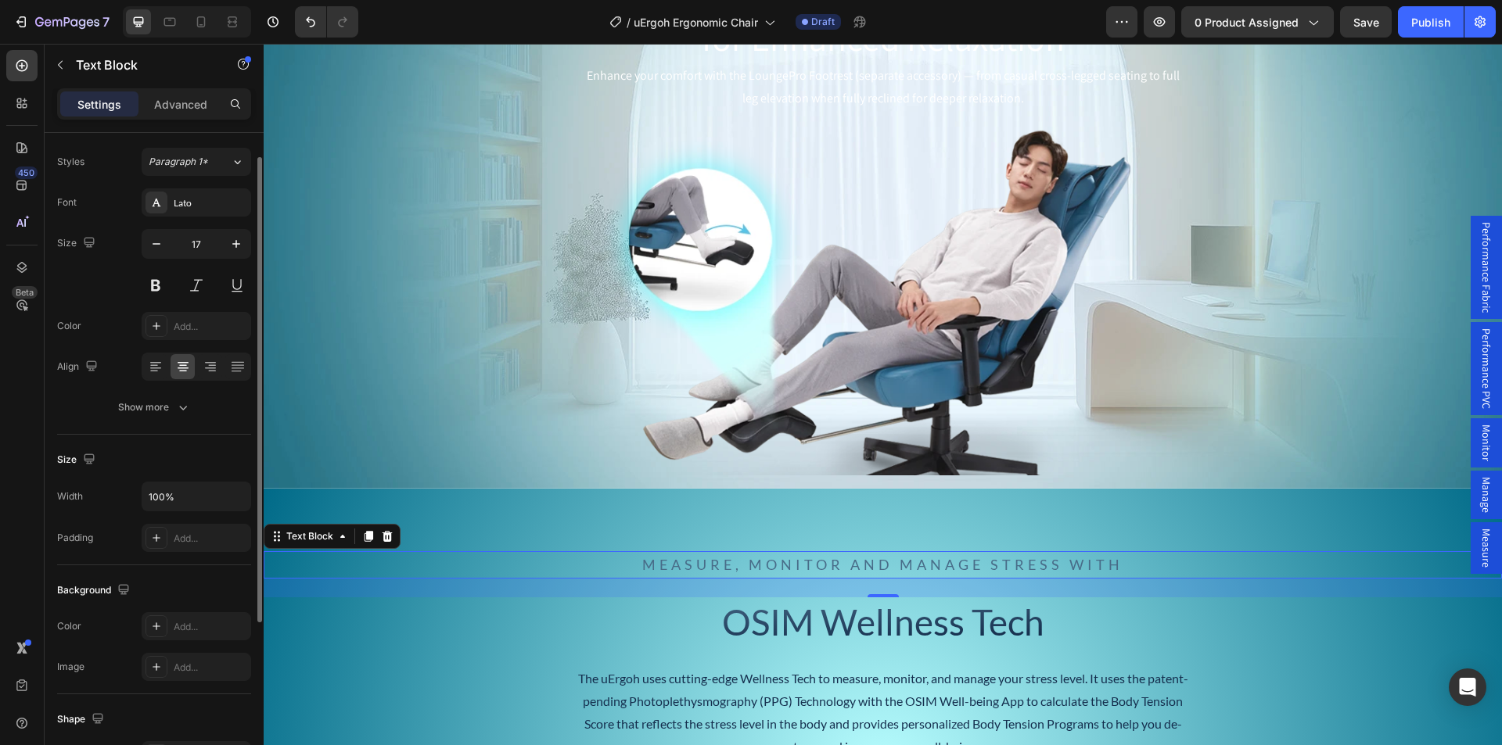
scroll to position [0, 0]
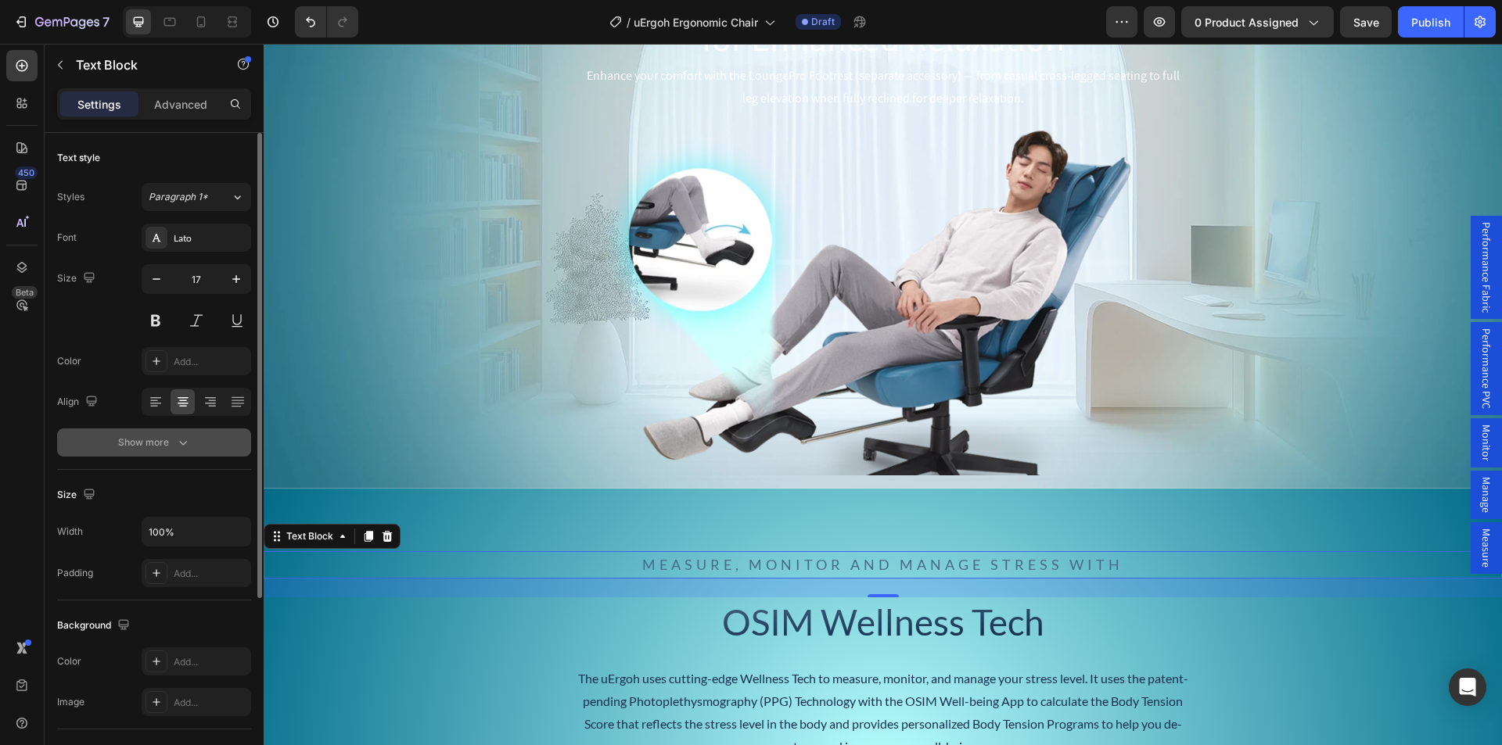
click at [143, 447] on div "Show more" at bounding box center [154, 443] width 73 height 16
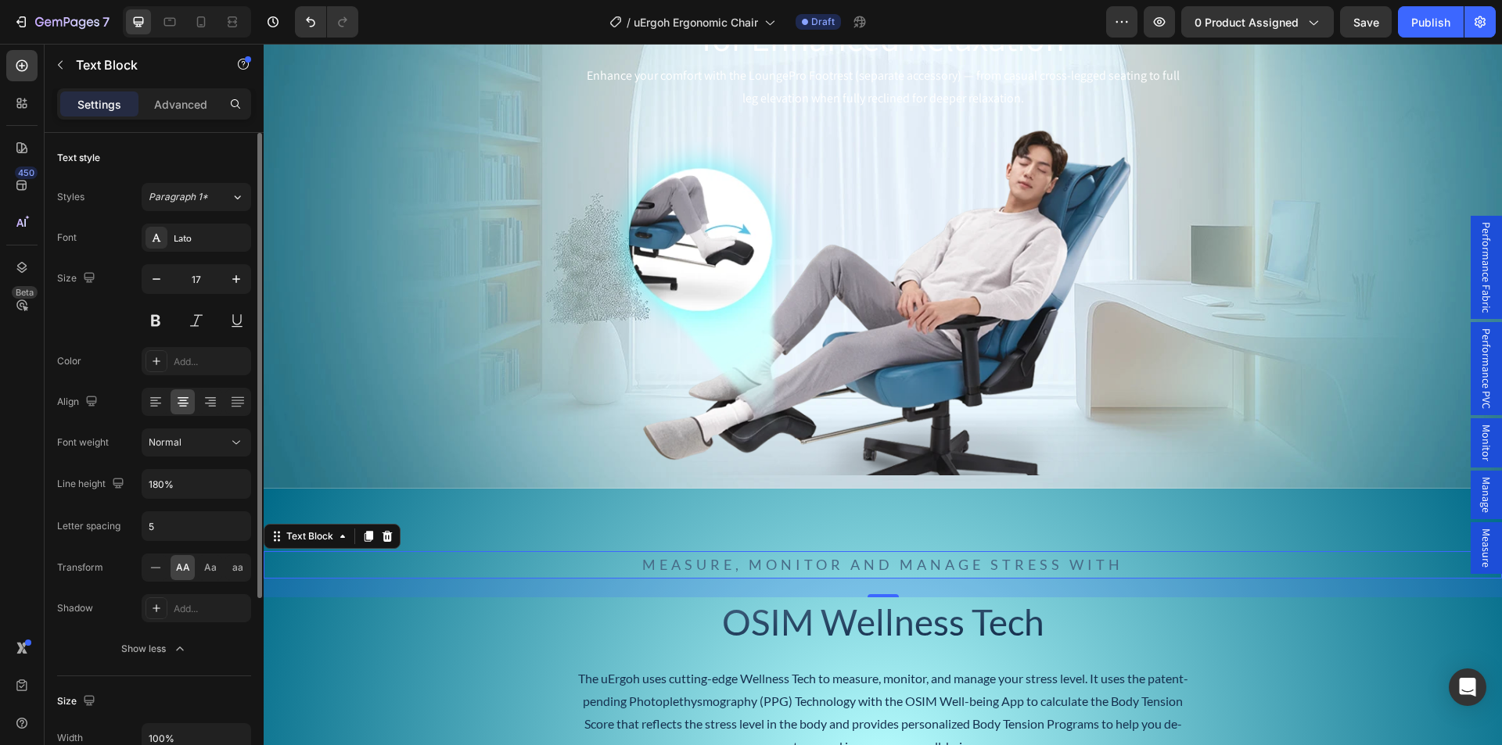
click at [184, 565] on span "AA" at bounding box center [183, 568] width 14 height 14
click at [211, 569] on span "Aa" at bounding box center [210, 568] width 13 height 14
drag, startPoint x: 138, startPoint y: 526, endPoint x: 85, endPoint y: 525, distance: 52.4
click at [91, 525] on div "Letter spacing 0" at bounding box center [154, 526] width 194 height 30
type input "2"
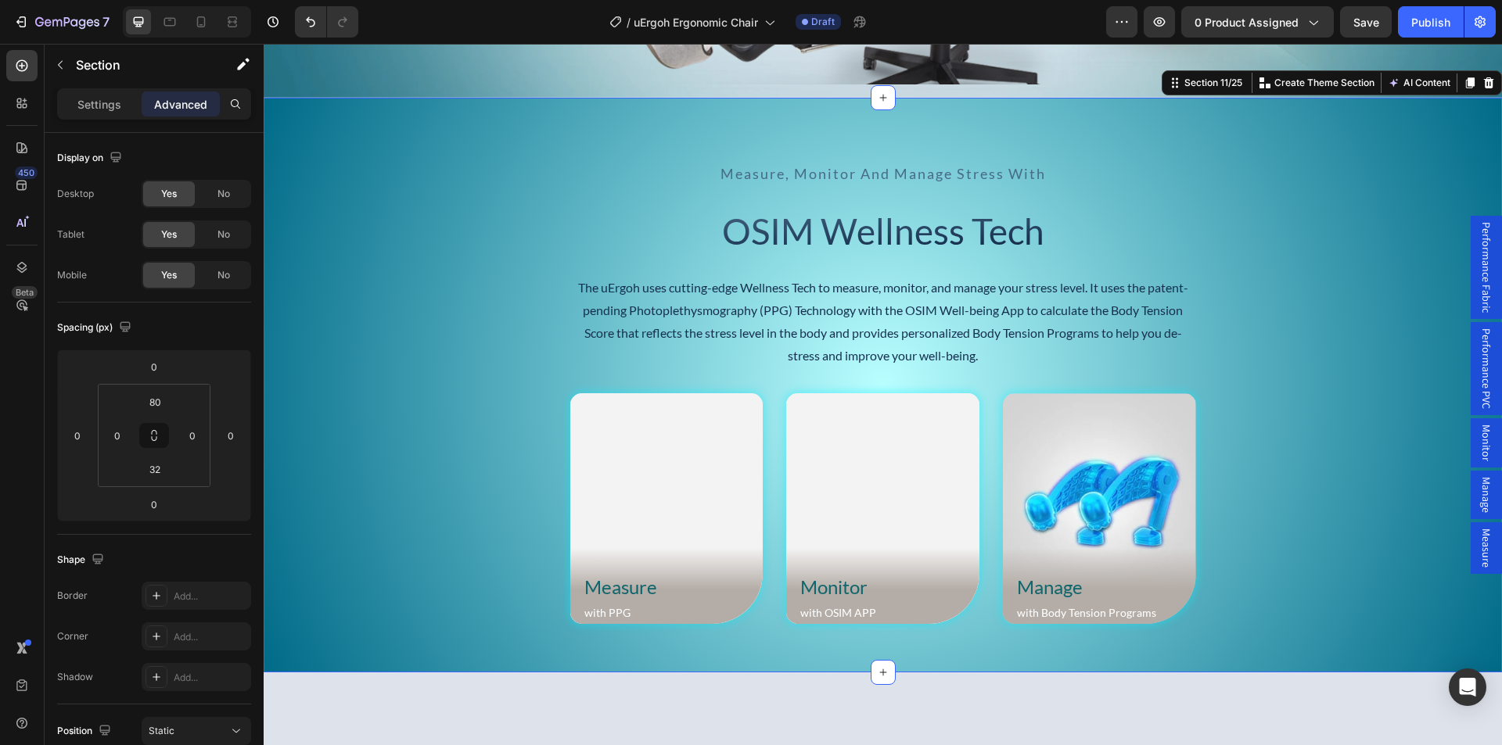
scroll to position [5635, 0]
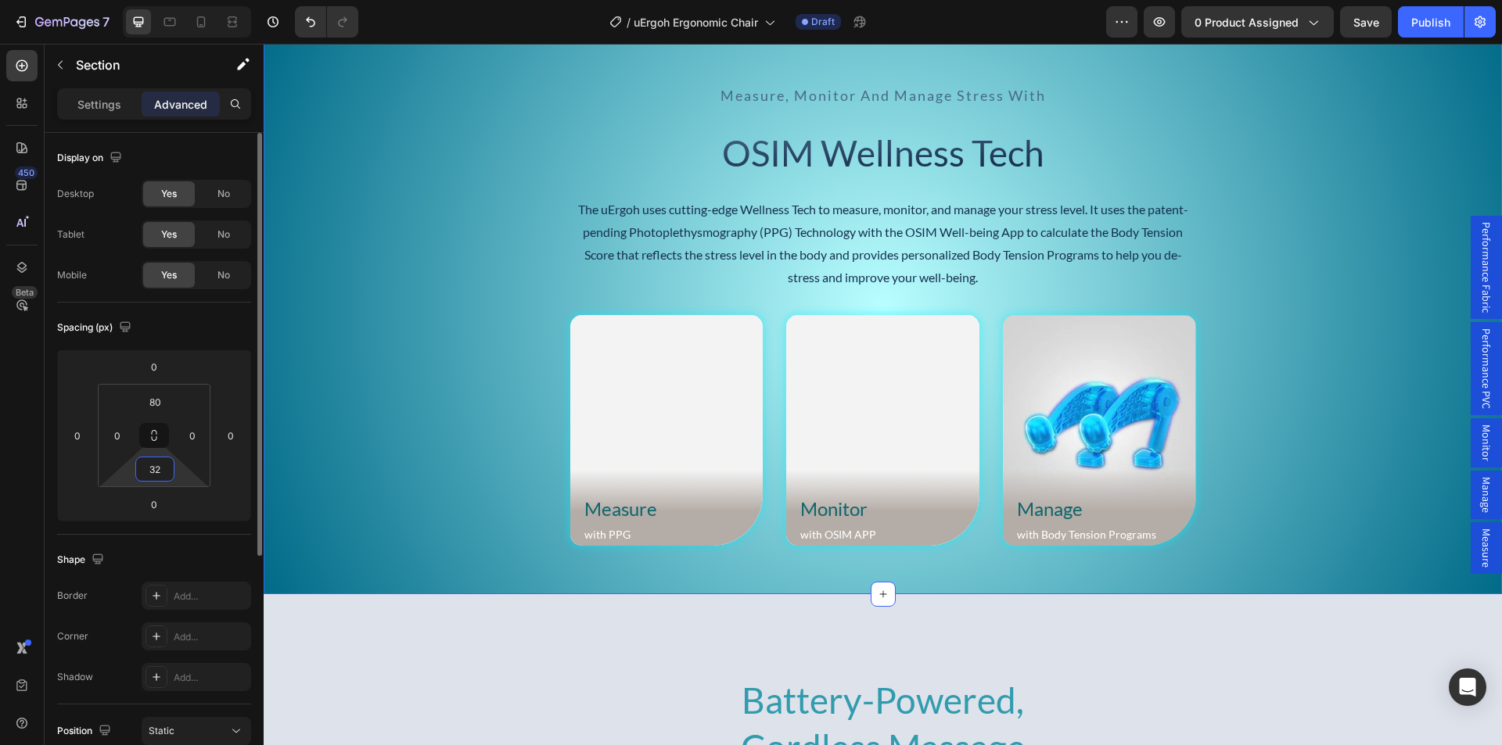
click at [156, 473] on input "32" at bounding box center [154, 469] width 31 height 23
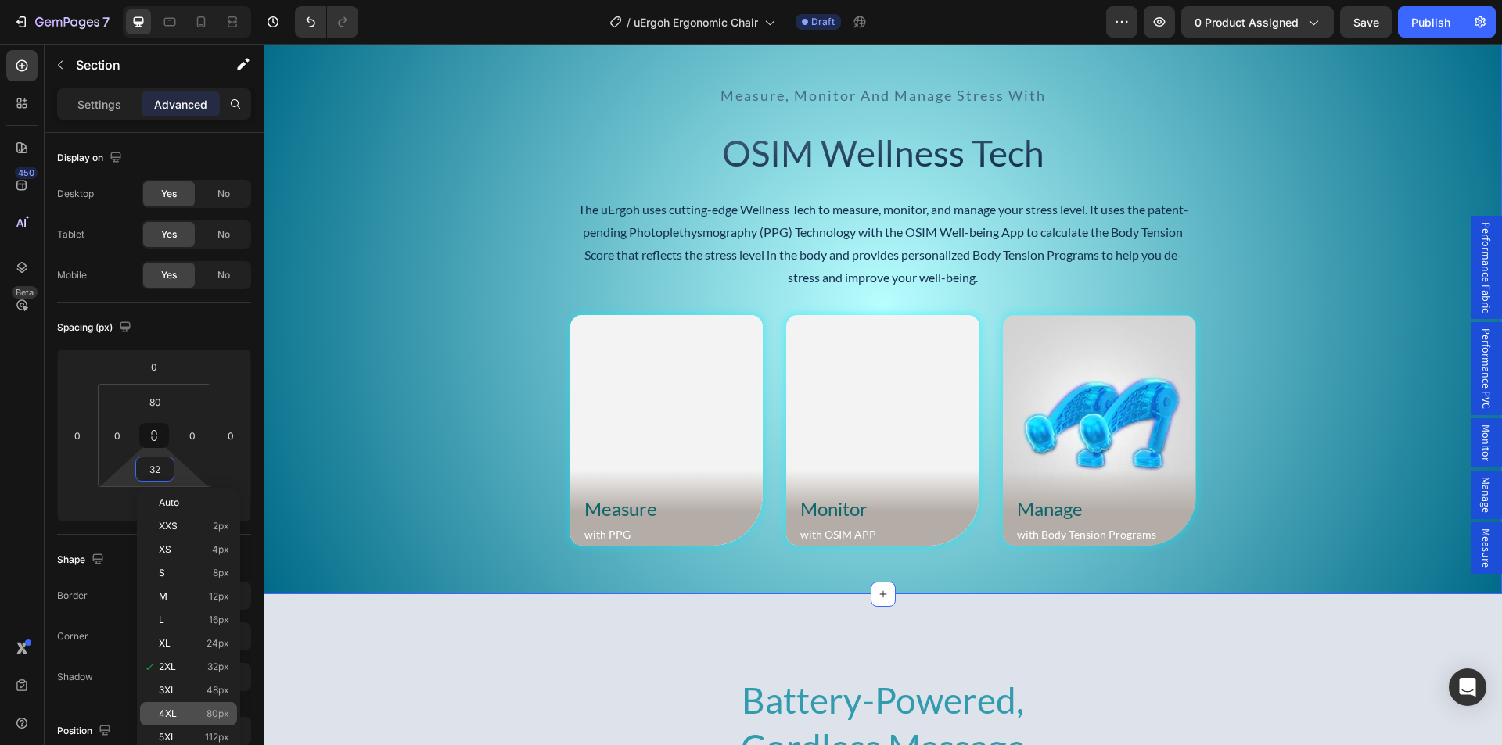
click at [178, 708] on div "4XL 80px" at bounding box center [188, 713] width 97 height 23
type input "80"
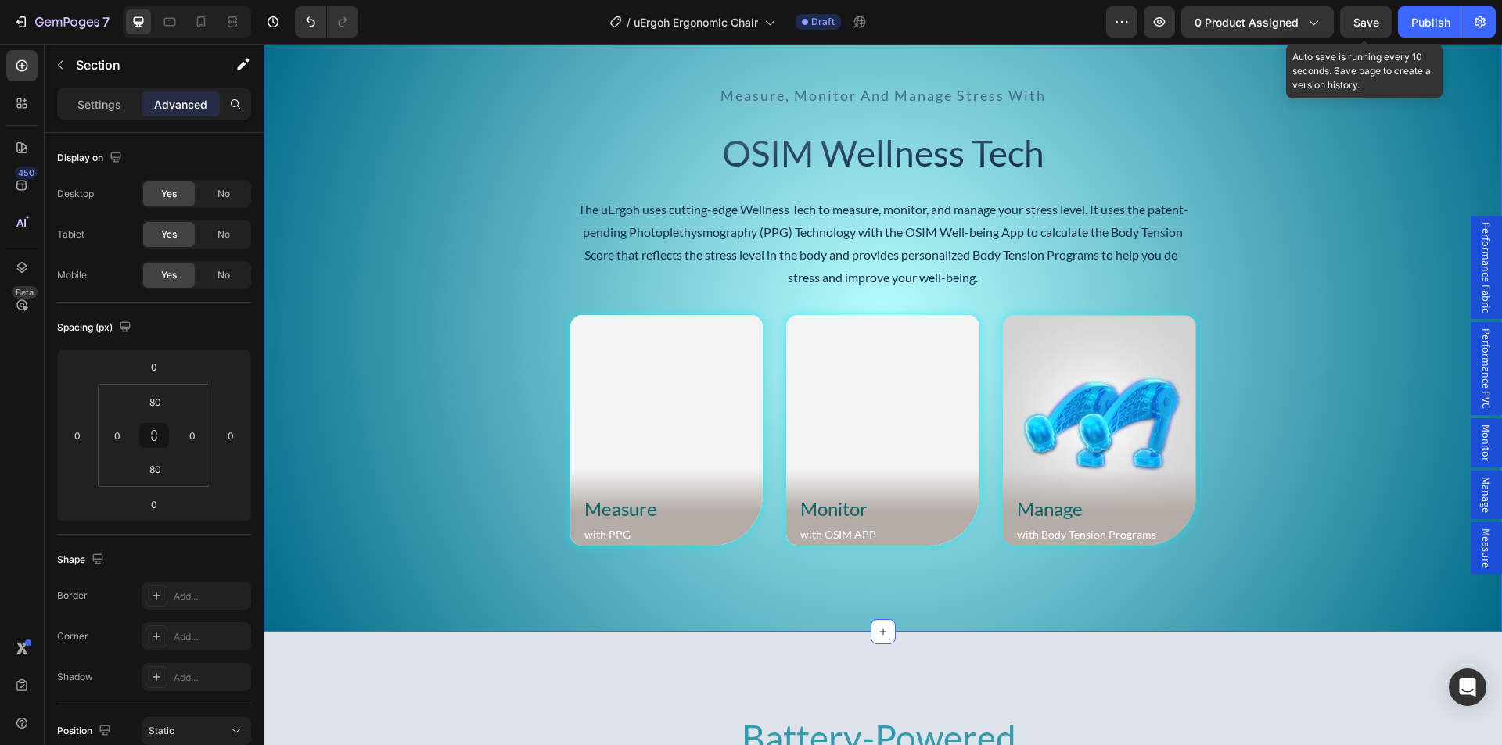
click at [1367, 24] on span "Save" at bounding box center [1366, 22] width 26 height 13
click at [1478, 283] on span "Performance Fabric" at bounding box center [1486, 267] width 16 height 91
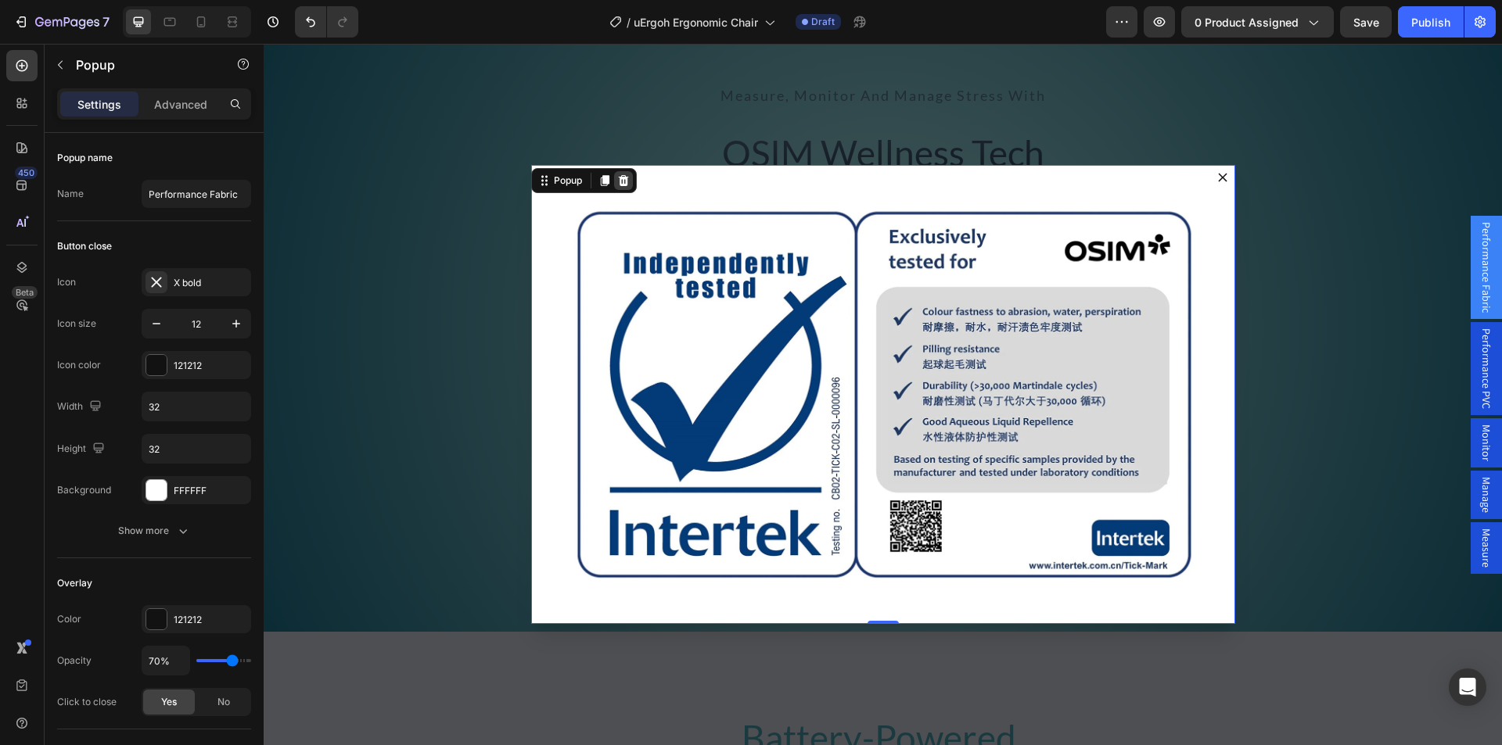
click at [618, 180] on icon "Dialog content" at bounding box center [623, 180] width 10 height 11
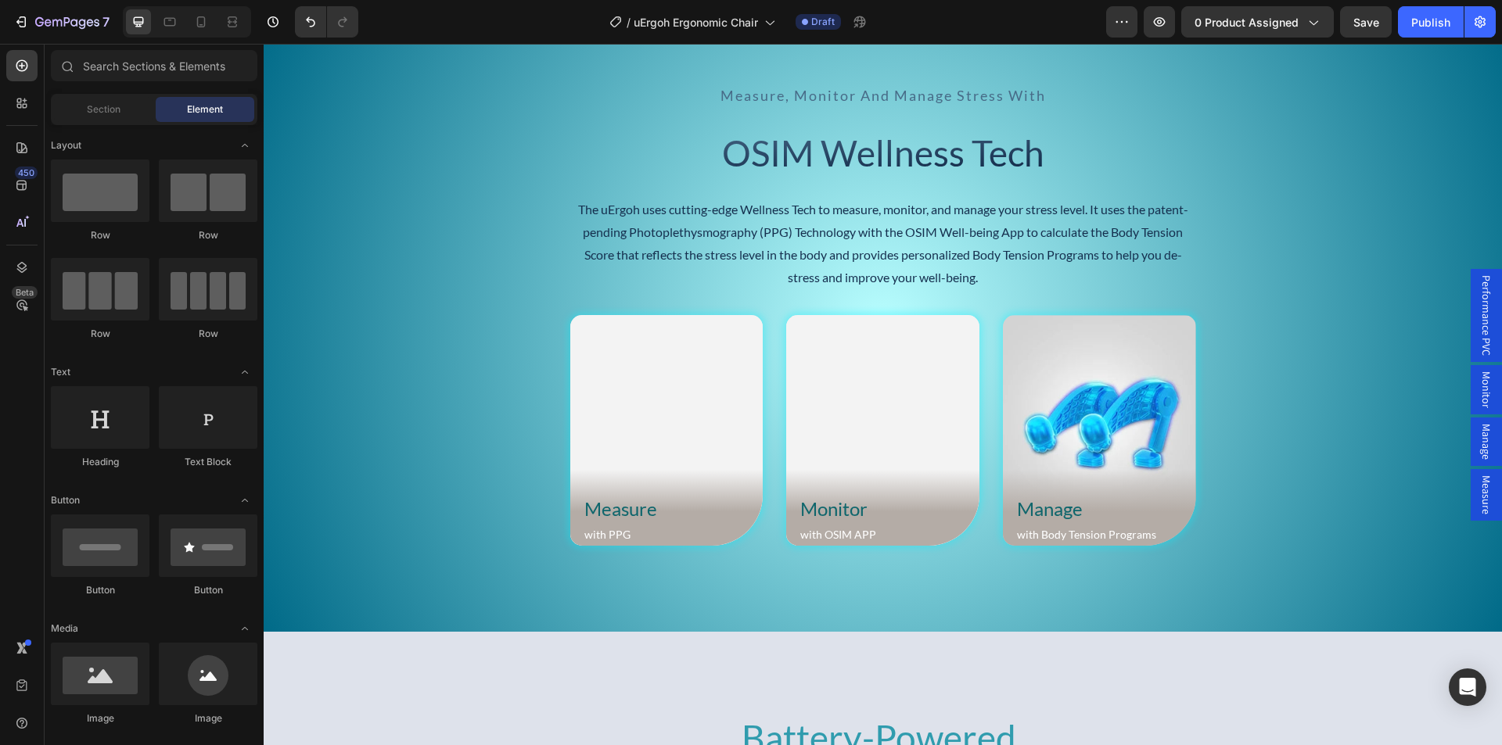
click at [1480, 307] on span "Performance PVC" at bounding box center [1486, 315] width 16 height 81
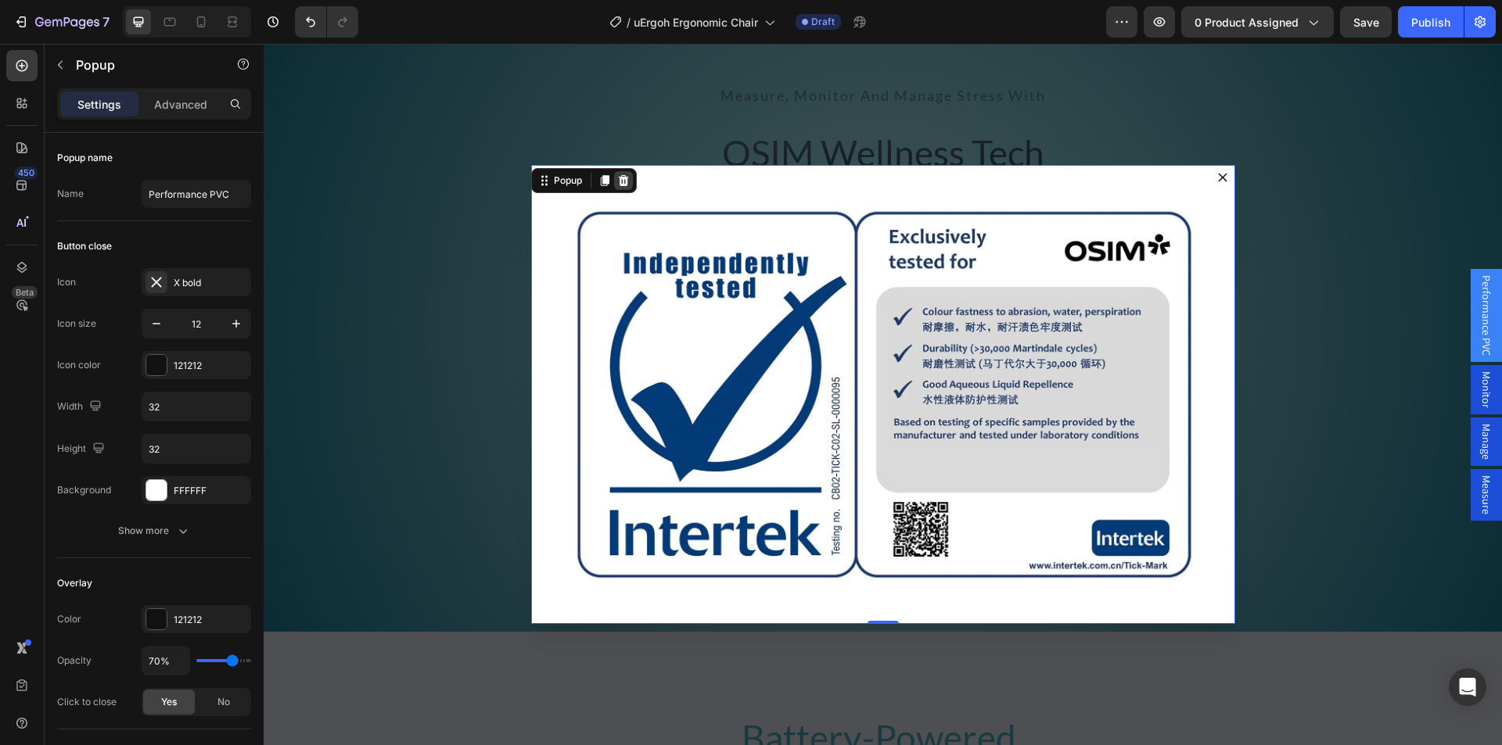
click at [618, 186] on icon "Dialog content" at bounding box center [623, 180] width 10 height 11
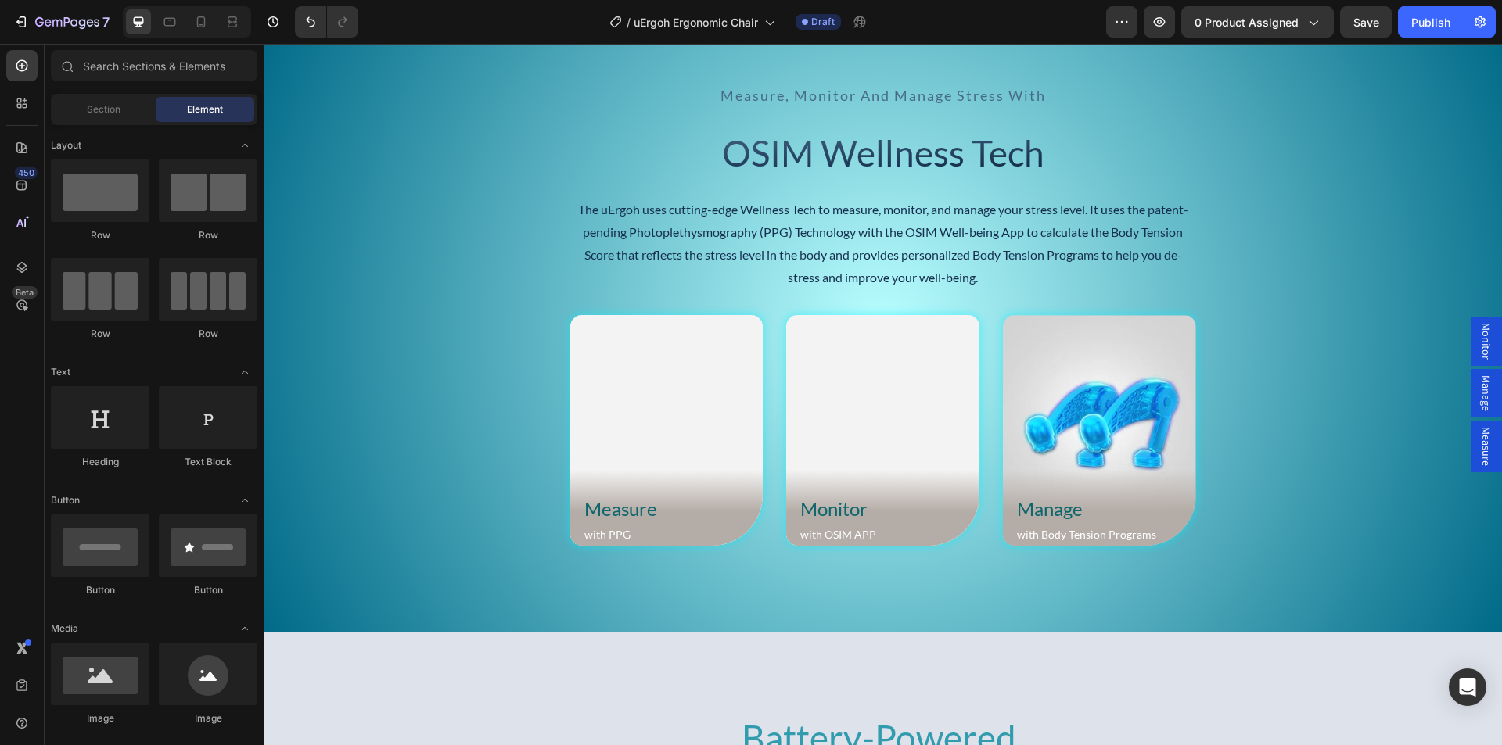
click at [1478, 346] on span "Monitor" at bounding box center [1486, 341] width 16 height 37
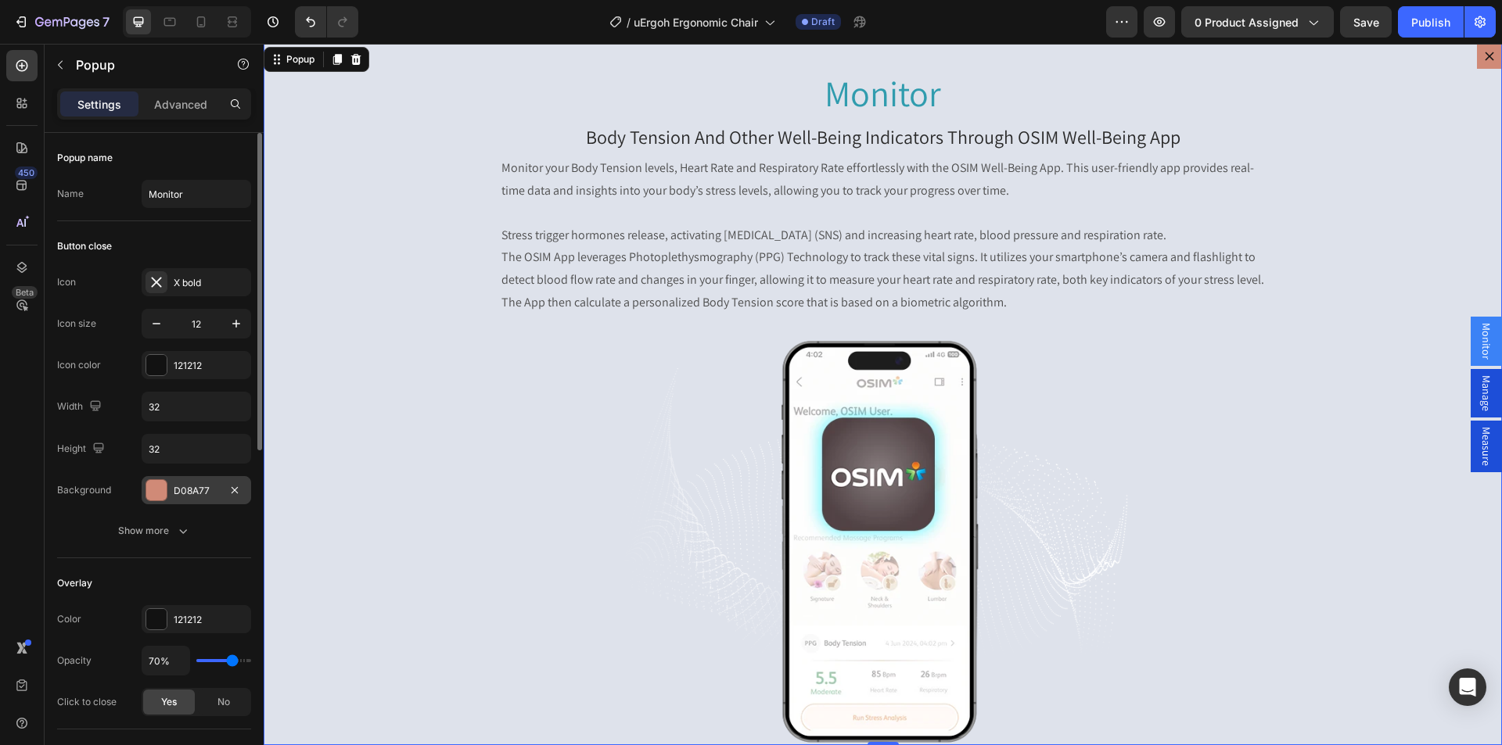
click at [160, 492] on div at bounding box center [156, 490] width 20 height 20
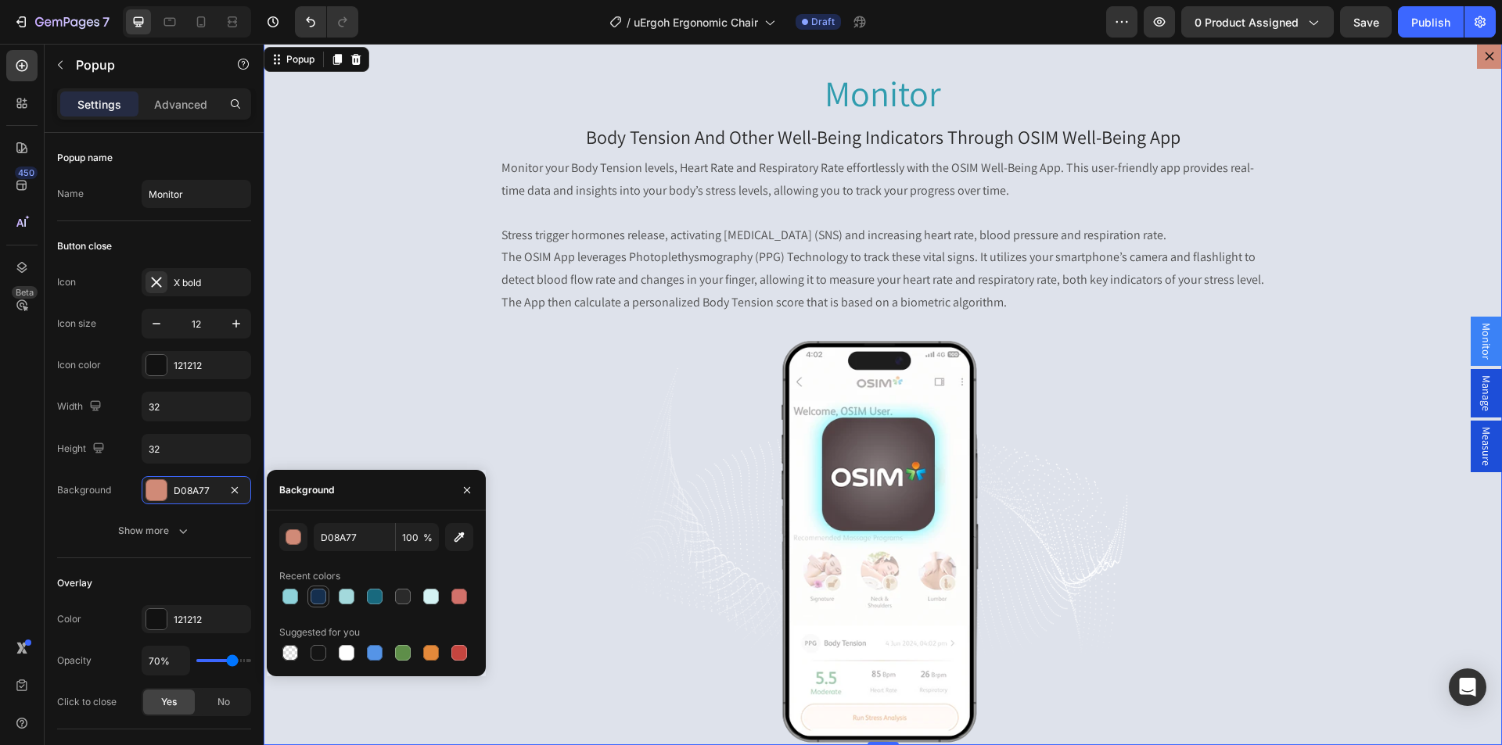
click at [318, 598] on div at bounding box center [318, 597] width 16 height 16
type input "152F4E"
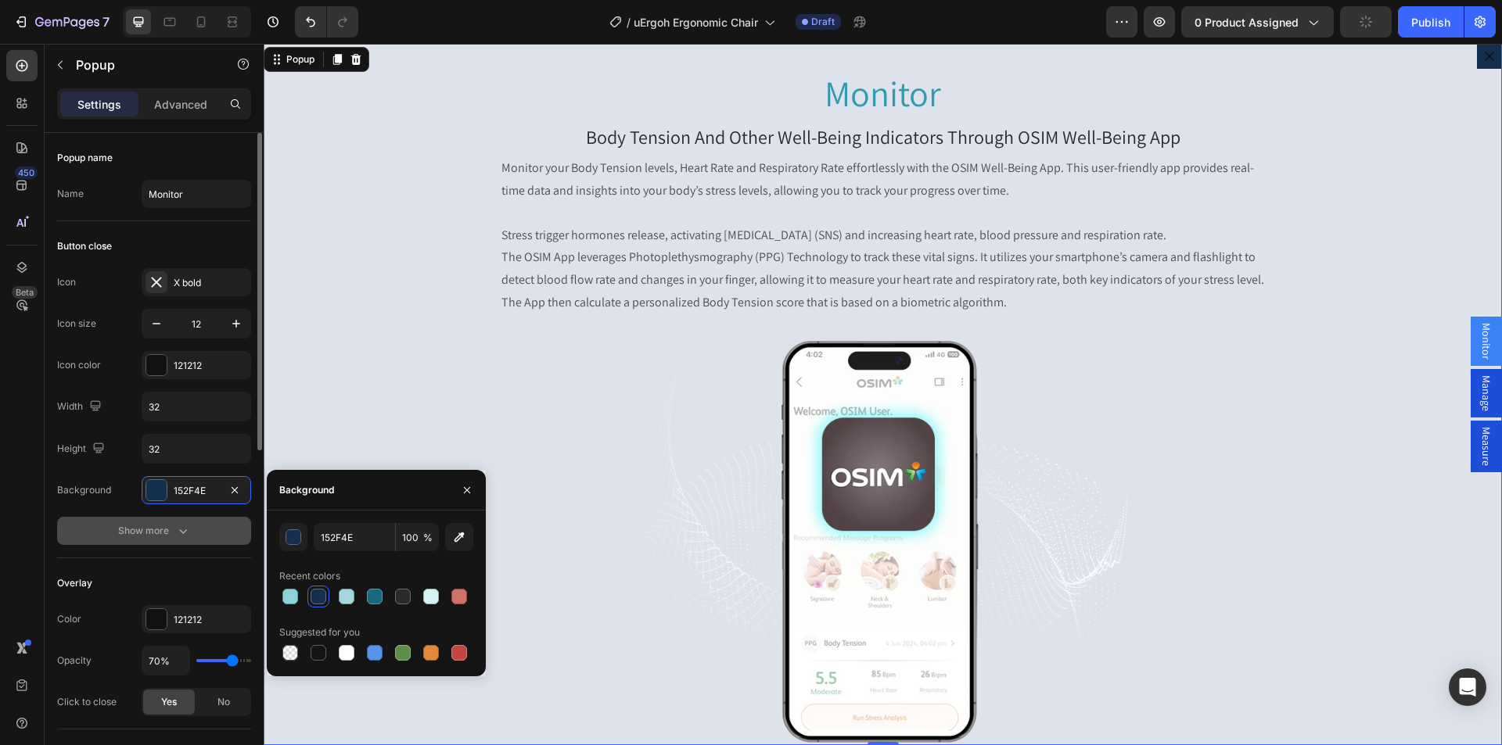
click at [141, 533] on div "Show more" at bounding box center [154, 531] width 73 height 16
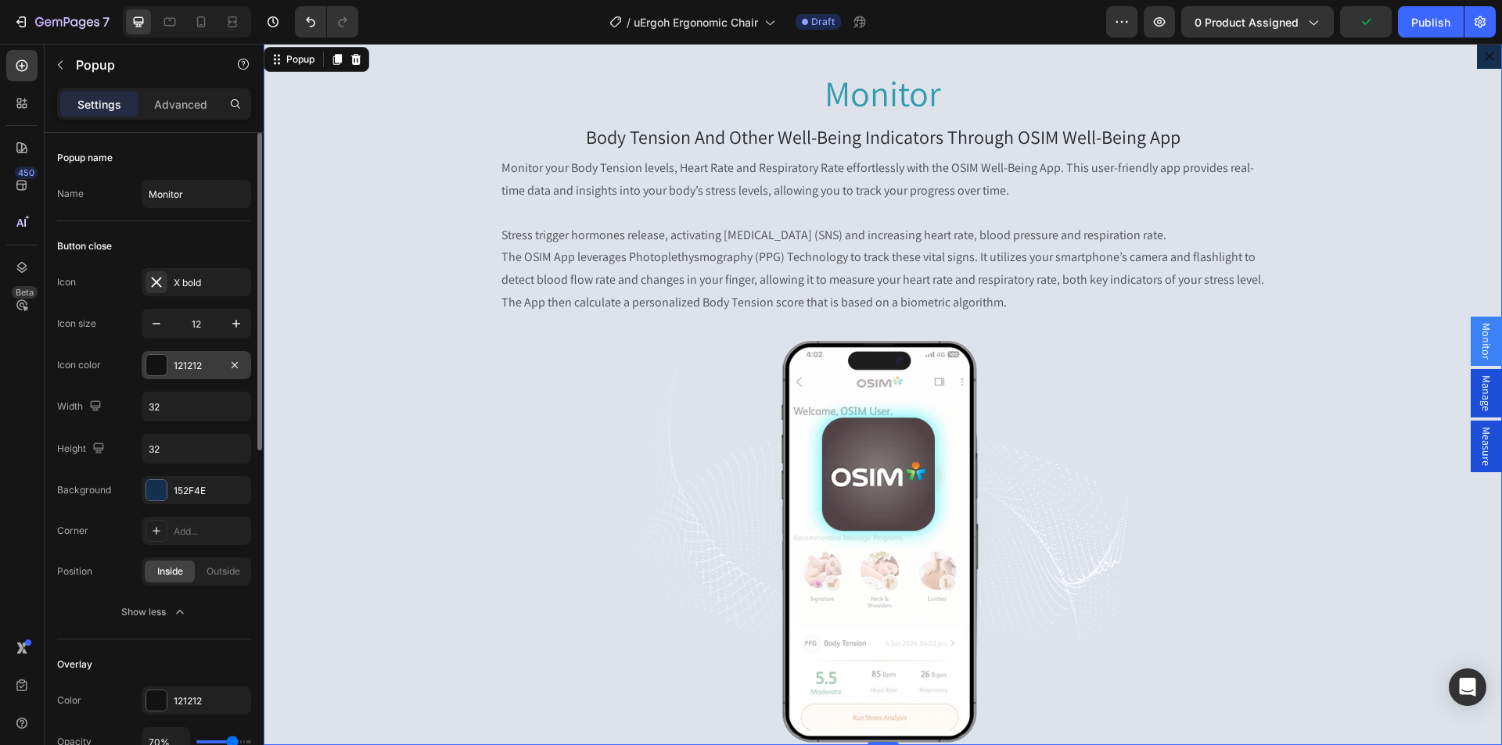
click at [150, 366] on div at bounding box center [156, 365] width 20 height 20
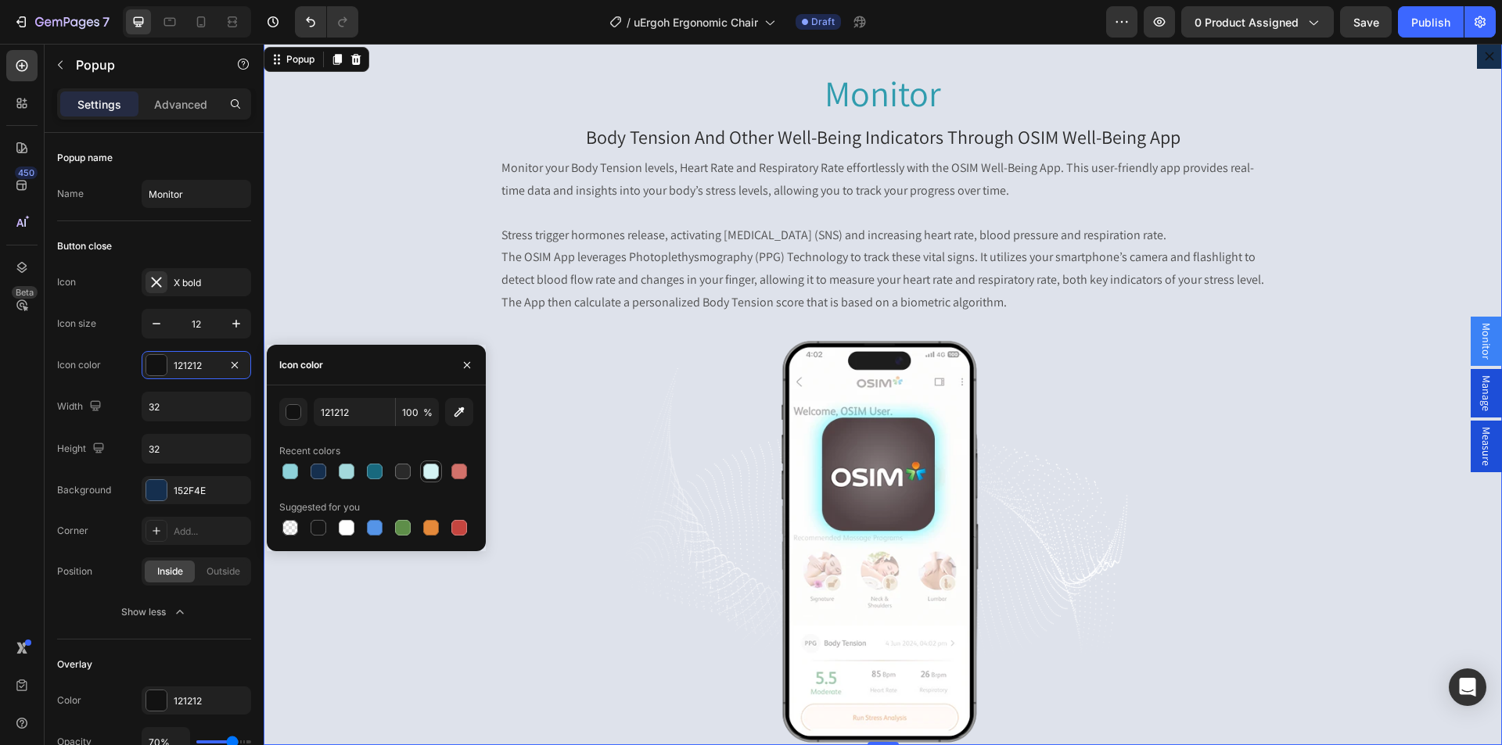
click at [434, 474] on div at bounding box center [431, 472] width 16 height 16
type input "D4F3F4"
click at [1478, 388] on span "Manage" at bounding box center [1486, 393] width 16 height 36
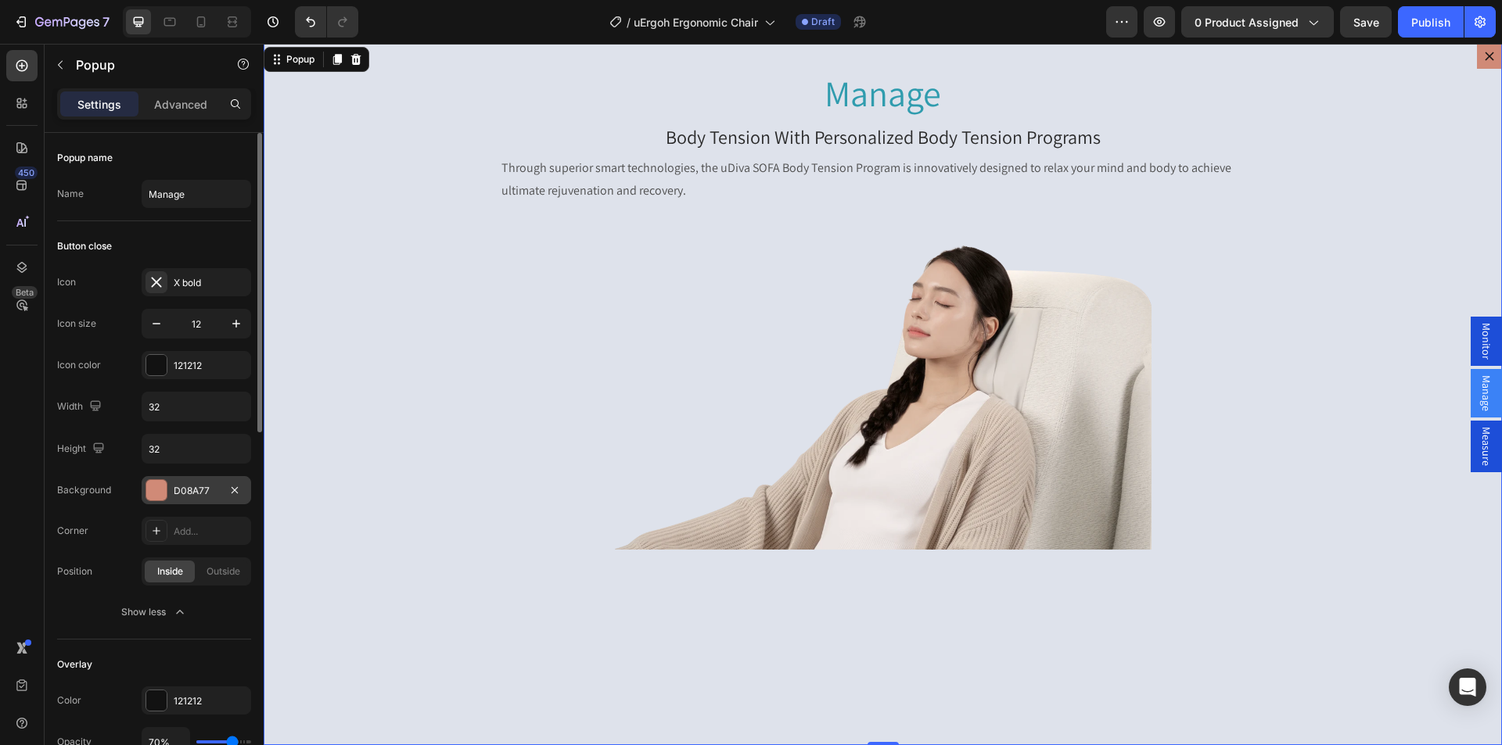
click at [152, 494] on div at bounding box center [156, 490] width 20 height 20
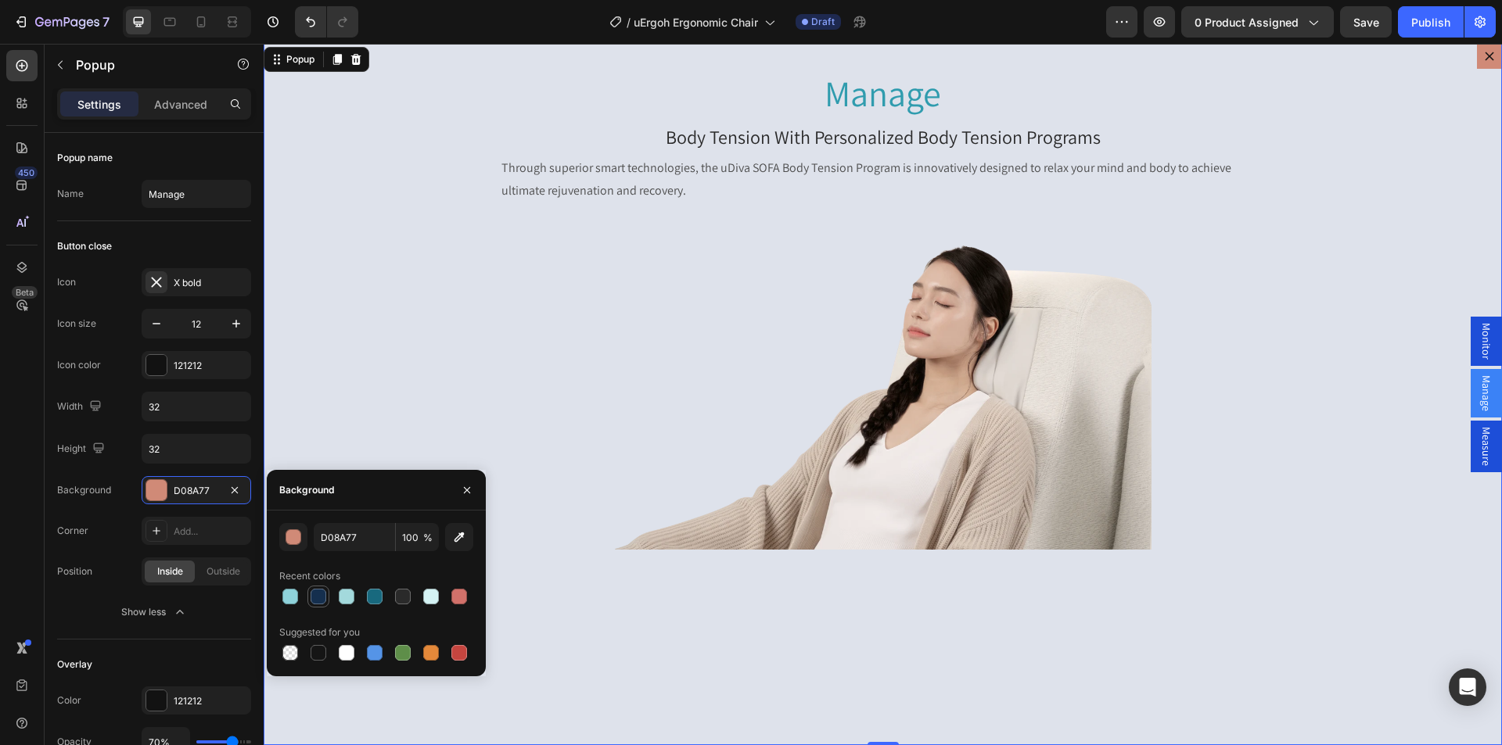
click at [318, 601] on div at bounding box center [318, 597] width 16 height 16
type input "152F4E"
click at [149, 354] on div at bounding box center [156, 365] width 22 height 22
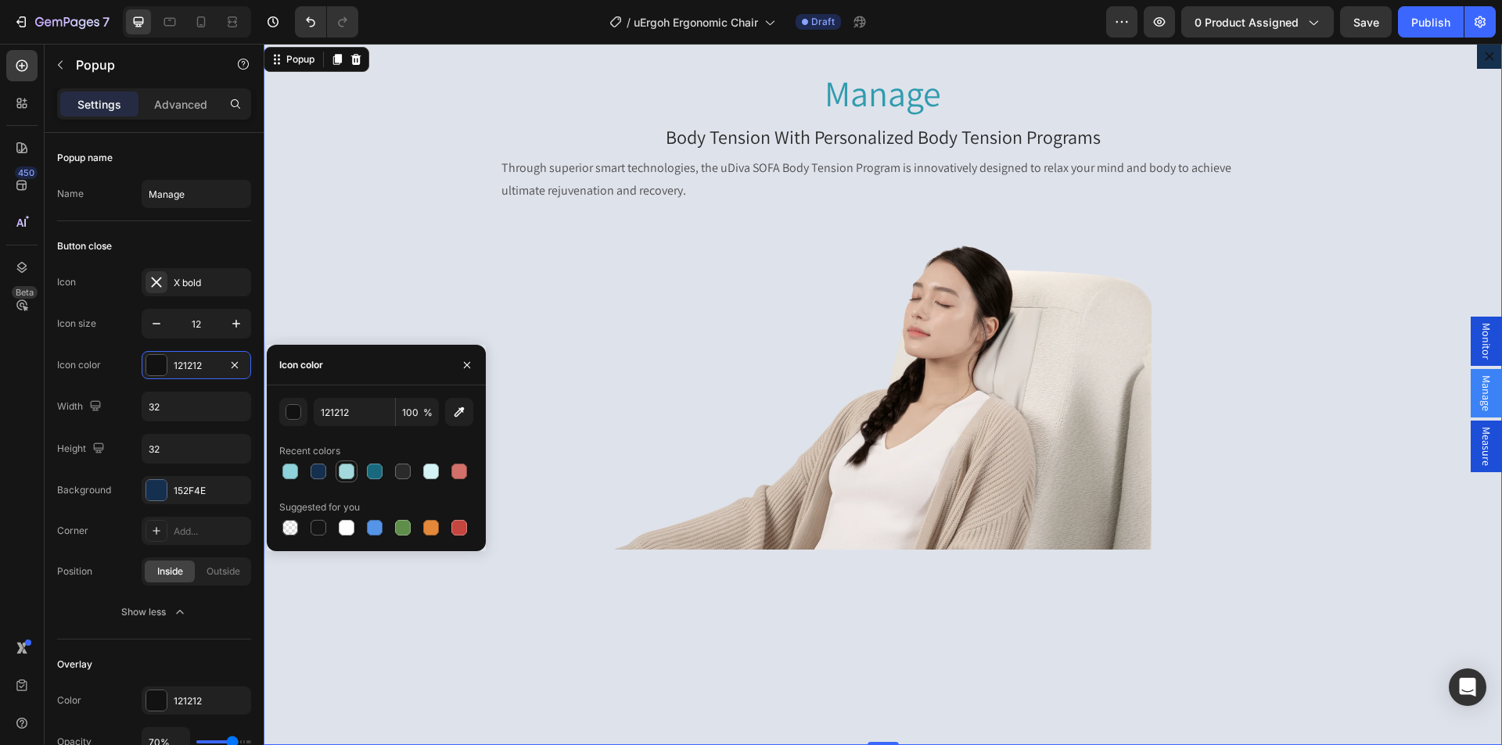
click at [353, 469] on div at bounding box center [347, 472] width 16 height 16
type input "A3D9DC"
click at [1478, 448] on span "Measure" at bounding box center [1486, 446] width 16 height 39
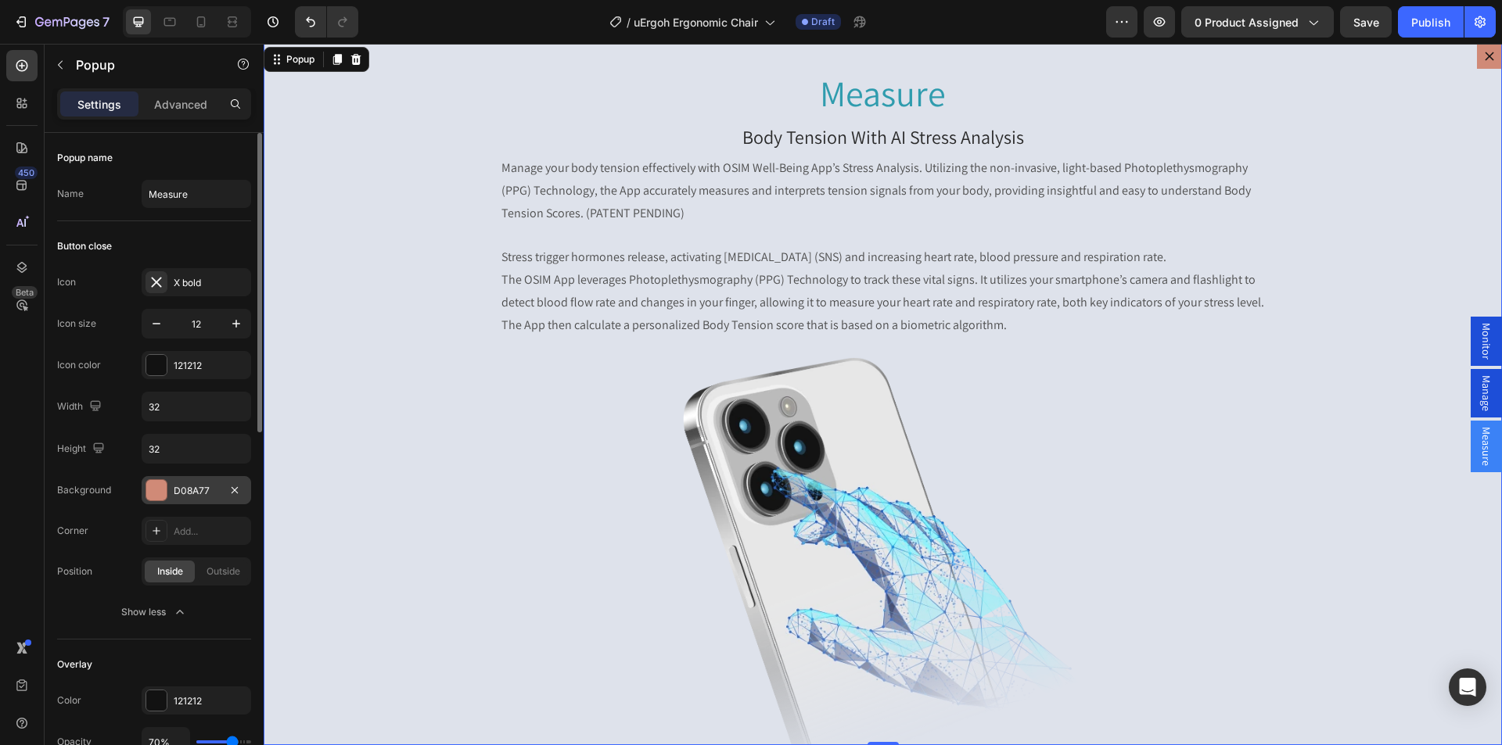
click at [155, 494] on div at bounding box center [156, 490] width 20 height 20
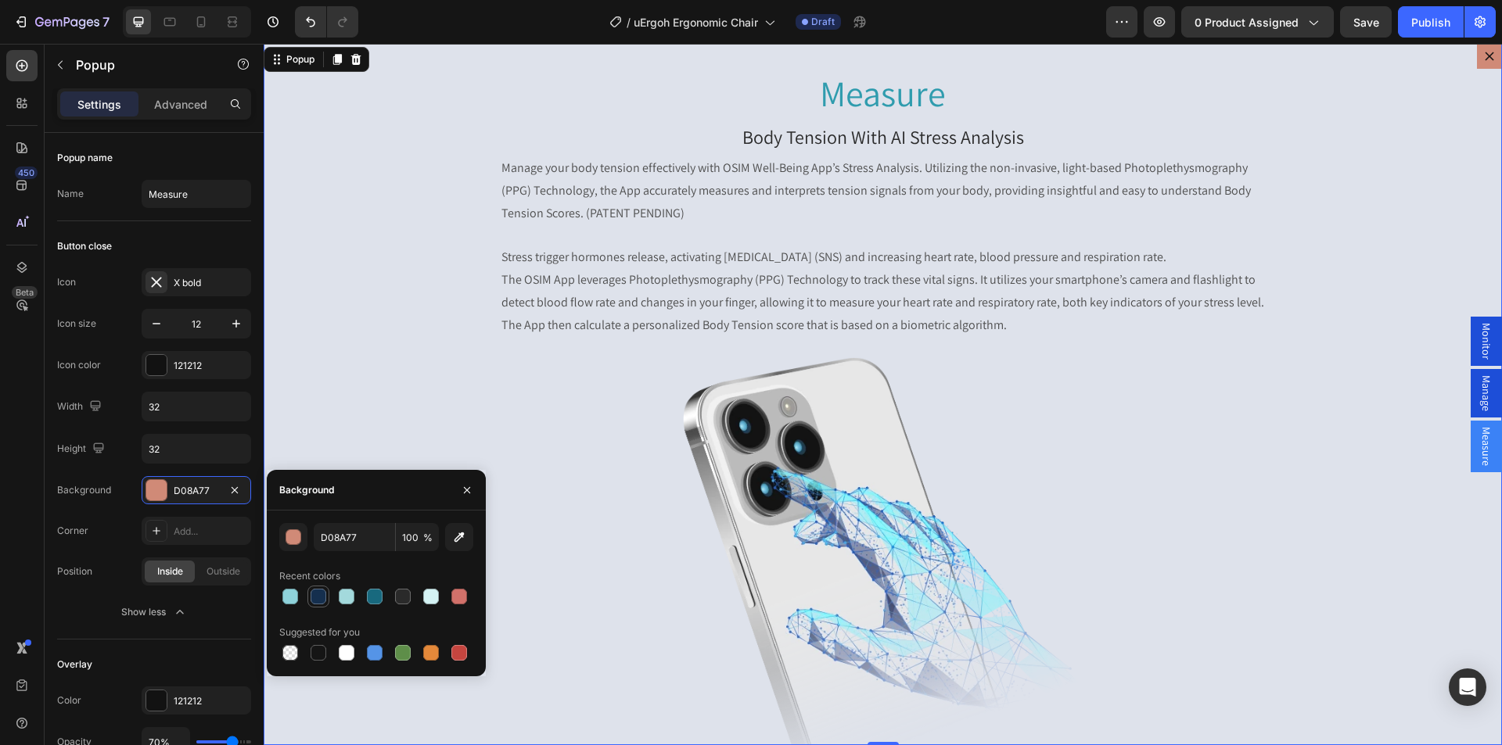
click at [308, 594] on div at bounding box center [318, 597] width 22 height 22
type input "152F4E"
click at [155, 371] on div at bounding box center [156, 365] width 20 height 20
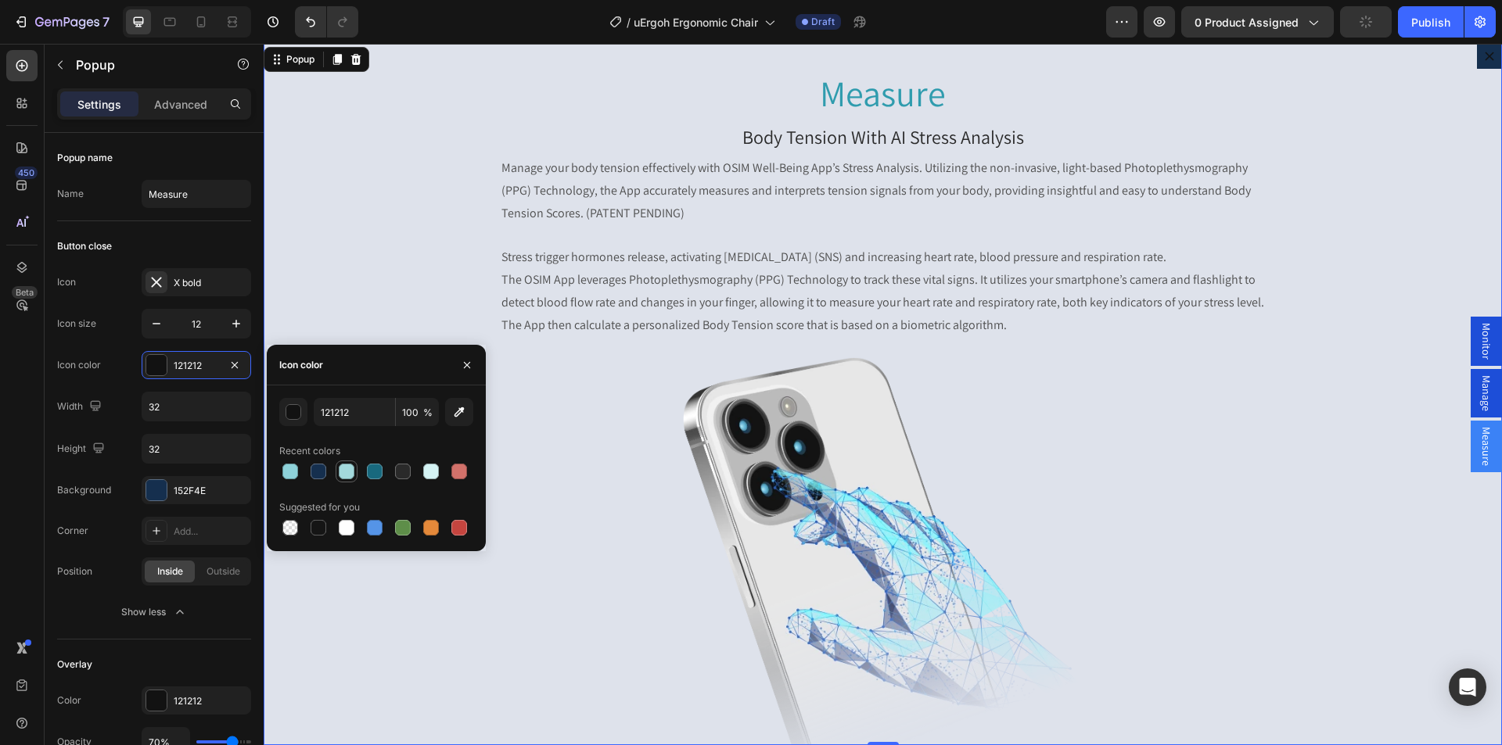
click at [350, 470] on div at bounding box center [347, 472] width 16 height 16
type input "A3D9DC"
click at [1484, 54] on icon "Dialog content" at bounding box center [1488, 56] width 9 height 9
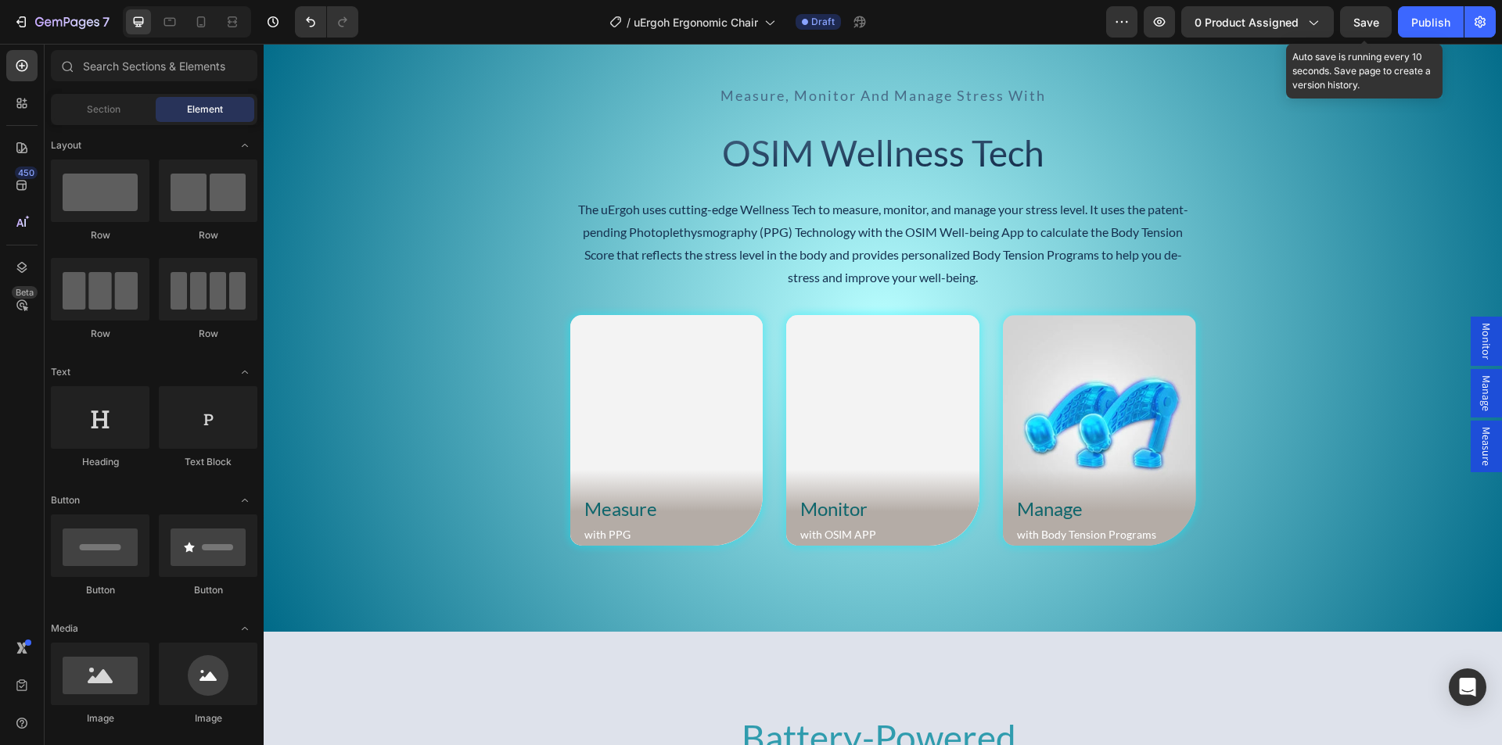
drag, startPoint x: 1362, startPoint y: 17, endPoint x: 810, endPoint y: 54, distance: 552.6
click at [1362, 17] on span "Save" at bounding box center [1366, 22] width 26 height 13
click at [570, 513] on div "Measure Heading with PPG Text Block Row" at bounding box center [666, 520] width 193 height 50
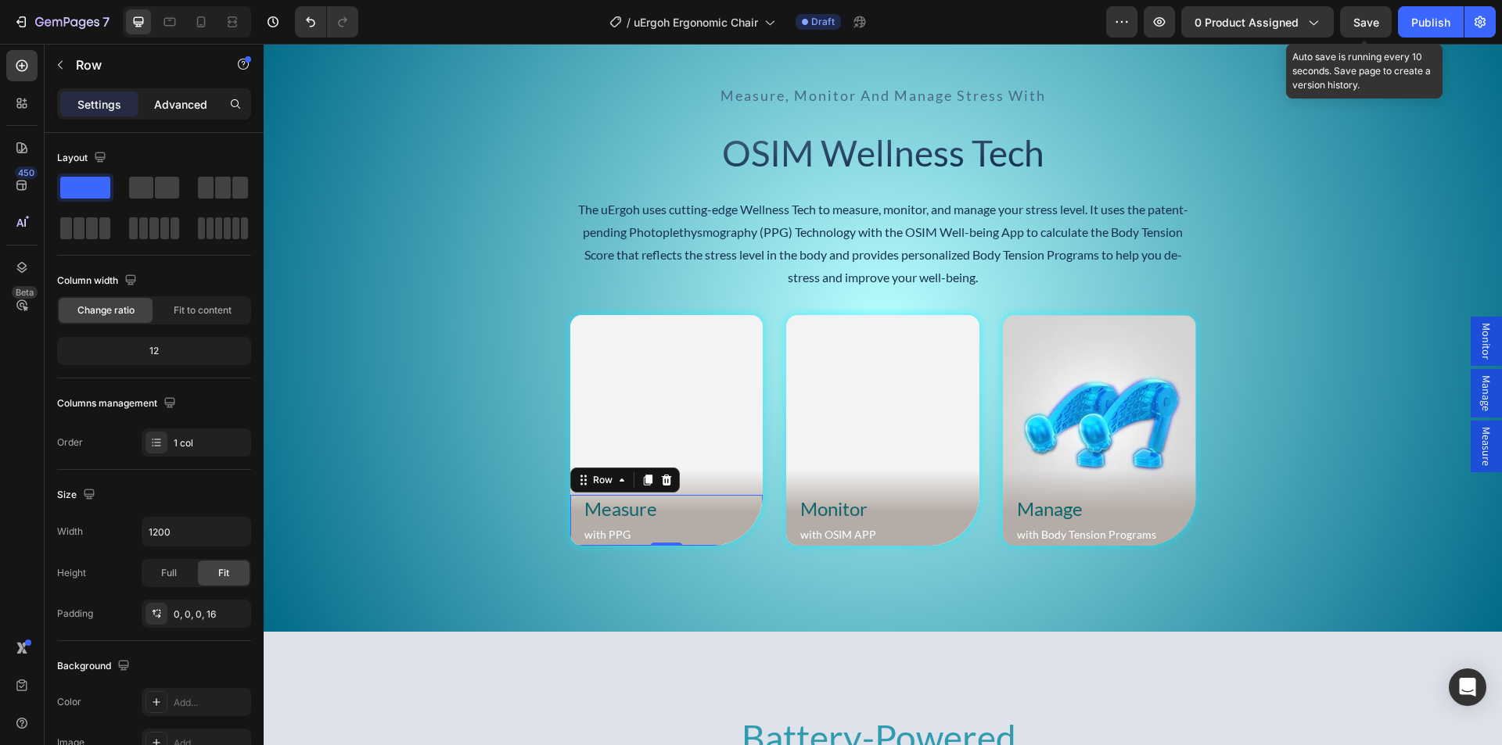
click at [173, 92] on div "Advanced" at bounding box center [181, 104] width 78 height 25
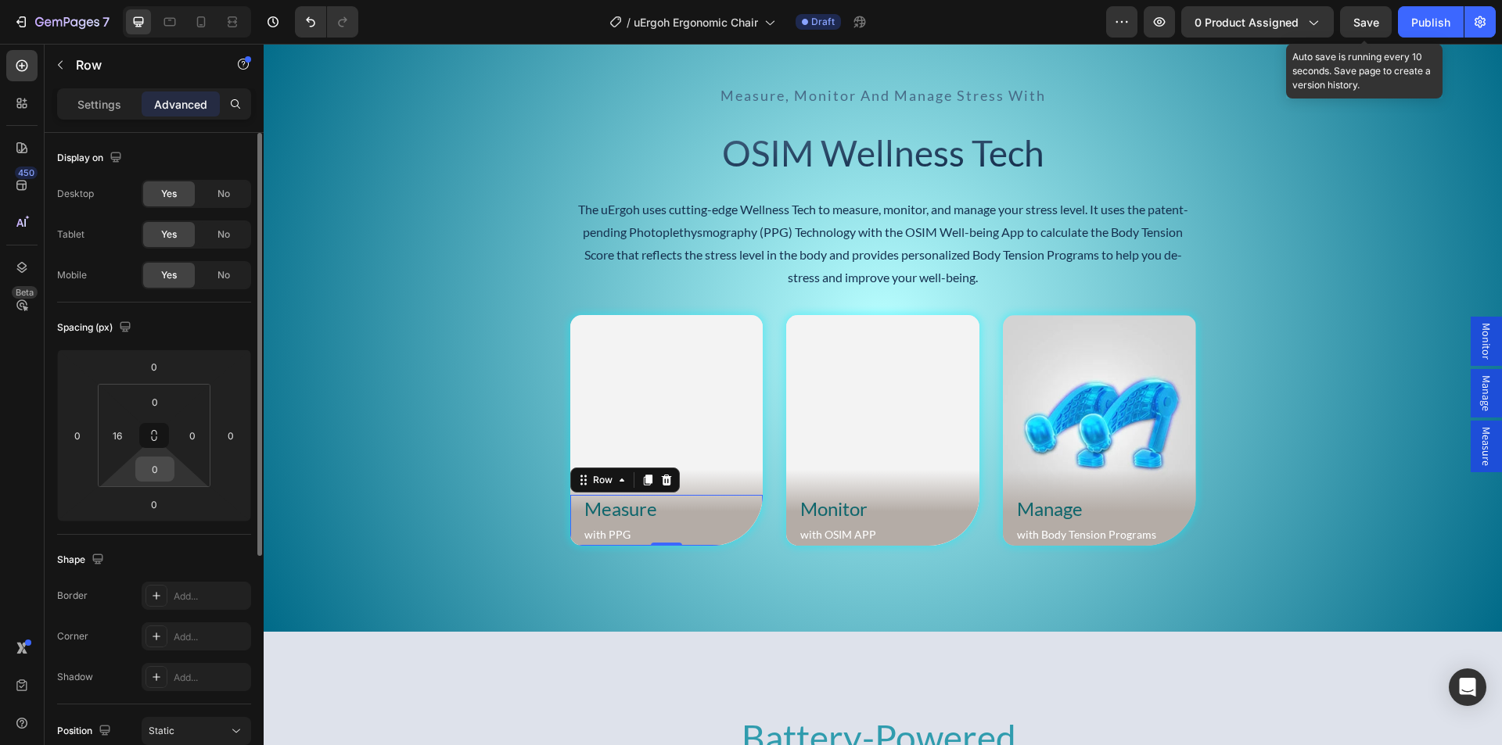
click at [150, 468] on input "0" at bounding box center [154, 469] width 31 height 23
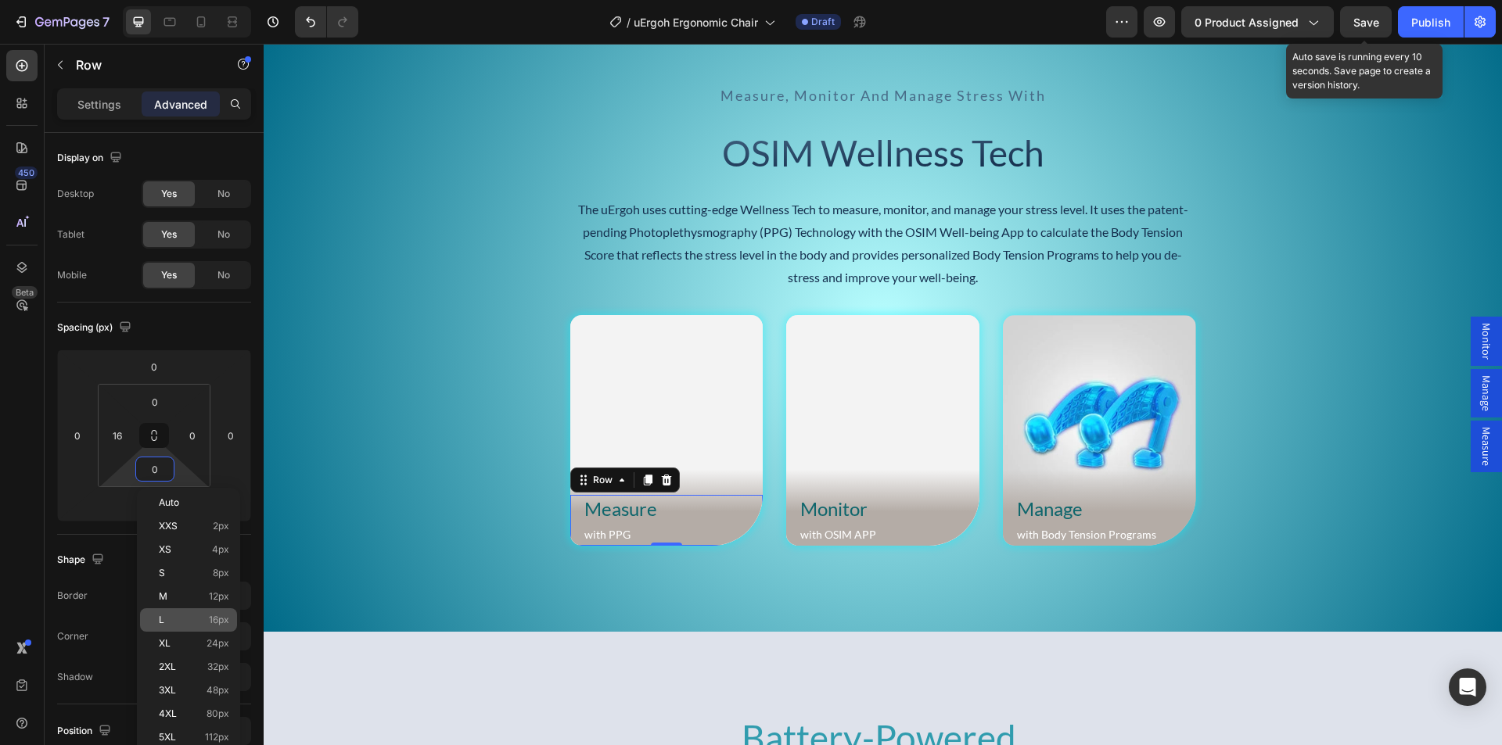
click at [166, 613] on div "L 16px" at bounding box center [188, 619] width 97 height 23
type input "16"
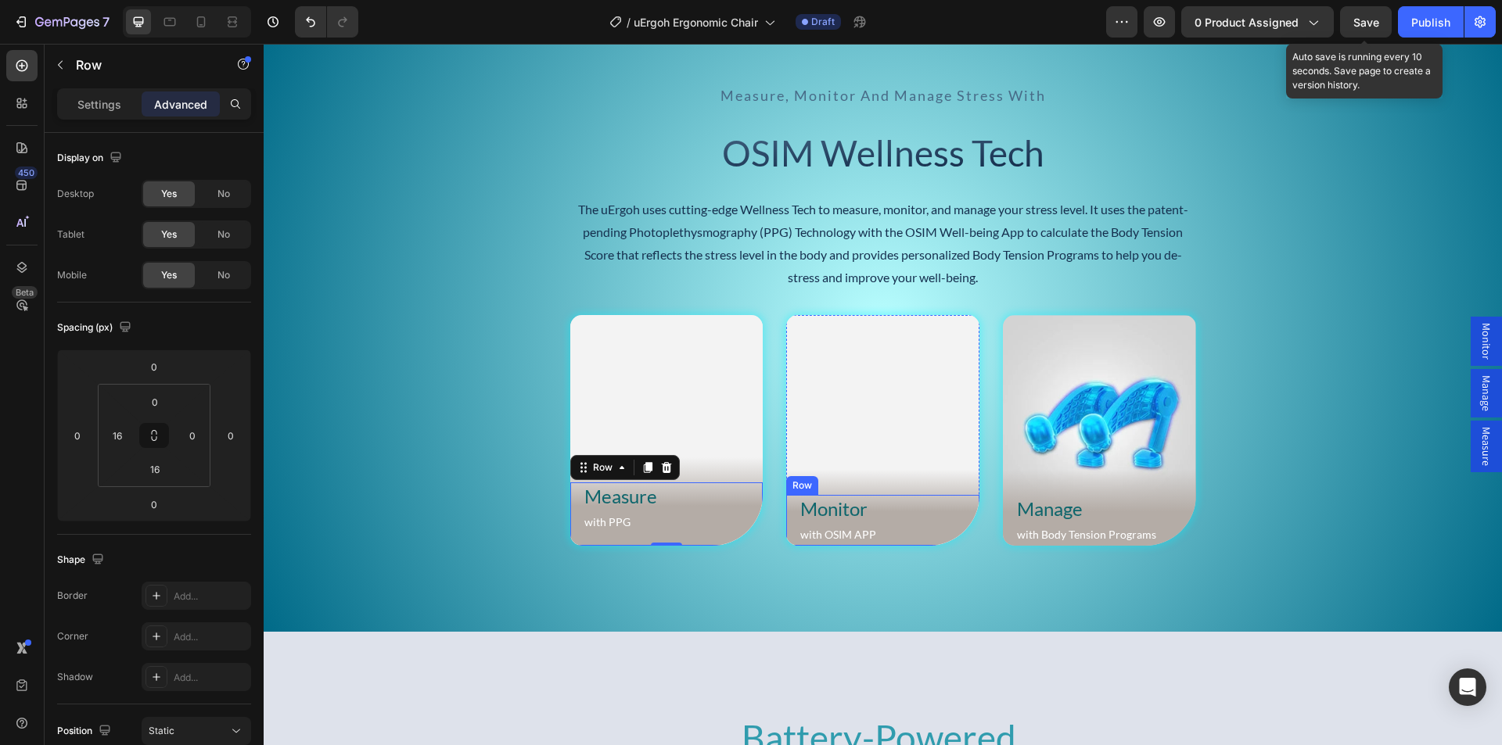
click at [788, 508] on div "Monitor Heading with OSIM APP Text Block Row" at bounding box center [882, 520] width 193 height 50
click at [154, 478] on input "0" at bounding box center [154, 469] width 31 height 23
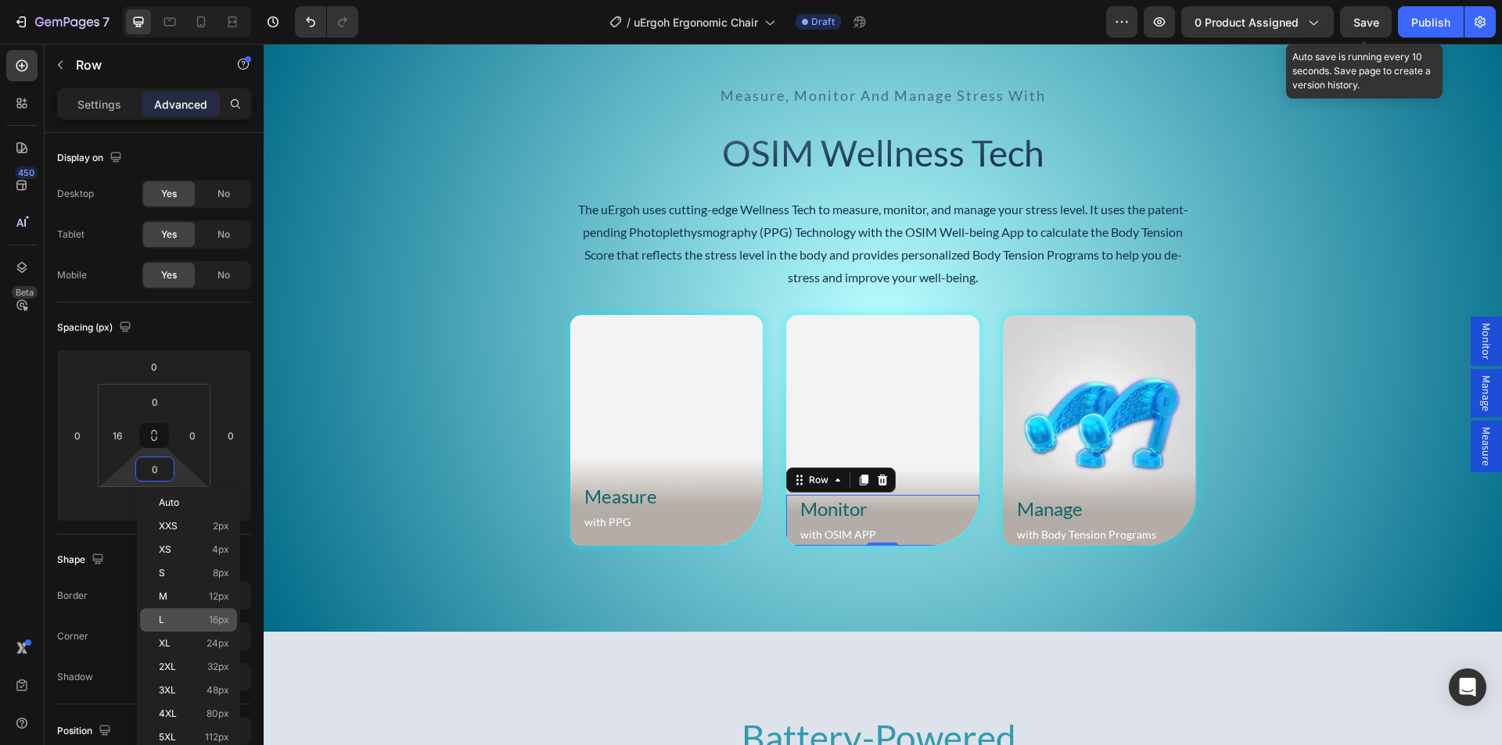
click at [191, 618] on p "L 16px" at bounding box center [194, 620] width 70 height 11
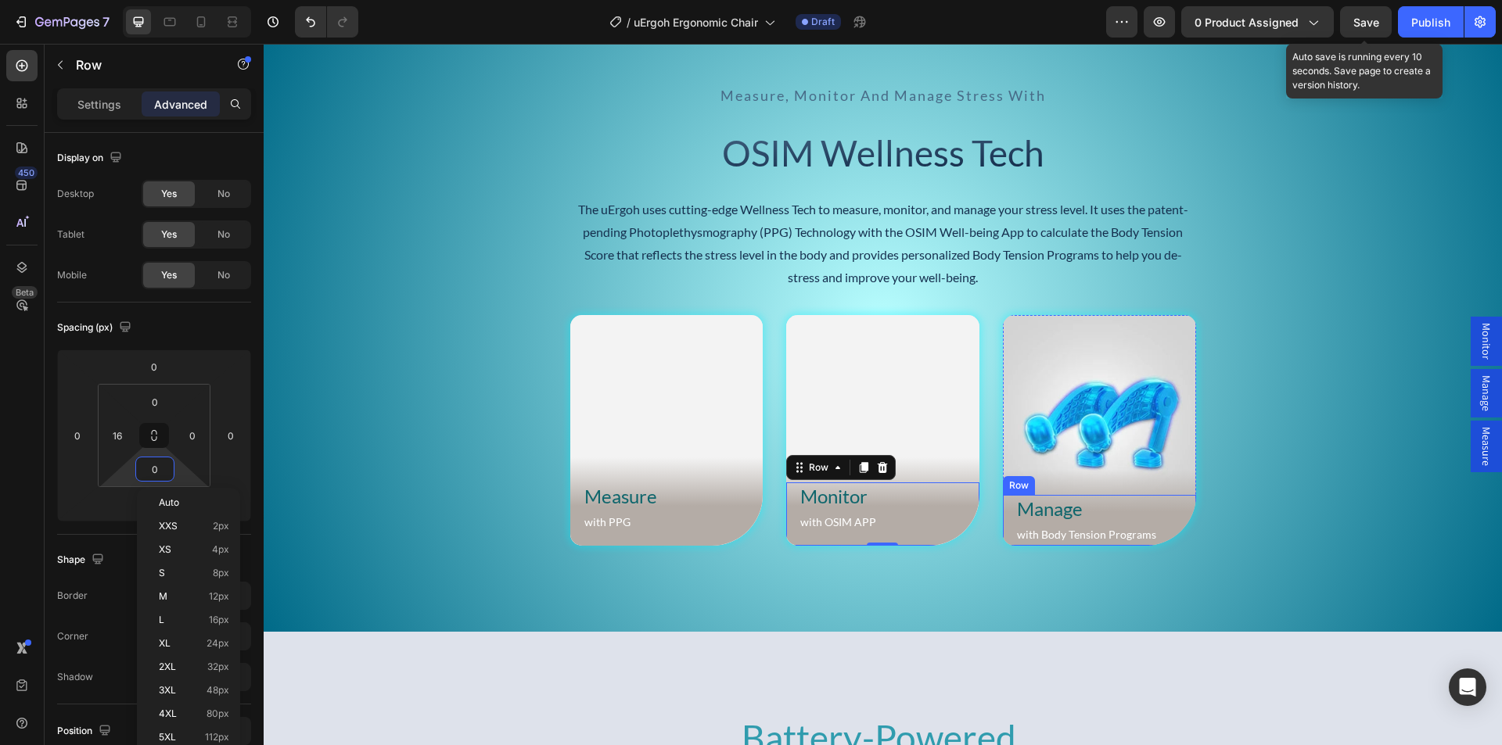
type input "16"
click at [1003, 511] on div "Manage Heading with Body Tension Programs Text Block Row" at bounding box center [1099, 520] width 193 height 50
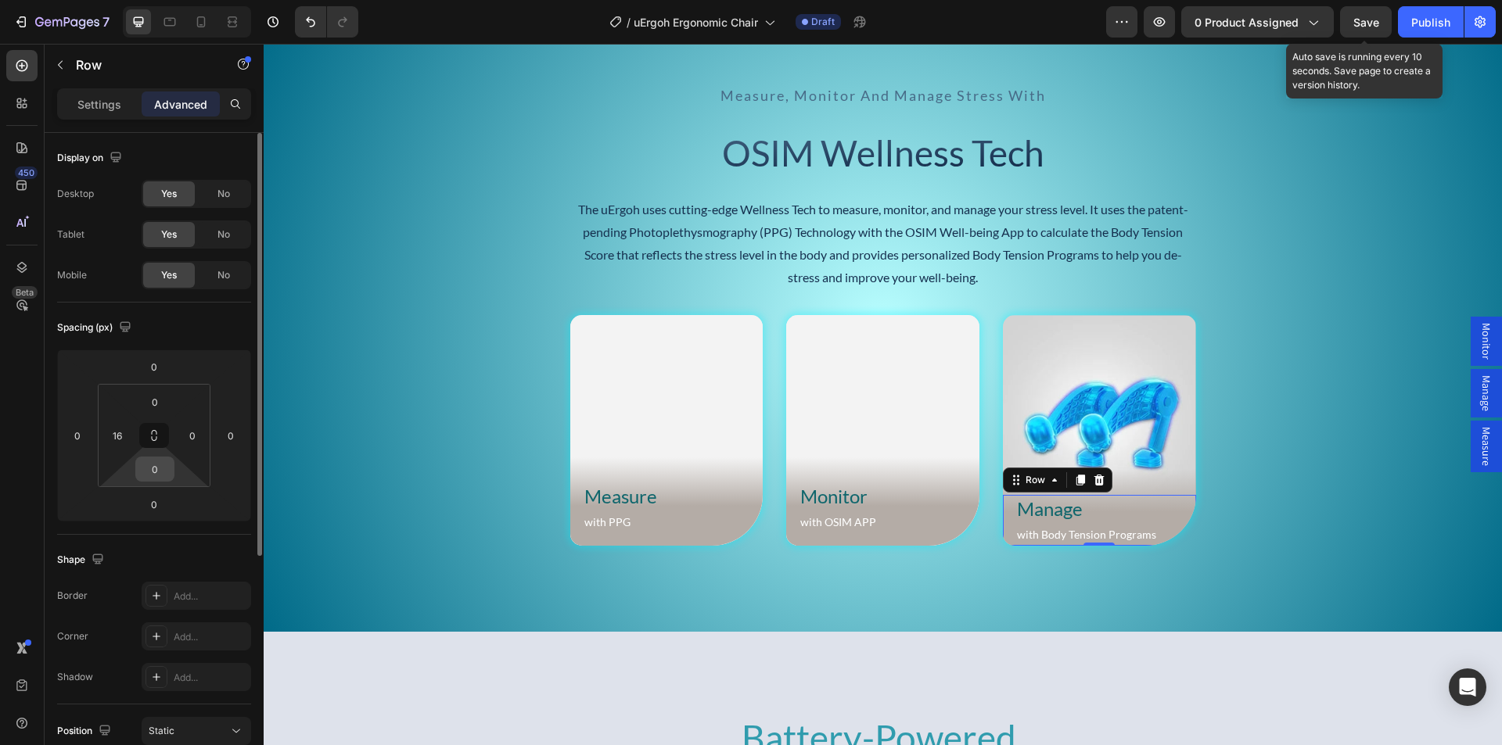
click at [160, 476] on input "0" at bounding box center [154, 469] width 31 height 23
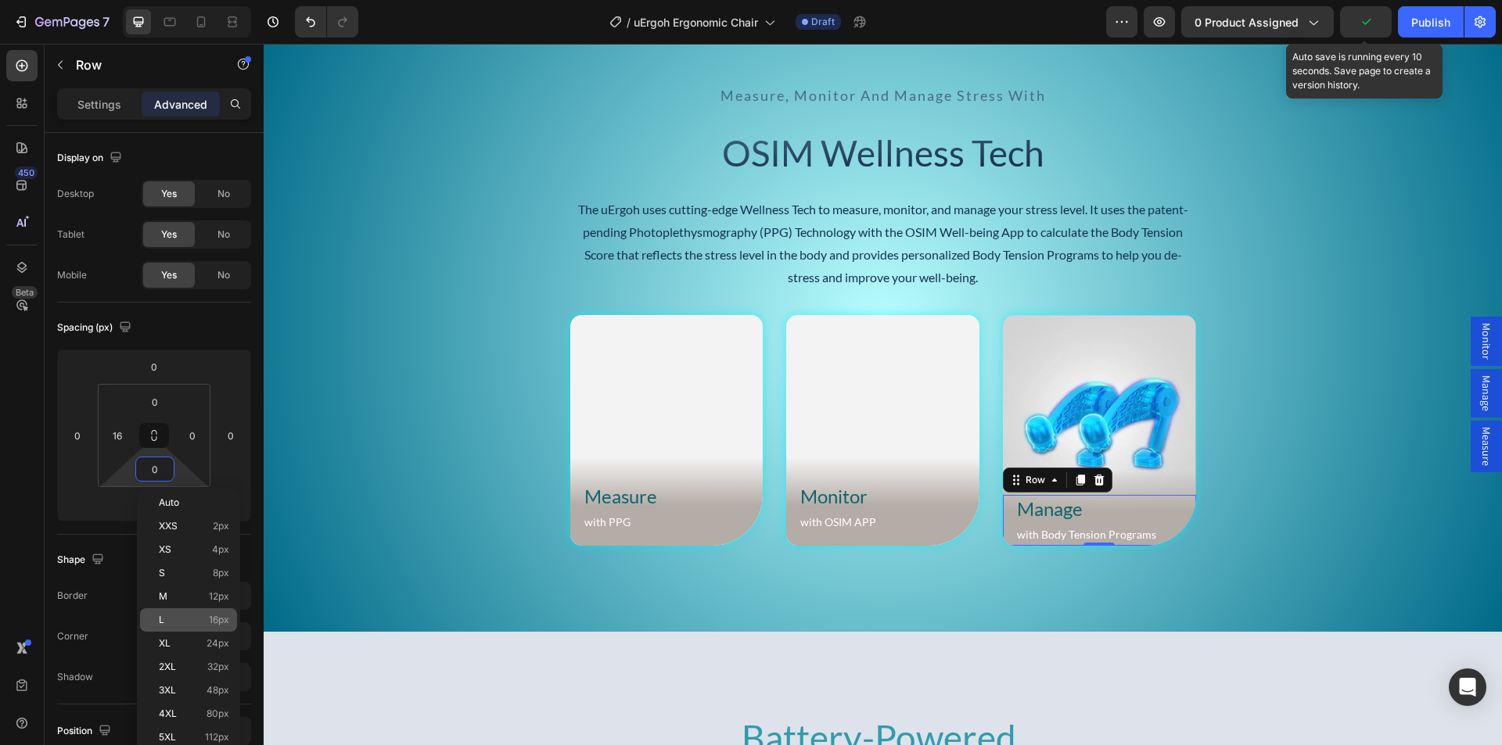
click at [180, 615] on p "L 16px" at bounding box center [194, 620] width 70 height 11
type input "16"
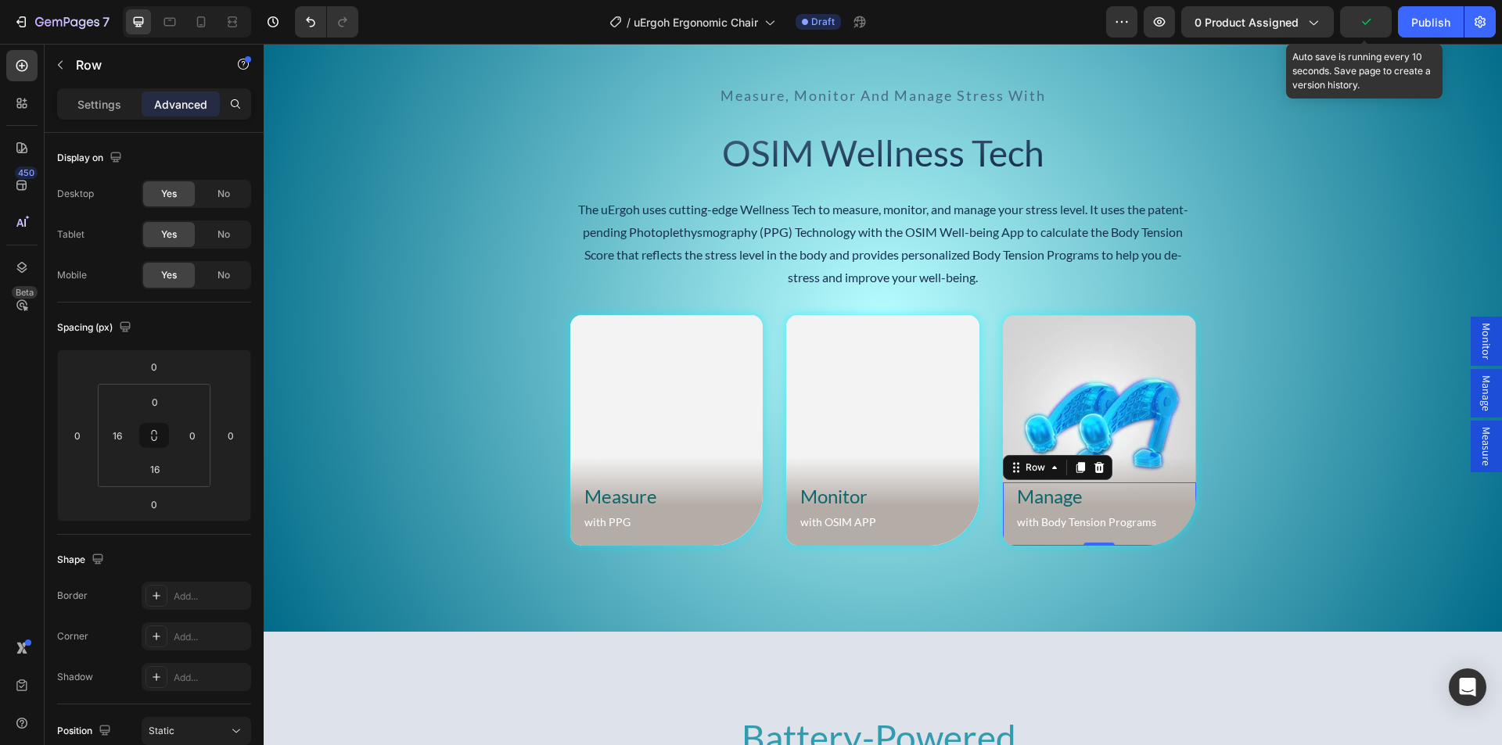
click at [1365, 19] on icon "button" at bounding box center [1366, 22] width 16 height 16
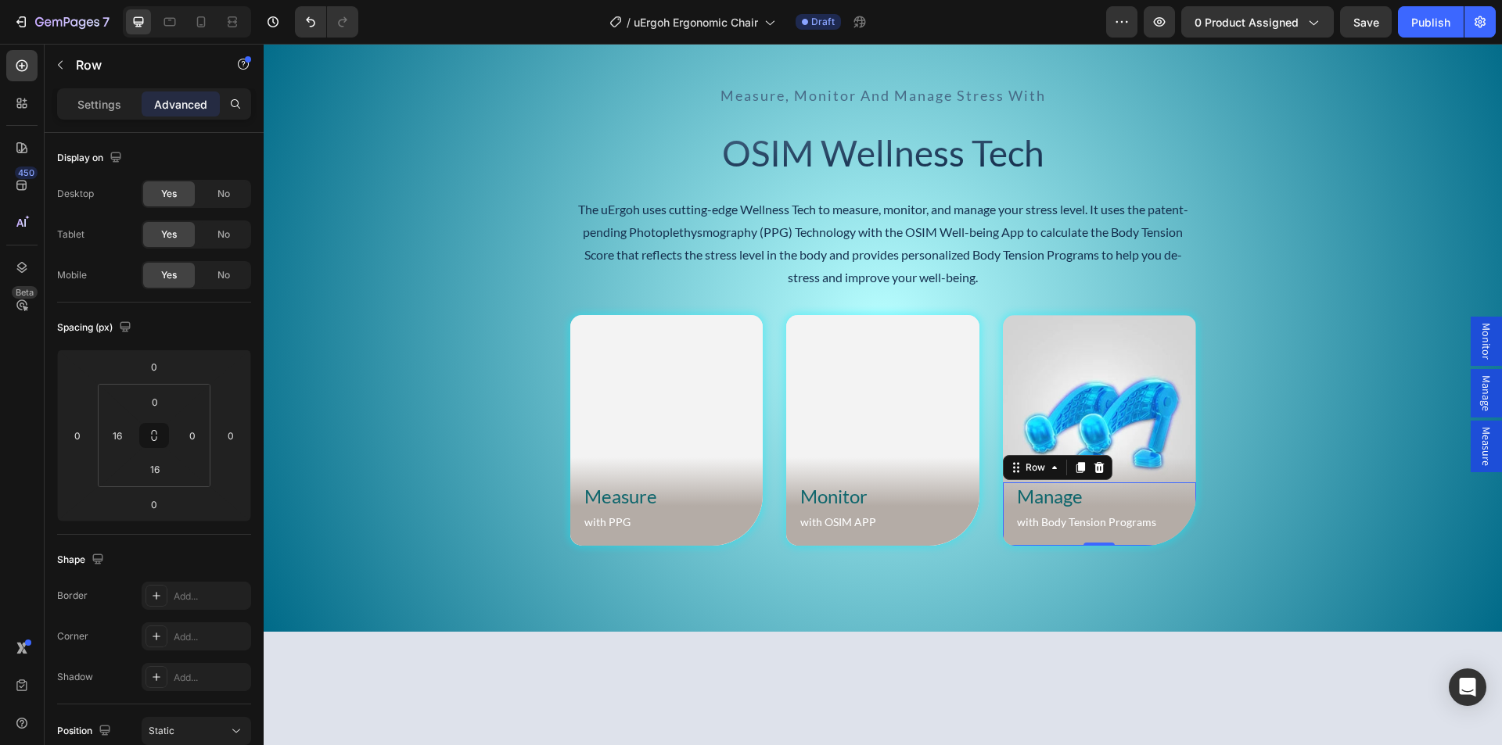
scroll to position [5479, 0]
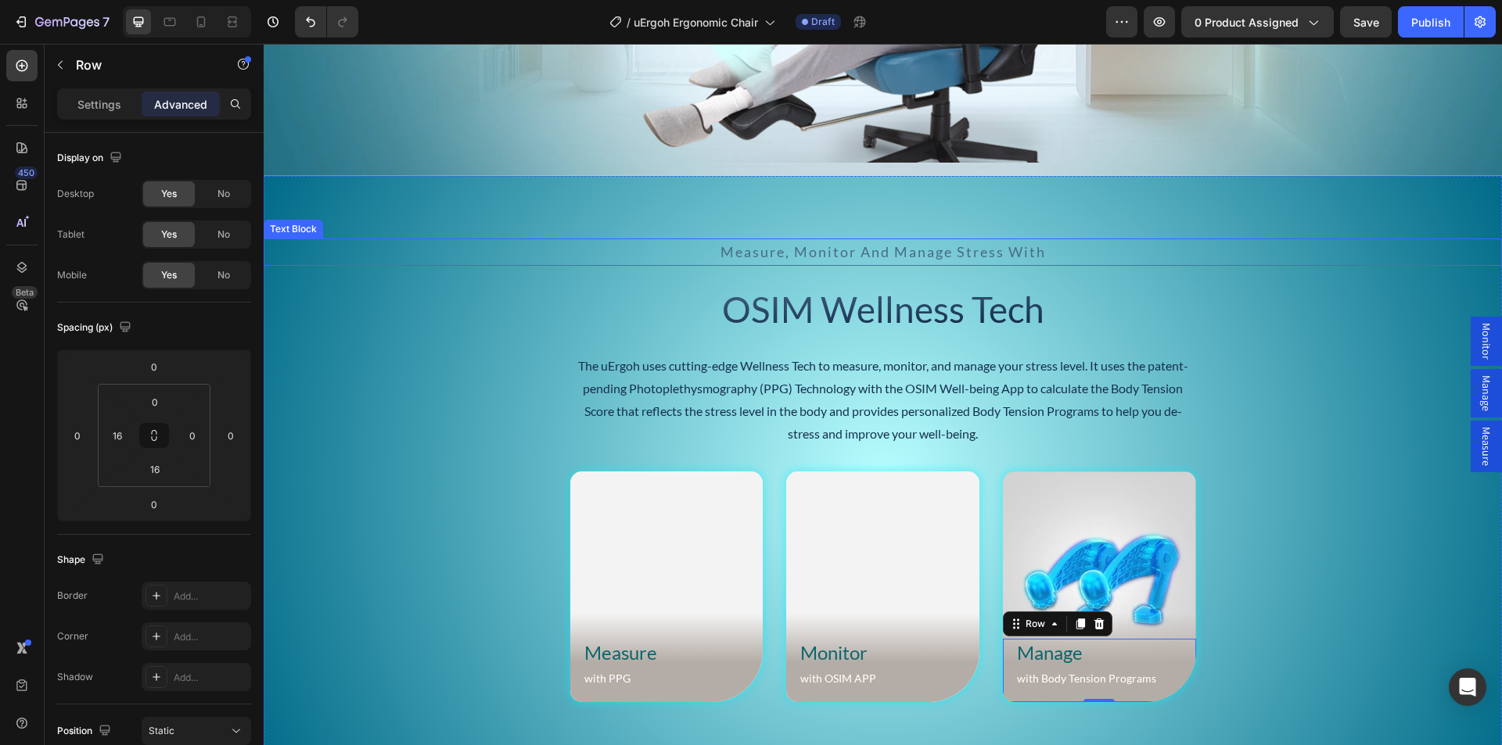
drag, startPoint x: 842, startPoint y: 256, endPoint x: 727, endPoint y: 246, distance: 115.4
click at [842, 256] on span "measure, monitor and manage stress with" at bounding box center [882, 251] width 325 height 17
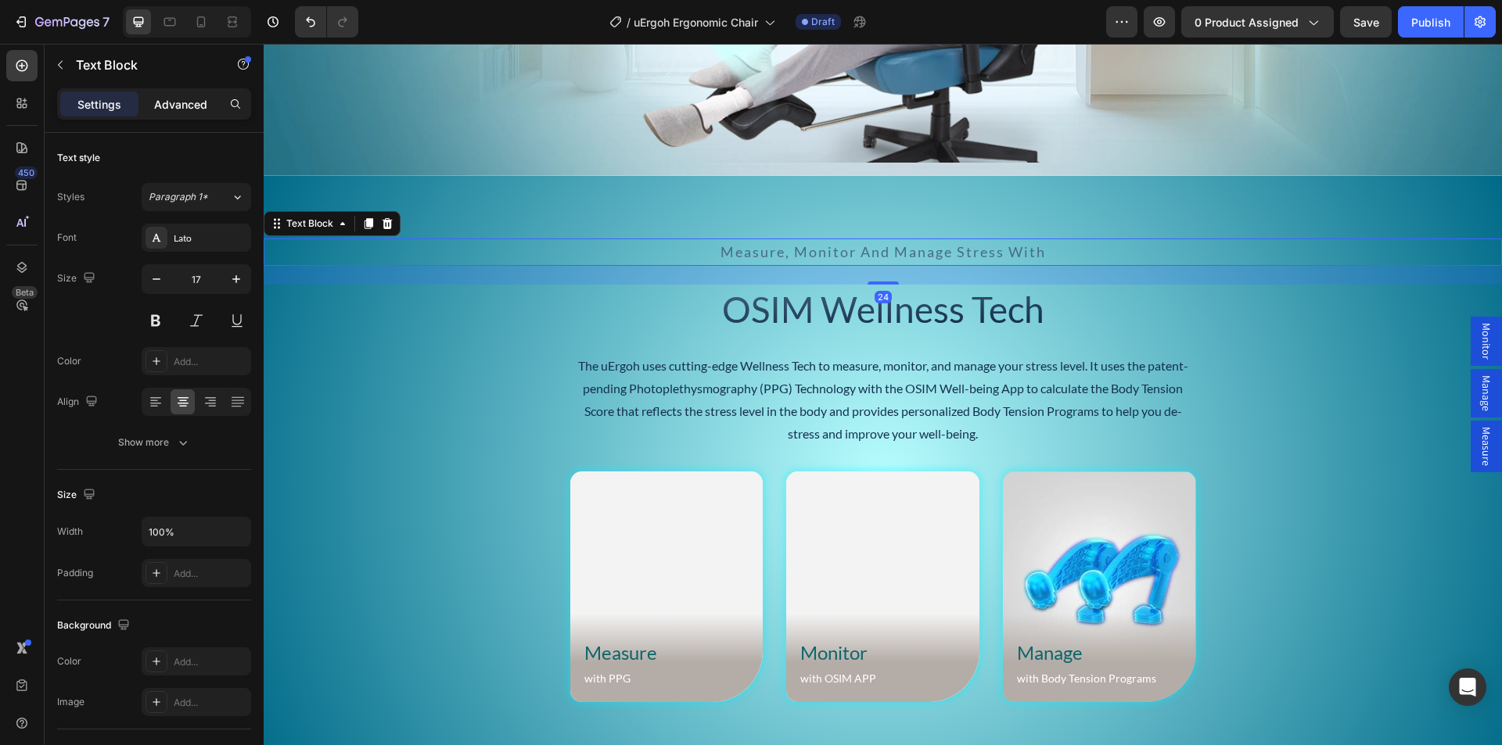
click at [185, 107] on p "Advanced" at bounding box center [180, 104] width 53 height 16
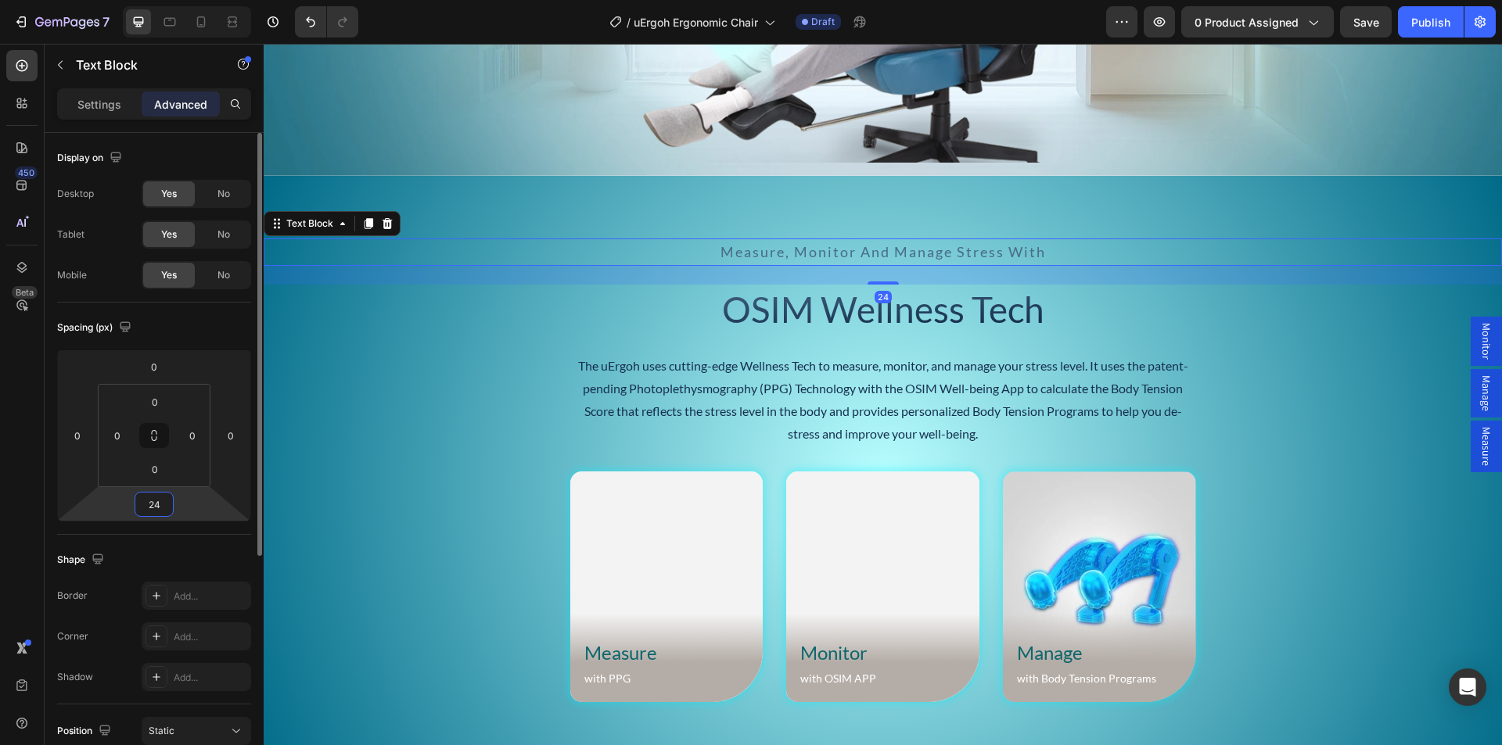
click at [160, 508] on input "24" at bounding box center [153, 504] width 31 height 23
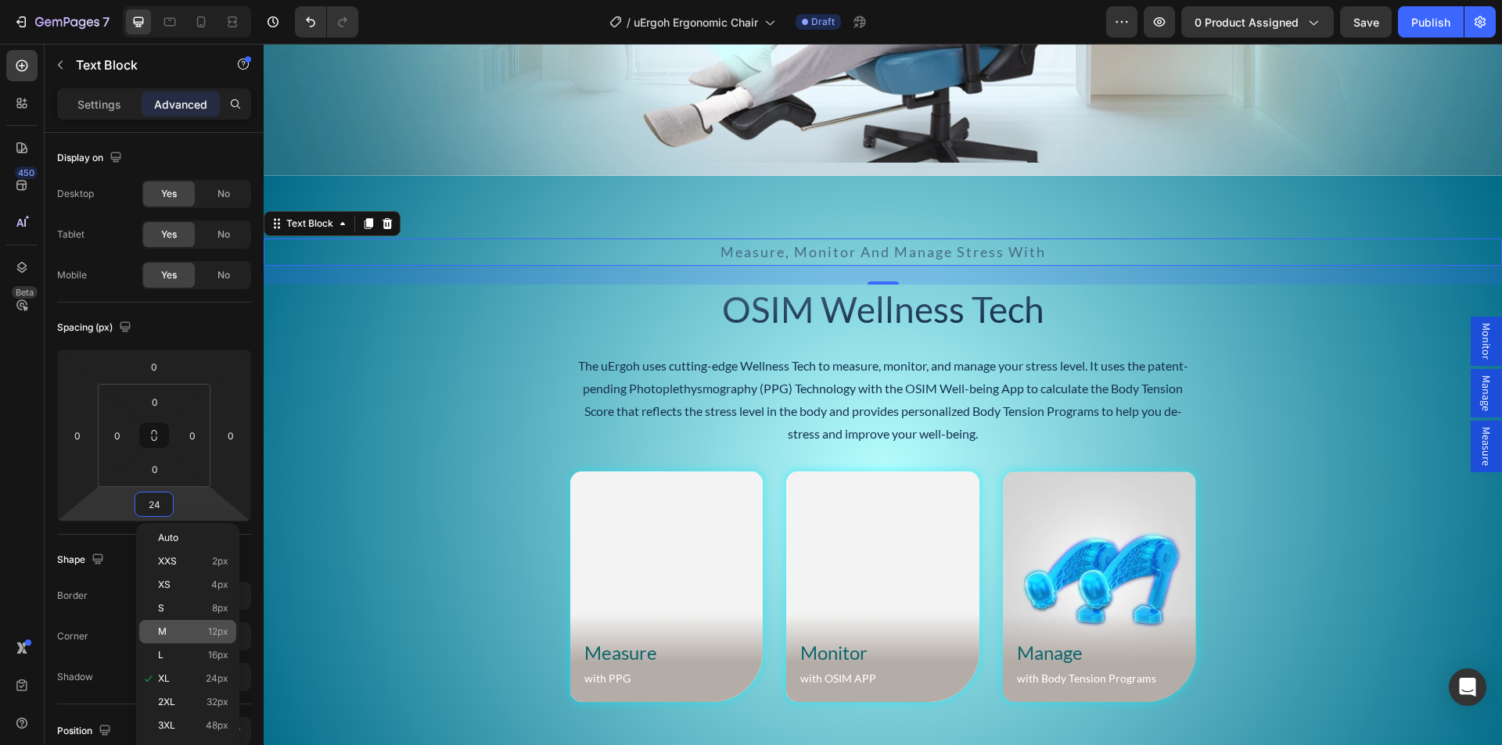
click at [181, 637] on p "M 12px" at bounding box center [193, 631] width 70 height 11
type input "12"
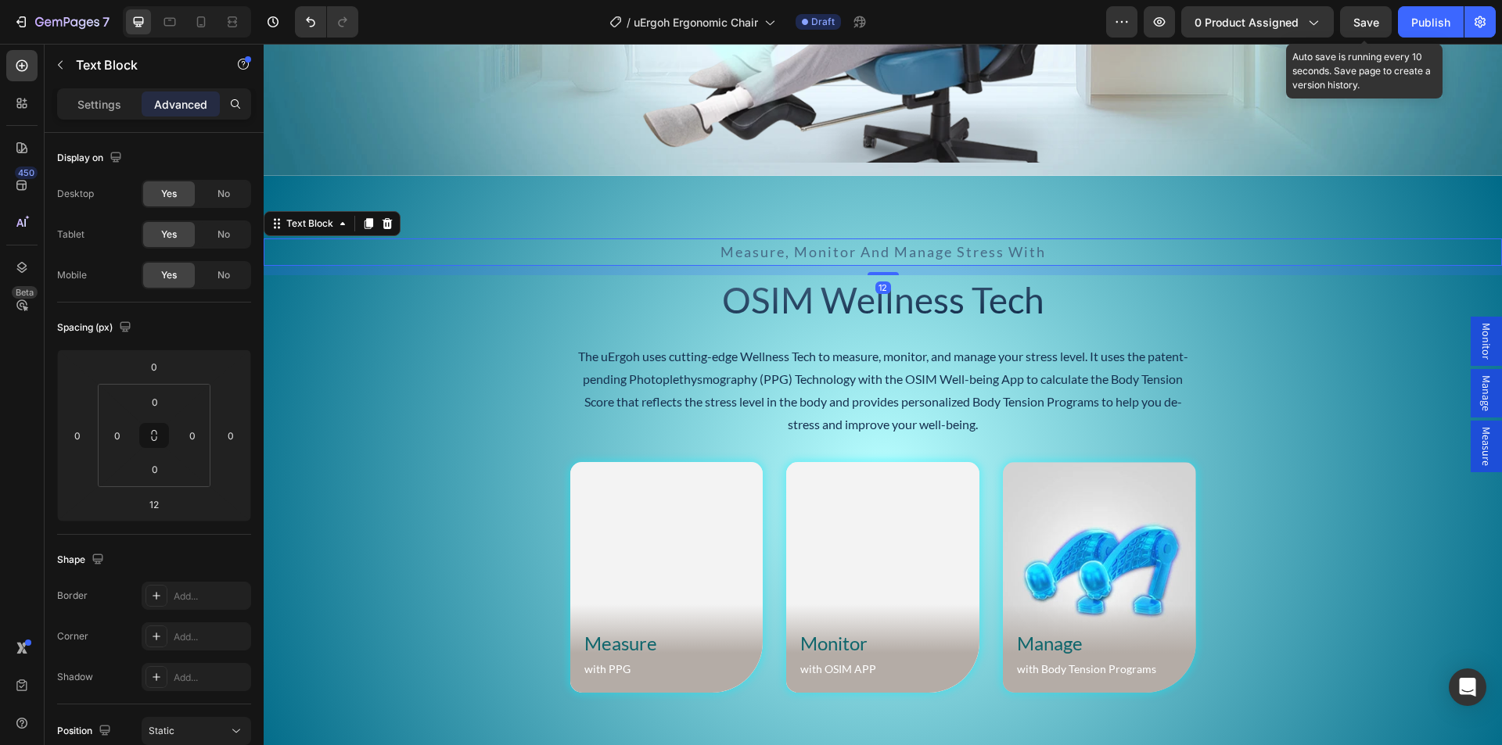
click at [1365, 16] on span "Save" at bounding box center [1366, 22] width 26 height 13
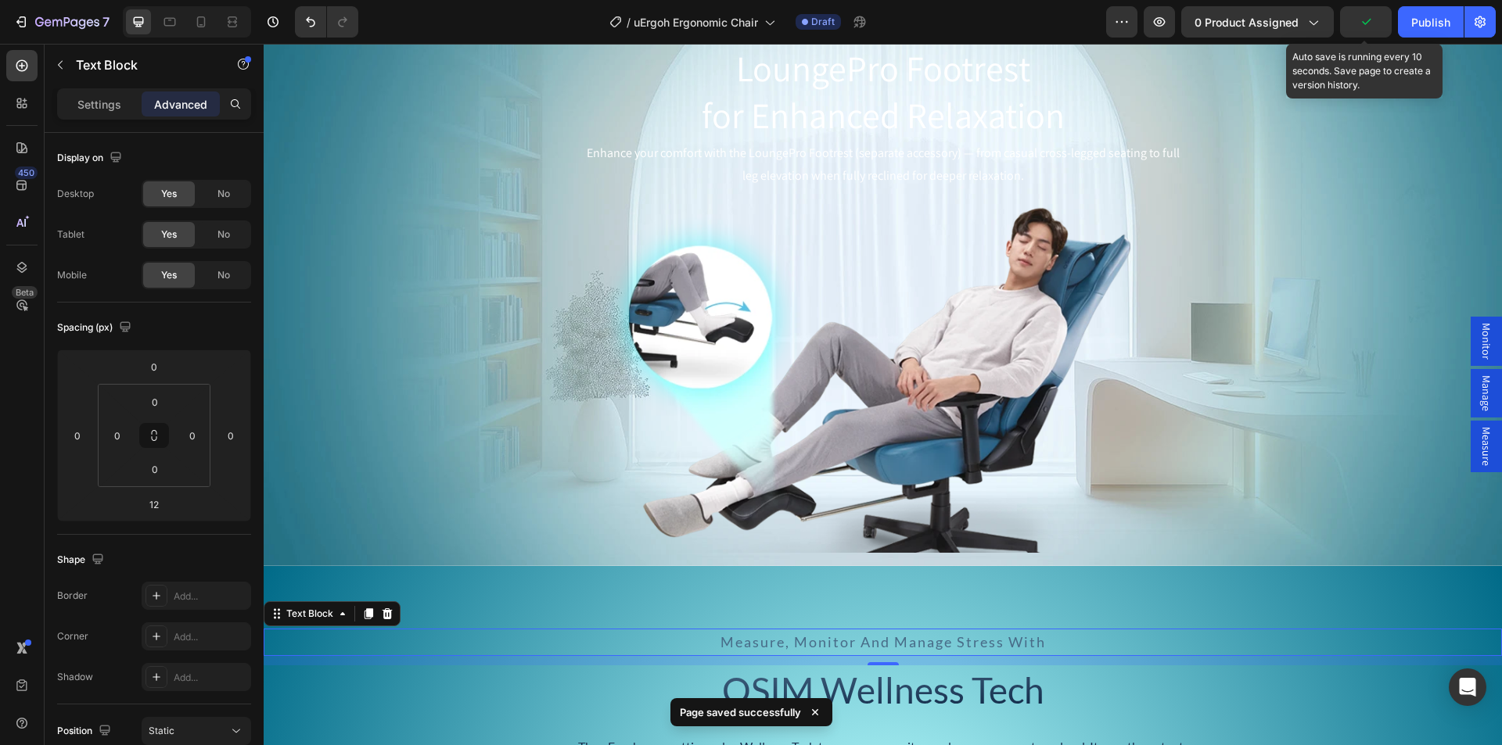
scroll to position [5088, 0]
click at [352, 307] on div "Background Image" at bounding box center [883, 293] width 1238 height 547
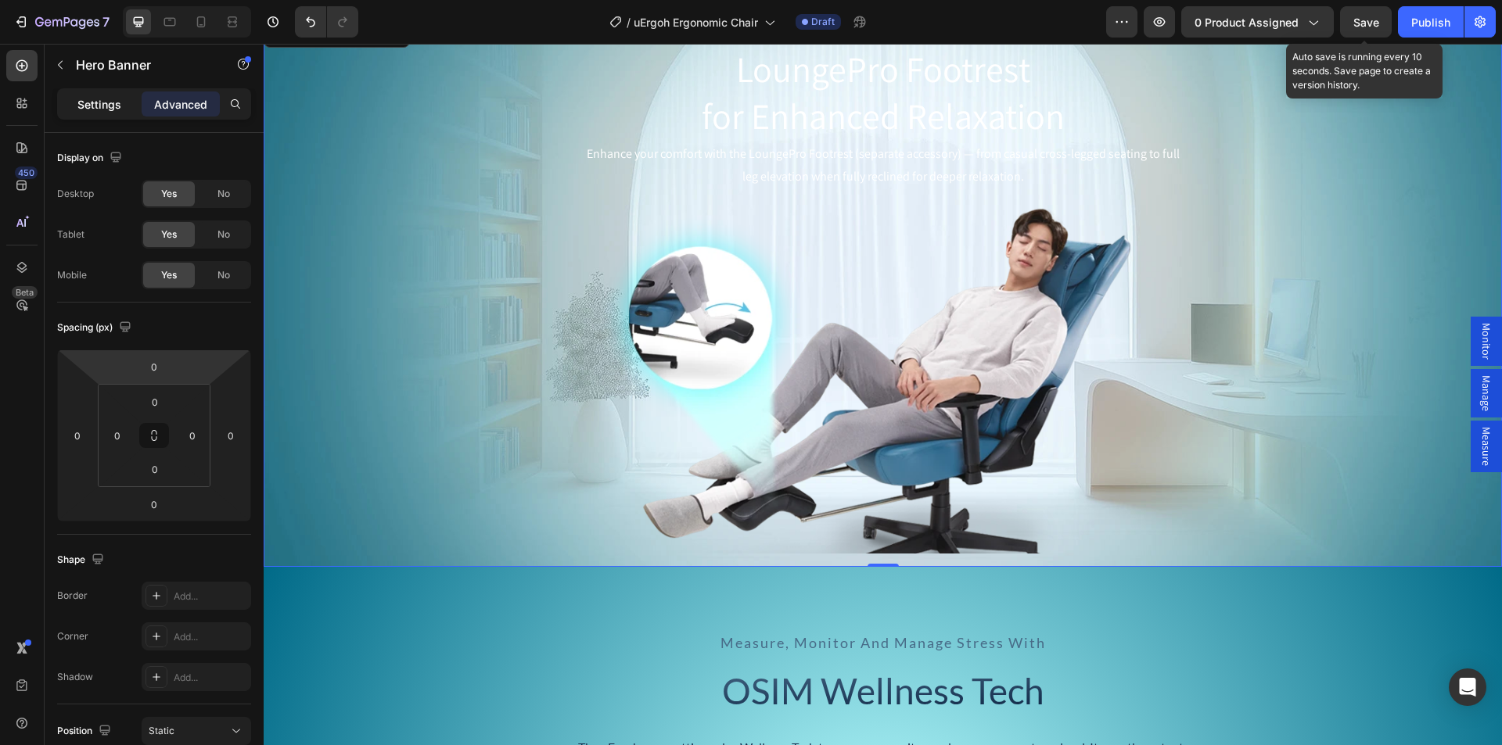
click at [89, 105] on p "Settings" at bounding box center [99, 104] width 44 height 16
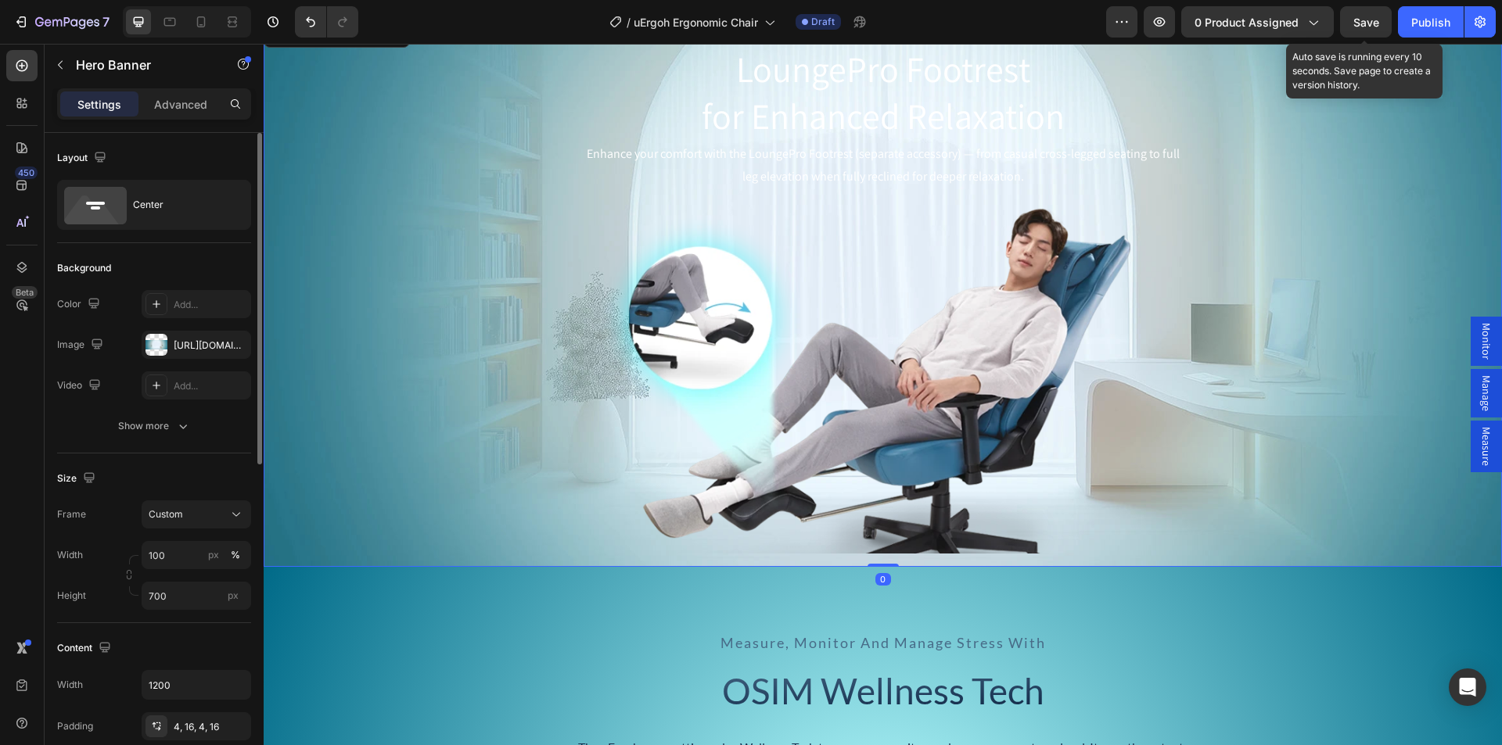
scroll to position [156, 0]
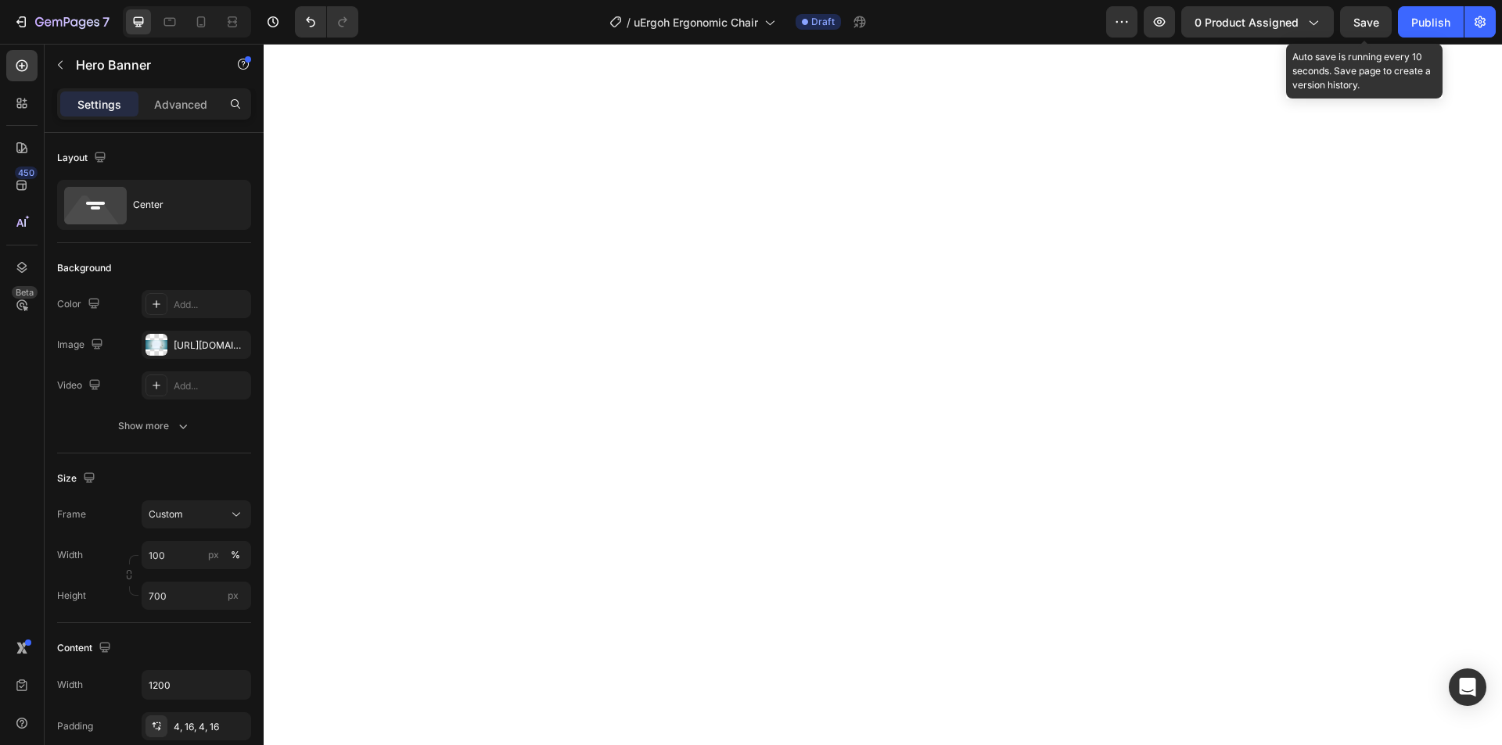
click at [0, 0] on icon "button" at bounding box center [0, 0] width 0 height 0
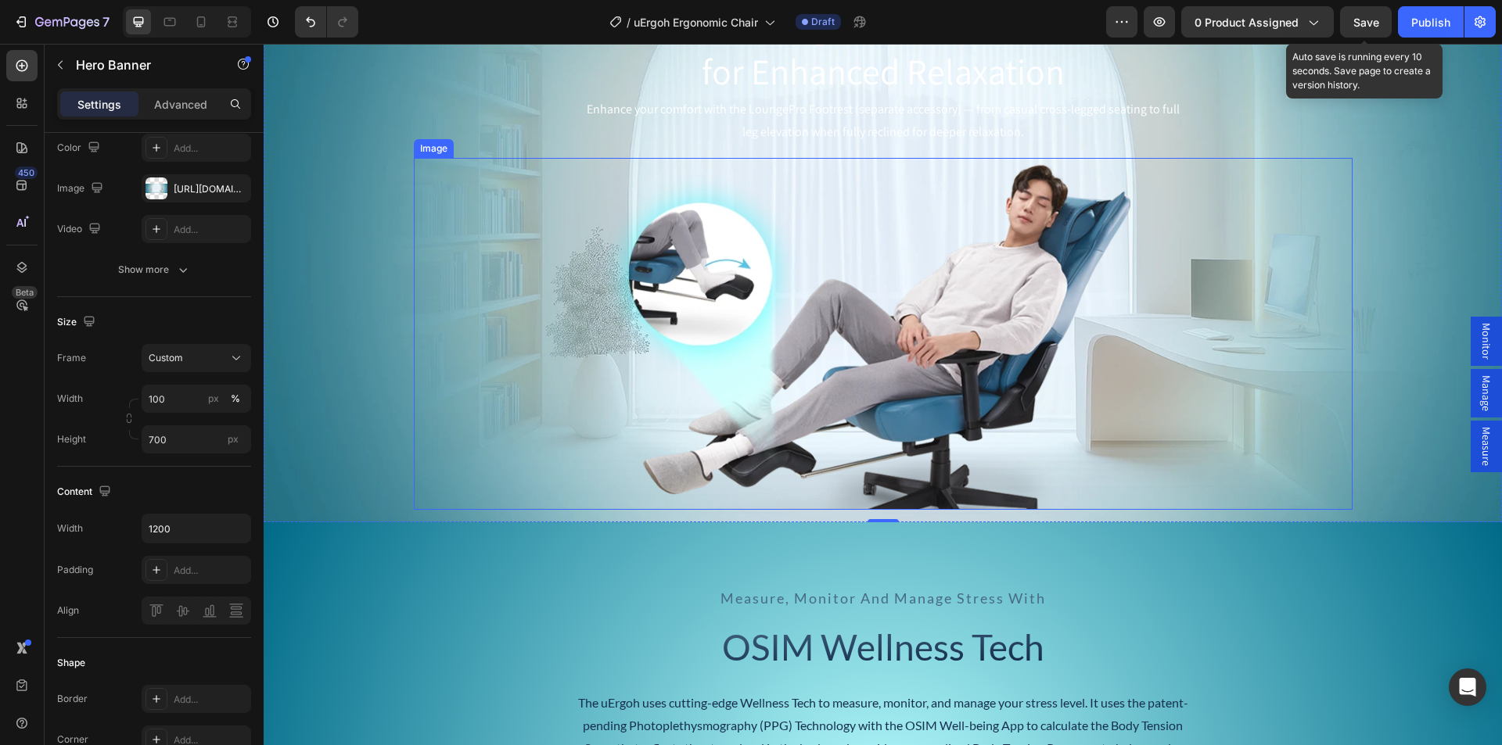
scroll to position [4931, 0]
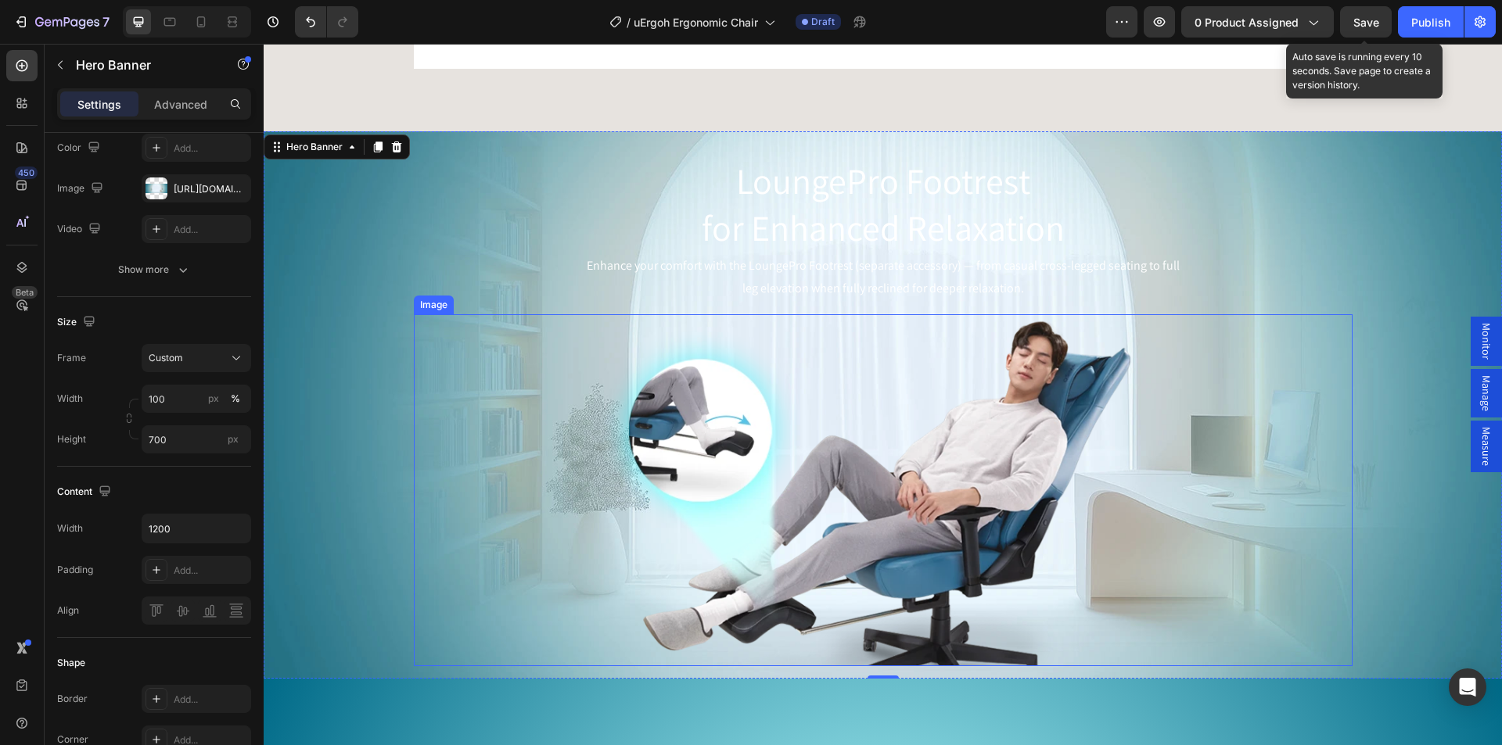
click at [642, 450] on img at bounding box center [883, 490] width 704 height 352
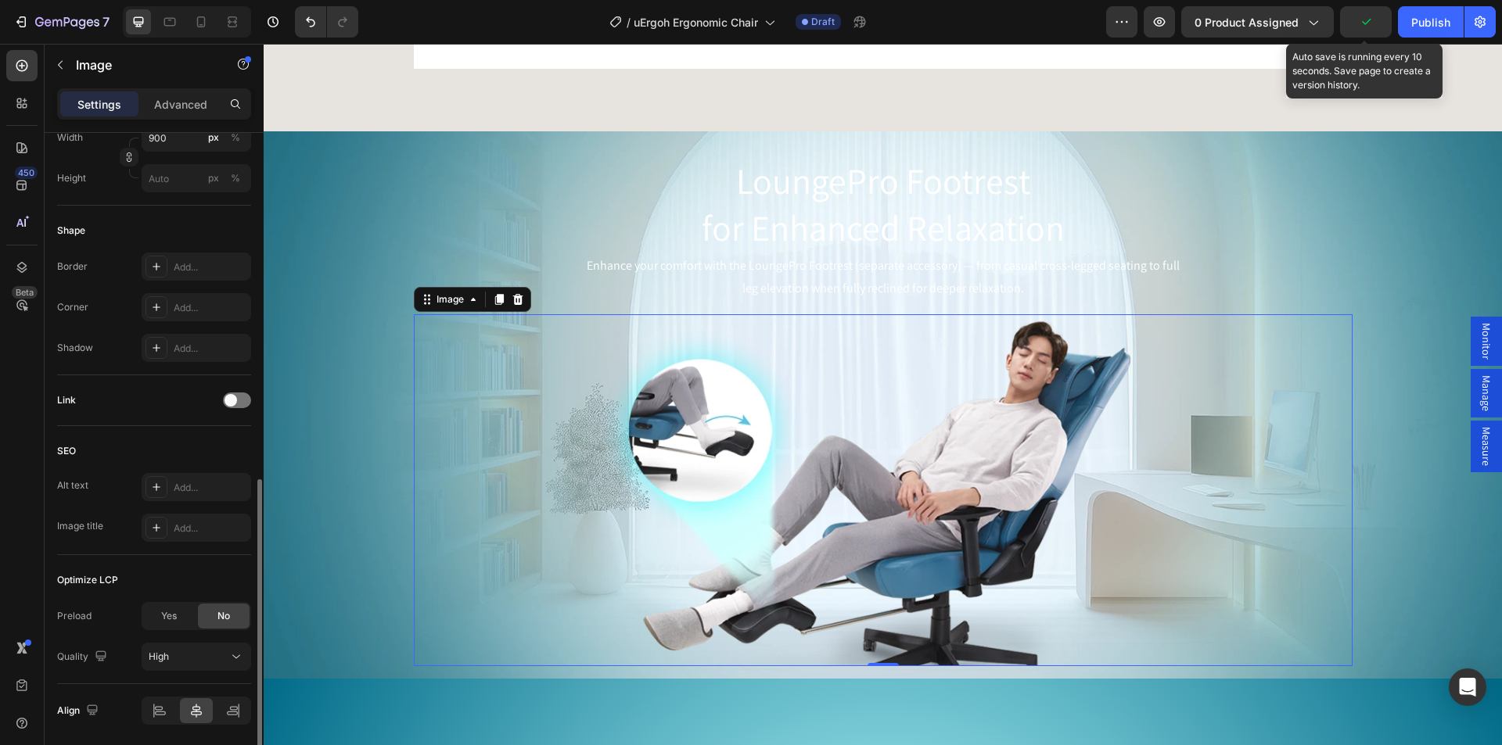
scroll to position [524, 0]
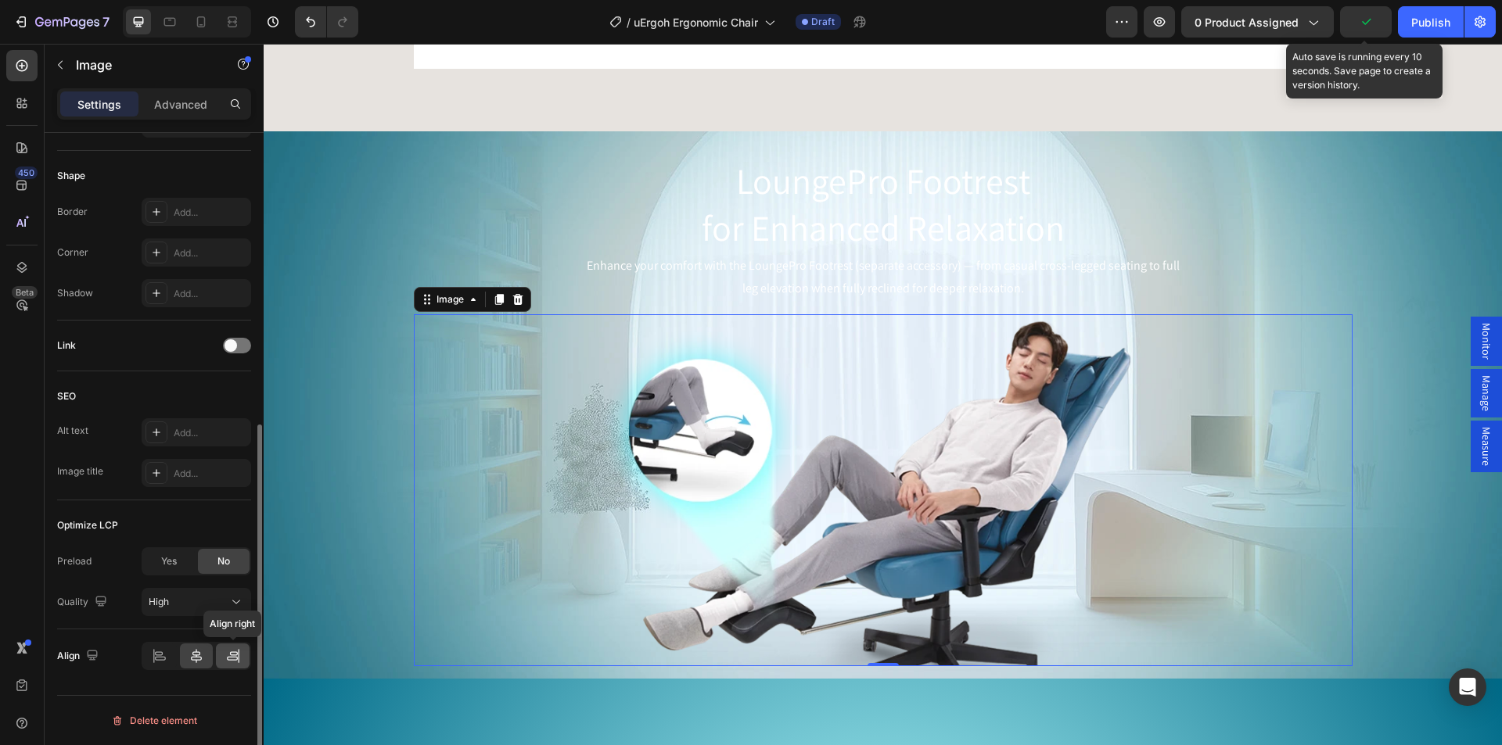
click at [225, 659] on icon at bounding box center [233, 656] width 16 height 16
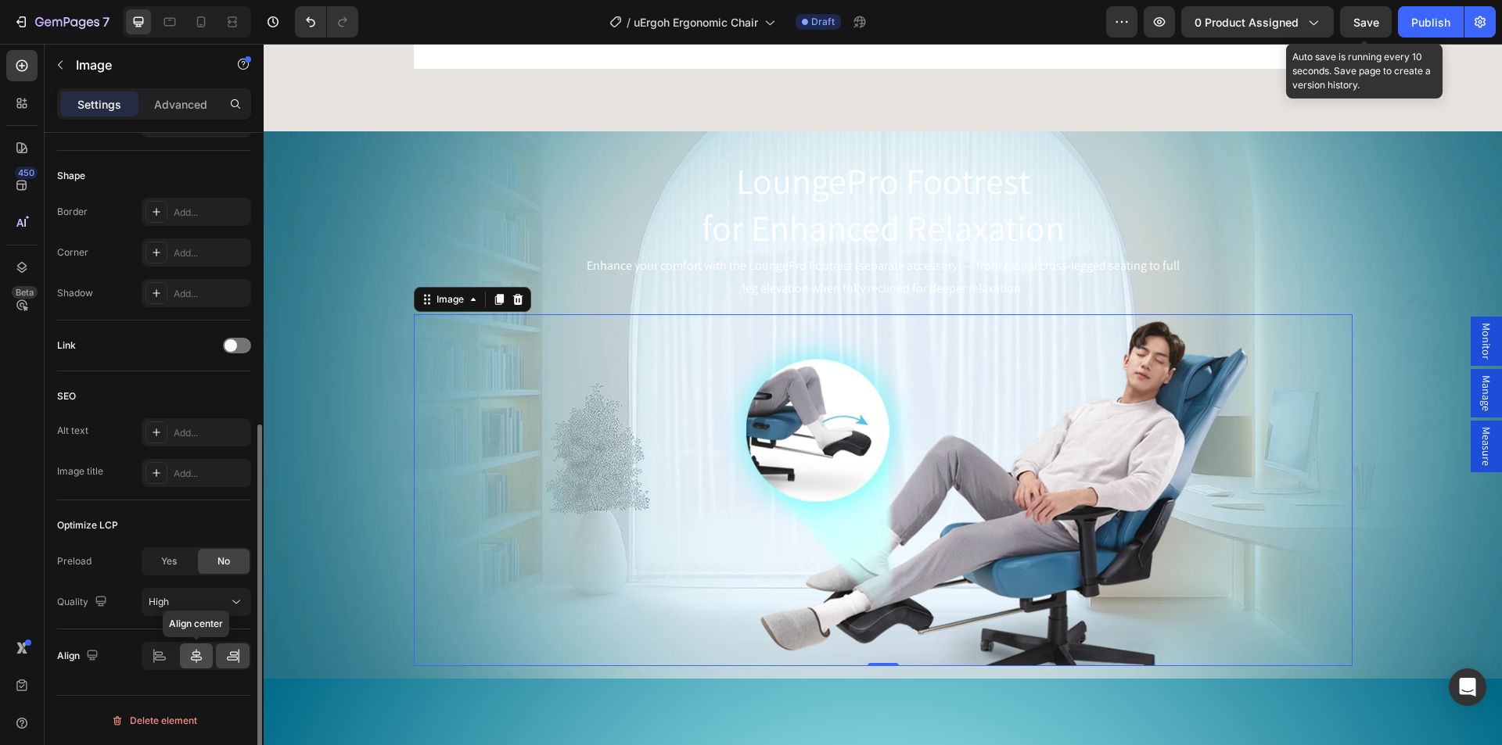
click at [192, 657] on icon at bounding box center [196, 656] width 11 height 14
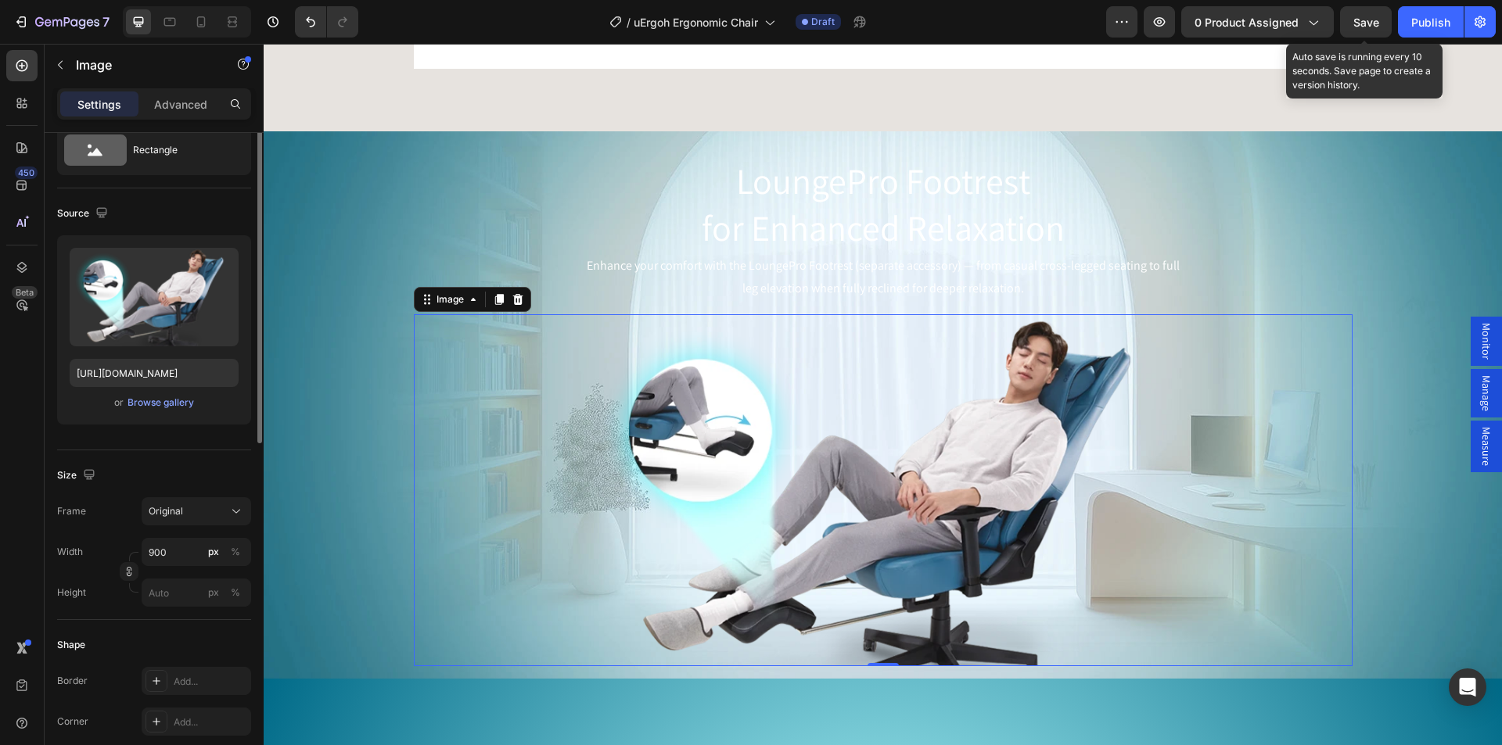
scroll to position [0, 0]
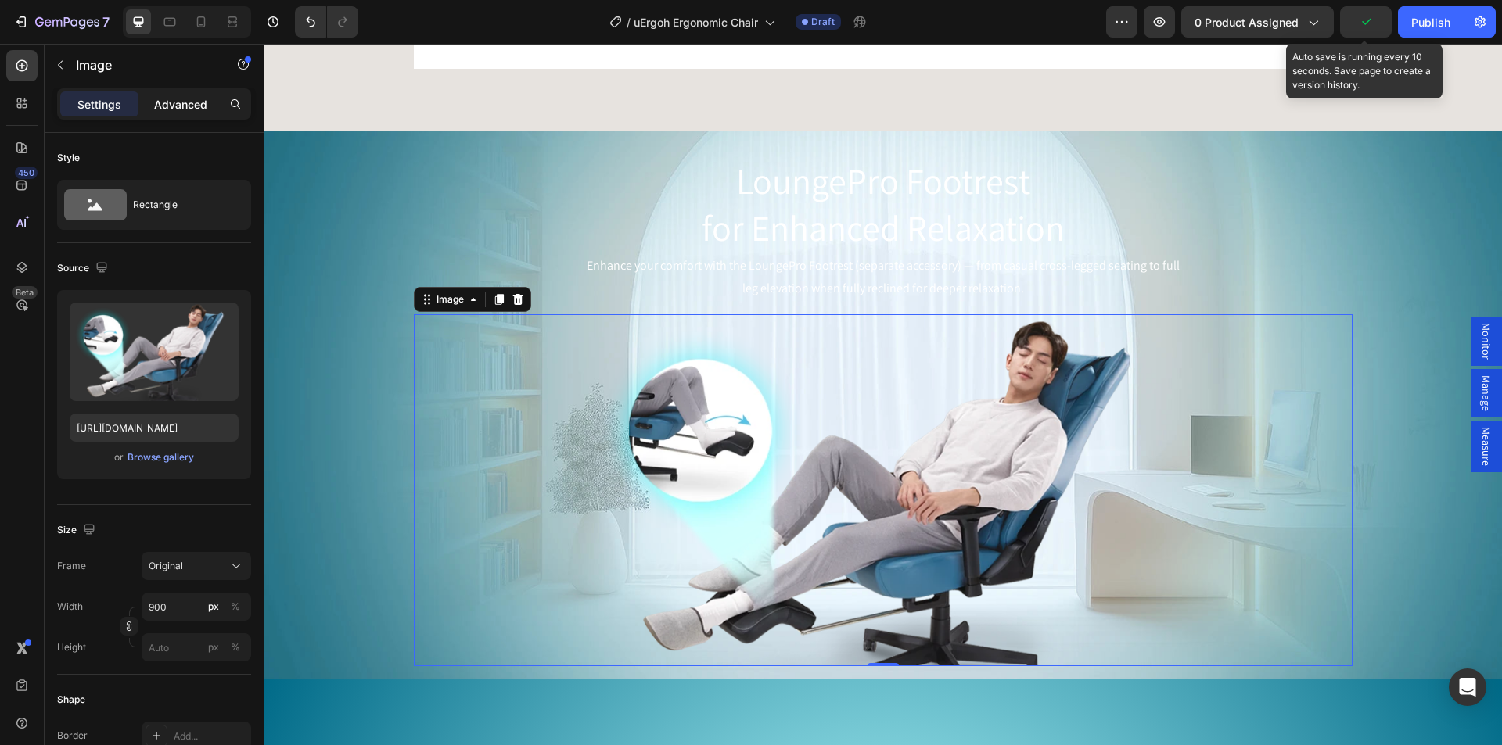
click at [163, 105] on p "Advanced" at bounding box center [180, 104] width 53 height 16
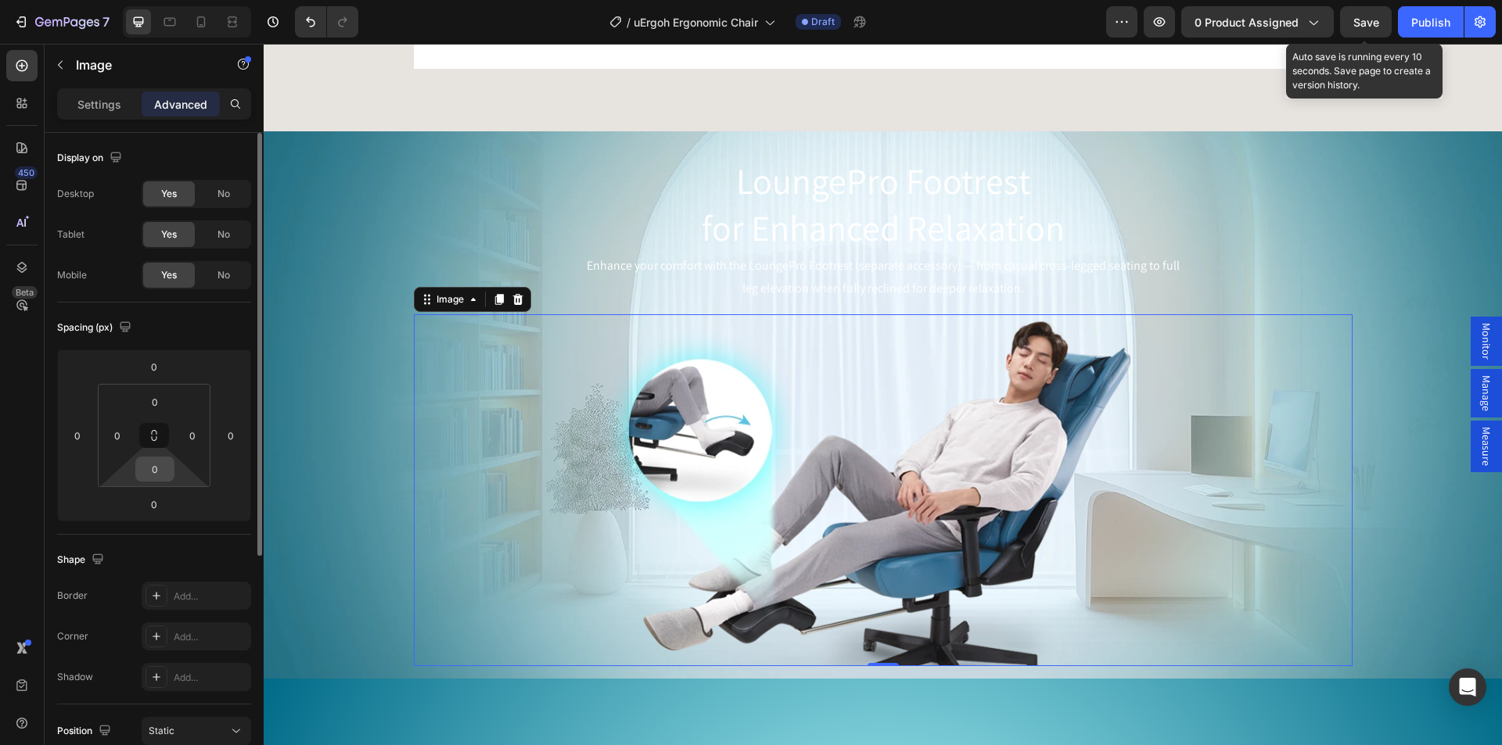
click at [149, 468] on input "0" at bounding box center [154, 469] width 31 height 23
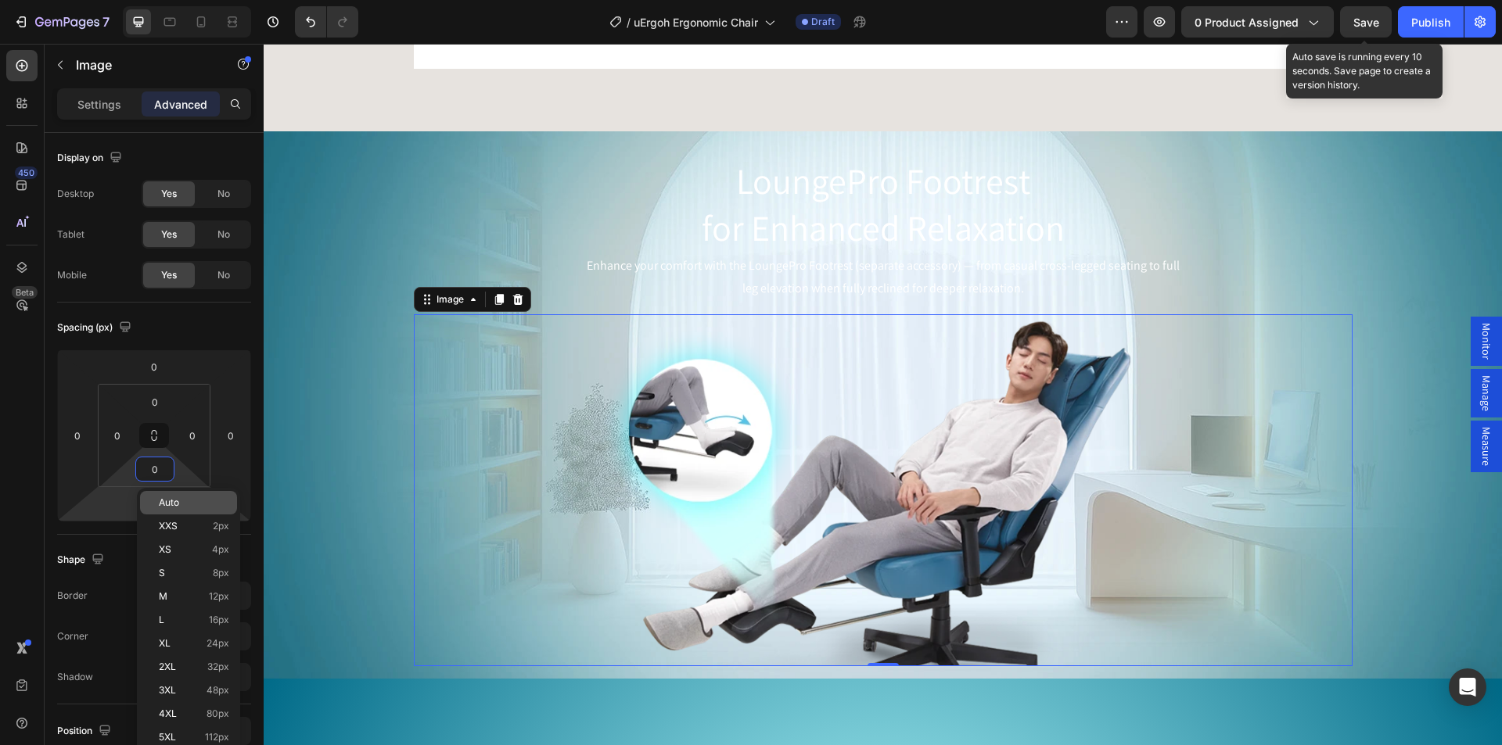
click at [118, 117] on html "7 Version history / uErgoh Ergonomic Chair Draft Preview 0 product assigned Sav…" at bounding box center [751, 58] width 1502 height 117
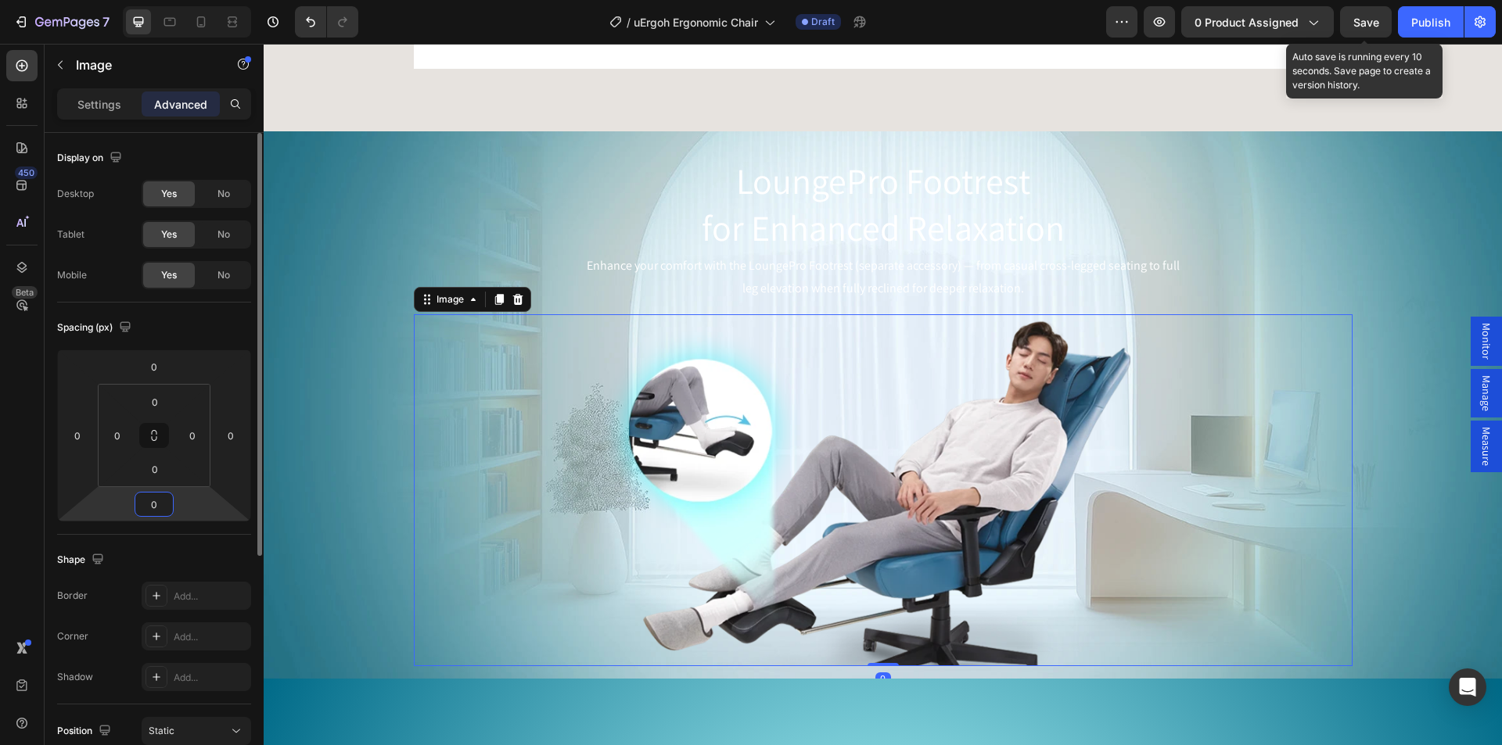
click at [152, 507] on input "0" at bounding box center [153, 504] width 31 height 23
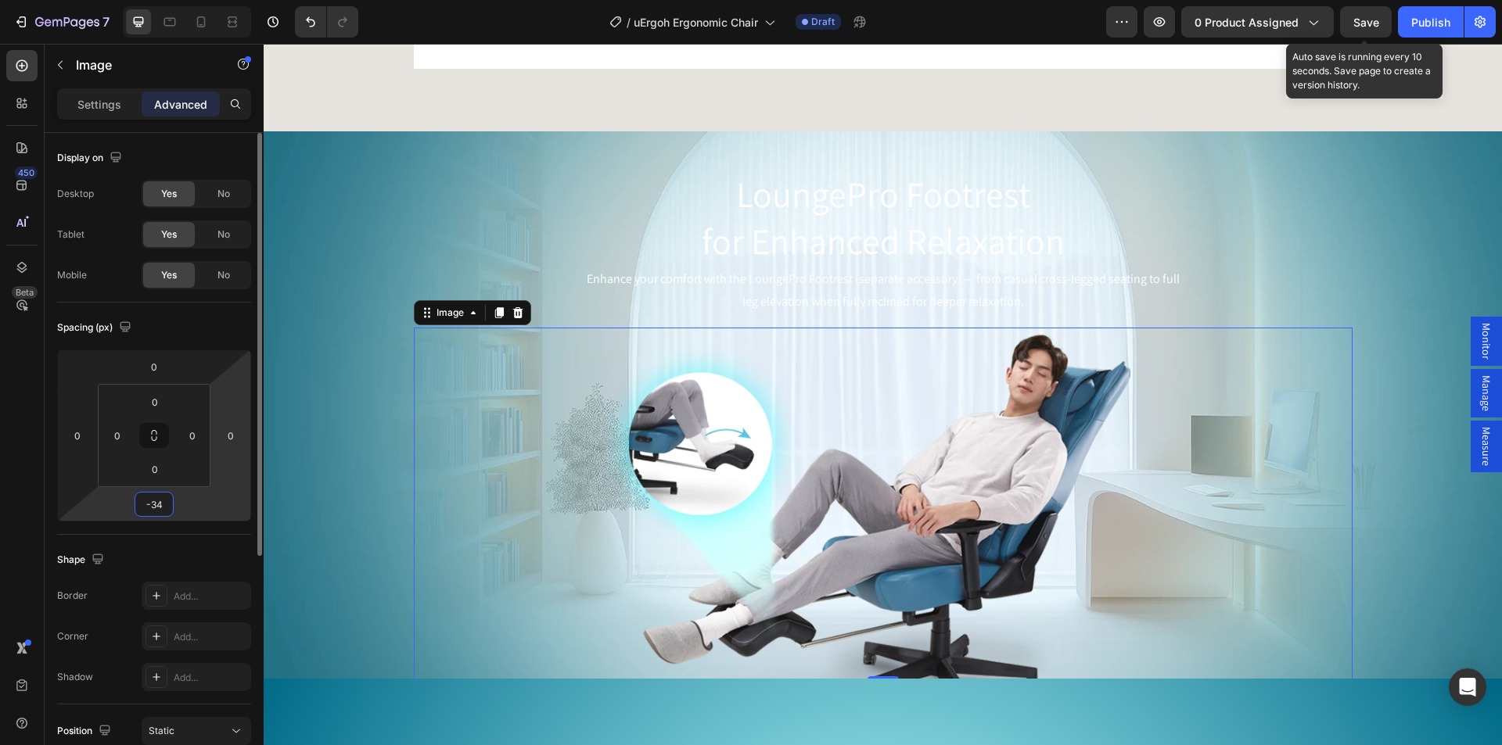
type input "-35"
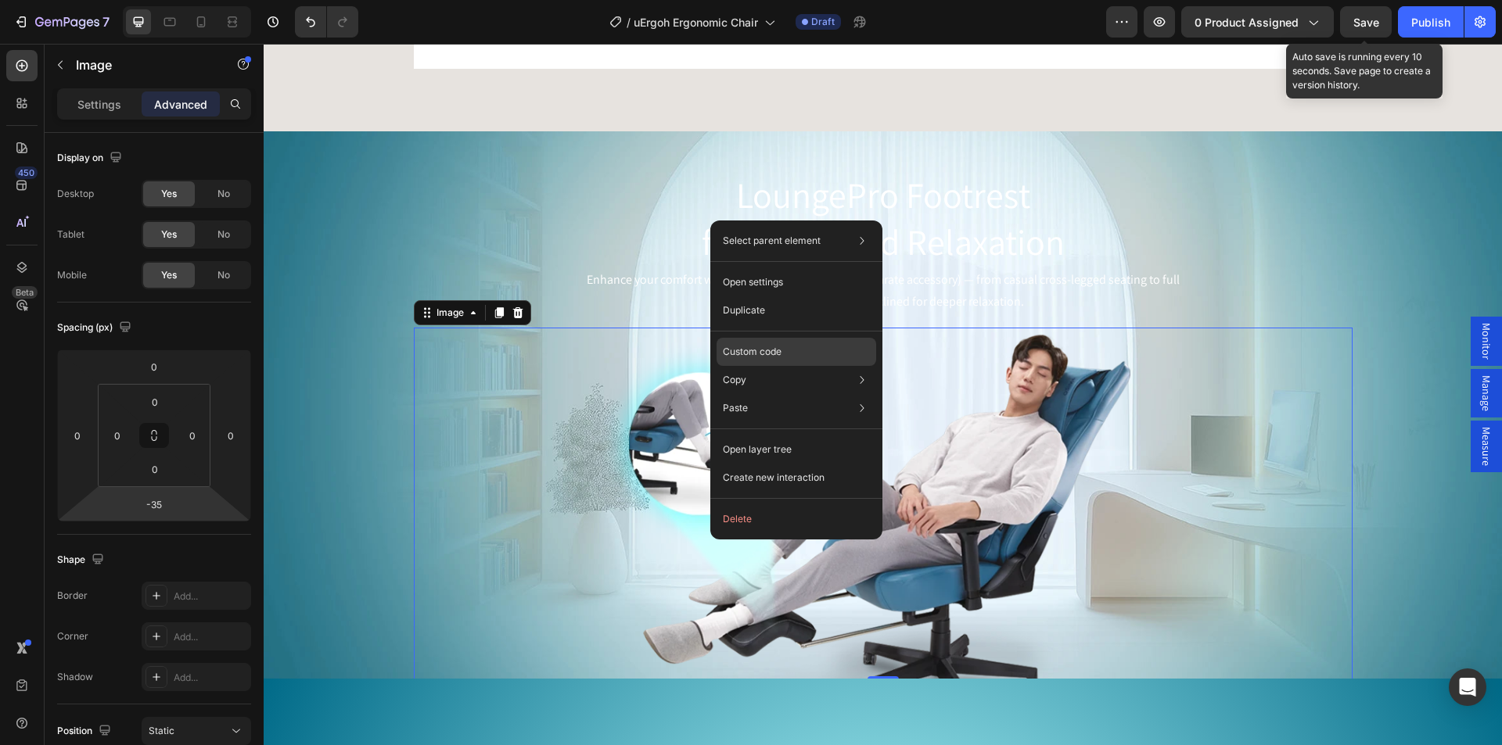
click at [758, 346] on p "Custom code" at bounding box center [752, 352] width 59 height 14
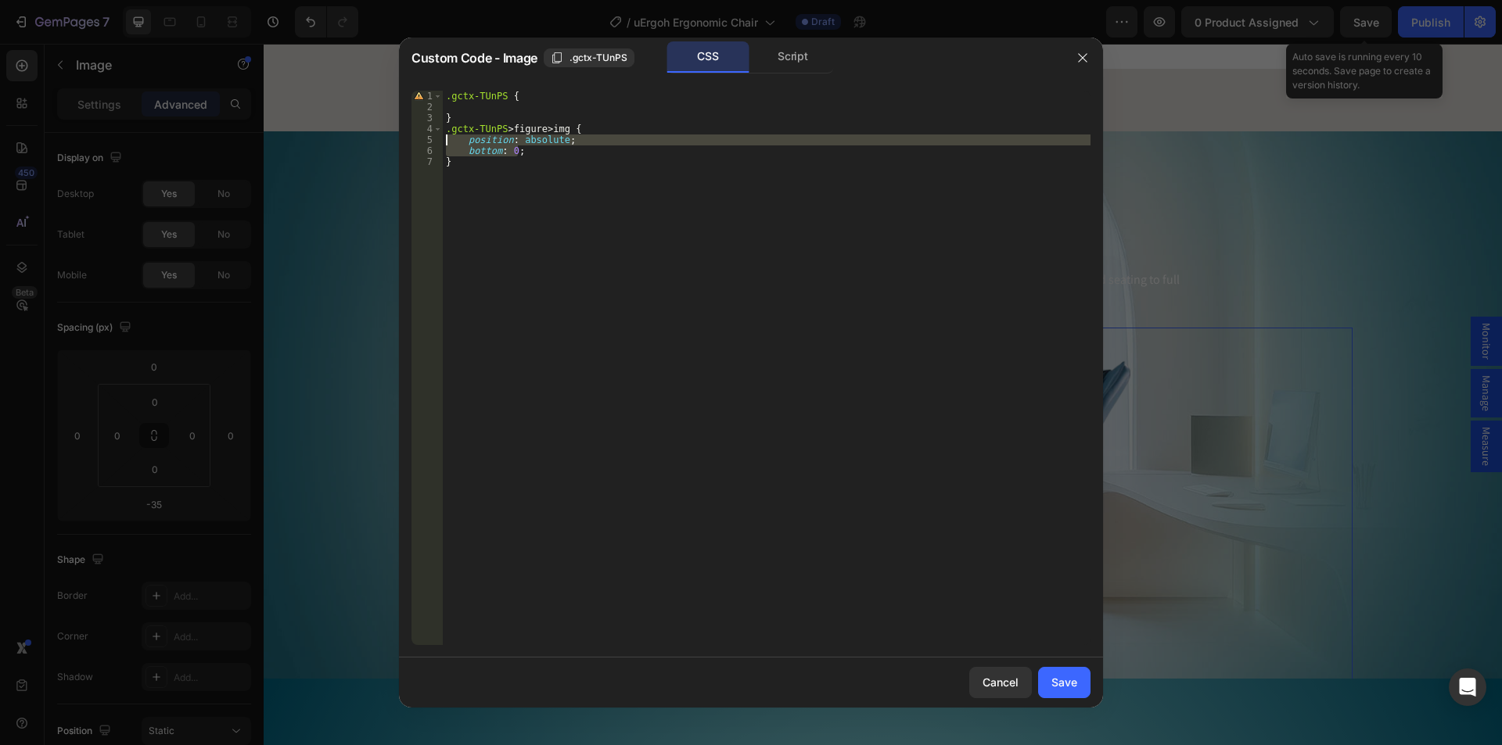
drag, startPoint x: 542, startPoint y: 151, endPoint x: 426, endPoint y: 144, distance: 116.0
click at [426, 144] on div "bottom: 0; 1 2 3 4 5 6 7 .gctx-TUnPS { } .gctx-TUnPS > figure > img { position …" at bounding box center [750, 368] width 679 height 555
type textarea "position: absolute; bottom: 0;"
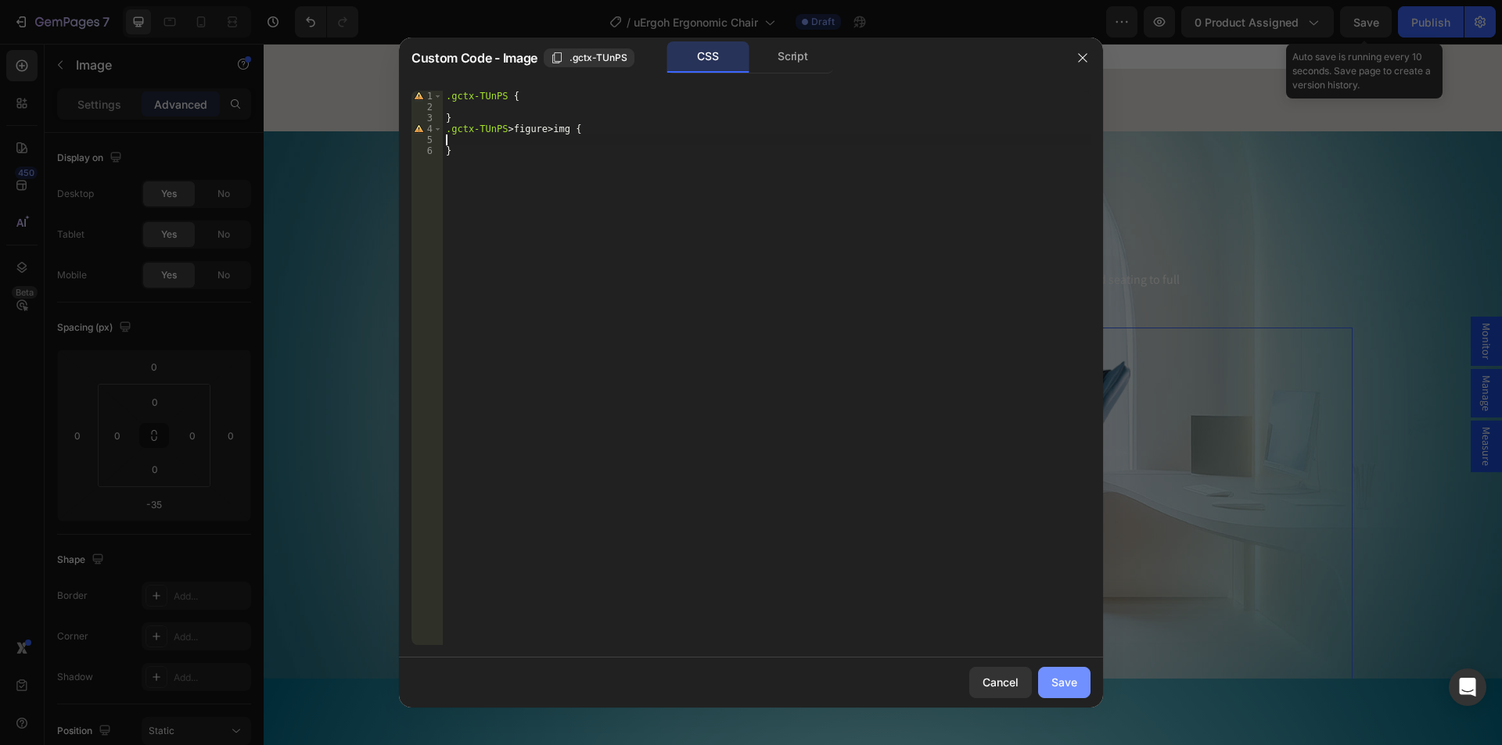
click at [1064, 682] on div "Save" at bounding box center [1064, 682] width 26 height 16
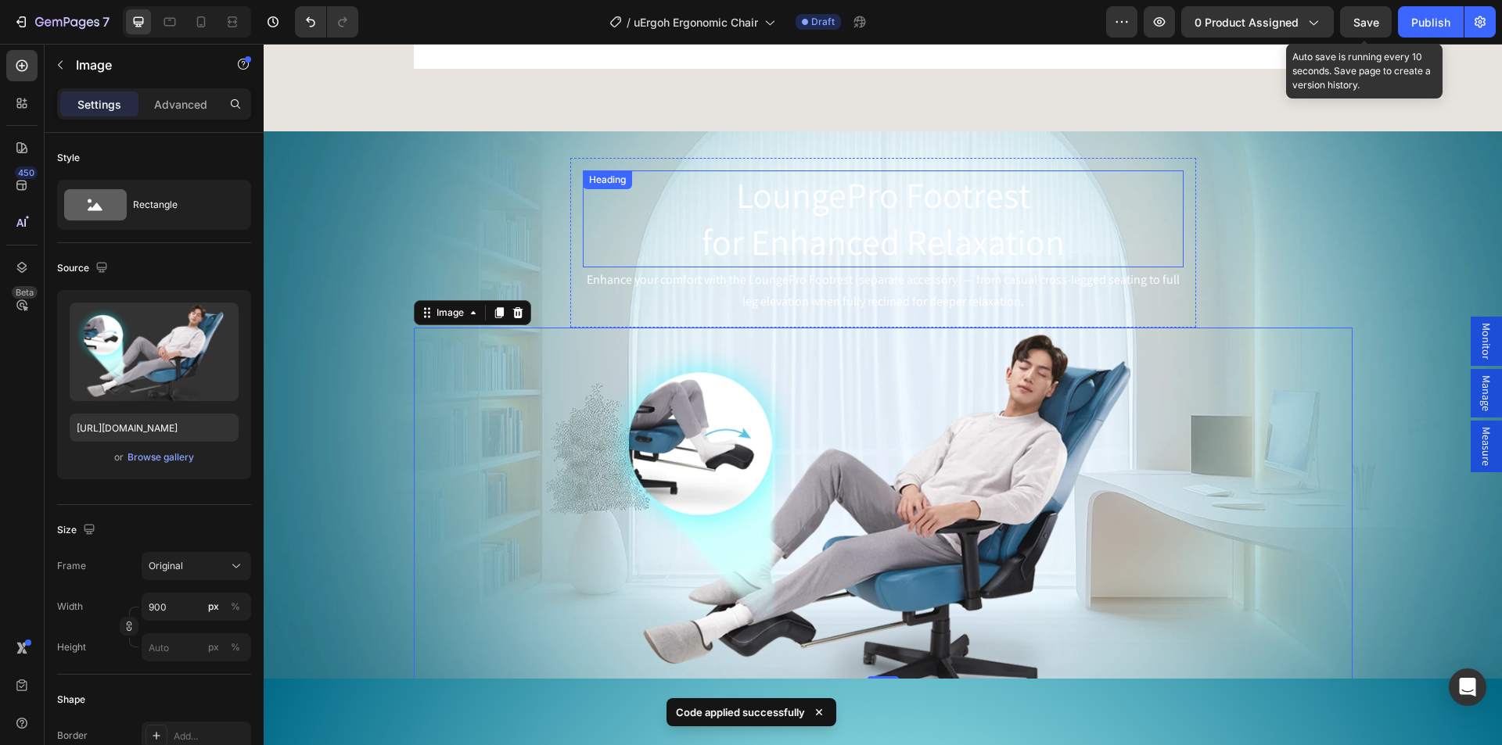
click at [863, 267] on h2 "LoungePro Footrest for Enhanced Relaxation" at bounding box center [883, 218] width 601 height 97
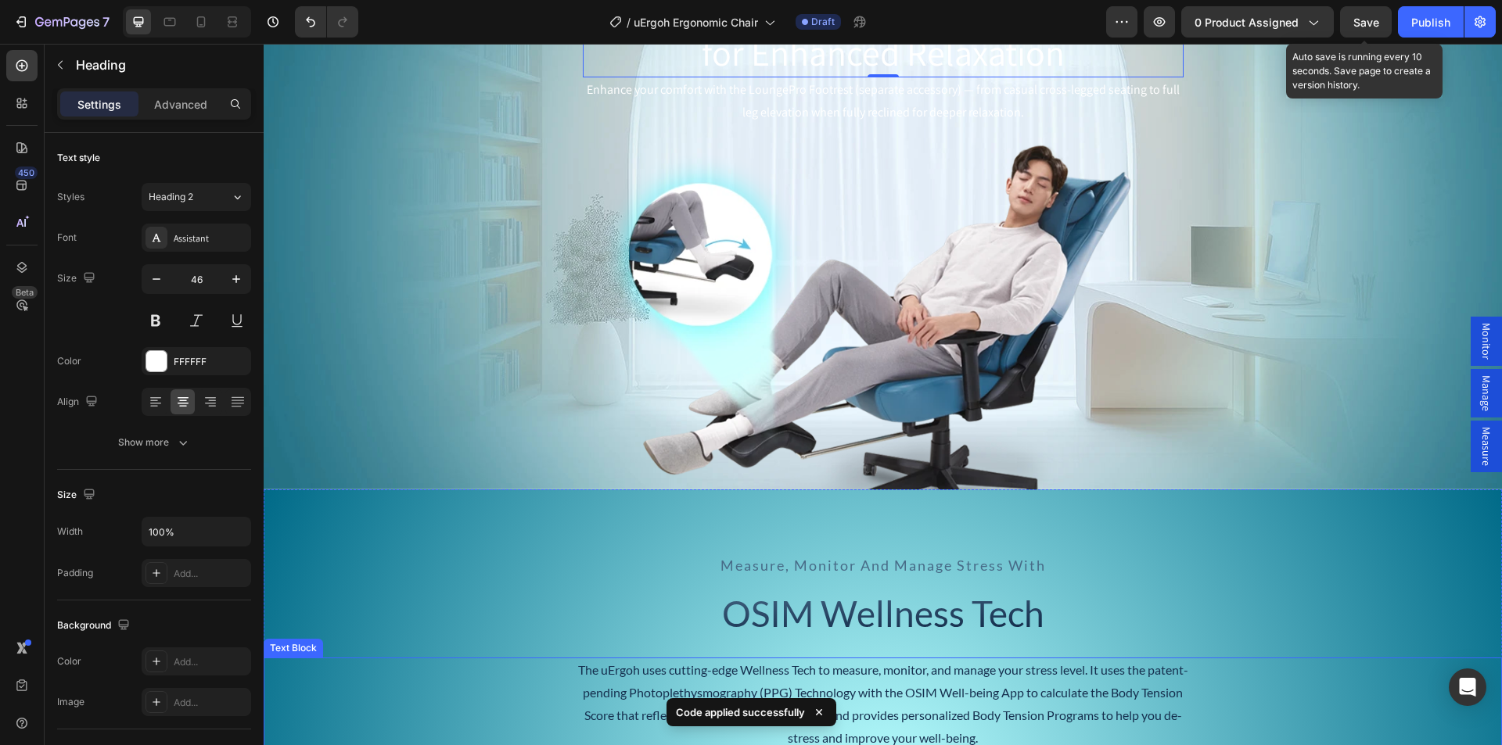
scroll to position [5322, 0]
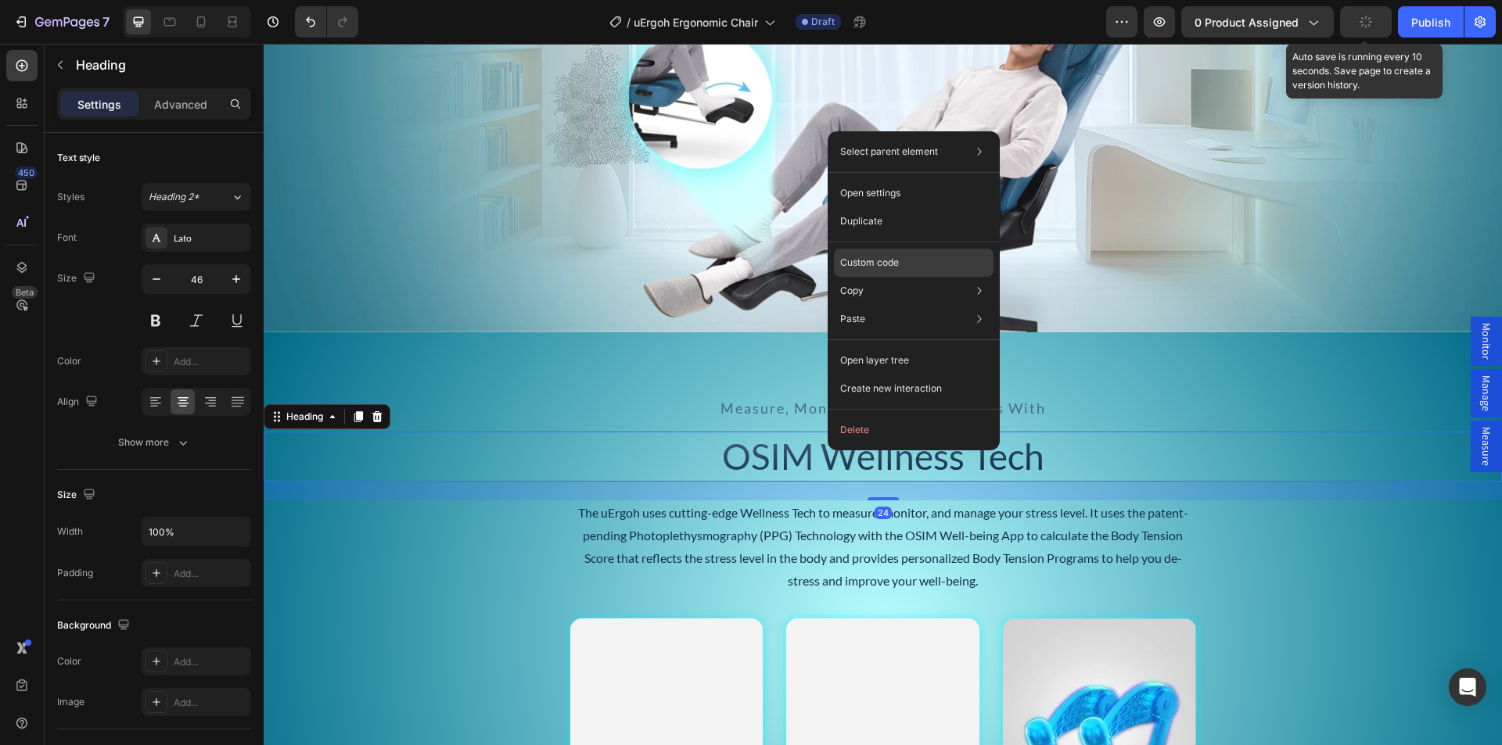
click at [896, 259] on p "Custom code" at bounding box center [869, 263] width 59 height 14
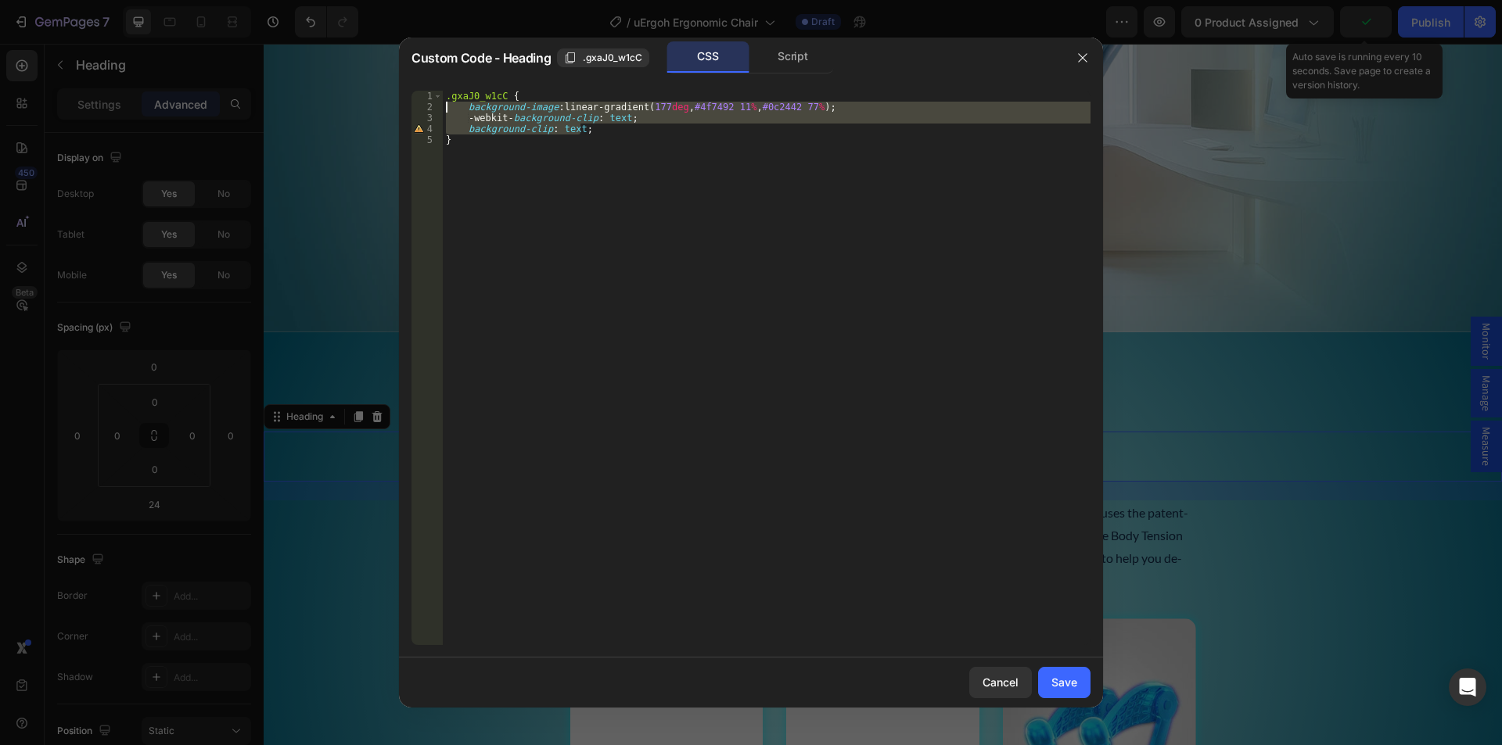
drag, startPoint x: 599, startPoint y: 129, endPoint x: 401, endPoint y: 102, distance: 199.8
click at [401, 102] on div "background-clip: text; 1 2 3 4 5 .gxaJ0_w1cC { background-image : linear-gradie…" at bounding box center [751, 368] width 704 height 580
type textarea "background-image: linear-gradient(177deg, #4f7492 11%, #0c2442 77%); -webkit-ba…"
click at [989, 677] on div "Cancel" at bounding box center [1000, 682] width 36 height 16
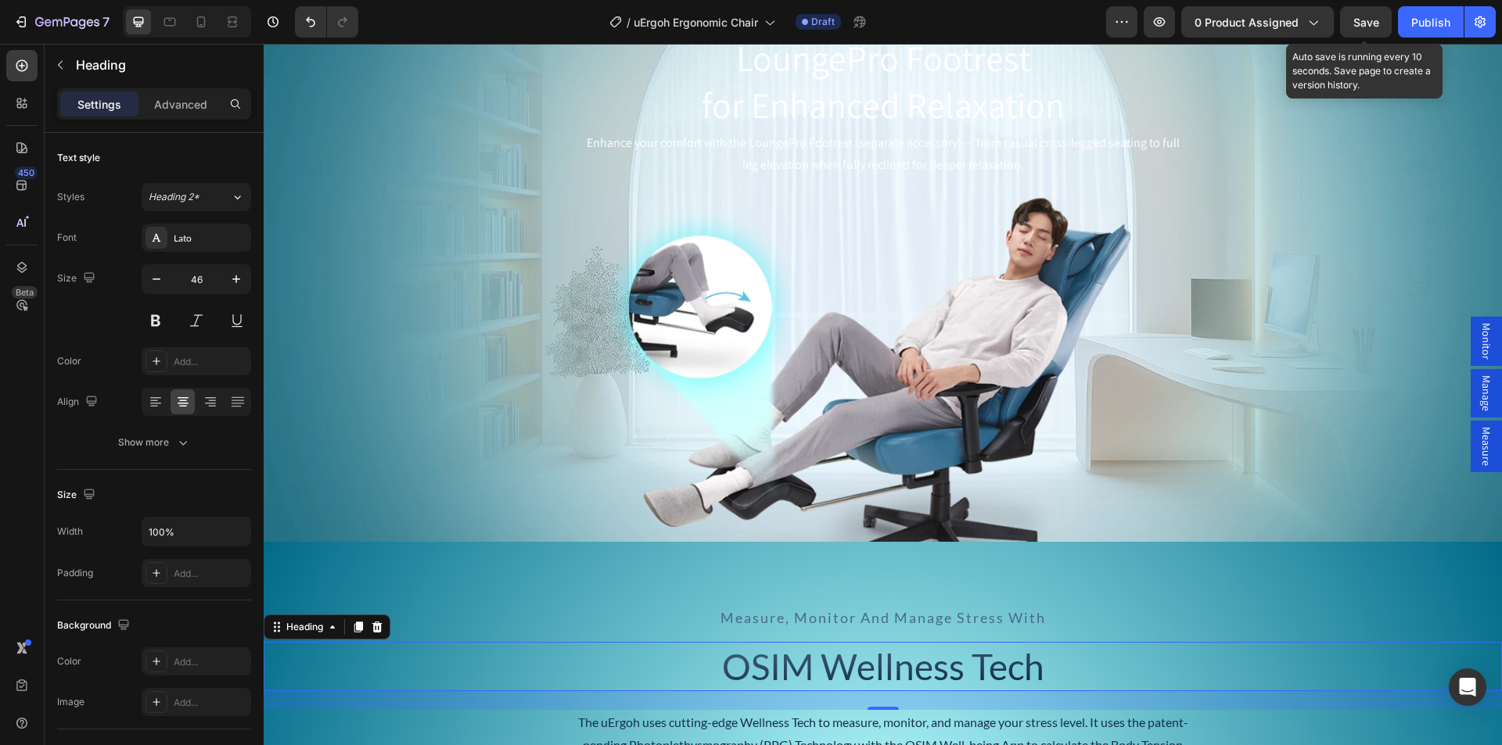
scroll to position [4853, 0]
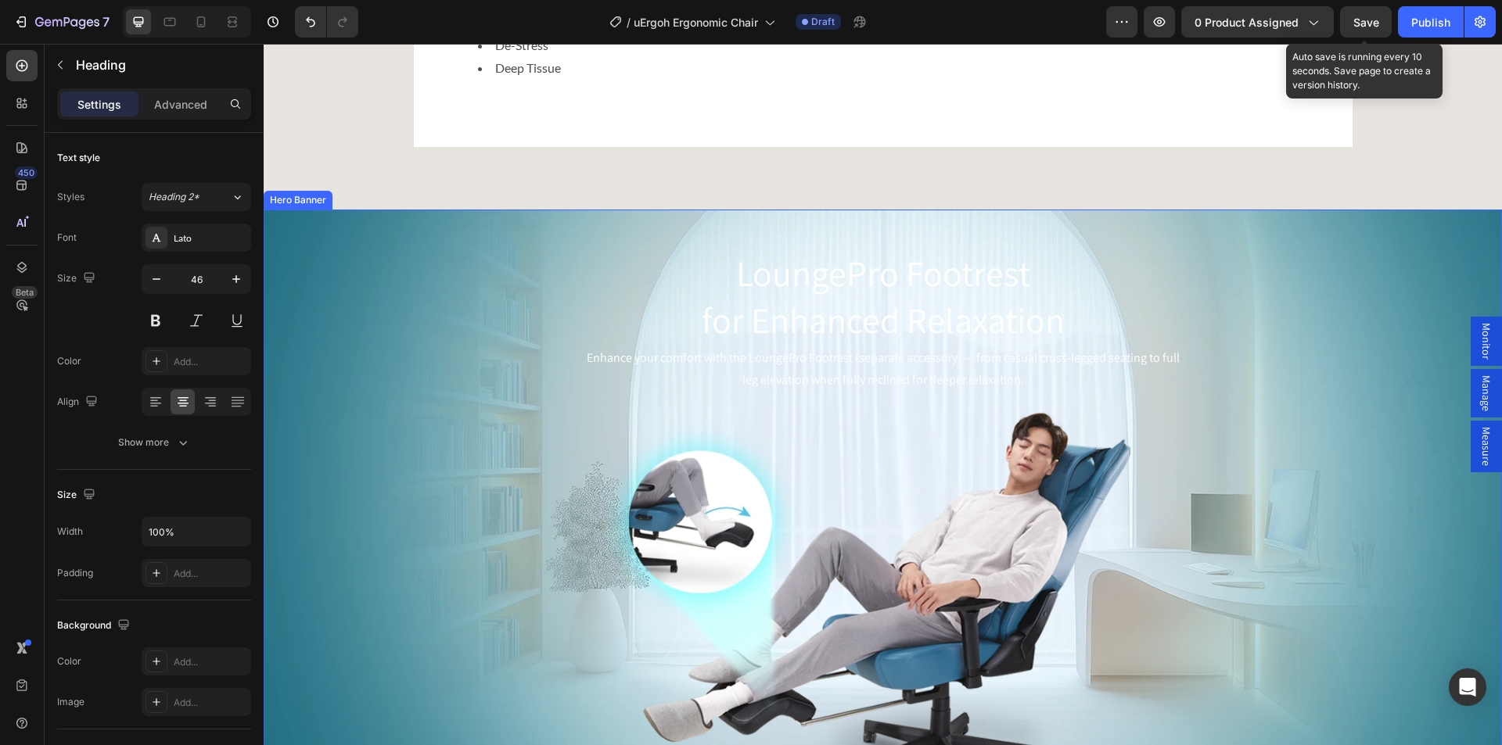
click at [416, 300] on div "LoungePro Footrest for Enhanced Relaxation Heading Enhance your comfort with th…" at bounding box center [883, 483] width 939 height 494
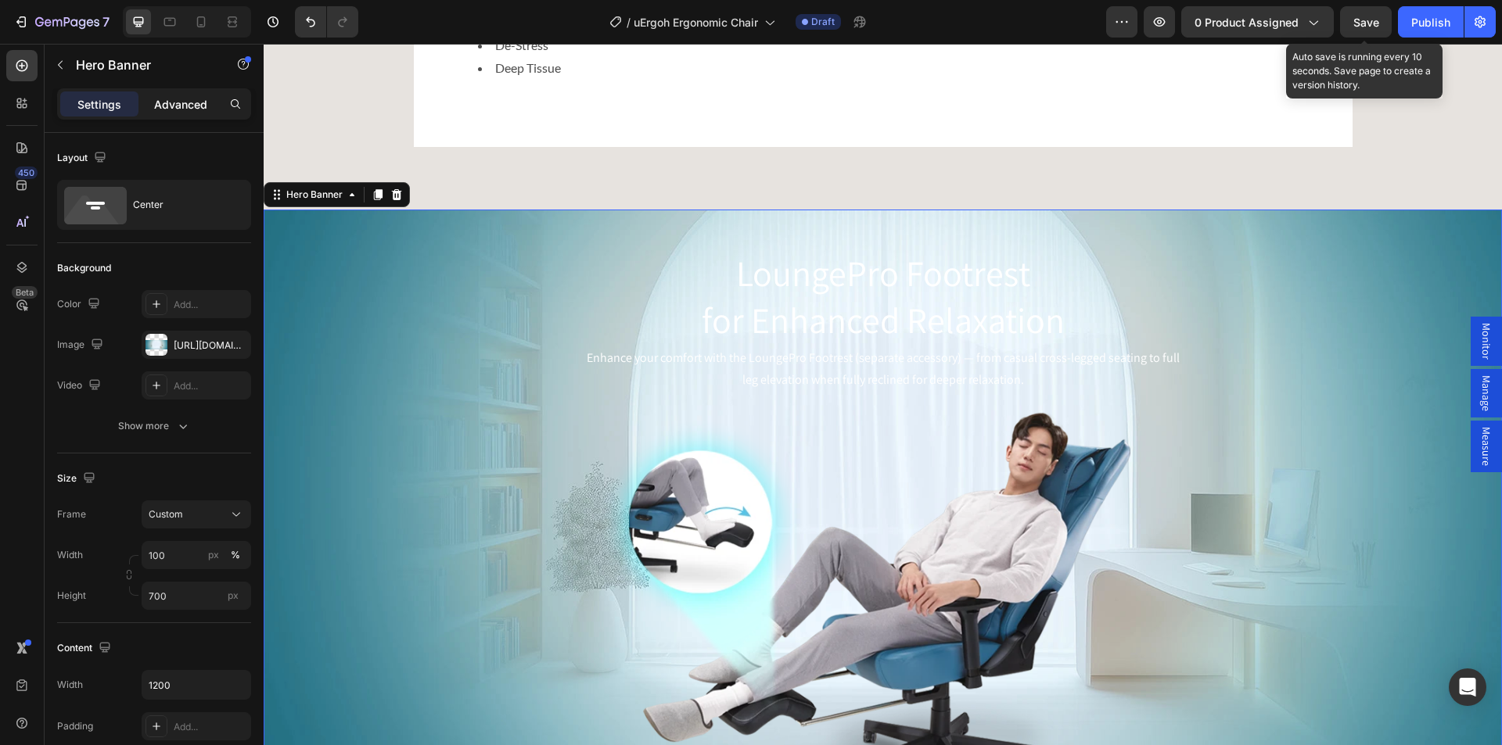
click at [186, 102] on p "Advanced" at bounding box center [180, 104] width 53 height 16
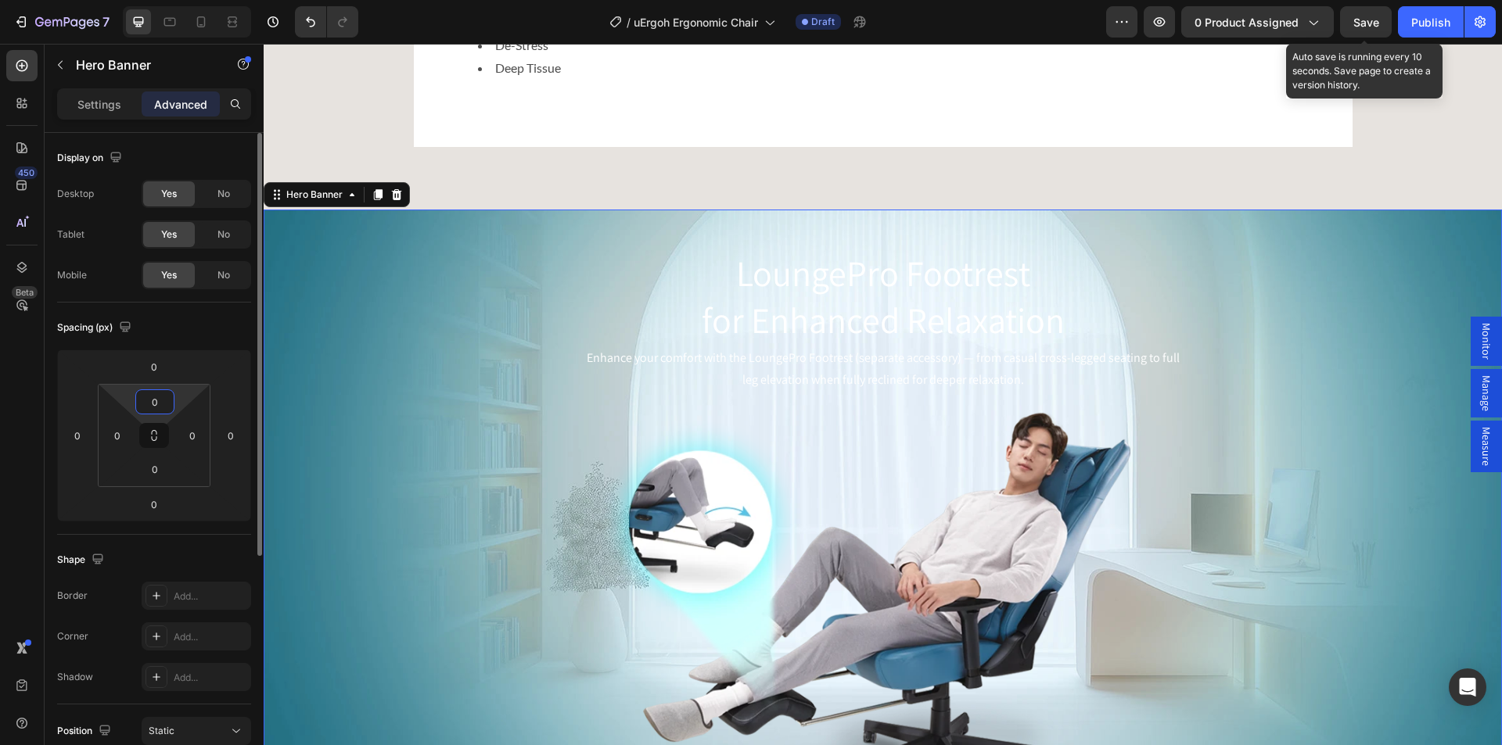
click at [158, 402] on input "0" at bounding box center [154, 401] width 31 height 23
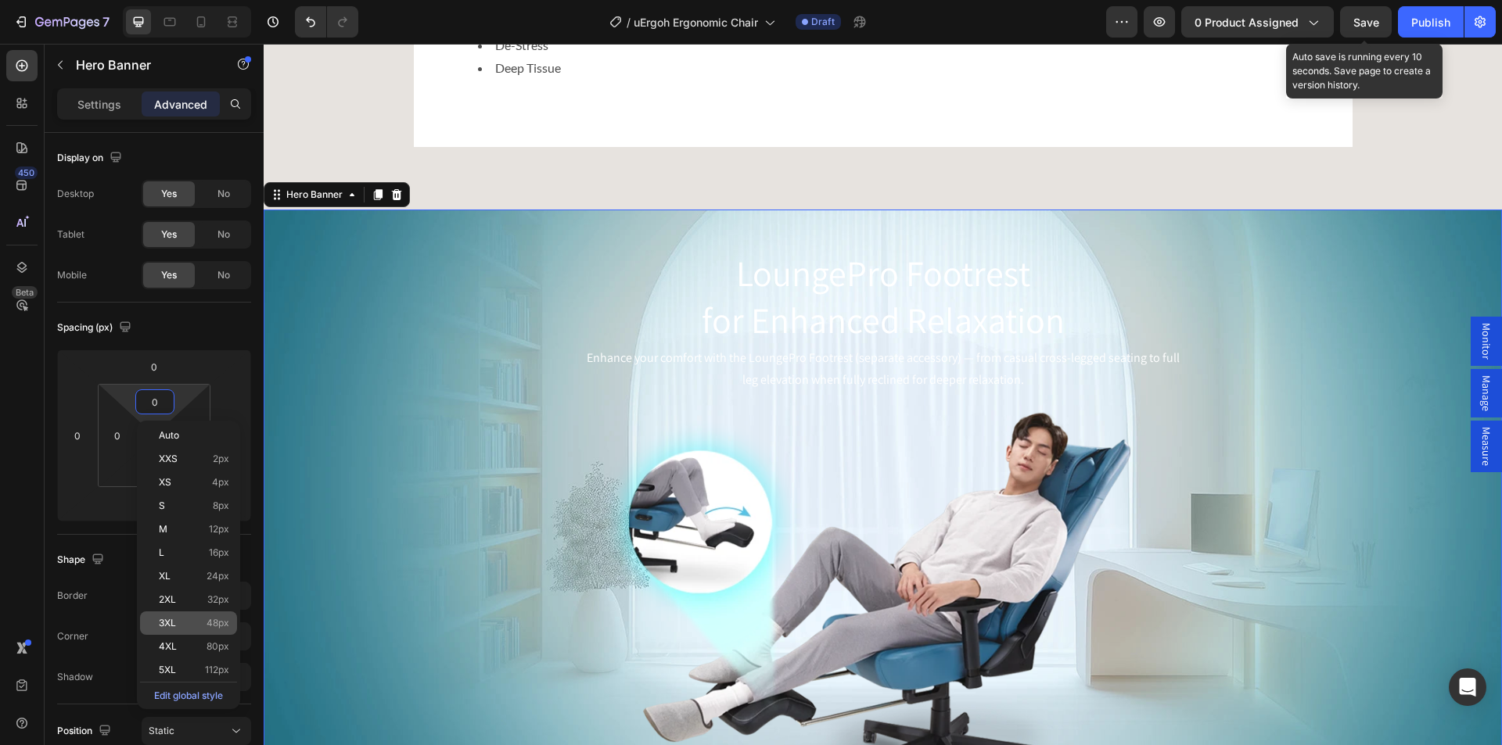
click at [178, 622] on p "3XL 48px" at bounding box center [194, 623] width 70 height 11
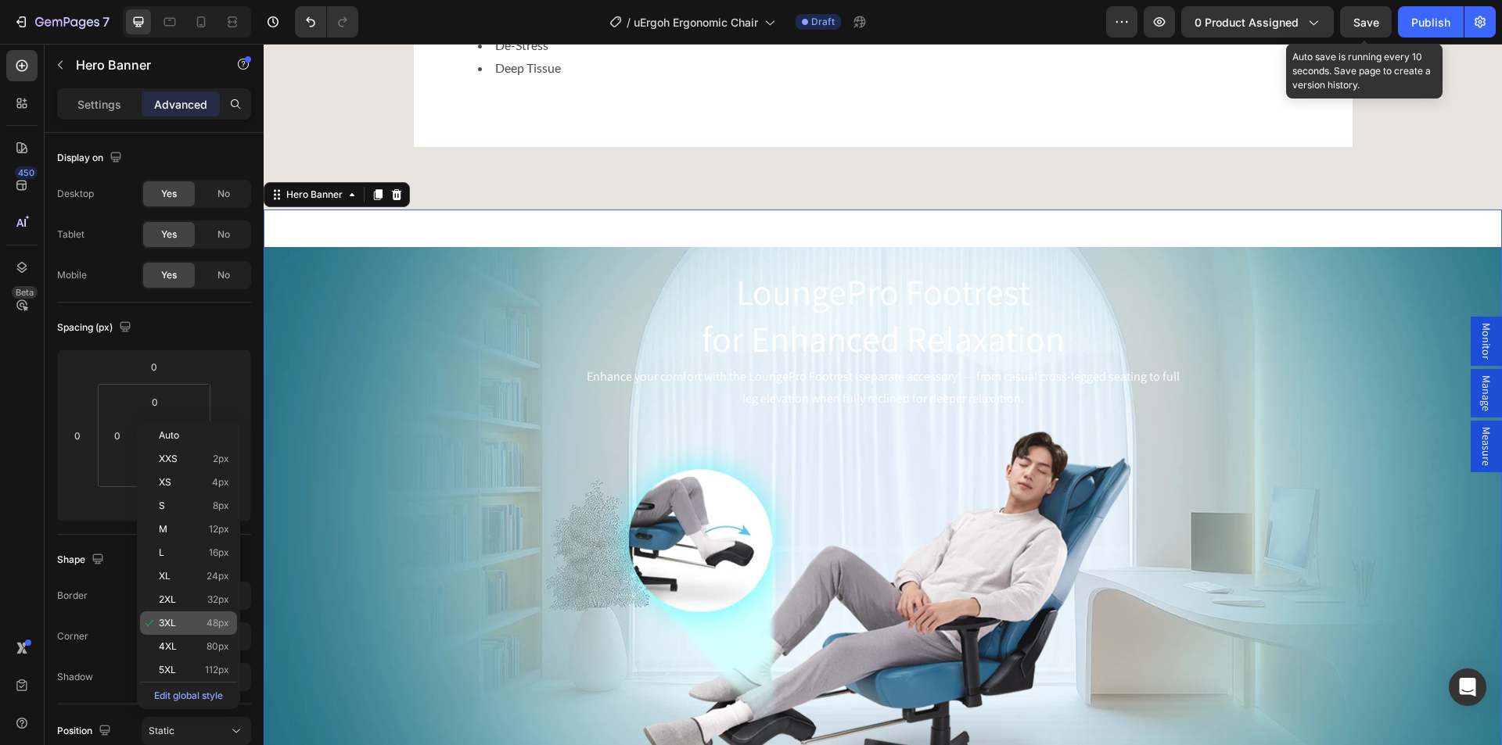
type input "48"
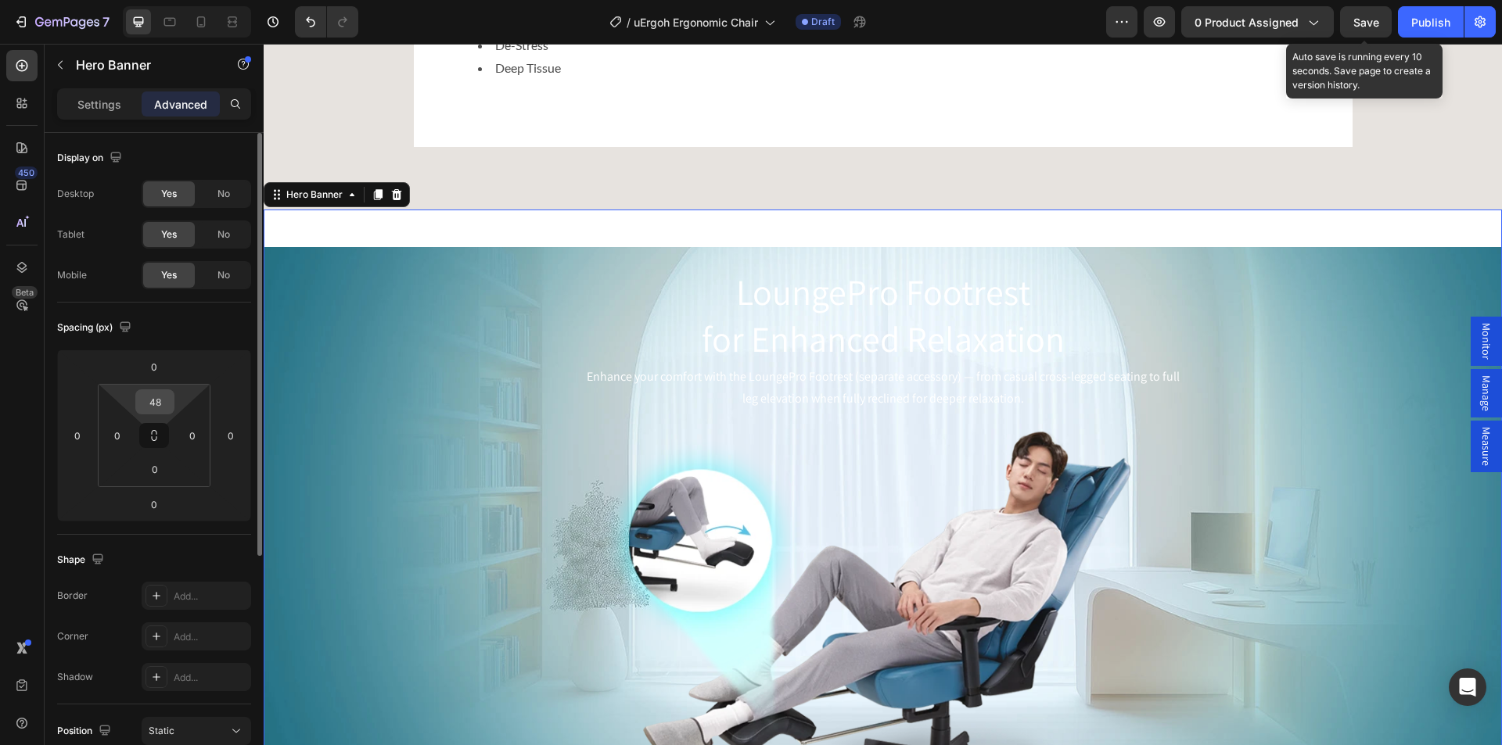
click at [153, 400] on input "48" at bounding box center [154, 401] width 31 height 23
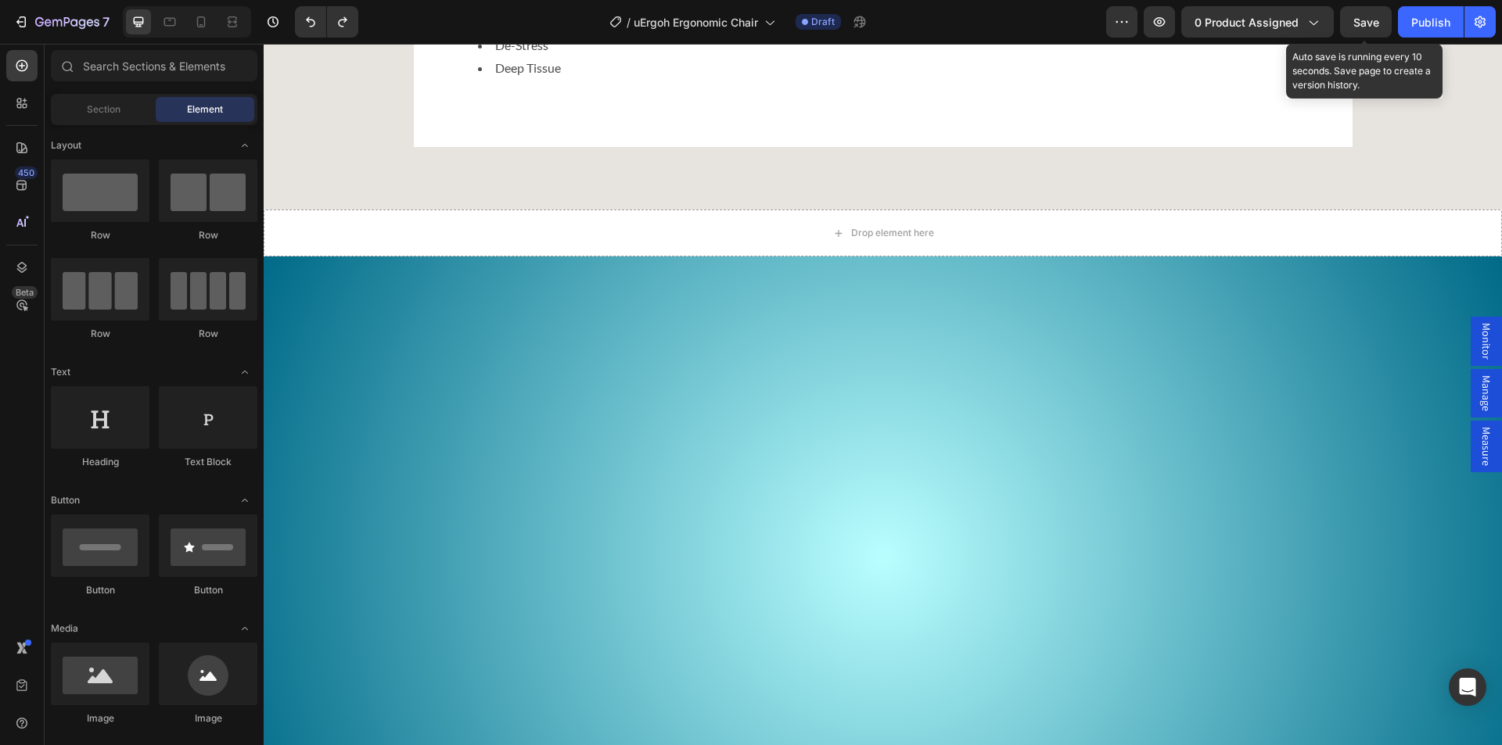
click at [466, 371] on div at bounding box center [883, 558] width 1238 height 478
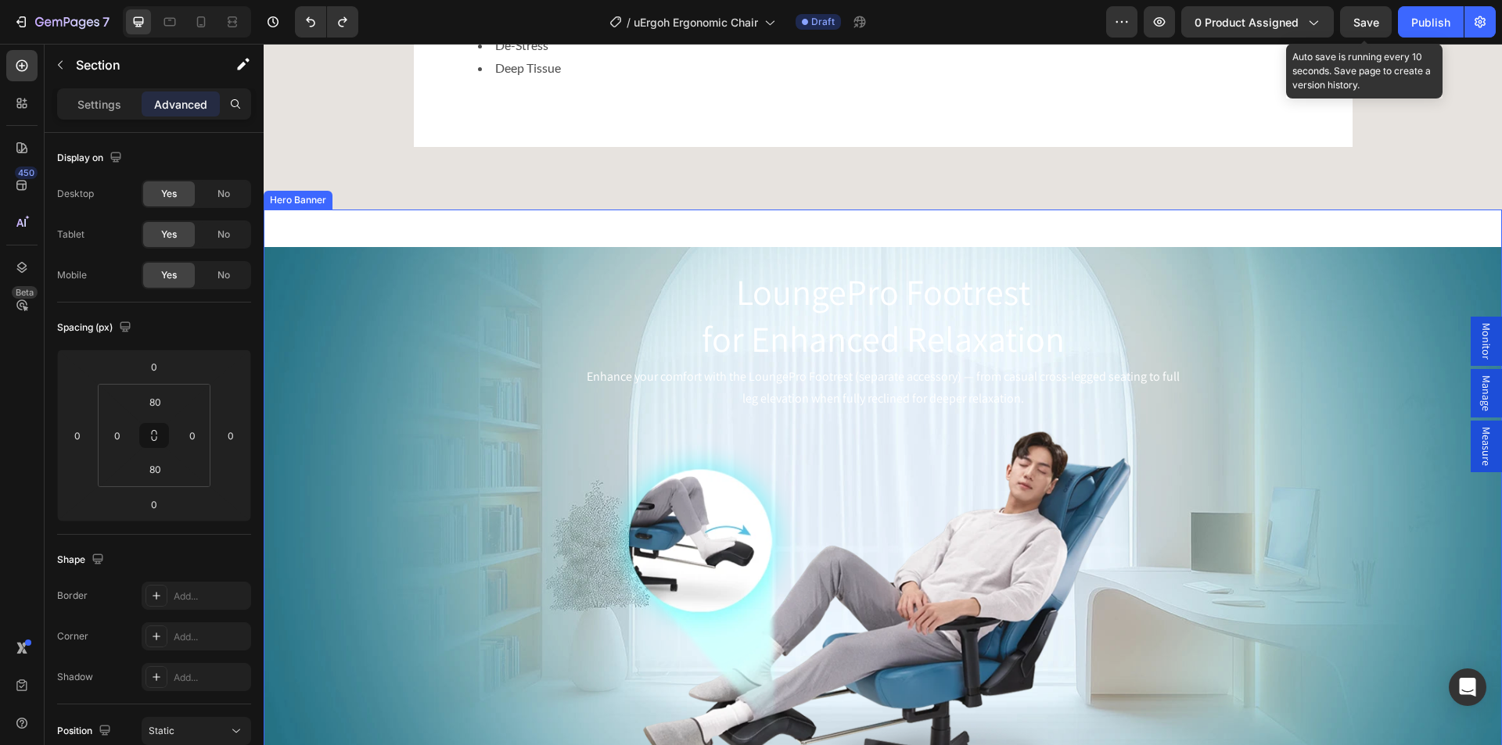
click at [490, 281] on div "LoungePro Footrest for Enhanced Relaxation Heading Enhance your comfort with th…" at bounding box center [883, 483] width 1238 height 547
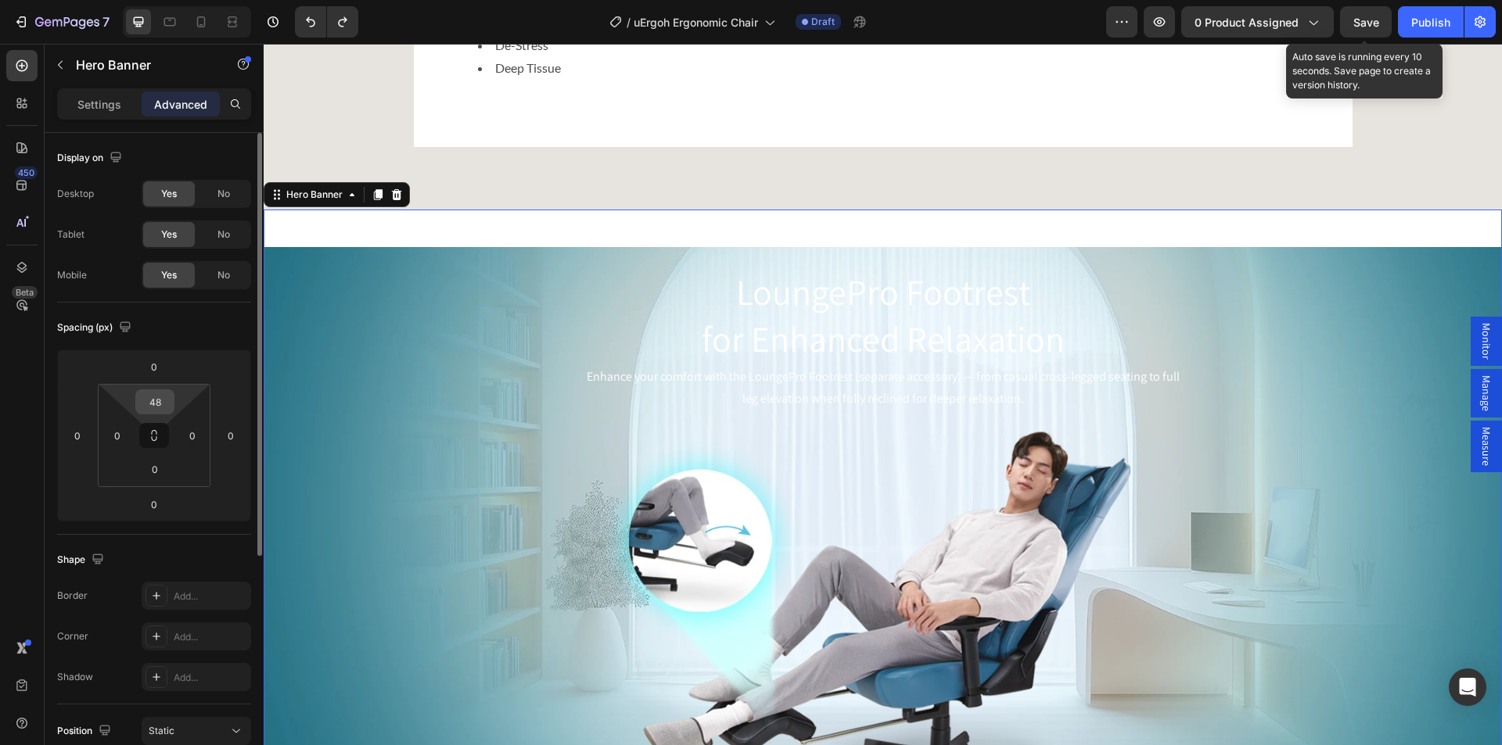
click at [153, 410] on input "48" at bounding box center [154, 401] width 31 height 23
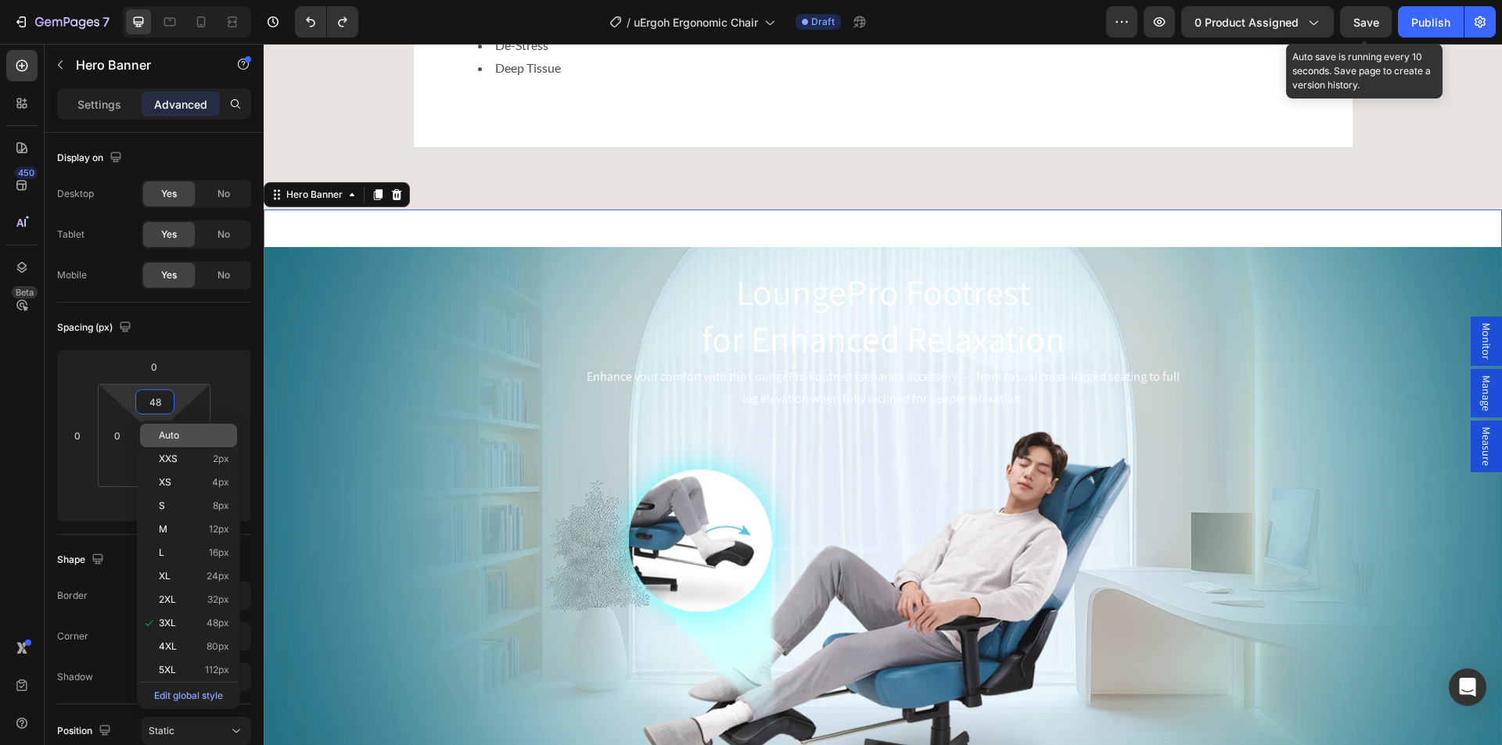
click at [187, 436] on p "Auto" at bounding box center [194, 435] width 70 height 11
type input "Auto"
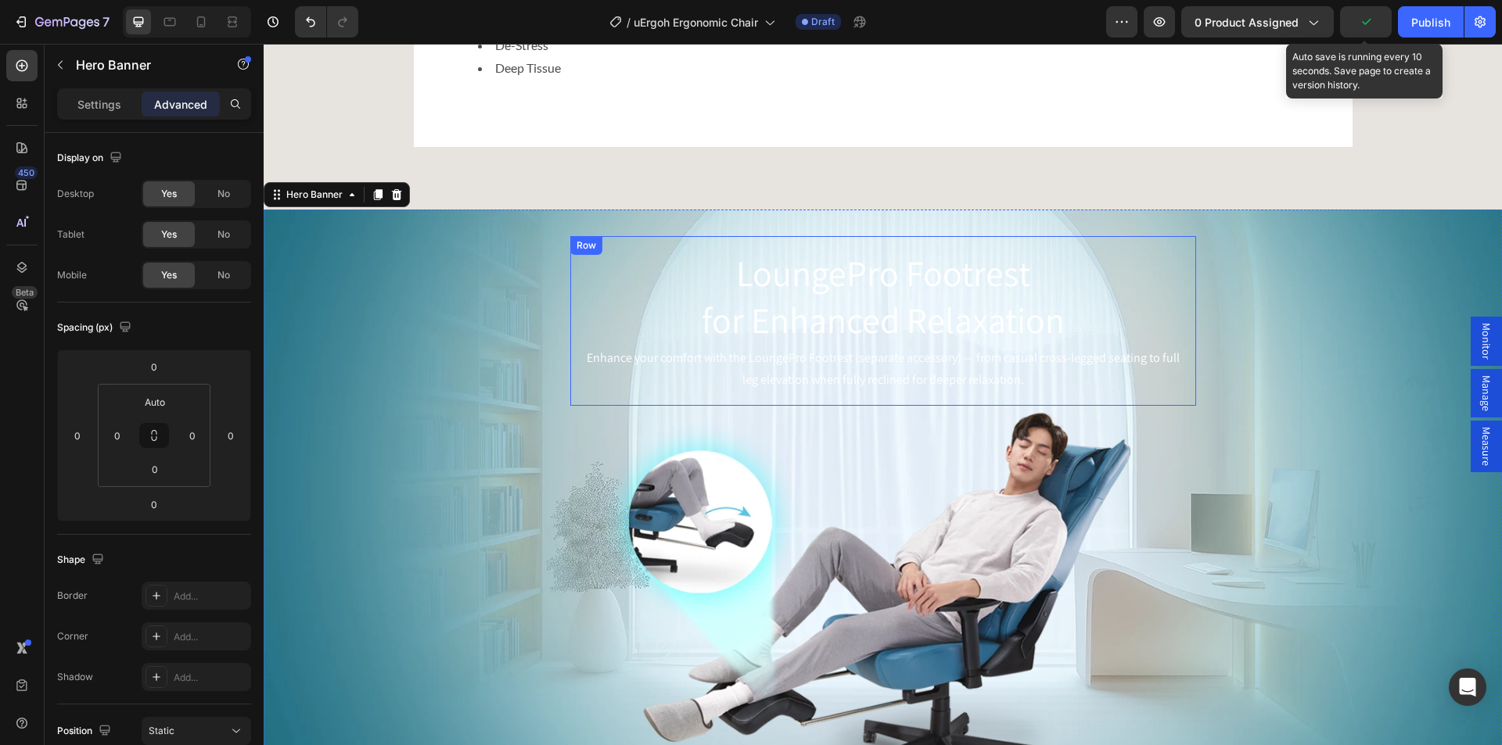
click at [573, 253] on div "Row" at bounding box center [586, 246] width 26 height 14
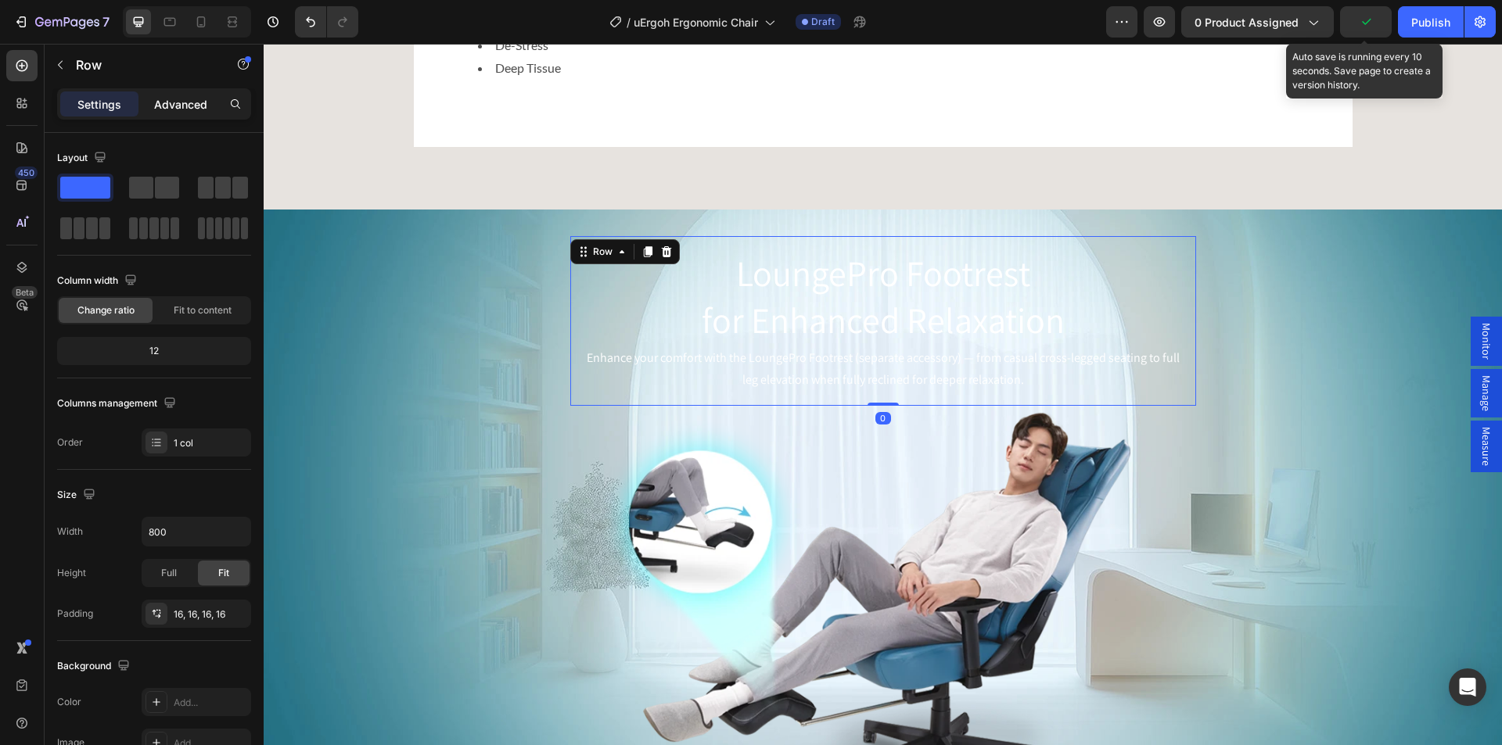
click at [175, 101] on p "Advanced" at bounding box center [180, 104] width 53 height 16
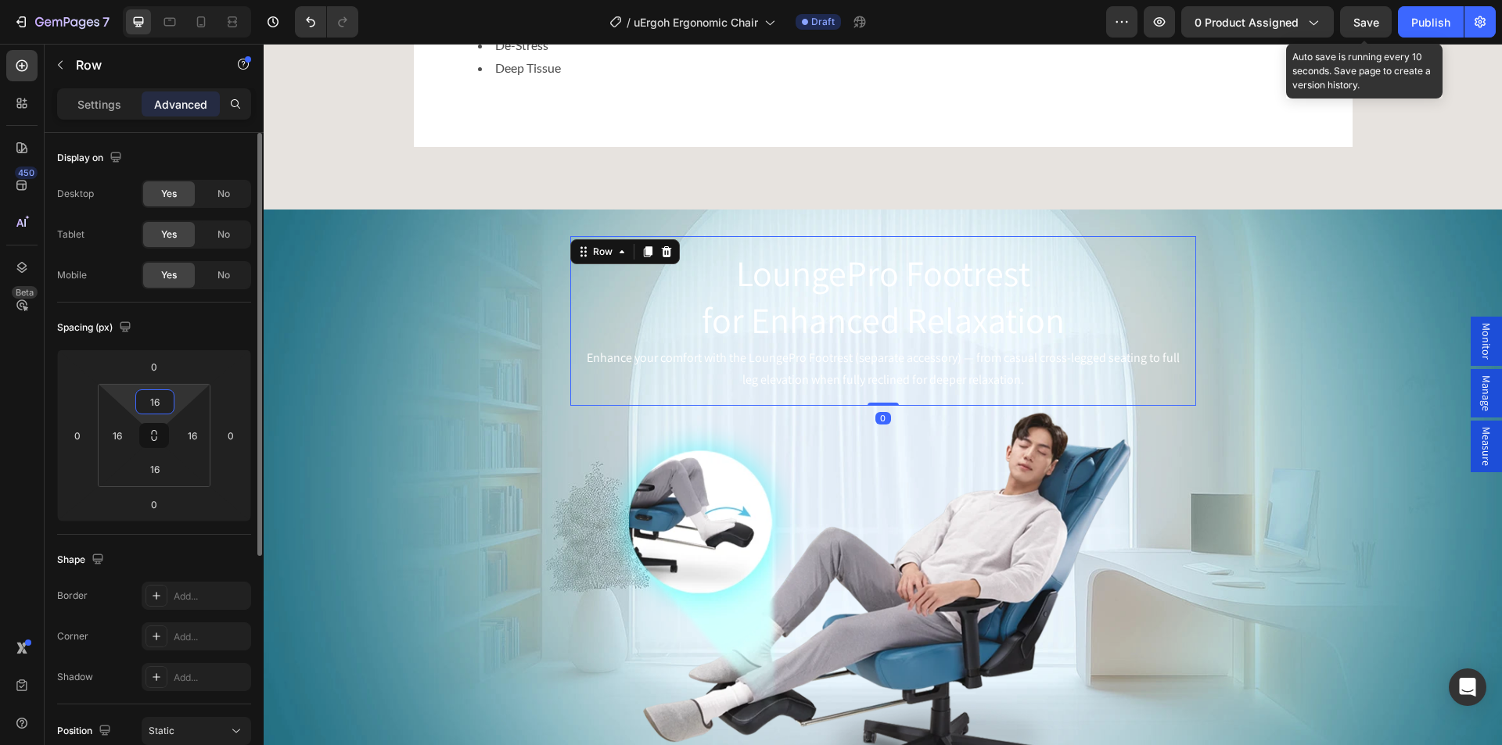
click at [152, 396] on input "16" at bounding box center [154, 401] width 31 height 23
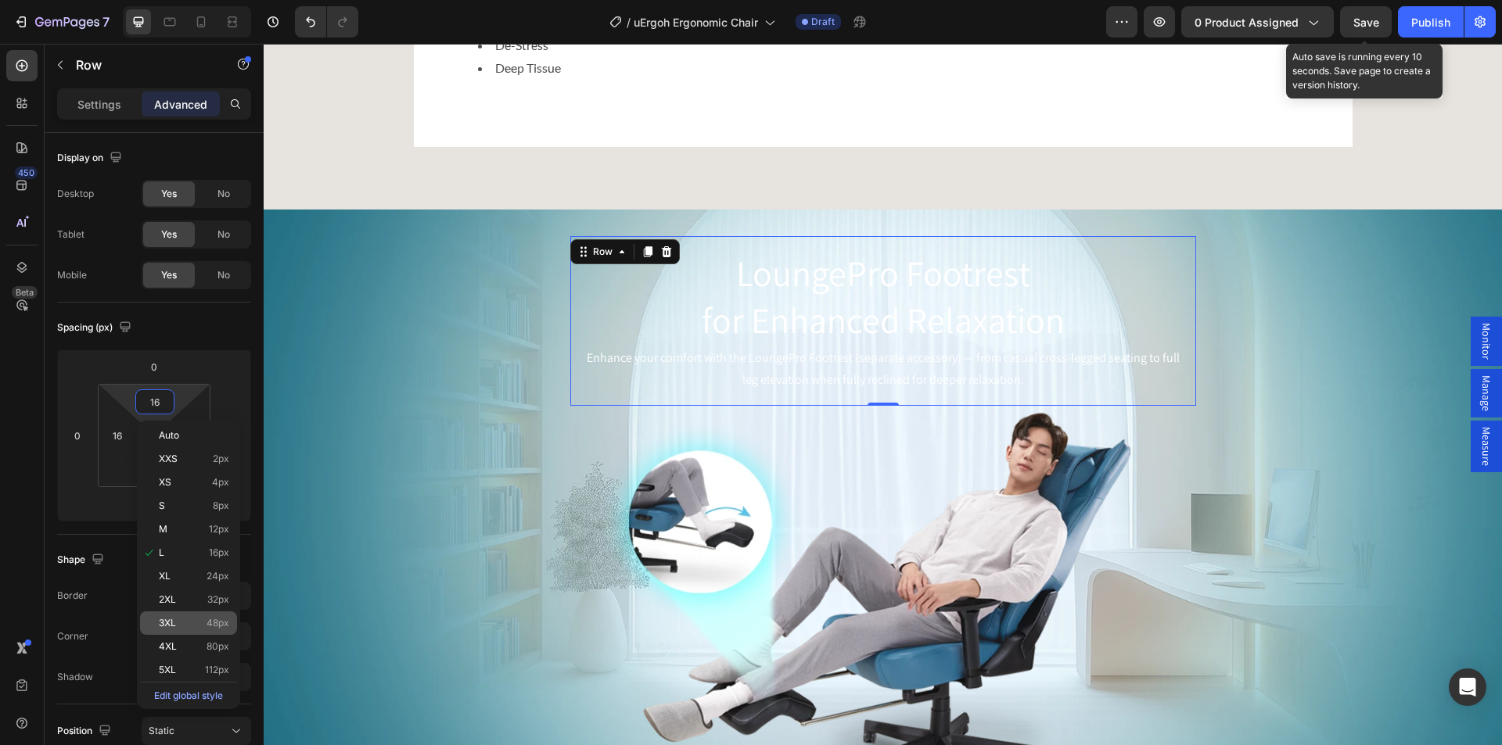
click at [164, 626] on span "3XL" at bounding box center [167, 623] width 17 height 11
type input "48"
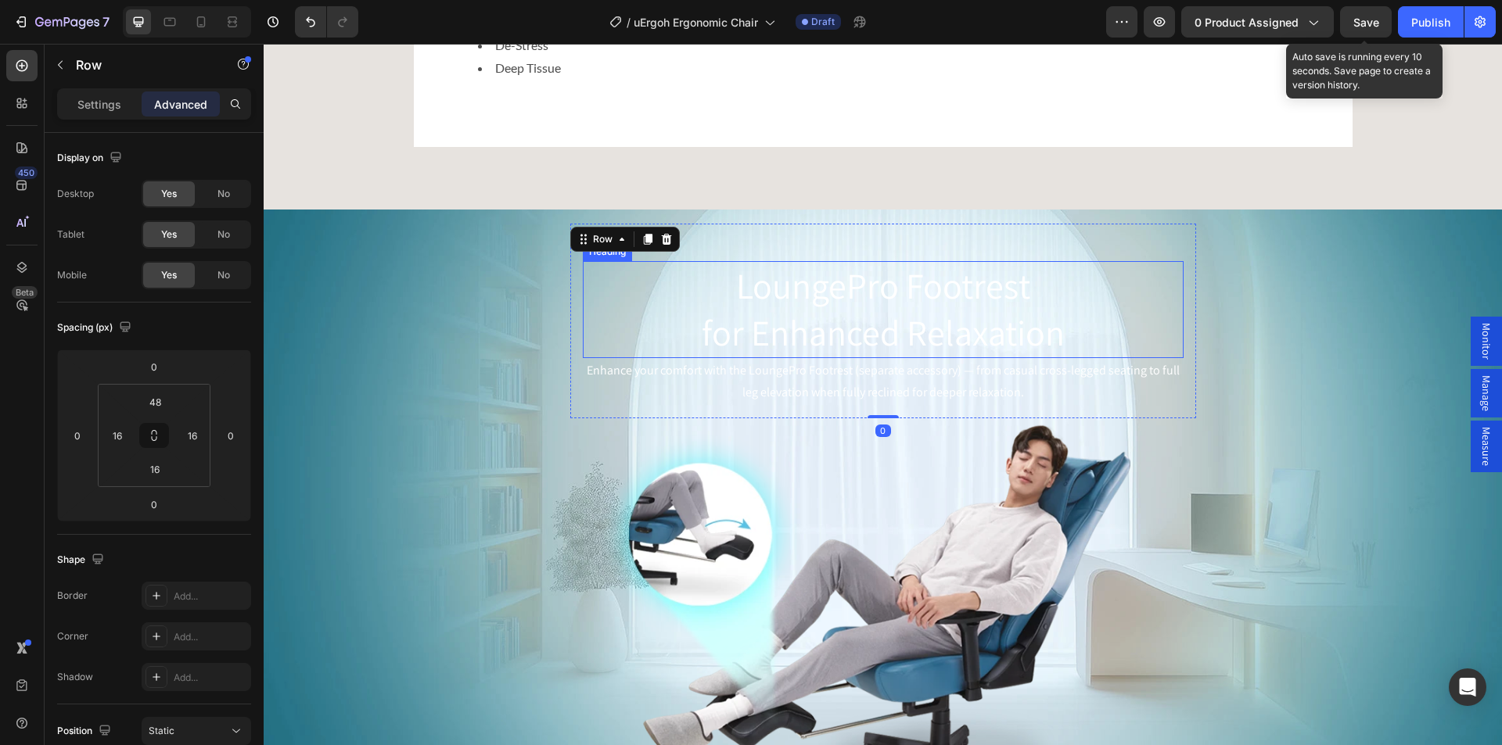
click at [868, 348] on h2 "LoungePro Footrest for Enhanced Relaxation" at bounding box center [883, 309] width 601 height 97
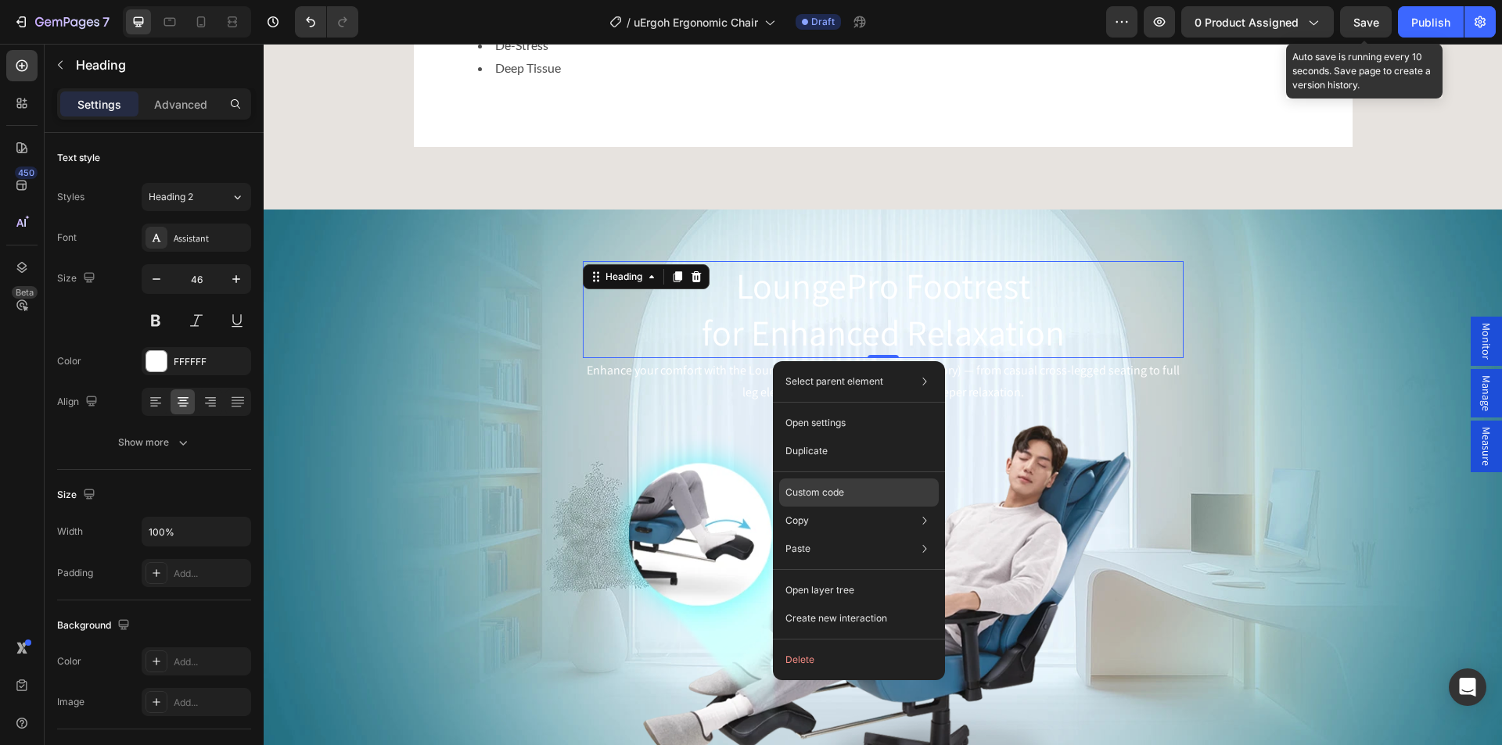
click at [824, 493] on p "Custom code" at bounding box center [814, 493] width 59 height 14
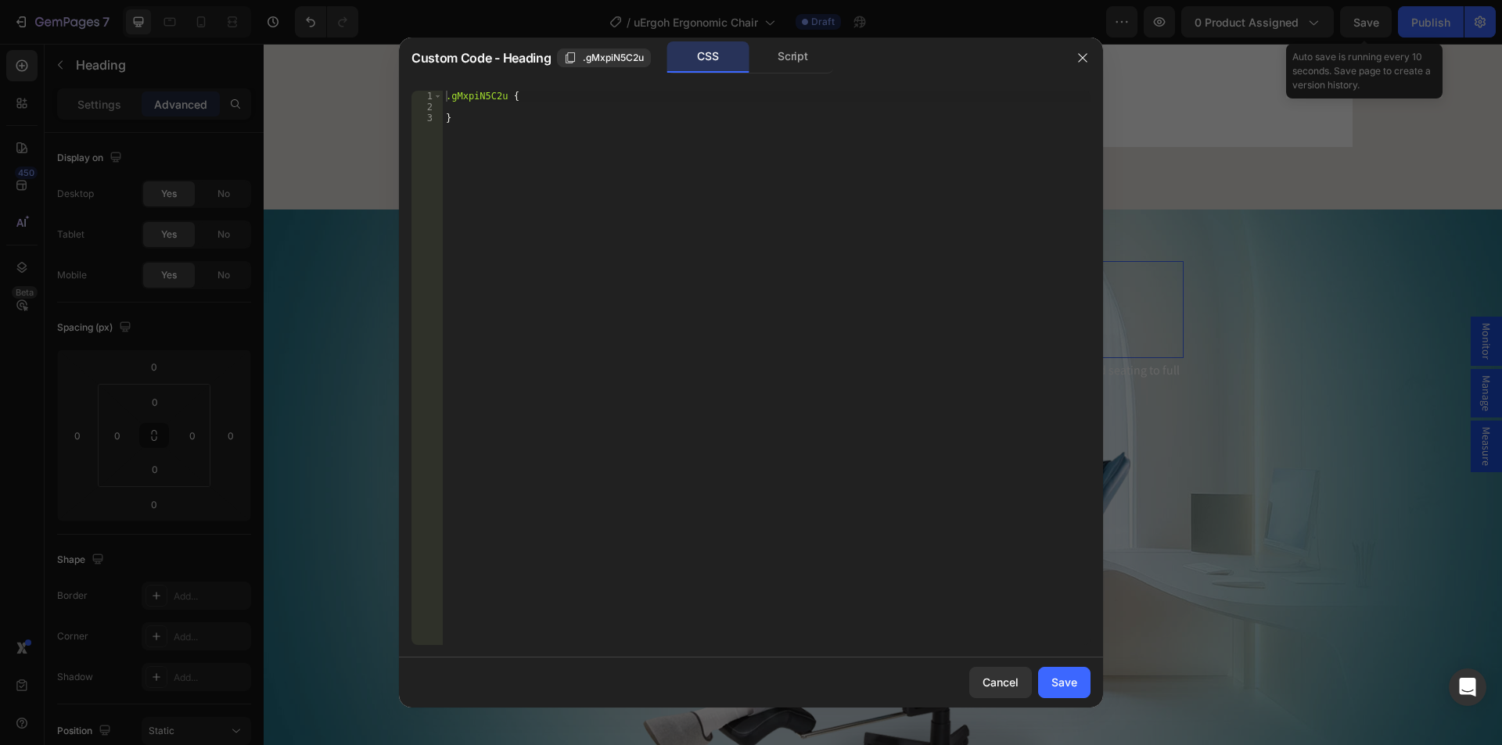
click at [471, 106] on div ".gMxpiN5C2u { }" at bounding box center [767, 379] width 648 height 576
paste textarea "background-clip: text;"
type textarea "background-clip: text;"
drag, startPoint x: 1049, startPoint y: 690, endPoint x: 777, endPoint y: 644, distance: 275.3
click at [1049, 690] on button "Save" at bounding box center [1064, 682] width 52 height 31
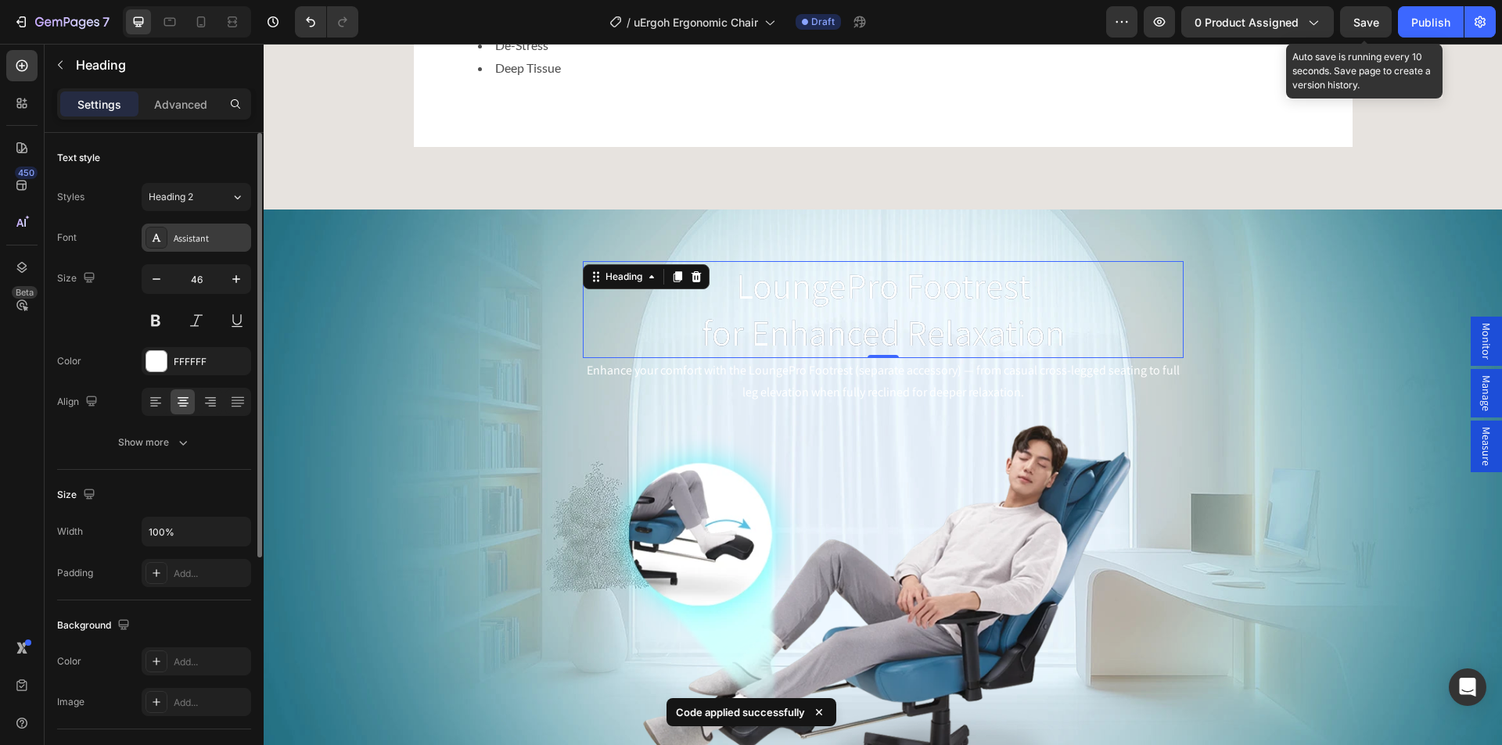
click at [198, 239] on div "Assistant" at bounding box center [211, 239] width 74 height 14
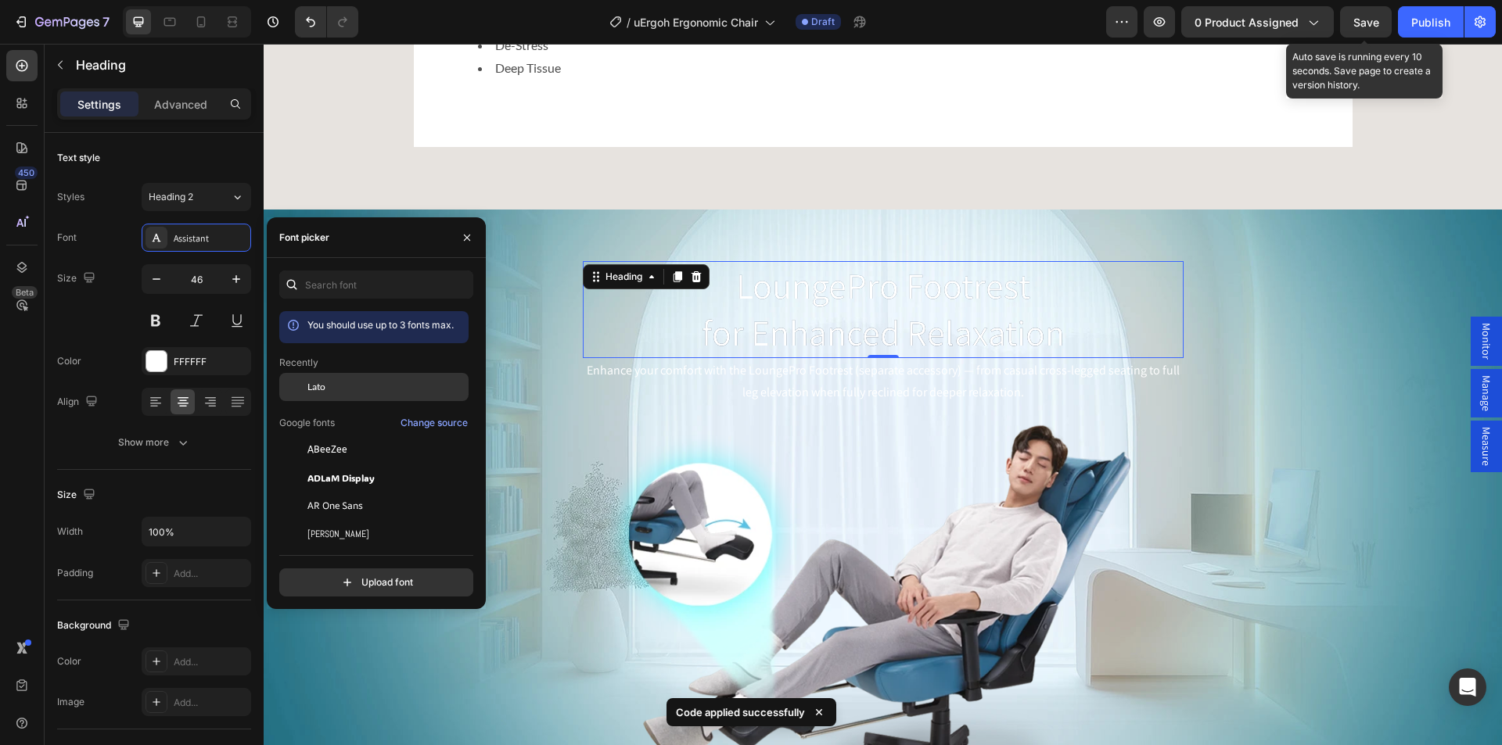
click at [319, 385] on span "Lato" at bounding box center [316, 387] width 18 height 14
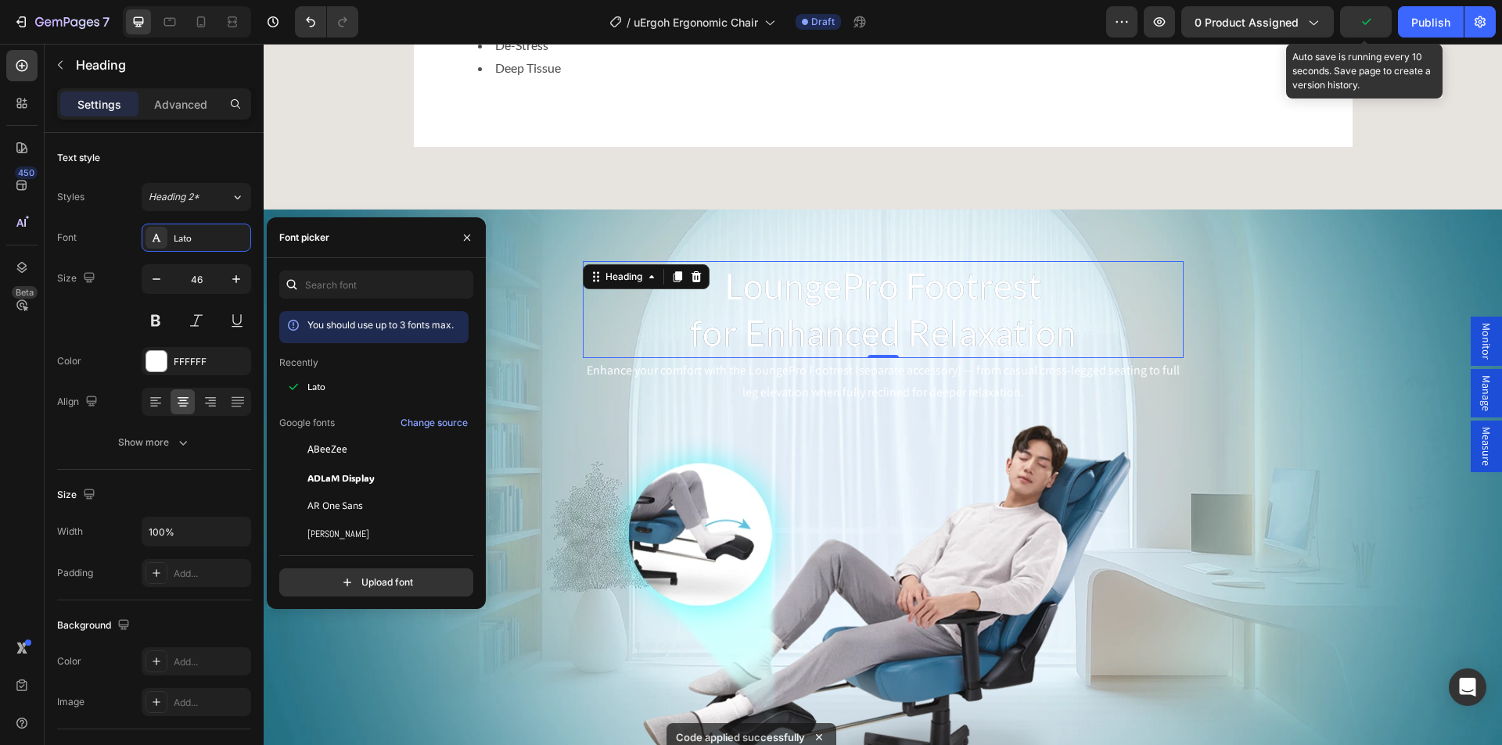
click at [723, 344] on h2 "LoungePro Footrest for Enhanced Relaxation" at bounding box center [883, 309] width 601 height 97
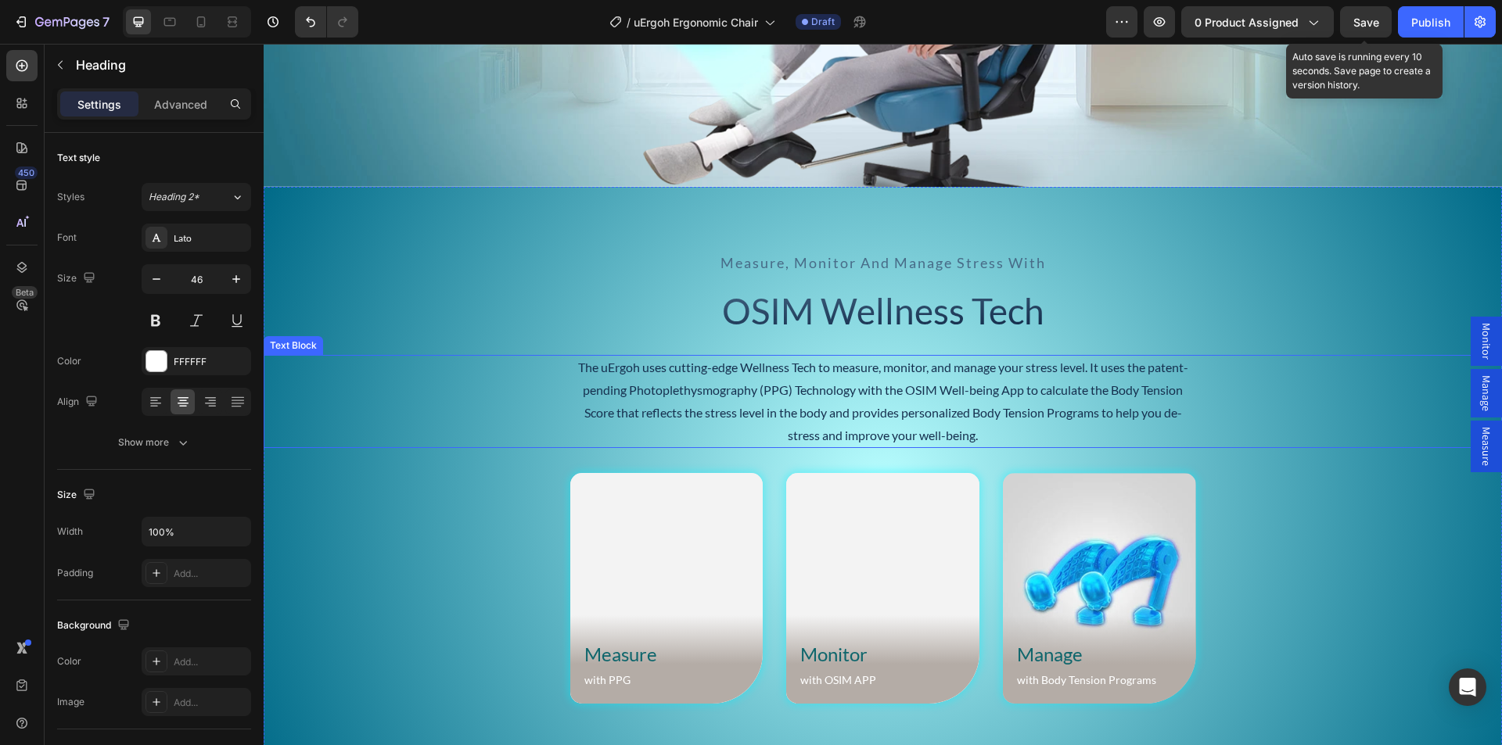
scroll to position [5479, 0]
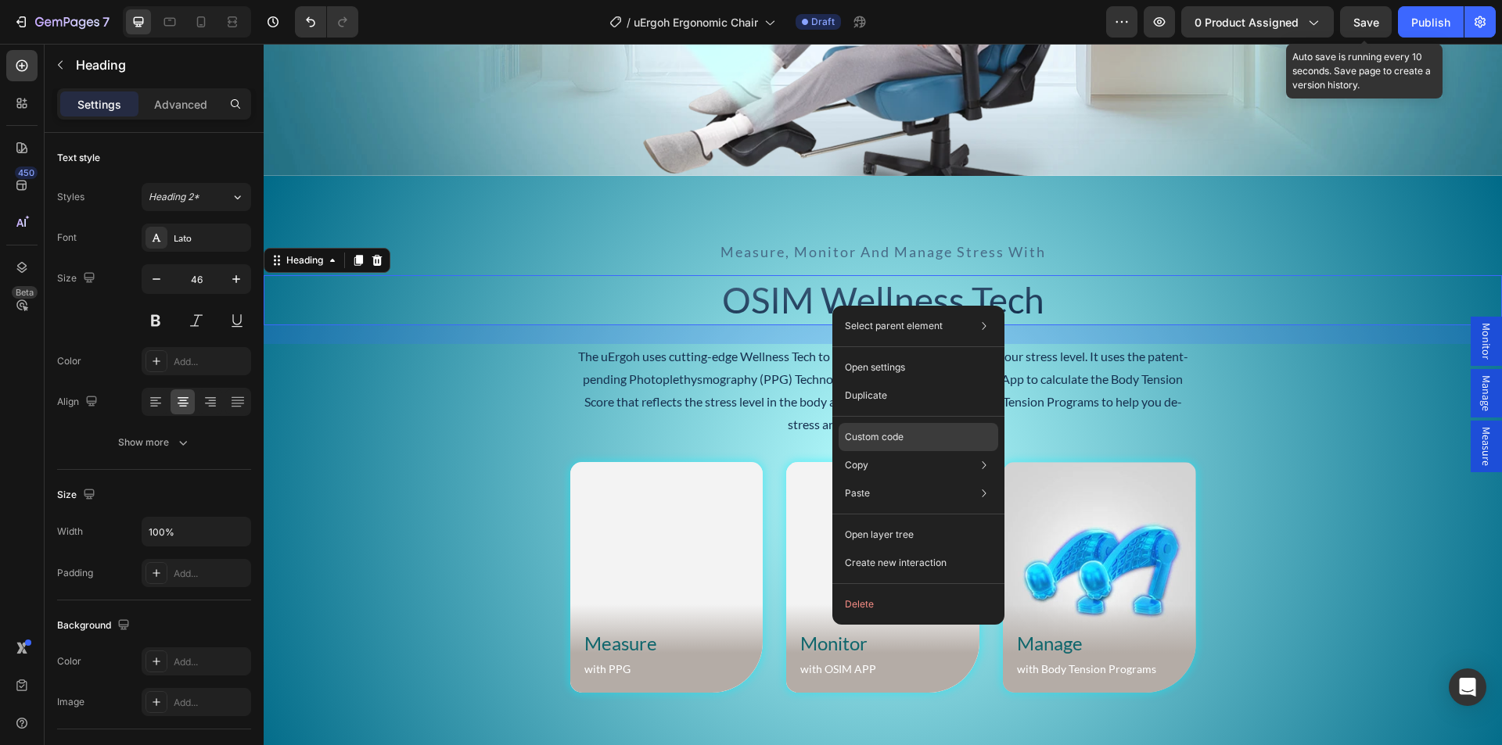
click at [872, 440] on p "Custom code" at bounding box center [874, 437] width 59 height 14
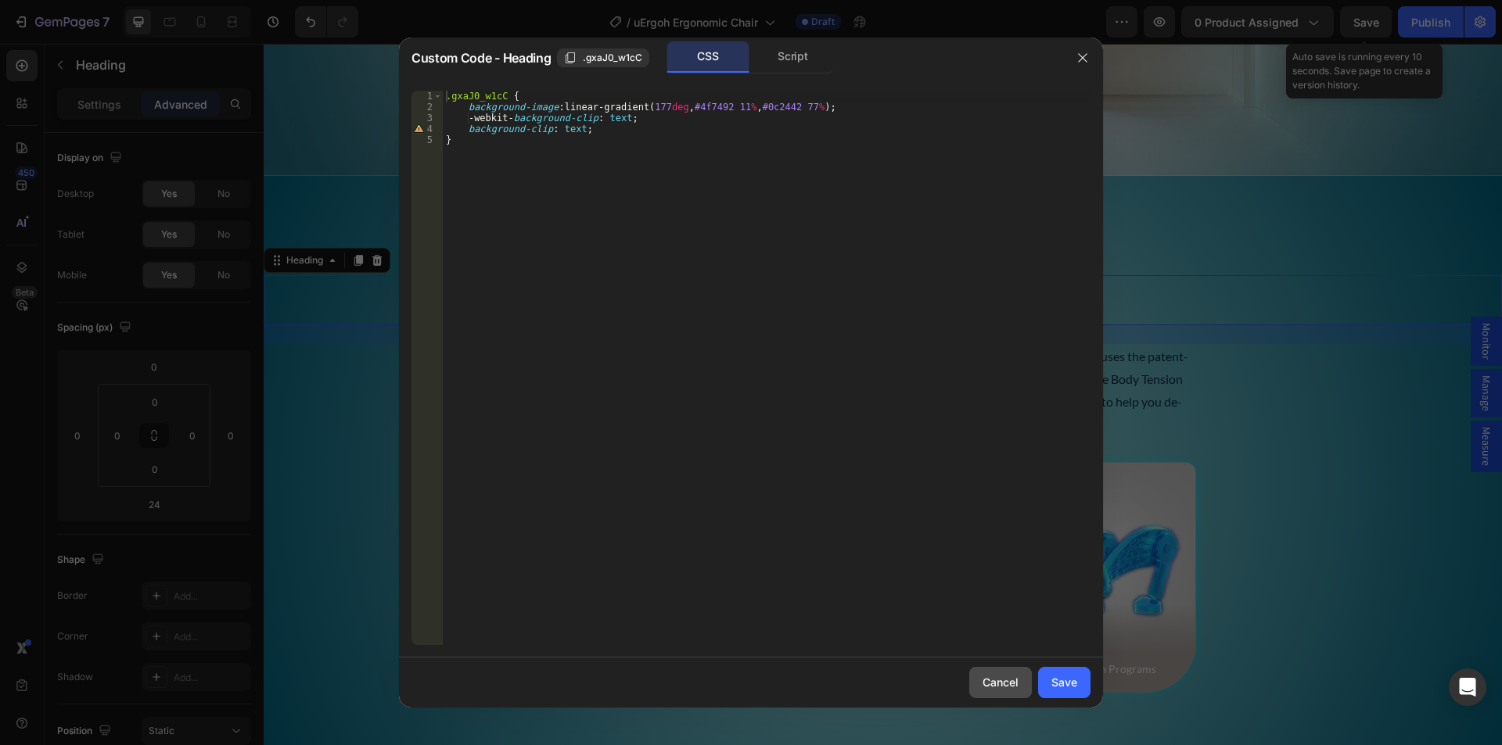
click at [989, 679] on div "Cancel" at bounding box center [1000, 682] width 36 height 16
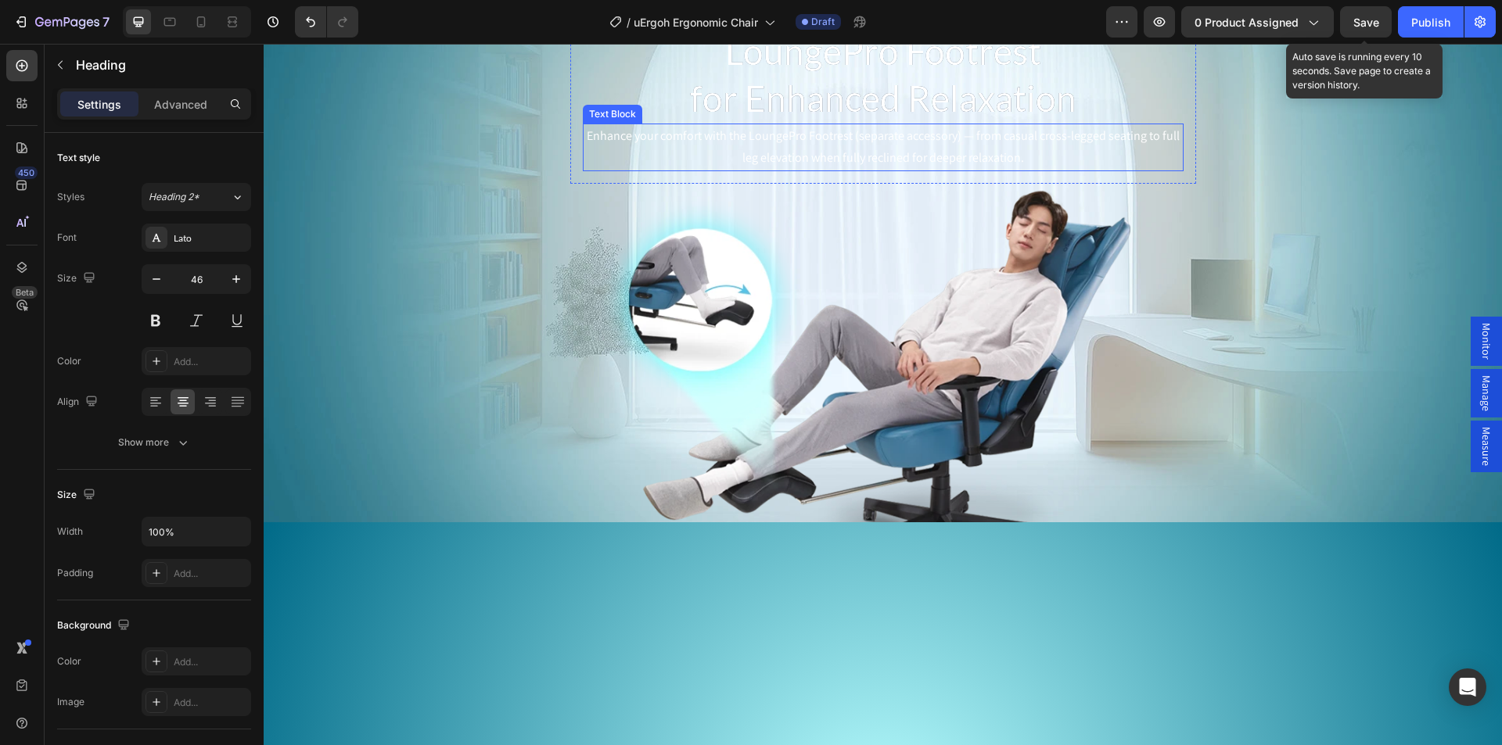
scroll to position [4853, 0]
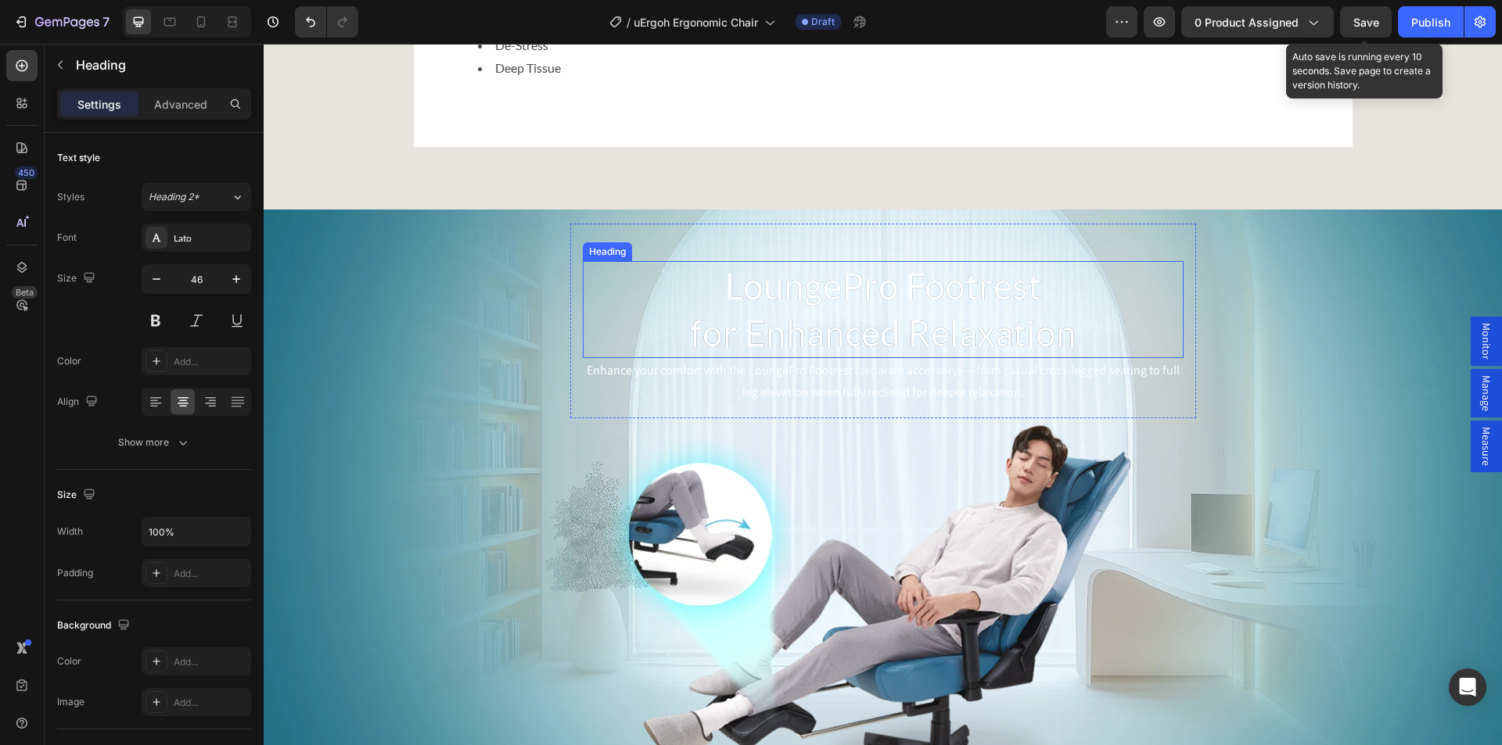
click at [735, 353] on p "LoungePro Footrest for Enhanced Relaxation" at bounding box center [883, 310] width 598 height 94
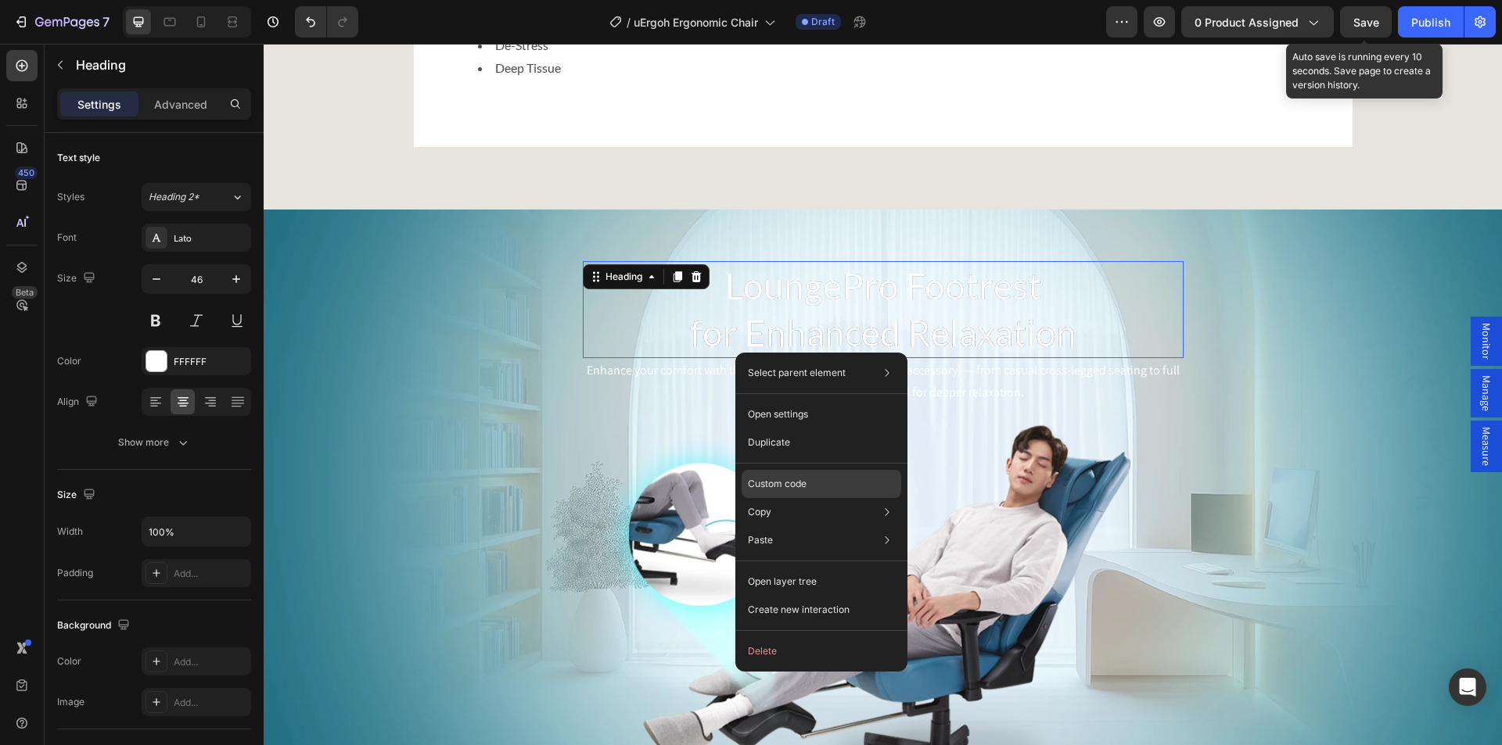
click at [786, 487] on p "Custom code" at bounding box center [777, 484] width 59 height 14
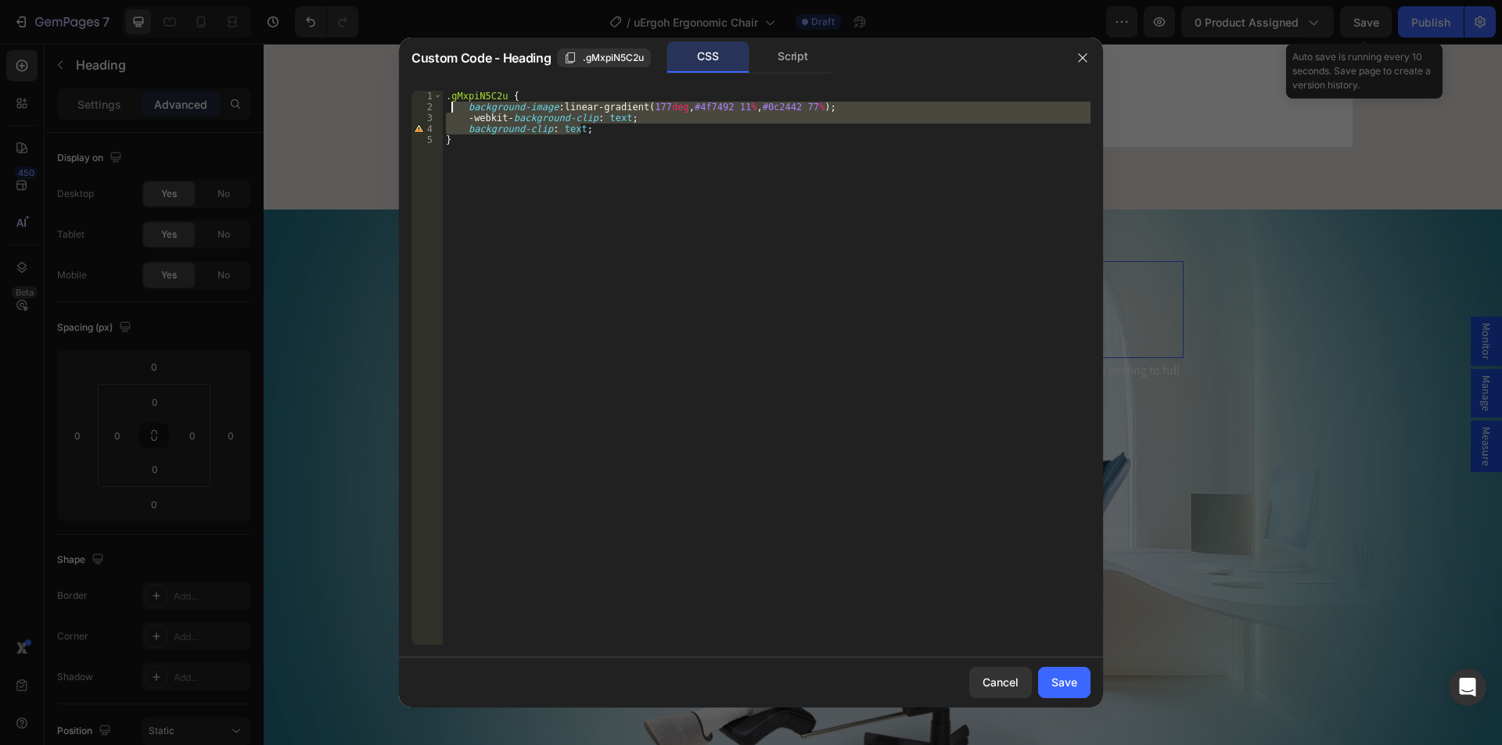
drag, startPoint x: 605, startPoint y: 127, endPoint x: 451, endPoint y: 102, distance: 155.4
click at [451, 102] on div ".gMxpiN5C2u { background-image : linear-gradient( 177 deg , #4f7492 11 % , #0c2…" at bounding box center [767, 379] width 648 height 576
type textarea "background-image: linear-gradient(177deg, #4f7492 11%, #0c2442 77%); -webkit-ba…"
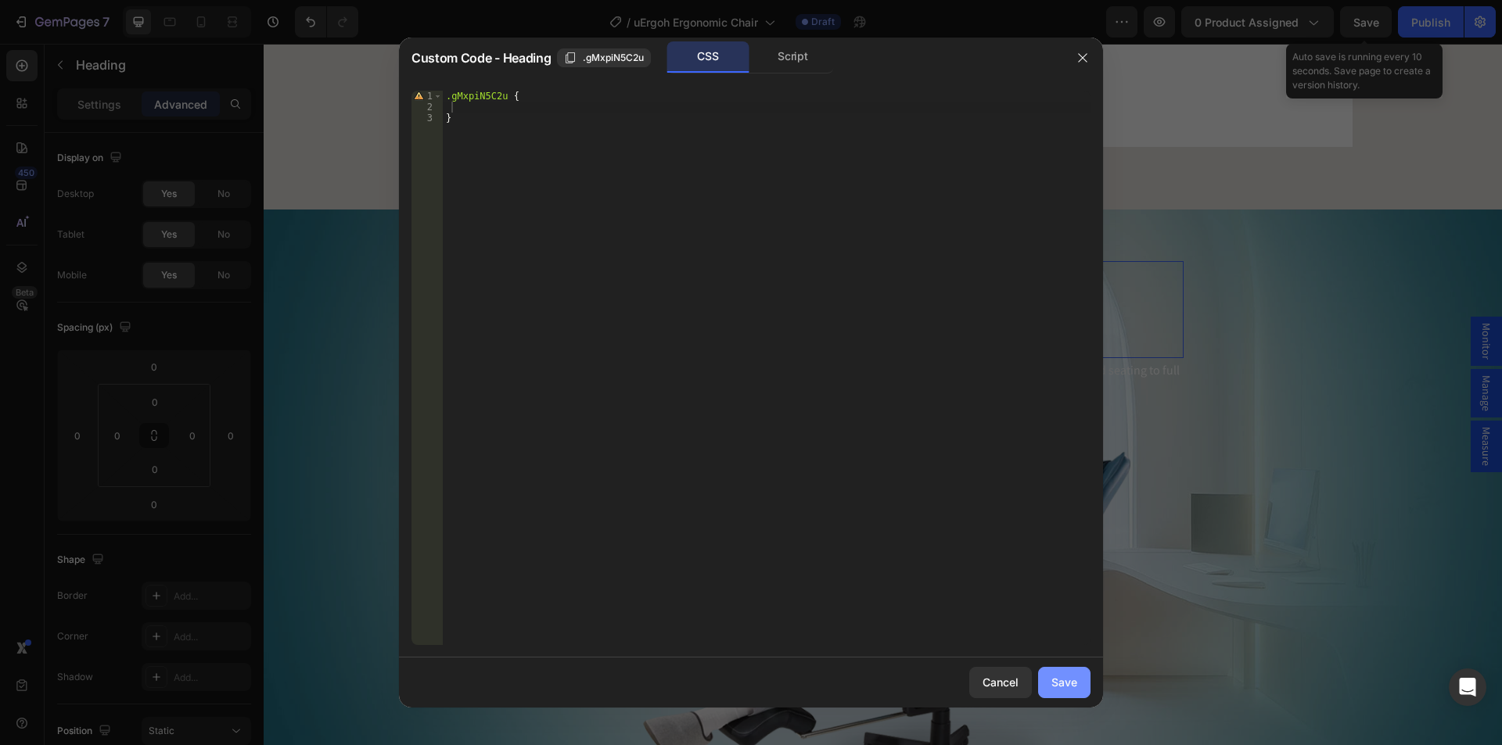
click at [1062, 682] on div "Save" at bounding box center [1064, 682] width 26 height 16
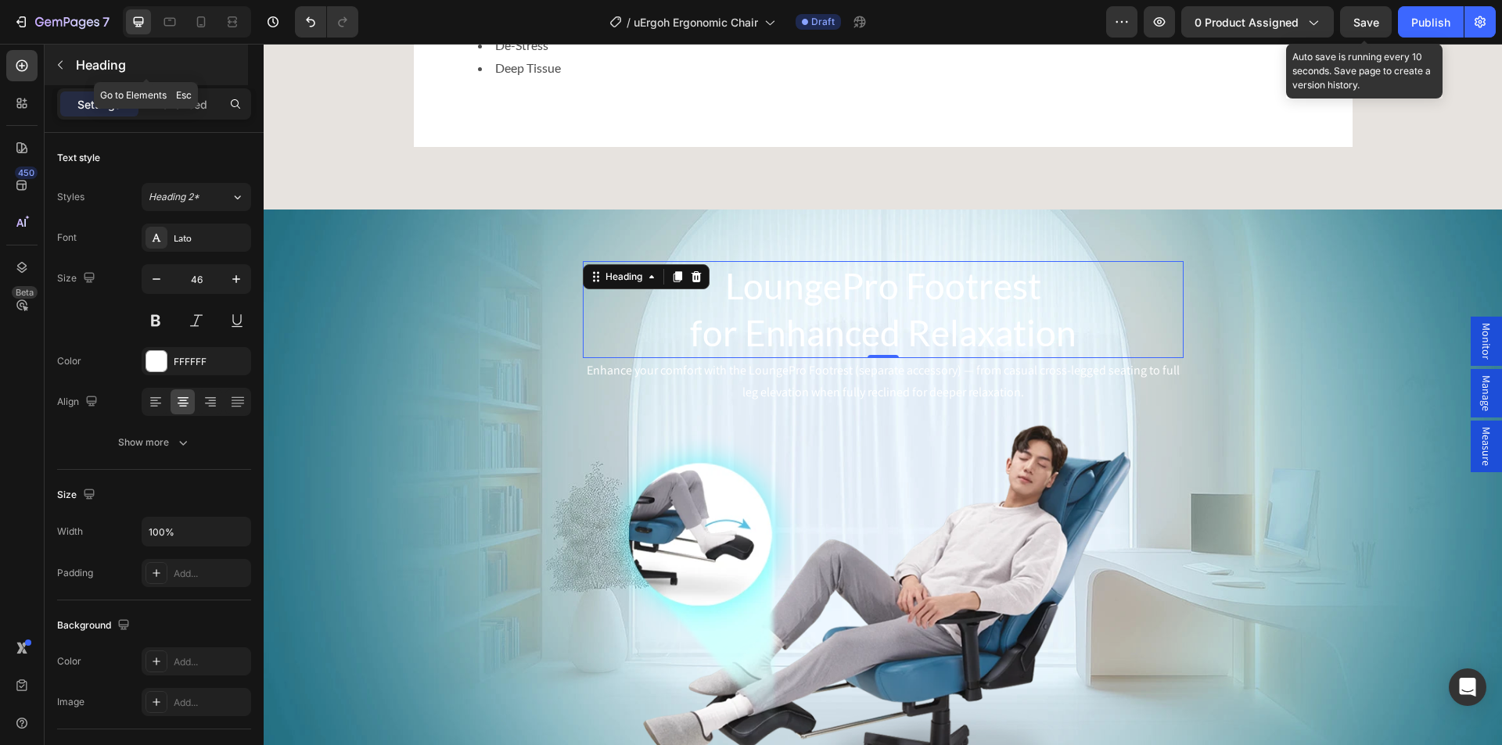
click at [63, 64] on icon "button" at bounding box center [60, 65] width 13 height 13
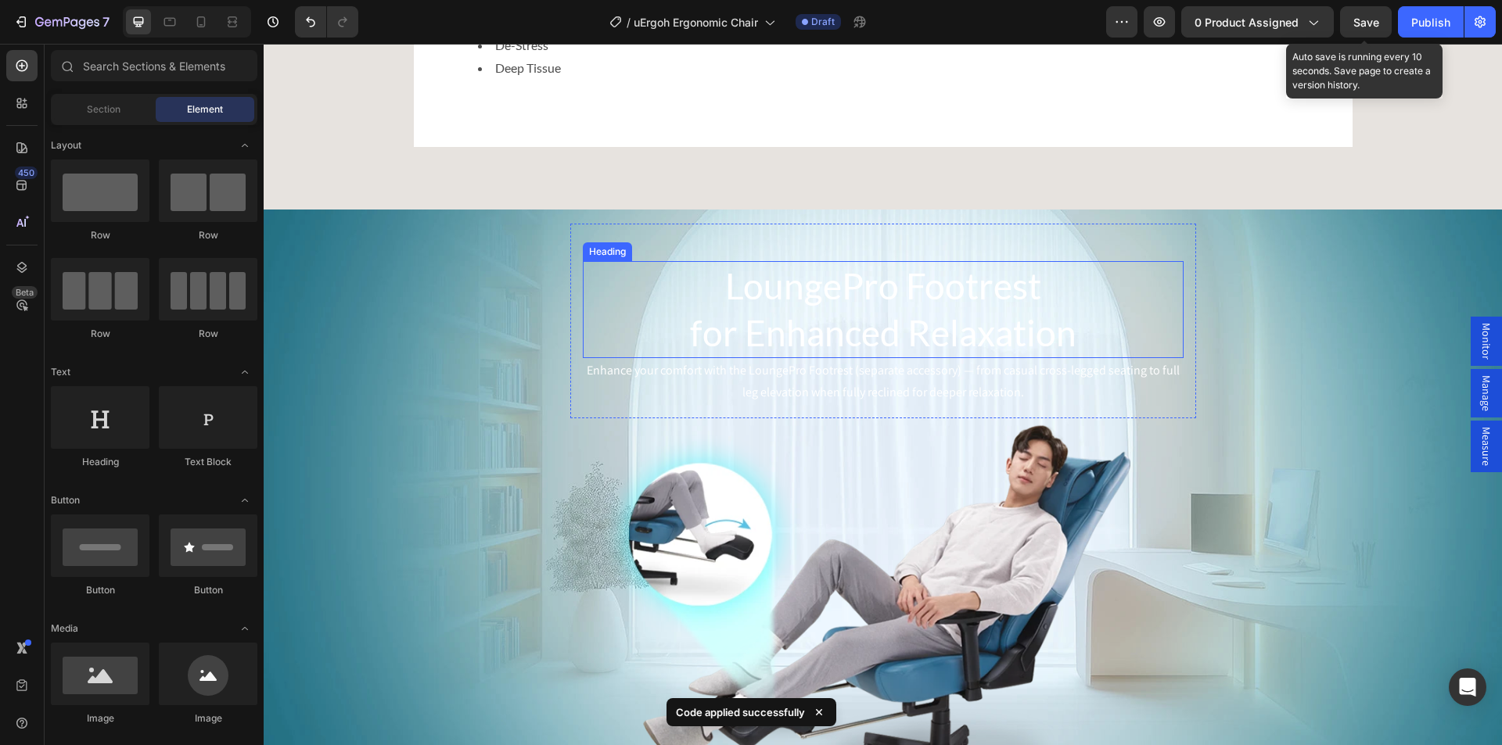
click at [838, 348] on p "LoungePro Footrest for Enhanced Relaxation" at bounding box center [883, 310] width 598 height 94
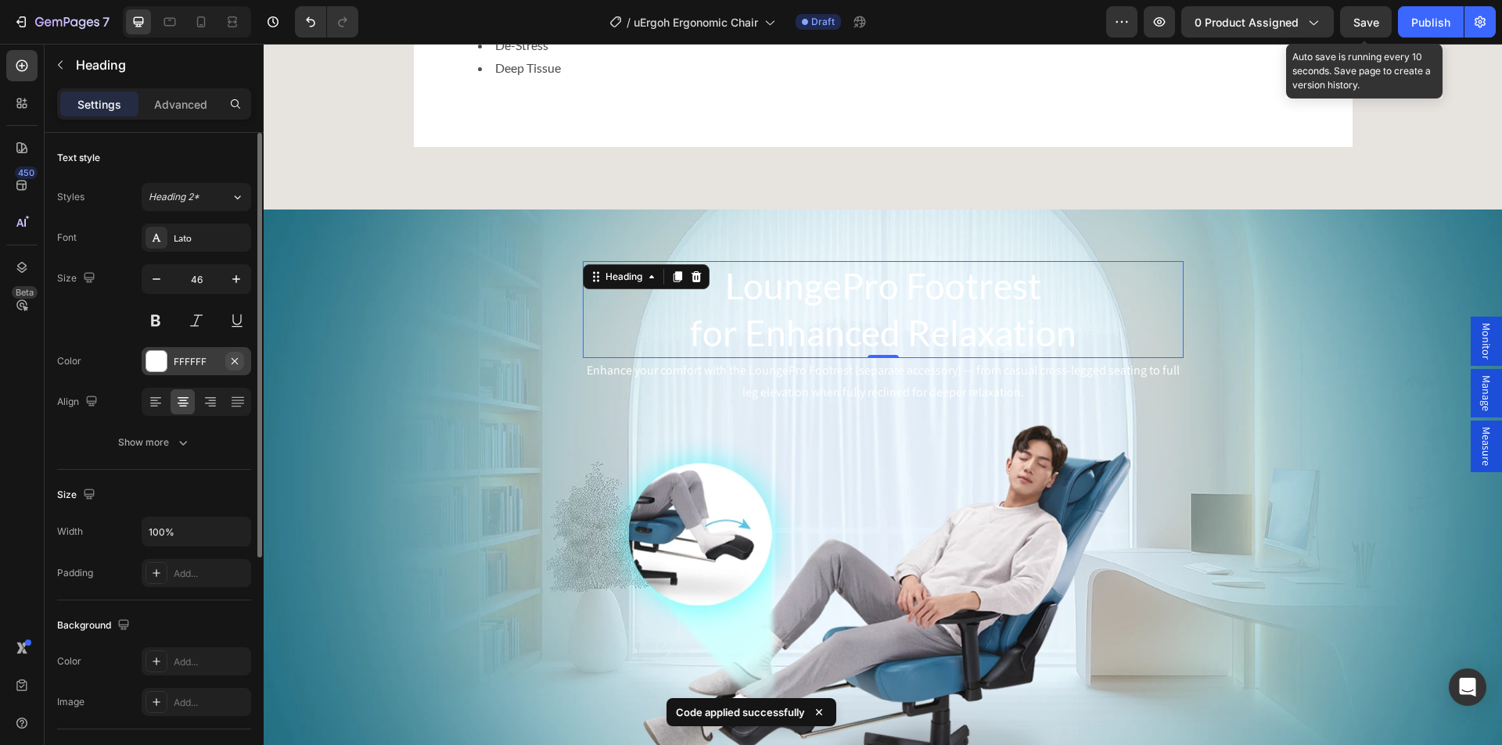
click at [242, 363] on button "button" at bounding box center [234, 361] width 19 height 19
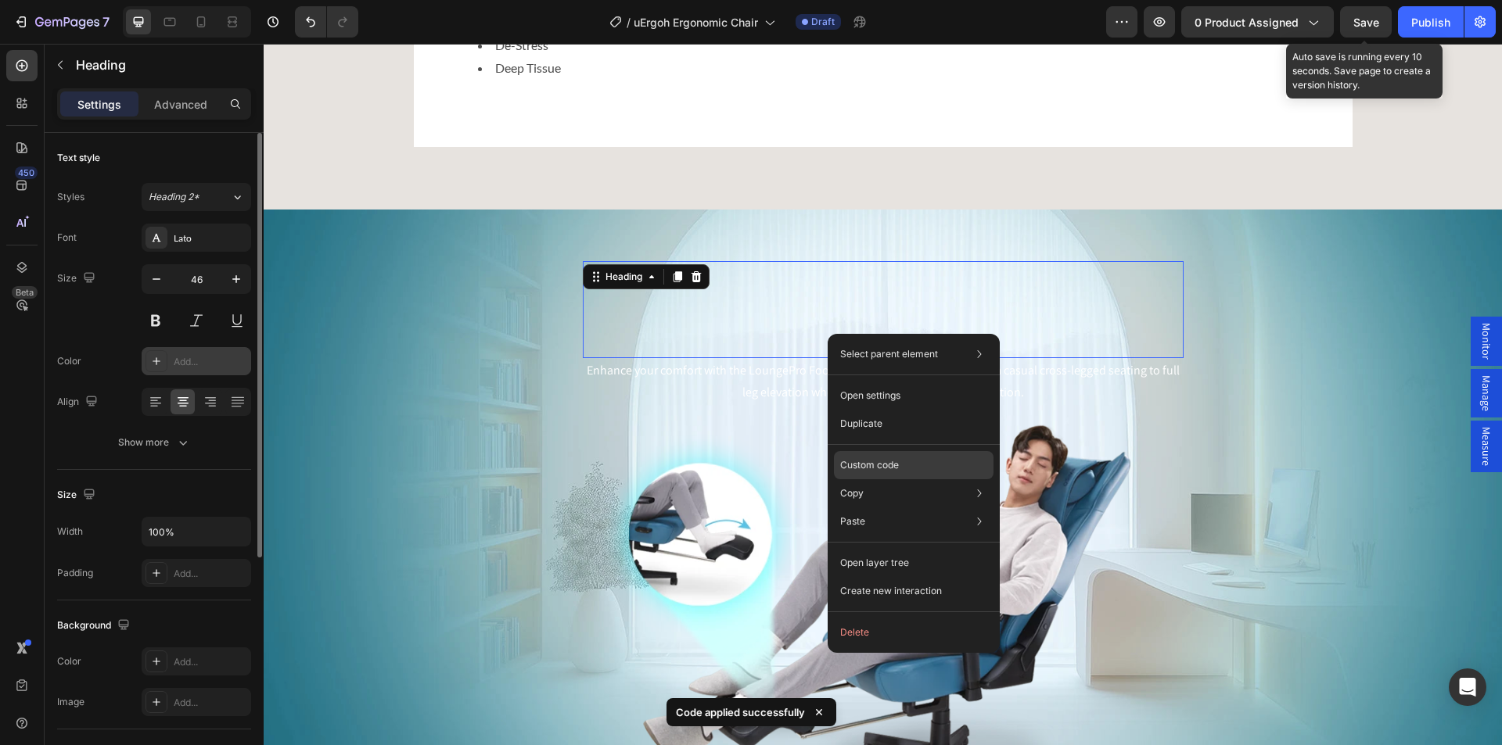
click at [880, 470] on p "Custom code" at bounding box center [869, 465] width 59 height 14
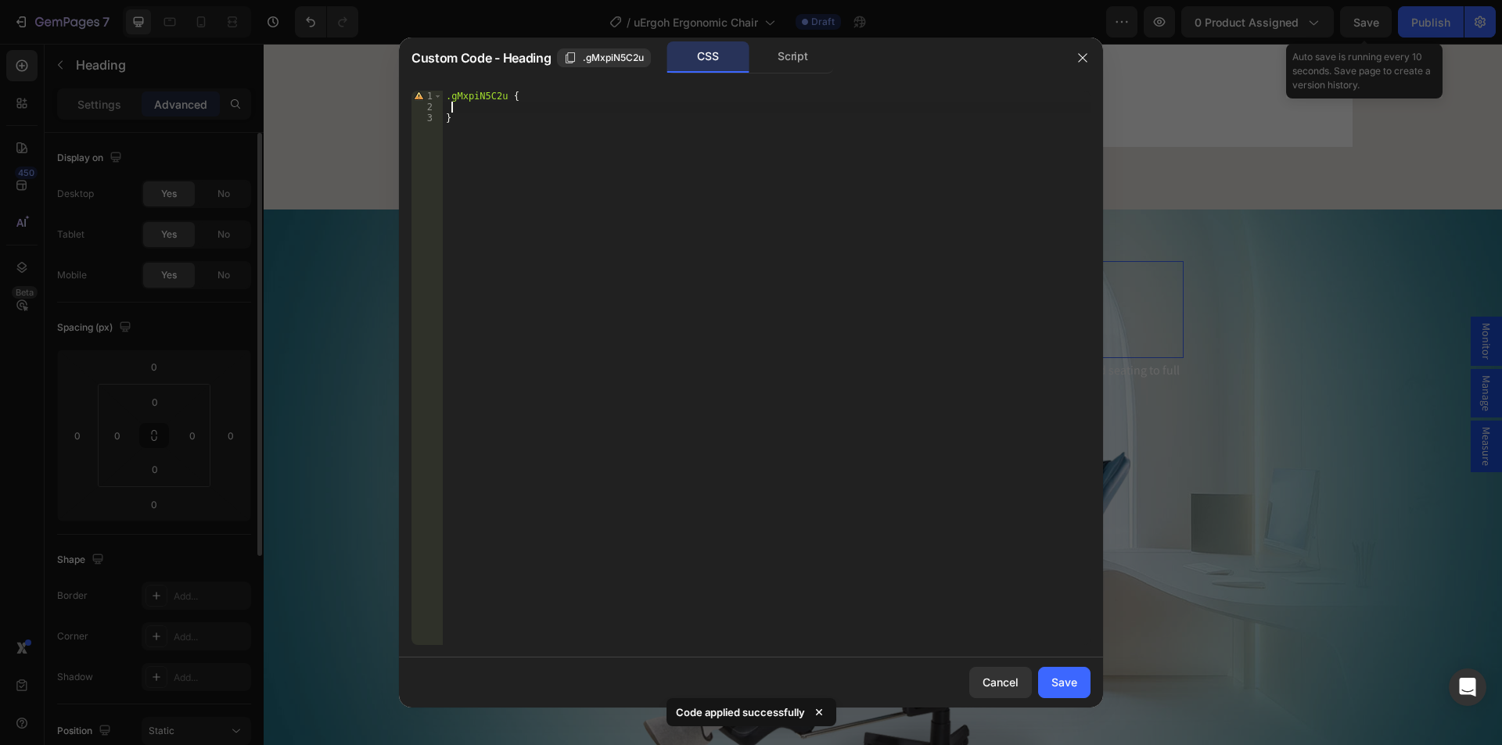
click at [463, 108] on div ".gMxpiN5C2u { }" at bounding box center [767, 379] width 648 height 576
paste textarea "background-clip: text;"
type textarea "background-clip: text;"
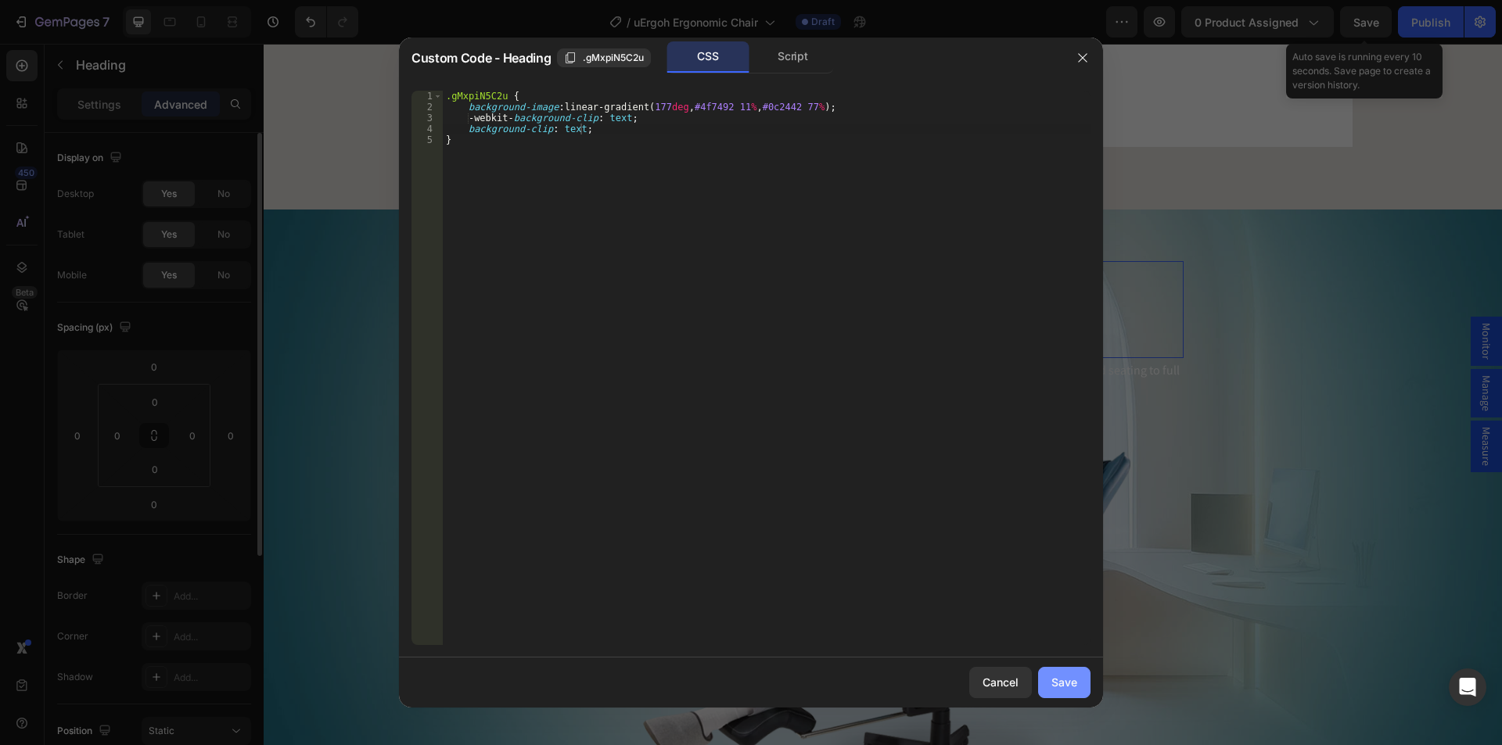
click at [1053, 691] on div "Save" at bounding box center [1064, 682] width 26 height 16
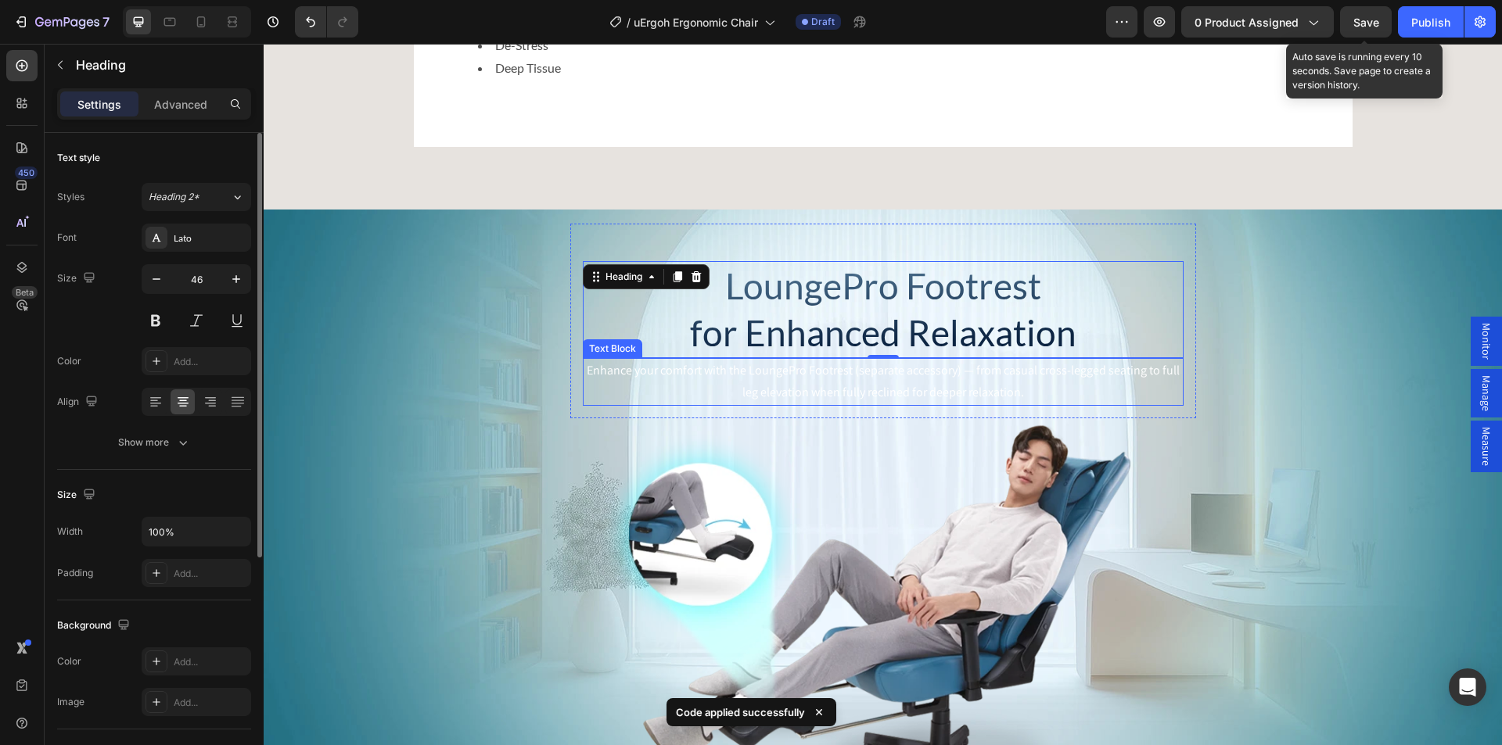
click at [766, 405] on p "Enhance your comfort with the LoungePro Footrest (separate accessory) — from ca…" at bounding box center [883, 382] width 598 height 45
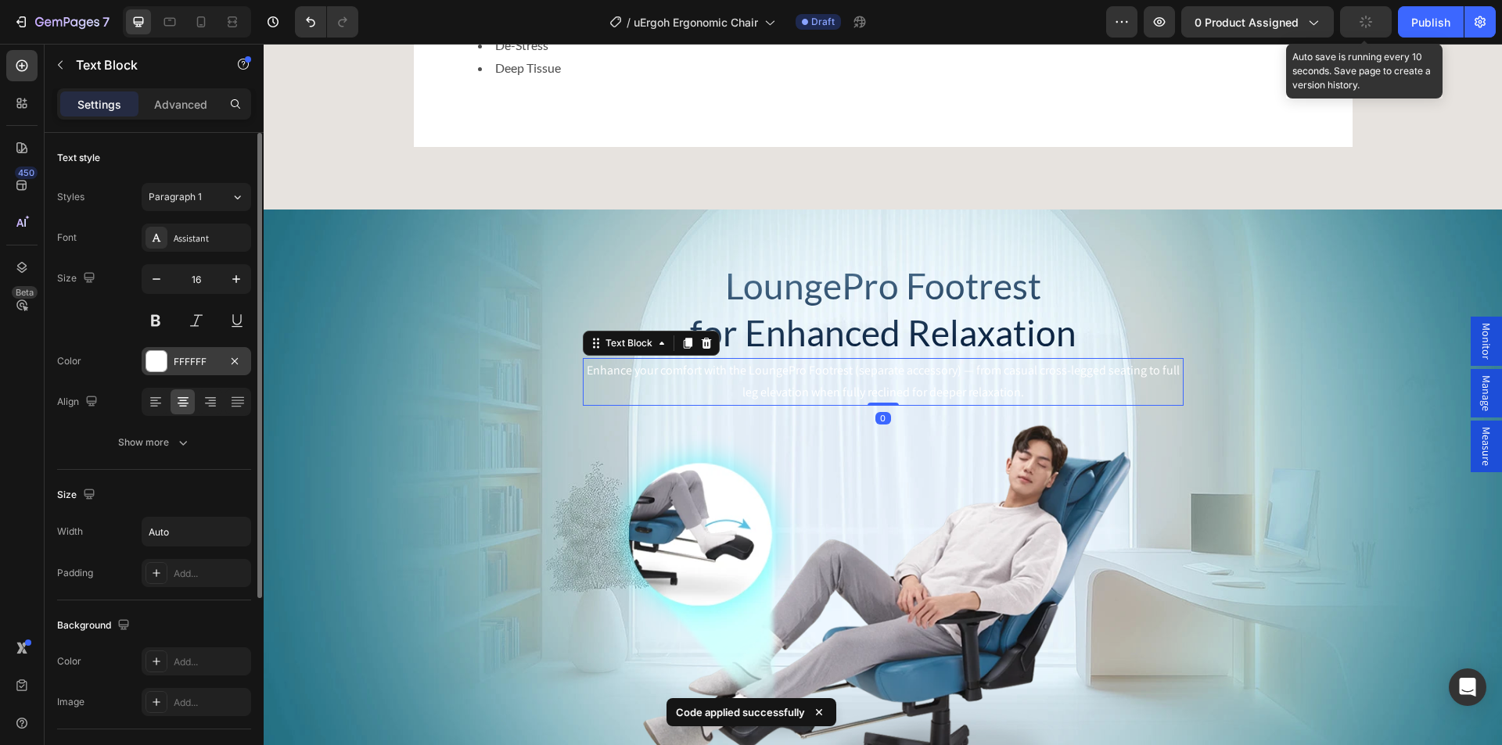
click at [152, 357] on div at bounding box center [156, 361] width 20 height 20
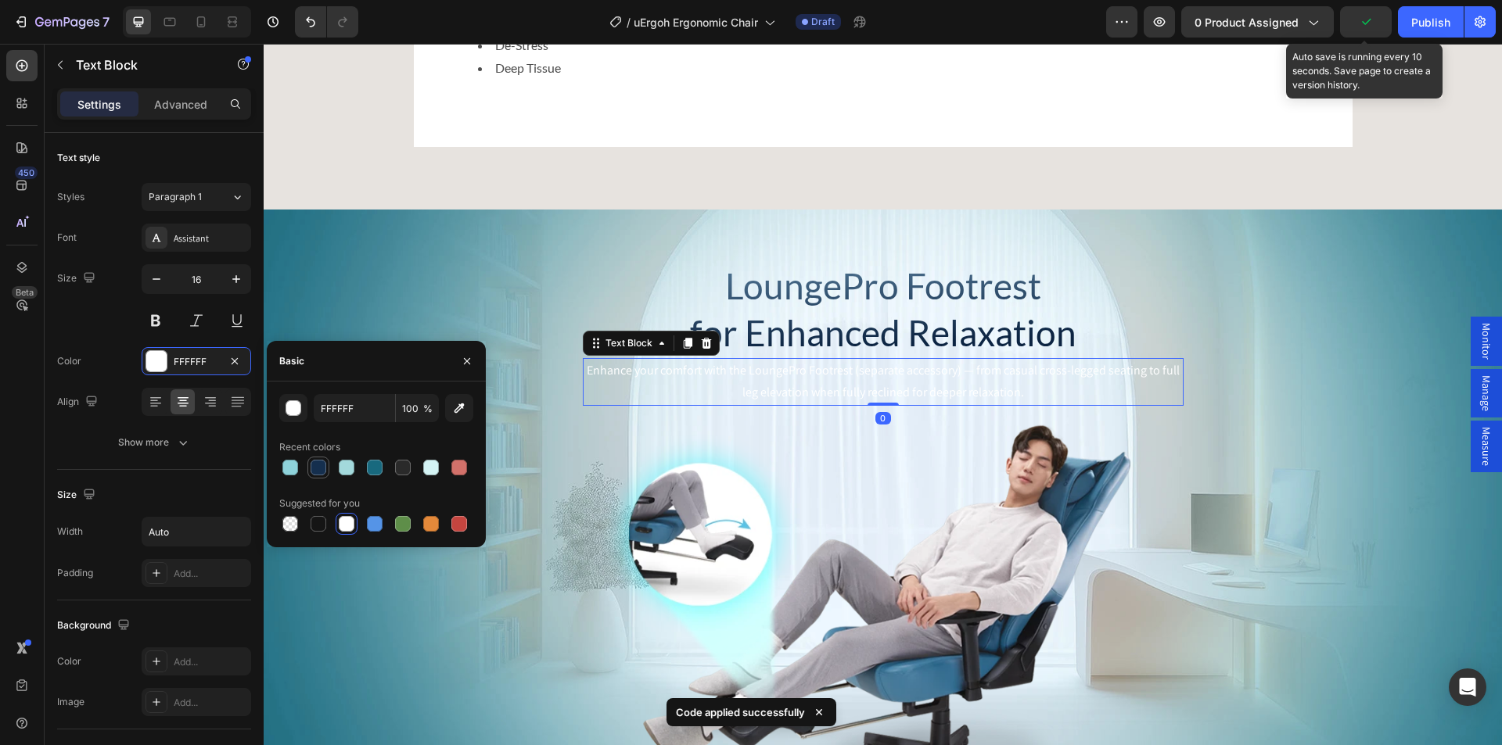
click at [313, 465] on div at bounding box center [318, 468] width 16 height 16
type input "152F4E"
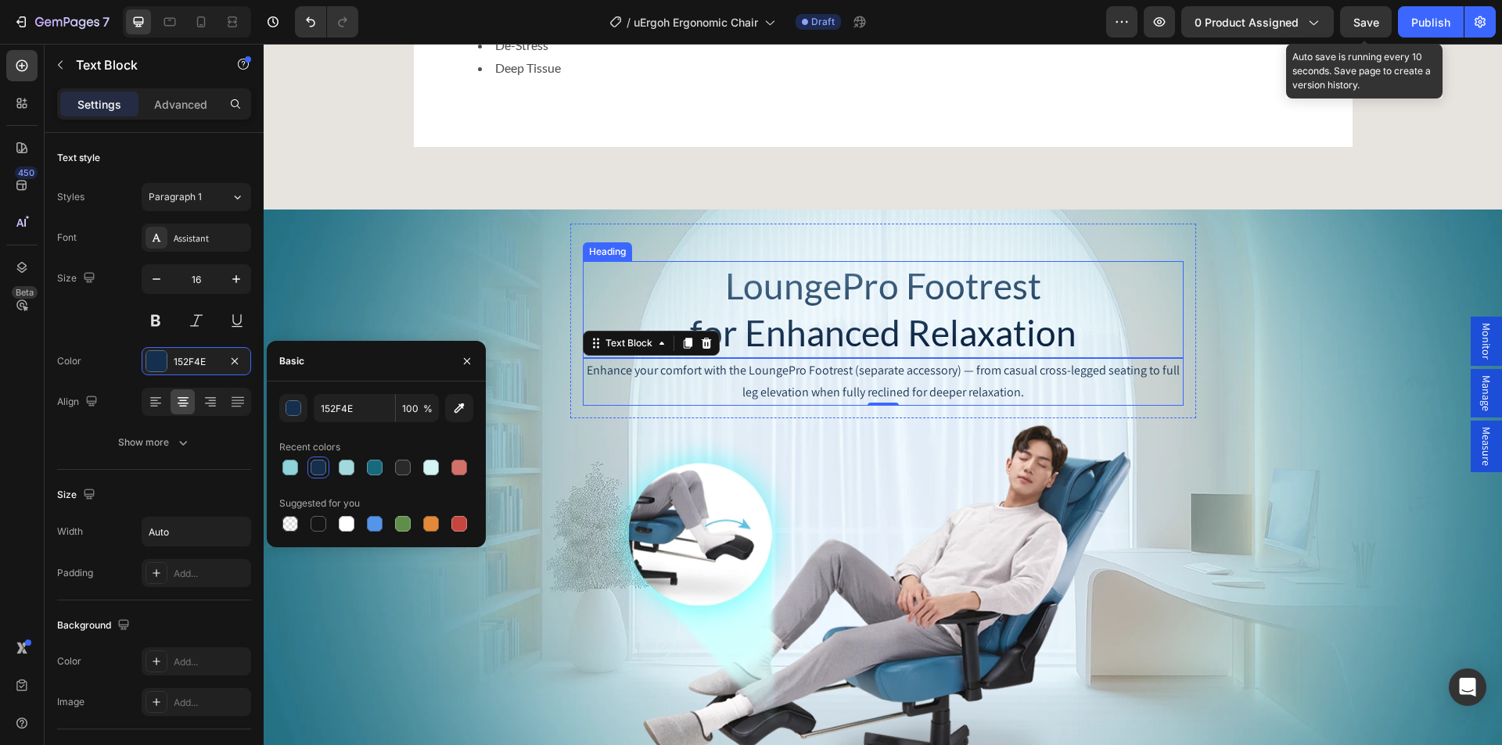
click at [597, 294] on div "LoungePro Footrest for Enhanced Relaxation Heading Enhance your comfort with th…" at bounding box center [883, 321] width 626 height 195
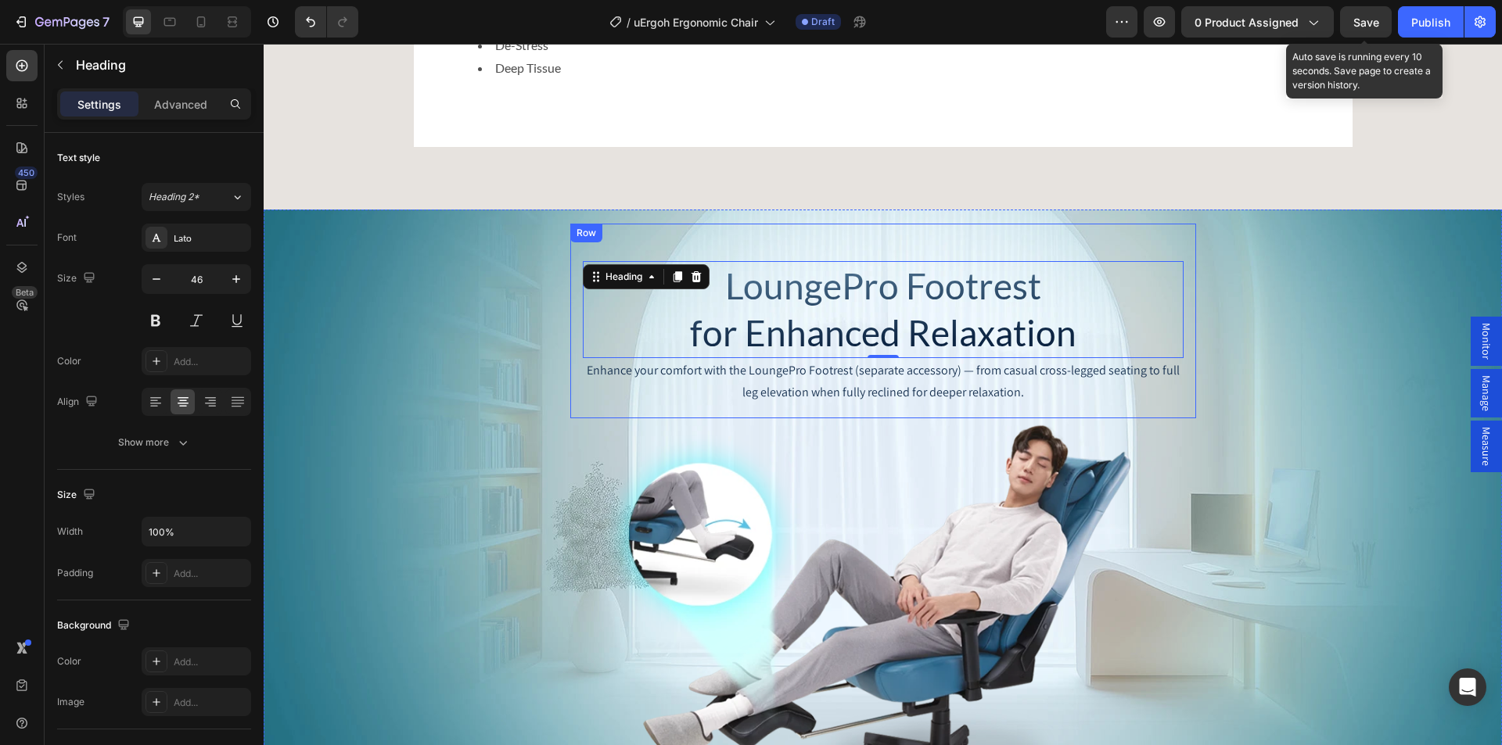
click at [582, 240] on div "Row" at bounding box center [586, 233] width 26 height 14
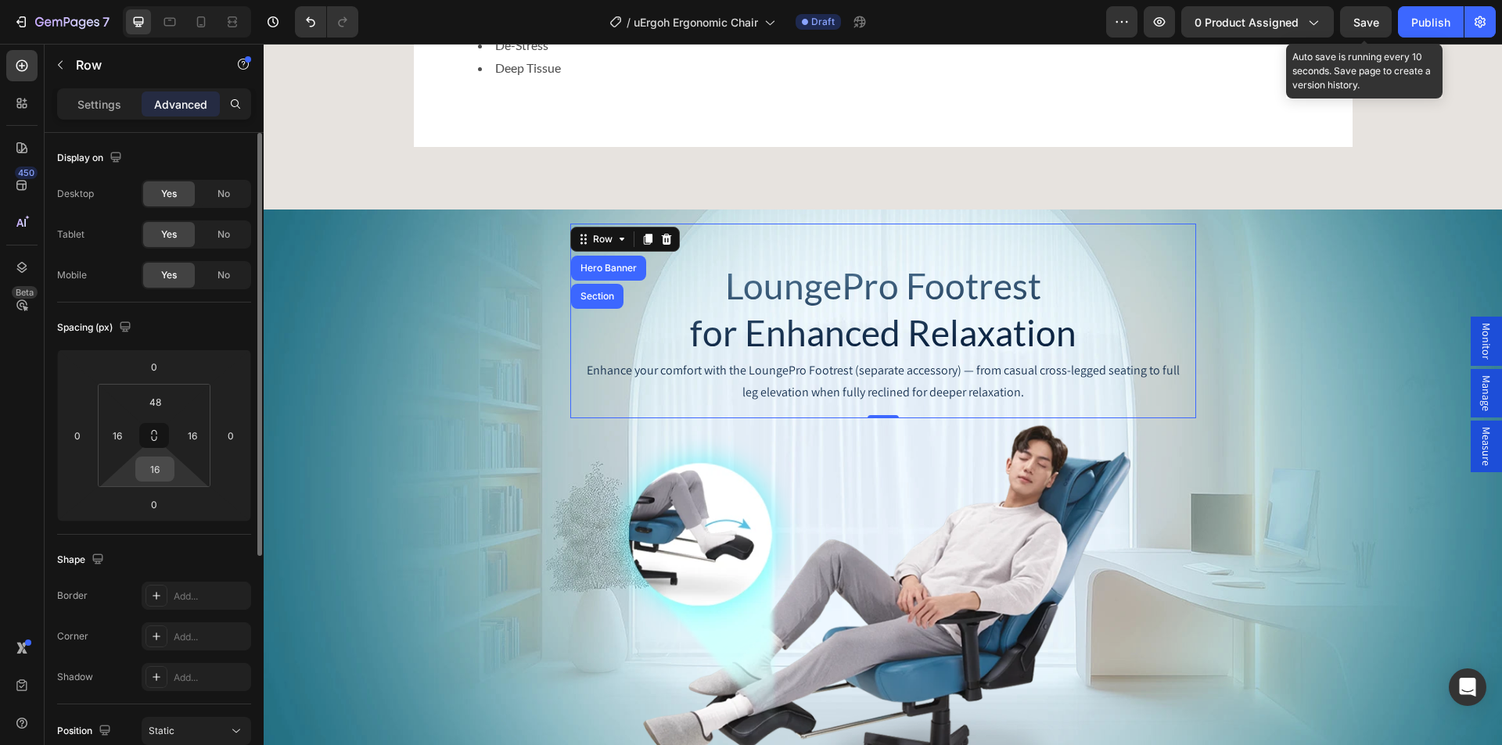
click at [153, 471] on input "16" at bounding box center [154, 469] width 31 height 23
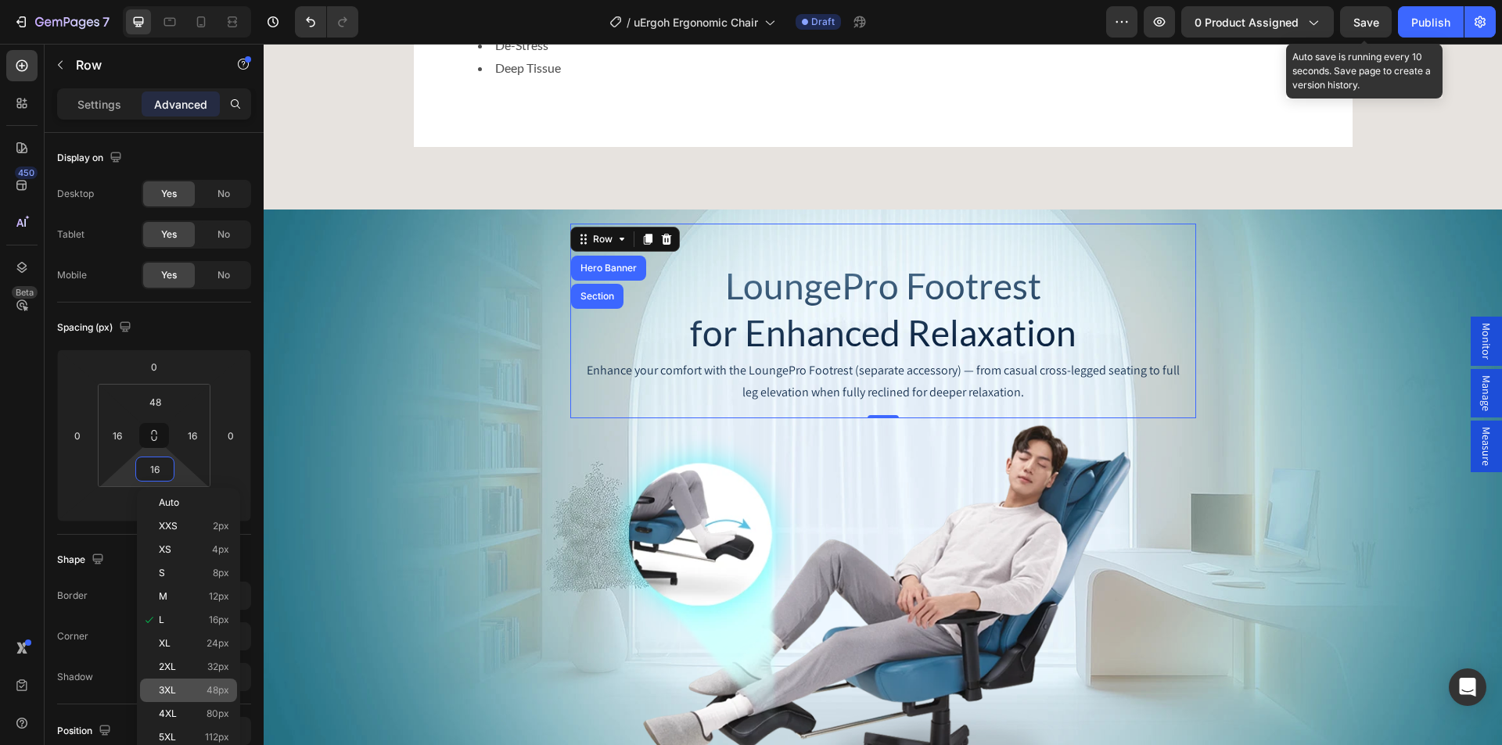
click at [181, 688] on p "3XL 48px" at bounding box center [194, 690] width 70 height 11
type input "48"
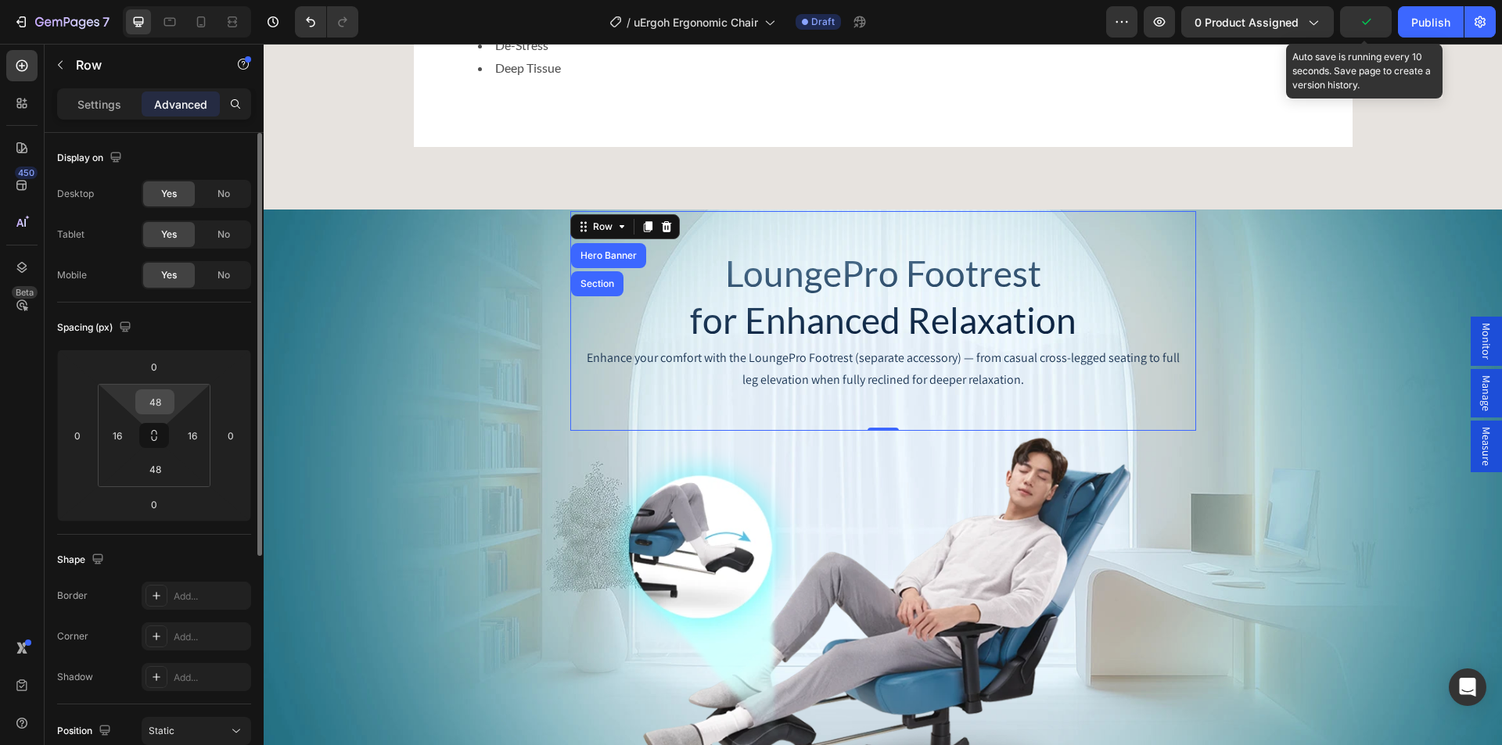
click at [153, 407] on input "48" at bounding box center [154, 401] width 31 height 23
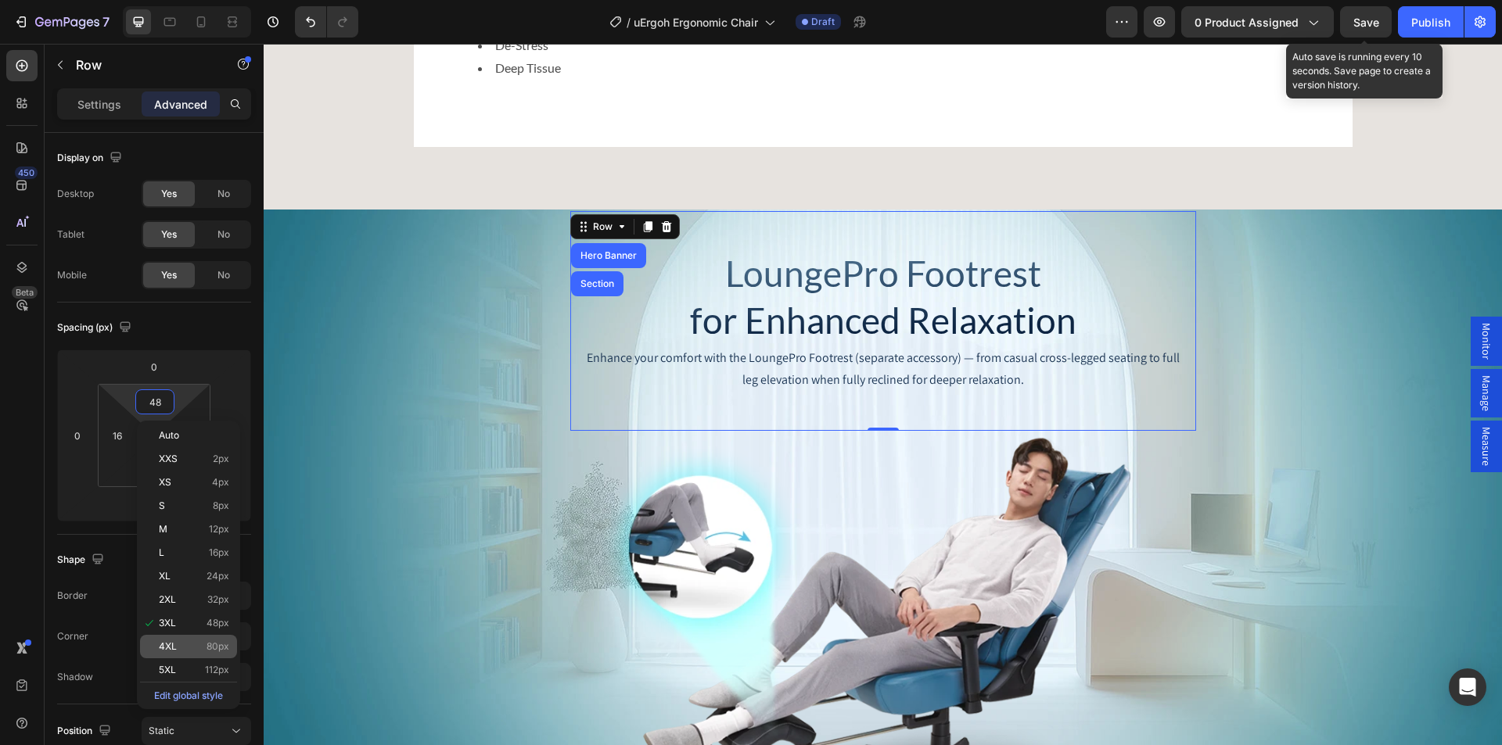
click at [180, 651] on p "4XL 80px" at bounding box center [194, 646] width 70 height 11
type input "80"
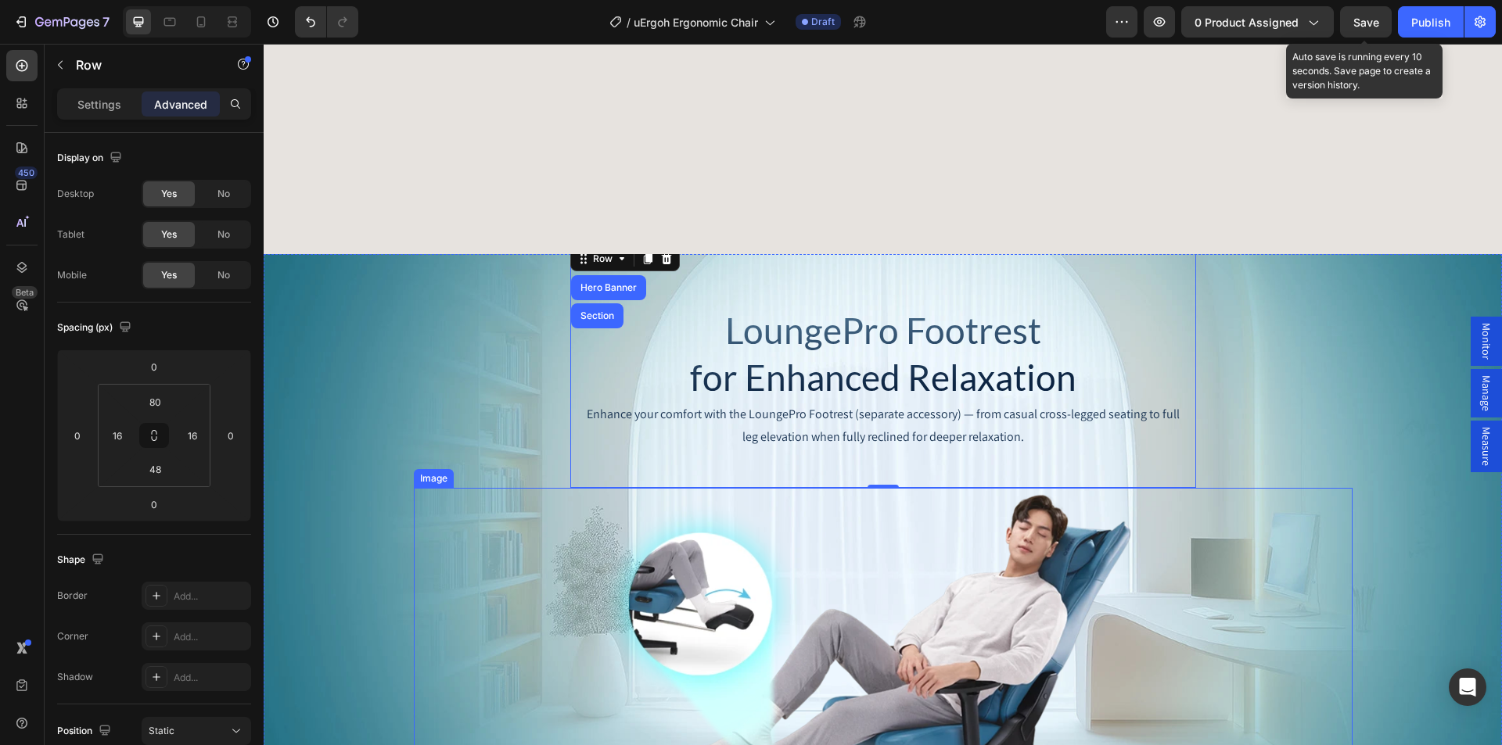
scroll to position [5088, 0]
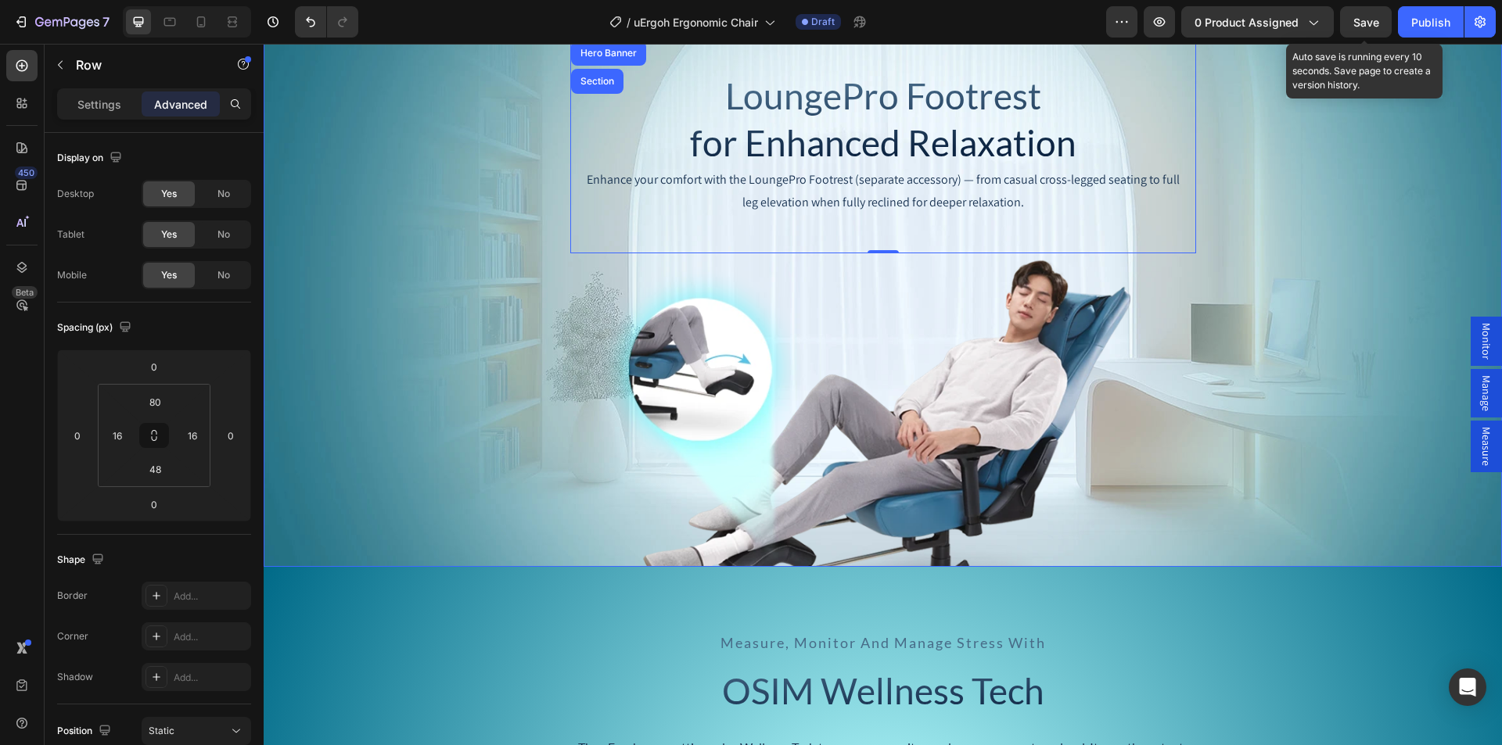
click at [1315, 177] on div "LoungePro Footrest for Enhanced Relaxation Heading Enhance your comfort with th…" at bounding box center [883, 293] width 939 height 569
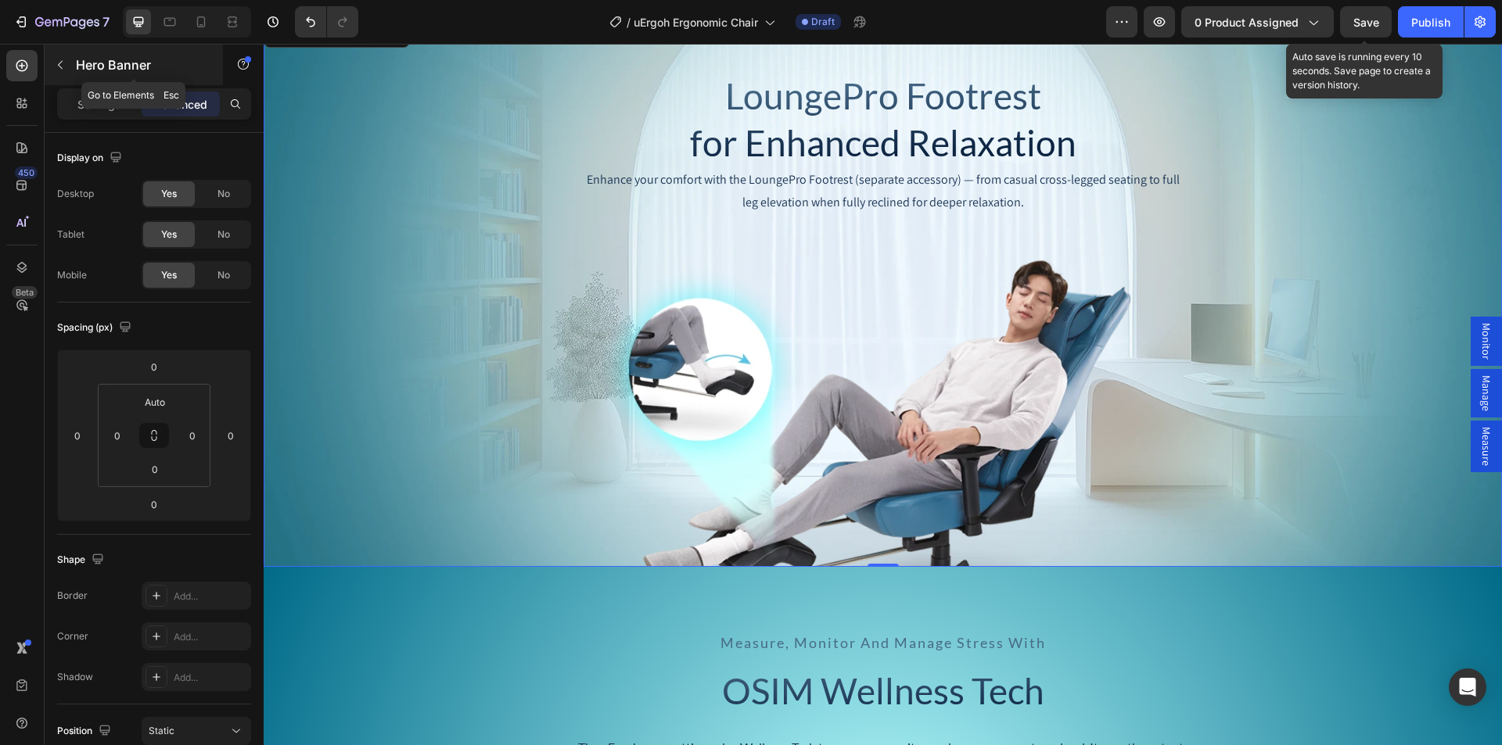
click at [70, 70] on button "button" at bounding box center [60, 64] width 25 height 25
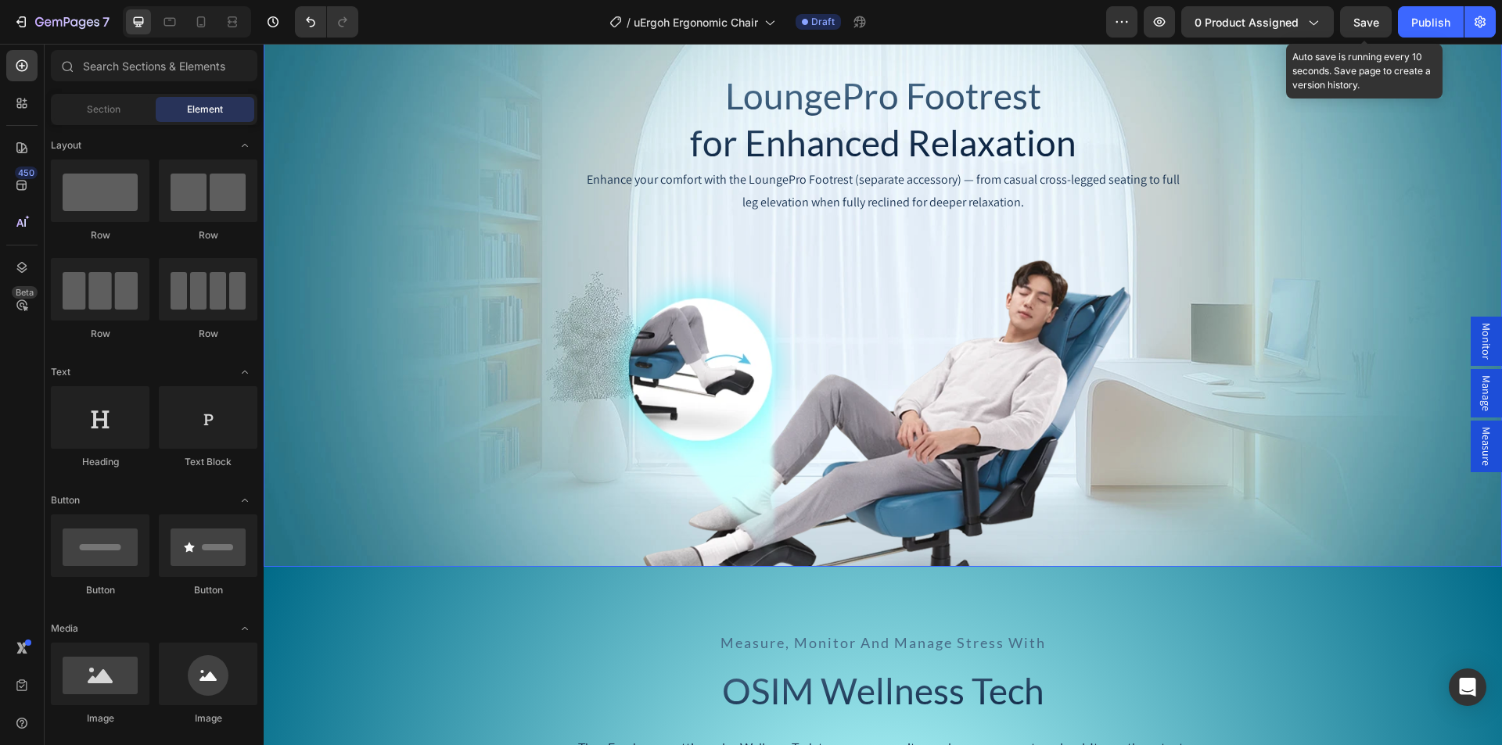
click at [379, 130] on div "Background Image" at bounding box center [883, 293] width 1238 height 547
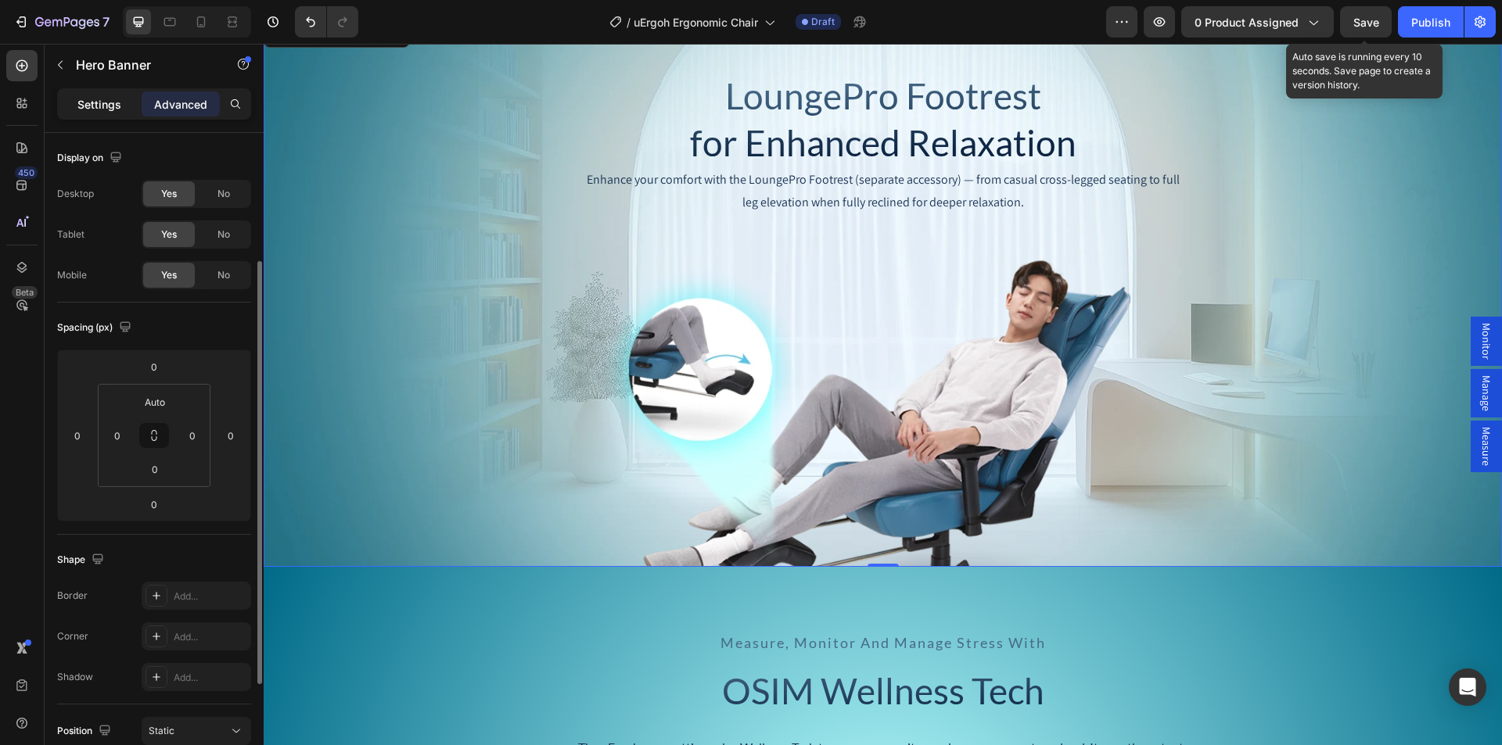
scroll to position [156, 0]
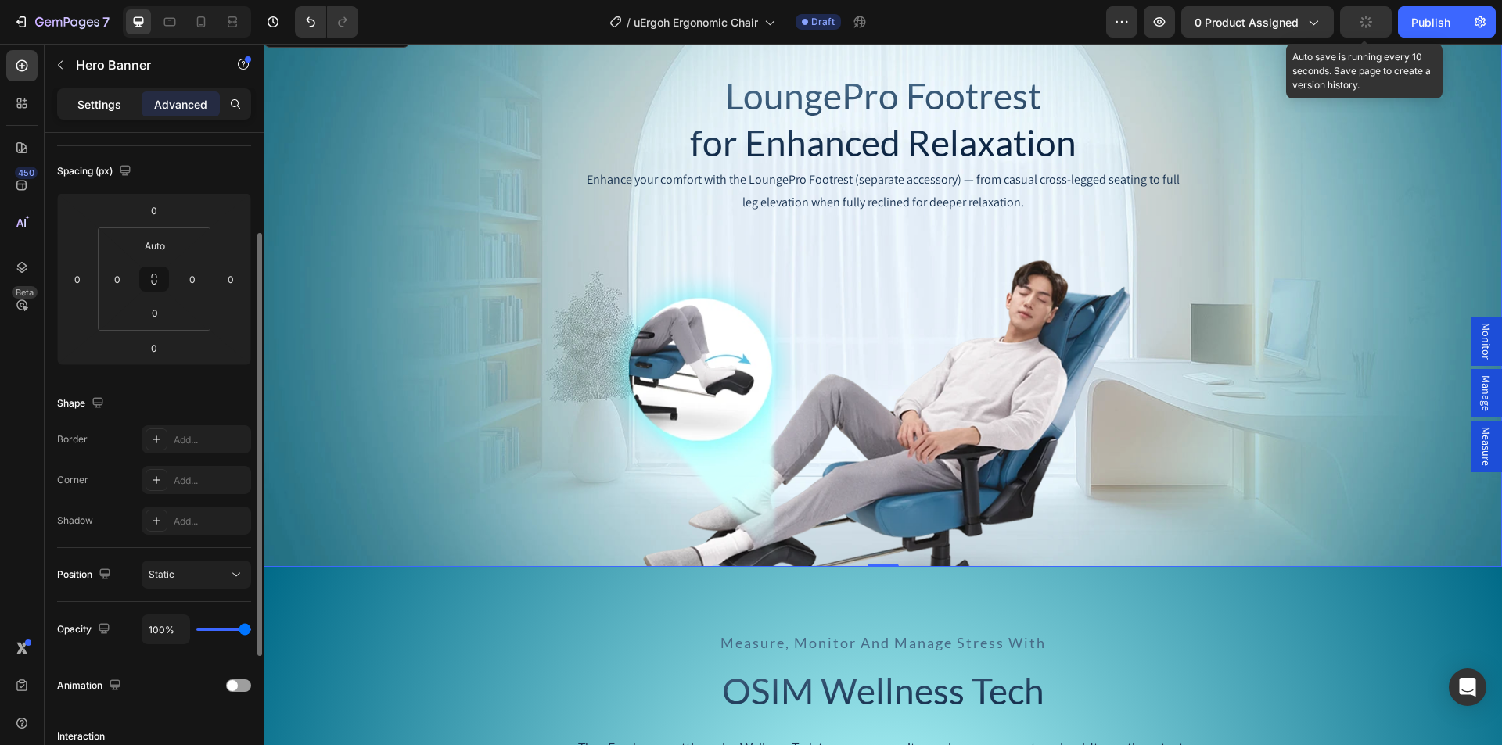
click at [104, 107] on p "Settings" at bounding box center [99, 104] width 44 height 16
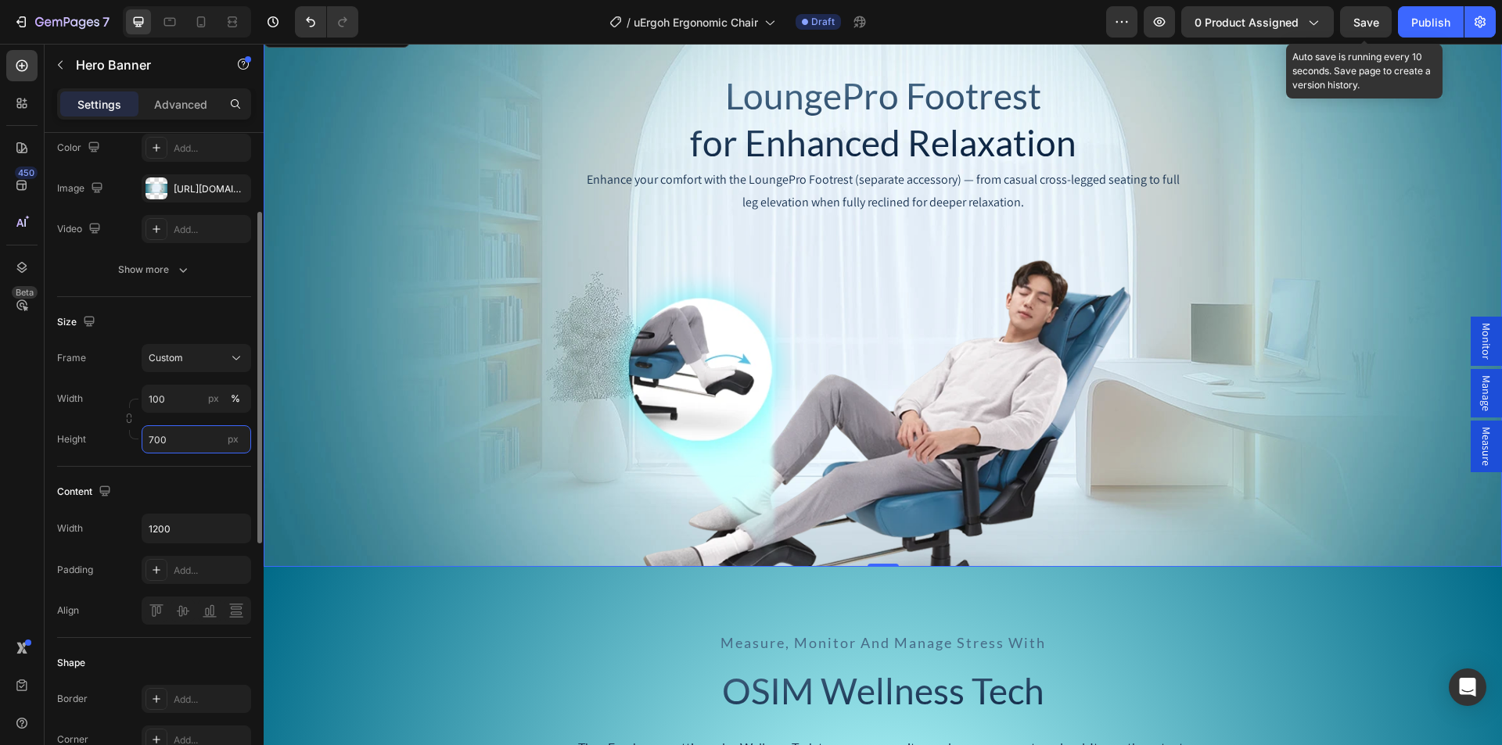
click at [156, 441] on input "700" at bounding box center [196, 439] width 109 height 28
click at [156, 447] on input "700" at bounding box center [196, 439] width 109 height 28
click at [156, 433] on input "700" at bounding box center [196, 439] width 109 height 28
click at [149, 439] on input "700" at bounding box center [196, 439] width 109 height 28
click at [156, 437] on input "700" at bounding box center [196, 439] width 109 height 28
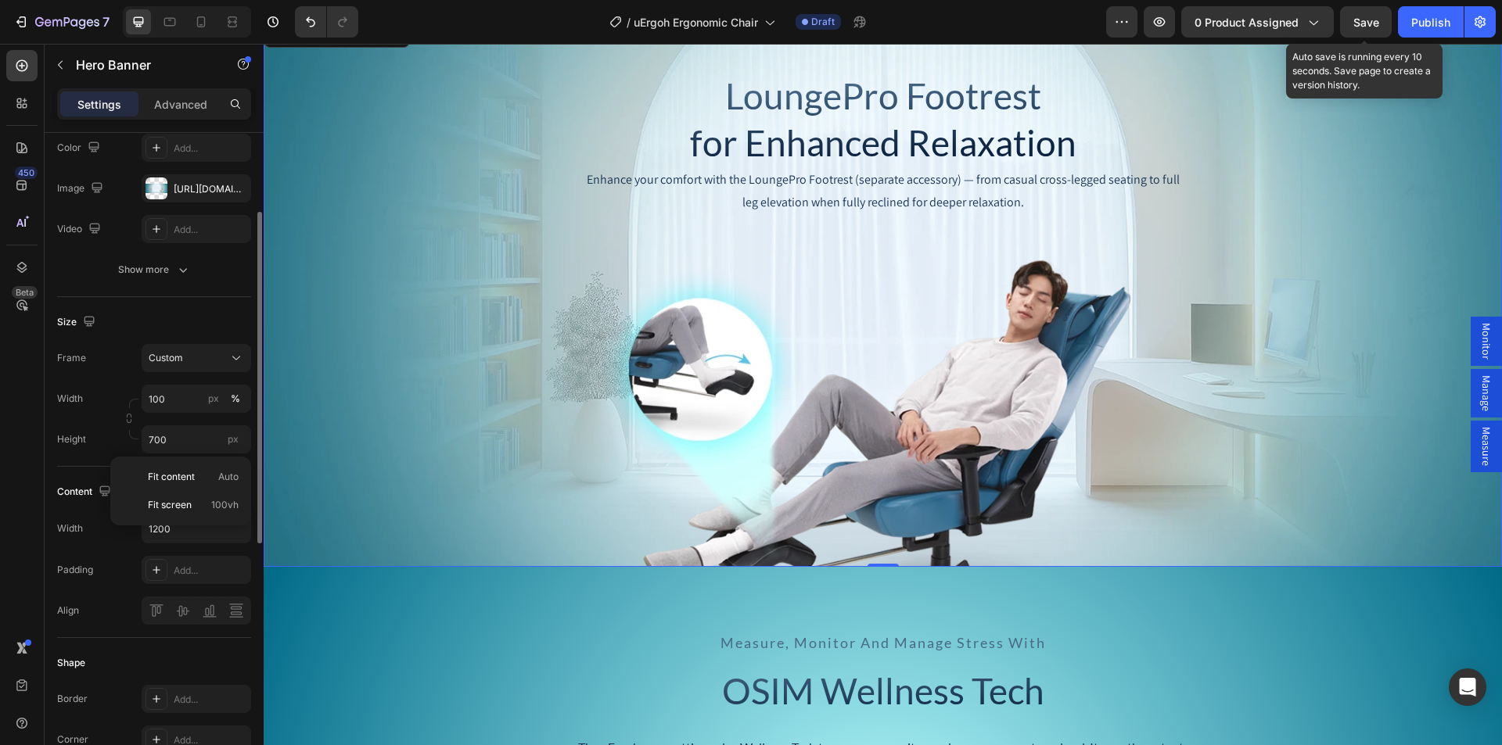
click at [85, 437] on label "Height" at bounding box center [71, 440] width 29 height 14
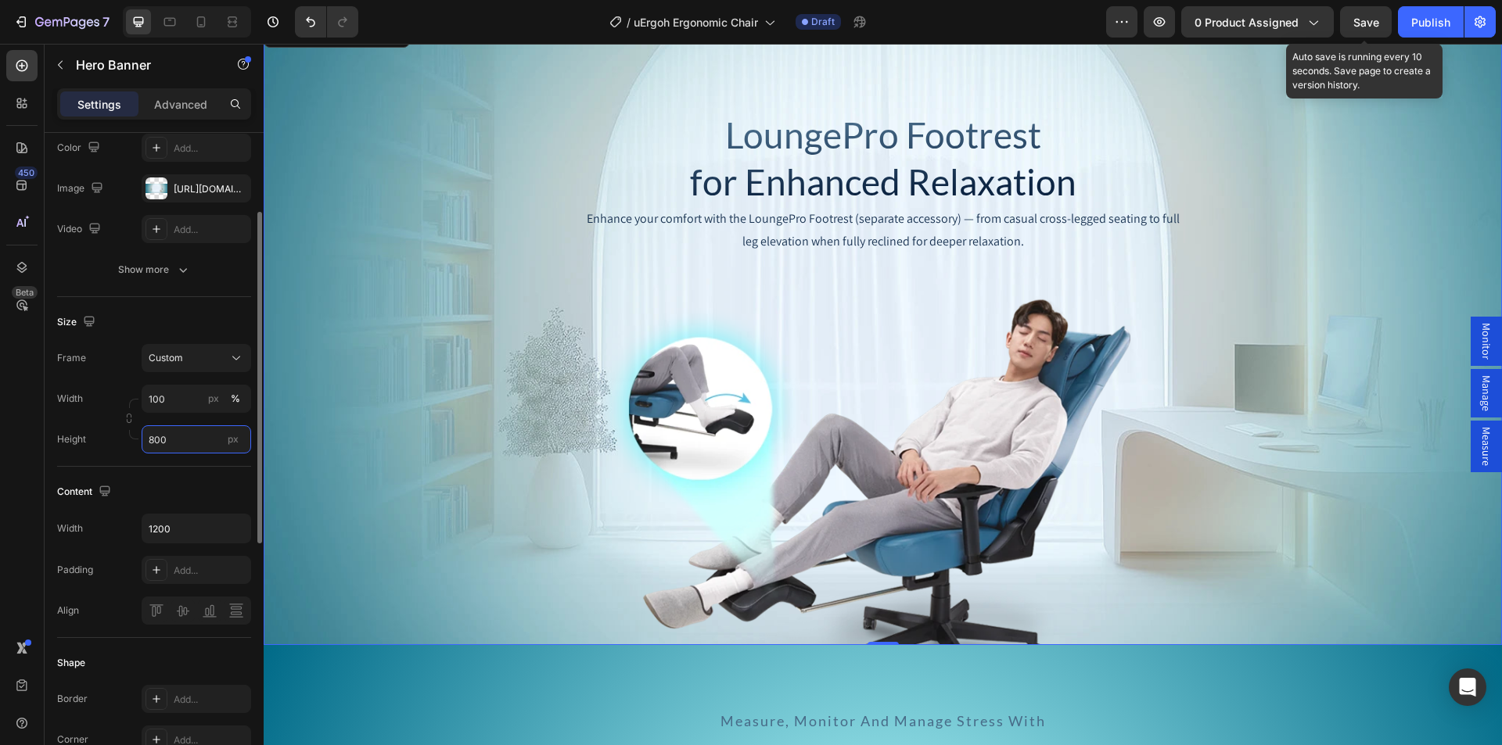
drag, startPoint x: 153, startPoint y: 437, endPoint x: 124, endPoint y: 437, distance: 29.7
click at [127, 437] on div "Width 100 px % Height 800 px" at bounding box center [154, 419] width 194 height 69
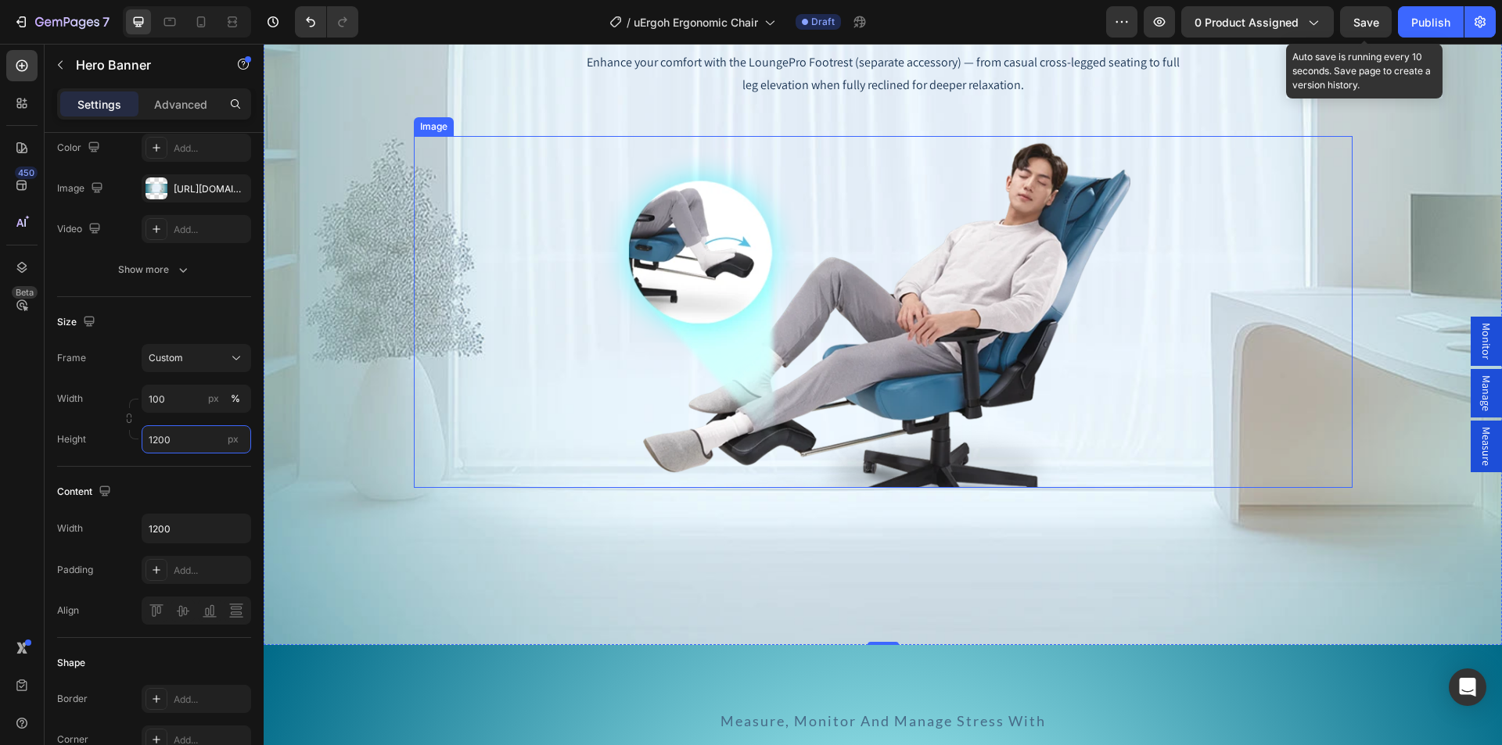
scroll to position [5244, 0]
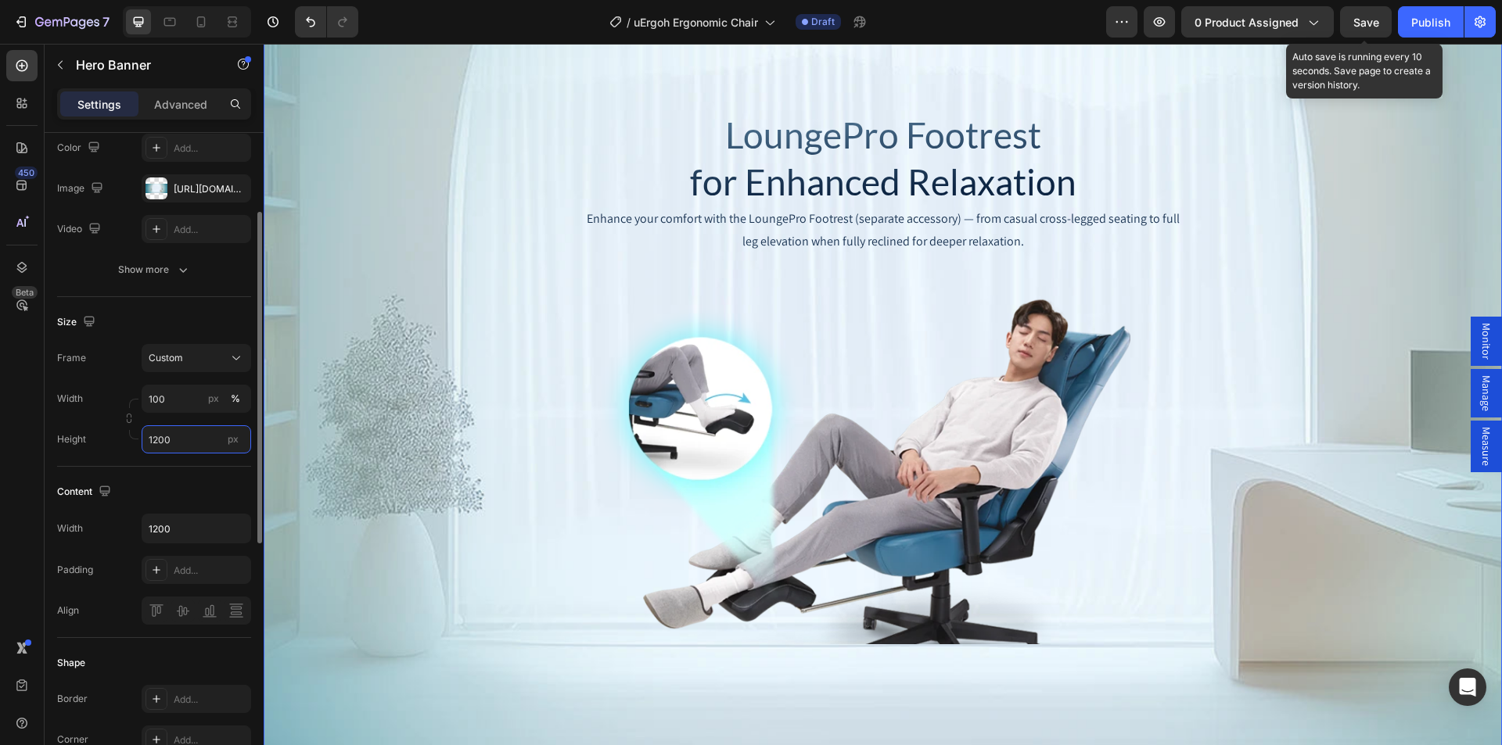
drag, startPoint x: 159, startPoint y: 438, endPoint x: 96, endPoint y: 436, distance: 62.6
click at [96, 436] on div "Height 1200 px" at bounding box center [154, 439] width 194 height 28
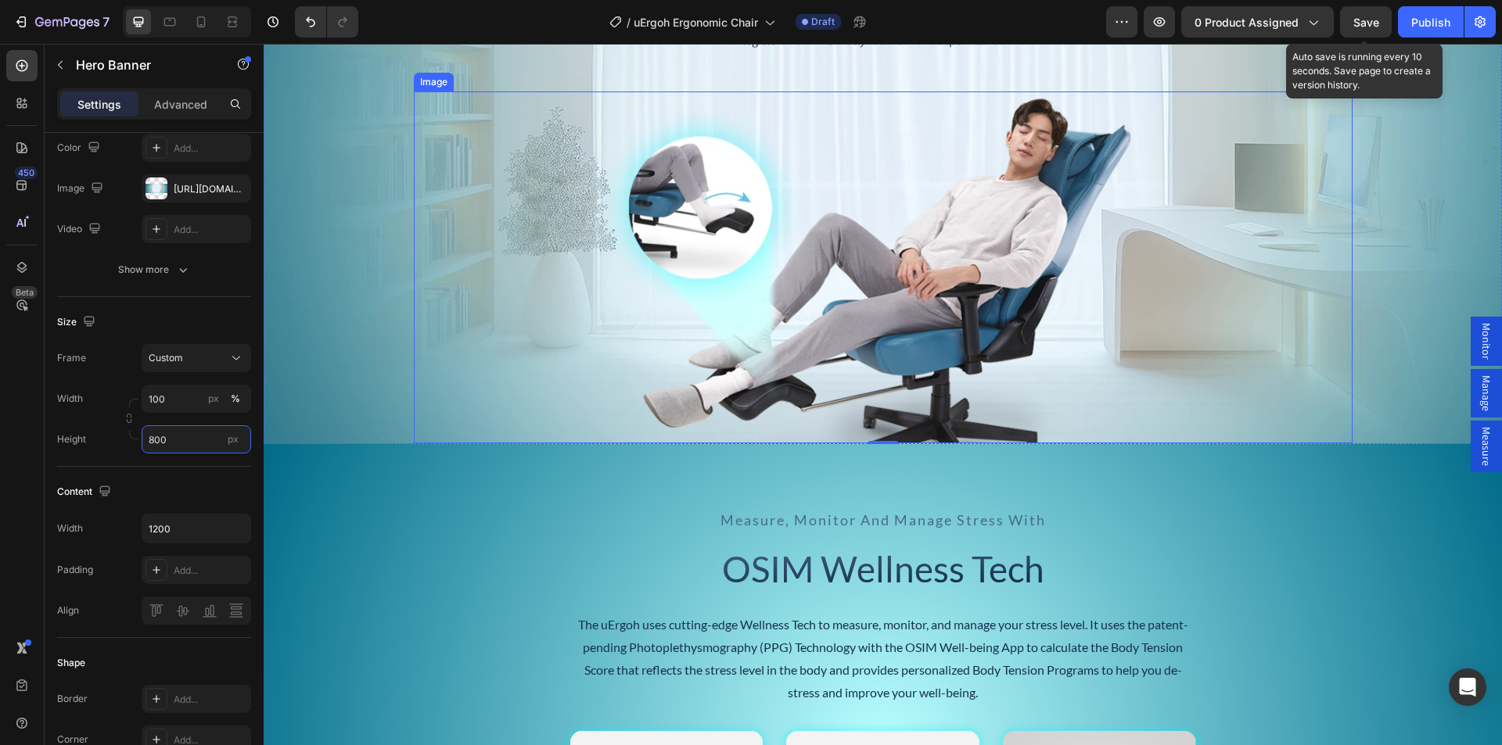
scroll to position [5009, 0]
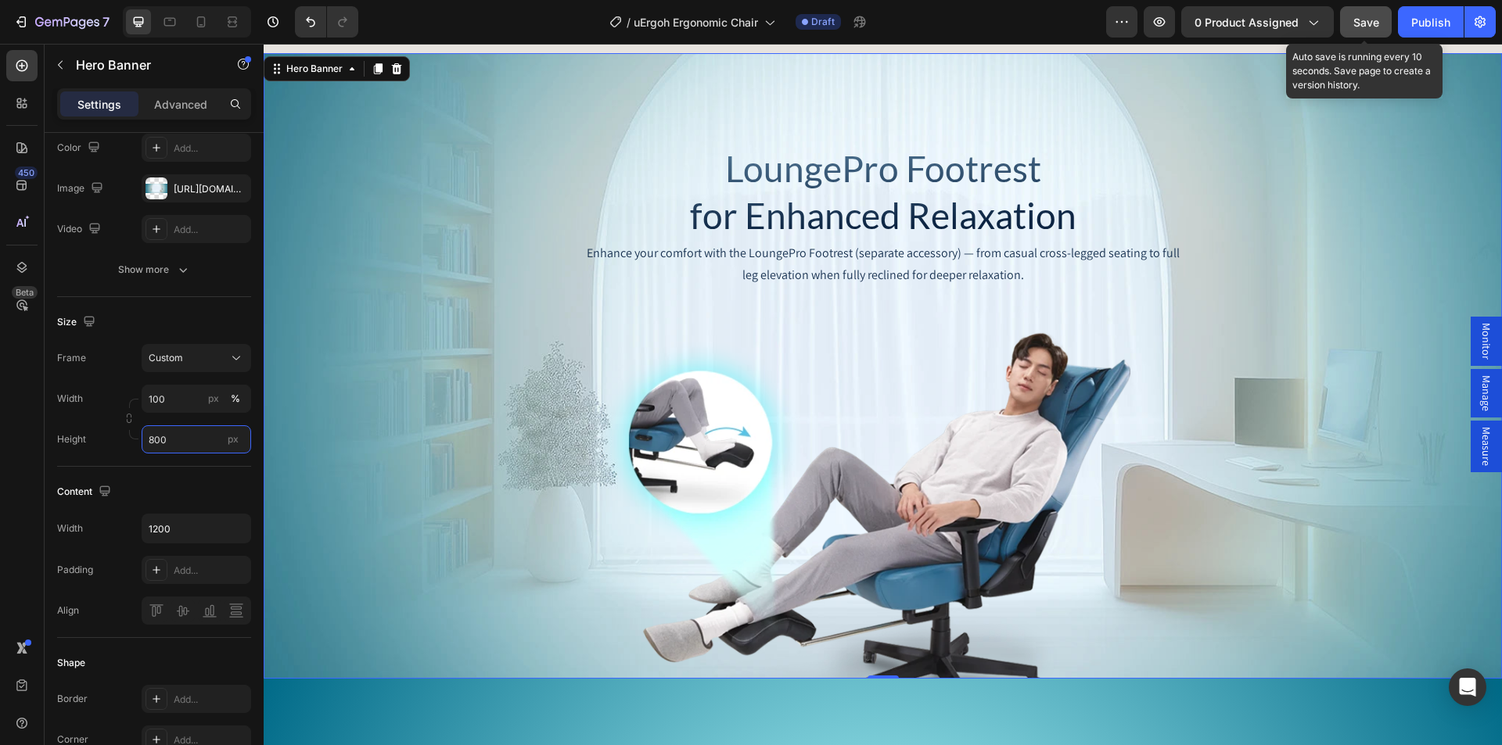
type input "800"
click at [1364, 22] on span "Save" at bounding box center [1366, 22] width 26 height 13
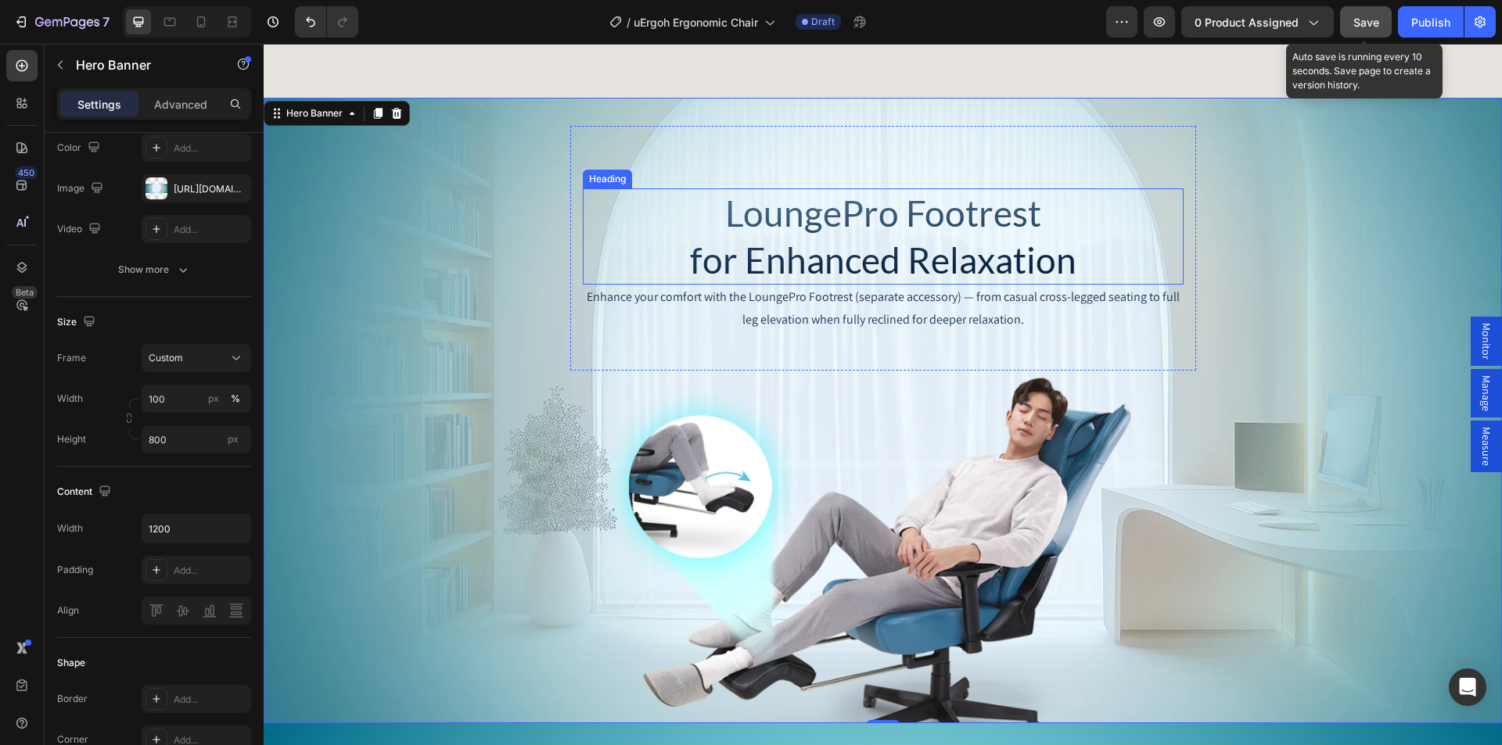
scroll to position [5400, 0]
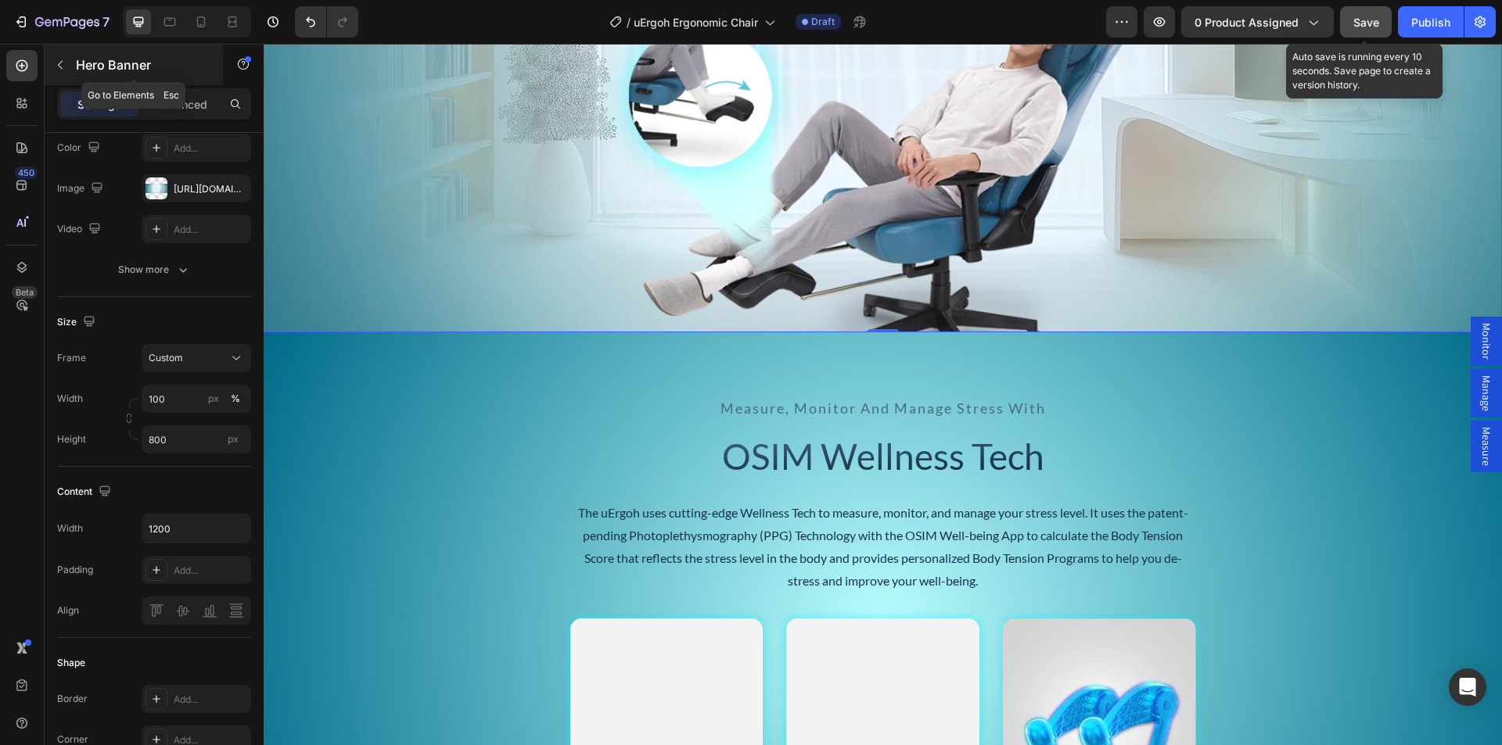
click at [59, 66] on icon "button" at bounding box center [60, 65] width 5 height 9
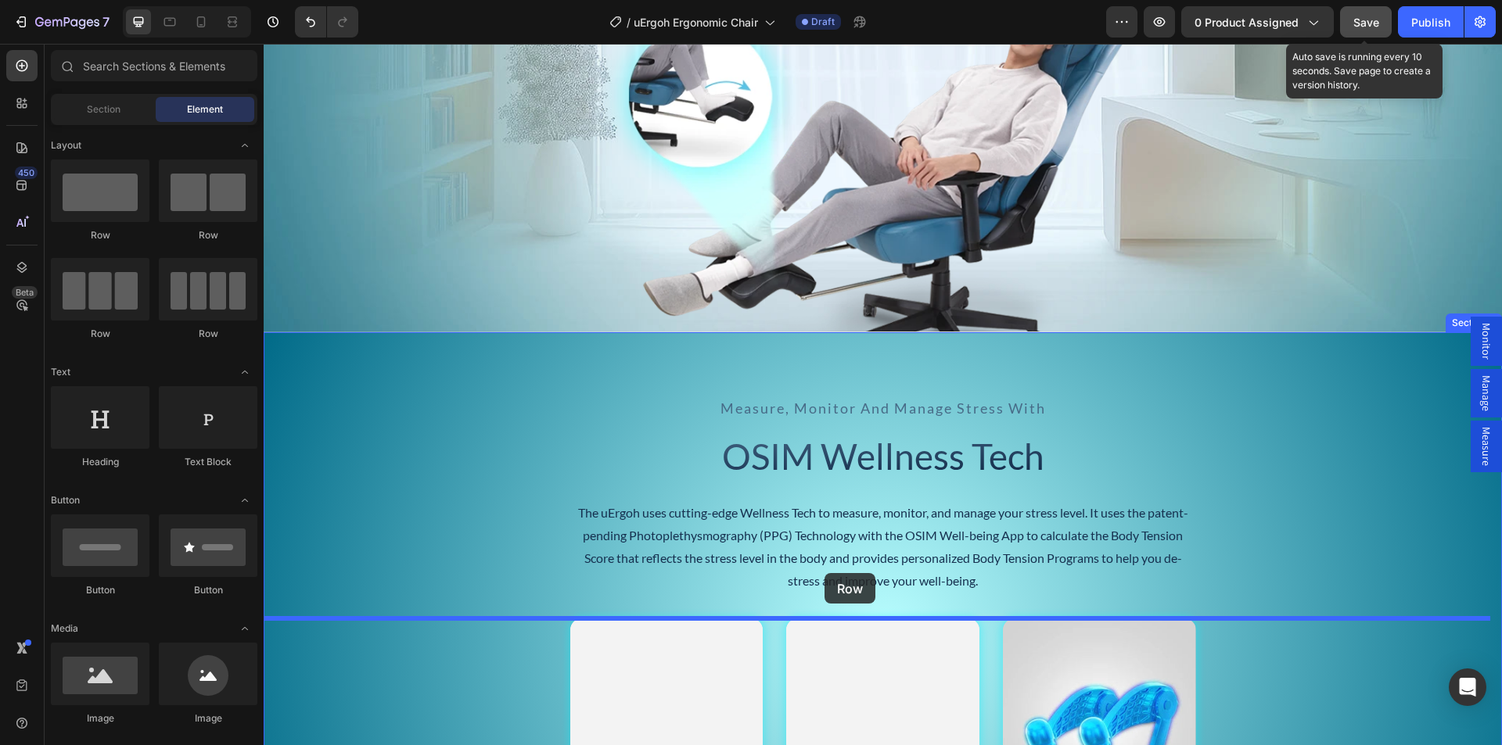
drag, startPoint x: 377, startPoint y: 221, endPoint x: 824, endPoint y: 573, distance: 569.7
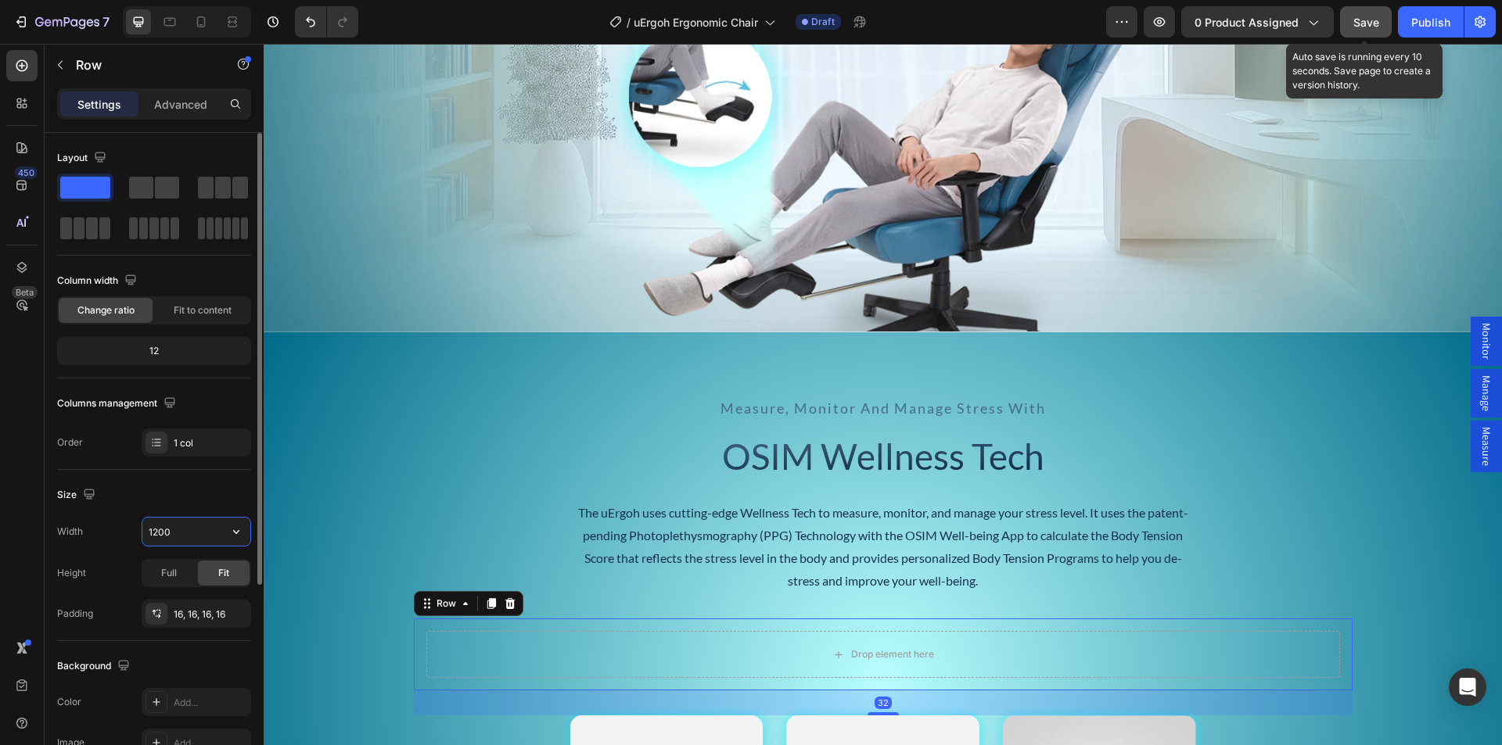
click at [160, 526] on input "1200" at bounding box center [196, 532] width 108 height 28
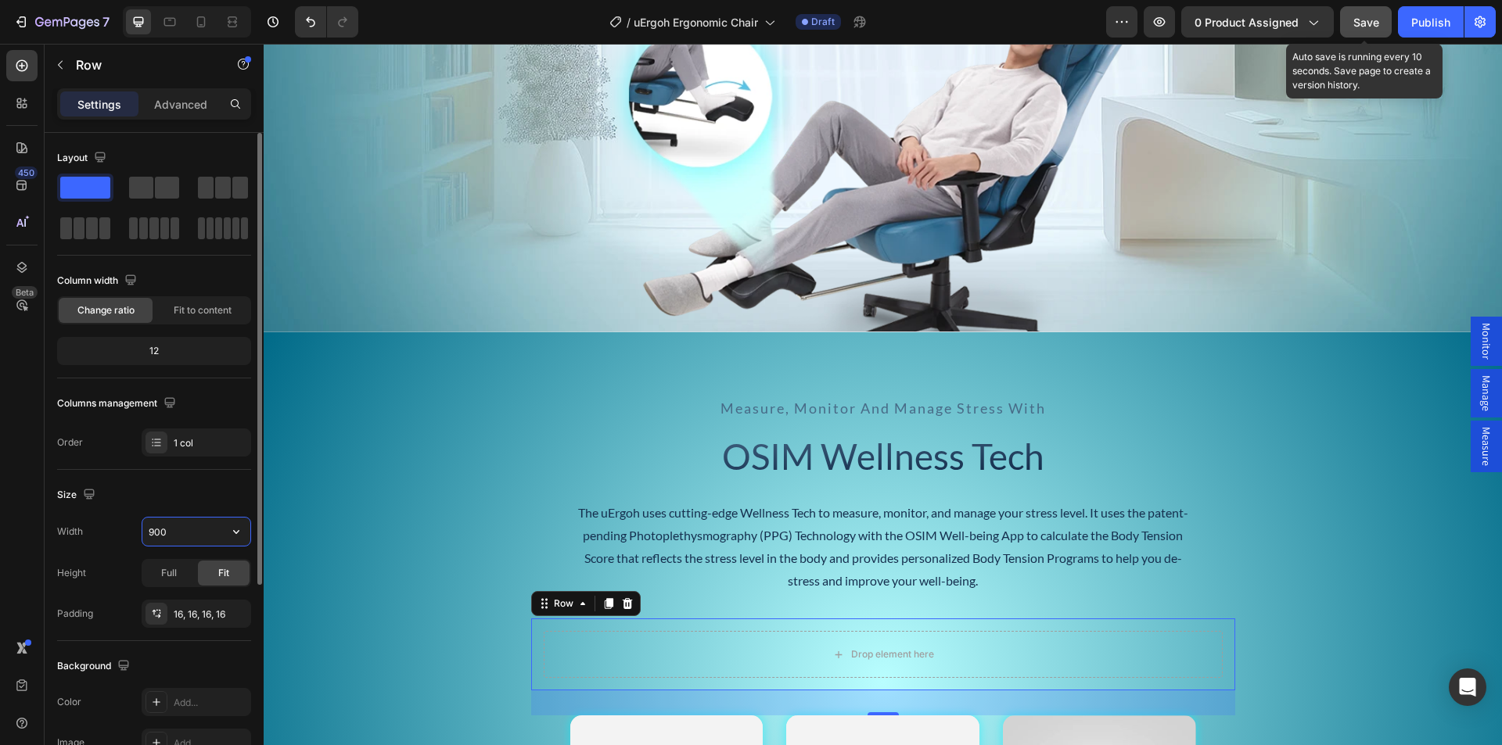
drag, startPoint x: 153, startPoint y: 531, endPoint x: 66, endPoint y: 528, distance: 86.1
click at [87, 530] on div "Width 900" at bounding box center [154, 532] width 194 height 30
drag, startPoint x: 153, startPoint y: 530, endPoint x: 112, endPoint y: 526, distance: 41.6
click at [116, 527] on div "Width 800" at bounding box center [154, 532] width 194 height 30
type input "700"
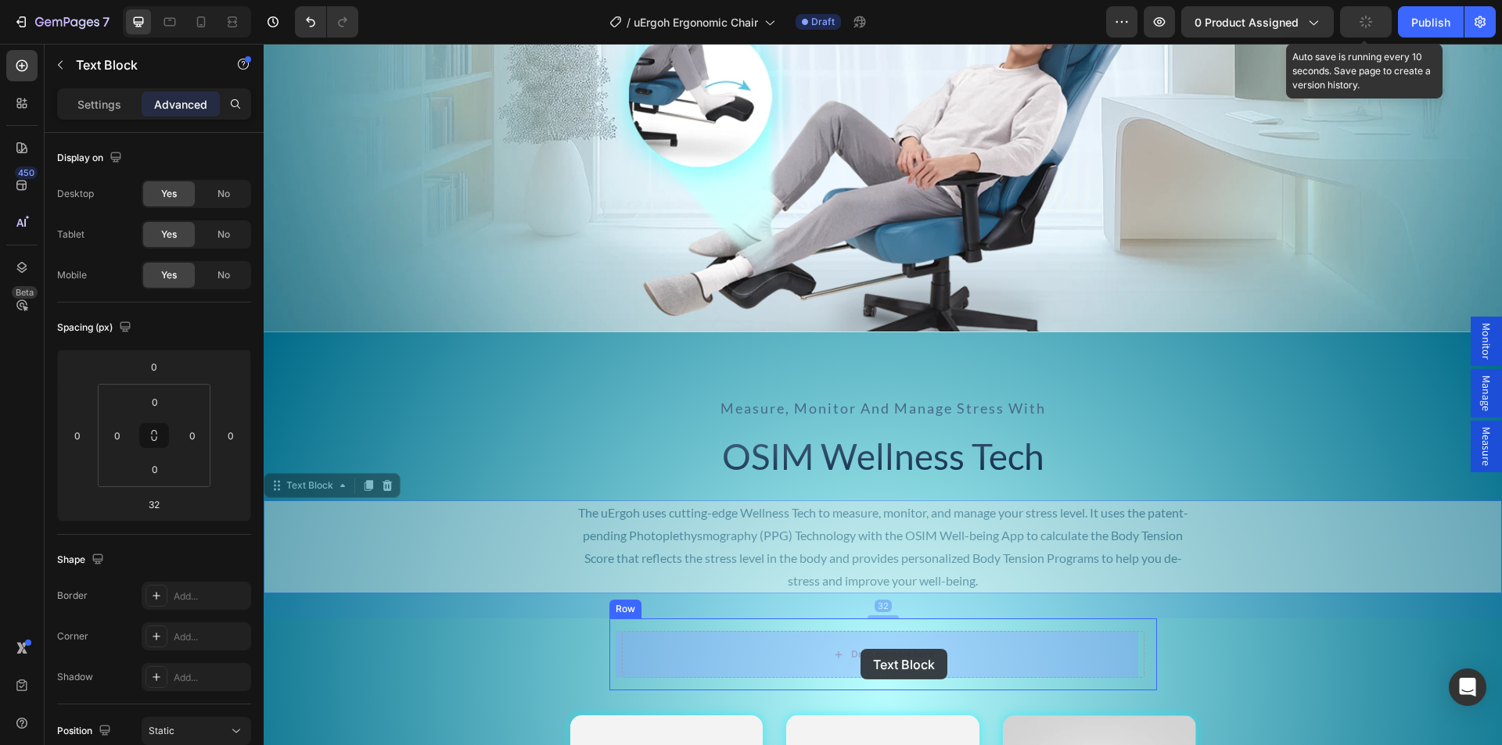
drag, startPoint x: 874, startPoint y: 549, endPoint x: 868, endPoint y: 608, distance: 58.9
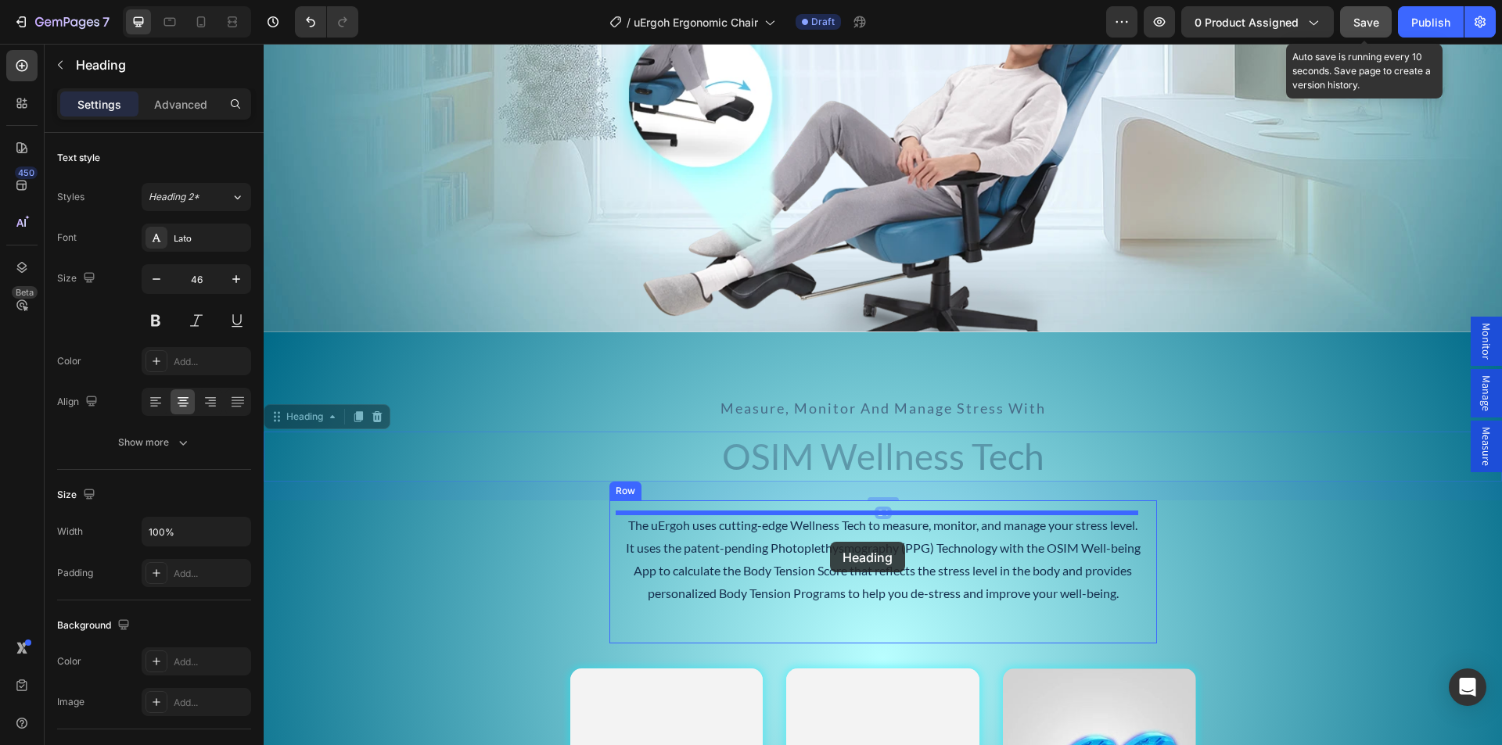
drag, startPoint x: 847, startPoint y: 462, endPoint x: 830, endPoint y: 542, distance: 81.6
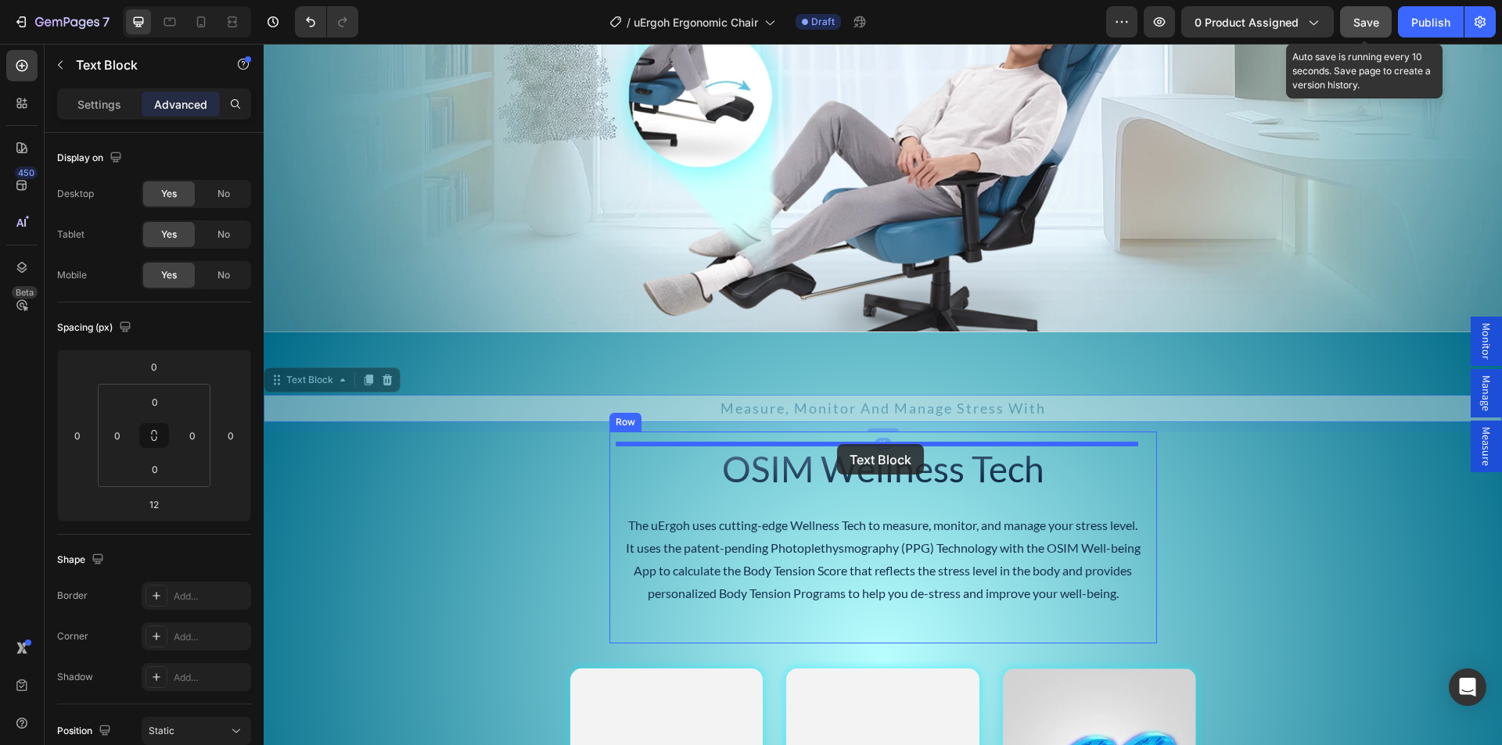
drag, startPoint x: 862, startPoint y: 463, endPoint x: 837, endPoint y: 444, distance: 31.3
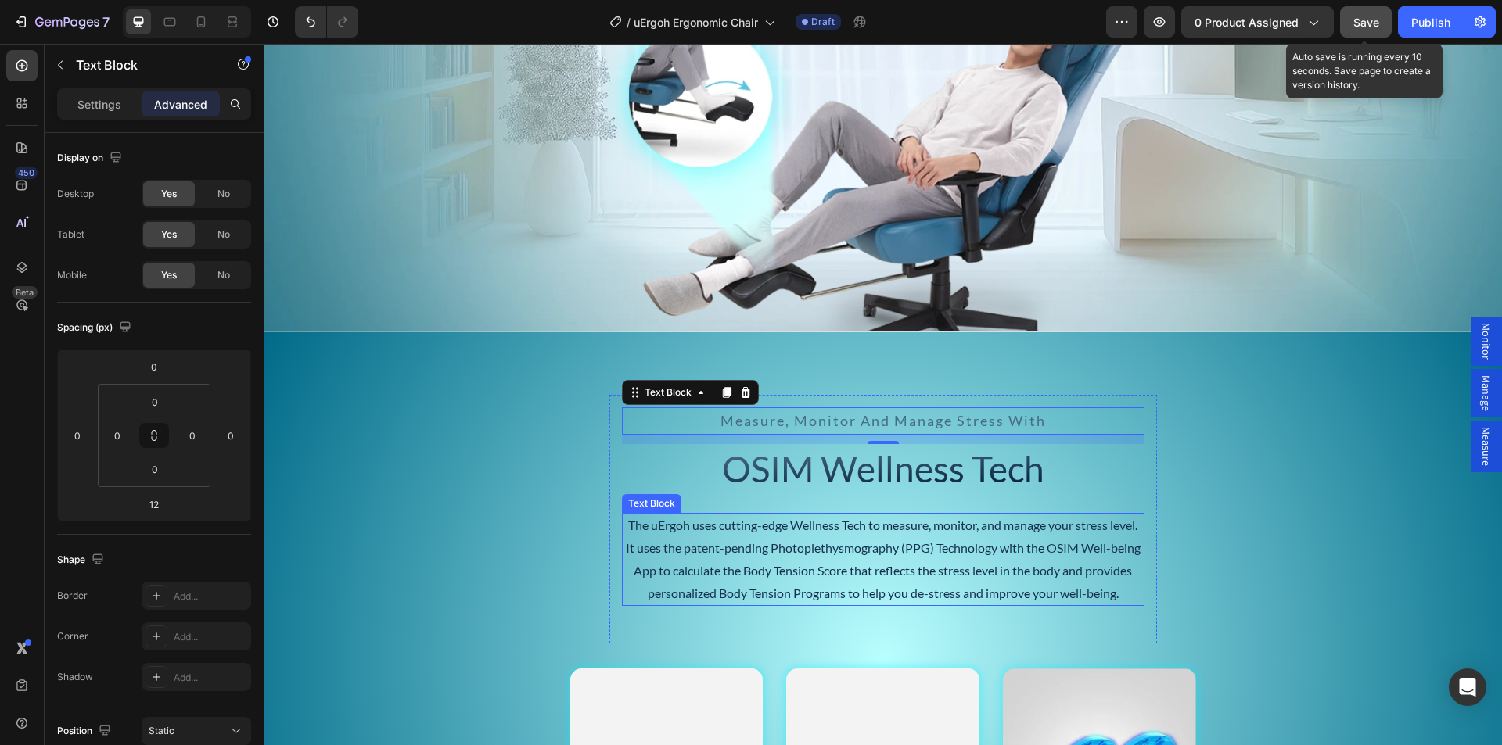
click at [779, 542] on p "The uErgoh uses cutting-edge Wellness Tech to measure, monitor, and manage your…" at bounding box center [882, 560] width 519 height 90
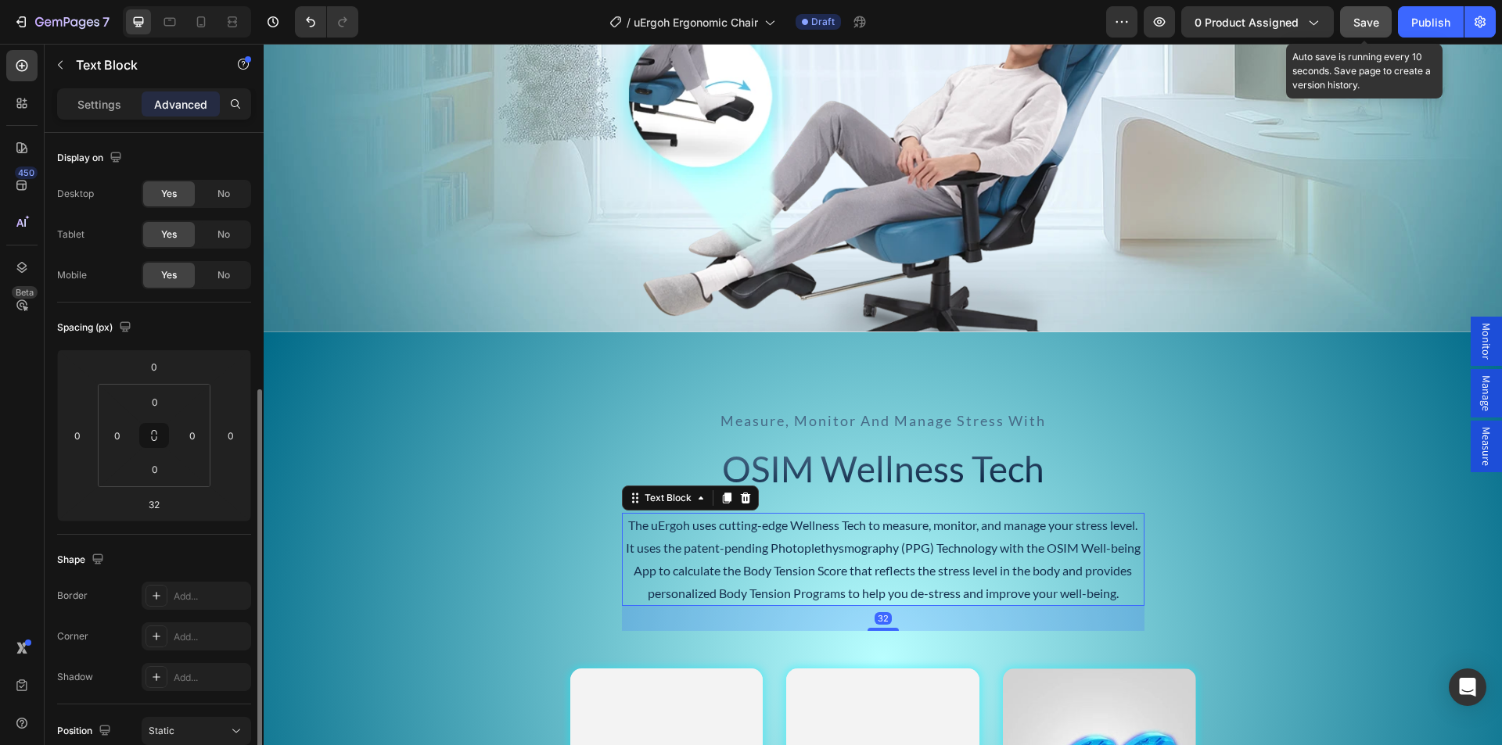
scroll to position [156, 0]
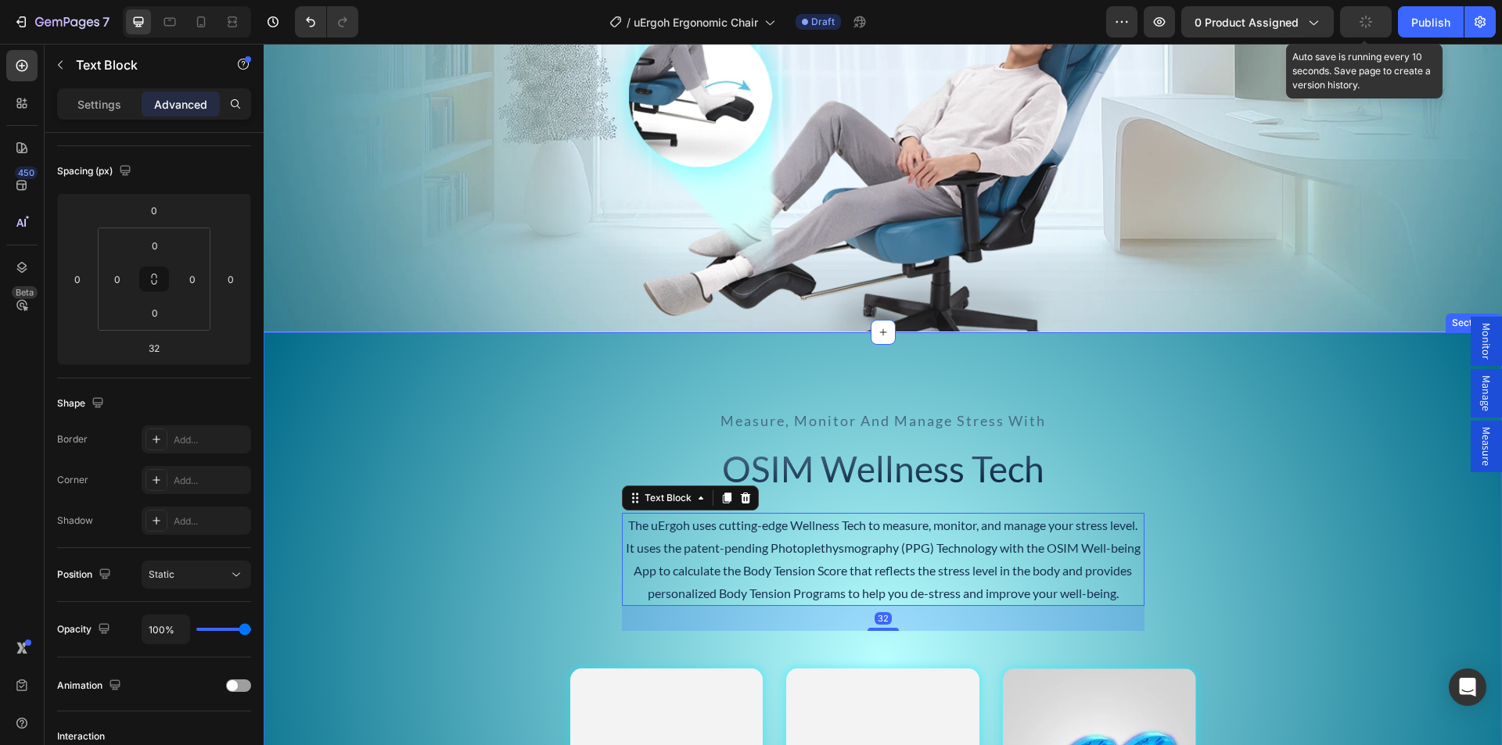
click at [450, 437] on div "measure, monitor and manage stress with Text Block OSIM Wellness Tech Heading T…" at bounding box center [883, 659] width 1238 height 528
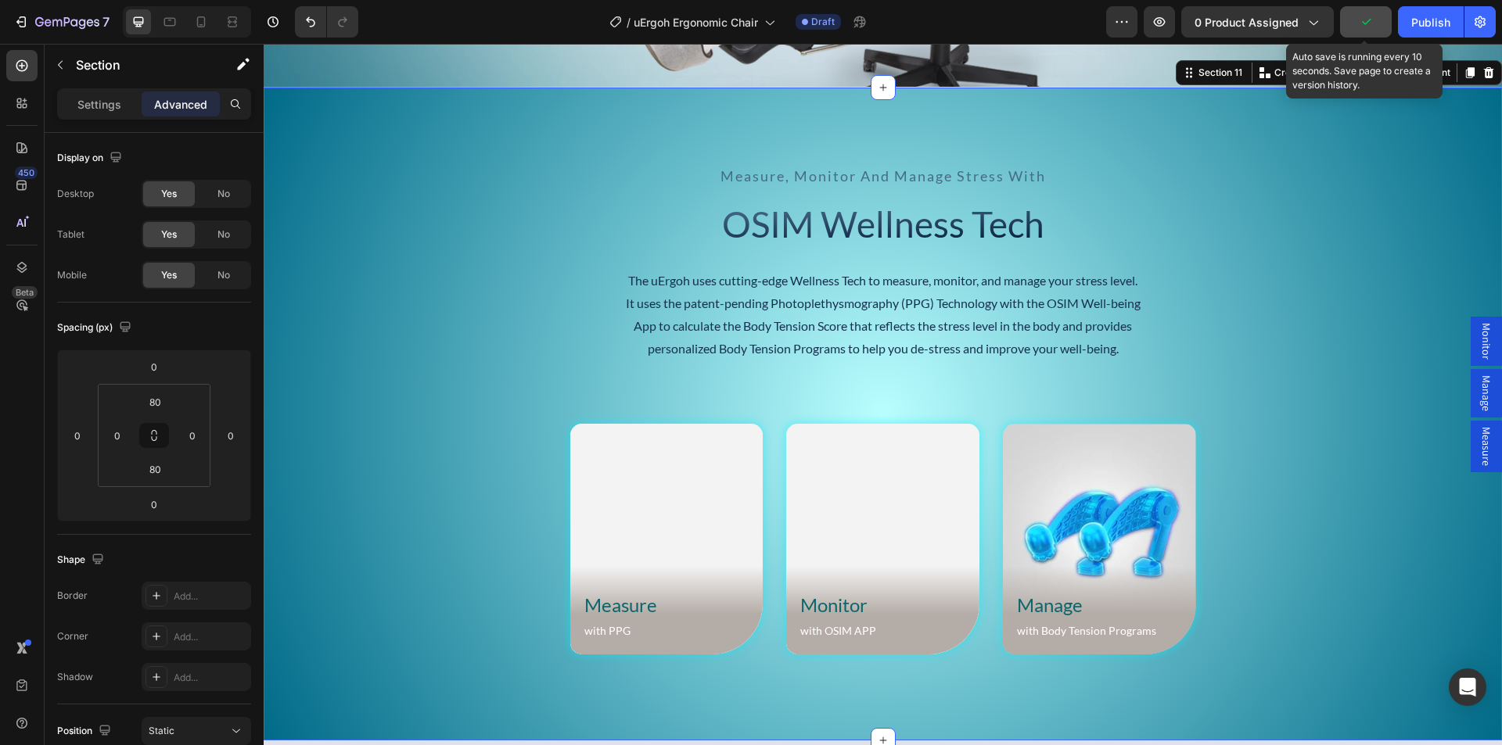
scroll to position [5791, 0]
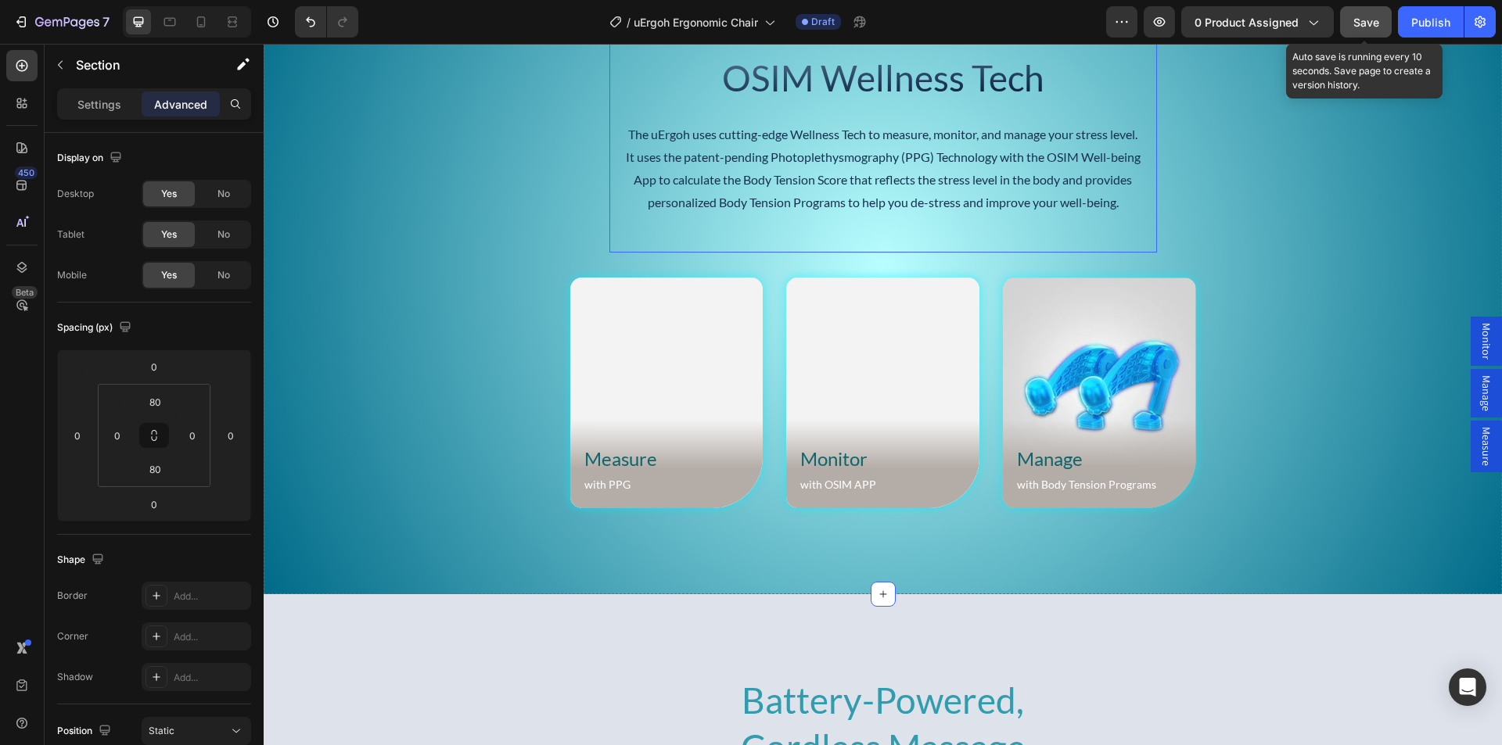
click at [810, 232] on div "measure, monitor and manage stress with Text Block OSIM Wellness Tech Heading T…" at bounding box center [883, 128] width 522 height 224
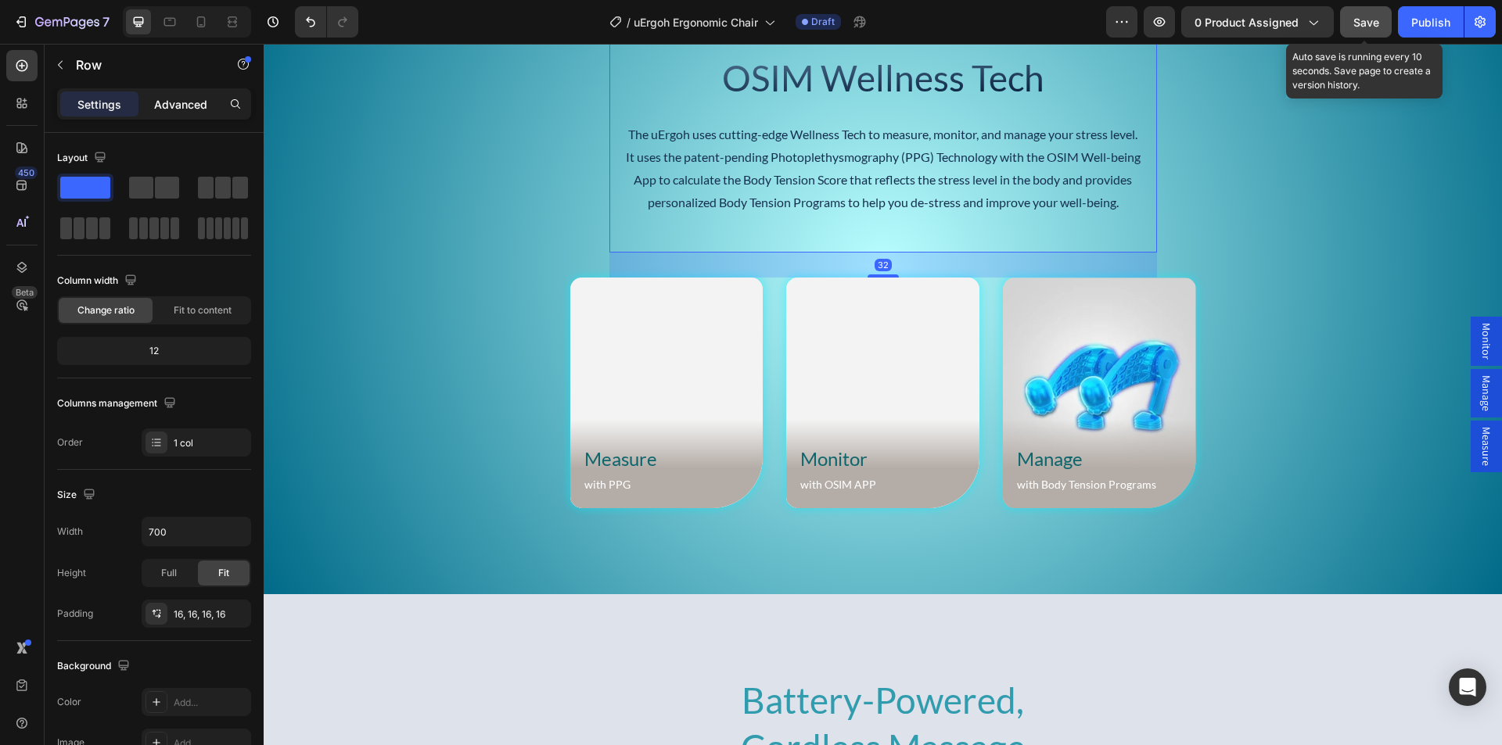
click at [188, 102] on p "Advanced" at bounding box center [180, 104] width 53 height 16
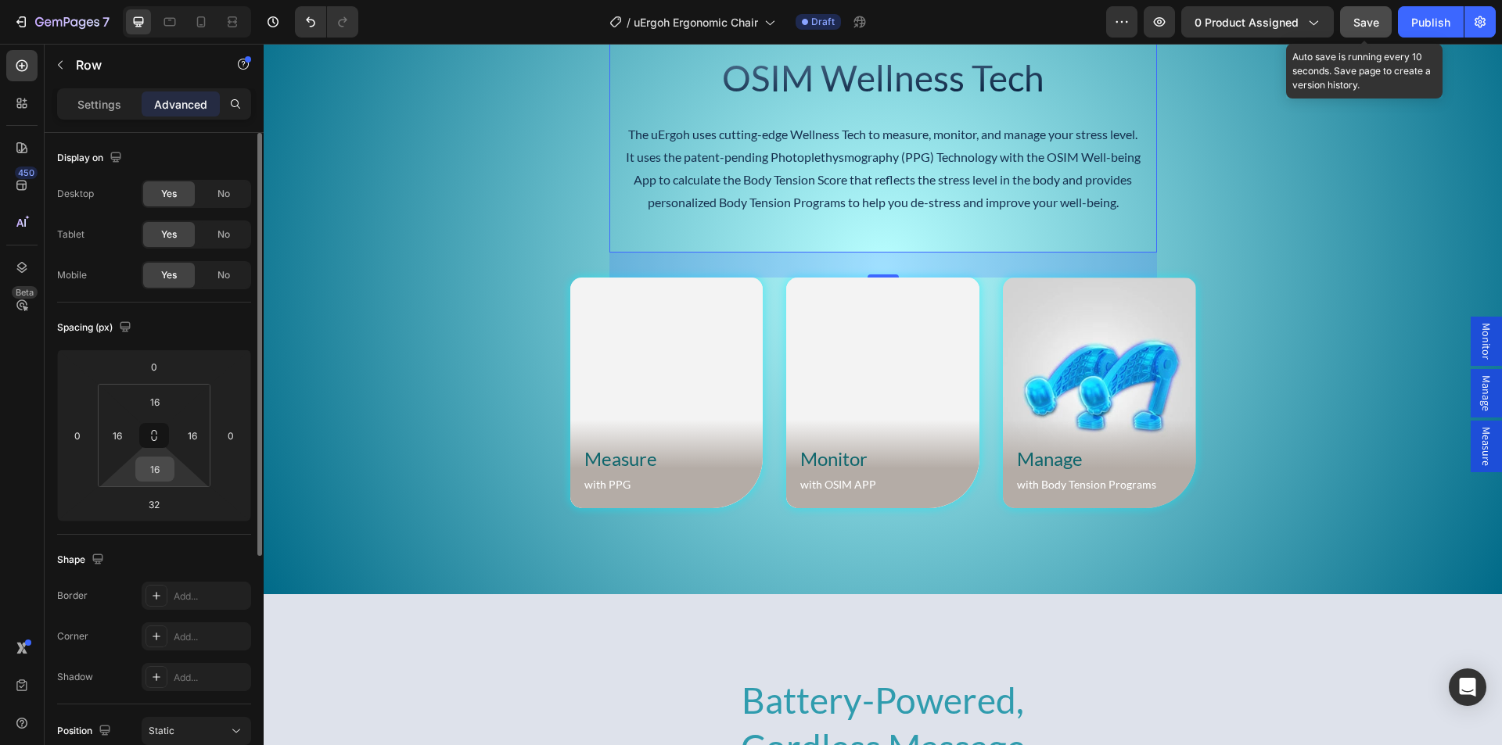
click at [149, 465] on input "16" at bounding box center [154, 469] width 31 height 23
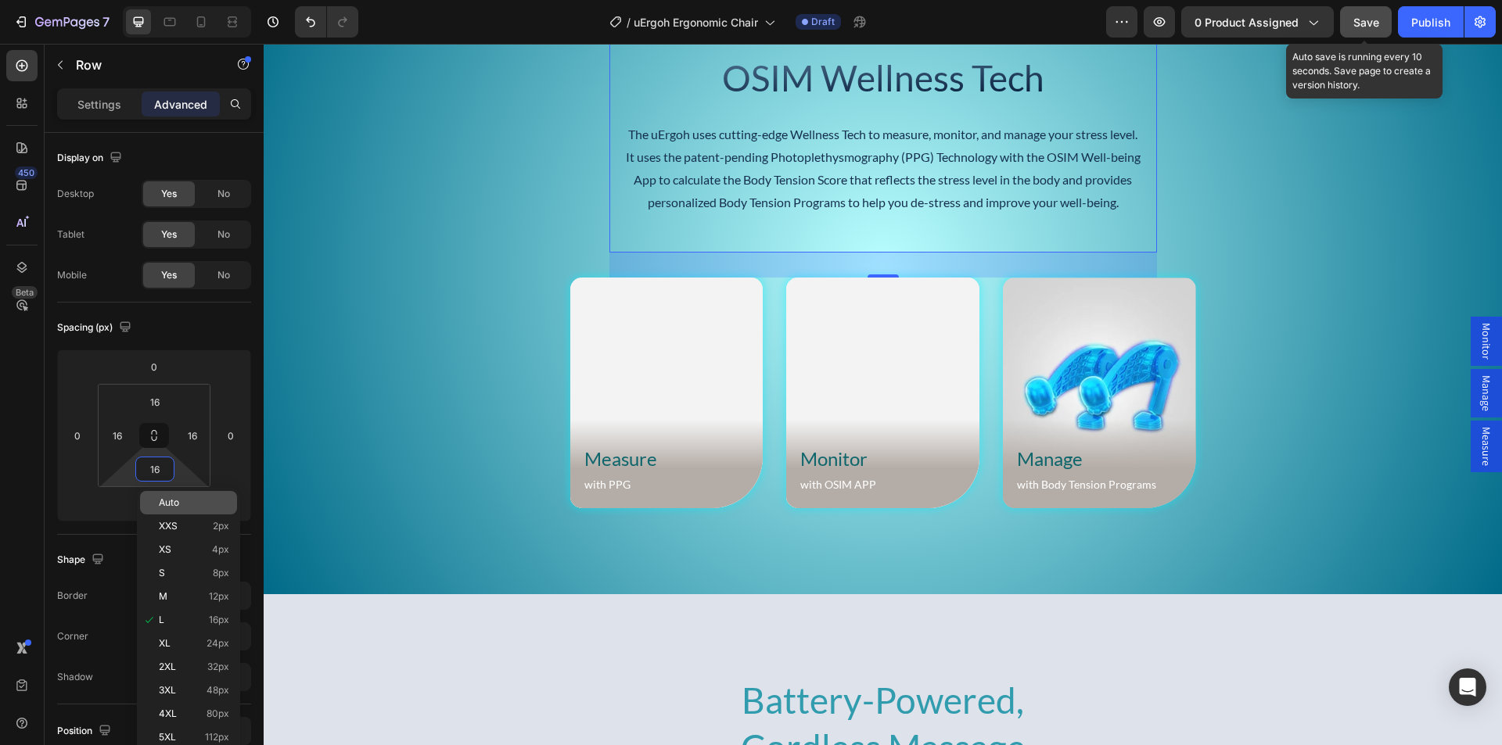
click at [167, 505] on span "Auto" at bounding box center [169, 502] width 20 height 11
type input "Auto"
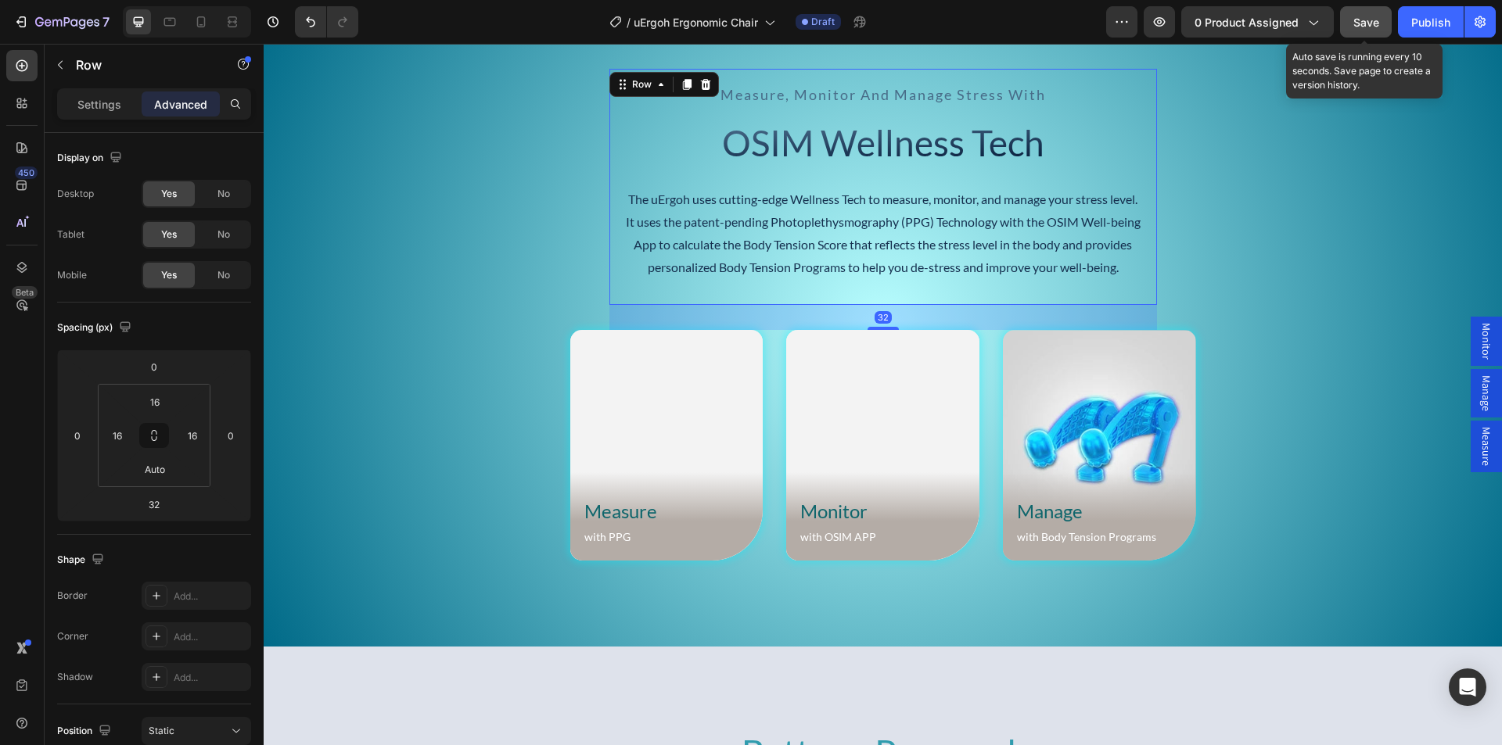
scroll to position [5635, 0]
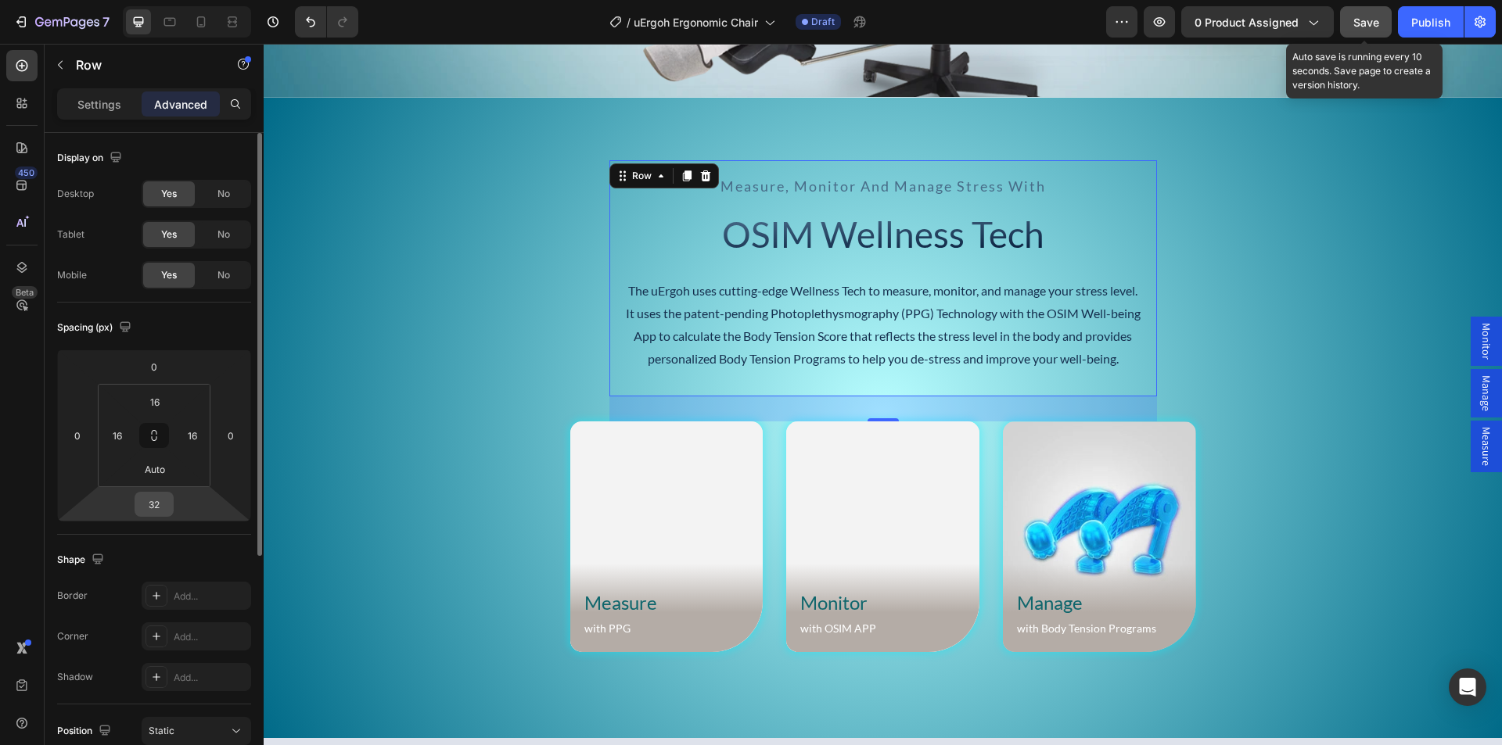
click at [152, 504] on input "32" at bounding box center [153, 504] width 31 height 23
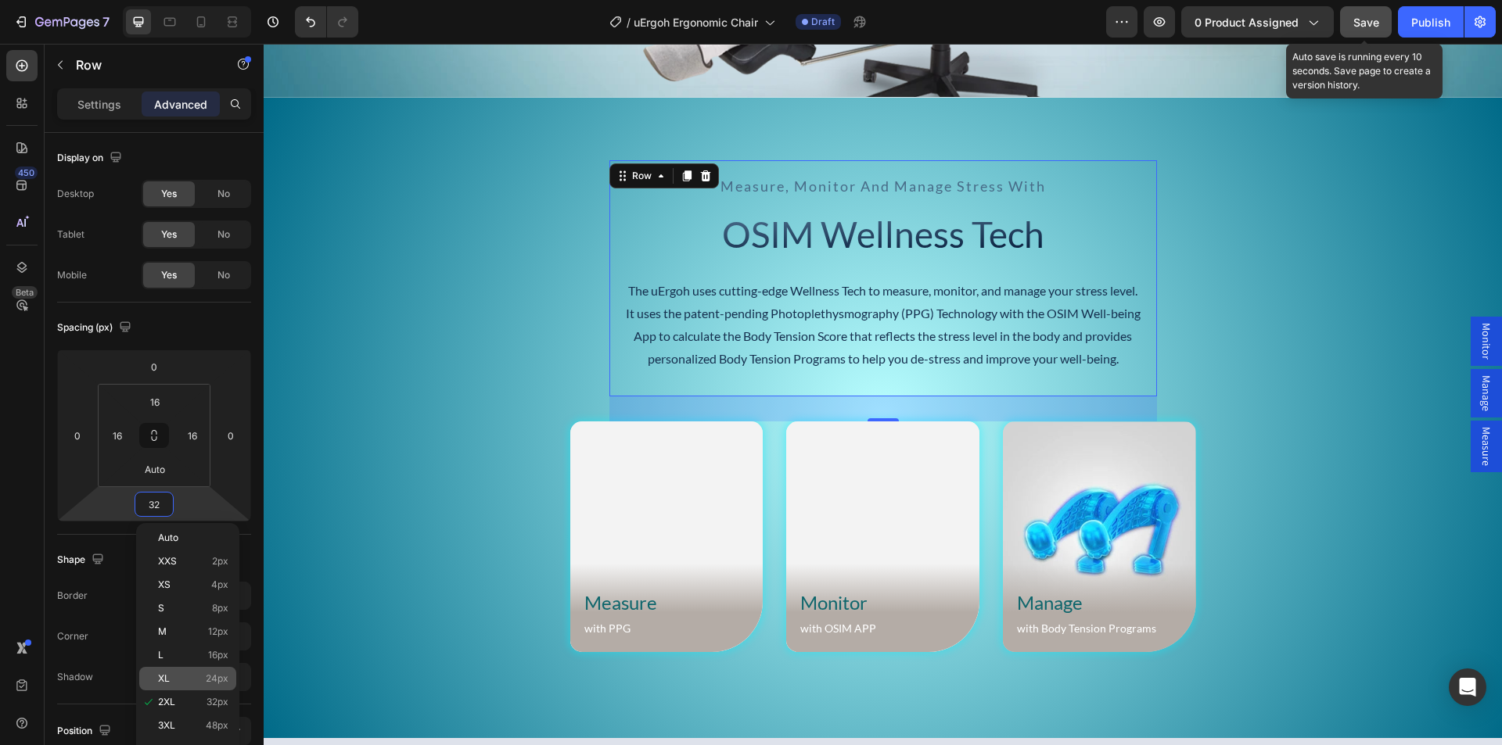
click at [176, 677] on p "XL 24px" at bounding box center [193, 678] width 70 height 11
type input "24"
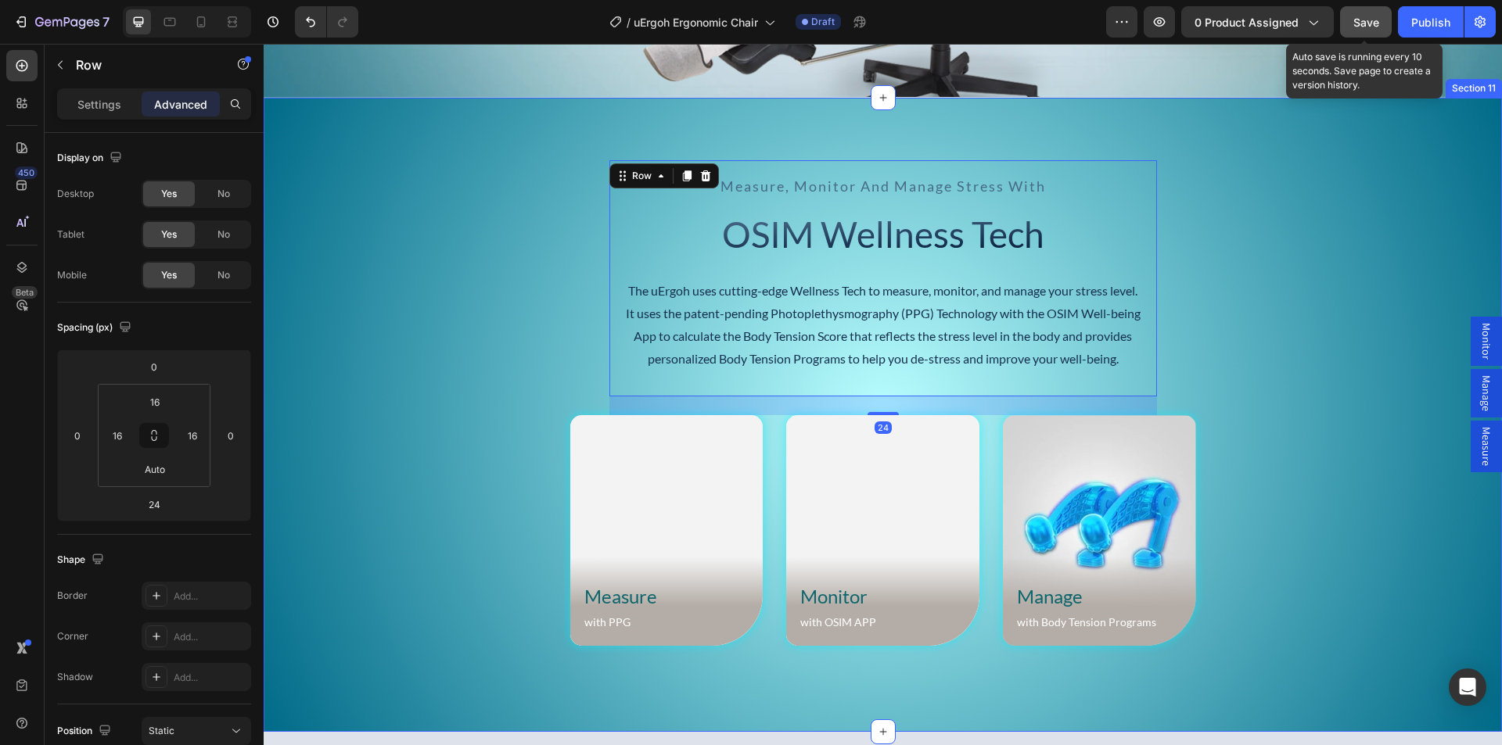
click at [436, 300] on div "measure, monitor and manage stress with Text Block OSIM Wellness Tech Heading T…" at bounding box center [883, 414] width 1238 height 509
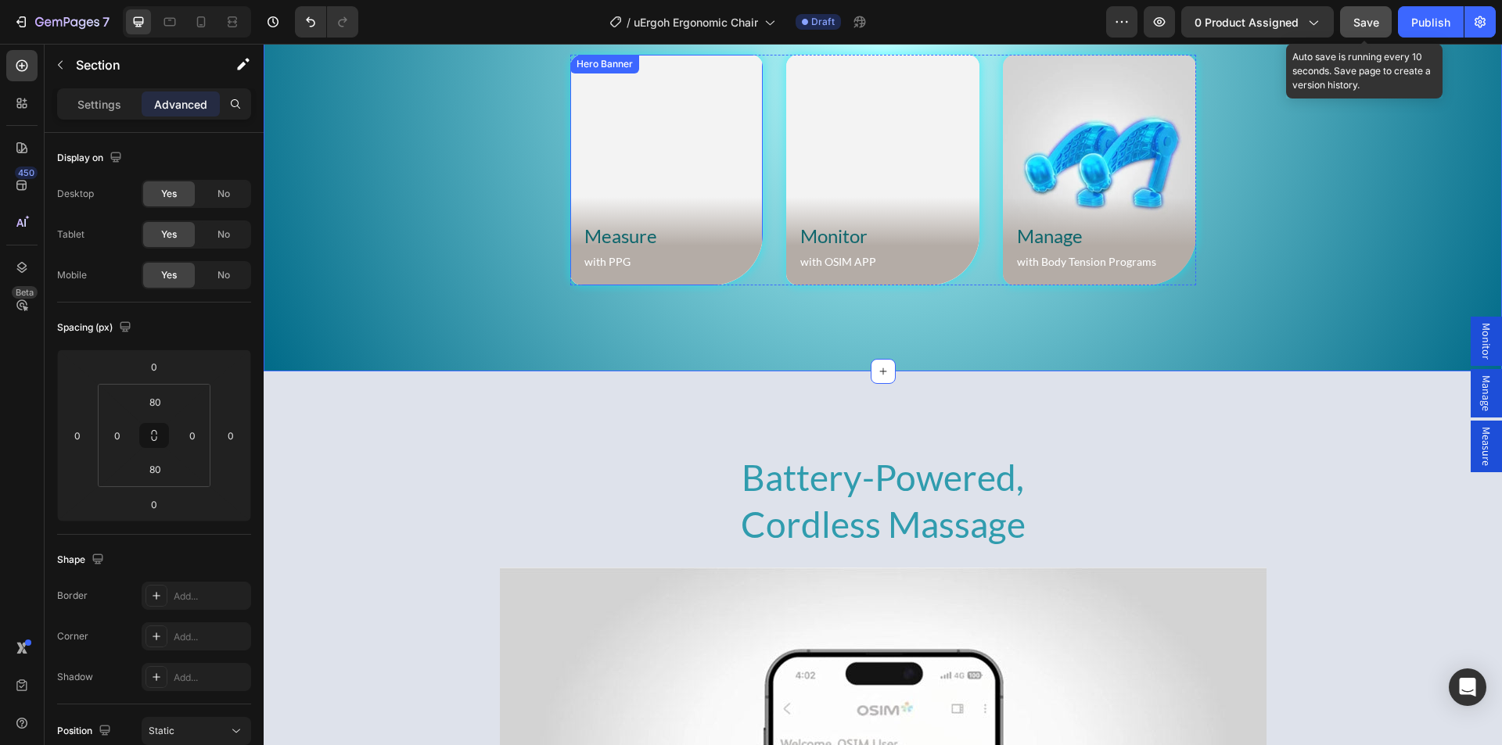
scroll to position [6104, 0]
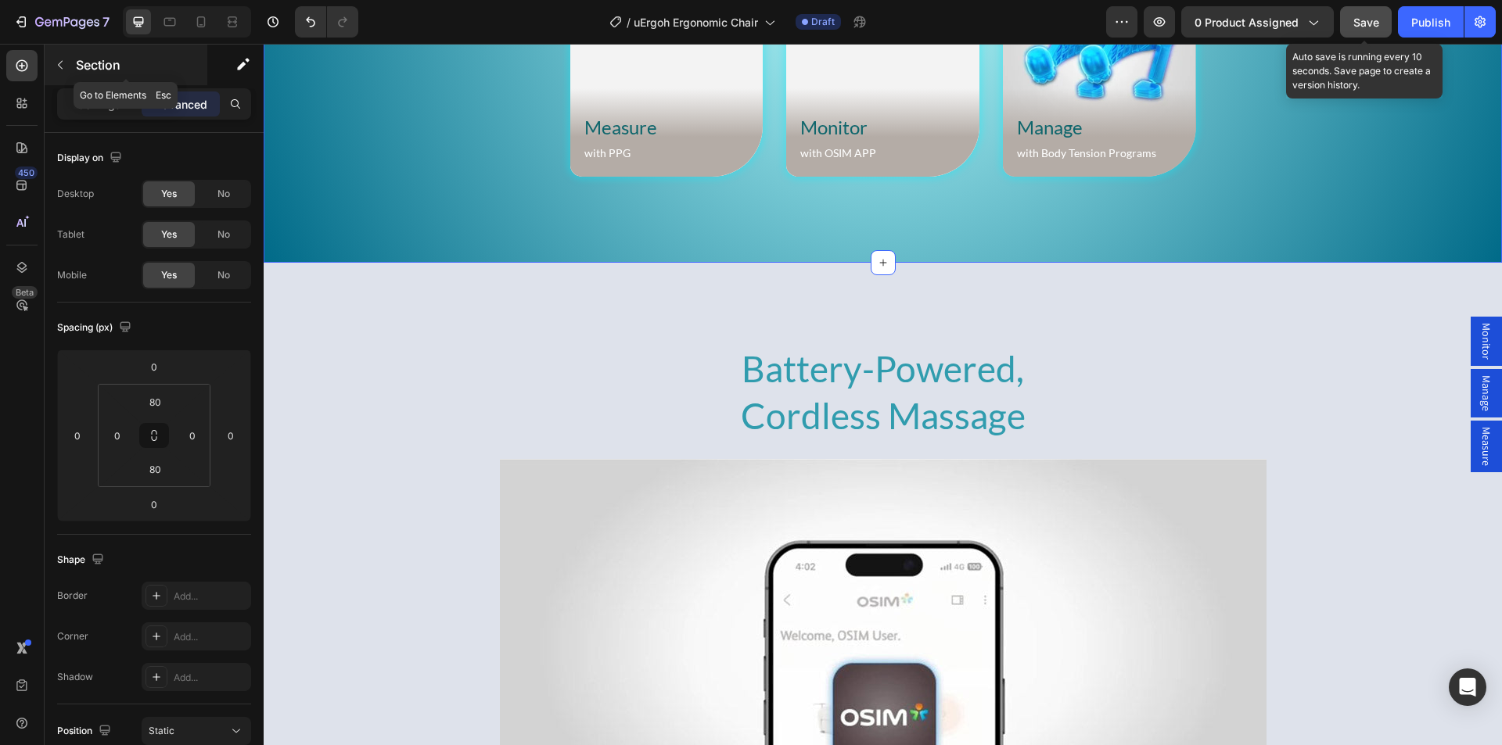
click at [68, 46] on div "Section" at bounding box center [126, 65] width 163 height 41
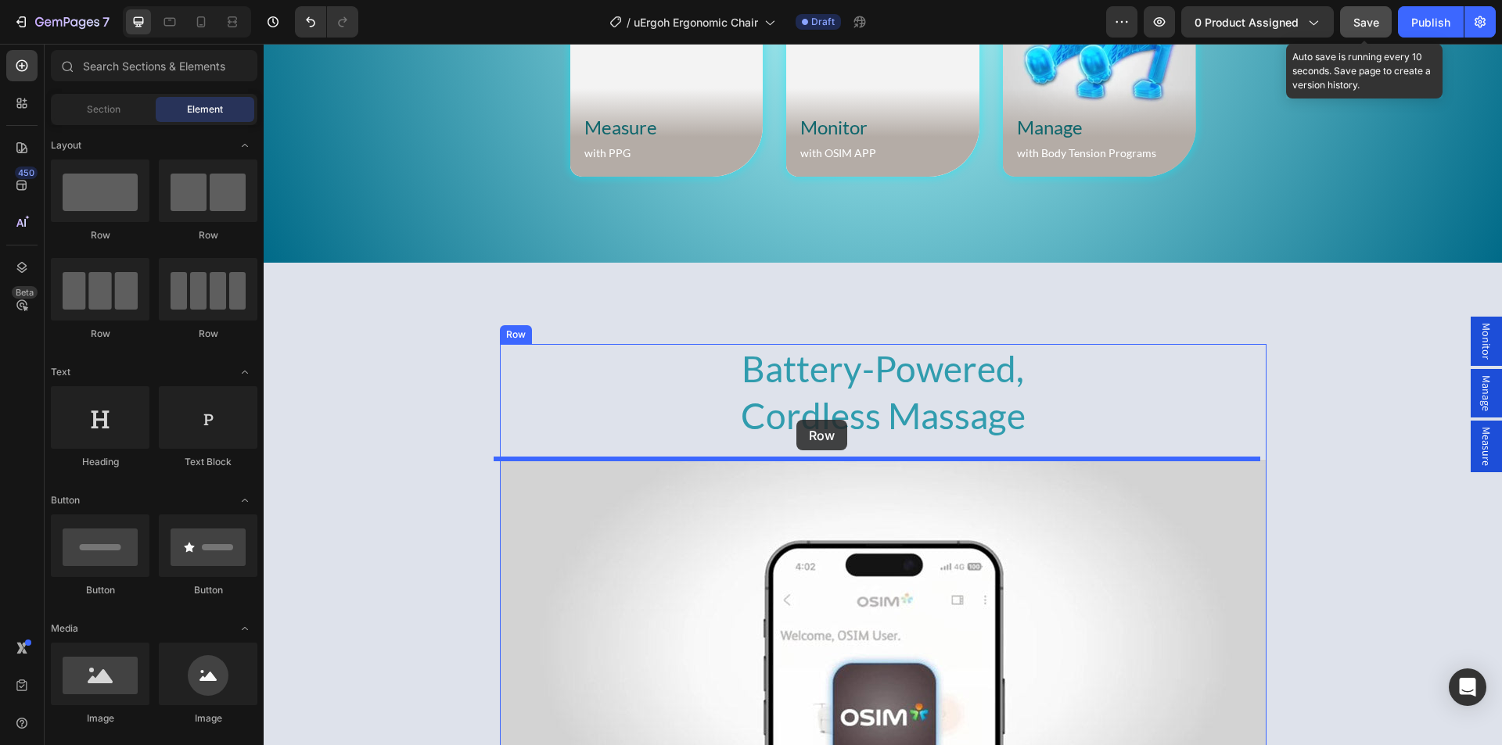
drag, startPoint x: 357, startPoint y: 232, endPoint x: 796, endPoint y: 420, distance: 478.3
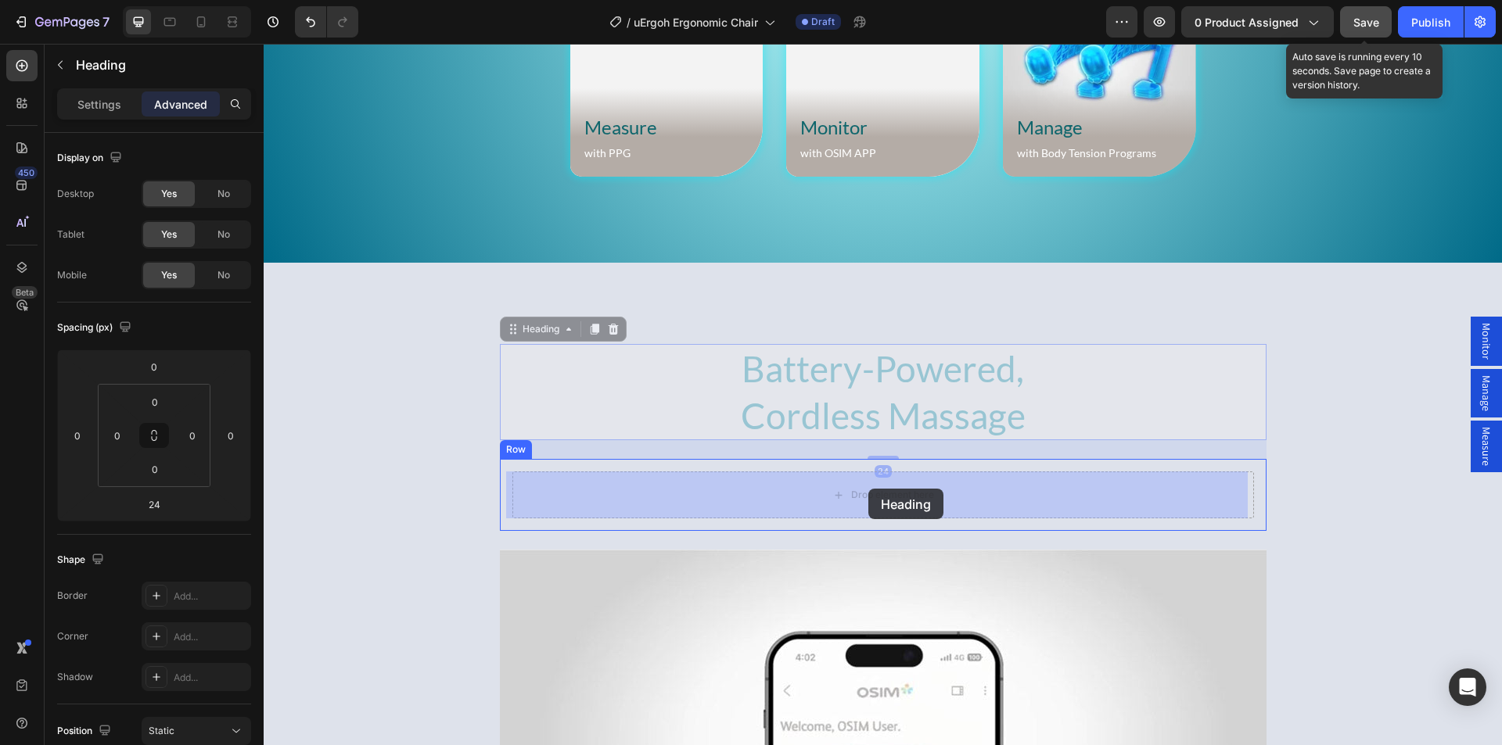
drag, startPoint x: 842, startPoint y: 392, endPoint x: 868, endPoint y: 489, distance: 100.6
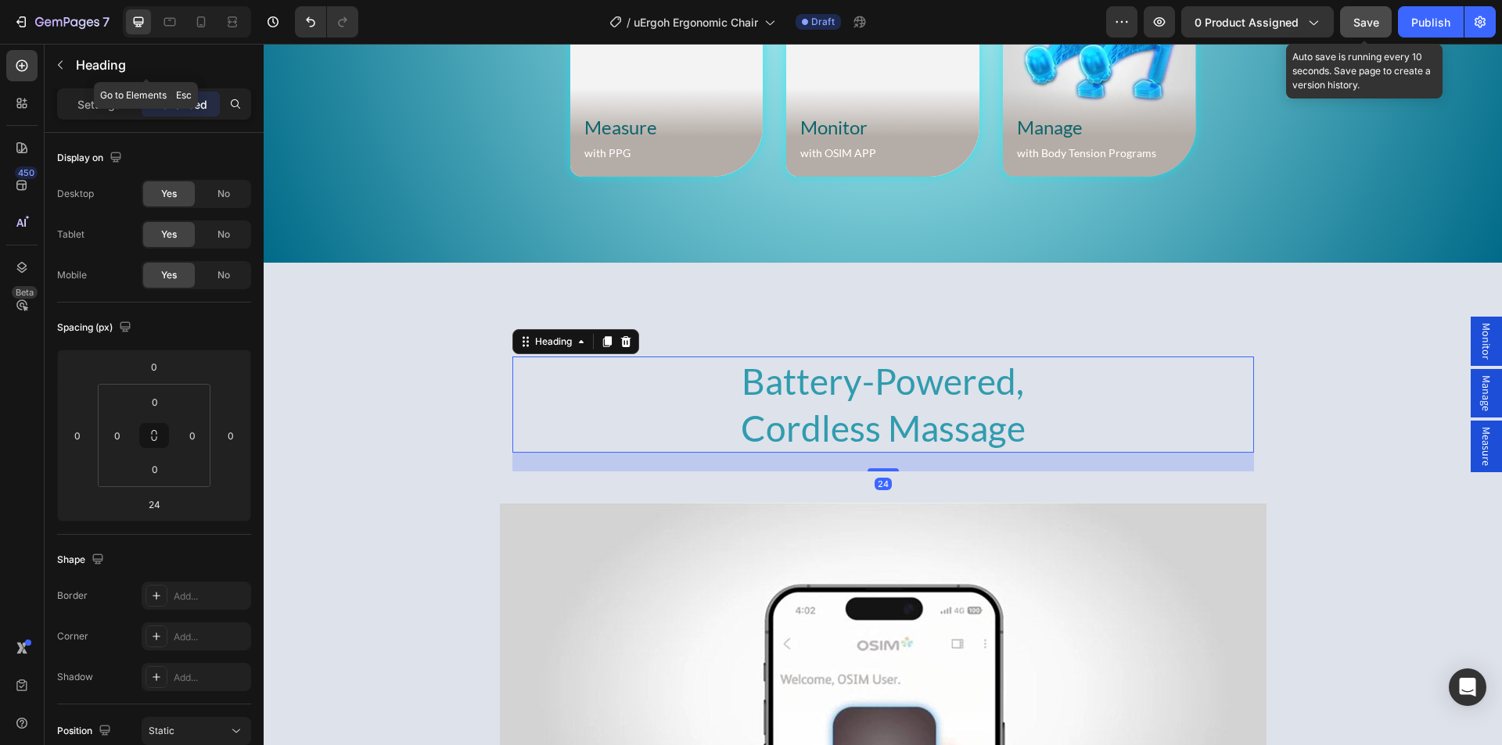
click at [63, 60] on icon "button" at bounding box center [60, 65] width 13 height 13
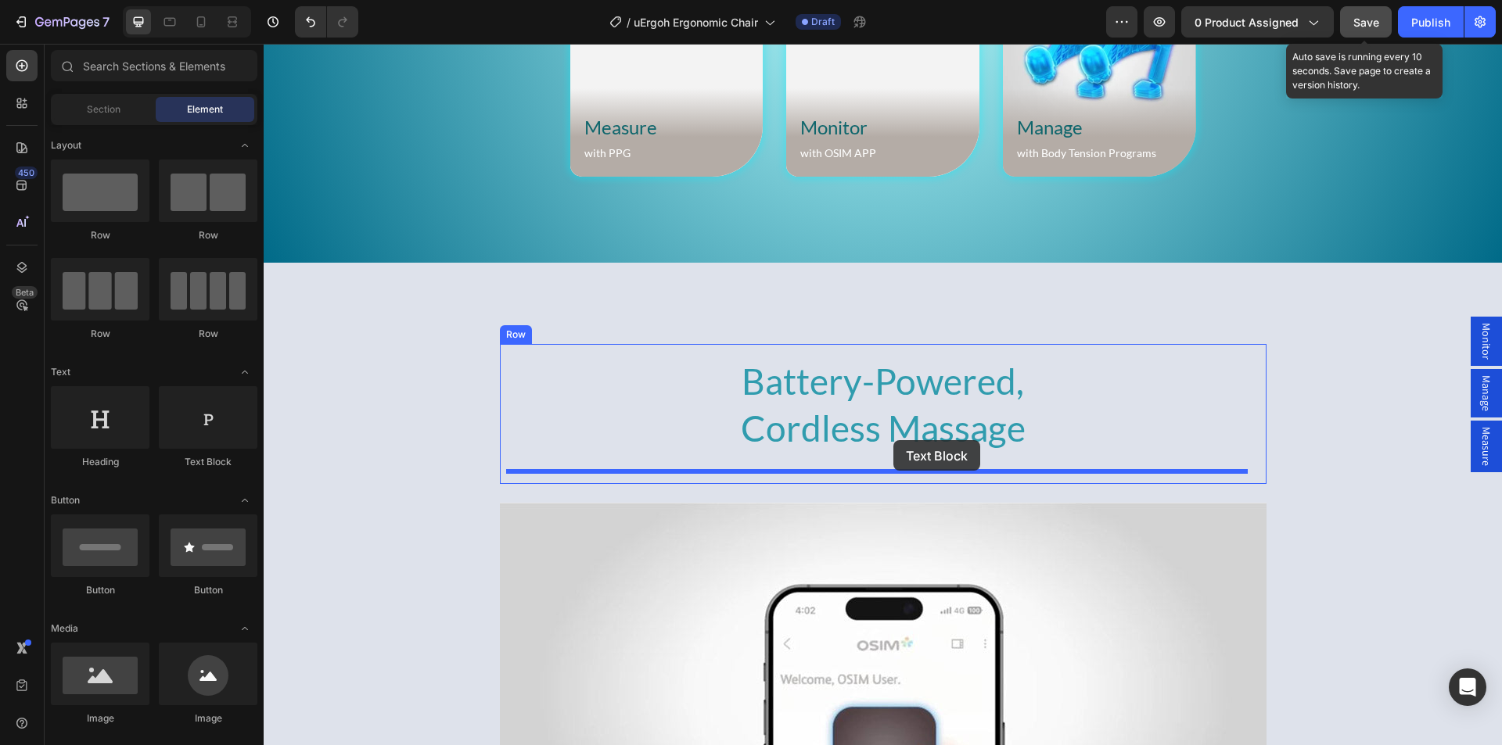
drag, startPoint x: 468, startPoint y: 476, endPoint x: 893, endPoint y: 440, distance: 426.1
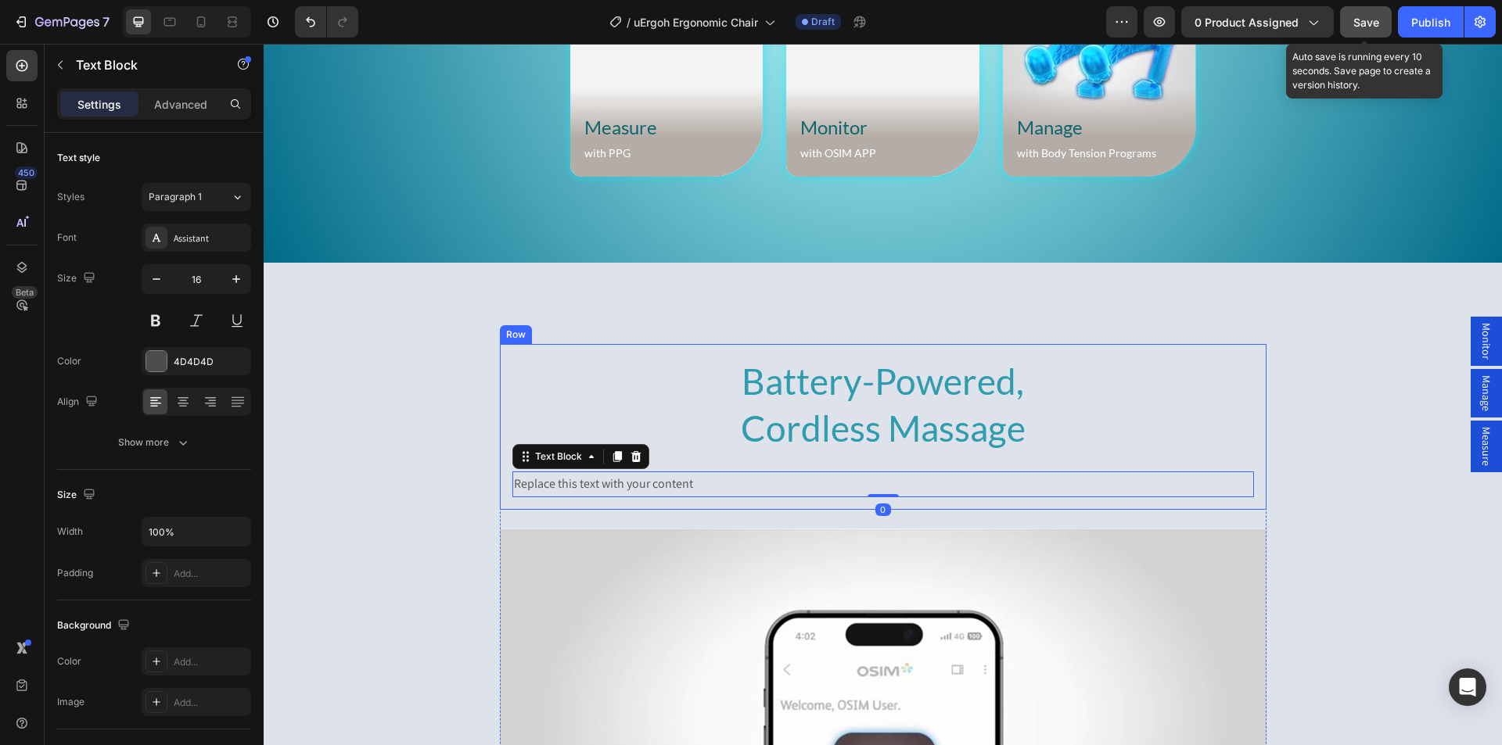
click at [635, 479] on div "Replace this text with your content" at bounding box center [882, 485] width 741 height 26
click at [635, 479] on p "Replace this text with your content" at bounding box center [883, 484] width 738 height 23
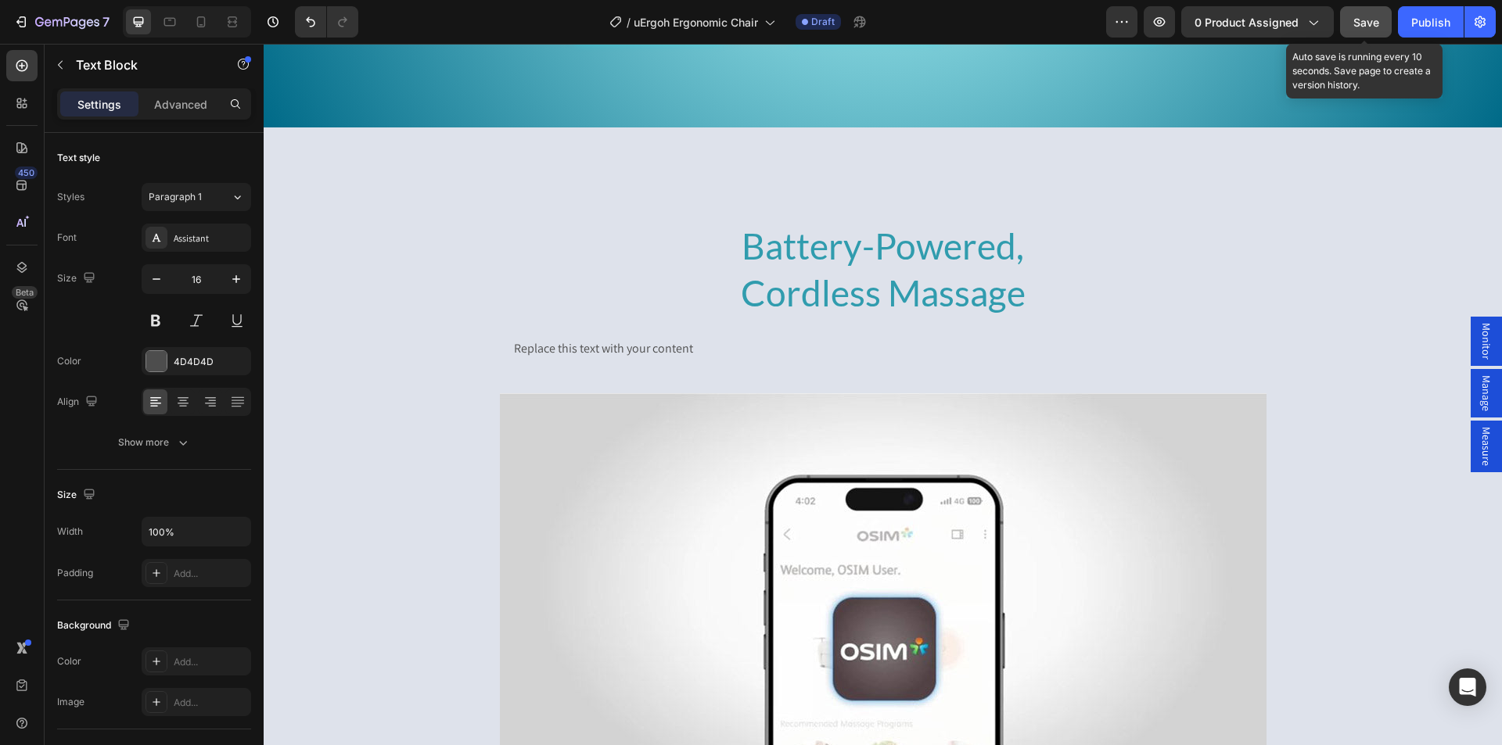
scroll to position [6240, 0]
click at [595, 346] on p "Replace this text with your content" at bounding box center [883, 348] width 738 height 23
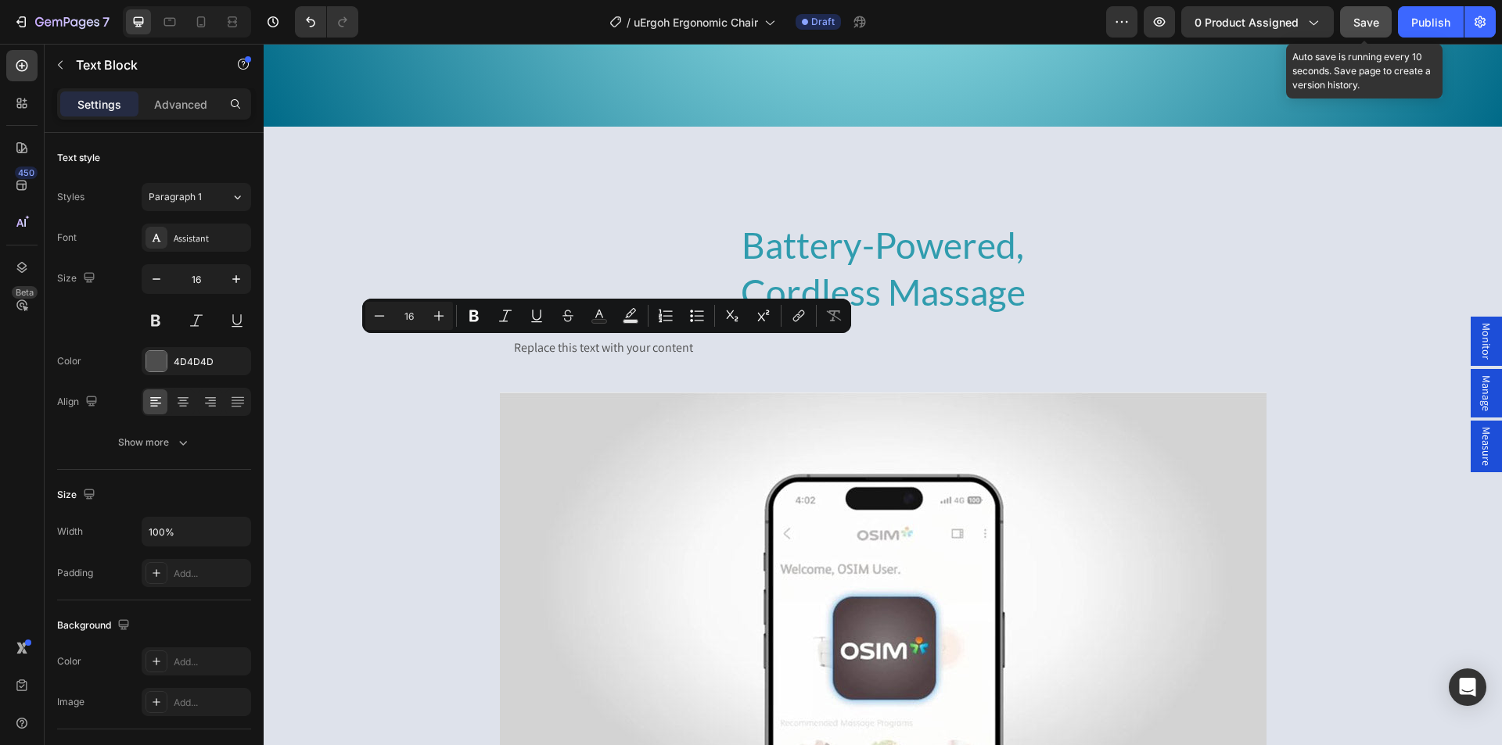
click at [580, 349] on p "Replace this text with your content" at bounding box center [883, 348] width 738 height 23
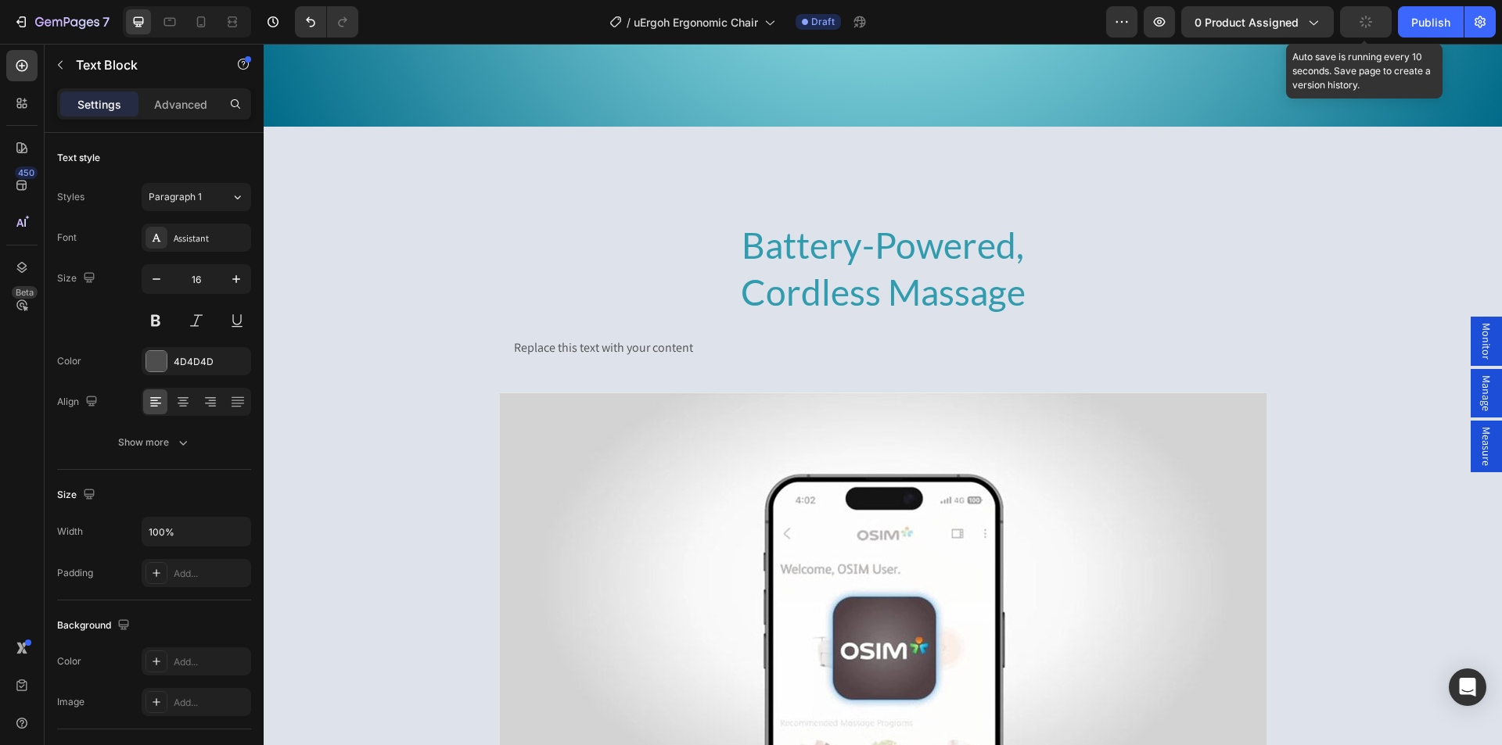
click at [580, 349] on p "Replace this text with your content" at bounding box center [883, 348] width 738 height 23
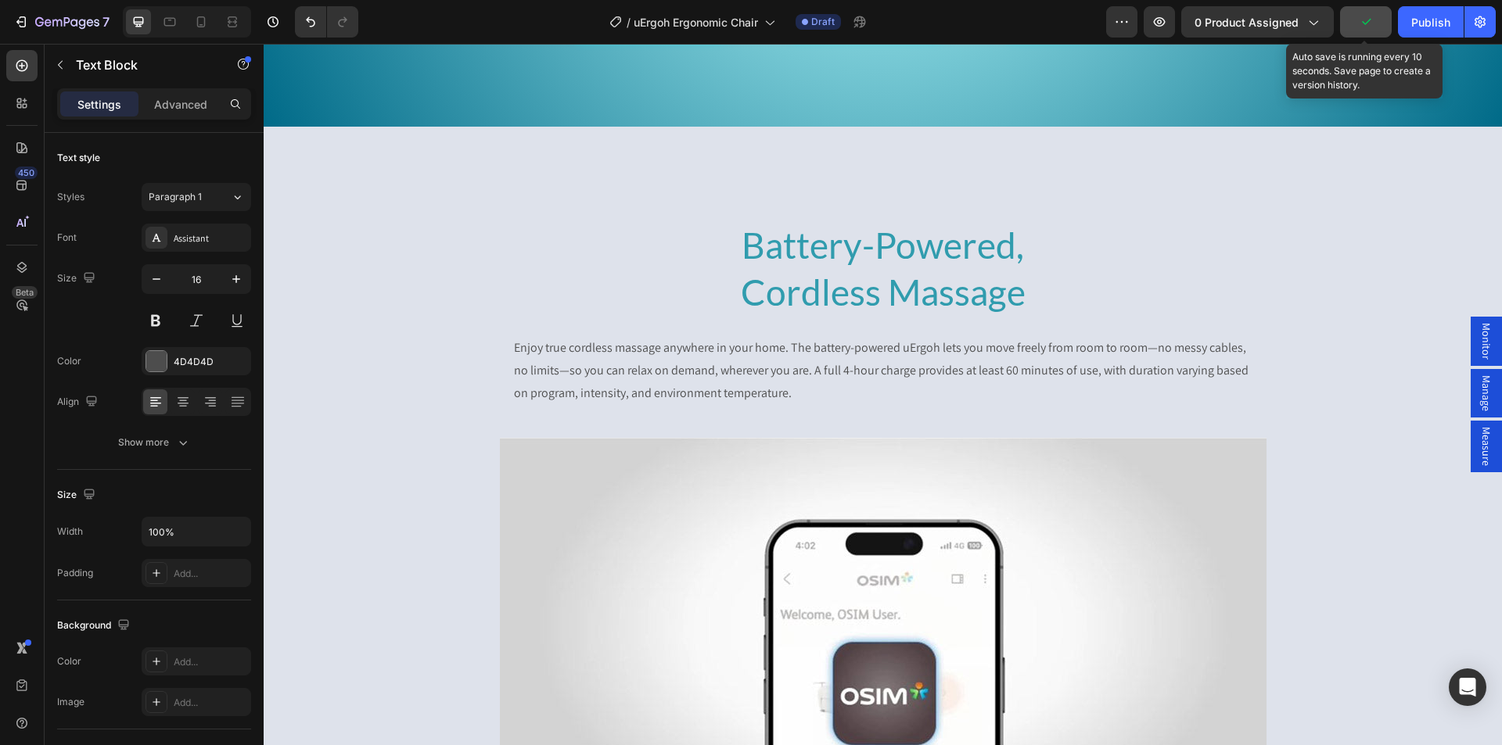
click at [687, 365] on p "Enjoy true cordless massage anywhere in your home. The battery-powered uErgoh l…" at bounding box center [883, 370] width 738 height 67
click at [193, 282] on input "16" at bounding box center [196, 279] width 52 height 28
type input "18"
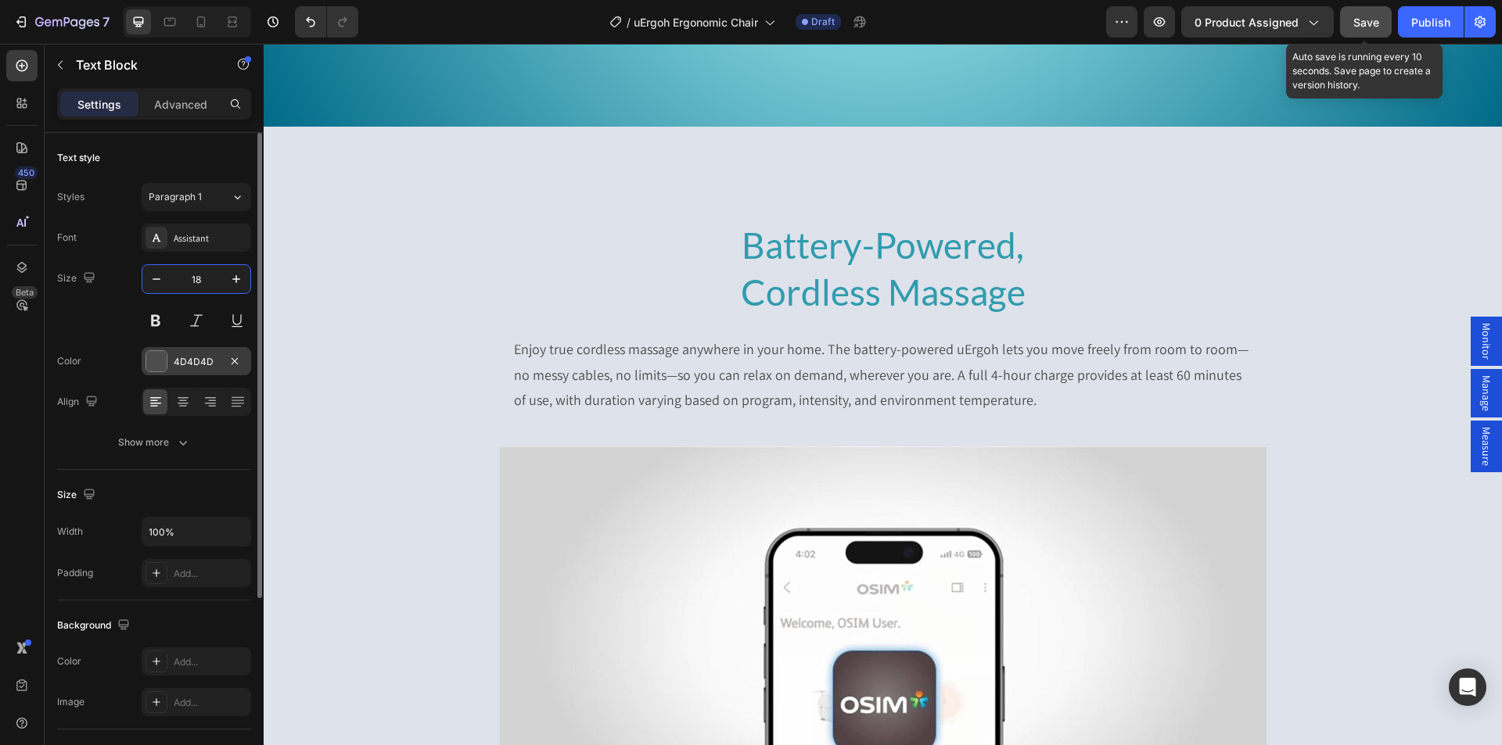
click at [163, 361] on div at bounding box center [156, 361] width 20 height 20
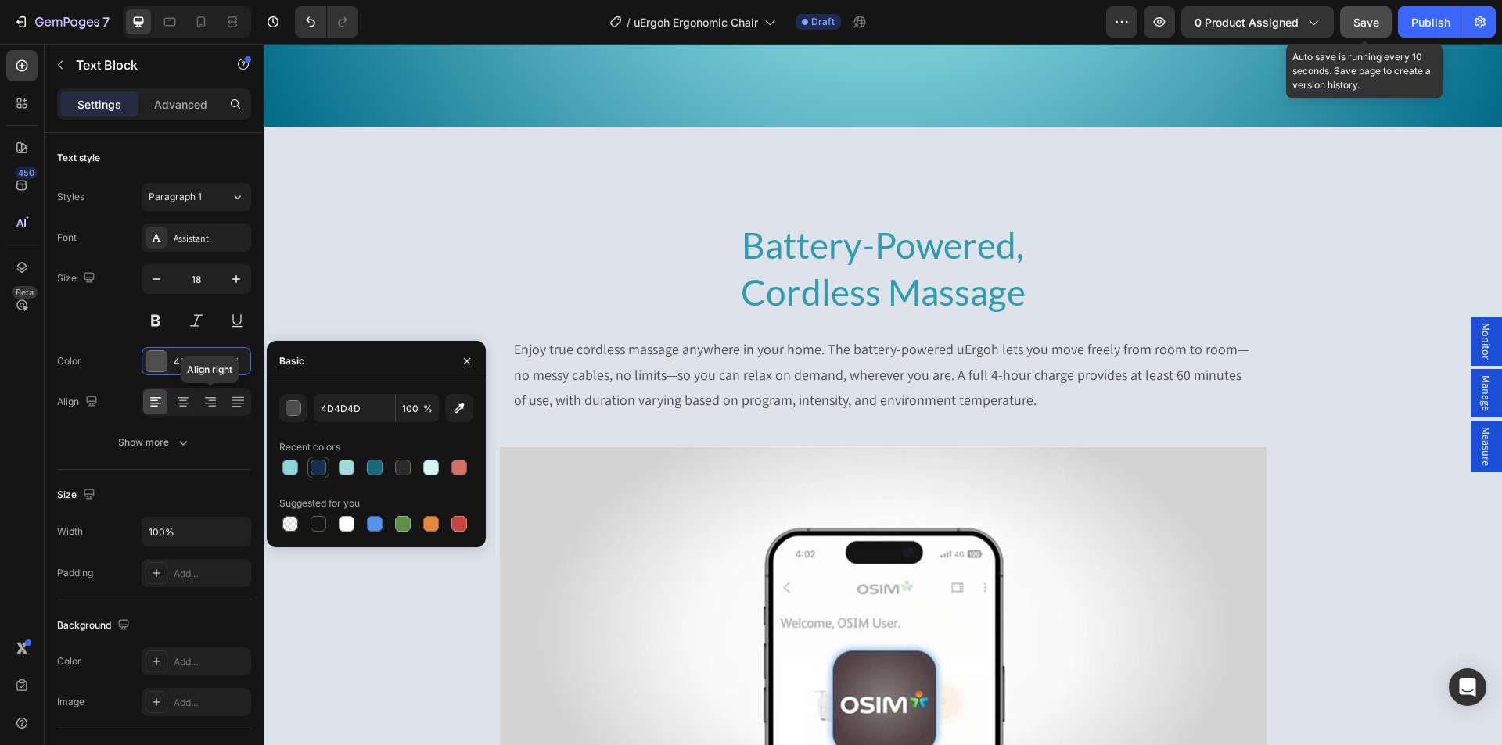
click at [314, 463] on div at bounding box center [318, 468] width 16 height 16
type input "152F4E"
click at [184, 397] on icon at bounding box center [183, 402] width 16 height 16
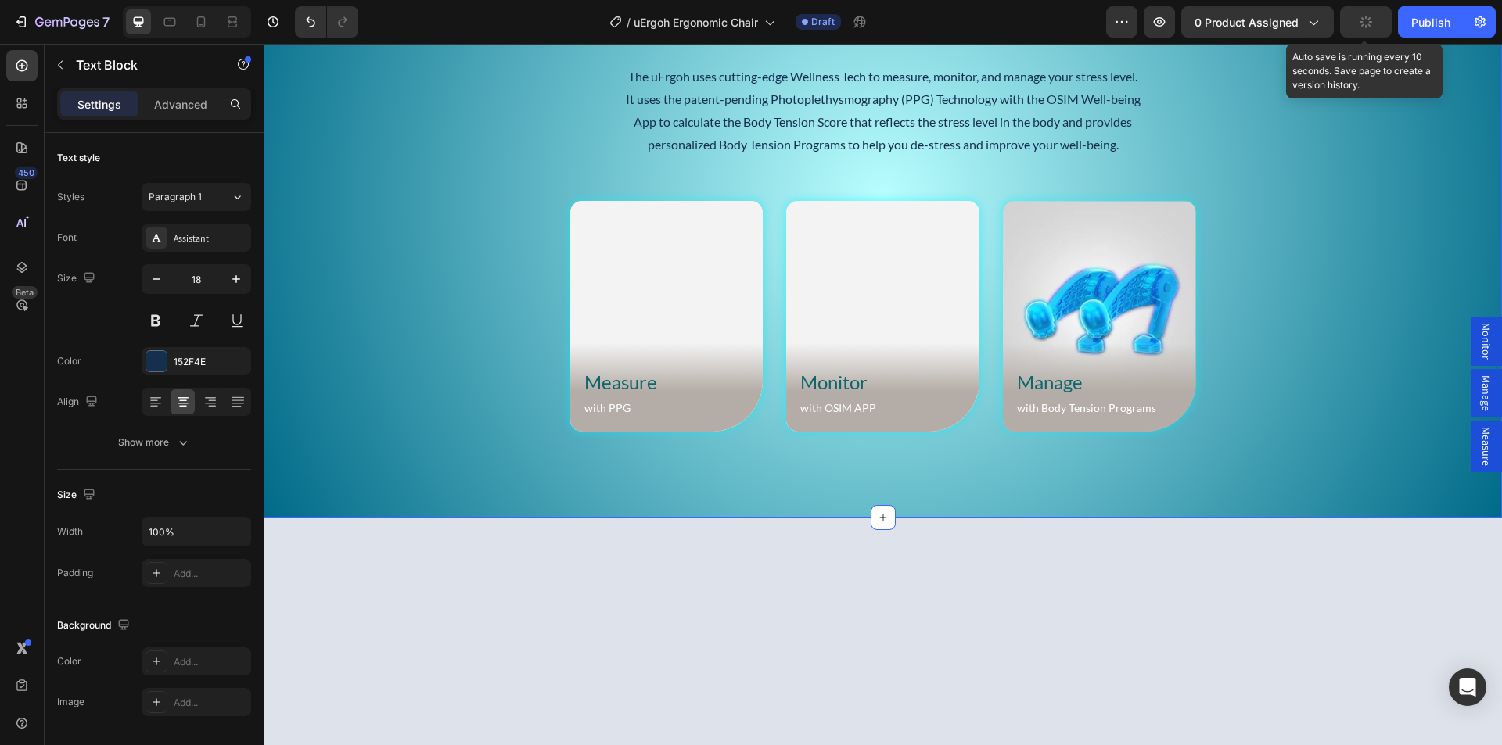
scroll to position [5537, 0]
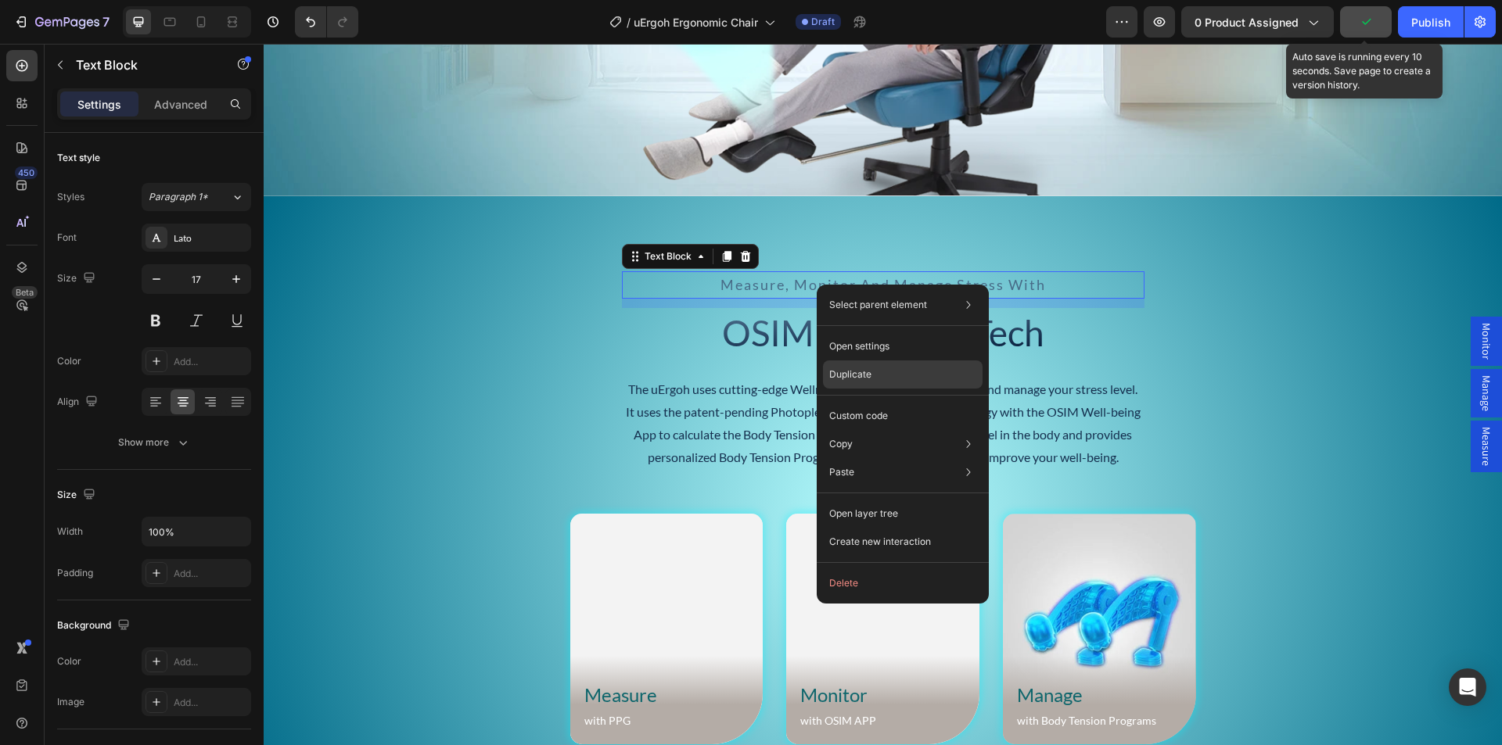
drag, startPoint x: 849, startPoint y: 373, endPoint x: 409, endPoint y: 252, distance: 456.7
click at [849, 373] on p "Duplicate" at bounding box center [850, 375] width 42 height 14
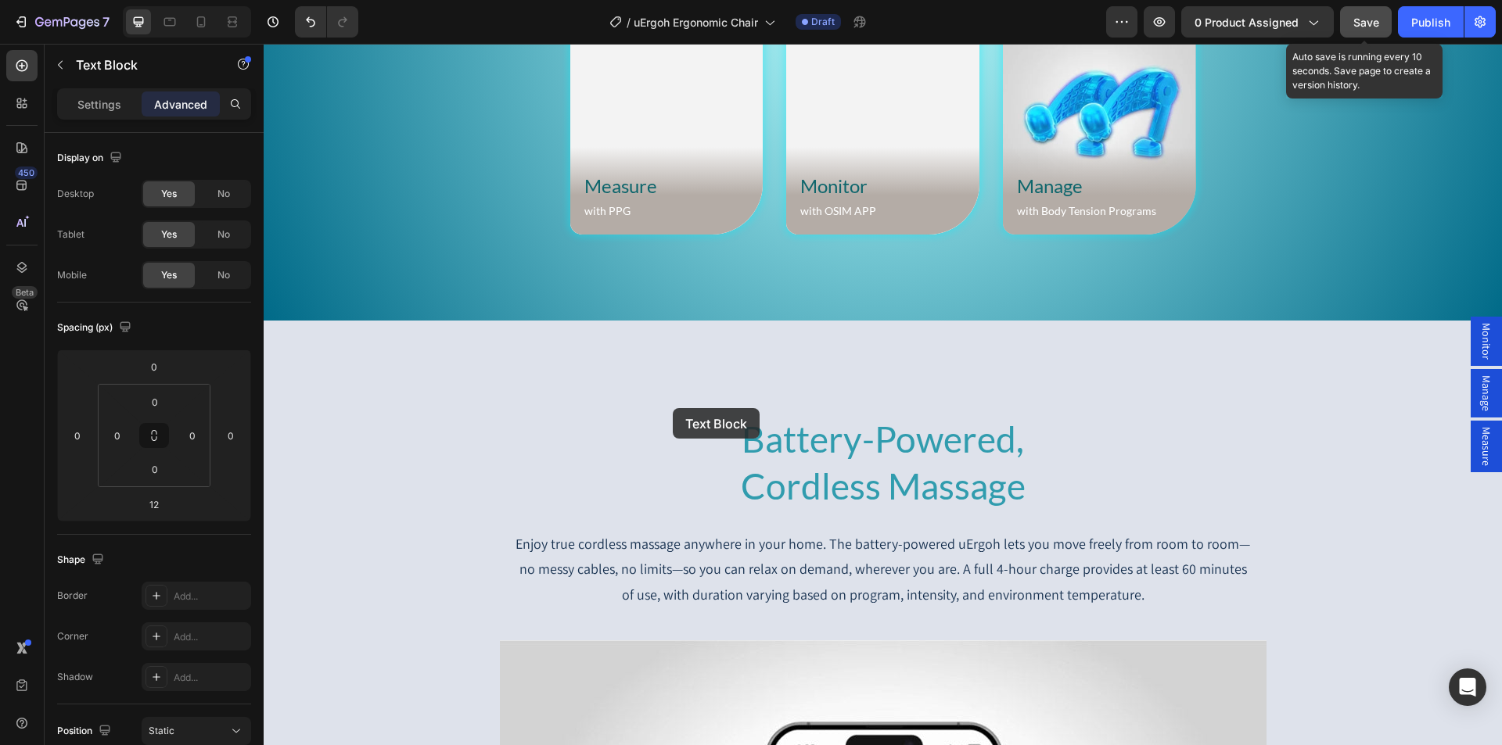
scroll to position [6084, 0]
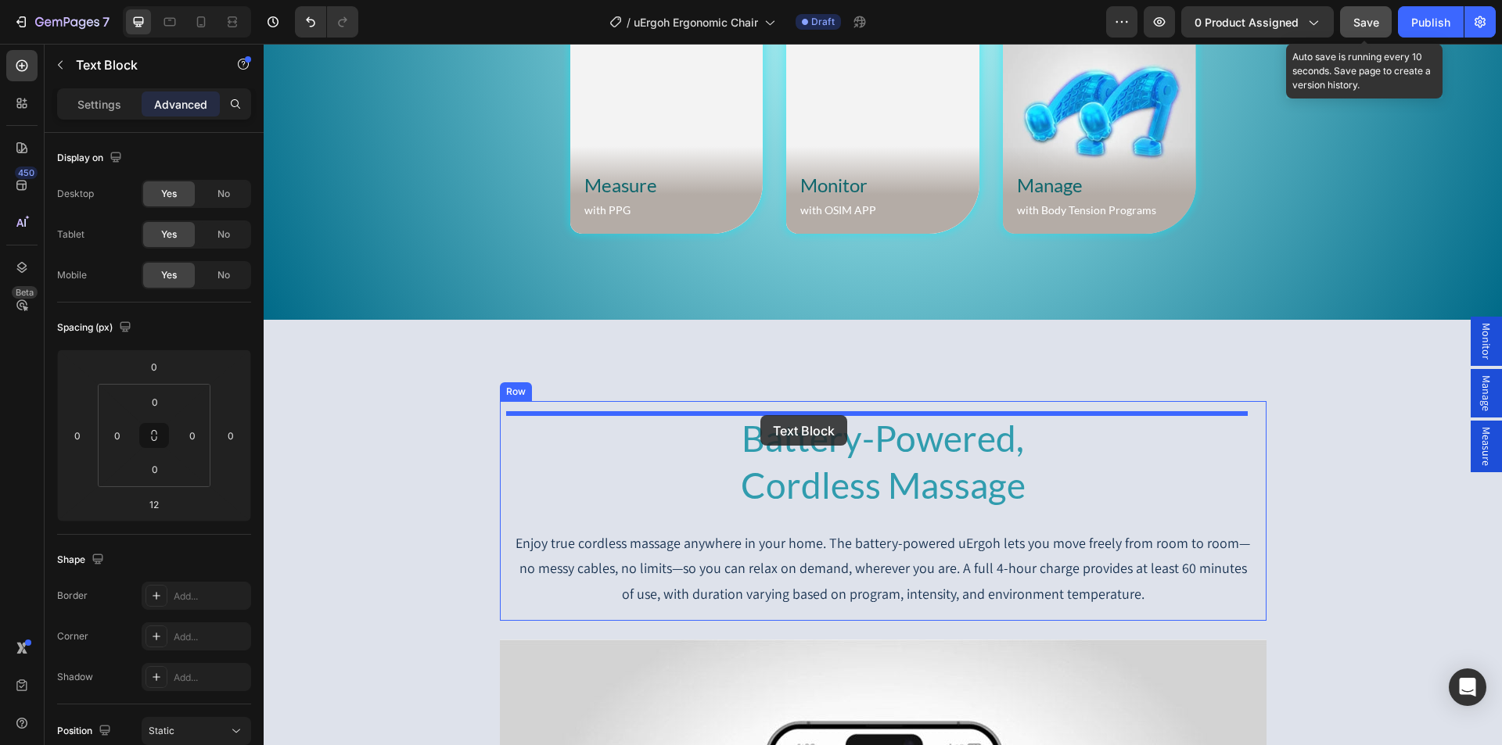
drag, startPoint x: 649, startPoint y: 296, endPoint x: 760, endPoint y: 415, distance: 162.7
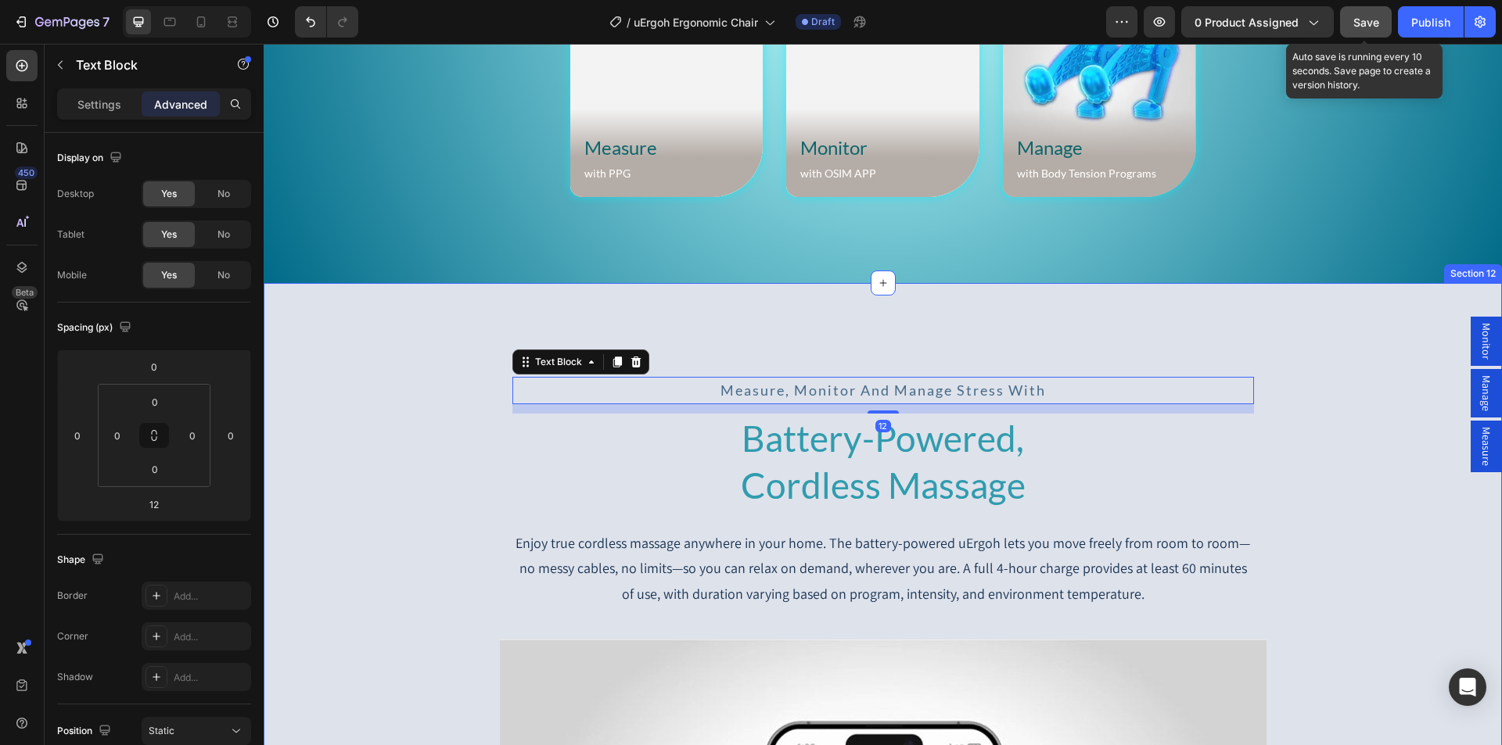
scroll to position [6046, 0]
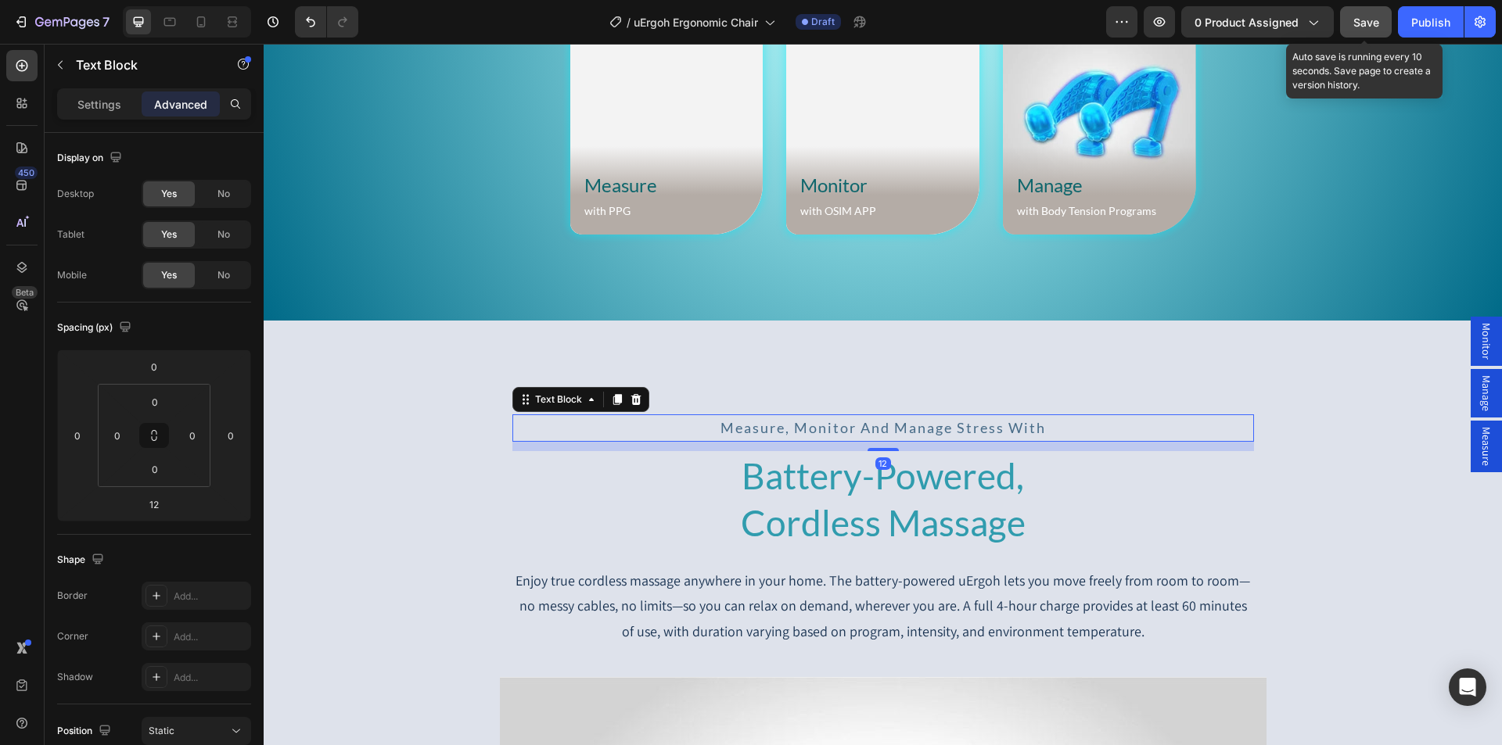
click at [738, 433] on span "measure, monitor and manage stress with" at bounding box center [882, 427] width 325 height 17
click at [853, 428] on span "measure, monitor and manage stress with" at bounding box center [882, 427] width 325 height 17
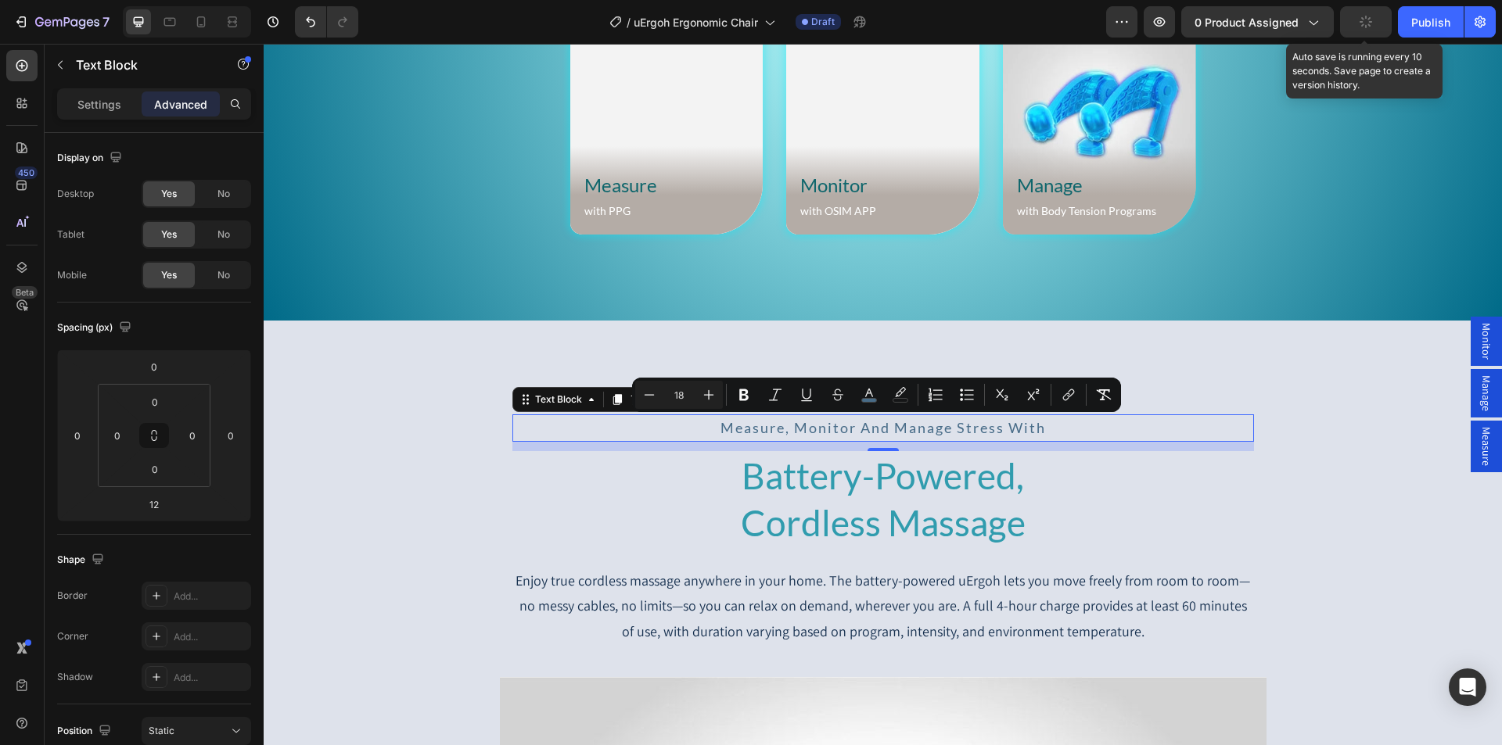
click at [853, 428] on span "measure, monitor and manage stress with" at bounding box center [882, 427] width 325 height 17
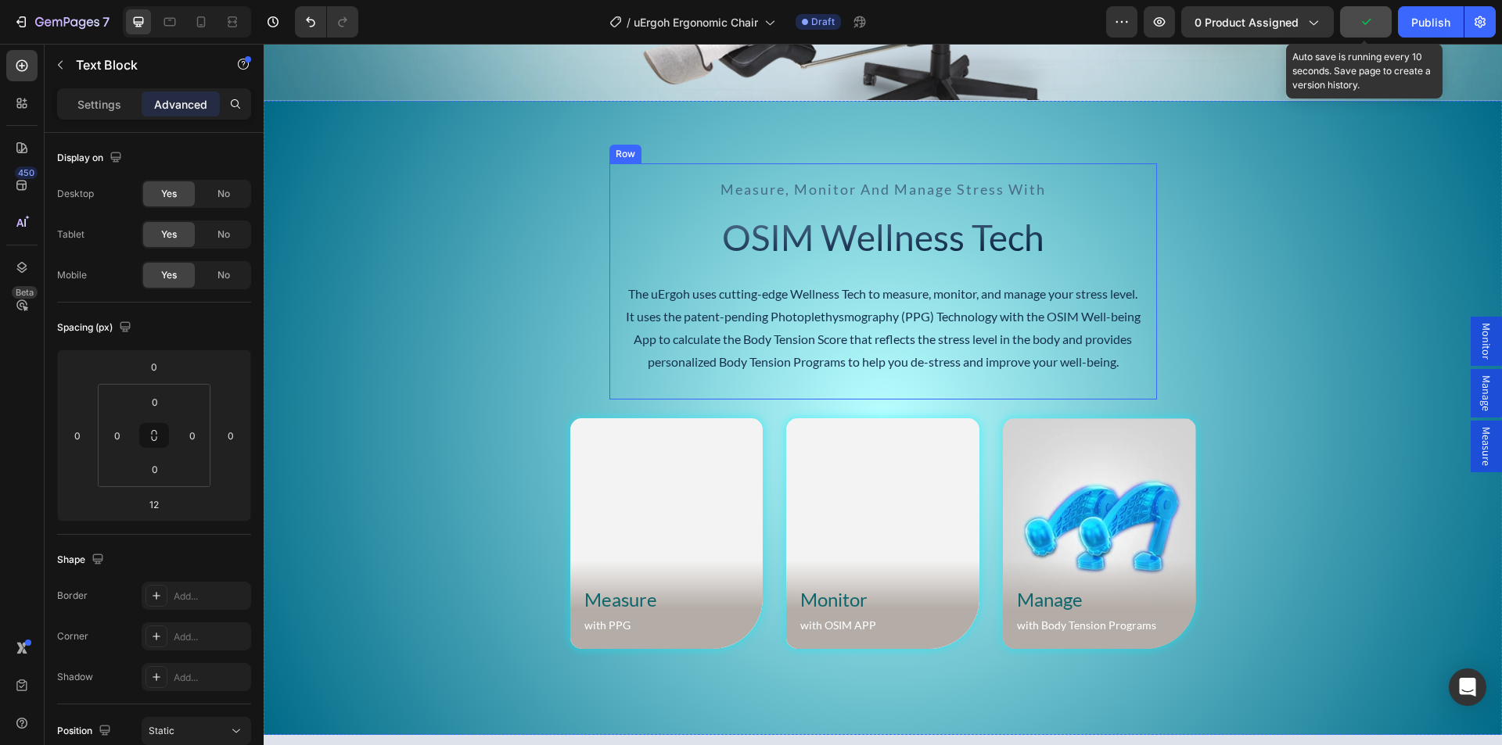
scroll to position [5421, 0]
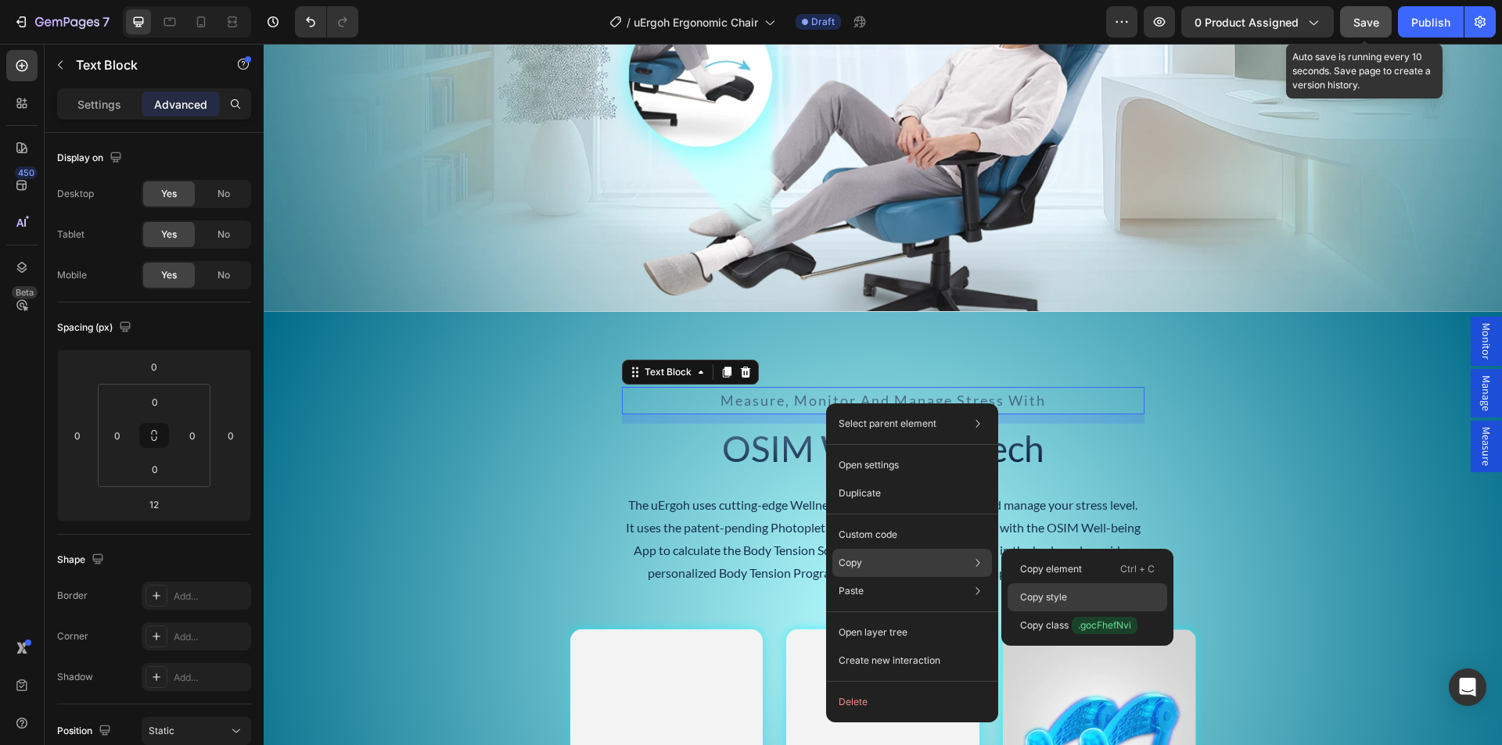
click at [1069, 612] on div "Copy style" at bounding box center [1087, 626] width 160 height 28
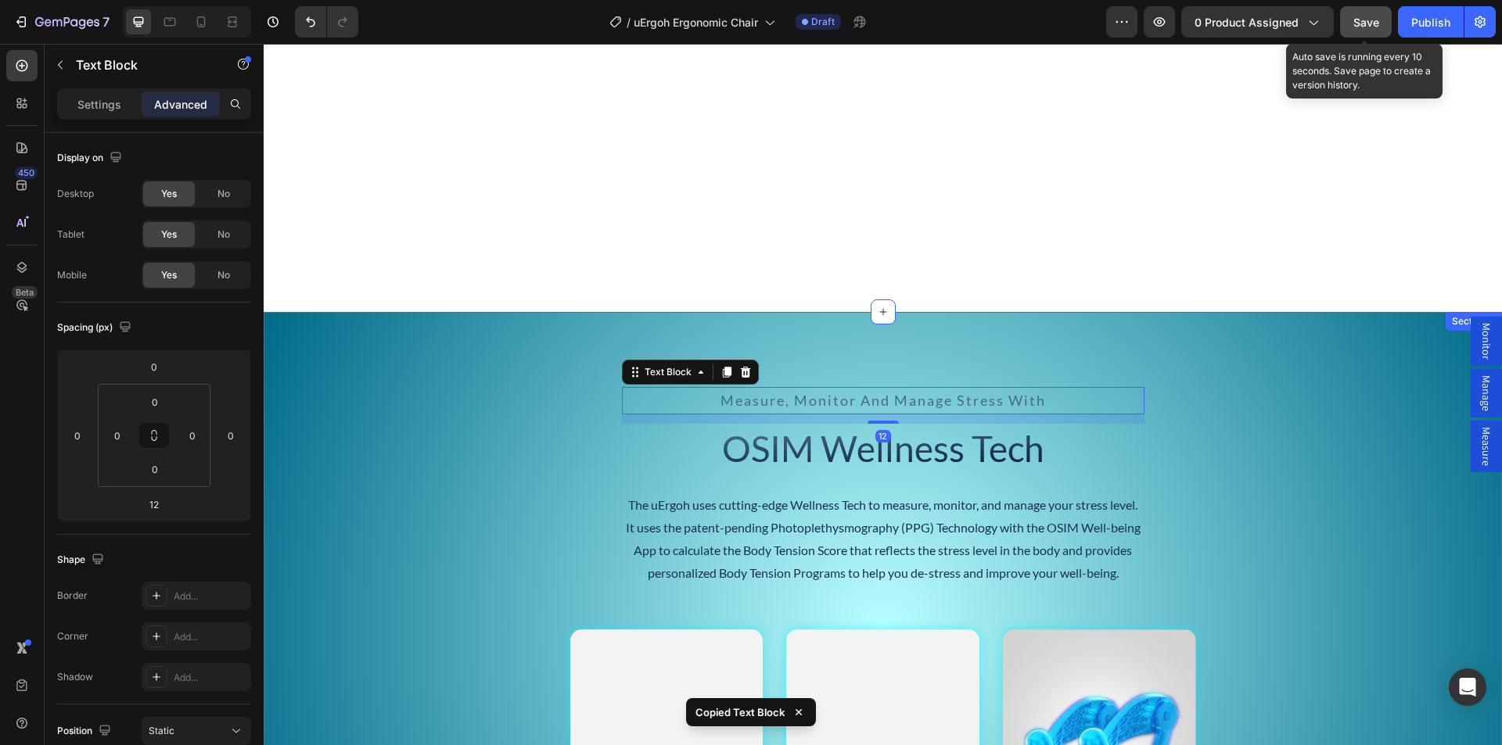
scroll to position [6125, 0]
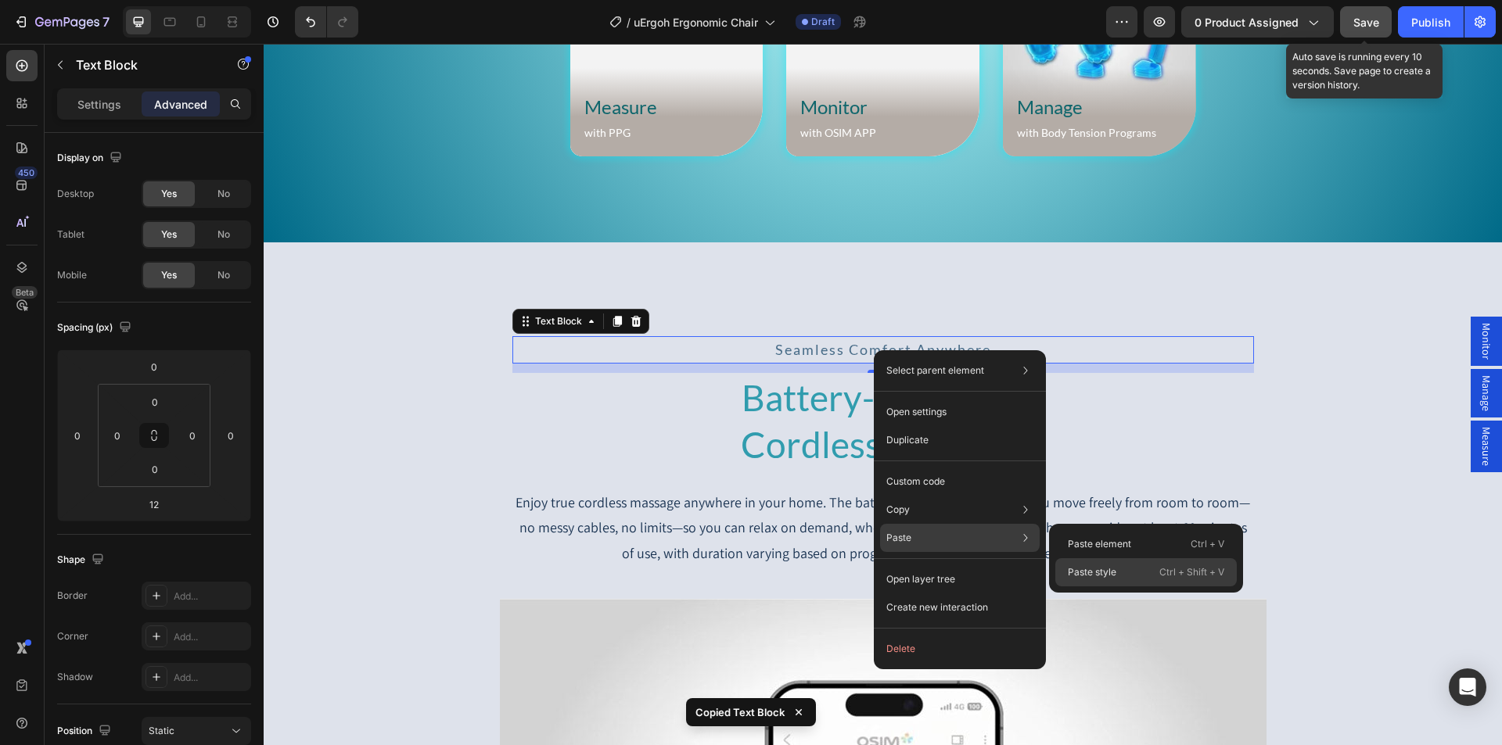
click at [1076, 565] on p "Paste style" at bounding box center [1092, 572] width 48 height 14
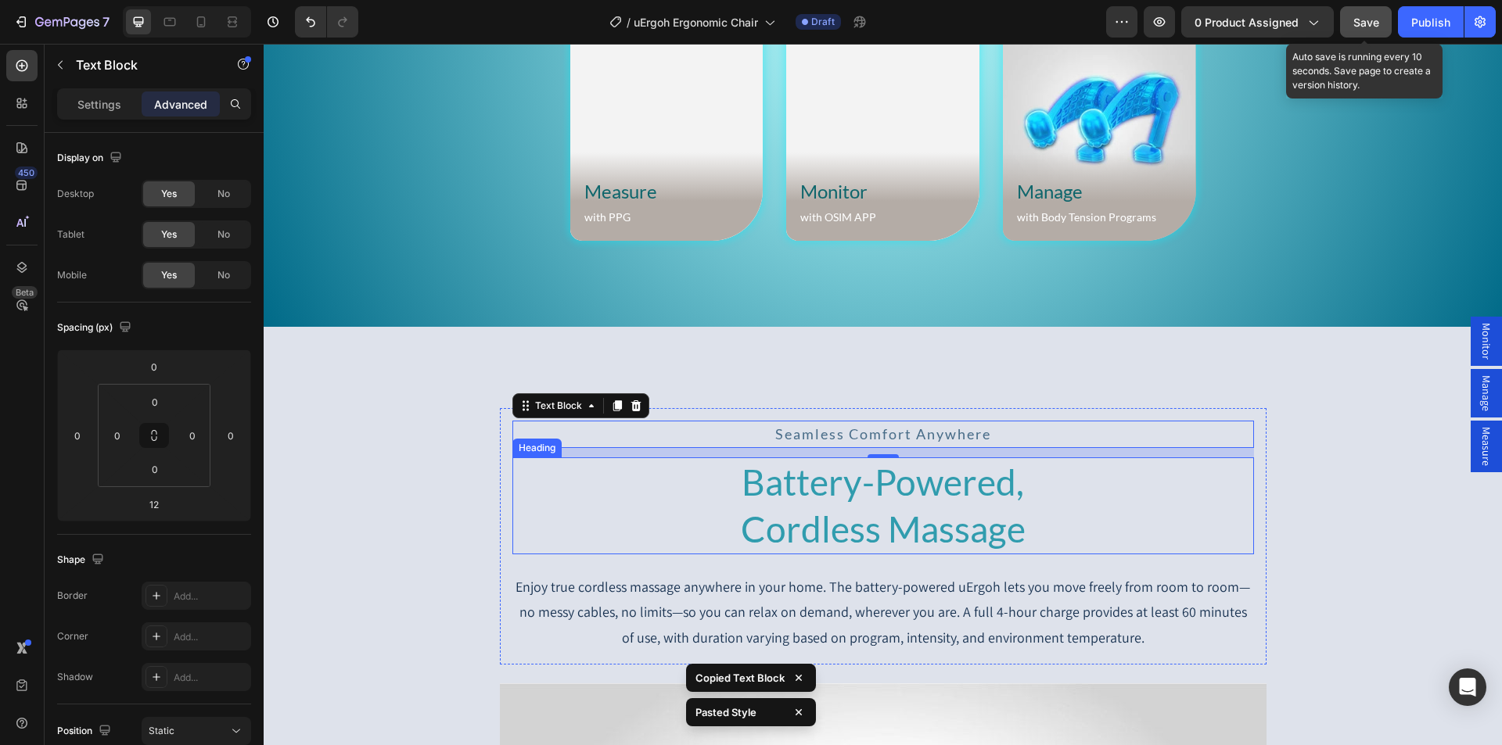
scroll to position [5734, 0]
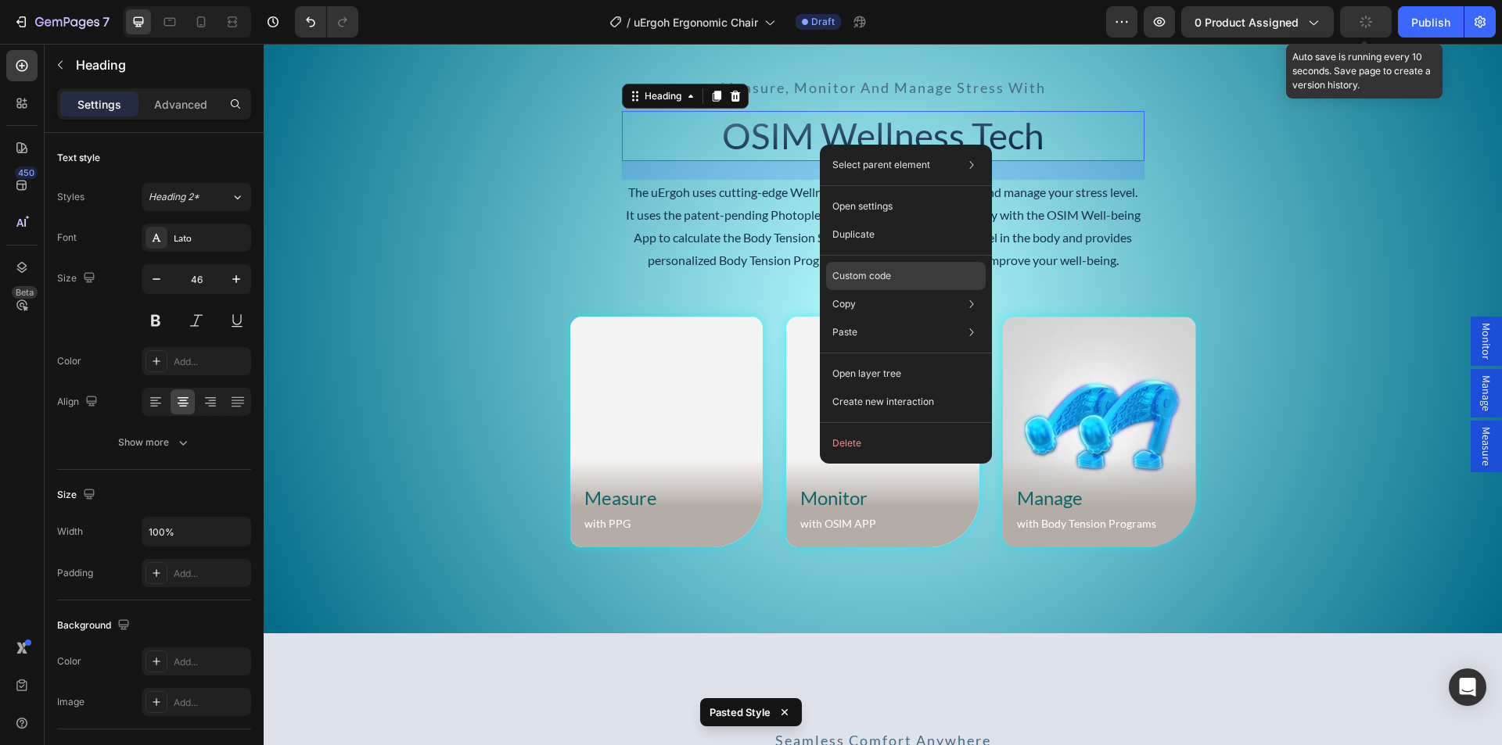
click at [873, 278] on p "Custom code" at bounding box center [861, 276] width 59 height 14
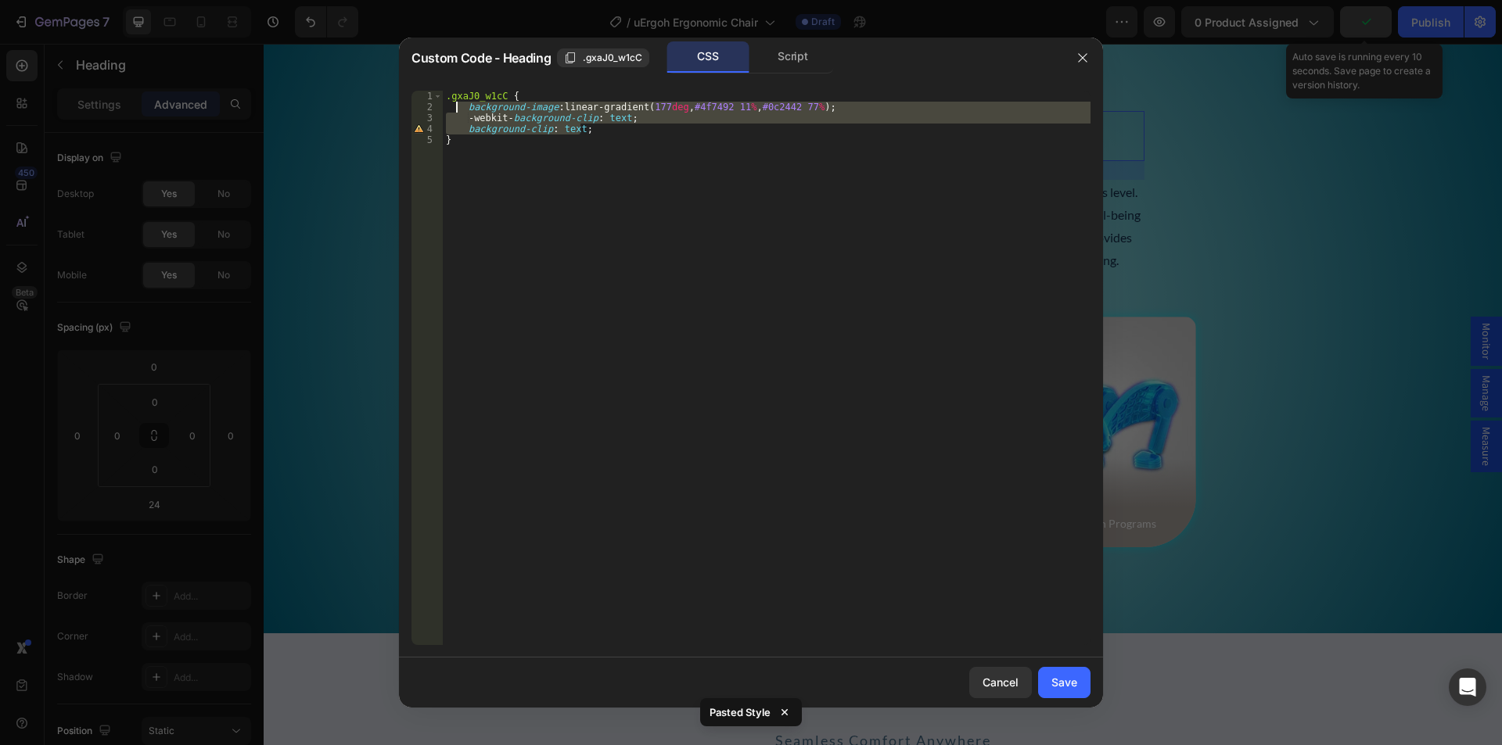
drag, startPoint x: 596, startPoint y: 130, endPoint x: 453, endPoint y: 107, distance: 144.9
click at [453, 107] on div ".gxaJ0_w1cC { background-image : linear-gradient( 177 deg , #4f7492 11 % , #0c2…" at bounding box center [767, 379] width 648 height 576
type textarea "background-image: linear-gradient(177deg, #4f7492 11%, #0c2442 77%); -webkit-ba…"
click at [1000, 684] on div "Cancel" at bounding box center [1000, 682] width 36 height 16
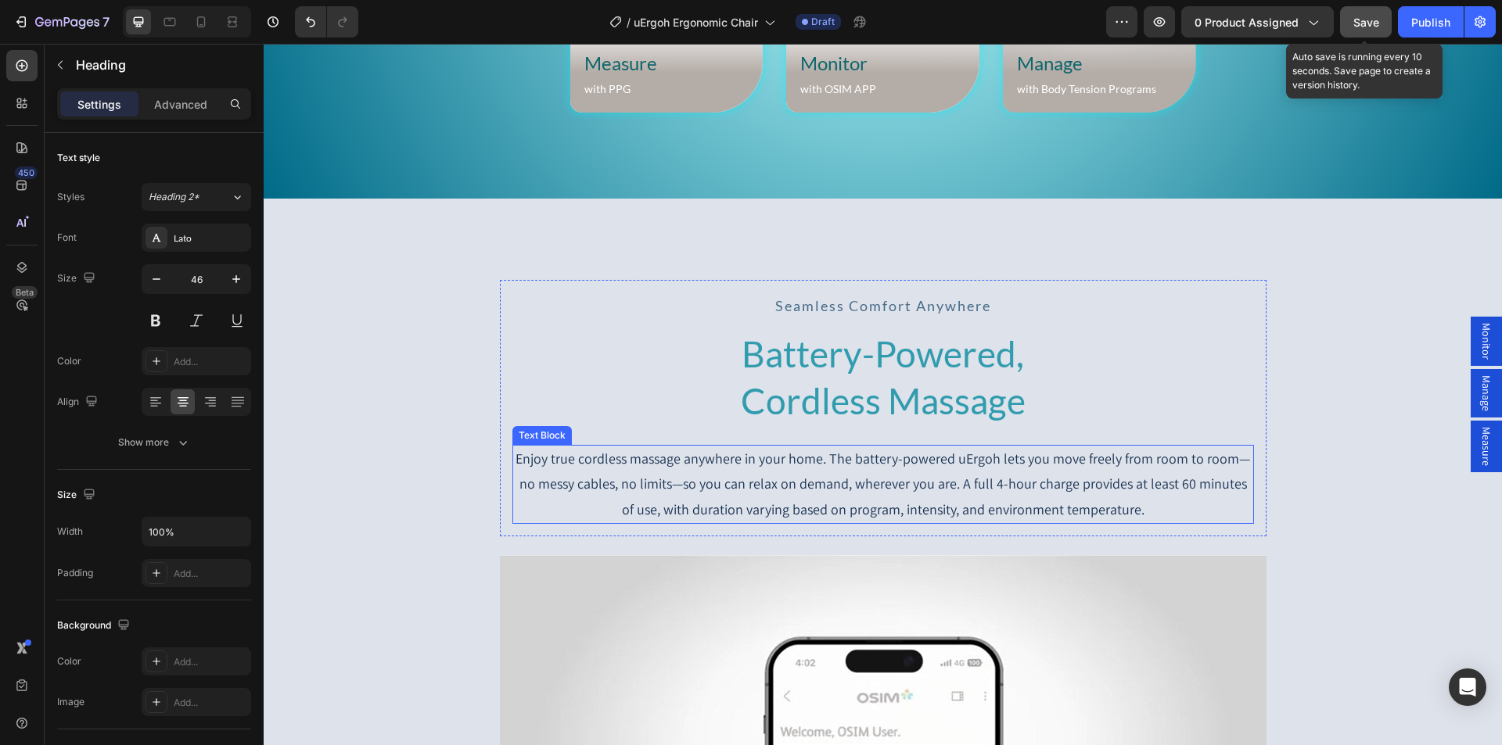
scroll to position [6203, 0]
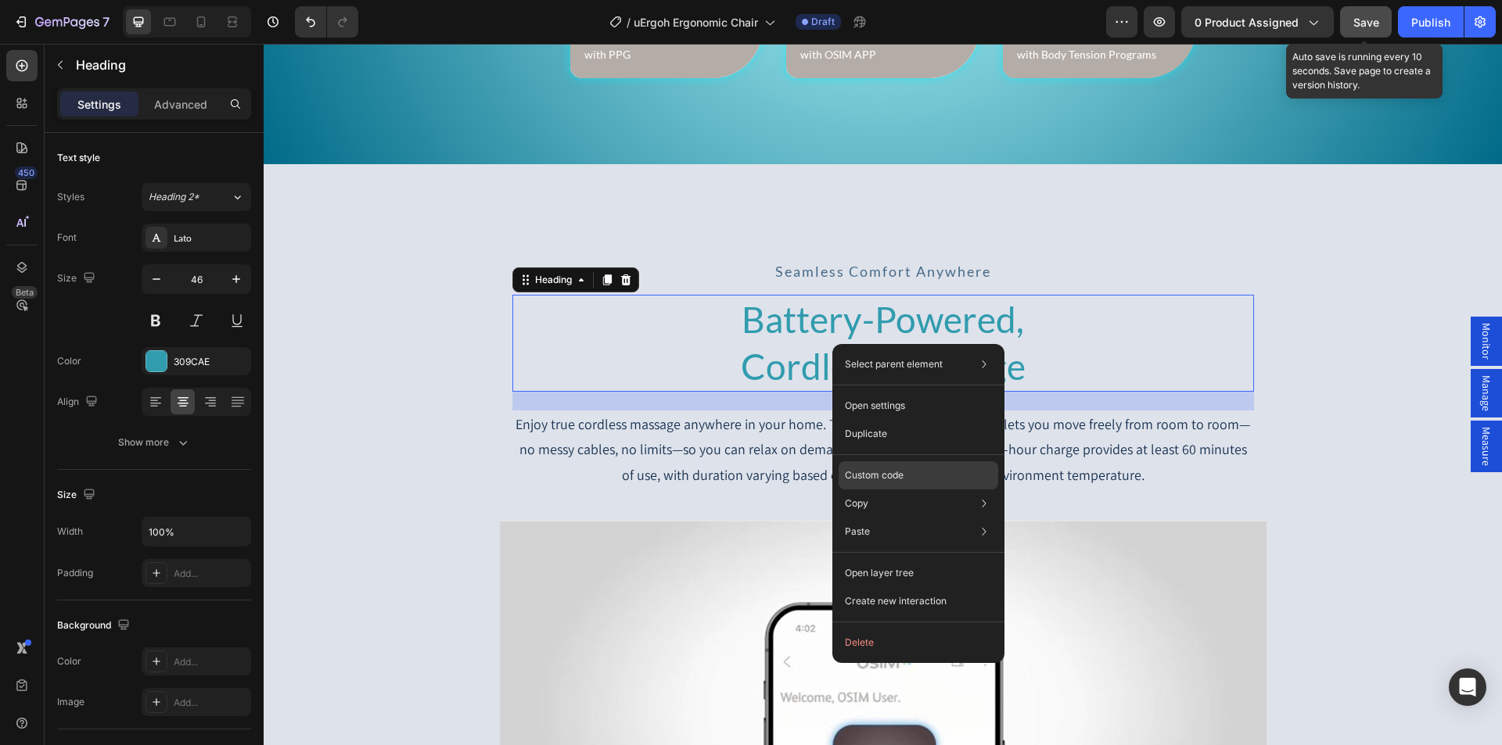
click at [887, 478] on p "Custom code" at bounding box center [874, 475] width 59 height 14
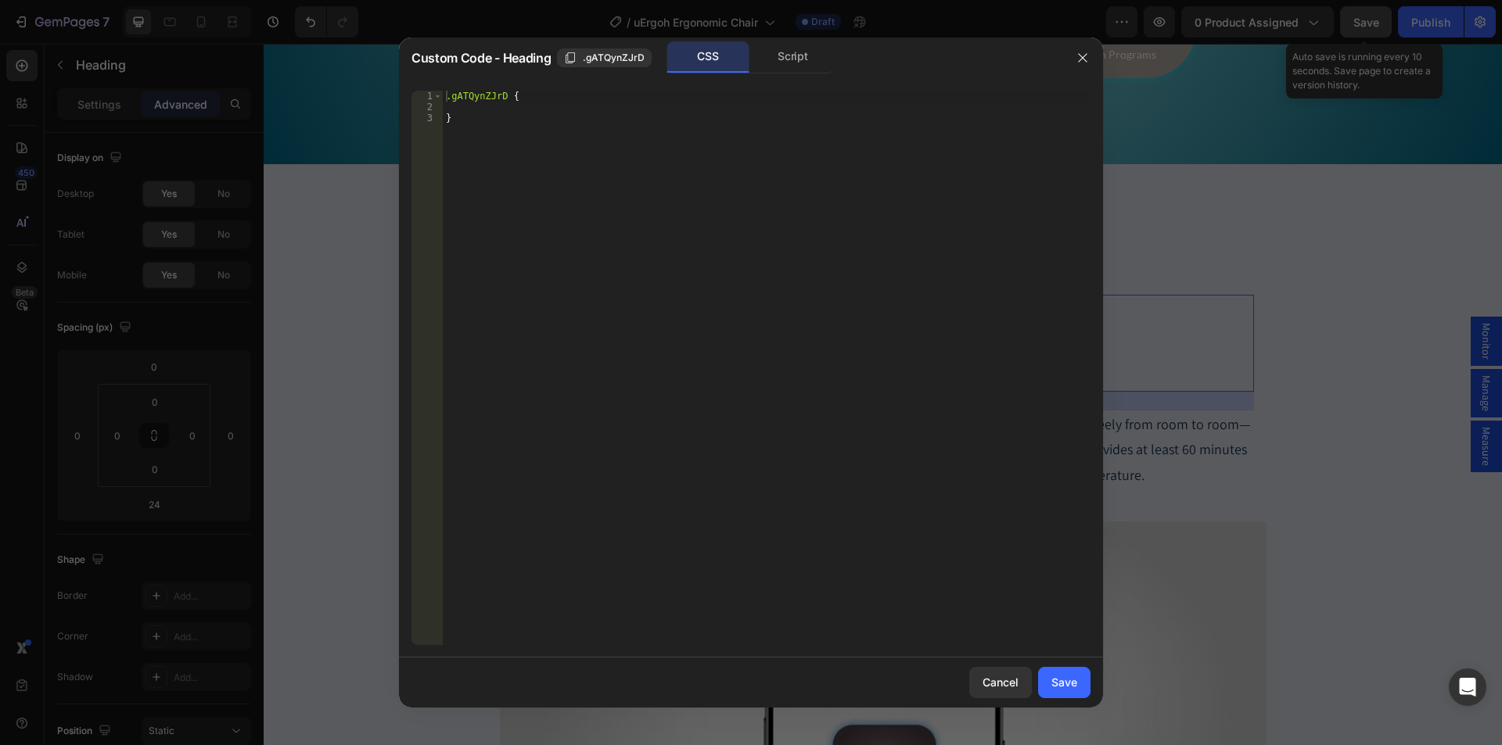
click at [477, 109] on div ".gATQynZJrD { }" at bounding box center [767, 379] width 648 height 576
paste textarea "background-clip: text;"
type textarea "background-clip: text;"
click at [1060, 673] on button "Save" at bounding box center [1064, 682] width 52 height 31
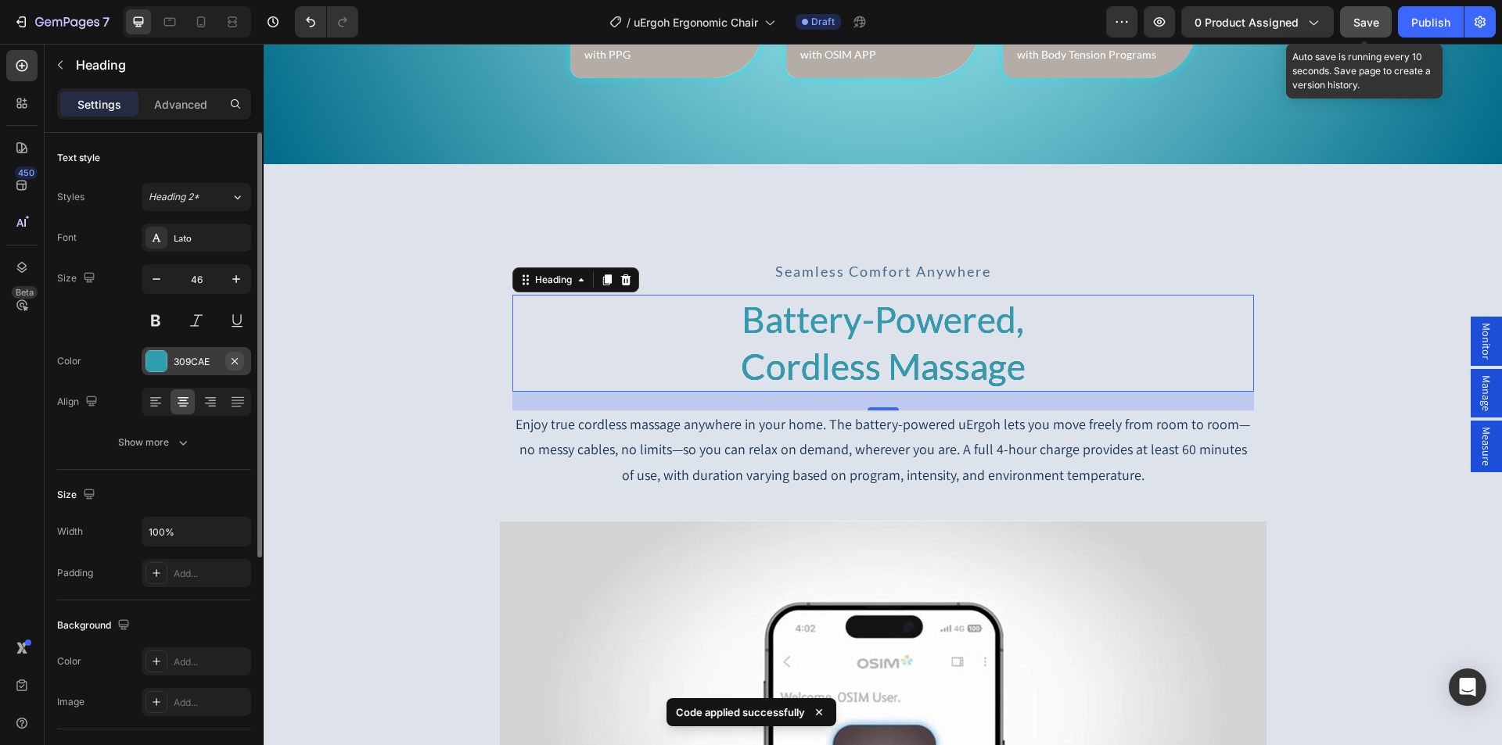
click at [231, 361] on icon "button" at bounding box center [234, 361] width 13 height 13
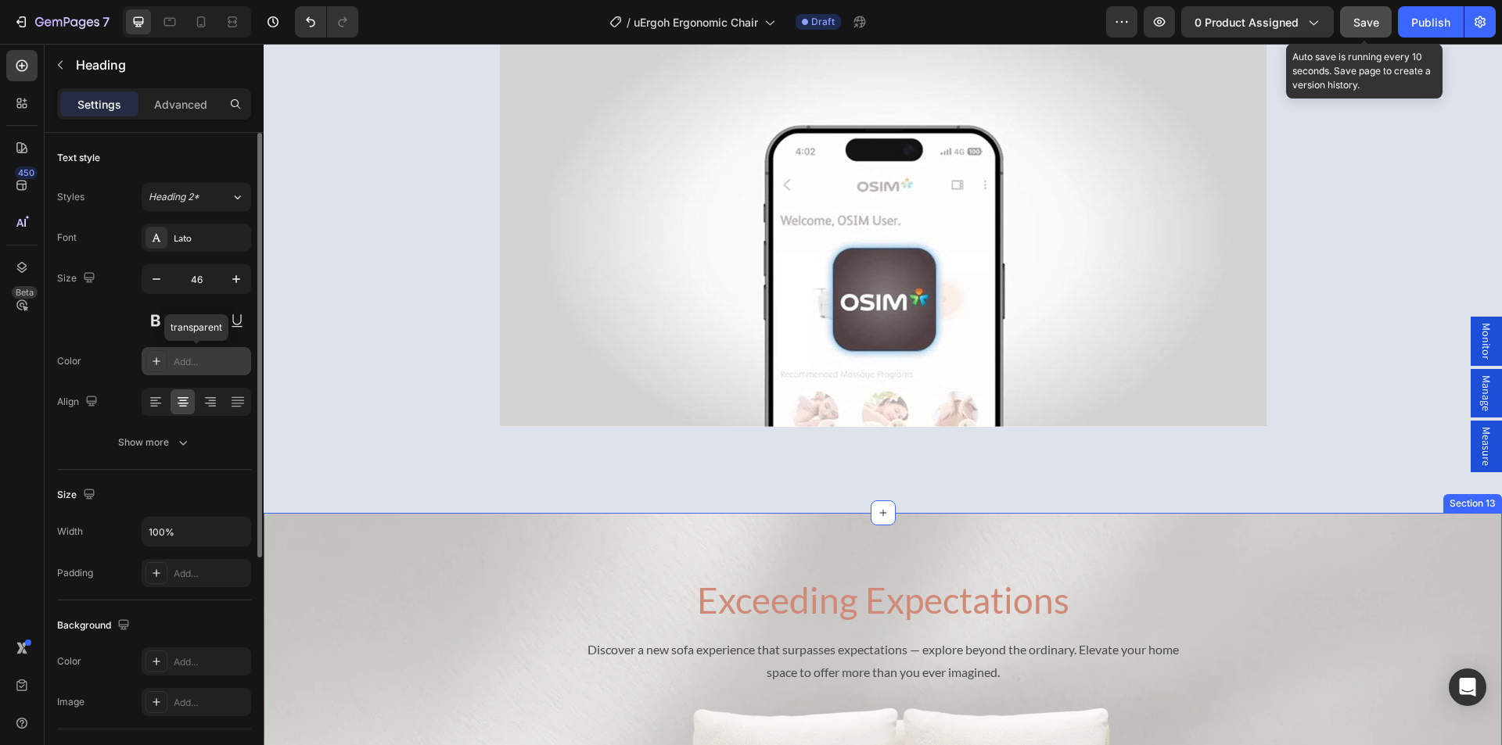
scroll to position [6750, 0]
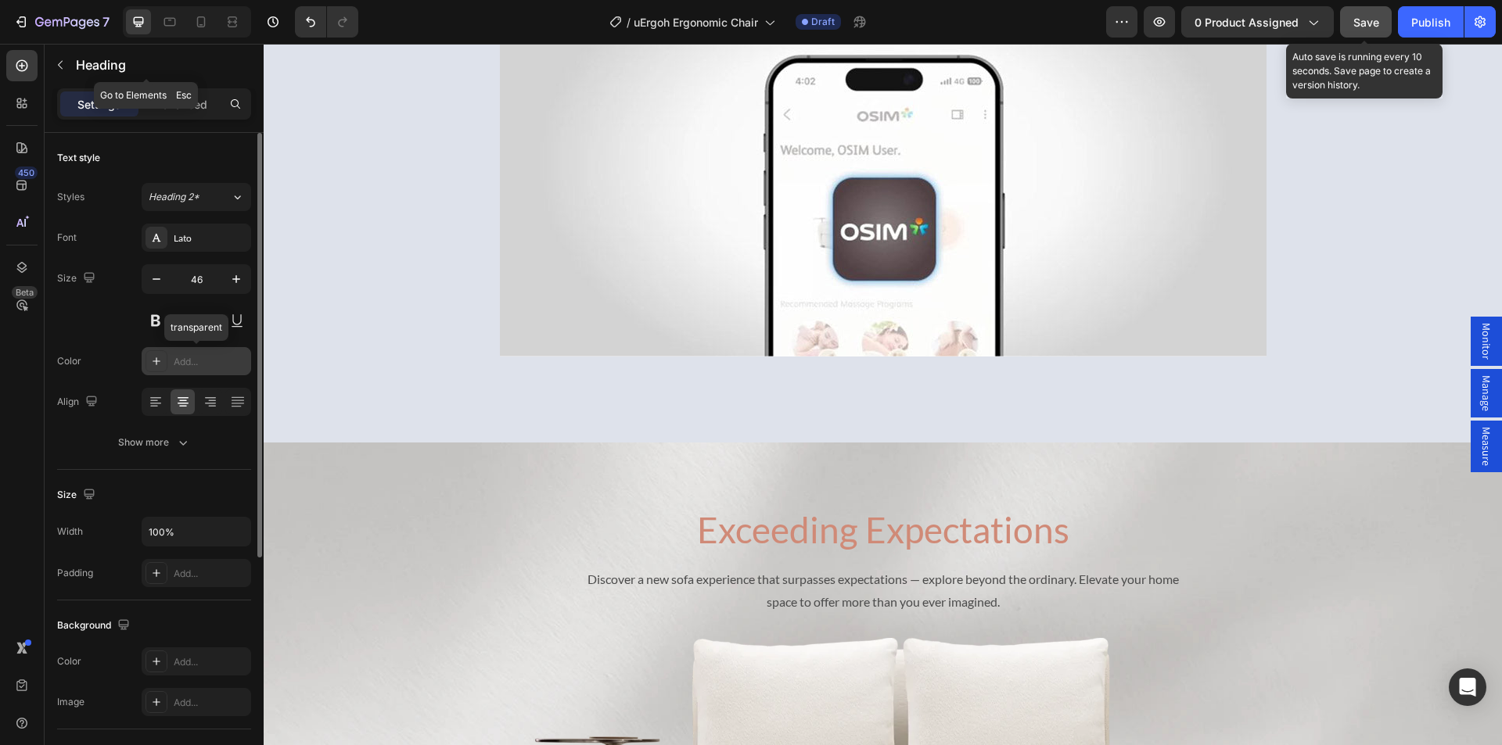
click at [68, 63] on button "button" at bounding box center [60, 64] width 25 height 25
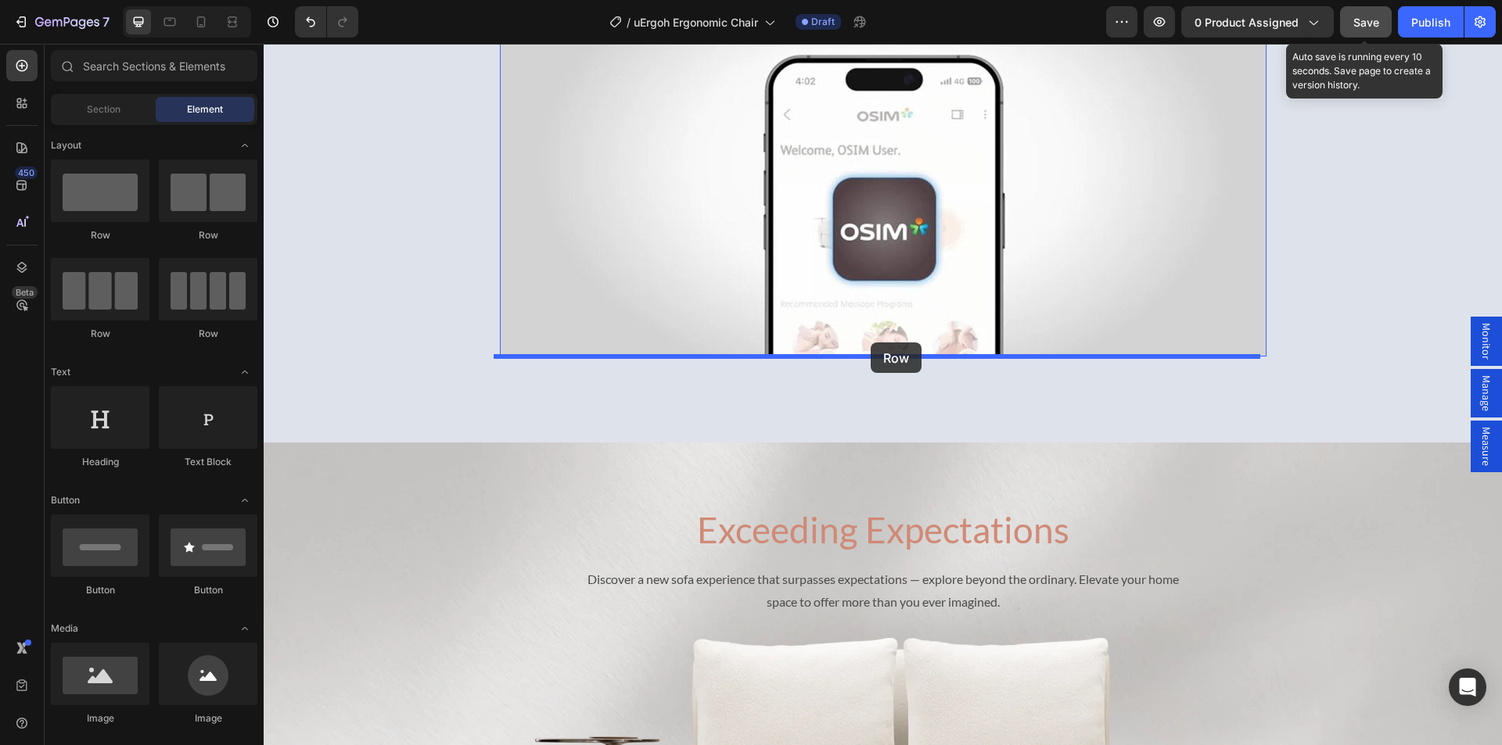
drag, startPoint x: 491, startPoint y: 239, endPoint x: 871, endPoint y: 343, distance: 393.9
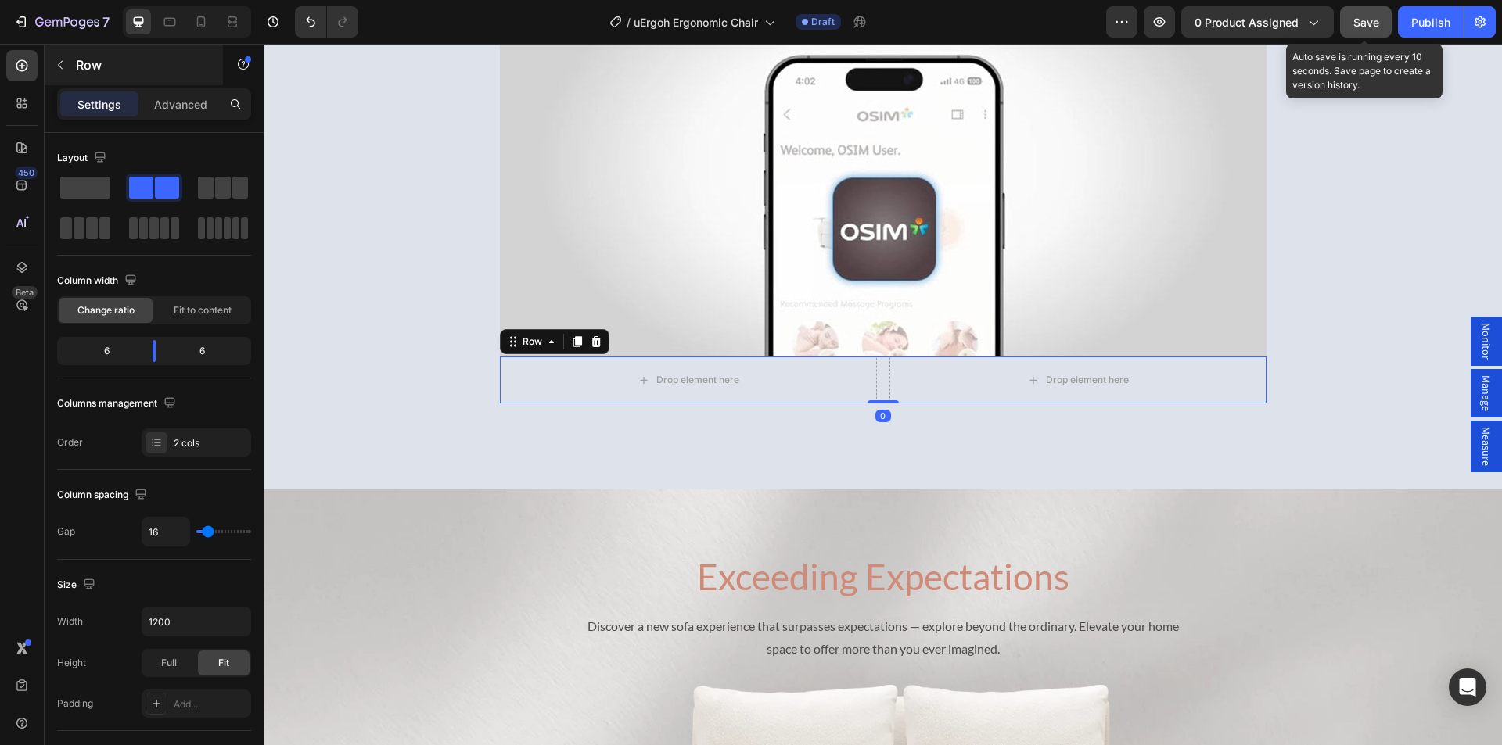
click at [56, 66] on icon "button" at bounding box center [60, 65] width 13 height 13
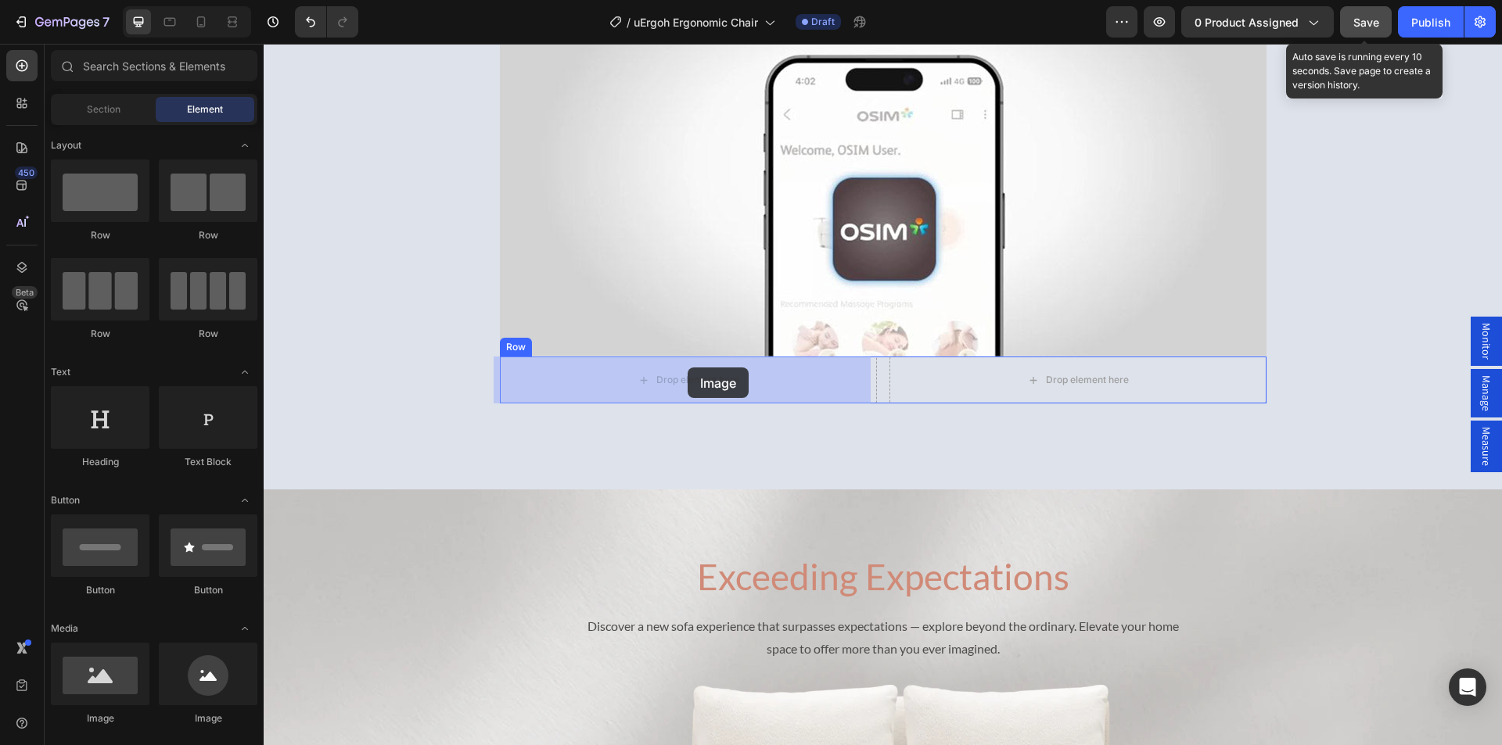
drag, startPoint x: 480, startPoint y: 673, endPoint x: 690, endPoint y: 363, distance: 374.0
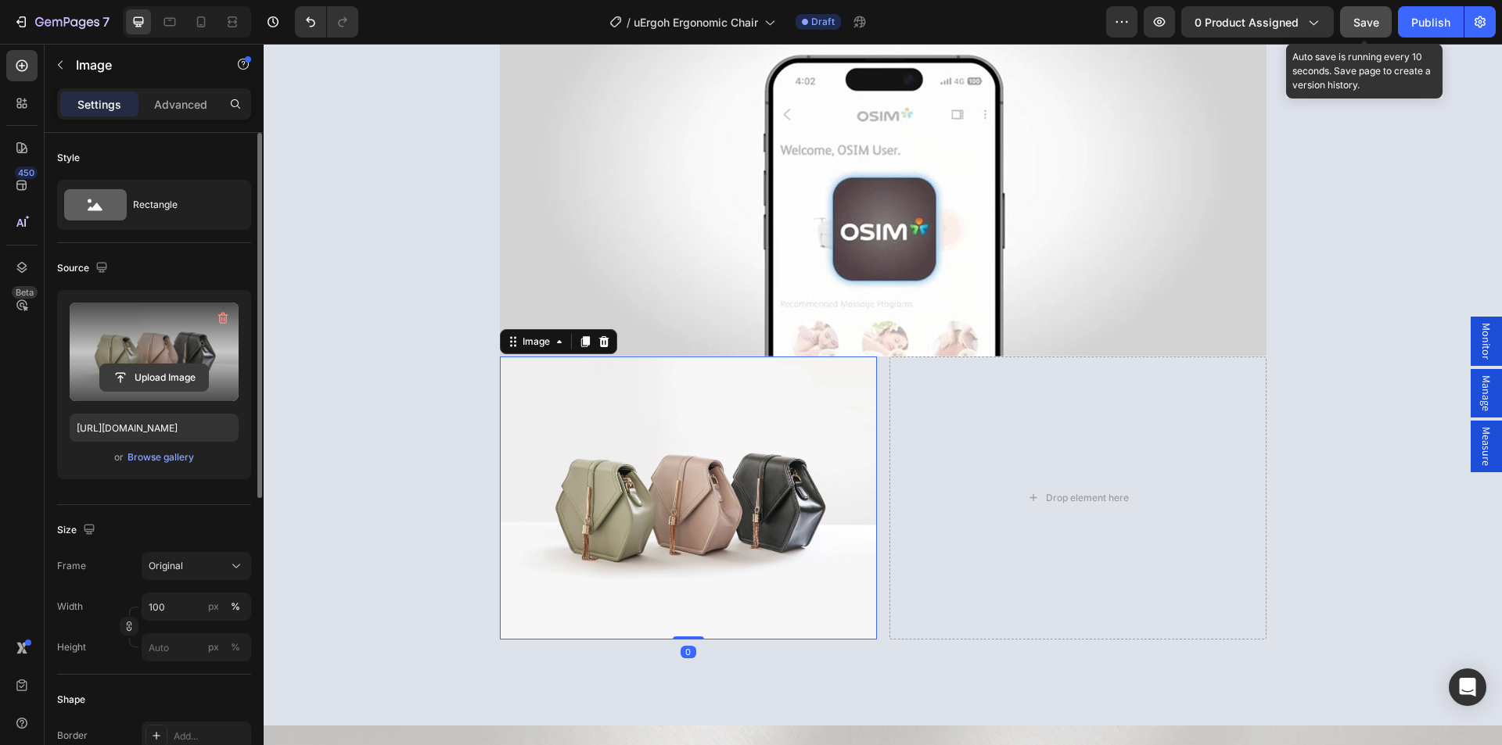
click at [142, 375] on input "file" at bounding box center [154, 377] width 108 height 27
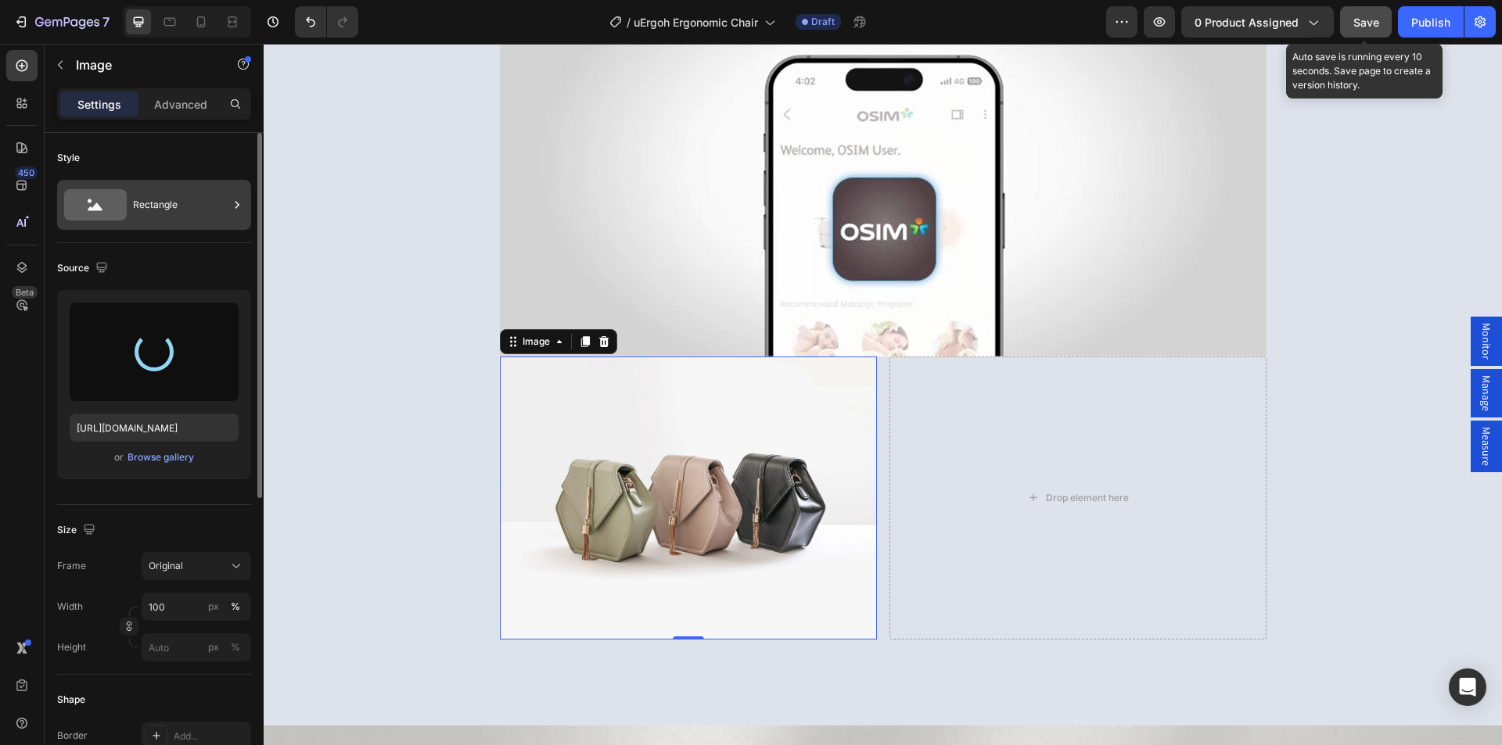
type input "https://cdn.shopify.com/s/files/1/0361/5362/2663/files/gempages_490524180744242…"
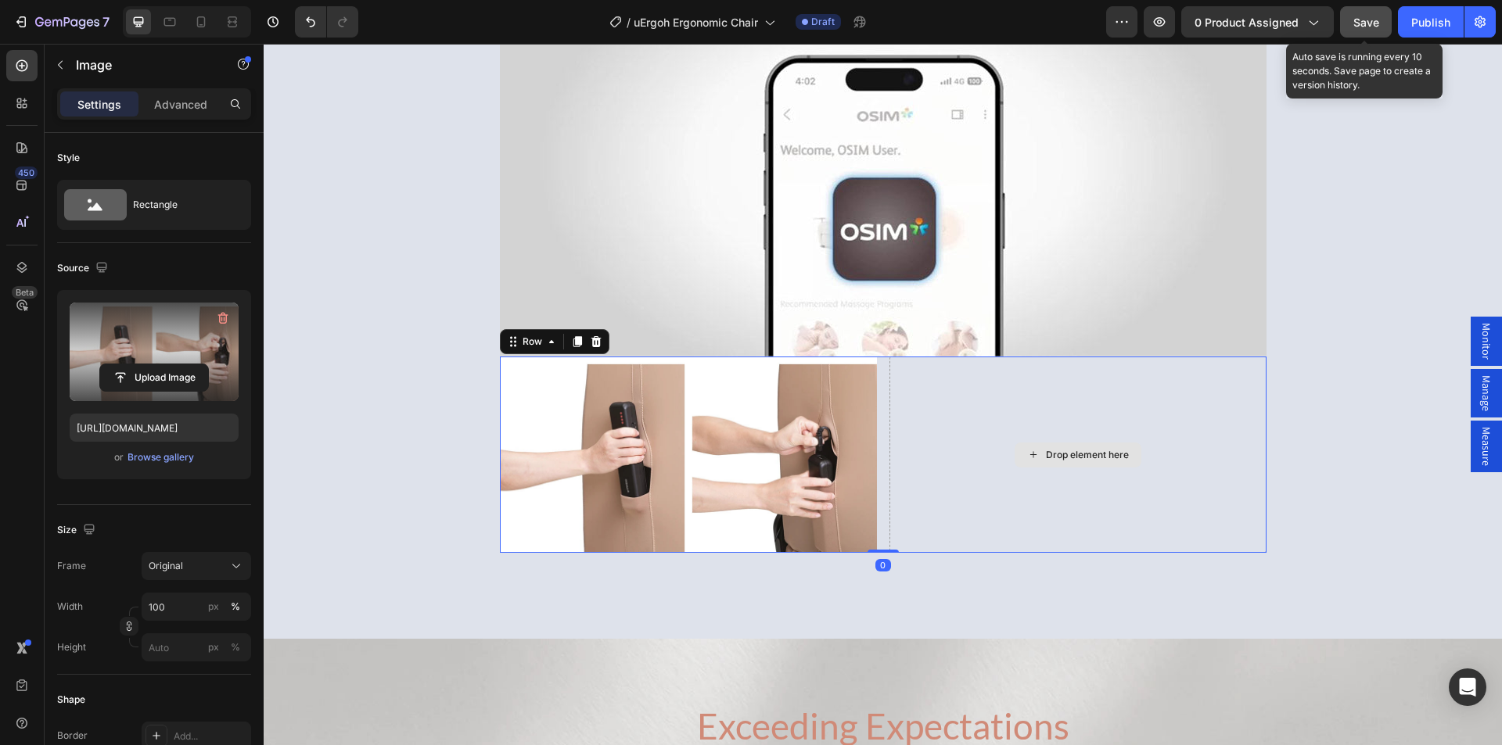
click at [923, 389] on div "Drop element here" at bounding box center [1077, 455] width 377 height 196
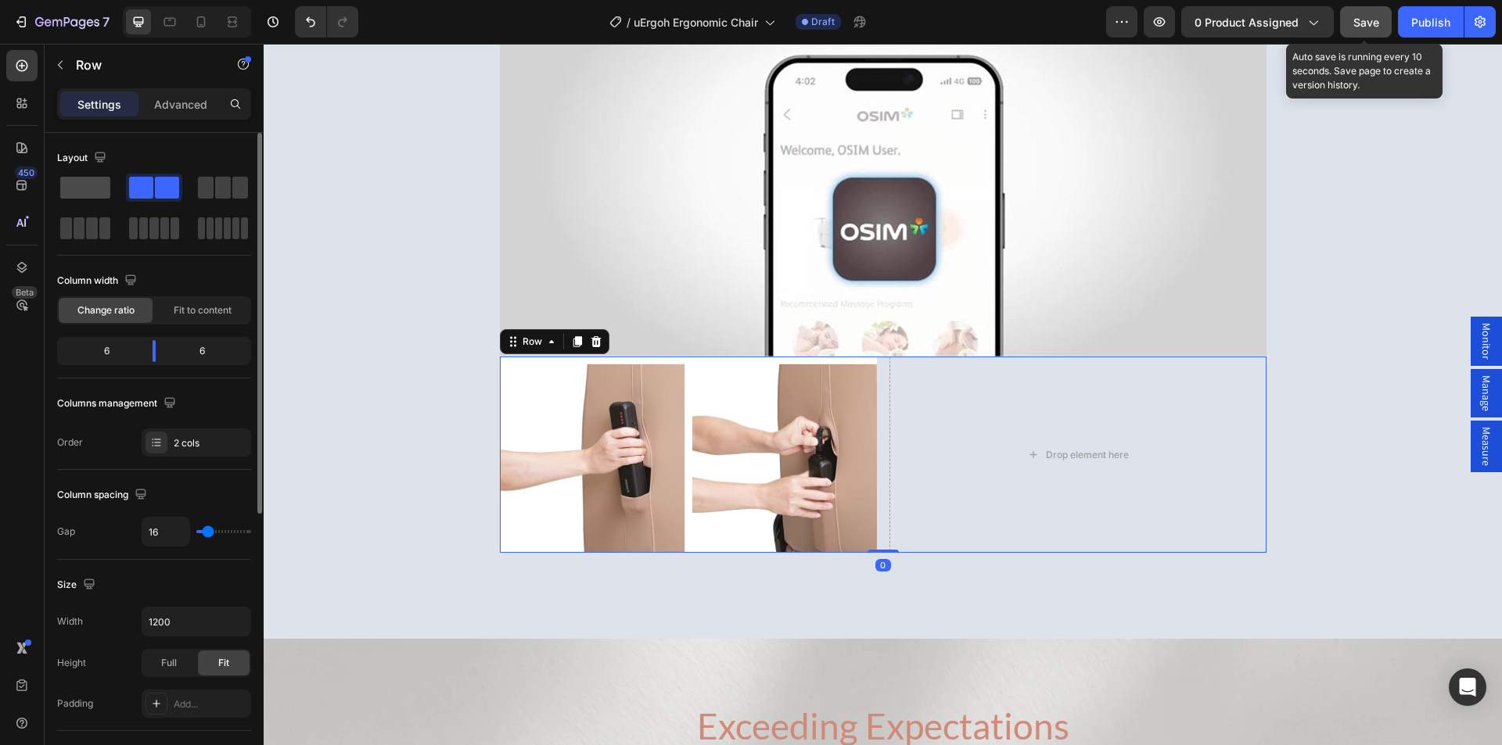
drag, startPoint x: 90, startPoint y: 186, endPoint x: 20, endPoint y: 171, distance: 71.2
click at [90, 186] on span at bounding box center [85, 188] width 50 height 22
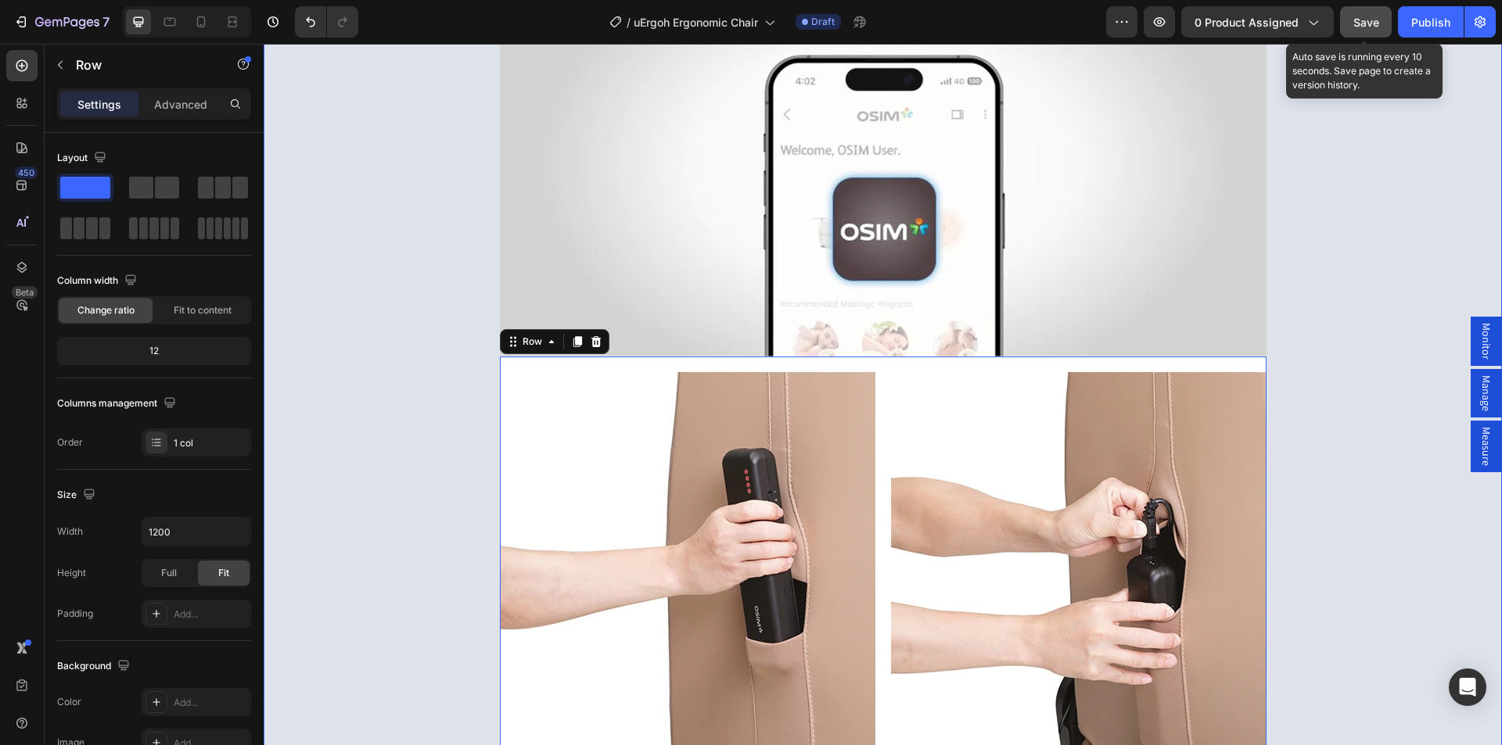
click at [342, 278] on div "Measure Heading with PPG Text Block Row Hero Banner Monitor Heading with OSIM A…" at bounding box center [883, 229] width 1238 height 1100
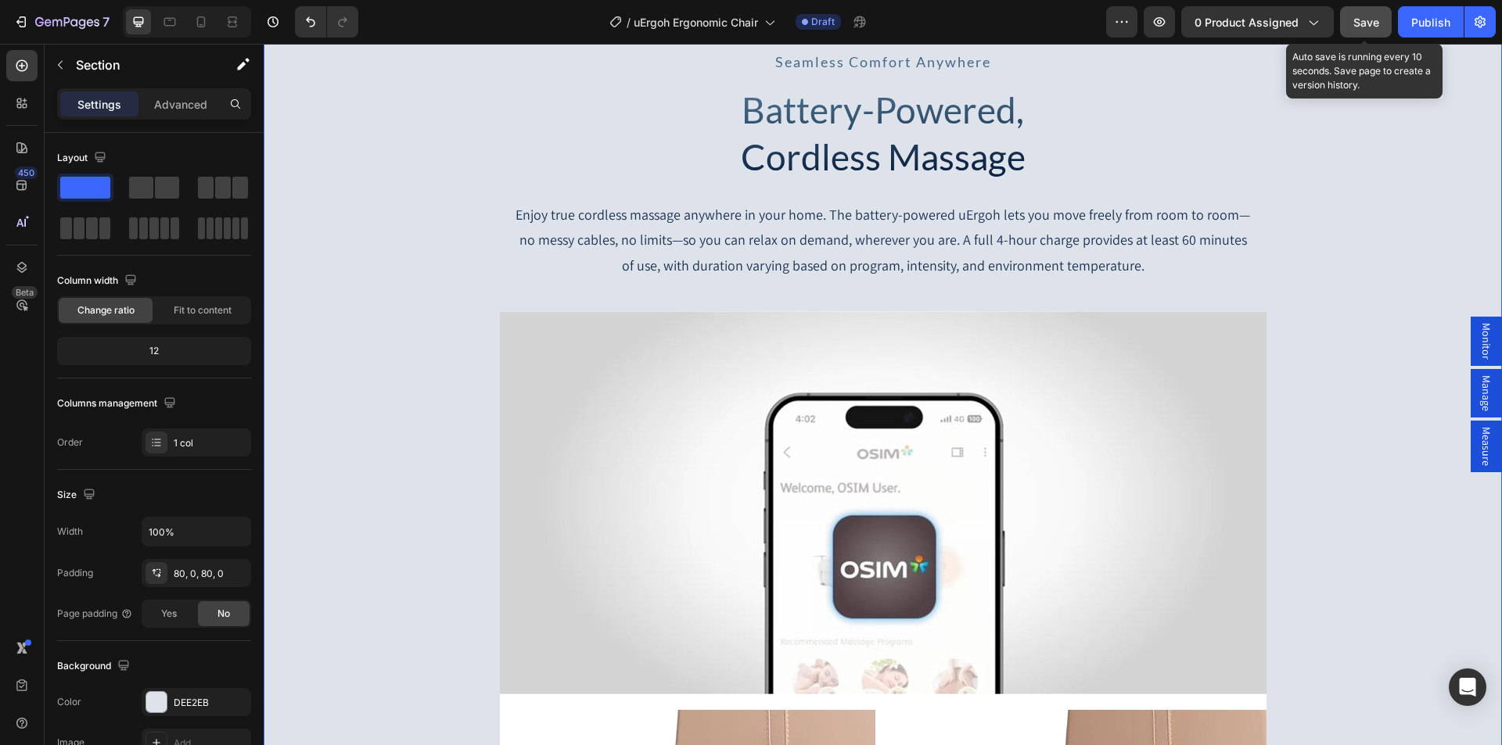
scroll to position [6203, 0]
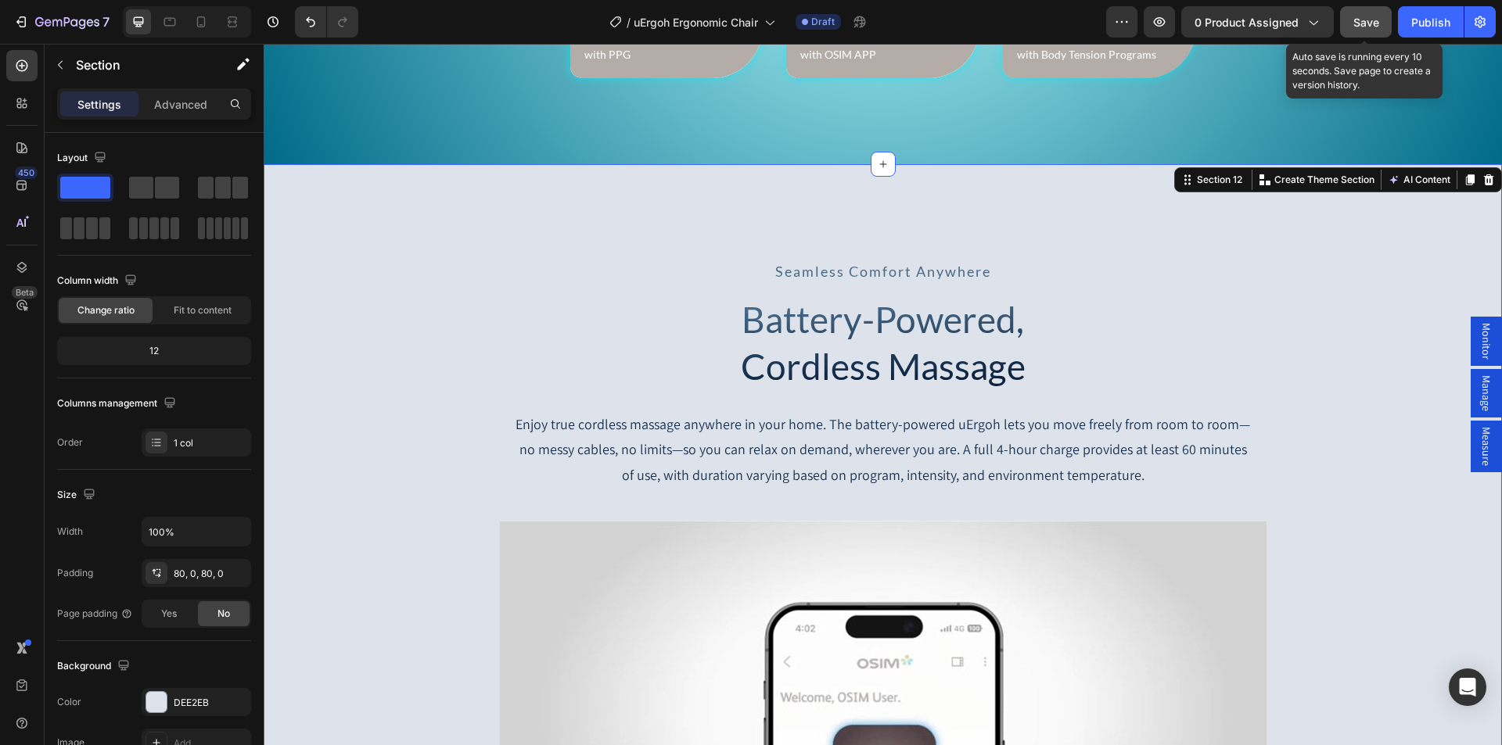
click at [237, 702] on icon "button" at bounding box center [234, 702] width 13 height 13
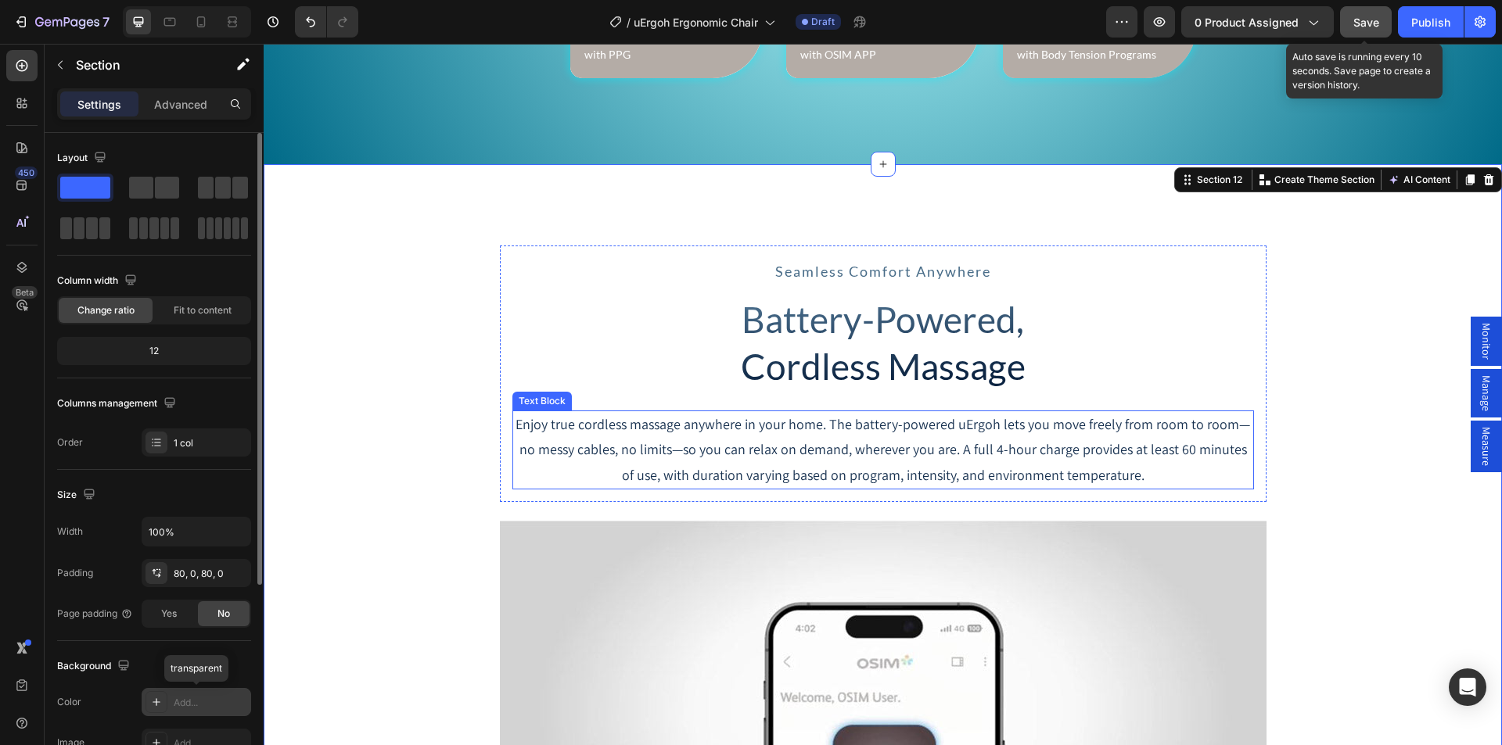
scroll to position [6437, 0]
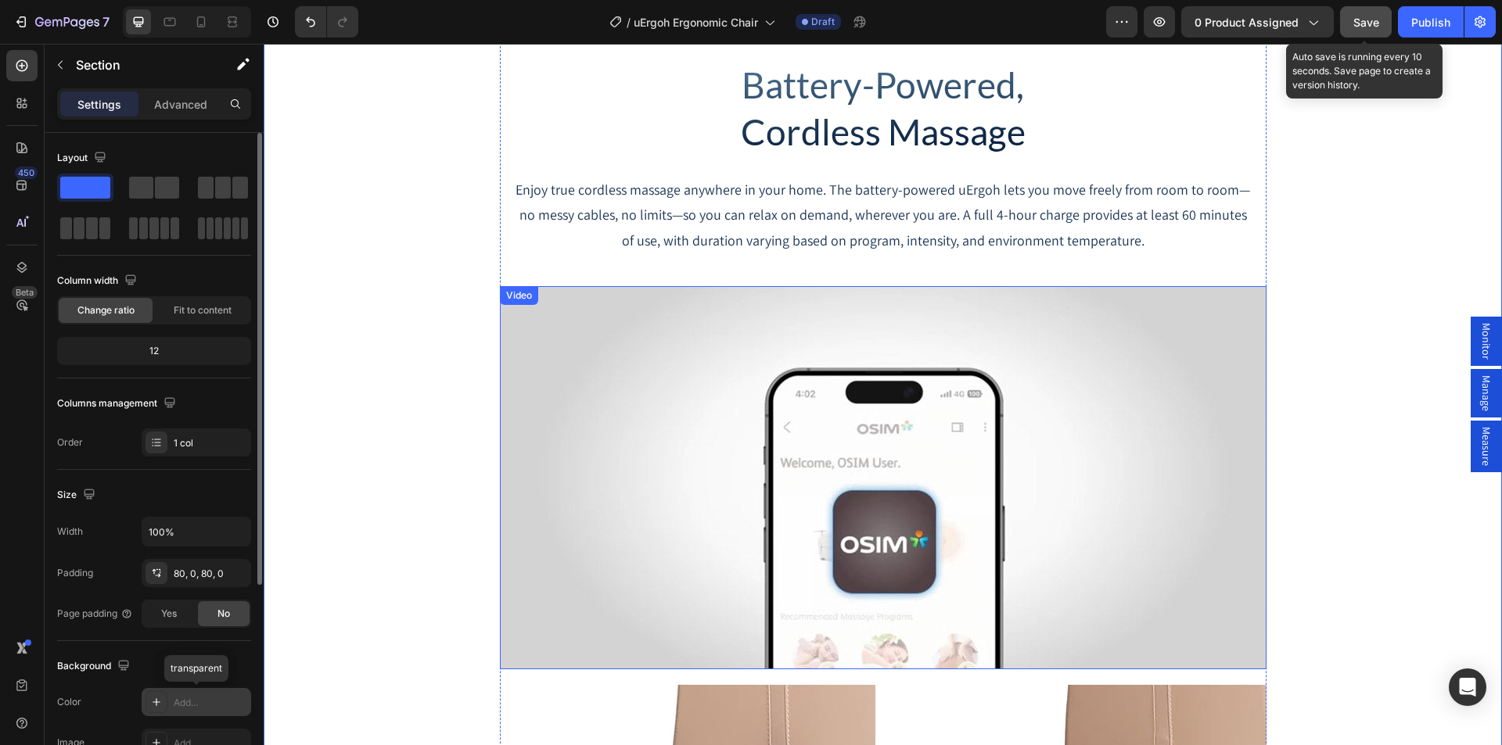
click at [834, 413] on video at bounding box center [883, 477] width 766 height 383
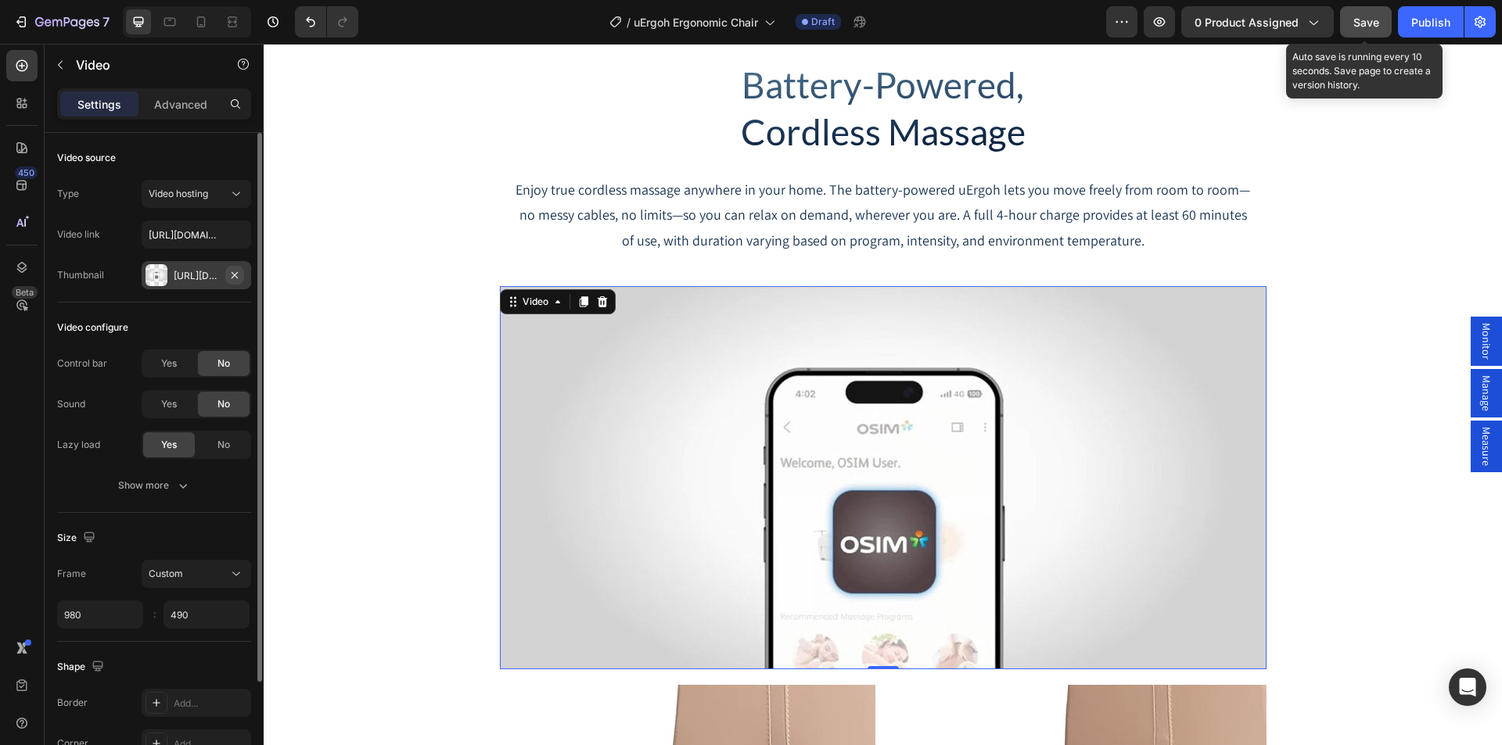
click at [234, 273] on icon "button" at bounding box center [234, 275] width 13 height 13
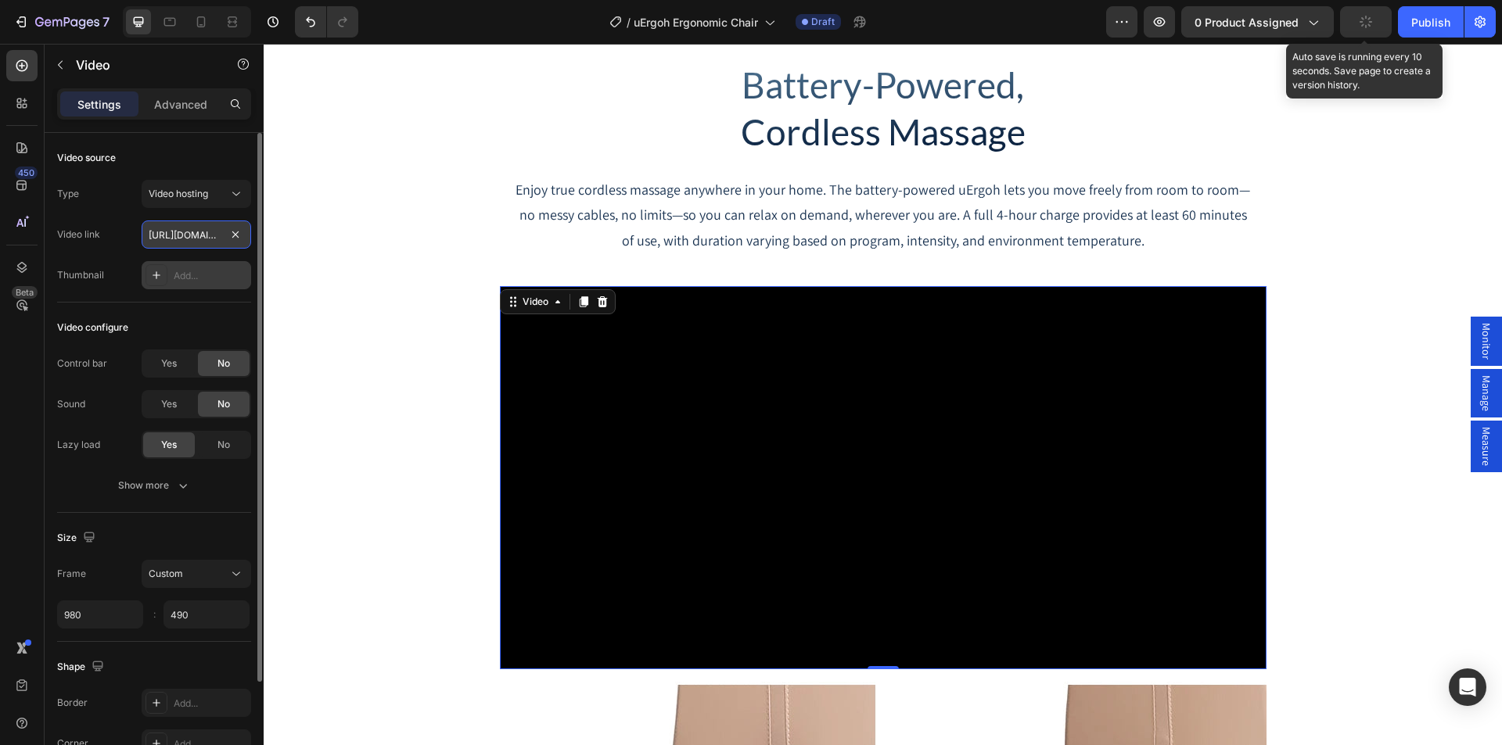
click at [190, 238] on input "https://cdn.shopify.com/videos/c/o/v/50131ba67afe4c5c968c06f7ce8138ef.webm" at bounding box center [196, 235] width 109 height 28
paste input "dec319c2219340199159c1a9eb61dd99"
type input "https://cdn.shopify.com/videos/c/o/v/dec319c2219340199159c1a9eb61dd99.webm"
click at [120, 254] on div "Type Video hosting Video link https://cdn.shopify.com/videos/c/o/v/dec319c22193…" at bounding box center [154, 234] width 194 height 109
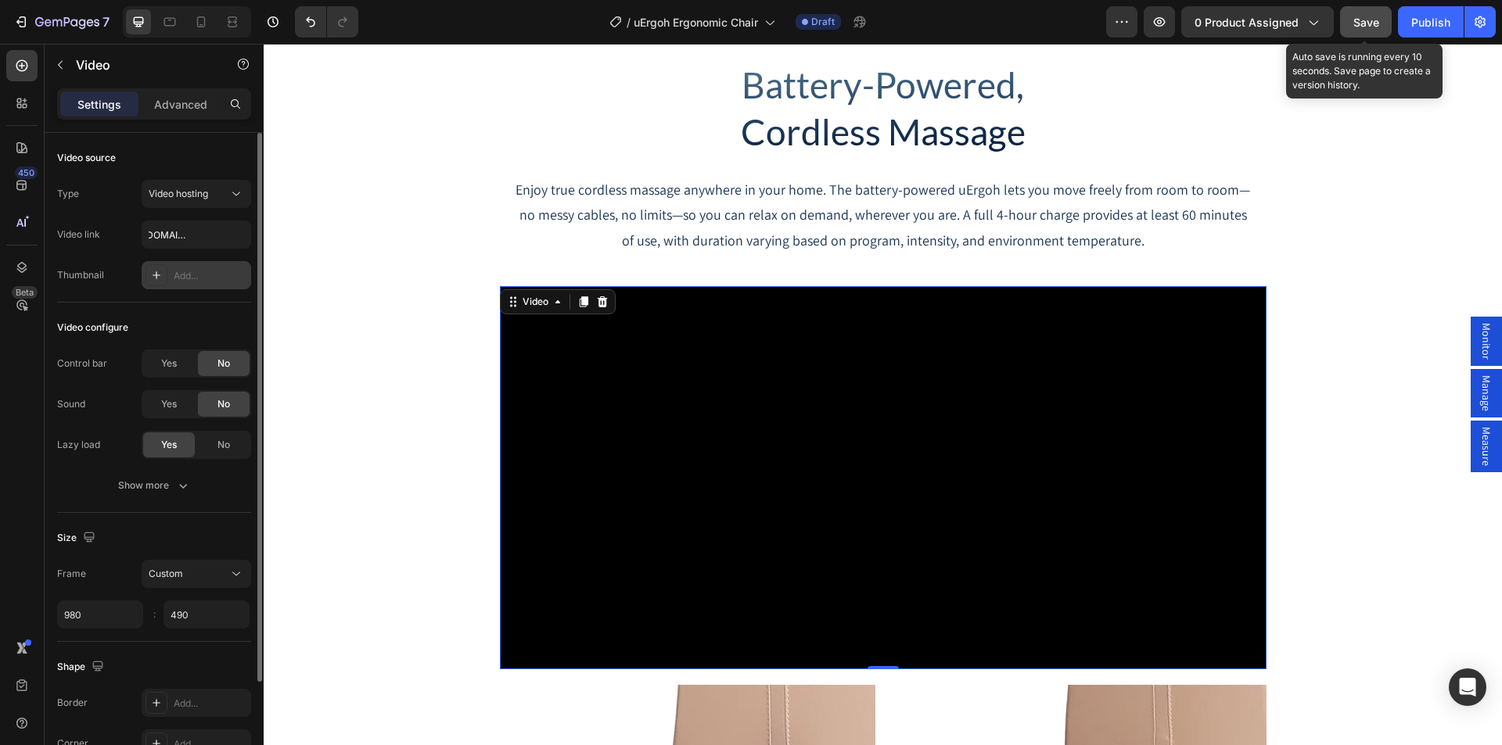
scroll to position [0, 0]
click at [1358, 21] on span "Save" at bounding box center [1366, 22] width 26 height 13
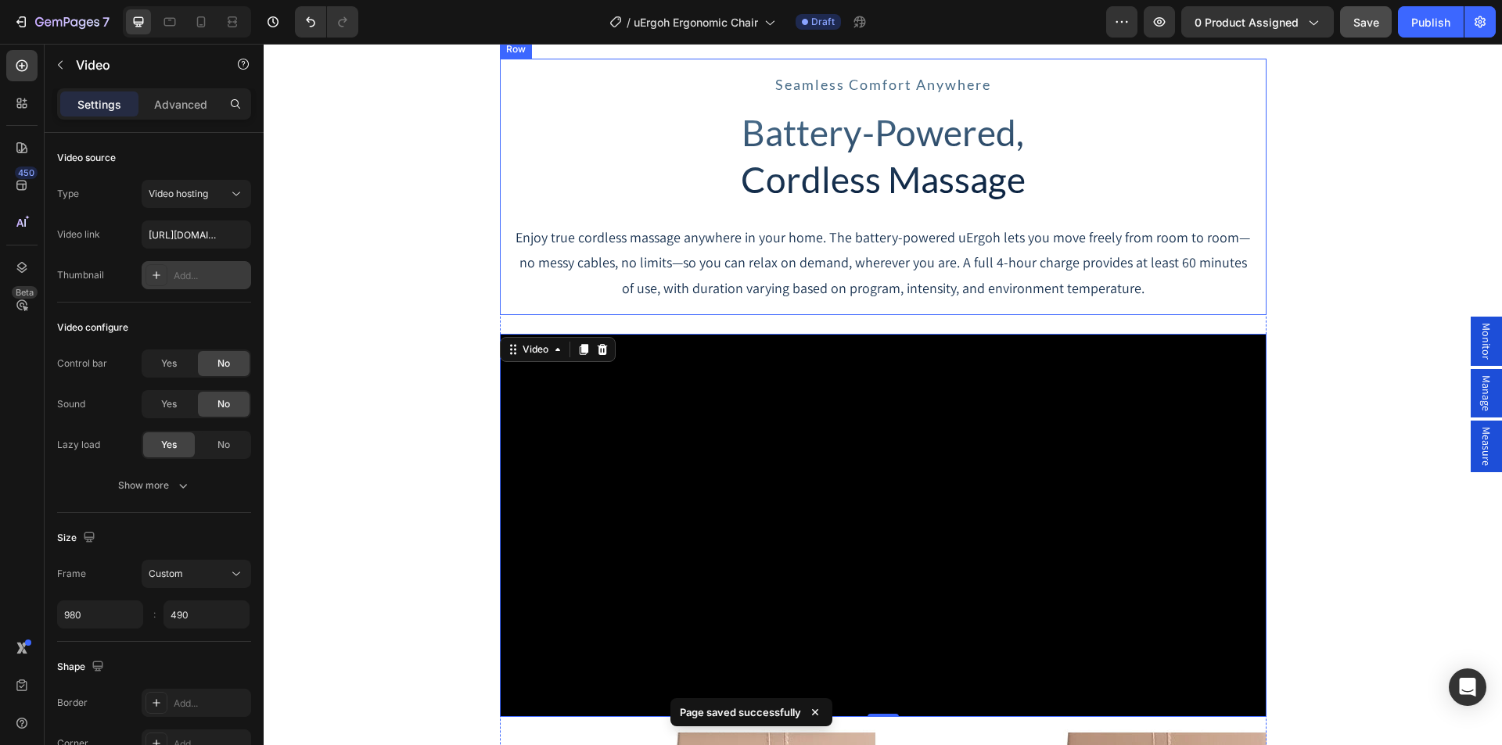
scroll to position [6281, 0]
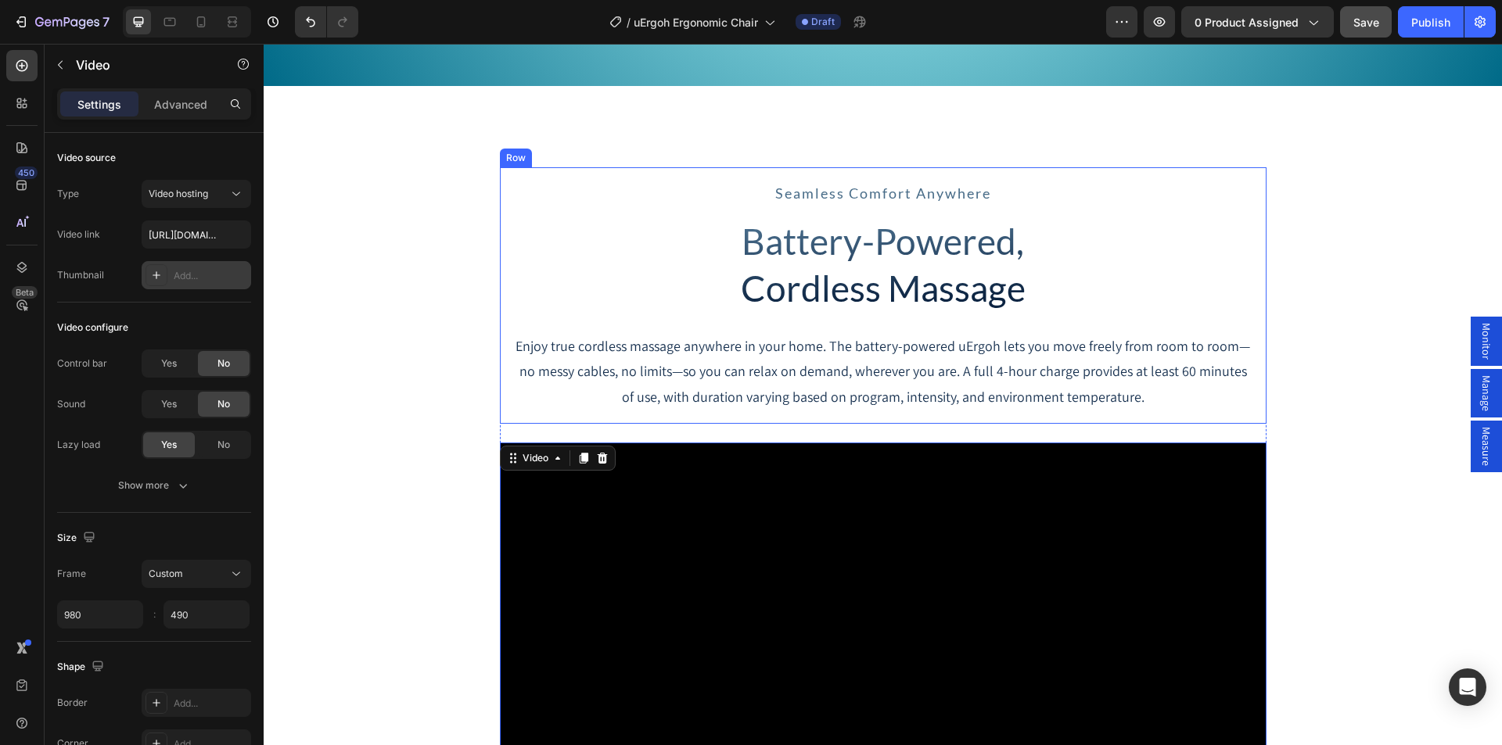
click at [500, 192] on div "seamless comfort anywhere Text Block Battery-Powered, Cordless Massage Heading …" at bounding box center [883, 295] width 766 height 257
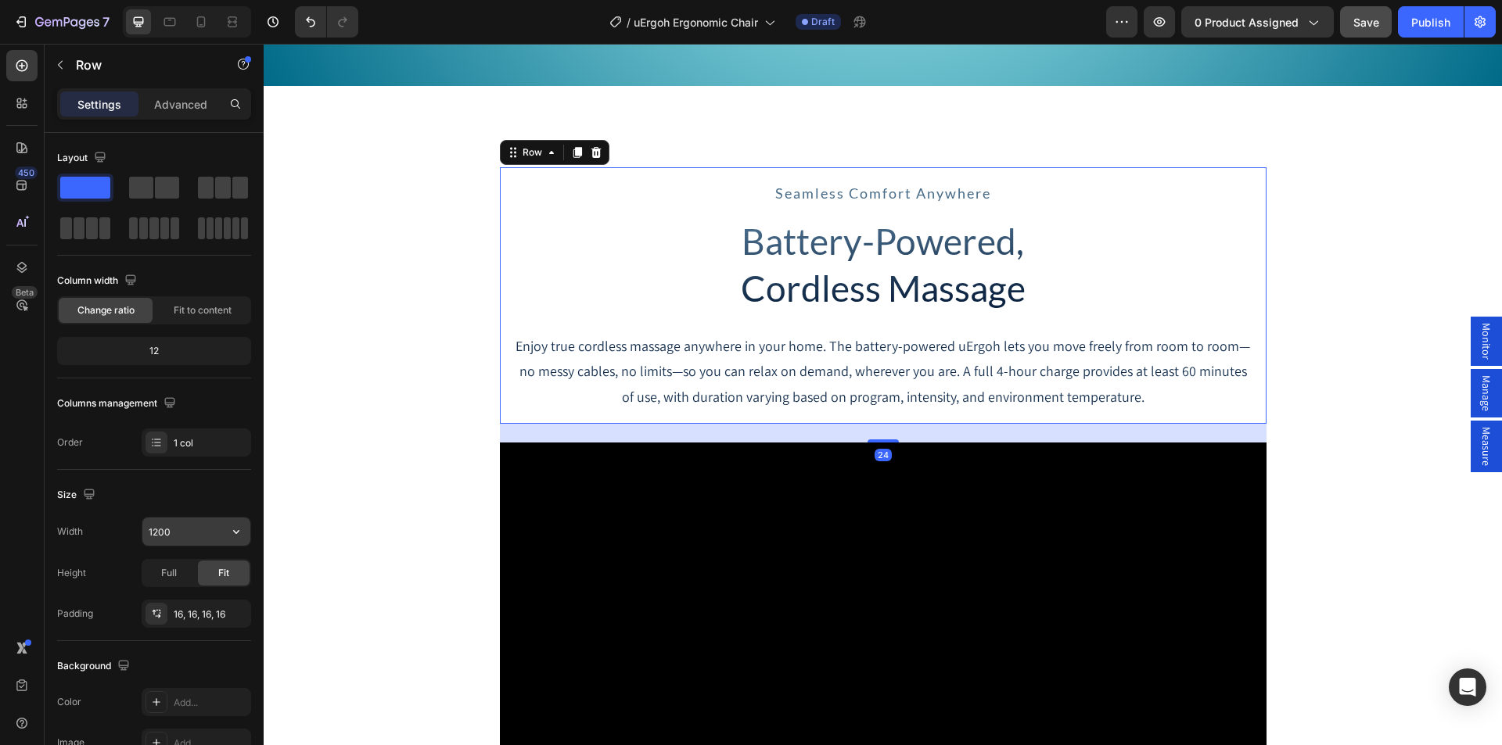
click at [153, 530] on input "1200" at bounding box center [196, 532] width 108 height 28
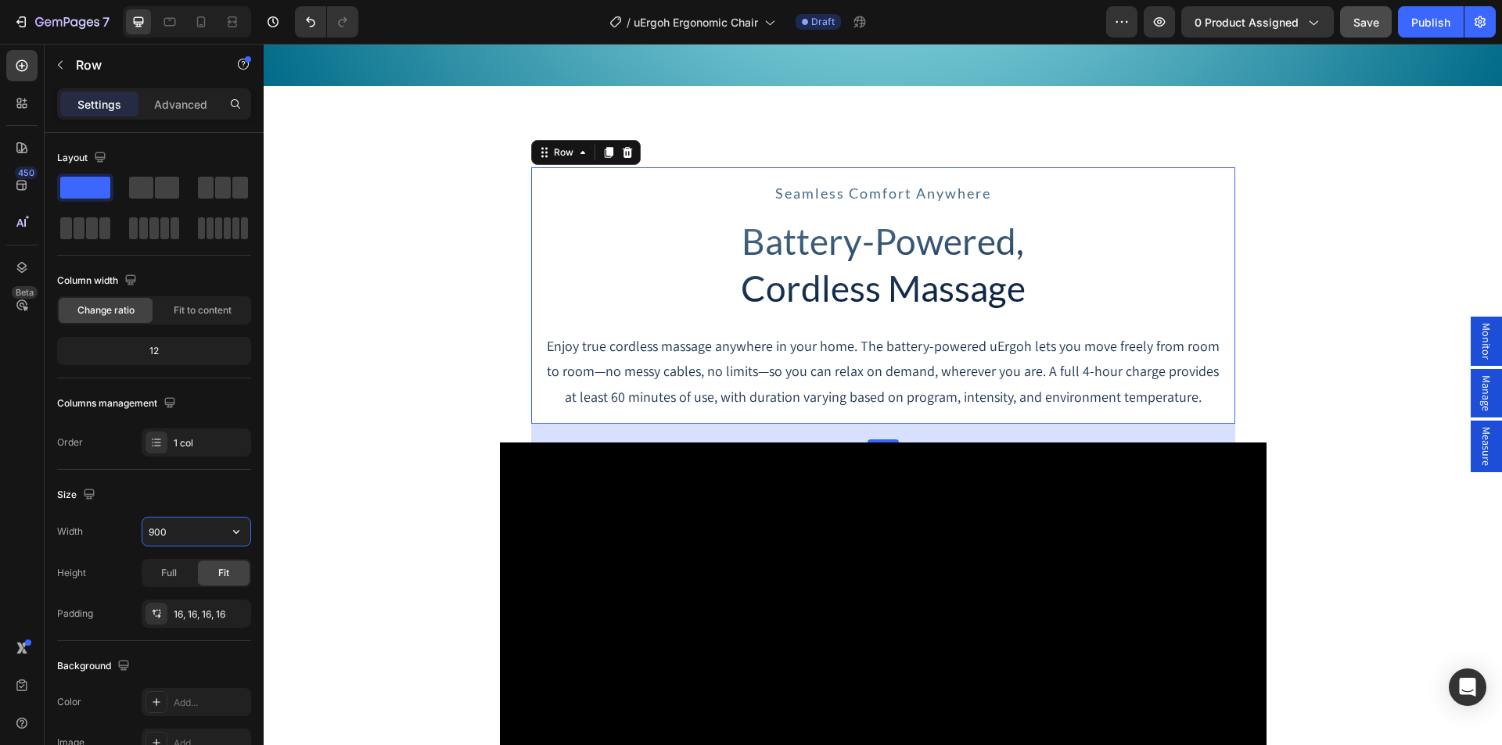
click at [153, 530] on input "900" at bounding box center [196, 532] width 108 height 28
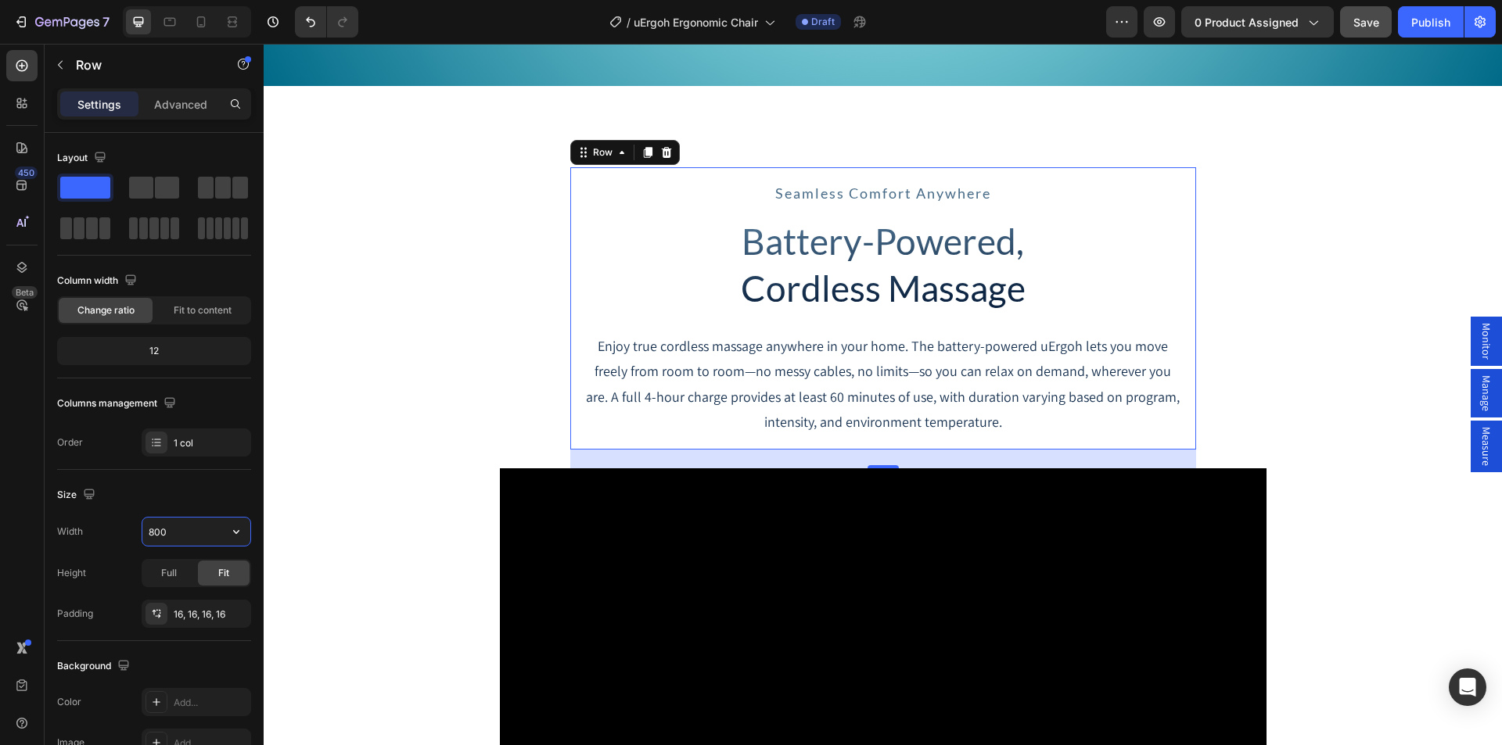
click at [155, 533] on input "800" at bounding box center [196, 532] width 108 height 28
type input "850"
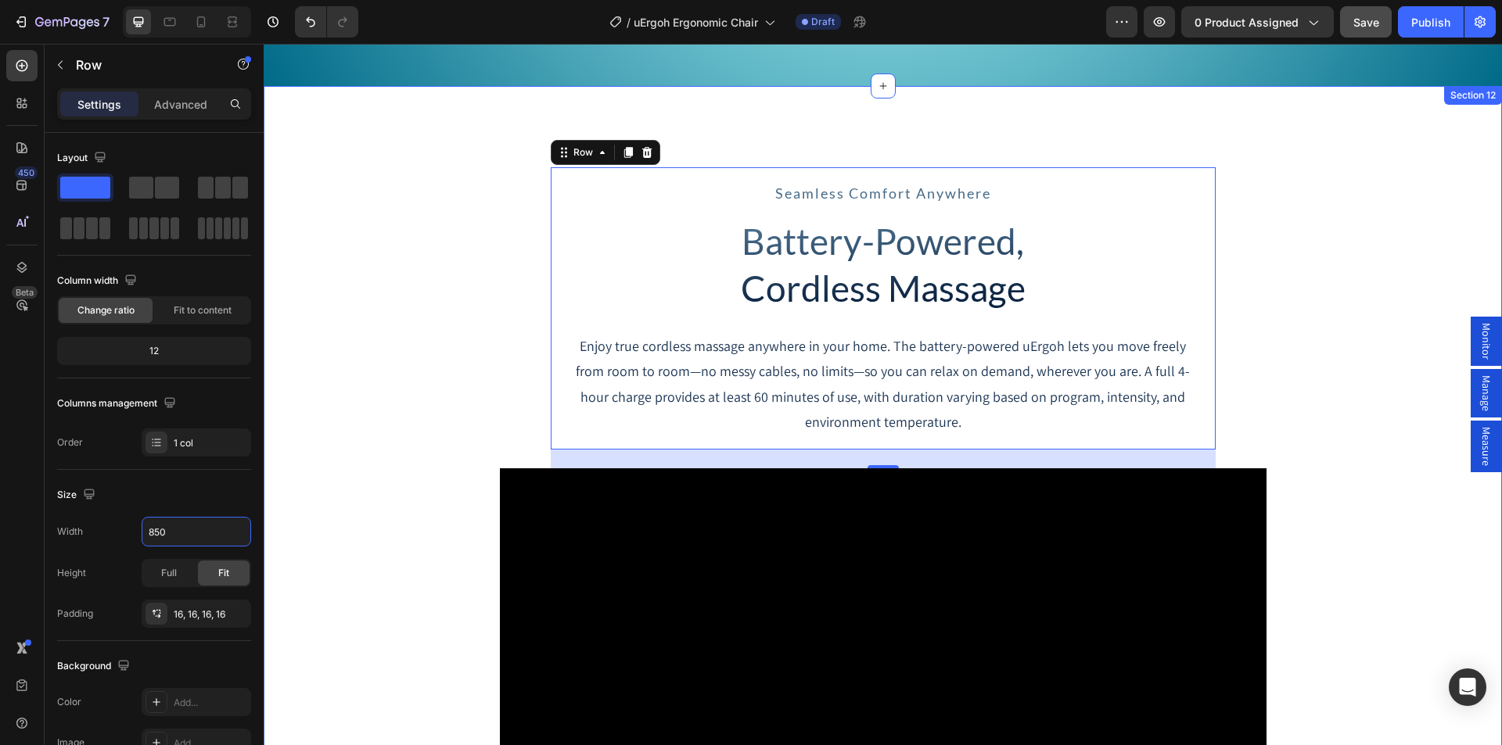
click at [395, 296] on div "Measure Heading with PPG Text Block Row Hero Banner Monitor Heading with OSIM A…" at bounding box center [883, 711] width 1238 height 1125
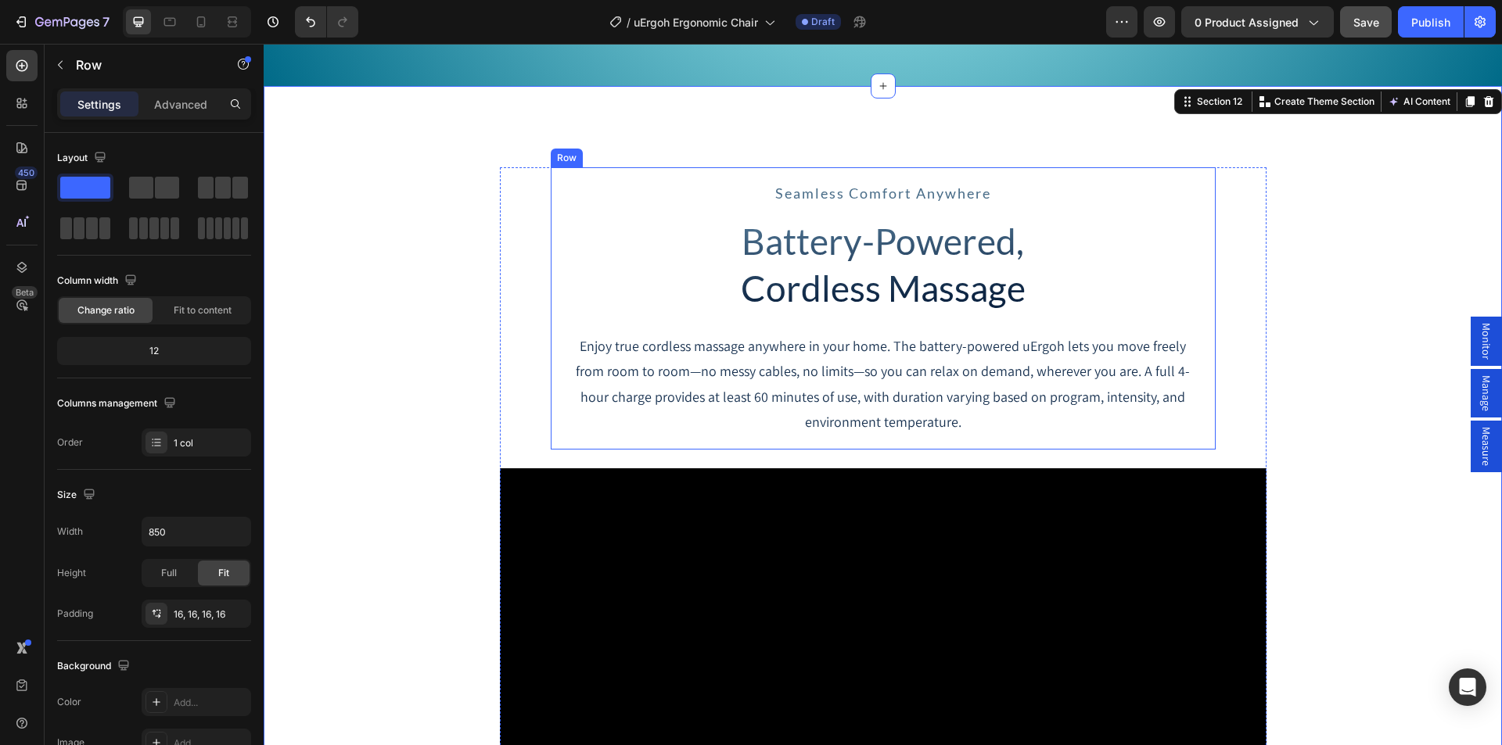
click at [555, 193] on div "seamless comfort anywhere Text Block Battery-Powered, Cordless Massage Heading …" at bounding box center [883, 308] width 665 height 282
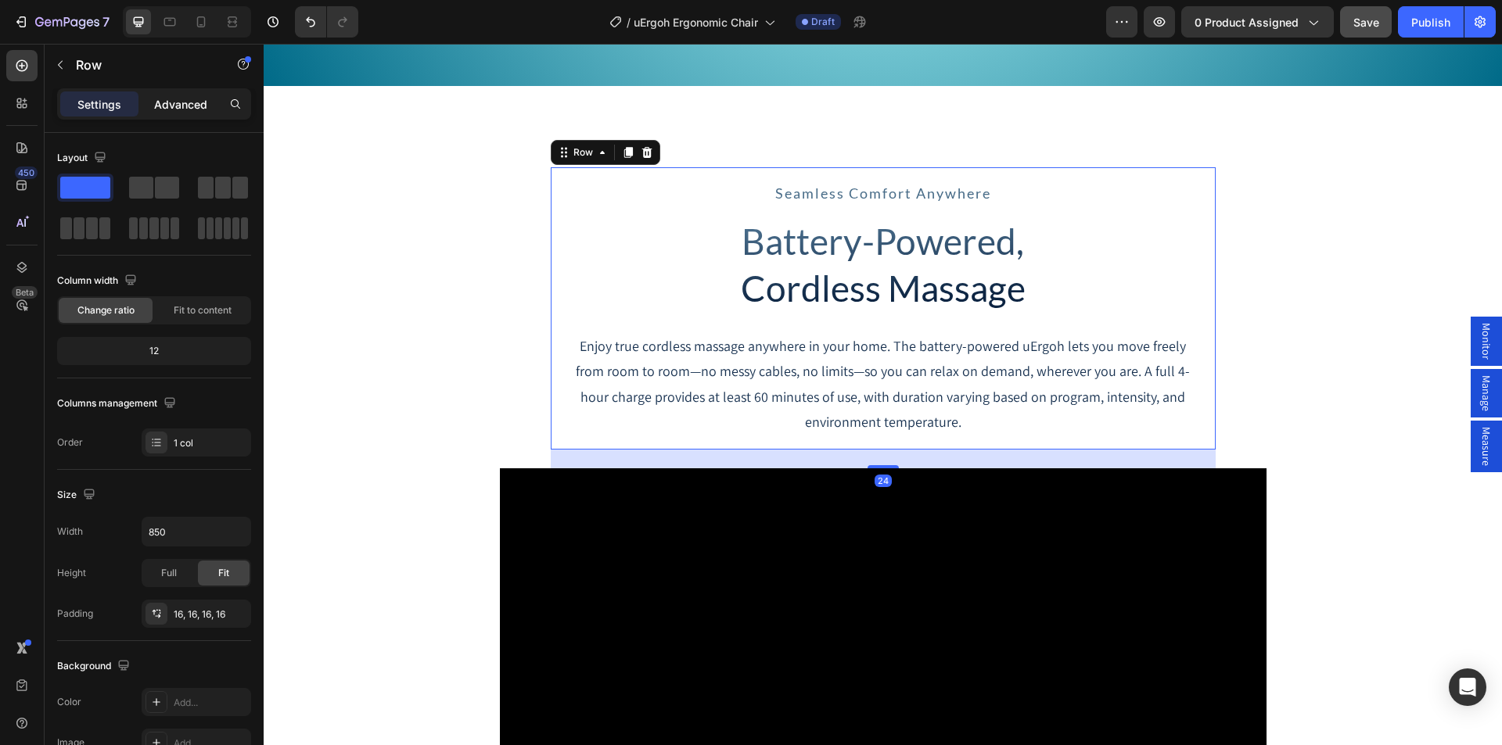
click at [192, 108] on p "Advanced" at bounding box center [180, 104] width 53 height 16
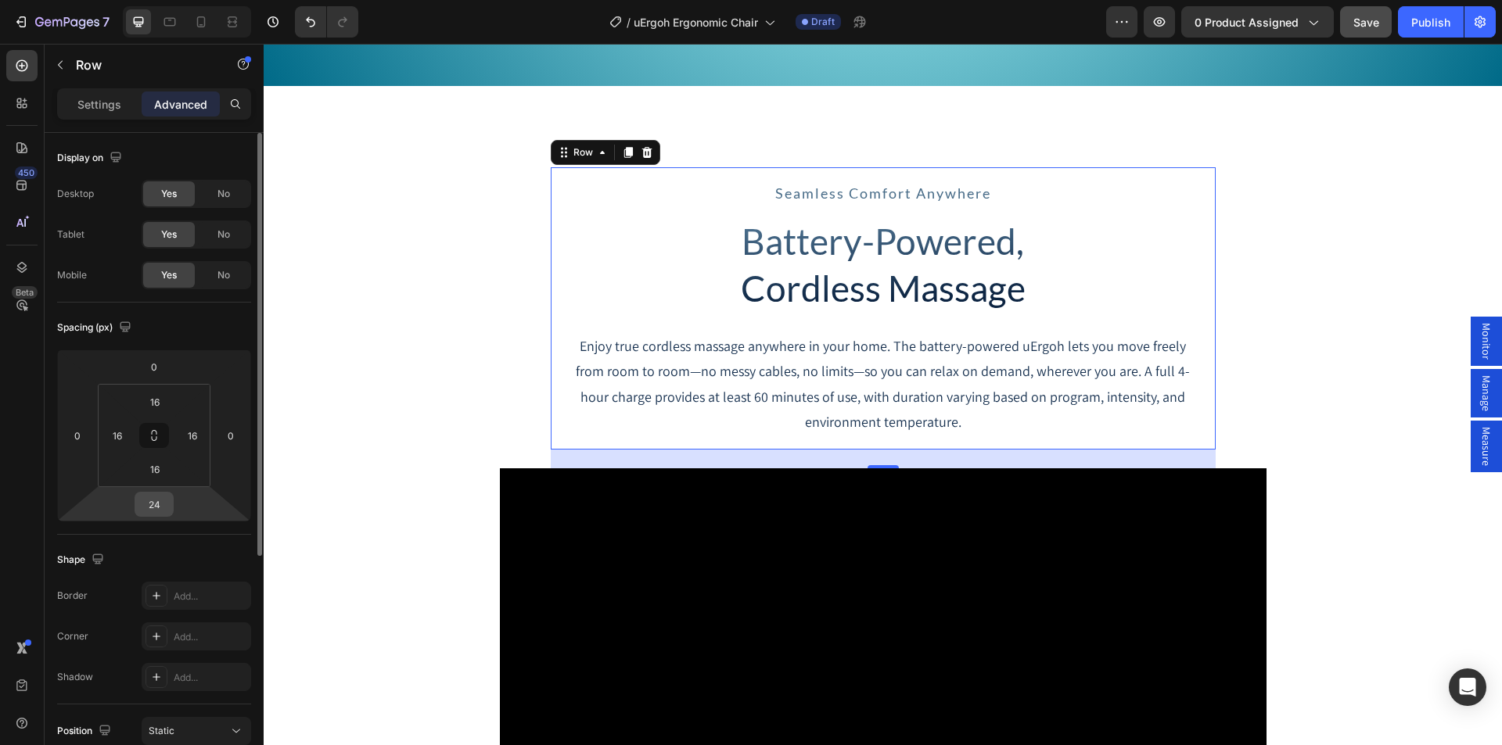
click at [149, 516] on div "24" at bounding box center [154, 504] width 39 height 25
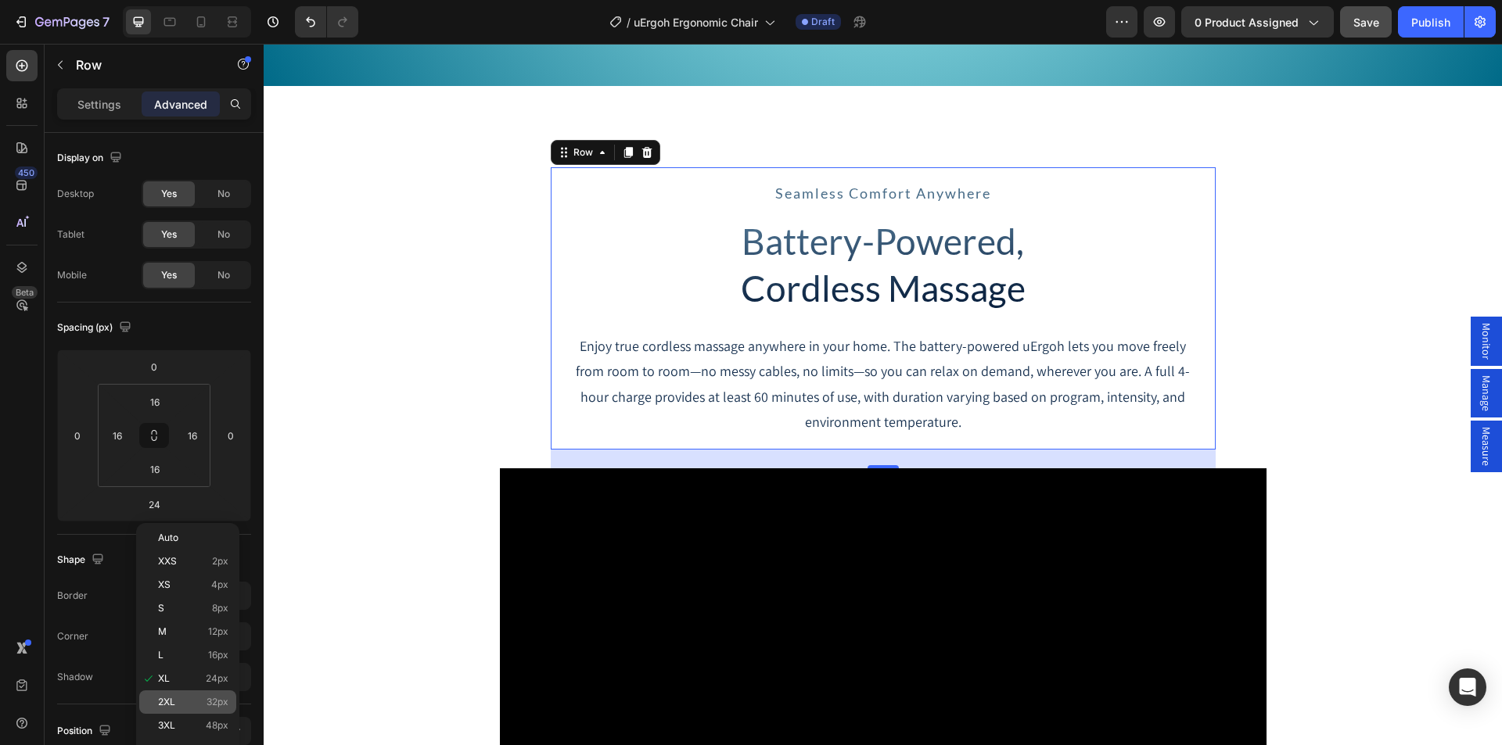
click at [174, 713] on div "2XL 32px" at bounding box center [187, 702] width 97 height 23
type input "32"
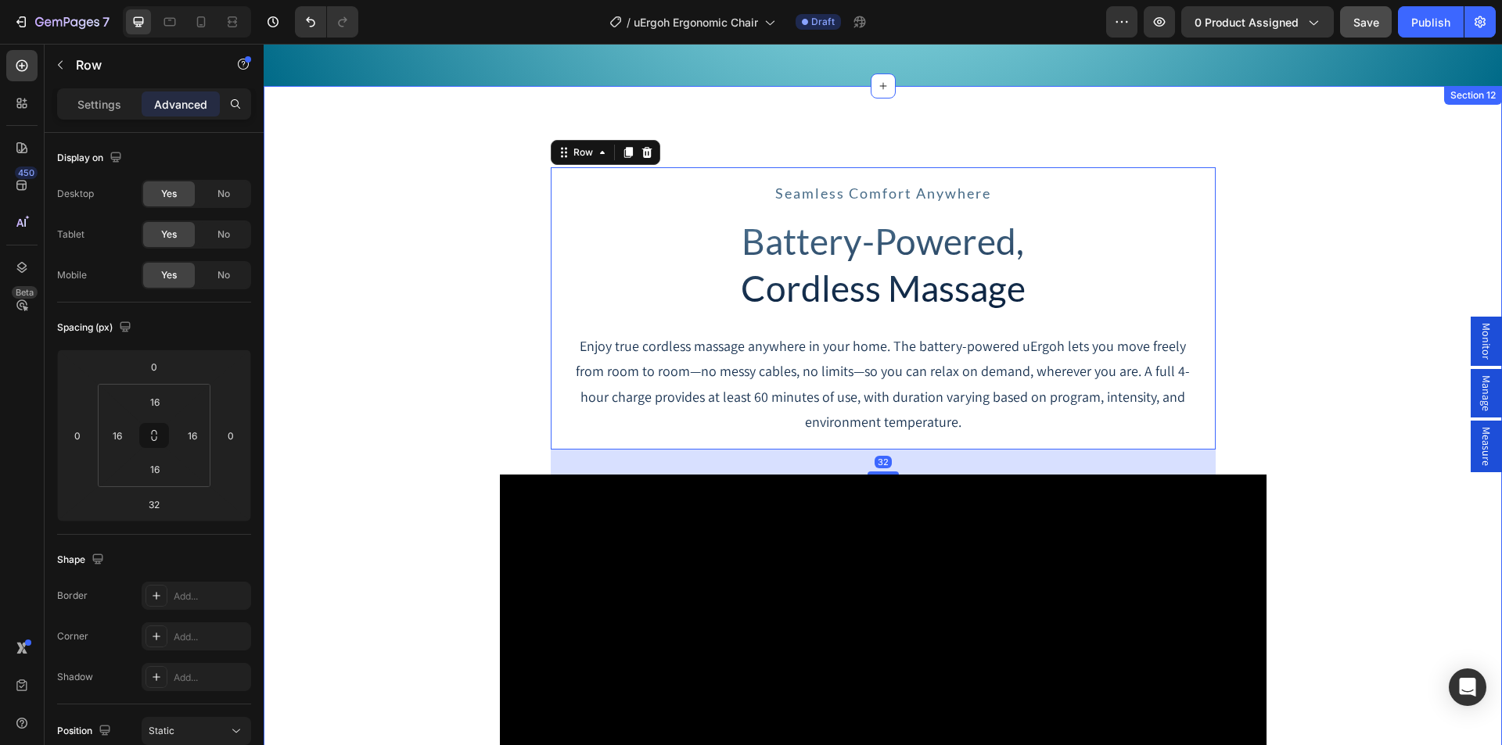
click at [364, 422] on div "Measure Heading with PPG Text Block Row Hero Banner Monitor Heading with OSIM A…" at bounding box center [883, 715] width 1238 height 1132
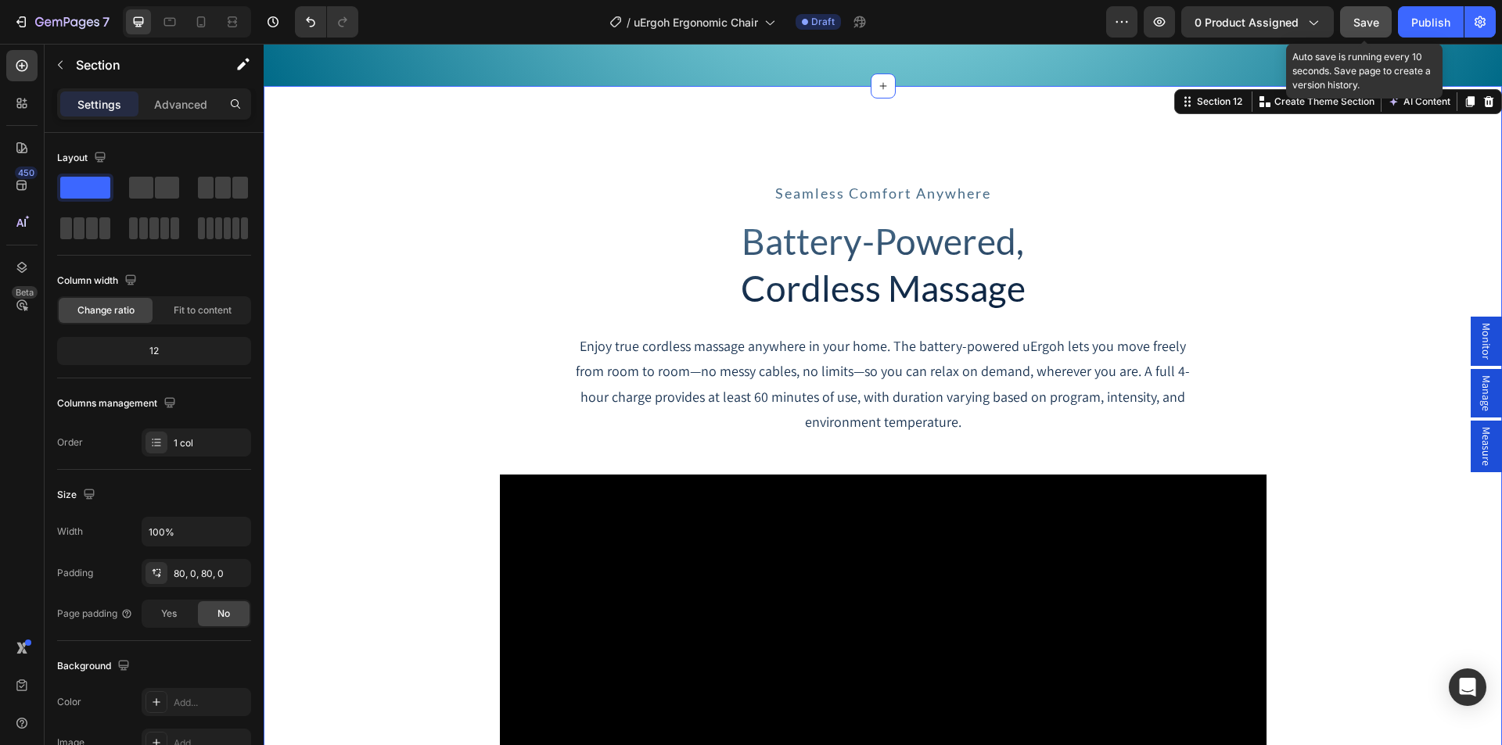
click at [1369, 26] on span "Save" at bounding box center [1366, 22] width 26 height 13
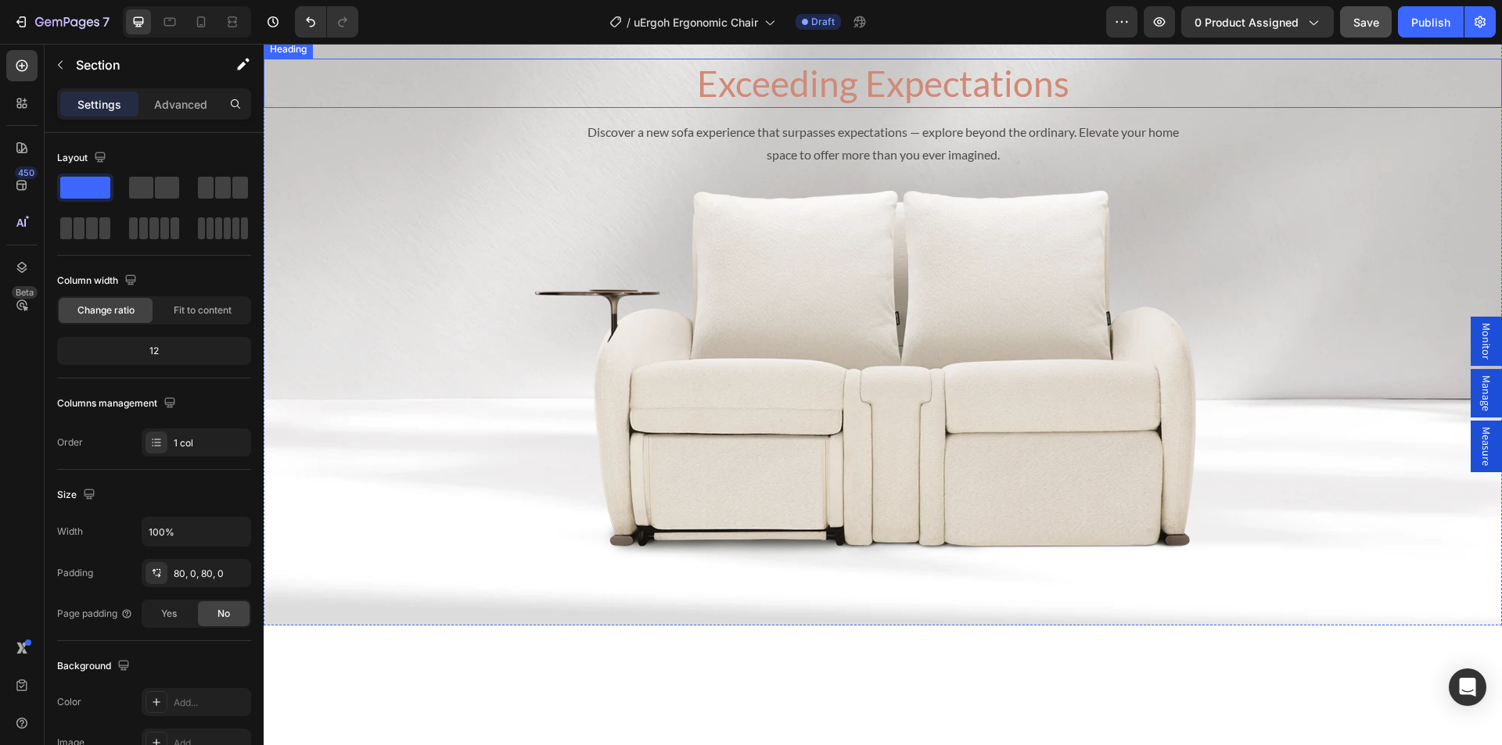
scroll to position [7376, 0]
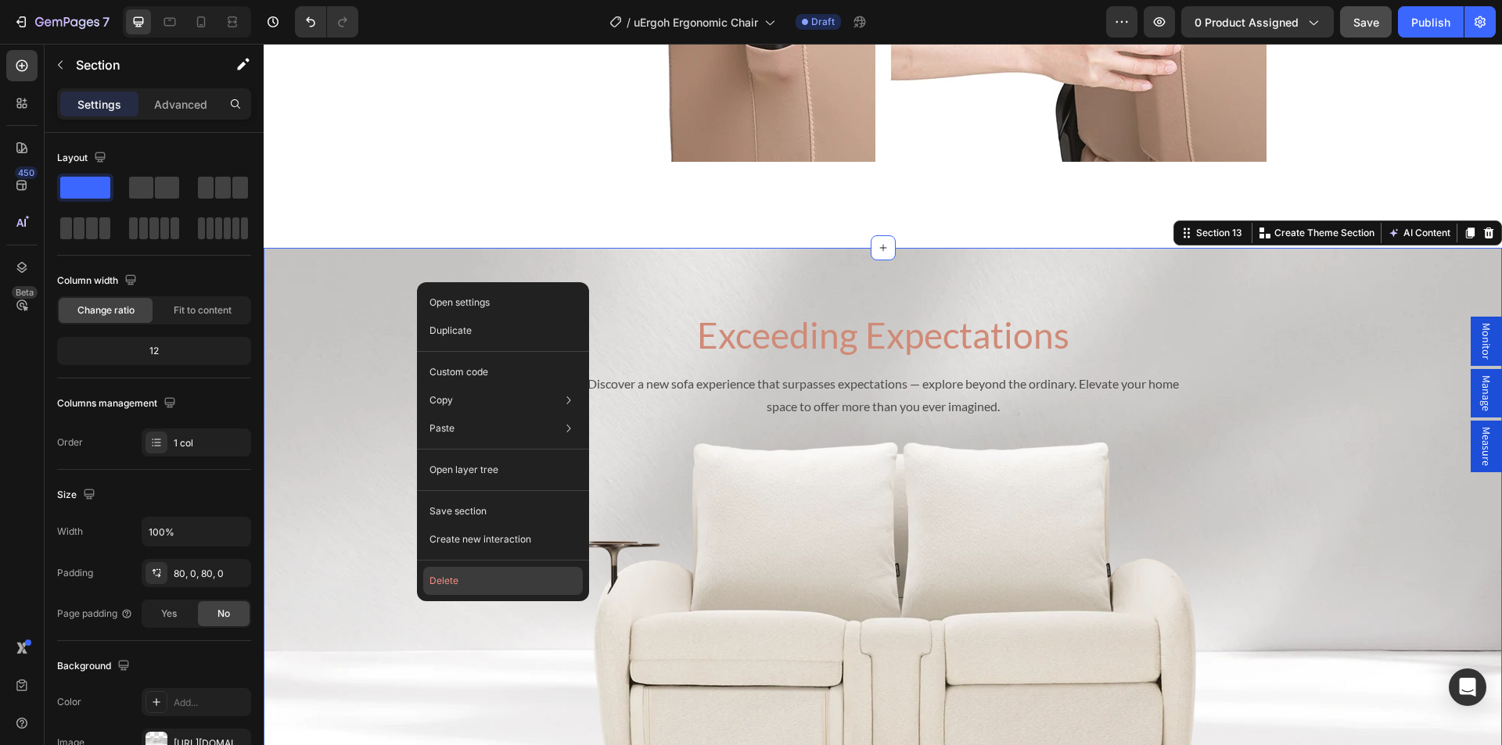
drag, startPoint x: 445, startPoint y: 580, endPoint x: 160, endPoint y: 518, distance: 292.1
click at [445, 580] on button "Delete" at bounding box center [503, 581] width 160 height 28
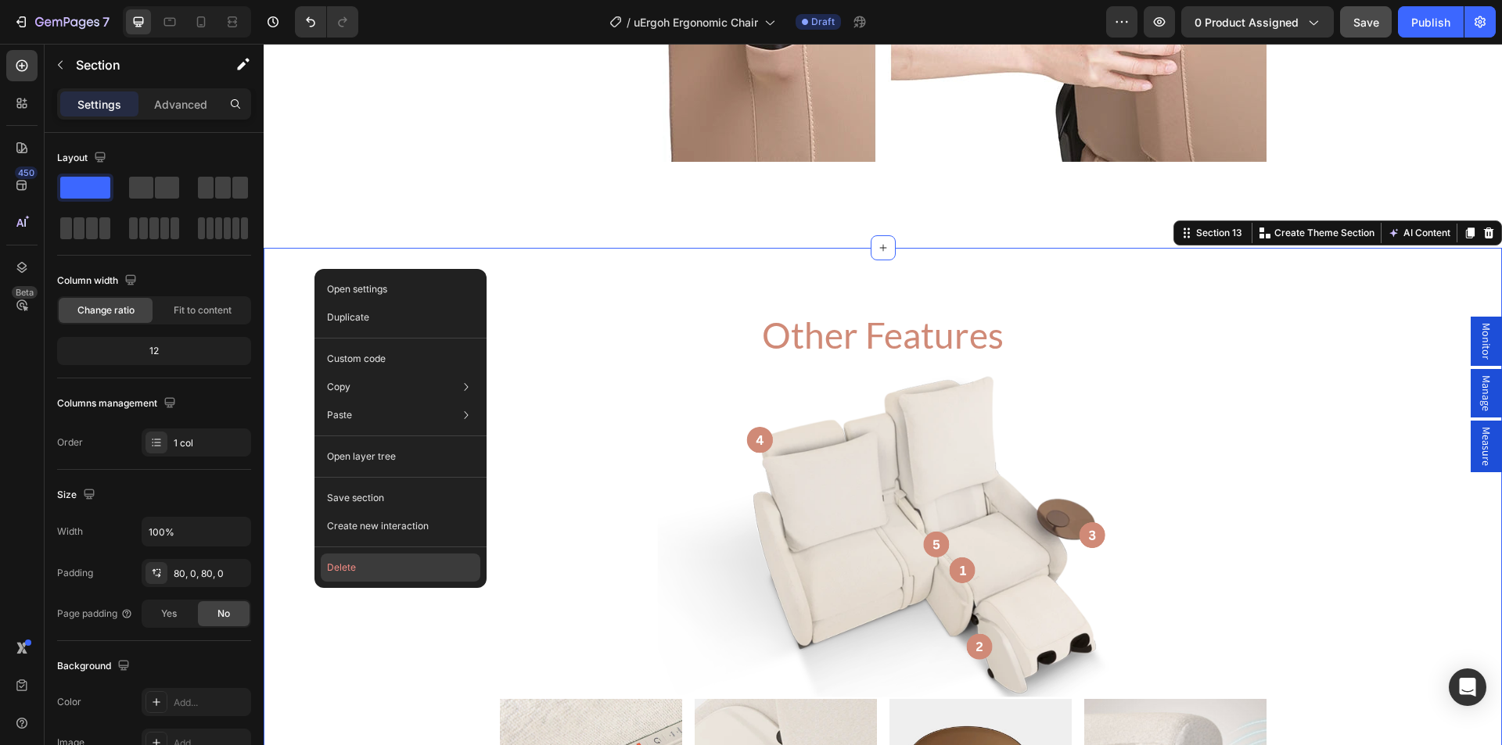
drag, startPoint x: 345, startPoint y: 569, endPoint x: 446, endPoint y: 317, distance: 271.3
click at [345, 569] on button "Delete" at bounding box center [401, 568] width 160 height 28
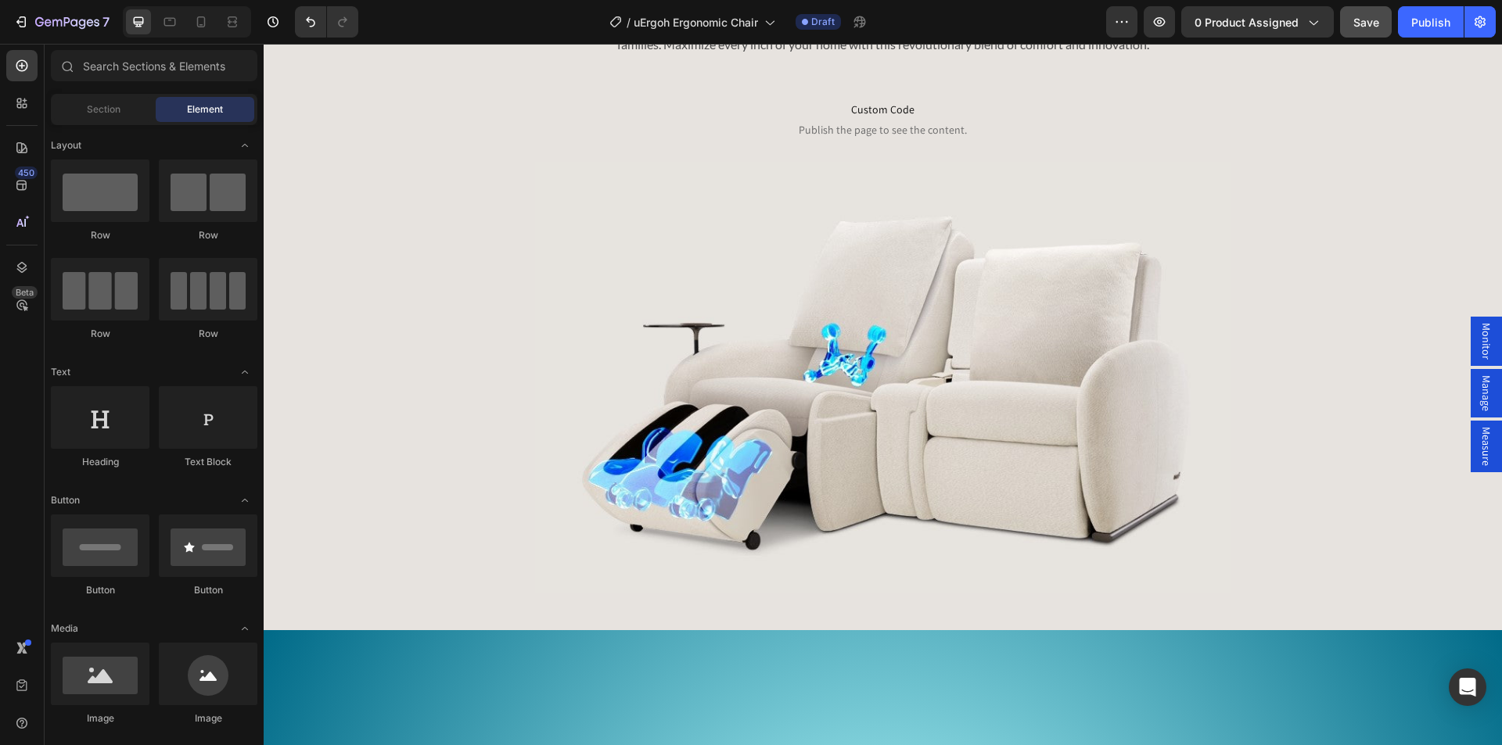
scroll to position [2547, 0]
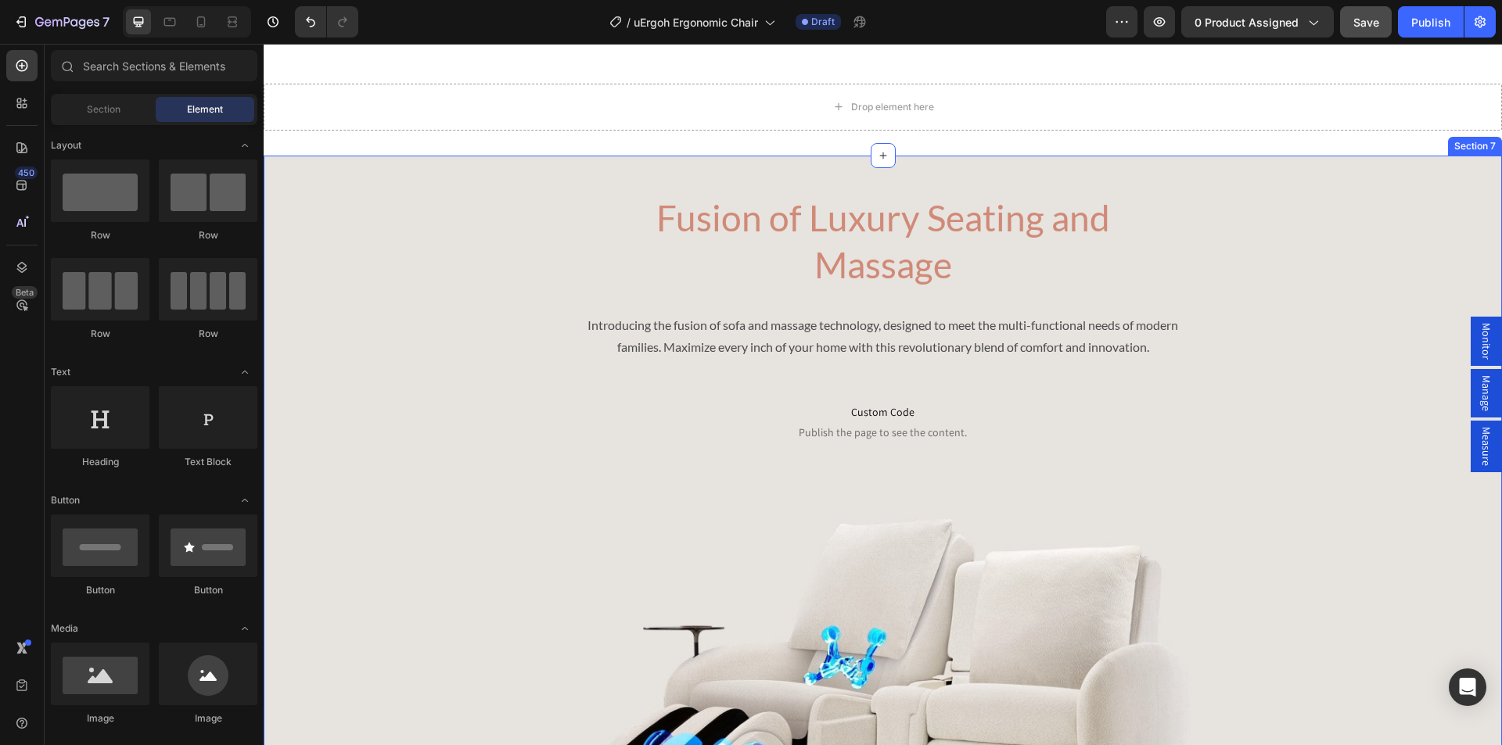
click at [494, 454] on div "Fusion of Luxury Seating and Massage Heading Introducing the fusion of sofa and…" at bounding box center [883, 544] width 1238 height 777
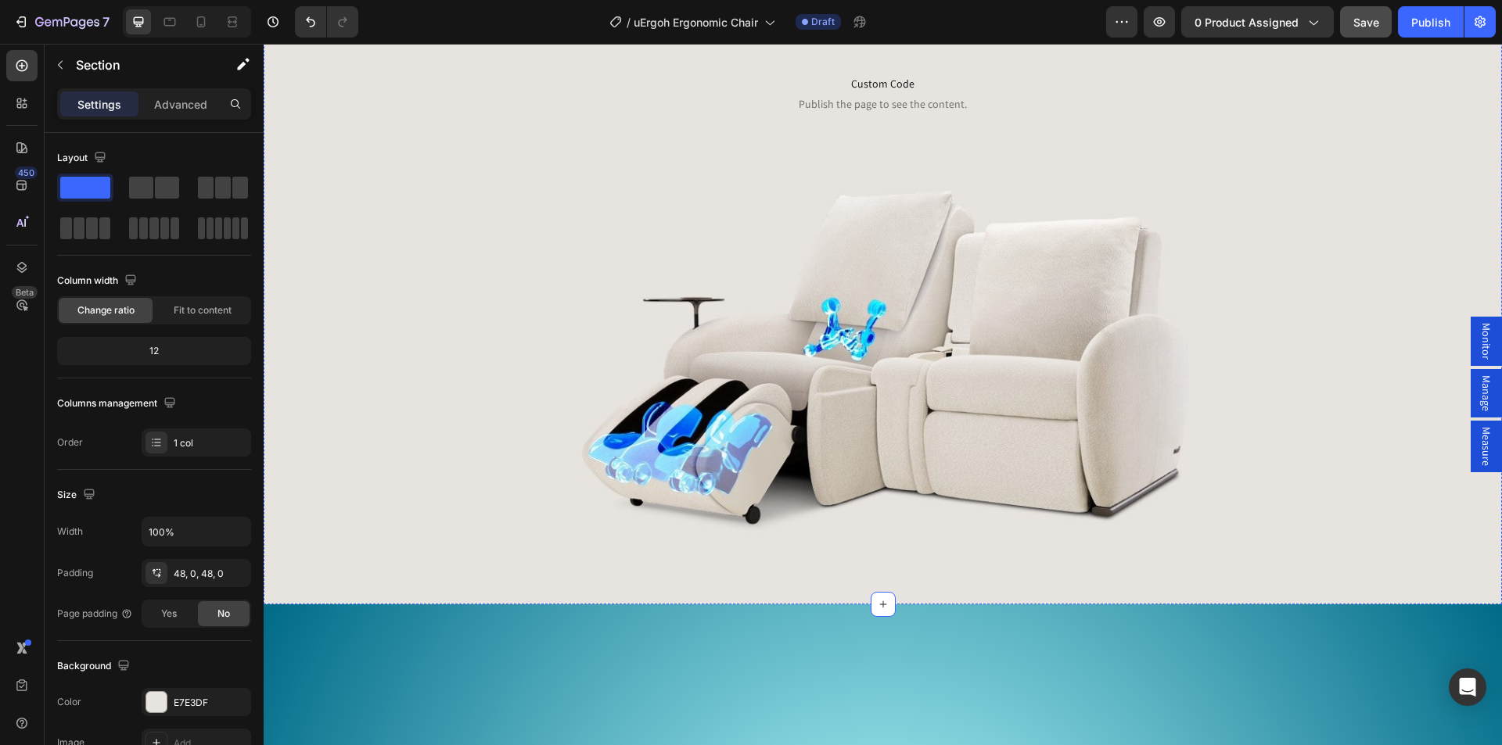
scroll to position [2719, 0]
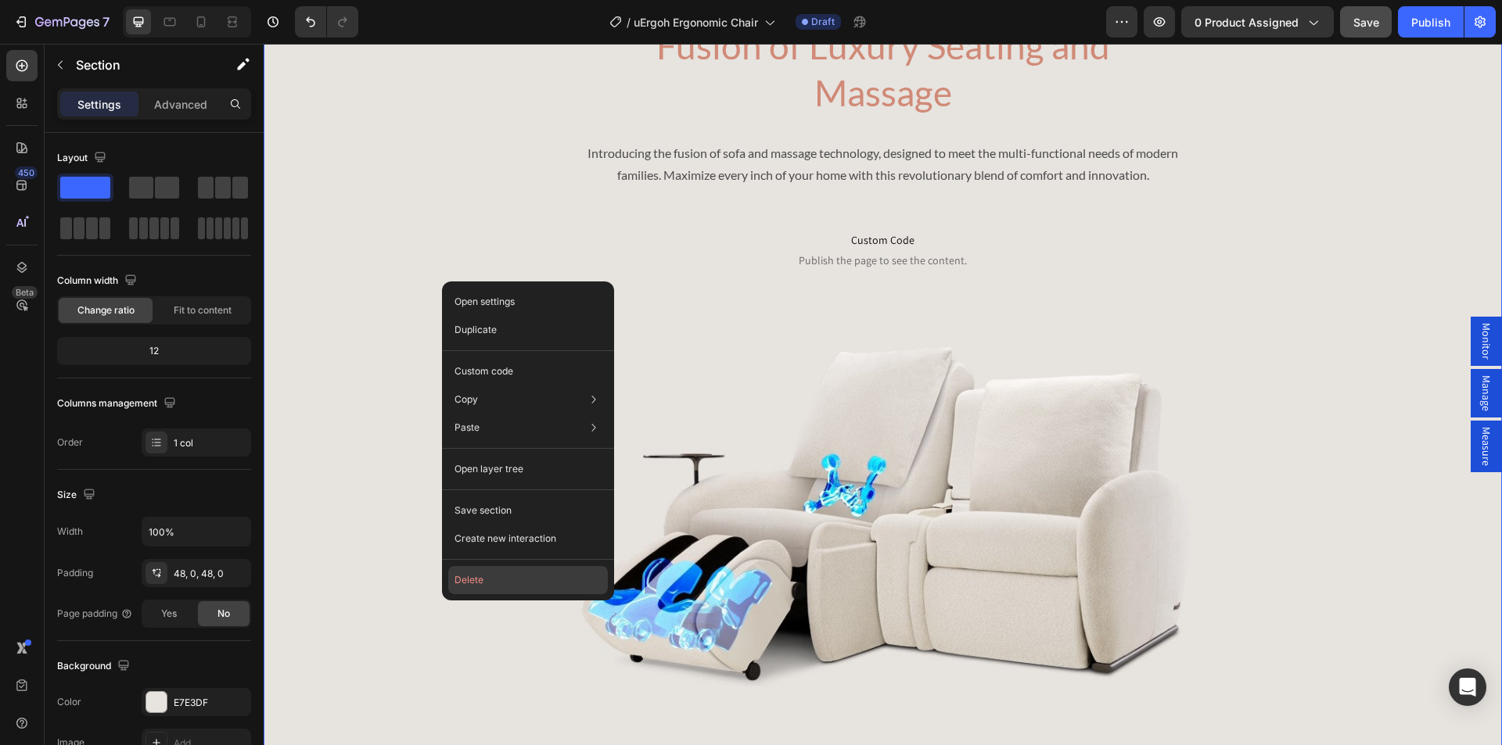
drag, startPoint x: 479, startPoint y: 580, endPoint x: 222, endPoint y: 500, distance: 269.4
click at [479, 580] on button "Delete" at bounding box center [528, 580] width 160 height 28
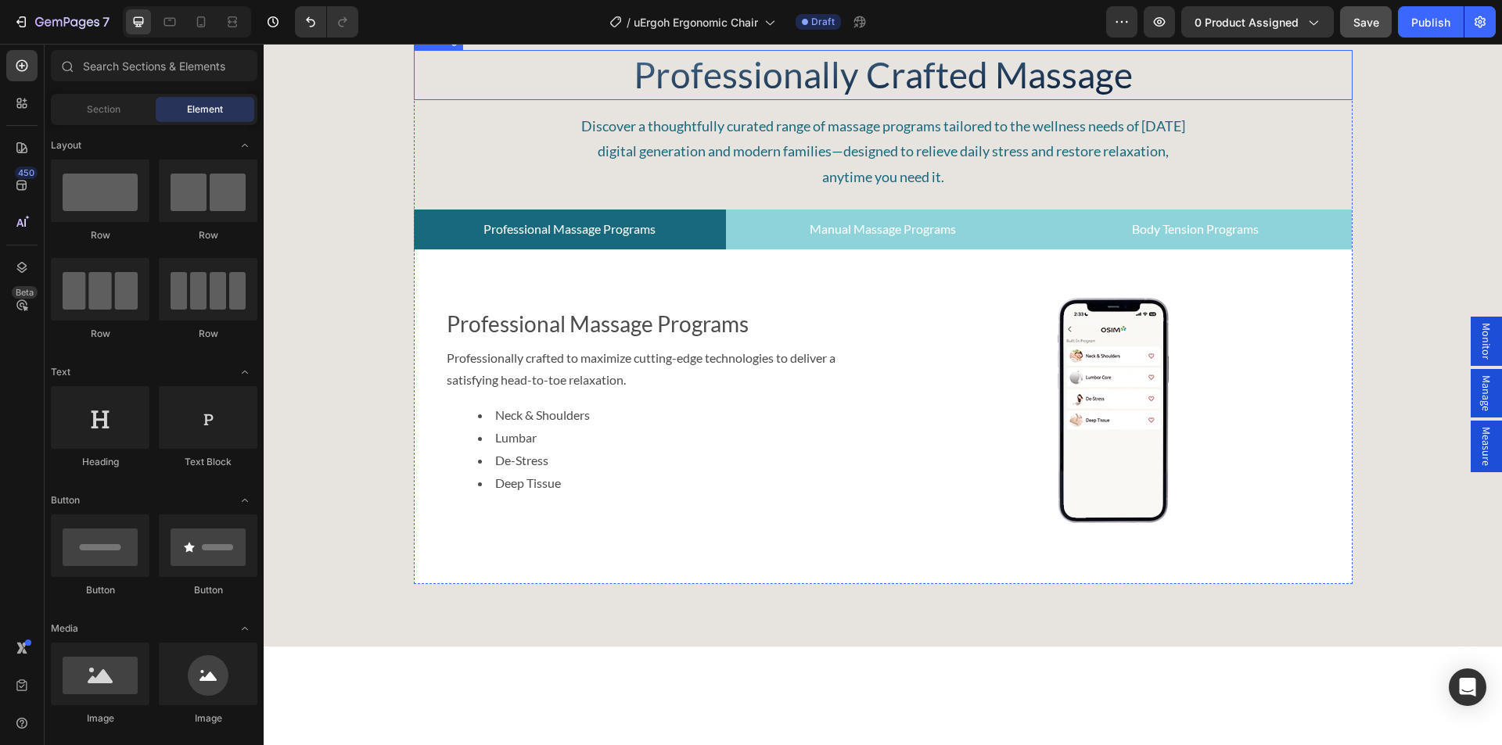
scroll to position [3751, 0]
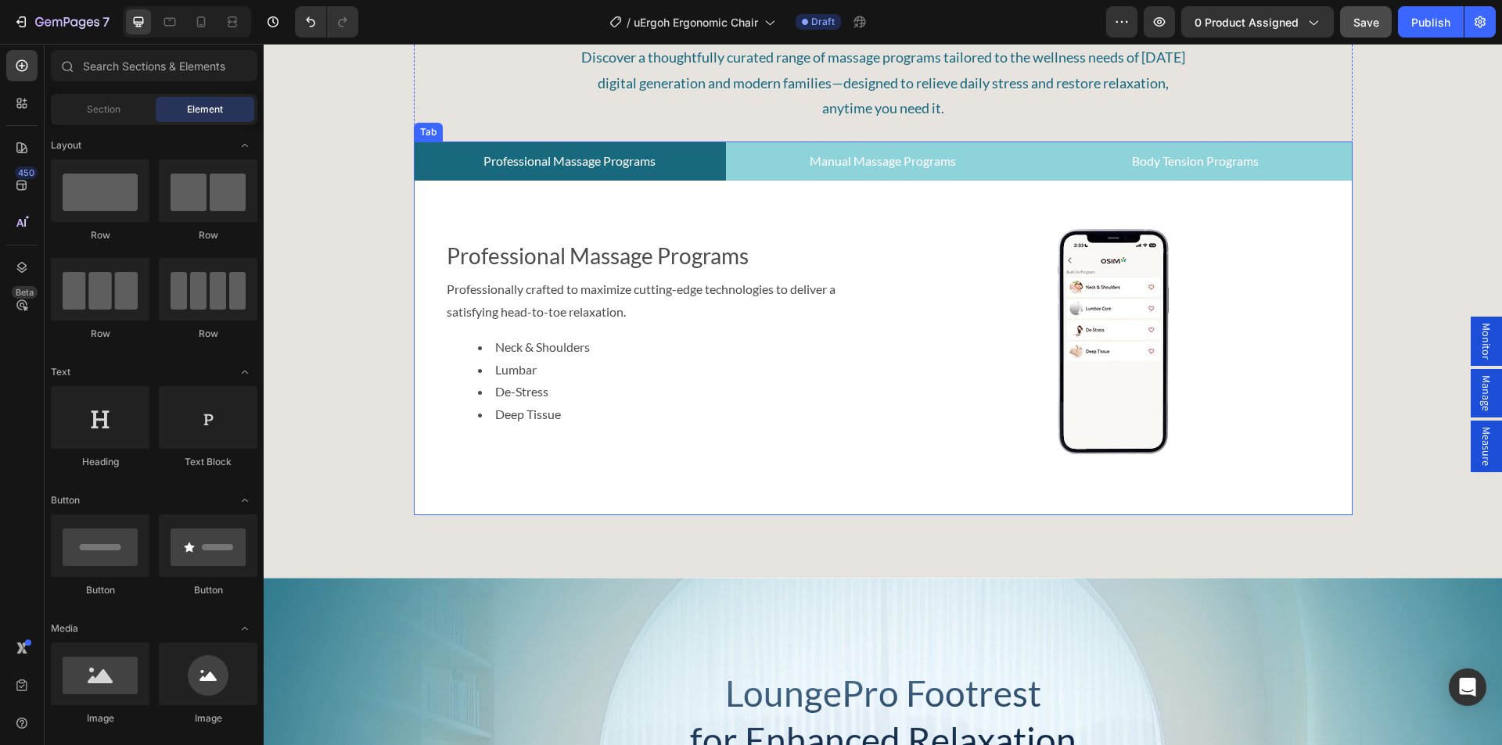
click at [870, 164] on p "Manual Massage Programs" at bounding box center [882, 161] width 146 height 23
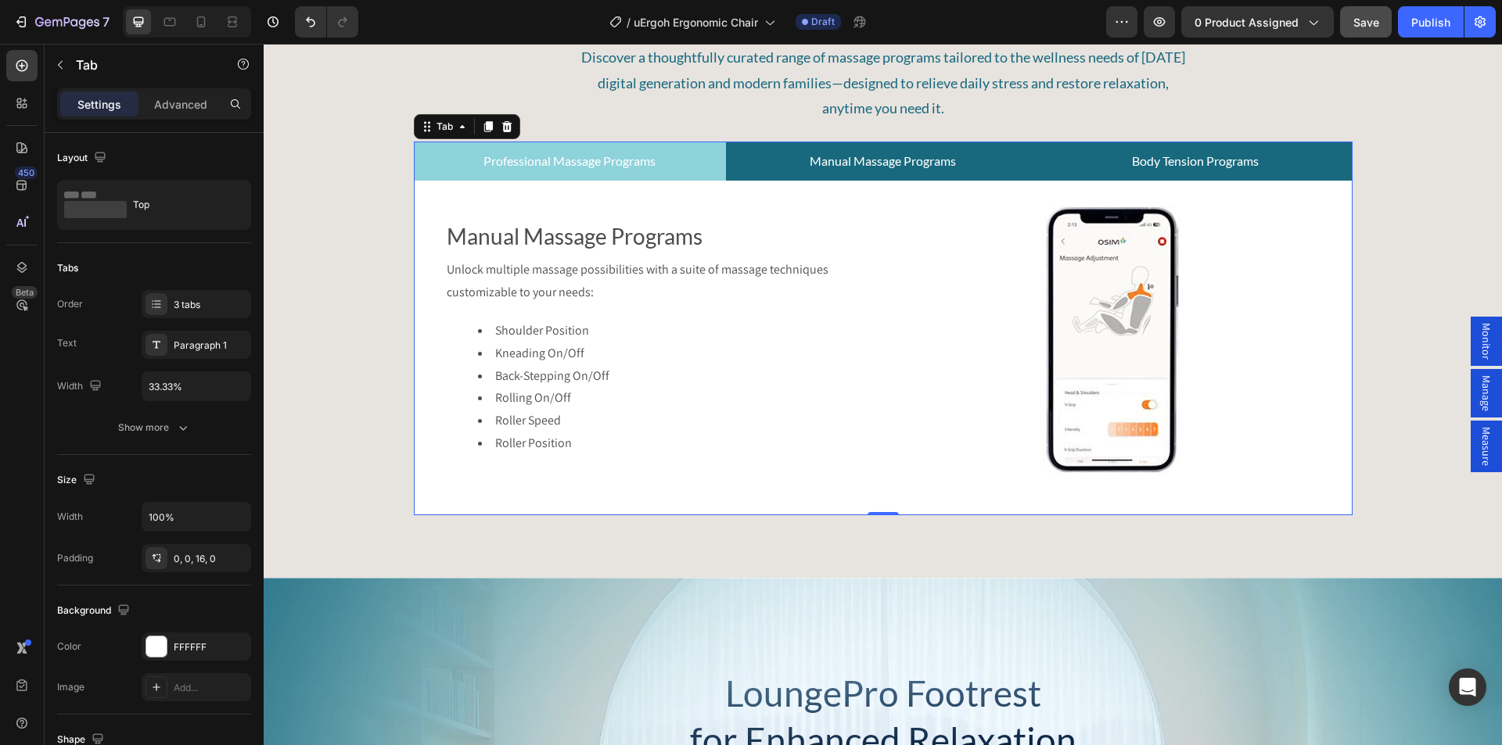
click at [1209, 164] on p "Body Tension Programs" at bounding box center [1195, 161] width 127 height 23
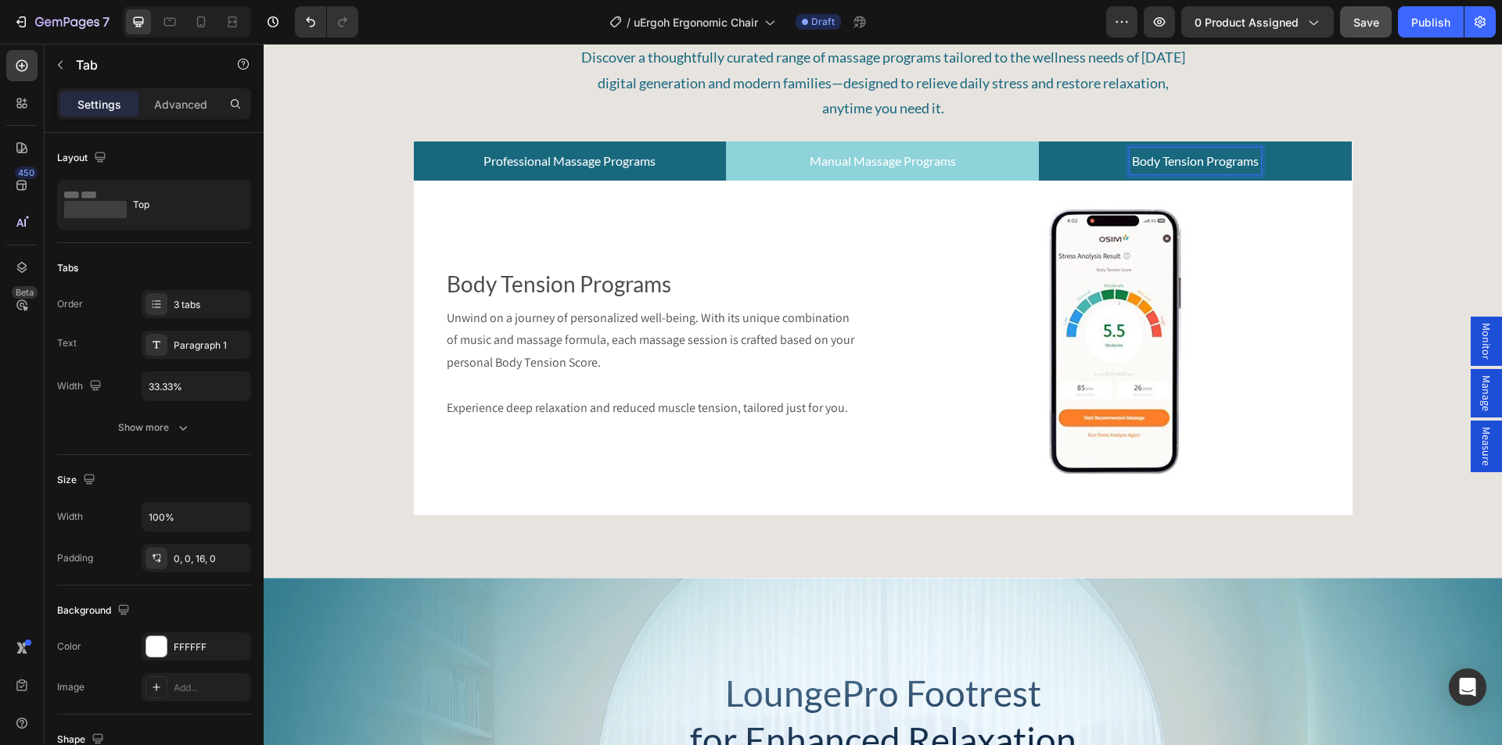
click at [884, 160] on p "Manual Massage Programs" at bounding box center [882, 161] width 146 height 23
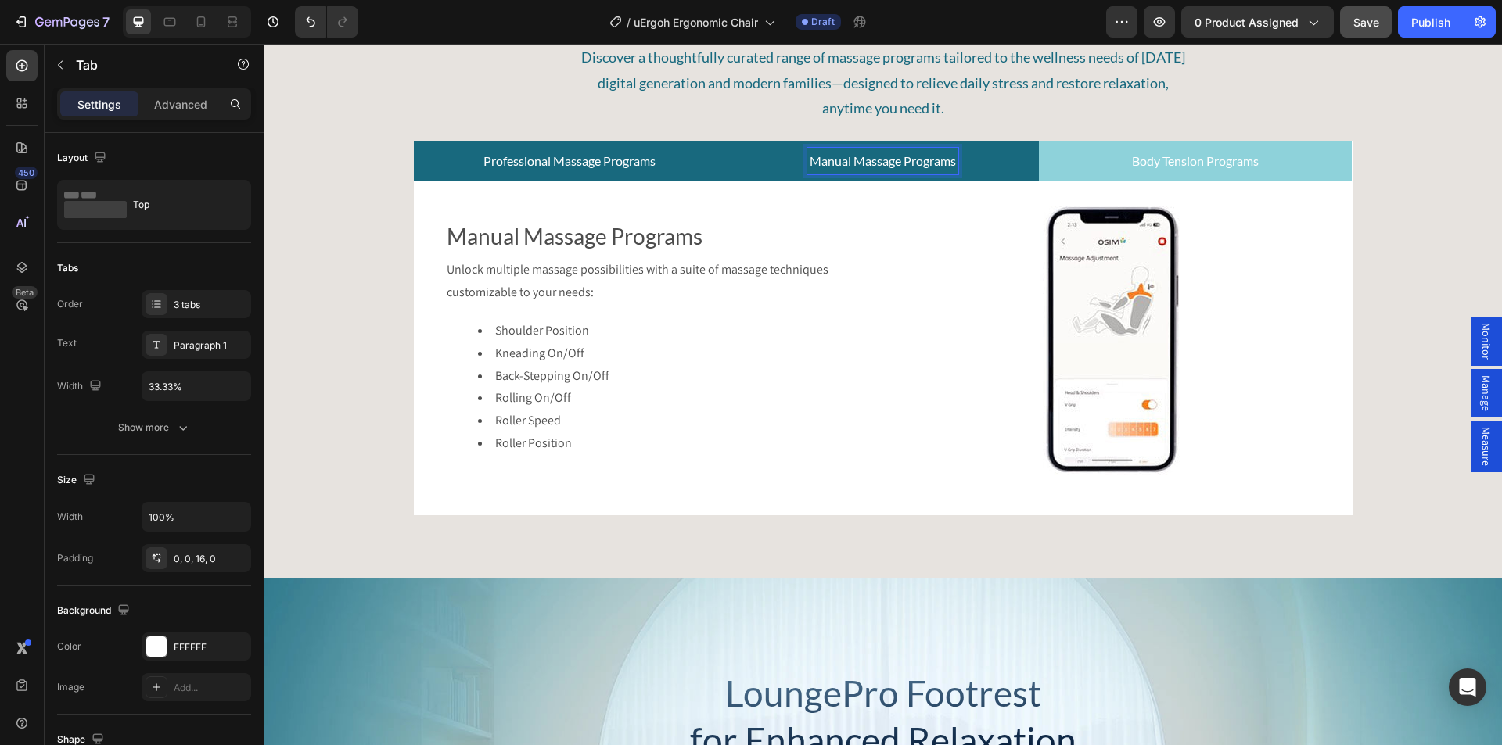
click at [583, 160] on p "Professional Massage Programs" at bounding box center [569, 161] width 172 height 23
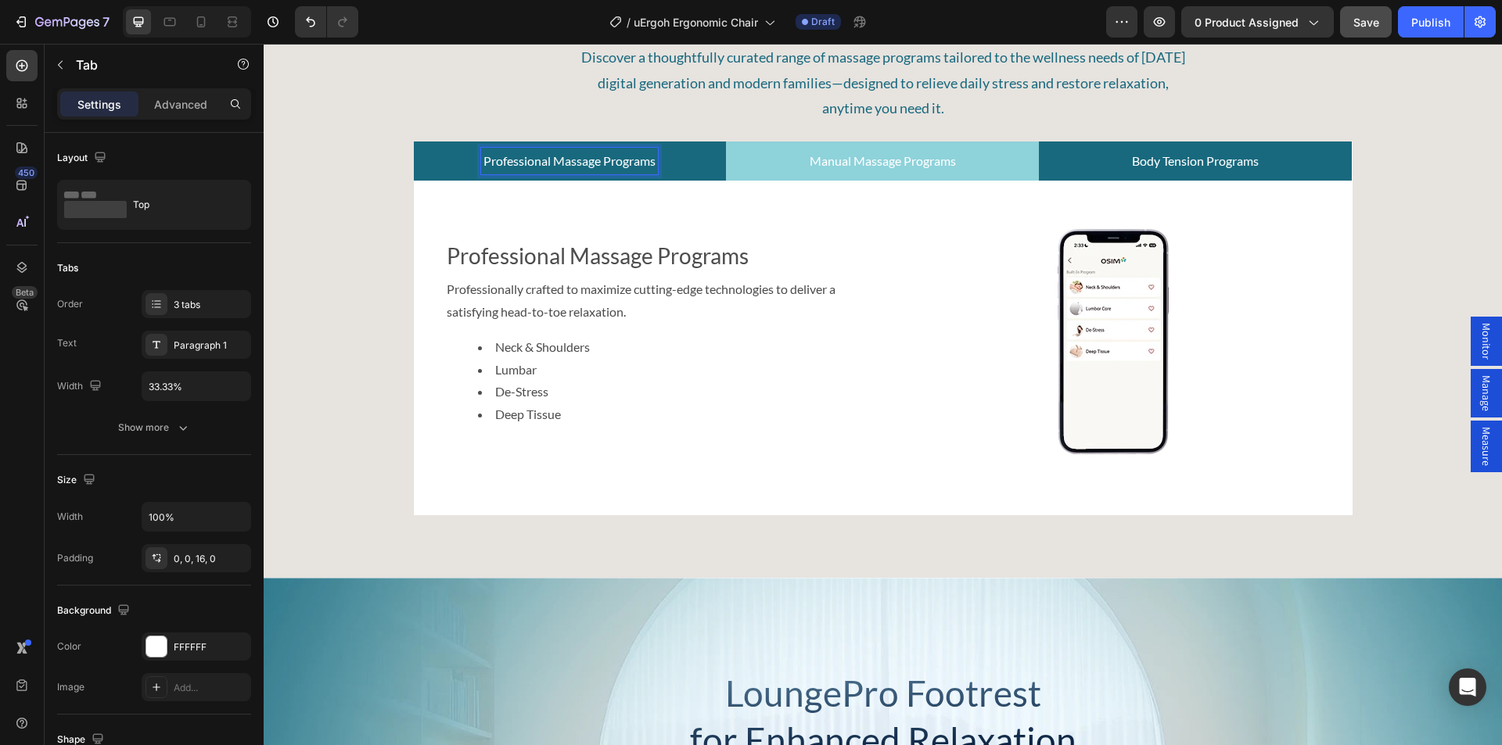
click at [1183, 168] on p "Body Tension Programs" at bounding box center [1195, 161] width 127 height 23
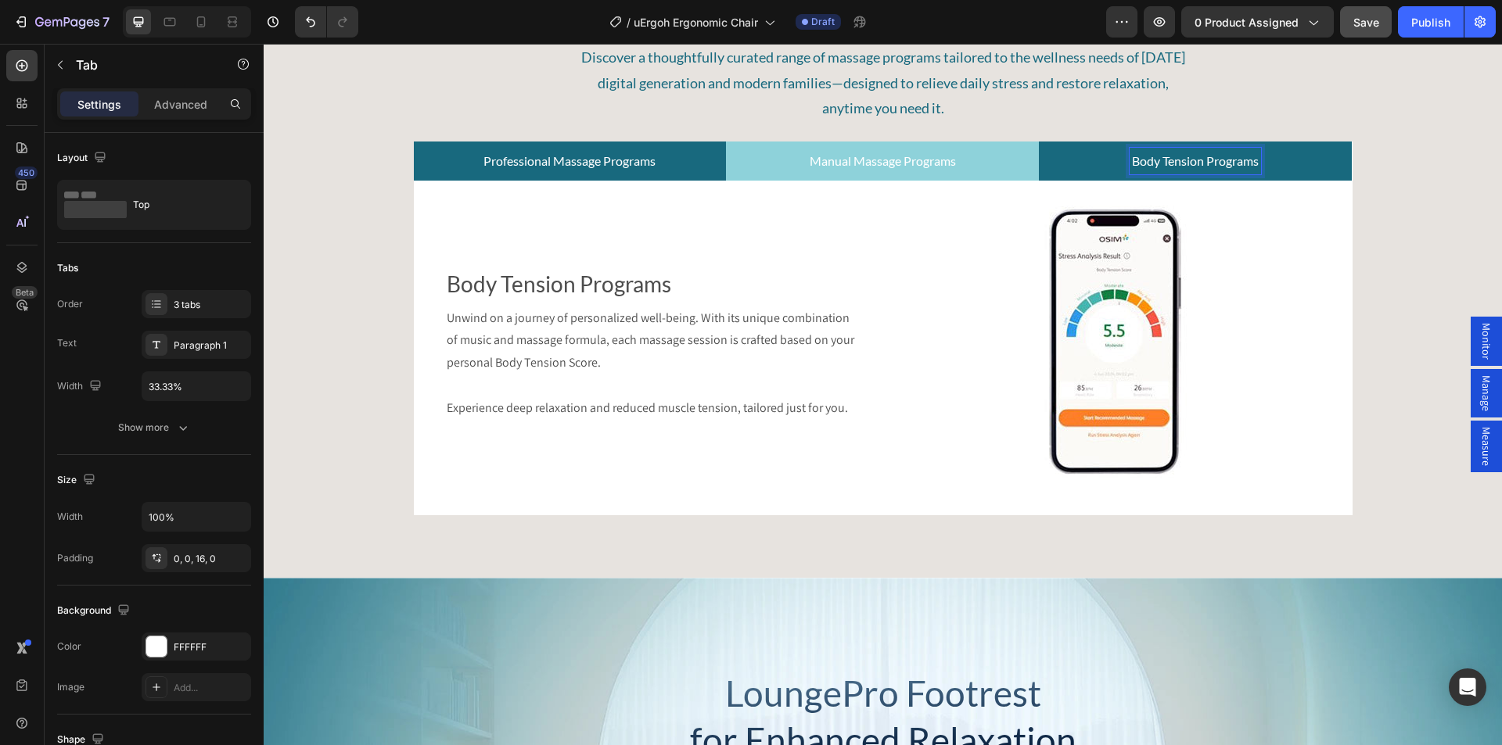
click at [869, 166] on p "Manual Massage Programs" at bounding box center [882, 161] width 146 height 23
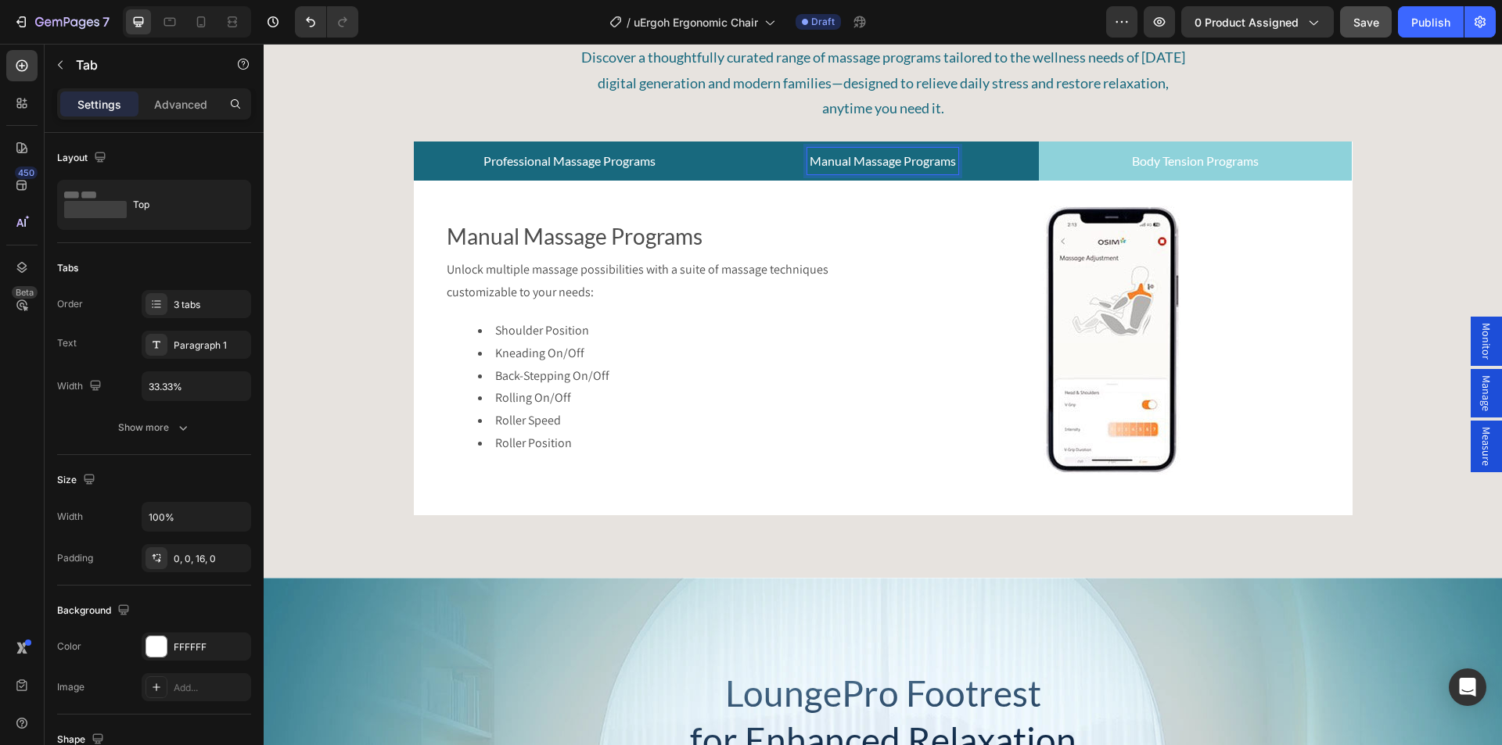
click at [625, 164] on p "Professional Massage Programs" at bounding box center [569, 161] width 172 height 23
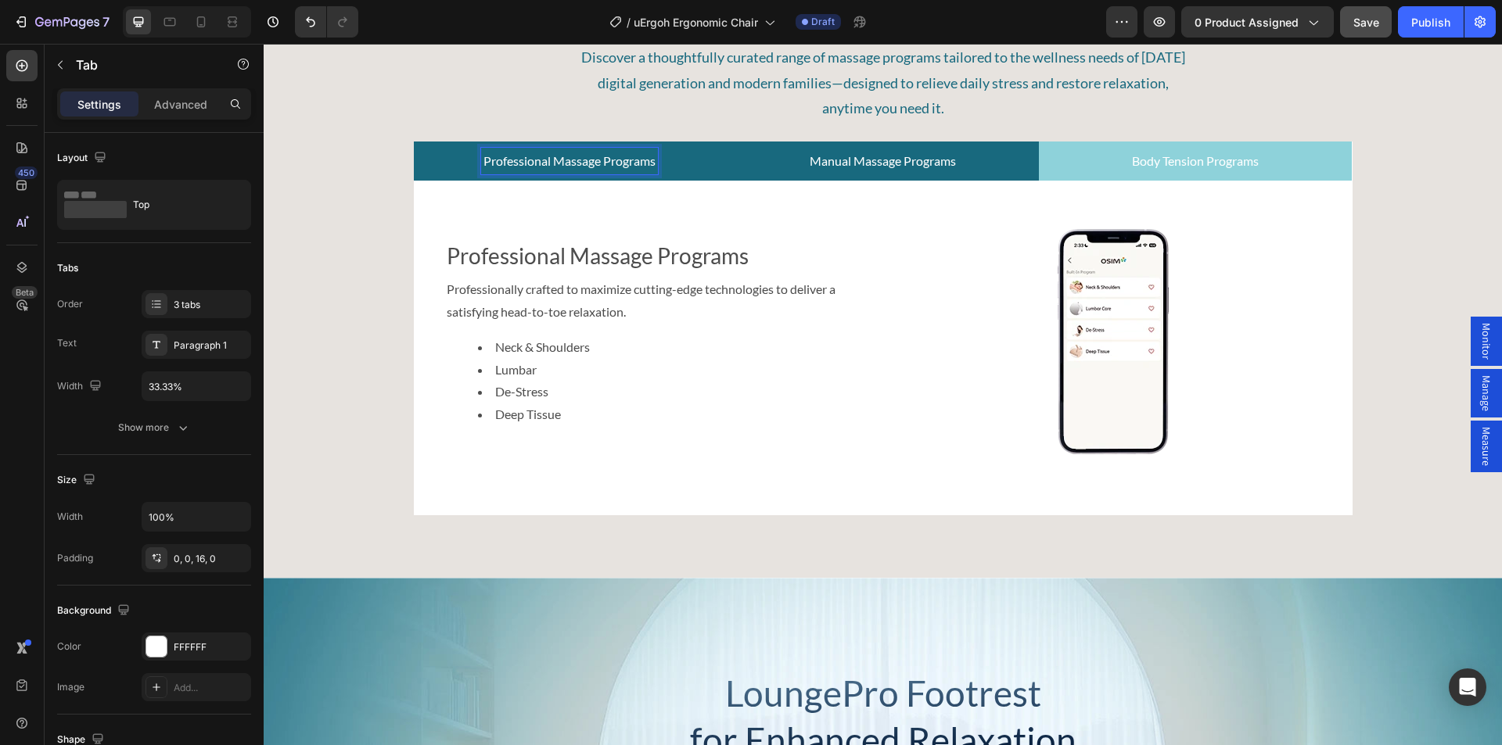
click at [881, 174] on div "Manual Massage Programs" at bounding box center [882, 161] width 151 height 27
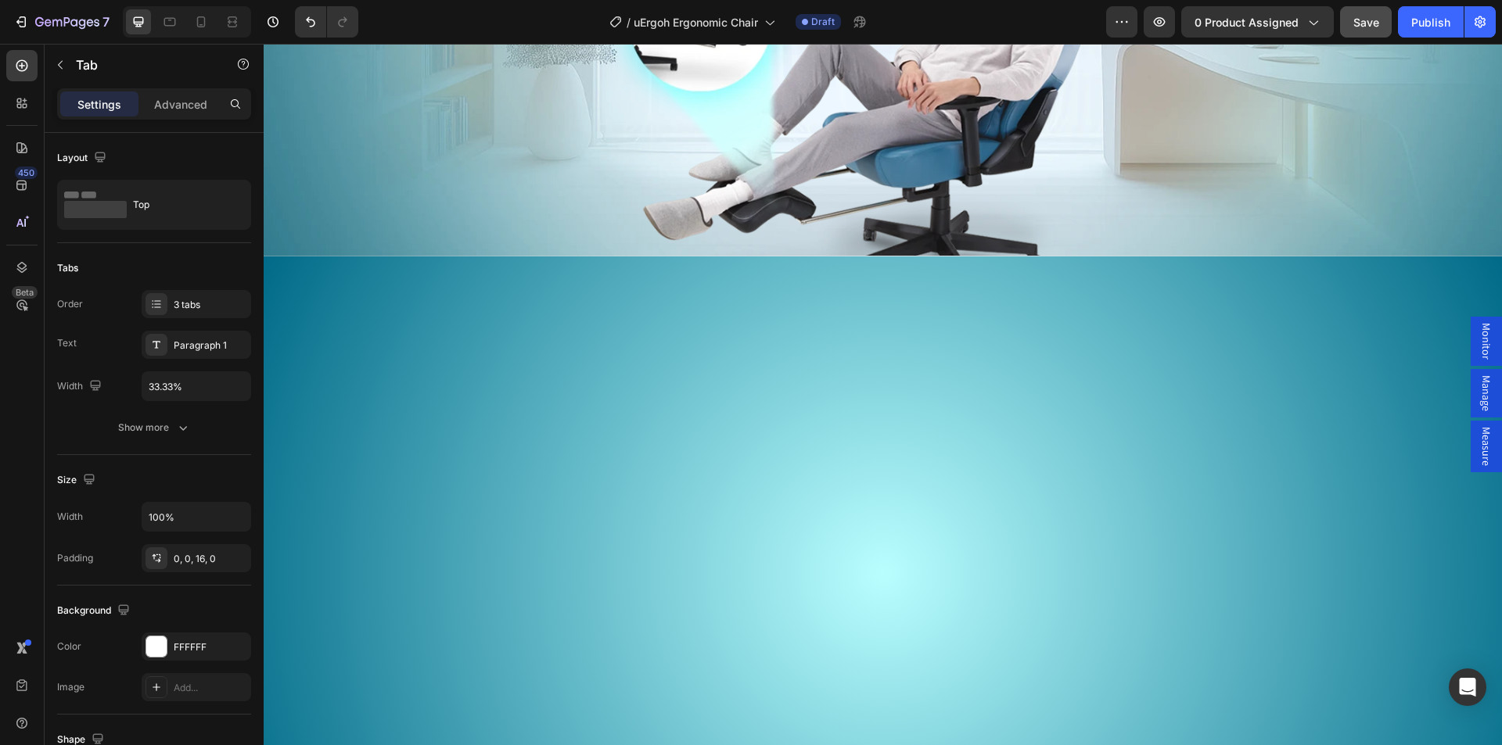
scroll to position [3595, 0]
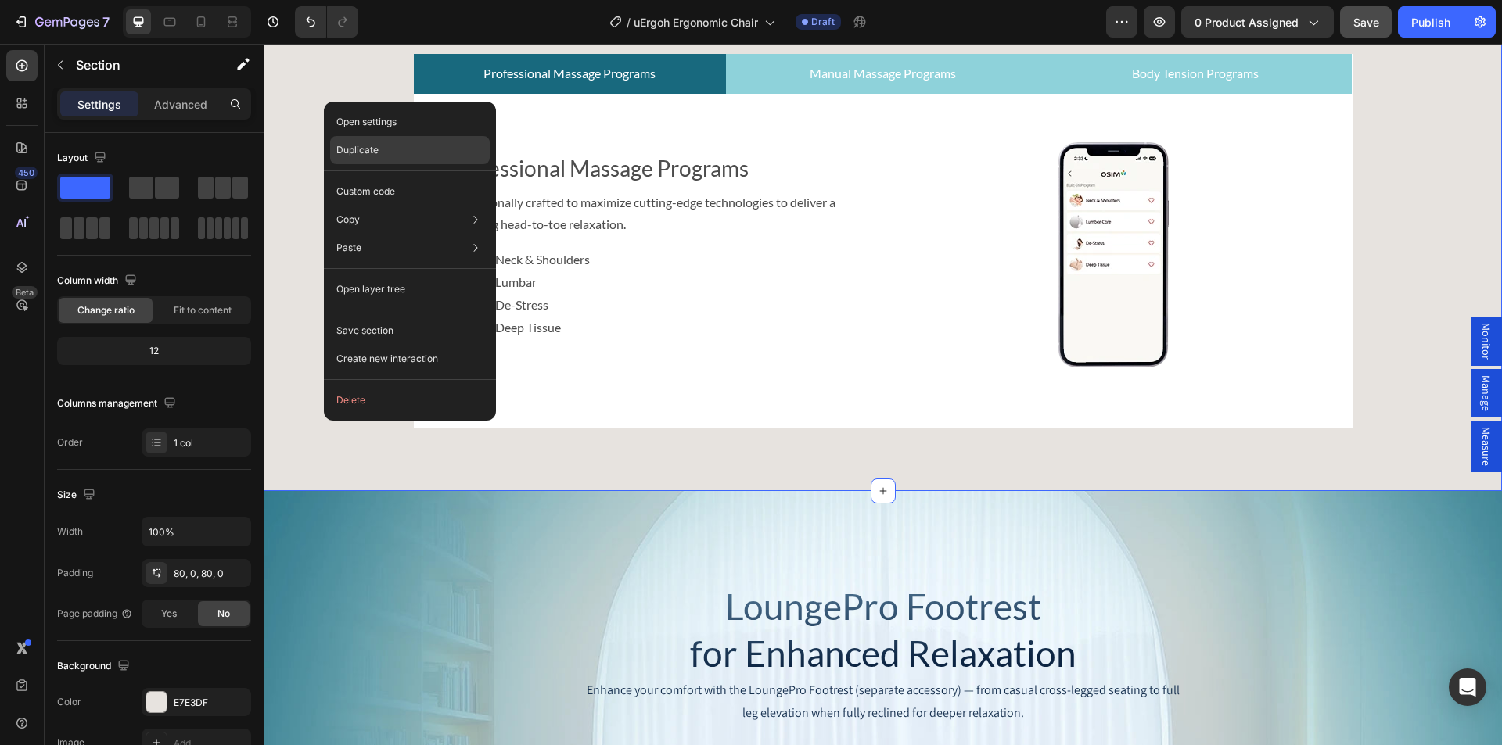
drag, startPoint x: 382, startPoint y: 143, endPoint x: 601, endPoint y: 167, distance: 220.2
click at [382, 178] on div "Duplicate" at bounding box center [410, 192] width 160 height 28
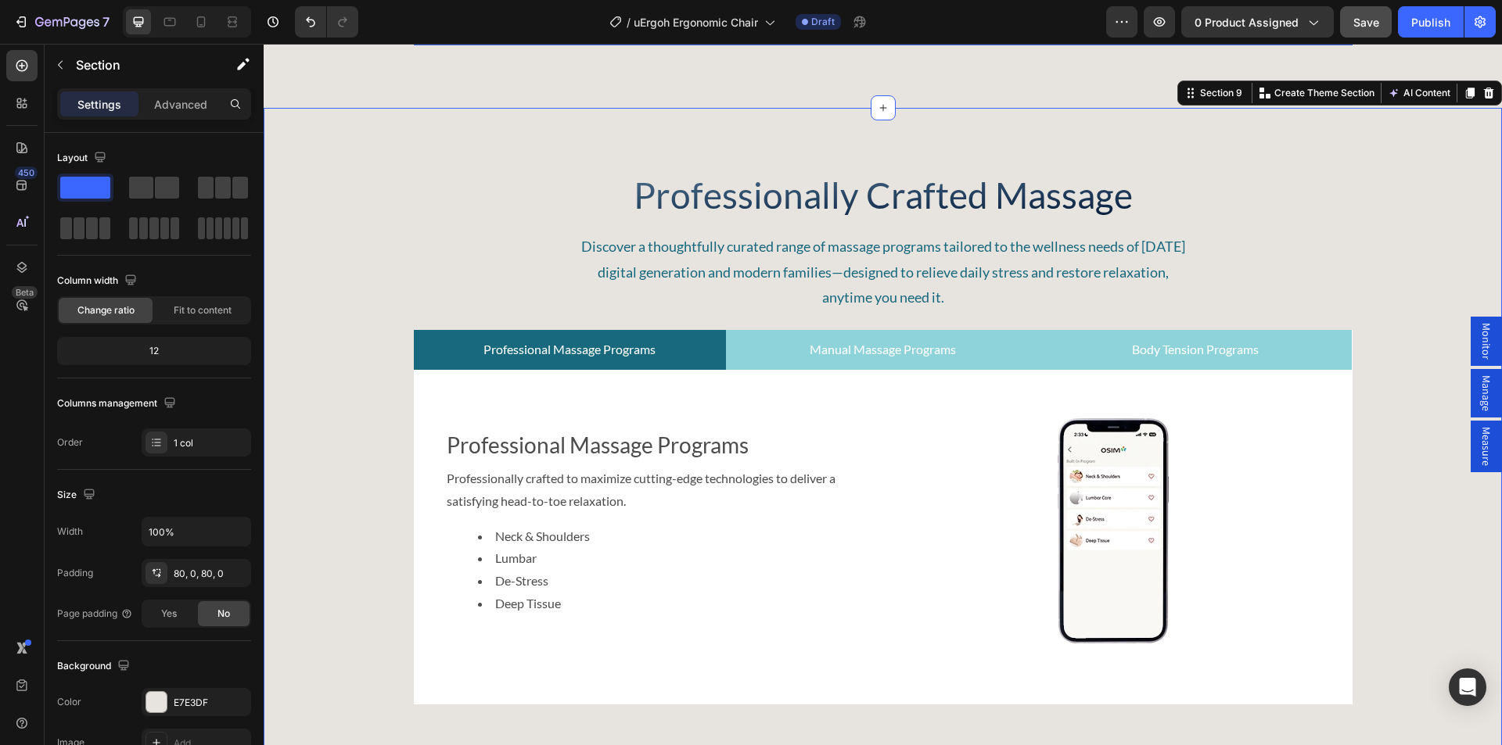
scroll to position [4230, 0]
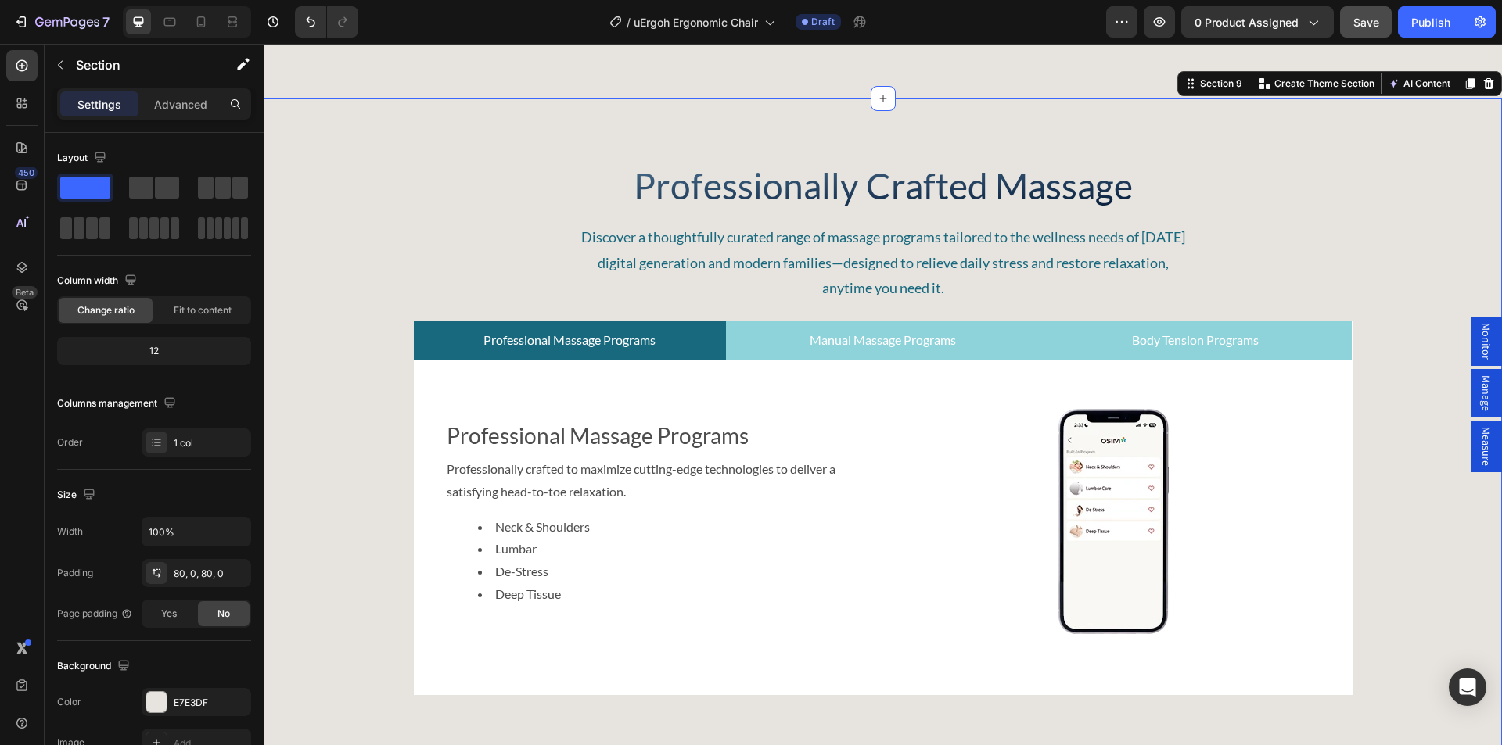
click at [432, 142] on div "Professionally Crafted Massage Heading Discover a thoughtfully curated range of…" at bounding box center [883, 428] width 1238 height 659
click at [19, 273] on icon at bounding box center [22, 268] width 16 height 16
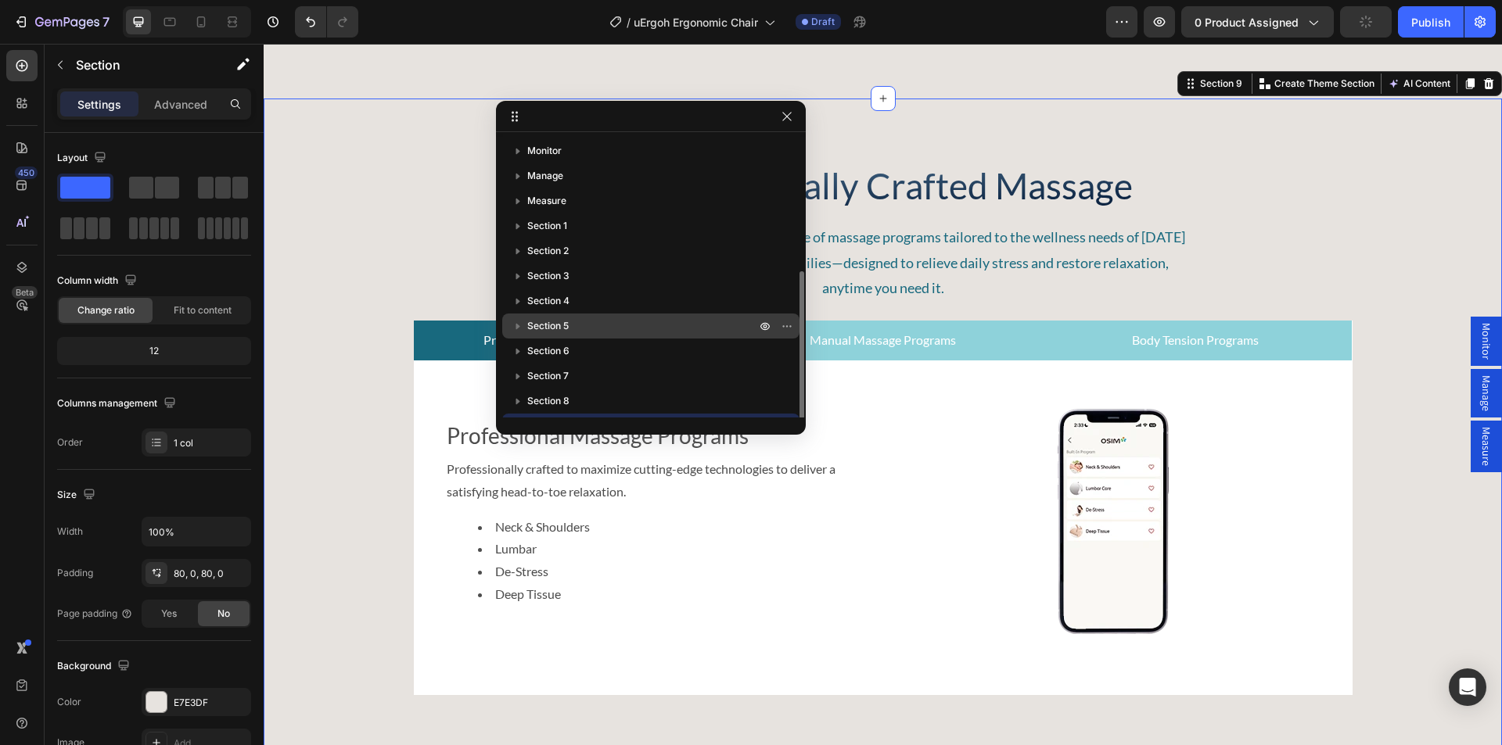
scroll to position [121, 0]
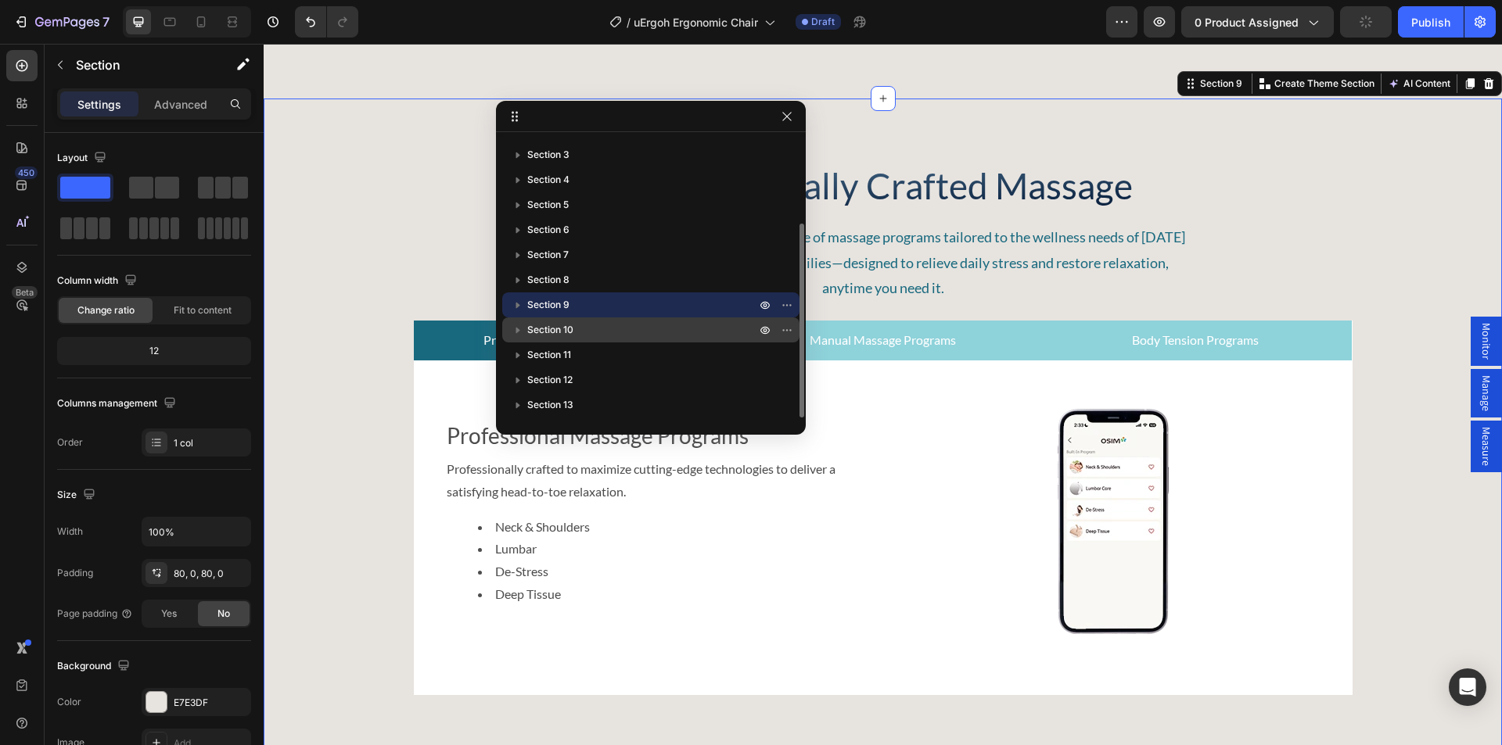
drag, startPoint x: 545, startPoint y: 303, endPoint x: 557, endPoint y: 342, distance: 40.1
click at [557, 342] on div "Monitor Manage Measure Section 1 Section 2 Section 3 Section 4 Section 5 Sectio…" at bounding box center [651, 277] width 310 height 279
click at [314, 106] on div "Professionally Crafted Massage Heading Discover a thoughtfully curated range of…" at bounding box center [883, 428] width 1238 height 659
click at [361, 192] on div "Professionally Crafted Massage Heading Discover a thoughtfully curated range of…" at bounding box center [883, 428] width 1238 height 534
drag, startPoint x: 1410, startPoint y: 148, endPoint x: 1244, endPoint y: 112, distance: 169.7
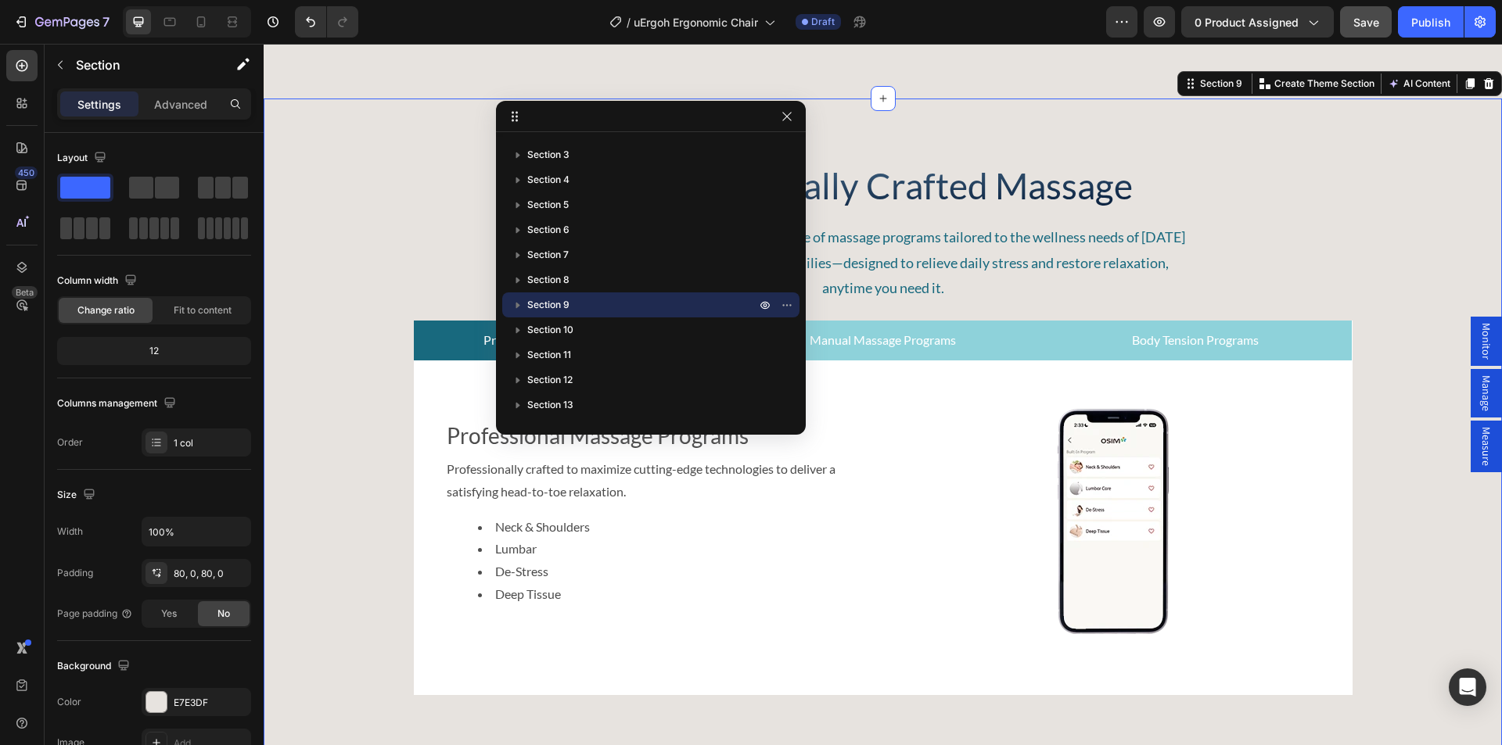
click at [1409, 148] on div "Professionally Crafted Massage Heading Discover a thoughtfully curated range of…" at bounding box center [883, 428] width 1238 height 659
click at [1202, 84] on div "Section 9" at bounding box center [1221, 84] width 48 height 14
click at [786, 113] on icon "button" at bounding box center [787, 116] width 13 height 13
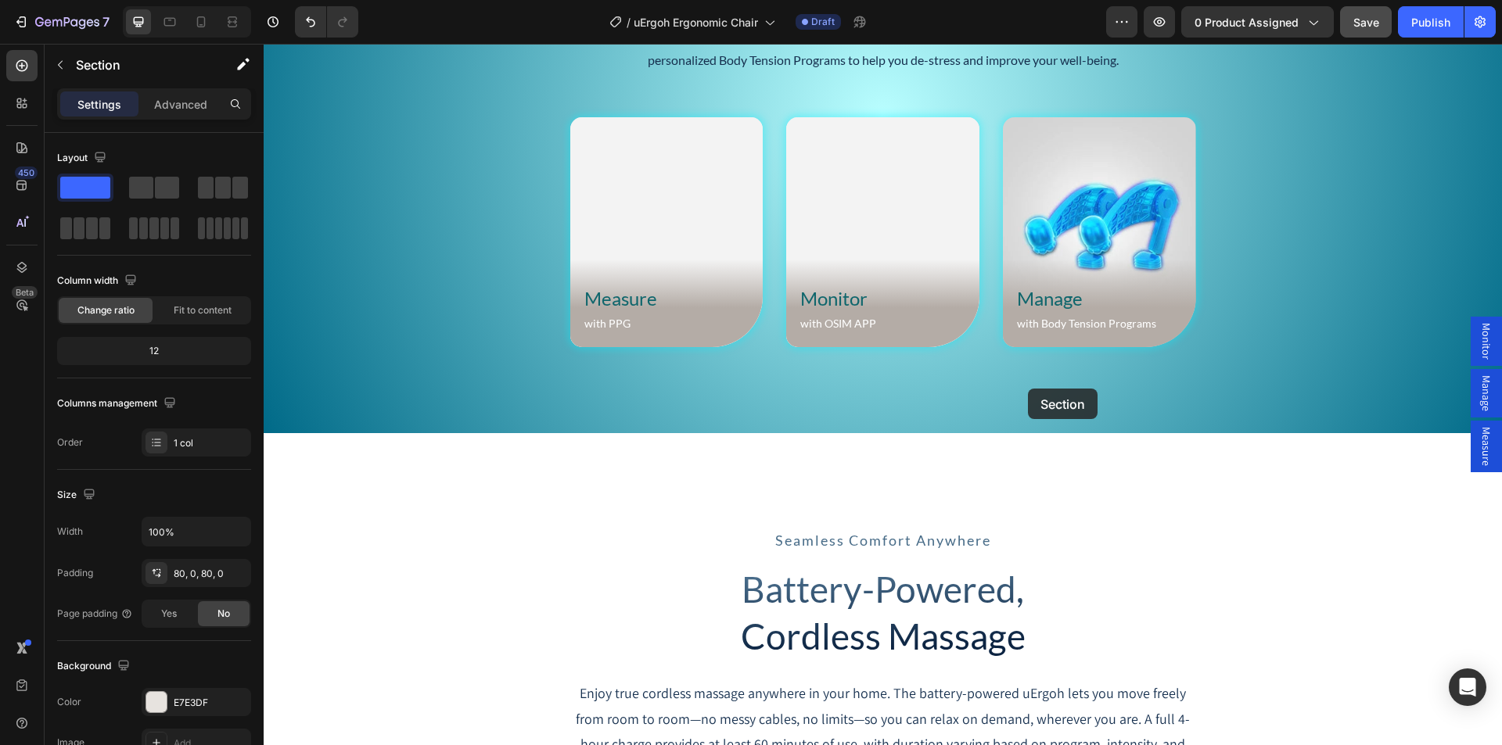
scroll to position [5951, 0]
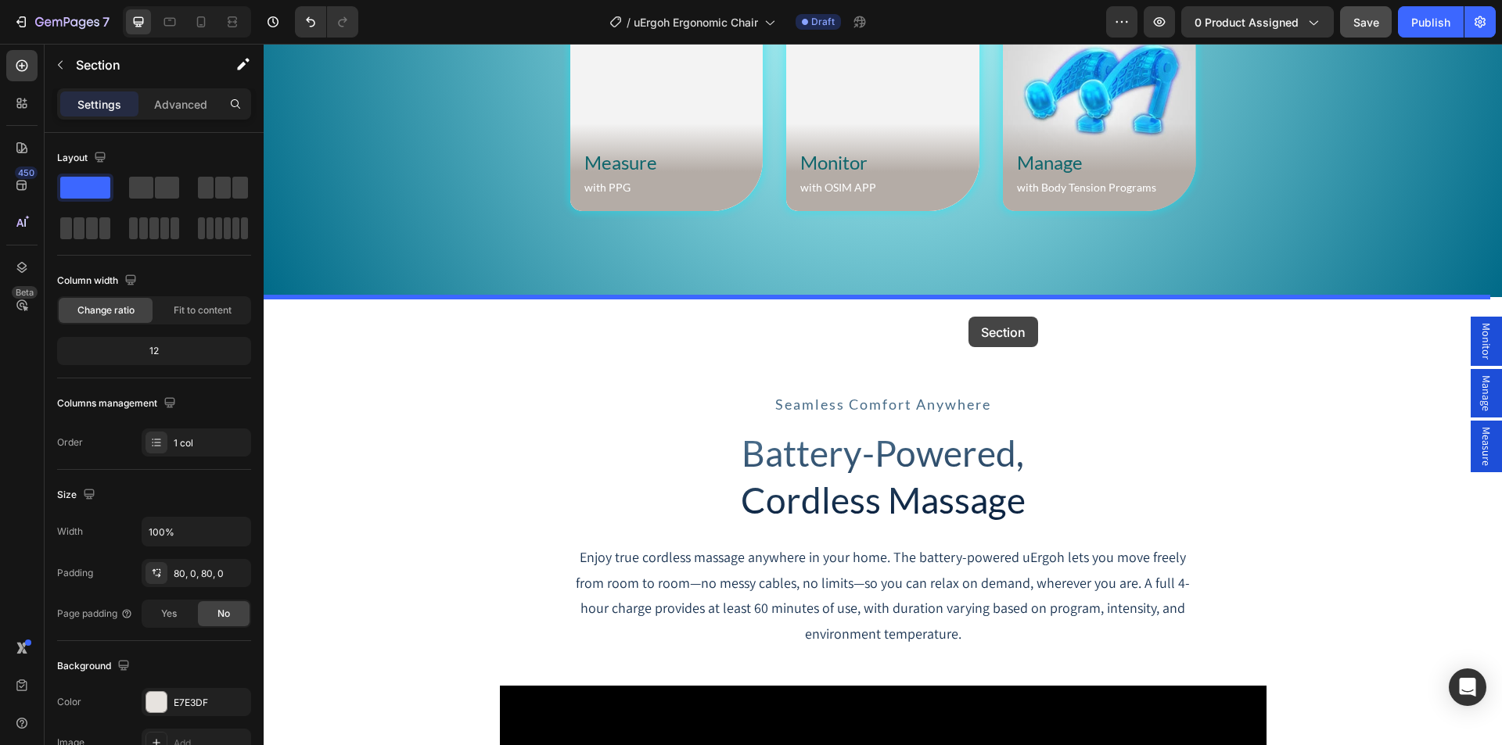
drag, startPoint x: 1194, startPoint y: 122, endPoint x: 969, endPoint y: 315, distance: 296.7
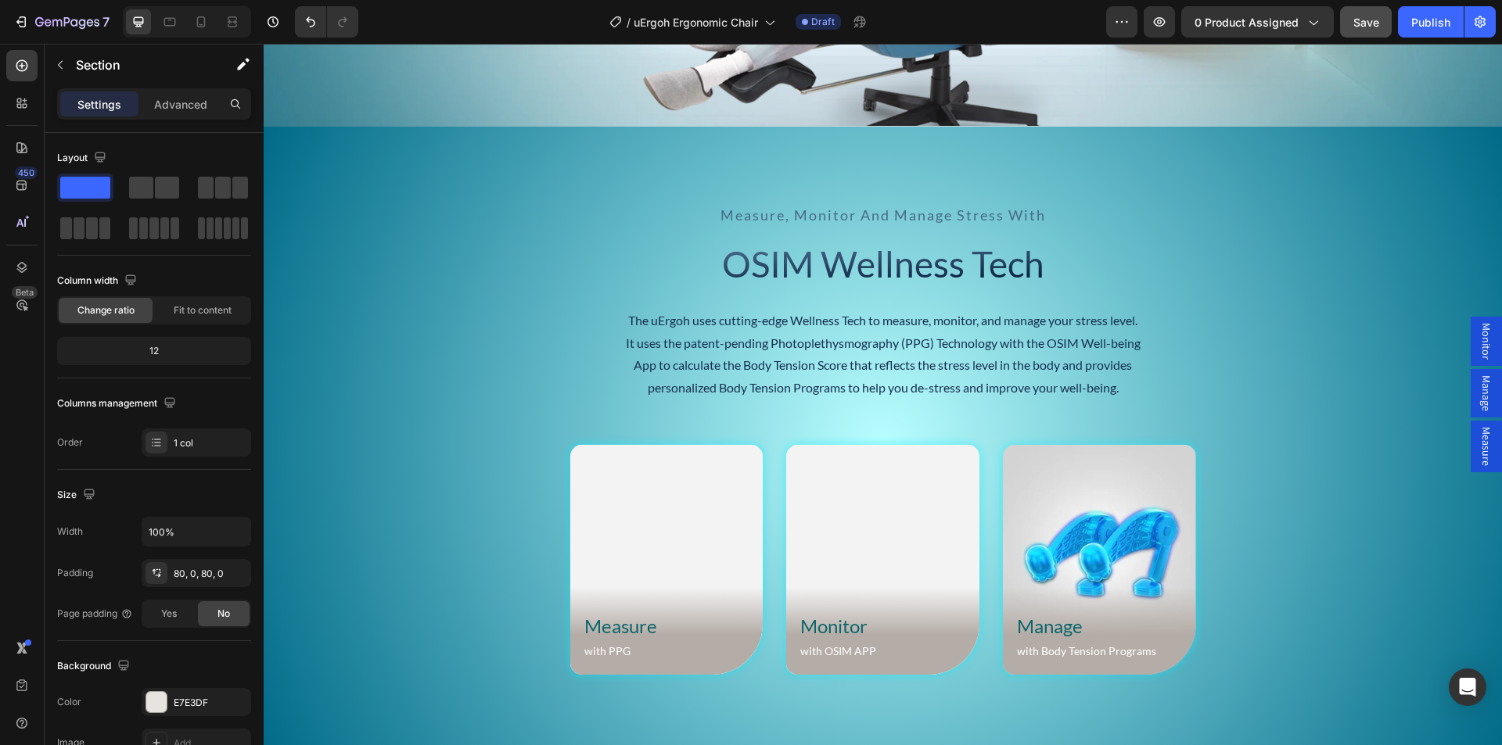
scroll to position [4666, 0]
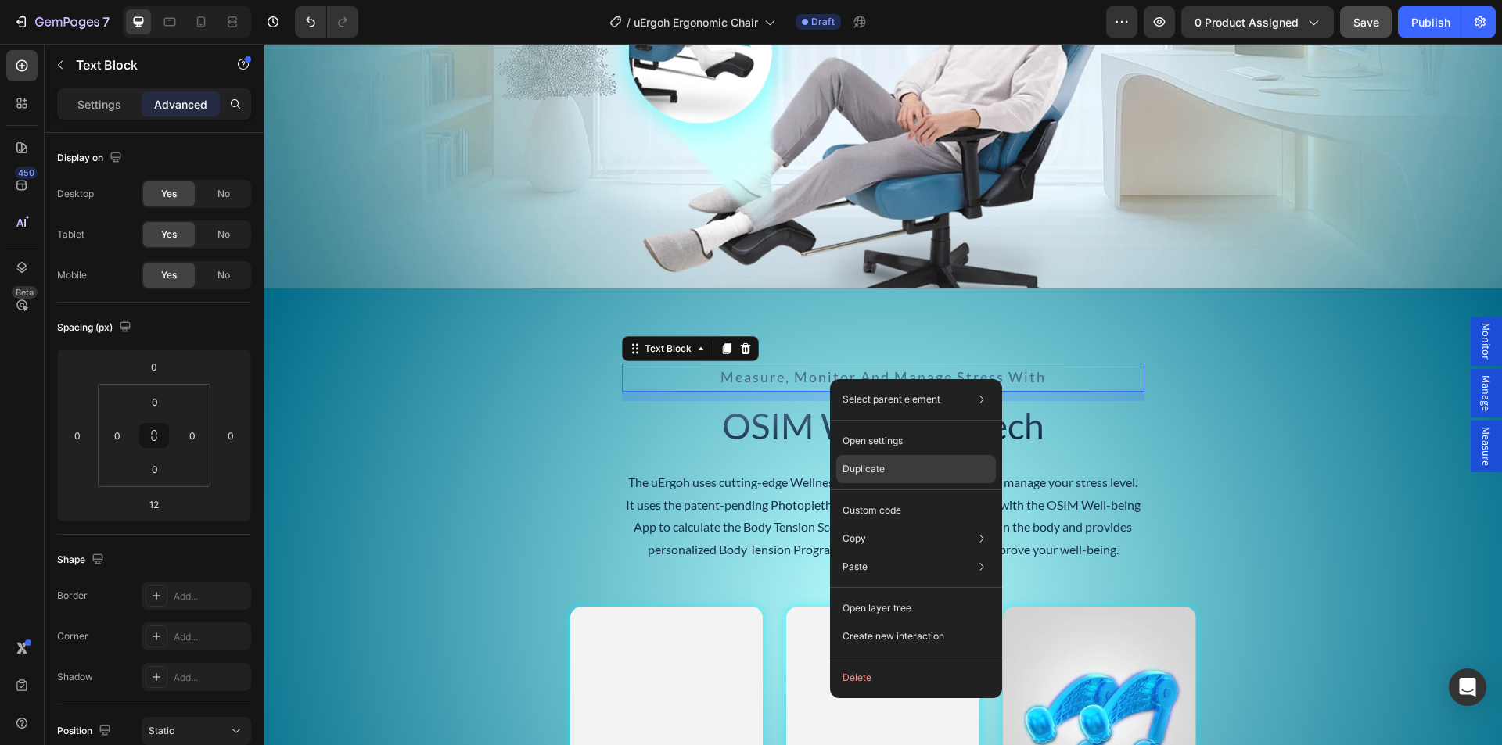
drag, startPoint x: 869, startPoint y: 461, endPoint x: 562, endPoint y: 400, distance: 312.4
click at [869, 497] on div "Duplicate" at bounding box center [916, 511] width 160 height 28
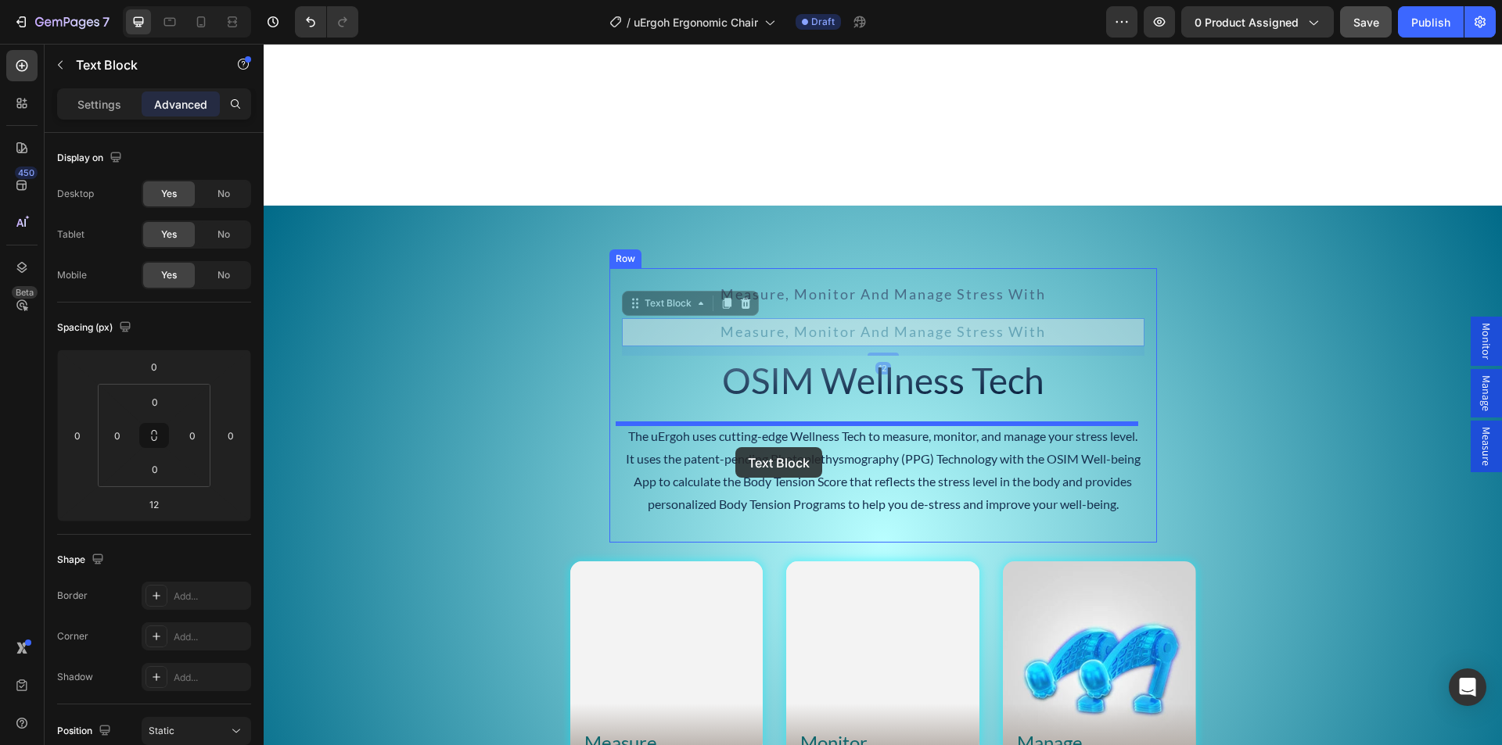
scroll to position [5292, 0]
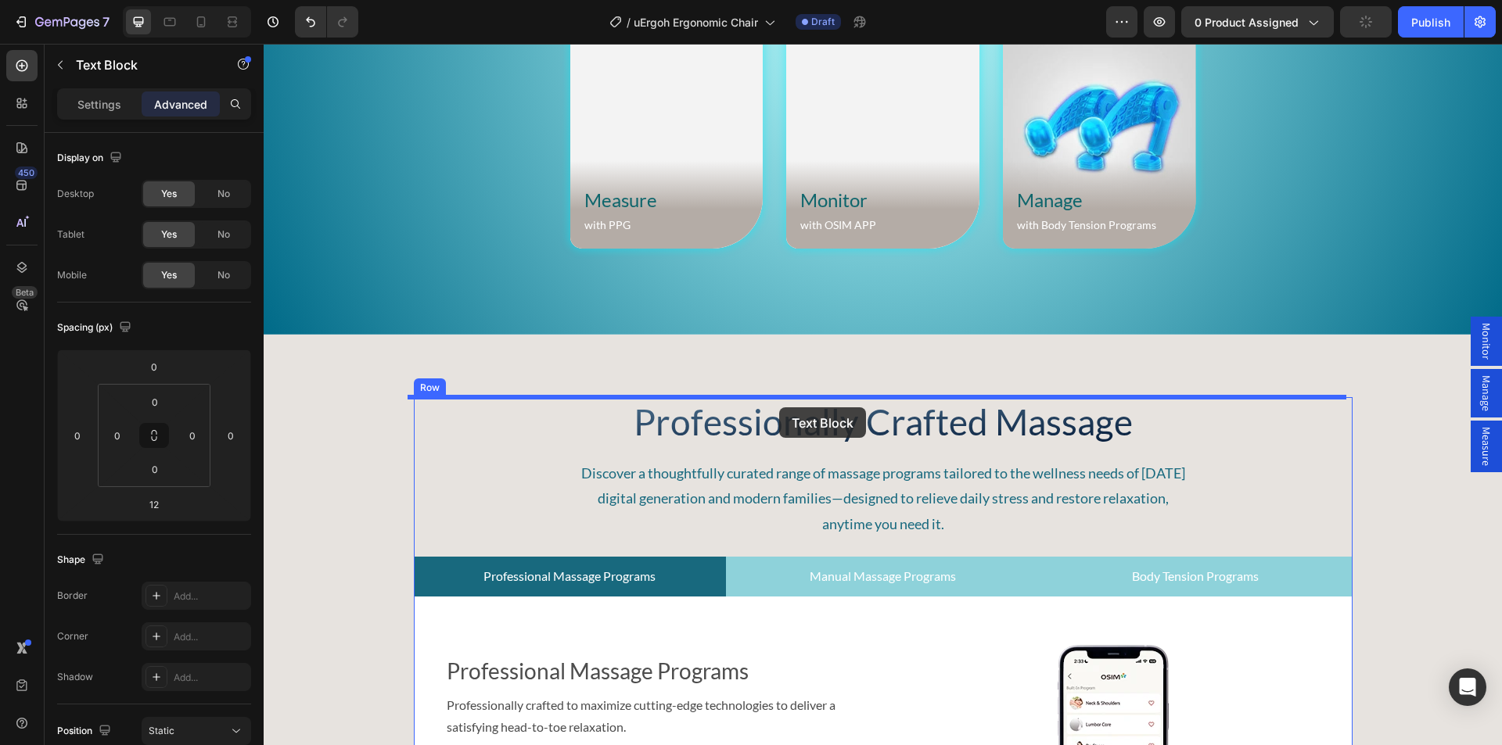
drag, startPoint x: 643, startPoint y: 390, endPoint x: 779, endPoint y: 407, distance: 137.2
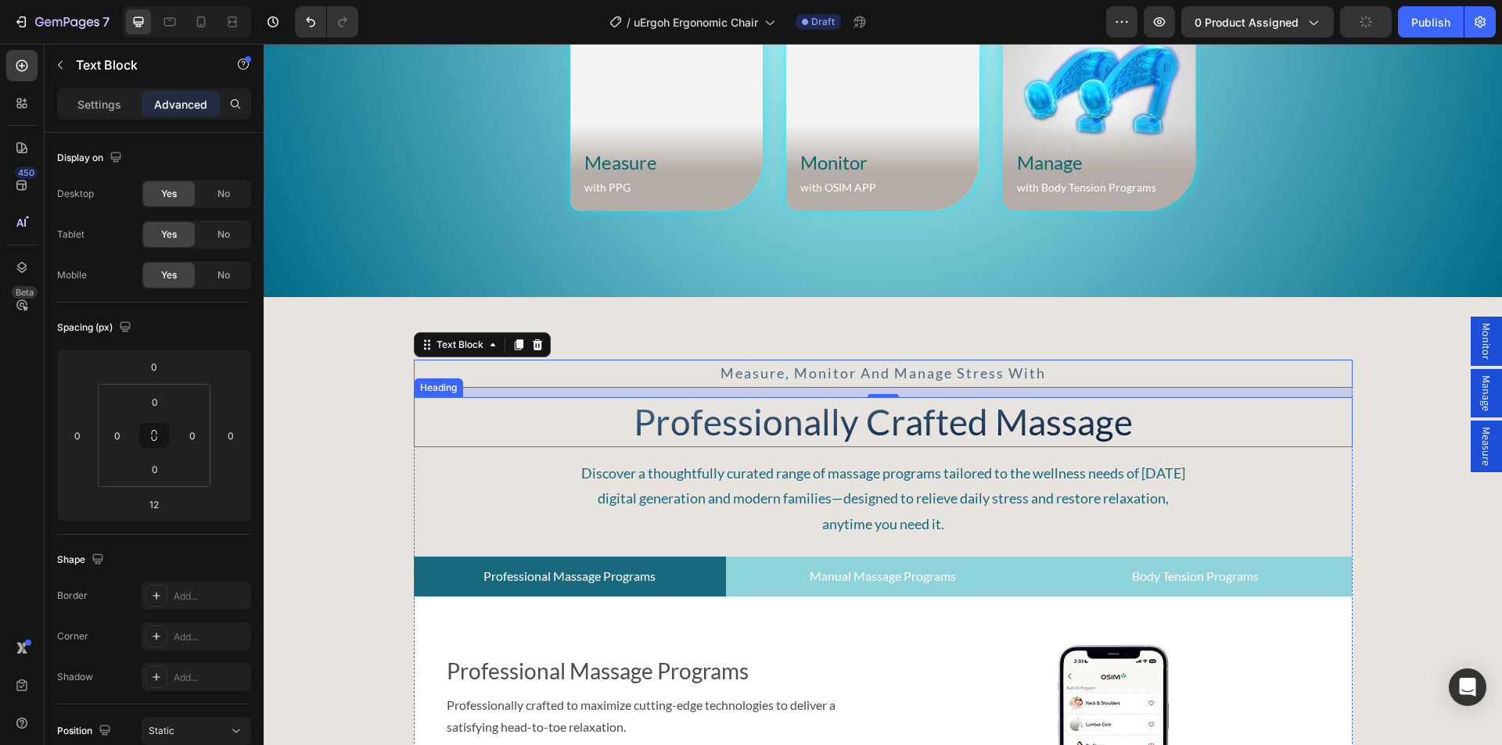
scroll to position [5254, 0]
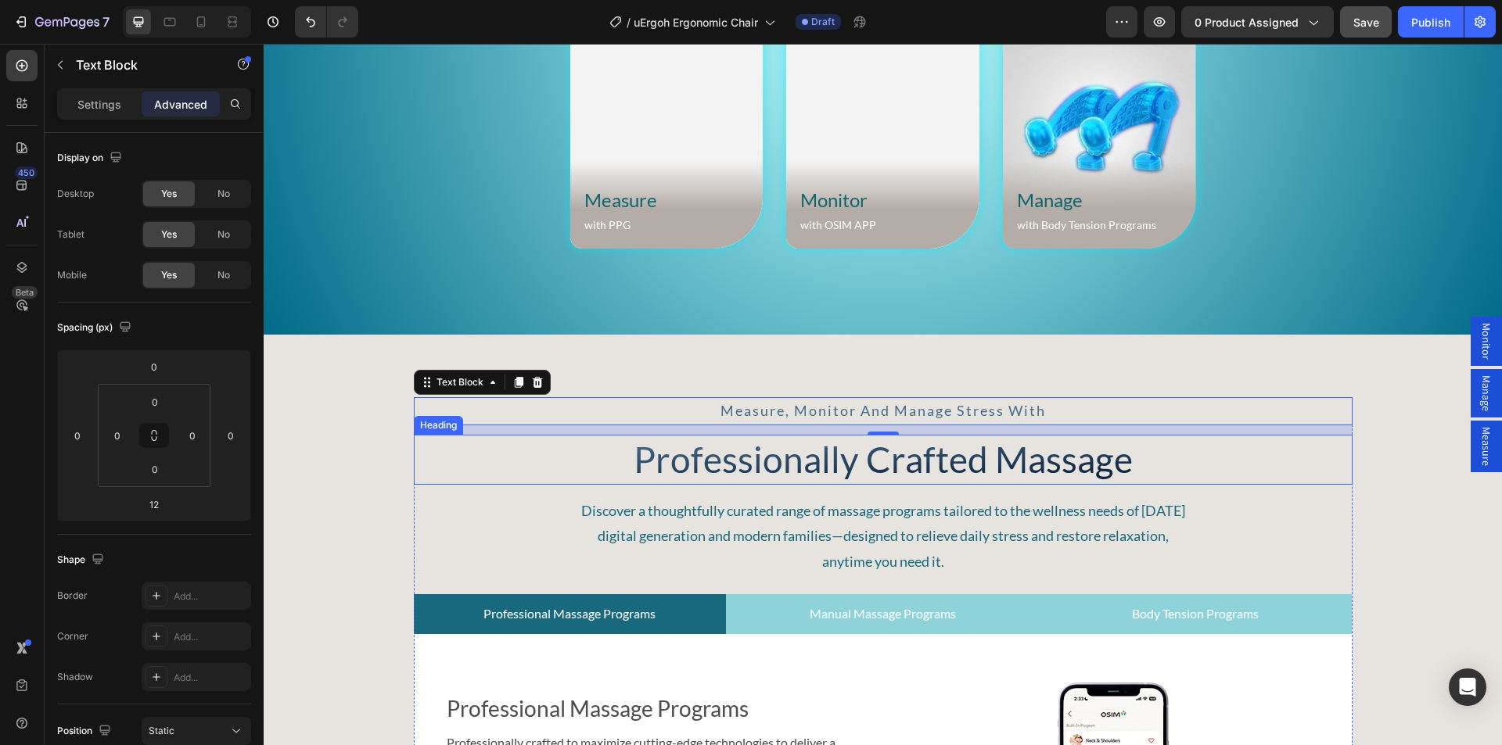
click at [932, 468] on h2 "Professionally Crafted Massage" at bounding box center [883, 460] width 939 height 50
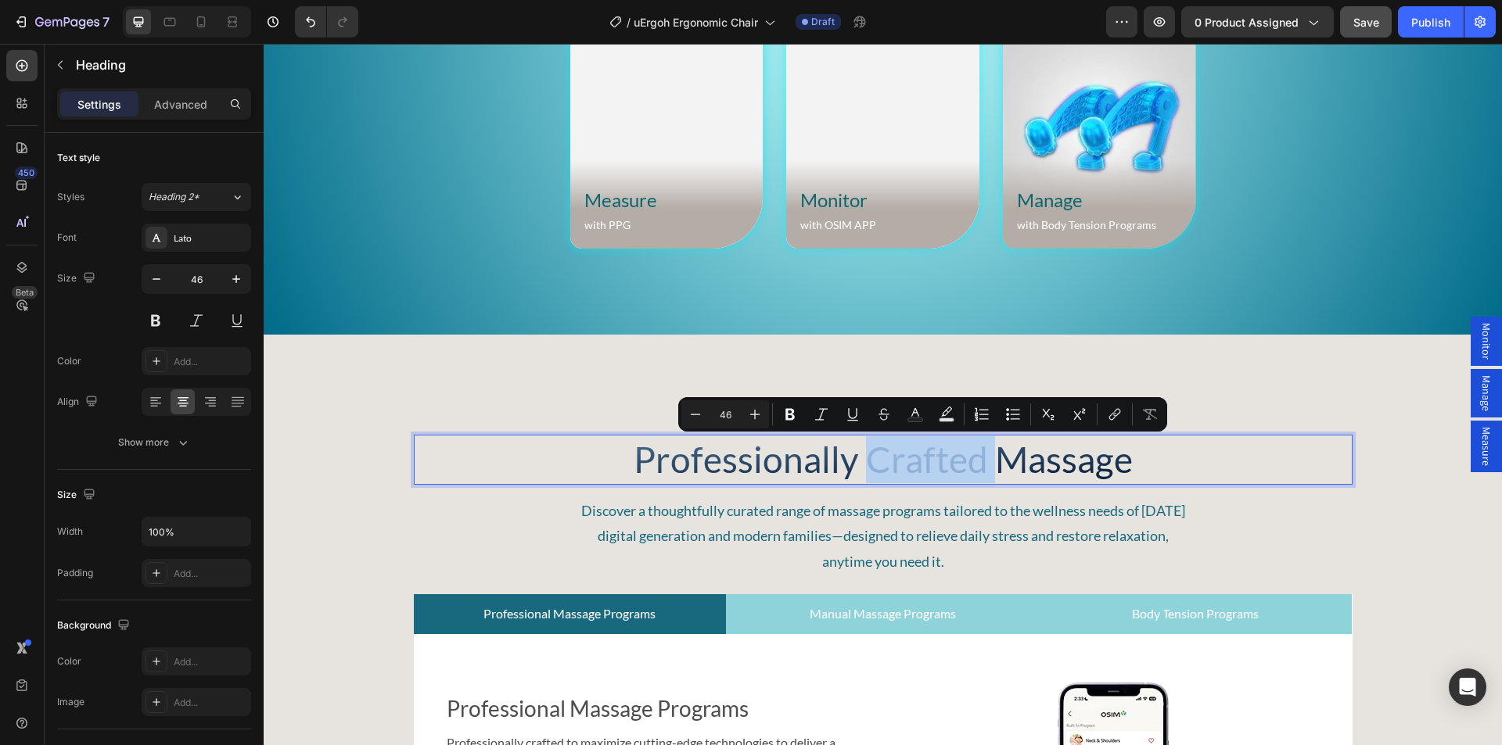
click at [987, 464] on p "Professionally Crafted Massage" at bounding box center [882, 459] width 935 height 47
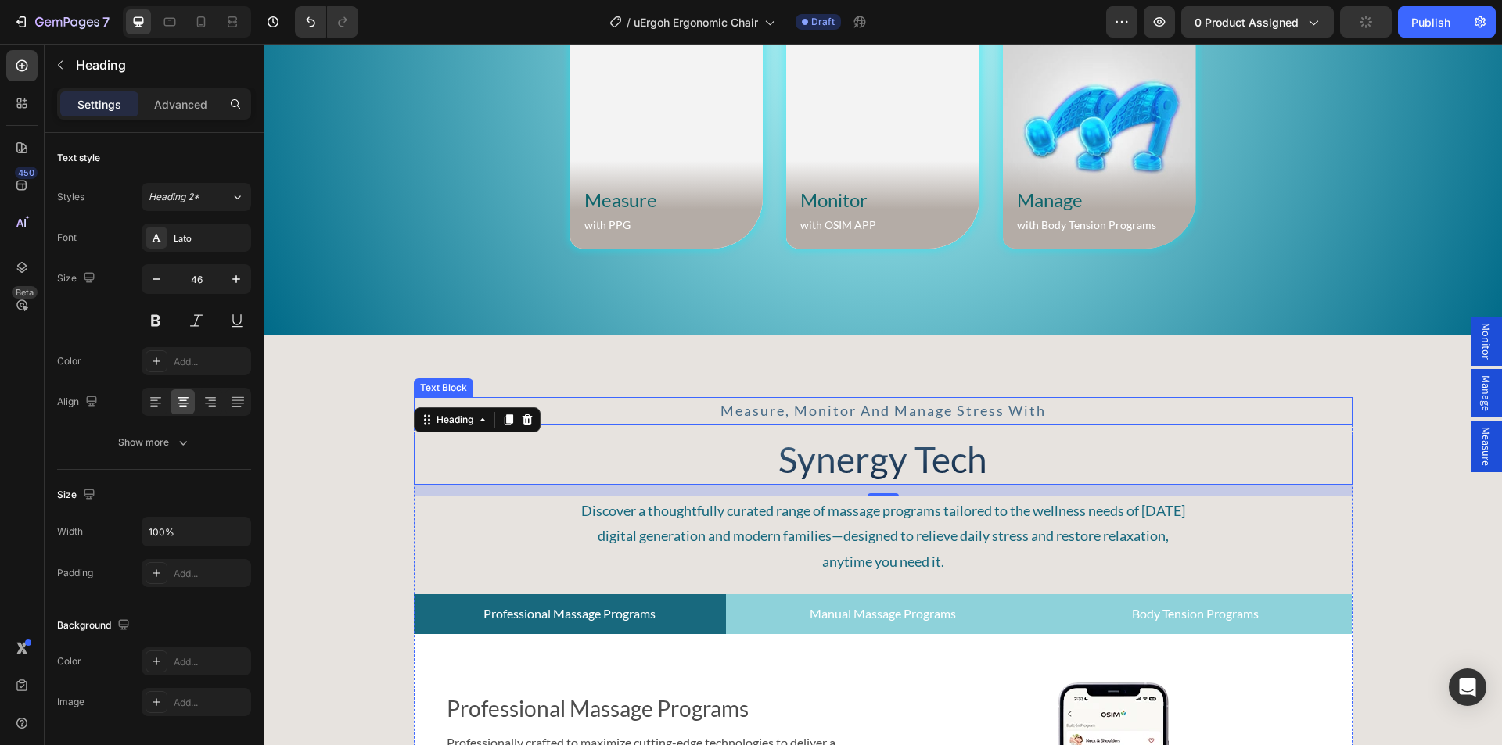
click at [928, 405] on span "measure, monitor and manage stress with" at bounding box center [882, 410] width 325 height 17
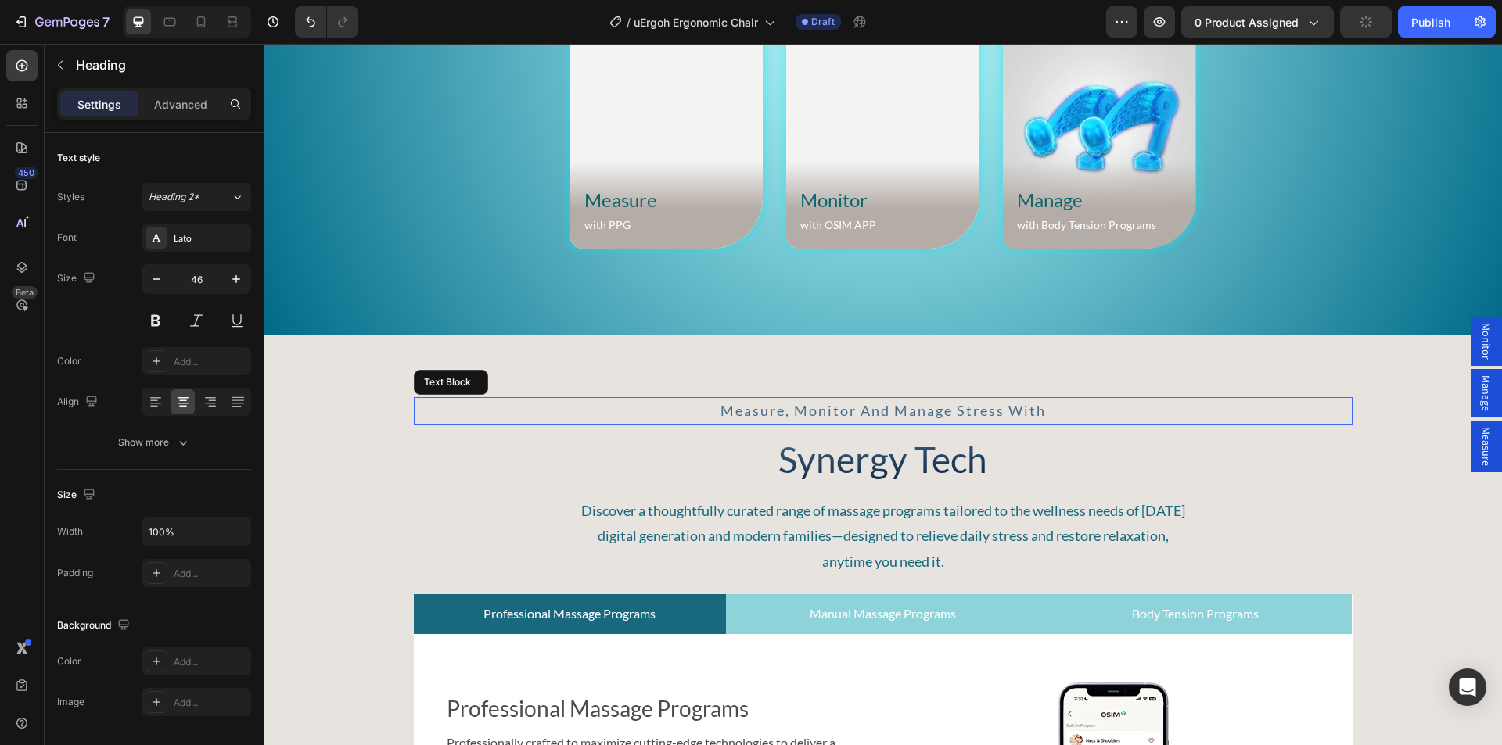
click at [928, 405] on span "measure, monitor and manage stress with" at bounding box center [882, 410] width 325 height 17
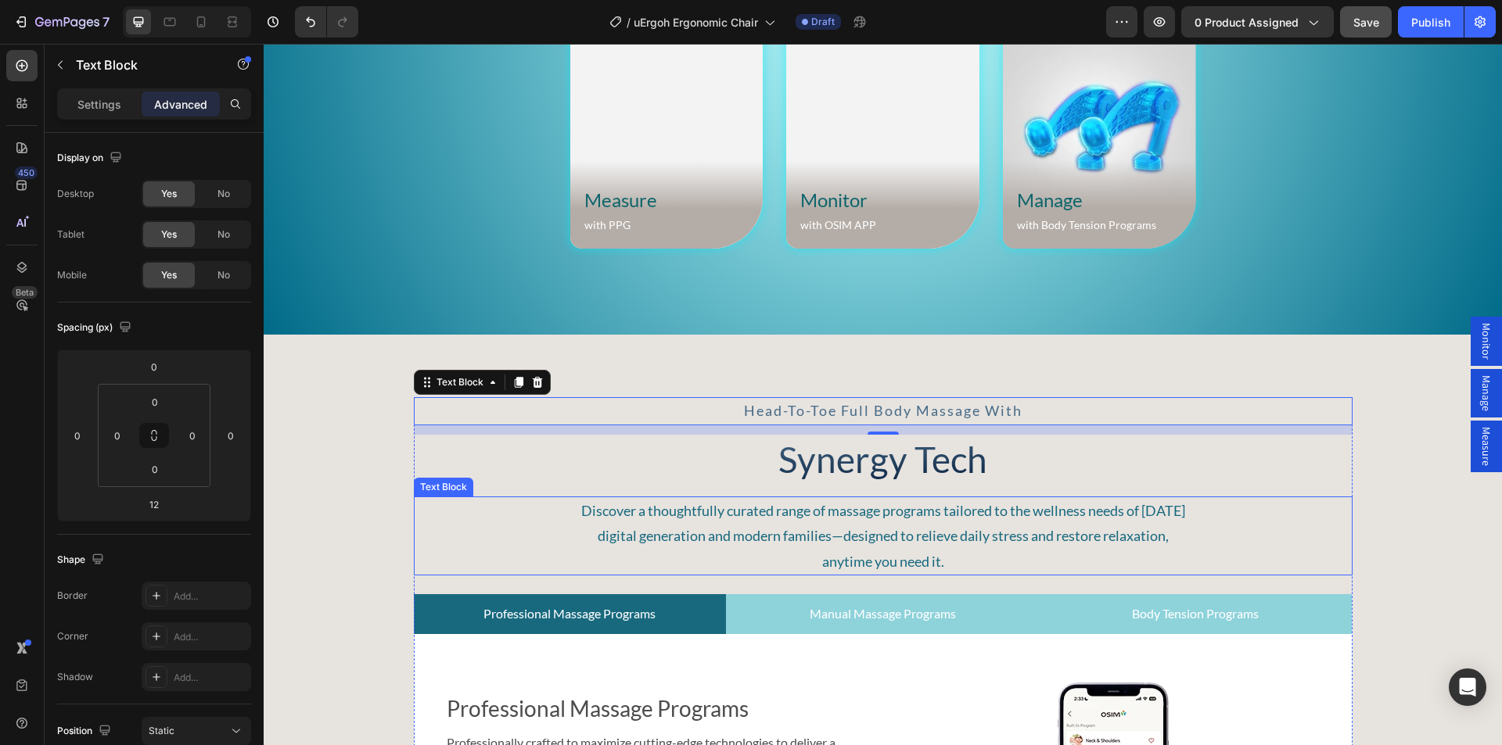
drag, startPoint x: 796, startPoint y: 533, endPoint x: 808, endPoint y: 533, distance: 11.8
click at [796, 533] on p "Discover a thoughtfully curated range of massage programs tailored to the welln…" at bounding box center [883, 536] width 623 height 76
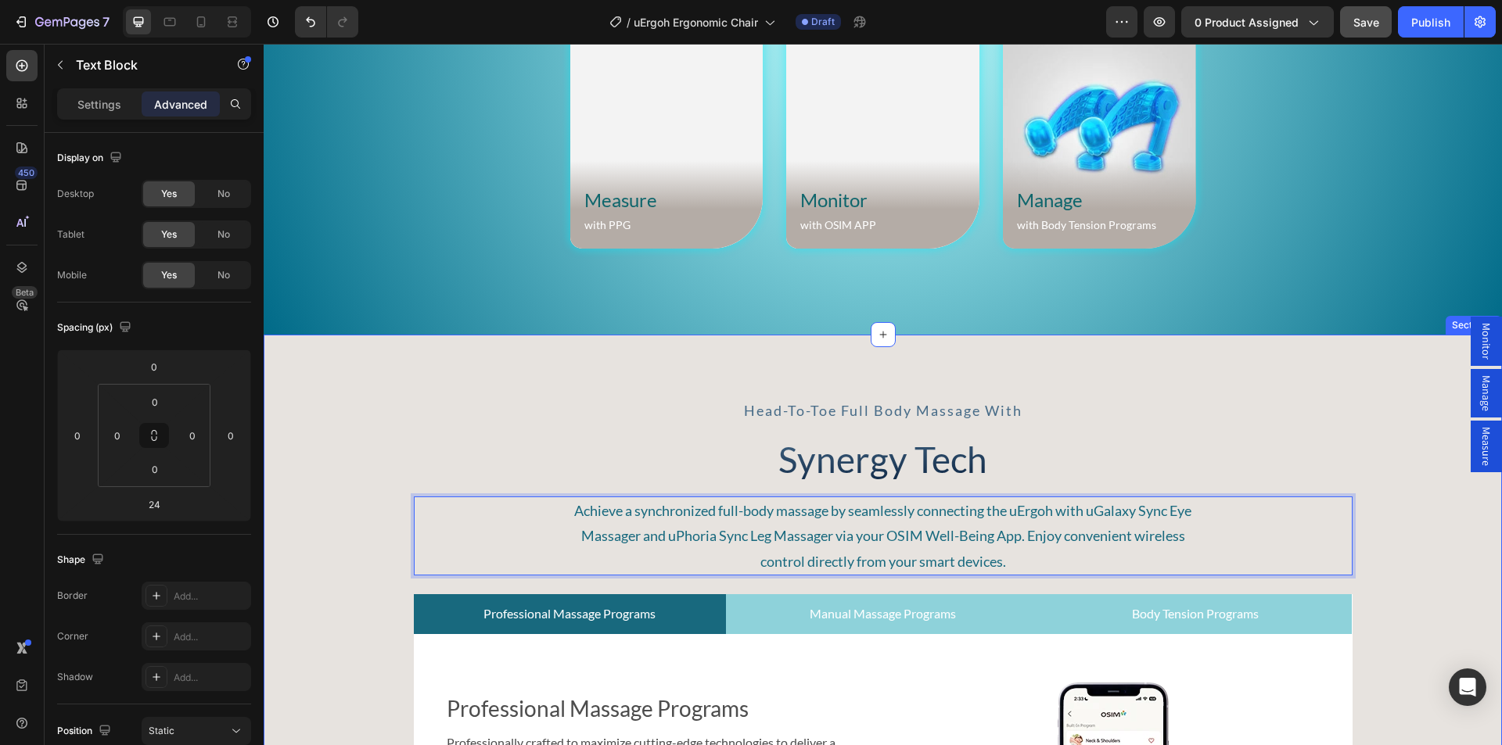
click at [1386, 538] on div "Head-to-toe full body massage with Text Block Synergy Tech Heading Achieve a sy…" at bounding box center [883, 682] width 1238 height 571
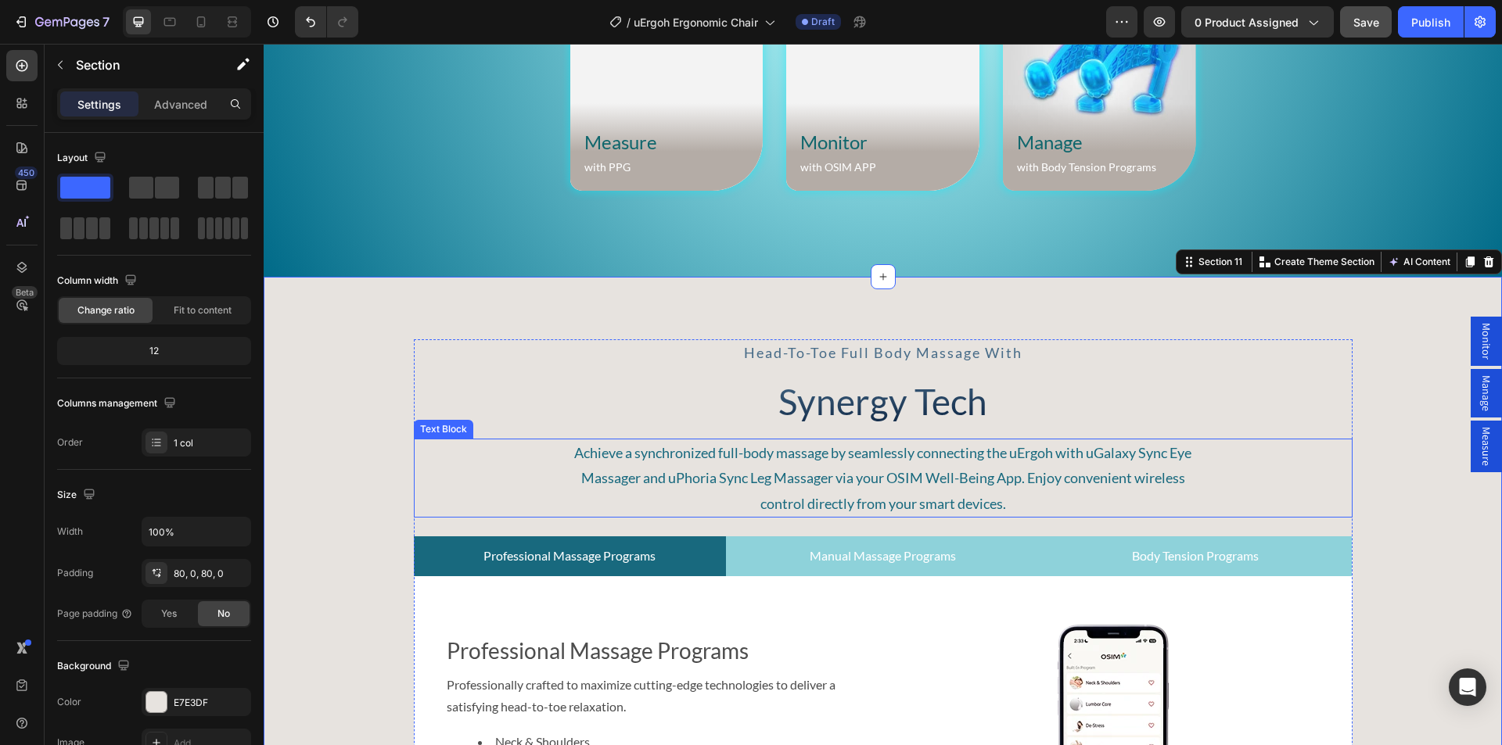
scroll to position [5411, 0]
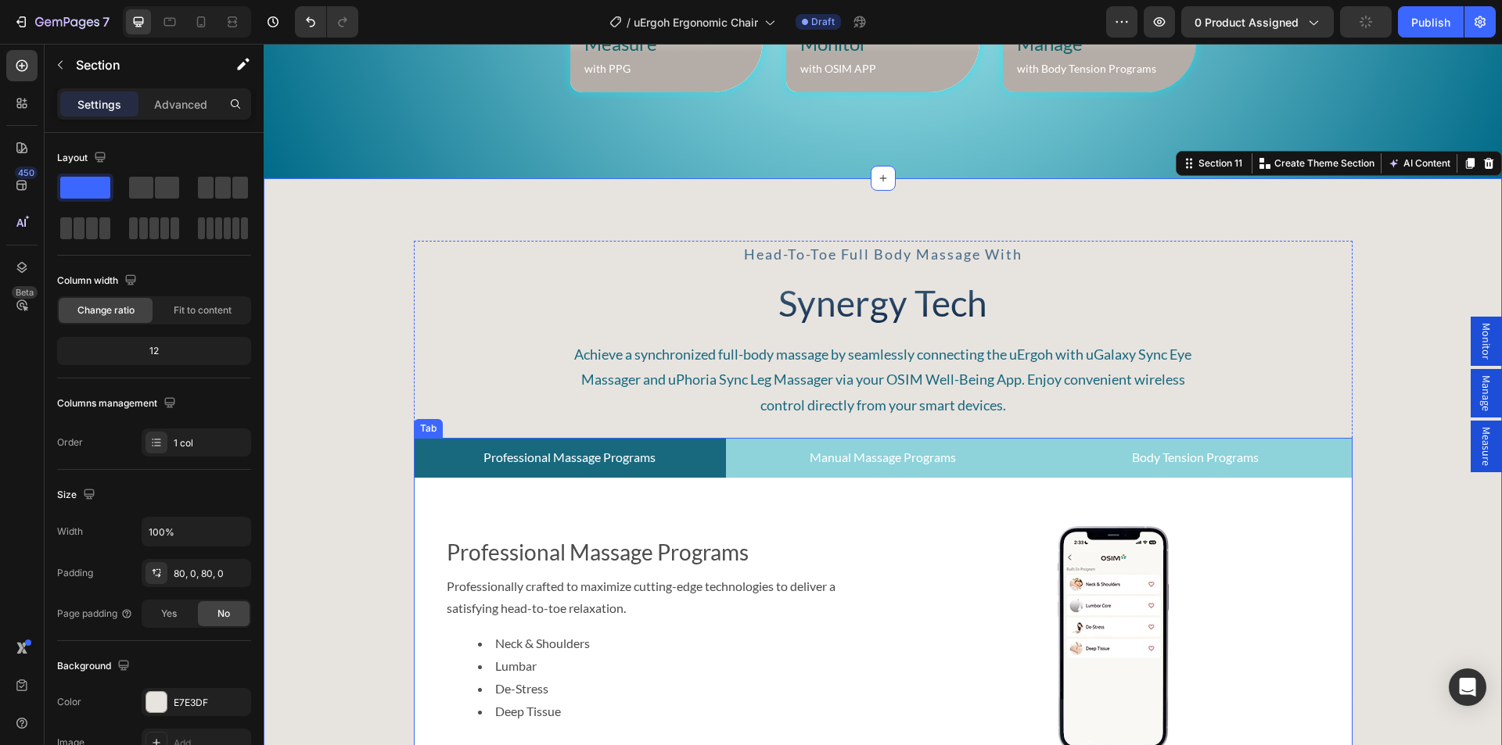
click at [540, 455] on p "Professional Massage Programs" at bounding box center [569, 458] width 172 height 23
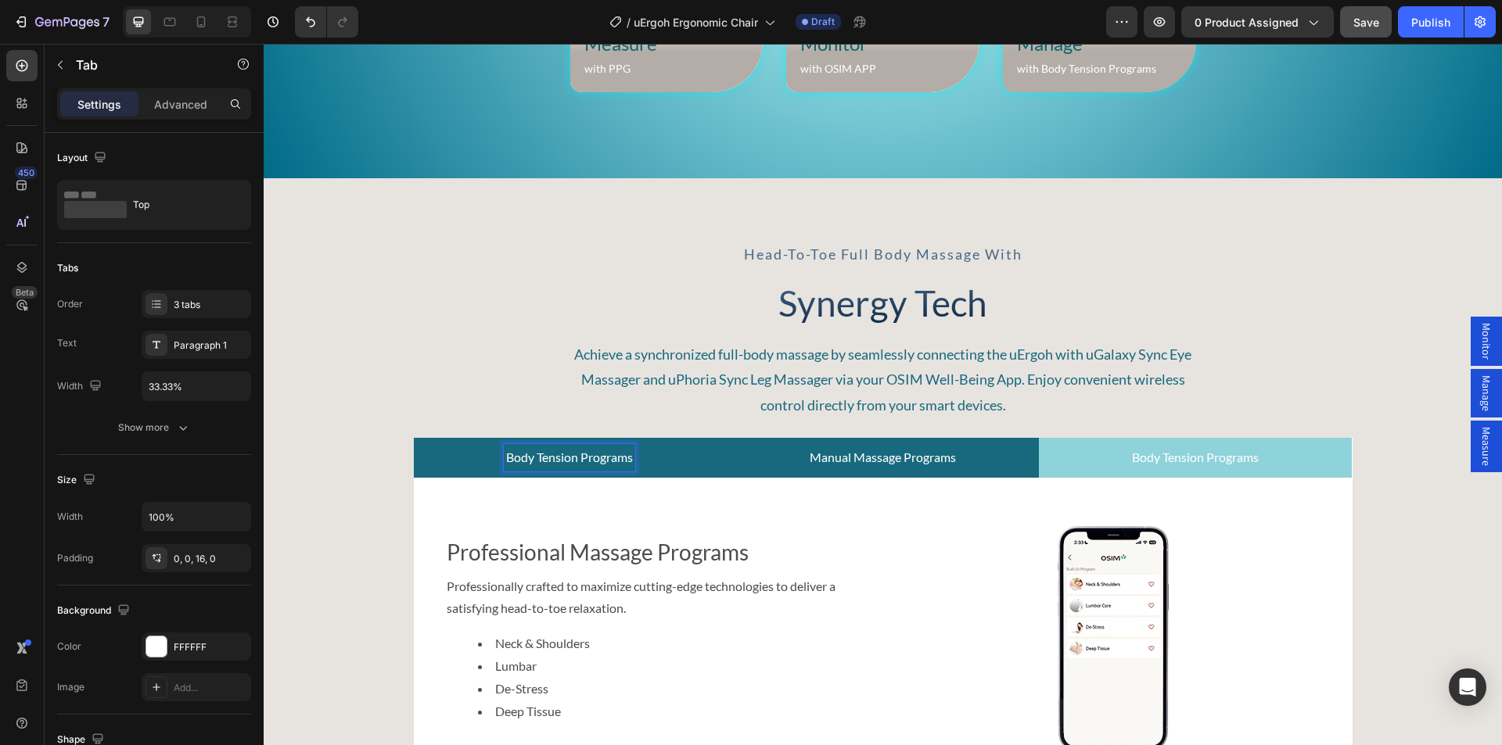
click at [869, 454] on p "Manual Massage Programs" at bounding box center [882, 458] width 146 height 23
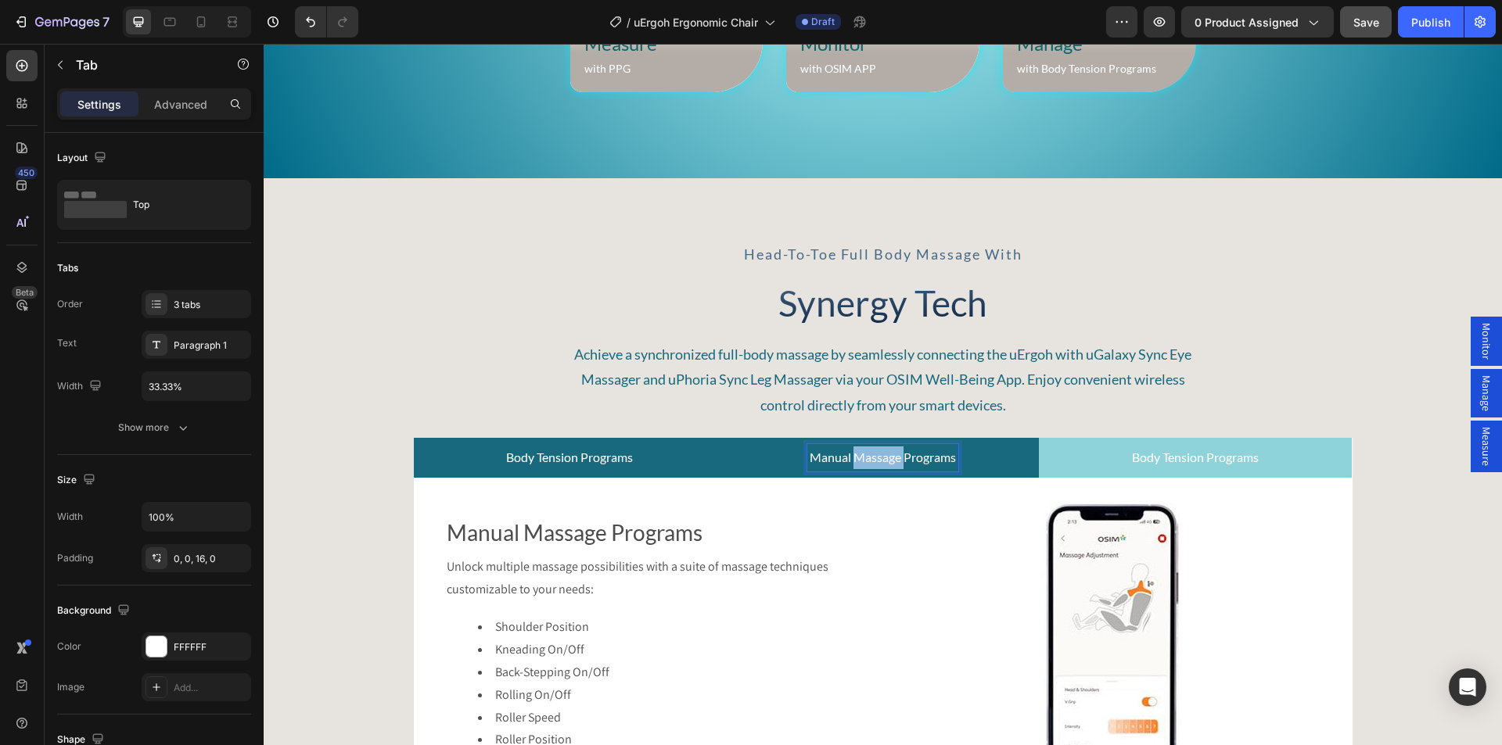
click at [869, 454] on p "Manual Massage Programs" at bounding box center [882, 458] width 146 height 23
click at [851, 457] on p "Manual Massage Programs" at bounding box center [882, 458] width 146 height 23
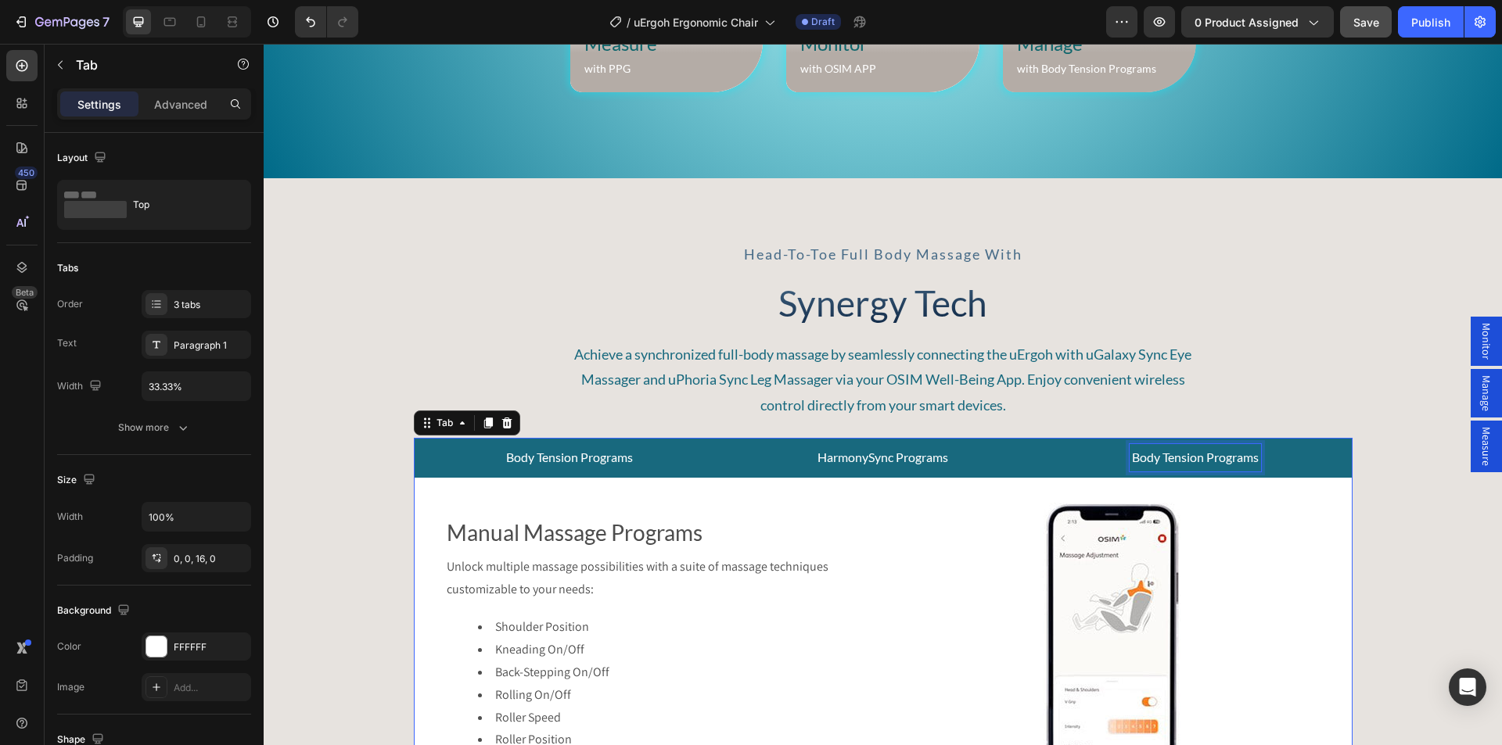
click at [1154, 452] on p "Body Tension Programs" at bounding box center [1195, 458] width 127 height 23
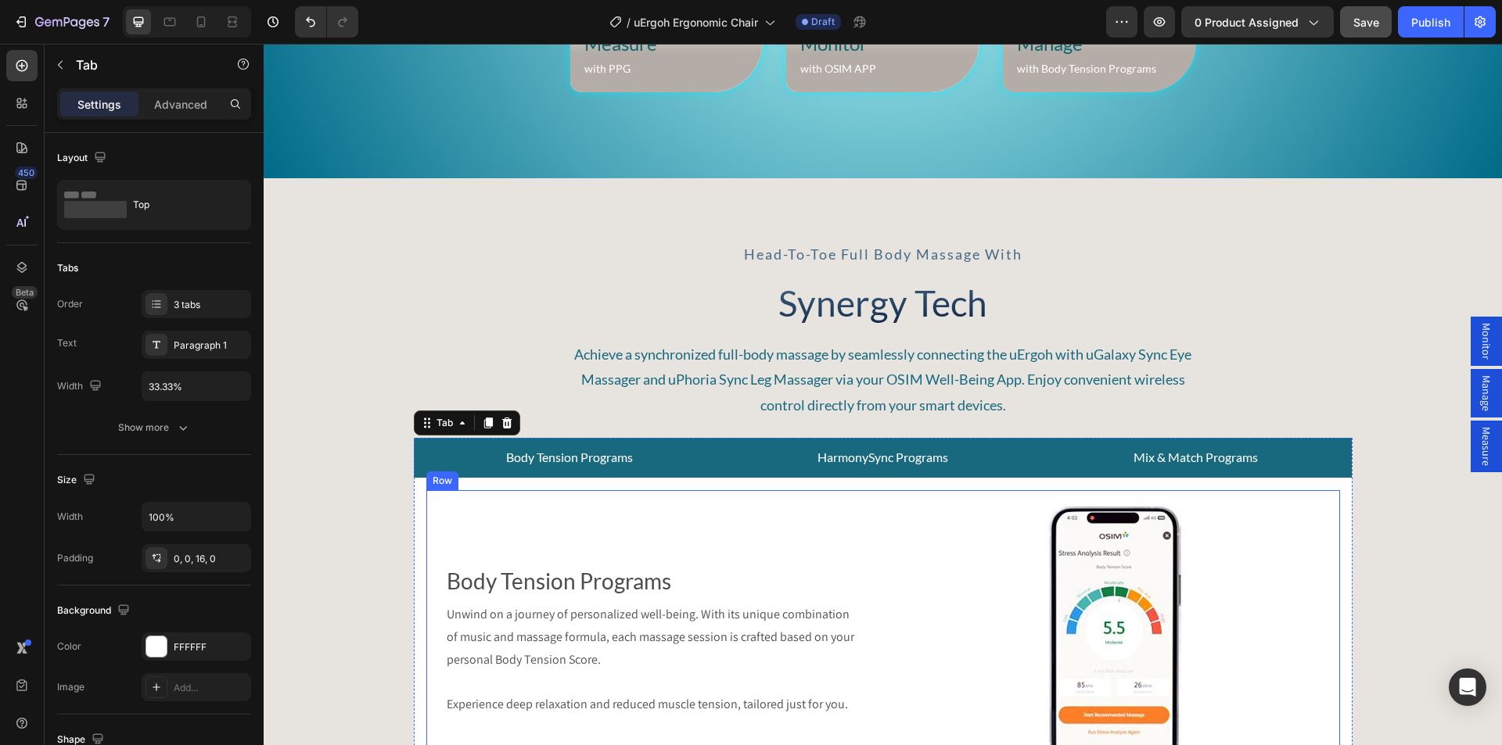
click at [440, 483] on div "Row" at bounding box center [442, 481] width 26 height 14
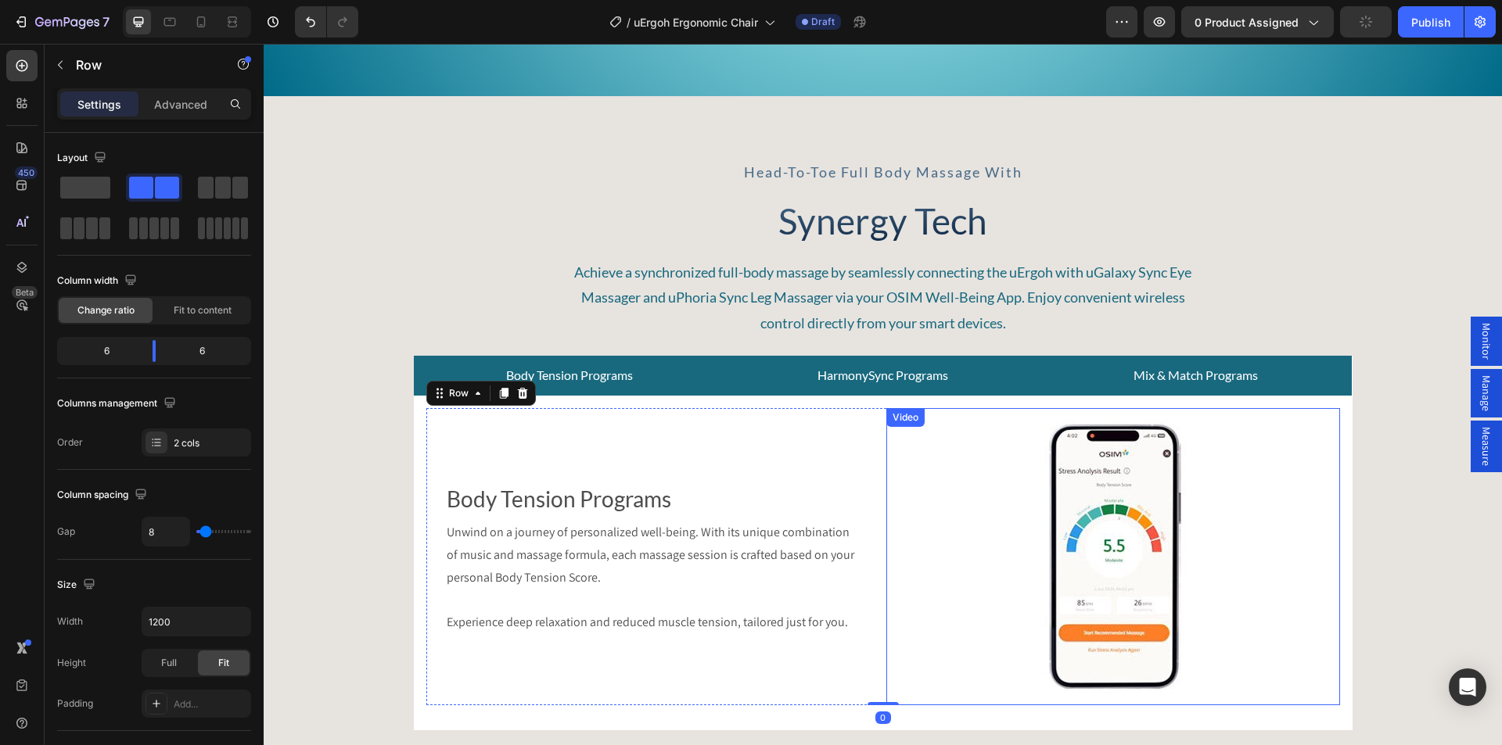
scroll to position [5567, 0]
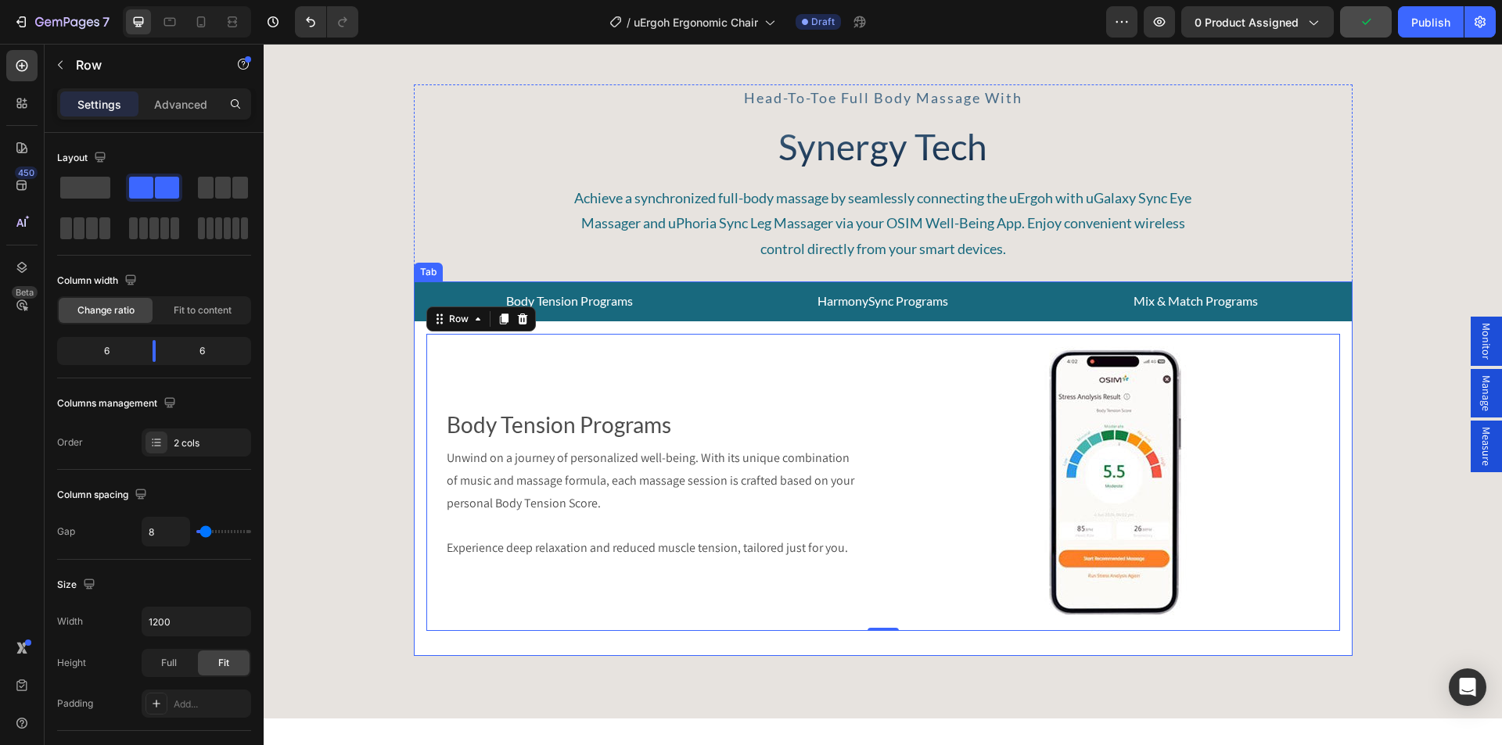
click at [414, 332] on div "Professional Massage Programs Text Block Professionally crafted to maximize cut…" at bounding box center [883, 482] width 939 height 322
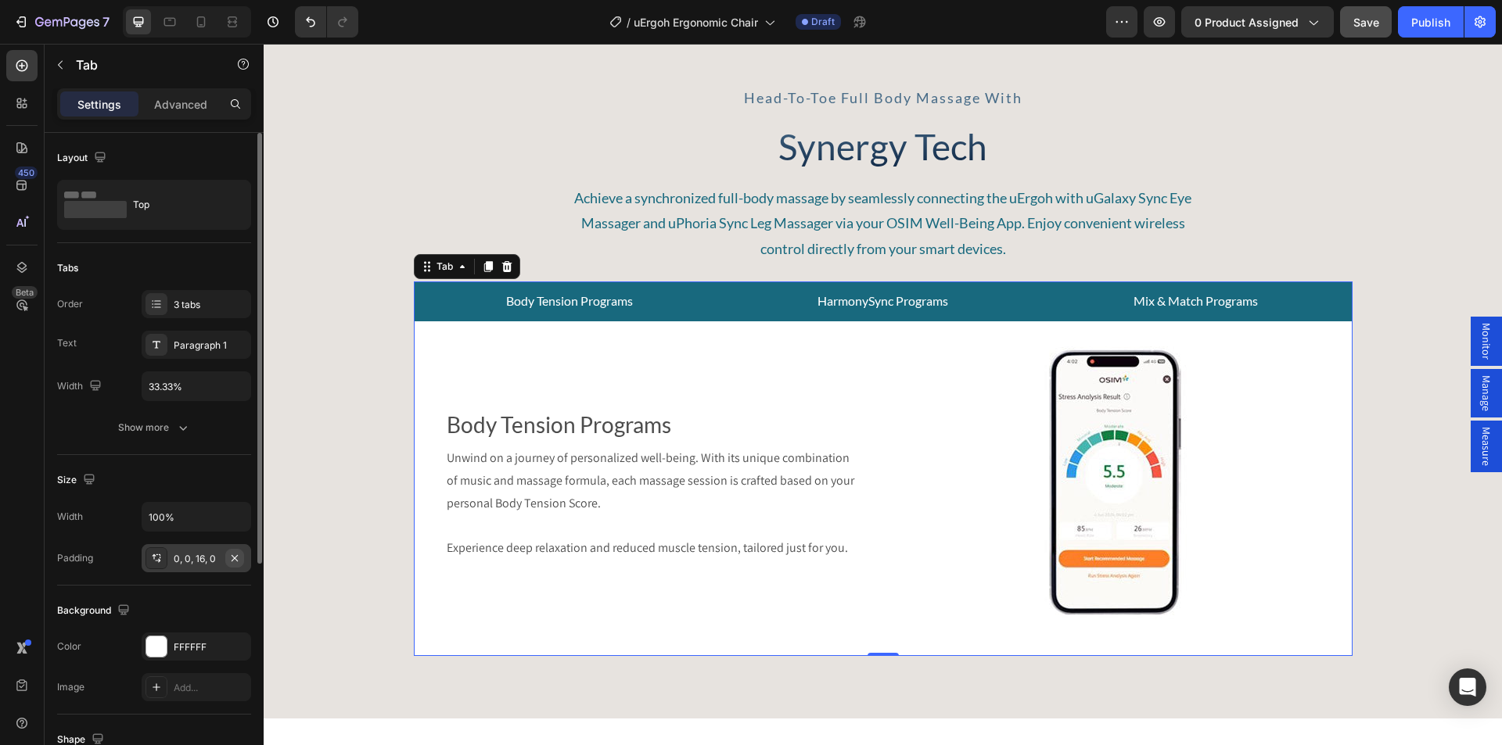
click at [235, 557] on icon "button" at bounding box center [234, 558] width 13 height 13
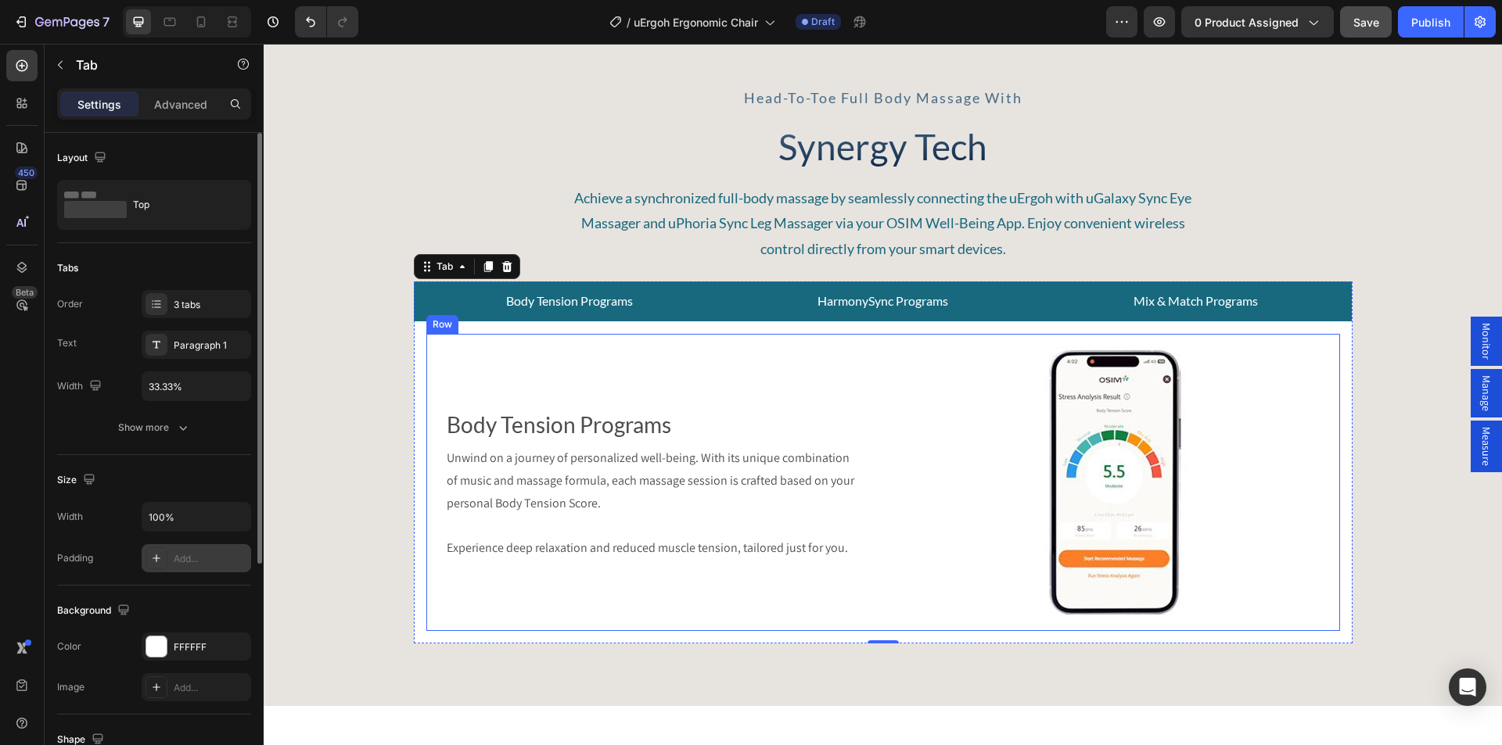
click at [433, 328] on div "Row" at bounding box center [442, 325] width 26 height 14
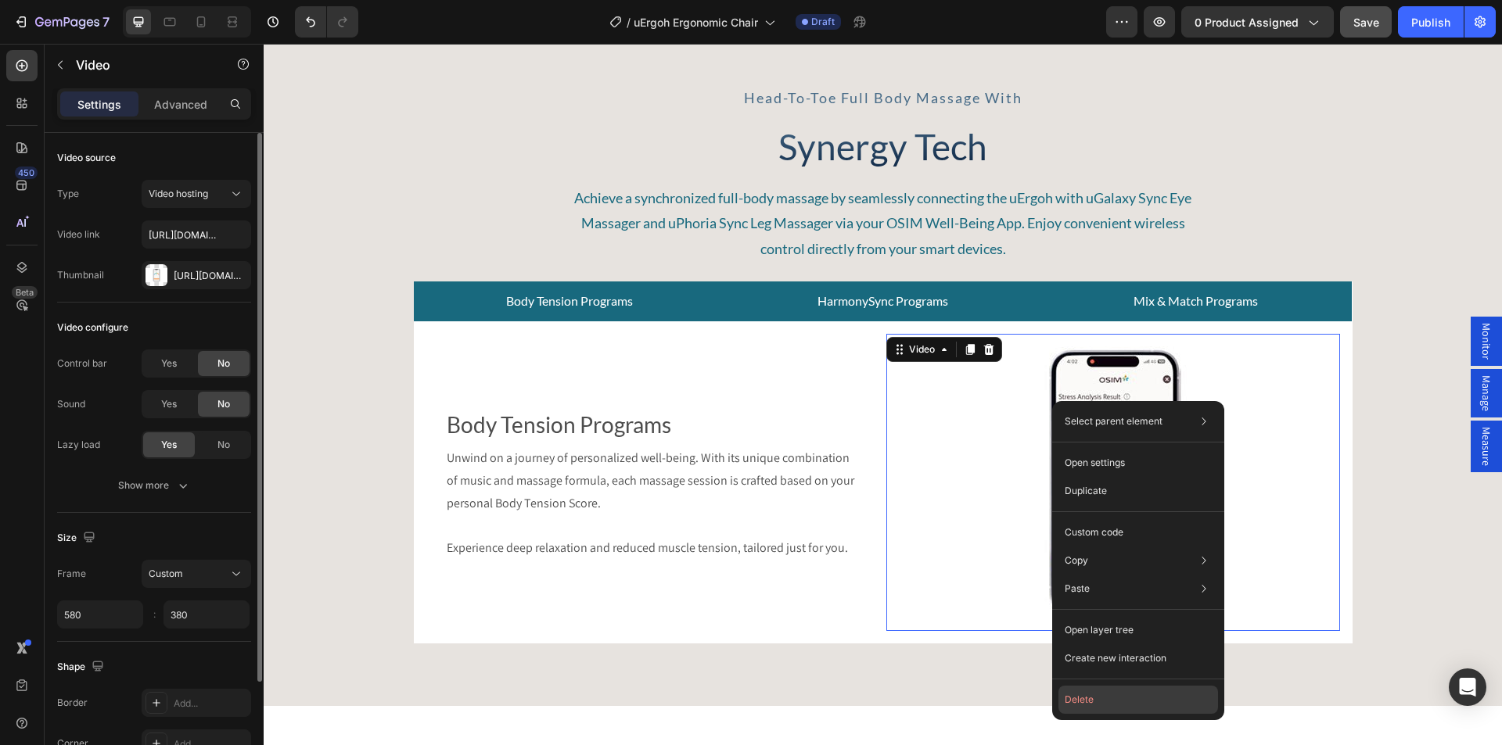
drag, startPoint x: 1096, startPoint y: 699, endPoint x: 783, endPoint y: 608, distance: 325.9
click at [1096, 699] on button "Delete" at bounding box center [1138, 700] width 160 height 28
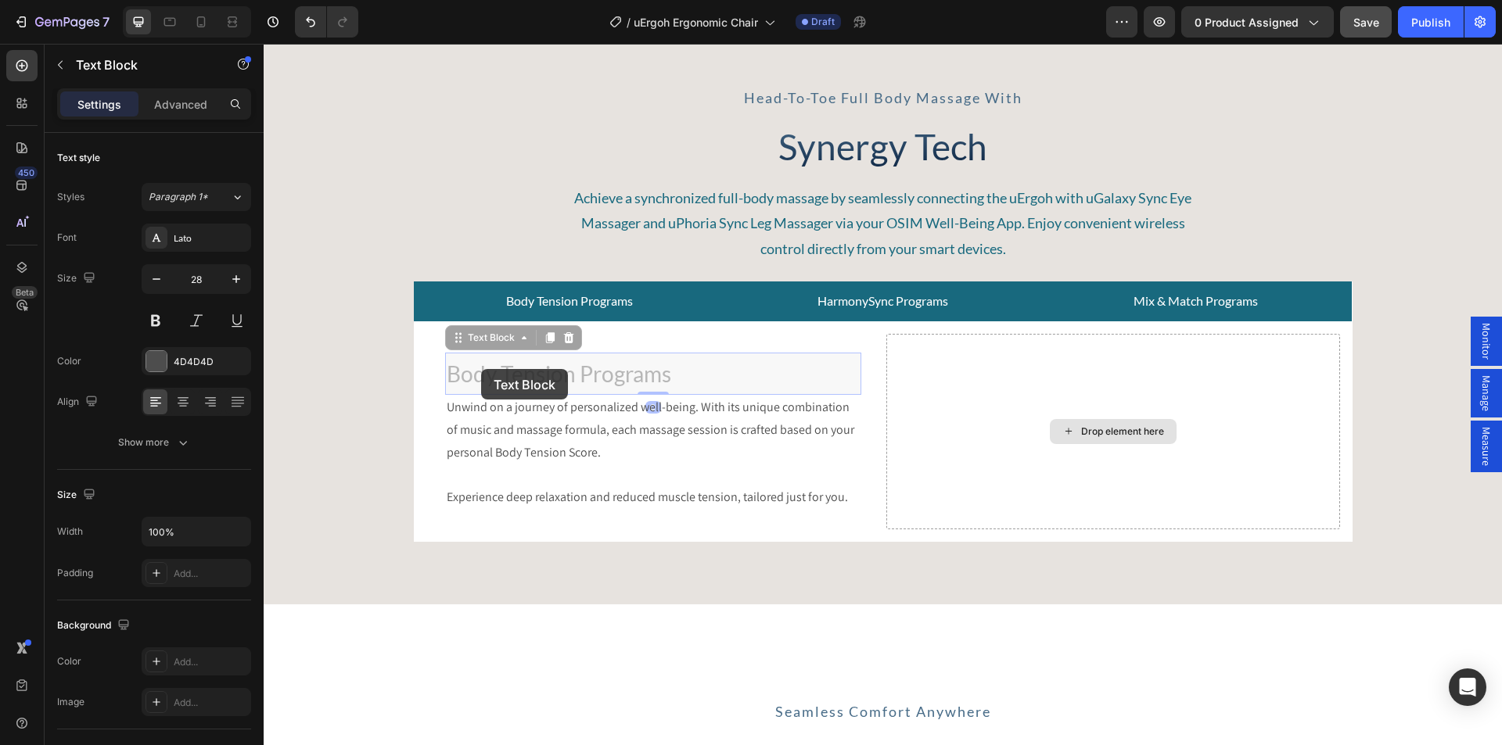
drag, startPoint x: 481, startPoint y: 369, endPoint x: 993, endPoint y: 386, distance: 512.5
click at [993, 386] on div "Body Tension Programs Text Block 0 Body Tension Programs Text Block 0 Unwind on…" at bounding box center [882, 432] width 913 height 196
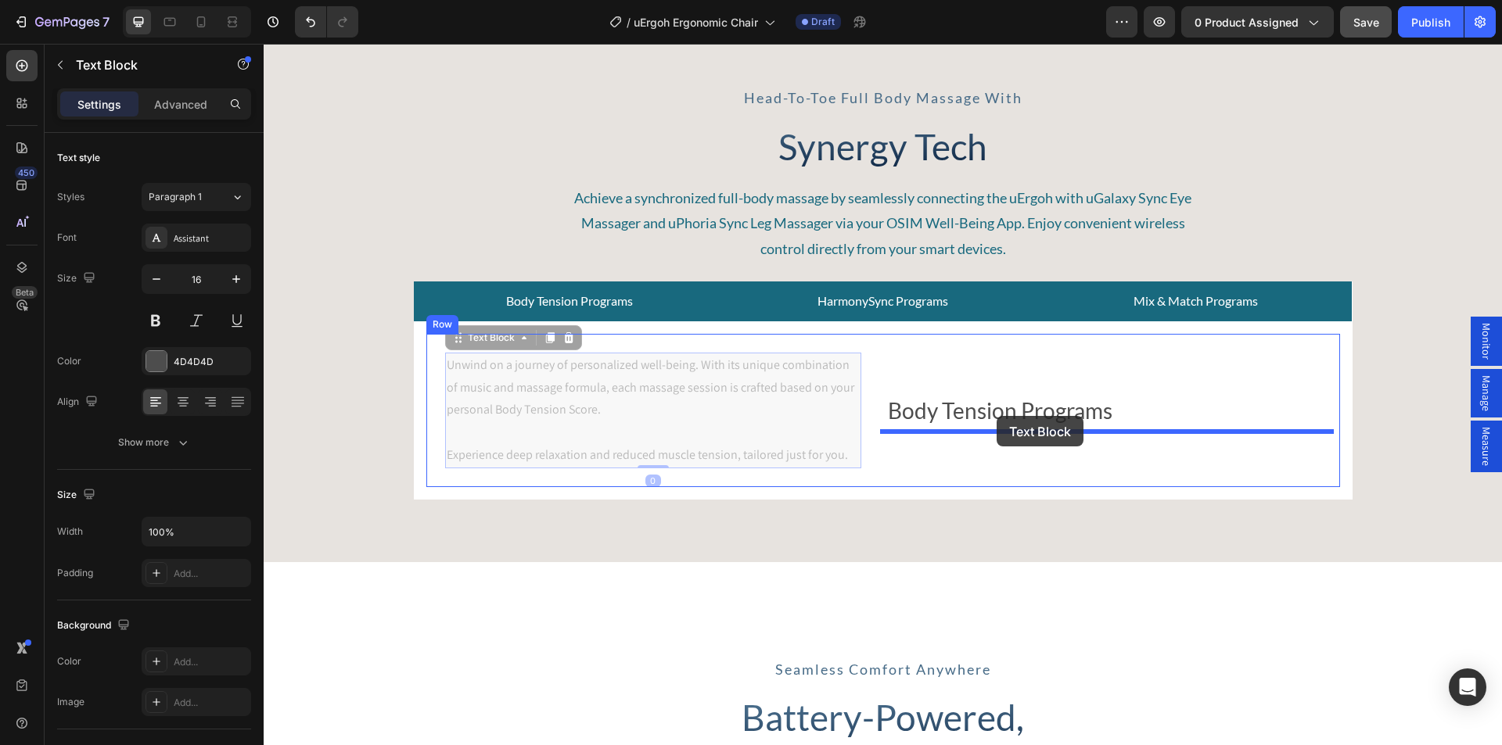
drag, startPoint x: 465, startPoint y: 346, endPoint x: 996, endPoint y: 416, distance: 536.4
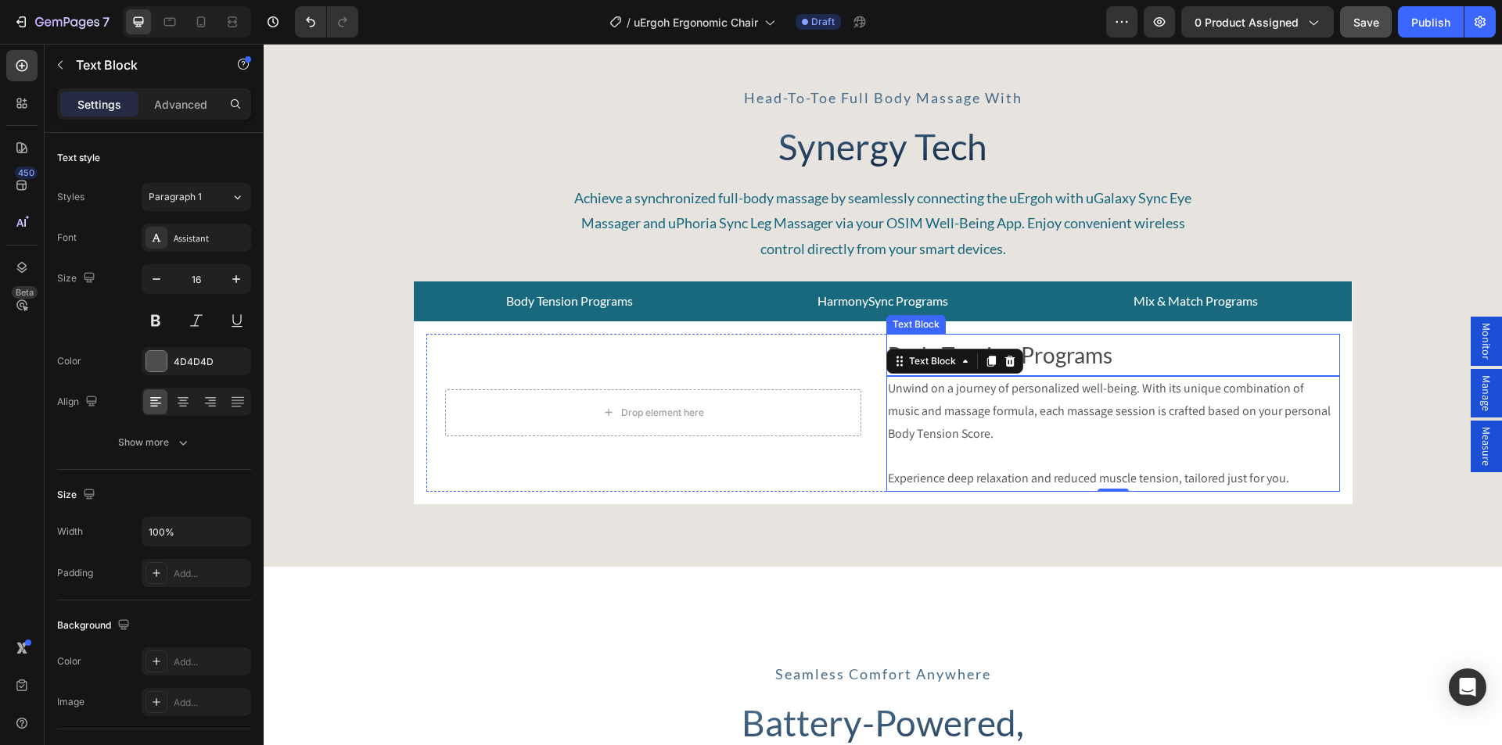
drag, startPoint x: 1057, startPoint y: 351, endPoint x: 1086, endPoint y: 349, distance: 29.0
click at [1057, 351] on p "Body Tension Programs" at bounding box center [1113, 355] width 450 height 39
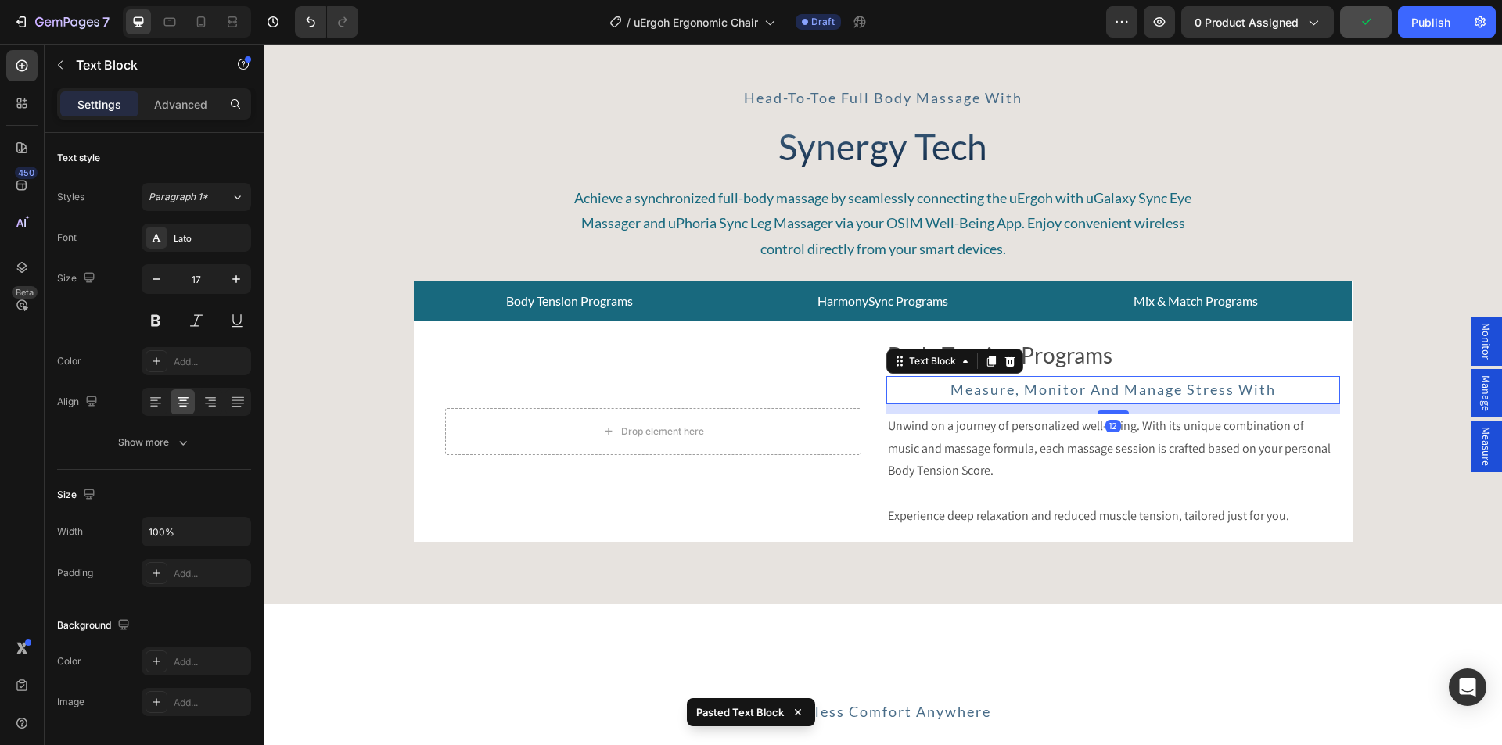
click at [934, 437] on p "Unwind on a journey of personalized well-being. With its unique combination of …" at bounding box center [1113, 448] width 450 height 67
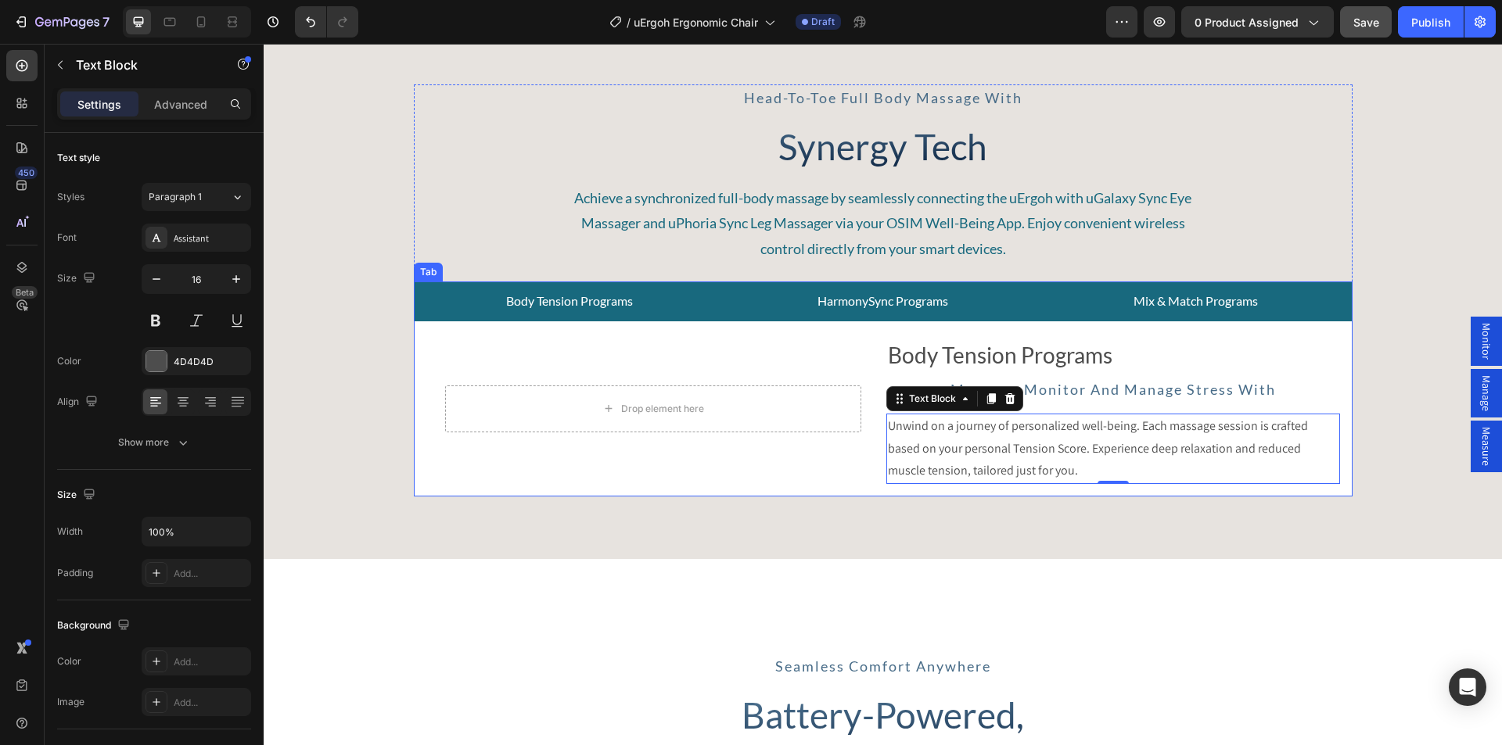
click at [928, 311] on p "HarmonySync Programs" at bounding box center [882, 301] width 131 height 23
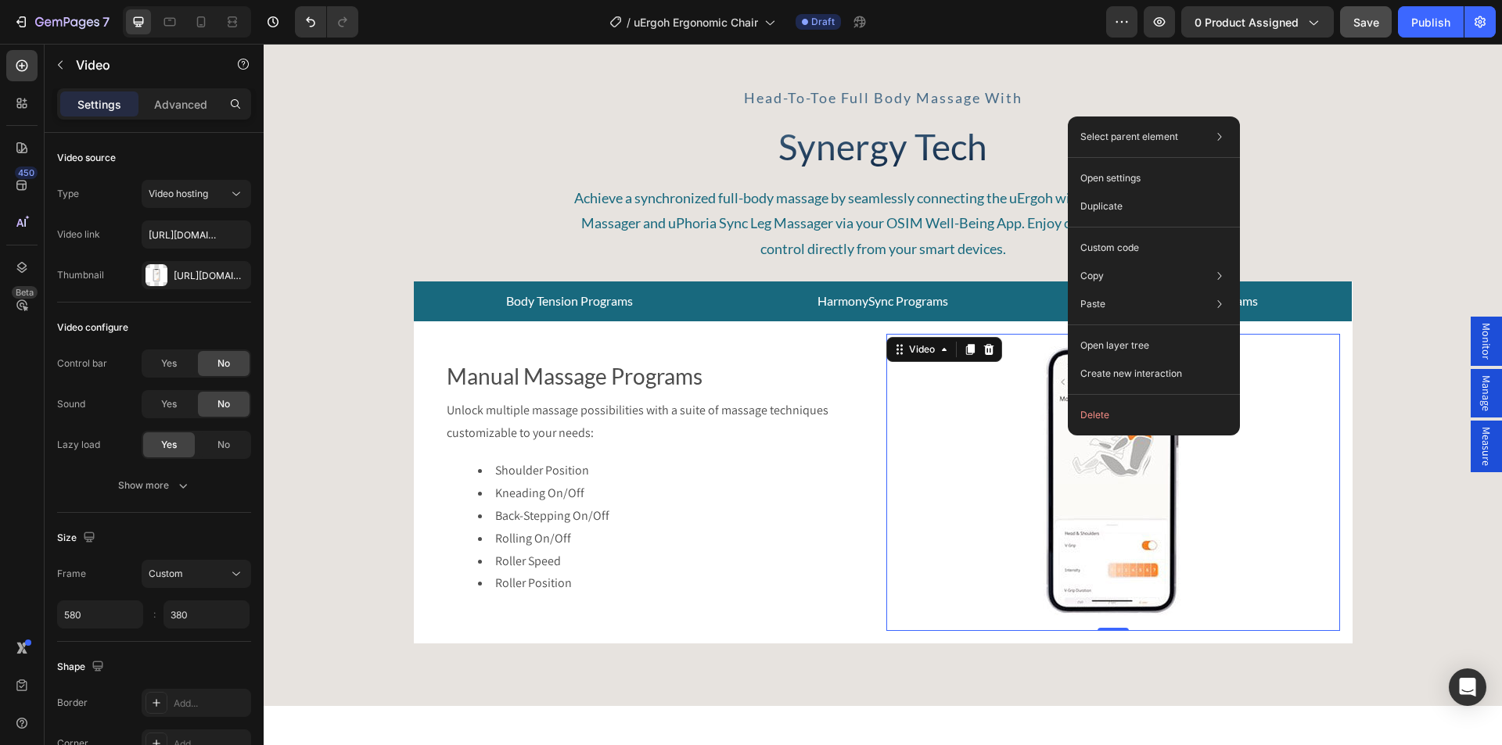
click at [1018, 445] on video at bounding box center [1113, 482] width 454 height 297
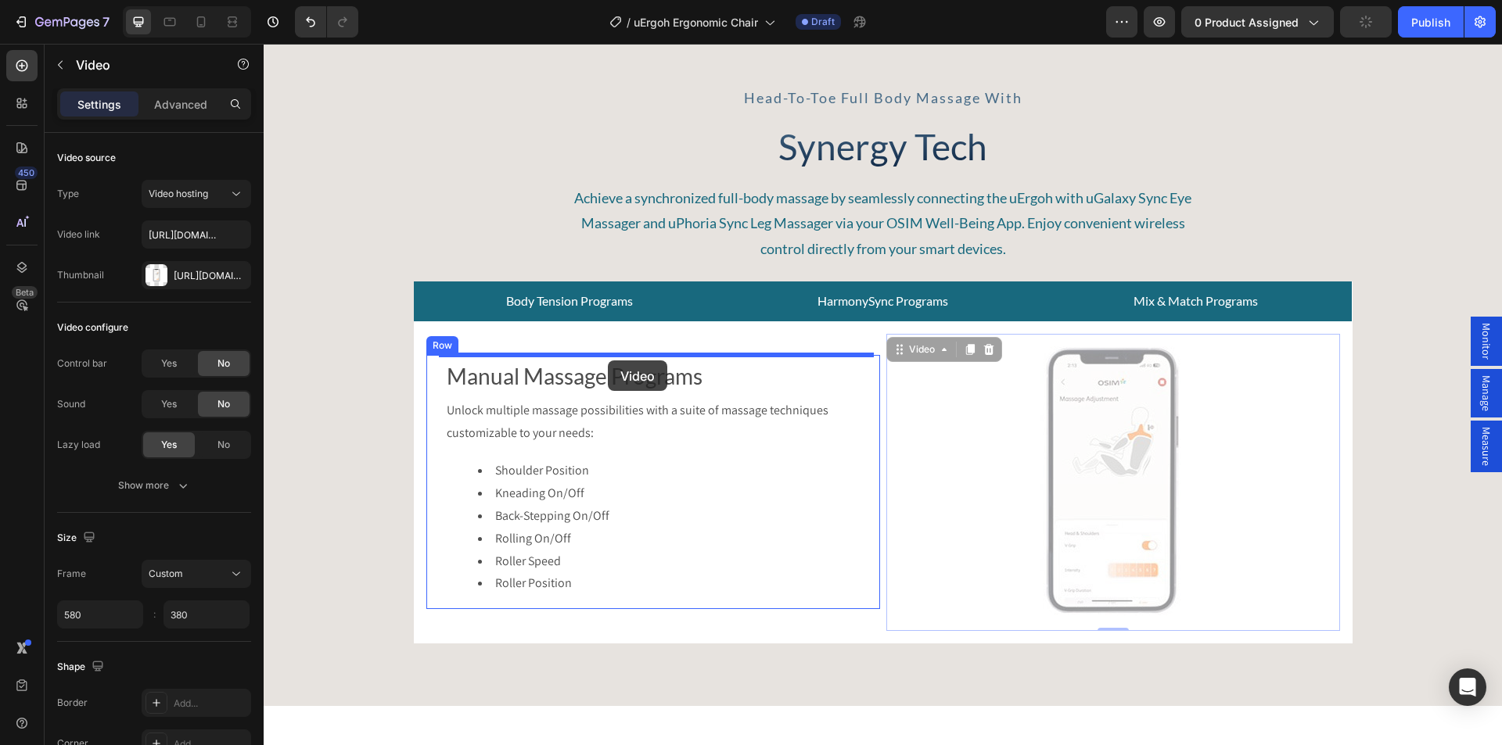
drag, startPoint x: 1058, startPoint y: 429, endPoint x: 608, endPoint y: 361, distance: 455.7
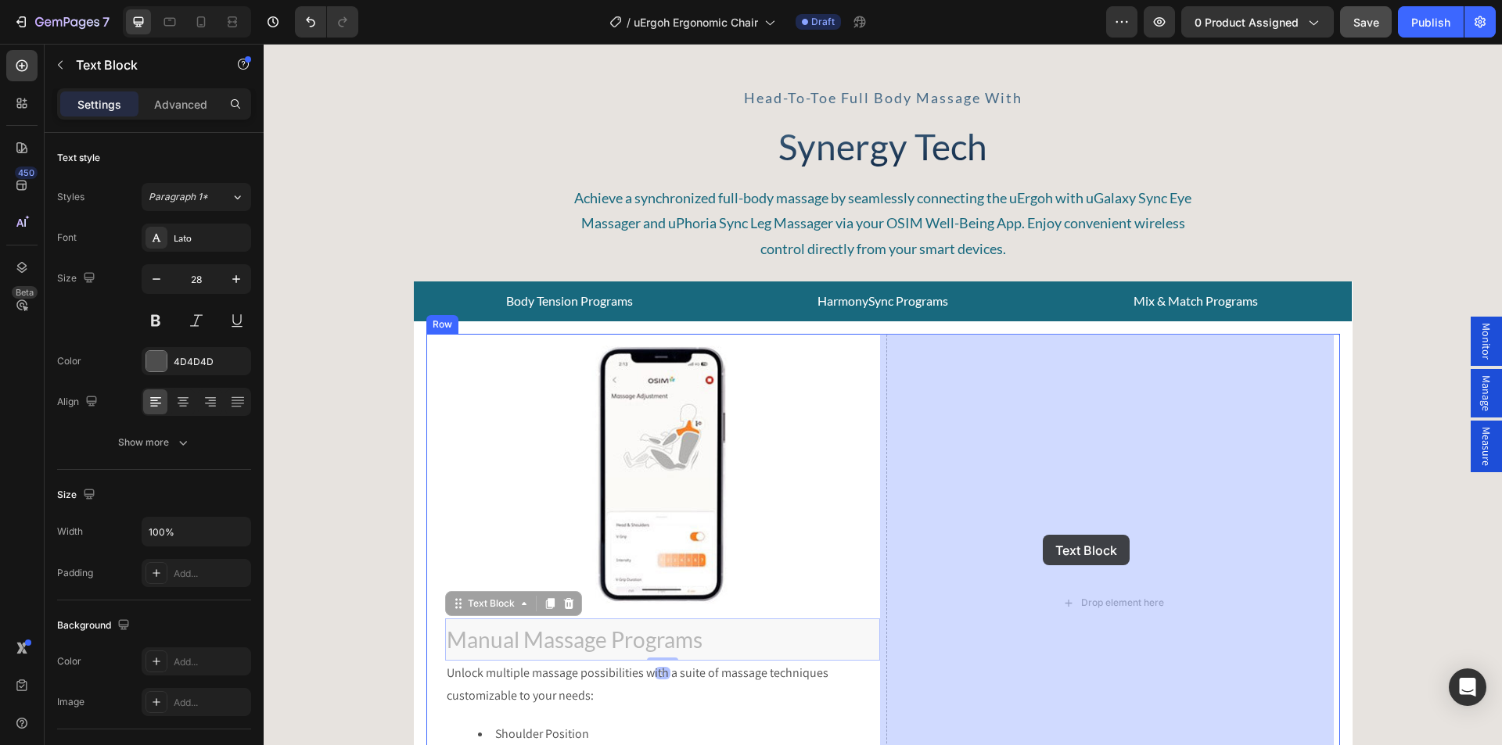
drag, startPoint x: 481, startPoint y: 608, endPoint x: 1043, endPoint y: 535, distance: 566.2
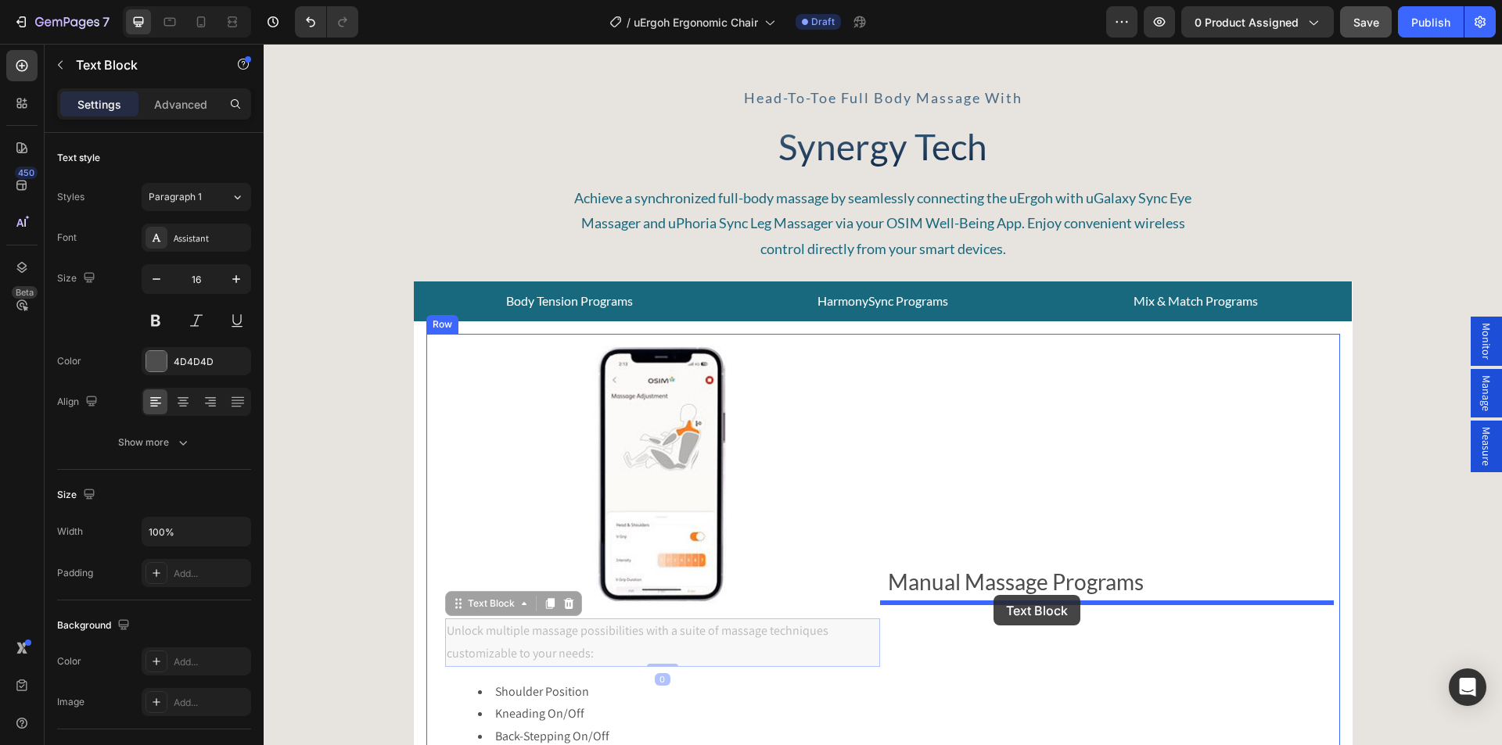
drag, startPoint x: 465, startPoint y: 612, endPoint x: 993, endPoint y: 595, distance: 528.2
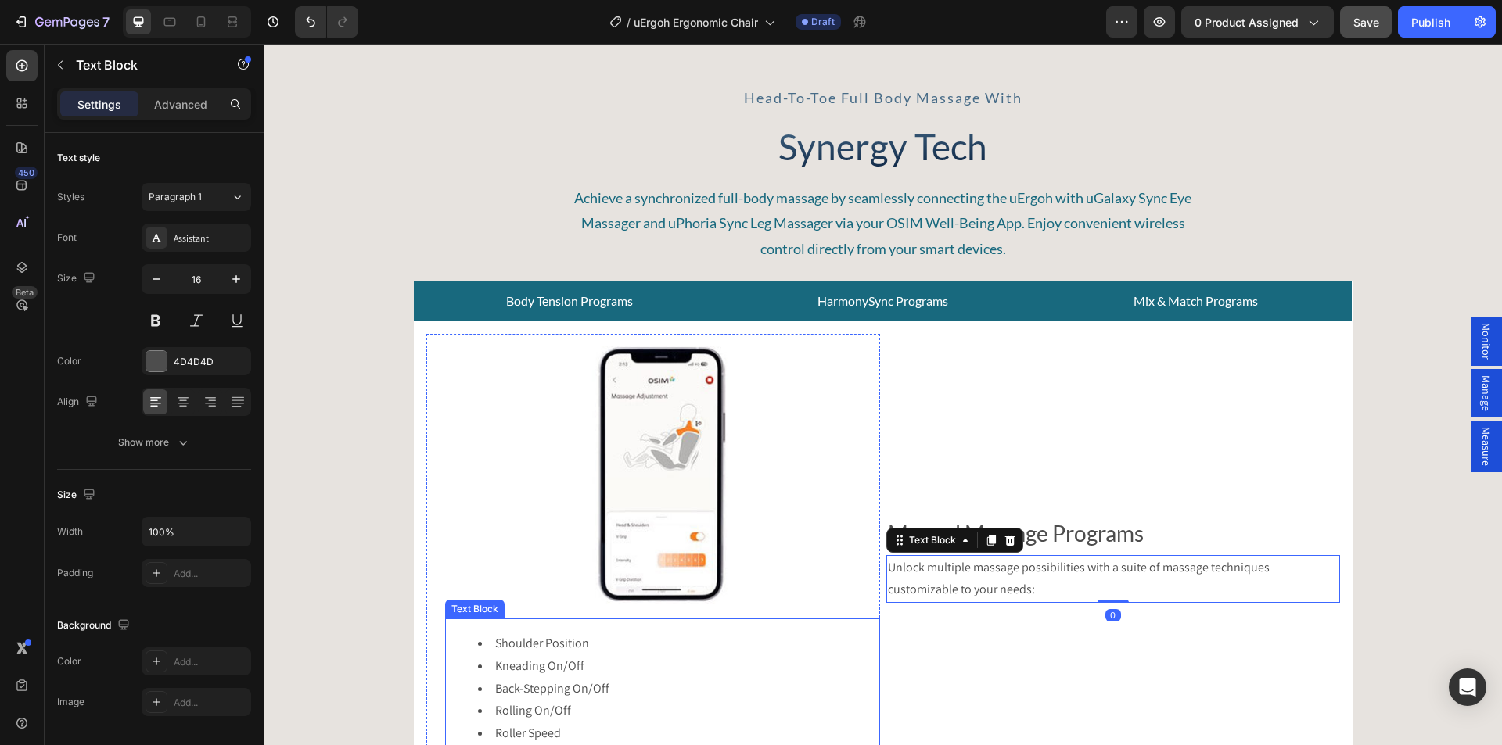
click at [499, 669] on li "Kneading On/Off" at bounding box center [678, 666] width 400 height 23
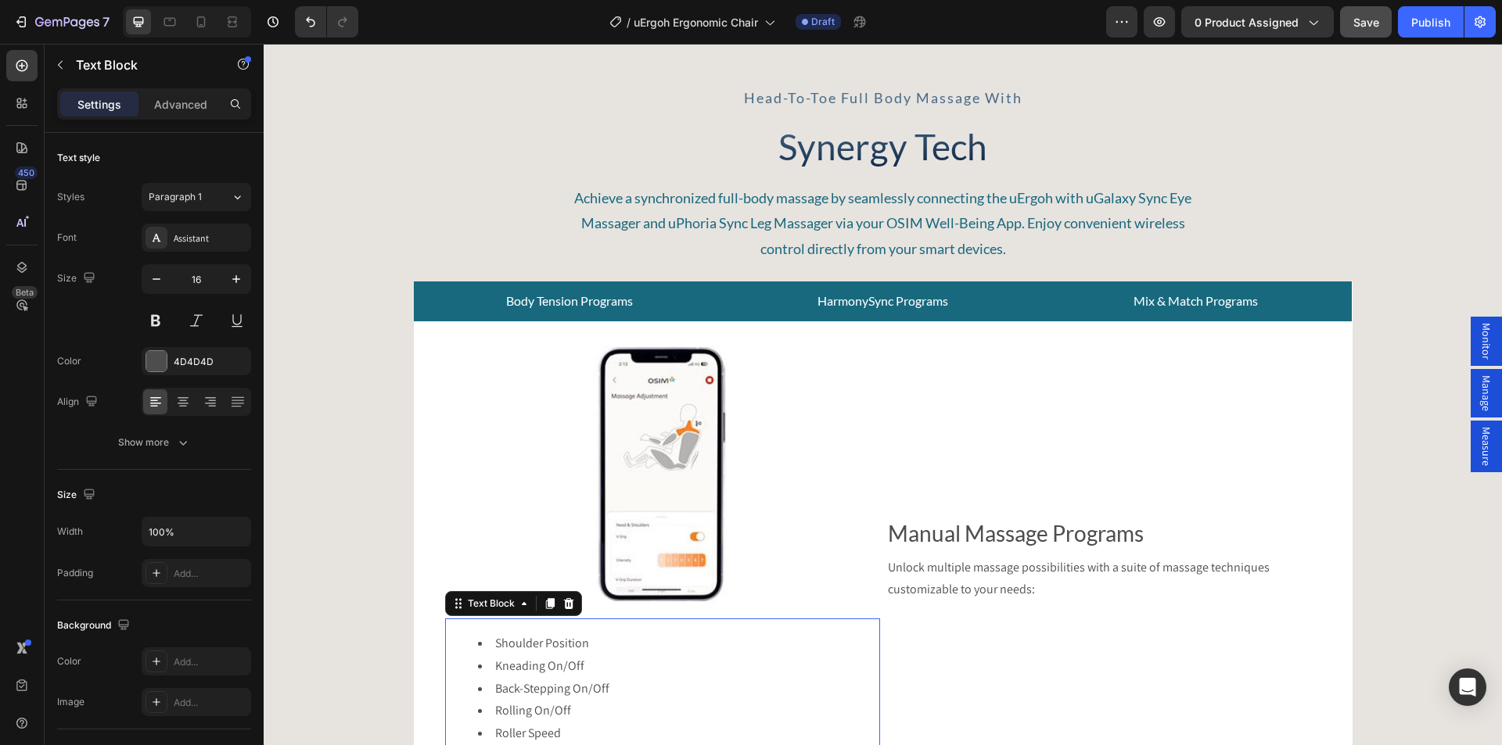
click at [563, 605] on icon at bounding box center [568, 604] width 13 height 13
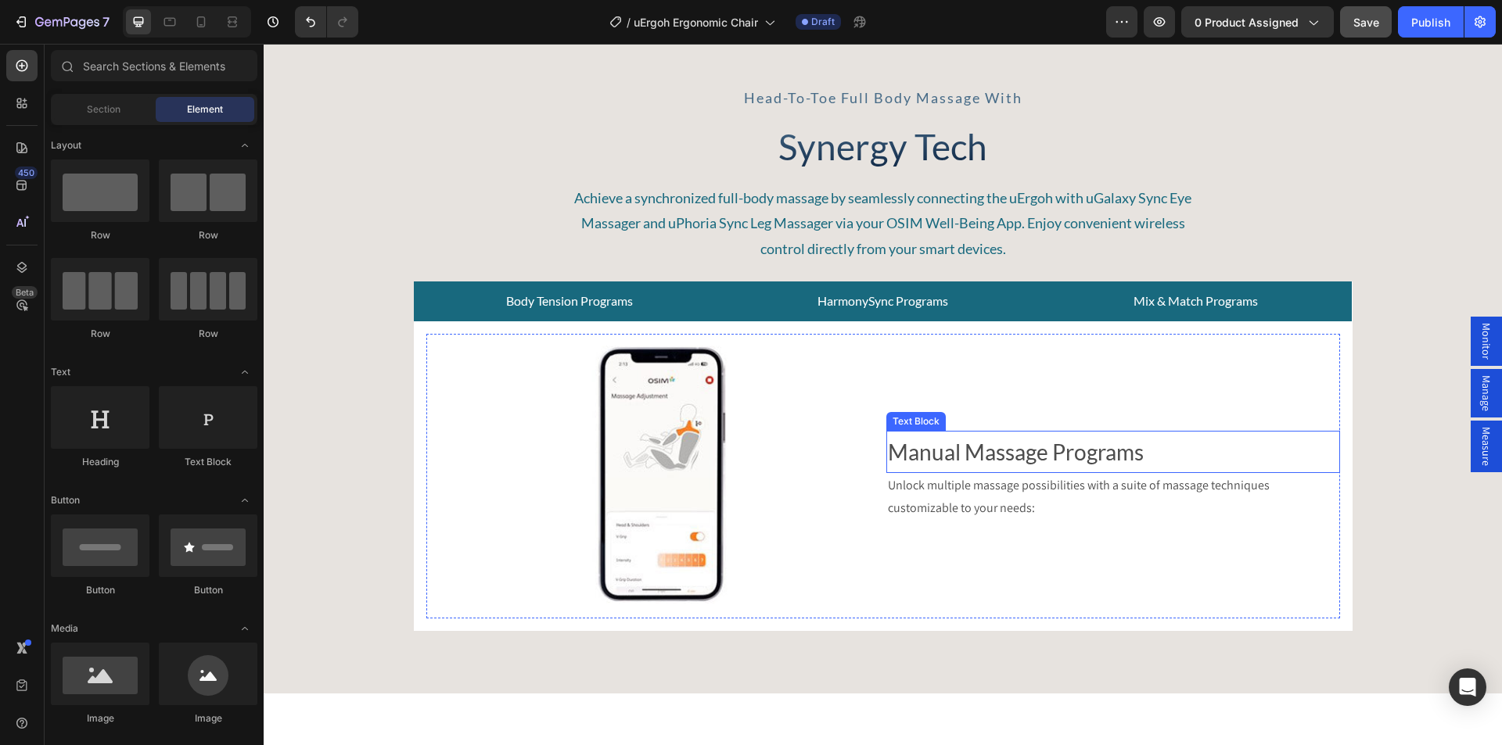
click at [946, 451] on p "Manual Massage Programs" at bounding box center [1113, 452] width 450 height 39
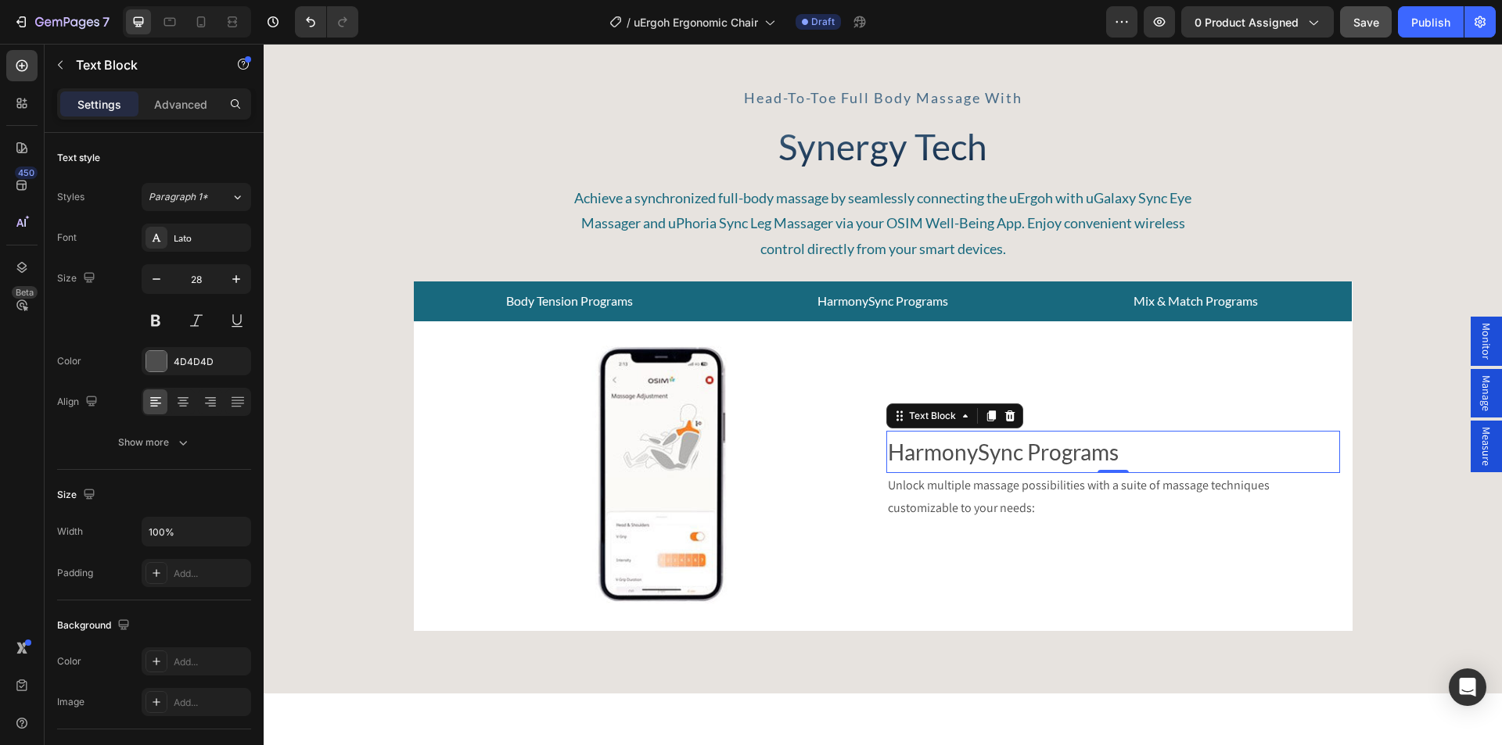
drag, startPoint x: 906, startPoint y: 489, endPoint x: 918, endPoint y: 489, distance: 11.7
click at [906, 489] on p "Unlock multiple massage possibilities with a suite of massage techniques custom…" at bounding box center [1113, 497] width 450 height 45
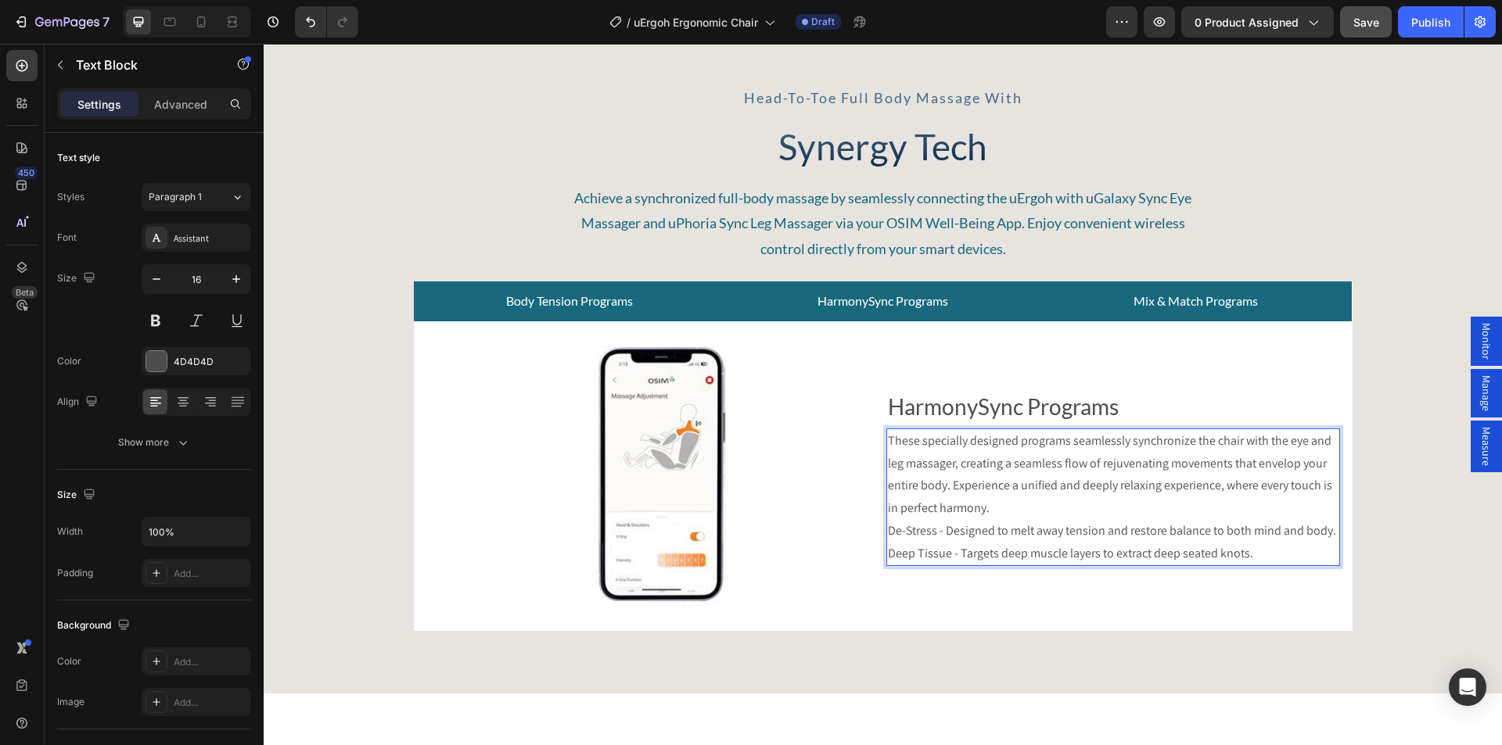
scroll to position [5522, 0]
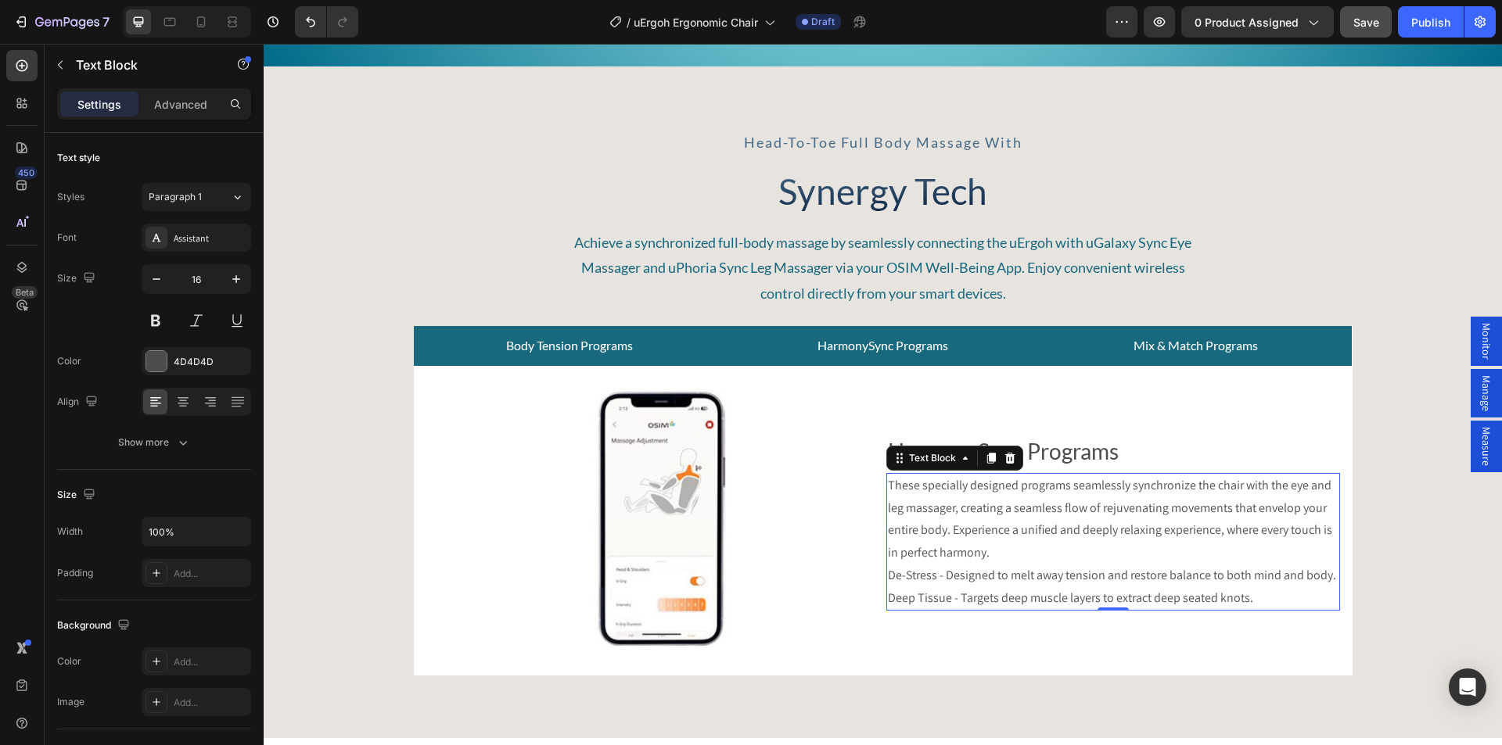
click at [1013, 569] on p "These specially designed programs seamlessly synchronize the chair with the eye…" at bounding box center [1113, 542] width 450 height 135
click at [1217, 588] on p "These specially designed programs seamlessly synchronize the chair with the eye…" at bounding box center [1113, 542] width 450 height 135
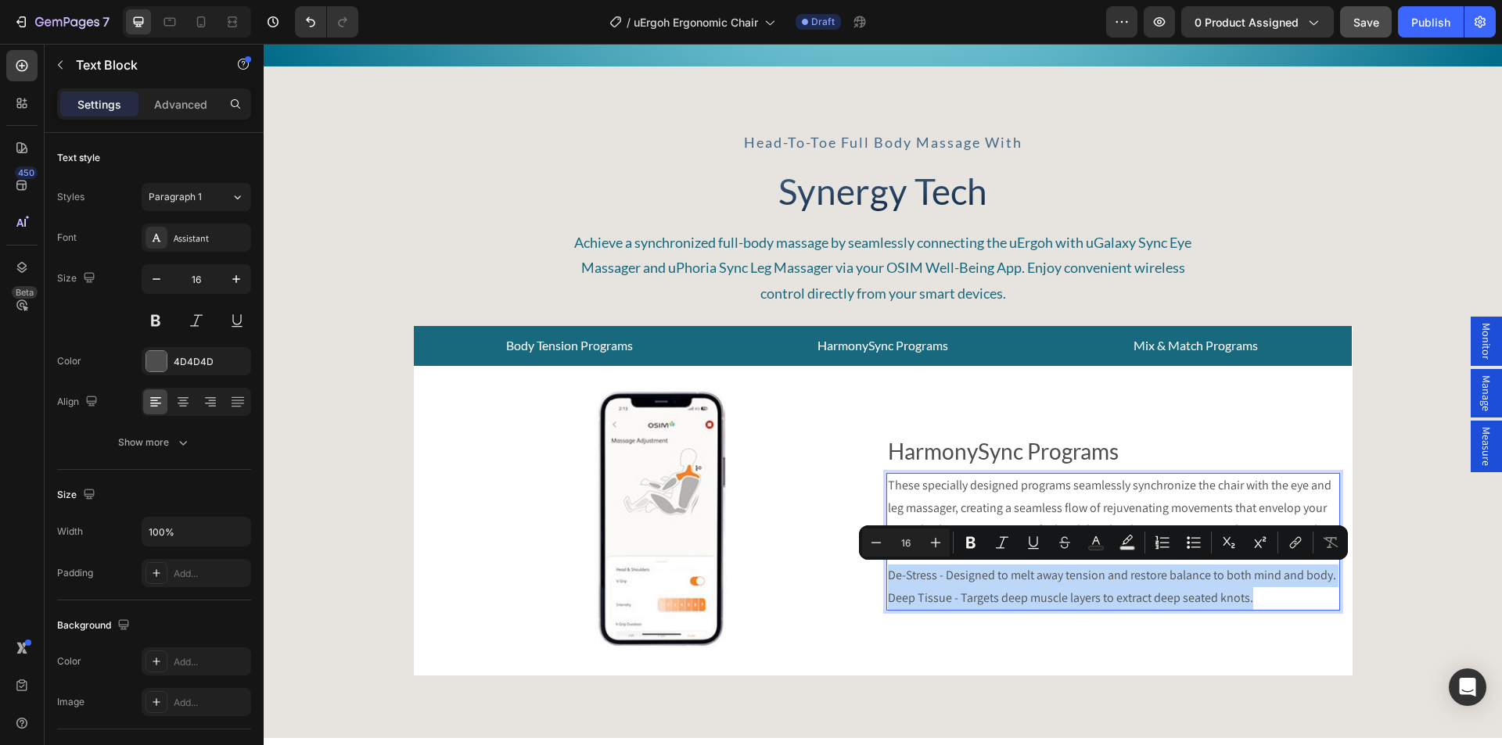
drag, startPoint x: 1161, startPoint y: 598, endPoint x: 882, endPoint y: 580, distance: 279.0
click at [888, 580] on p "These specially designed programs seamlessly synchronize the chair with the eye…" at bounding box center [1113, 542] width 450 height 135
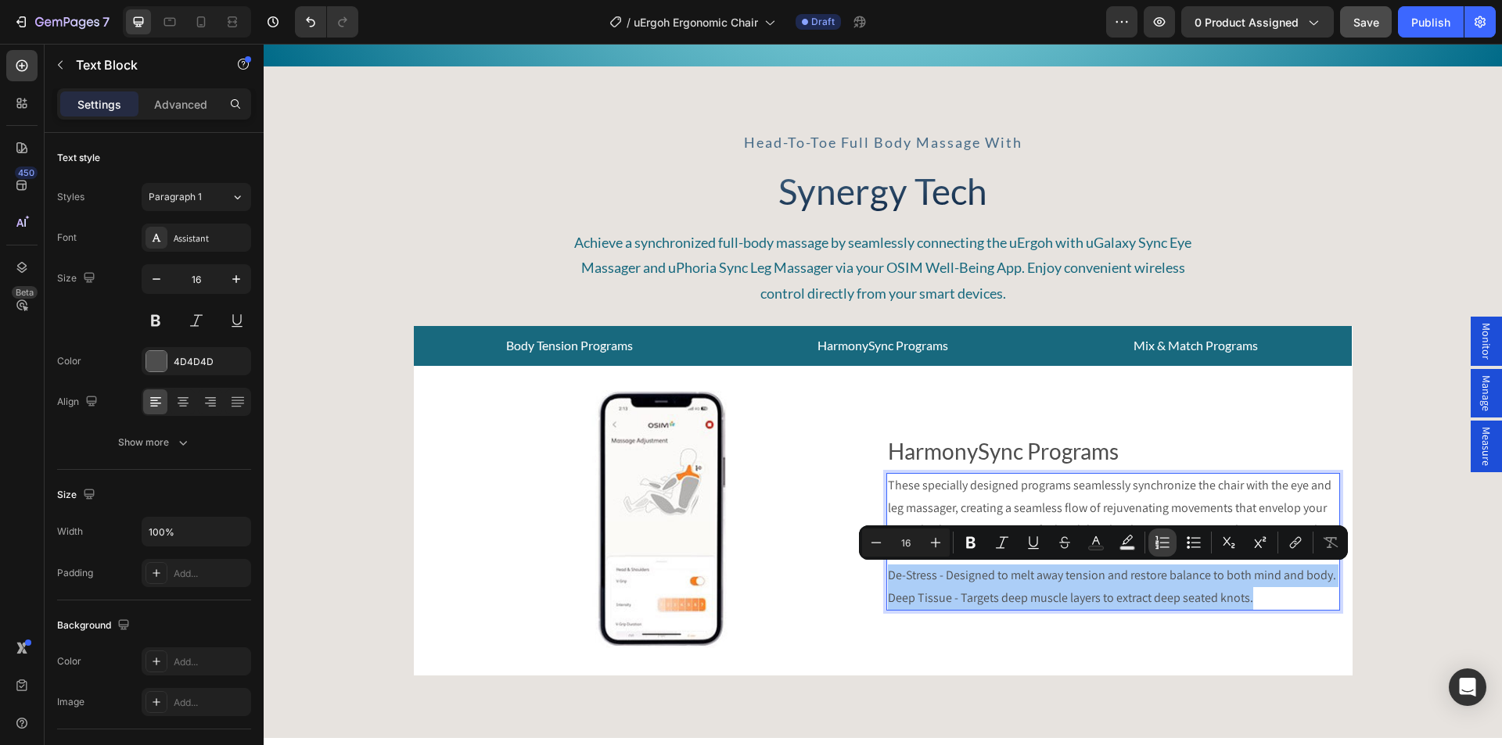
click at [1165, 540] on icon "Editor contextual toolbar" at bounding box center [1162, 543] width 16 height 16
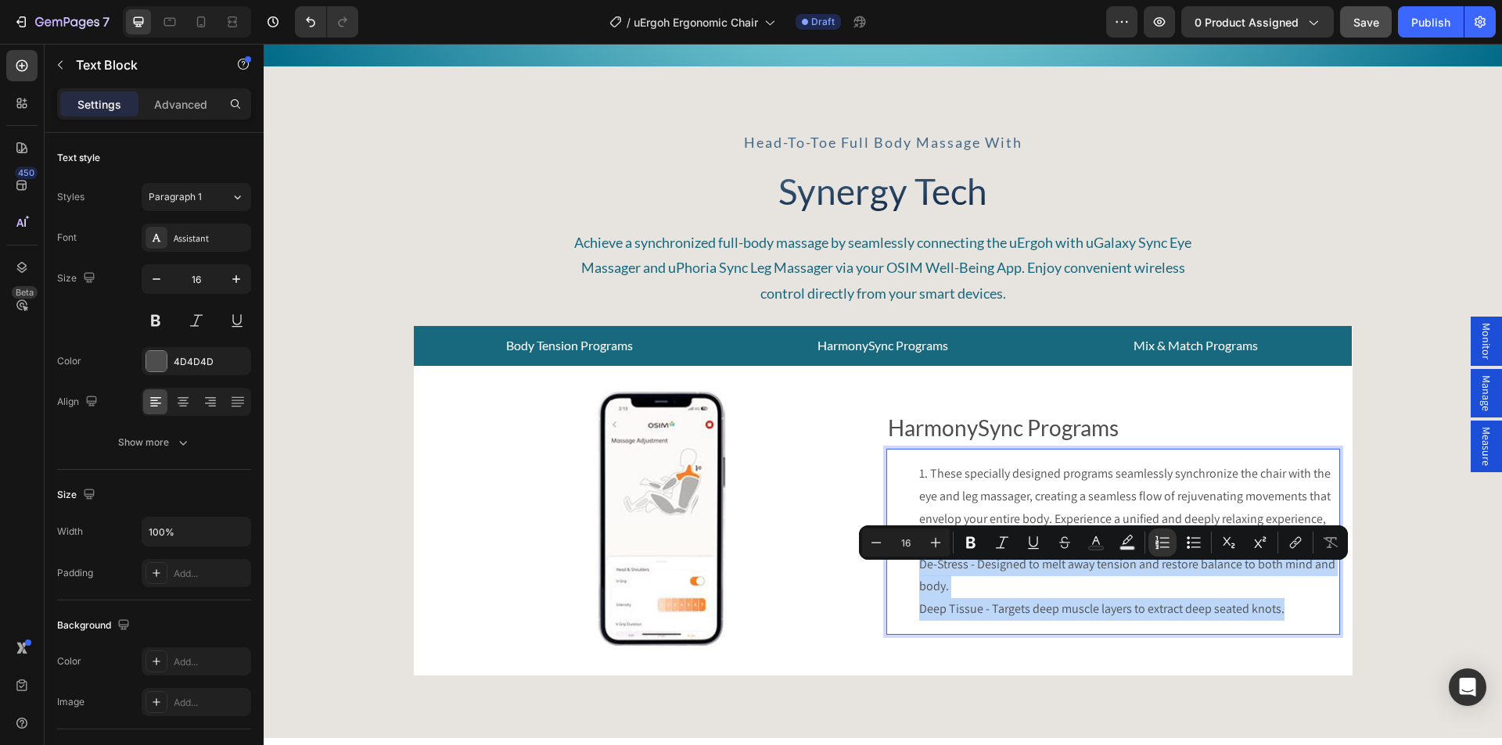
click at [985, 593] on li "These specially designed programs seamlessly synchronize the chair with the eye…" at bounding box center [1128, 542] width 419 height 158
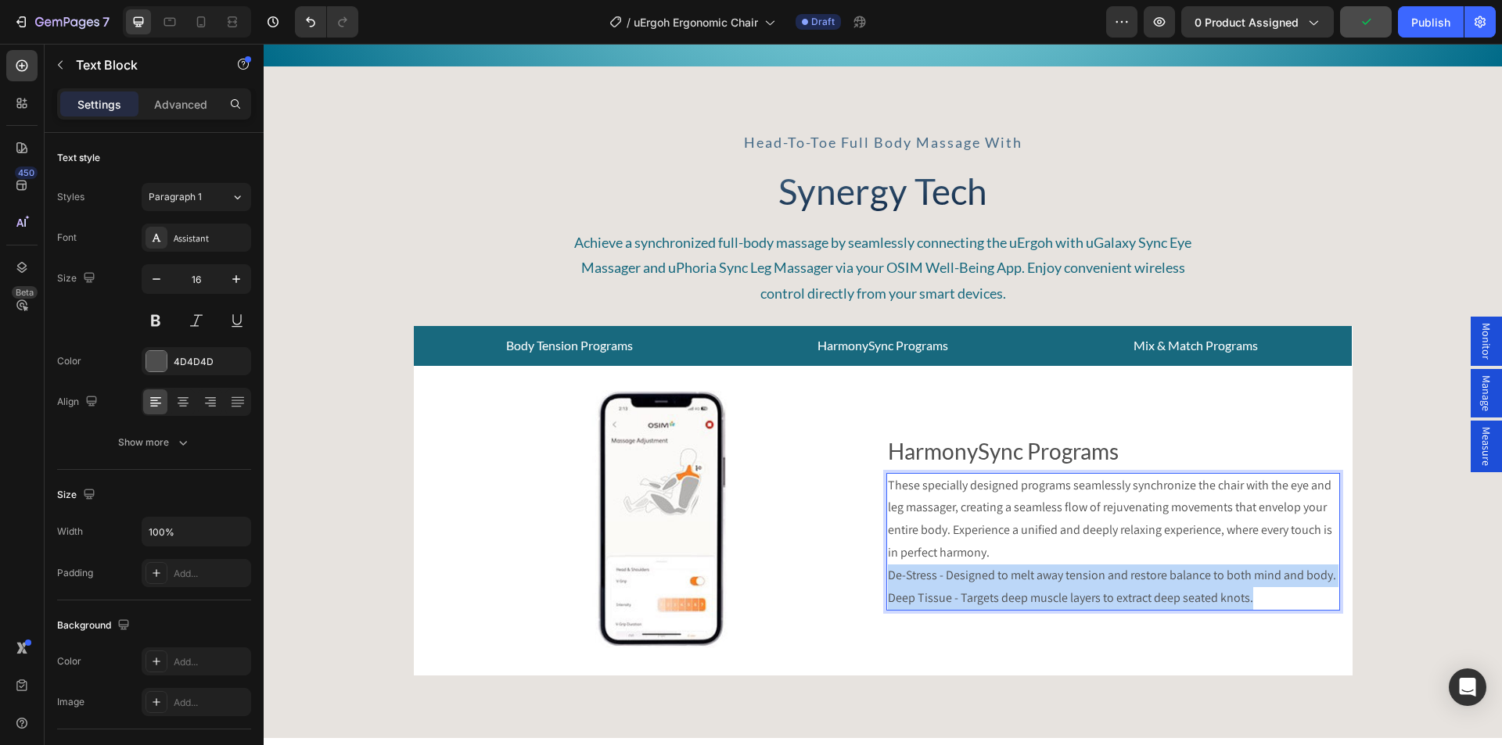
scroll to position [5547, 0]
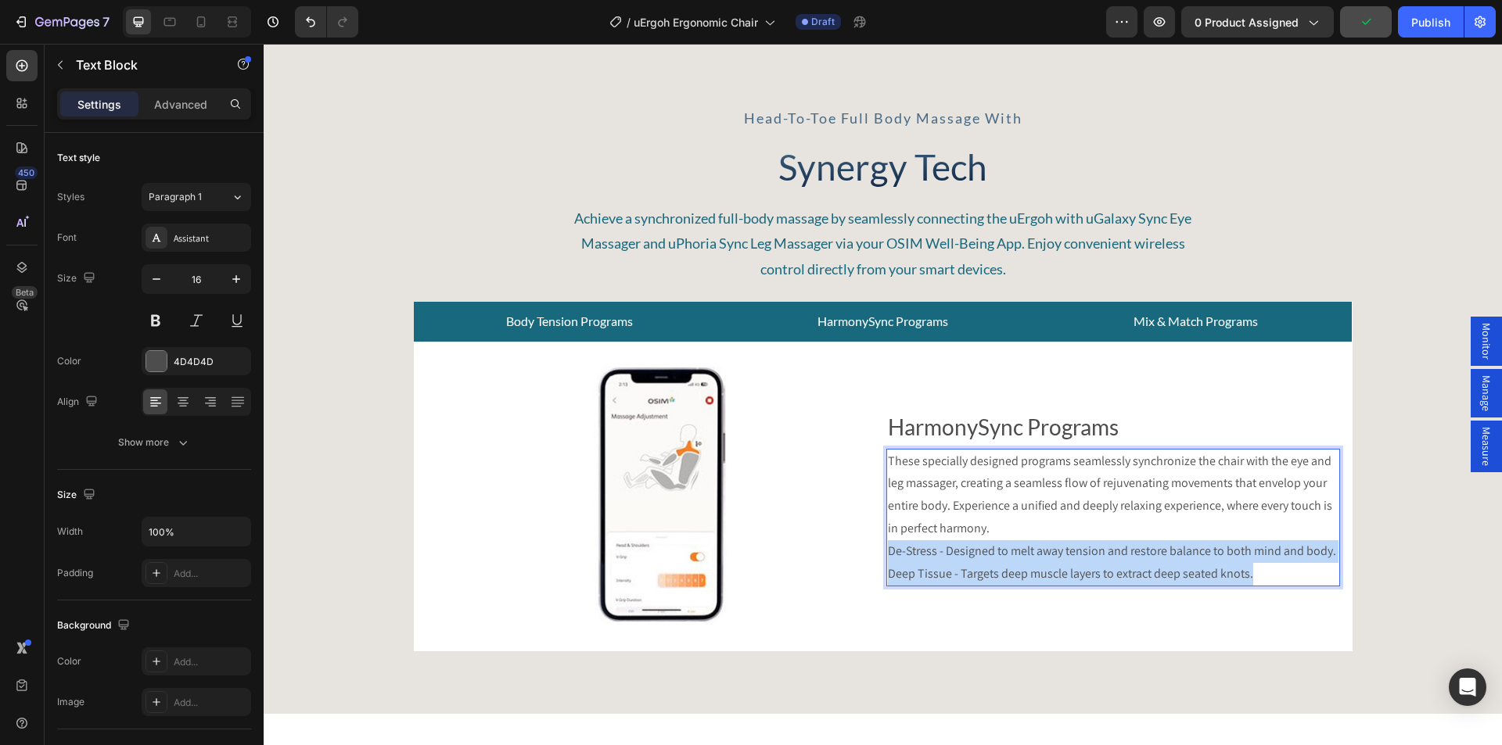
click at [900, 569] on p "These specially designed programs seamlessly synchronize the chair with the eye…" at bounding box center [1113, 517] width 450 height 135
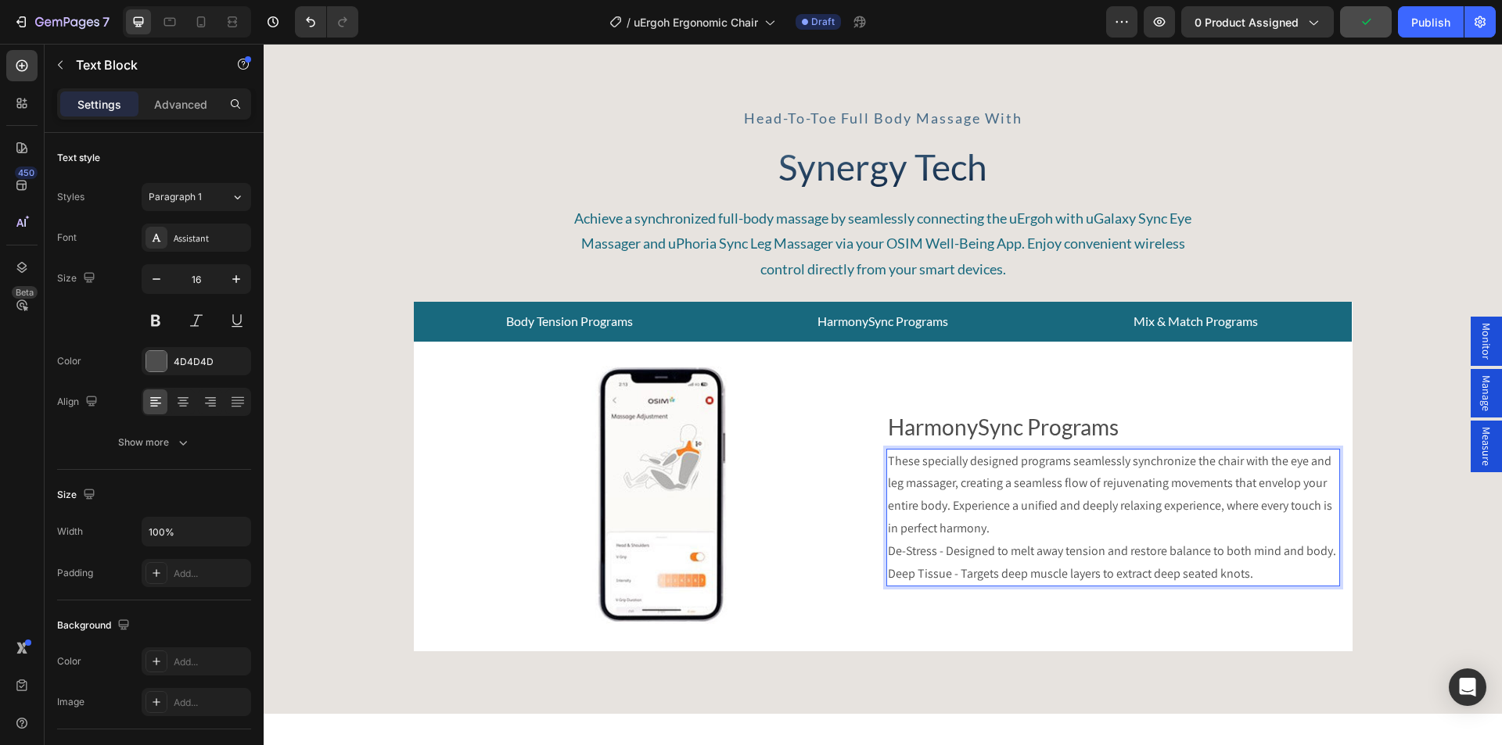
click at [888, 551] on p "These specially designed programs seamlessly synchronize the chair with the eye…" at bounding box center [1113, 517] width 450 height 135
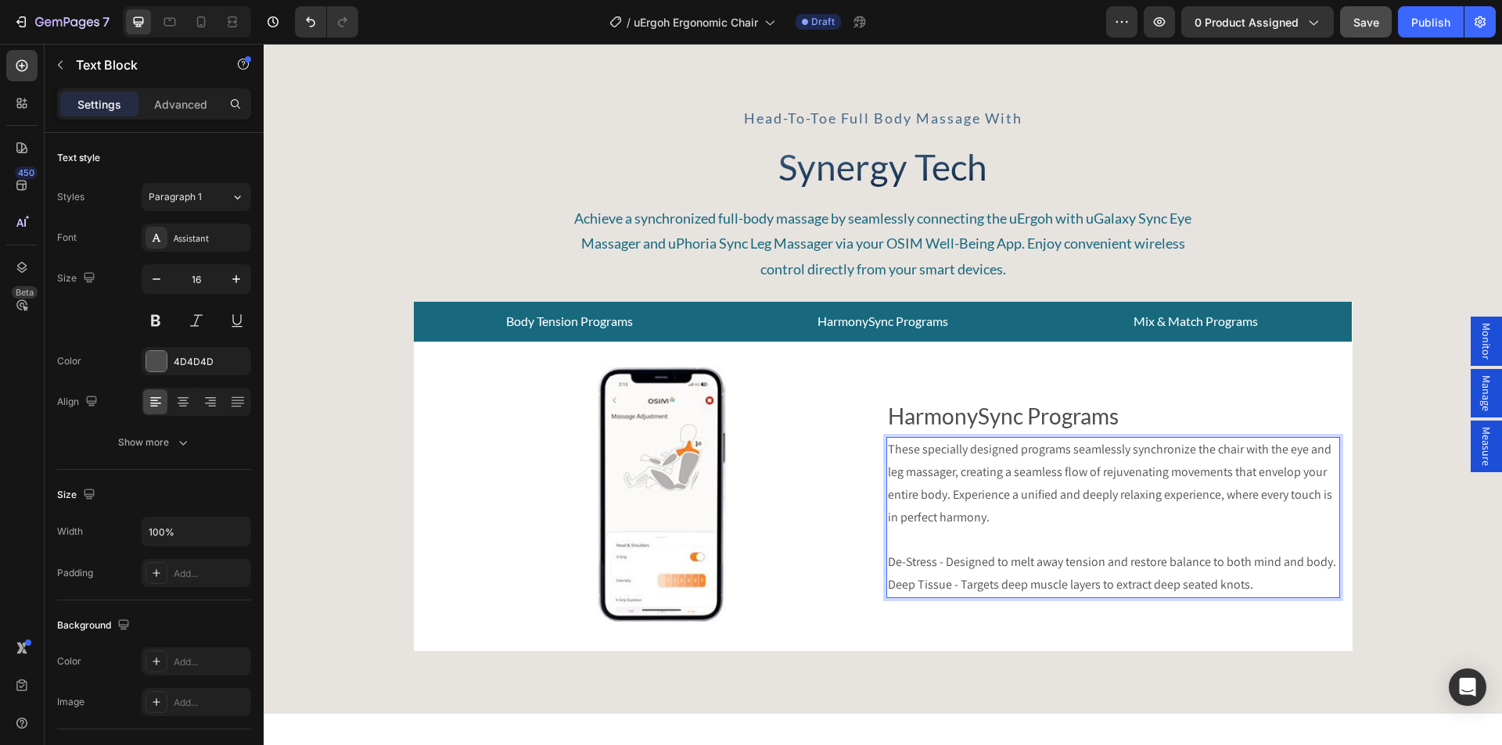
scroll to position [5535, 0]
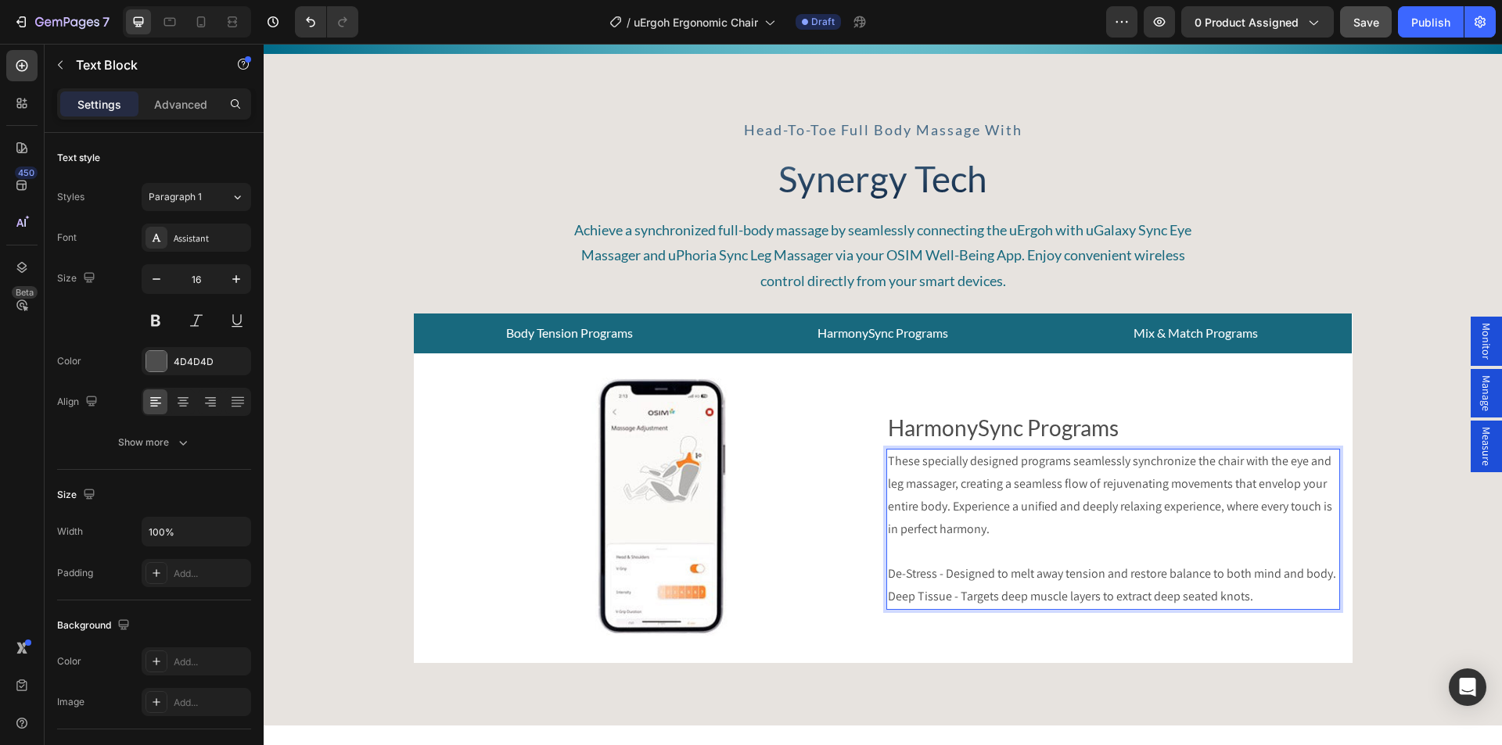
click at [888, 592] on p "De-Stress - Designed to melt away tension and restore balance to both mind and …" at bounding box center [1113, 585] width 450 height 45
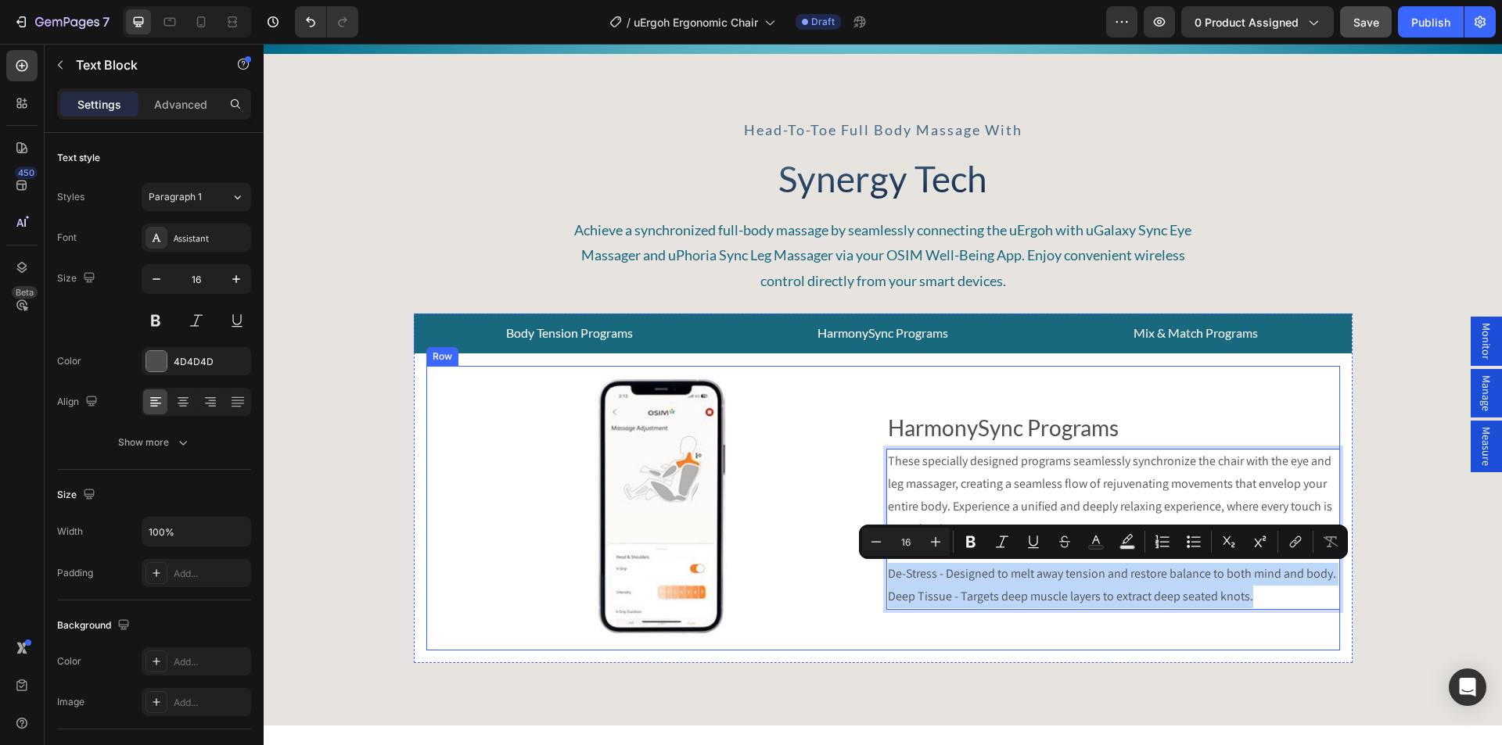
drag, startPoint x: 1260, startPoint y: 597, endPoint x: 876, endPoint y: 577, distance: 384.5
click at [876, 577] on div "Video Row HarmonySync Programs Text Block These specially designed programs sea…" at bounding box center [882, 508] width 913 height 285
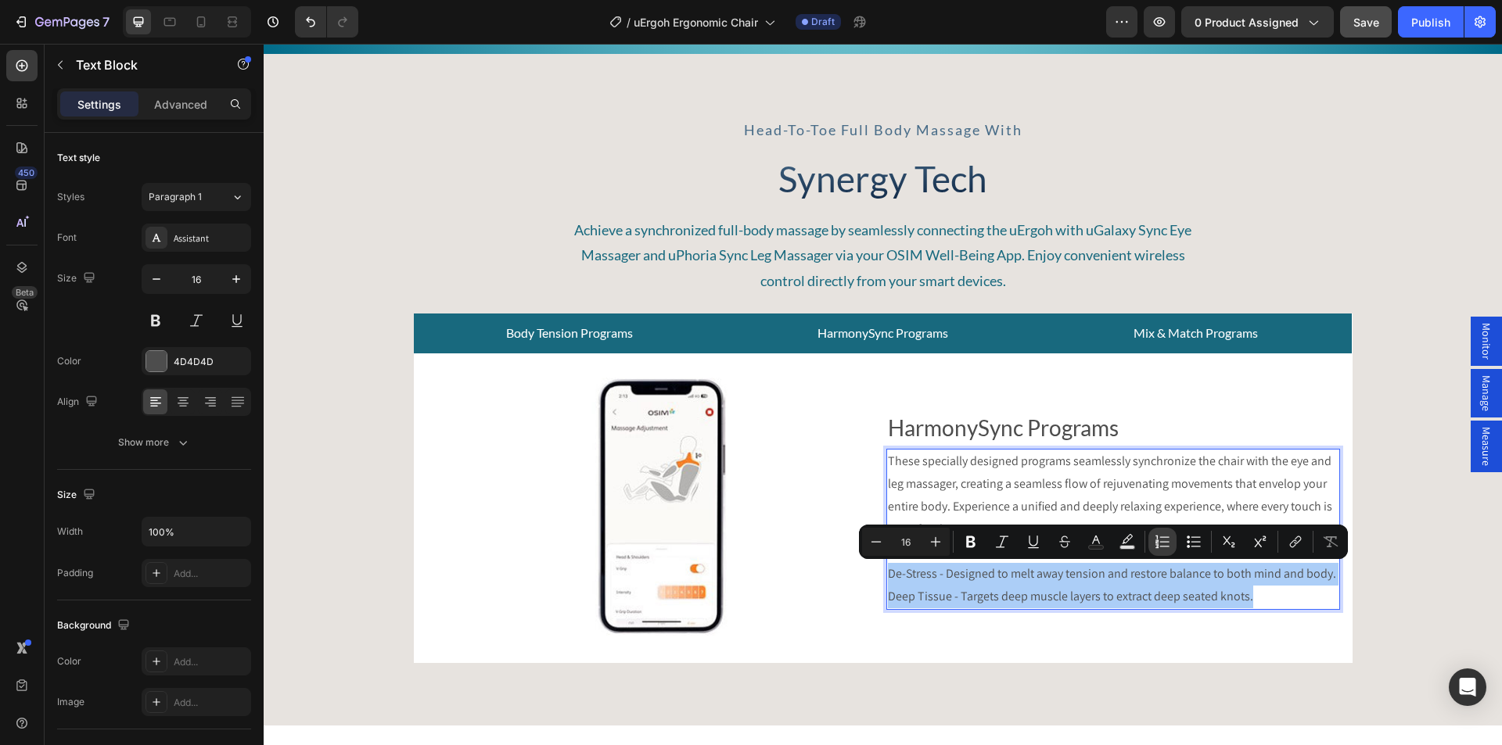
click at [1158, 547] on icon "Editor contextual toolbar" at bounding box center [1156, 546] width 3 height 4
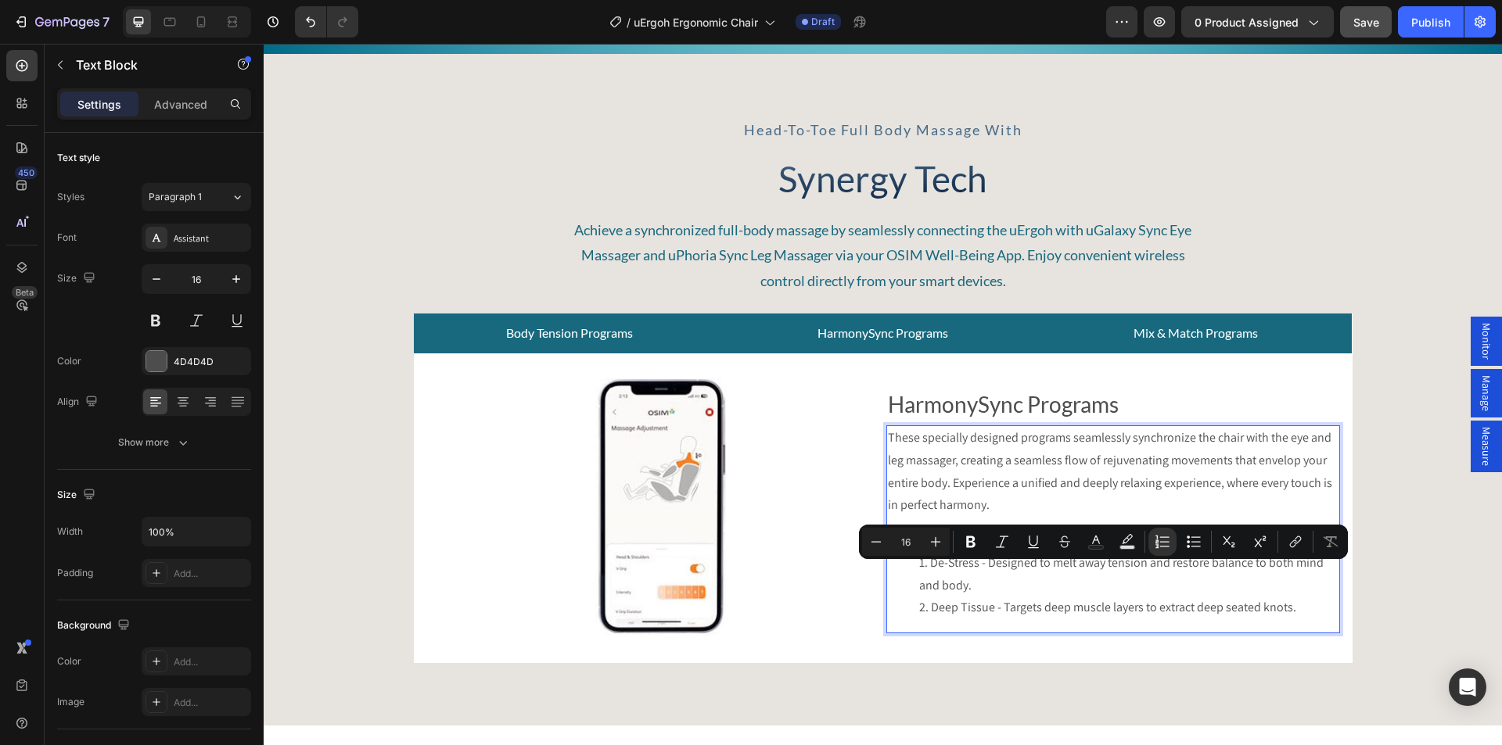
click at [1010, 595] on li "De-Stress - Designed to melt away tension and restore balance to both mind and …" at bounding box center [1128, 574] width 419 height 45
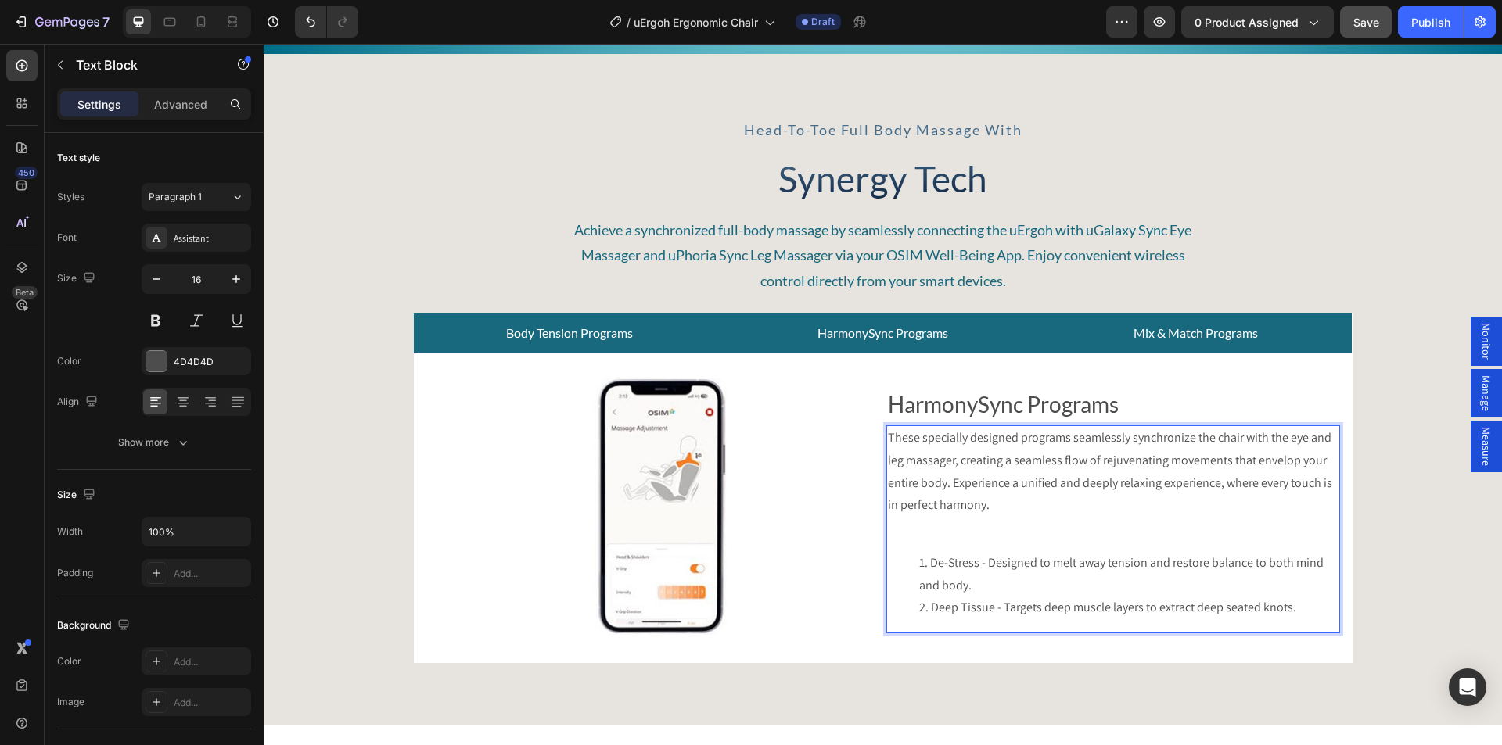
click at [971, 522] on p "These specially designed programs seamlessly synchronize the chair with the eye…" at bounding box center [1113, 483] width 450 height 113
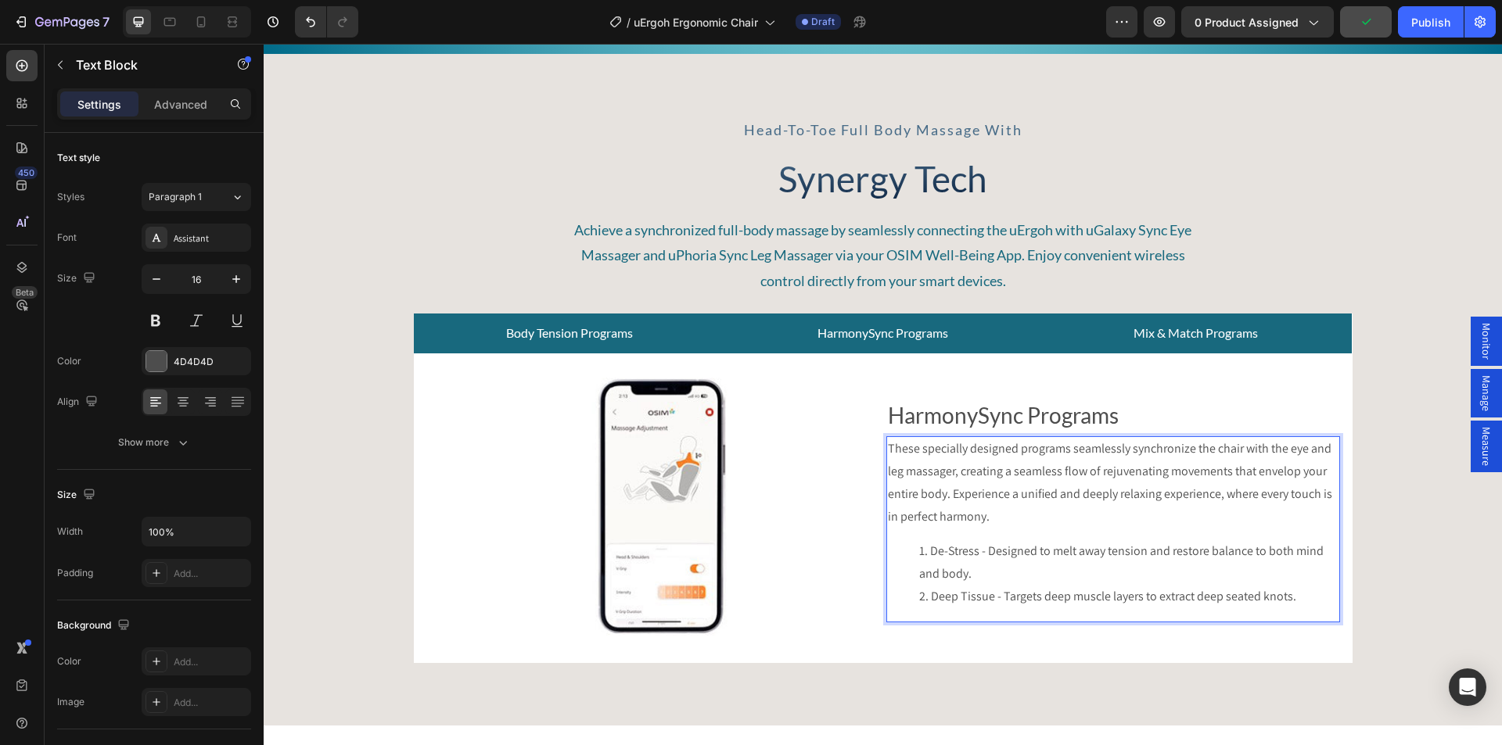
scroll to position [5546, 0]
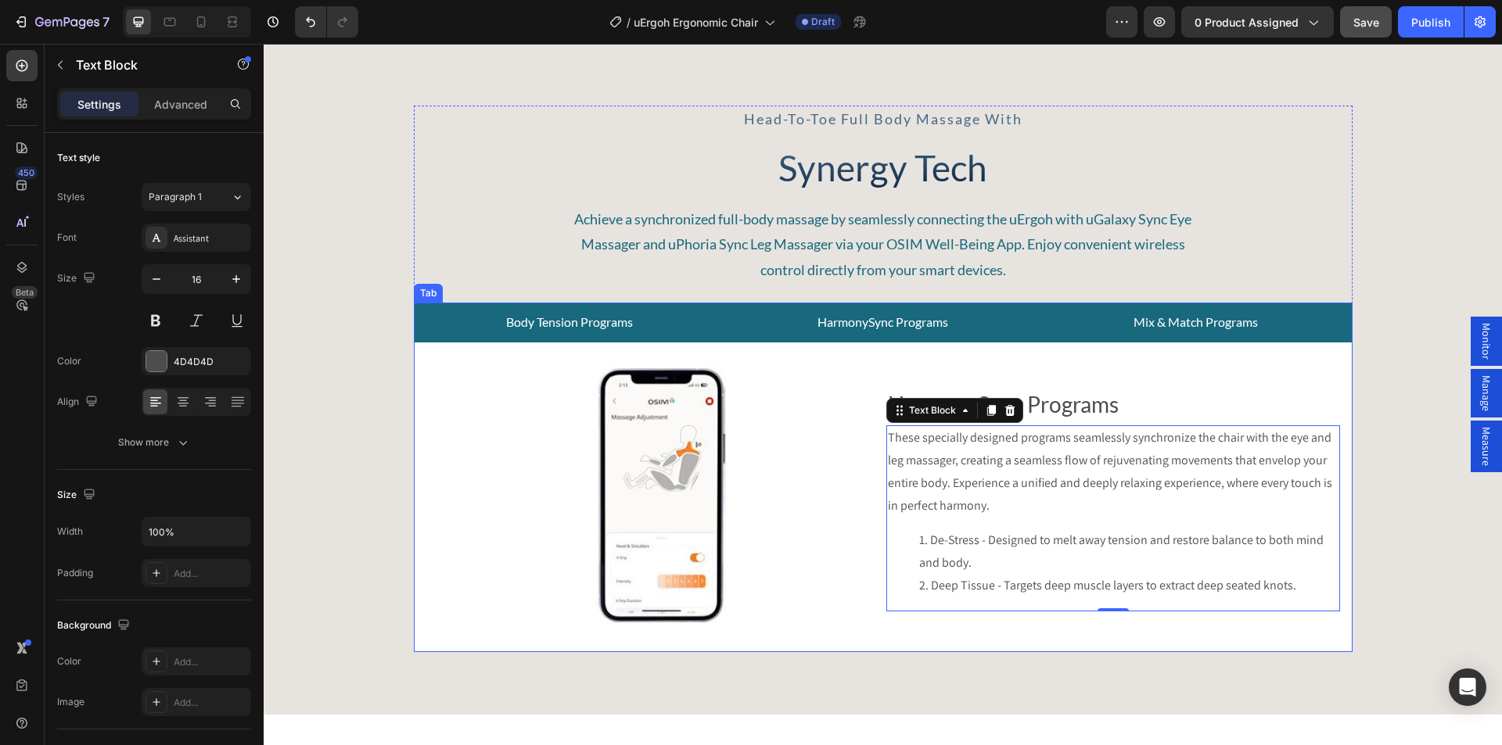
click at [1163, 321] on p "Mix & Match Programs" at bounding box center [1195, 322] width 124 height 23
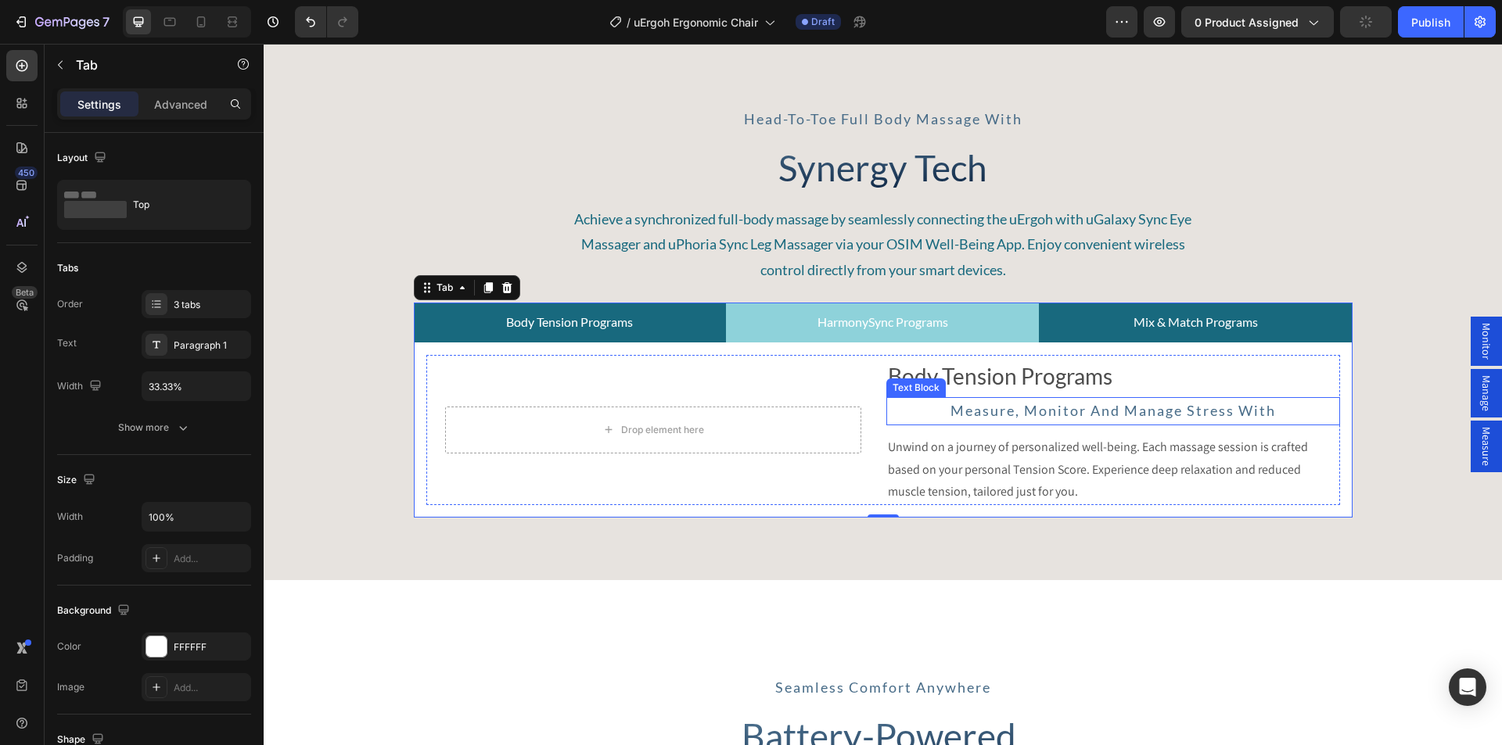
click at [1001, 409] on span "measure, monitor and manage stress with" at bounding box center [1112, 410] width 325 height 17
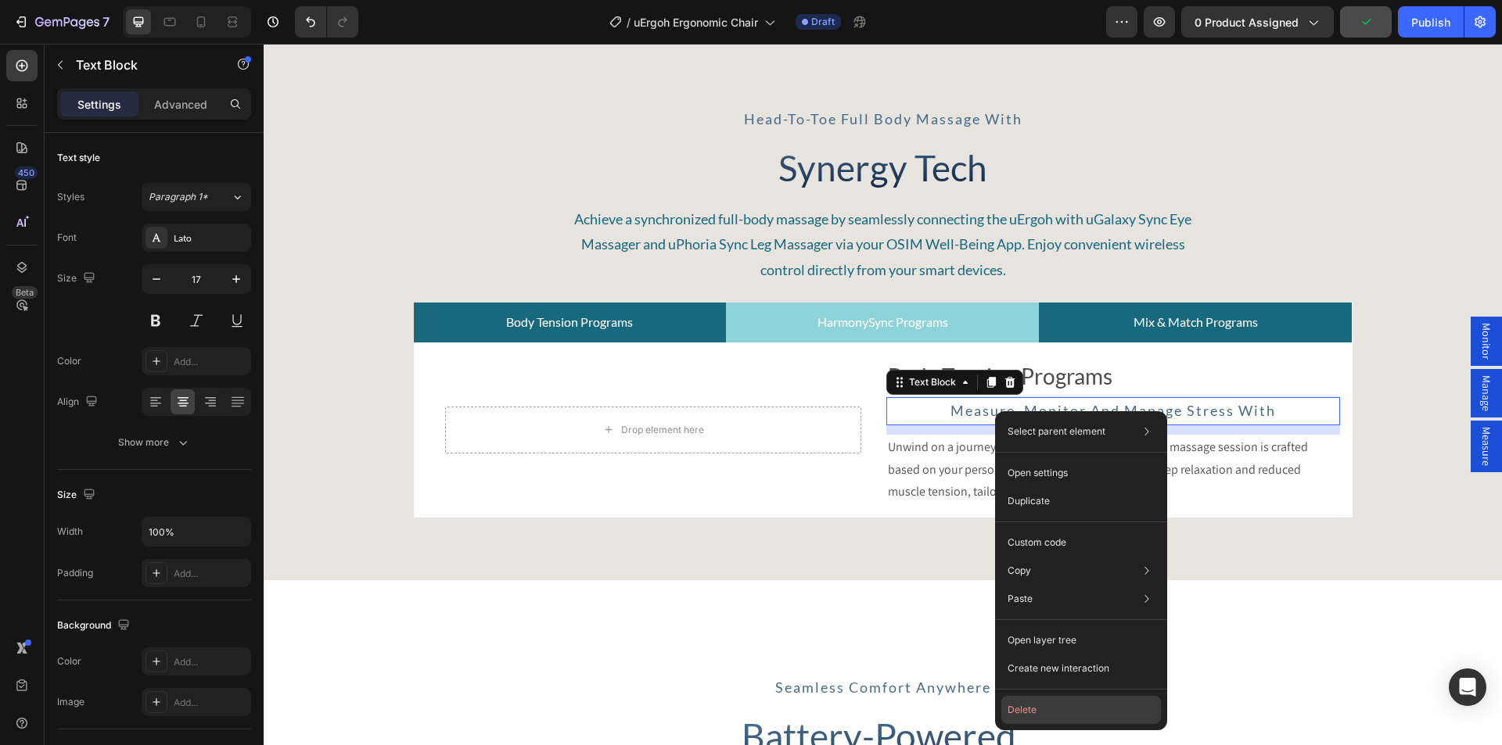
click at [1025, 705] on button "Delete" at bounding box center [1081, 710] width 160 height 28
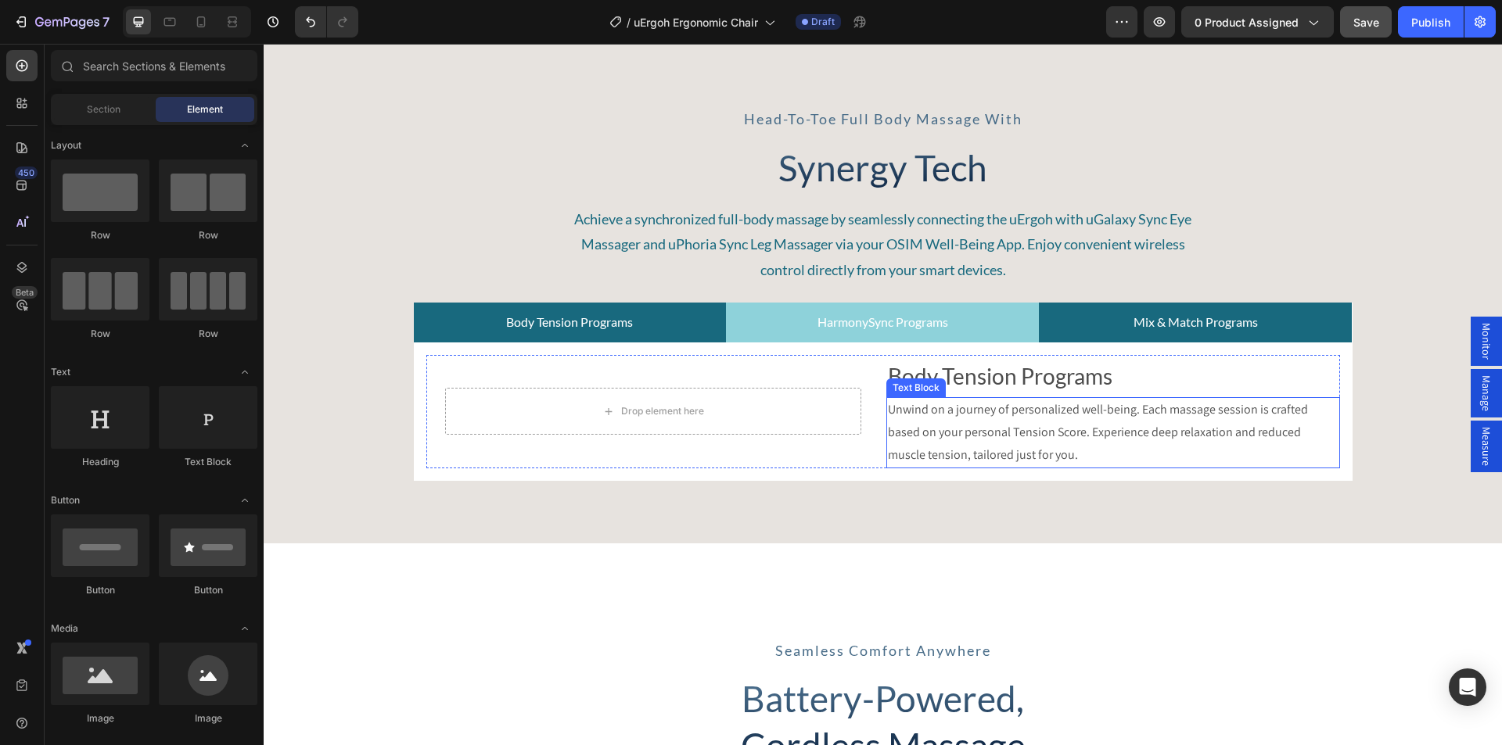
click at [1008, 373] on p "Body Tension Programs" at bounding box center [1113, 376] width 450 height 39
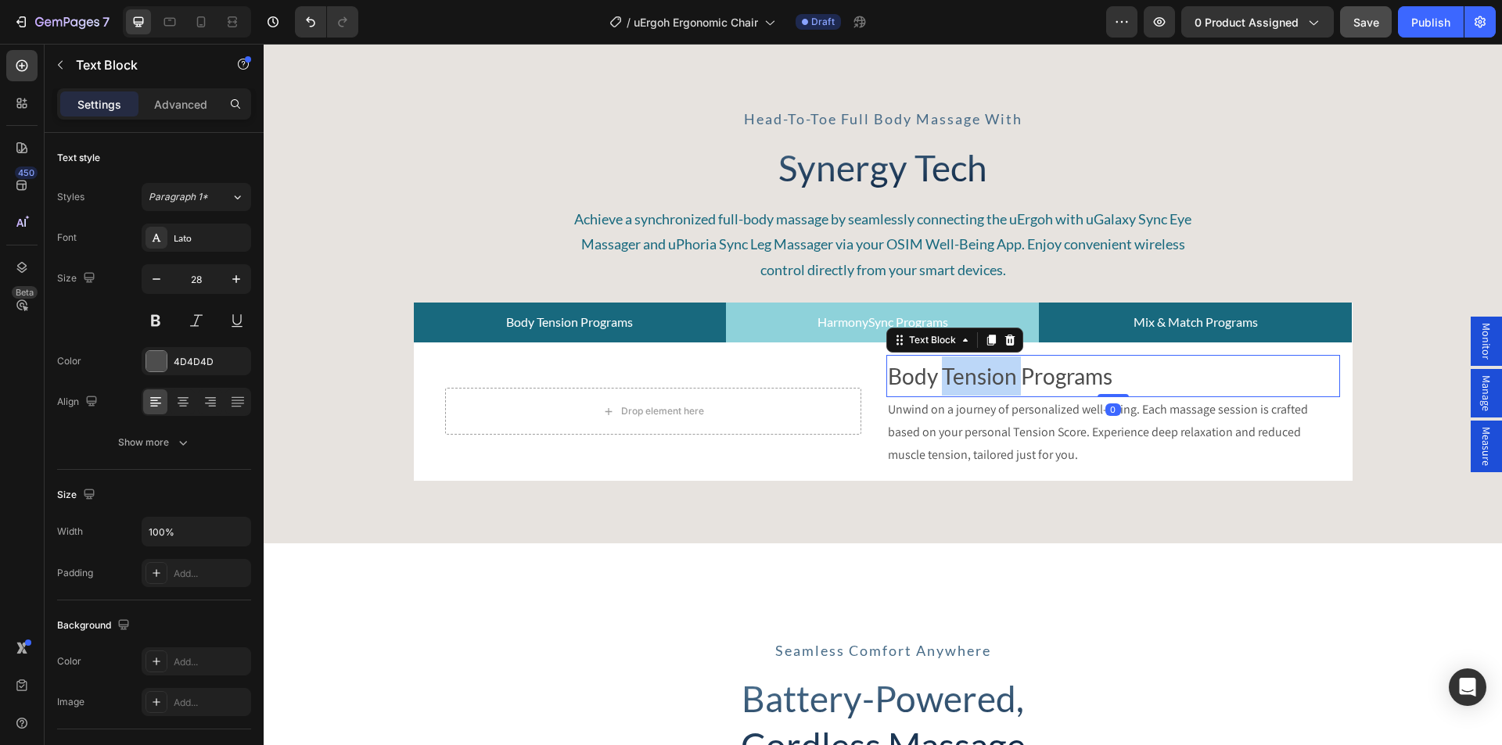
click at [986, 379] on p "Body Tension Programs" at bounding box center [1113, 376] width 450 height 39
click at [982, 452] on p "Unwind on a journey of personalized well-being. Each massage session is crafted…" at bounding box center [1113, 432] width 450 height 67
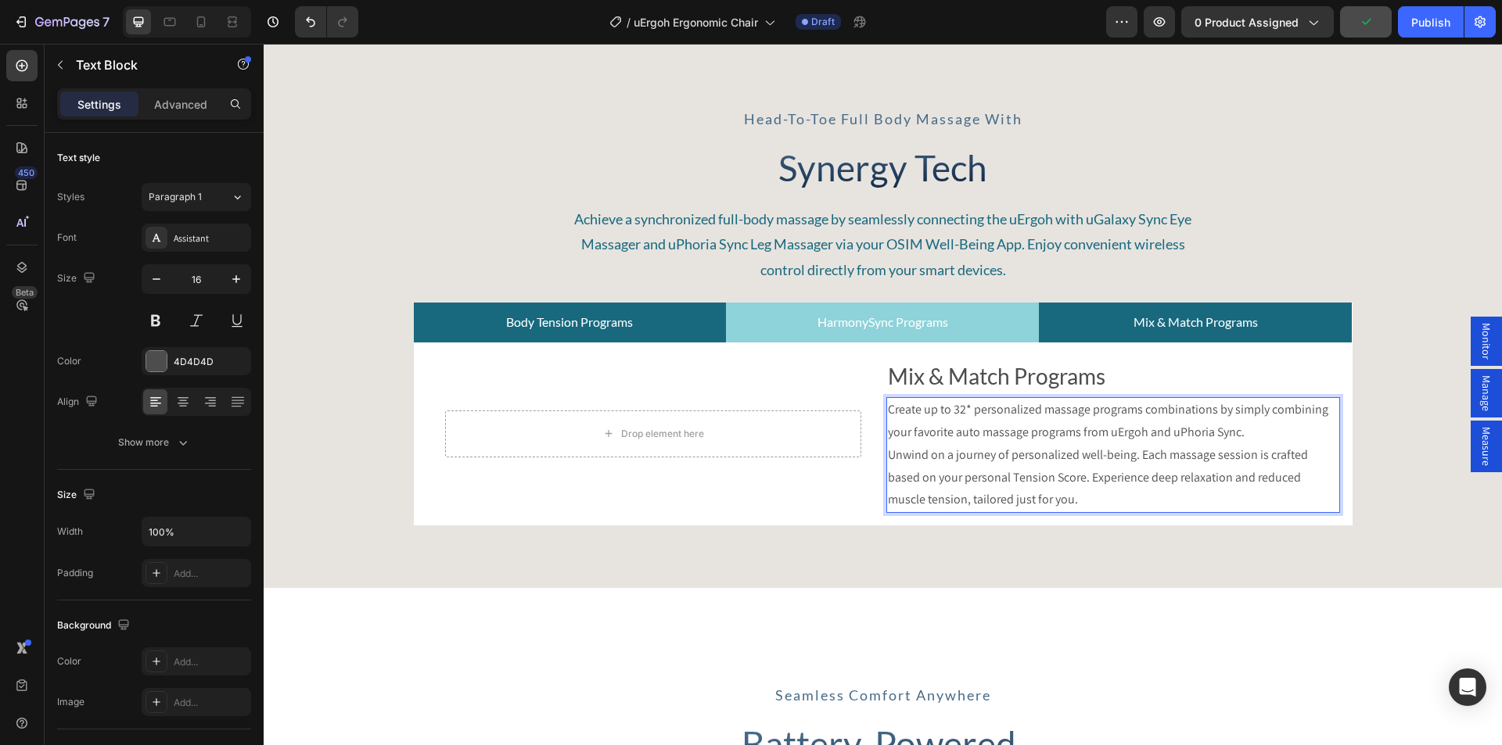
drag, startPoint x: 1054, startPoint y: 455, endPoint x: 1036, endPoint y: 494, distance: 42.7
click at [989, 529] on div "Head-to-toe full body massage with Text Block Synergy Tech Heading Achieve a sy…" at bounding box center [883, 315] width 1238 height 545
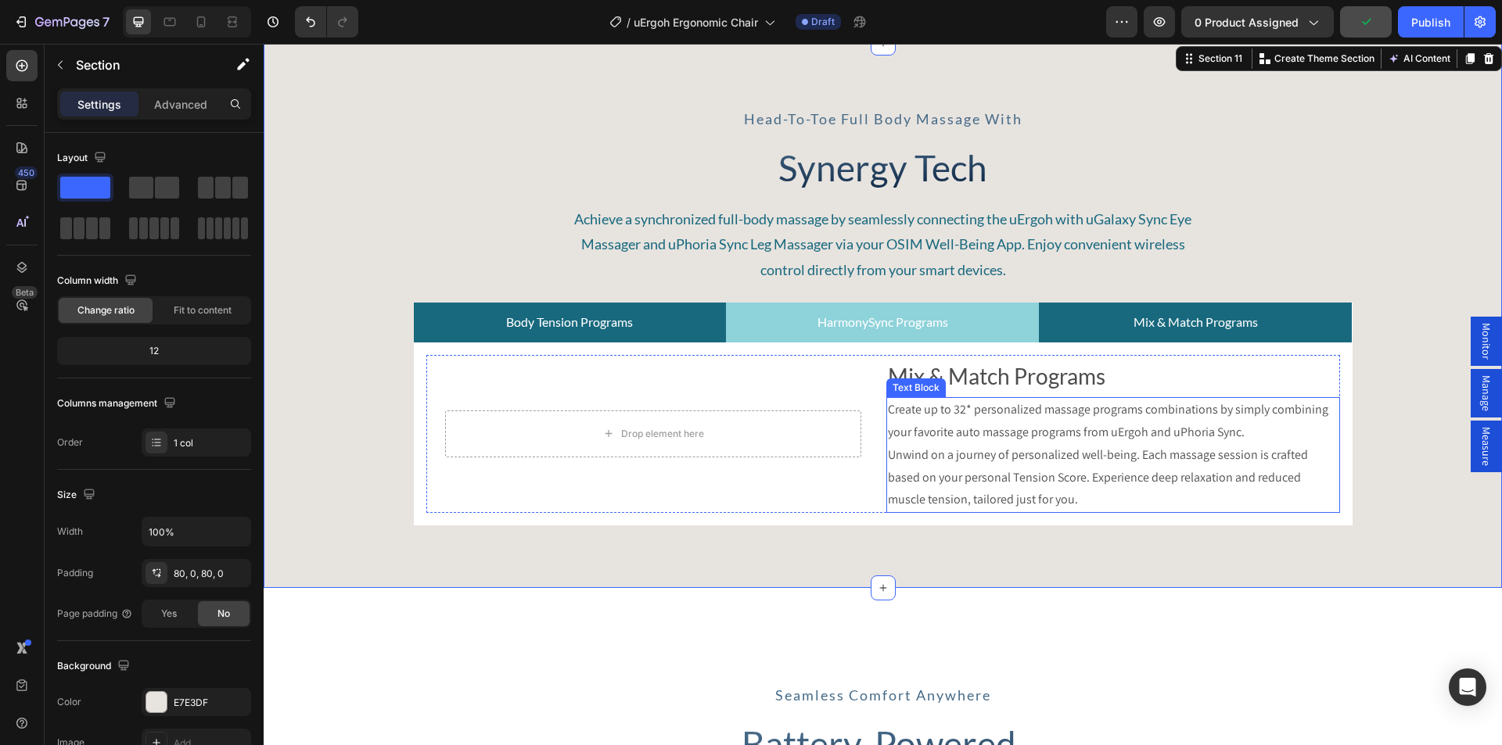
click at [1072, 480] on p "Create up to 32* personalized massage programs combinations by simply combining…" at bounding box center [1113, 455] width 450 height 113
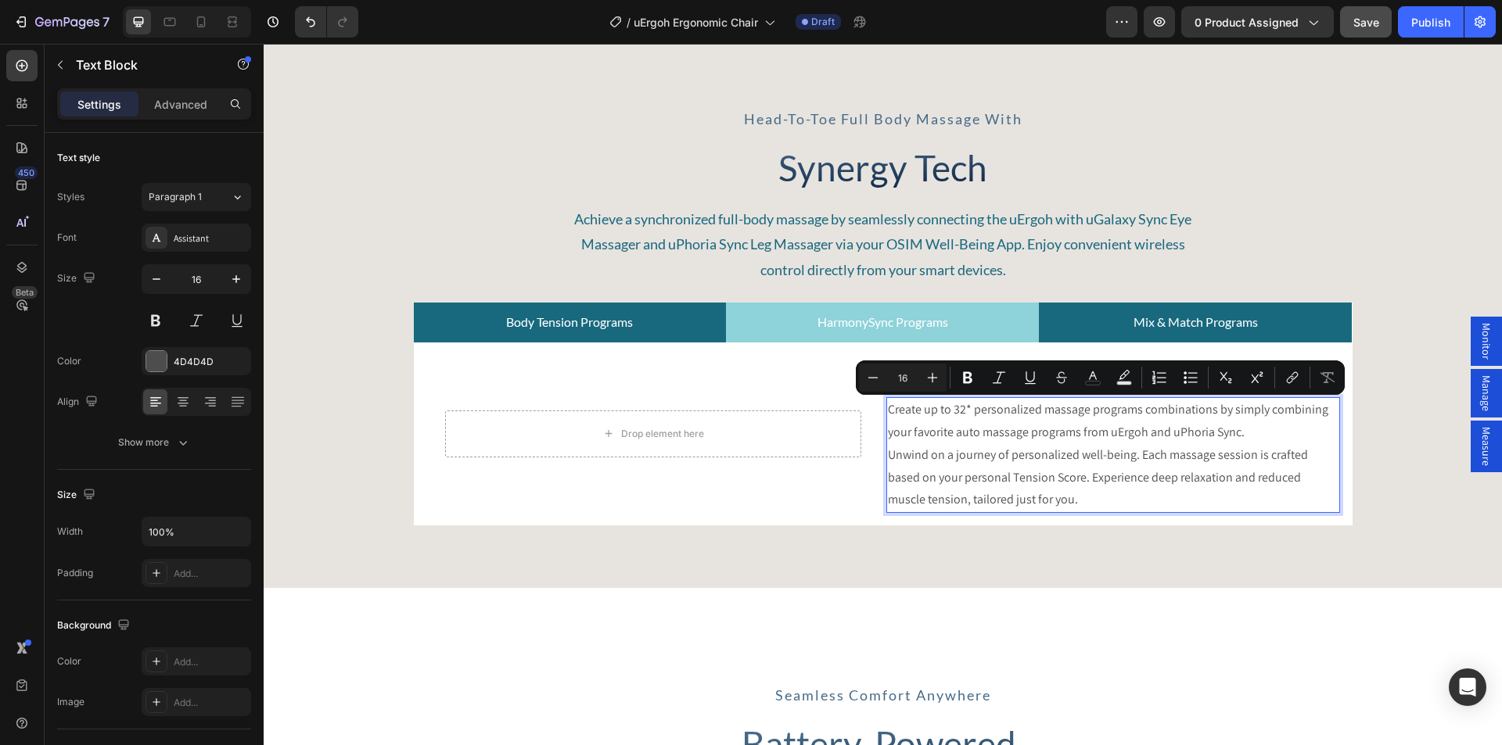
drag, startPoint x: 1081, startPoint y: 432, endPoint x: 887, endPoint y: 468, distance: 197.3
click at [888, 468] on p "Create up to 32* personalized massage programs combinations by simply combining…" at bounding box center [1113, 455] width 450 height 113
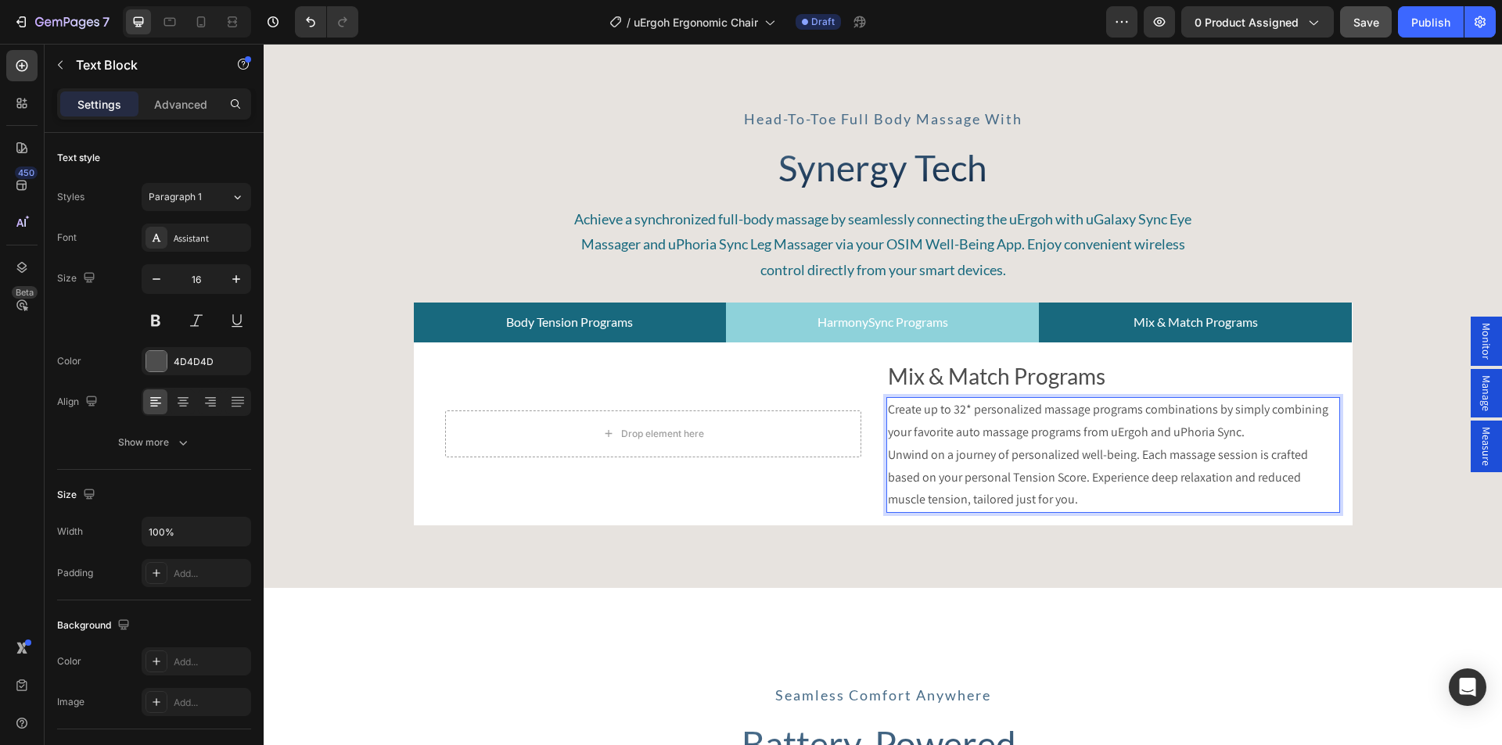
drag, startPoint x: 1058, startPoint y: 434, endPoint x: 945, endPoint y: 510, distance: 136.4
click at [945, 510] on p "Create up to 32* personalized massage programs combinations by simply combining…" at bounding box center [1113, 455] width 450 height 113
click at [1003, 558] on div "Head-to-toe full body massage with Text Block Synergy Tech Heading Achieve a sy…" at bounding box center [883, 315] width 1238 height 545
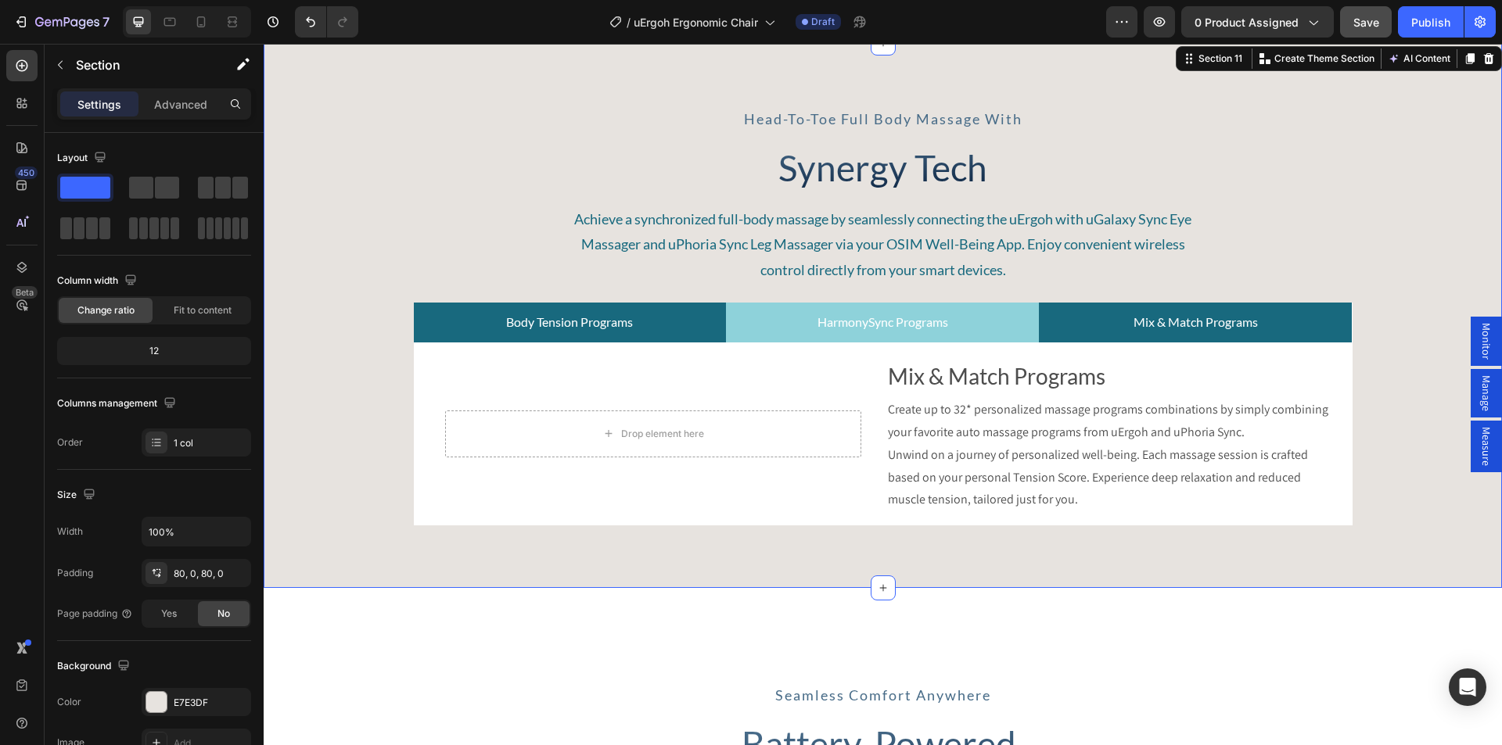
click at [1117, 446] on p "Create up to 32* personalized massage programs combinations by simply combining…" at bounding box center [1113, 455] width 450 height 113
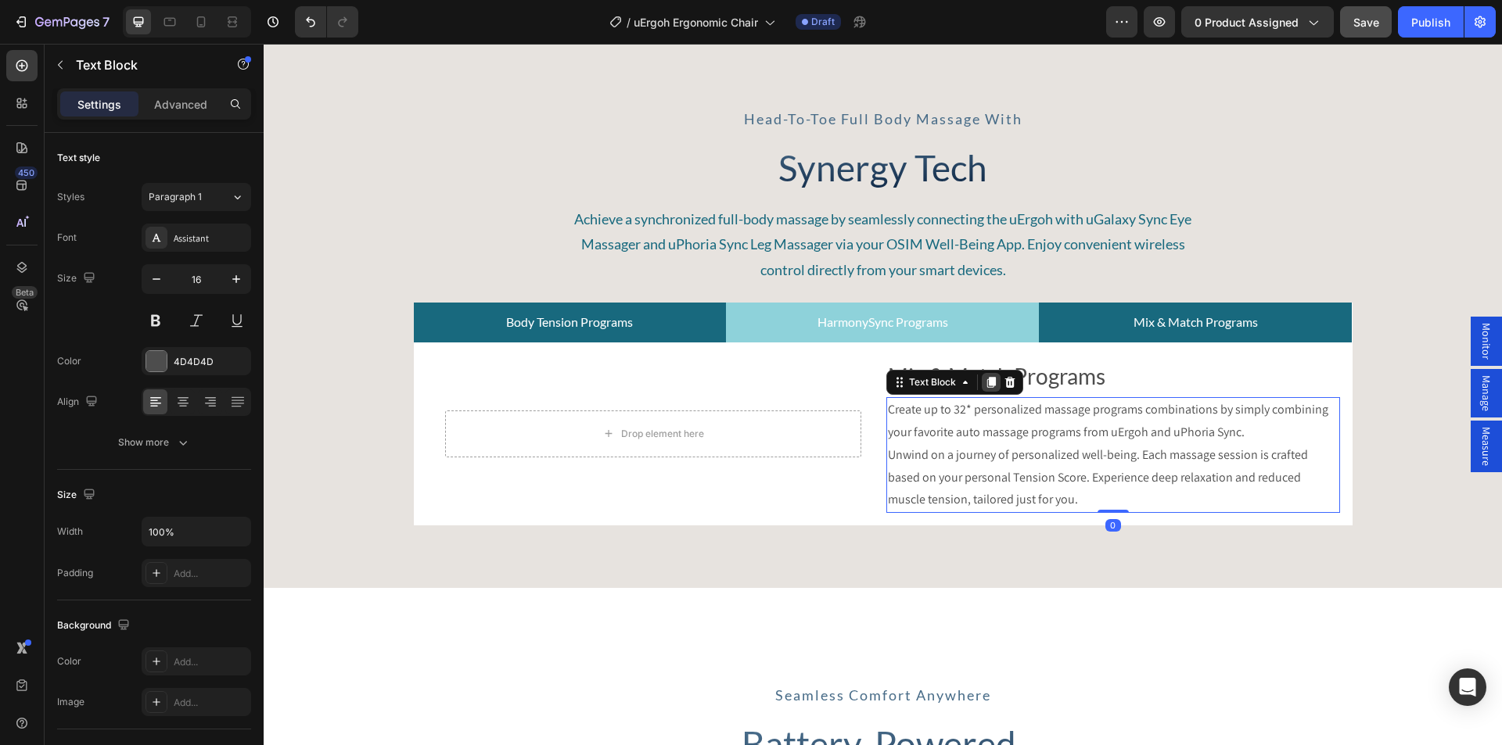
click at [985, 383] on icon at bounding box center [991, 382] width 13 height 13
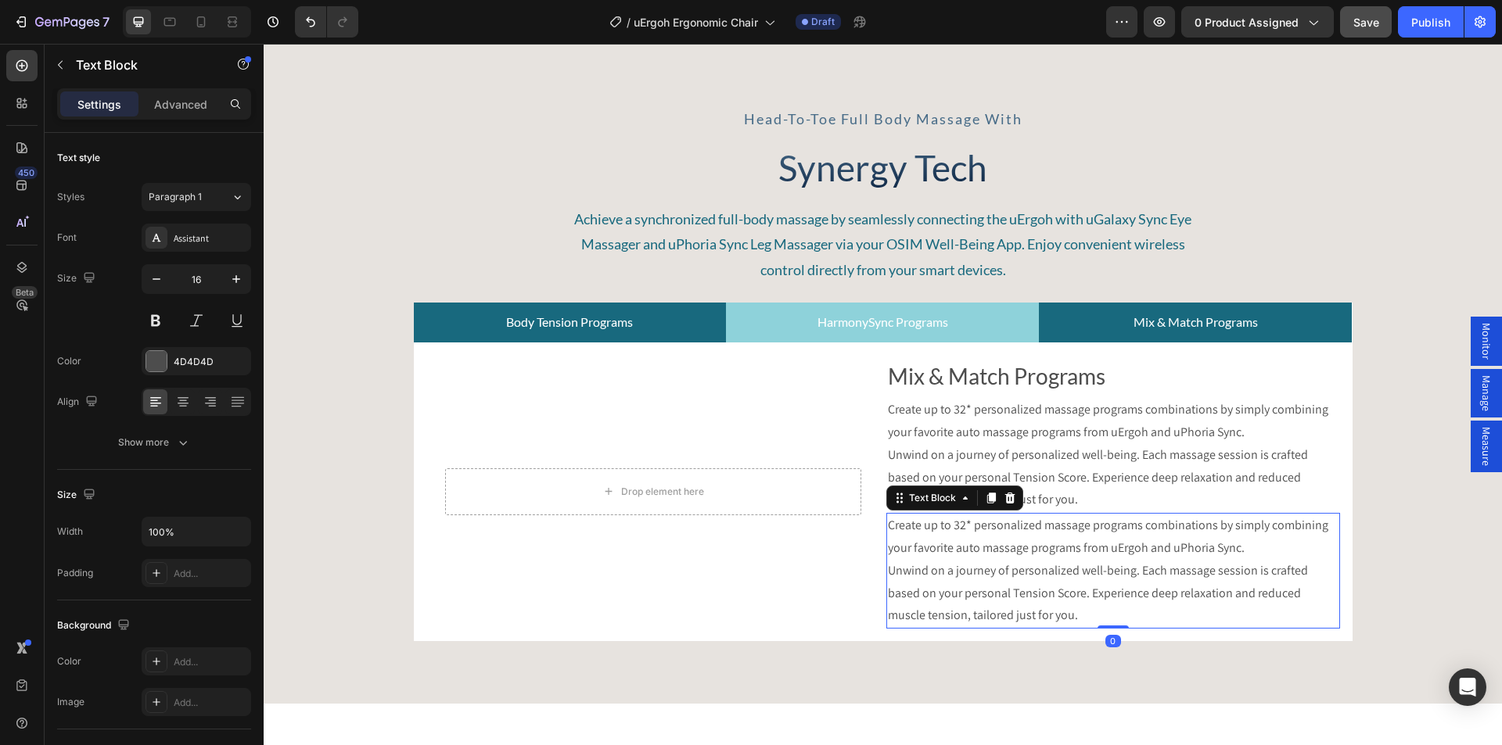
click at [1060, 568] on p "Create up to 32* personalized massage programs combinations by simply combining…" at bounding box center [1113, 571] width 450 height 113
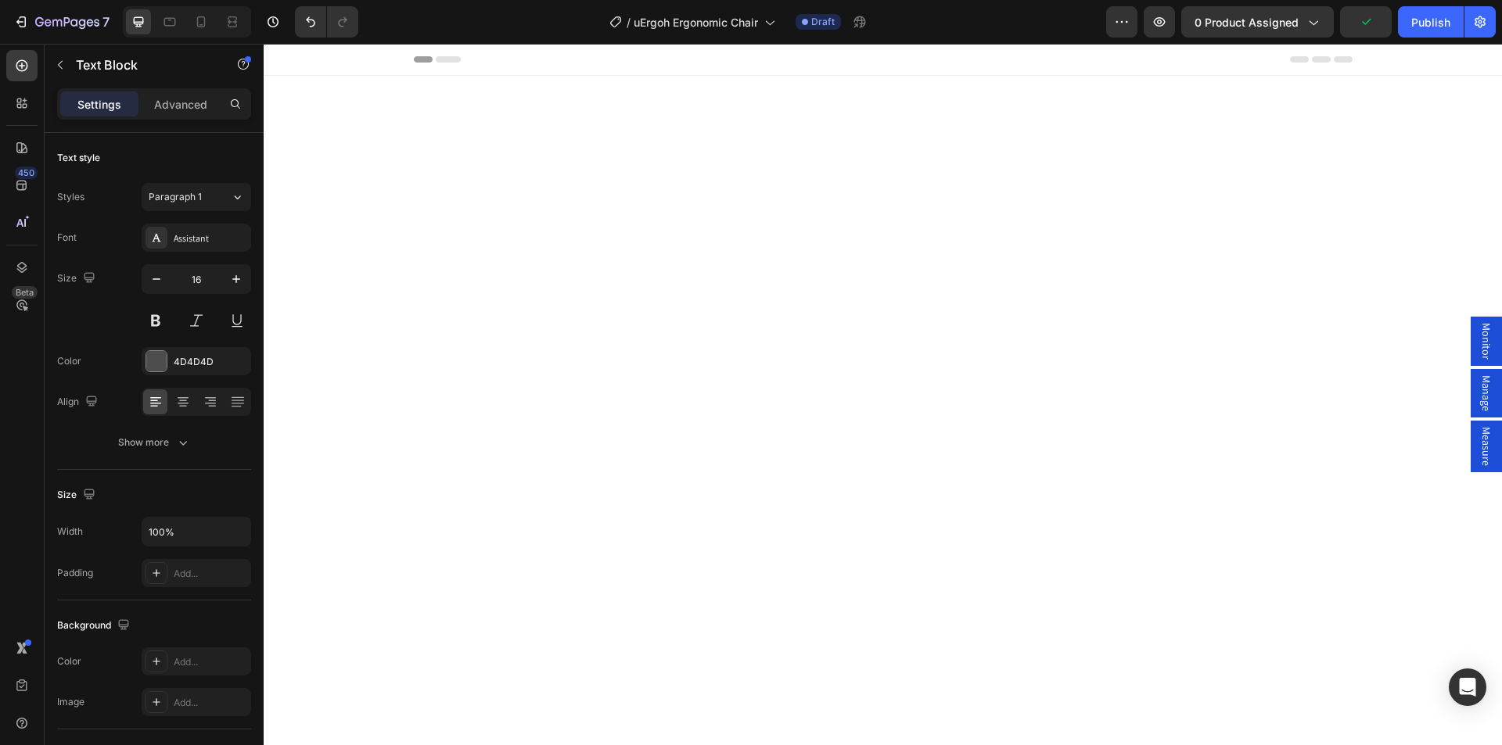
scroll to position [5546, 0]
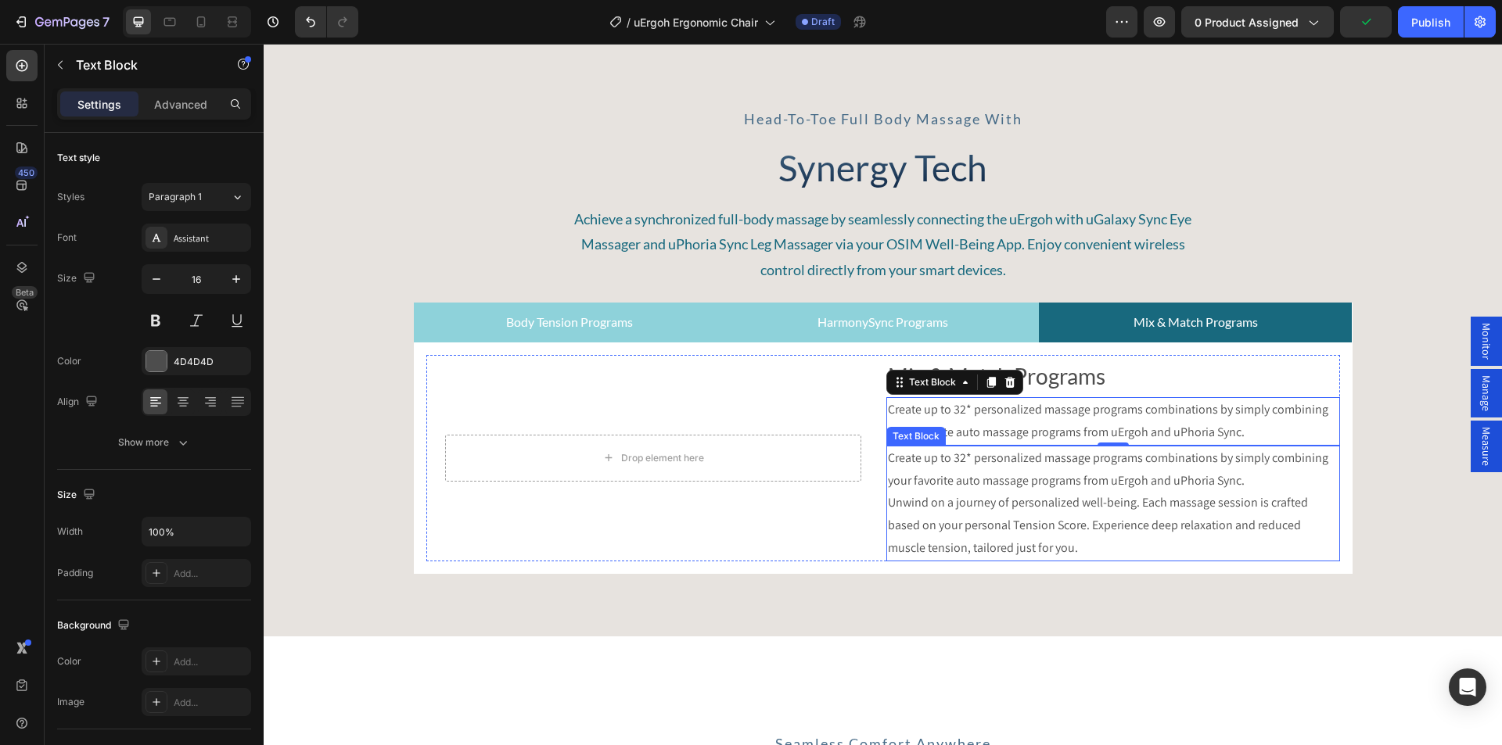
click at [993, 526] on p "Create up to 32* personalized massage programs combinations by simply combining…" at bounding box center [1113, 503] width 450 height 113
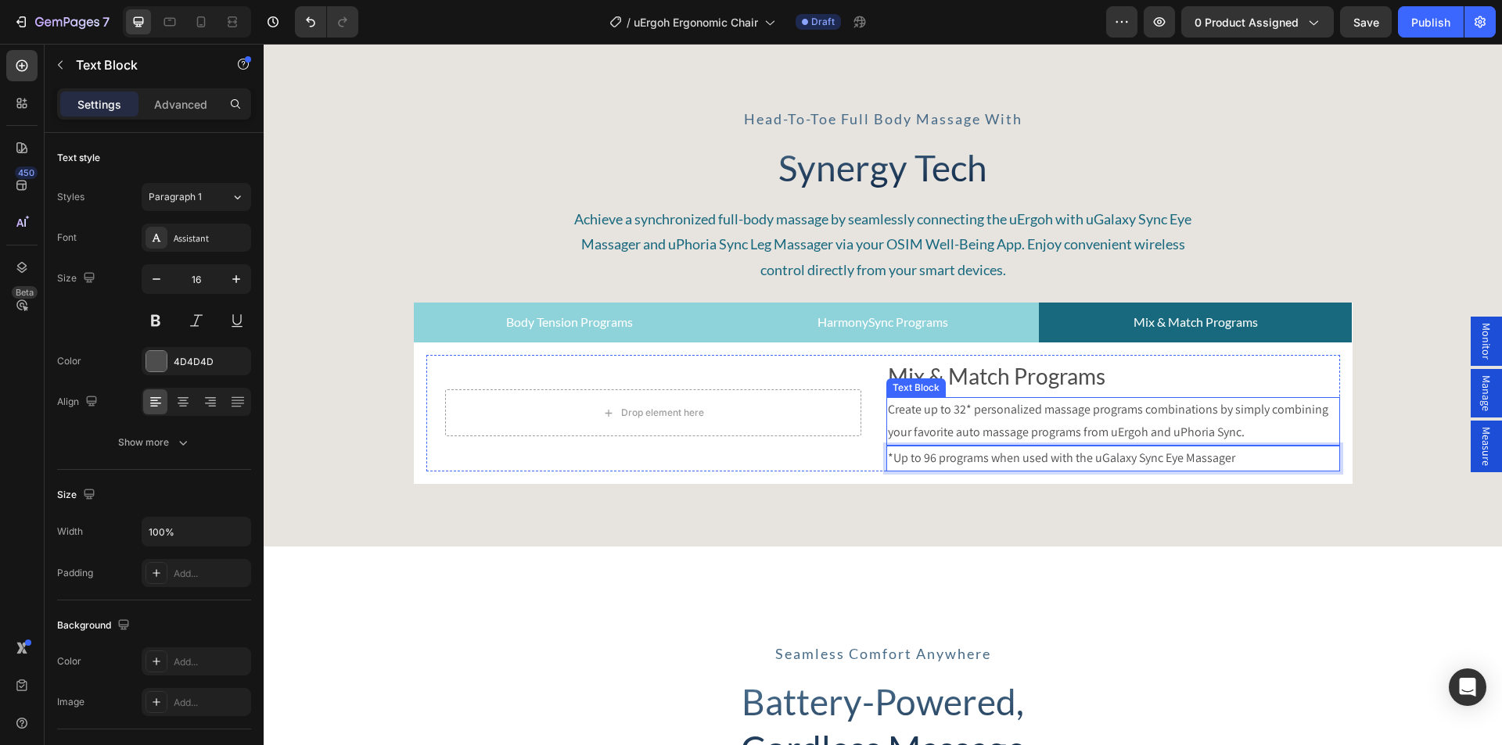
click at [946, 421] on p "Create up to 32* personalized massage programs combinations by simply combining…" at bounding box center [1113, 421] width 450 height 45
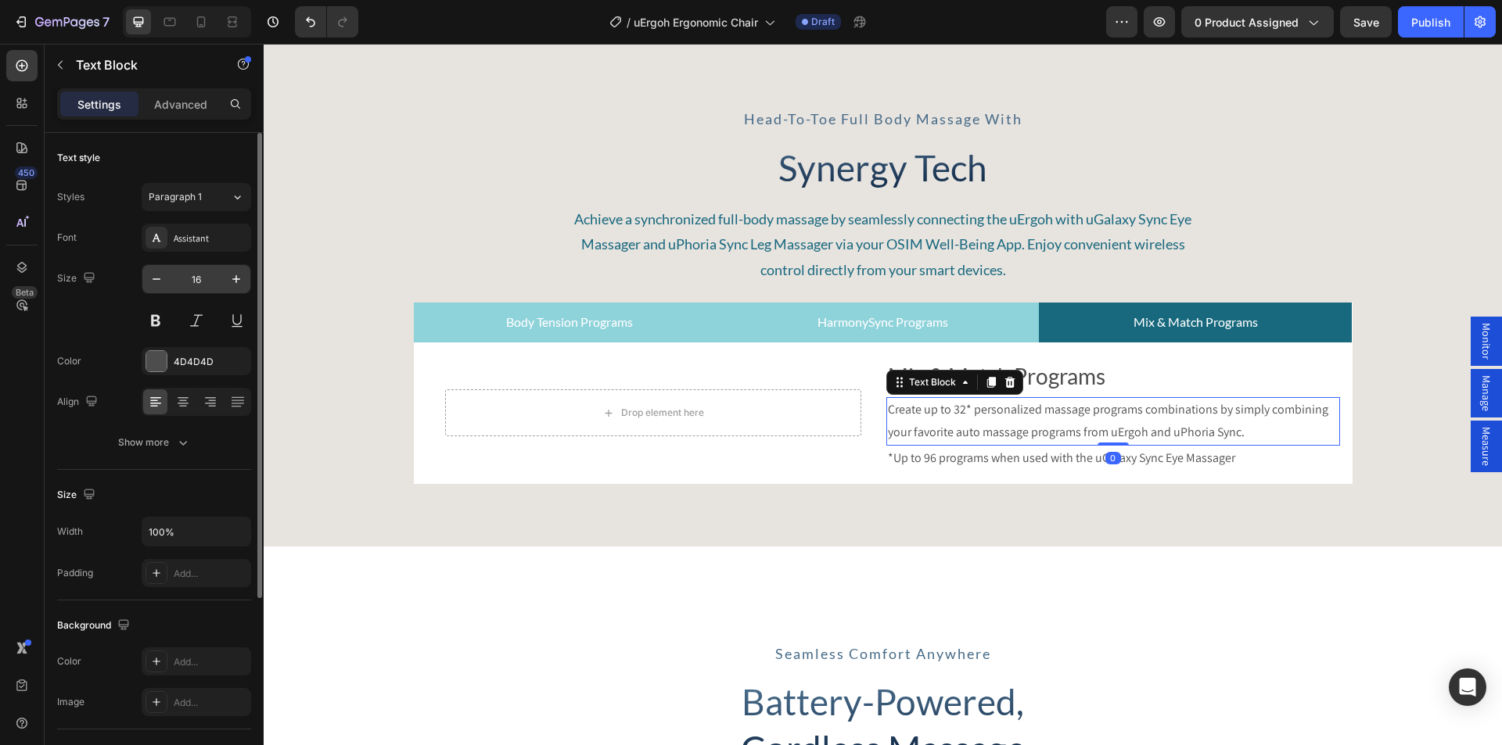
click at [202, 280] on input "16" at bounding box center [196, 279] width 52 height 28
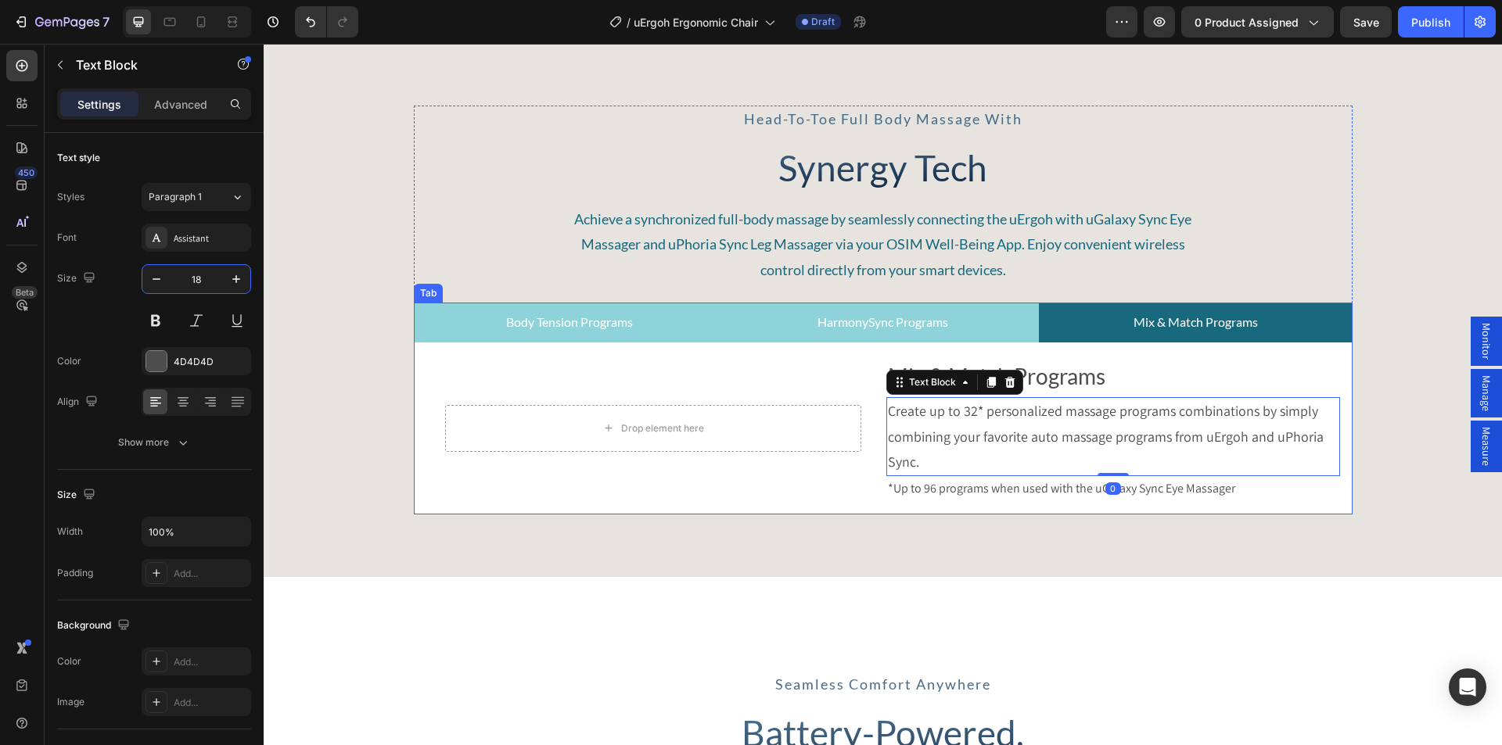
type input "18"
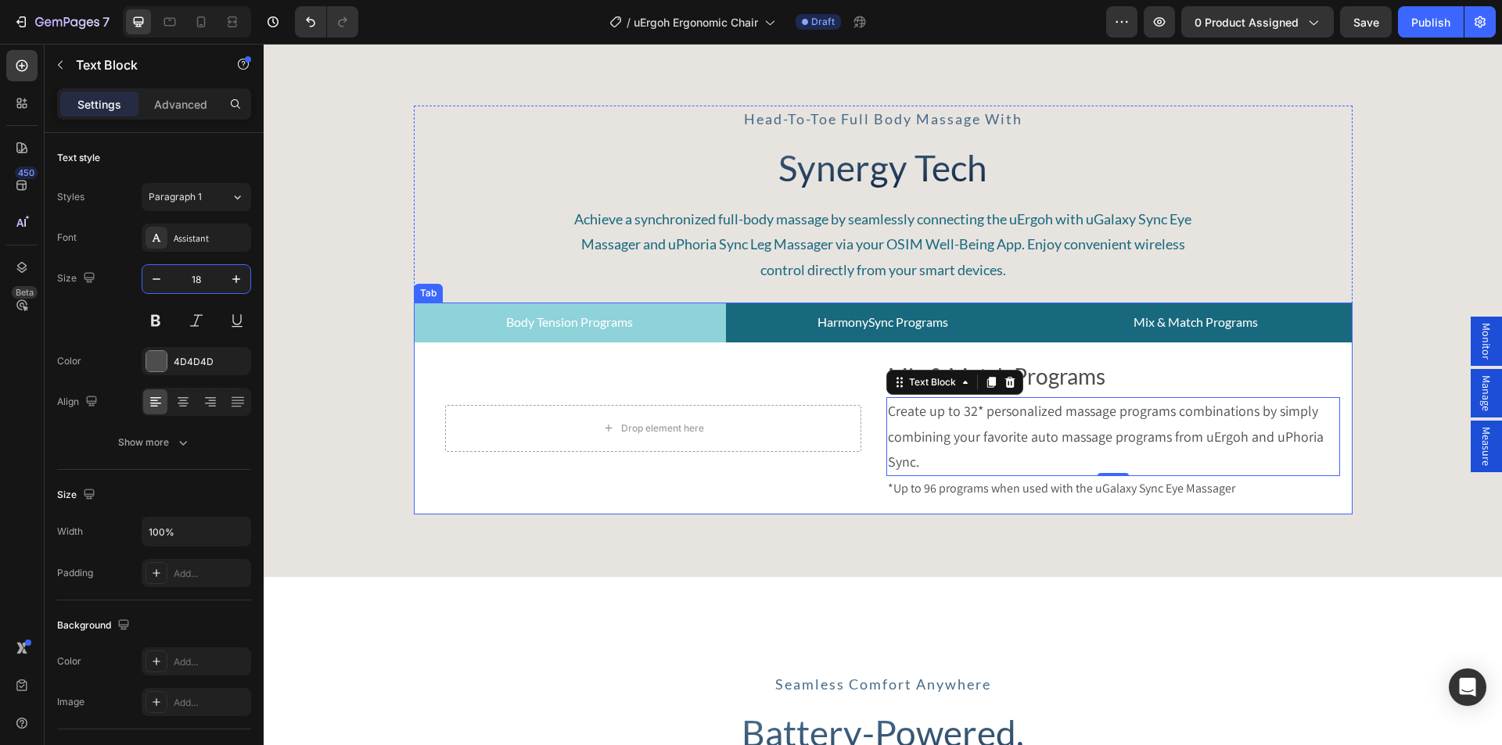
click at [878, 317] on p "HarmonySync Programs" at bounding box center [882, 322] width 131 height 23
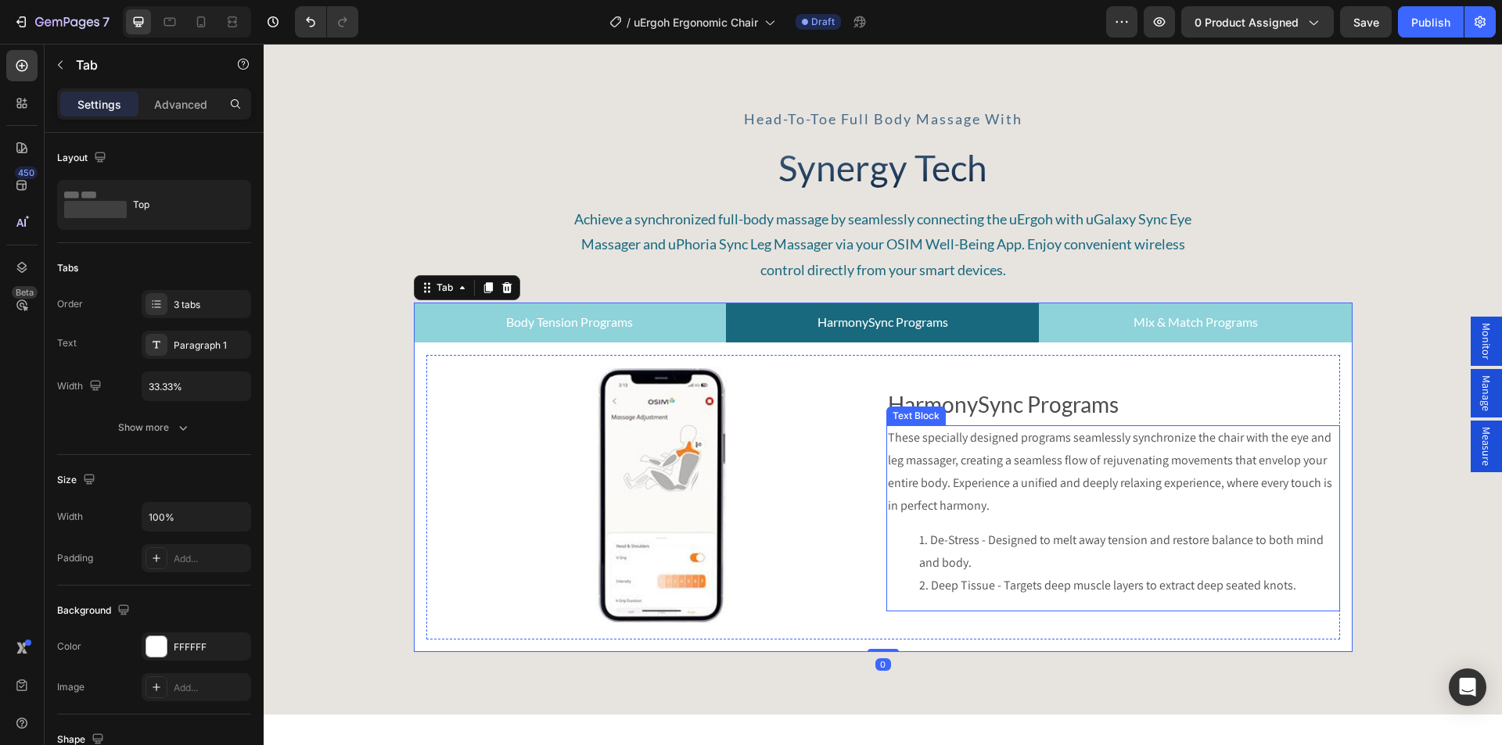
click at [1014, 476] on p "These specially designed programs seamlessly synchronize the chair with the eye…" at bounding box center [1113, 472] width 450 height 90
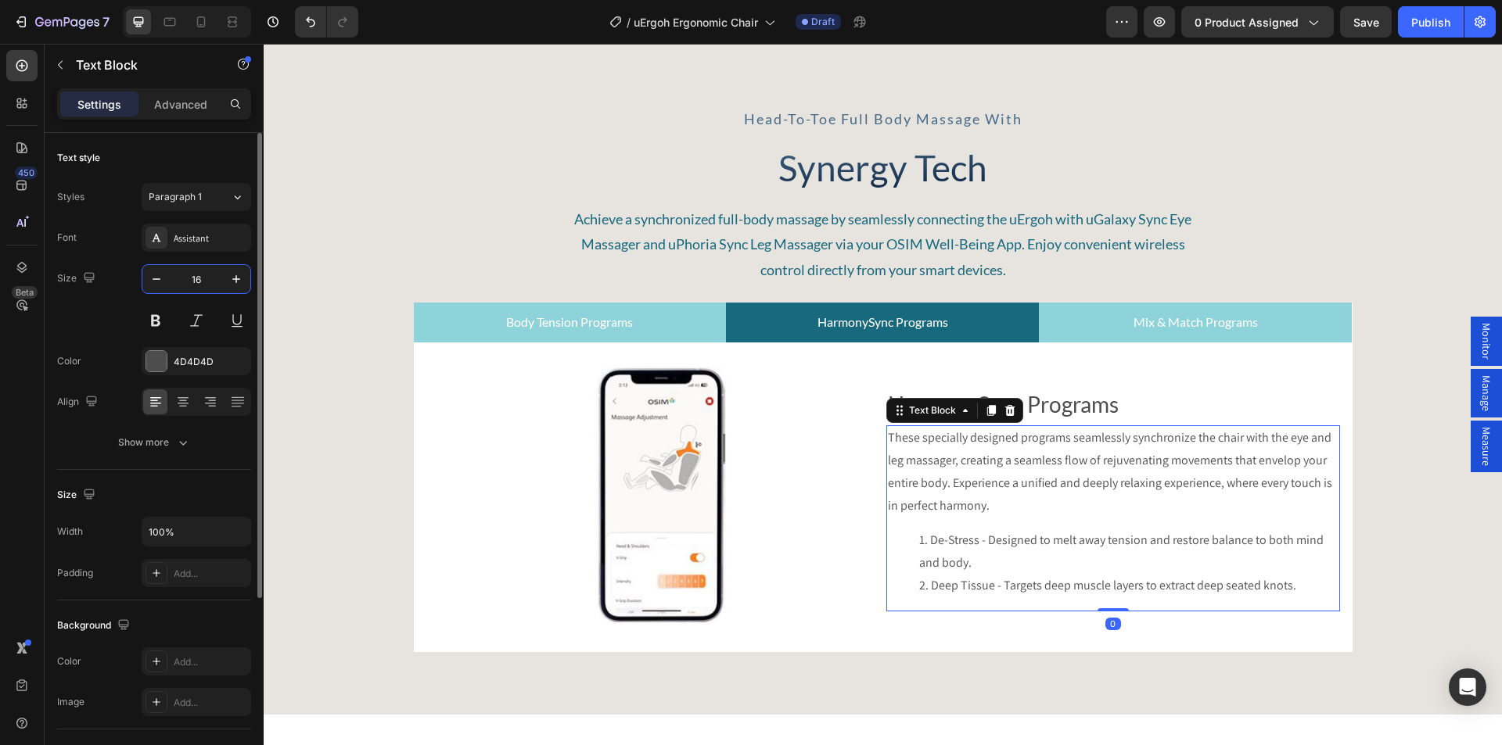
click at [192, 278] on input "16" at bounding box center [196, 279] width 52 height 28
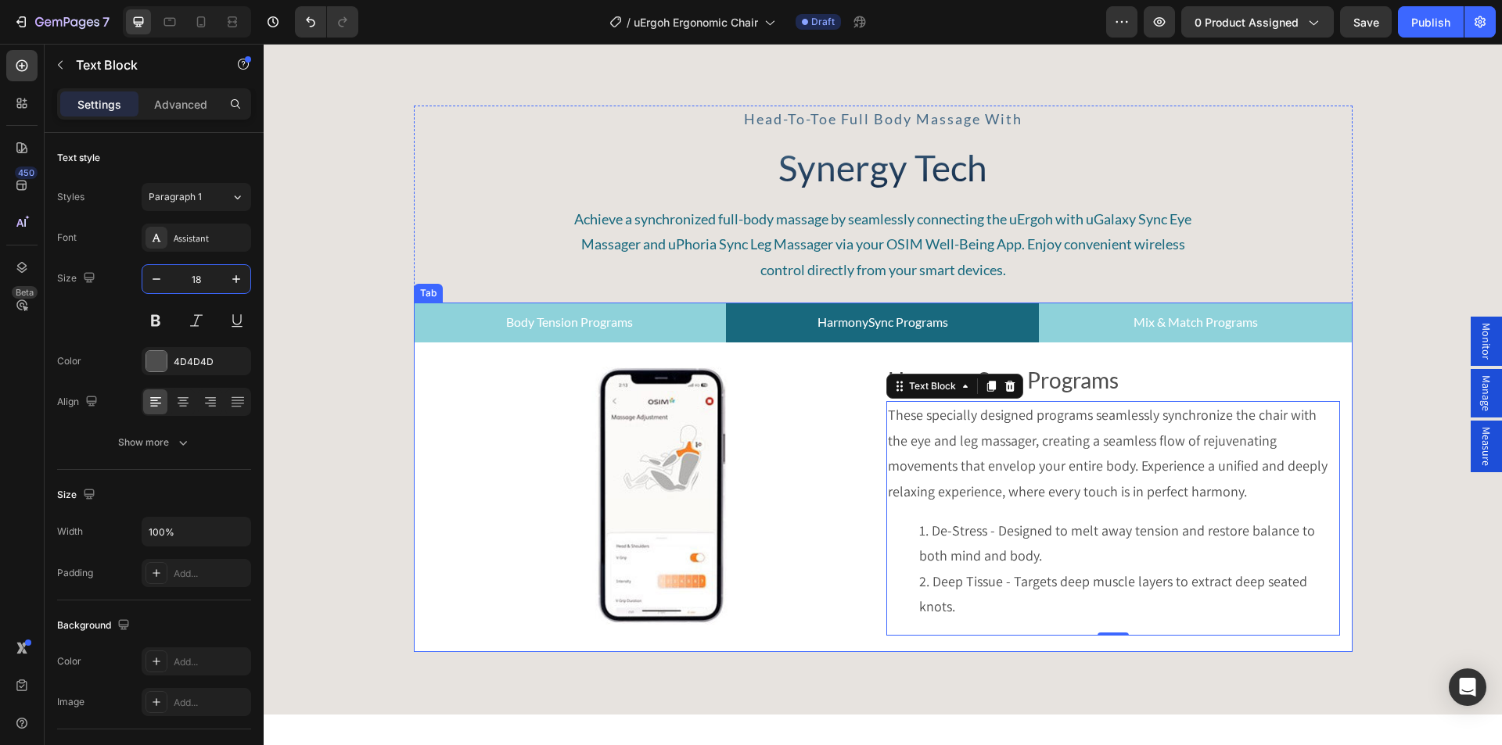
type input "18"
click at [588, 318] on p "Body Tension Programs" at bounding box center [569, 322] width 127 height 23
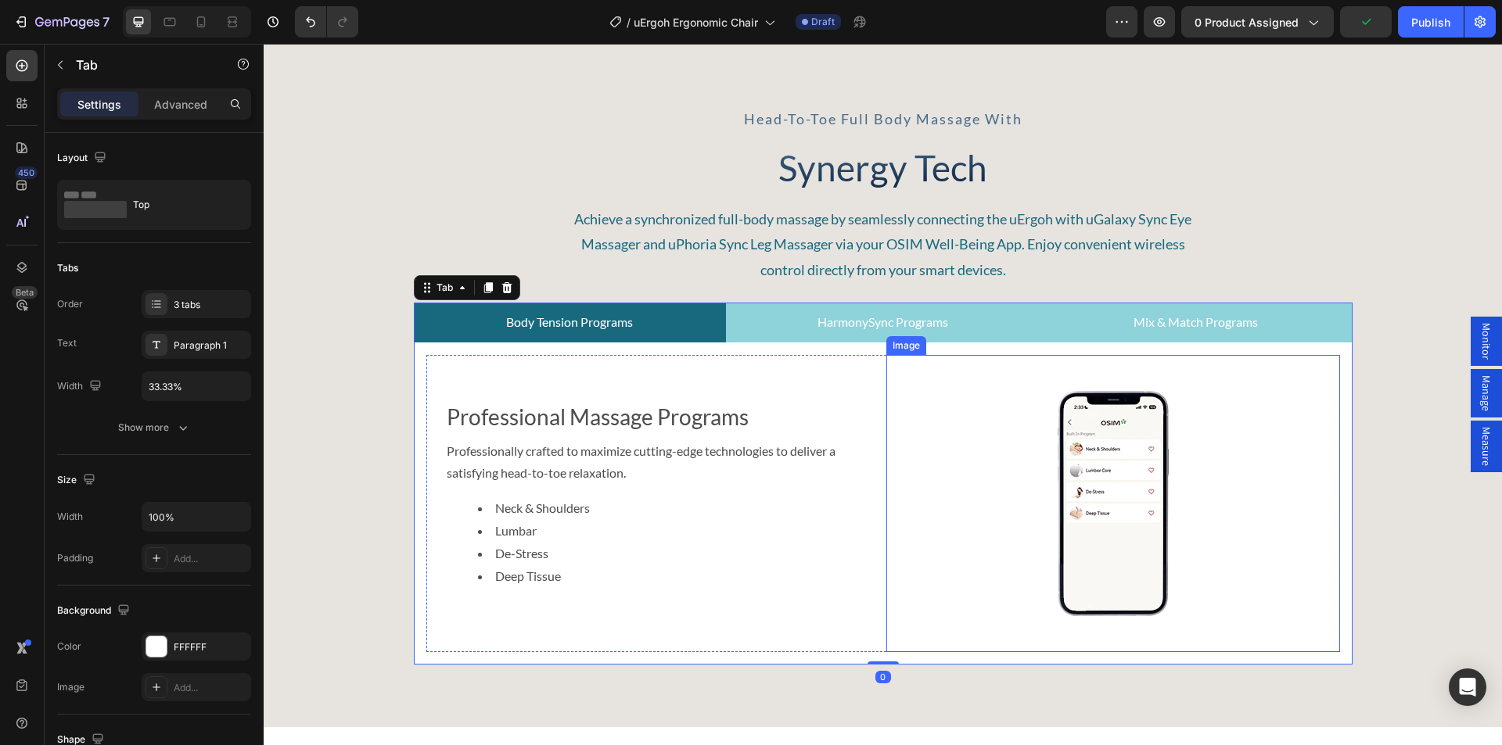
click at [558, 492] on div "Professionally crafted to maximize cutting-edge technologies to deliver a satis…" at bounding box center [653, 520] width 416 height 163
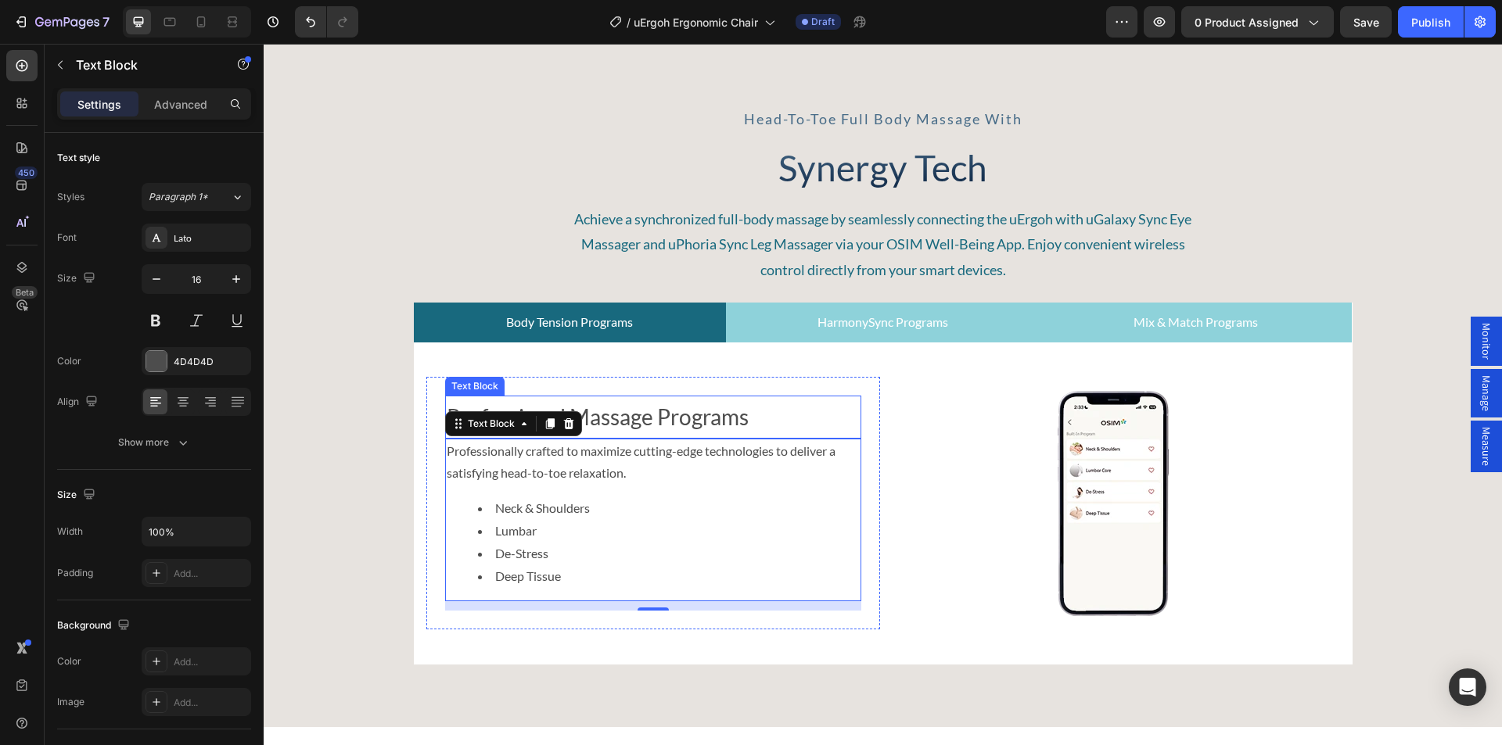
click at [970, 452] on img at bounding box center [1113, 503] width 454 height 297
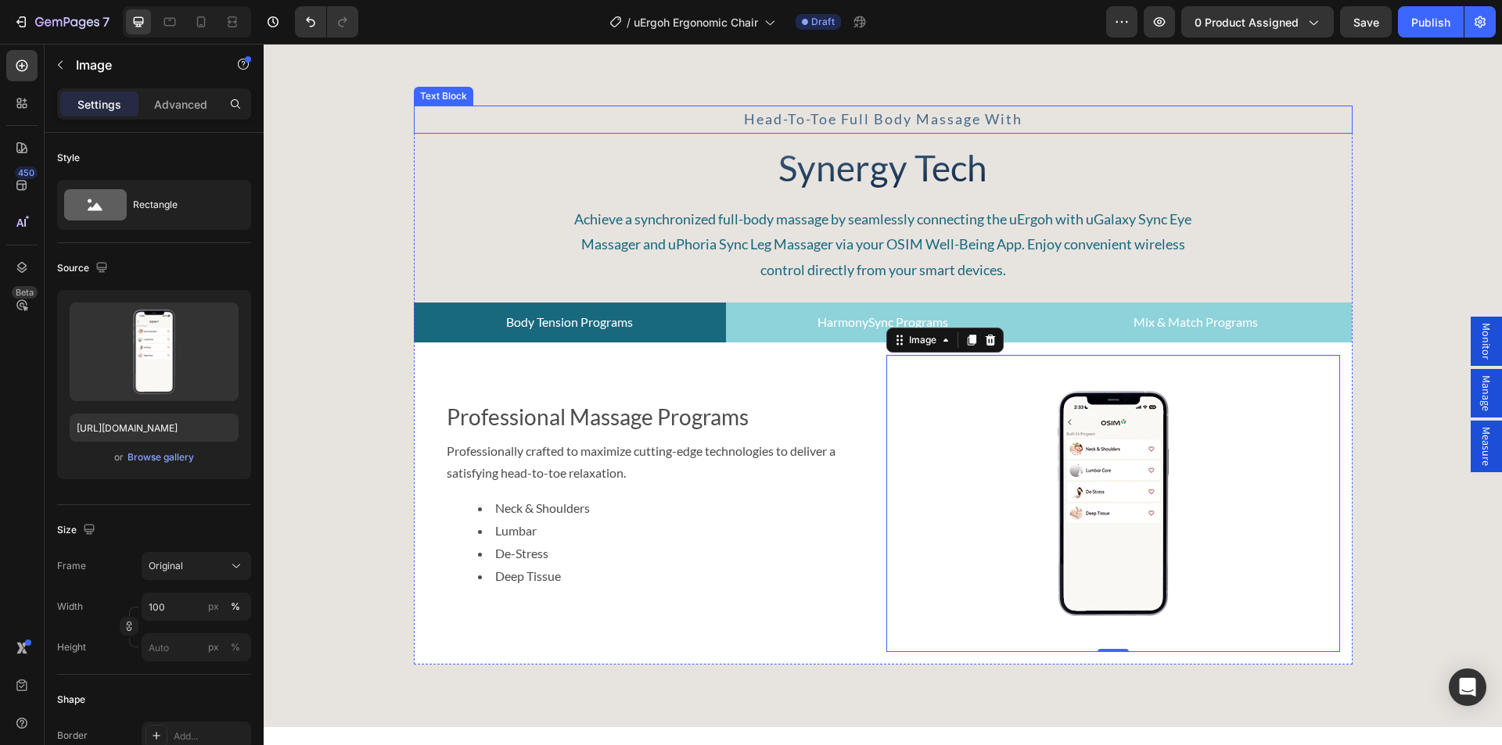
click at [806, 124] on span "Head-to-toe full body massage with" at bounding box center [883, 118] width 278 height 17
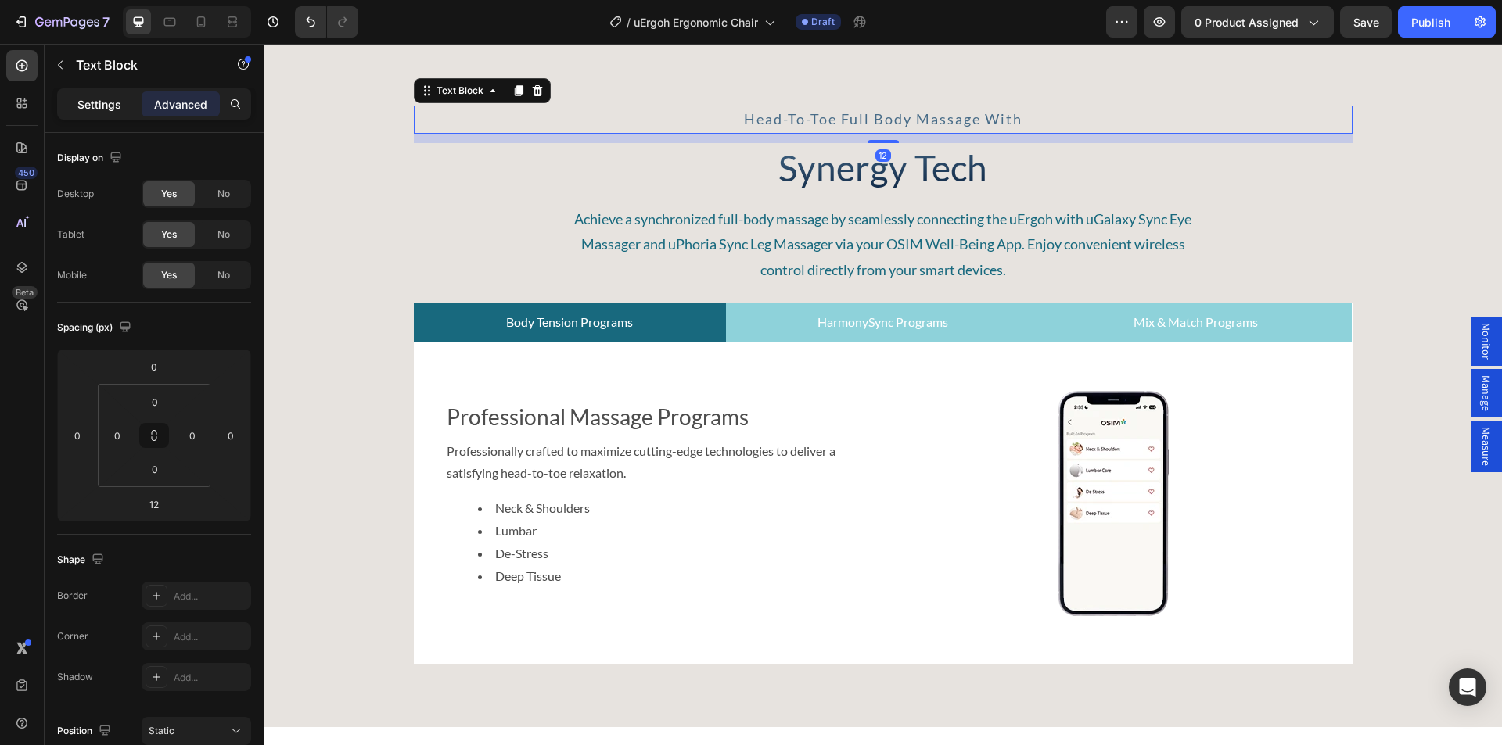
click at [92, 102] on p "Settings" at bounding box center [99, 104] width 44 height 16
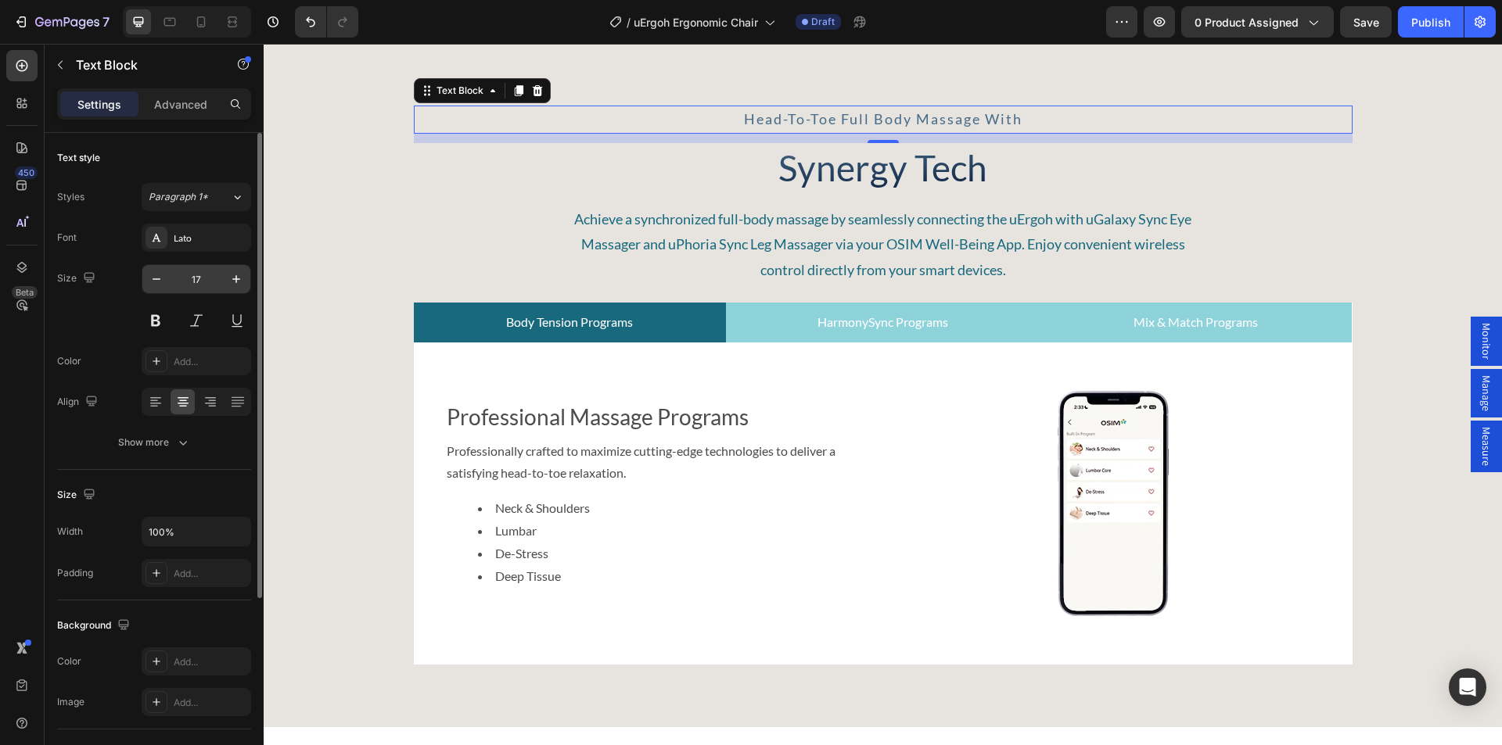
click at [186, 275] on input "17" at bounding box center [196, 279] width 52 height 28
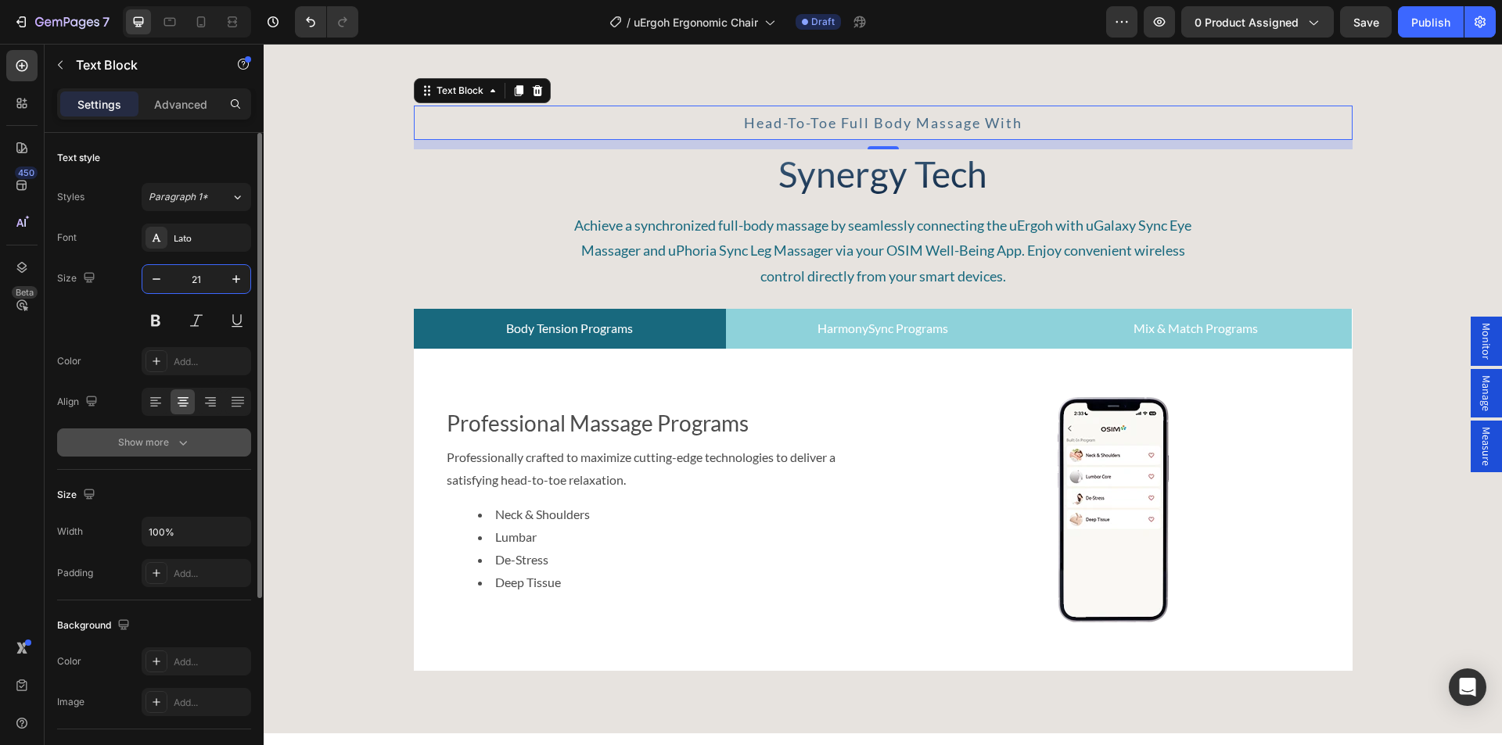
type input "21"
click at [157, 440] on div "Show more" at bounding box center [154, 443] width 73 height 16
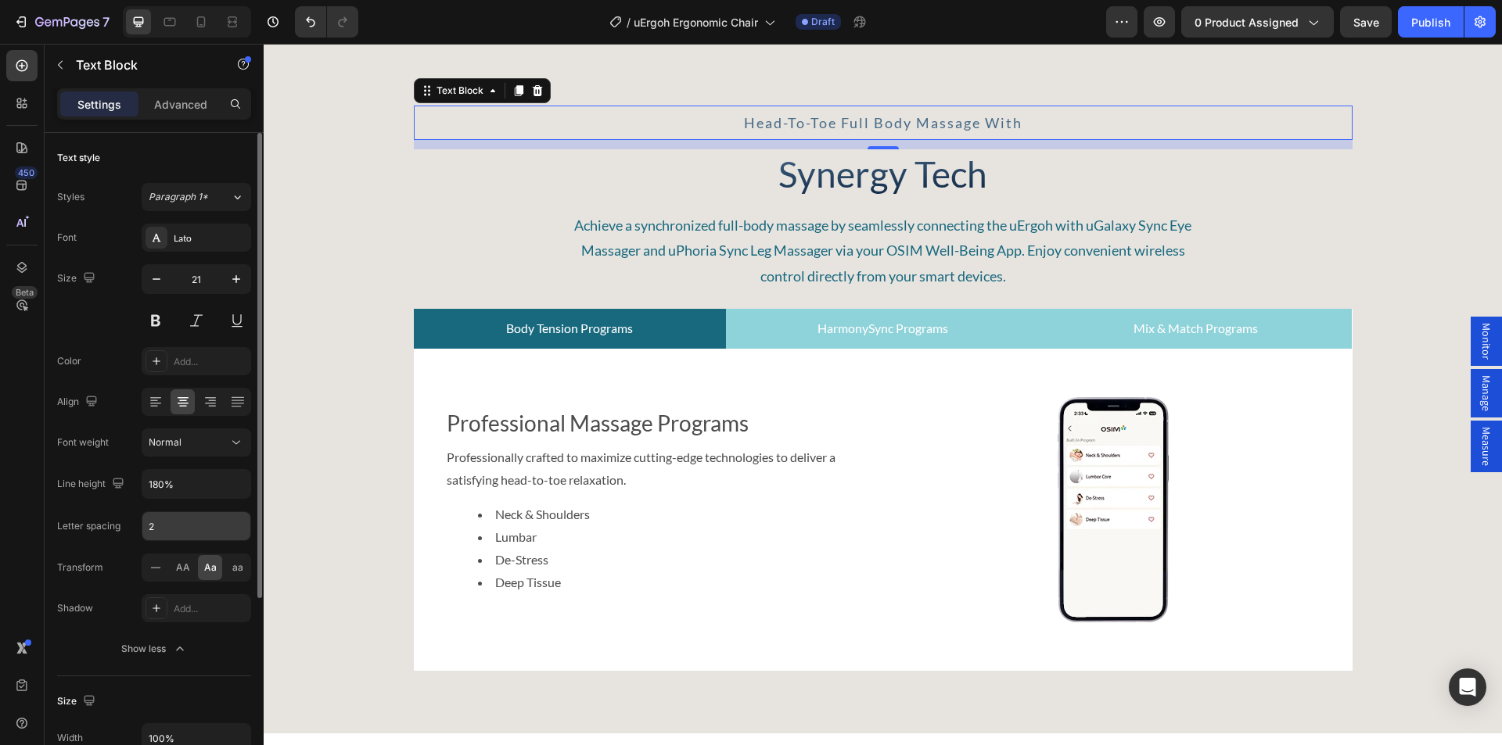
click at [154, 524] on input "2" at bounding box center [196, 526] width 108 height 28
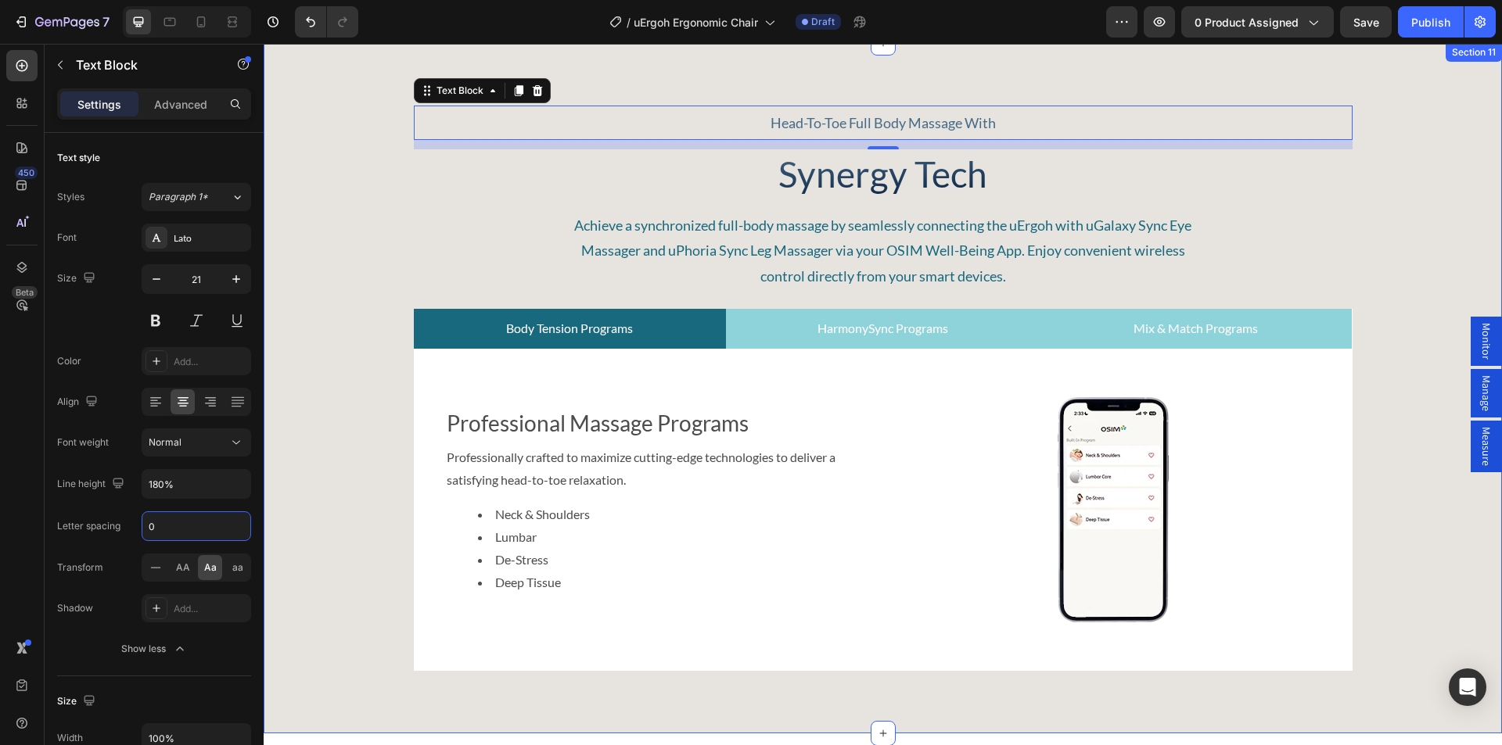
type input "0"
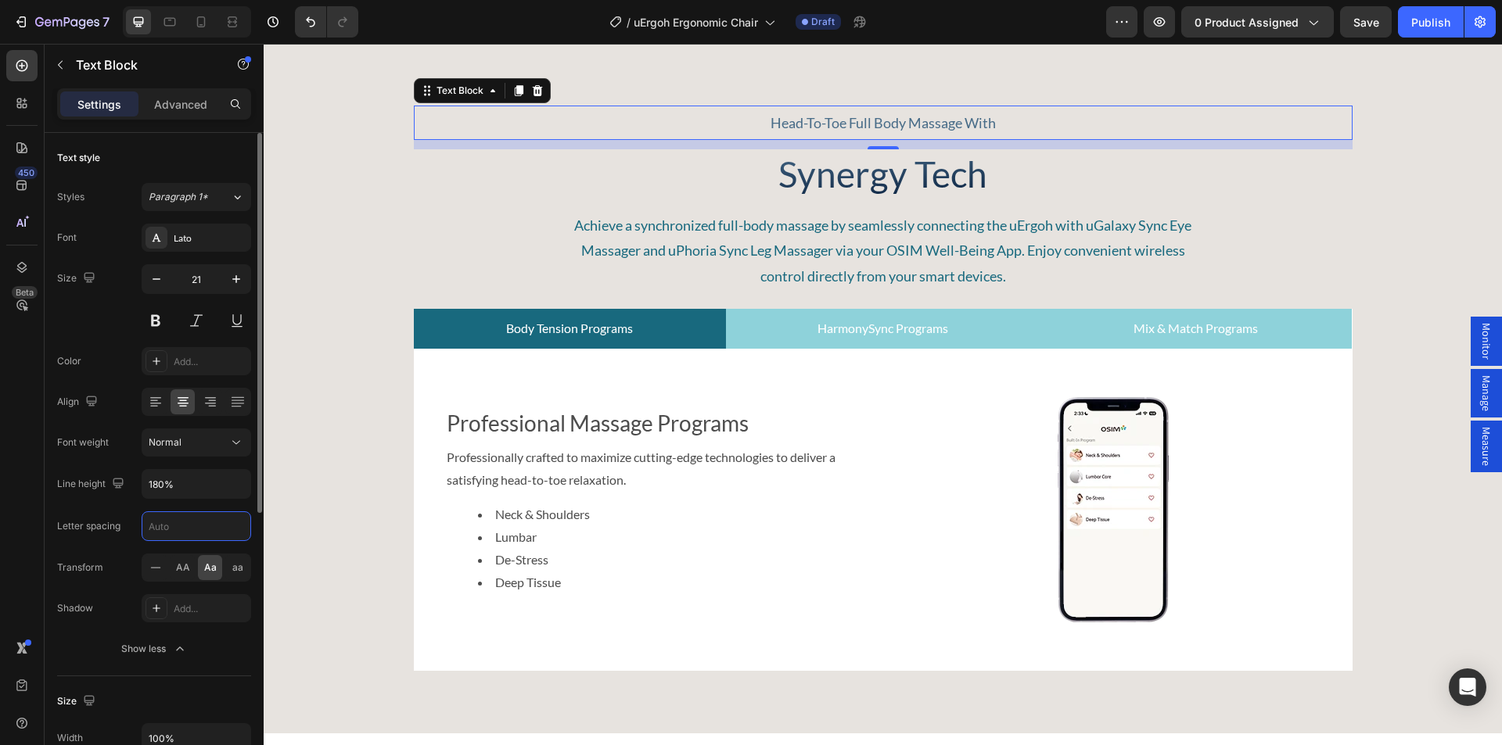
drag, startPoint x: 194, startPoint y: 526, endPoint x: 101, endPoint y: 522, distance: 93.2
click at [104, 523] on div "Letter spacing" at bounding box center [154, 526] width 194 height 30
type input "1"
click at [206, 275] on input "21" at bounding box center [196, 279] width 52 height 28
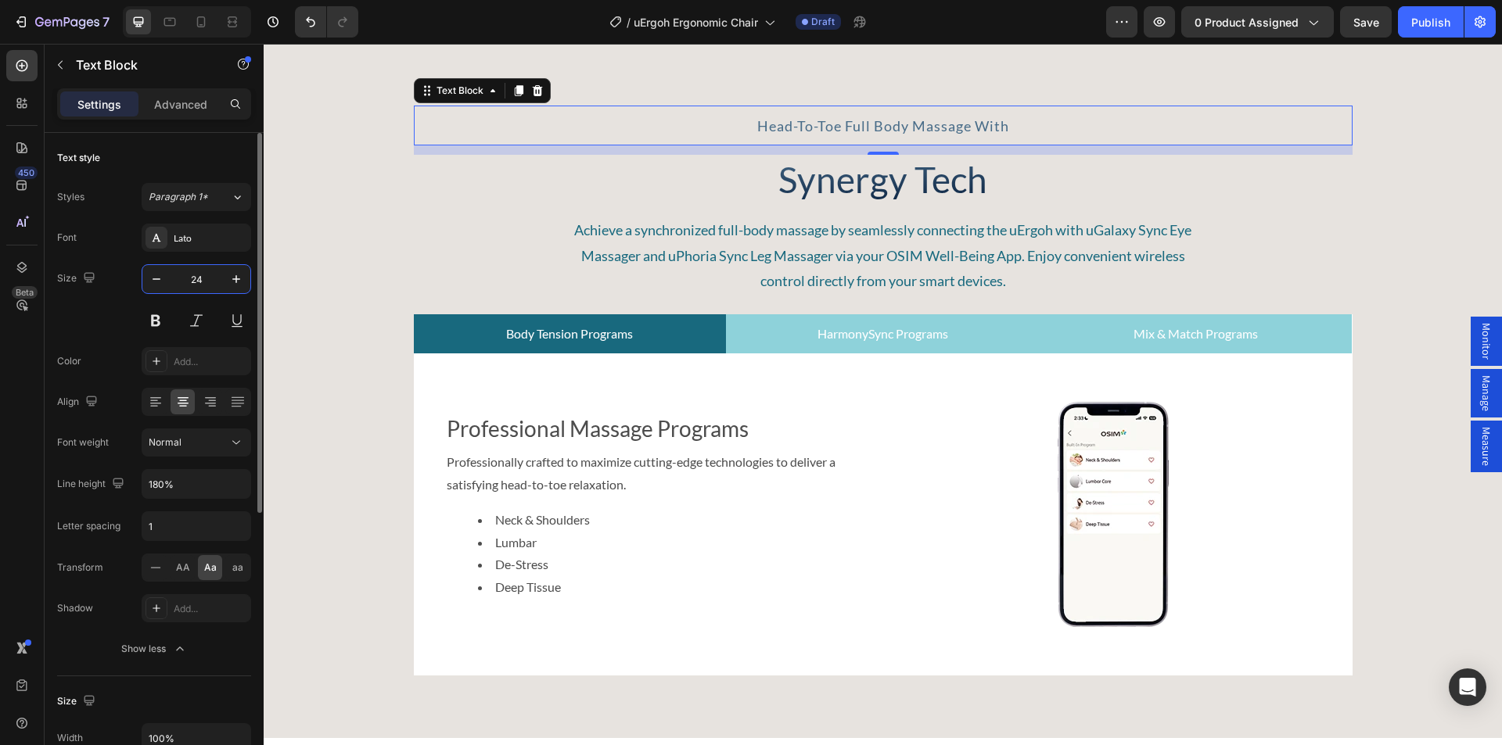
type input "24"
click at [748, 188] on p "Synergy Tech" at bounding box center [882, 179] width 935 height 47
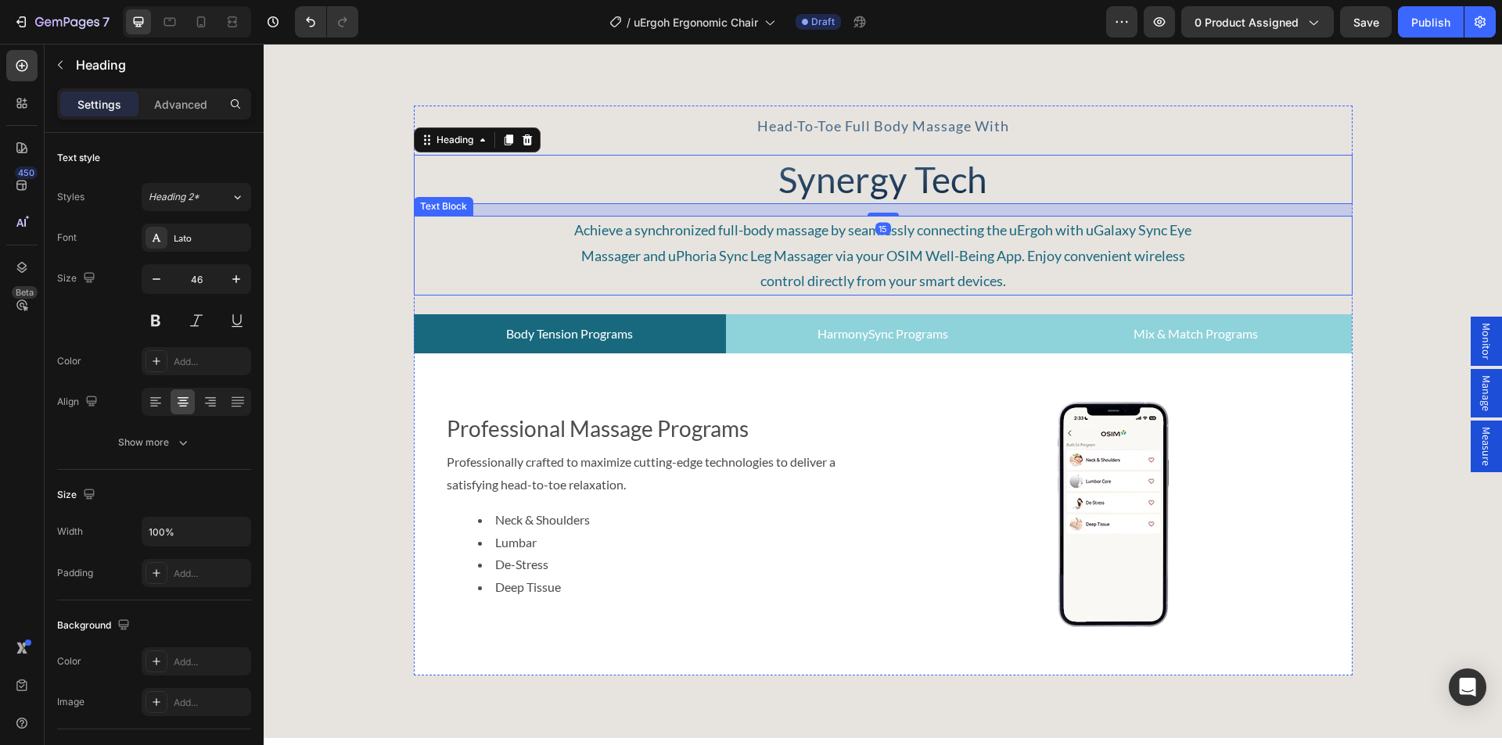
click at [710, 263] on p "Achieve a synchronized full-body massage by seamlessly connecting the uErgoh wi…" at bounding box center [883, 255] width 623 height 76
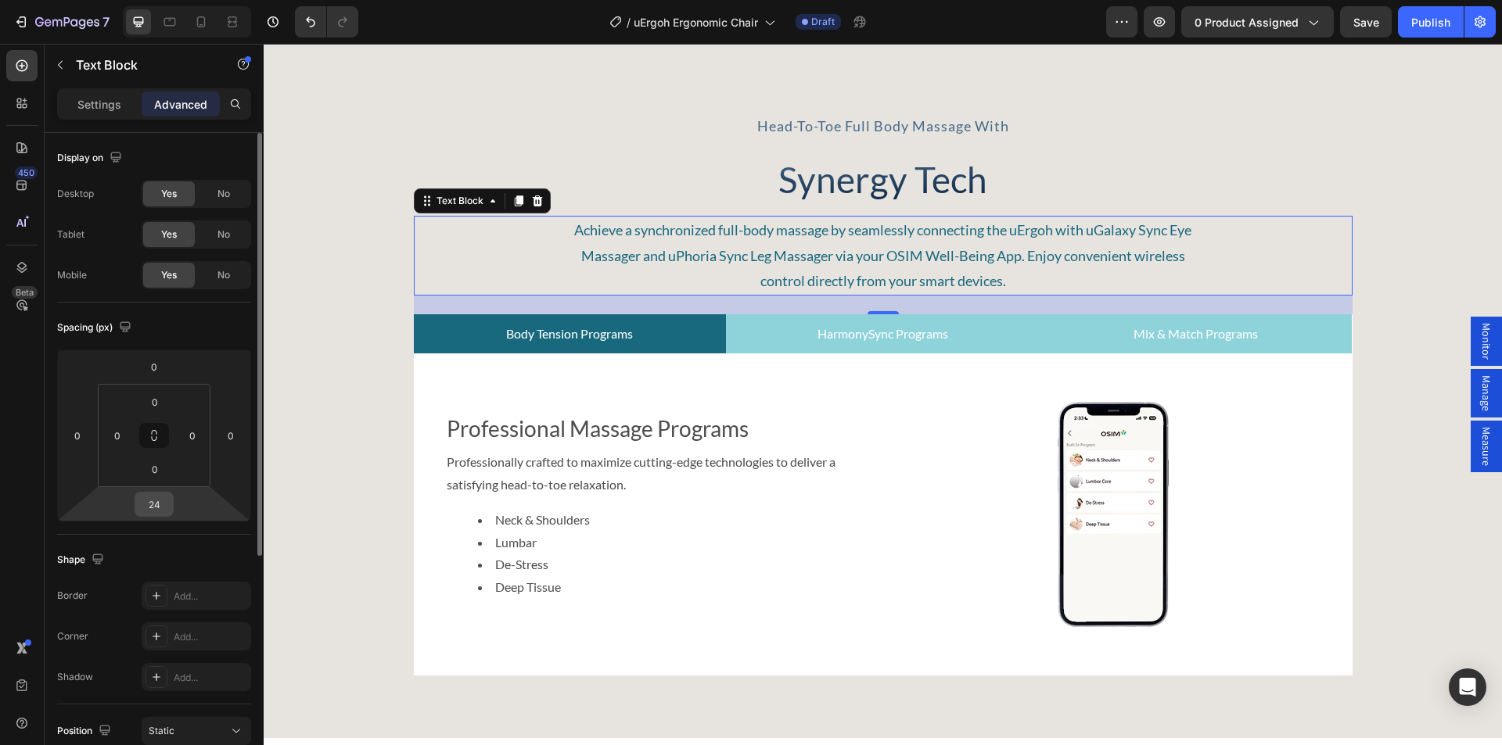
click at [159, 508] on input "24" at bounding box center [153, 504] width 31 height 23
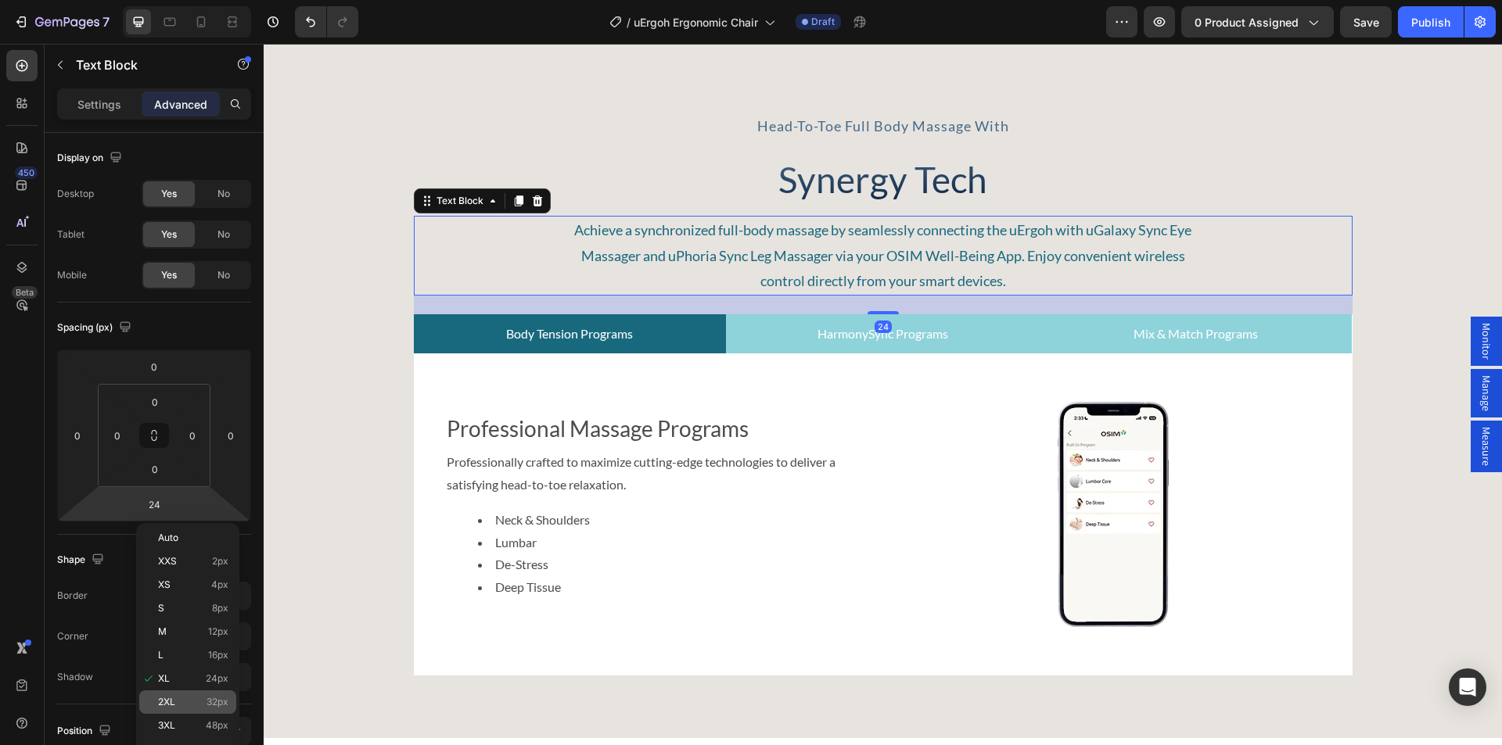
click at [183, 696] on div "2XL 32px" at bounding box center [187, 702] width 97 height 23
type input "32"
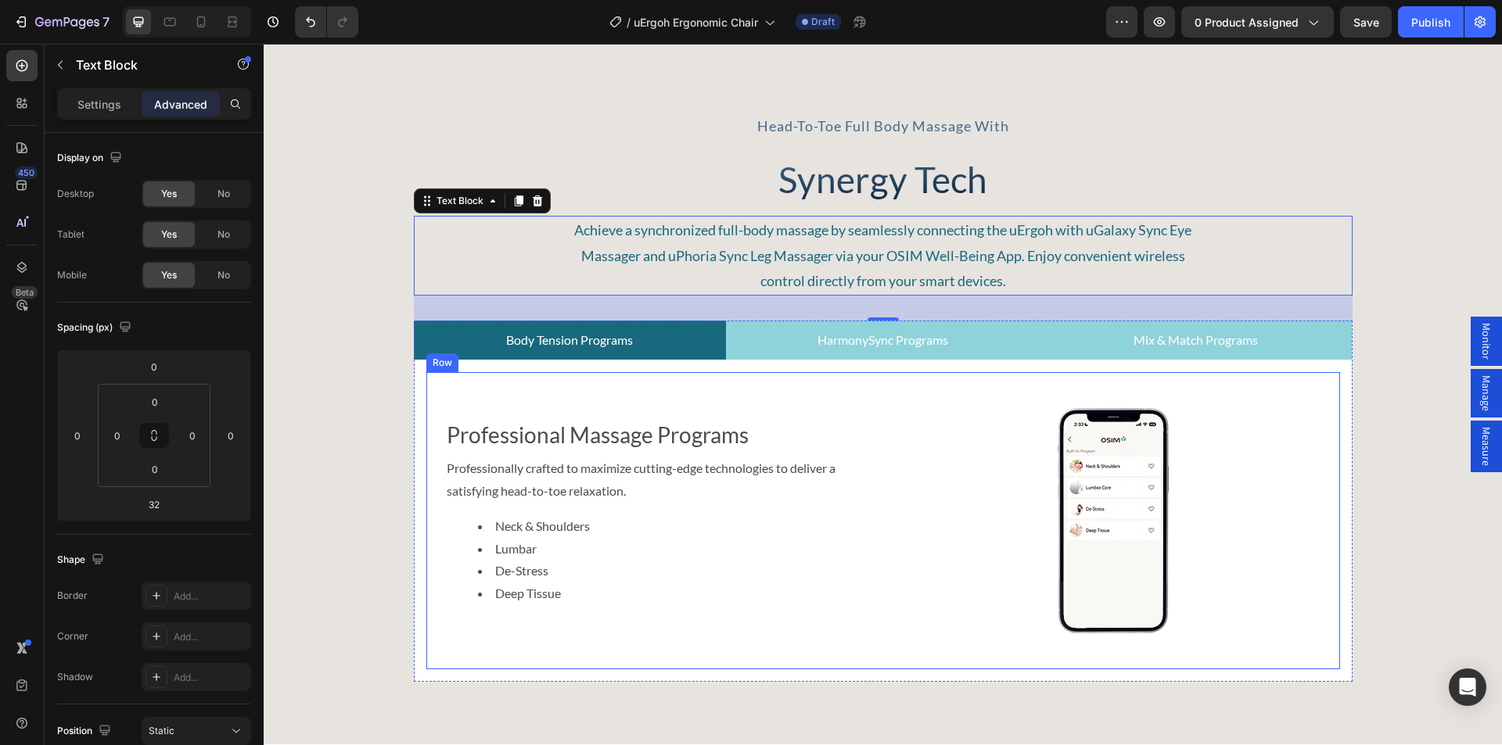
click at [528, 384] on div "Professional Massage Programs Text Block Professionally crafted to maximize cut…" at bounding box center [653, 520] width 454 height 297
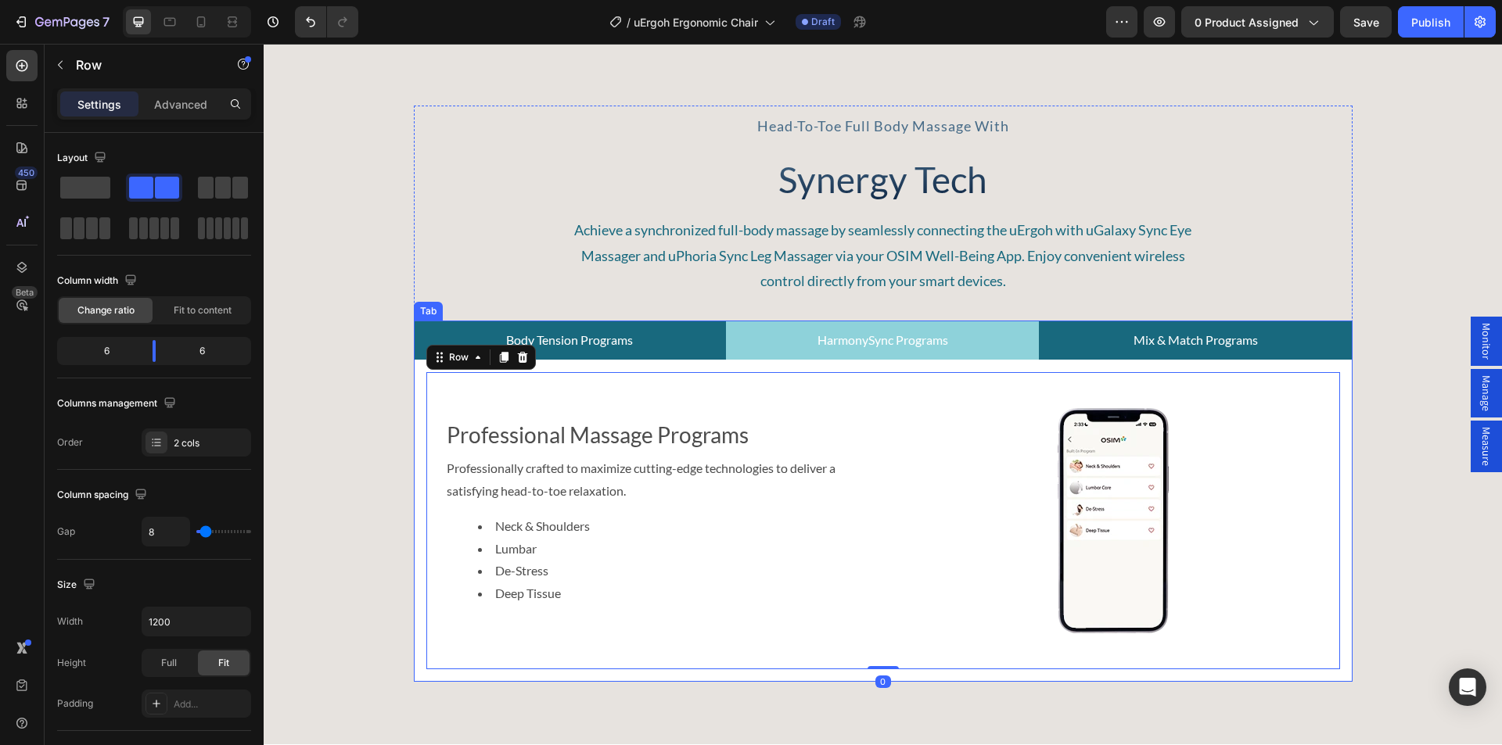
click at [852, 335] on p "HarmonySync Programs" at bounding box center [882, 340] width 131 height 23
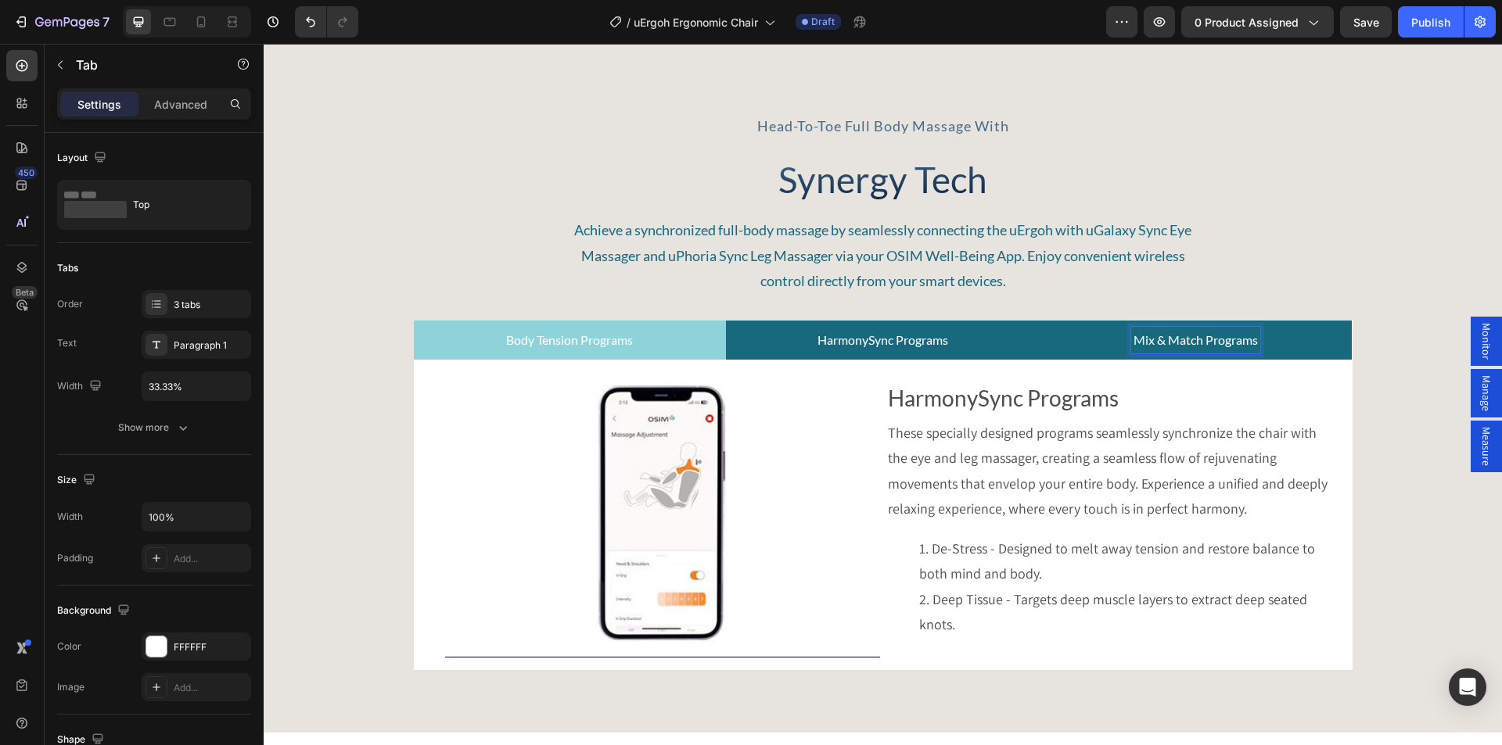
click at [900, 339] on p "HarmonySync Programs" at bounding box center [882, 340] width 131 height 23
click at [1133, 343] on p "Mix & Match Programs" at bounding box center [1195, 340] width 124 height 23
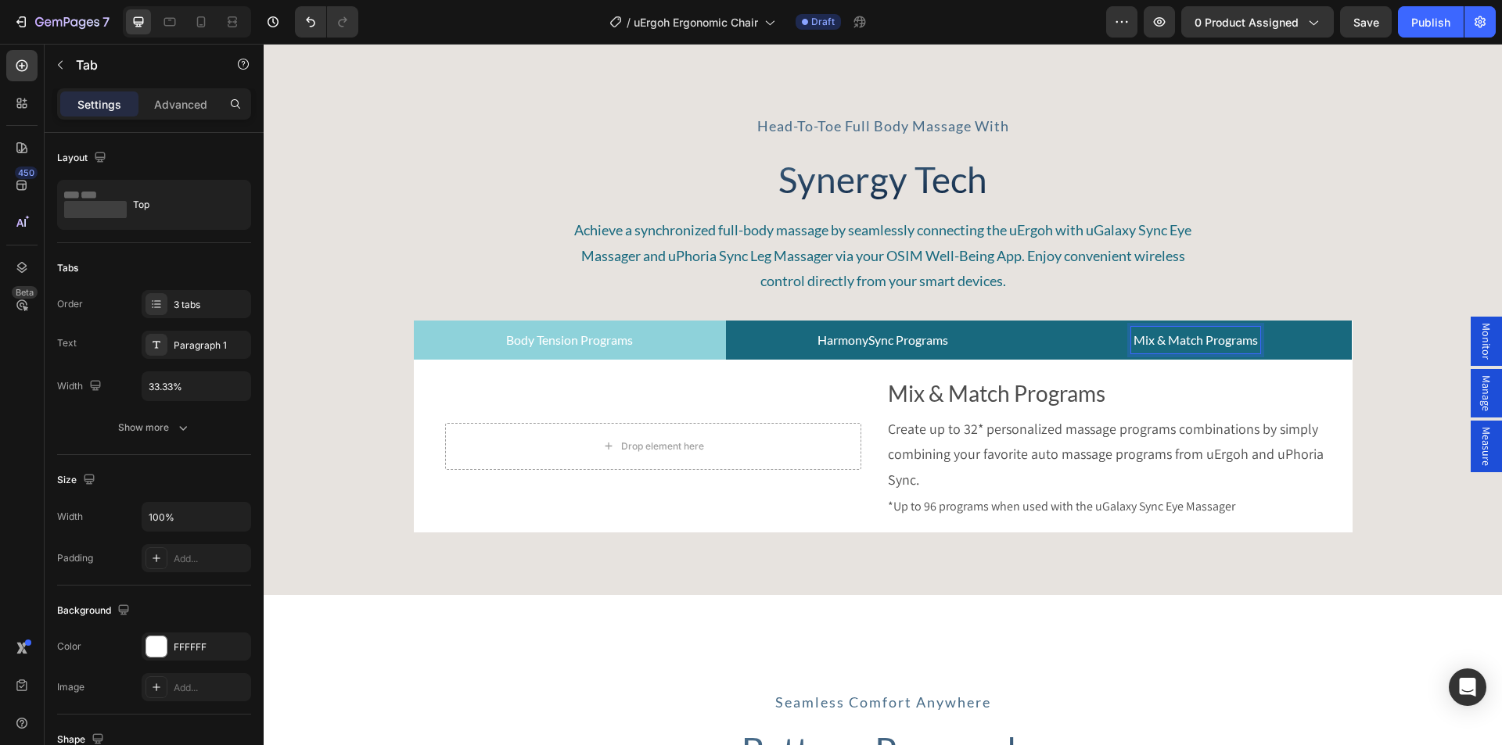
click at [900, 348] on p "HarmonySync Programs" at bounding box center [882, 340] width 131 height 23
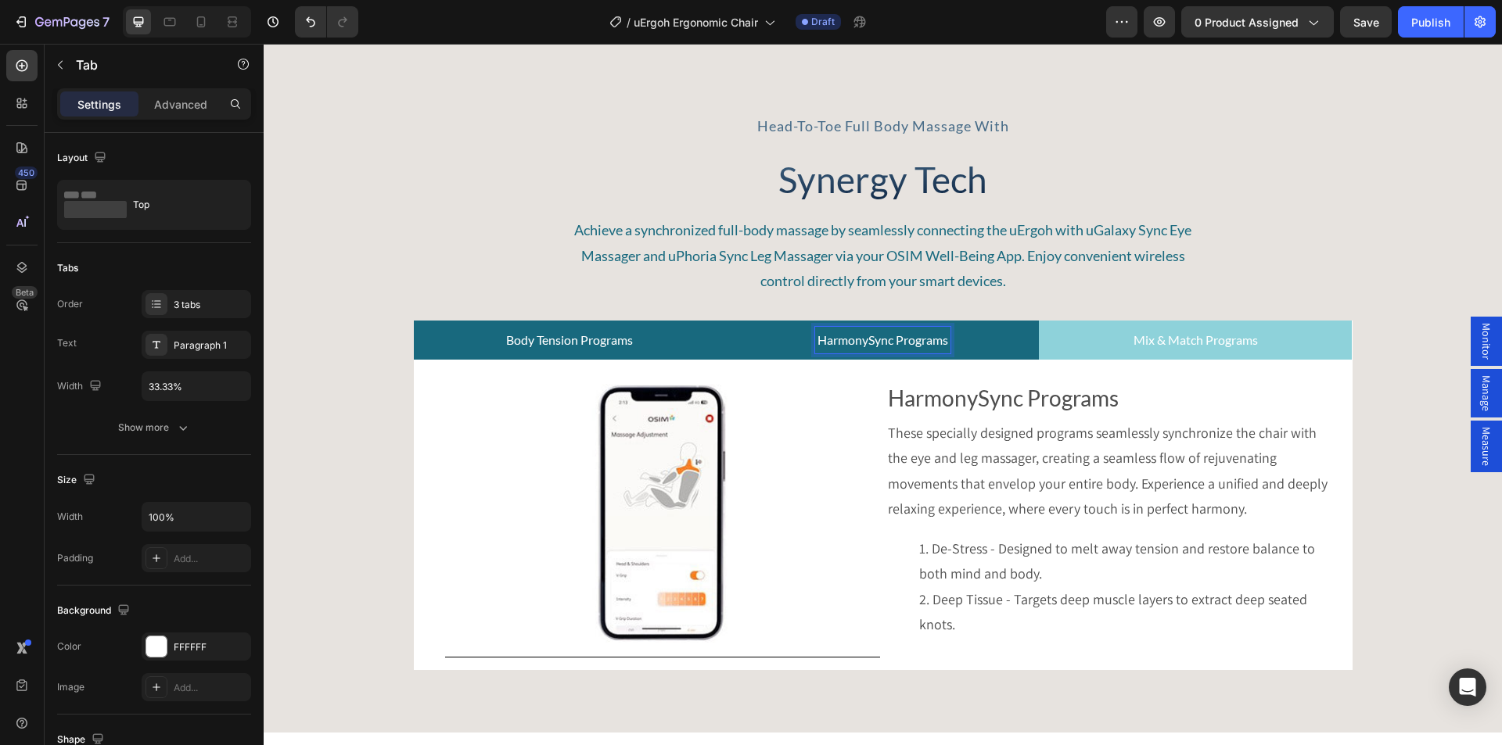
click at [578, 333] on p "Body Tension Programs" at bounding box center [569, 340] width 127 height 23
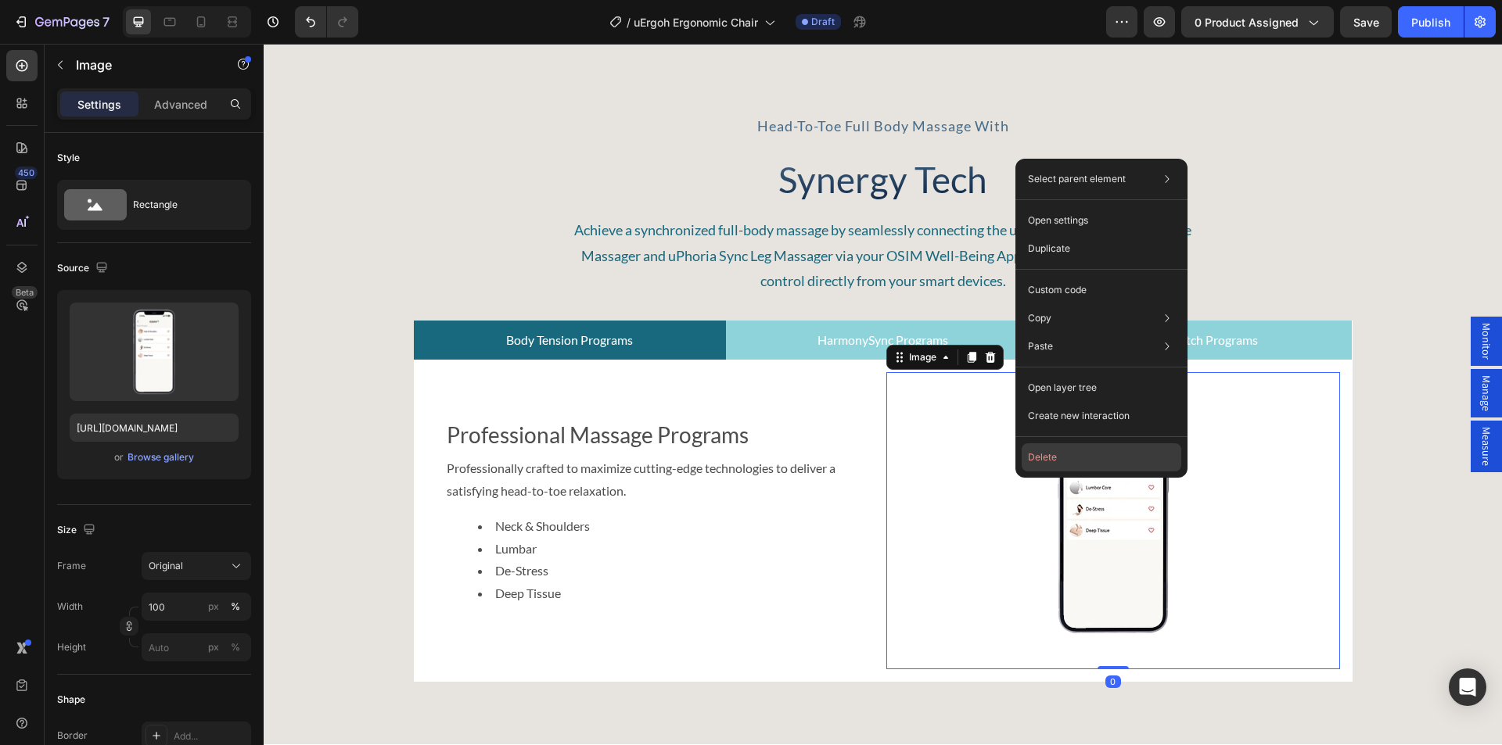
click at [1064, 456] on button "Delete" at bounding box center [1101, 457] width 160 height 28
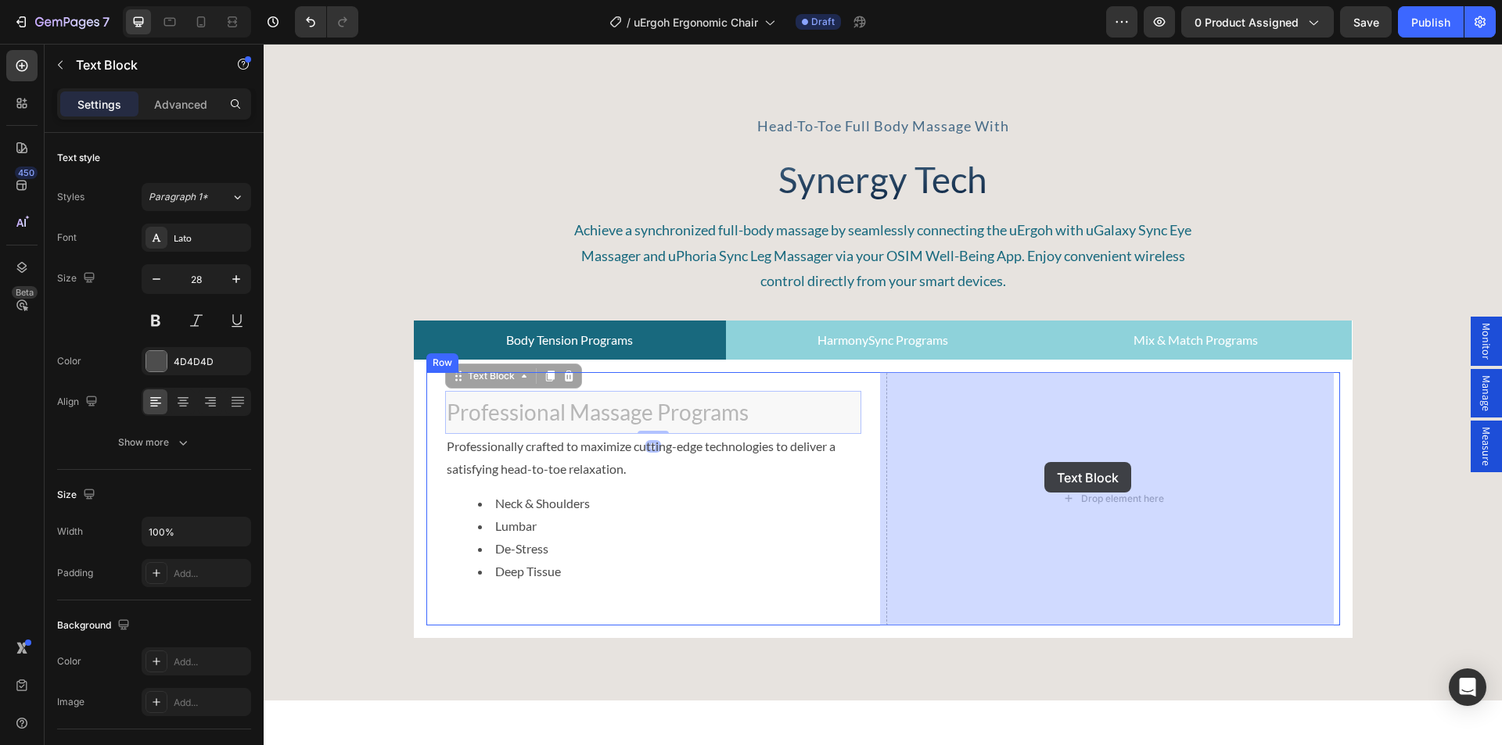
drag, startPoint x: 589, startPoint y: 415, endPoint x: 1044, endPoint y: 462, distance: 457.7
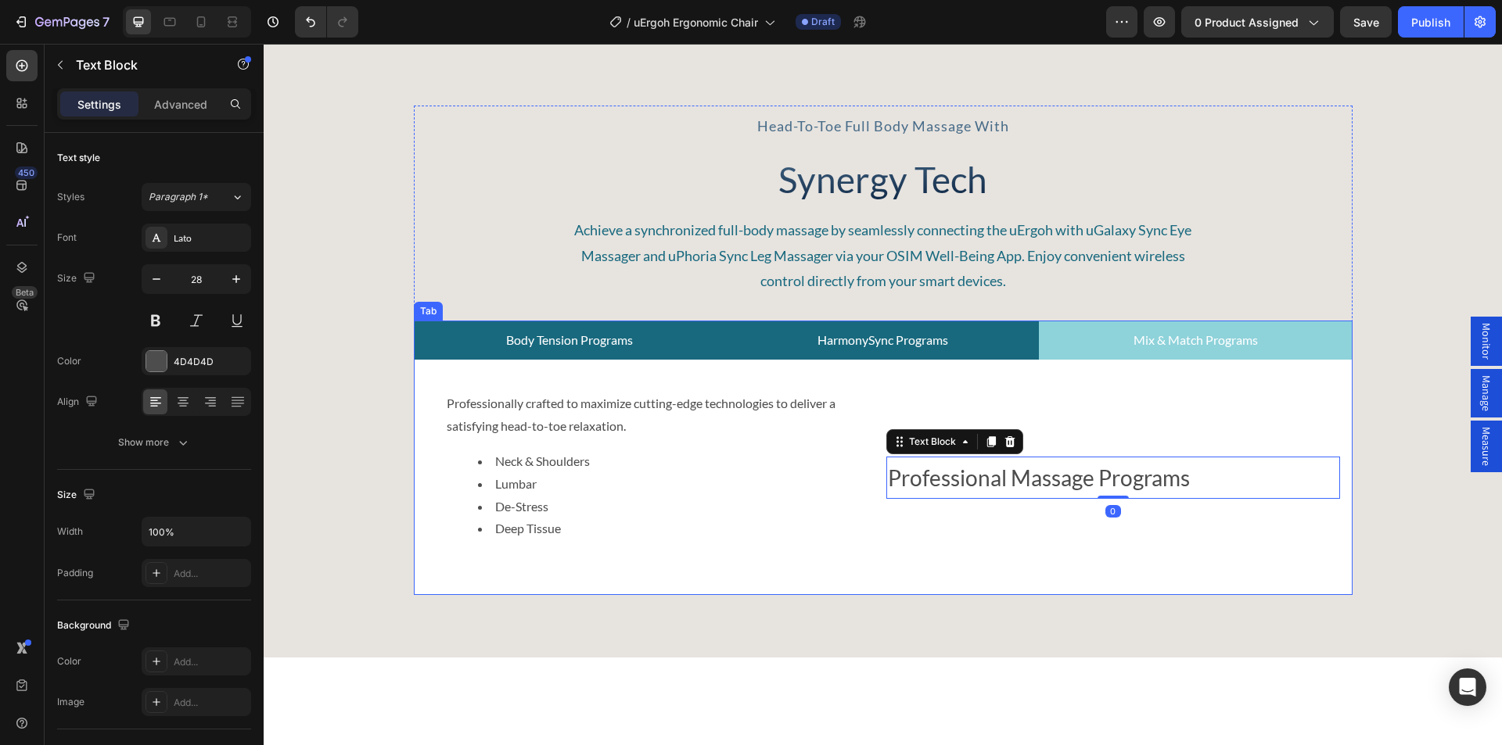
click at [852, 343] on p "HarmonySync Programs" at bounding box center [882, 340] width 131 height 23
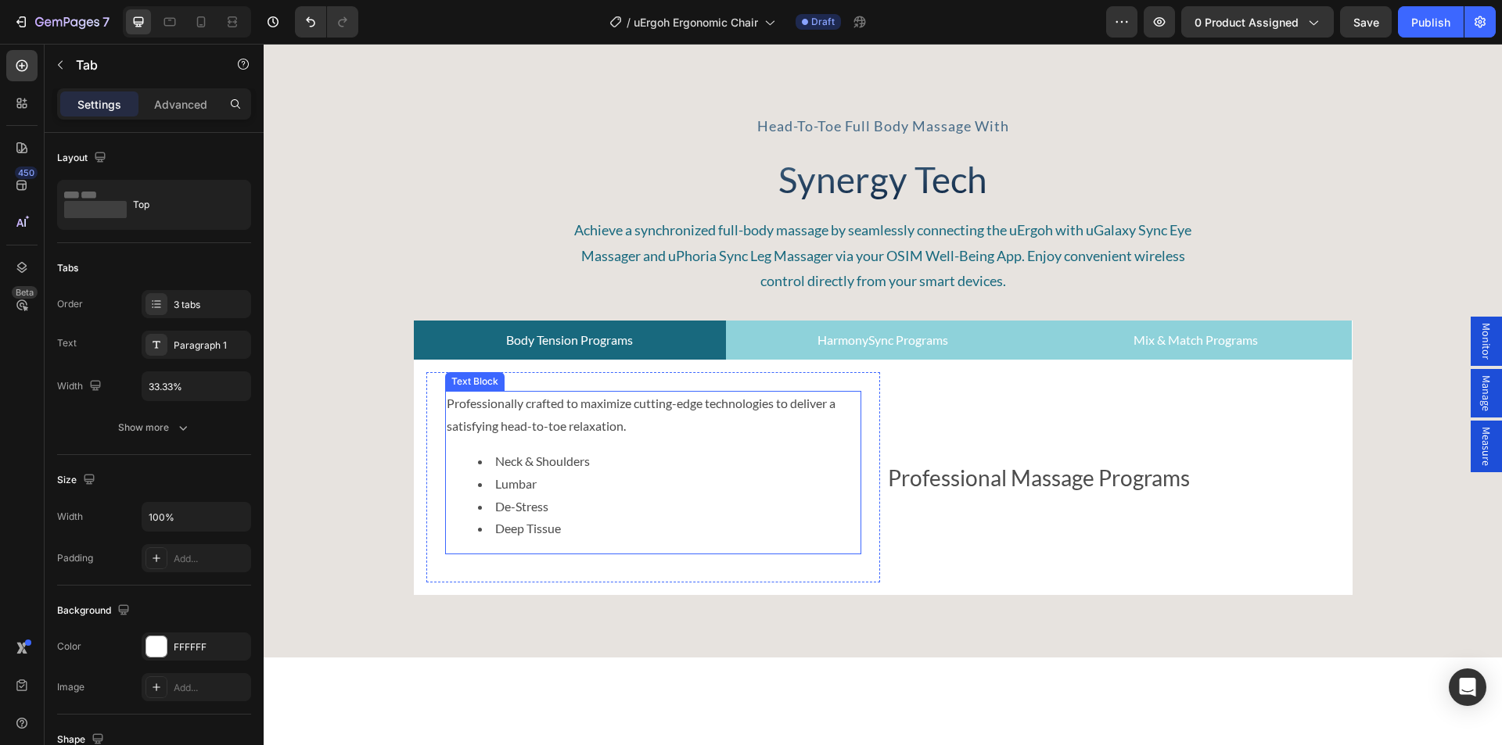
drag, startPoint x: 576, startPoint y: 429, endPoint x: 488, endPoint y: 411, distance: 90.0
click at [576, 428] on p "Professionally crafted to maximize cutting-edge technologies to deliver a satis…" at bounding box center [653, 415] width 413 height 45
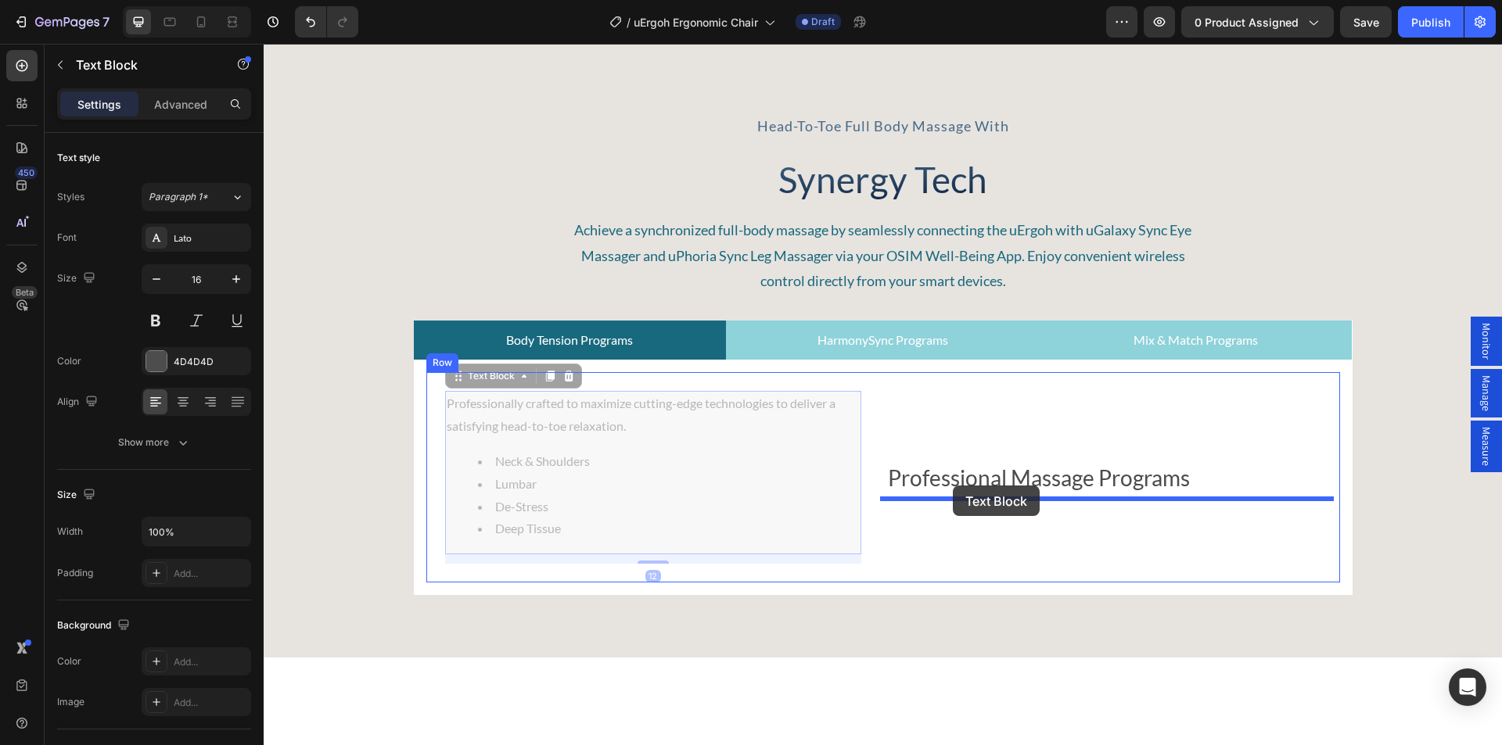
drag, startPoint x: 478, startPoint y: 381, endPoint x: 953, endPoint y: 486, distance: 486.2
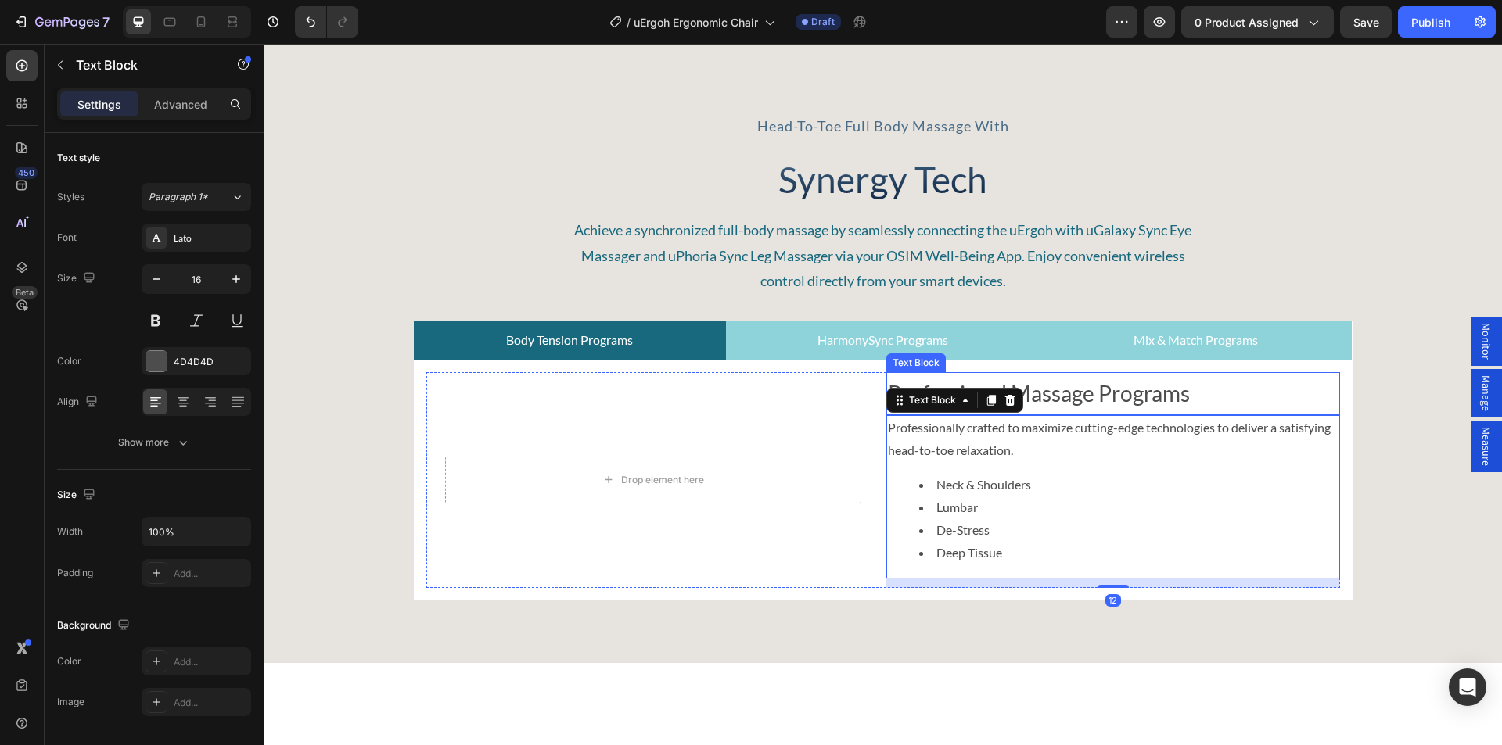
click at [1082, 396] on p "Professional Massage Programs" at bounding box center [1113, 393] width 450 height 39
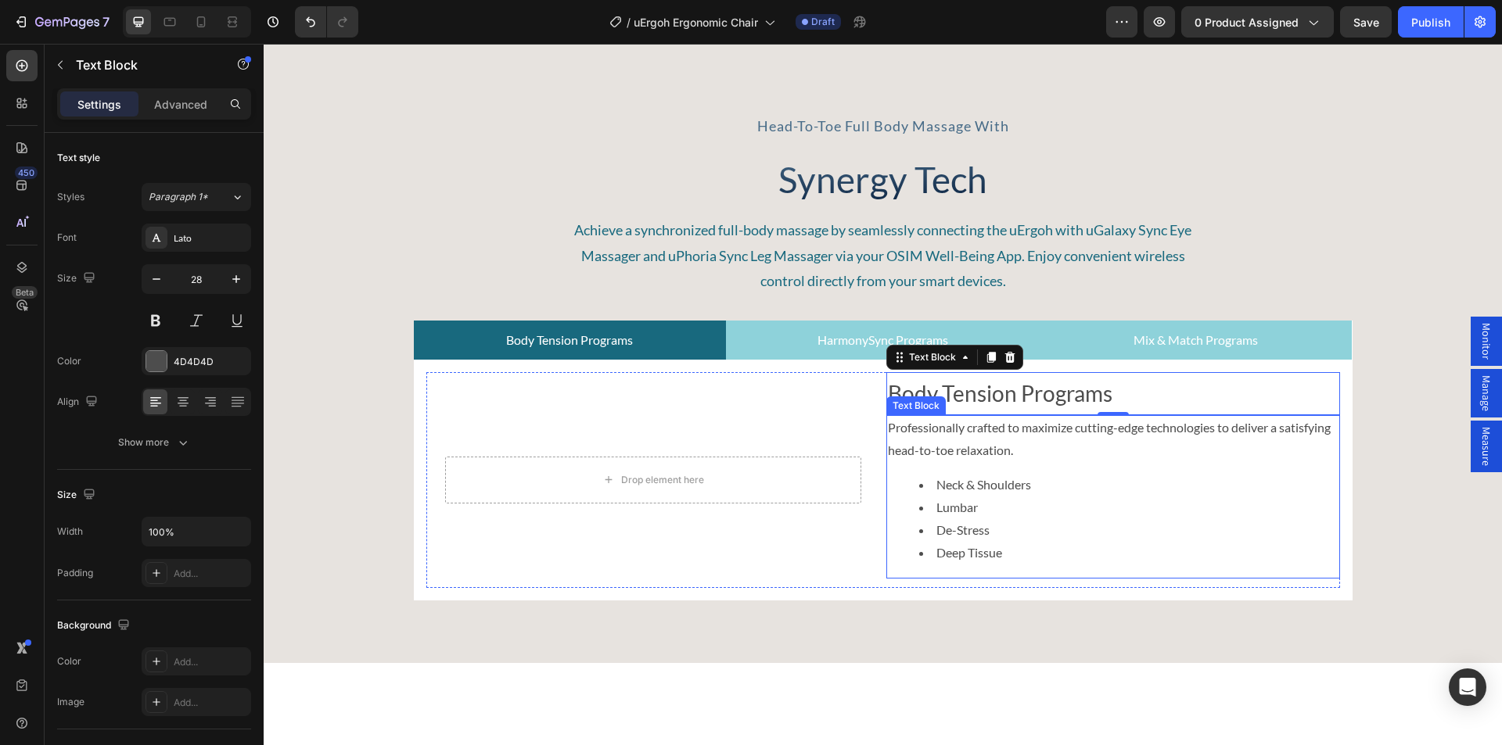
click at [1022, 455] on p "Professionally crafted to maximize cutting-edge technologies to deliver a satis…" at bounding box center [1113, 439] width 450 height 45
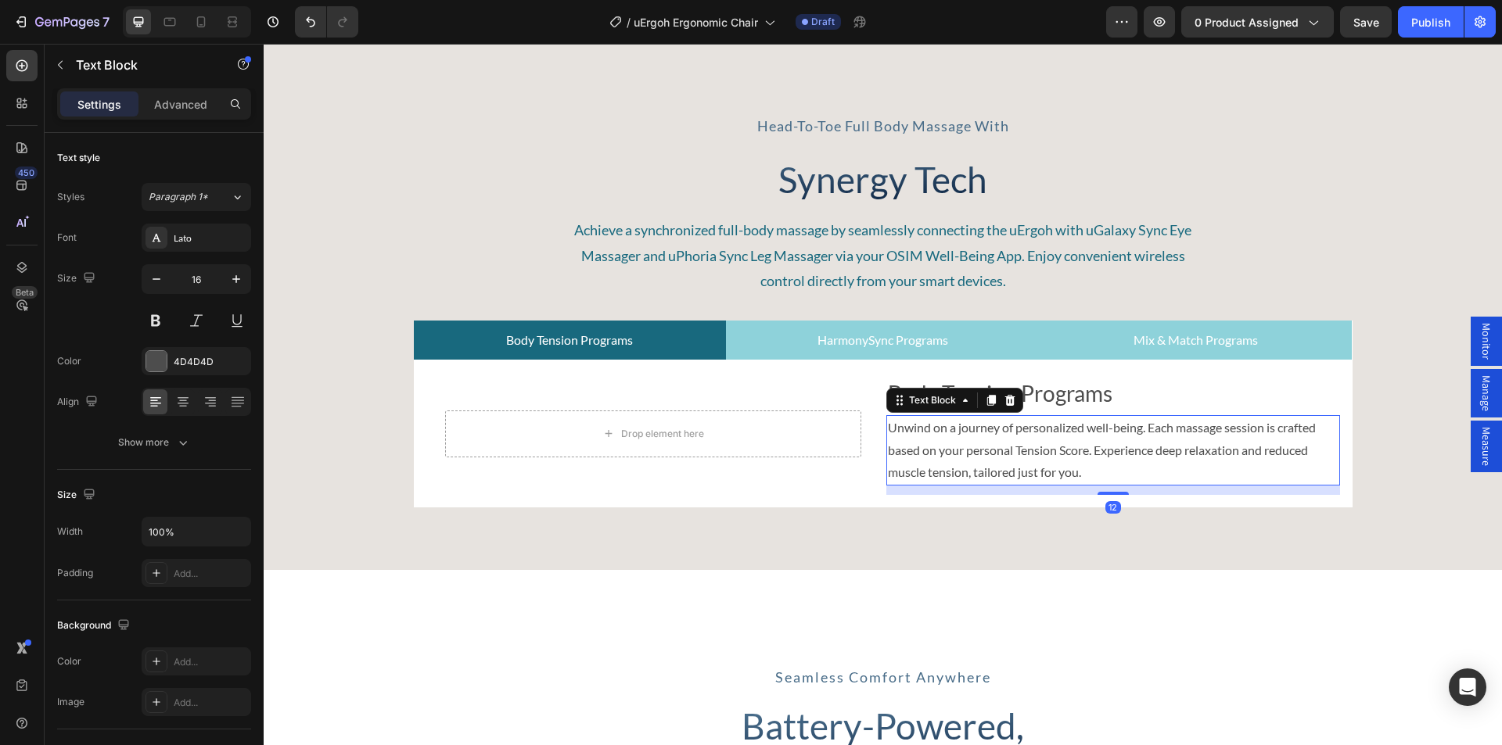
click at [1411, 407] on div "head-to-toe full body massage with Text Block Synergy Tech Heading Achieve a sy…" at bounding box center [883, 307] width 1238 height 402
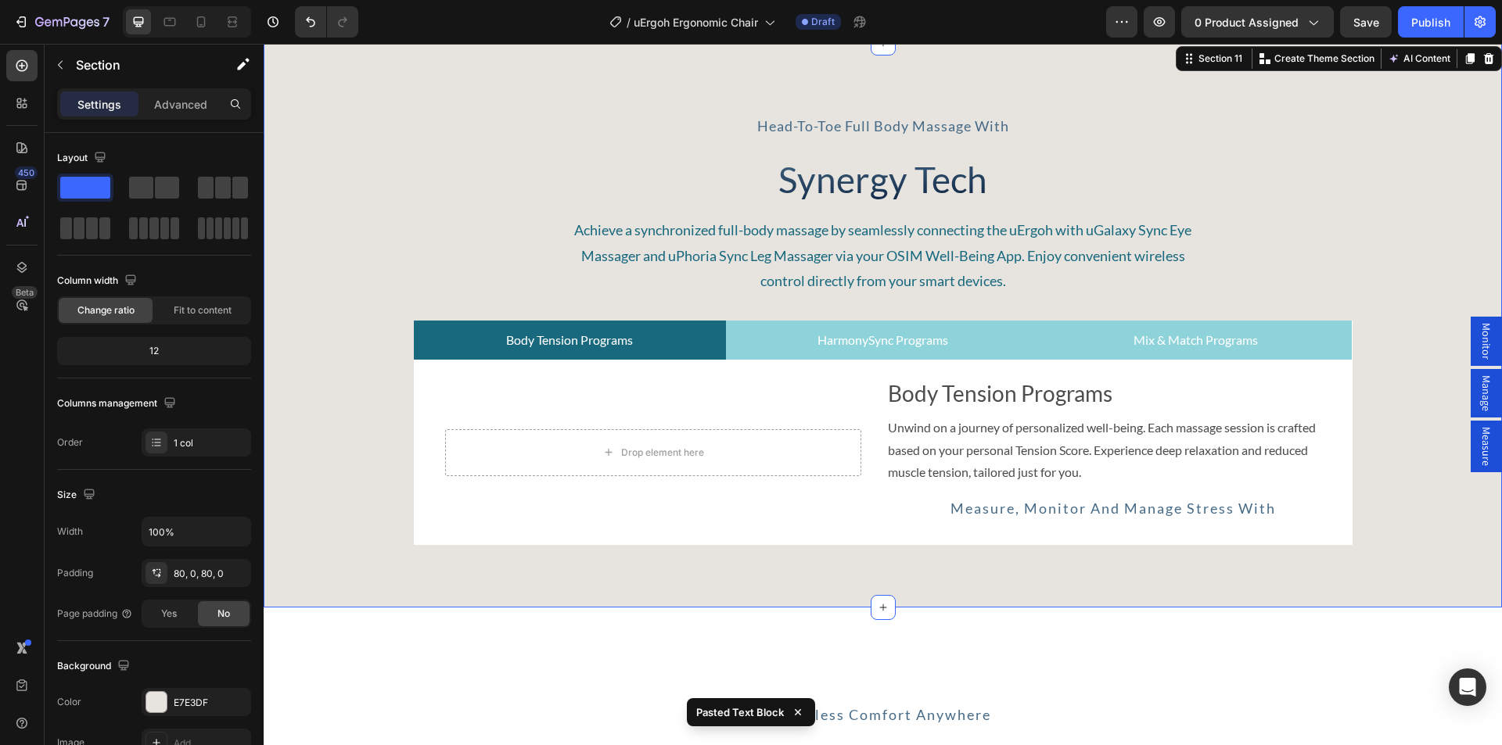
click at [52, 61] on button "button" at bounding box center [60, 64] width 25 height 25
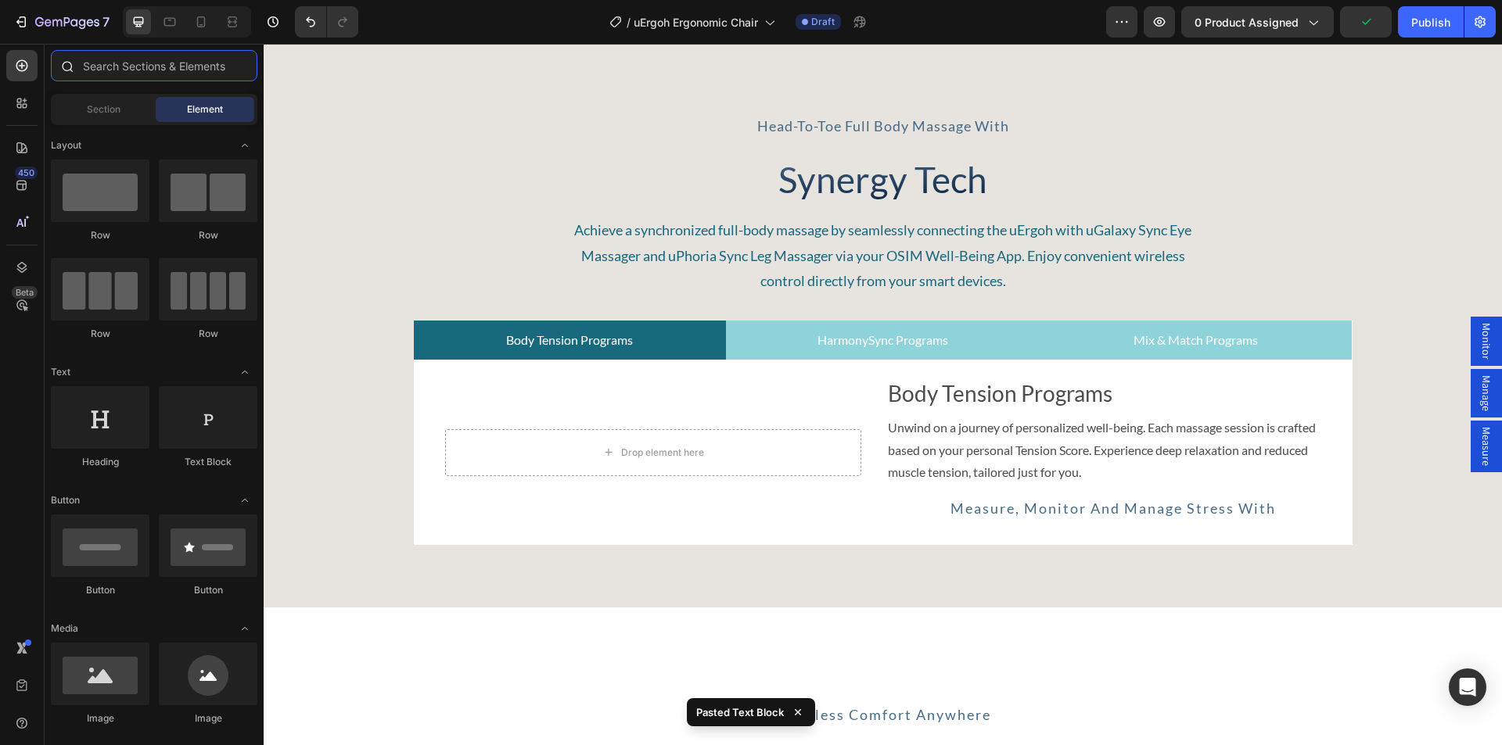
click at [128, 64] on input "text" at bounding box center [154, 65] width 206 height 31
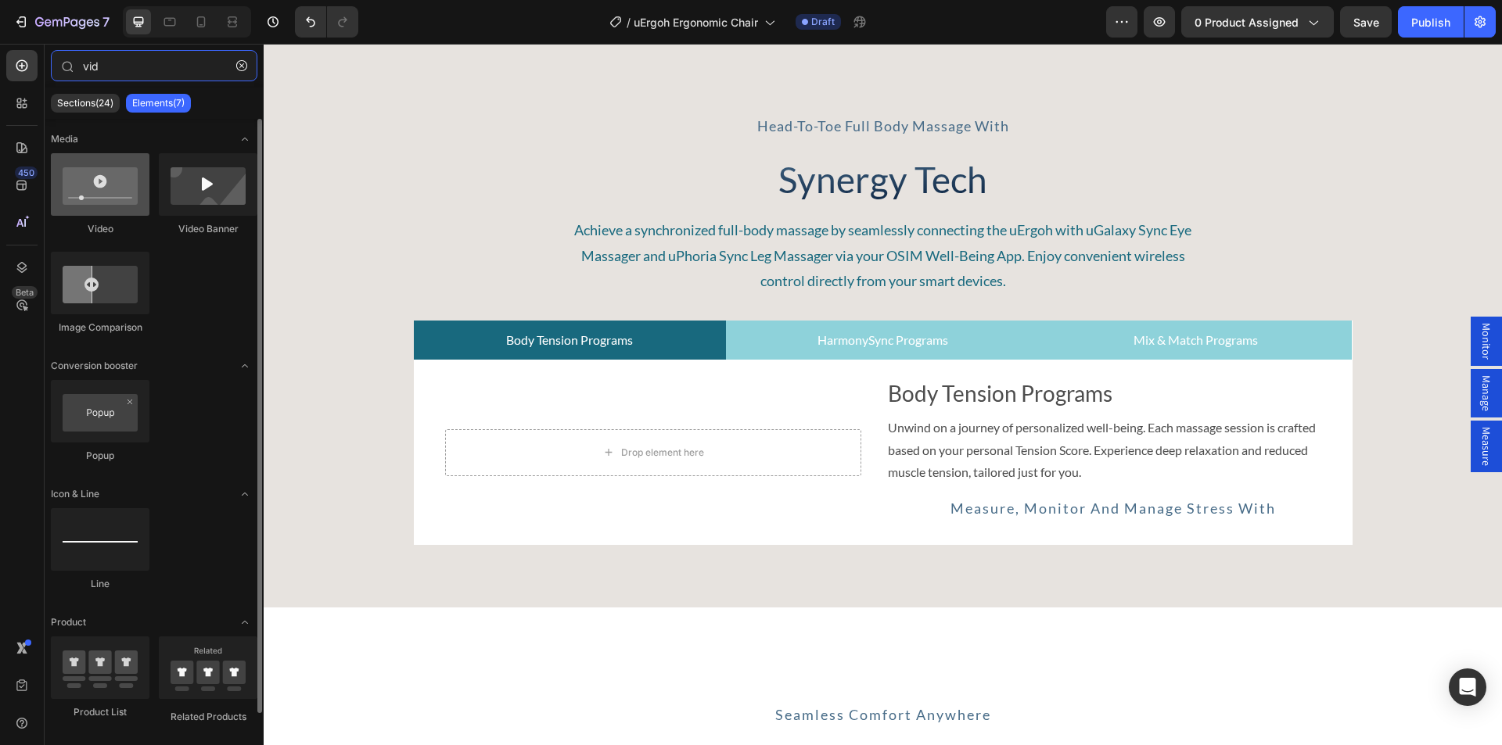
type input "vid"
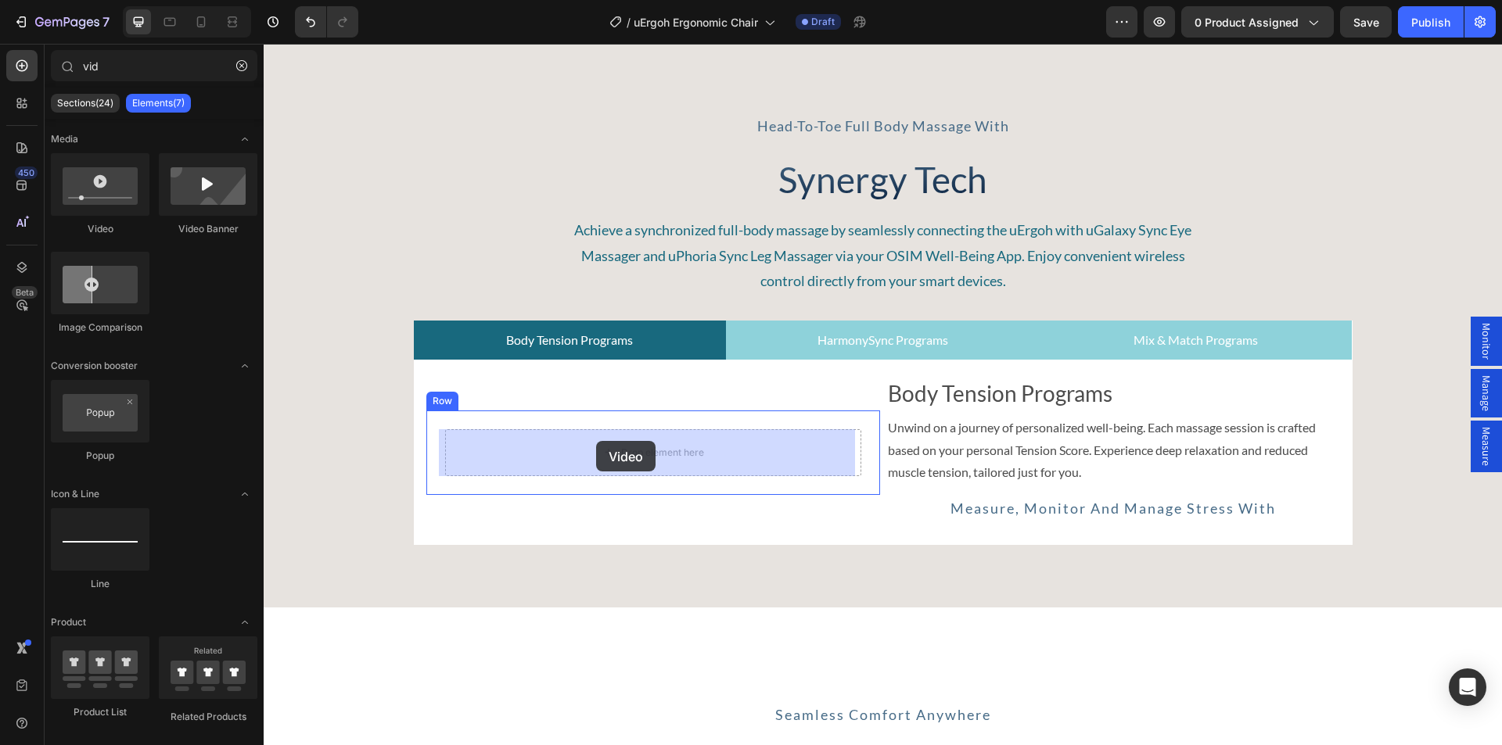
drag, startPoint x: 361, startPoint y: 230, endPoint x: 596, endPoint y: 441, distance: 316.2
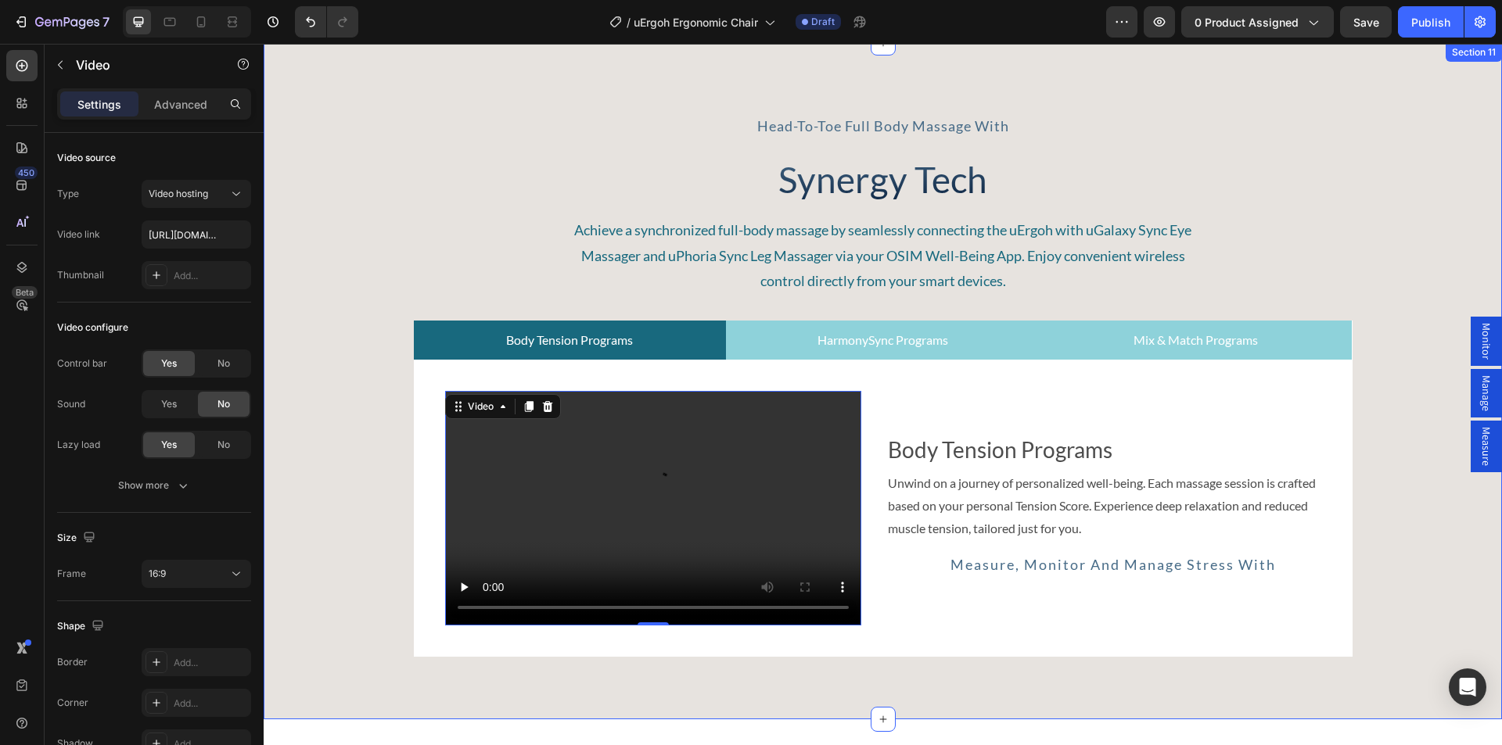
click at [1401, 275] on div "head-to-toe full body massage with Text Block Synergy Tech Heading Achieve a sy…" at bounding box center [883, 381] width 1238 height 551
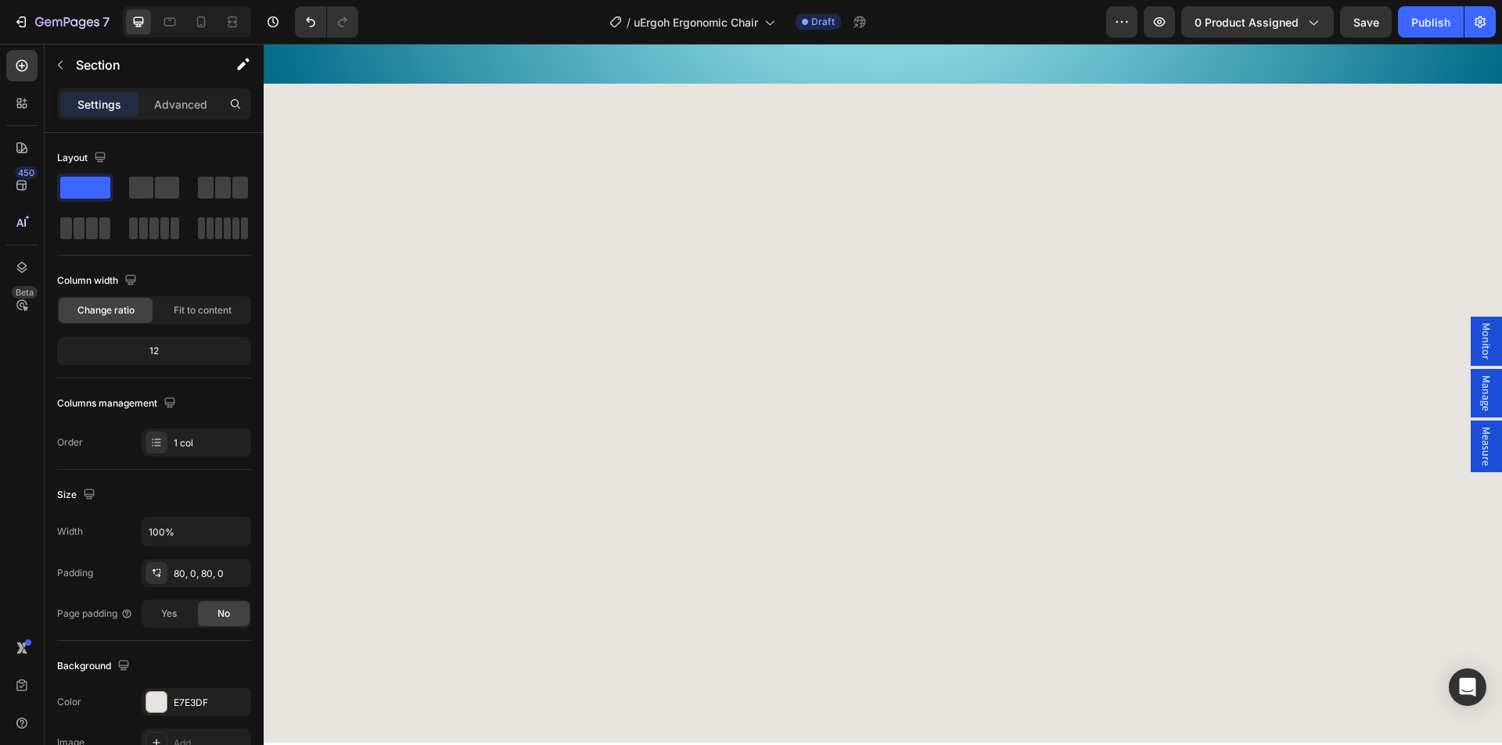
scroll to position [2511, 0]
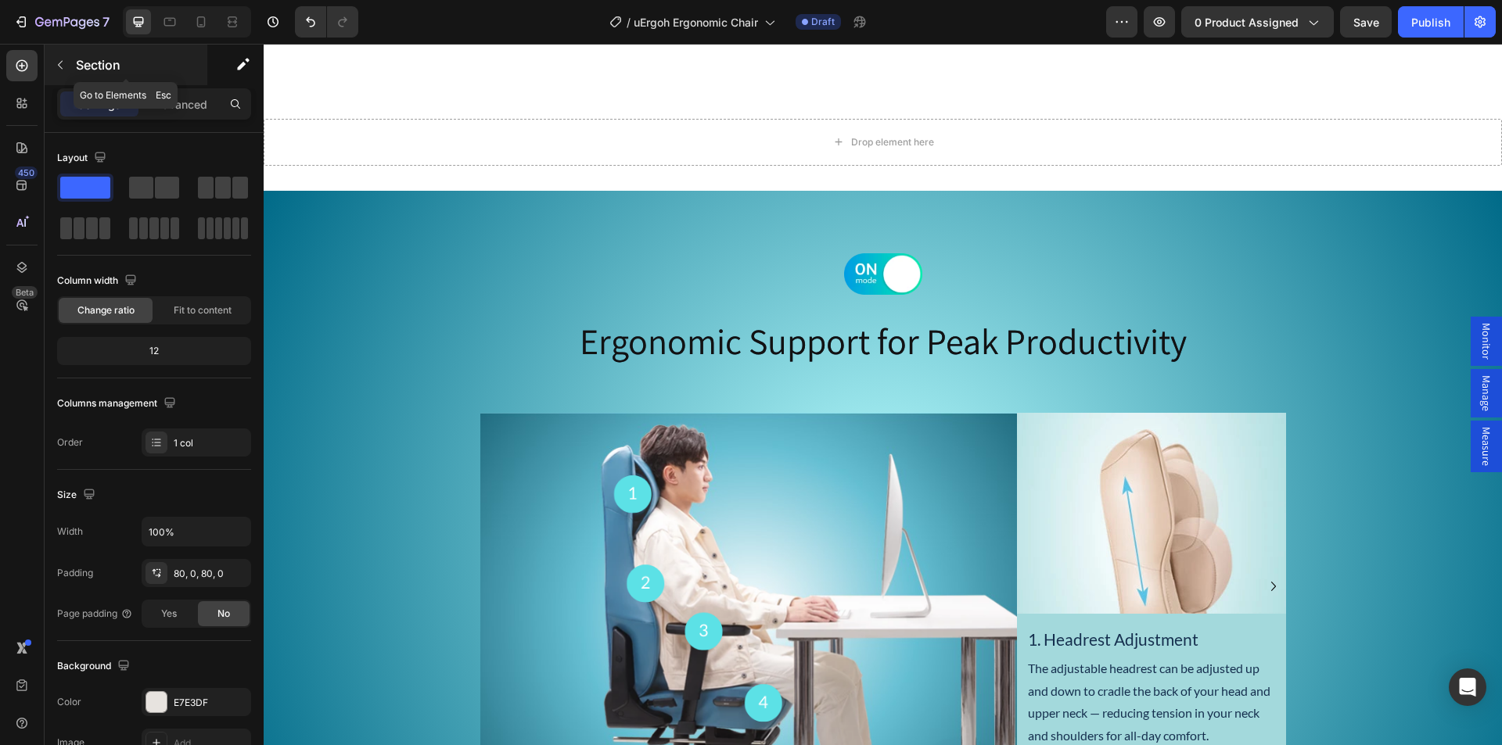
click at [66, 66] on icon "button" at bounding box center [60, 65] width 13 height 13
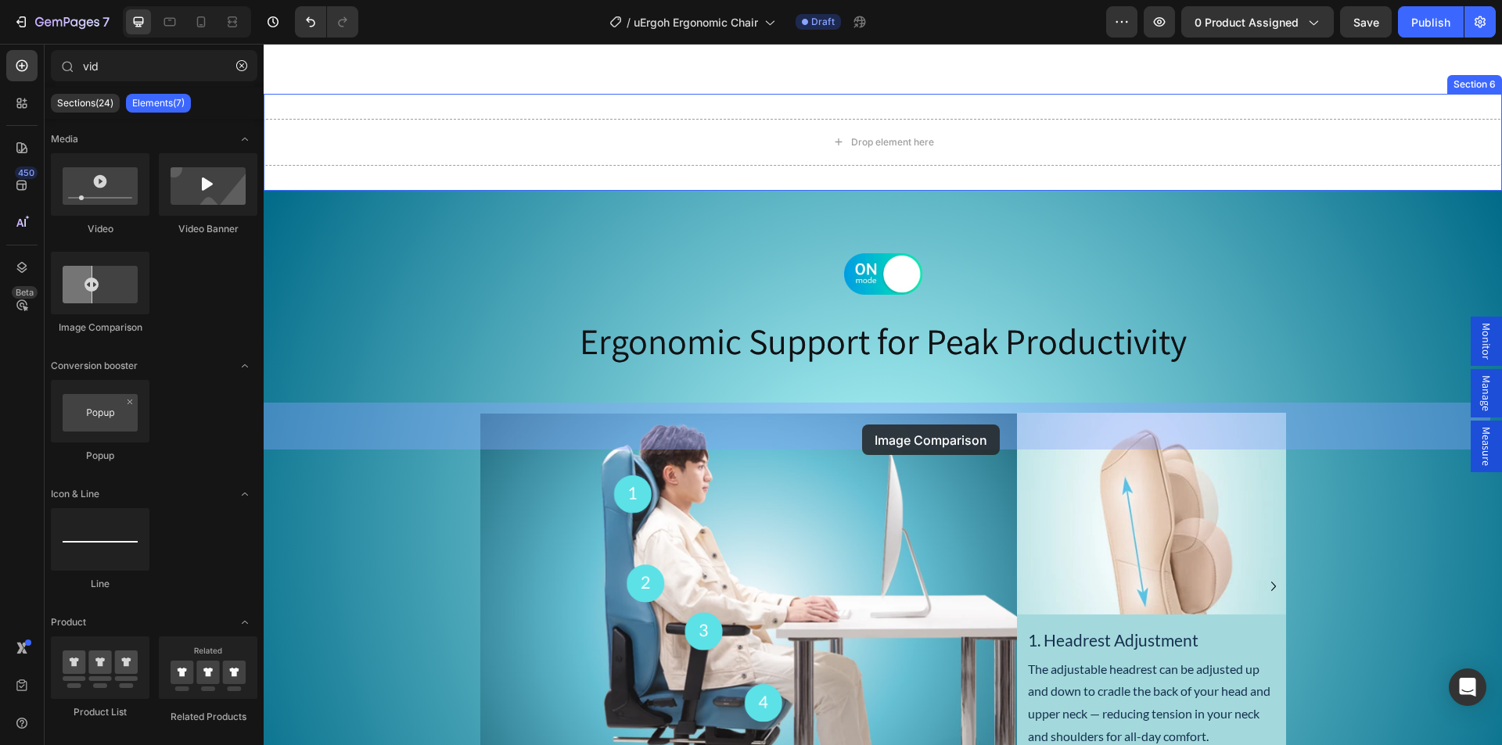
drag, startPoint x: 359, startPoint y: 360, endPoint x: 862, endPoint y: 425, distance: 507.1
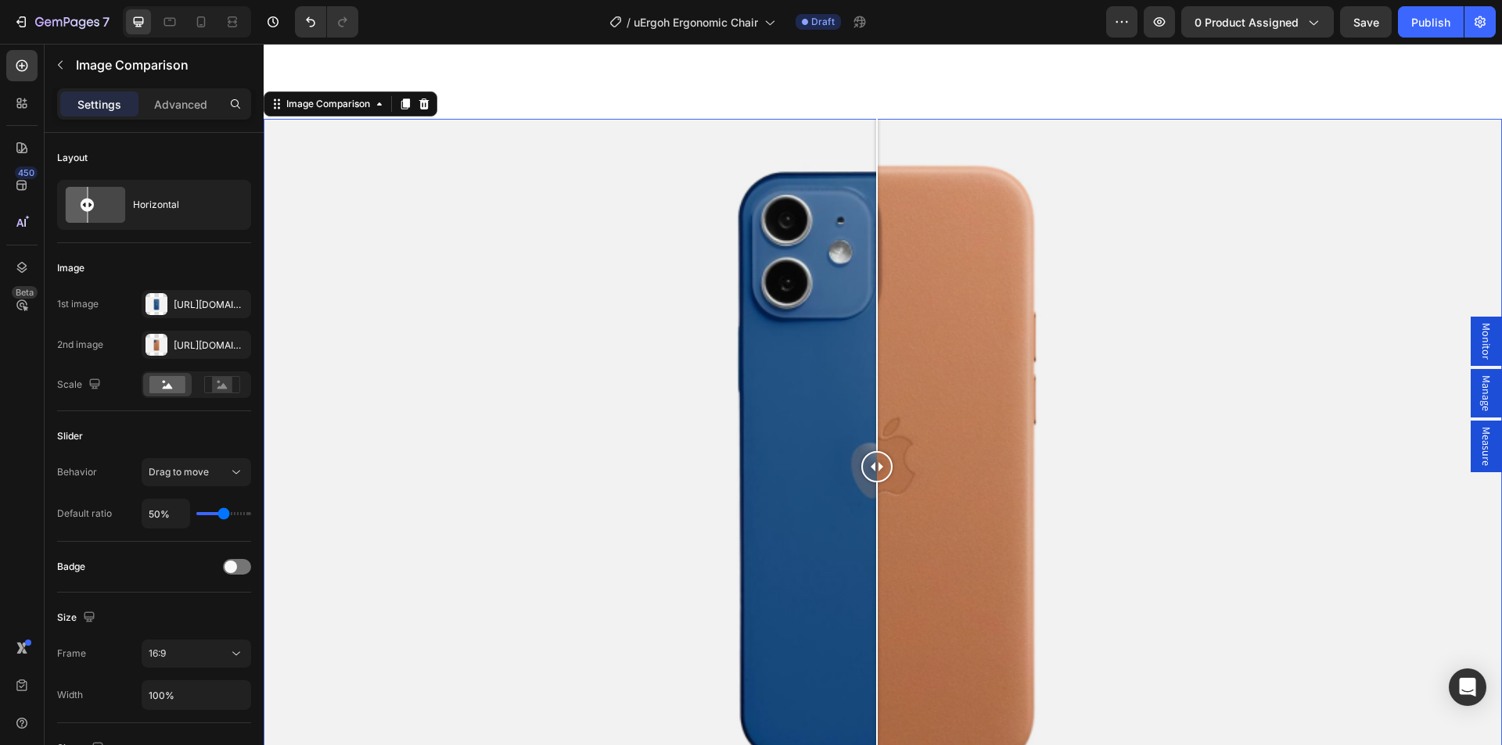
scroll to position [2668, 0]
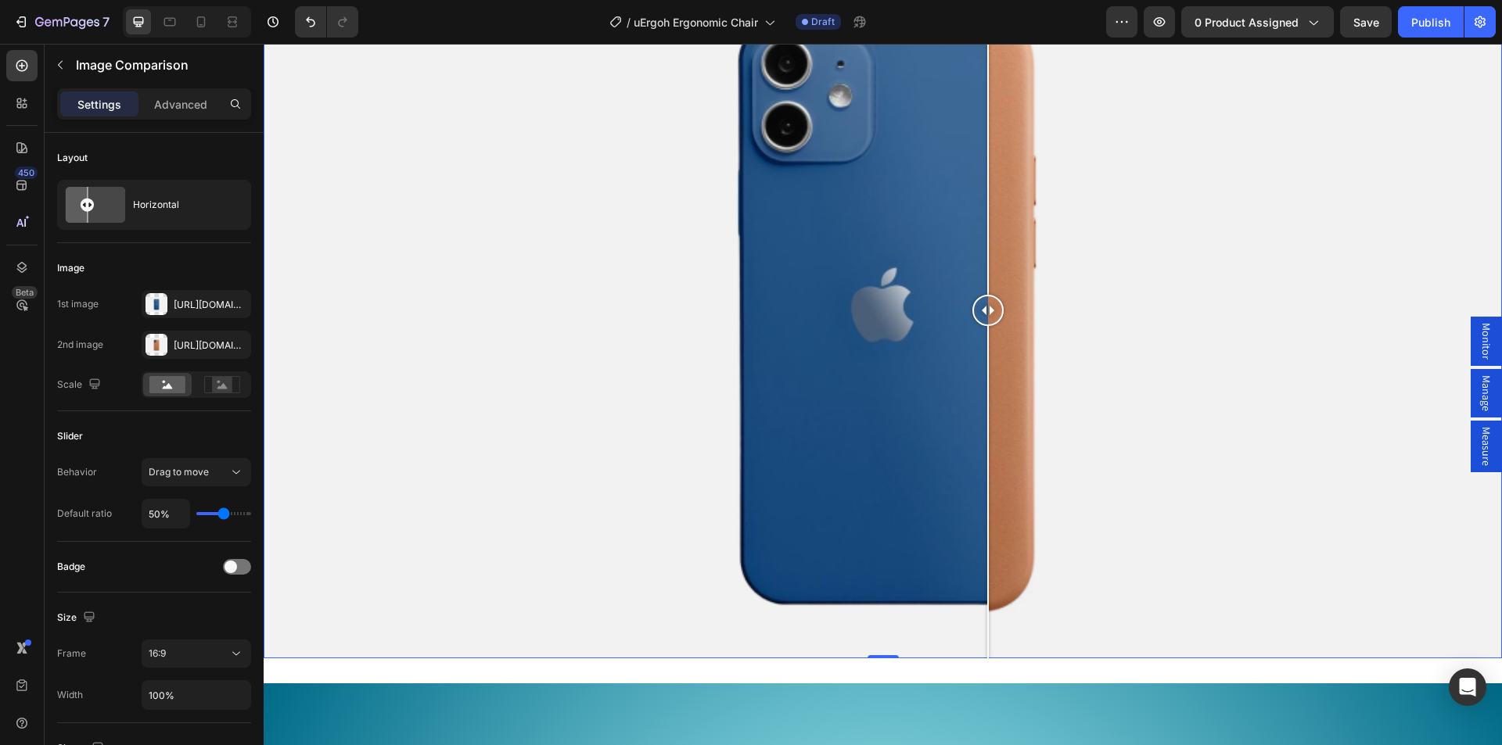
drag, startPoint x: 877, startPoint y: 590, endPoint x: 1499, endPoint y: 536, distance: 625.0
click at [1003, 568] on div at bounding box center [987, 310] width 31 height 696
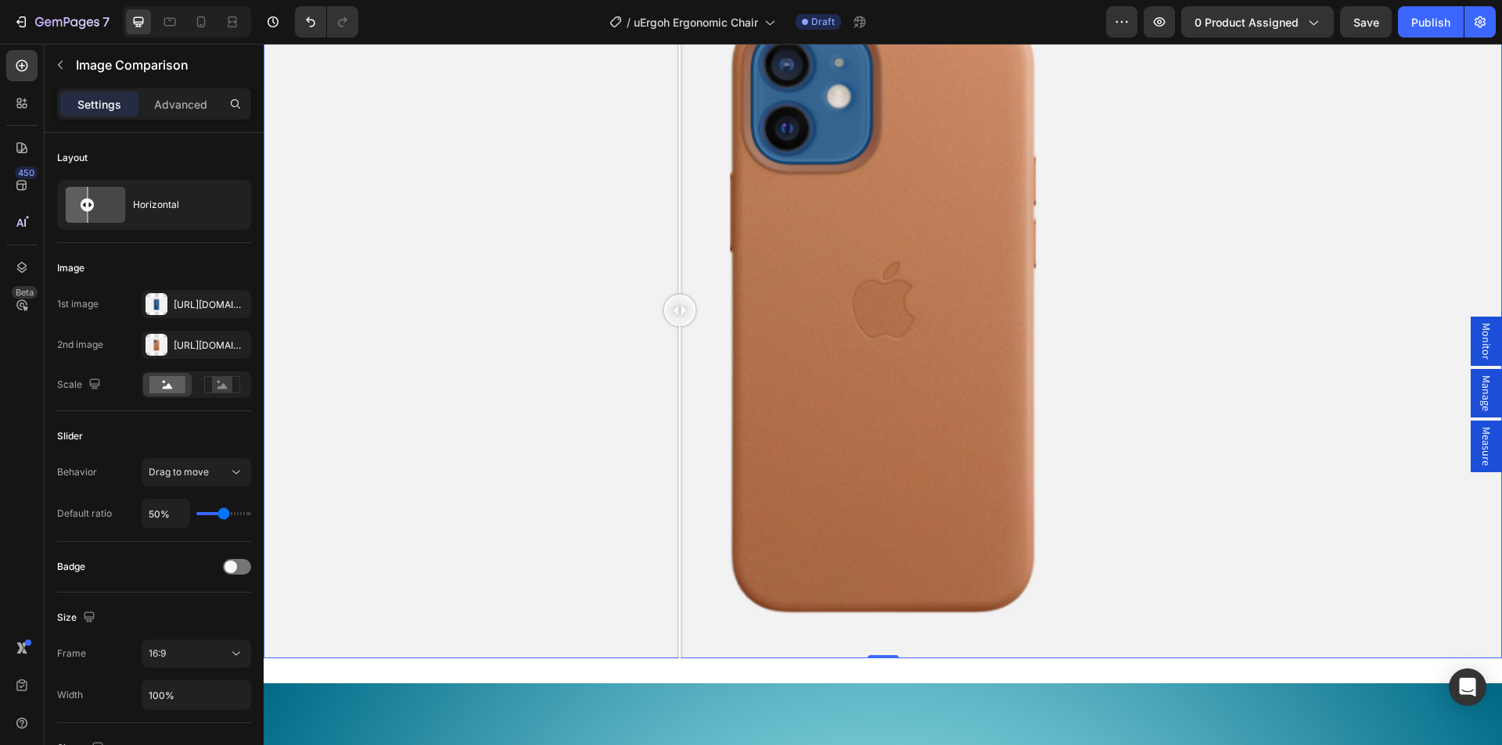
drag, startPoint x: 607, startPoint y: 376, endPoint x: 680, endPoint y: 398, distance: 76.0
click at [680, 398] on div at bounding box center [883, 310] width 1238 height 696
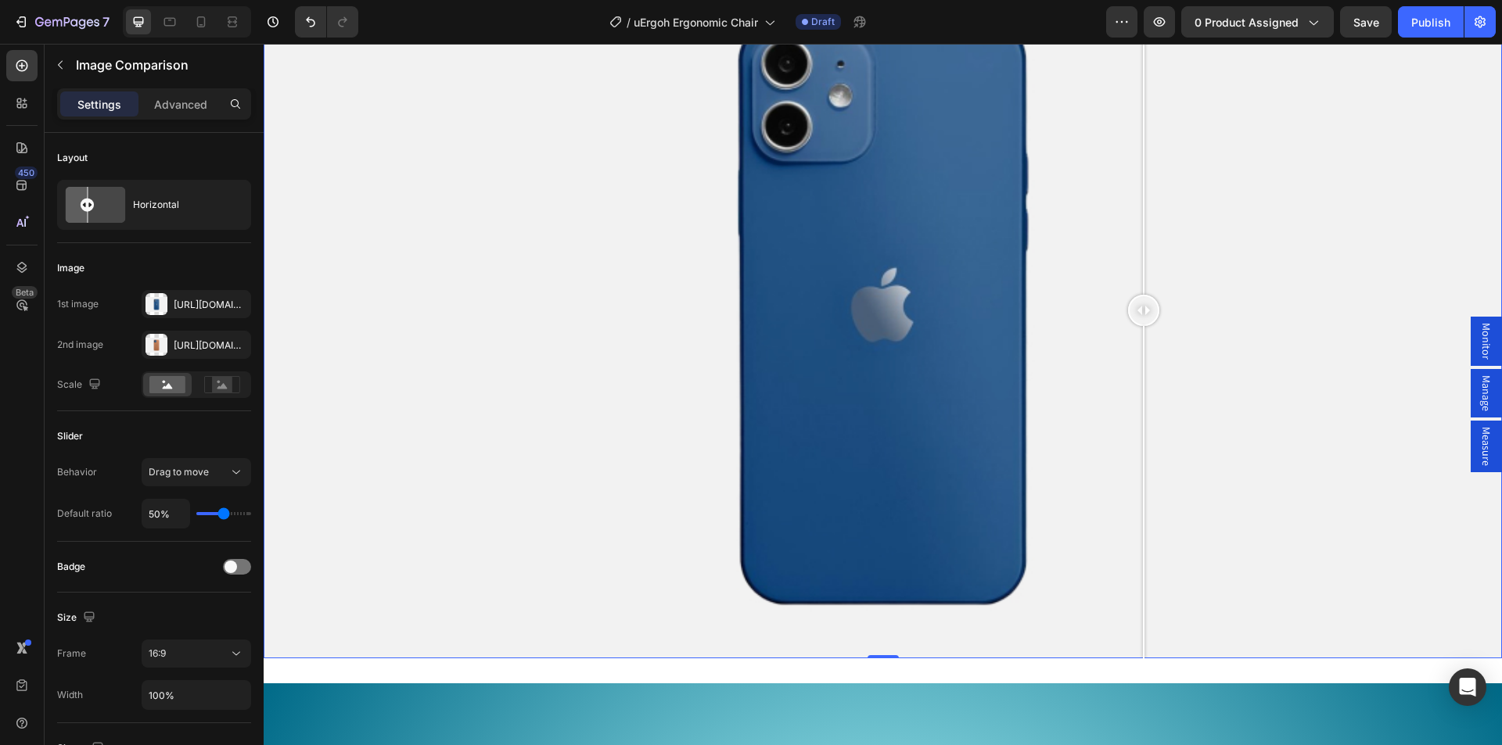
drag, startPoint x: 683, startPoint y: 587, endPoint x: 821, endPoint y: 520, distance: 153.6
click at [1142, 569] on div at bounding box center [1143, 310] width 31 height 696
click at [781, 501] on div at bounding box center [883, 310] width 1238 height 696
drag, startPoint x: 790, startPoint y: 591, endPoint x: 1048, endPoint y: 580, distance: 258.3
click at [1048, 326] on div at bounding box center [1047, 310] width 31 height 31
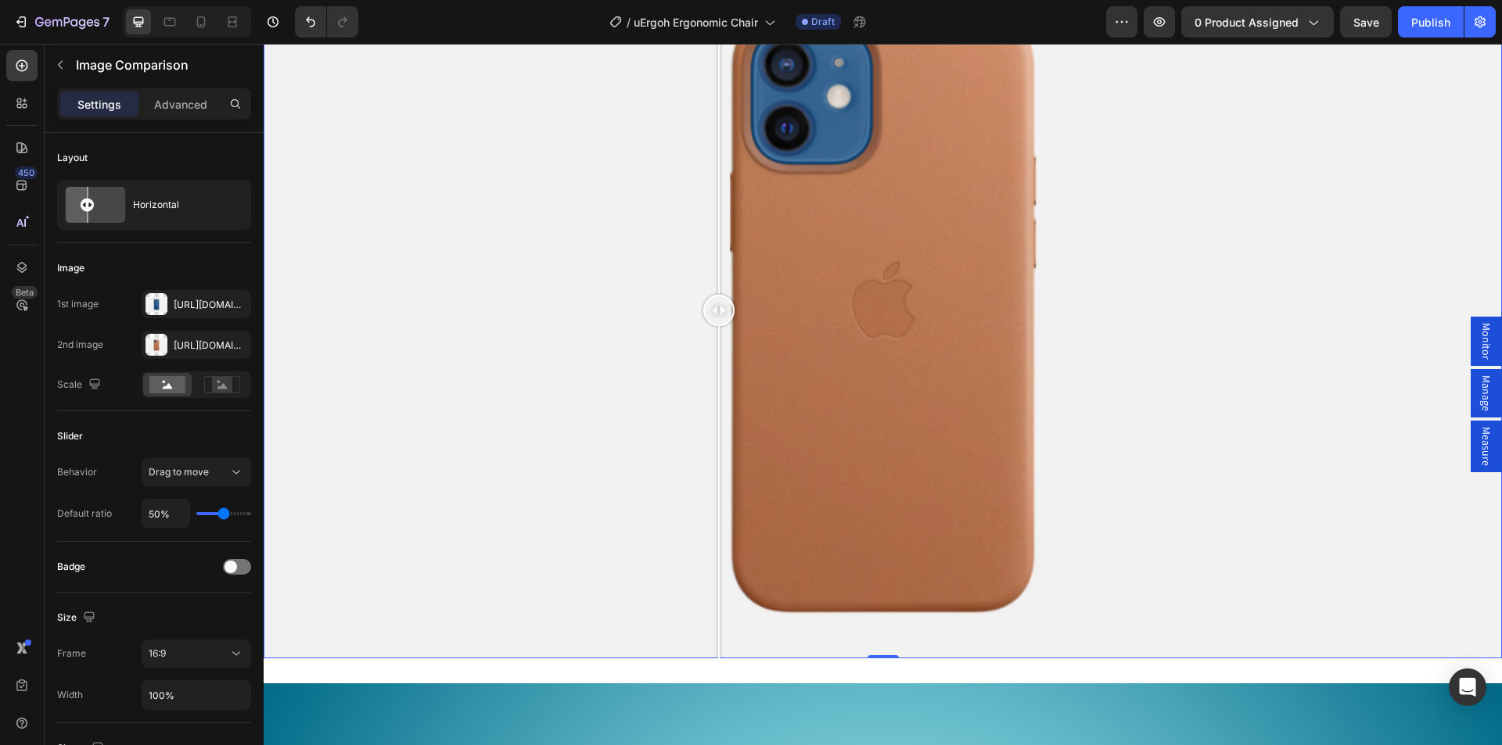
click at [719, 485] on div at bounding box center [883, 310] width 1238 height 696
click at [206, 307] on div "[URL][DOMAIN_NAME]" at bounding box center [196, 305] width 45 height 14
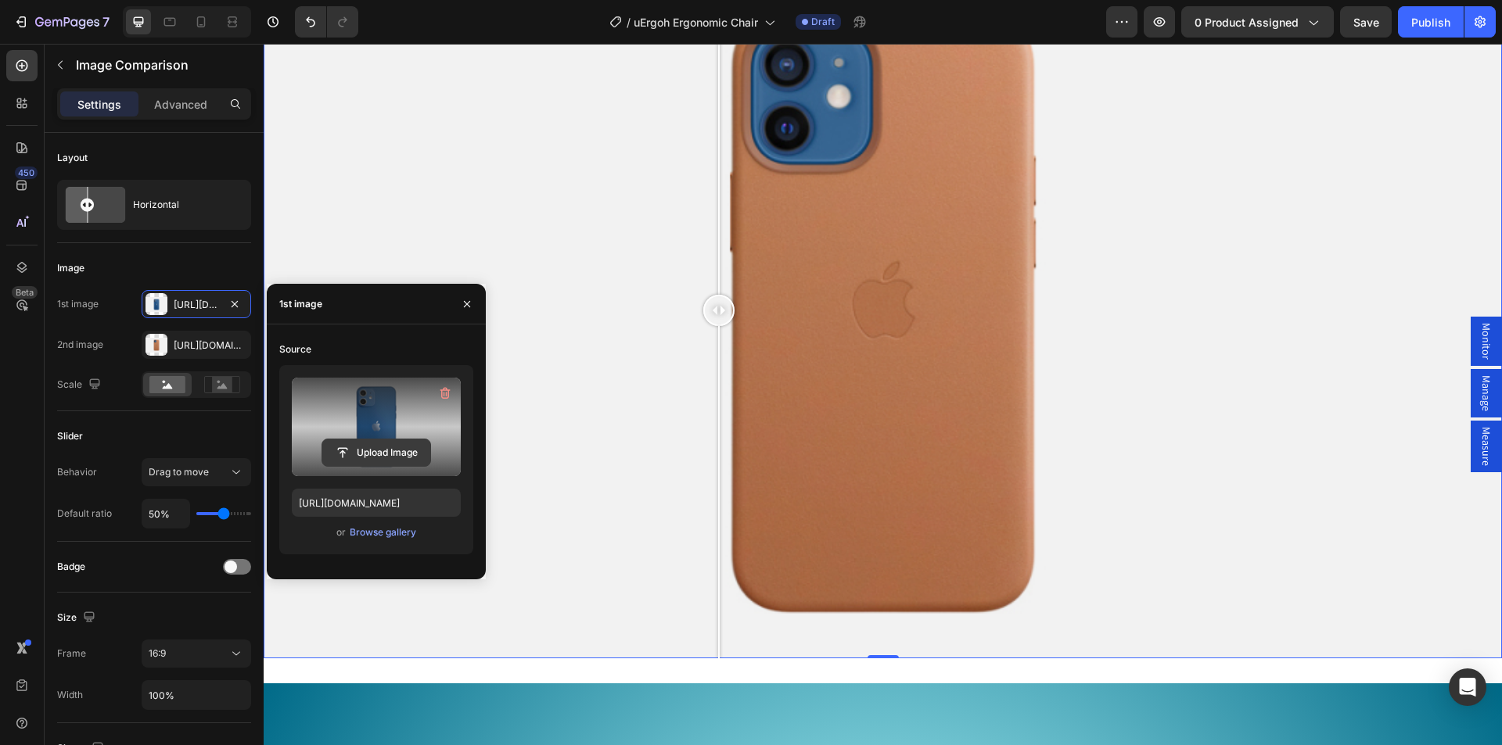
click at [368, 451] on input "file" at bounding box center [376, 453] width 108 height 27
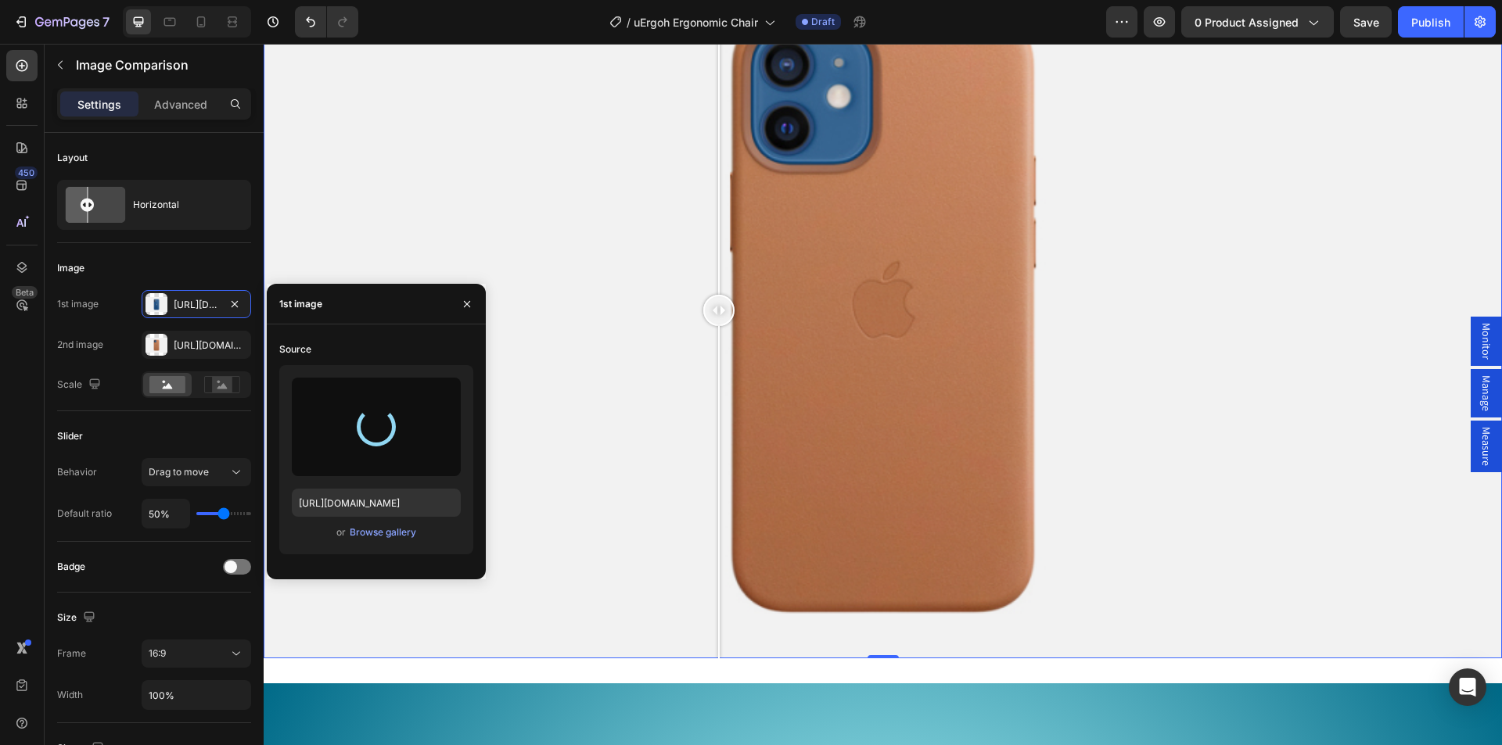
type input "[URL][DOMAIN_NAME]"
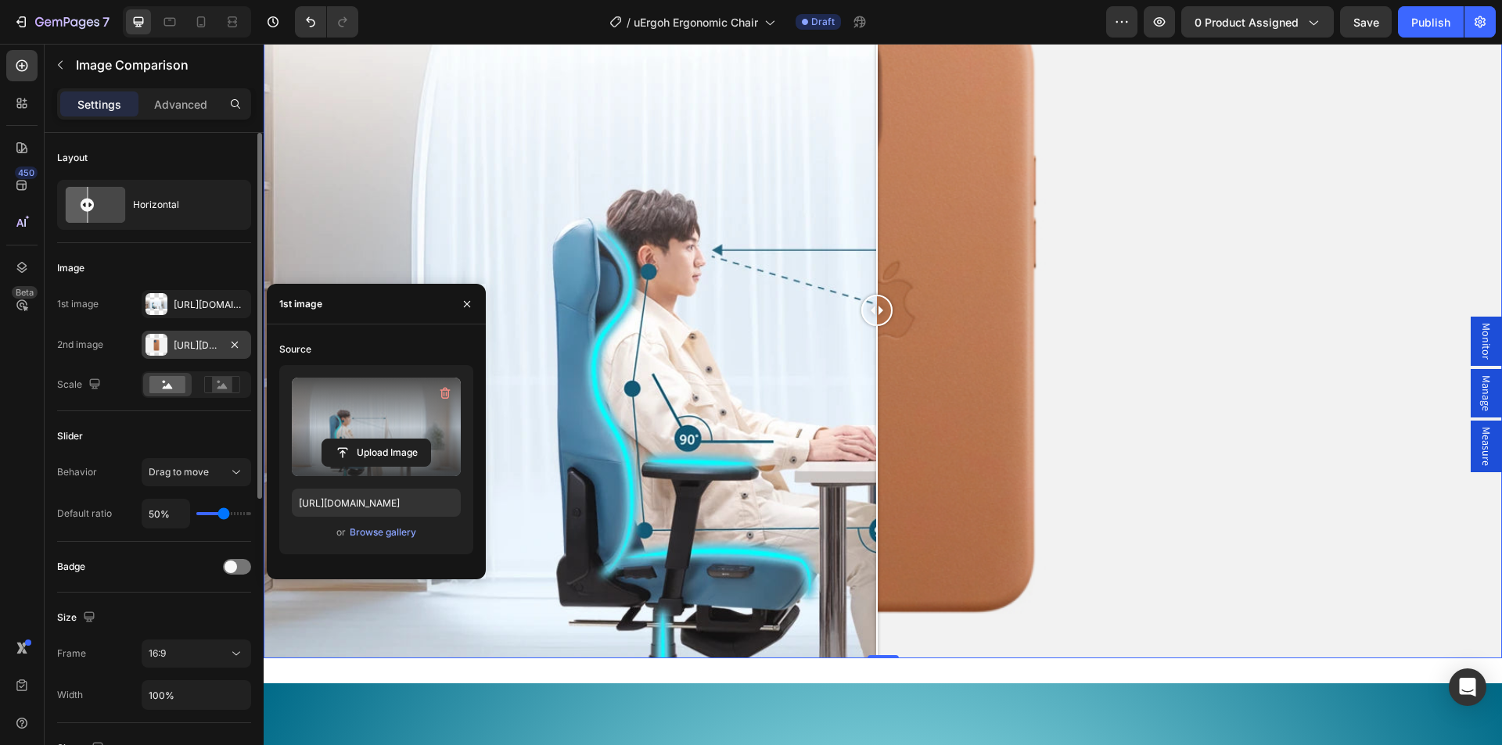
click at [193, 351] on div "[URL][DOMAIN_NAME]" at bounding box center [196, 346] width 45 height 14
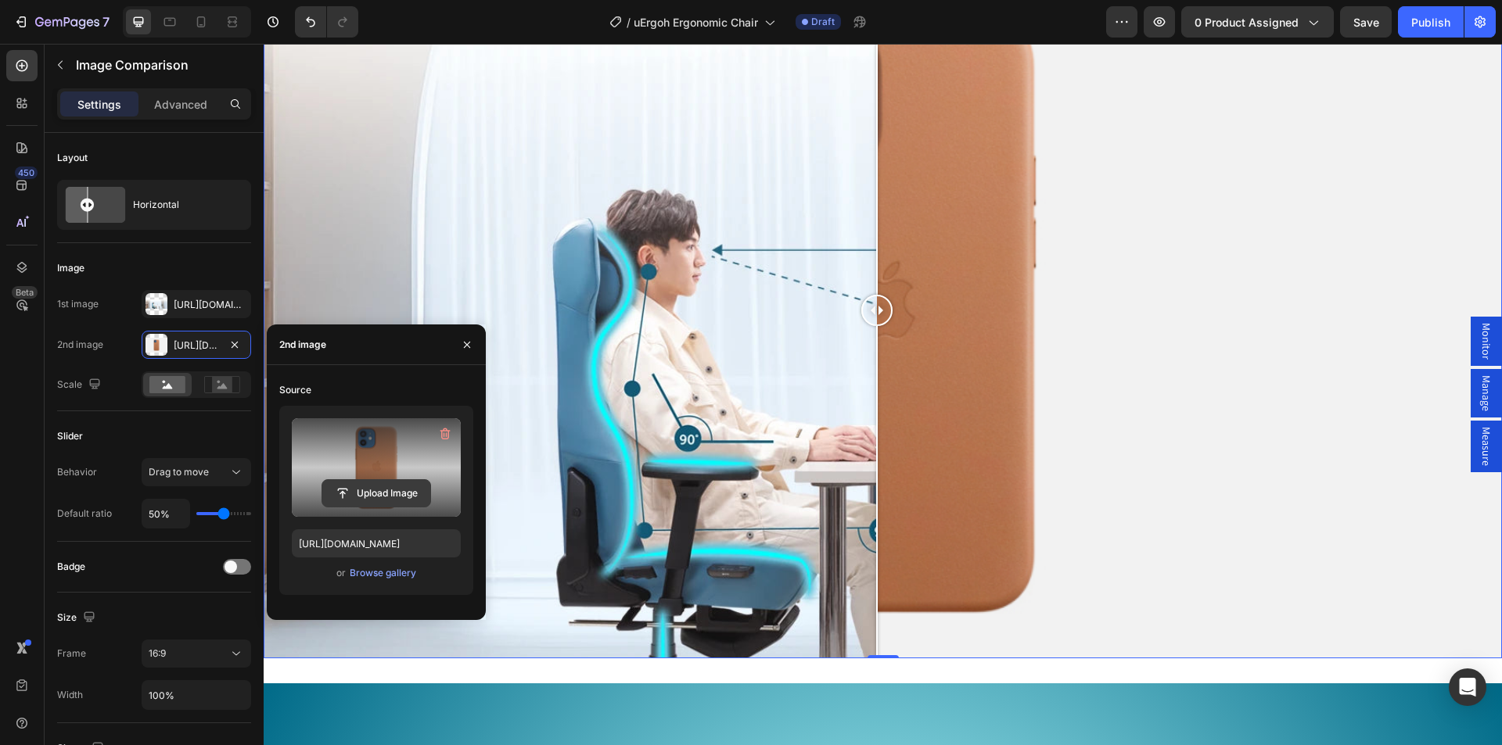
click at [371, 491] on input "file" at bounding box center [376, 493] width 108 height 27
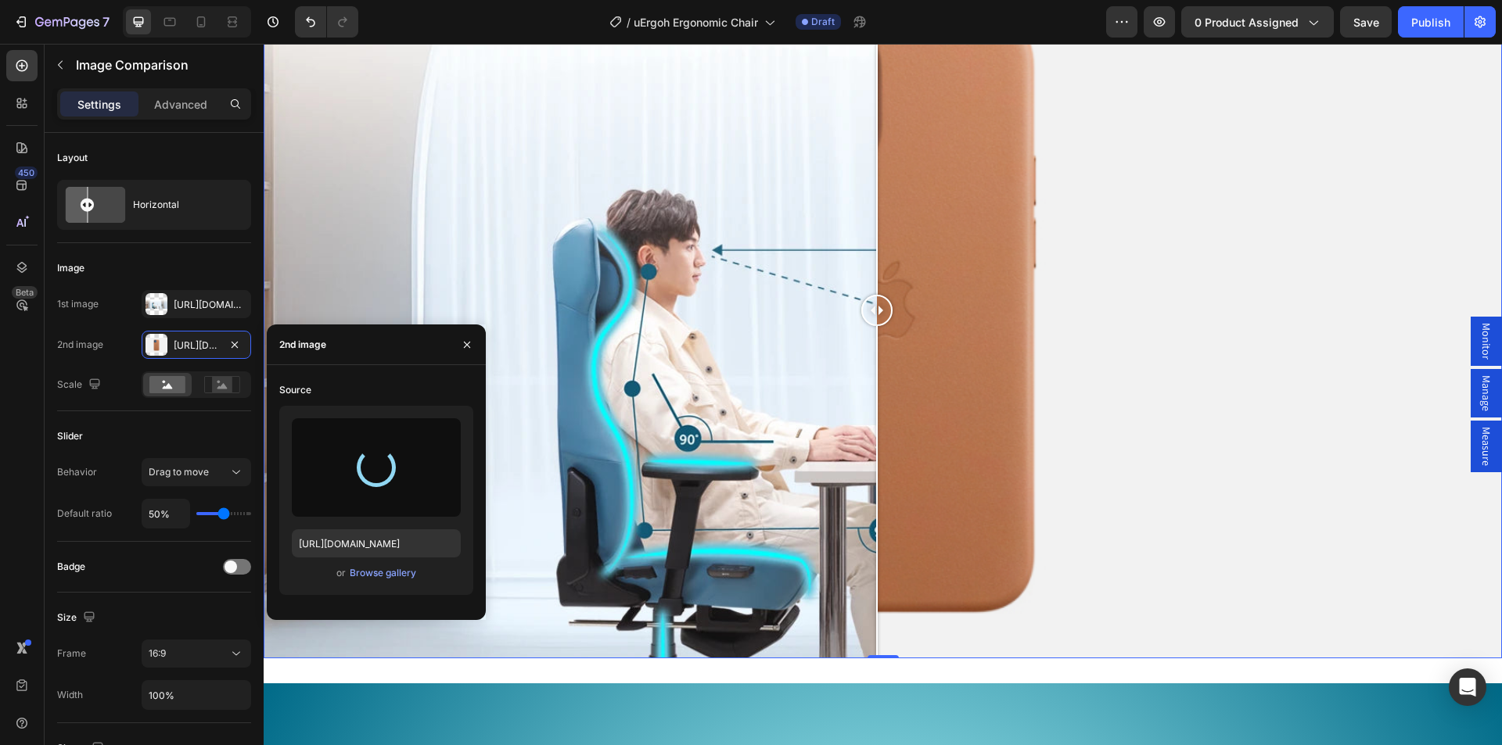
type input "[URL][DOMAIN_NAME]"
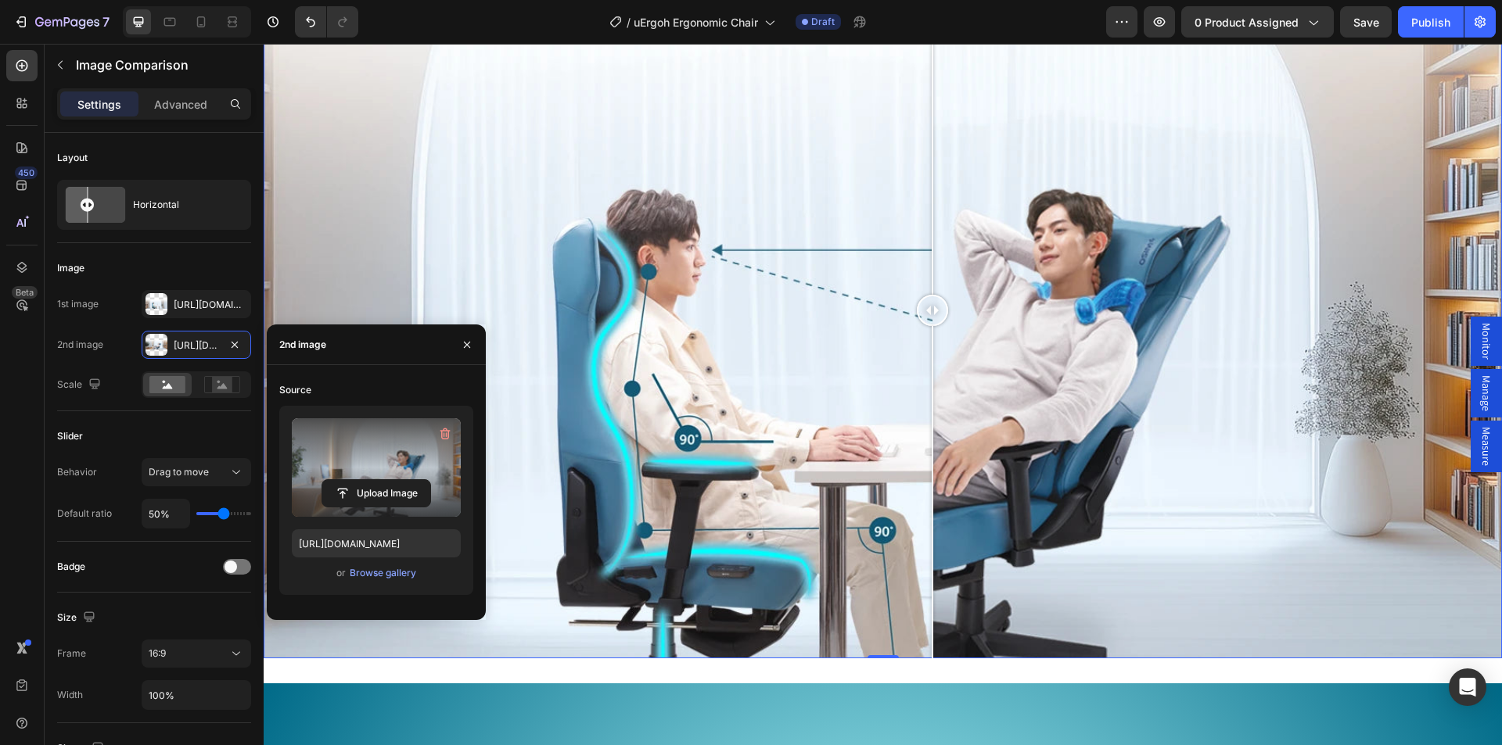
drag, startPoint x: 774, startPoint y: 589, endPoint x: 932, endPoint y: 571, distance: 159.0
click at [932, 571] on div at bounding box center [932, 310] width 31 height 696
click at [808, 368] on div at bounding box center [883, 310] width 1238 height 696
click at [938, 326] on div at bounding box center [932, 310] width 31 height 31
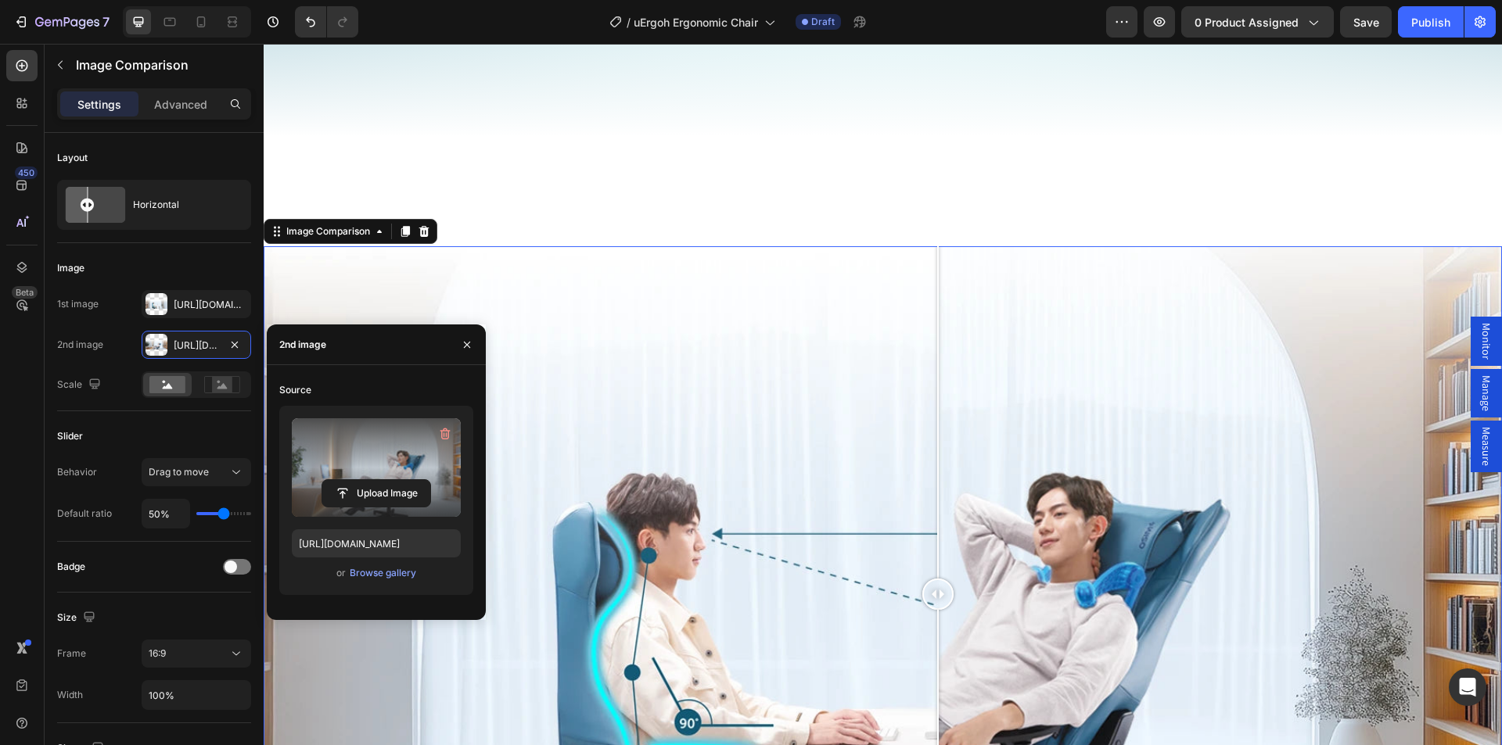
drag, startPoint x: 926, startPoint y: 361, endPoint x: 886, endPoint y: 366, distance: 40.2
click at [880, 365] on div at bounding box center [883, 594] width 1238 height 696
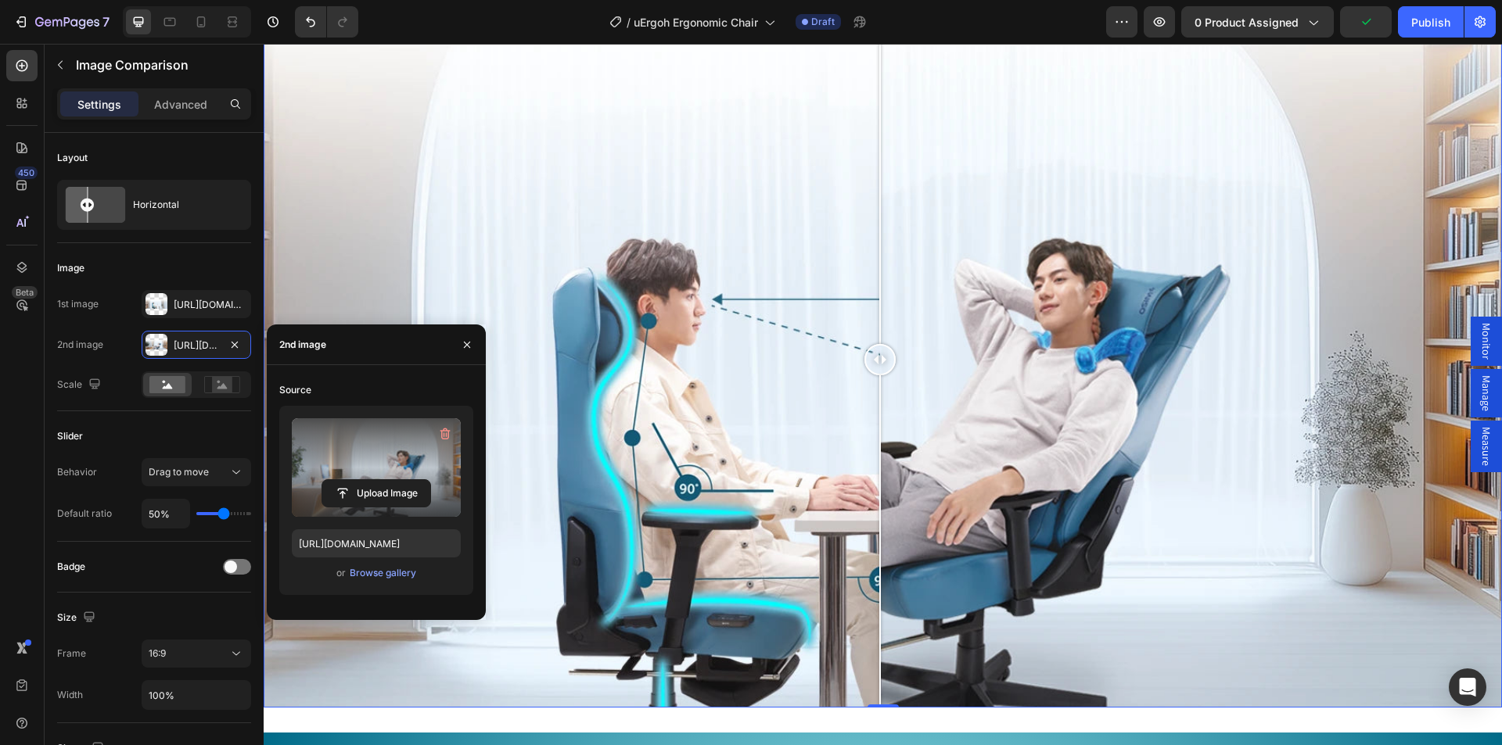
drag, startPoint x: 890, startPoint y: 357, endPoint x: 880, endPoint y: 348, distance: 13.3
click at [880, 348] on div at bounding box center [879, 359] width 31 height 31
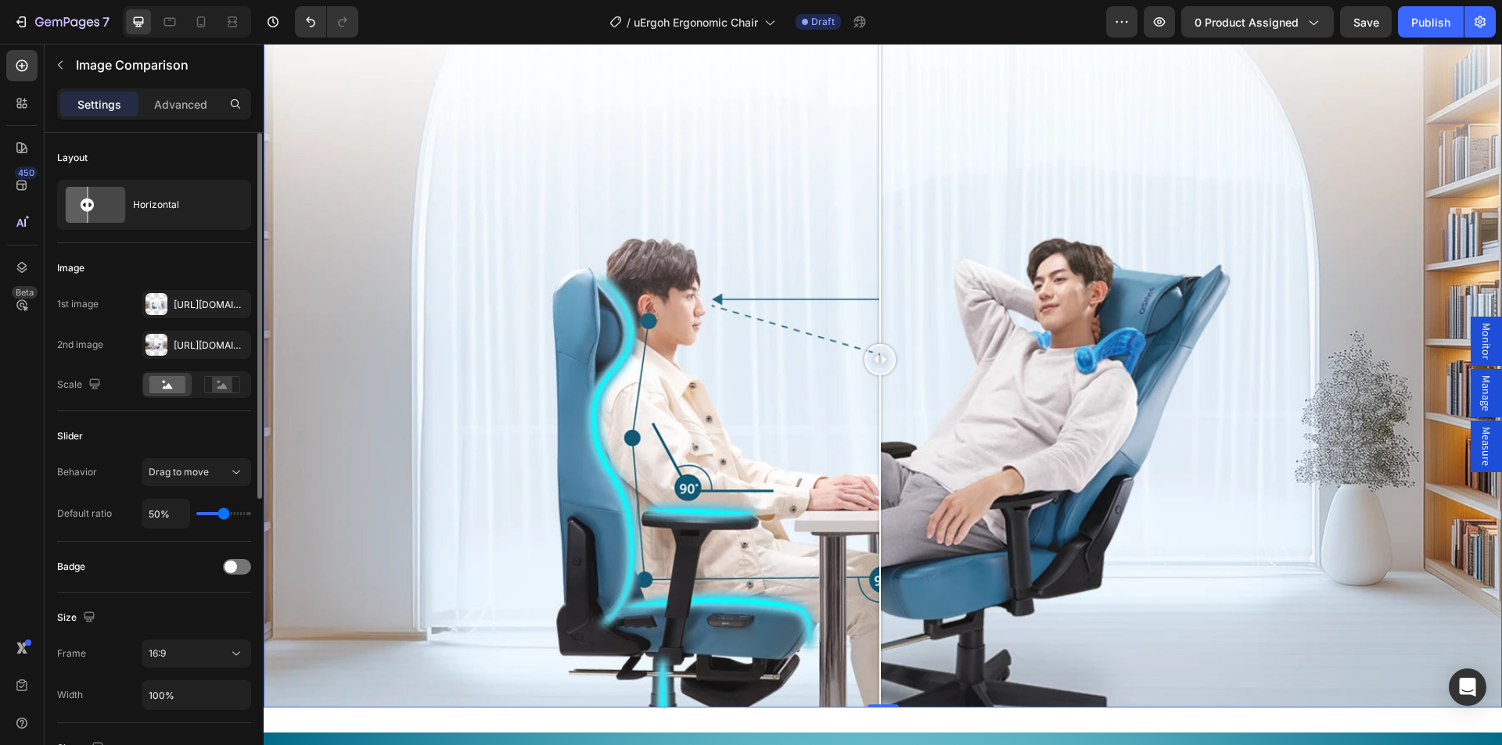
click at [224, 387] on icon at bounding box center [222, 385] width 10 height 5
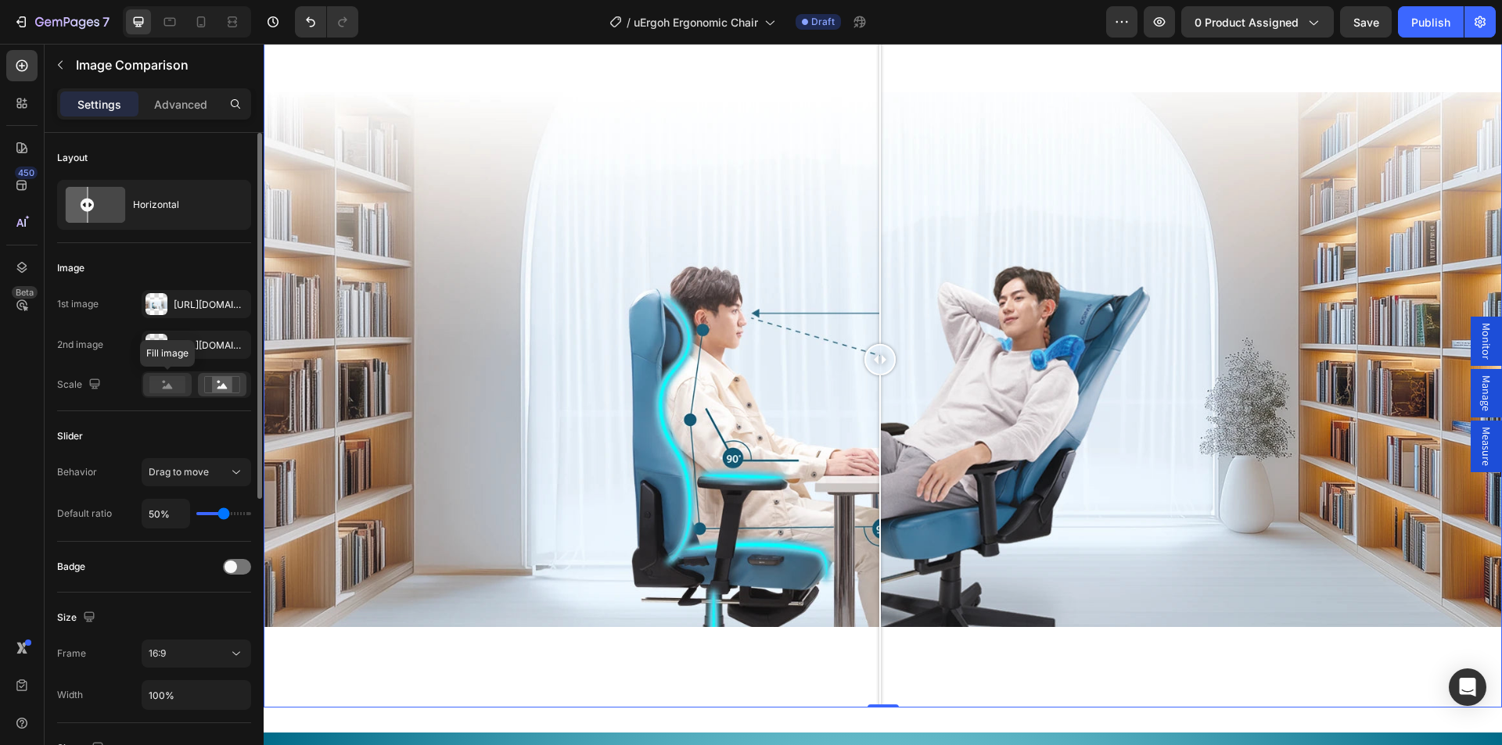
click at [174, 386] on rect at bounding box center [167, 384] width 36 height 17
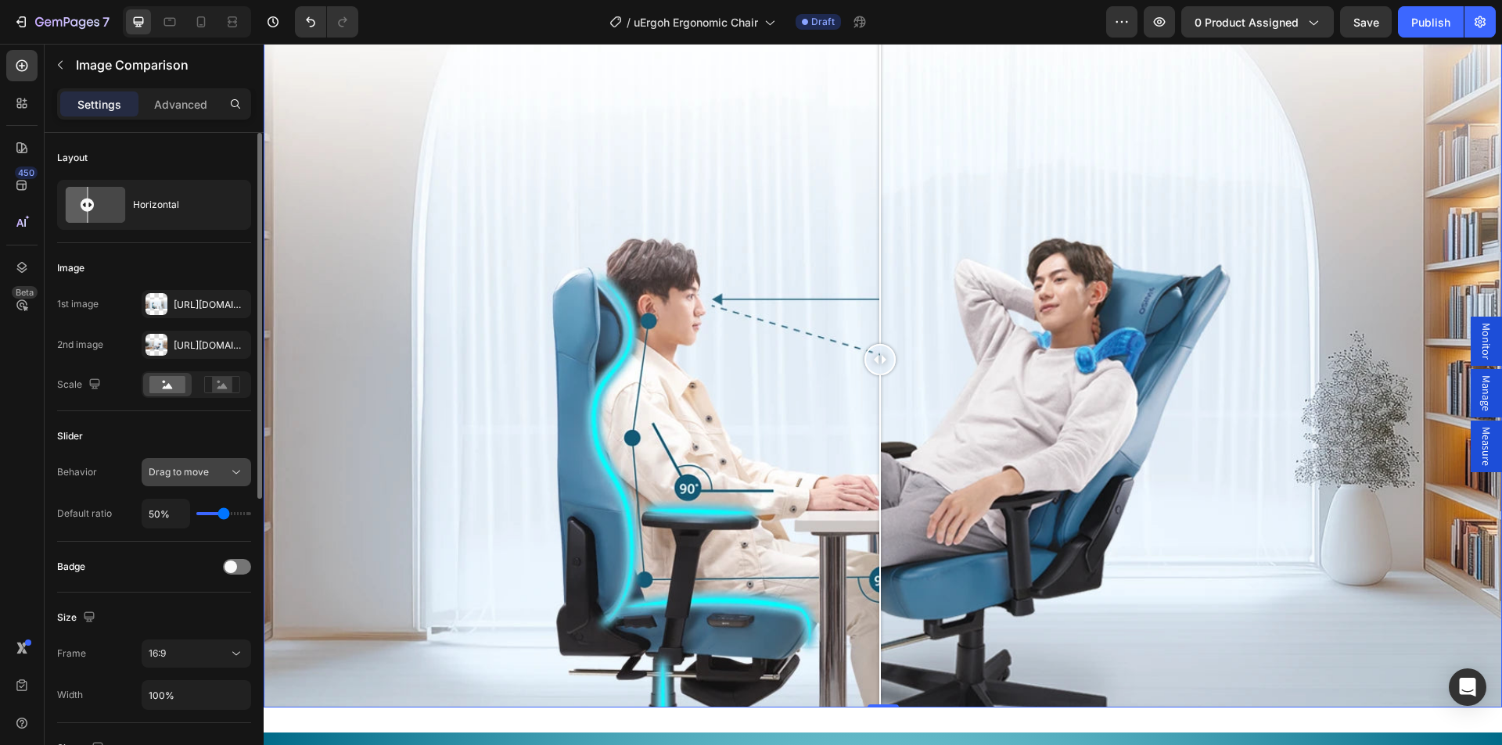
click at [185, 470] on span "Drag to move" at bounding box center [179, 472] width 60 height 12
click at [185, 471] on span "Drag to move" at bounding box center [179, 472] width 60 height 12
click at [234, 566] on span at bounding box center [230, 567] width 13 height 13
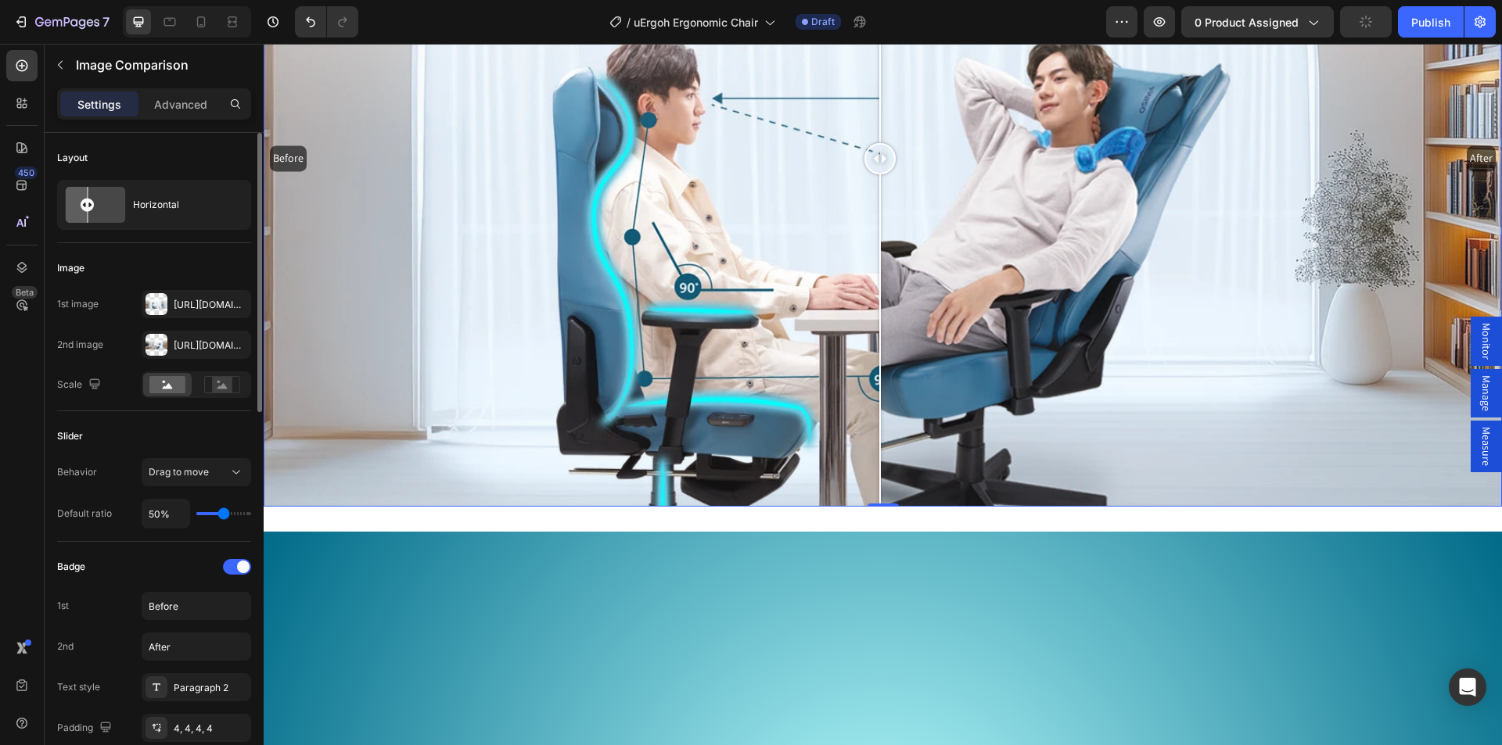
scroll to position [2762, 0]
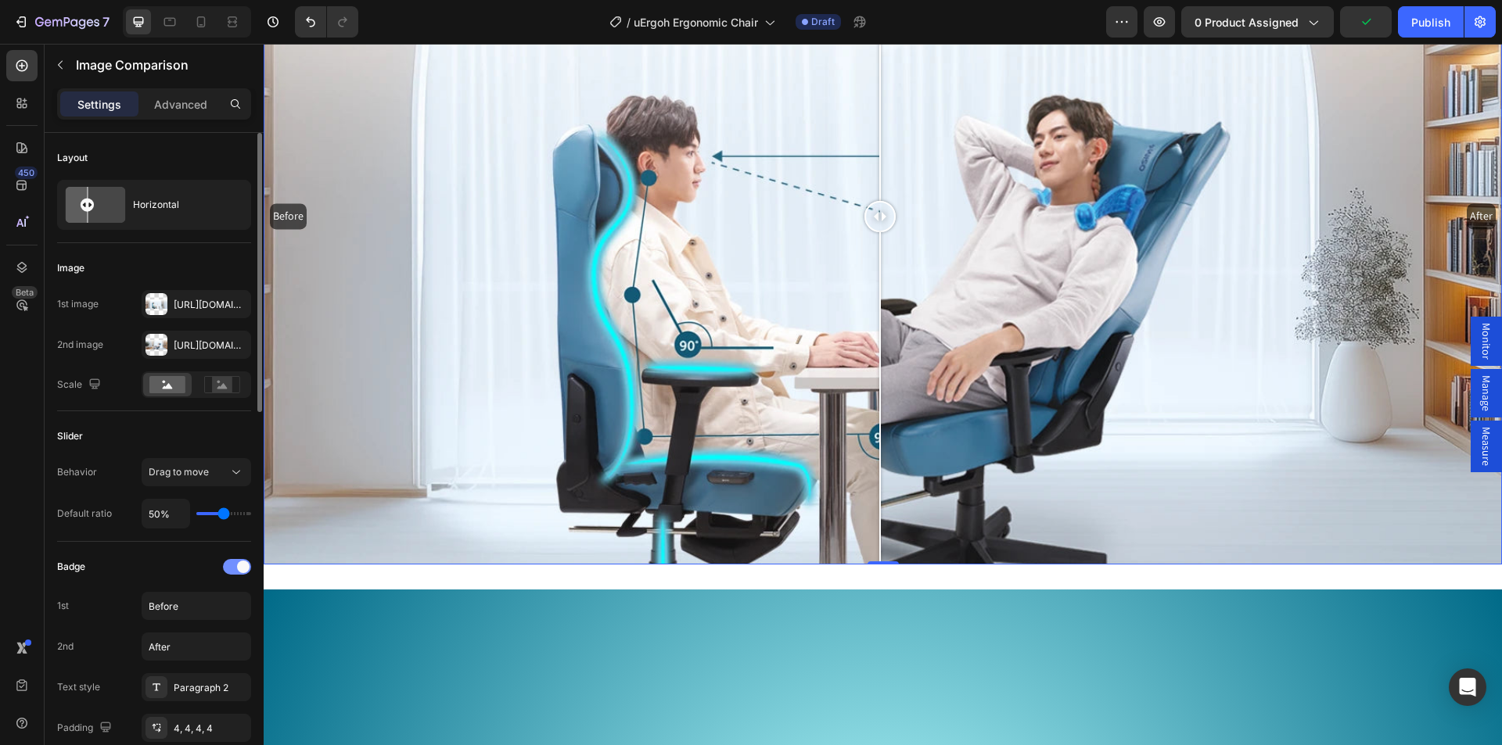
click at [235, 565] on div at bounding box center [237, 567] width 28 height 16
click at [227, 563] on span at bounding box center [230, 567] width 13 height 13
click at [228, 563] on div at bounding box center [237, 567] width 28 height 16
click at [232, 562] on span at bounding box center [230, 567] width 13 height 13
click at [187, 613] on input "Before" at bounding box center [196, 606] width 109 height 28
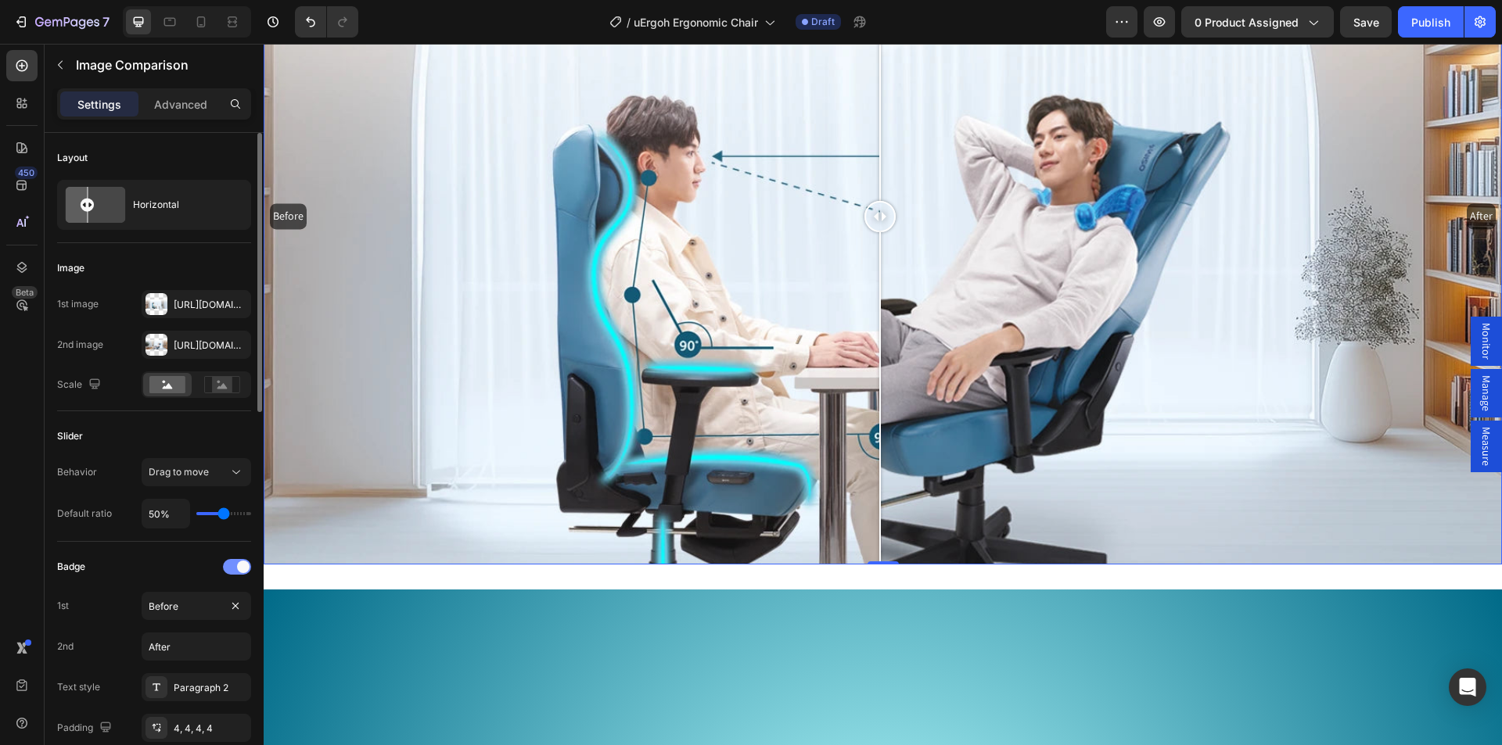
click at [239, 563] on span at bounding box center [243, 567] width 13 height 13
click at [225, 566] on span at bounding box center [230, 567] width 13 height 13
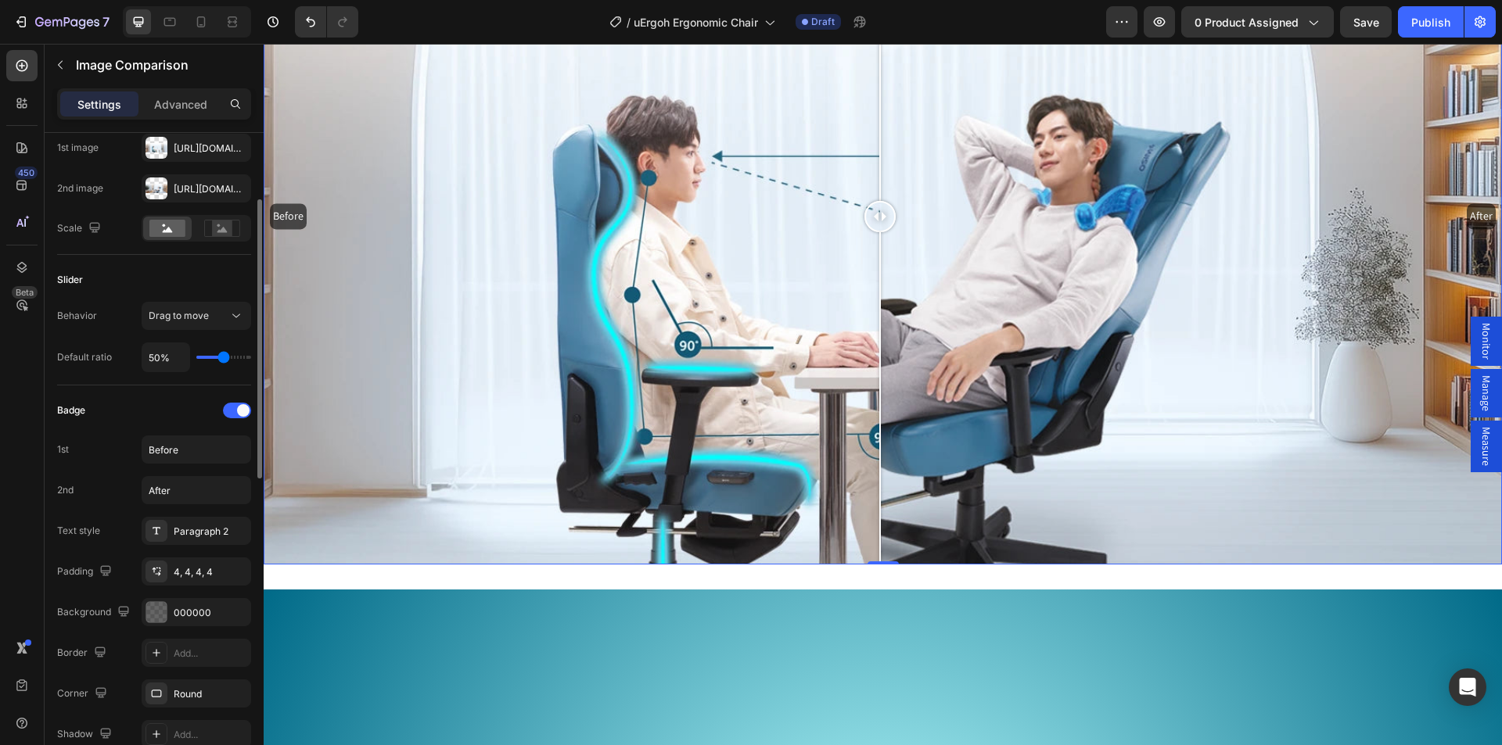
scroll to position [235, 0]
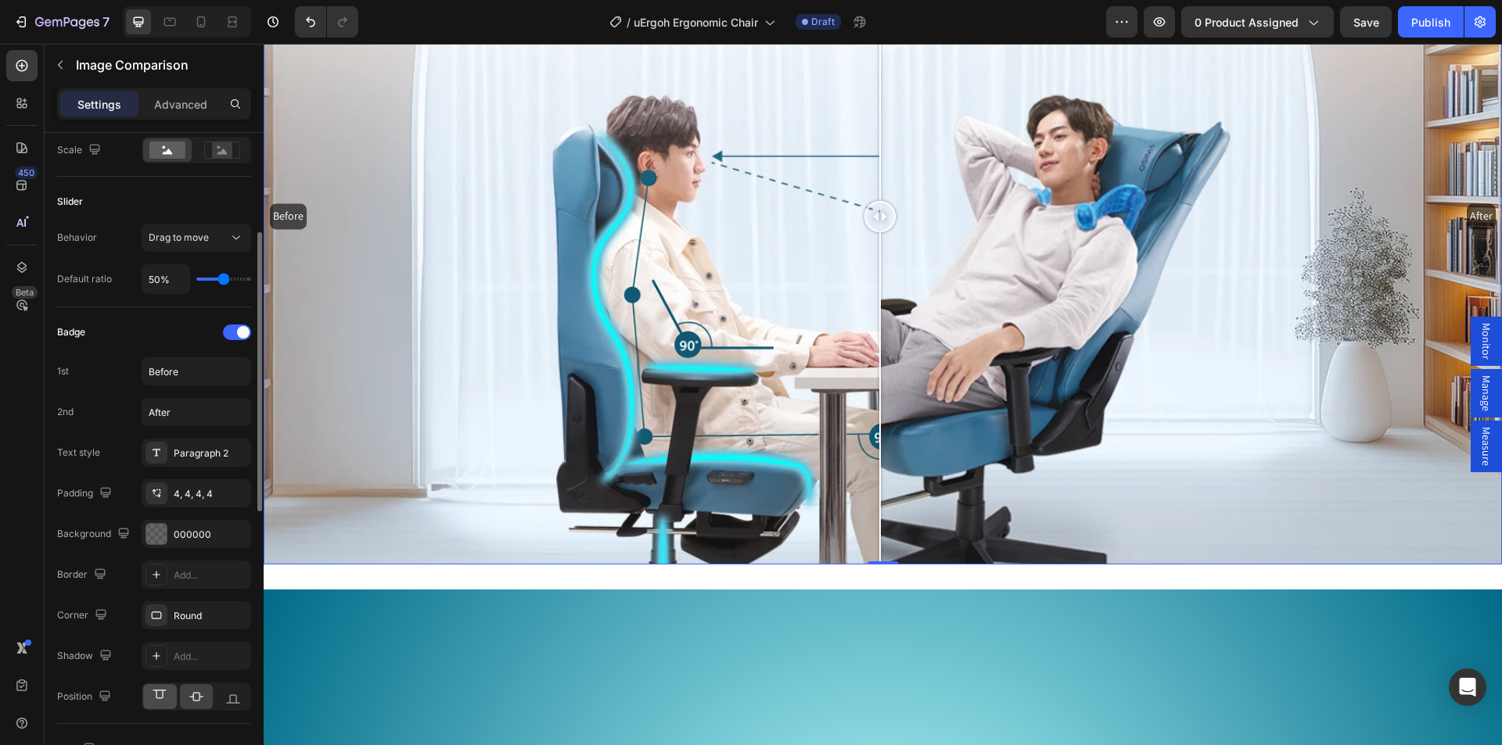
click at [162, 688] on div at bounding box center [160, 696] width 34 height 25
click at [196, 692] on icon at bounding box center [196, 697] width 16 height 16
click at [189, 370] on input "Before" at bounding box center [196, 371] width 109 height 28
paste input "Adjustable ergonomic support aligns posture and reduces strain for peak product…"
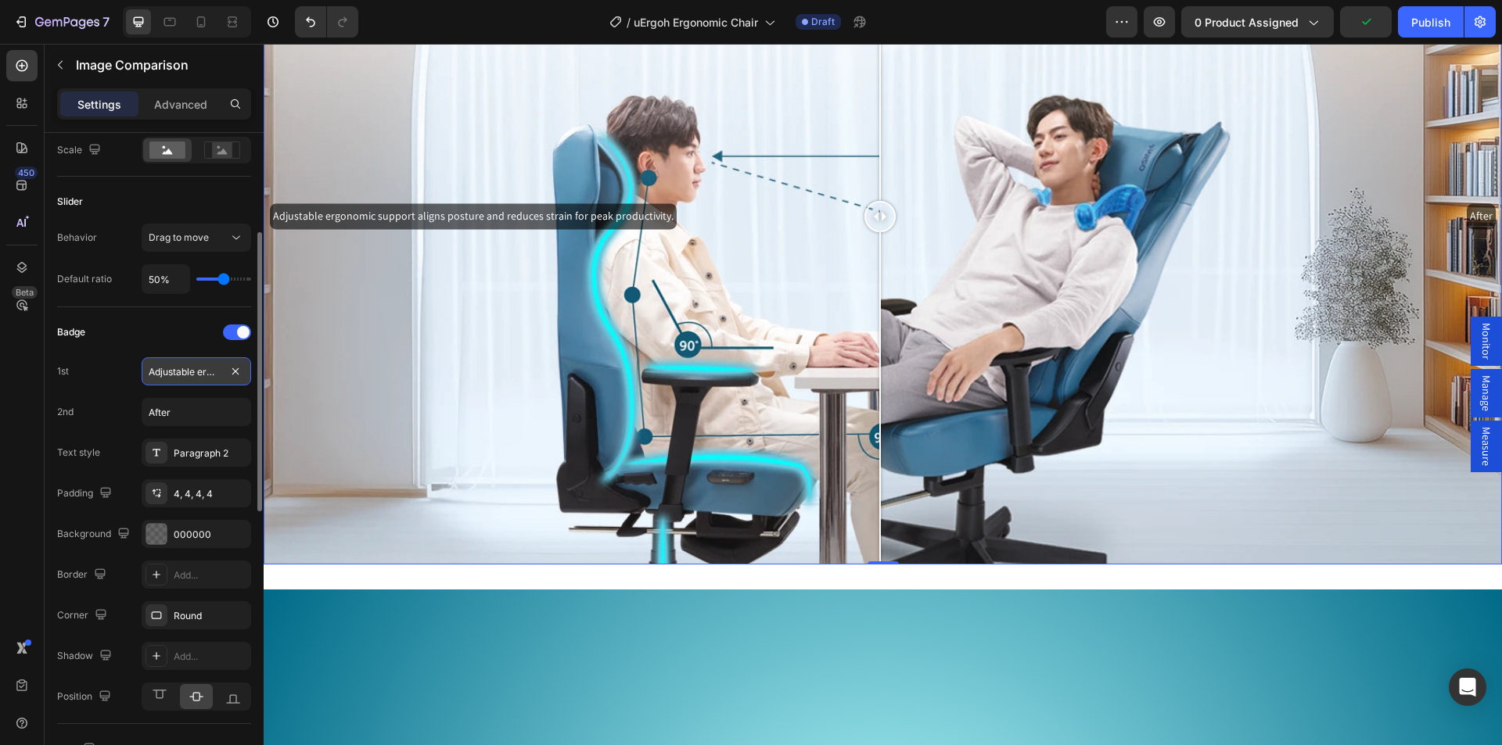
scroll to position [0, 313]
type input "Adjustable ergonomic support aligns posture and reduces strain for peak product…"
click at [155, 533] on div at bounding box center [156, 534] width 20 height 20
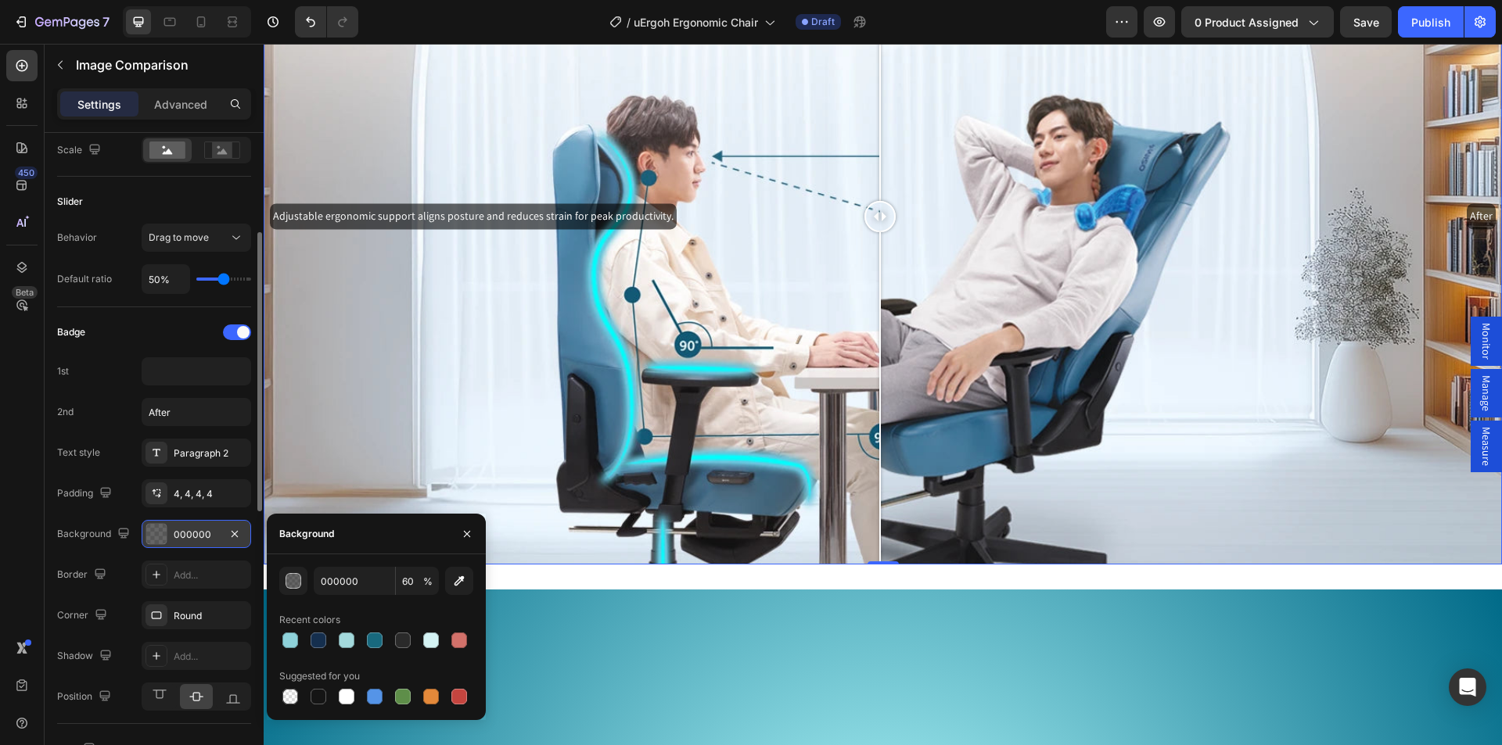
scroll to position [0, 0]
click at [155, 533] on div at bounding box center [156, 534] width 20 height 20
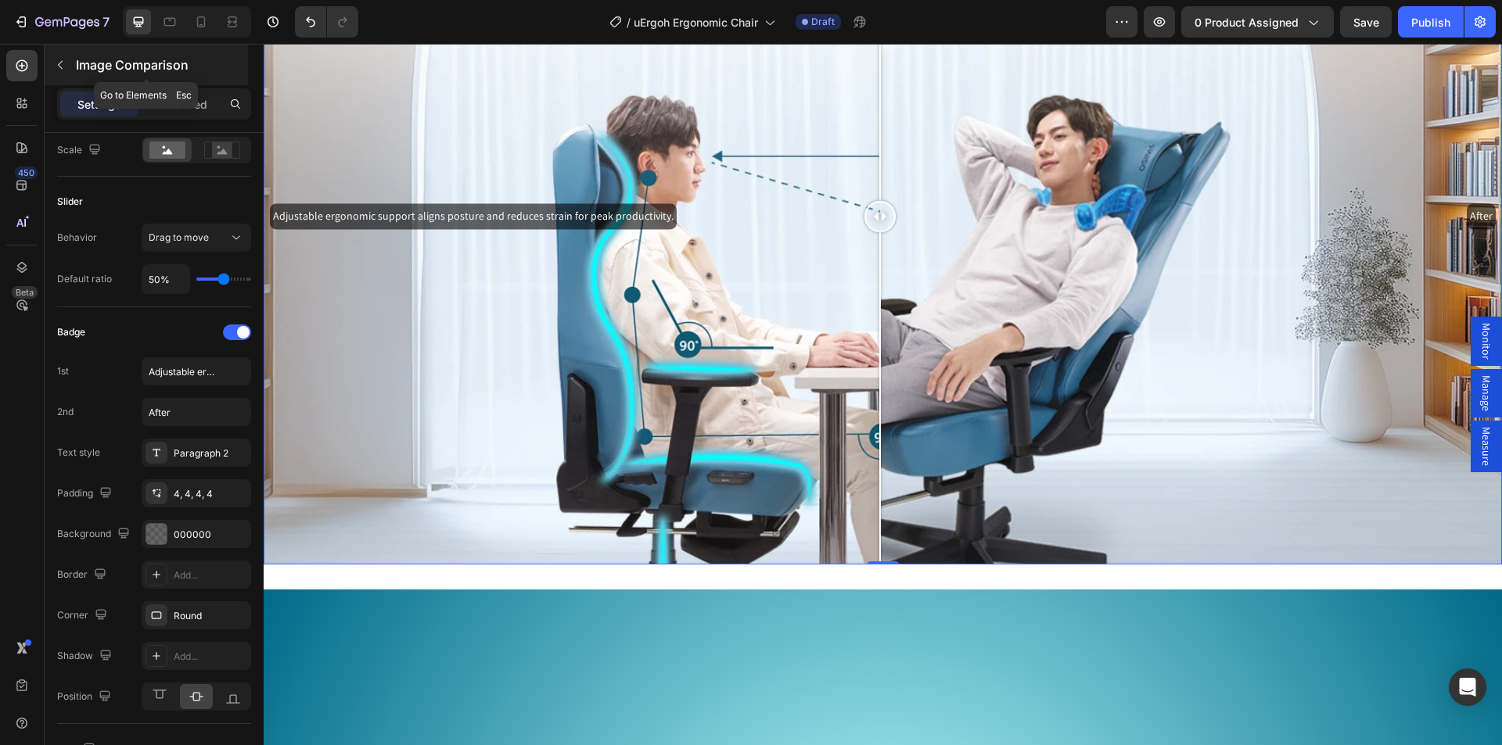
click at [67, 54] on button "button" at bounding box center [60, 64] width 25 height 25
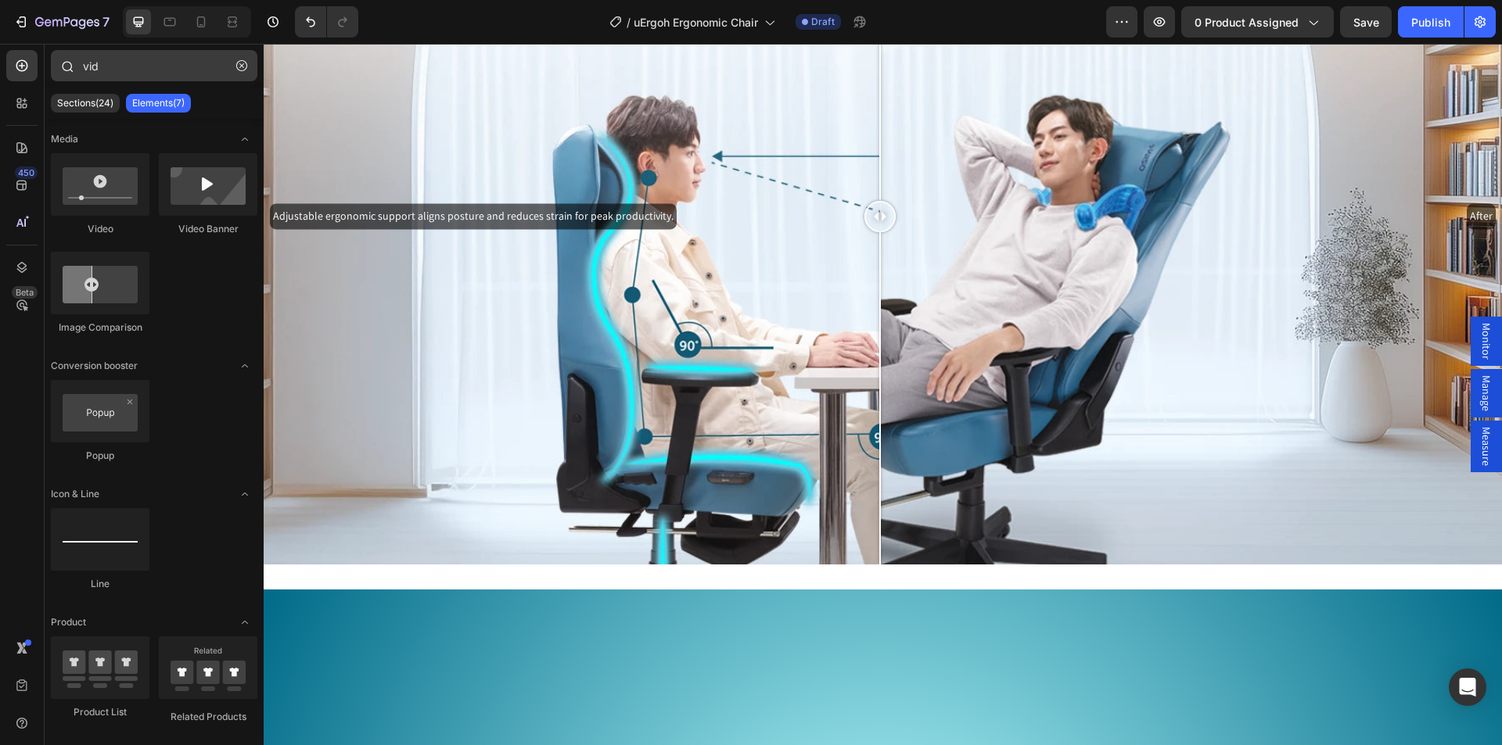
click at [248, 61] on button "button" at bounding box center [241, 65] width 25 height 25
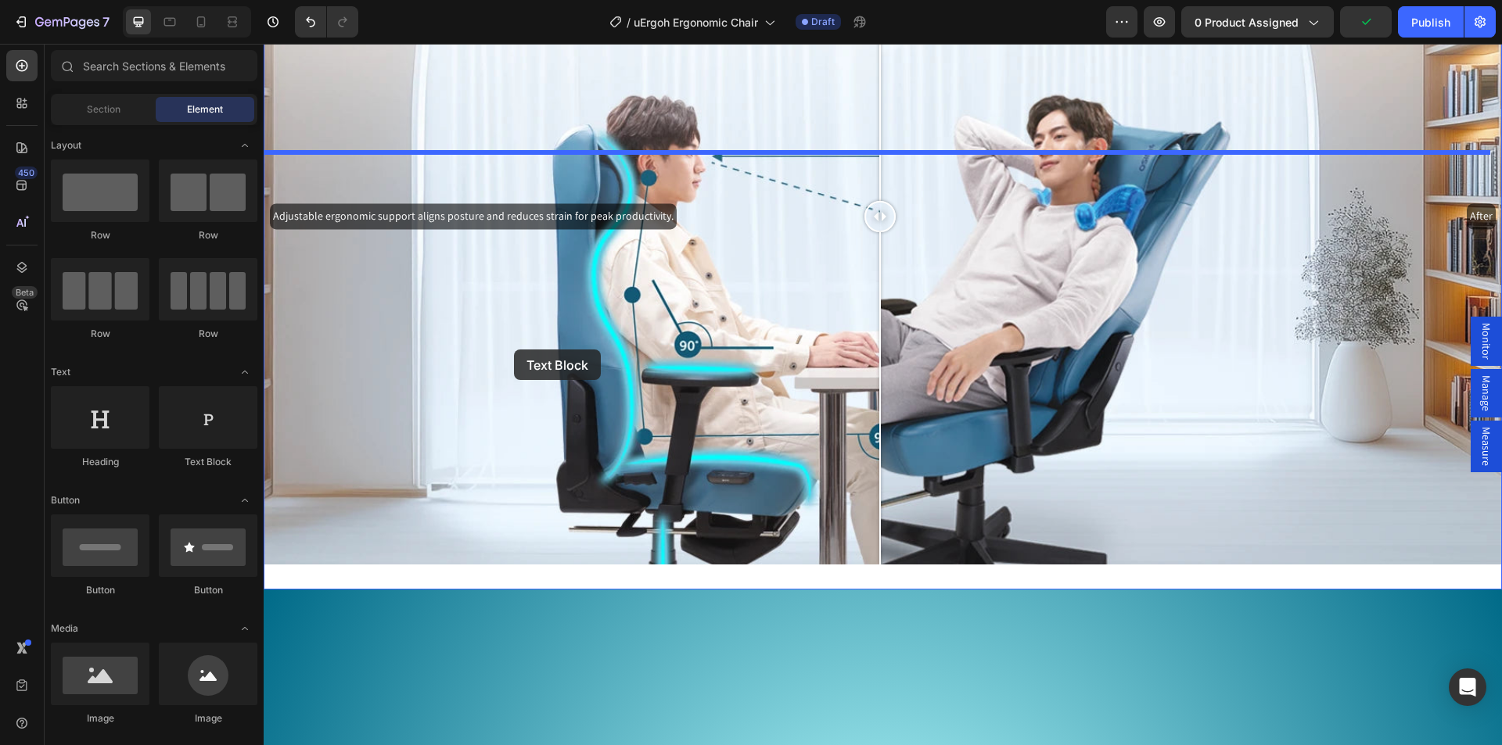
drag, startPoint x: 549, startPoint y: 468, endPoint x: 514, endPoint y: 350, distance: 123.2
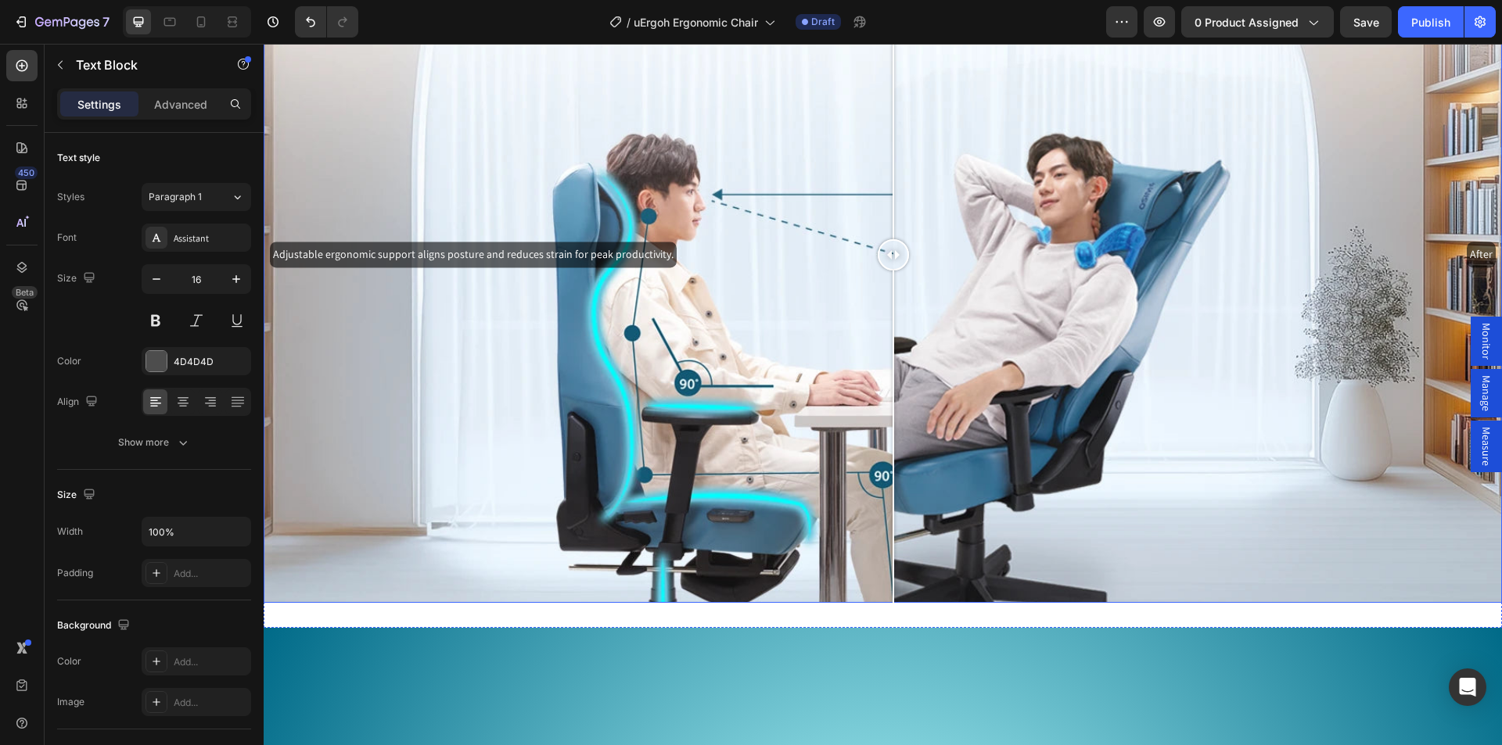
drag, startPoint x: 873, startPoint y: 535, endPoint x: 437, endPoint y: 160, distance: 574.6
click at [892, 513] on div at bounding box center [893, 255] width 31 height 696
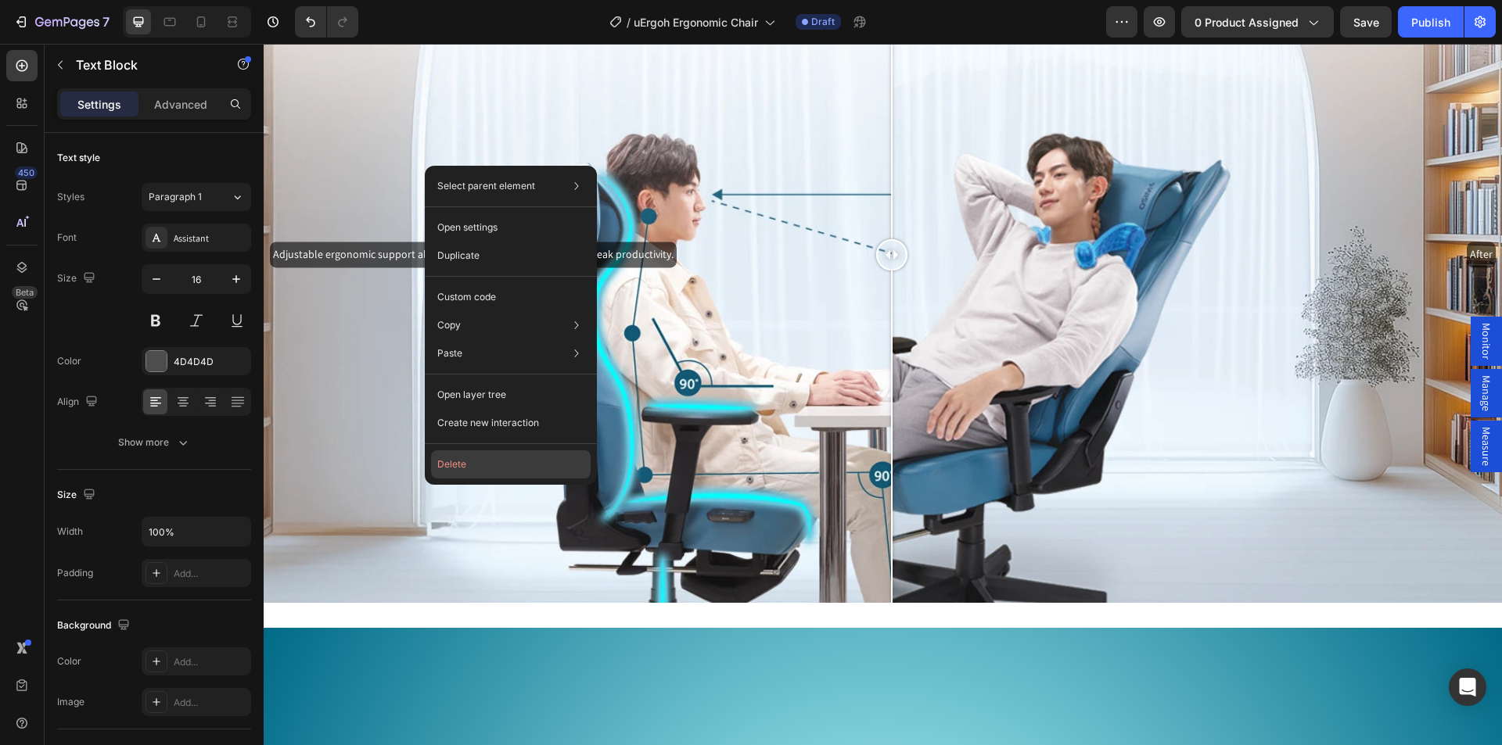
click at [471, 458] on button "Delete" at bounding box center [511, 464] width 160 height 28
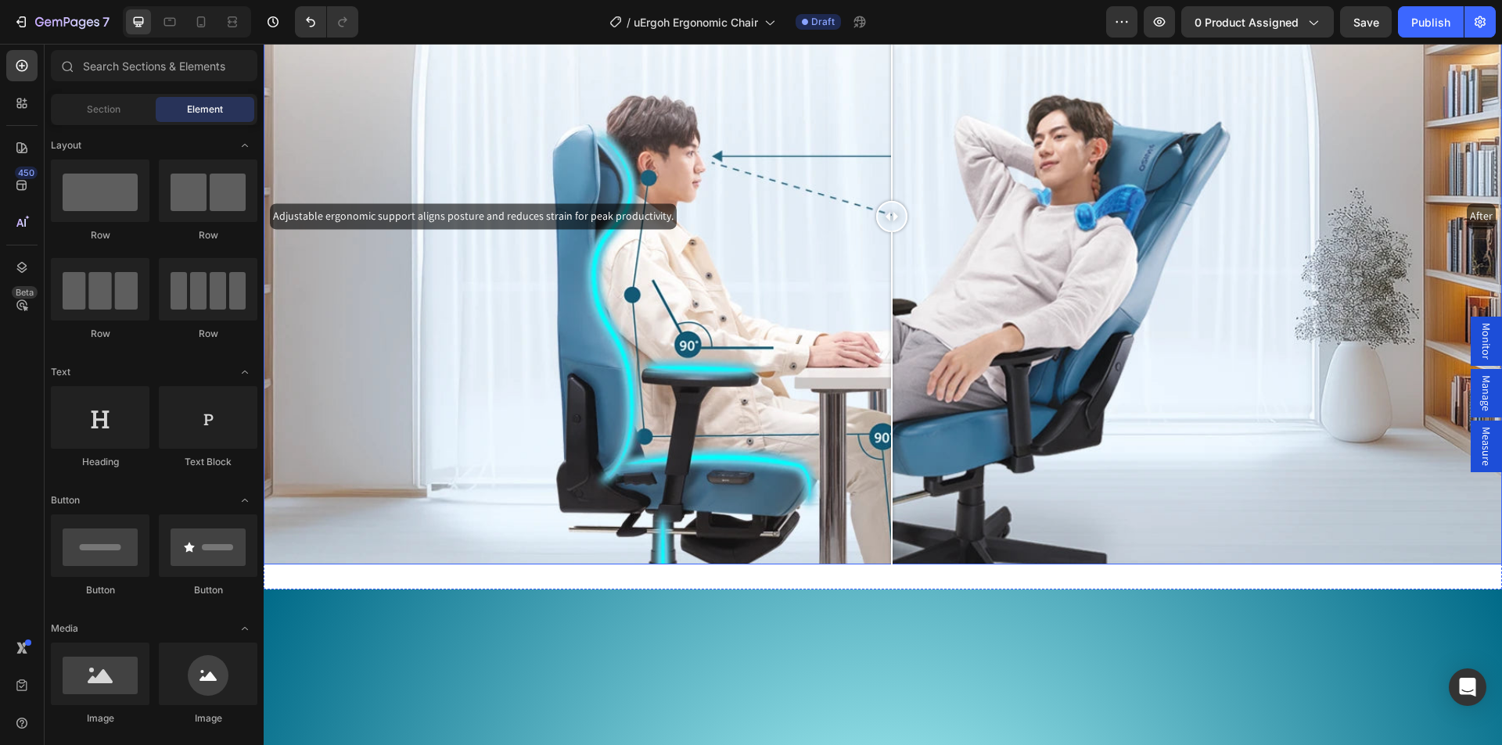
click at [508, 248] on div "Adjustable ergonomic support aligns posture and reduces strain for peak product…" at bounding box center [883, 217] width 1238 height 696
drag, startPoint x: 514, startPoint y: 494, endPoint x: 572, endPoint y: 281, distance: 220.5
click at [880, 462] on div at bounding box center [892, 217] width 31 height 696
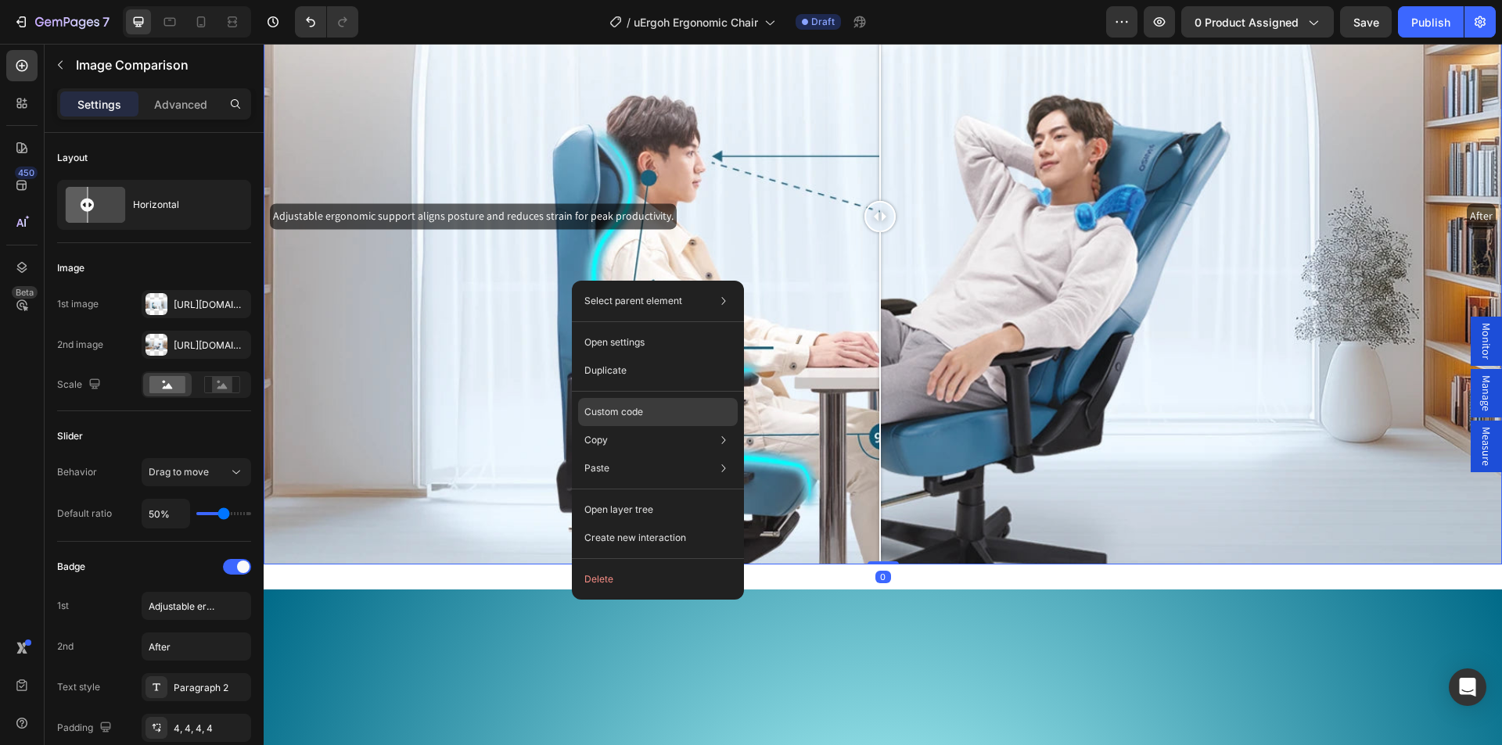
click at [631, 454] on div "Custom code" at bounding box center [658, 468] width 160 height 28
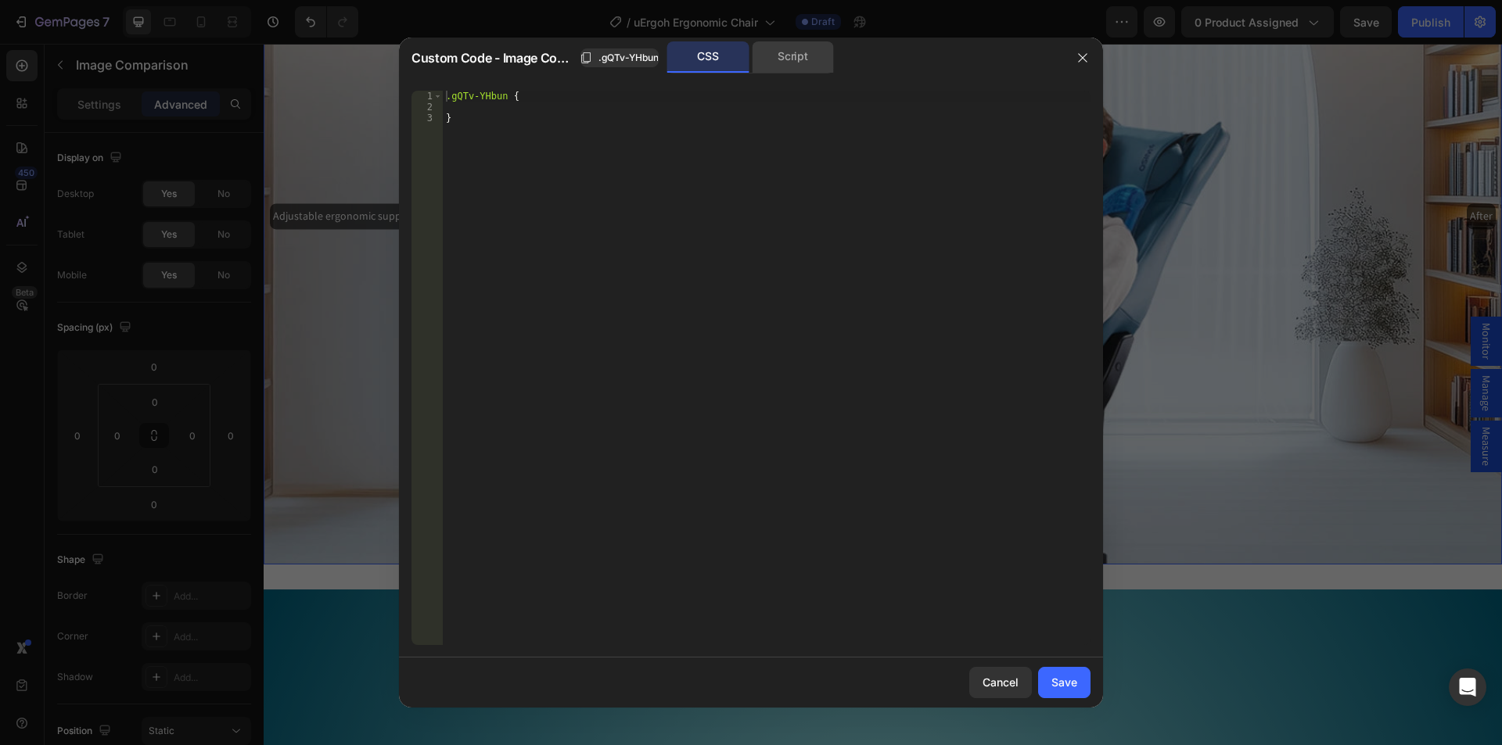
click at [785, 69] on div "Script" at bounding box center [793, 56] width 82 height 31
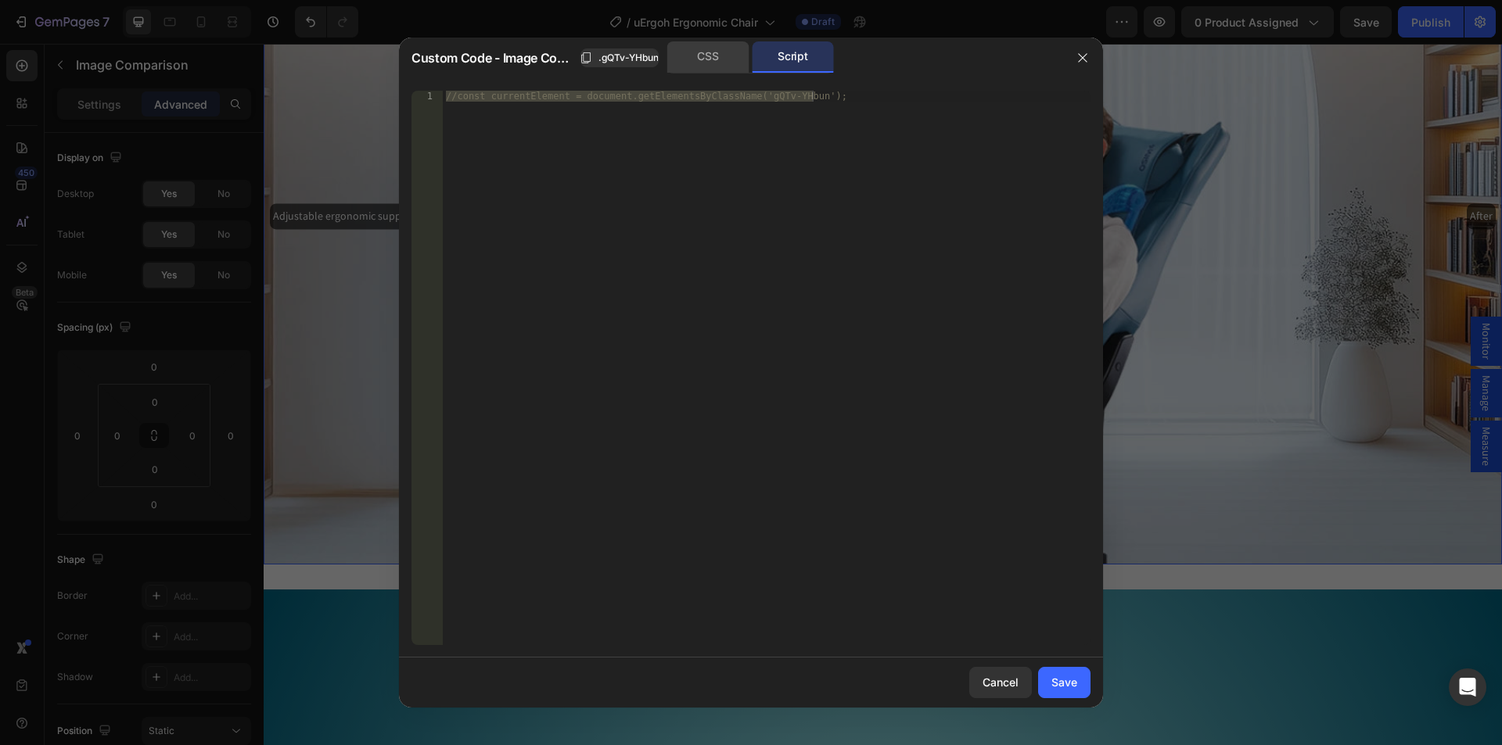
click at [719, 58] on div "CSS" at bounding box center [708, 56] width 82 height 31
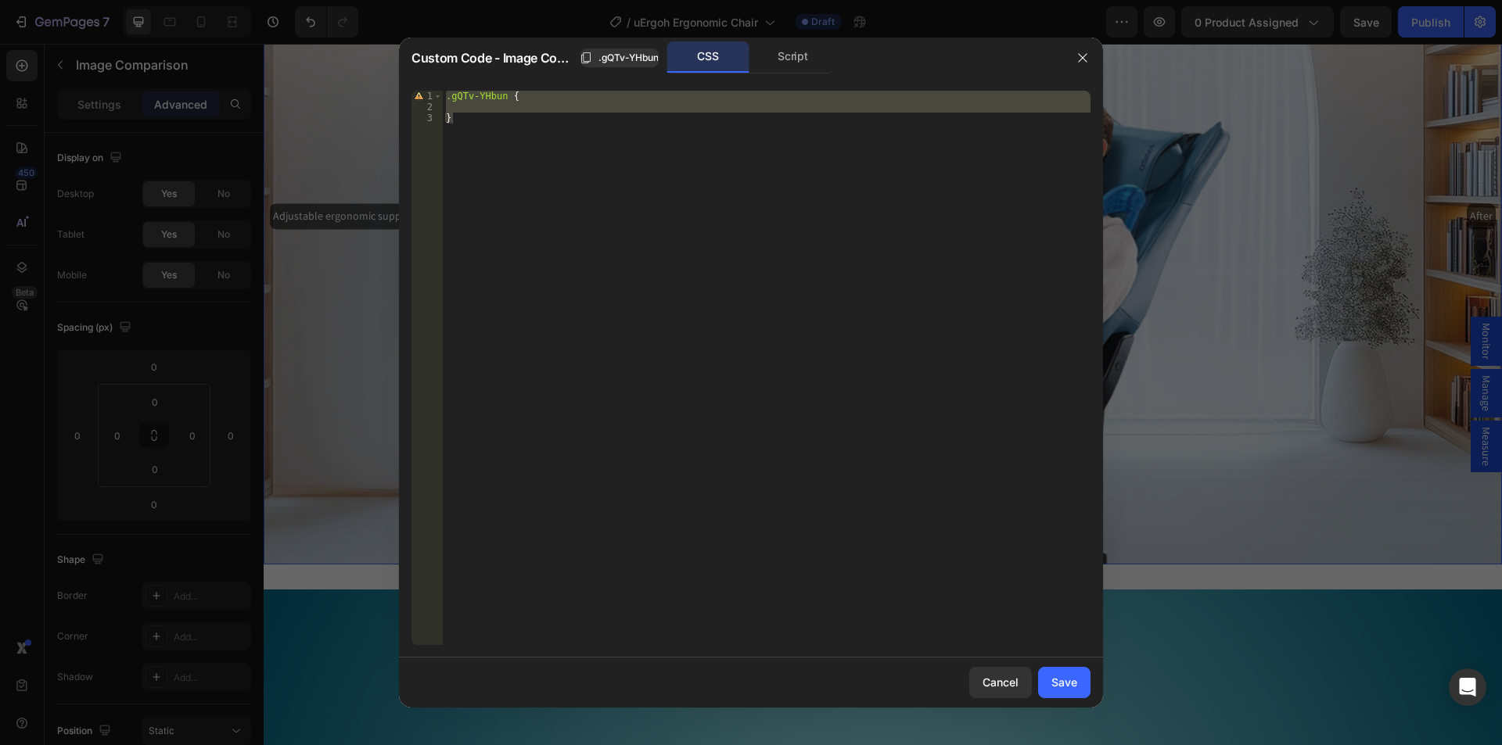
type textarea "}"
click at [479, 112] on div ".gQTv-YHbun { }" at bounding box center [767, 368] width 648 height 555
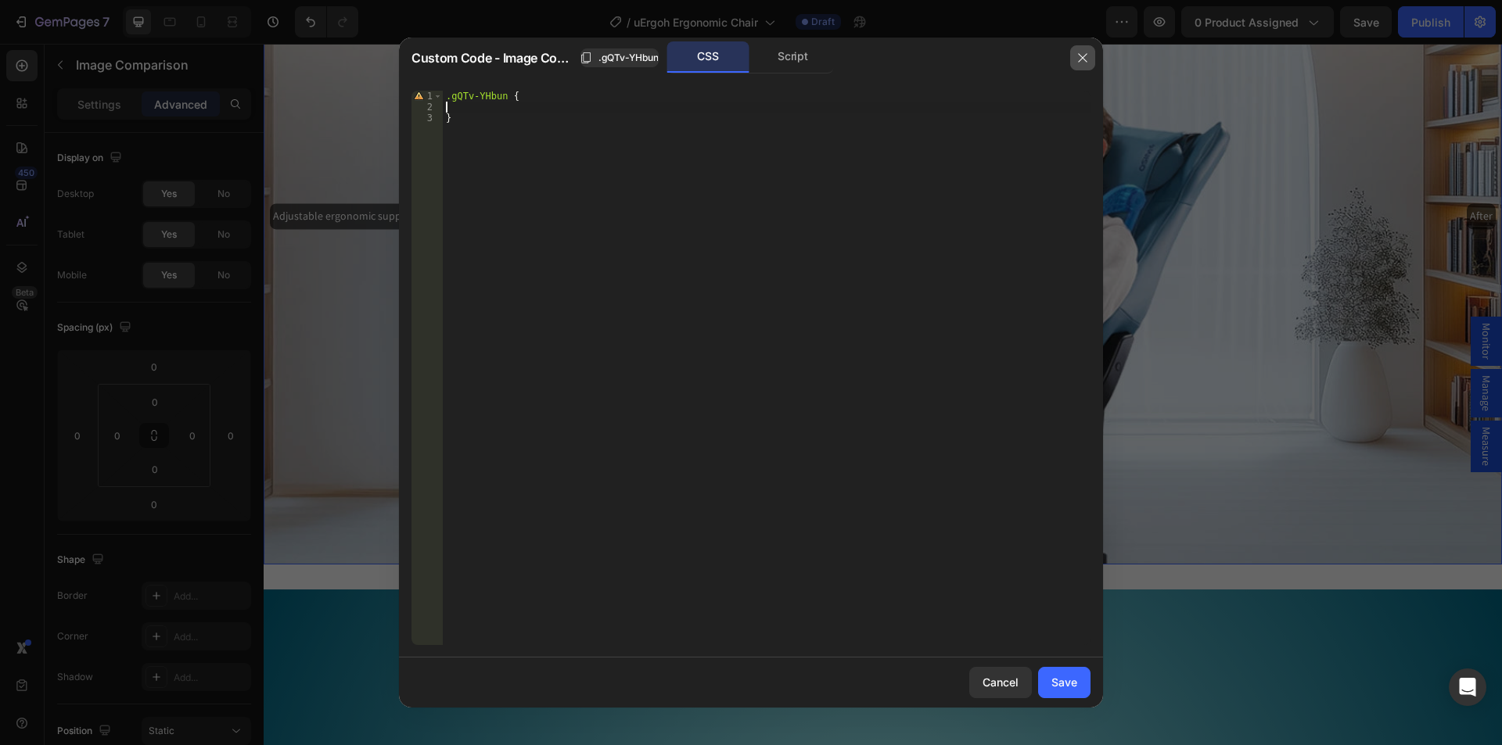
click at [1078, 55] on icon "button" at bounding box center [1082, 58] width 13 height 13
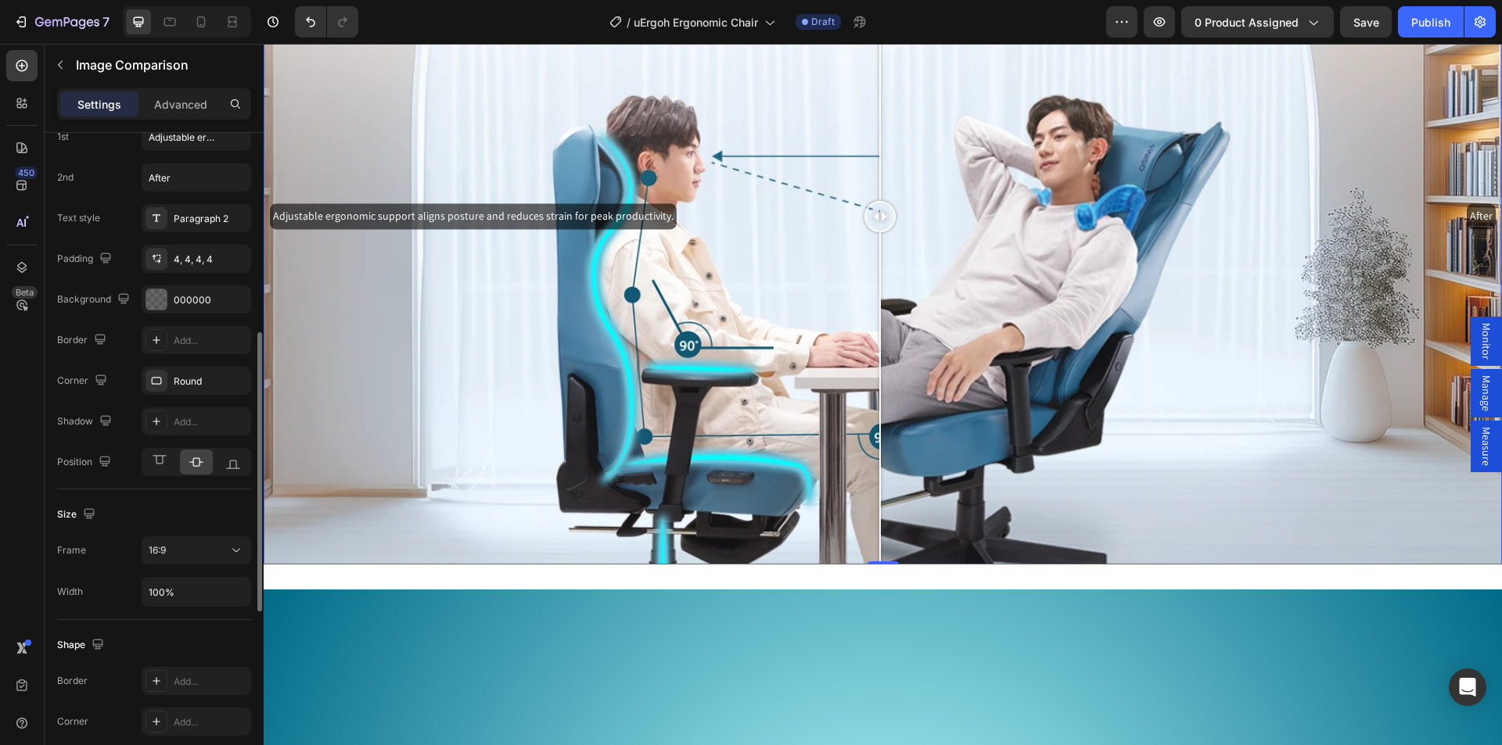
scroll to position [391, 0]
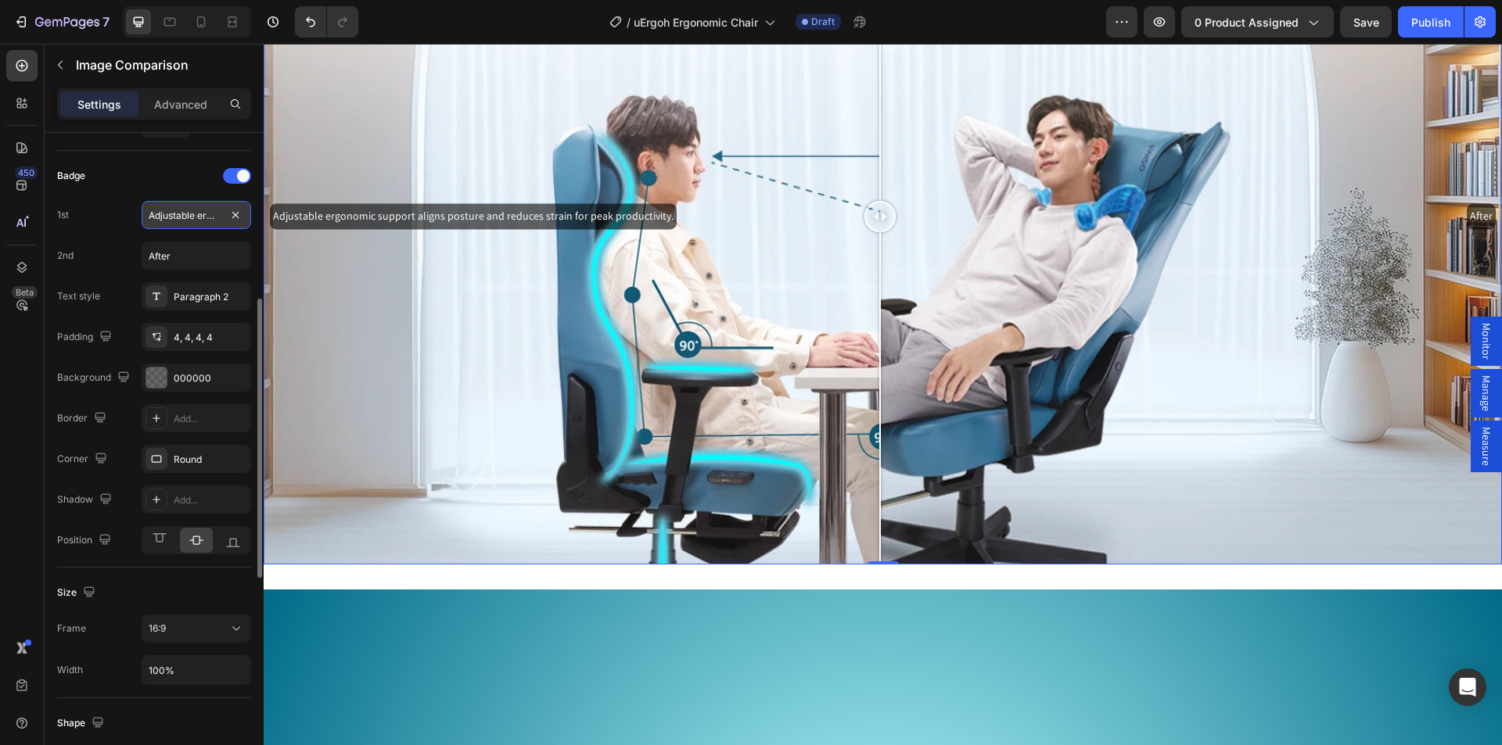
click at [145, 218] on input "Adjustable ergonomic support aligns posture and reduces strain for peak product…" at bounding box center [196, 215] width 109 height 28
click at [121, 173] on div "Badge" at bounding box center [154, 175] width 194 height 25
click at [161, 203] on input "<img> Adjustable ergonomic support aligns posture and reduces strain for peak p…" at bounding box center [196, 215] width 109 height 28
drag, startPoint x: 167, startPoint y: 214, endPoint x: 151, endPoint y: 214, distance: 16.4
click at [151, 214] on input "<img> Adjustable ergonomic support aligns posture and reduces strain for peak p…" at bounding box center [196, 215] width 109 height 28
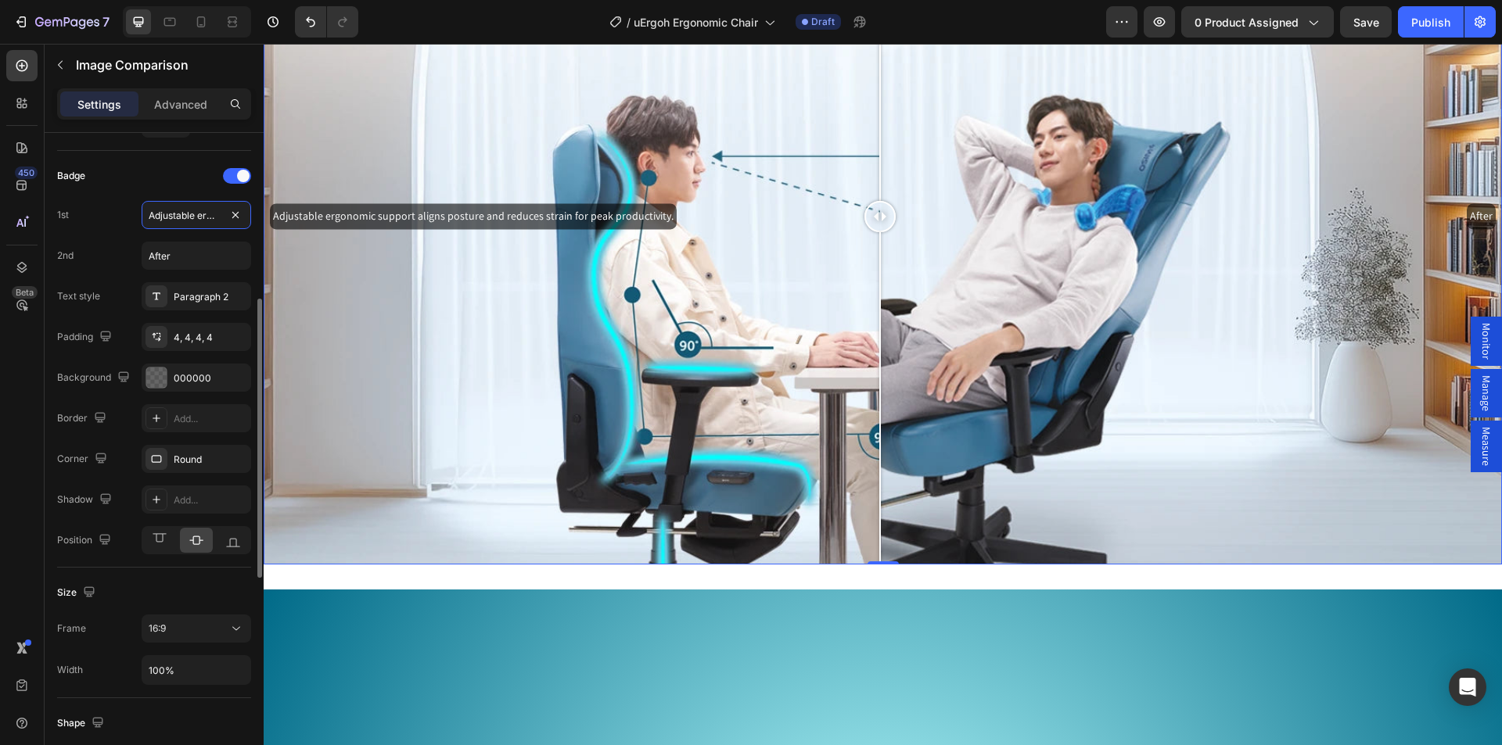
type input "Adjustable ergonomic support aligns posture and reduces strain for peak product…"
click at [109, 211] on div "1st Adjustable ergonomic support aligns posture and reduces strain for peak pro…" at bounding box center [154, 215] width 194 height 28
